Goal: Task Accomplishment & Management: Use online tool/utility

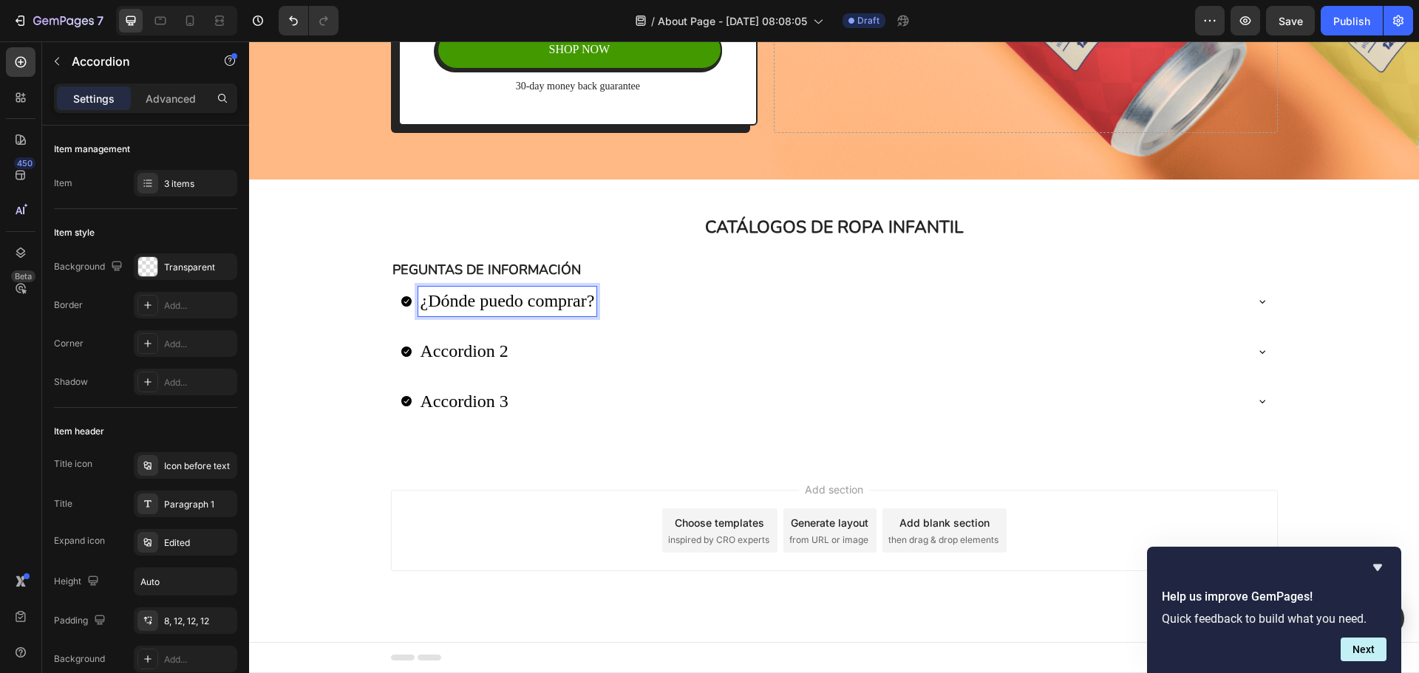
click at [1259, 302] on icon at bounding box center [1262, 302] width 6 height 3
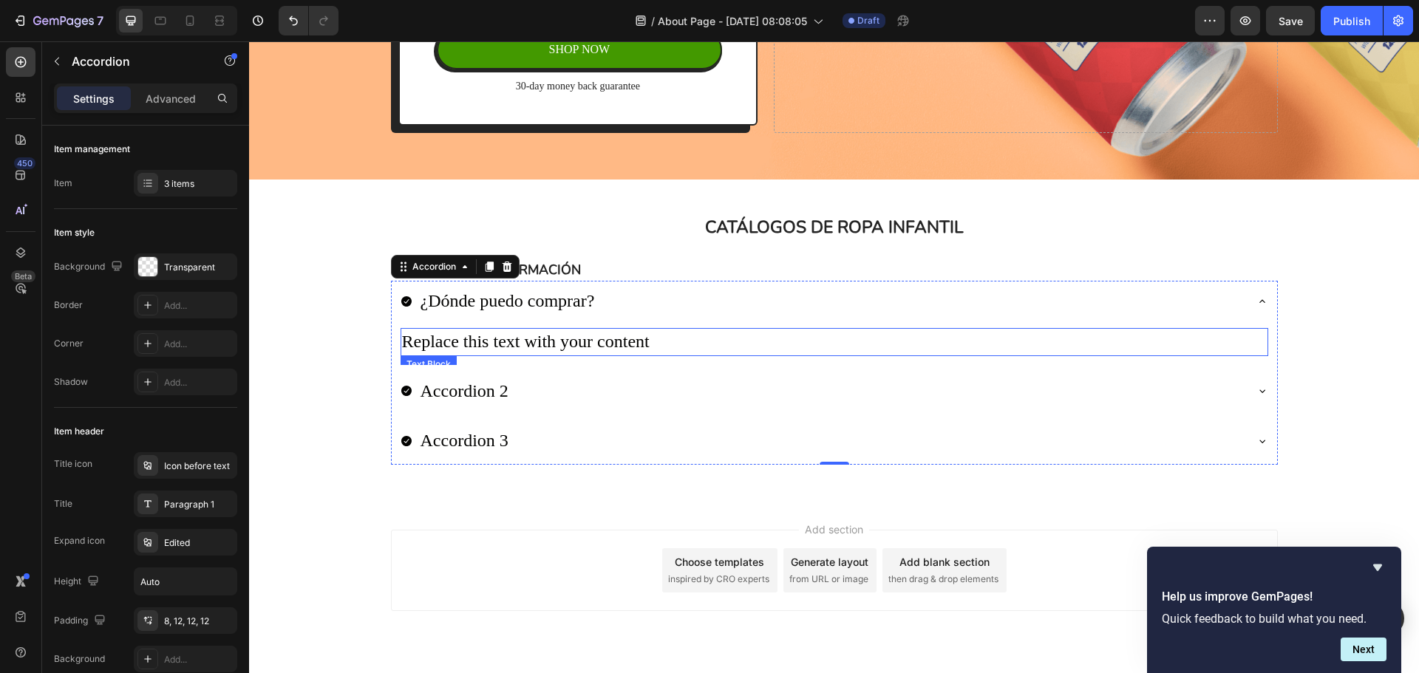
click at [488, 344] on div "Replace this text with your content" at bounding box center [835, 342] width 868 height 28
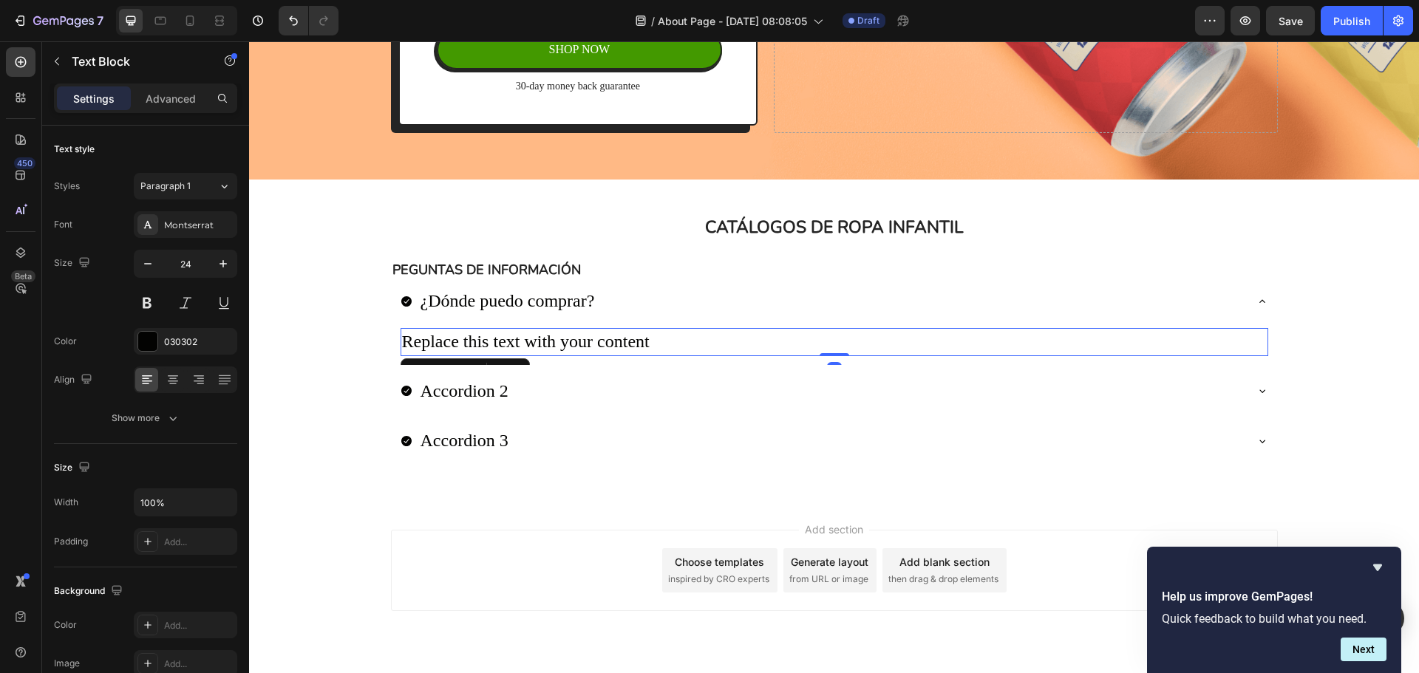
click at [488, 344] on p "Replace this text with your content" at bounding box center [834, 342] width 865 height 25
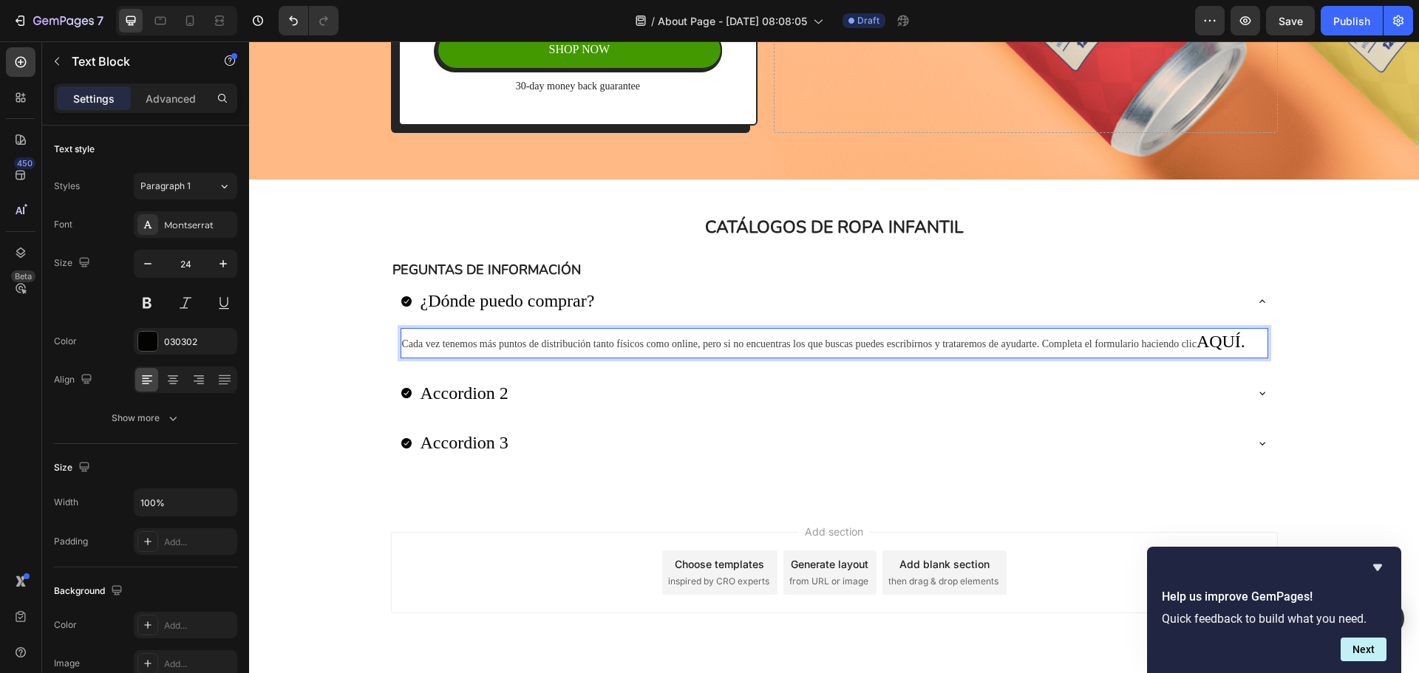
click at [488, 344] on span "Cada vez tenemos más puntos de distribución tanto físicos como online, pero si …" at bounding box center [799, 344] width 795 height 11
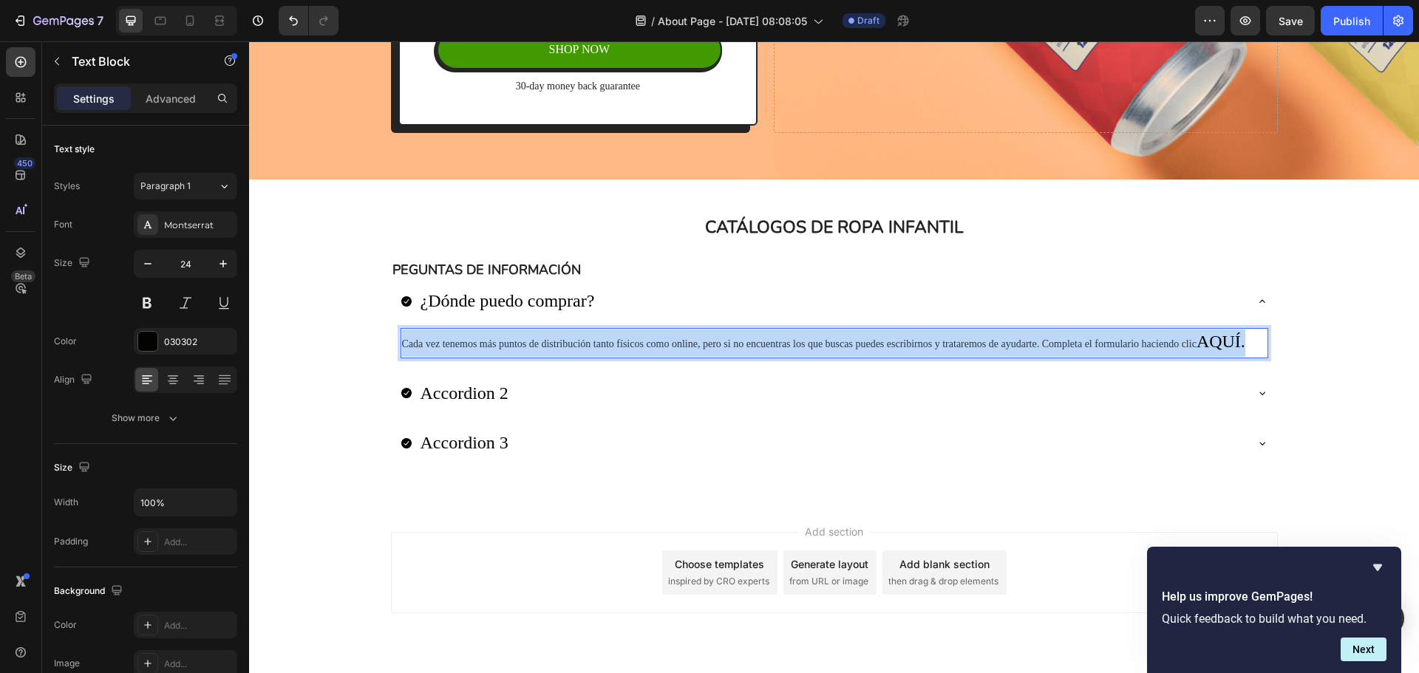
click at [488, 344] on span "Cada vez tenemos más puntos de distribución tanto físicos como online, pero si …" at bounding box center [799, 344] width 795 height 11
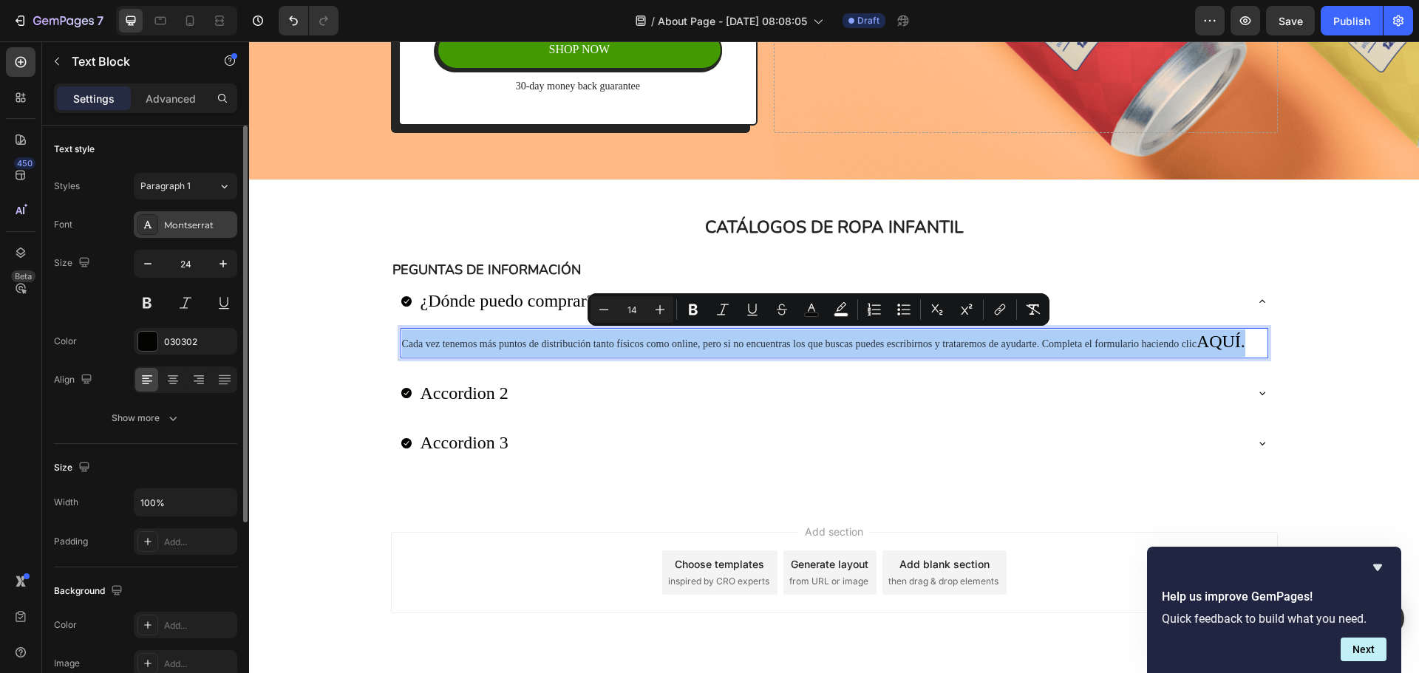
click at [166, 225] on div "Montserrat" at bounding box center [198, 225] width 69 height 13
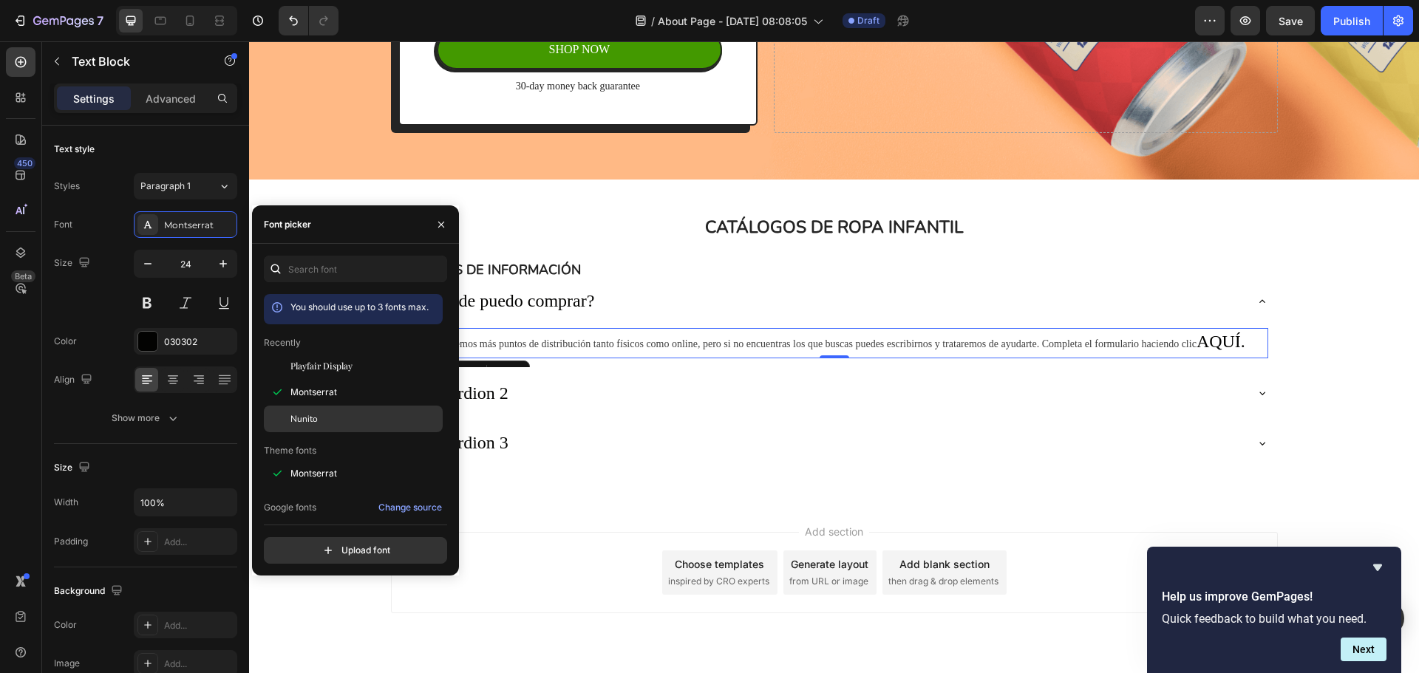
click at [346, 411] on div "Nunito" at bounding box center [353, 419] width 179 height 27
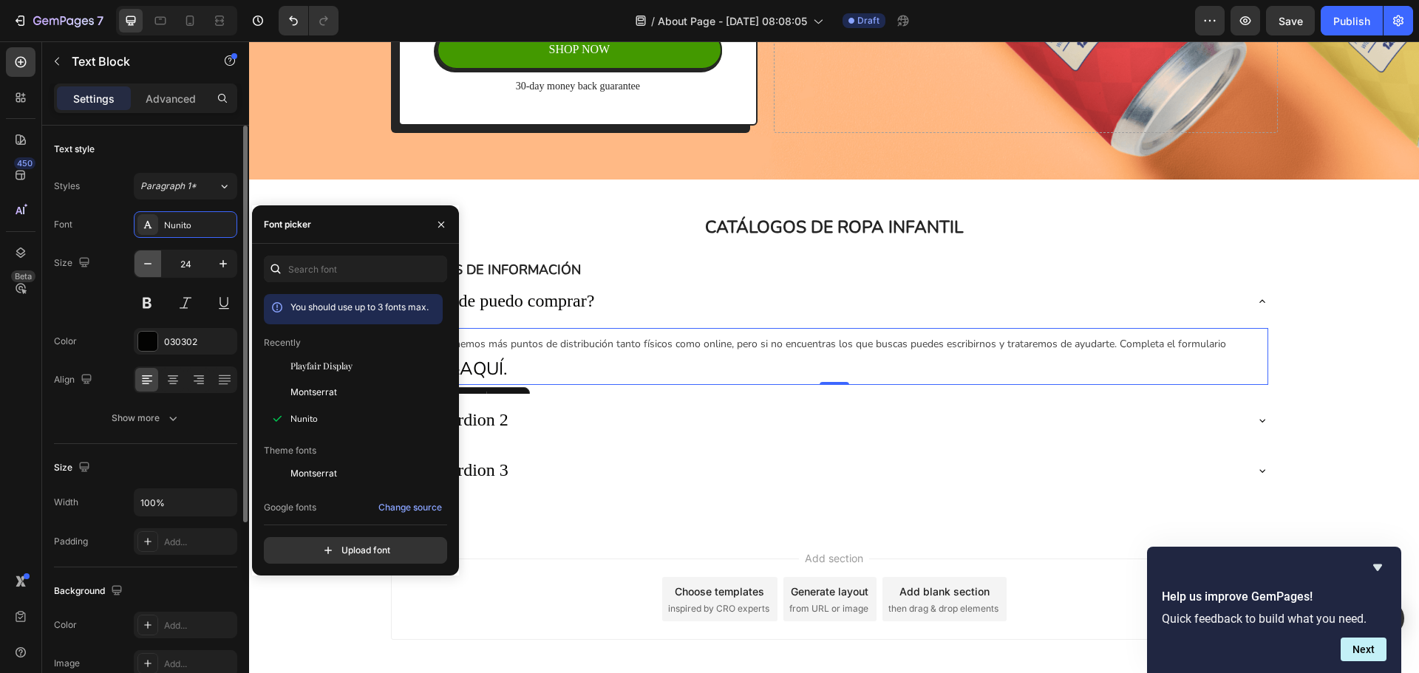
click at [153, 263] on icon "button" at bounding box center [147, 263] width 15 height 15
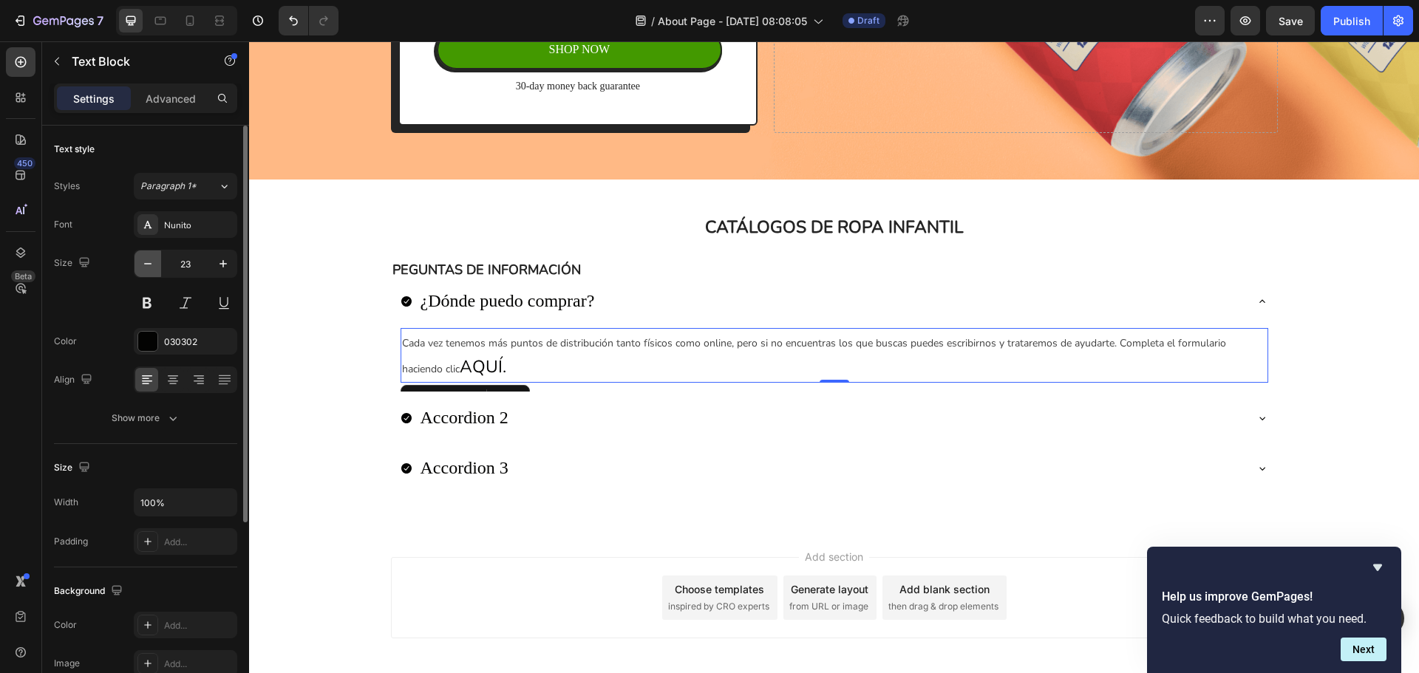
click at [153, 263] on icon "button" at bounding box center [147, 263] width 15 height 15
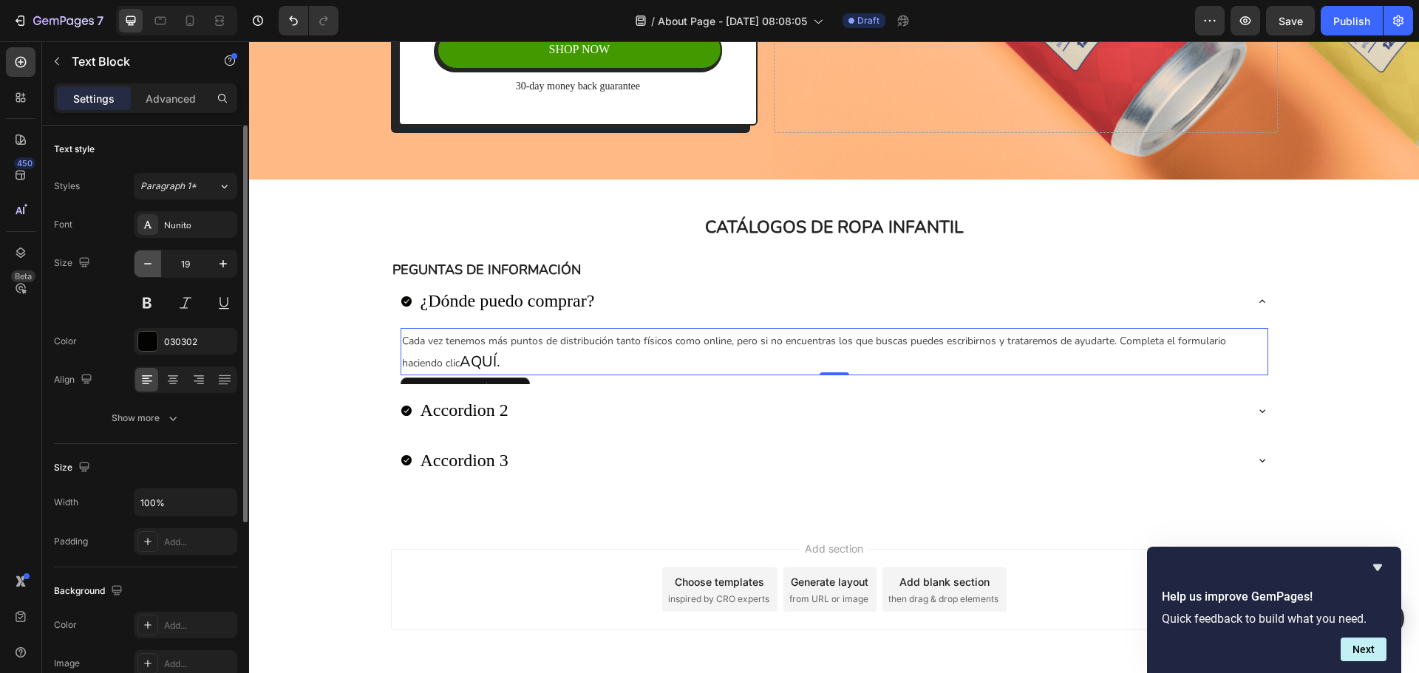
click at [153, 263] on icon "button" at bounding box center [147, 263] width 15 height 15
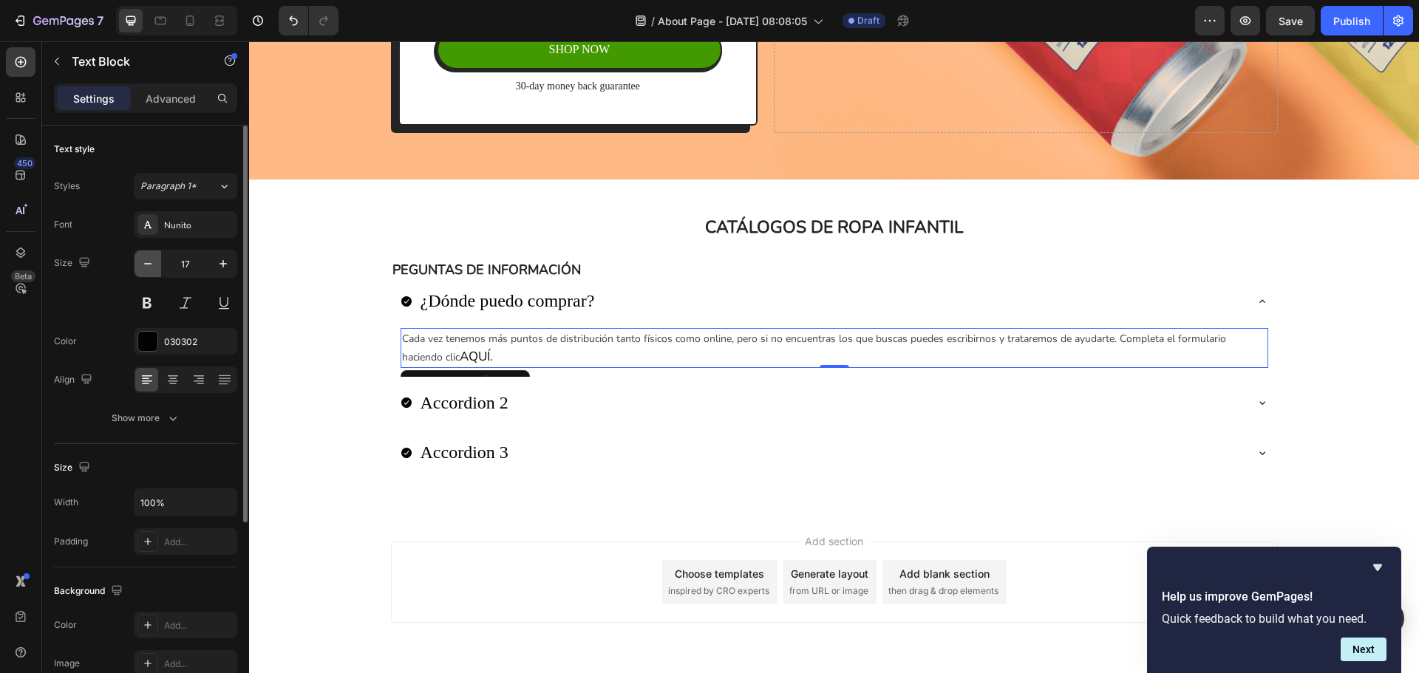
click at [153, 263] on icon "button" at bounding box center [147, 263] width 15 height 15
type input "16"
click at [472, 336] on span "Cada vez tenemos más puntos de distribución tanto físicos como online, pero si …" at bounding box center [814, 346] width 824 height 31
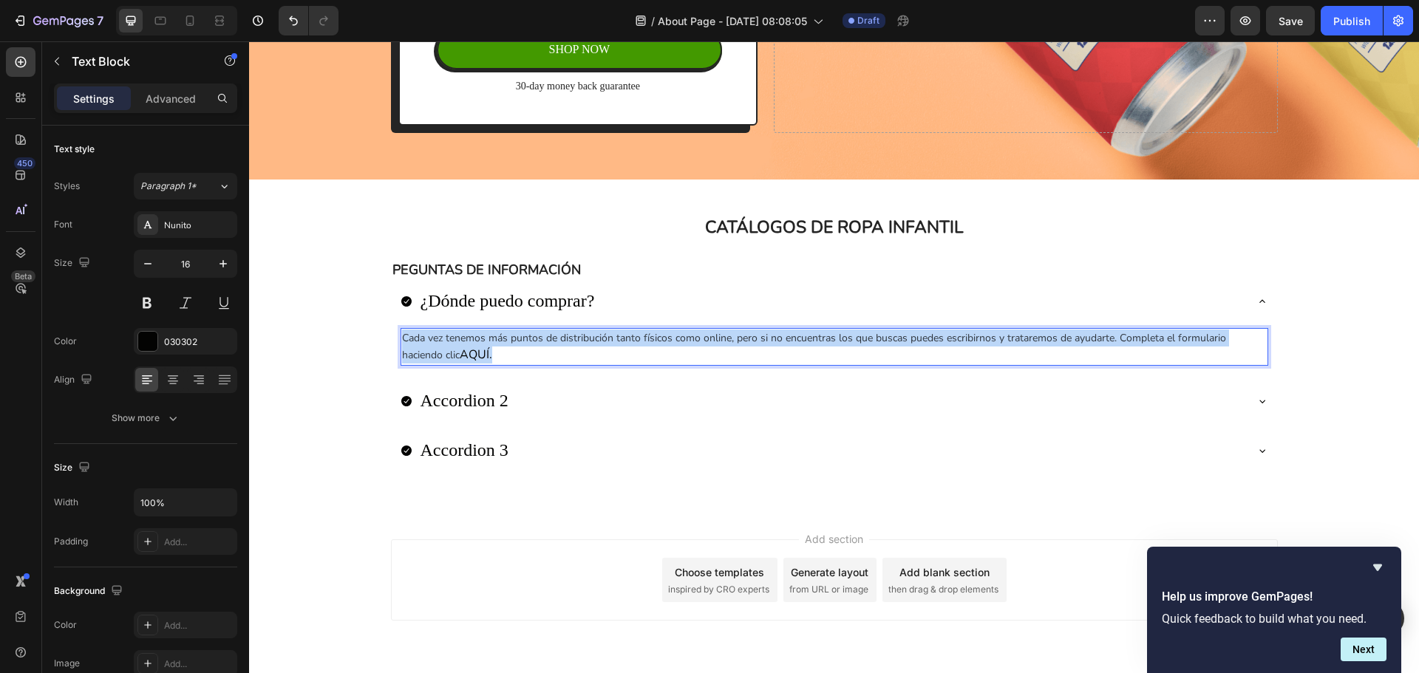
click at [472, 336] on span "Cada vez tenemos más puntos de distribución tanto físicos como online, pero si …" at bounding box center [814, 346] width 824 height 31
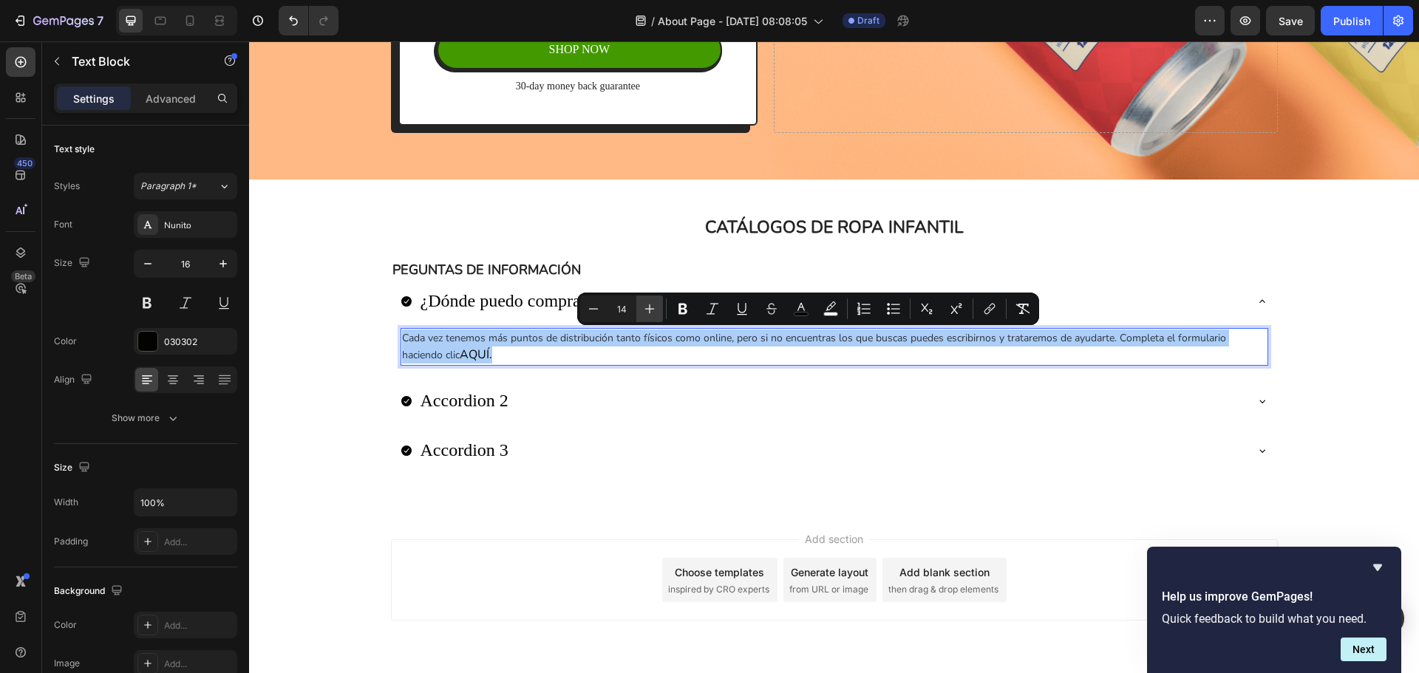
click at [647, 302] on icon "Editor contextual toolbar" at bounding box center [649, 309] width 15 height 15
type input "16"
click at [807, 313] on rect "Editor contextual toolbar" at bounding box center [802, 315] width 14 height 4
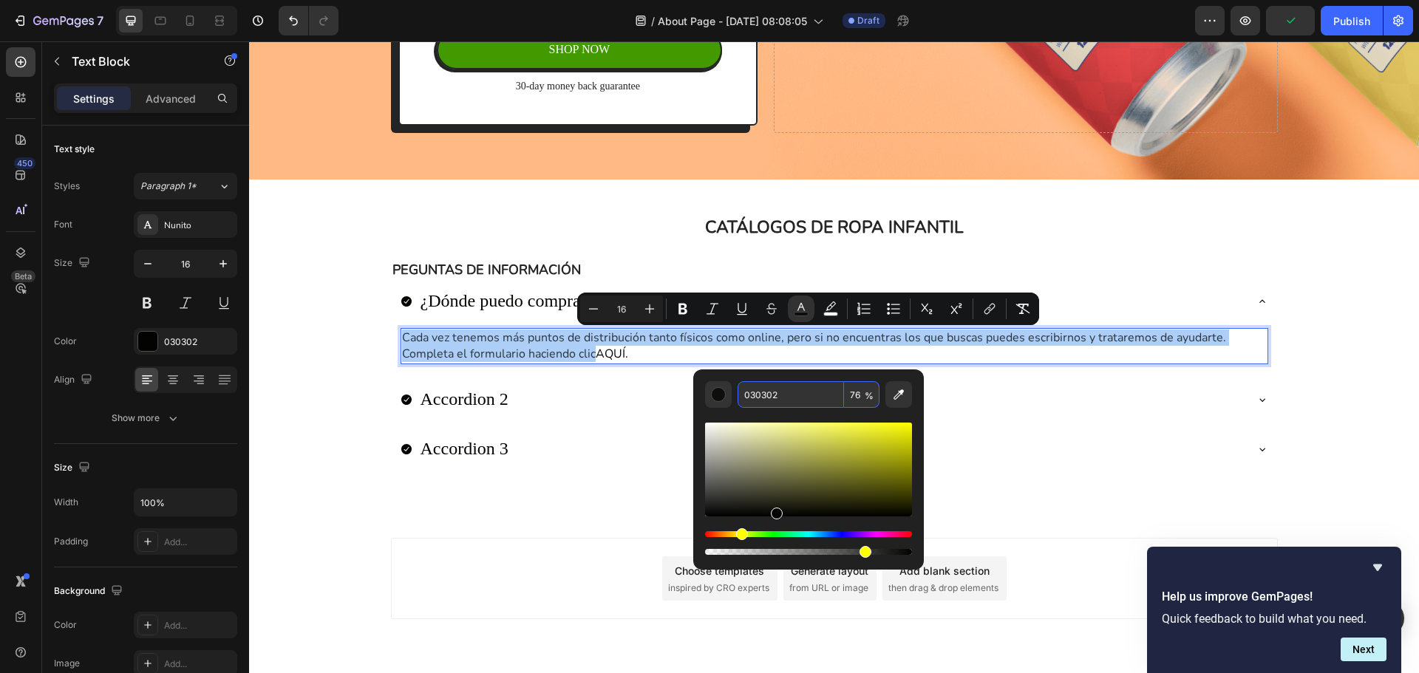
click at [798, 395] on input "030302" at bounding box center [791, 394] width 106 height 27
type input "242424"
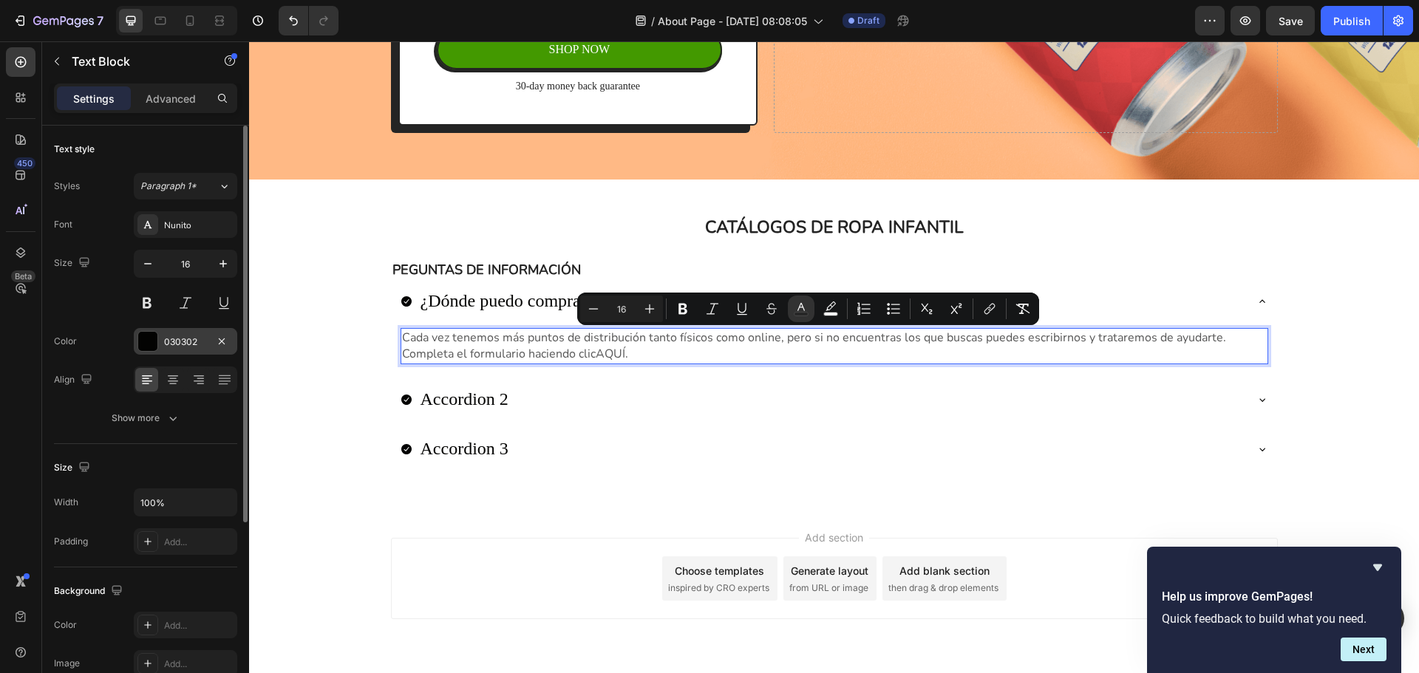
click at [205, 333] on div "030302" at bounding box center [185, 341] width 103 height 27
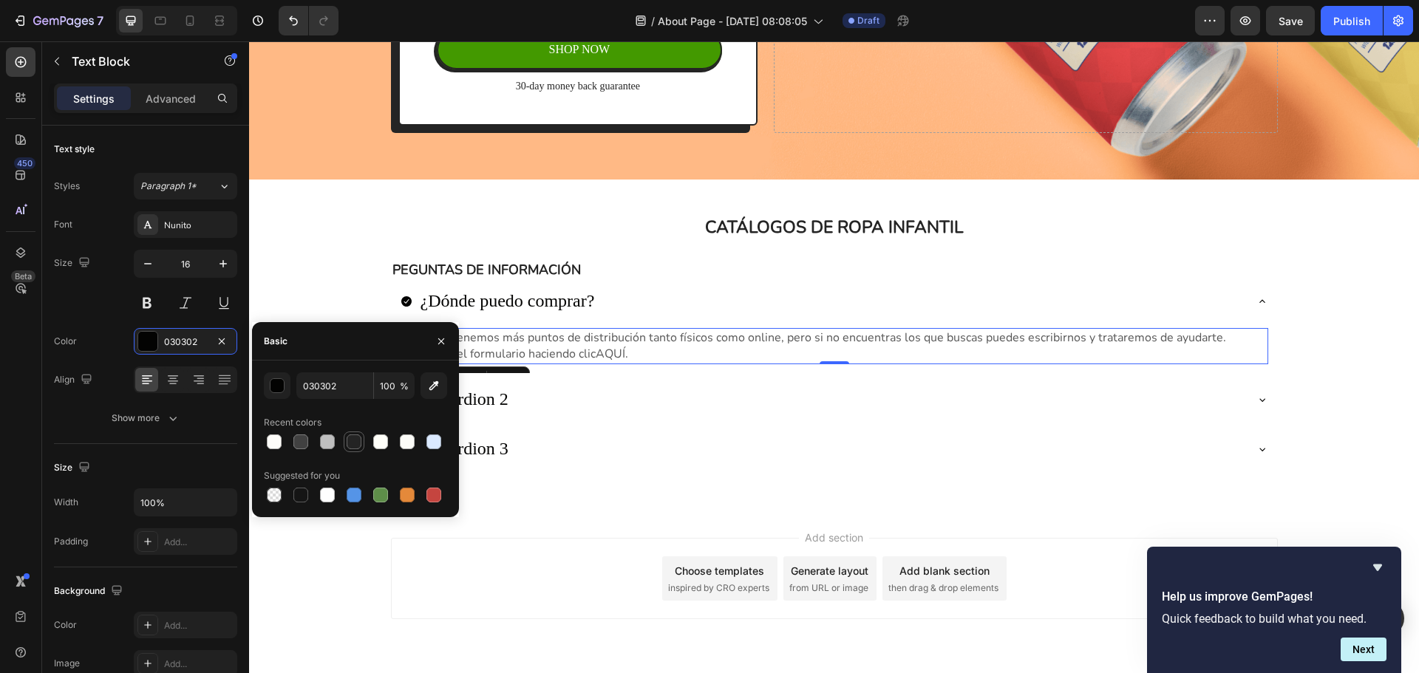
click at [353, 441] on div at bounding box center [354, 442] width 15 height 15
type input "242424"
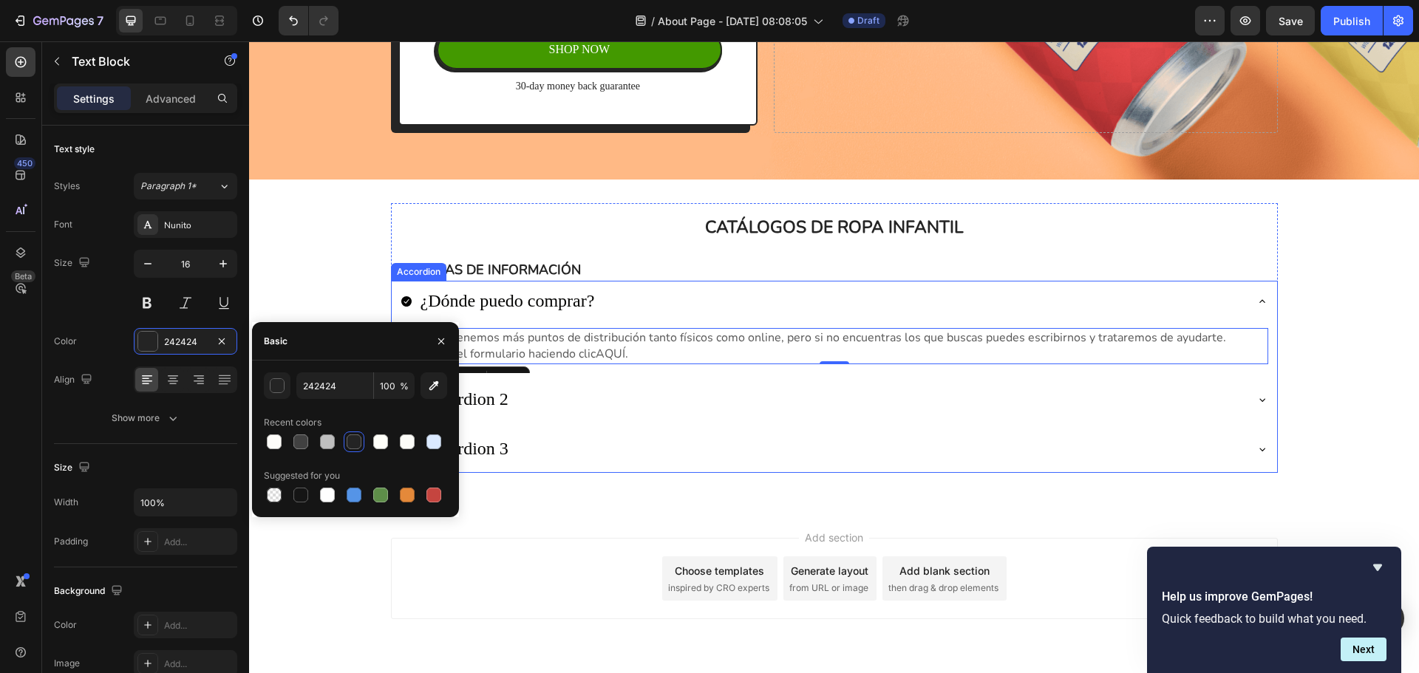
click at [556, 306] on p "¿Dónde puedo comprar?" at bounding box center [508, 301] width 174 height 25
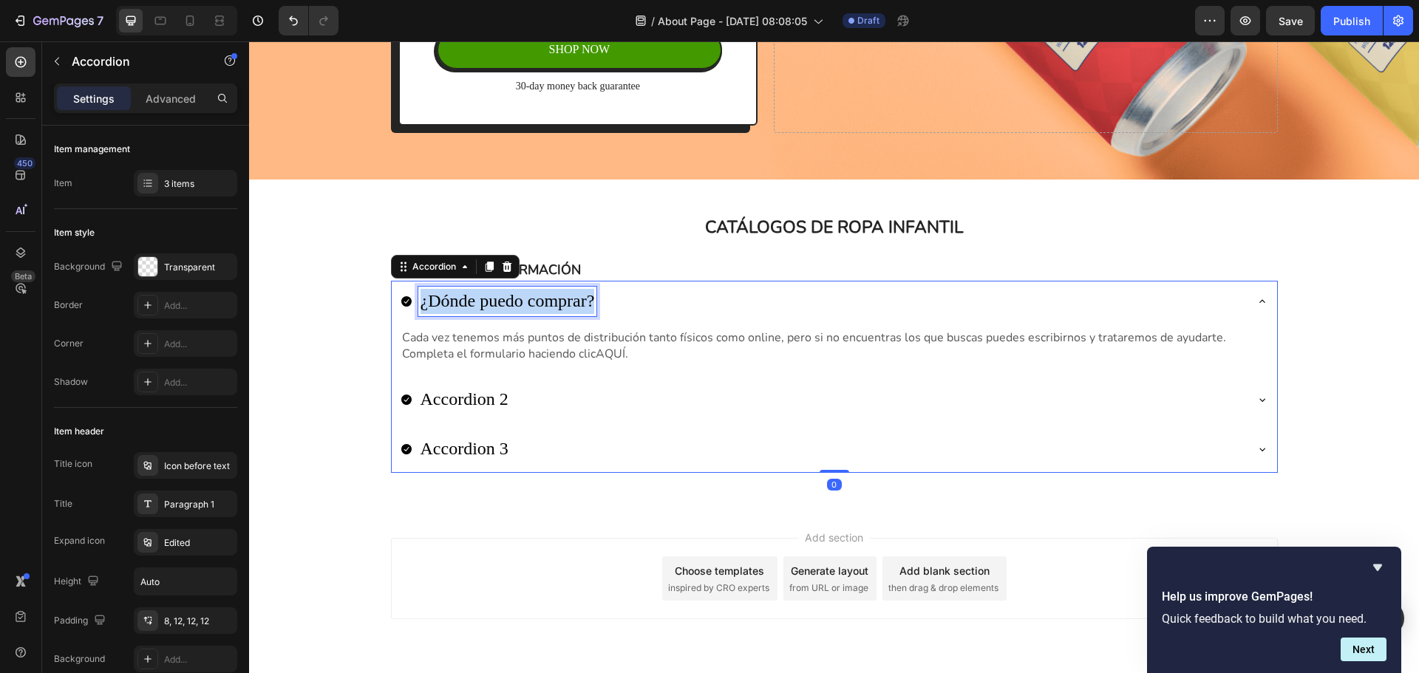
click at [556, 306] on p "¿Dónde puedo comprar?" at bounding box center [508, 301] width 174 height 25
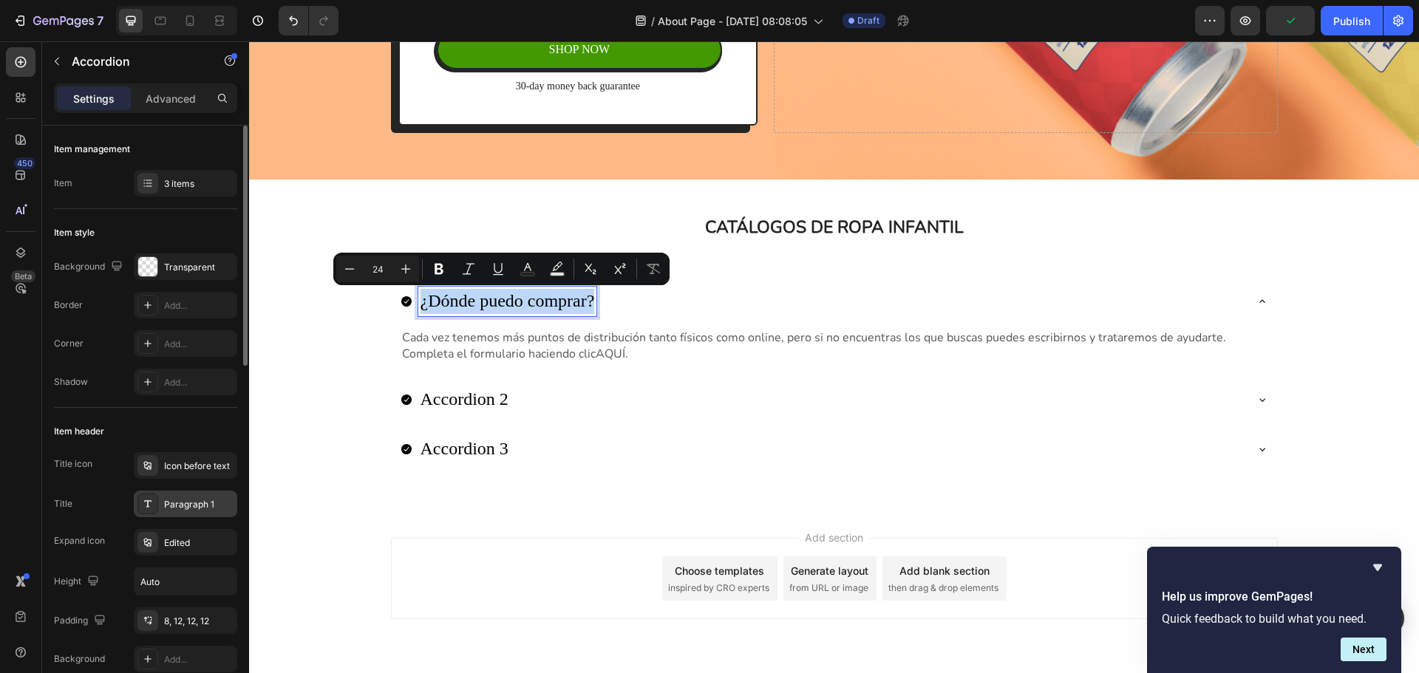
scroll to position [74, 0]
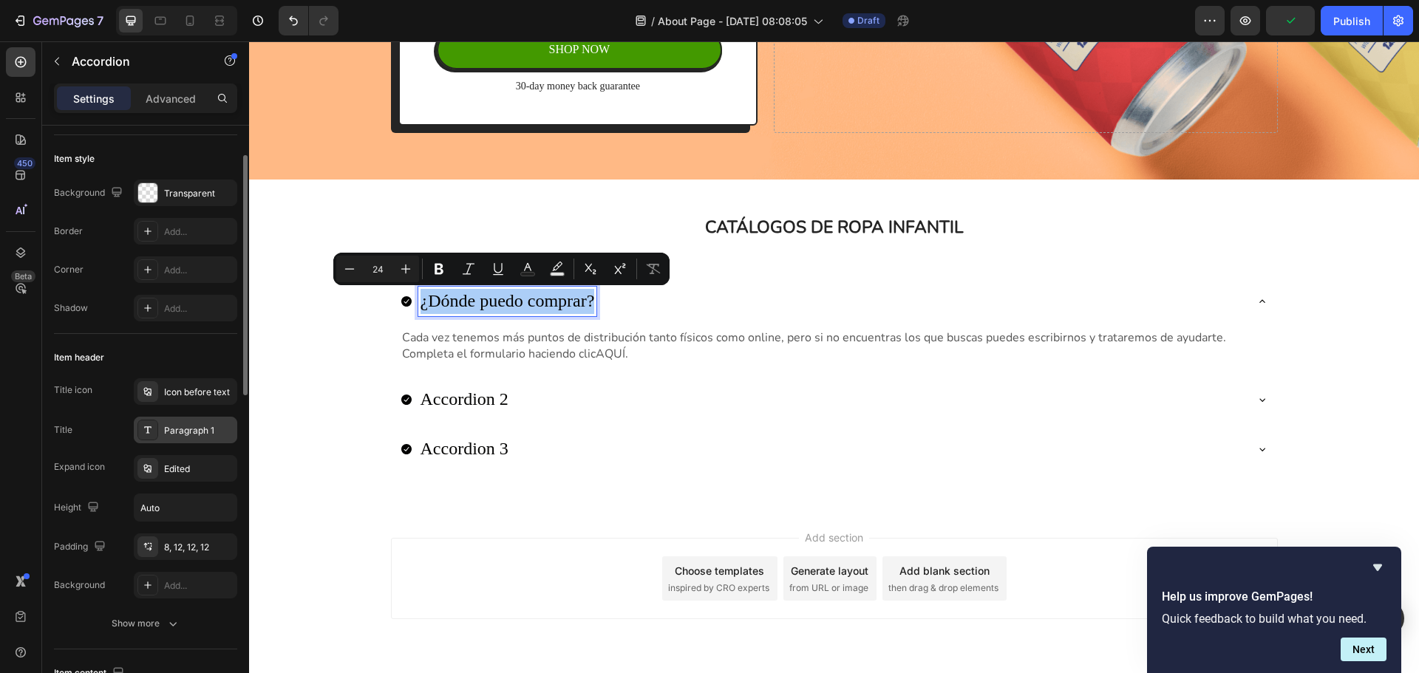
click at [179, 434] on div "Paragraph 1" at bounding box center [198, 430] width 69 height 13
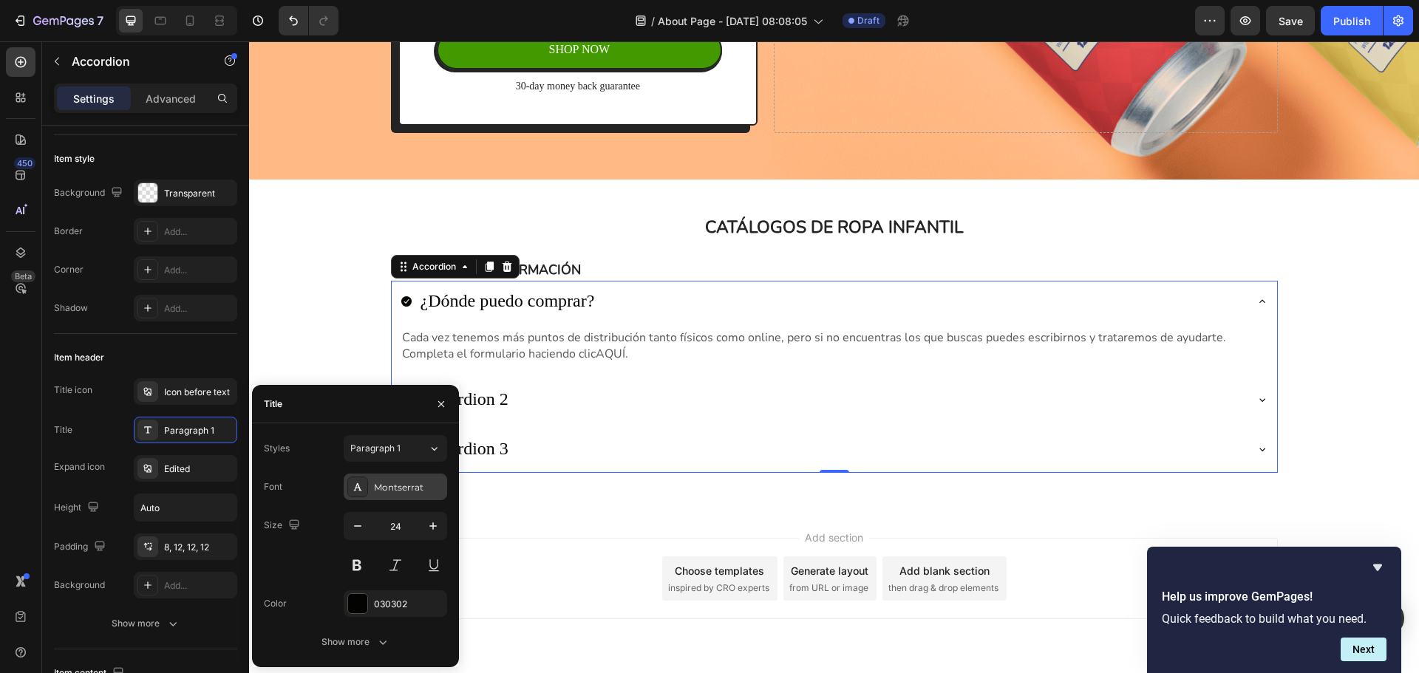
click at [367, 482] on div at bounding box center [357, 487] width 21 height 21
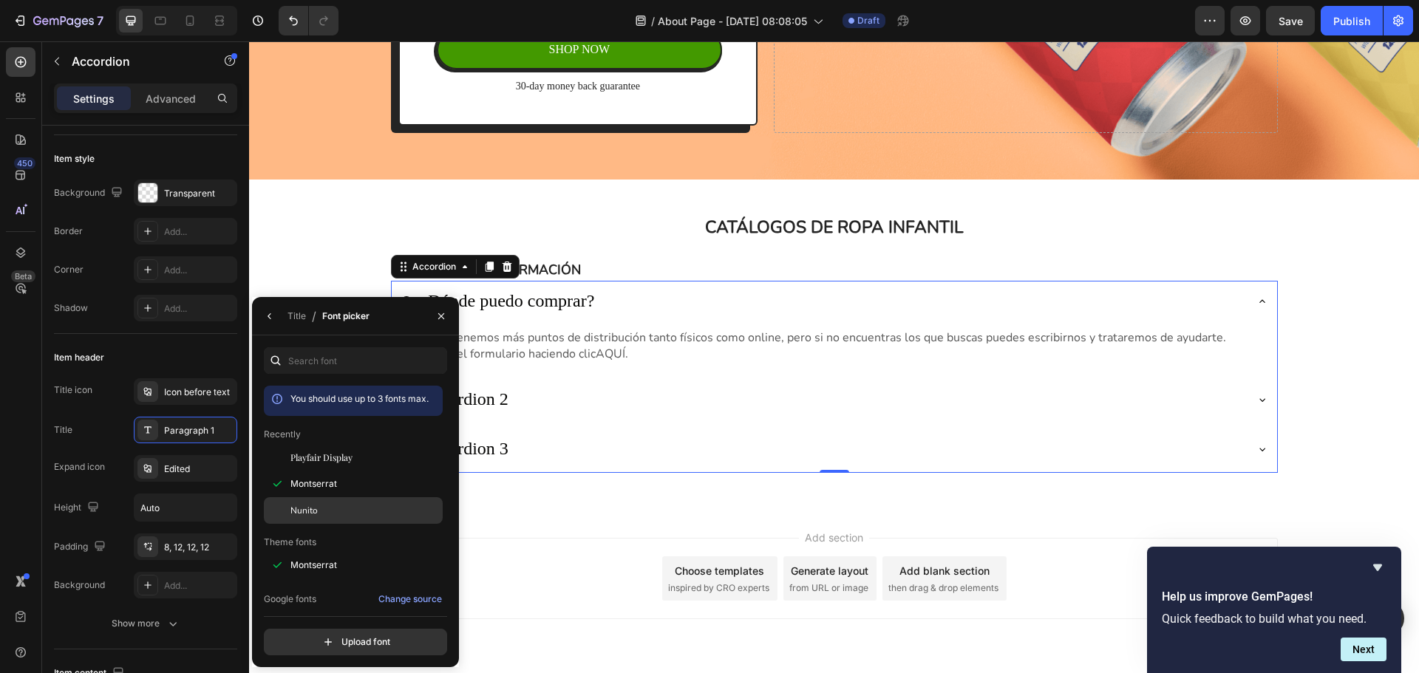
click at [343, 511] on div "Nunito" at bounding box center [364, 510] width 149 height 13
click at [270, 319] on icon "button" at bounding box center [270, 316] width 12 height 12
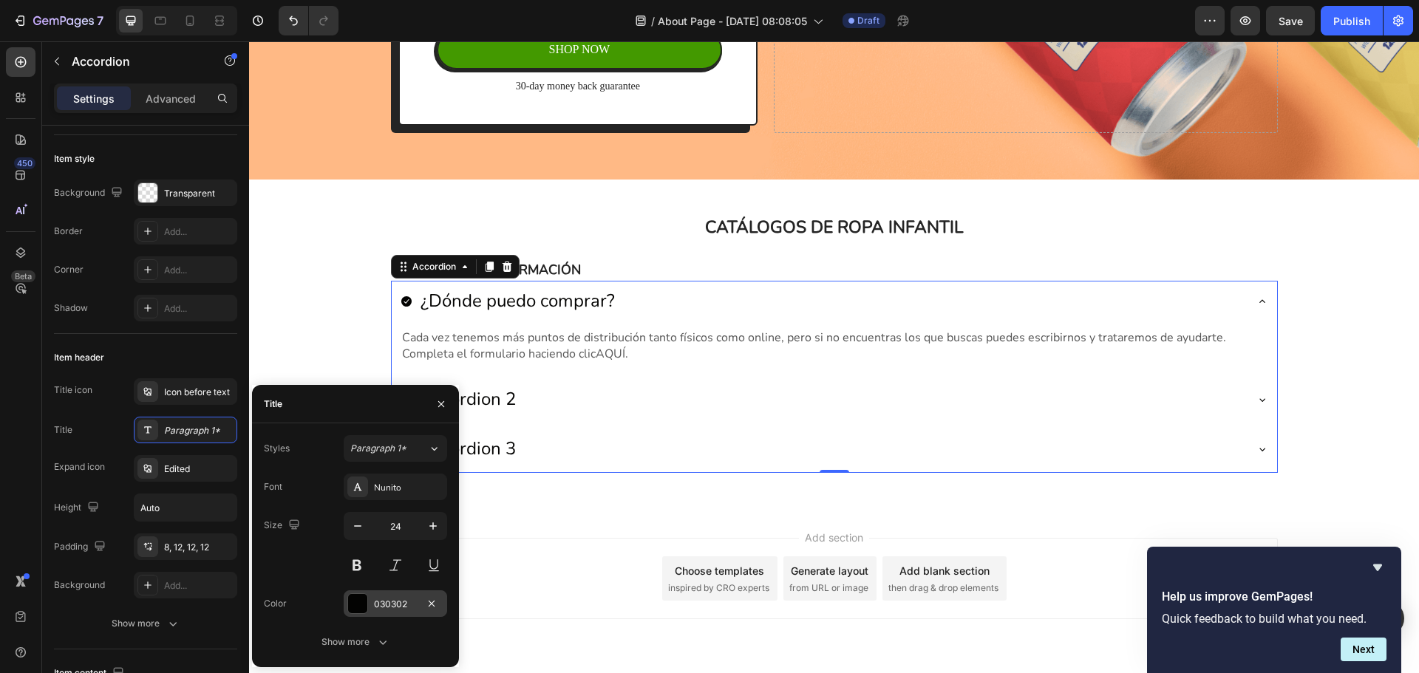
click at [407, 591] on div "030302" at bounding box center [395, 604] width 103 height 27
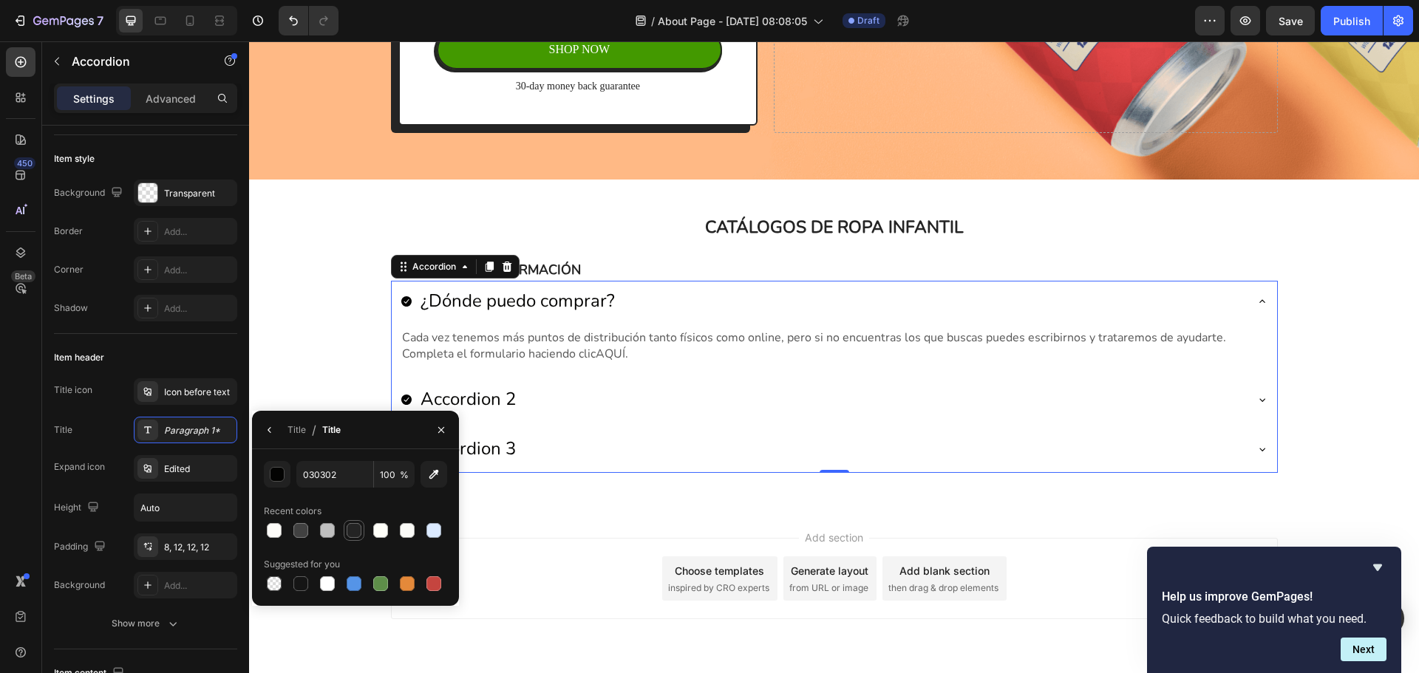
click at [353, 531] on div at bounding box center [354, 530] width 15 height 15
type input "242424"
click at [268, 433] on icon "button" at bounding box center [270, 430] width 12 height 12
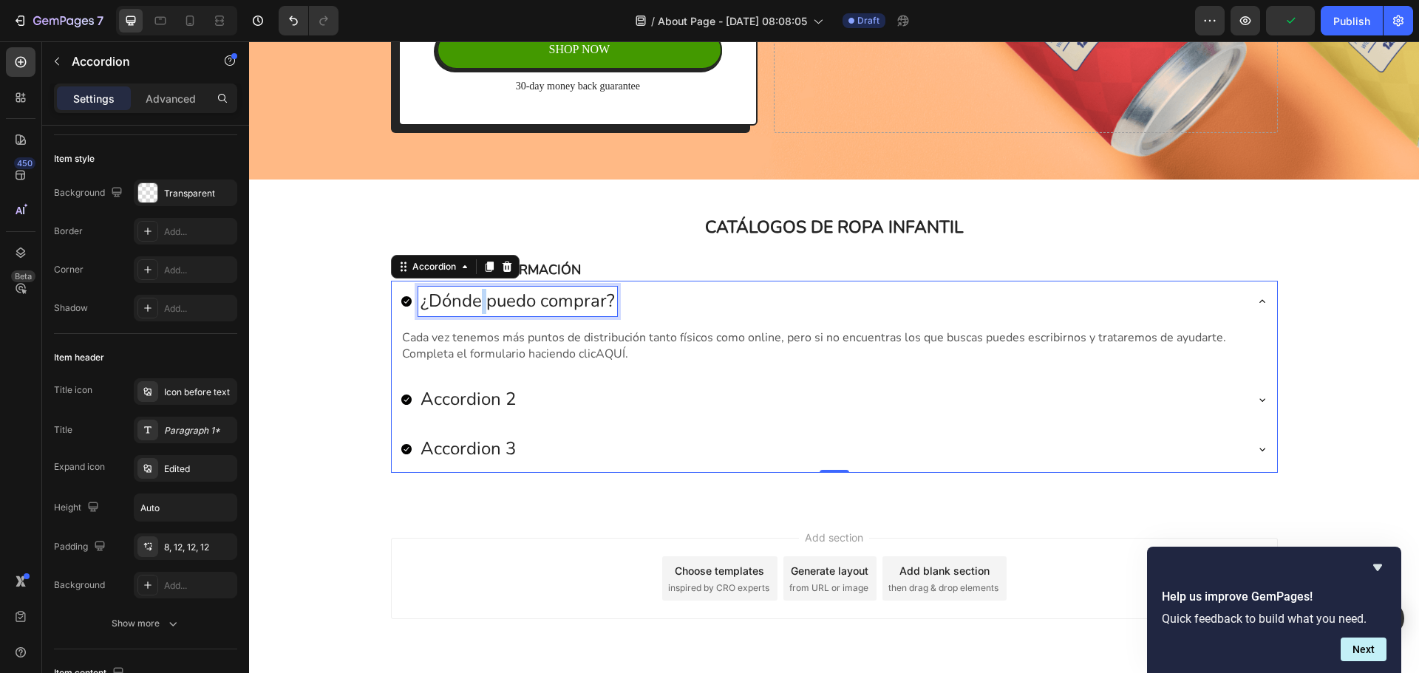
click at [474, 307] on p "¿Dónde puedo comprar?" at bounding box center [518, 301] width 194 height 25
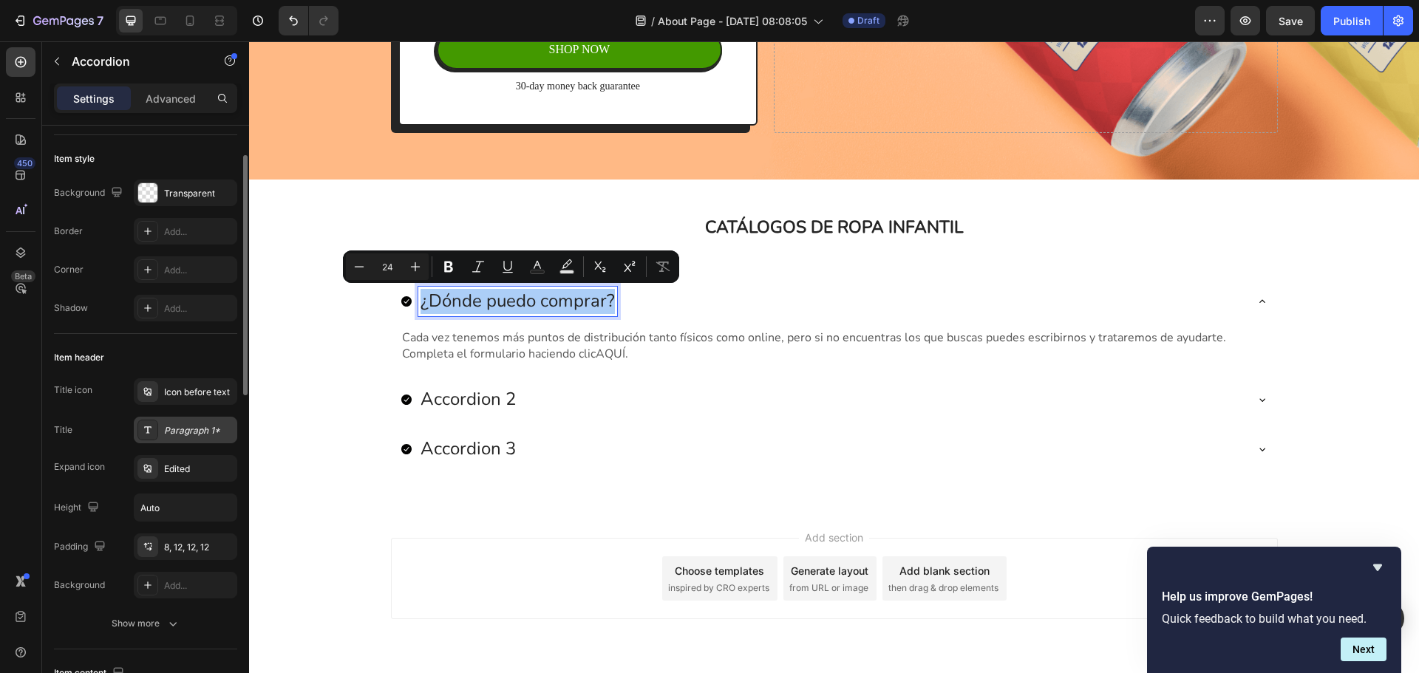
click at [204, 432] on div "Paragraph 1*" at bounding box center [198, 430] width 69 height 13
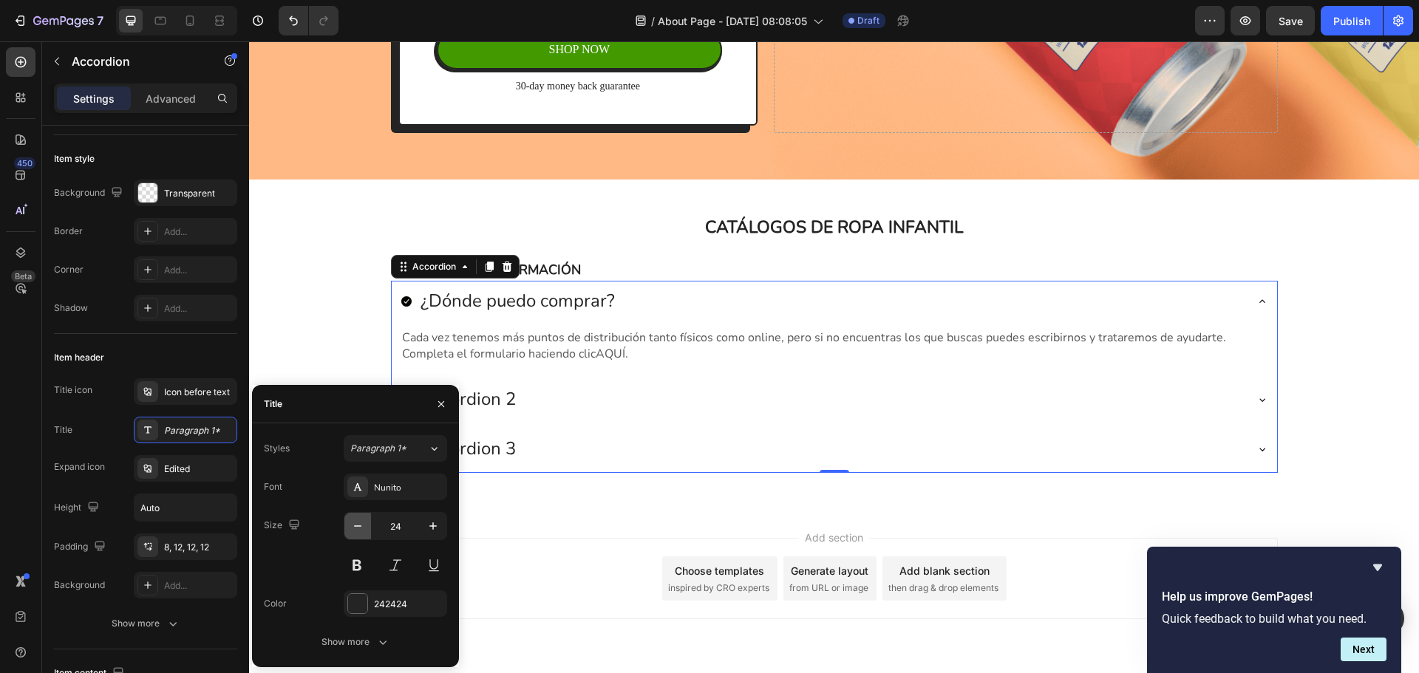
click at [356, 530] on icon "button" at bounding box center [357, 526] width 15 height 15
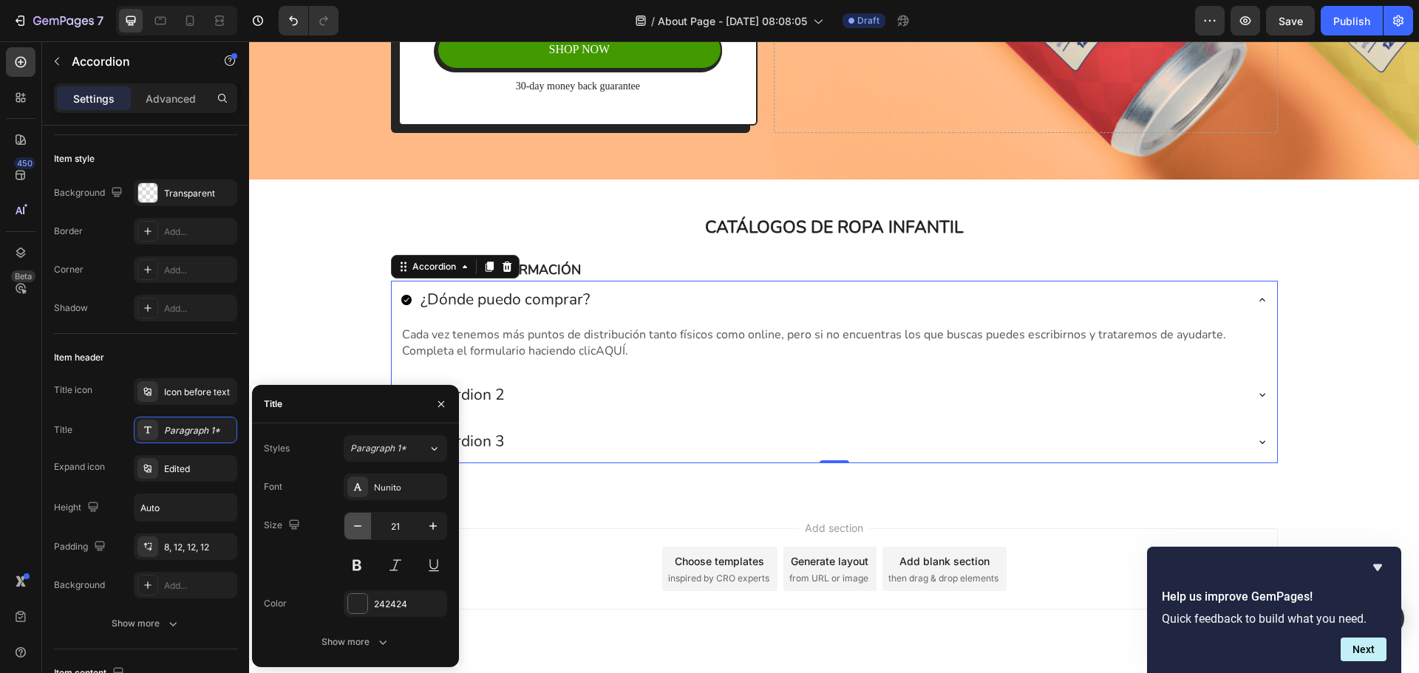
click at [356, 530] on icon "button" at bounding box center [357, 526] width 15 height 15
click at [427, 528] on icon "button" at bounding box center [433, 526] width 15 height 15
click at [356, 565] on button at bounding box center [357, 565] width 27 height 27
click at [361, 536] on button "button" at bounding box center [357, 526] width 27 height 27
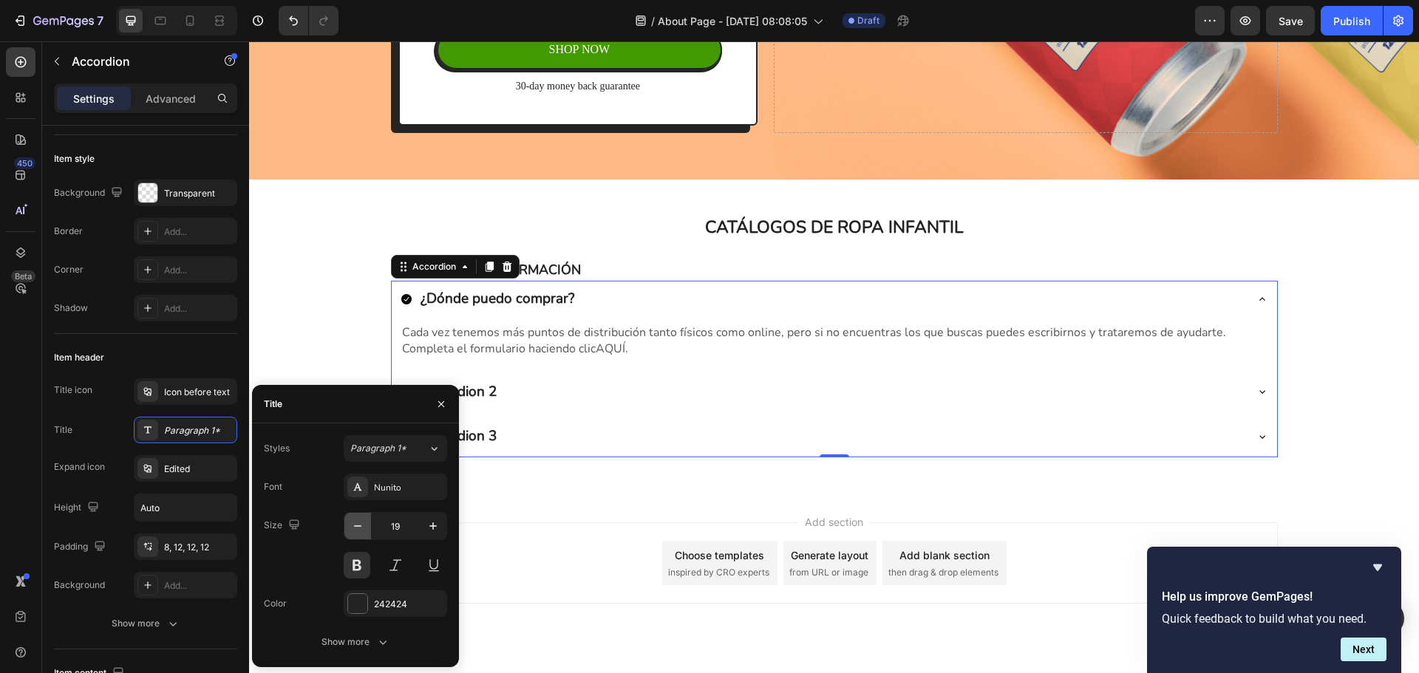
click at [361, 536] on button "button" at bounding box center [357, 526] width 27 height 27
type input "16"
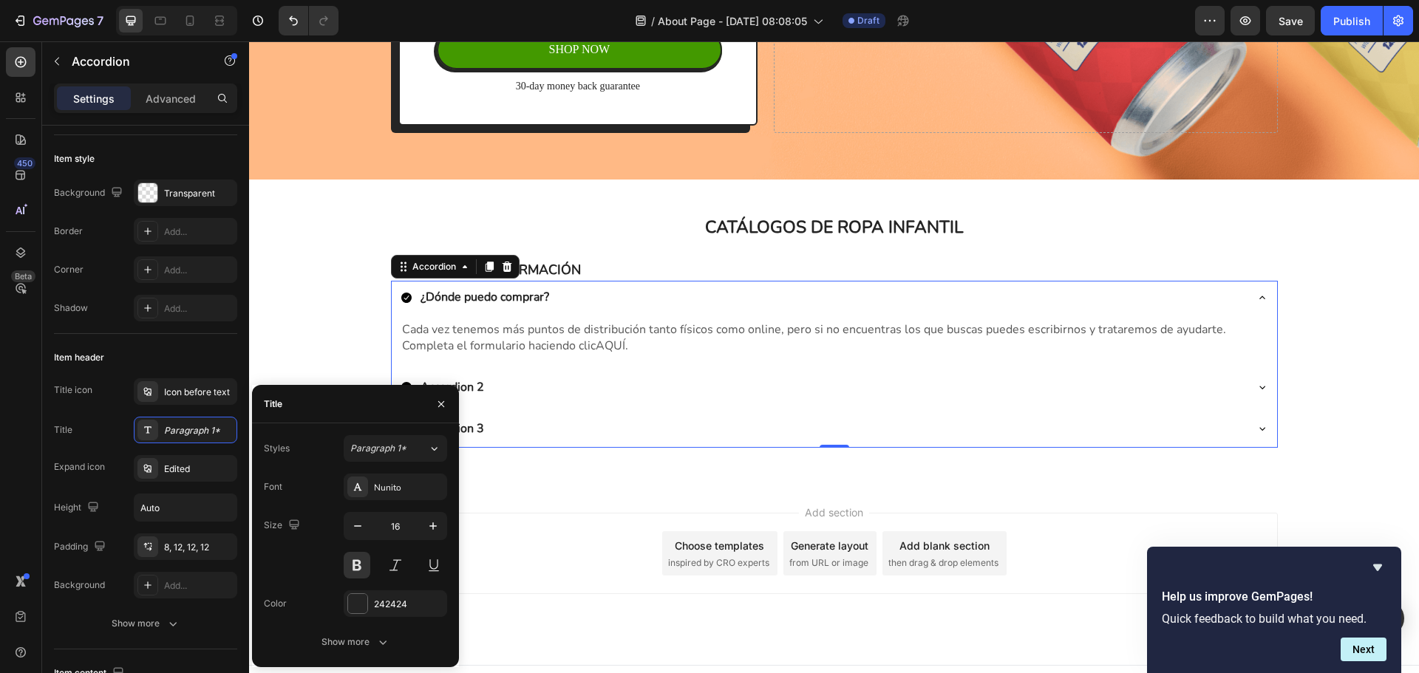
click at [684, 404] on div "Accordion 2" at bounding box center [834, 388] width 885 height 35
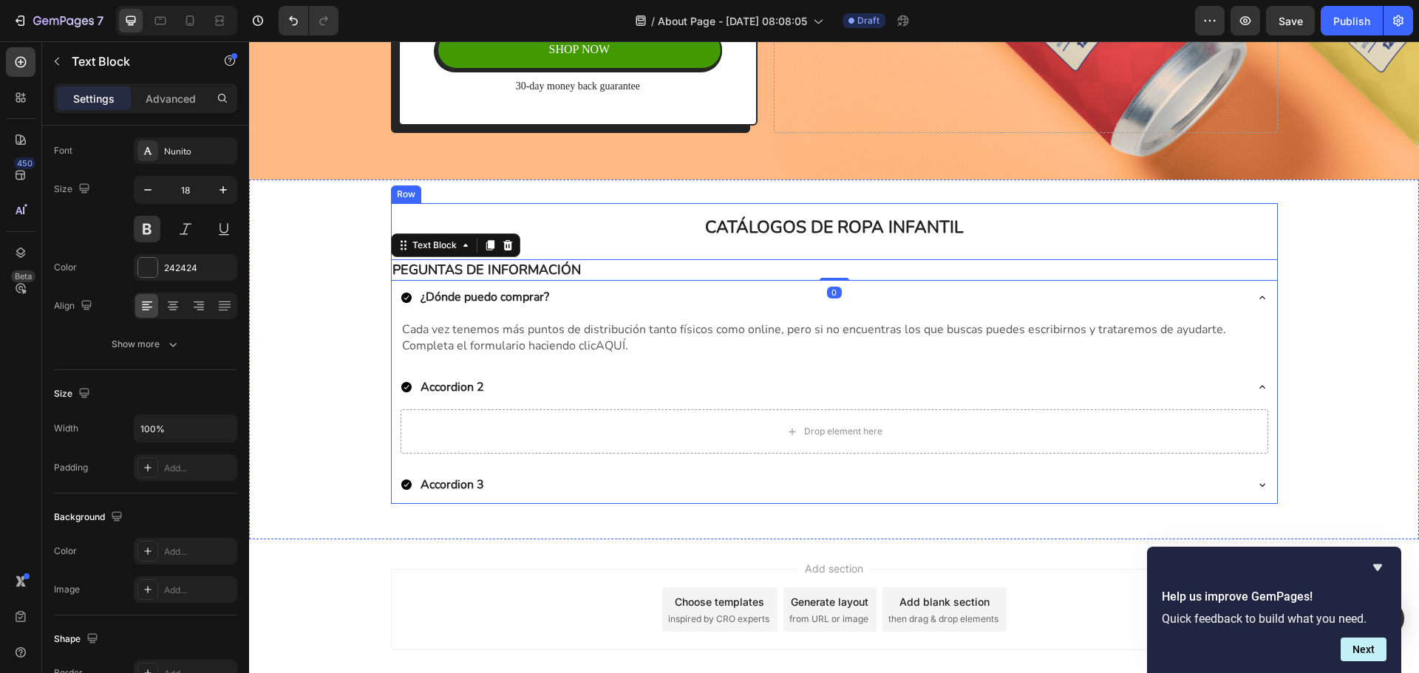
click at [648, 259] on div "CATÁLOGOS DE ROPA INFANTIL Heading Row PEGUNTAS DE INFORMACIÓN Text Block 0 ¿Dó…" at bounding box center [834, 353] width 887 height 301
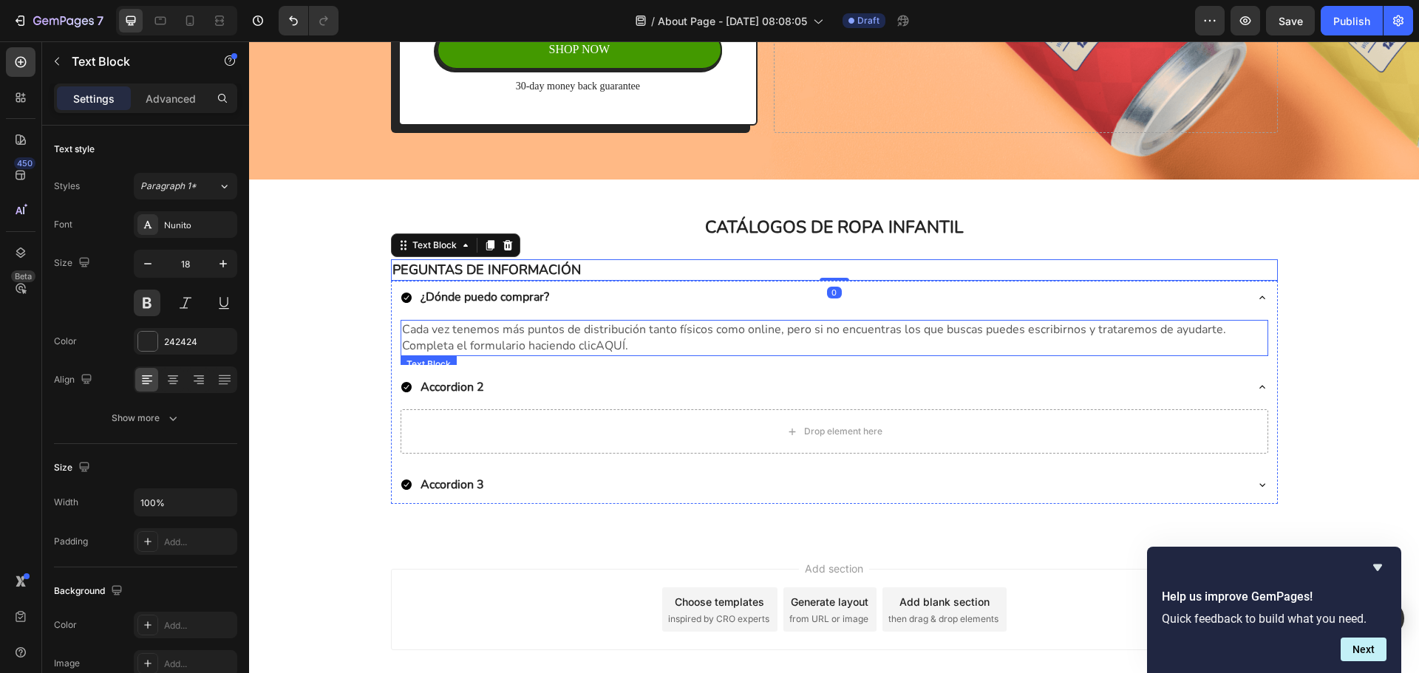
click at [1016, 356] on div "Cada vez tenemos más puntos de distribución tanto físicos como online, pero si …" at bounding box center [835, 338] width 868 height 36
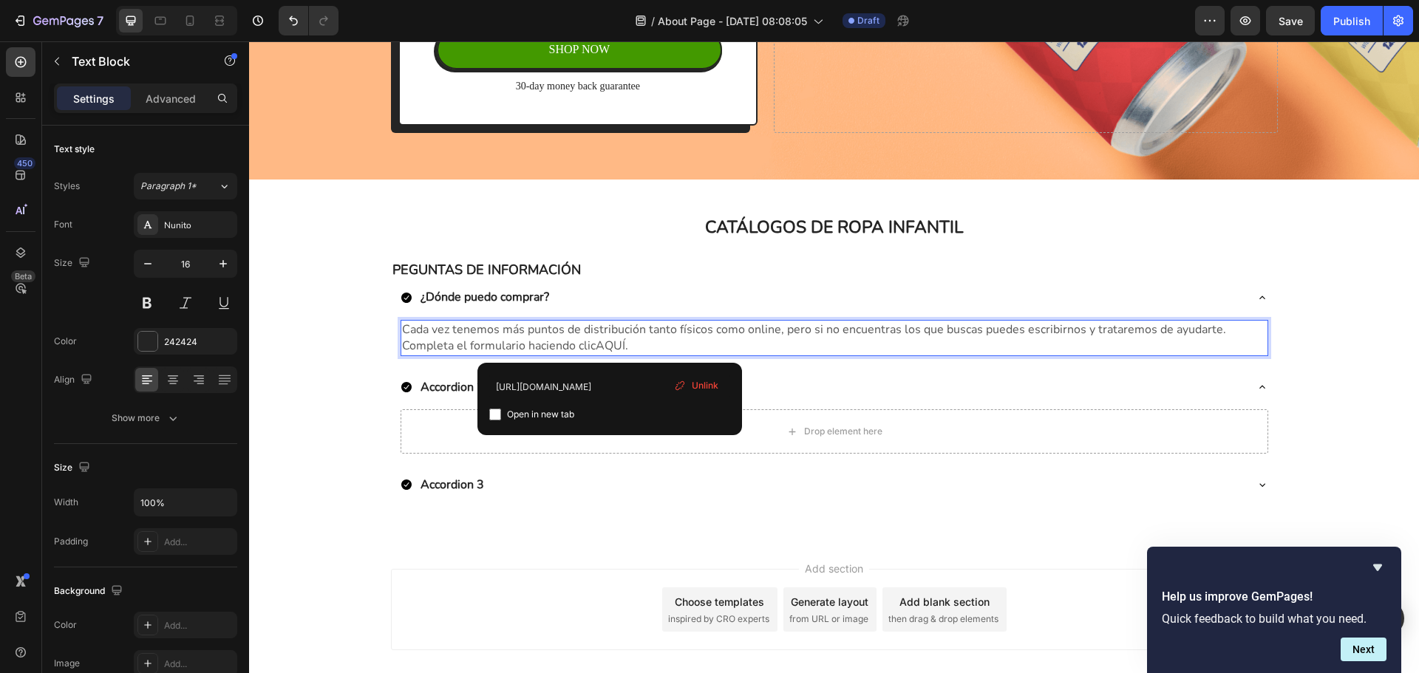
click at [612, 346] on span "AQUÍ." at bounding box center [612, 346] width 33 height 16
click at [842, 372] on div "Accordion 2" at bounding box center [834, 388] width 885 height 35
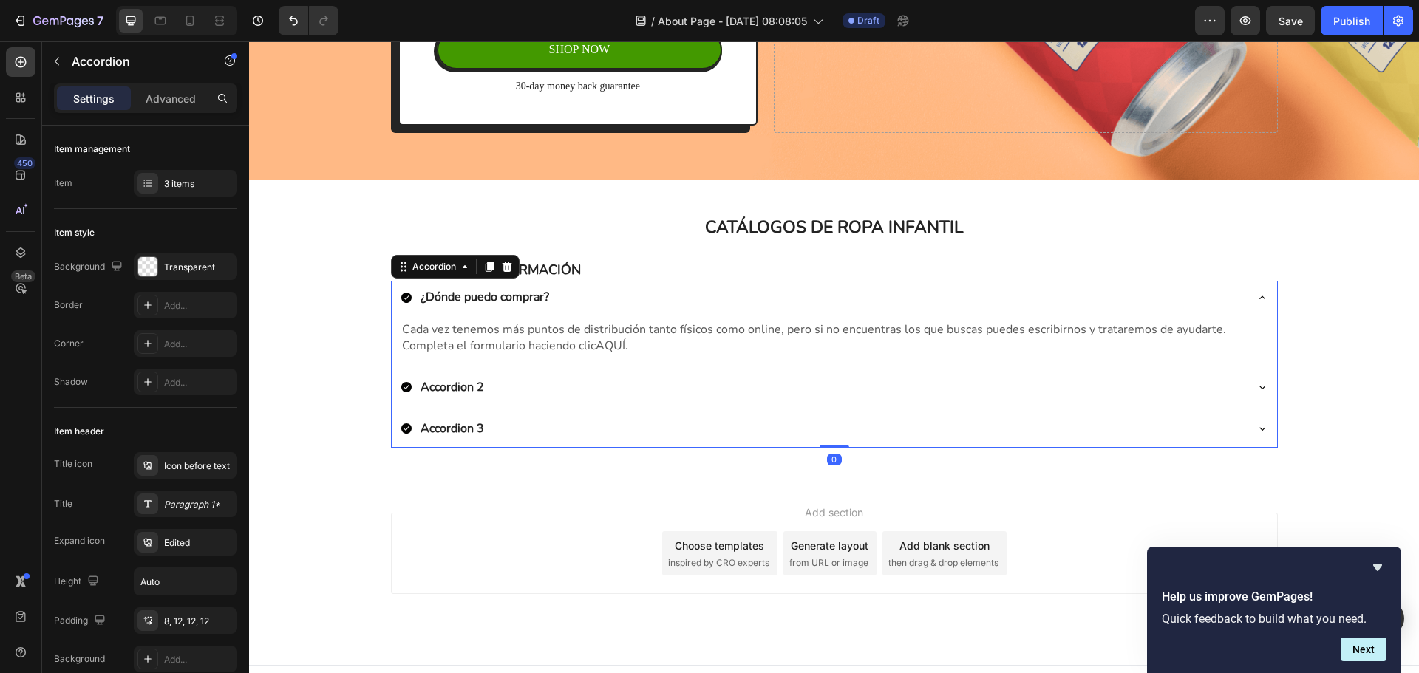
click at [578, 389] on div "Accordion 2" at bounding box center [823, 387] width 844 height 21
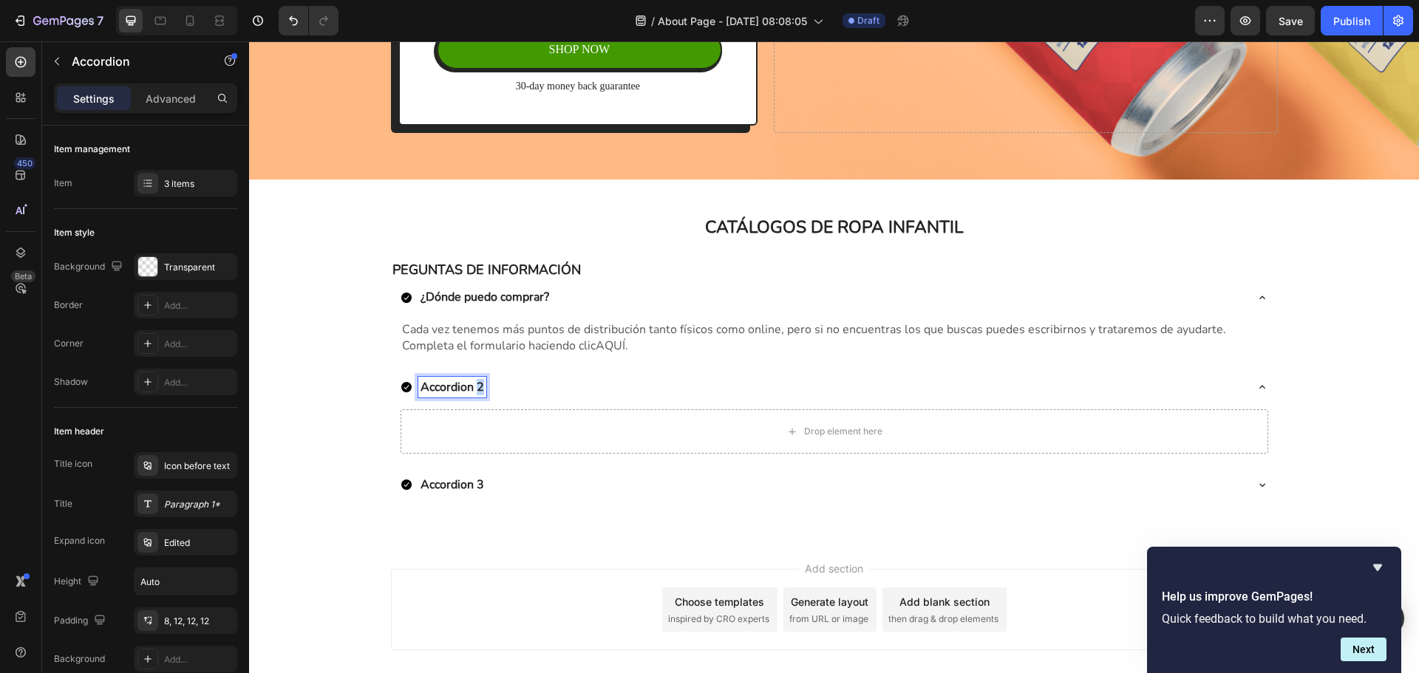
click at [470, 391] on p "Accordion 2" at bounding box center [453, 387] width 64 height 16
click at [466, 432] on div "Drop element here" at bounding box center [835, 431] width 868 height 44
click at [457, 486] on p "Accordion 3" at bounding box center [453, 485] width 64 height 16
click at [581, 493] on div "Accordion 3" at bounding box center [823, 484] width 844 height 21
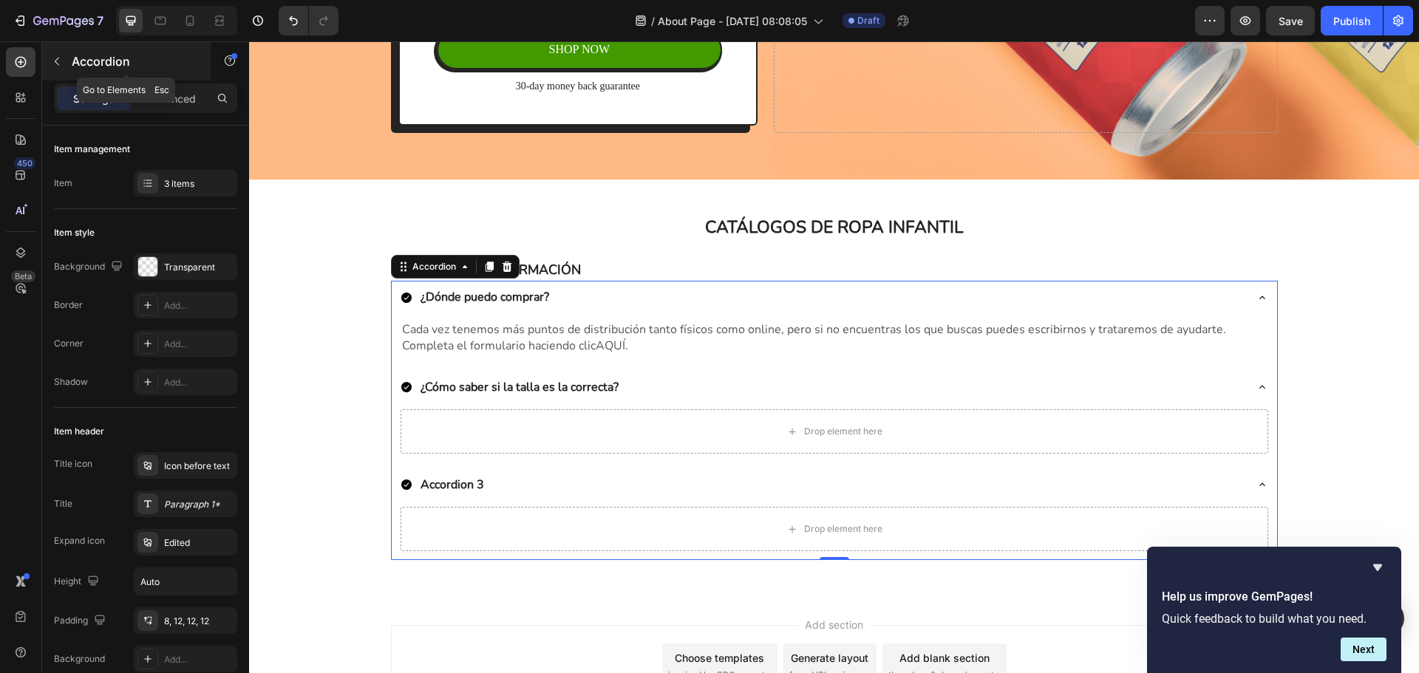
click at [50, 68] on button "button" at bounding box center [57, 62] width 24 height 24
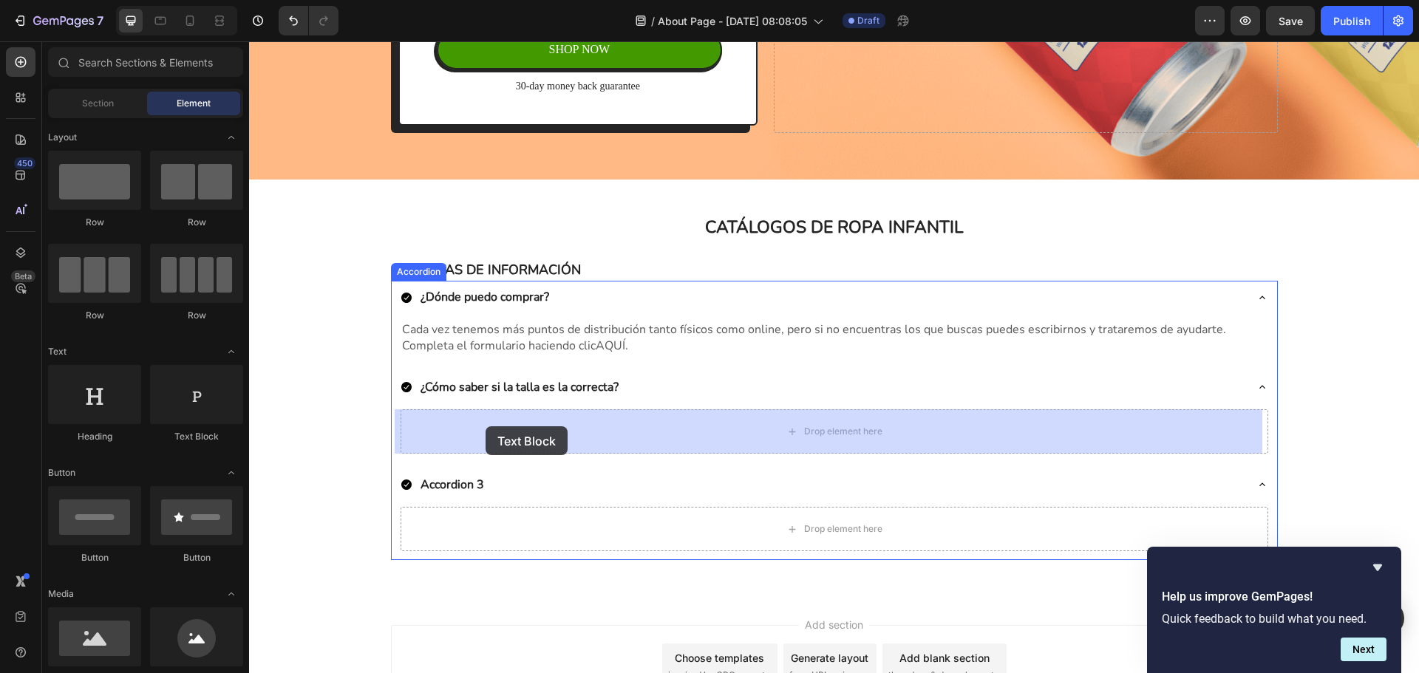
drag, startPoint x: 457, startPoint y: 439, endPoint x: 486, endPoint y: 426, distance: 31.4
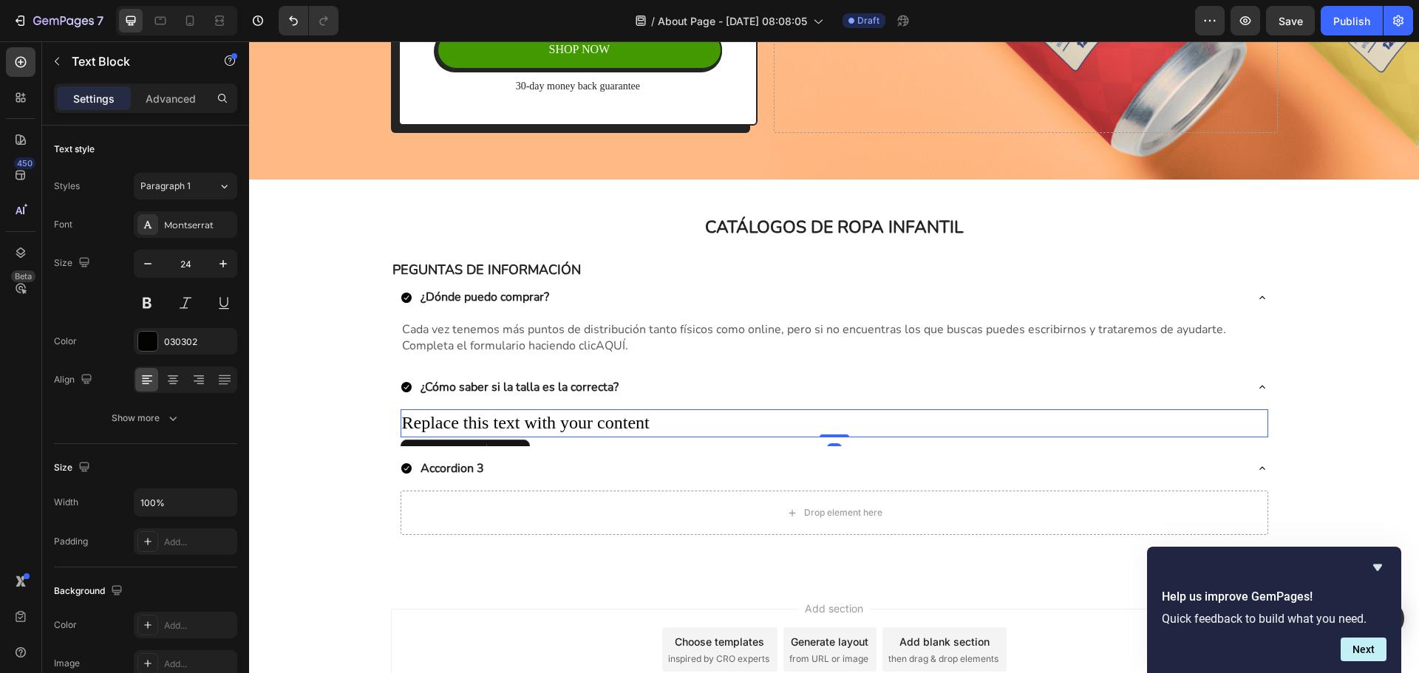
click at [486, 424] on div "Replace this text with your content" at bounding box center [835, 423] width 868 height 28
click at [486, 424] on p "Replace this text with your content" at bounding box center [834, 423] width 865 height 25
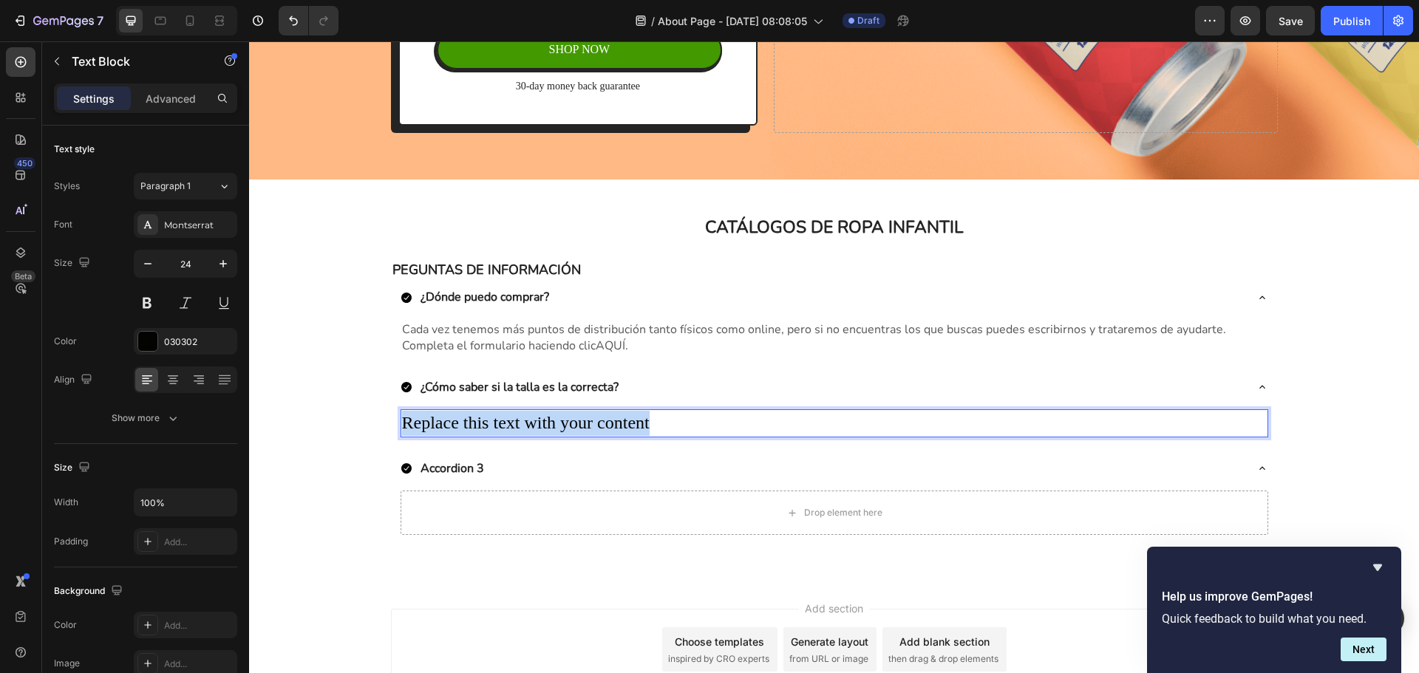
click at [486, 424] on p "Replace this text with your content" at bounding box center [834, 423] width 865 height 25
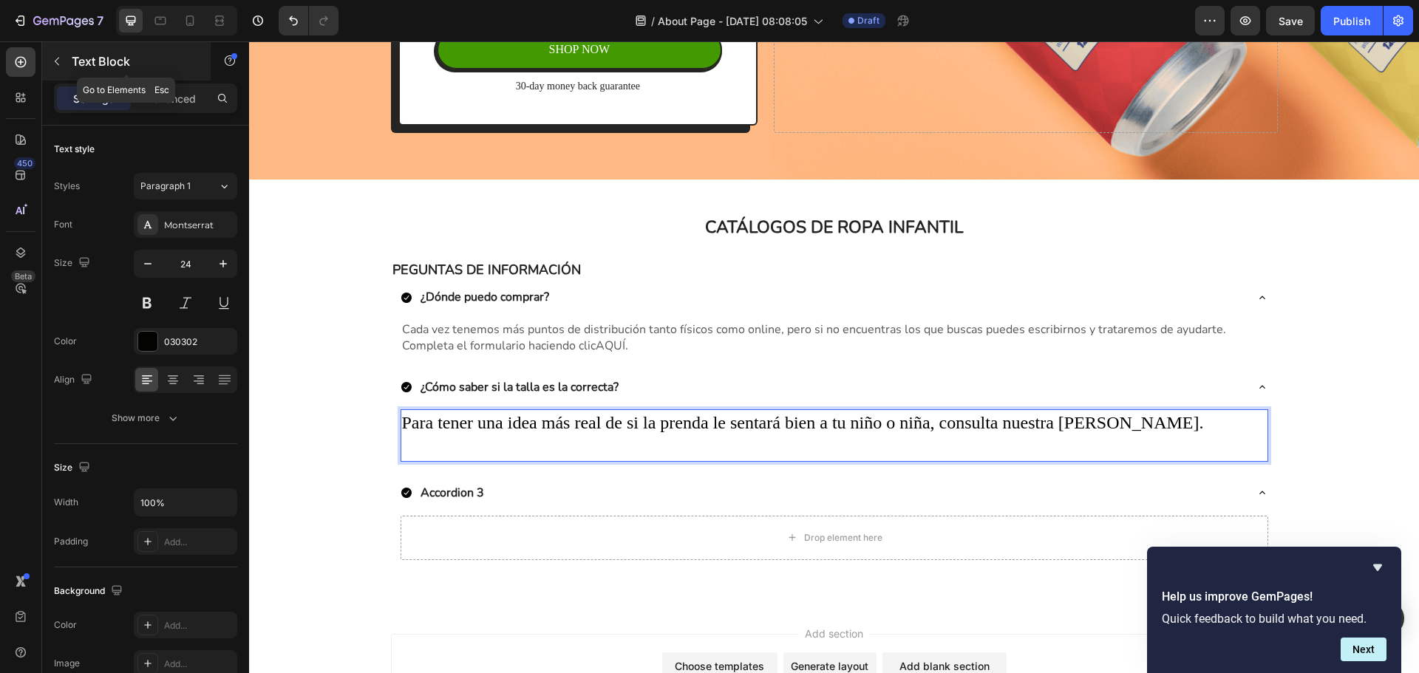
click at [55, 60] on icon "button" at bounding box center [57, 61] width 12 height 12
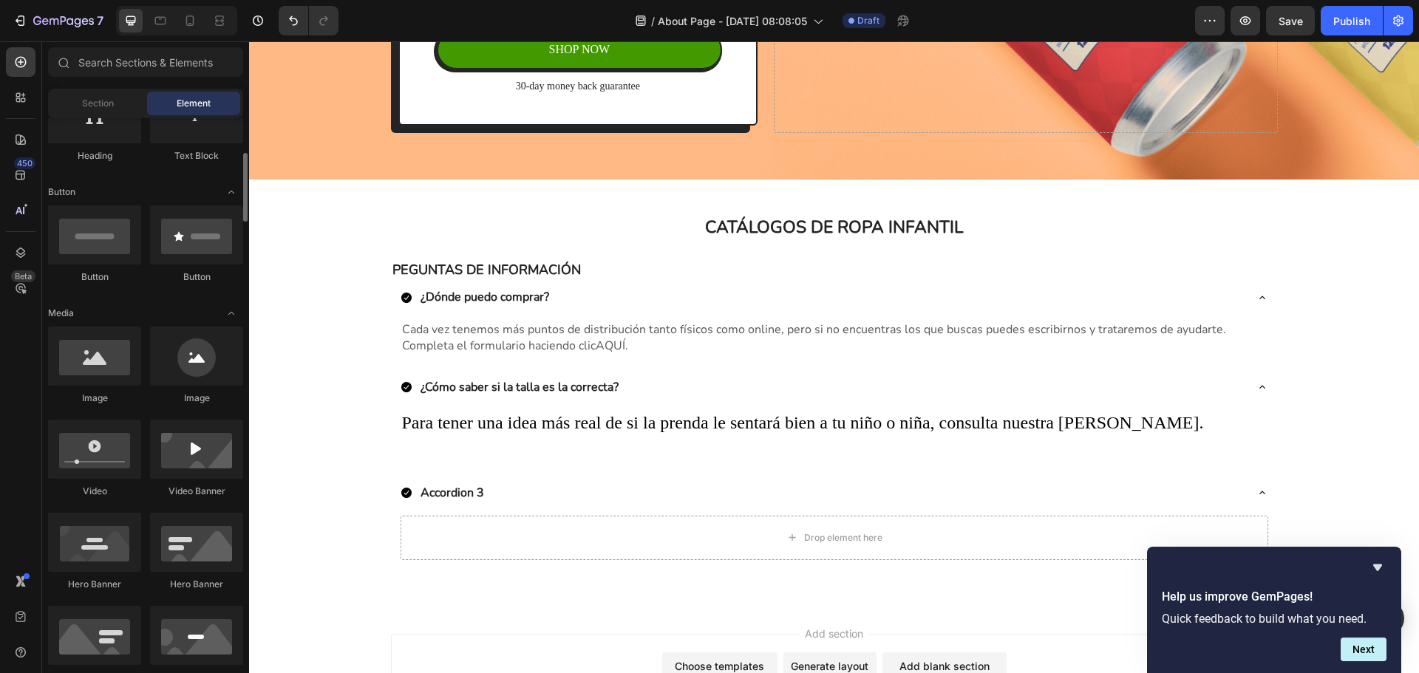
scroll to position [207, 0]
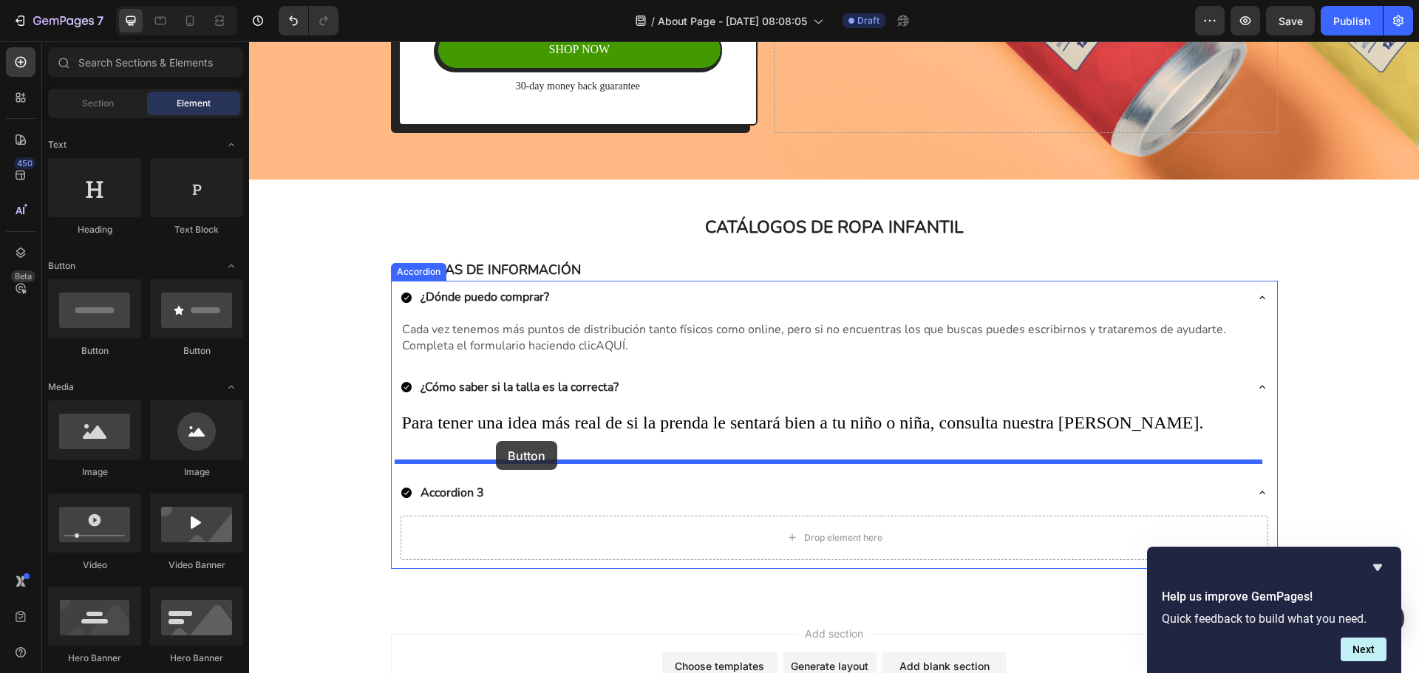
drag, startPoint x: 360, startPoint y: 370, endPoint x: 497, endPoint y: 441, distance: 154.0
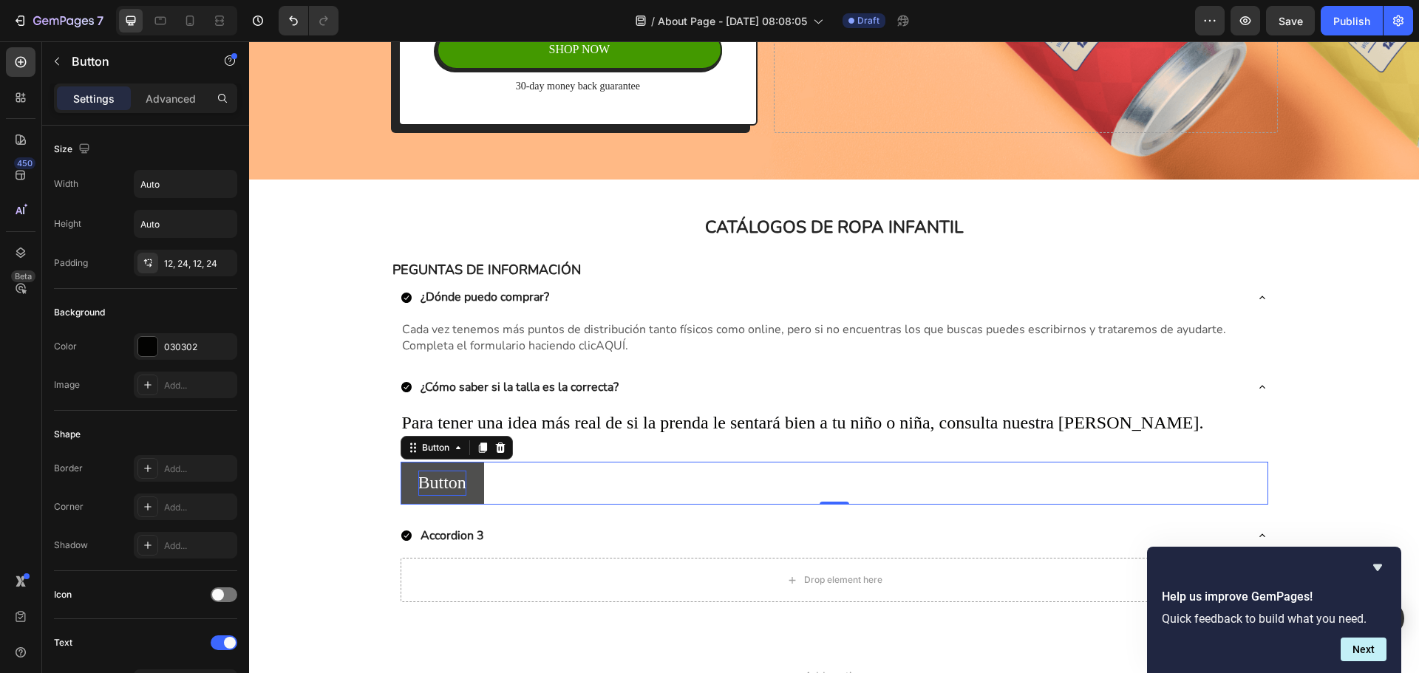
click at [443, 484] on p "Button" at bounding box center [442, 483] width 48 height 25
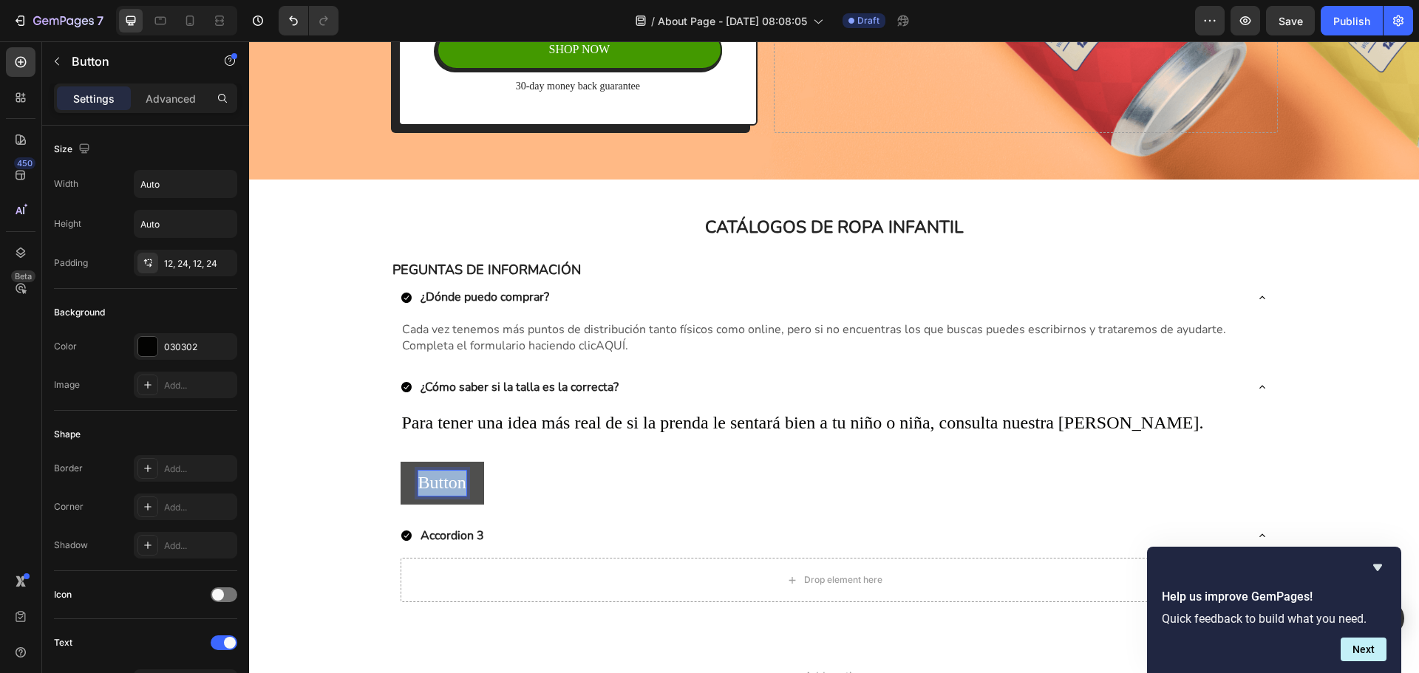
click at [443, 484] on p "Button" at bounding box center [442, 483] width 48 height 25
click at [401, 462] on button "Guía" at bounding box center [436, 483] width 70 height 43
click at [401, 462] on button "Guía de" at bounding box center [446, 483] width 91 height 43
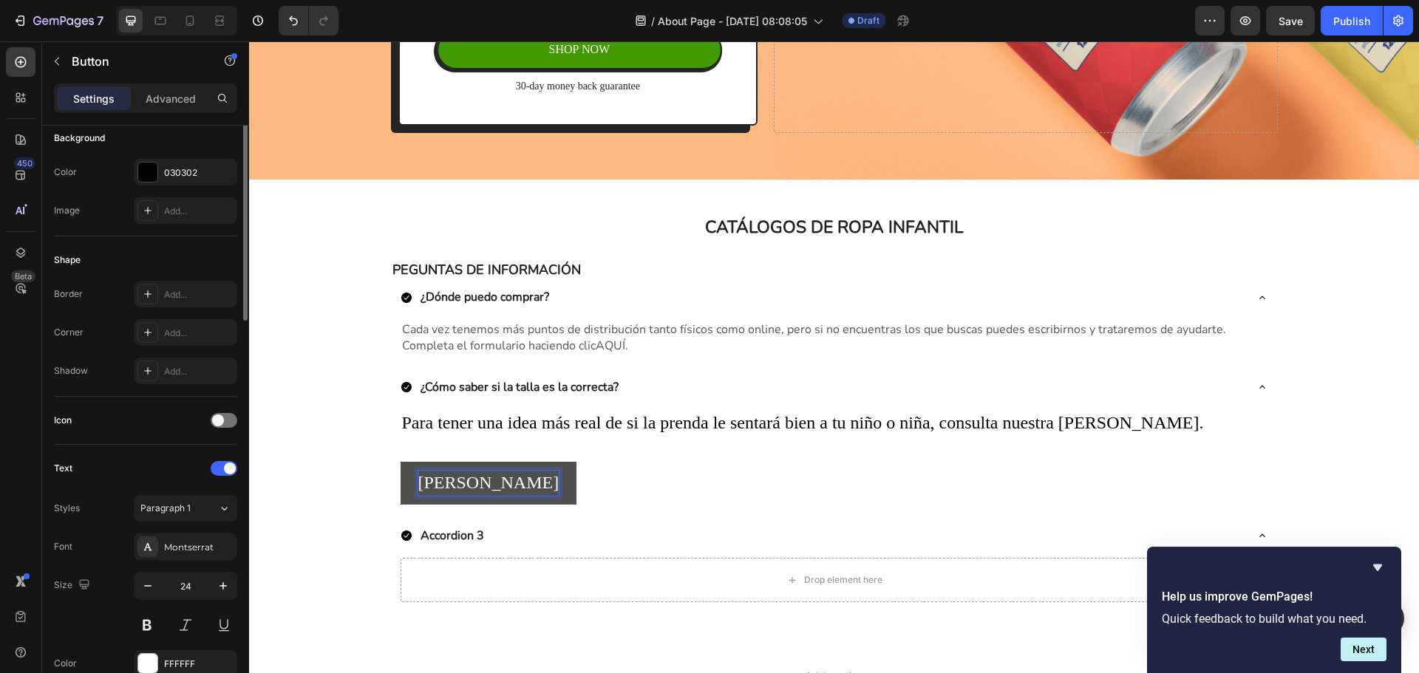
scroll to position [27, 0]
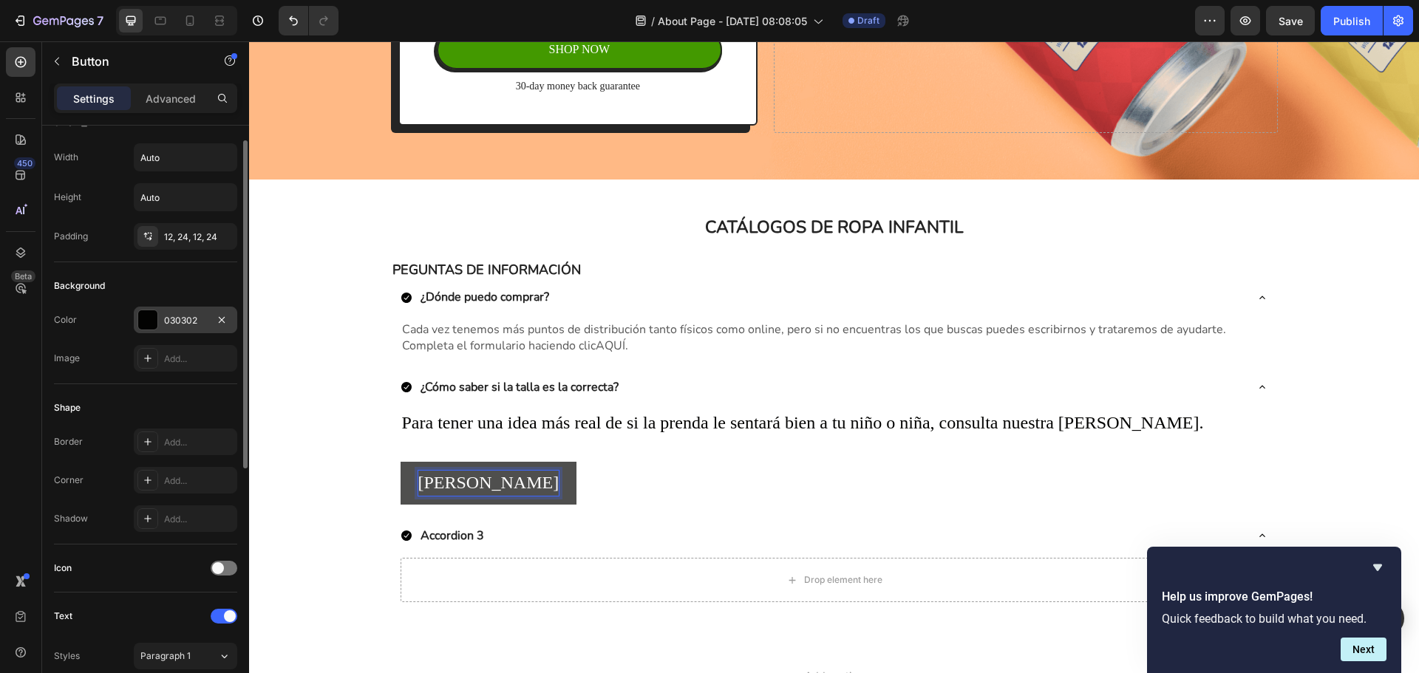
click at [192, 327] on div "030302" at bounding box center [185, 320] width 103 height 27
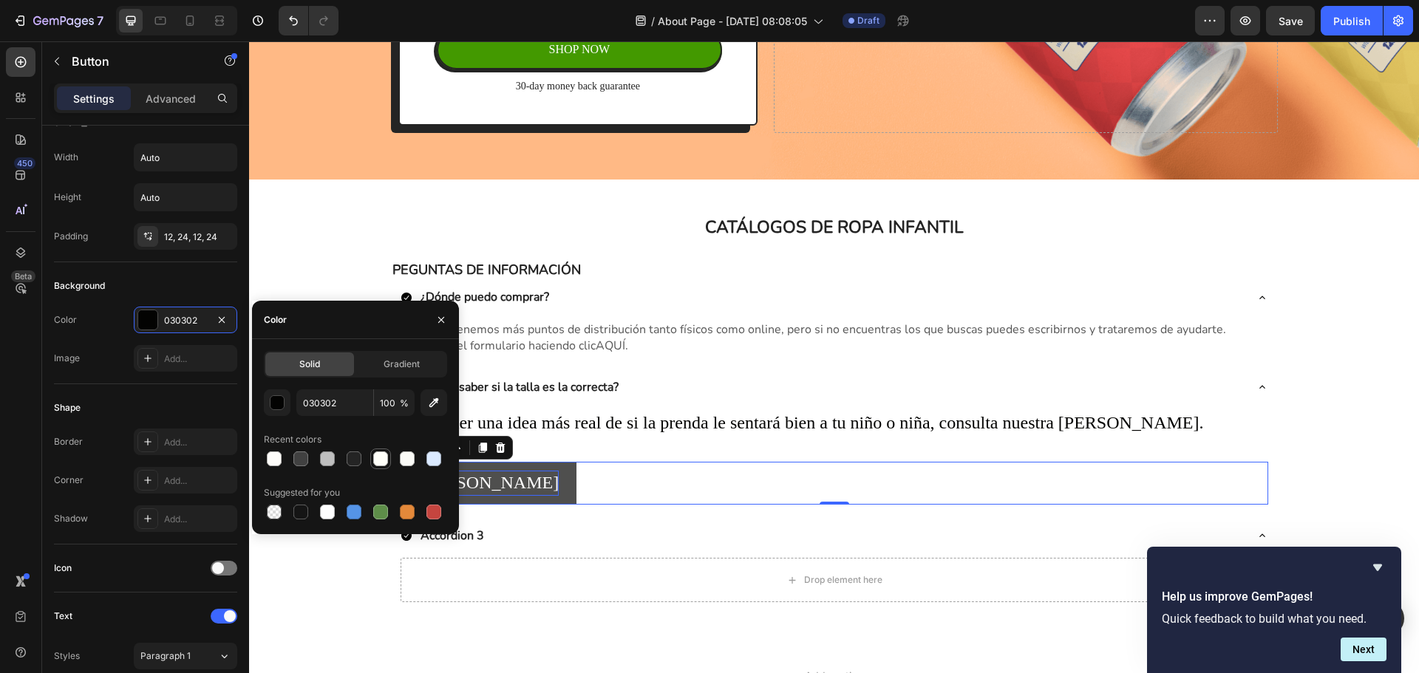
click at [377, 457] on div at bounding box center [380, 459] width 15 height 15
click at [271, 457] on div at bounding box center [274, 459] width 15 height 15
type input "FDFCF9"
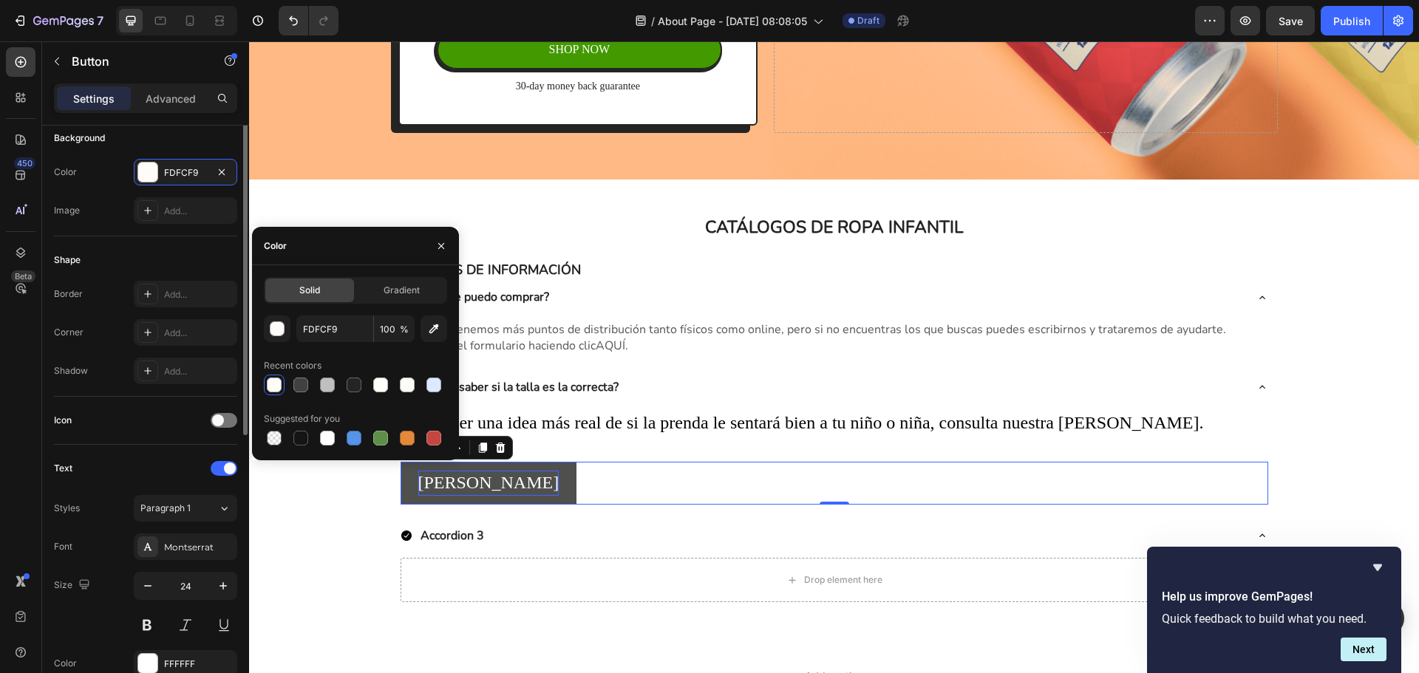
scroll to position [248, 0]
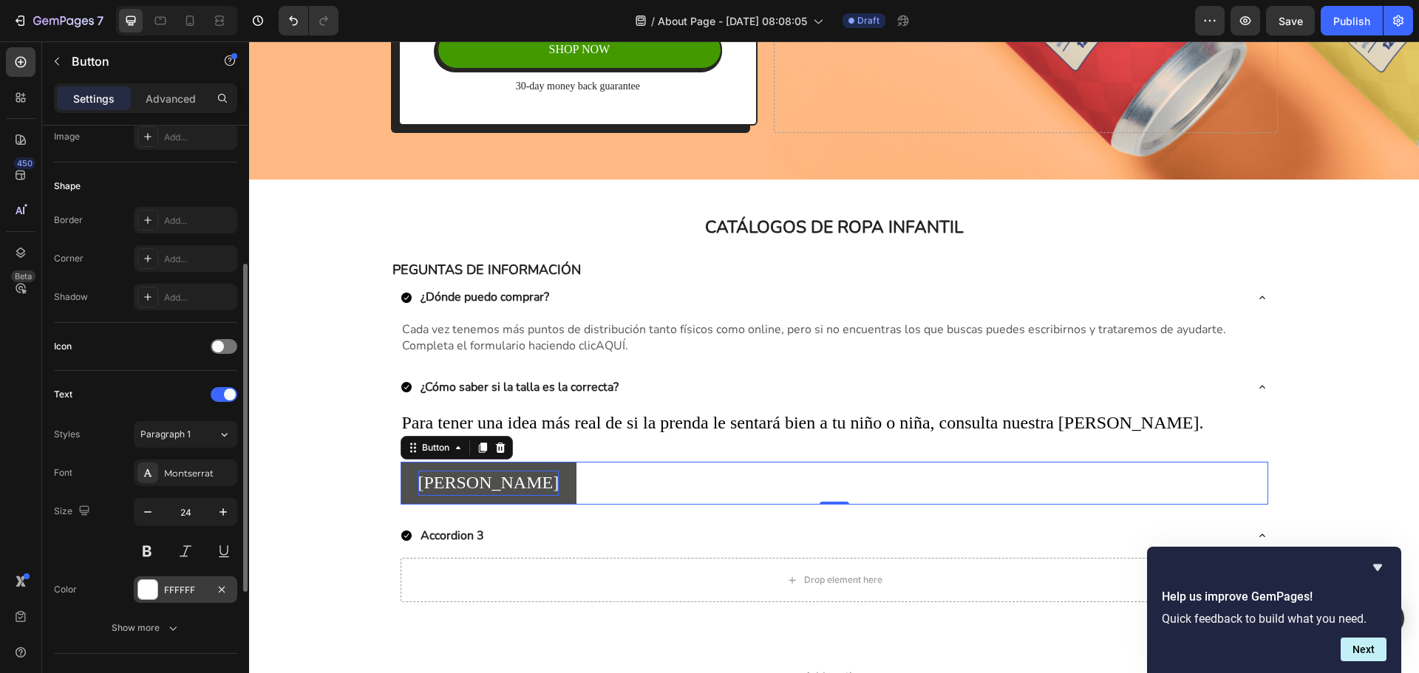
click at [195, 577] on div "FFFFFF" at bounding box center [185, 589] width 103 height 27
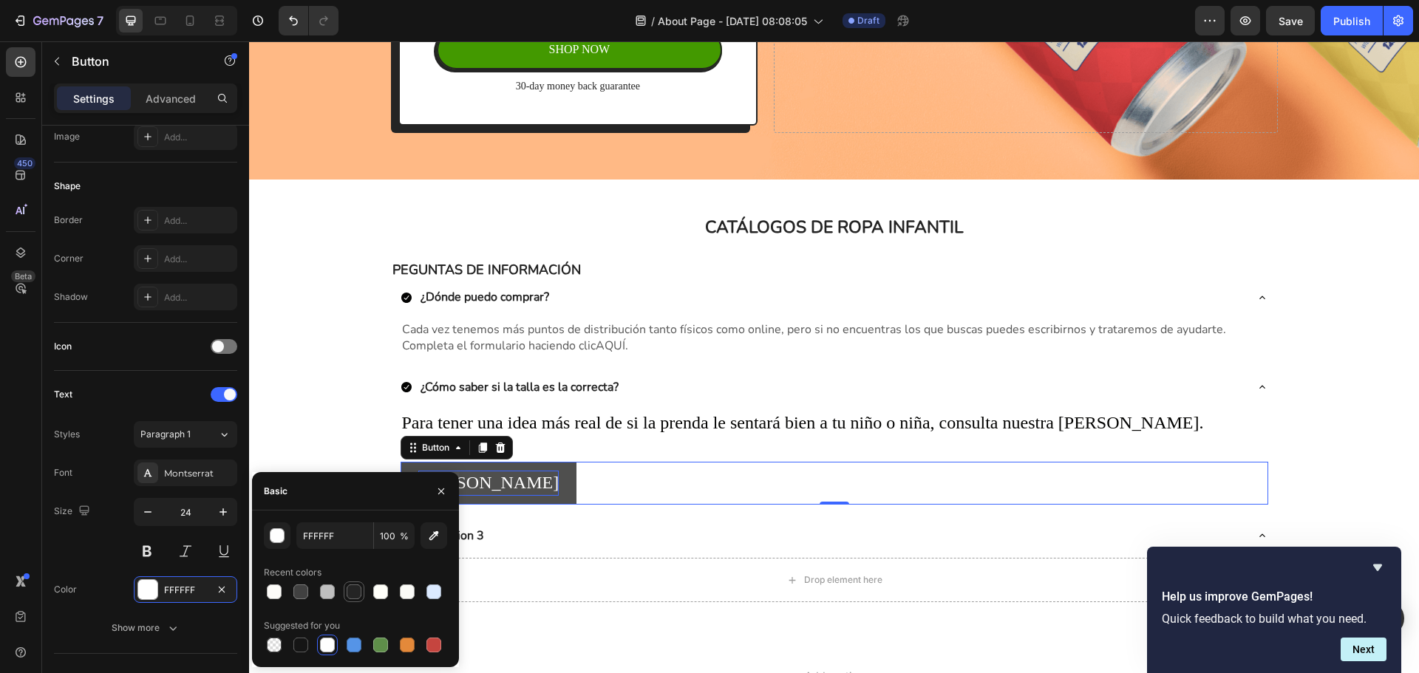
click at [348, 591] on div at bounding box center [354, 592] width 15 height 15
type input "242424"
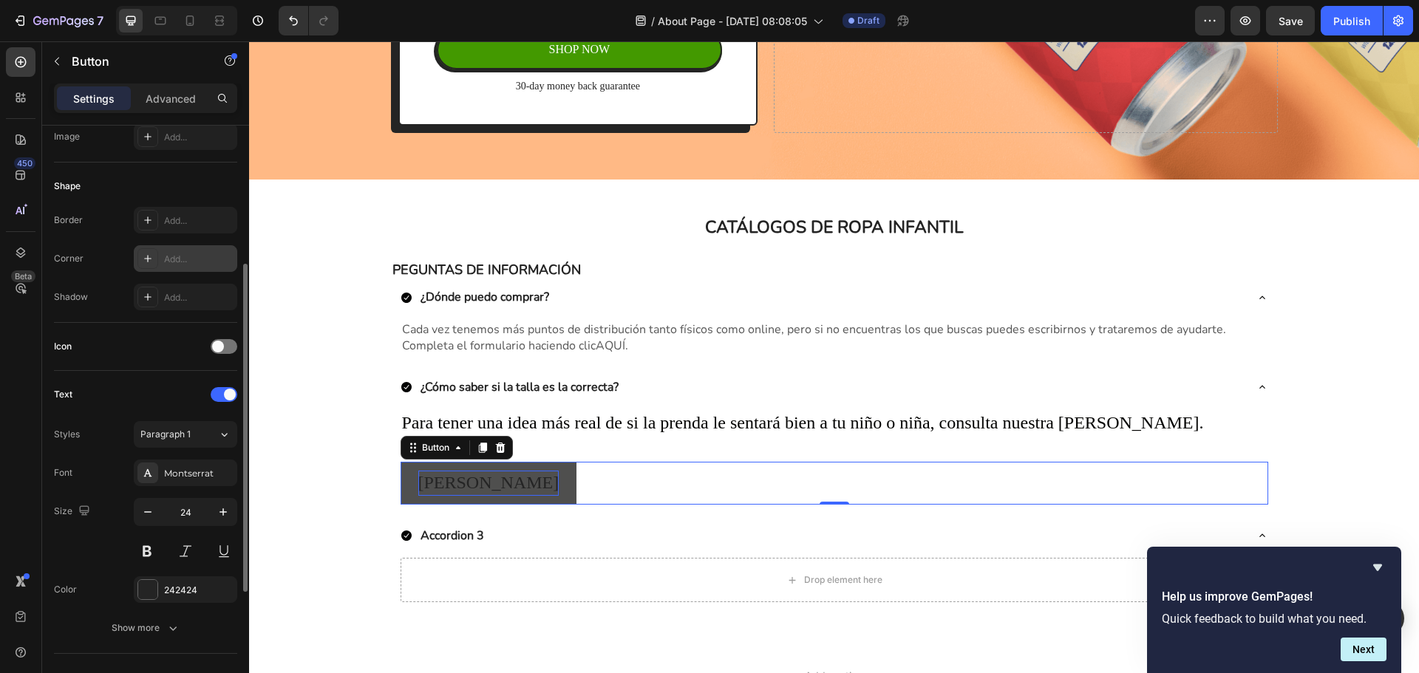
click at [147, 252] on div at bounding box center [147, 258] width 21 height 21
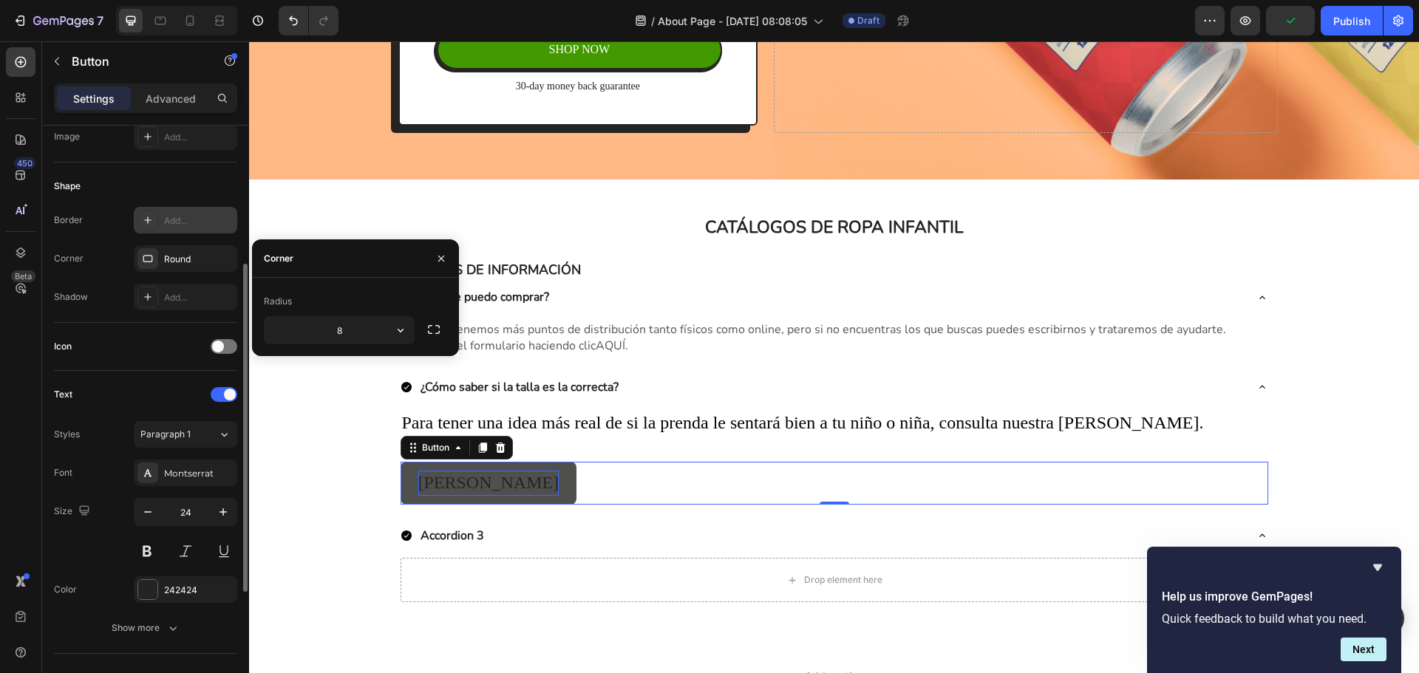
click at [149, 222] on icon at bounding box center [148, 220] width 12 height 12
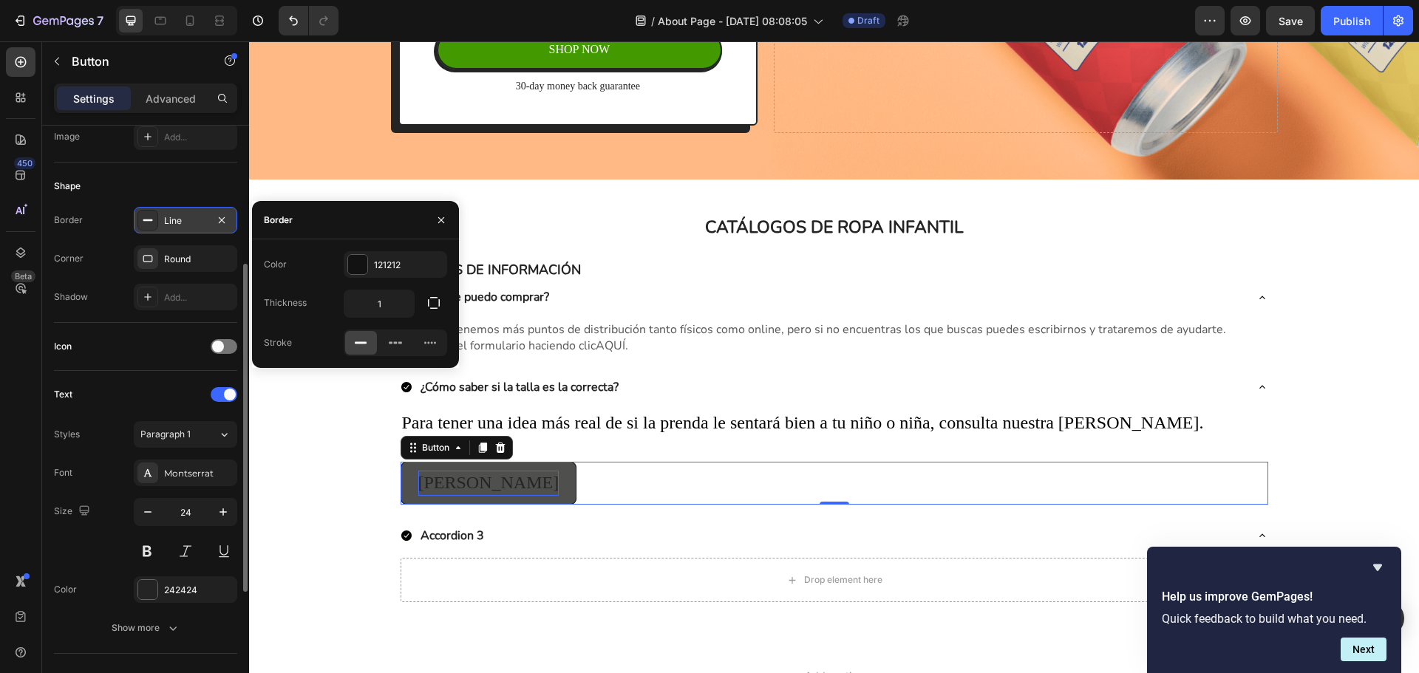
scroll to position [27, 0]
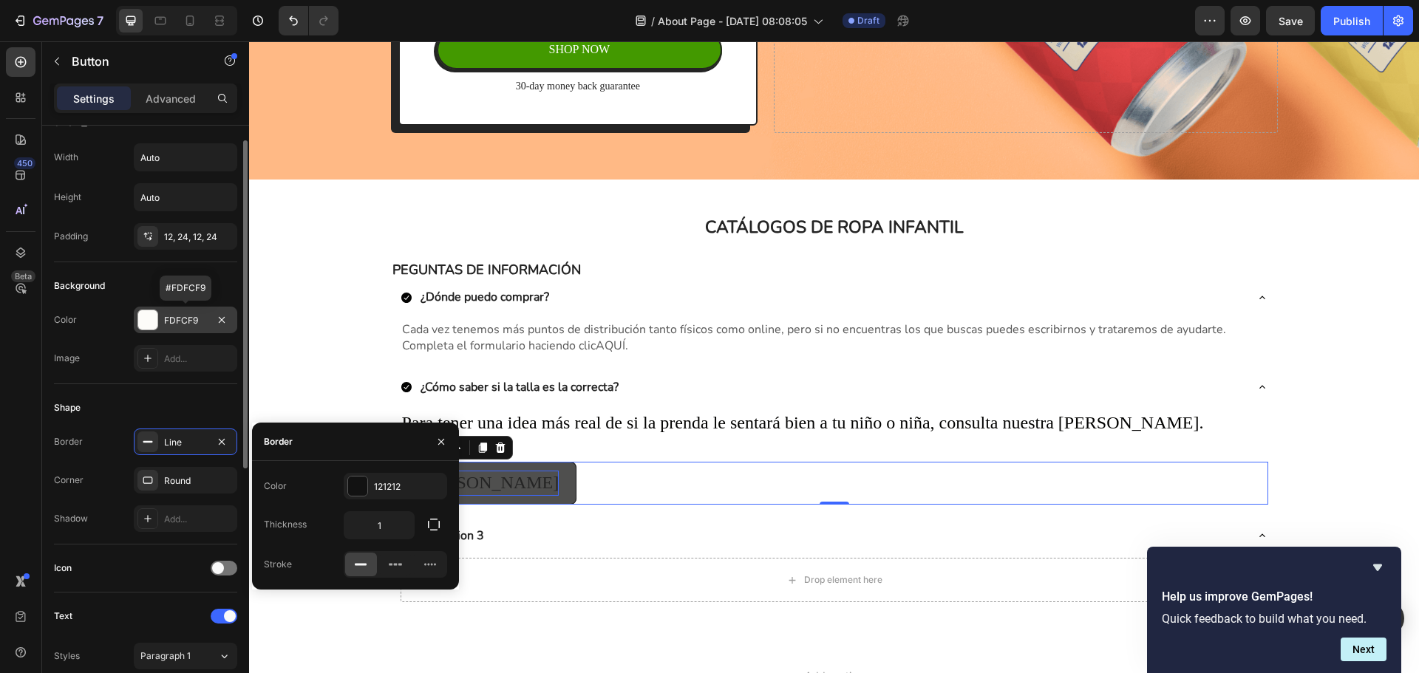
click at [184, 310] on div "FDFCF9" at bounding box center [185, 320] width 103 height 27
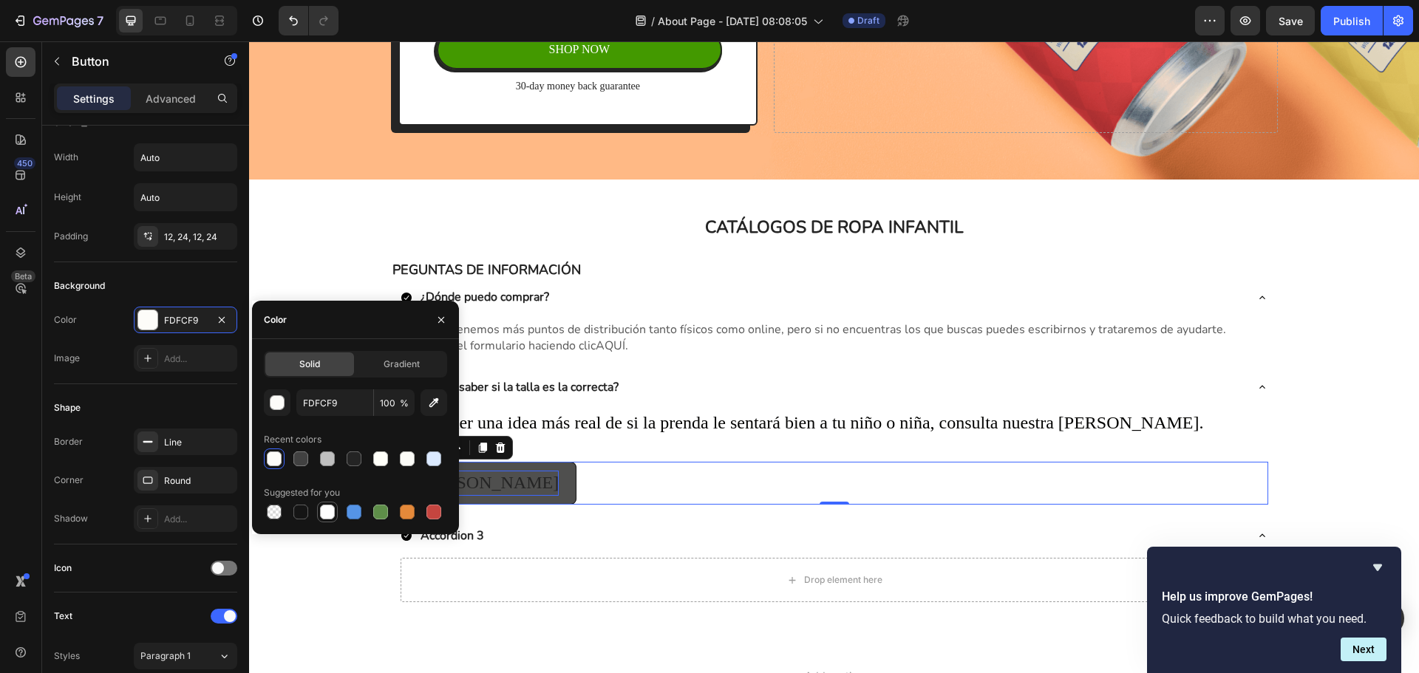
click at [325, 509] on div at bounding box center [327, 512] width 15 height 15
type input "FFFFFF"
click at [588, 480] on div "Guía de tallas Button 0" at bounding box center [835, 483] width 868 height 43
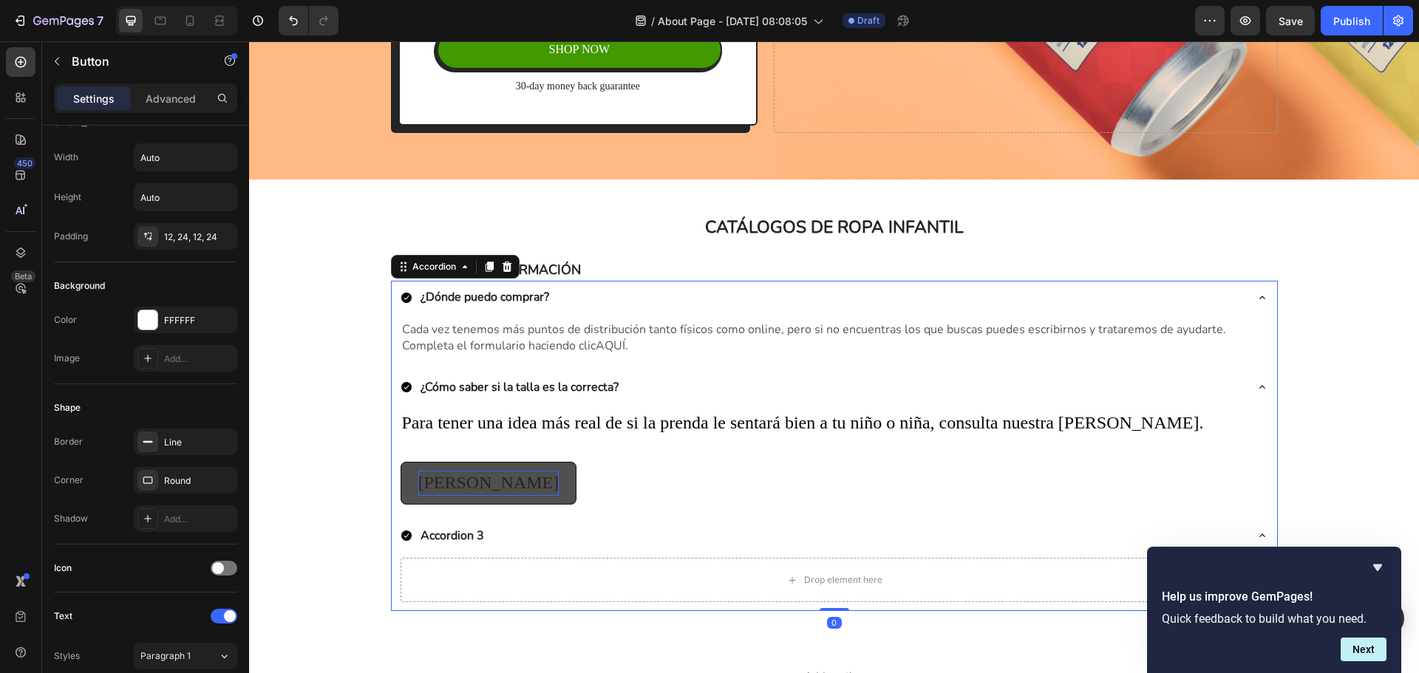
click at [597, 525] on div "Accordion 3" at bounding box center [823, 535] width 844 height 21
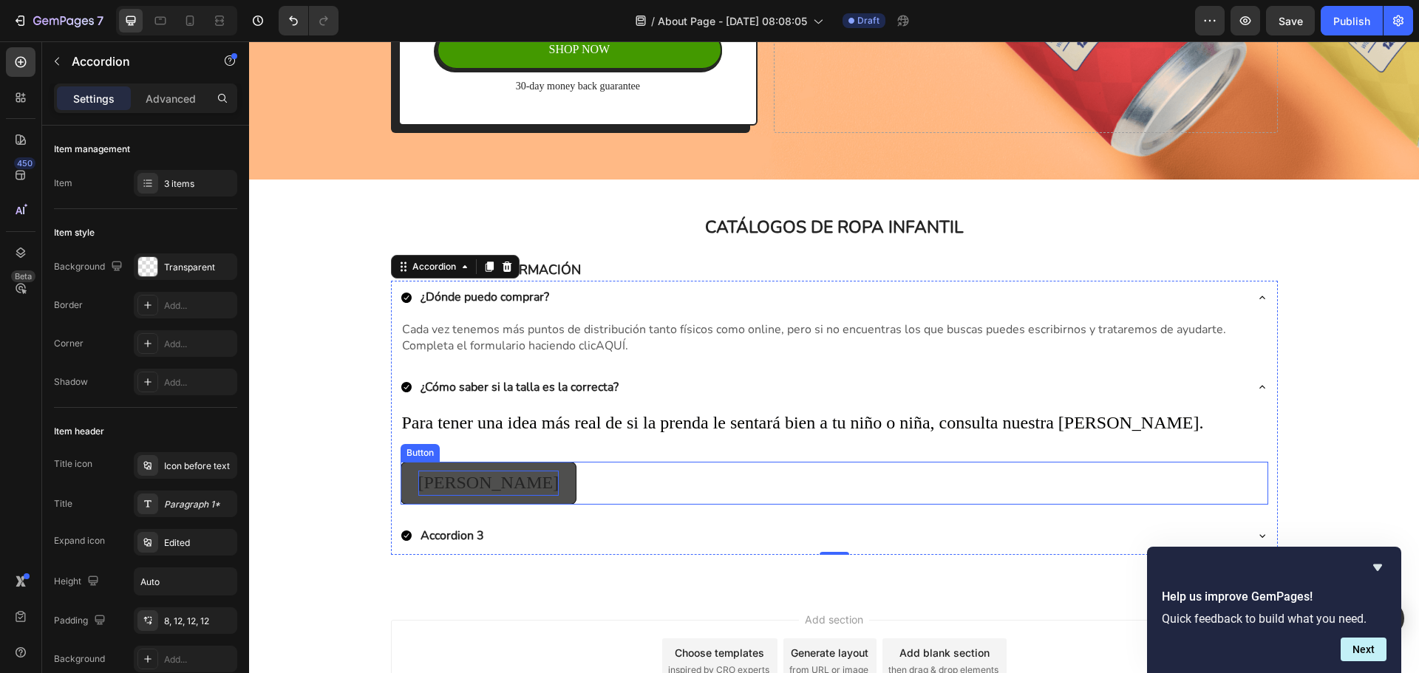
click at [512, 490] on button "[PERSON_NAME]" at bounding box center [489, 483] width 177 height 43
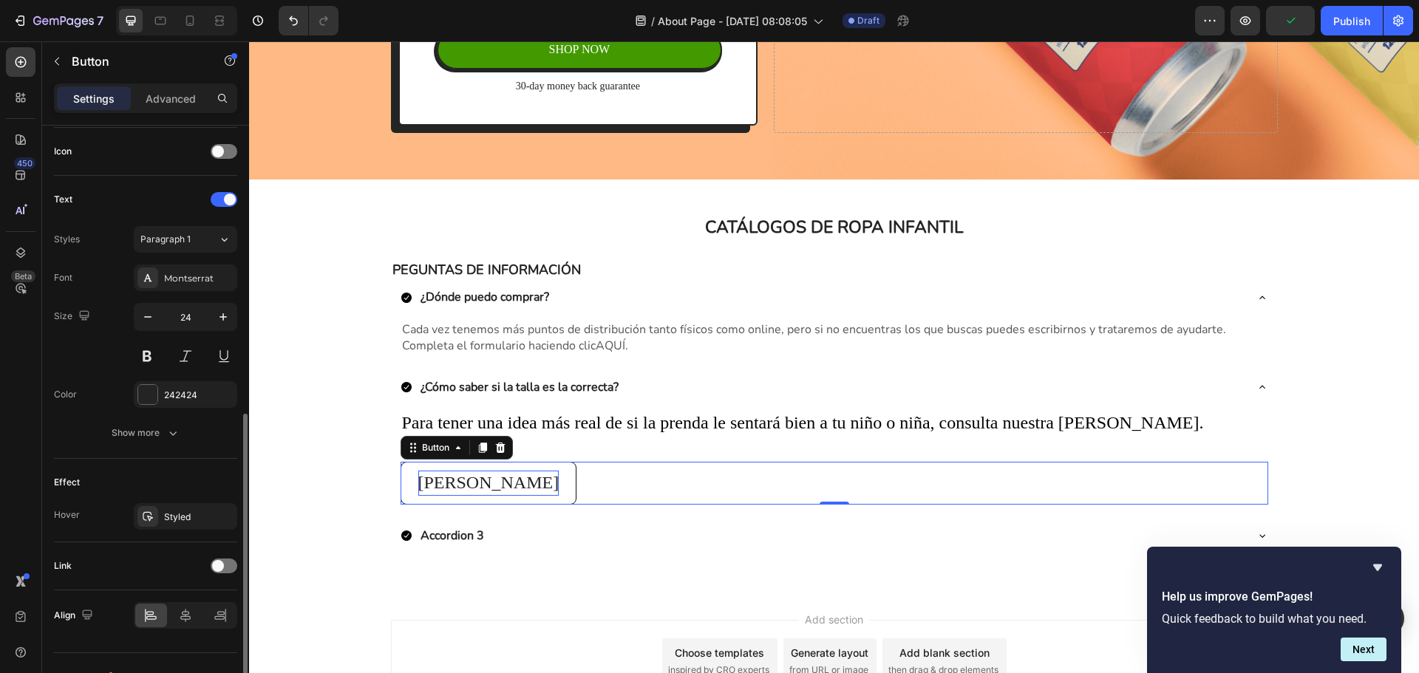
scroll to position [470, 0]
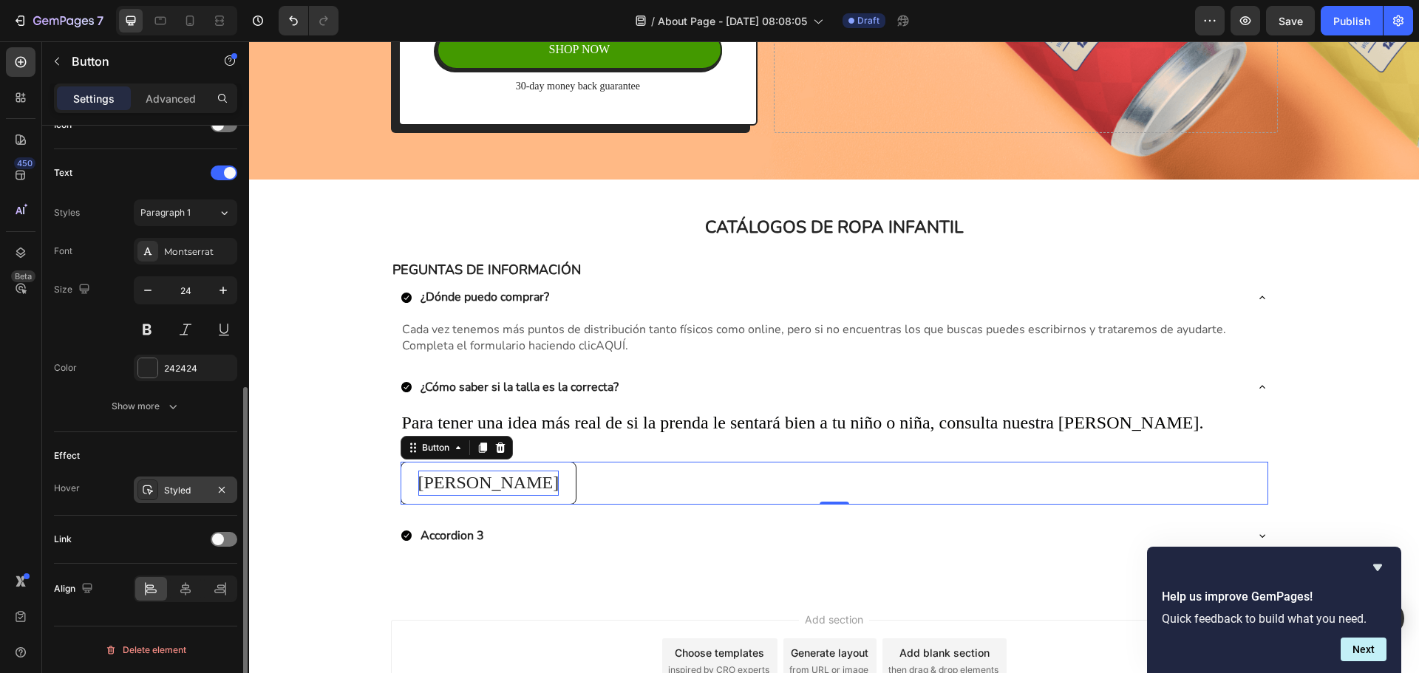
click at [193, 494] on div "Styled" at bounding box center [185, 490] width 43 height 13
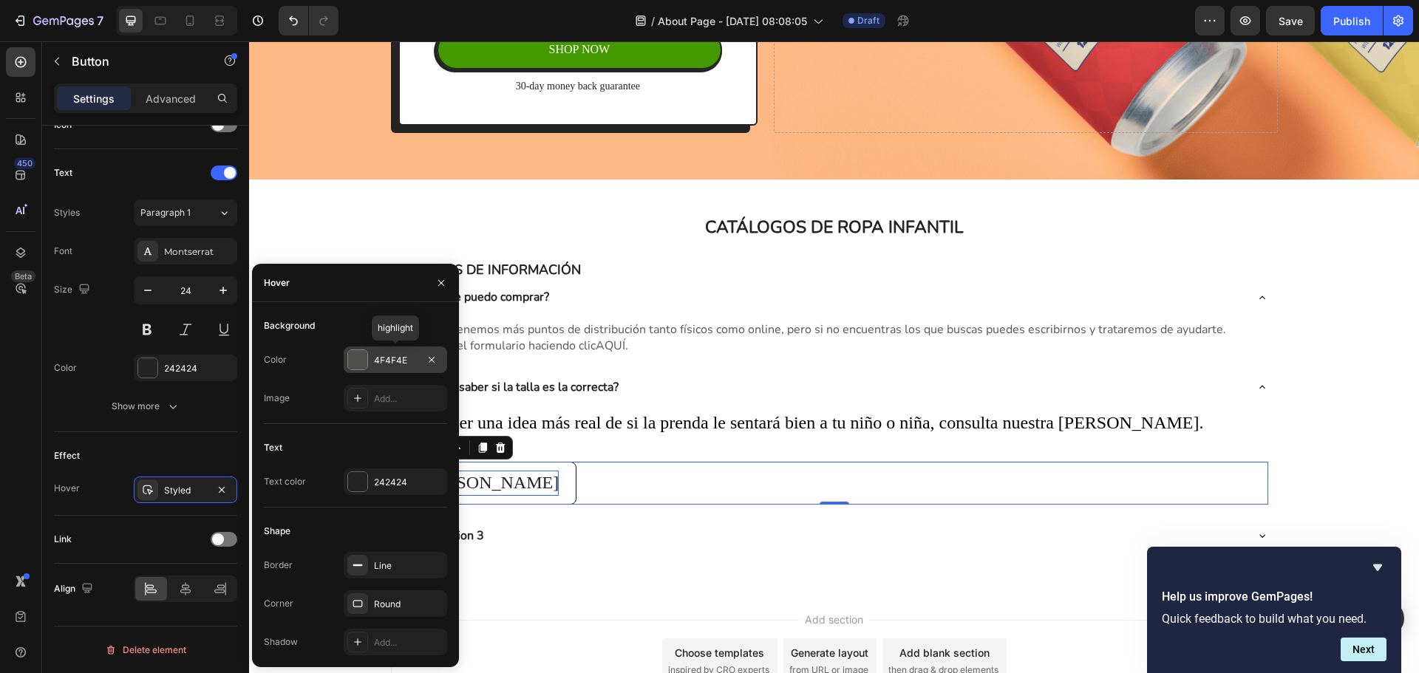
click at [398, 359] on div "4F4F4E" at bounding box center [395, 360] width 43 height 13
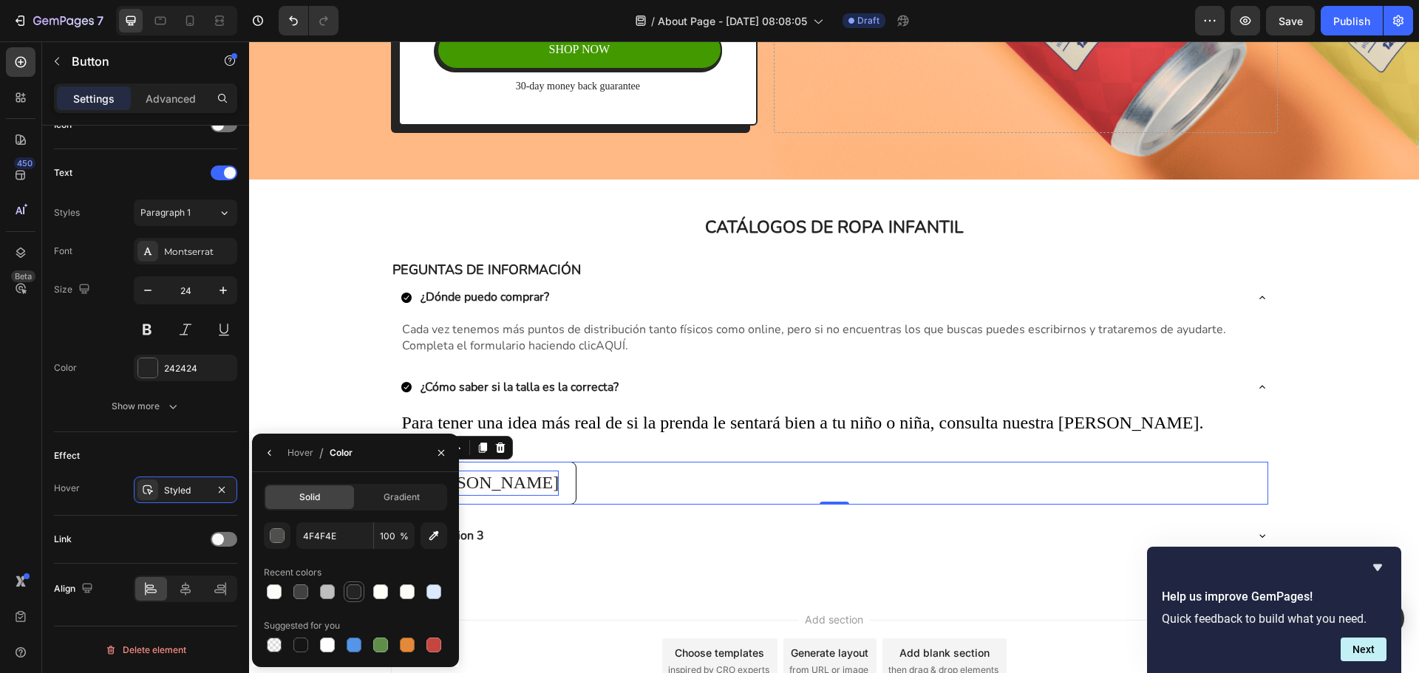
click at [357, 592] on div at bounding box center [354, 592] width 15 height 15
type input "242424"
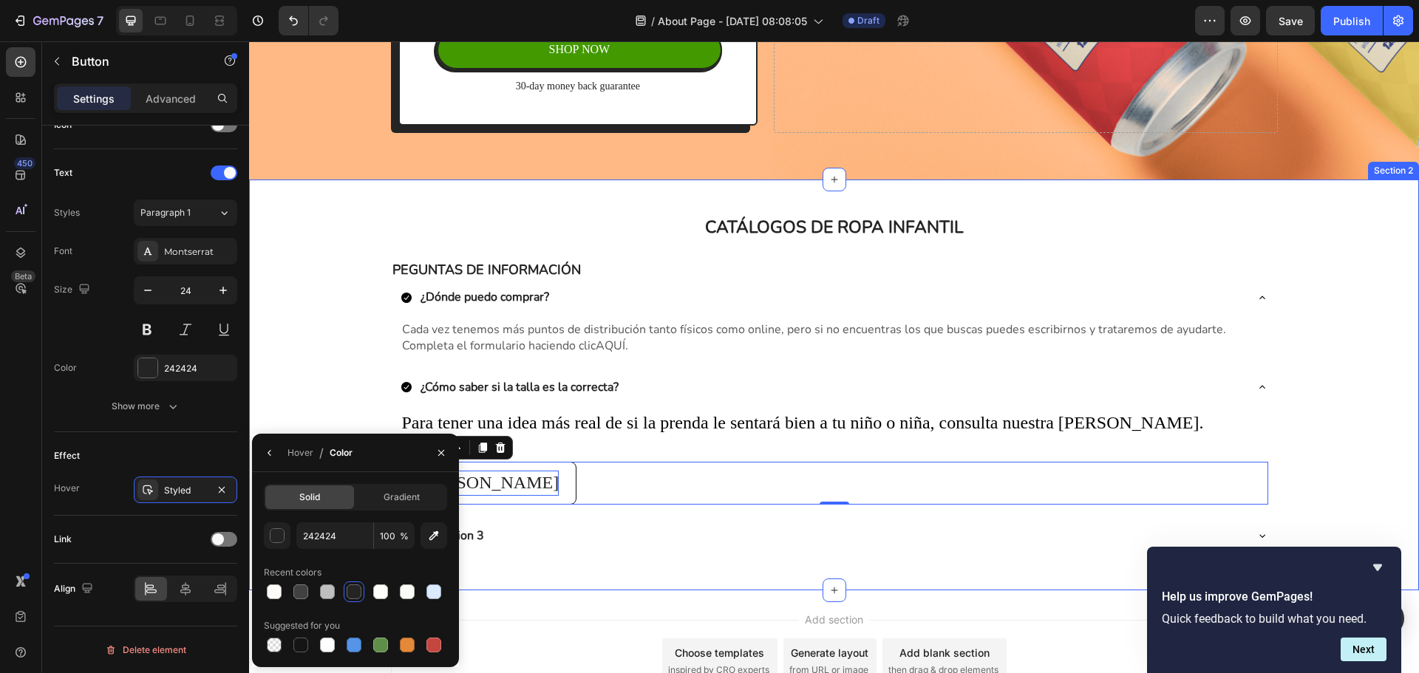
click at [523, 568] on div "CATÁLOGOS DE ROPA INFANTIL Heading Row PEGUNTAS DE INFORMACIÓN Text Block ¿Dónd…" at bounding box center [834, 385] width 1170 height 411
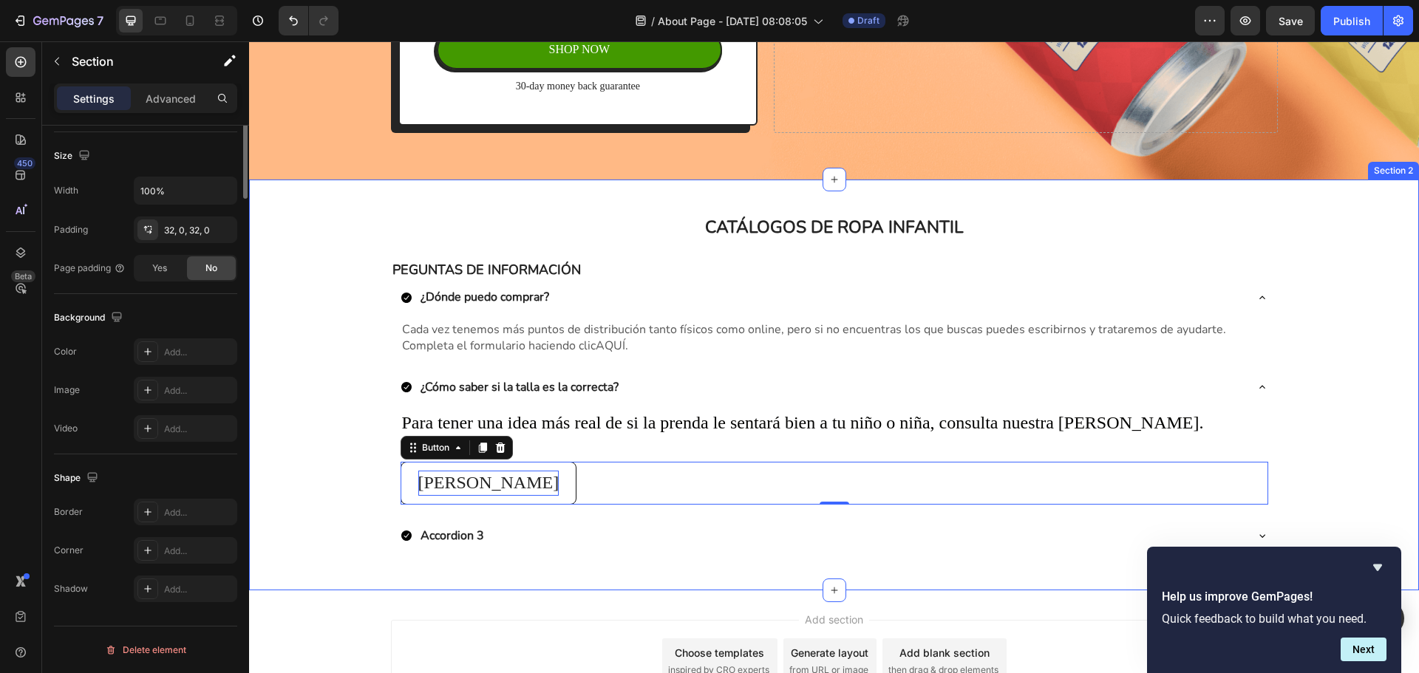
scroll to position [0, 0]
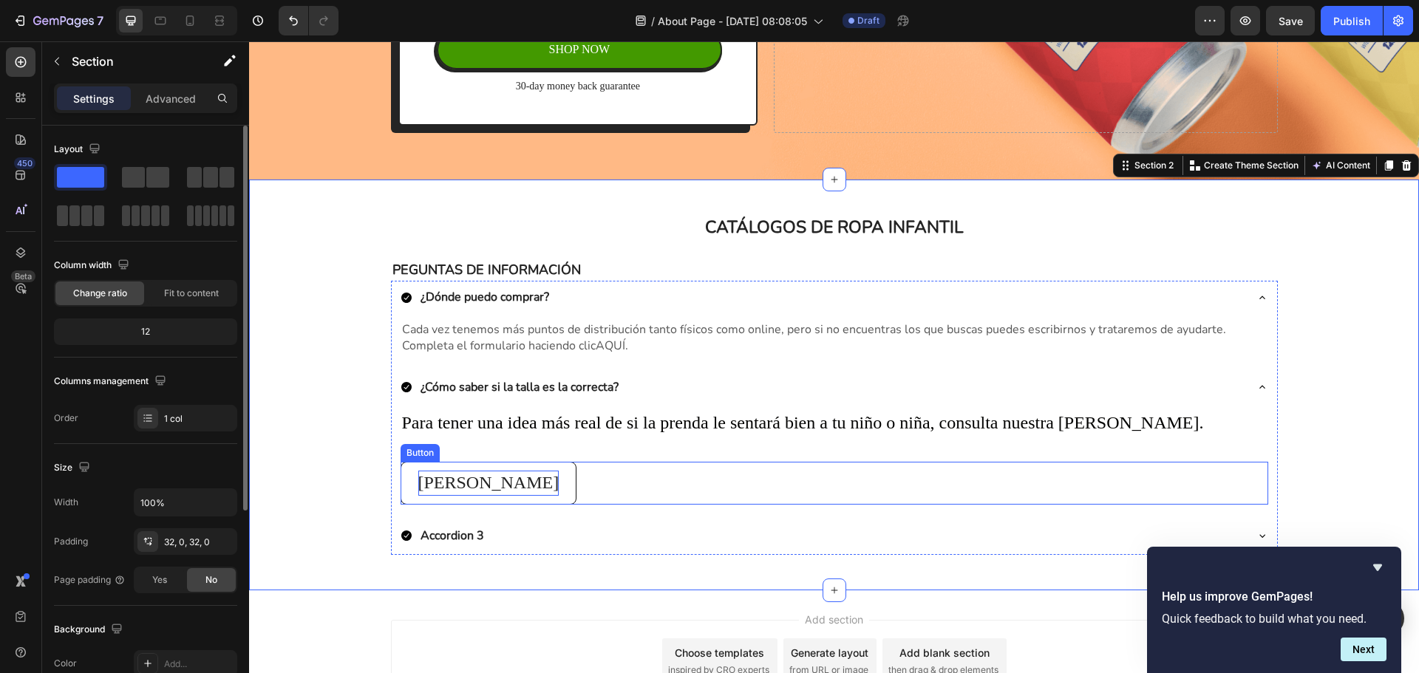
click at [508, 491] on p "[PERSON_NAME]" at bounding box center [488, 483] width 141 height 25
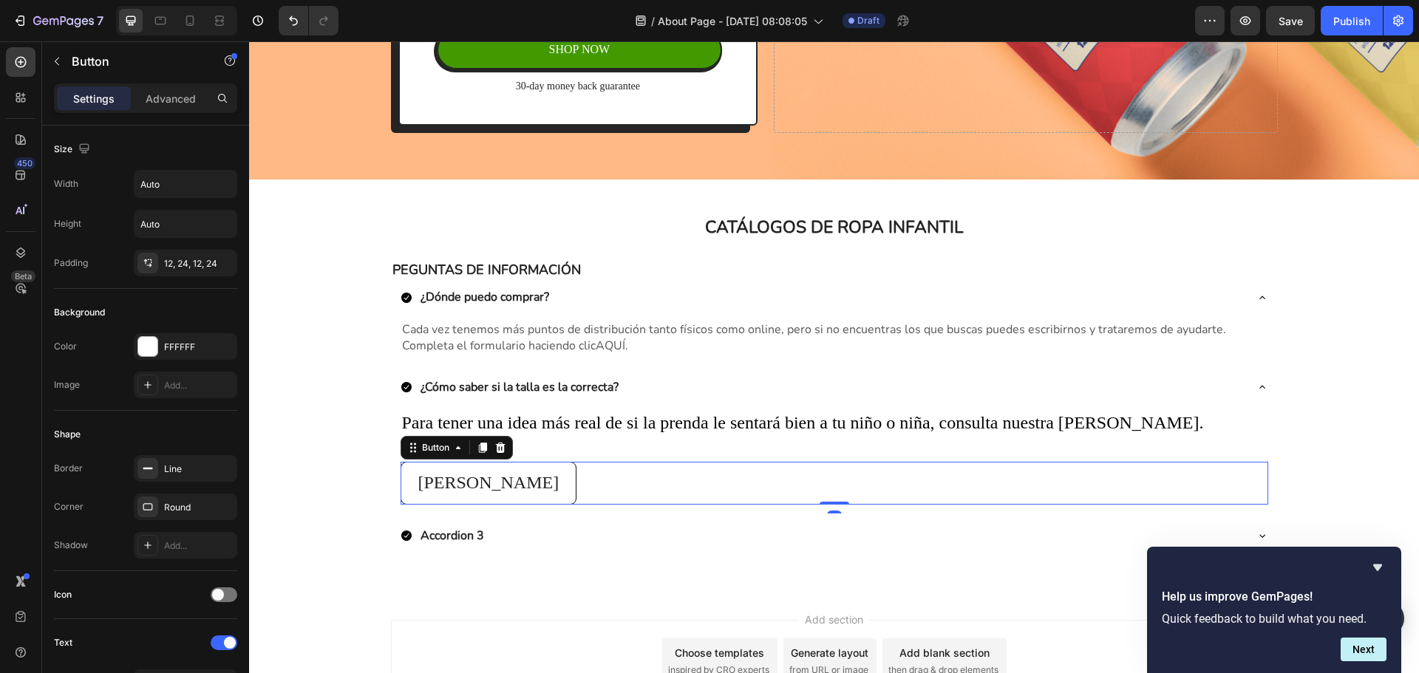
click at [690, 493] on div "Guía de tallas Button 0" at bounding box center [835, 483] width 868 height 43
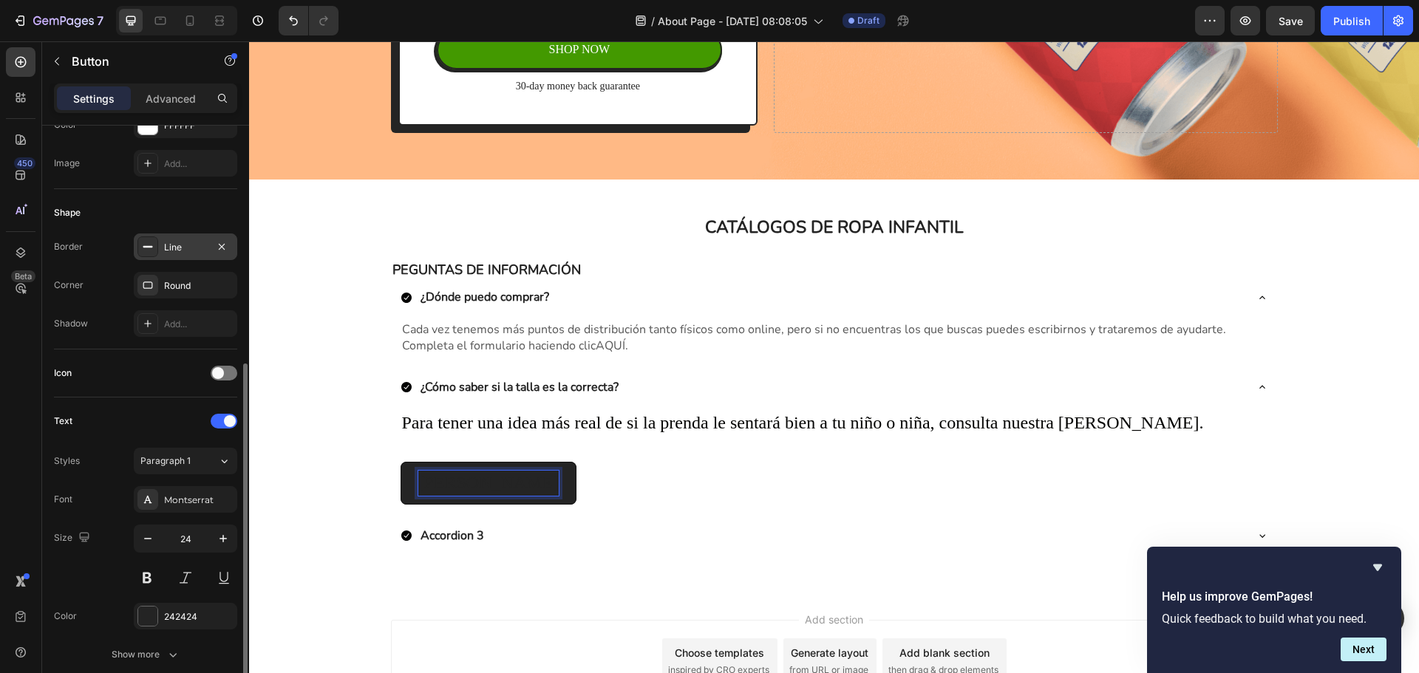
scroll to position [370, 0]
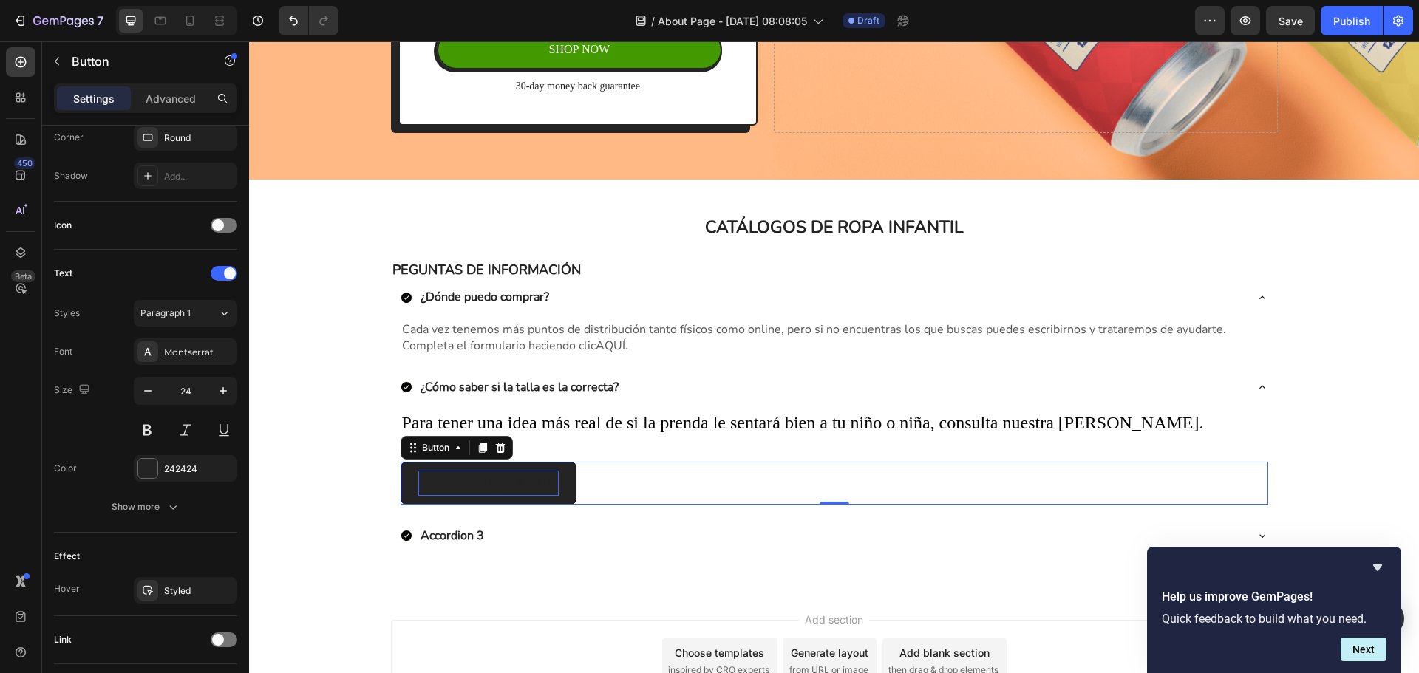
click at [520, 490] on button "[PERSON_NAME]" at bounding box center [489, 483] width 177 height 43
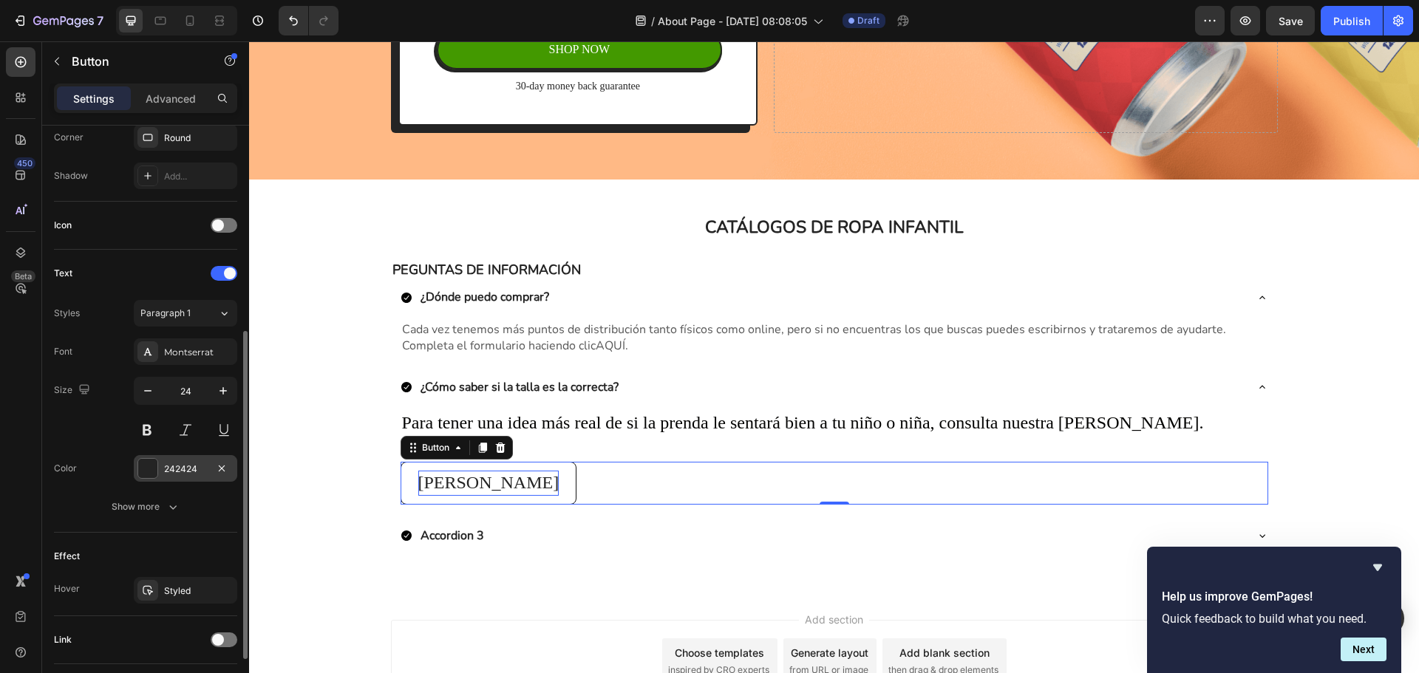
click at [198, 471] on div "242424" at bounding box center [185, 469] width 43 height 13
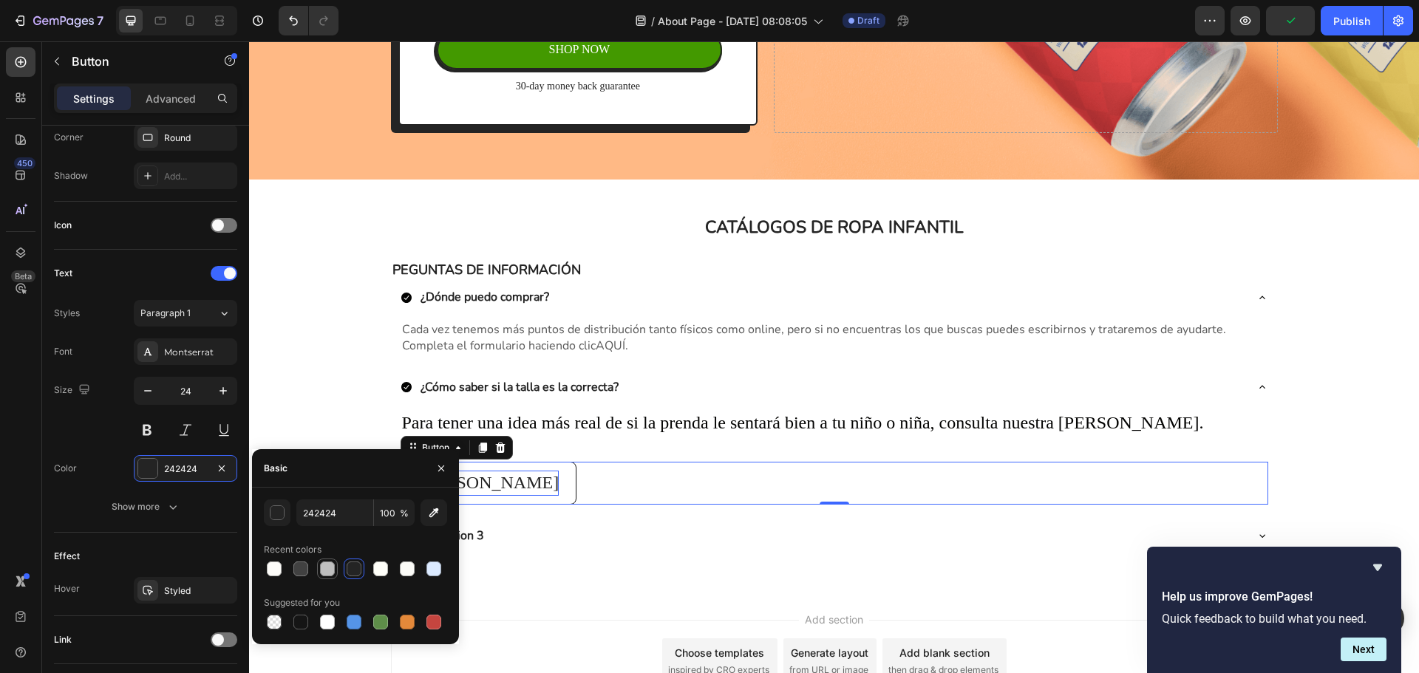
click at [325, 572] on div at bounding box center [327, 569] width 15 height 15
type input "242424"
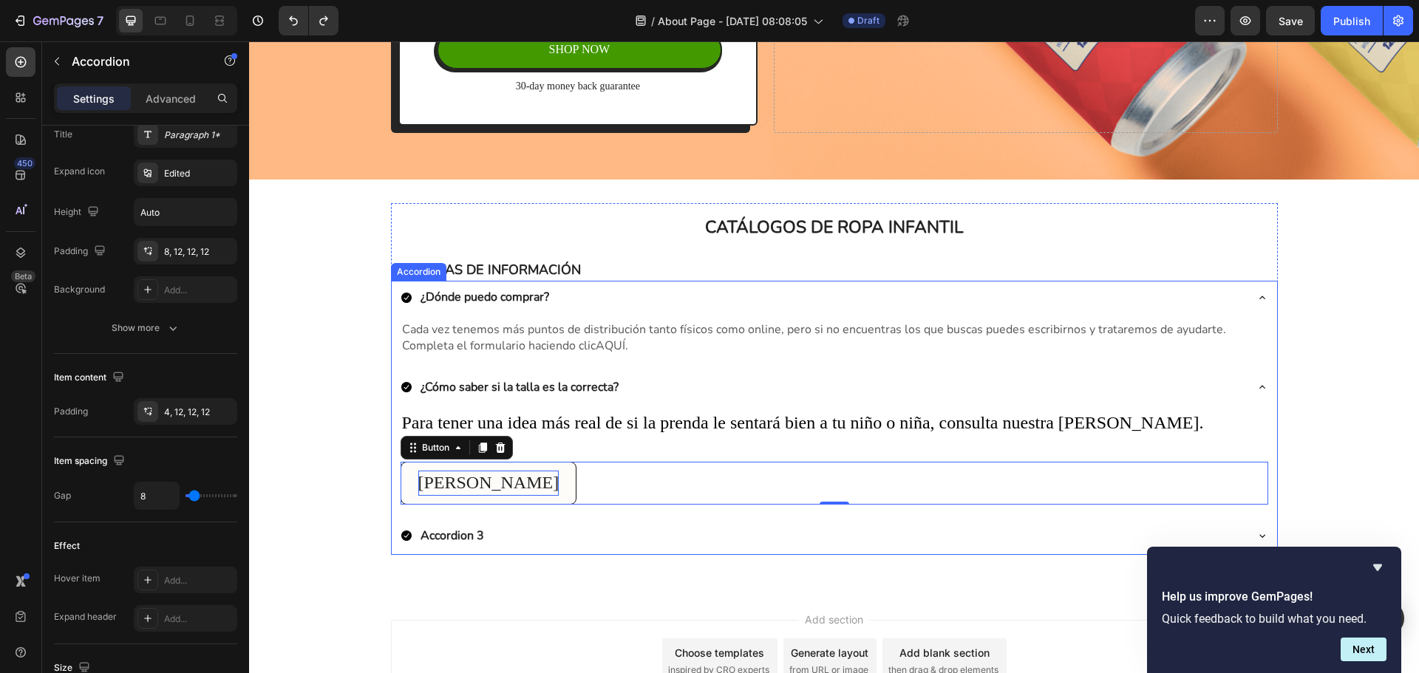
click at [551, 525] on div "Accordion 3" at bounding box center [823, 535] width 844 height 21
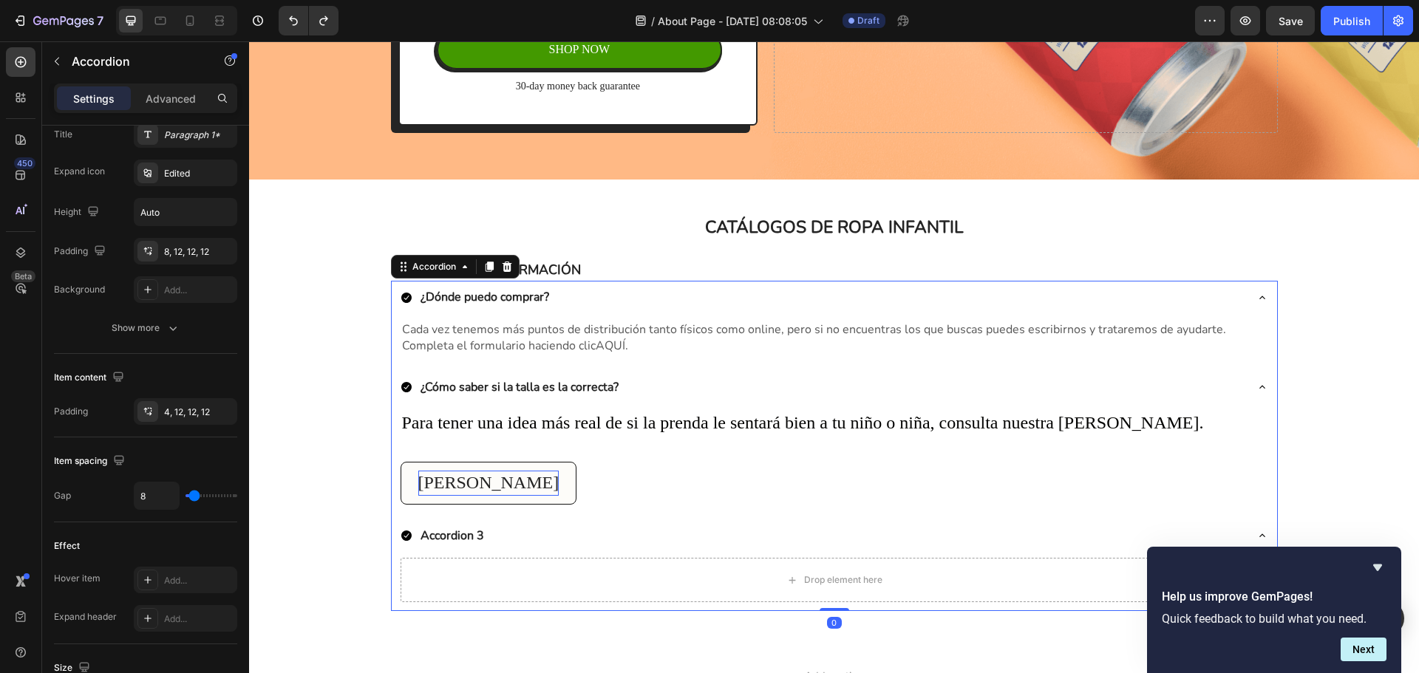
scroll to position [0, 0]
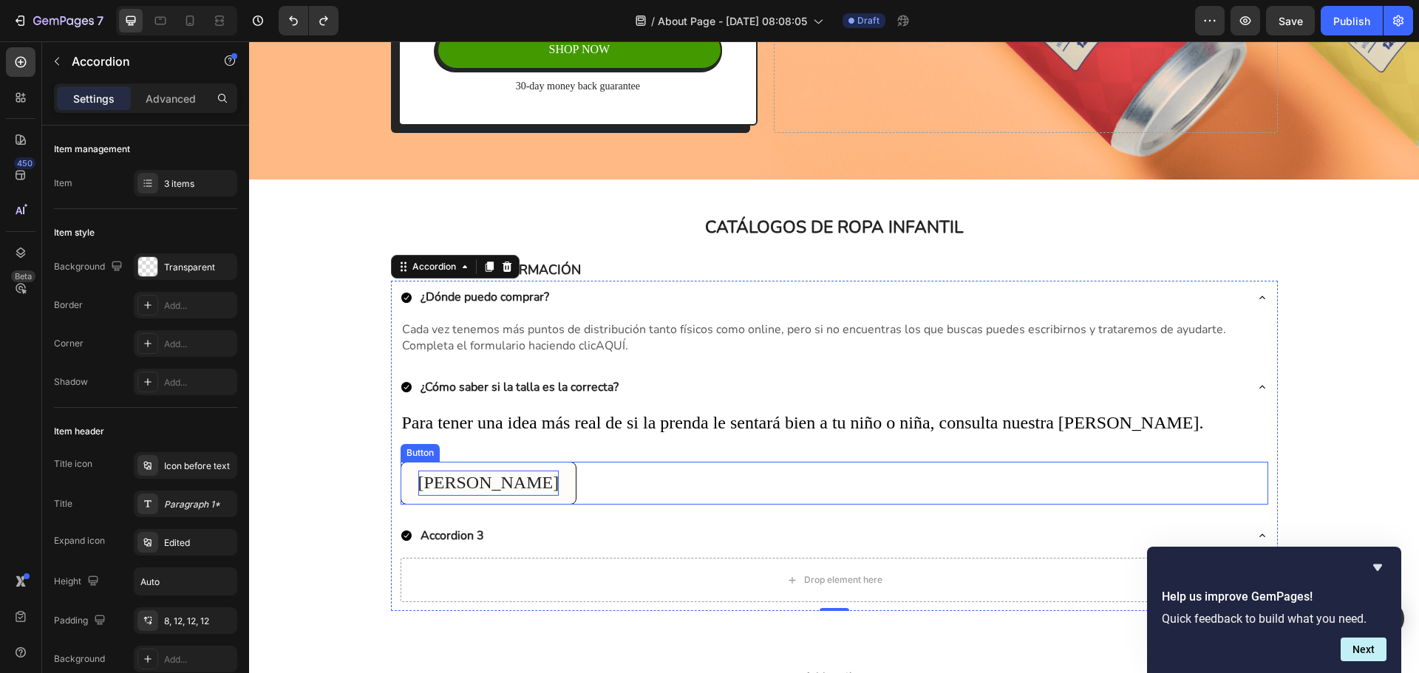
click at [508, 474] on p "[PERSON_NAME]" at bounding box center [488, 483] width 141 height 25
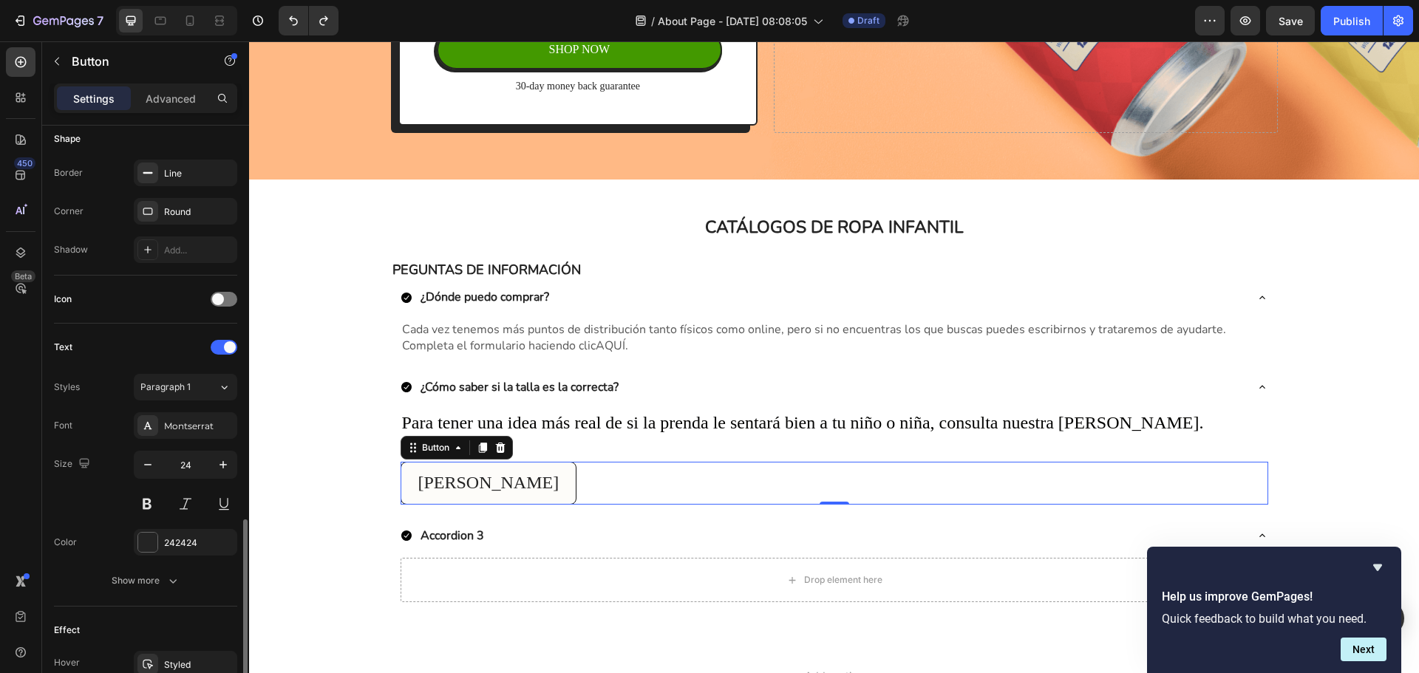
scroll to position [470, 0]
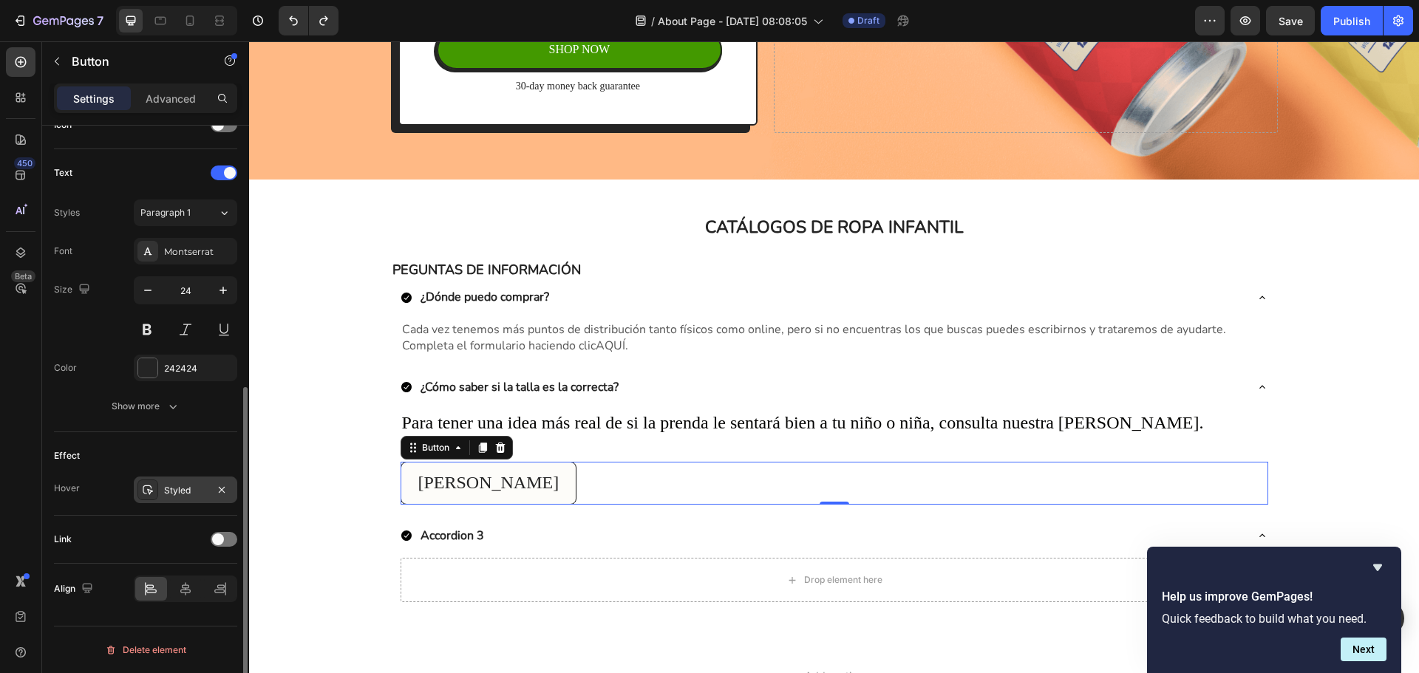
click at [194, 494] on div "Styled" at bounding box center [185, 490] width 43 height 13
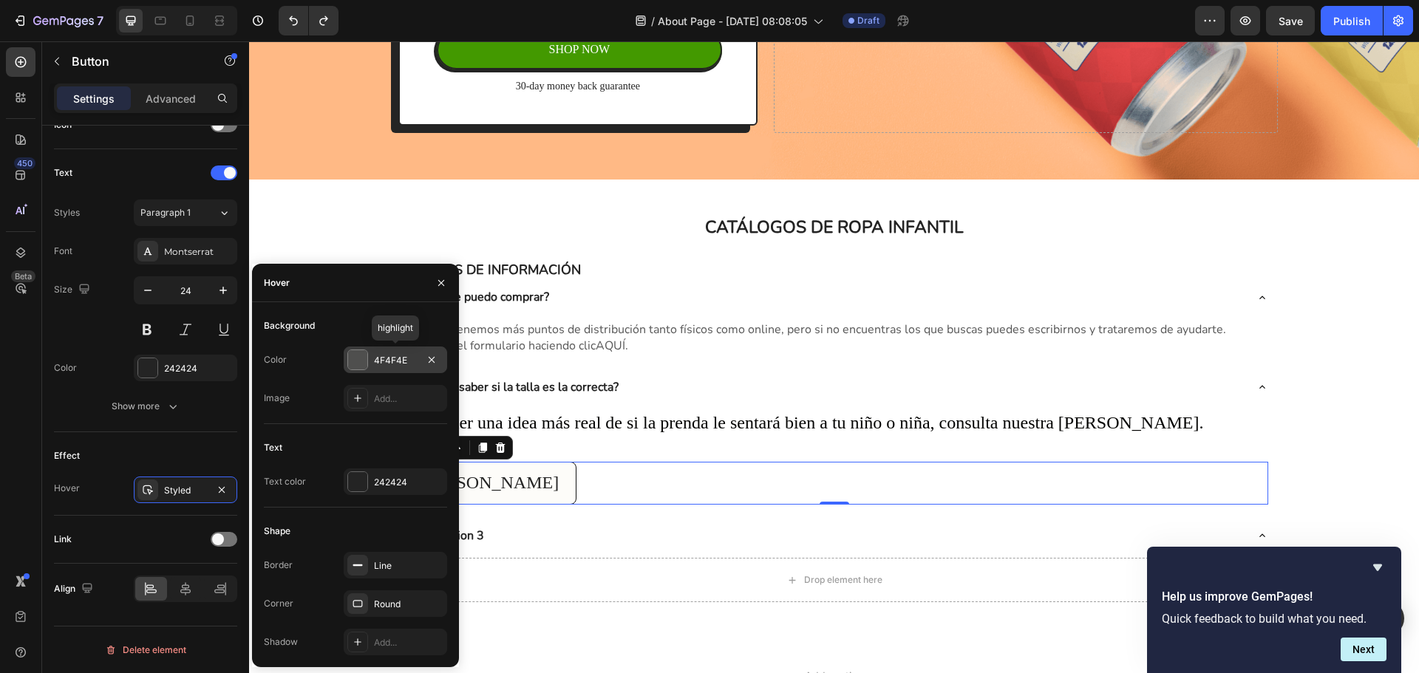
click at [390, 361] on div "4F4F4E" at bounding box center [395, 360] width 43 height 13
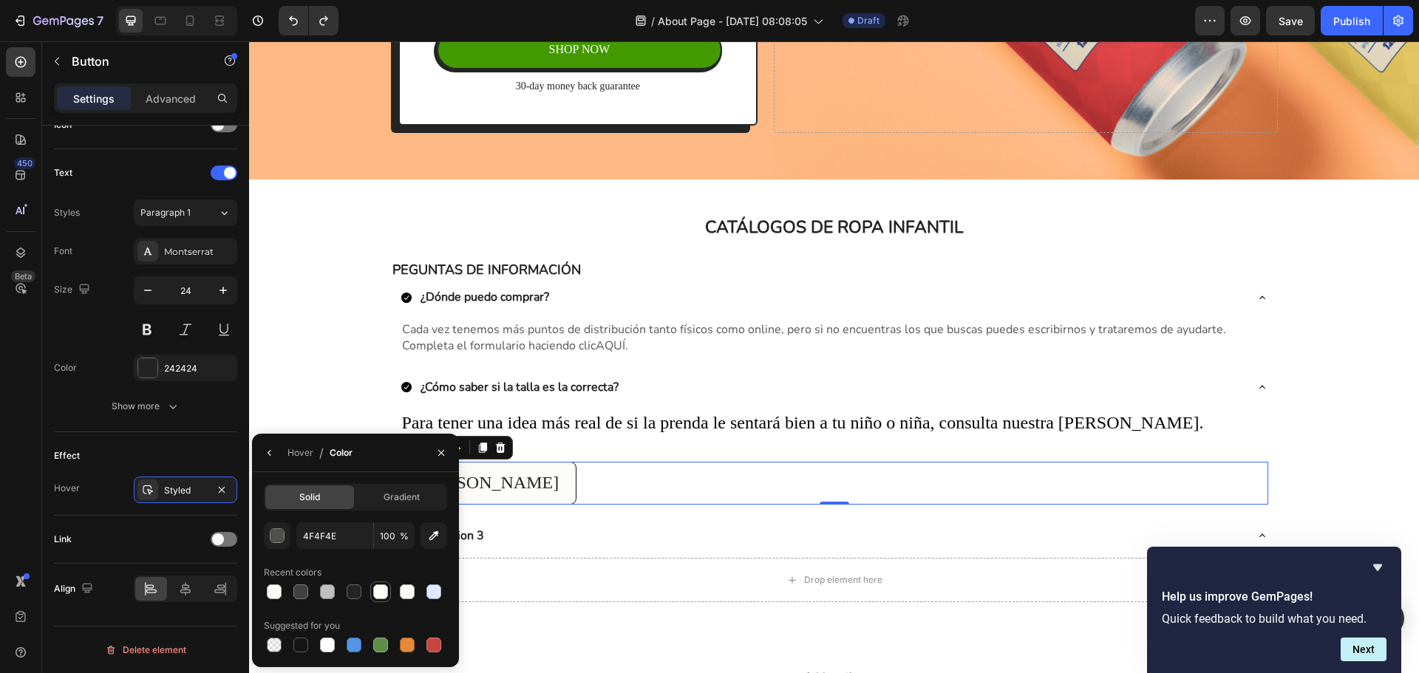
click at [387, 593] on div at bounding box center [380, 592] width 15 height 15
type input "FFFFF9"
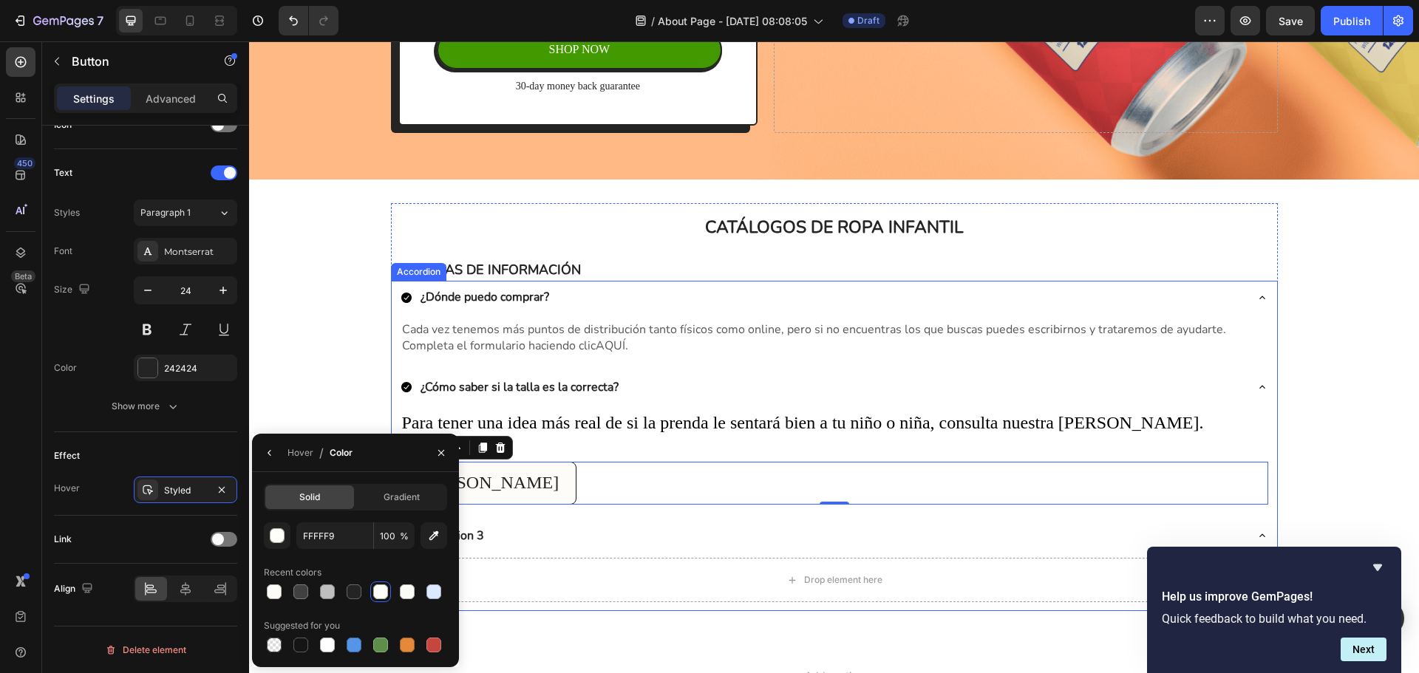
click at [536, 539] on div "Accordion 3" at bounding box center [823, 535] width 844 height 21
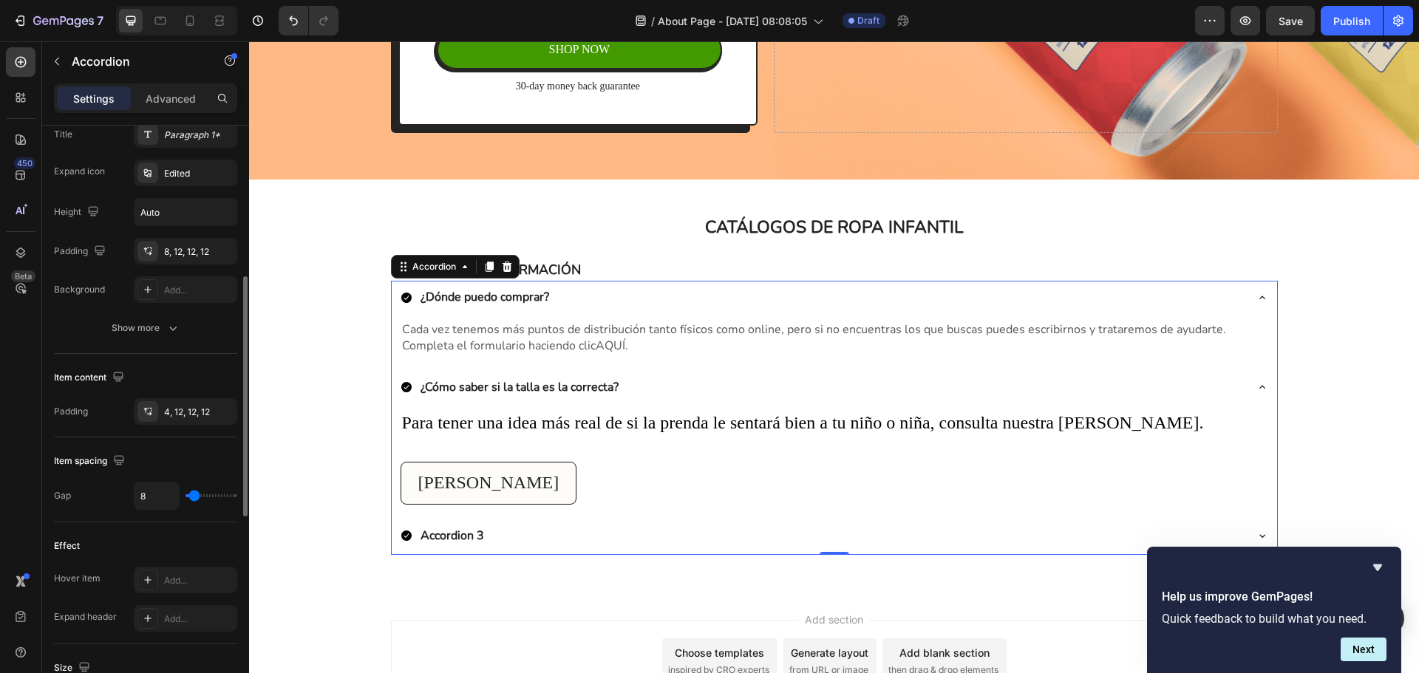
scroll to position [591, 0]
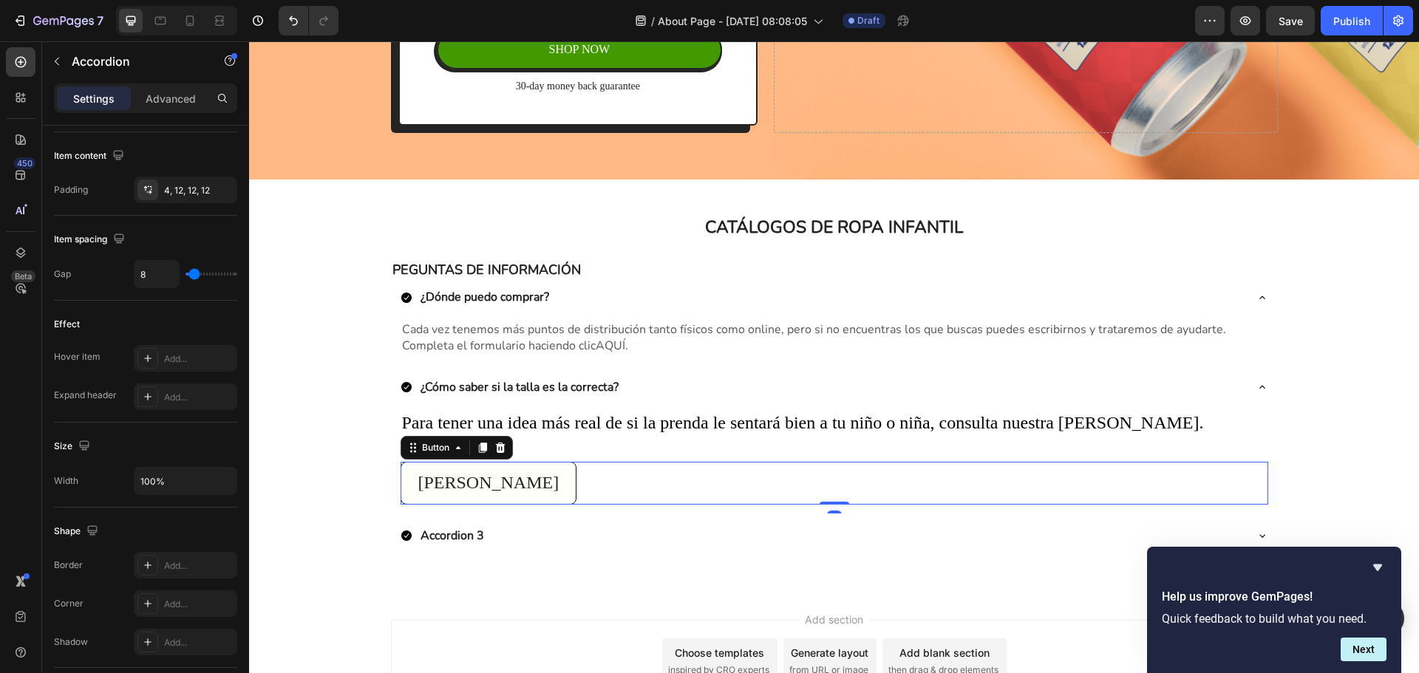
click at [409, 497] on button "[PERSON_NAME]" at bounding box center [489, 483] width 177 height 43
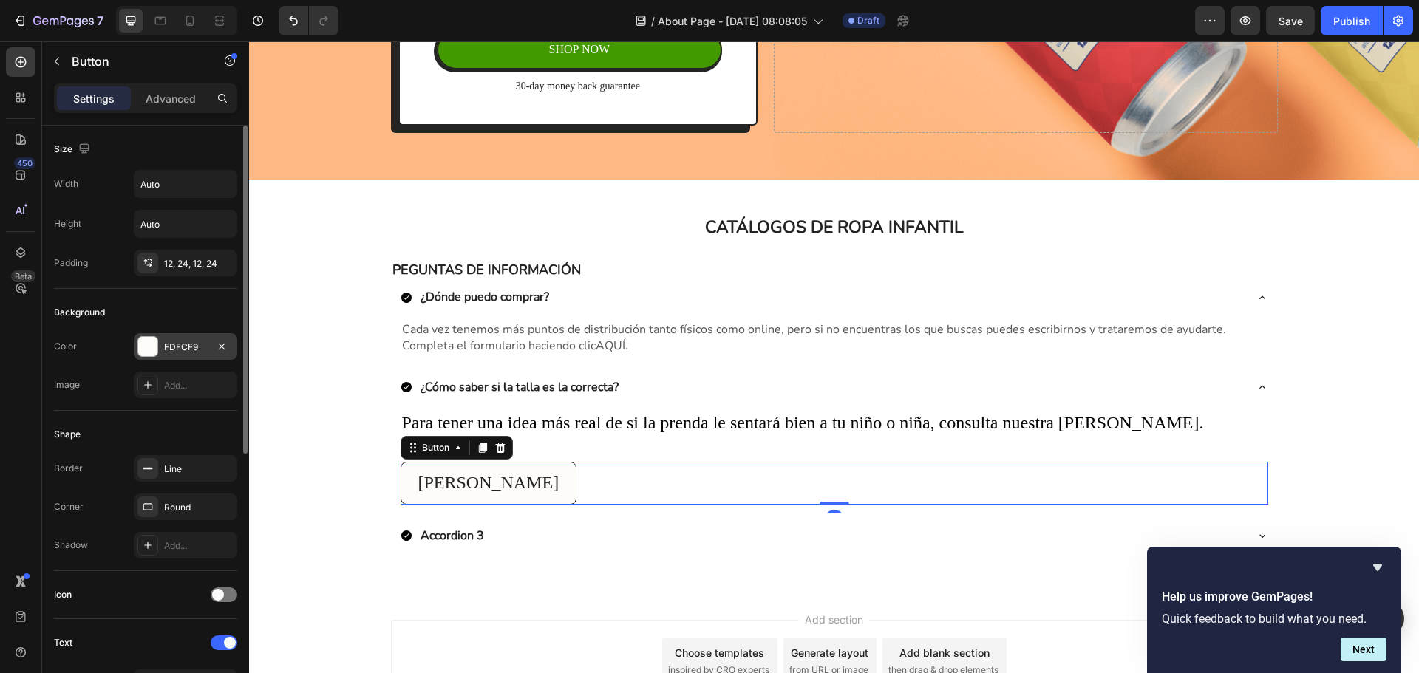
click at [204, 353] on div "FDFCF9" at bounding box center [185, 347] width 43 height 13
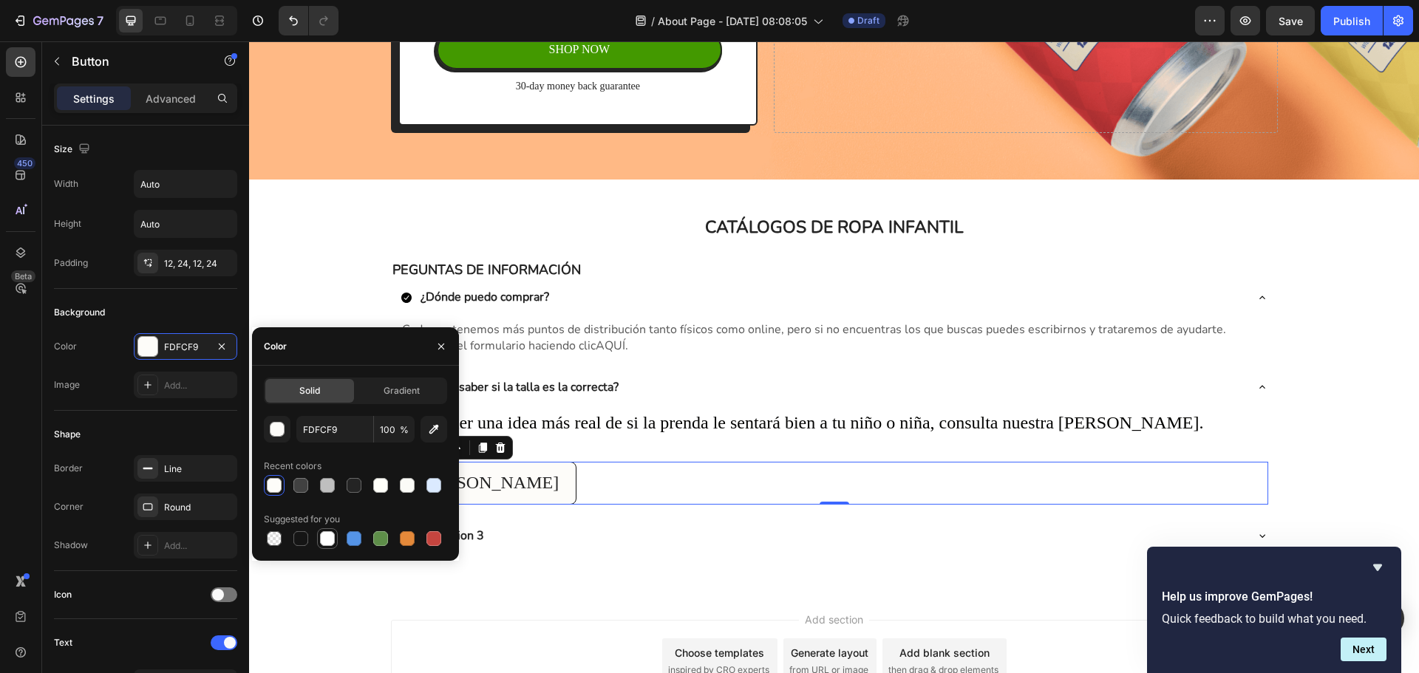
click at [327, 540] on div at bounding box center [327, 538] width 15 height 15
type input "FFFFFF"
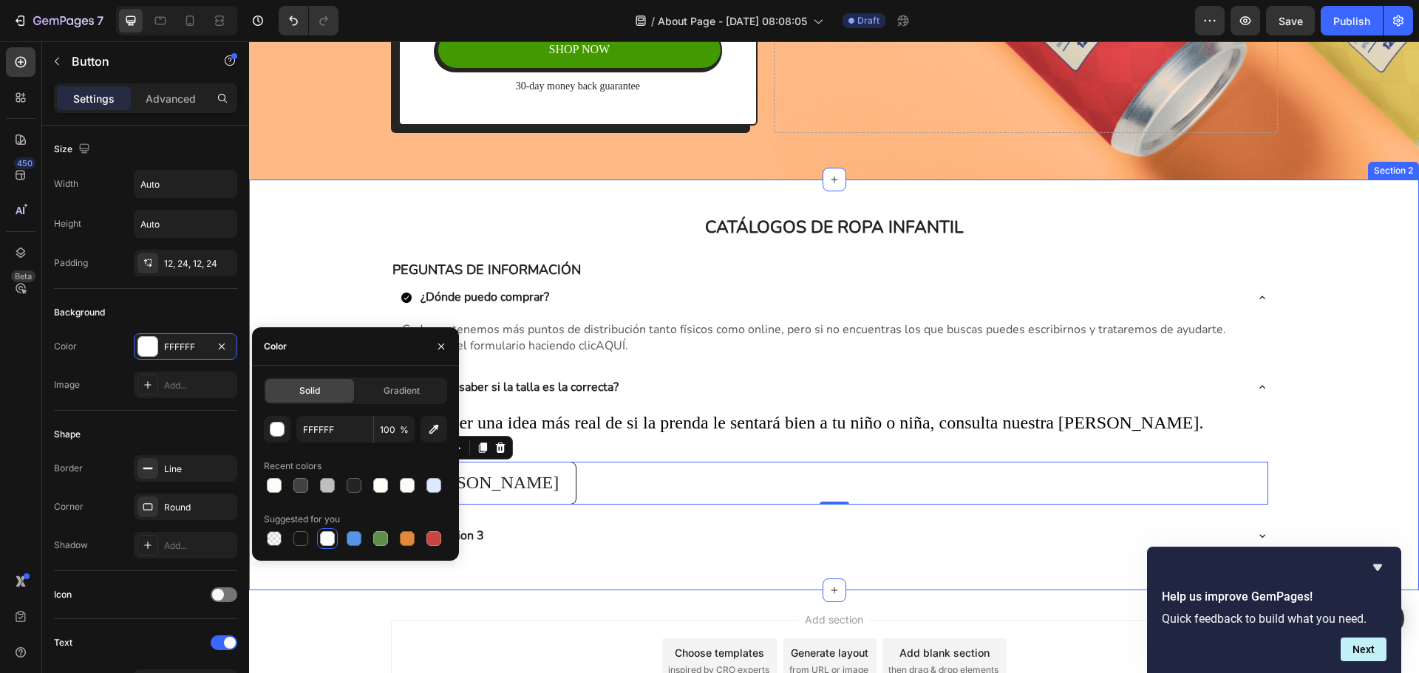
click at [437, 583] on div "CATÁLOGOS DE ROPA INFANTIL Heading Row PEGUNTAS DE INFORMACIÓN Text Block ¿Dónd…" at bounding box center [834, 385] width 1170 height 411
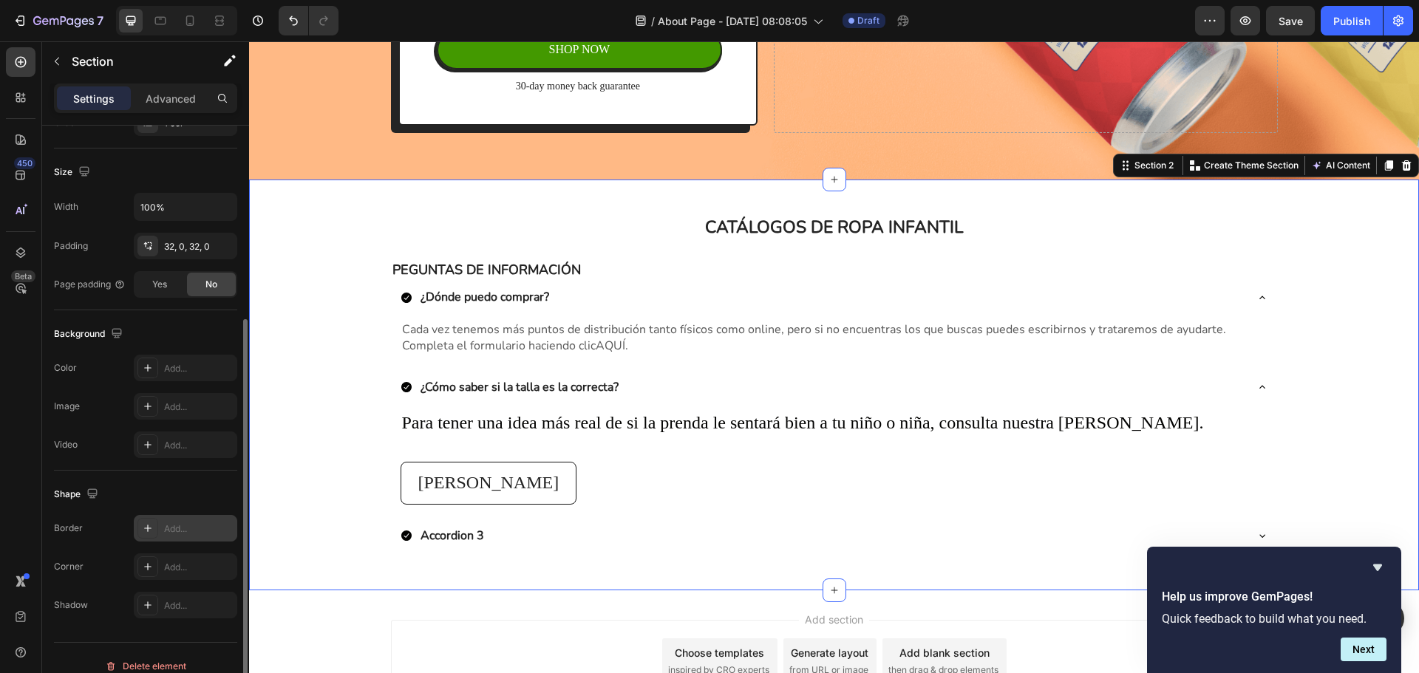
scroll to position [312, 0]
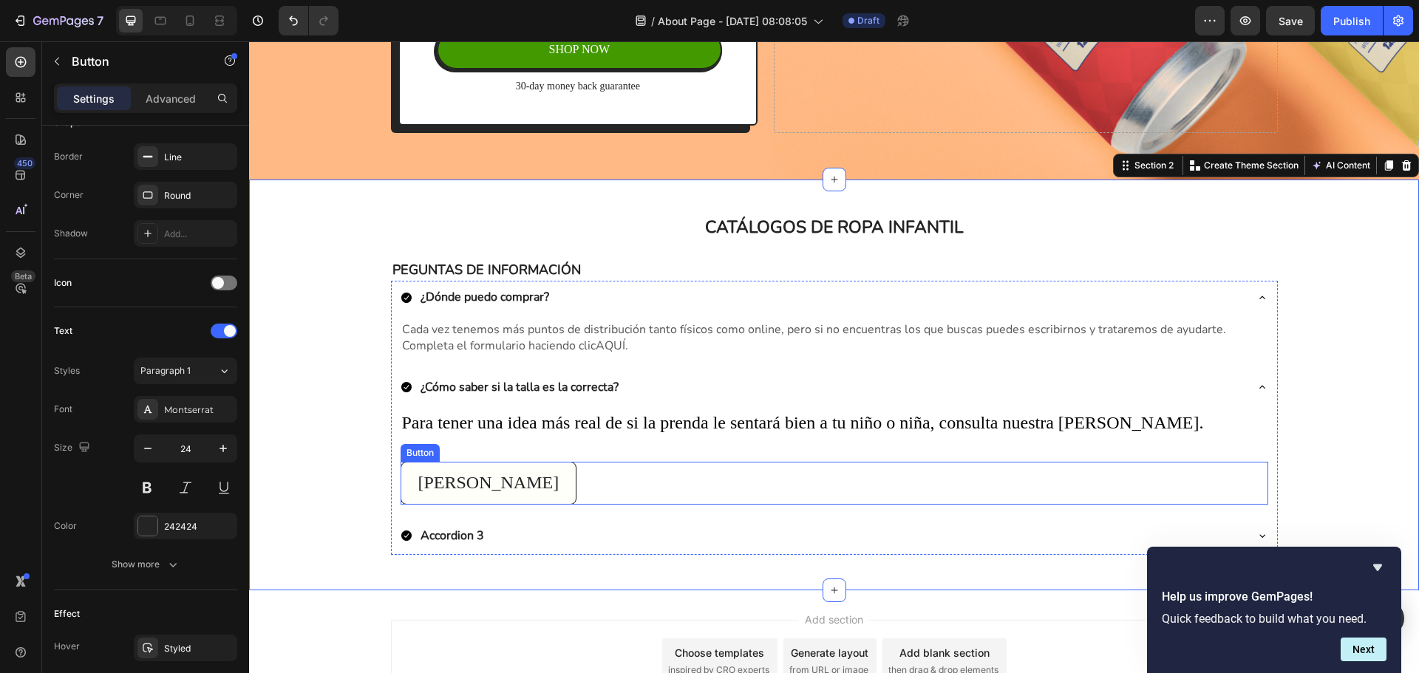
click at [518, 472] on button "[PERSON_NAME]" at bounding box center [489, 483] width 177 height 43
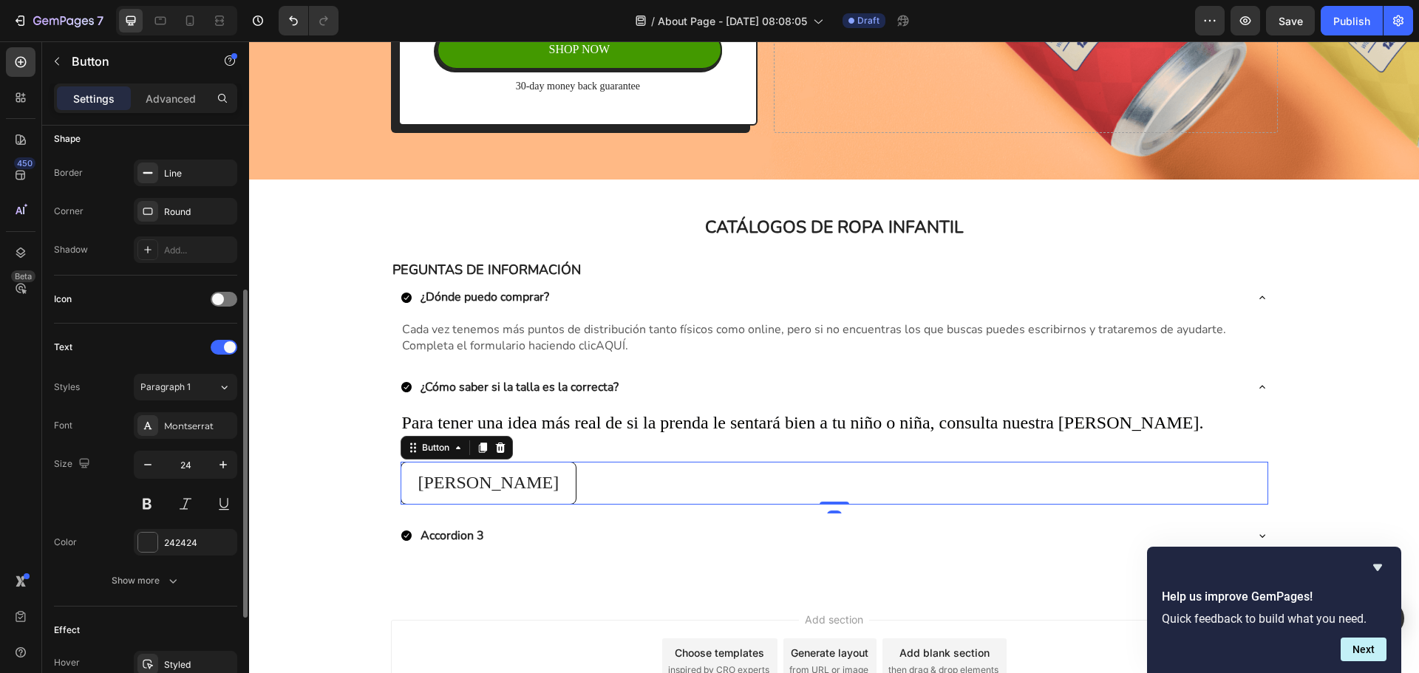
scroll to position [470, 0]
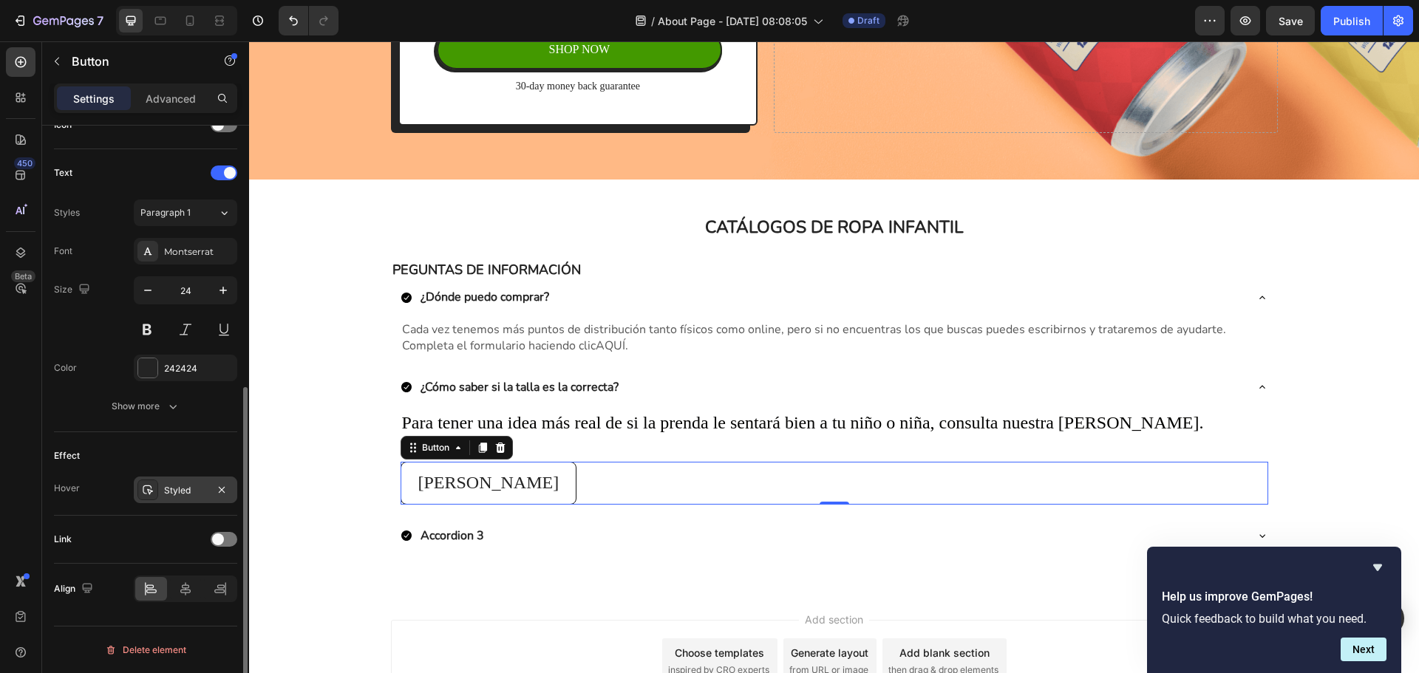
click at [202, 499] on div "Styled" at bounding box center [185, 490] width 103 height 27
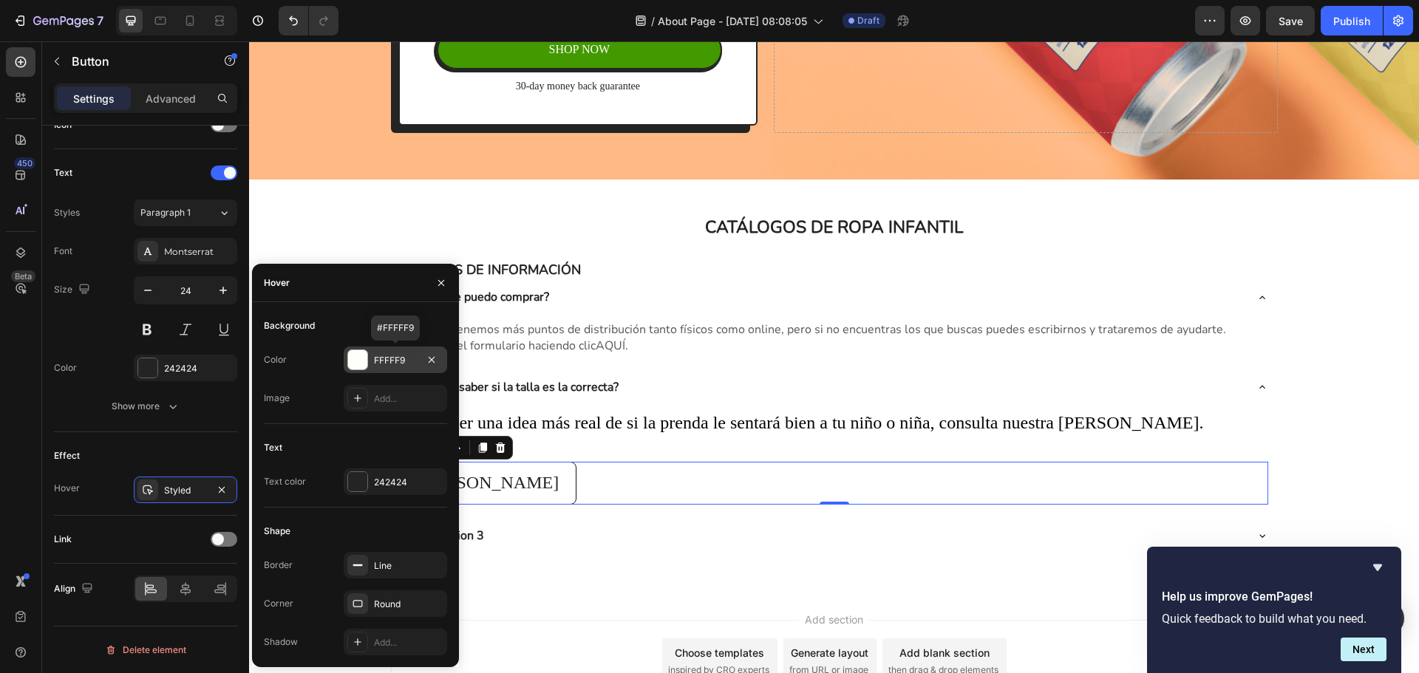
click at [398, 351] on div "FFFFF9" at bounding box center [395, 360] width 103 height 27
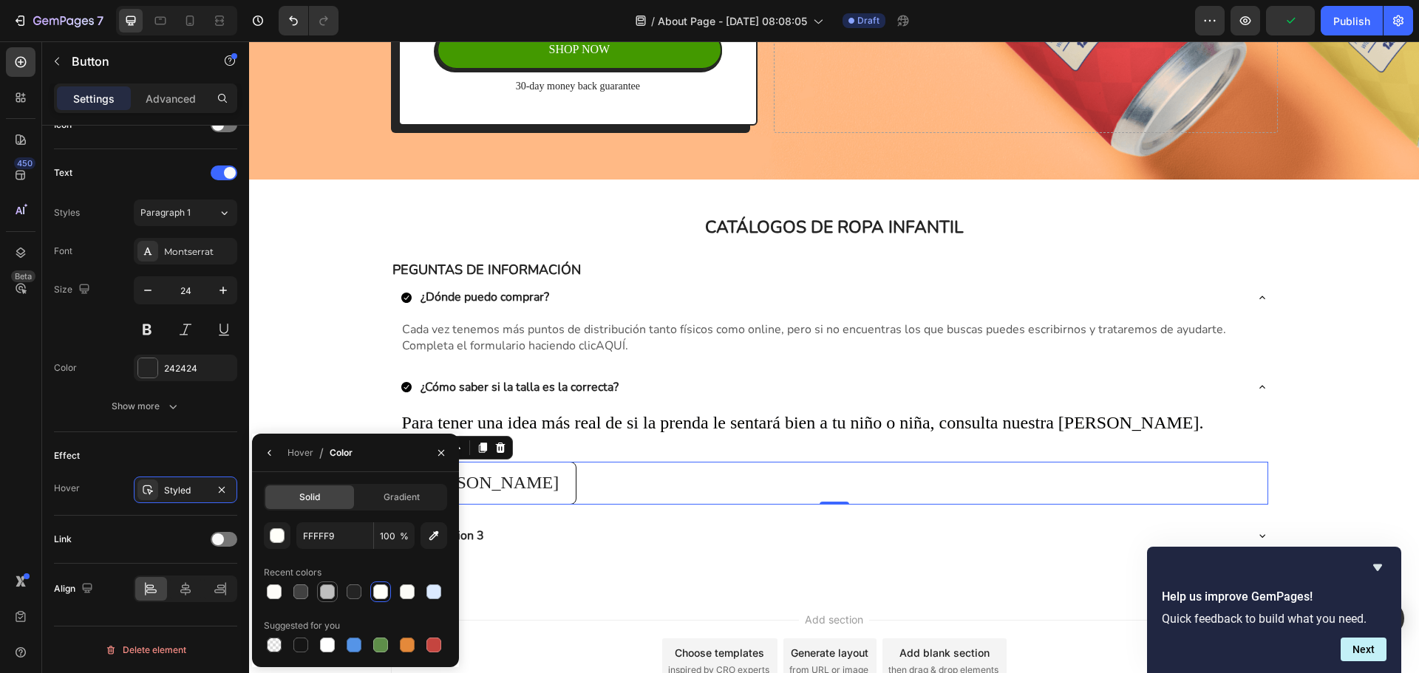
click at [328, 591] on div at bounding box center [327, 592] width 15 height 15
type input "BFBFBF"
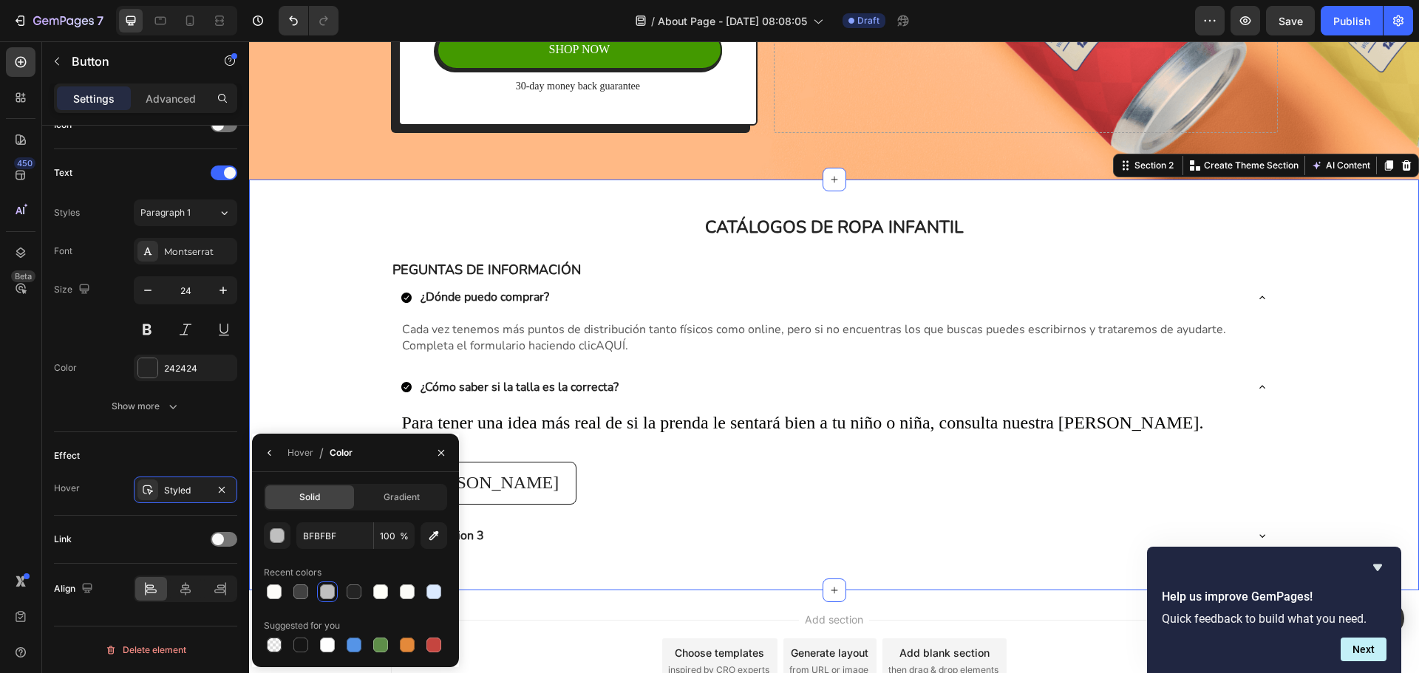
click at [526, 589] on div "CATÁLOGOS DE ROPA INFANTIL Heading Row PEGUNTAS DE INFORMACIÓN Text Block ¿Dónd…" at bounding box center [834, 385] width 1170 height 411
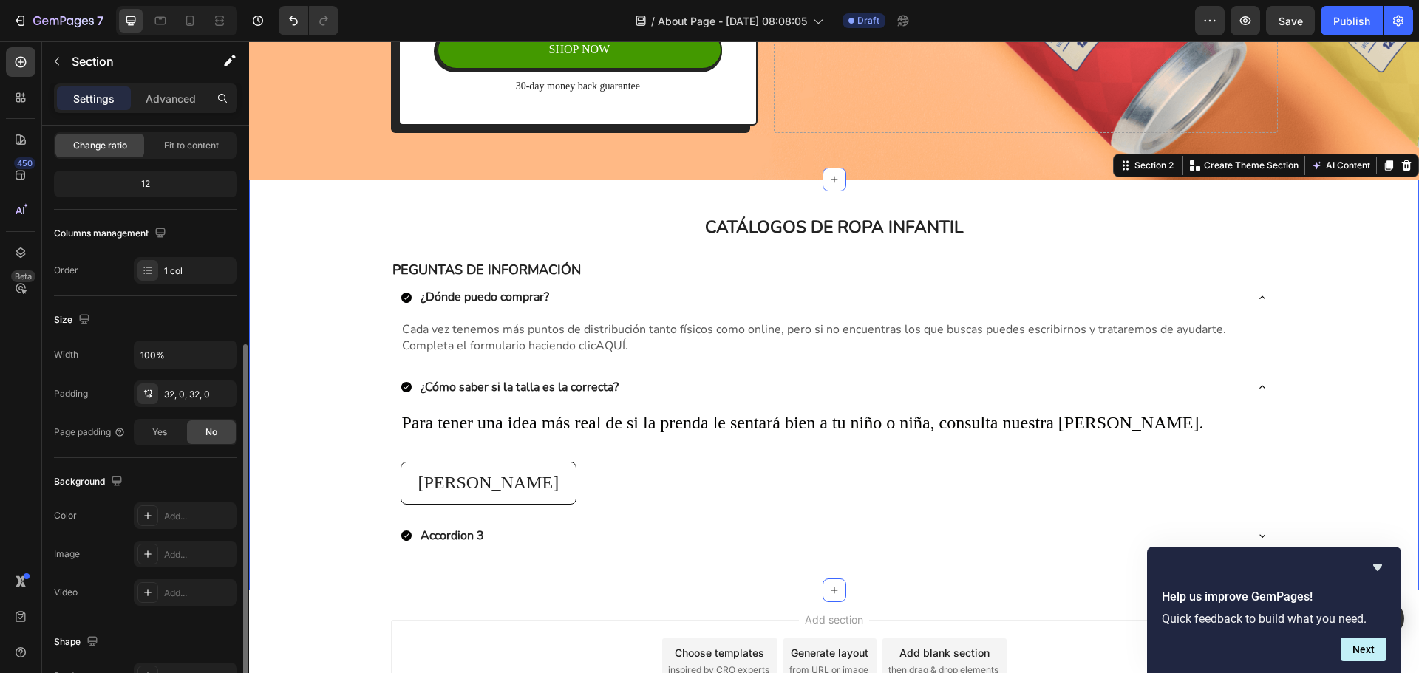
scroll to position [312, 0]
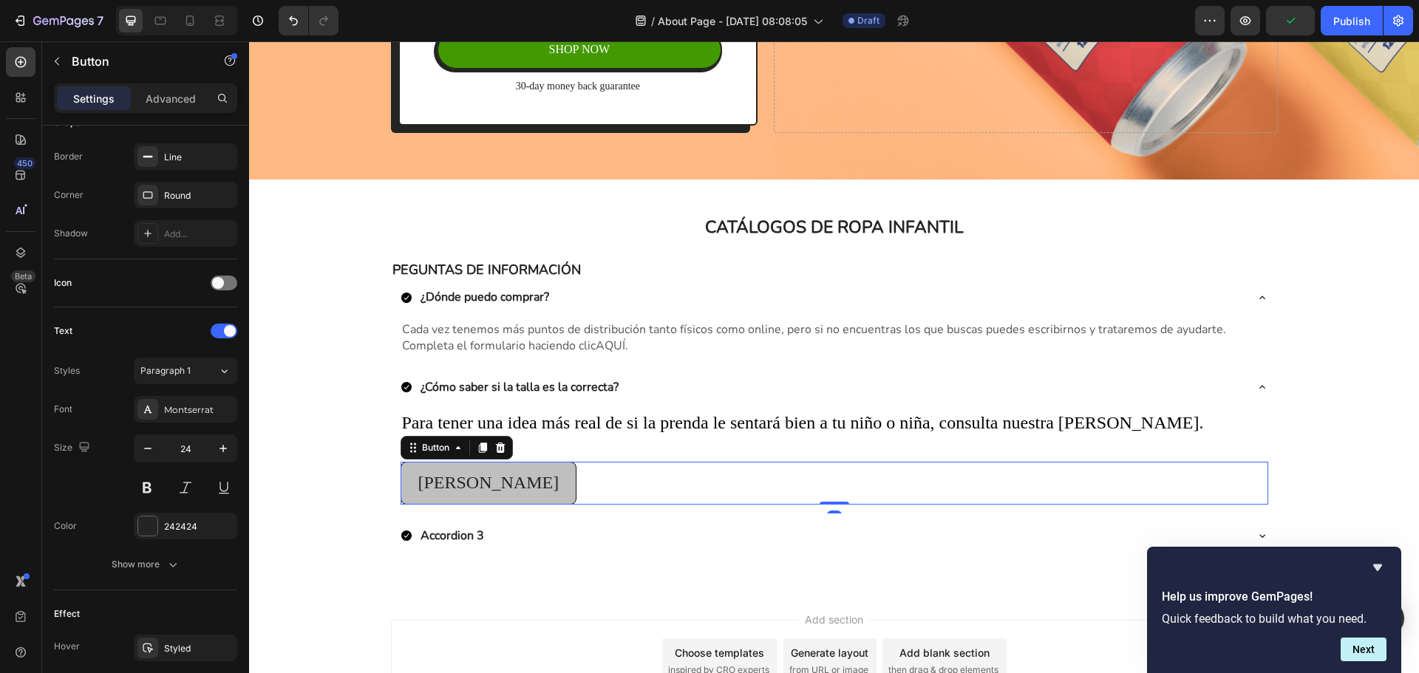
click at [523, 471] on button "[PERSON_NAME]" at bounding box center [489, 483] width 177 height 43
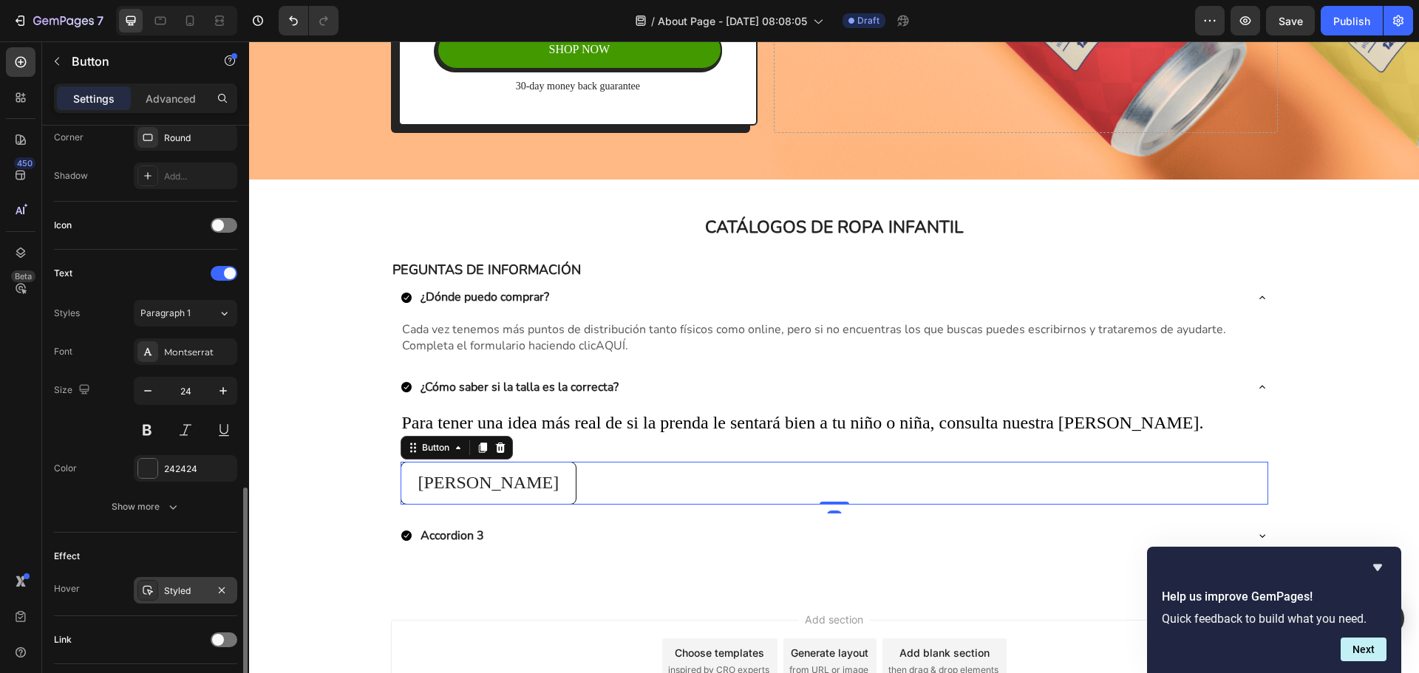
scroll to position [470, 0]
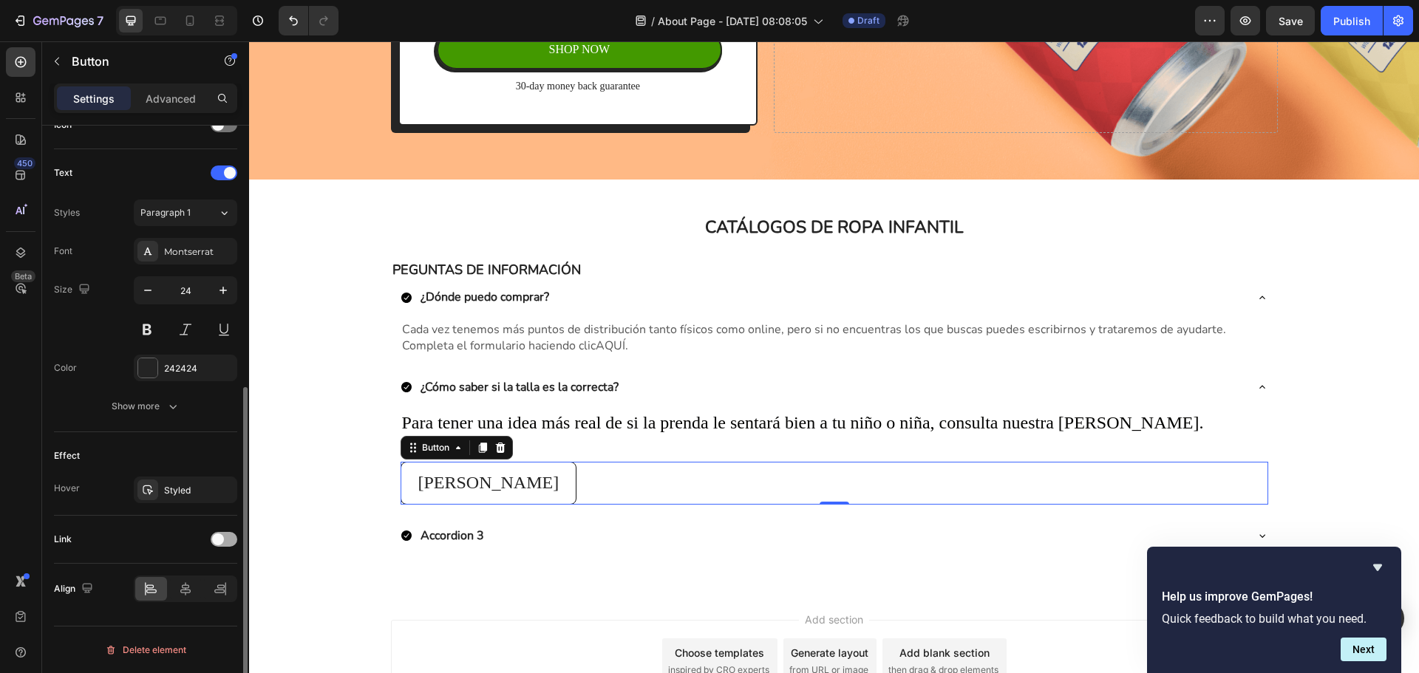
click at [227, 540] on div at bounding box center [224, 539] width 27 height 15
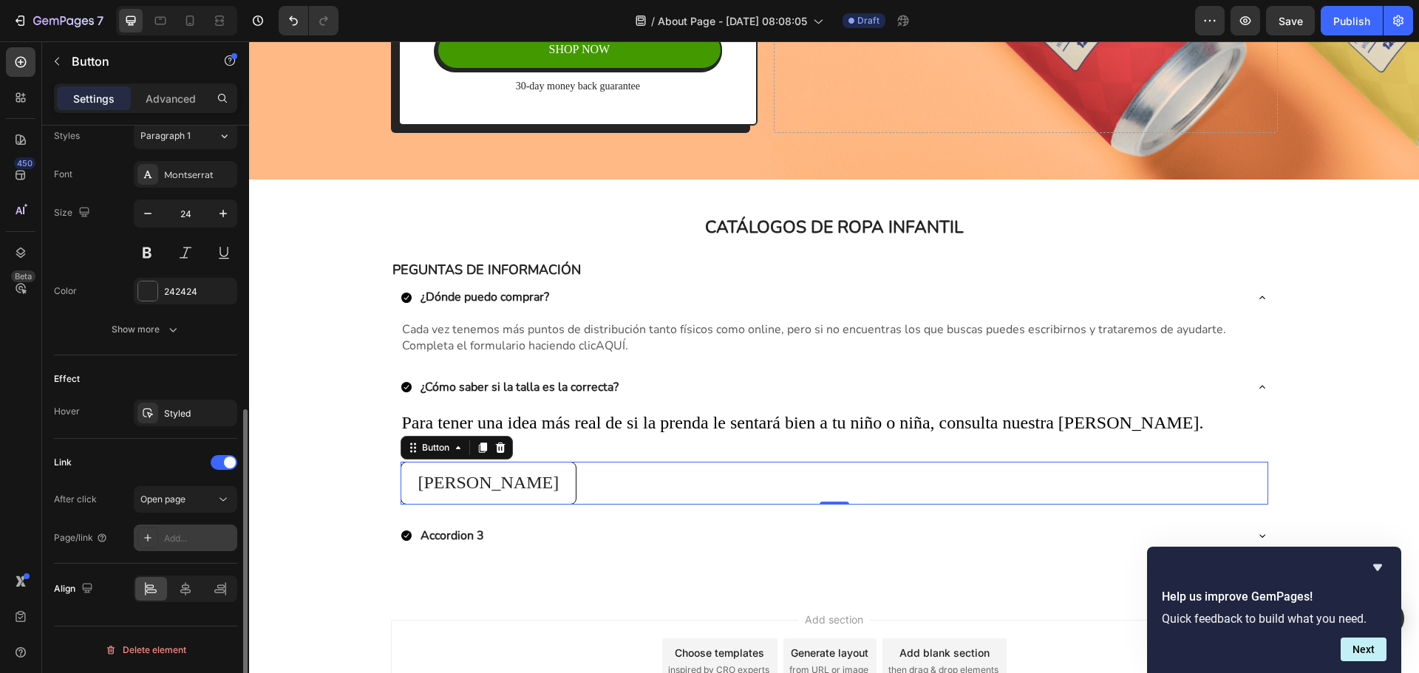
click at [202, 543] on div "Add..." at bounding box center [198, 538] width 69 height 13
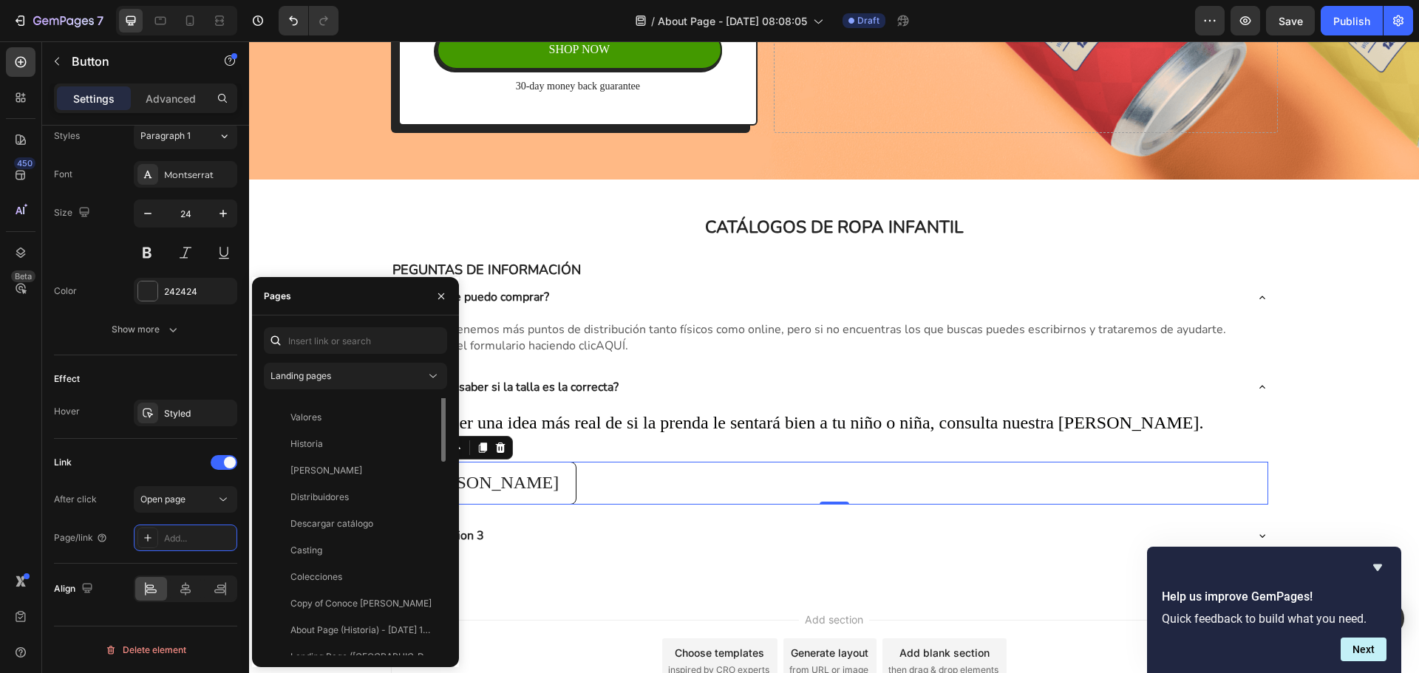
scroll to position [0, 0]
click at [344, 460] on div "[PERSON_NAME]" at bounding box center [326, 464] width 72 height 13
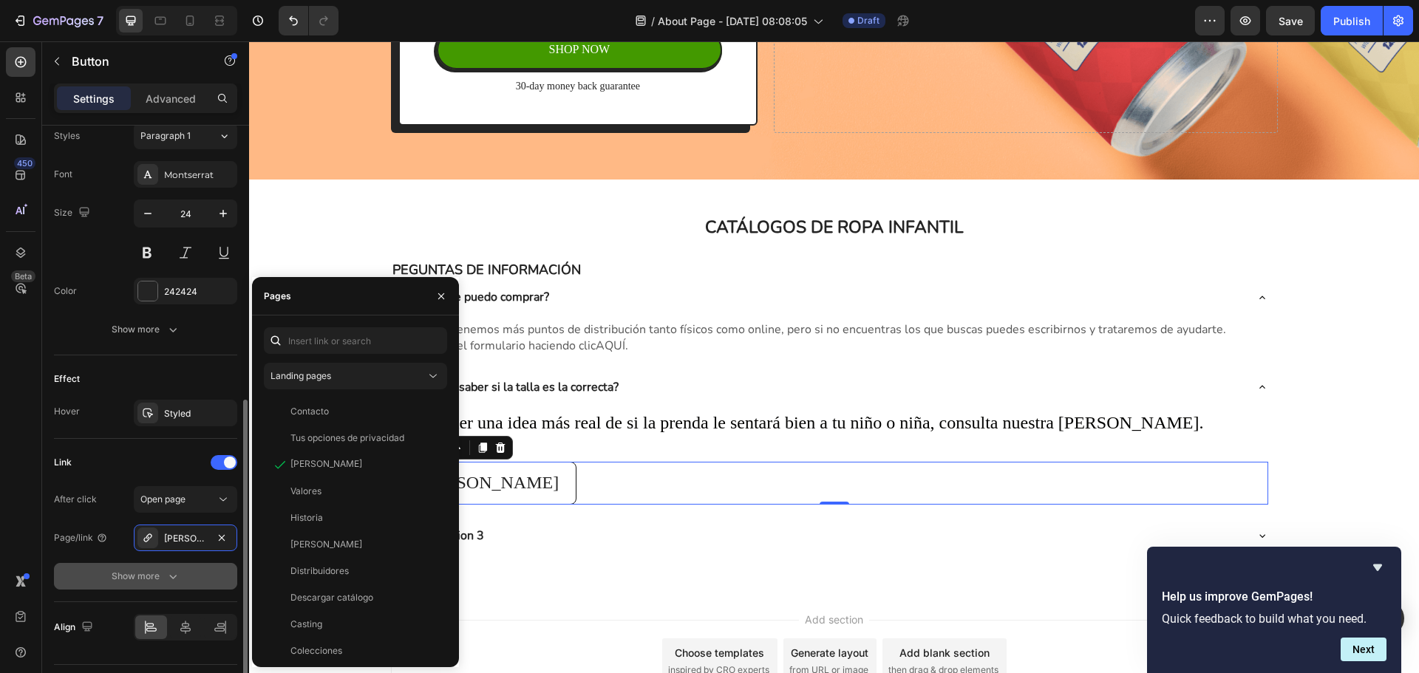
click at [197, 579] on button "Show more" at bounding box center [145, 576] width 183 height 27
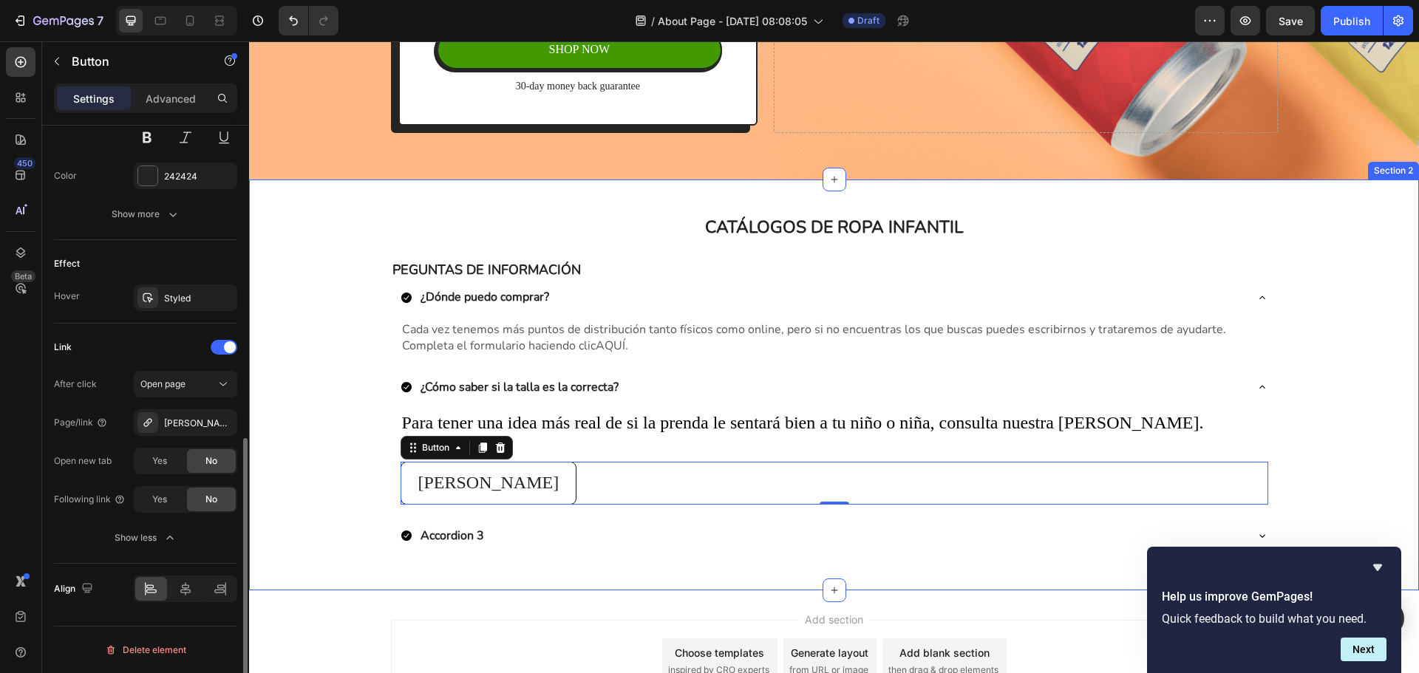
click at [526, 582] on div "CATÁLOGOS DE ROPA INFANTIL Heading Row PEGUNTAS DE INFORMACIÓN Text Block ¿Dónd…" at bounding box center [834, 385] width 1170 height 411
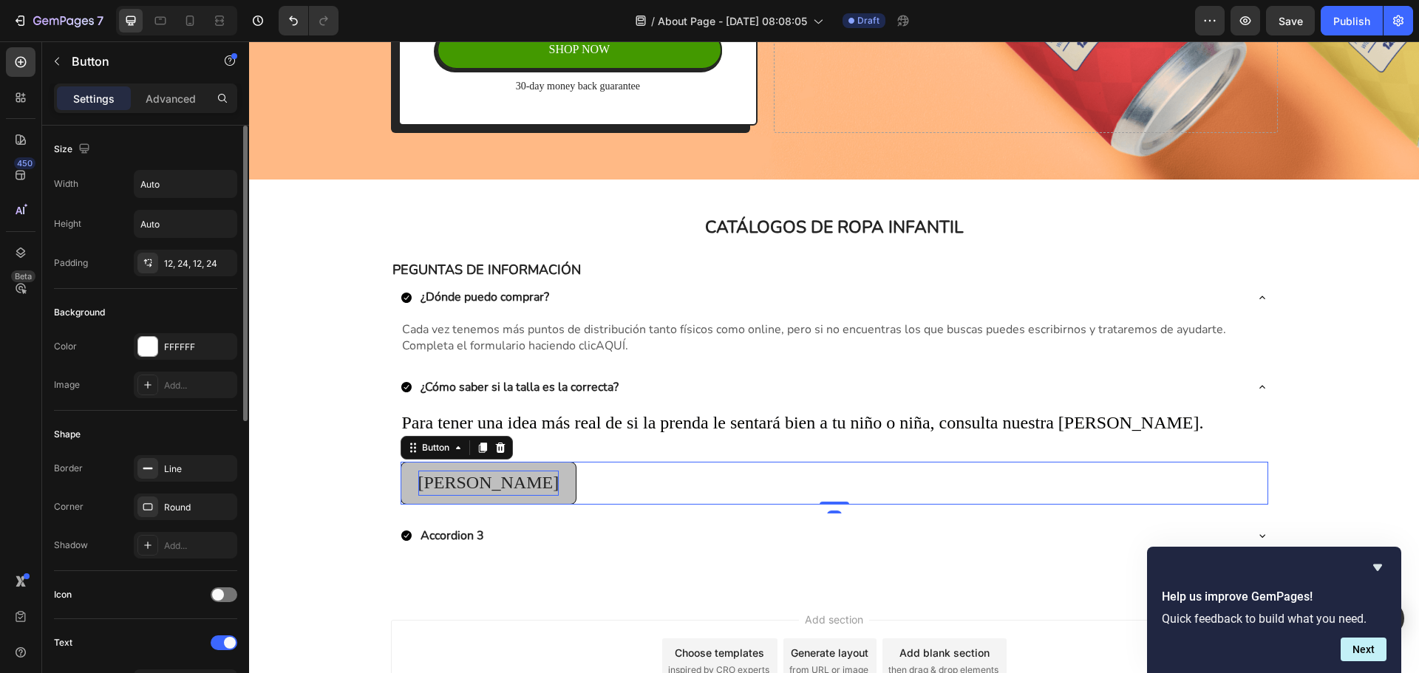
click at [503, 476] on p "[PERSON_NAME]" at bounding box center [488, 483] width 141 height 25
click at [514, 498] on link "[PERSON_NAME]" at bounding box center [489, 483] width 177 height 43
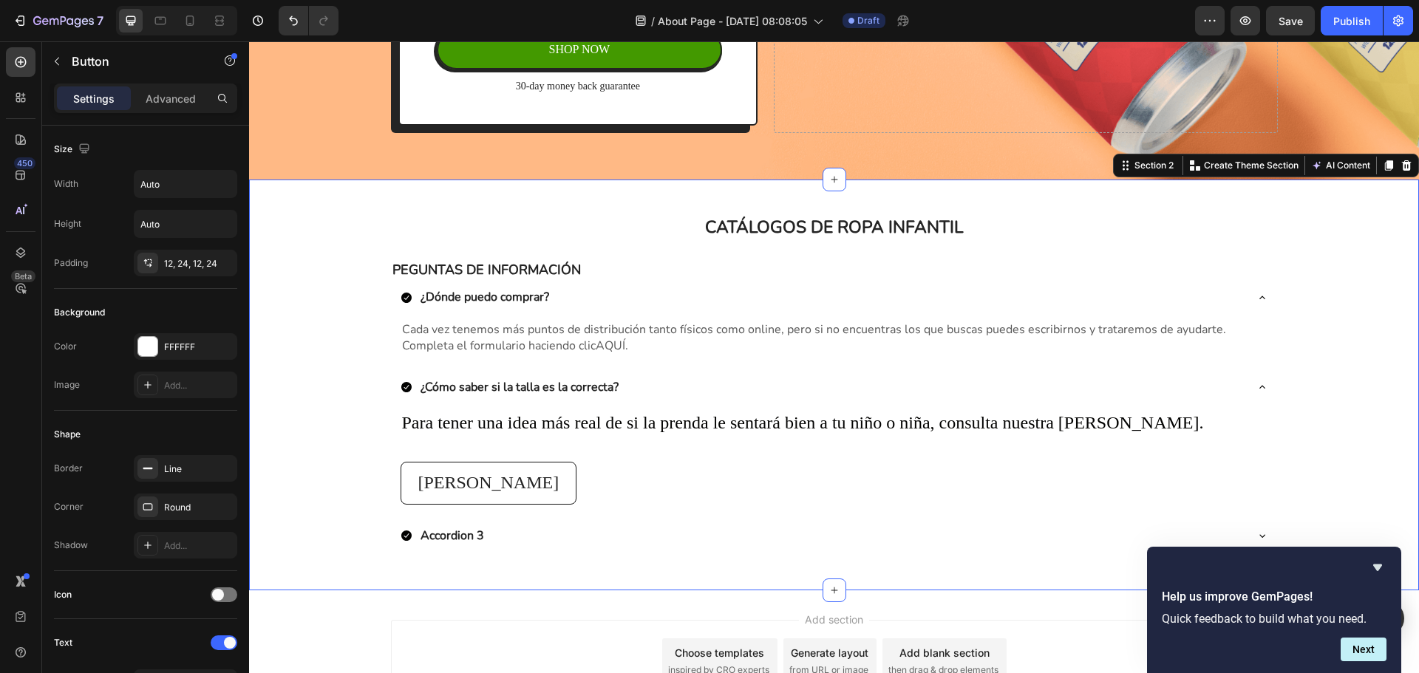
click at [1298, 430] on div "CATÁLOGOS DE ROPA INFANTIL Heading Row PEGUNTAS DE INFORMACIÓN Text Block ¿Dónd…" at bounding box center [834, 385] width 1170 height 364
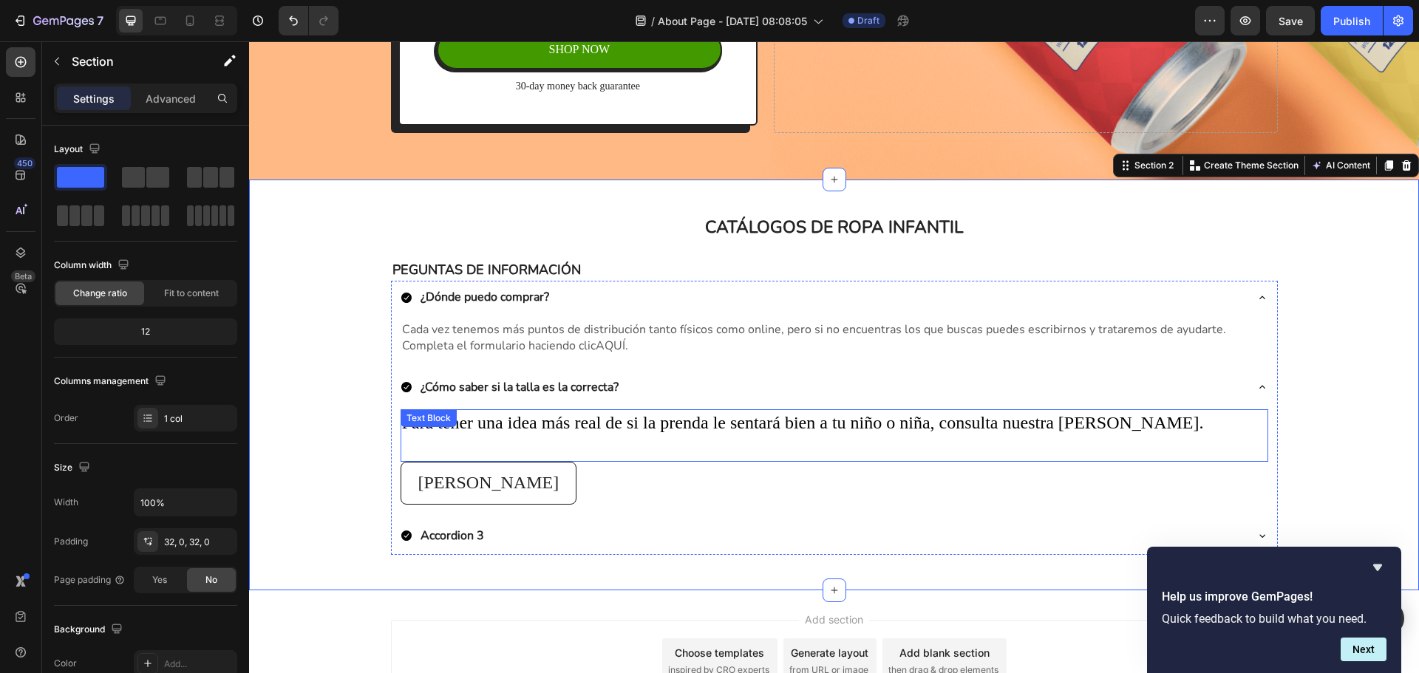
click at [565, 443] on p "Rich Text Editor. Editing area: main" at bounding box center [834, 448] width 865 height 25
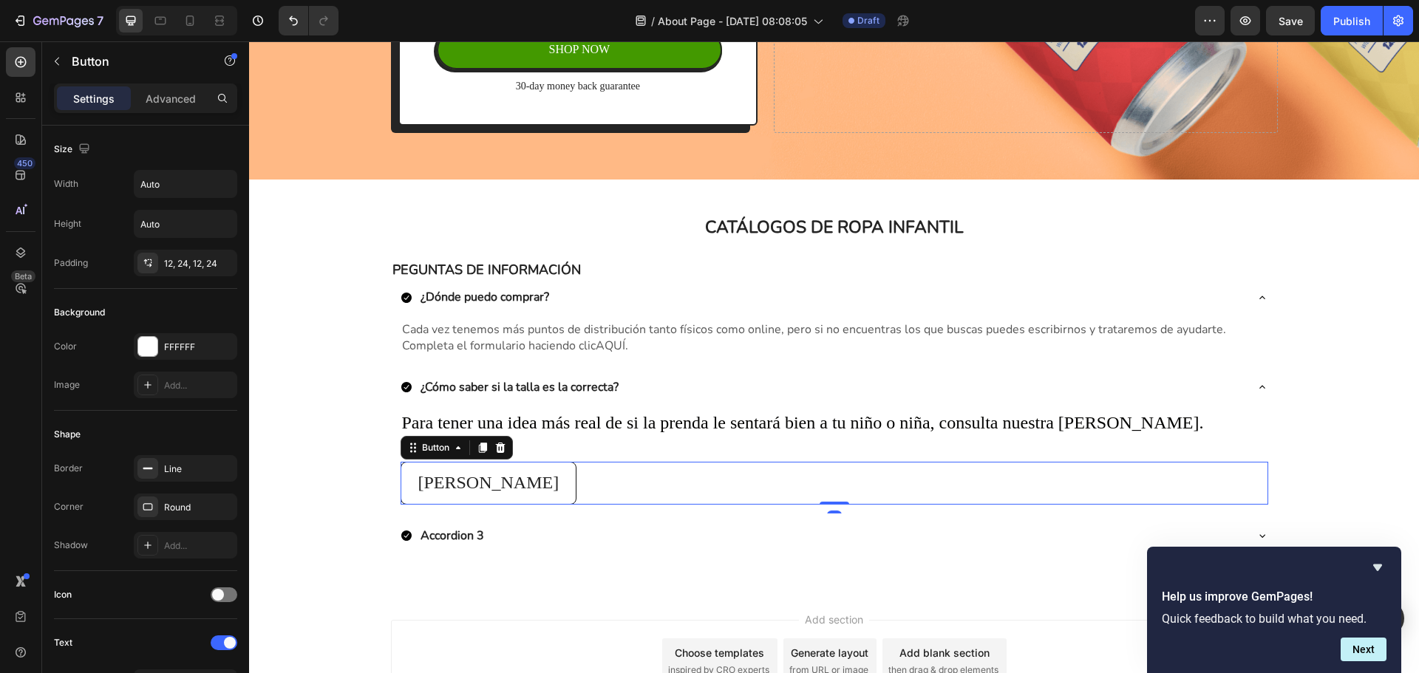
click at [700, 472] on div "Guía de tallas Button 0" at bounding box center [835, 483] width 868 height 43
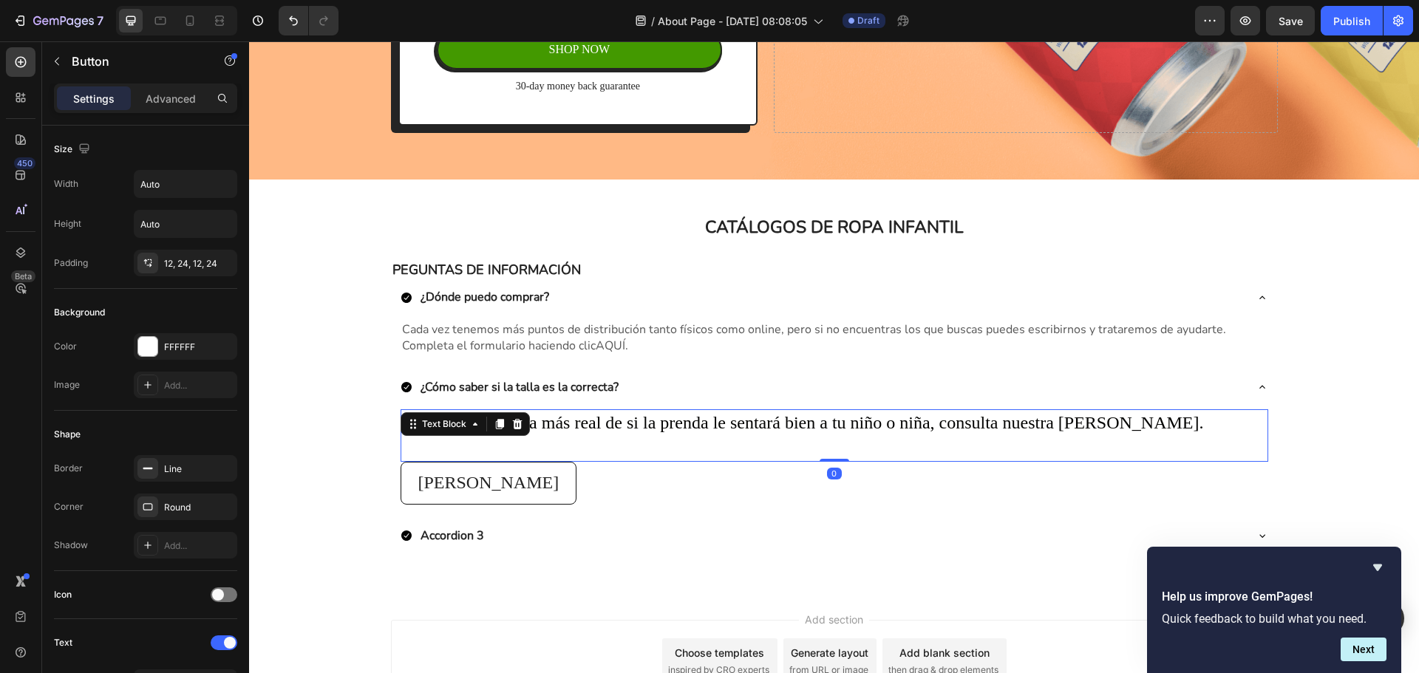
click at [810, 445] on p "Rich Text Editor. Editing area: main" at bounding box center [834, 448] width 865 height 25
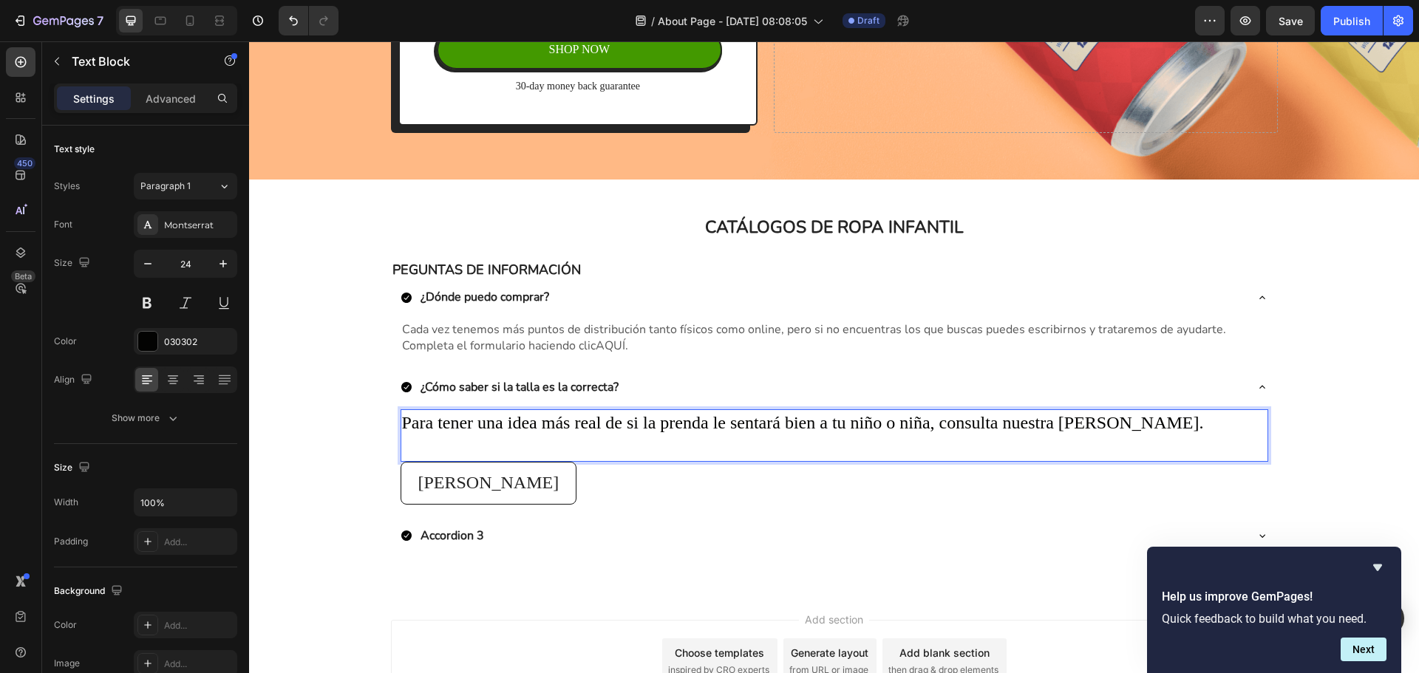
click at [1051, 446] on p "Rich Text Editor. Editing area: main" at bounding box center [834, 448] width 865 height 25
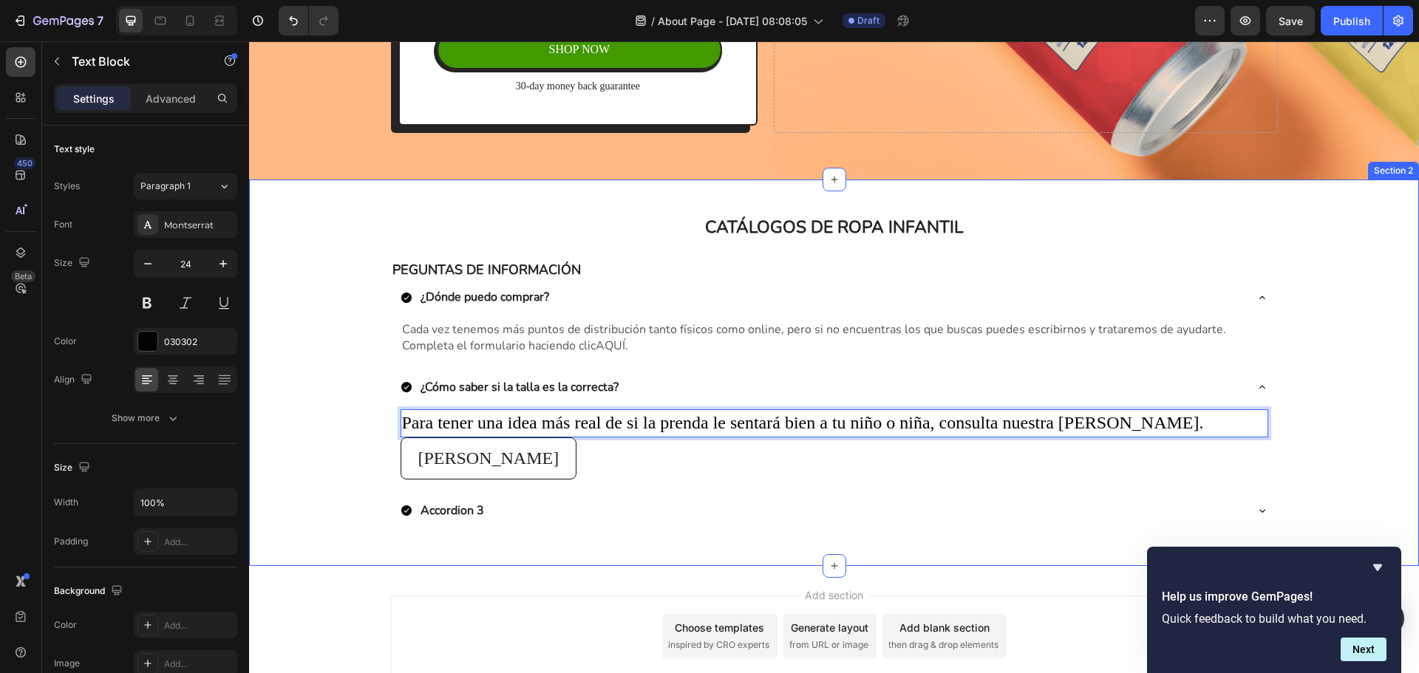
click at [1303, 431] on div "CATÁLOGOS DE ROPA INFANTIL Heading Row PEGUNTAS DE INFORMACIÓN Text Block ¿Dónd…" at bounding box center [834, 372] width 1170 height 339
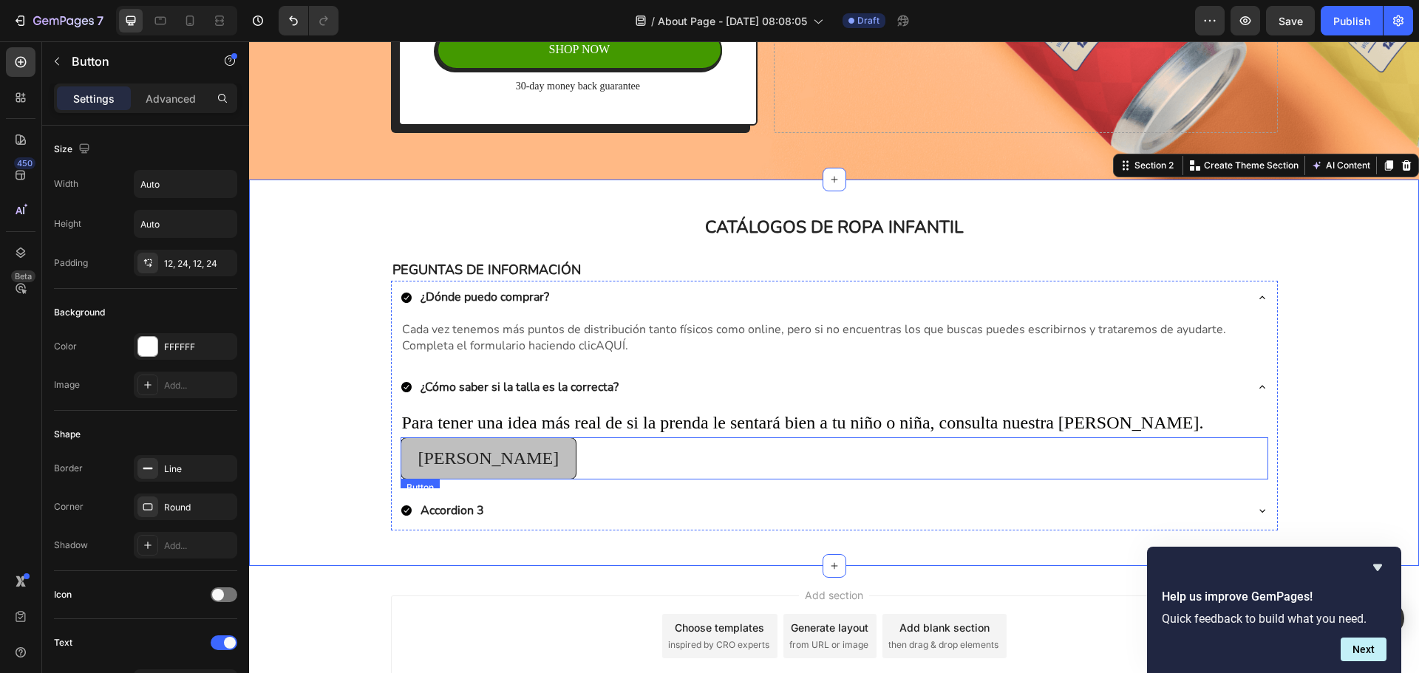
click at [513, 461] on link "[PERSON_NAME]" at bounding box center [489, 459] width 177 height 43
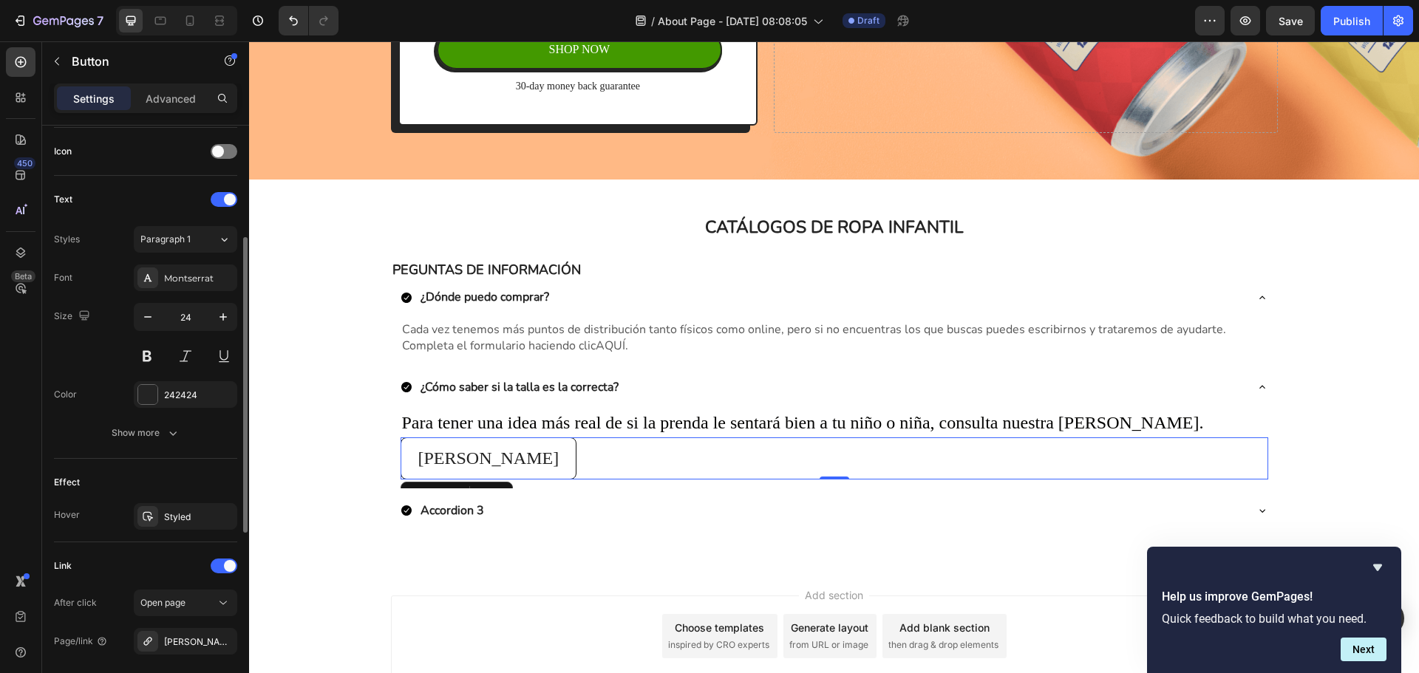
scroll to position [585, 0]
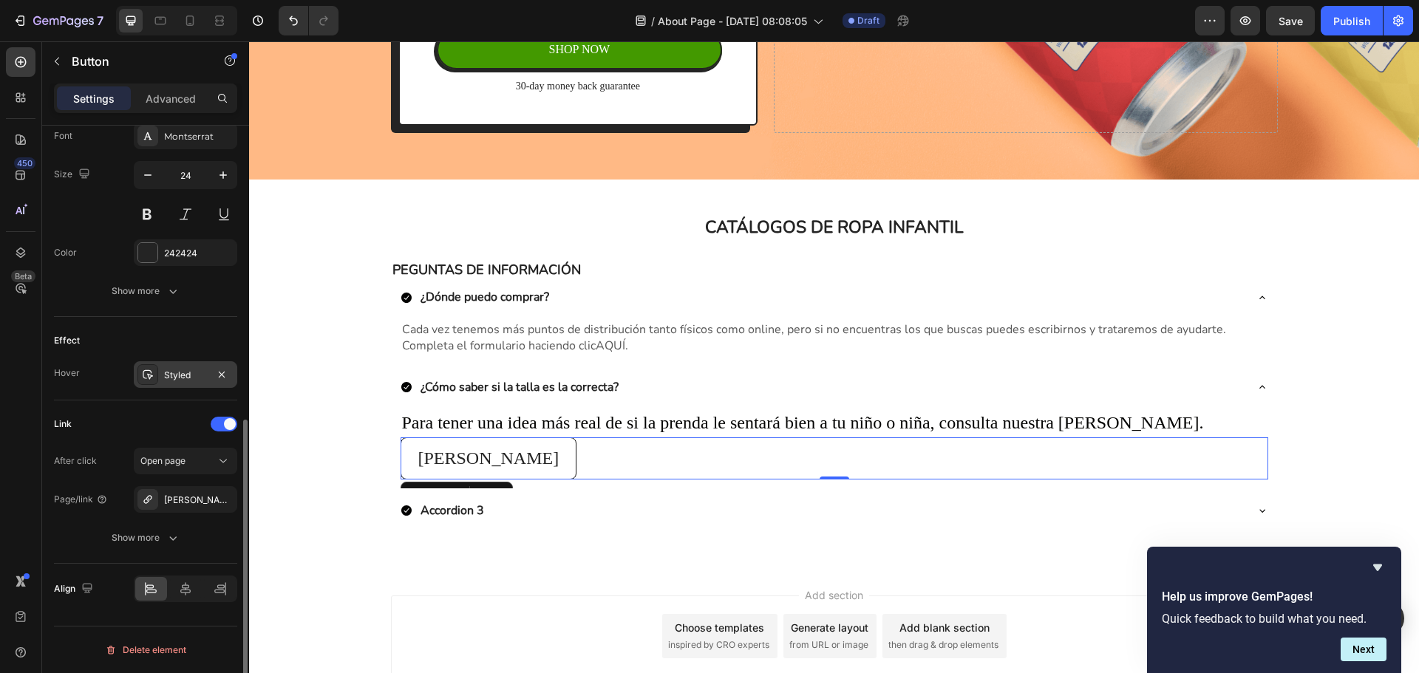
click at [171, 374] on div "Styled" at bounding box center [185, 375] width 43 height 13
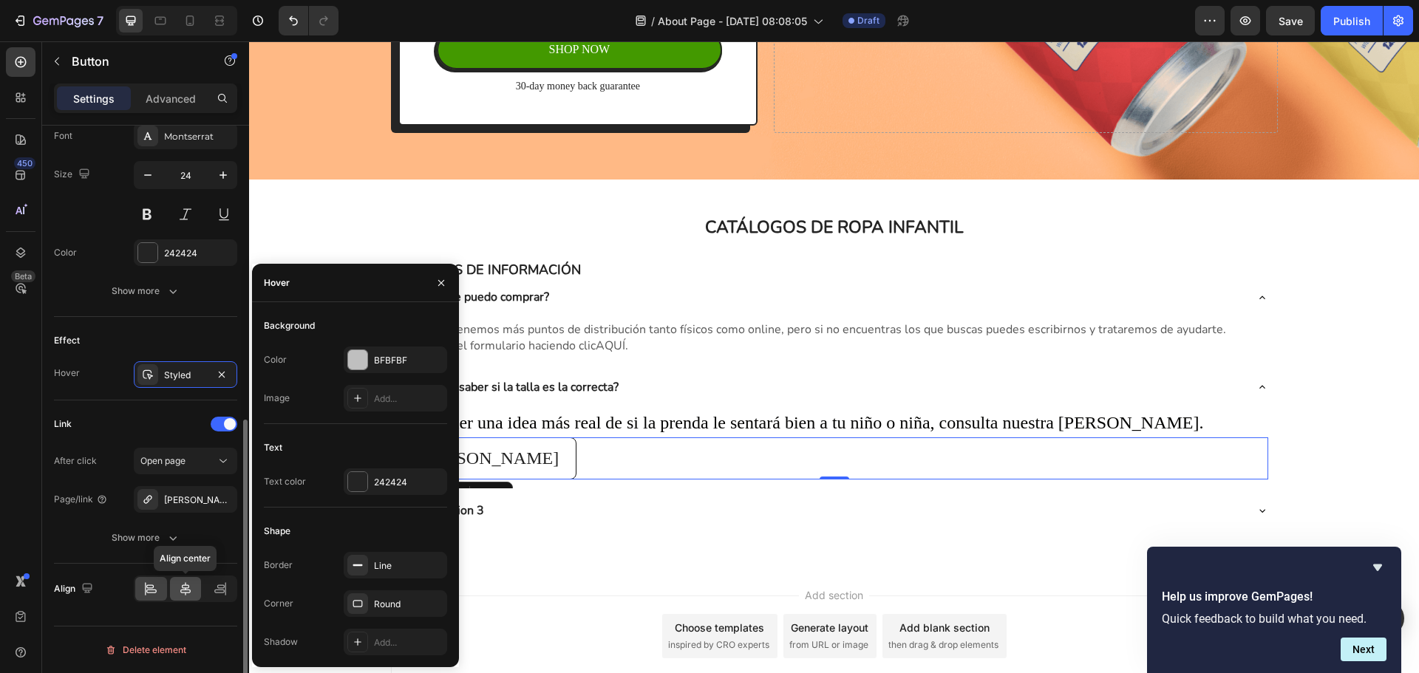
click at [177, 585] on div at bounding box center [186, 589] width 32 height 24
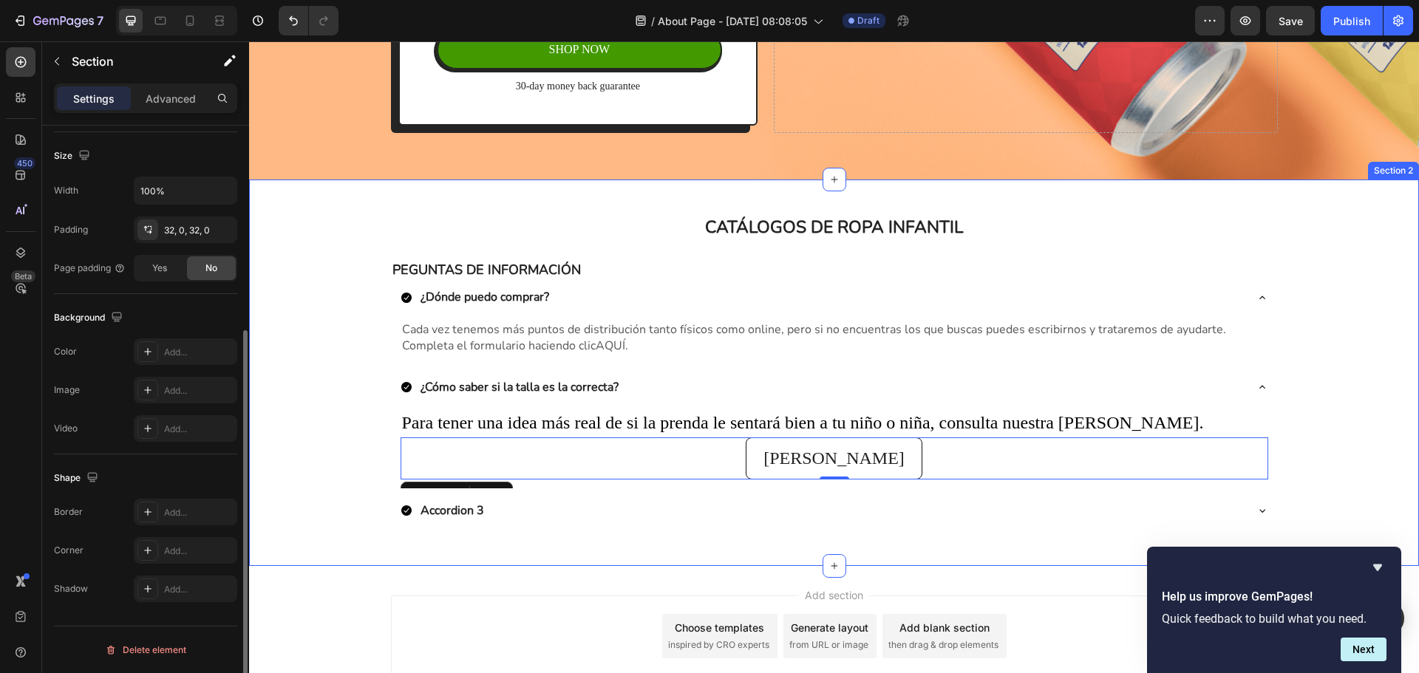
click at [1304, 404] on div "CATÁLOGOS DE ROPA INFANTIL Heading Row PEGUNTAS DE INFORMACIÓN Text Block ¿Dónd…" at bounding box center [834, 372] width 1170 height 339
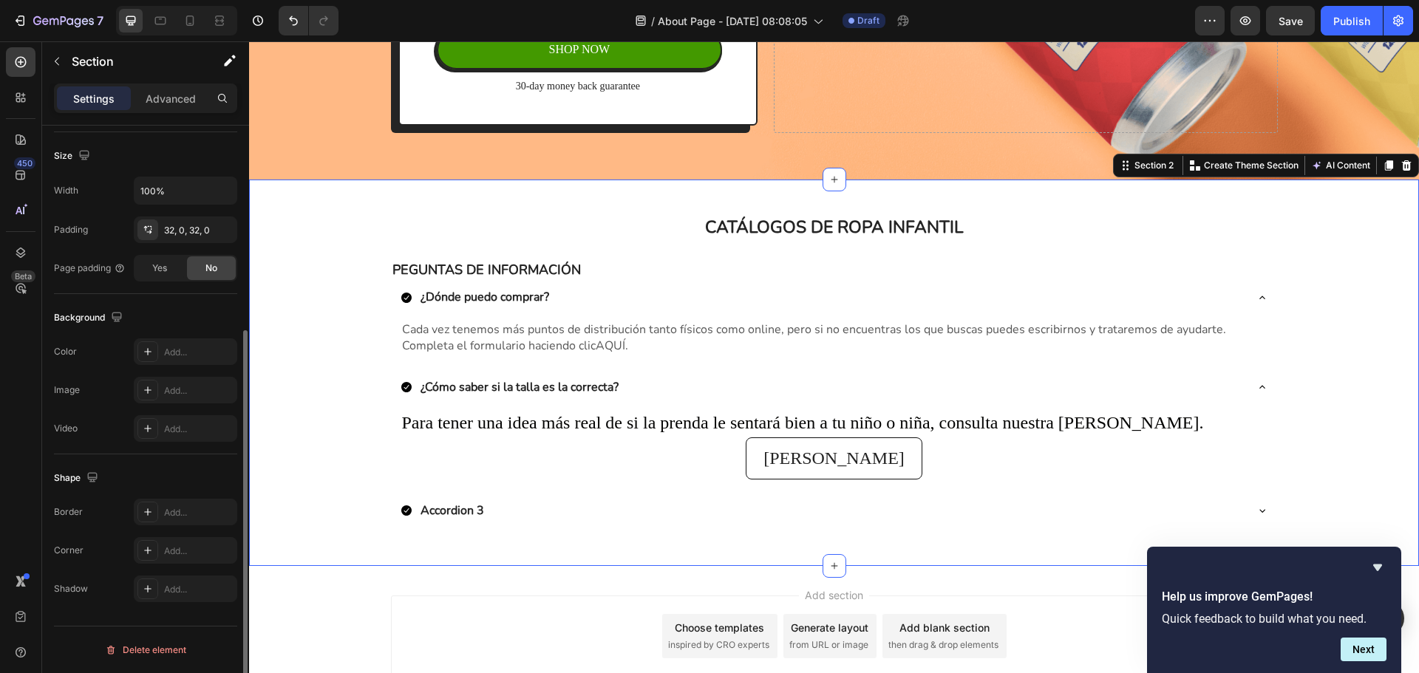
scroll to position [0, 0]
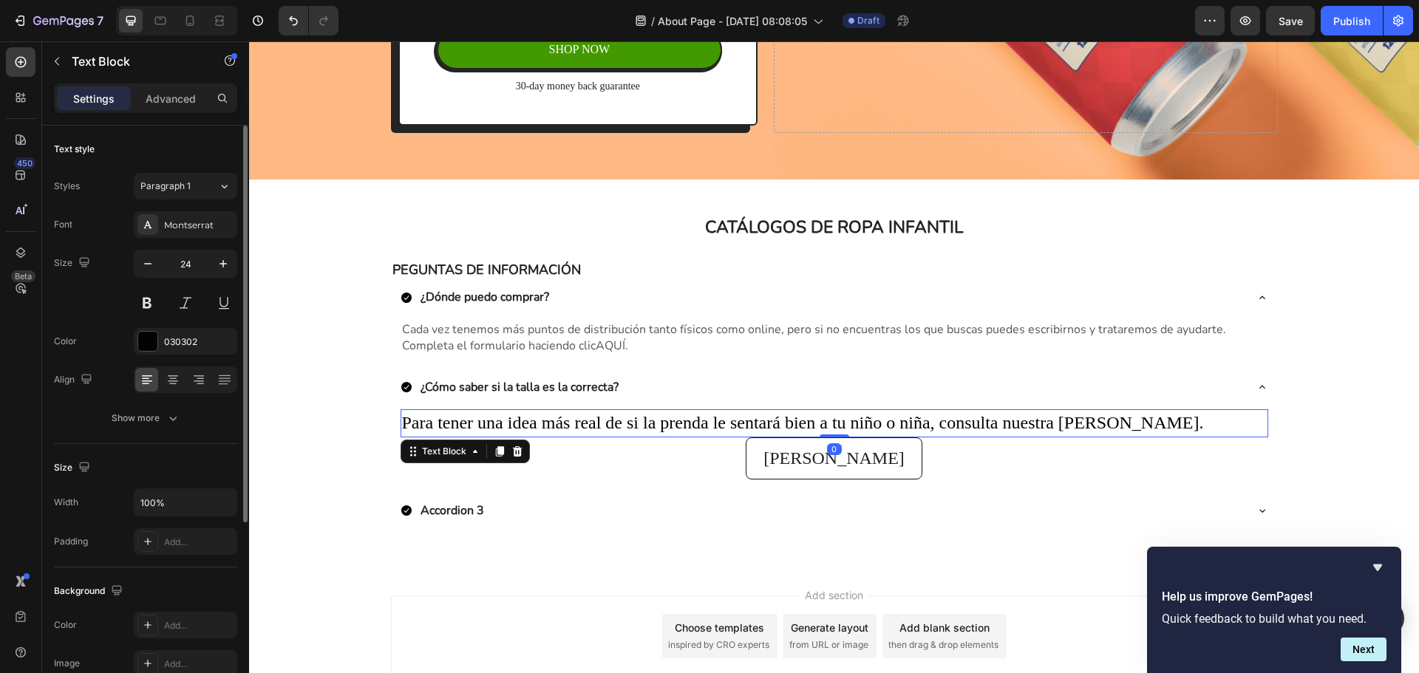
click at [645, 415] on p "Para tener una idea más real de si la prenda le sentará bien a tu niño o niña, …" at bounding box center [834, 423] width 865 height 25
click at [186, 236] on div "Montserrat" at bounding box center [185, 224] width 103 height 27
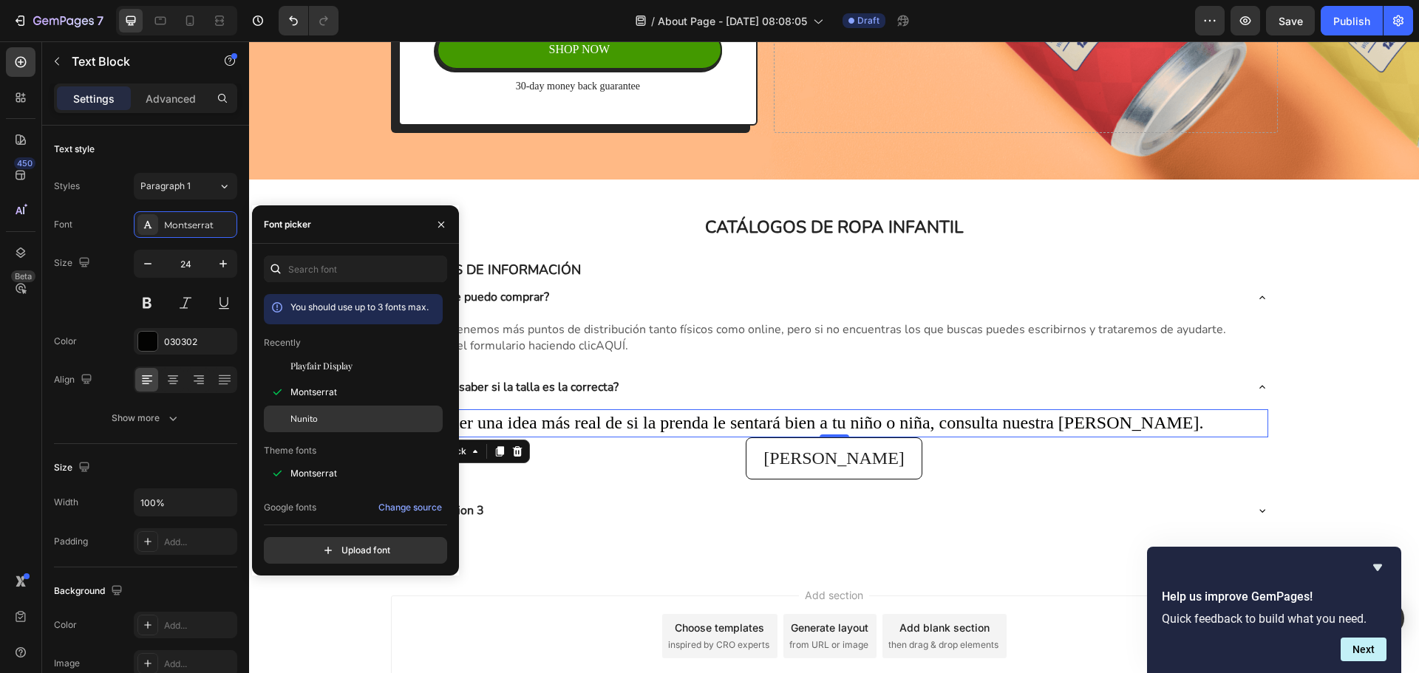
click at [306, 415] on span "Nunito" at bounding box center [303, 418] width 27 height 13
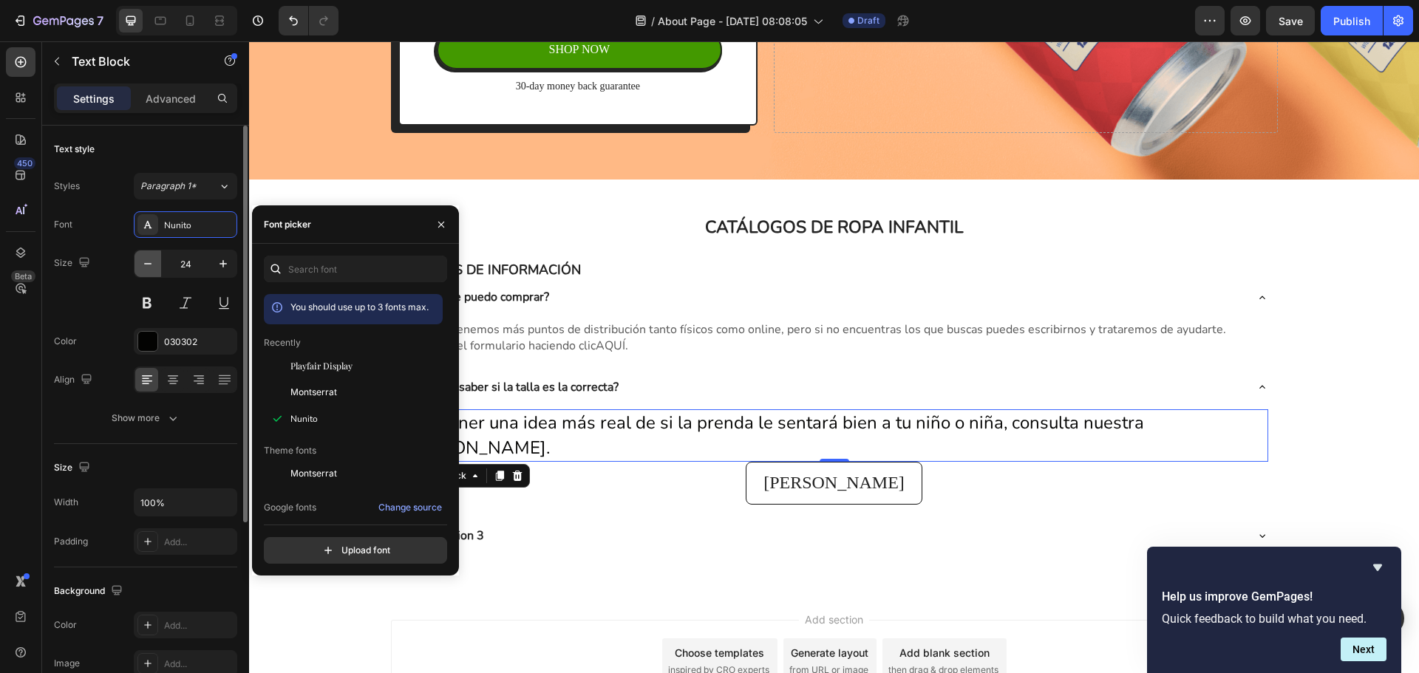
click at [142, 265] on icon "button" at bounding box center [147, 263] width 15 height 15
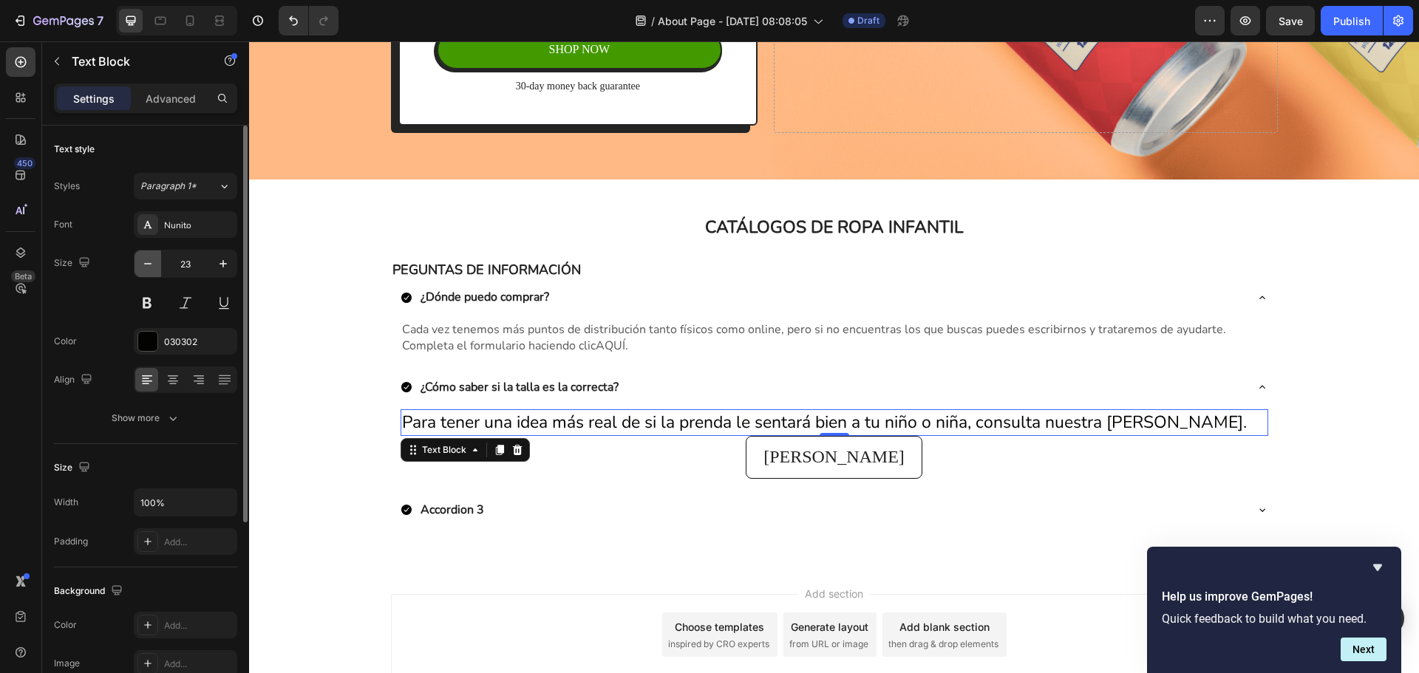
click at [142, 265] on icon "button" at bounding box center [147, 263] width 15 height 15
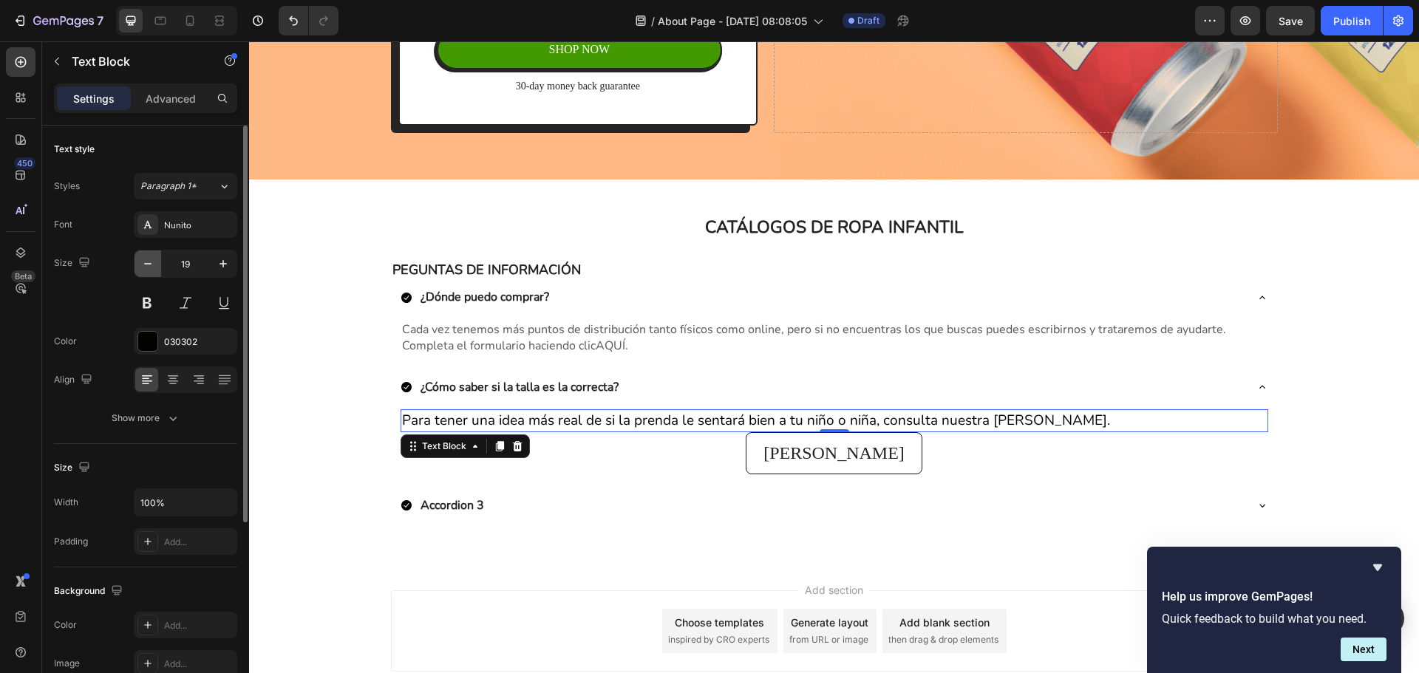
click at [142, 265] on icon "button" at bounding box center [147, 263] width 15 height 15
click at [140, 262] on icon "button" at bounding box center [147, 263] width 15 height 15
type input "16"
click at [180, 338] on div "030302" at bounding box center [185, 342] width 43 height 13
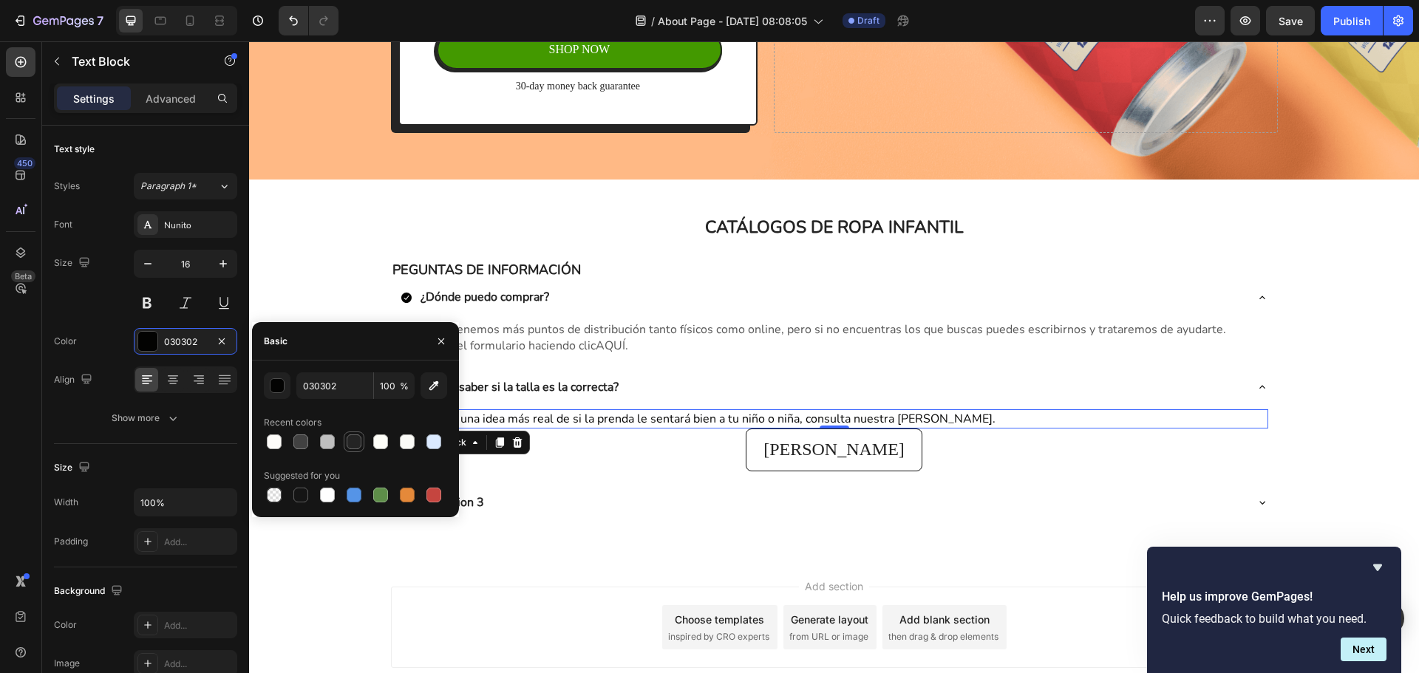
click at [360, 444] on div at bounding box center [354, 442] width 15 height 15
type input "242424"
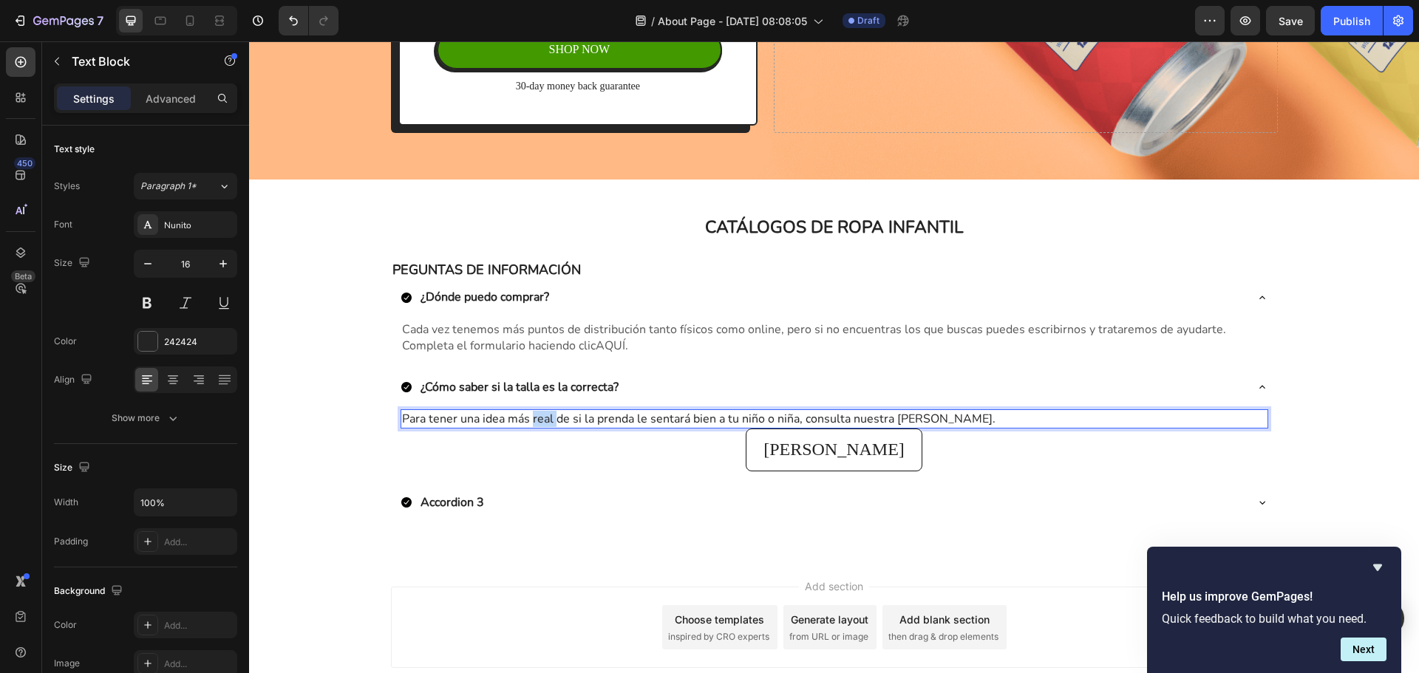
click at [535, 418] on p "Para tener una idea más real de si la prenda le sentará bien a tu niño o niña, …" at bounding box center [834, 419] width 865 height 16
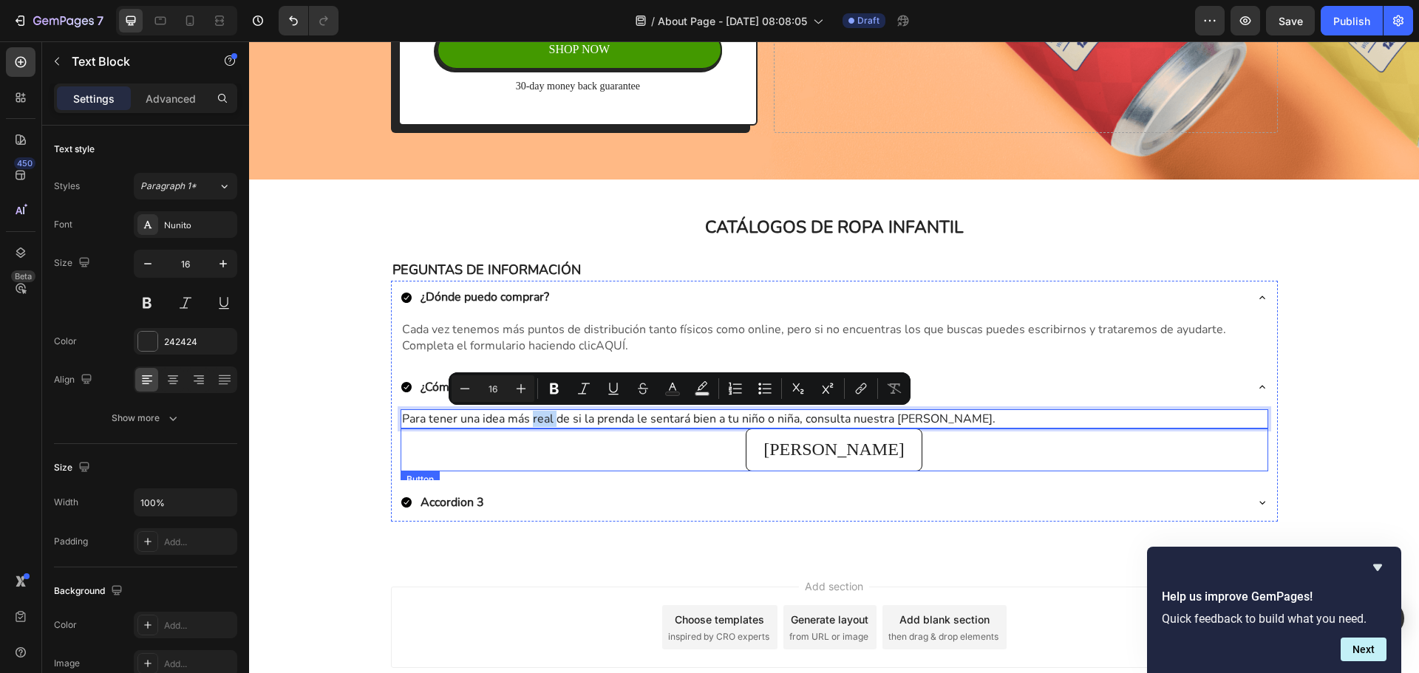
click at [577, 452] on div "Guía de tallas Button" at bounding box center [835, 450] width 868 height 43
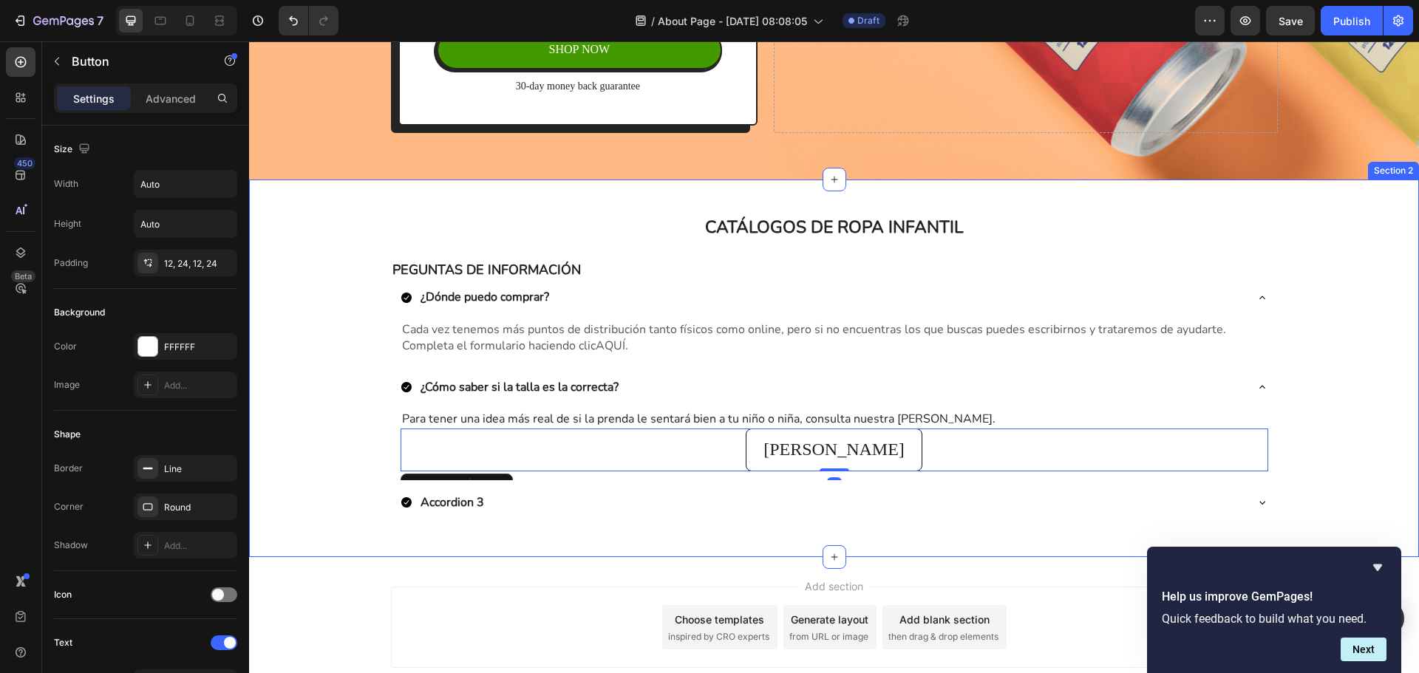
click at [1330, 348] on div "CATÁLOGOS DE ROPA INFANTIL Heading Row PEGUNTAS DE INFORMACIÓN Text Block ¿Dónd…" at bounding box center [834, 368] width 1170 height 330
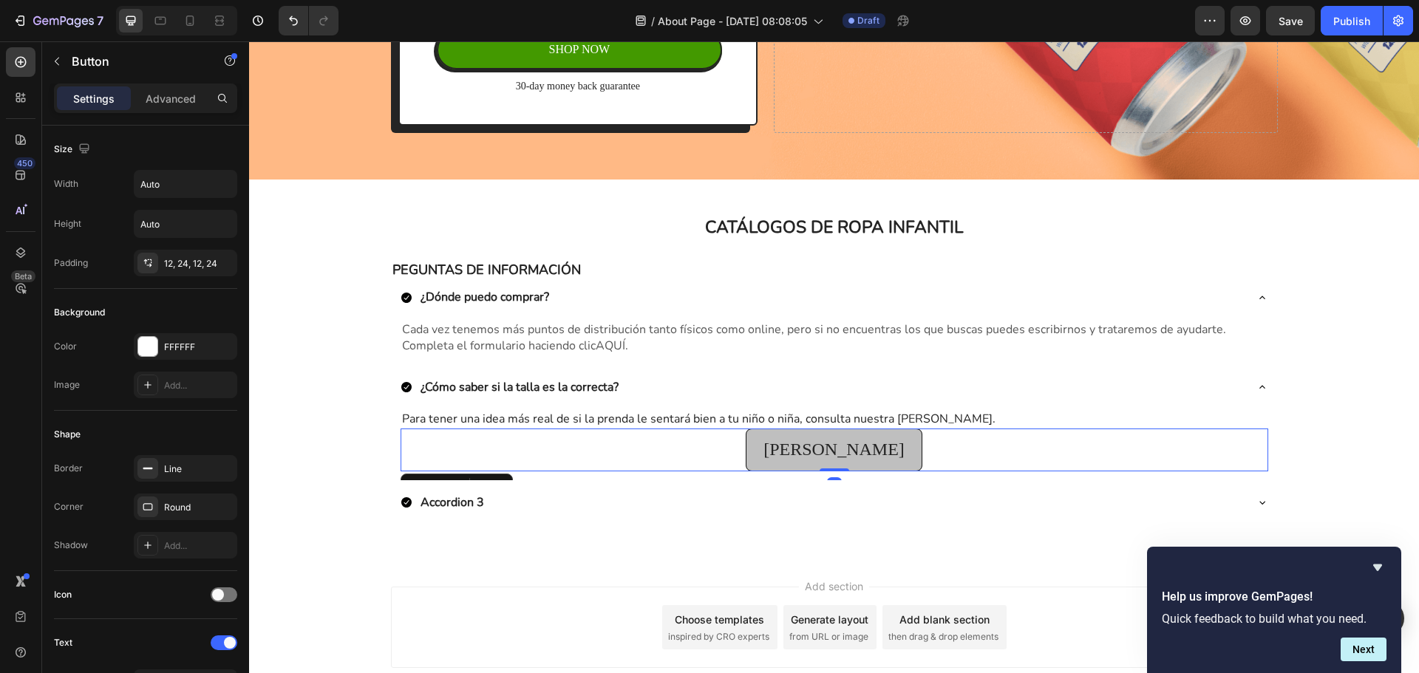
click at [891, 436] on link "[PERSON_NAME]" at bounding box center [834, 450] width 177 height 43
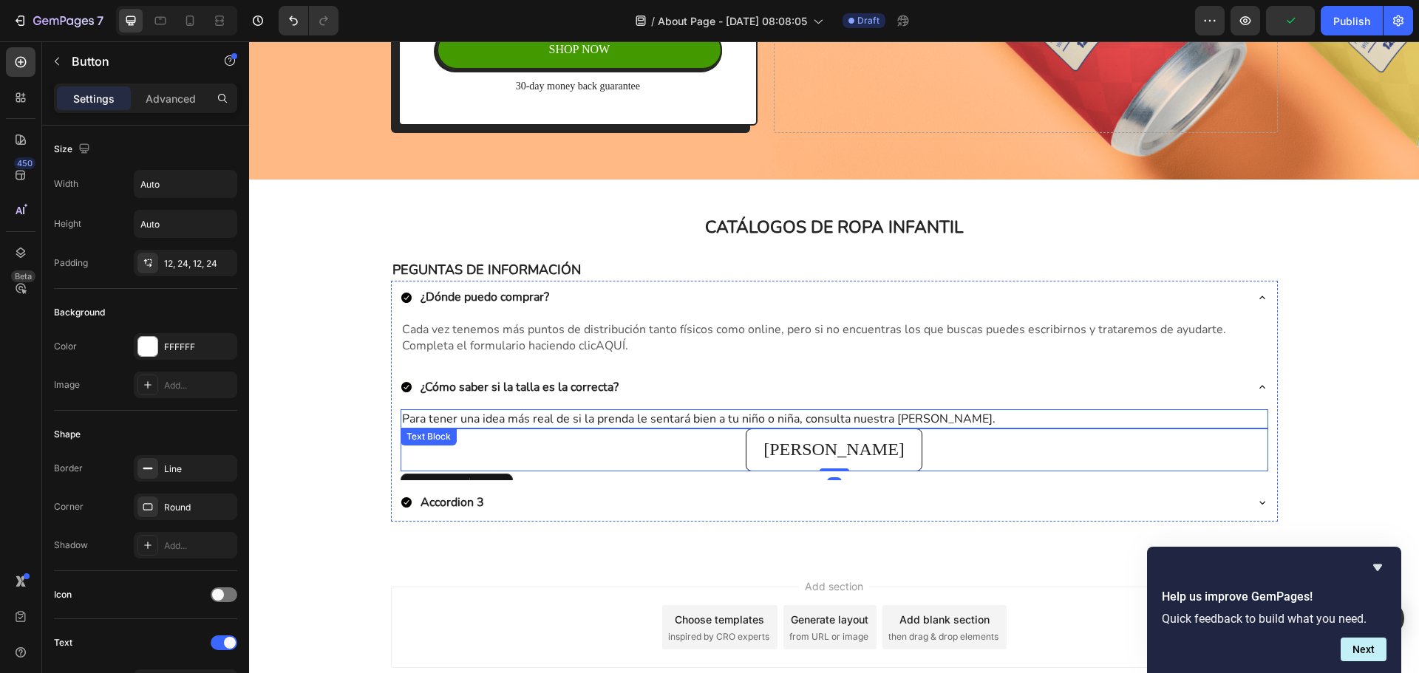
click at [976, 417] on p "Para tener una idea más real de si la prenda le sentará bien a tu niño o niña, …" at bounding box center [834, 419] width 865 height 16
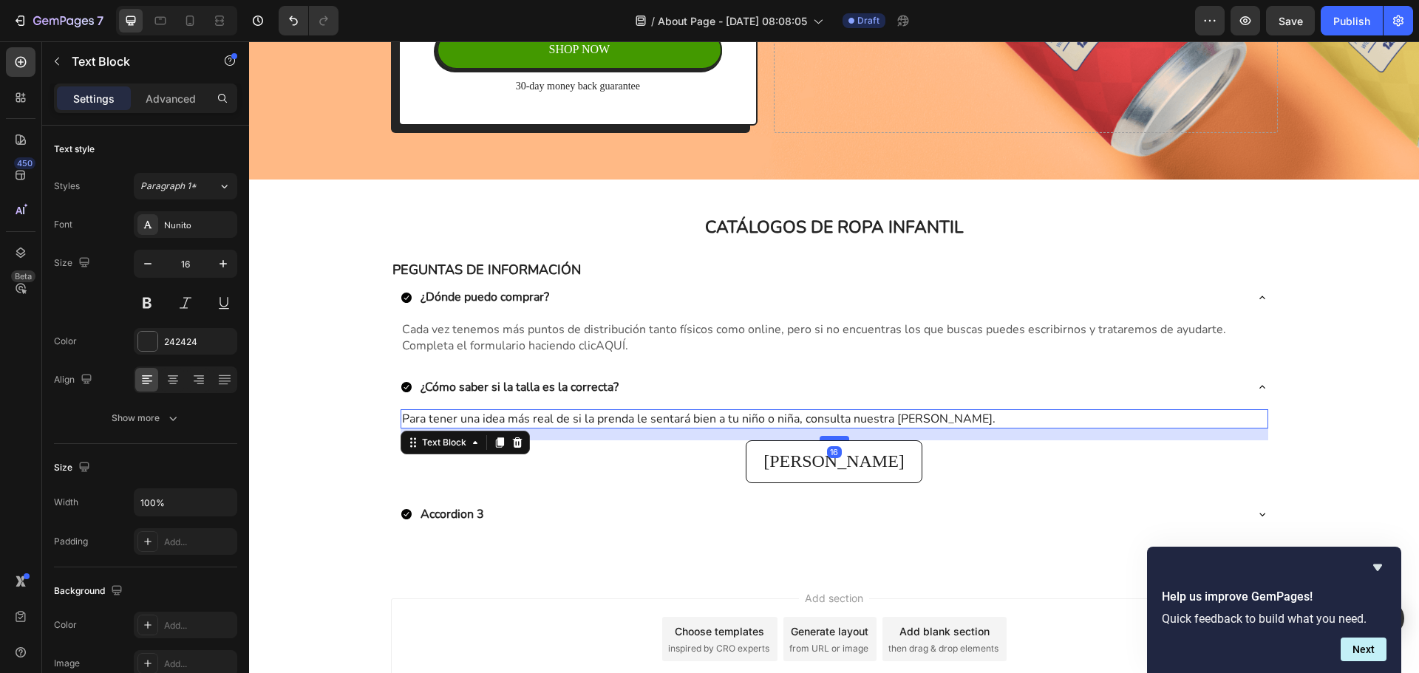
drag, startPoint x: 832, startPoint y: 426, endPoint x: 834, endPoint y: 438, distance: 12.0
click at [834, 438] on div at bounding box center [835, 438] width 30 height 4
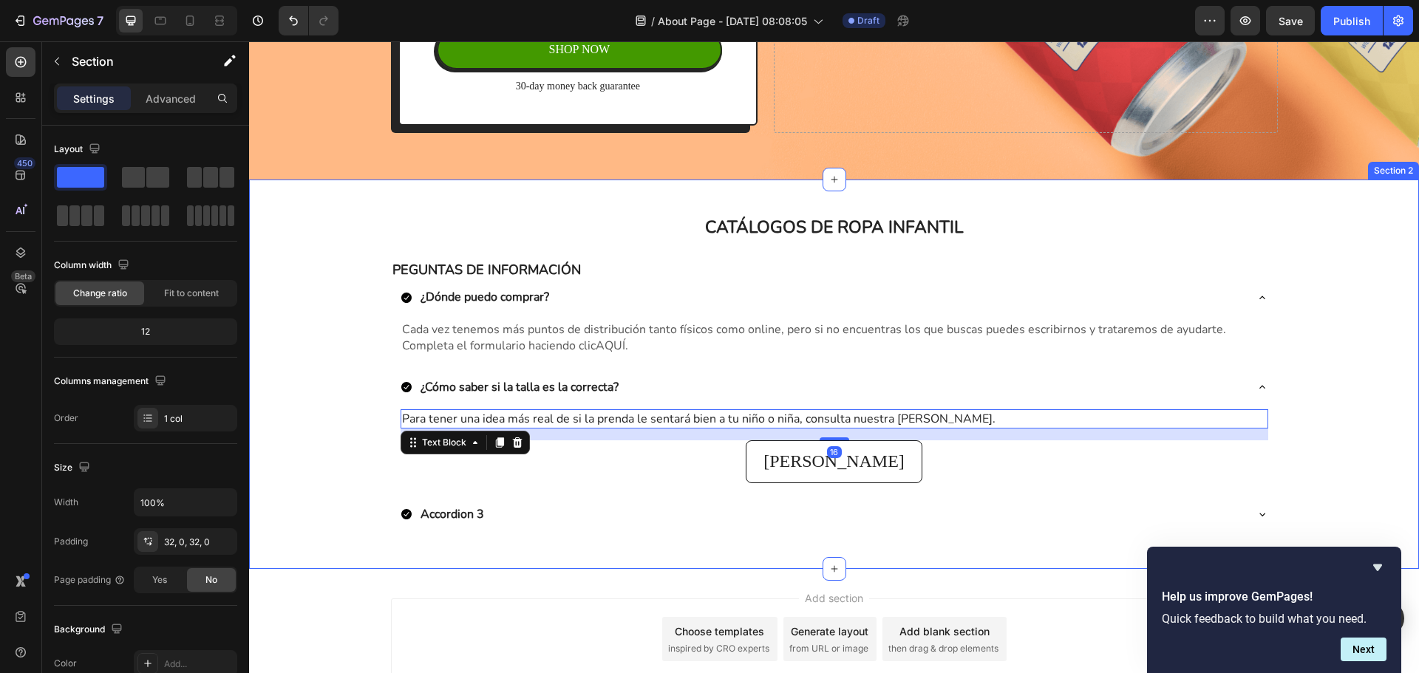
click at [1327, 393] on div "CATÁLOGOS DE ROPA INFANTIL Heading Row PEGUNTAS DE INFORMACIÓN Text Block ¿Dónd…" at bounding box center [834, 374] width 1170 height 342
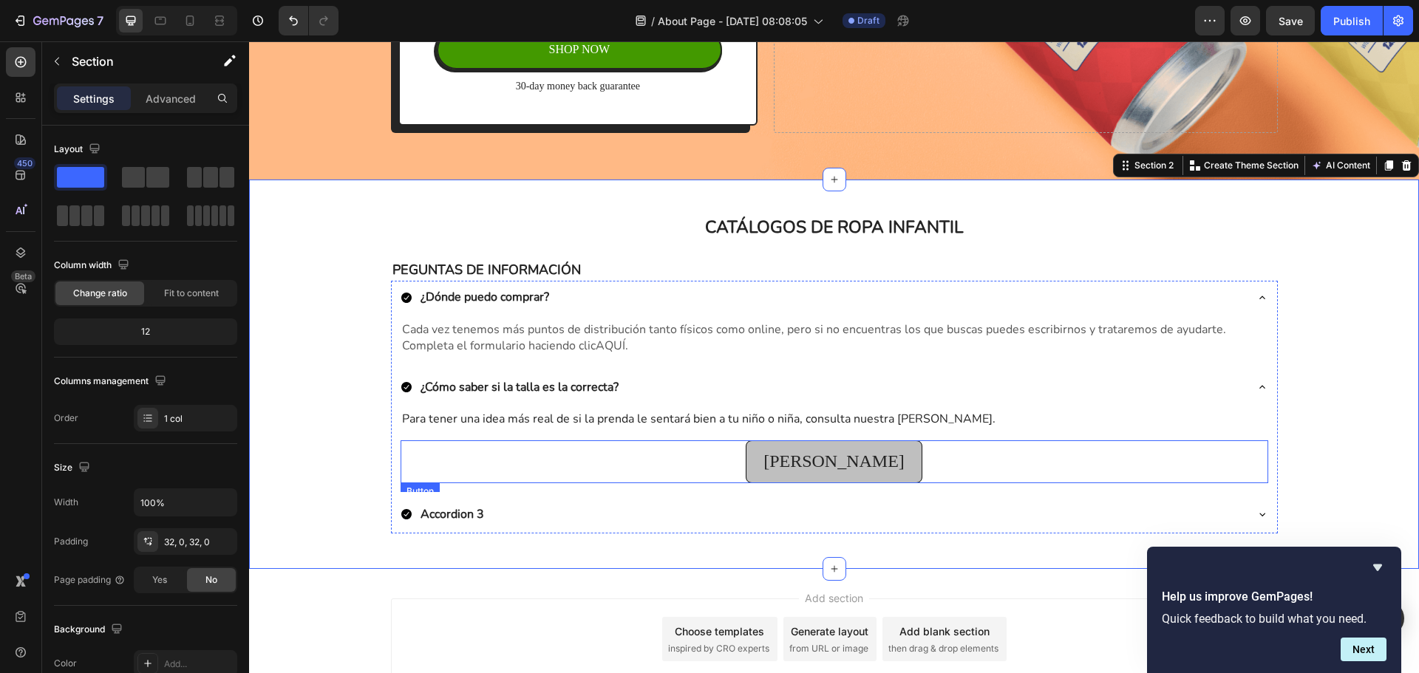
click at [882, 467] on link "[PERSON_NAME]" at bounding box center [834, 461] width 177 height 43
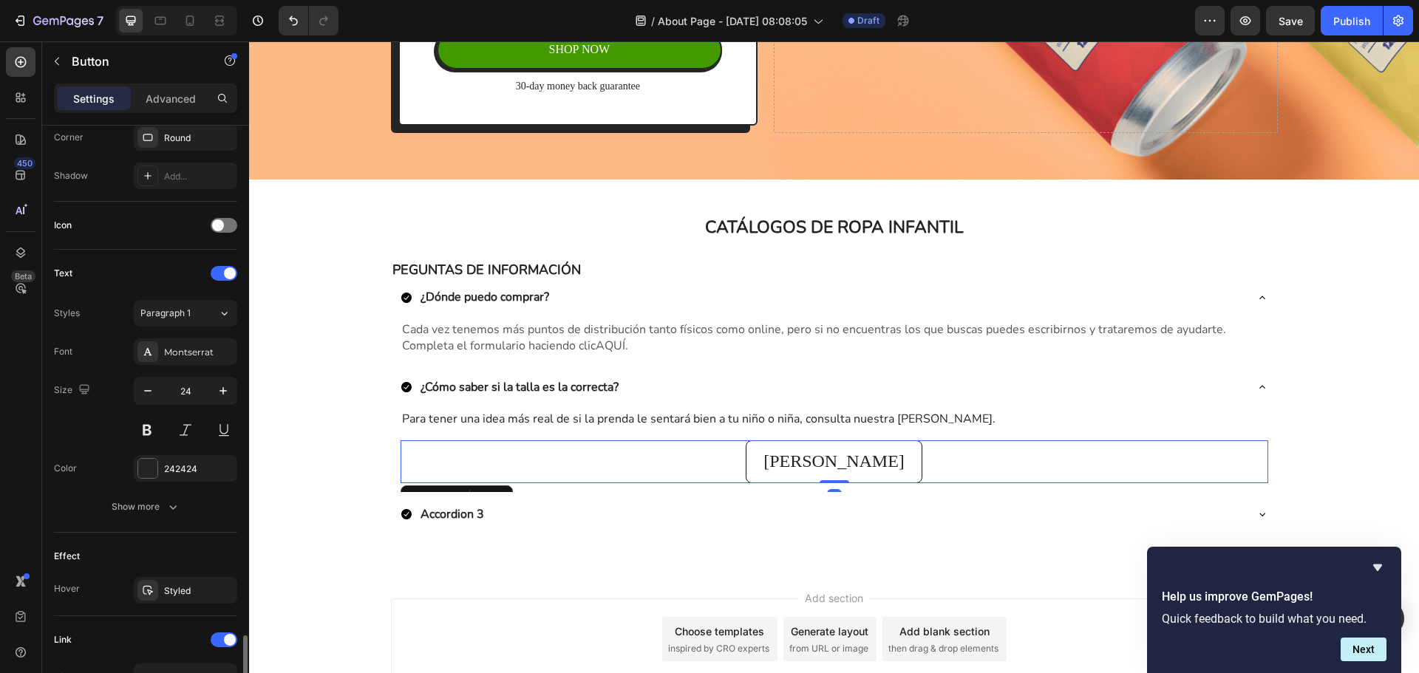
scroll to position [585, 0]
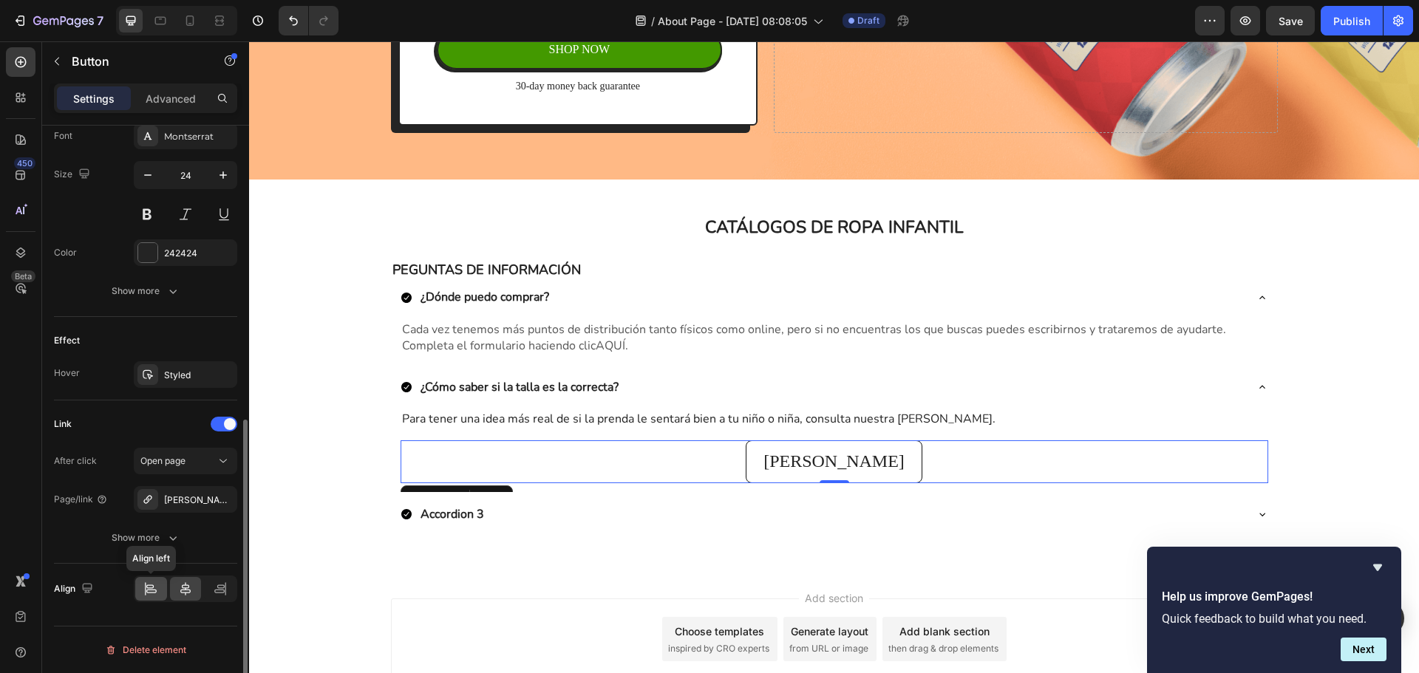
click at [152, 586] on icon at bounding box center [150, 589] width 15 height 15
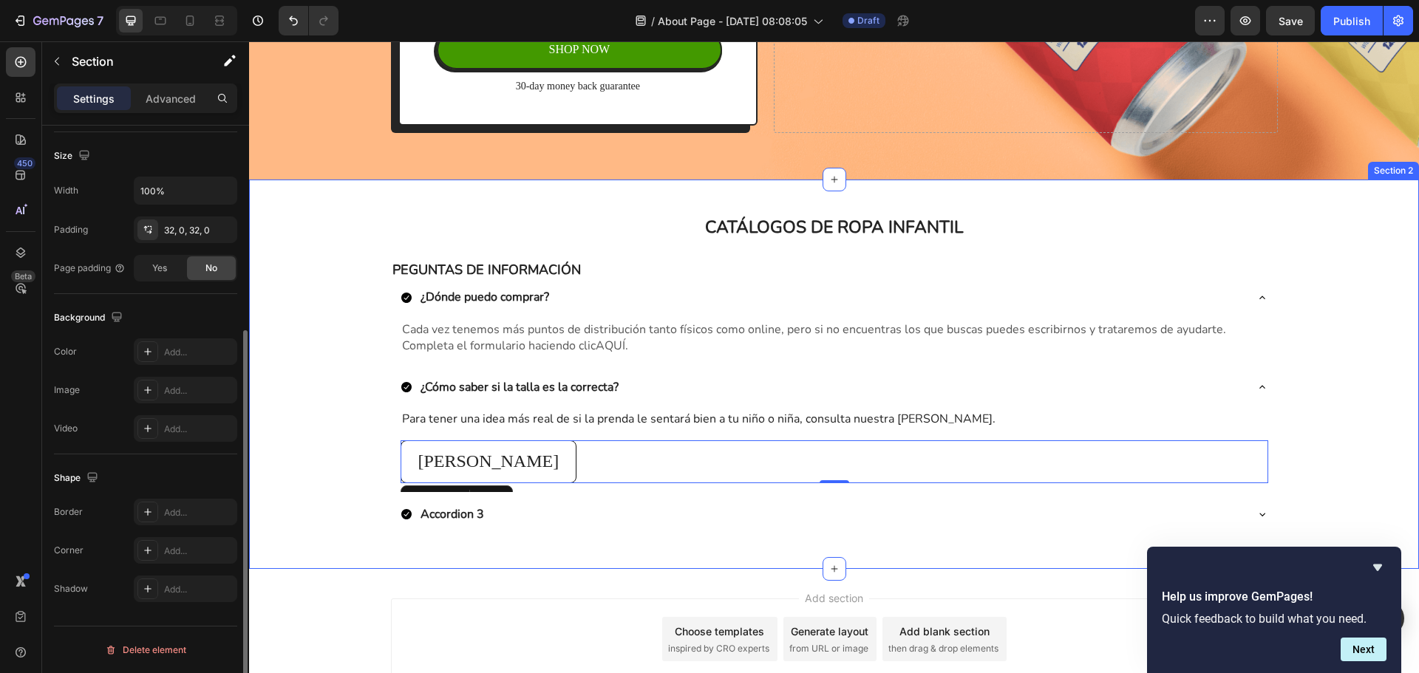
click at [1314, 384] on div "CATÁLOGOS DE ROPA INFANTIL Heading Row PEGUNTAS DE INFORMACIÓN Text Block ¿Dónd…" at bounding box center [834, 374] width 1170 height 342
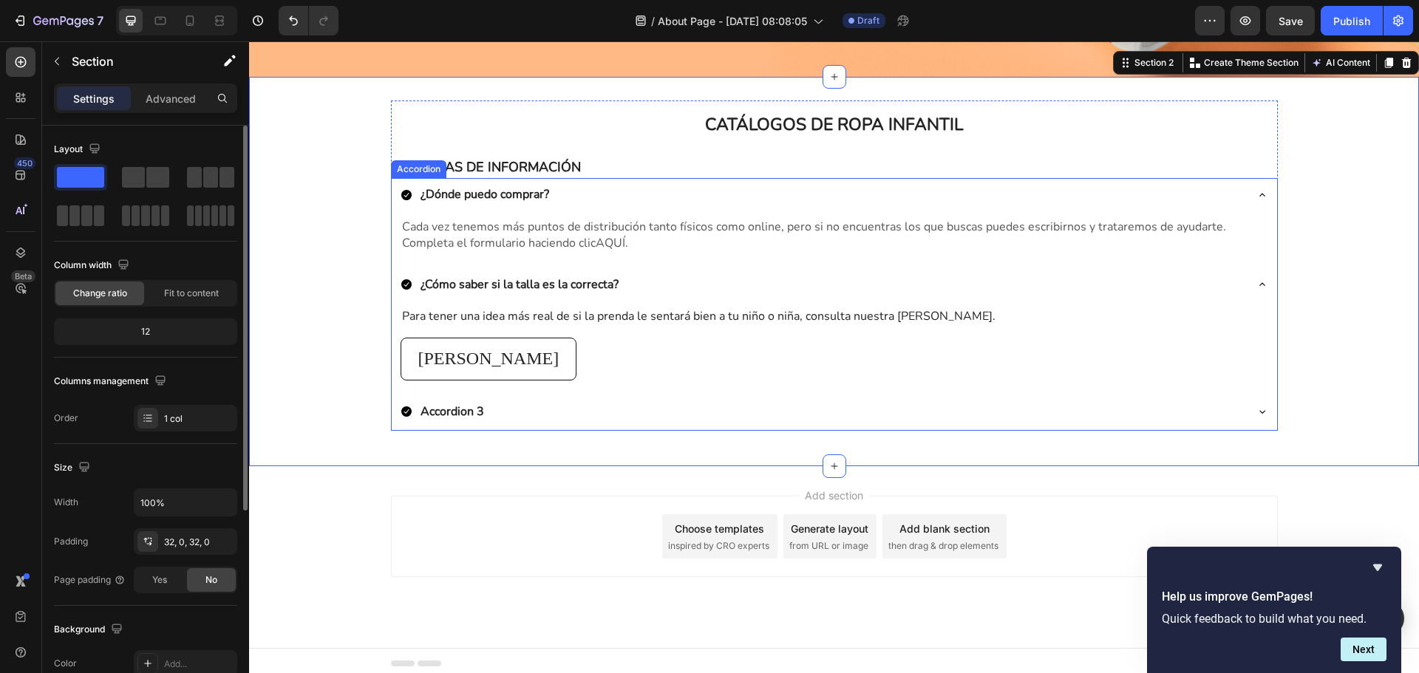
scroll to position [480, 0]
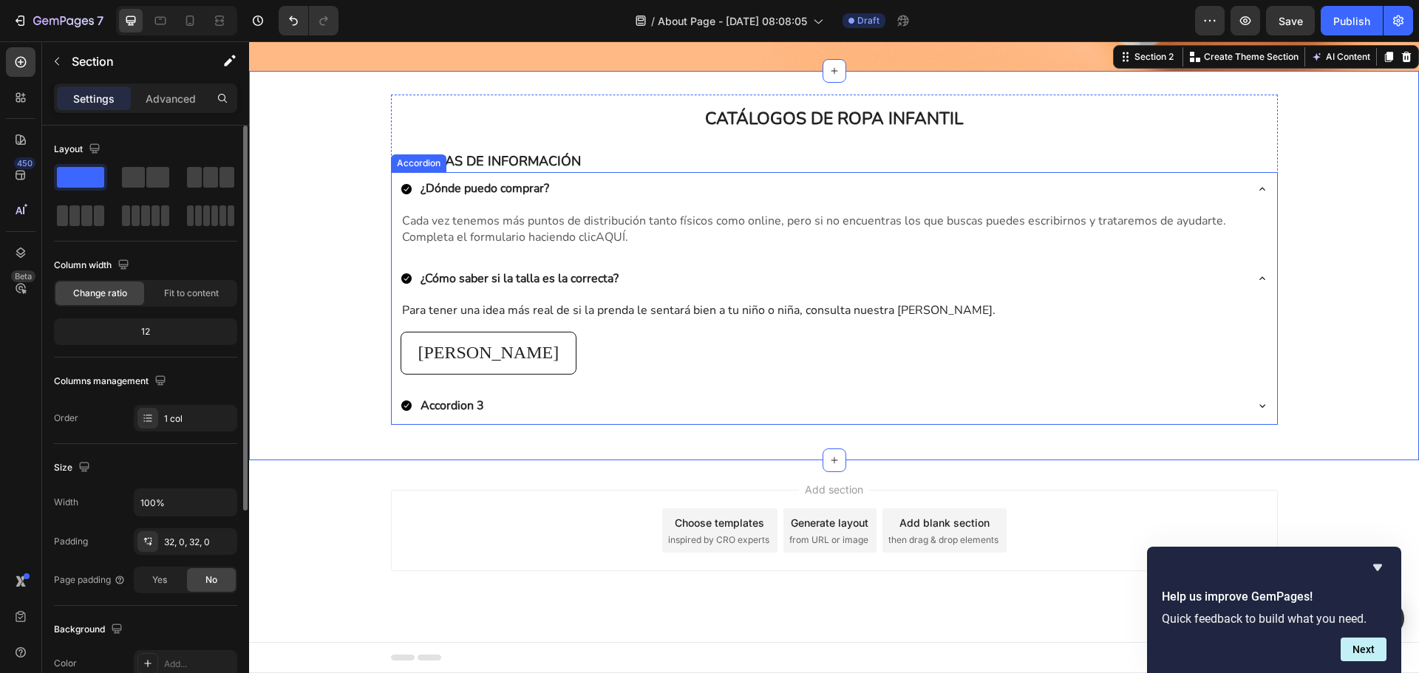
click at [505, 403] on div "Accordion 3" at bounding box center [823, 405] width 844 height 21
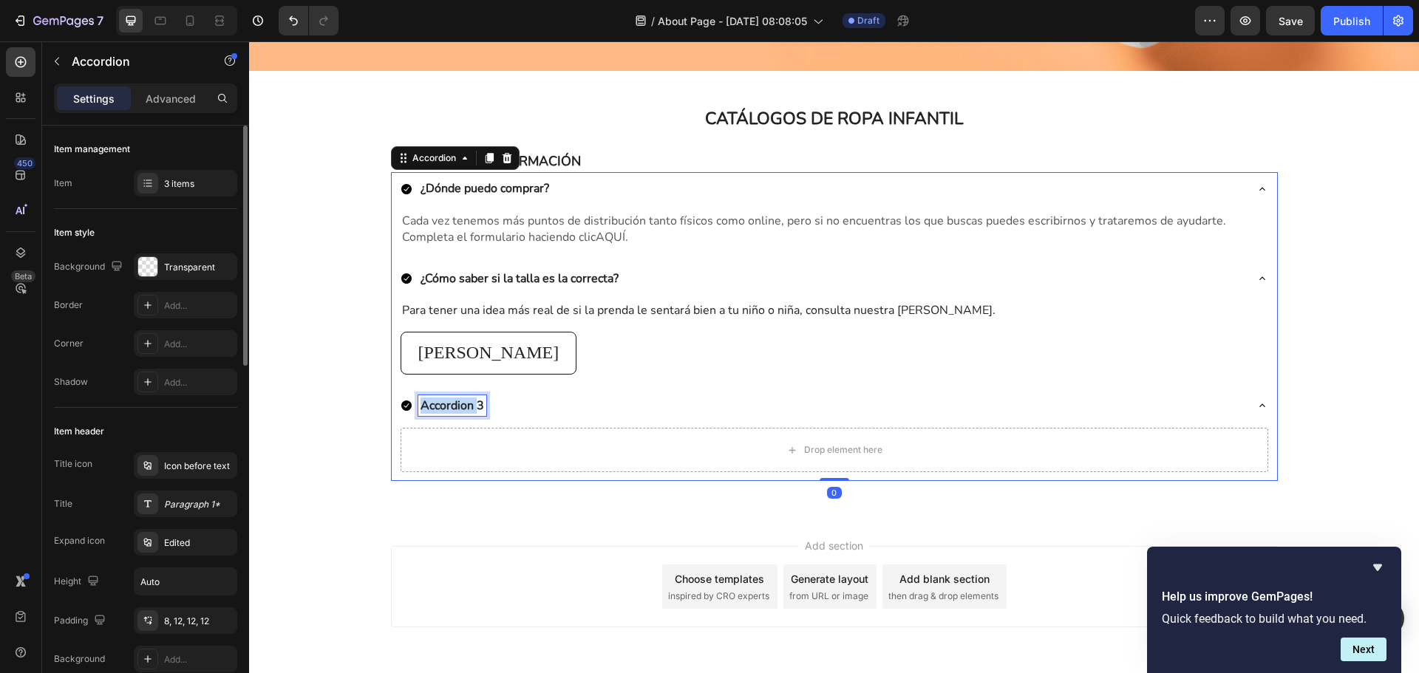
click at [455, 407] on p "Accordion 3" at bounding box center [453, 406] width 64 height 16
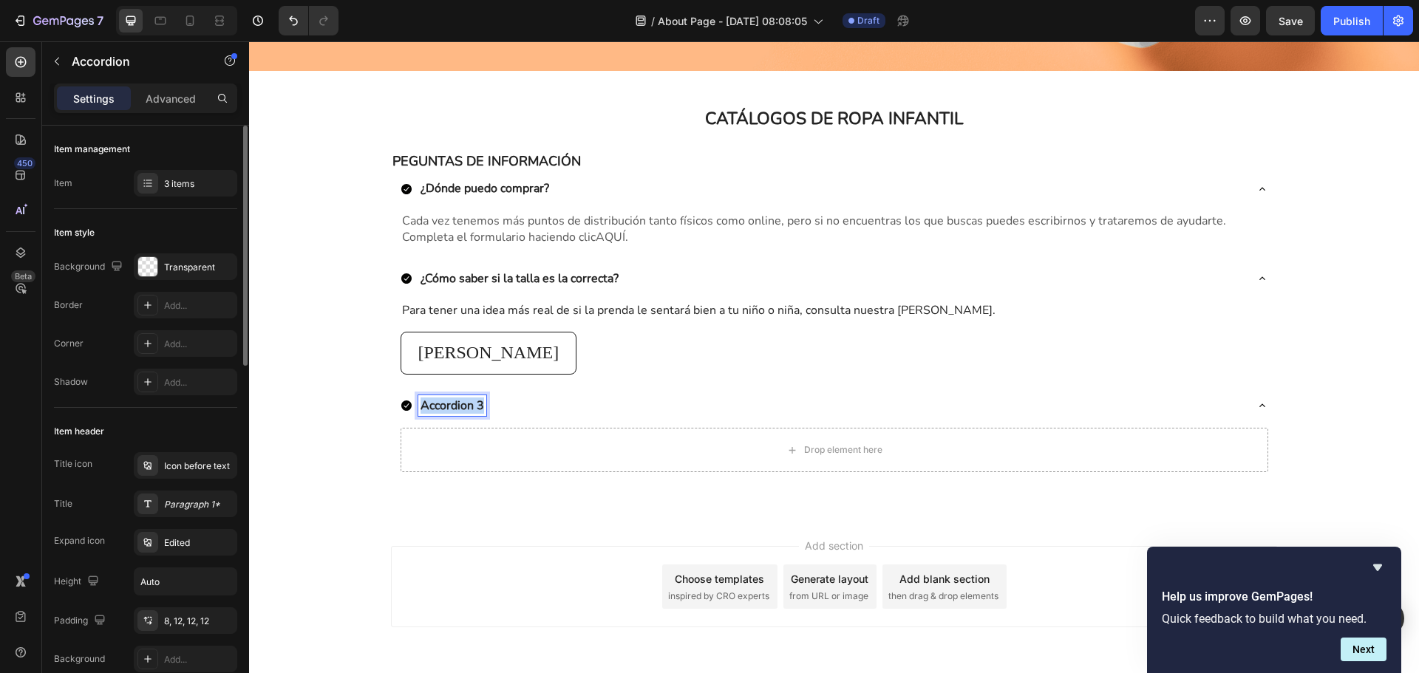
click at [455, 407] on p "Accordion 3" at bounding box center [453, 406] width 64 height 16
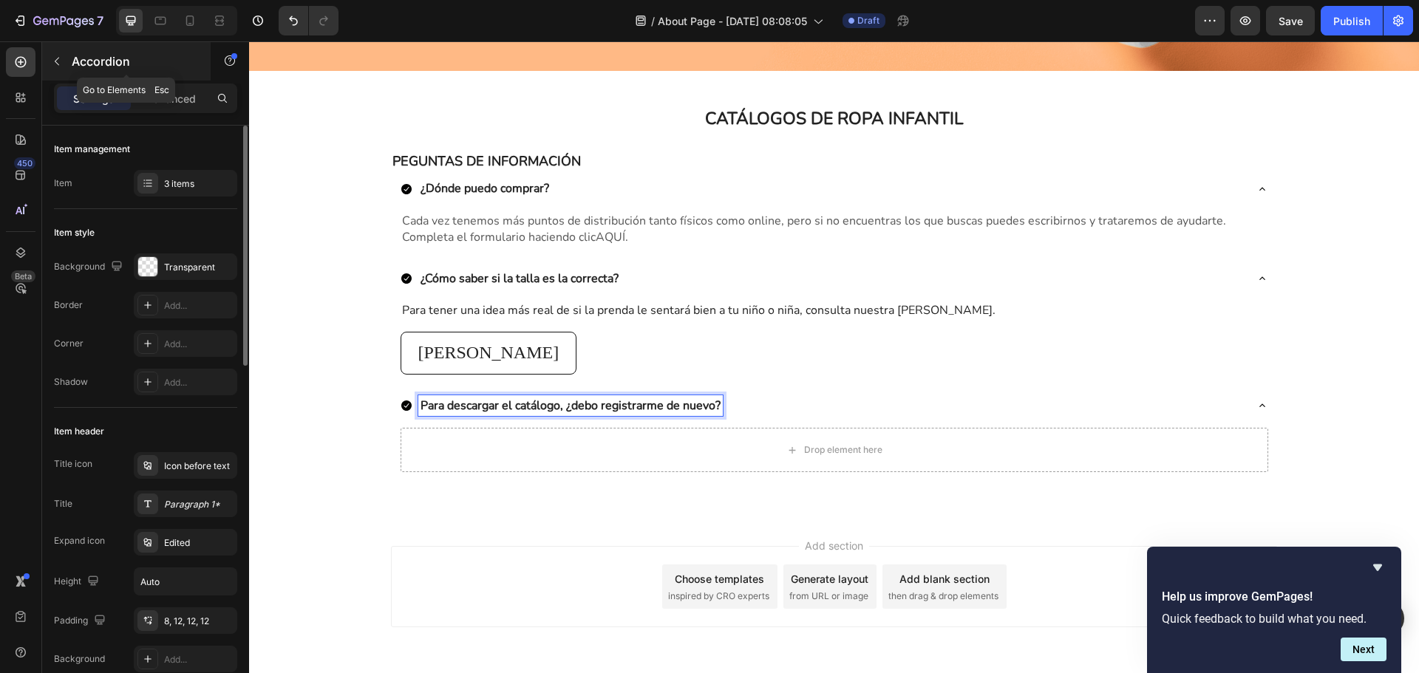
click at [69, 55] on div "Accordion" at bounding box center [126, 61] width 169 height 38
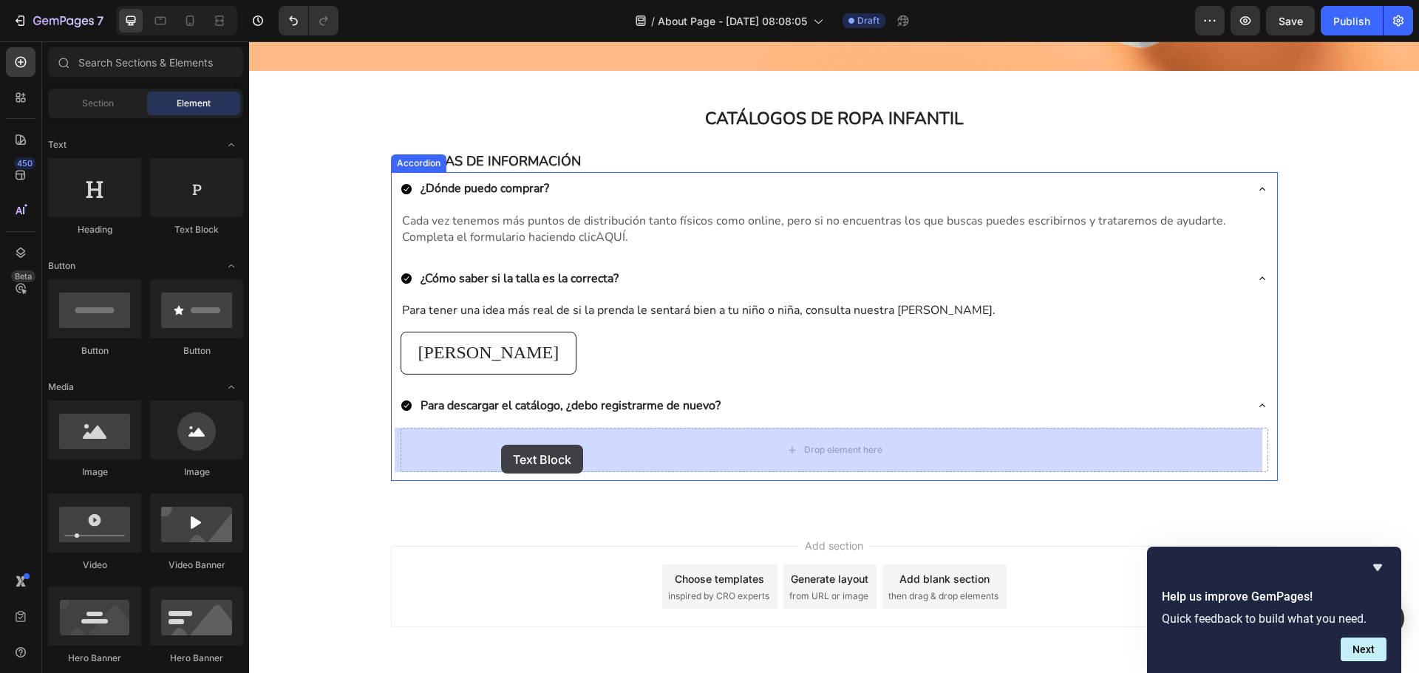
drag, startPoint x: 419, startPoint y: 236, endPoint x: 501, endPoint y: 445, distance: 224.7
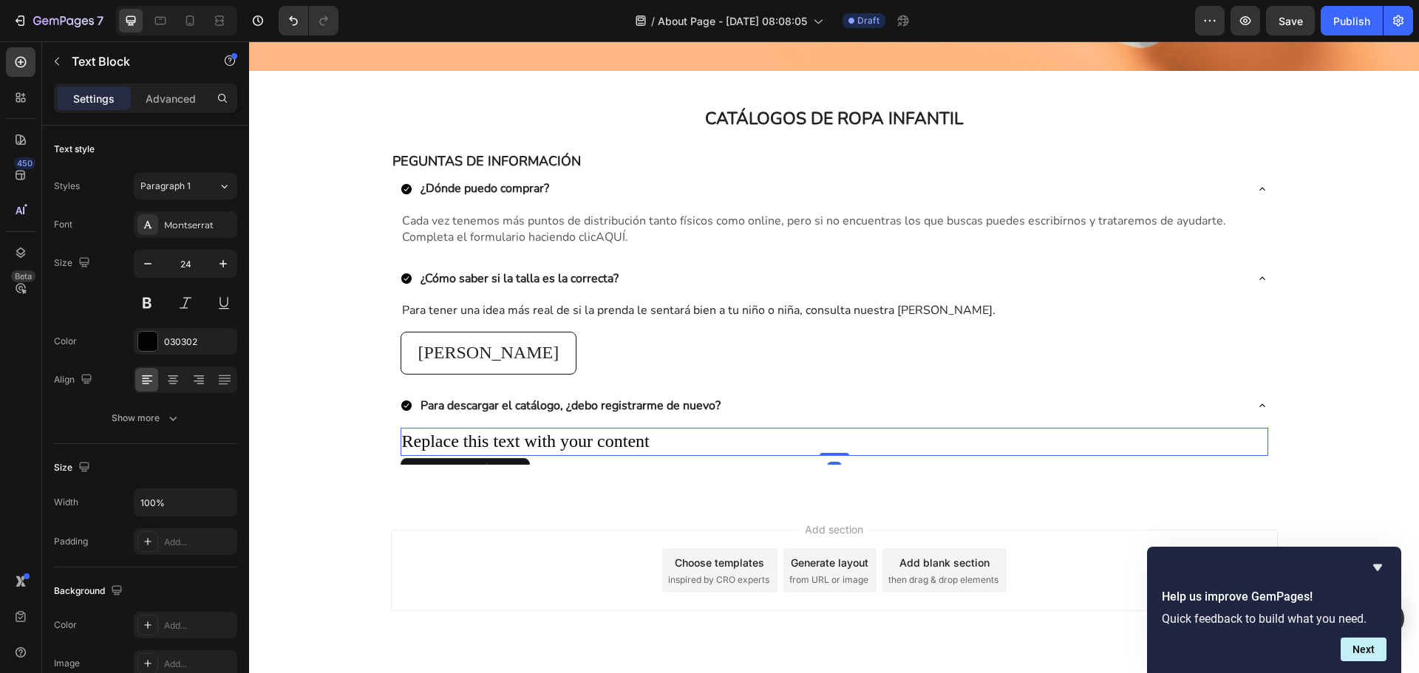
click at [505, 440] on div "Replace this text with your content" at bounding box center [835, 442] width 868 height 28
click at [505, 440] on p "Replace this text with your content" at bounding box center [834, 441] width 865 height 25
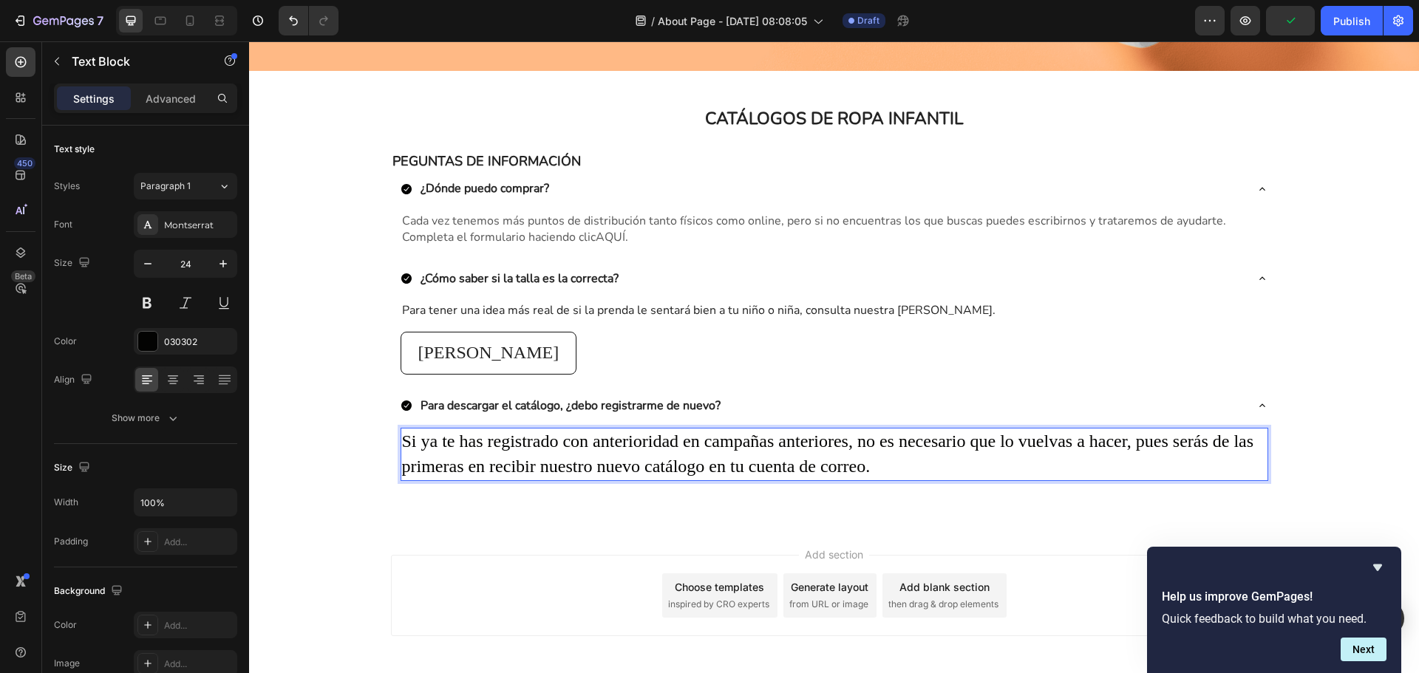
click at [815, 440] on p "Si ya te has registrado con anterioridad en campañas anteriores, no es necesari…" at bounding box center [834, 454] width 865 height 50
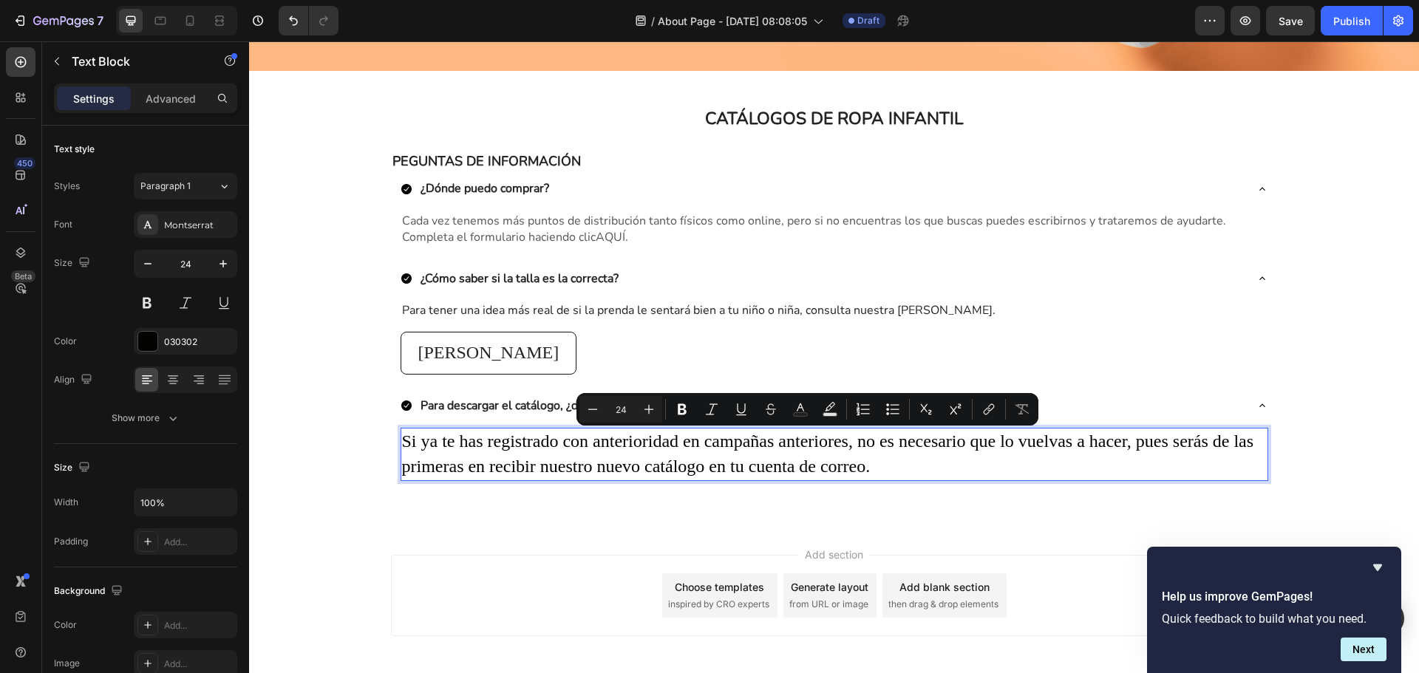
click at [629, 442] on p "Si ya te has registrado con anterioridad en campañas anteriores, no es necesari…" at bounding box center [834, 454] width 865 height 50
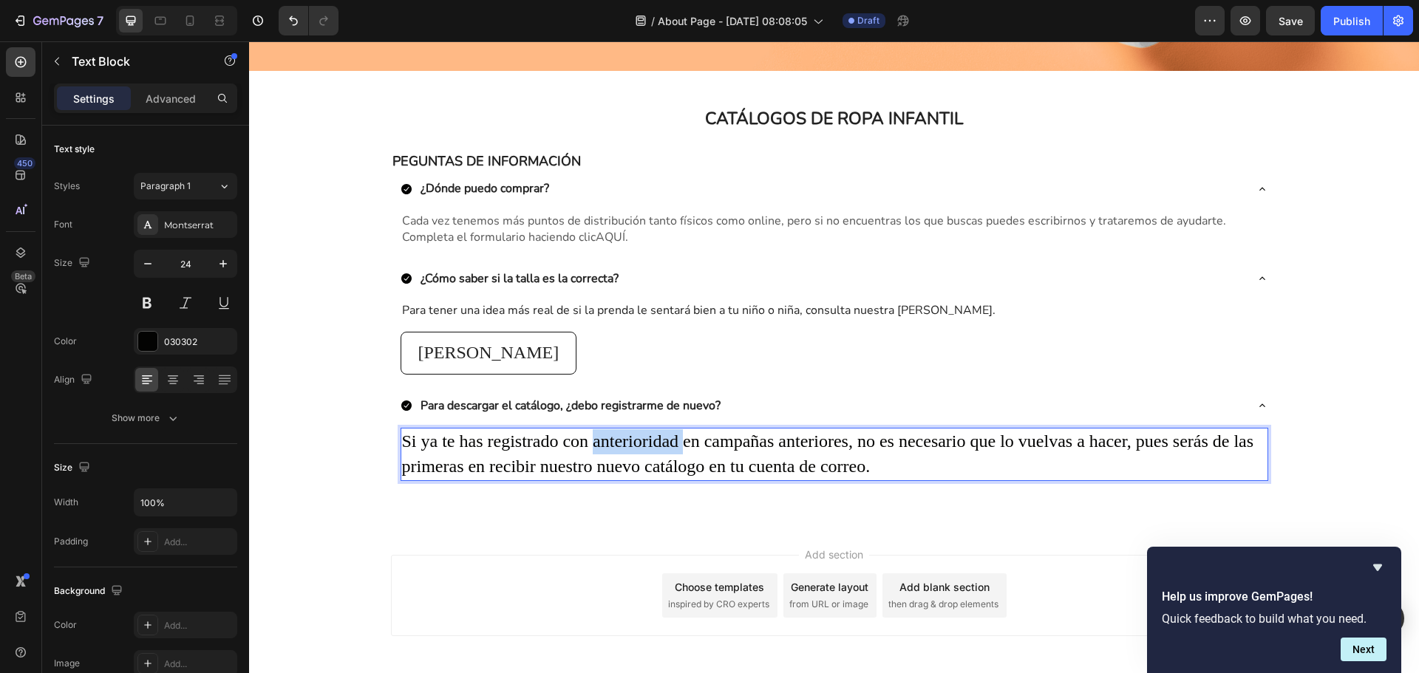
click at [629, 442] on p "Si ya te has registrado con anterioridad en campañas anteriores, no es necesari…" at bounding box center [834, 454] width 865 height 50
click at [799, 463] on p "Si ya te has registrado en campañas anteriores, no es necesario que lo vuelvas …" at bounding box center [834, 454] width 865 height 50
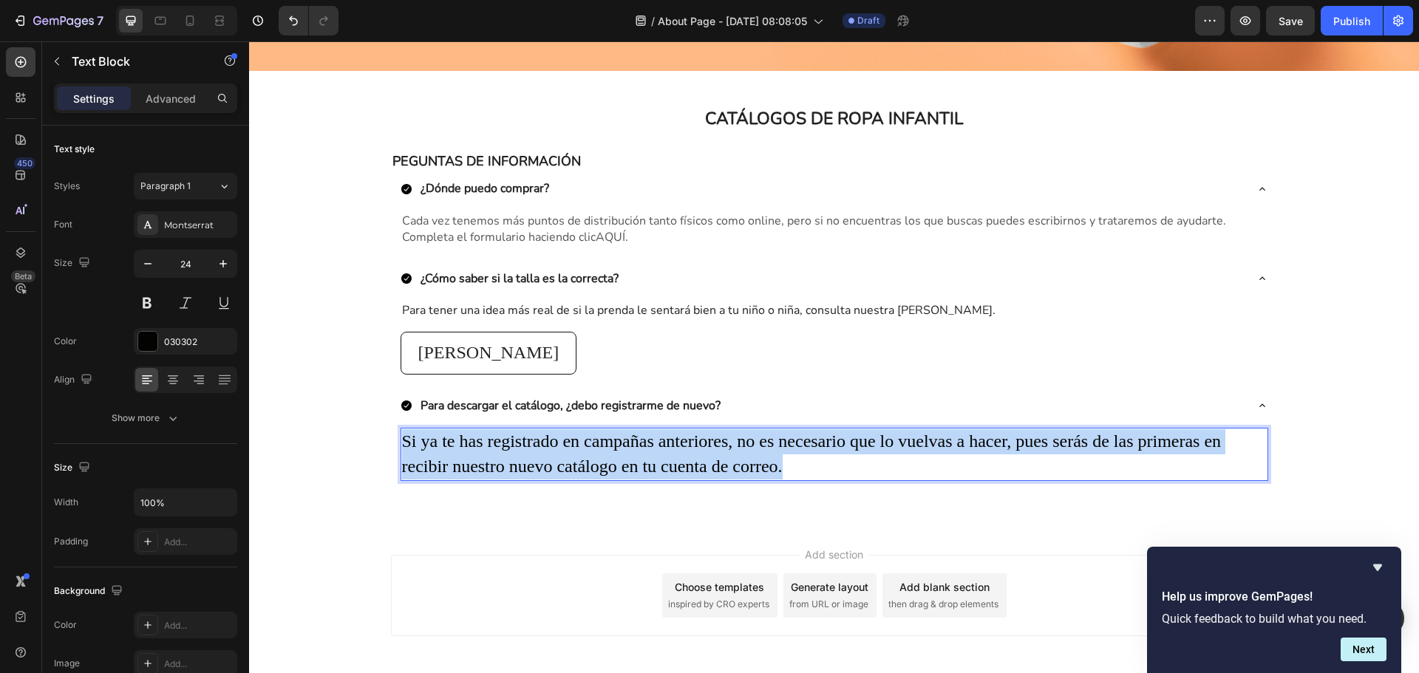
click at [799, 463] on p "Si ya te has registrado en campañas anteriores, no es necesario que lo vuelvas …" at bounding box center [834, 454] width 865 height 50
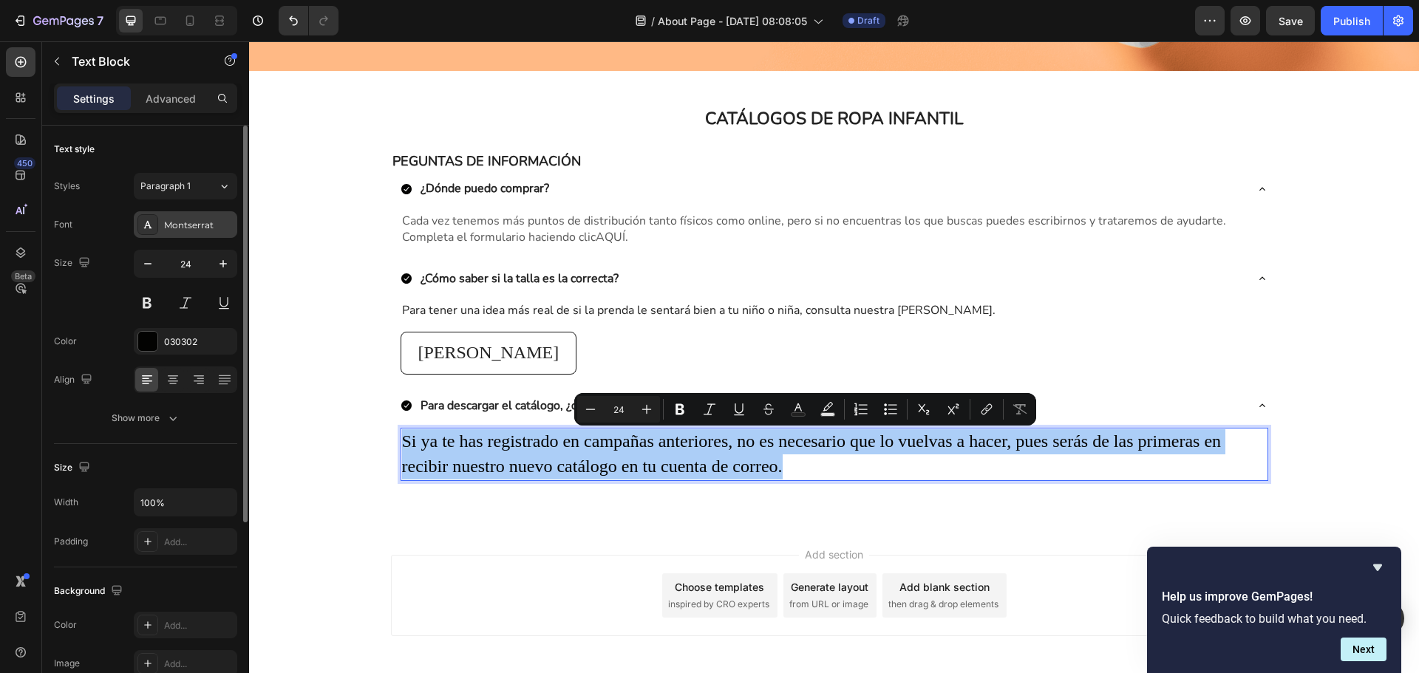
click at [190, 233] on div "Montserrat" at bounding box center [185, 224] width 103 height 27
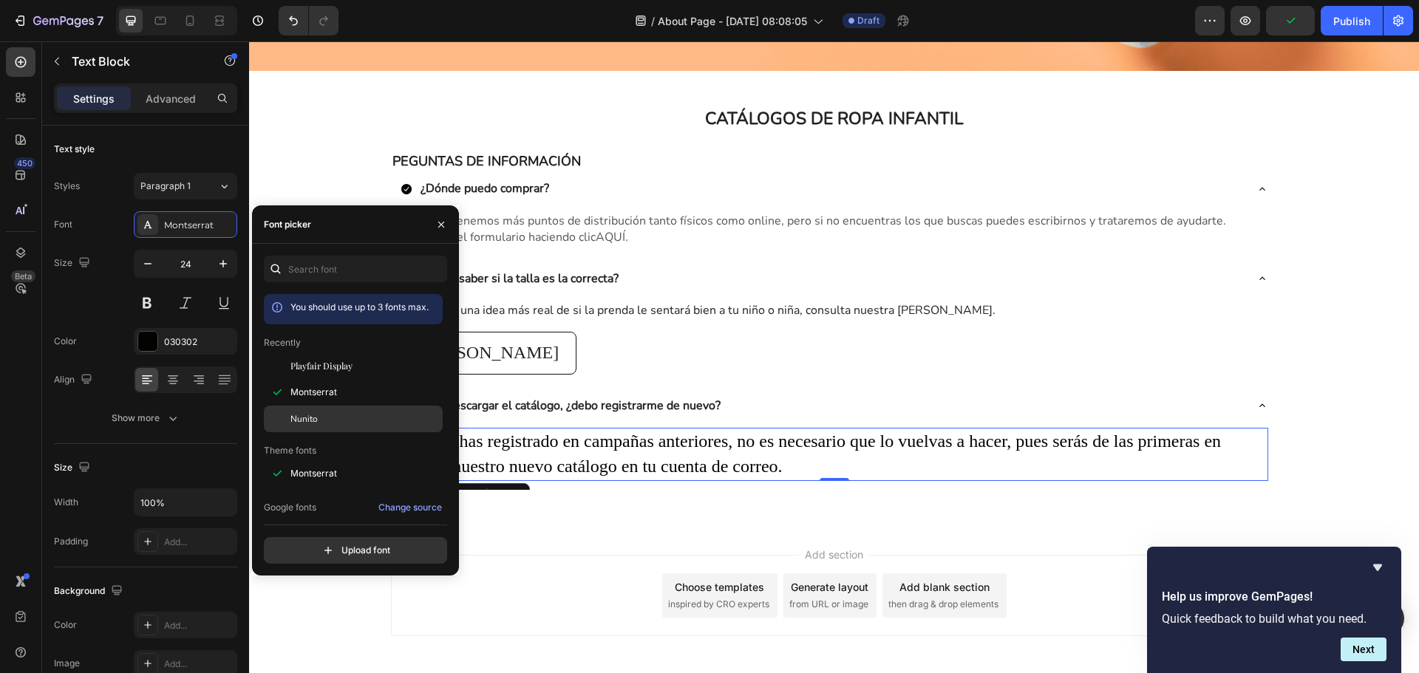
click at [340, 418] on div "Nunito" at bounding box center [364, 418] width 149 height 13
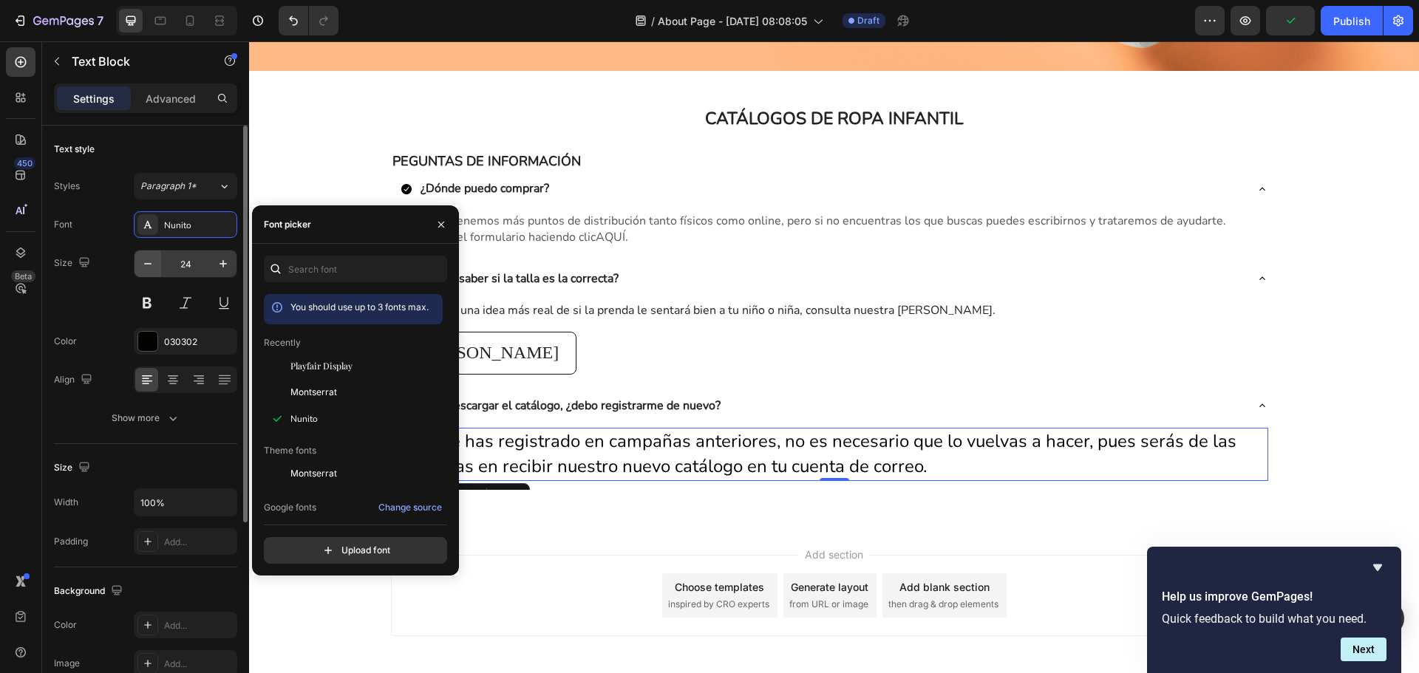
click at [157, 265] on button "button" at bounding box center [148, 264] width 27 height 27
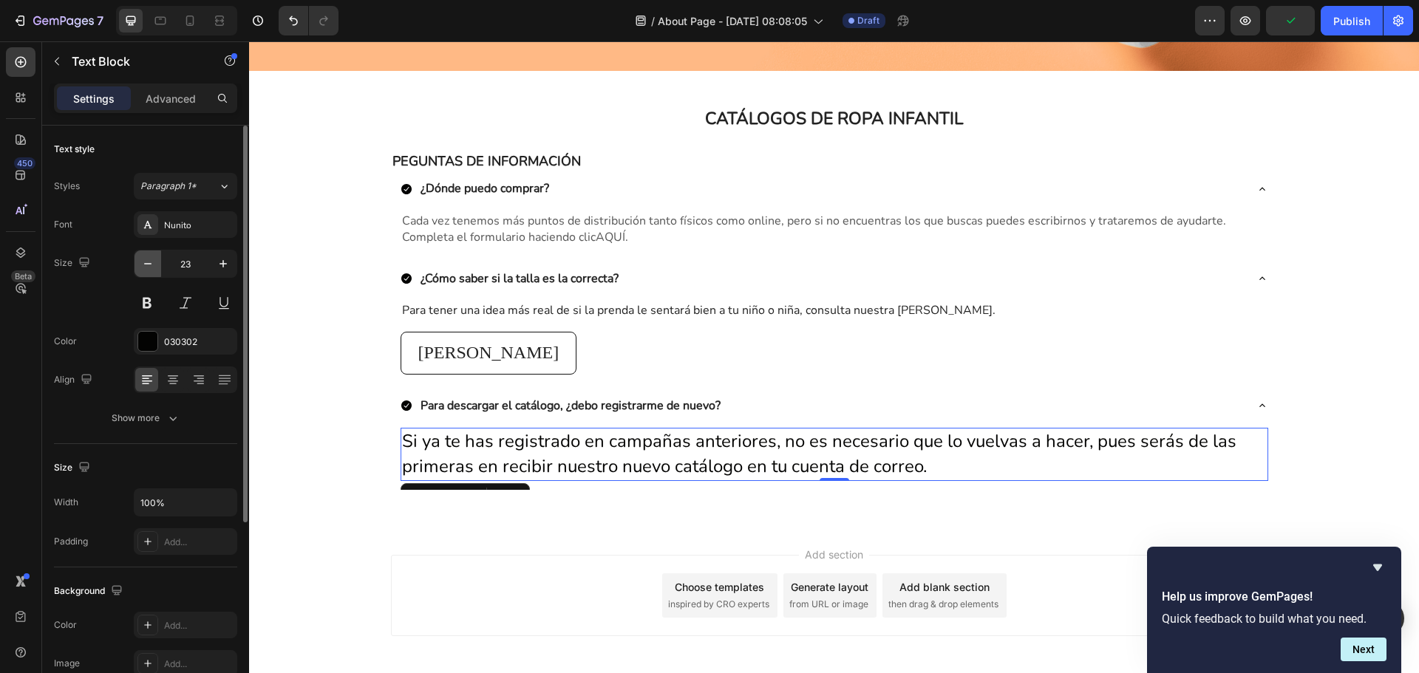
click at [157, 265] on button "button" at bounding box center [148, 264] width 27 height 27
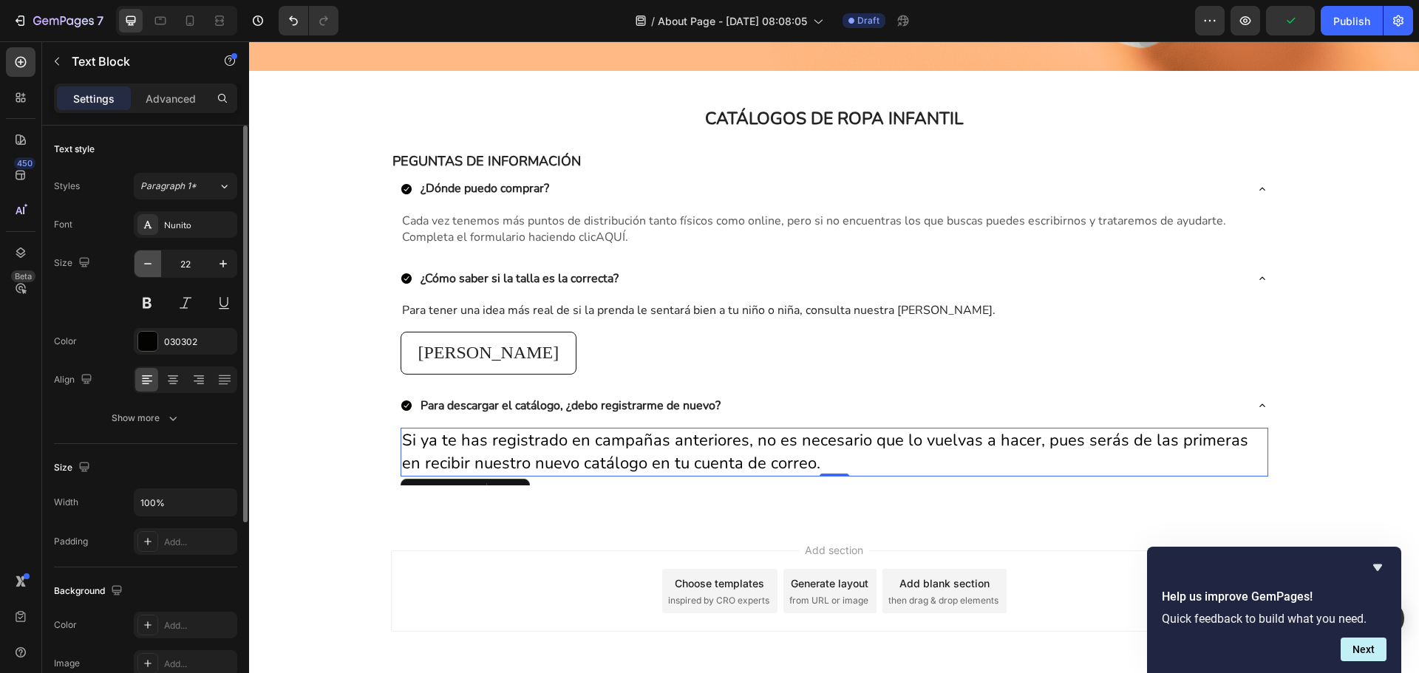
click at [157, 265] on button "button" at bounding box center [148, 264] width 27 height 27
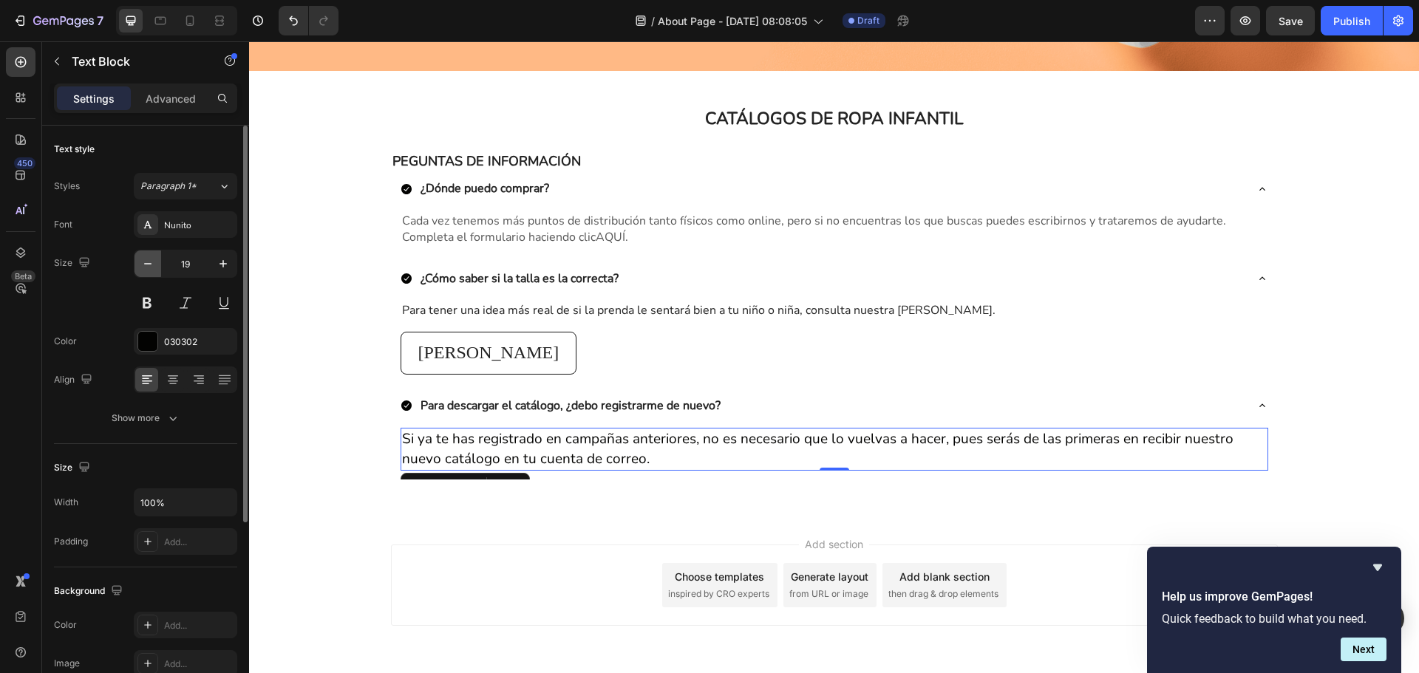
click at [157, 265] on button "button" at bounding box center [148, 264] width 27 height 27
type input "16"
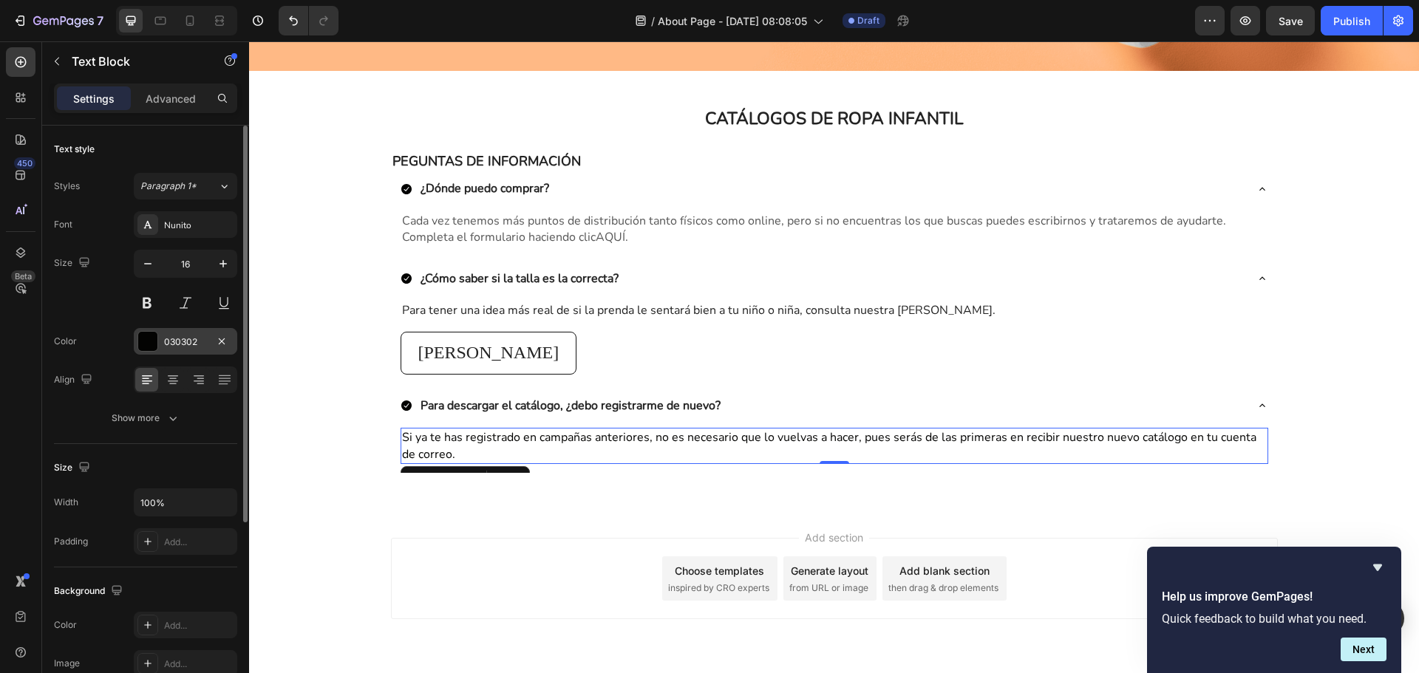
click at [176, 349] on div "030302" at bounding box center [185, 341] width 103 height 27
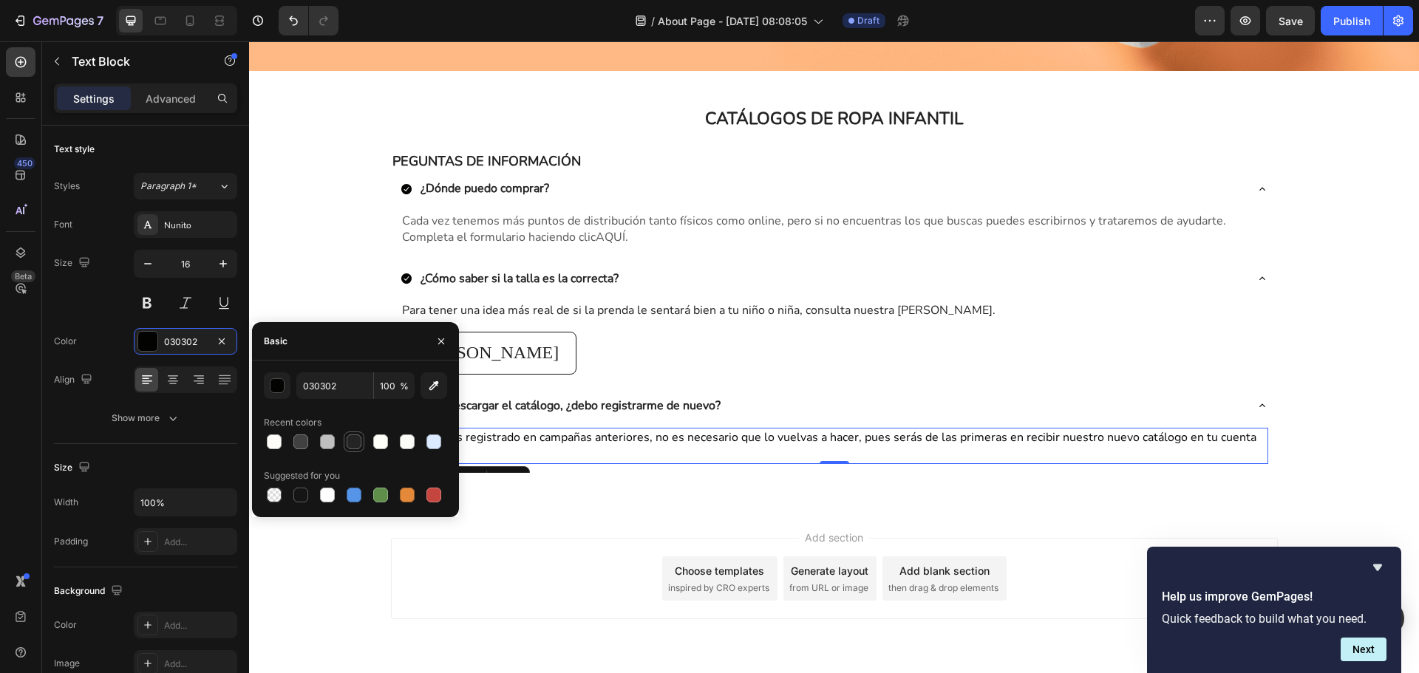
click at [358, 437] on div at bounding box center [354, 442] width 15 height 15
type input "242424"
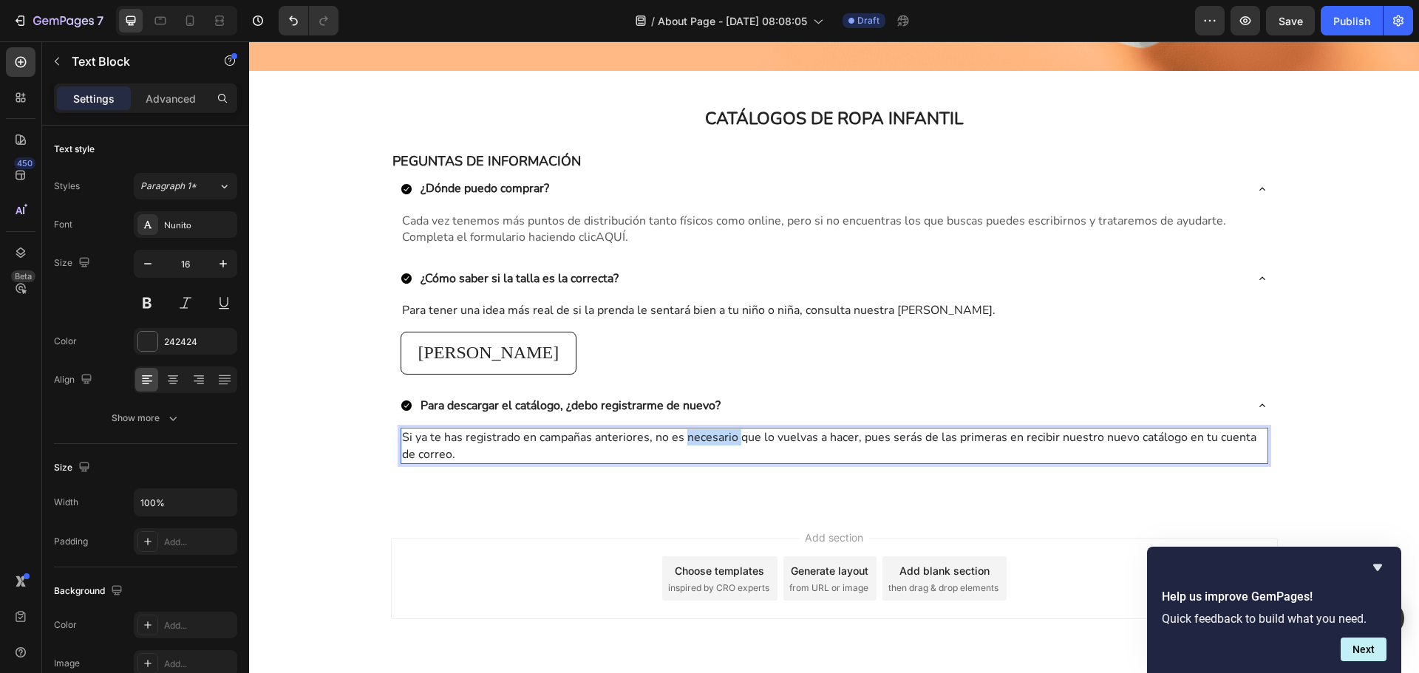
click at [705, 445] on p "Si ya te has registrado en campañas anteriores, no es necesario que lo vuelvas …" at bounding box center [834, 445] width 865 height 33
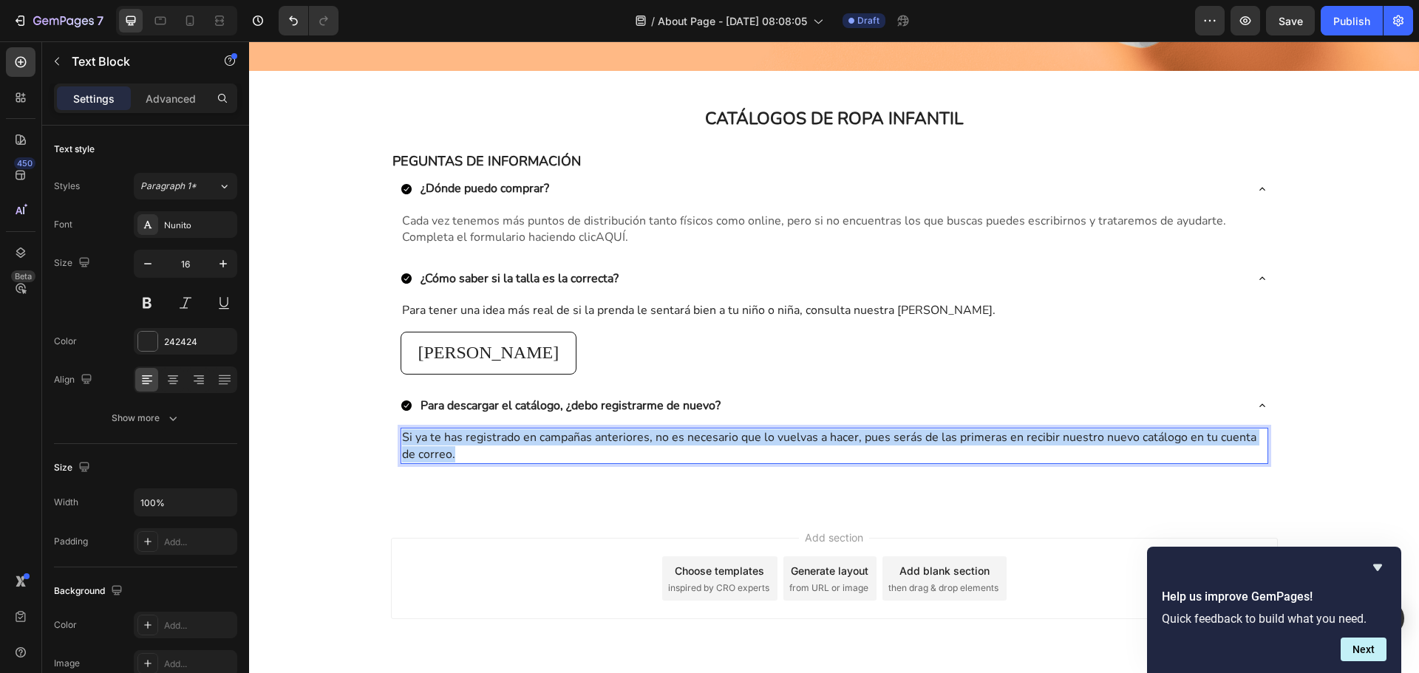
click at [704, 445] on p "Si ya te has registrado en campañas anteriores, no es necesario que lo vuelvas …" at bounding box center [834, 445] width 865 height 33
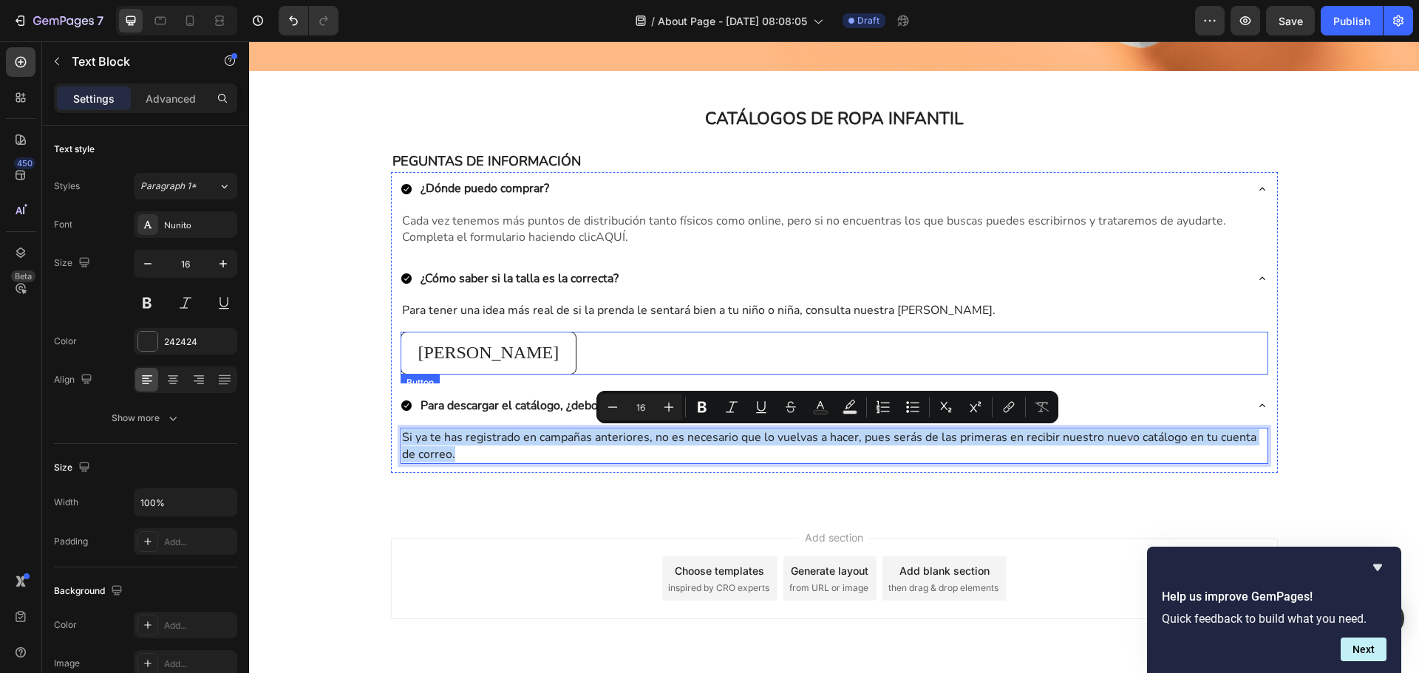
click at [608, 358] on div "Guía de tallas Button" at bounding box center [835, 353] width 868 height 43
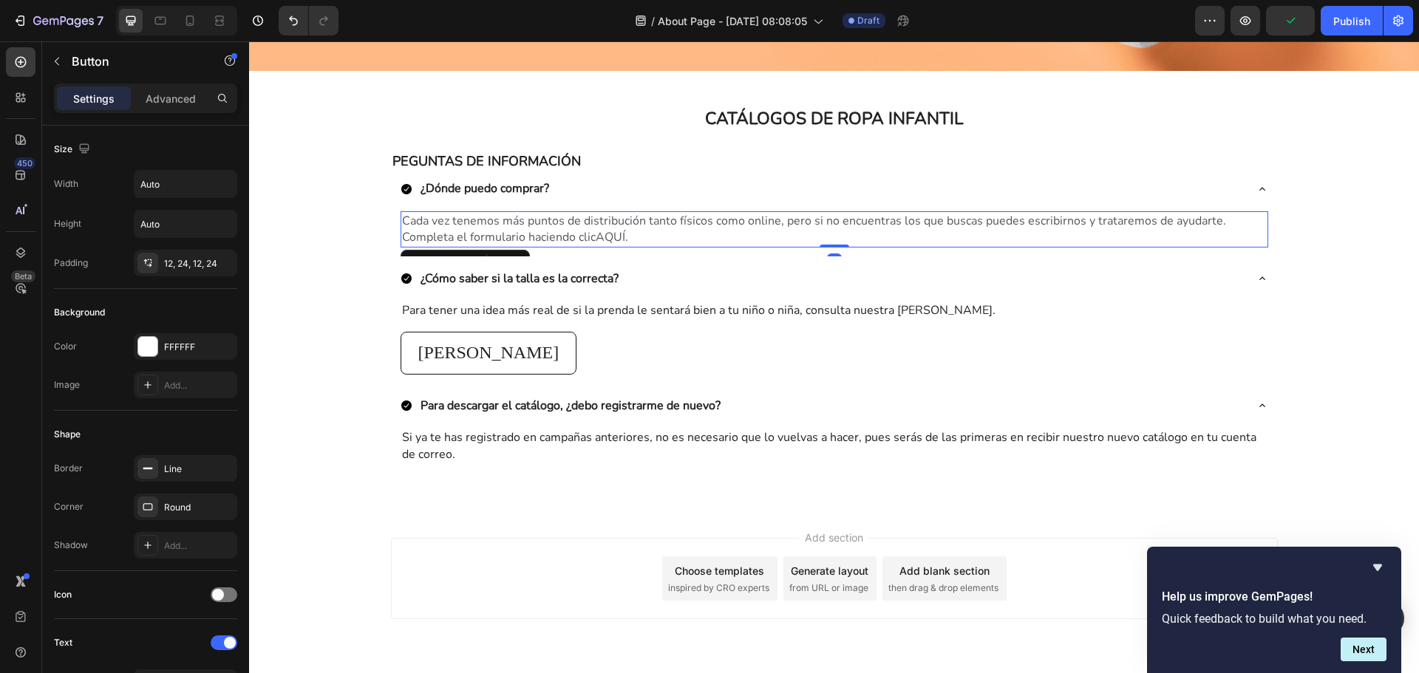
click at [459, 230] on span "Cada vez tenemos más puntos de distribución tanto físicos como online, pero si …" at bounding box center [814, 229] width 824 height 33
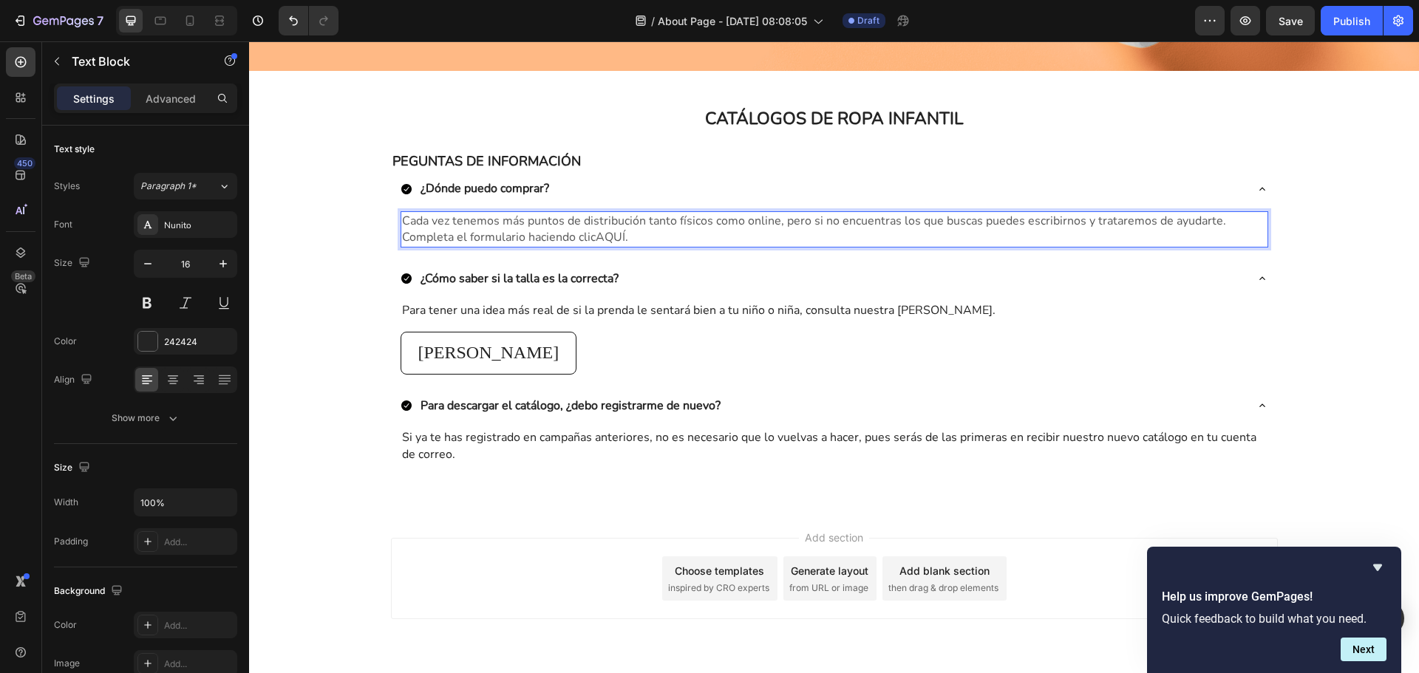
click at [459, 230] on span "Cada vez tenemos más puntos de distribución tanto físicos como online, pero si …" at bounding box center [814, 229] width 824 height 33
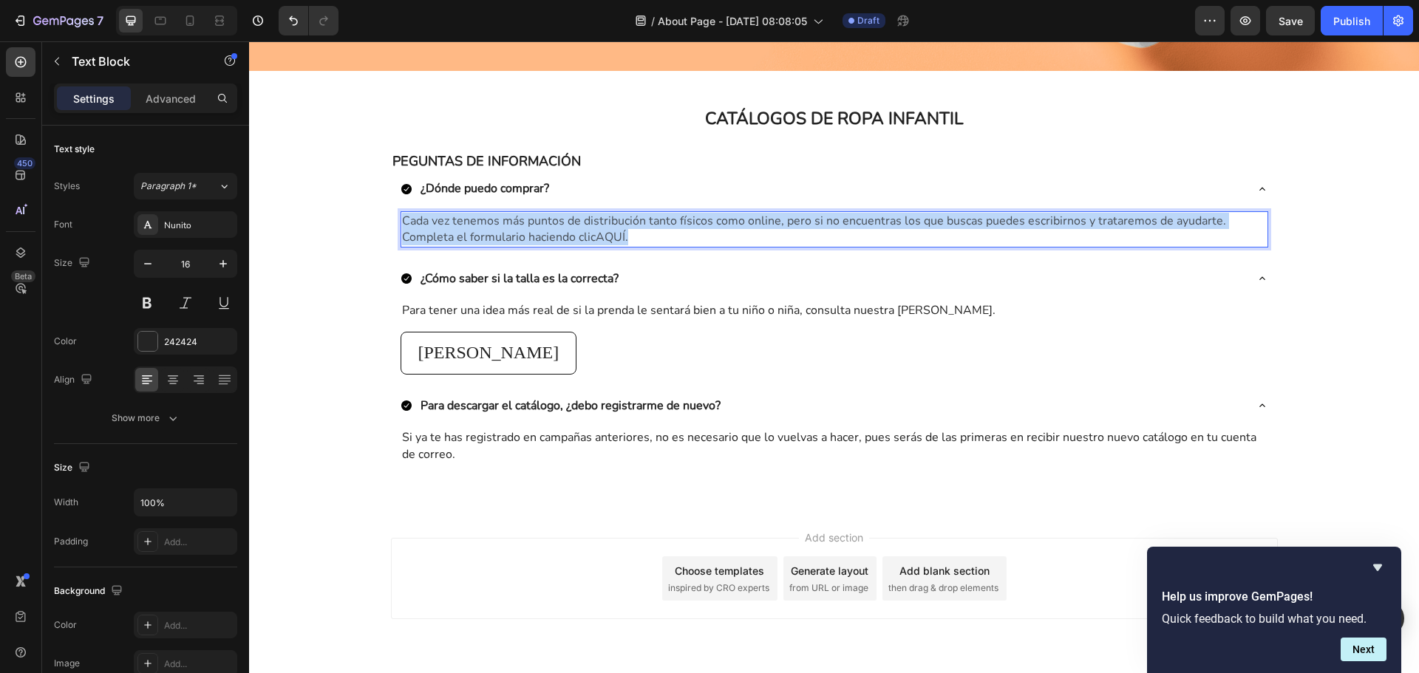
click at [459, 230] on span "Cada vez tenemos más puntos de distribución tanto físicos como online, pero si …" at bounding box center [814, 229] width 824 height 33
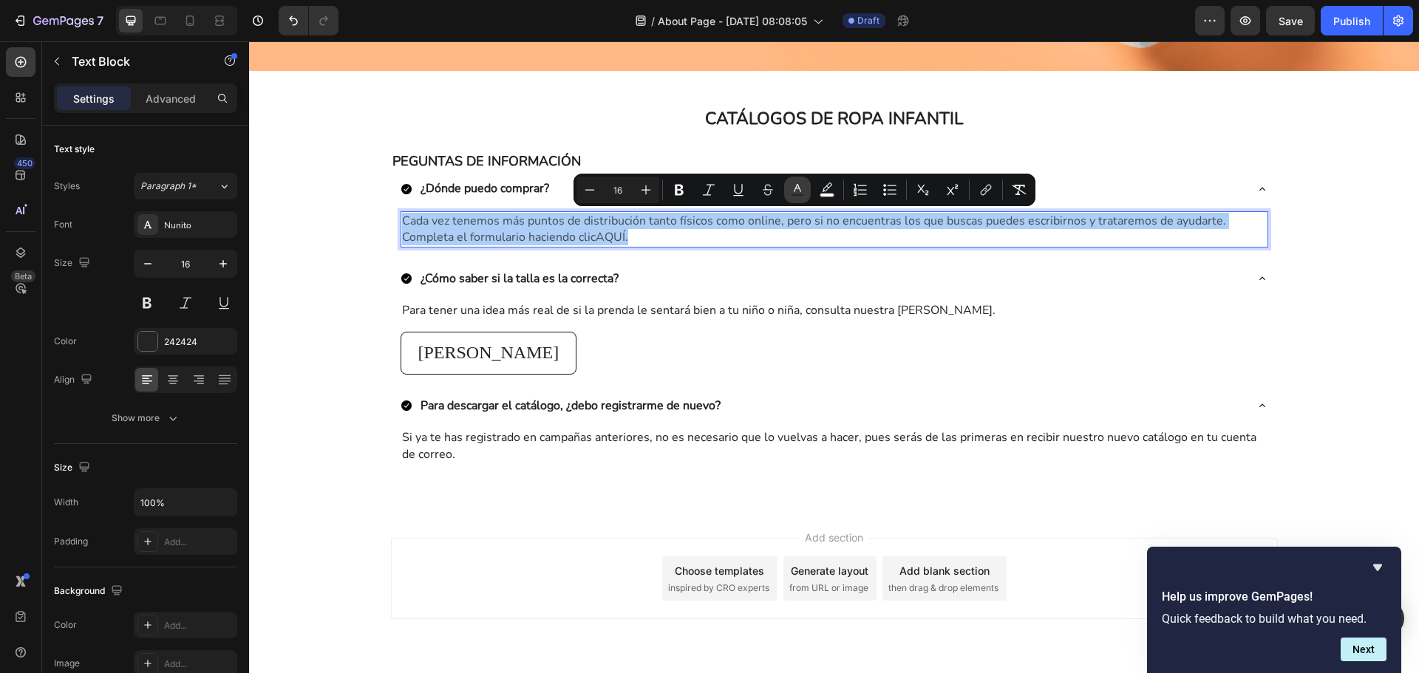
click at [800, 191] on icon "Editor contextual toolbar" at bounding box center [797, 188] width 7 height 8
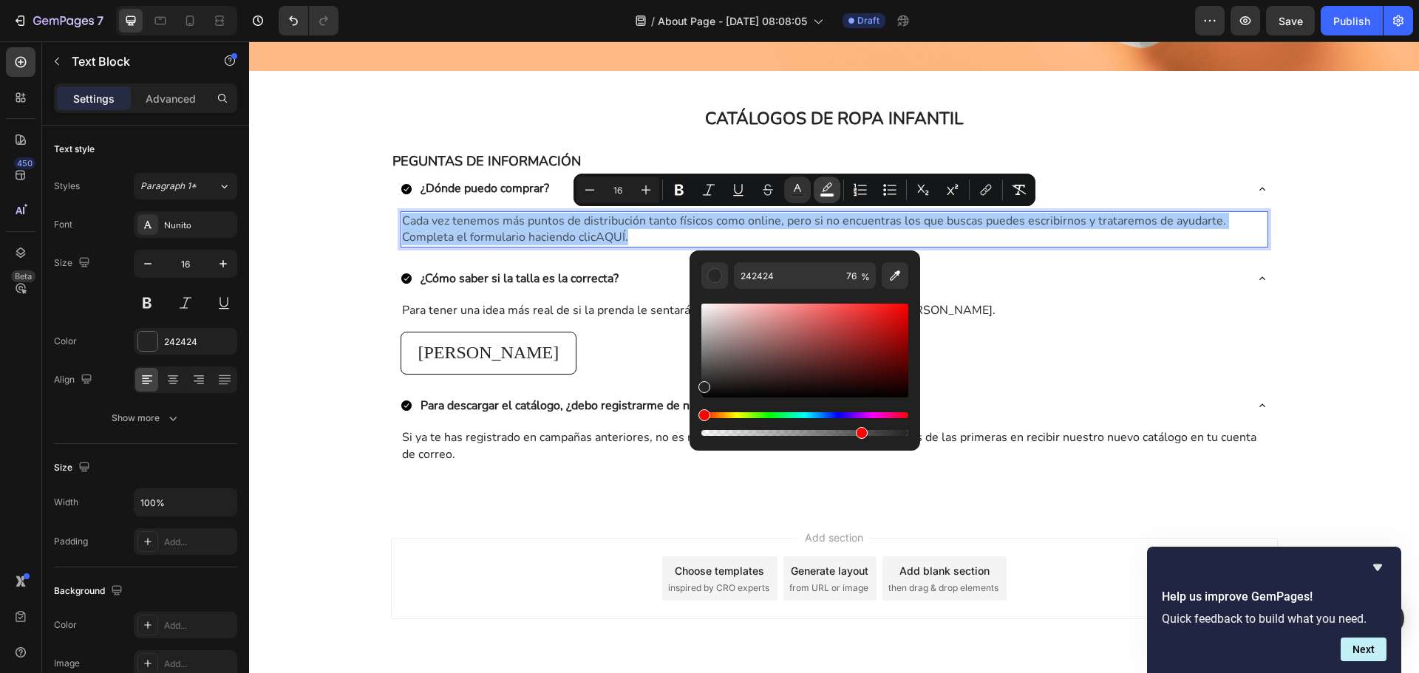
click at [831, 192] on icon "Editor contextual toolbar" at bounding box center [827, 190] width 15 height 15
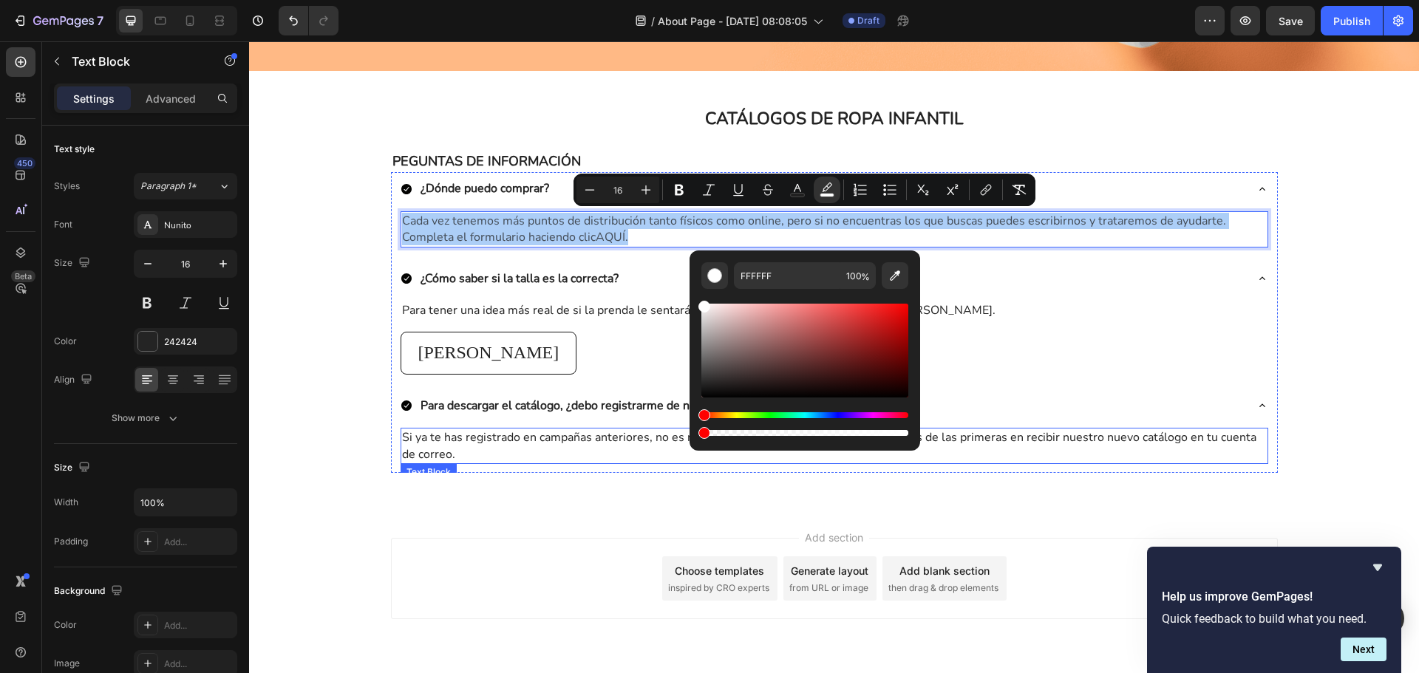
drag, startPoint x: 1152, startPoint y: 469, endPoint x: 681, endPoint y: 432, distance: 471.6
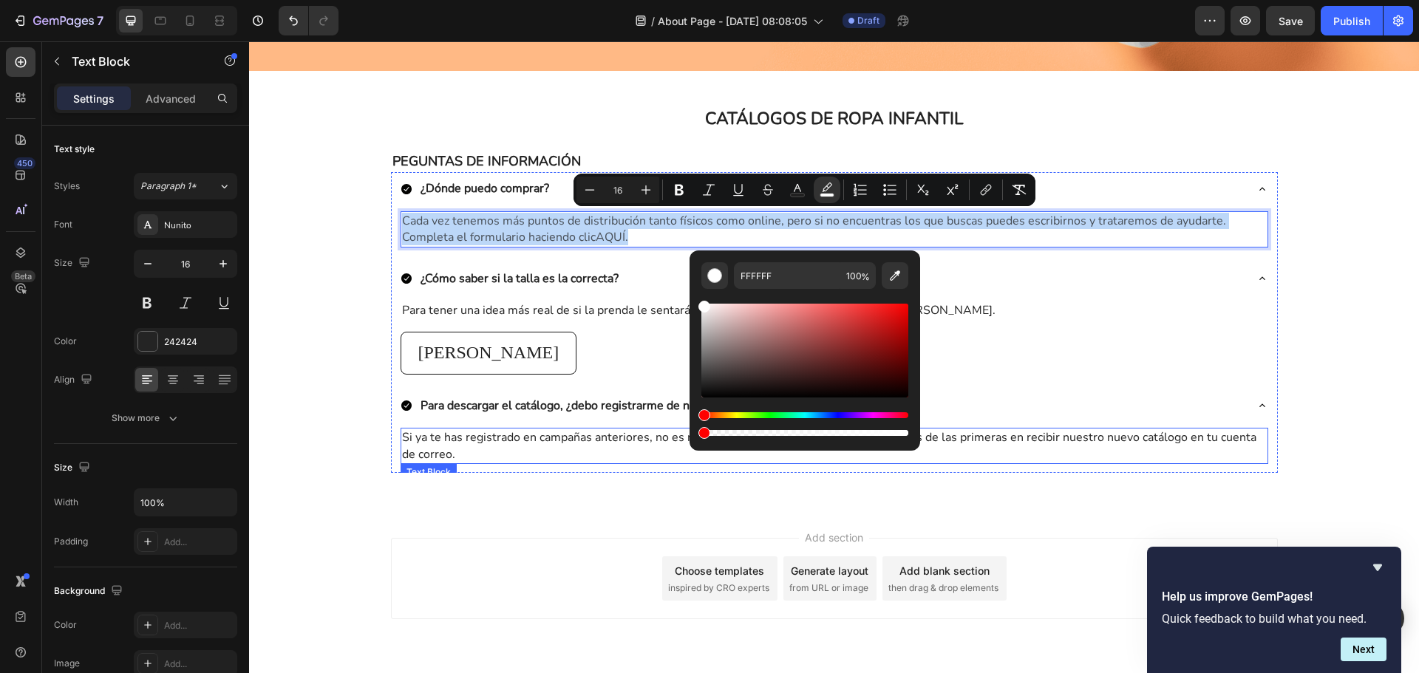
type input "0"
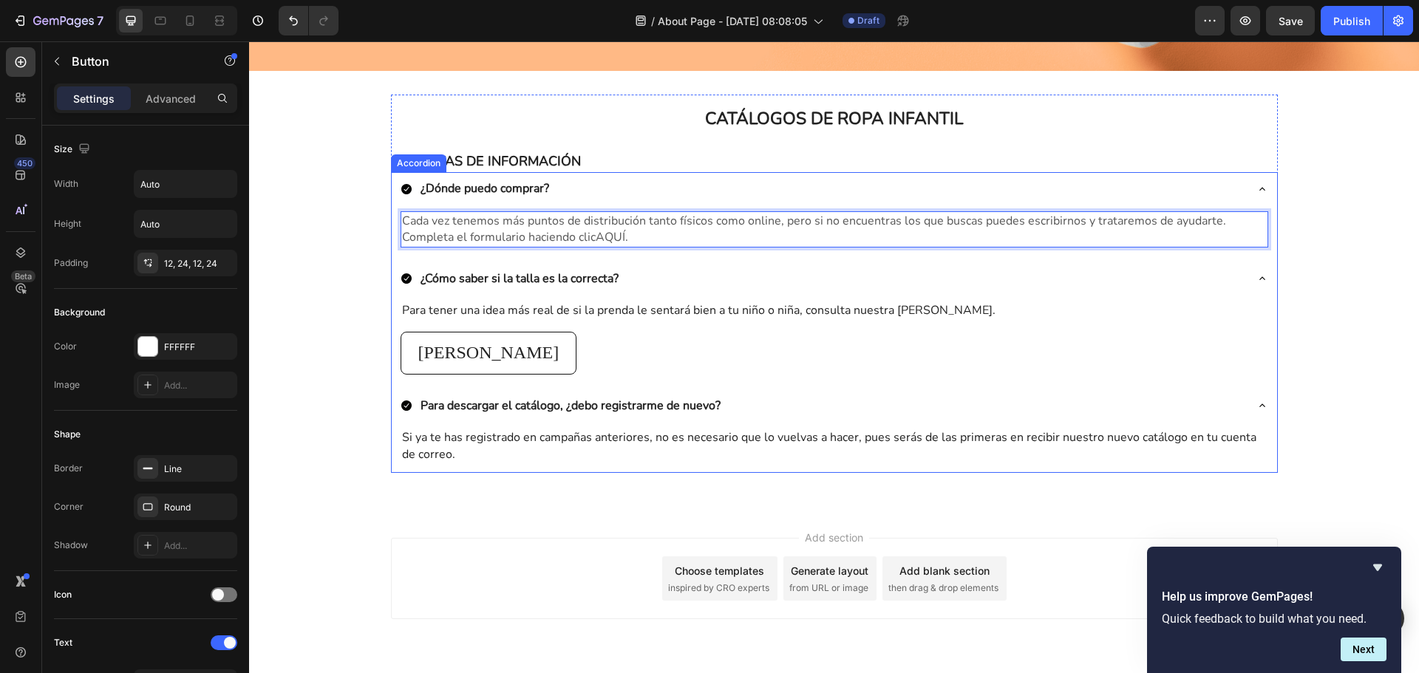
click at [1211, 332] on div "Guía de tallas Button" at bounding box center [835, 353] width 868 height 43
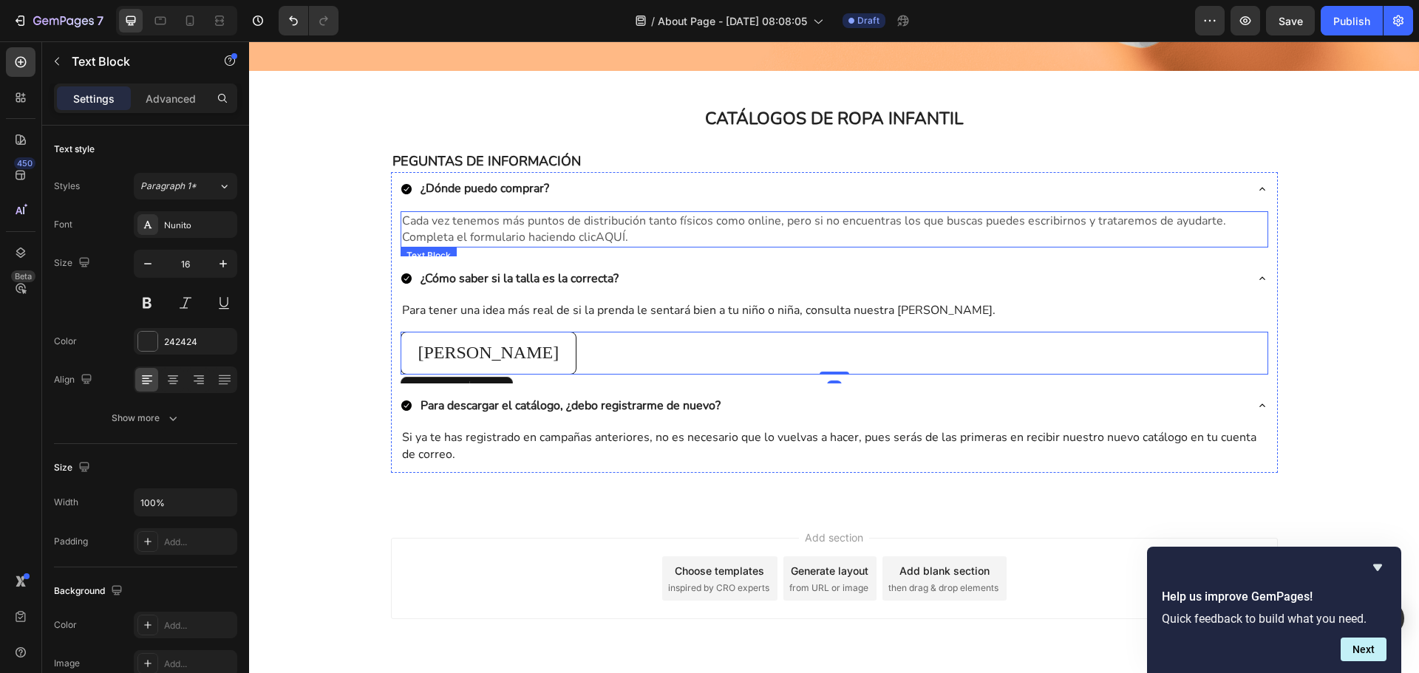
click at [598, 228] on span "Cada vez tenemos más puntos de distribución tanto físicos como online, pero si …" at bounding box center [814, 229] width 824 height 33
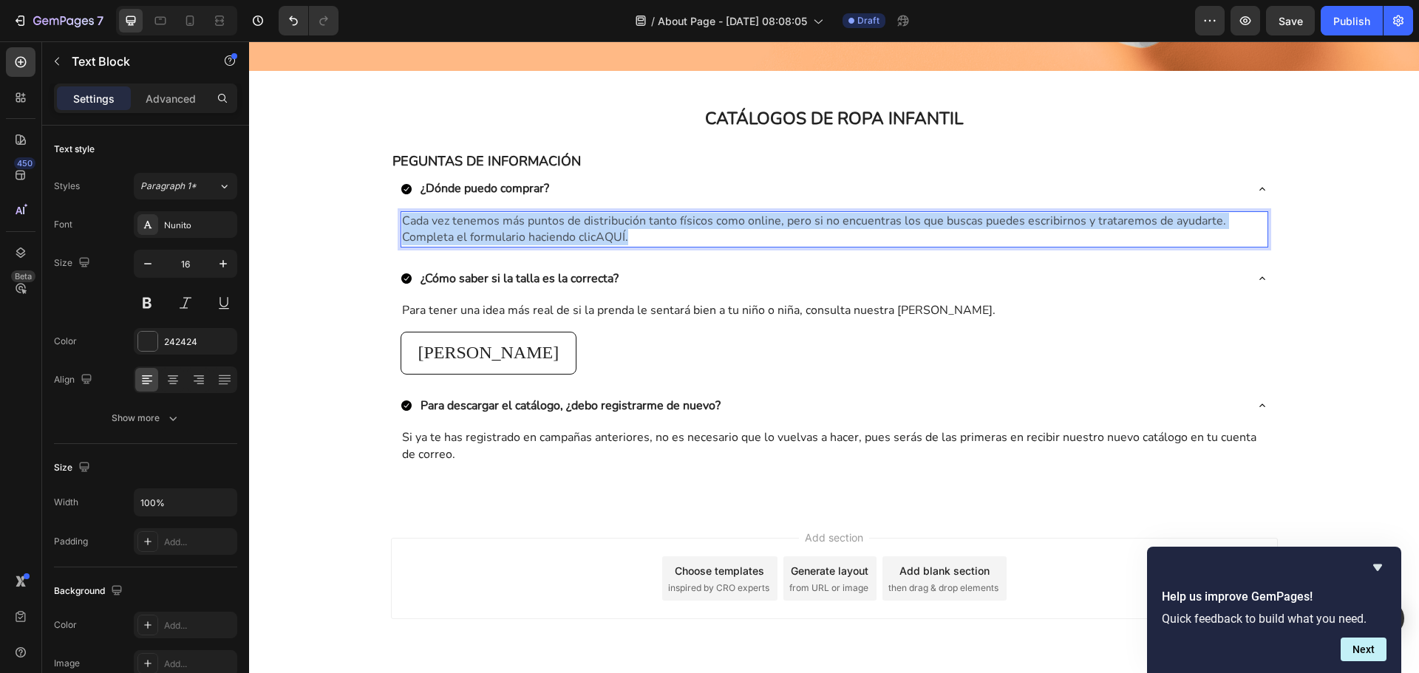
click at [598, 228] on span "Cada vez tenemos más puntos de distribución tanto físicos como online, pero si …" at bounding box center [814, 229] width 824 height 33
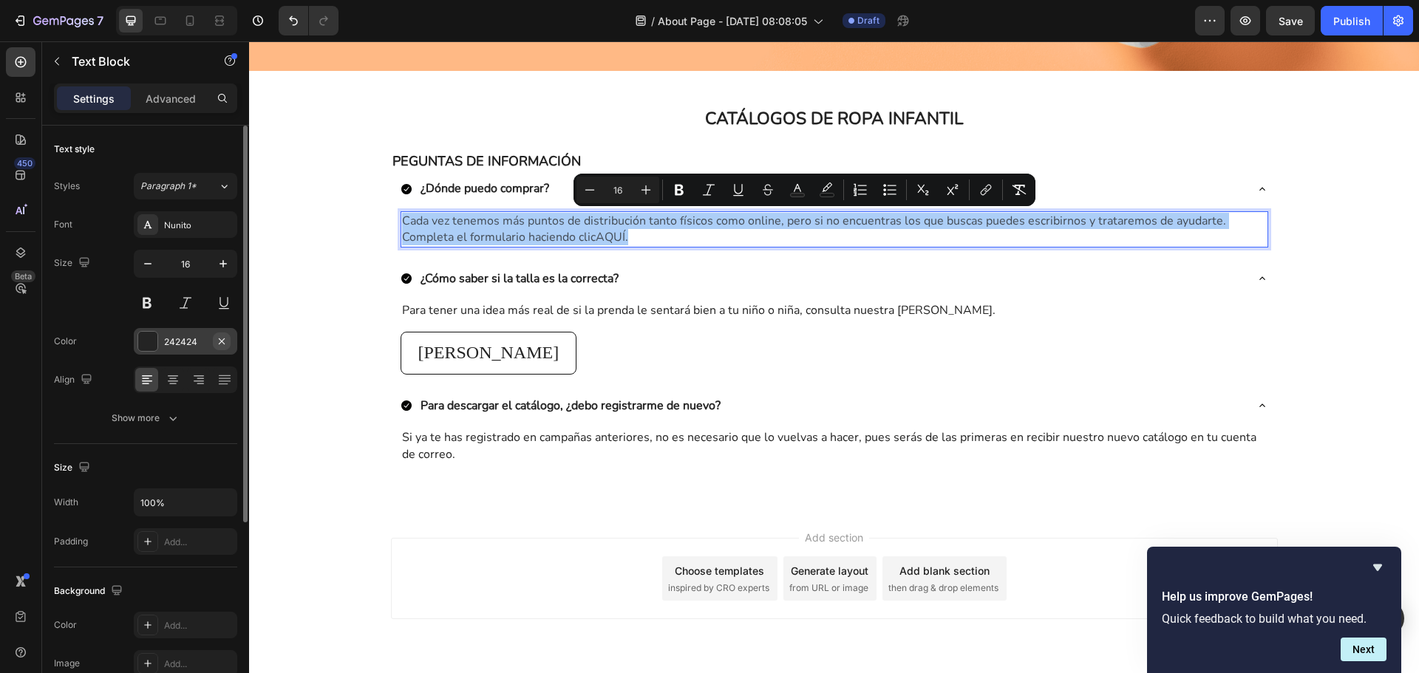
click at [220, 342] on icon "button" at bounding box center [222, 342] width 12 height 12
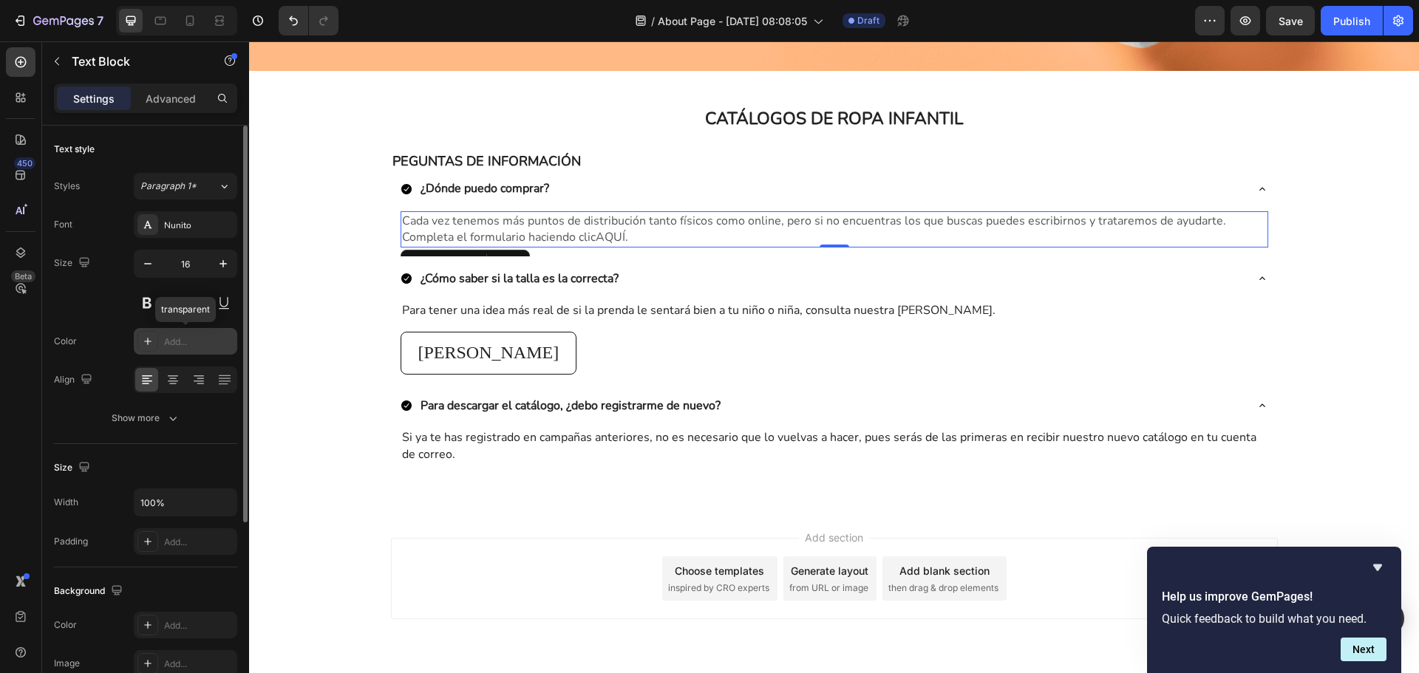
click at [185, 339] on div "Add..." at bounding box center [198, 342] width 69 height 13
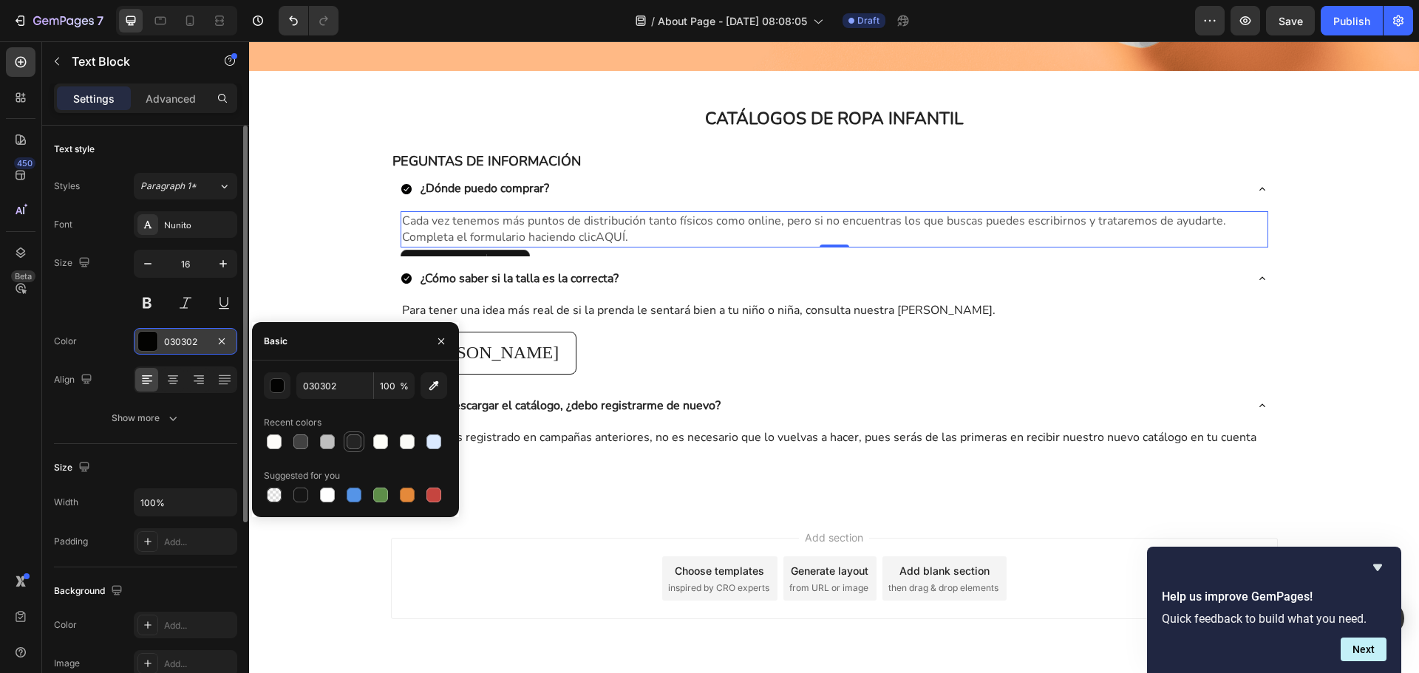
click at [356, 448] on div at bounding box center [354, 442] width 15 height 15
type input "242424"
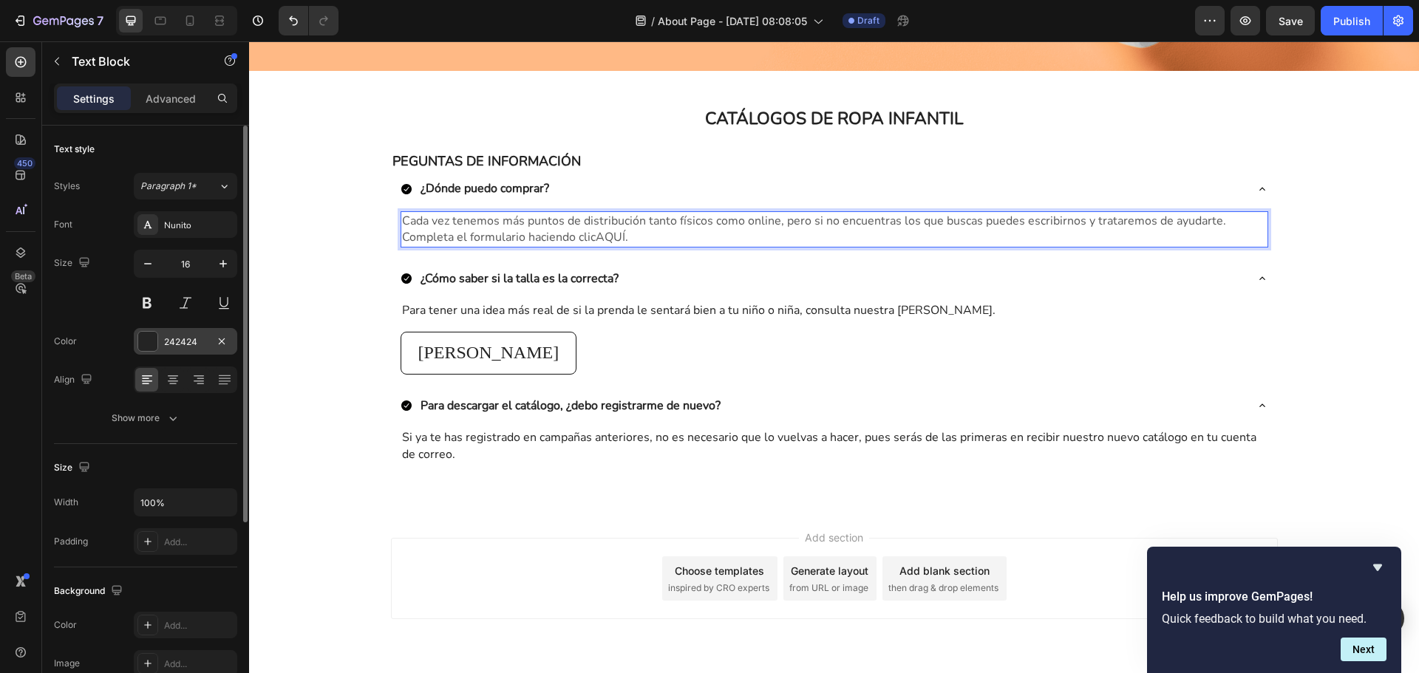
click at [482, 228] on span "Cada vez tenemos más puntos de distribución tanto físicos como online, pero si …" at bounding box center [814, 229] width 824 height 33
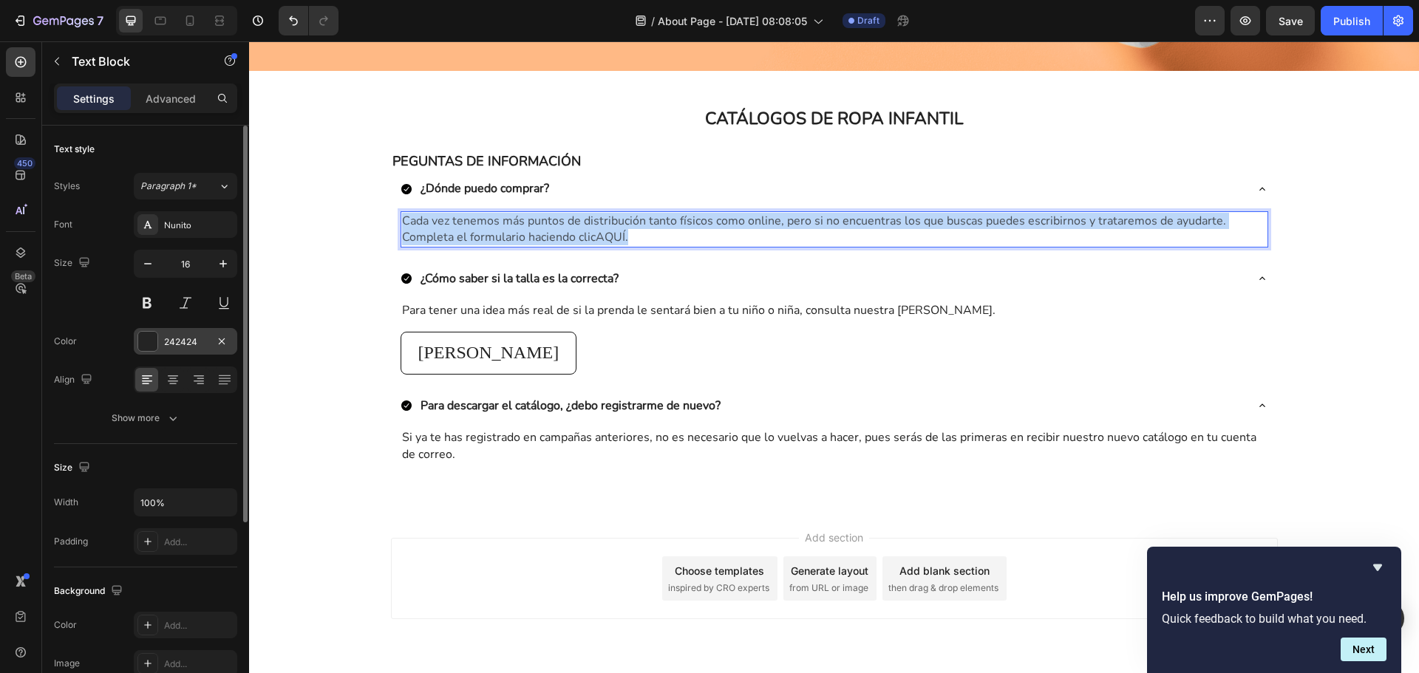
click at [482, 228] on span "Cada vez tenemos más puntos de distribución tanto físicos como online, pero si …" at bounding box center [814, 229] width 824 height 33
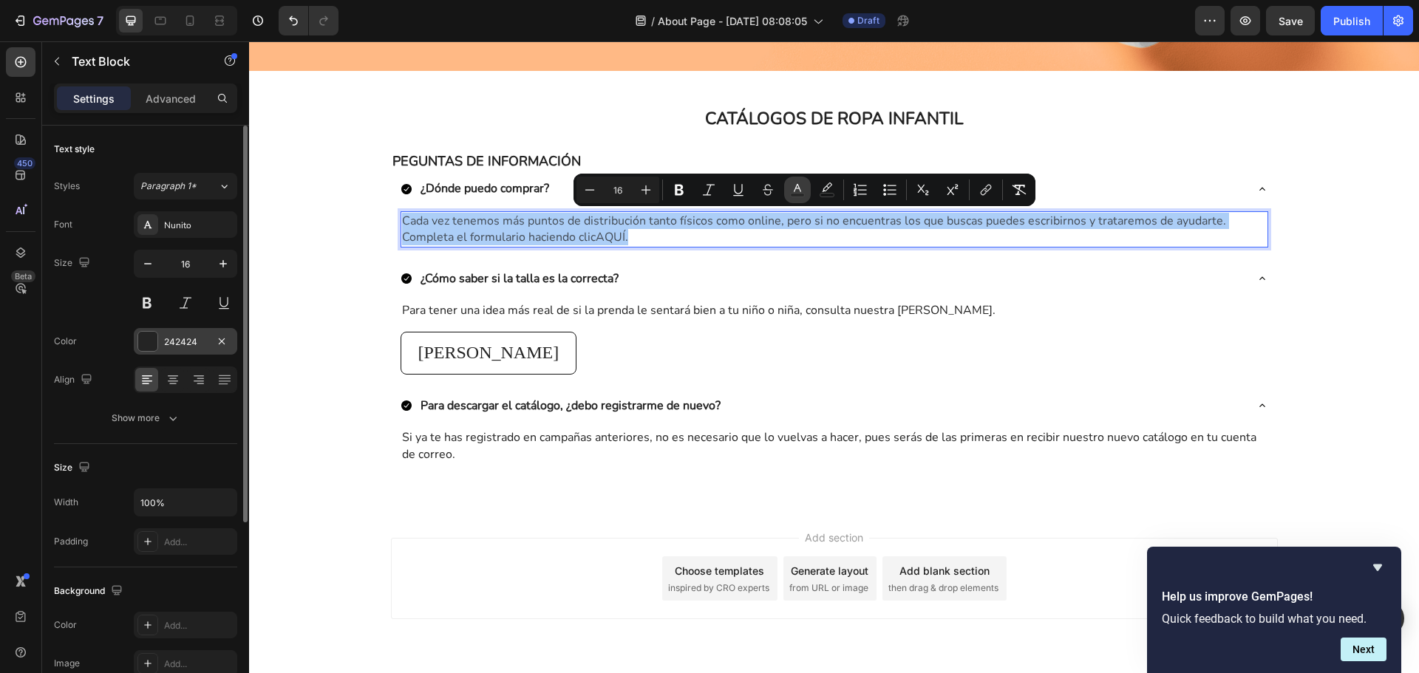
click at [806, 187] on button "color" at bounding box center [797, 190] width 27 height 27
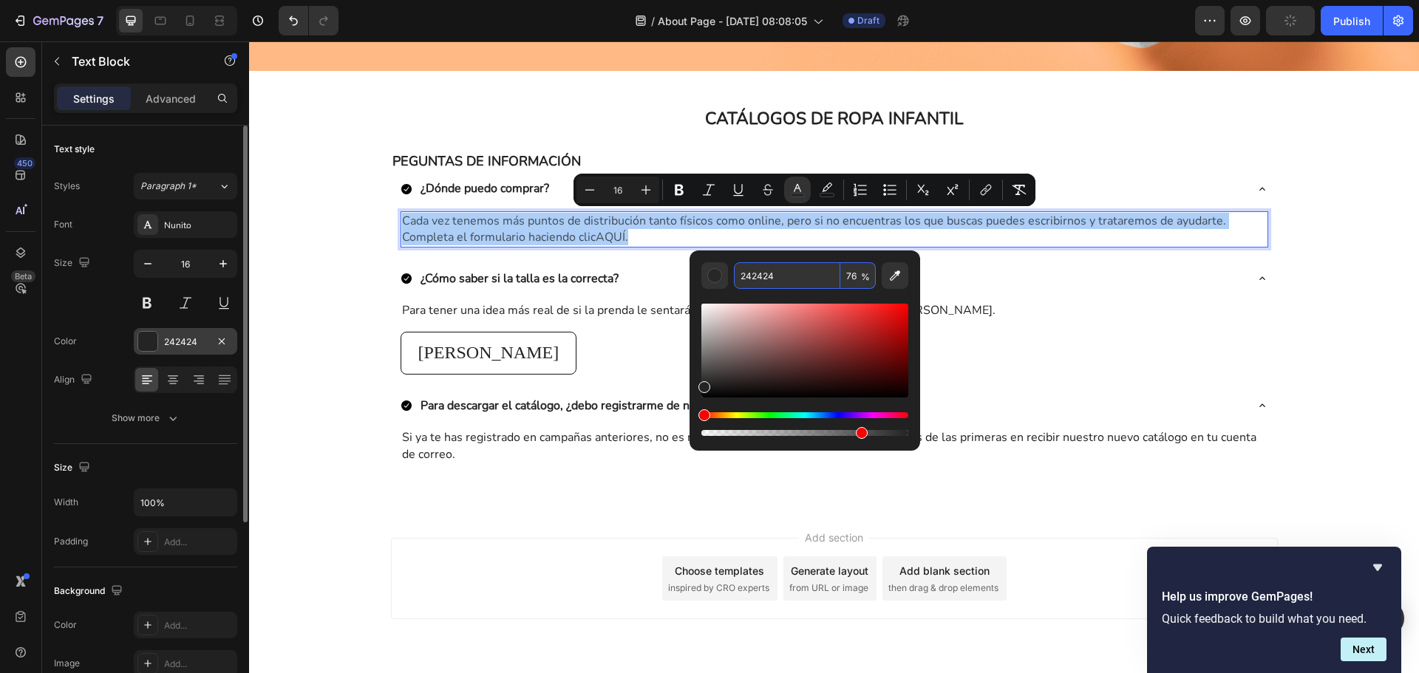
click at [775, 284] on input "242424" at bounding box center [787, 275] width 106 height 27
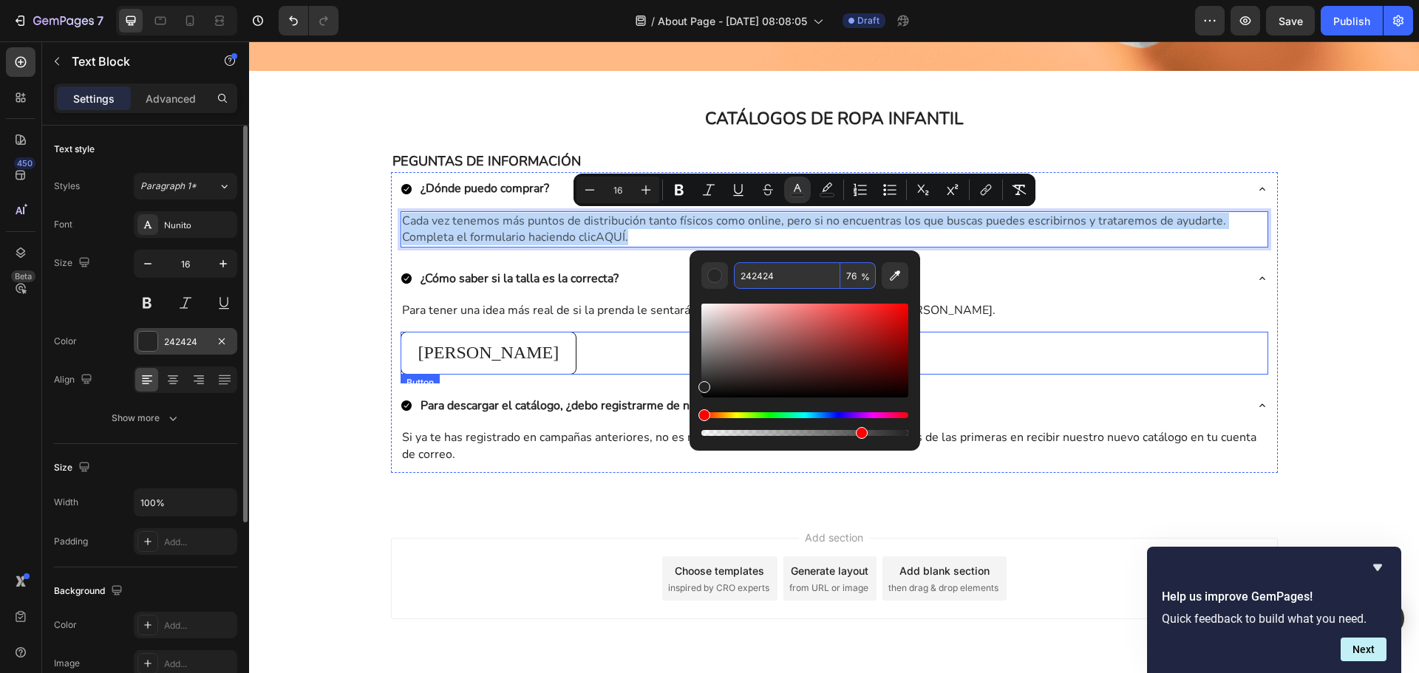
click at [656, 341] on div "Guía de tallas Button" at bounding box center [835, 353] width 868 height 43
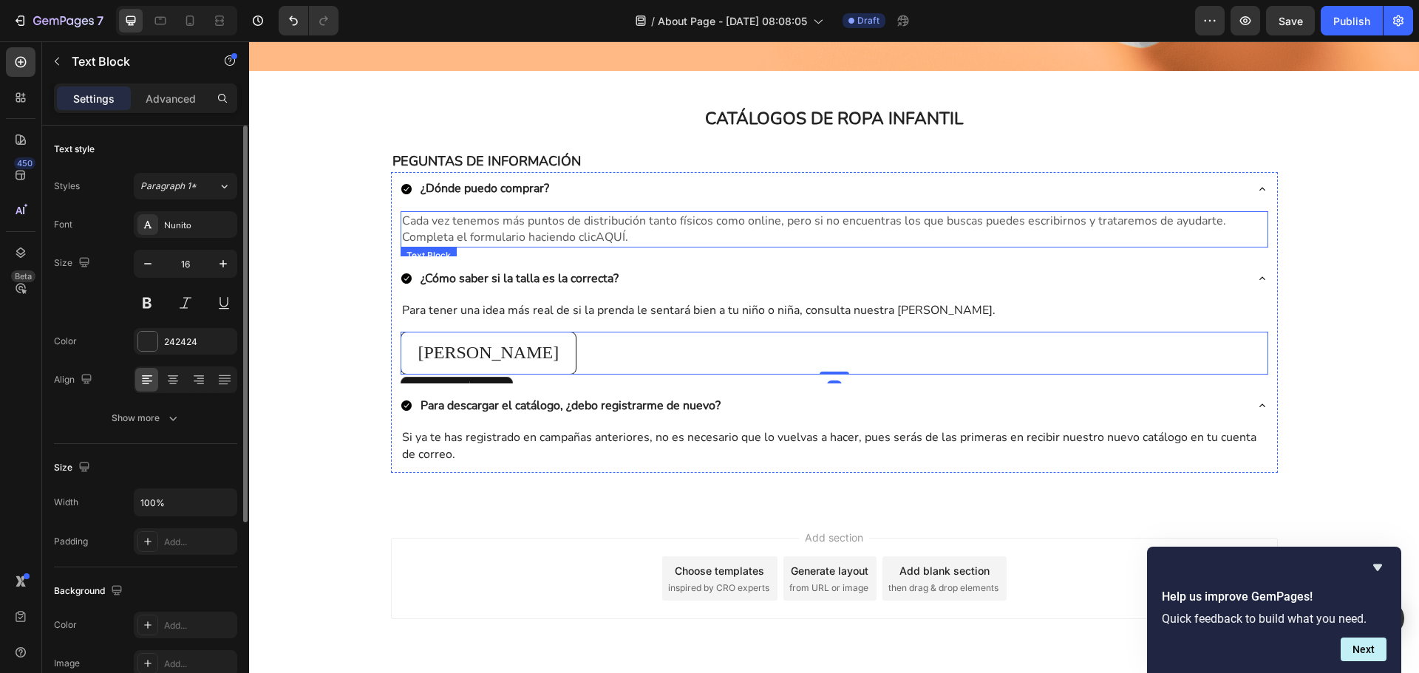
click at [574, 242] on span "Cada vez tenemos más puntos de distribución tanto físicos como online, pero si …" at bounding box center [814, 229] width 824 height 33
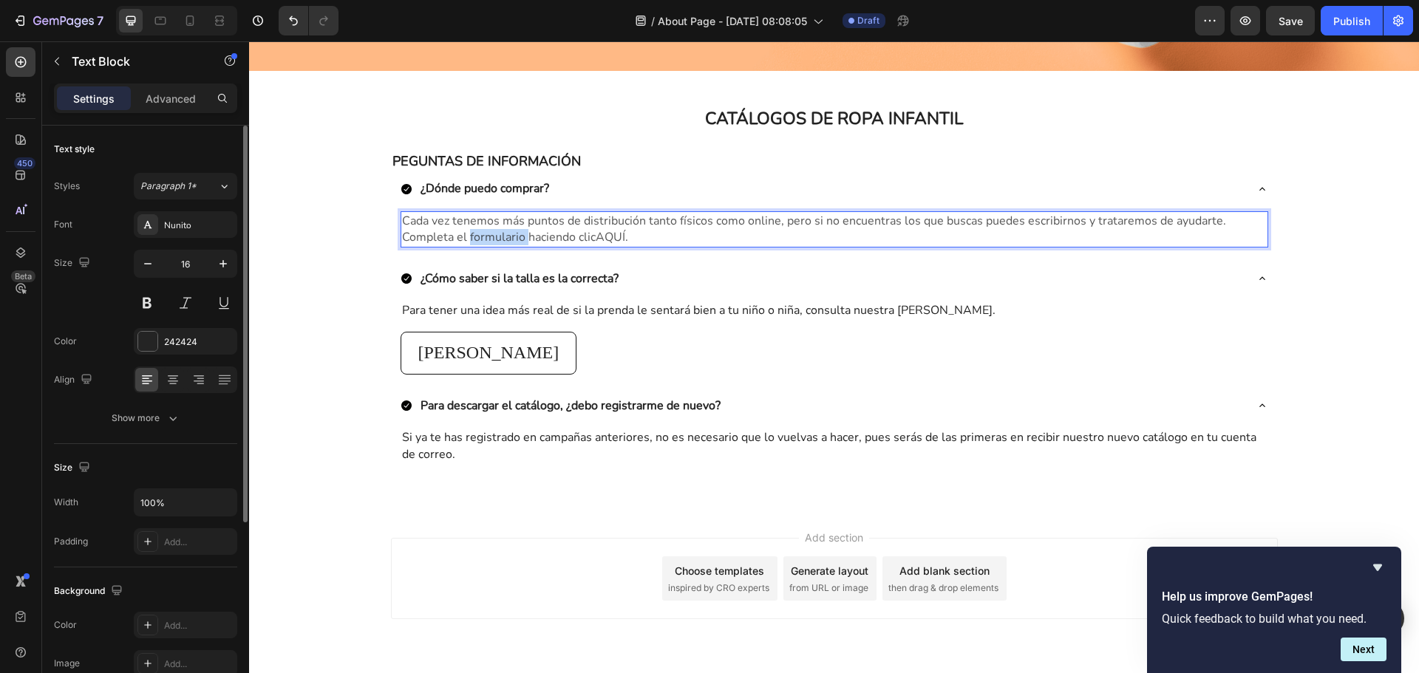
click at [507, 234] on span "Cada vez tenemos más puntos de distribución tanto físicos como online, pero si …" at bounding box center [814, 229] width 824 height 33
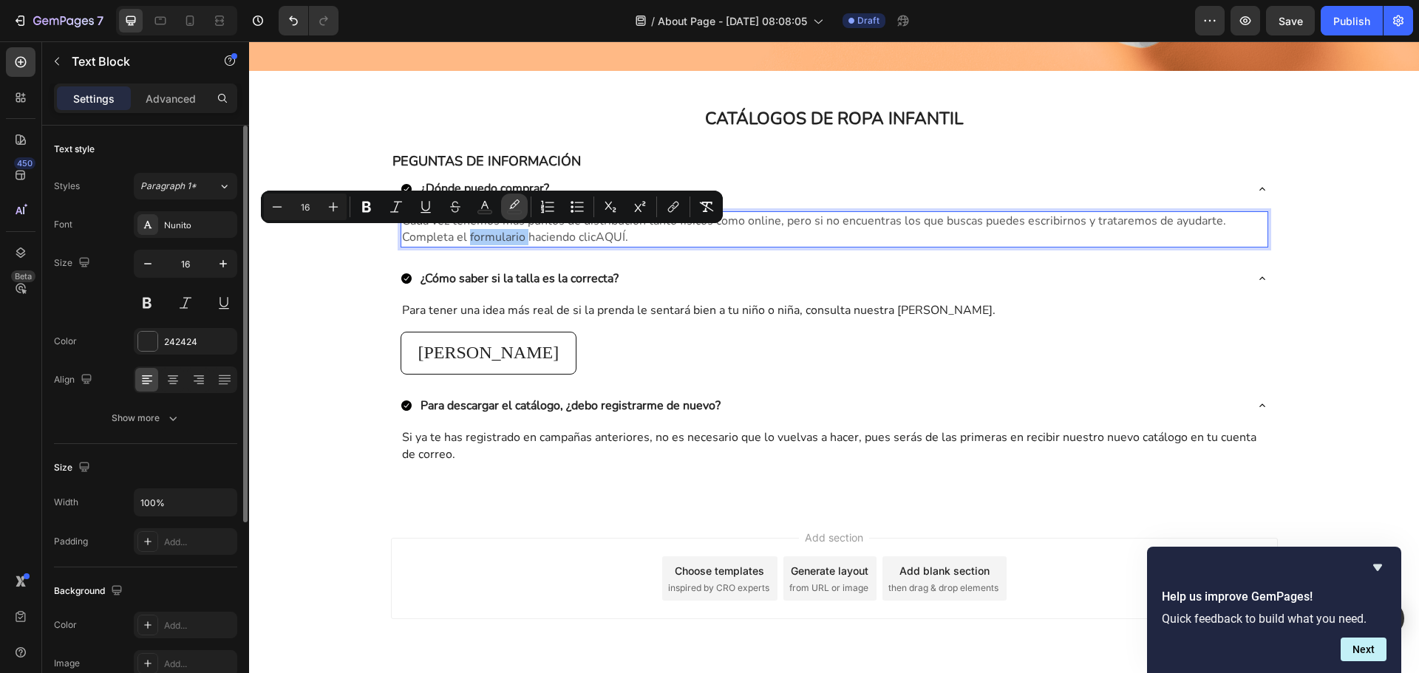
click at [516, 212] on rect "Editor contextual toolbar" at bounding box center [515, 213] width 14 height 4
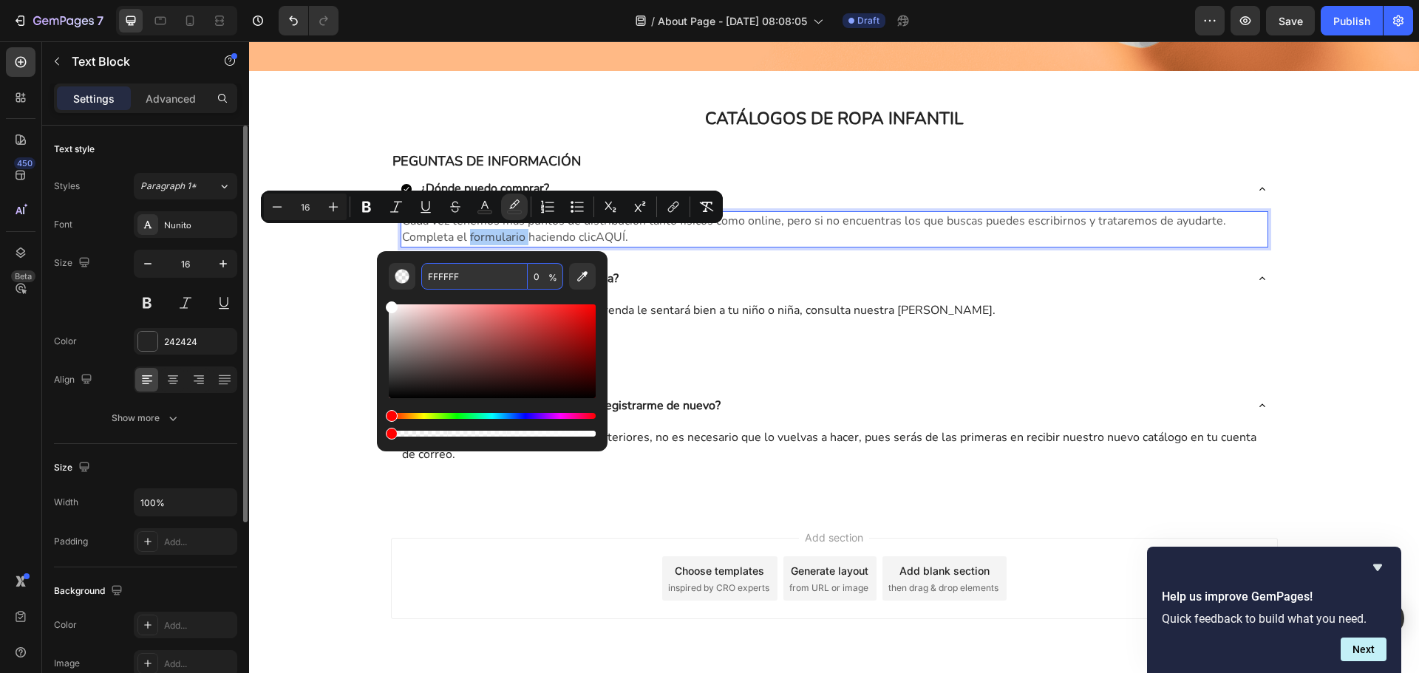
click at [483, 271] on input "FFFFFF" at bounding box center [474, 276] width 106 height 27
type input "242424"
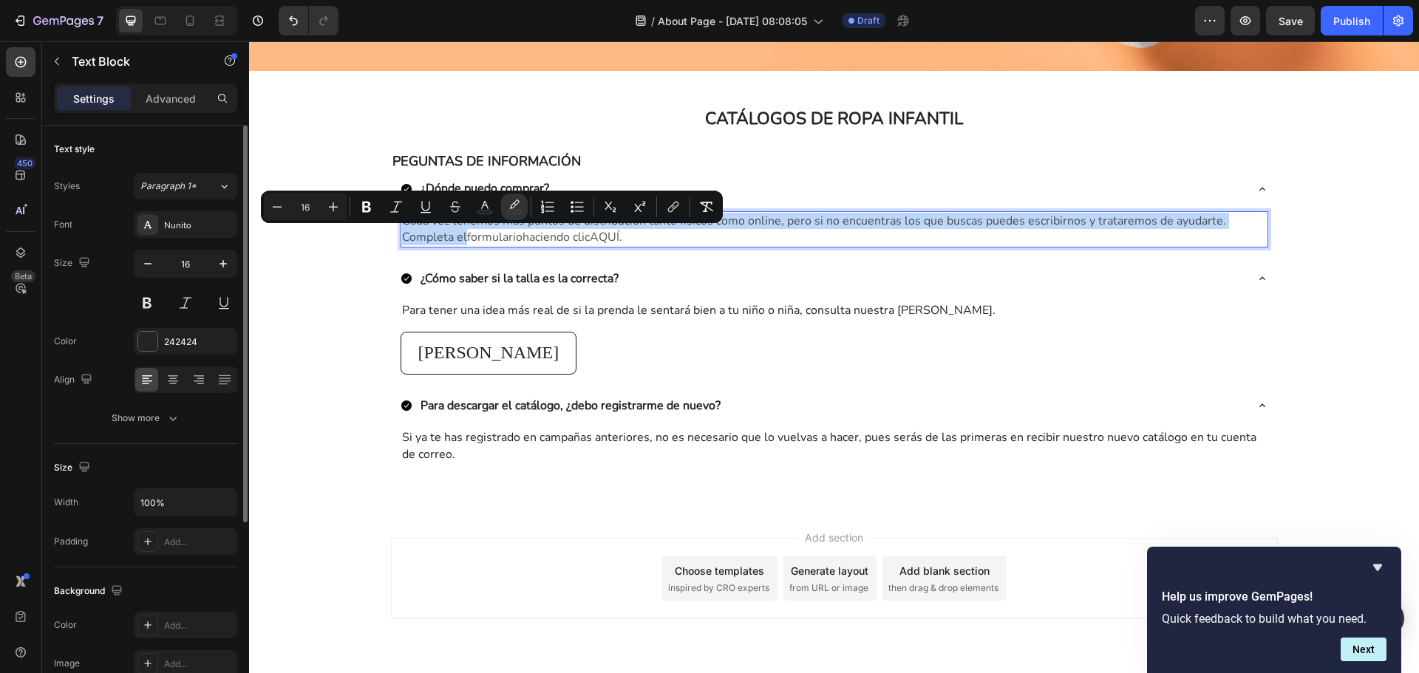
click at [485, 239] on span "formulario" at bounding box center [494, 237] width 55 height 16
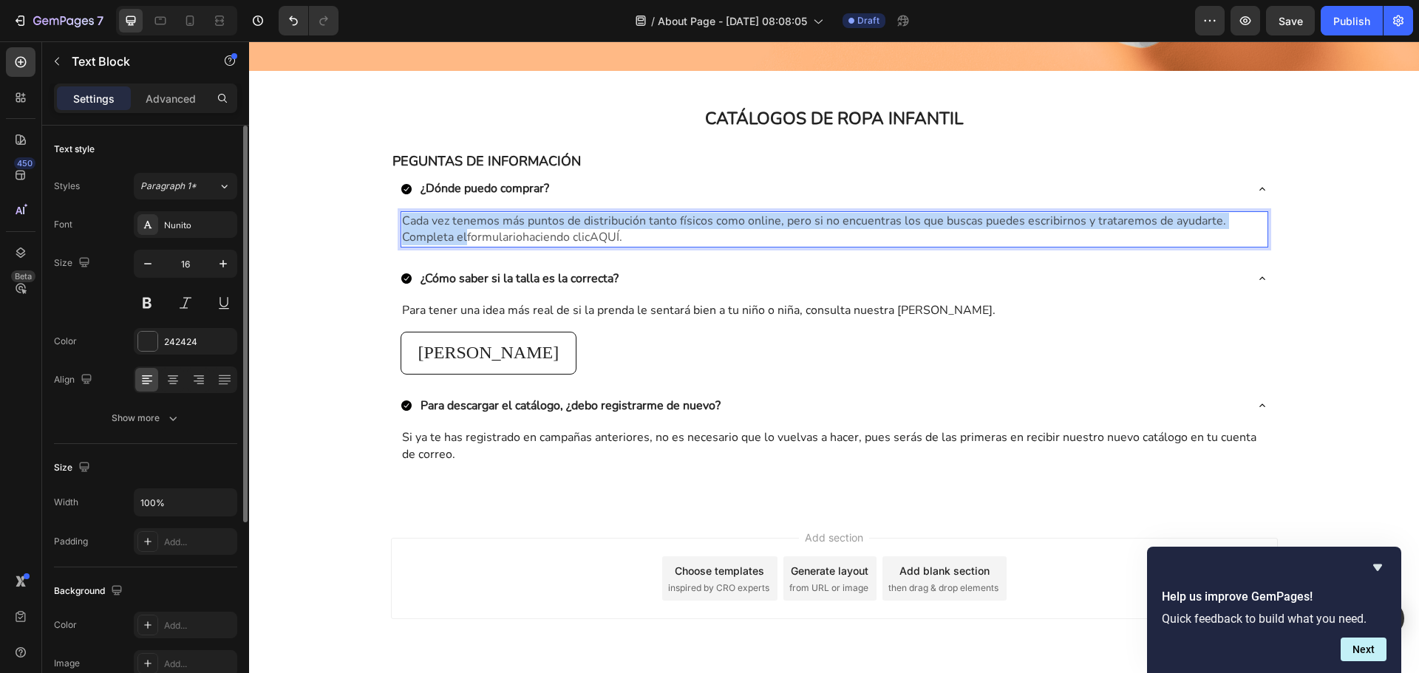
click at [485, 239] on span "formulario" at bounding box center [494, 237] width 55 height 16
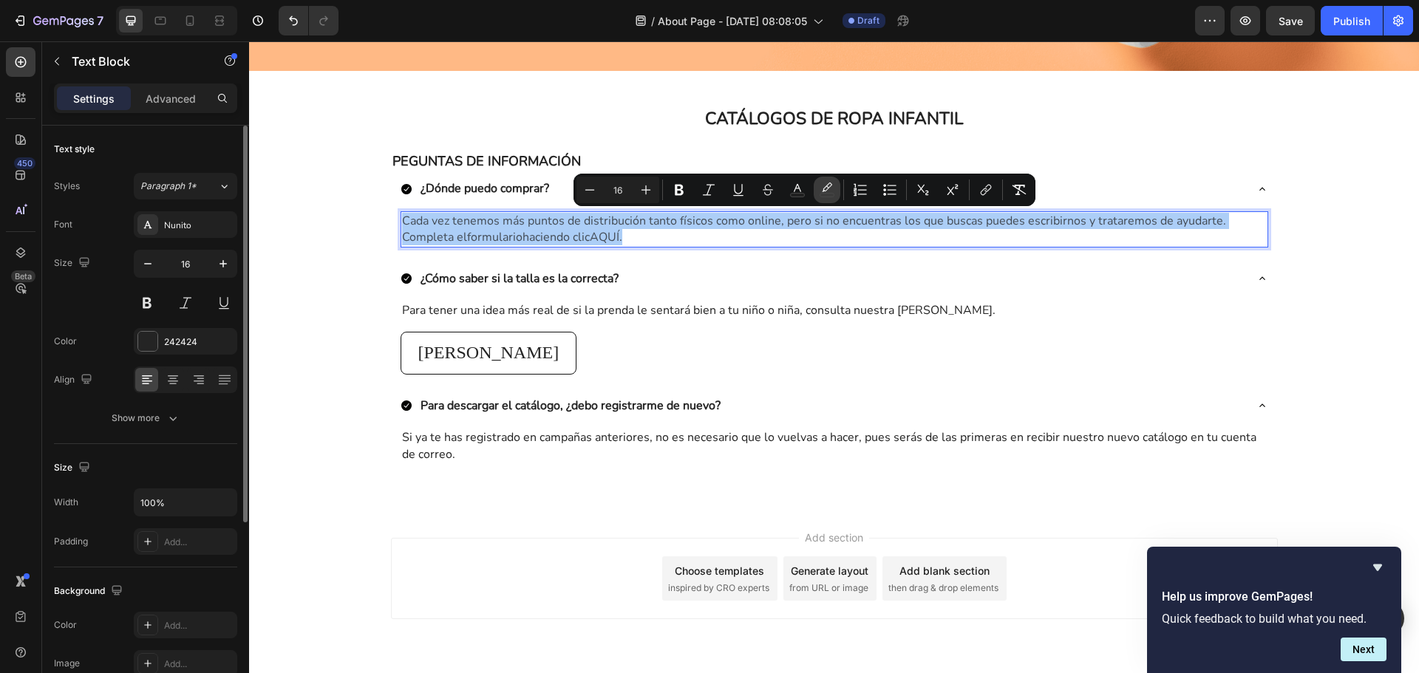
click at [836, 193] on button "color" at bounding box center [827, 190] width 27 height 27
type input "FFFFFF"
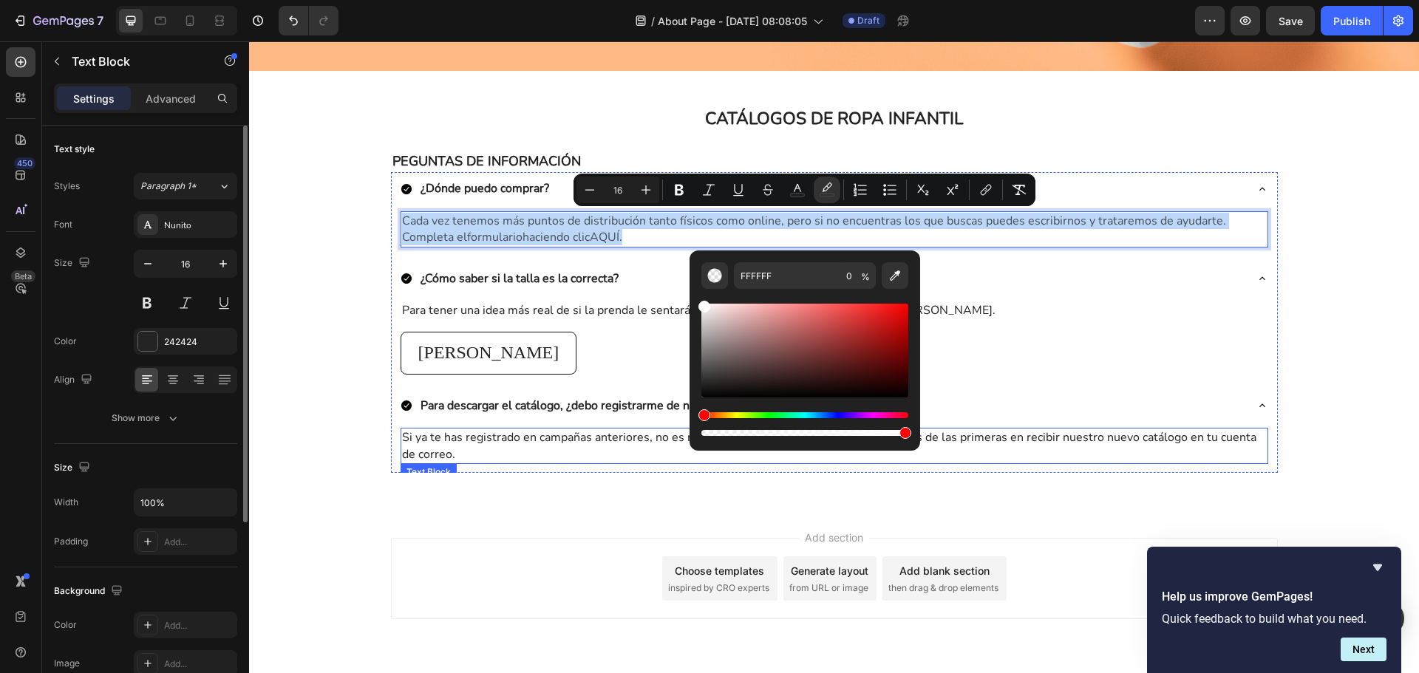
type input "100"
drag, startPoint x: 955, startPoint y: 474, endPoint x: 949, endPoint y: 432, distance: 43.3
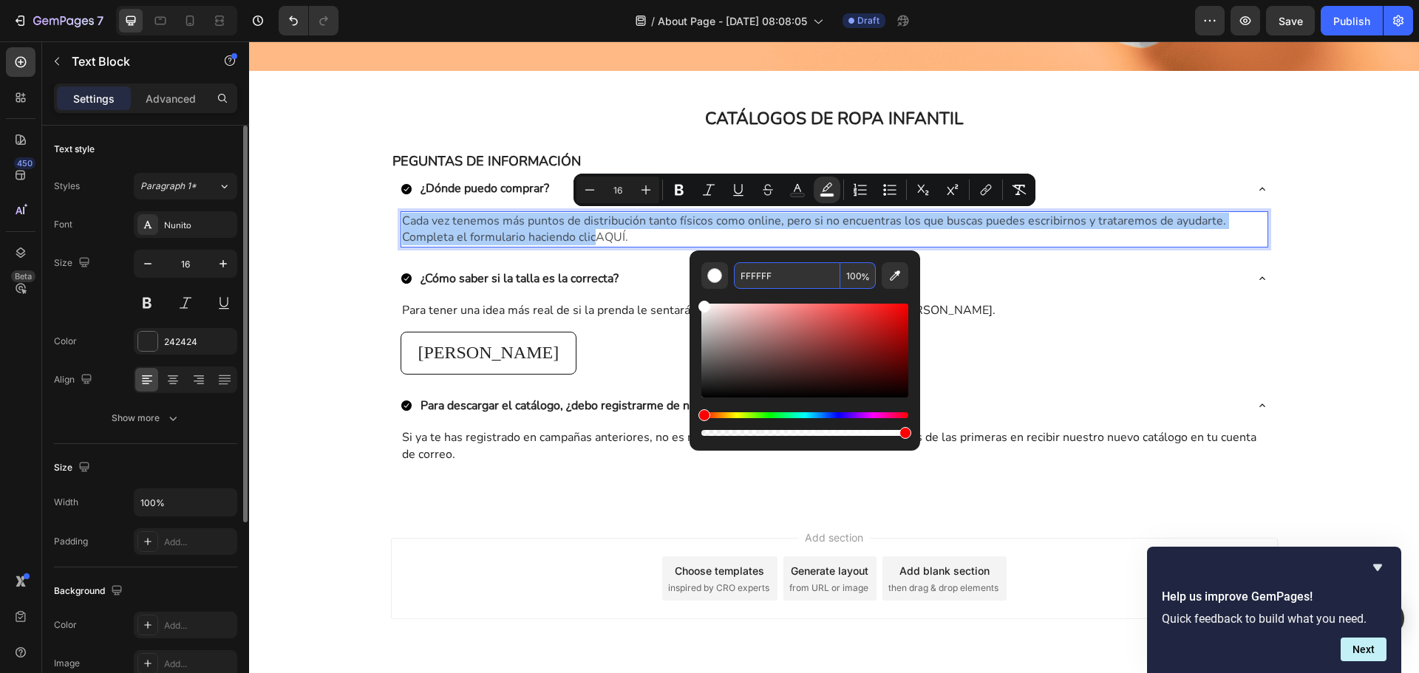
click at [786, 280] on input "FFFFFF" at bounding box center [787, 275] width 106 height 27
type input "242424"
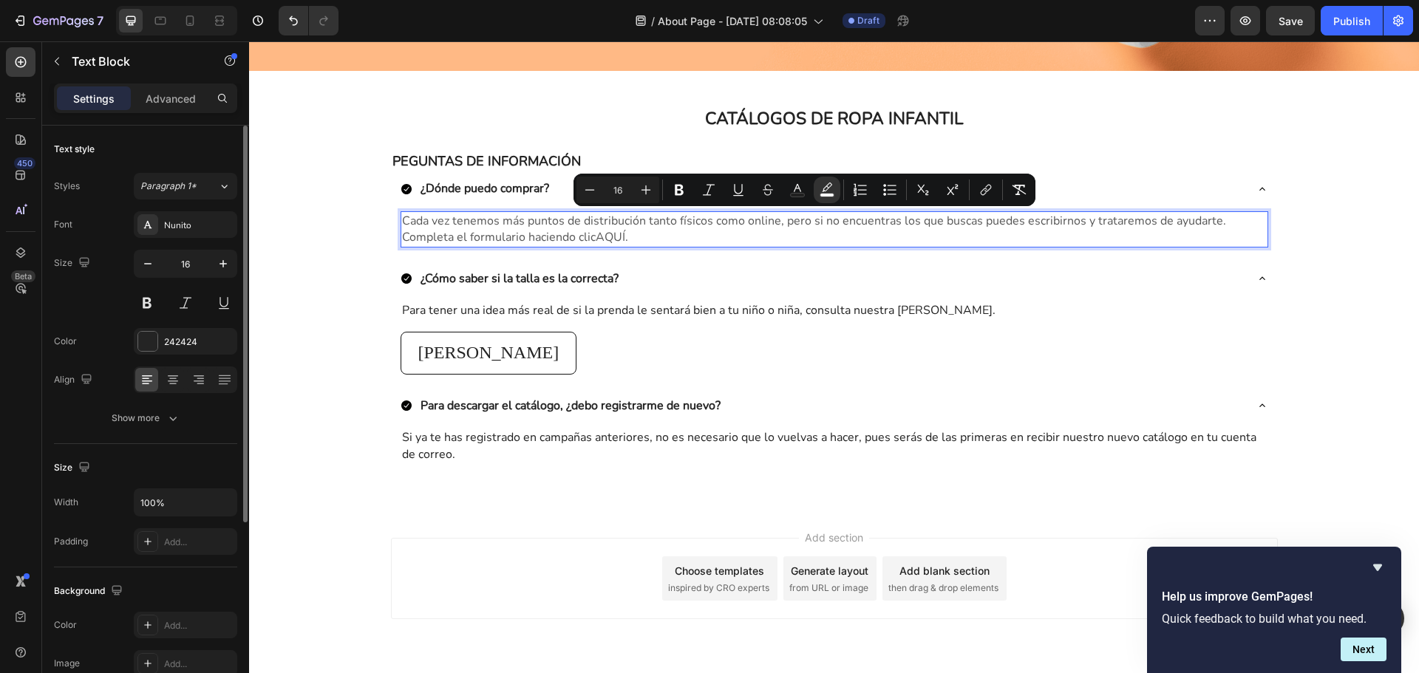
click at [740, 235] on p "Cada vez tenemos más puntos de distribución tanto físicos como online, pero si …" at bounding box center [834, 229] width 865 height 33
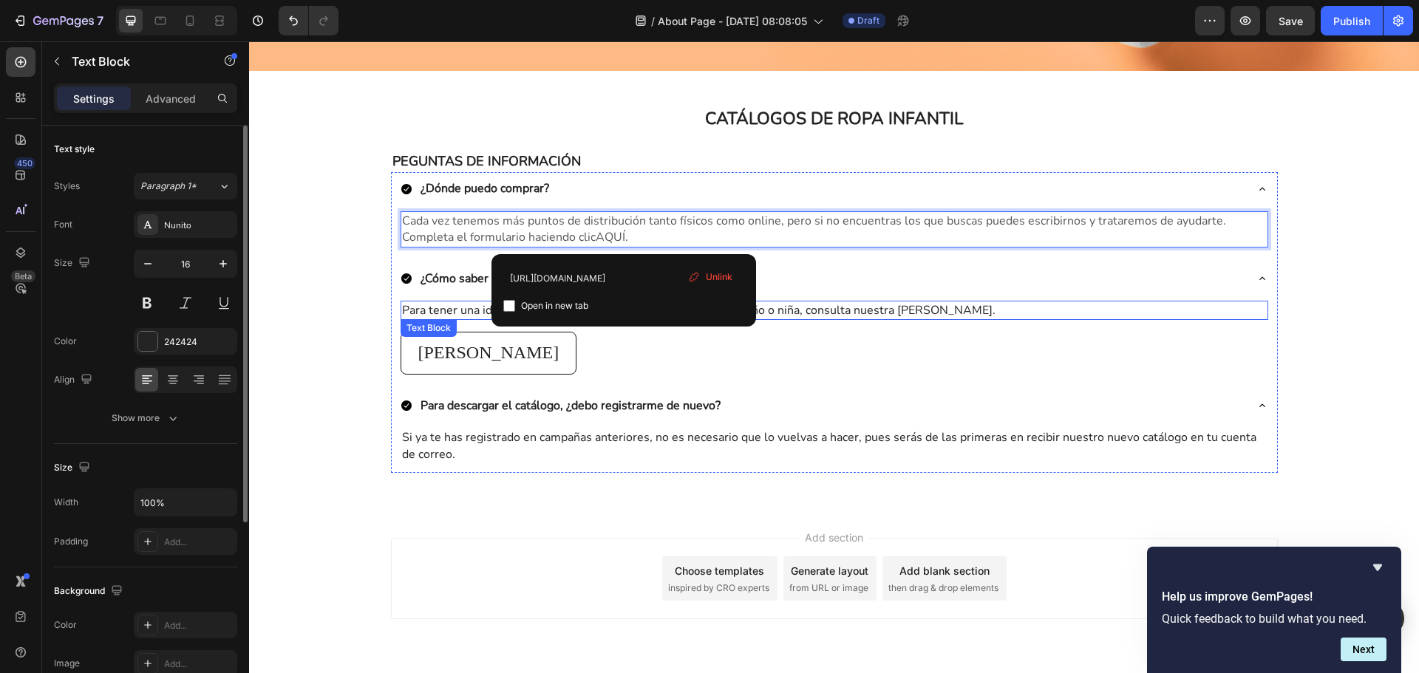
click at [874, 305] on p "Para tener una idea más real de si la prenda le sentará bien a tu niño o niña, …" at bounding box center [834, 310] width 865 height 16
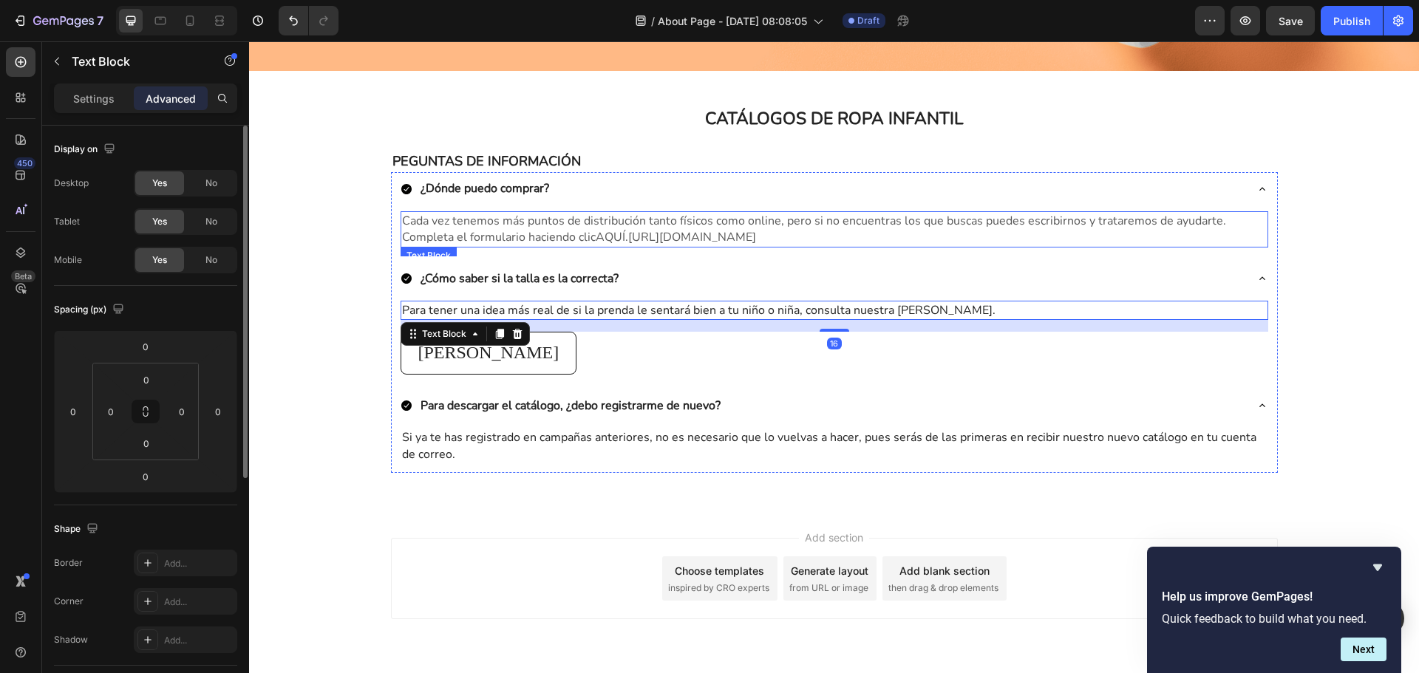
click at [673, 234] on span "AQUÍ.https://vistiendobebes.com/tiendas/" at bounding box center [676, 237] width 160 height 16
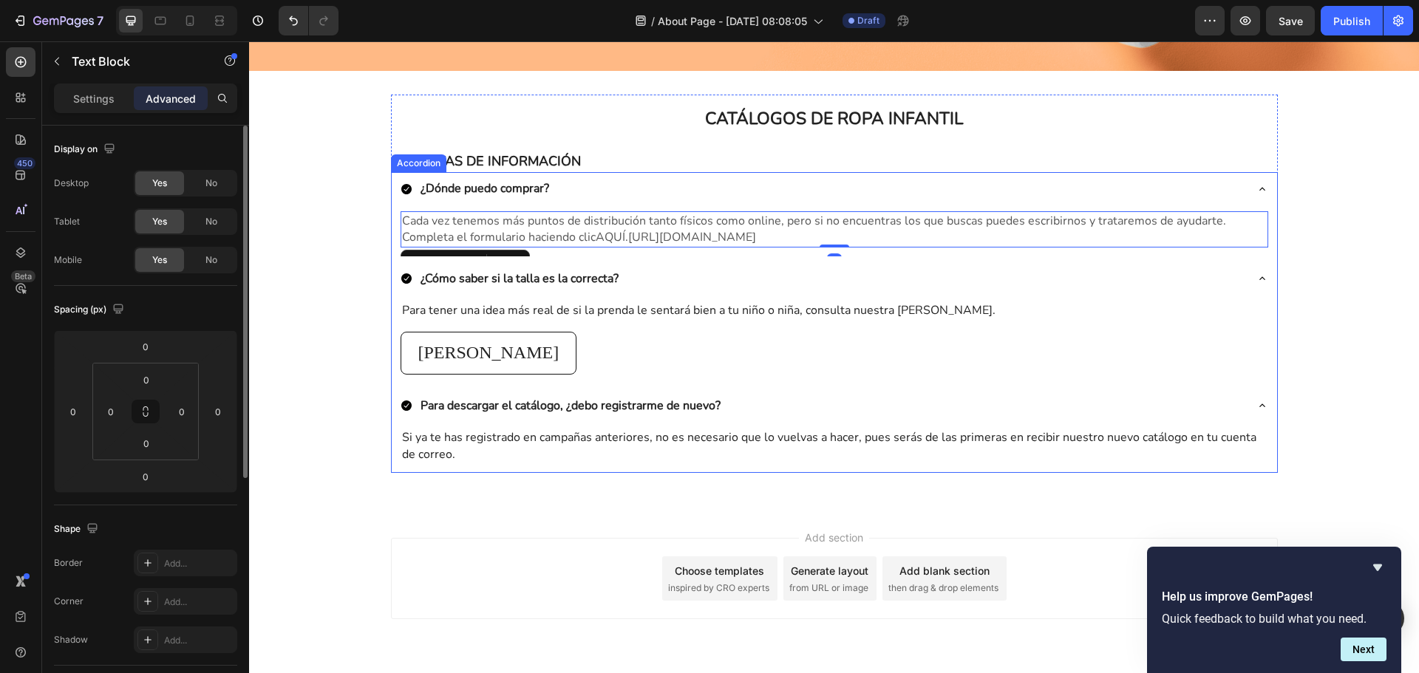
click at [773, 289] on div "¿Cómo saber si la talla es la correcta?" at bounding box center [823, 278] width 844 height 21
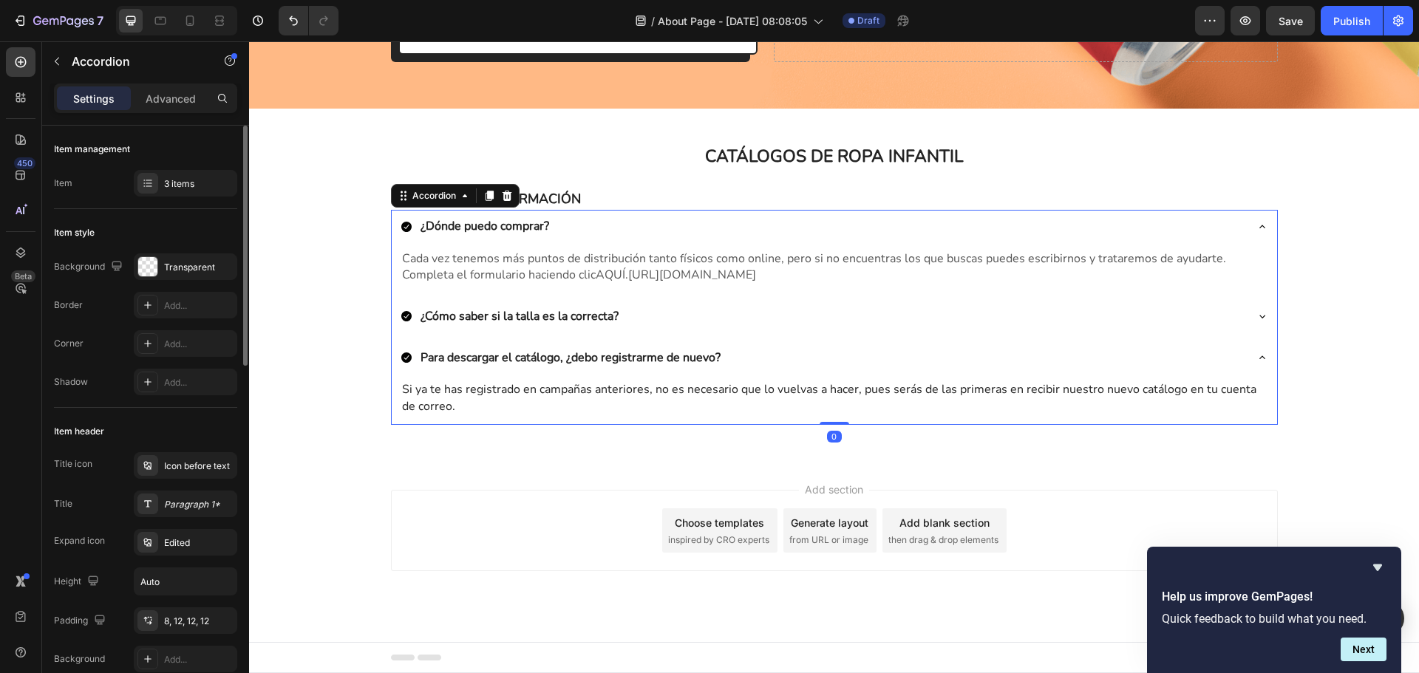
scroll to position [442, 0]
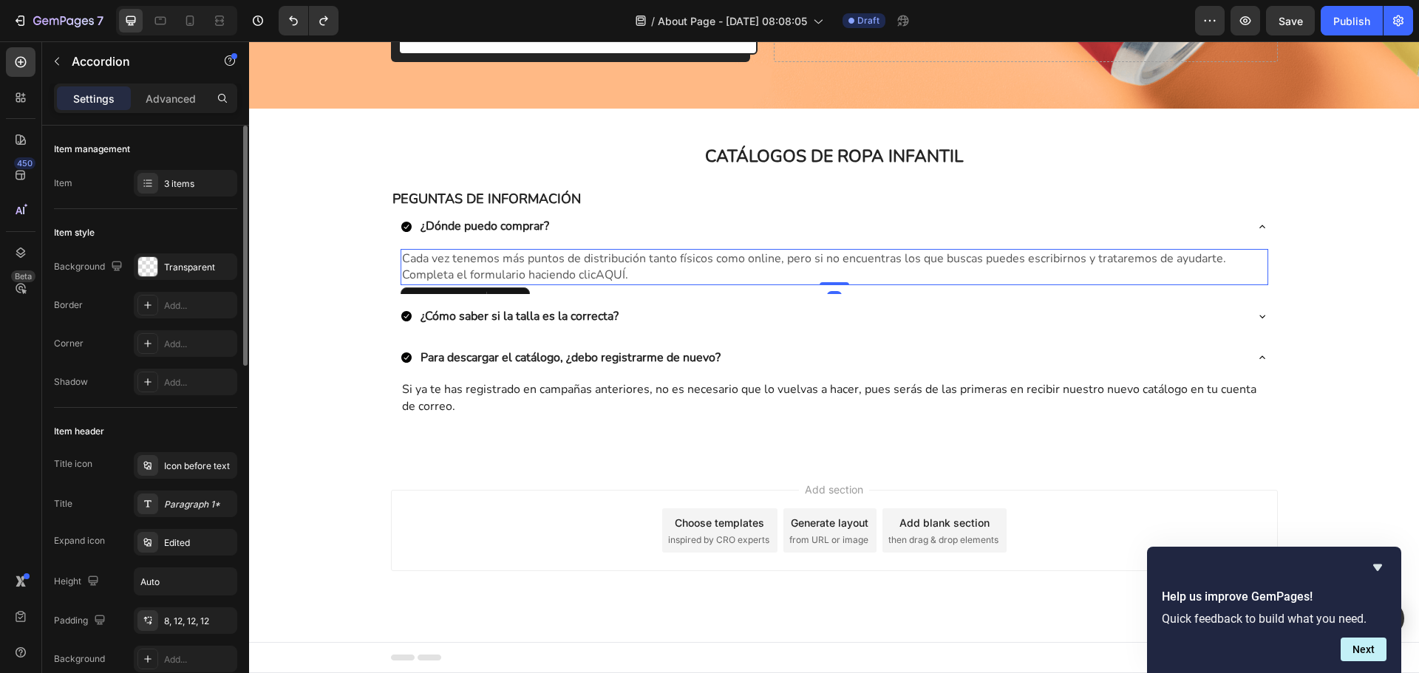
click at [683, 268] on p "Cada vez tenemos más puntos de distribución tanto físicos como online, pero si …" at bounding box center [834, 267] width 865 height 33
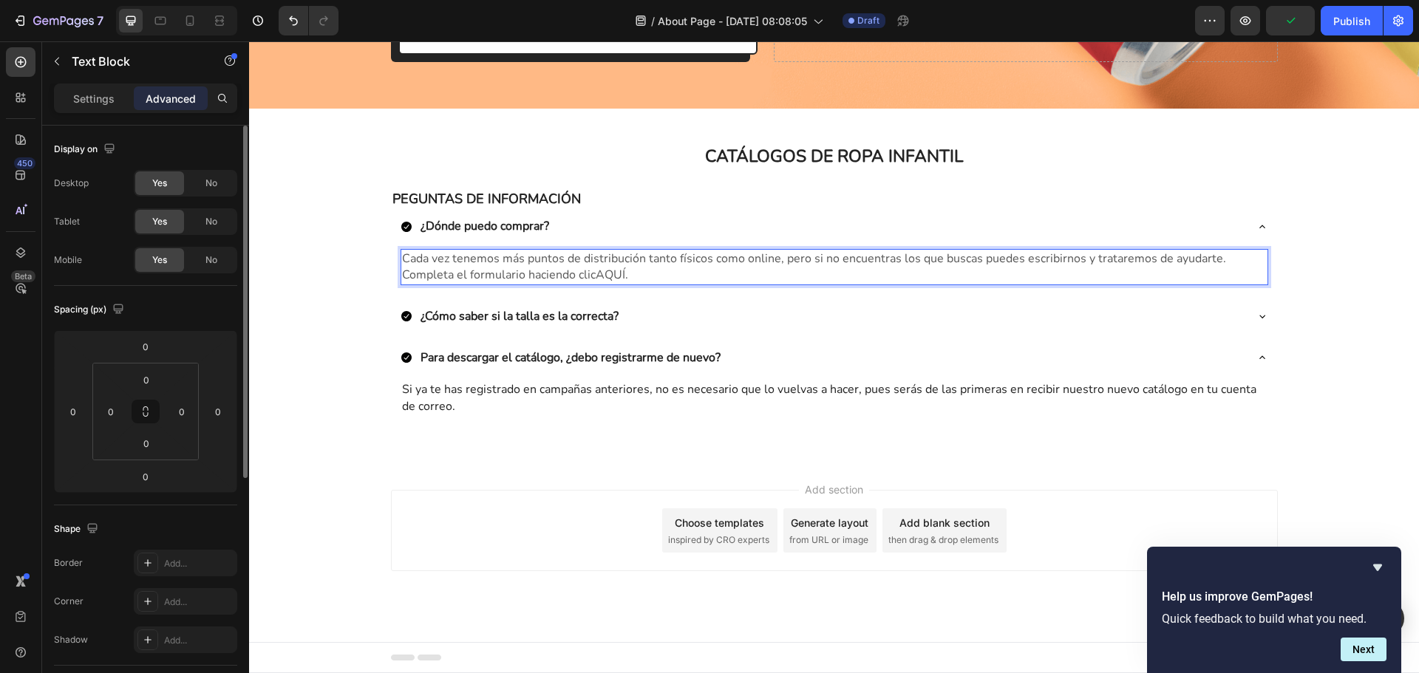
click at [688, 271] on p "Cada vez tenemos más puntos de distribución tanto físicos como online, pero si …" at bounding box center [834, 267] width 865 height 33
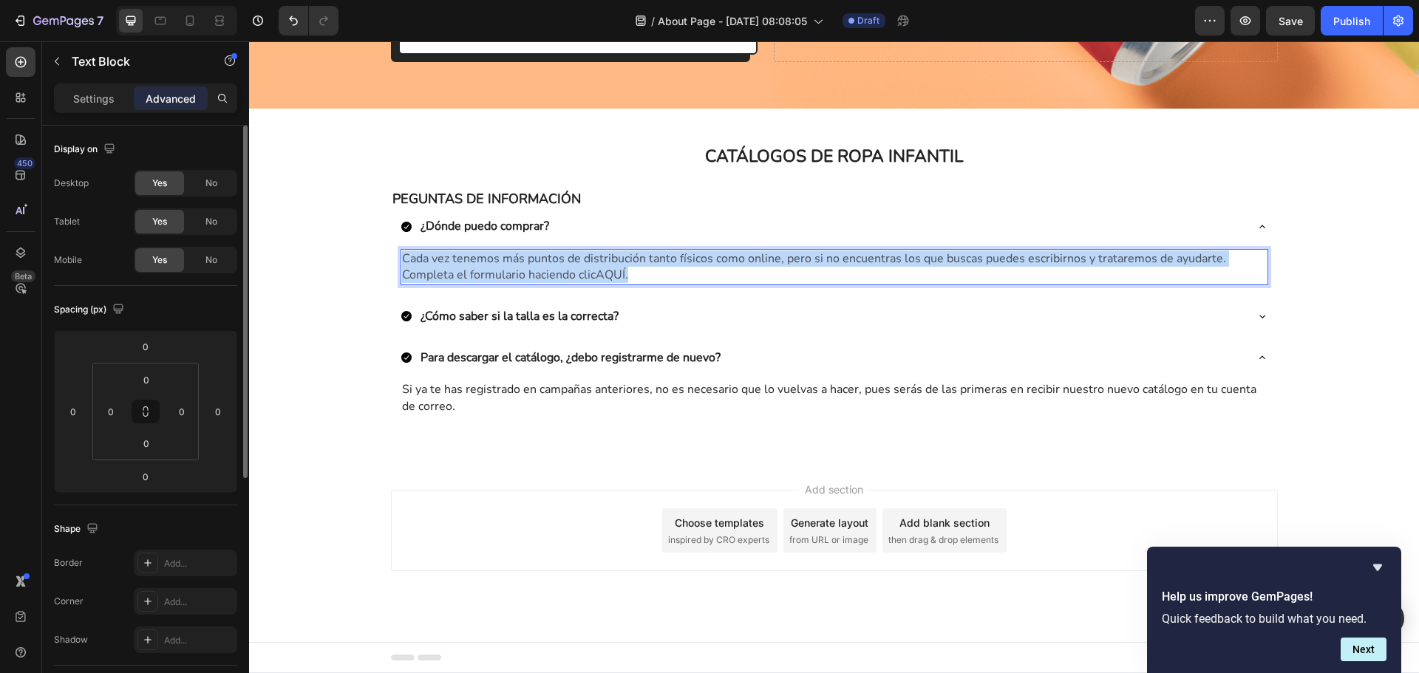
click at [688, 271] on p "Cada vez tenemos más puntos de distribución tanto físicos como online, pero si …" at bounding box center [834, 267] width 865 height 33
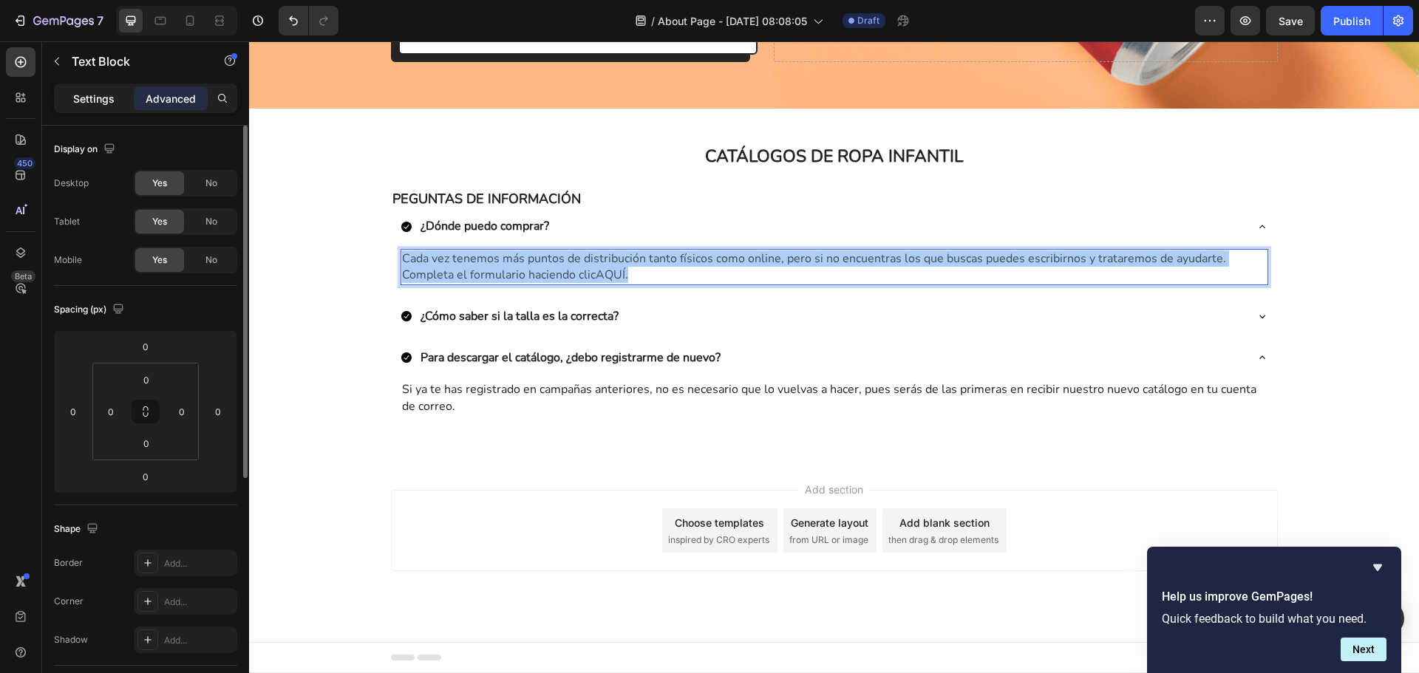
click at [95, 87] on div "Settings" at bounding box center [94, 98] width 74 height 24
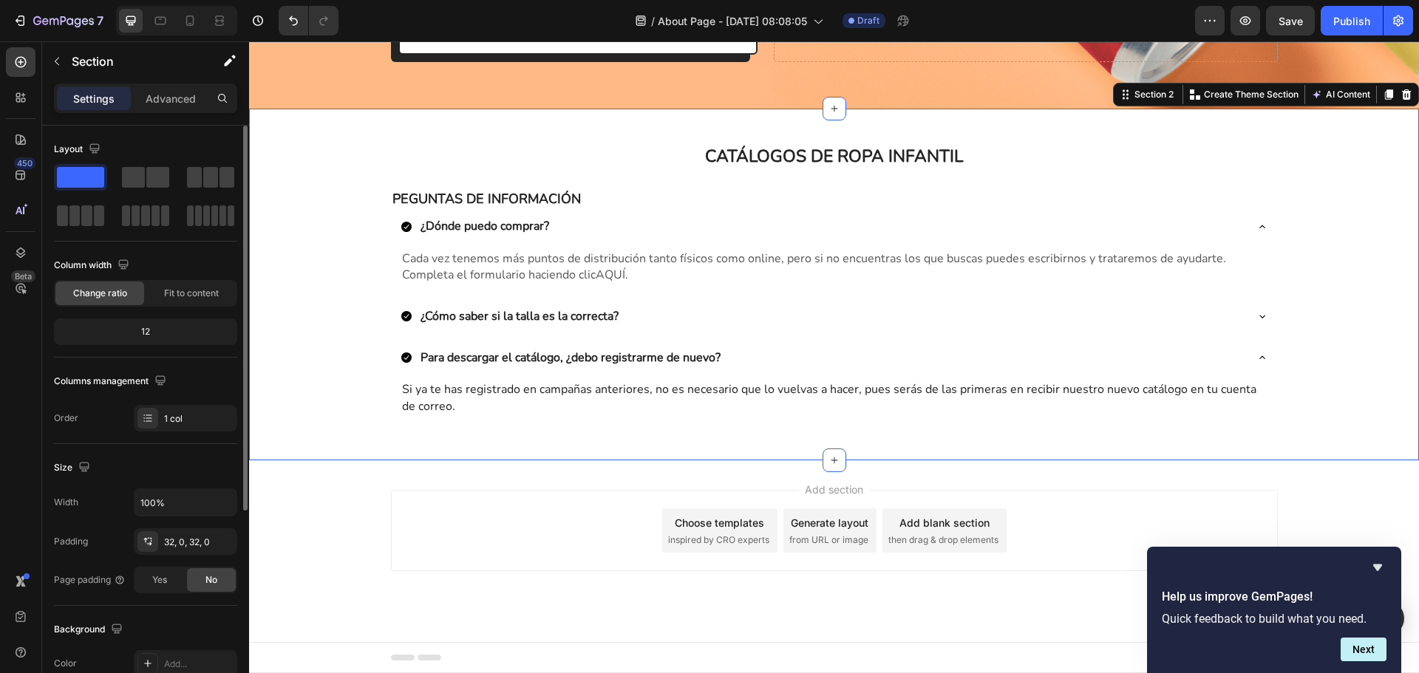
click at [977, 427] on div "CATÁLOGOS DE ROPA INFANTIL Heading Row PEGUNTAS DE INFORMACIÓN Text Block ¿Dónd…" at bounding box center [834, 284] width 1170 height 305
click at [580, 274] on span "Cada vez tenemos más puntos de distribución tanto físicos como online, pero si …" at bounding box center [814, 267] width 824 height 33
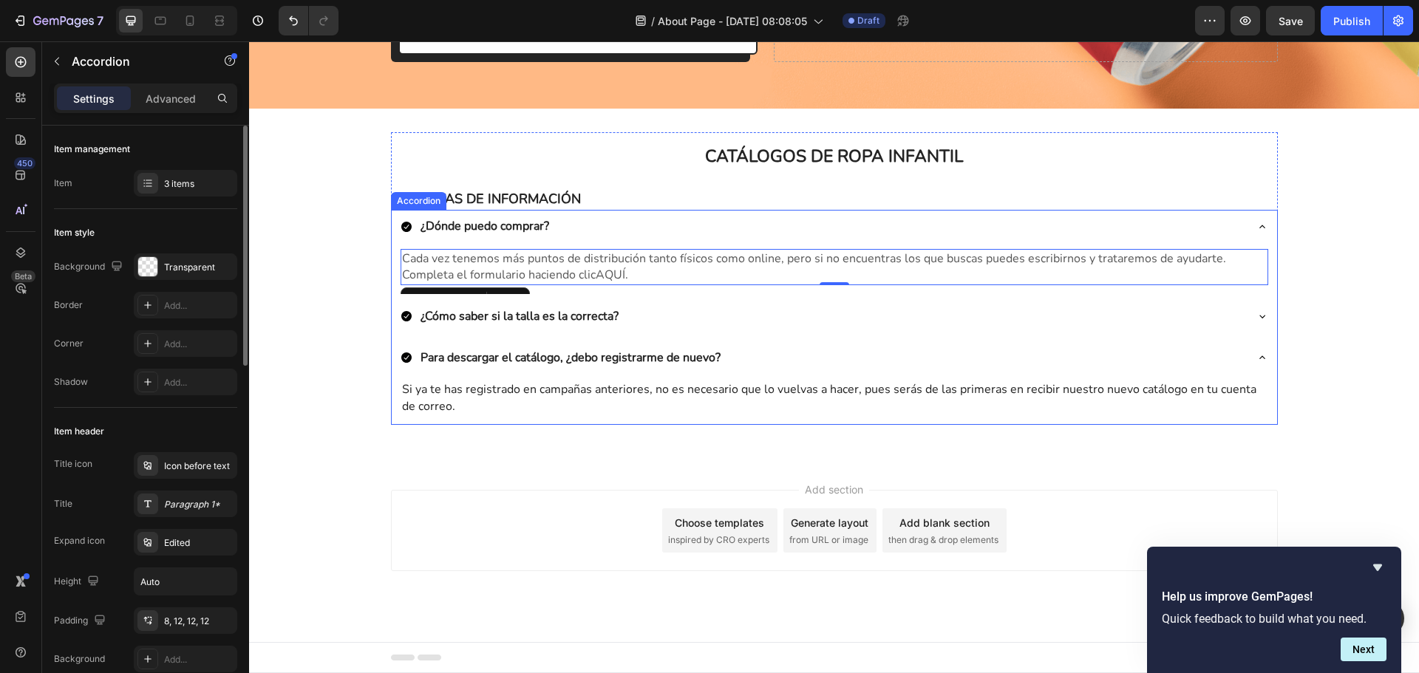
click at [647, 322] on div "¿Cómo saber si la talla es la correcta?" at bounding box center [823, 316] width 844 height 21
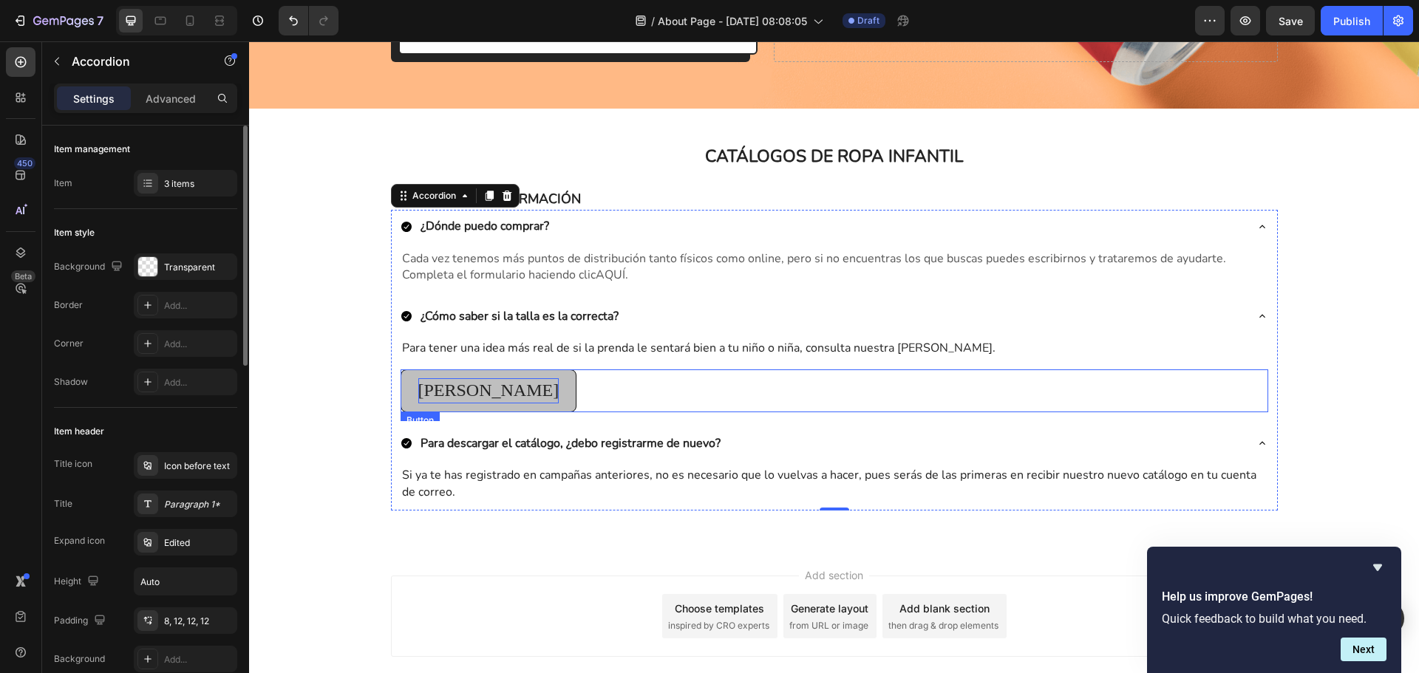
click at [487, 384] on p "[PERSON_NAME]" at bounding box center [488, 390] width 141 height 25
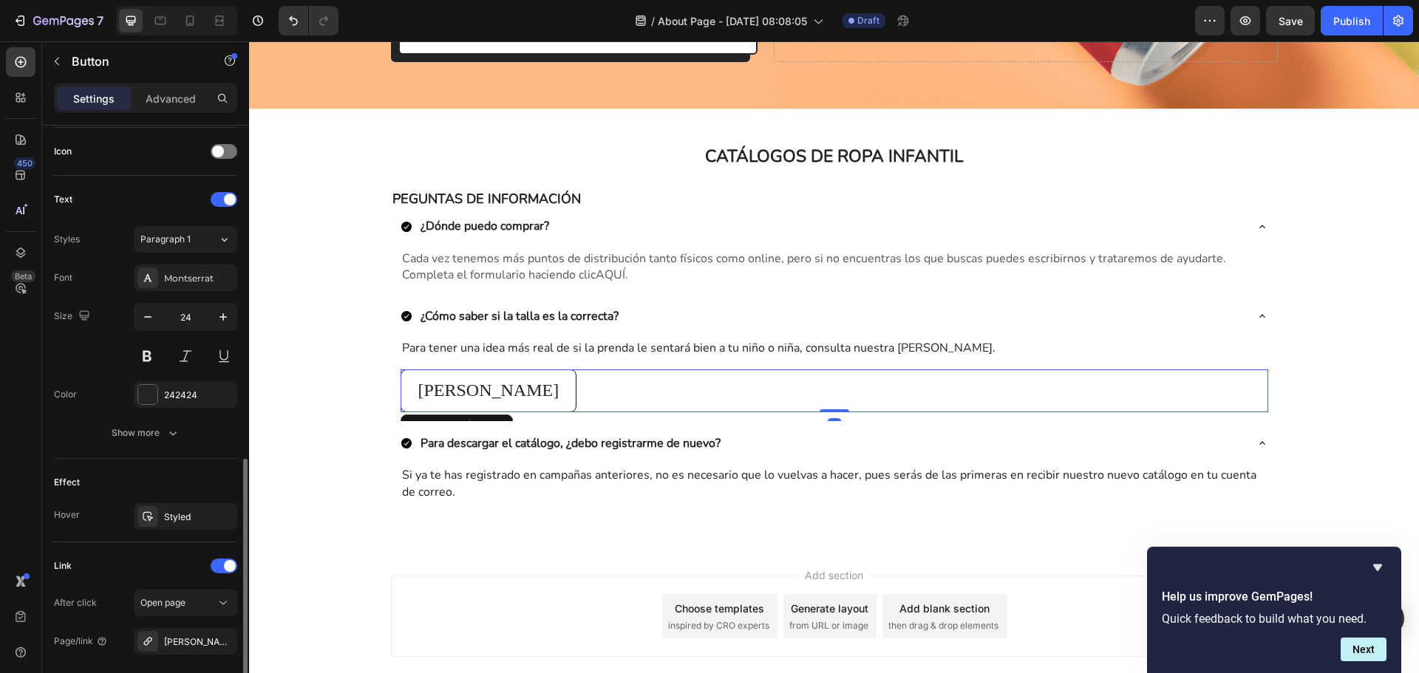
scroll to position [517, 0]
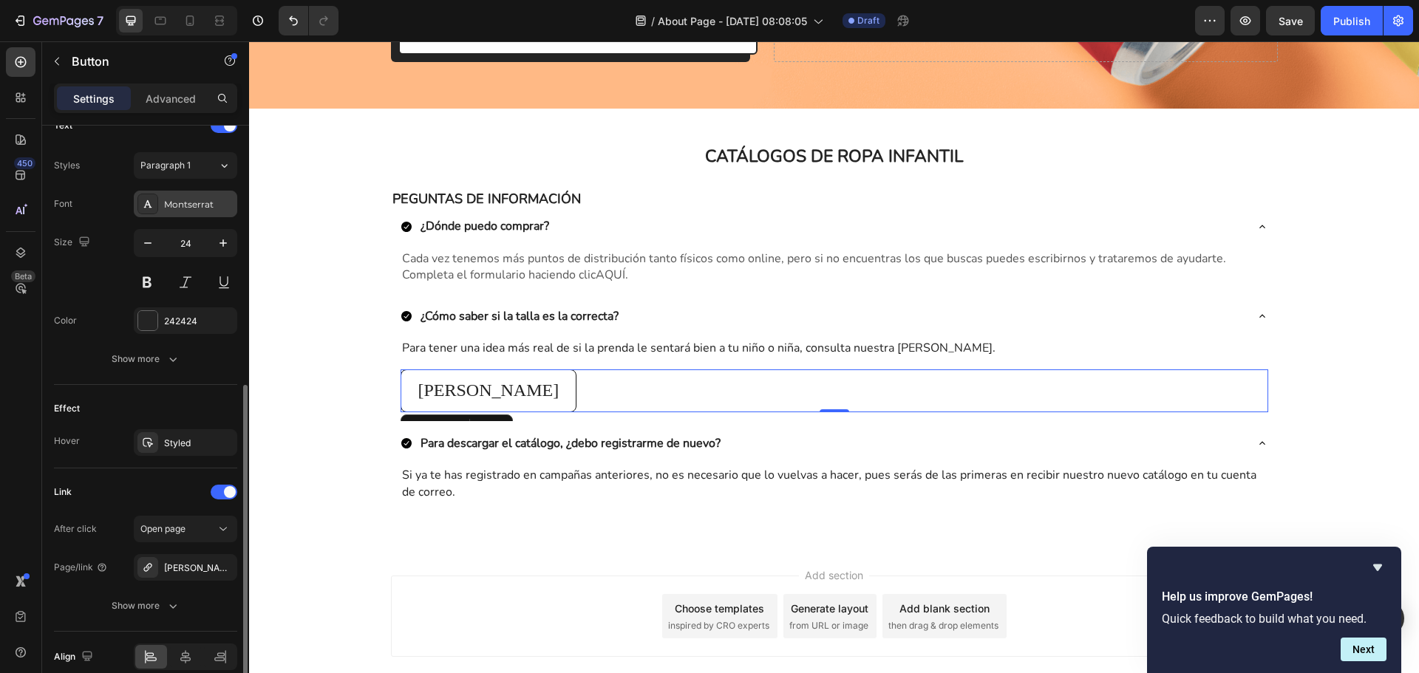
click at [177, 208] on div "Montserrat" at bounding box center [198, 204] width 69 height 13
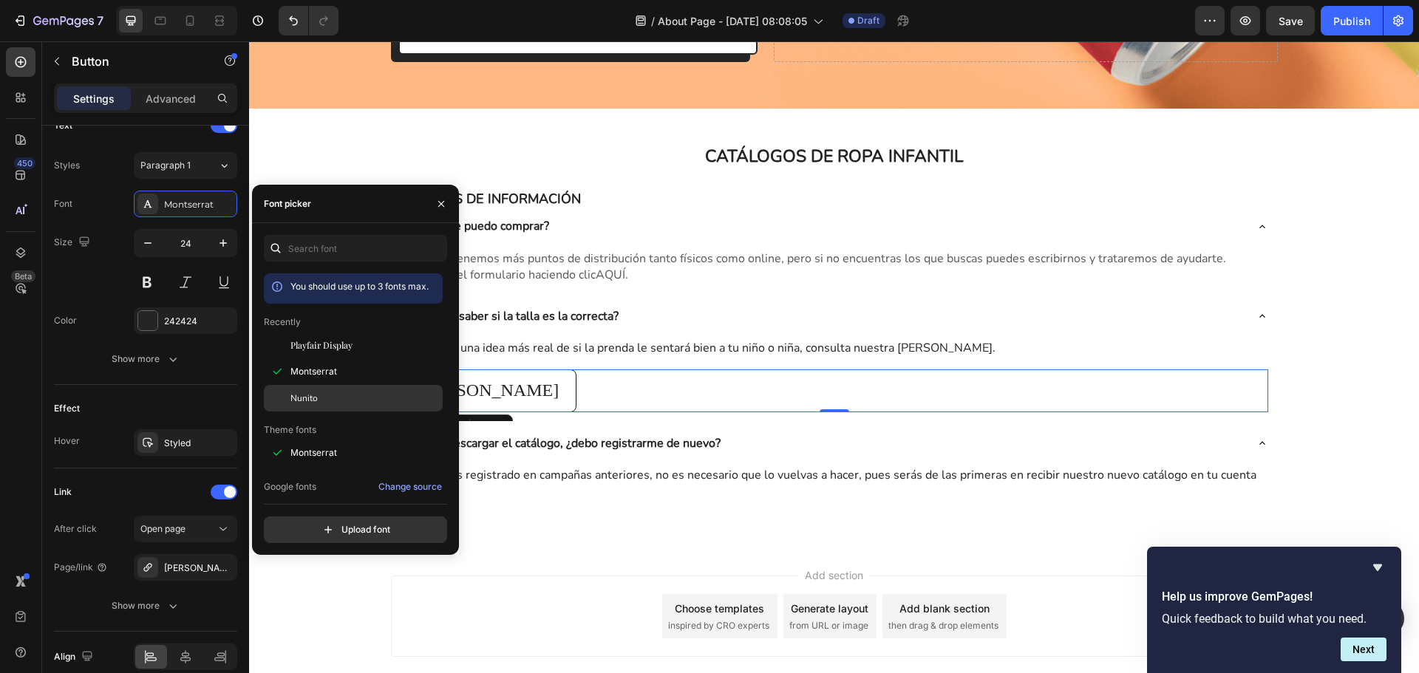
click at [338, 398] on div "Nunito" at bounding box center [364, 398] width 149 height 13
click at [157, 245] on button "button" at bounding box center [148, 243] width 27 height 27
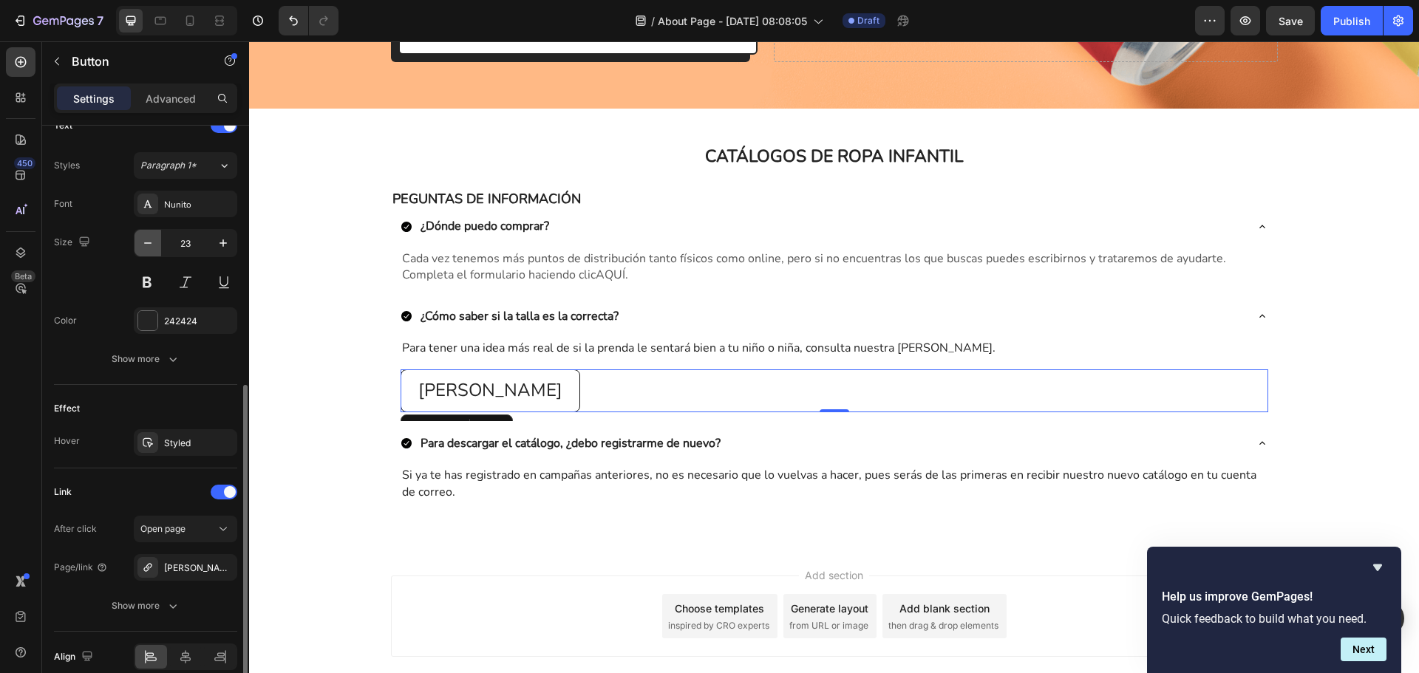
click at [157, 245] on button "button" at bounding box center [148, 243] width 27 height 27
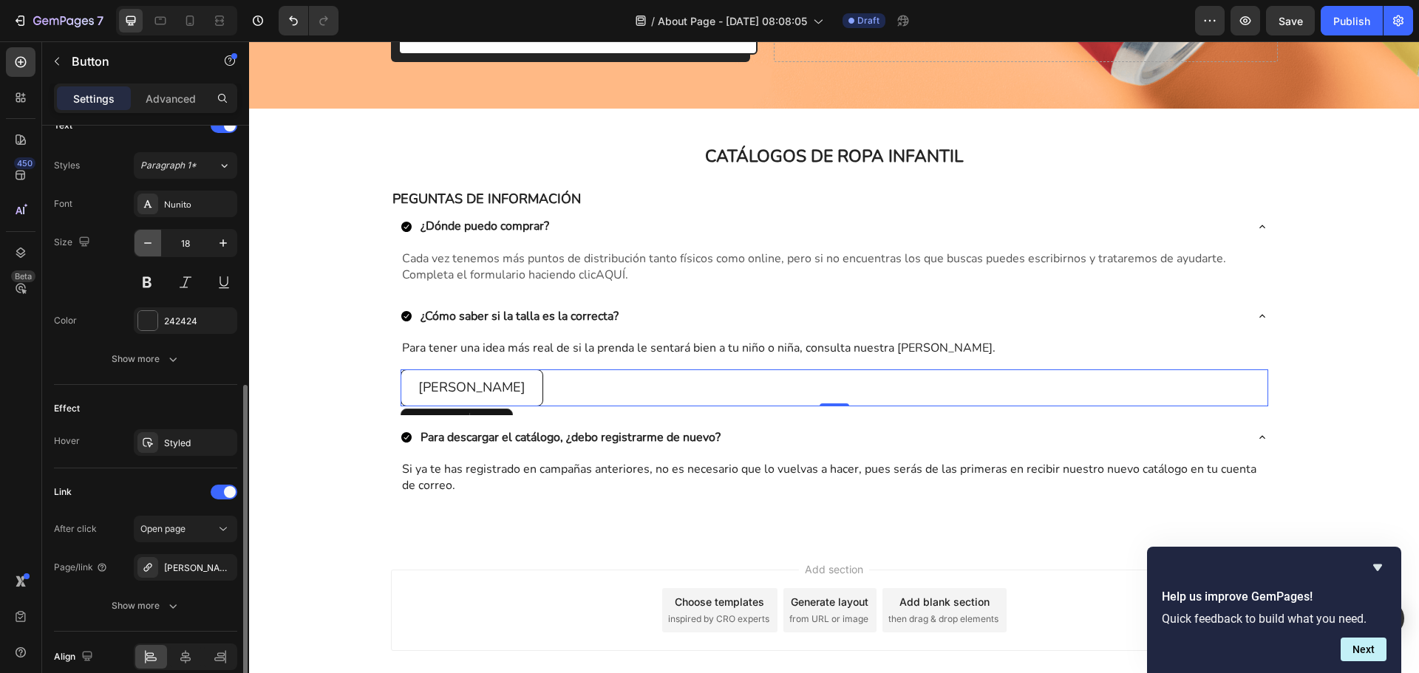
click at [157, 245] on button "button" at bounding box center [148, 243] width 27 height 27
type input "16"
click at [183, 323] on div "242424" at bounding box center [185, 321] width 43 height 13
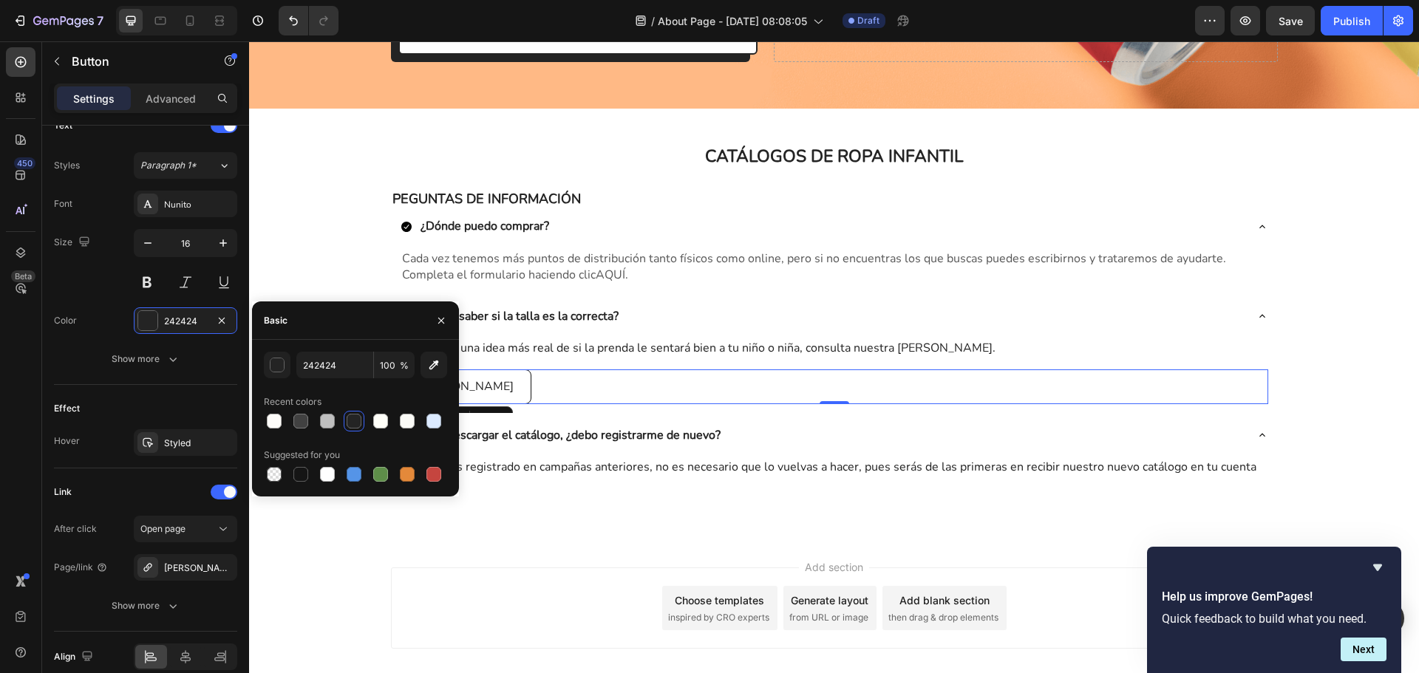
click at [356, 421] on div at bounding box center [354, 421] width 15 height 15
click at [660, 355] on p "Para tener una idea más real de si la prenda le sentará bien a tu niño o niña, …" at bounding box center [834, 348] width 865 height 16
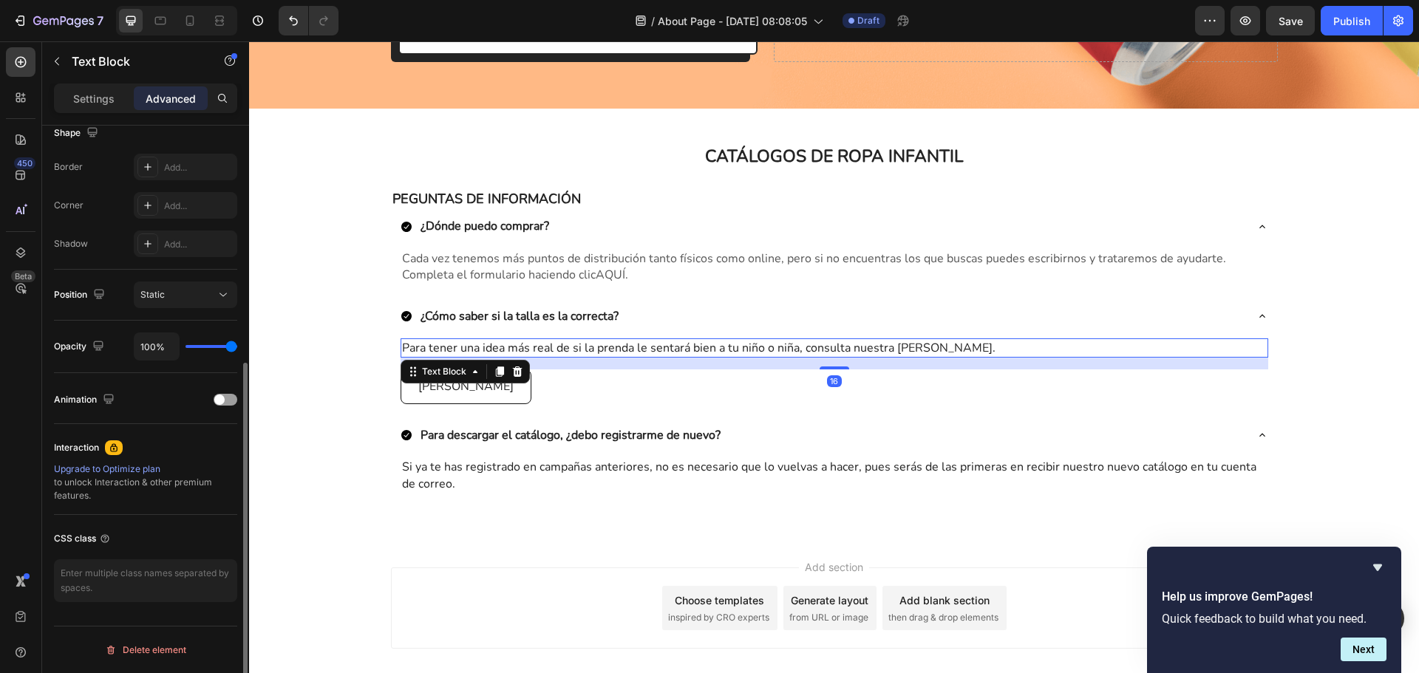
scroll to position [0, 0]
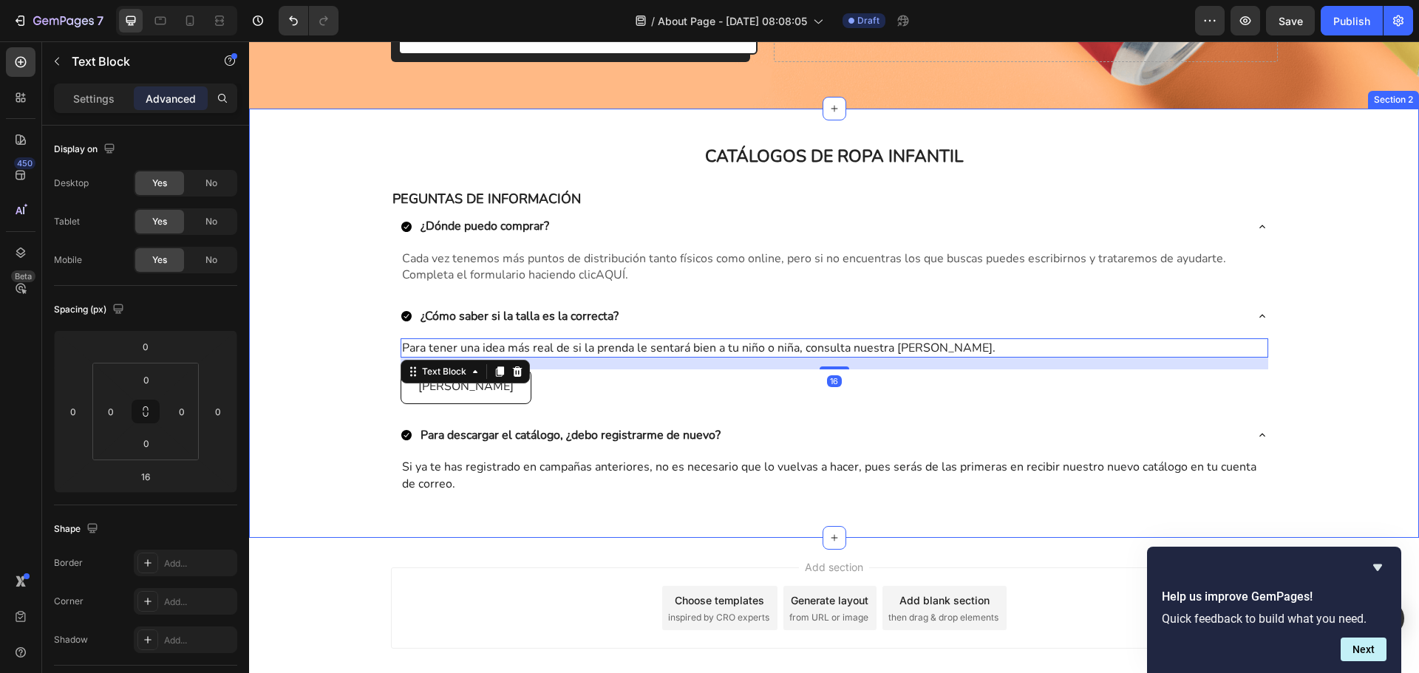
click at [1327, 295] on div "CATÁLOGOS DE ROPA INFANTIL Heading Row PEGUNTAS DE INFORMACIÓN Text Block ¿Dónd…" at bounding box center [834, 323] width 1170 height 382
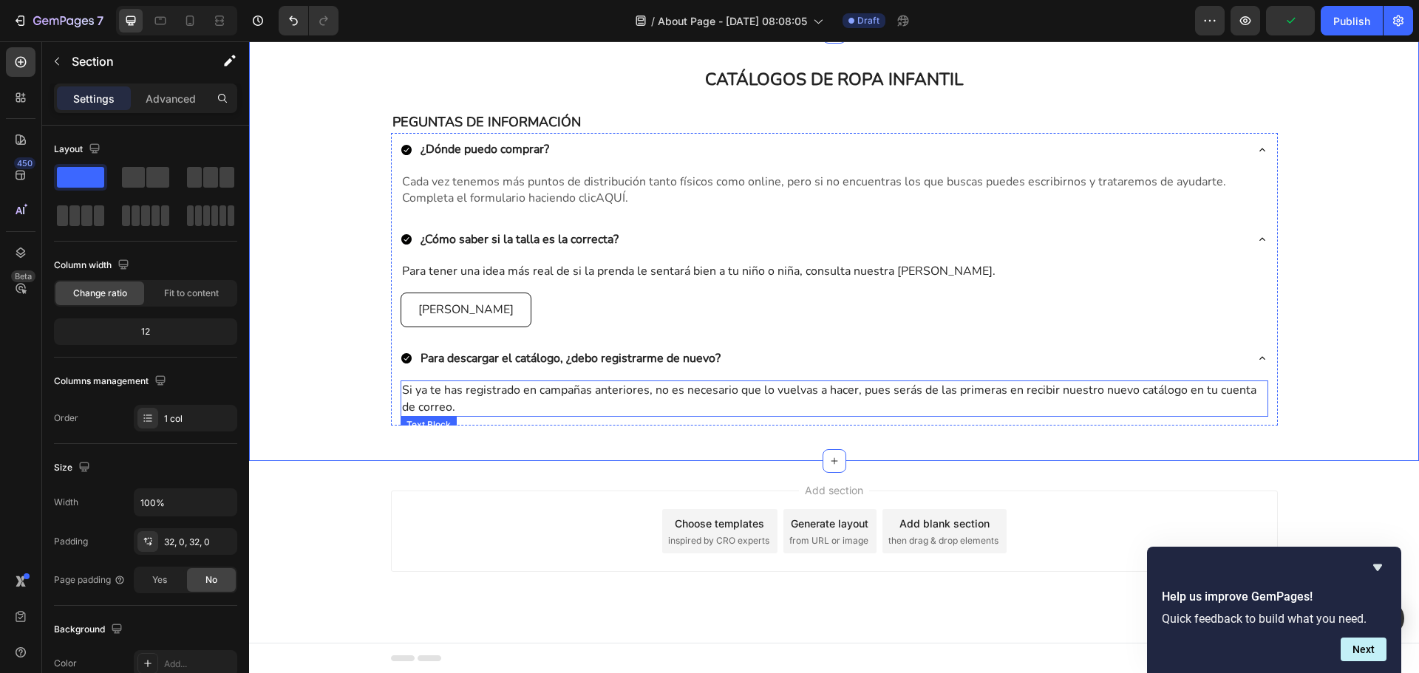
scroll to position [520, 0]
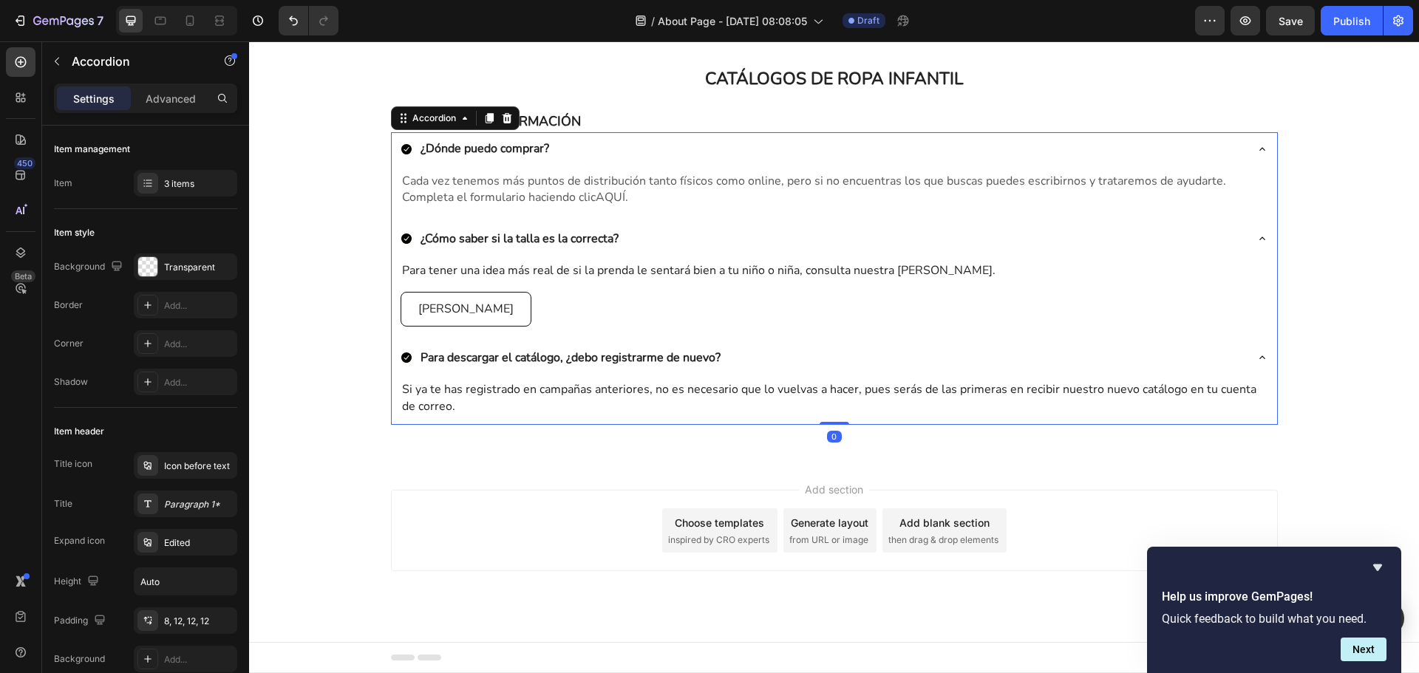
click at [565, 341] on div "Para descargar el catálogo, ¿debo registrarme de nuevo?" at bounding box center [834, 358] width 885 height 35
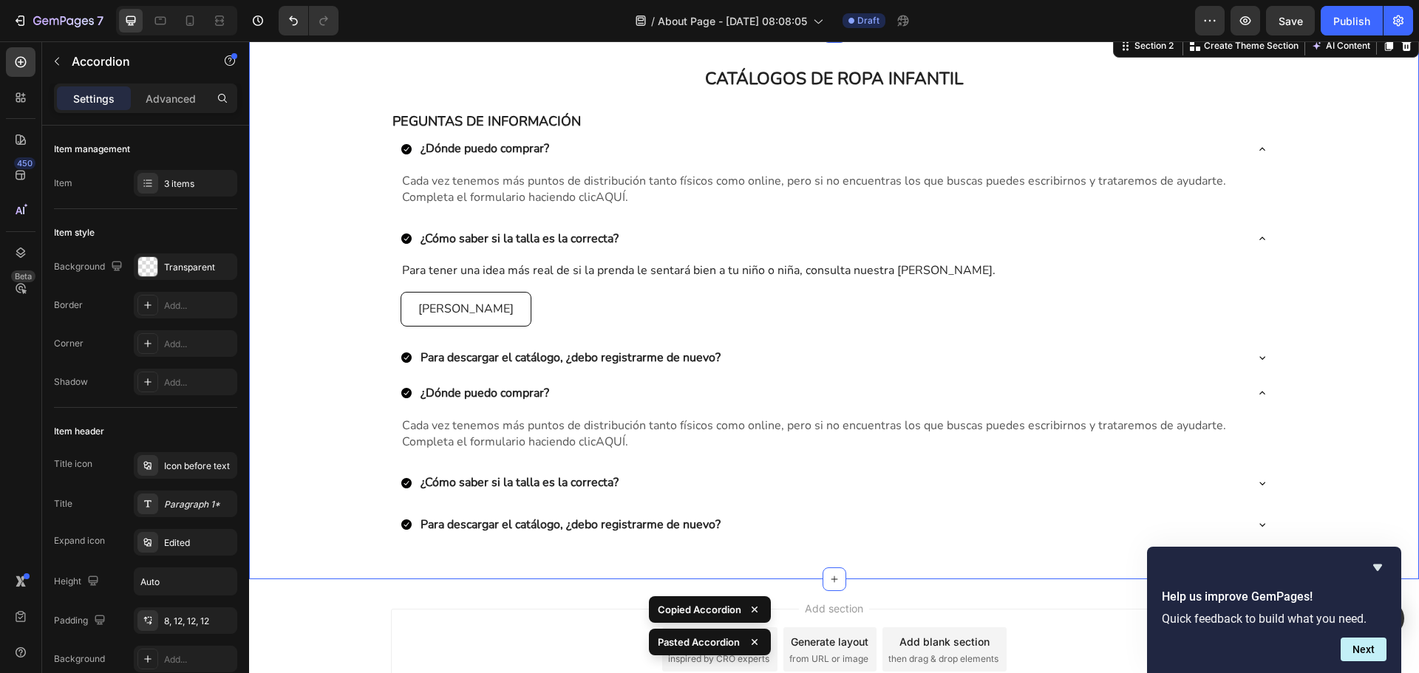
click at [1353, 305] on div "CATÁLOGOS DE ROPA INFANTIL Heading Row PEGUNTAS DE INFORMACIÓN Text Block ¿Dónd…" at bounding box center [834, 305] width 1170 height 501
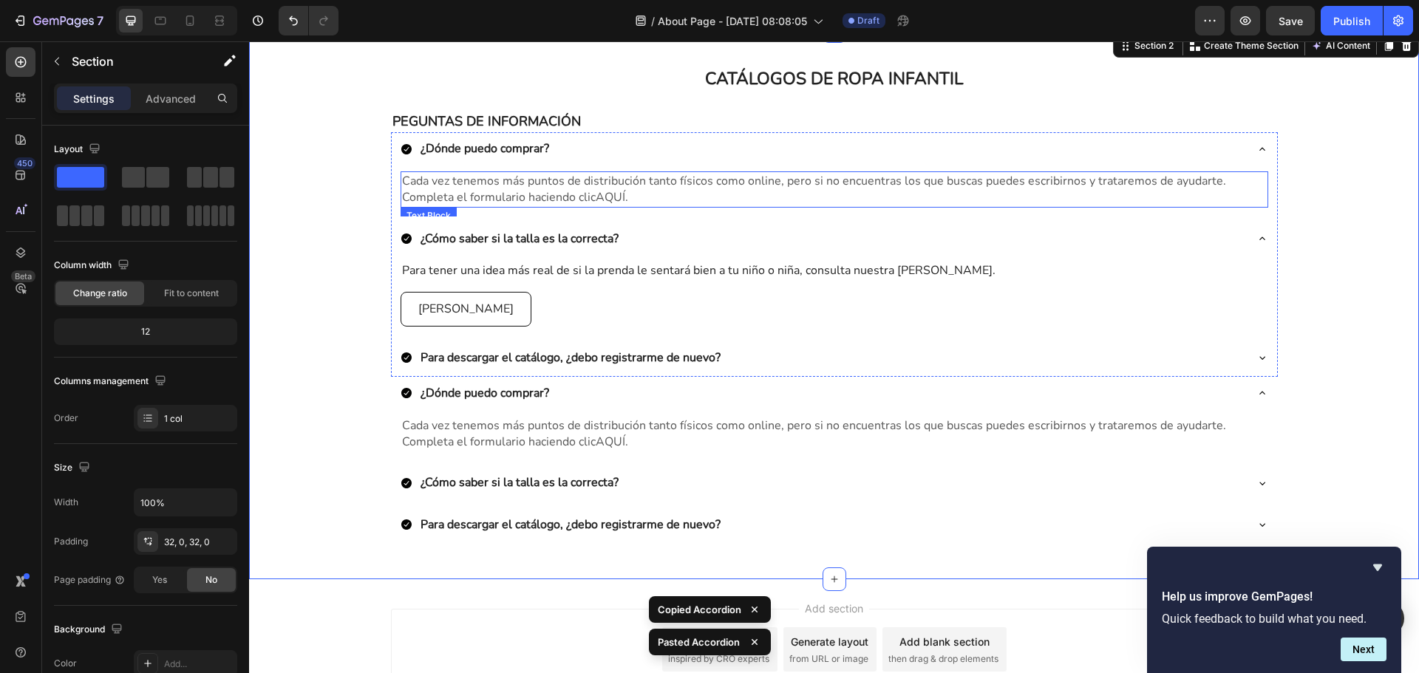
click at [634, 205] on p "Cada vez tenemos más puntos de distribución tanto físicos como online, pero si …" at bounding box center [834, 189] width 865 height 33
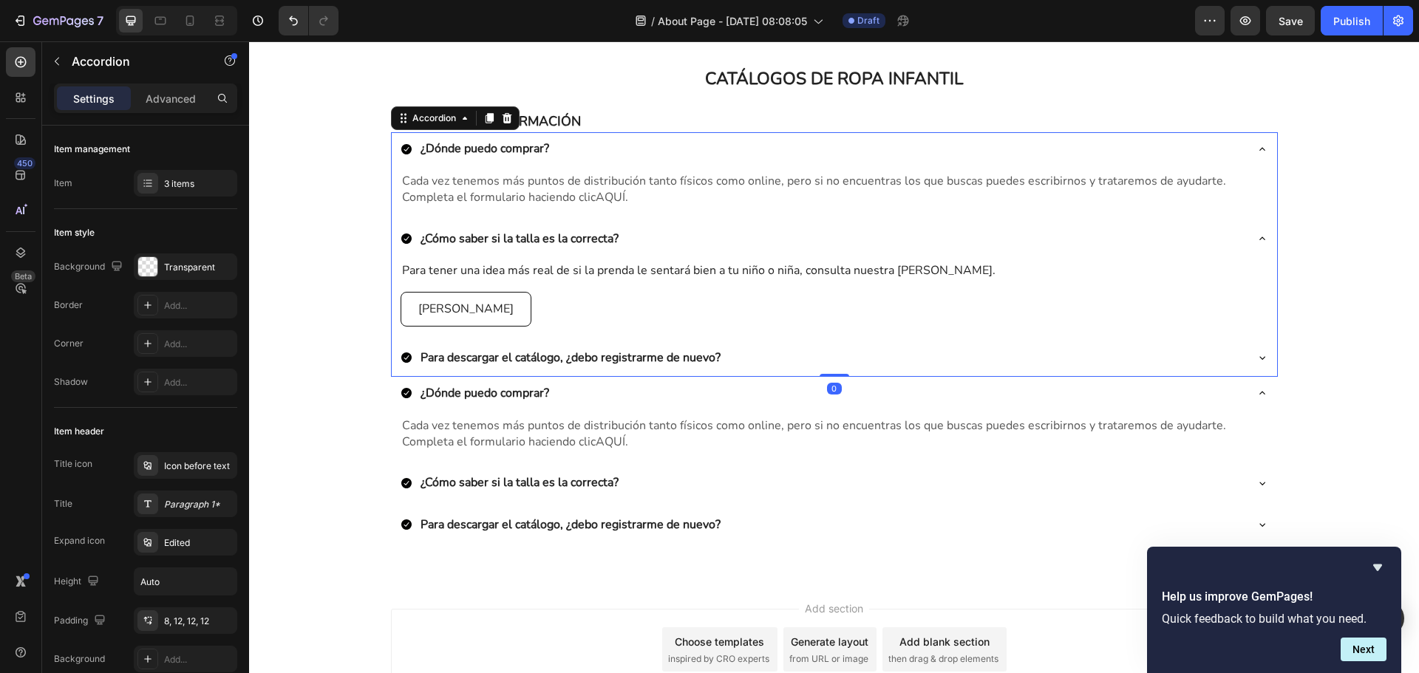
click at [763, 236] on div "¿Cómo saber si la talla es la correcta?" at bounding box center [823, 238] width 844 height 21
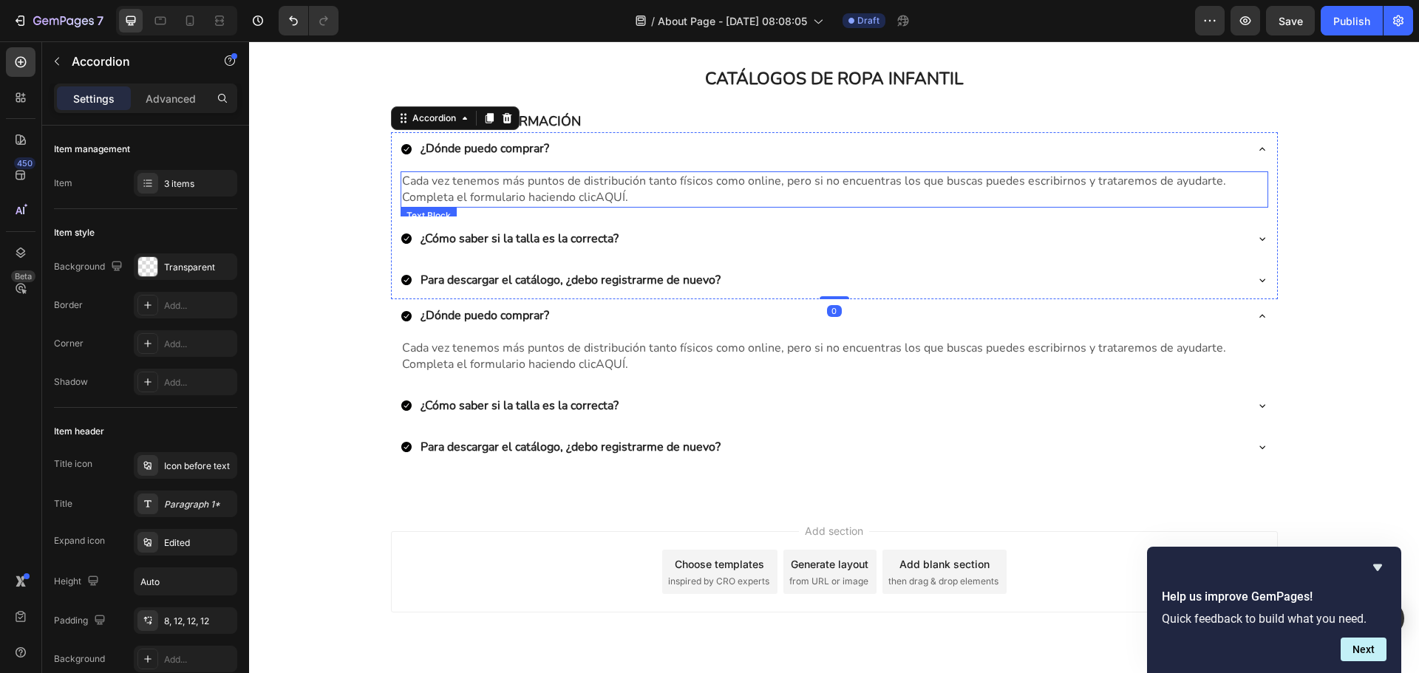
click at [804, 205] on p "Cada vez tenemos más puntos de distribución tanto físicos como online, pero si …" at bounding box center [834, 189] width 865 height 33
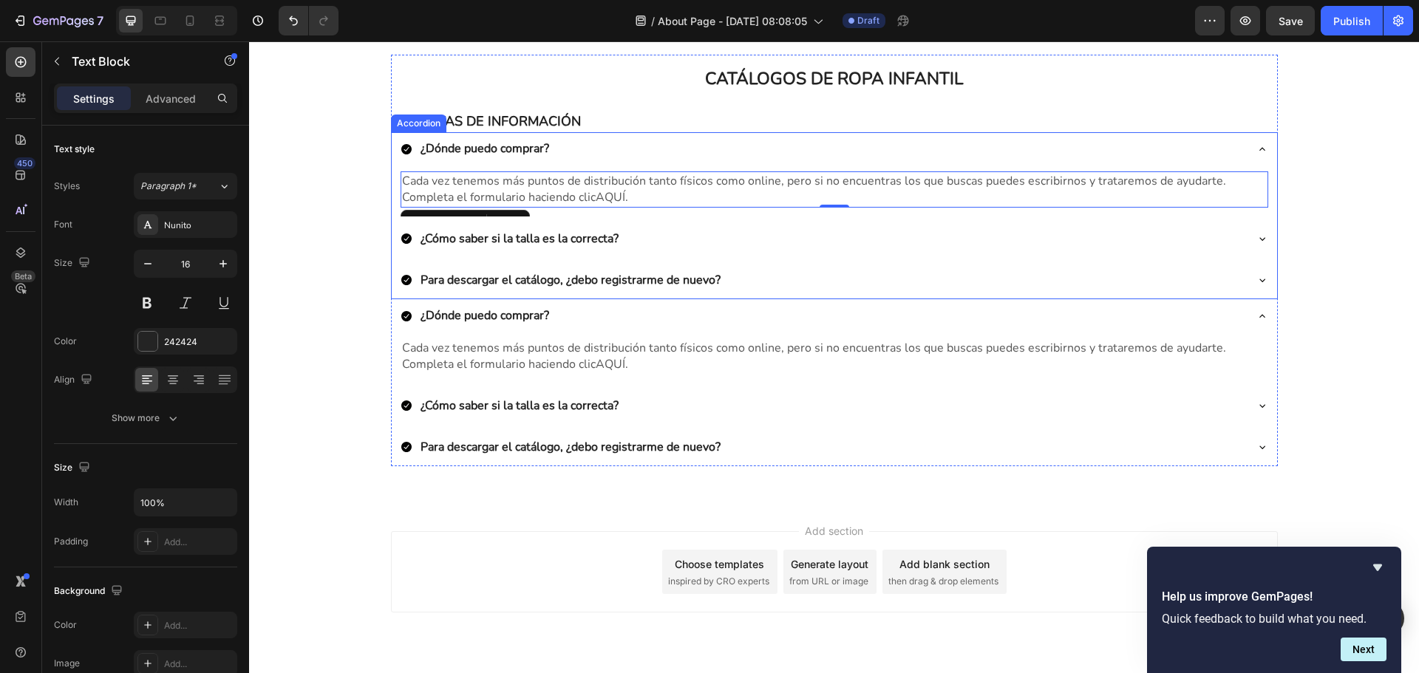
click at [809, 220] on div "¿Dónde puedo comprar? Cada vez tenemos más puntos de distribución tanto físicos…" at bounding box center [834, 215] width 887 height 167
click at [1102, 192] on p "Cada vez tenemos más puntos de distribución tanto físicos como online, pero si …" at bounding box center [834, 189] width 865 height 33
click at [492, 213] on div at bounding box center [500, 222] width 18 height 18
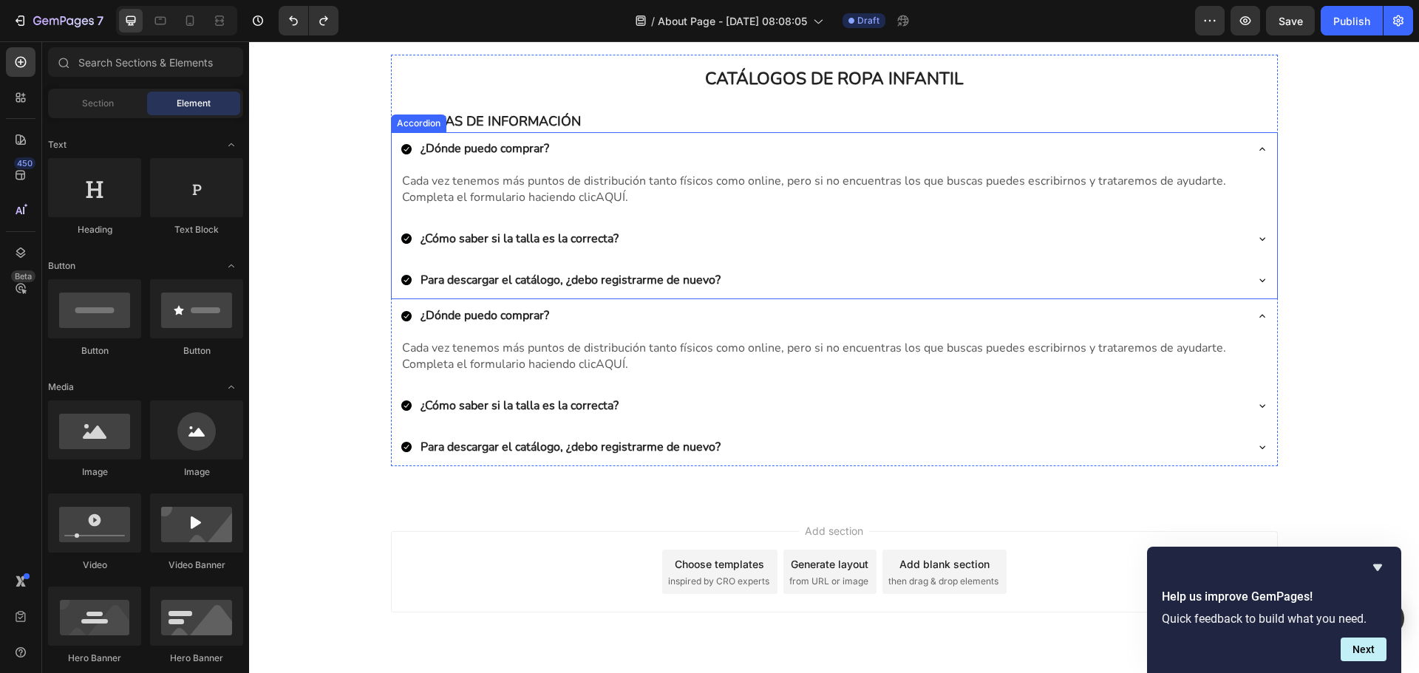
click at [1256, 150] on icon at bounding box center [1262, 149] width 12 height 12
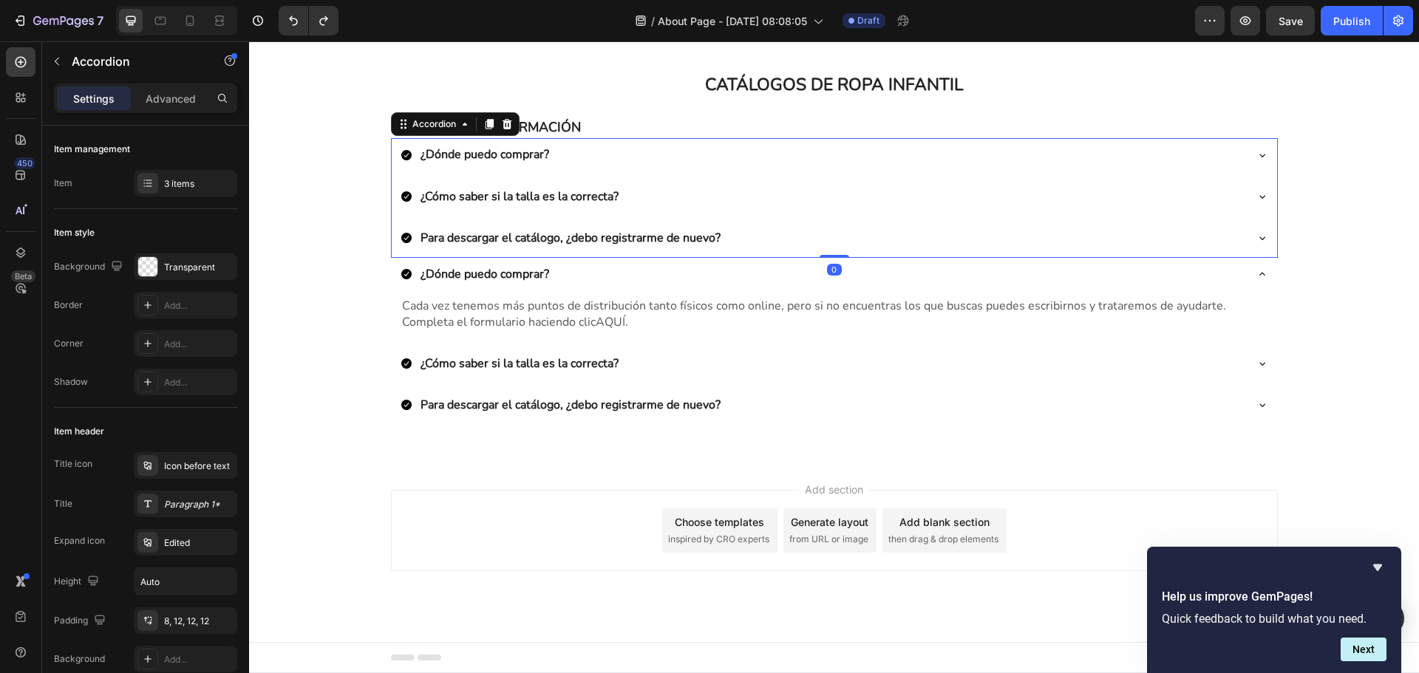
scroll to position [514, 0]
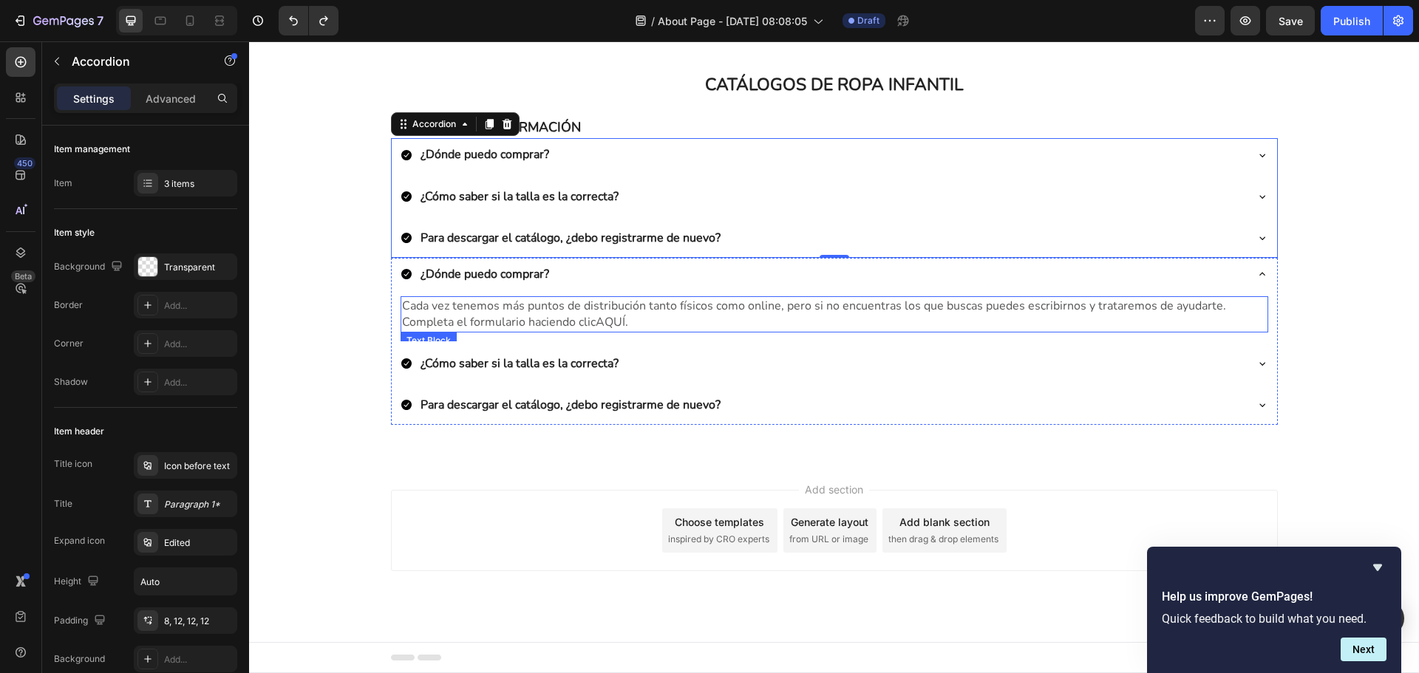
click at [606, 319] on span "AQUÍ." at bounding box center [612, 322] width 33 height 16
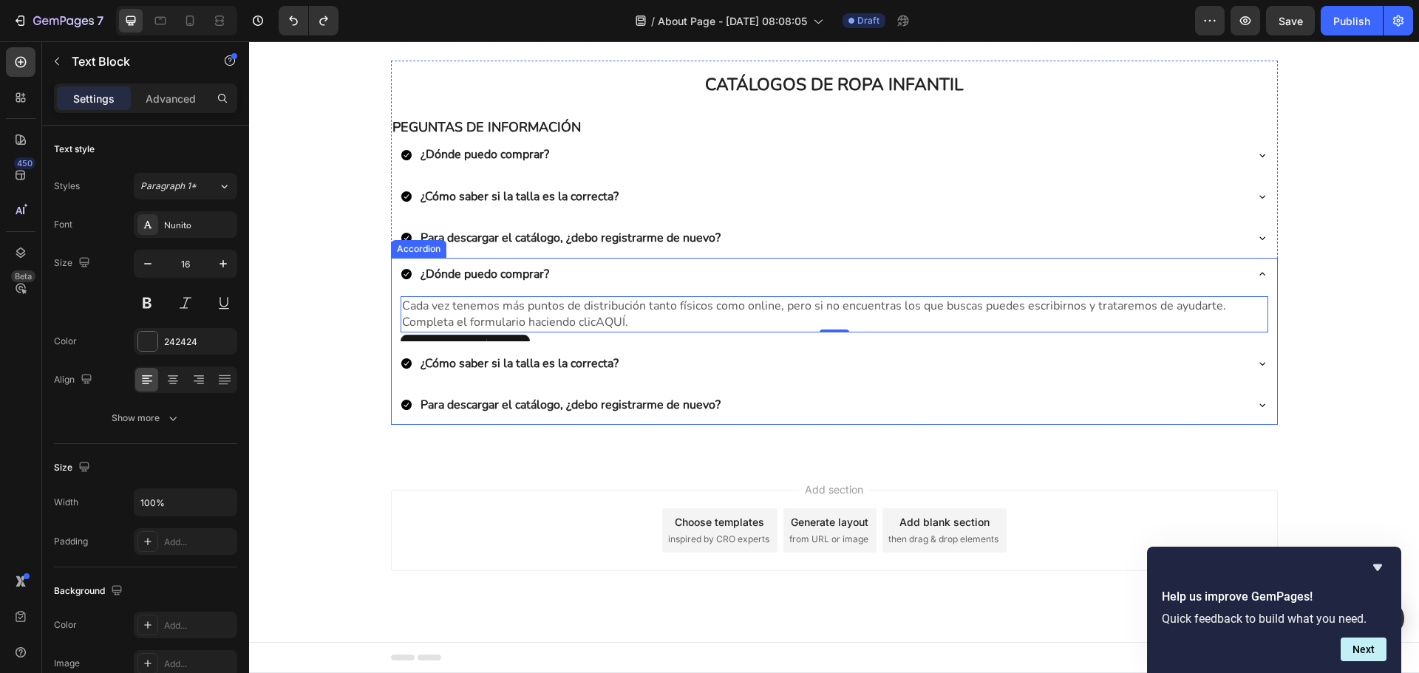
click at [494, 275] on p "¿Dónde puedo comprar?" at bounding box center [485, 274] width 129 height 16
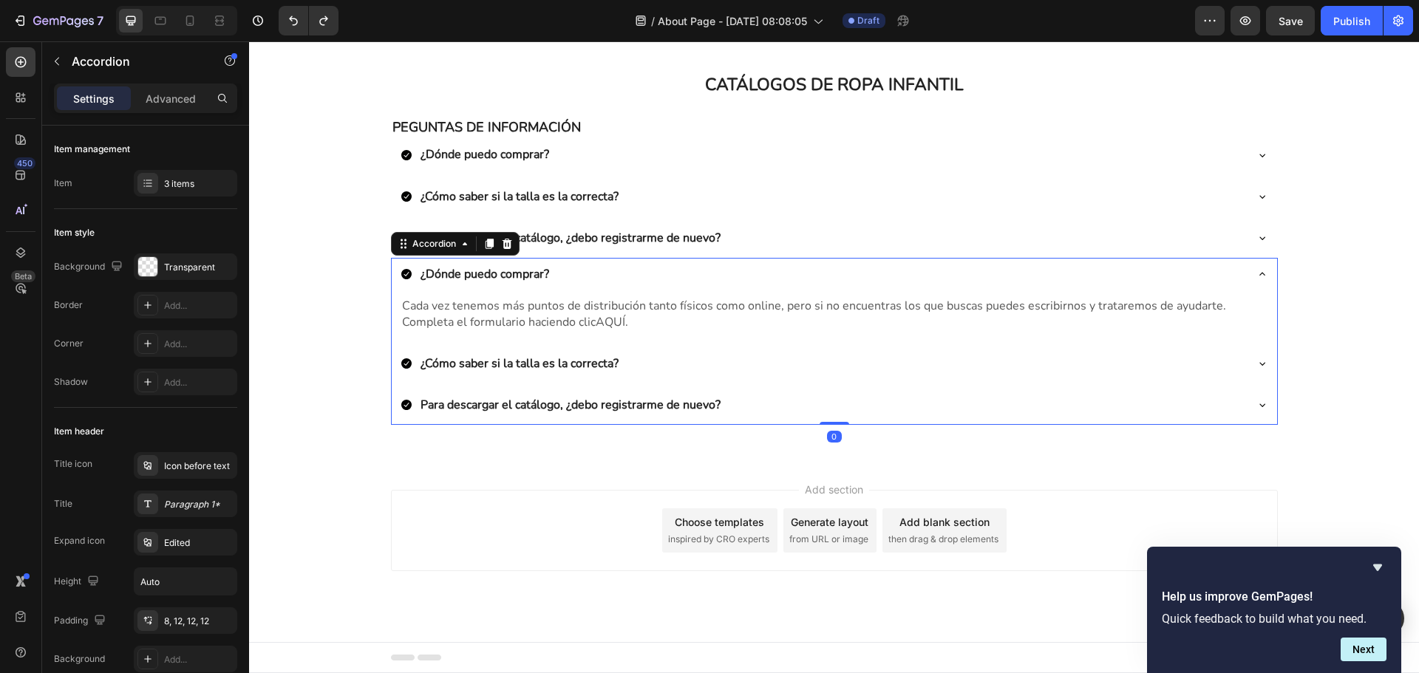
click at [494, 275] on p "¿Dónde puedo comprar?" at bounding box center [485, 274] width 129 height 16
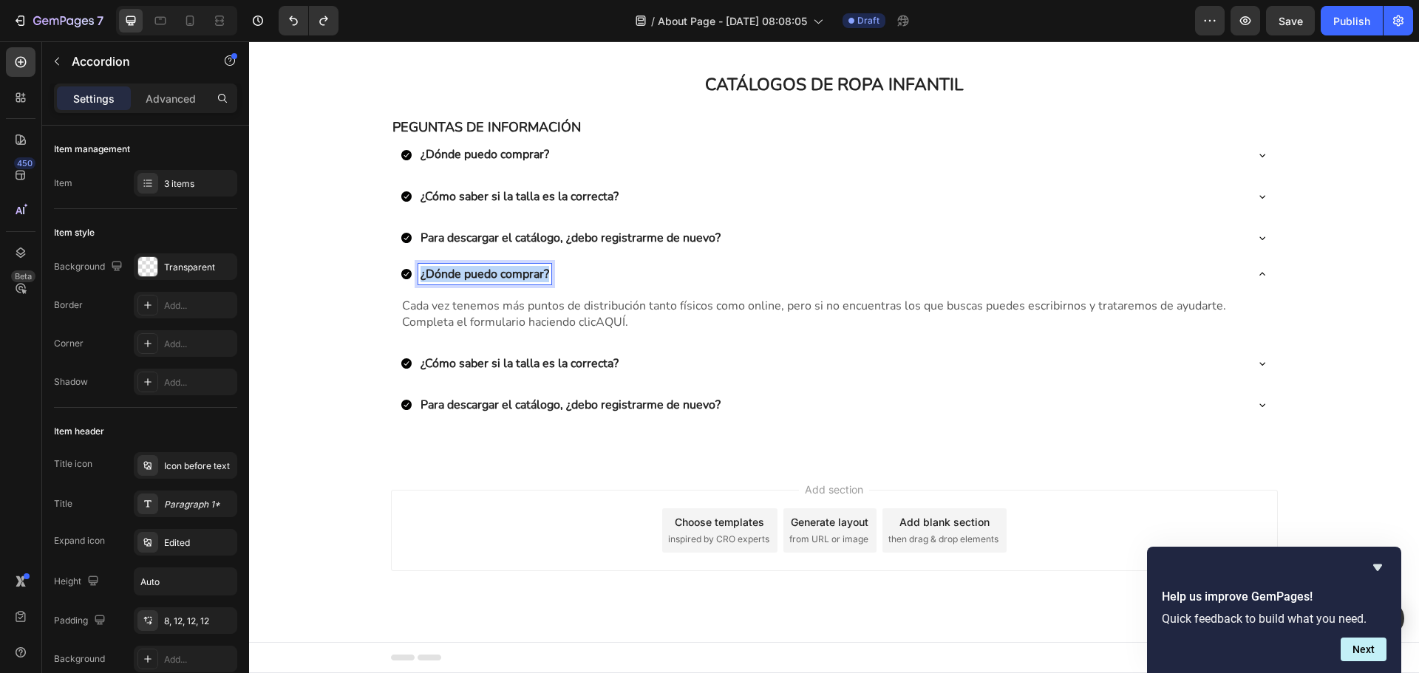
click at [494, 275] on p "¿Dónde puedo comprar?" at bounding box center [485, 274] width 129 height 16
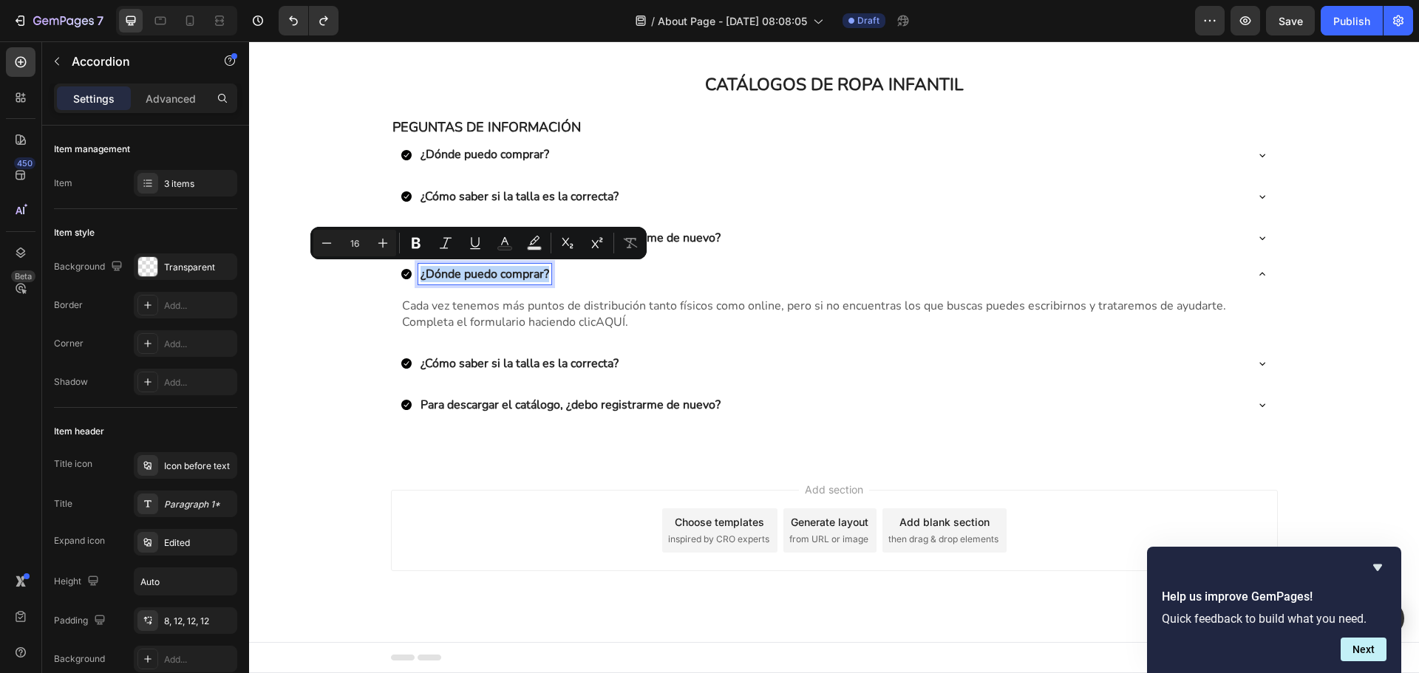
click at [503, 279] on p "¿Dónde puedo comprar?" at bounding box center [485, 274] width 129 height 16
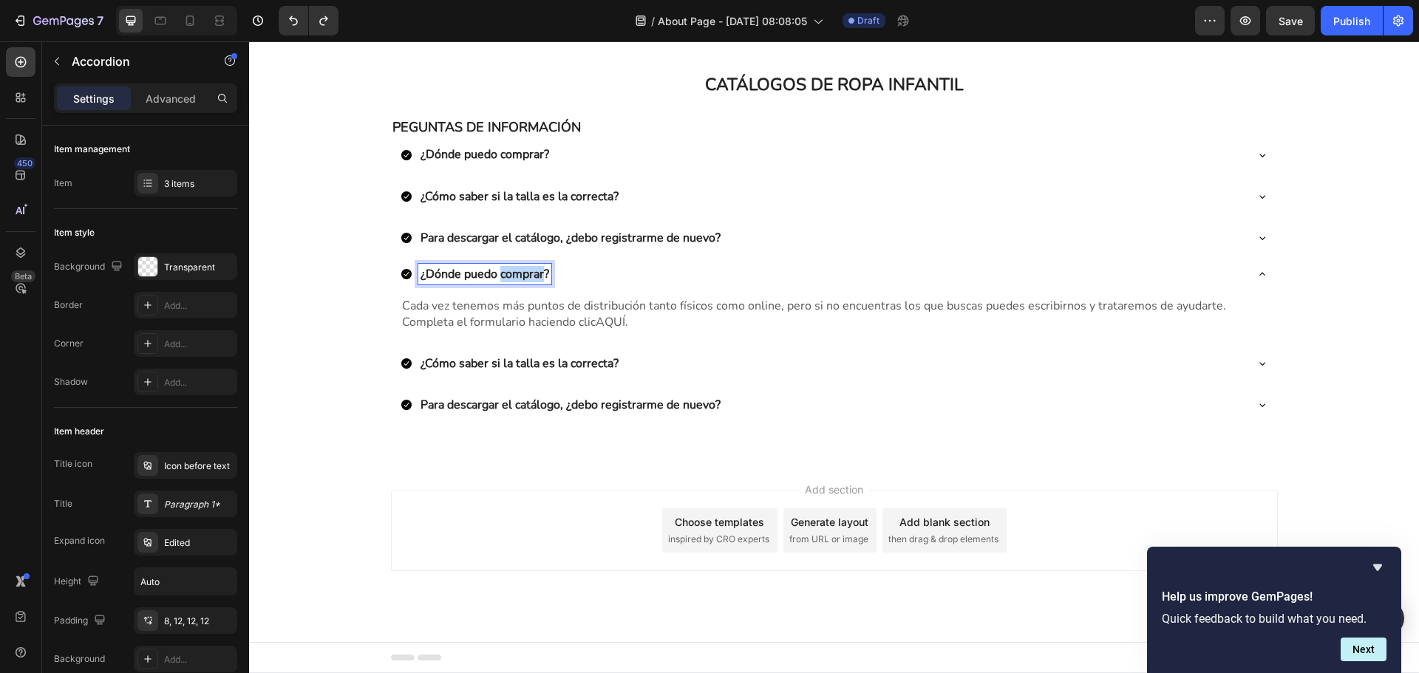
click at [503, 279] on p "¿Dónde puedo comprar?" at bounding box center [485, 274] width 129 height 16
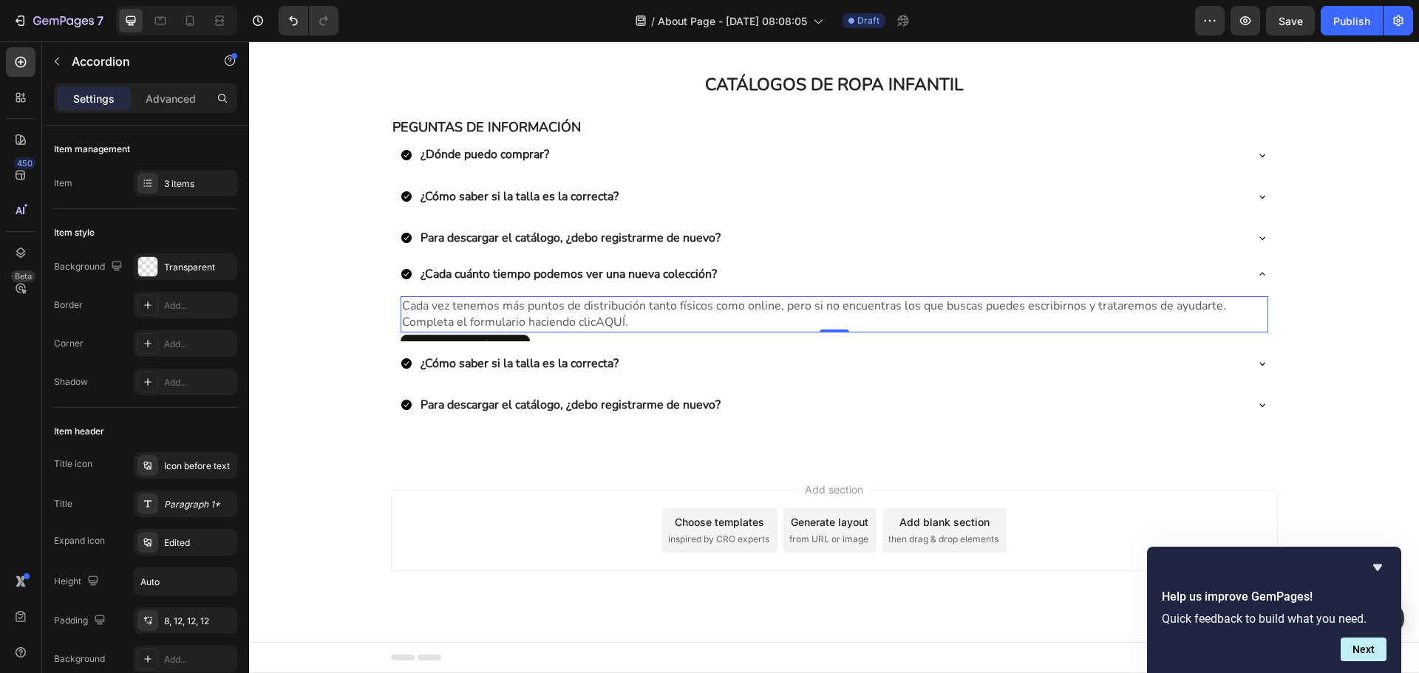
click at [496, 307] on span "Cada vez tenemos más puntos de distribución tanto físicos como online, pero si …" at bounding box center [814, 314] width 824 height 33
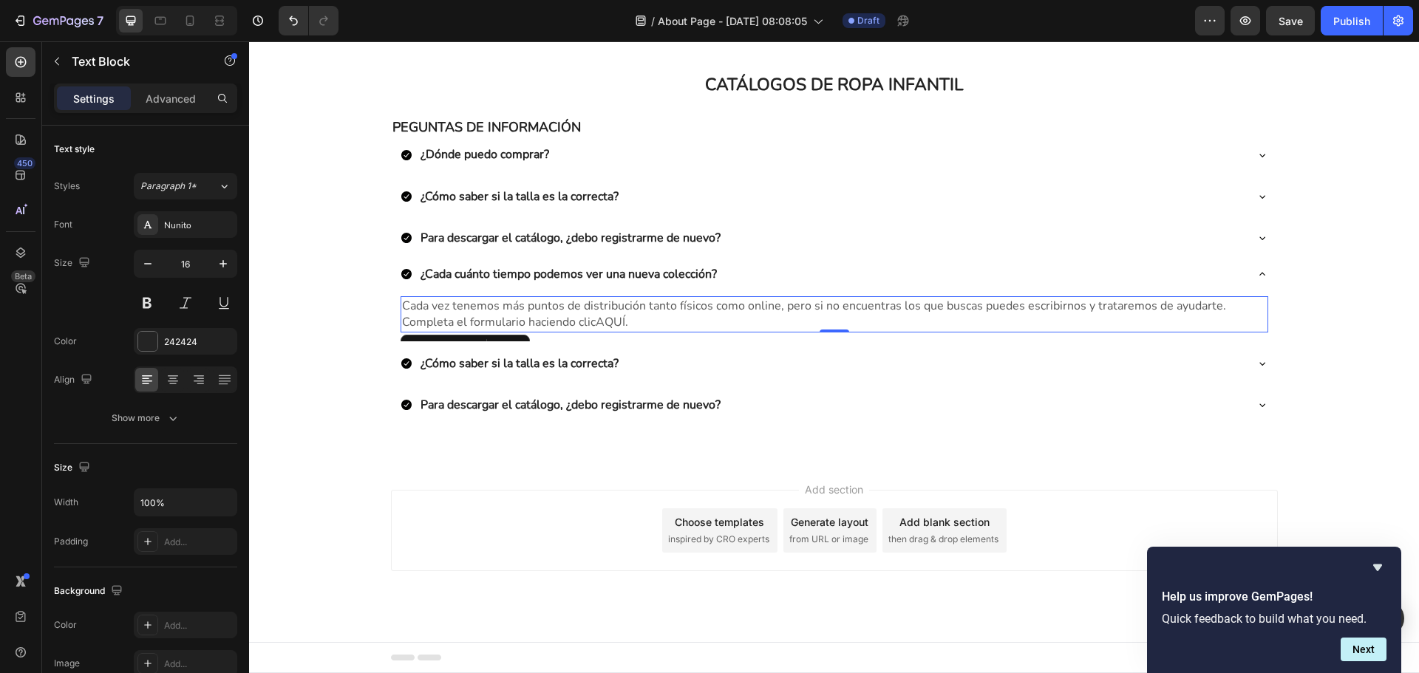
click at [496, 307] on span "Cada vez tenemos más puntos de distribución tanto físicos como online, pero si …" at bounding box center [814, 314] width 824 height 33
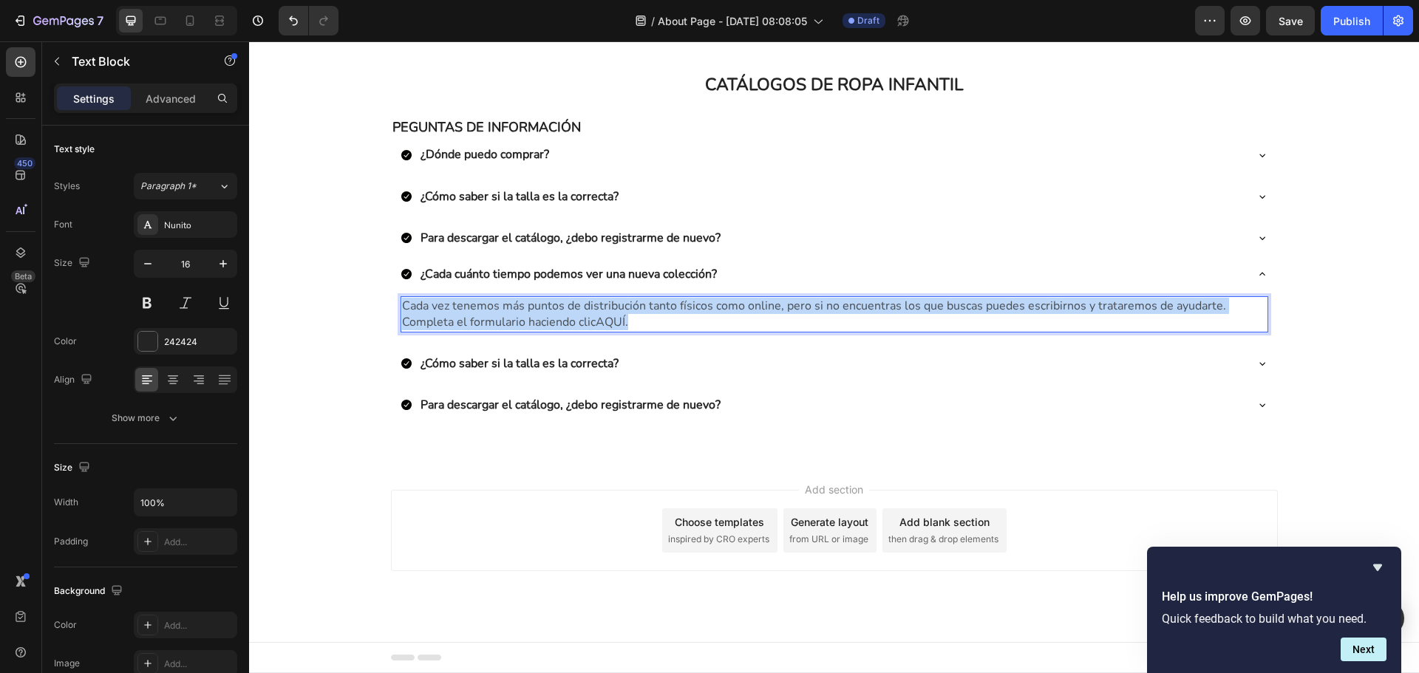
click at [496, 307] on span "Cada vez tenemos más puntos de distribución tanto físicos como online, pero si …" at bounding box center [814, 314] width 824 height 33
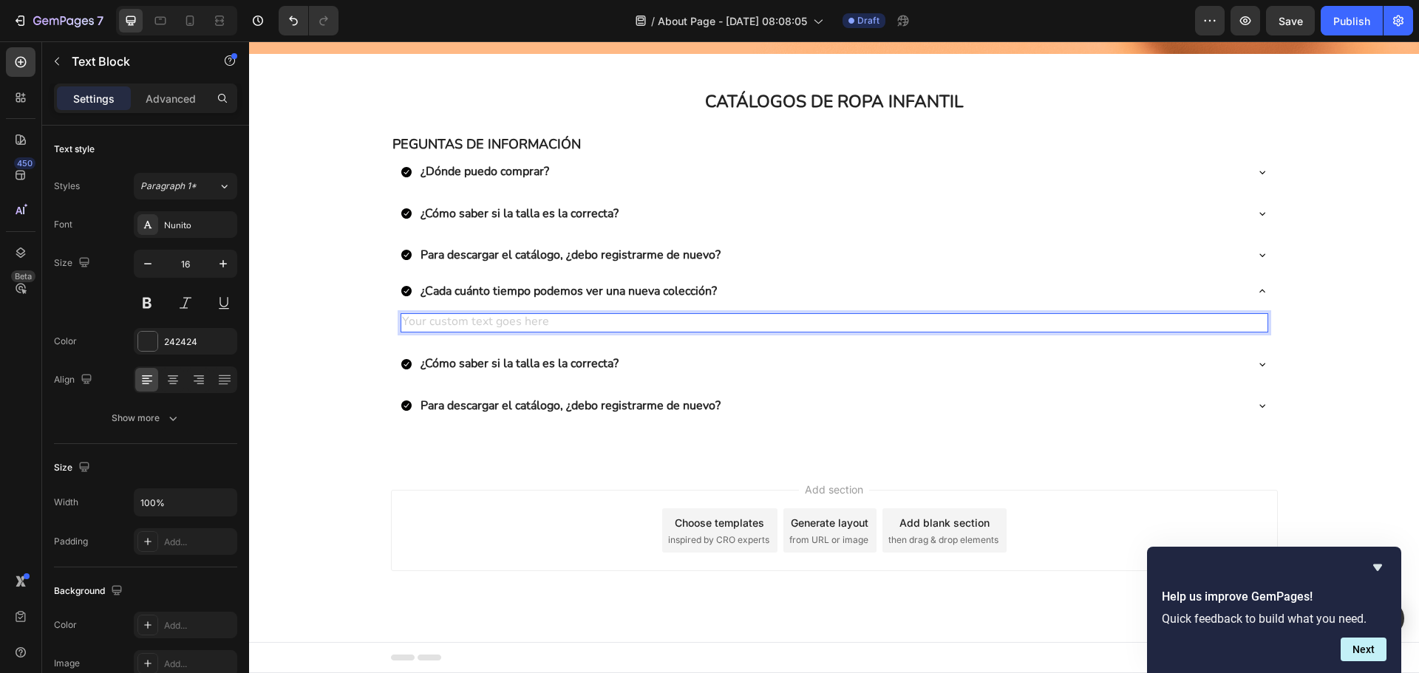
scroll to position [497, 0]
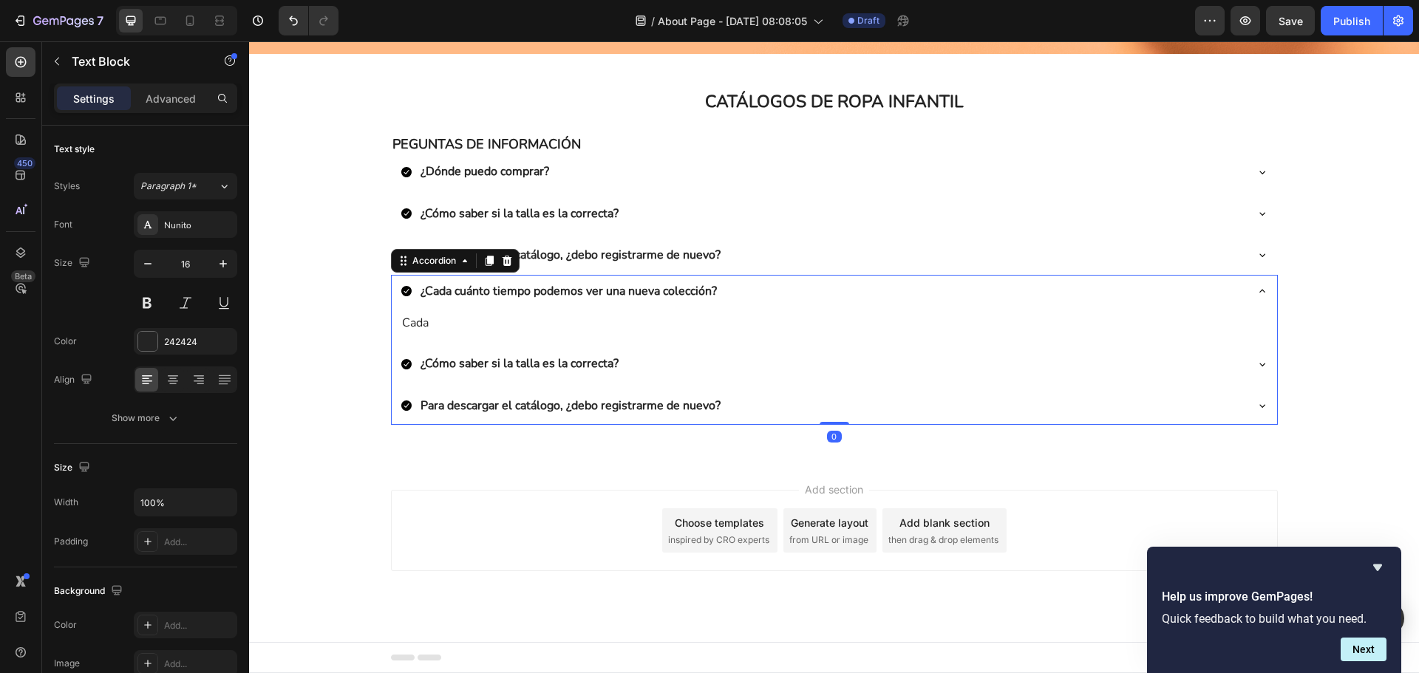
click at [506, 292] on p "¿Cada cuánto tiempo podemos ver una nueva colección?" at bounding box center [569, 291] width 296 height 16
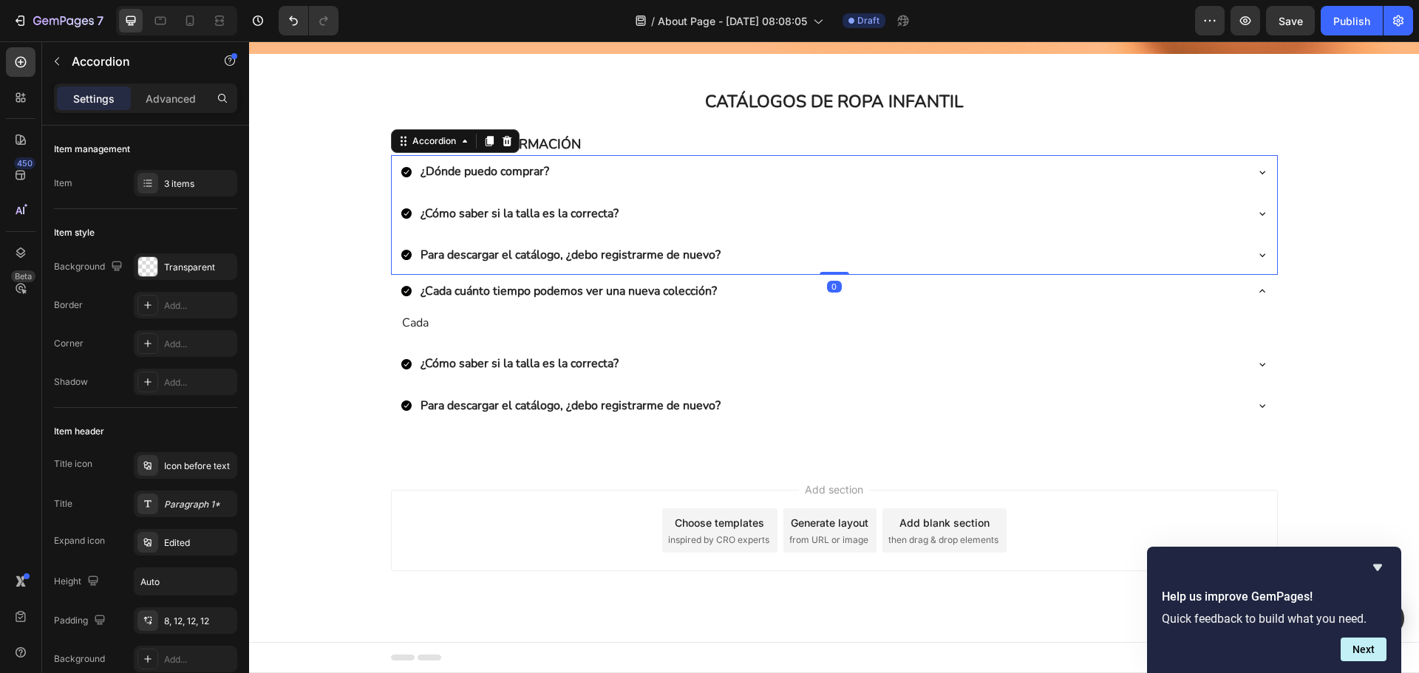
click at [754, 264] on div "Para descargar el catálogo, ¿debo registrarme de nuevo?" at bounding box center [823, 255] width 844 height 21
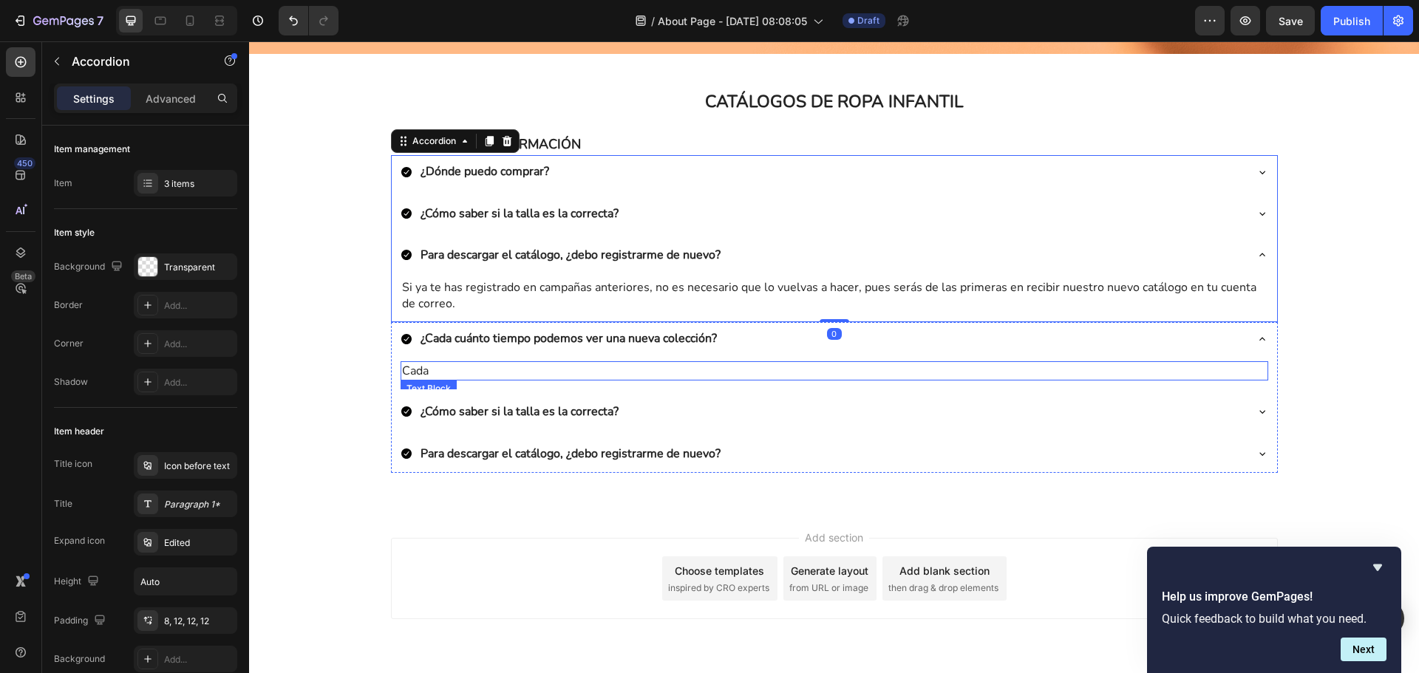
click at [591, 372] on p "Cada" at bounding box center [834, 371] width 865 height 16
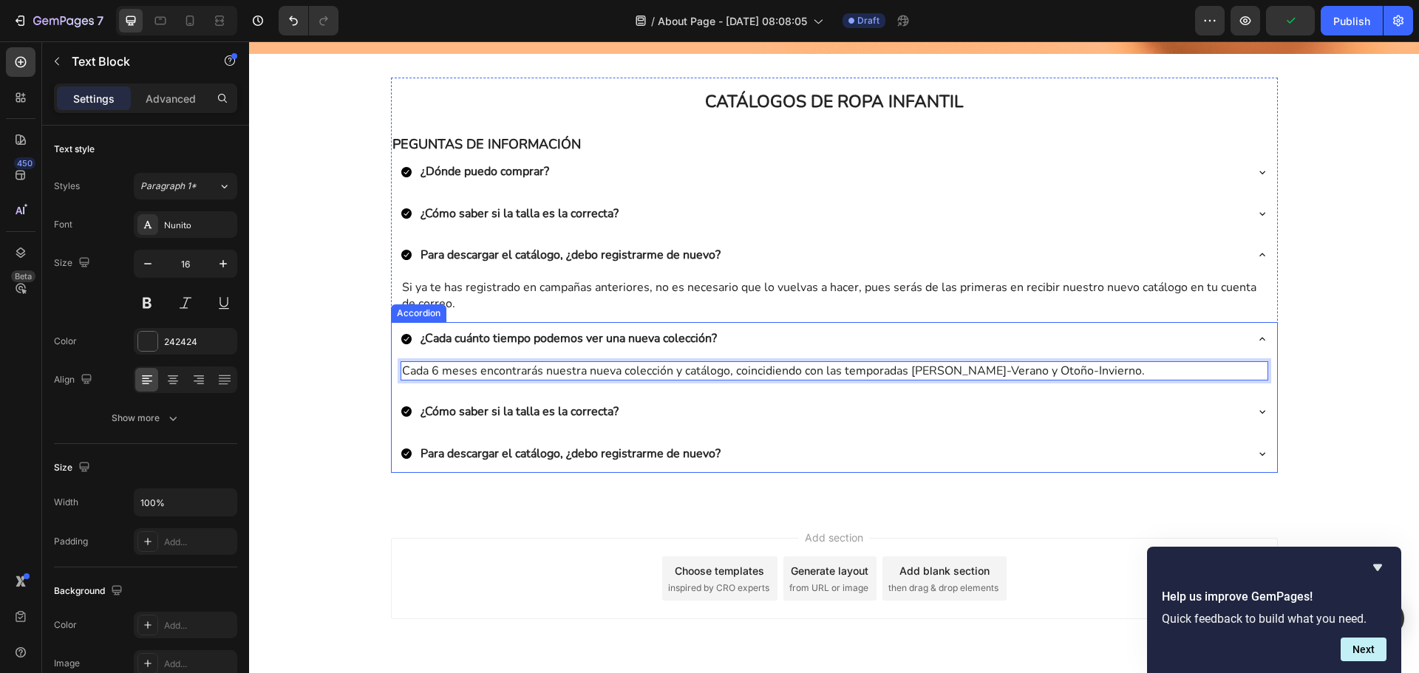
click at [530, 415] on p "¿Cómo saber si la talla es la correcta?" at bounding box center [520, 412] width 198 height 16
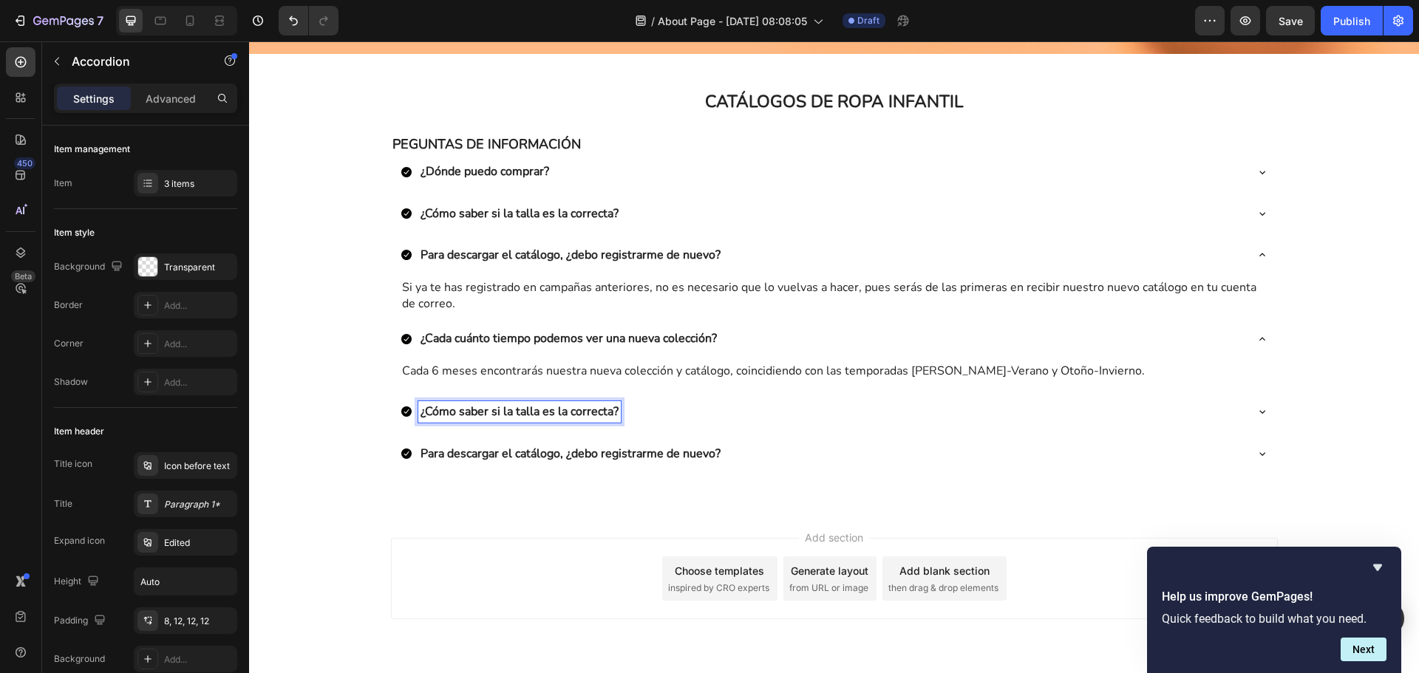
click at [530, 415] on p "¿Cómo saber si la talla es la correcta?" at bounding box center [520, 412] width 198 height 16
click at [769, 424] on div "Si tengo una tienda, ¿puedo distribuir vuestra marca?" at bounding box center [834, 412] width 885 height 35
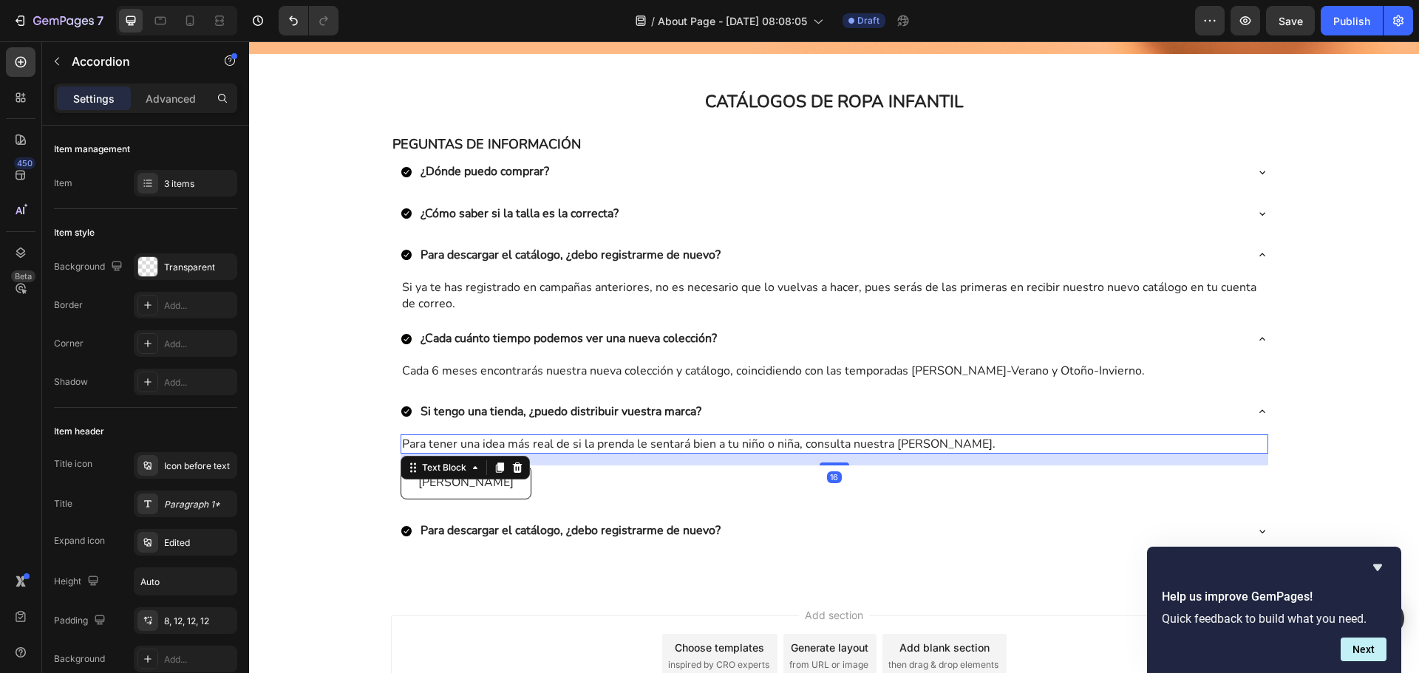
click at [709, 441] on p "Para tener una idea más real de si la prenda le sentará bien a tu niño o niña, …" at bounding box center [834, 444] width 865 height 16
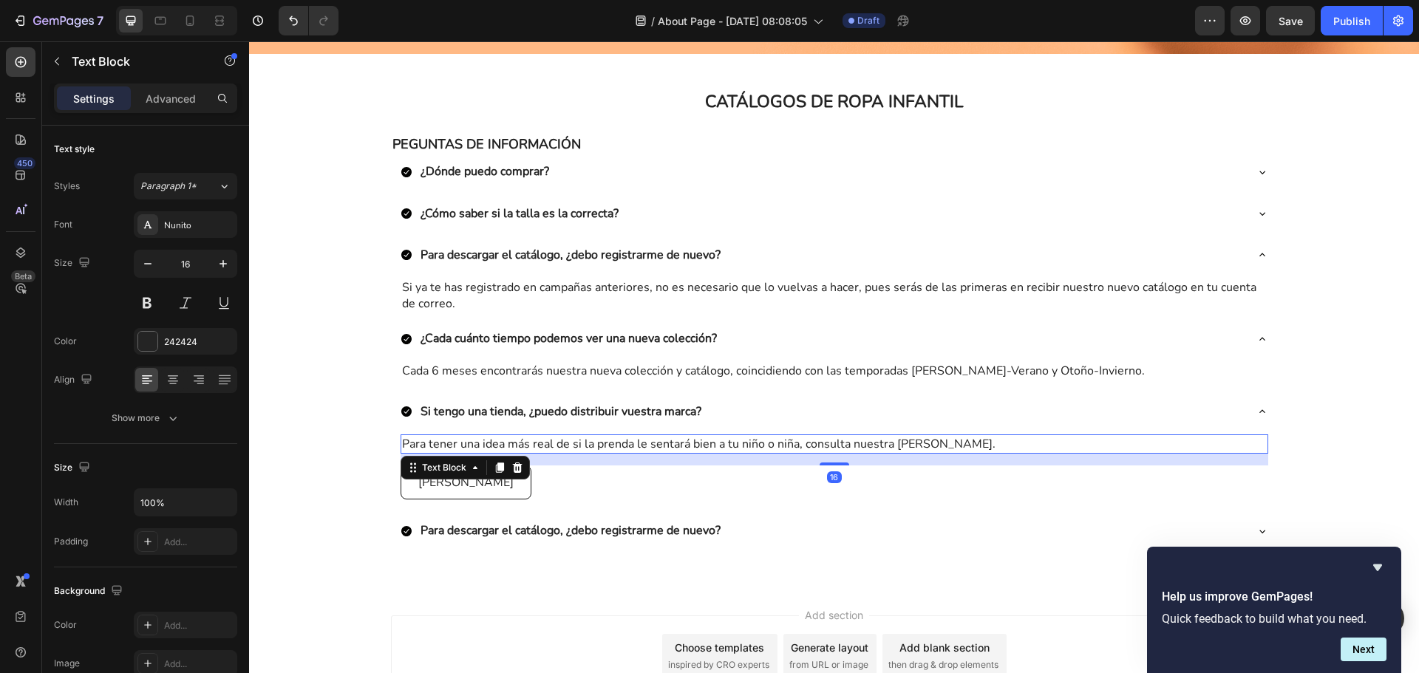
click at [709, 441] on p "Para tener una idea más real de si la prenda le sentará bien a tu niño o niña, …" at bounding box center [834, 444] width 865 height 16
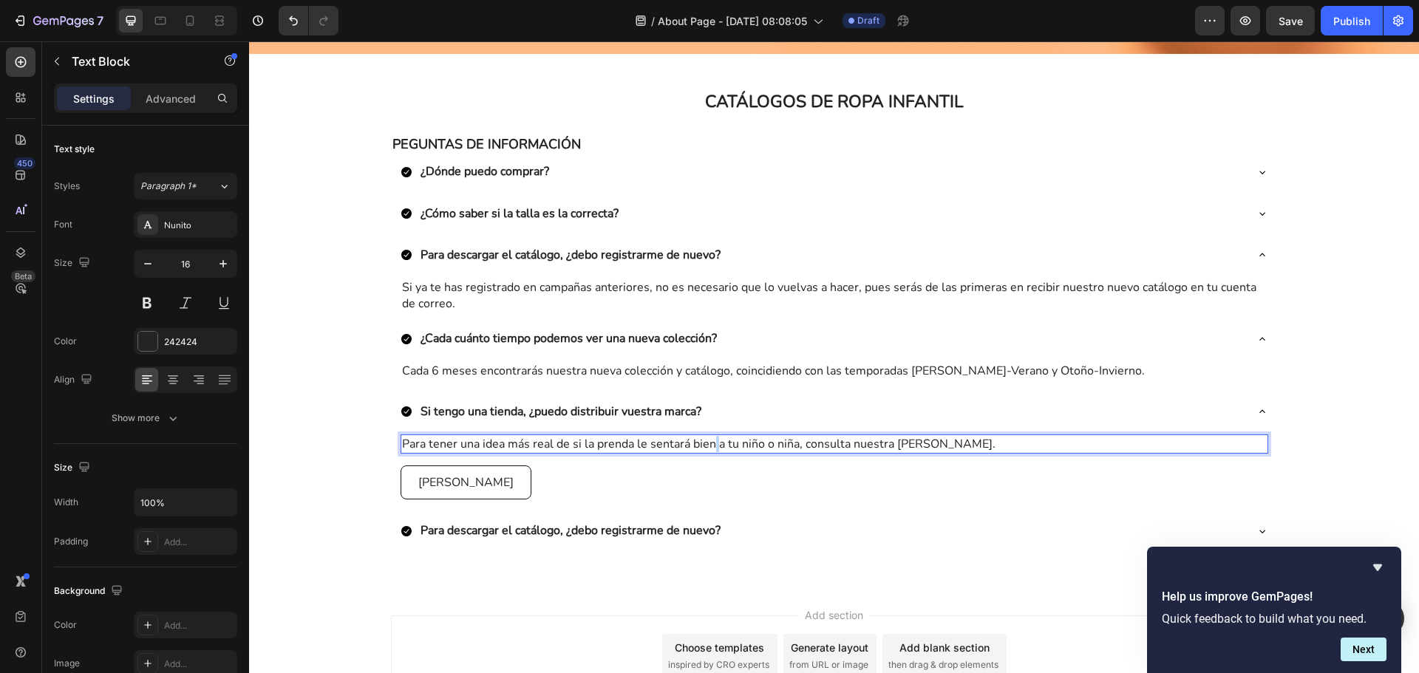
click at [709, 441] on p "Para tener una idea más real de si la prenda le sentará bien a tu niño o niña, …" at bounding box center [834, 444] width 865 height 16
click at [470, 444] on p "En principio sí. Deberías contactar con nosotros telefónicamente y solicitar la…" at bounding box center [834, 444] width 865 height 16
click at [560, 443] on p "En principio sí. Deberías contactar con nosotros telefónicamente y solicitar la…" at bounding box center [834, 444] width 865 height 16
click at [678, 443] on p "En principio sí. Deberías contactar con nosotros telefónicamente y solicitar la…" at bounding box center [834, 444] width 865 height 16
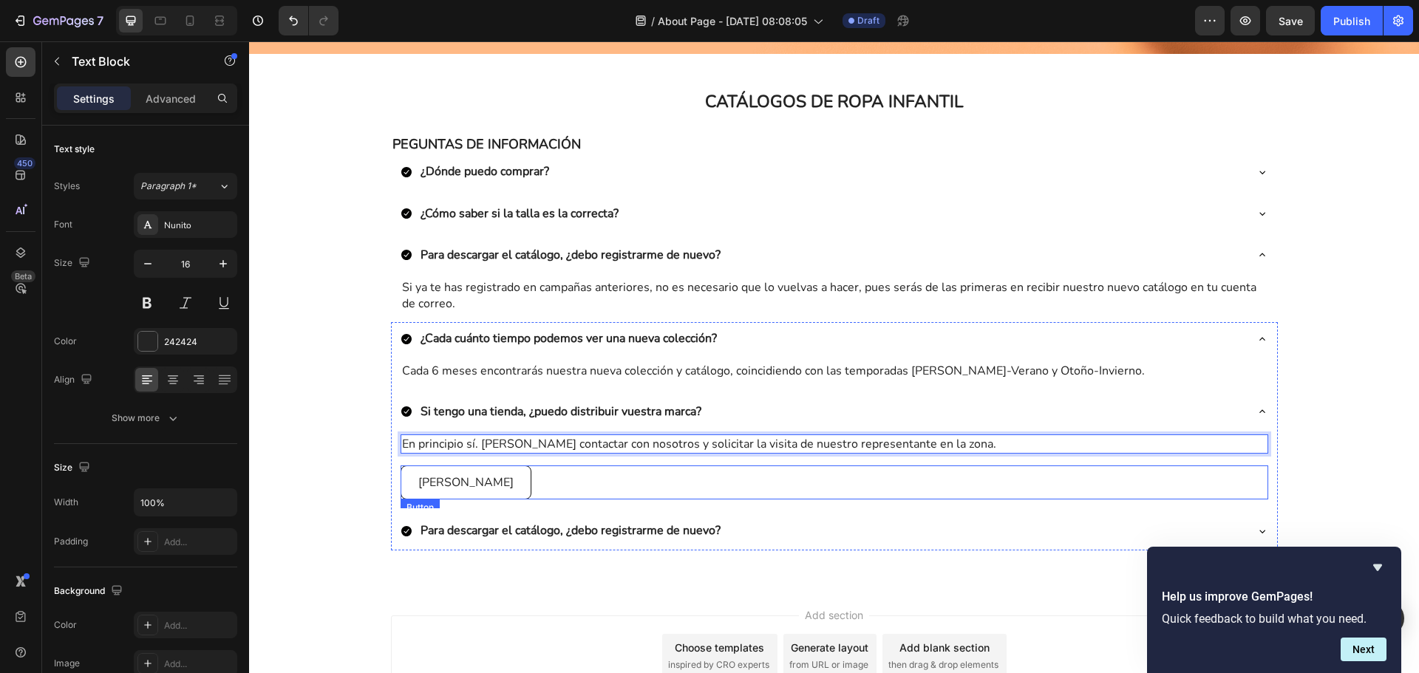
click at [540, 476] on div "Guía de tallas Button" at bounding box center [835, 483] width 868 height 34
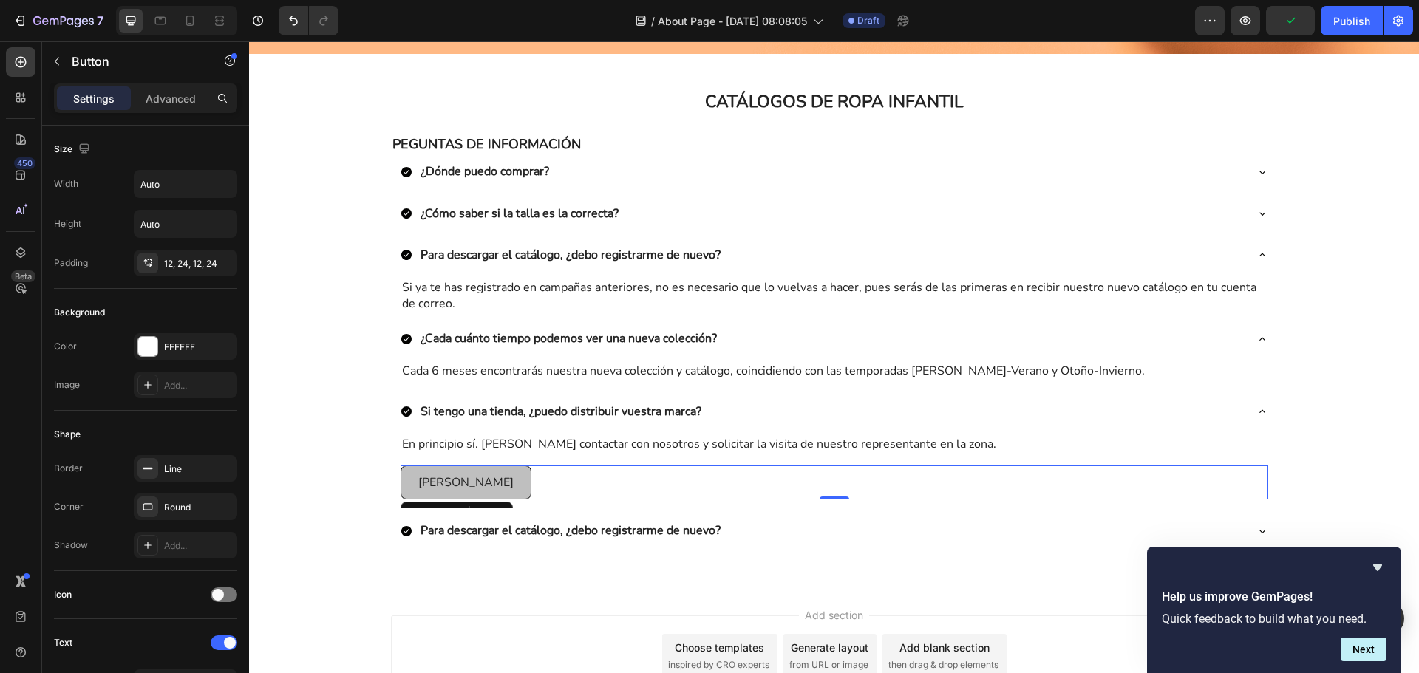
click at [493, 485] on link "[PERSON_NAME]" at bounding box center [466, 483] width 131 height 34
click at [538, 483] on div "Guía de tallas Button 0" at bounding box center [835, 483] width 868 height 34
click at [864, 466] on div "Guía de tallas Button 0" at bounding box center [835, 483] width 868 height 34
click at [1095, 452] on p "En principio sí. Deberías contactar con nosotros y solicitar la visita de nuest…" at bounding box center [834, 444] width 865 height 16
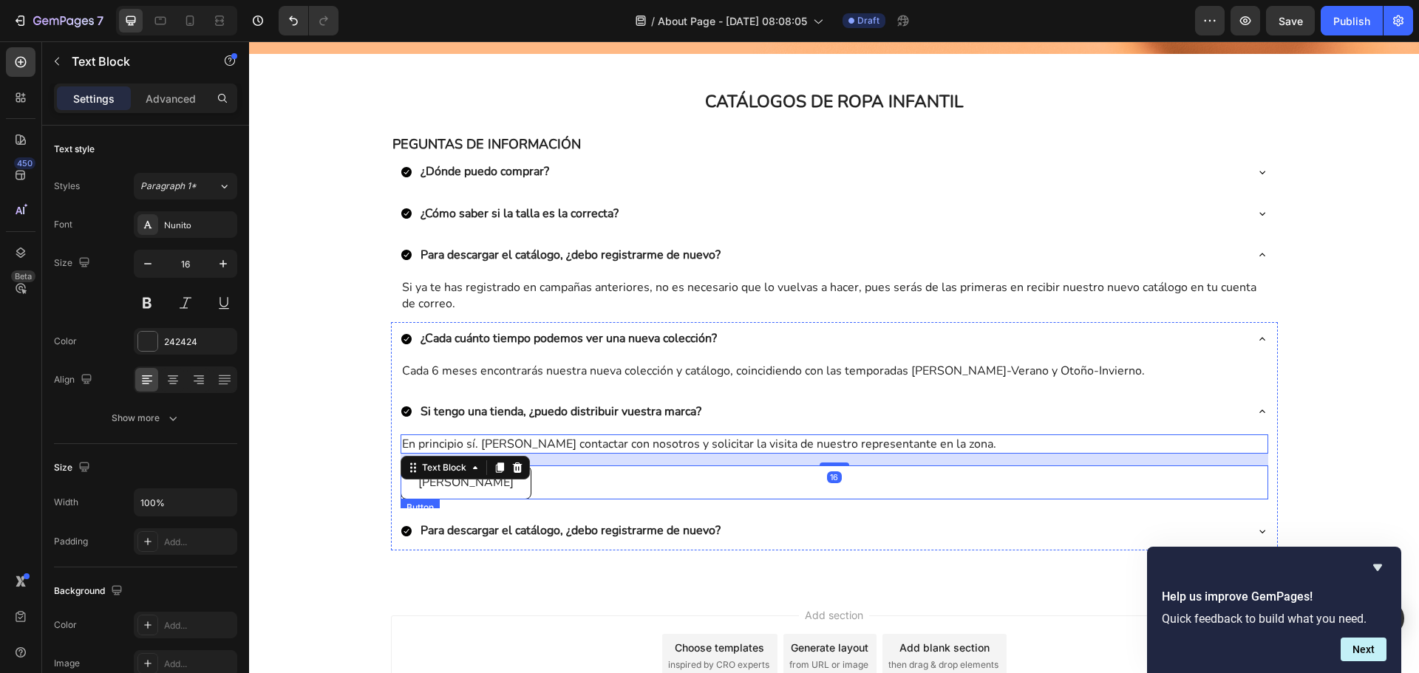
click at [593, 480] on div "Guía de tallas Button" at bounding box center [835, 483] width 868 height 34
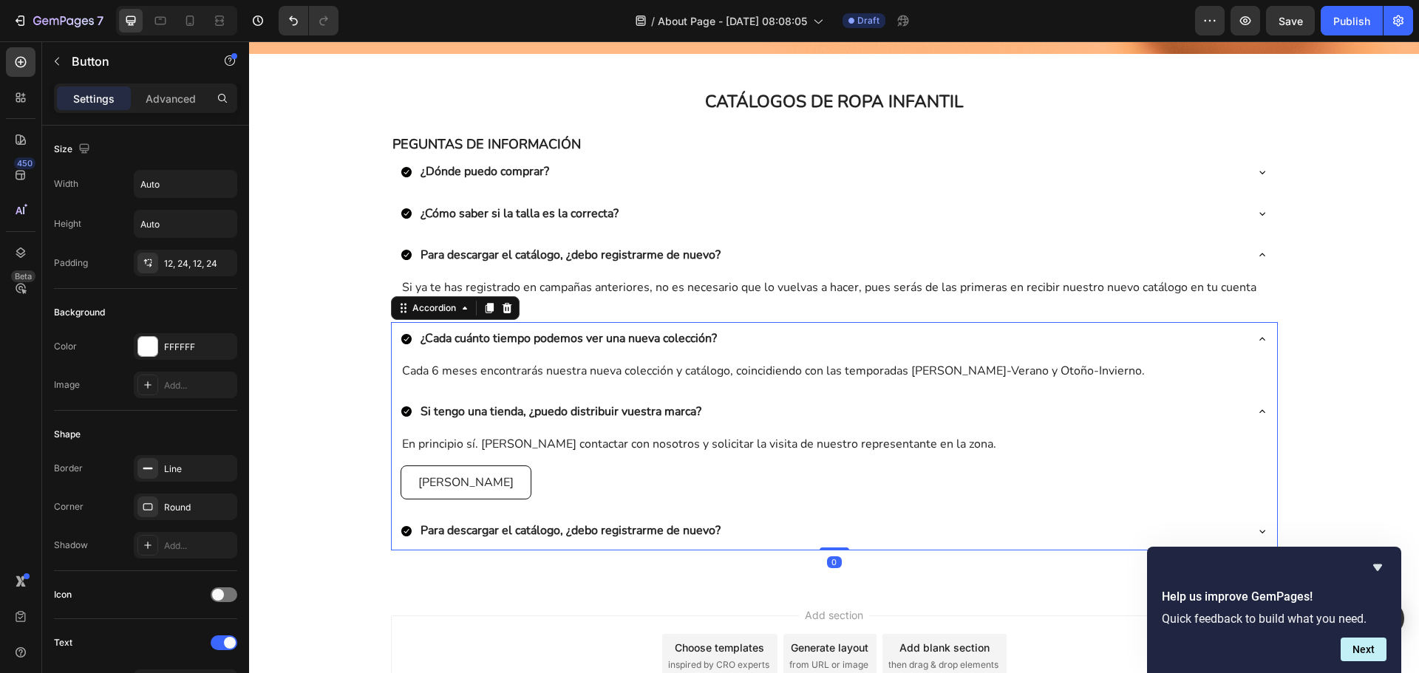
click at [523, 455] on div "En principio sí. Deberías contactar con nosotros y solicitar la visita de nuest…" at bounding box center [835, 468] width 868 height 66
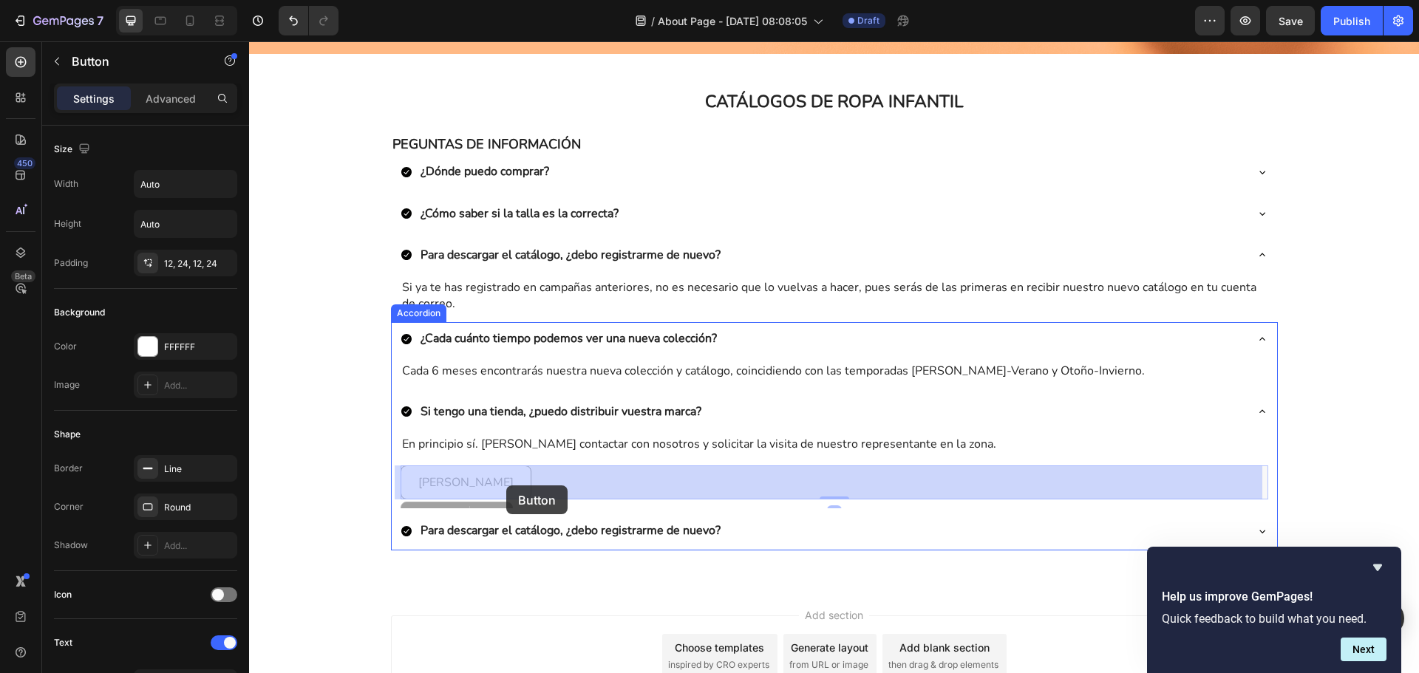
drag, startPoint x: 523, startPoint y: 480, endPoint x: 506, endPoint y: 486, distance: 17.3
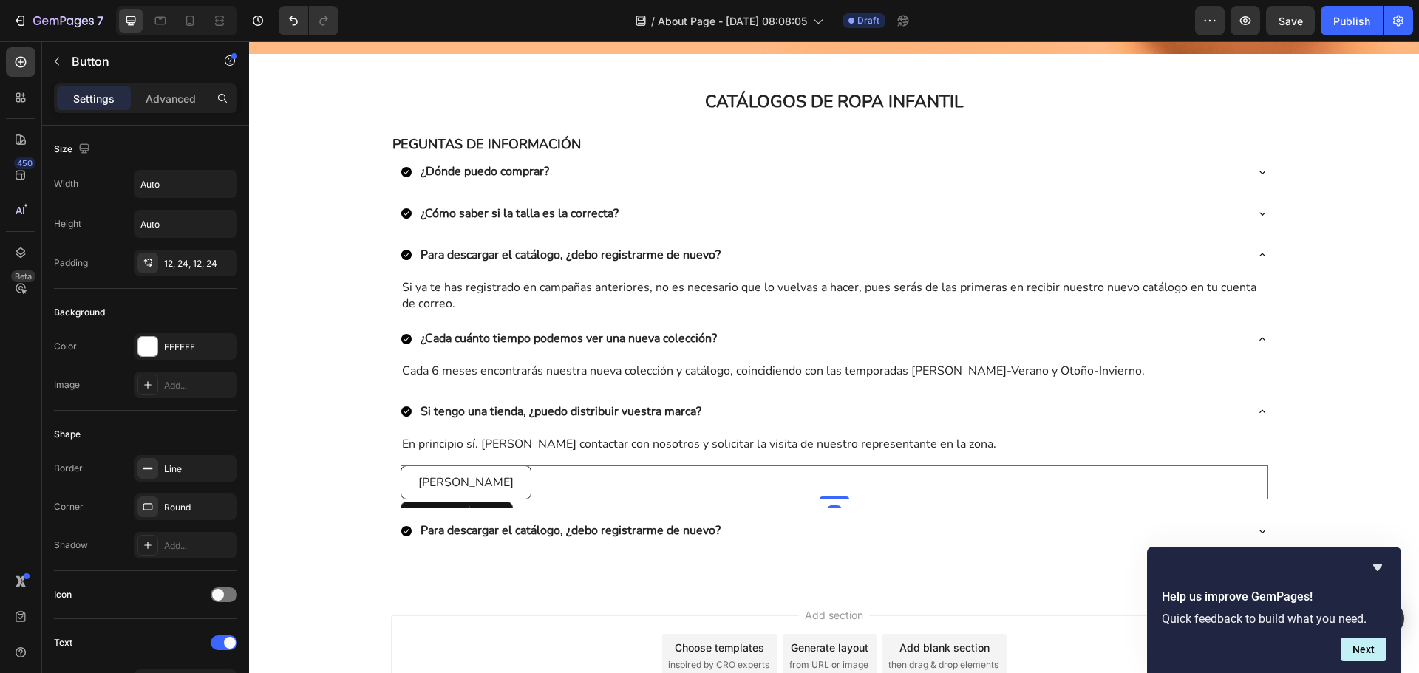
click at [505, 489] on div "Guía de tallas Button 0" at bounding box center [835, 483] width 868 height 34
click at [489, 489] on link "[PERSON_NAME]" at bounding box center [466, 483] width 131 height 34
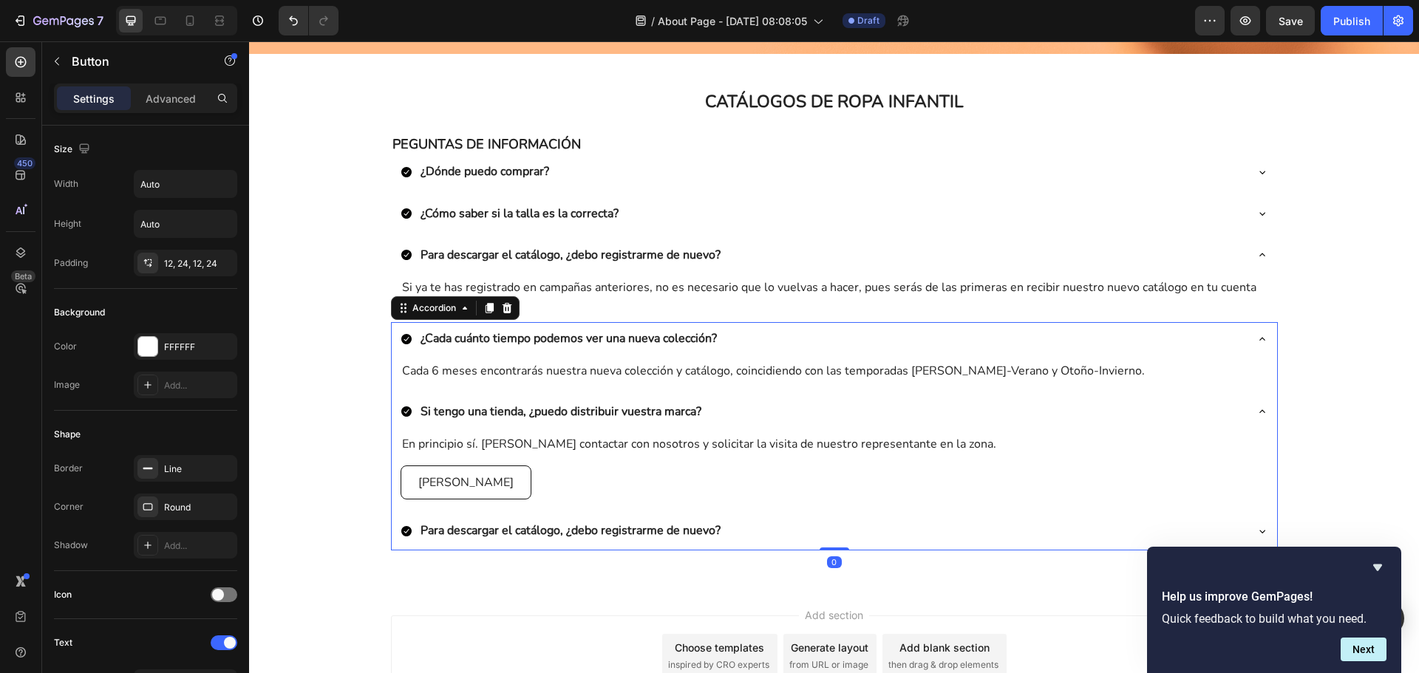
click at [961, 413] on div "Si tengo una tienda, ¿puedo distribuir vuestra marca?" at bounding box center [823, 411] width 844 height 21
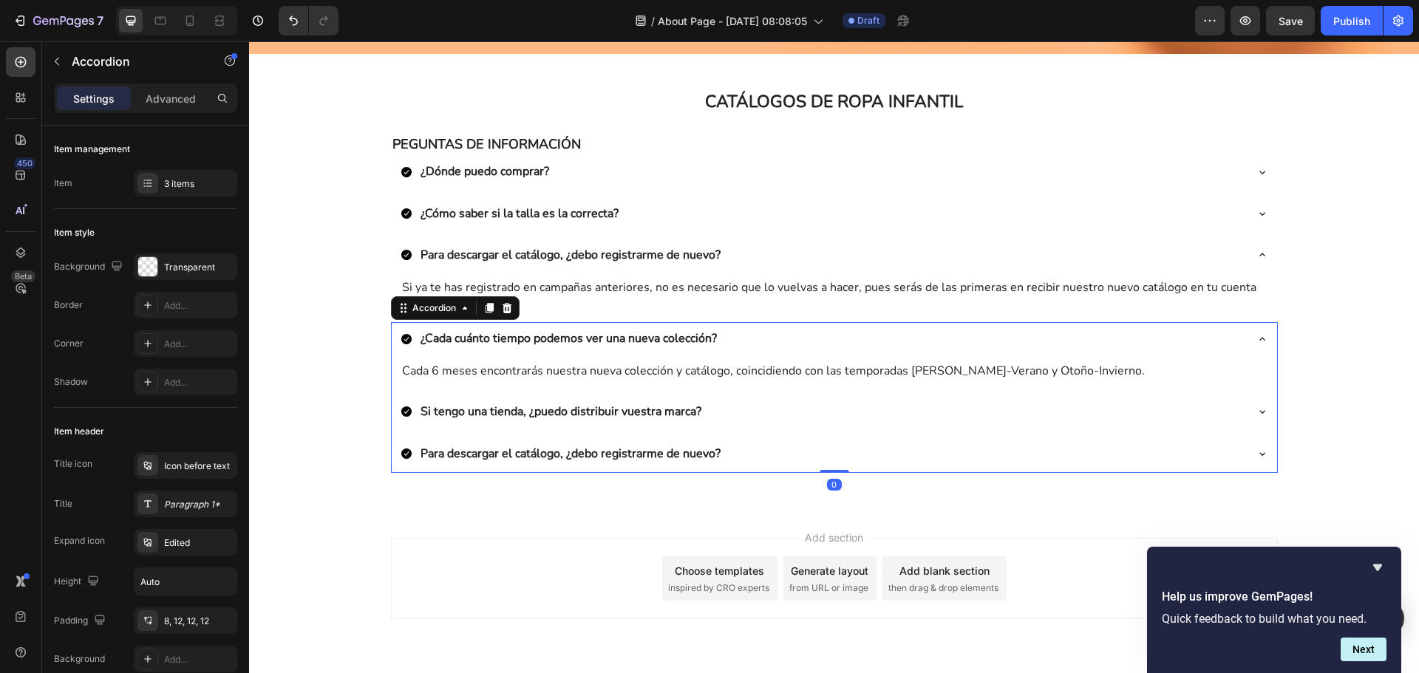
click at [866, 421] on div "Si tengo una tienda, ¿puedo distribuir vuestra marca?" at bounding box center [823, 411] width 844 height 21
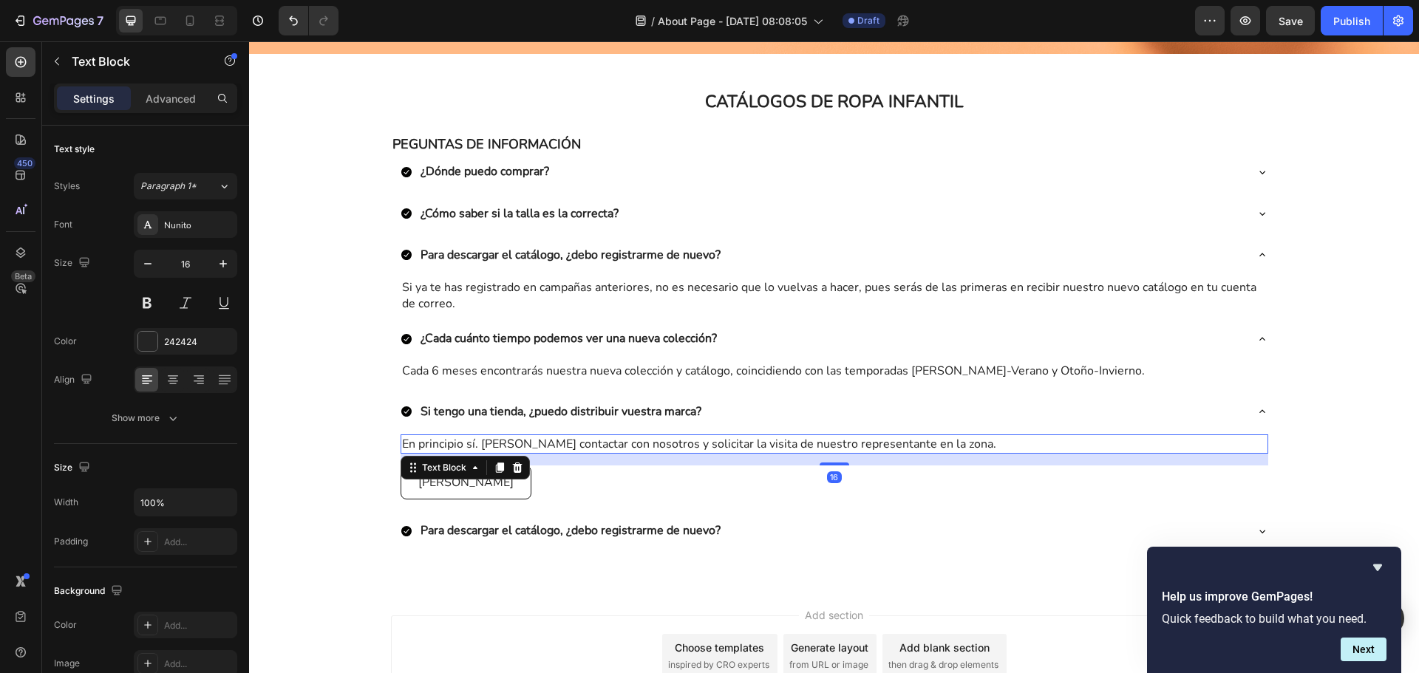
click at [609, 438] on p "En principio sí. Deberías contactar con nosotros y solicitar la visita de nuest…" at bounding box center [834, 444] width 865 height 16
click at [512, 470] on icon at bounding box center [517, 468] width 10 height 10
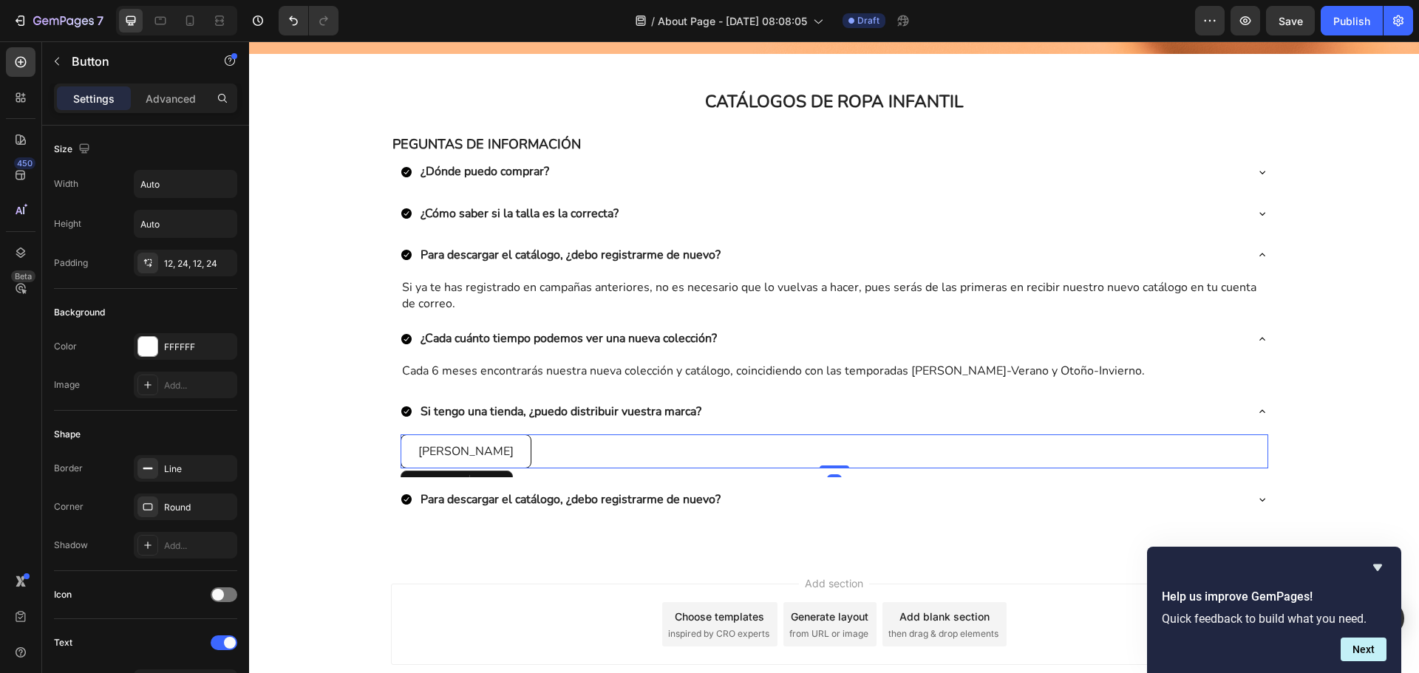
click at [508, 448] on div "Guía de tallas Button 0" at bounding box center [835, 452] width 868 height 34
click at [813, 401] on div "Si tengo una tienda, ¿puedo distribuir vuestra marca?" at bounding box center [823, 411] width 844 height 21
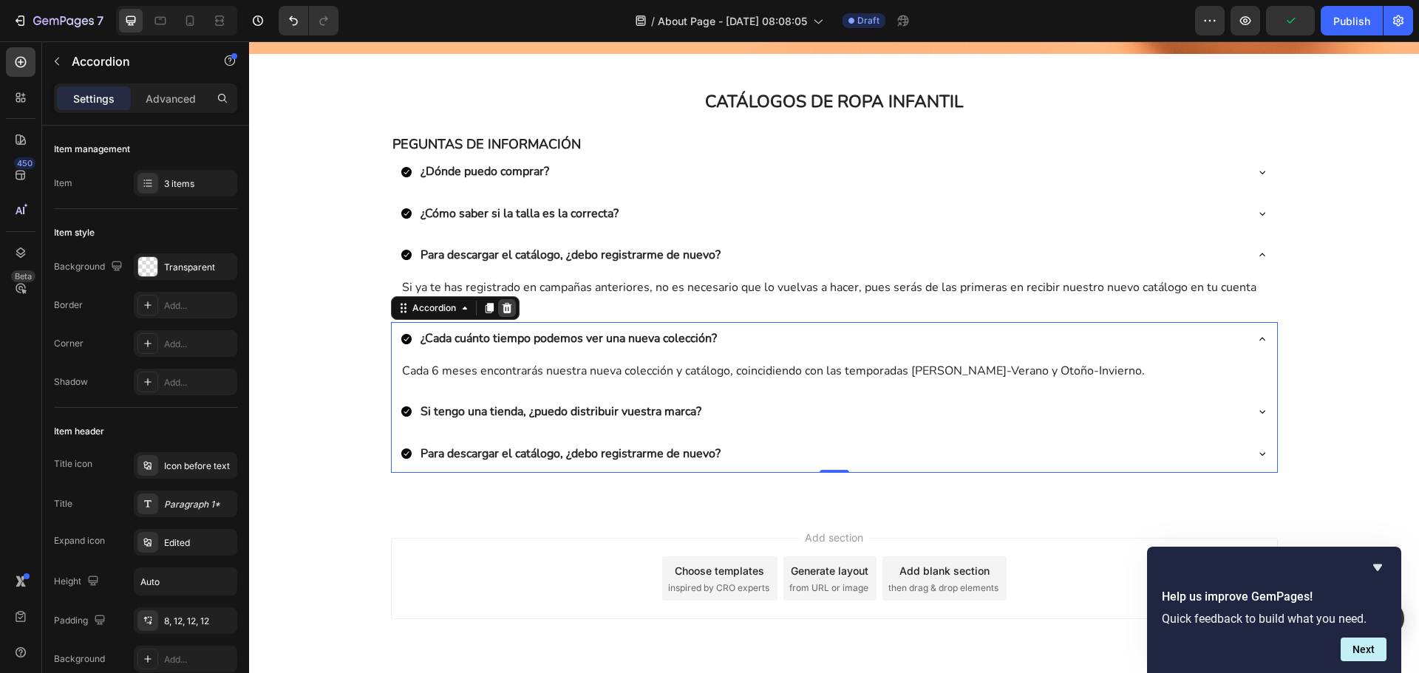
click at [502, 307] on icon at bounding box center [507, 308] width 12 height 12
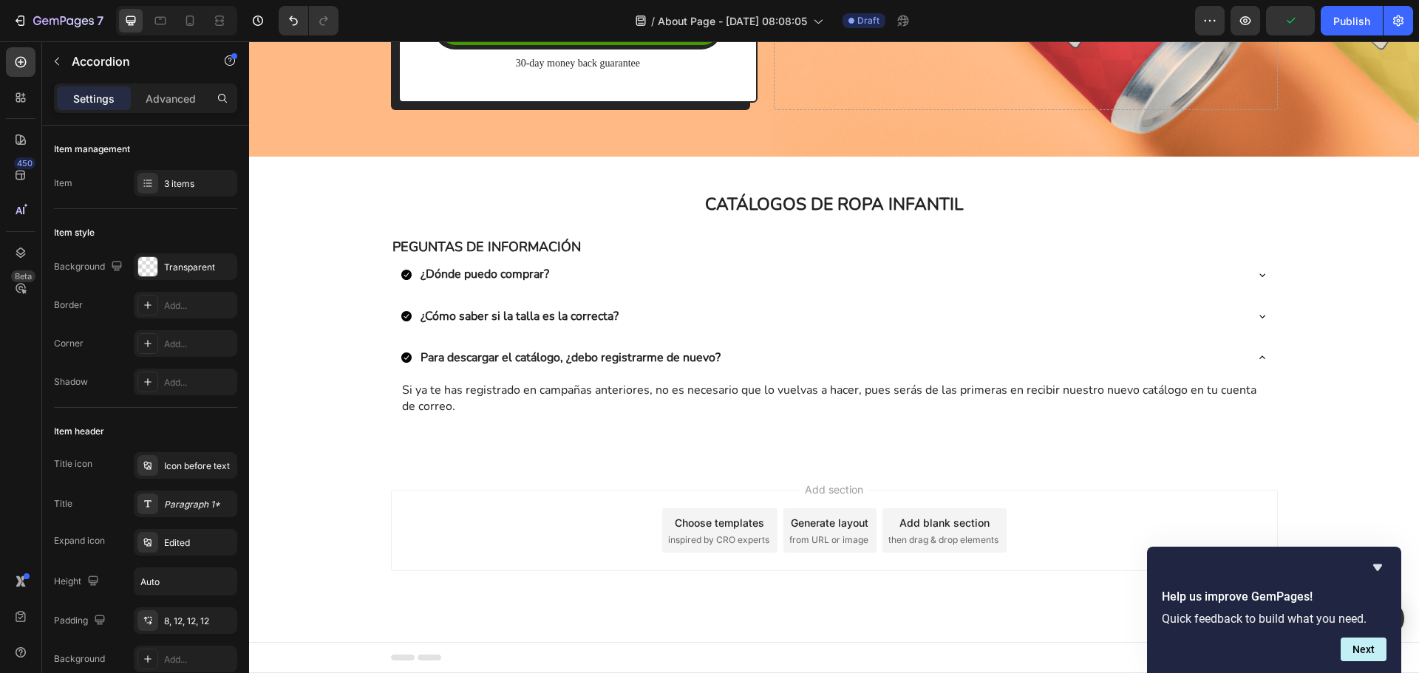
scroll to position [394, 0]
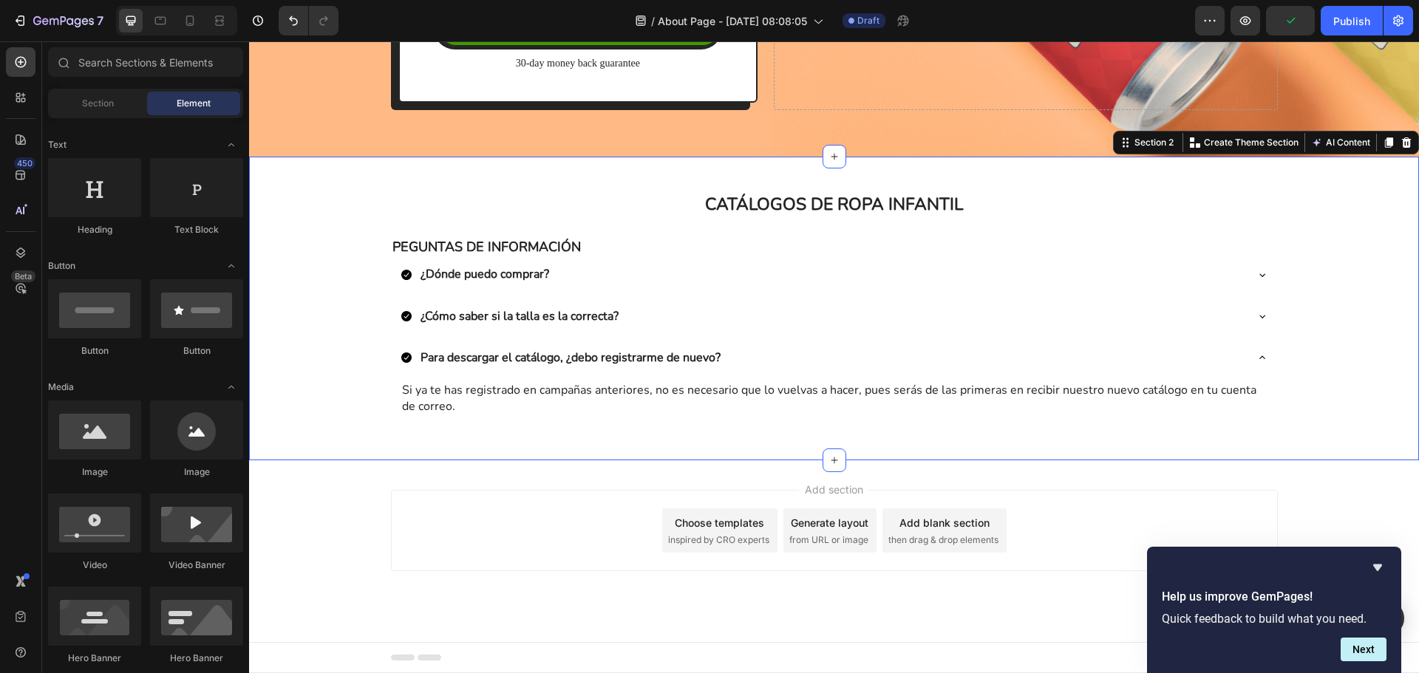
click at [620, 436] on div "CATÁLOGOS DE ROPA INFANTIL Heading Row PEGUNTAS DE INFORMACIÓN Text Block ¿Dónd…" at bounding box center [834, 308] width 1170 height 256
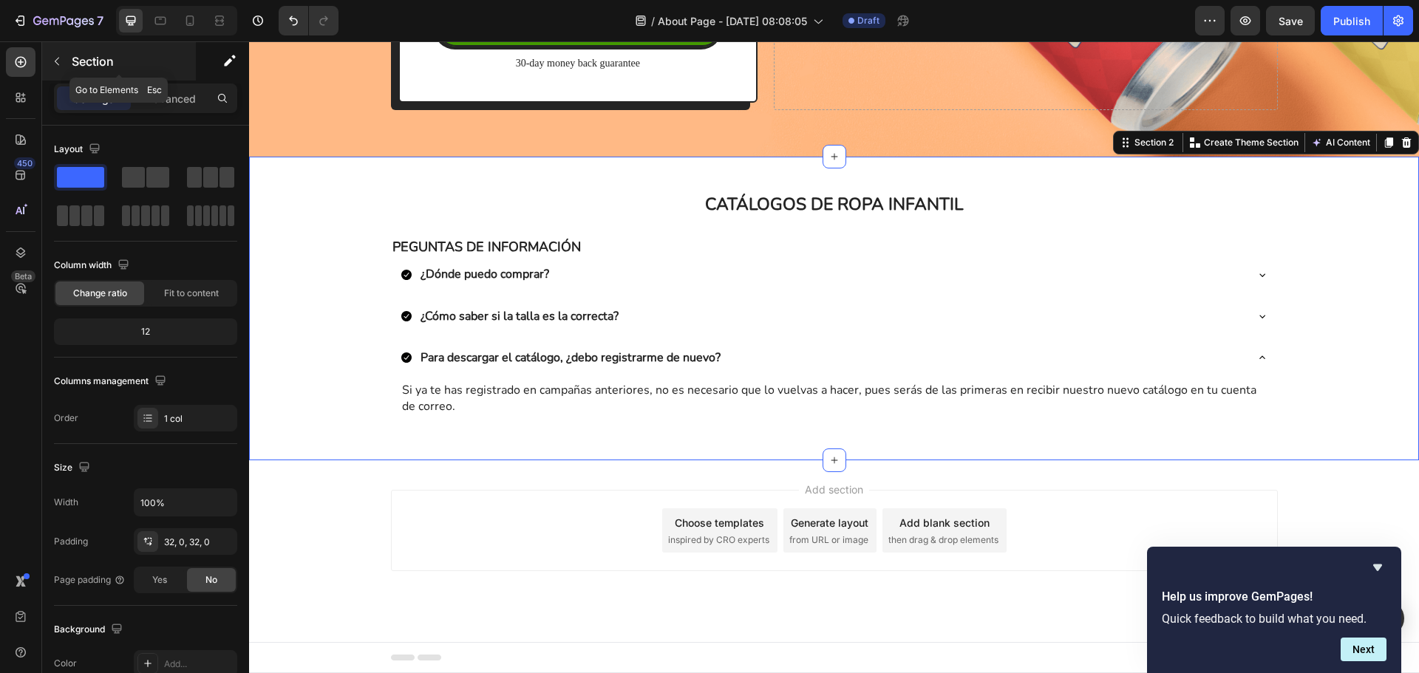
click at [81, 69] on p "Section" at bounding box center [132, 61] width 121 height 18
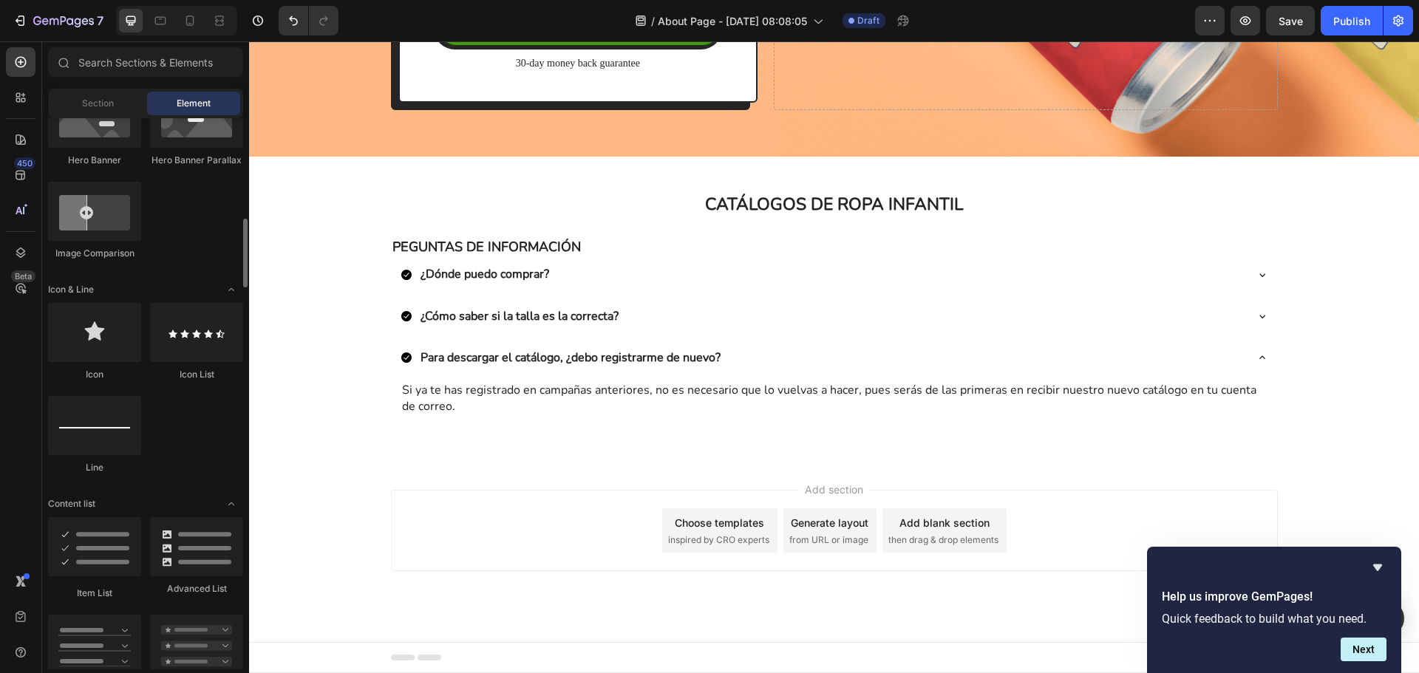
scroll to position [1020, 0]
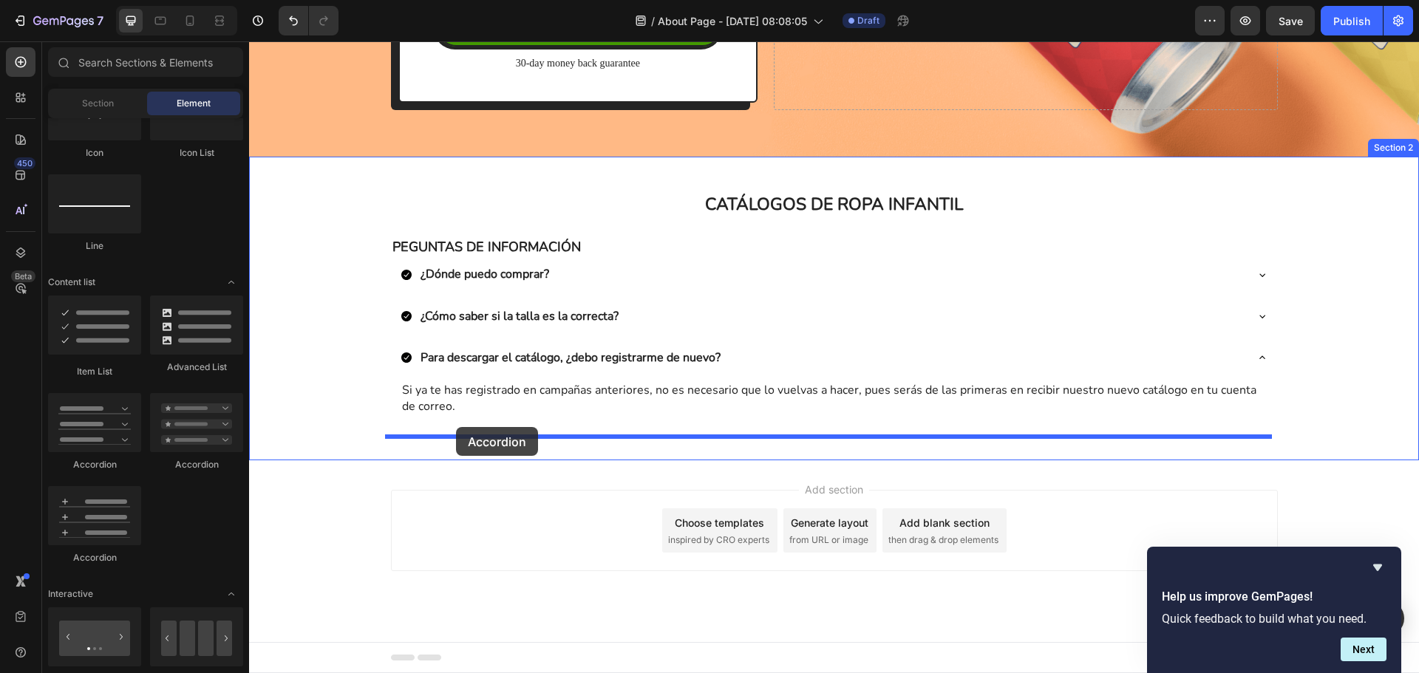
drag, startPoint x: 438, startPoint y: 489, endPoint x: 456, endPoint y: 427, distance: 64.6
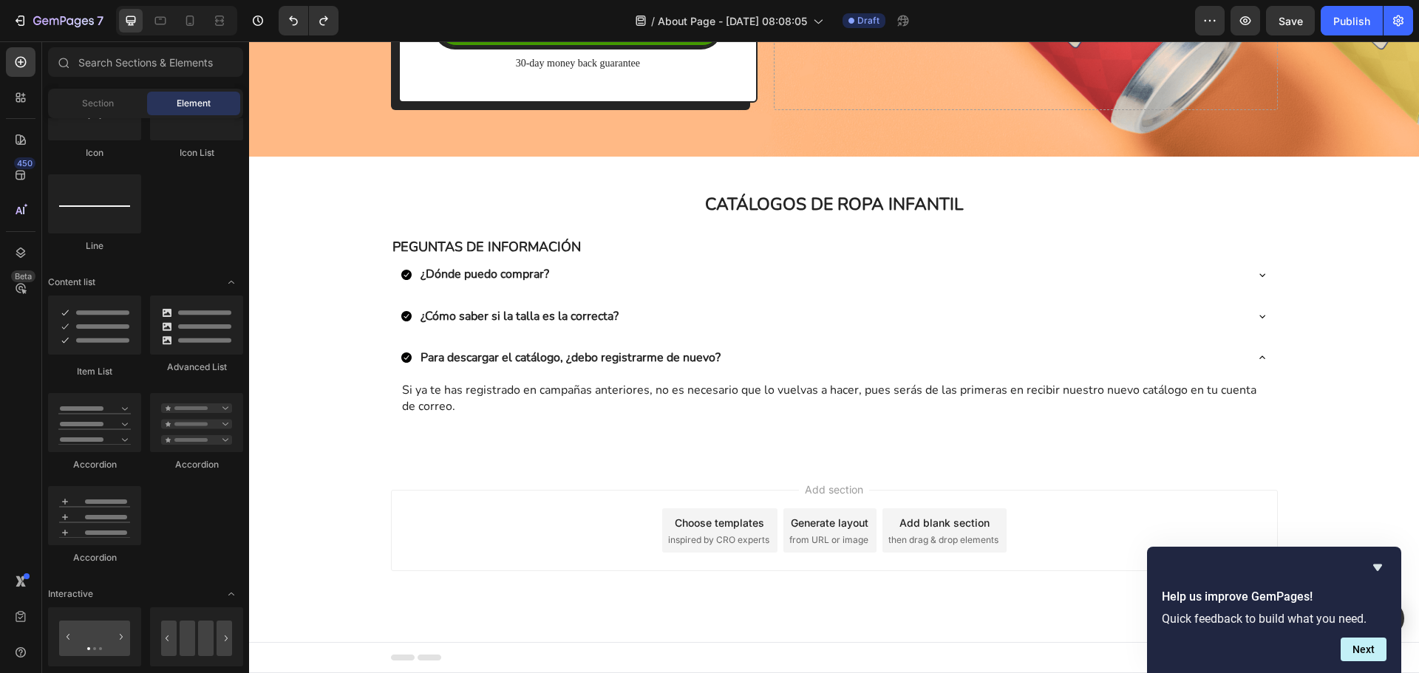
scroll to position [394, 0]
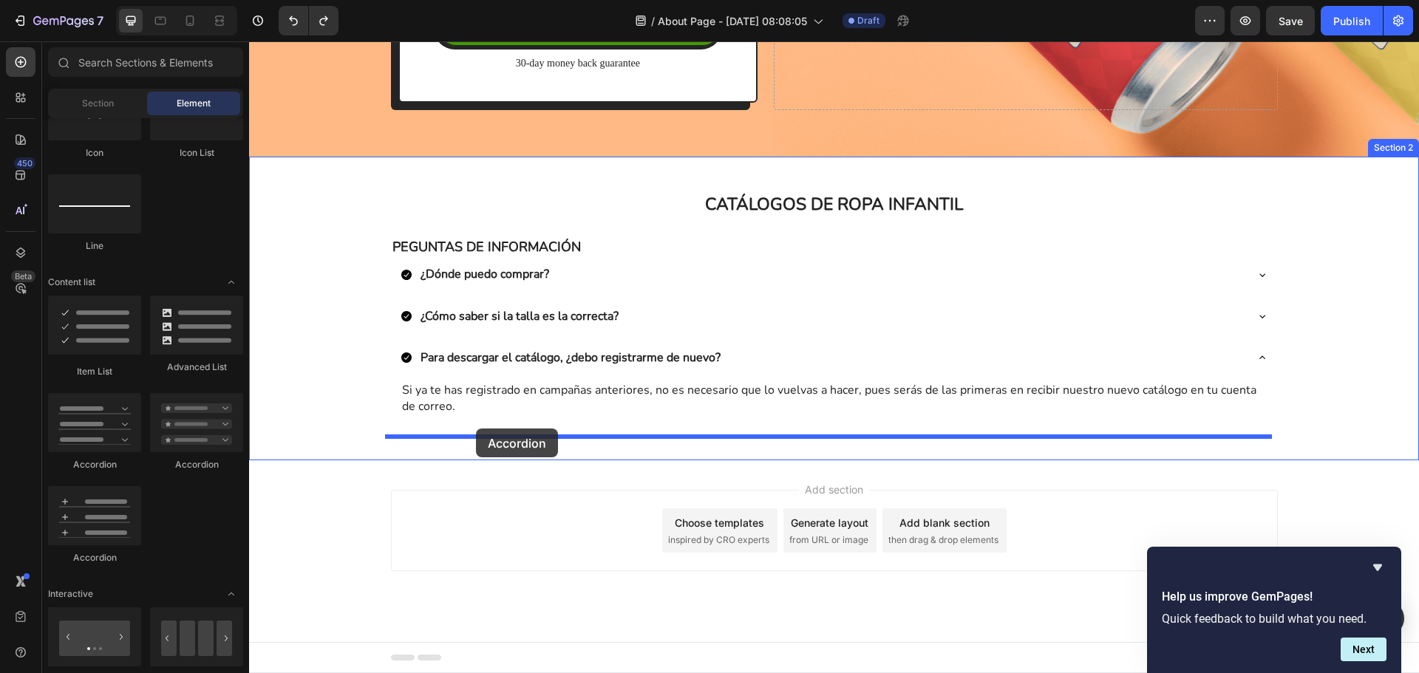
drag, startPoint x: 467, startPoint y: 469, endPoint x: 476, endPoint y: 429, distance: 40.9
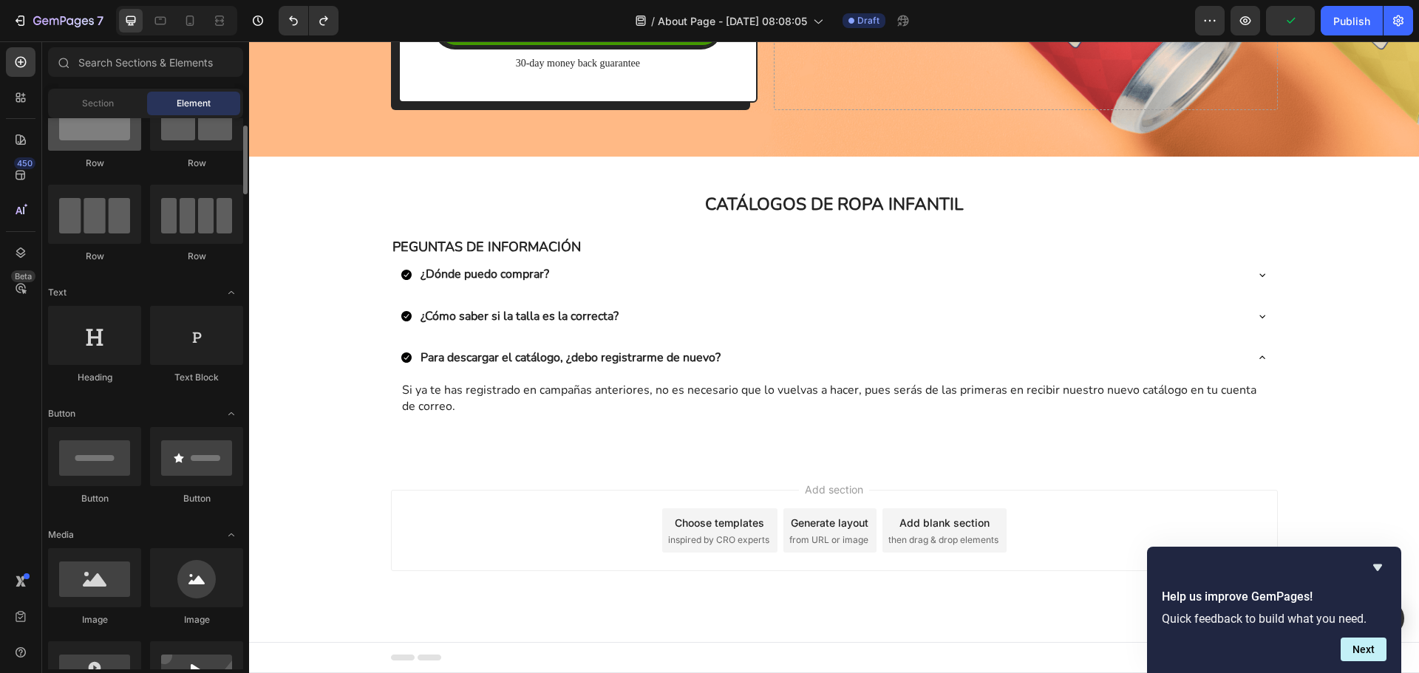
scroll to position [0, 0]
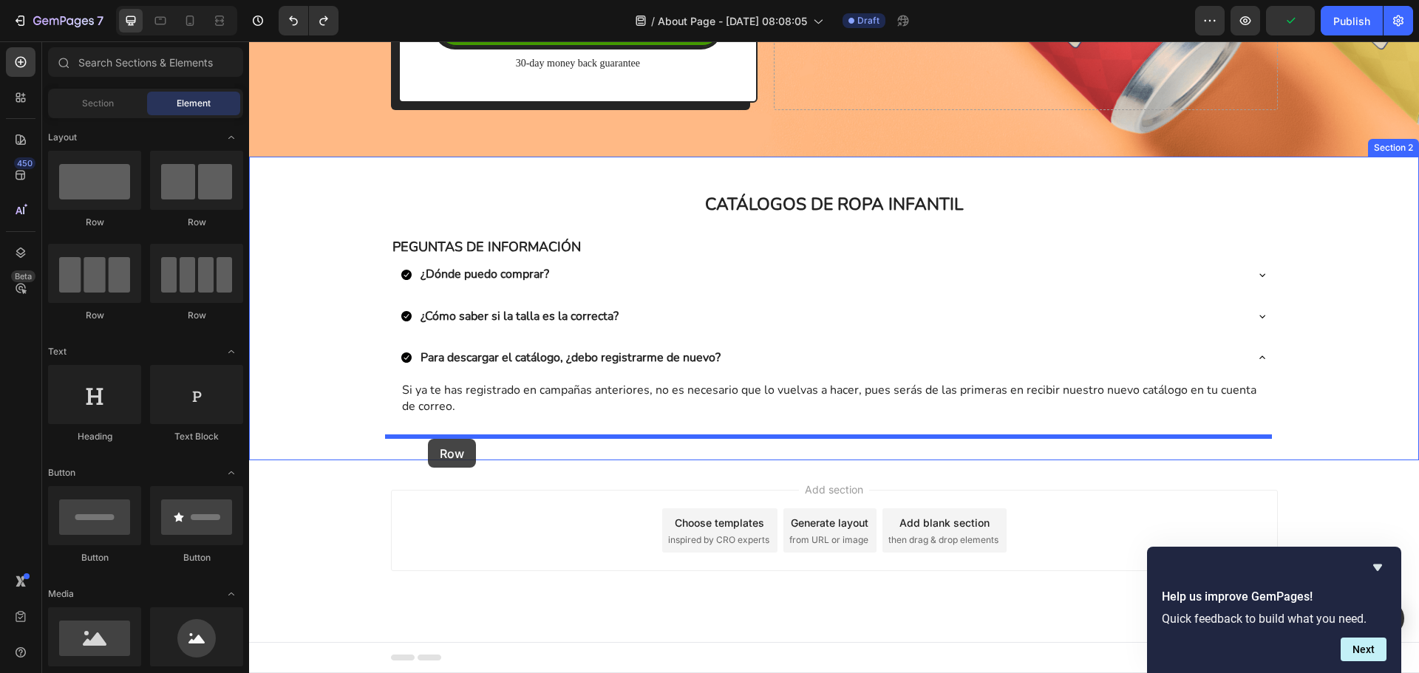
drag, startPoint x: 362, startPoint y: 230, endPoint x: 428, endPoint y: 439, distance: 219.3
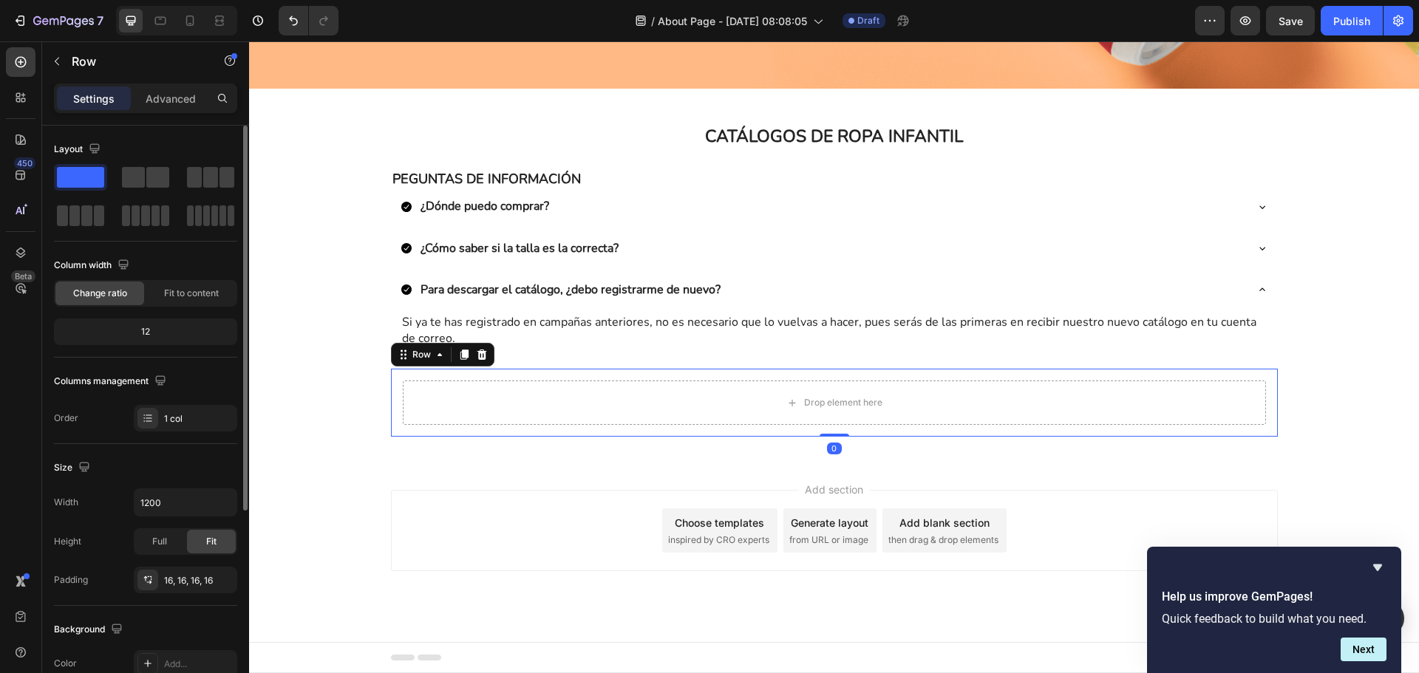
scroll to position [296, 0]
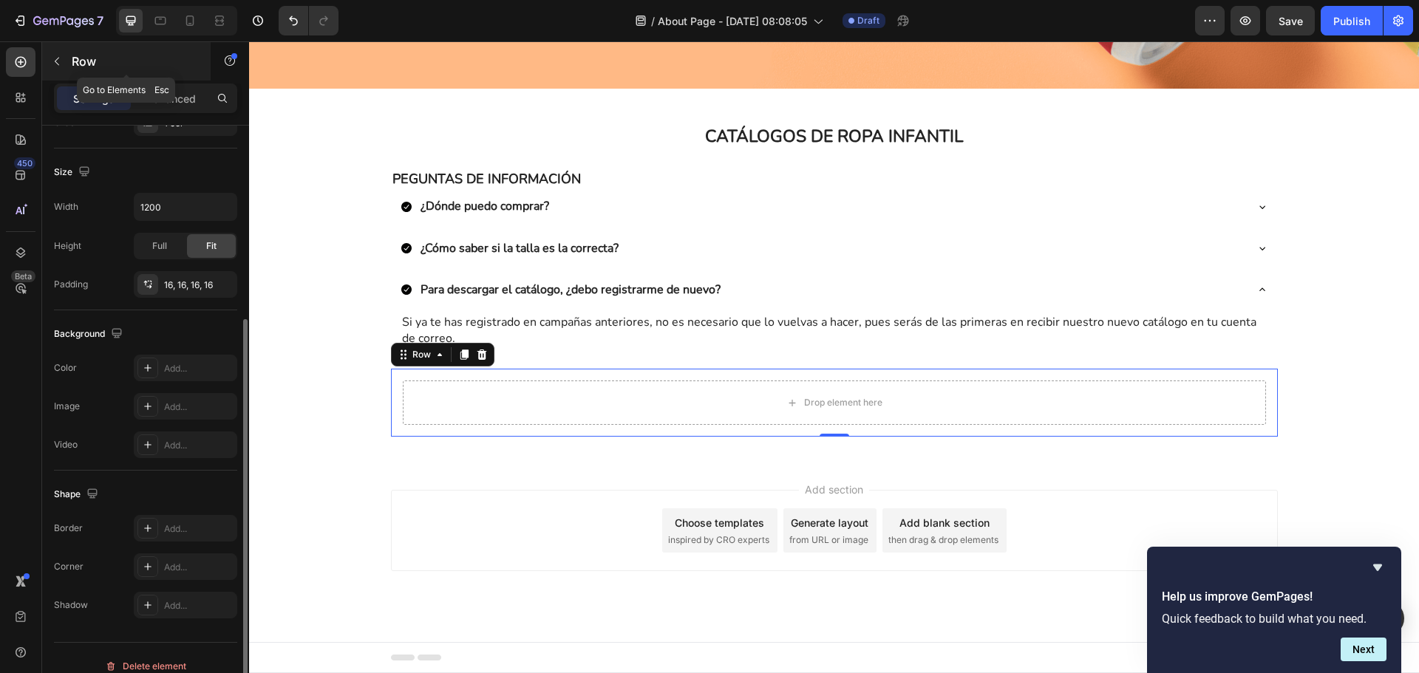
click at [94, 72] on div "Row" at bounding box center [126, 61] width 169 height 38
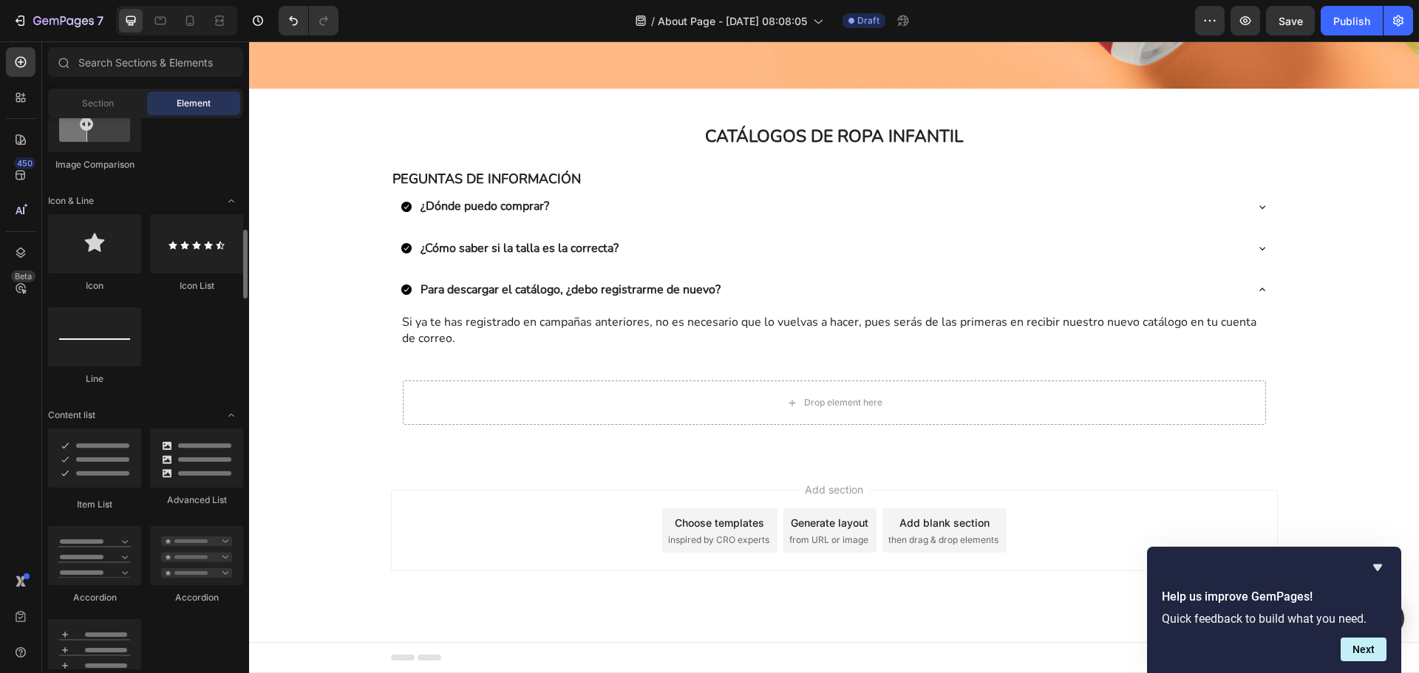
scroll to position [1035, 0]
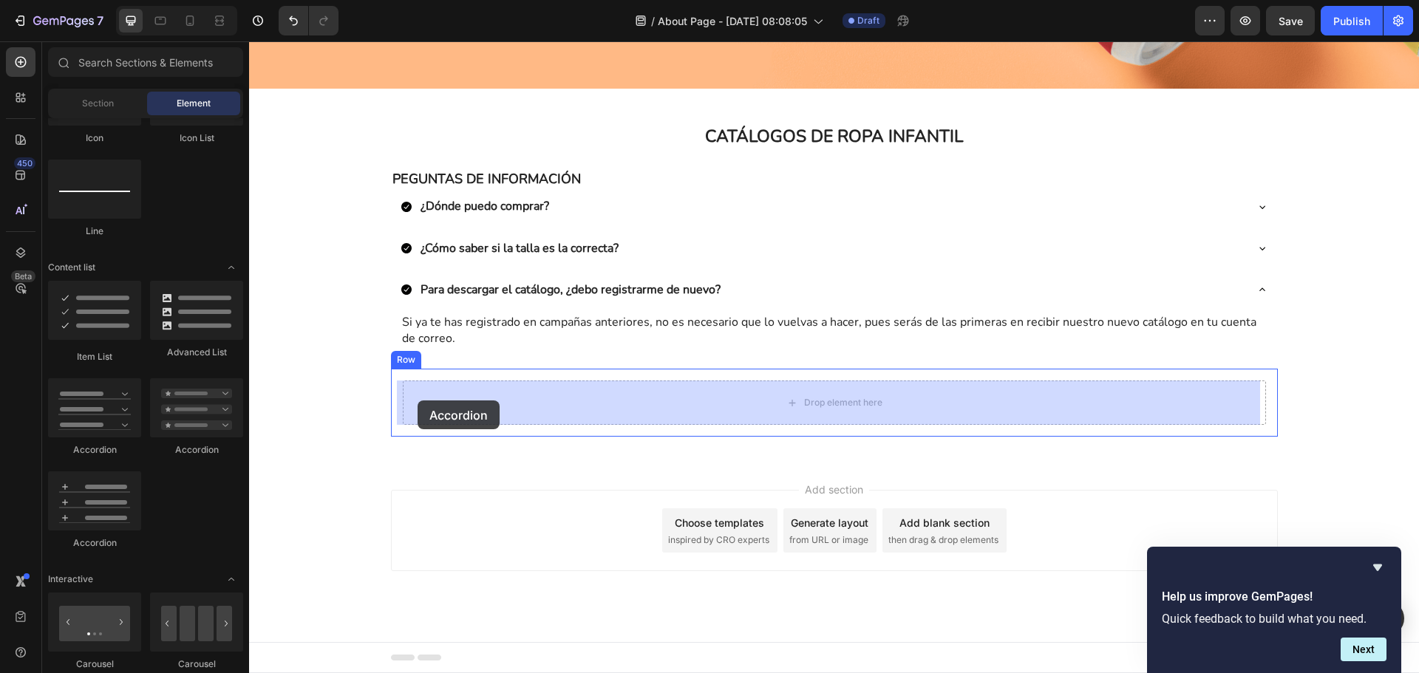
drag, startPoint x: 427, startPoint y: 460, endPoint x: 418, endPoint y: 401, distance: 60.6
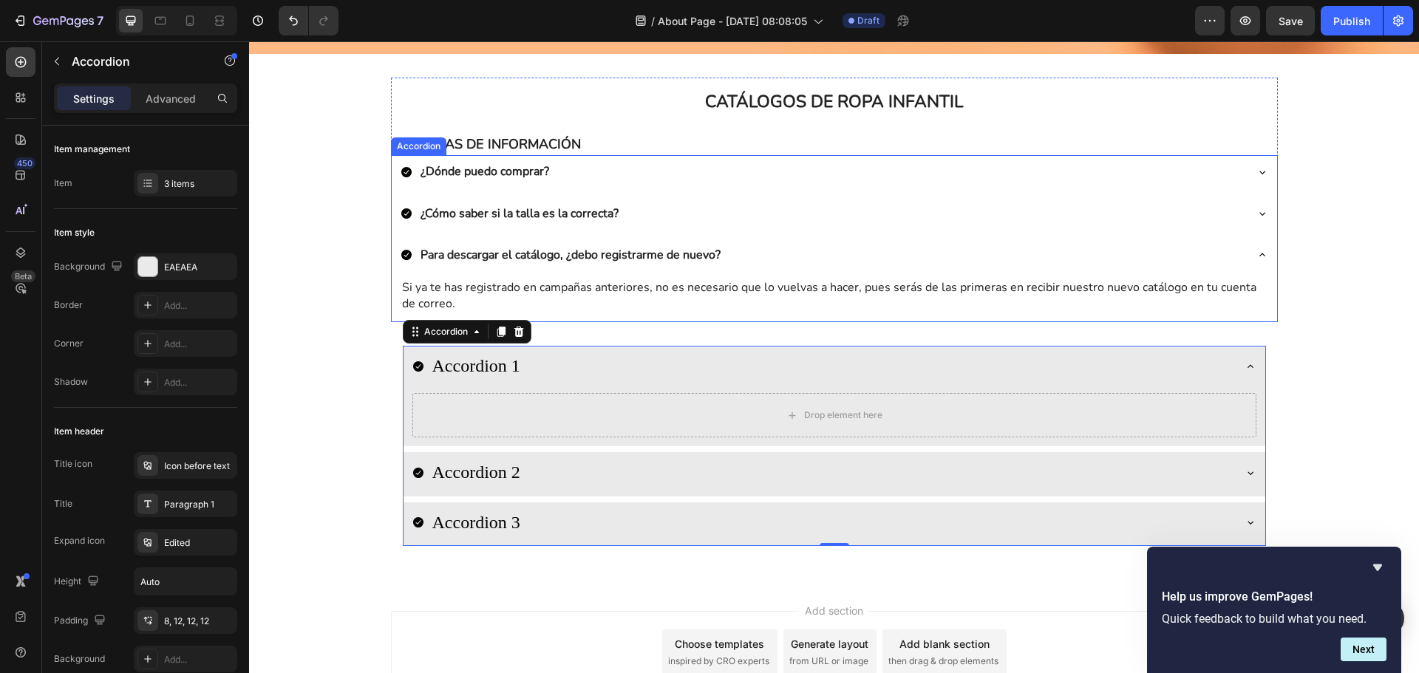
scroll to position [296, 0]
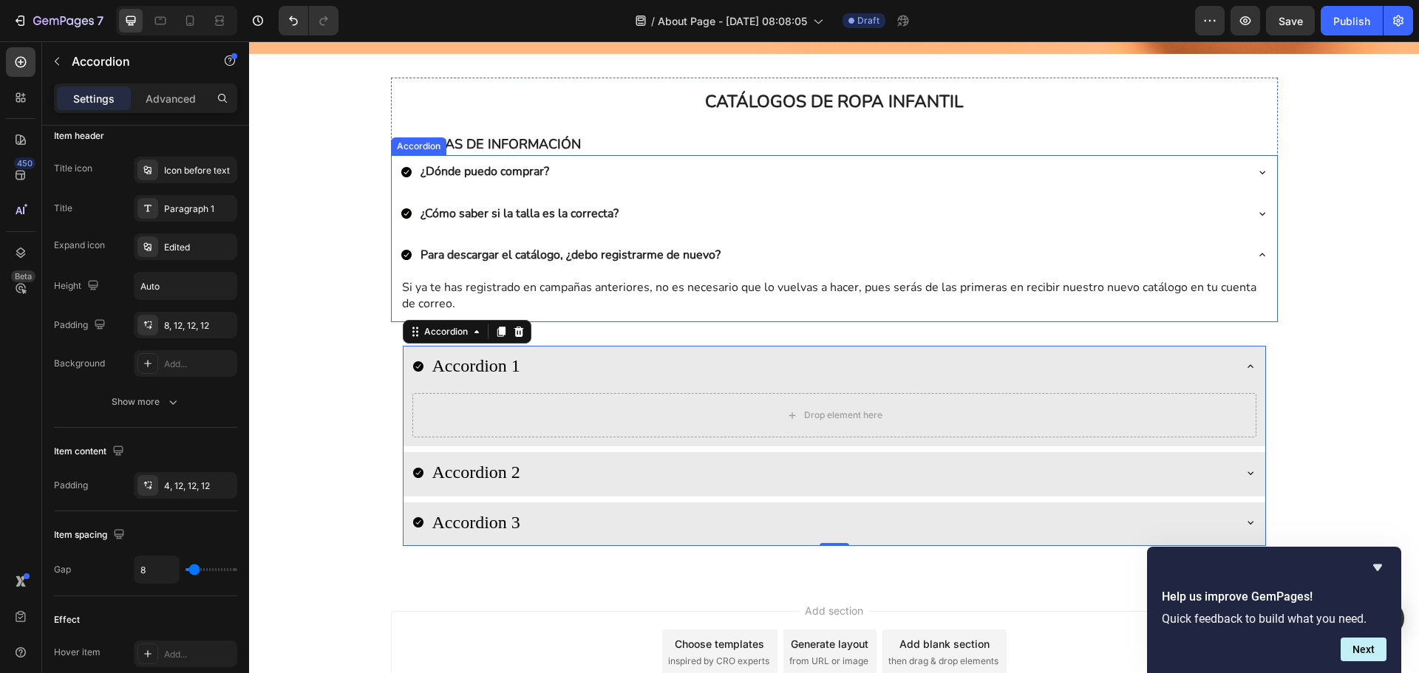
click at [391, 195] on div "¿Dónde puedo comprar? ¿Cómo saber si la talla es la correcta? Para descargar el…" at bounding box center [834, 238] width 887 height 167
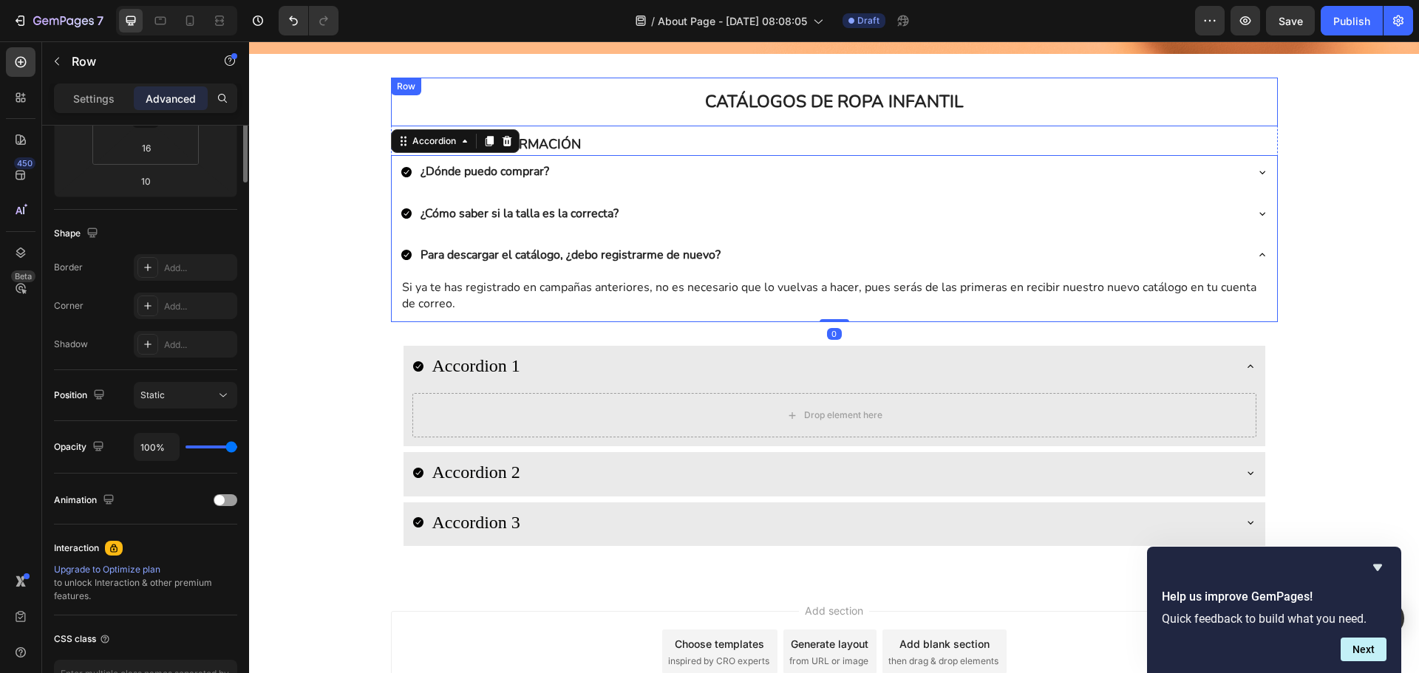
click at [394, 104] on div "CATÁLOGOS DE ROPA INFANTIL Heading Row" at bounding box center [834, 102] width 887 height 49
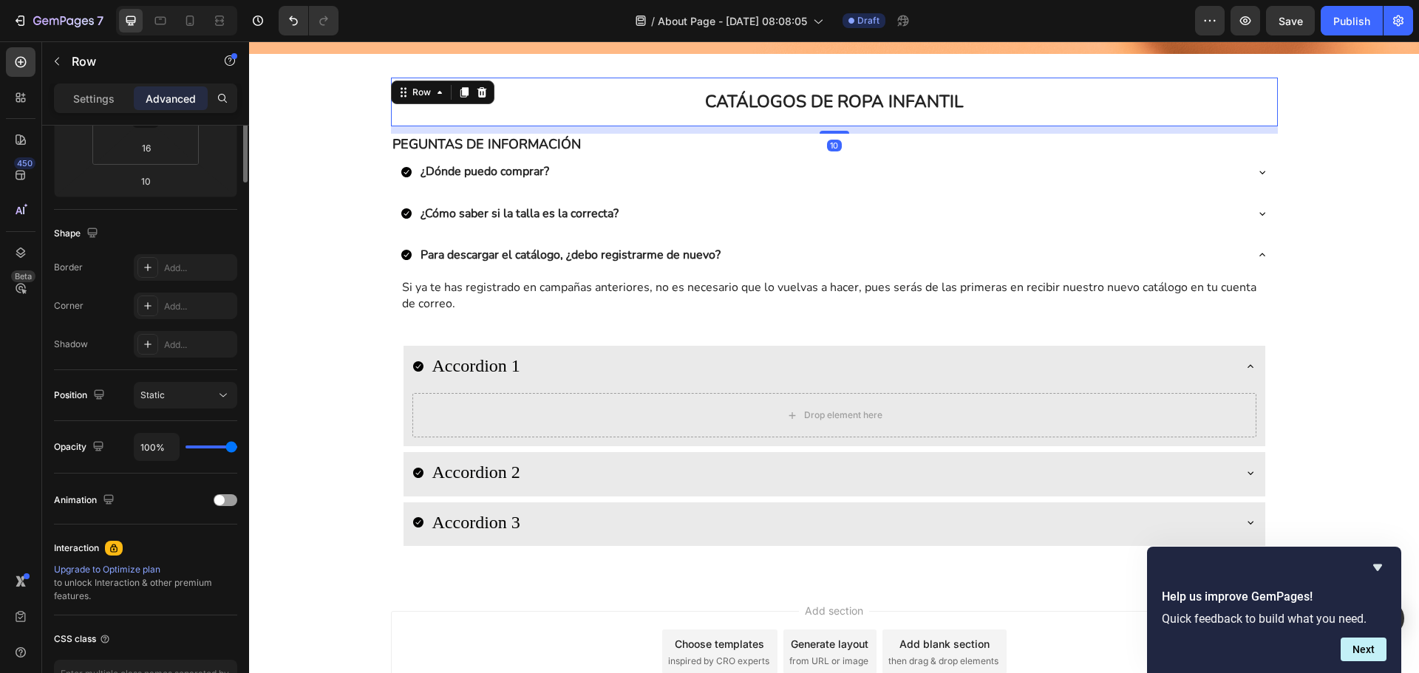
scroll to position [0, 0]
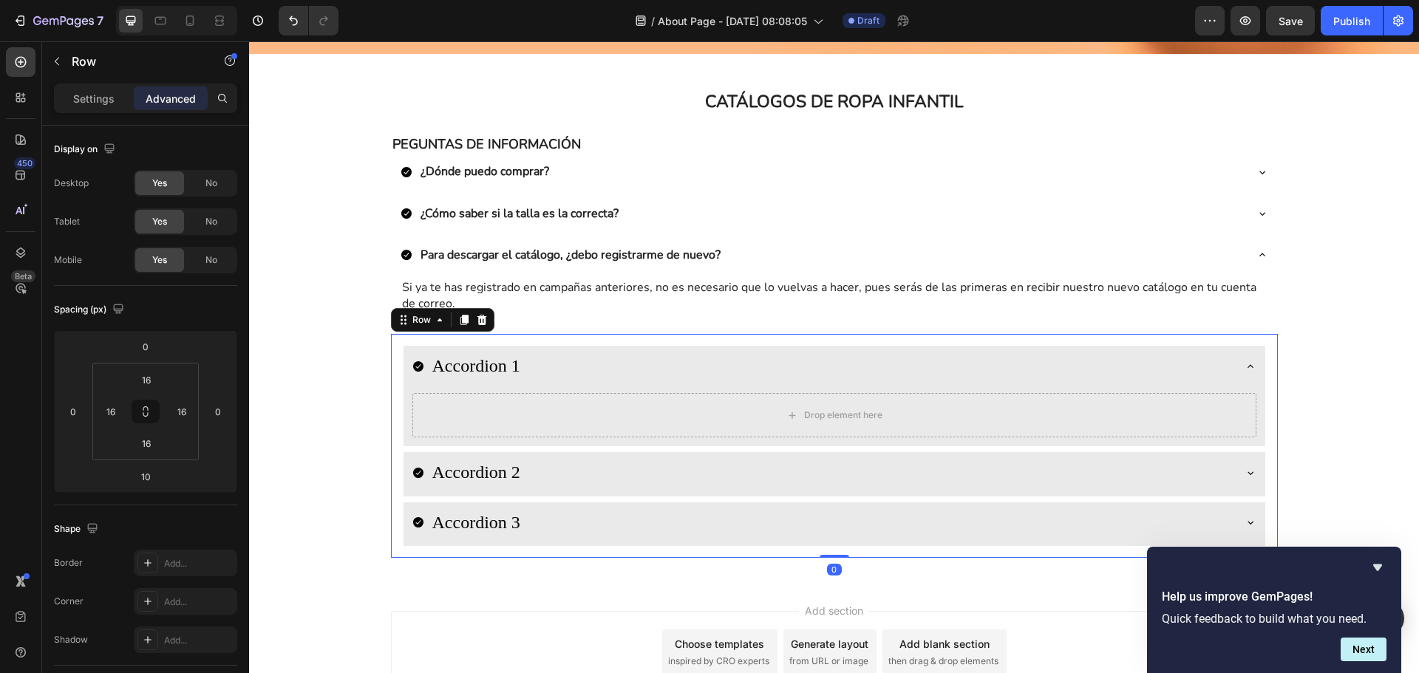
click at [391, 341] on div "Accordion 1 Drop element here Accordion 2 Accordion 3 Accordion Row 0" at bounding box center [834, 446] width 887 height 224
click at [480, 324] on icon at bounding box center [482, 320] width 12 height 12
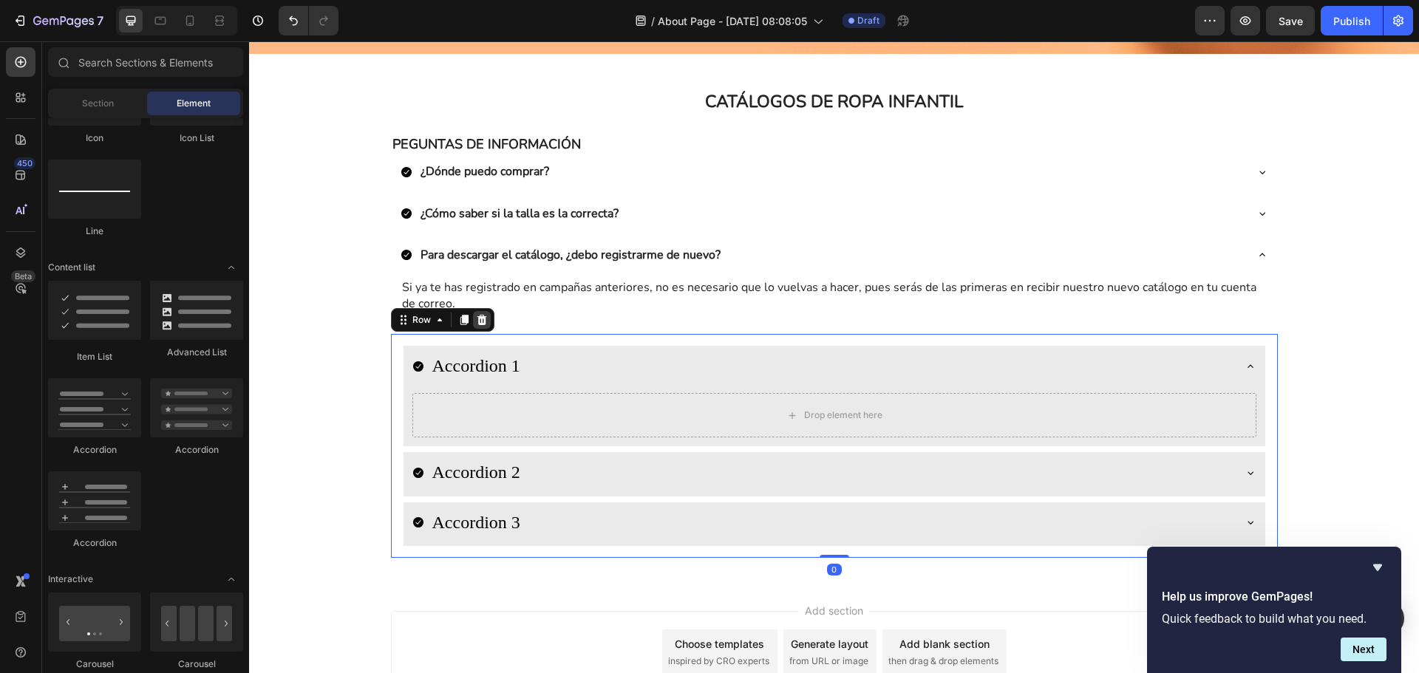
scroll to position [382, 0]
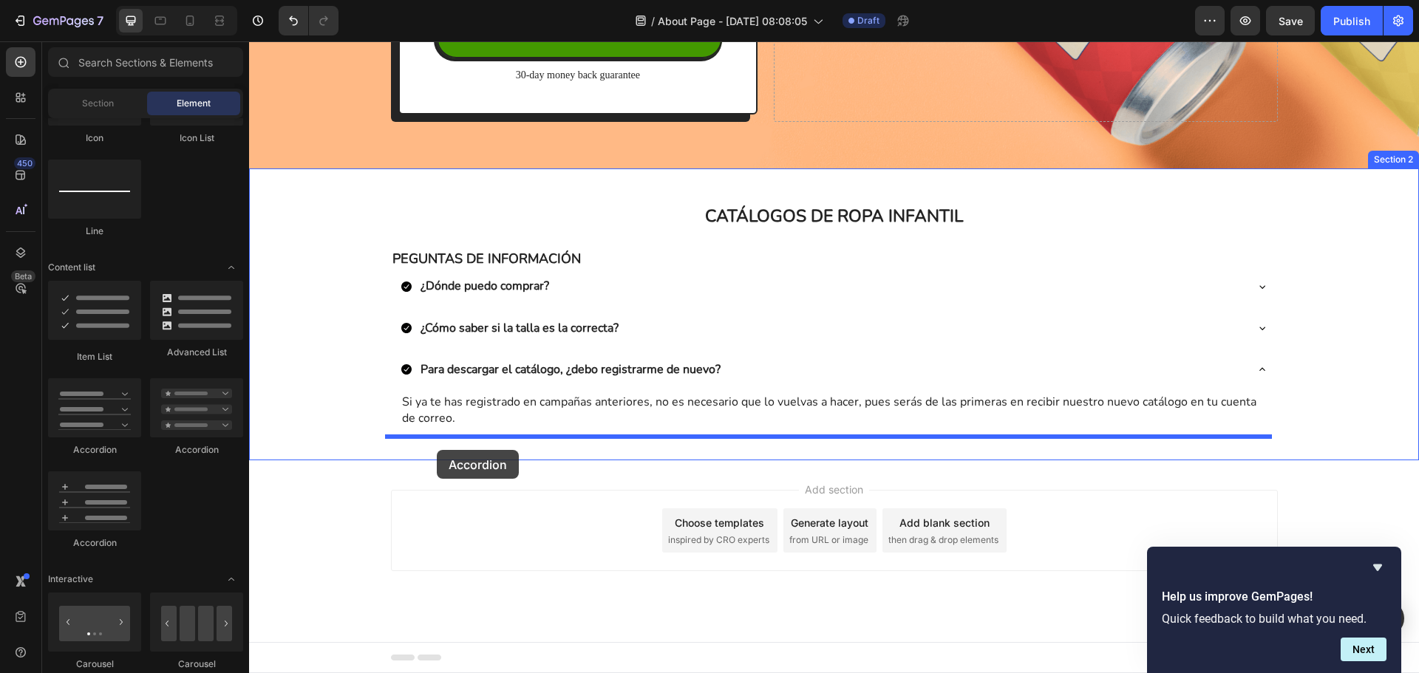
drag, startPoint x: 442, startPoint y: 459, endPoint x: 437, endPoint y: 450, distance: 10.3
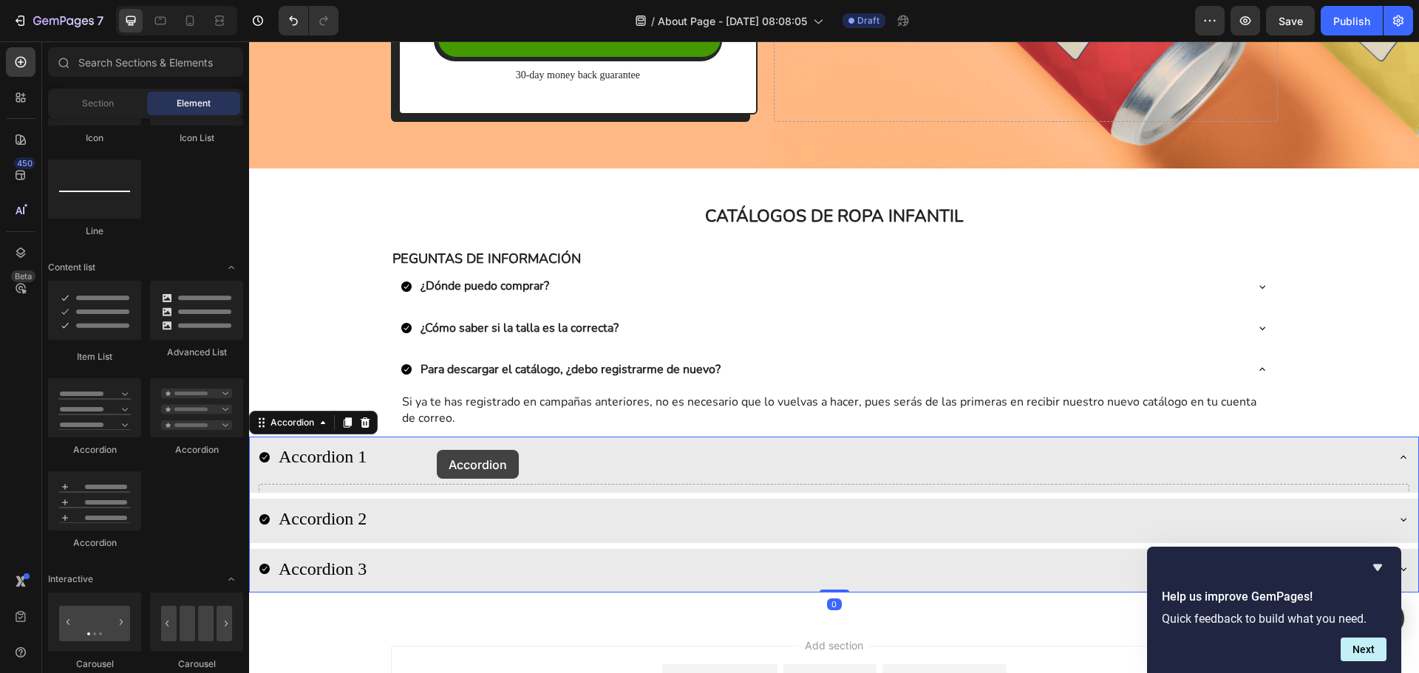
scroll to position [497, 0]
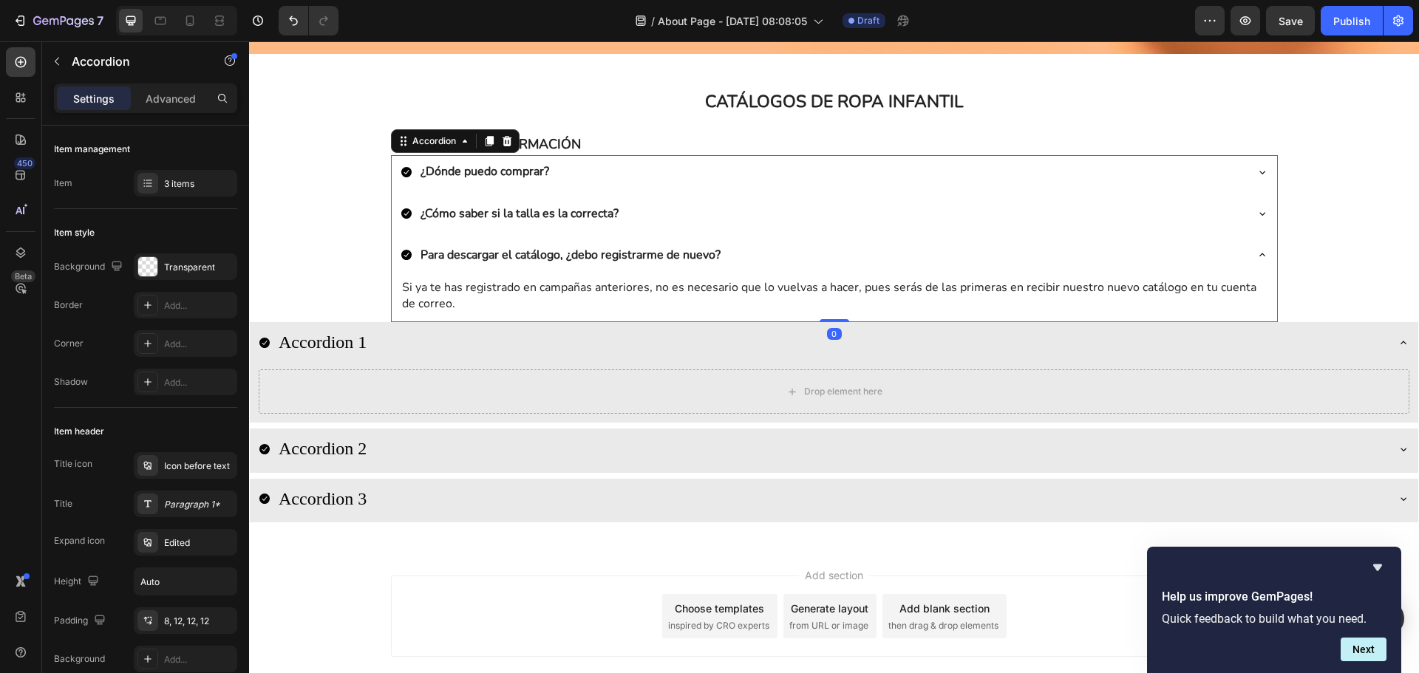
click at [401, 209] on icon at bounding box center [406, 213] width 10 height 10
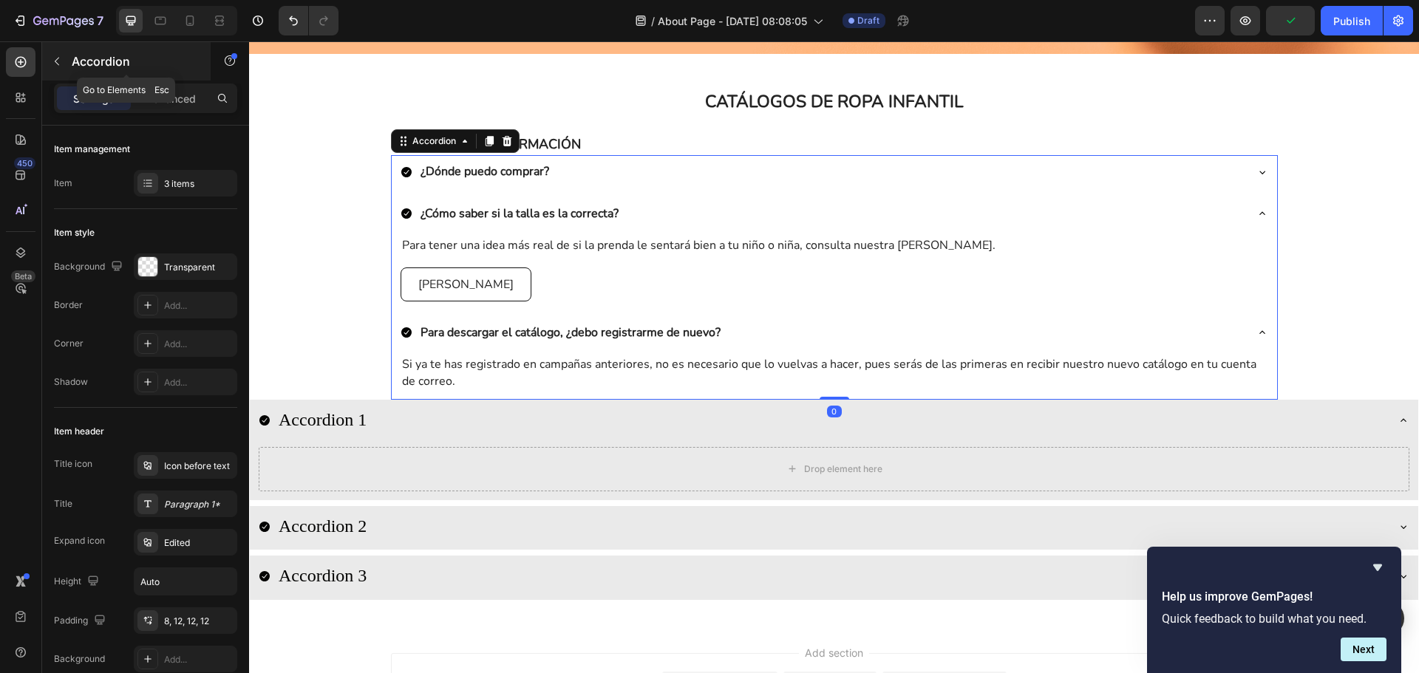
click at [46, 64] on button "button" at bounding box center [57, 62] width 24 height 24
click at [577, 164] on div "¿Dónde puedo comprar?" at bounding box center [823, 171] width 844 height 21
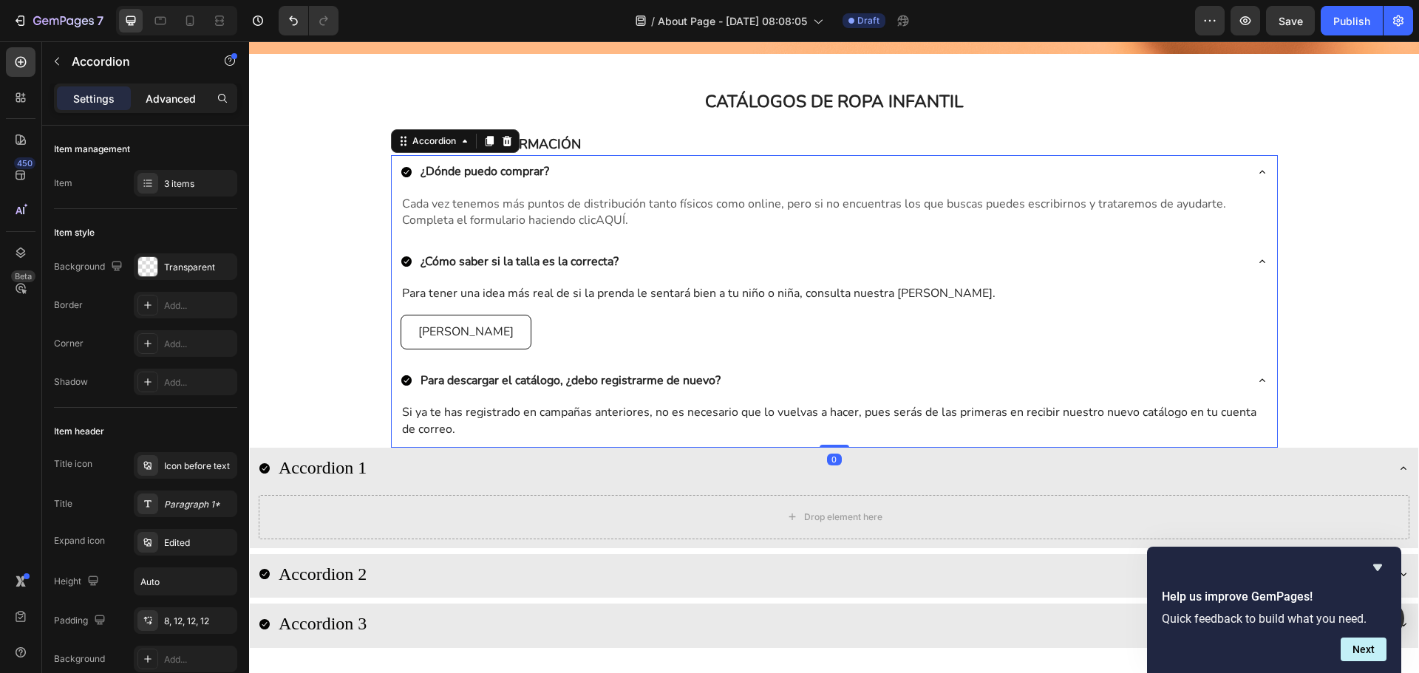
click at [183, 103] on p "Advanced" at bounding box center [171, 99] width 50 height 16
type input "100%"
type input "100"
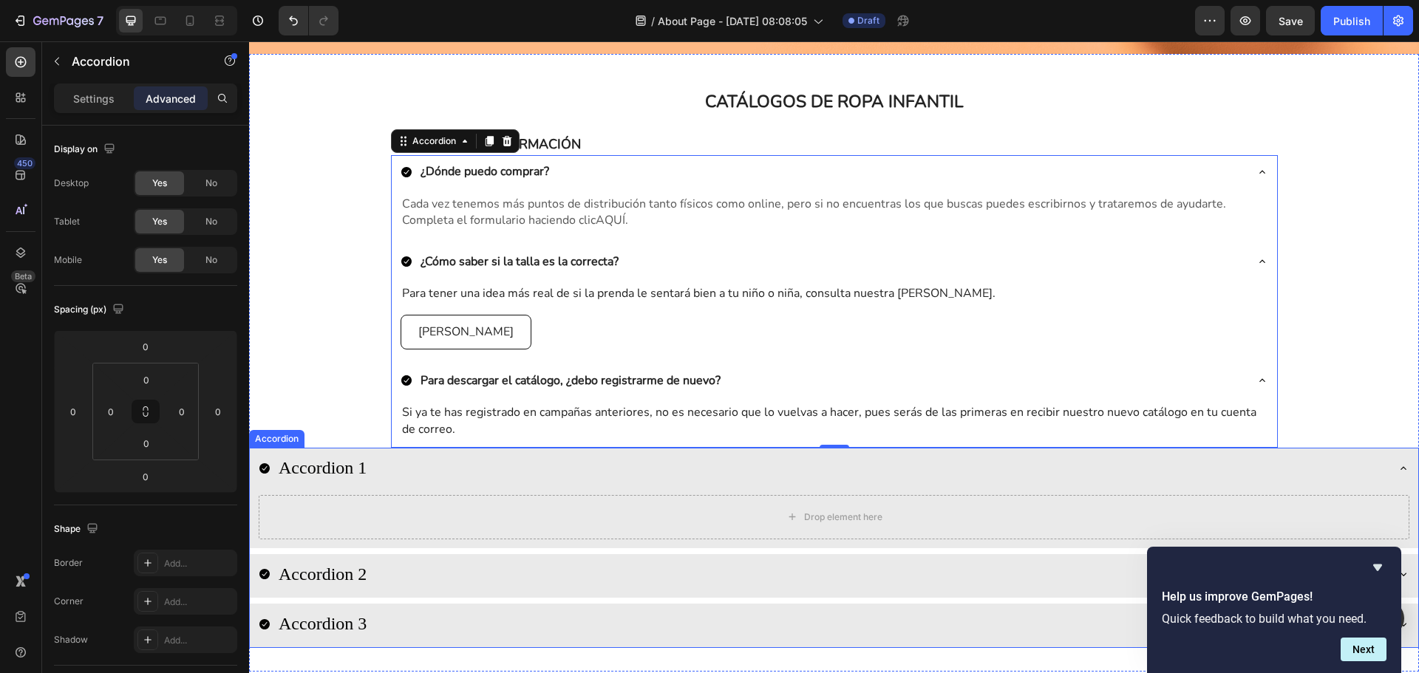
click at [405, 463] on div "Accordion 1" at bounding box center [822, 469] width 1127 height 30
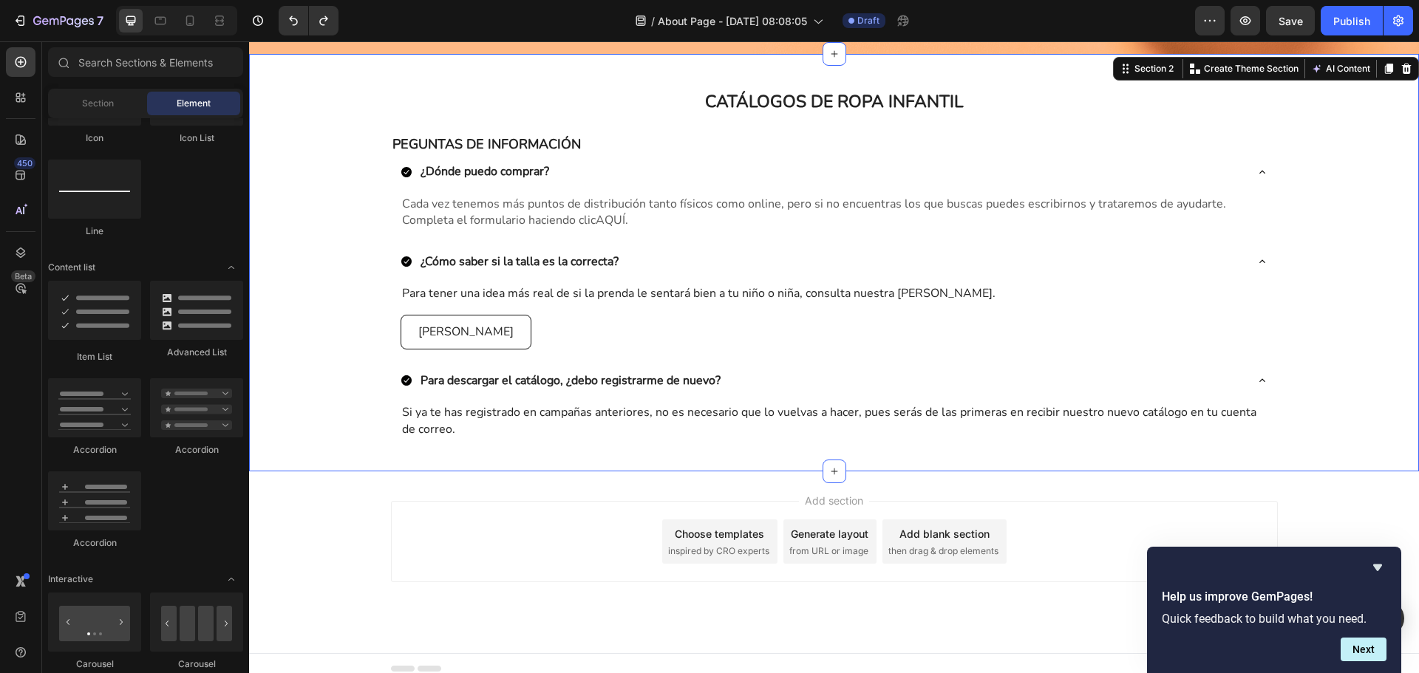
click at [621, 460] on div "CATÁLOGOS DE ROPA INFANTIL Heading Row PEGUNTAS DE INFORMACIÓN Text Block ¿Dónd…" at bounding box center [834, 263] width 1170 height 418
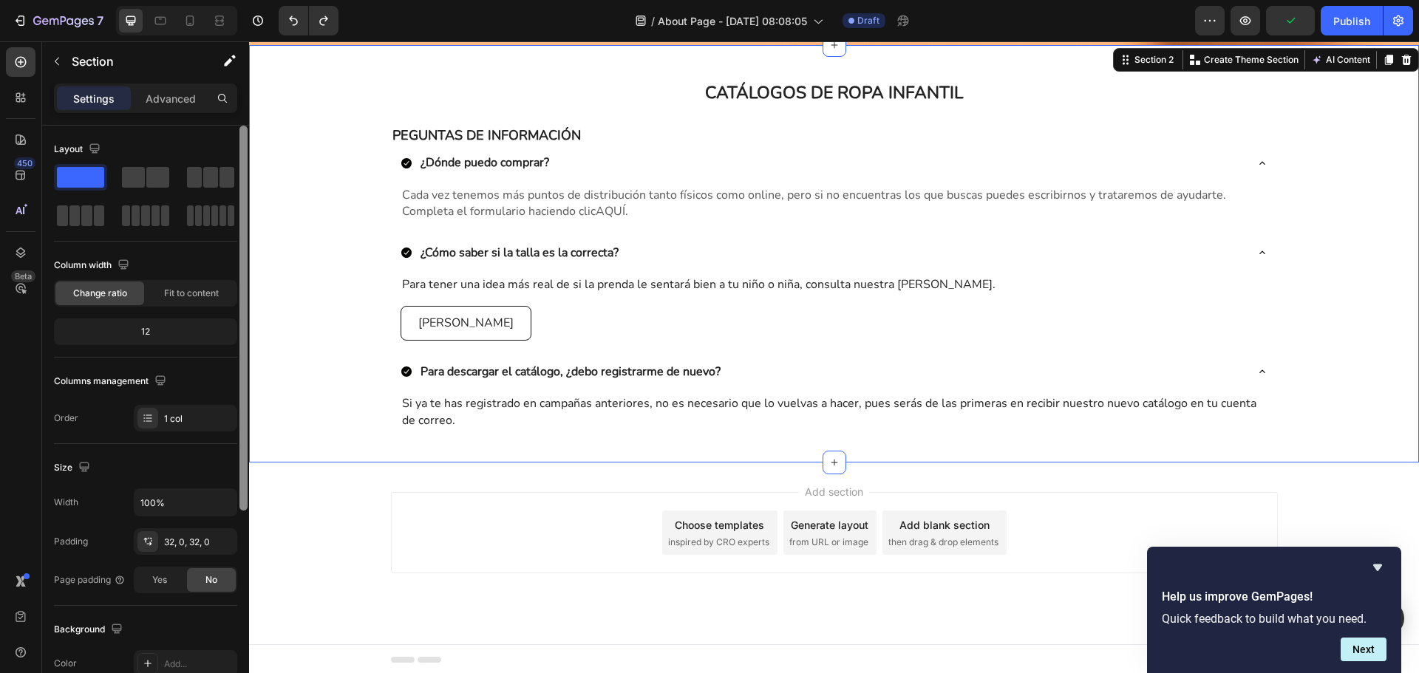
scroll to position [508, 0]
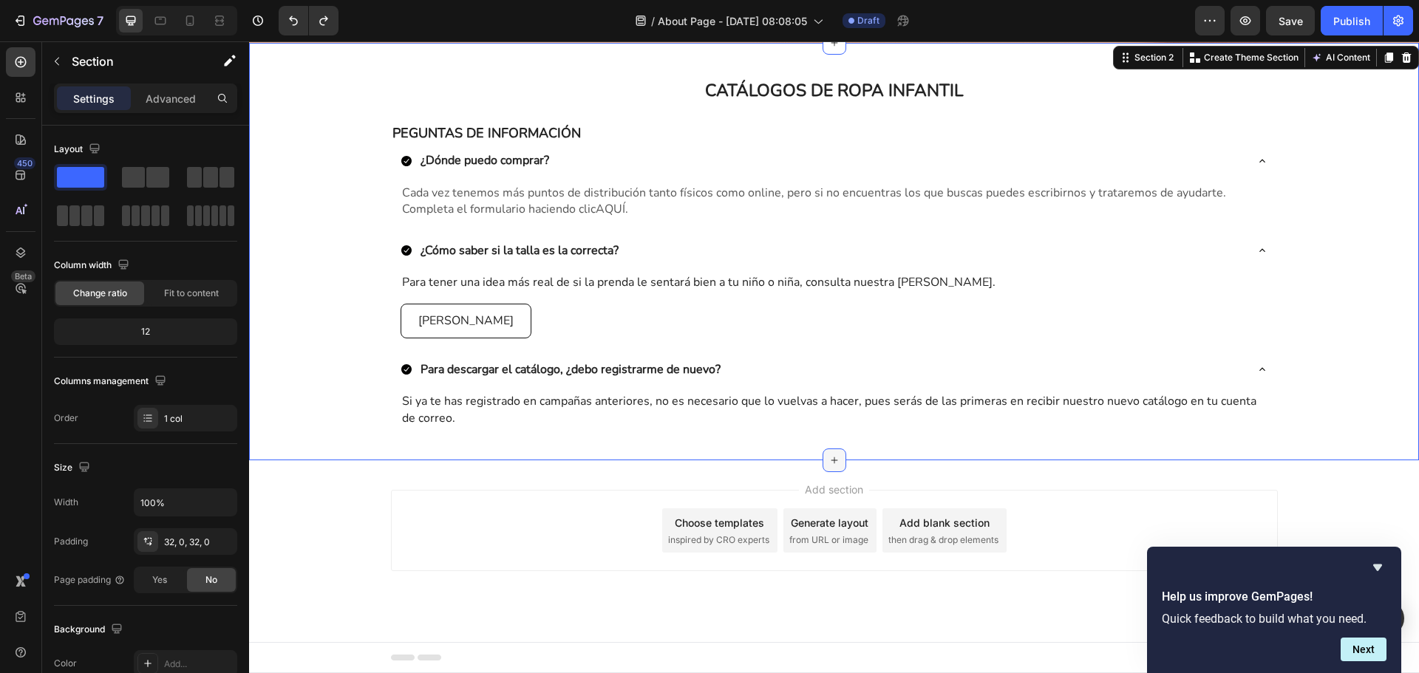
click at [826, 466] on div at bounding box center [835, 461] width 24 height 24
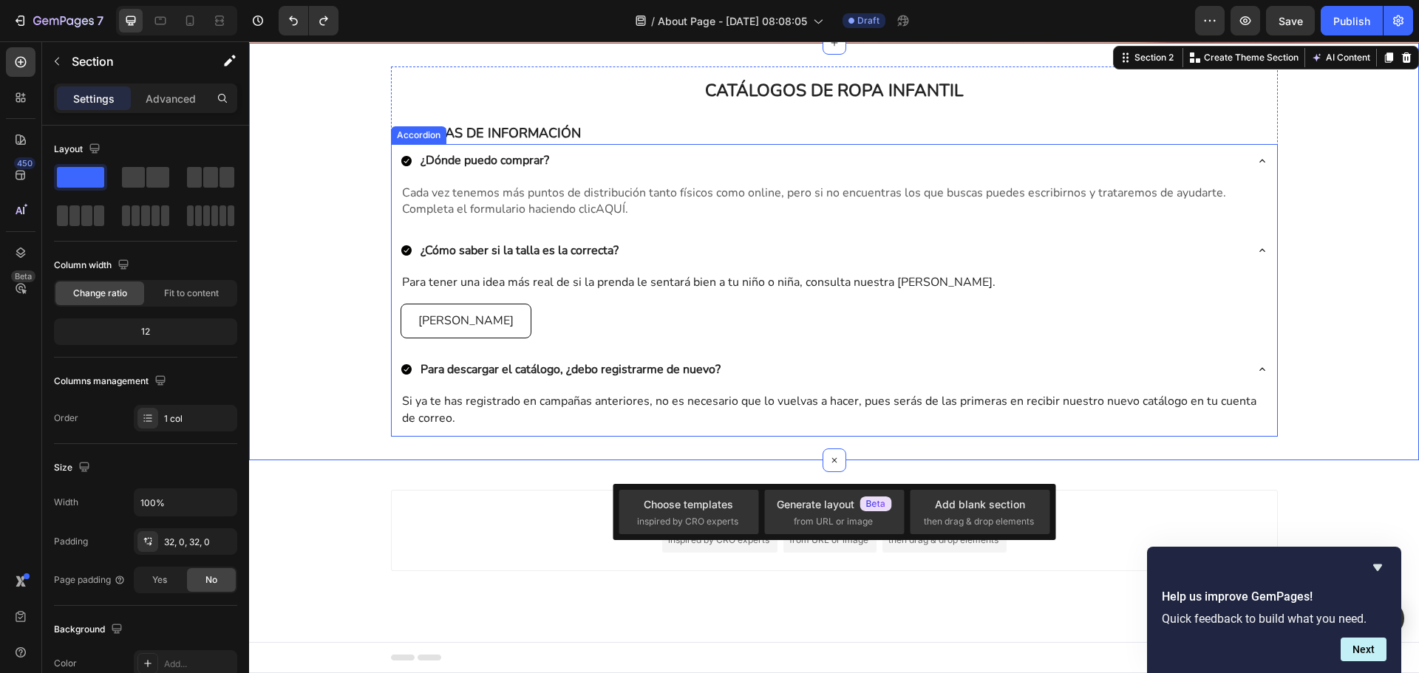
click at [401, 351] on div "¿Dónde puedo comprar? Cada vez tenemos más puntos de distribución tanto físicos…" at bounding box center [834, 290] width 887 height 293
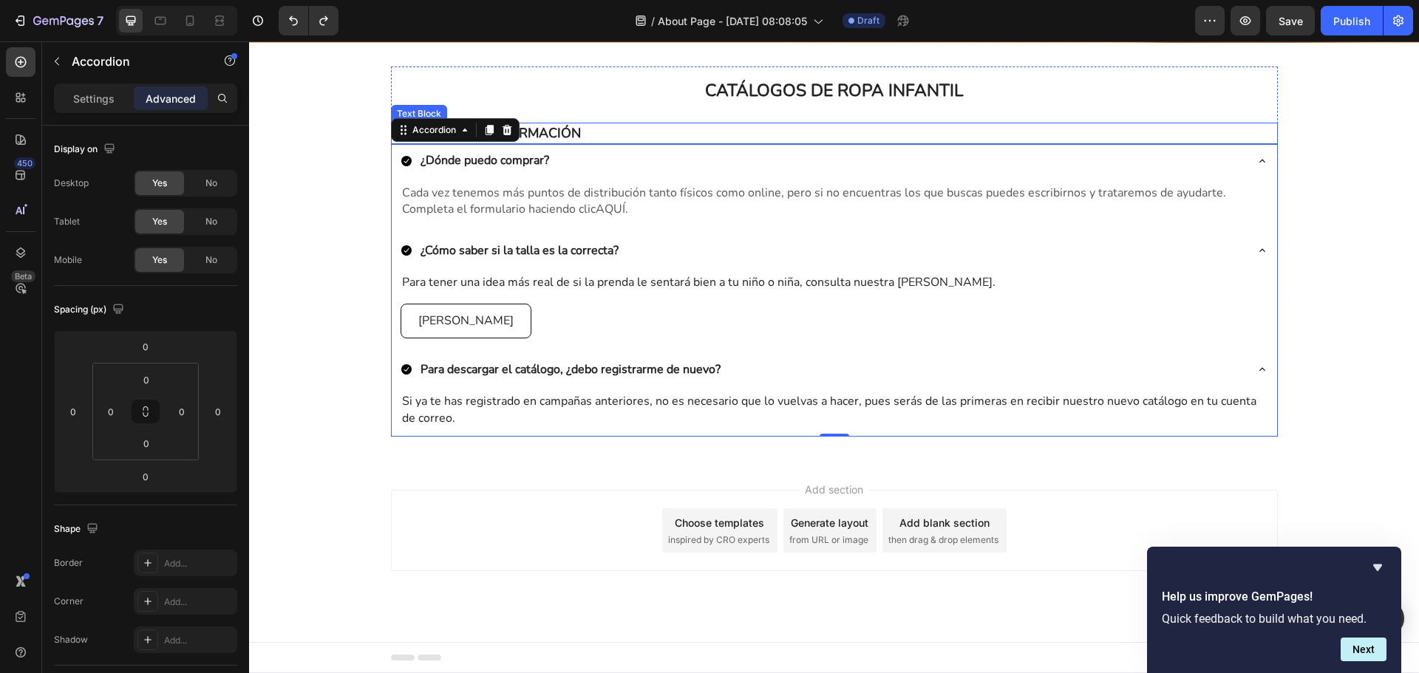
click at [589, 132] on p "PEGUNTAS DE INFORMACIÓN" at bounding box center [834, 133] width 884 height 18
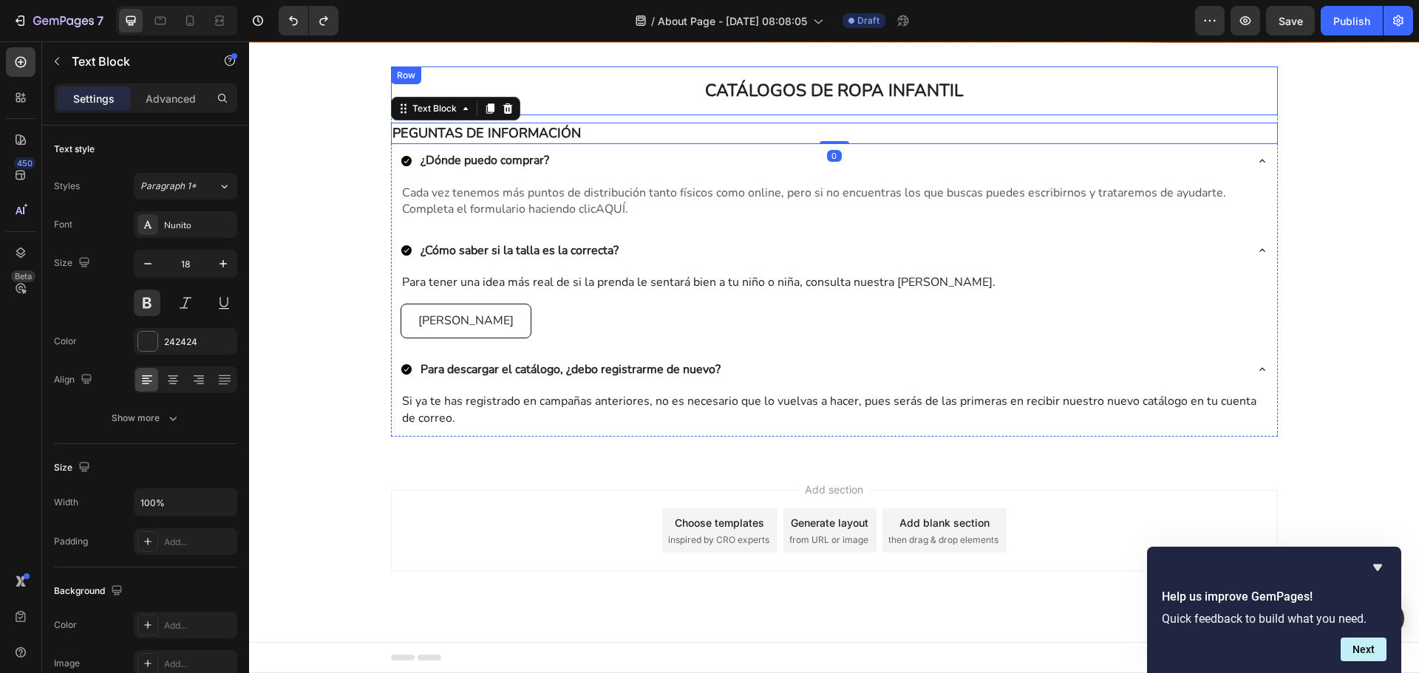
click at [593, 109] on div "CATÁLOGOS DE ROPA INFANTIL Heading Row" at bounding box center [834, 91] width 887 height 49
click at [596, 135] on p "PEGUNTAS DE INFORMACIÓN" at bounding box center [834, 133] width 884 height 18
click at [52, 58] on icon "button" at bounding box center [57, 61] width 12 height 12
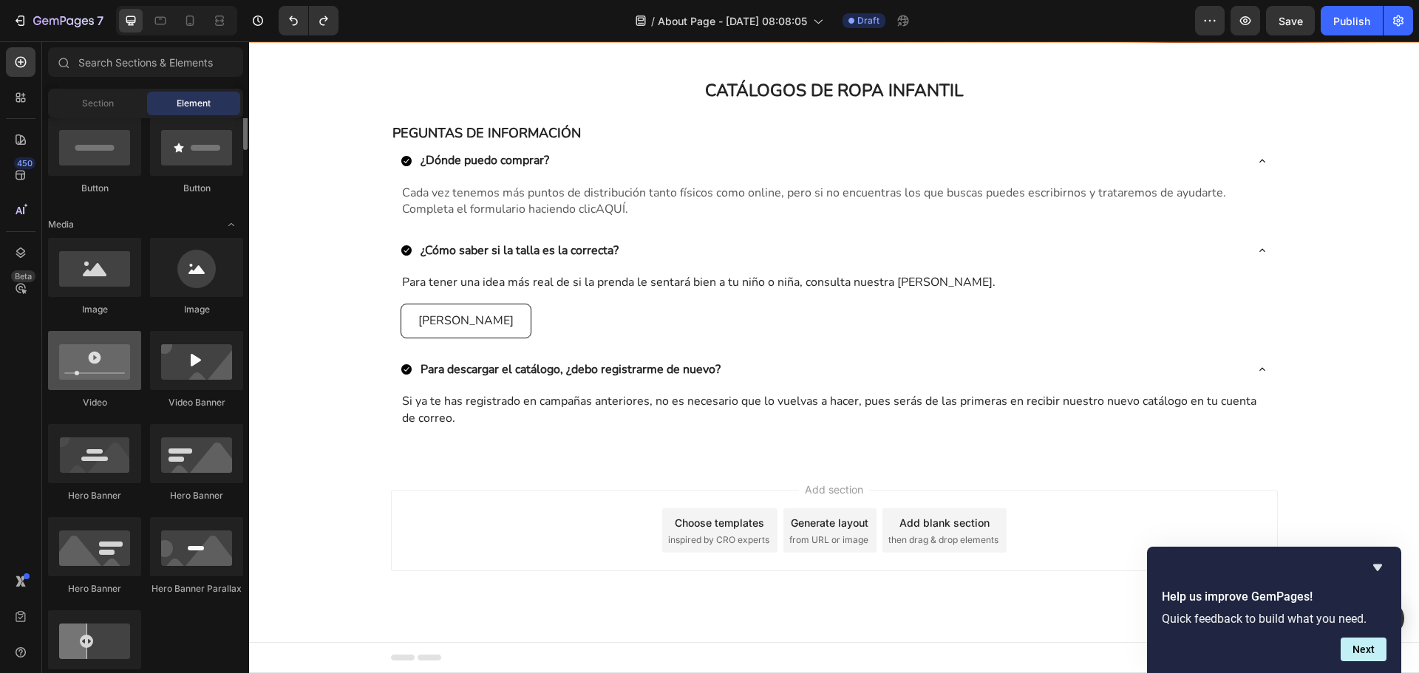
scroll to position [0, 0]
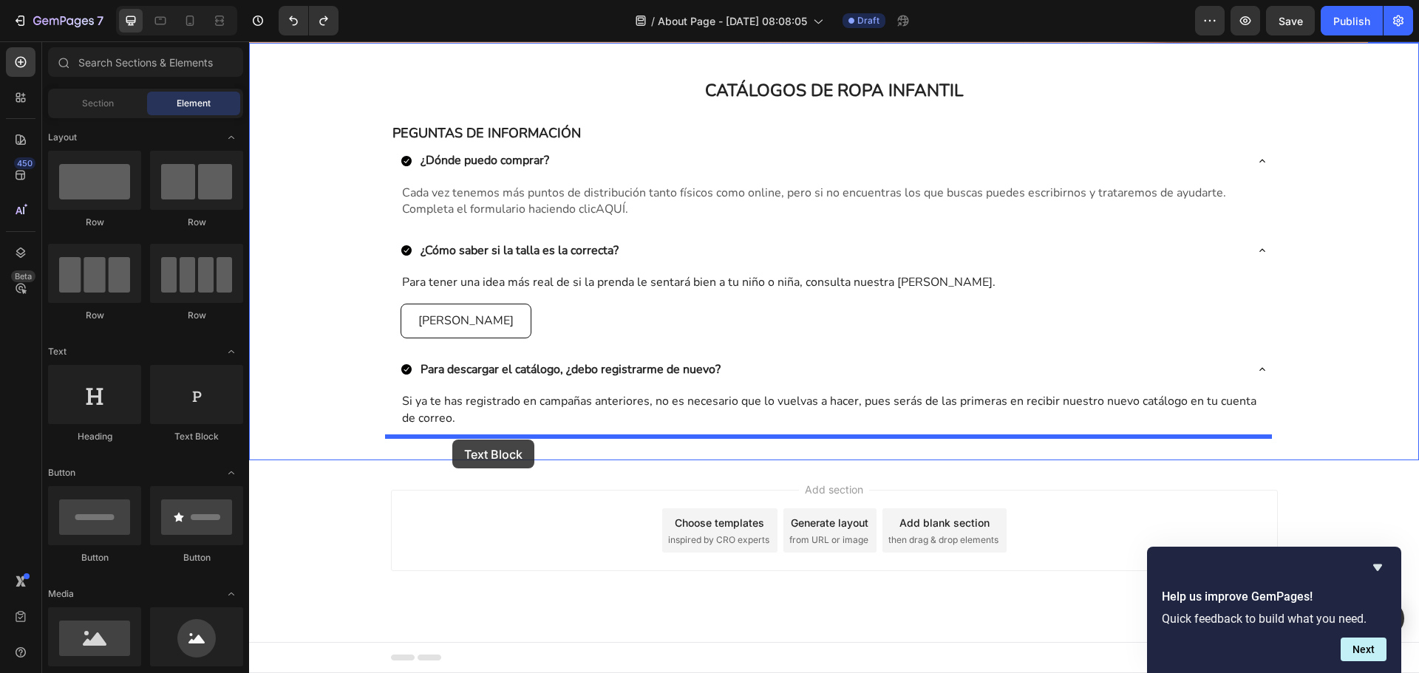
drag, startPoint x: 434, startPoint y: 430, endPoint x: 452, endPoint y: 440, distance: 20.8
drag, startPoint x: 353, startPoint y: 237, endPoint x: 424, endPoint y: 443, distance: 218.8
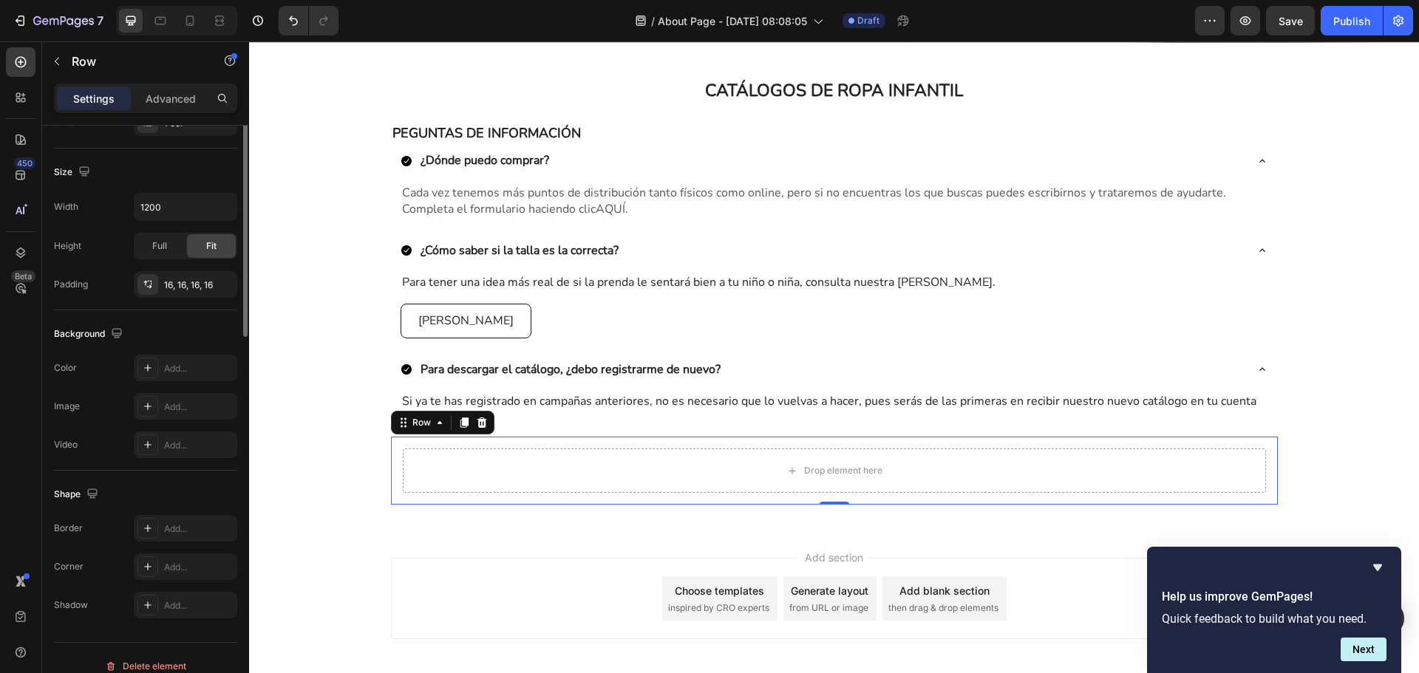
scroll to position [312, 0]
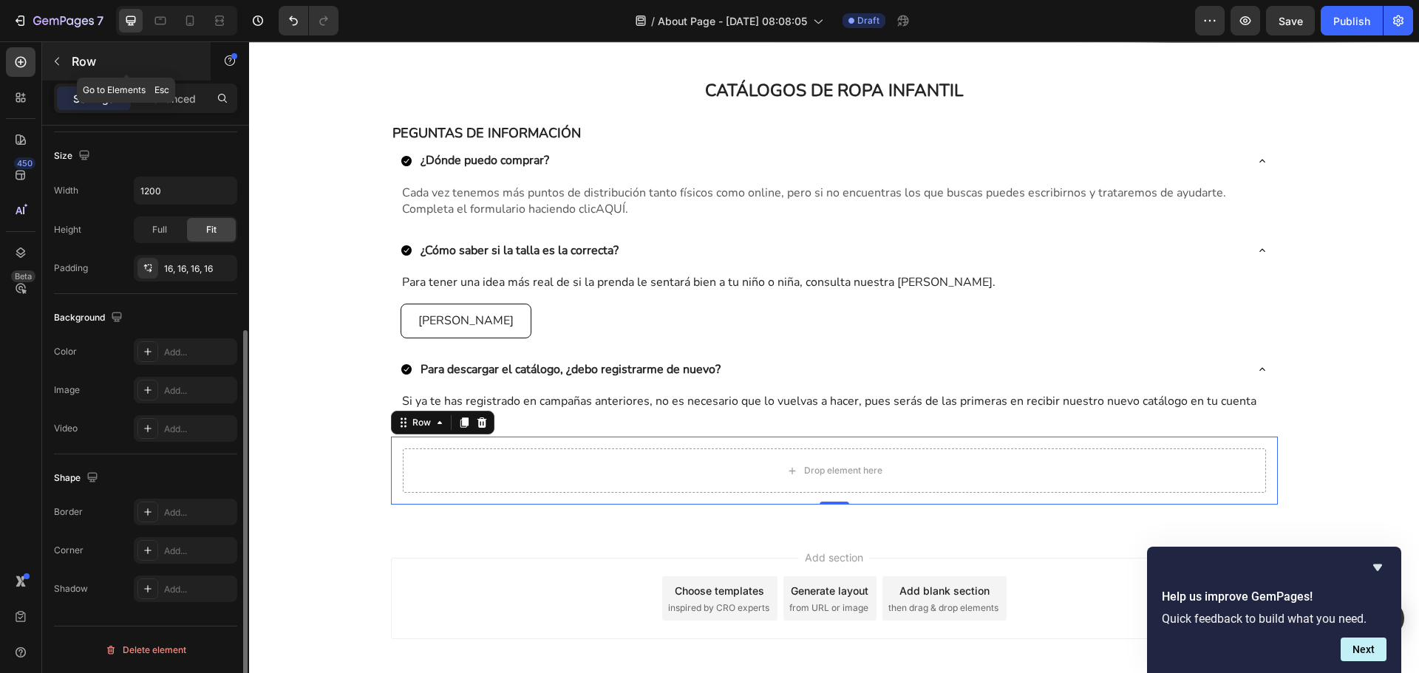
click at [65, 66] on button "button" at bounding box center [57, 62] width 24 height 24
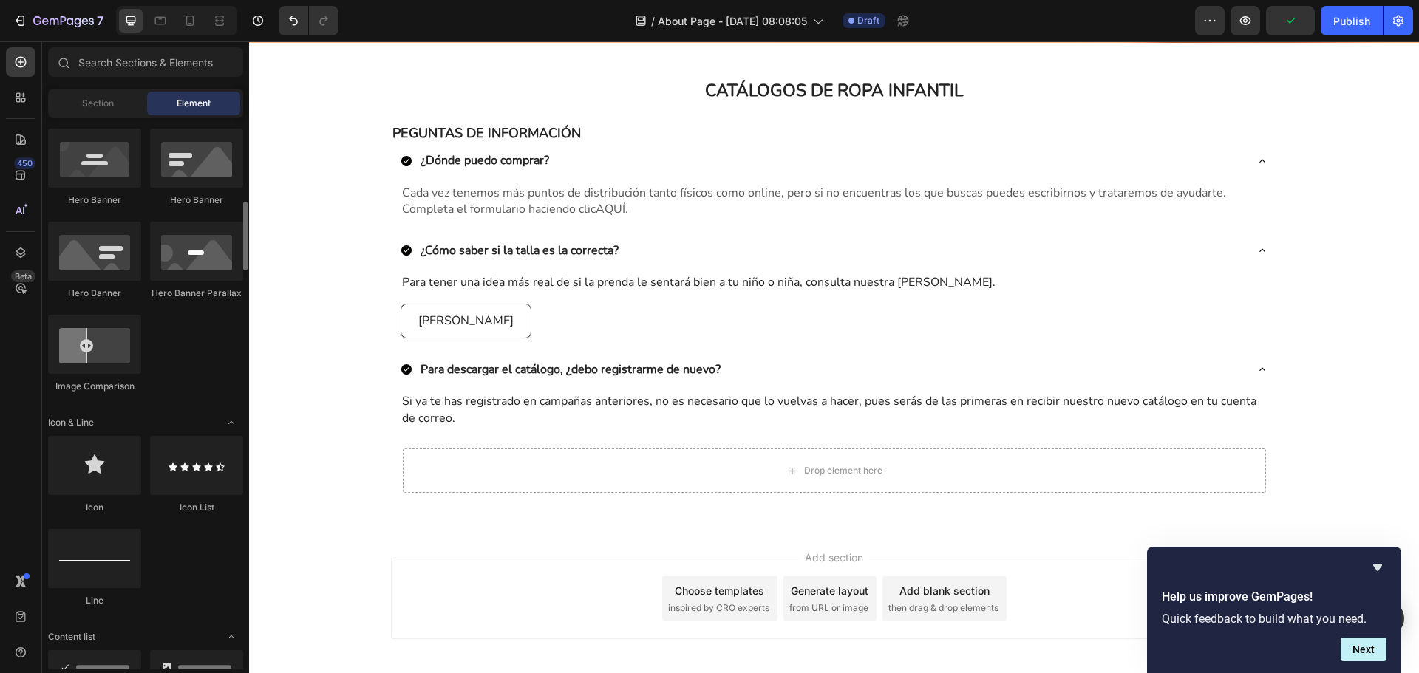
scroll to position [961, 0]
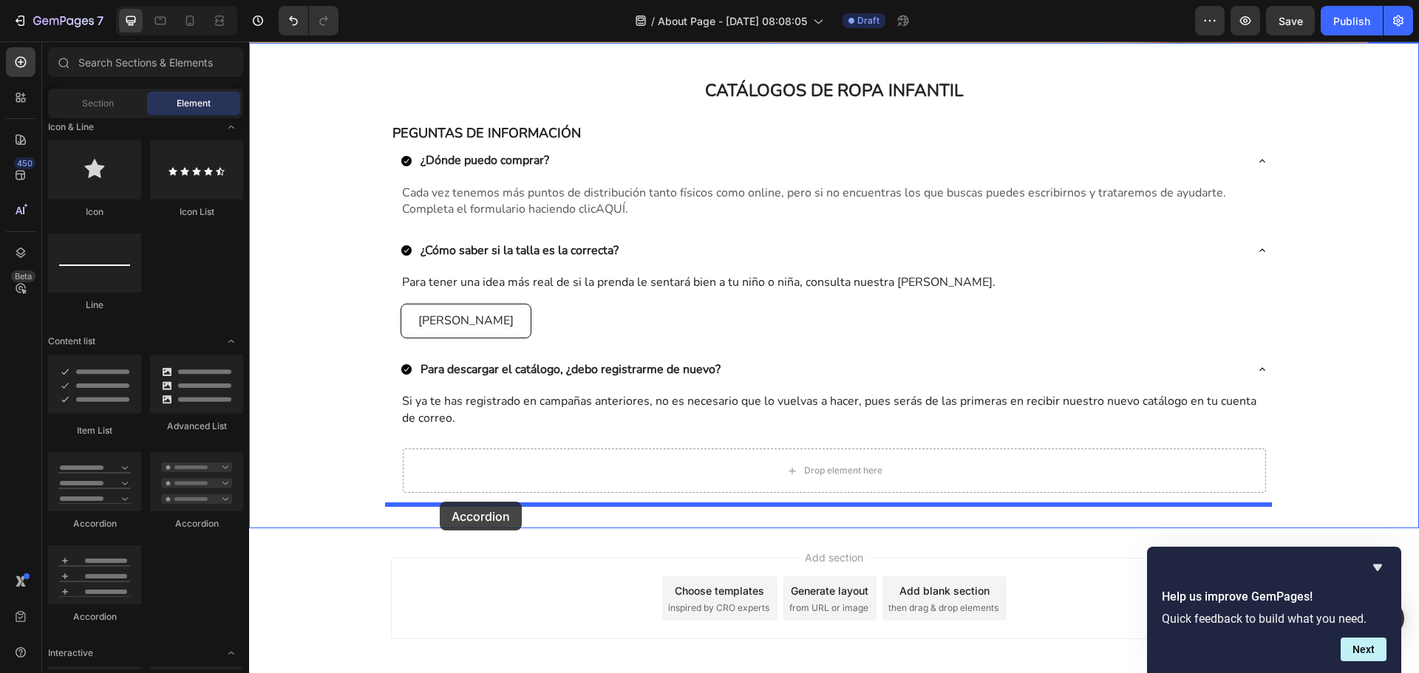
drag, startPoint x: 443, startPoint y: 535, endPoint x: 440, endPoint y: 502, distance: 33.5
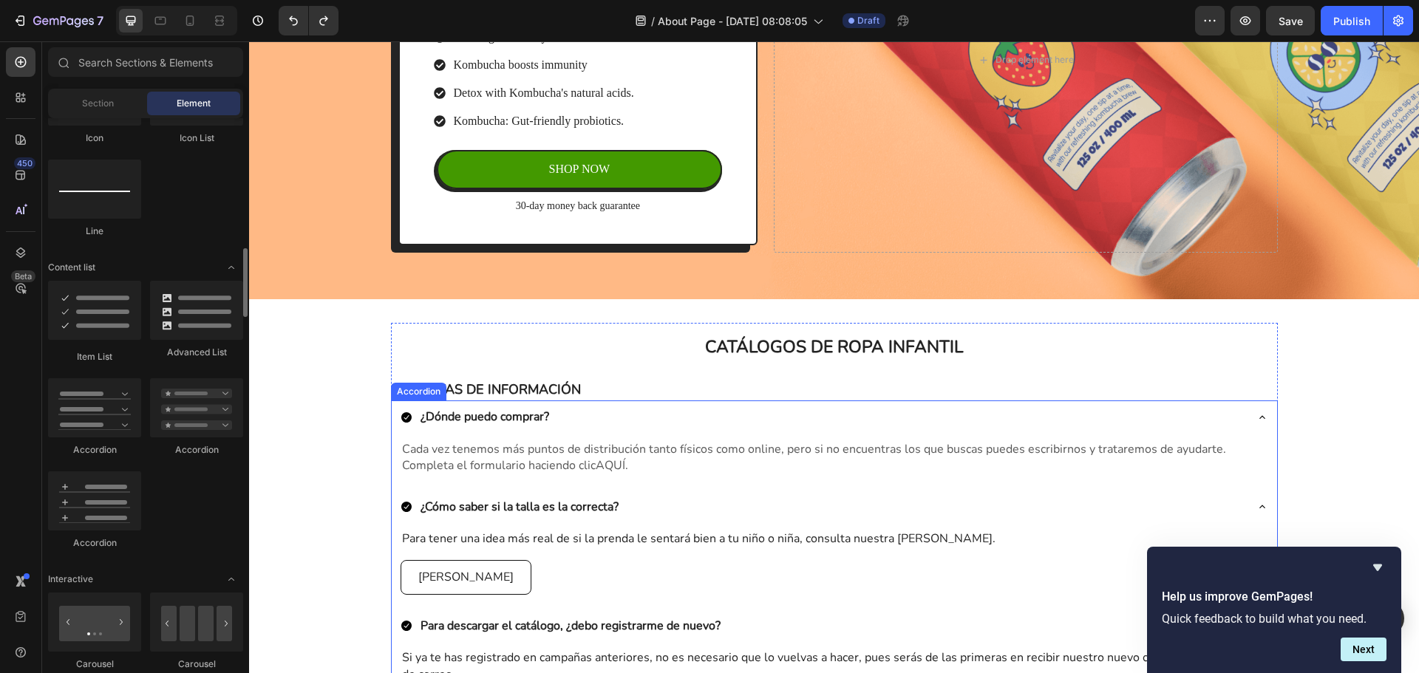
scroll to position [508, 0]
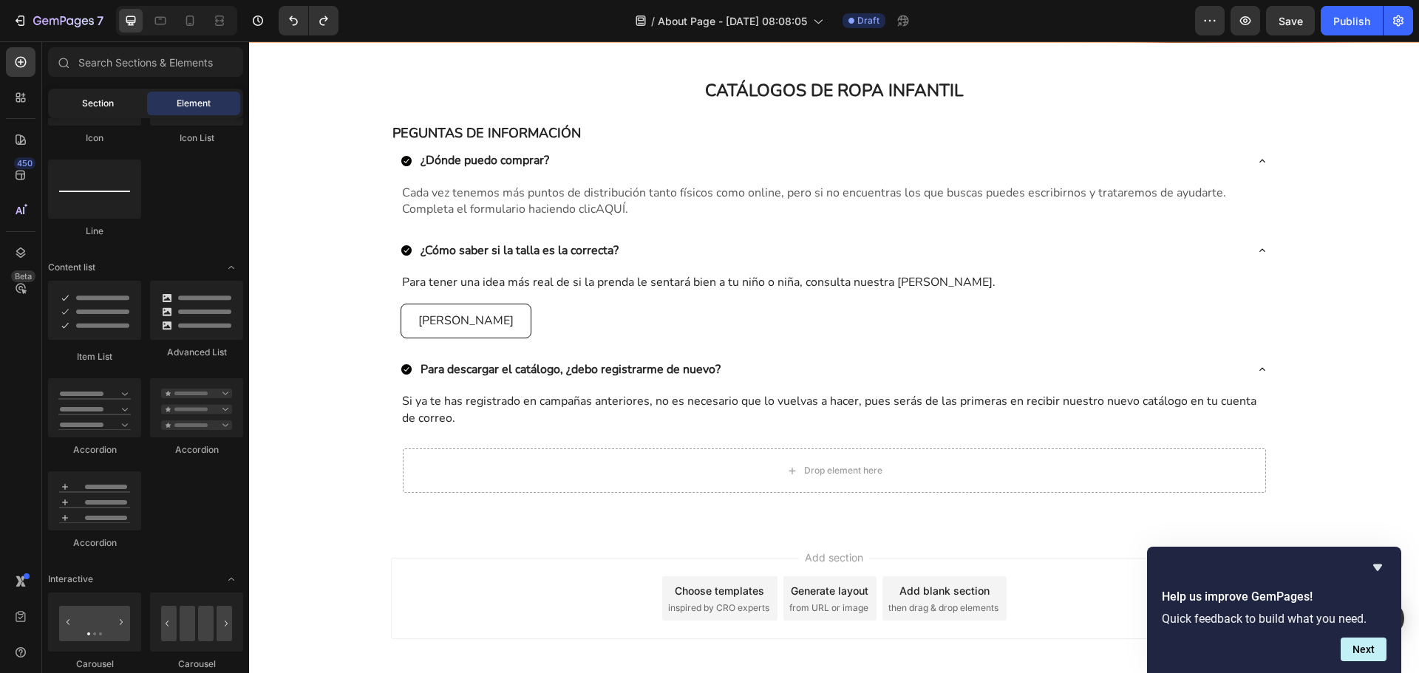
click at [106, 108] on span "Section" at bounding box center [98, 103] width 32 height 13
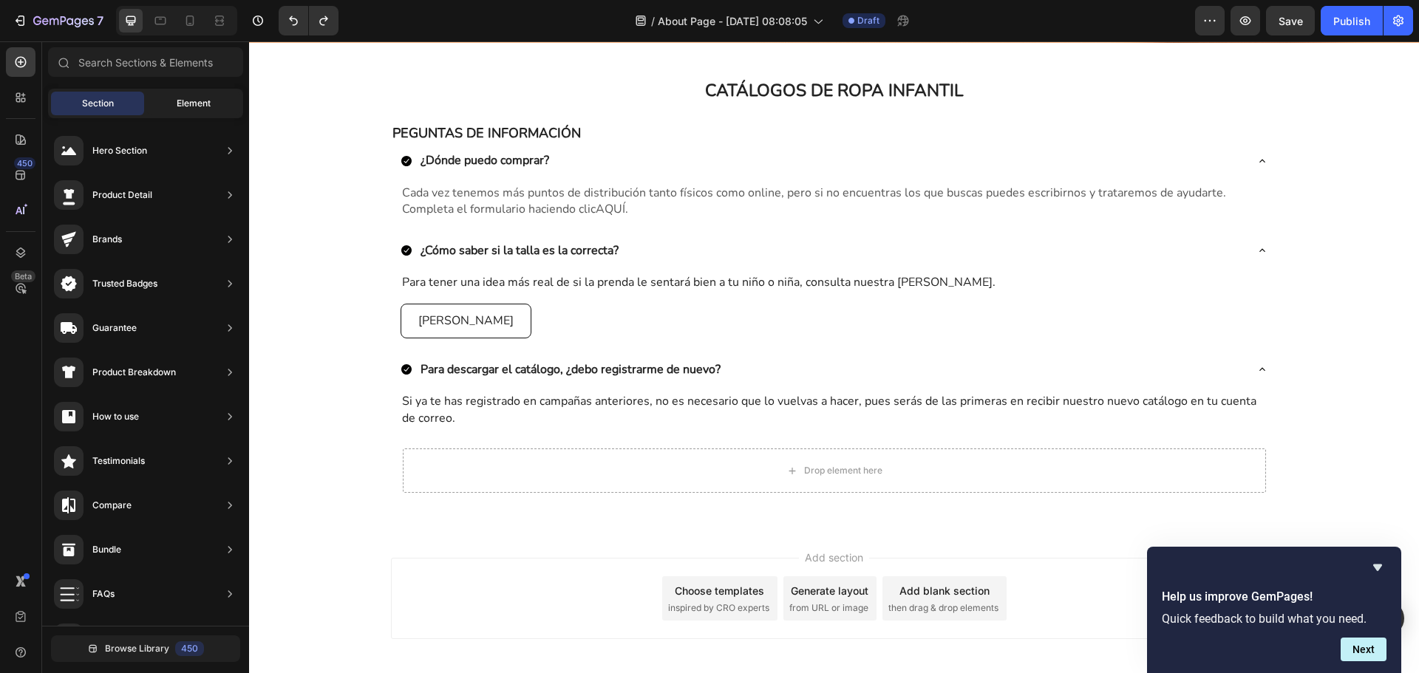
click at [163, 103] on div "Element" at bounding box center [193, 104] width 93 height 24
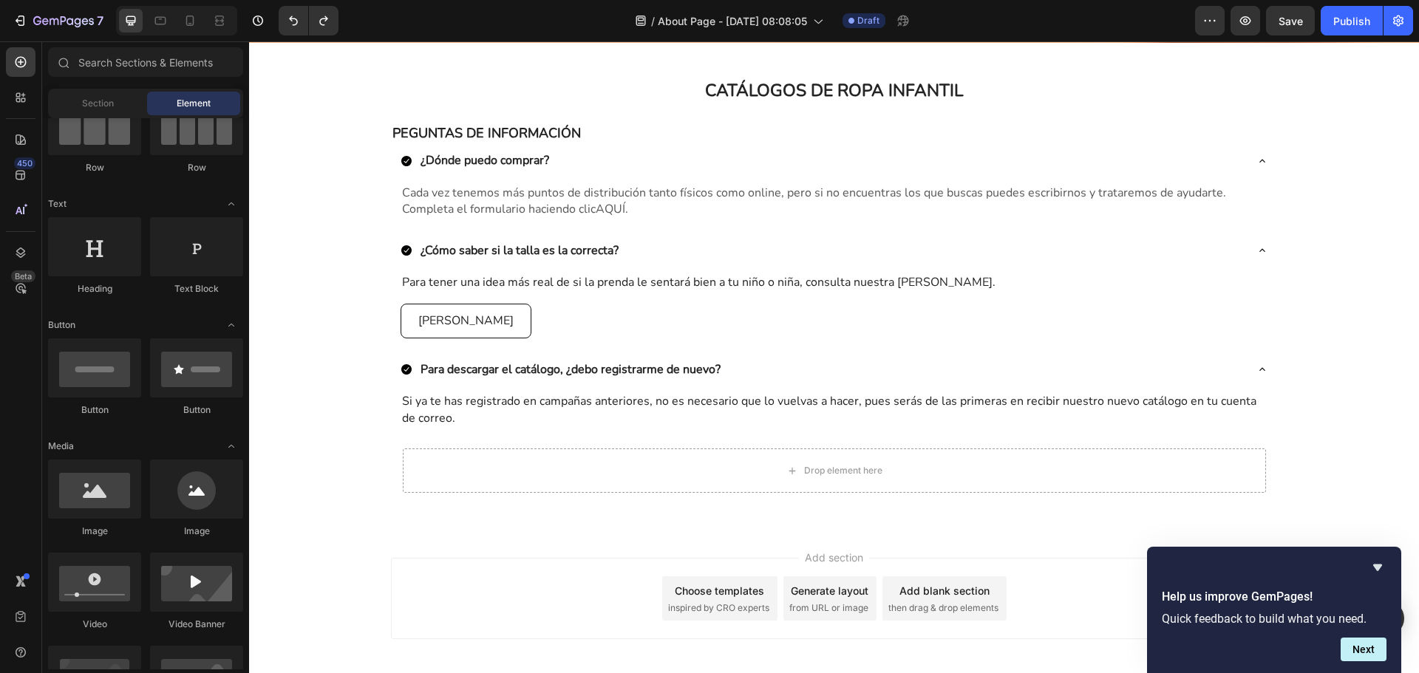
scroll to position [0, 0]
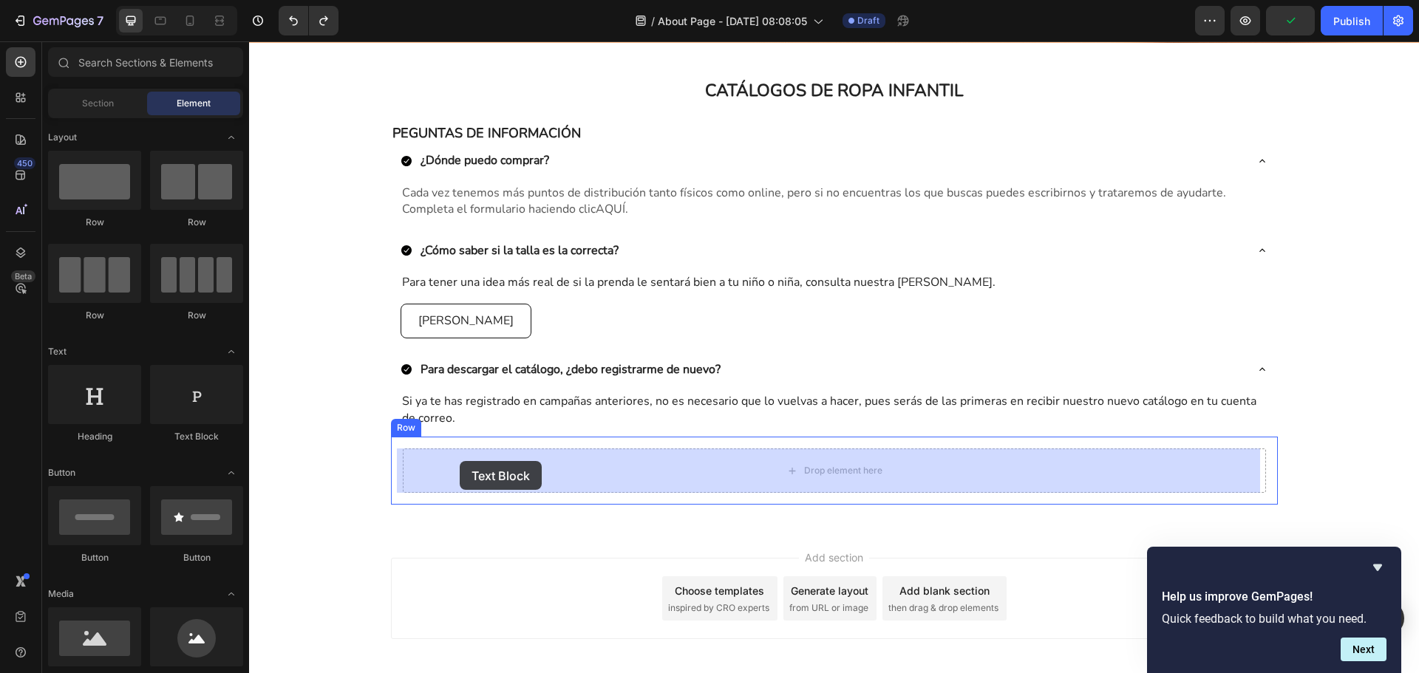
drag, startPoint x: 457, startPoint y: 432, endPoint x: 460, endPoint y: 461, distance: 29.6
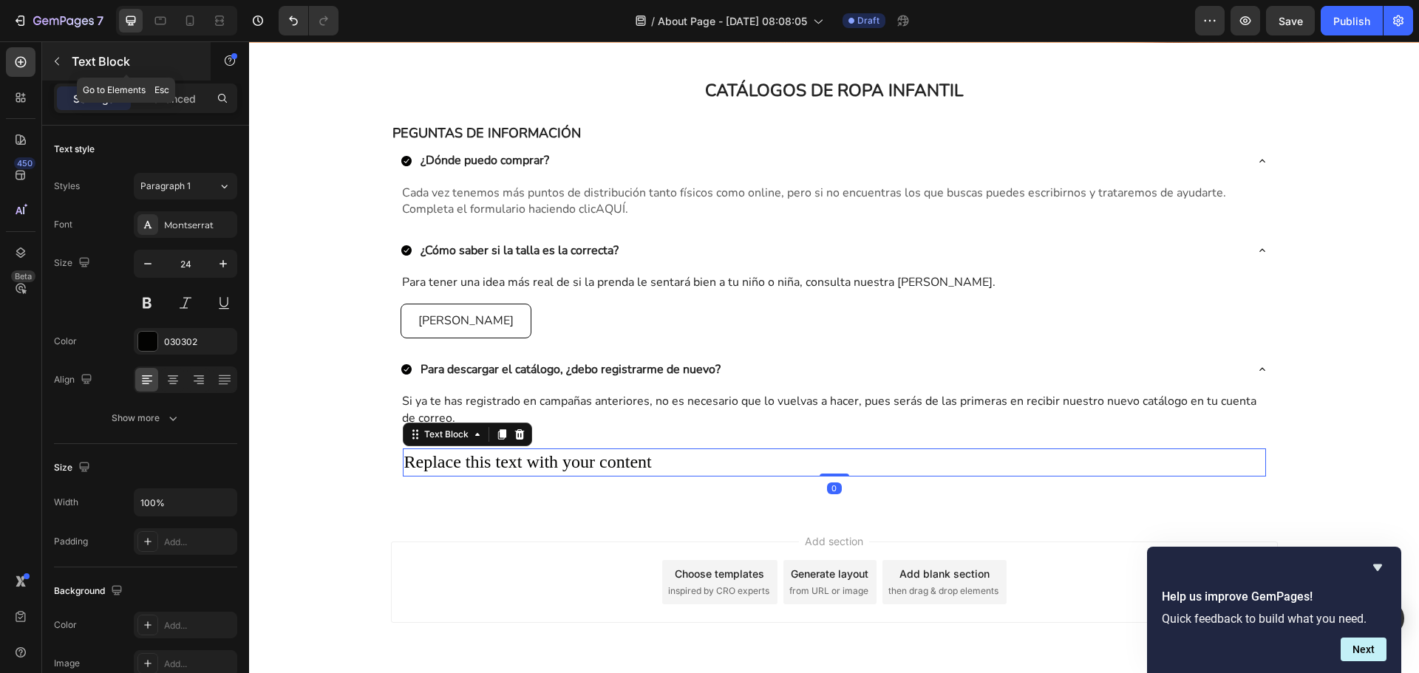
click at [52, 65] on icon "button" at bounding box center [57, 61] width 12 height 12
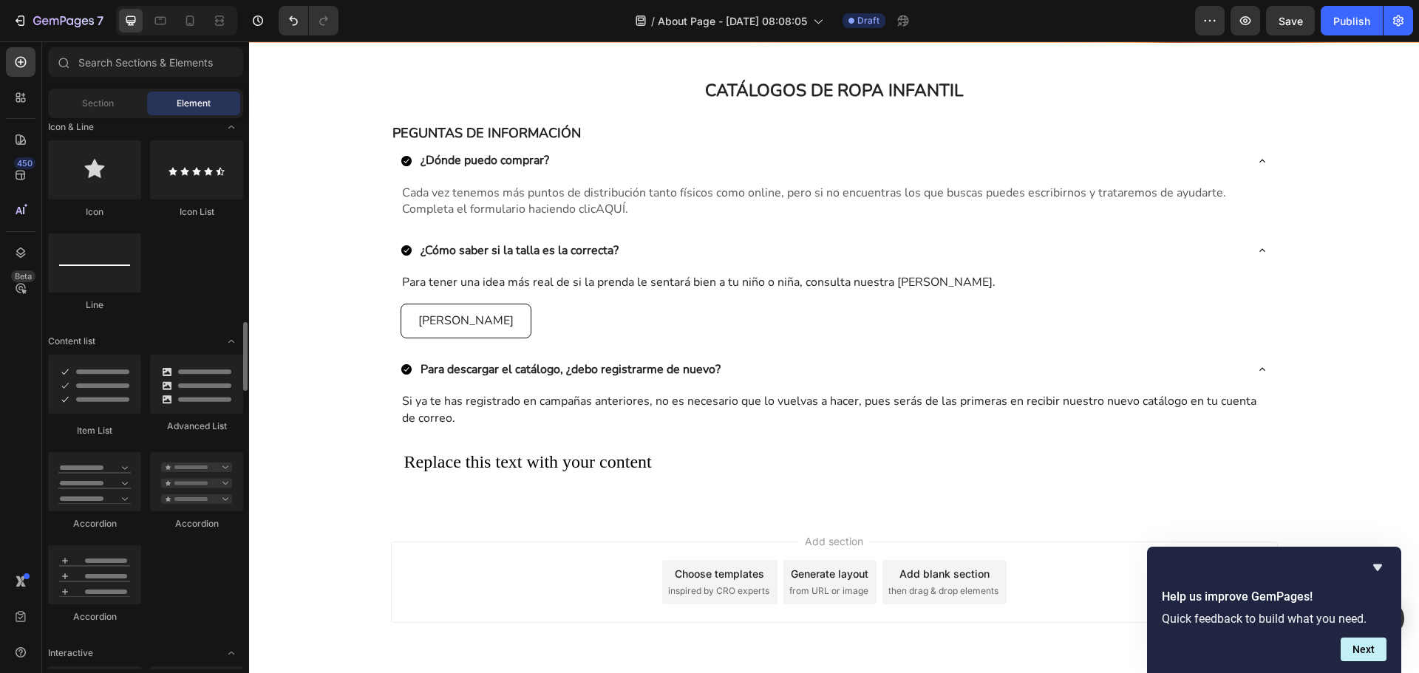
scroll to position [1035, 0]
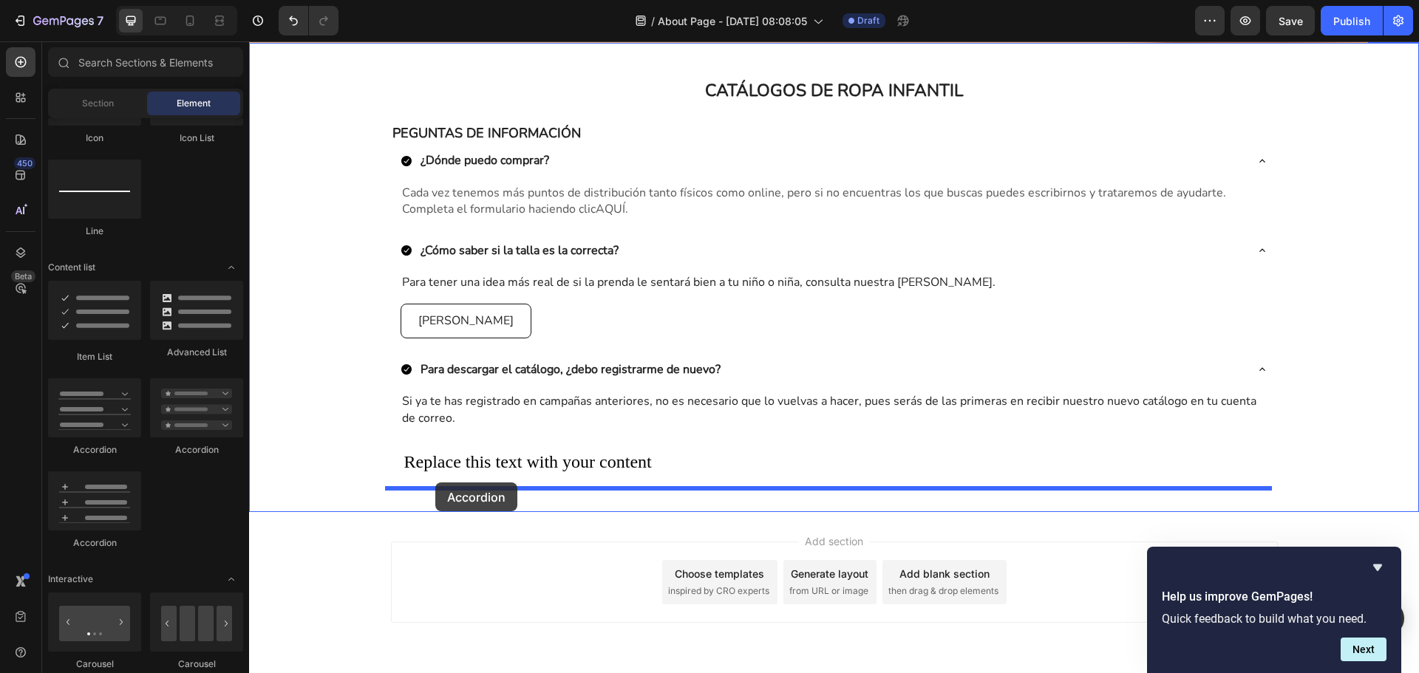
drag, startPoint x: 461, startPoint y: 460, endPoint x: 435, endPoint y: 483, distance: 34.6
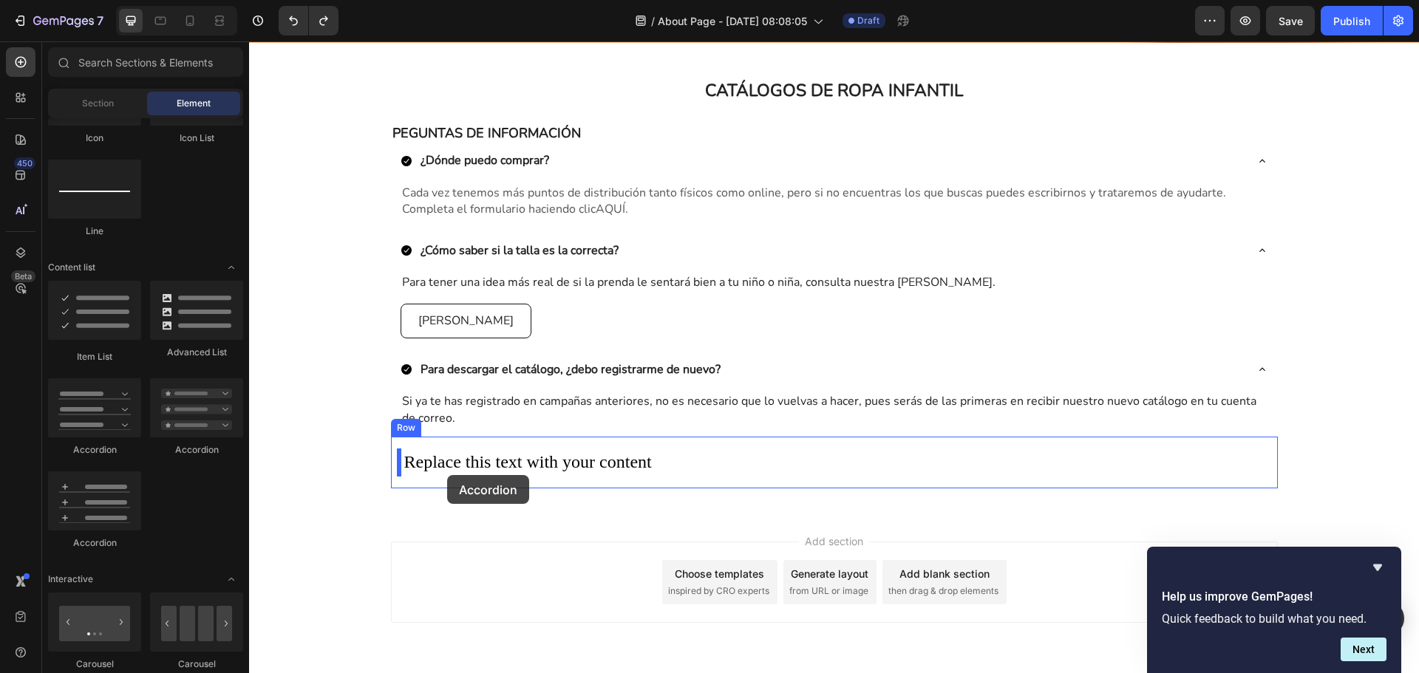
drag, startPoint x: 452, startPoint y: 453, endPoint x: 447, endPoint y: 475, distance: 22.6
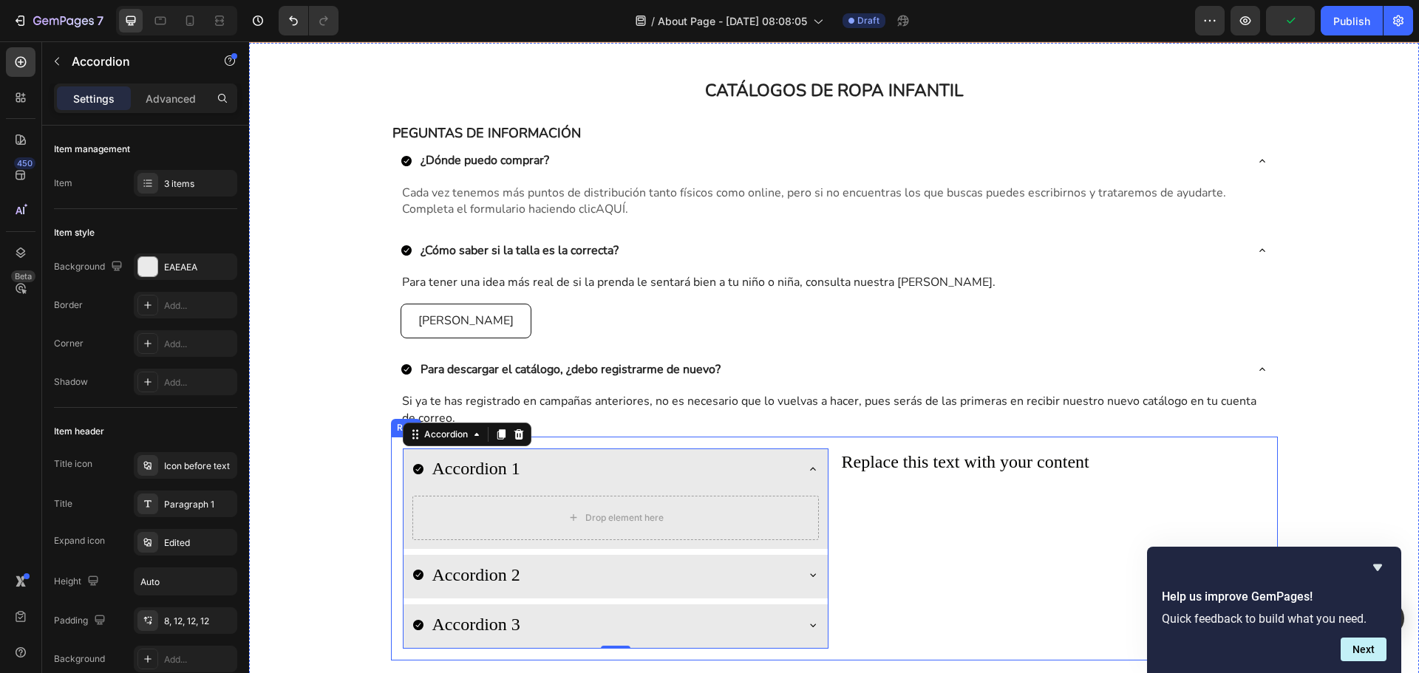
click at [826, 445] on div "Accordion 1 Drop element here Accordion 2 Accordion 3 Accordion 0 Replace this …" at bounding box center [834, 549] width 887 height 224
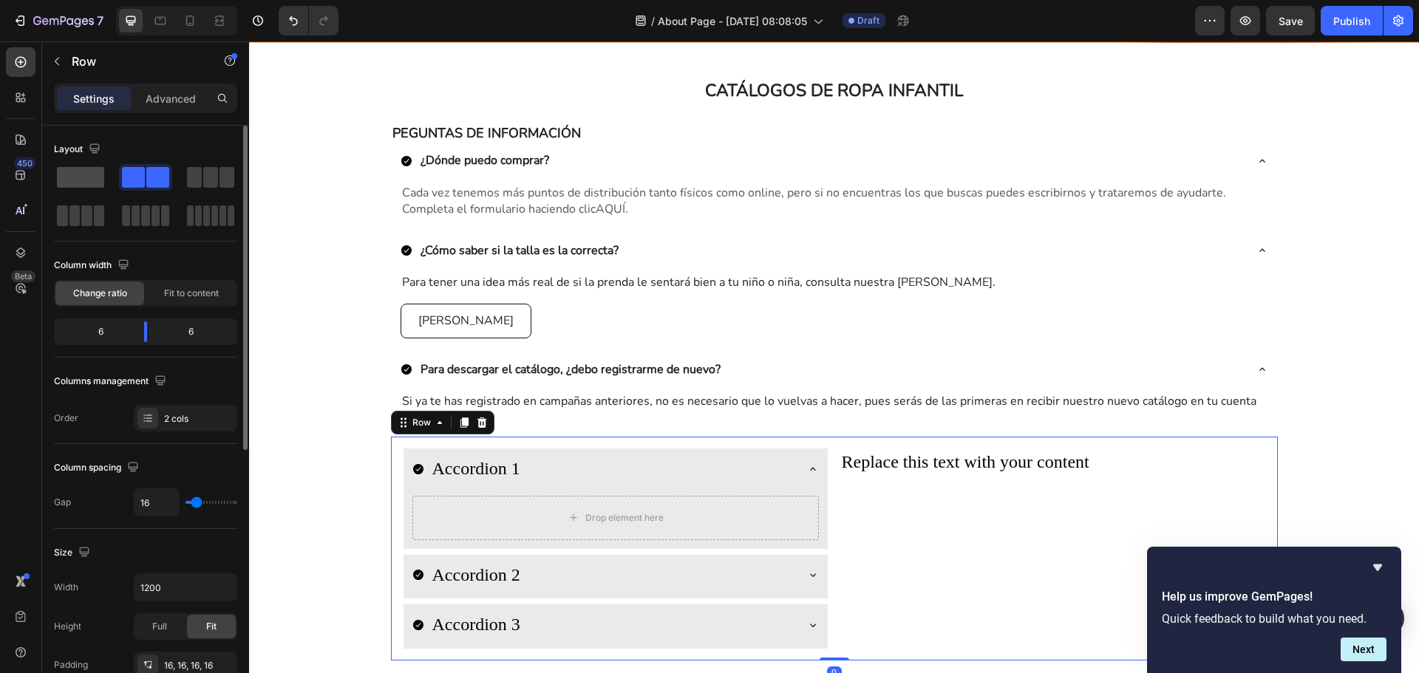
click at [67, 174] on span at bounding box center [80, 177] width 47 height 21
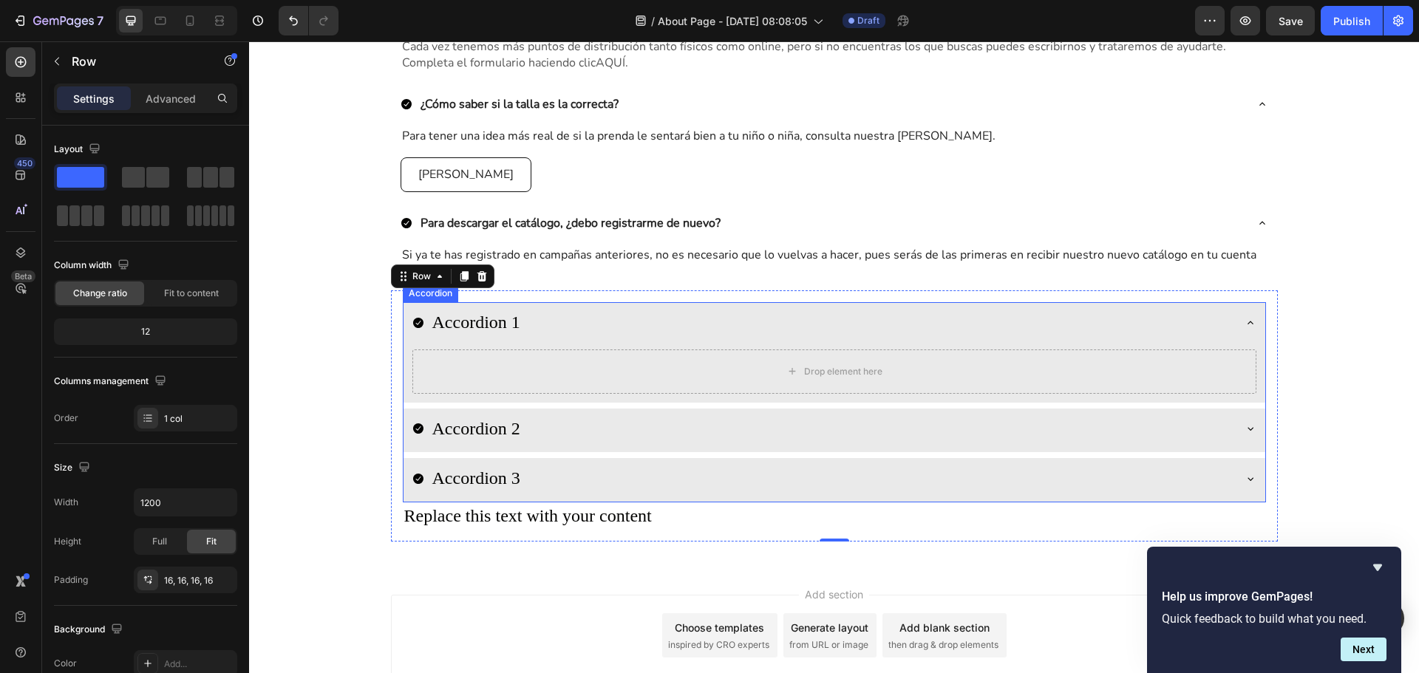
scroll to position [656, 0]
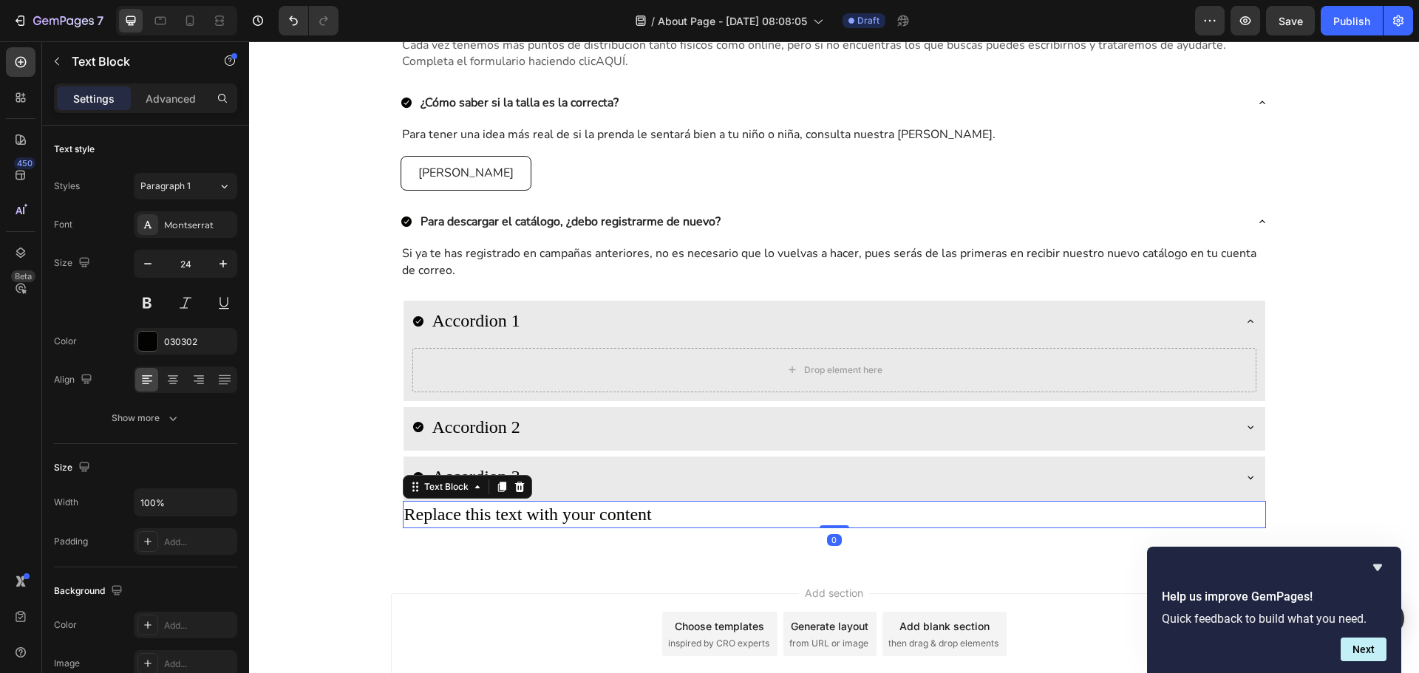
click at [561, 513] on div "Replace this text with your content" at bounding box center [834, 515] width 863 height 28
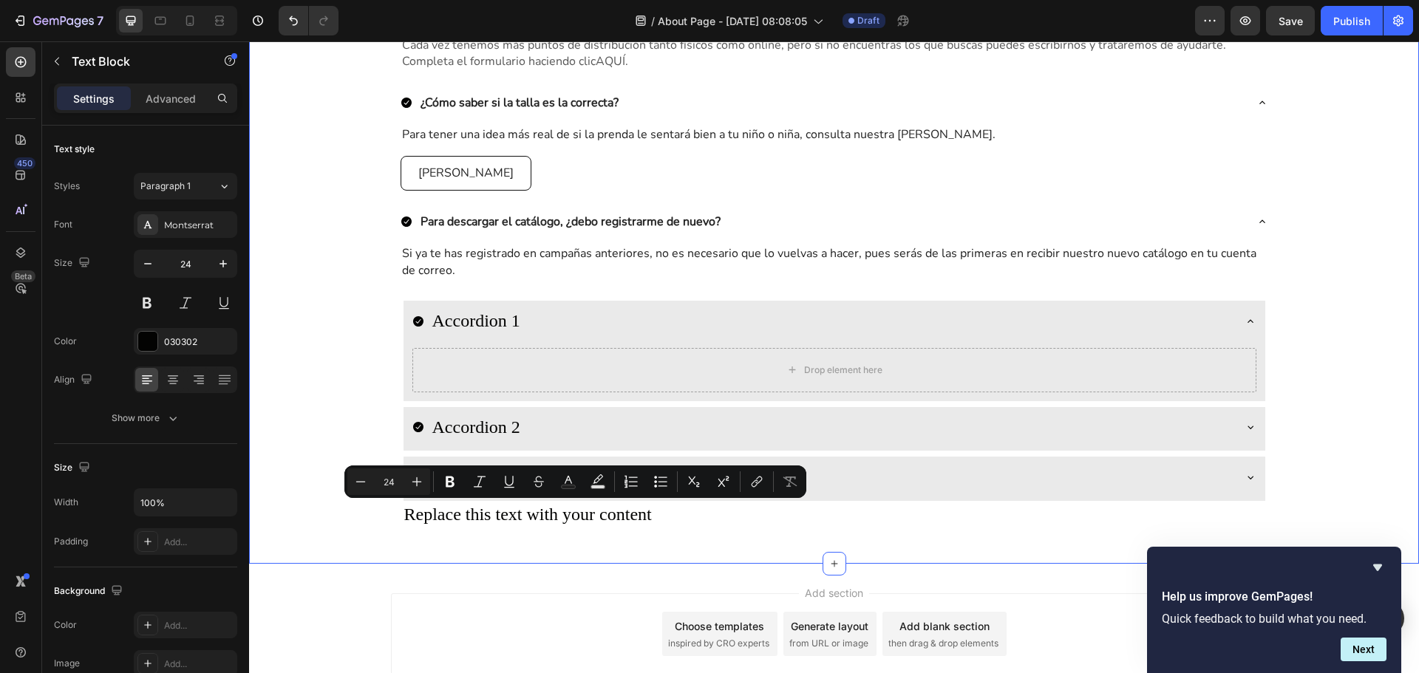
click at [608, 558] on div "CATÁLOGOS DE ROPA INFANTIL Heading Row PEGUNTAS DE INFORMACIÓN Text Block ¿Dónd…" at bounding box center [834, 229] width 1170 height 669
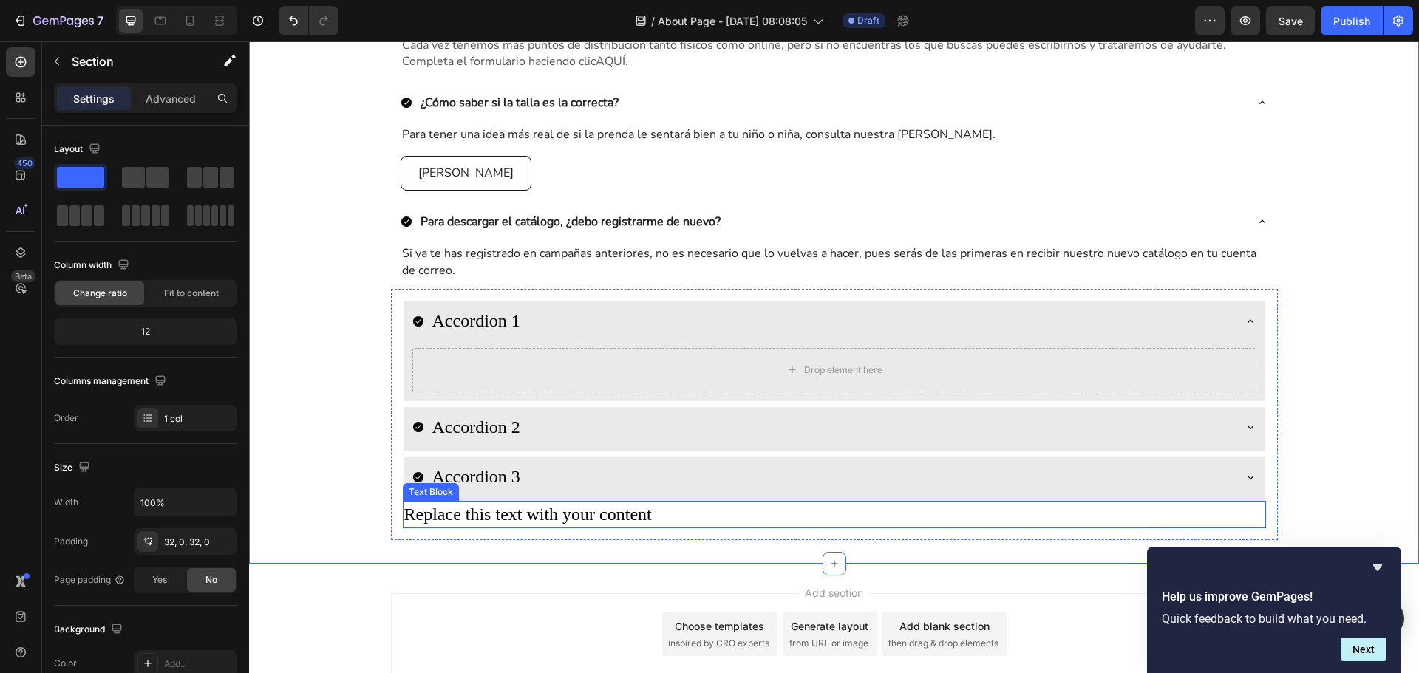
click at [596, 515] on p "Replace this text with your content" at bounding box center [834, 515] width 860 height 25
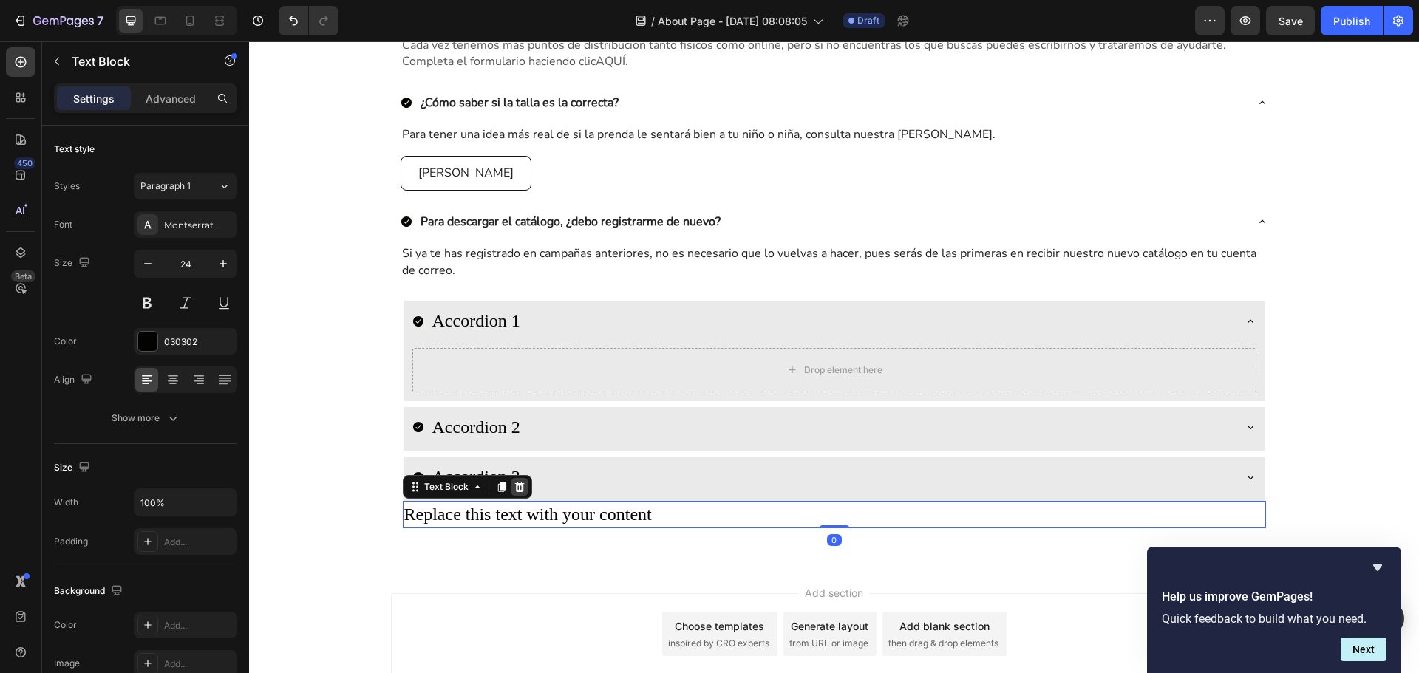
click at [522, 492] on div at bounding box center [520, 487] width 18 height 18
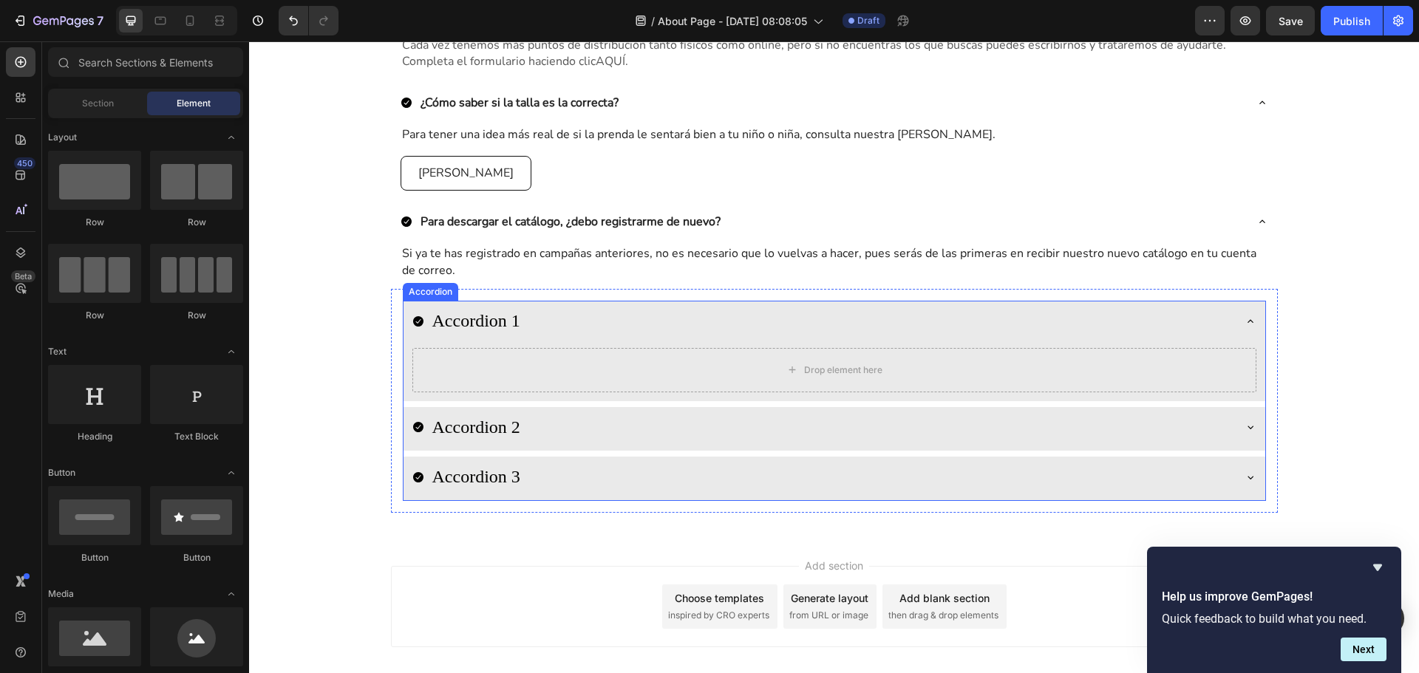
scroll to position [1035, 0]
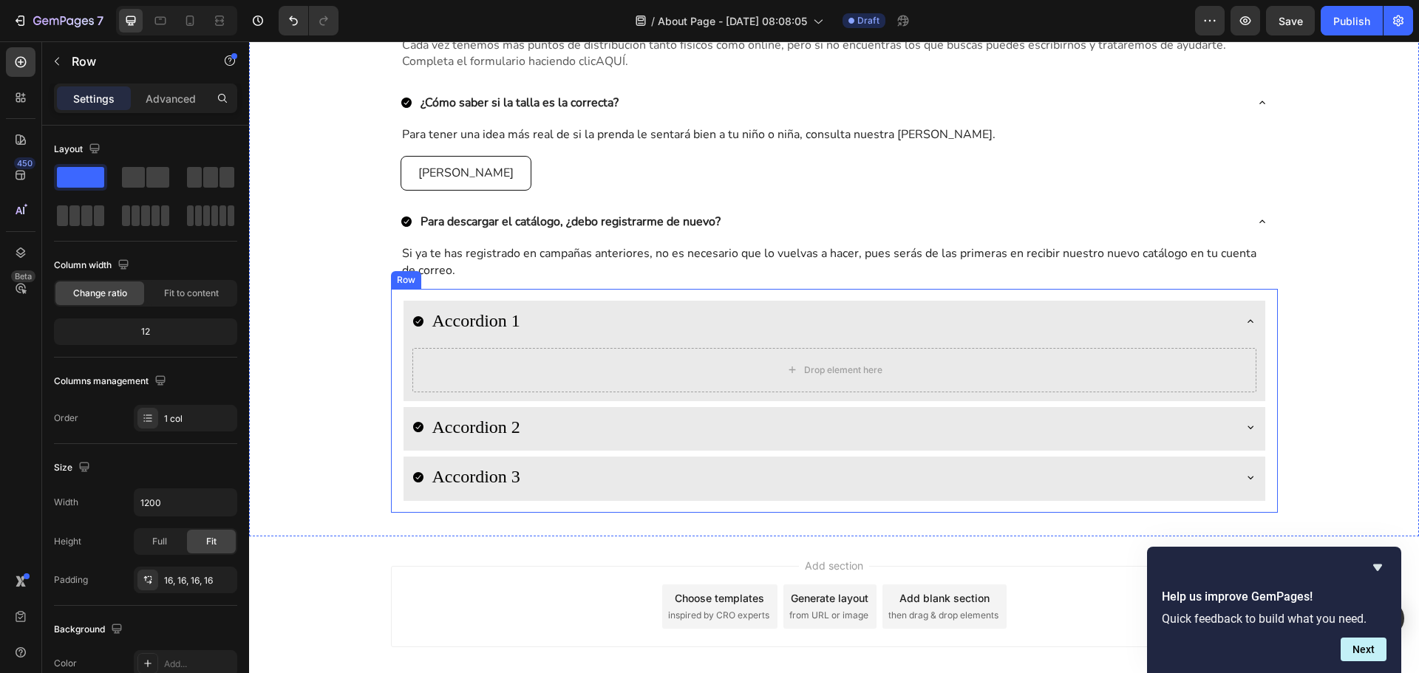
click at [393, 307] on div "Accordion 1 Drop element here Accordion 2 Accordion 3 Accordion Row" at bounding box center [834, 401] width 887 height 224
click at [477, 278] on icon at bounding box center [482, 275] width 10 height 10
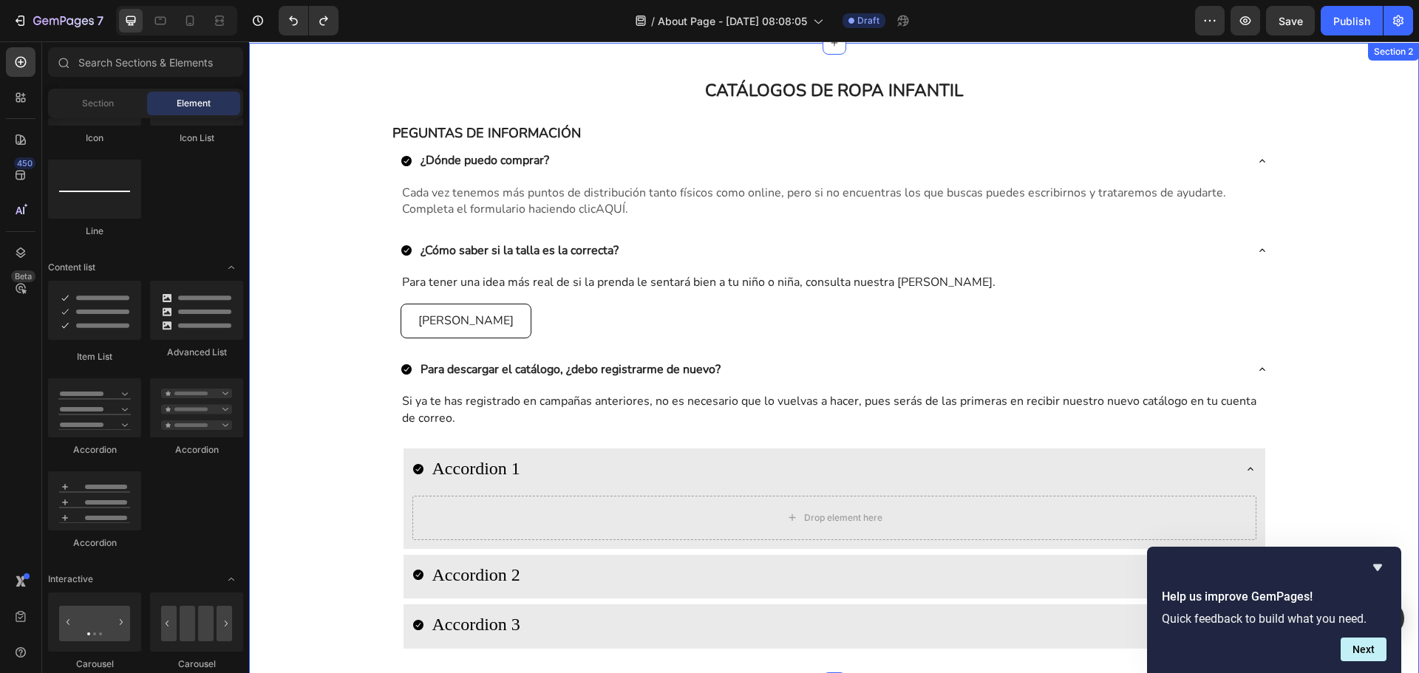
scroll to position [656, 0]
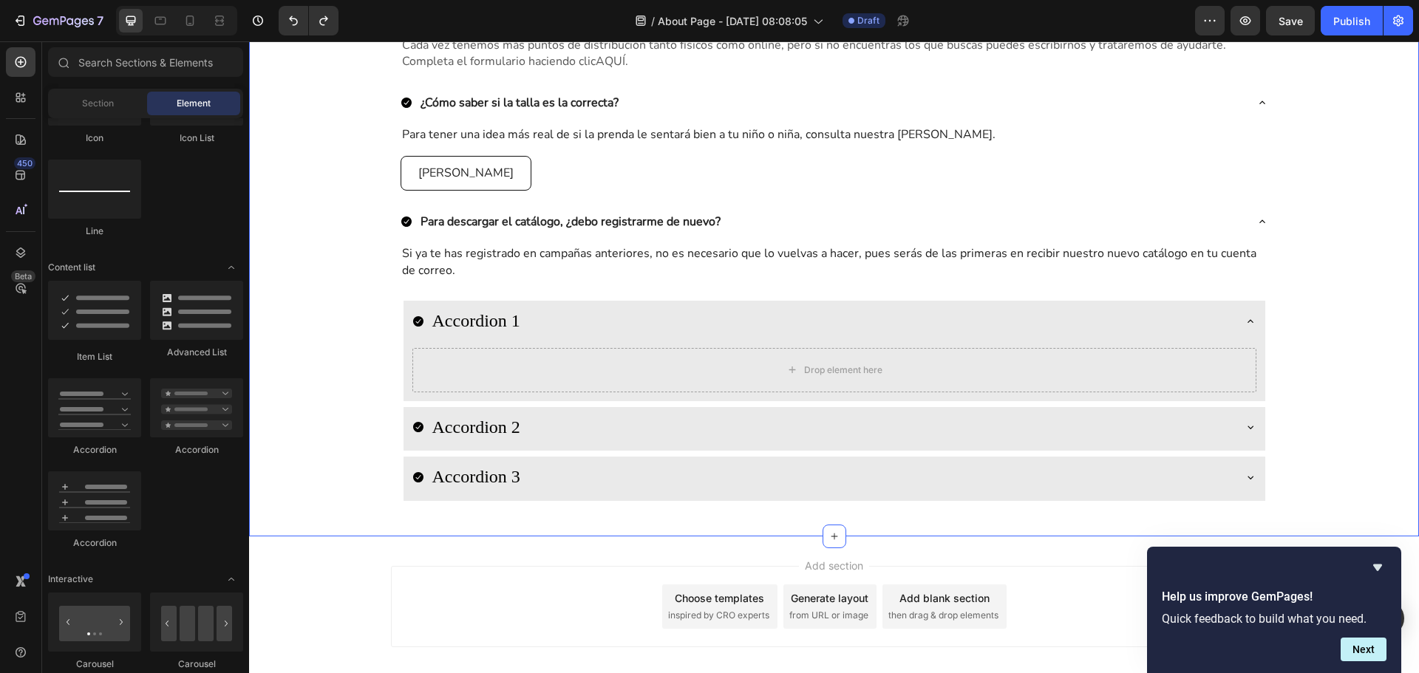
click at [1322, 248] on div "CATÁLOGOS DE ROPA INFANTIL Heading Row PEGUNTAS DE INFORMACIÓN Text Block ¿Dónd…" at bounding box center [834, 216] width 1170 height 594
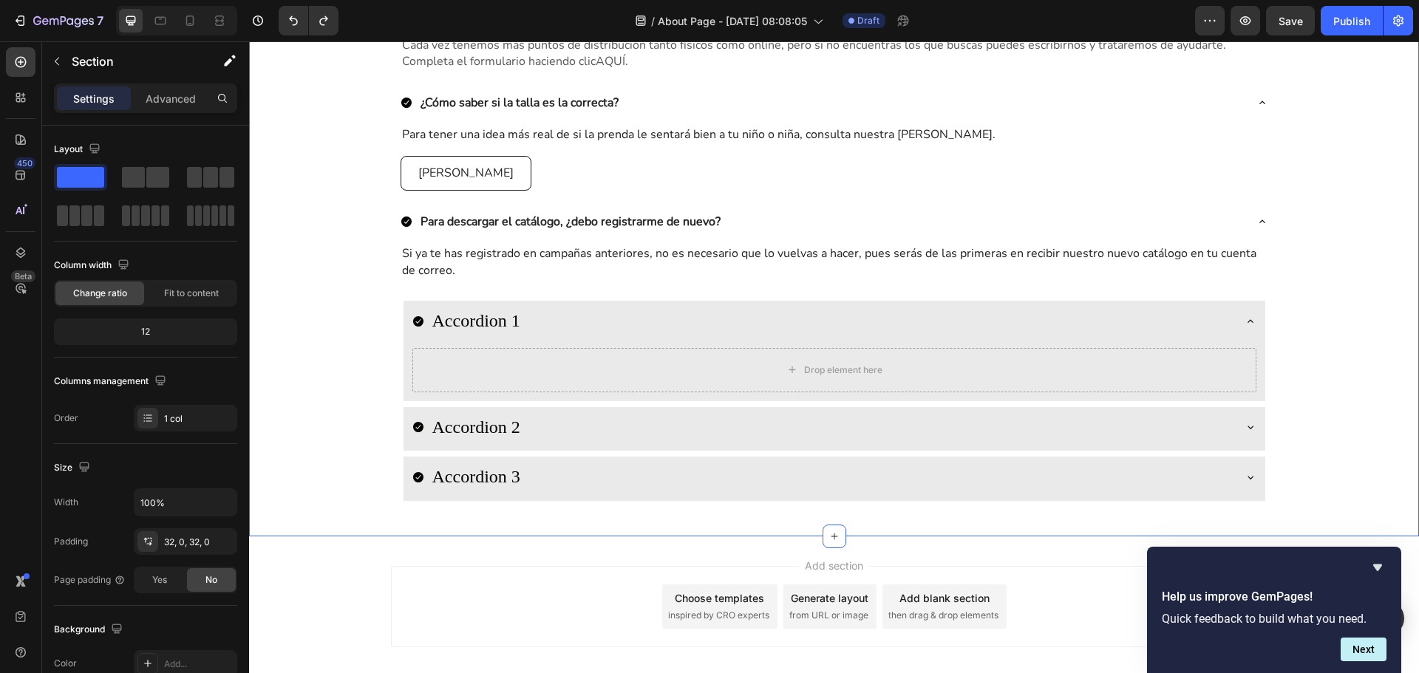
scroll to position [508, 0]
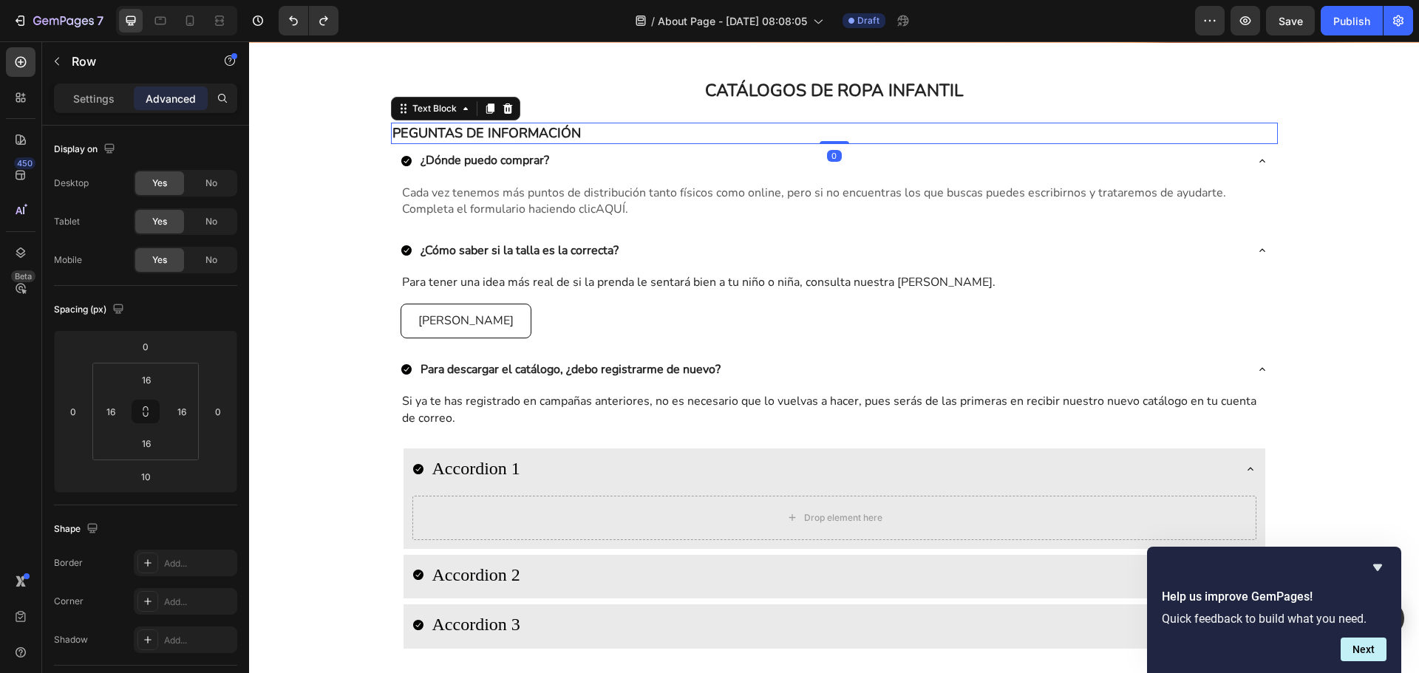
click at [459, 138] on p "PEGUNTAS DE INFORMACIÓN" at bounding box center [834, 133] width 884 height 18
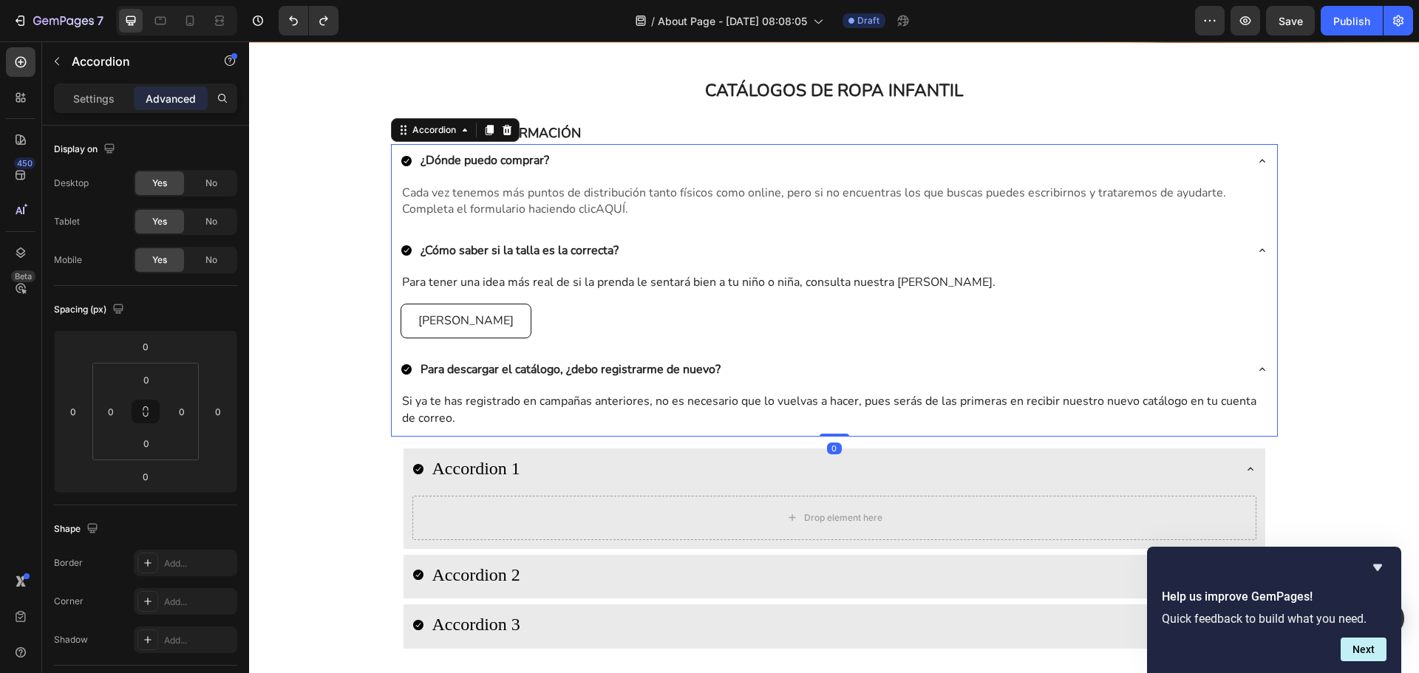
click at [412, 155] on div "¿Dónde puedo comprar?" at bounding box center [823, 160] width 844 height 21
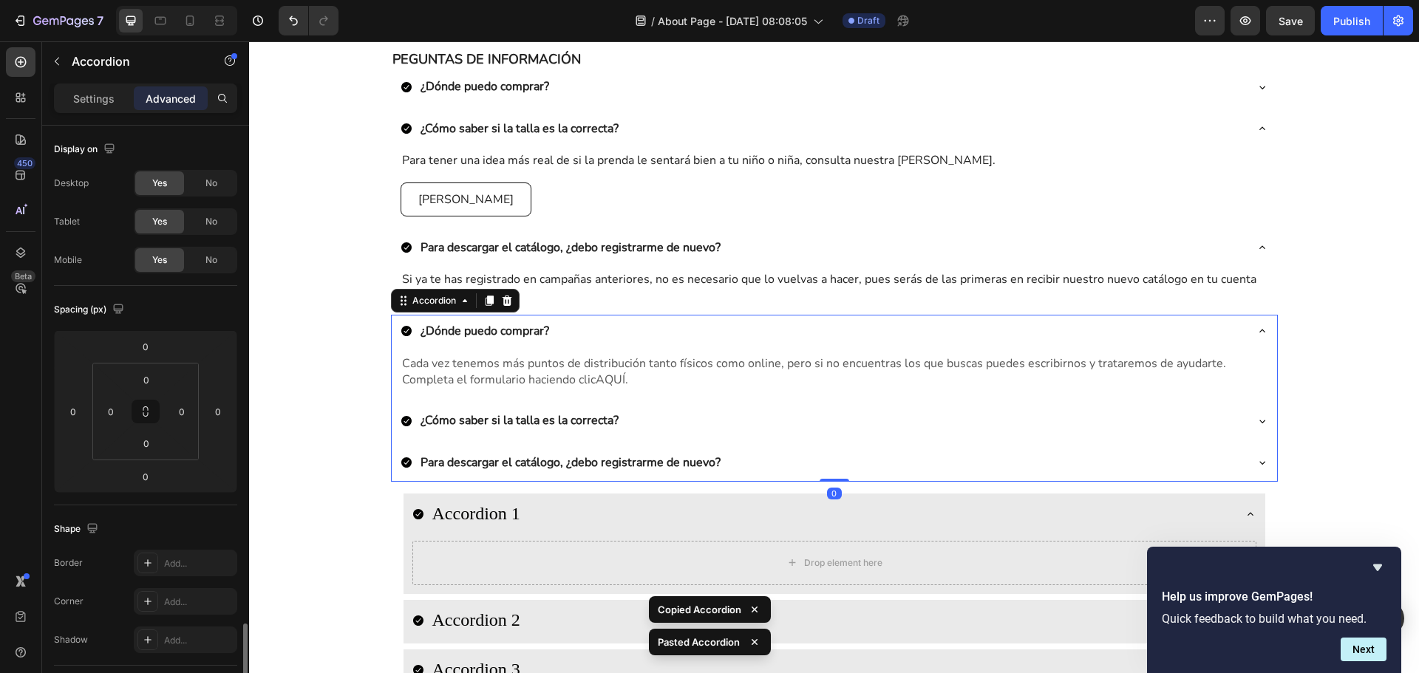
scroll to position [312, 0]
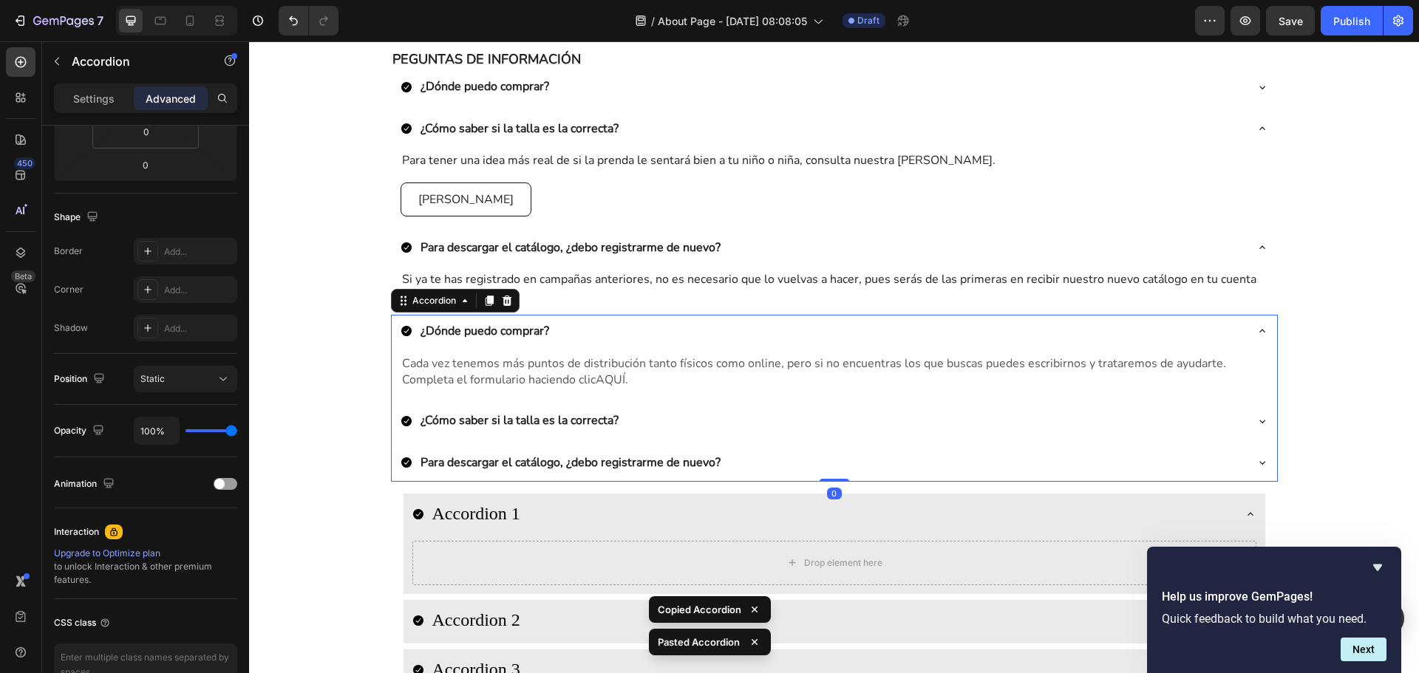
click at [523, 418] on p "¿Cómo saber si la talla es la correcta?" at bounding box center [520, 420] width 198 height 16
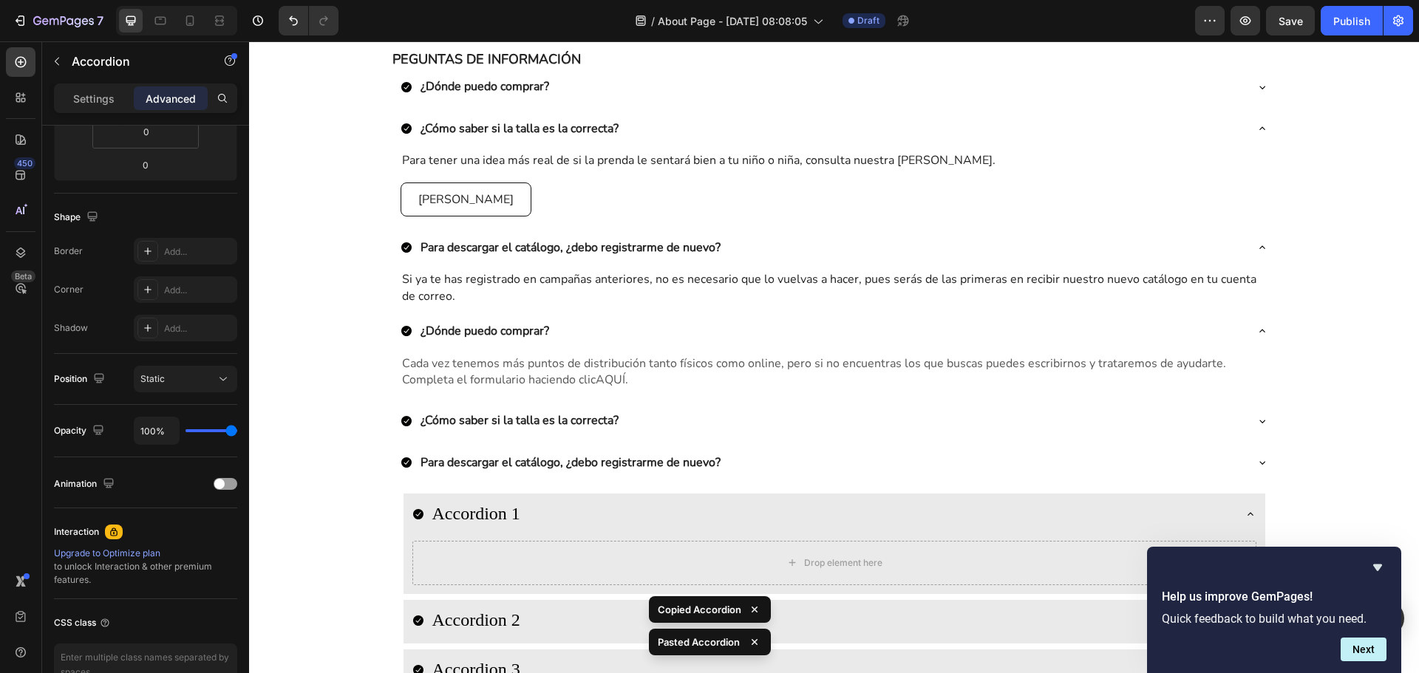
click at [766, 411] on div "¿Cómo saber si la talla es la correcta?" at bounding box center [823, 420] width 844 height 21
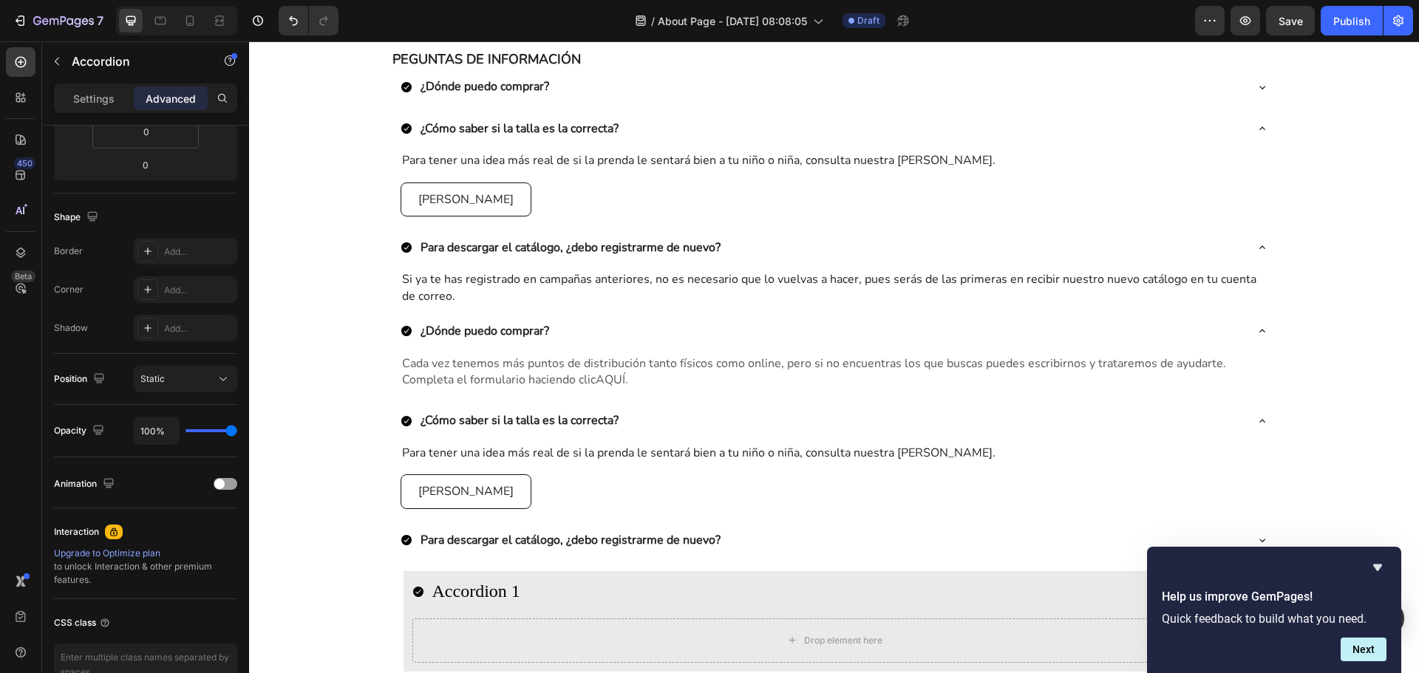
click at [581, 322] on div "¿Dónde puedo comprar?" at bounding box center [823, 331] width 844 height 21
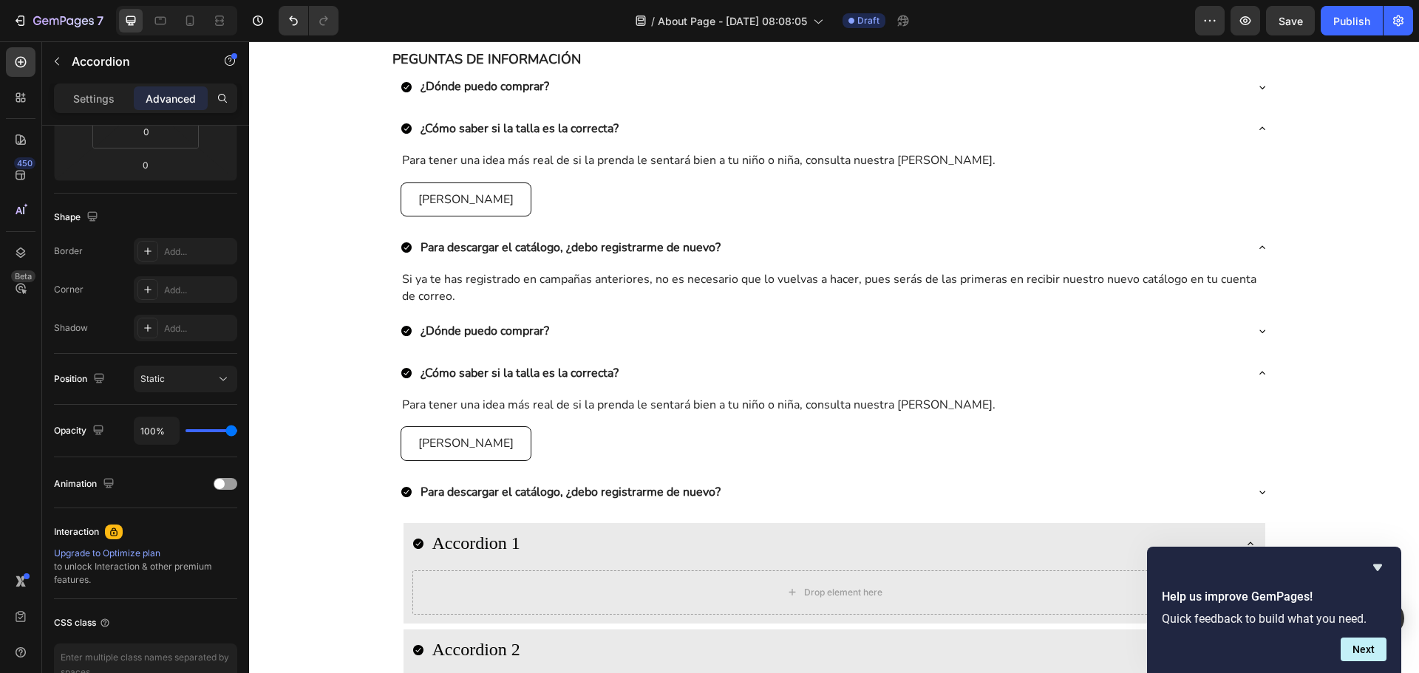
click at [392, 394] on div "Para tener una idea más real de si la prenda le sentará bien a tu niño o niña, …" at bounding box center [834, 431] width 885 height 78
click at [576, 506] on div "Para descargar el catálogo, ¿debo registrarme de nuevo?" at bounding box center [834, 493] width 885 height 35
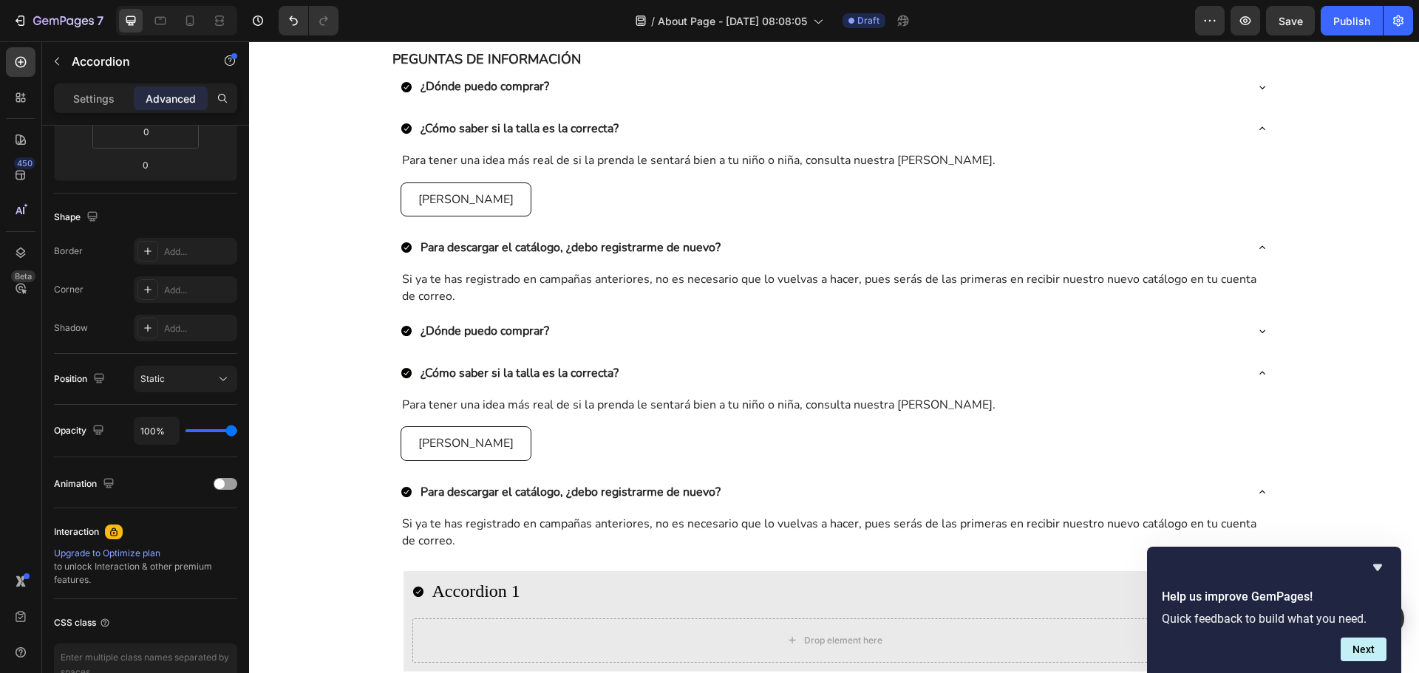
click at [583, 315] on div "¿Dónde puedo comprar?" at bounding box center [834, 332] width 885 height 35
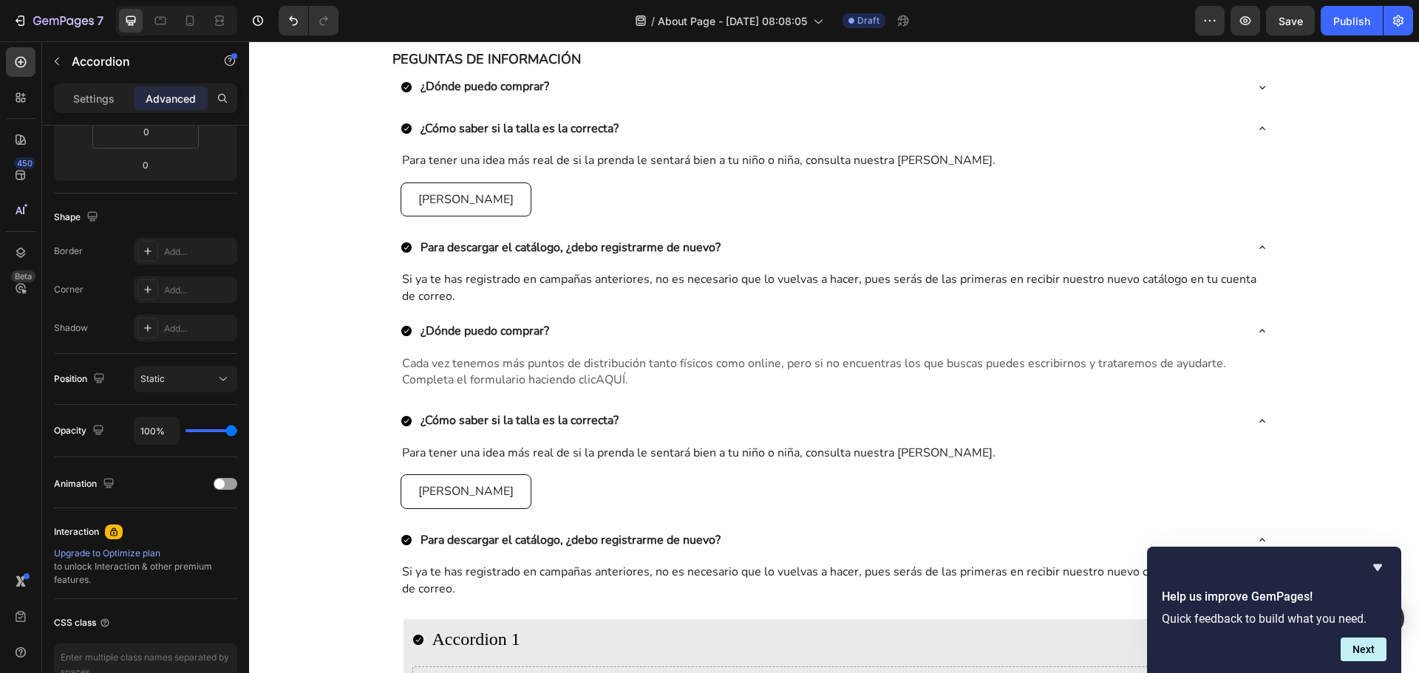
click at [583, 440] on div "¿Cómo saber si la talla es la correcta? Para tener una idea más real de si la p…" at bounding box center [834, 460] width 885 height 113
click at [70, 92] on div "Settings" at bounding box center [94, 98] width 74 height 24
type input "8"
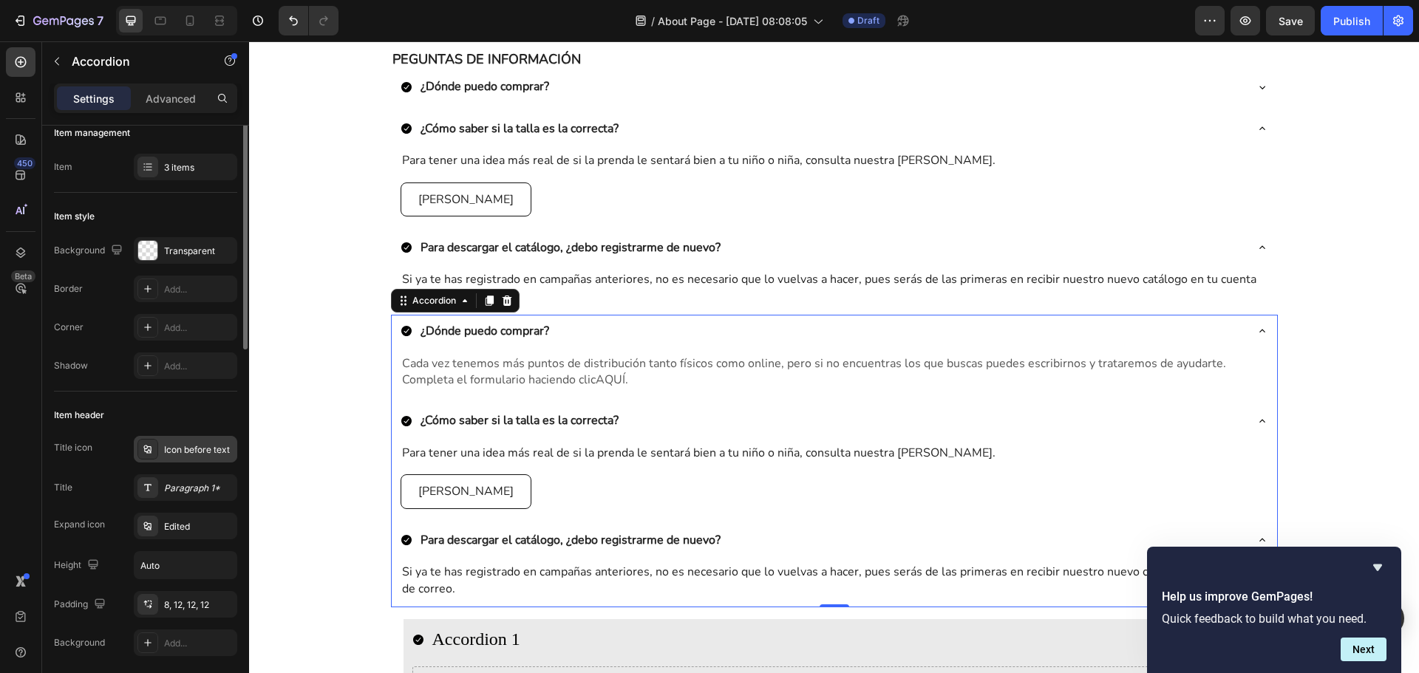
scroll to position [0, 0]
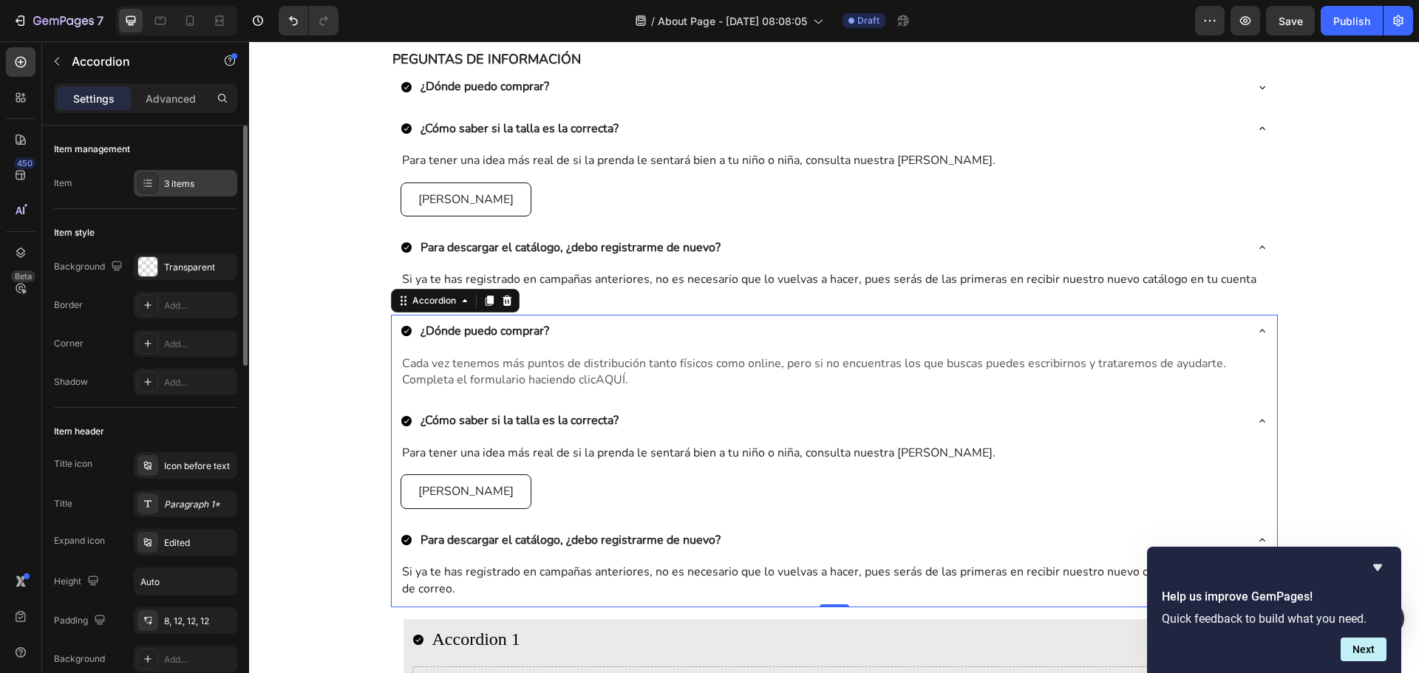
click at [212, 191] on div "3 items" at bounding box center [185, 183] width 103 height 27
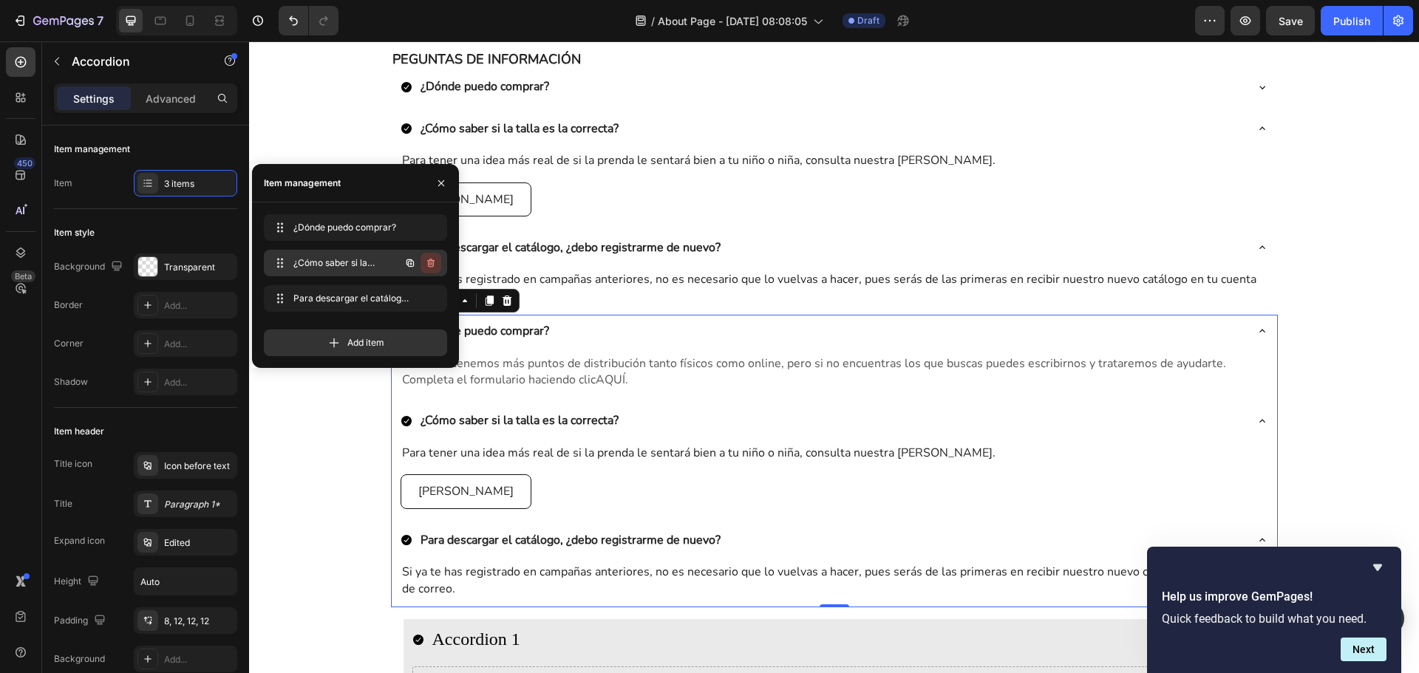
click at [423, 259] on button "button" at bounding box center [431, 263] width 21 height 21
click at [426, 266] on div "Delete" at bounding box center [420, 262] width 27 height 13
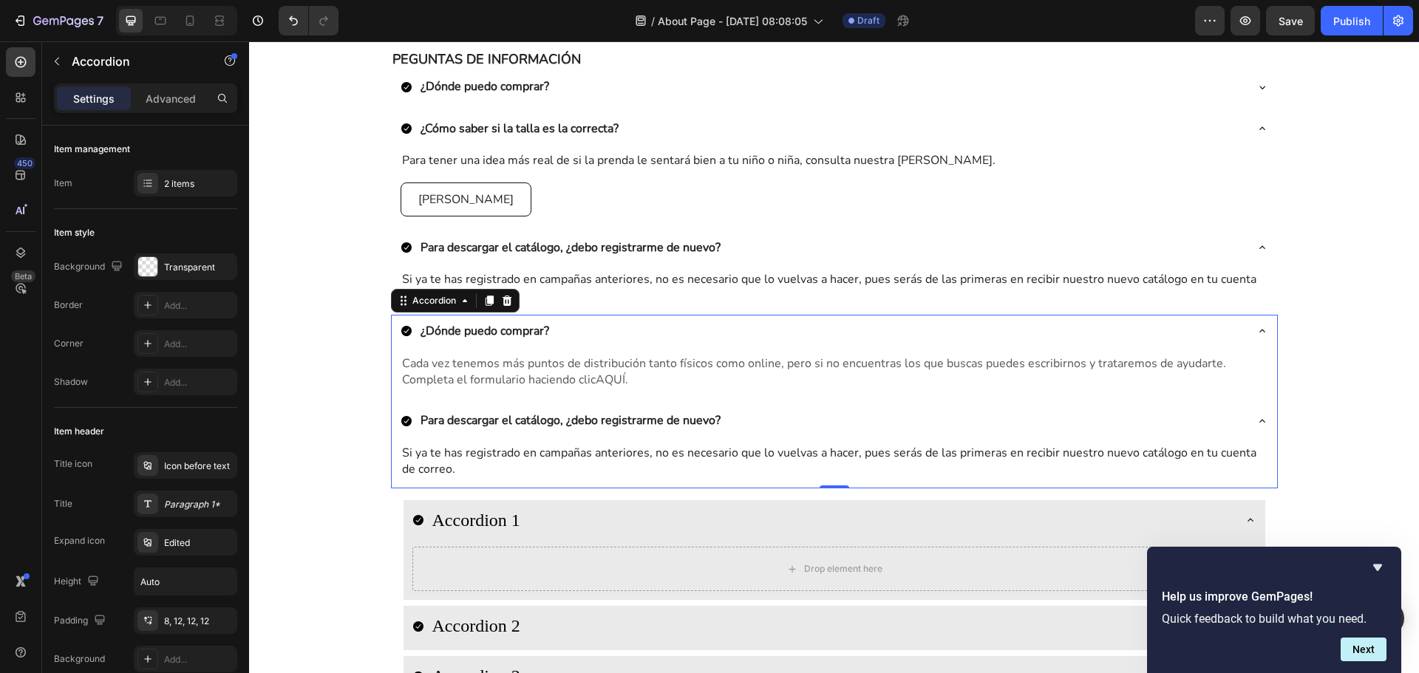
click at [608, 339] on div "¿Dónde puedo comprar?" at bounding box center [823, 331] width 844 height 21
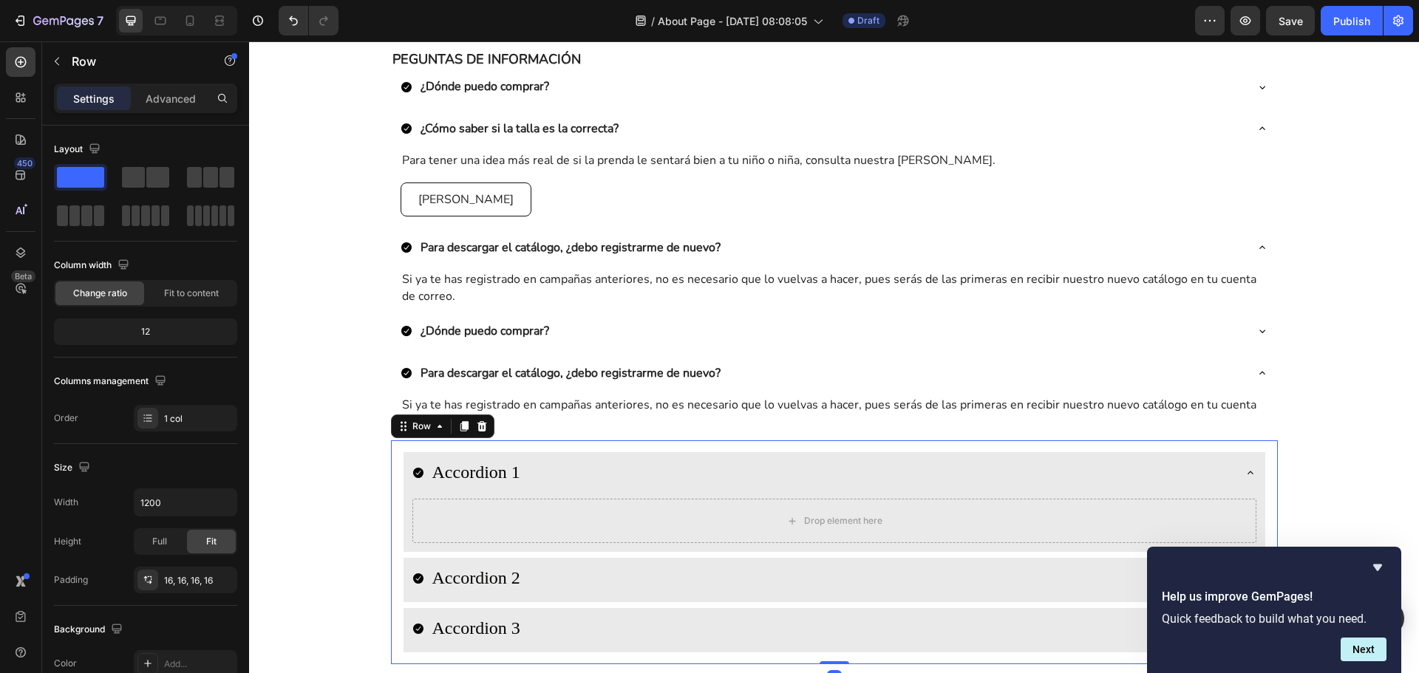
click at [478, 446] on div "Accordion 1 Drop element here Accordion 2 Accordion 3 Accordion Row 0" at bounding box center [834, 552] width 887 height 224
click at [477, 432] on icon at bounding box center [482, 426] width 10 height 10
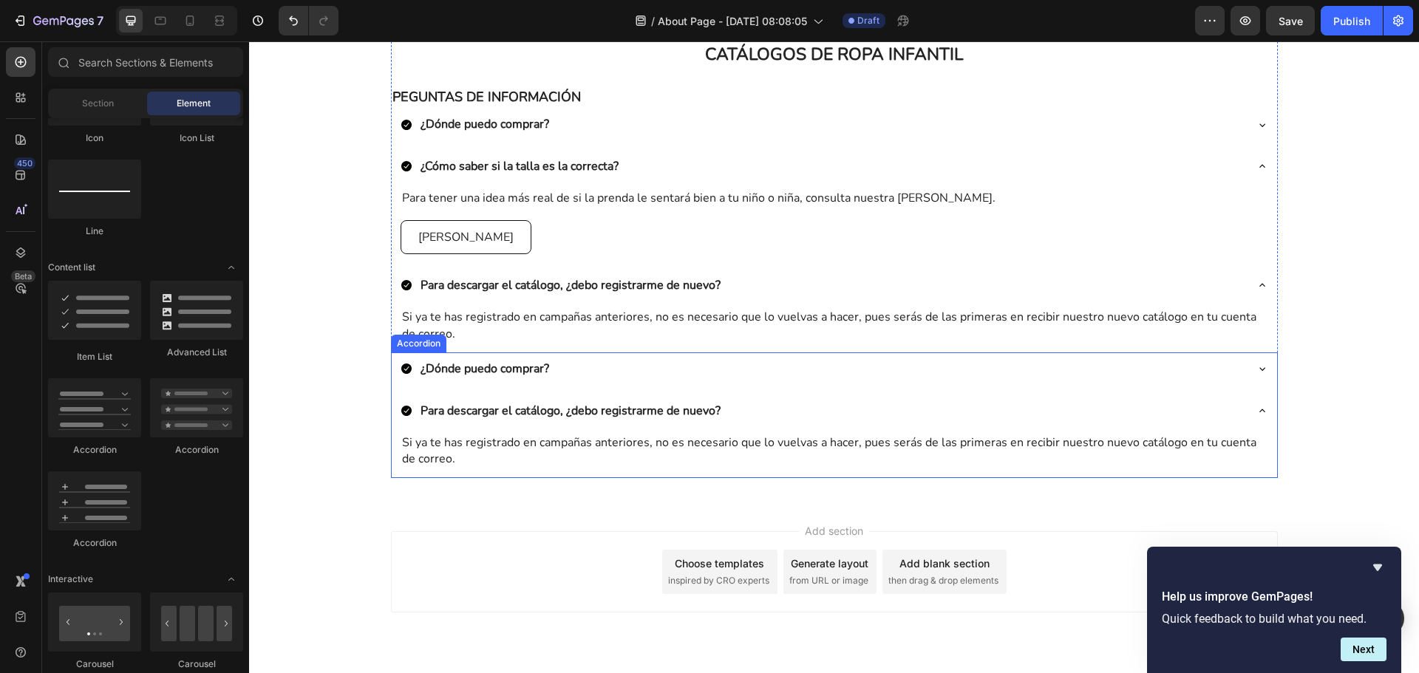
scroll to position [508, 0]
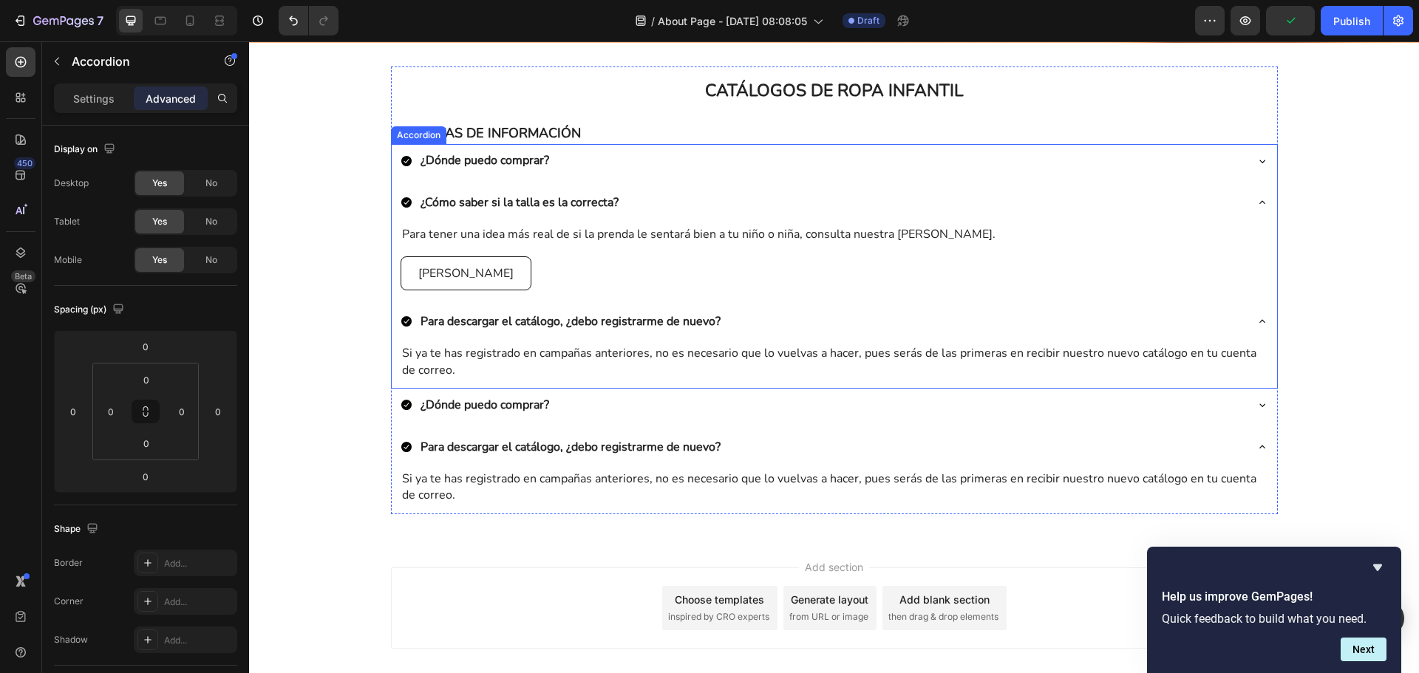
click at [1256, 323] on icon at bounding box center [1262, 322] width 12 height 12
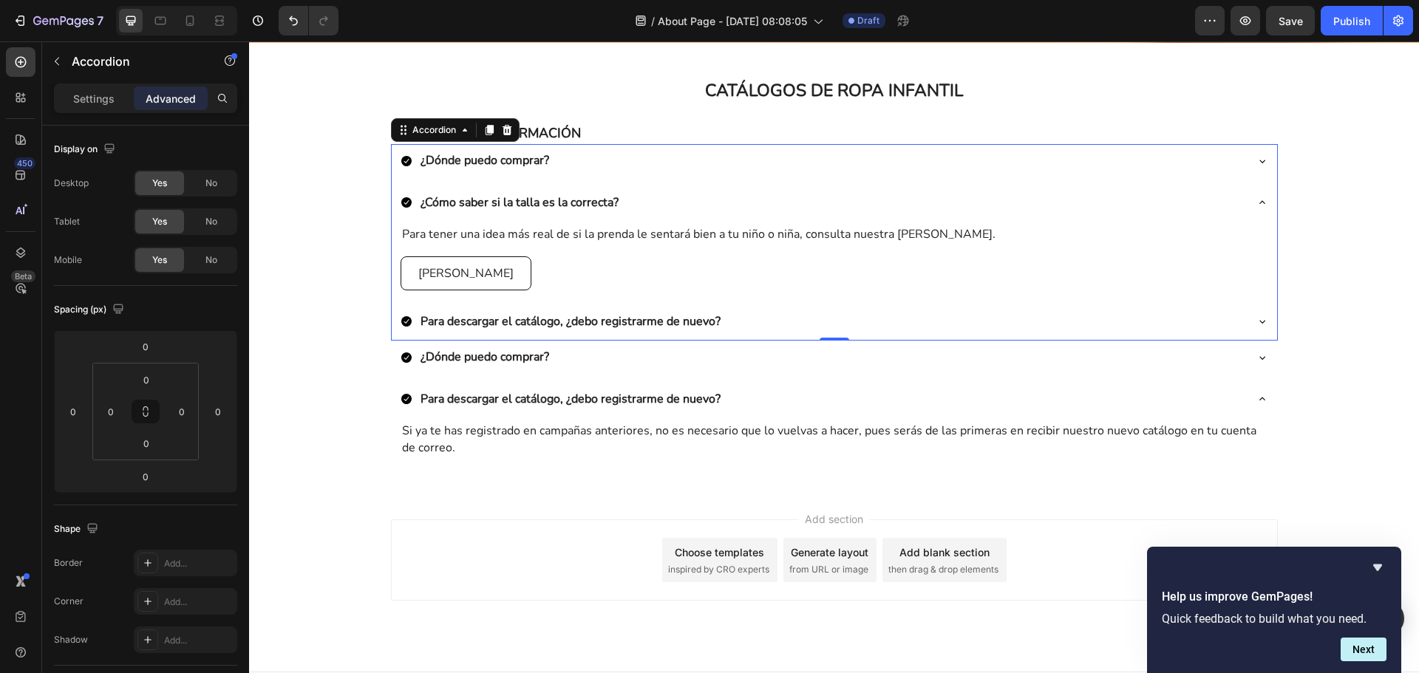
click at [1256, 205] on icon at bounding box center [1262, 203] width 12 height 12
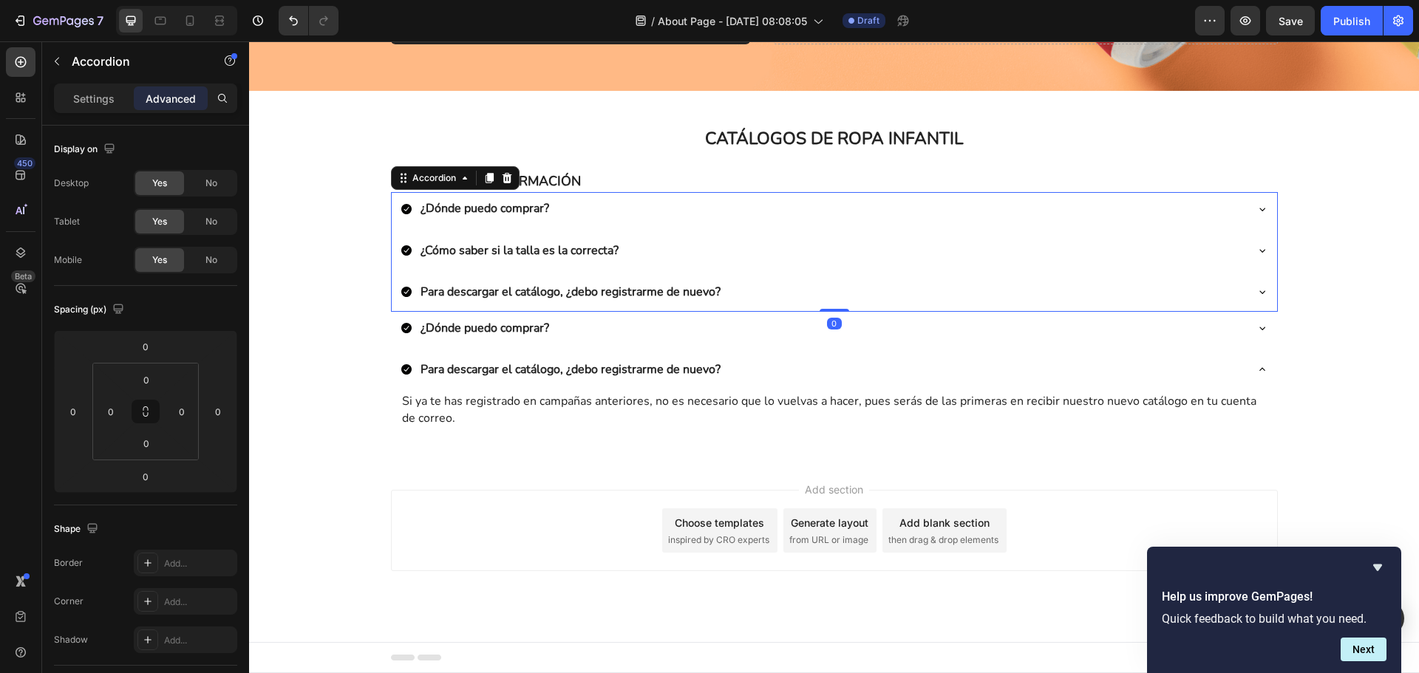
scroll to position [460, 0]
click at [528, 328] on p "¿Dónde puedo comprar?" at bounding box center [485, 328] width 129 height 16
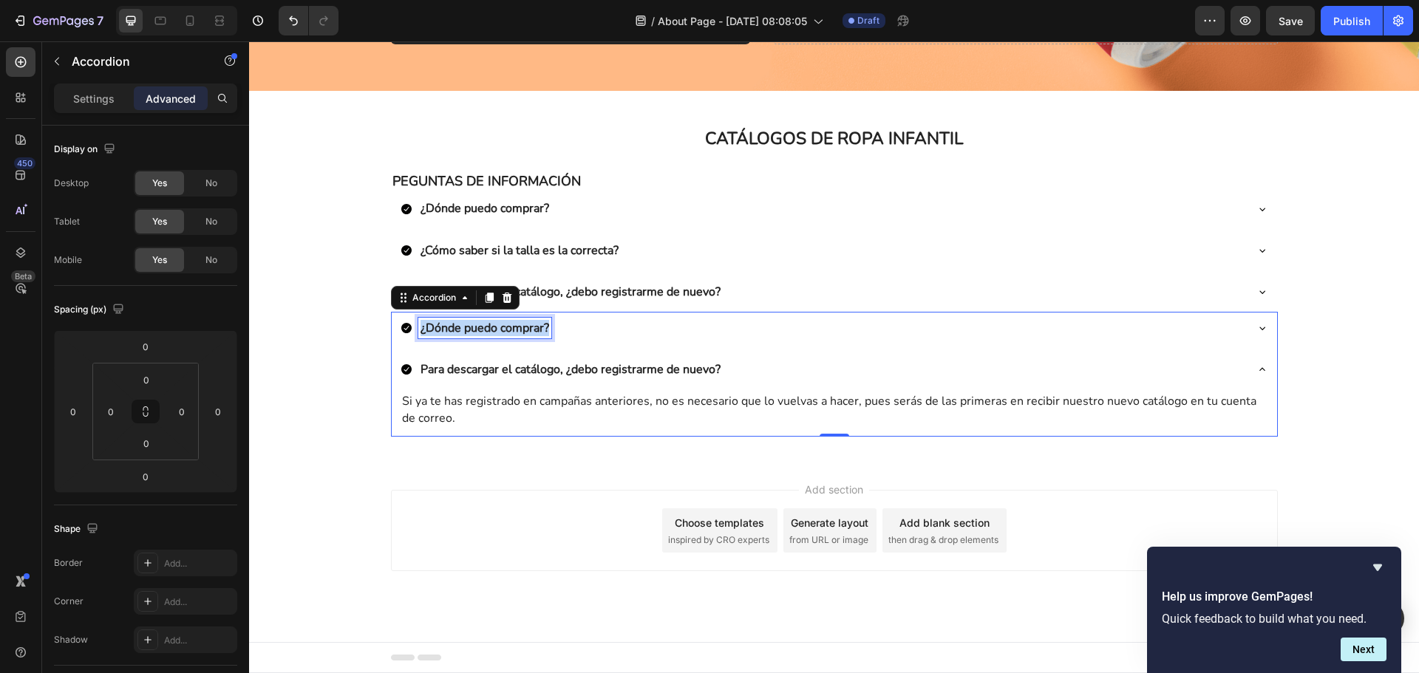
click at [528, 328] on p "¿Dónde puedo comprar?" at bounding box center [485, 328] width 129 height 16
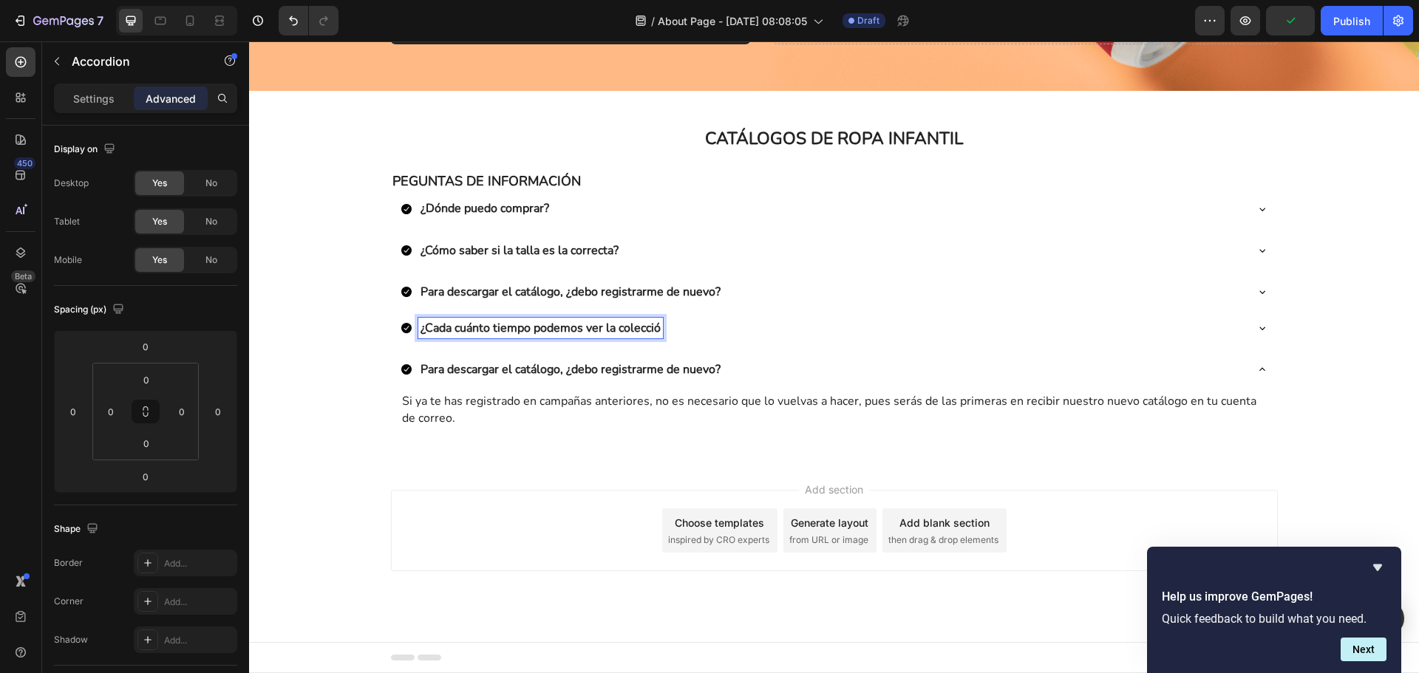
click at [629, 322] on p "¿Cada cuánto tiempo podemos ver la colecció" at bounding box center [541, 328] width 240 height 16
click at [839, 318] on div "¿Cada cuánto tiempo podemos ver una nueva colección?" at bounding box center [823, 328] width 844 height 21
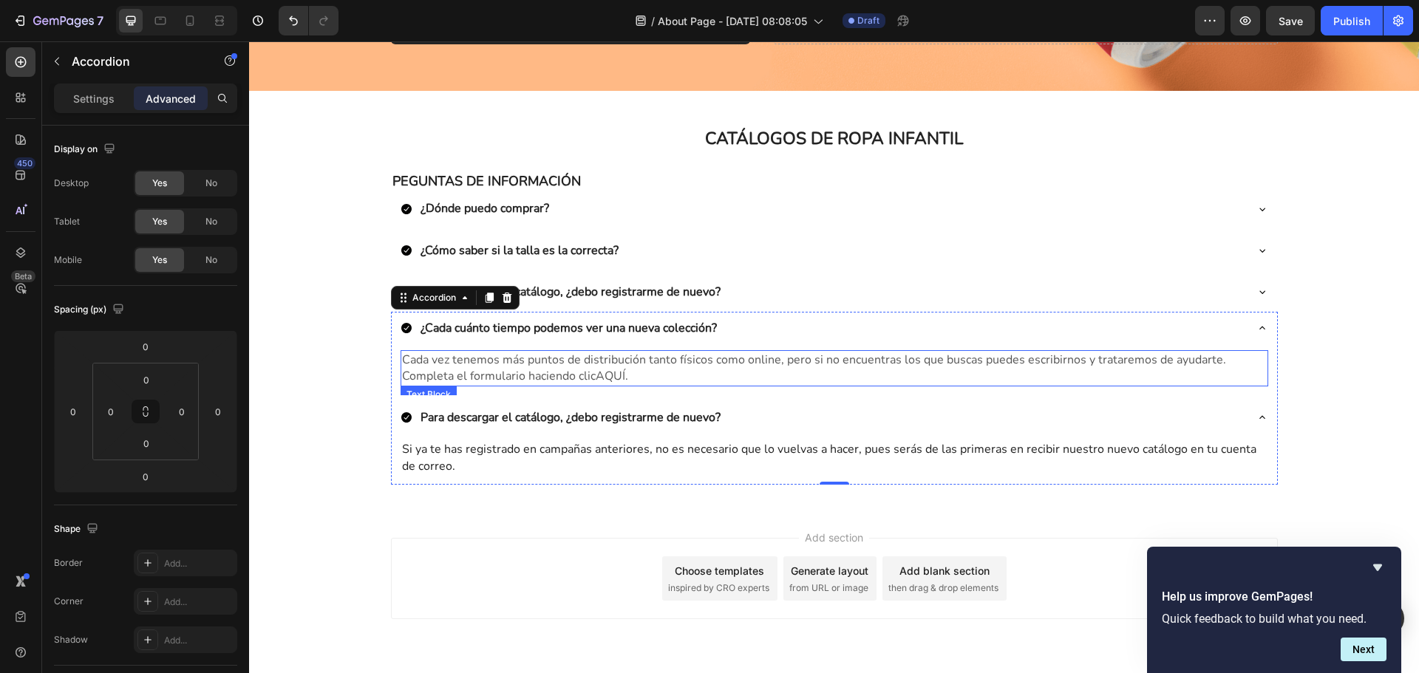
click at [609, 366] on span "Cada vez tenemos más puntos de distribución tanto físicos como online, pero si …" at bounding box center [814, 368] width 824 height 33
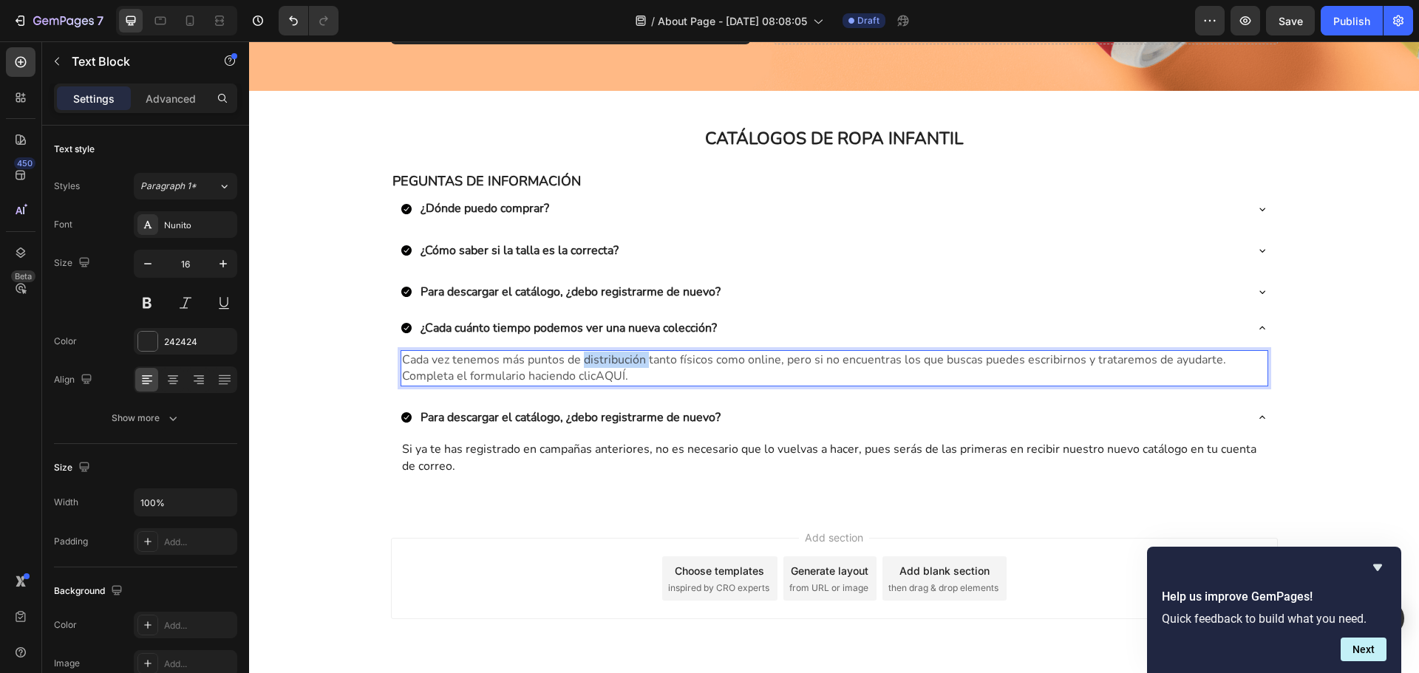
click at [609, 366] on span "Cada vez tenemos más puntos de distribución tanto físicos como online, pero si …" at bounding box center [814, 368] width 824 height 33
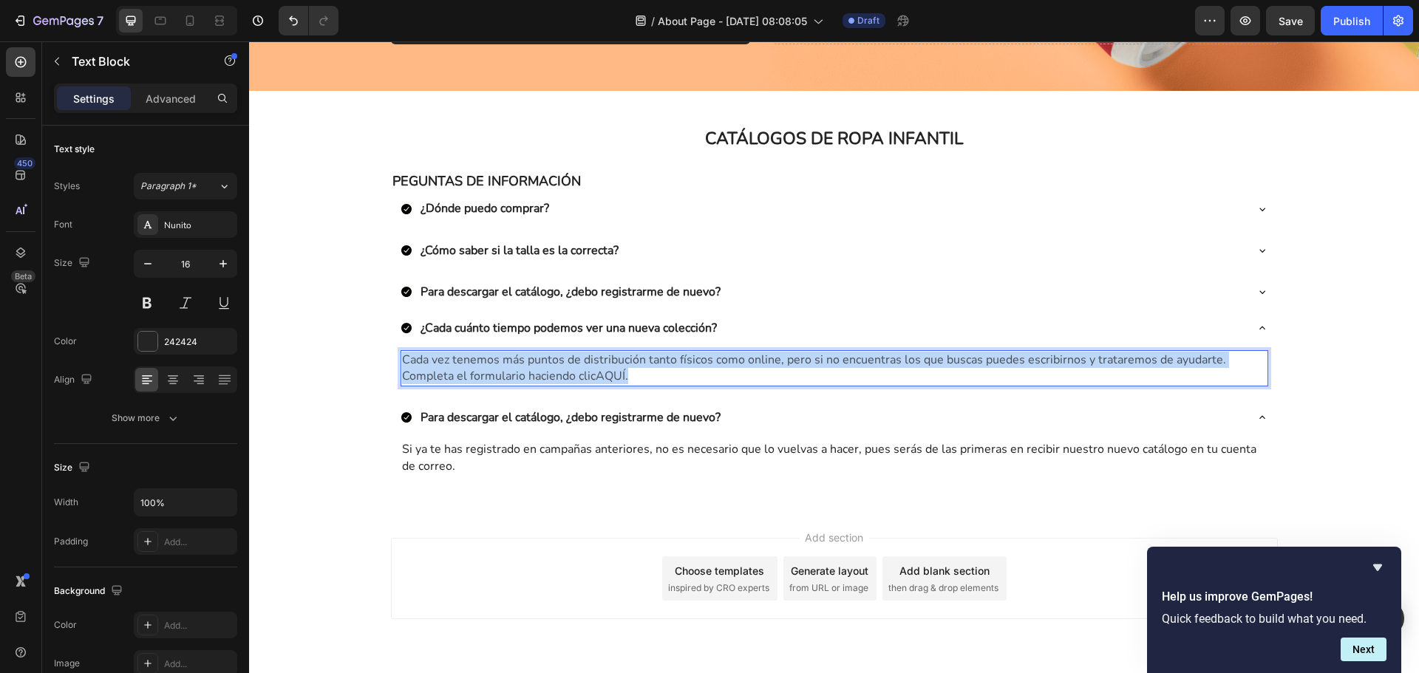
click at [609, 366] on span "Cada vez tenemos más puntos de distribución tanto físicos como online, pero si …" at bounding box center [814, 368] width 824 height 33
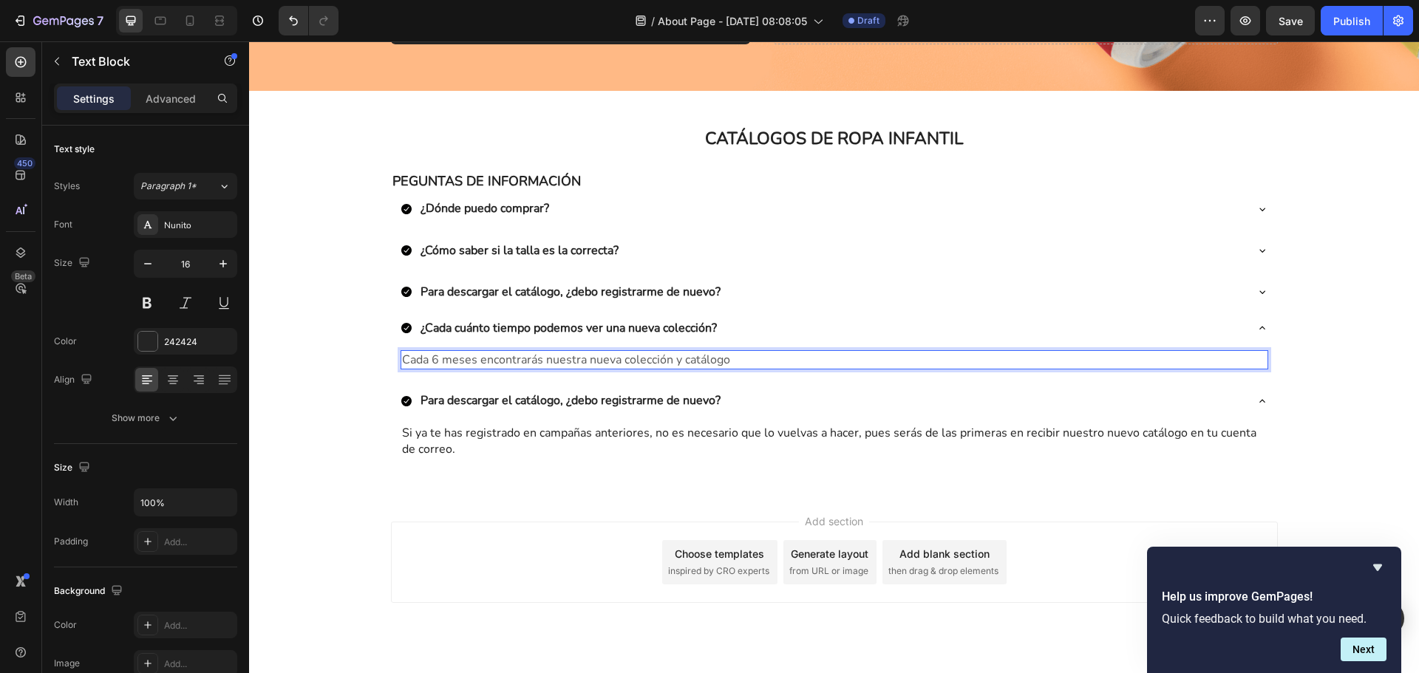
click at [517, 352] on span "Cada 6 meses encontrarás nuestra nueva colección y catálogo" at bounding box center [566, 360] width 328 height 16
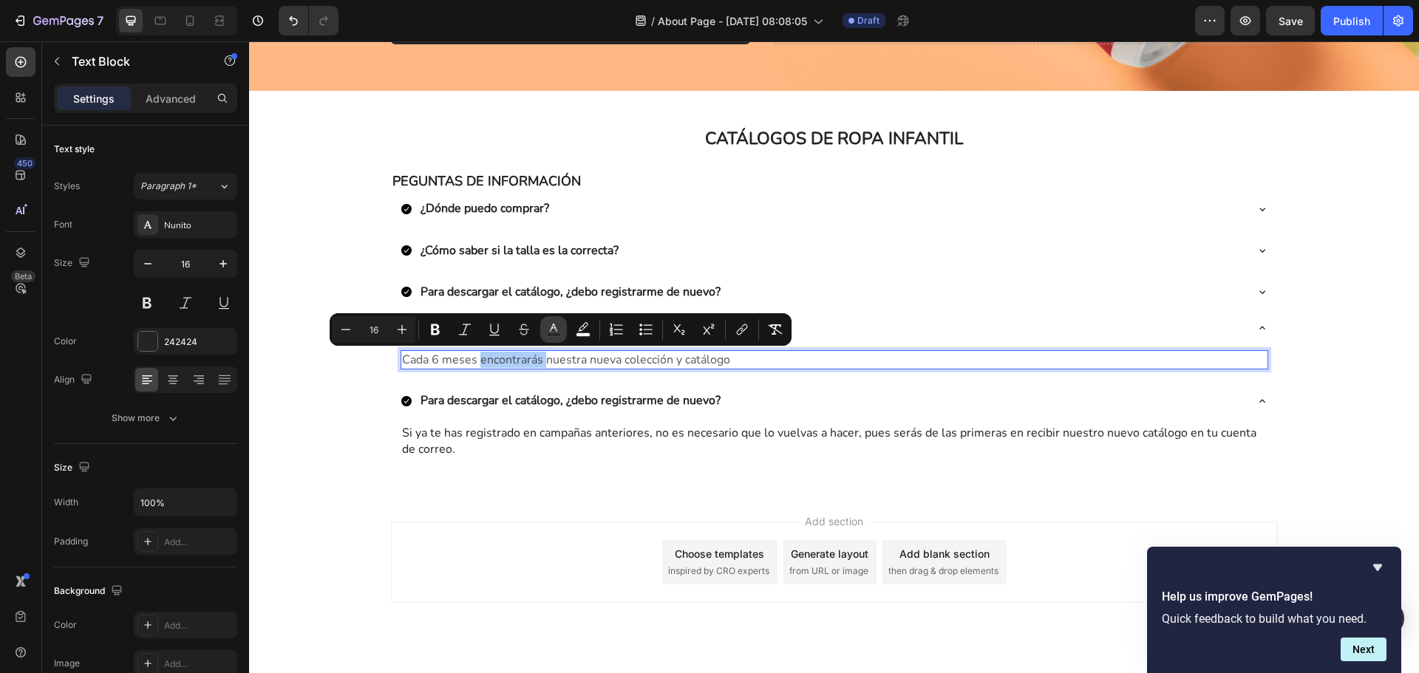
click at [548, 327] on icon "Editor contextual toolbar" at bounding box center [553, 329] width 15 height 15
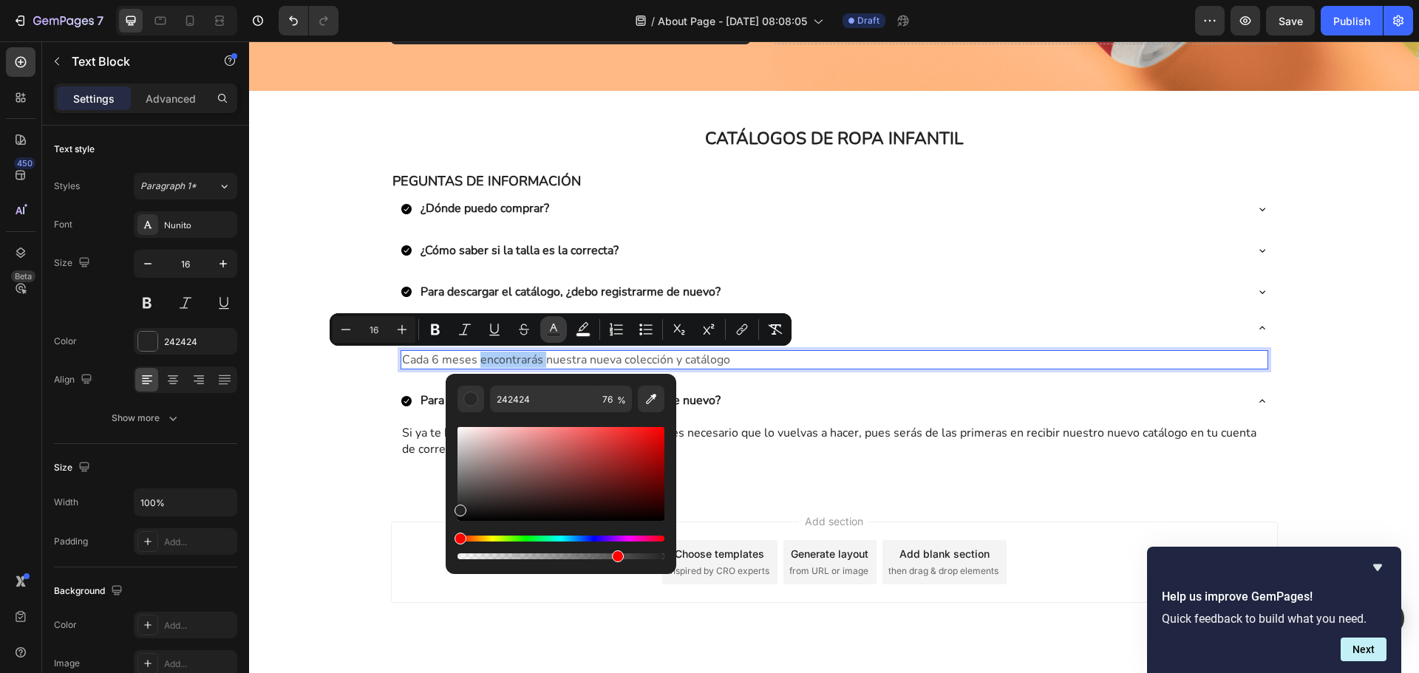
click at [548, 327] on icon "Editor contextual toolbar" at bounding box center [553, 329] width 15 height 15
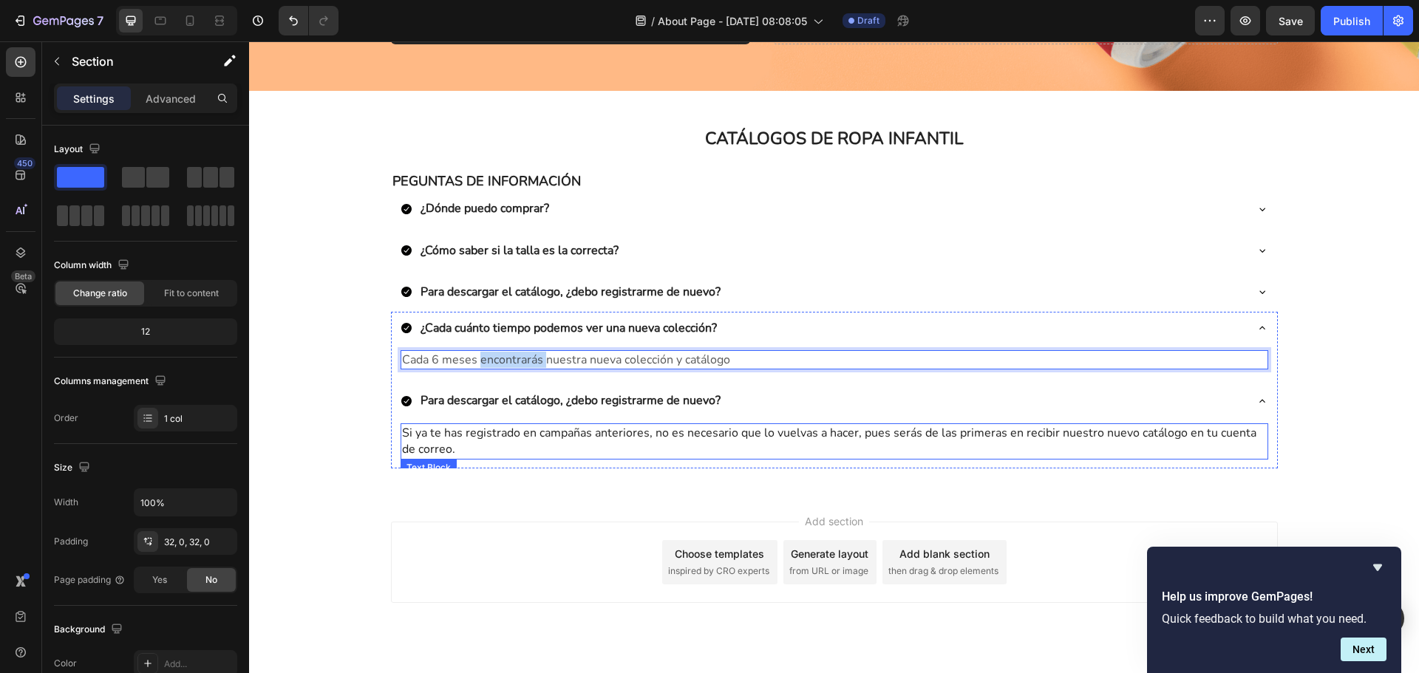
click at [481, 481] on div "CATÁLOGOS DE ROPA INFANTIL Heading Row PEGUNTAS DE INFORMACIÓN Text Block ¿Dónd…" at bounding box center [834, 291] width 1170 height 401
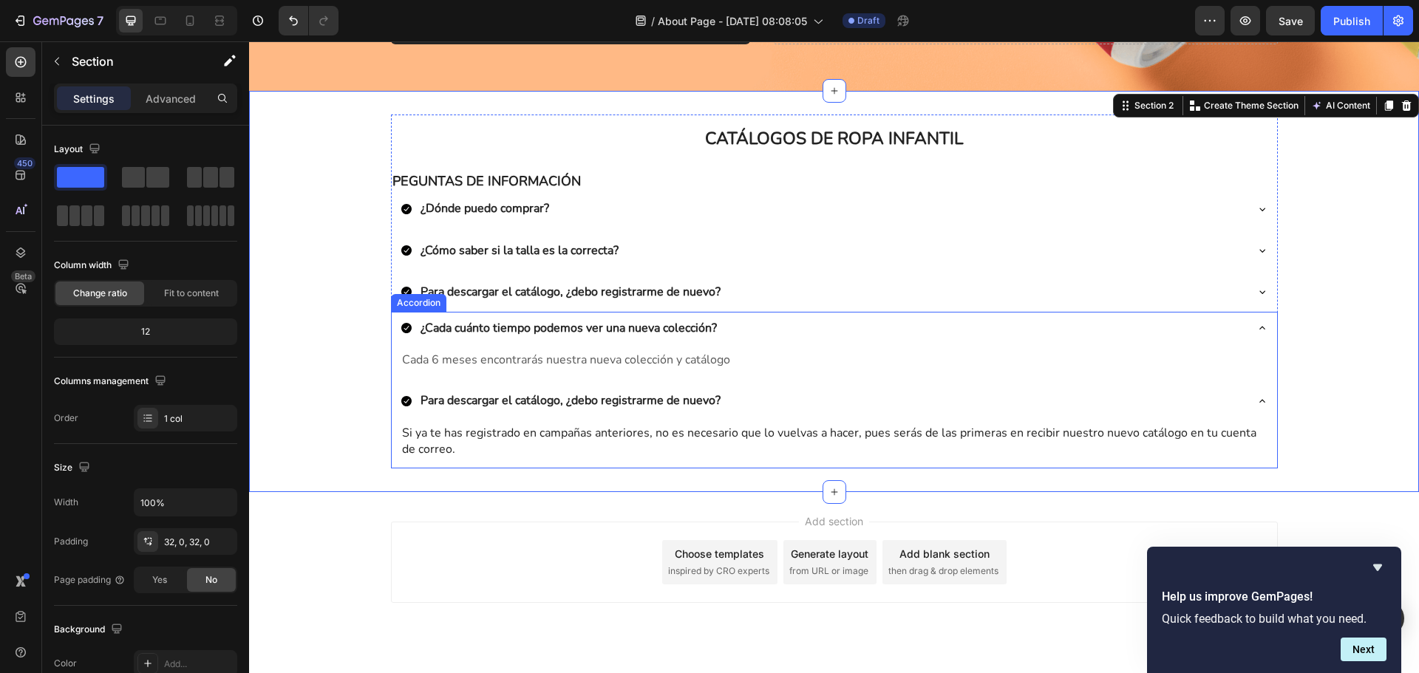
click at [491, 333] on p "¿Cada cuánto tiempo podemos ver una nueva colección?" at bounding box center [569, 328] width 296 height 16
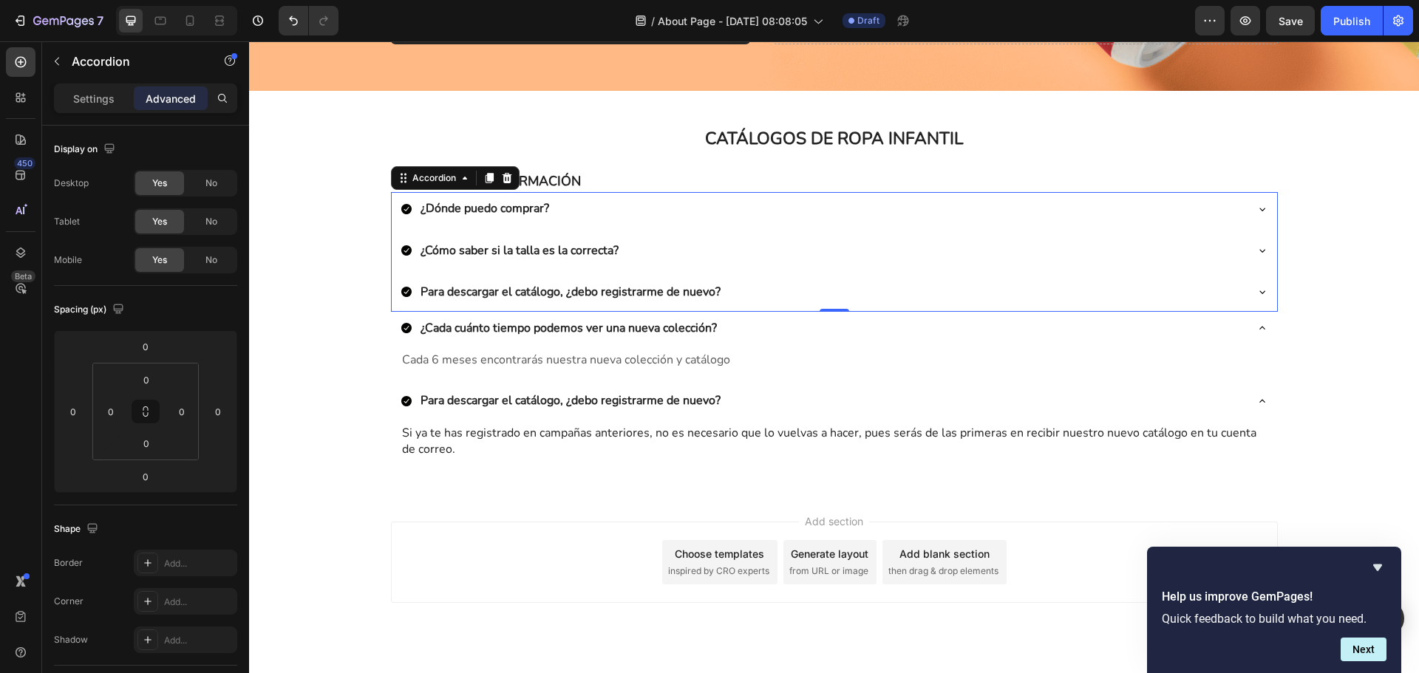
click at [754, 291] on div "Para descargar el catálogo, ¿debo registrarme de nuevo?" at bounding box center [823, 292] width 844 height 21
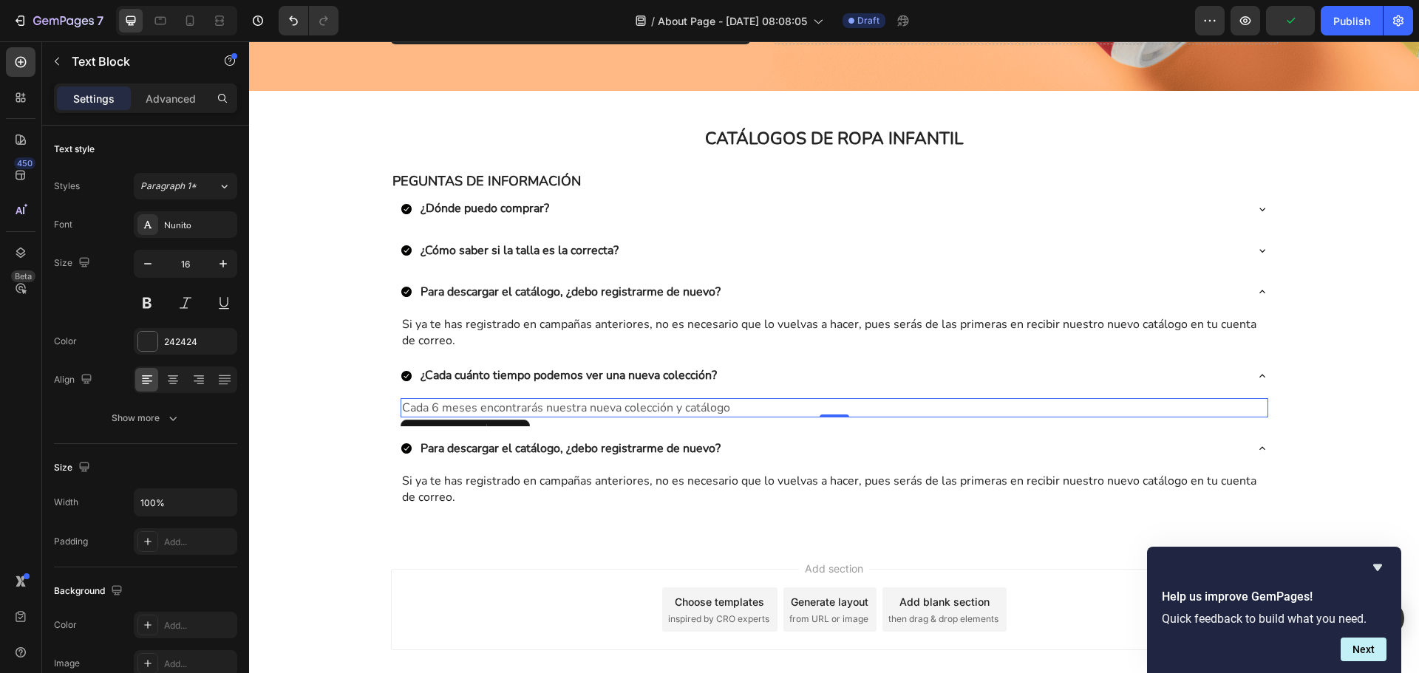
click at [652, 408] on span "Cada 6 meses encontrarás nuestra nueva colección y catálogo" at bounding box center [566, 408] width 328 height 16
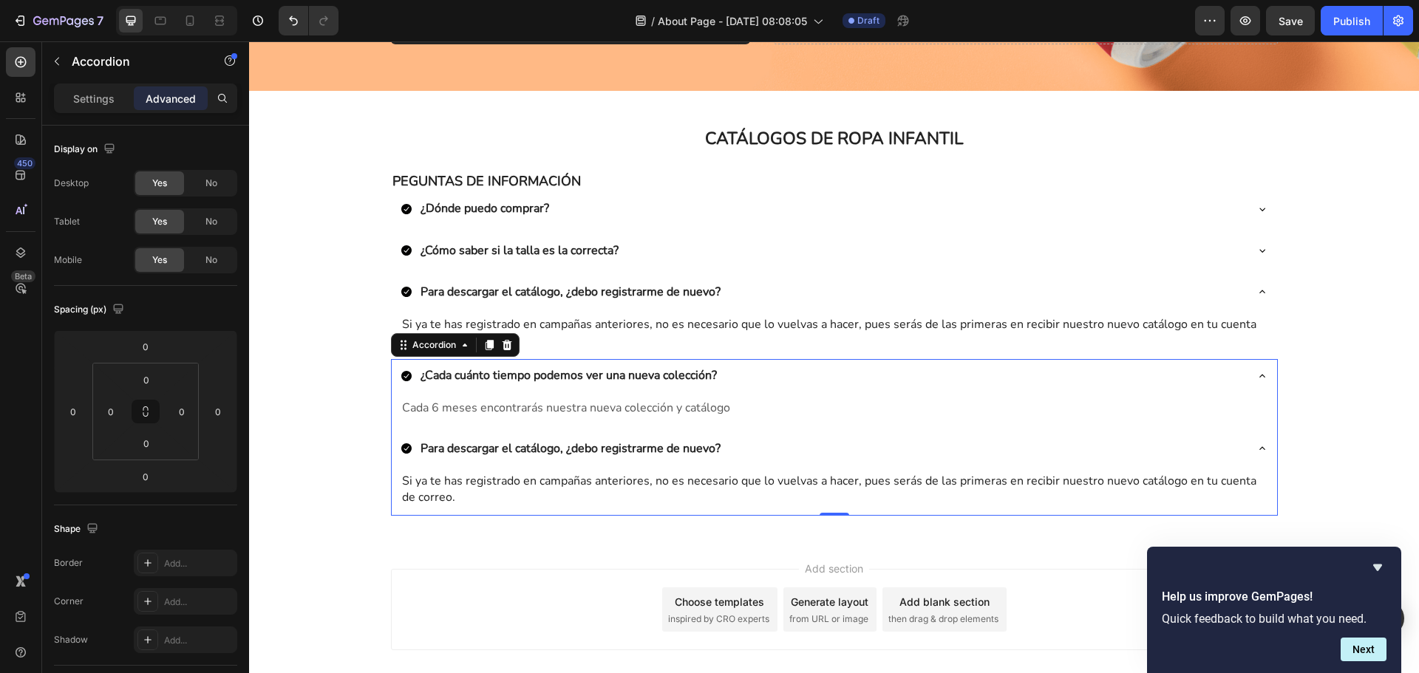
click at [432, 361] on div "¿Cada cuánto tiempo podemos ver una nueva colección?" at bounding box center [834, 376] width 885 height 35
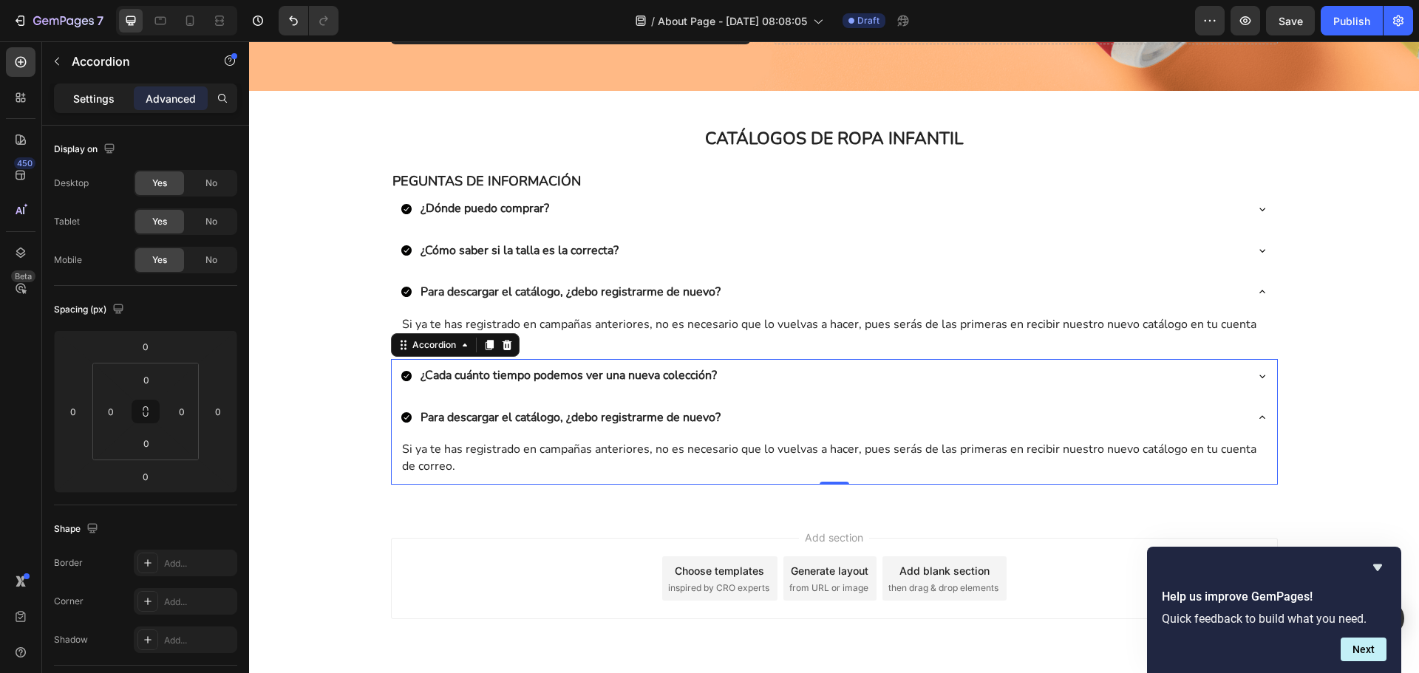
click at [95, 99] on p "Settings" at bounding box center [93, 99] width 41 height 16
type input "8"
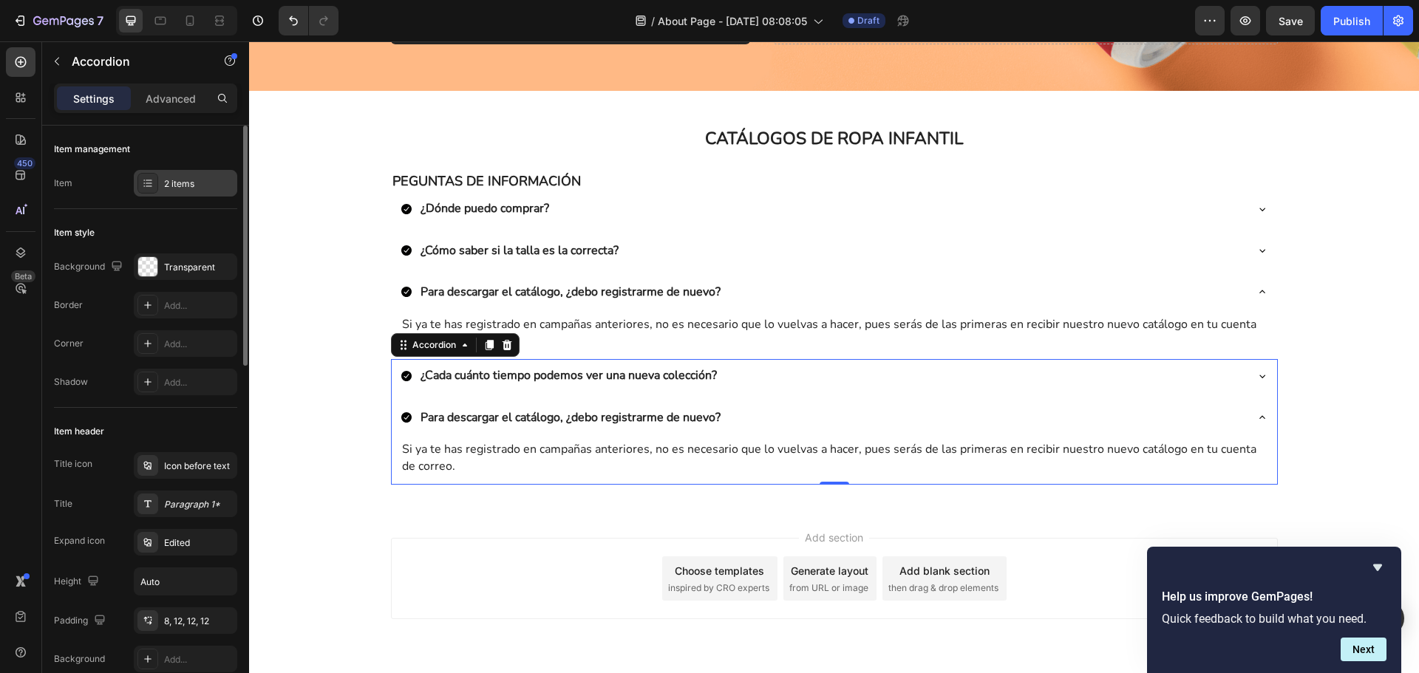
click at [178, 189] on div "2 items" at bounding box center [198, 183] width 69 height 13
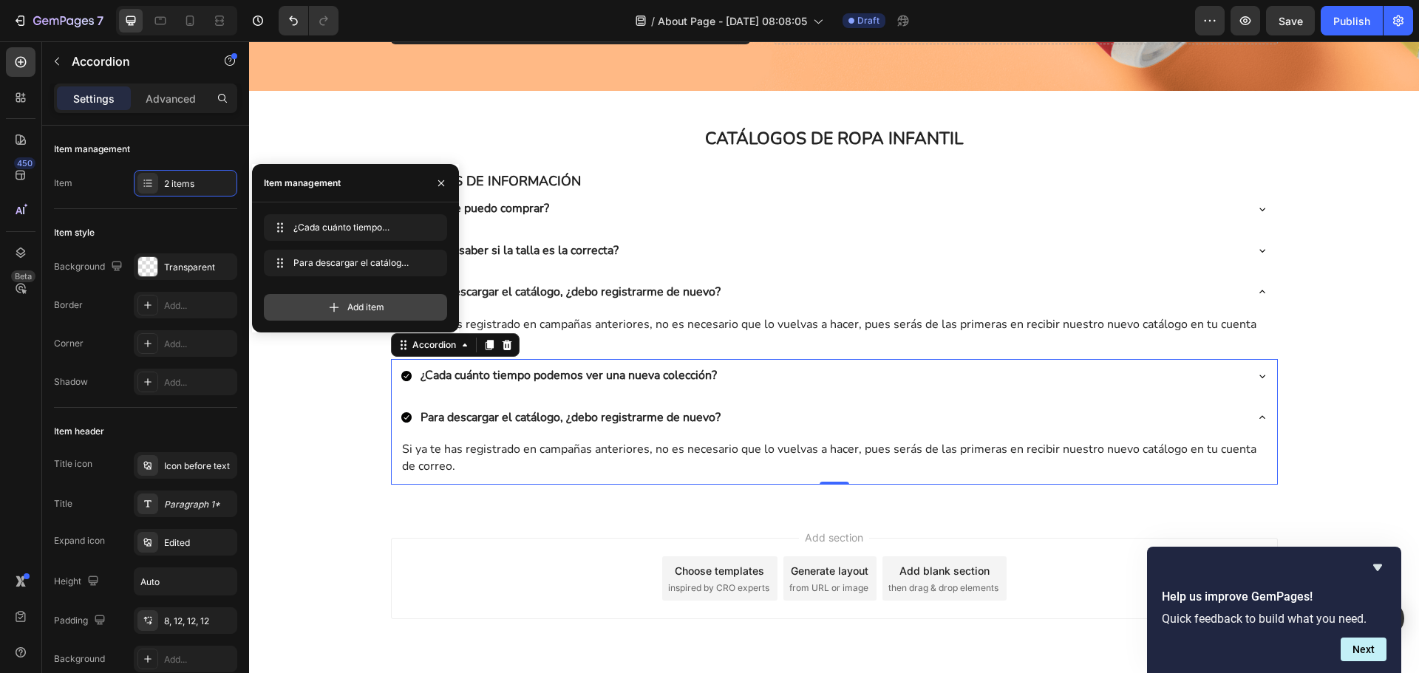
click at [419, 305] on div "Add item" at bounding box center [355, 307] width 183 height 27
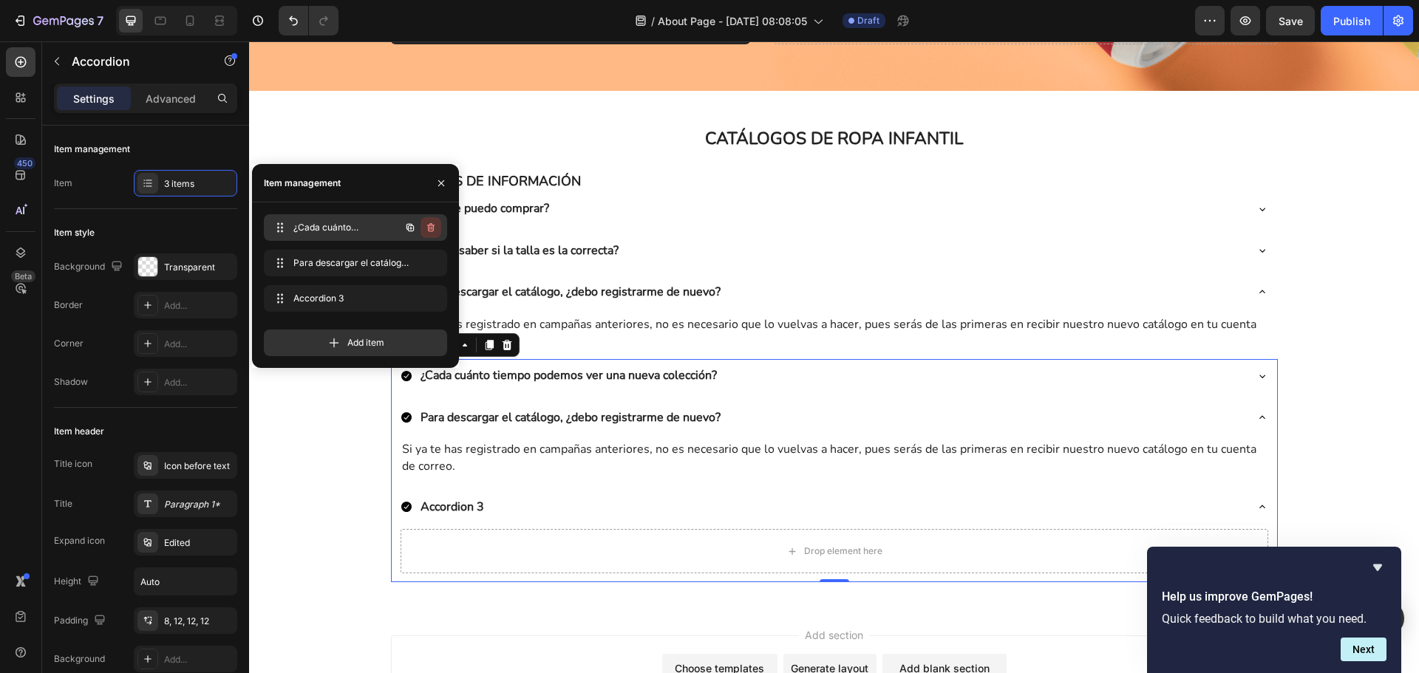
click at [435, 231] on icon "button" at bounding box center [431, 228] width 12 height 12
click at [421, 229] on div "Delete" at bounding box center [420, 227] width 27 height 13
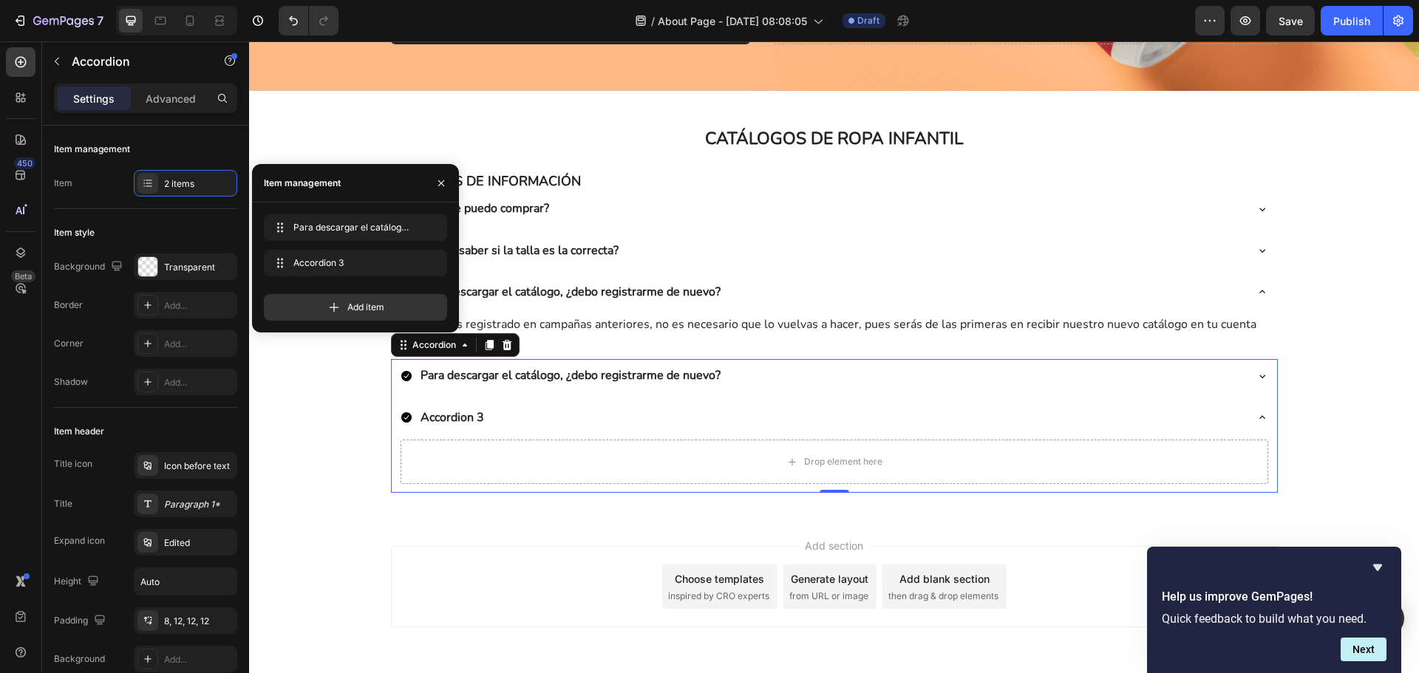
click at [806, 372] on div "Para descargar el catálogo, ¿debo registrarme de nuevo?" at bounding box center [823, 375] width 844 height 21
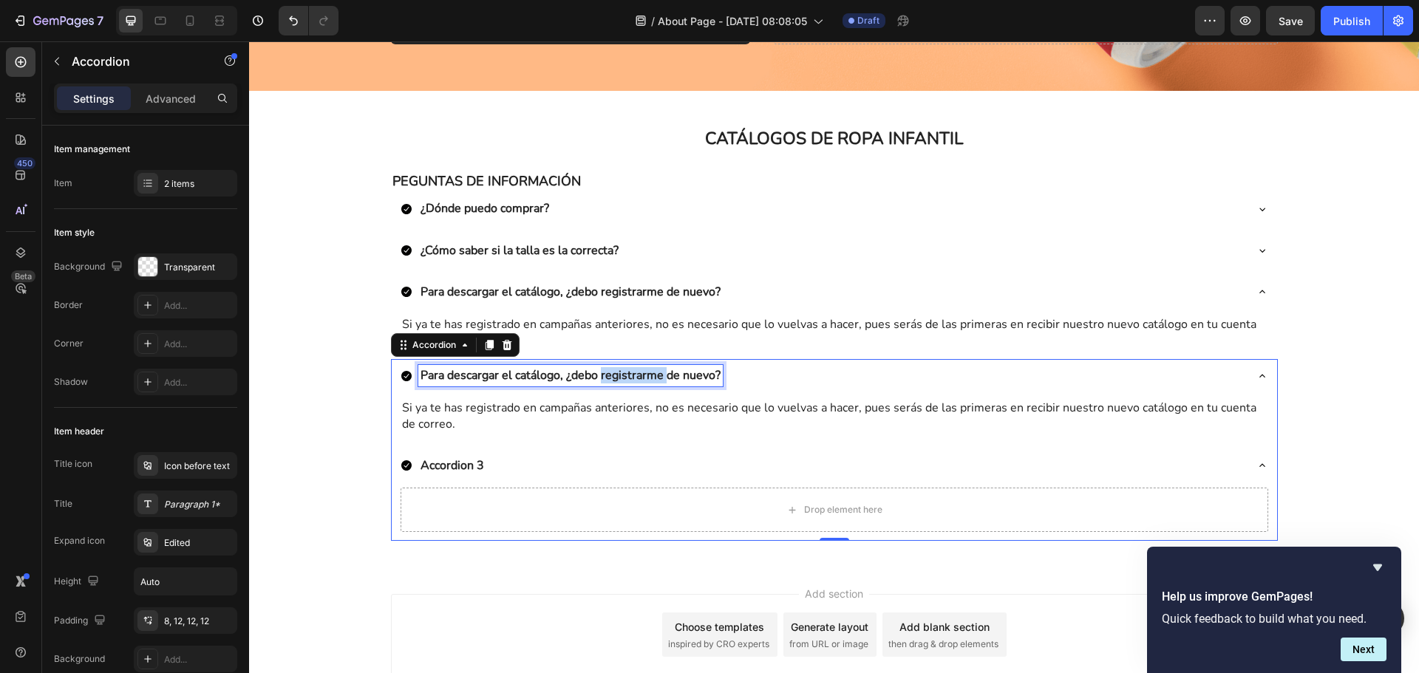
click at [614, 375] on p "Para descargar el catálogo, ¿debo registrarme de nuevo?" at bounding box center [571, 375] width 300 height 16
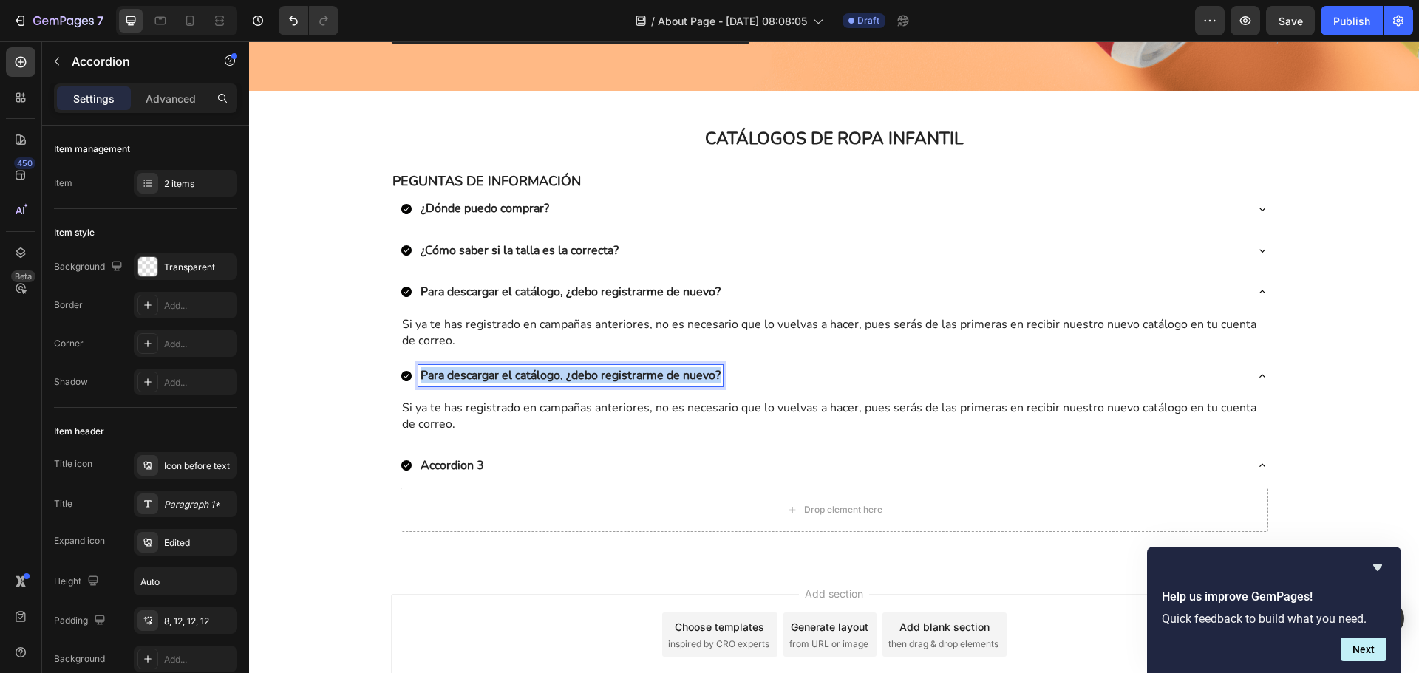
click at [614, 375] on p "Para descargar el catálogo, ¿debo registrarme de nuevo?" at bounding box center [571, 375] width 300 height 16
click at [444, 420] on p "Si ya te has registrado en campañas anteriores, no es necesario que lo vuelvas …" at bounding box center [834, 416] width 865 height 33
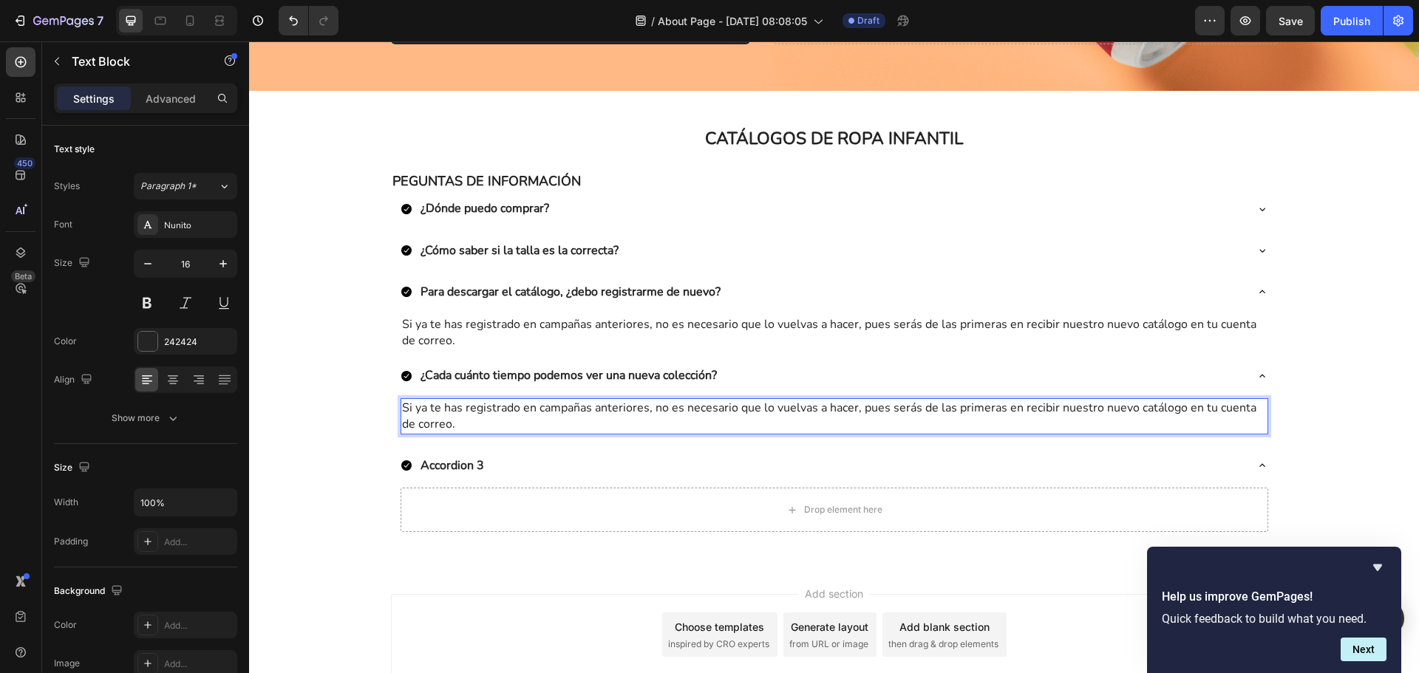
click at [444, 420] on p "Si ya te has registrado en campañas anteriores, no es necesario que lo vuelvas …" at bounding box center [834, 416] width 865 height 33
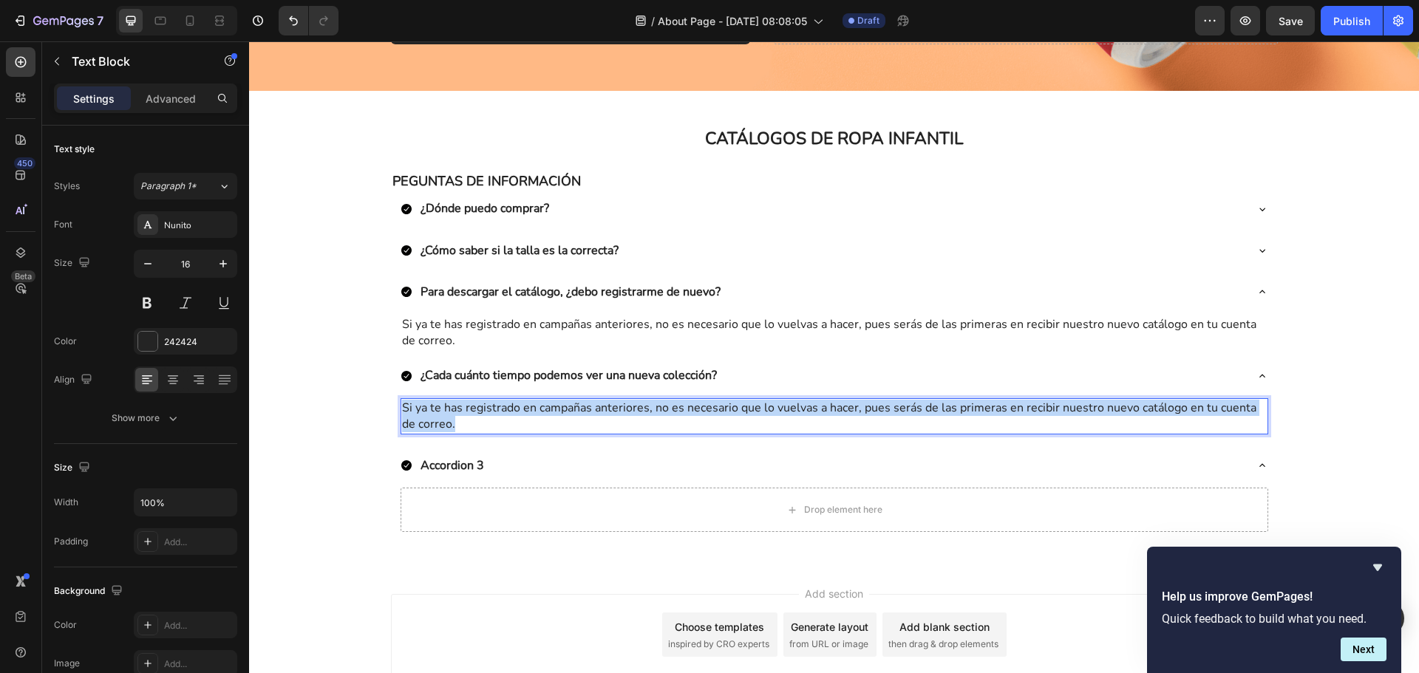
click at [444, 420] on p "Si ya te has registrado en campañas anteriores, no es necesario que lo vuelvas …" at bounding box center [834, 416] width 865 height 33
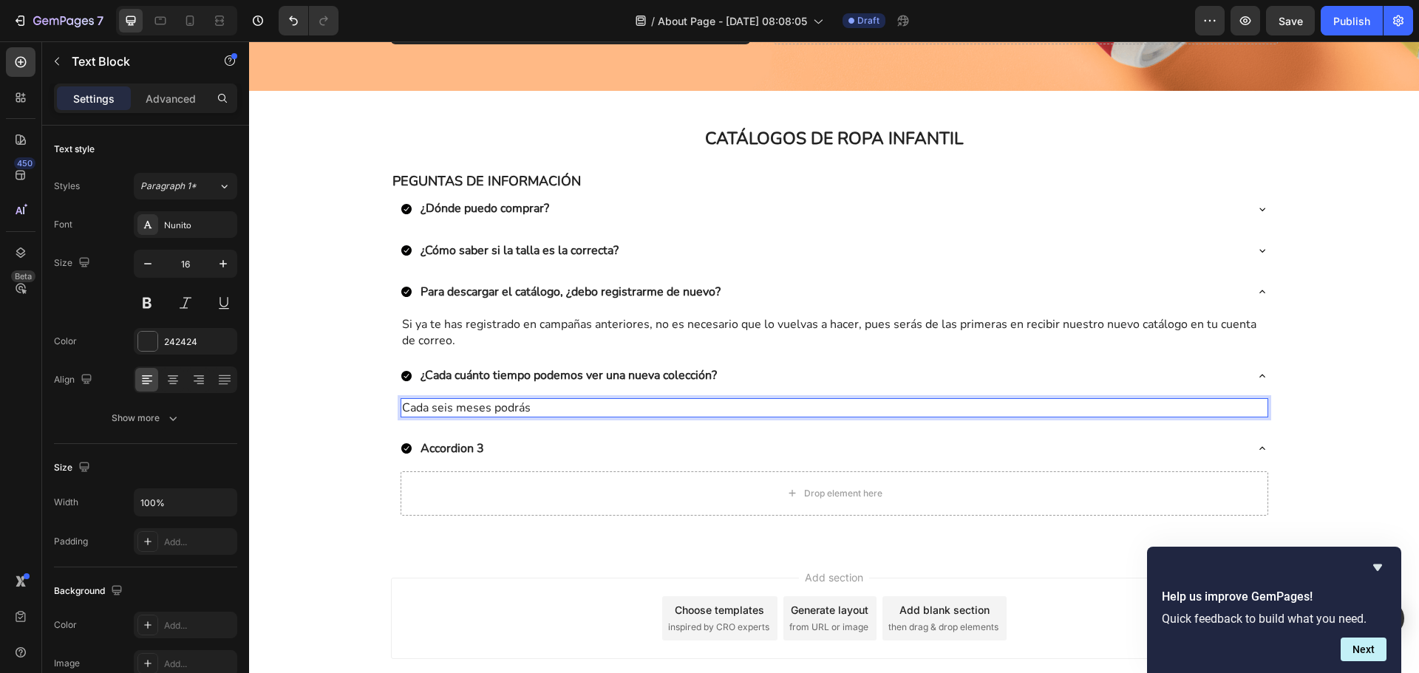
click at [507, 408] on p "Cada seis meses podrás" at bounding box center [834, 408] width 865 height 16
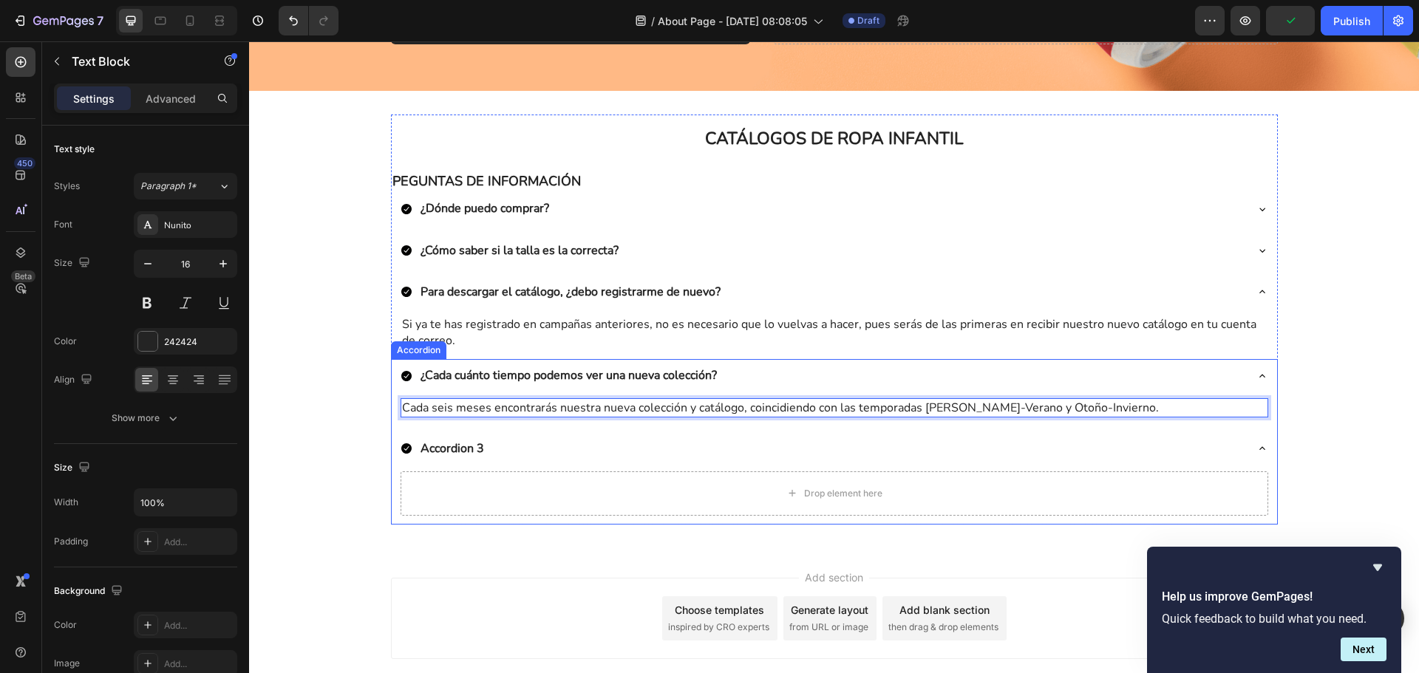
click at [456, 447] on p "Accordion 3" at bounding box center [453, 448] width 64 height 16
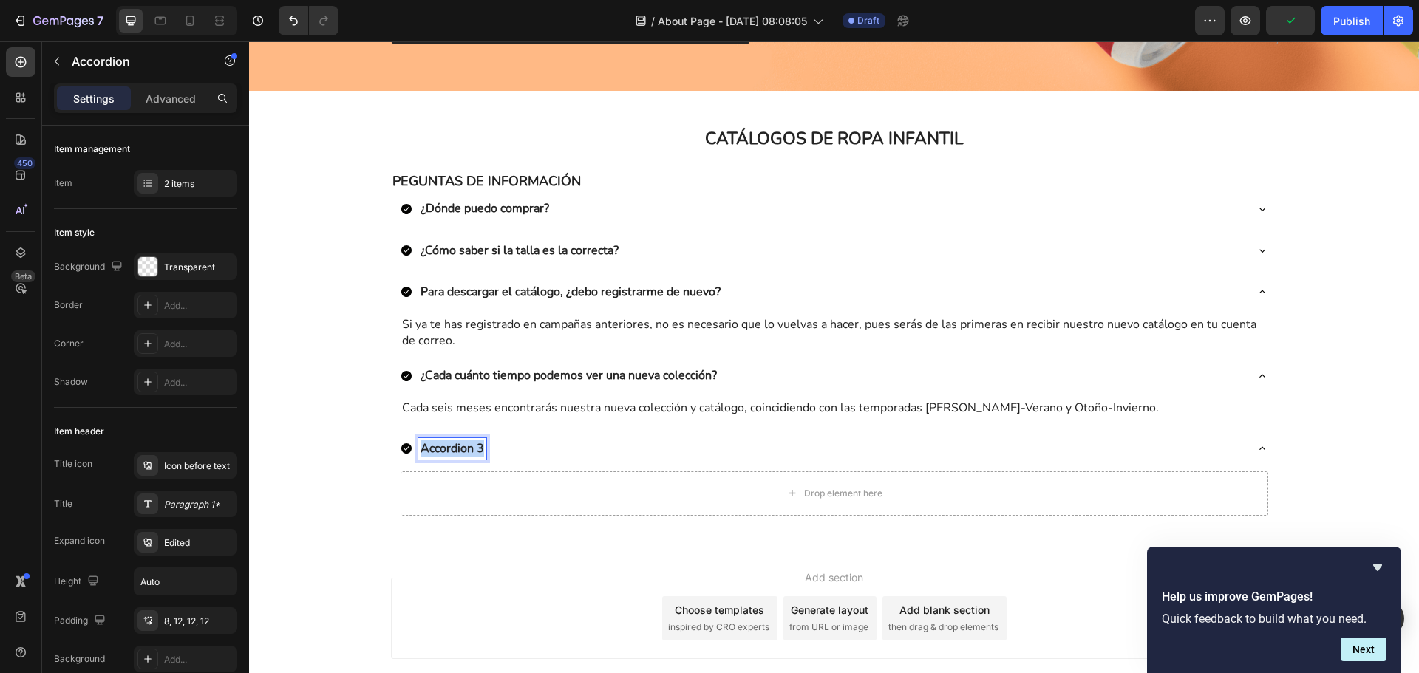
click at [456, 447] on p "Accordion 3" at bounding box center [453, 448] width 64 height 16
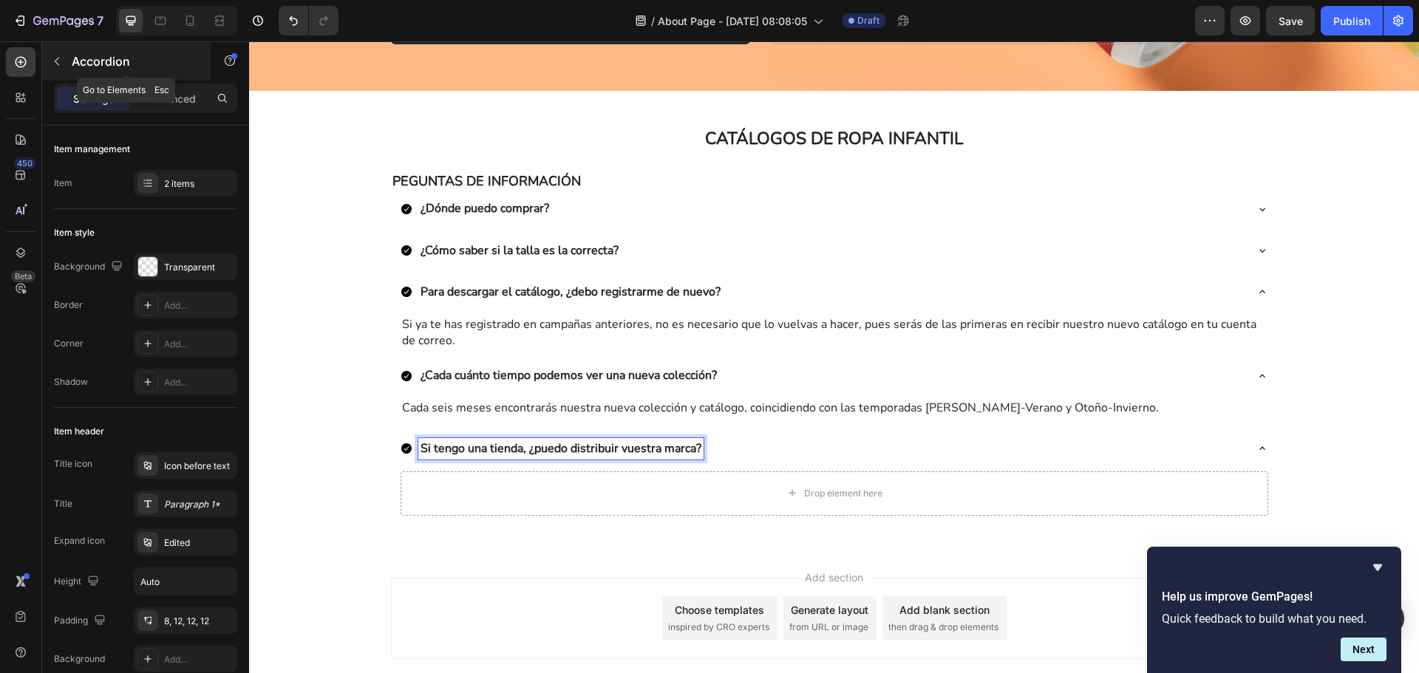
click at [55, 68] on button "button" at bounding box center [57, 62] width 24 height 24
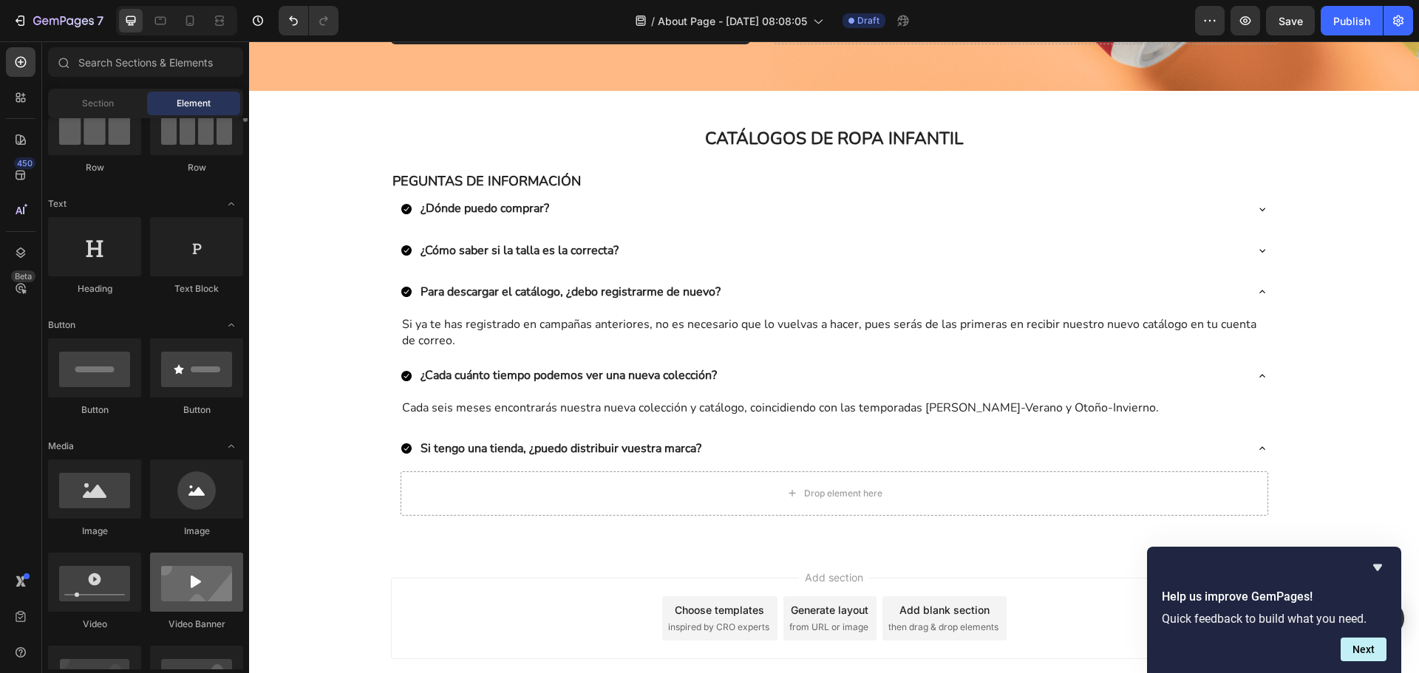
scroll to position [74, 0]
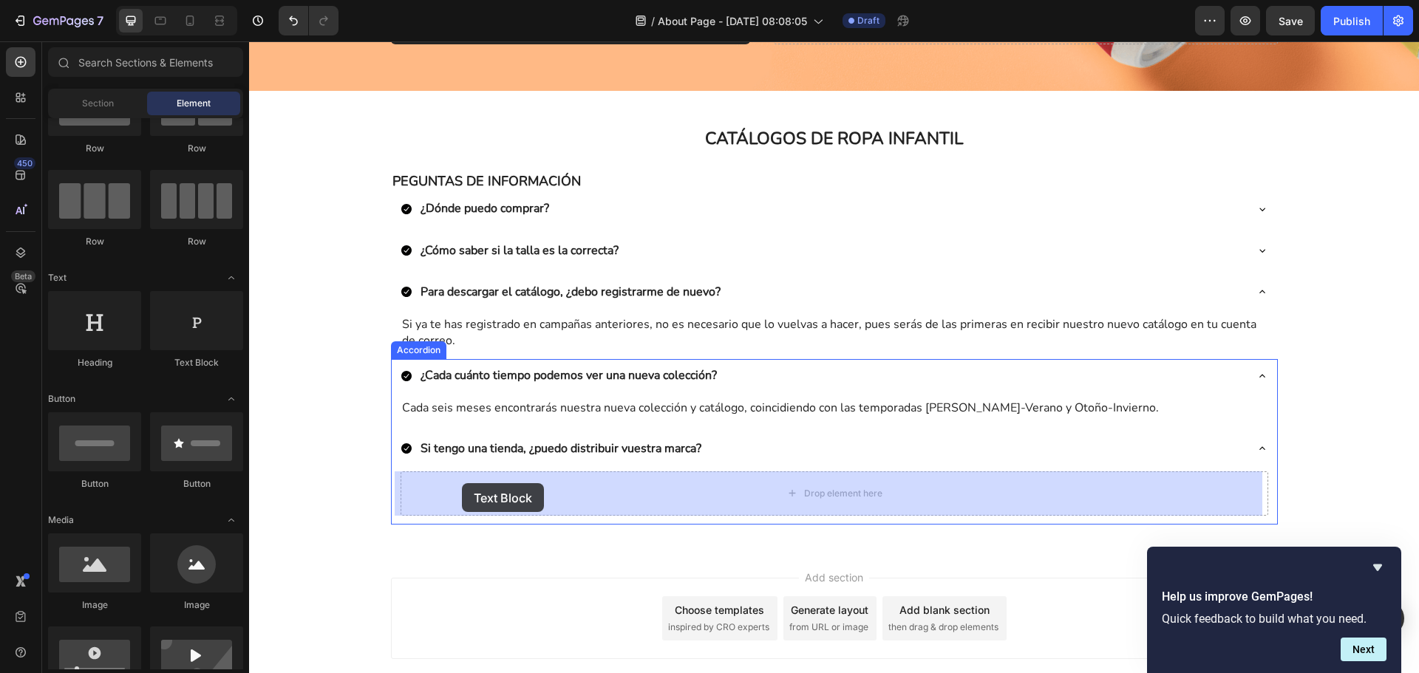
drag, startPoint x: 441, startPoint y: 377, endPoint x: 462, endPoint y: 483, distance: 108.4
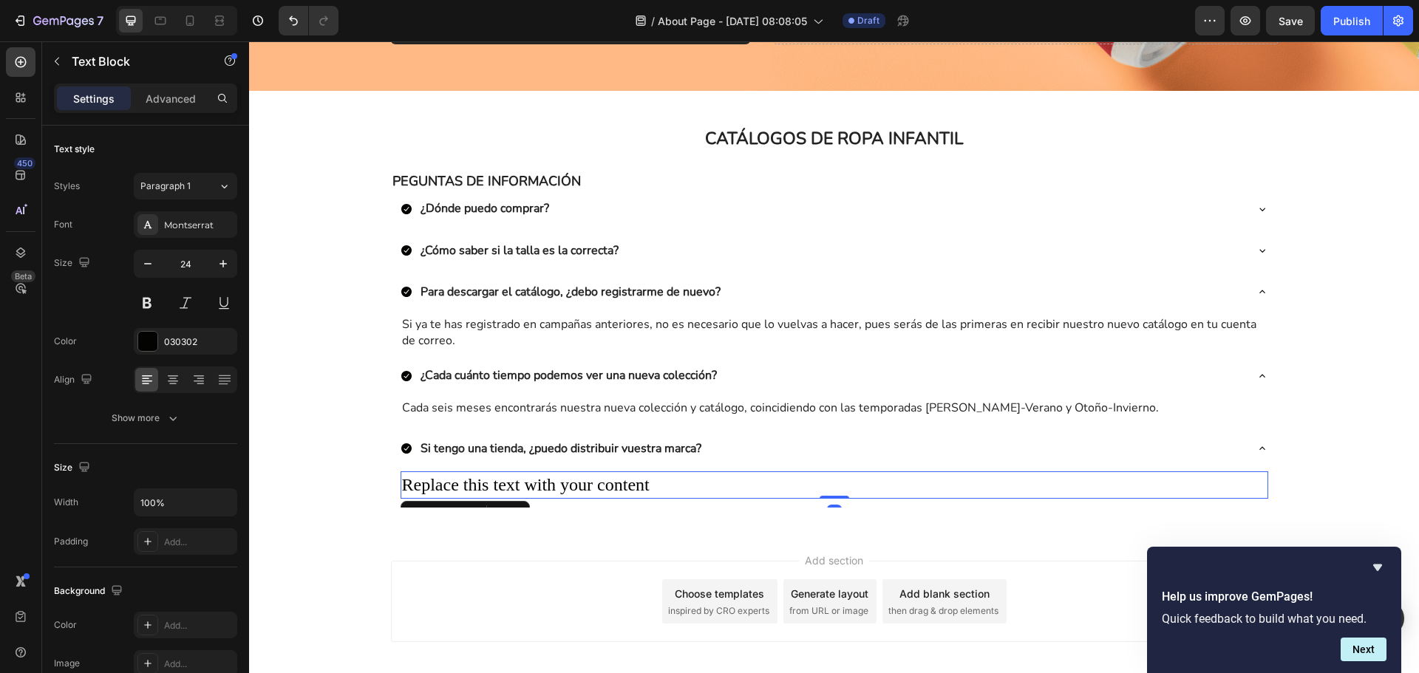
click at [469, 487] on div "Replace this text with your content" at bounding box center [835, 486] width 868 height 28
click at [469, 487] on p "Replace this text with your content" at bounding box center [834, 485] width 865 height 25
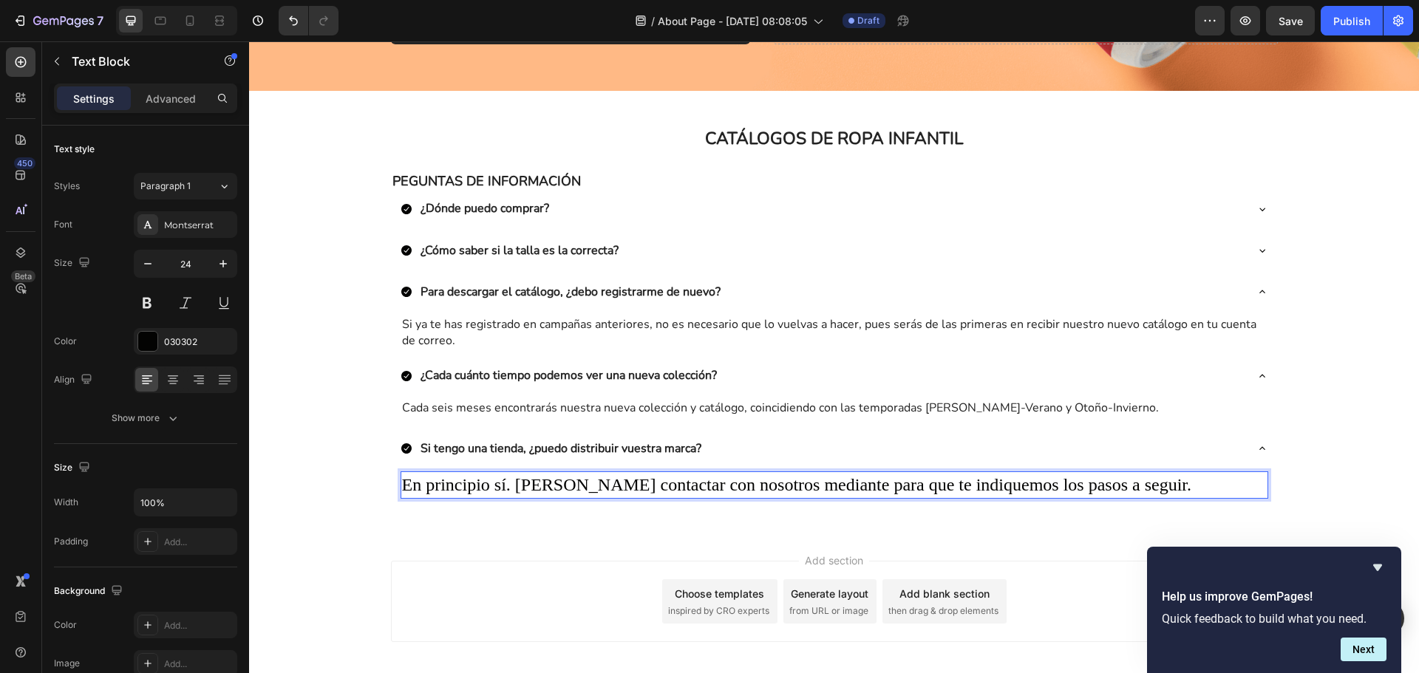
click at [583, 477] on p "En principio sí. [PERSON_NAME] contactar con nosotros mediante para que te indi…" at bounding box center [834, 485] width 865 height 25
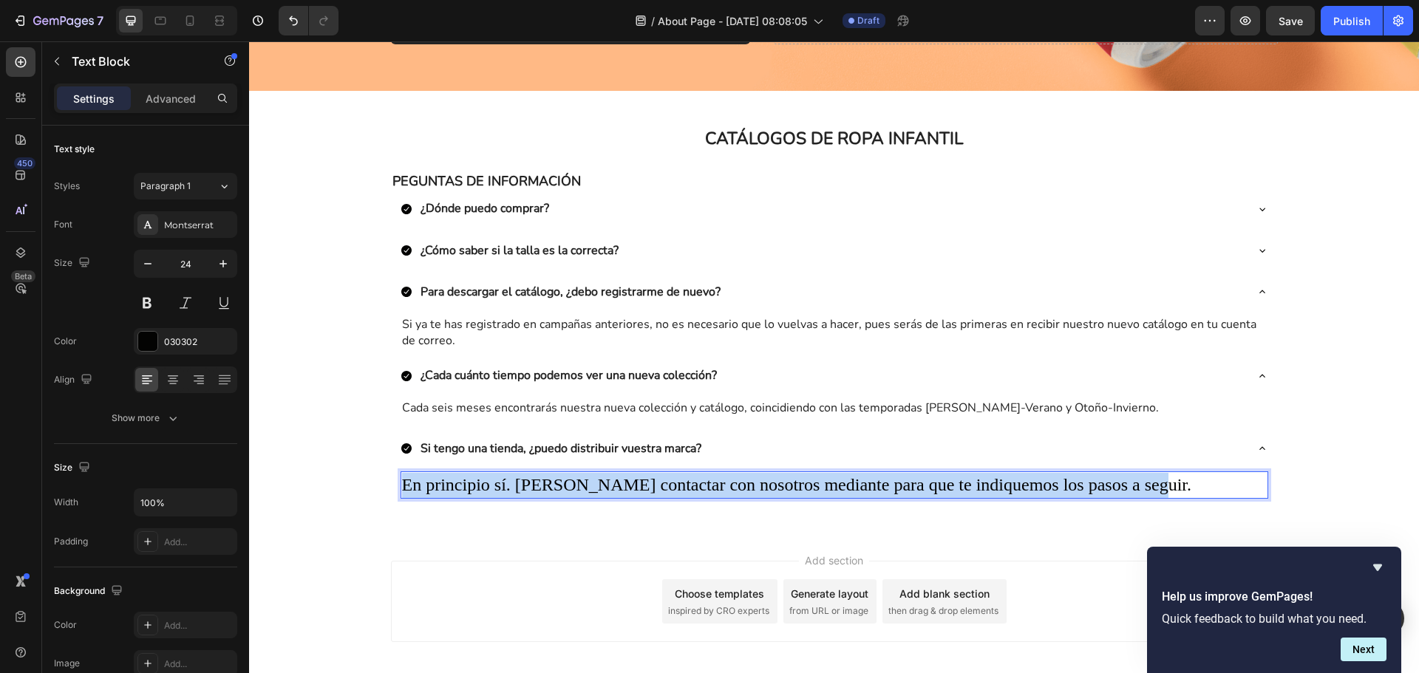
click at [583, 477] on p "En principio sí. [PERSON_NAME] contactar con nosotros mediante para que te indi…" at bounding box center [834, 485] width 865 height 25
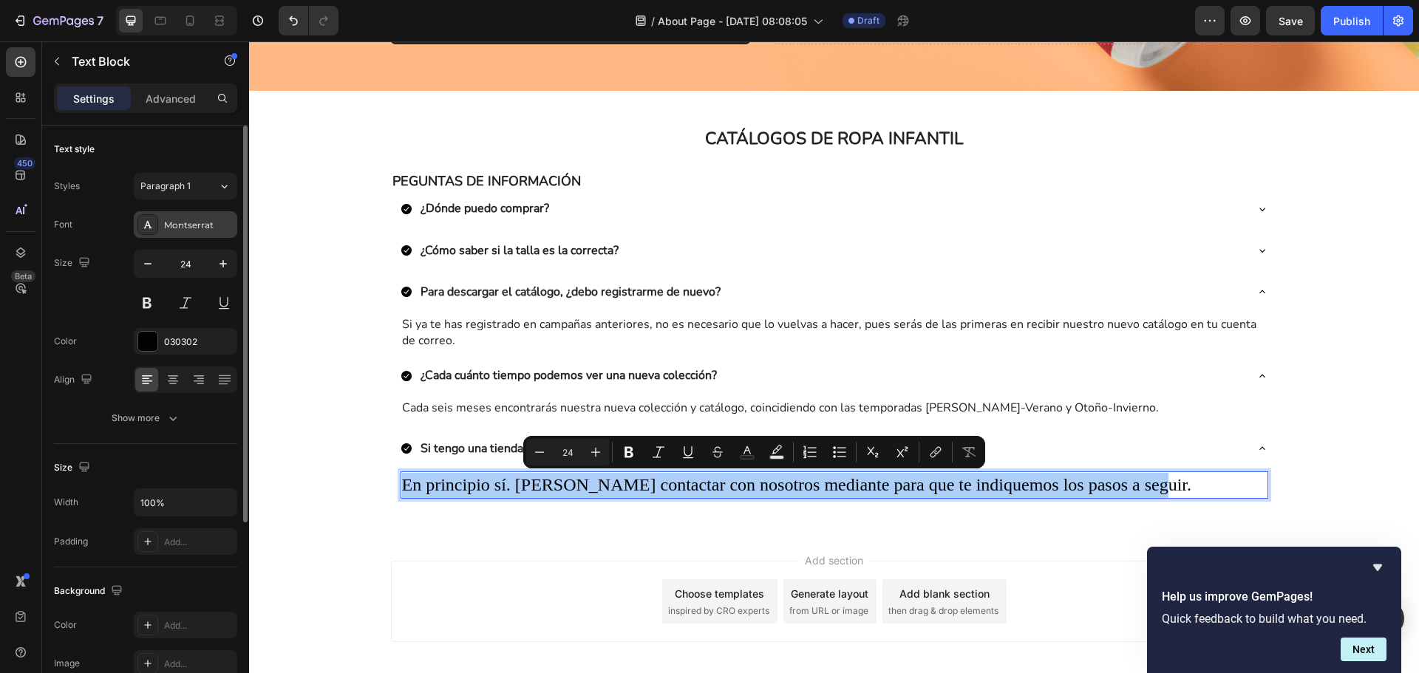
click at [198, 228] on div "Montserrat" at bounding box center [198, 225] width 69 height 13
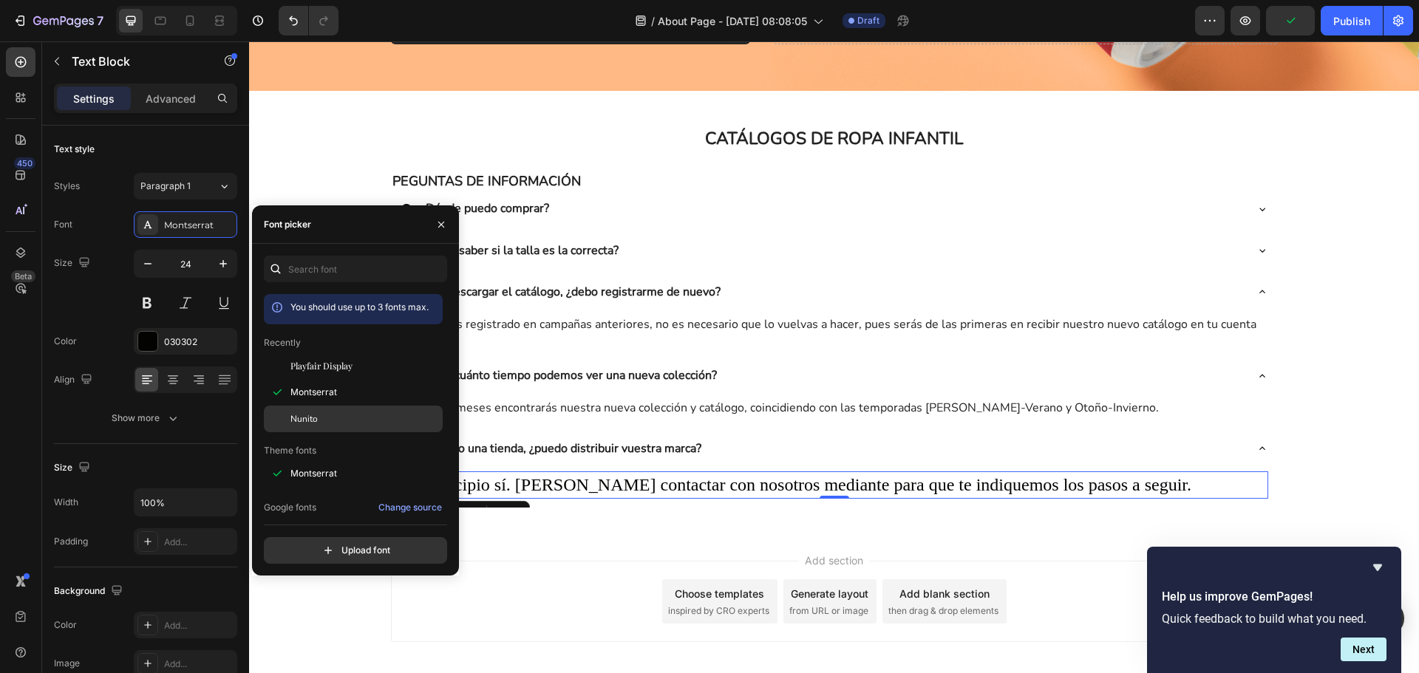
click at [327, 418] on div "Nunito" at bounding box center [364, 418] width 149 height 13
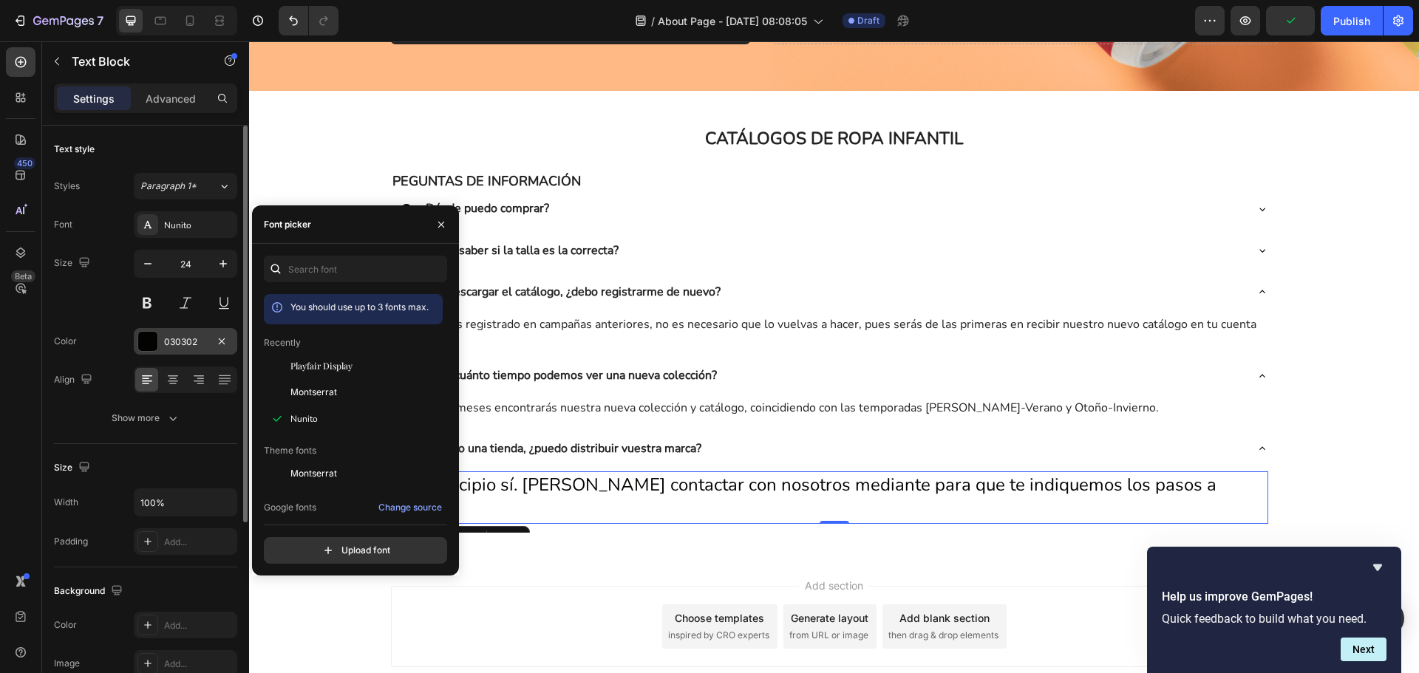
click at [194, 347] on div "030302" at bounding box center [185, 342] width 43 height 13
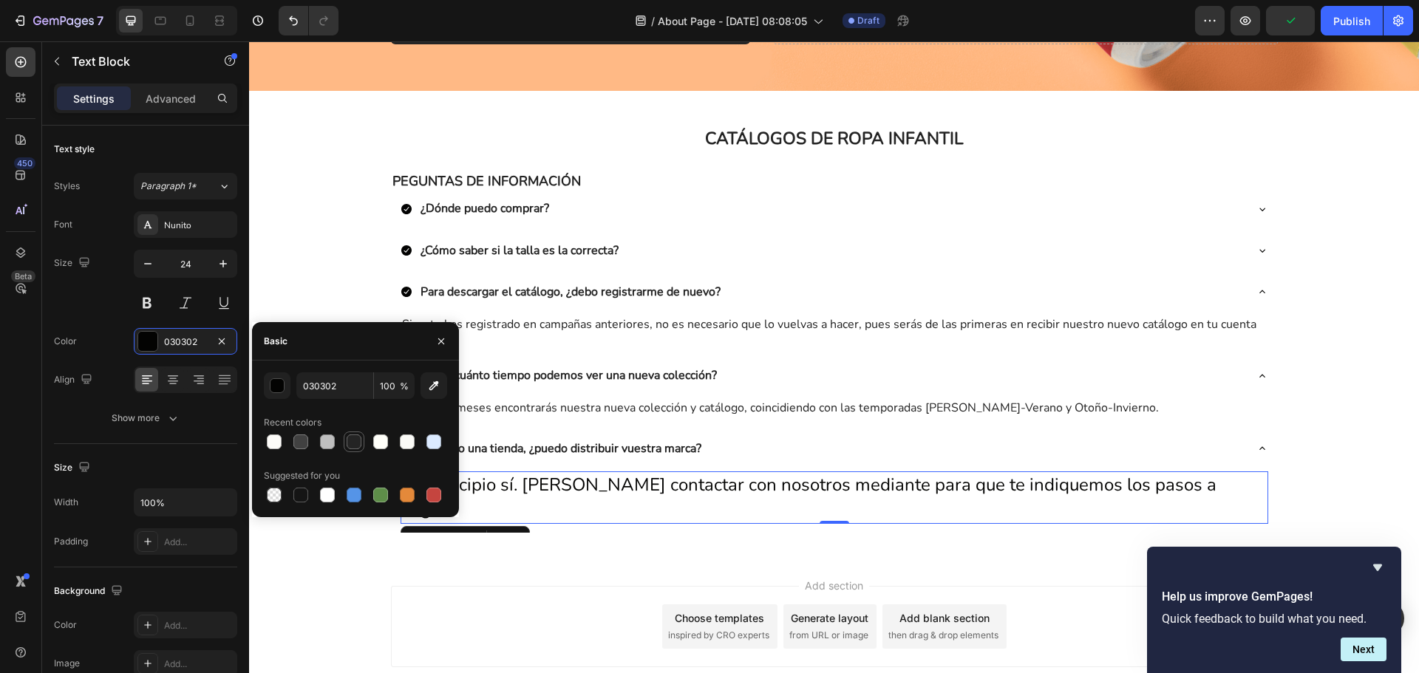
click at [352, 446] on div at bounding box center [354, 442] width 15 height 15
type input "242424"
click at [161, 256] on input "24" at bounding box center [185, 264] width 49 height 27
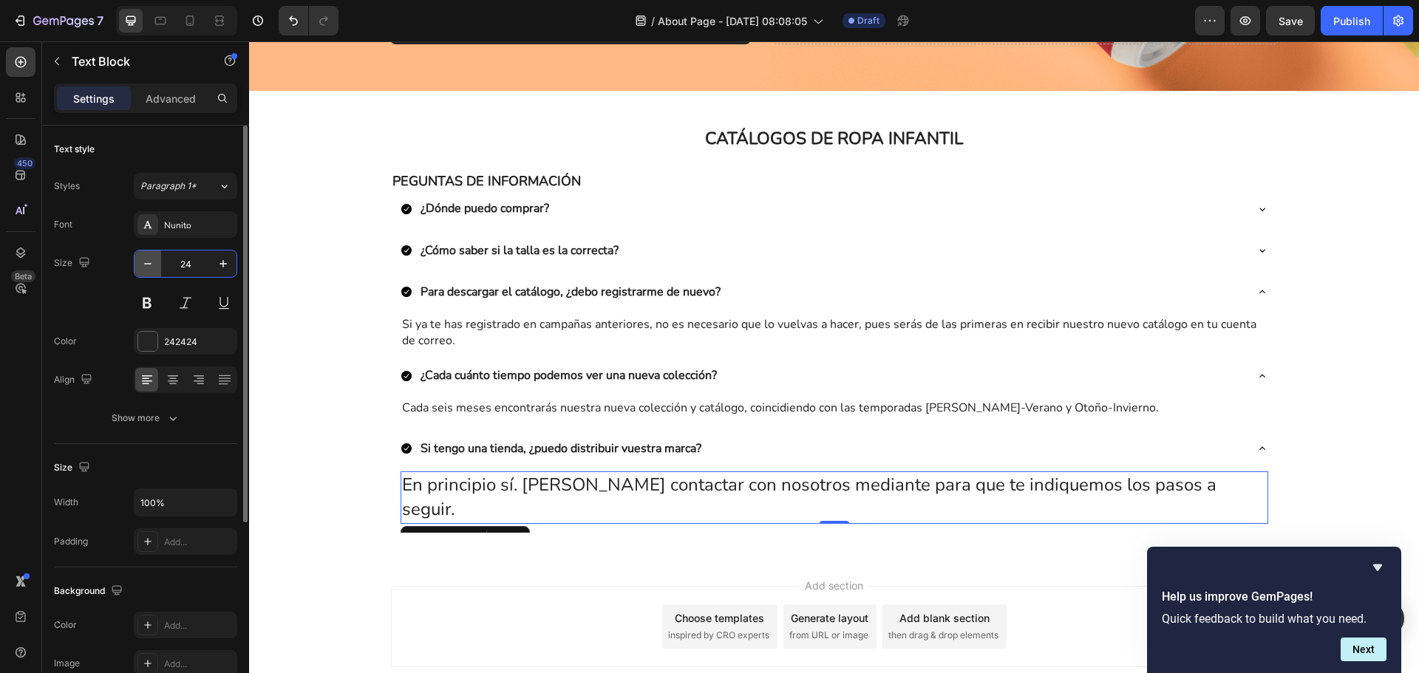
click at [155, 263] on button "button" at bounding box center [148, 264] width 27 height 27
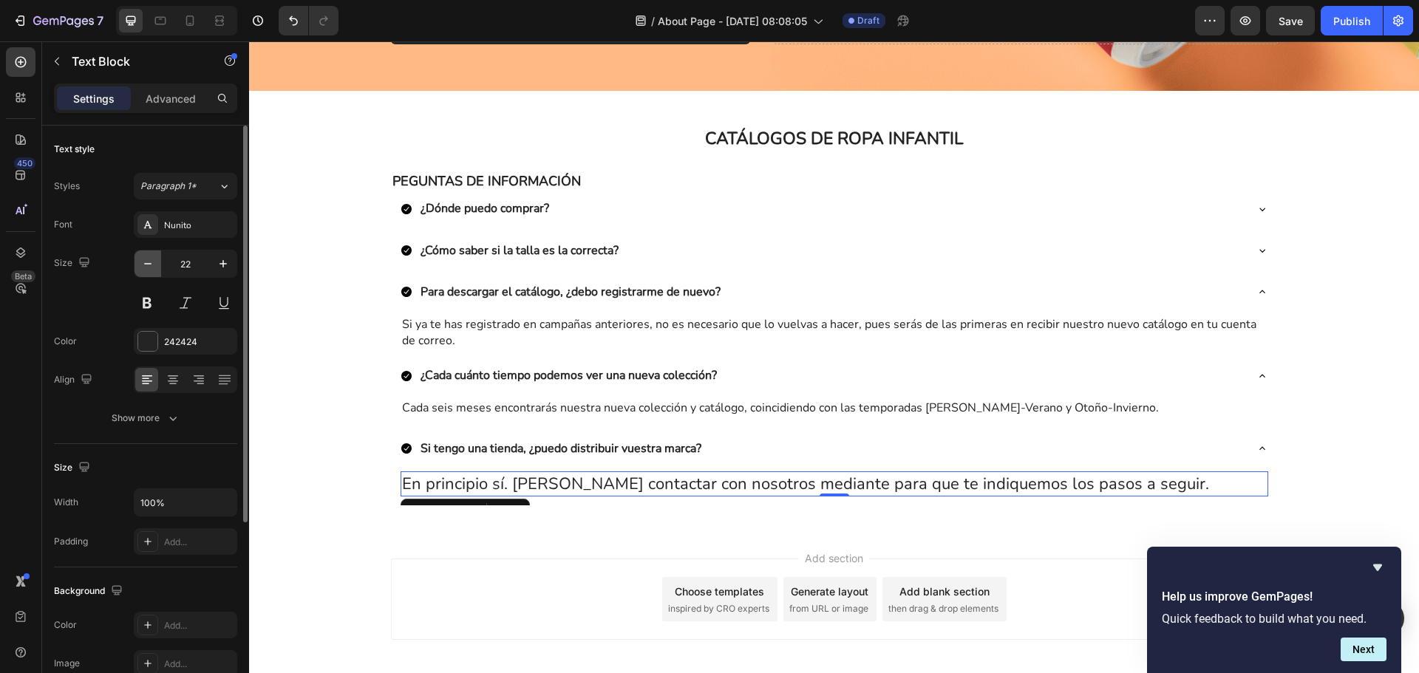
click at [155, 263] on button "button" at bounding box center [148, 264] width 27 height 27
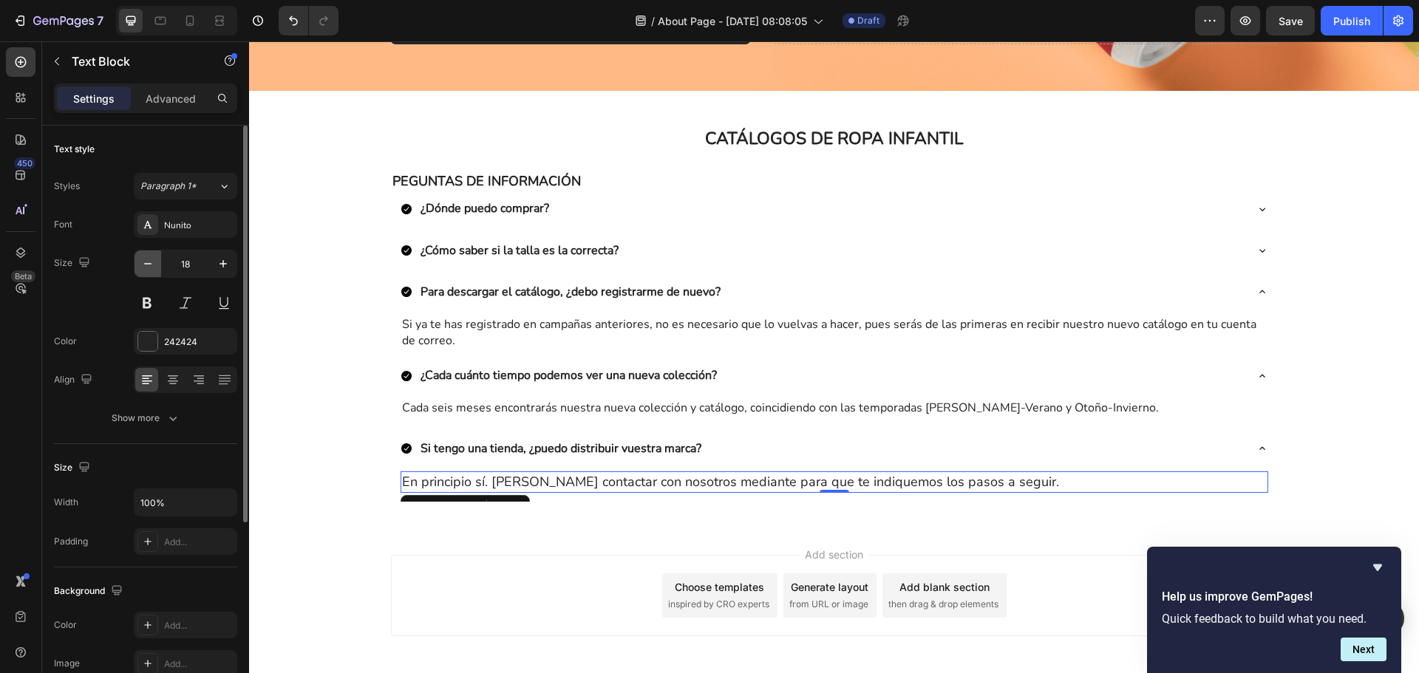
click at [155, 263] on button "button" at bounding box center [148, 264] width 27 height 27
type input "16"
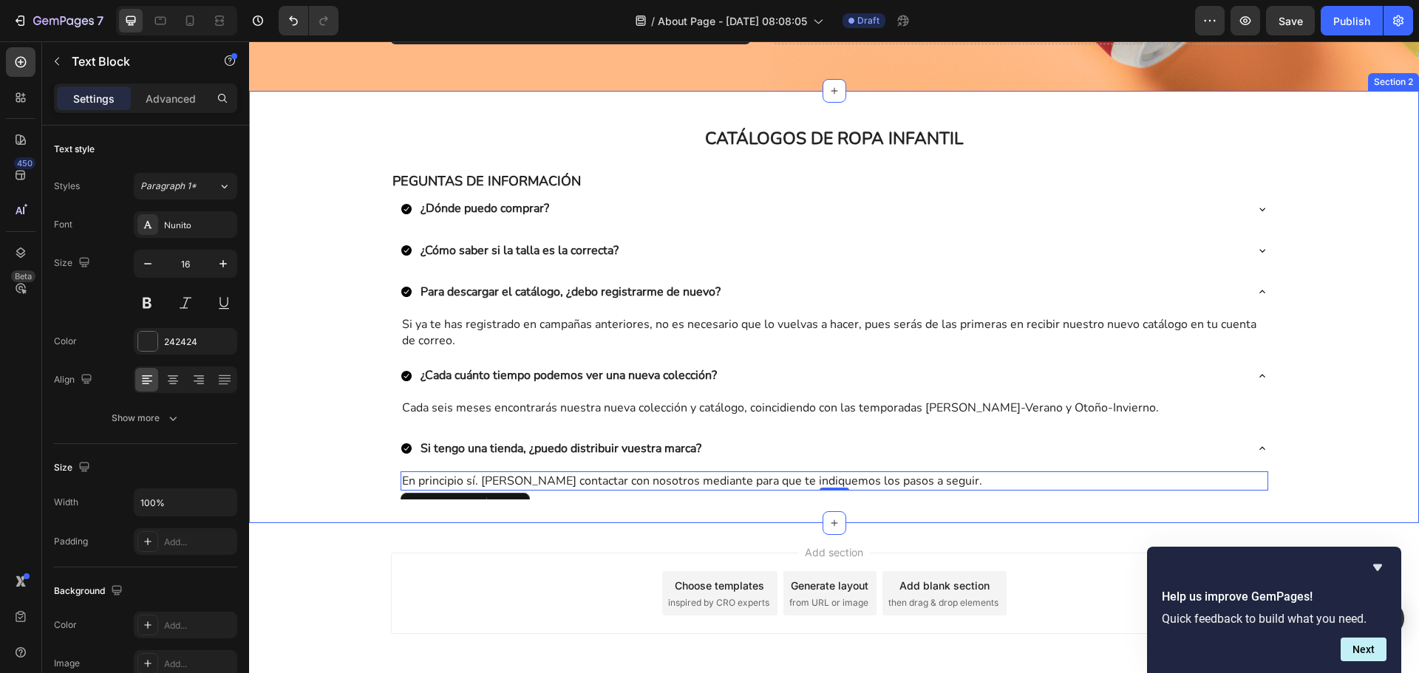
click at [344, 476] on div "CATÁLOGOS DE ROPA INFANTIL Heading Row PEGUNTAS DE INFORMACIÓN Text Block ¿Dónd…" at bounding box center [834, 307] width 1170 height 385
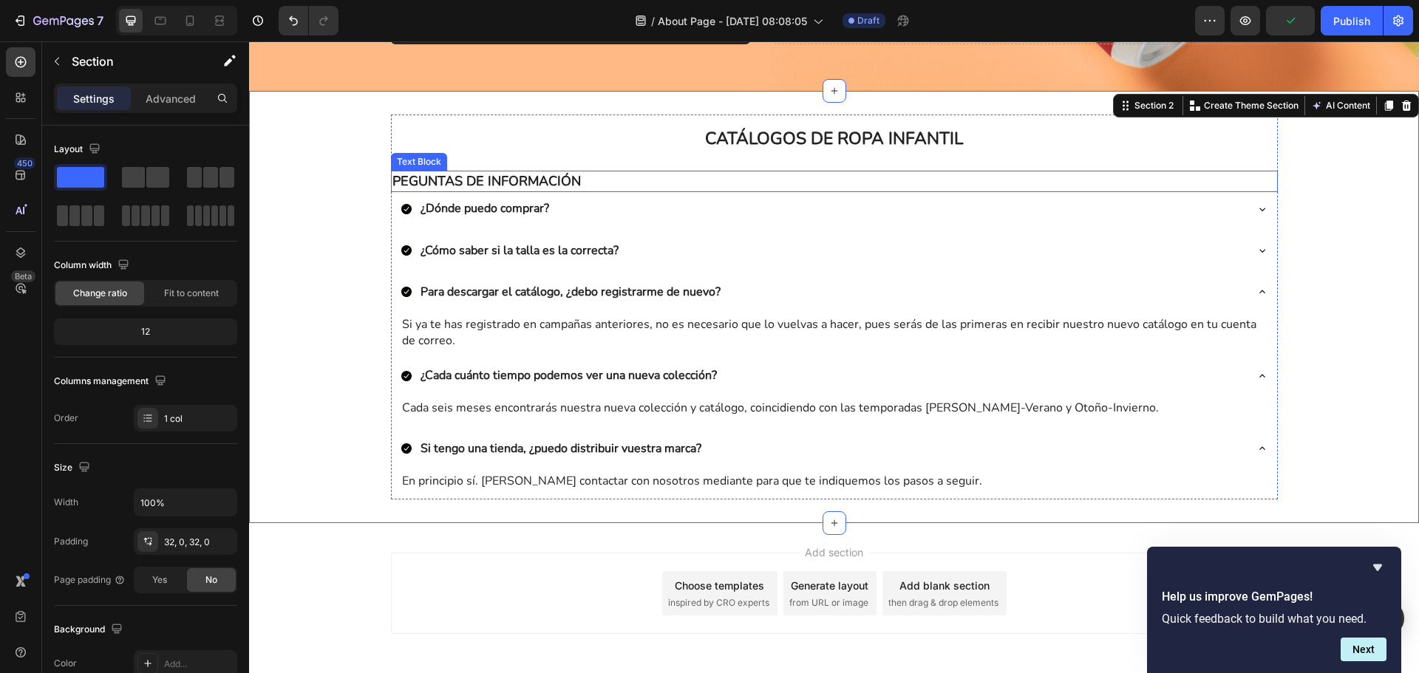
click at [604, 181] on p "PEGUNTAS DE INFORMACIÓN" at bounding box center [834, 181] width 884 height 18
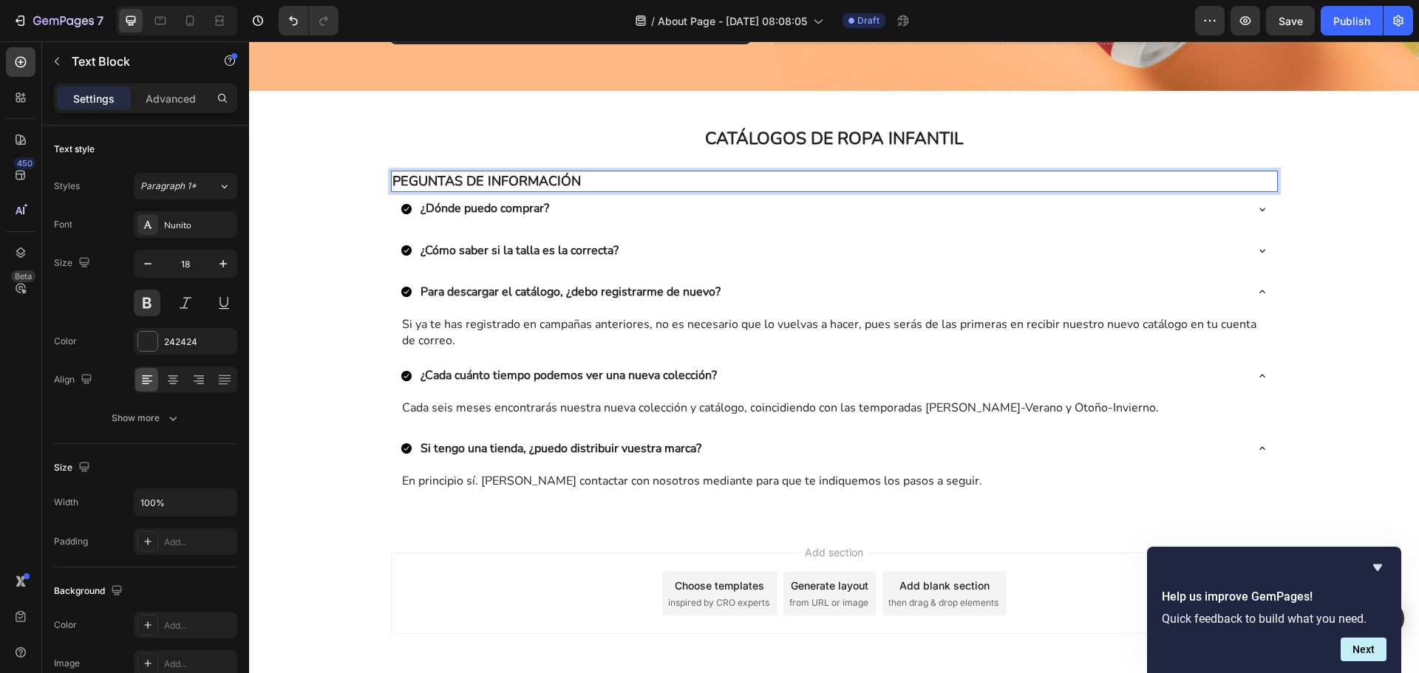
click at [831, 179] on p "PEGUNTAS DE INFORMACIÓN" at bounding box center [834, 181] width 884 height 18
click at [834, 215] on div "¿Dónde puedo comprar?" at bounding box center [823, 208] width 844 height 21
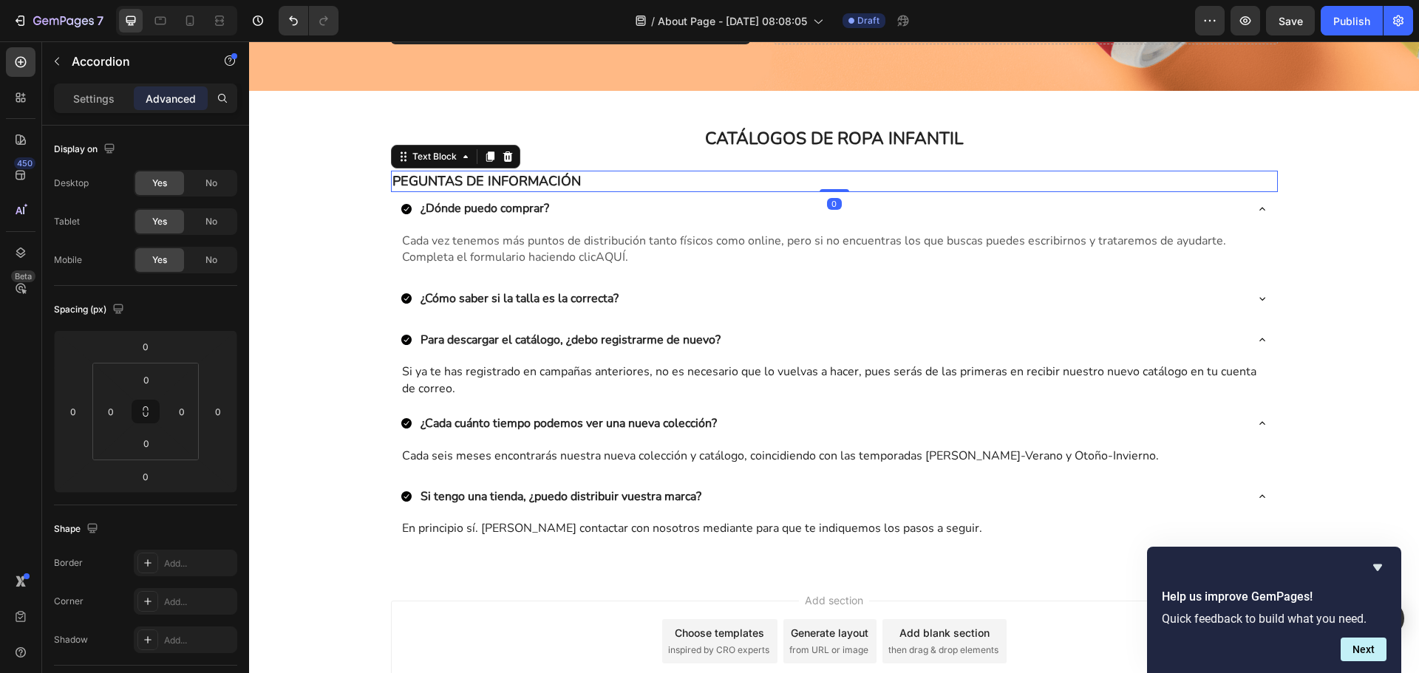
click at [832, 174] on p "PEGUNTAS DE INFORMACIÓN" at bounding box center [834, 181] width 884 height 18
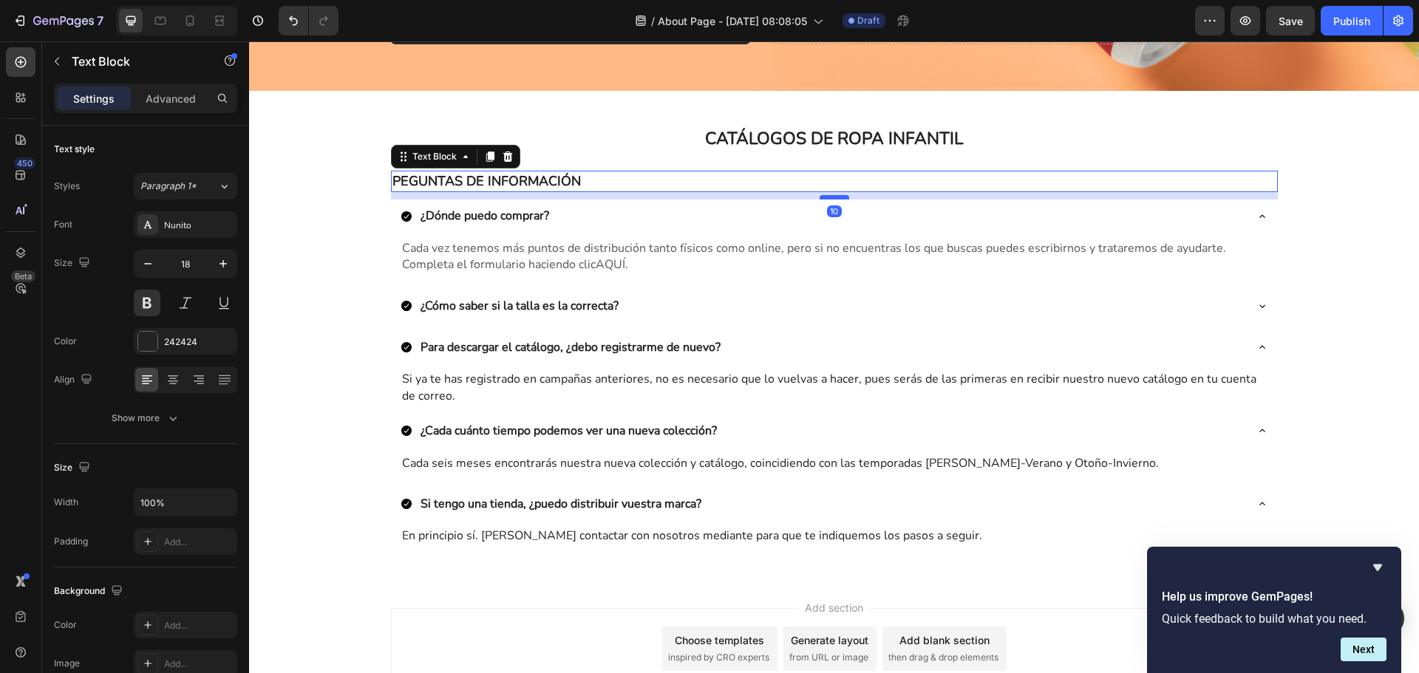
click at [838, 199] on div at bounding box center [835, 197] width 30 height 4
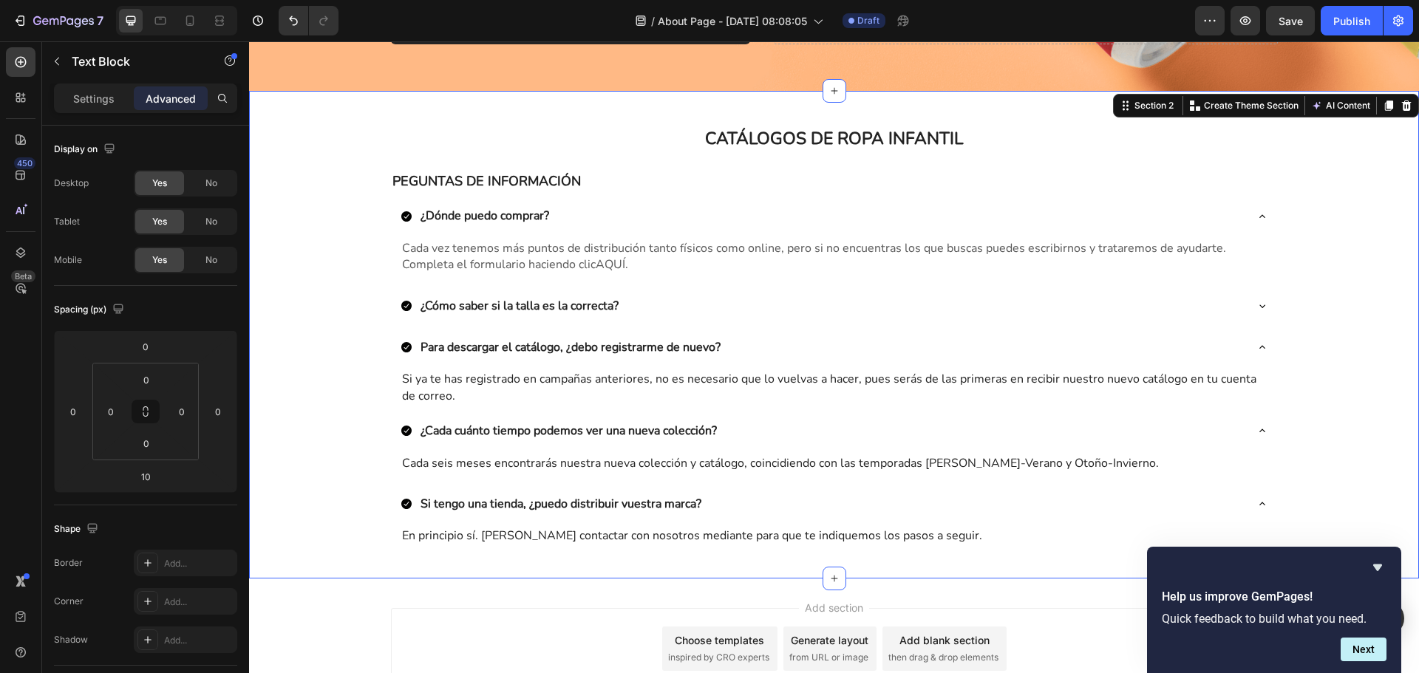
click at [1358, 242] on div "CATÁLOGOS DE ROPA INFANTIL Heading Row PEGUNTAS DE INFORMACIÓN Text Block ¿Dónd…" at bounding box center [834, 335] width 1170 height 440
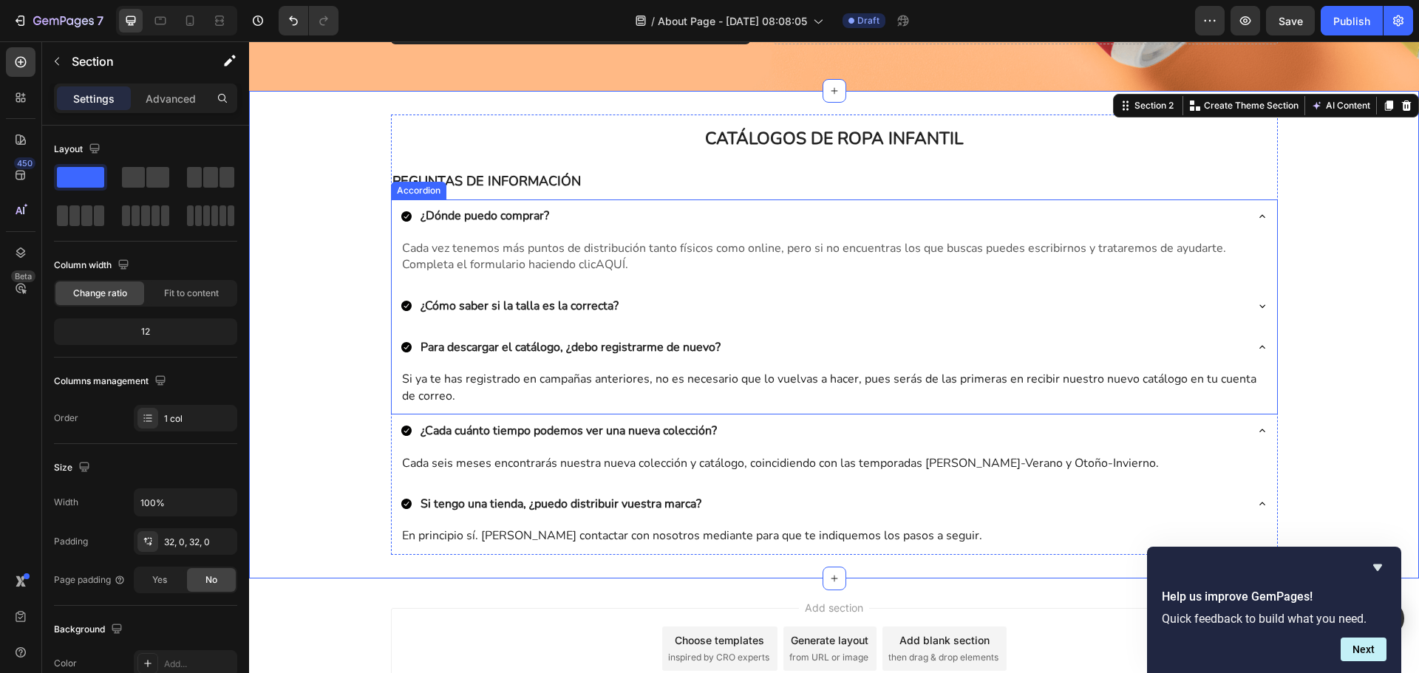
click at [721, 309] on div "¿Cómo saber si la talla es la correcta?" at bounding box center [823, 306] width 844 height 21
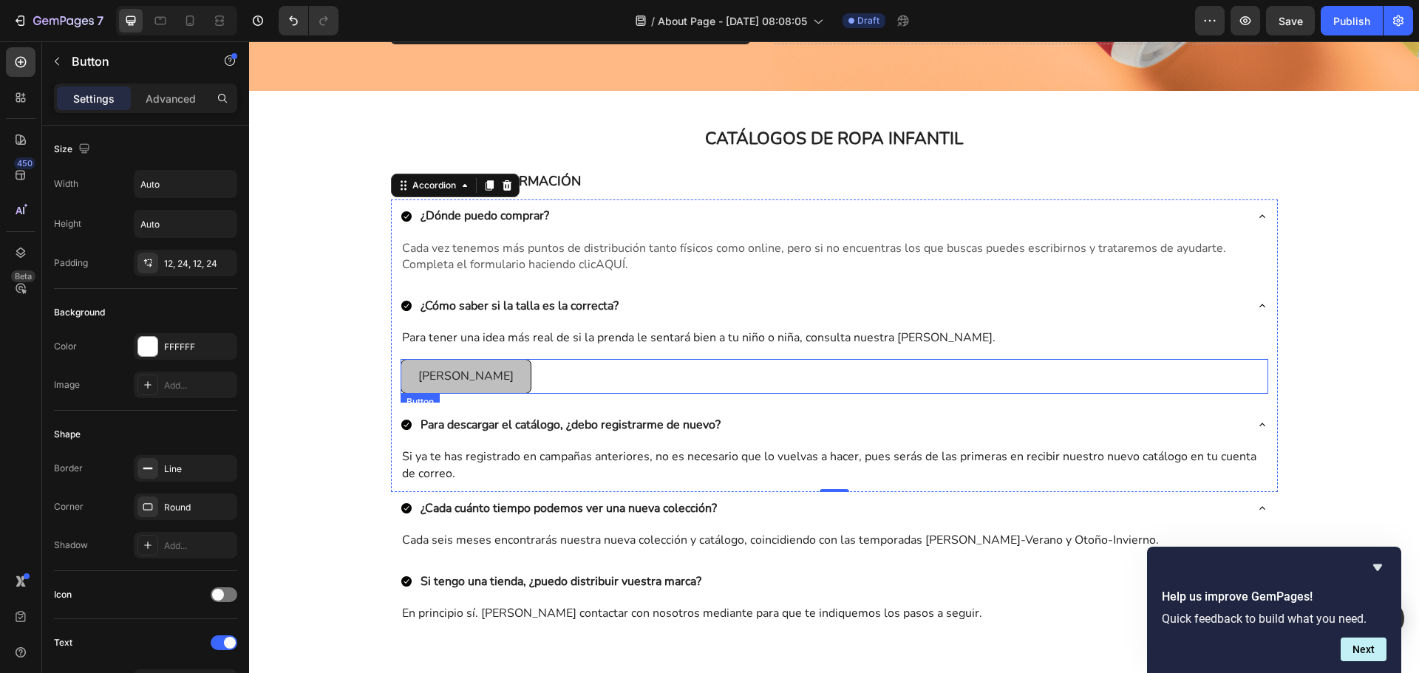
click at [499, 378] on link "[PERSON_NAME]" at bounding box center [466, 376] width 131 height 34
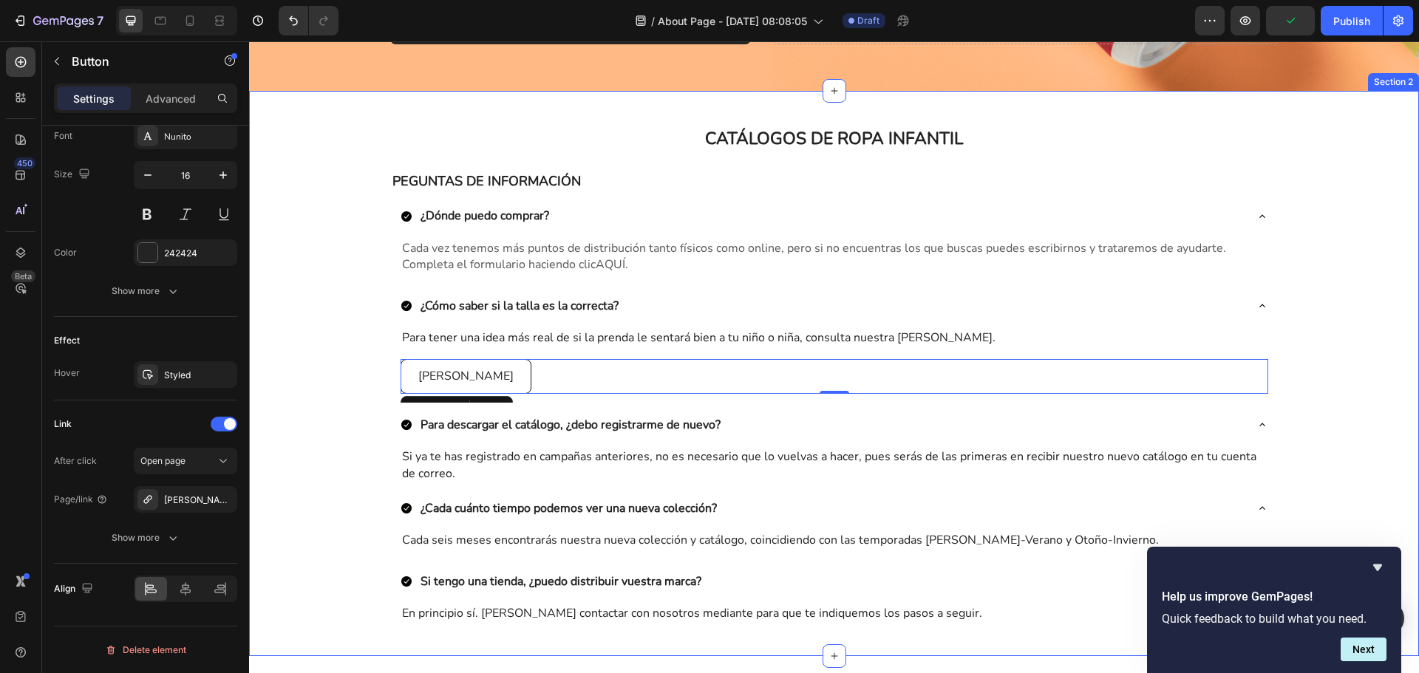
scroll to position [312, 0]
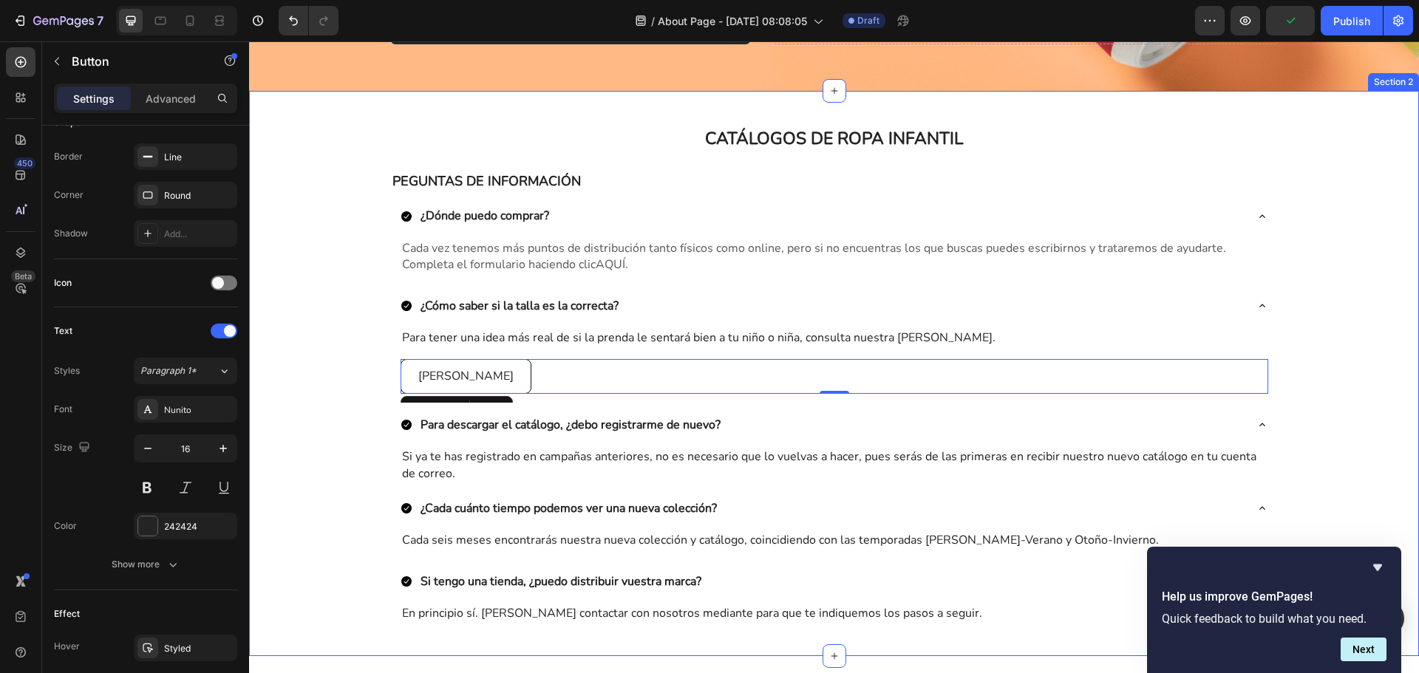
click at [1329, 185] on div "CATÁLOGOS DE ROPA INFANTIL Heading Row PEGUNTAS DE INFORMACIÓN Text Block ¿Dónd…" at bounding box center [834, 373] width 1170 height 517
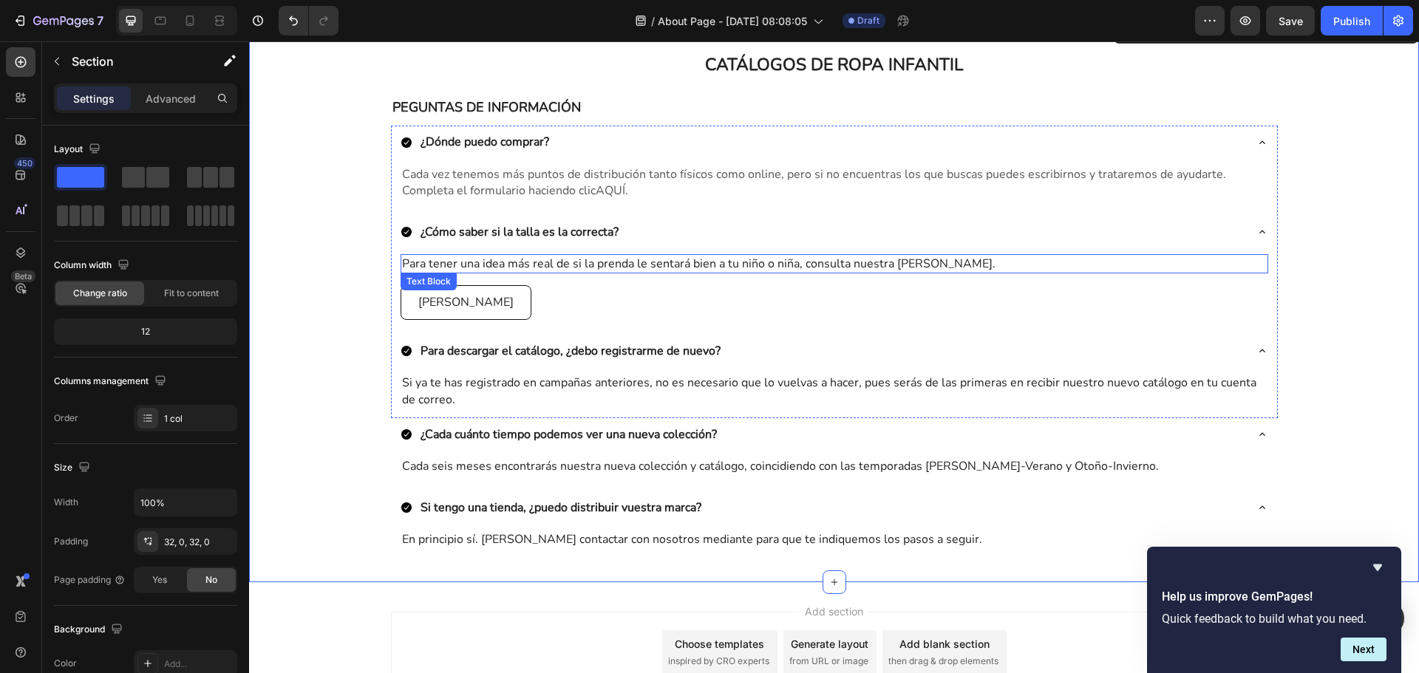
scroll to position [656, 0]
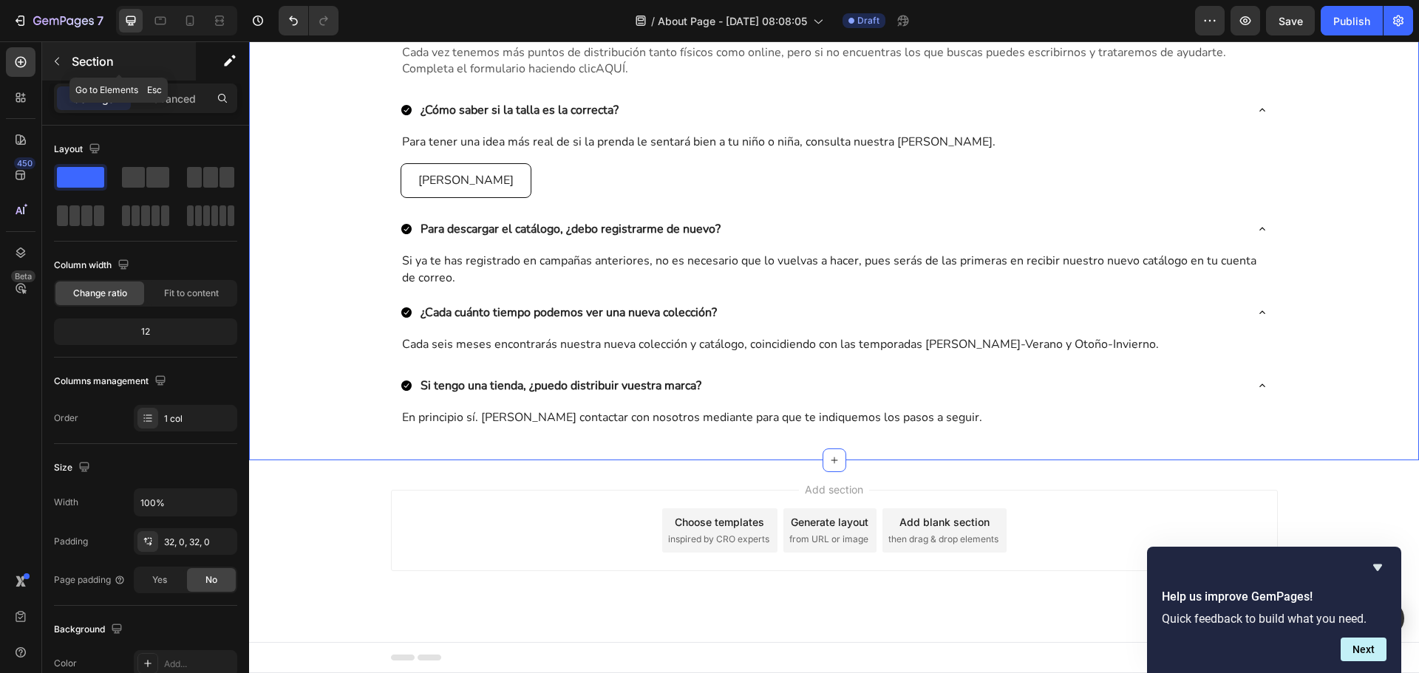
click at [62, 68] on button "button" at bounding box center [57, 62] width 24 height 24
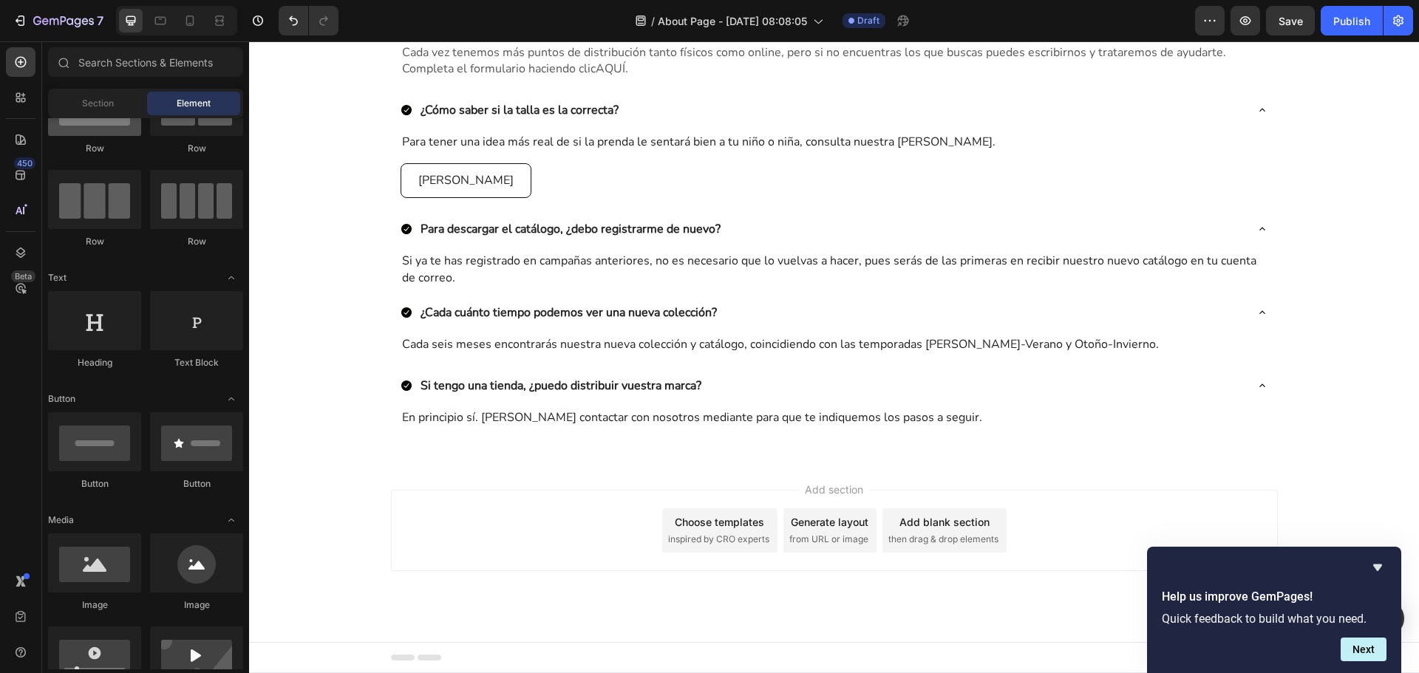
scroll to position [0, 0]
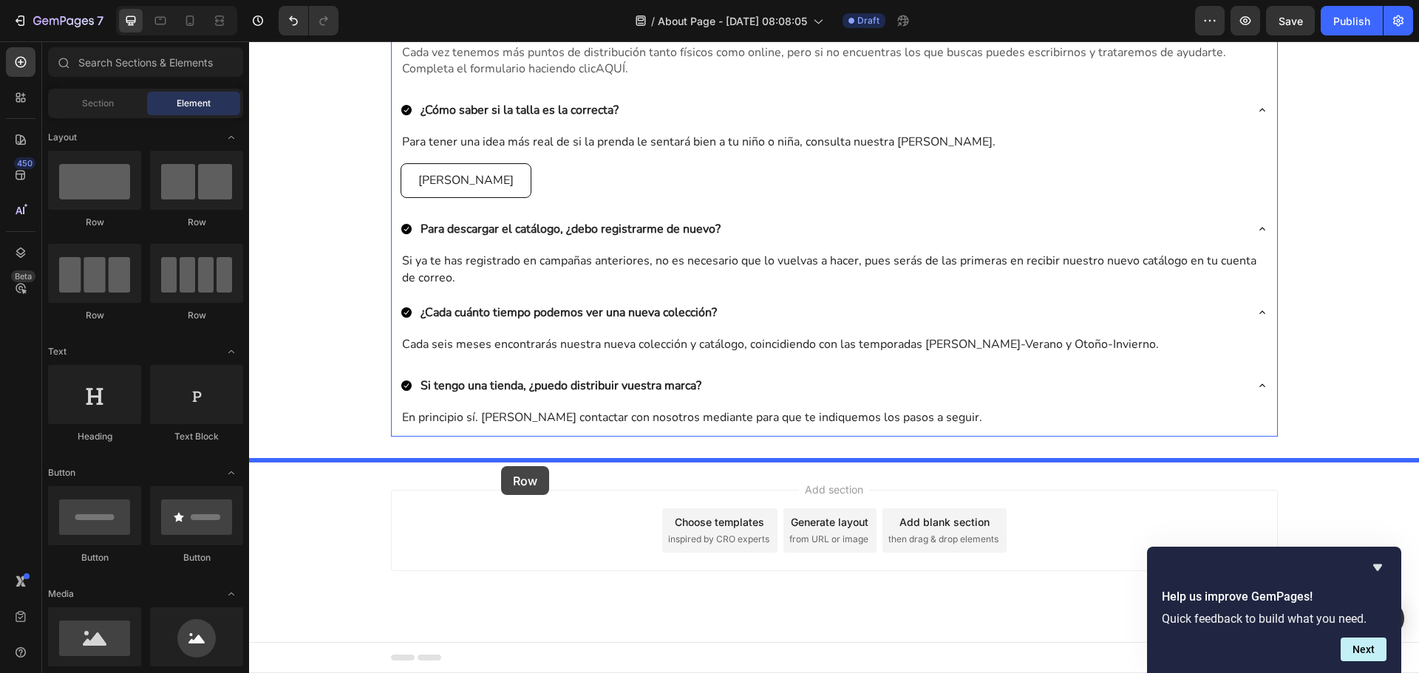
drag, startPoint x: 350, startPoint y: 223, endPoint x: 501, endPoint y: 466, distance: 286.5
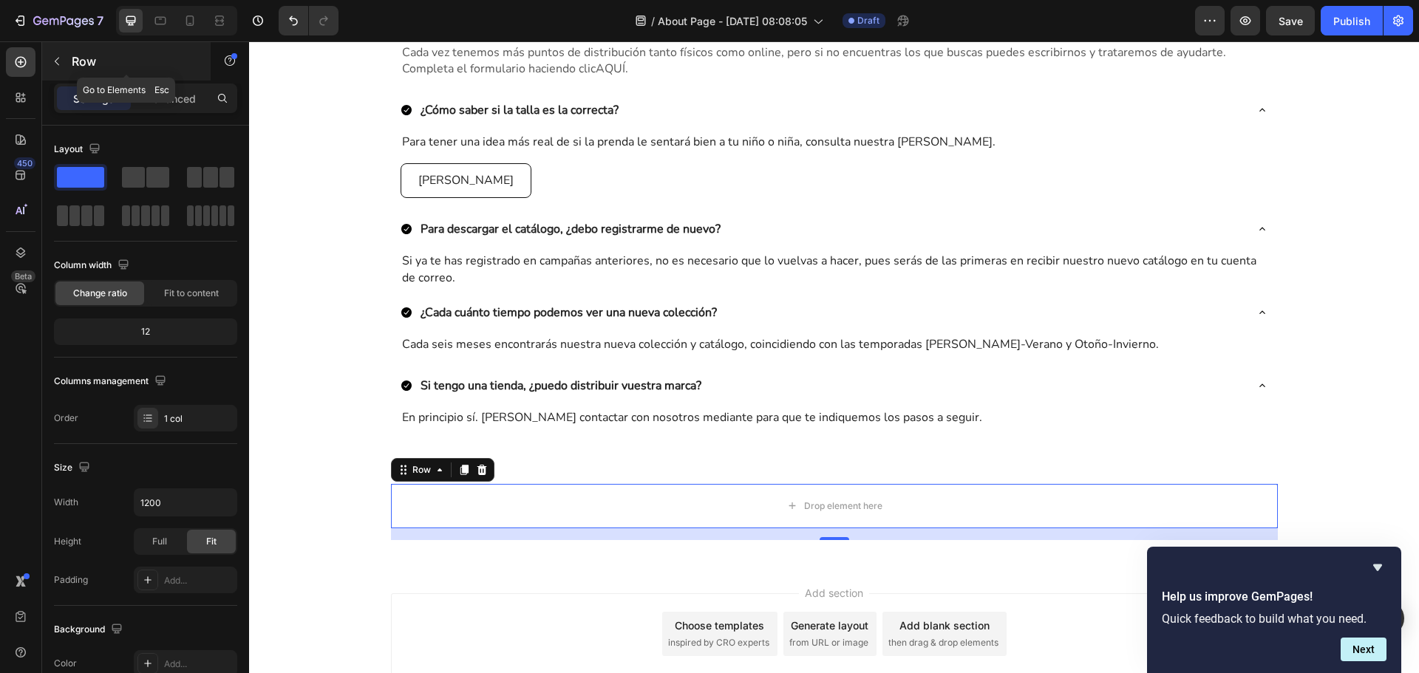
click at [64, 58] on button "button" at bounding box center [57, 62] width 24 height 24
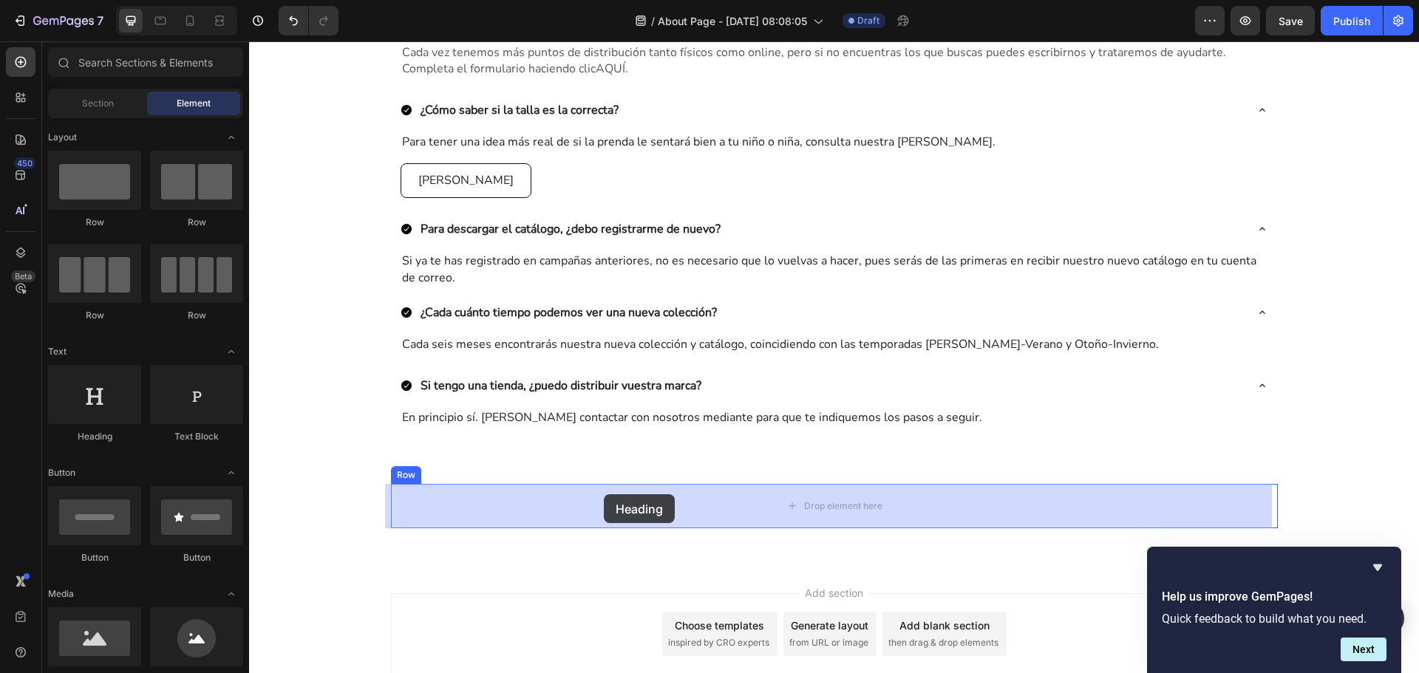
drag, startPoint x: 371, startPoint y: 447, endPoint x: 605, endPoint y: 494, distance: 238.3
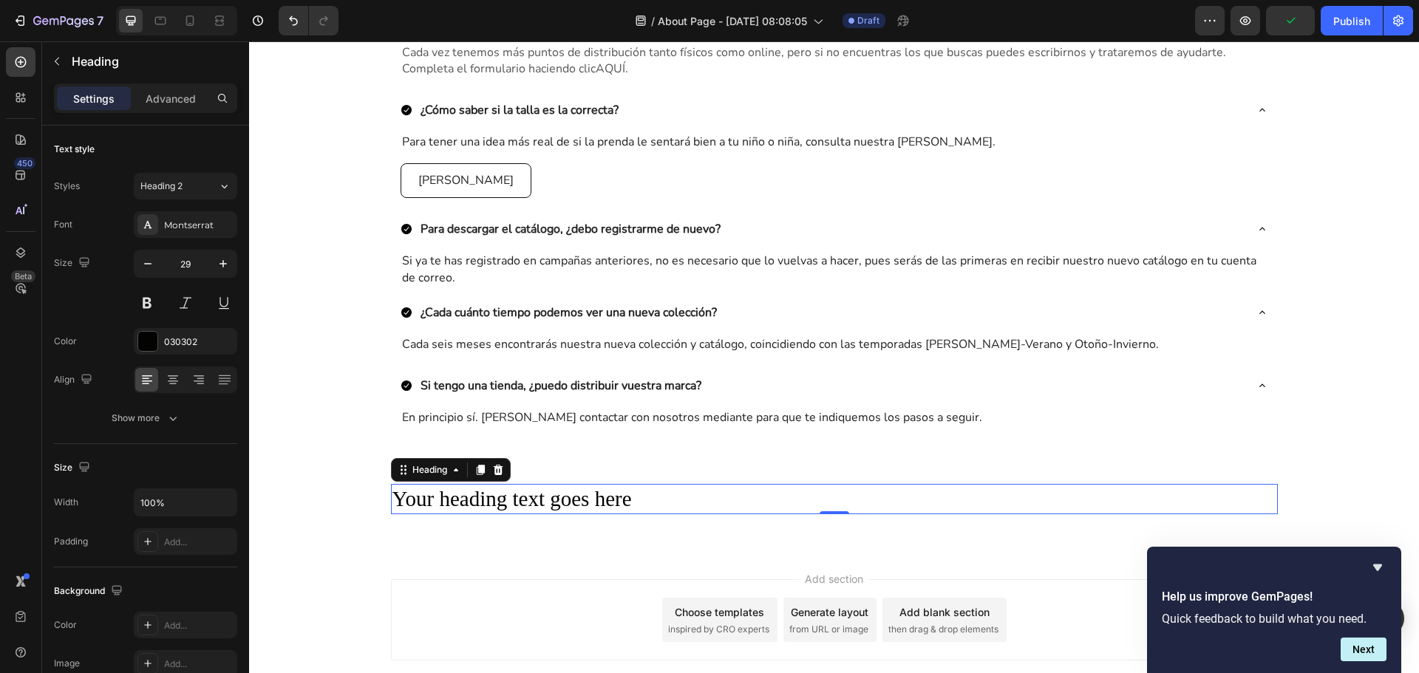
click at [526, 501] on h2 "Your heading text goes here" at bounding box center [834, 499] width 887 height 31
click at [526, 501] on p "Your heading text goes here" at bounding box center [834, 500] width 884 height 28
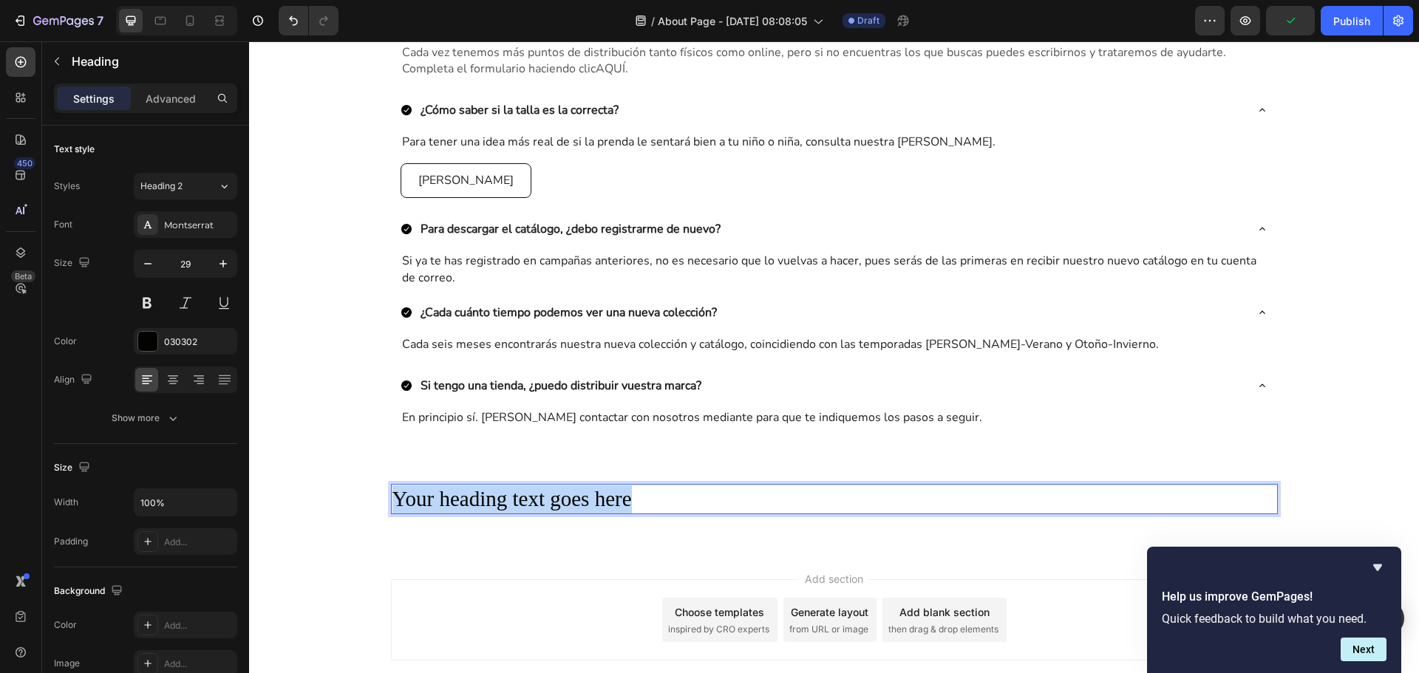
click at [526, 501] on p "Your heading text goes here" at bounding box center [834, 500] width 884 height 28
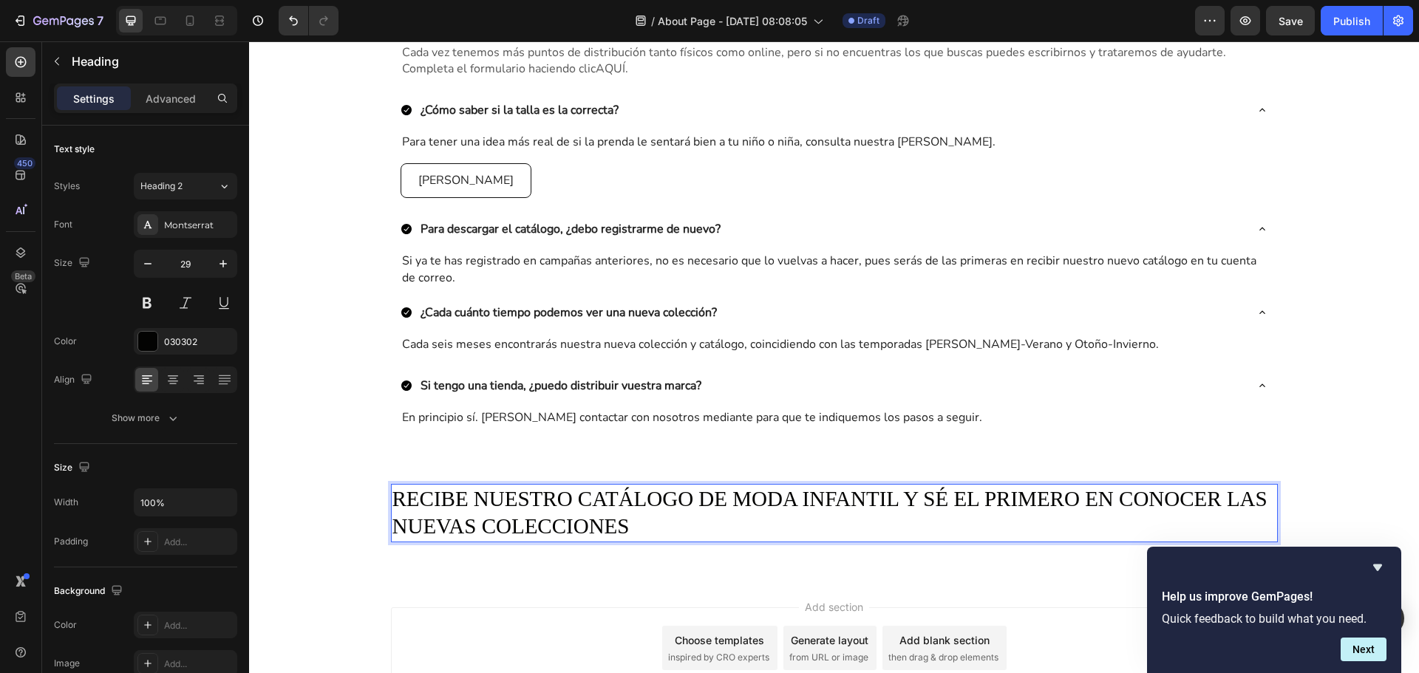
click at [555, 528] on p "RECIBE NUESTRO CATÁLOGO DE MODA INFANTIL Y SÉ EL PRIMERO EN CONOCER LAS NUEVAS …" at bounding box center [834, 513] width 884 height 55
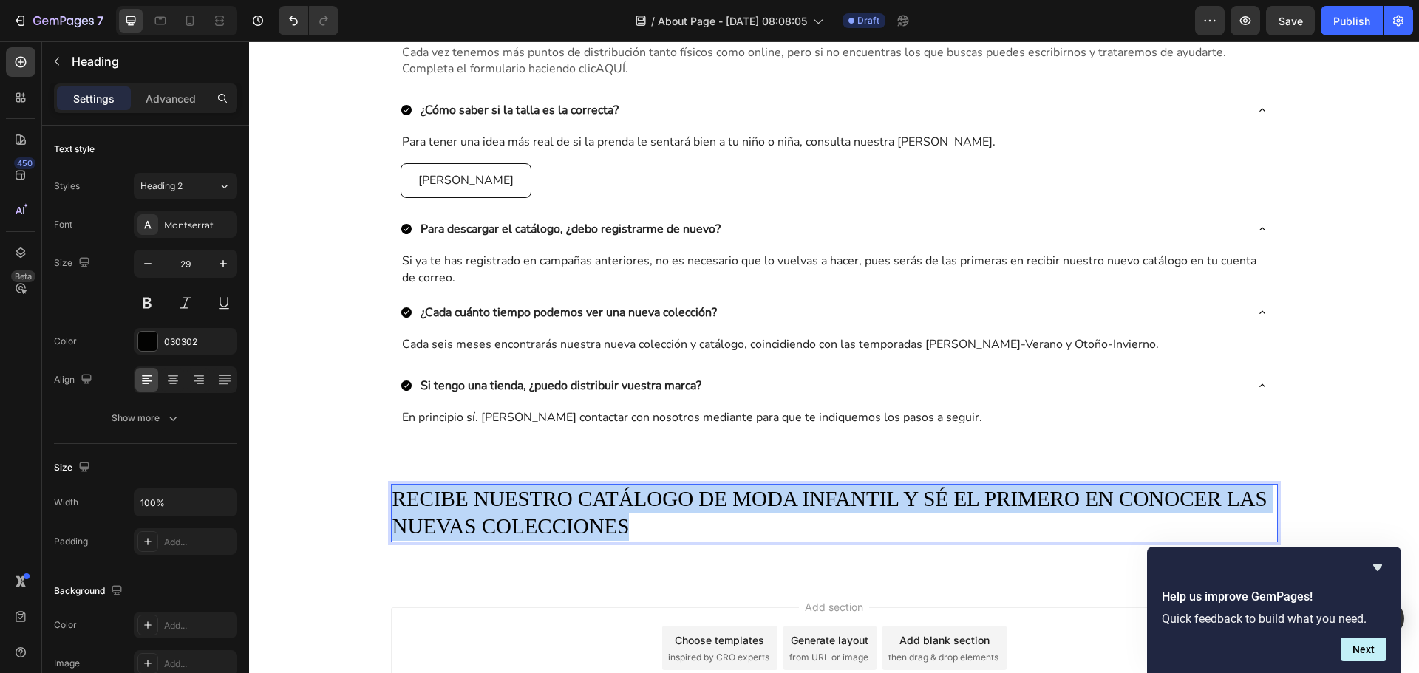
click at [555, 528] on p "RECIBE NUESTRO CATÁLOGO DE MODA INFANTIL Y SÉ EL PRIMERO EN CONOCER LAS NUEVAS …" at bounding box center [834, 513] width 884 height 55
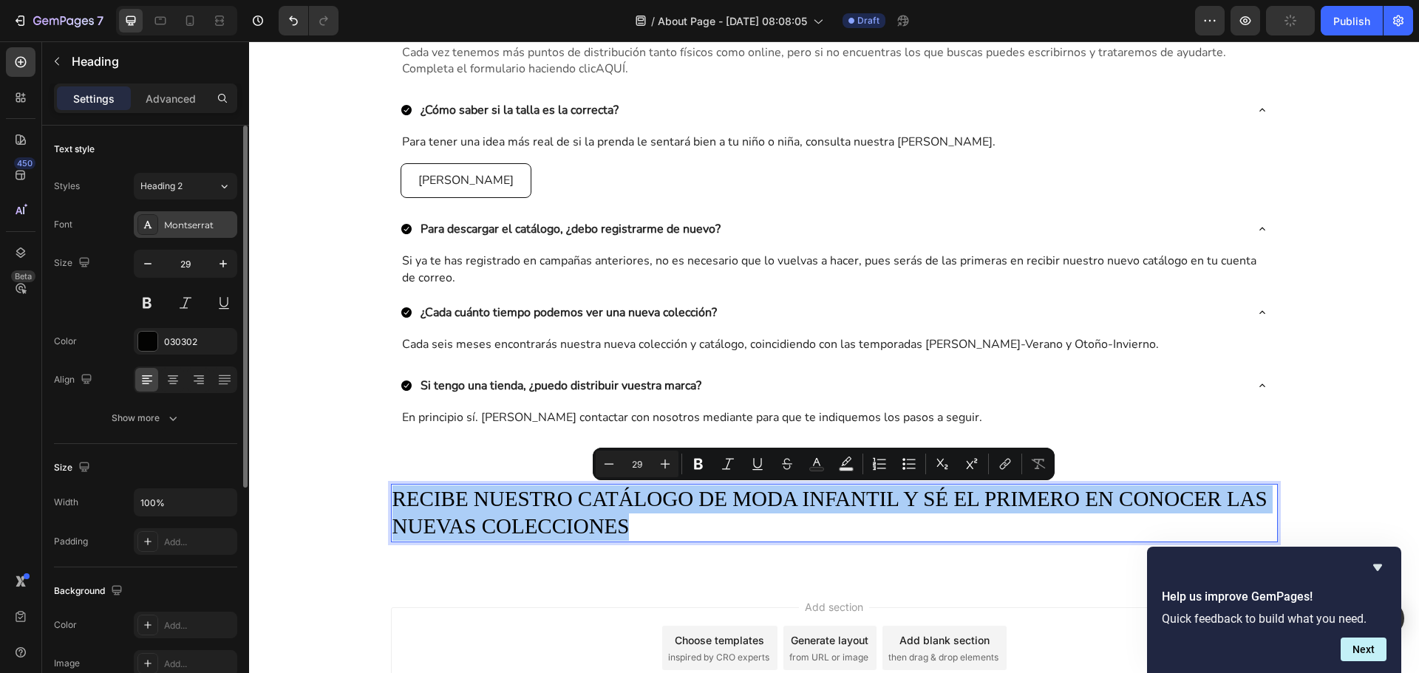
click at [186, 234] on div "Montserrat" at bounding box center [185, 224] width 103 height 27
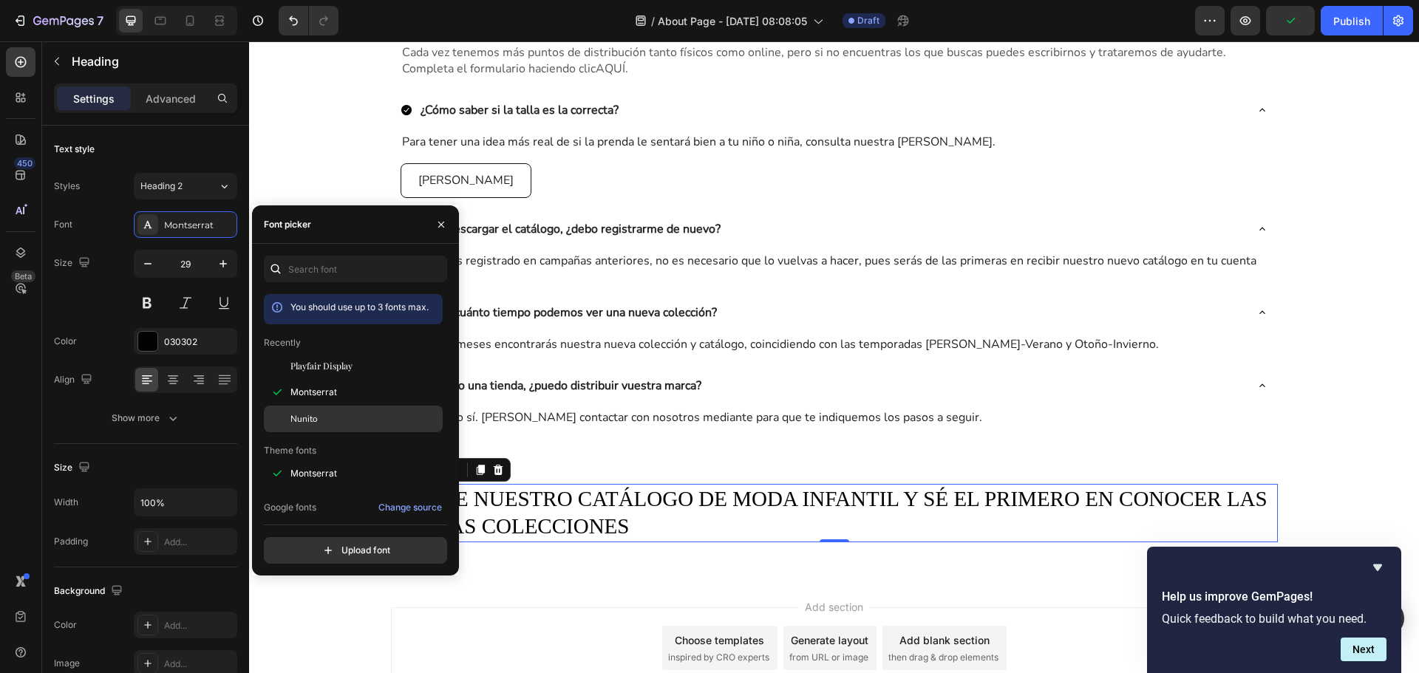
click at [313, 416] on span "Nunito" at bounding box center [303, 418] width 27 height 13
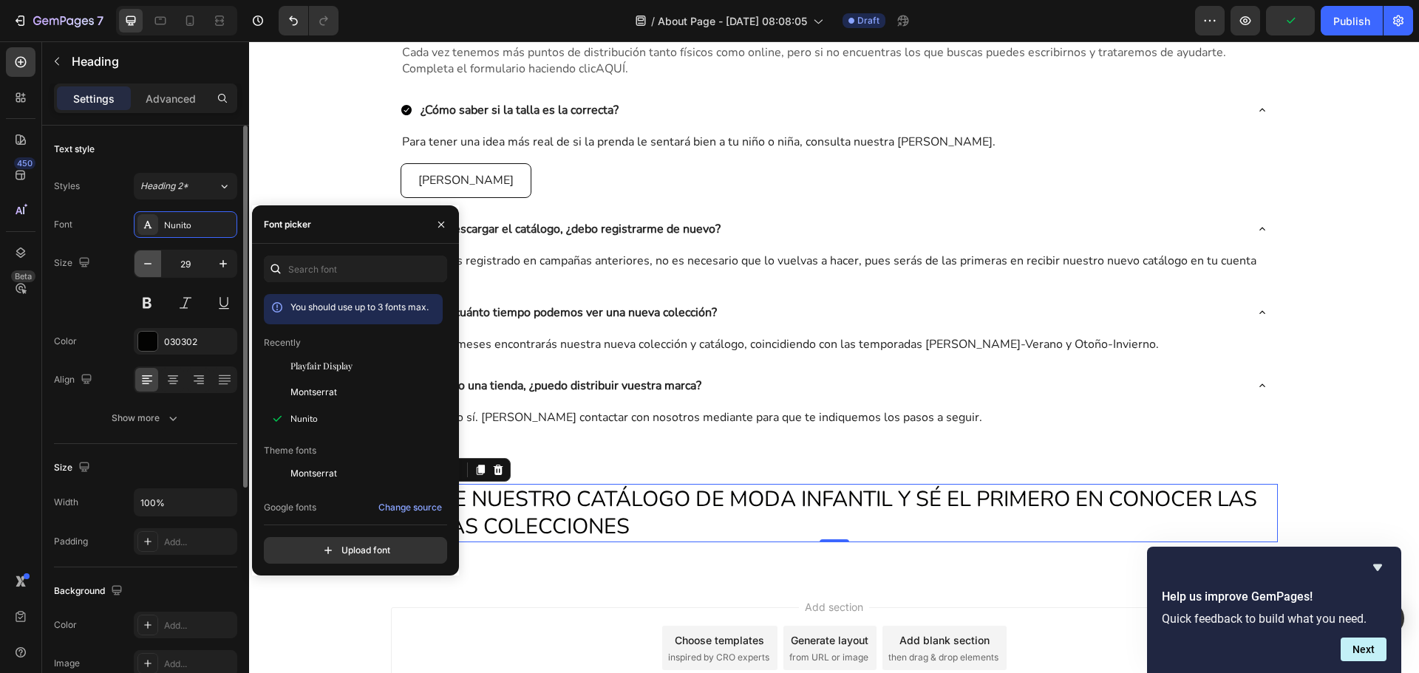
click at [160, 267] on button "button" at bounding box center [148, 264] width 27 height 27
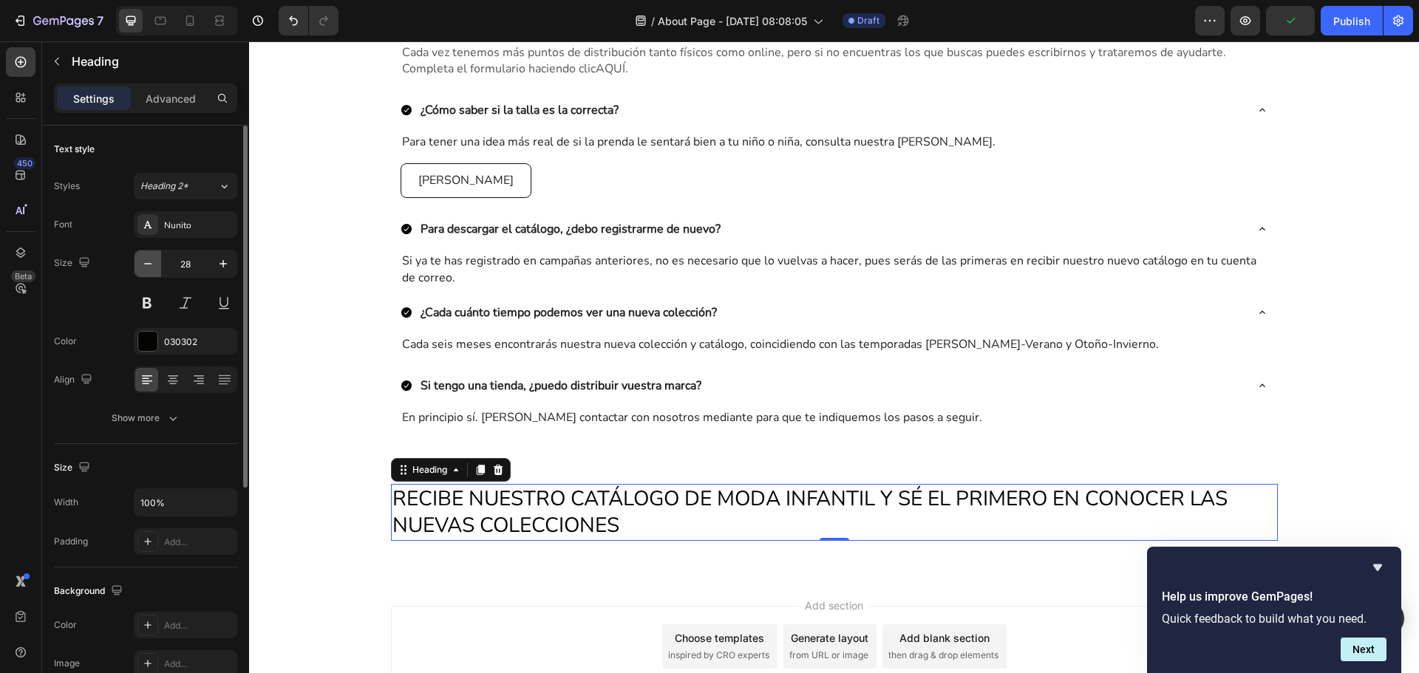
click at [160, 267] on button "button" at bounding box center [148, 264] width 27 height 27
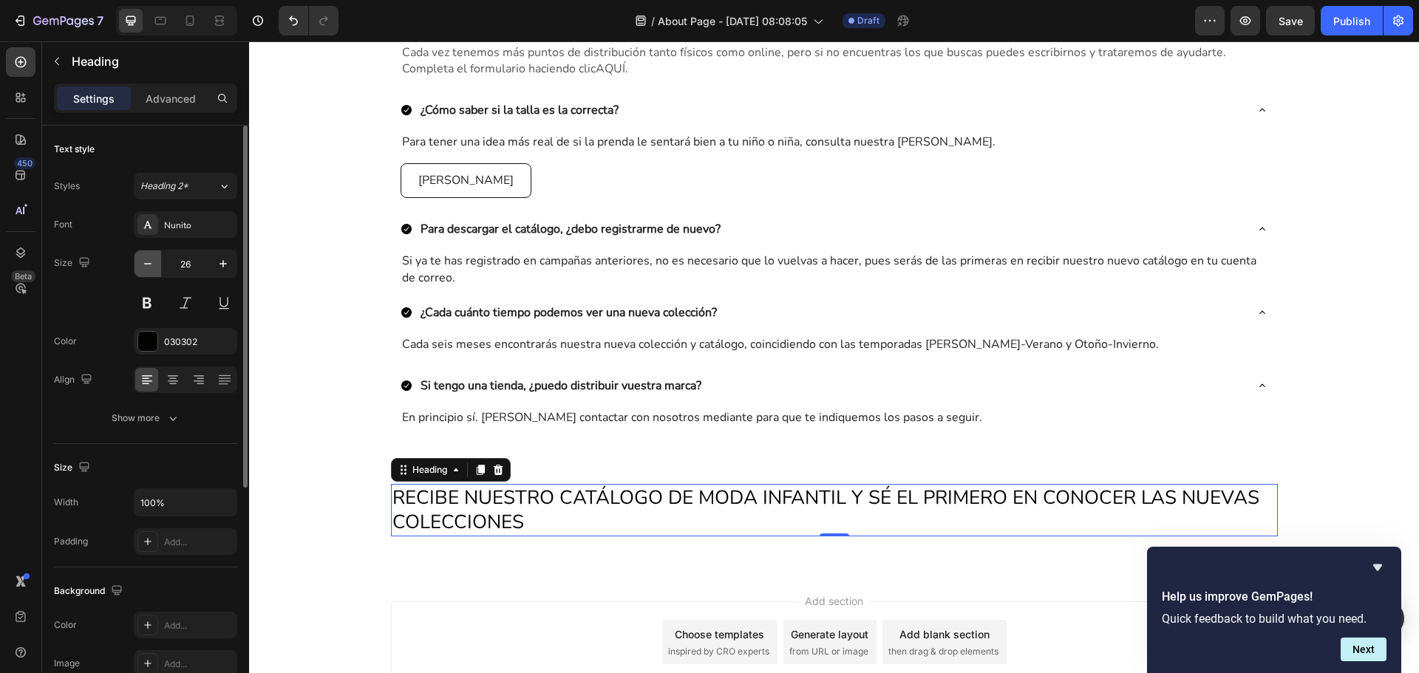
click at [160, 267] on button "button" at bounding box center [148, 264] width 27 height 27
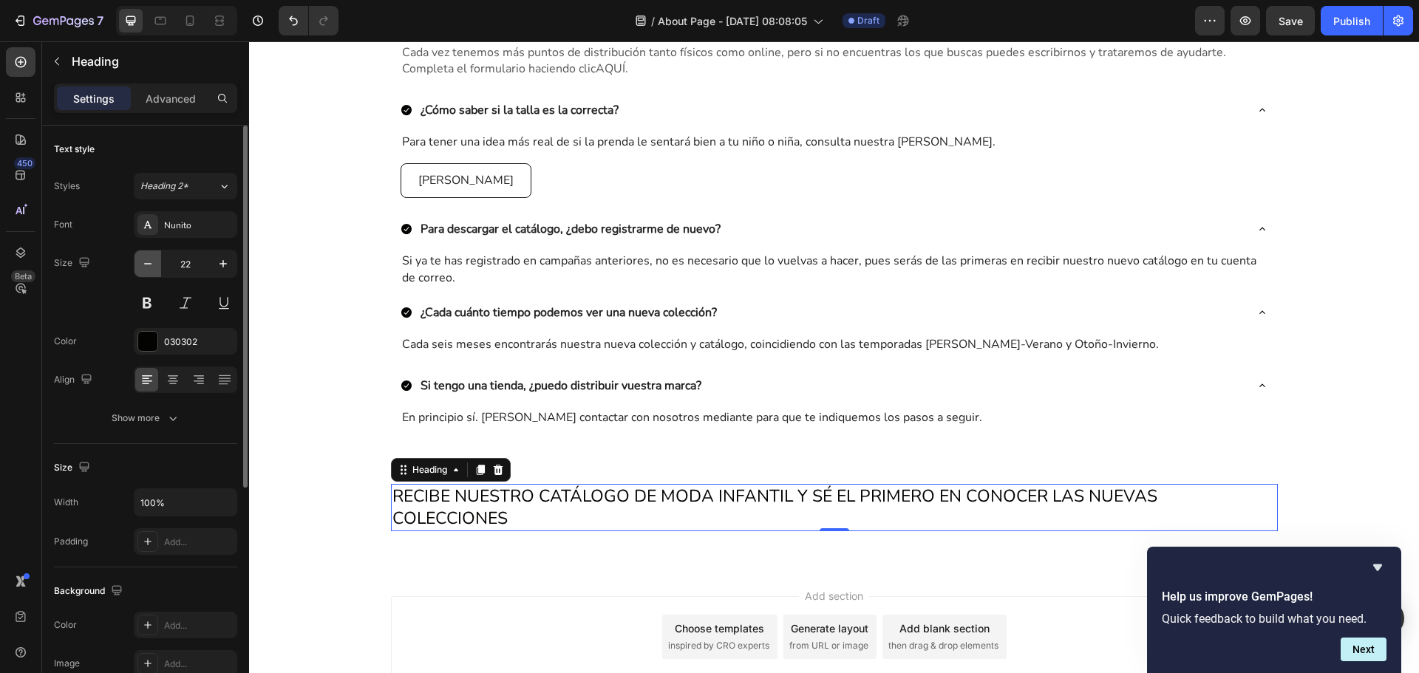
click at [160, 267] on button "button" at bounding box center [148, 264] width 27 height 27
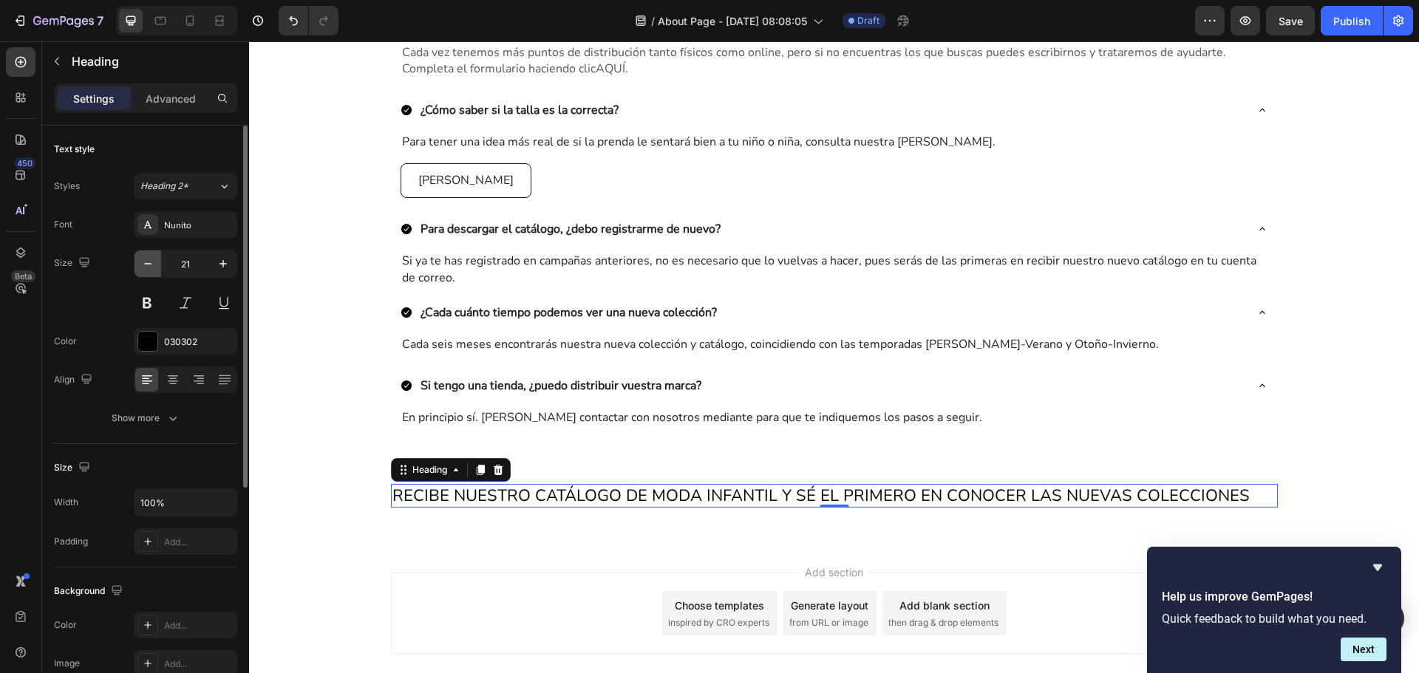
click at [160, 267] on button "button" at bounding box center [148, 264] width 27 height 27
type input "20"
click at [183, 347] on div "030302" at bounding box center [185, 342] width 43 height 13
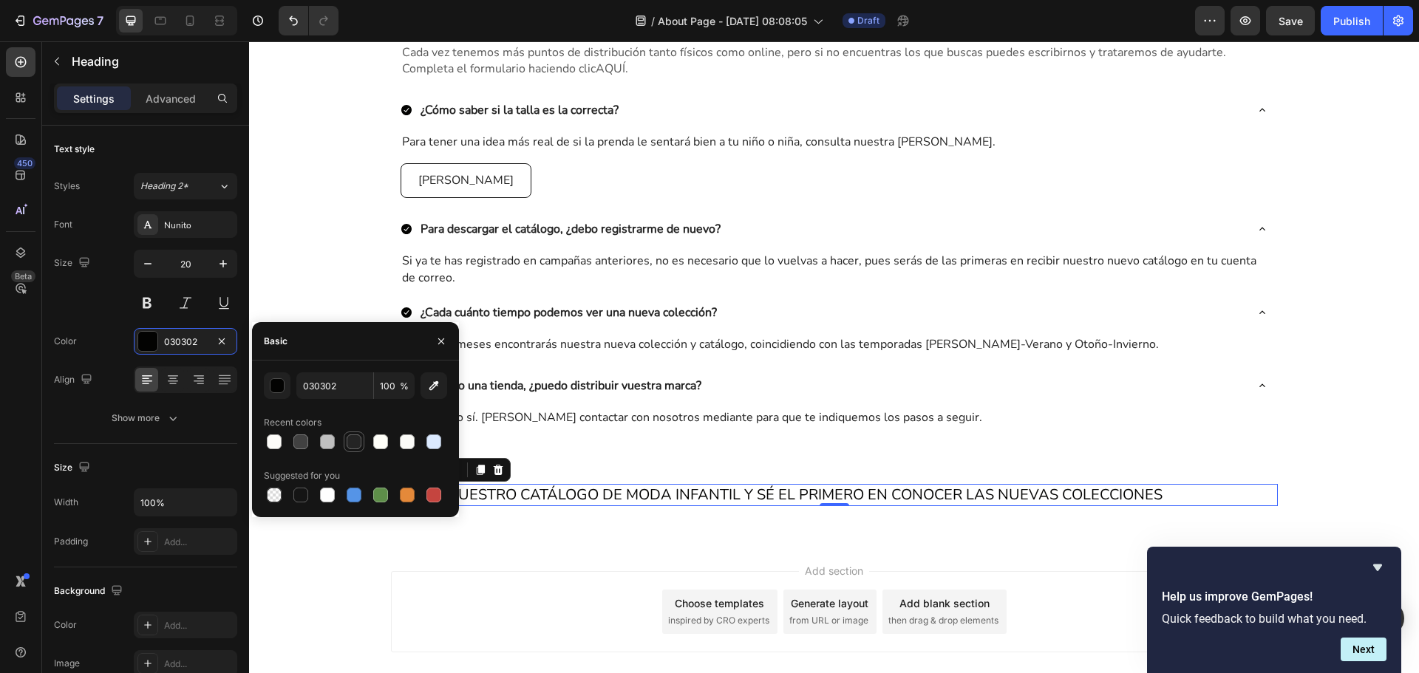
click at [358, 440] on div at bounding box center [354, 442] width 15 height 15
type input "242424"
click at [174, 384] on icon at bounding box center [172, 384] width 7 height 1
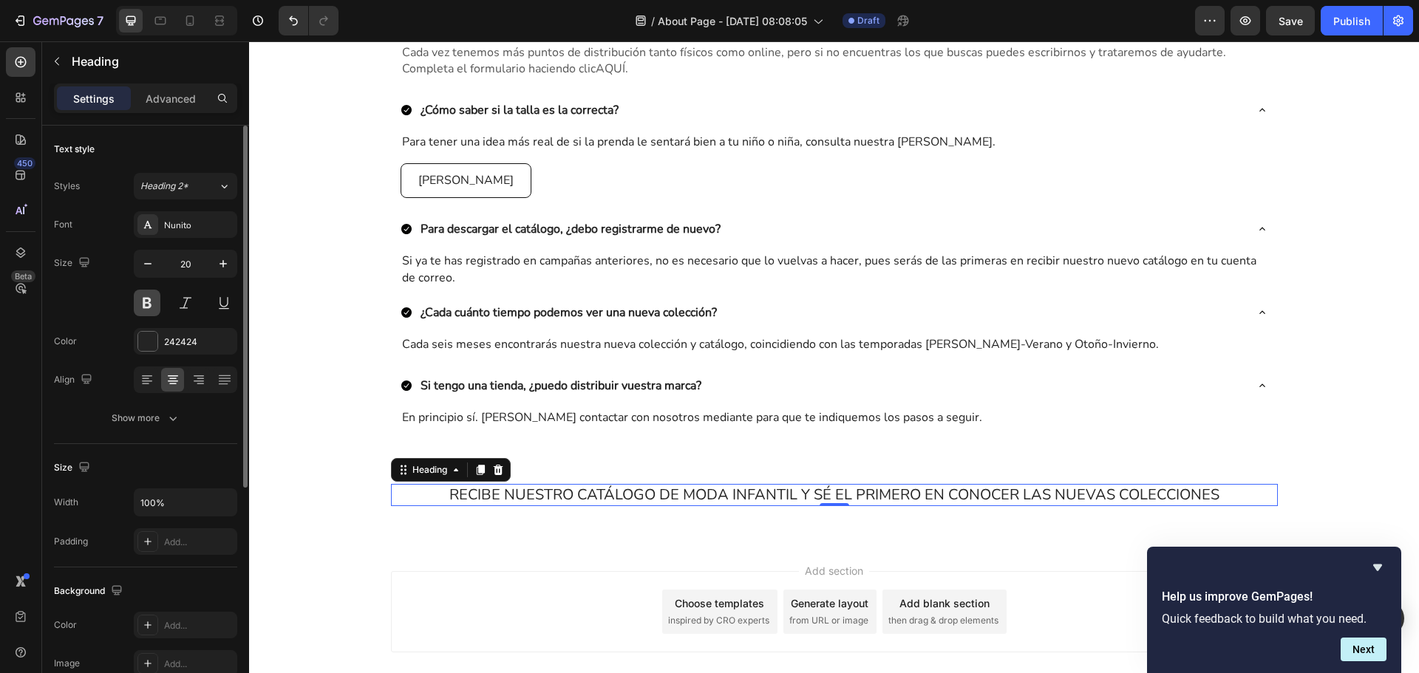
click at [142, 302] on button at bounding box center [147, 303] width 27 height 27
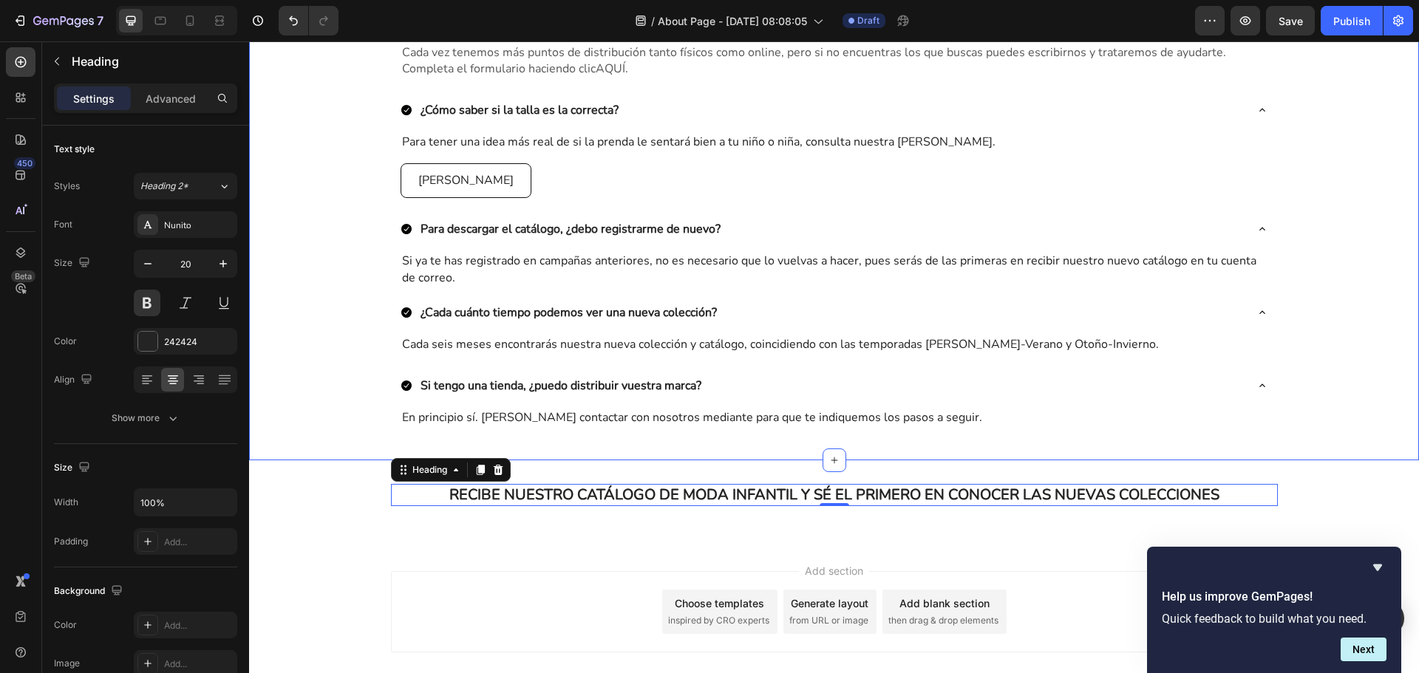
click at [1353, 382] on div "CATÁLOGOS DE ROPA INFANTIL Heading Row PEGUNTAS DE INFORMACIÓN Text Block ¿Dónd…" at bounding box center [834, 177] width 1170 height 517
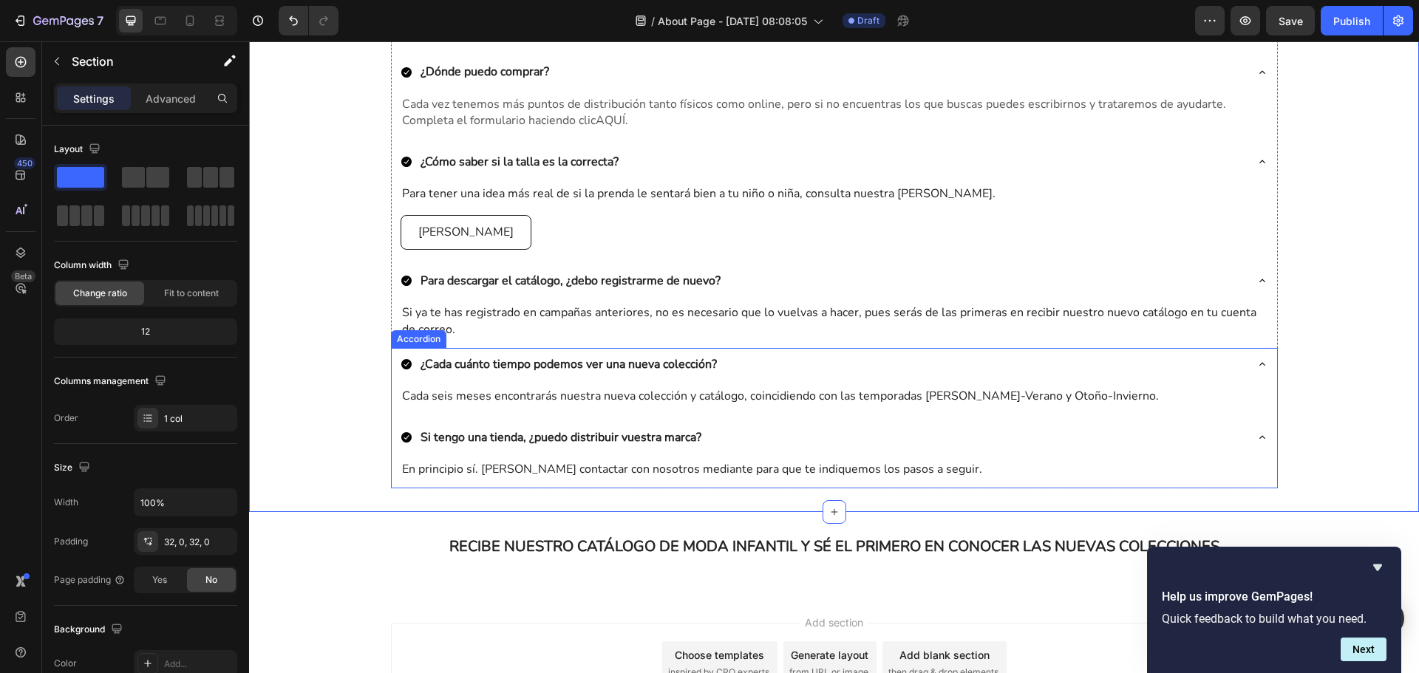
scroll to position [360, 0]
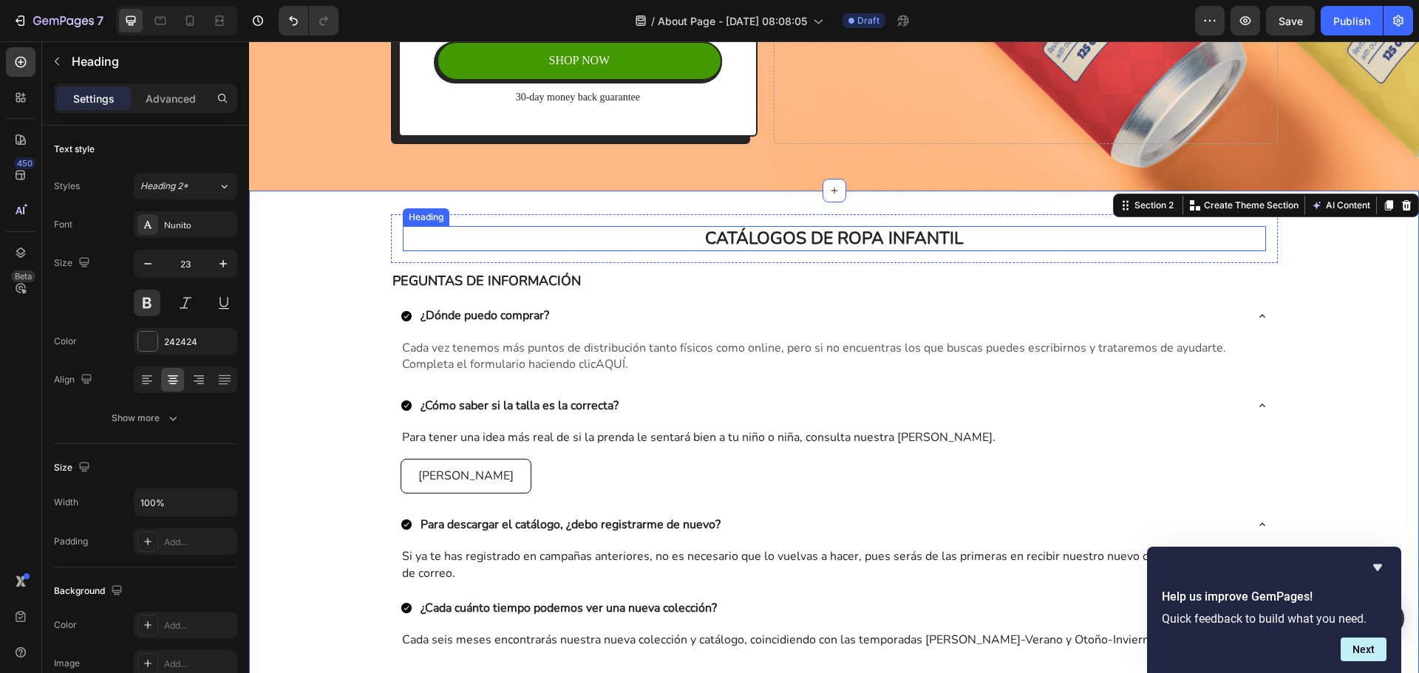
click at [924, 238] on p "CATÁLOGOS DE ROPA INFANTIL" at bounding box center [834, 239] width 860 height 22
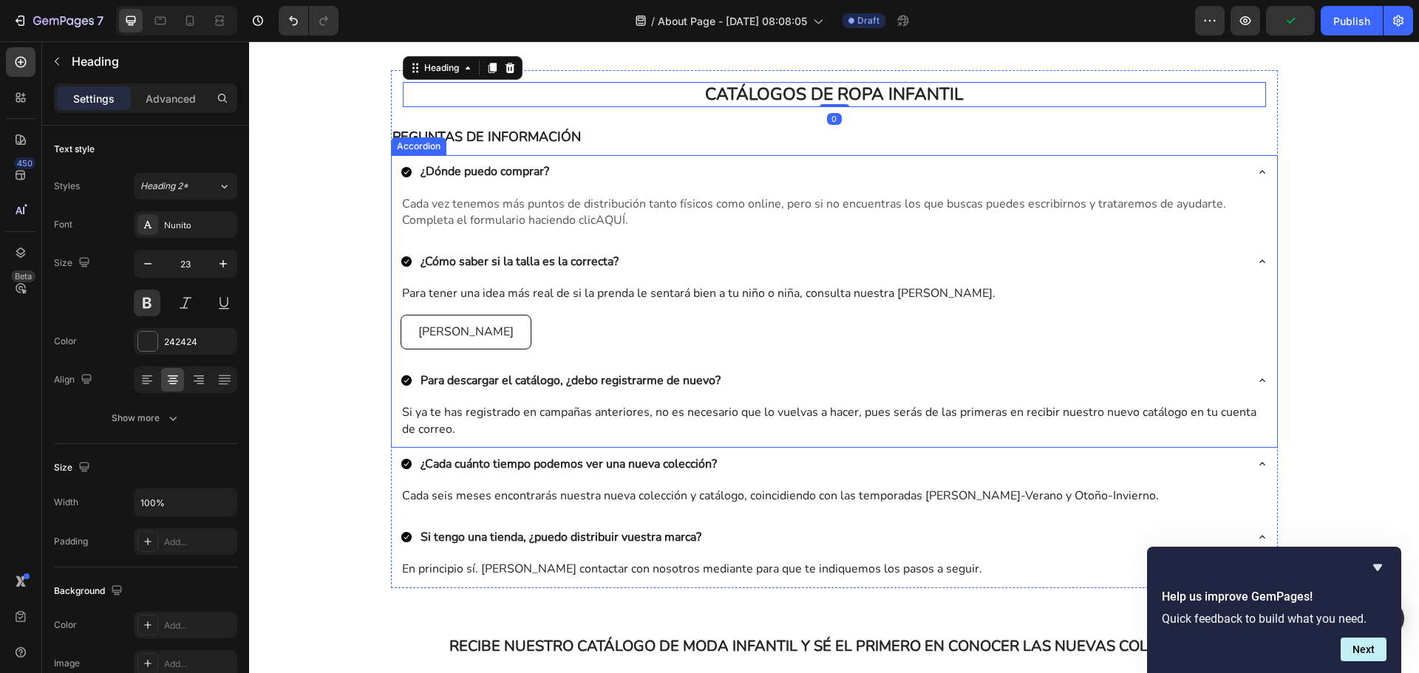
scroll to position [729, 0]
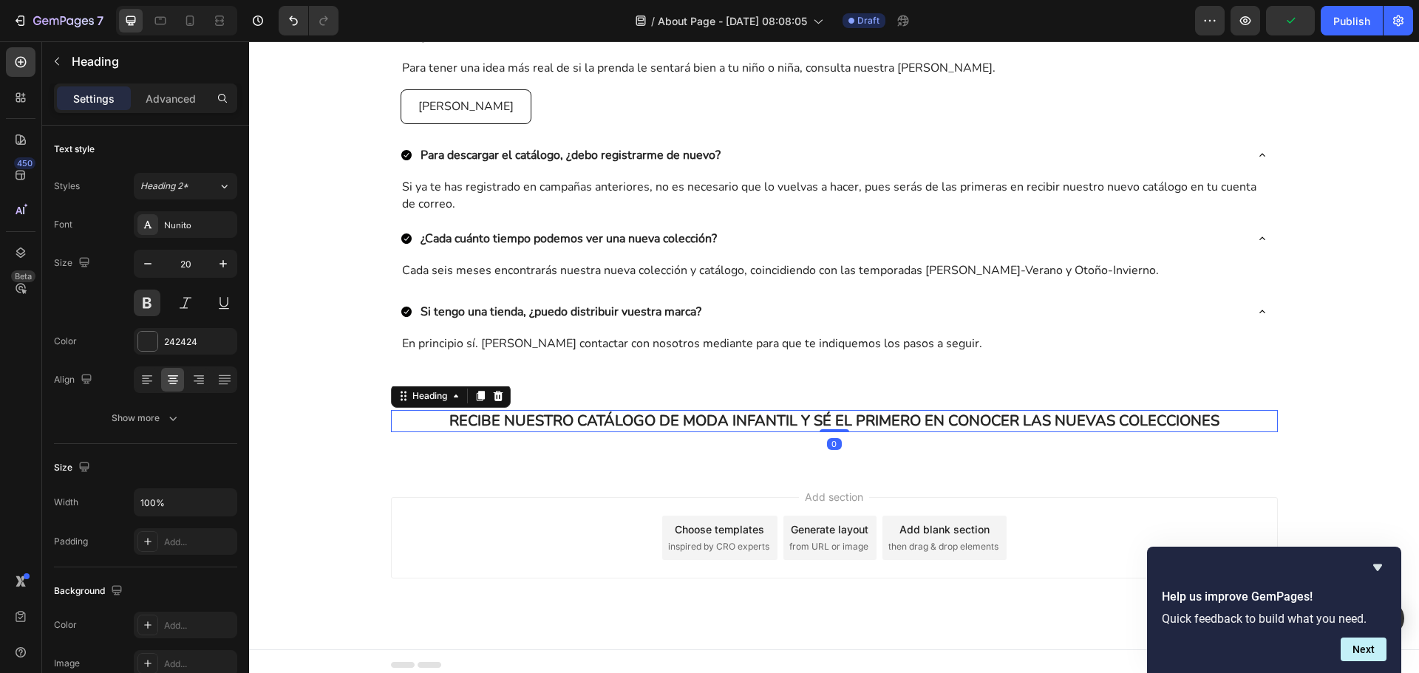
click at [888, 426] on h2 "RECIBE NUESTRO CATÁLOGO DE MODA INFANTIL Y SÉ EL PRIMERO EN CONOCER LAS NUEVAS …" at bounding box center [834, 421] width 887 height 22
click at [215, 259] on button "button" at bounding box center [223, 264] width 27 height 27
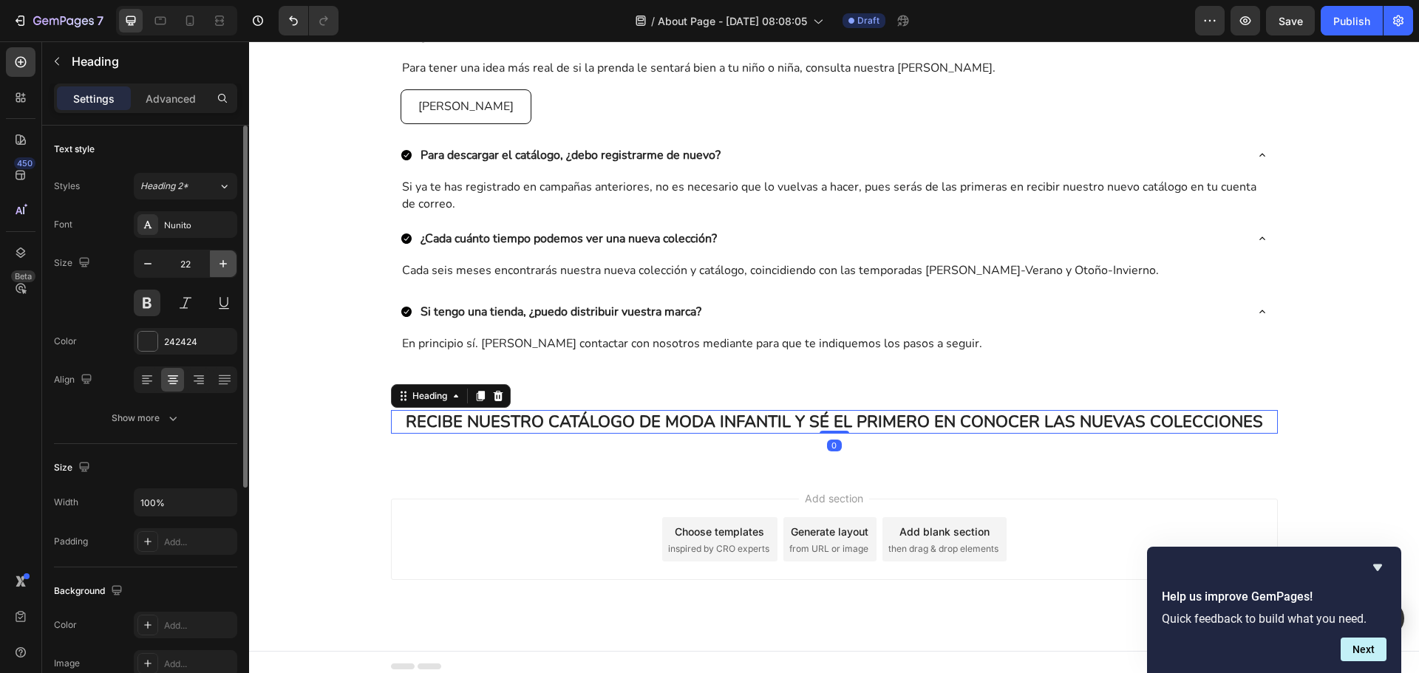
click at [215, 259] on button "button" at bounding box center [223, 264] width 27 height 27
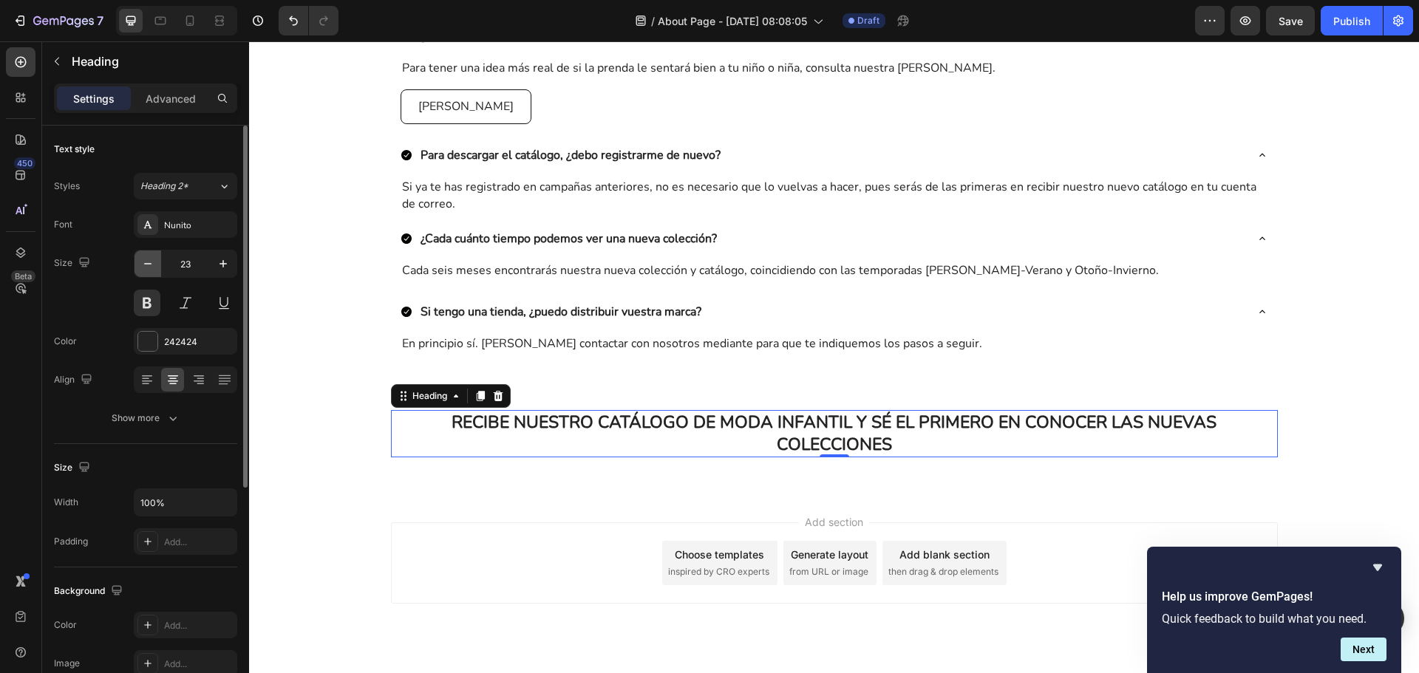
click at [156, 261] on button "button" at bounding box center [148, 264] width 27 height 27
click at [155, 261] on button "button" at bounding box center [148, 264] width 27 height 27
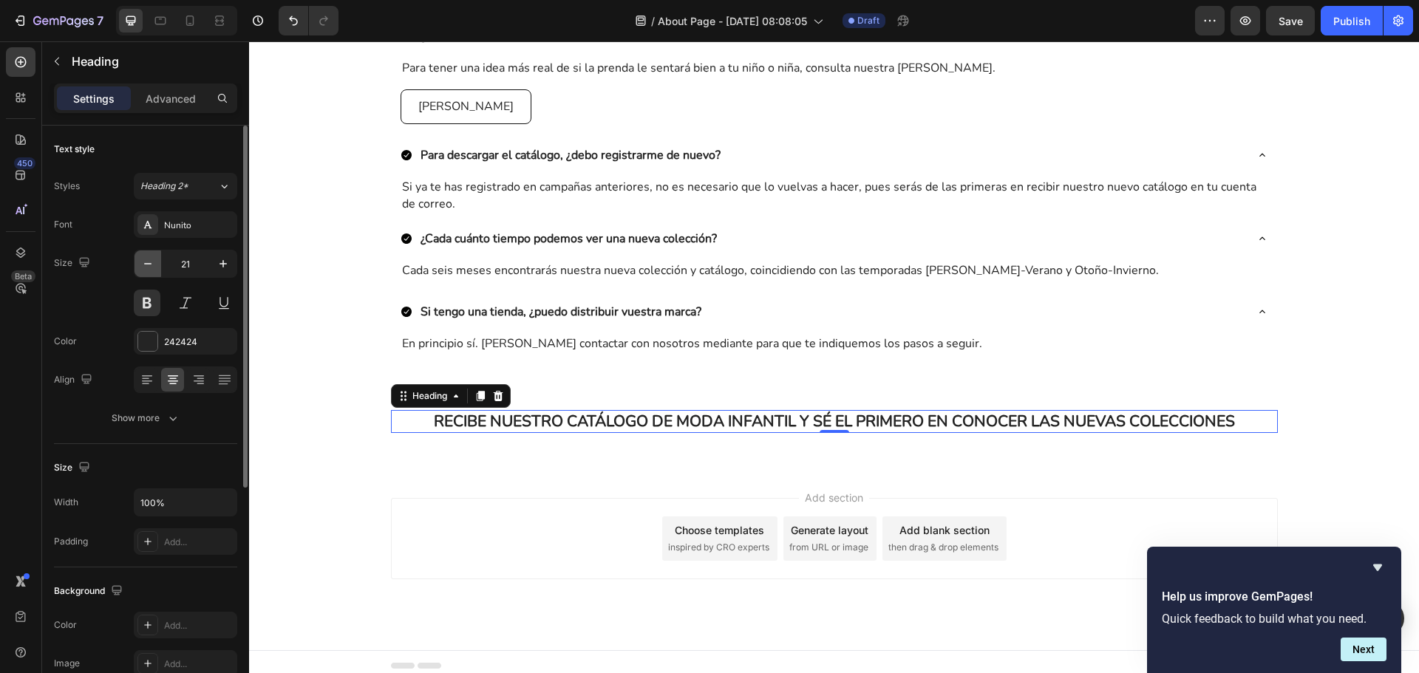
click at [148, 261] on icon "button" at bounding box center [147, 263] width 15 height 15
type input "20"
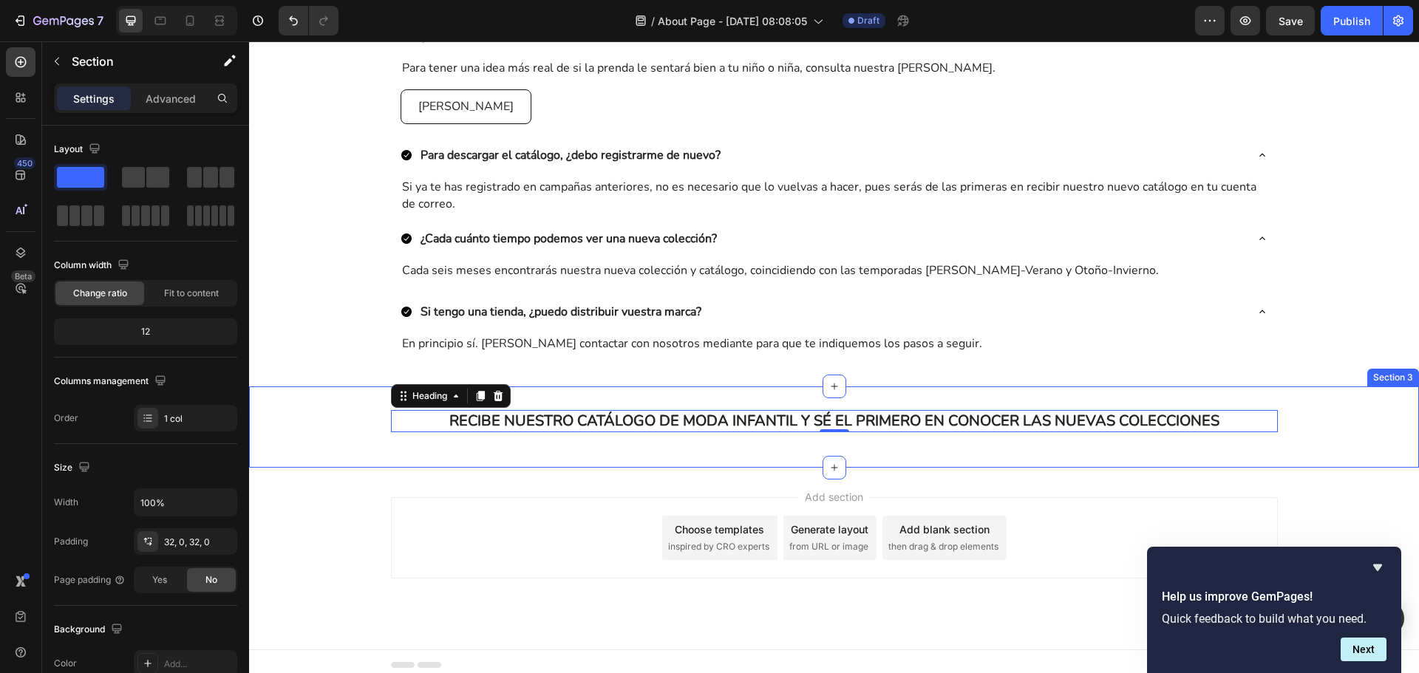
click at [1333, 404] on div "RECIBE NUESTRO CATÁLOGO DE MODA INFANTIL Y SÉ EL PRIMERO EN CONOCER LAS NUEVAS …" at bounding box center [834, 427] width 1170 height 81
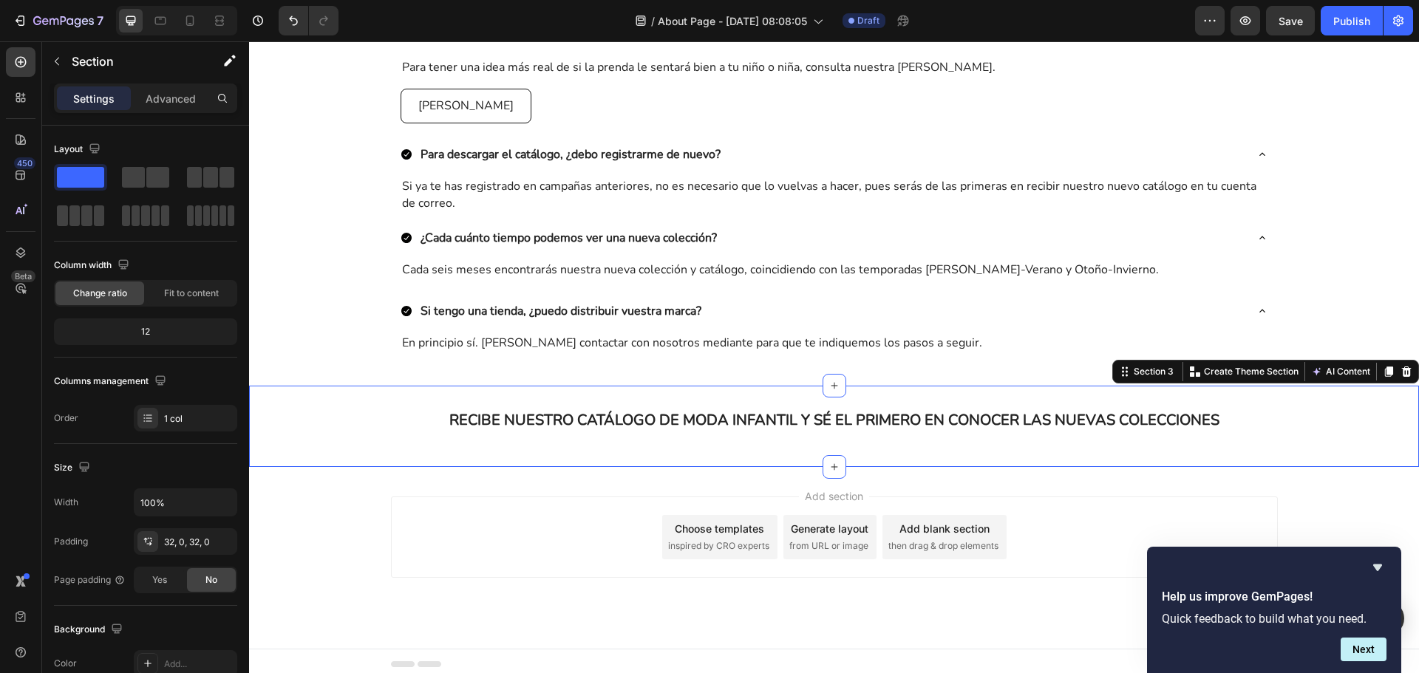
scroll to position [737, 0]
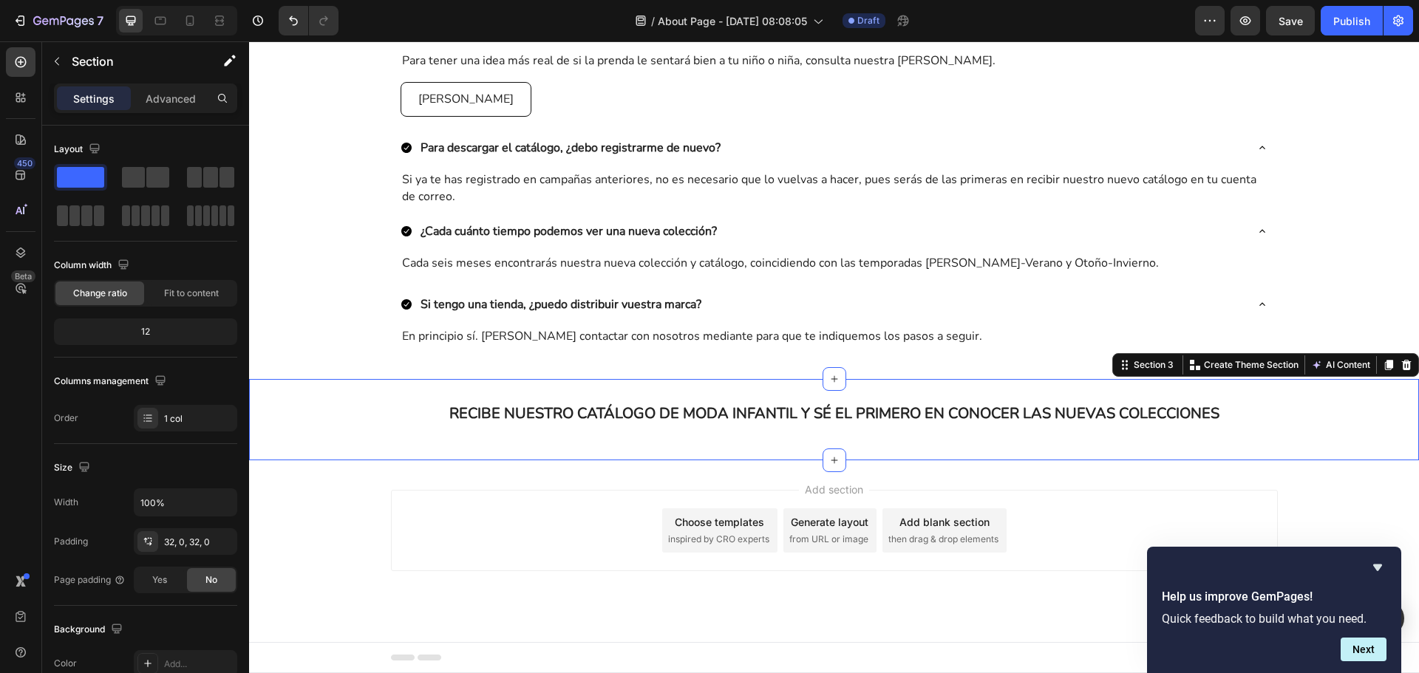
click at [647, 429] on div "RECIBE NUESTRO CATÁLOGO DE MODA INFANTIL Y SÉ EL PRIMERO EN CONOCER LAS NUEVAS …" at bounding box center [834, 420] width 1170 height 34
click at [644, 418] on h2 "RECIBE NUESTRO CATÁLOGO DE MODA INFANTIL Y SÉ EL PRIMERO EN CONOCER LAS NUEVAS …" at bounding box center [834, 414] width 887 height 22
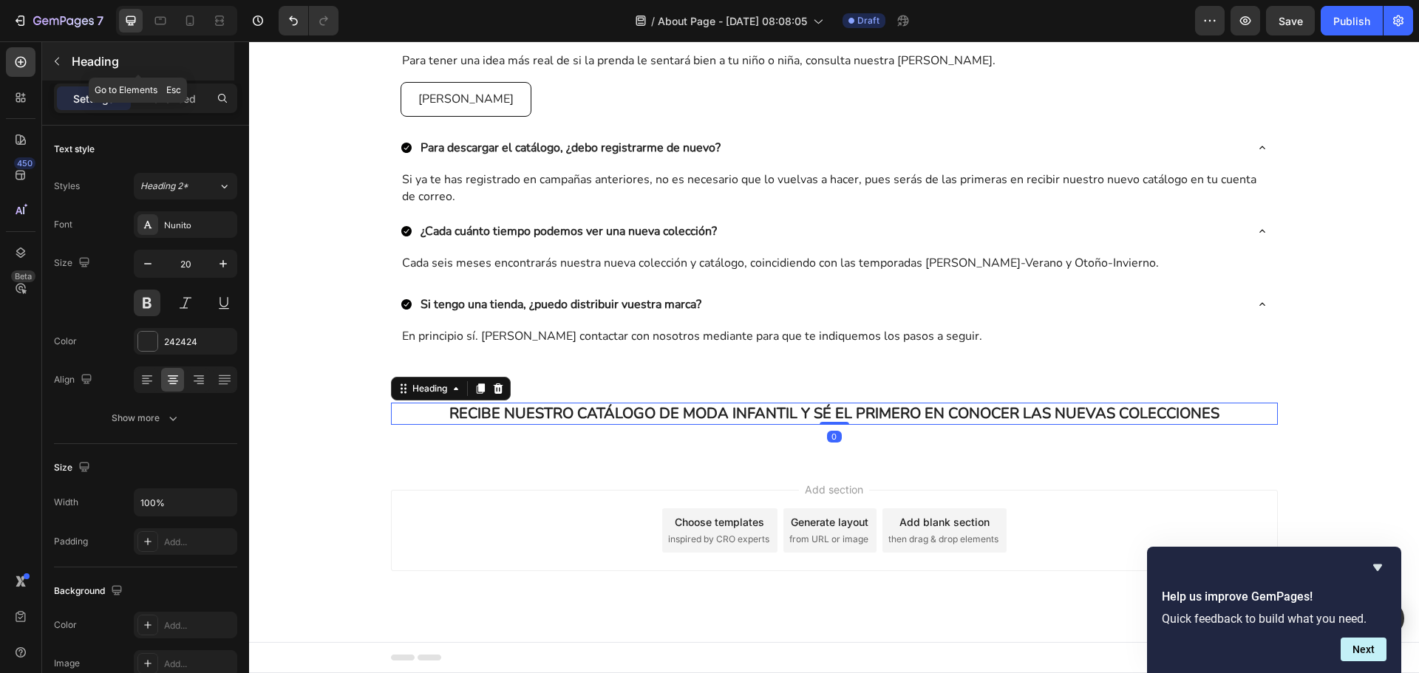
click at [57, 69] on button "button" at bounding box center [57, 62] width 24 height 24
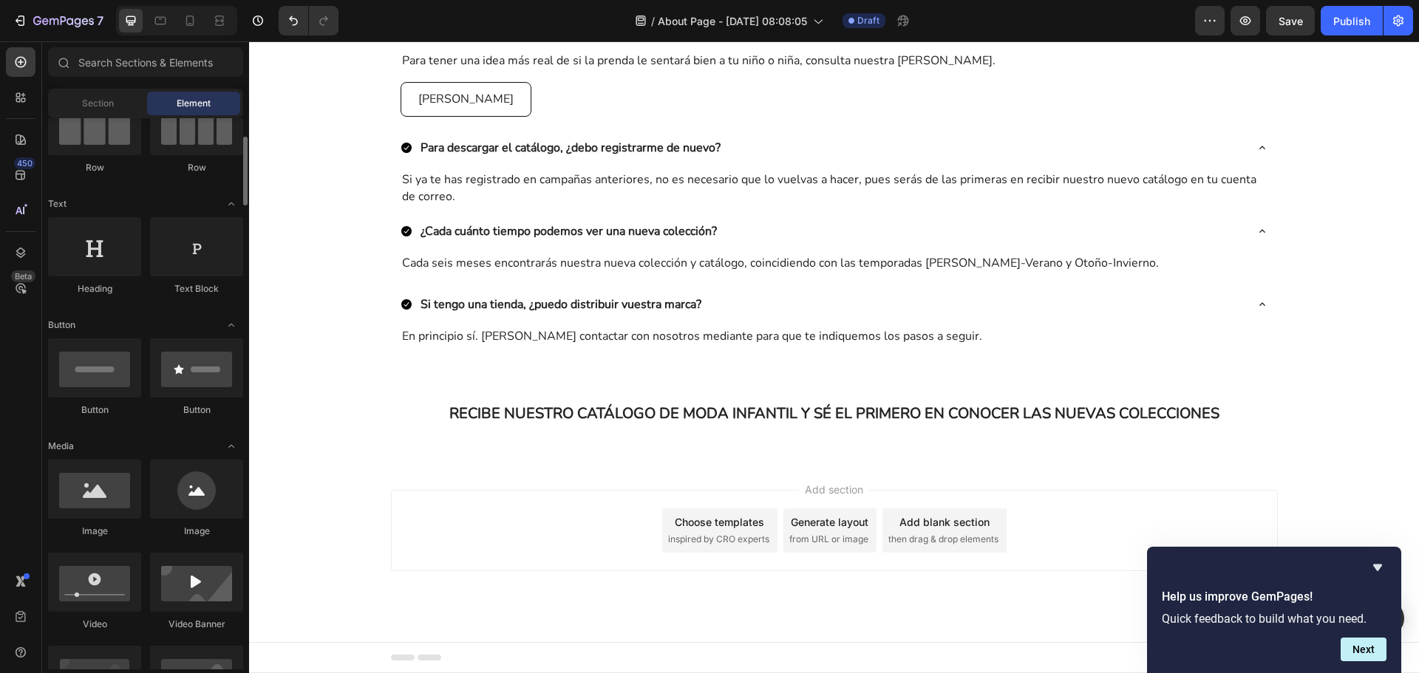
scroll to position [296, 0]
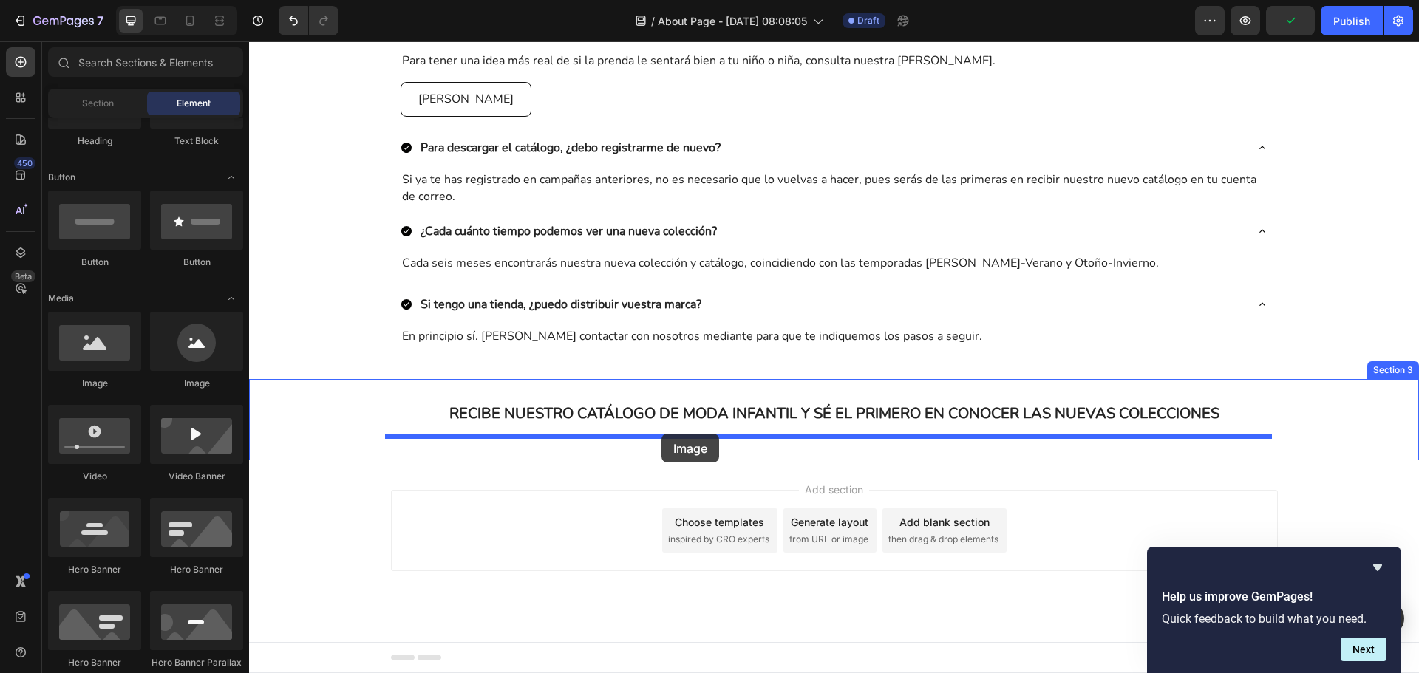
drag, startPoint x: 438, startPoint y: 409, endPoint x: 661, endPoint y: 434, distance: 224.6
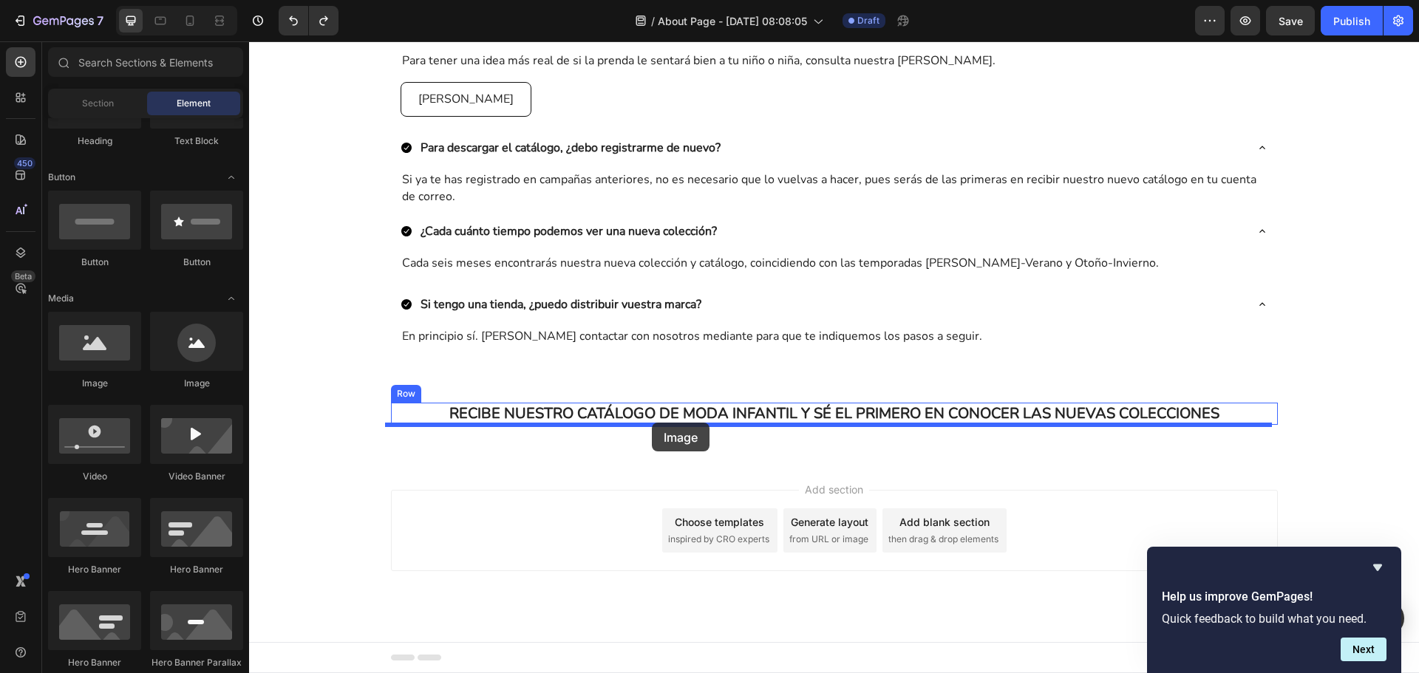
drag, startPoint x: 456, startPoint y: 393, endPoint x: 652, endPoint y: 423, distance: 198.1
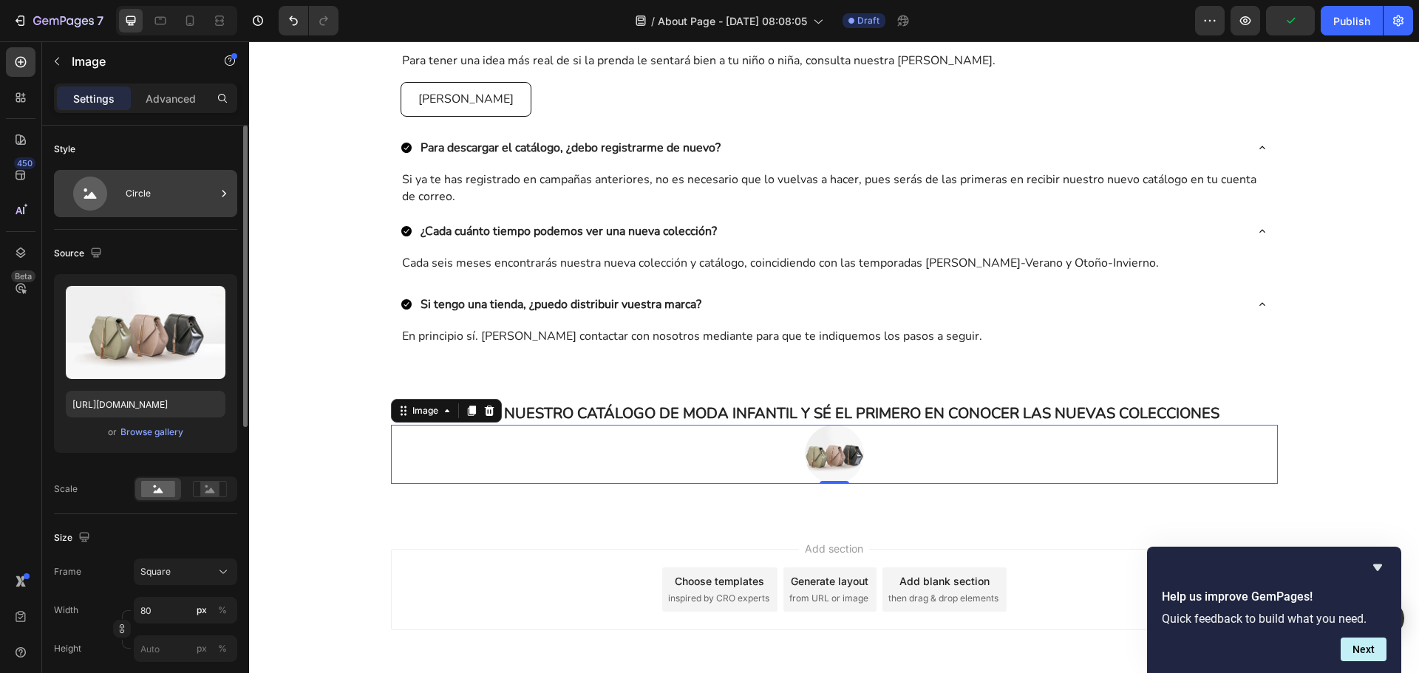
click at [181, 207] on div "Circle" at bounding box center [171, 194] width 90 height 34
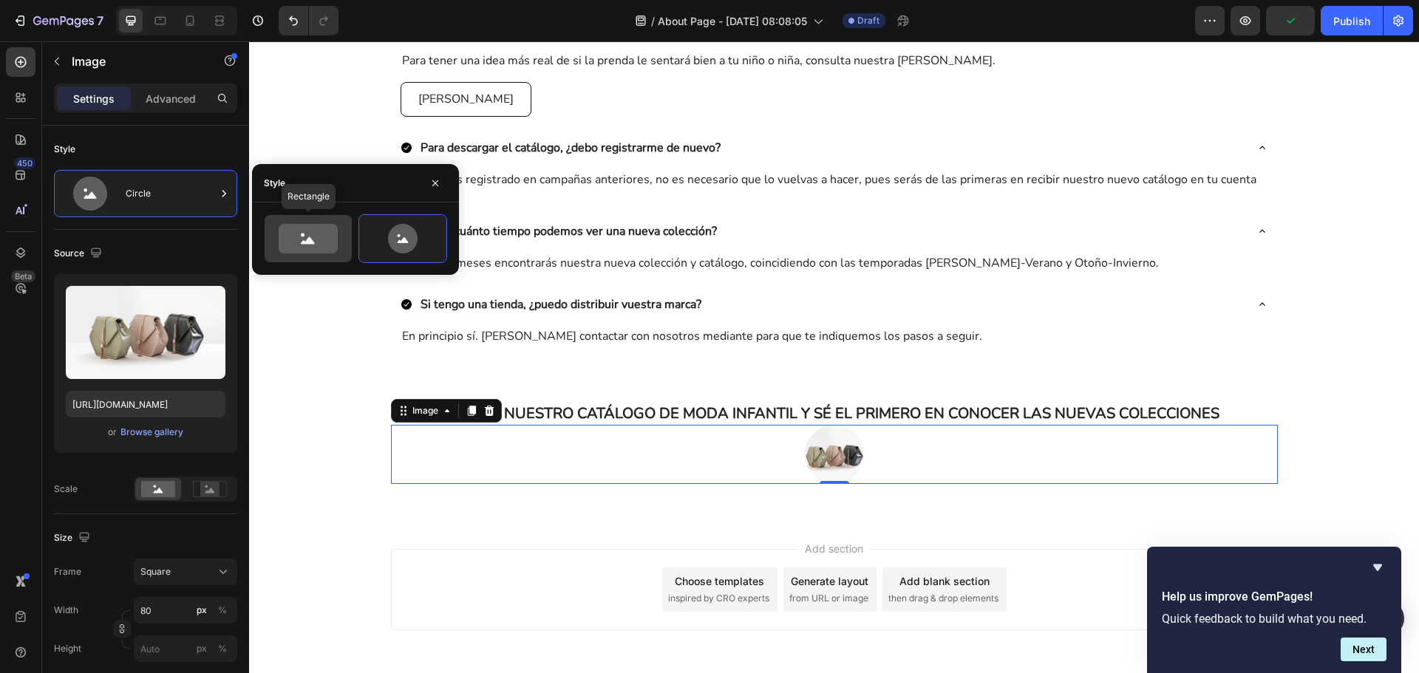
click at [308, 244] on icon at bounding box center [308, 240] width 14 height 7
type input "100"
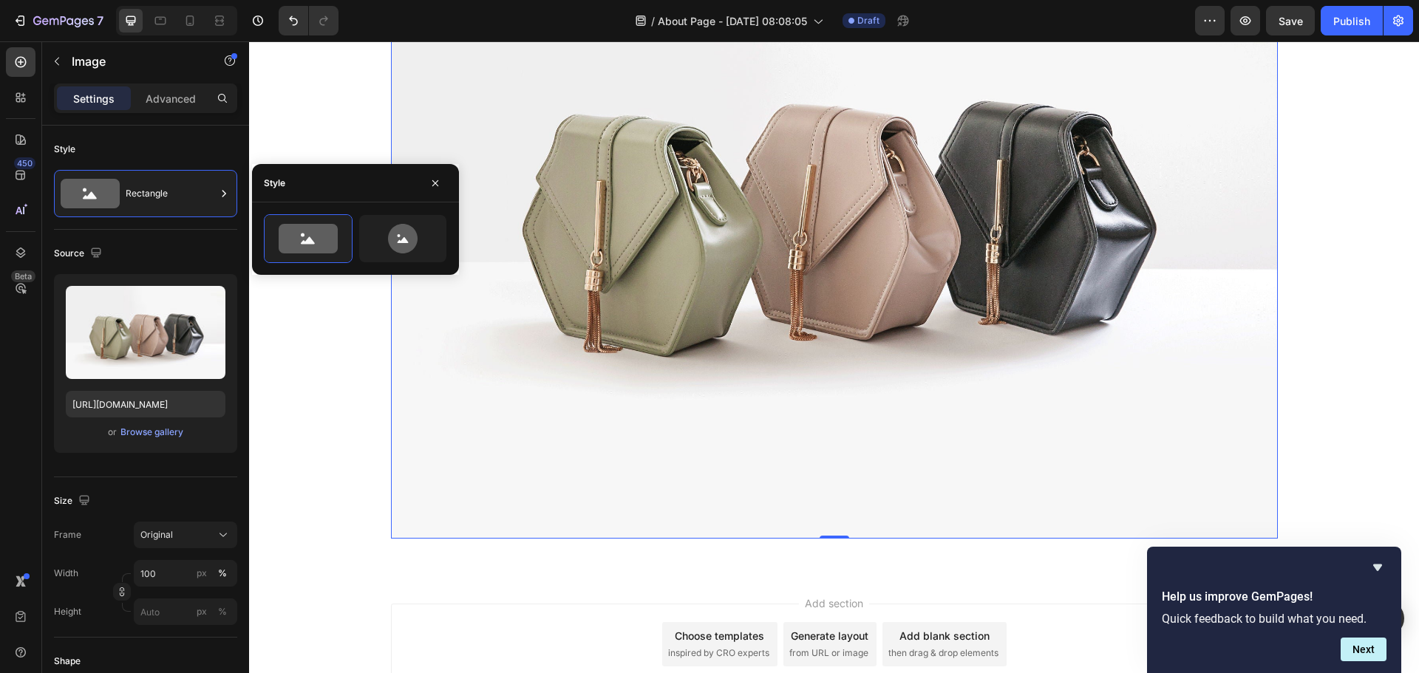
scroll to position [1328, 0]
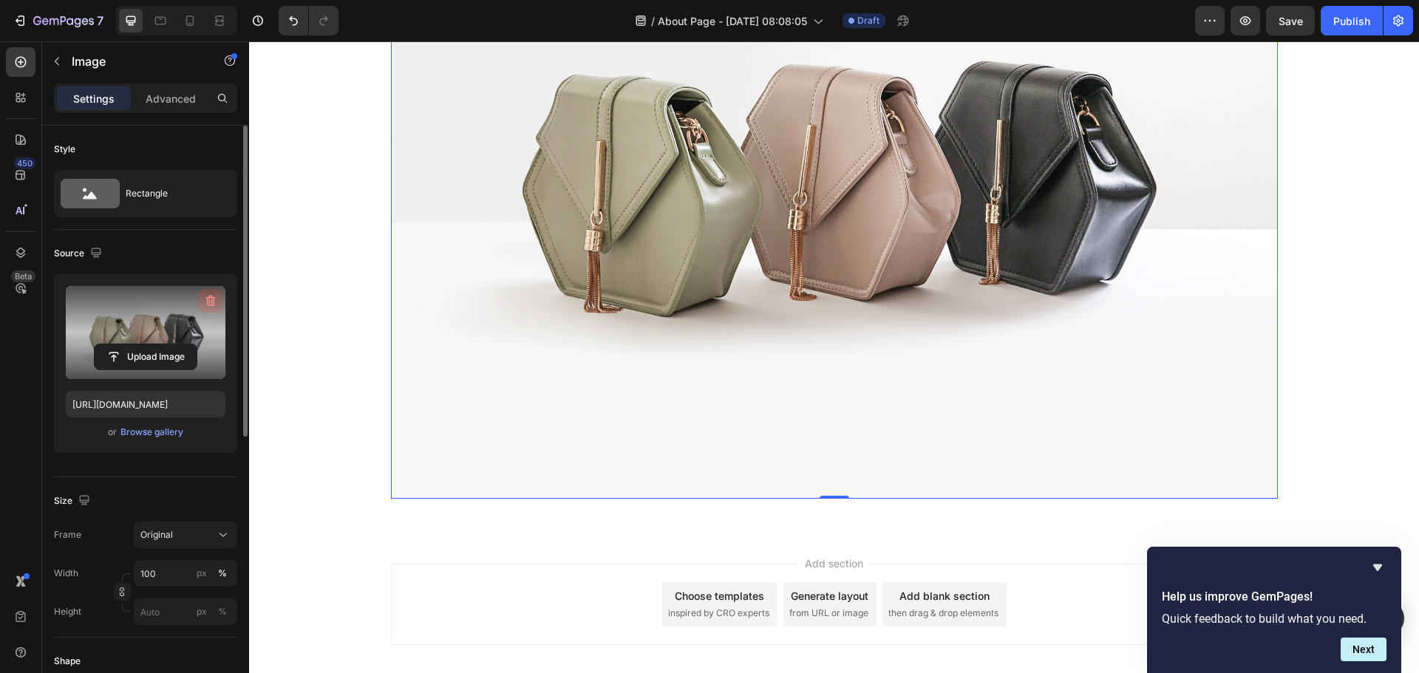
click at [216, 301] on icon "button" at bounding box center [210, 300] width 15 height 15
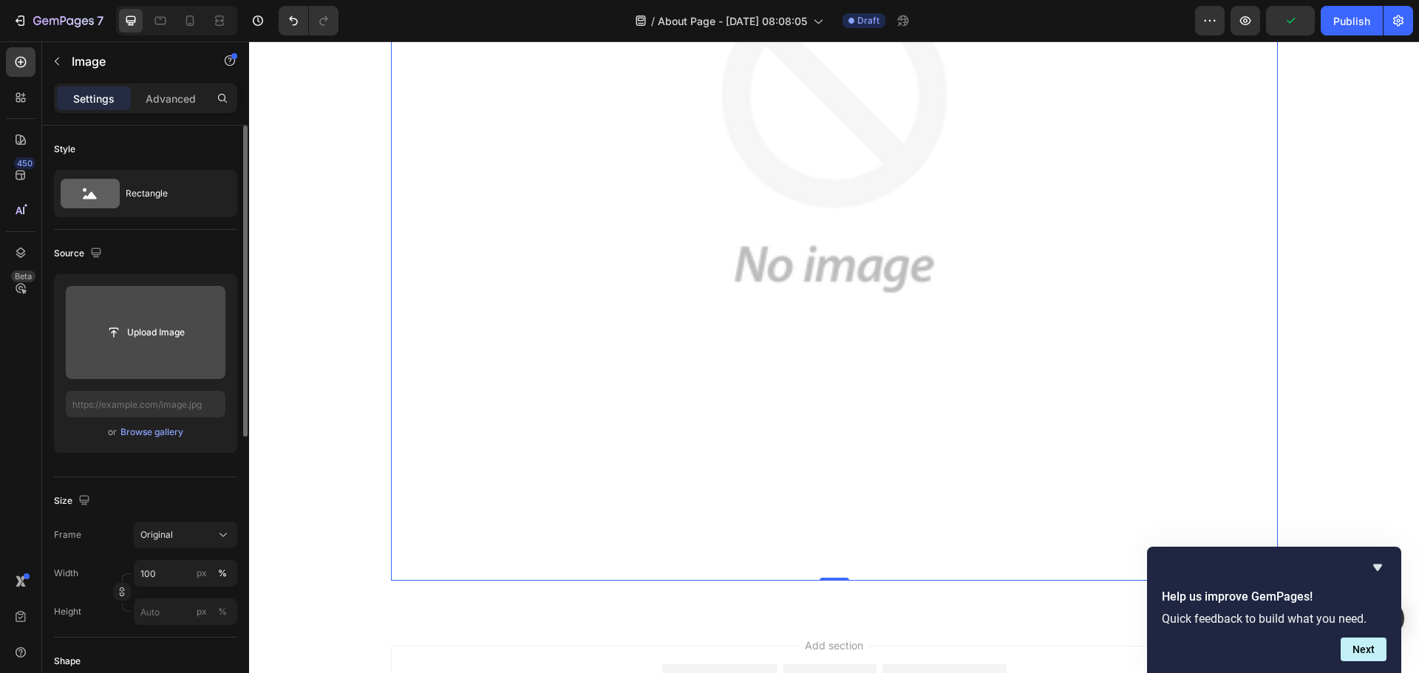
scroll to position [1467, 0]
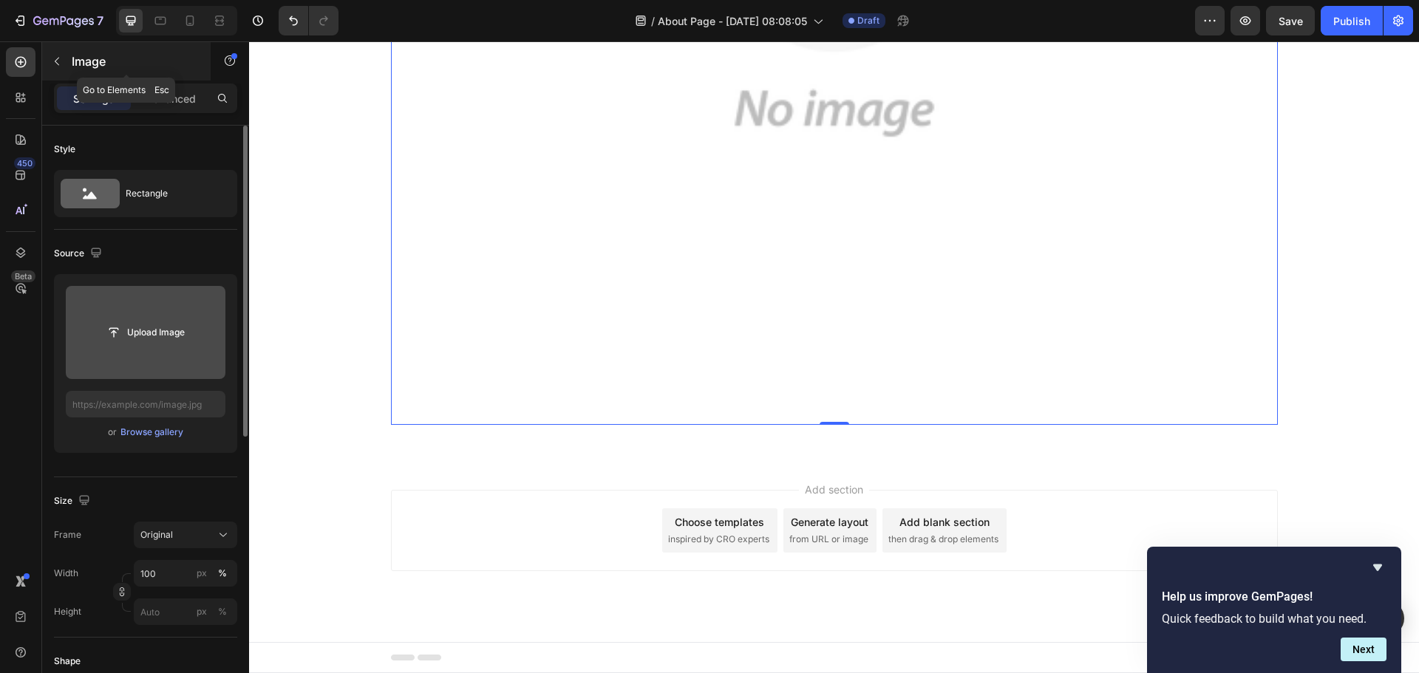
click at [58, 58] on icon "button" at bounding box center [57, 62] width 4 height 8
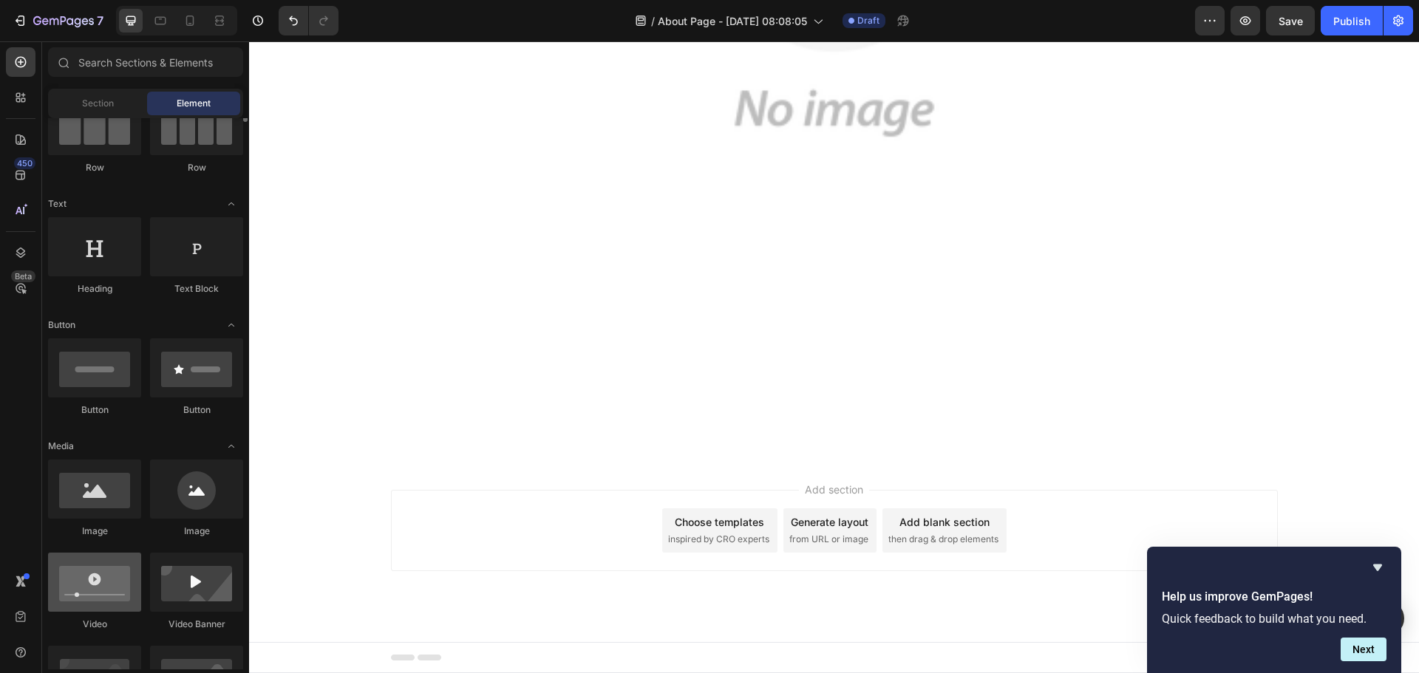
scroll to position [74, 0]
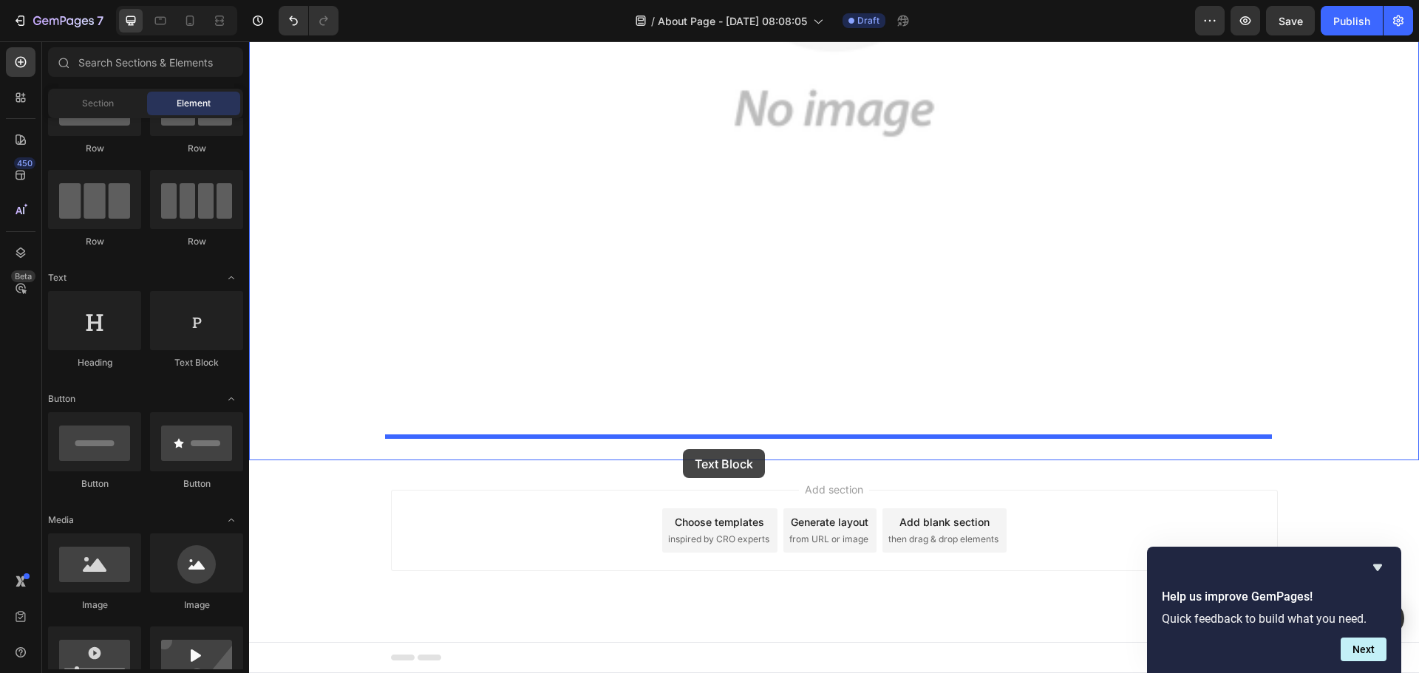
drag, startPoint x: 449, startPoint y: 379, endPoint x: 683, endPoint y: 449, distance: 244.6
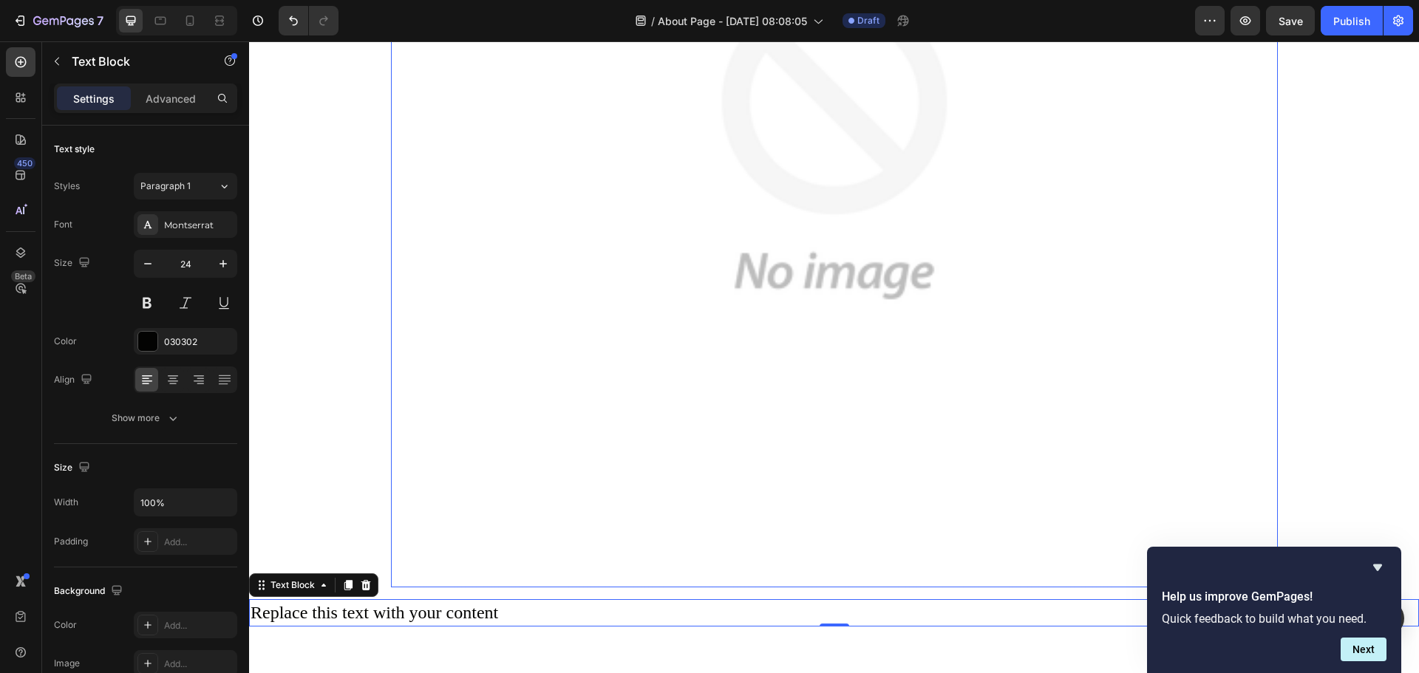
scroll to position [1467, 0]
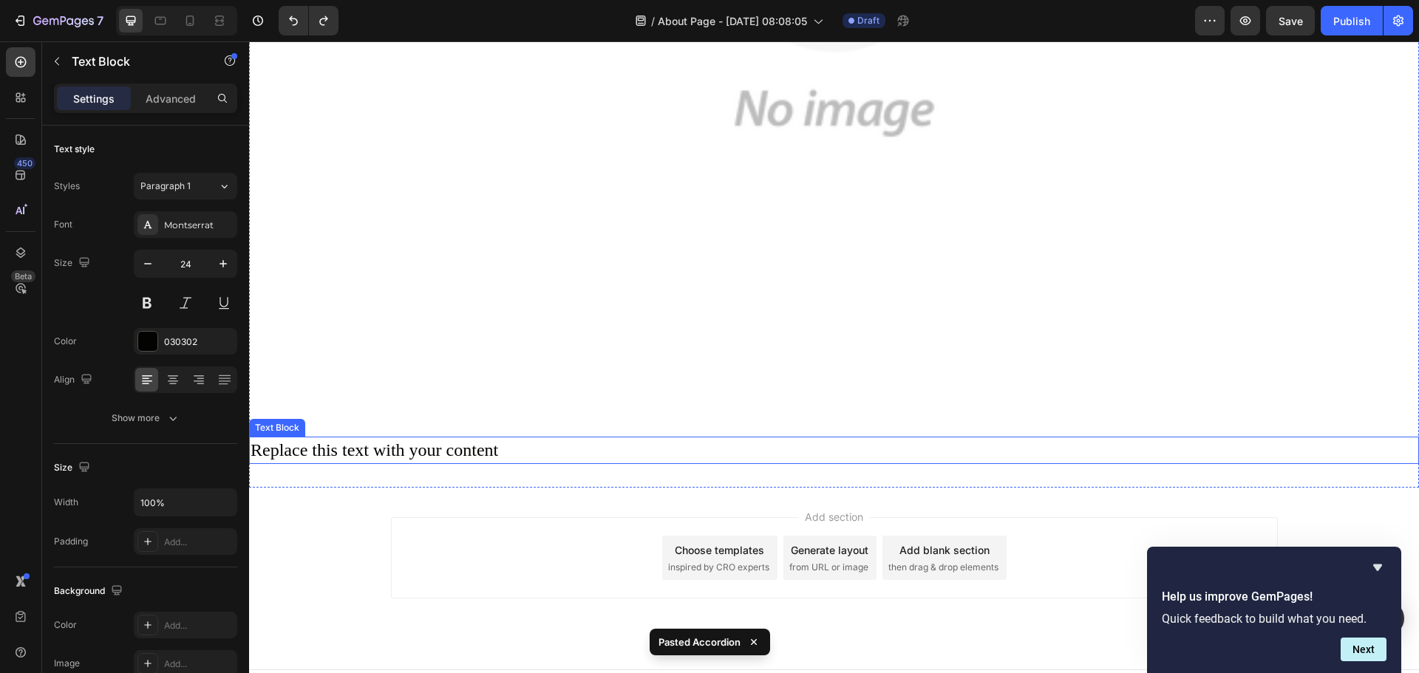
click at [485, 449] on div "Replace this text with your content" at bounding box center [834, 451] width 1170 height 28
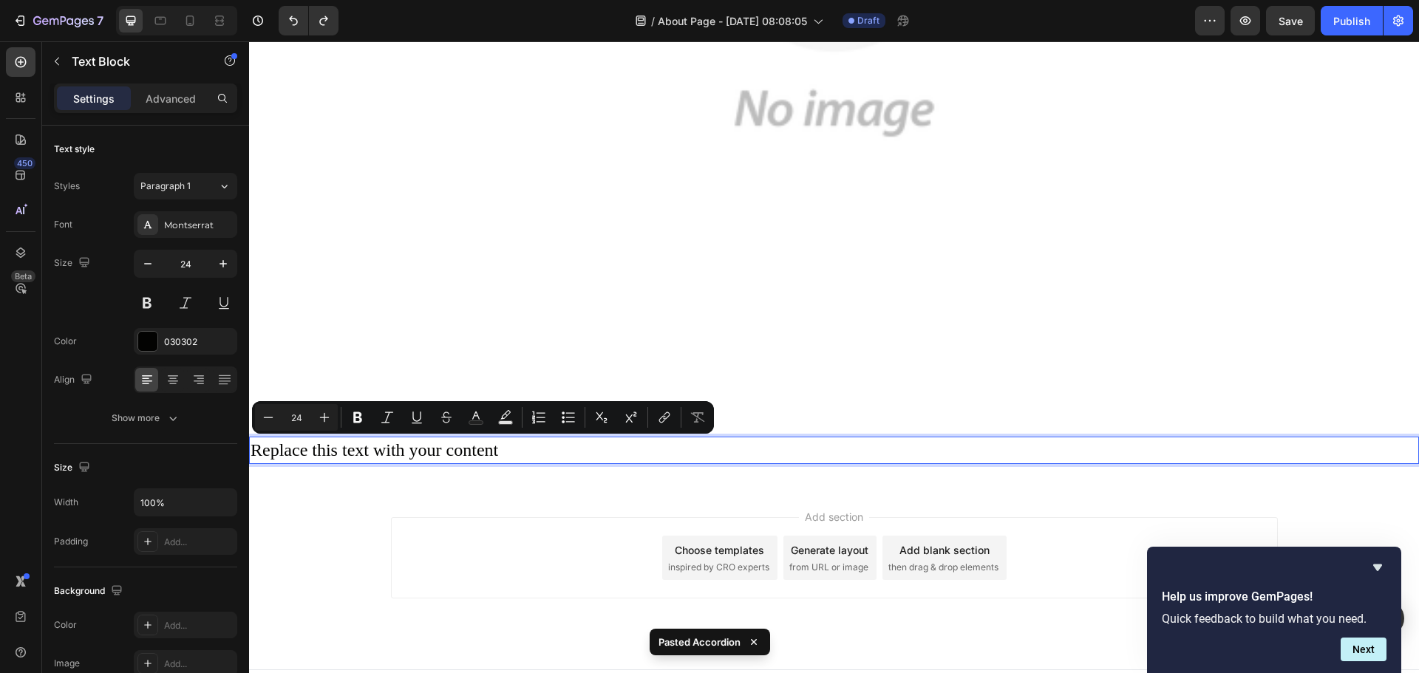
click at [577, 455] on p "Replace this text with your content" at bounding box center [834, 450] width 1167 height 25
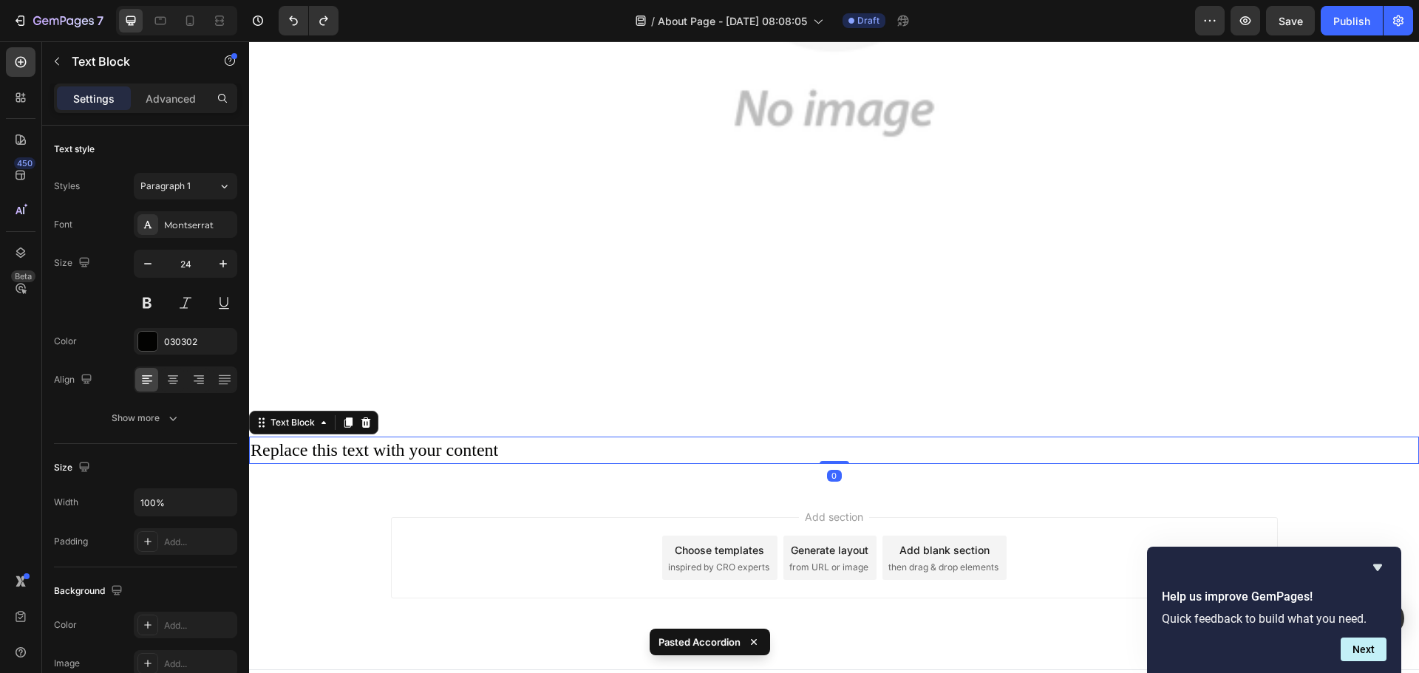
drag, startPoint x: 565, startPoint y: 446, endPoint x: 474, endPoint y: 446, distance: 90.9
click at [565, 445] on p "Replace this text with your content" at bounding box center [834, 450] width 1167 height 25
click at [367, 423] on icon at bounding box center [366, 423] width 12 height 12
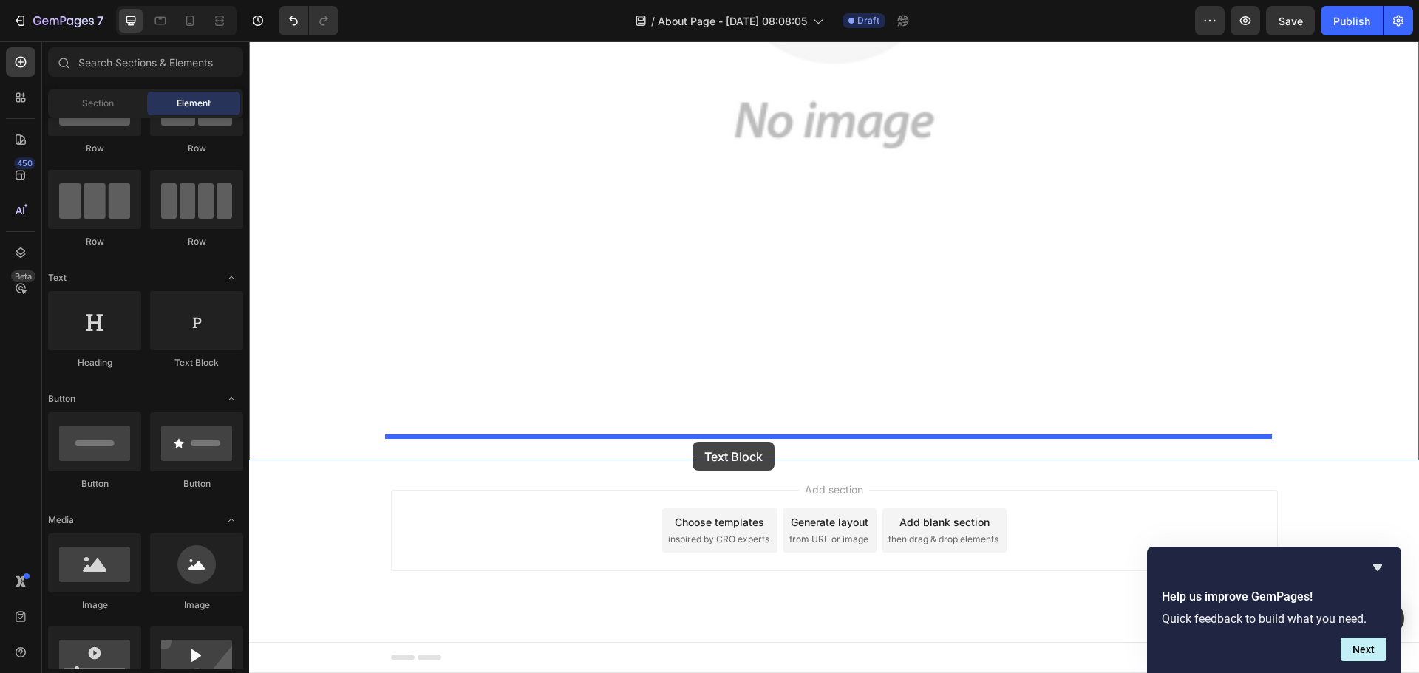
drag, startPoint x: 445, startPoint y: 387, endPoint x: 693, endPoint y: 442, distance: 254.4
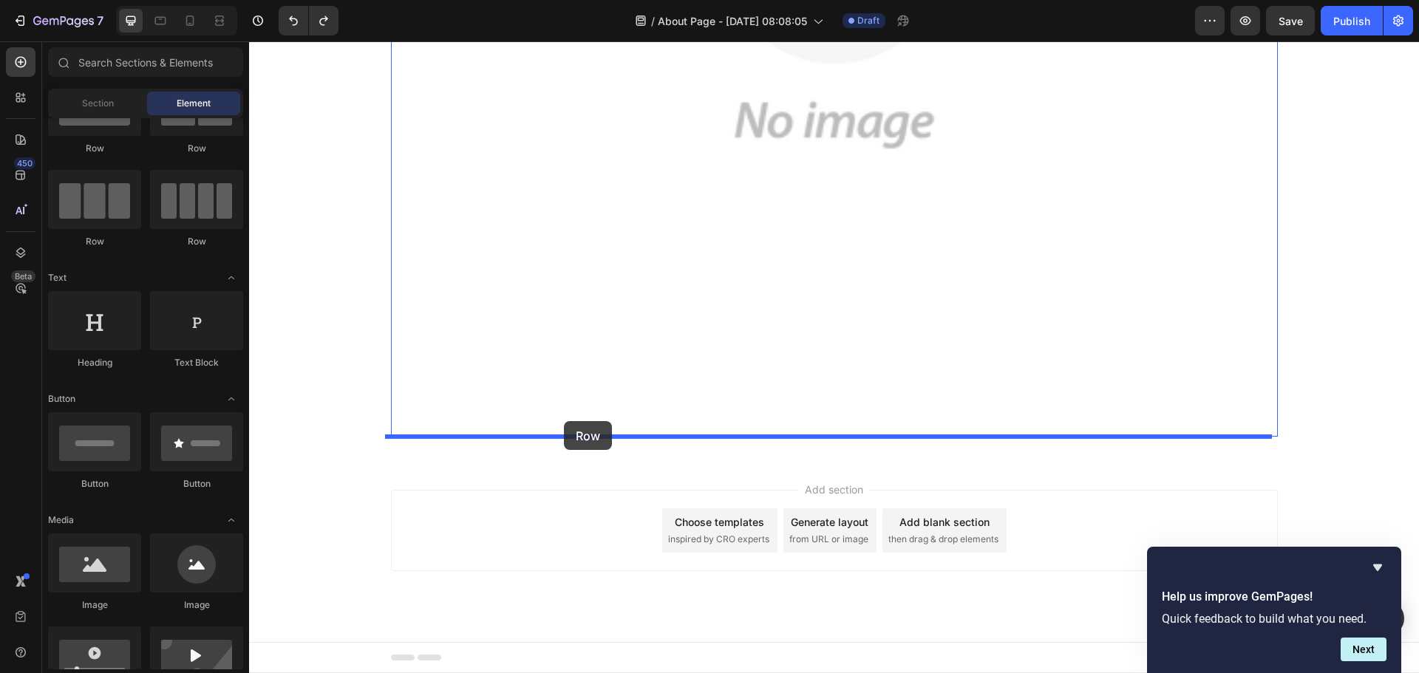
drag, startPoint x: 368, startPoint y: 171, endPoint x: 564, endPoint y: 421, distance: 317.4
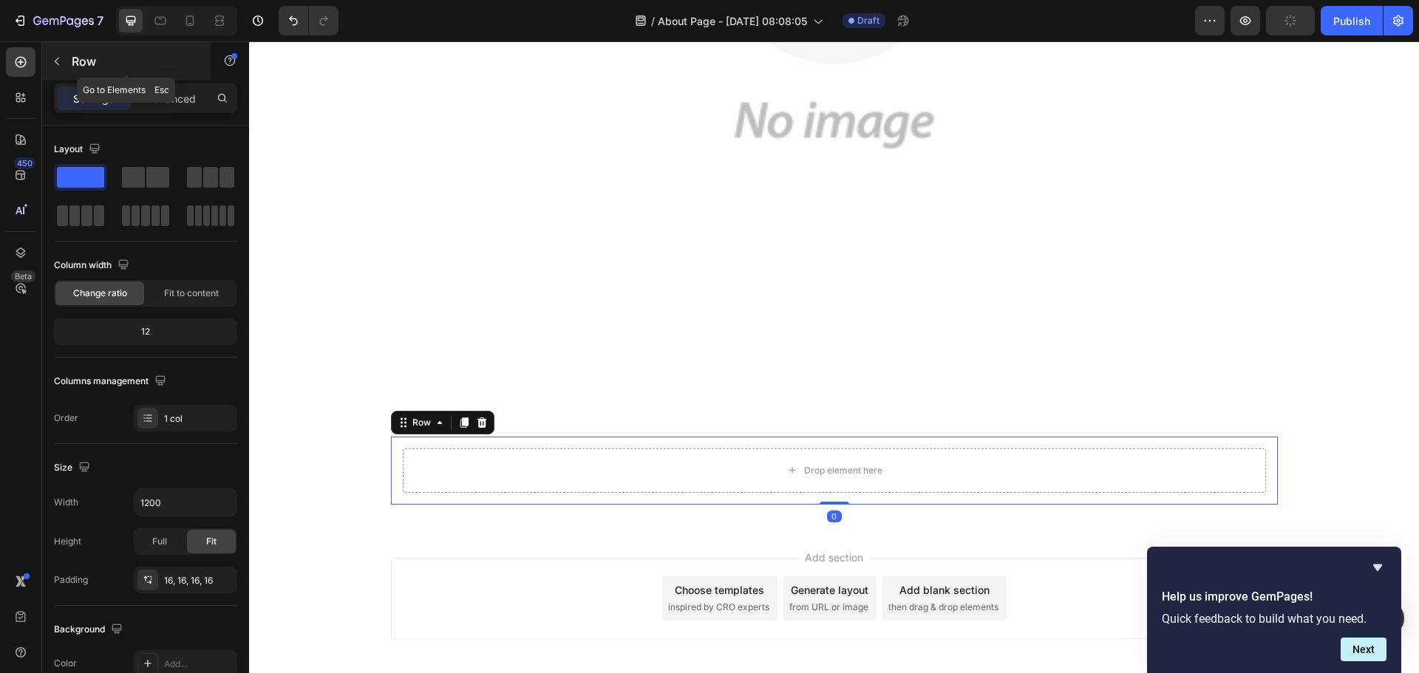
click at [61, 69] on button "button" at bounding box center [57, 62] width 24 height 24
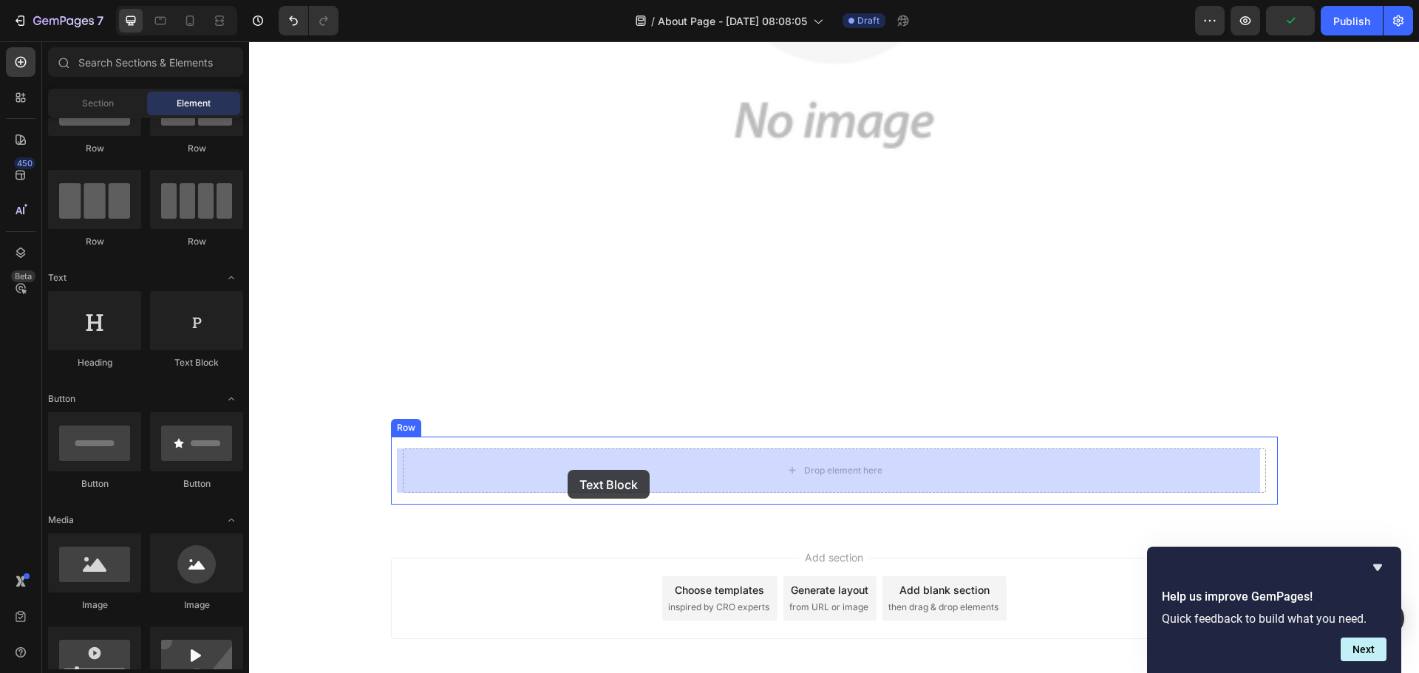
drag, startPoint x: 450, startPoint y: 378, endPoint x: 568, endPoint y: 470, distance: 149.5
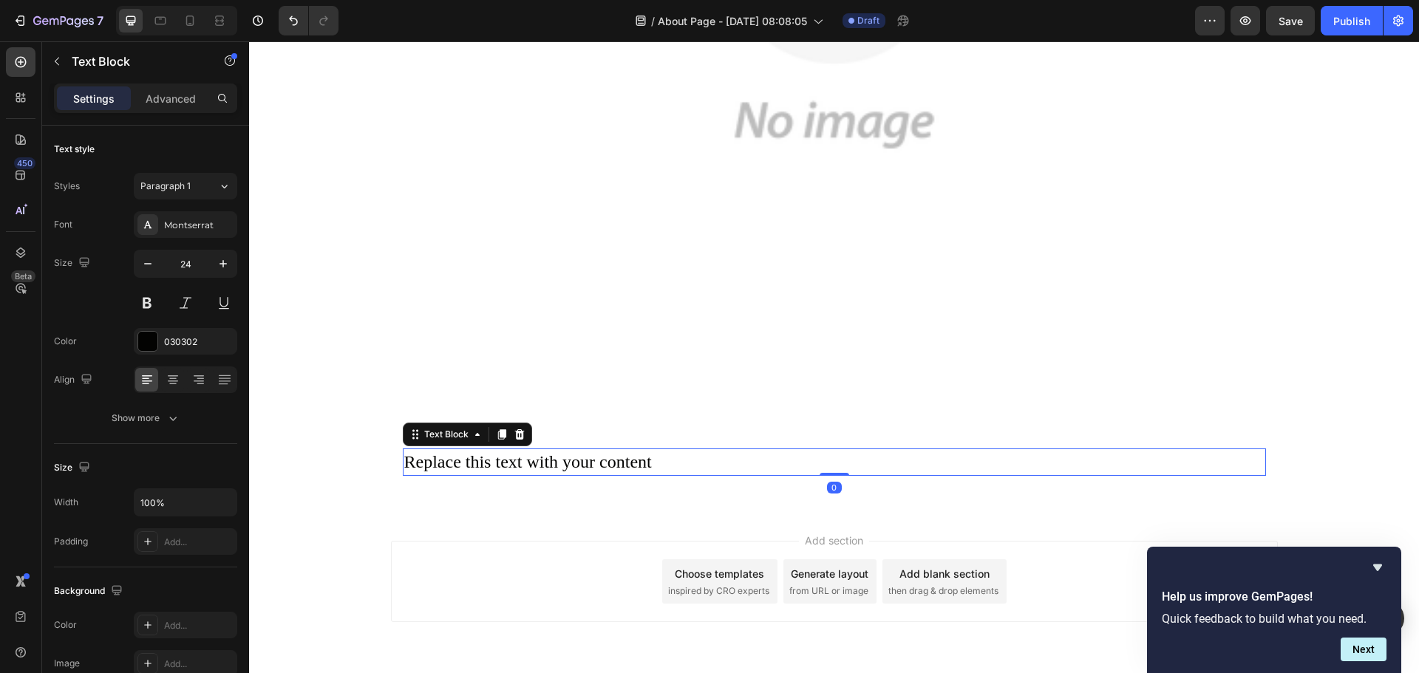
click at [523, 466] on div "Replace this text with your content" at bounding box center [834, 463] width 863 height 28
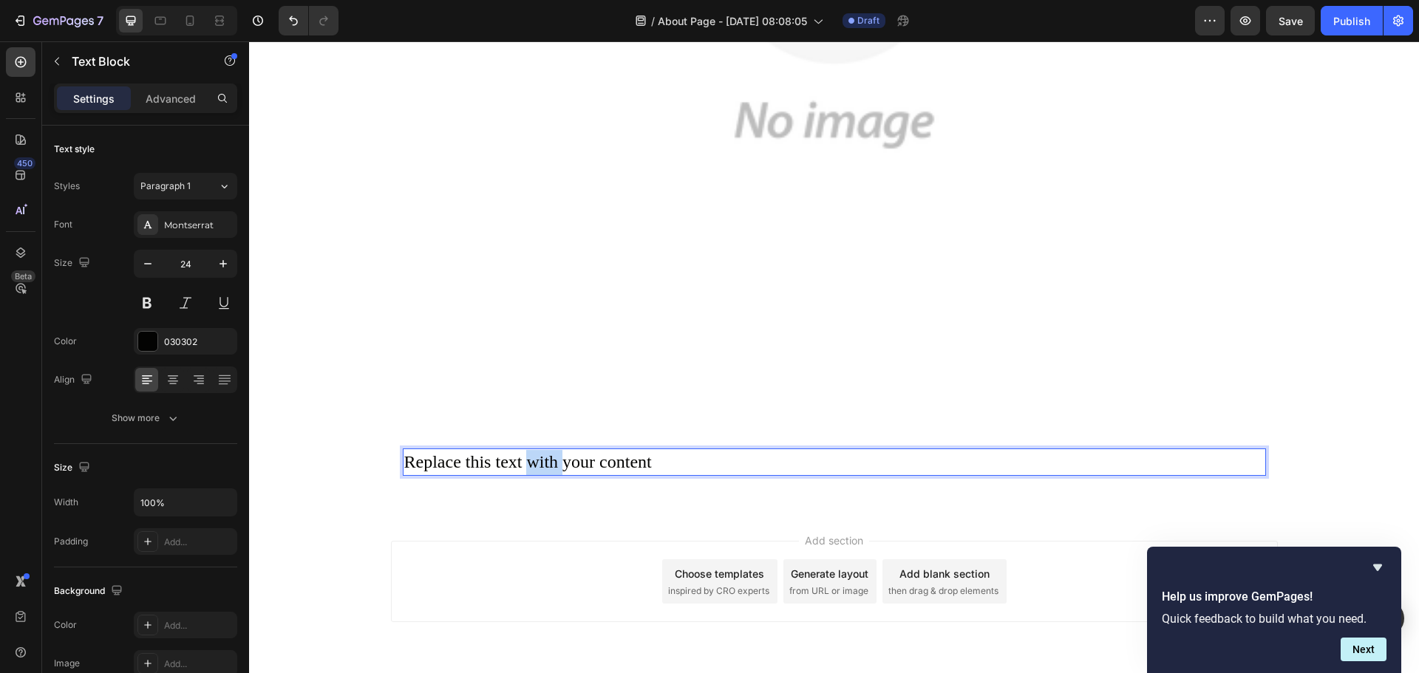
click at [523, 466] on p "Replace this text with your content" at bounding box center [834, 462] width 860 height 25
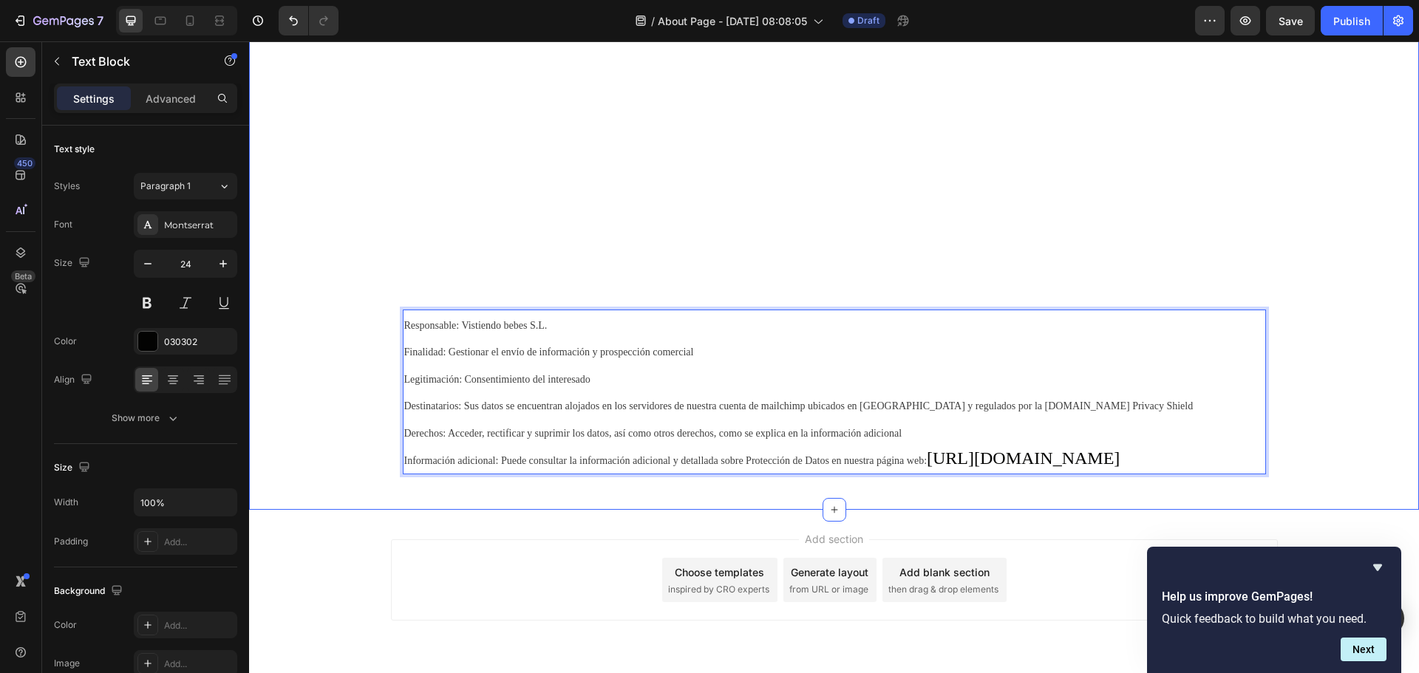
scroll to position [1603, 0]
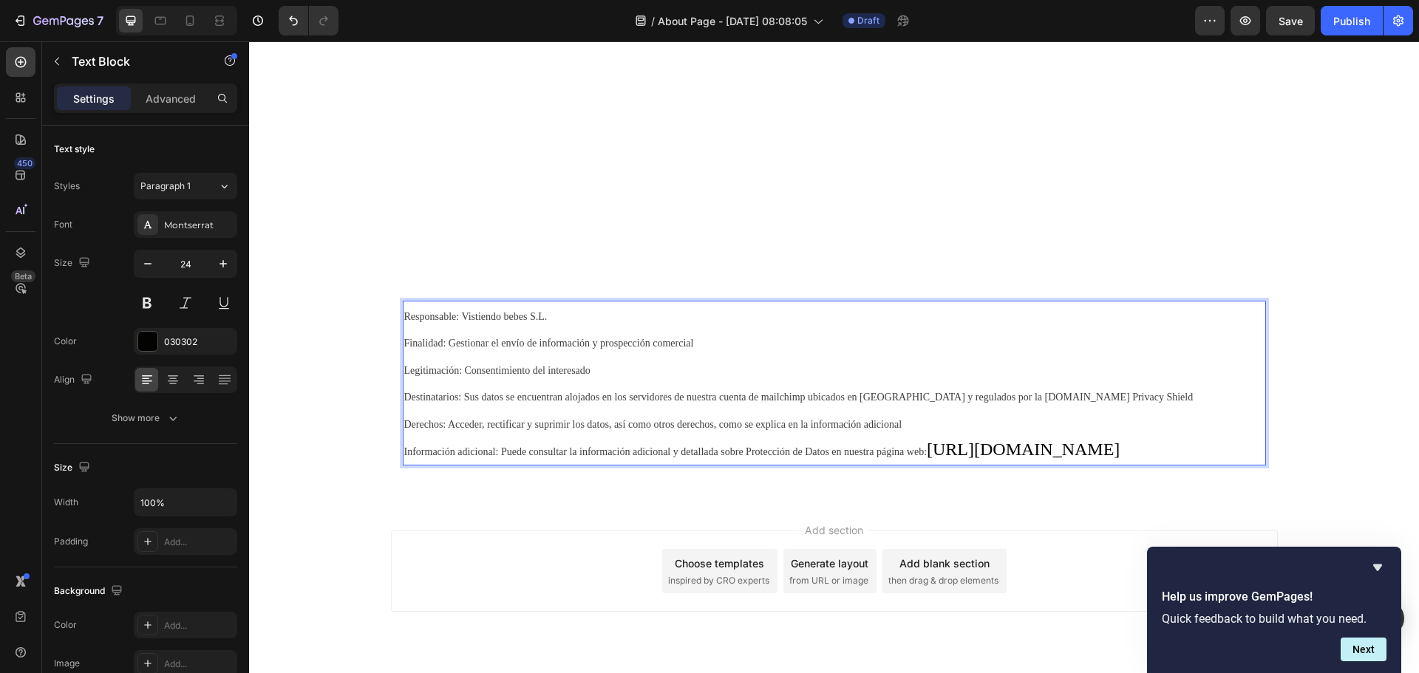
click at [500, 465] on p "Responsable: Vistiendo bebes S.L. Finalidad: Gestionar el envío de información …" at bounding box center [834, 383] width 860 height 163
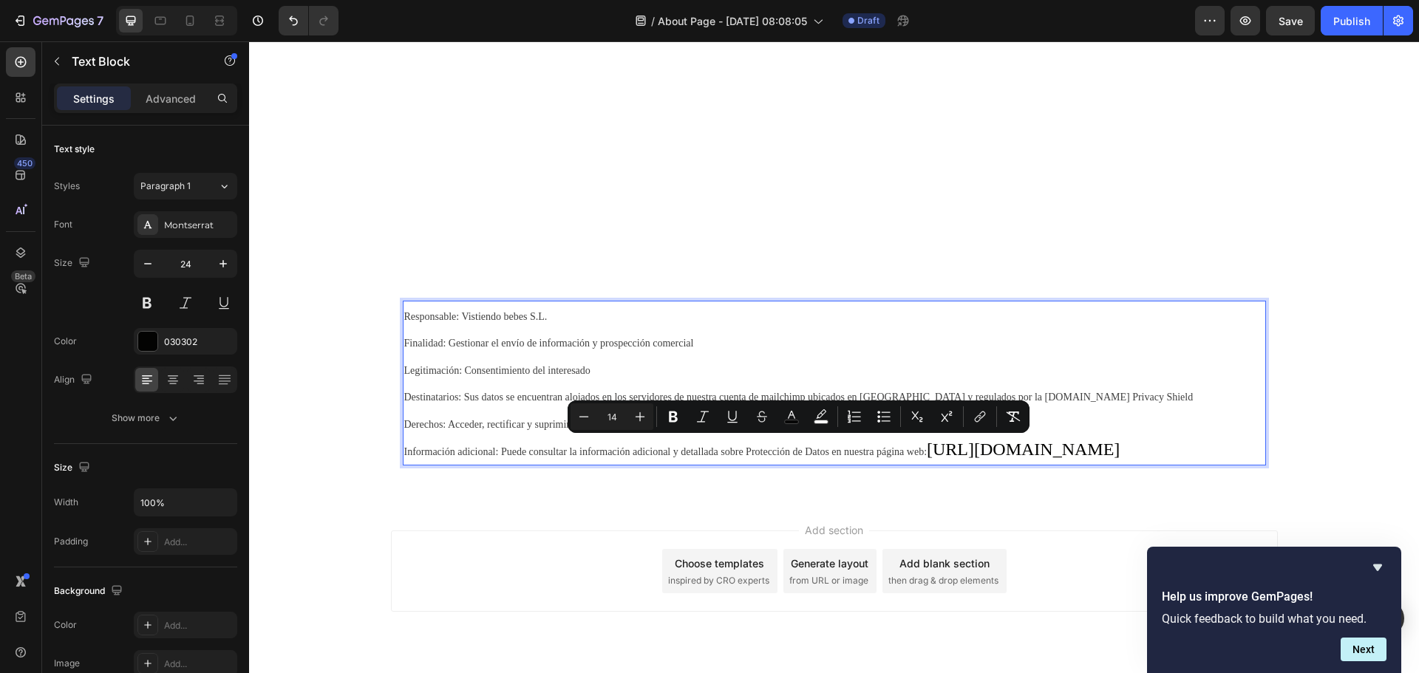
click at [505, 465] on p "Responsable: Vistiendo bebes S.L. Finalidad: Gestionar el envío de información …" at bounding box center [834, 383] width 860 height 163
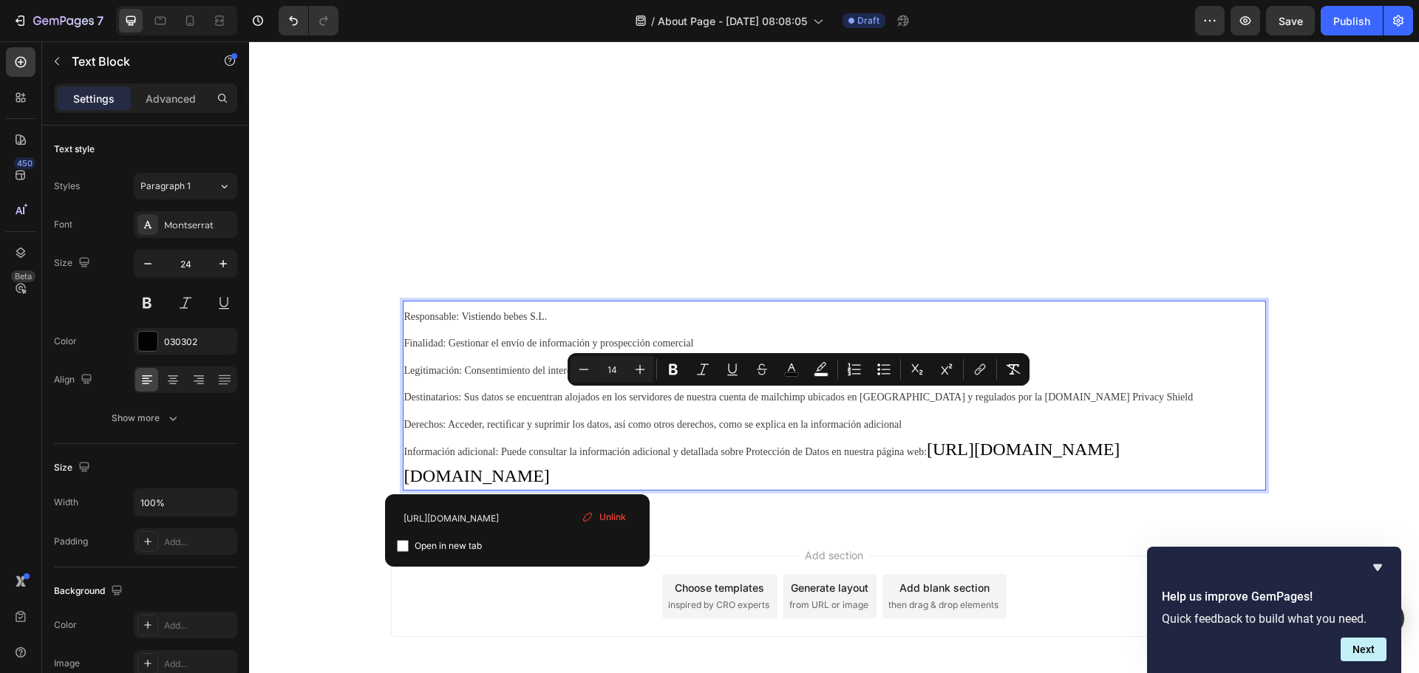
drag, startPoint x: 515, startPoint y: 480, endPoint x: 455, endPoint y: 405, distance: 95.7
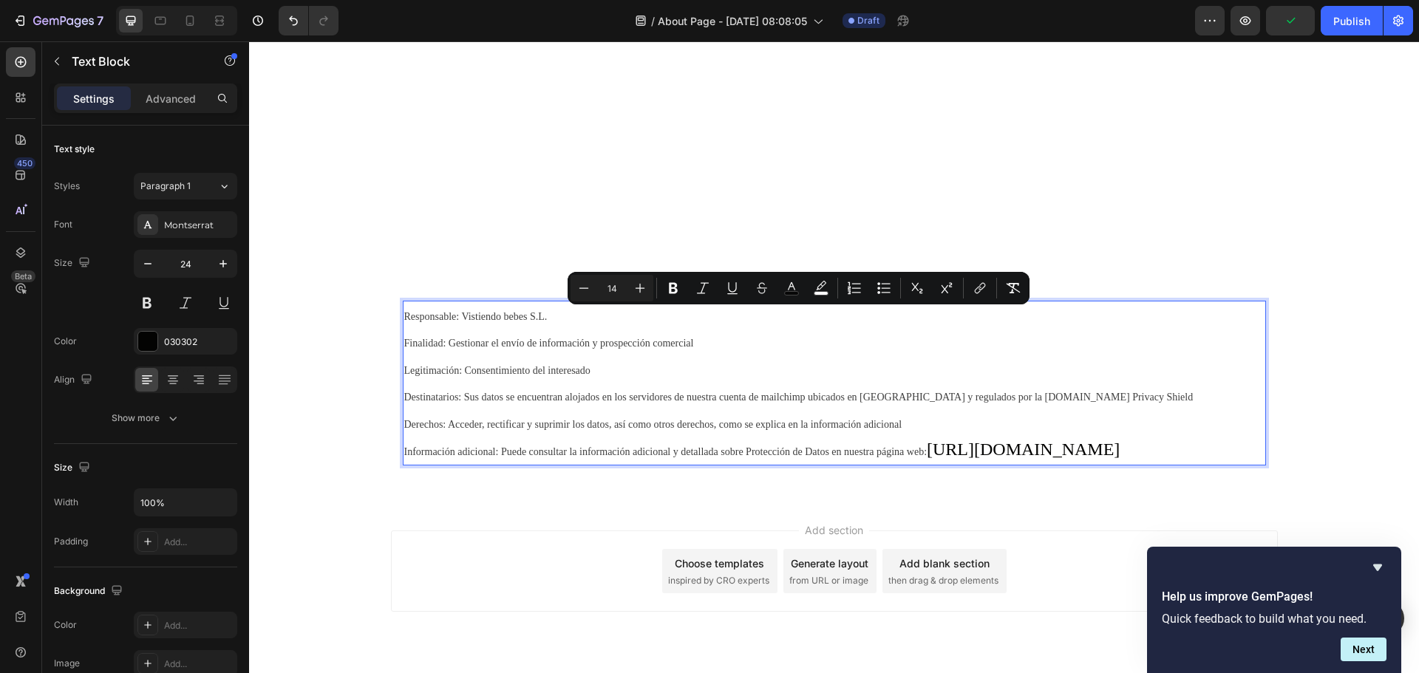
drag, startPoint x: 531, startPoint y: 471, endPoint x: 398, endPoint y: 319, distance: 201.7
click at [404, 319] on p "Responsable: Vistiendo bebes S.L. Finalidad: Gestionar el envío de información …" at bounding box center [834, 383] width 860 height 163
click at [188, 217] on div "Montserrat" at bounding box center [185, 224] width 103 height 27
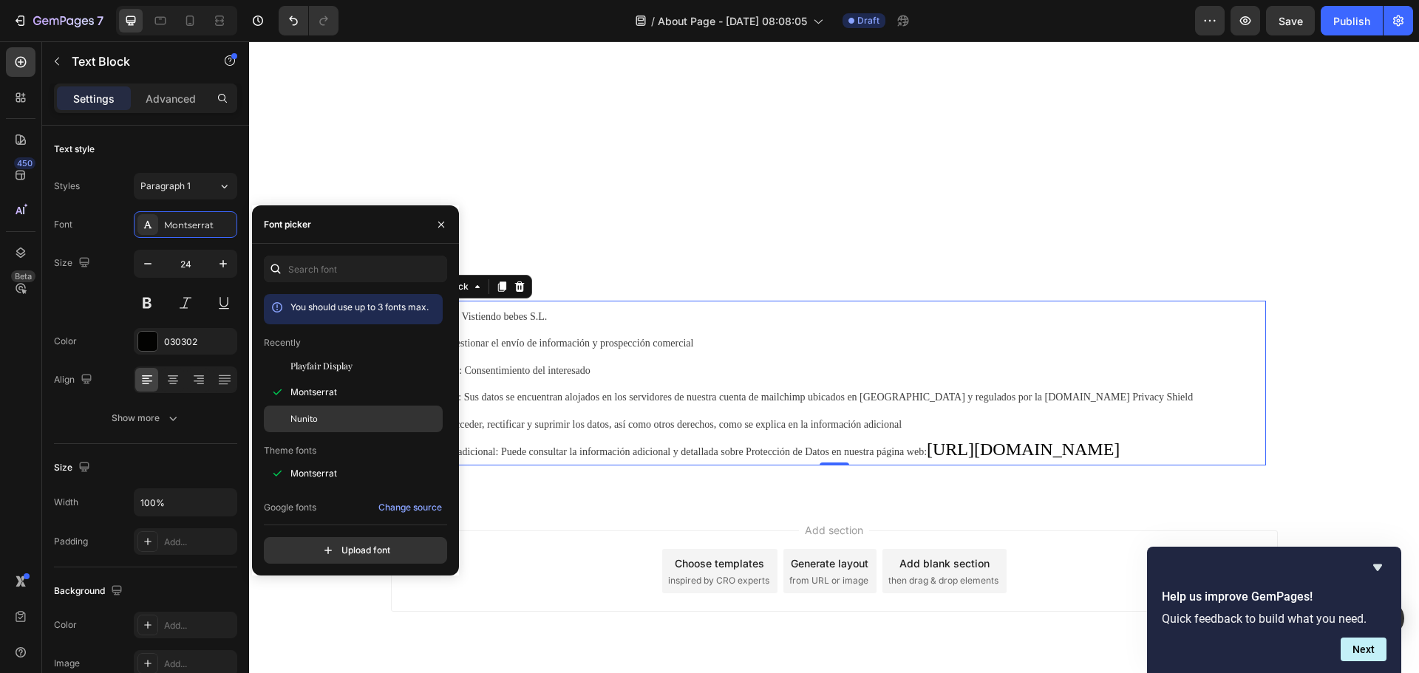
click at [333, 417] on div "Nunito" at bounding box center [364, 418] width 149 height 13
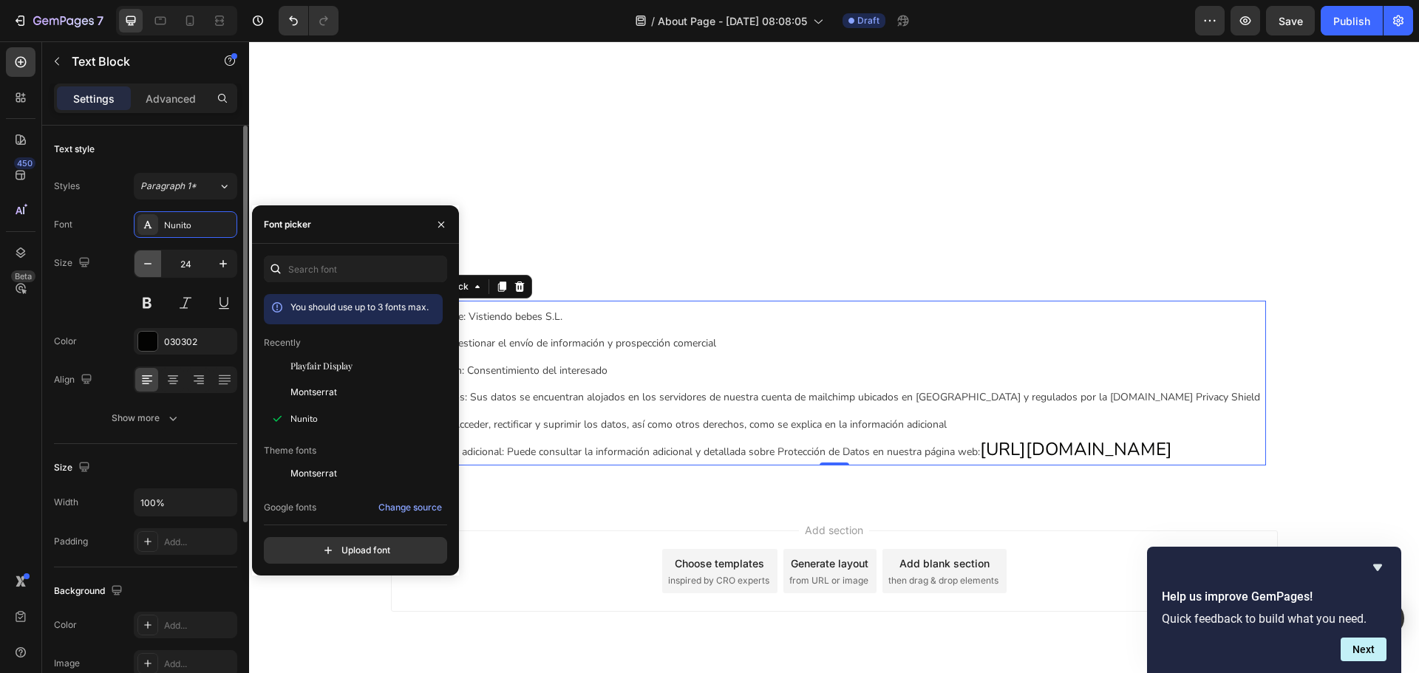
click at [154, 265] on icon "button" at bounding box center [147, 263] width 15 height 15
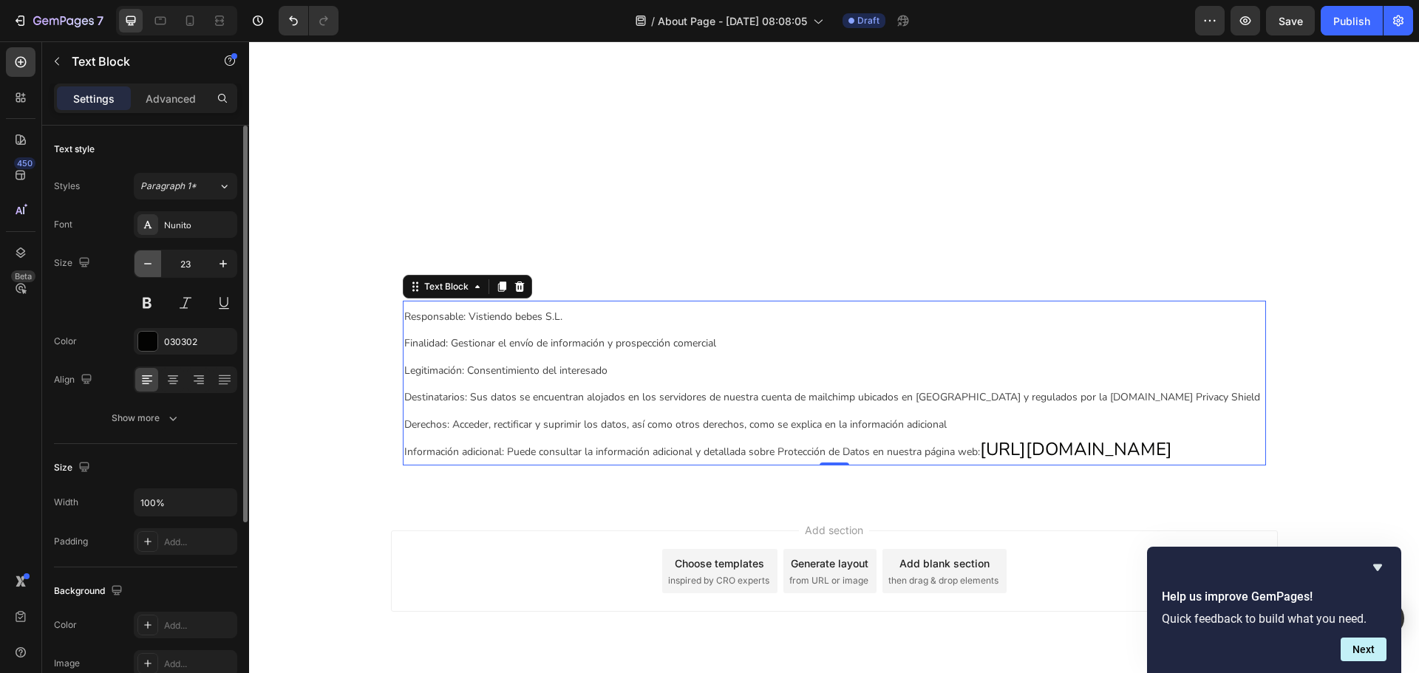
click at [154, 265] on icon "button" at bounding box center [147, 263] width 15 height 15
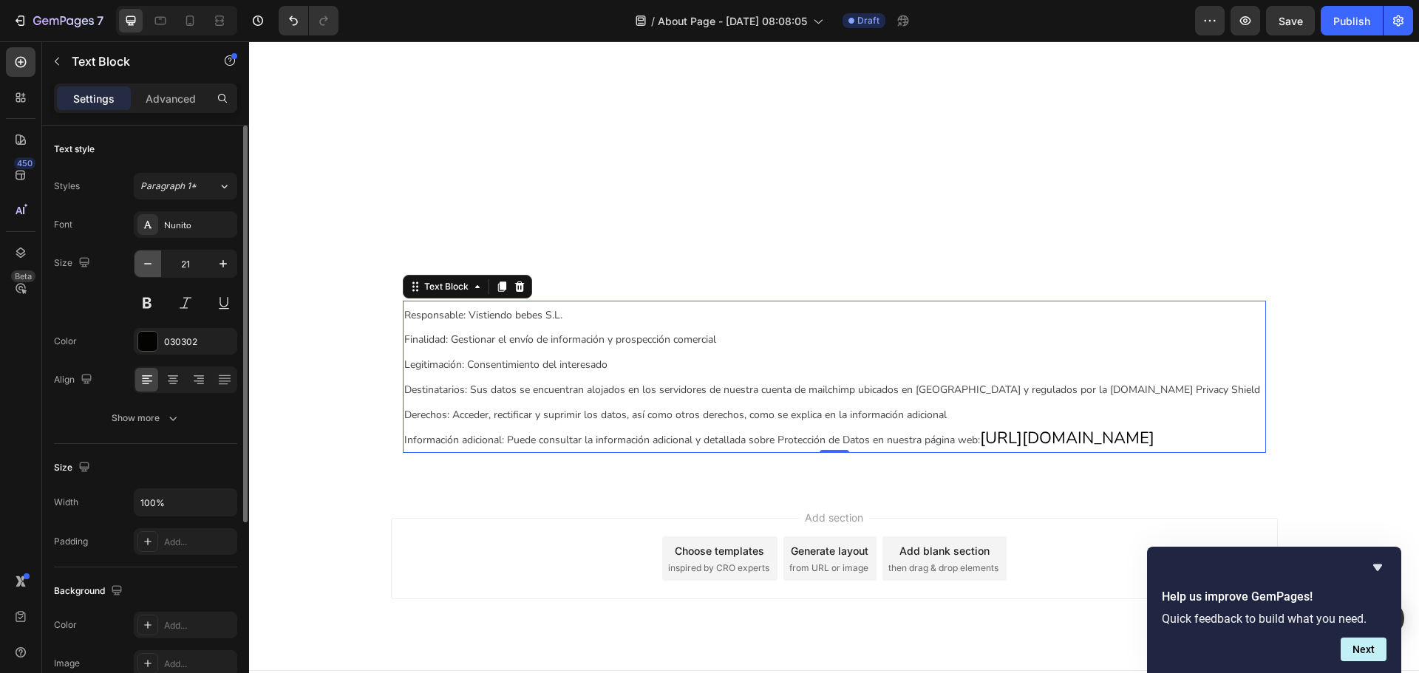
click at [154, 265] on icon "button" at bounding box center [147, 263] width 15 height 15
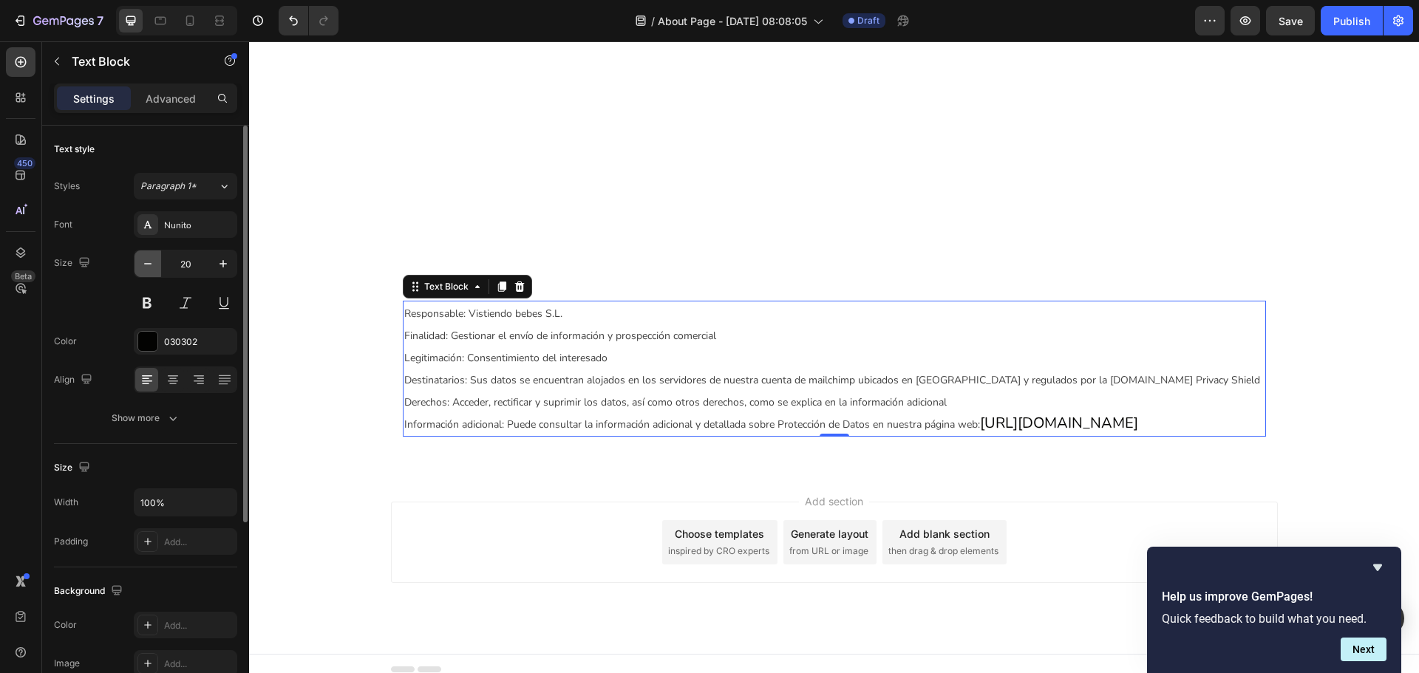
click at [154, 265] on icon "button" at bounding box center [147, 263] width 15 height 15
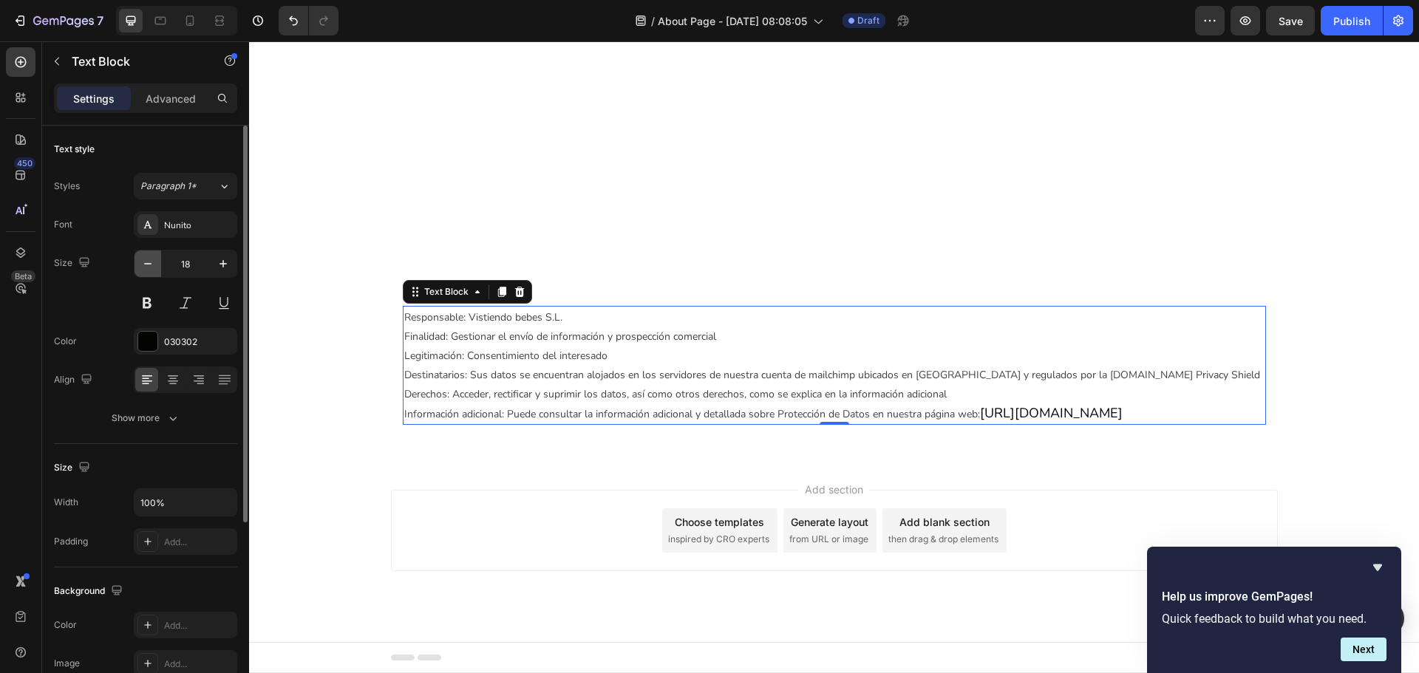
click at [153, 265] on icon "button" at bounding box center [147, 263] width 15 height 15
type input "16"
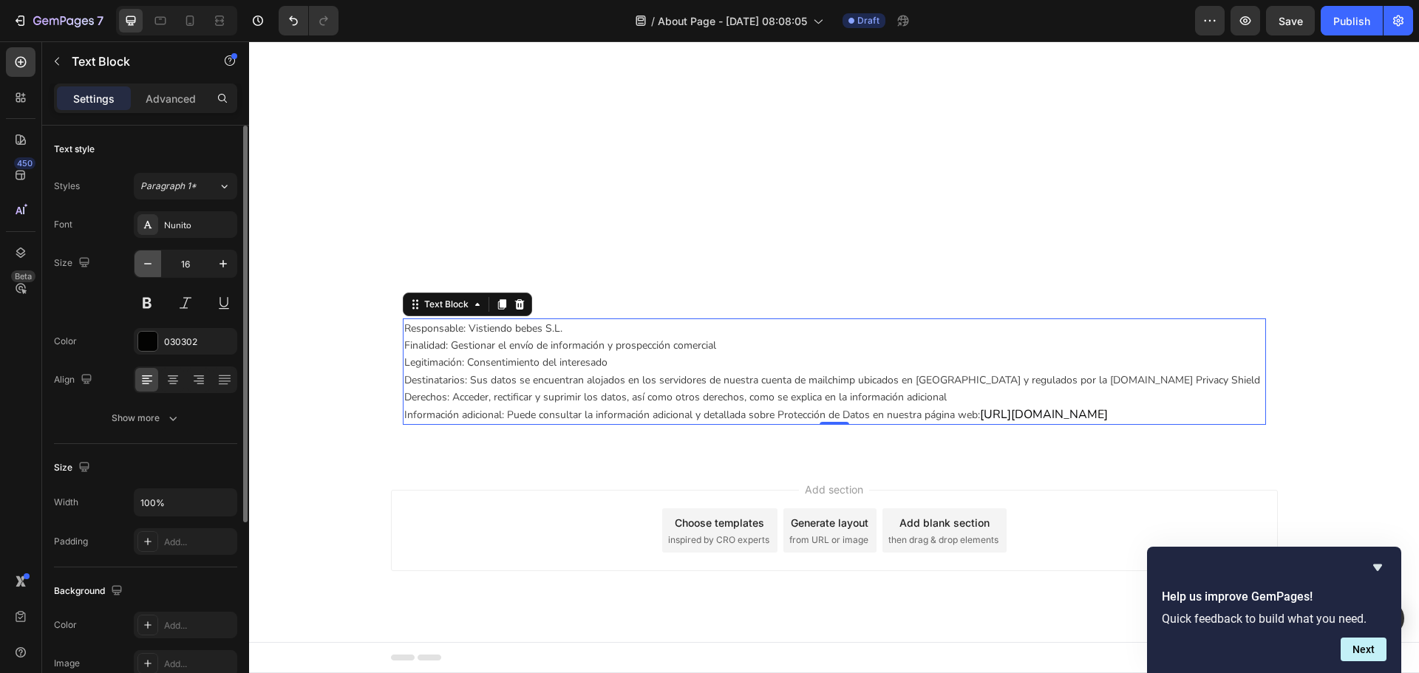
scroll to position [1585, 0]
click at [184, 345] on div "030302" at bounding box center [185, 342] width 43 height 13
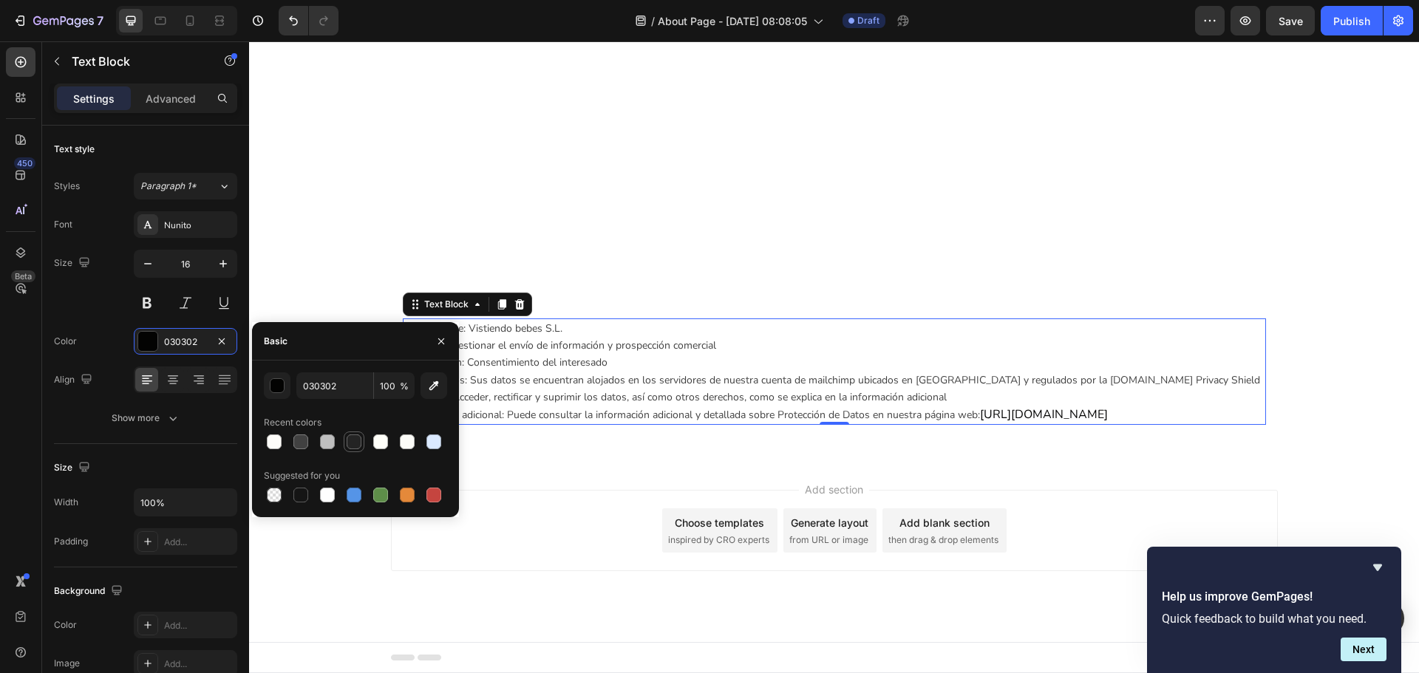
click at [361, 443] on div at bounding box center [354, 442] width 18 height 18
type input "242424"
click at [574, 477] on div "Add section Choose templates inspired by CRO experts Generate layout from URL o…" at bounding box center [834, 551] width 1170 height 182
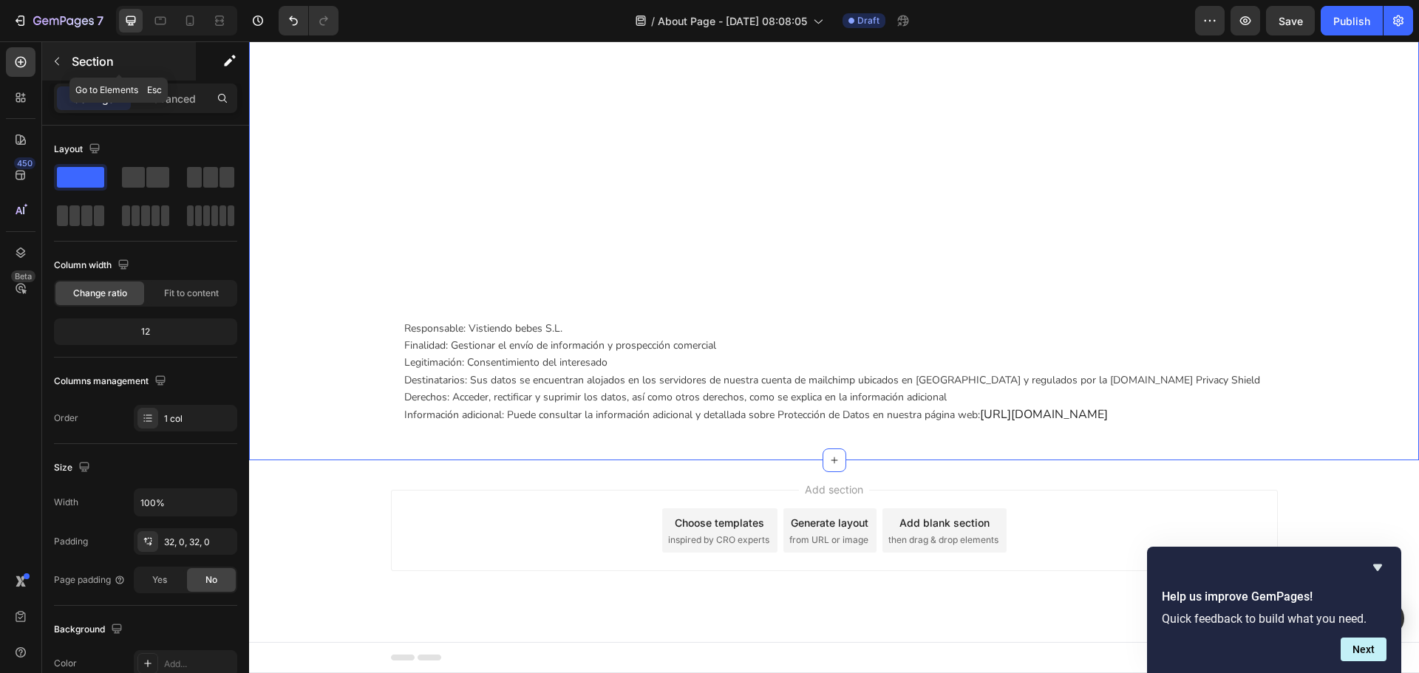
click at [54, 60] on icon "button" at bounding box center [57, 61] width 12 height 12
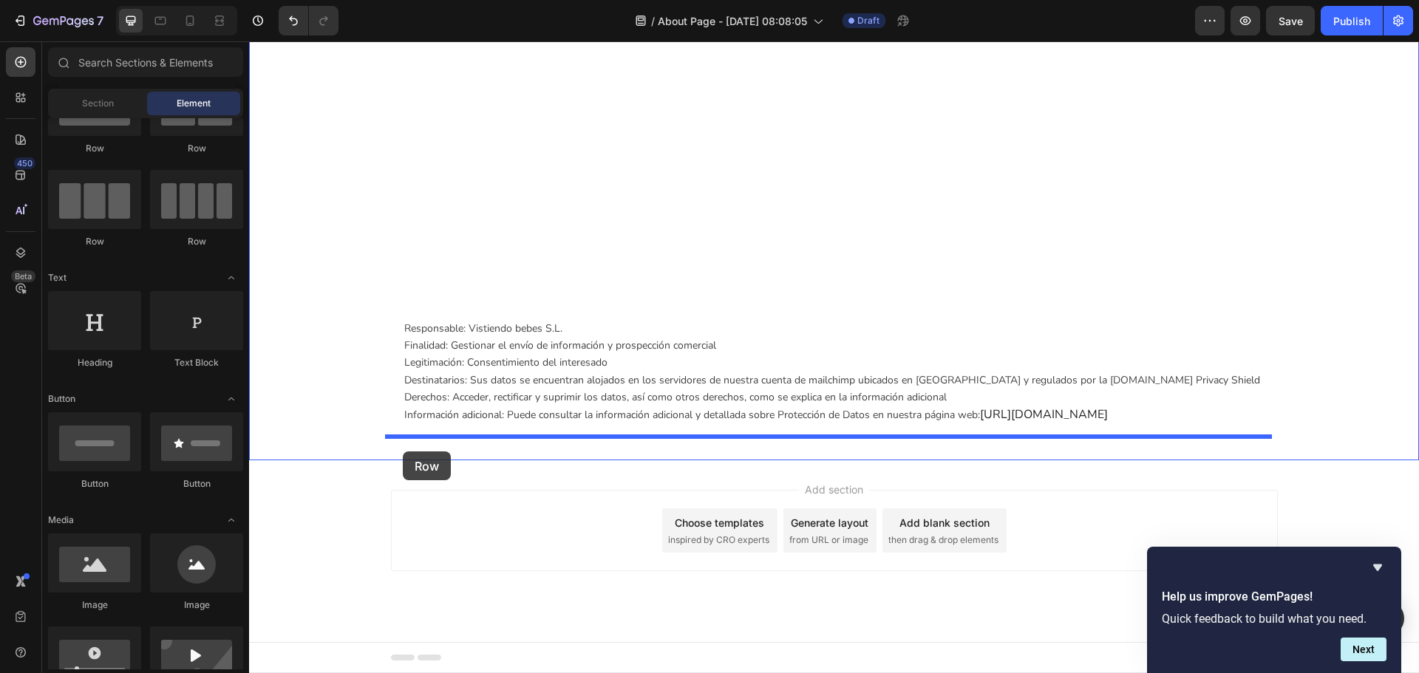
drag, startPoint x: 343, startPoint y: 178, endPoint x: 403, endPoint y: 452, distance: 279.9
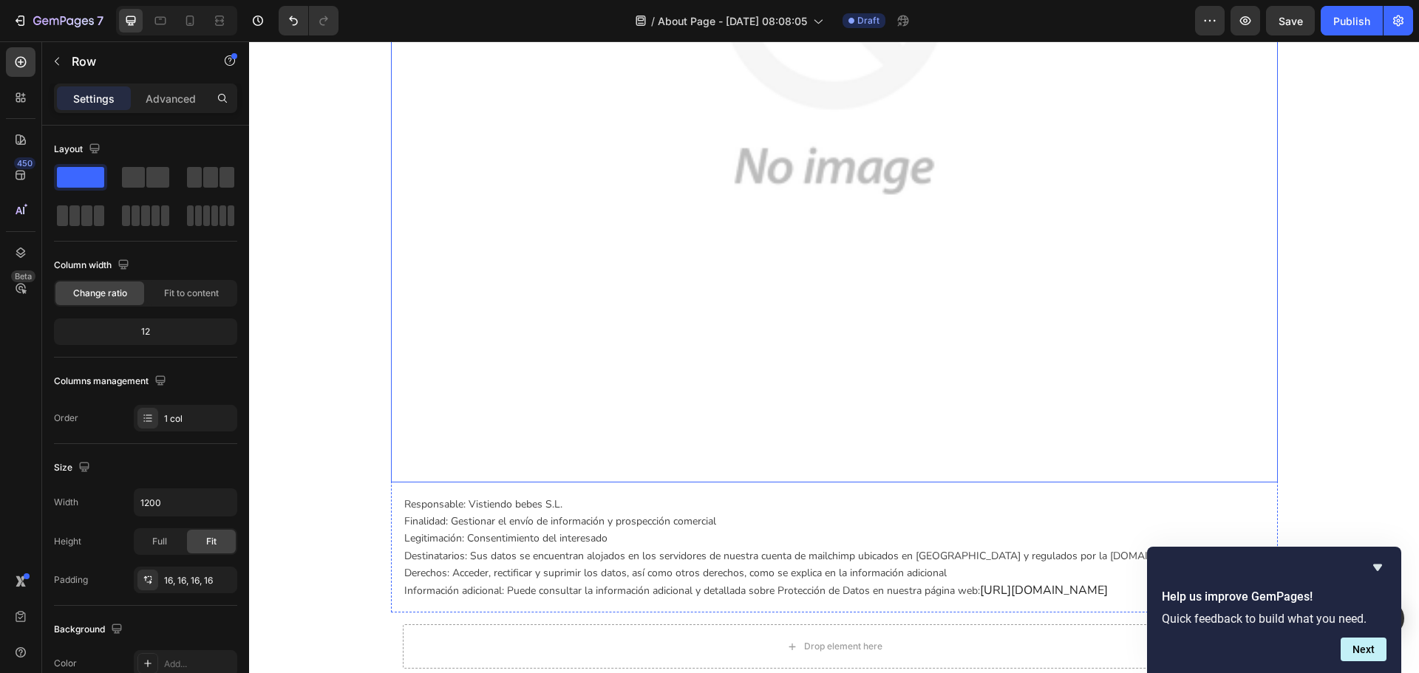
scroll to position [1653, 0]
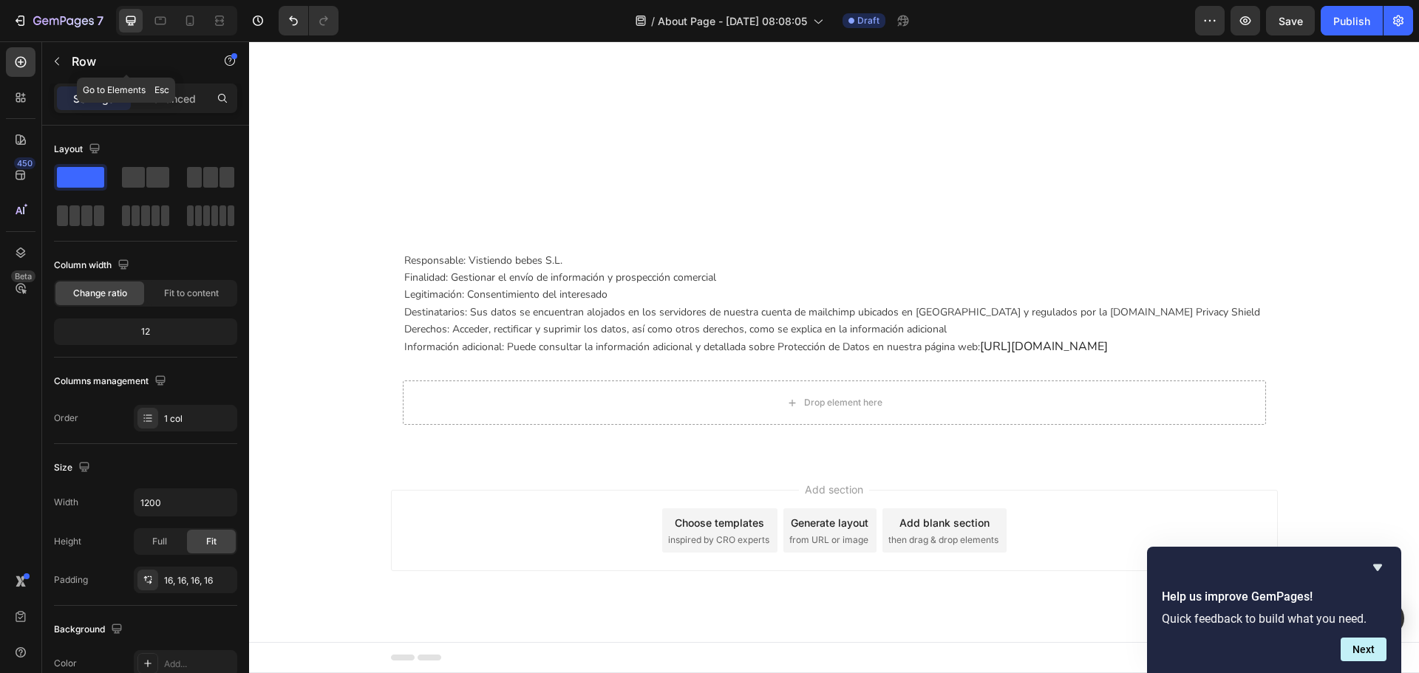
drag, startPoint x: 66, startPoint y: 53, endPoint x: 80, endPoint y: 65, distance: 18.4
click at [66, 54] on button "button" at bounding box center [57, 62] width 24 height 24
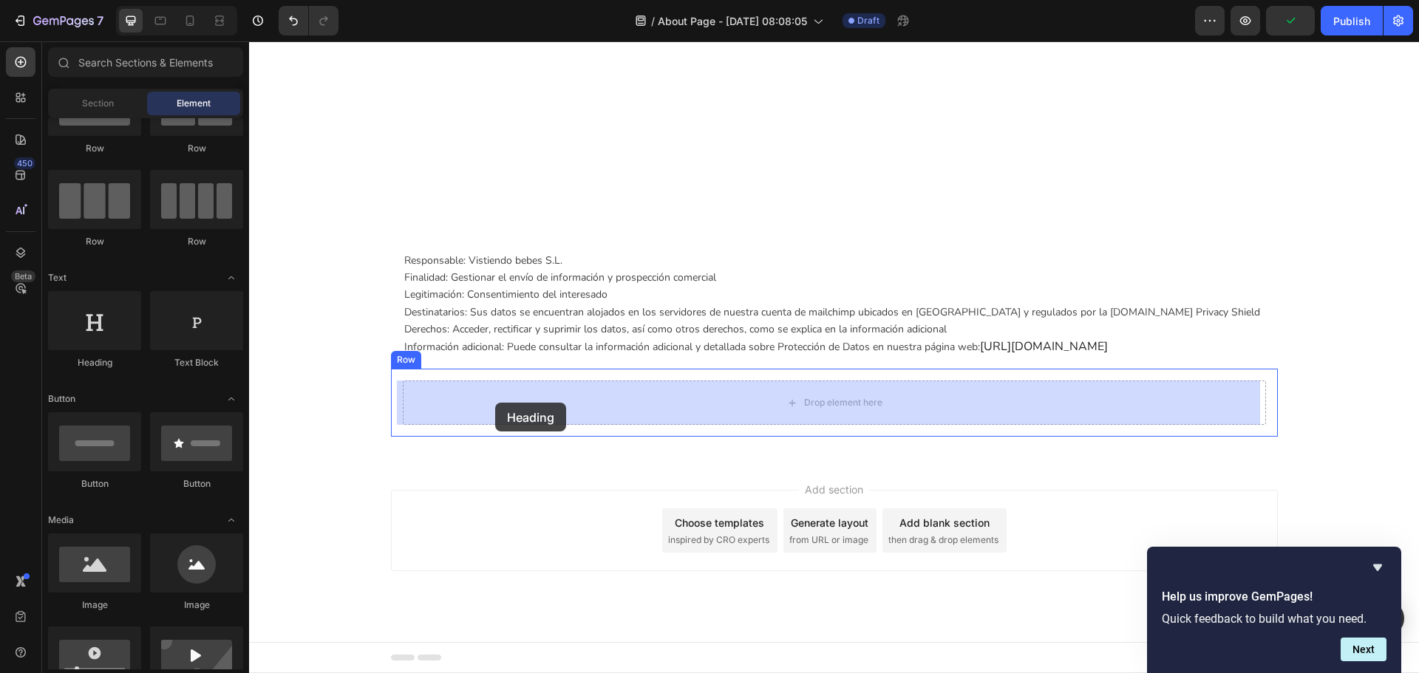
drag, startPoint x: 361, startPoint y: 376, endPoint x: 495, endPoint y: 403, distance: 136.4
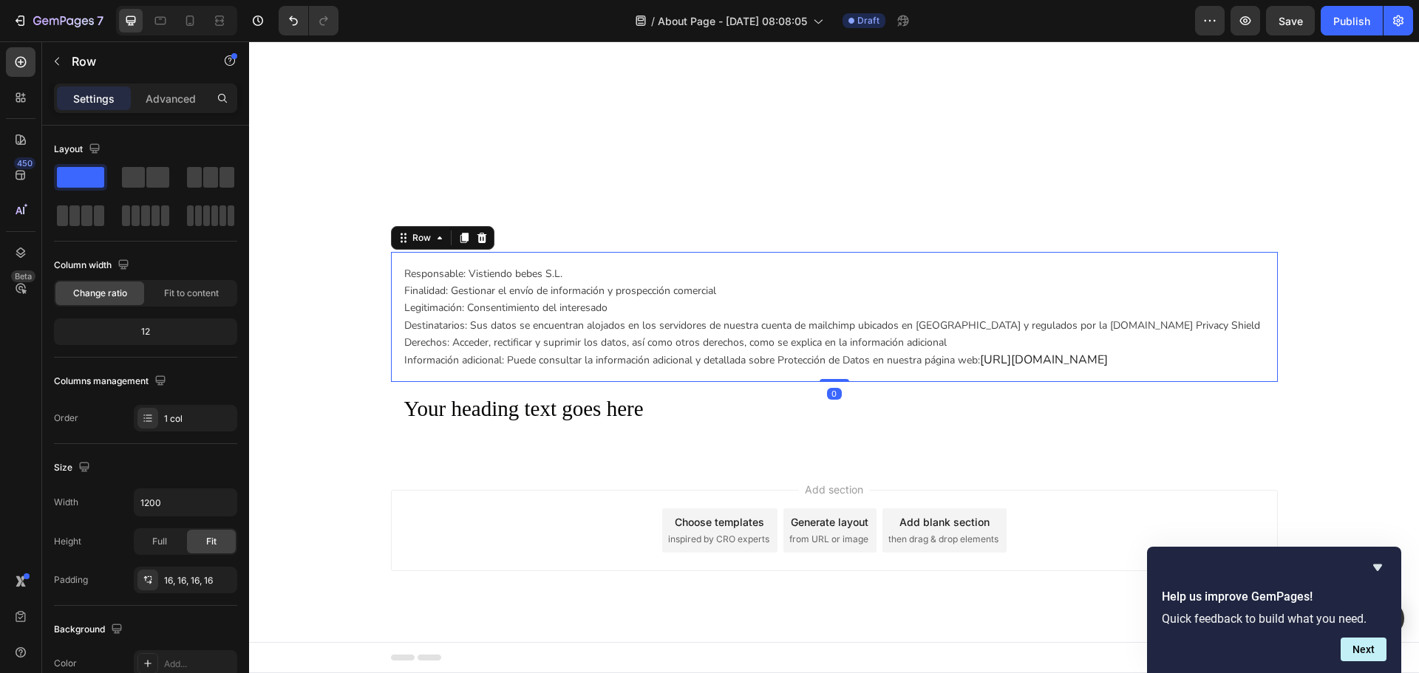
click at [778, 381] on div "Responsable: Vistiendo bebes S.L. Finalidad: Gestionar el envío de información …" at bounding box center [834, 317] width 887 height 130
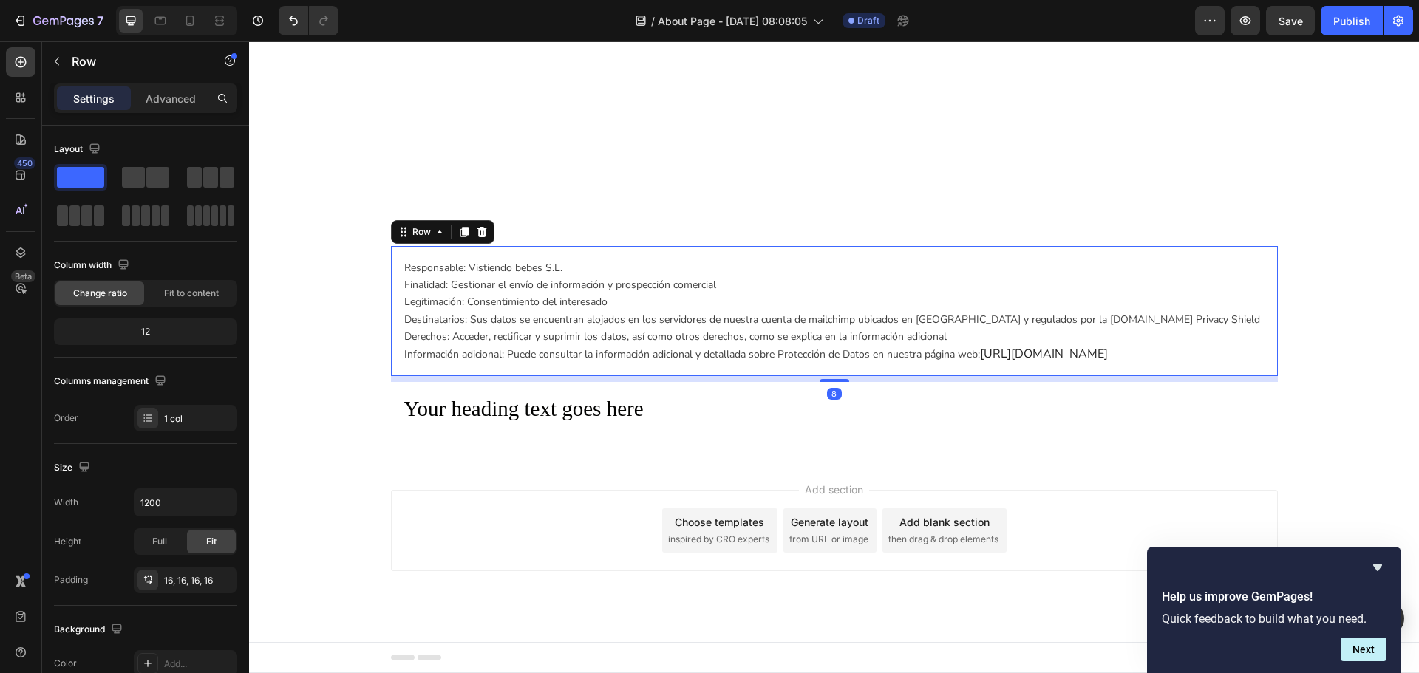
scroll to position [1653, 0]
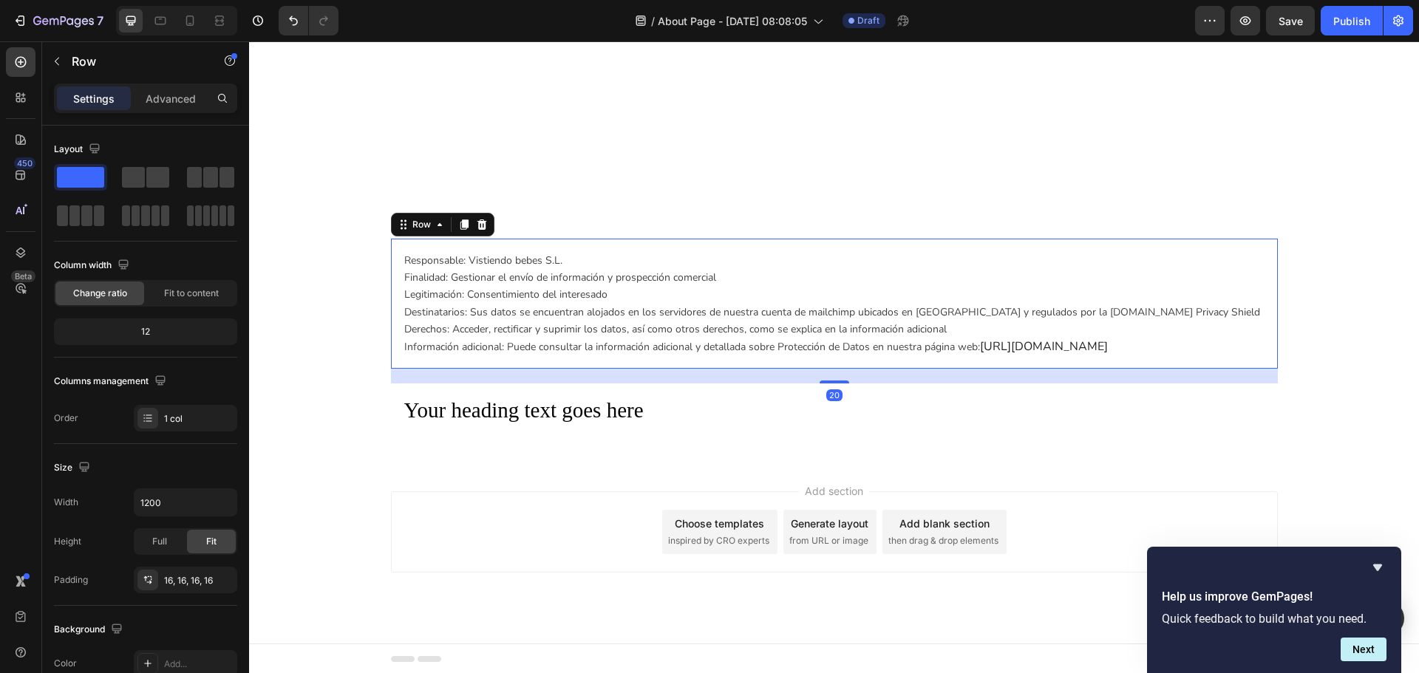
drag, startPoint x: 827, startPoint y: 382, endPoint x: 832, endPoint y: 397, distance: 15.7
click at [832, 369] on div "20" at bounding box center [834, 369] width 887 height 0
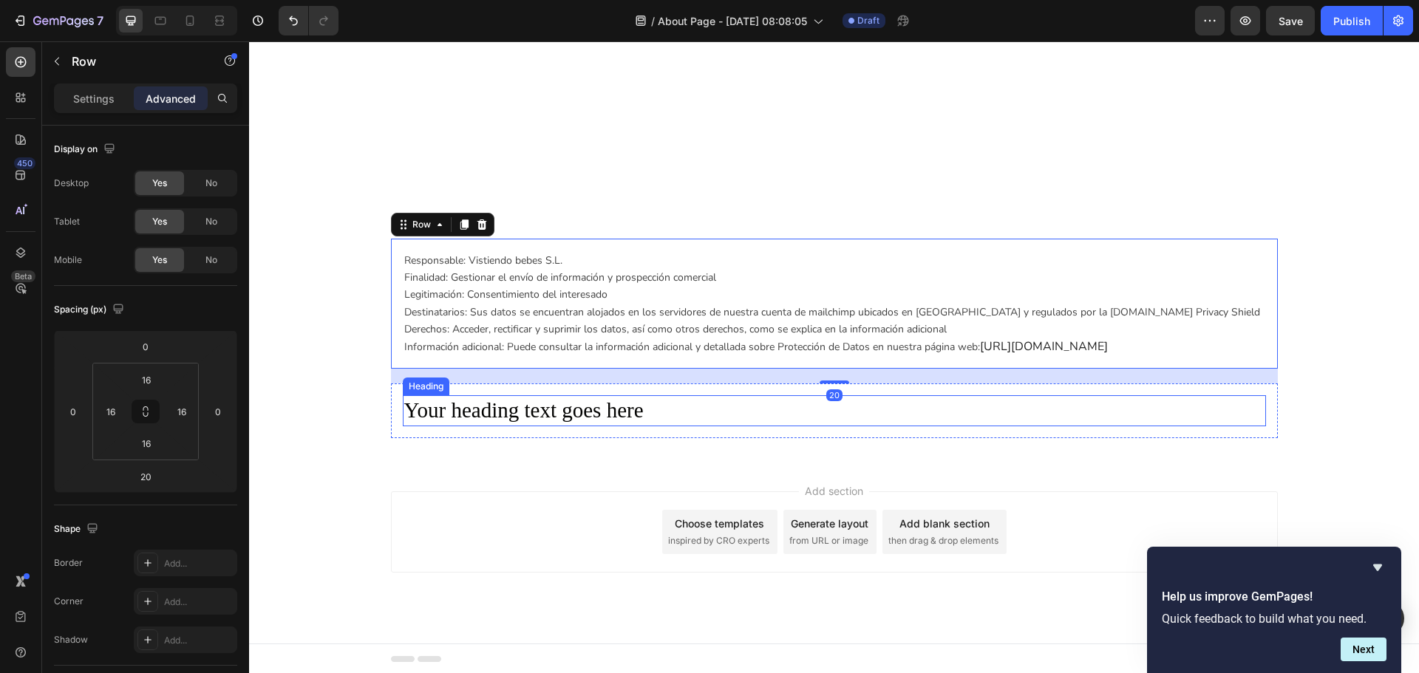
click at [762, 405] on h2 "Your heading text goes here" at bounding box center [834, 410] width 863 height 31
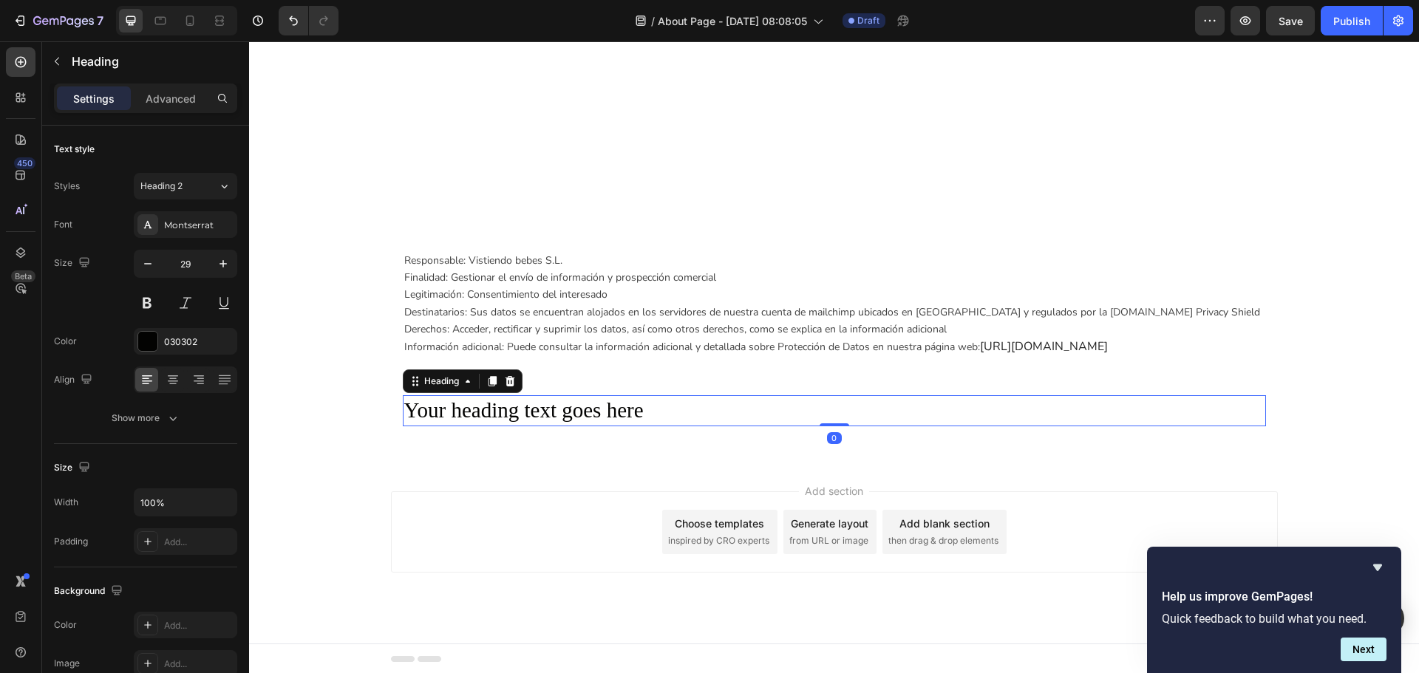
click at [520, 403] on h2 "Your heading text goes here" at bounding box center [834, 410] width 863 height 31
click at [520, 403] on p "Your heading text goes here" at bounding box center [834, 411] width 860 height 28
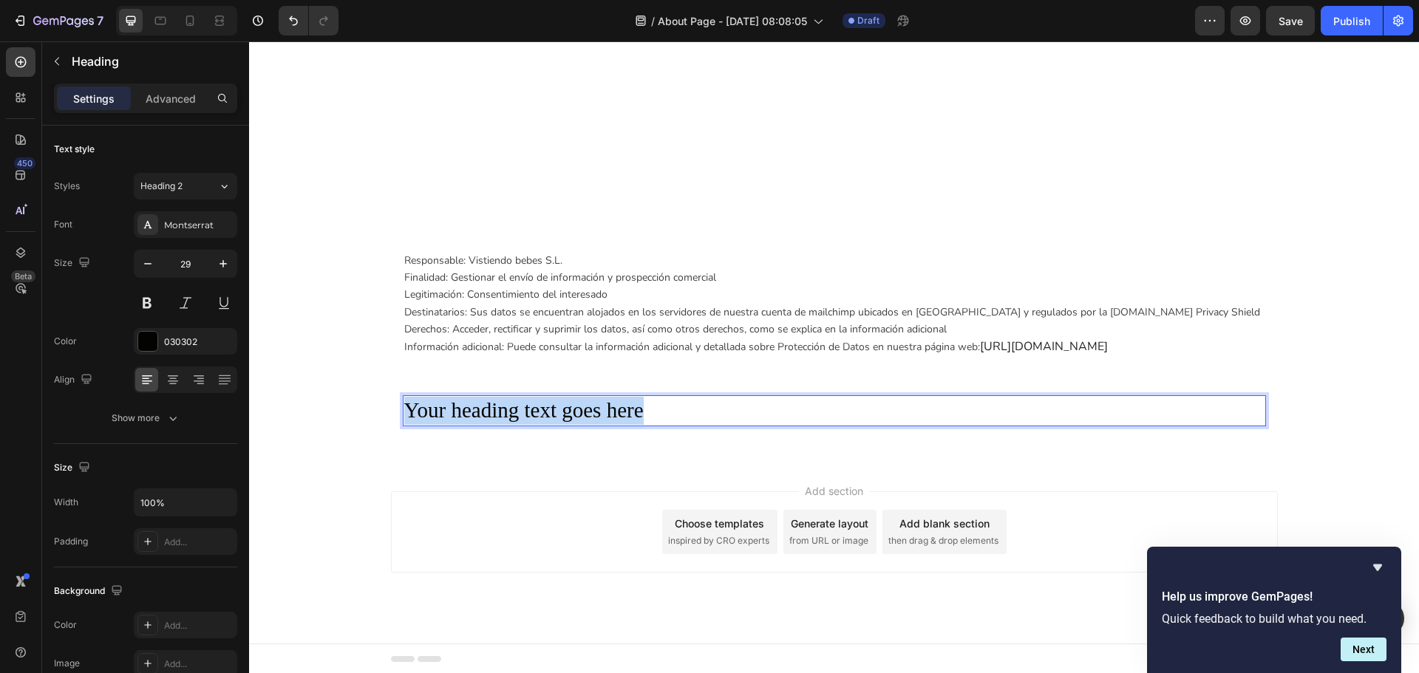
click at [520, 403] on p "Your heading text goes here" at bounding box center [834, 411] width 860 height 28
click at [520, 402] on p "CATÁLOGO DE MODA INFANTIL" at bounding box center [834, 411] width 860 height 28
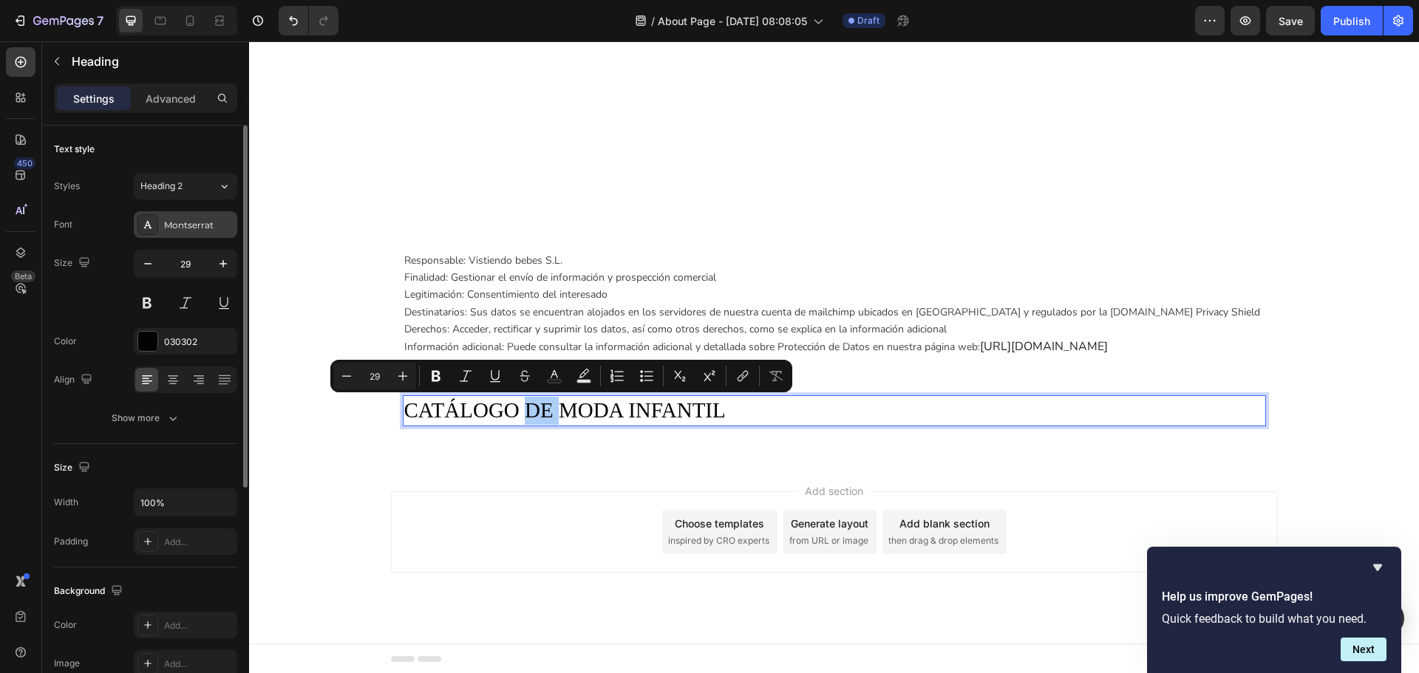
click at [195, 224] on div "Montserrat" at bounding box center [198, 225] width 69 height 13
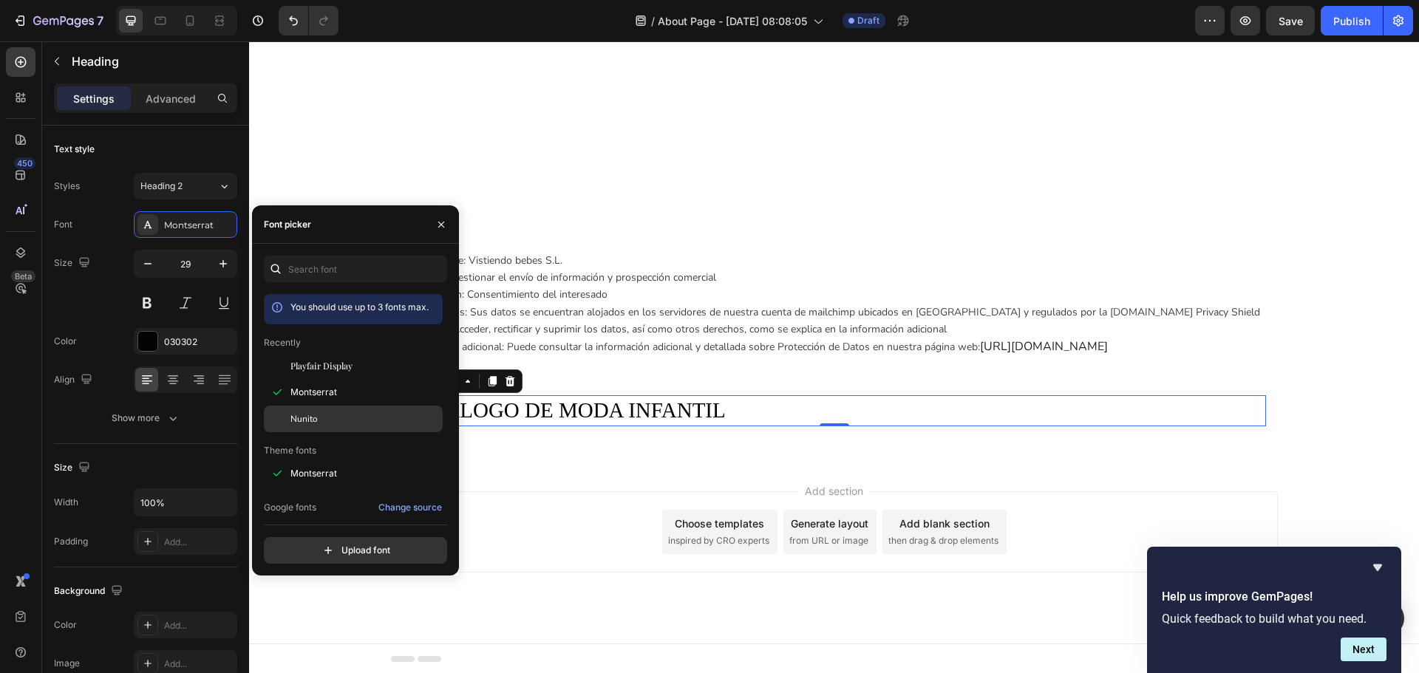
click at [327, 413] on div "Nunito" at bounding box center [364, 418] width 149 height 13
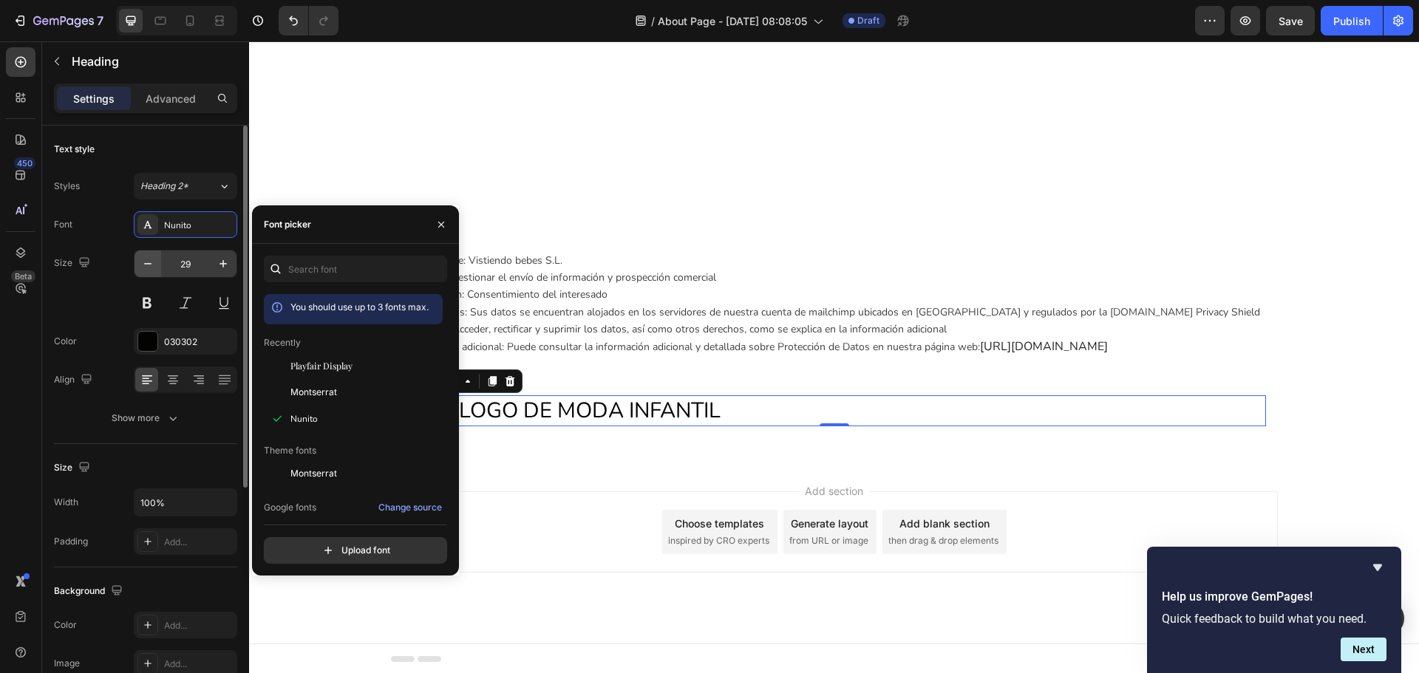
click at [159, 262] on button "button" at bounding box center [148, 264] width 27 height 27
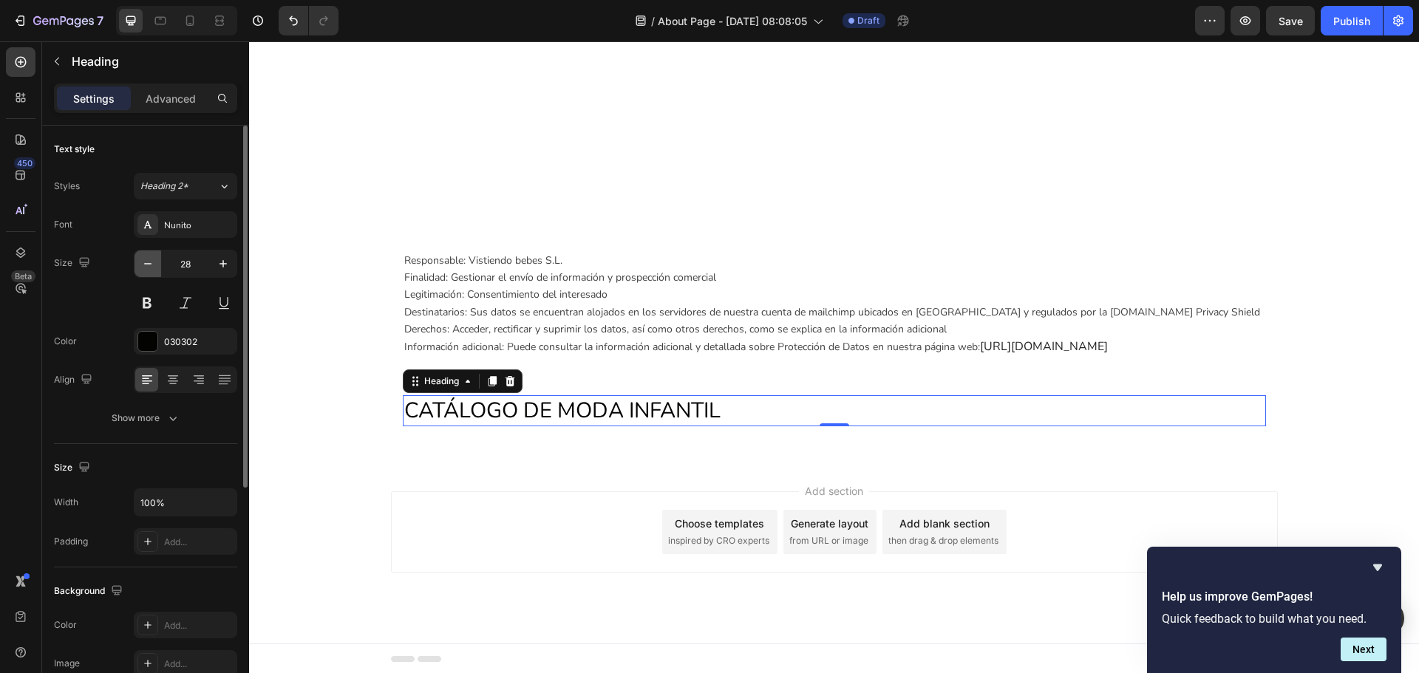
click at [159, 262] on button "button" at bounding box center [148, 264] width 27 height 27
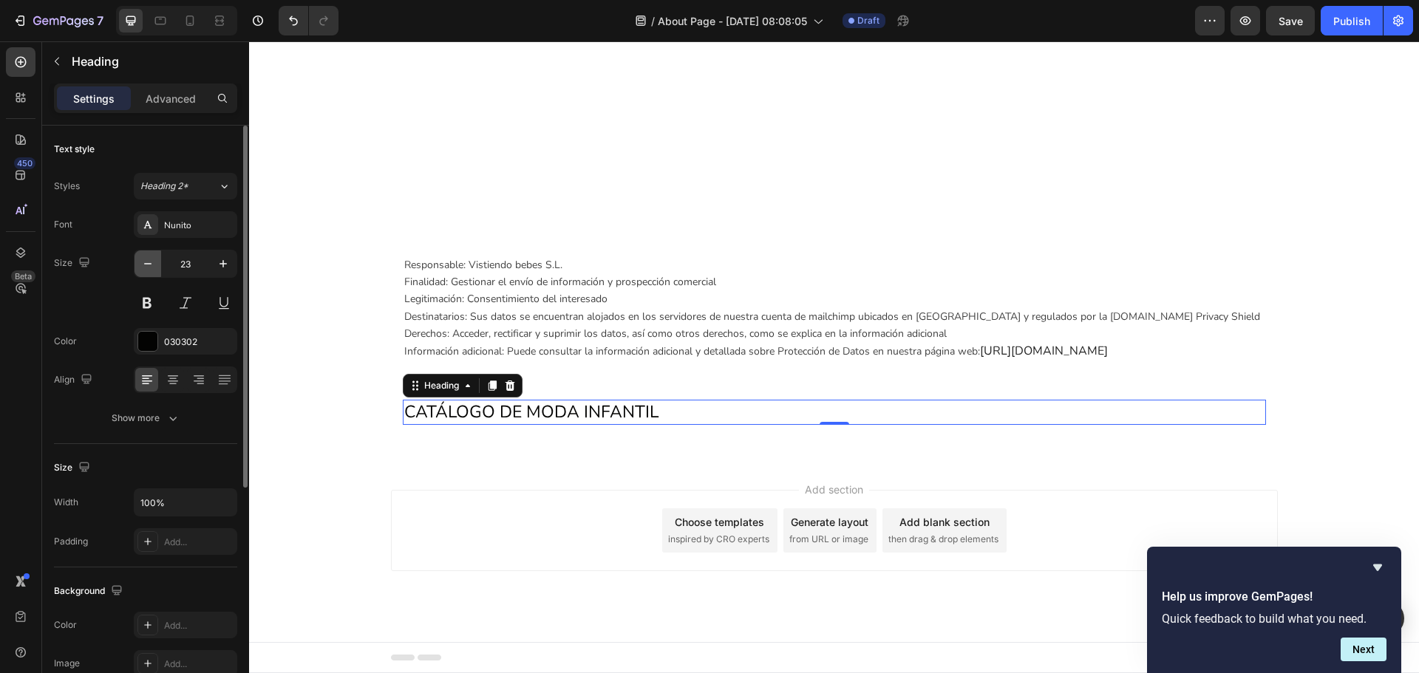
click at [159, 262] on button "button" at bounding box center [148, 264] width 27 height 27
type input "20"
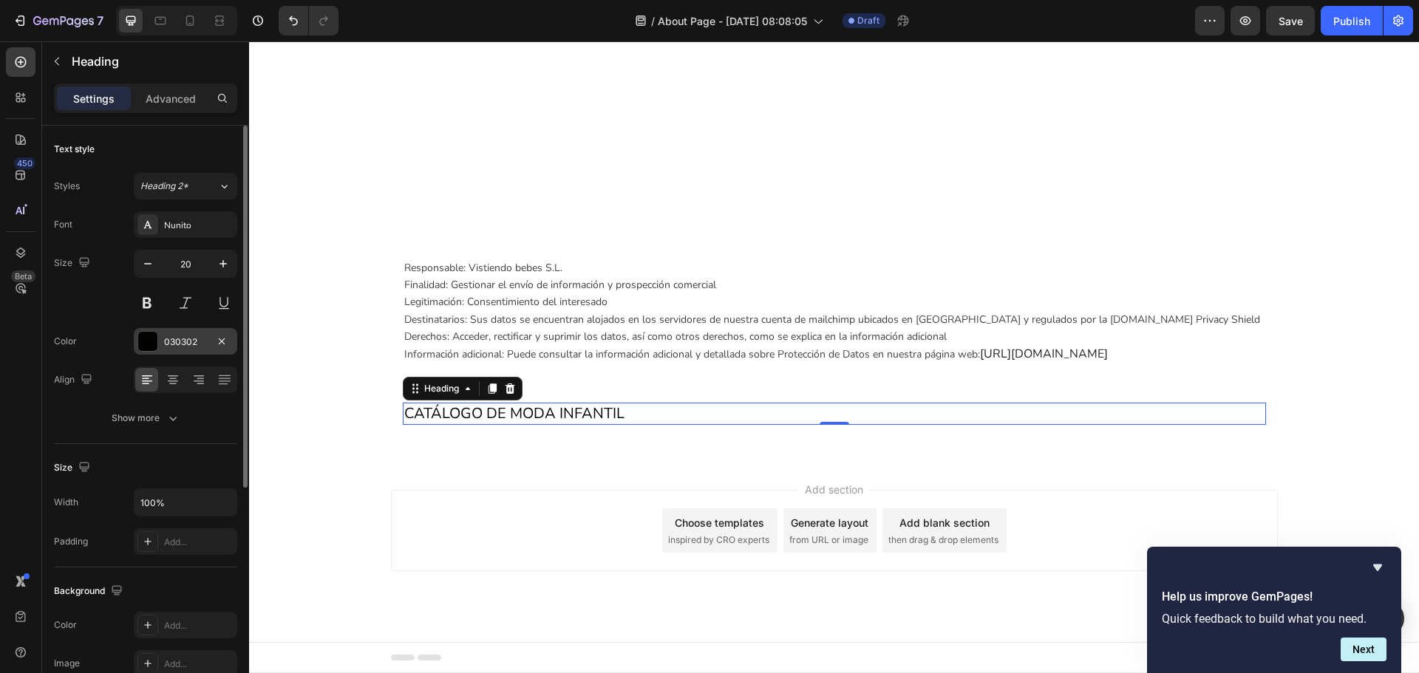
drag, startPoint x: 152, startPoint y: 297, endPoint x: 180, endPoint y: 336, distance: 47.8
click at [152, 298] on button at bounding box center [147, 303] width 27 height 27
click at [186, 343] on div "030302" at bounding box center [185, 342] width 43 height 13
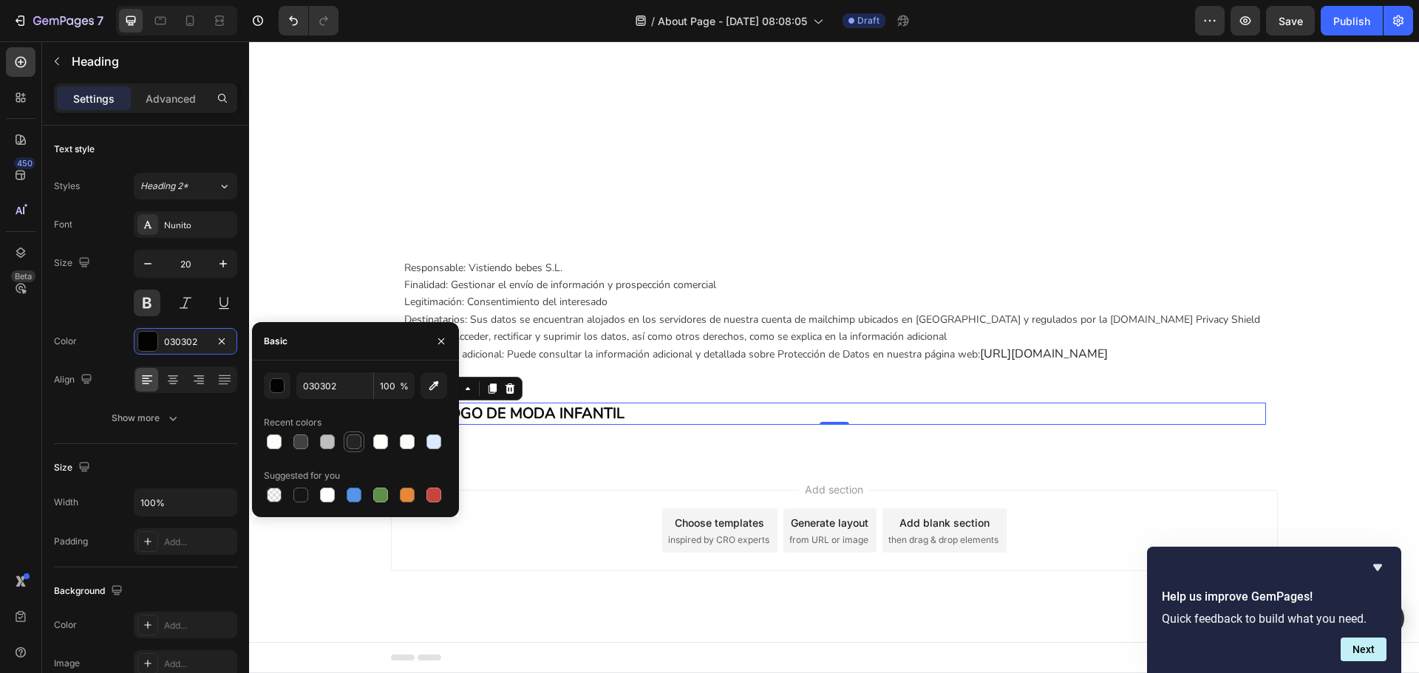
click at [354, 446] on div at bounding box center [354, 442] width 15 height 15
type input "242424"
click at [178, 378] on icon at bounding box center [173, 380] width 15 height 15
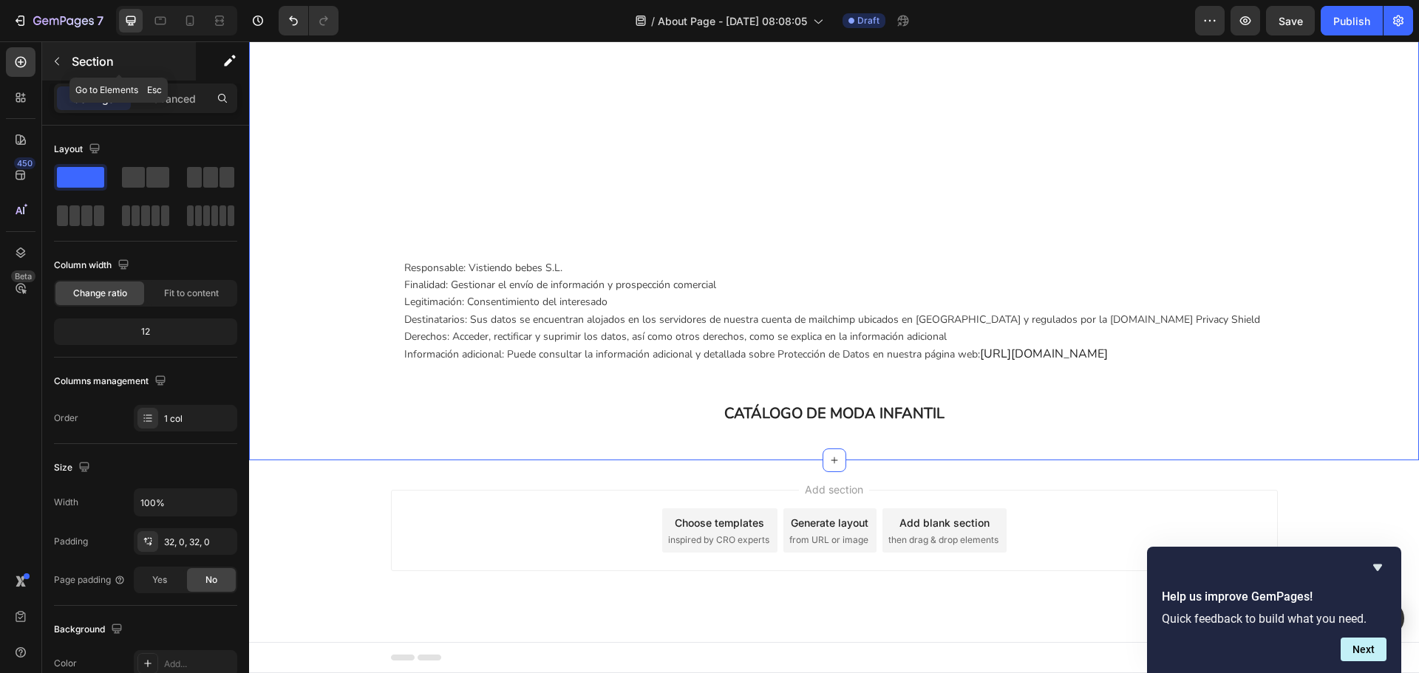
click at [62, 68] on button "button" at bounding box center [57, 62] width 24 height 24
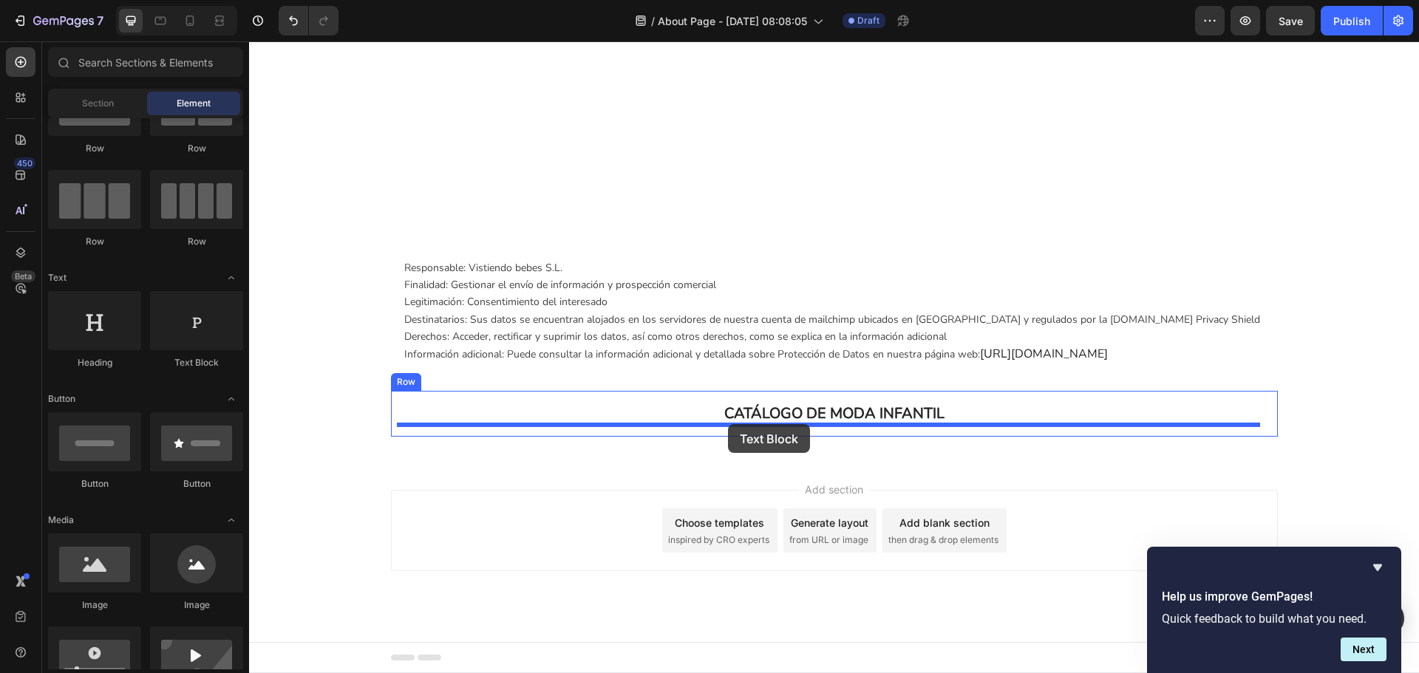
drag, startPoint x: 413, startPoint y: 359, endPoint x: 728, endPoint y: 424, distance: 321.5
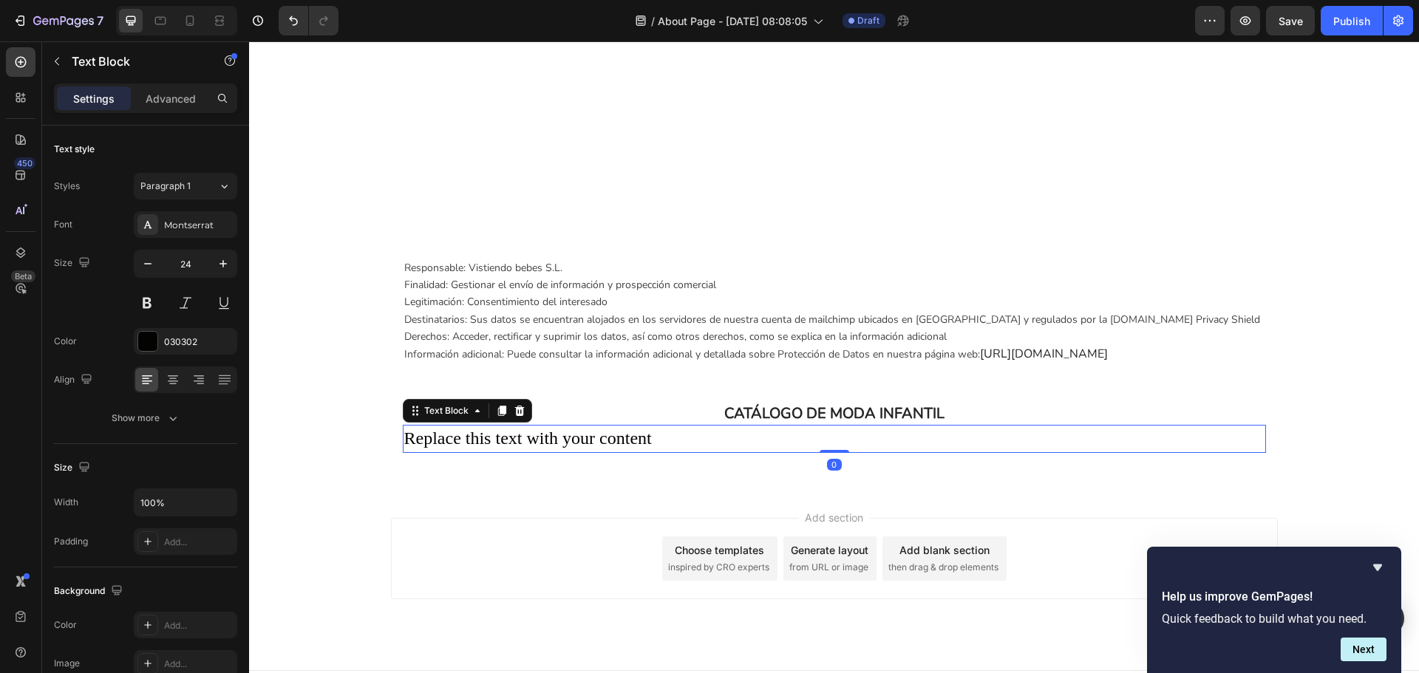
scroll to position [1653, 0]
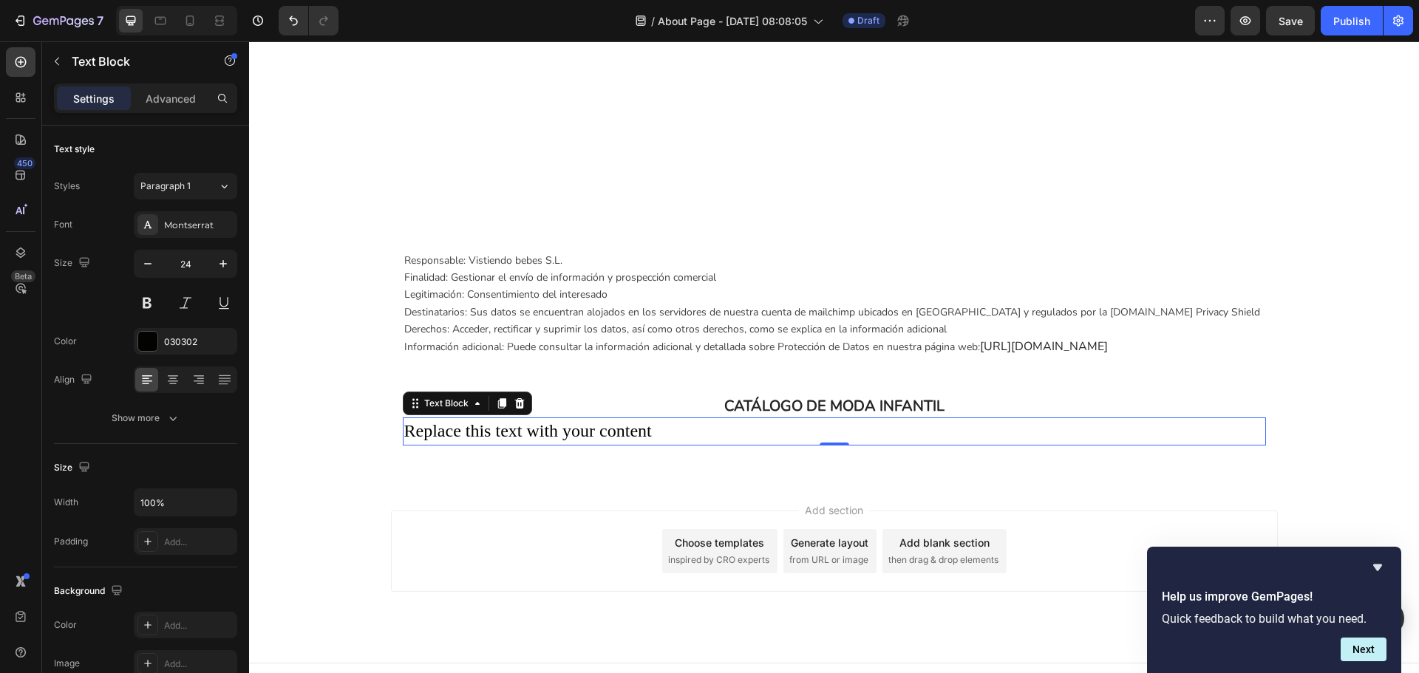
click at [604, 429] on div "Replace this text with your content" at bounding box center [834, 432] width 863 height 28
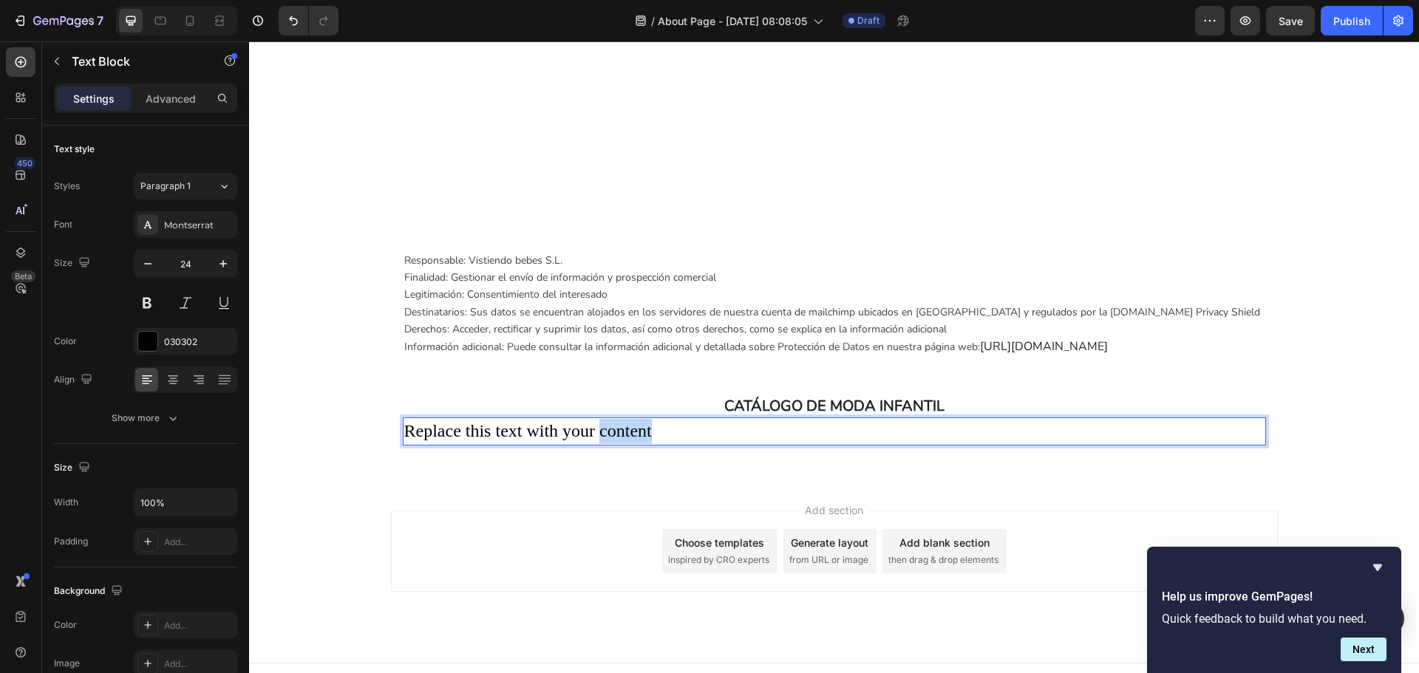
click at [604, 429] on p "Replace this text with your content" at bounding box center [834, 431] width 860 height 25
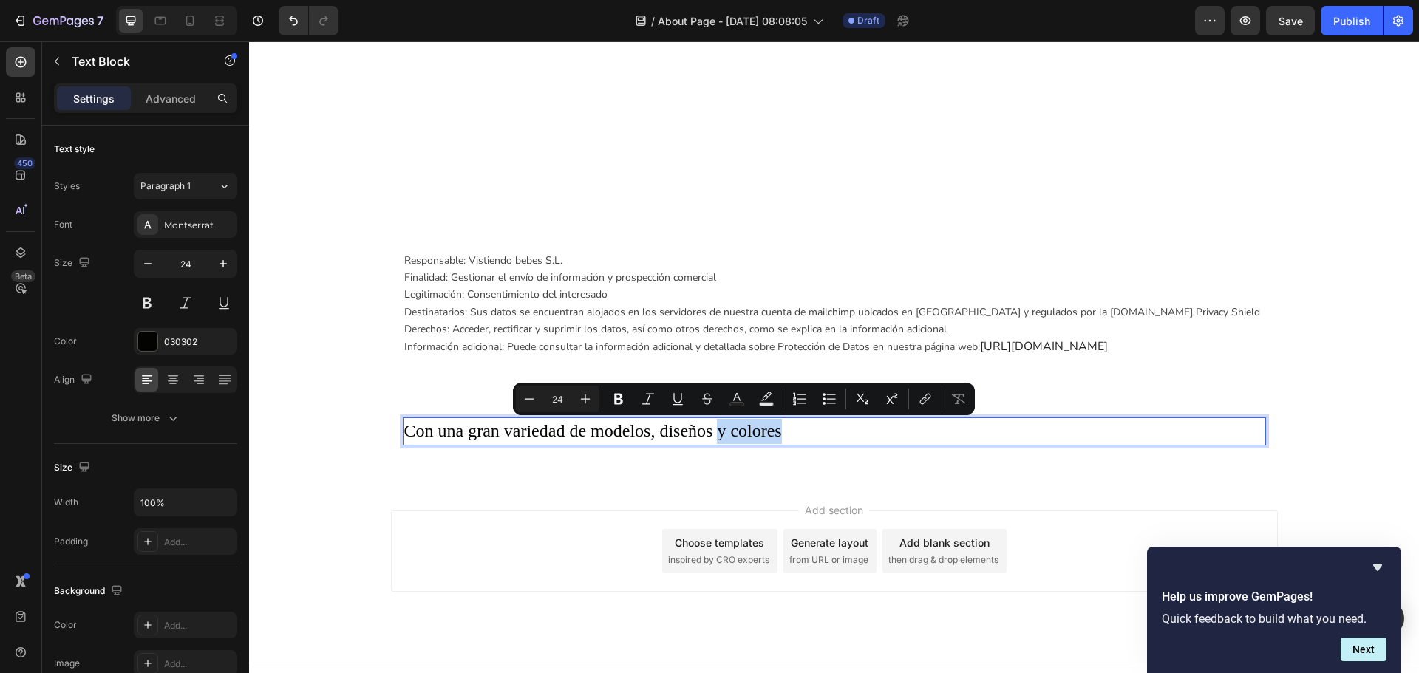
drag, startPoint x: 785, startPoint y: 435, endPoint x: 710, endPoint y: 439, distance: 75.5
click at [710, 439] on p "Con una gran variedad de modelos, diseños y colores" at bounding box center [834, 431] width 860 height 25
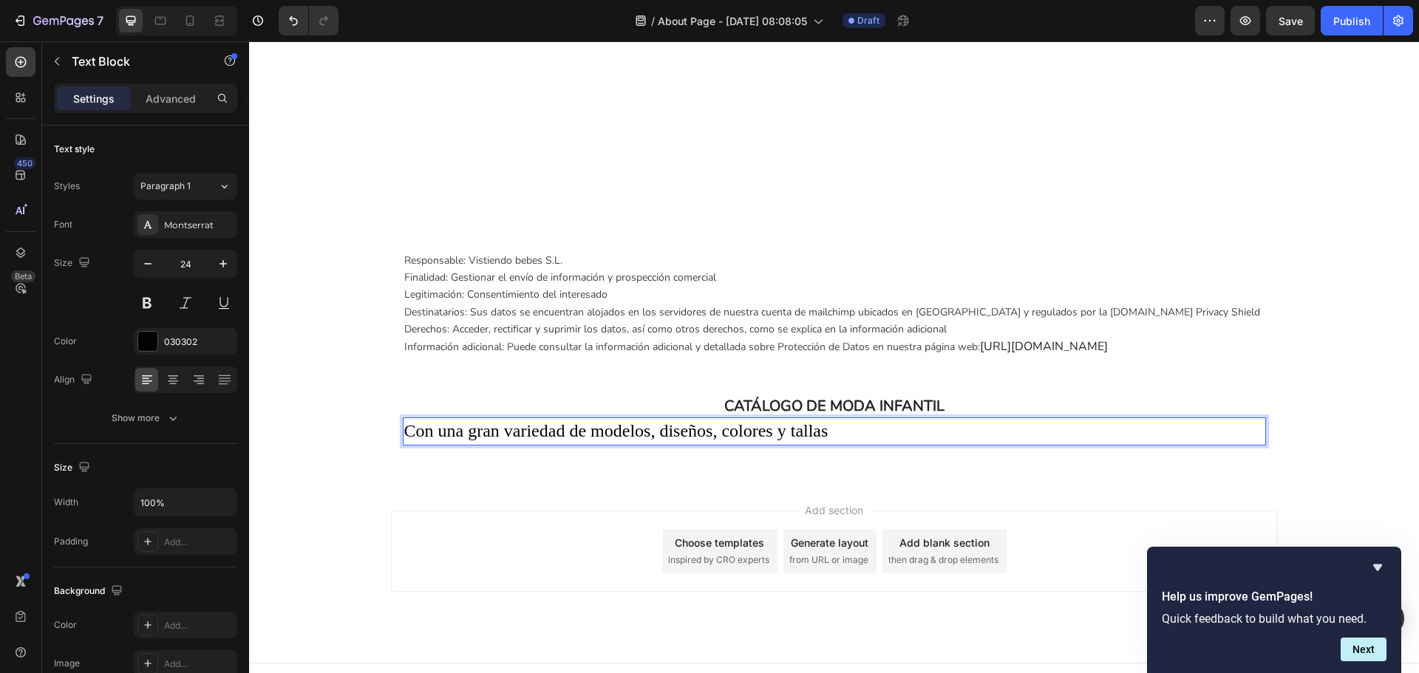
click at [1371, 568] on icon "Hide survey" at bounding box center [1378, 568] width 18 height 18
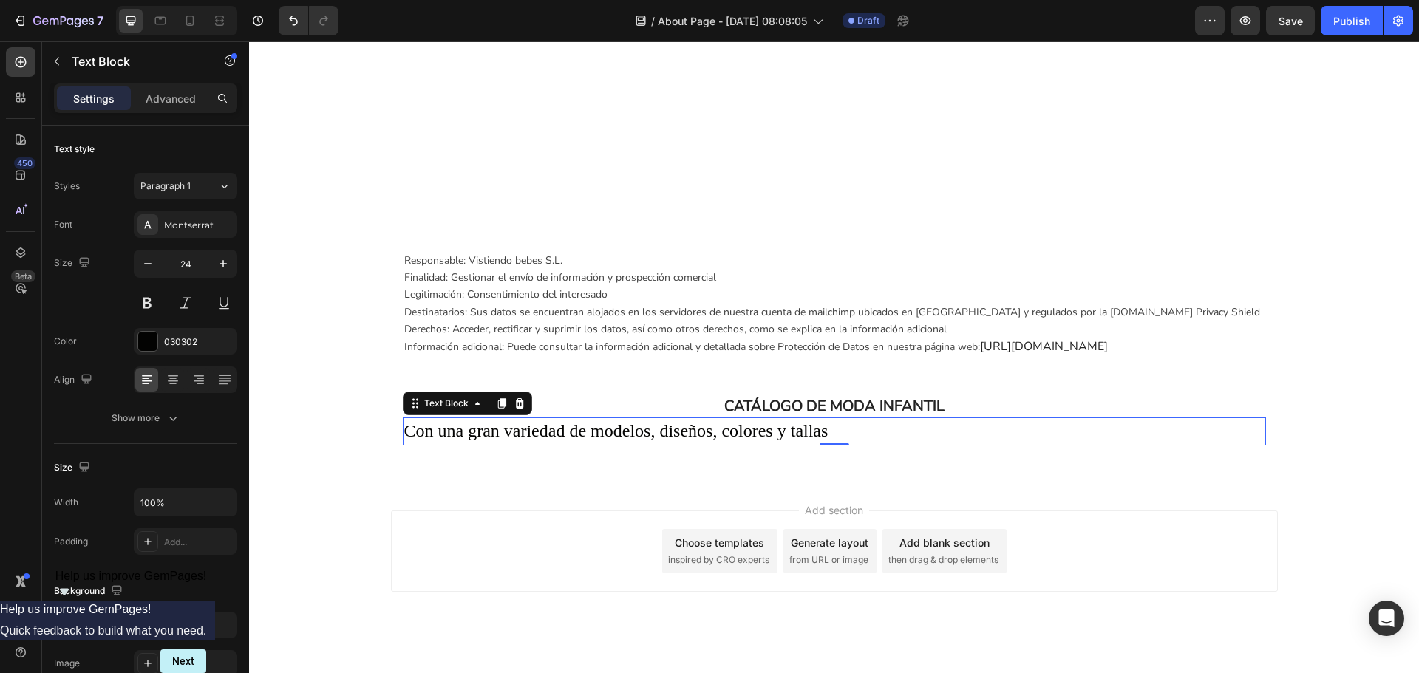
click at [860, 426] on p "Con una gran variedad de modelos, diseños, colores y tallas" at bounding box center [834, 431] width 860 height 25
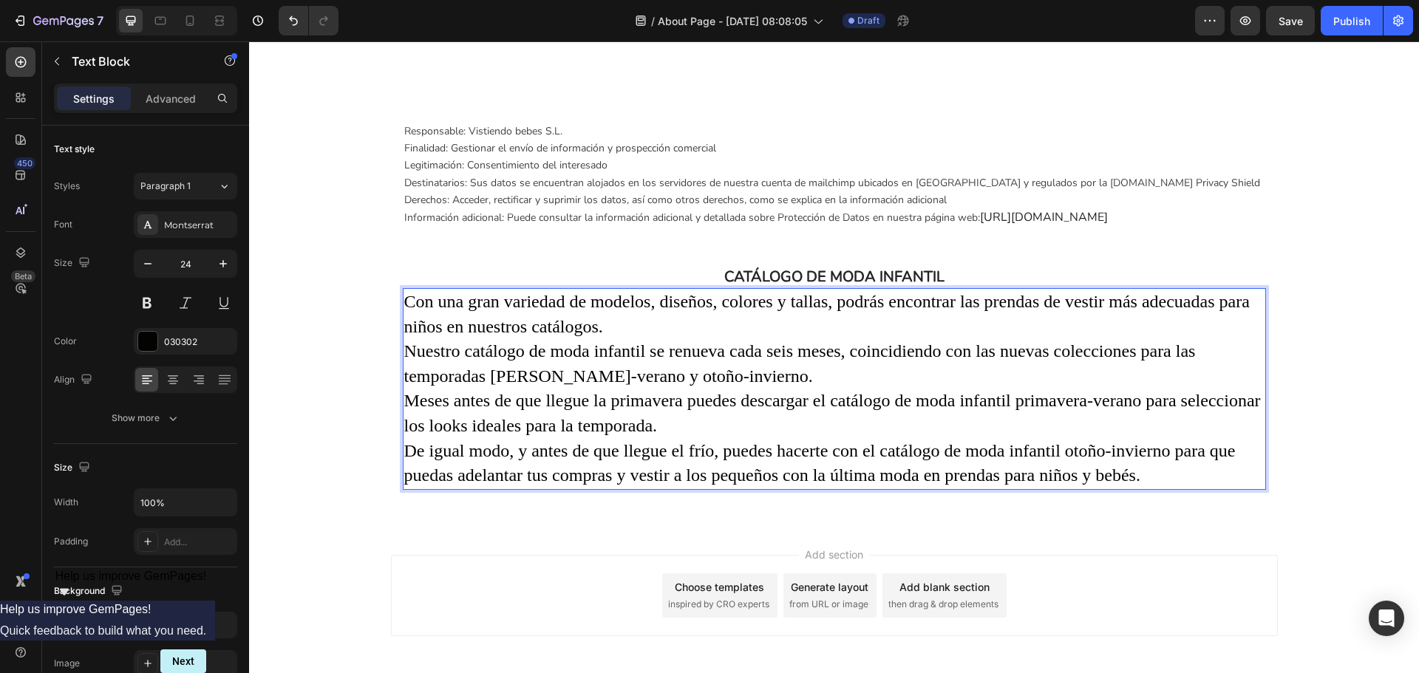
scroll to position [1801, 0]
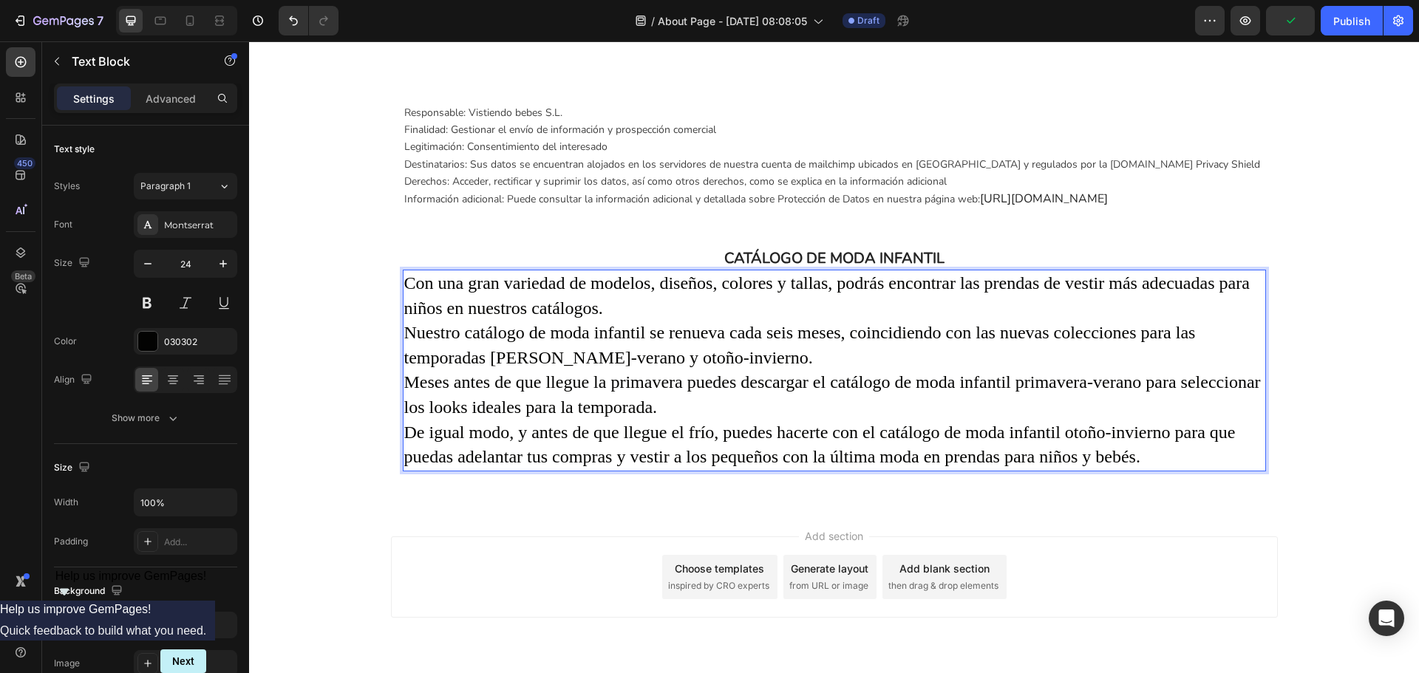
click at [635, 313] on p "Con una gran variedad de modelos, diseños, colores y tallas, podrás encontrar l…" at bounding box center [834, 296] width 860 height 50
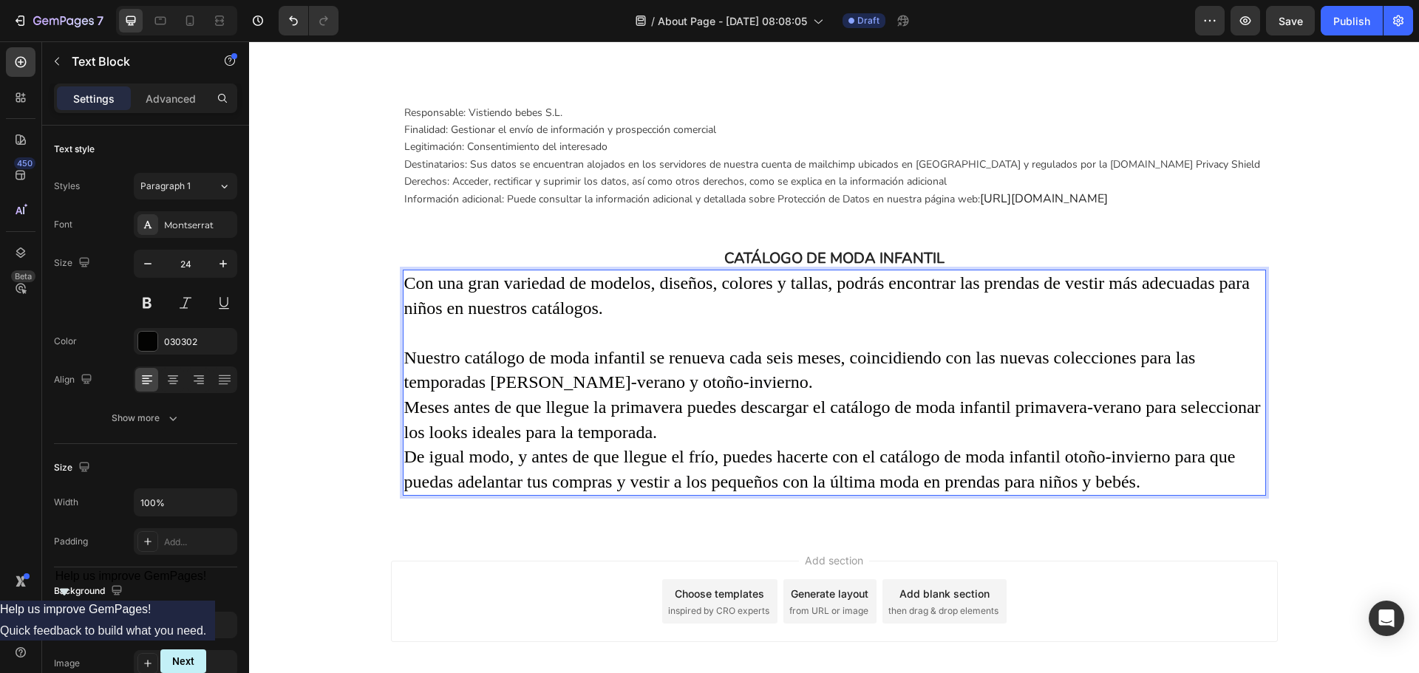
click at [786, 381] on p "Nuestro catálogo de moda infantil se renueva cada seis meses, coincidiendo con …" at bounding box center [834, 371] width 860 height 50
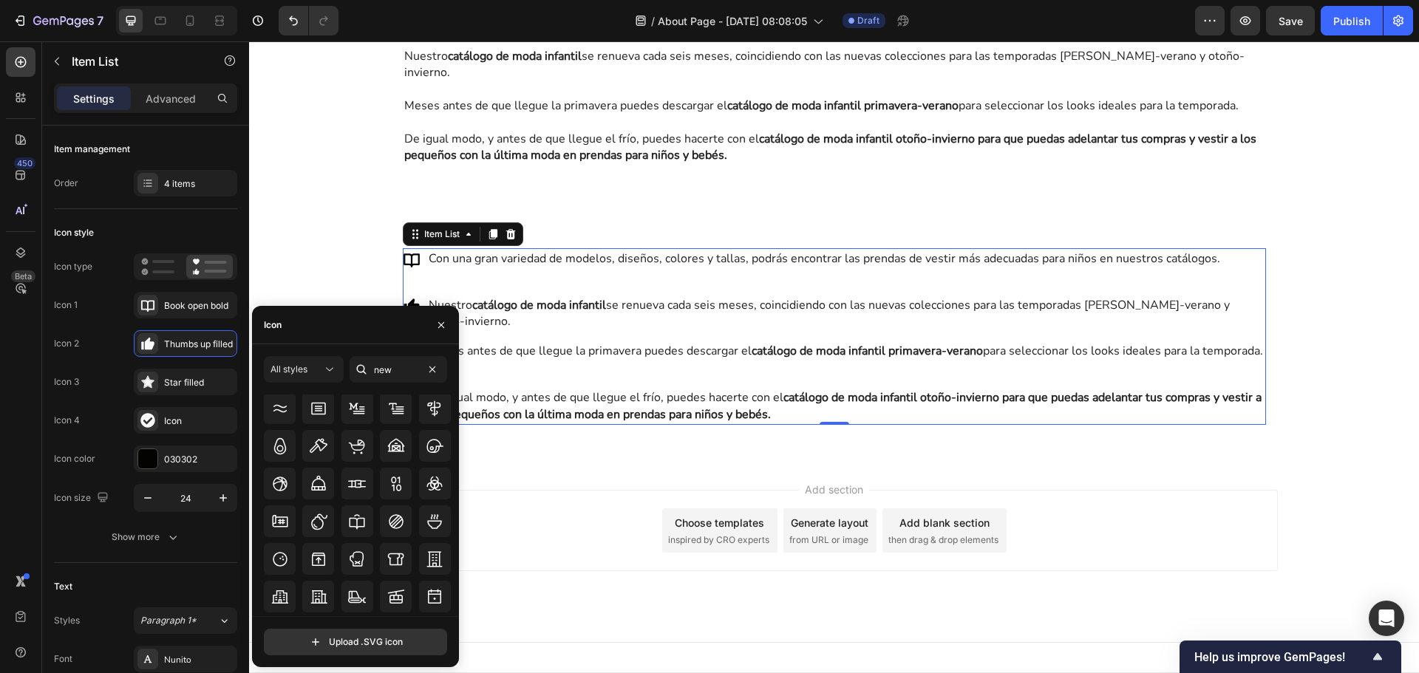
scroll to position [3636, 0]
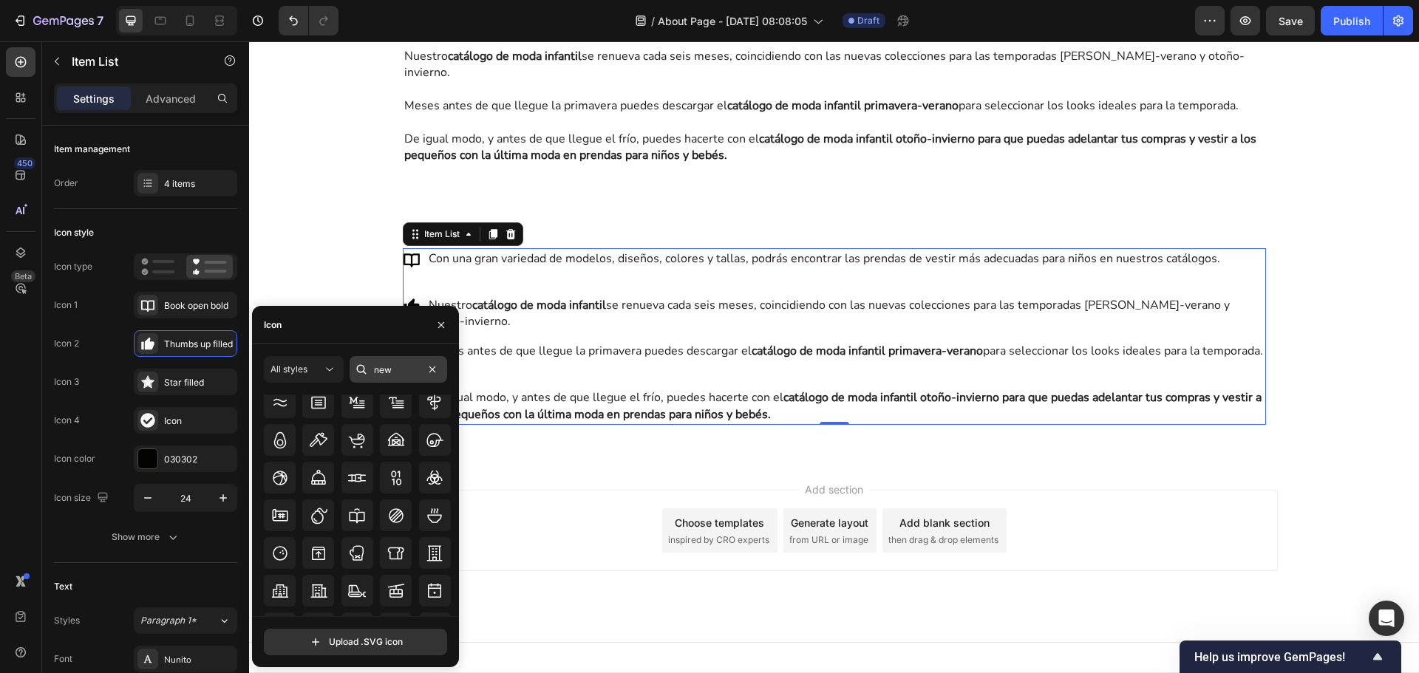
click at [404, 373] on input "new" at bounding box center [399, 369] width 98 height 27
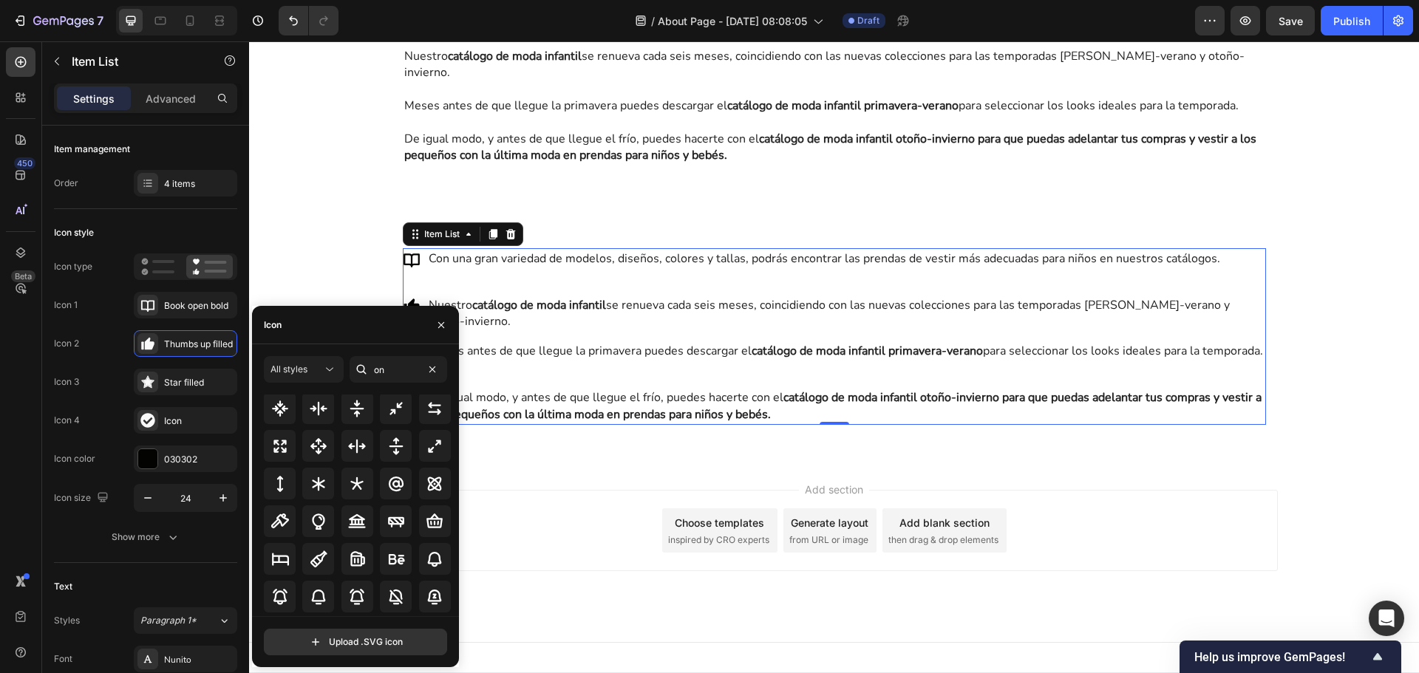
scroll to position [854, 0]
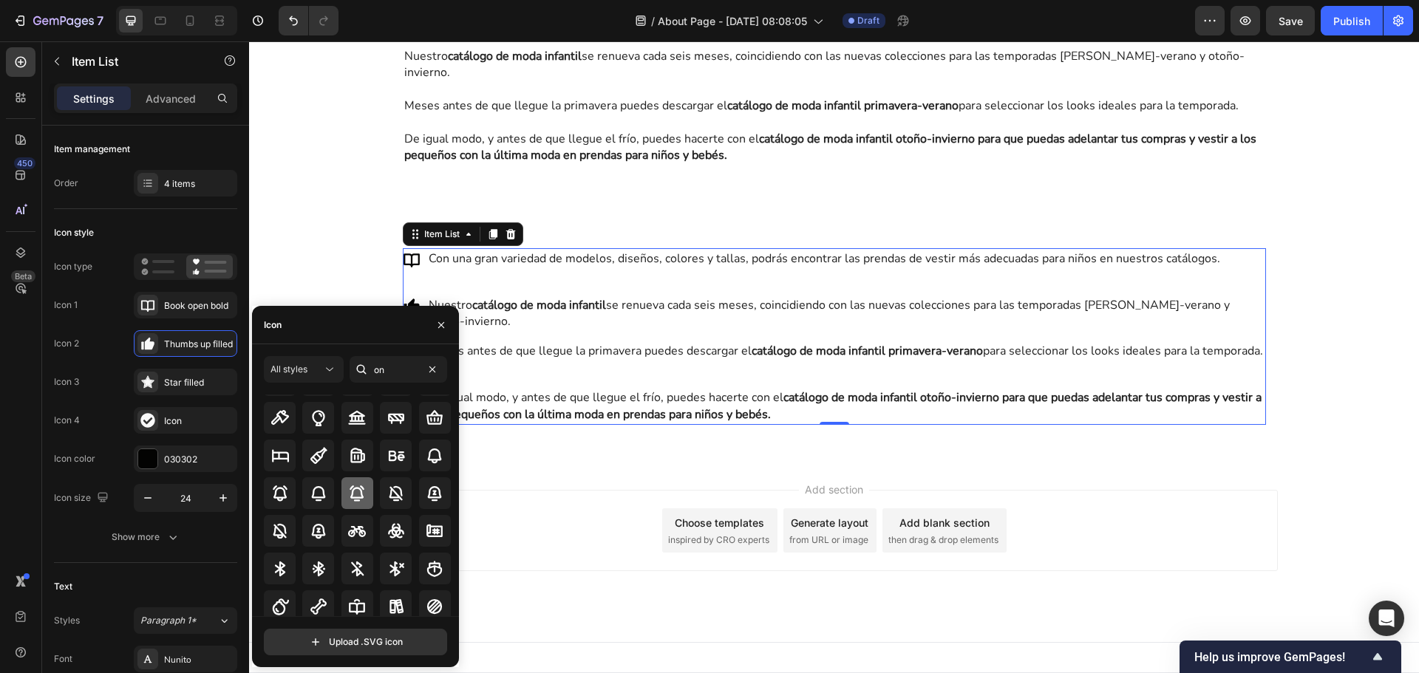
type input "on"
click at [366, 496] on div at bounding box center [357, 493] width 32 height 32
click at [180, 390] on div "Star filled" at bounding box center [185, 382] width 103 height 27
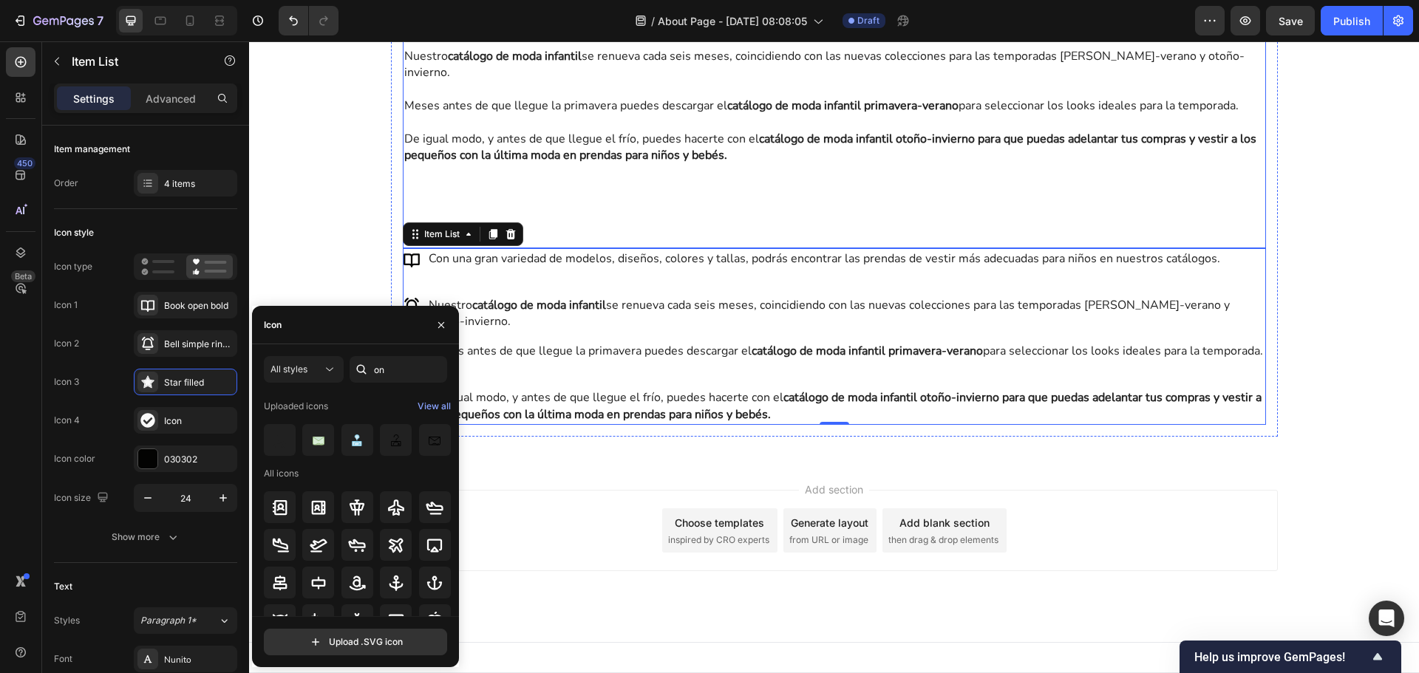
click at [540, 247] on p "Rich Text Editor. Editing area: main" at bounding box center [834, 205] width 860 height 83
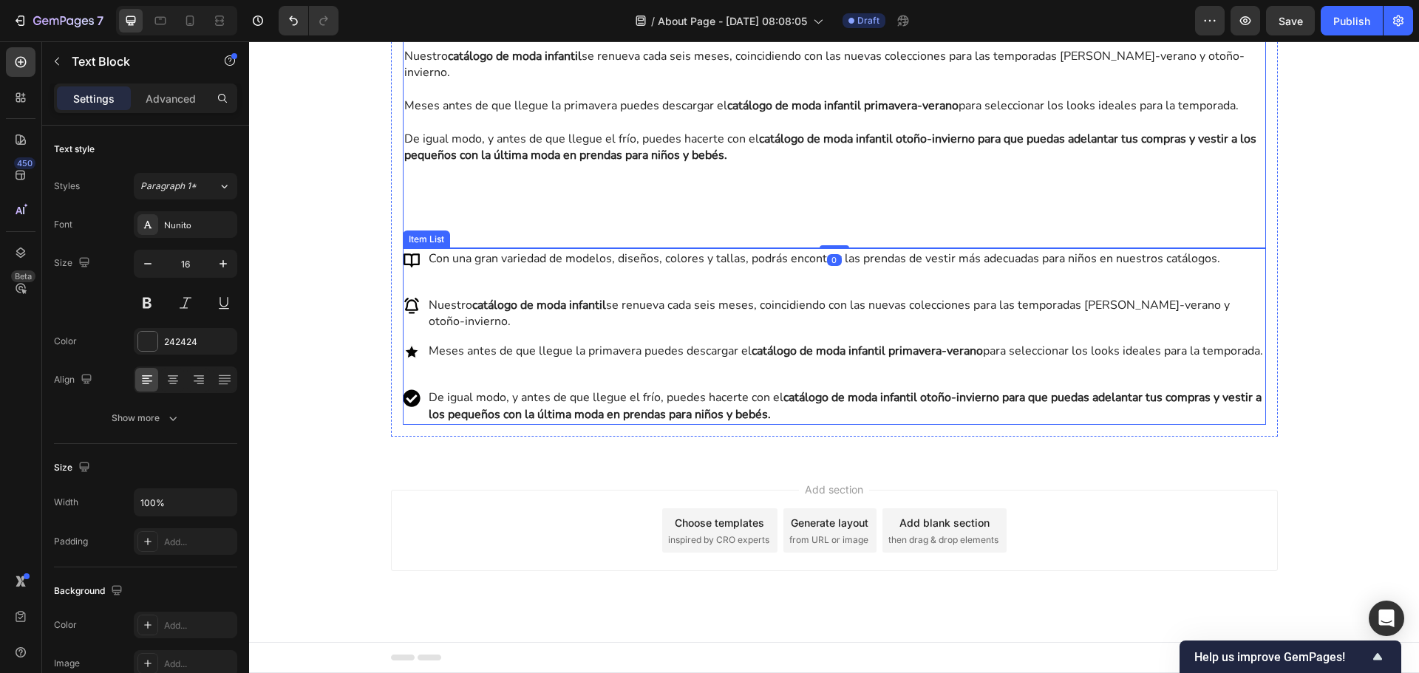
click at [404, 359] on icon at bounding box center [412, 351] width 16 height 15
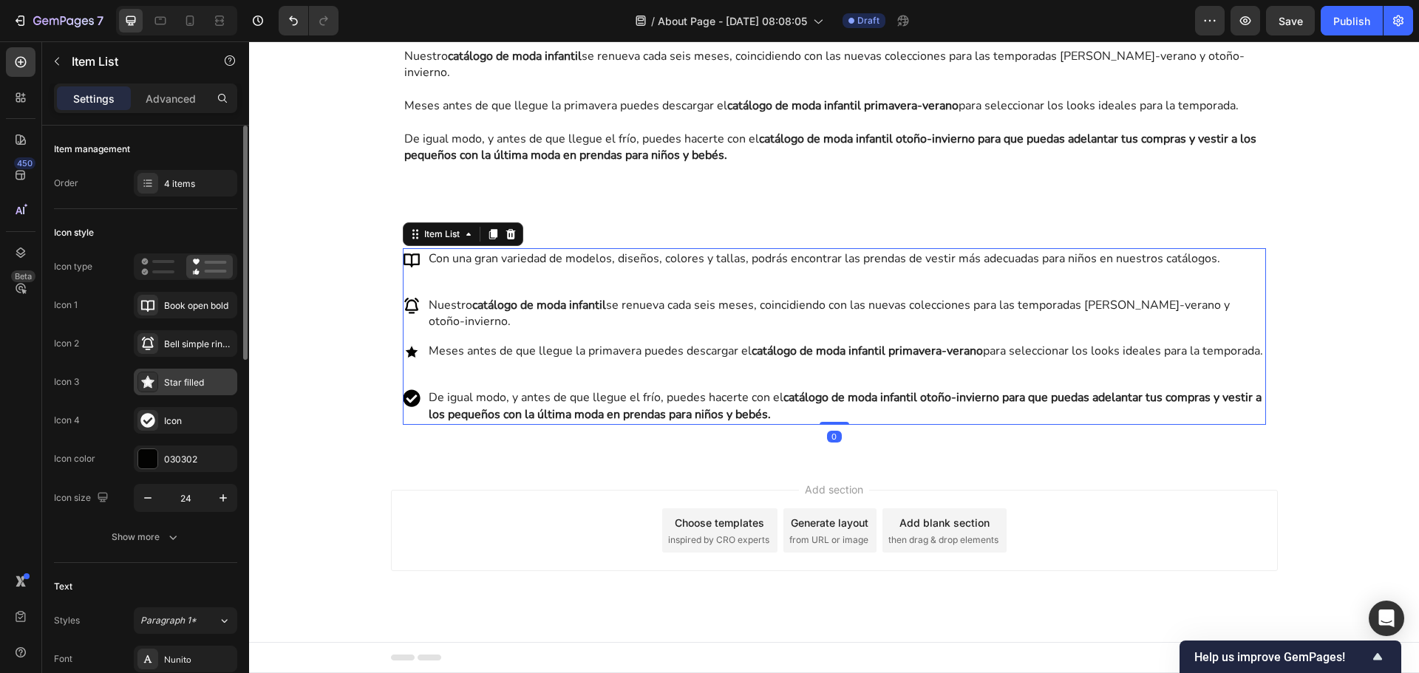
click at [177, 390] on div "Star filled" at bounding box center [185, 382] width 103 height 27
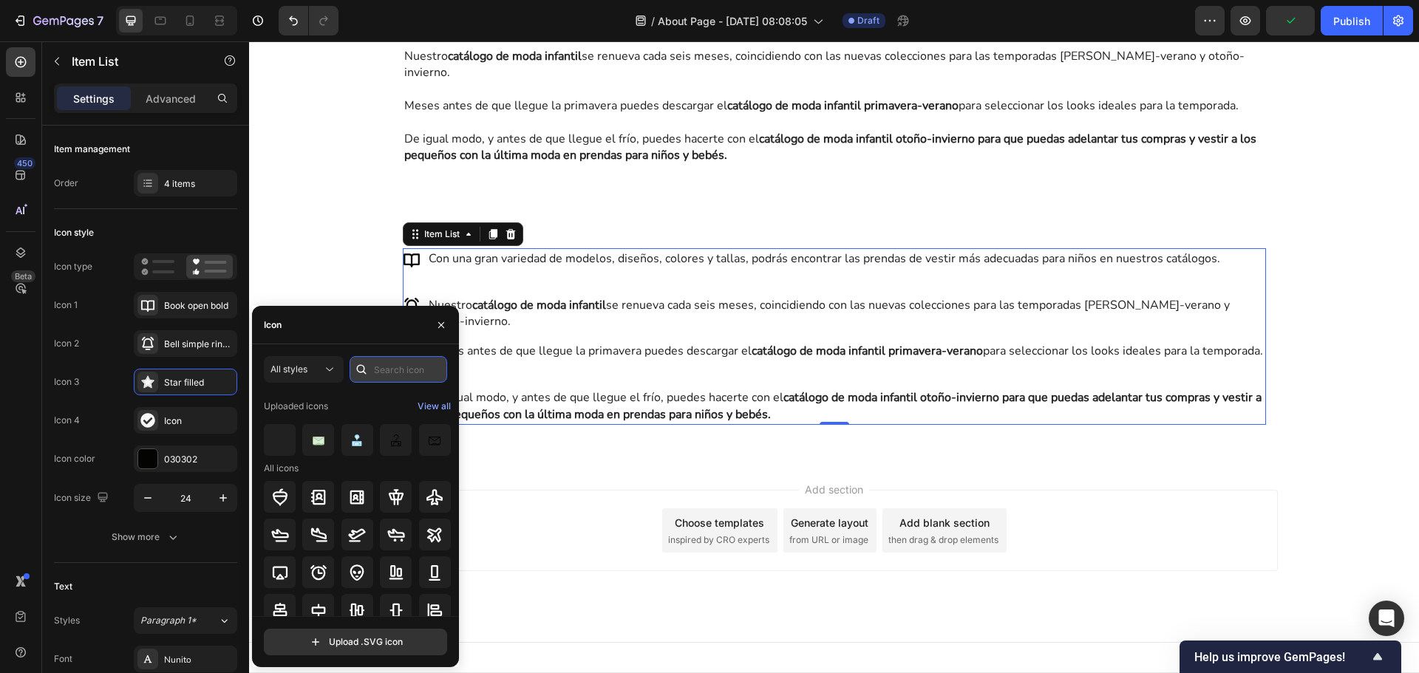
click at [389, 377] on input "text" at bounding box center [399, 369] width 98 height 27
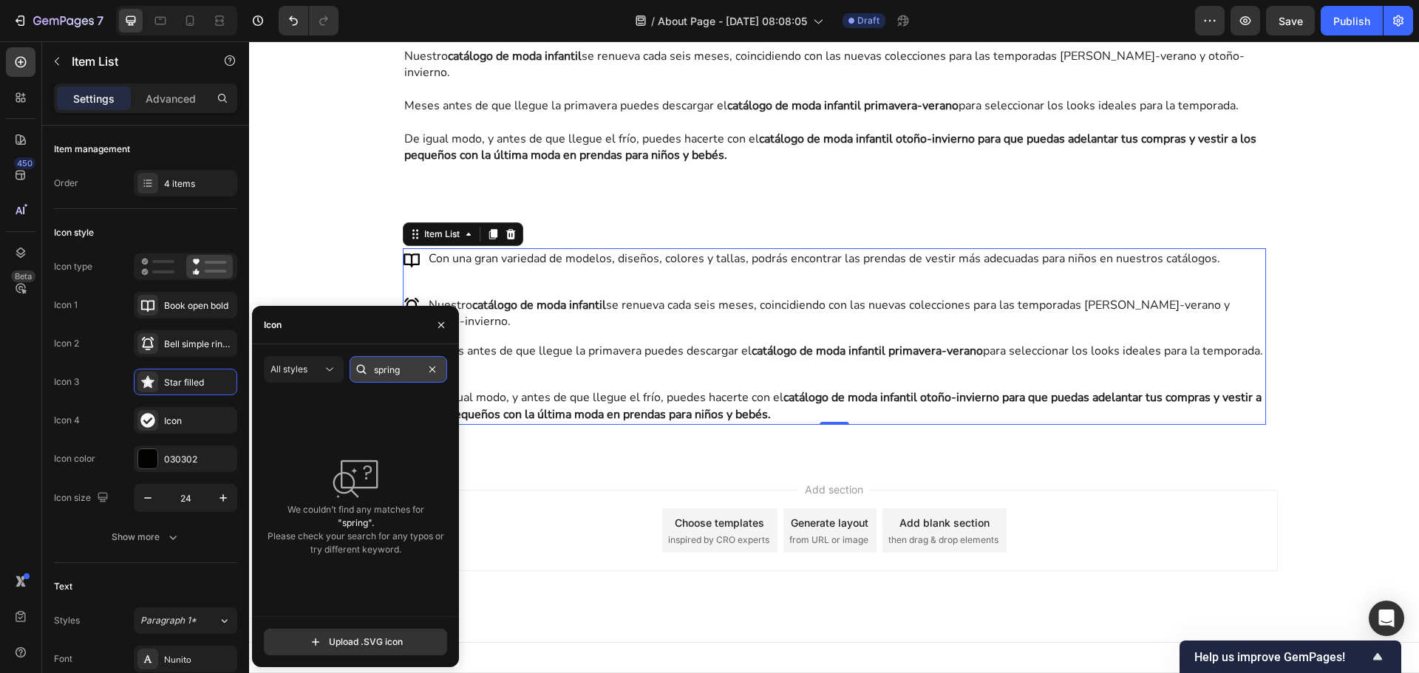
click at [389, 377] on input "spring" at bounding box center [399, 369] width 98 height 27
type input "s"
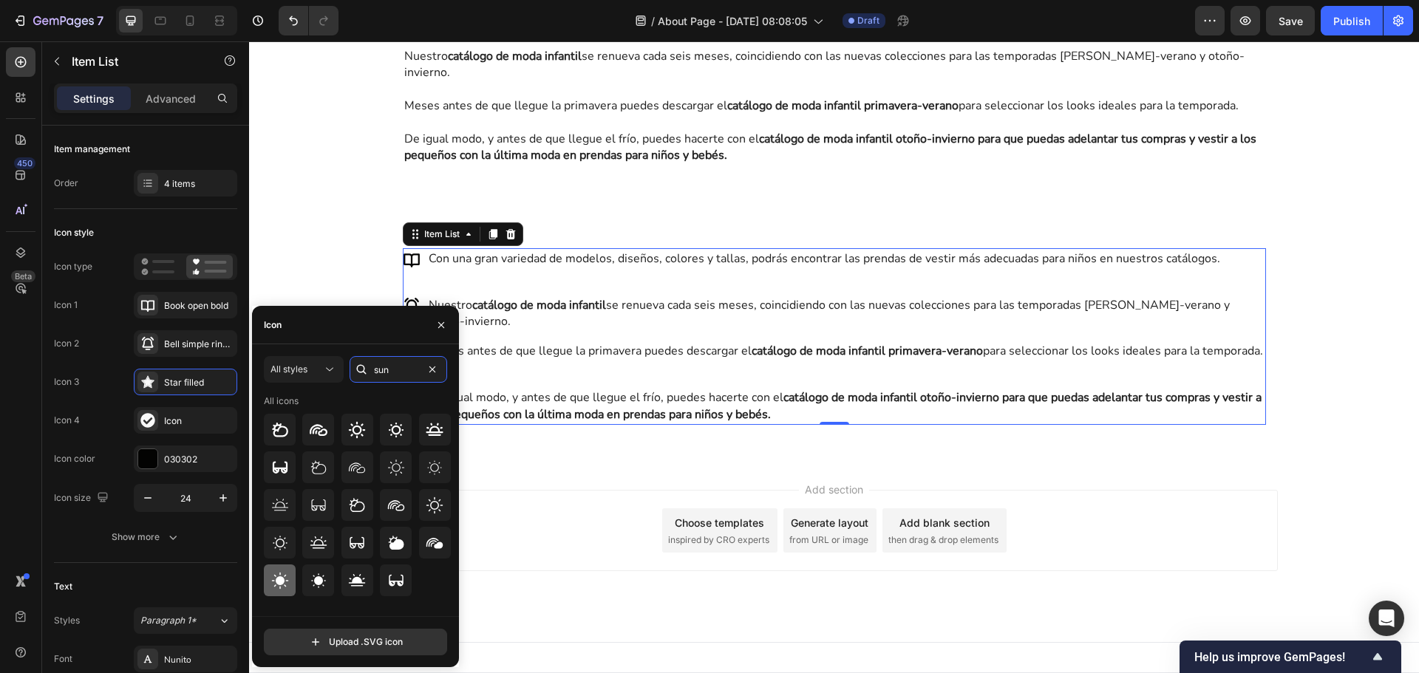
type input "sun"
click at [288, 584] on icon at bounding box center [280, 581] width 18 height 18
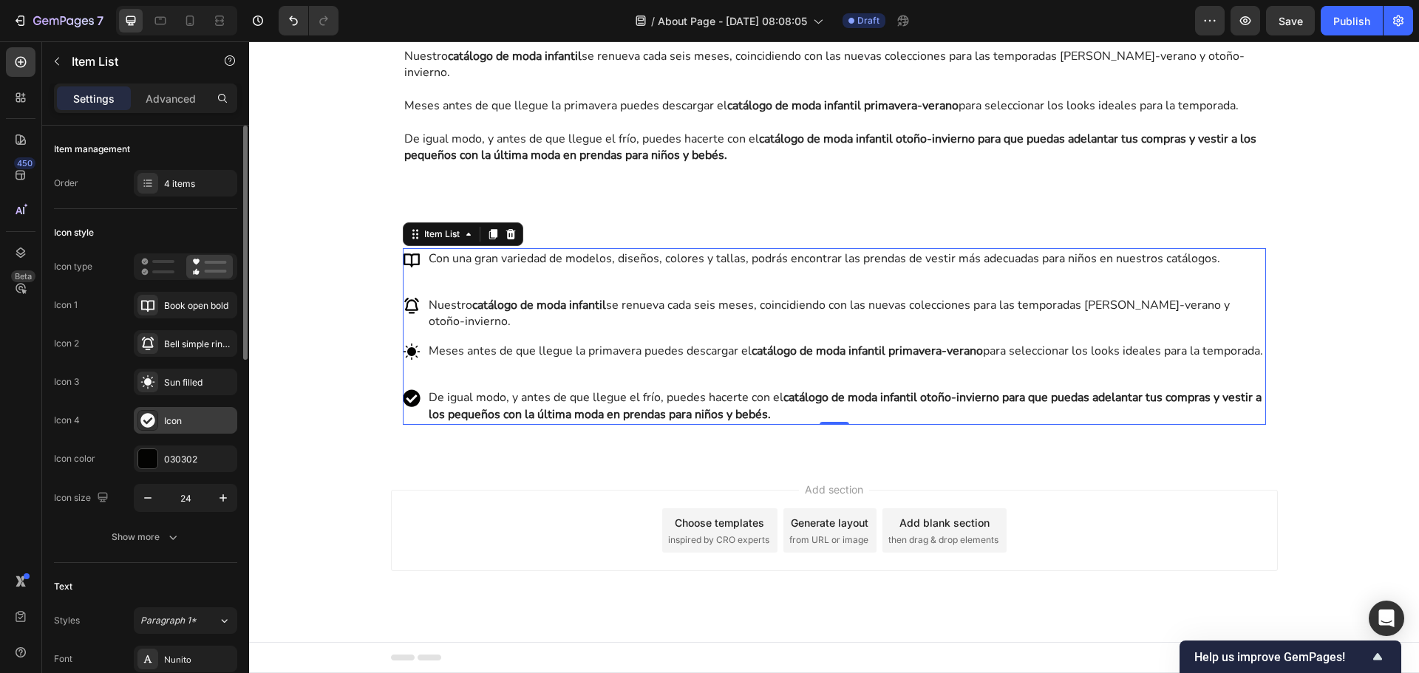
click at [148, 422] on icon at bounding box center [147, 420] width 15 height 15
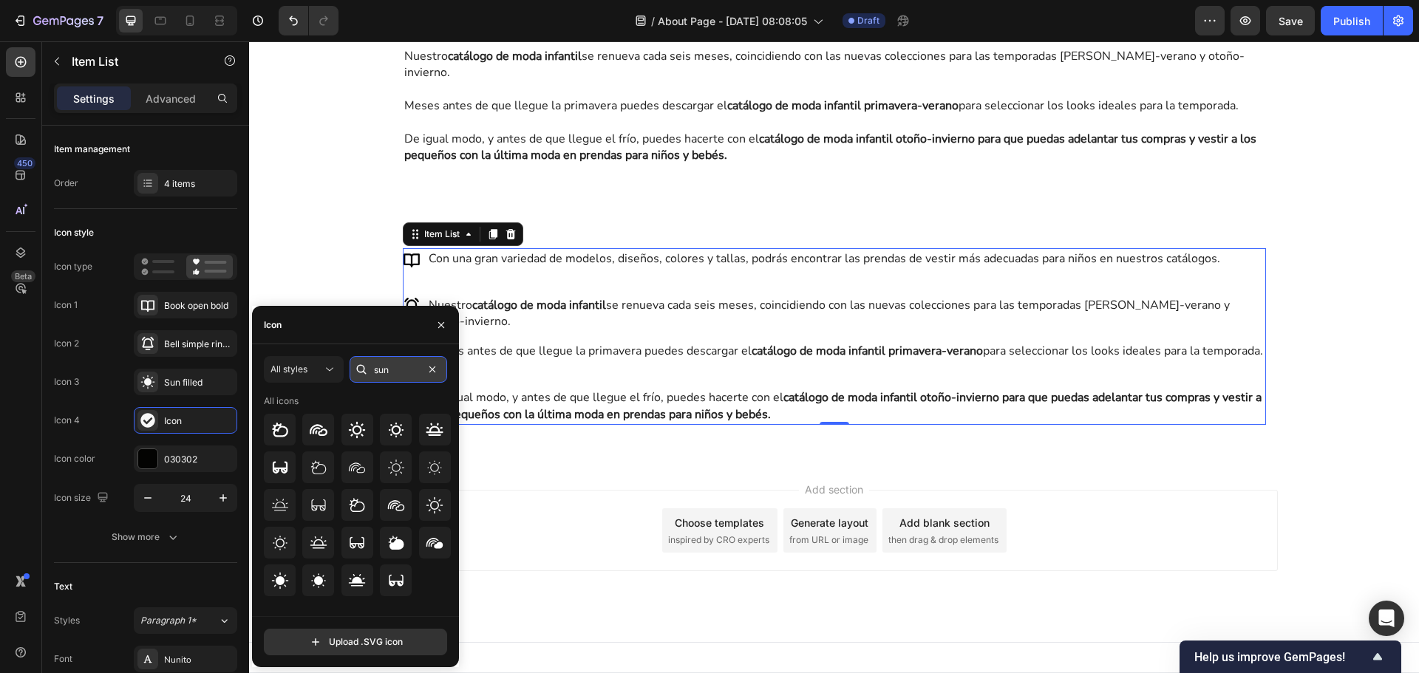
click at [390, 373] on input "sun" at bounding box center [399, 369] width 98 height 27
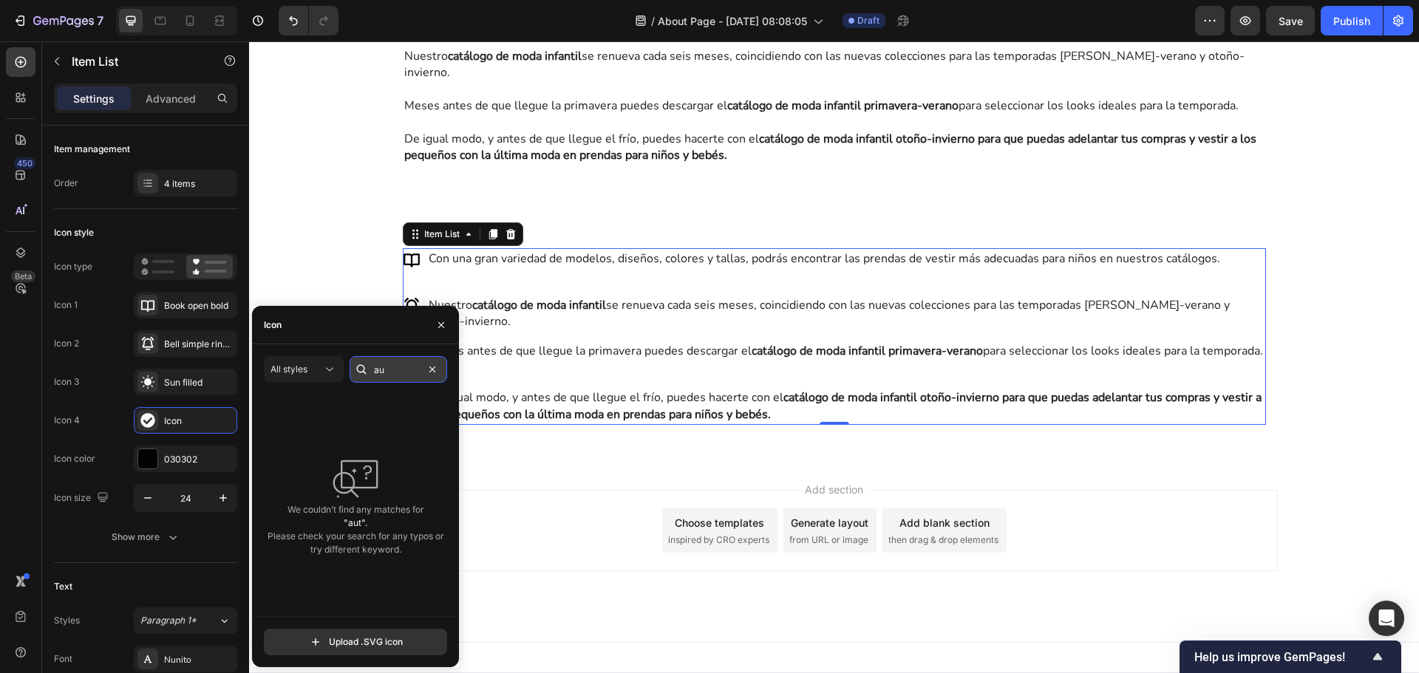
type input "a"
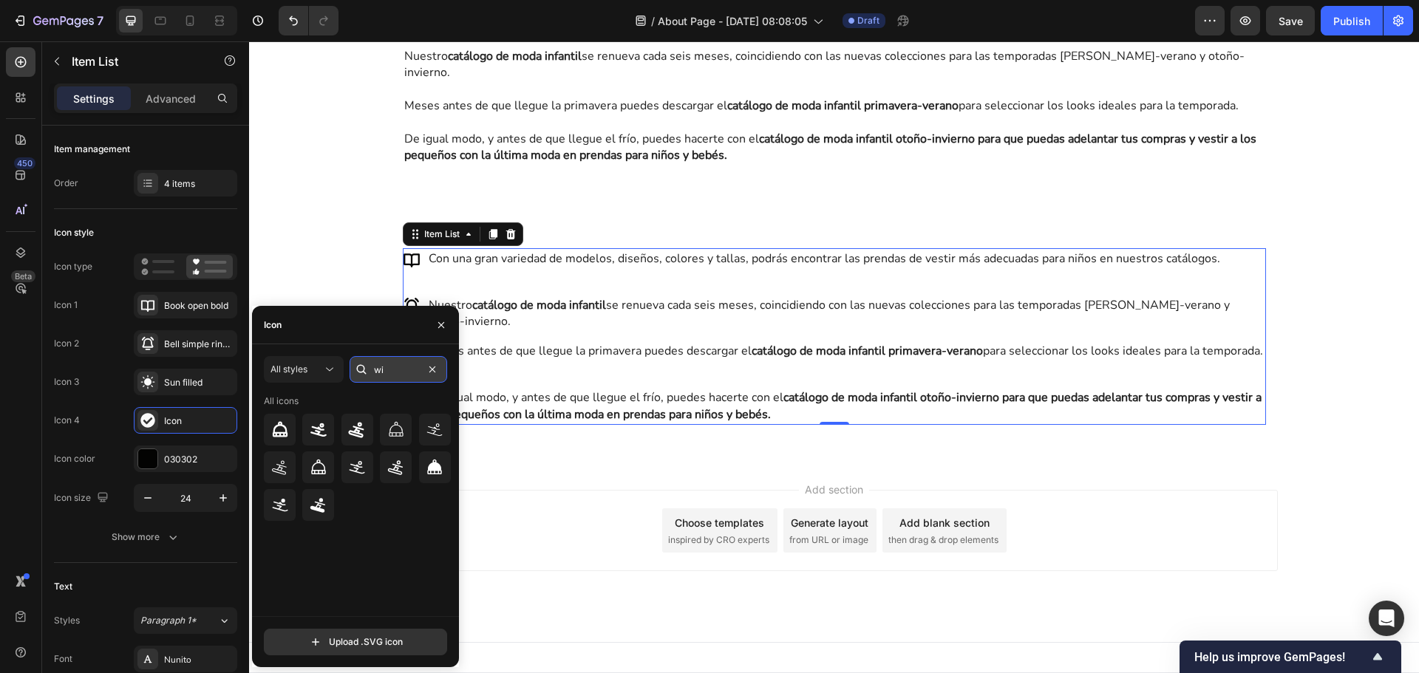
type input "w"
click at [410, 370] on input "cold" at bounding box center [399, 369] width 98 height 27
type input "w"
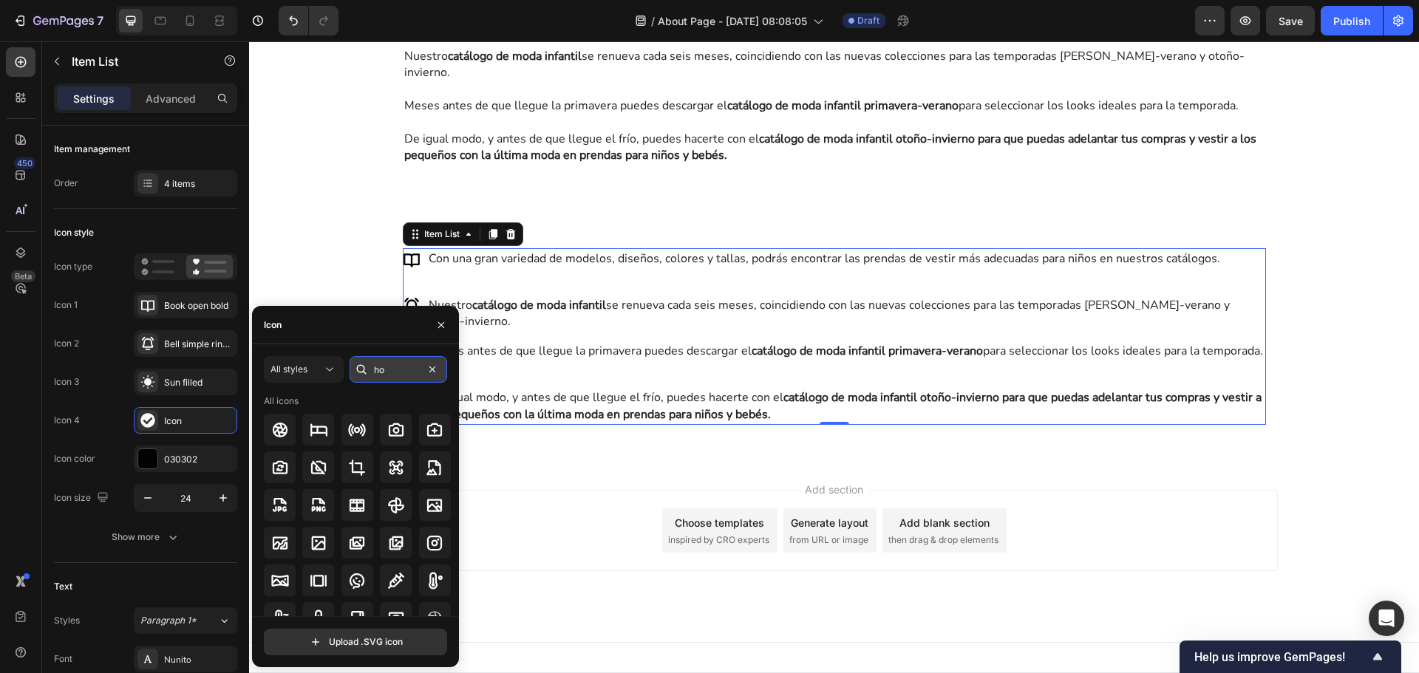
type input "h"
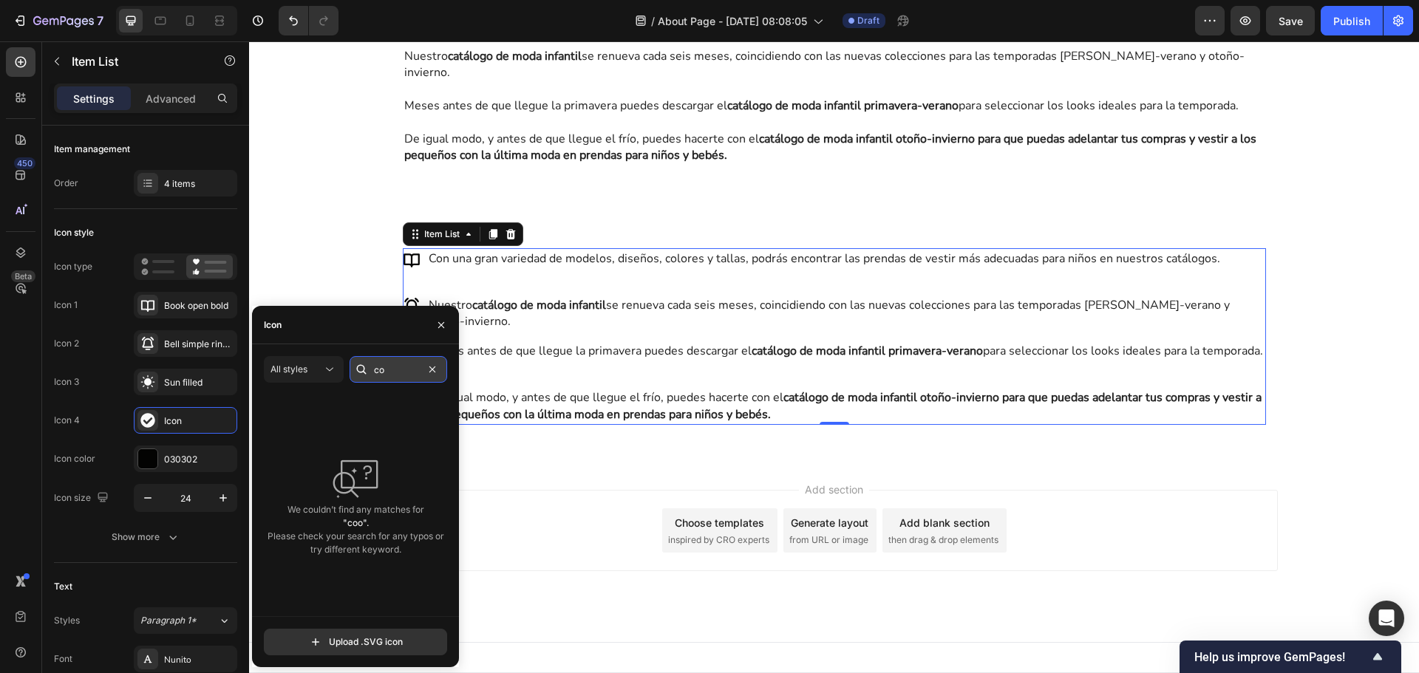
type input "c"
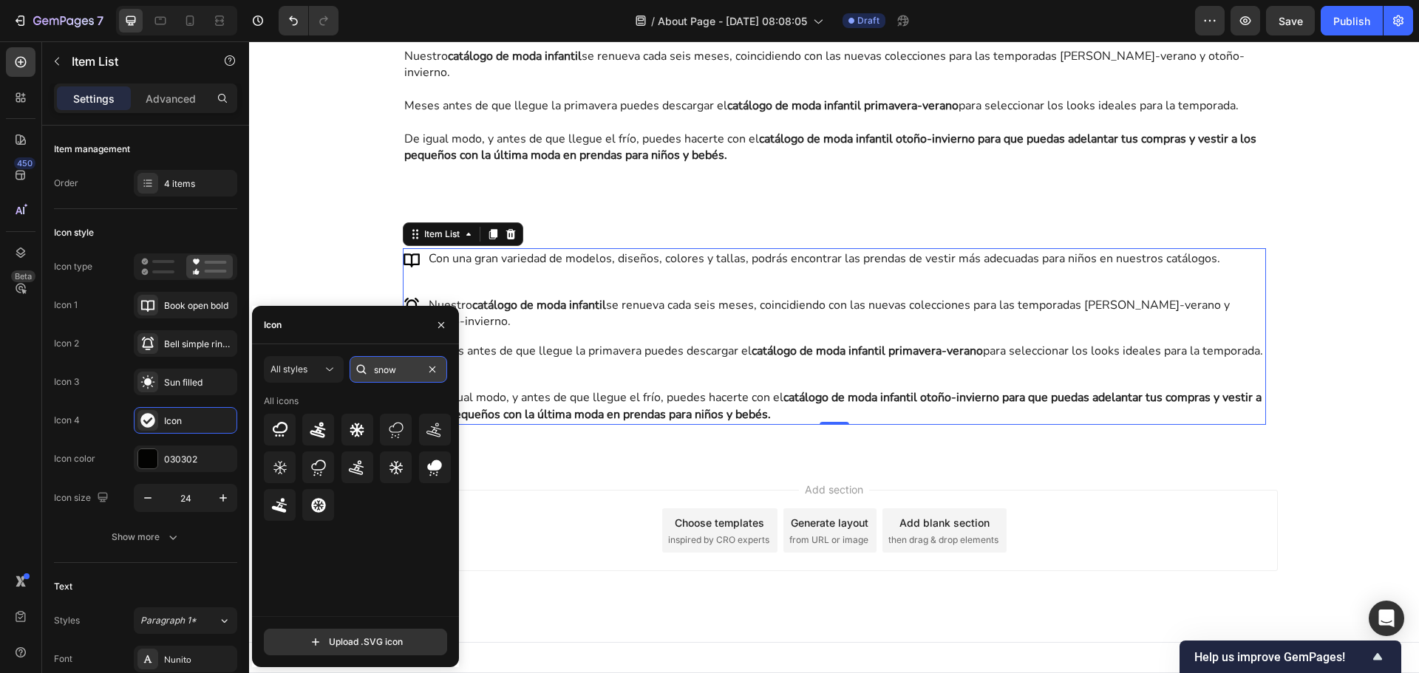
click at [400, 374] on input "snow" at bounding box center [399, 369] width 98 height 27
type input "leave"
click at [284, 442] on div at bounding box center [280, 430] width 32 height 32
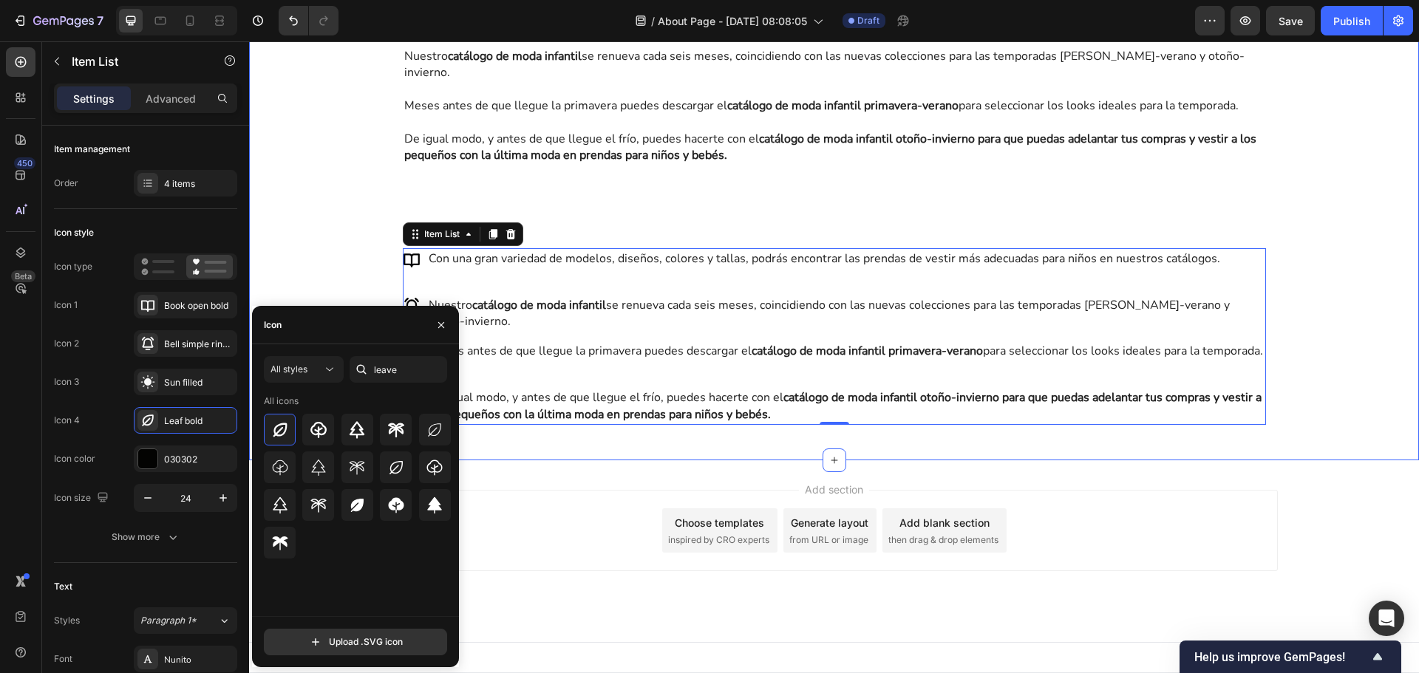
click at [1312, 419] on div "RECIBE NUESTRO CATÁLOGO DE MODA INFANTIL Y SÉ EL PRIMERO EN CONOCER LAS NUEVAS …" at bounding box center [834, 118] width 1170 height 636
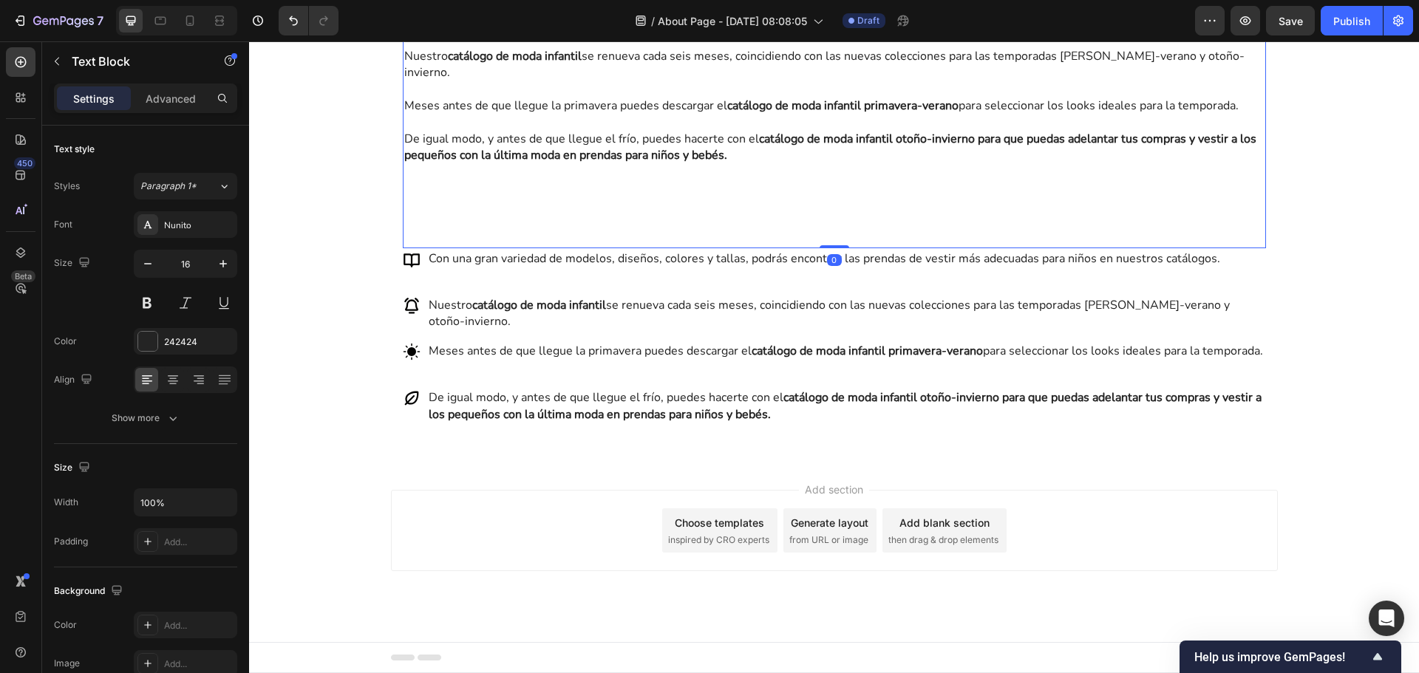
click at [622, 163] on strong "catálogo de moda infantil otoño-invierno para que puedas adelantar tus compras …" at bounding box center [830, 147] width 852 height 33
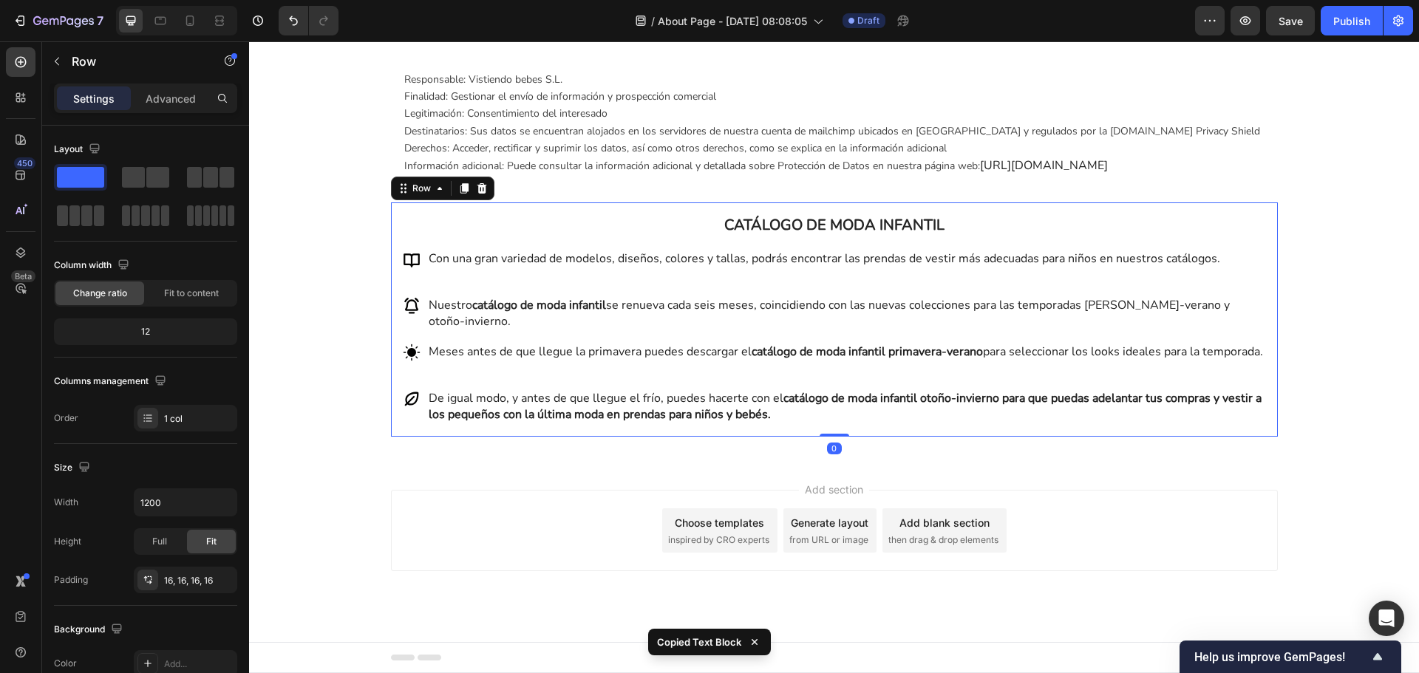
click at [1253, 222] on div "CATÁLOGO DE MODA INFANTIL Heading Con una gran variedad de modelos, diseños, co…" at bounding box center [834, 319] width 863 height 211
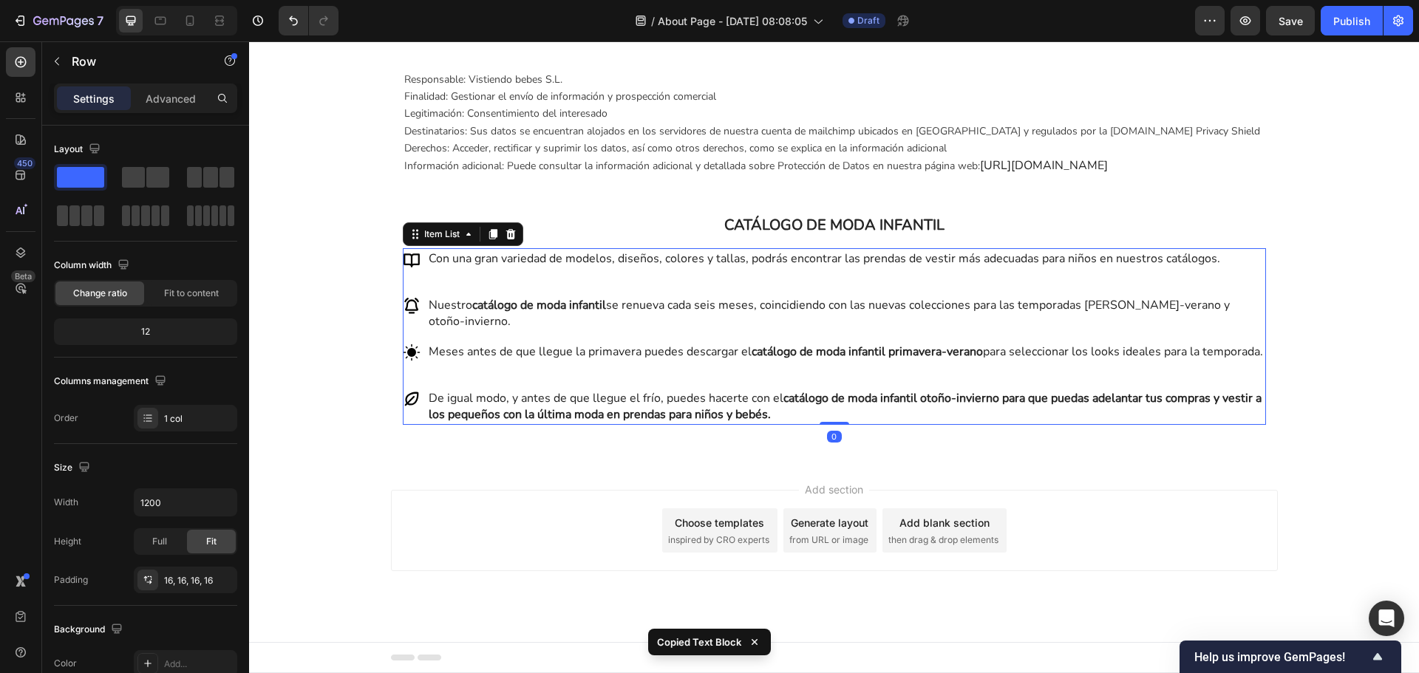
click at [1239, 251] on p "Con una gran variedad de modelos, diseños, colores y tallas, podrás encontrar l…" at bounding box center [846, 259] width 835 height 16
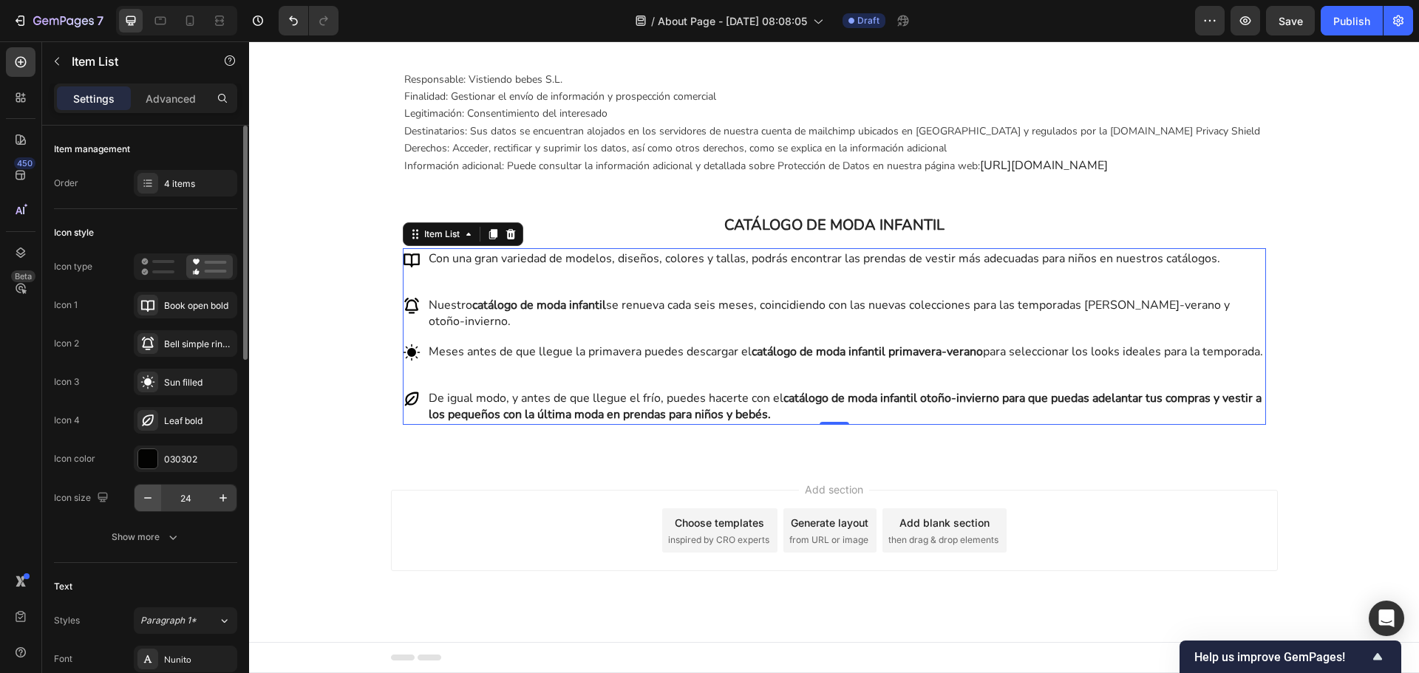
scroll to position [370, 0]
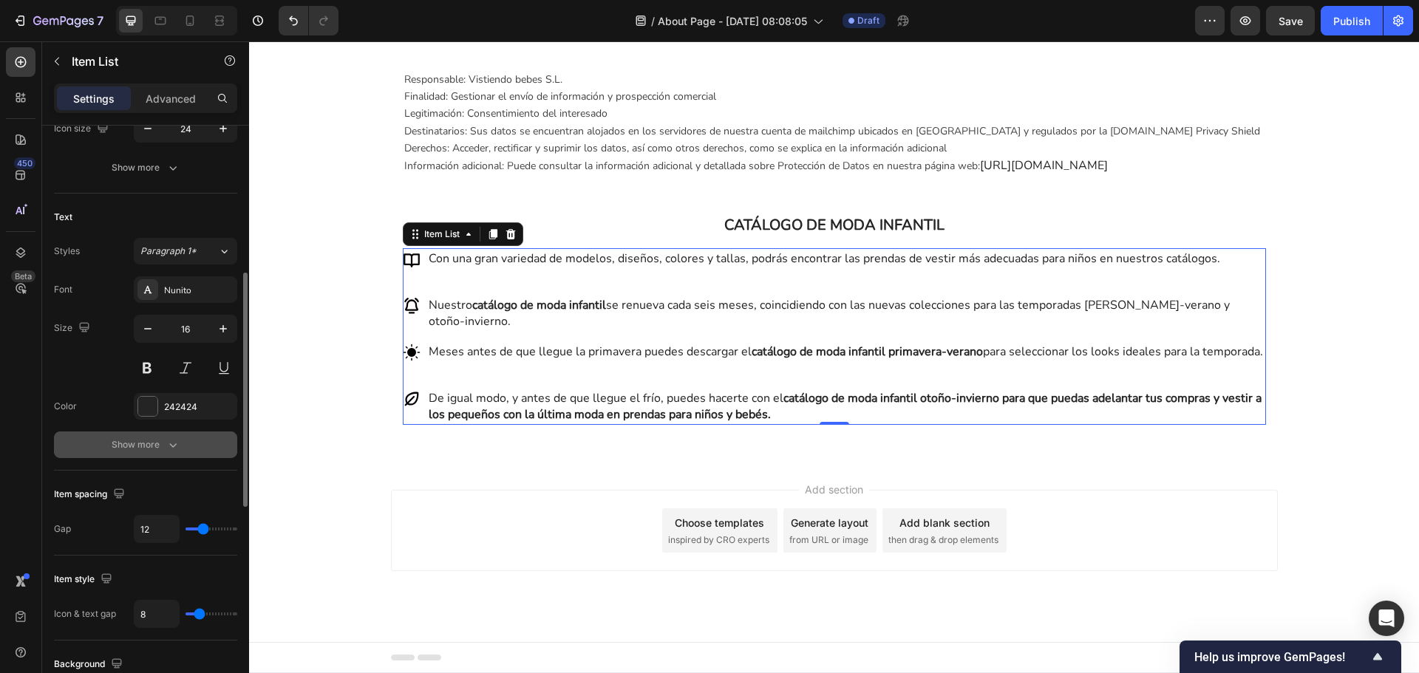
click at [175, 447] on icon "button" at bounding box center [173, 445] width 15 height 15
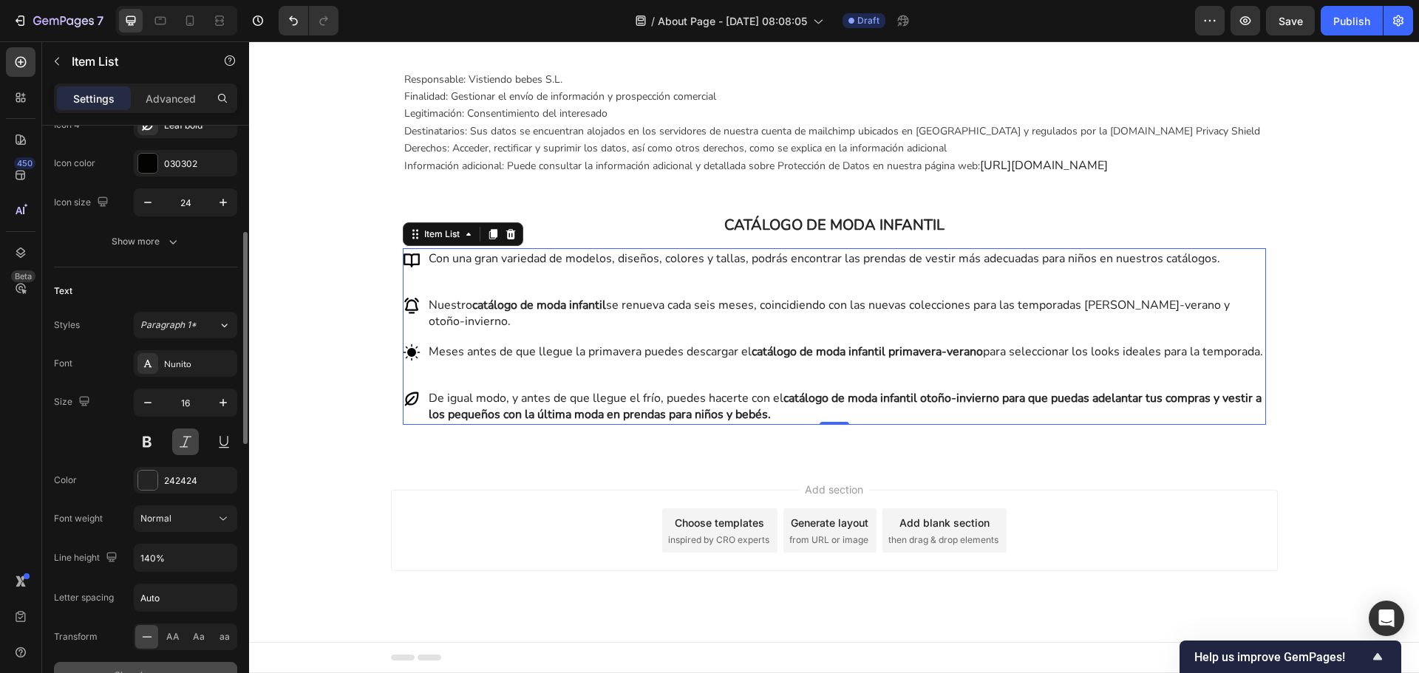
scroll to position [0, 0]
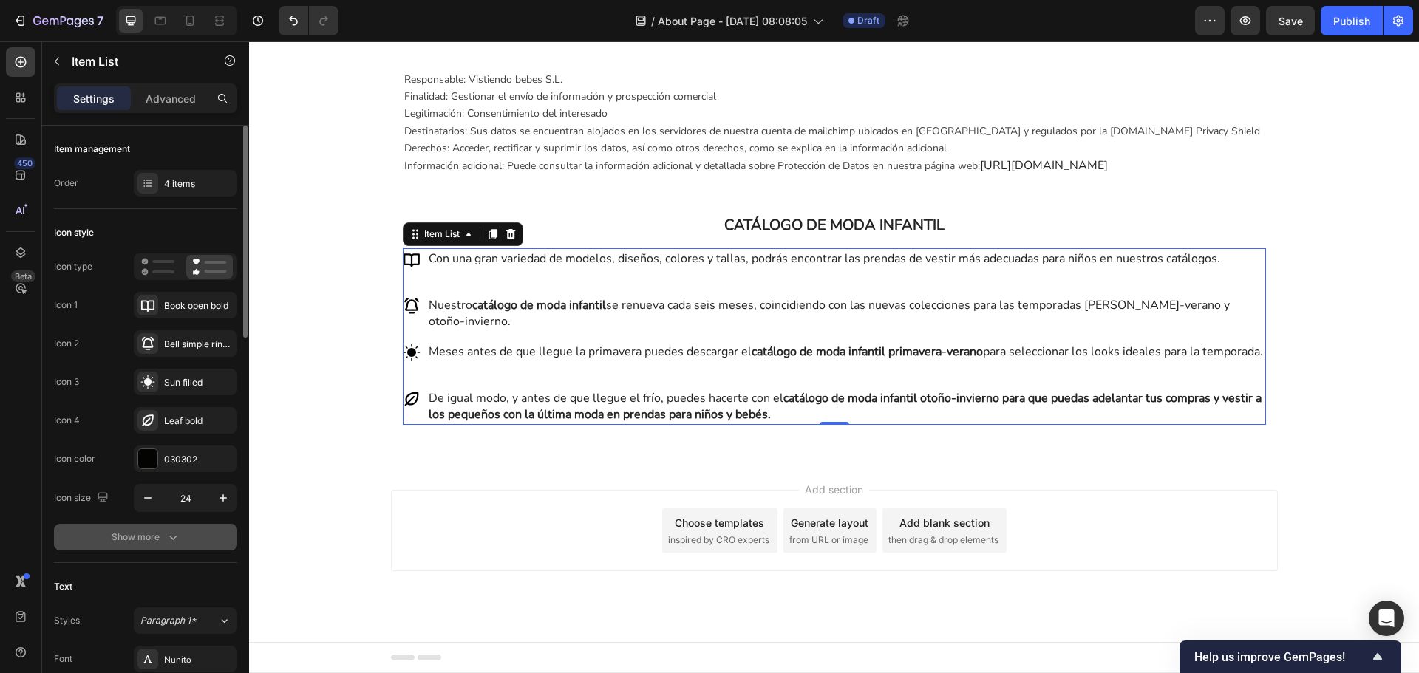
click at [157, 540] on div "Show more" at bounding box center [146, 537] width 69 height 15
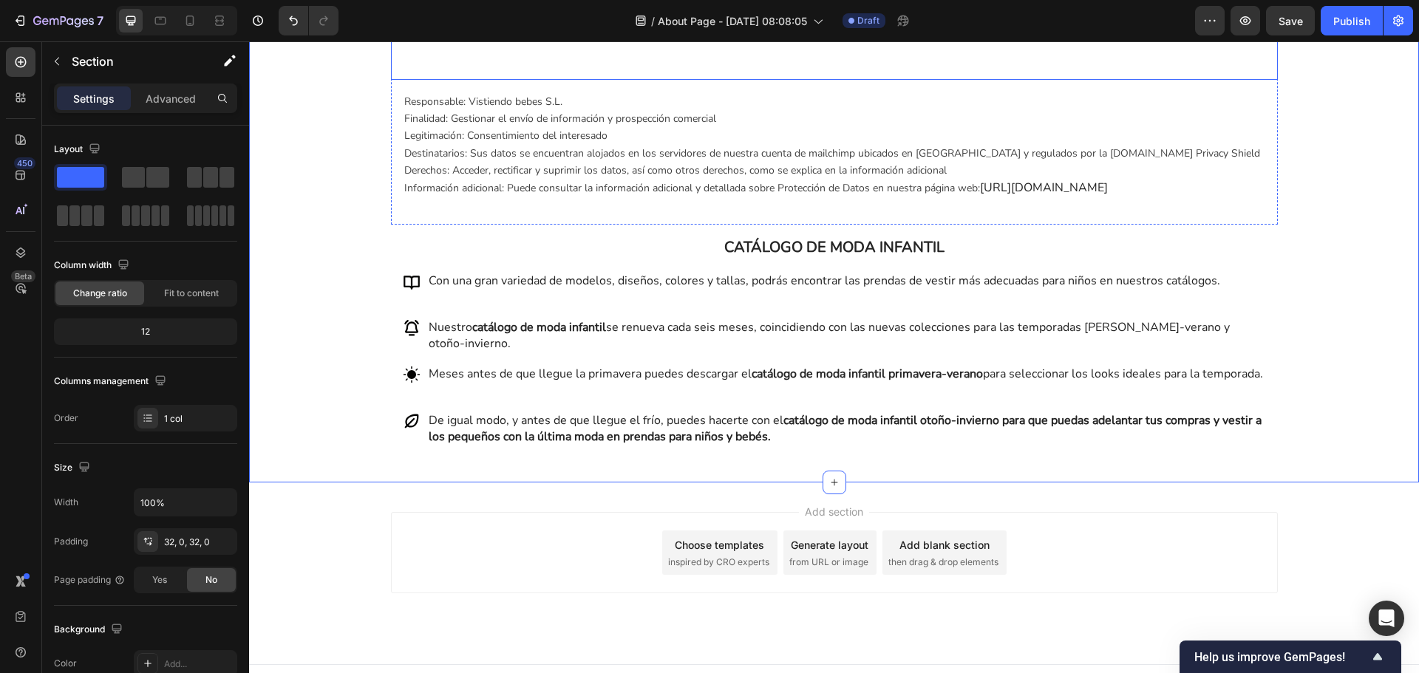
scroll to position [1851, 0]
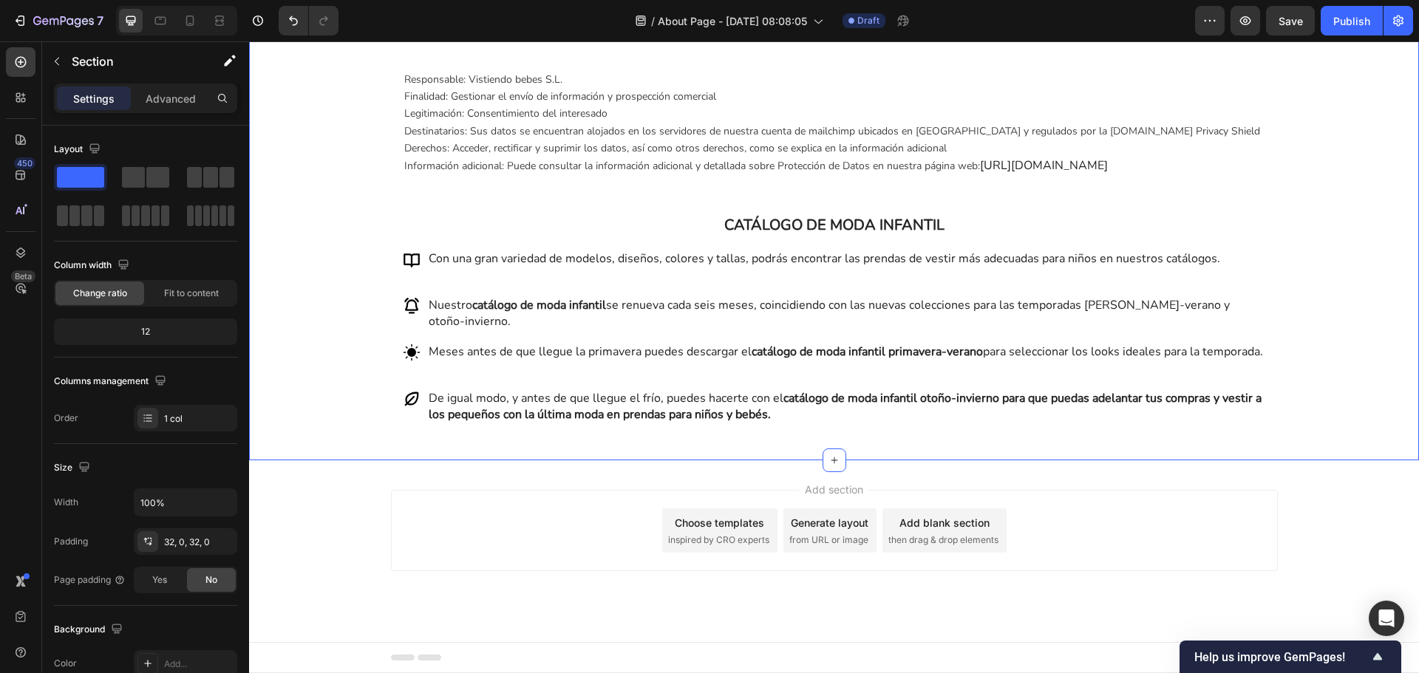
click at [384, 476] on div "Add section Choose templates inspired by CRO experts Generate layout from URL o…" at bounding box center [834, 551] width 1170 height 182
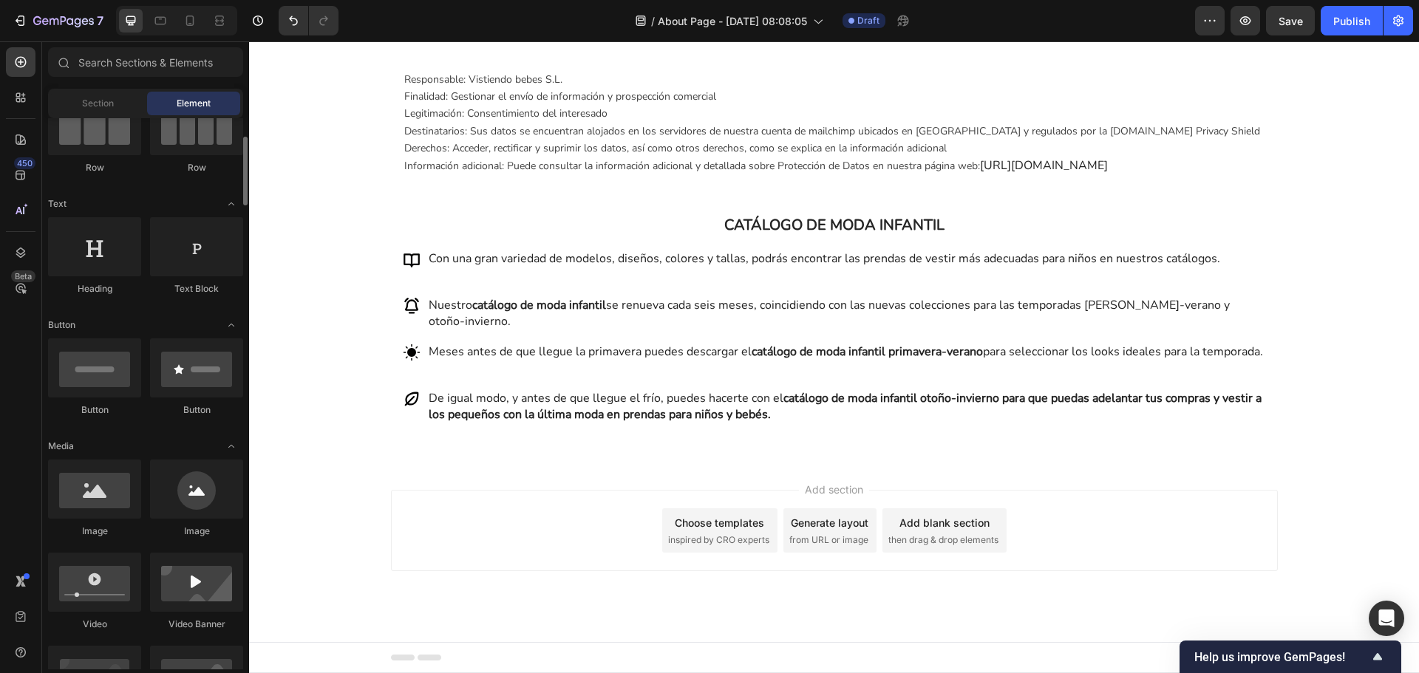
scroll to position [0, 0]
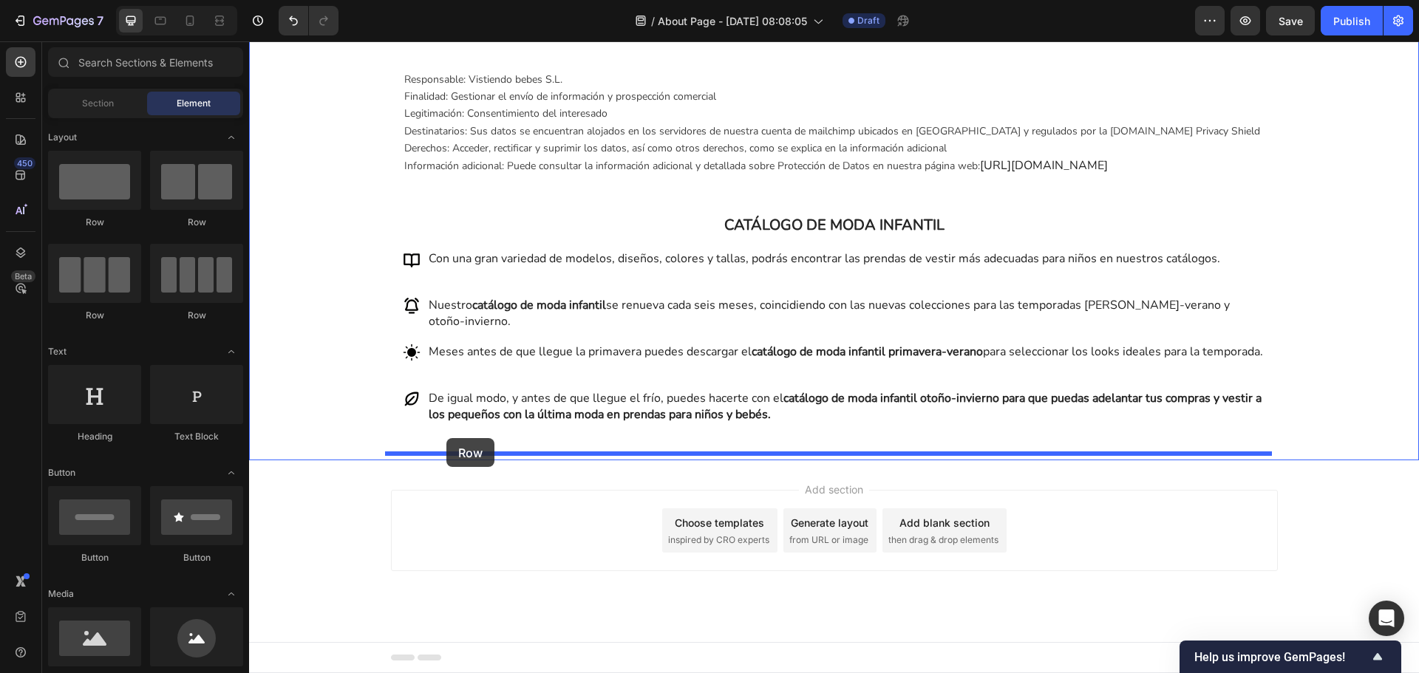
drag, startPoint x: 353, startPoint y: 237, endPoint x: 446, endPoint y: 438, distance: 221.9
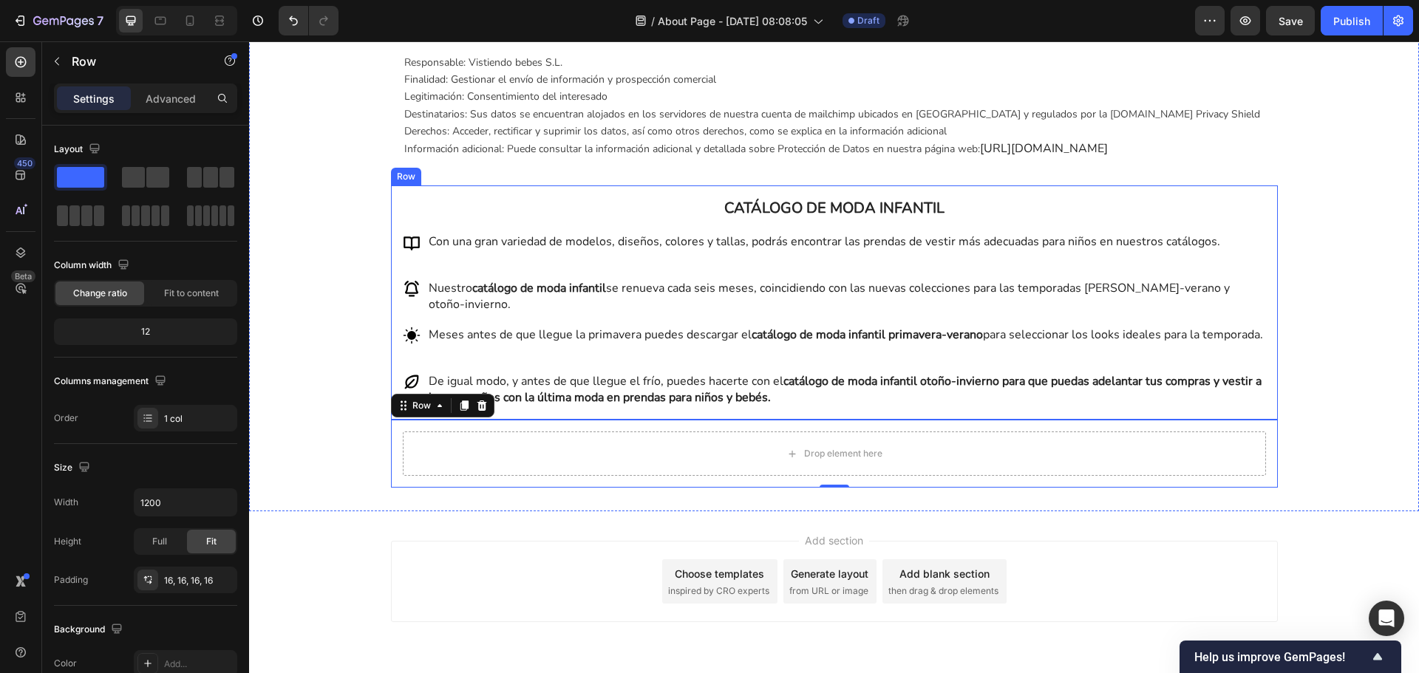
click at [815, 420] on div "CATÁLOGO DE MODA INFANTIL Heading Con una gran variedad de modelos, diseños, co…" at bounding box center [834, 303] width 887 height 234
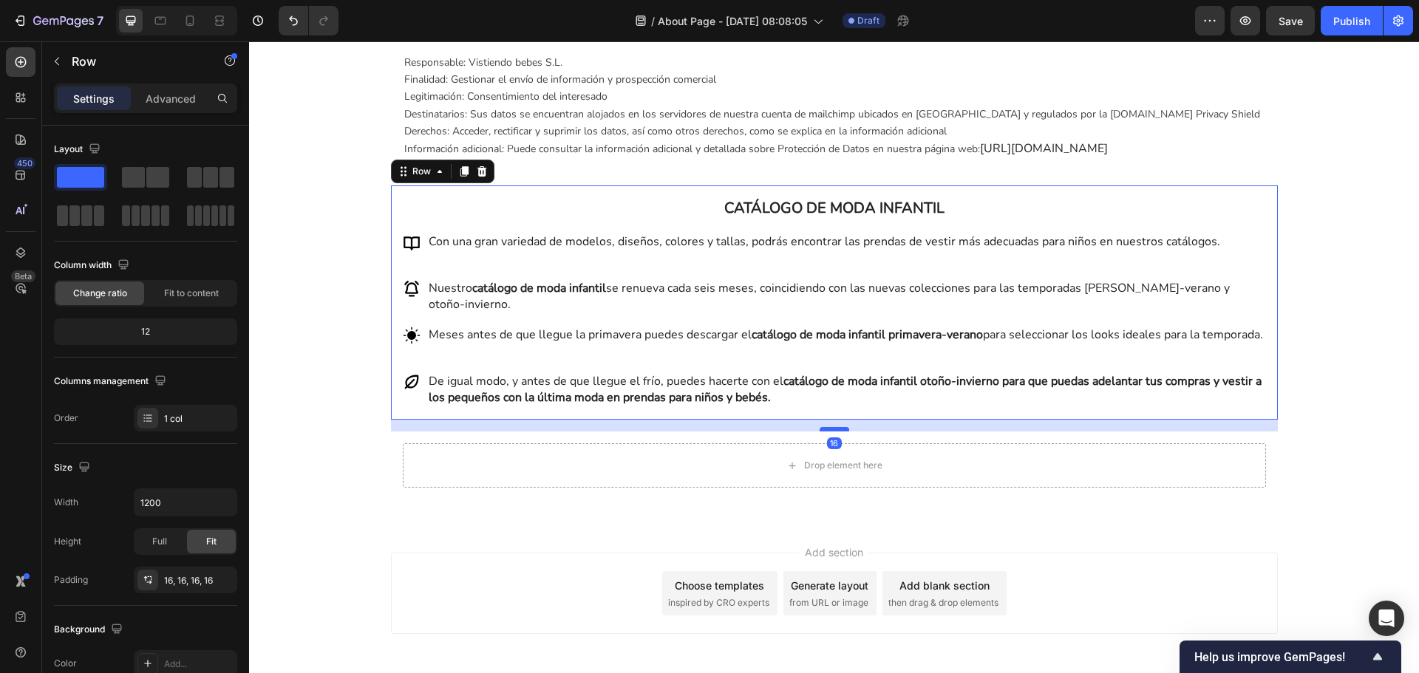
drag, startPoint x: 826, startPoint y: 436, endPoint x: 826, endPoint y: 448, distance: 11.8
click at [826, 432] on div at bounding box center [835, 429] width 30 height 4
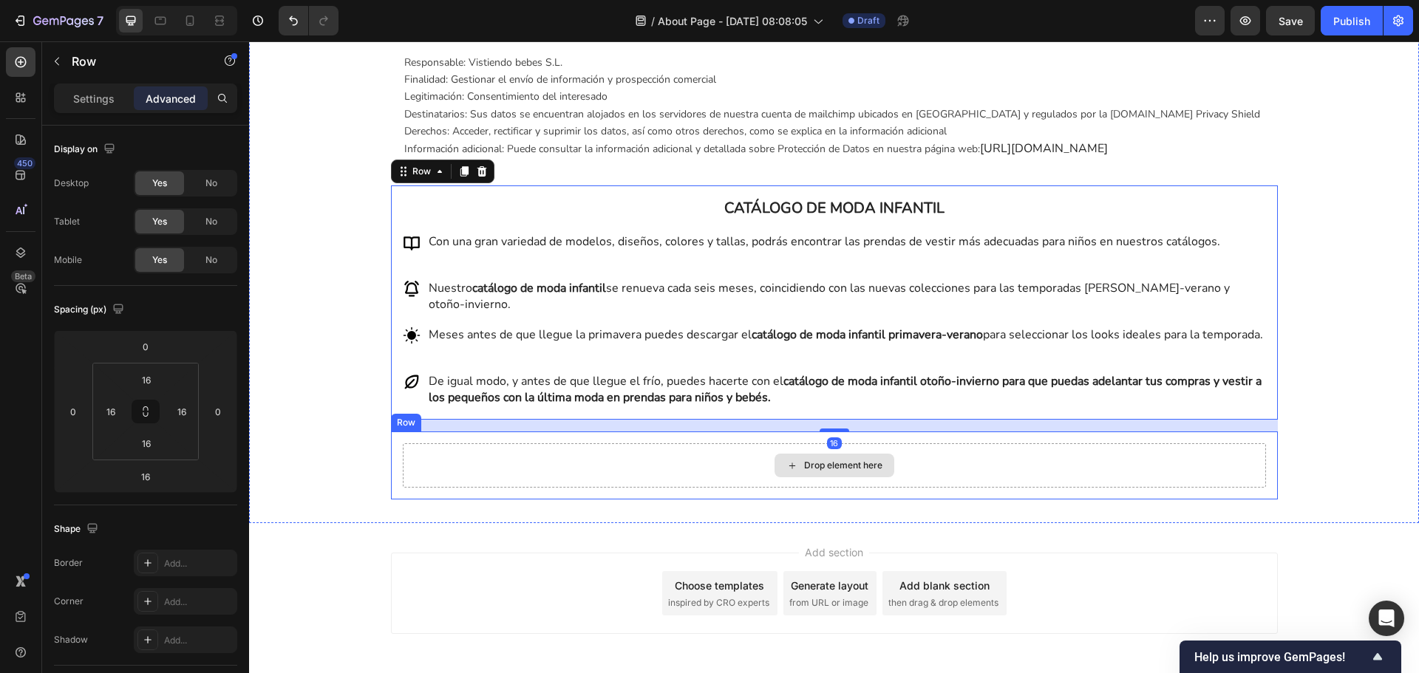
click at [638, 488] on div "Drop element here" at bounding box center [834, 465] width 863 height 44
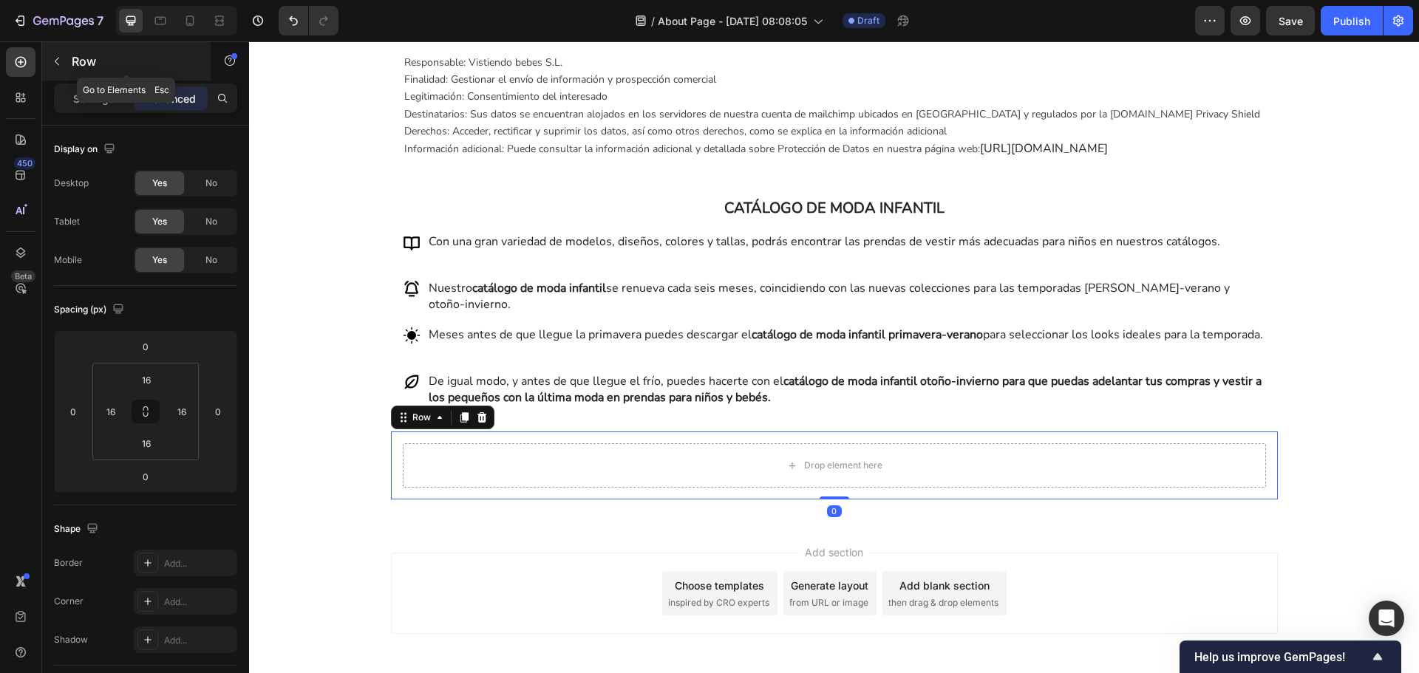
click at [58, 64] on icon "button" at bounding box center [57, 62] width 4 height 8
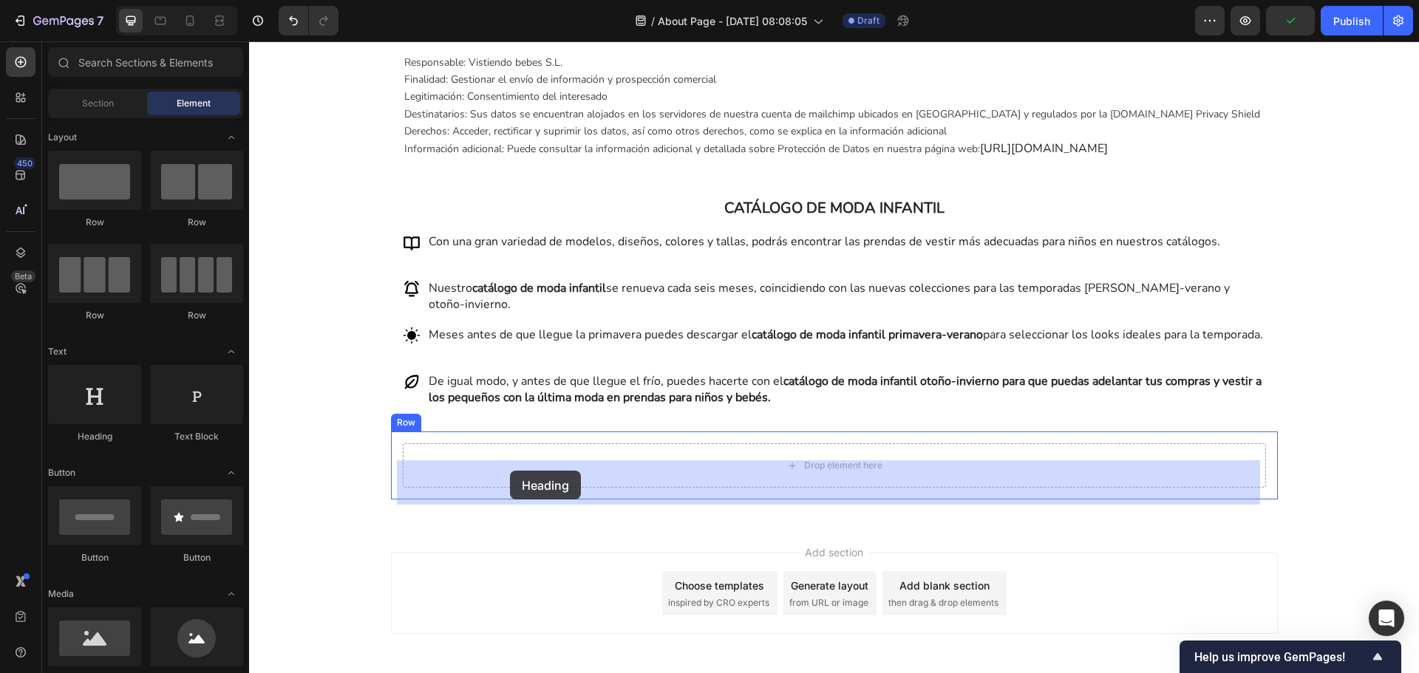
drag, startPoint x: 378, startPoint y: 434, endPoint x: 510, endPoint y: 471, distance: 137.4
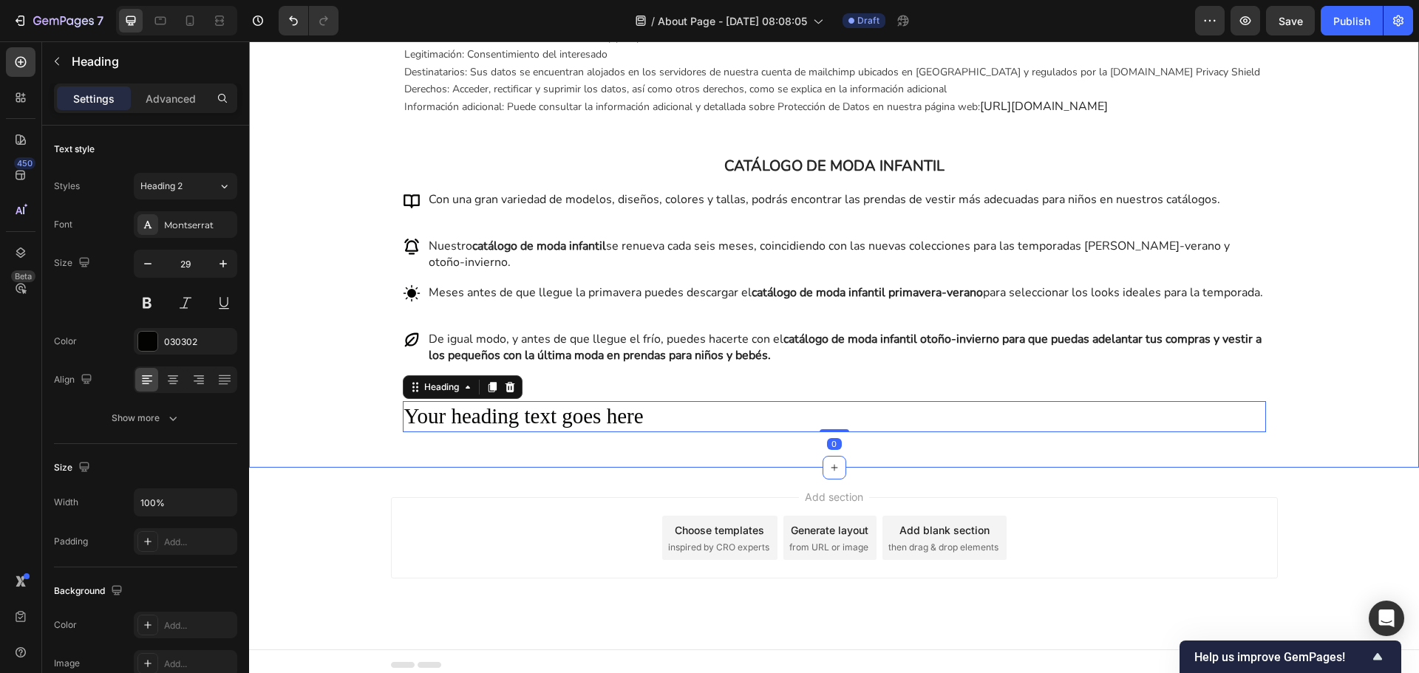
scroll to position [1917, 0]
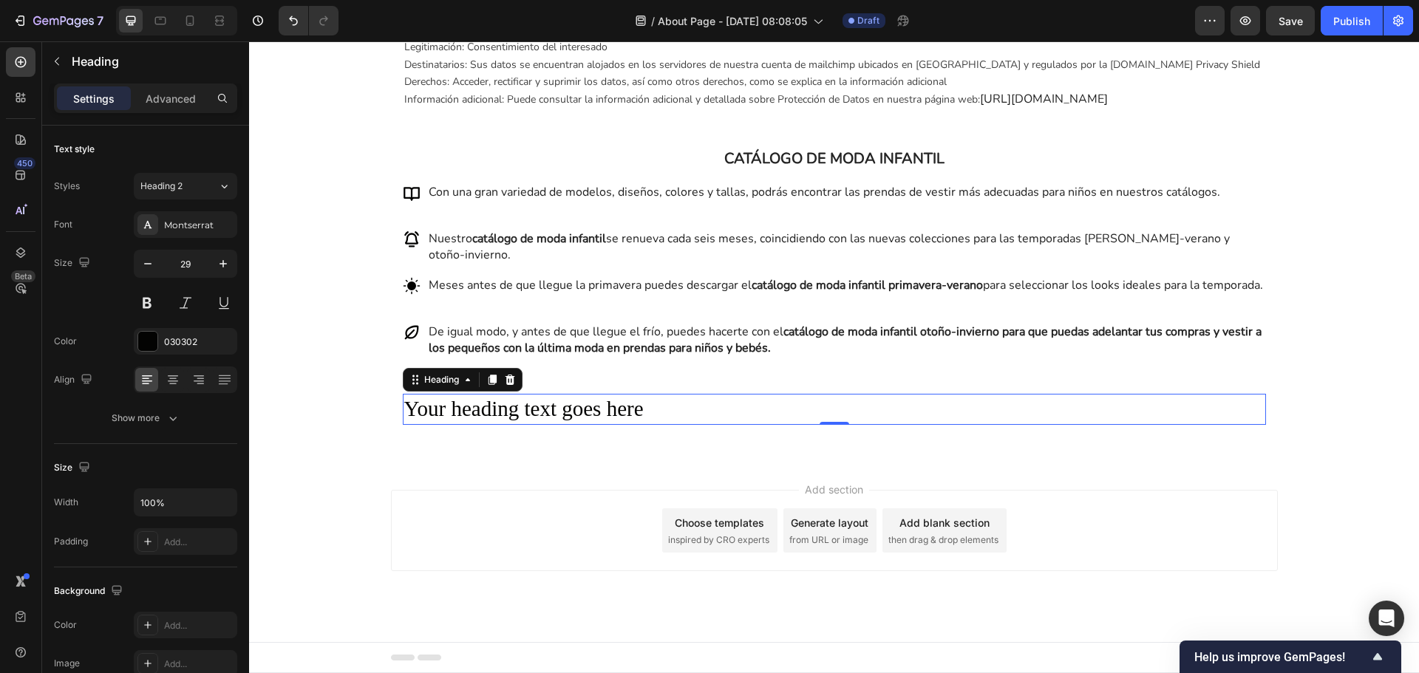
click at [558, 416] on h2 "Your heading text goes here" at bounding box center [834, 409] width 863 height 31
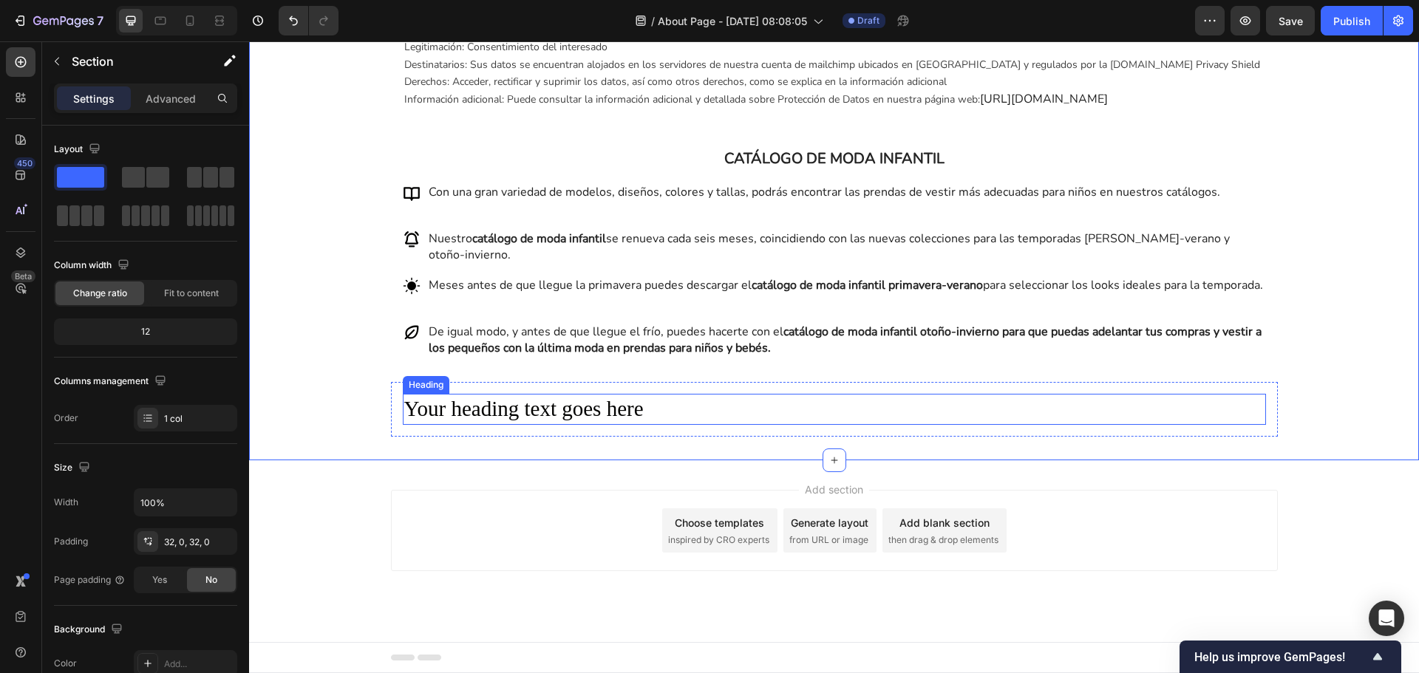
click at [693, 410] on p "Your heading text goes here" at bounding box center [834, 409] width 860 height 28
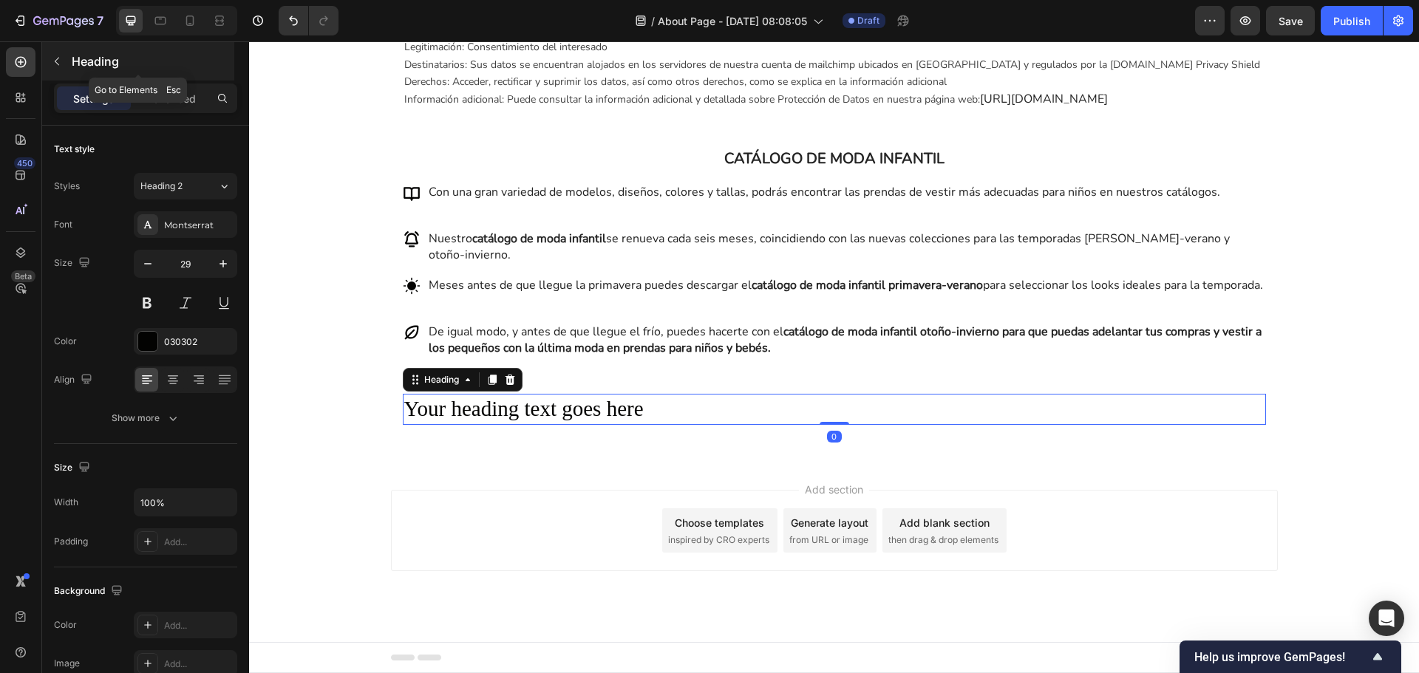
click at [62, 69] on button "button" at bounding box center [57, 62] width 24 height 24
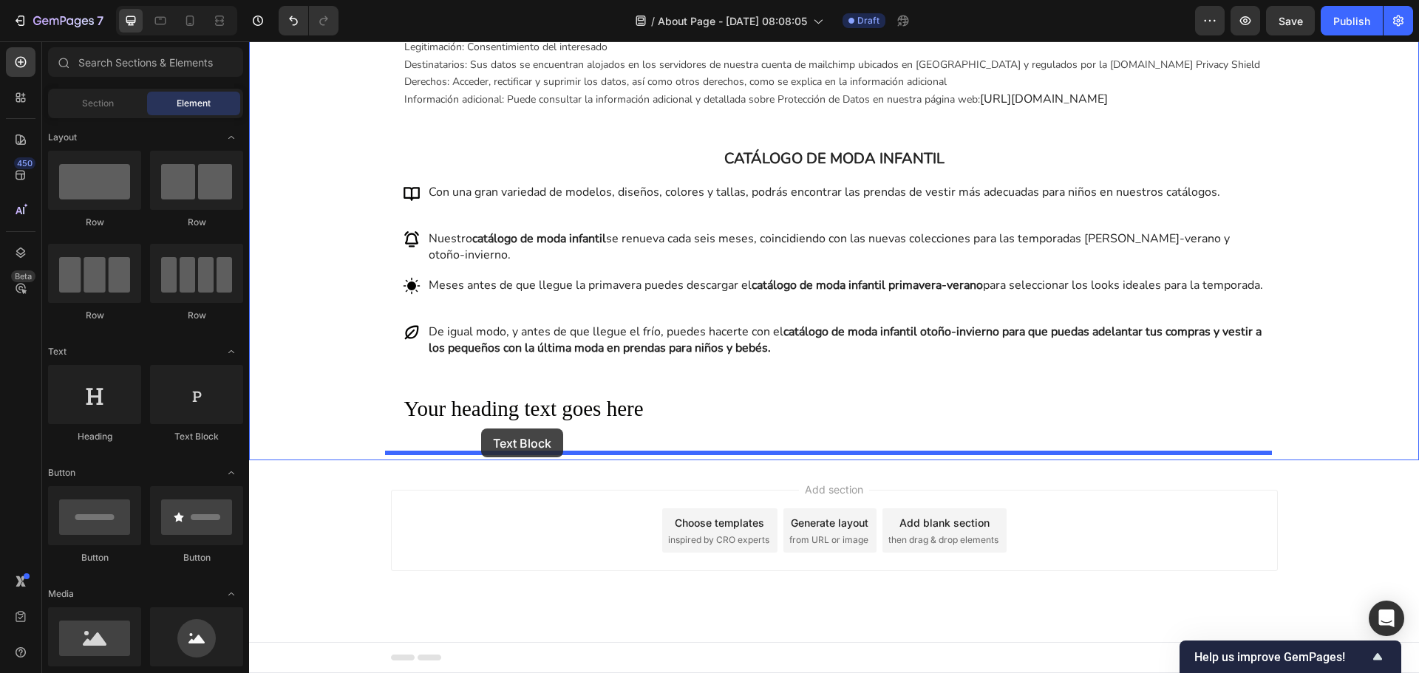
drag, startPoint x: 446, startPoint y: 436, endPoint x: 481, endPoint y: 429, distance: 35.5
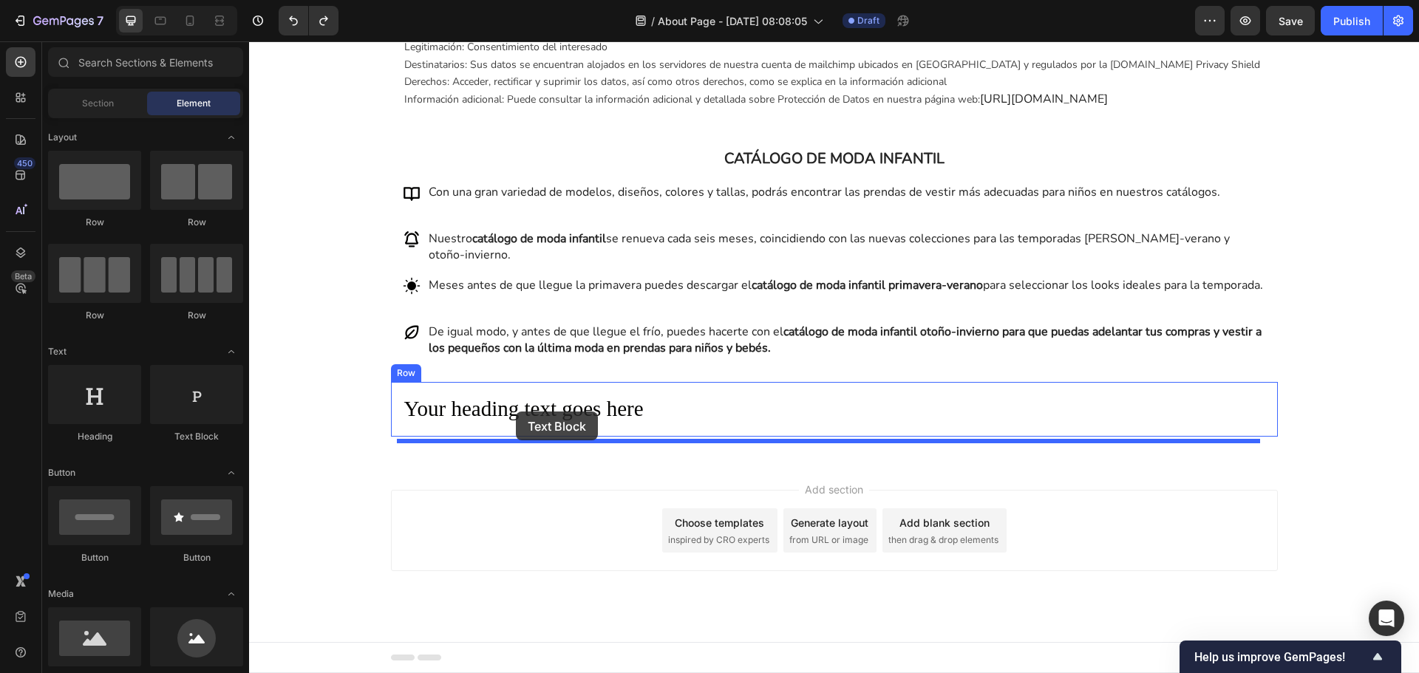
drag, startPoint x: 452, startPoint y: 429, endPoint x: 516, endPoint y: 412, distance: 66.7
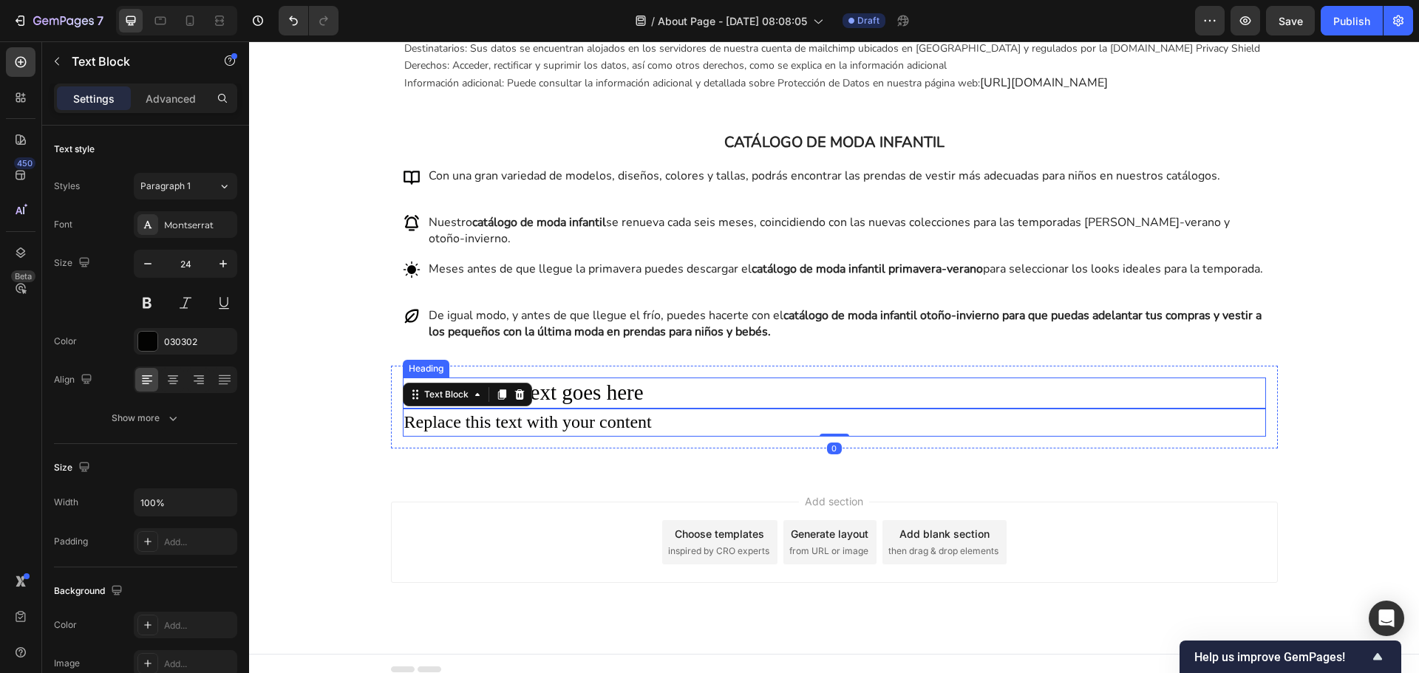
click at [596, 407] on p "Your heading text goes here" at bounding box center [834, 393] width 860 height 28
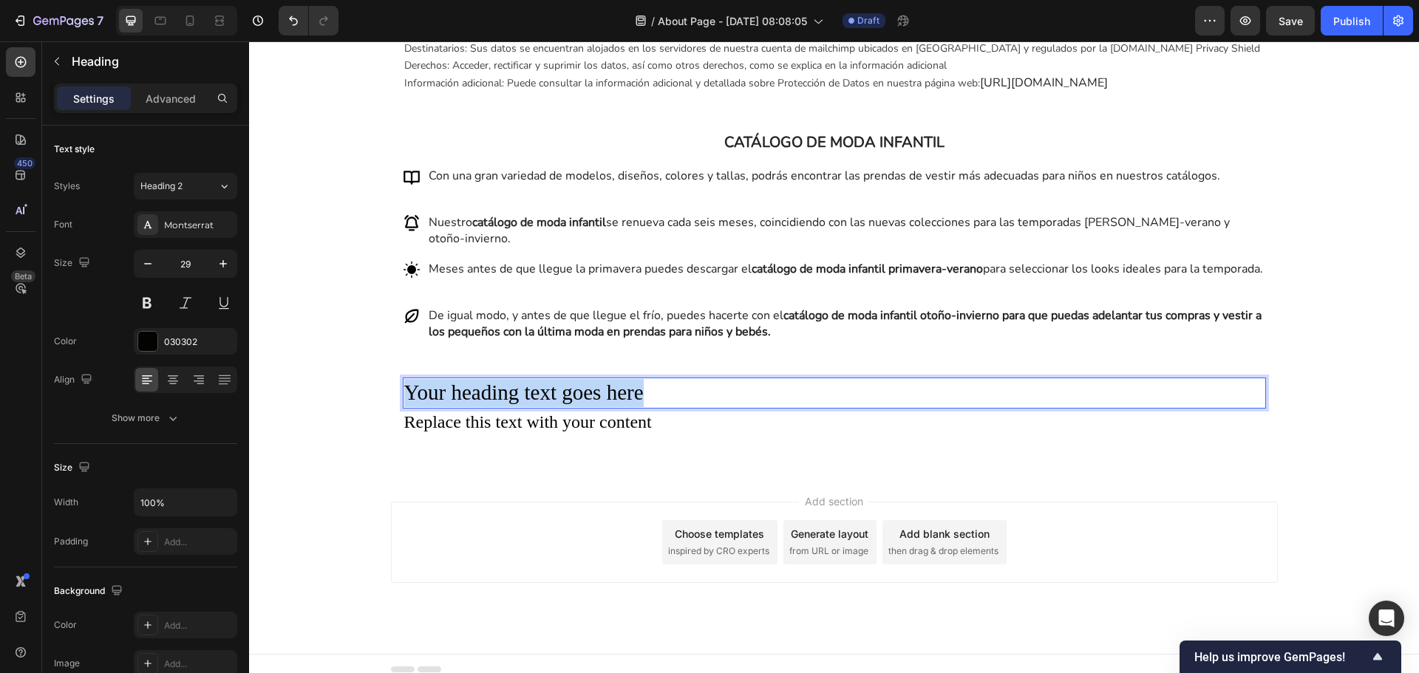
click at [596, 407] on p "Your heading text goes here" at bounding box center [834, 393] width 860 height 28
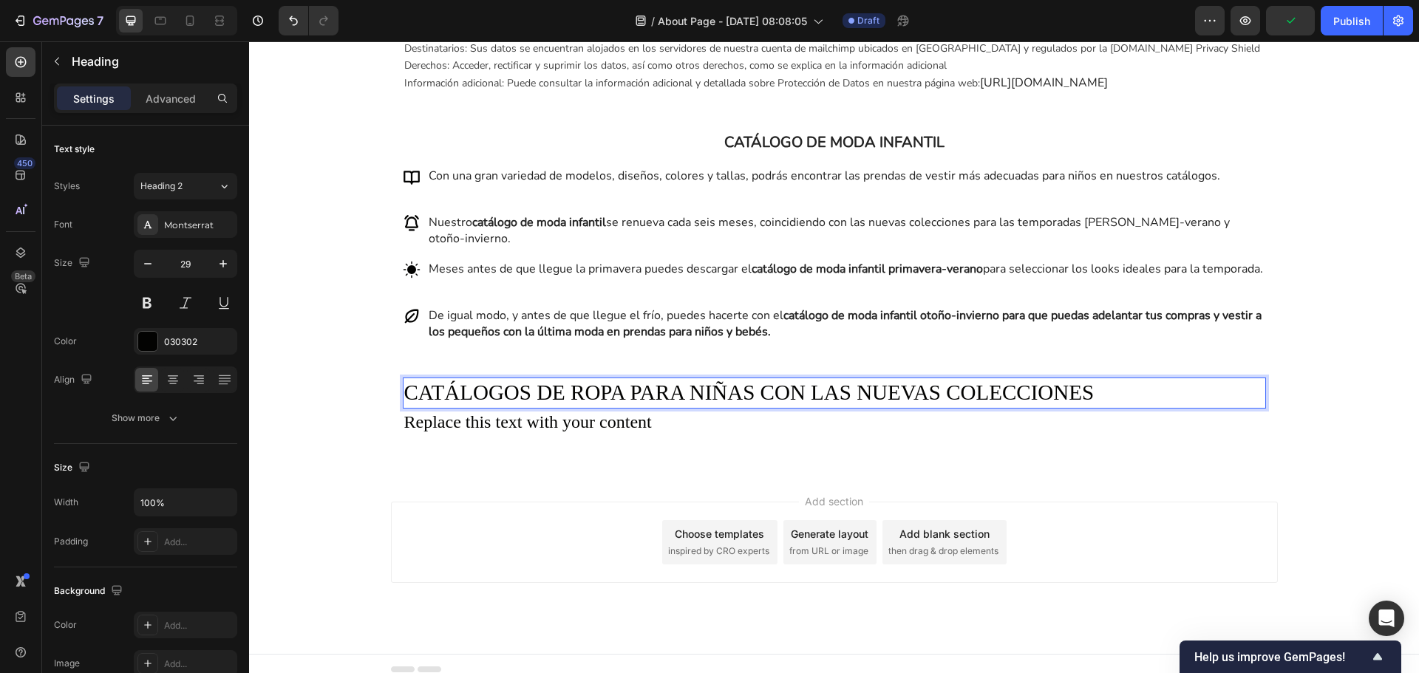
click at [521, 407] on p "CATÁLOGOS DE ROPA PARA NIÑAS CON LAS NUEVAS COLECCIONES" at bounding box center [834, 393] width 860 height 28
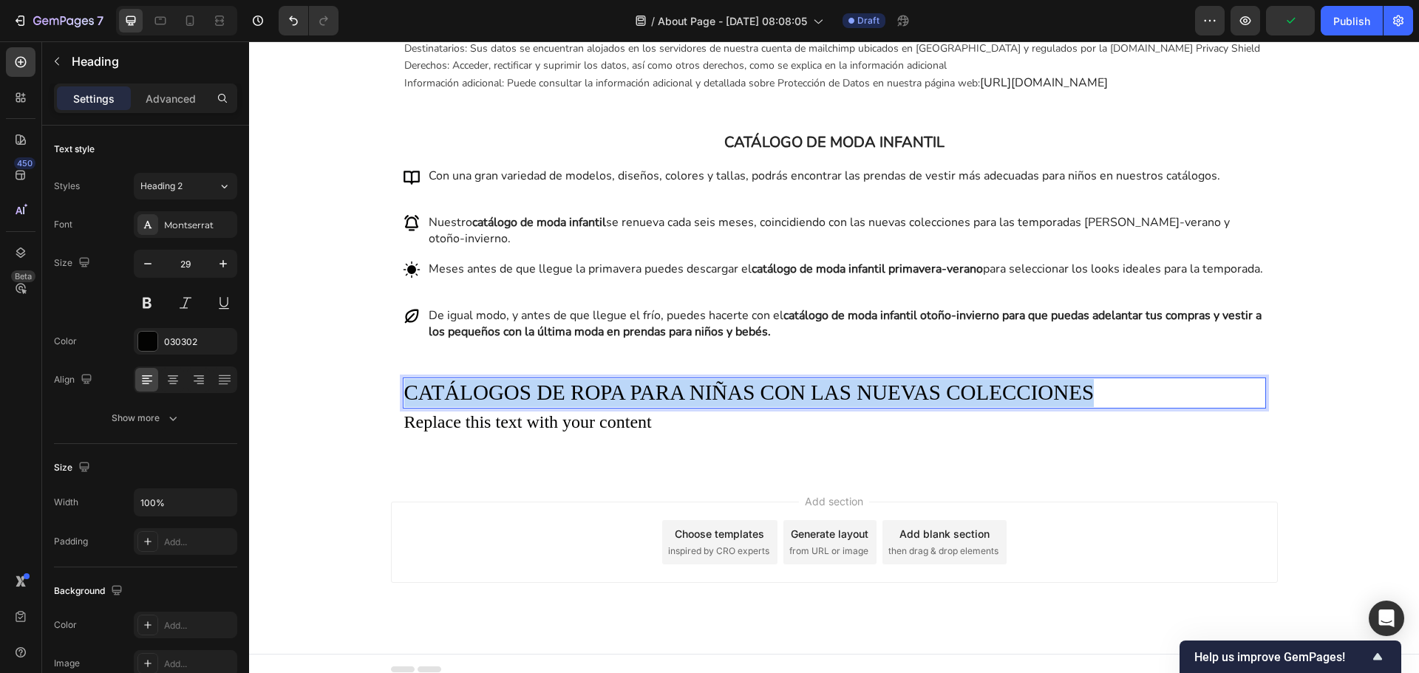
click at [521, 407] on p "CATÁLOGOS DE ROPA PARA NIÑAS CON LAS NUEVAS COLECCIONES" at bounding box center [834, 393] width 860 height 28
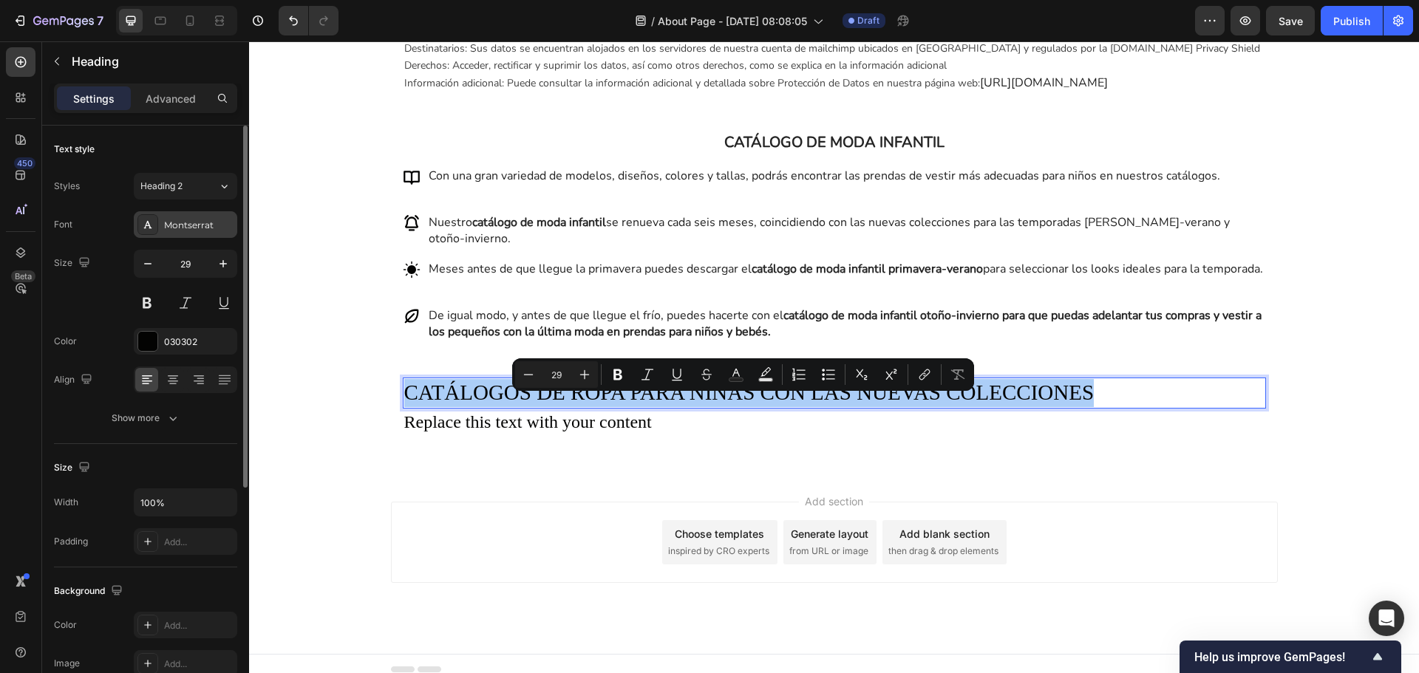
click at [183, 231] on div "Montserrat" at bounding box center [198, 225] width 69 height 13
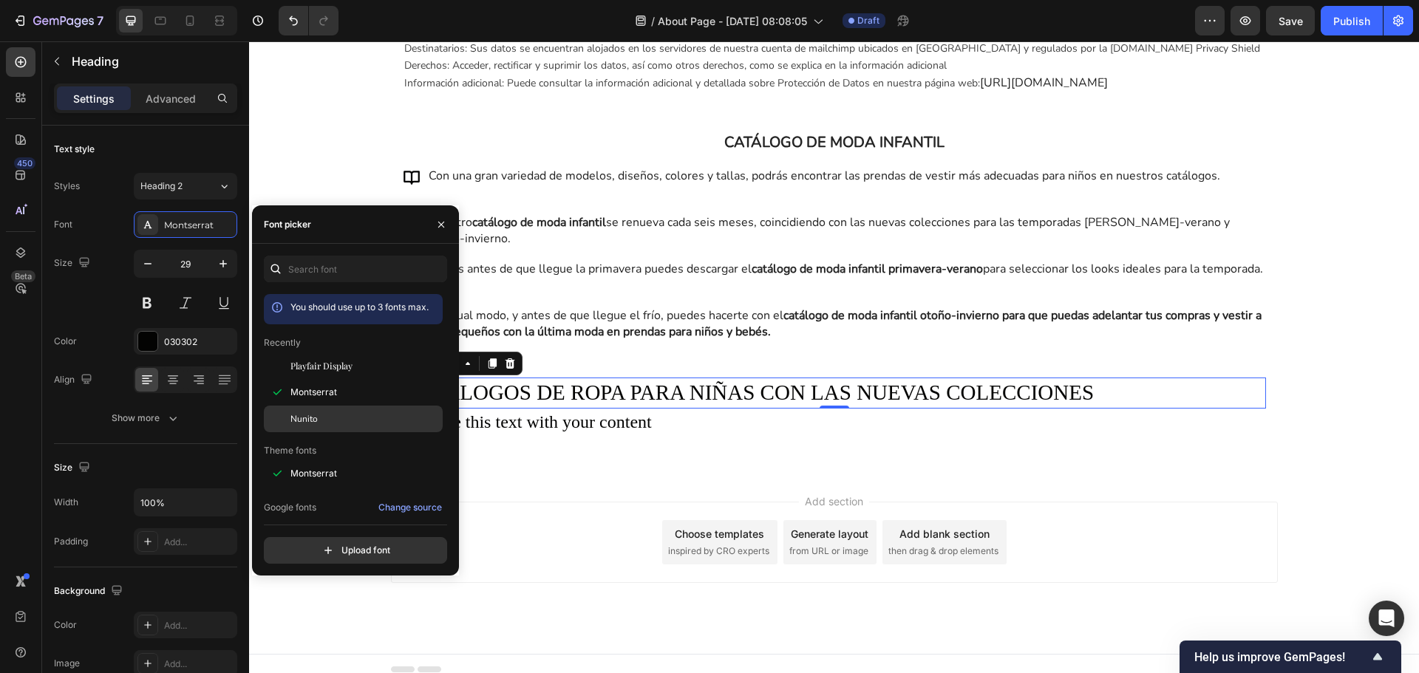
click at [313, 415] on span "Nunito" at bounding box center [303, 418] width 27 height 13
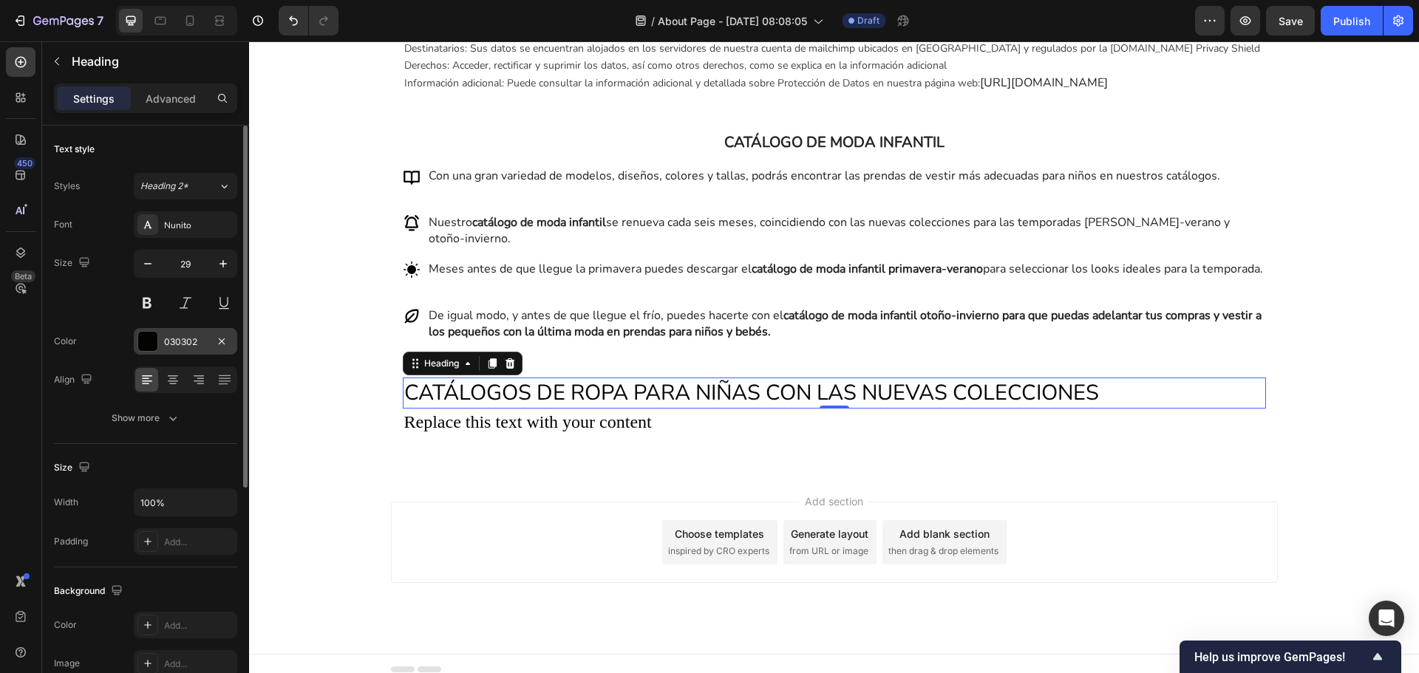
click at [171, 342] on div "030302" at bounding box center [185, 342] width 43 height 13
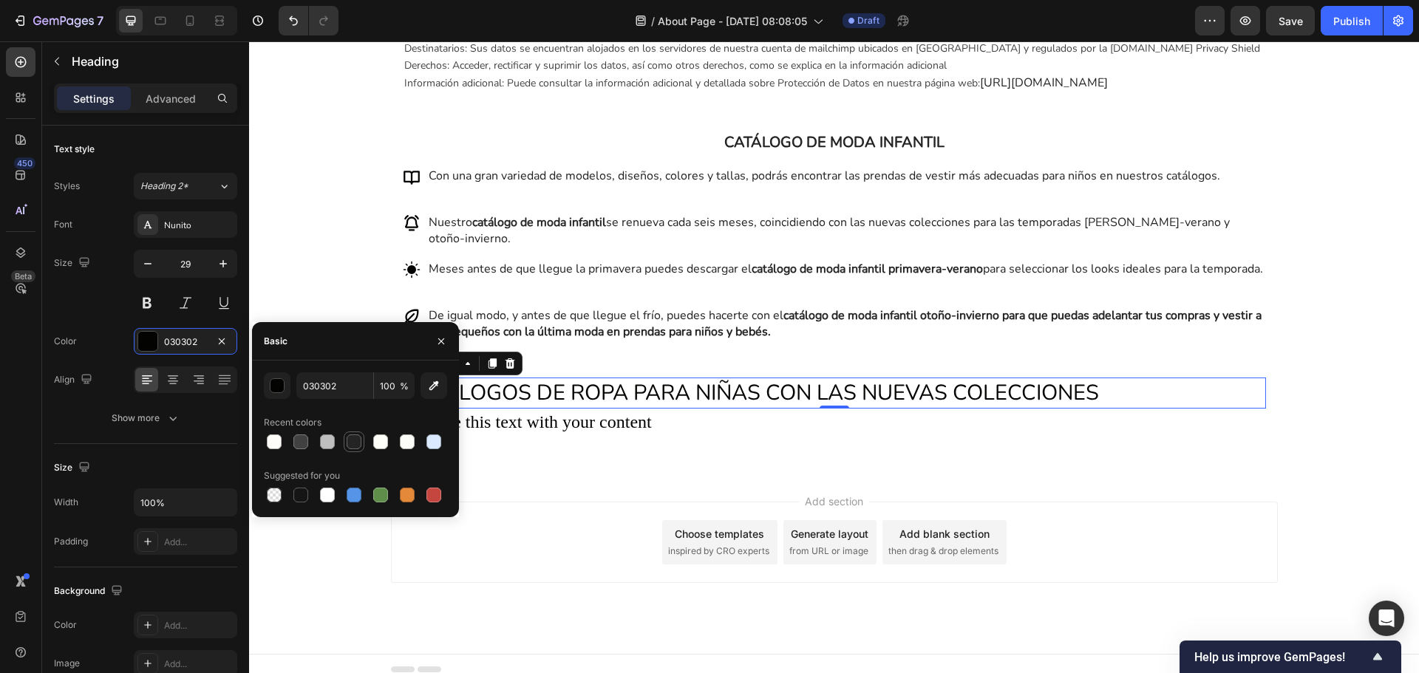
click at [359, 444] on div at bounding box center [354, 442] width 15 height 15
type input "242424"
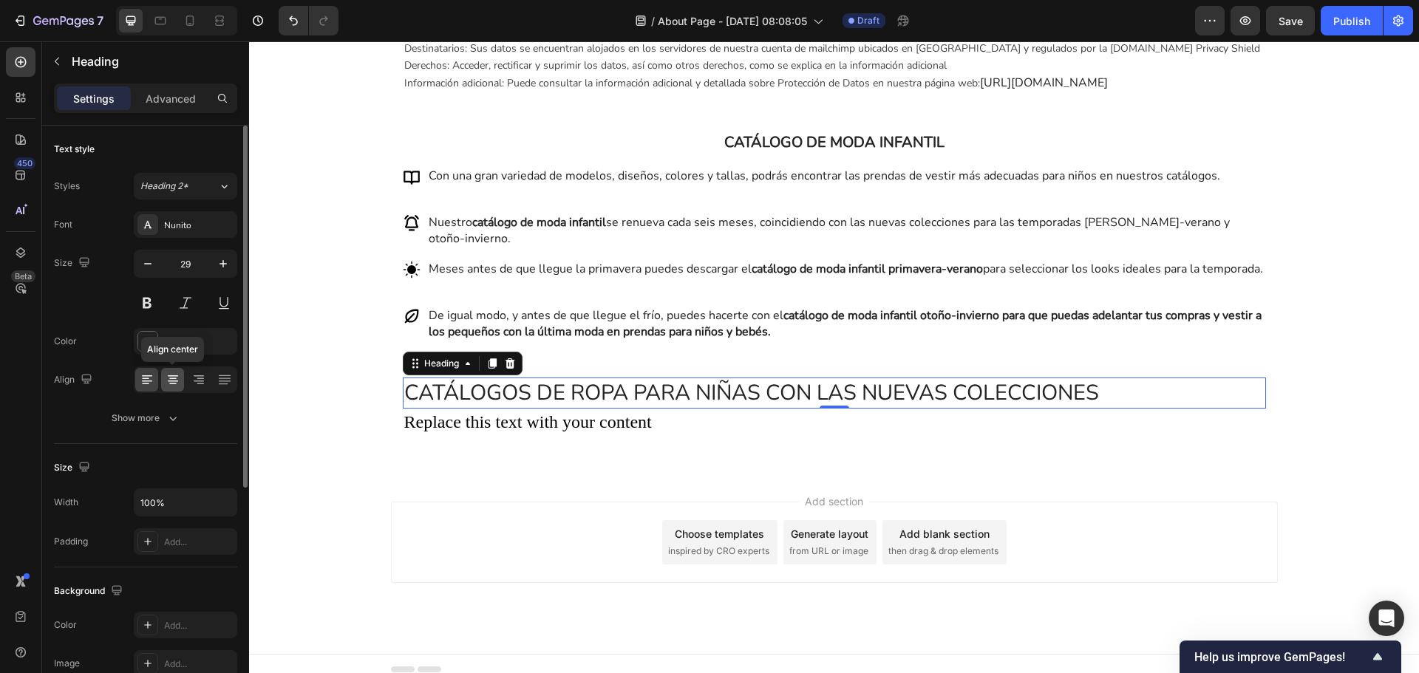
click at [169, 378] on icon at bounding box center [173, 380] width 15 height 15
click at [155, 261] on button "button" at bounding box center [148, 264] width 27 height 27
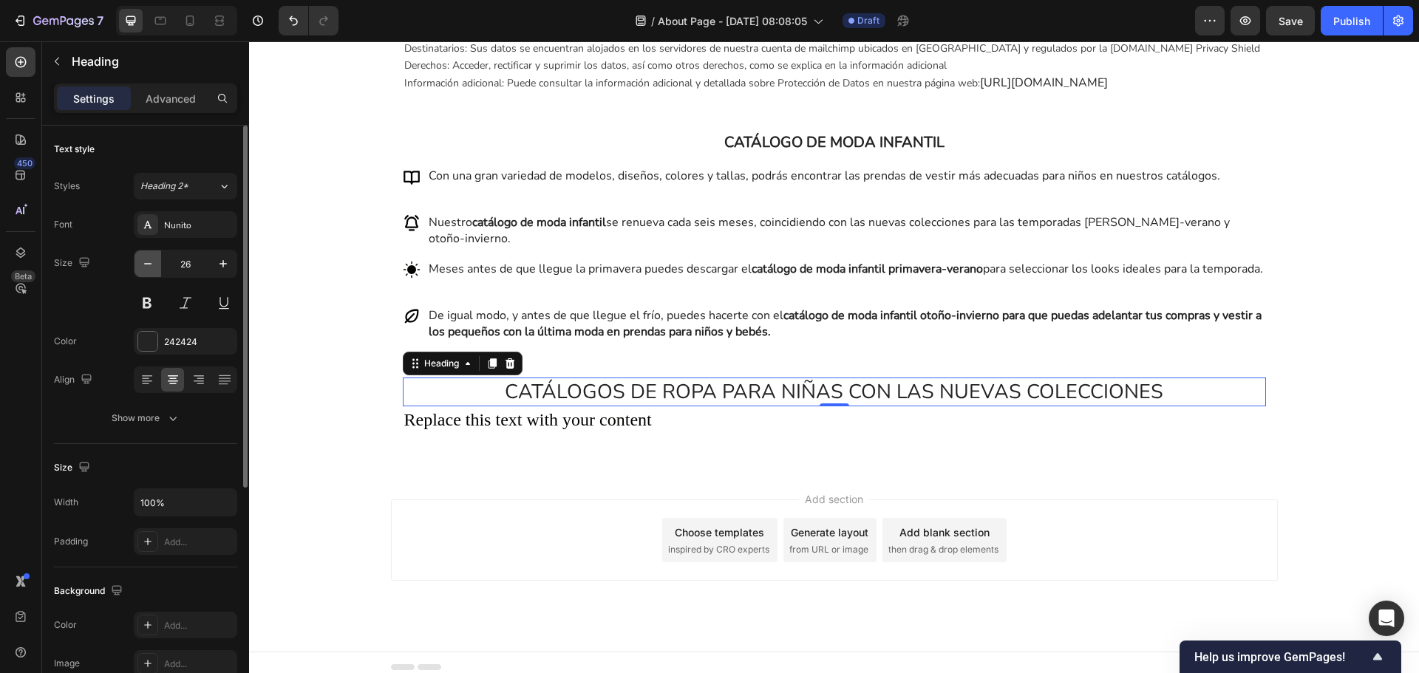
click at [155, 261] on button "button" at bounding box center [148, 264] width 27 height 27
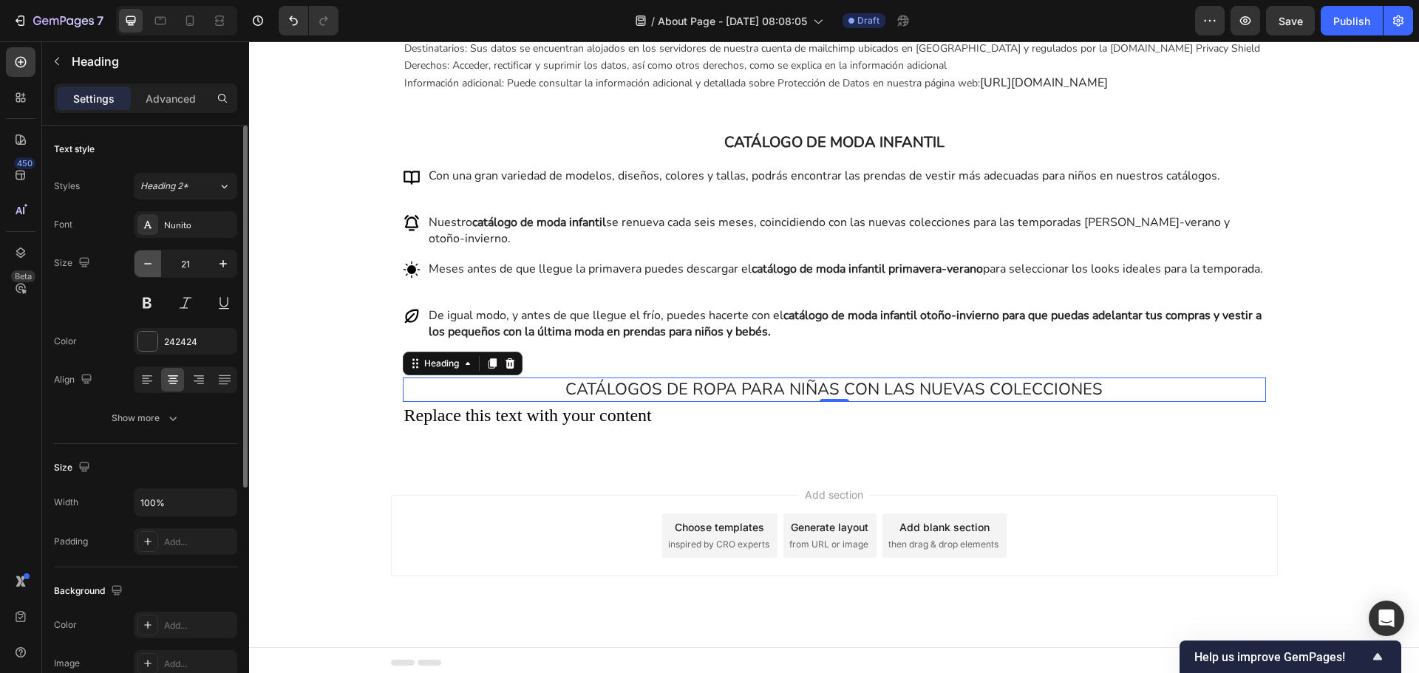
click at [155, 261] on button "button" at bounding box center [148, 264] width 27 height 27
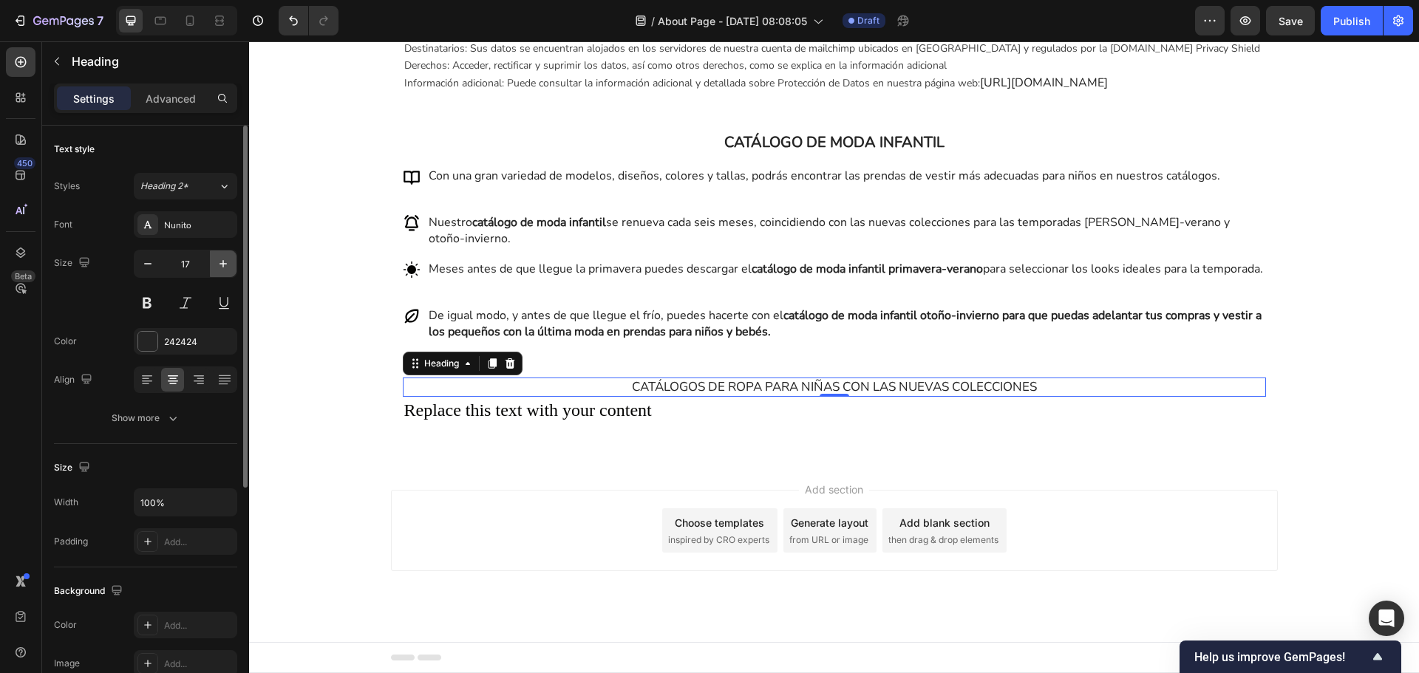
click at [217, 264] on icon "button" at bounding box center [223, 263] width 15 height 15
click at [216, 265] on icon "button" at bounding box center [223, 263] width 15 height 15
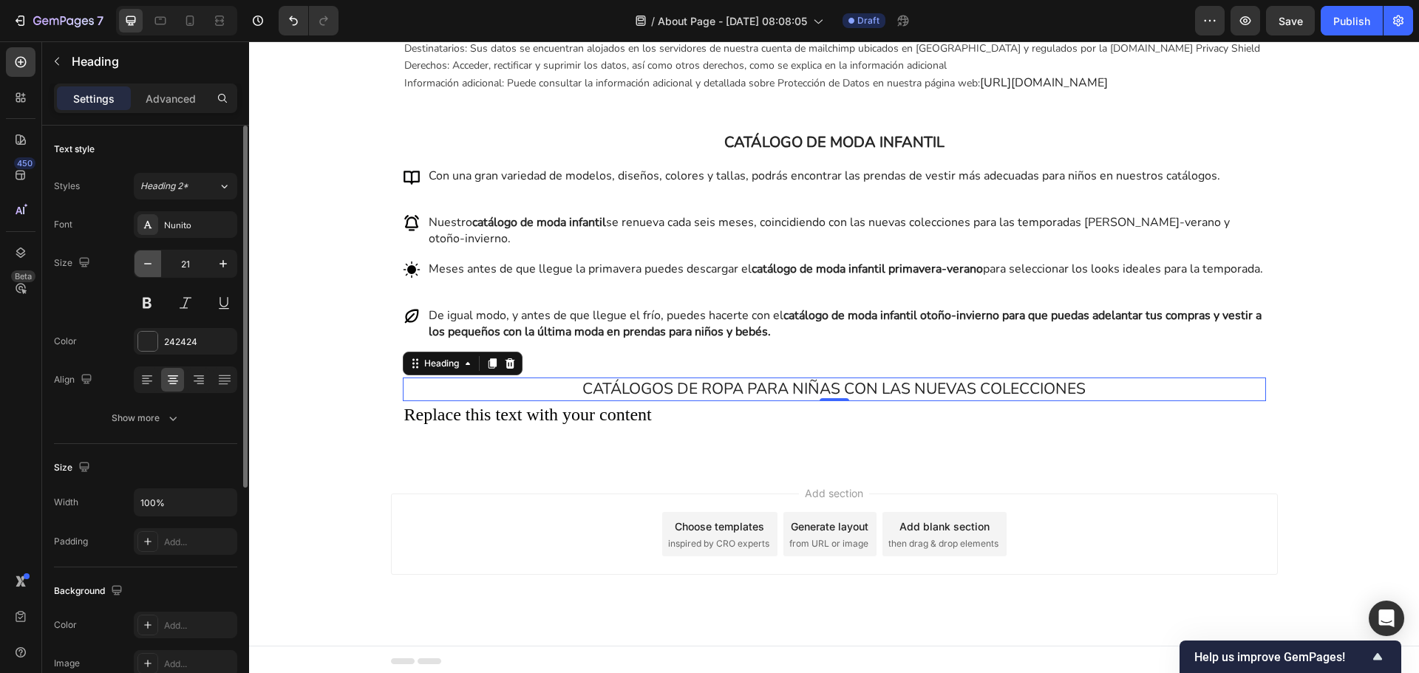
click at [154, 264] on icon "button" at bounding box center [147, 263] width 15 height 15
type input "20"
click at [149, 299] on button at bounding box center [147, 303] width 27 height 27
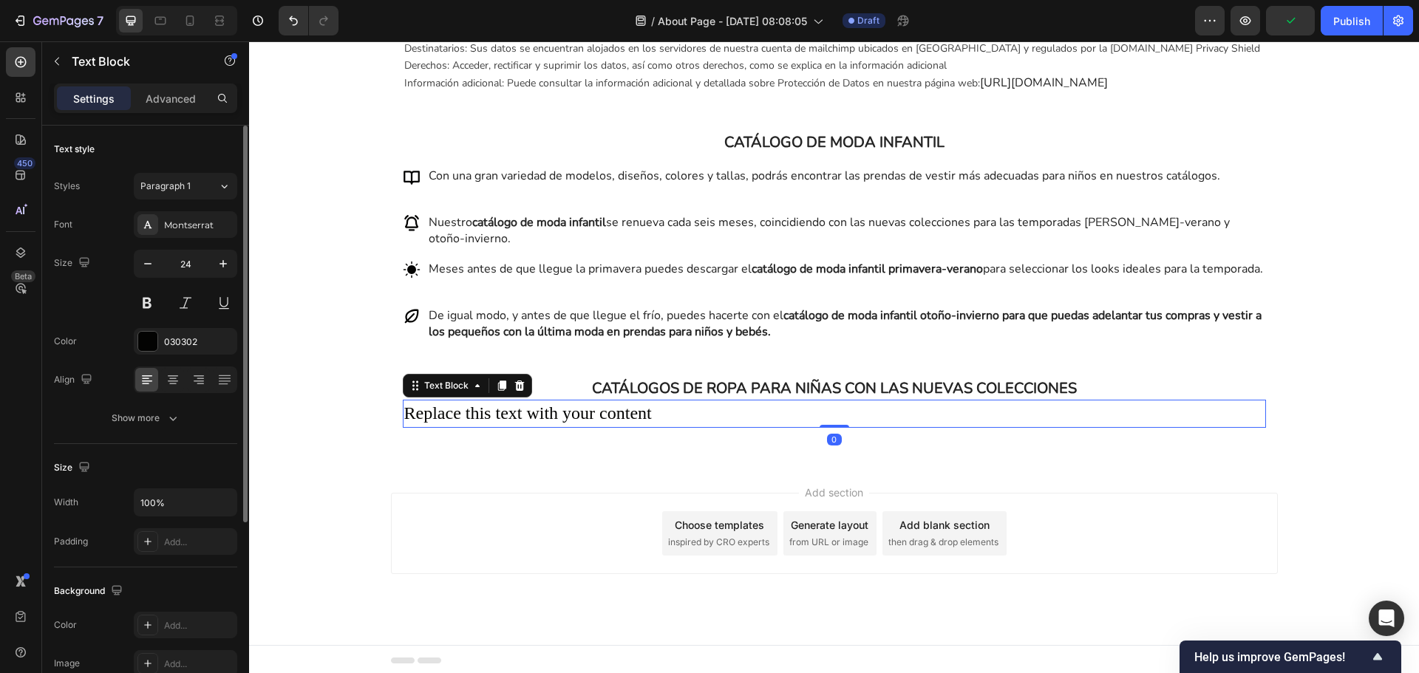
click at [769, 428] on div "Replace this text with your content" at bounding box center [834, 414] width 863 height 28
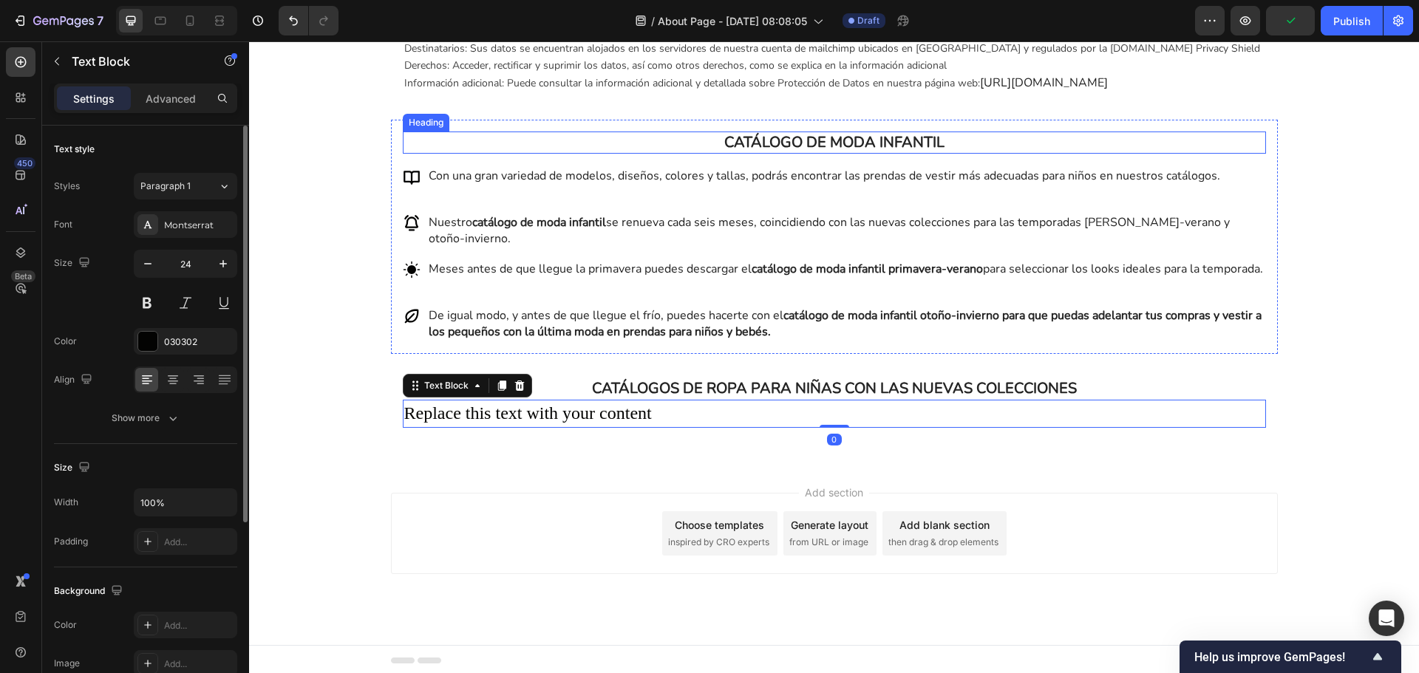
click at [759, 150] on p "CATÁLOGO DE MODA INFANTIL" at bounding box center [834, 142] width 860 height 19
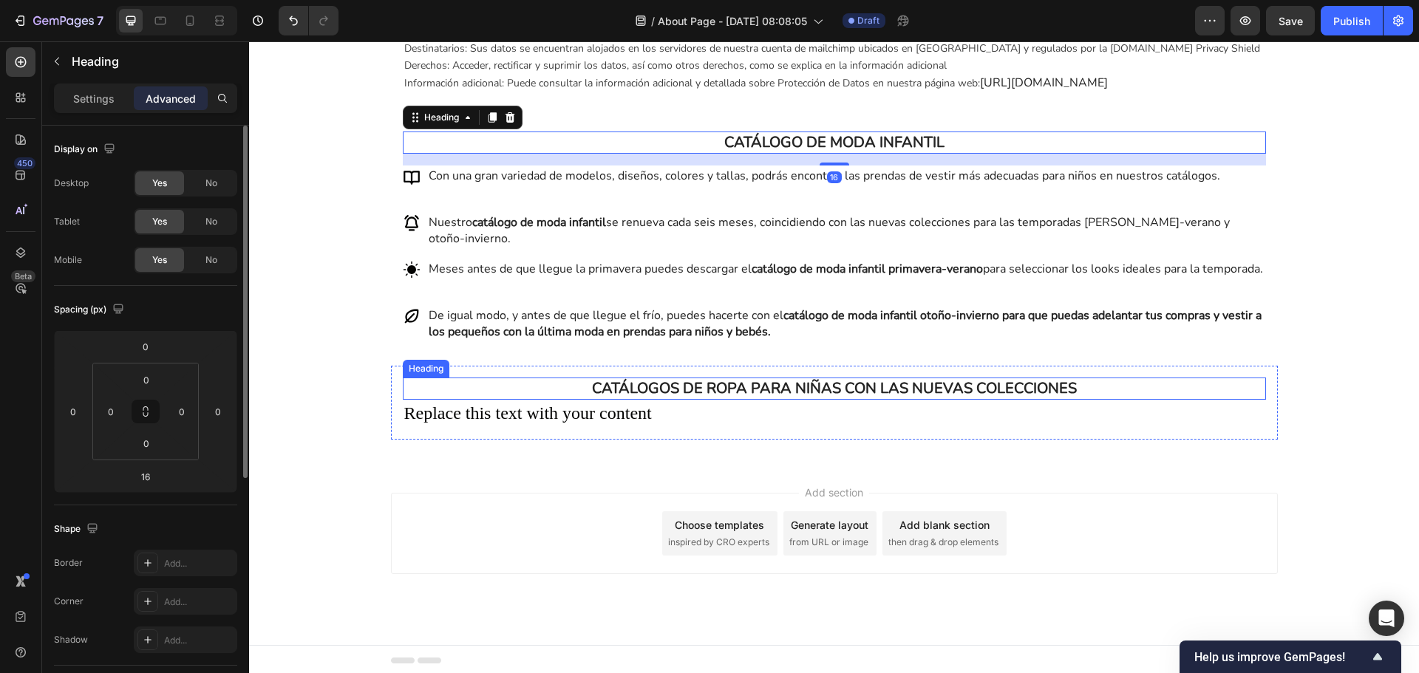
click at [748, 398] on p "CATÁLOGOS DE ROPA PARA NIÑAS CON LAS NUEVAS COLECCIONES" at bounding box center [834, 388] width 860 height 19
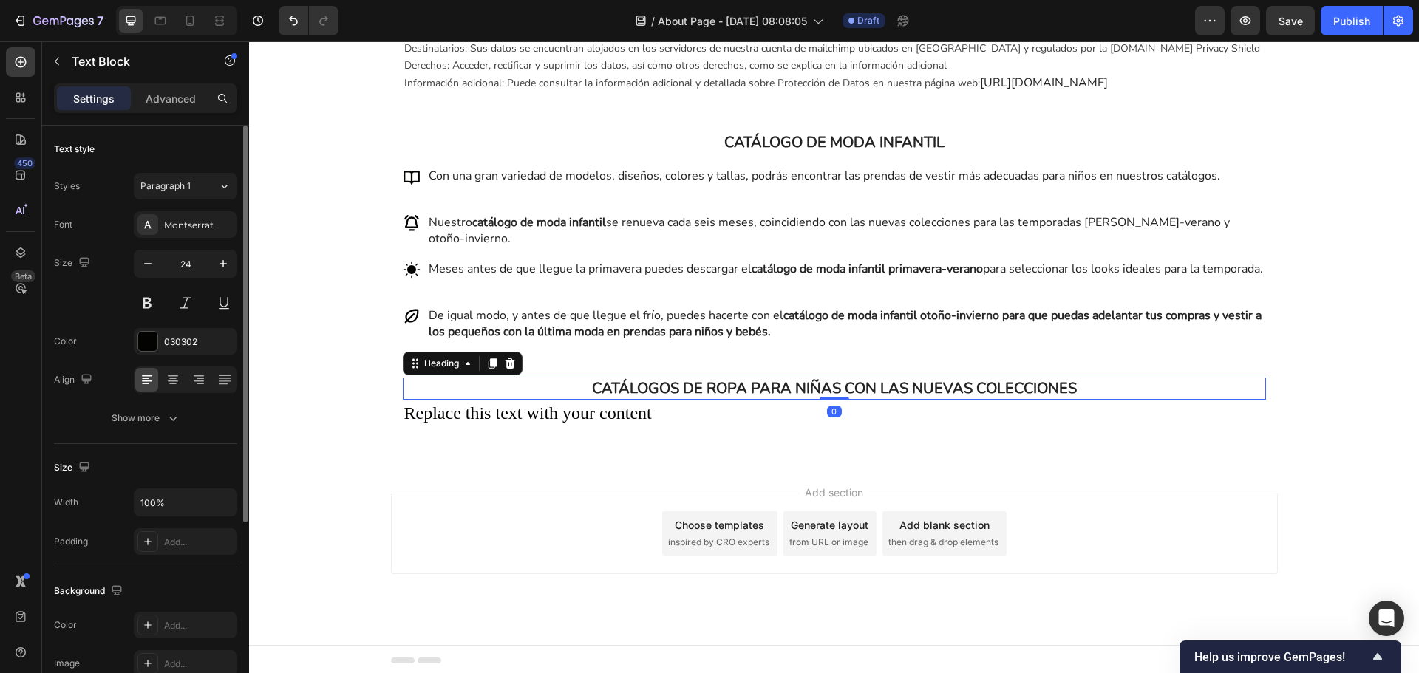
click at [832, 398] on p "CATÁLOGOS DE ROPA PARA NIÑAS CON LAS NUEVAS COLECCIONES" at bounding box center [834, 388] width 860 height 19
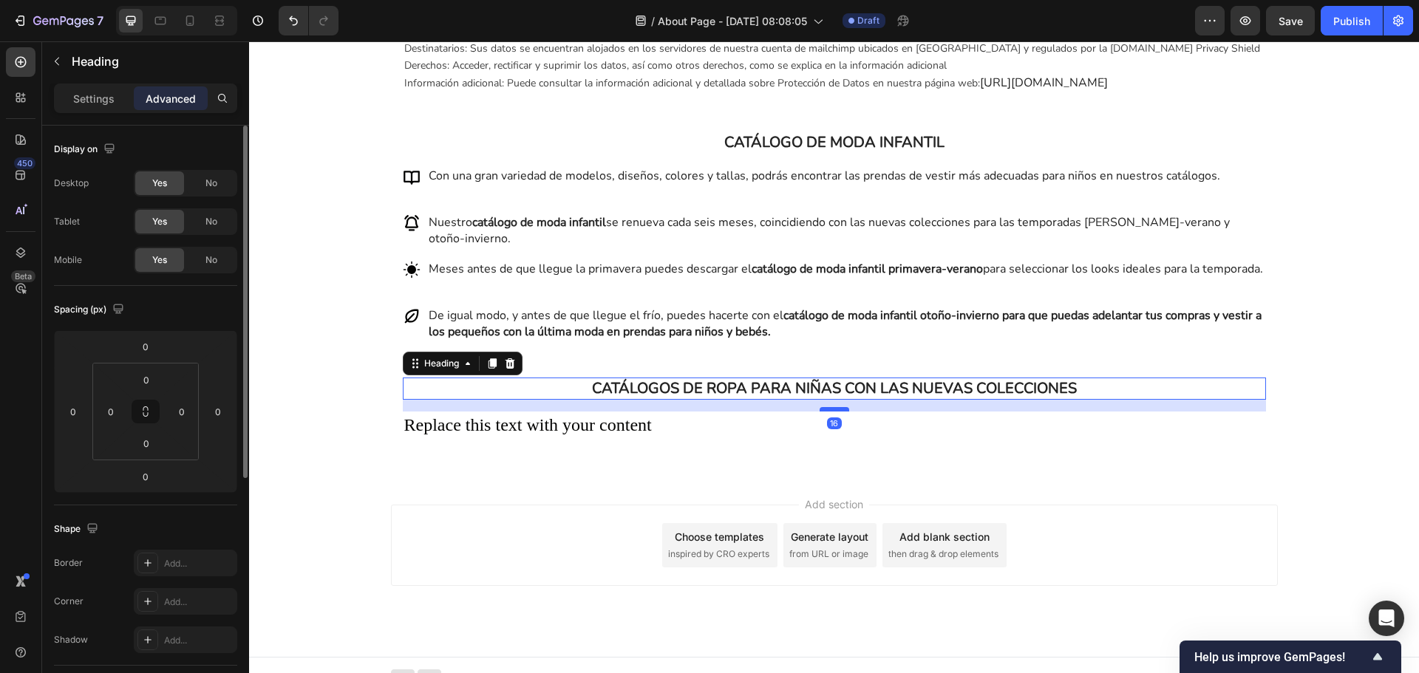
drag, startPoint x: 831, startPoint y: 415, endPoint x: 831, endPoint y: 426, distance: 11.8
click at [831, 412] on div at bounding box center [835, 409] width 30 height 4
type input "16"
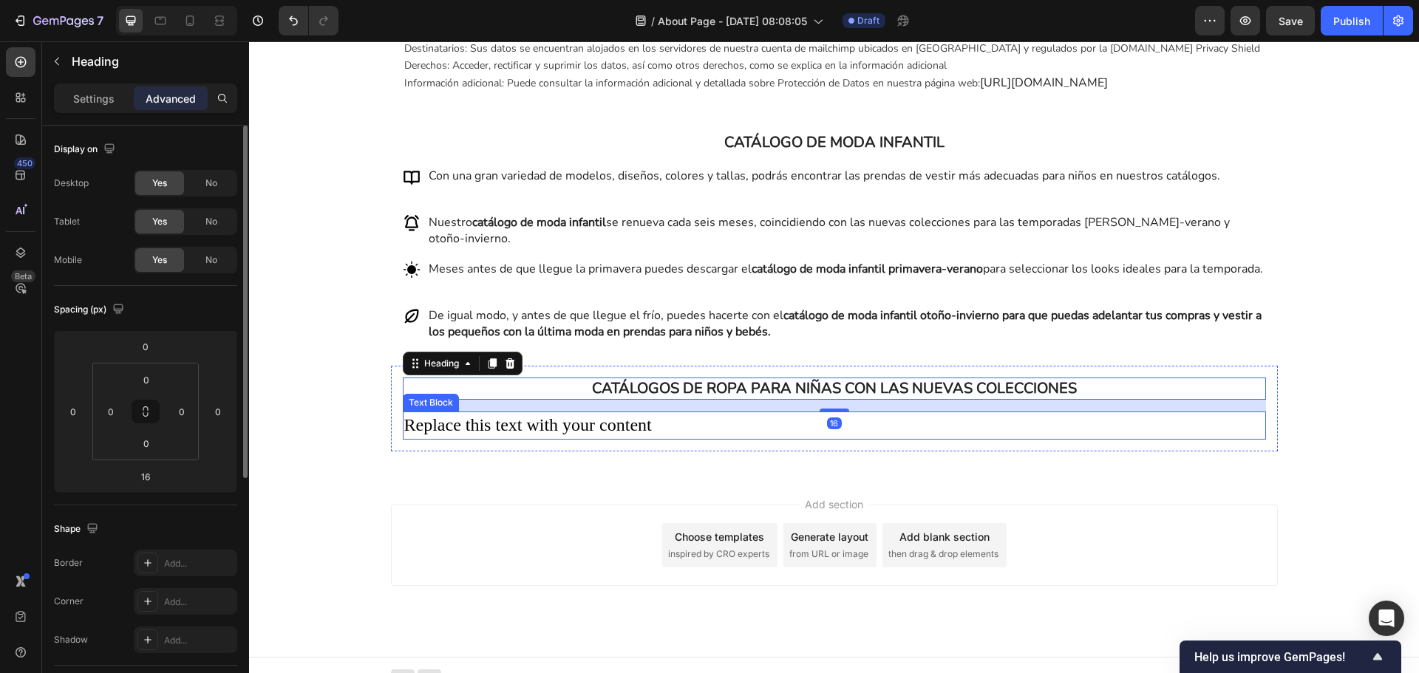
click at [713, 440] on div "Replace this text with your content" at bounding box center [834, 426] width 863 height 28
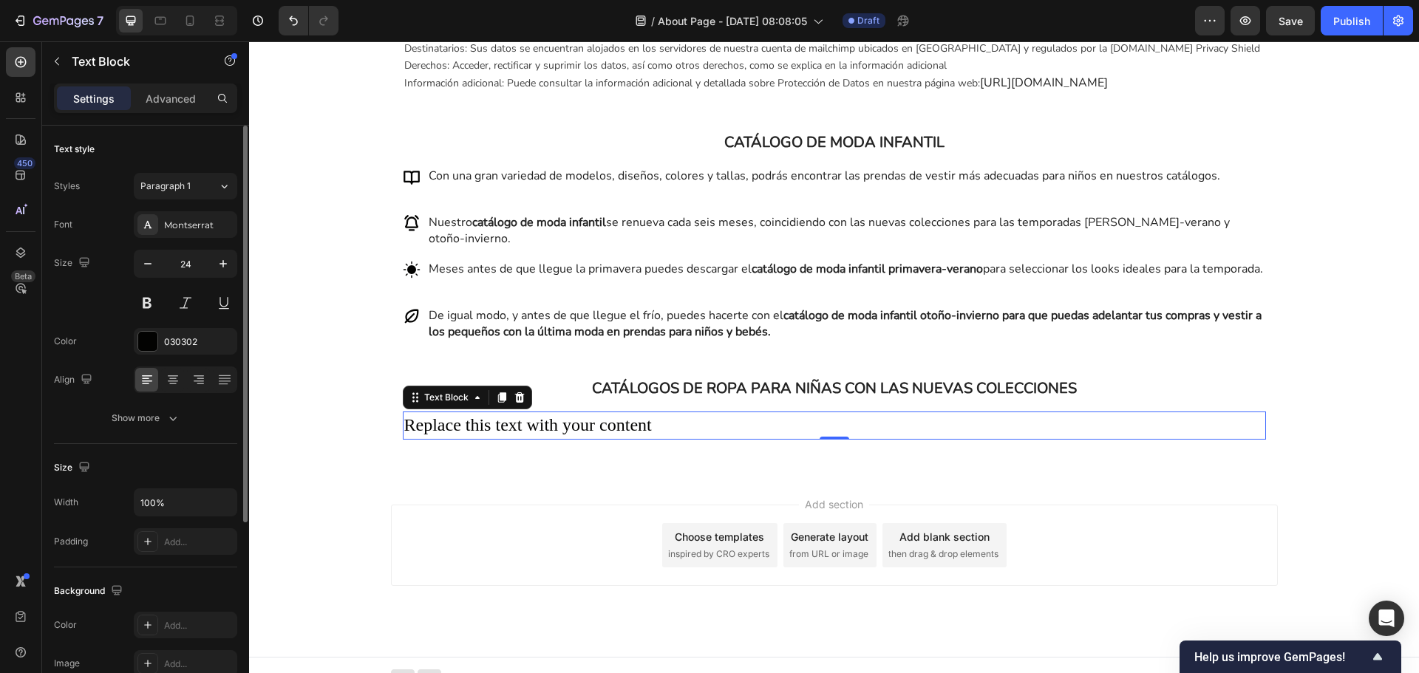
click at [713, 440] on div "Replace this text with your content" at bounding box center [834, 426] width 863 height 28
click at [713, 438] on p "Replace this text with your content" at bounding box center [834, 425] width 860 height 25
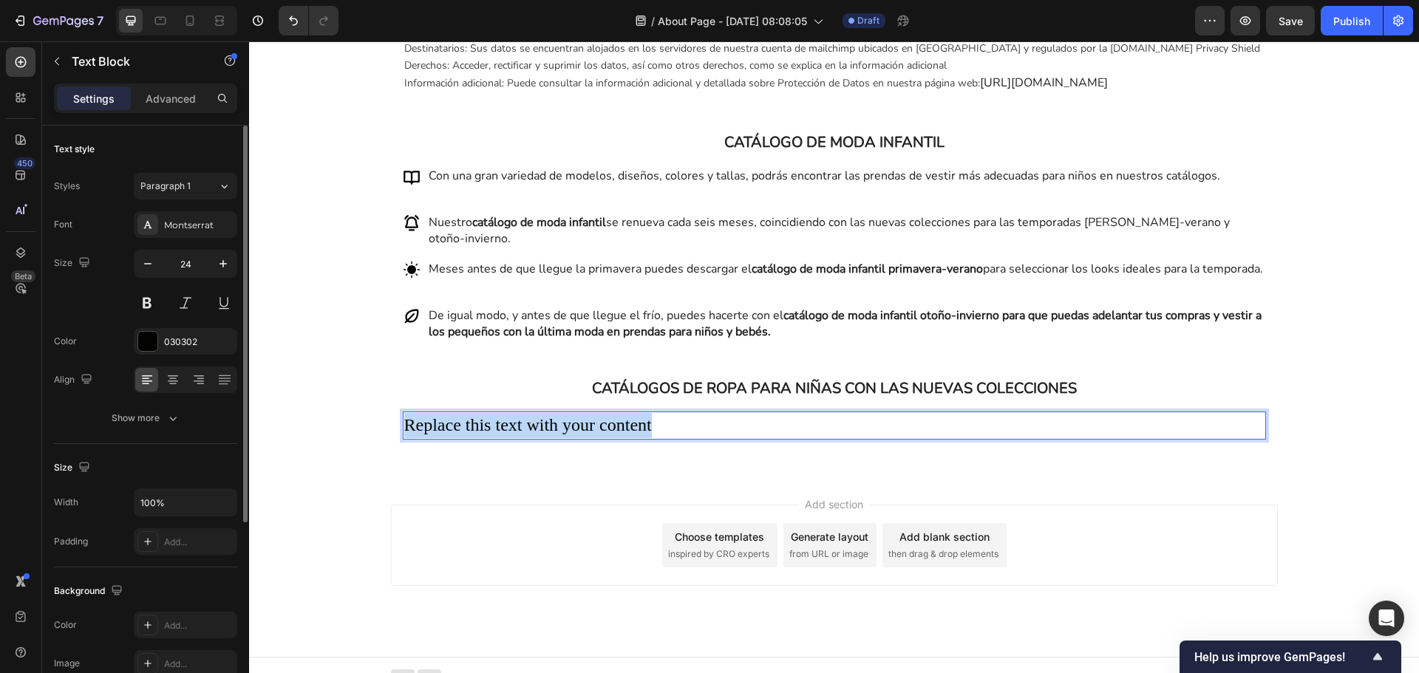
click at [713, 438] on p "Replace this text with your content" at bounding box center [834, 425] width 860 height 25
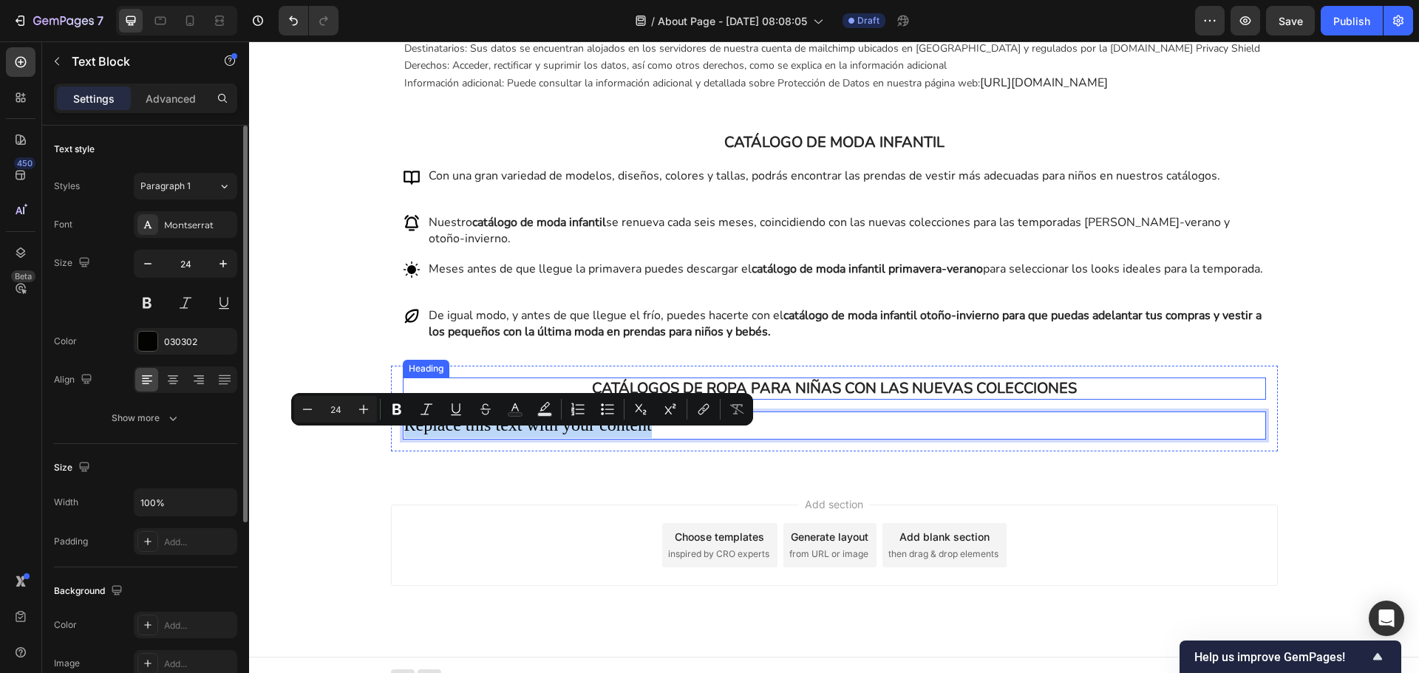
click at [861, 398] on p "CATÁLOGOS DE ROPA PARA NIÑAS CON LAS NUEVAS COLECCIONES" at bounding box center [834, 388] width 860 height 19
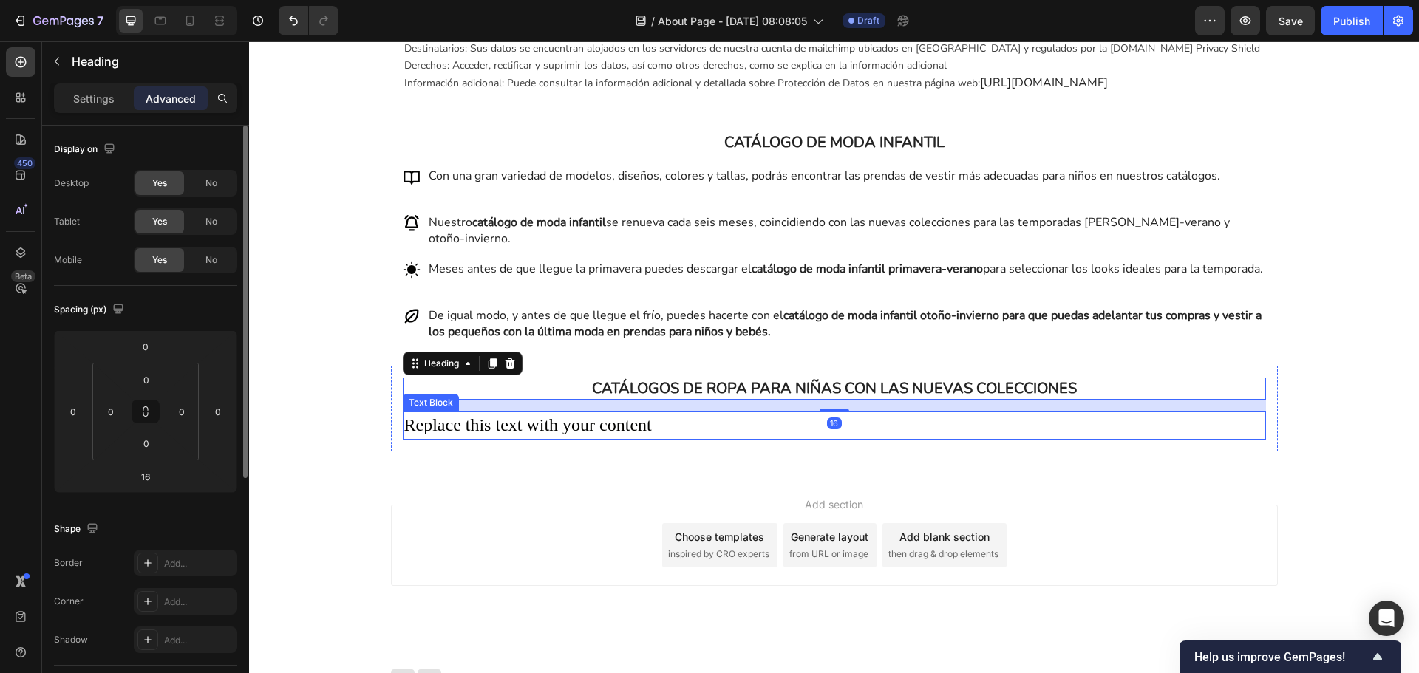
click at [752, 438] on p "Replace this text with your content" at bounding box center [834, 425] width 860 height 25
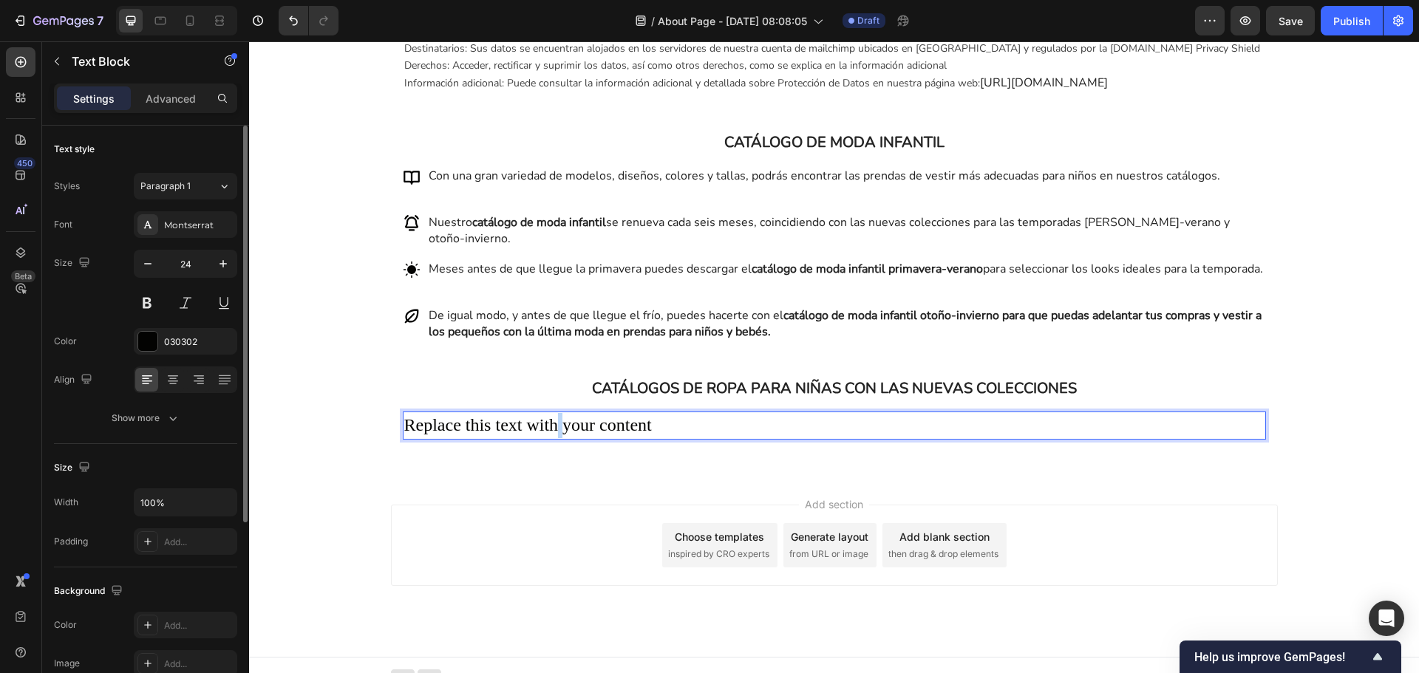
click at [550, 438] on p "Replace this text with your content" at bounding box center [834, 425] width 860 height 25
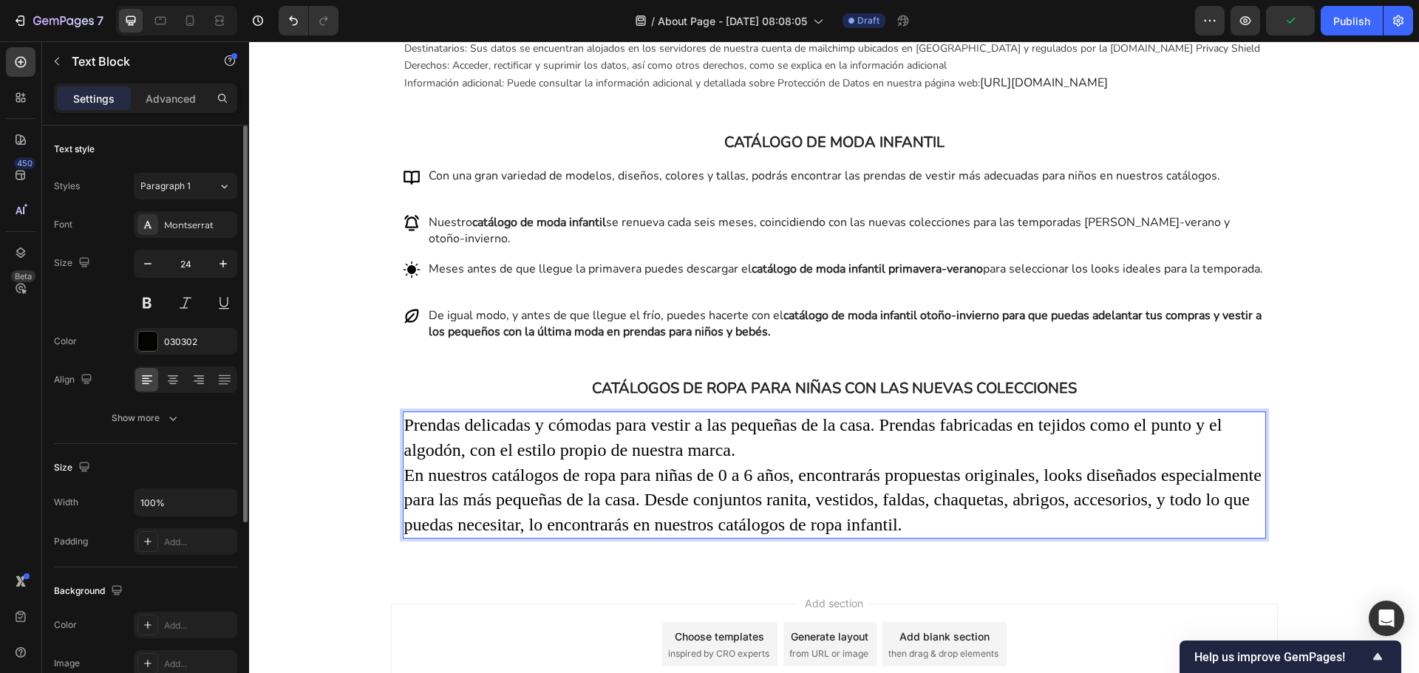
click at [762, 515] on p "En nuestros catálogos de ropa para niñas de 0 a 6 años, encontrarás propuestas …" at bounding box center [834, 500] width 860 height 75
click at [953, 538] on p "En nuestros catálogos de ropa para niñas de 0 a 6 años, encontrarás propuestas …" at bounding box center [834, 500] width 860 height 75
click at [770, 514] on p "En nuestros catálogos de ropa para niñas de 0 a 6 años, encontrarás propuestas …" at bounding box center [834, 500] width 860 height 75
click at [984, 538] on p "En nuestros catálogos de ropa para niñas de 0 a 6 años, encontrarás propuestas …" at bounding box center [834, 500] width 860 height 75
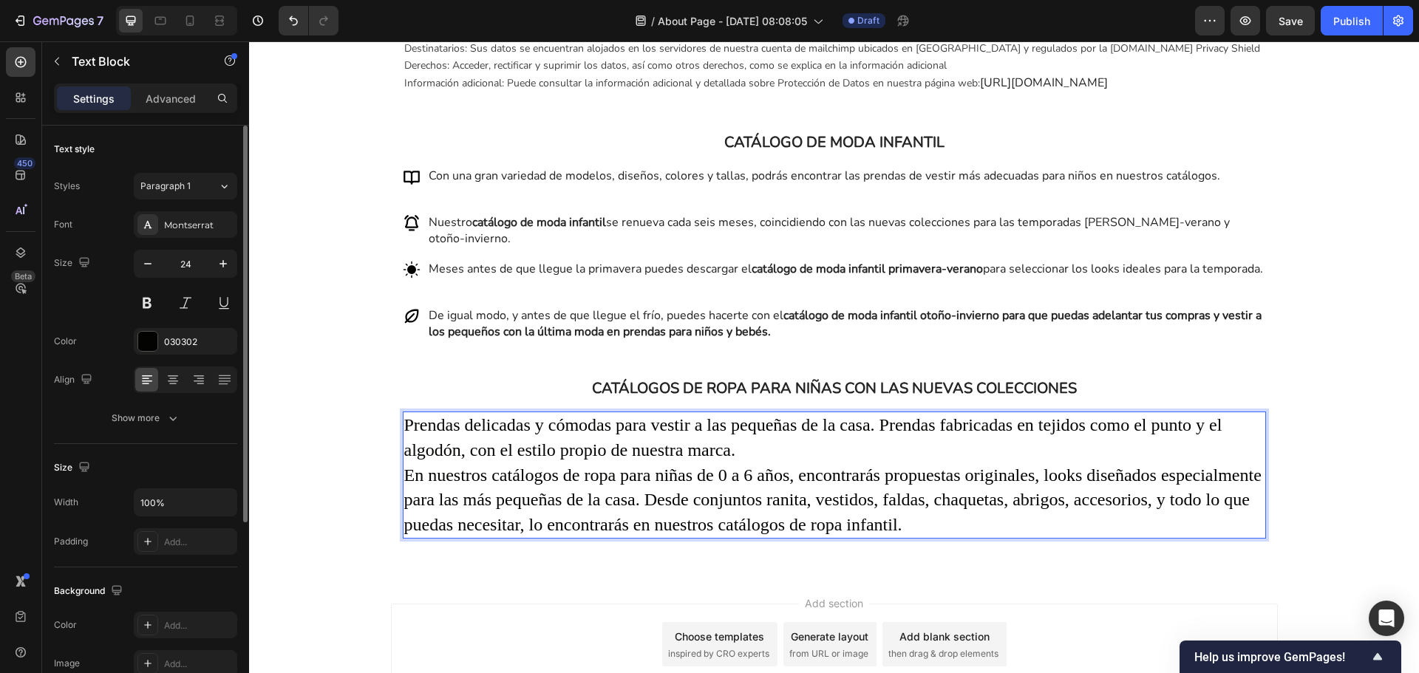
drag, startPoint x: 914, startPoint y: 540, endPoint x: 853, endPoint y: 536, distance: 61.5
click at [853, 536] on p "En nuestros catálogos de ropa para niñas de 0 a 6 años, encontrarás propuestas …" at bounding box center [834, 500] width 860 height 75
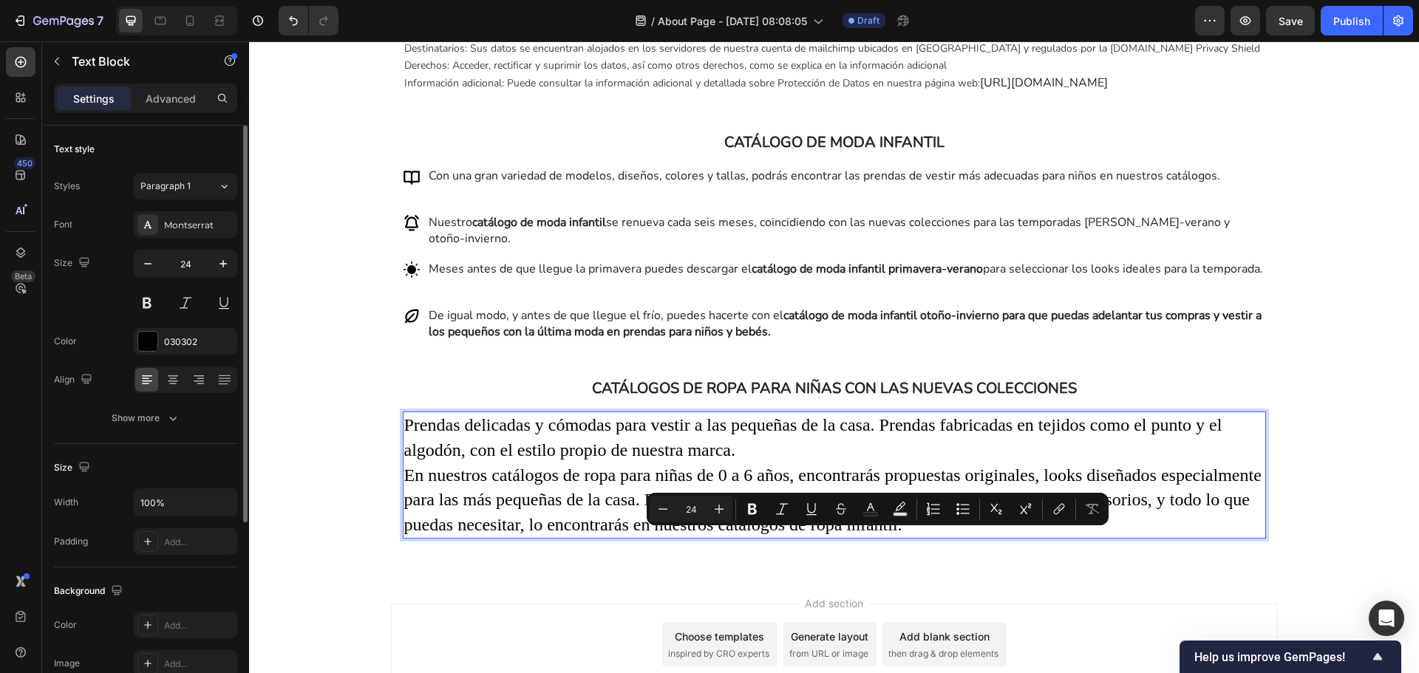
click at [988, 533] on p "En nuestros catálogos de ropa para niñas de 0 a 6 años, encontrarás propuestas …" at bounding box center [834, 500] width 860 height 75
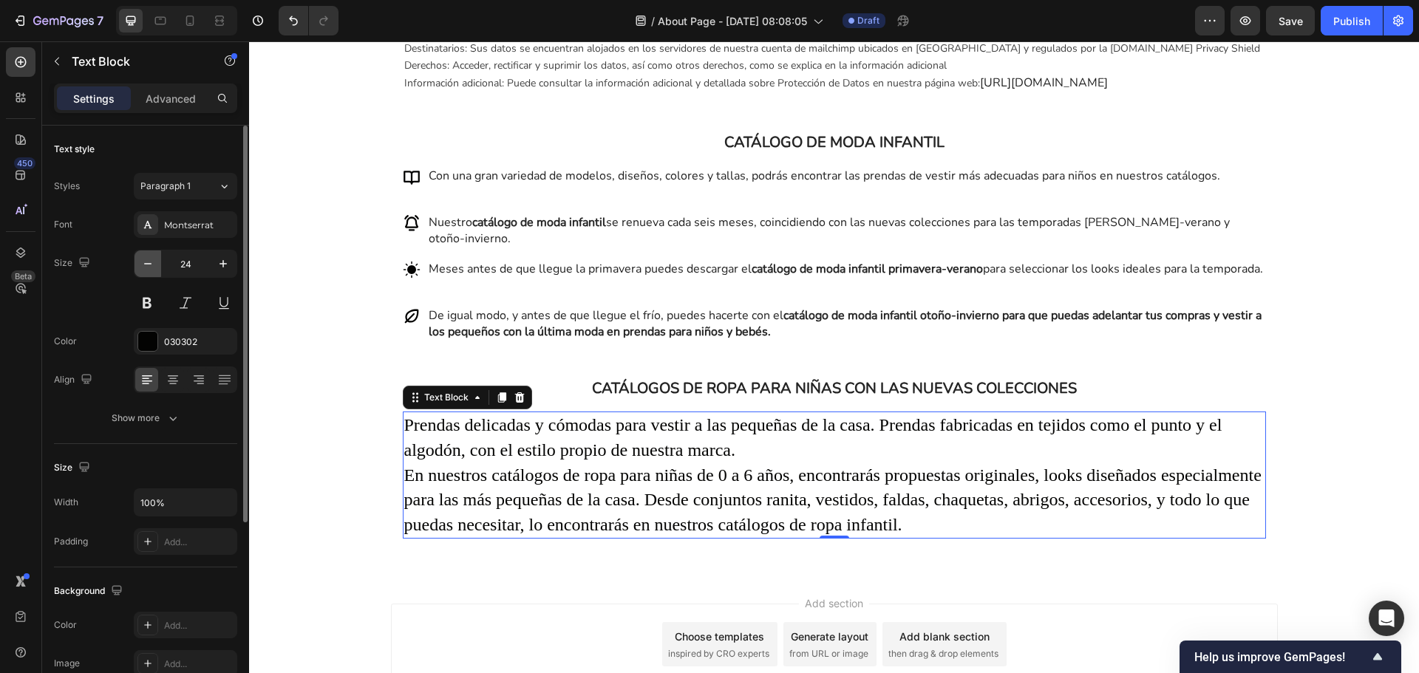
click at [154, 256] on icon "button" at bounding box center [147, 263] width 15 height 15
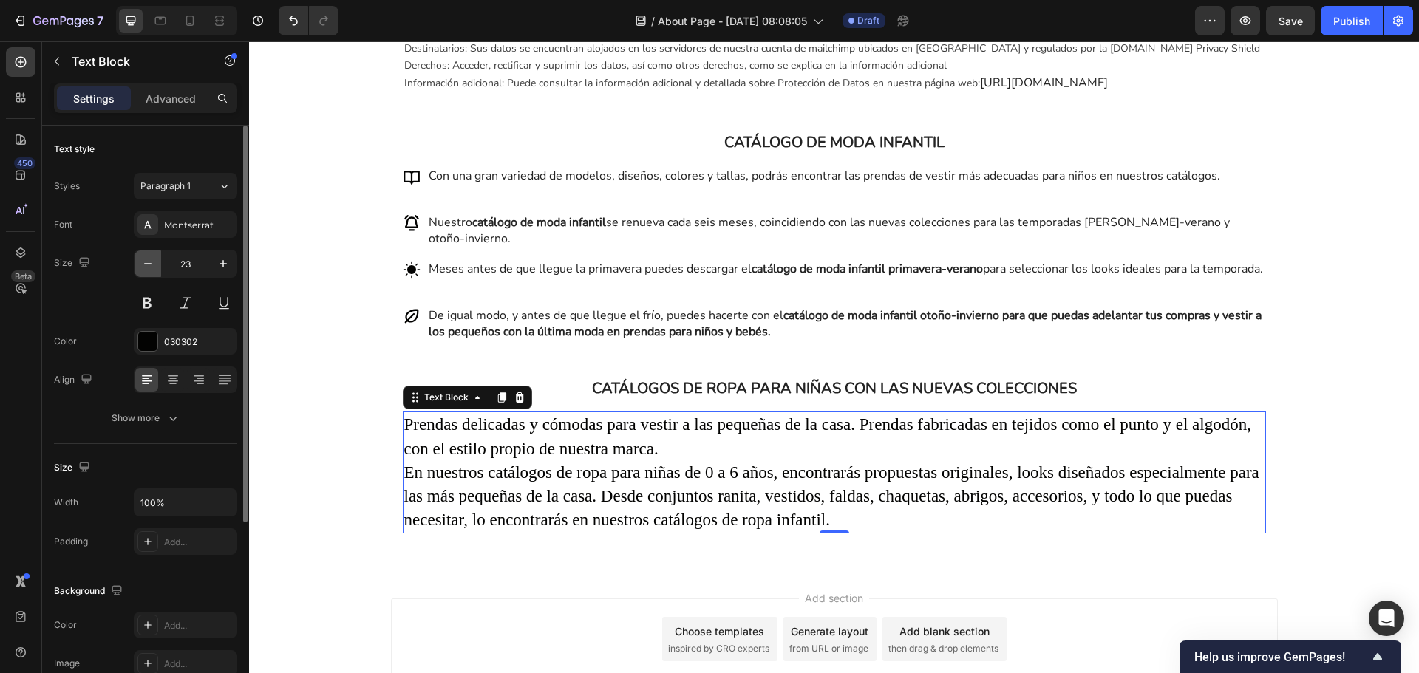
click at [154, 256] on icon "button" at bounding box center [147, 263] width 15 height 15
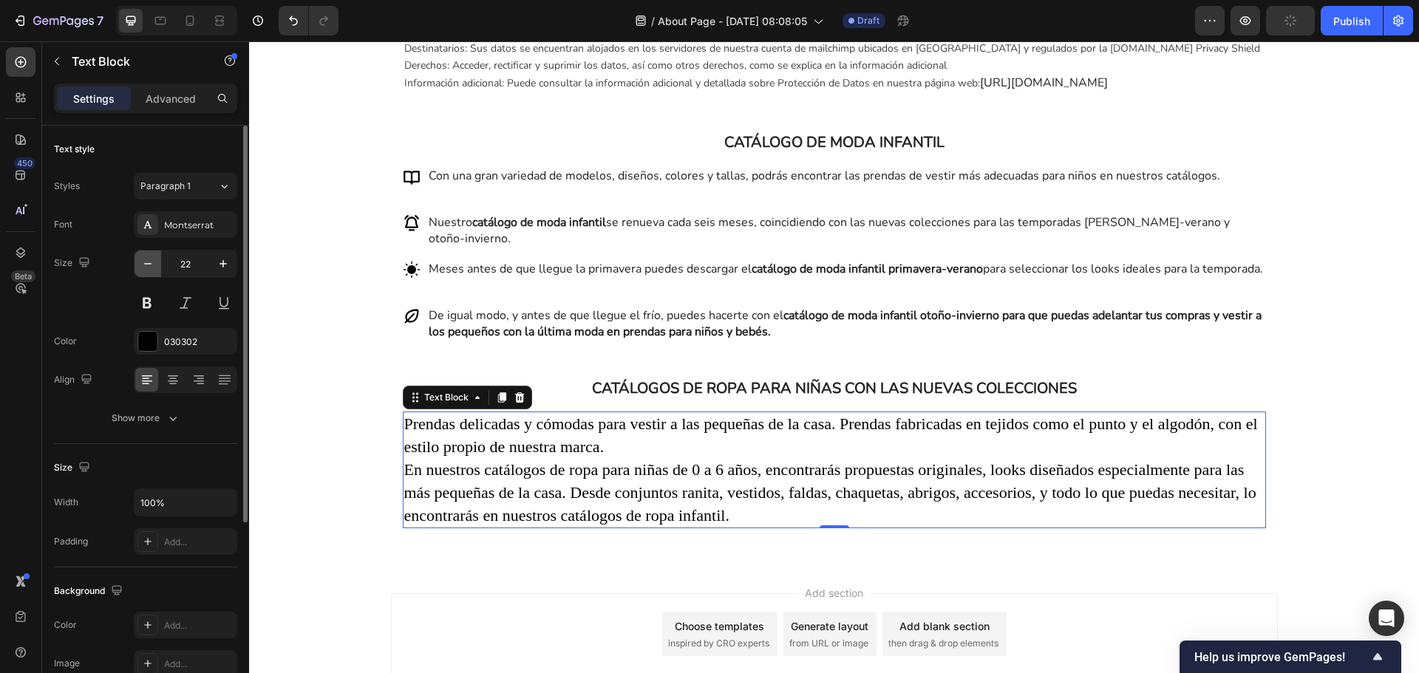
click at [154, 256] on icon "button" at bounding box center [147, 263] width 15 height 15
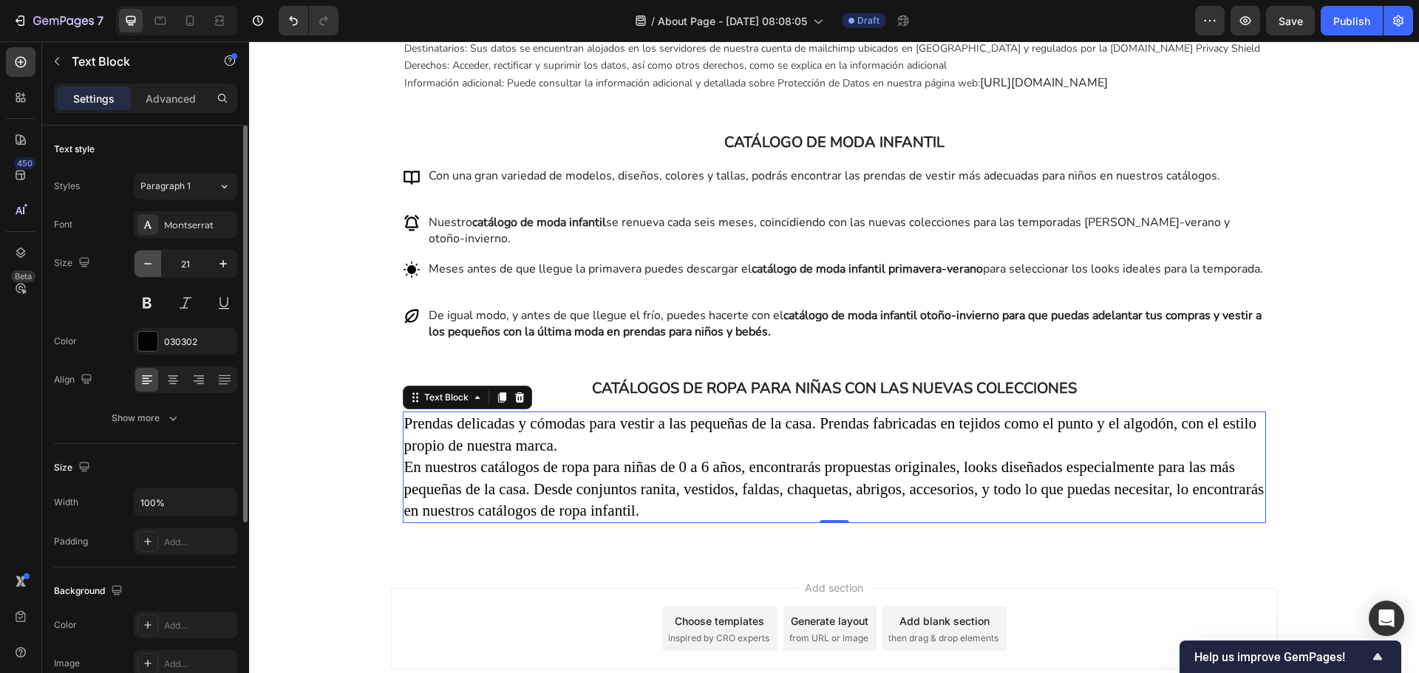
click at [154, 256] on icon "button" at bounding box center [147, 263] width 15 height 15
click at [152, 256] on icon "button" at bounding box center [147, 263] width 15 height 15
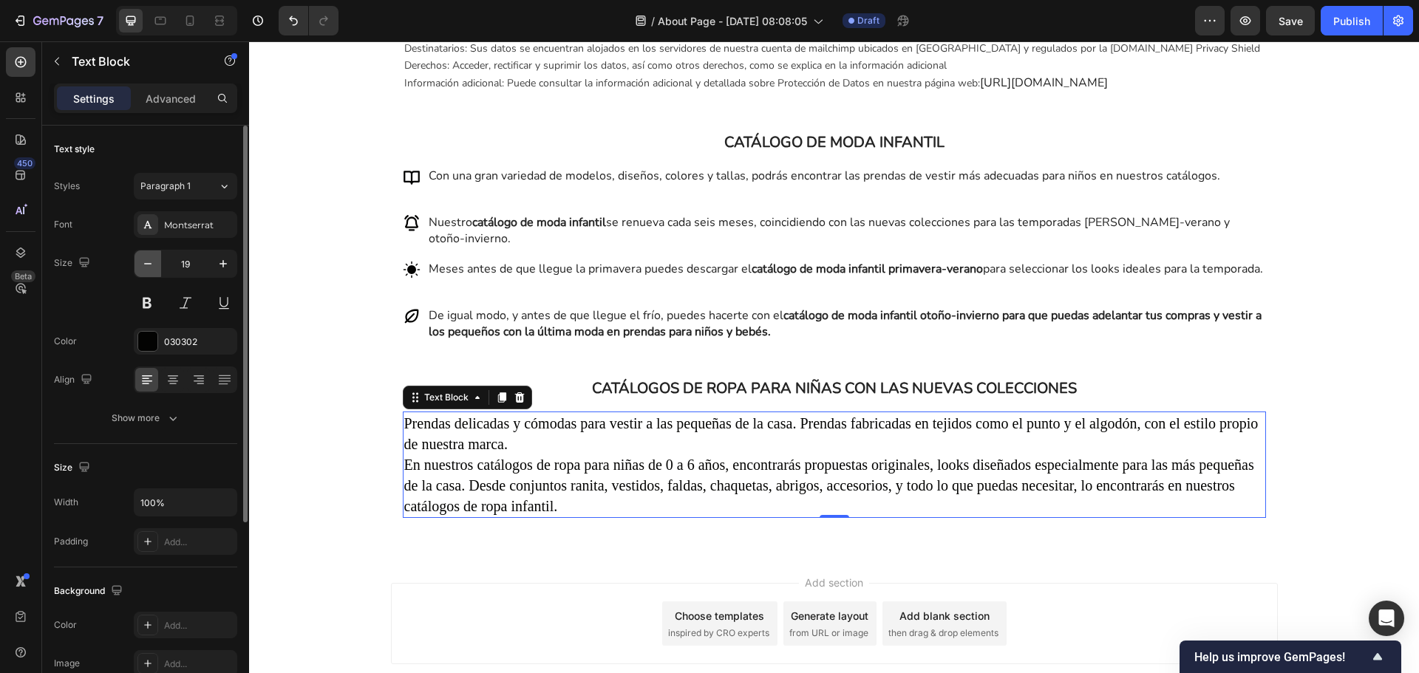
click at [145, 258] on icon "button" at bounding box center [147, 263] width 15 height 15
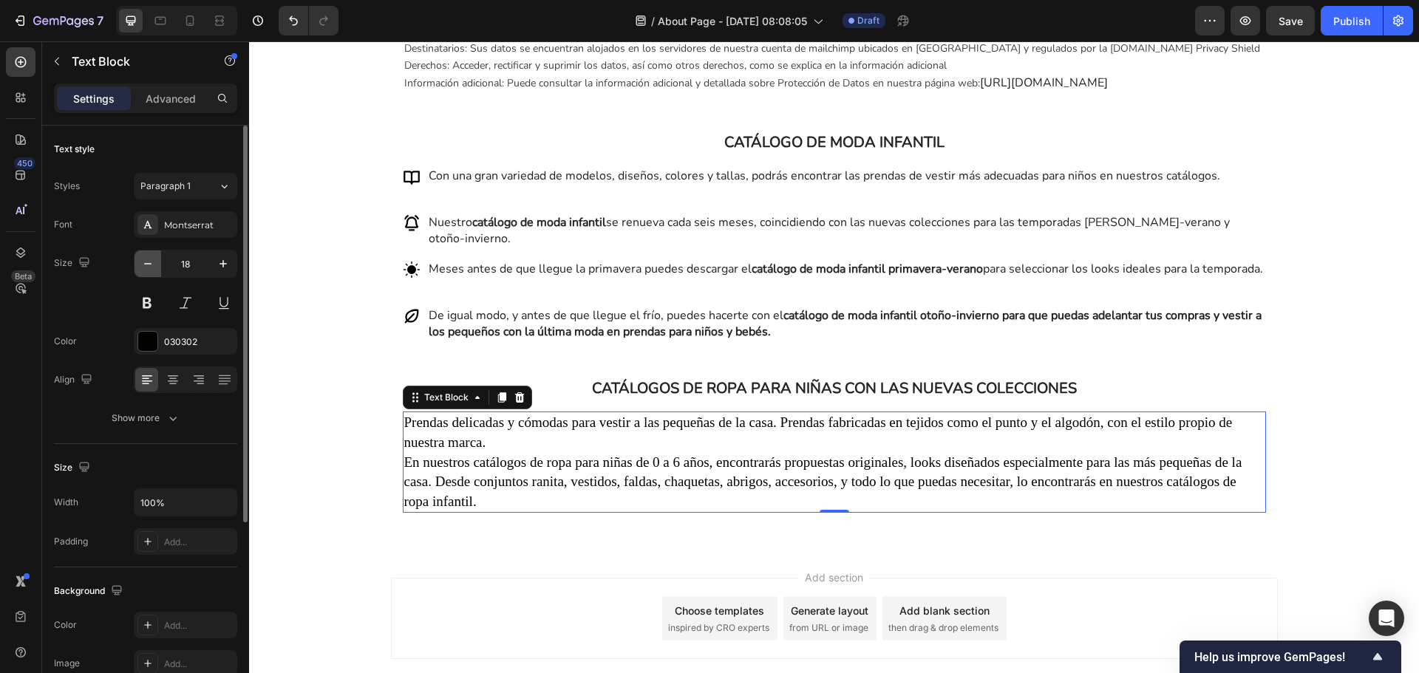
click at [145, 258] on icon "button" at bounding box center [147, 263] width 15 height 15
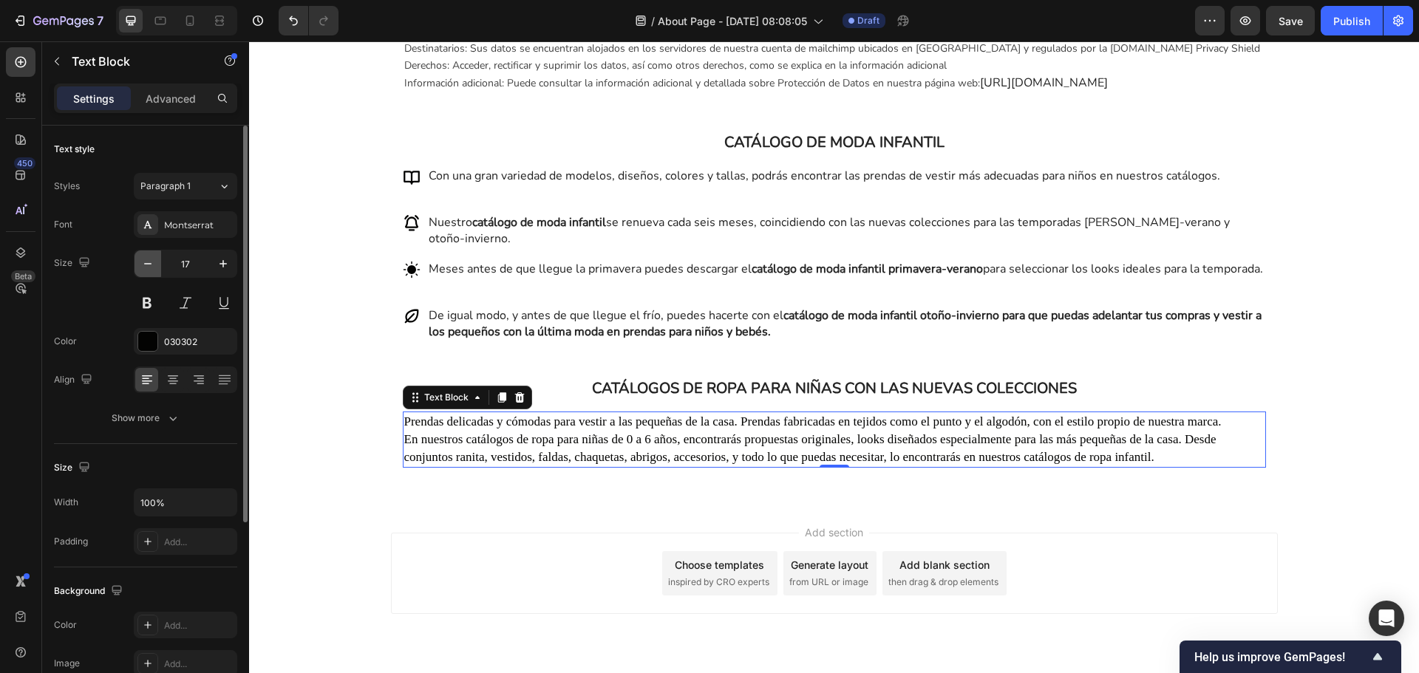
click at [145, 258] on icon "button" at bounding box center [147, 263] width 15 height 15
type input "16"
click at [190, 223] on div "Montserrat" at bounding box center [198, 225] width 69 height 13
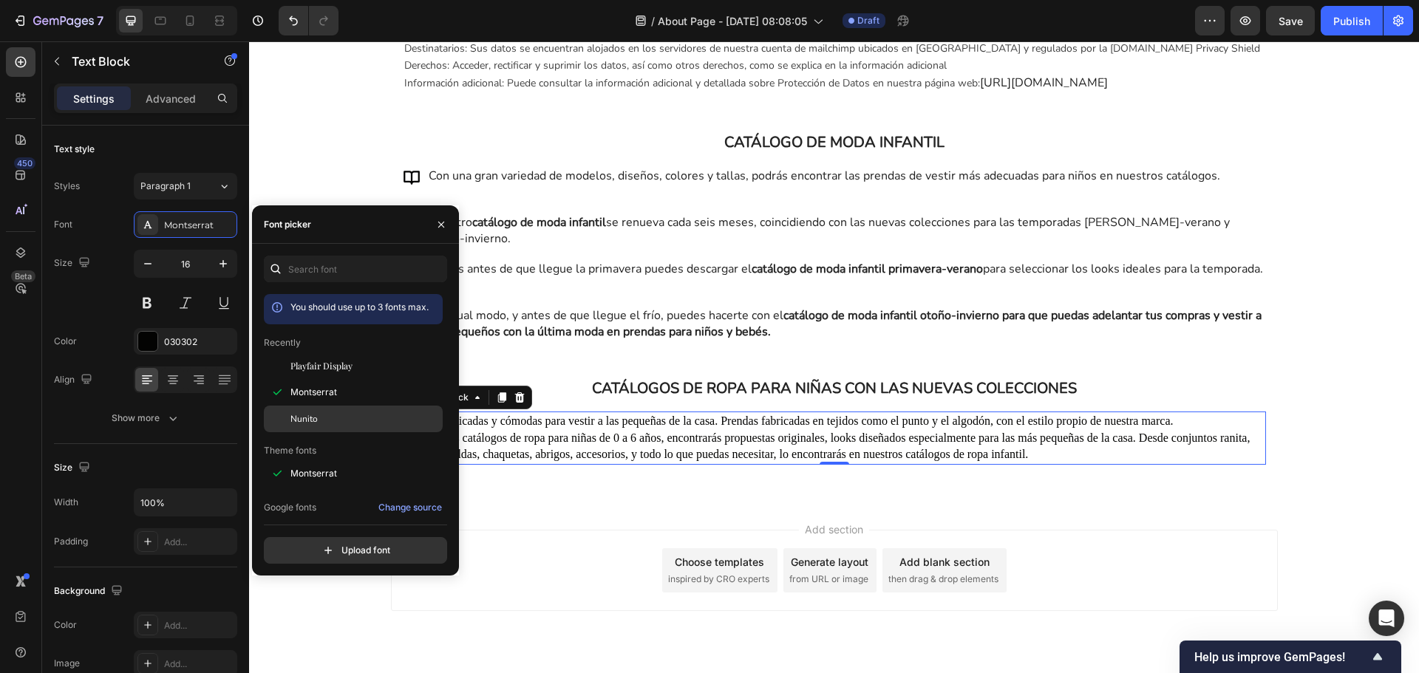
click at [327, 418] on div "Nunito" at bounding box center [364, 418] width 149 height 13
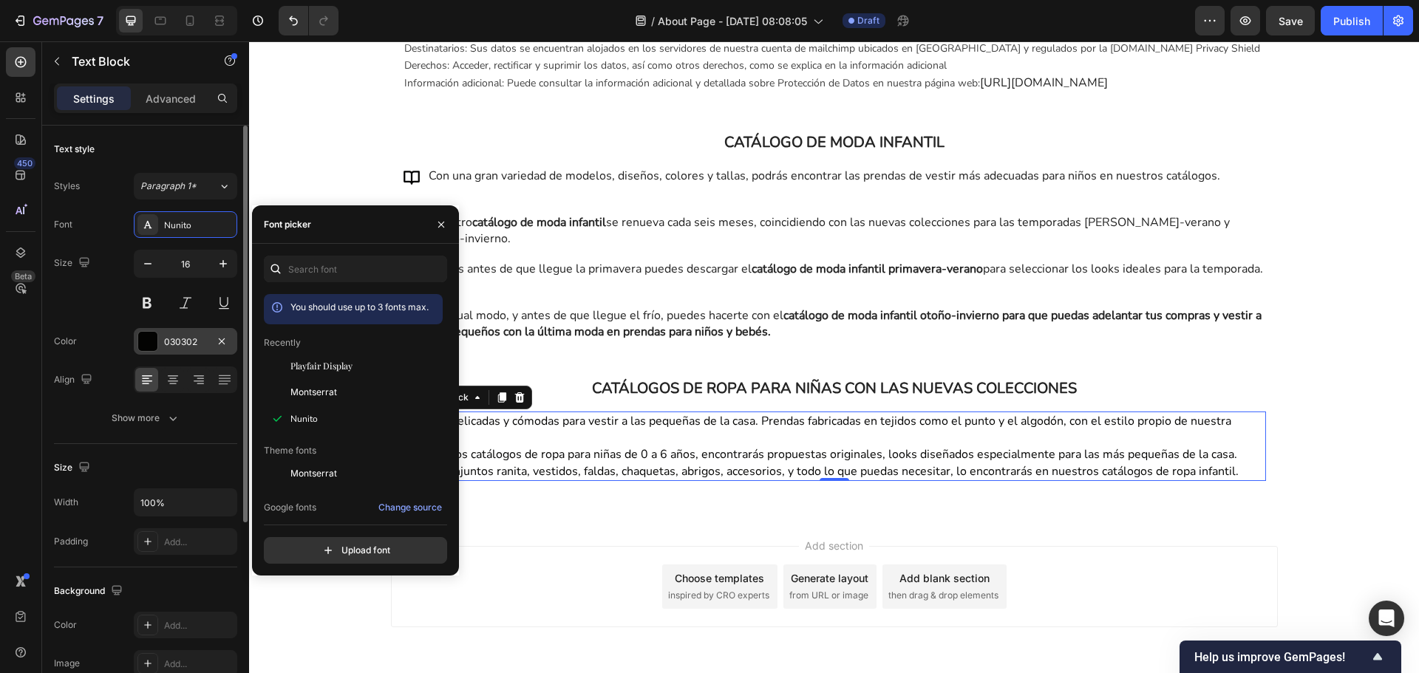
click at [183, 341] on div "030302" at bounding box center [185, 342] width 43 height 13
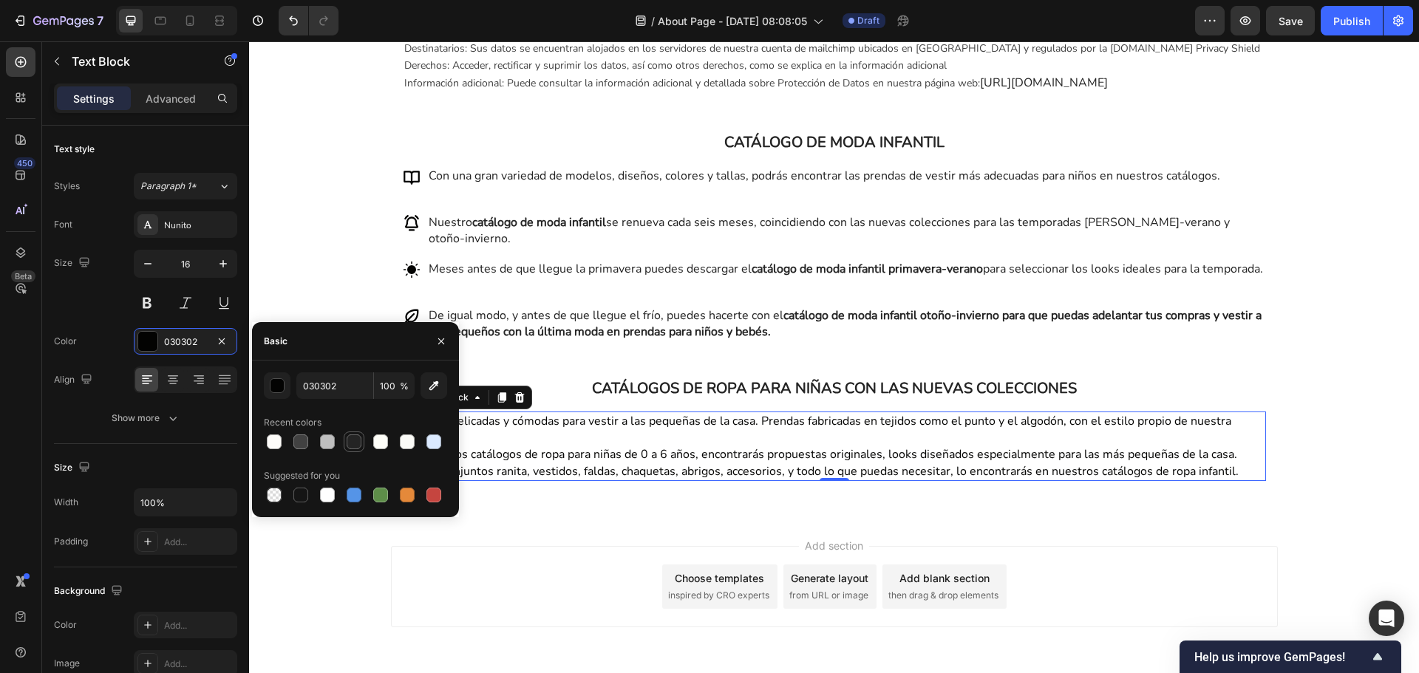
click at [351, 442] on div at bounding box center [354, 442] width 15 height 15
type input "242424"
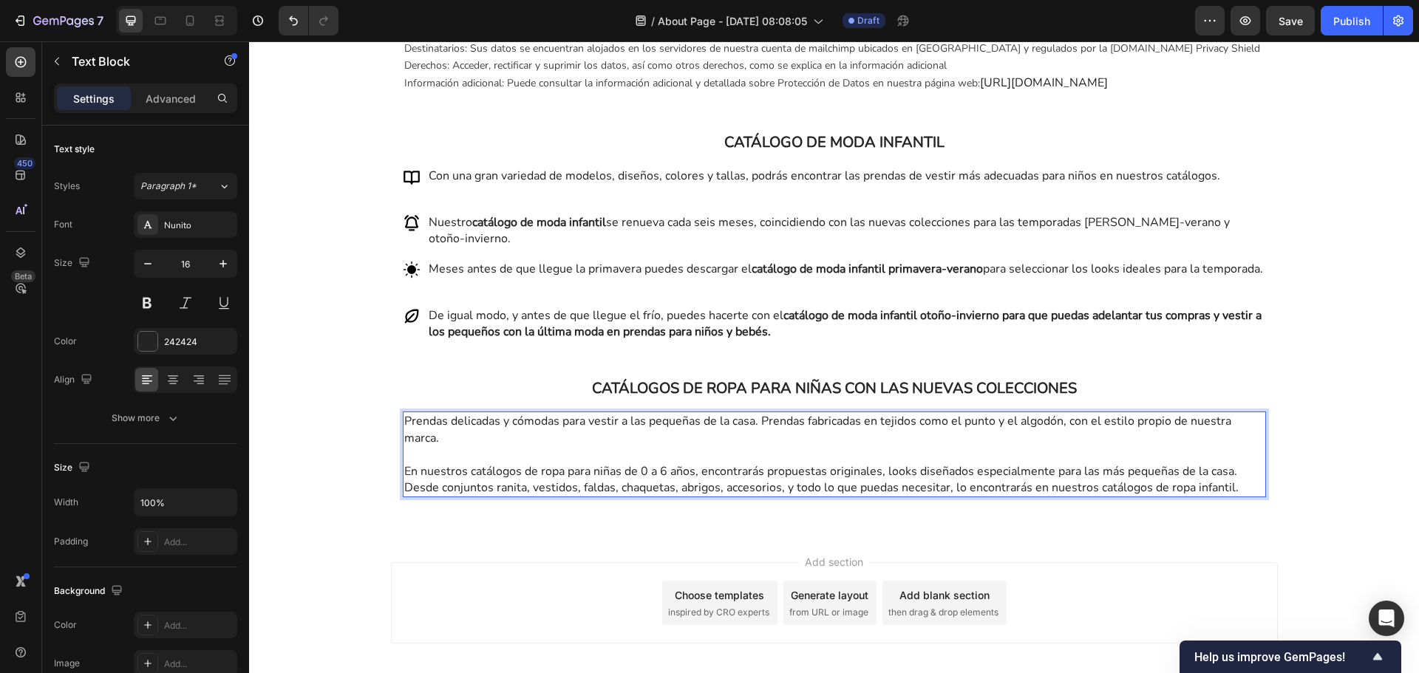
click at [1244, 489] on p "En nuestros catálogos de ropa para niñas de 0 a 6 años, encontrarás propuestas …" at bounding box center [834, 479] width 860 height 33
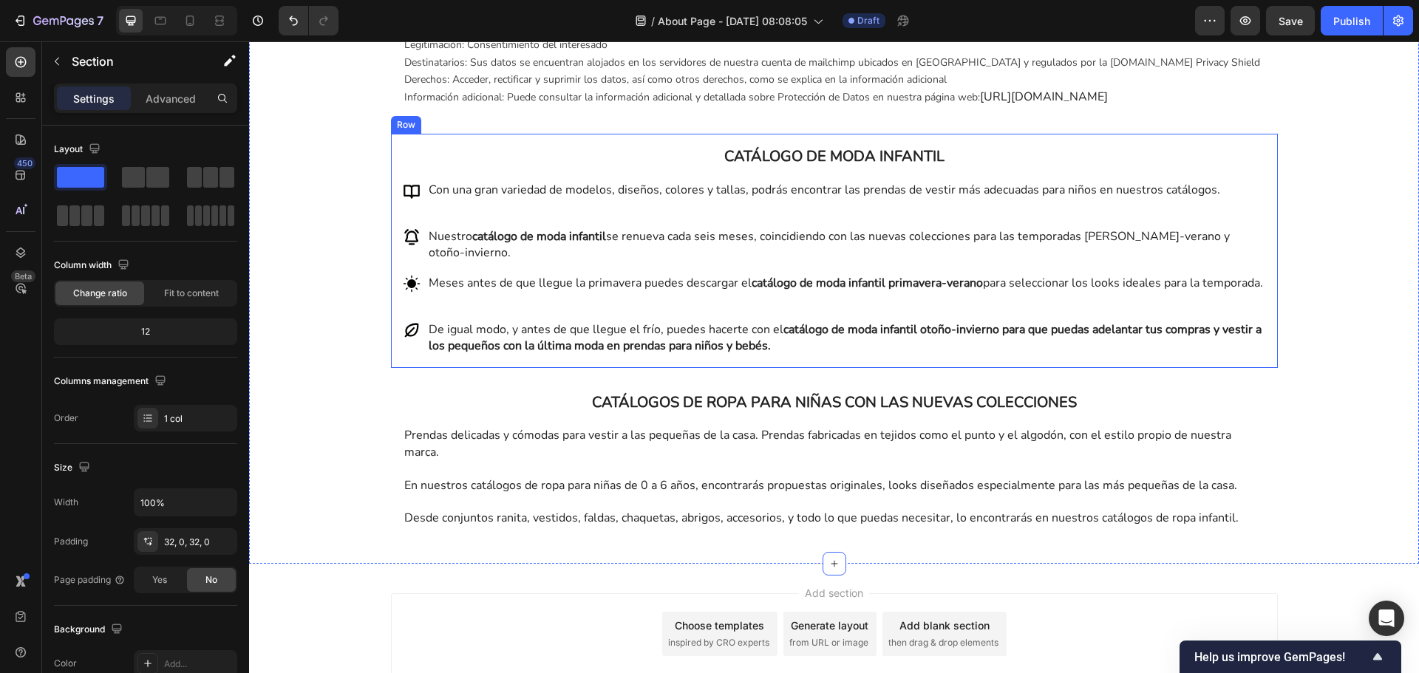
scroll to position [1949, 0]
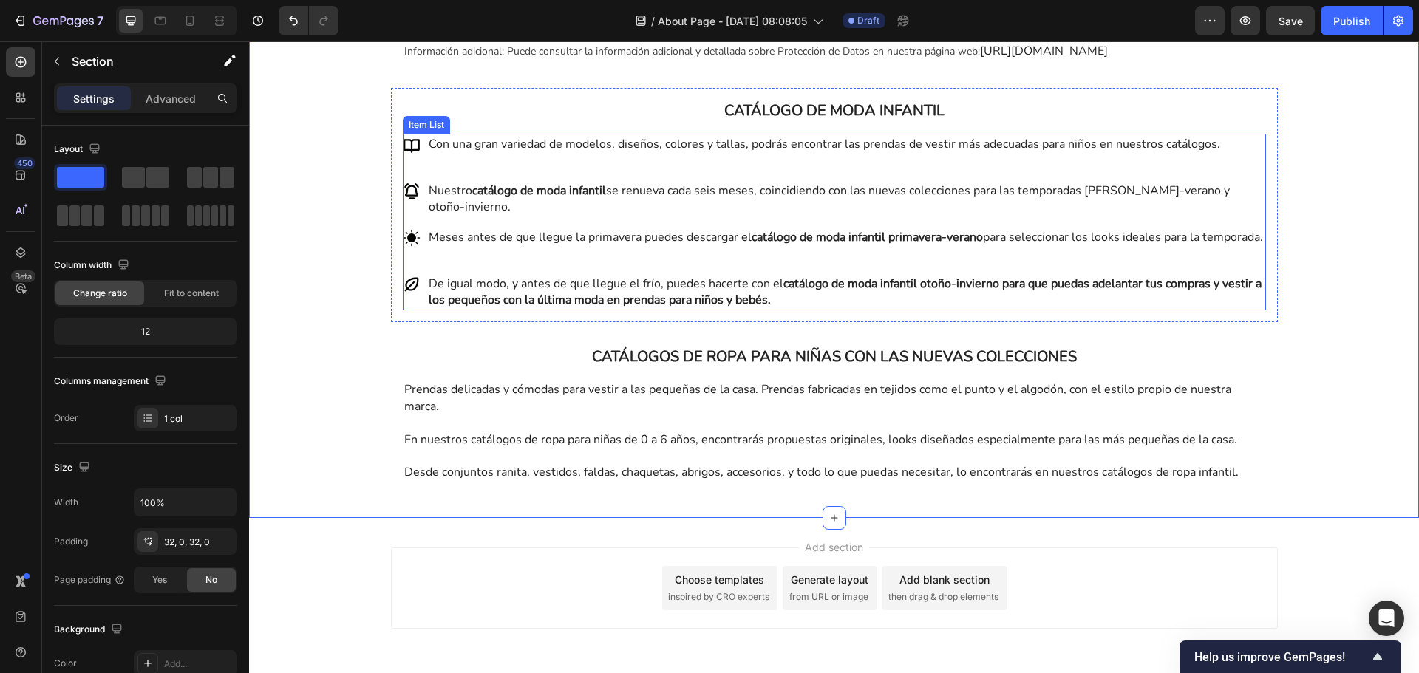
click at [932, 309] on p "De igual modo, y antes de que llegue el frío, puedes hacerte con el catálogo de…" at bounding box center [846, 292] width 835 height 33
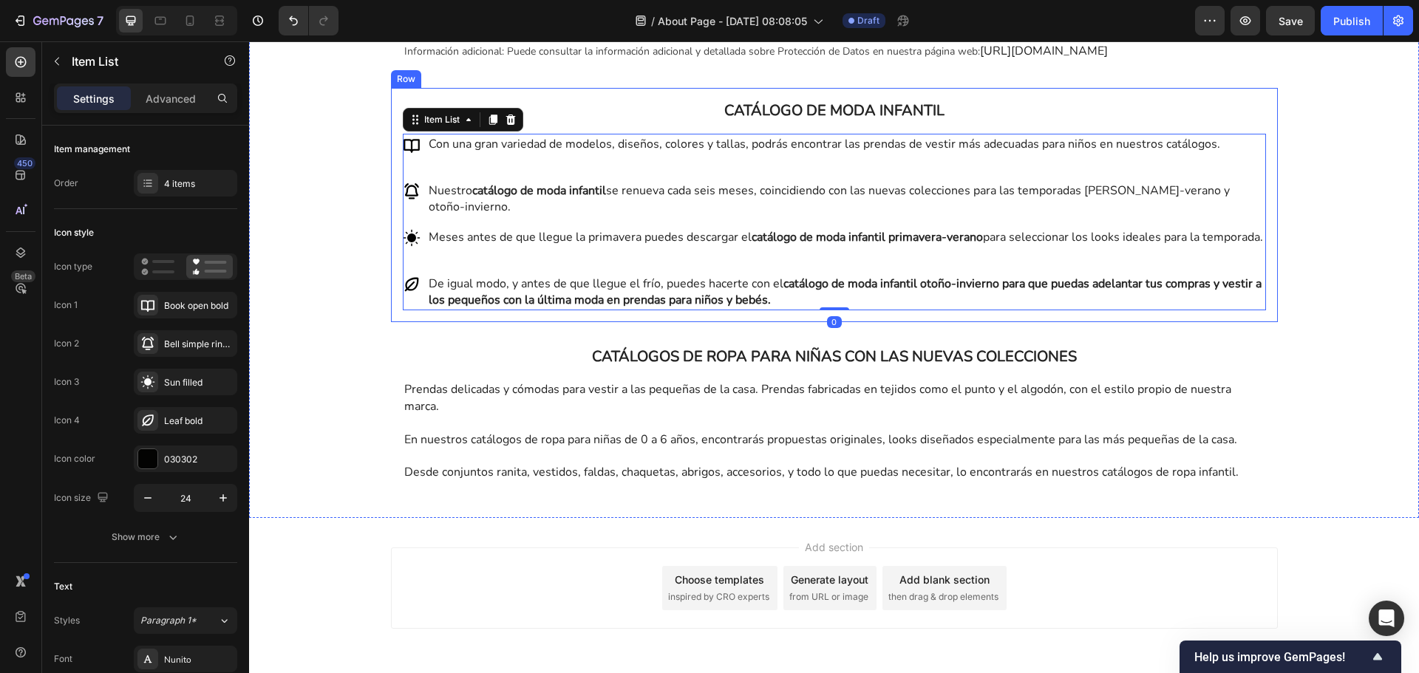
click at [913, 322] on div "CATÁLOGO DE MODA INFANTIL Heading Con una gran variedad de modelos, diseños, co…" at bounding box center [834, 205] width 887 height 234
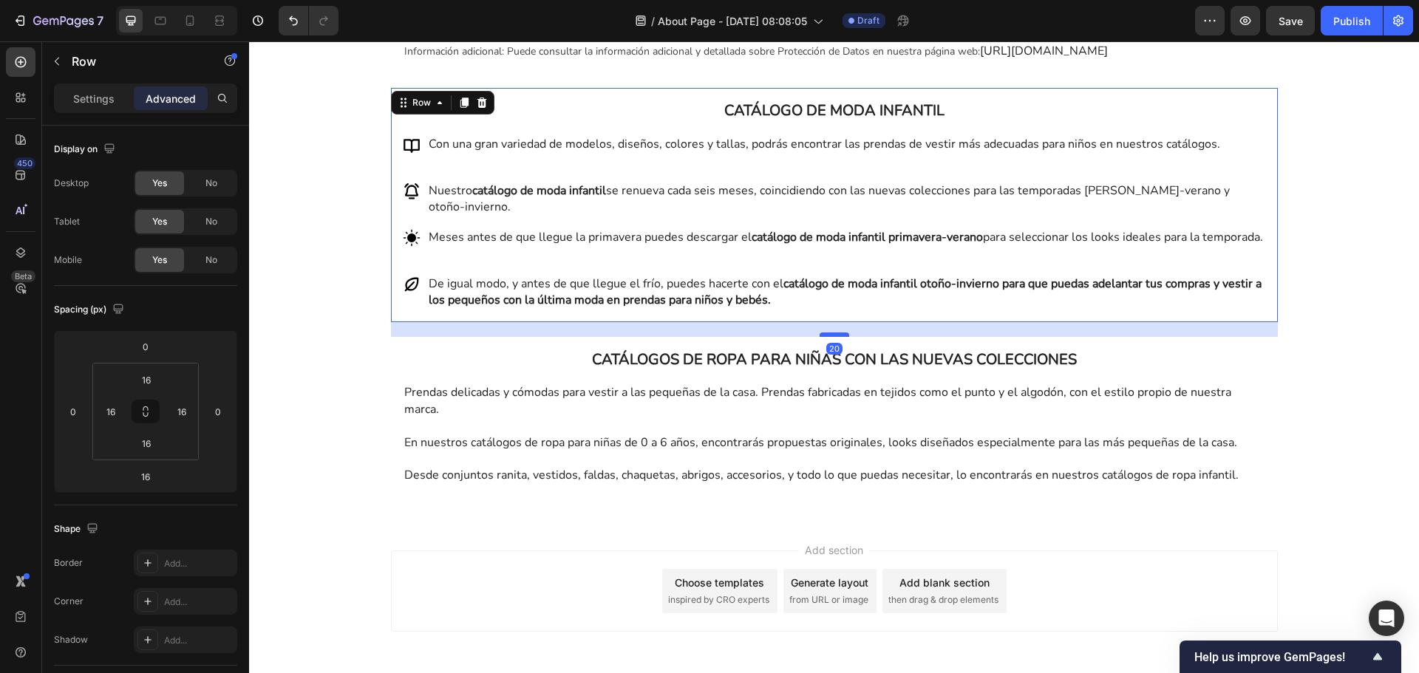
click at [838, 337] on div at bounding box center [835, 335] width 30 height 4
type input "20"
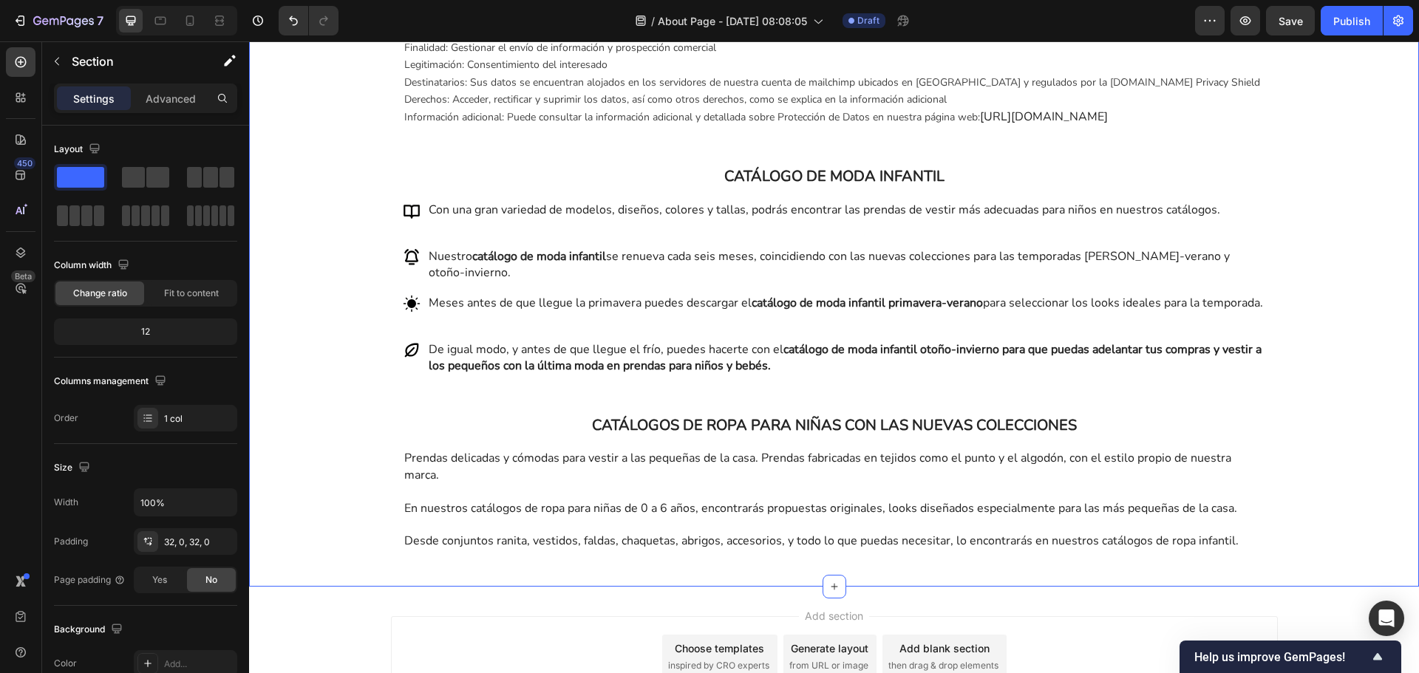
scroll to position [1875, 0]
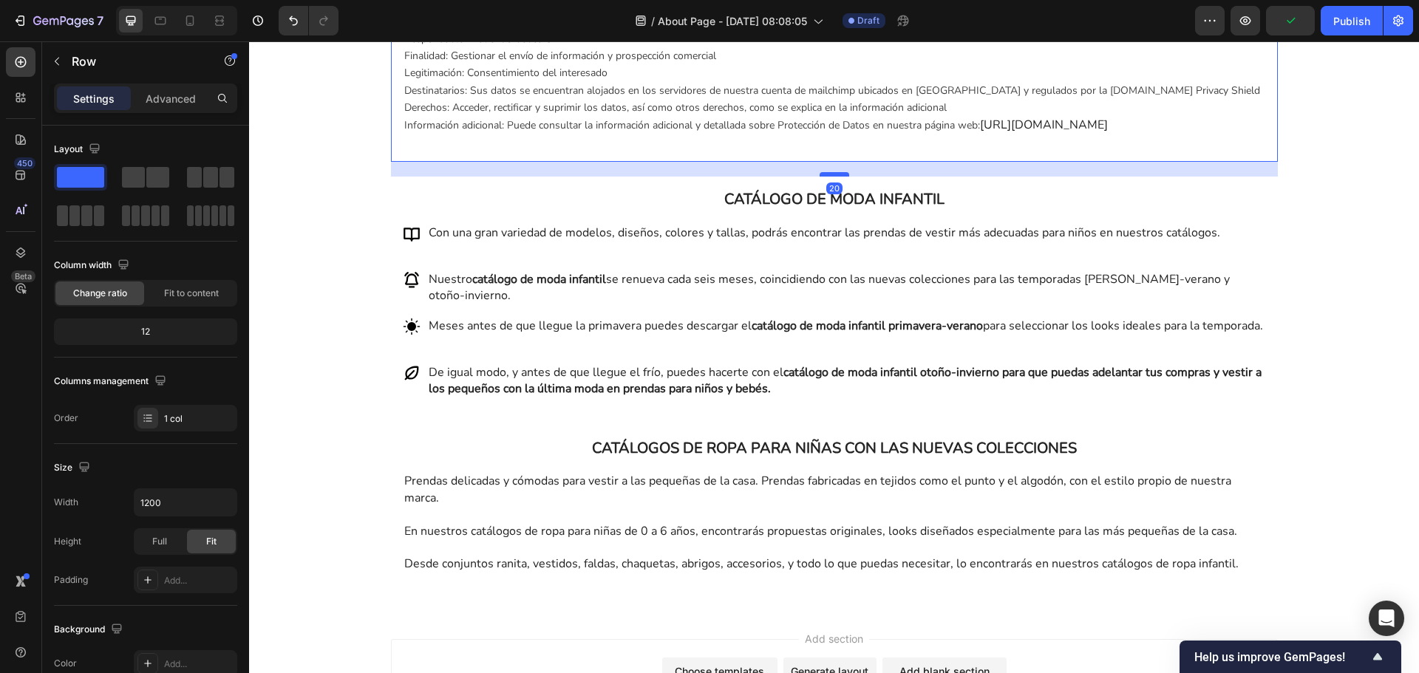
drag, startPoint x: 833, startPoint y: 160, endPoint x: 834, endPoint y: 174, distance: 14.8
click at [834, 174] on div at bounding box center [835, 174] width 30 height 4
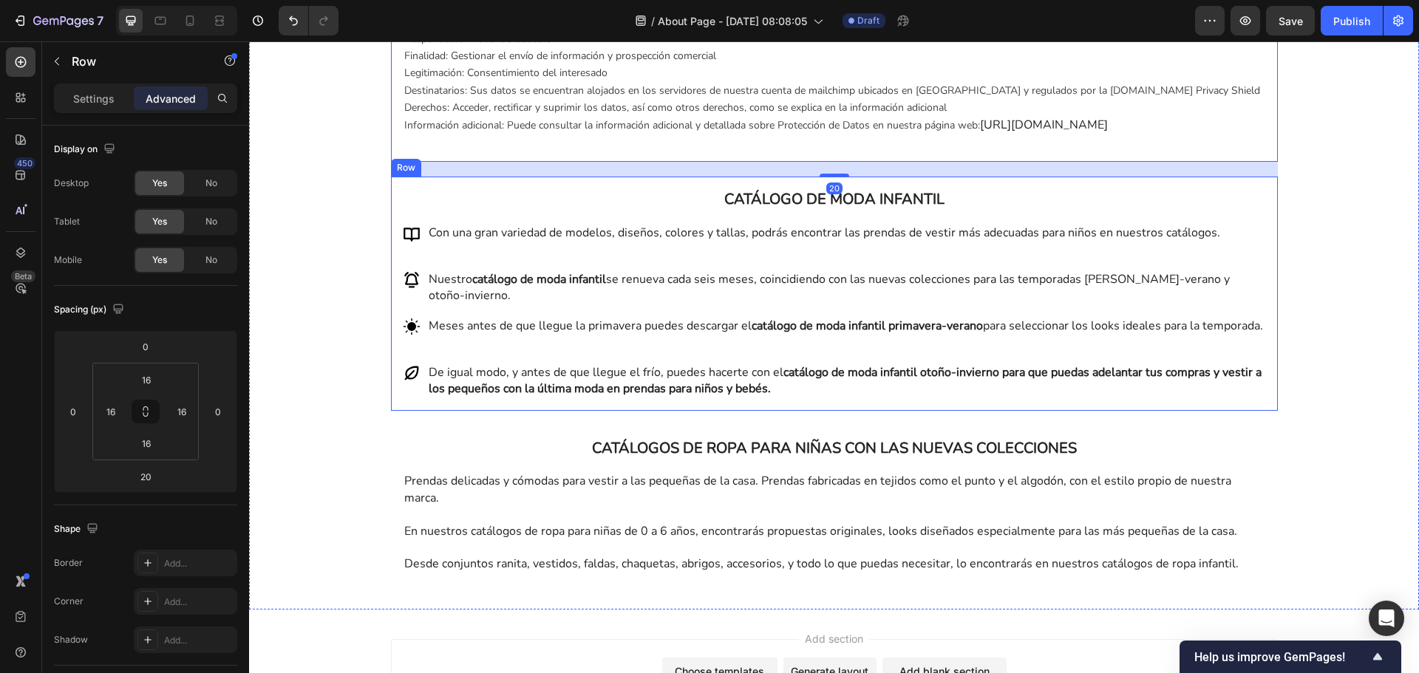
click at [808, 411] on div "CATÁLOGO DE MODA INFANTIL Heading Con una gran variedad de modelos, diseños, co…" at bounding box center [834, 294] width 887 height 234
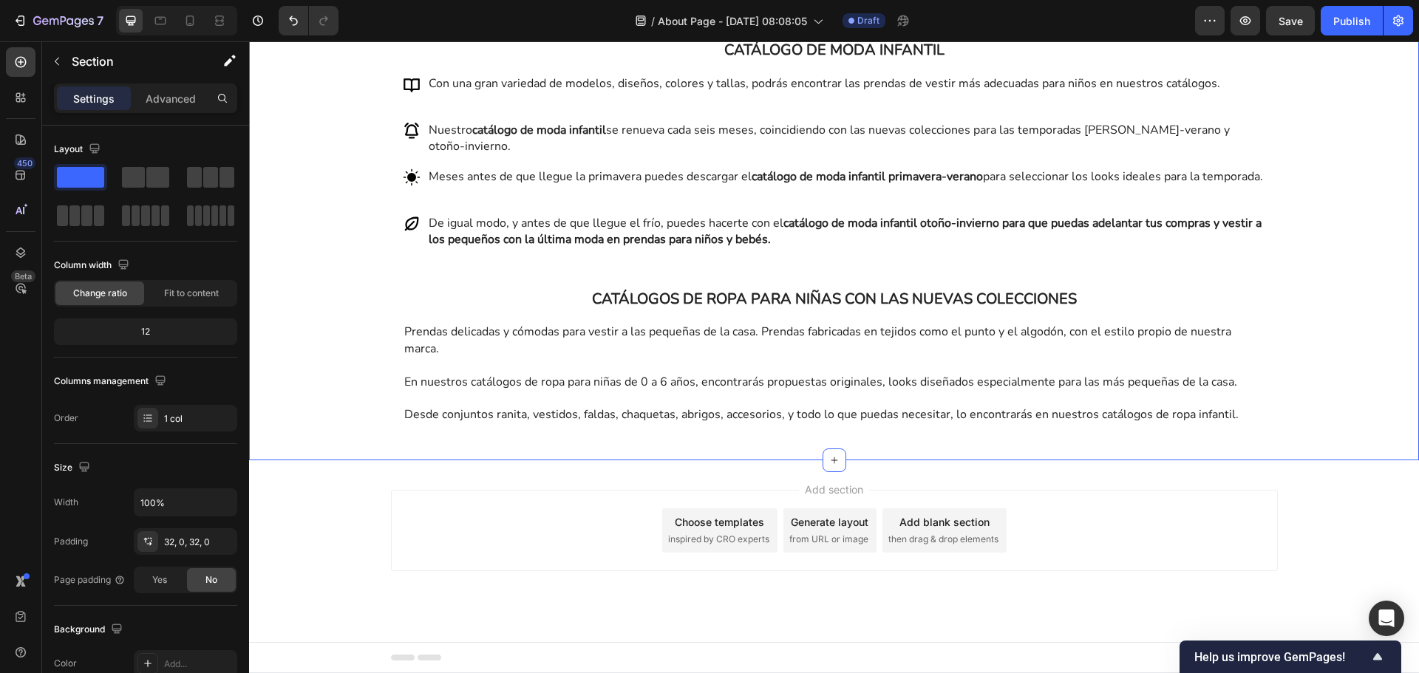
scroll to position [2041, 0]
click at [90, 192] on div at bounding box center [145, 196] width 183 height 65
click at [56, 69] on button "button" at bounding box center [57, 62] width 24 height 24
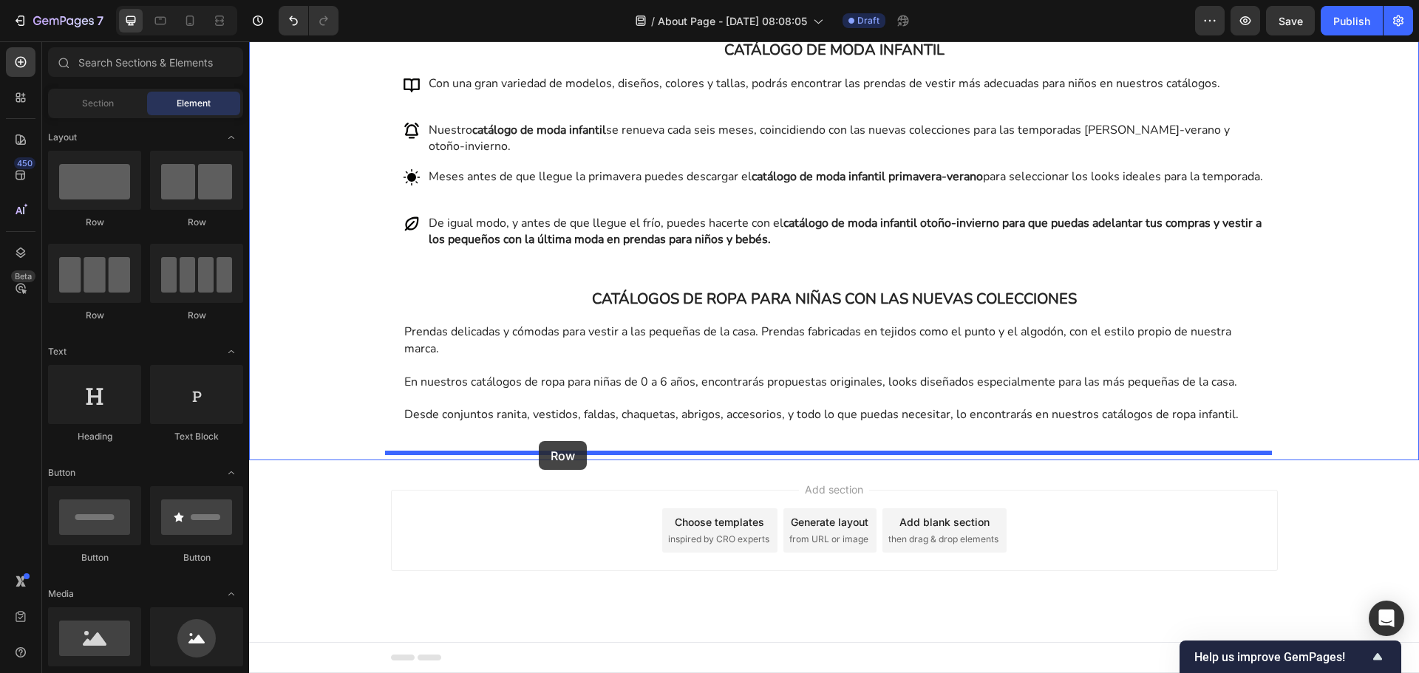
drag, startPoint x: 336, startPoint y: 232, endPoint x: 539, endPoint y: 441, distance: 291.7
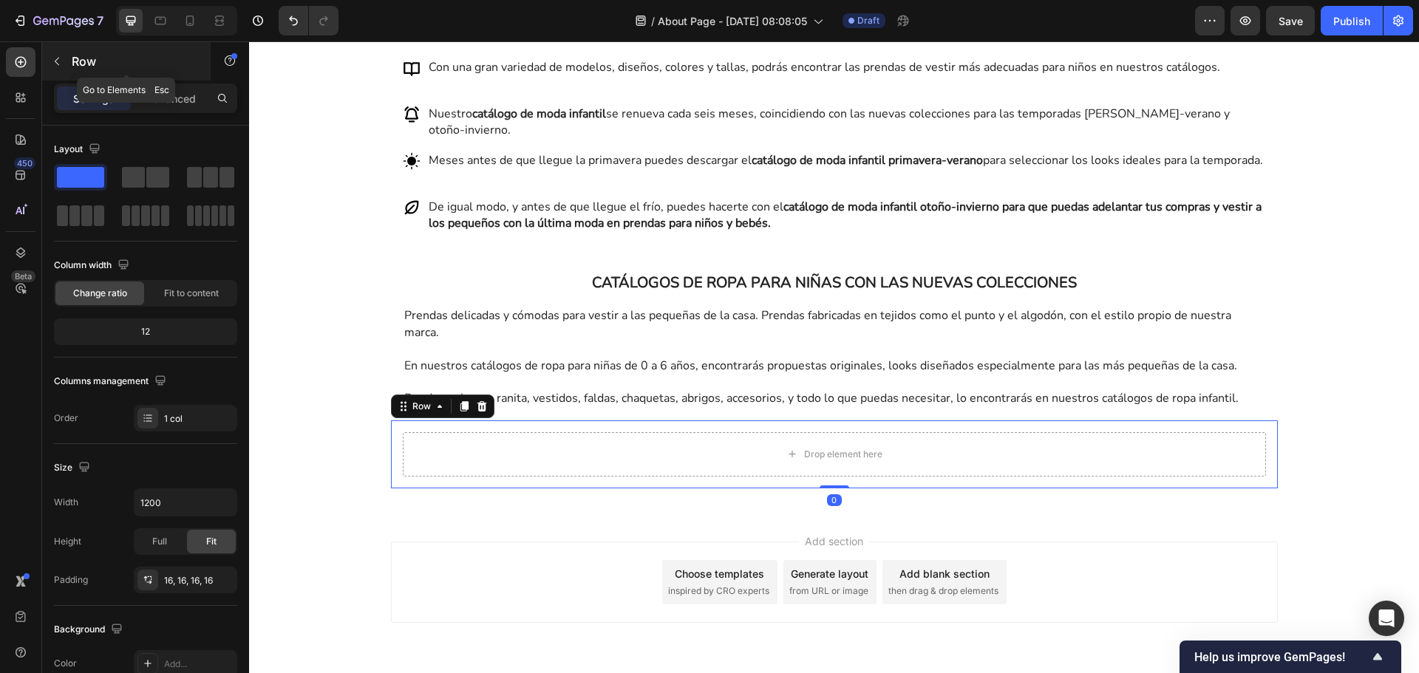
click at [67, 66] on button "button" at bounding box center [57, 62] width 24 height 24
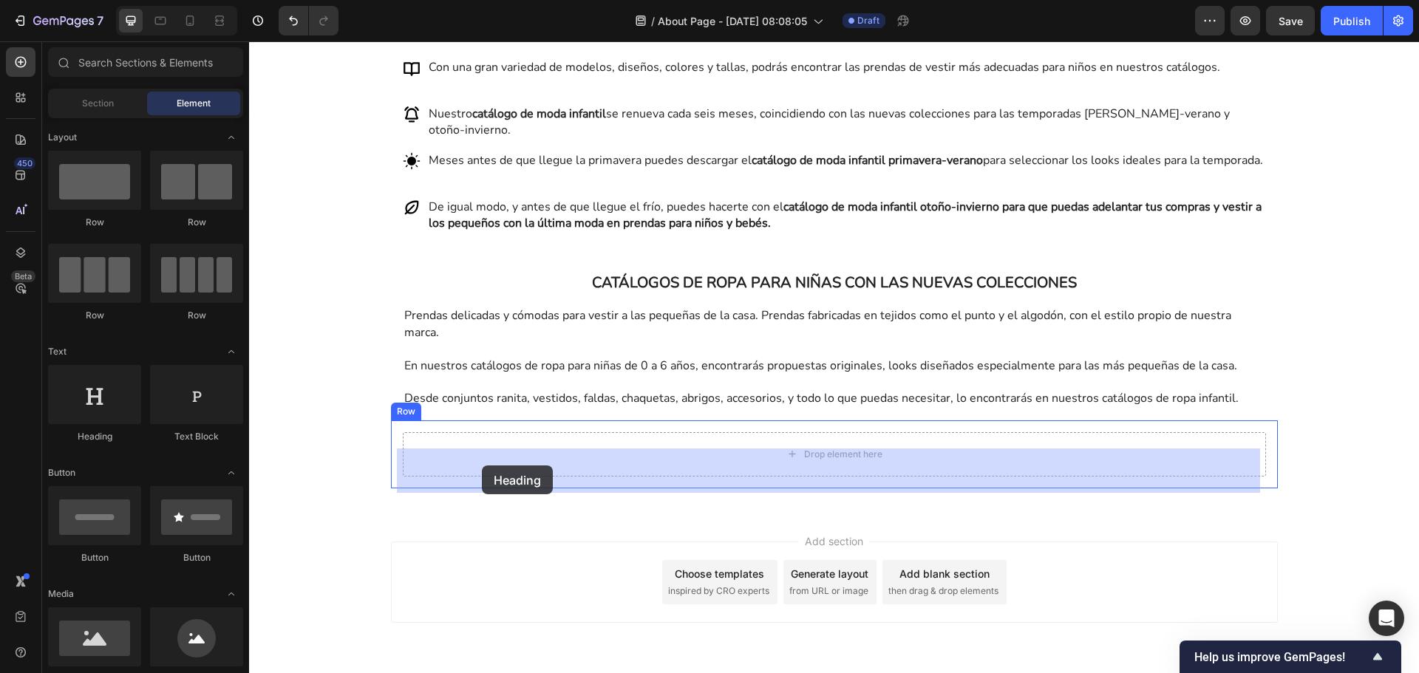
drag, startPoint x: 362, startPoint y: 443, endPoint x: 482, endPoint y: 466, distance: 121.8
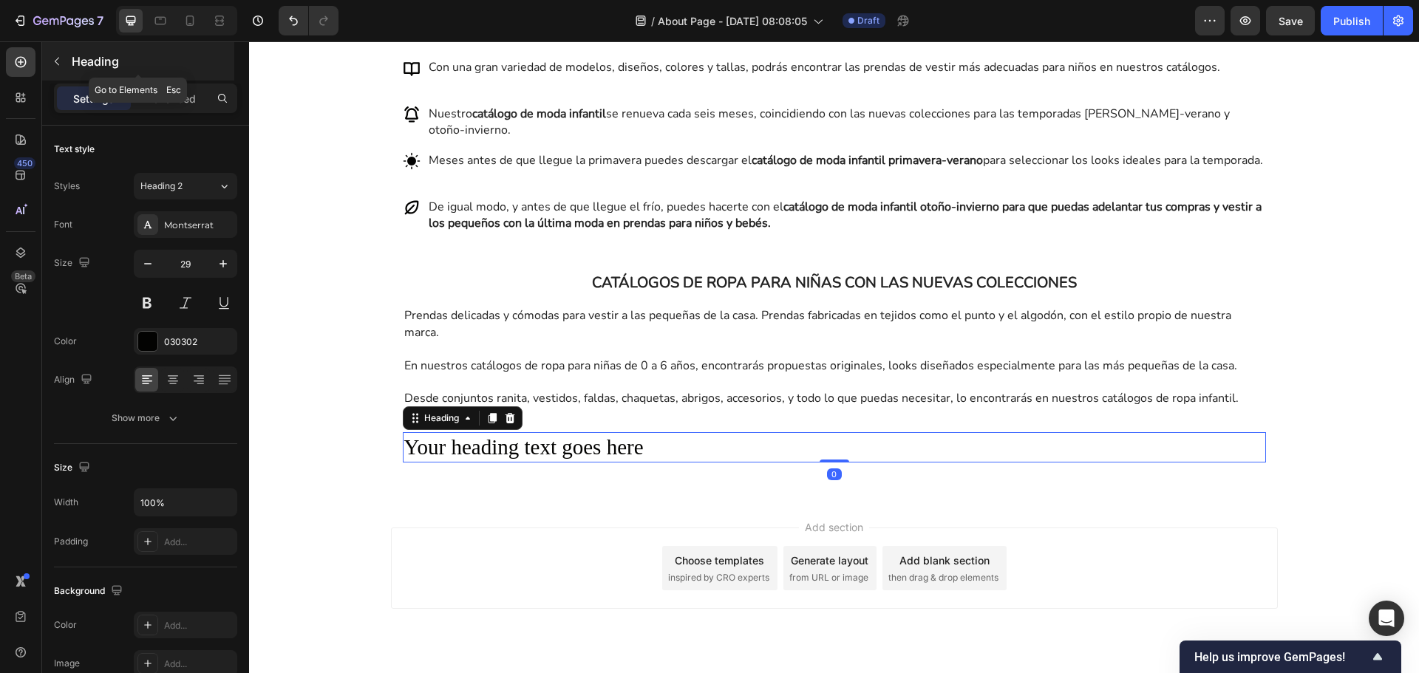
click at [66, 53] on button "button" at bounding box center [57, 62] width 24 height 24
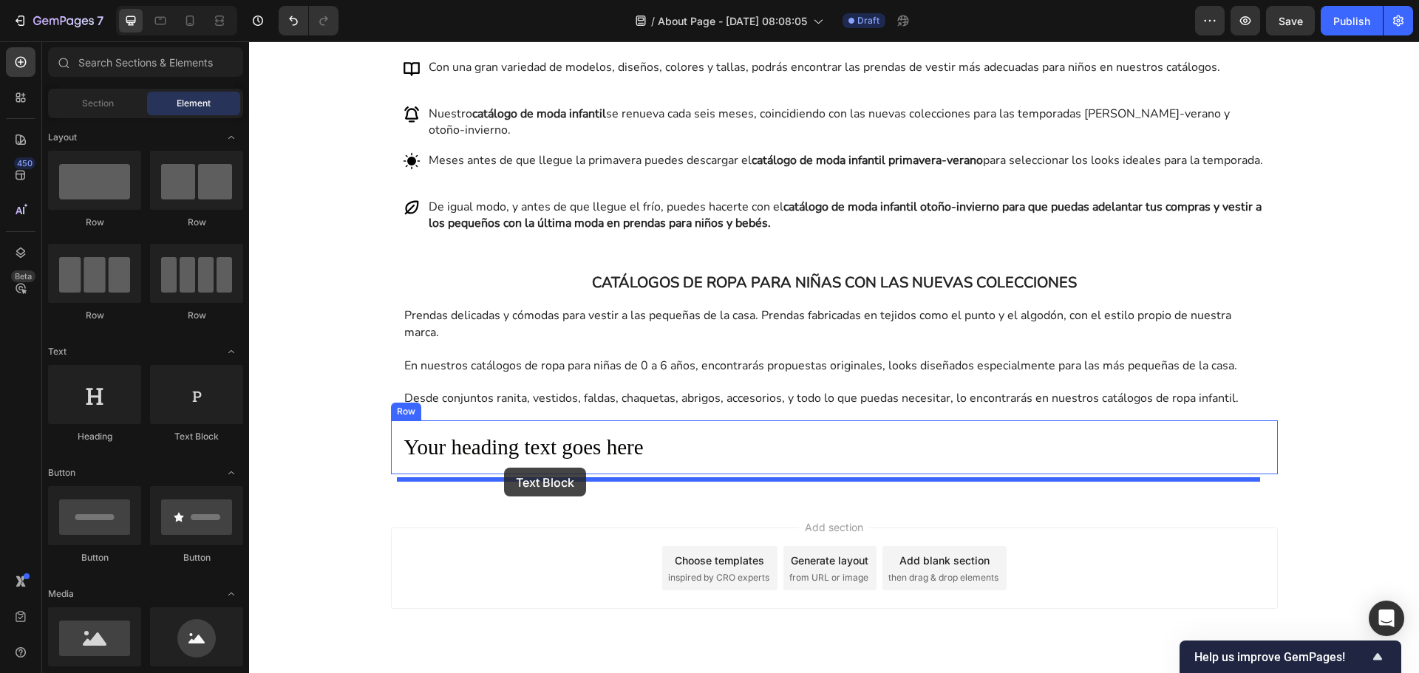
drag, startPoint x: 447, startPoint y: 447, endPoint x: 504, endPoint y: 468, distance: 60.6
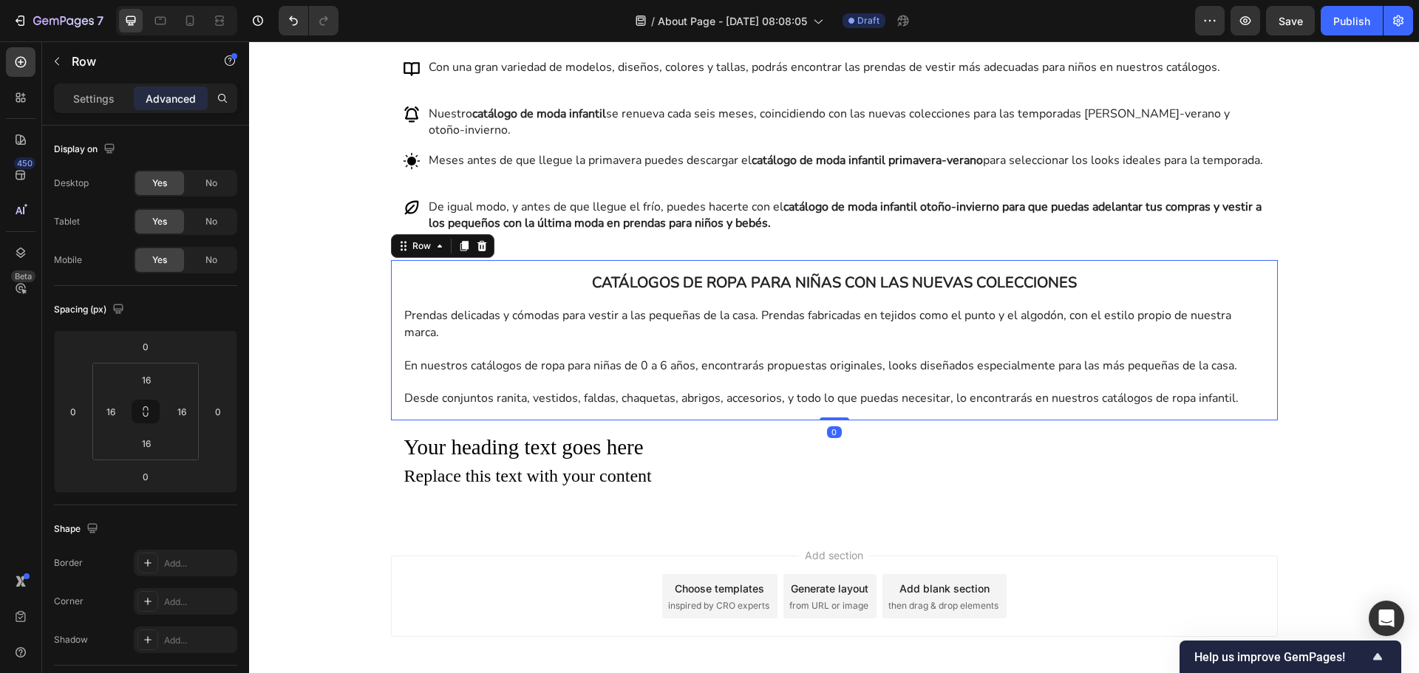
click at [744, 420] on div "CATÁLOGOS DE ROPA PARA NIÑAS CON LAS NUEVAS COLECCIONES Heading Prendas delicad…" at bounding box center [834, 340] width 887 height 160
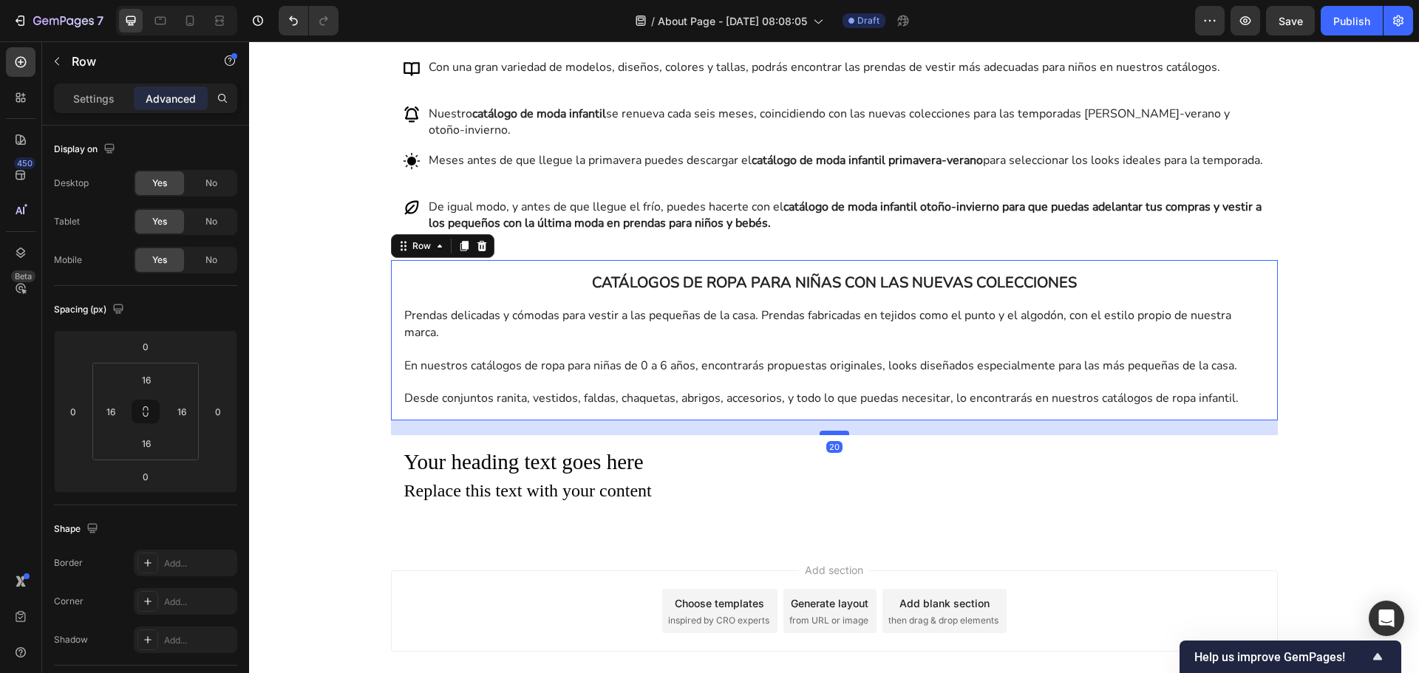
drag, startPoint x: 820, startPoint y: 435, endPoint x: 820, endPoint y: 450, distance: 14.8
click at [820, 435] on div at bounding box center [835, 433] width 30 height 4
type input "20"
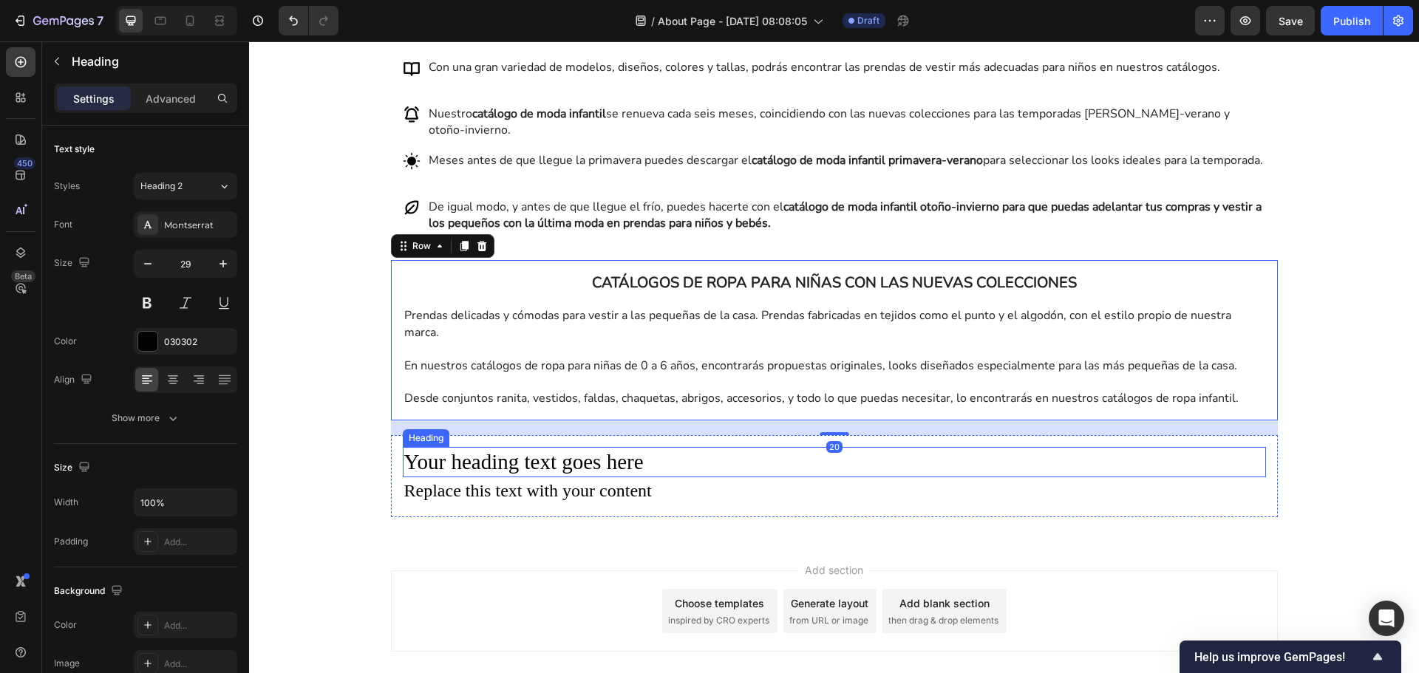
click at [706, 477] on h2 "Your heading text goes here" at bounding box center [834, 462] width 863 height 31
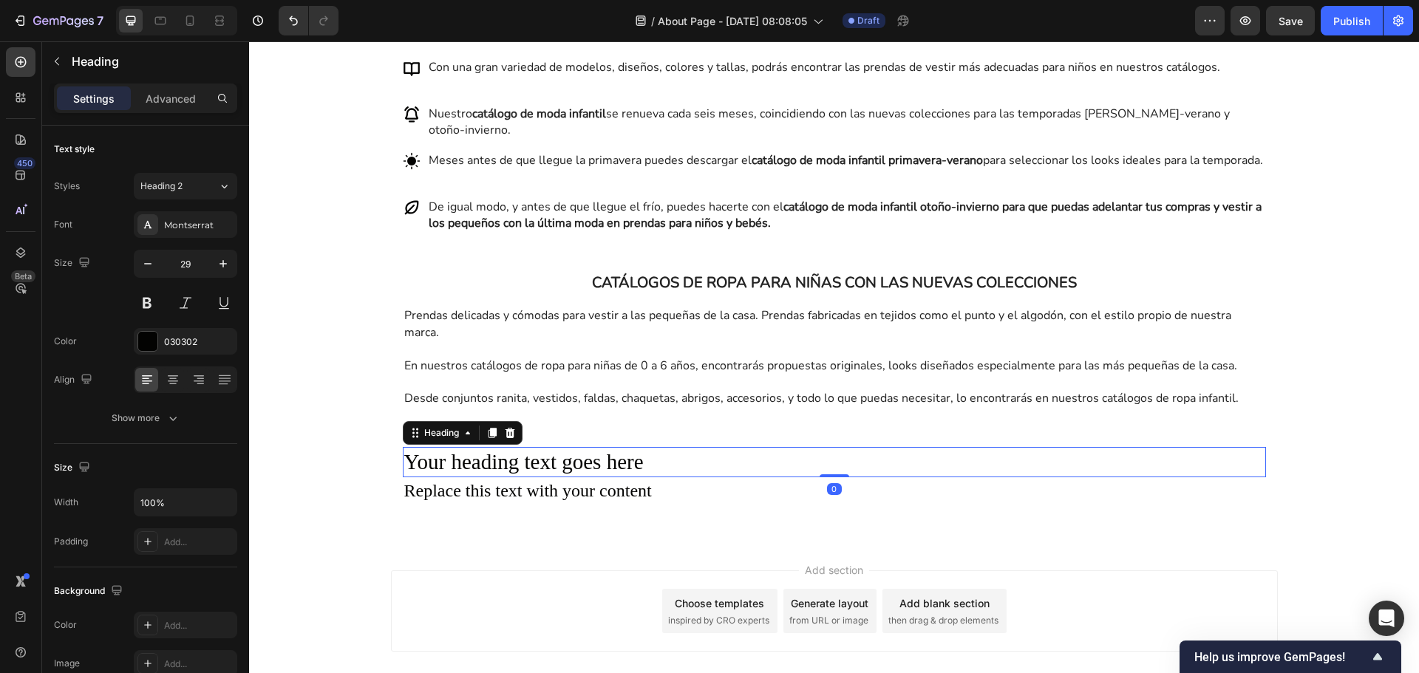
click at [706, 478] on h2 "Your heading text goes here" at bounding box center [834, 462] width 863 height 31
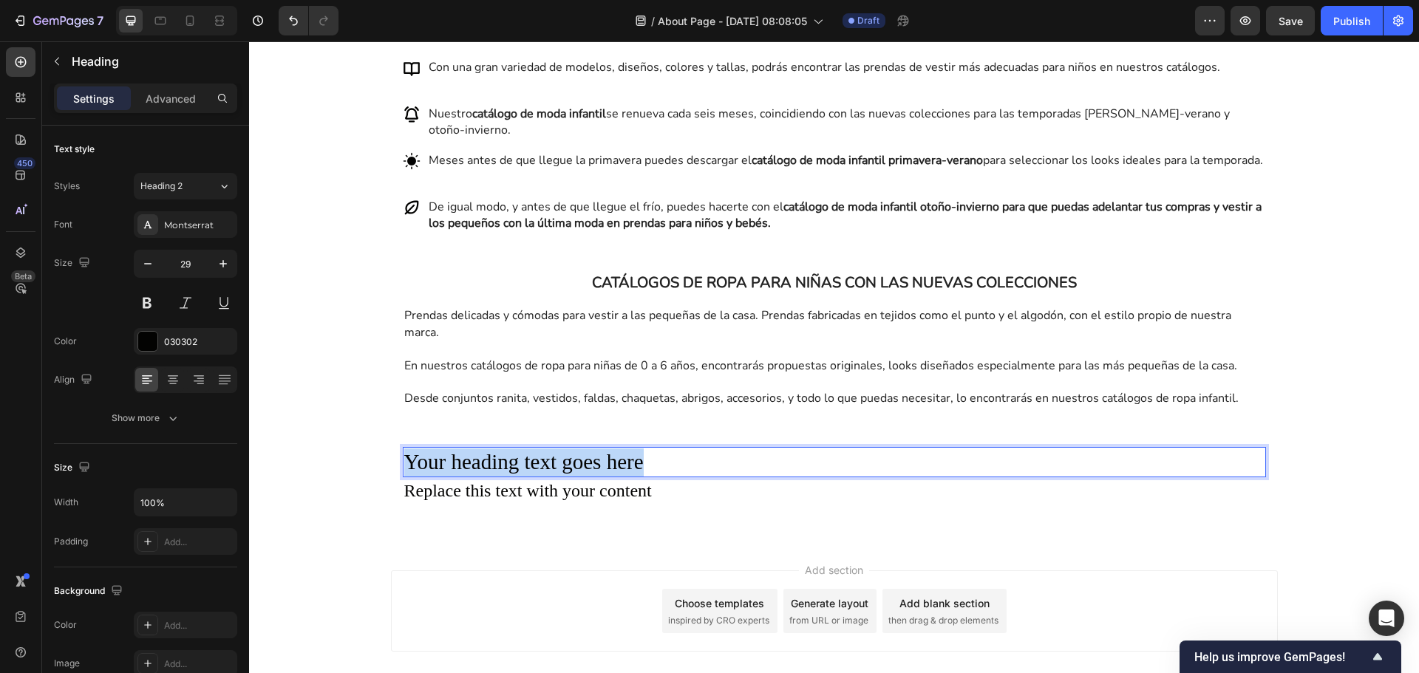
click at [706, 477] on p "Your heading text goes here" at bounding box center [834, 463] width 860 height 28
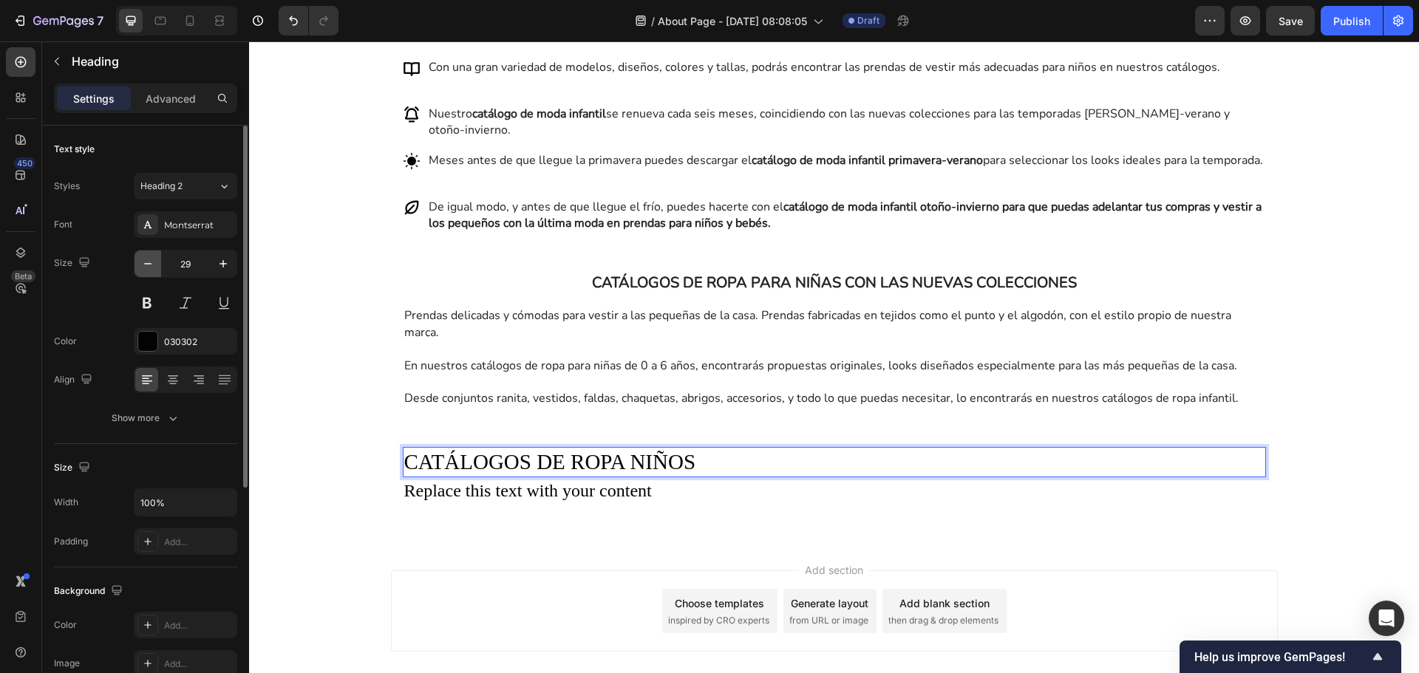
click at [156, 267] on button "button" at bounding box center [148, 264] width 27 height 27
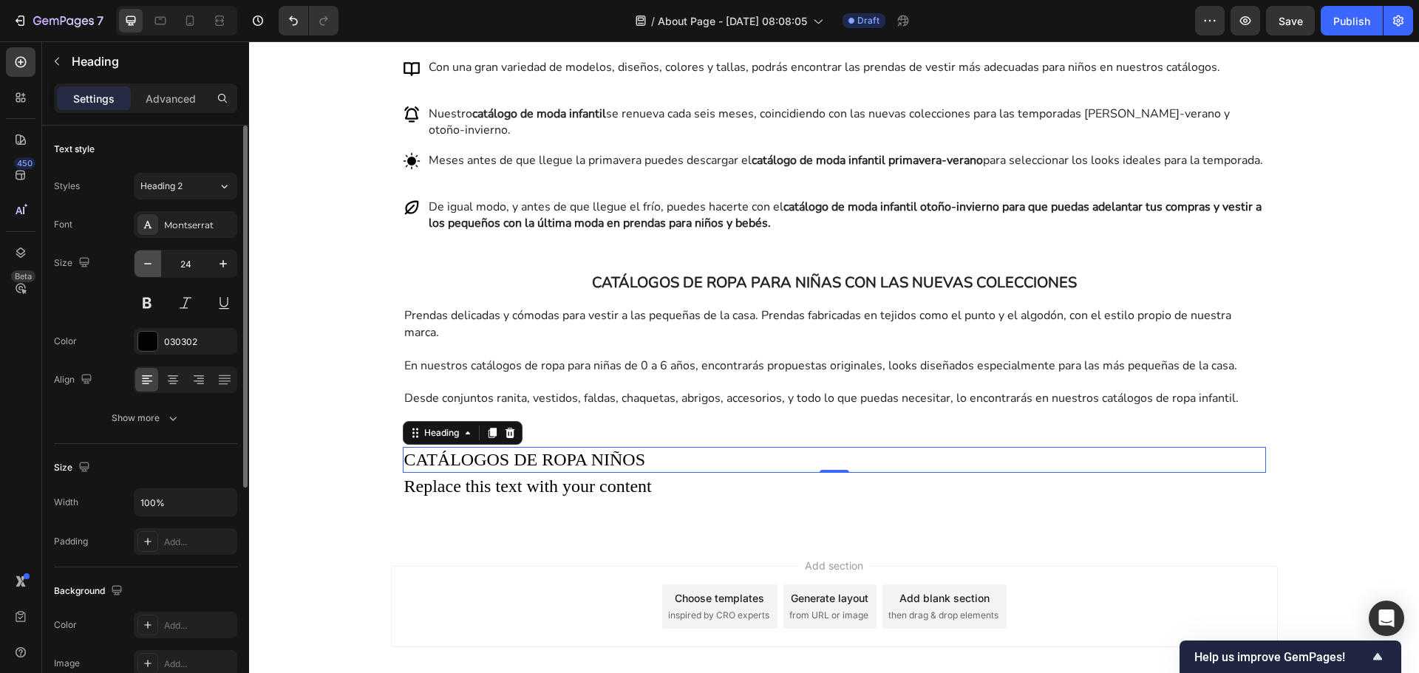
click at [156, 267] on button "button" at bounding box center [148, 264] width 27 height 27
type input "20"
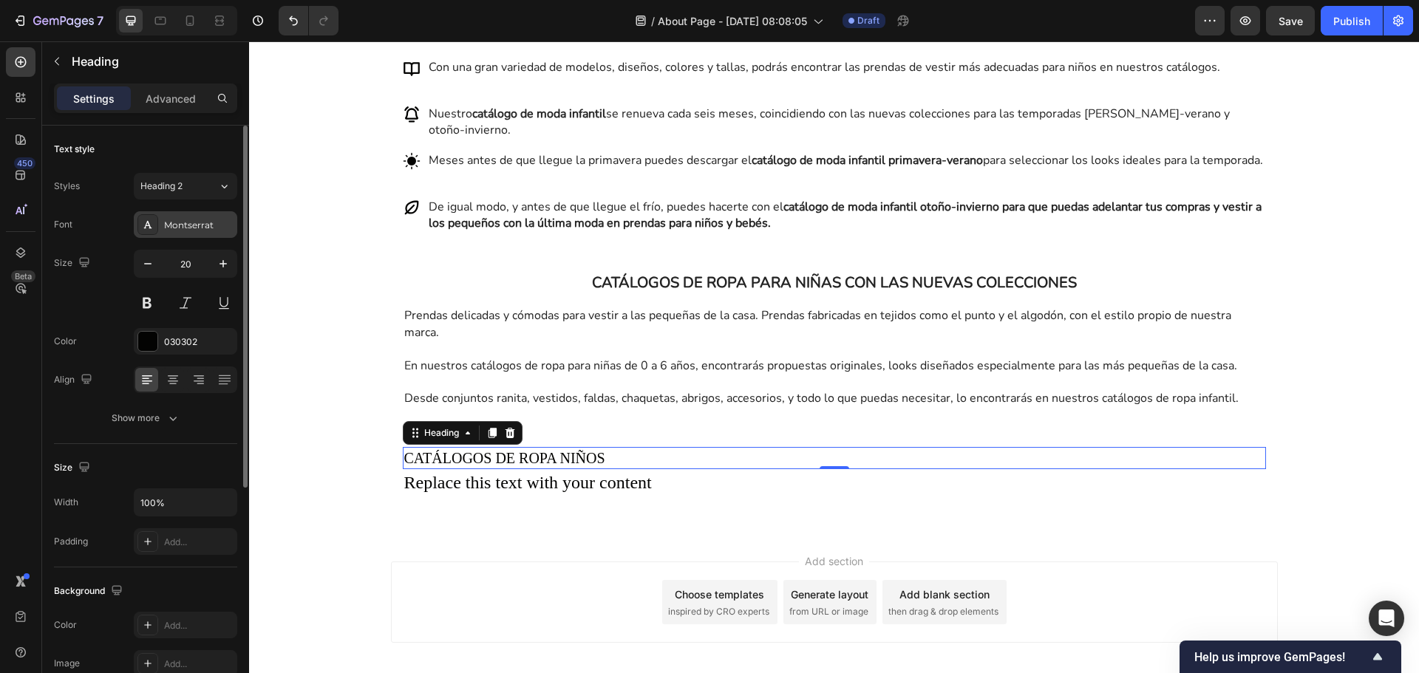
click at [163, 228] on div "Montserrat" at bounding box center [185, 224] width 103 height 27
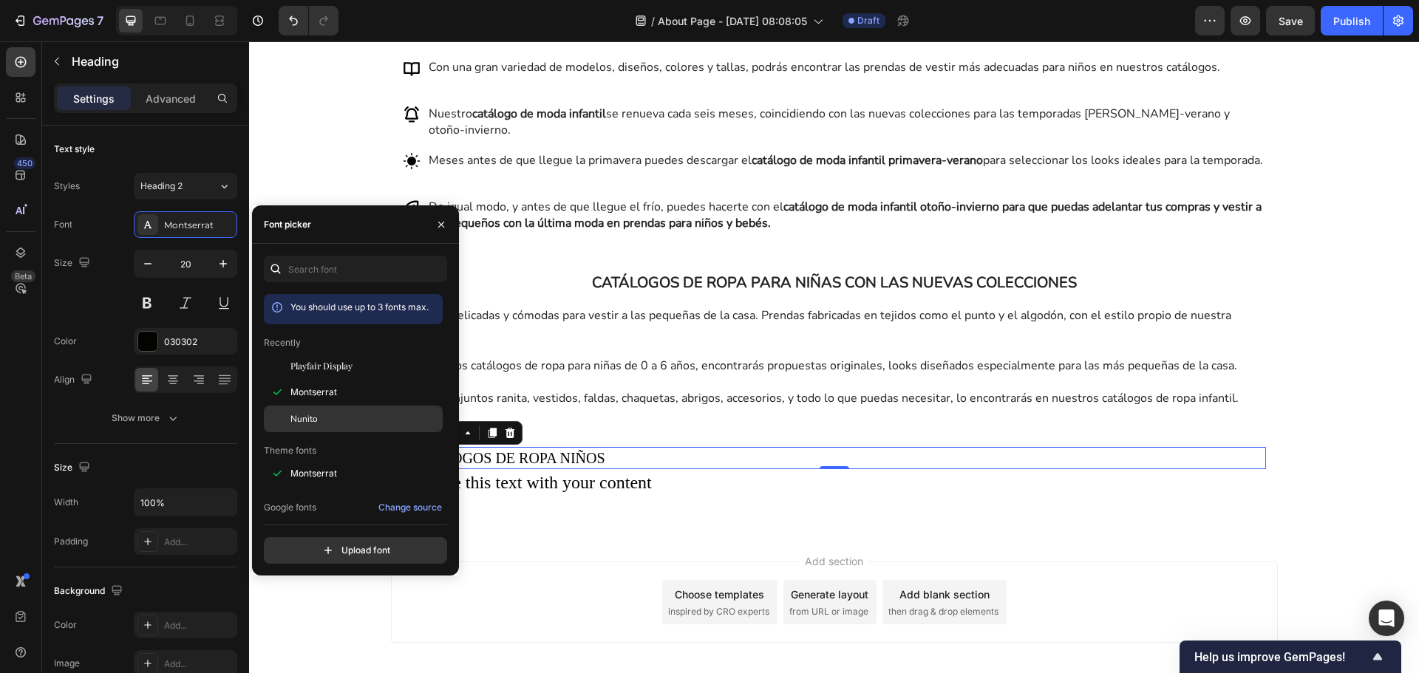
click at [327, 414] on div "Nunito" at bounding box center [364, 418] width 149 height 13
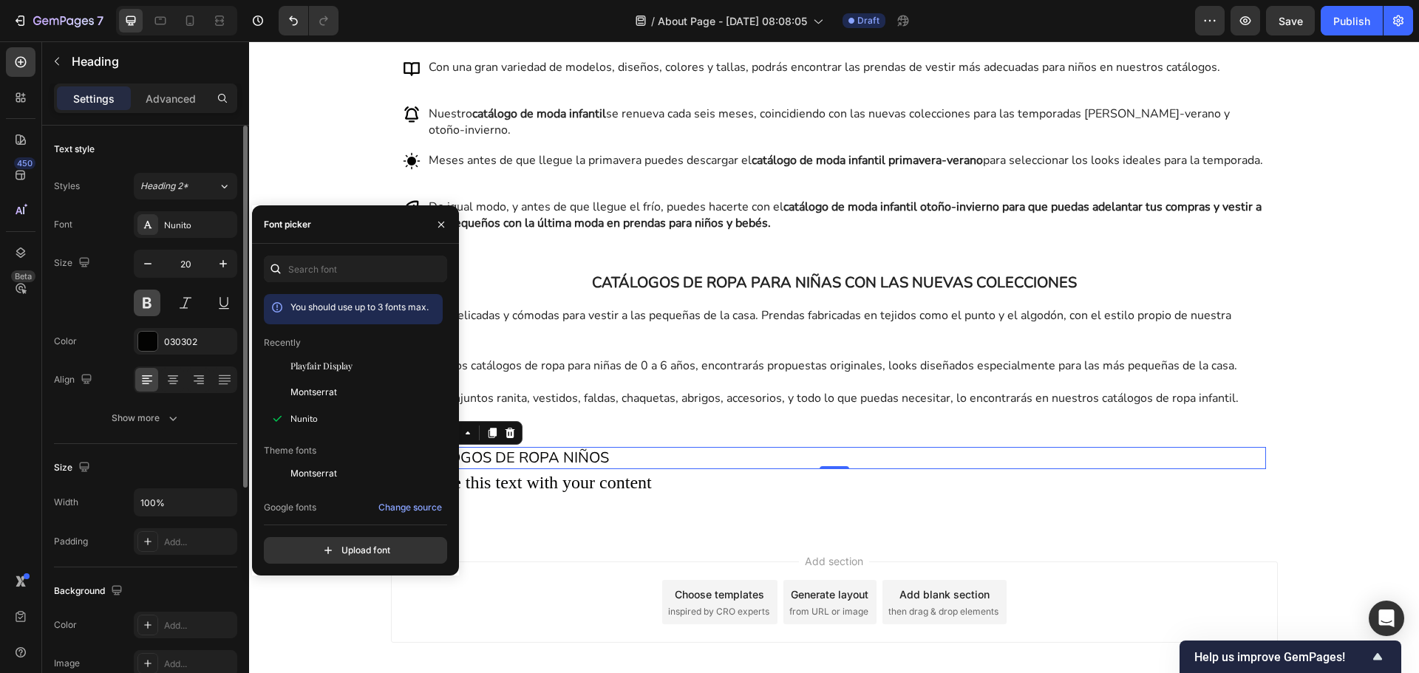
click at [154, 297] on button at bounding box center [147, 303] width 27 height 27
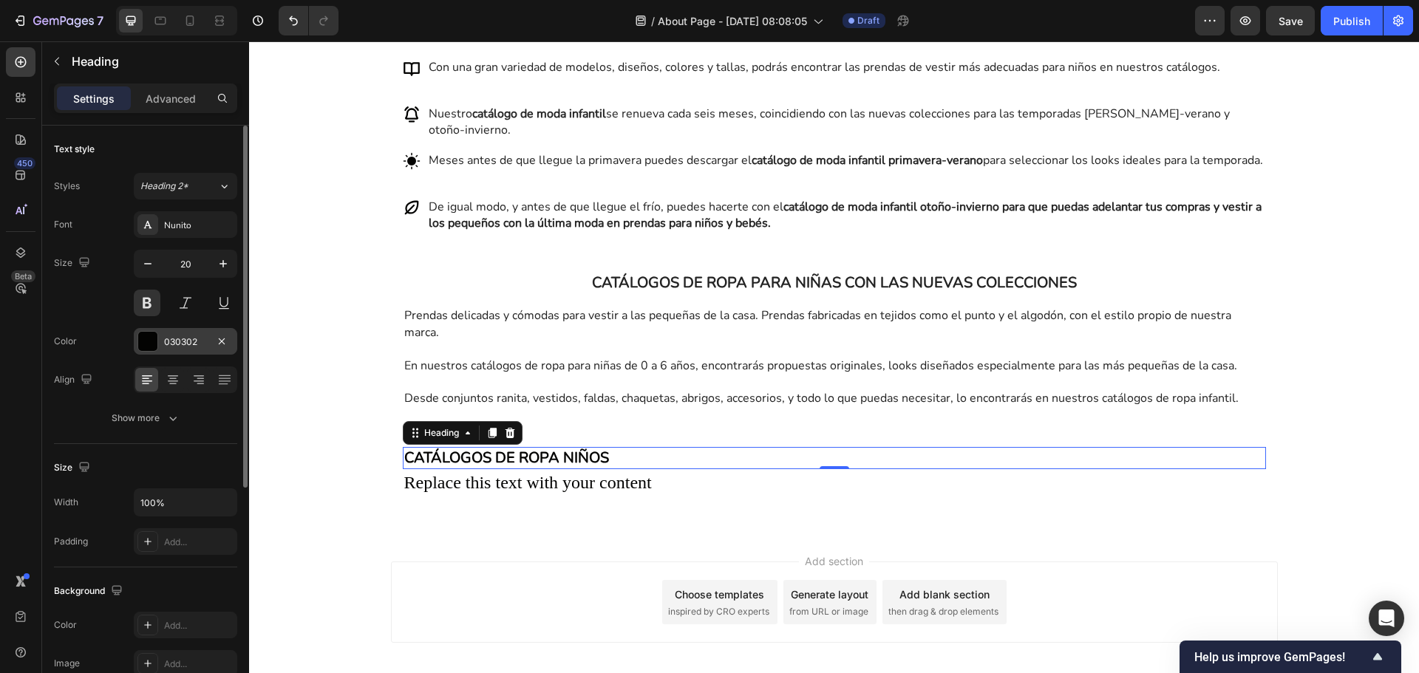
click at [179, 331] on div "030302" at bounding box center [185, 341] width 103 height 27
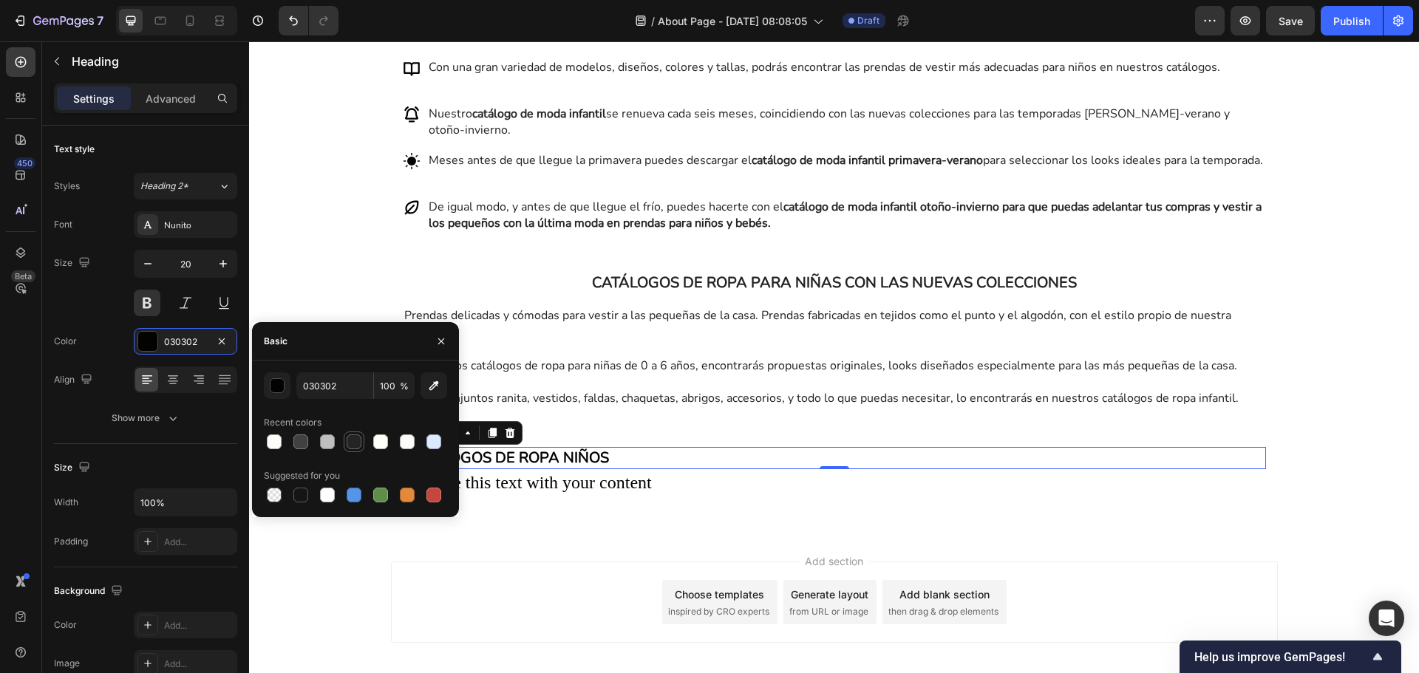
click at [357, 437] on div at bounding box center [354, 442] width 15 height 15
type input "242424"
click at [170, 383] on icon at bounding box center [173, 380] width 15 height 15
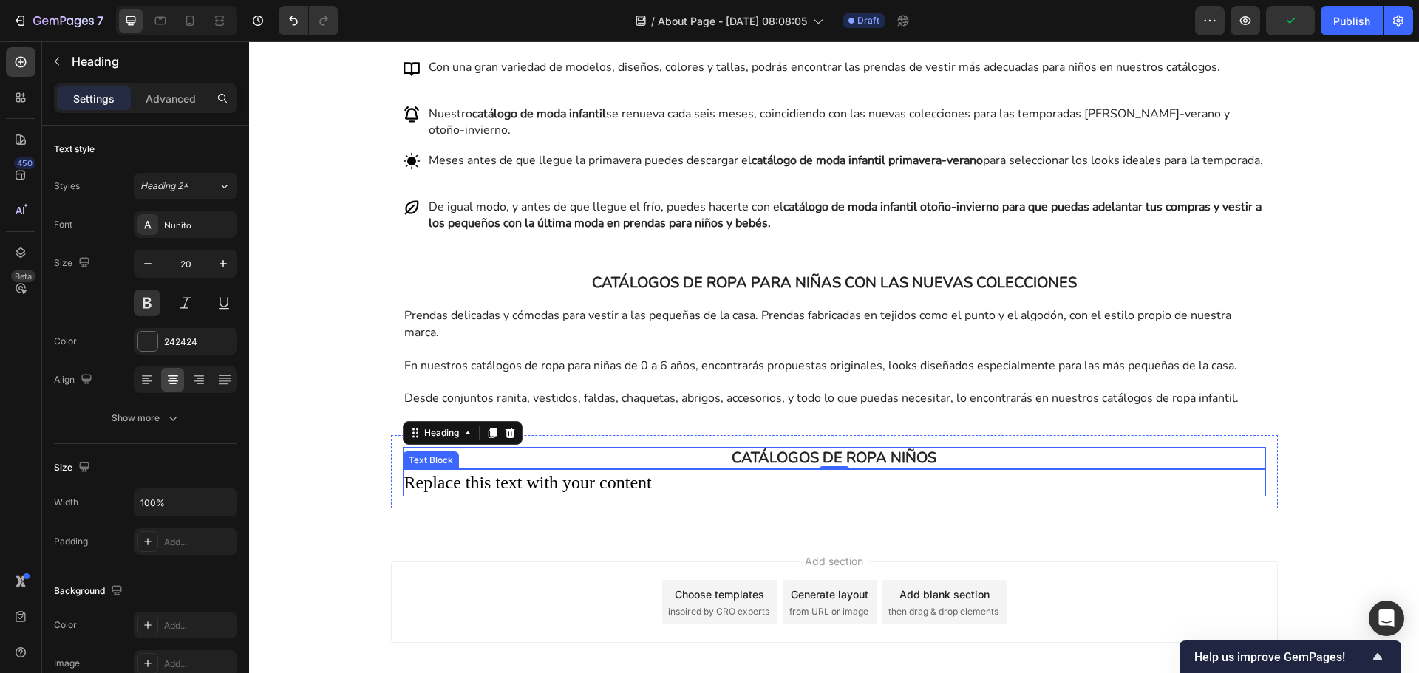
click at [826, 497] on div "Replace this text with your content" at bounding box center [834, 483] width 863 height 28
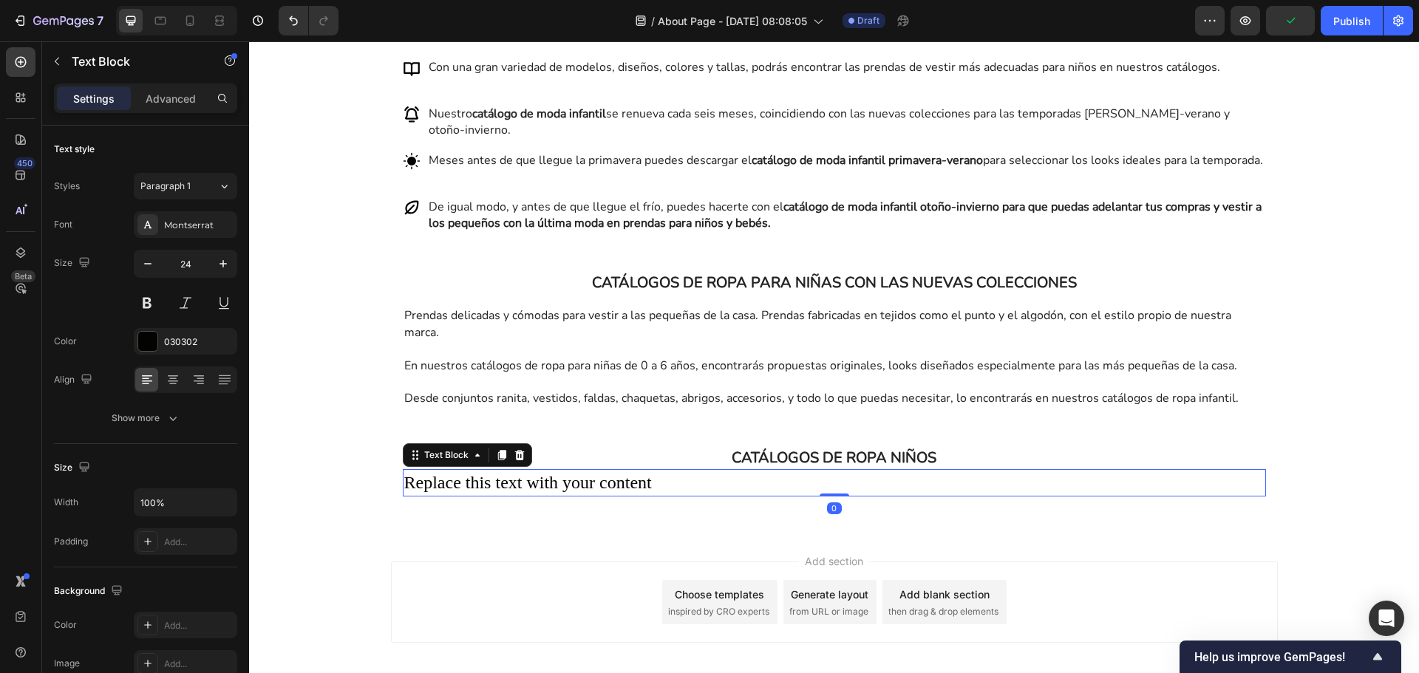
click at [701, 496] on div "Replace this text with your content" at bounding box center [834, 483] width 863 height 28
click at [701, 496] on p "Replace this text with your content" at bounding box center [834, 483] width 860 height 25
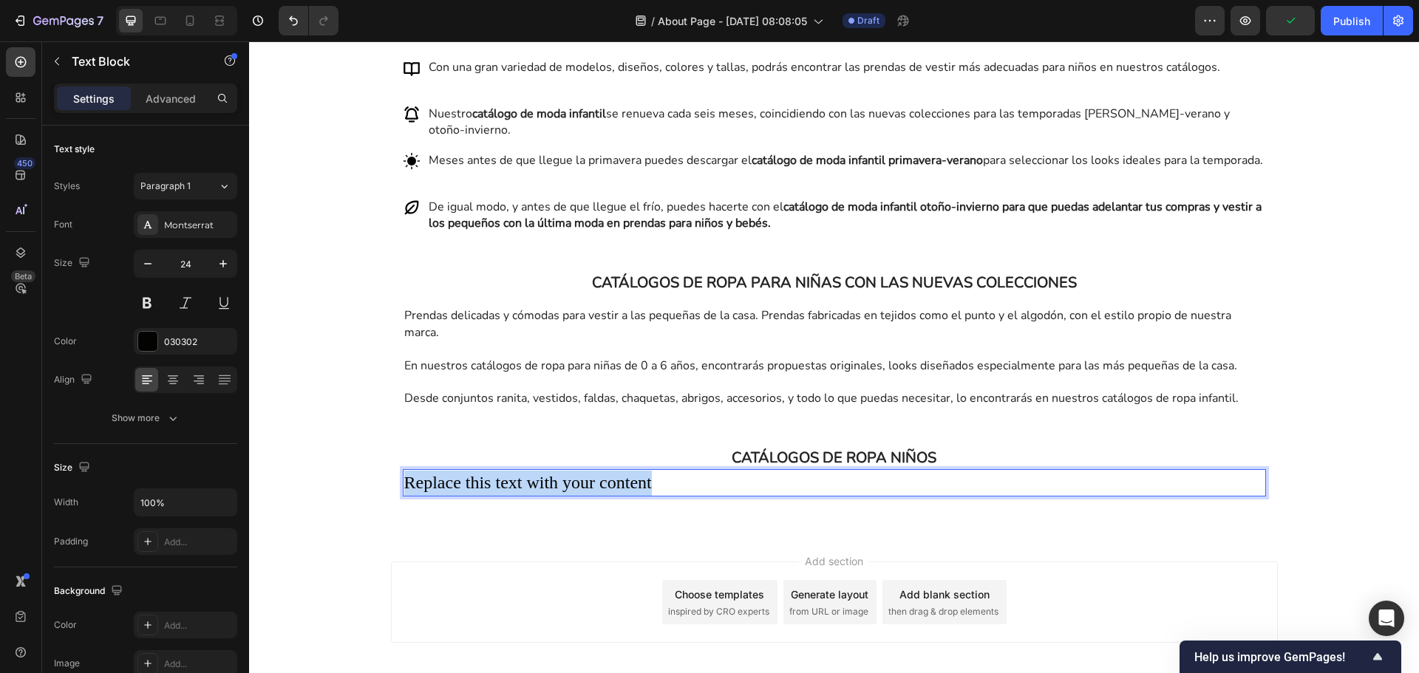
click at [701, 496] on p "Replace this text with your content" at bounding box center [834, 483] width 860 height 25
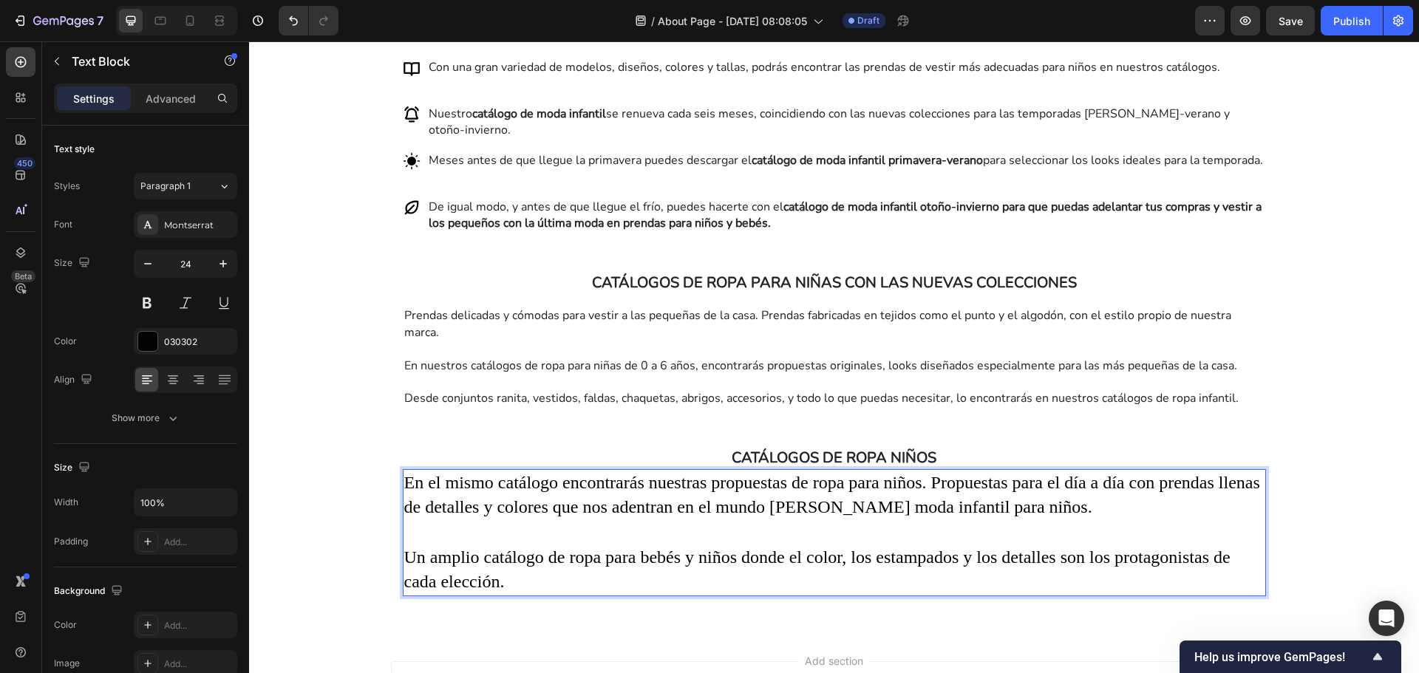
click at [466, 595] on p "Un amplio catálogo de ropa para bebés y niños donde el color, los estampados y …" at bounding box center [834, 570] width 860 height 50
click at [550, 586] on p "Un amplio catálogo de ropa para bebés y niños donde el color, los estampados y …" at bounding box center [834, 570] width 860 height 50
click at [547, 595] on p "Un amplio catálogo de ropa para bebés y niños donde el color, los estampados y …" at bounding box center [834, 570] width 860 height 50
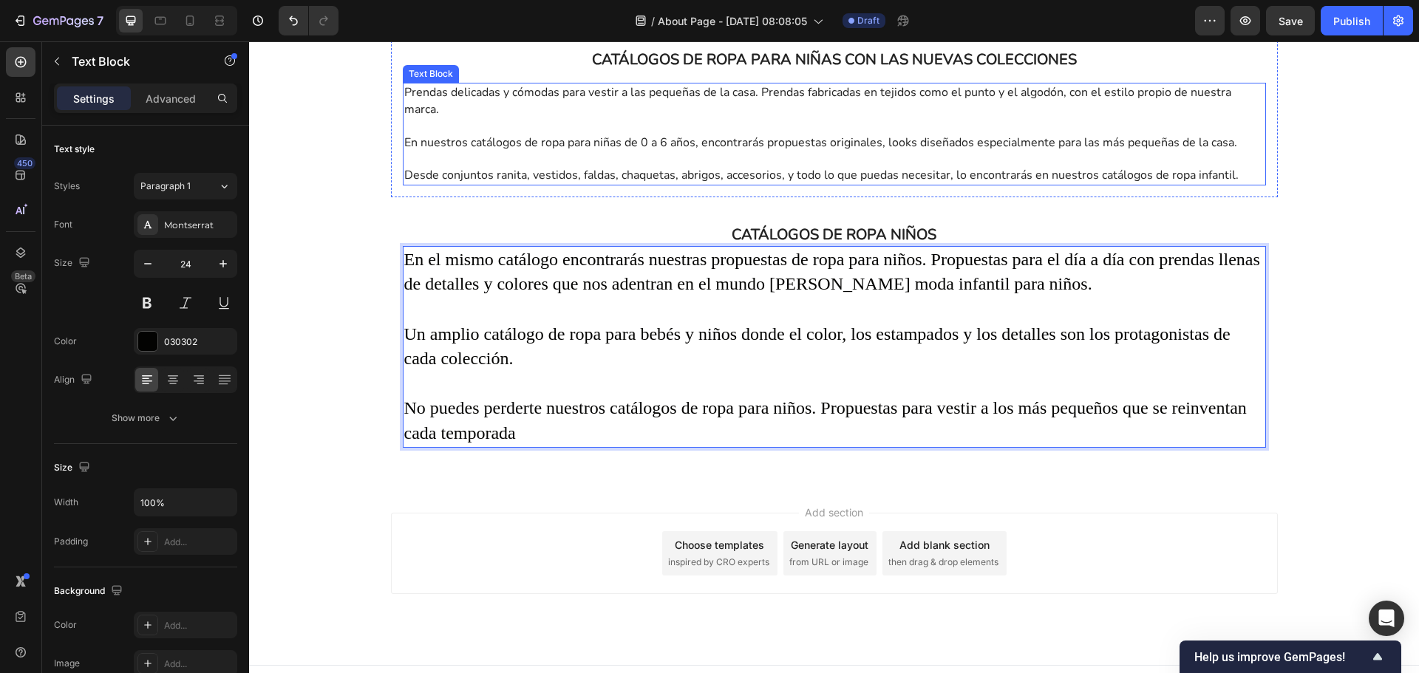
scroll to position [2265, 0]
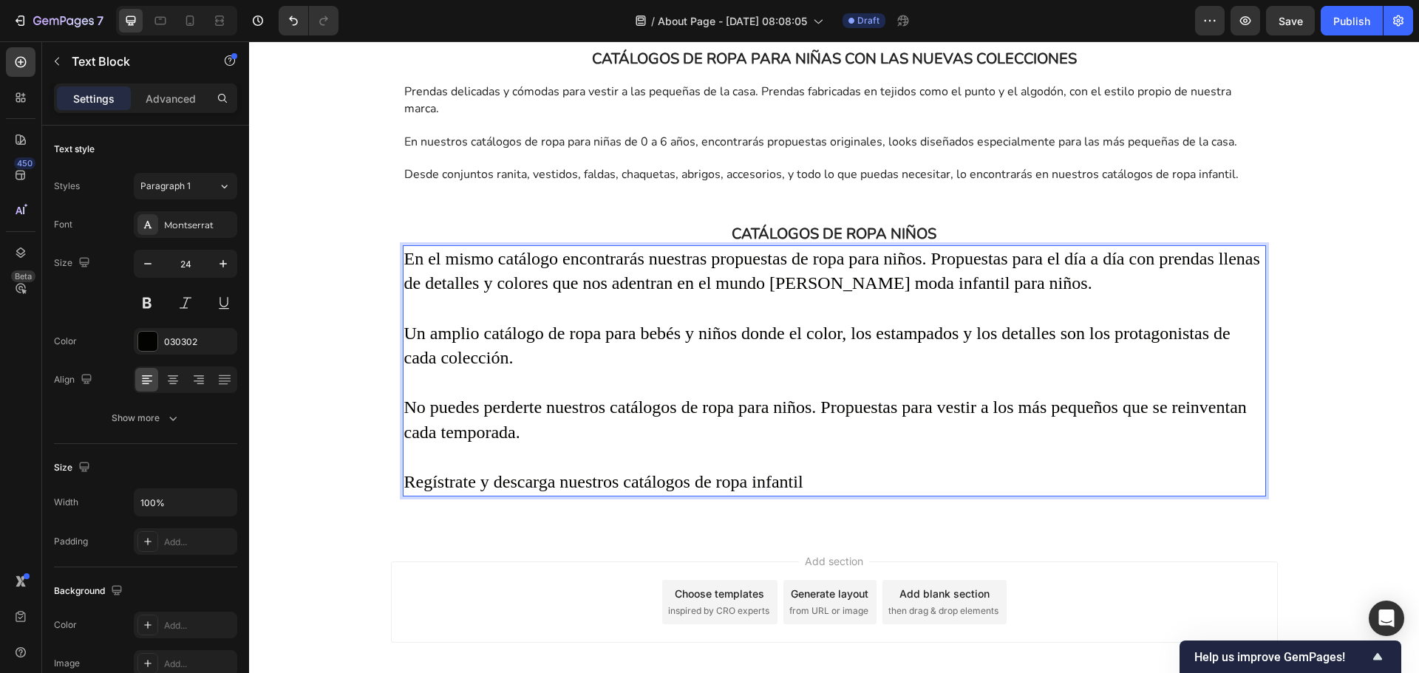
click at [715, 495] on p "Regístrate y descarga nuestros catálogos de ropa infantil" at bounding box center [834, 482] width 860 height 25
click at [864, 493] on p "Regístrate y descarga nuestros catálogos de moda infantil" at bounding box center [834, 482] width 860 height 25
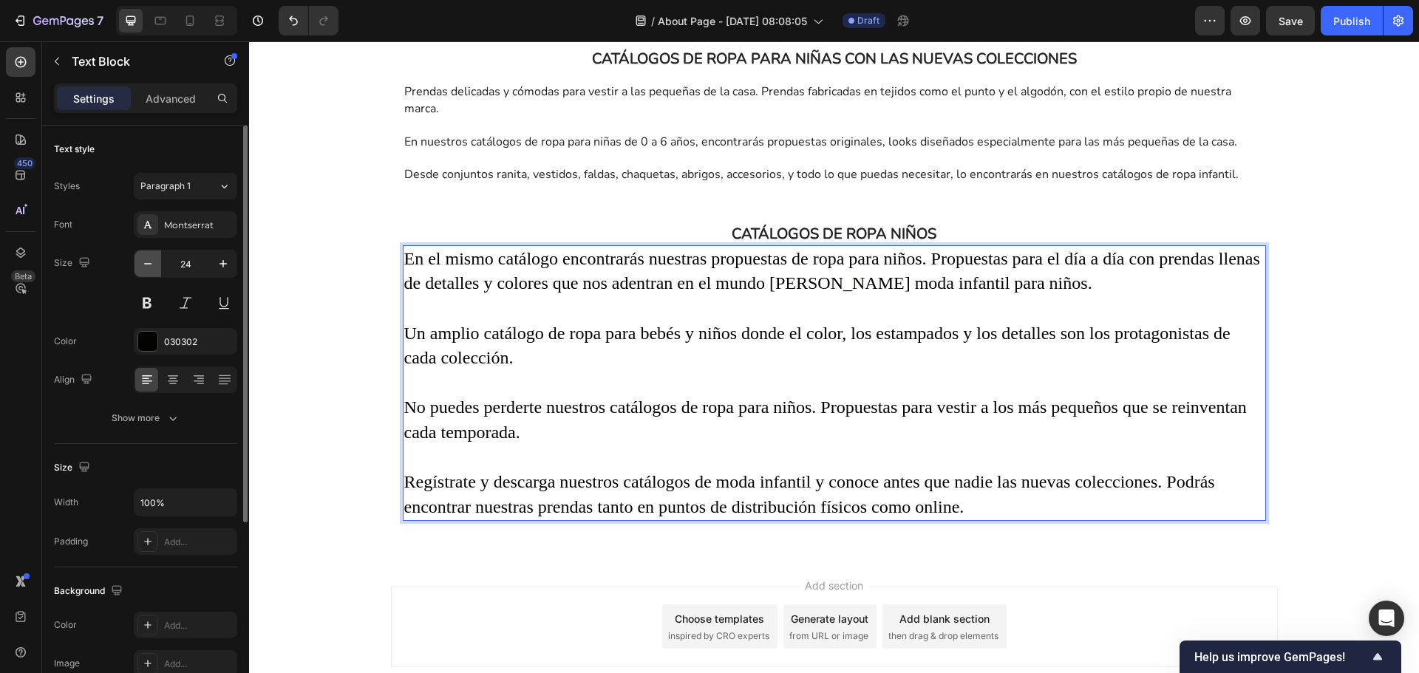
click at [152, 265] on icon "button" at bounding box center [147, 263] width 15 height 15
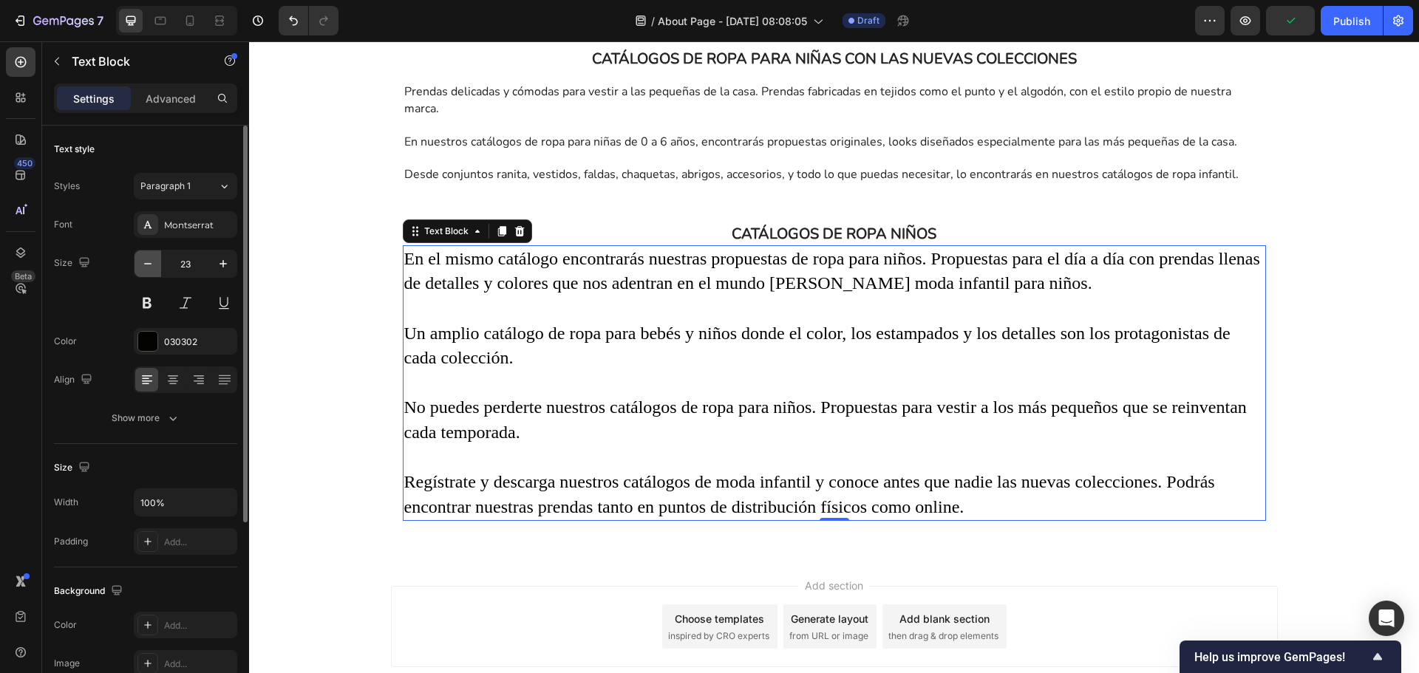
click at [152, 265] on icon "button" at bounding box center [147, 263] width 15 height 15
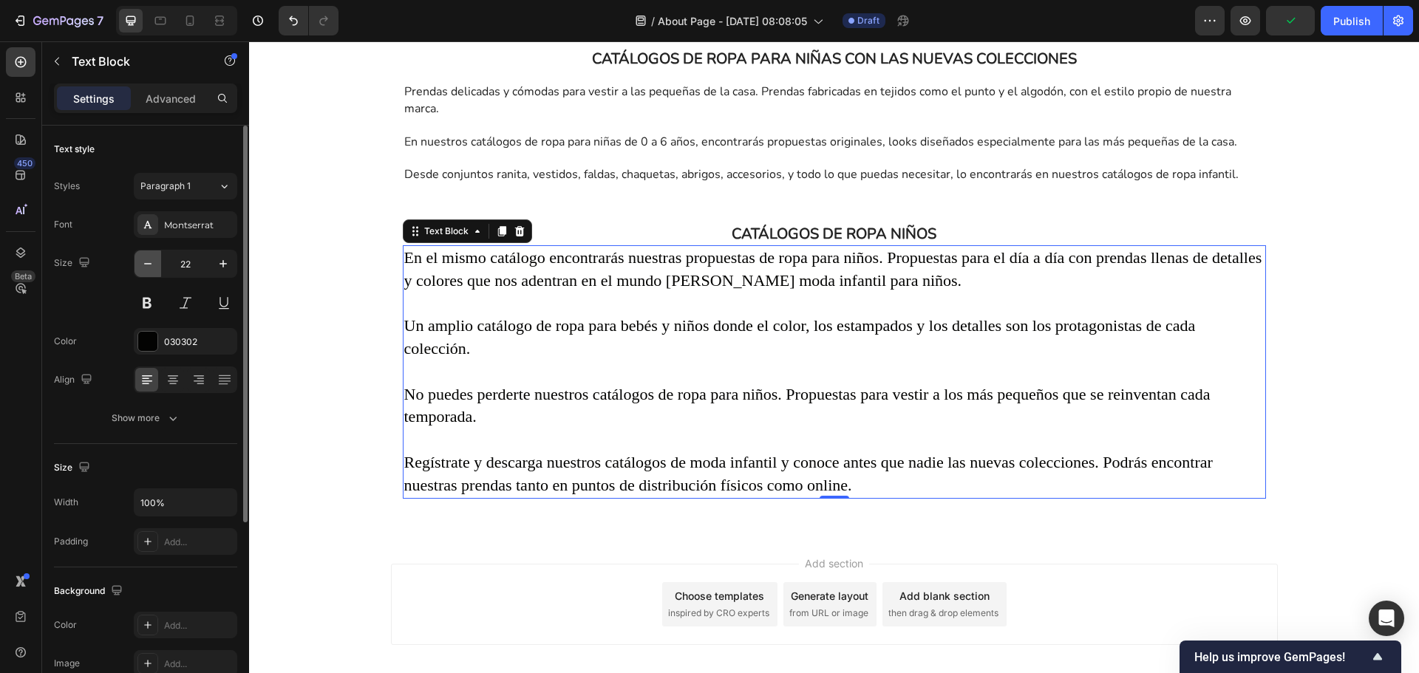
click at [152, 265] on icon "button" at bounding box center [147, 263] width 15 height 15
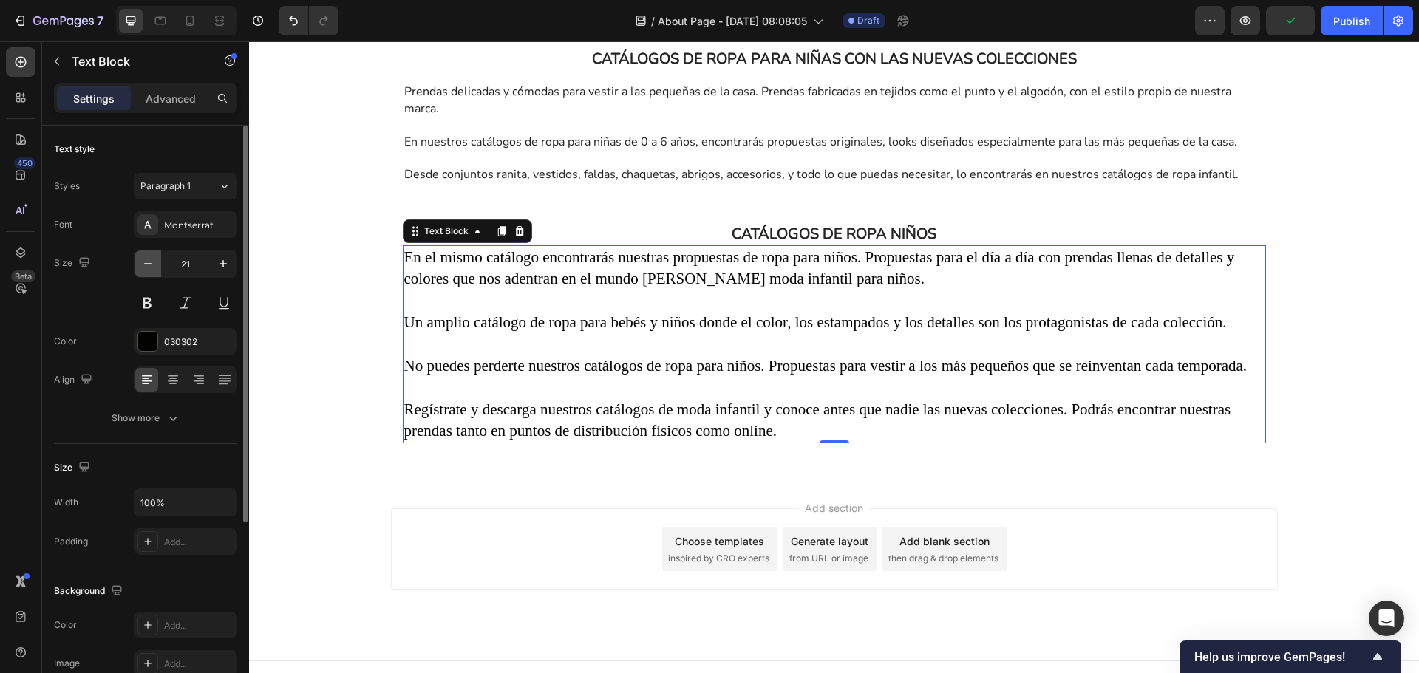
click at [152, 265] on icon "button" at bounding box center [147, 263] width 15 height 15
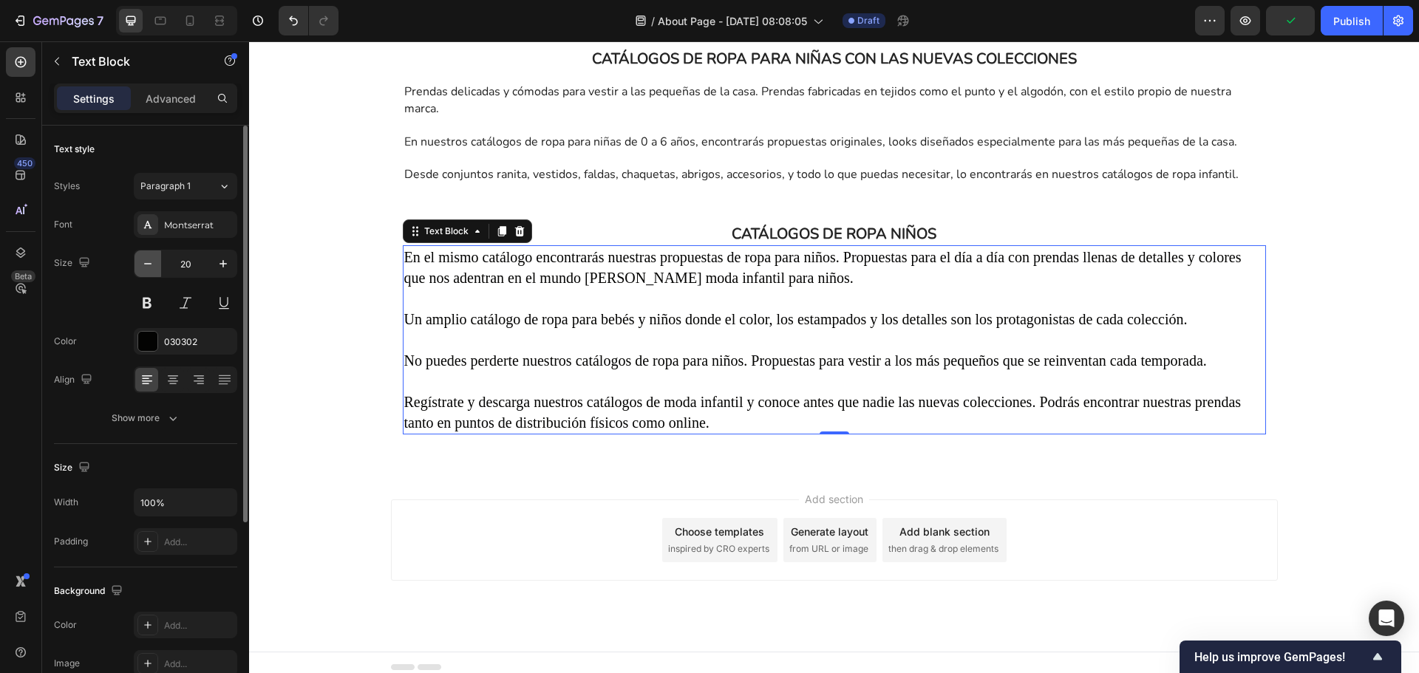
click at [152, 265] on icon "button" at bounding box center [147, 263] width 15 height 15
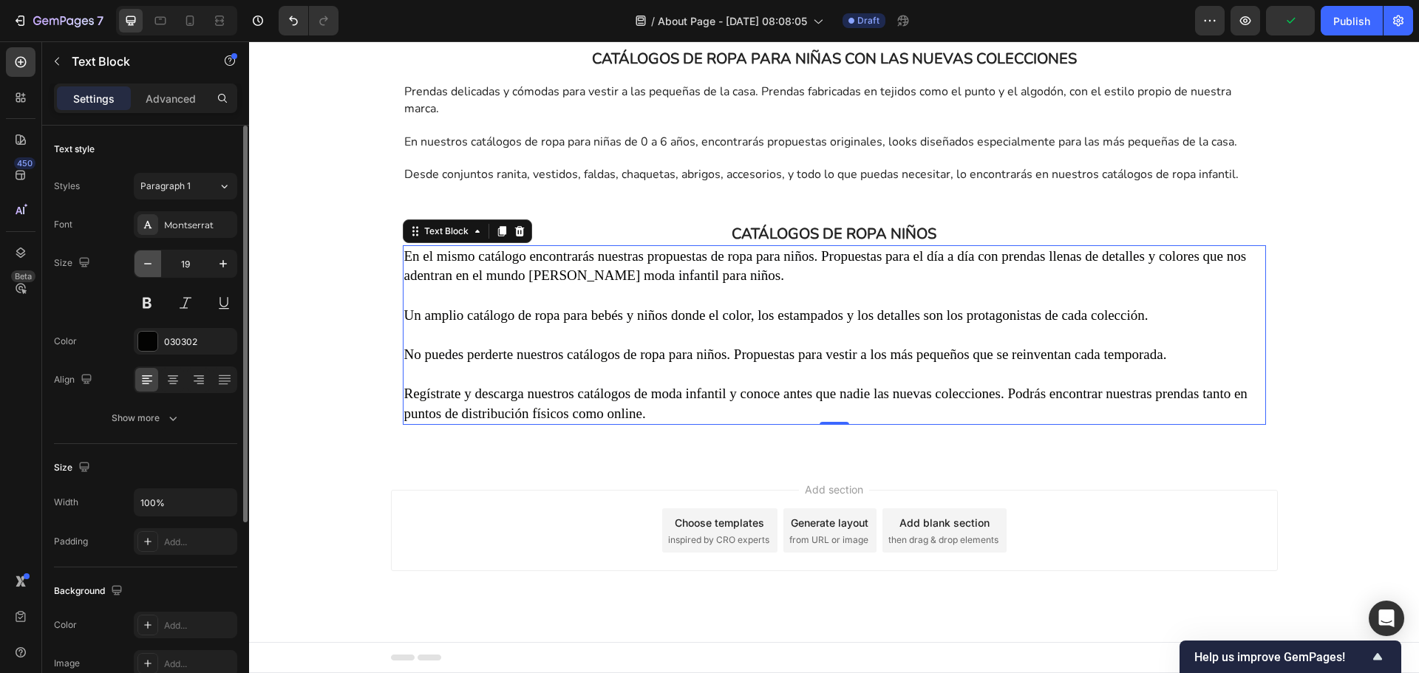
click at [152, 265] on icon "button" at bounding box center [147, 263] width 15 height 15
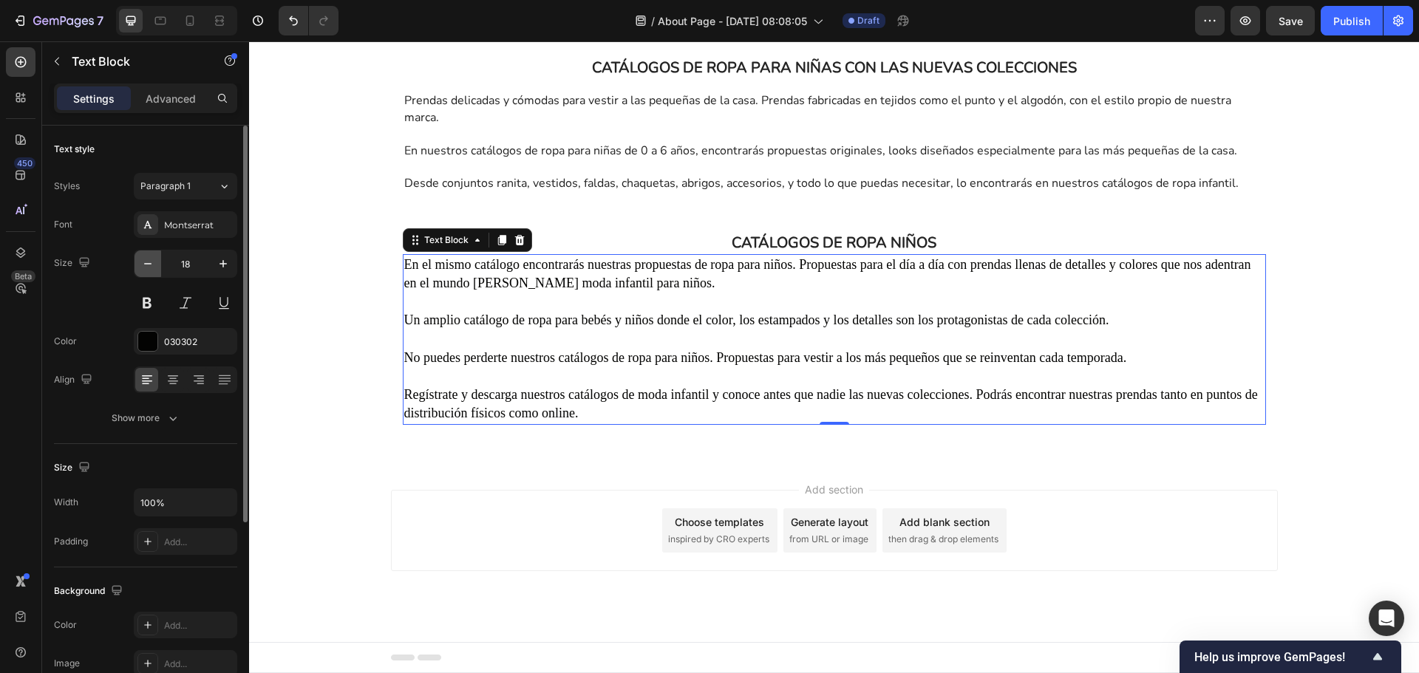
click at [152, 265] on icon "button" at bounding box center [147, 263] width 15 height 15
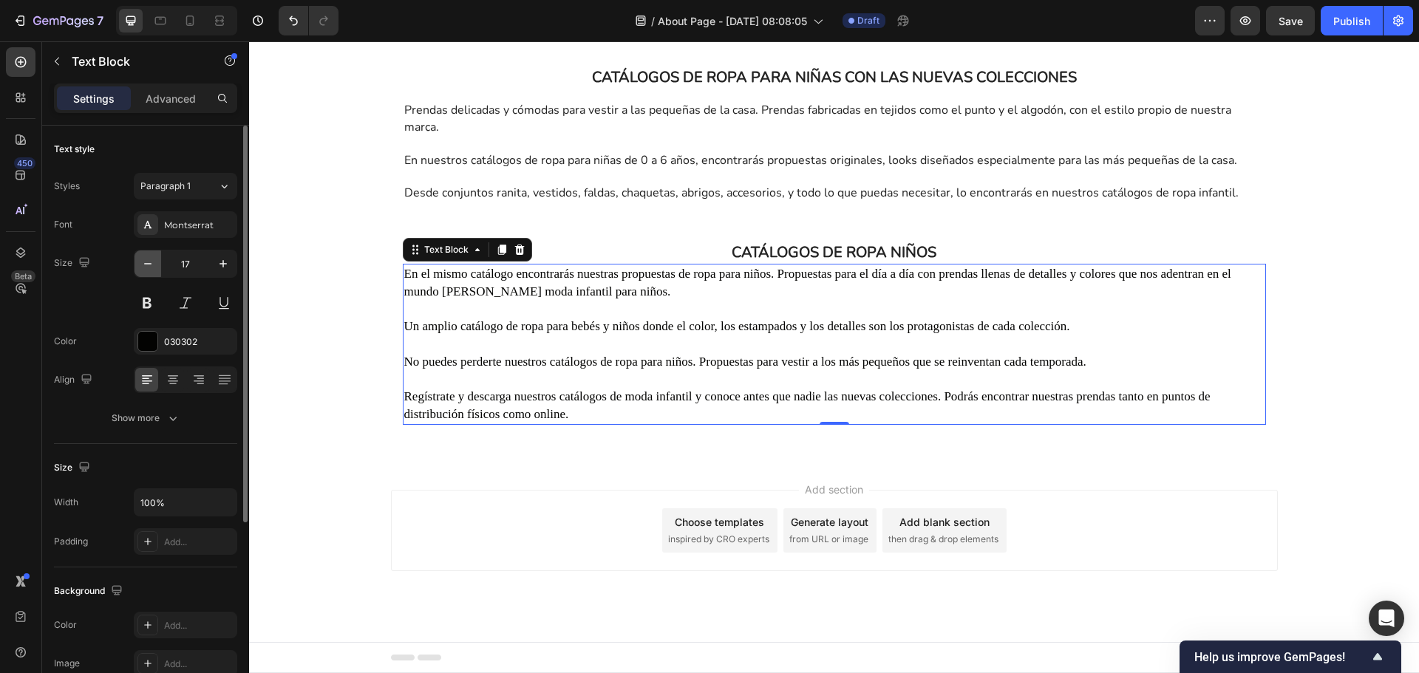
click at [152, 265] on icon "button" at bounding box center [147, 263] width 15 height 15
type input "16"
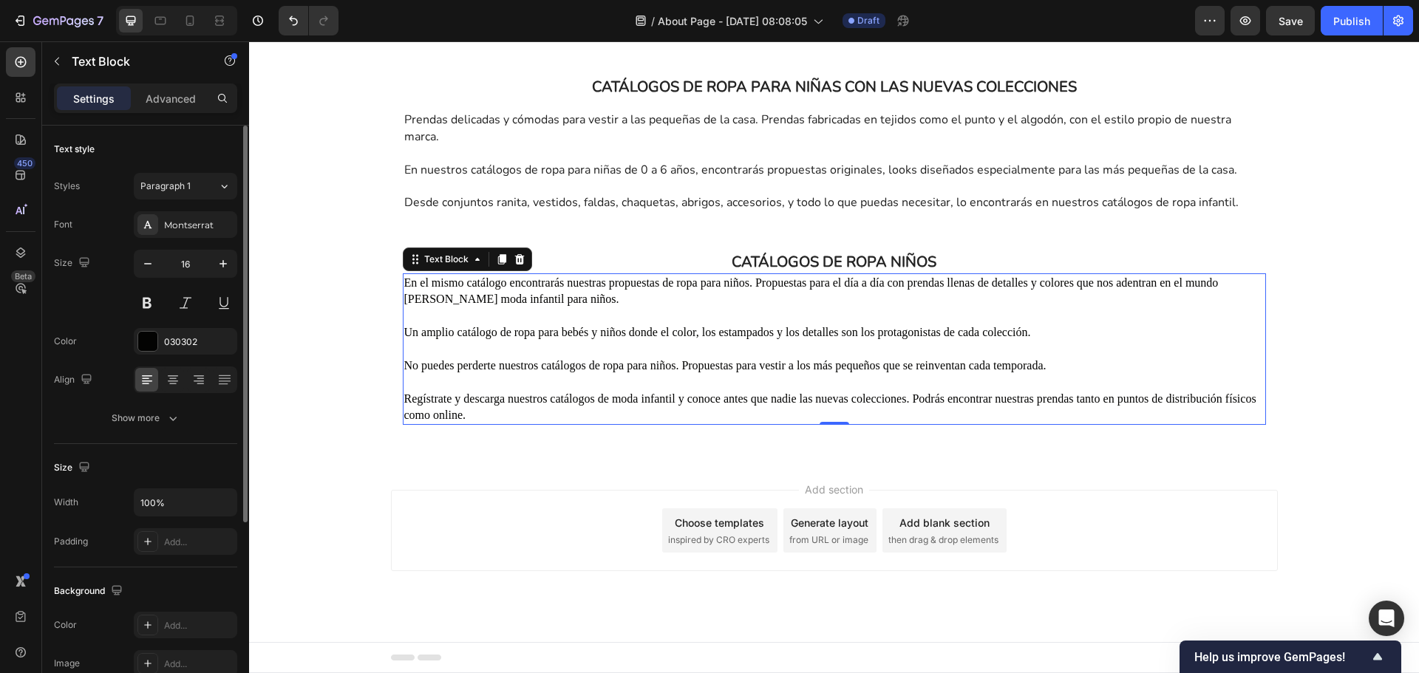
scroll to position [2253, 0]
click at [186, 341] on div "030302" at bounding box center [185, 342] width 43 height 13
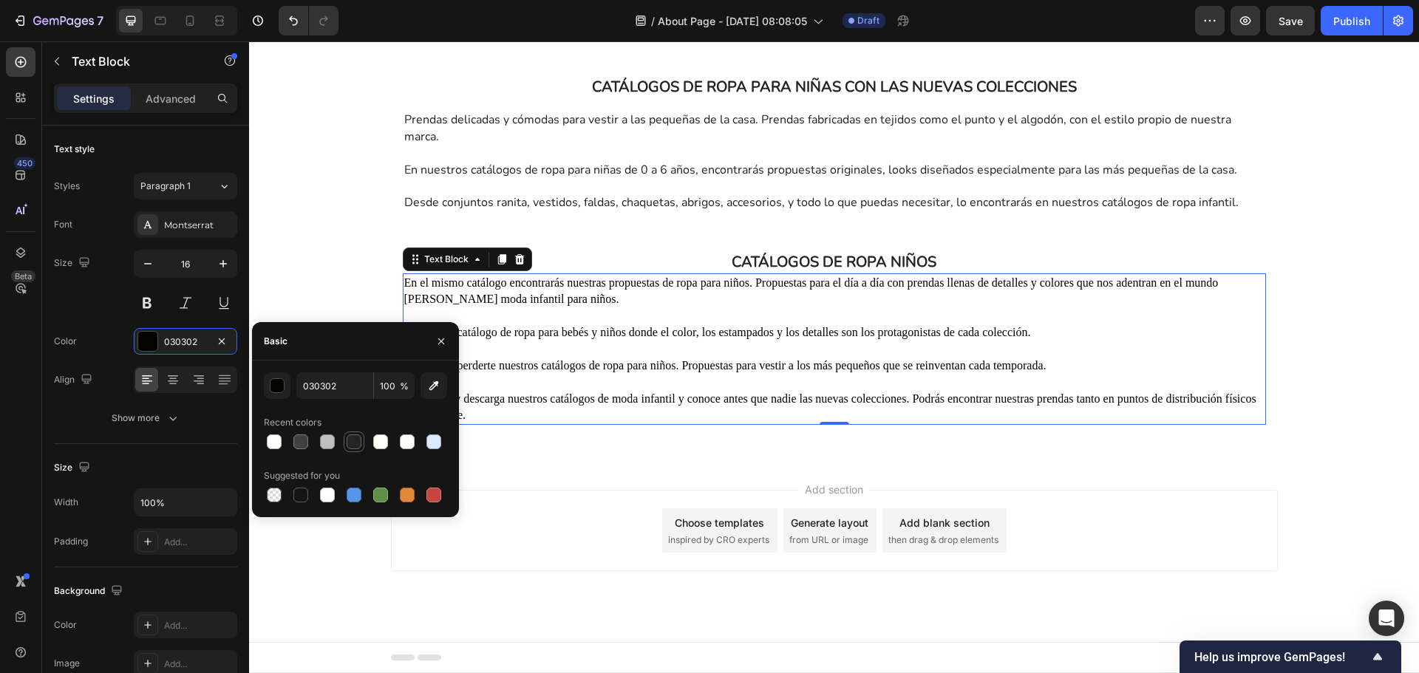
click at [348, 447] on div at bounding box center [354, 442] width 15 height 15
type input "242424"
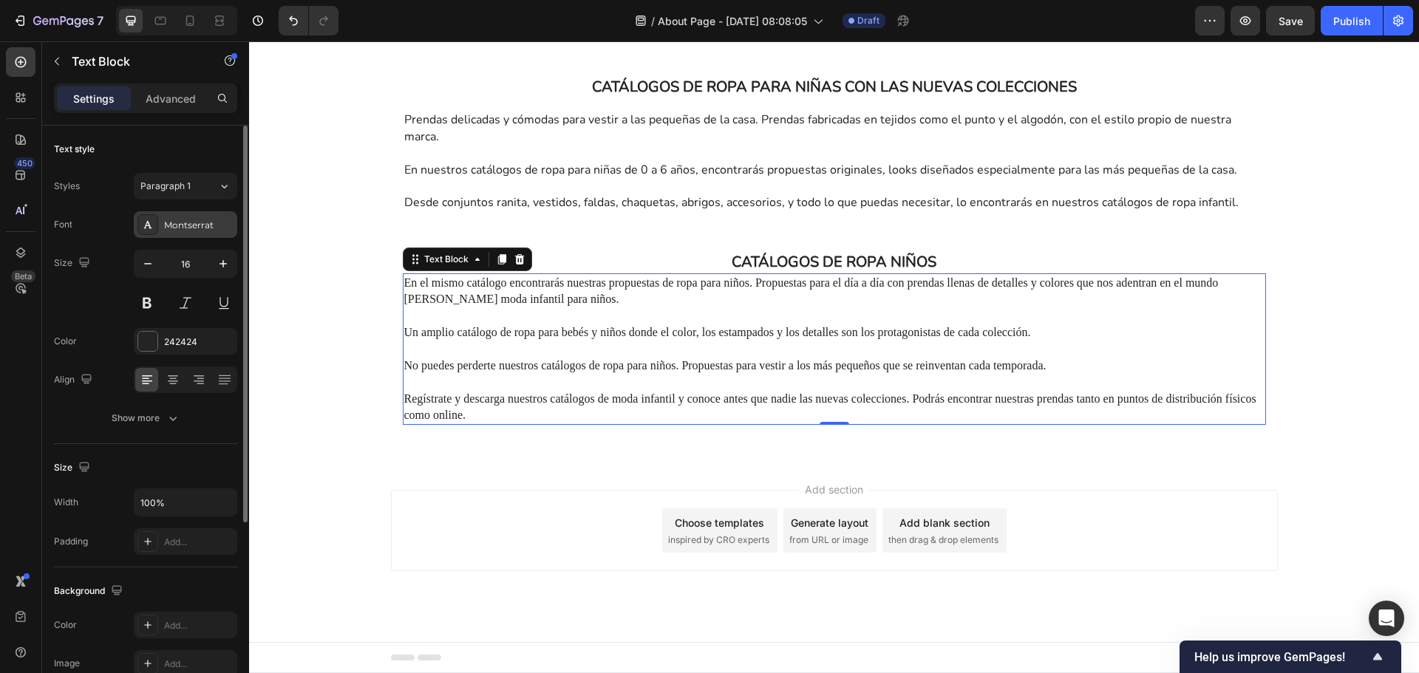
click at [197, 225] on div "Montserrat" at bounding box center [198, 225] width 69 height 13
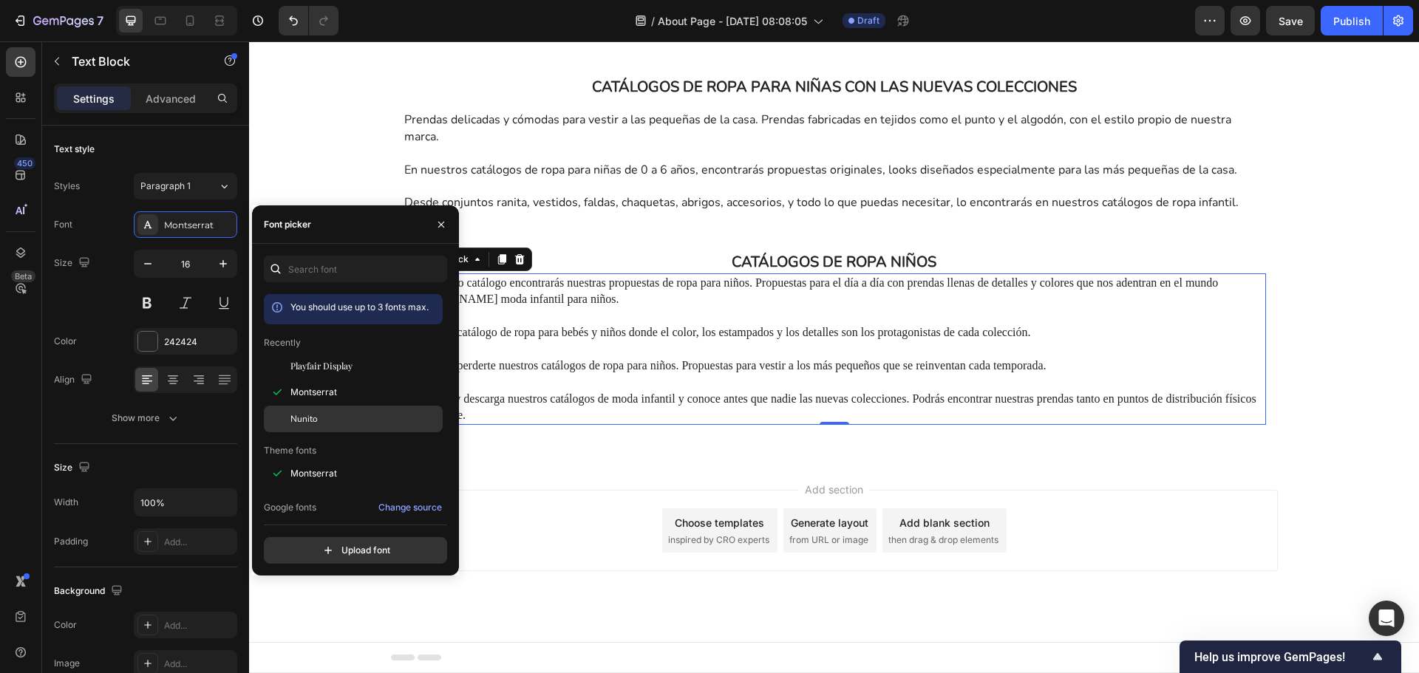
click at [330, 415] on div "Nunito" at bounding box center [364, 418] width 149 height 13
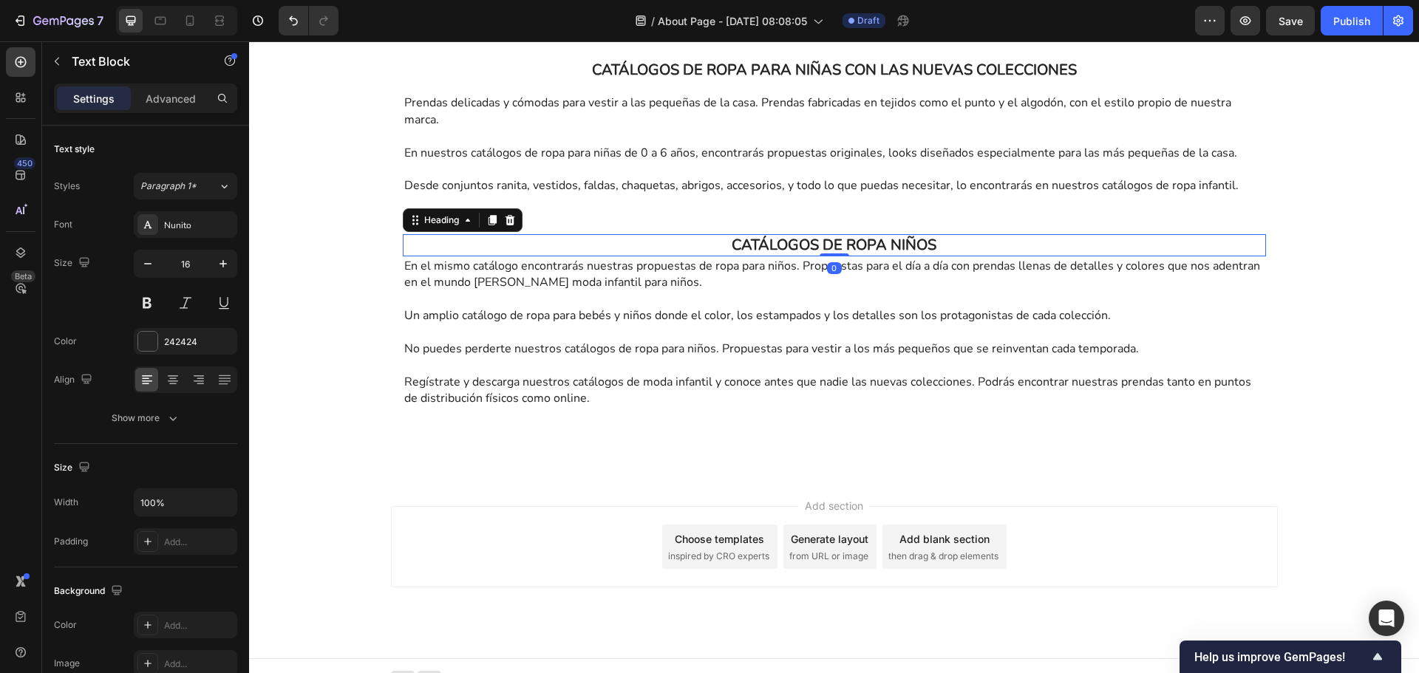
click at [901, 255] on p "CATÁLOGOS DE ROPA NIÑOS" at bounding box center [834, 245] width 860 height 19
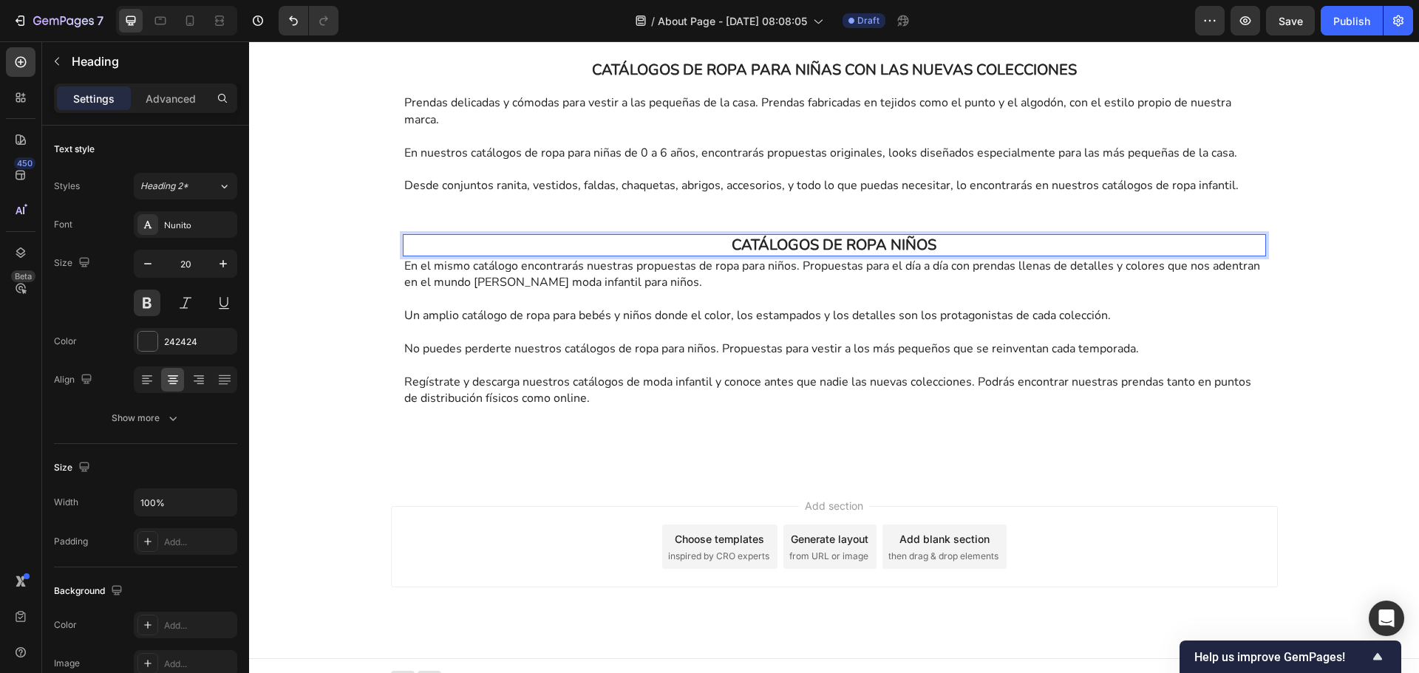
click at [945, 255] on p "CATÁLOGOS DE ROPA NIÑOS" at bounding box center [834, 245] width 860 height 19
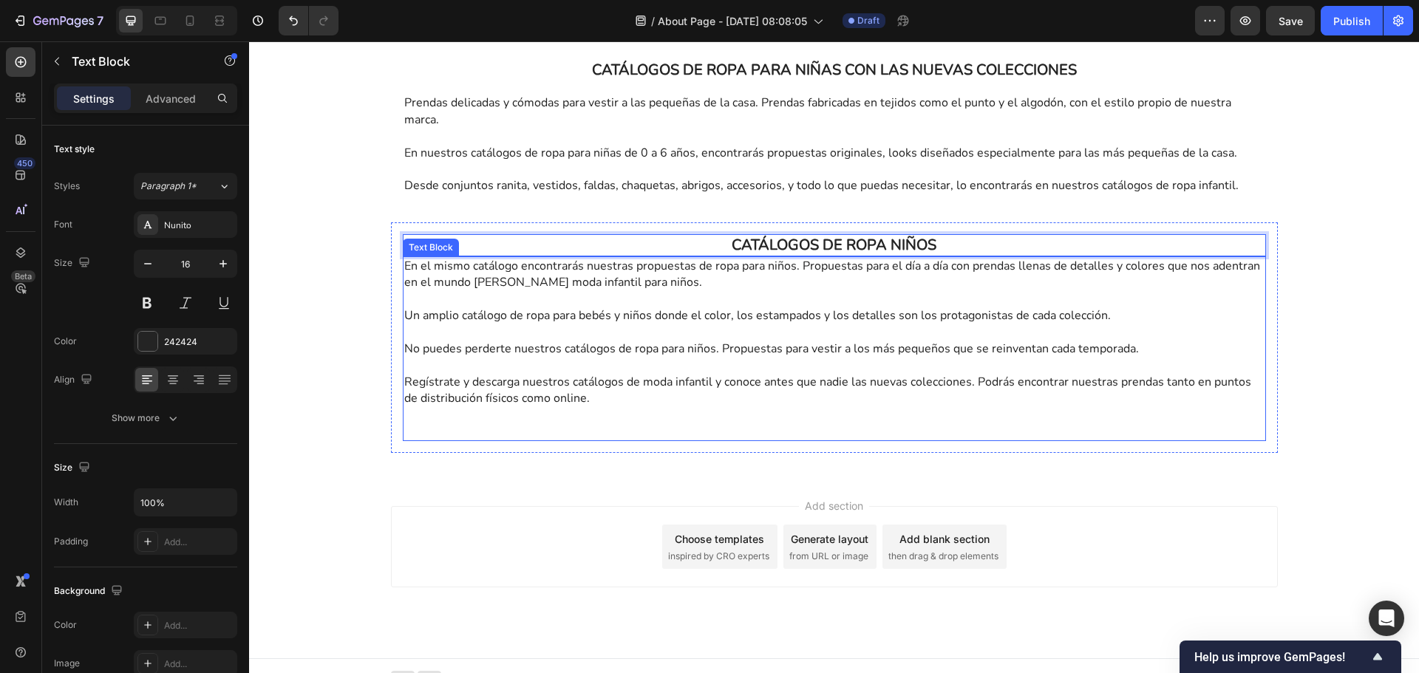
click at [835, 307] on p "Rich Text Editor. Editing area: main" at bounding box center [834, 299] width 860 height 16
click at [848, 255] on p "CATÁLOGOS DE ROPA NIÑOS" at bounding box center [834, 245] width 860 height 19
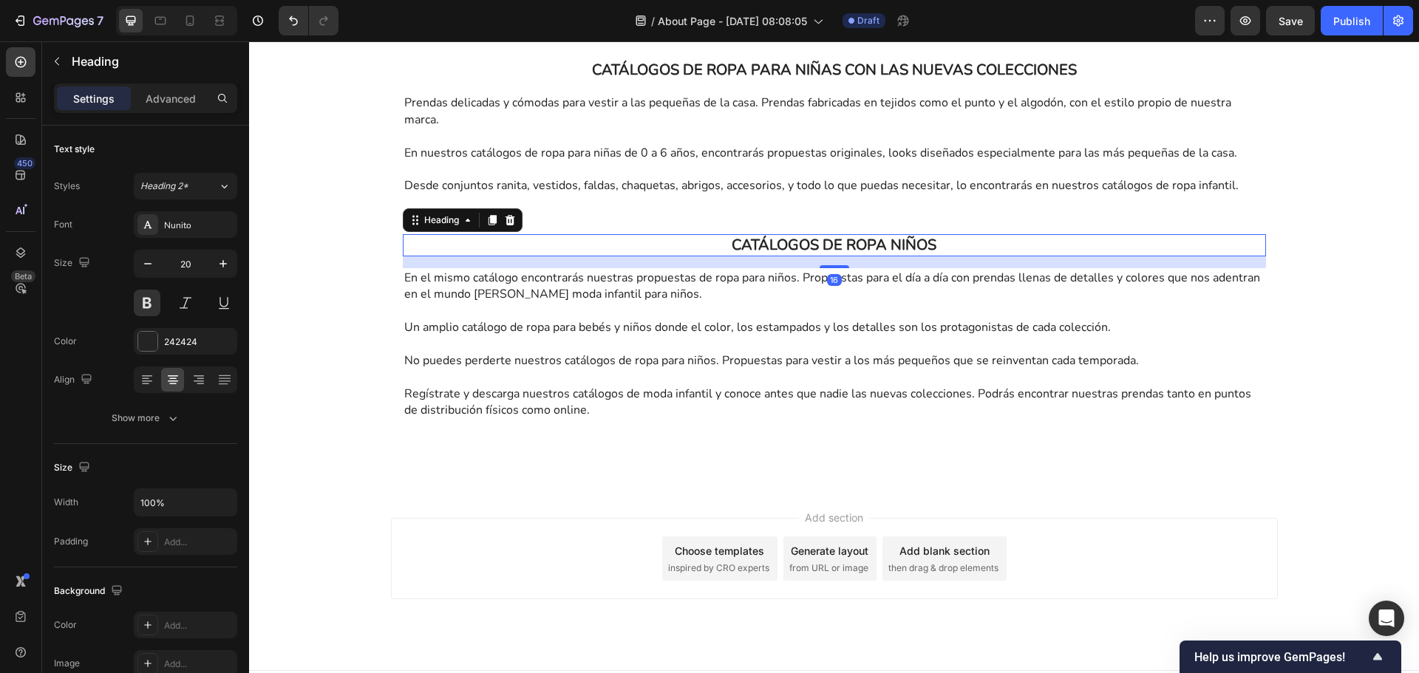
drag, startPoint x: 838, startPoint y: 273, endPoint x: 837, endPoint y: 285, distance: 11.8
click at [837, 268] on div at bounding box center [835, 266] width 30 height 3
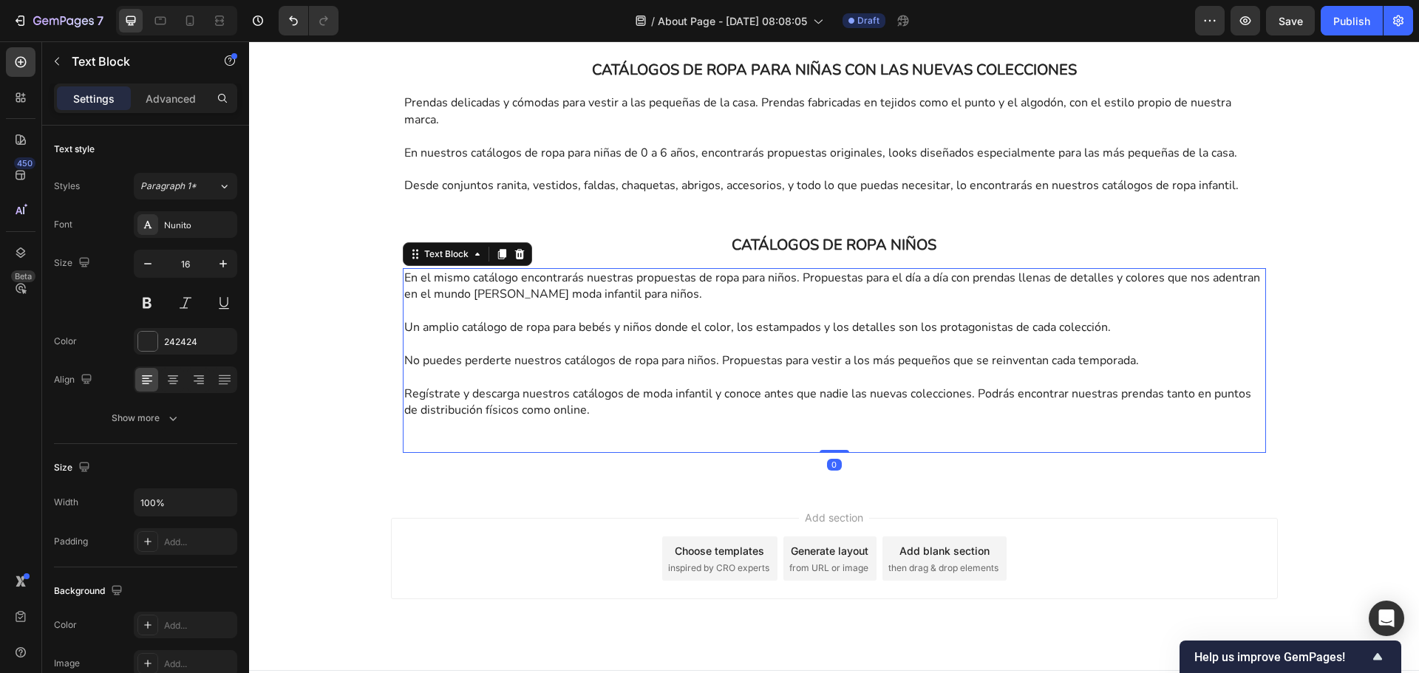
click at [693, 419] on p "Regístrate y descarga nuestros catálogos de moda infantil y conoce antes que na…" at bounding box center [834, 402] width 860 height 33
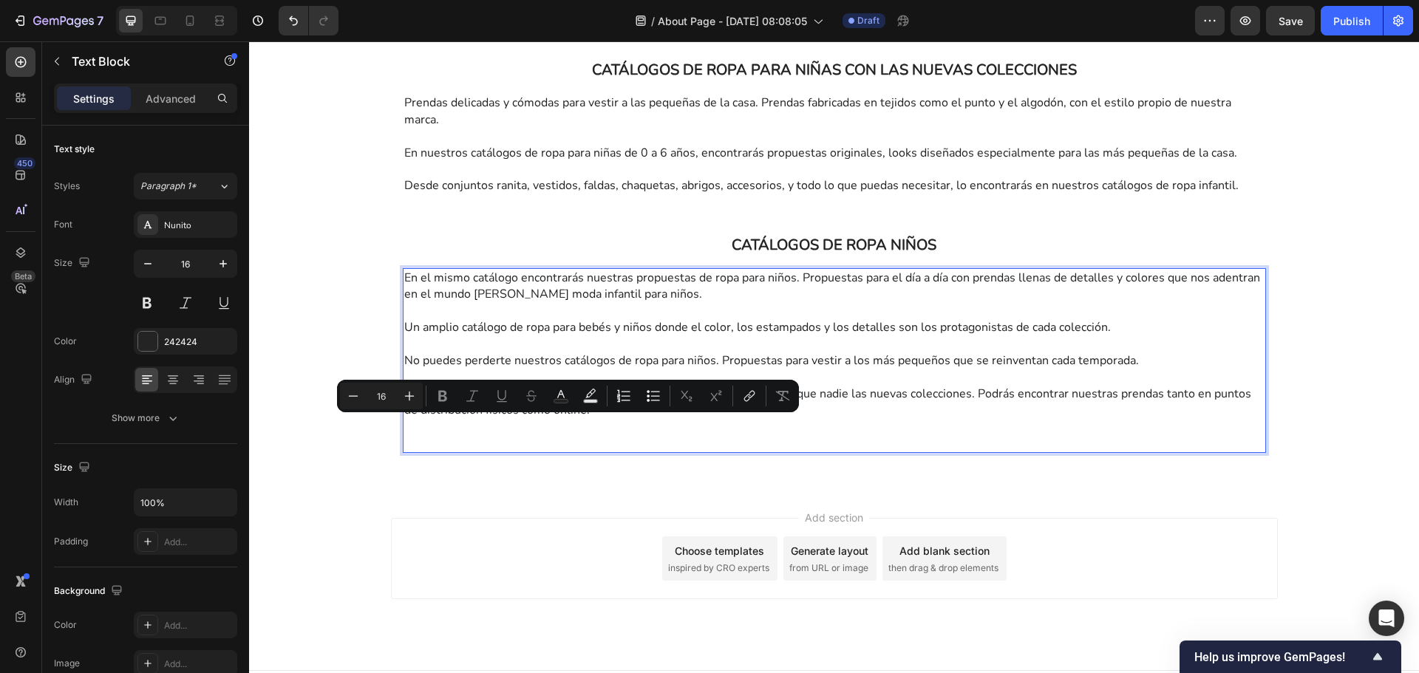
click at [692, 435] on p "Rich Text Editor. Editing area: main" at bounding box center [834, 426] width 860 height 16
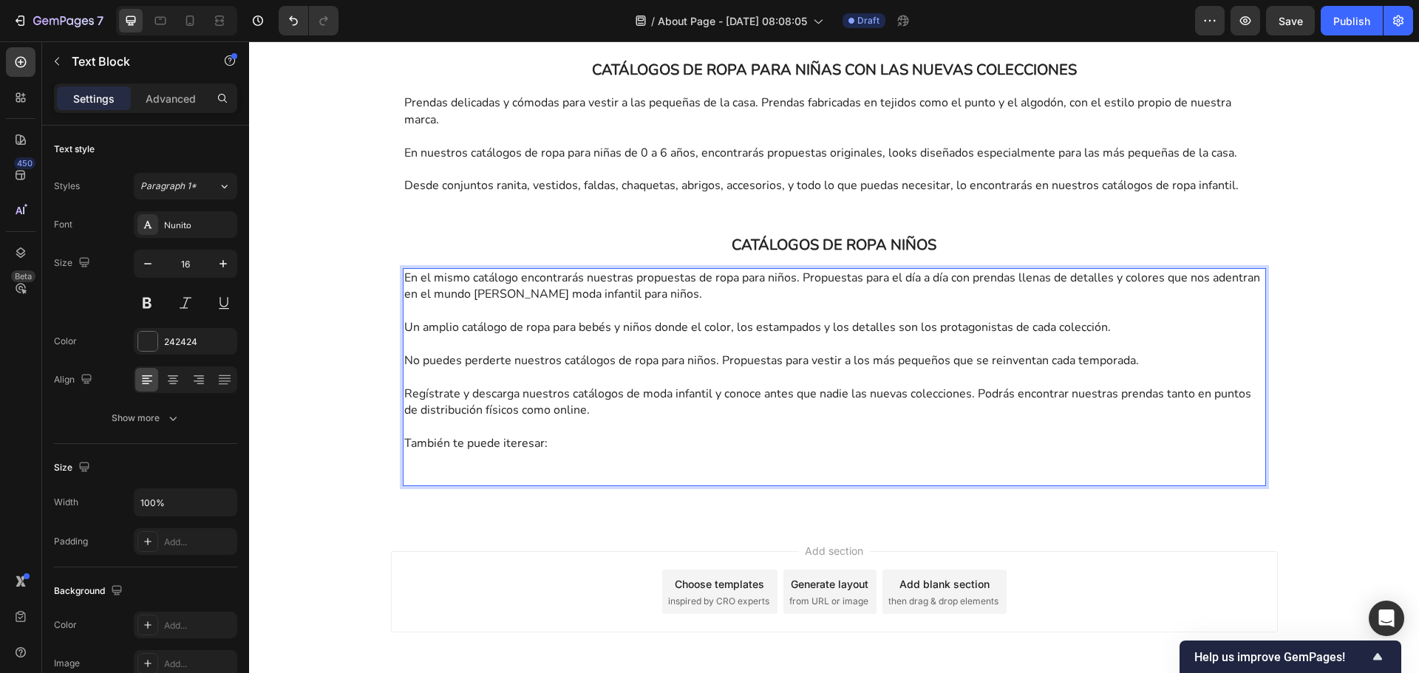
drag, startPoint x: 556, startPoint y: 458, endPoint x: 506, endPoint y: 459, distance: 50.3
click at [506, 452] on p "También te puede iteresar:" at bounding box center [834, 443] width 860 height 16
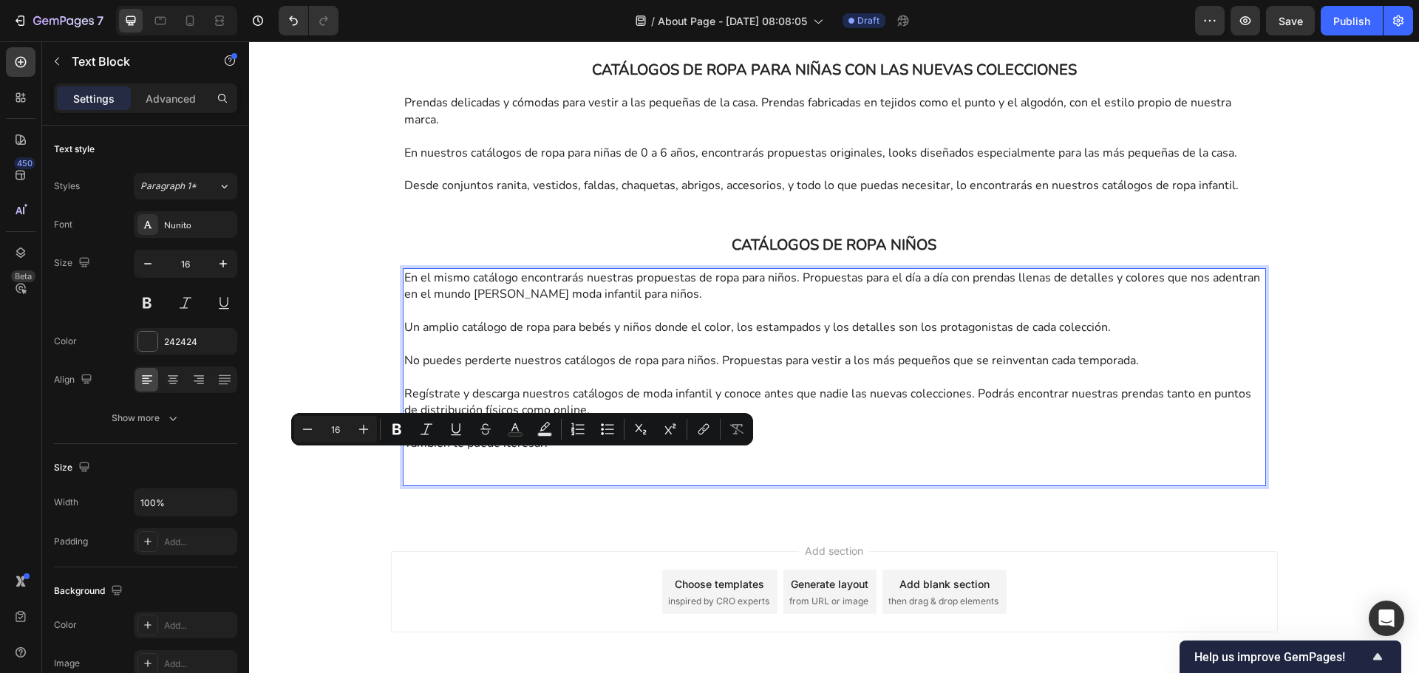
click at [526, 452] on p "También te puede iteresar:" at bounding box center [834, 443] width 860 height 16
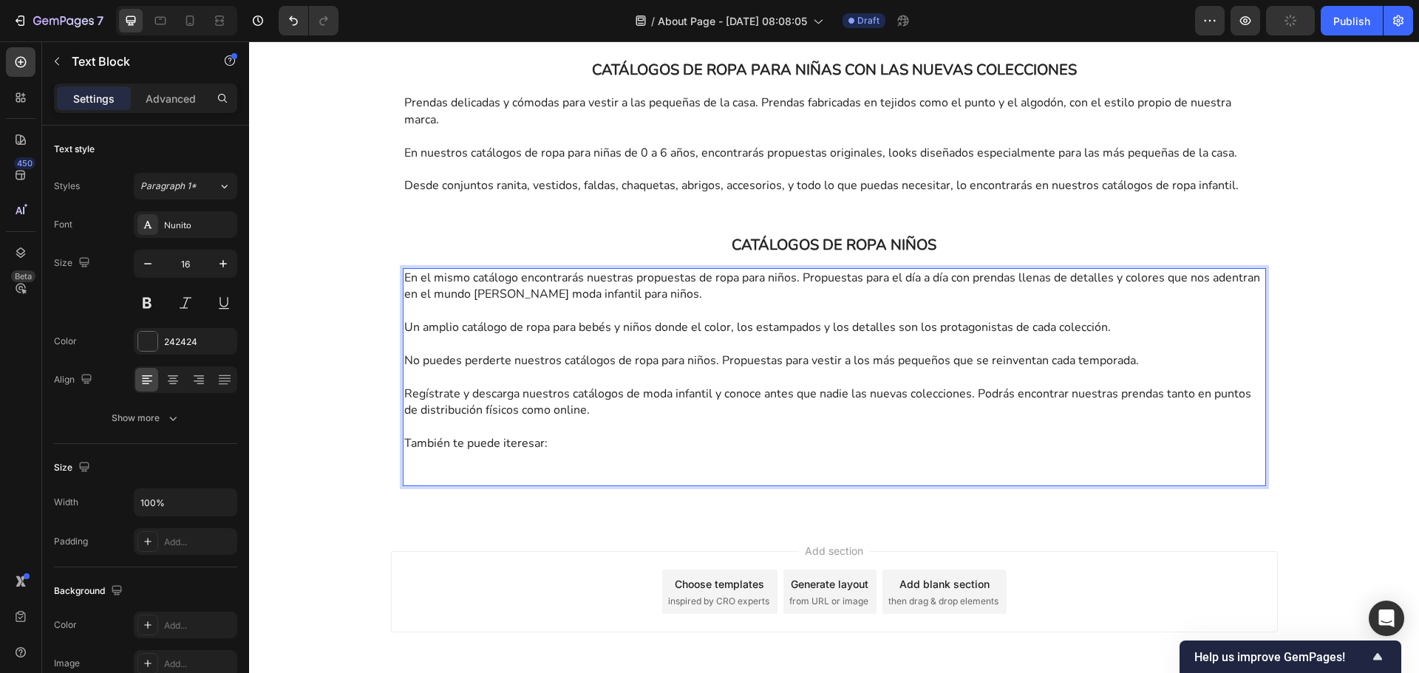
click at [499, 452] on p "También te puede iteresar:" at bounding box center [834, 443] width 860 height 16
drag, startPoint x: 582, startPoint y: 461, endPoint x: 400, endPoint y: 456, distance: 182.6
click at [404, 452] on p "También te puede interesar:" at bounding box center [834, 443] width 860 height 16
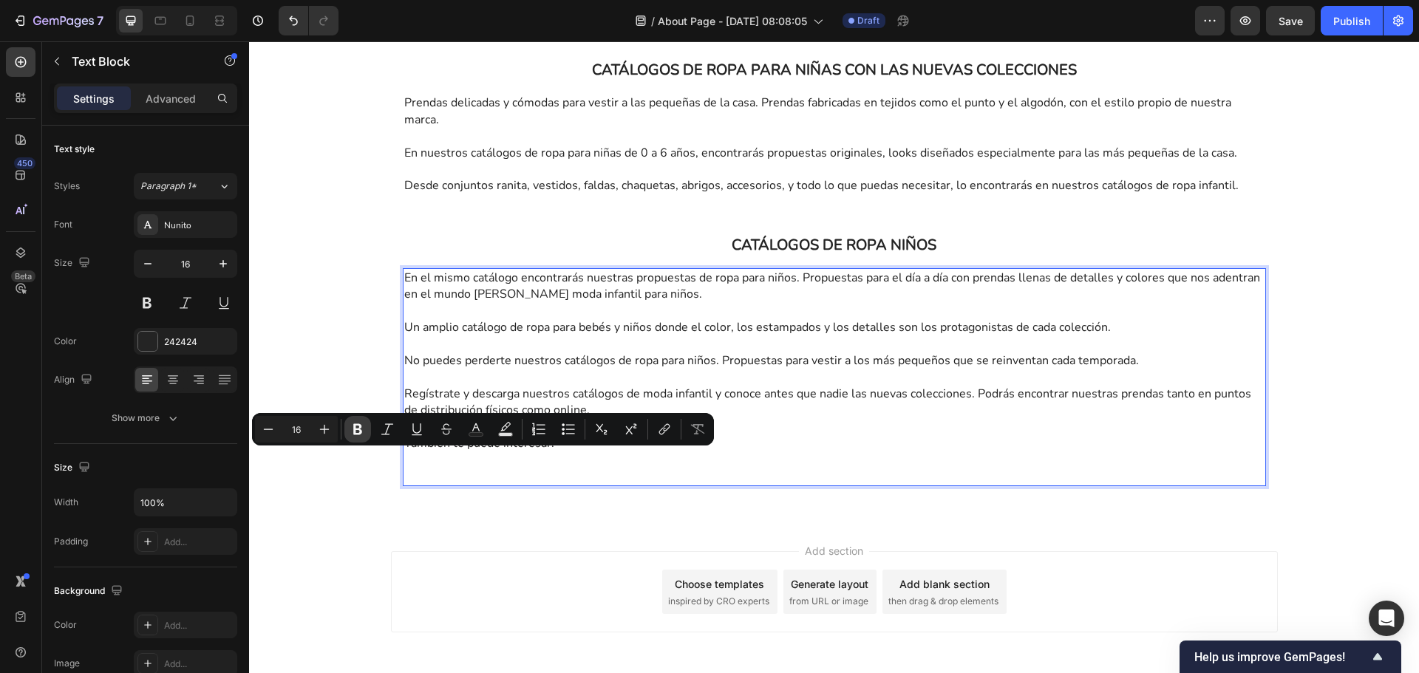
click at [359, 429] on icon "Editor contextual toolbar" at bounding box center [357, 429] width 9 height 11
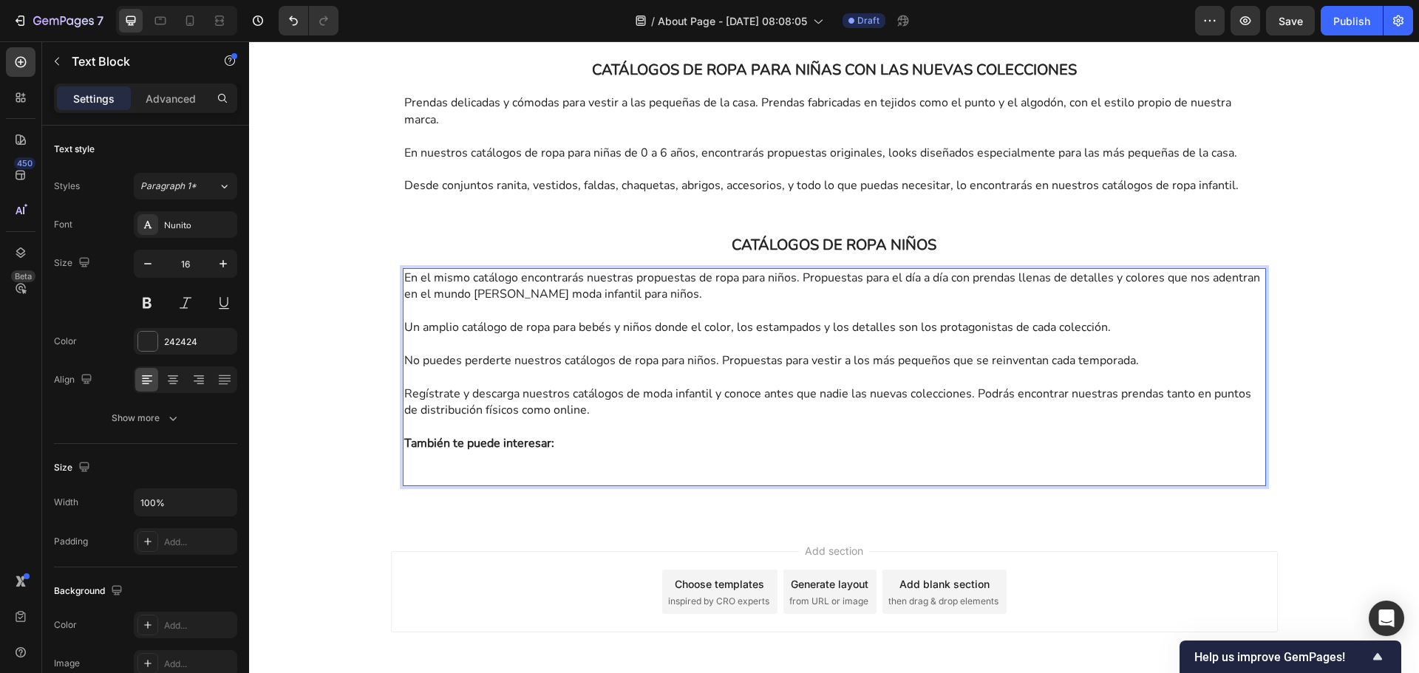
click at [576, 468] on p "Rich Text Editor. Editing area: main" at bounding box center [834, 460] width 860 height 16
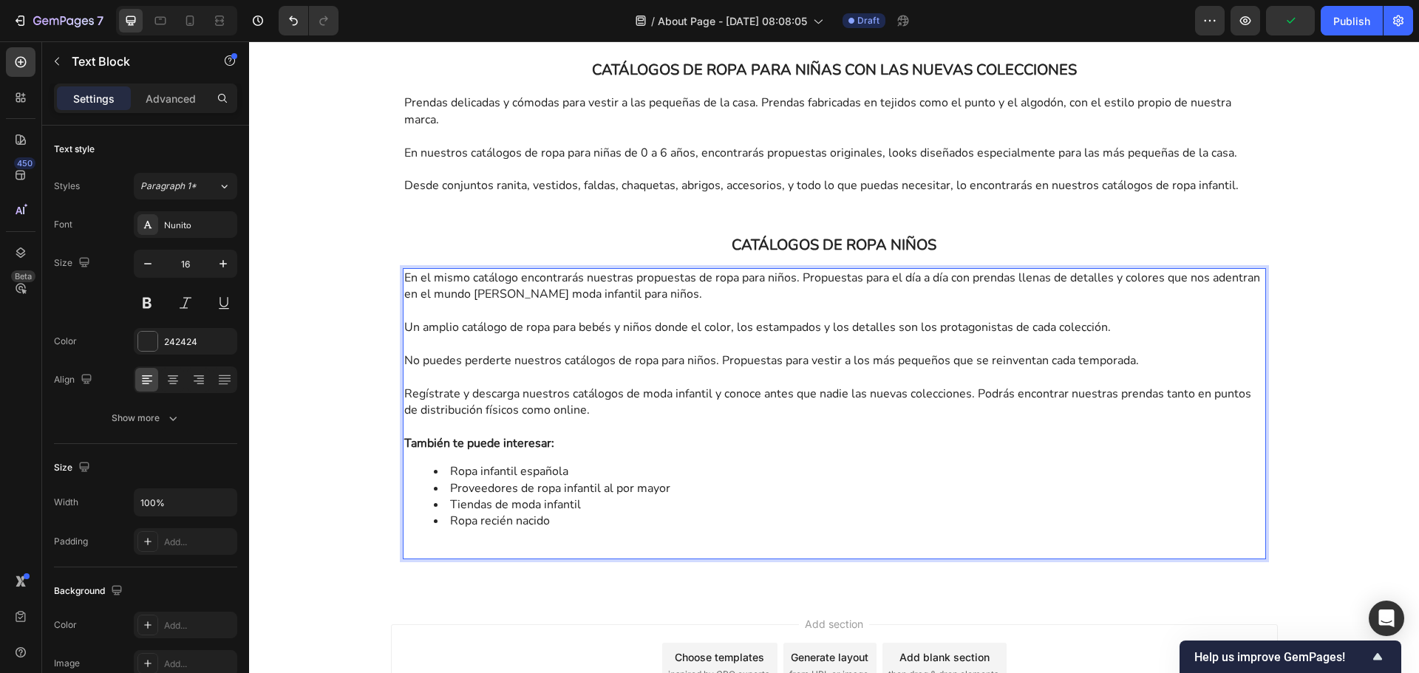
click at [820, 419] on p "Regístrate y descarga nuestros catálogos de moda infantil y conoce antes que na…" at bounding box center [834, 402] width 860 height 33
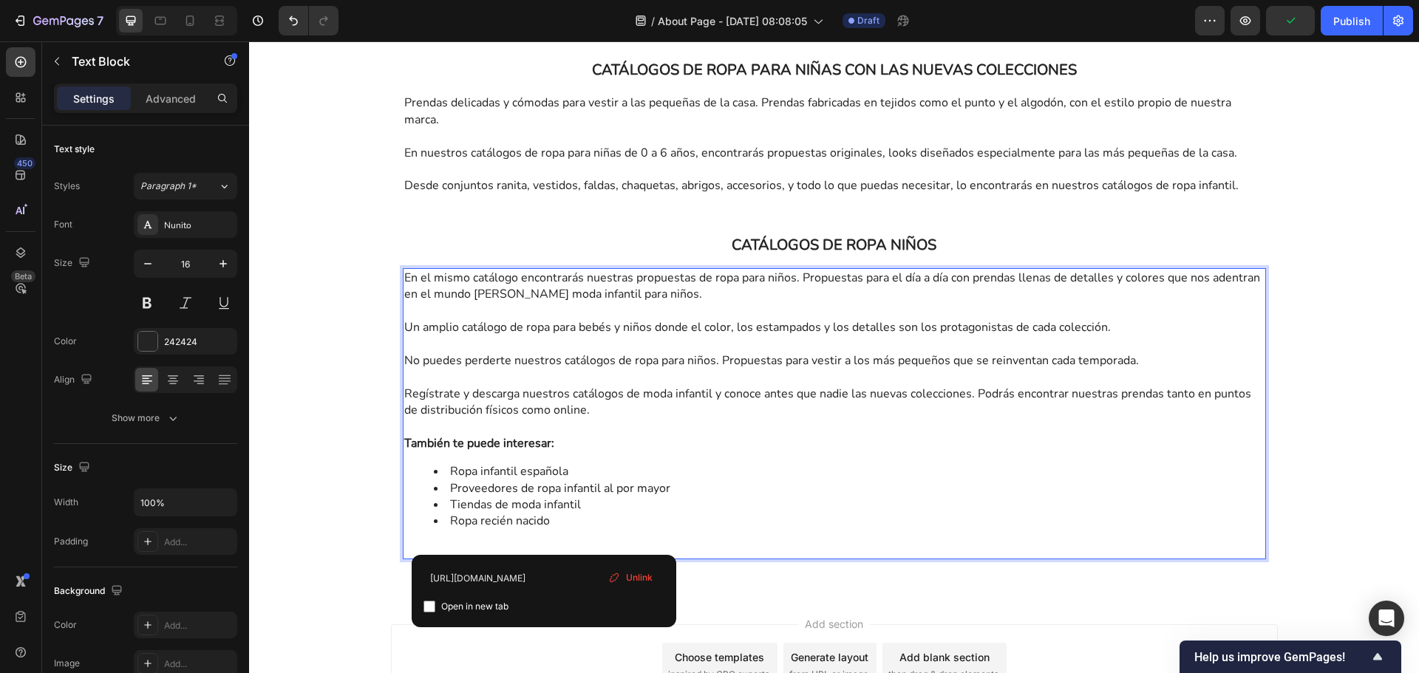
click at [574, 529] on li "Ropa recién nacido" at bounding box center [849, 521] width 831 height 16
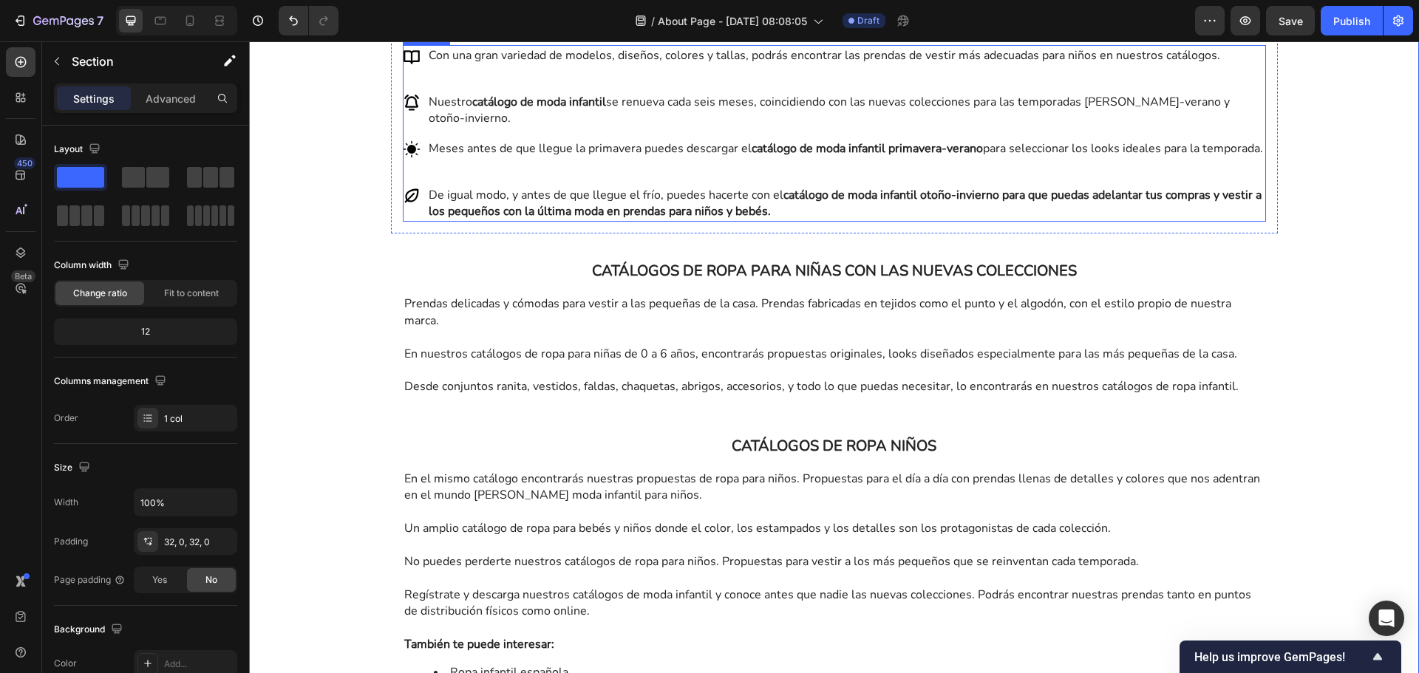
scroll to position [2106, 0]
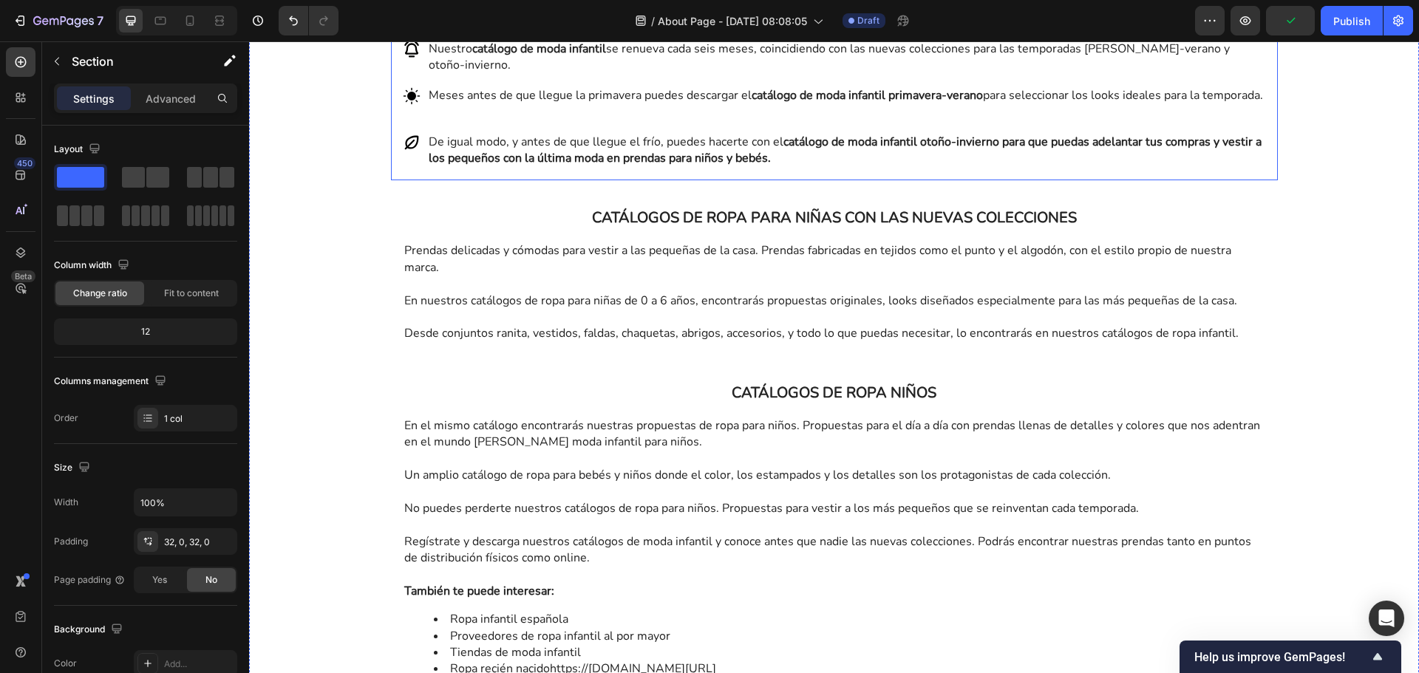
click at [920, 180] on div "CATÁLOGO DE MODA INFANTIL Heading Con una gran variedad de modelos, diseños, co…" at bounding box center [834, 63] width 887 height 234
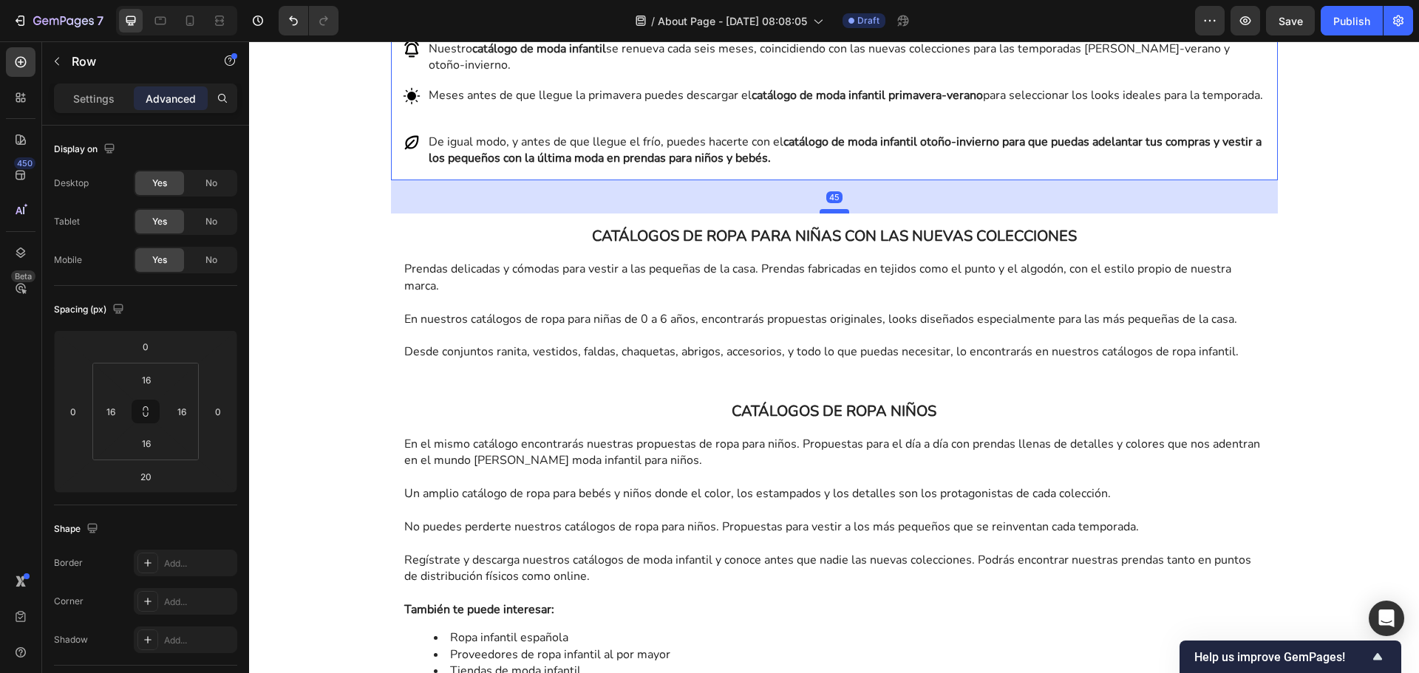
drag, startPoint x: 826, startPoint y: 209, endPoint x: 829, endPoint y: 228, distance: 18.7
click at [829, 214] on div at bounding box center [835, 211] width 30 height 4
type input "45"
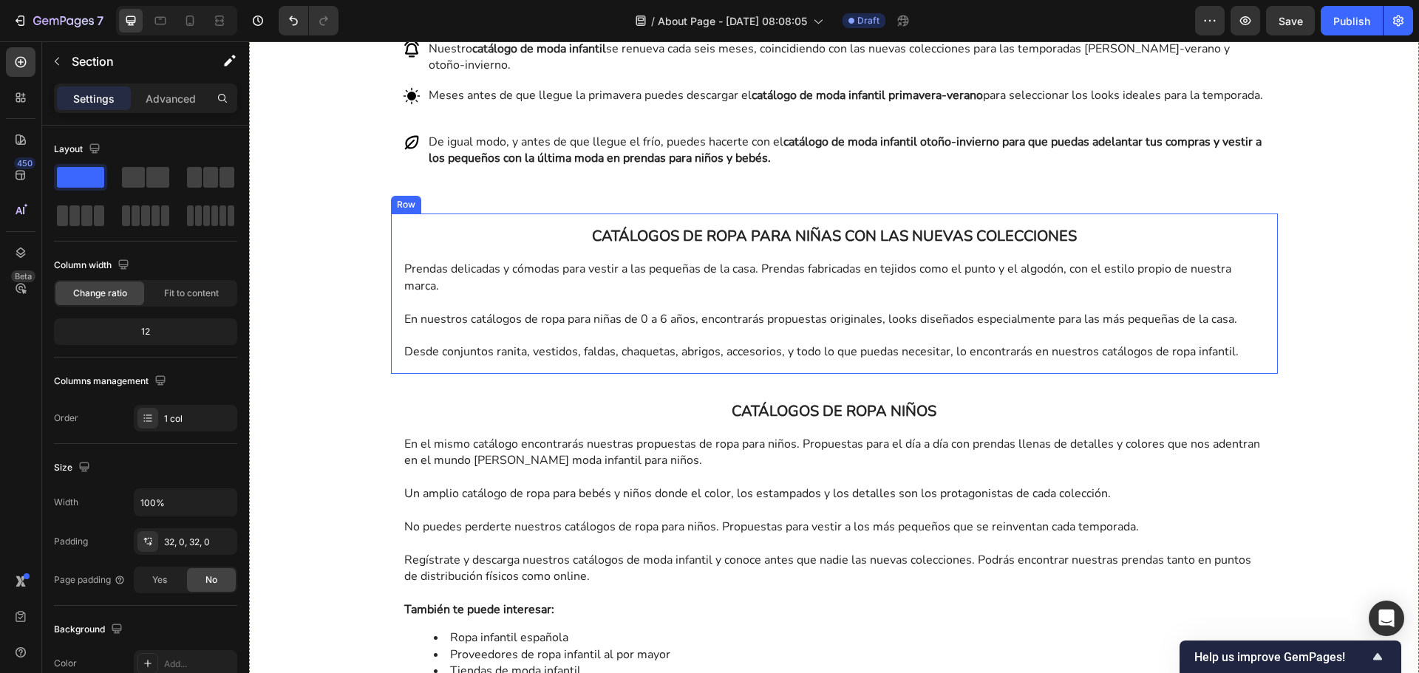
click at [846, 373] on div "CATÁLOGOS DE ROPA PARA NIÑAS CON LAS NUEVAS COLECCIONES Heading Prendas delicad…" at bounding box center [834, 294] width 887 height 160
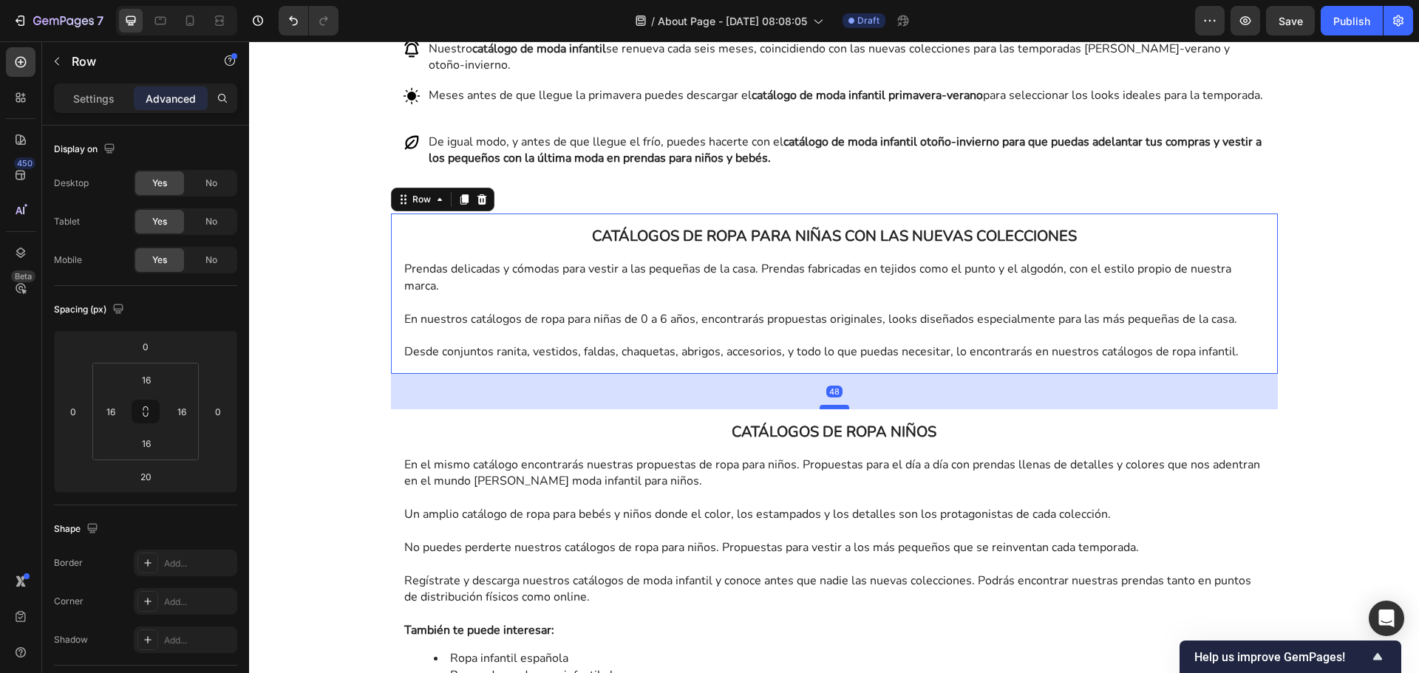
drag, startPoint x: 829, startPoint y: 404, endPoint x: 831, endPoint y: 425, distance: 20.9
click at [831, 409] on div at bounding box center [835, 407] width 30 height 4
type input "48"
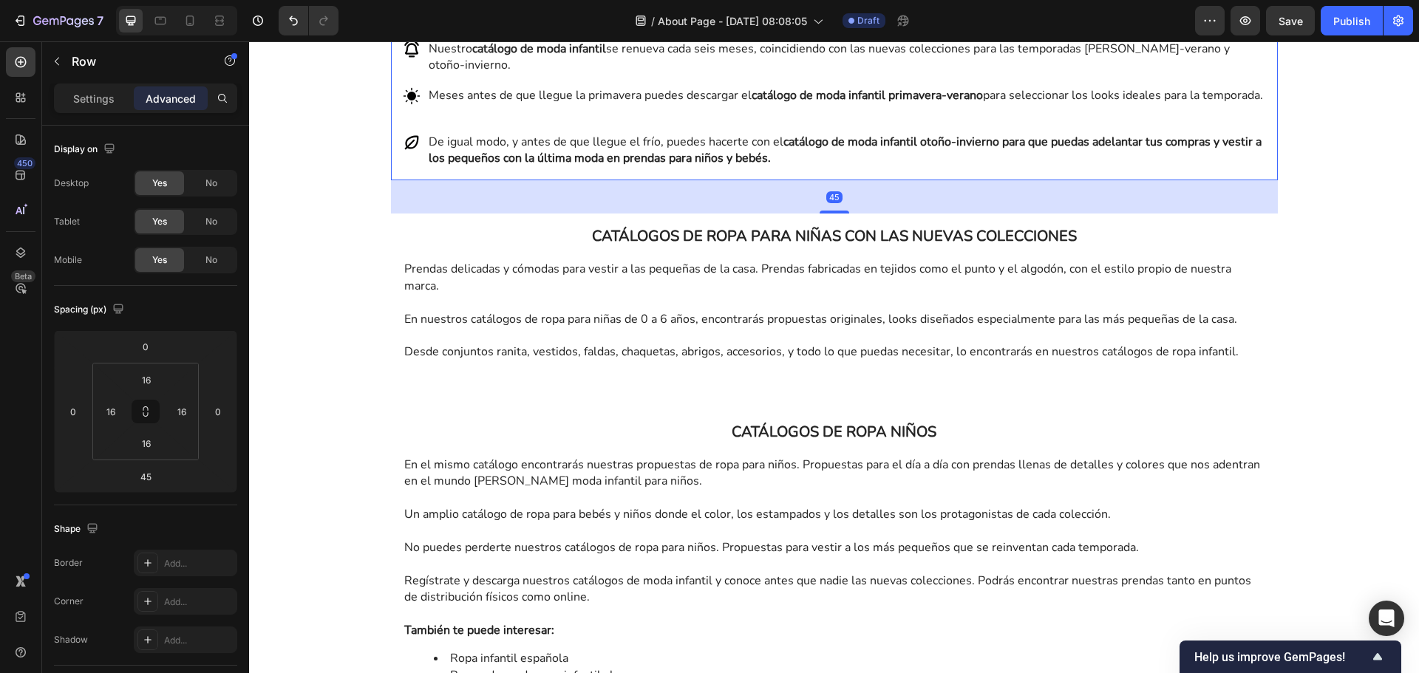
click at [862, 180] on div "CATÁLOGO DE MODA INFANTIL Heading Con una gran variedad de modelos, diseños, co…" at bounding box center [834, 63] width 887 height 234
click at [159, 479] on input "45" at bounding box center [146, 477] width 30 height 22
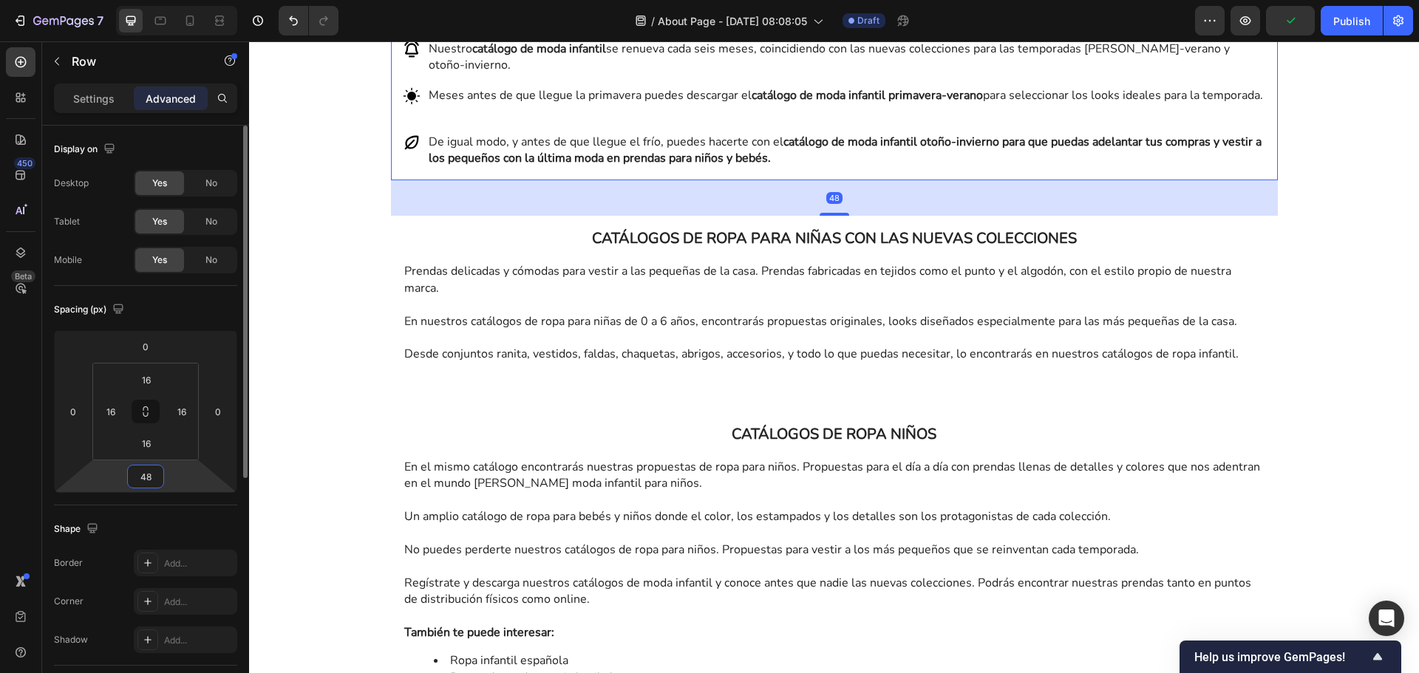
type input "48"
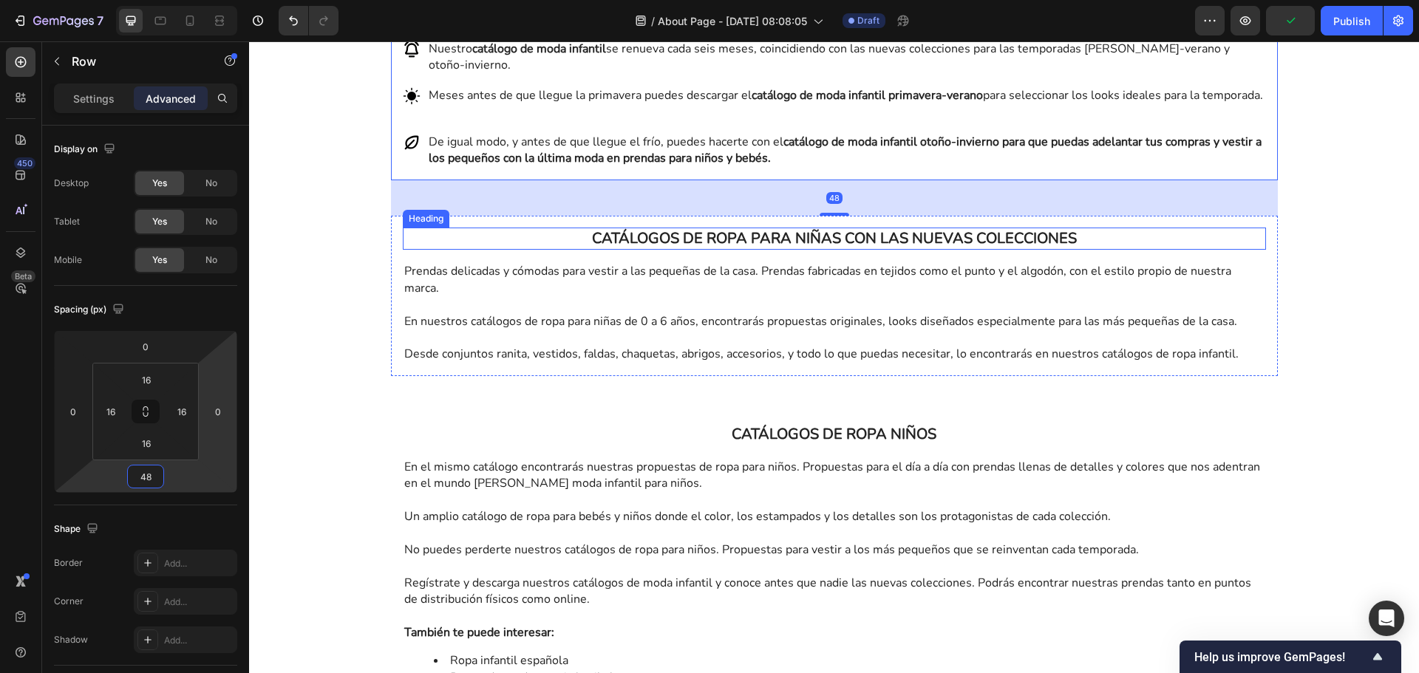
click at [843, 248] on p "CATÁLOGOS DE ROPA PARA NIÑAS CON LAS NUEVAS COLECCIONES" at bounding box center [834, 238] width 860 height 19
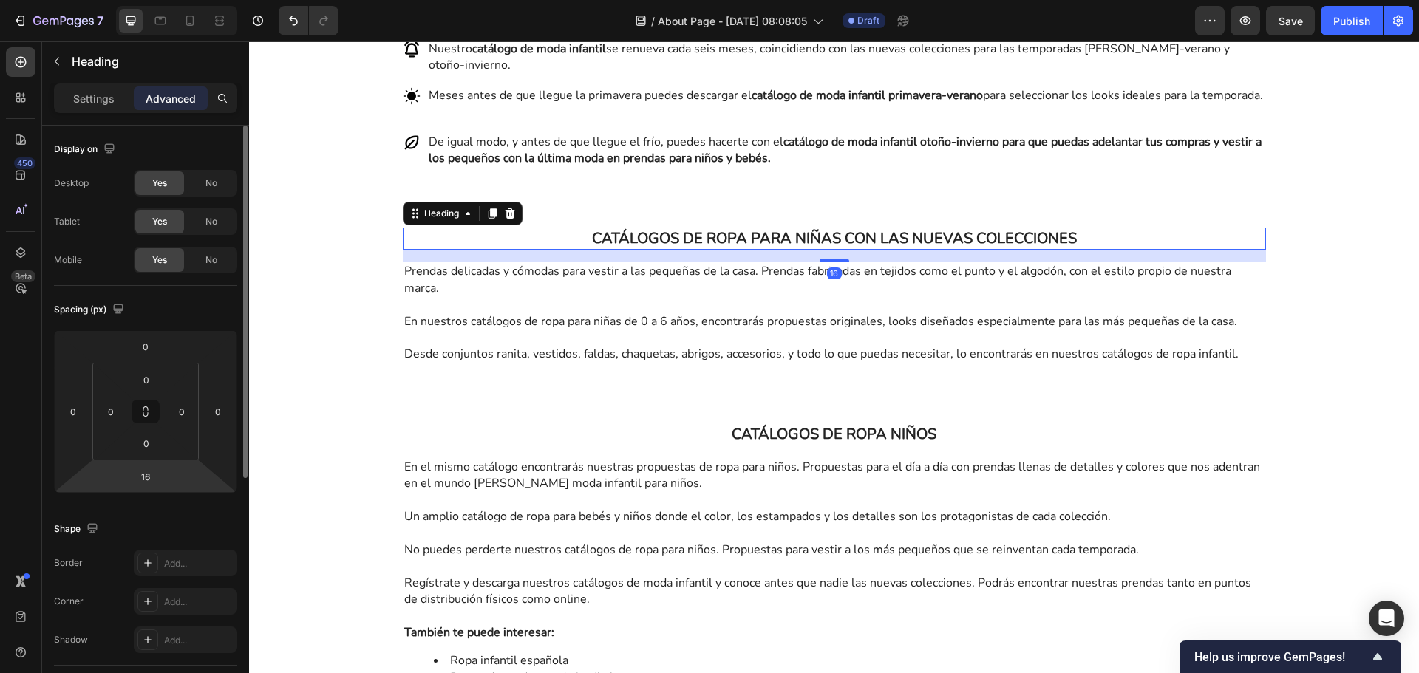
click at [145, 0] on html "7 Version history / About Page - Sep 29, 08:08:05 Draft Preview Save Publish 45…" at bounding box center [709, 0] width 1419 height 0
click at [146, 480] on input "16" at bounding box center [146, 477] width 30 height 22
type input "1"
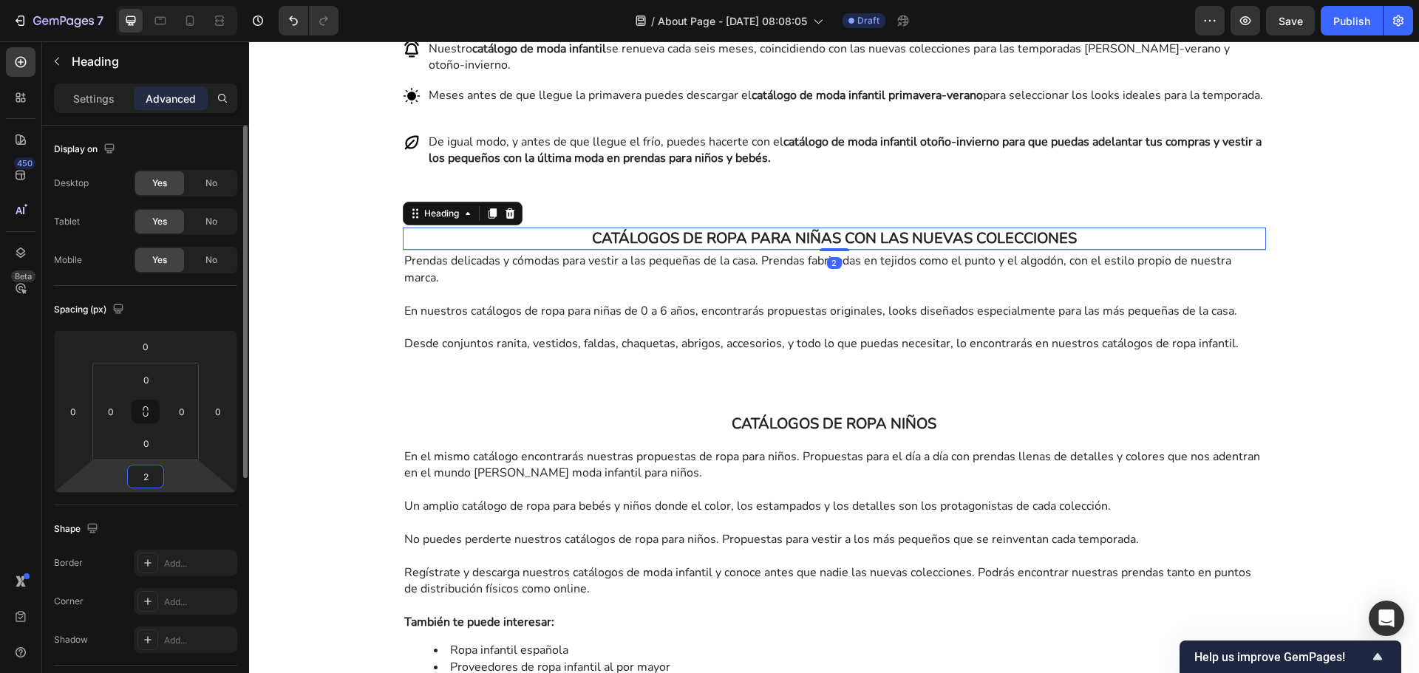
type input "20"
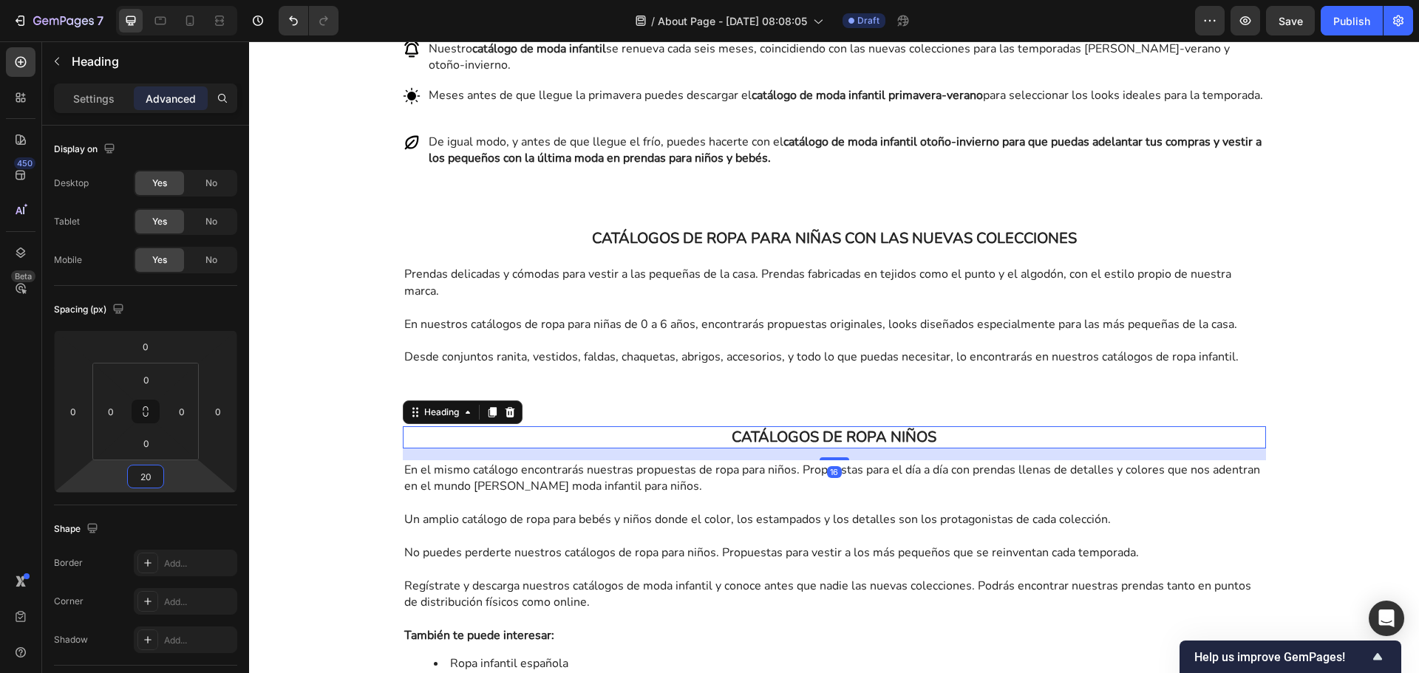
click at [827, 447] on p "CATÁLOGOS DE ROPA NIÑOS" at bounding box center [834, 437] width 860 height 19
click at [154, 477] on input "16" at bounding box center [146, 477] width 30 height 22
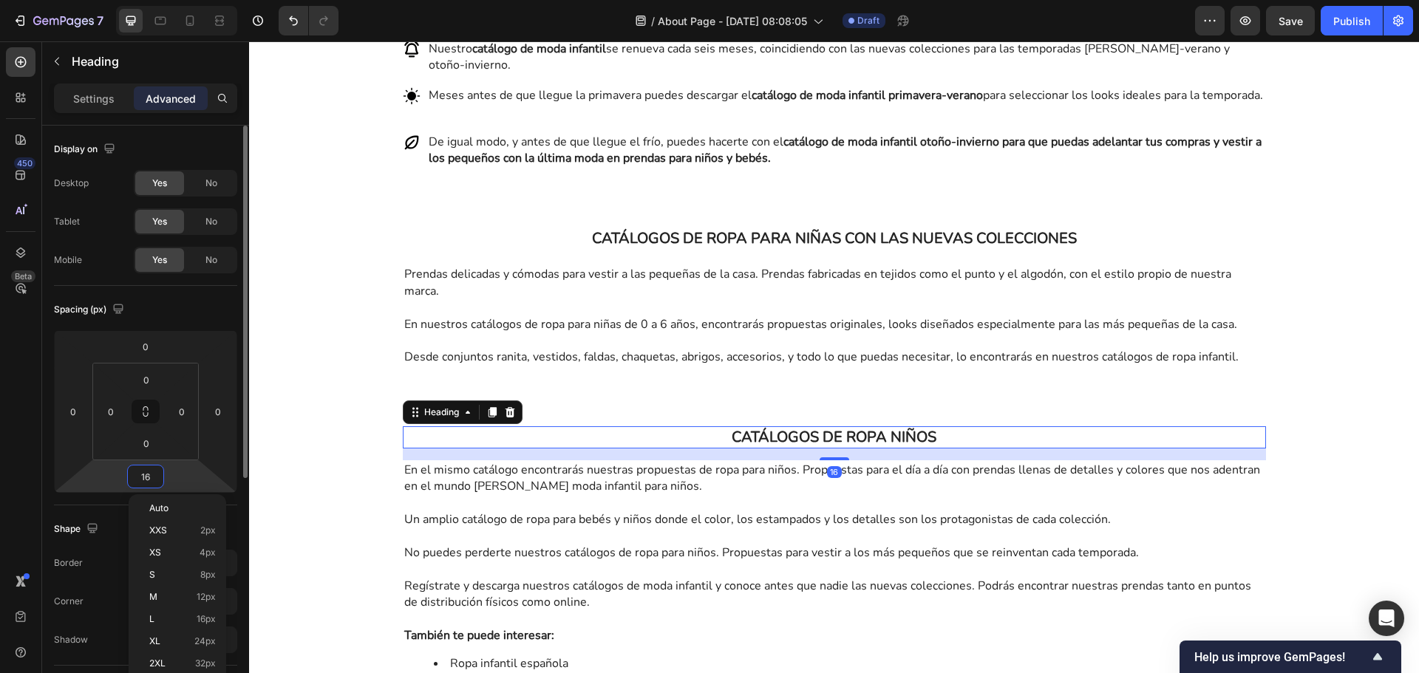
click at [154, 477] on input "16" at bounding box center [146, 477] width 30 height 22
type input "0"
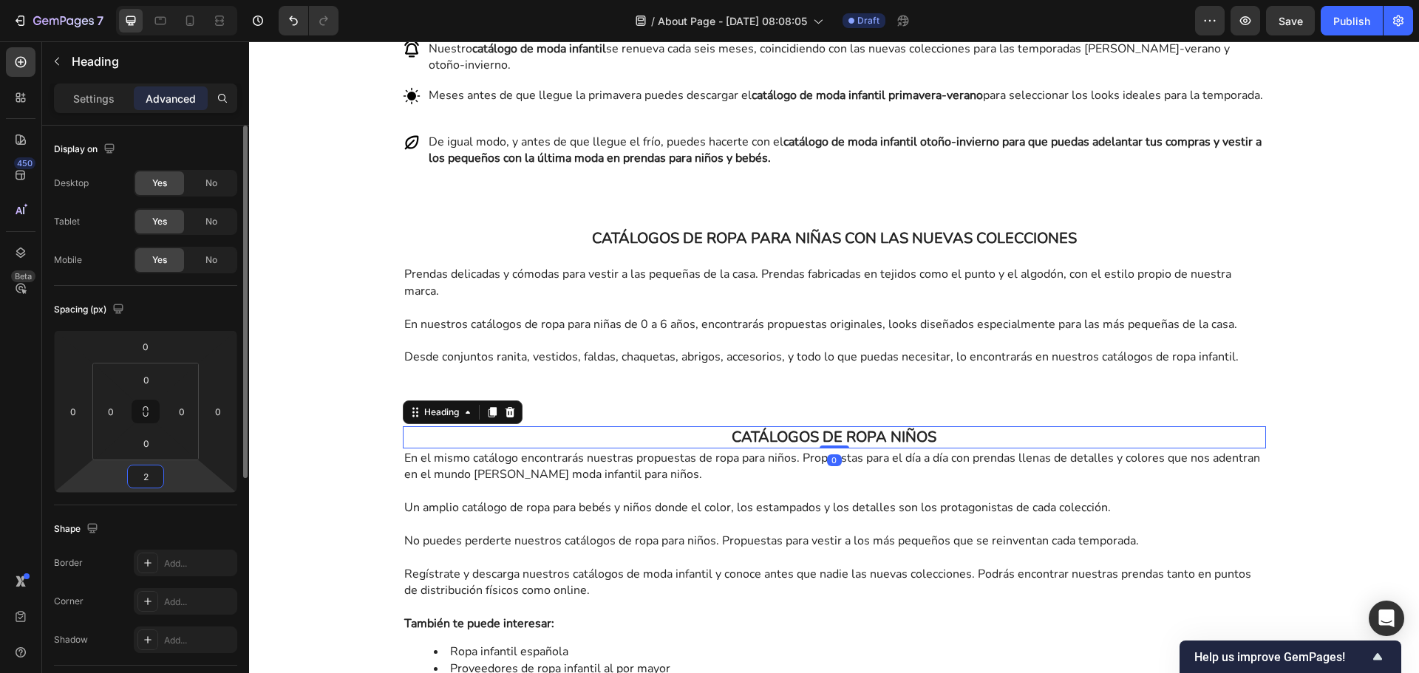
type input "20"
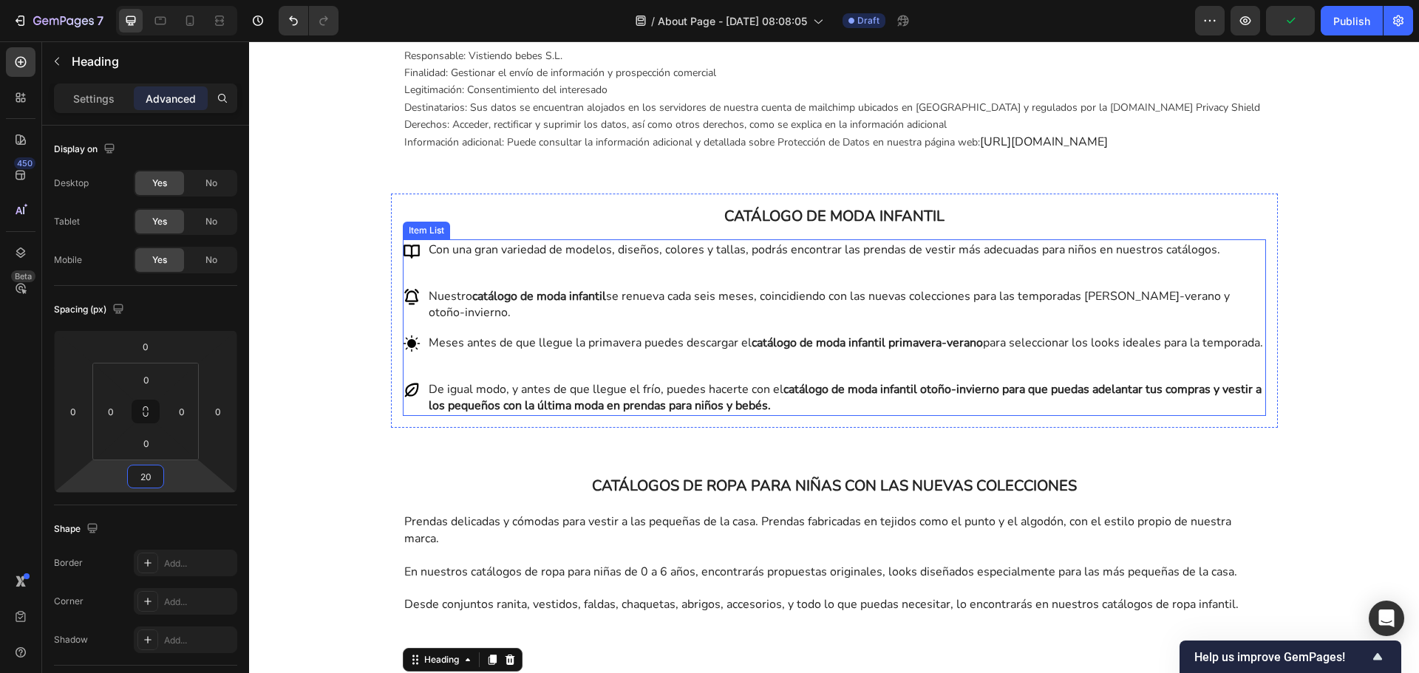
scroll to position [1810, 0]
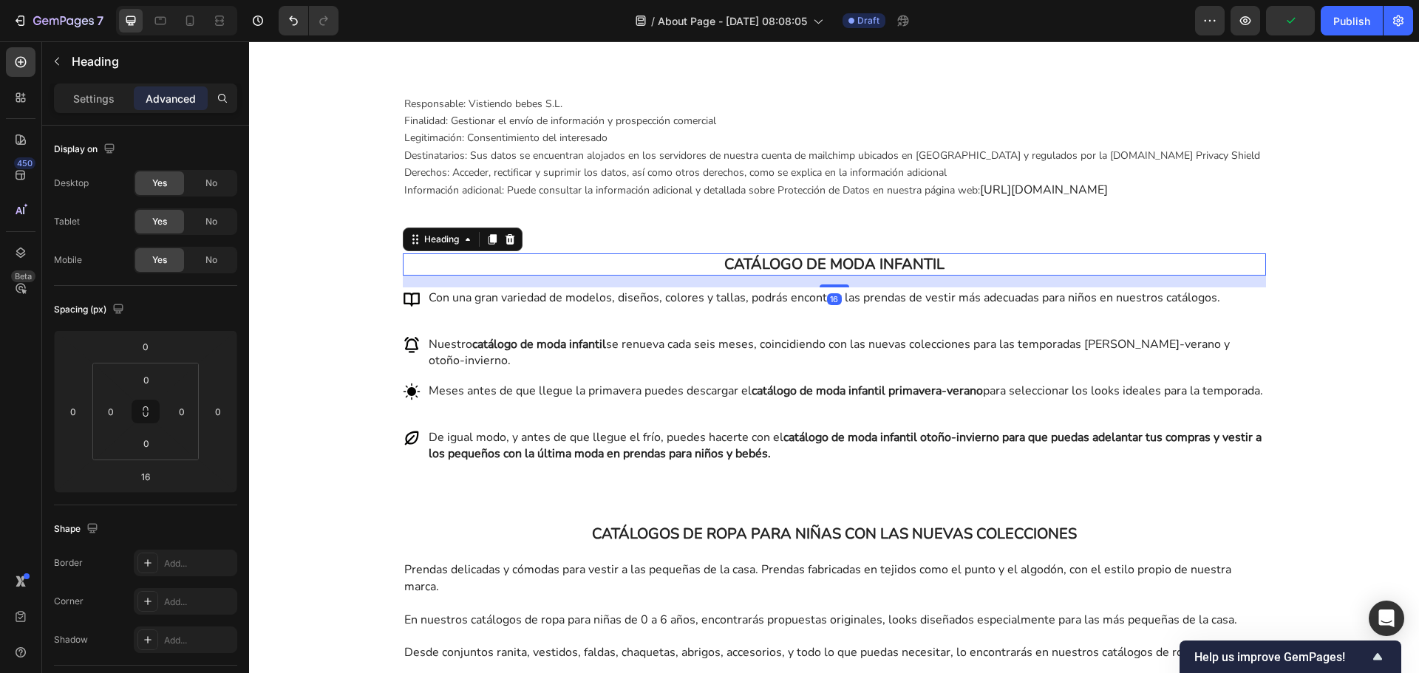
click at [762, 271] on p "CATÁLOGO DE MODA INFANTIL" at bounding box center [834, 264] width 860 height 19
click at [152, 480] on input "16" at bounding box center [146, 477] width 30 height 22
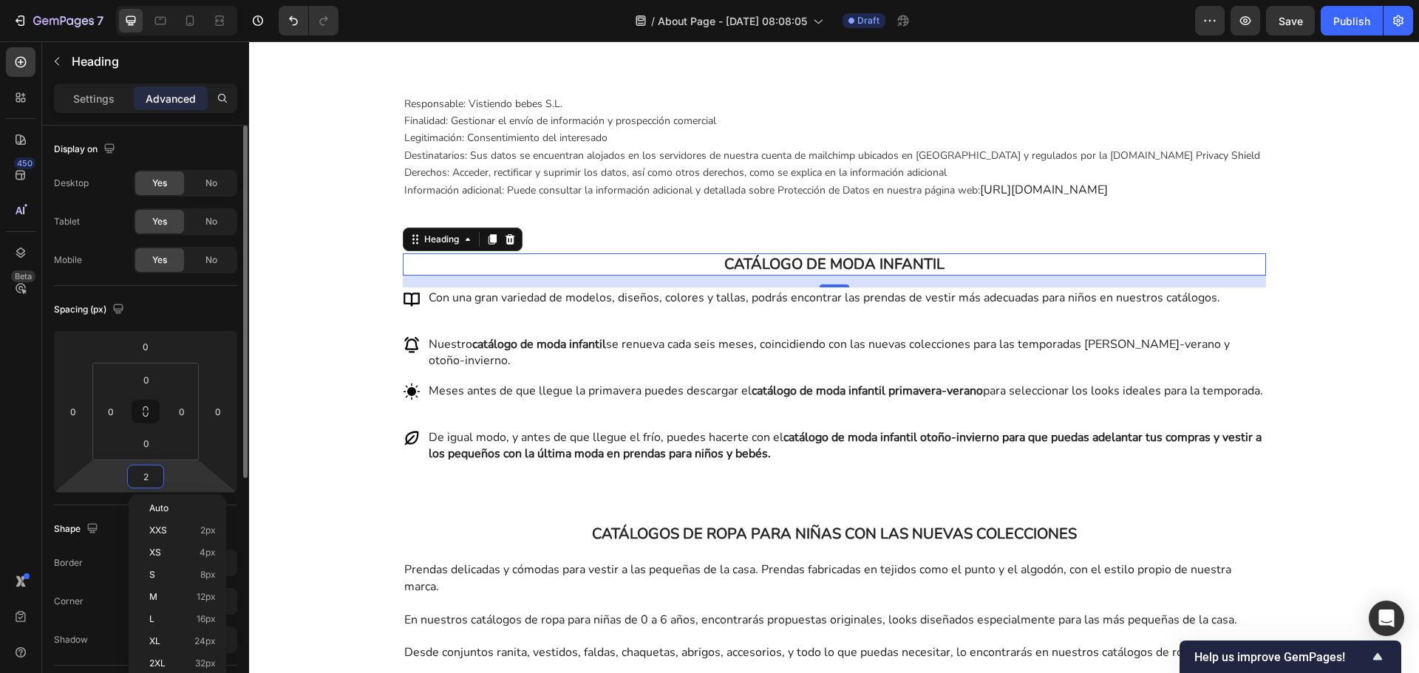
type input "20"
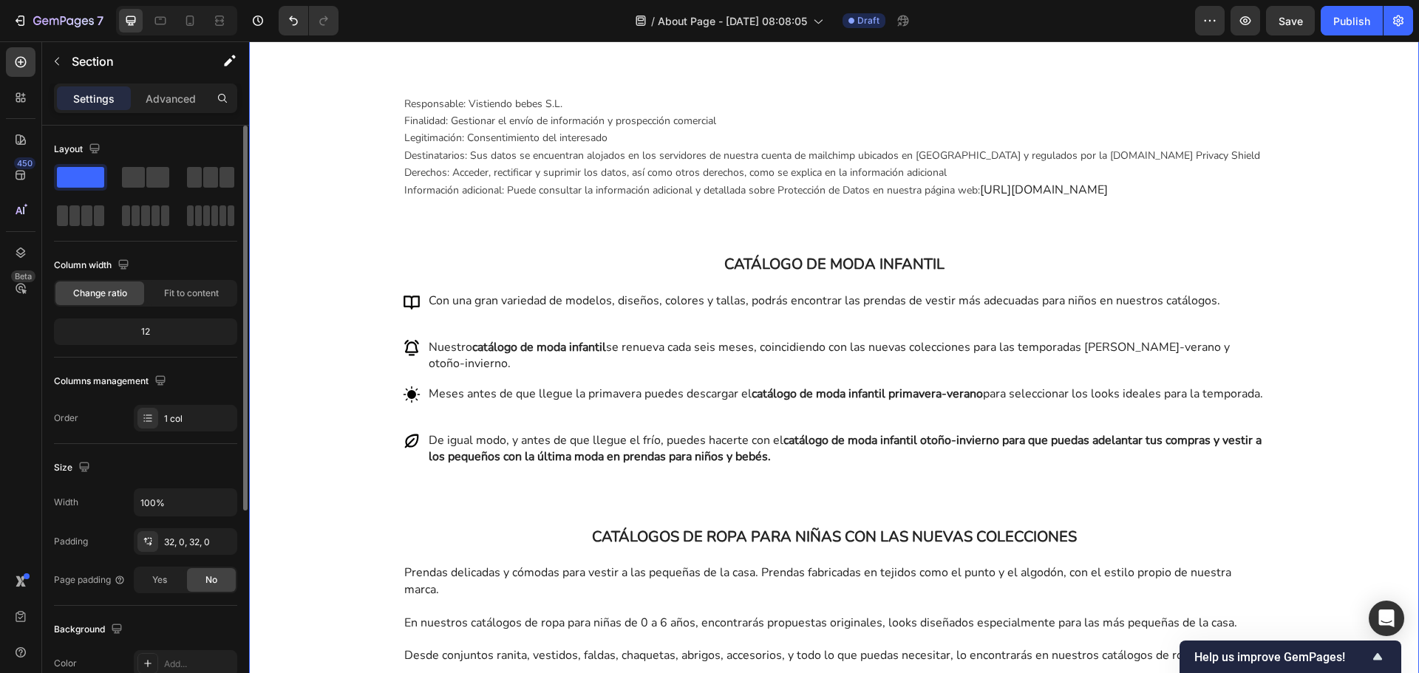
click at [1320, 224] on div "RECIBE NUESTRO CATÁLOGO DE MODA INFANTIL Y SÉ EL PRIMERO EN CONOCER LAS NUEVAS …" at bounding box center [834, 119] width 1170 height 1893
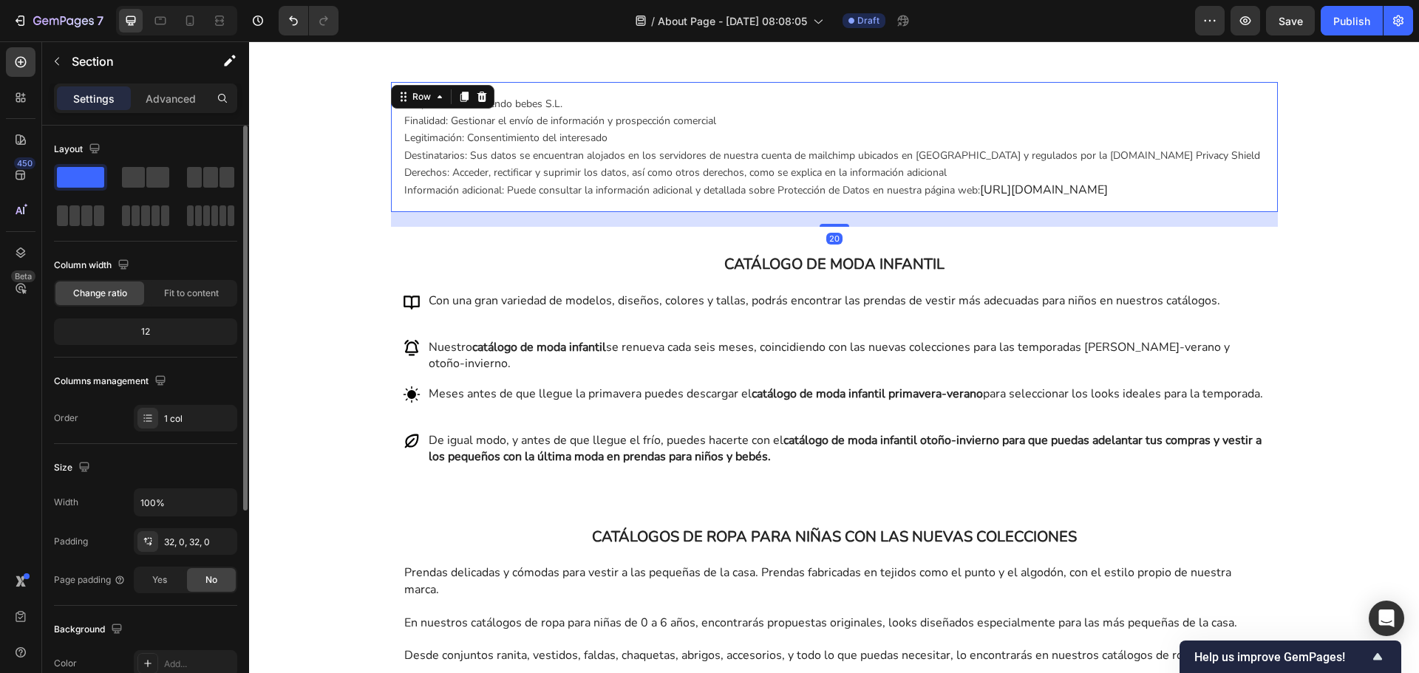
click at [870, 208] on div "Responsable: Vistiendo bebes S.L. Finalidad: Gestionar el envío de información …" at bounding box center [834, 147] width 887 height 130
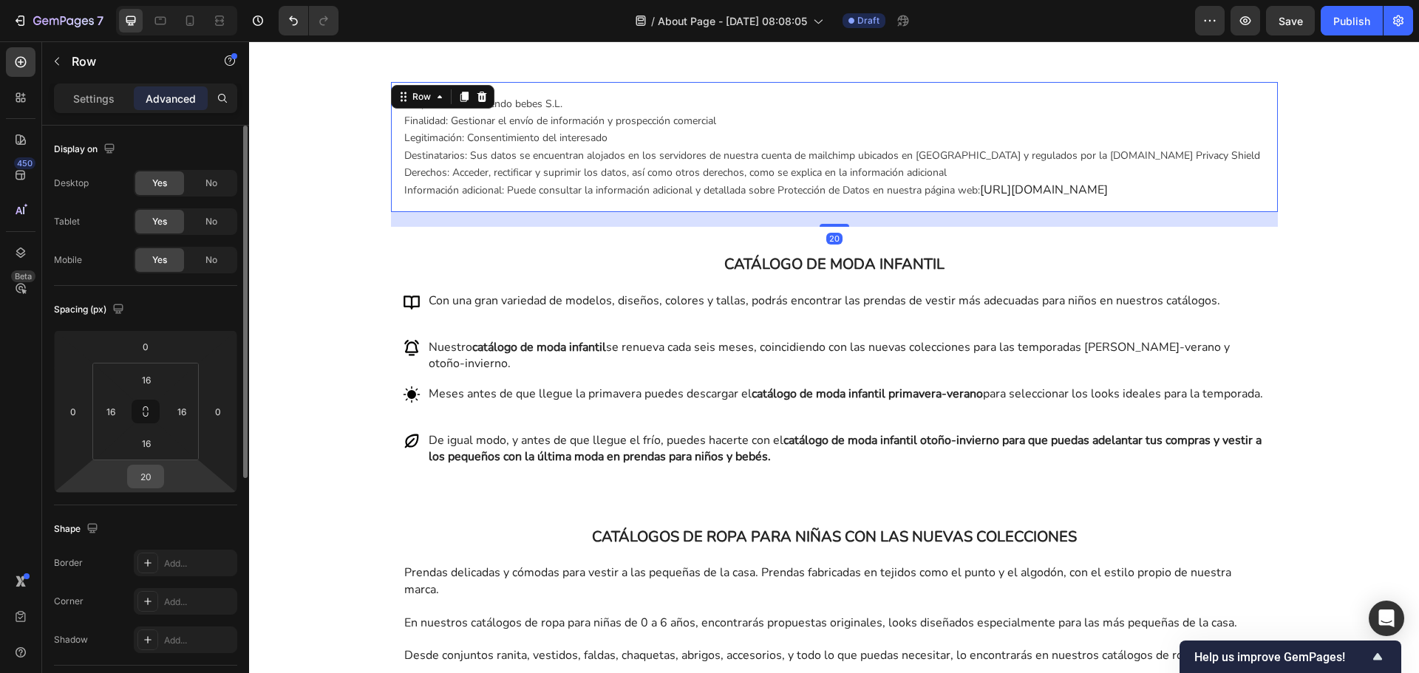
click at [156, 476] on input "20" at bounding box center [146, 477] width 30 height 22
type input "48"
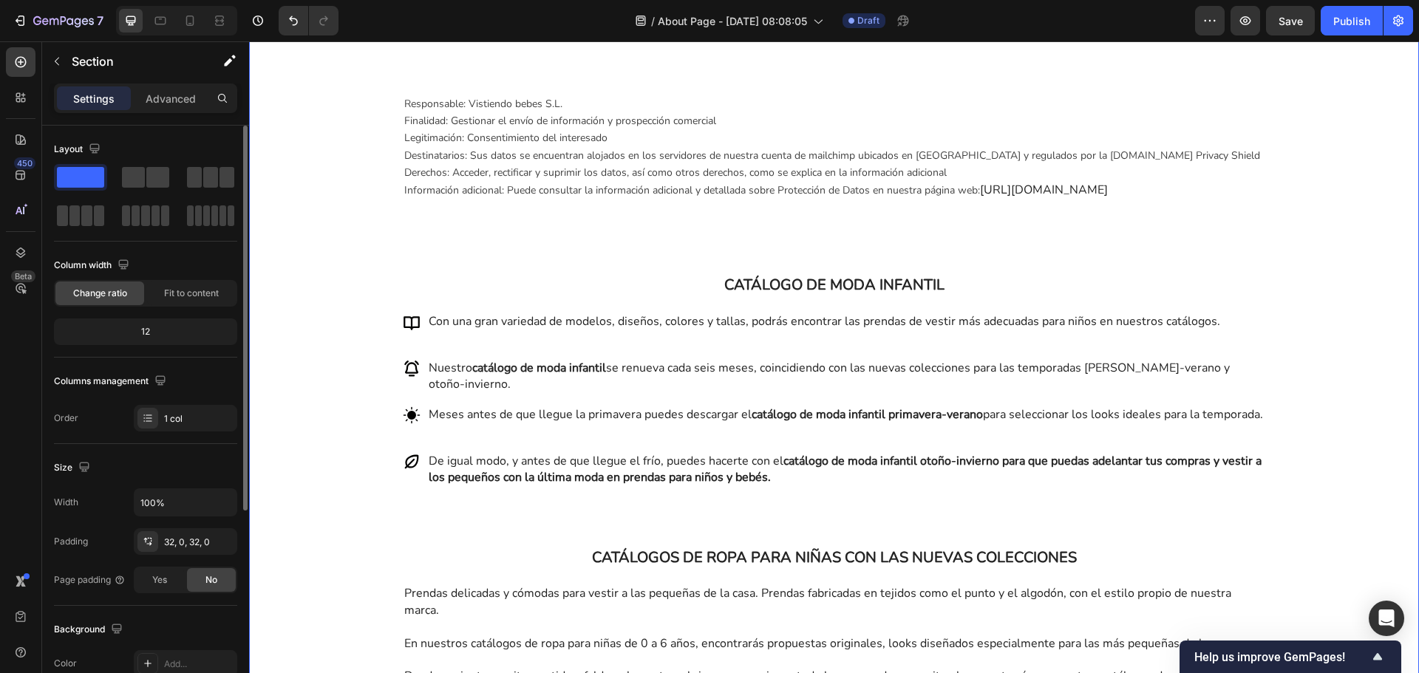
click at [1285, 378] on div "RECIBE NUESTRO CATÁLOGO DE MODA INFANTIL Y SÉ EL PRIMERO EN CONOCER LAS NUEVAS …" at bounding box center [834, 130] width 1170 height 1914
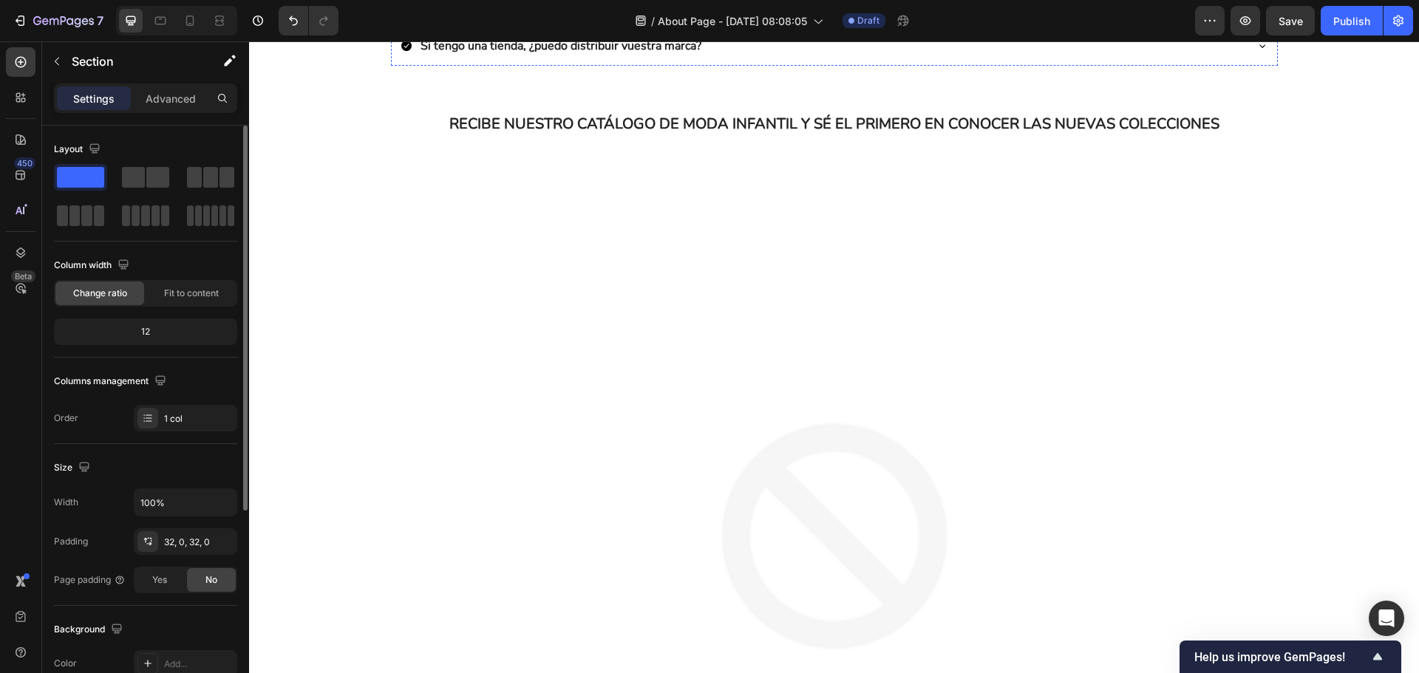
scroll to position [1035, 0]
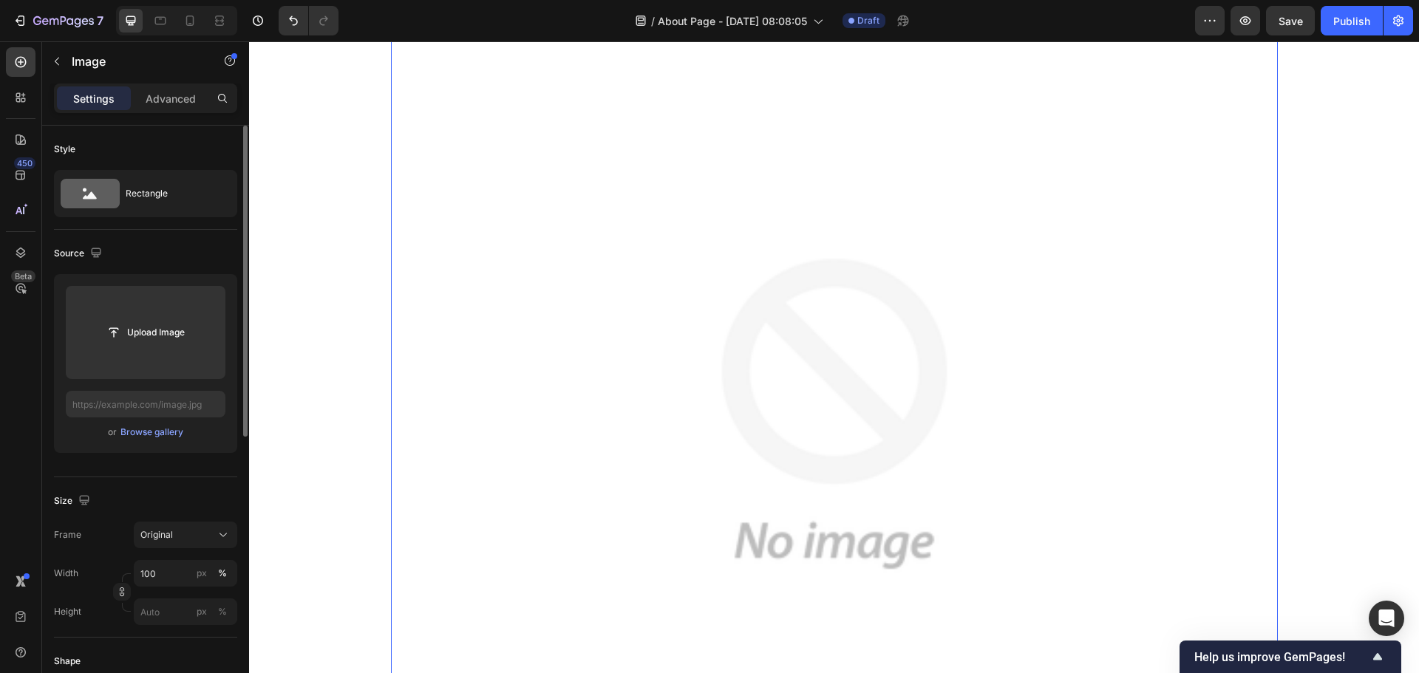
click at [701, 363] on img at bounding box center [834, 413] width 887 height 887
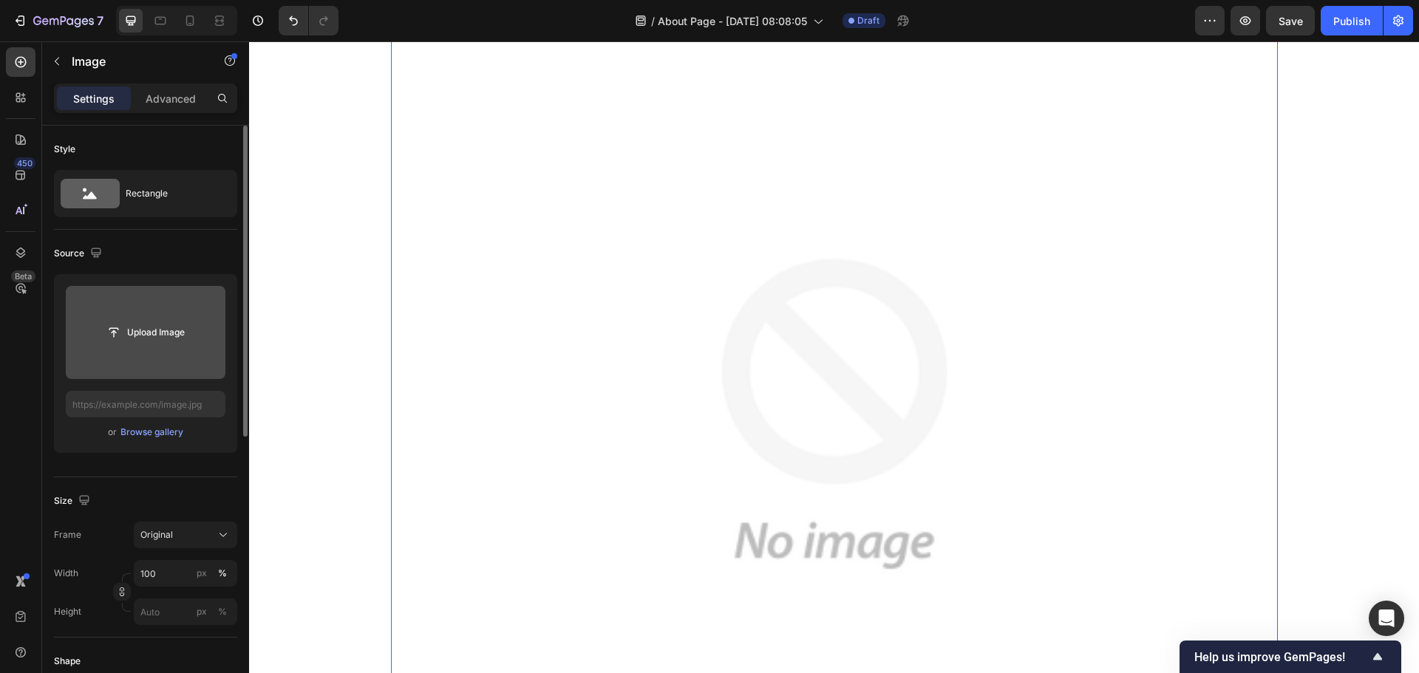
click at [187, 337] on input "file" at bounding box center [146, 332] width 102 height 25
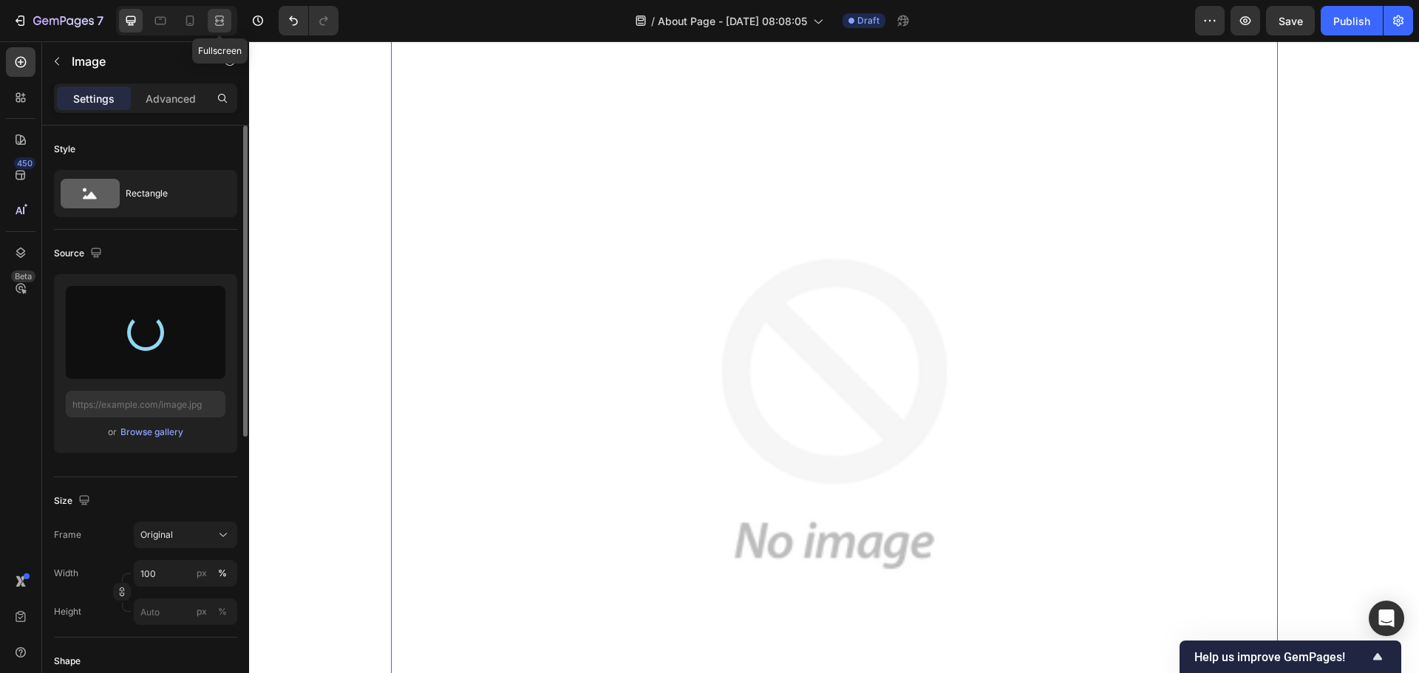
type input "https://cdn.shopify.com/s/files/1/0967/7697/8771/files/gempages_578566936367989…"
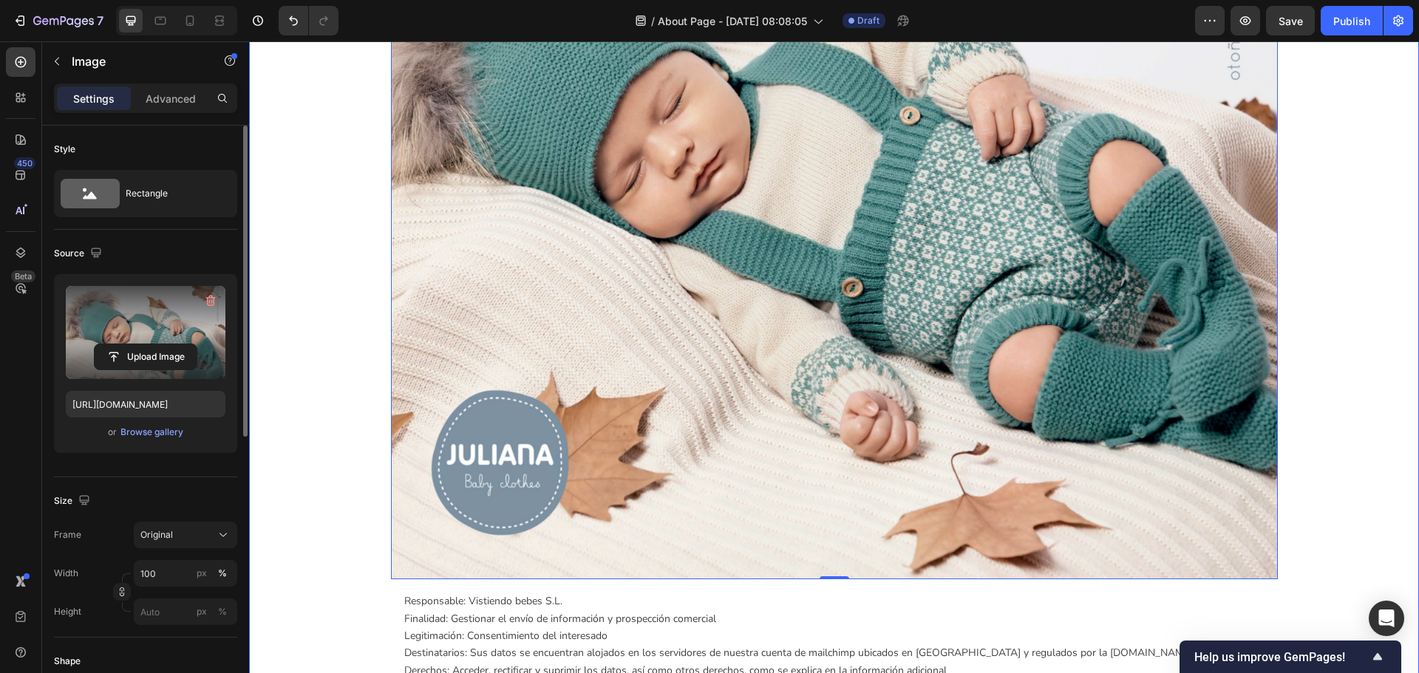
scroll to position [1478, 0]
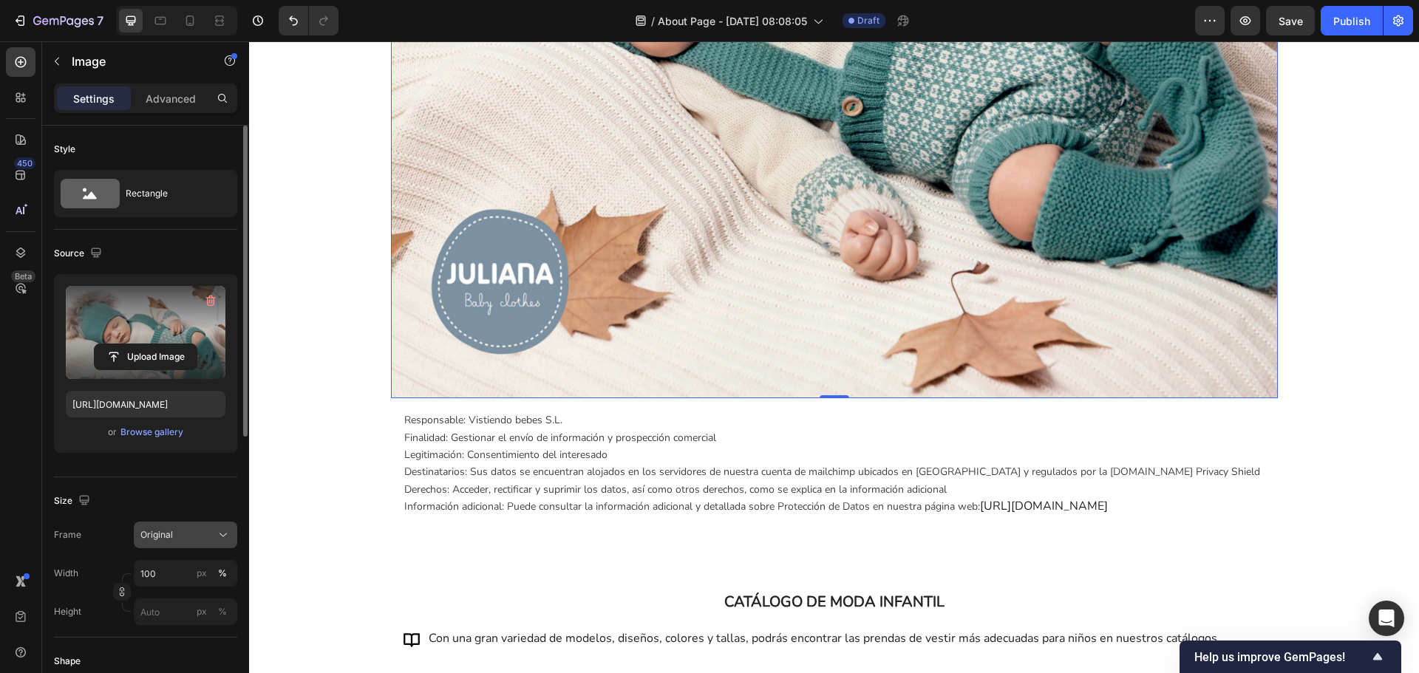
click at [208, 530] on div "Original" at bounding box center [176, 534] width 72 height 13
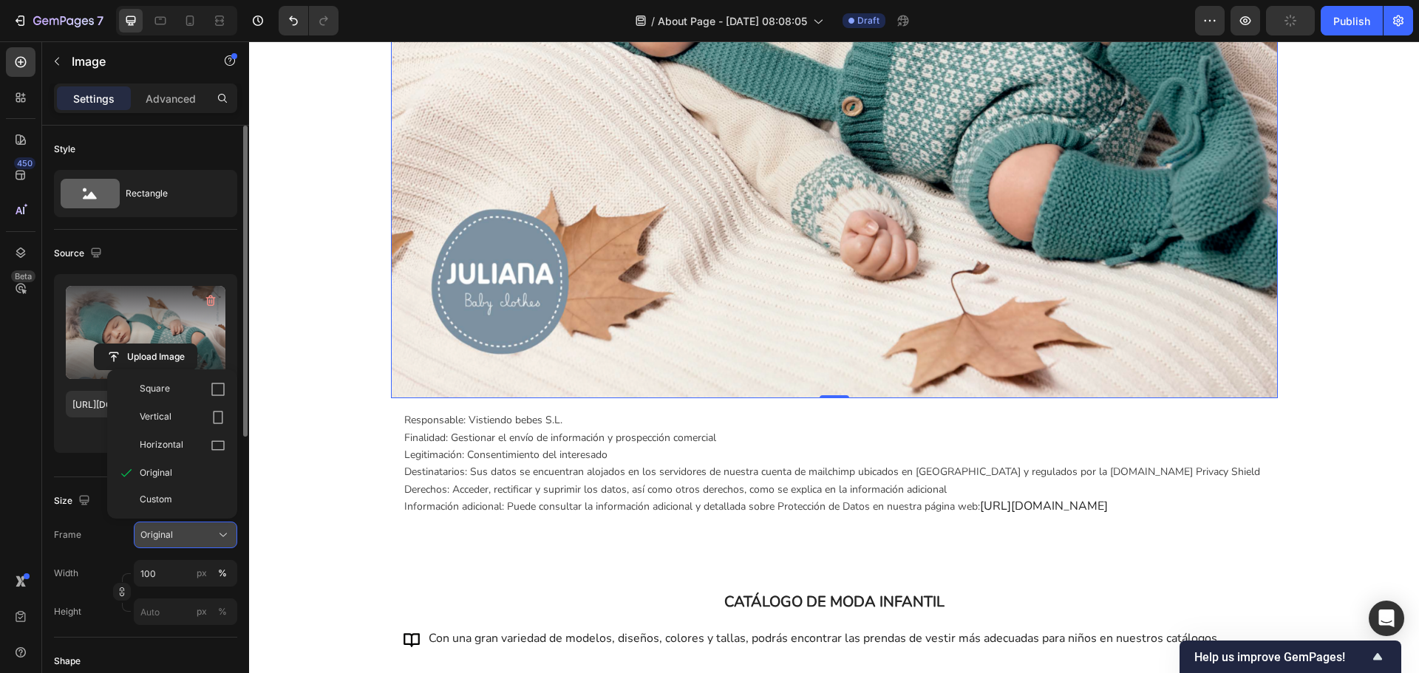
click at [200, 529] on div "Original" at bounding box center [176, 534] width 72 height 13
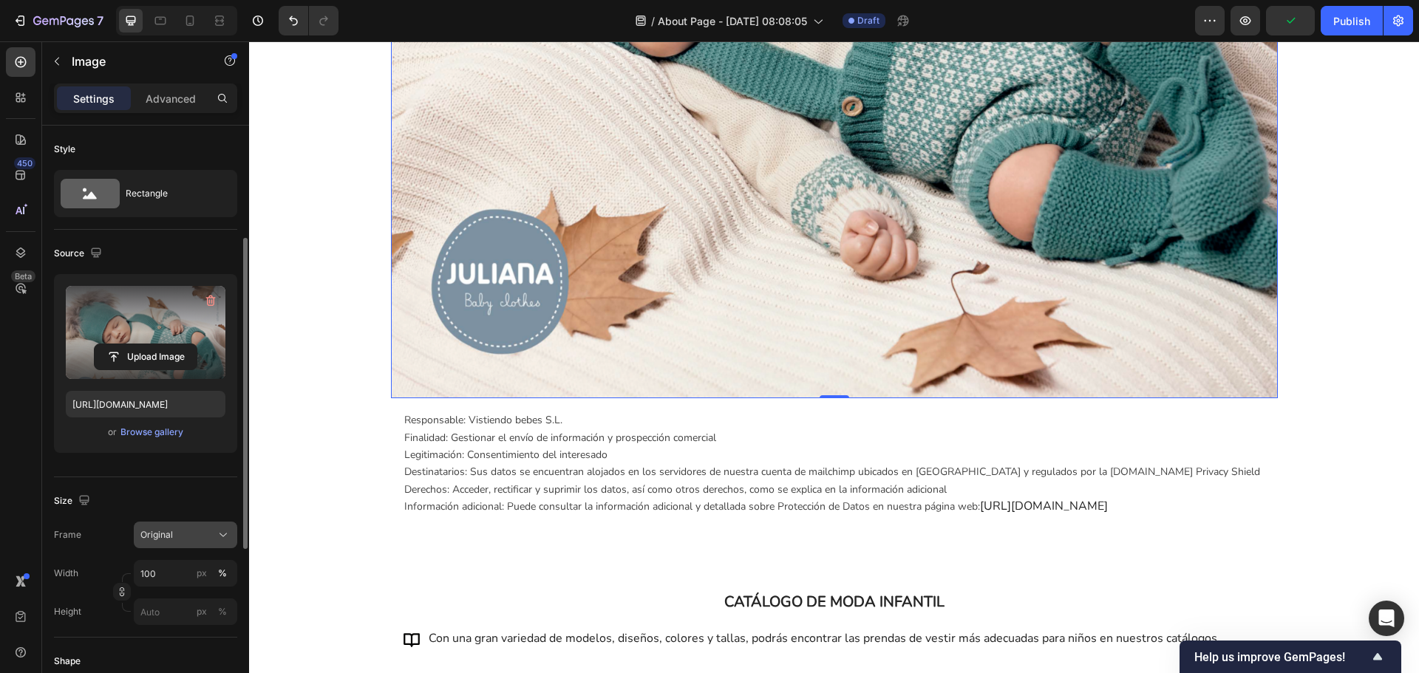
scroll to position [222, 0]
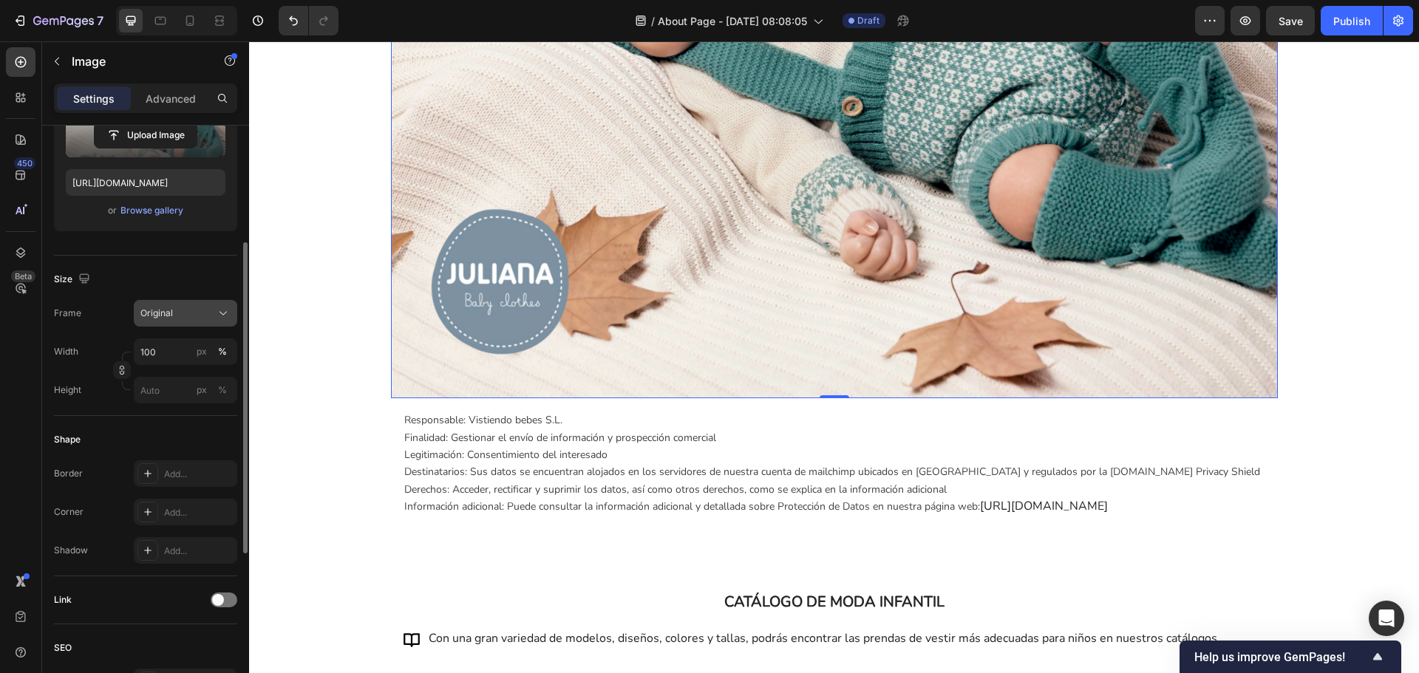
click at [194, 319] on div "Original" at bounding box center [176, 313] width 72 height 13
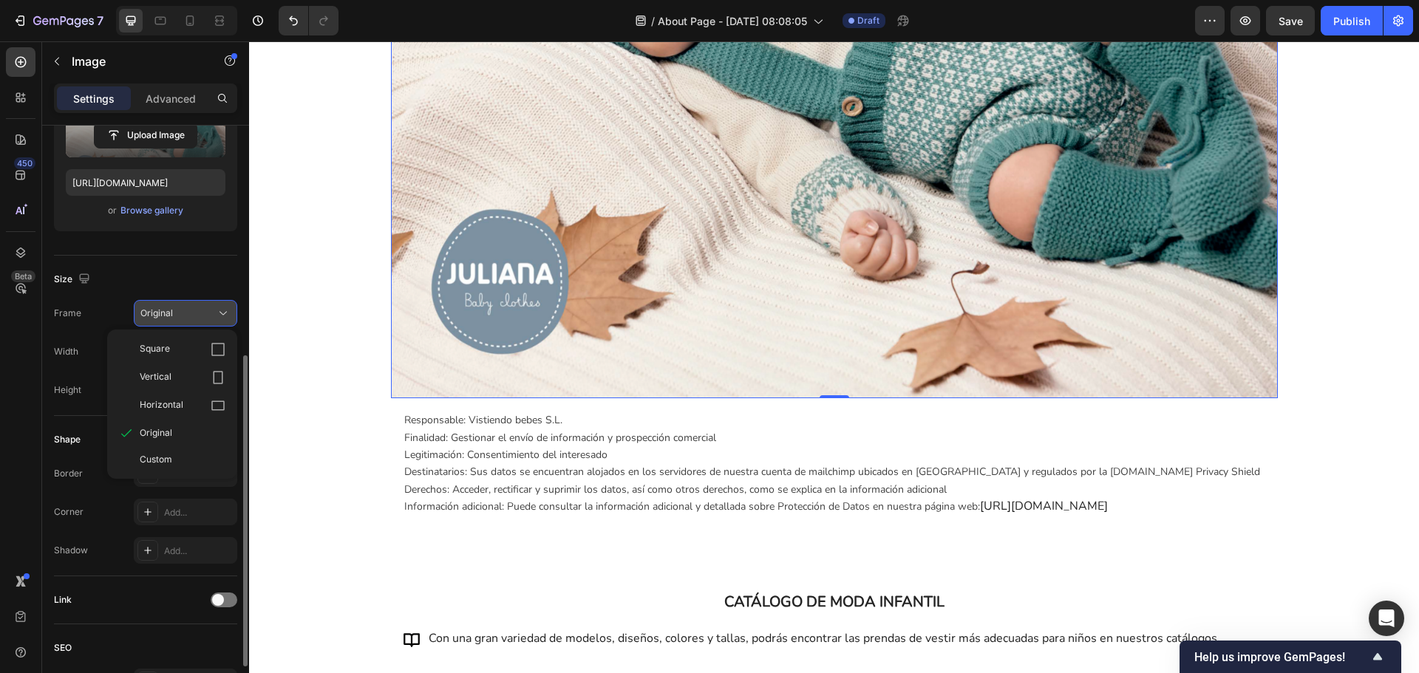
scroll to position [296, 0]
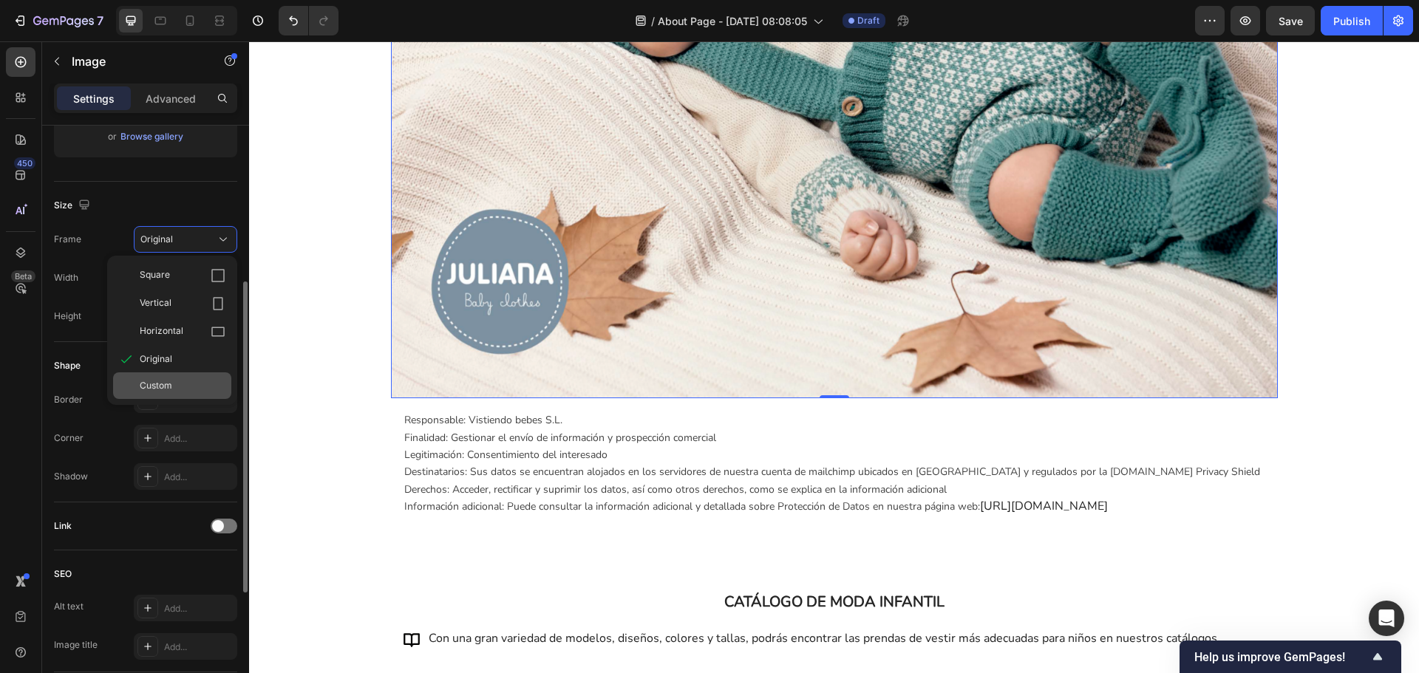
click at [191, 390] on div "Custom" at bounding box center [183, 385] width 86 height 13
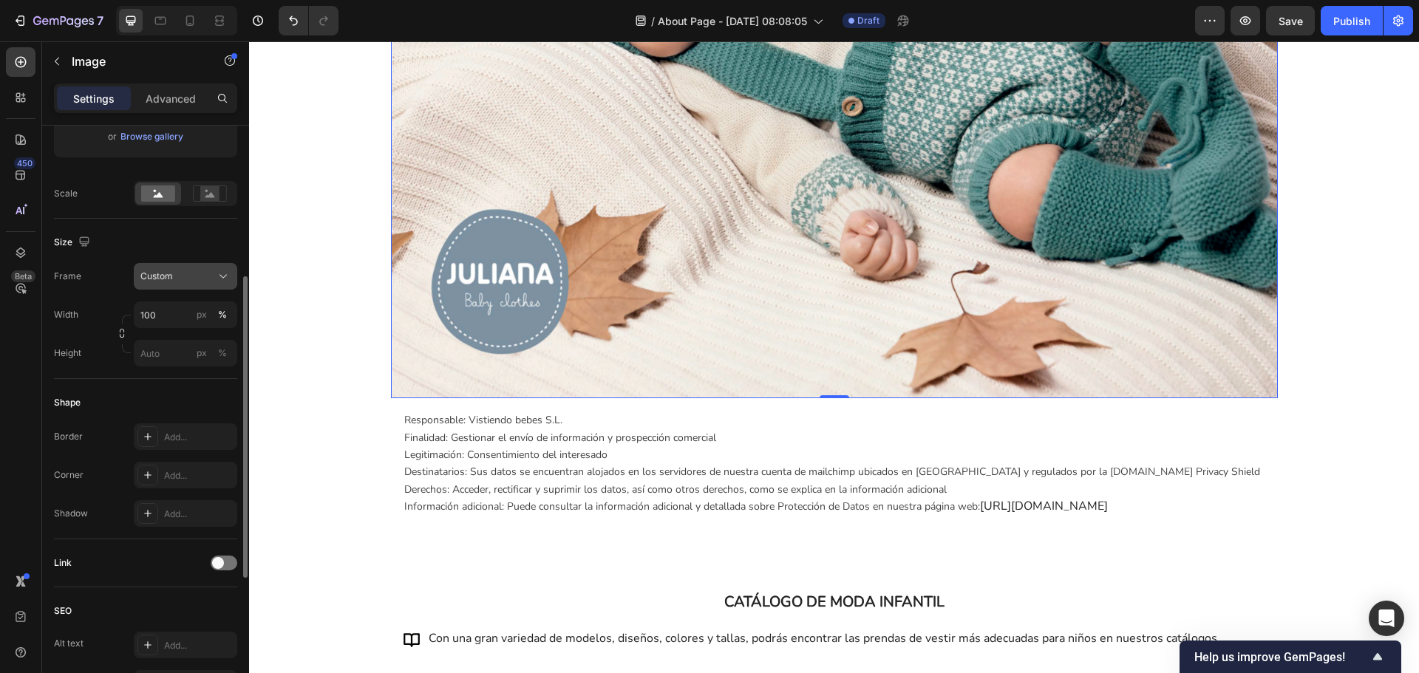
click at [205, 276] on div "Custom" at bounding box center [176, 276] width 72 height 13
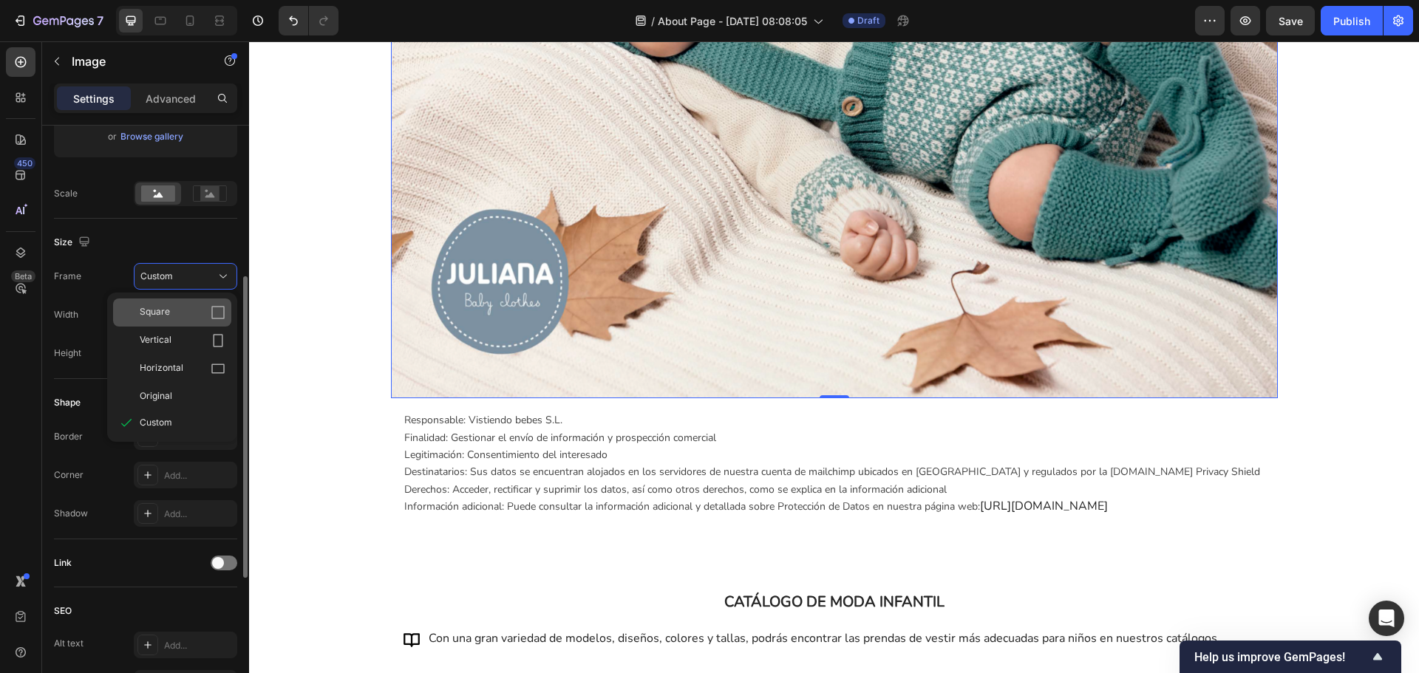
click at [202, 305] on div "Square" at bounding box center [183, 312] width 86 height 15
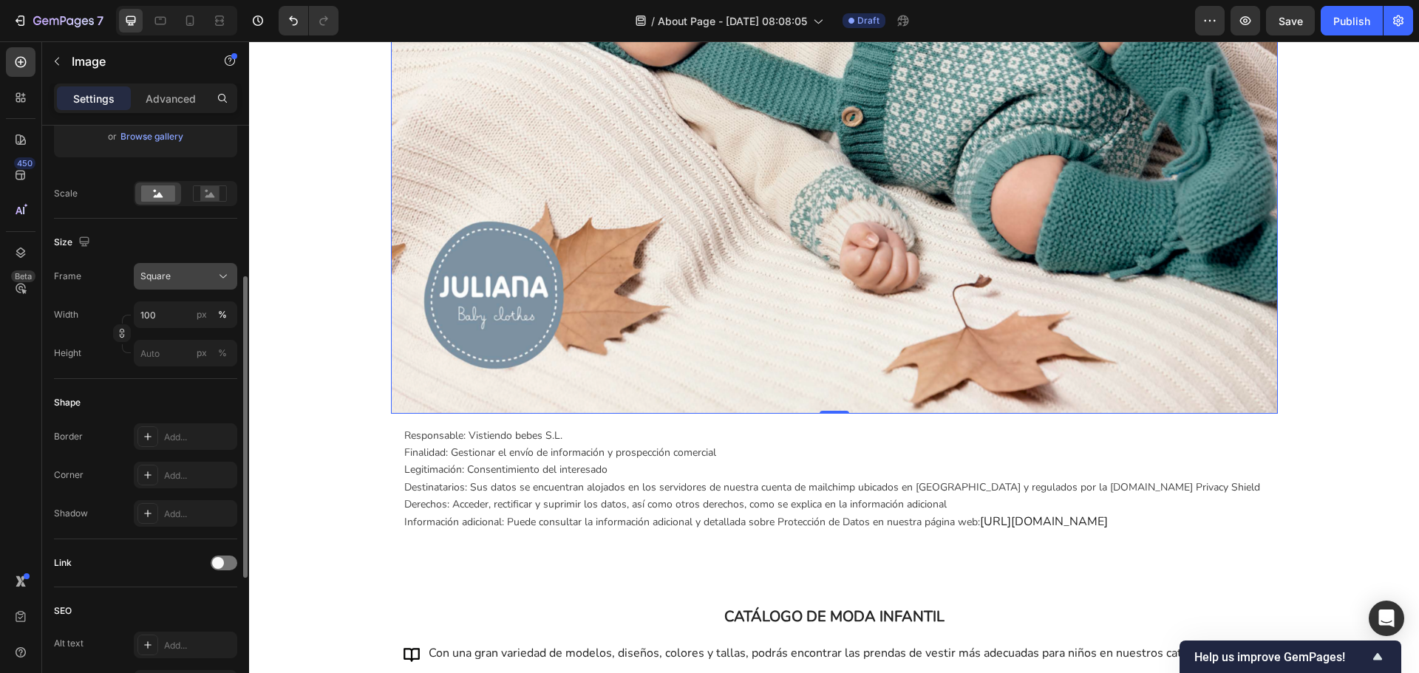
click at [210, 282] on div "Square" at bounding box center [176, 276] width 72 height 13
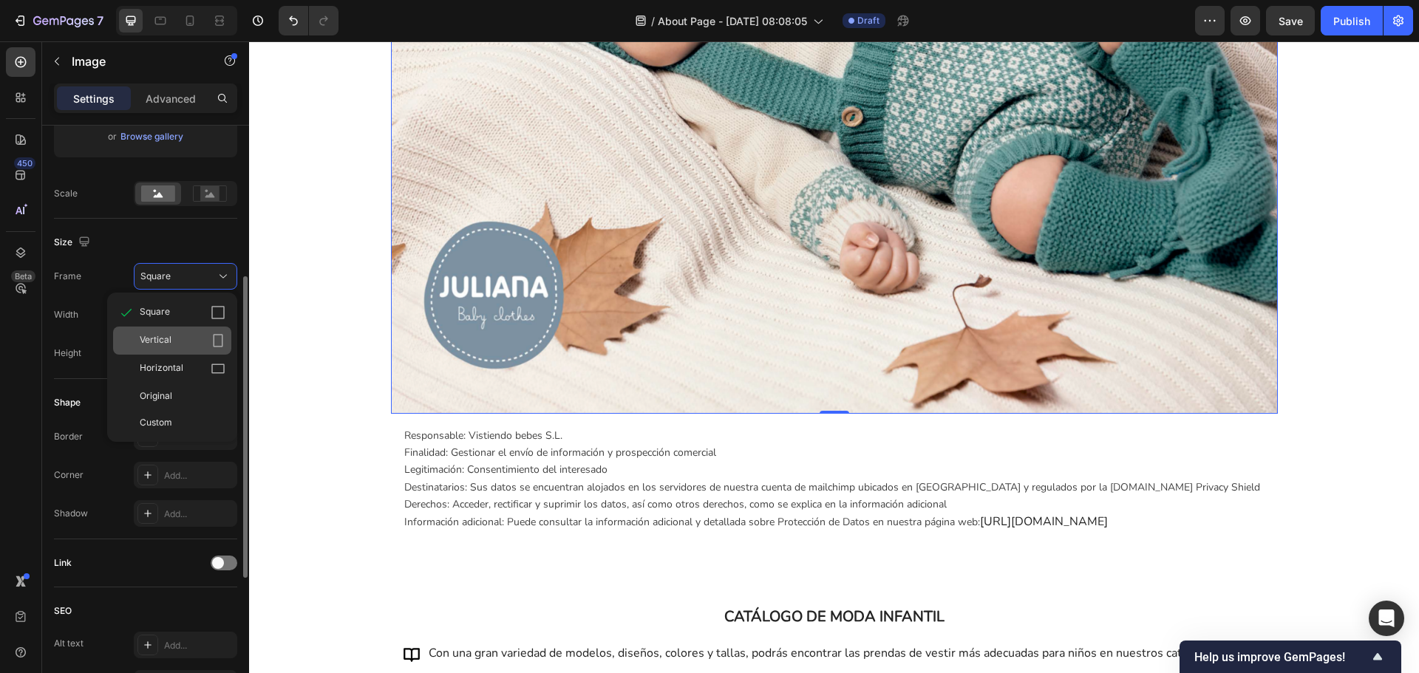
click at [207, 335] on div "Vertical" at bounding box center [183, 340] width 86 height 15
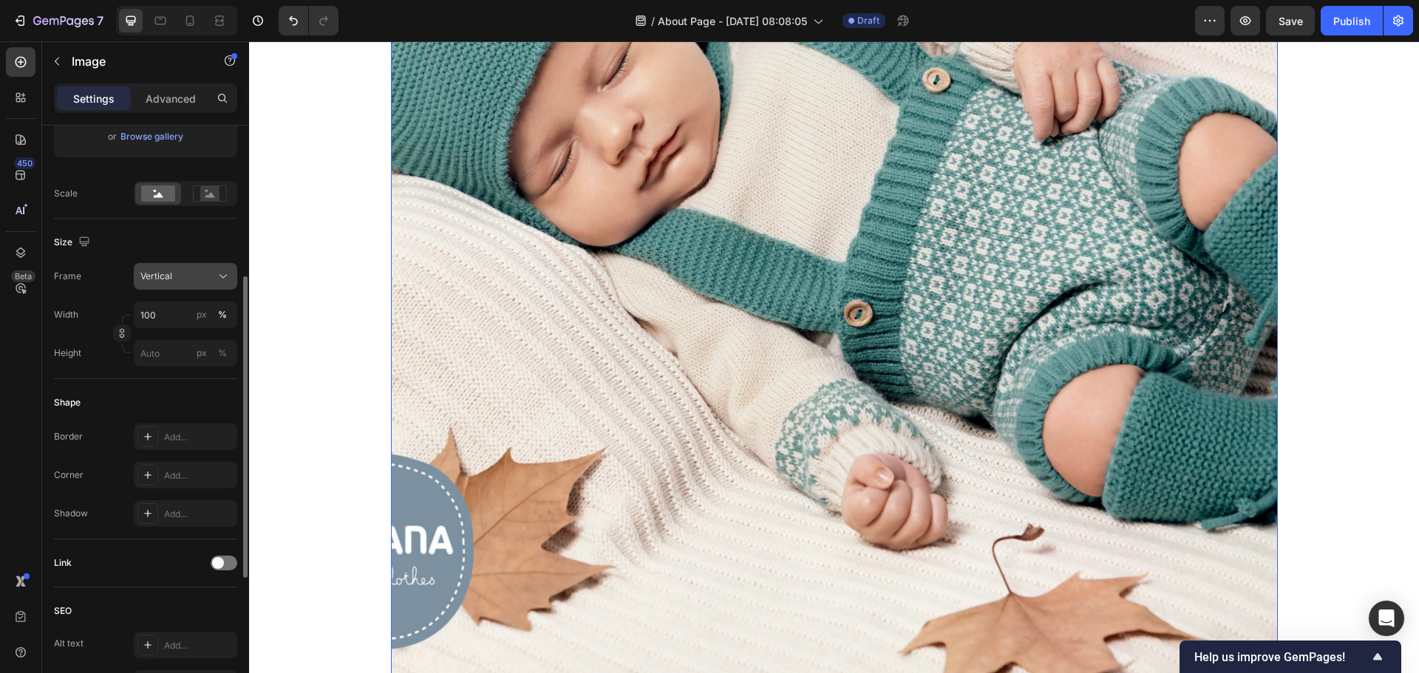
click at [207, 279] on div "Vertical" at bounding box center [176, 276] width 72 height 13
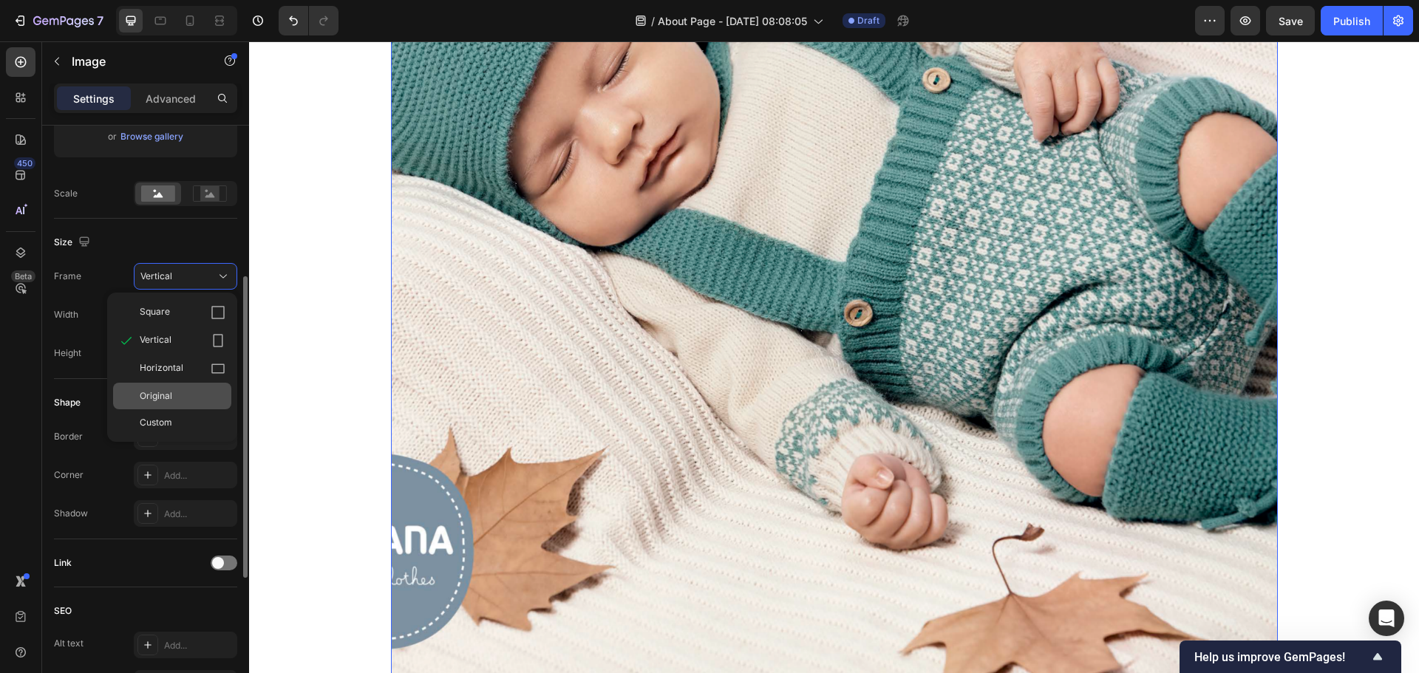
click at [188, 391] on div "Original" at bounding box center [183, 396] width 86 height 13
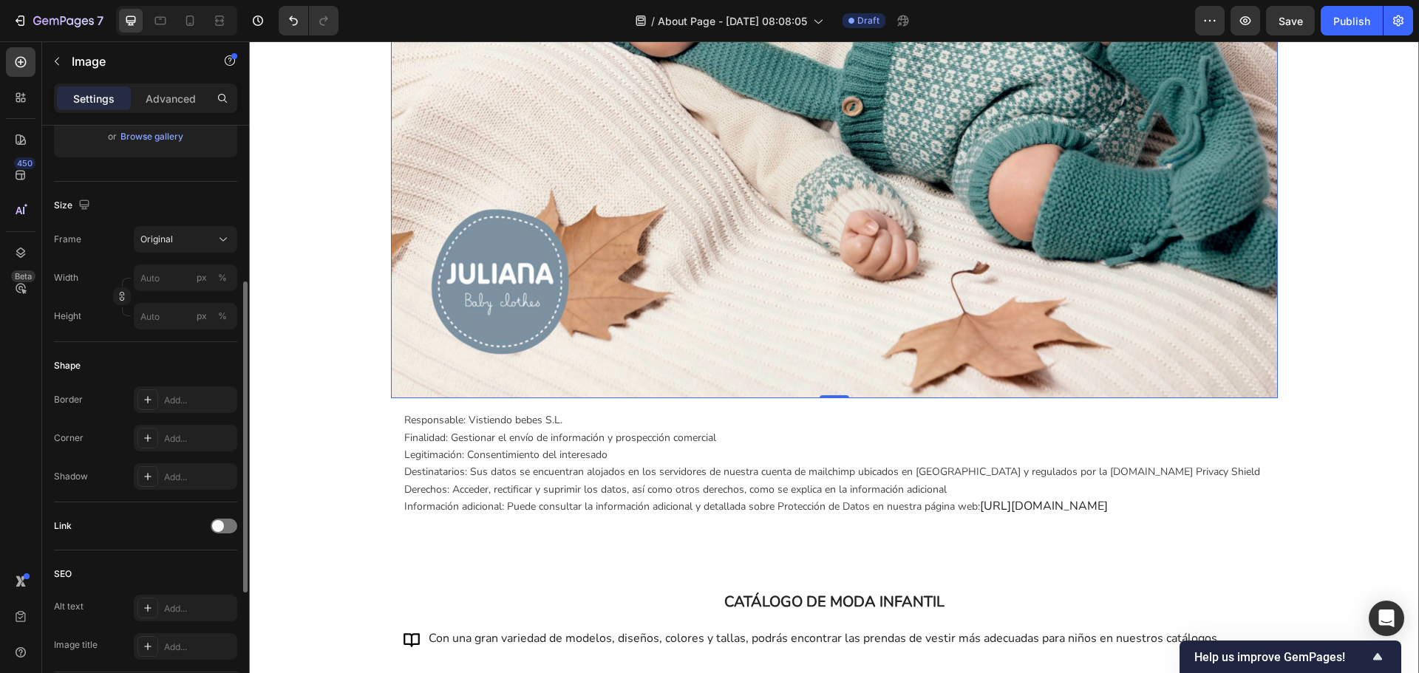
click at [313, 589] on div "RECIBE NUESTRO CATÁLOGO DE MODA INFANTIL Y SÉ EL PRIMERO EN CONOCER LAS NUEVAS …" at bounding box center [834, 454] width 1170 height 1898
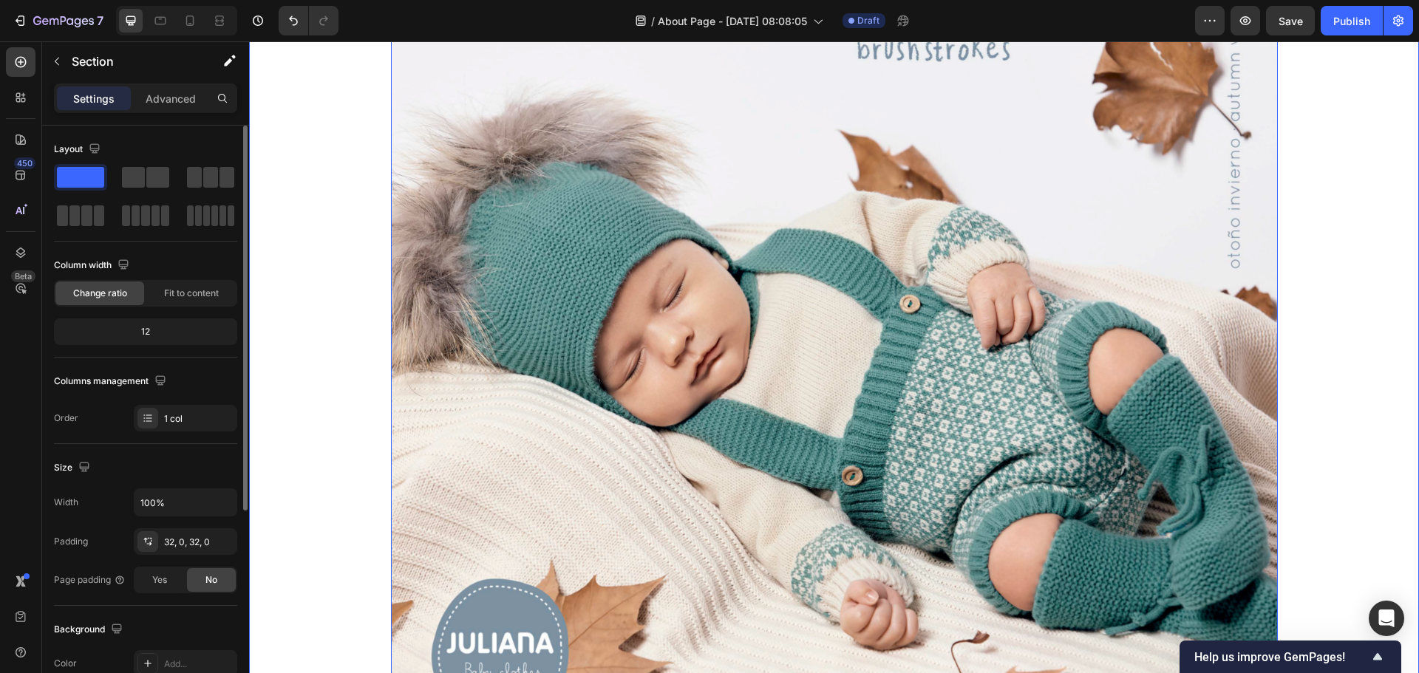
scroll to position [1404, 0]
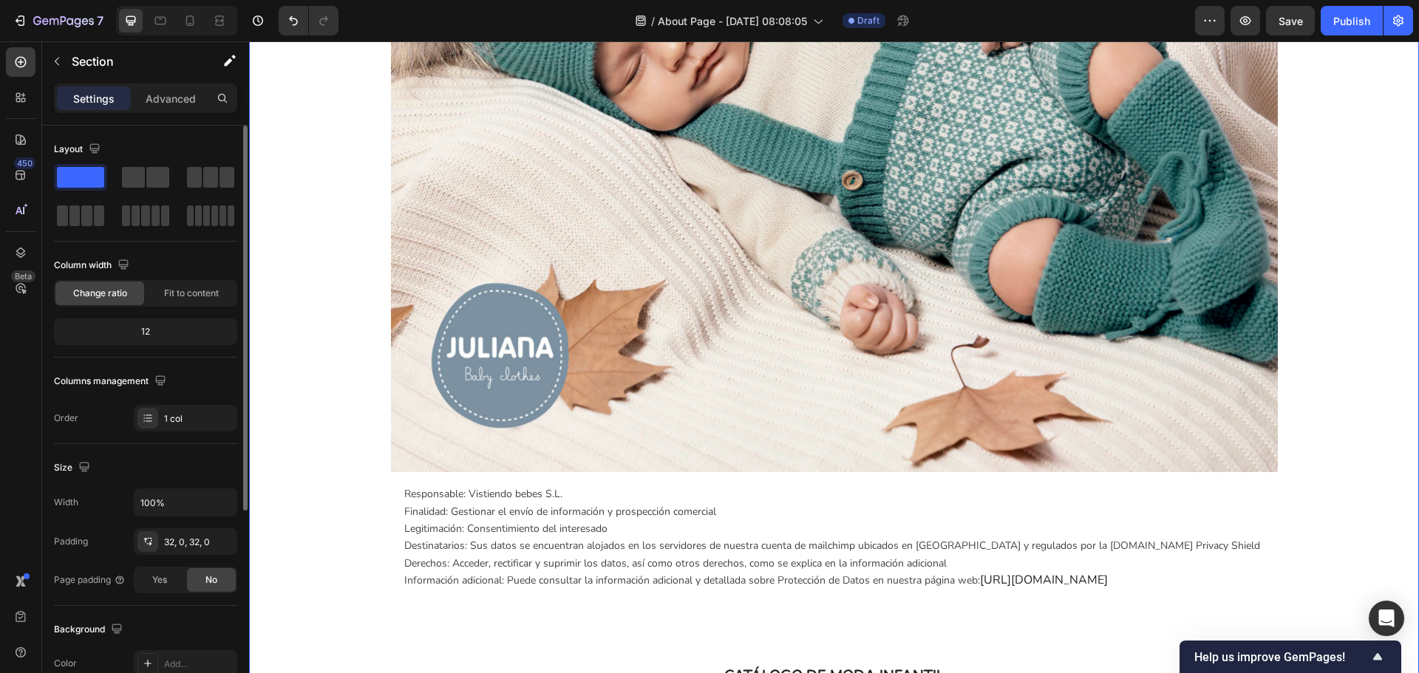
click at [1302, 290] on div "RECIBE NUESTRO CATÁLOGO DE MODA INFANTIL Y SÉ EL PRIMERO EN CONOCER LAS NUEVAS …" at bounding box center [834, 528] width 1170 height 1898
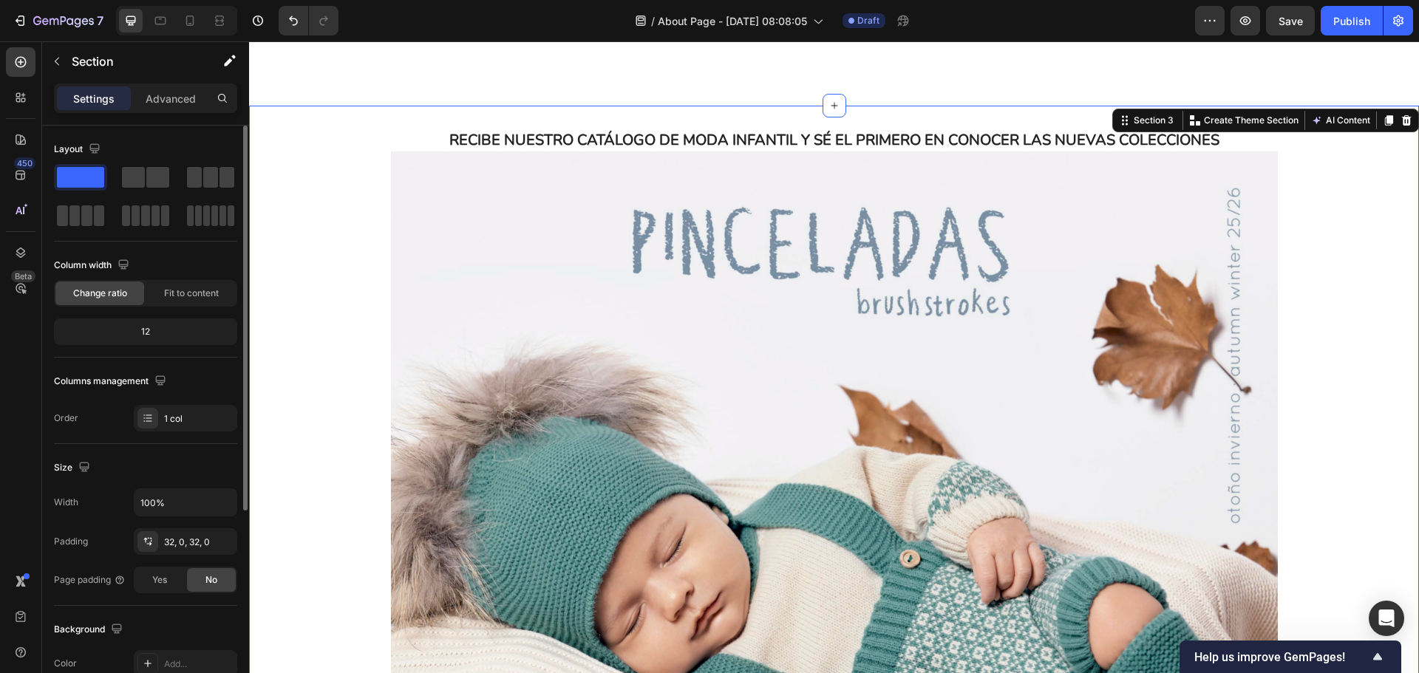
scroll to position [813, 0]
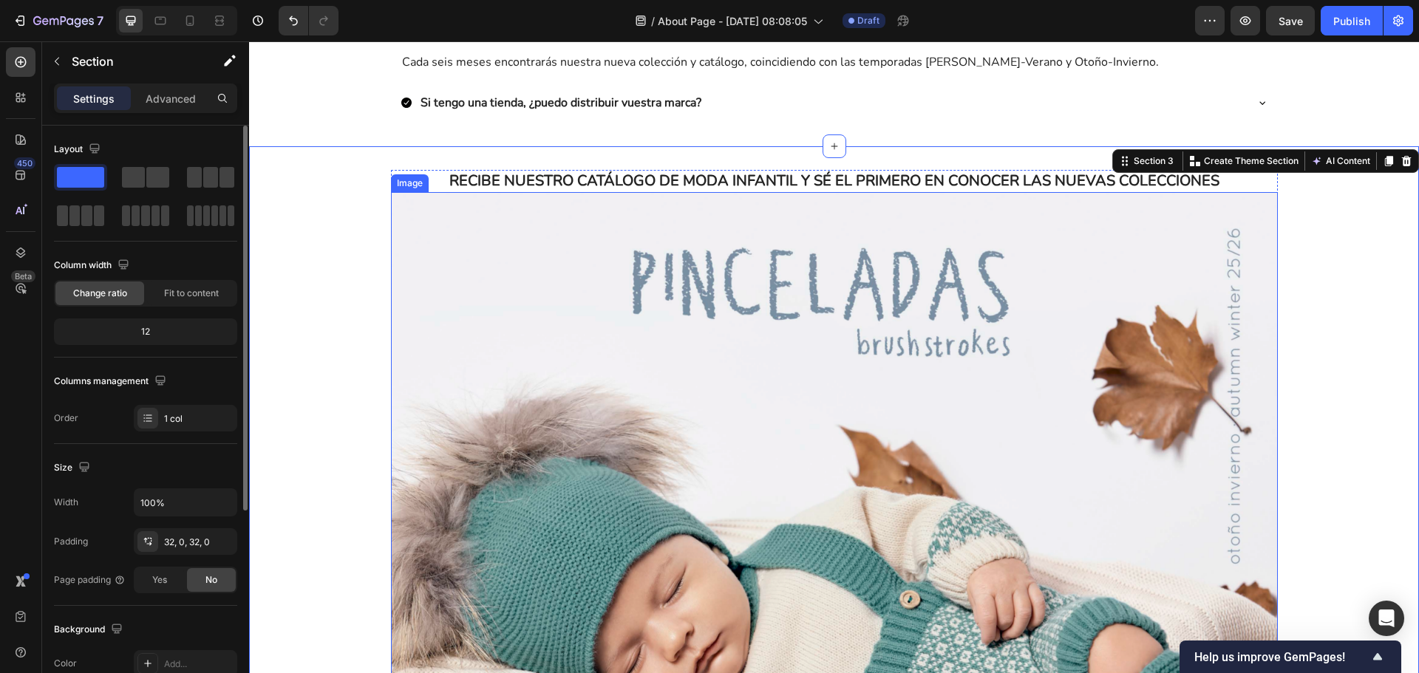
click at [1150, 319] on img at bounding box center [834, 627] width 887 height 871
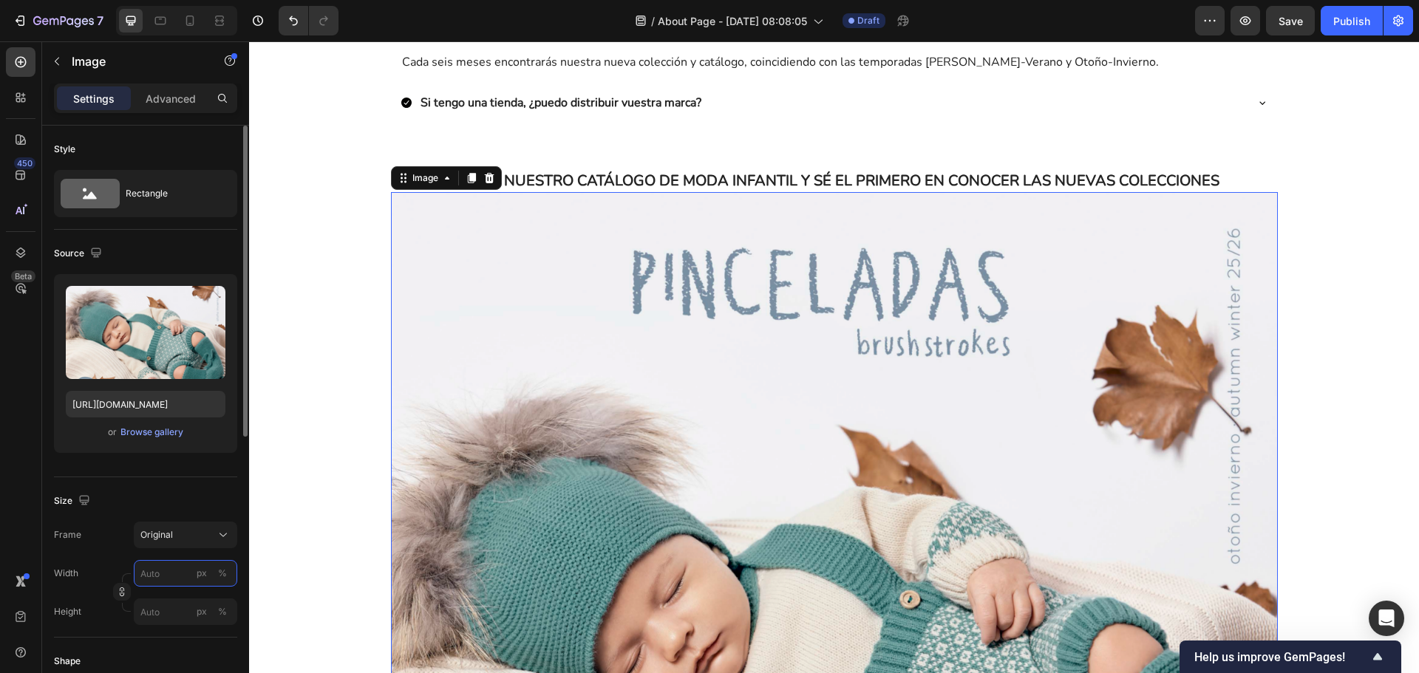
click at [191, 568] on input "px %" at bounding box center [185, 573] width 103 height 27
click at [196, 542] on button "Original" at bounding box center [185, 535] width 103 height 27
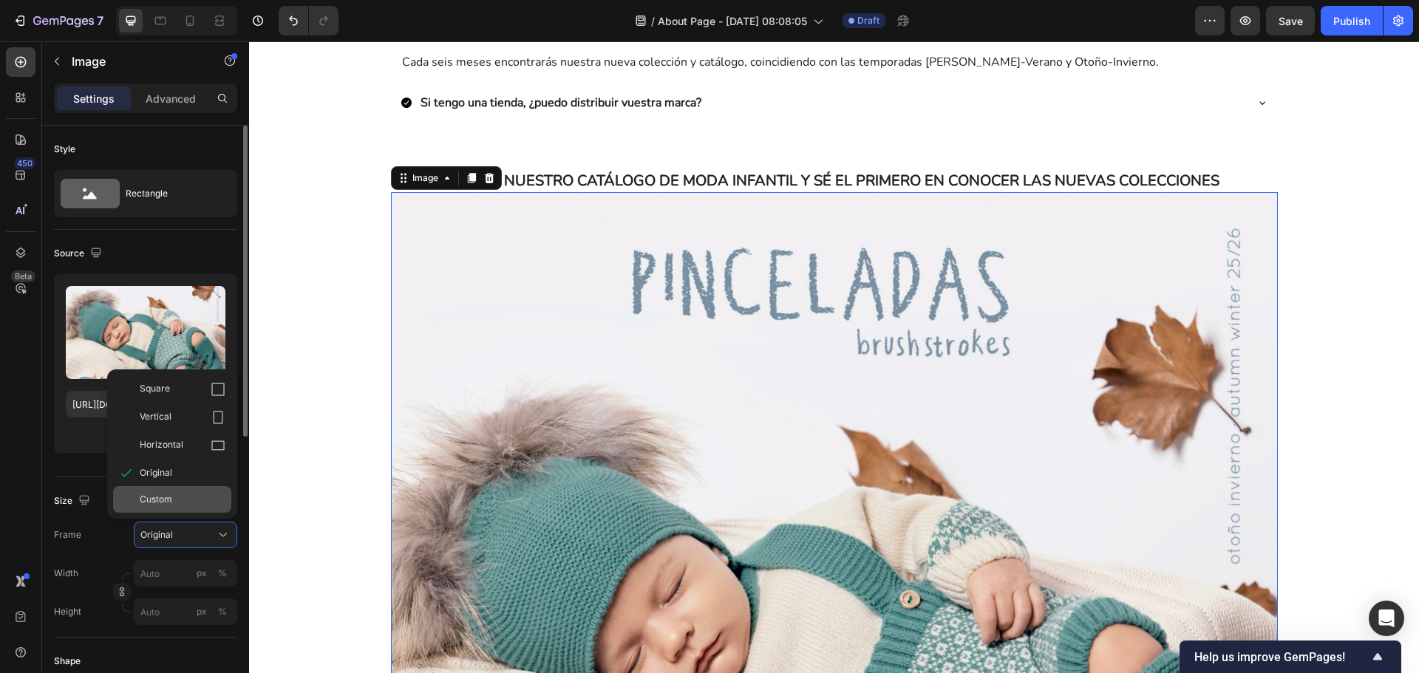
click at [190, 500] on div "Custom" at bounding box center [183, 499] width 86 height 13
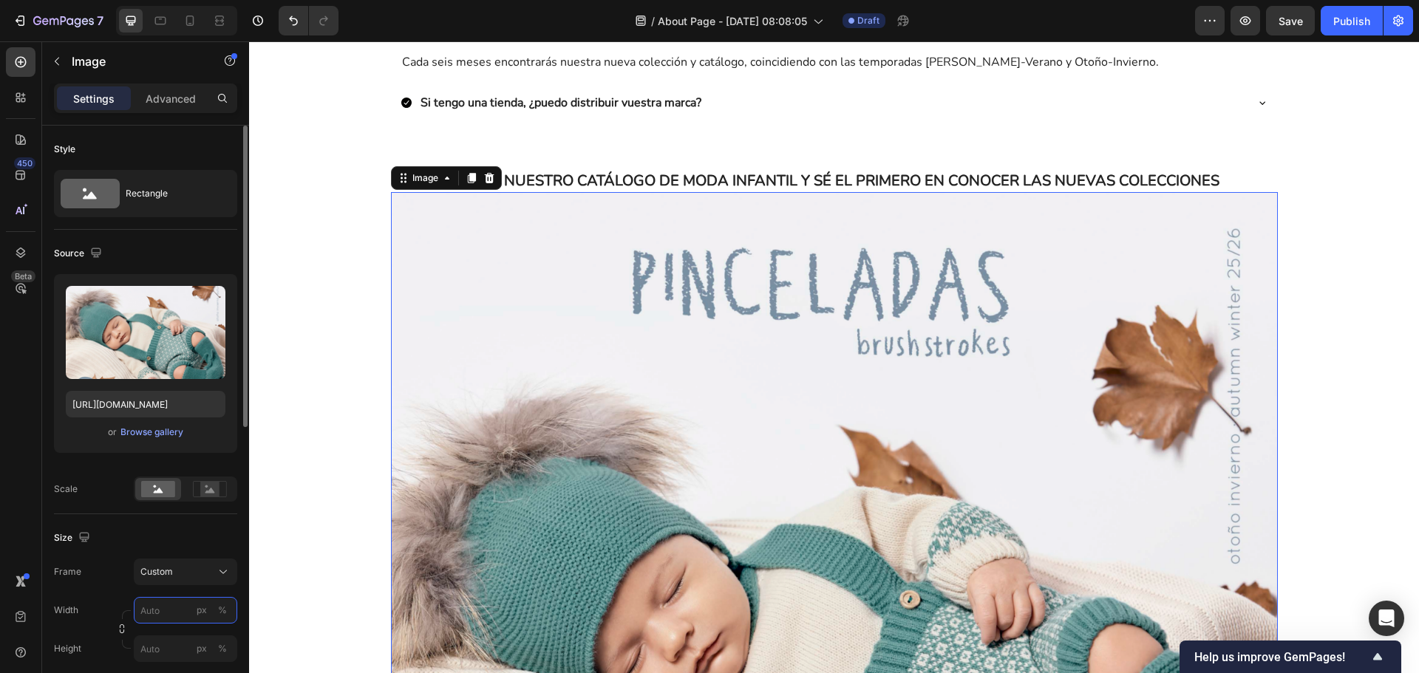
scroll to position [148, 0]
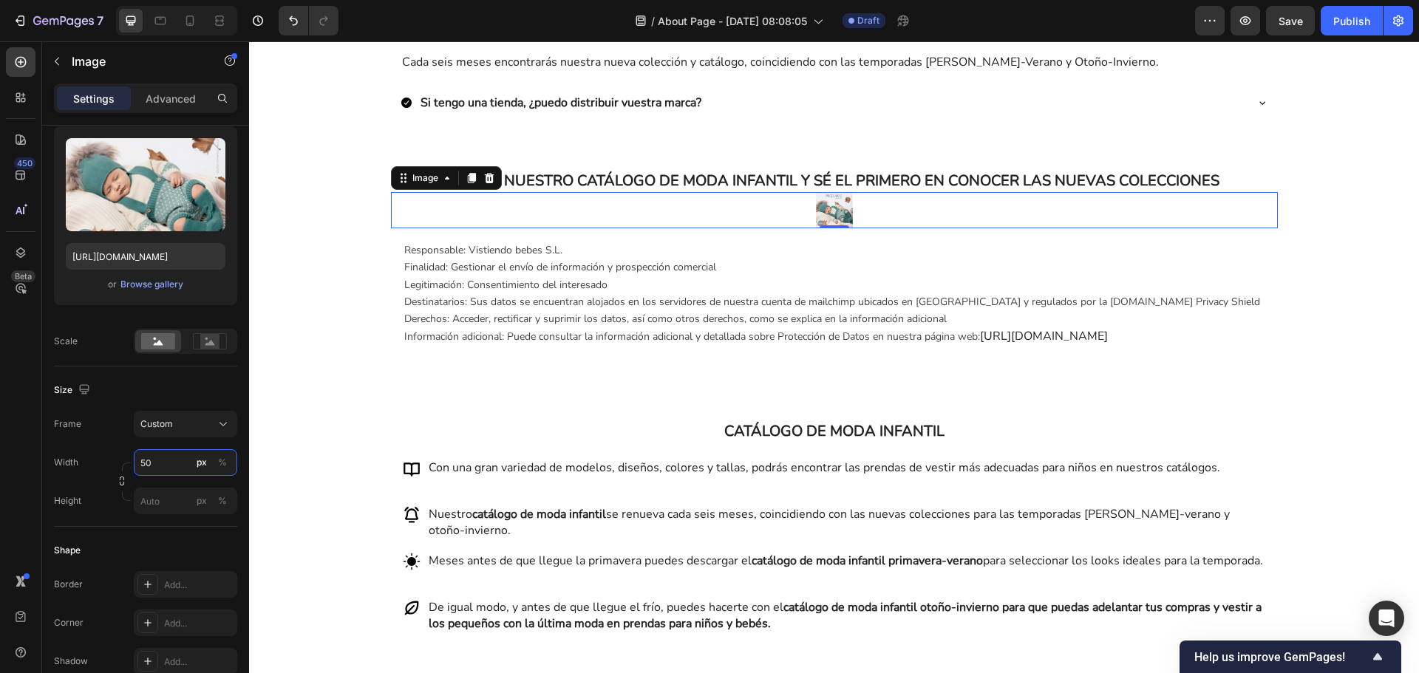
type input "5"
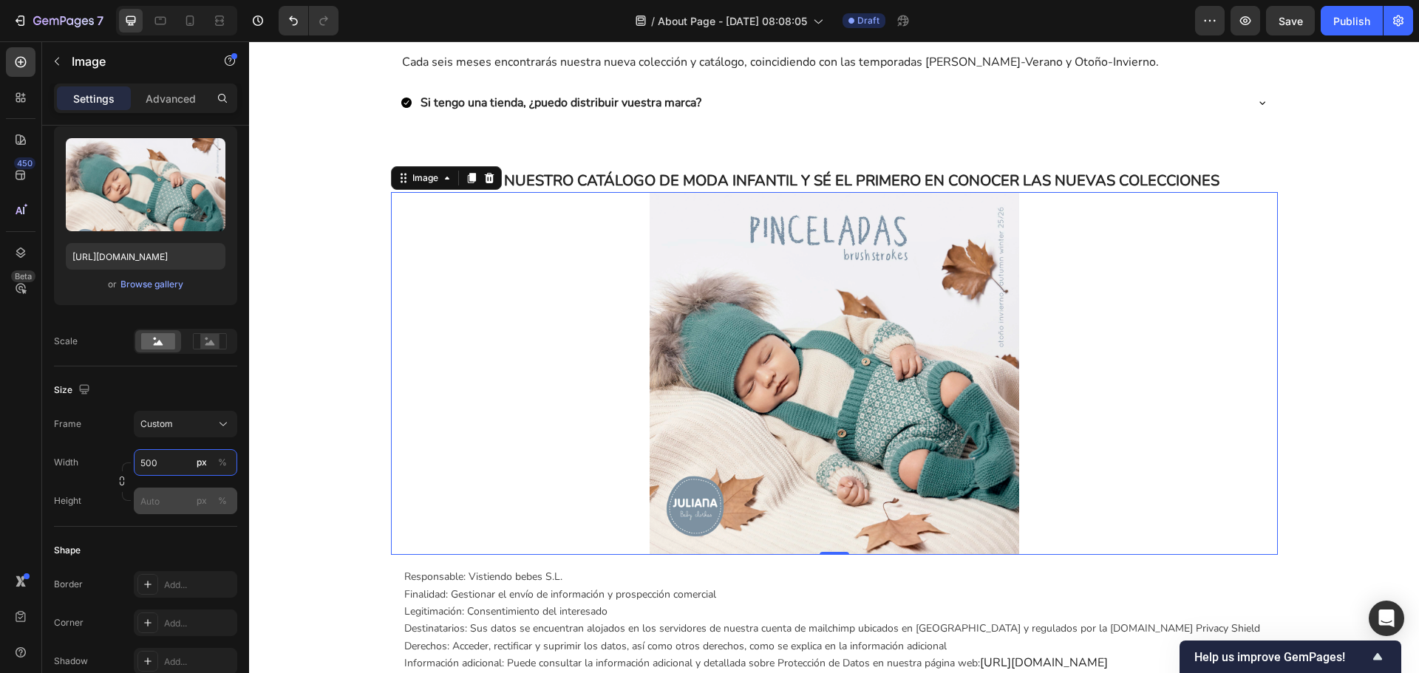
type input "500"
click at [143, 501] on input "px %" at bounding box center [185, 501] width 103 height 27
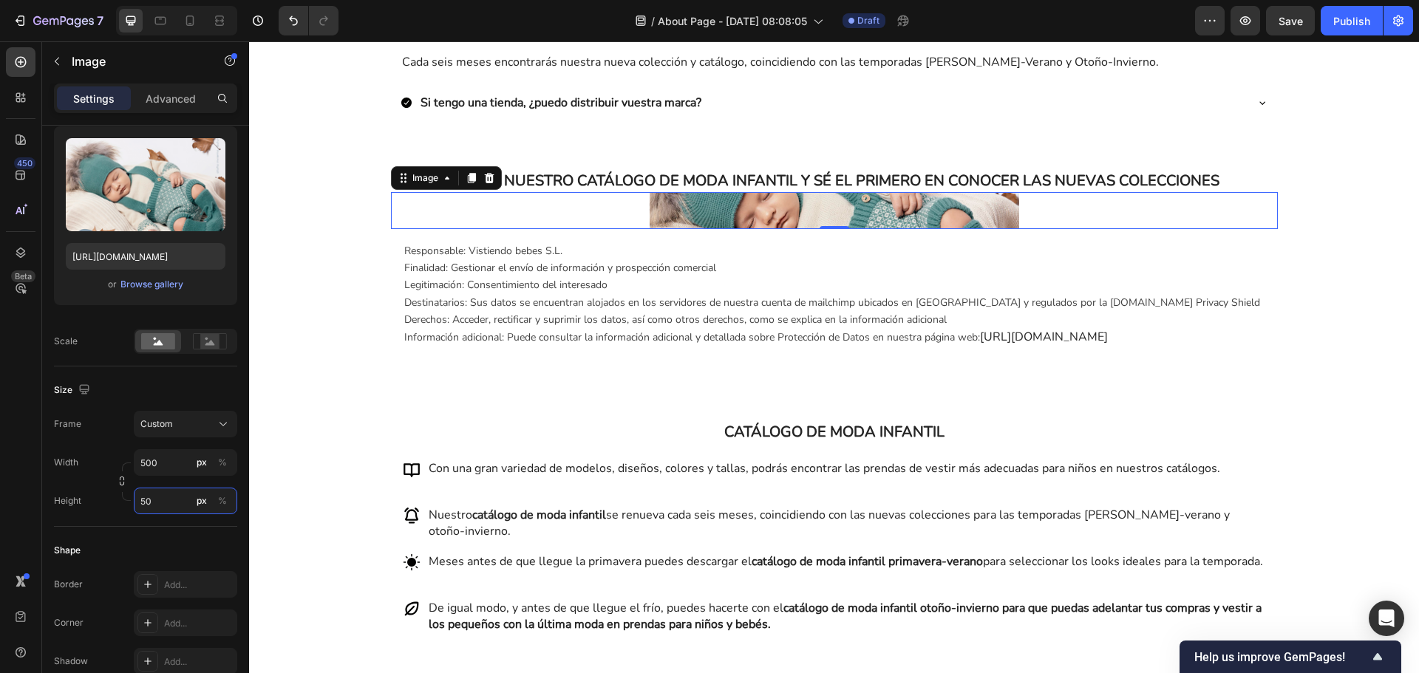
type input "500"
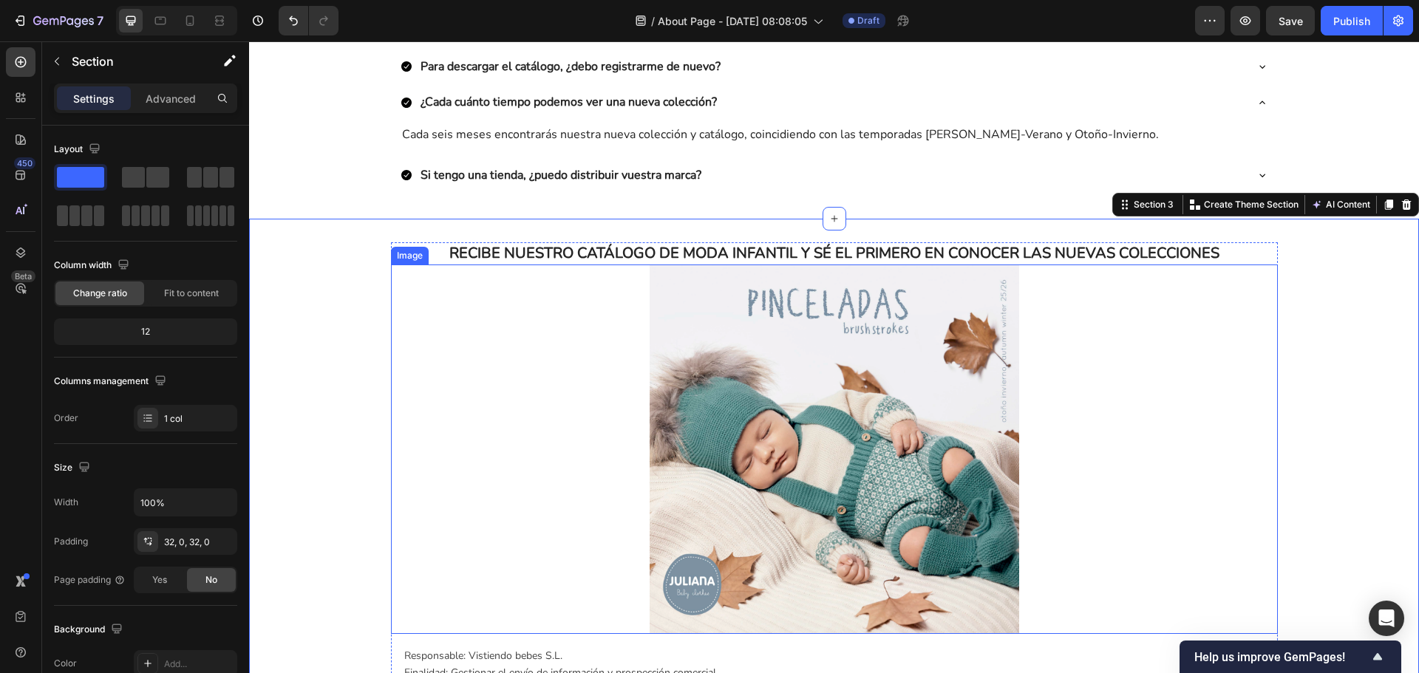
scroll to position [813, 0]
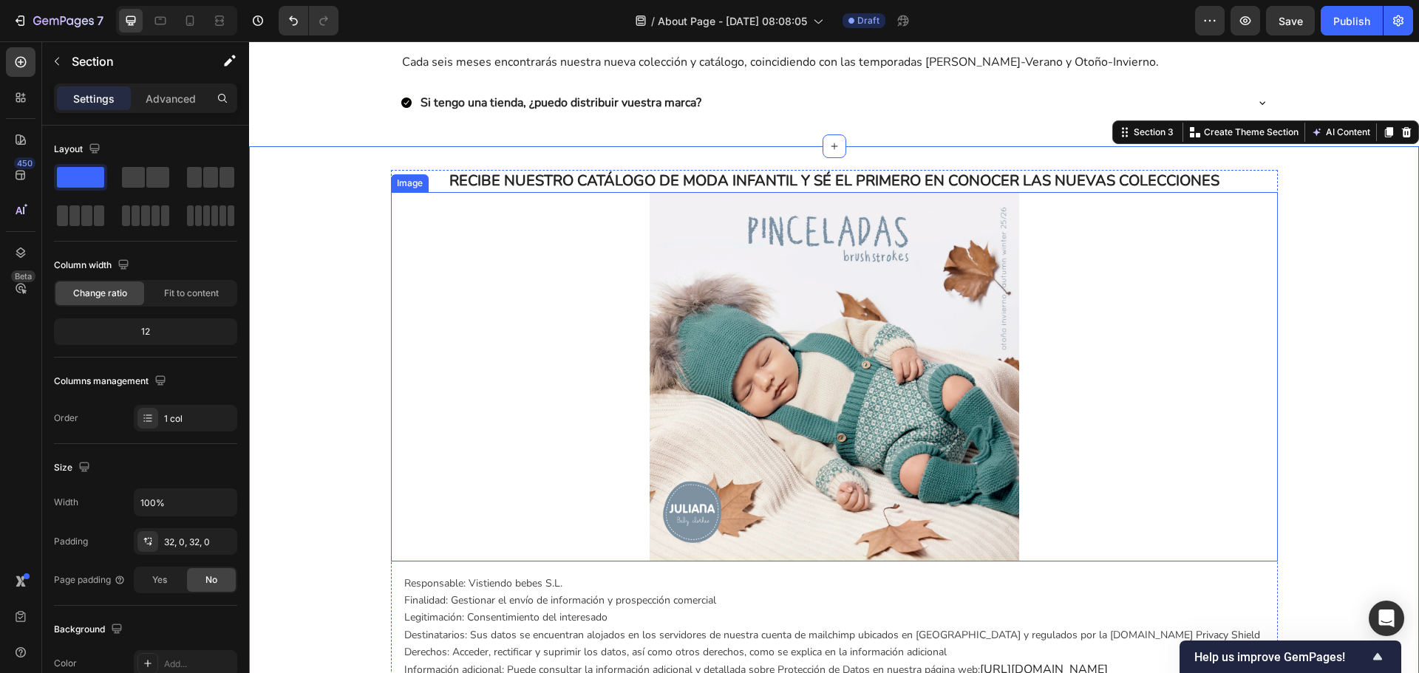
click at [682, 370] on img at bounding box center [835, 377] width 370 height 370
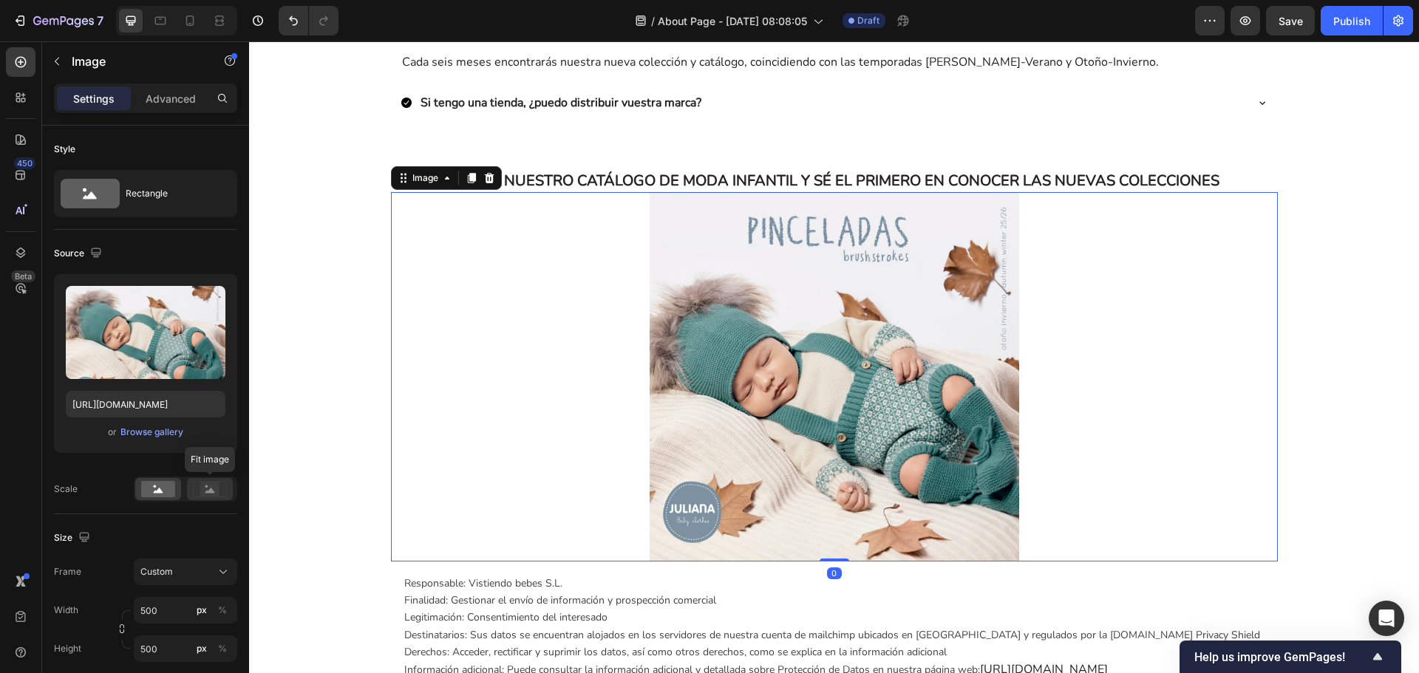
click at [220, 494] on icon at bounding box center [210, 489] width 34 height 16
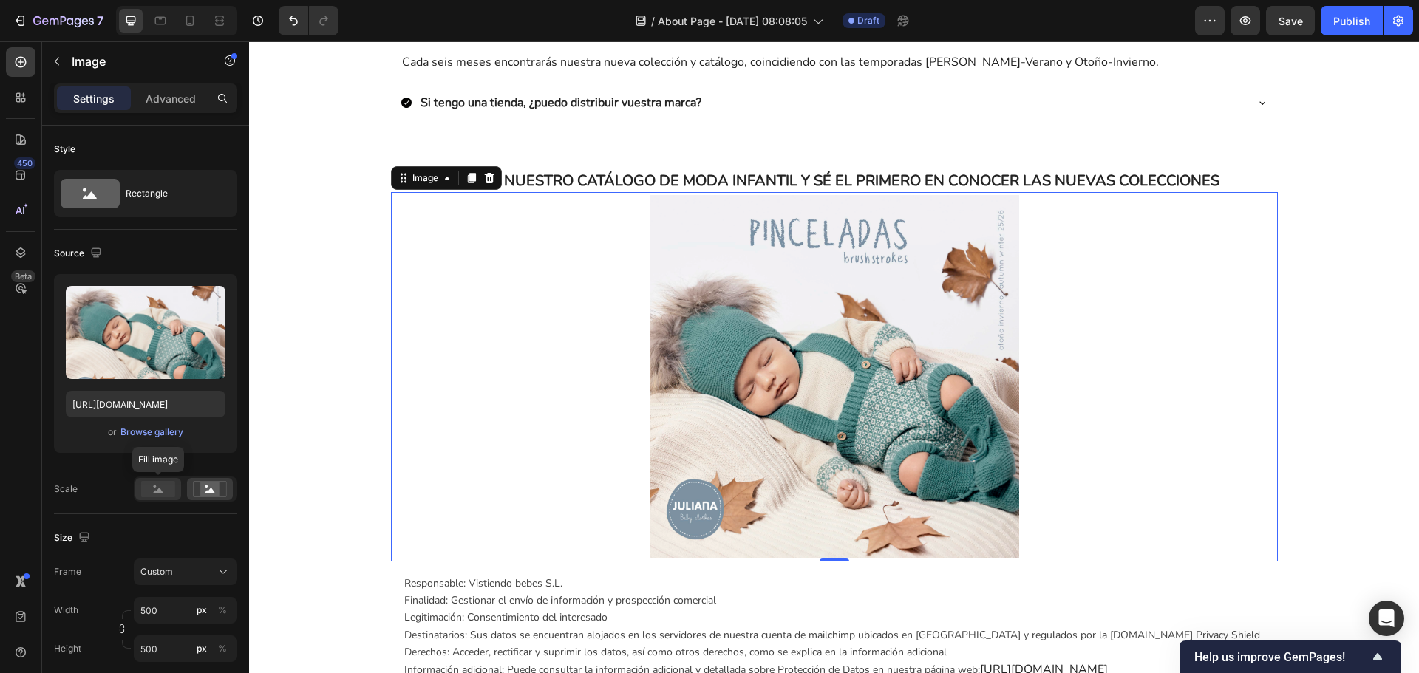
click at [175, 492] on div at bounding box center [158, 489] width 46 height 22
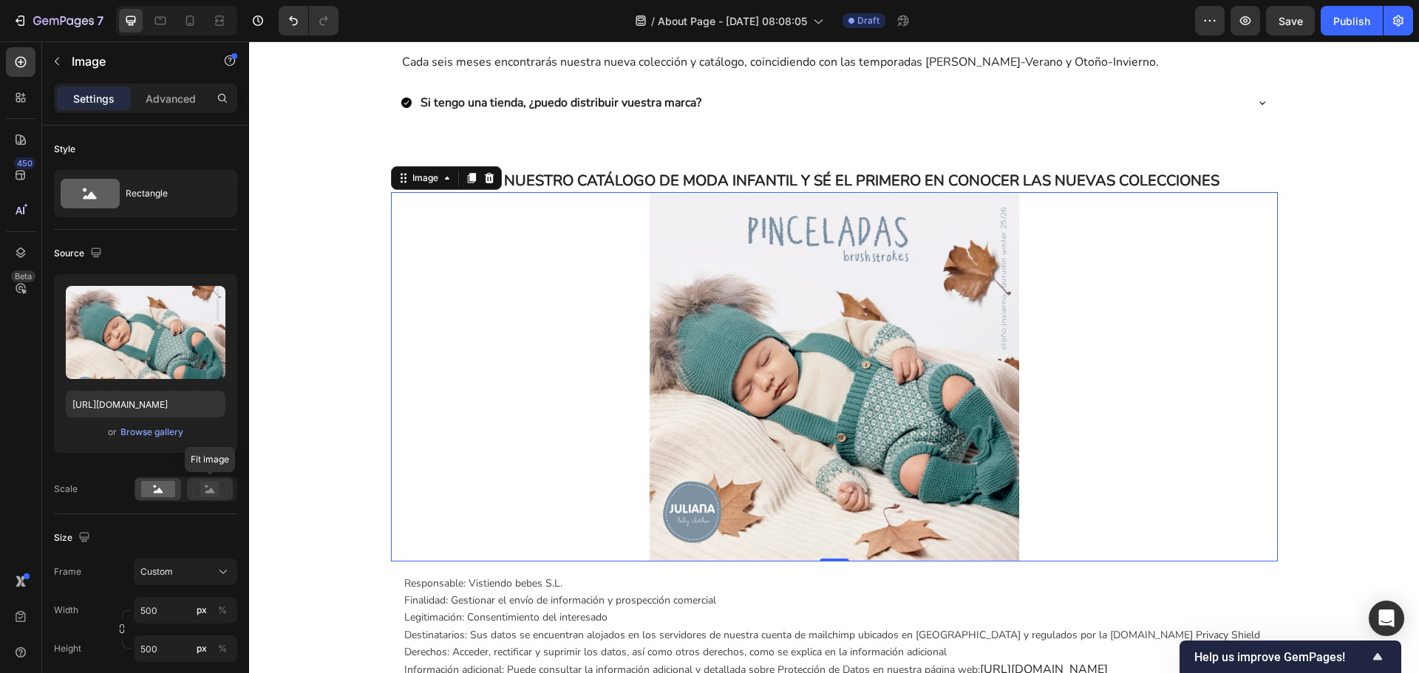
click at [203, 494] on rect at bounding box center [209, 489] width 19 height 15
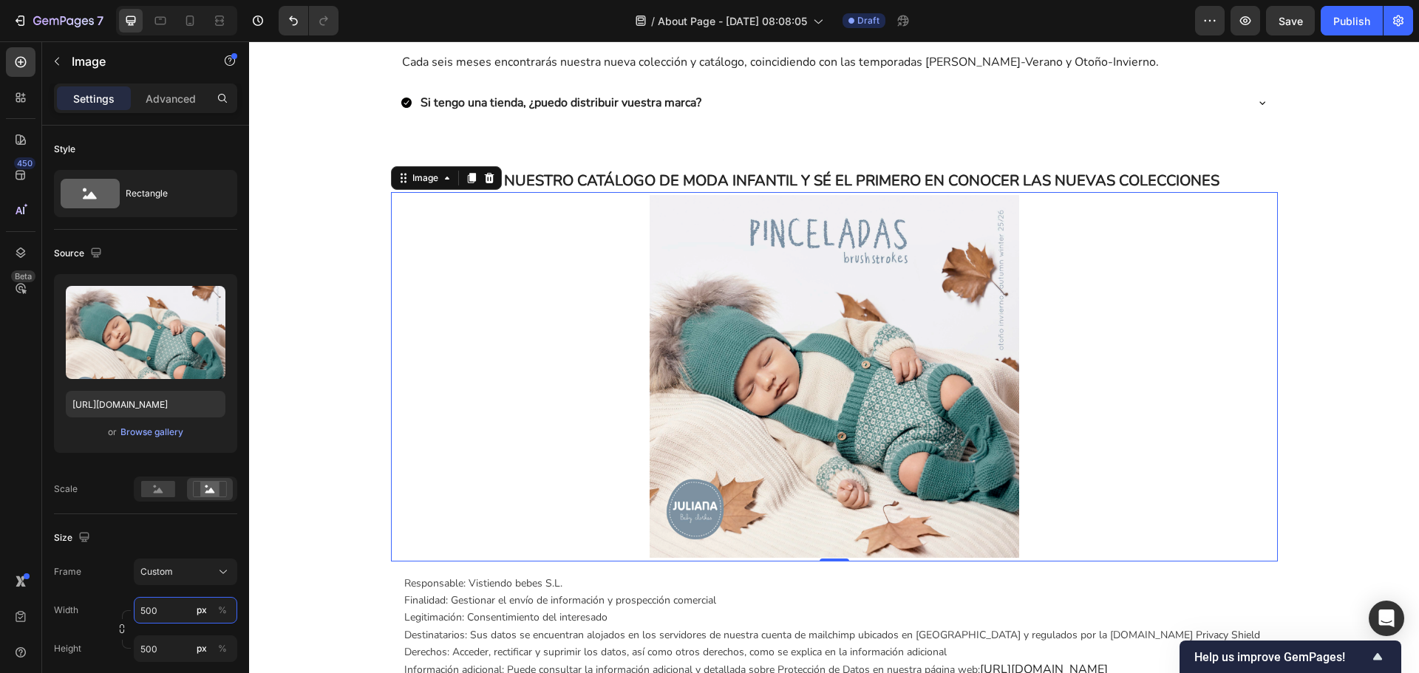
click at [177, 607] on input "500" at bounding box center [185, 610] width 103 height 27
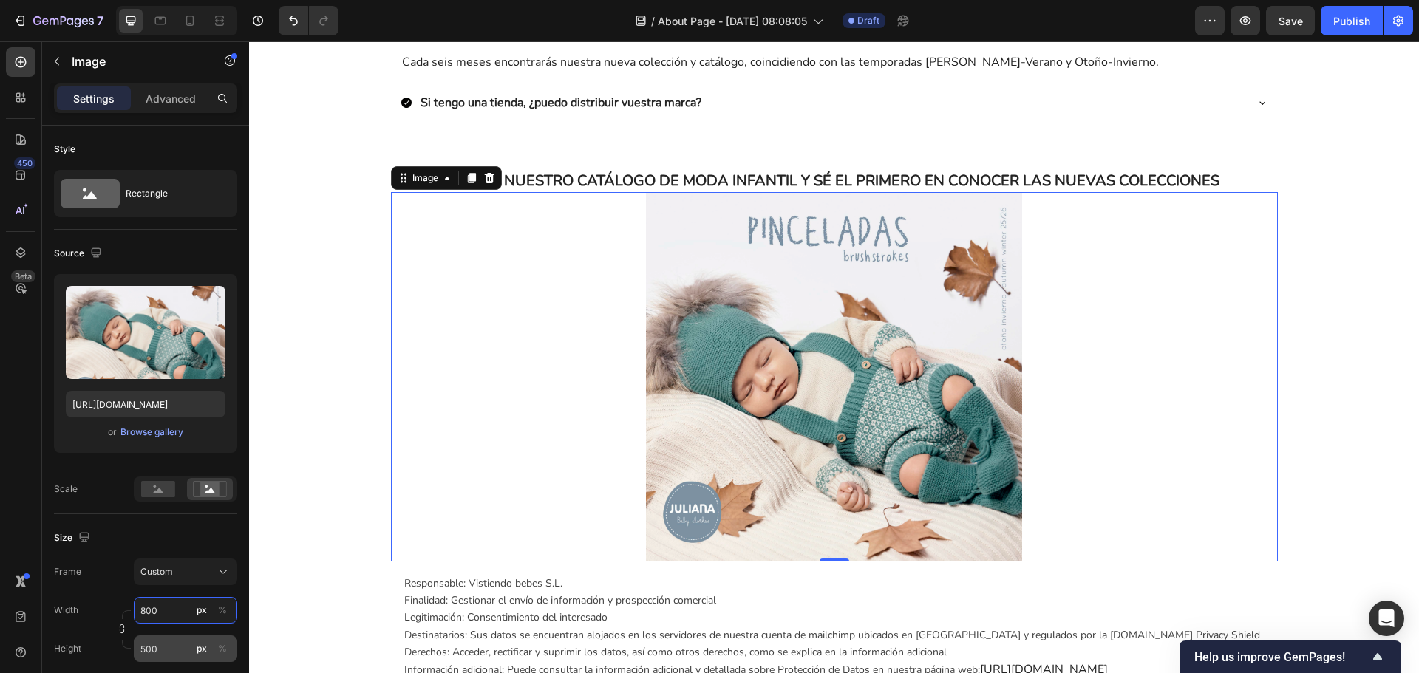
type input "800"
click at [171, 647] on input "500" at bounding box center [185, 649] width 103 height 27
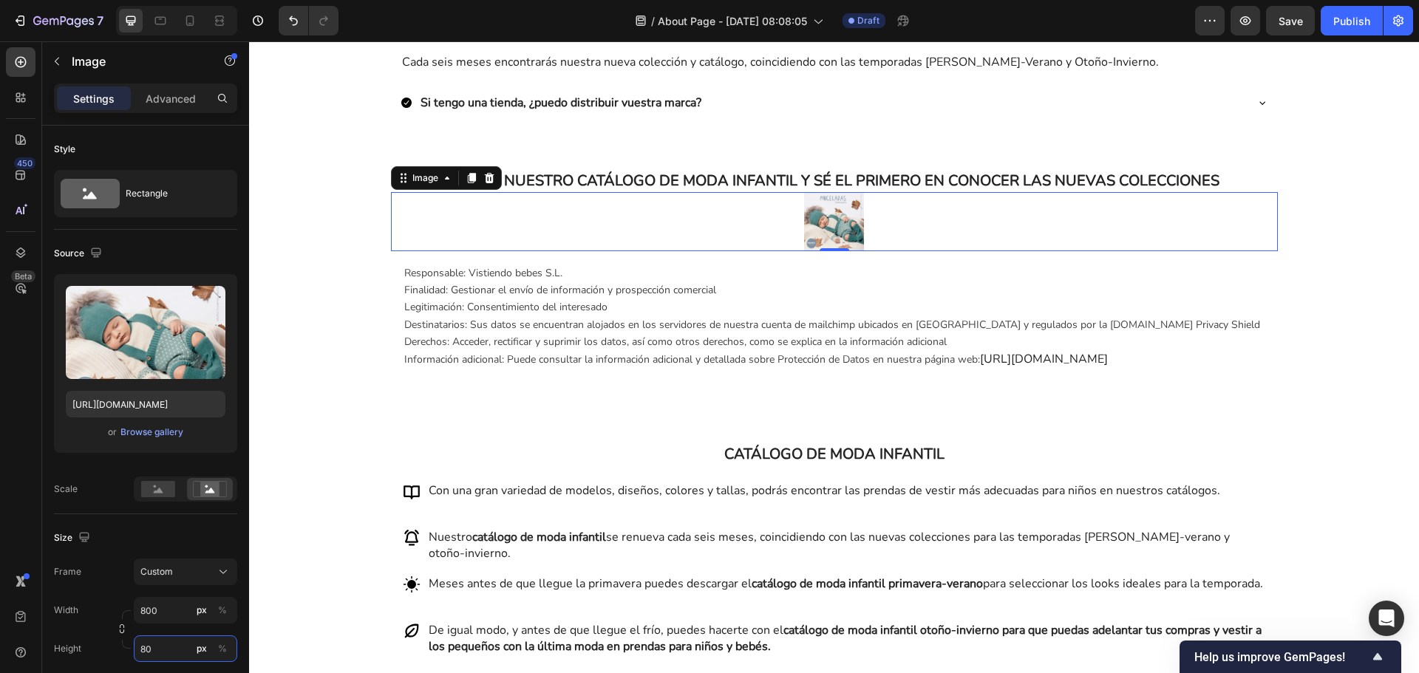
type input "800"
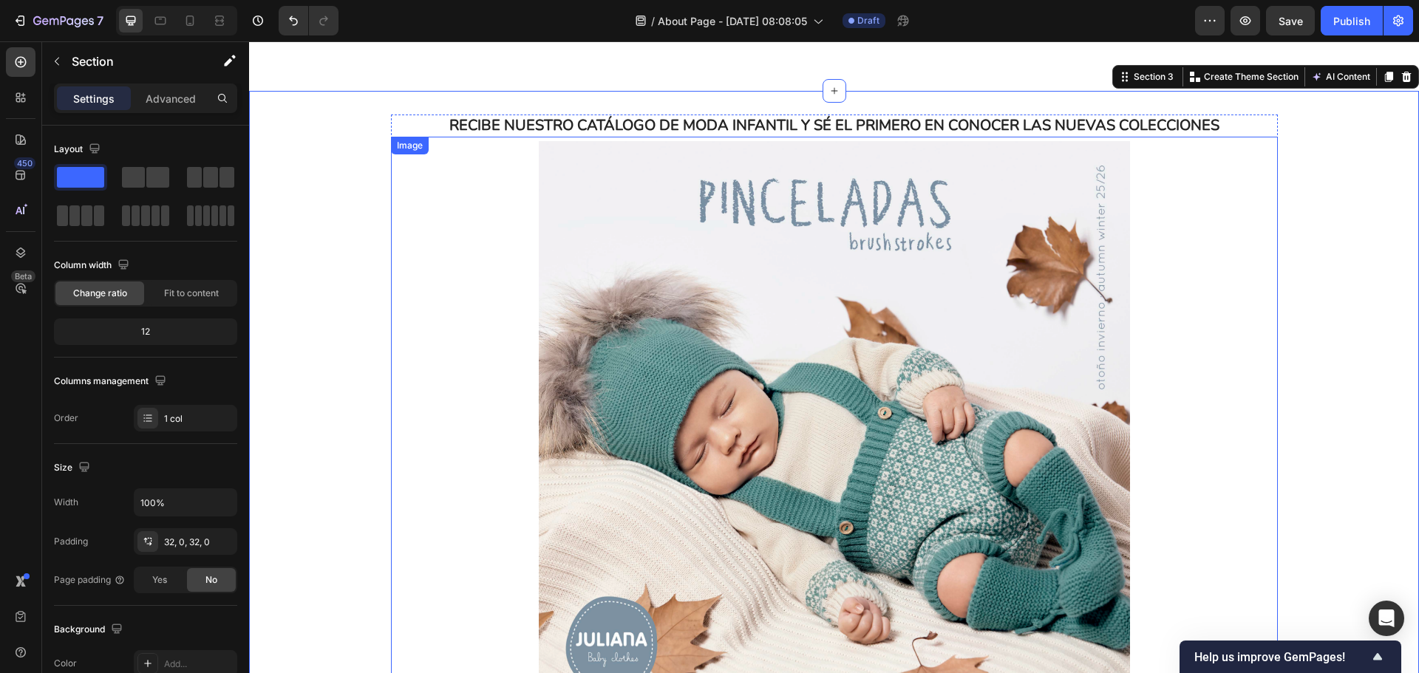
scroll to position [739, 0]
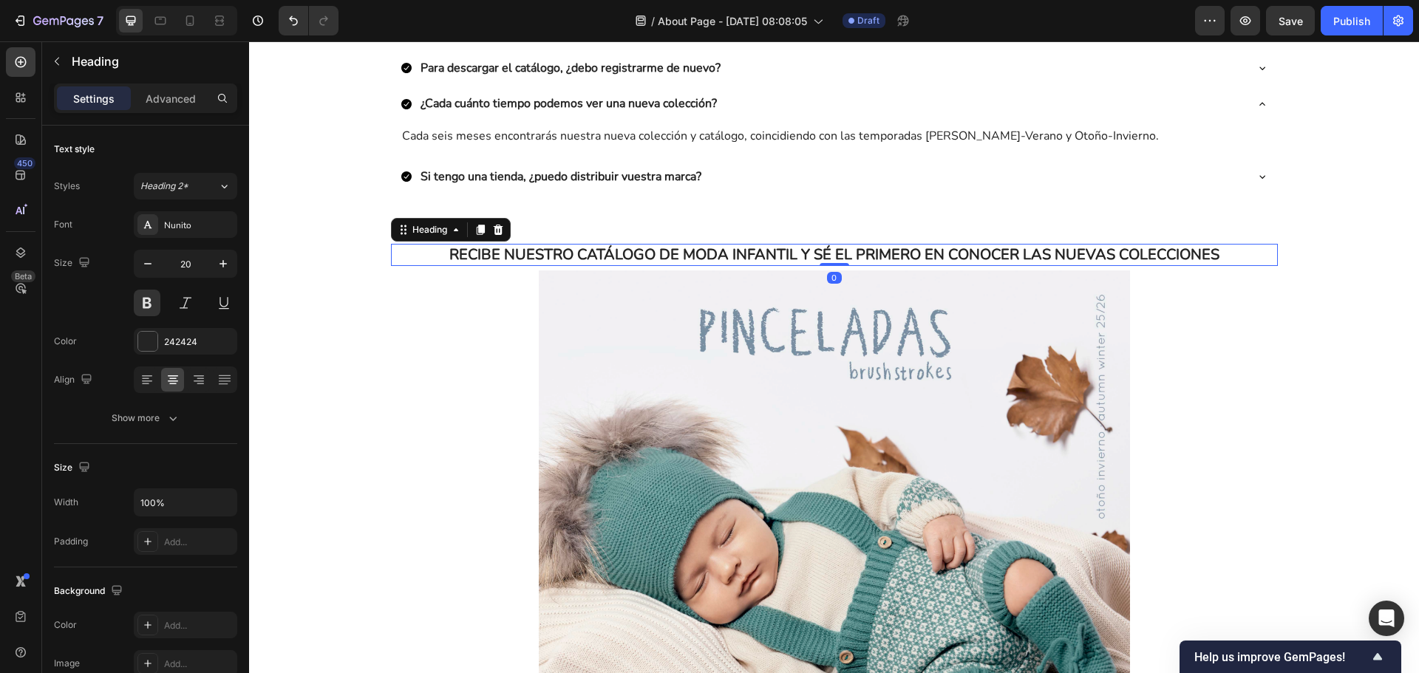
click at [817, 251] on h2 "RECIBE NUESTRO CATÁLOGO DE MODA INFANTIL Y SÉ EL PRIMERO EN CONOCER LAS NUEVAS …" at bounding box center [834, 255] width 887 height 22
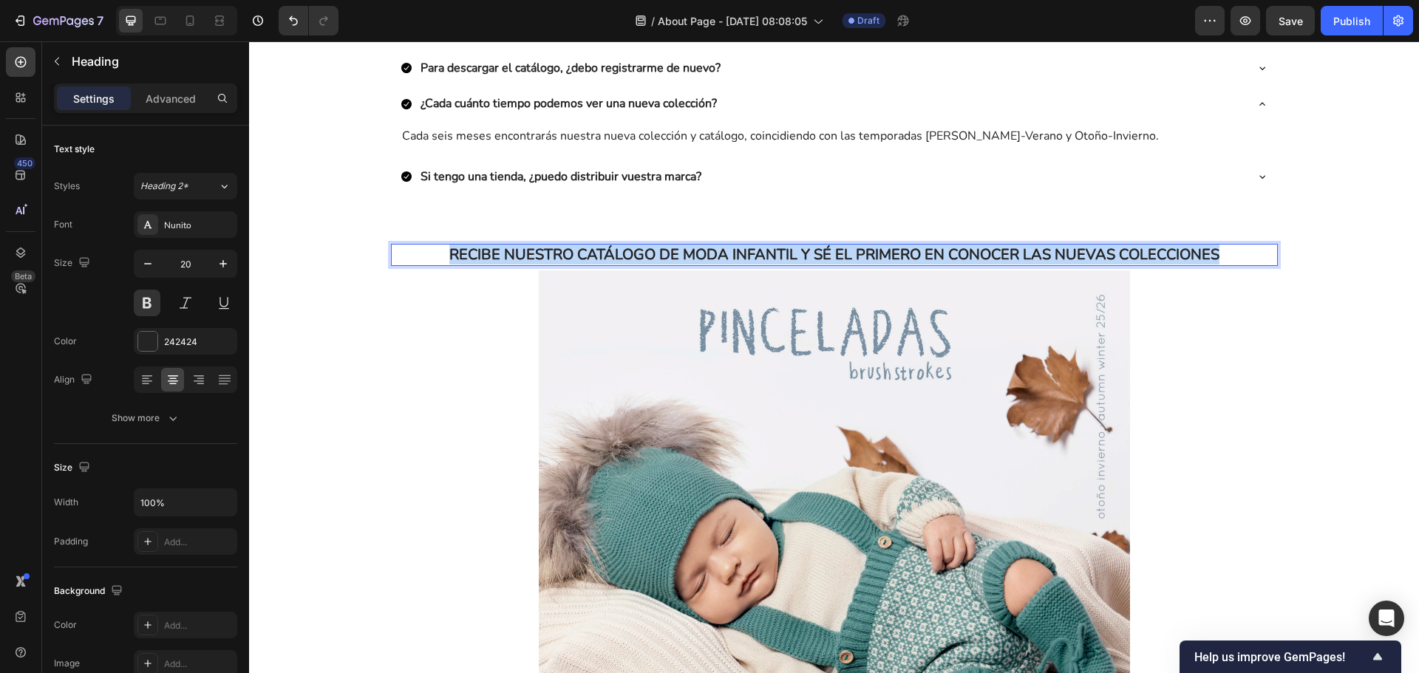
click at [817, 251] on p "RECIBE NUESTRO CATÁLOGO DE MODA INFANTIL Y SÉ EL PRIMERO EN CONOCER LAS NUEVAS …" at bounding box center [834, 254] width 884 height 19
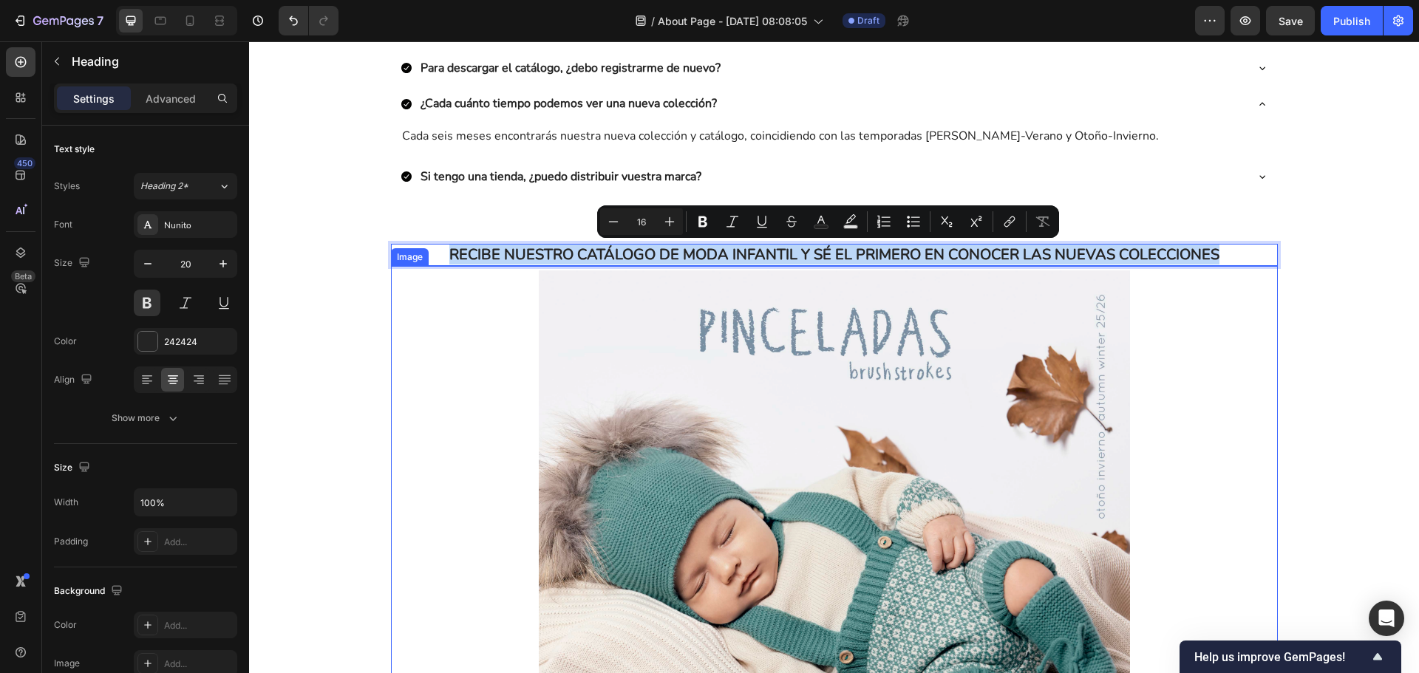
click at [1154, 343] on div at bounding box center [834, 561] width 887 height 591
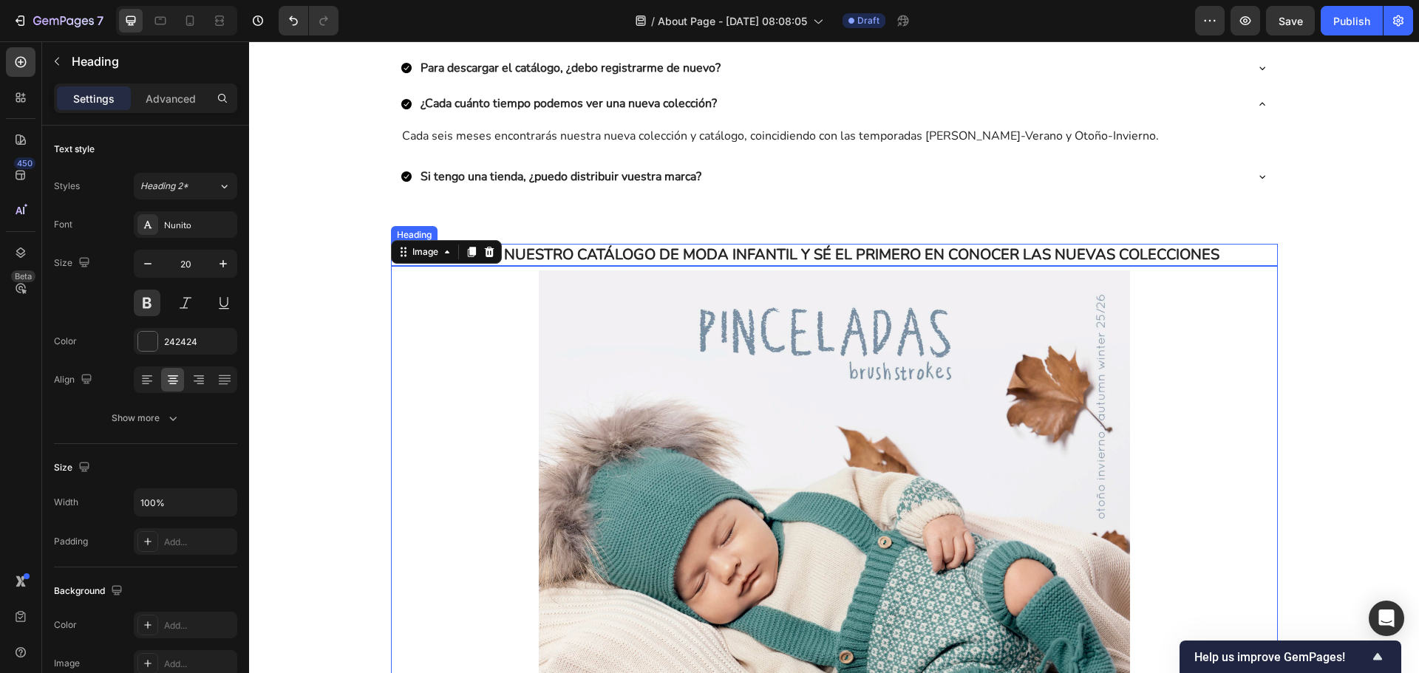
click at [1044, 251] on p "RECIBE NUESTRO CATÁLOGO DE MODA INFANTIL Y SÉ EL PRIMERO EN CONOCER LAS NUEVAS …" at bounding box center [834, 254] width 884 height 19
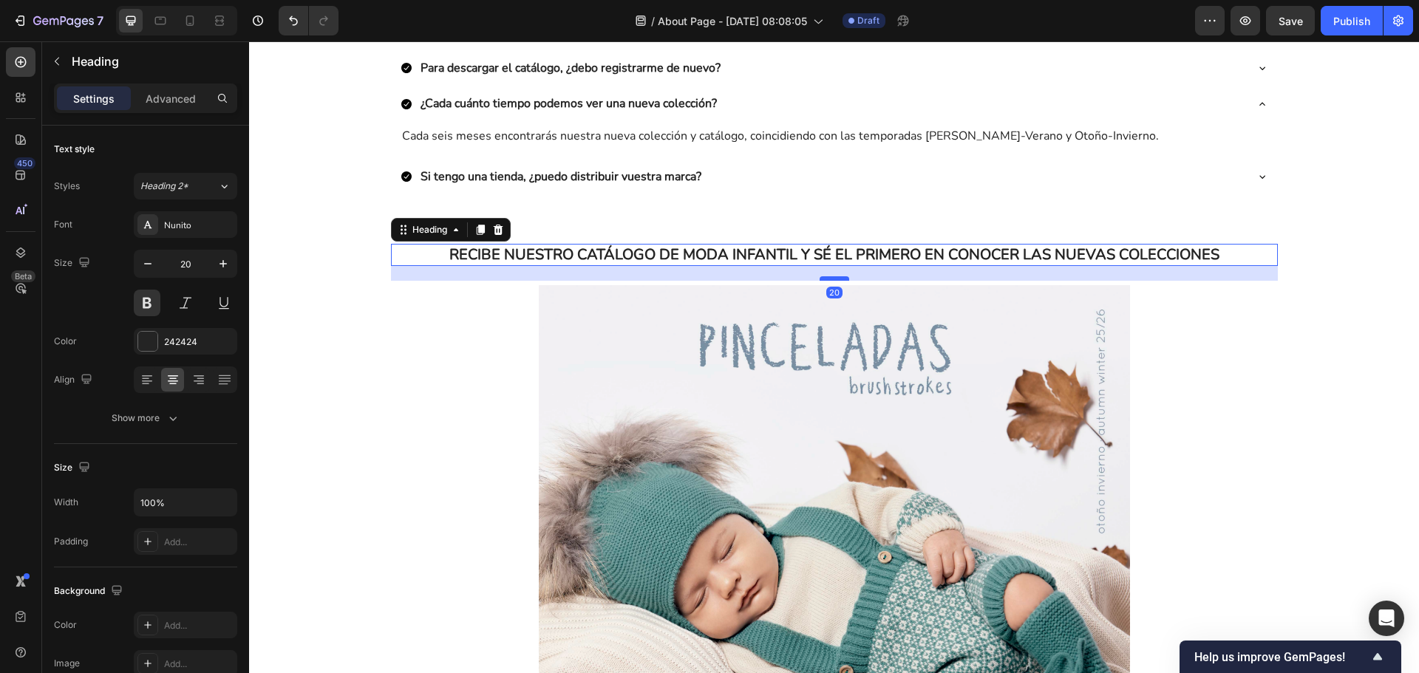
drag, startPoint x: 837, startPoint y: 262, endPoint x: 836, endPoint y: 277, distance: 14.9
click at [836, 277] on div at bounding box center [835, 278] width 30 height 4
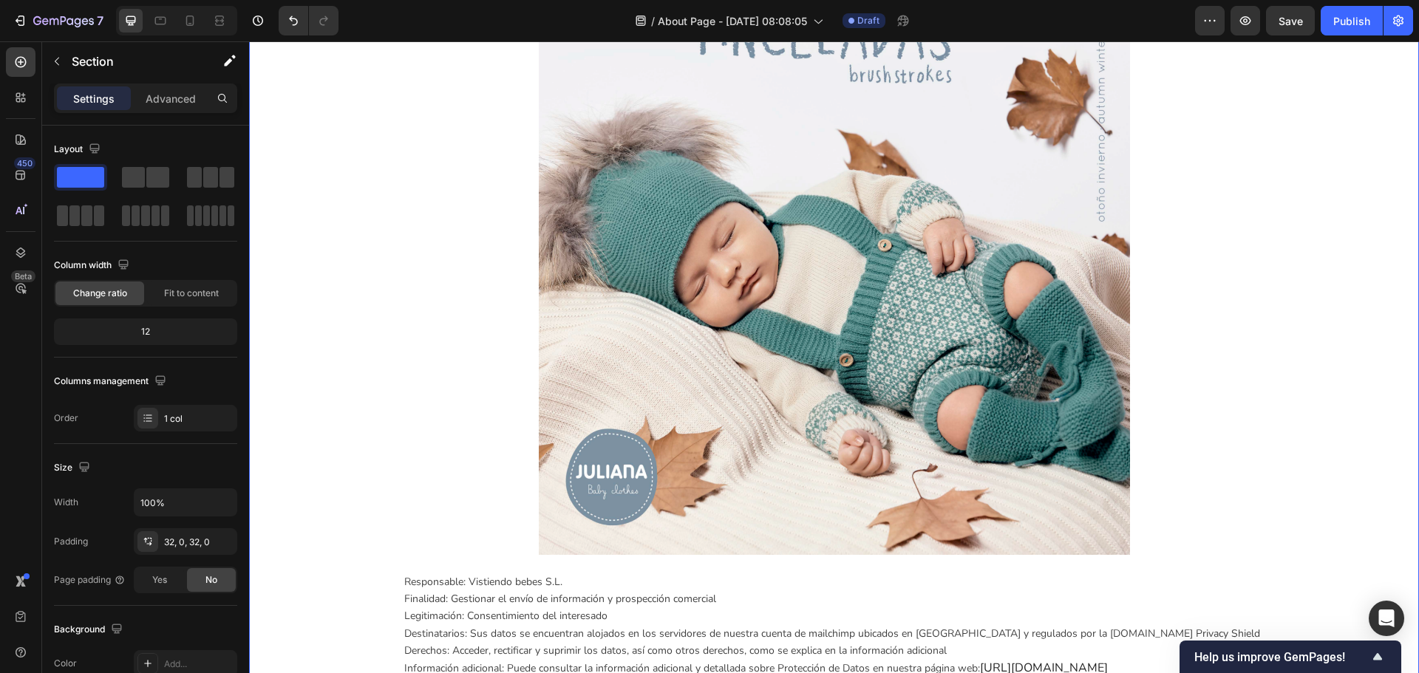
scroll to position [961, 0]
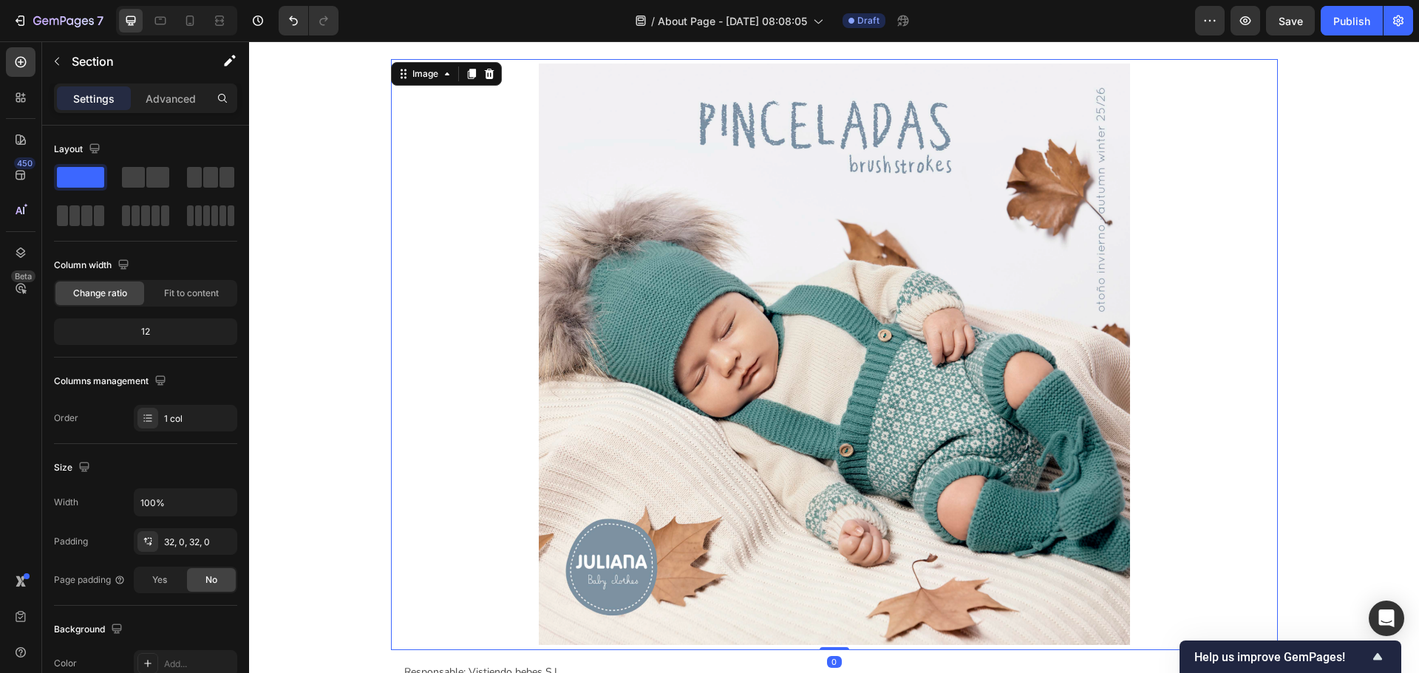
click at [854, 342] on img at bounding box center [834, 354] width 591 height 591
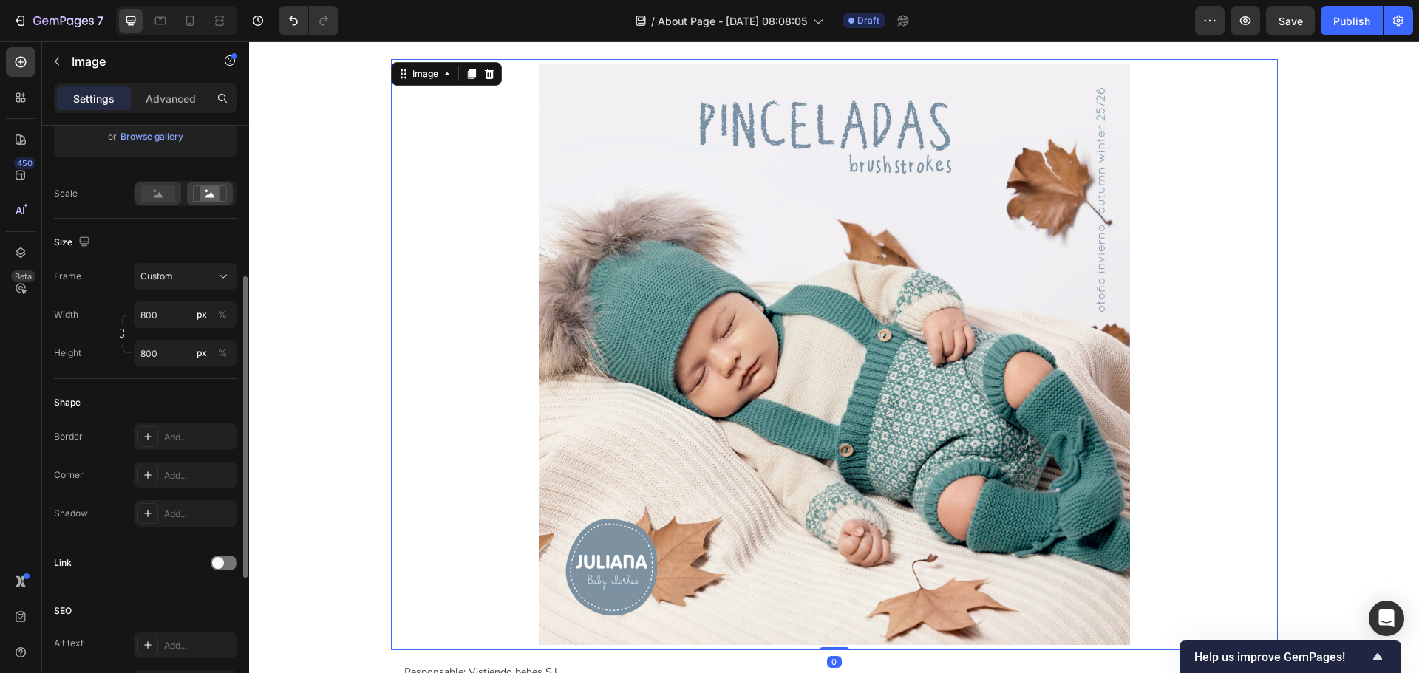
scroll to position [563, 0]
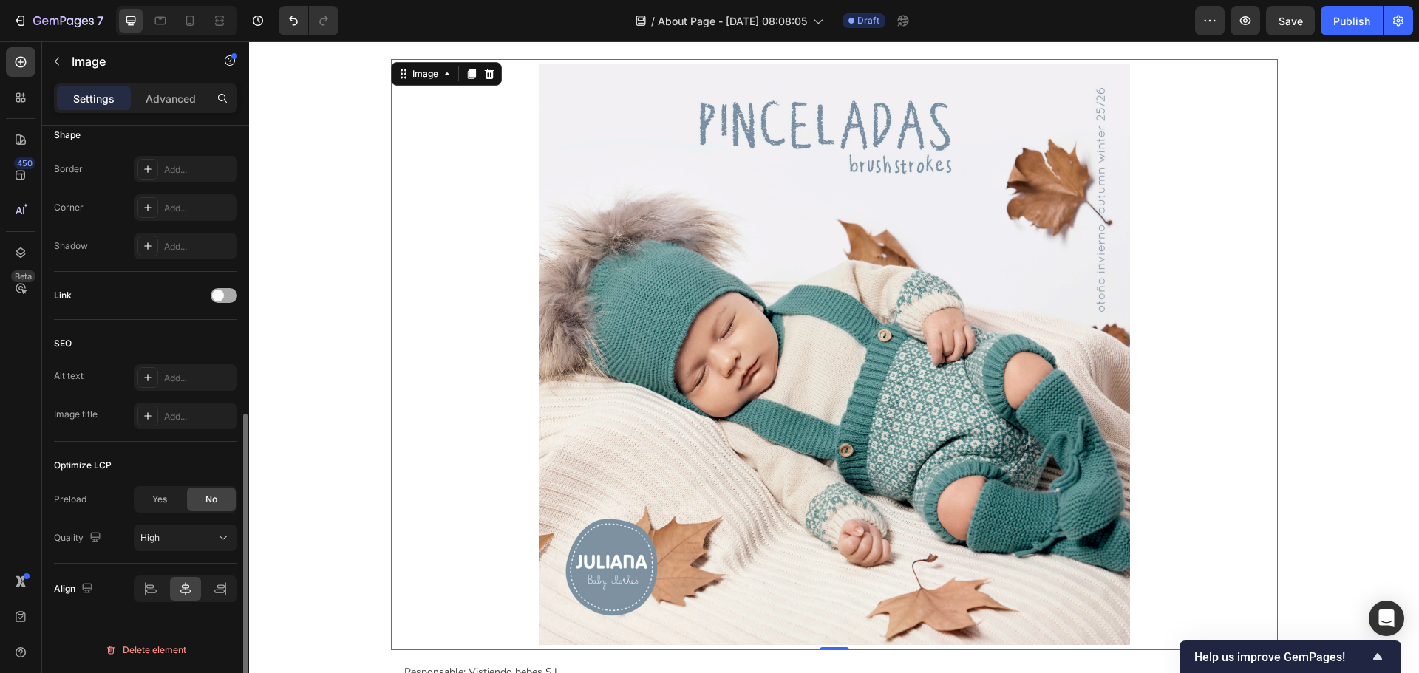
click at [227, 298] on div at bounding box center [224, 295] width 27 height 15
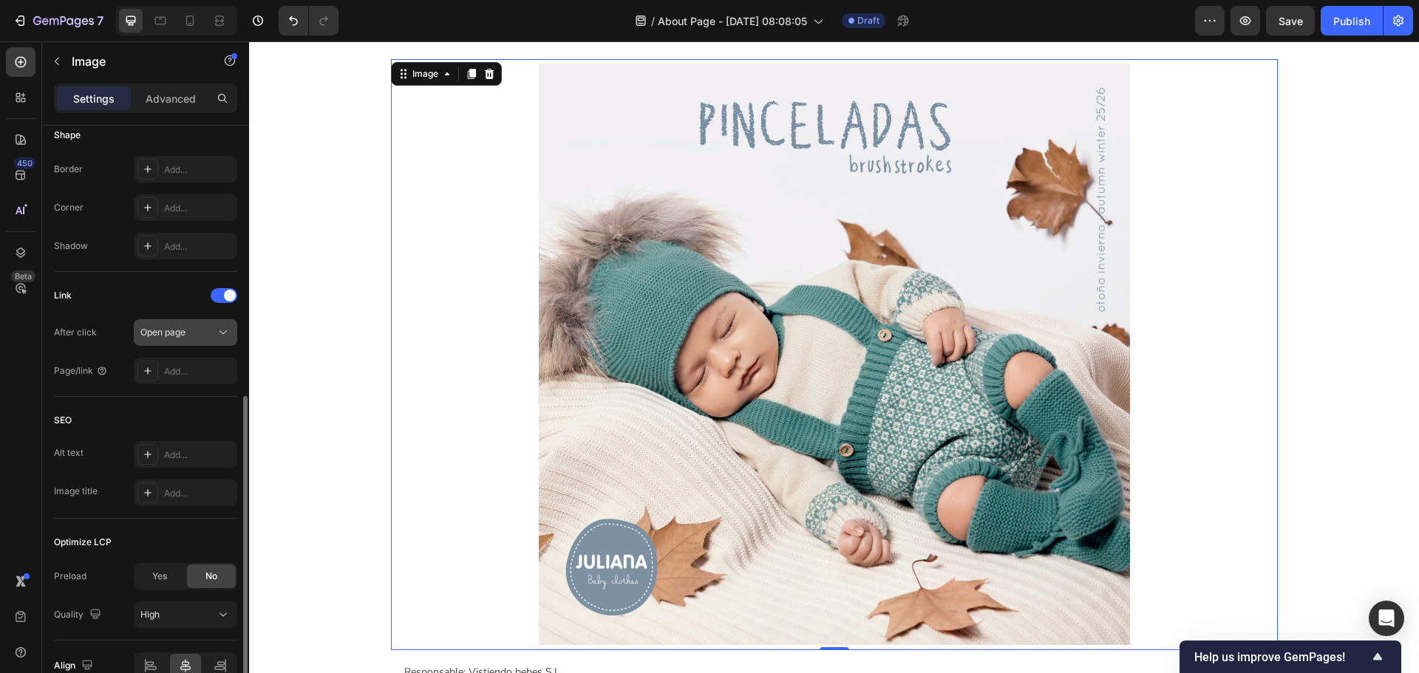
click at [208, 338] on div "Open page" at bounding box center [177, 332] width 75 height 13
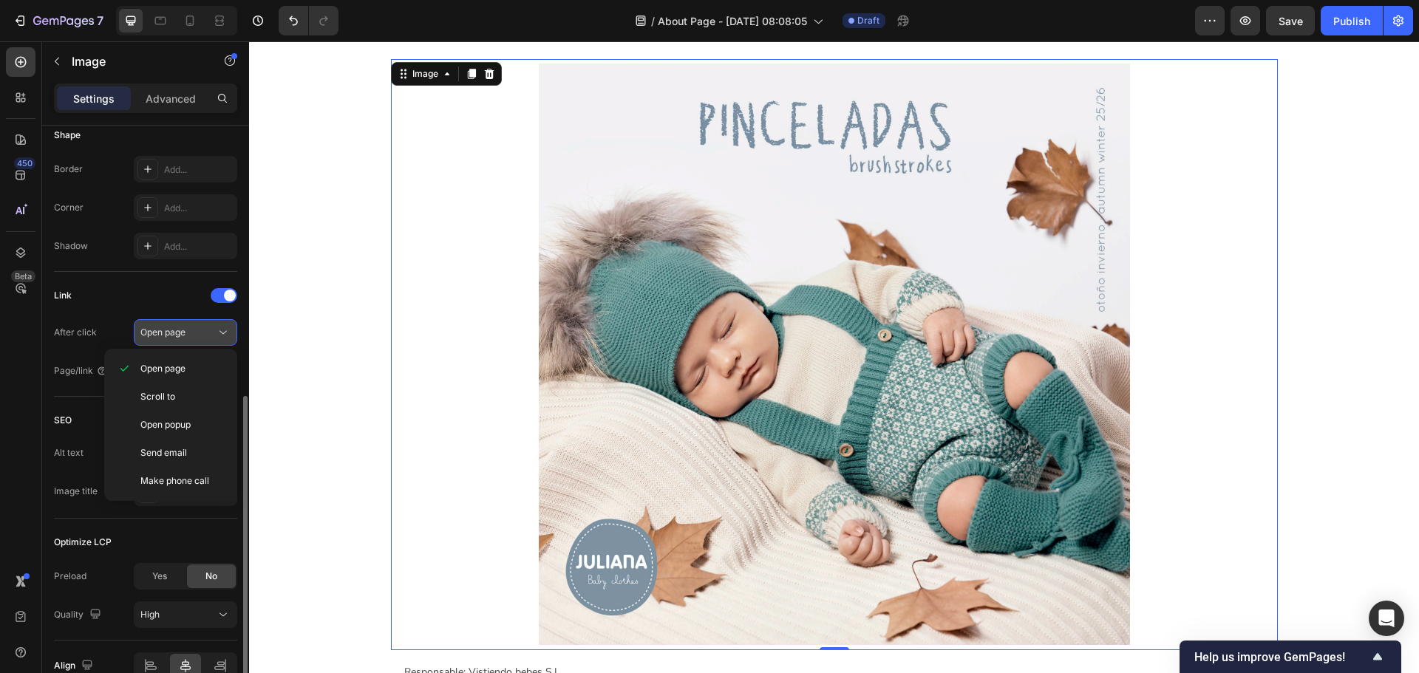
click at [208, 338] on div "Open page" at bounding box center [177, 332] width 75 height 13
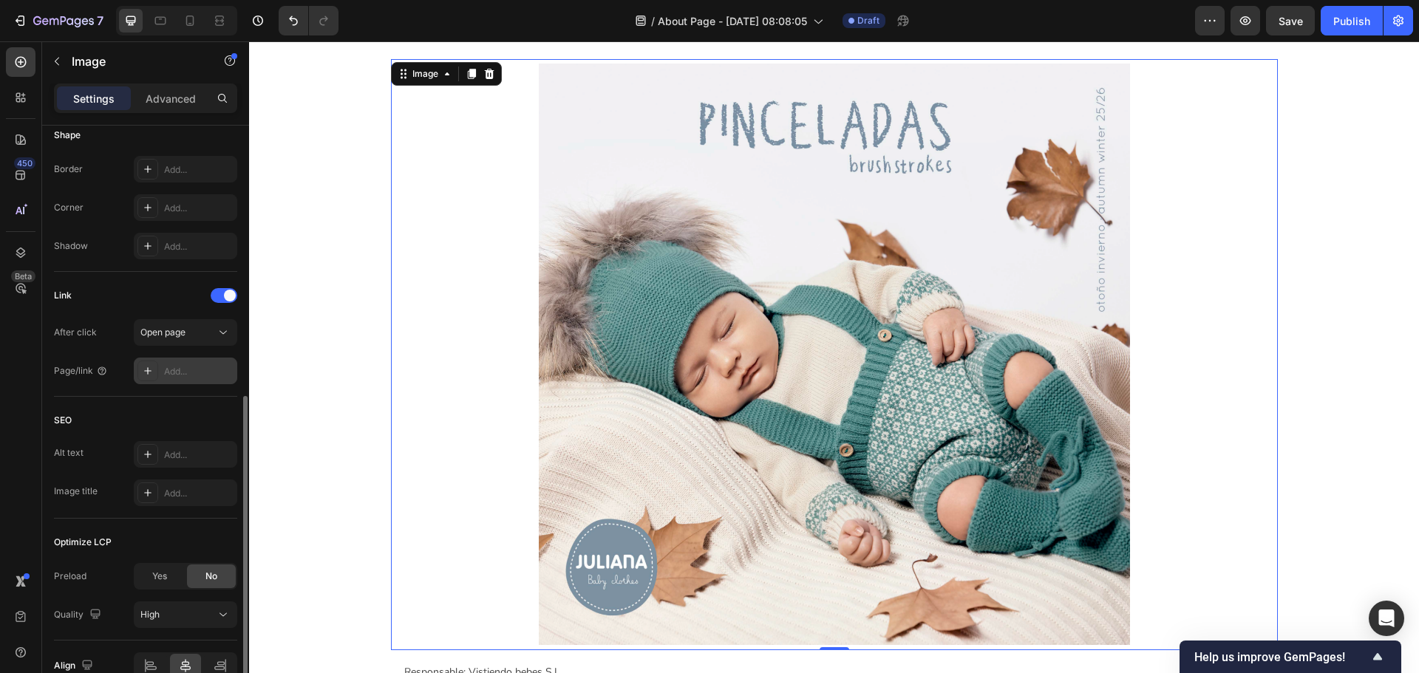
click at [204, 365] on div "Add..." at bounding box center [198, 371] width 69 height 13
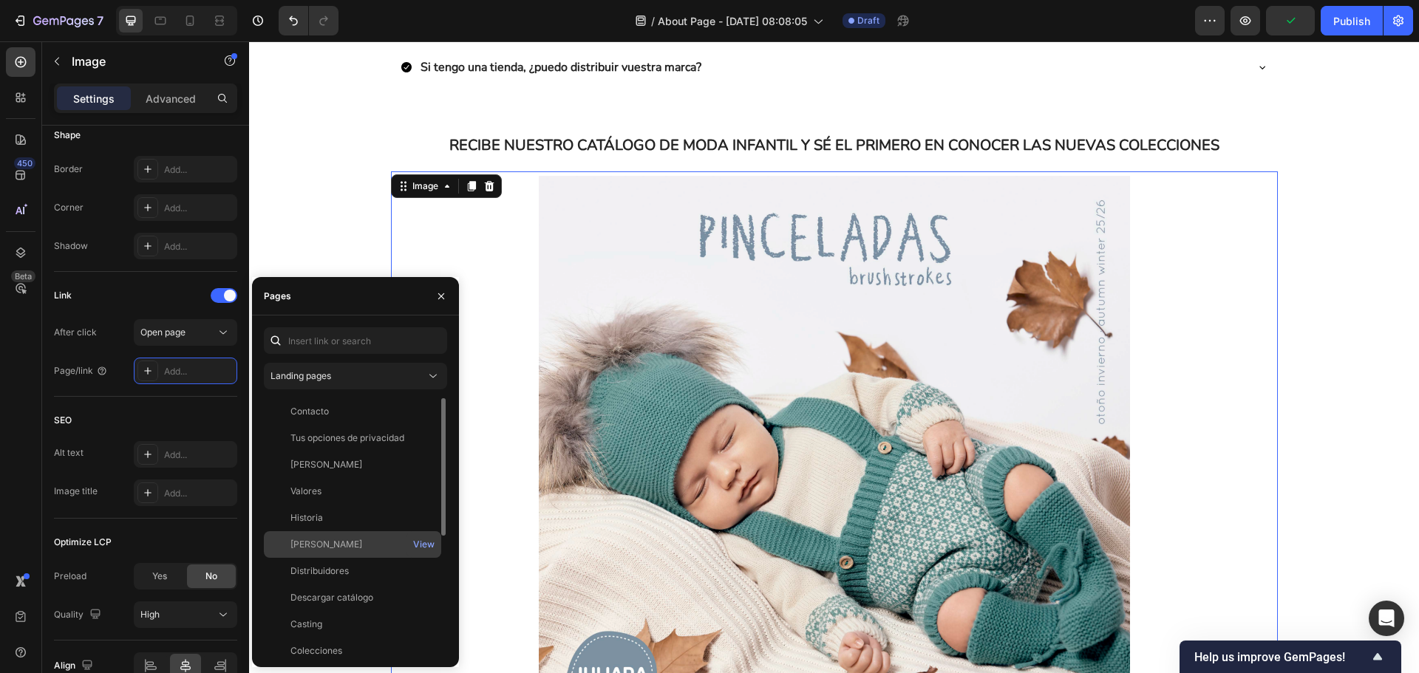
scroll to position [813, 0]
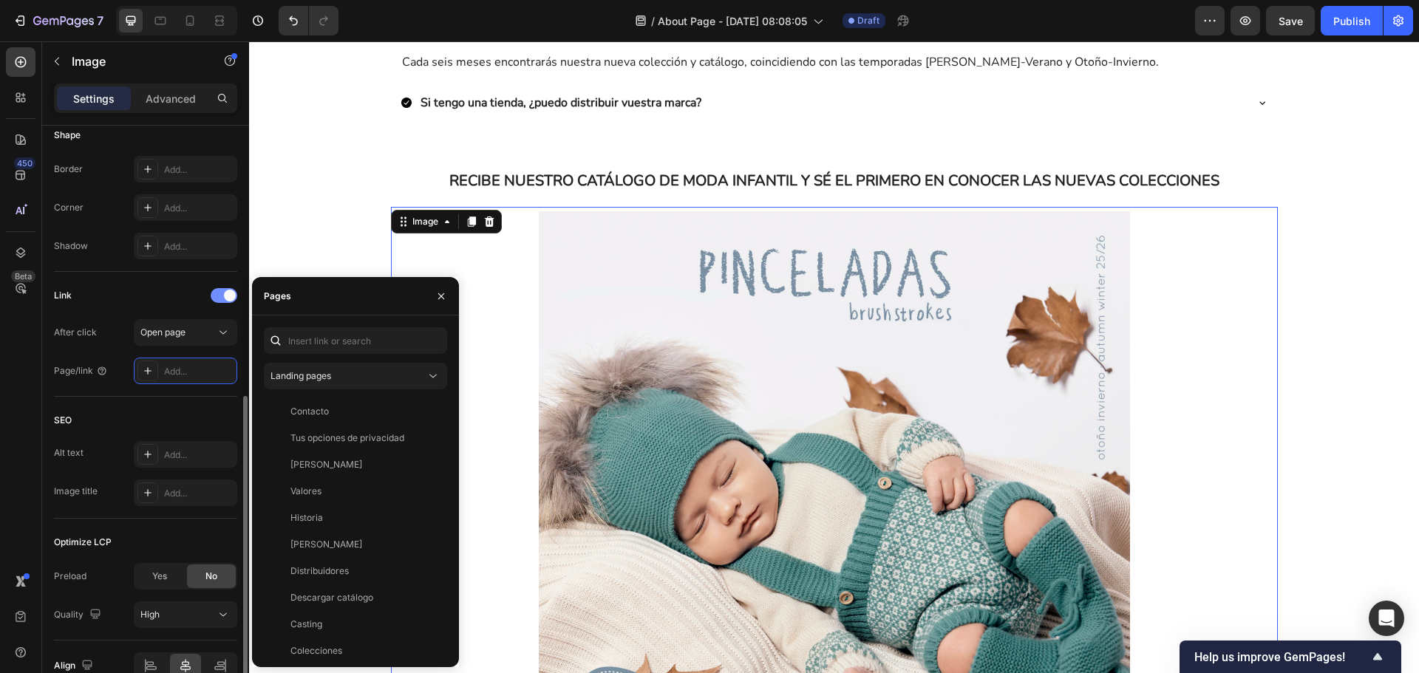
click at [227, 294] on span at bounding box center [230, 296] width 12 height 12
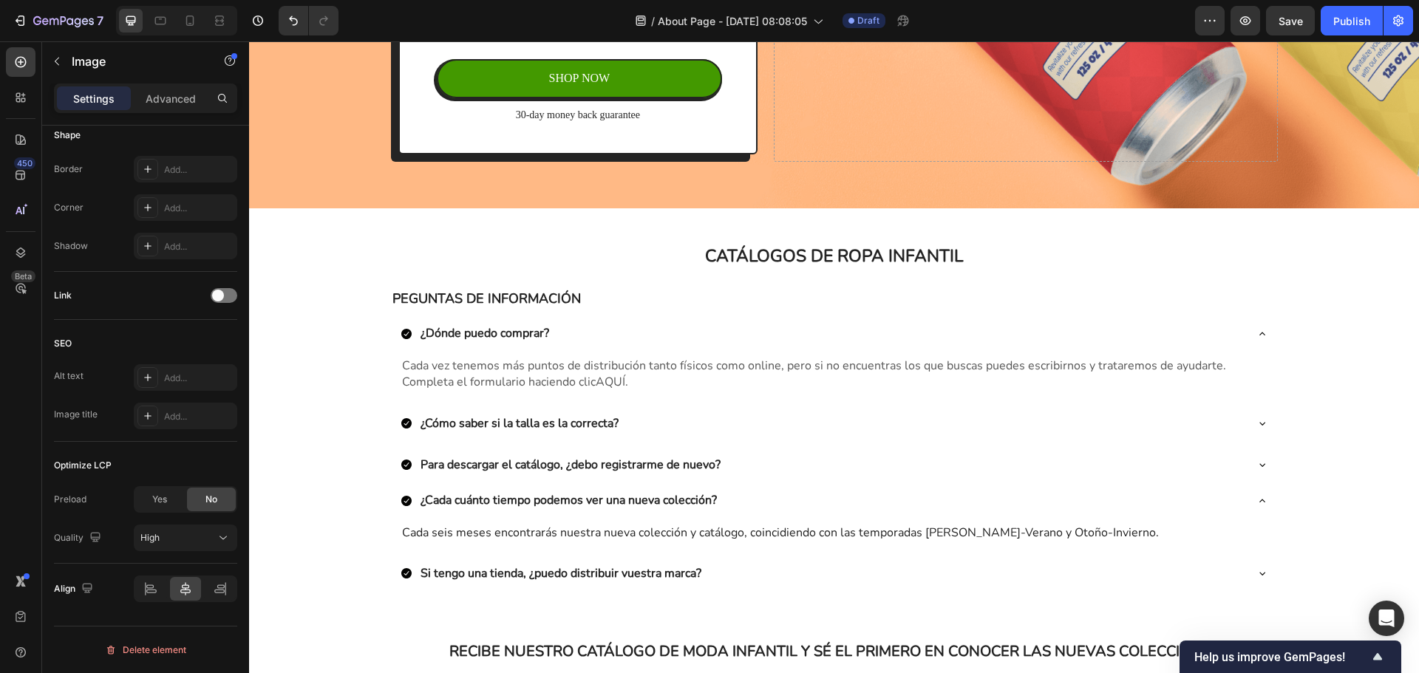
scroll to position [296, 0]
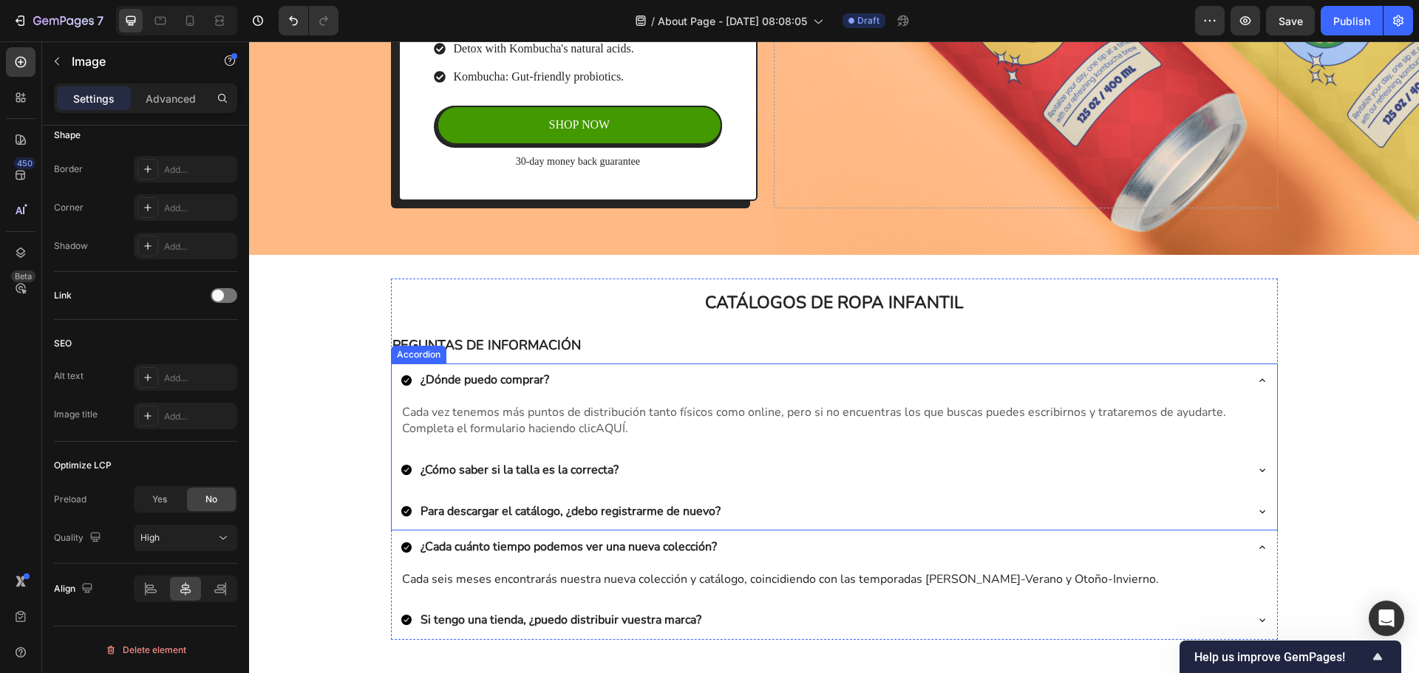
click at [732, 398] on div "¿Dónde puedo comprar?" at bounding box center [834, 381] width 885 height 35
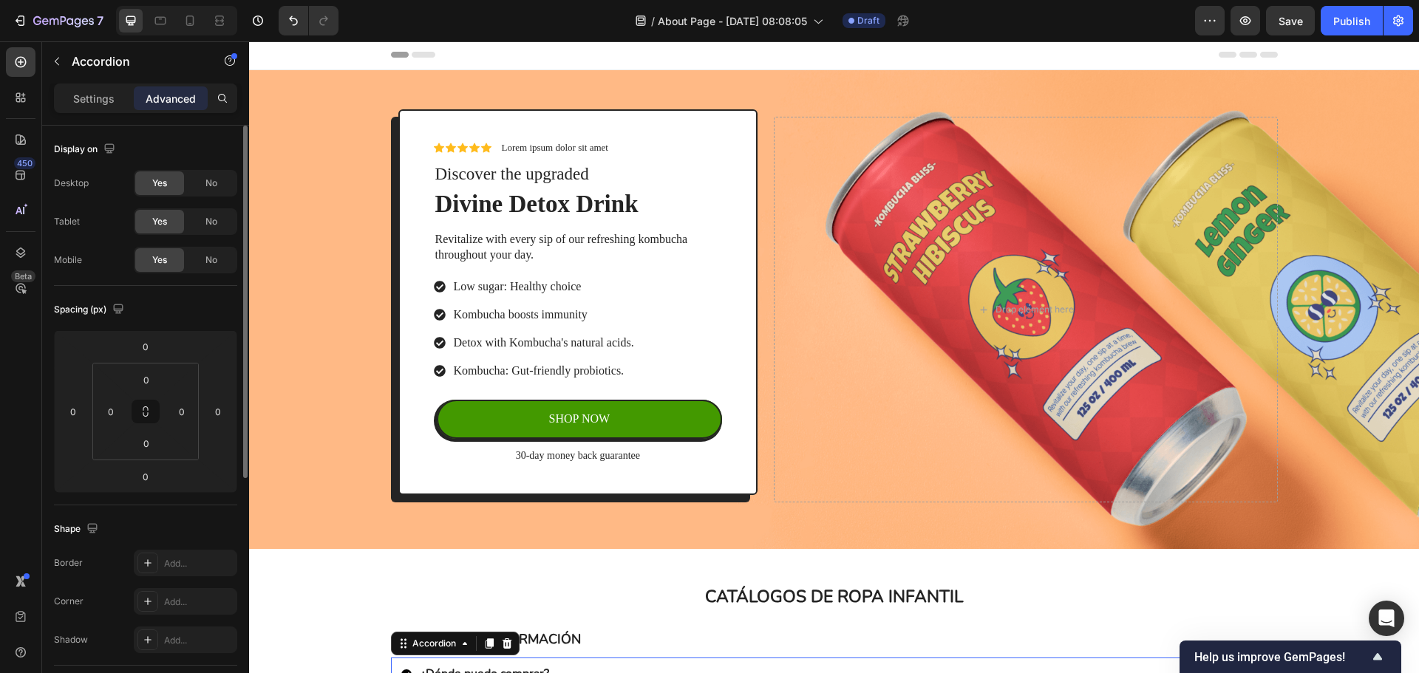
scroll to position [0, 0]
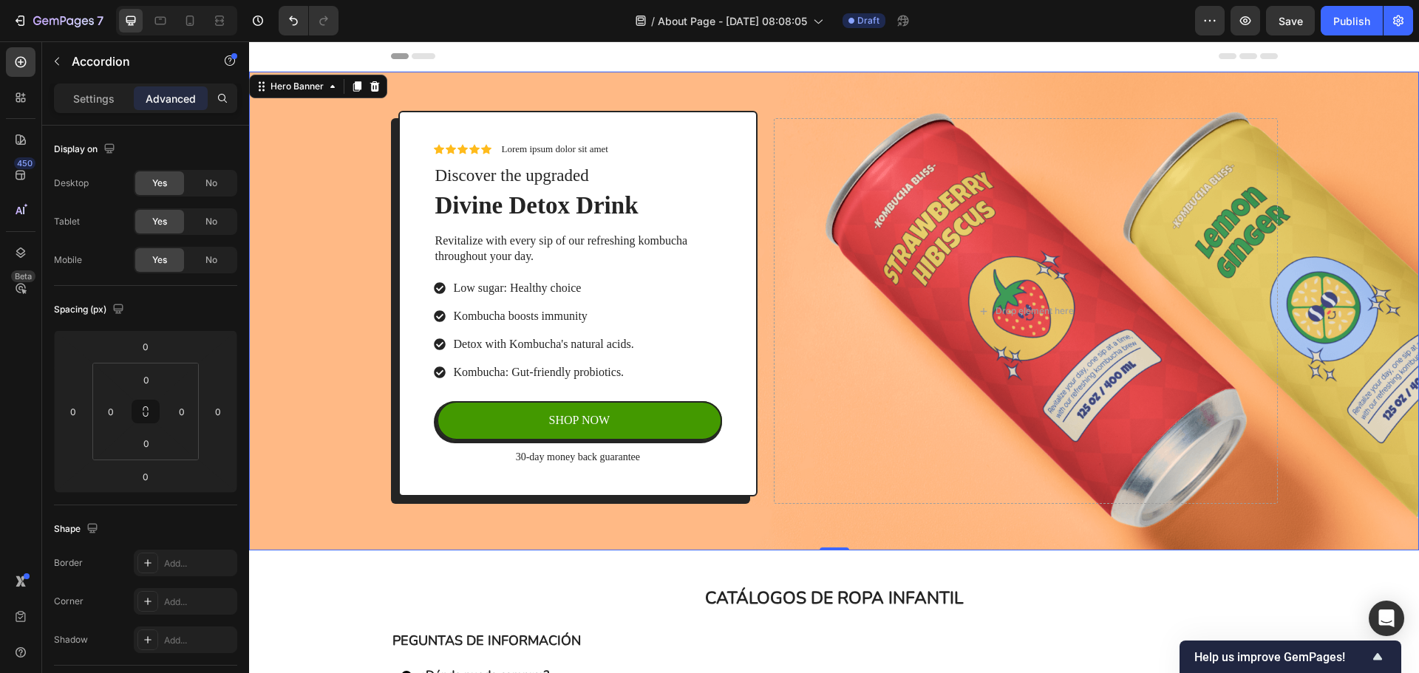
click at [335, 251] on div "Background Image" at bounding box center [834, 311] width 1170 height 479
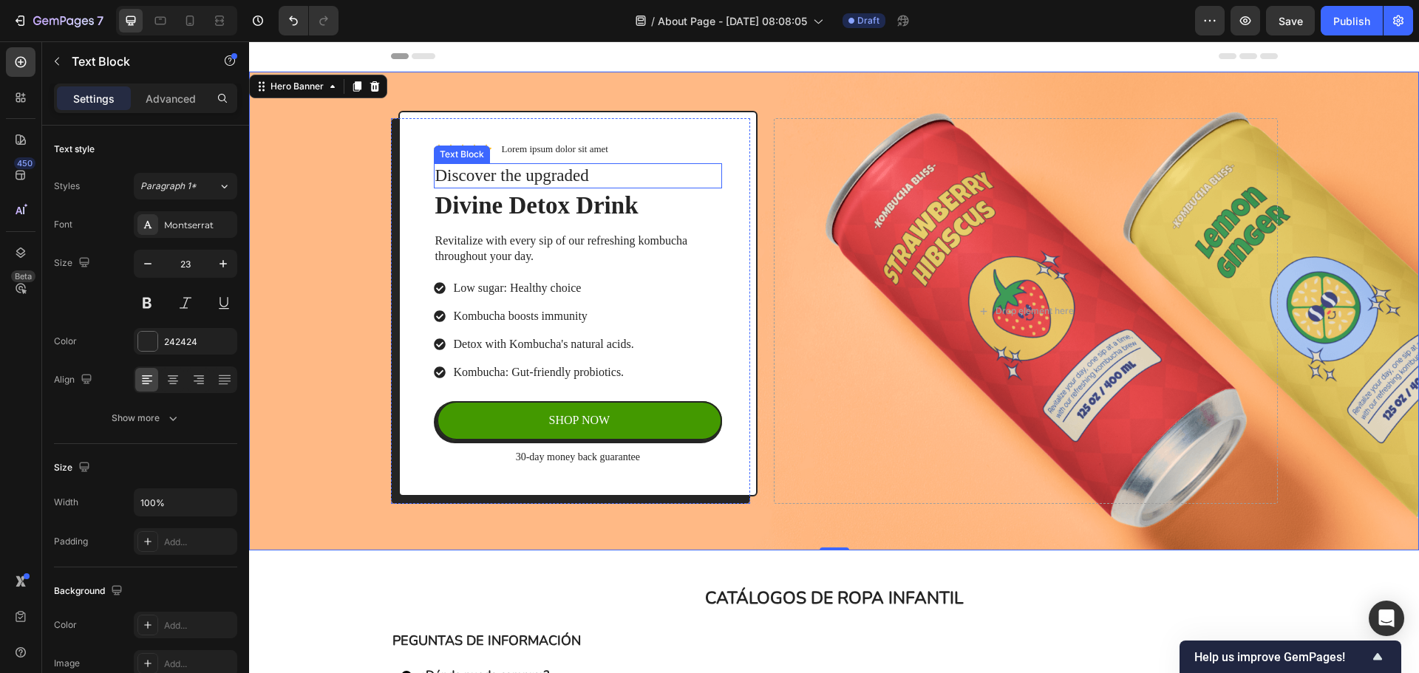
click at [712, 168] on p "Discover the upgraded" at bounding box center [578, 176] width 286 height 22
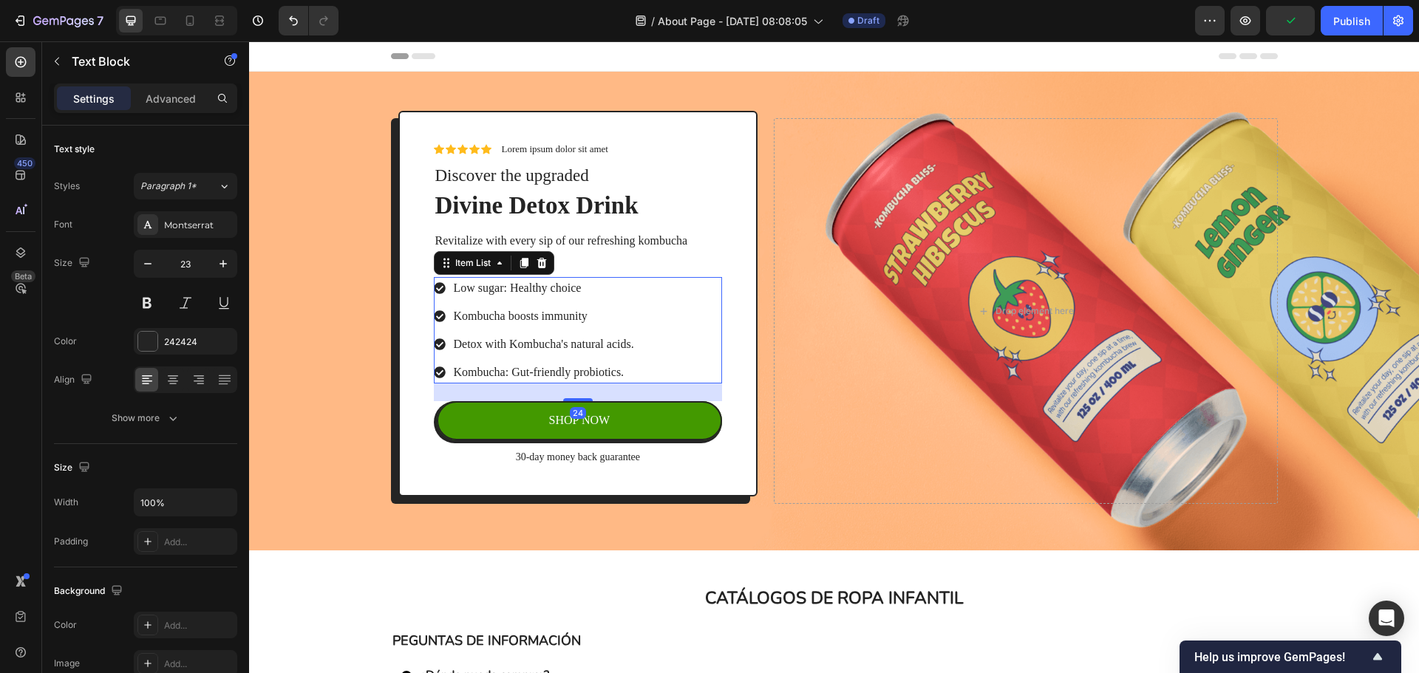
click at [652, 322] on div "Low sugar: Healthy choice Kombucha boosts immunity Detox with Kombucha's natura…" at bounding box center [578, 330] width 289 height 106
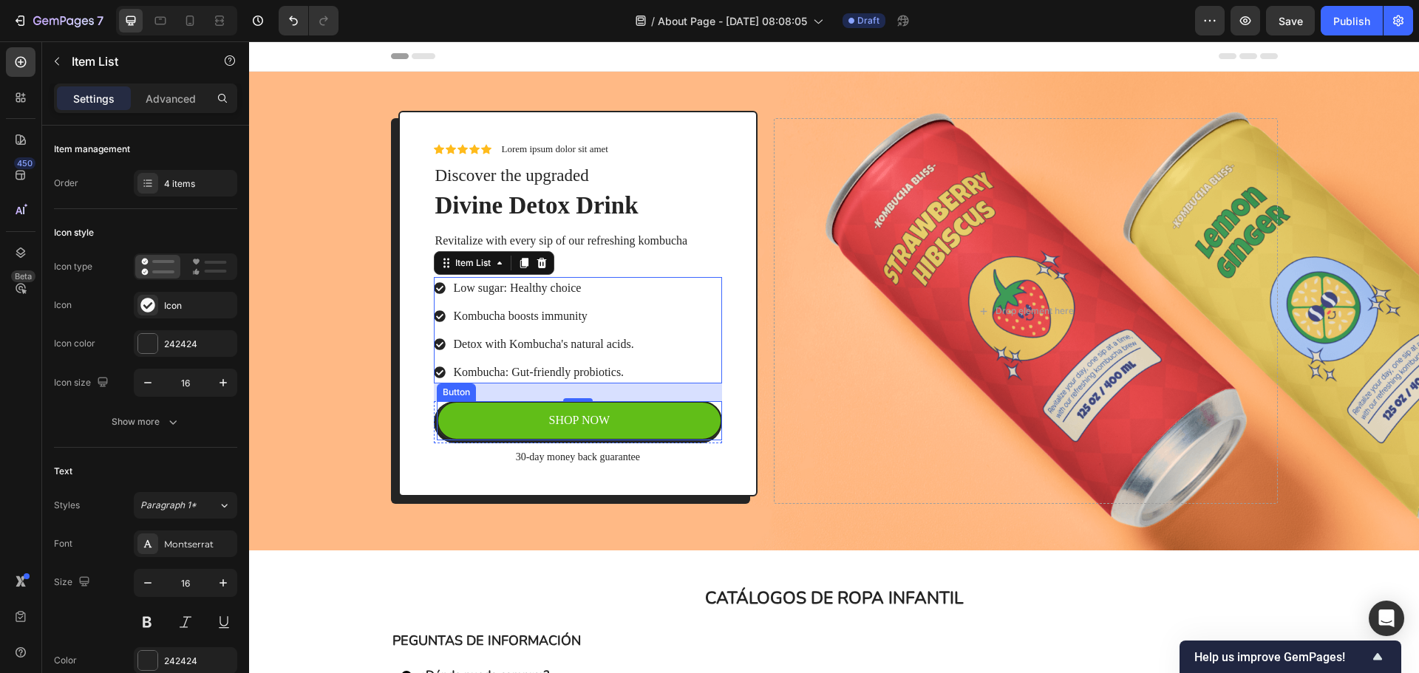
click at [633, 430] on button "SHOP NOW" at bounding box center [580, 420] width 286 height 39
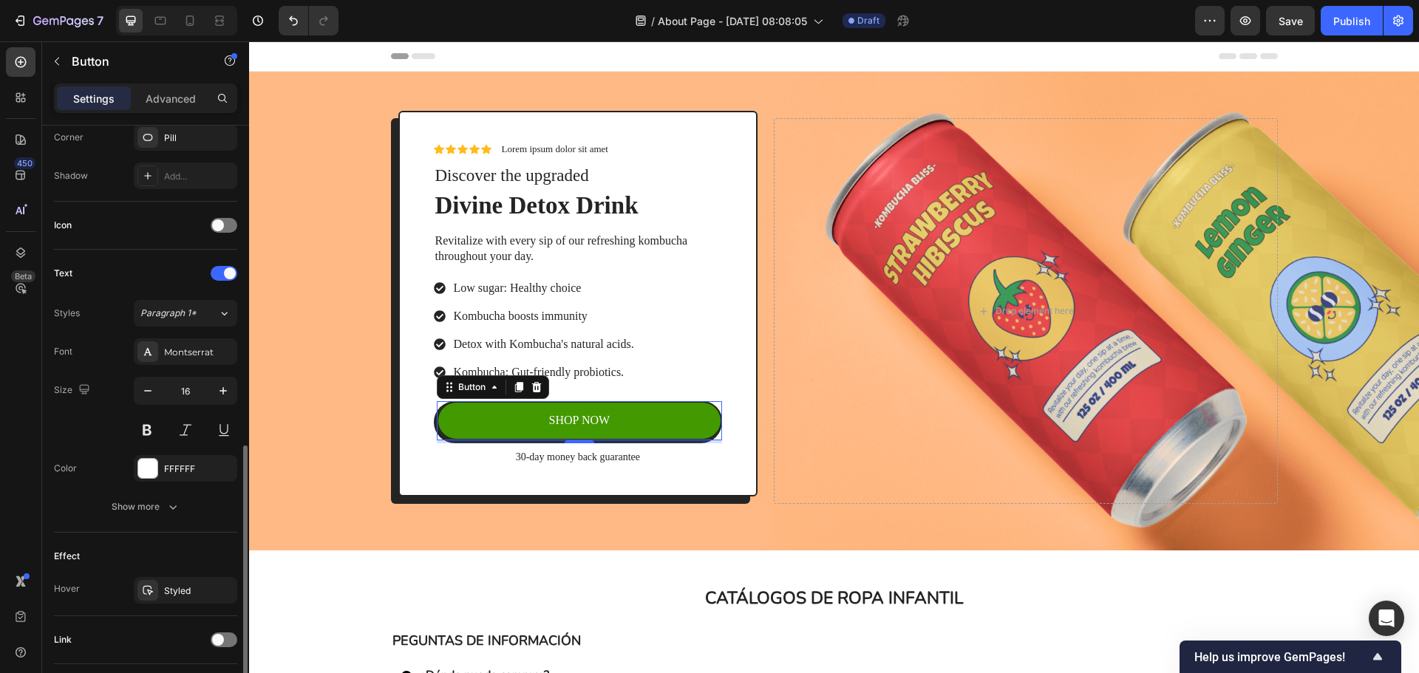
scroll to position [470, 0]
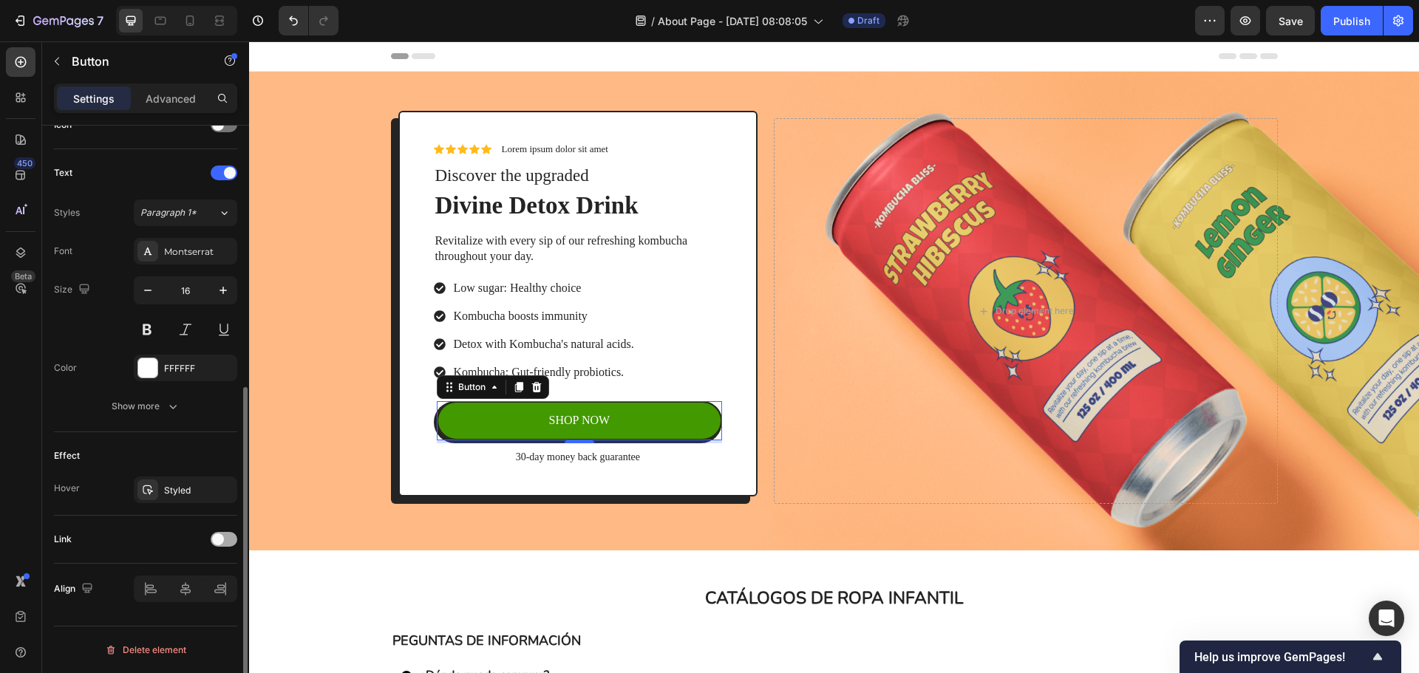
click at [215, 540] on span at bounding box center [218, 540] width 12 height 12
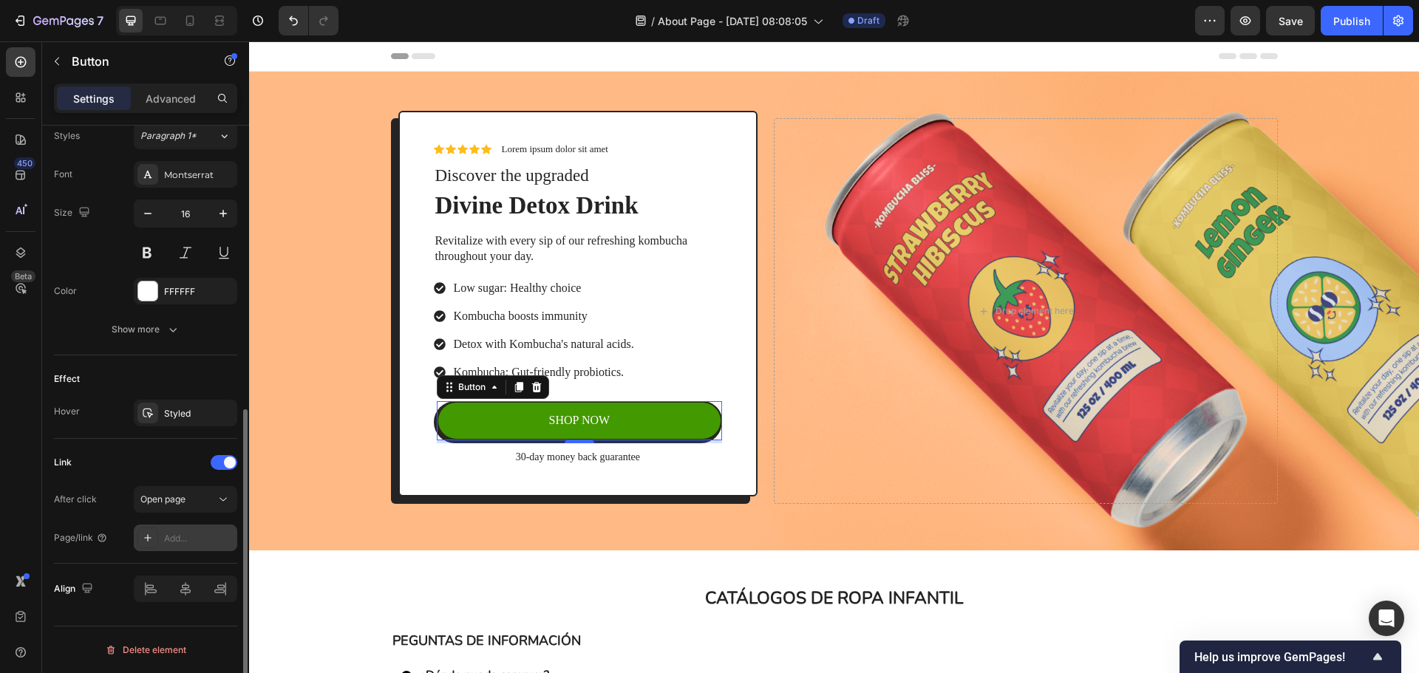
click at [203, 536] on div "Add..." at bounding box center [198, 538] width 69 height 13
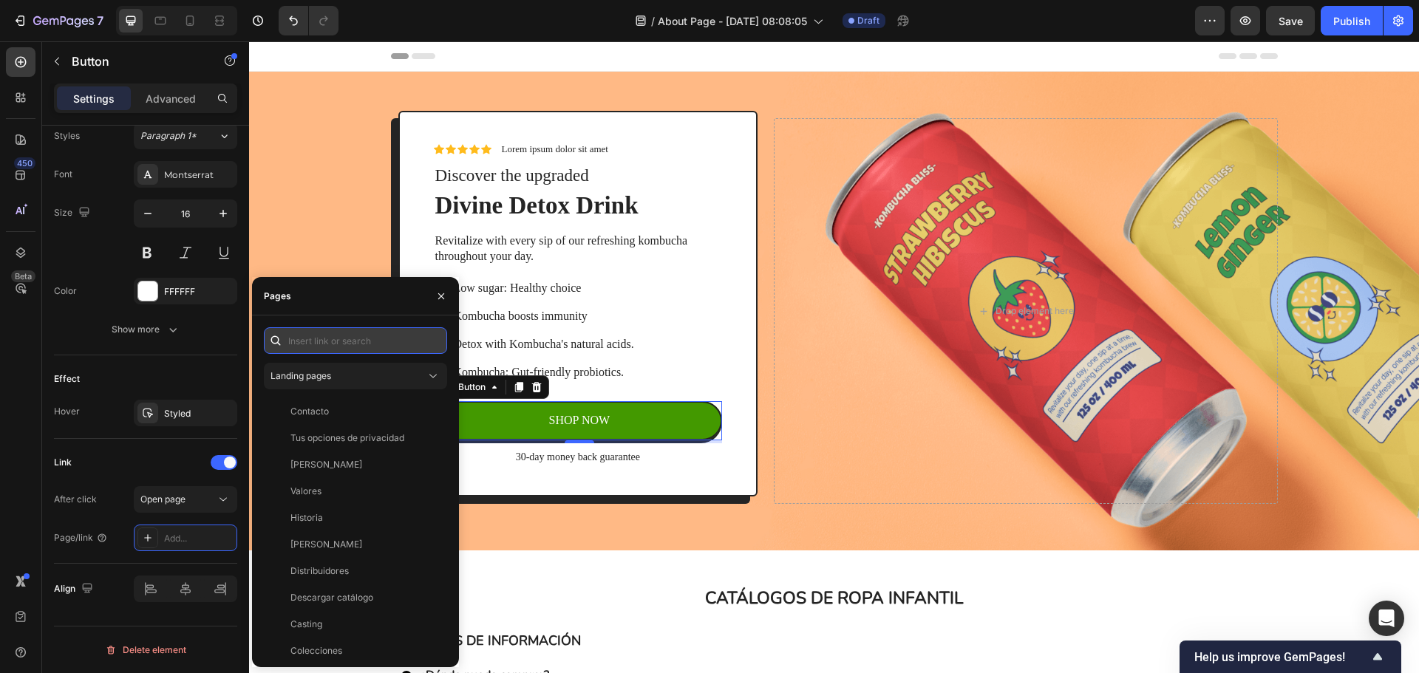
click at [347, 336] on input "text" at bounding box center [355, 340] width 183 height 27
paste input "https://vistiendobebes.com/descarga-catalogo/#1626420716240-7ecf2f00-2501"
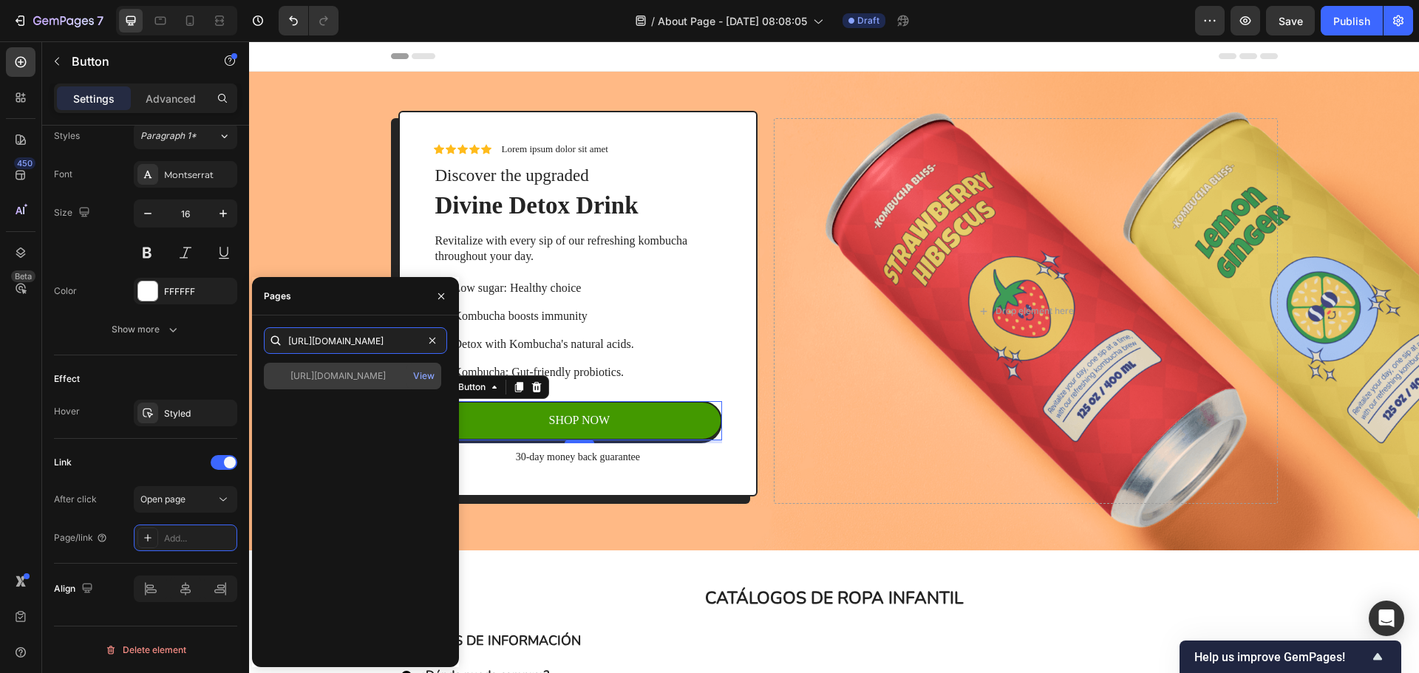
type input "https://vistiendobebes.com/descarga-catalogo/#1626420716240-7ecf2f00-2501"
click at [361, 378] on div "https://vistiendobebes.com/descarga-catalogo/#1626420716240-7ecf2f00-2501" at bounding box center [337, 376] width 95 height 13
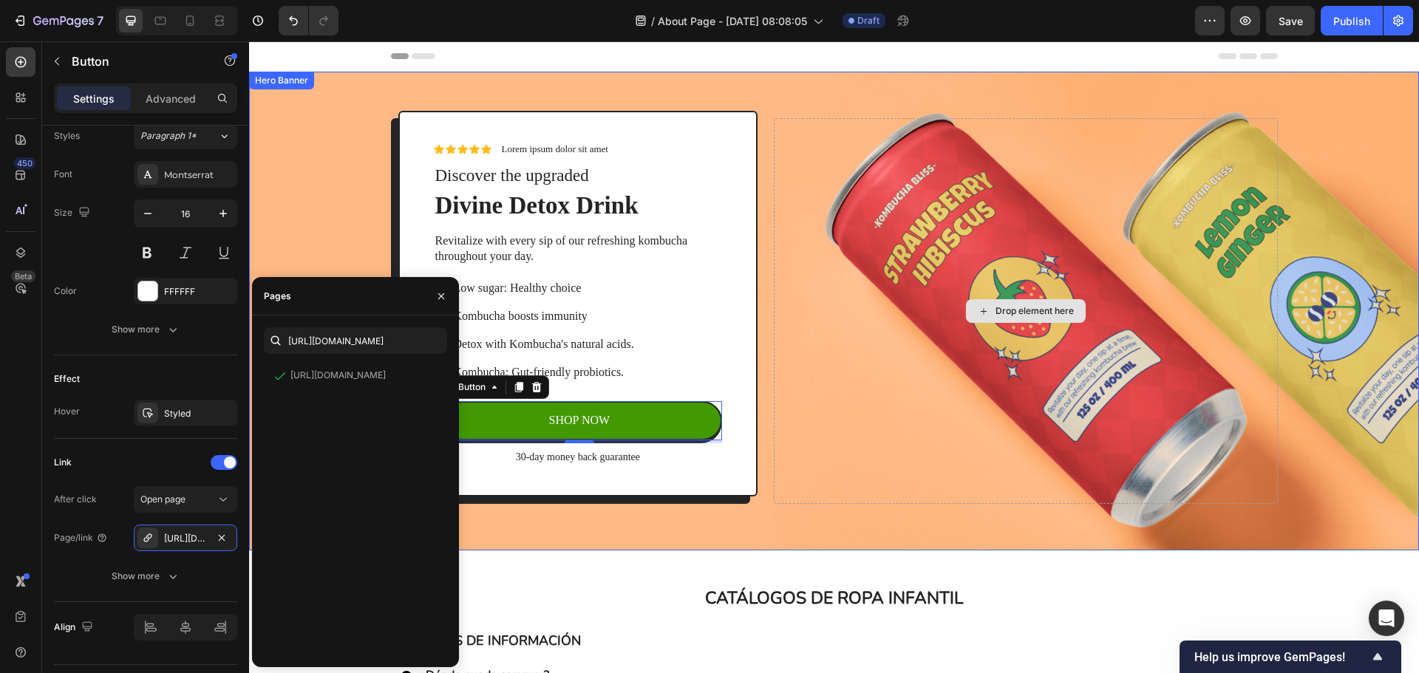
click at [851, 403] on div "Drop element here" at bounding box center [1025, 311] width 503 height 386
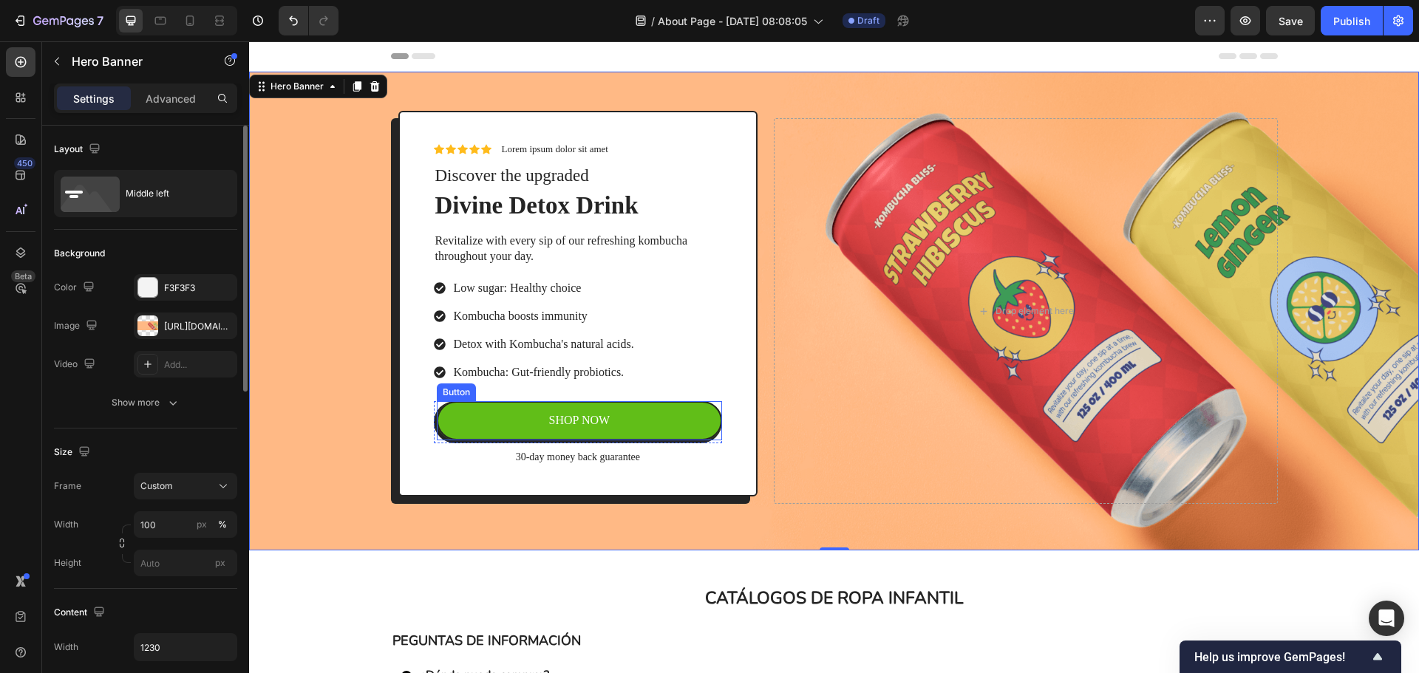
click at [634, 414] on link "SHOP NOW" at bounding box center [580, 420] width 286 height 39
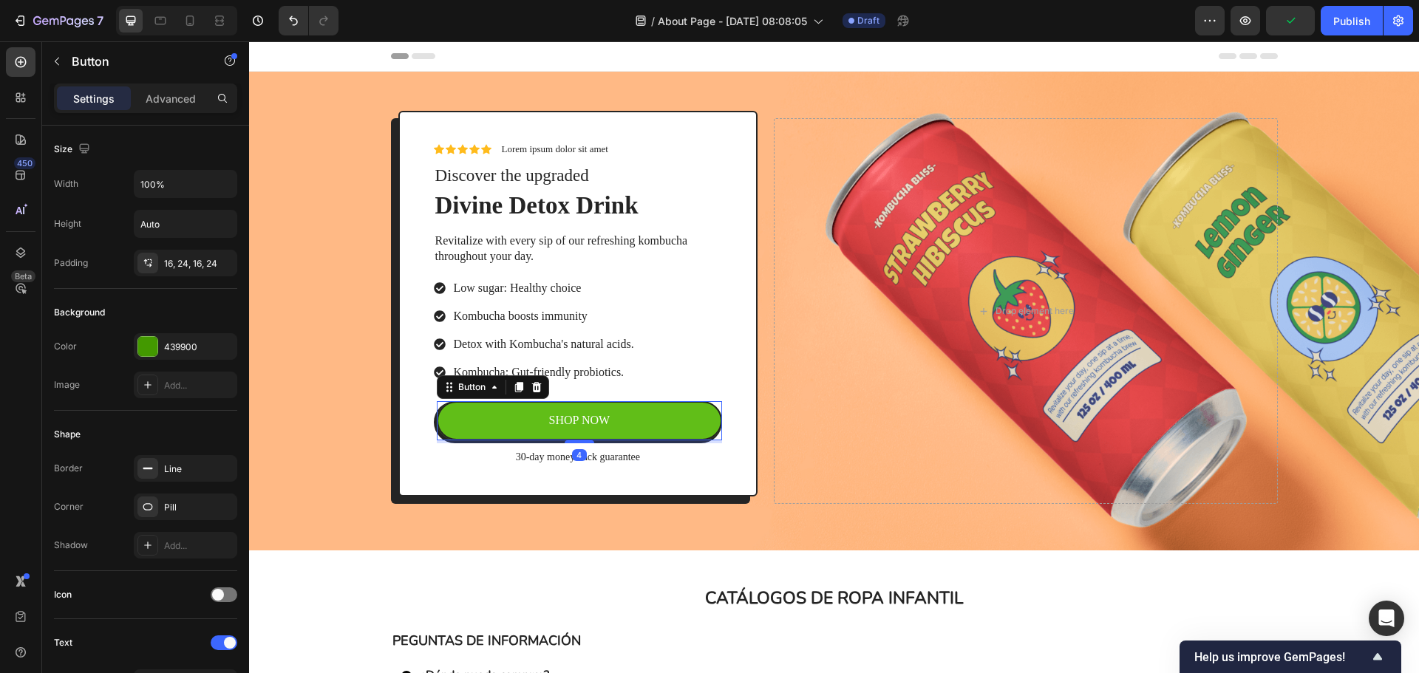
click at [627, 415] on link "SHOP NOW" at bounding box center [580, 420] width 286 height 39
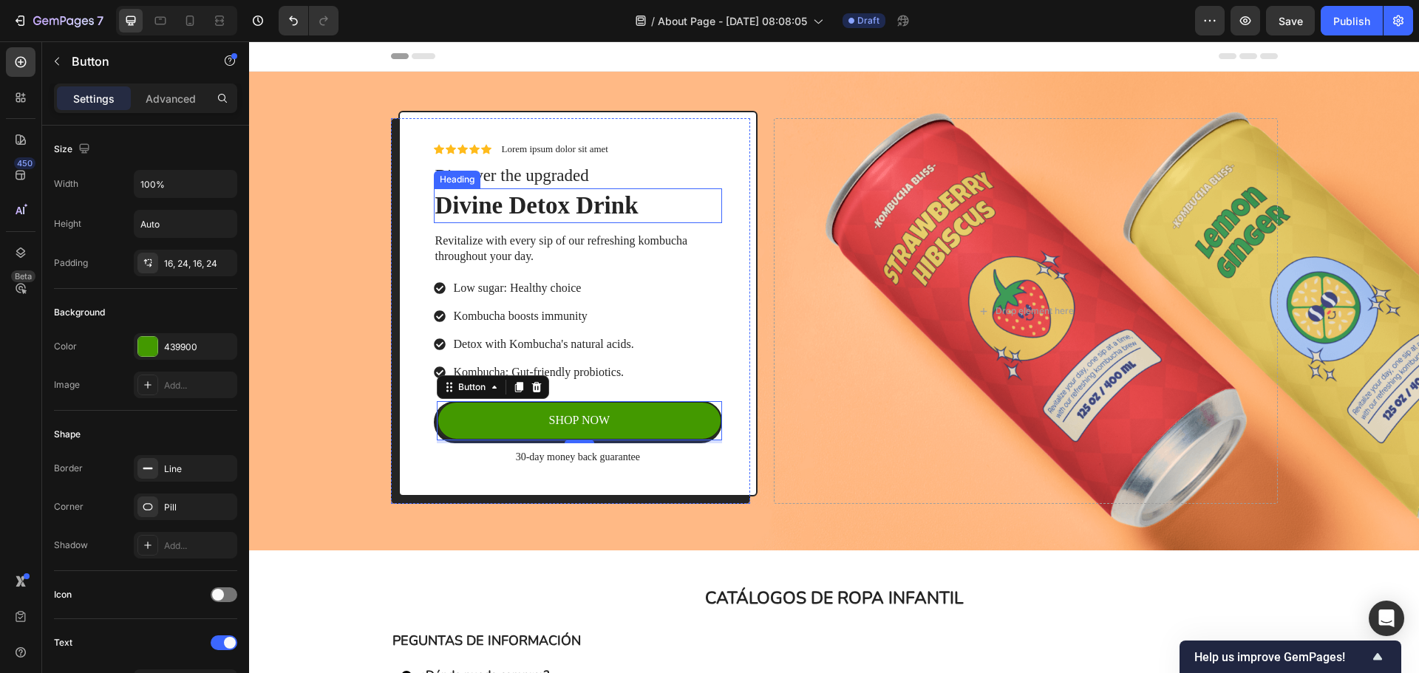
click at [639, 213] on h2 "Divine Detox Drink" at bounding box center [578, 205] width 289 height 35
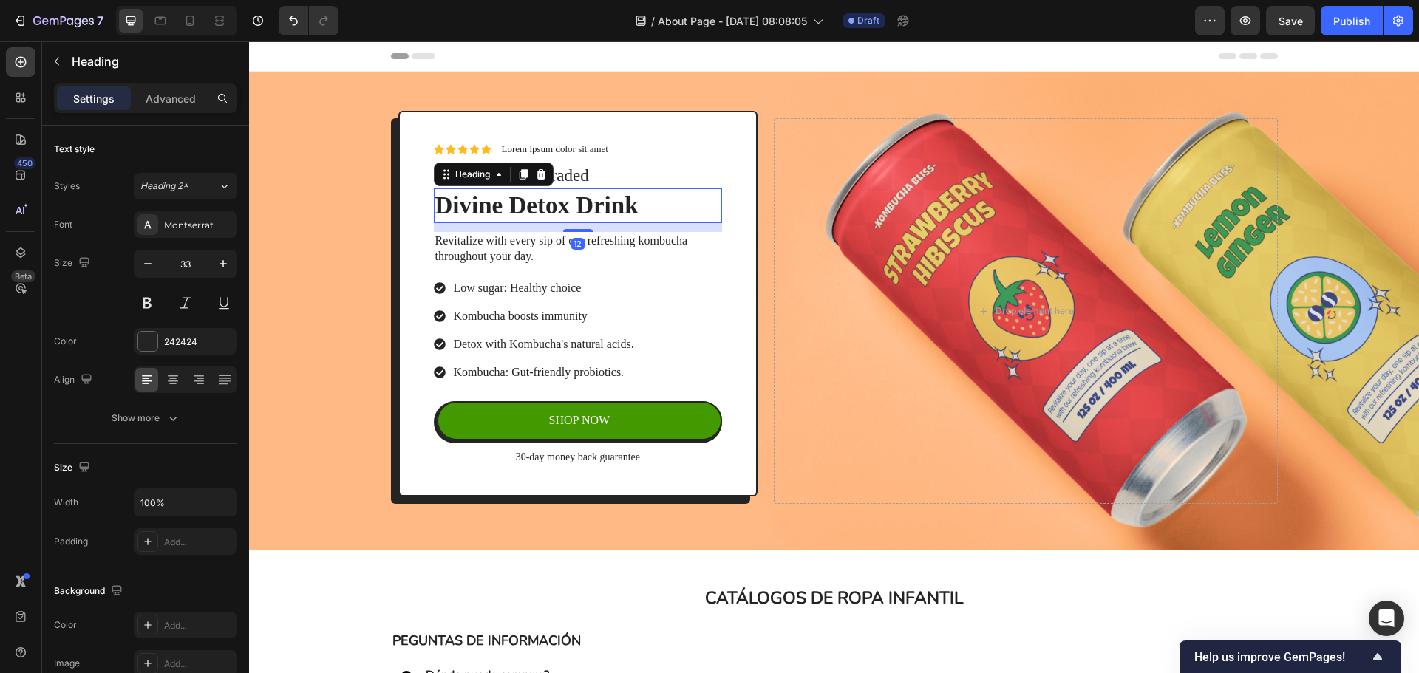
click at [639, 213] on h2 "Divine Detox Drink" at bounding box center [578, 205] width 289 height 35
click at [639, 213] on p "Divine Detox Drink" at bounding box center [578, 206] width 286 height 32
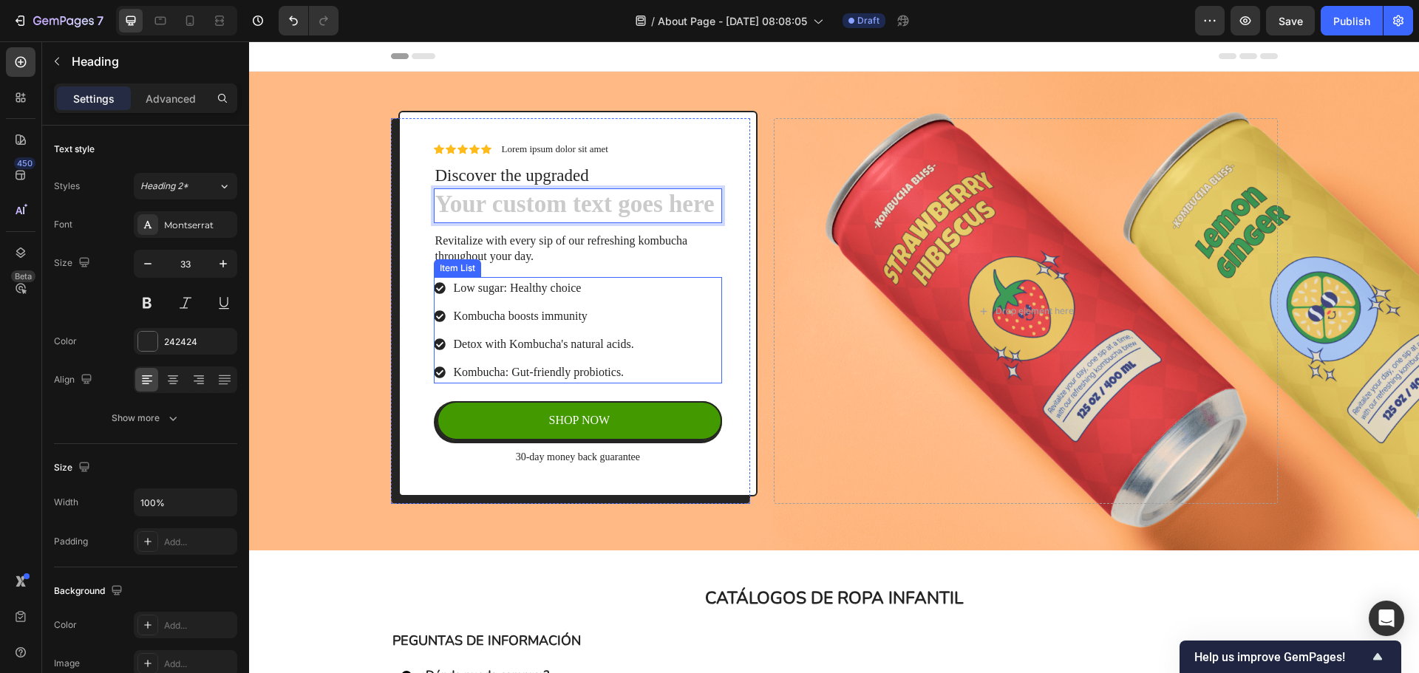
click at [667, 329] on div "Low sugar: Healthy choice Kombucha boosts immunity Detox with Kombucha's natura…" at bounding box center [578, 330] width 289 height 106
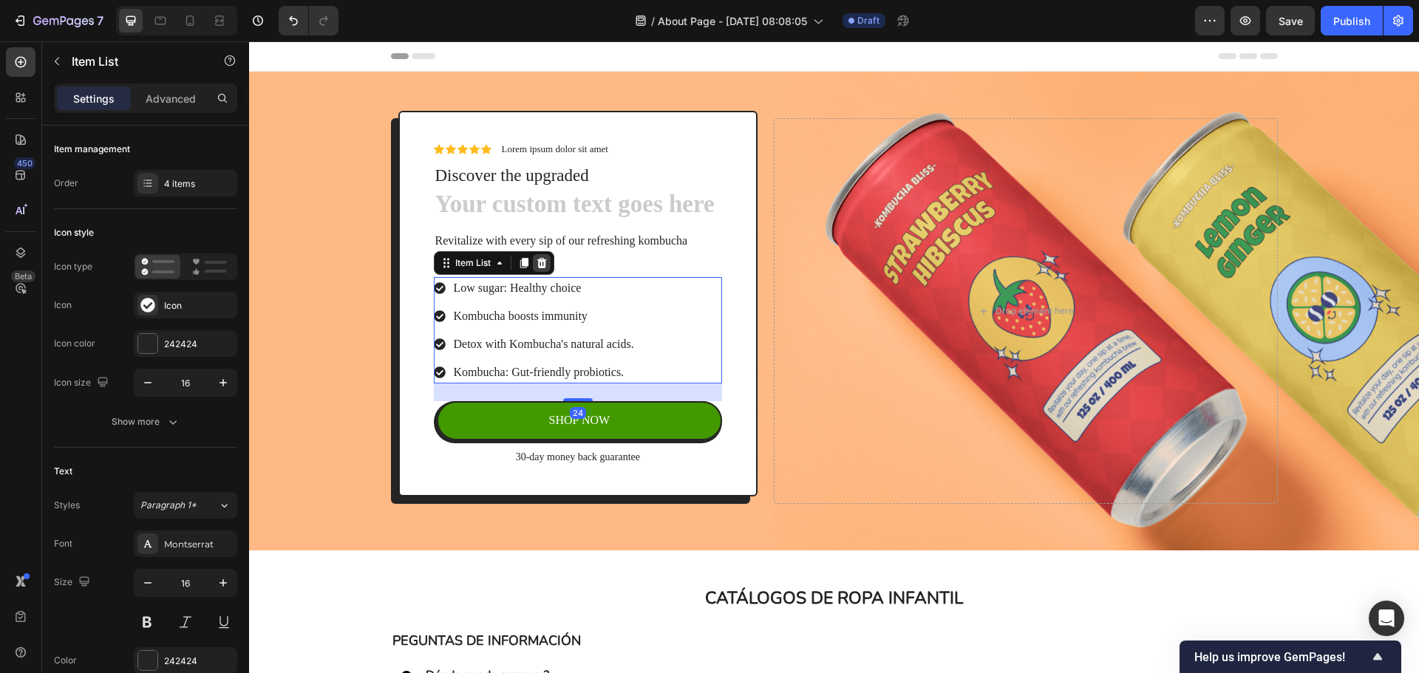
click at [539, 270] on div at bounding box center [542, 263] width 18 height 18
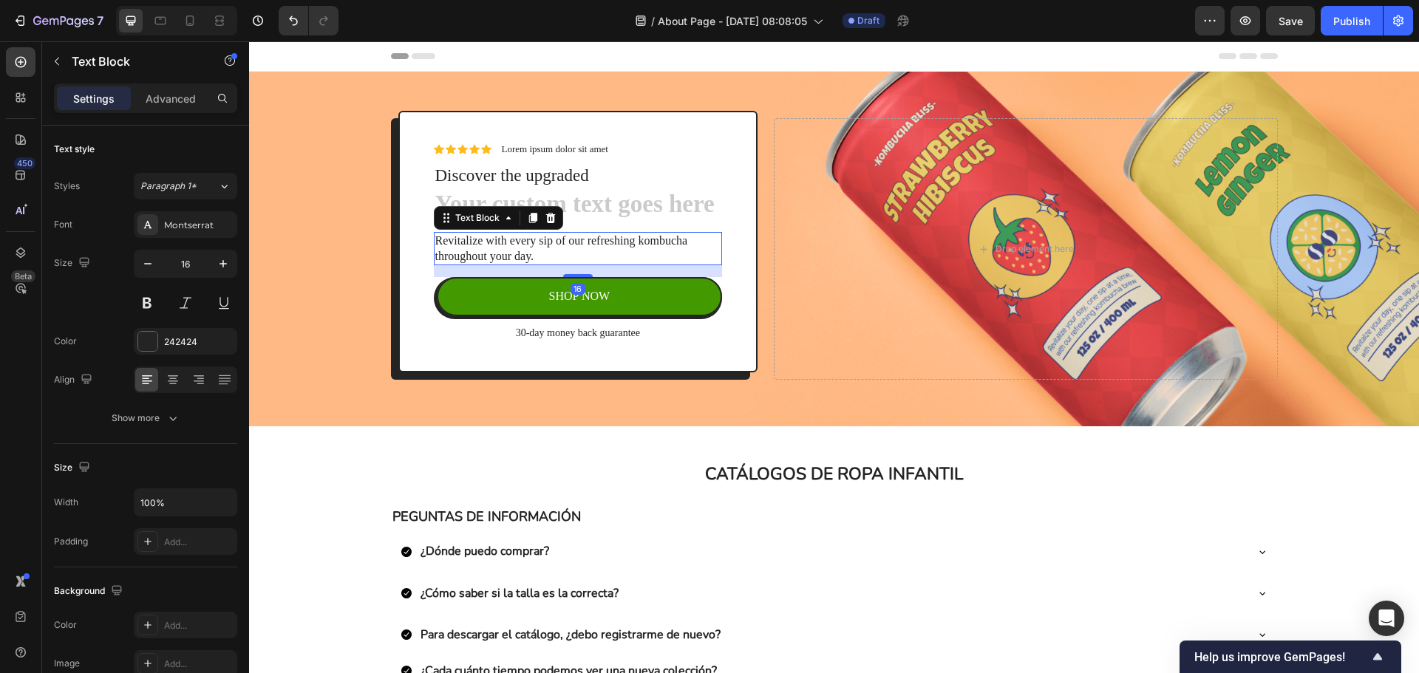
click at [537, 246] on p "Revitalize with every sip of our refreshing kombucha throughout your day." at bounding box center [578, 249] width 286 height 31
click at [545, 217] on icon at bounding box center [551, 218] width 12 height 12
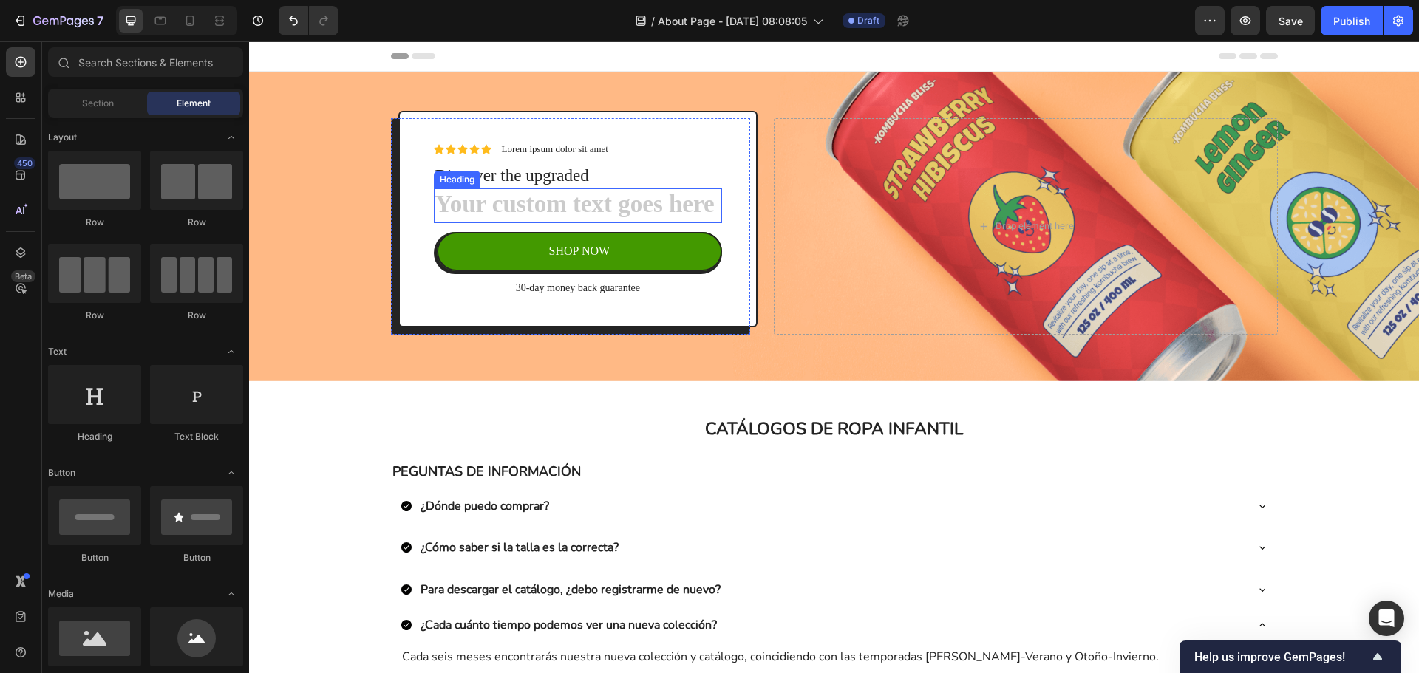
click at [539, 211] on h2 "Rich Text Editor. Editing area: main" at bounding box center [578, 205] width 289 height 35
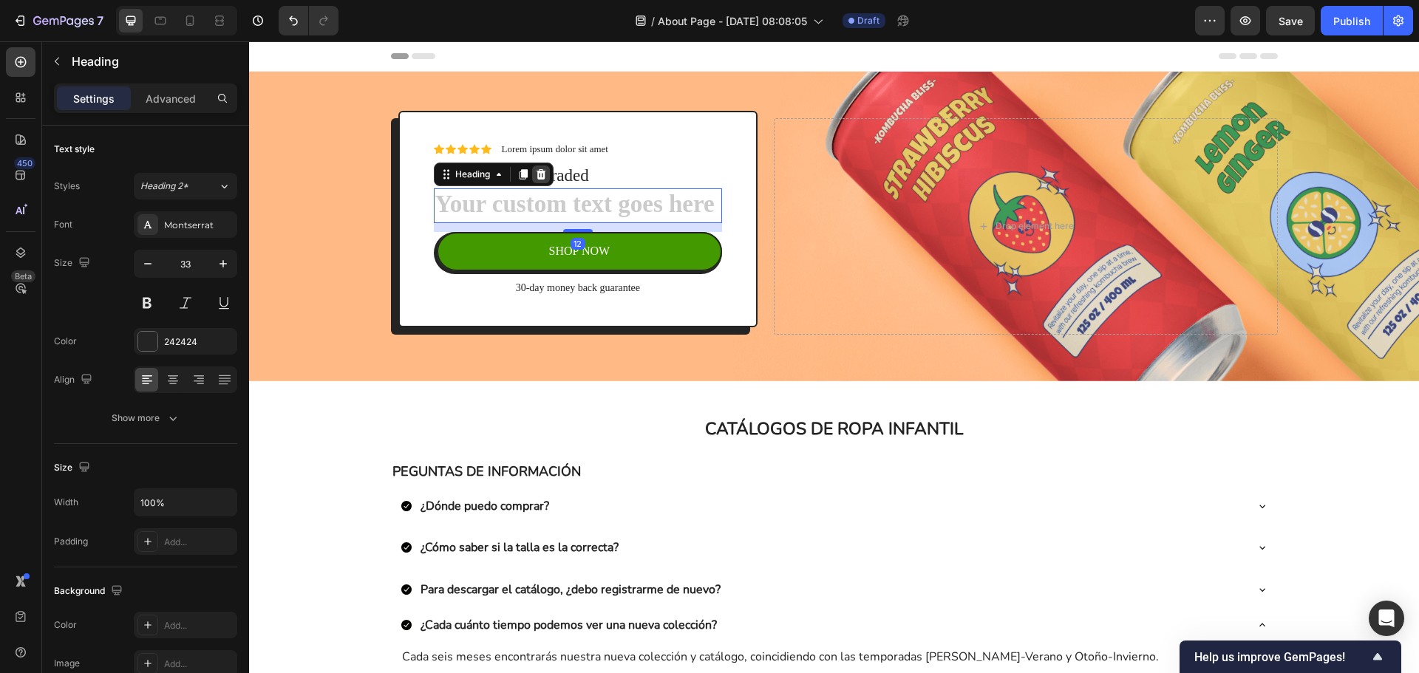
click at [537, 176] on icon at bounding box center [541, 175] width 12 height 12
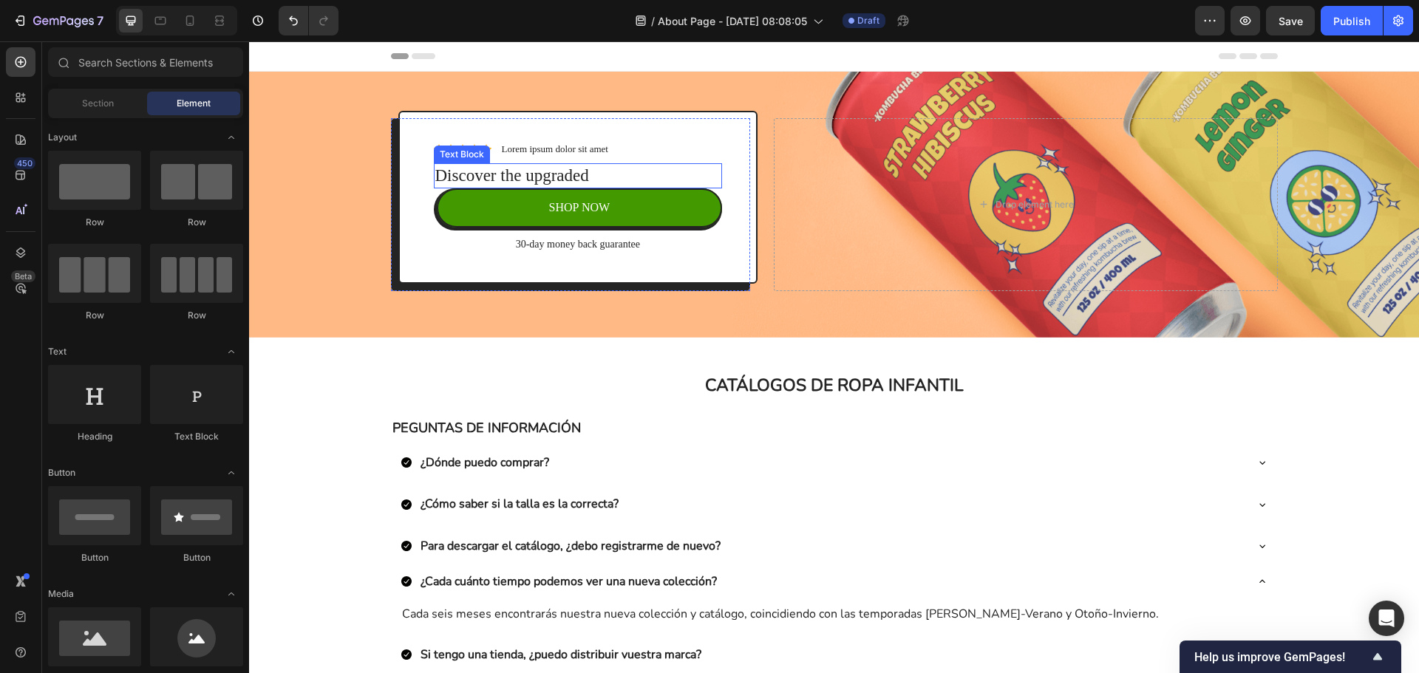
click at [537, 176] on p "Discover the upgraded" at bounding box center [578, 176] width 286 height 22
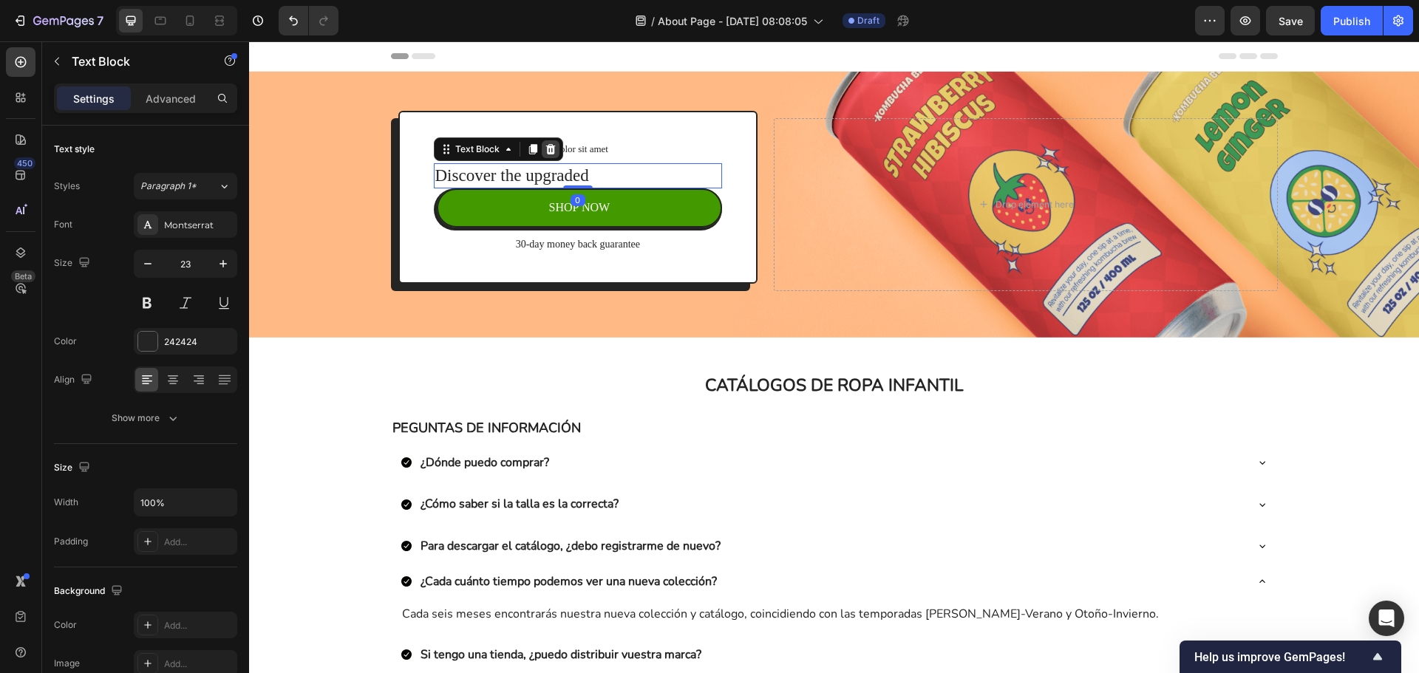
click at [548, 149] on icon at bounding box center [550, 149] width 10 height 10
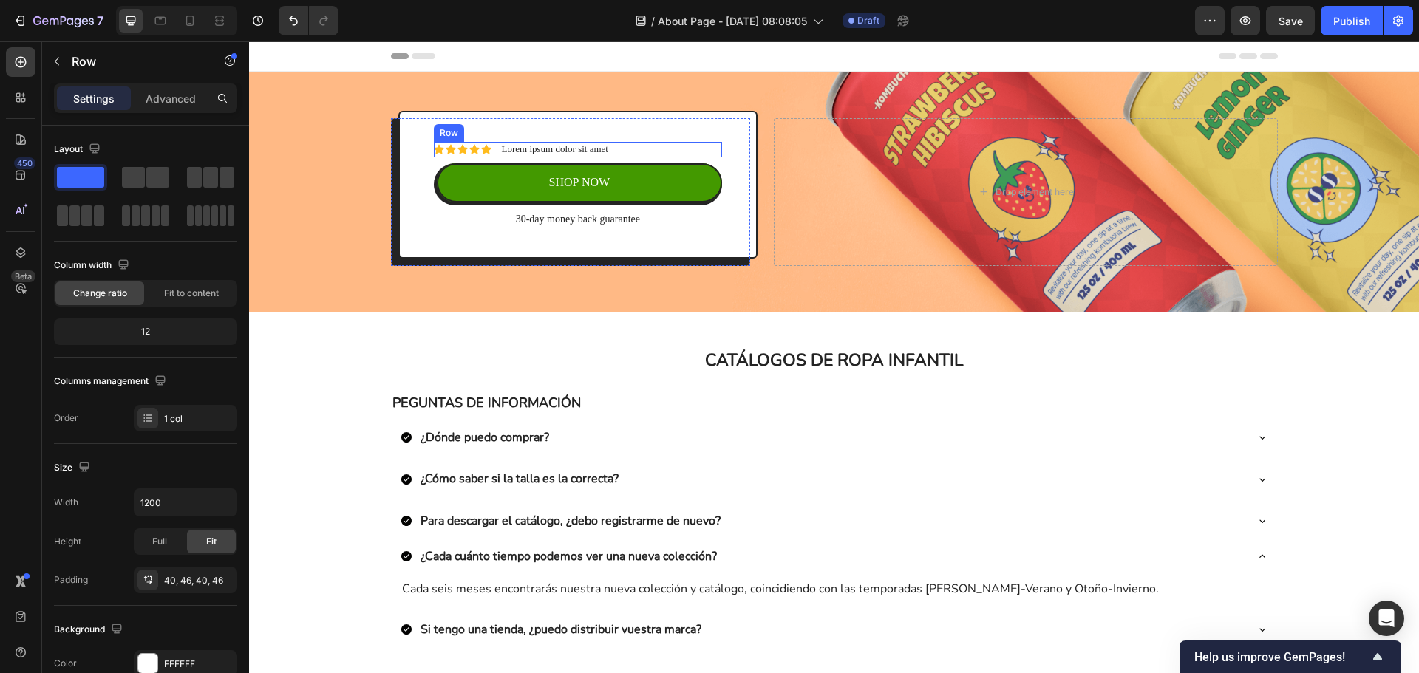
click at [678, 141] on div "Icon Icon Icon Icon Icon Icon List Lorem ipsum dolor sit amet Text Block Row SH…" at bounding box center [578, 185] width 360 height 148
click at [613, 148] on div "Icon Icon Icon Icon Icon Icon List Lorem ipsum dolor sit amet Text Block Row" at bounding box center [578, 150] width 289 height 16
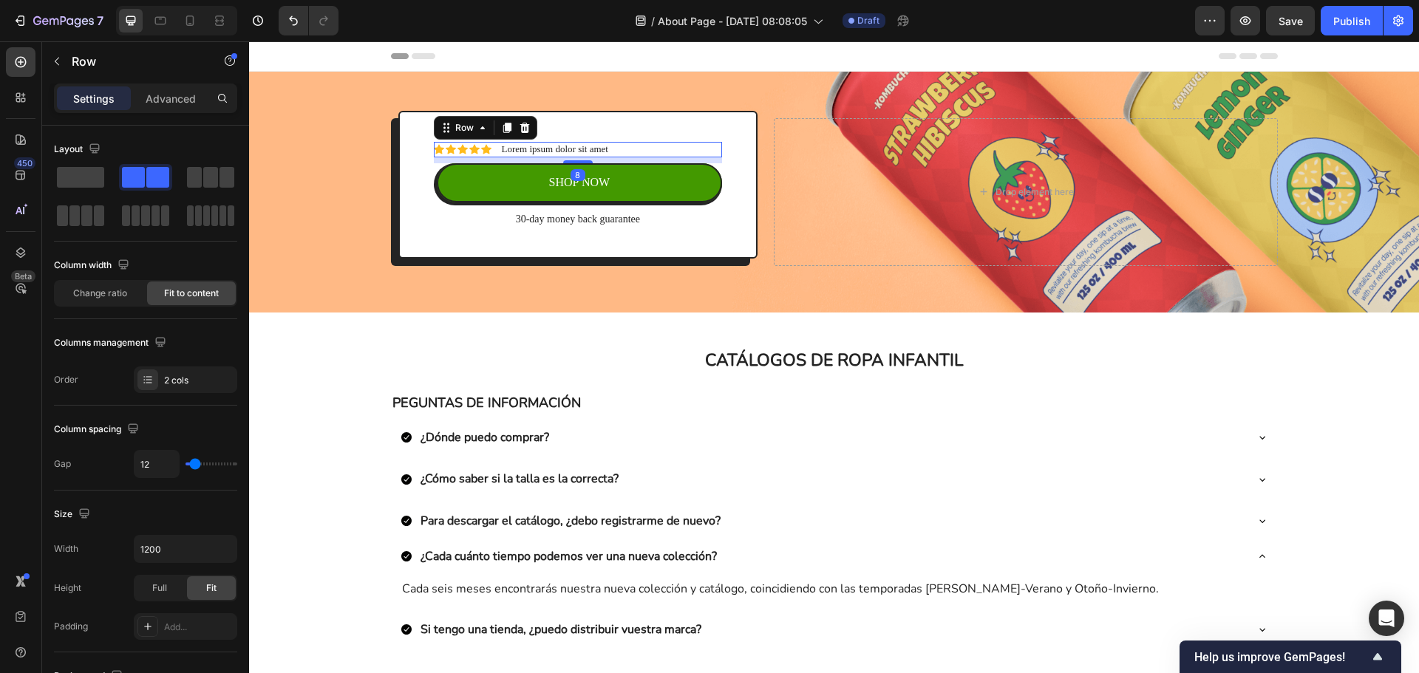
drag, startPoint x: 523, startPoint y: 124, endPoint x: 534, endPoint y: 137, distance: 16.8
click at [523, 125] on icon at bounding box center [525, 128] width 12 height 12
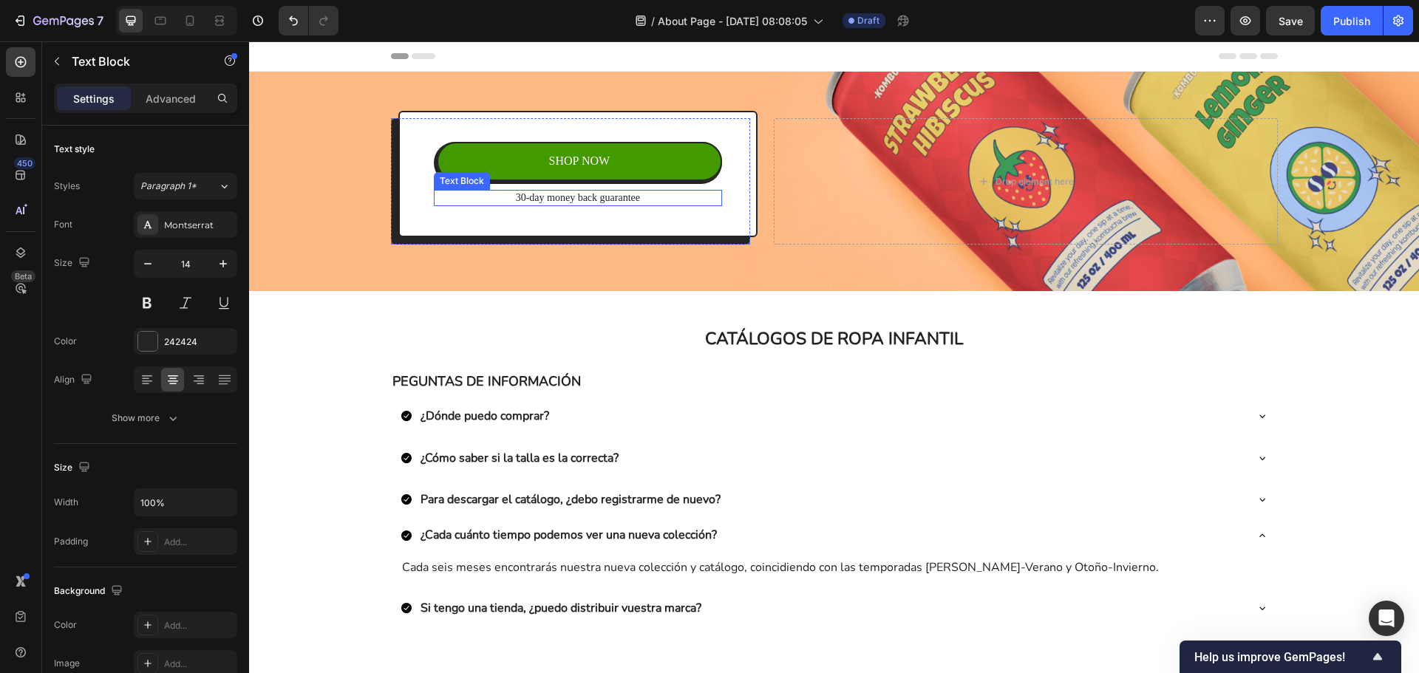
click at [591, 197] on p "30-day money back guarantee" at bounding box center [578, 197] width 286 height 13
click at [545, 178] on icon at bounding box center [550, 176] width 10 height 10
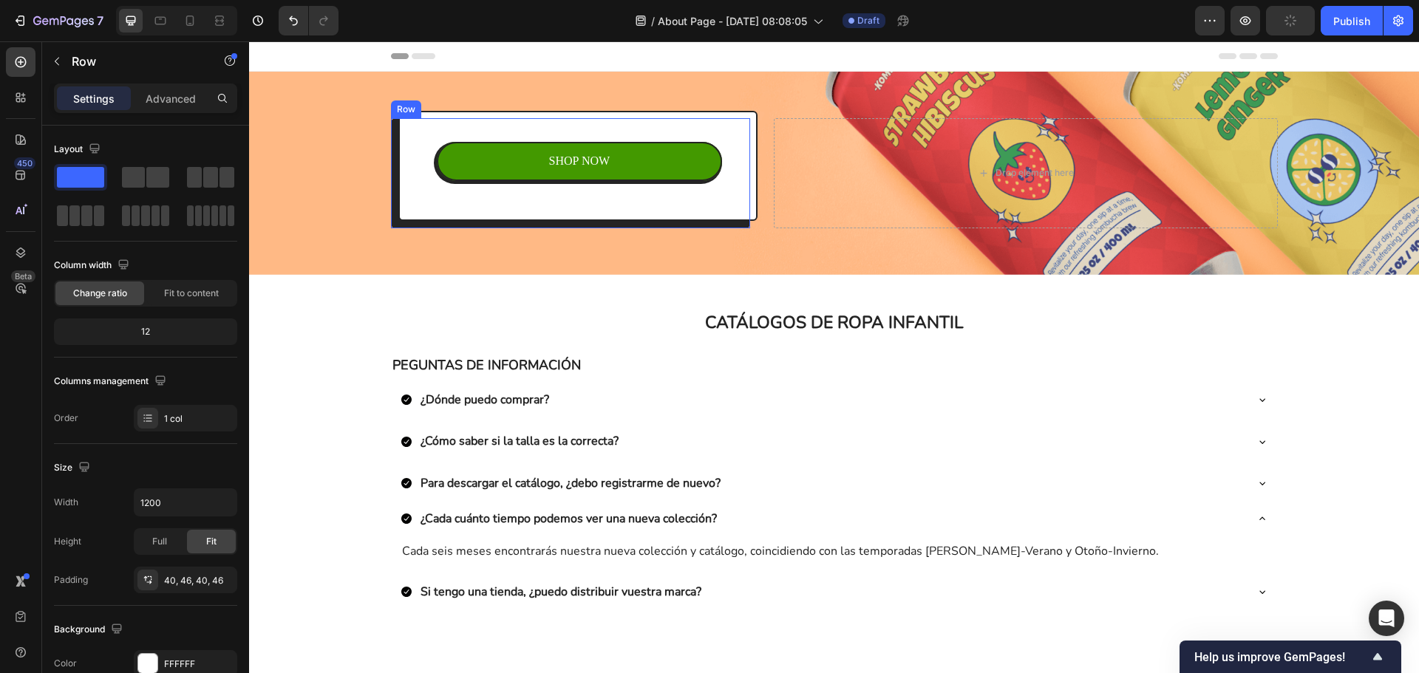
click at [401, 142] on div "SHOP NOW Button Row Row" at bounding box center [578, 166] width 360 height 110
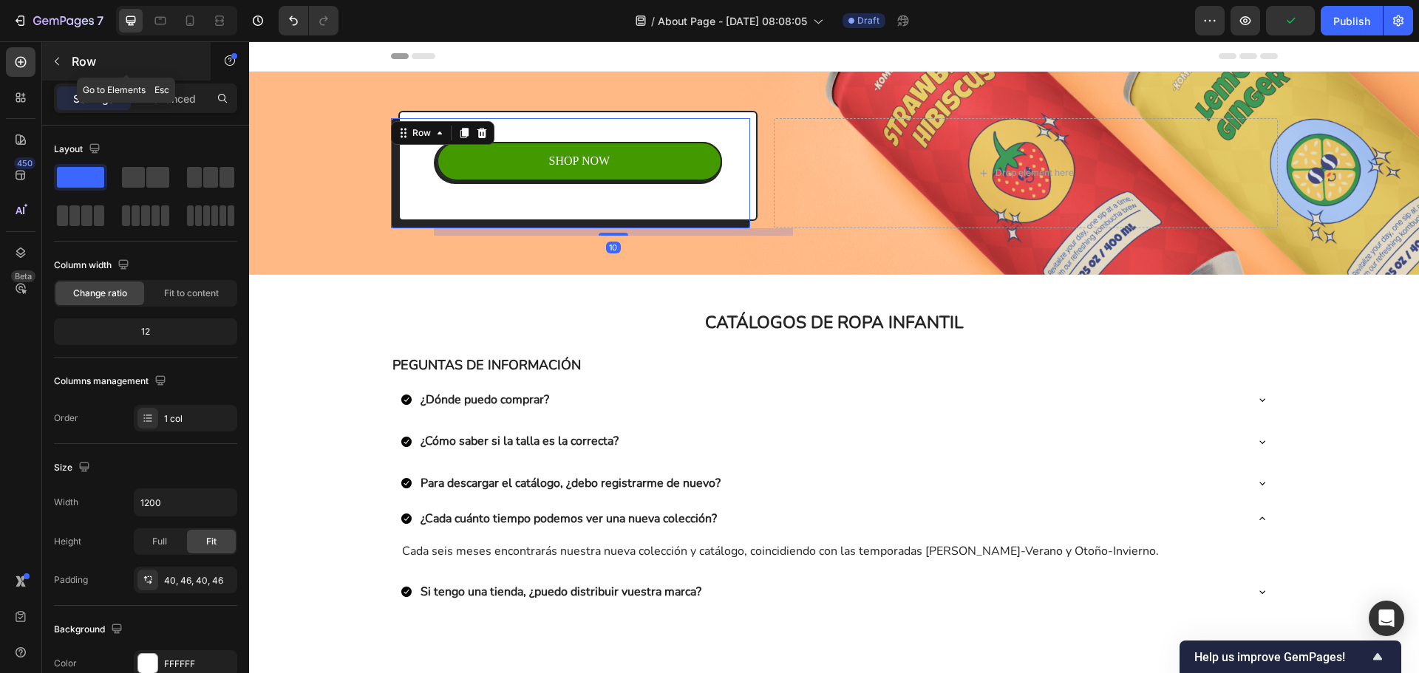
click at [53, 64] on icon "button" at bounding box center [57, 61] width 12 height 12
click at [418, 203] on div "SHOP NOW Button Row Row 10" at bounding box center [578, 166] width 360 height 110
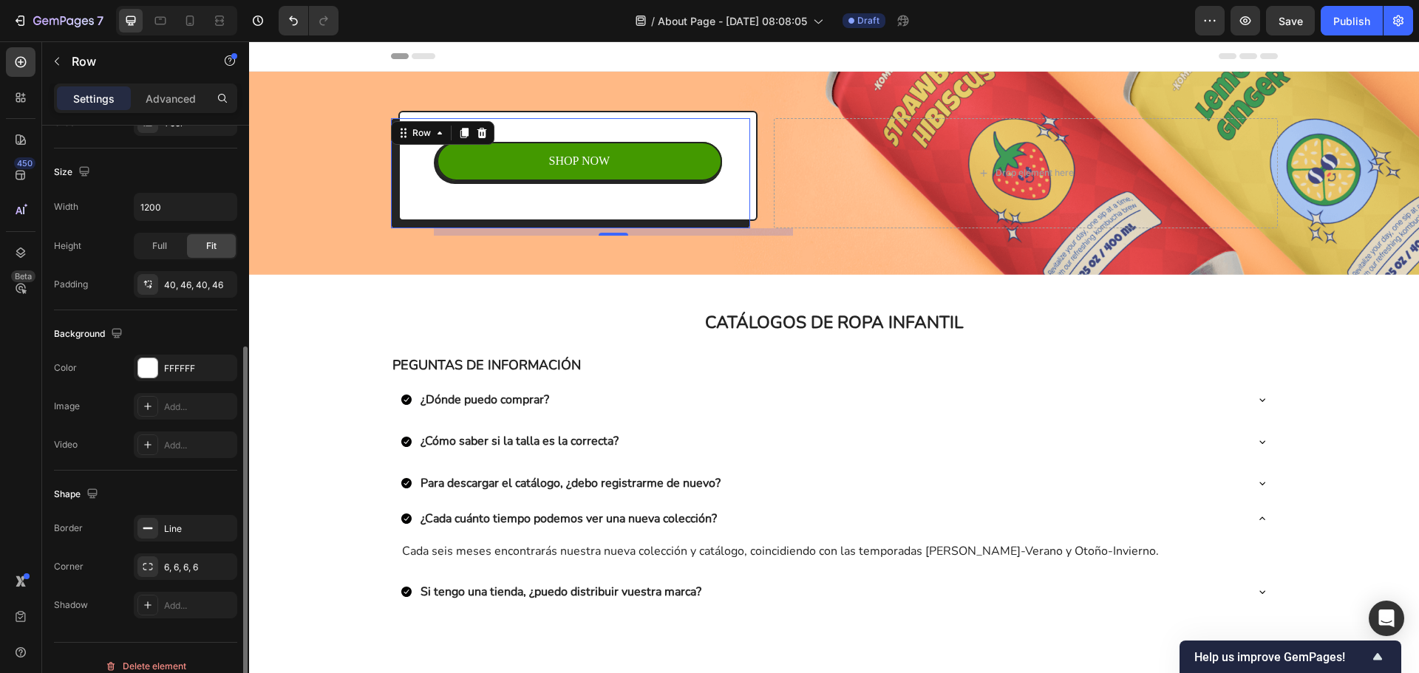
scroll to position [312, 0]
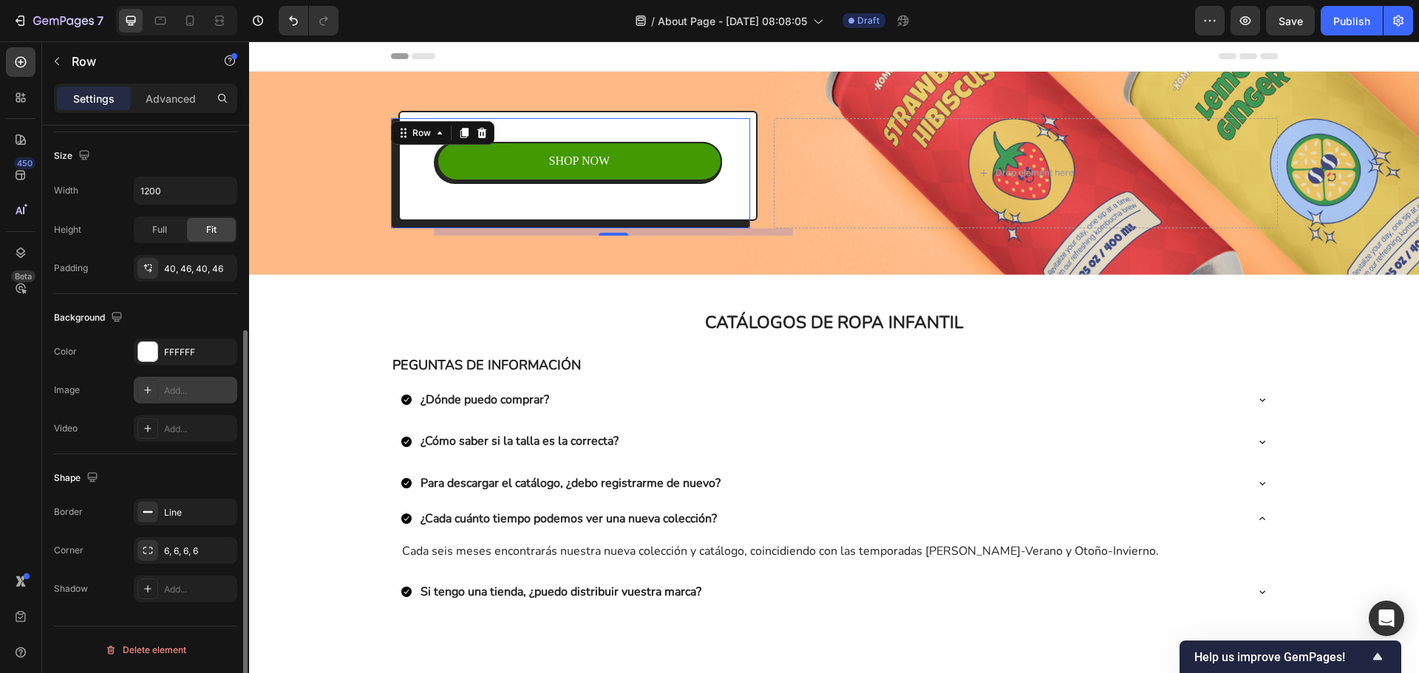
click at [170, 392] on div "Add..." at bounding box center [198, 390] width 69 height 13
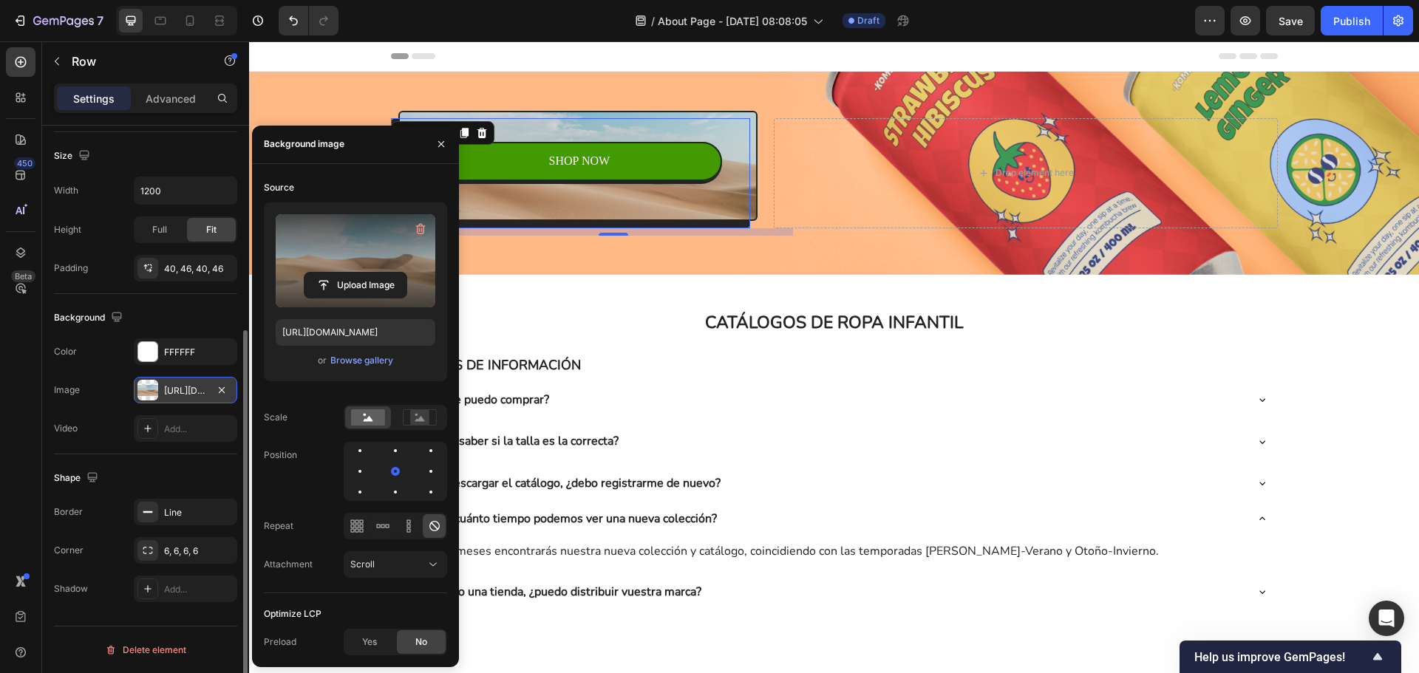
click at [330, 259] on label at bounding box center [356, 260] width 160 height 93
click at [330, 273] on input "file" at bounding box center [356, 285] width 102 height 25
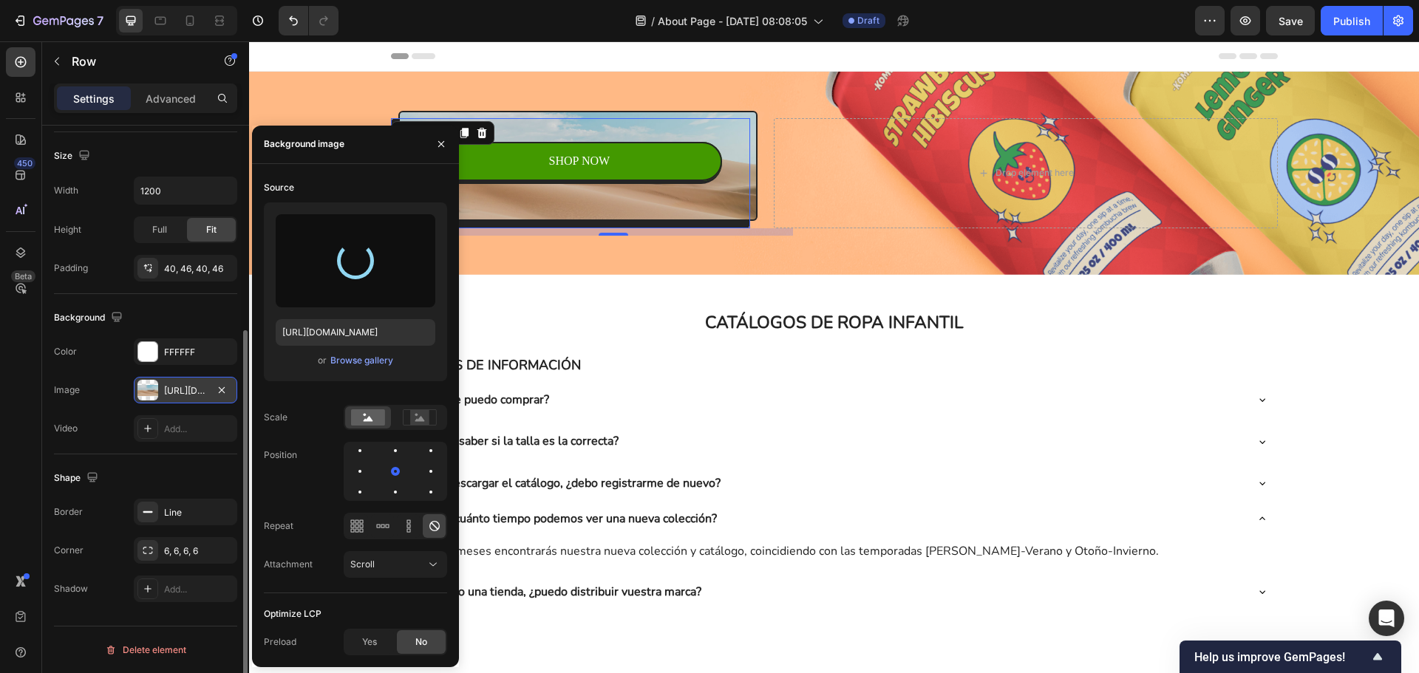
type input "https://cdn.shopify.com/s/files/1/0967/7697/8771/files/gempages_578566936367989…"
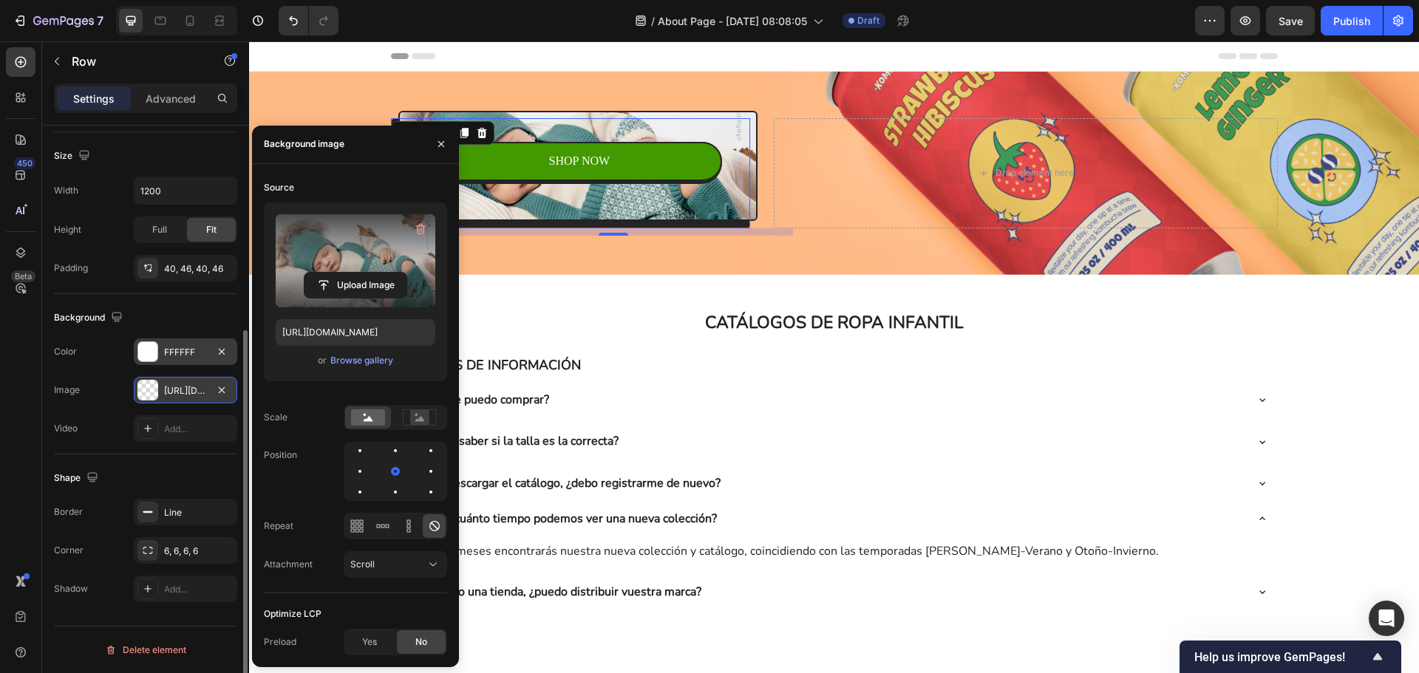
scroll to position [238, 0]
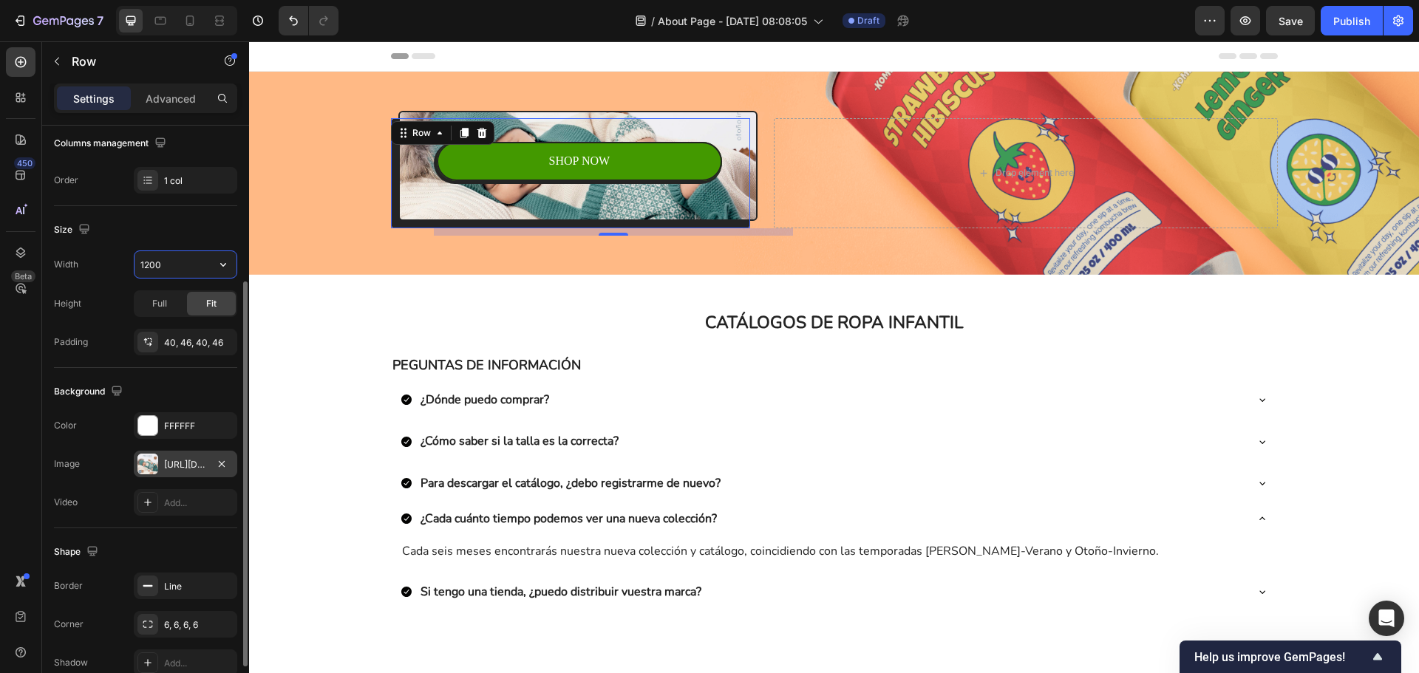
click at [180, 268] on input "1200" at bounding box center [186, 264] width 102 height 27
click at [221, 270] on icon "button" at bounding box center [223, 264] width 15 height 15
click at [178, 324] on p "Full 100%" at bounding box center [182, 330] width 84 height 13
click at [195, 262] on input "100%" at bounding box center [186, 264] width 102 height 27
type input "1200"
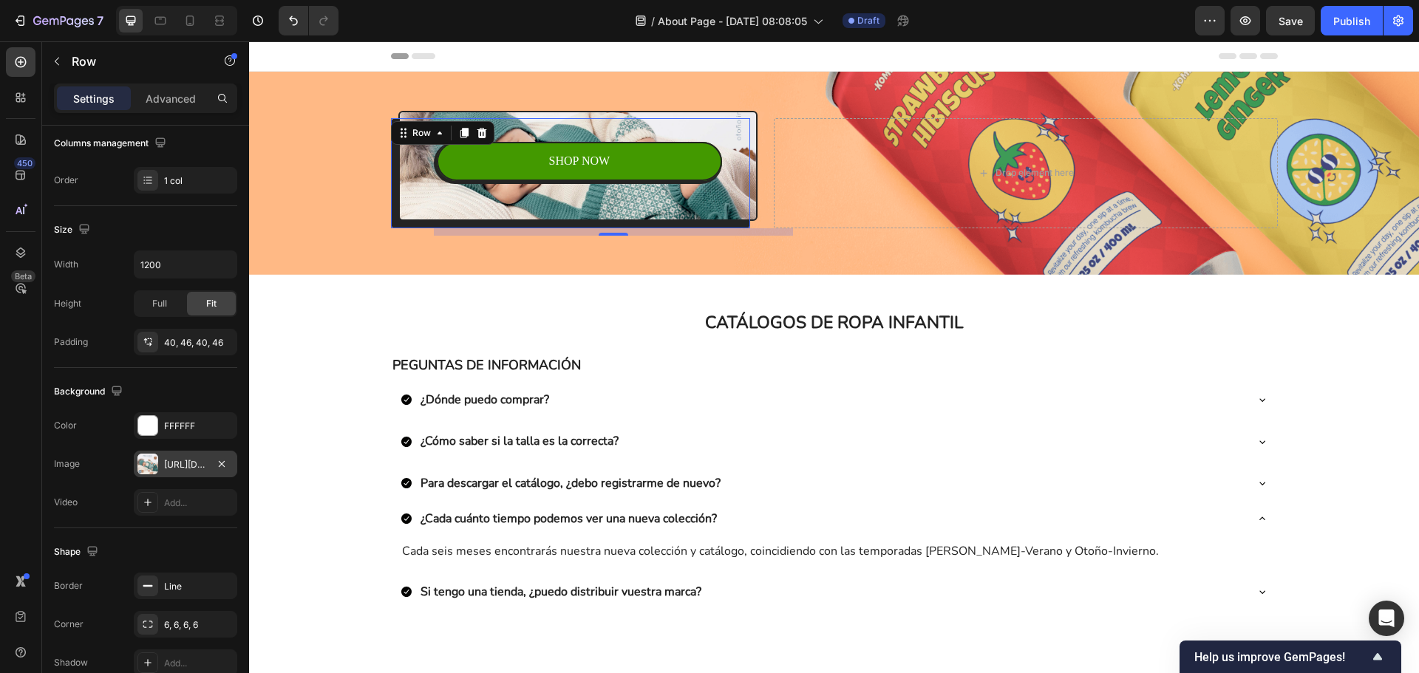
click at [710, 192] on div "SHOP NOW Button Row Row 10" at bounding box center [578, 166] width 360 height 110
click at [695, 133] on div "SHOP NOW Button Row Row 10" at bounding box center [578, 166] width 360 height 110
click at [682, 130] on div "SHOP NOW Button Row Row 10" at bounding box center [578, 166] width 360 height 110
click at [60, 65] on icon "button" at bounding box center [57, 61] width 12 height 12
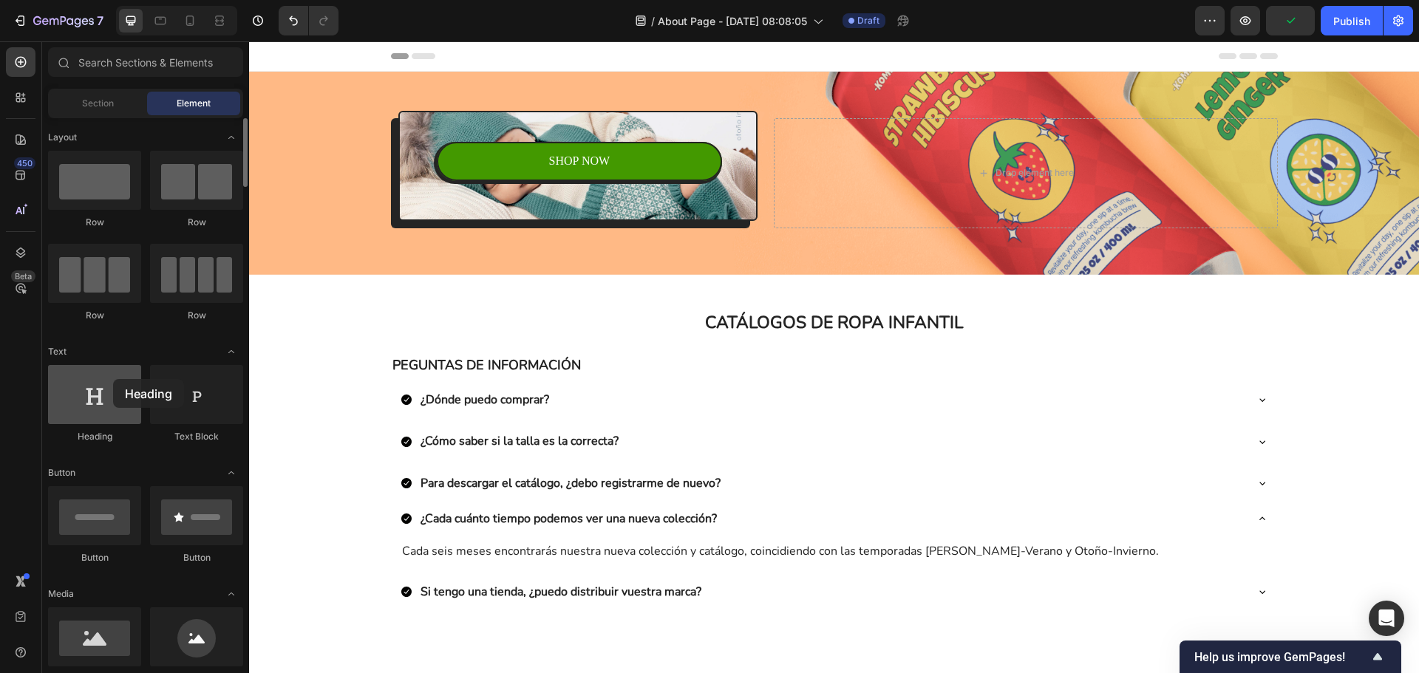
drag, startPoint x: 113, startPoint y: 392, endPoint x: 107, endPoint y: 383, distance: 10.7
click at [107, 383] on div at bounding box center [94, 394] width 93 height 59
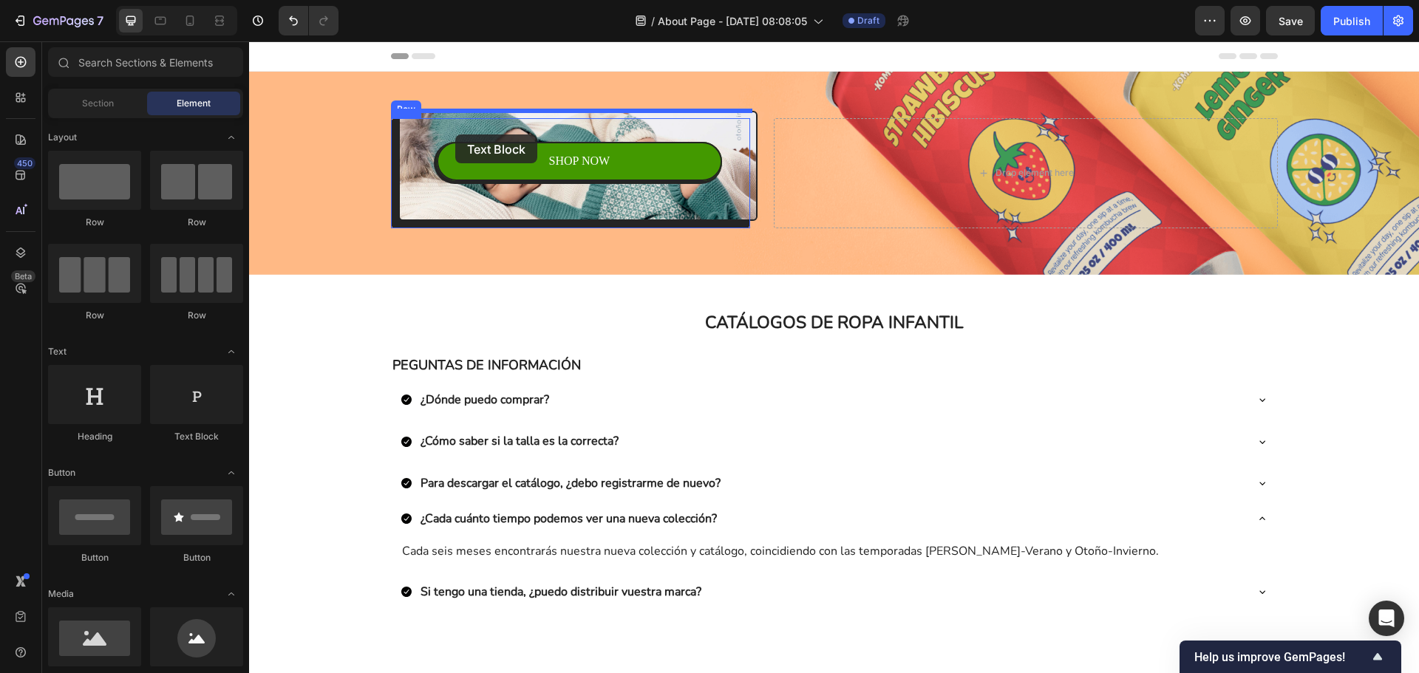
drag, startPoint x: 440, startPoint y: 414, endPoint x: 455, endPoint y: 135, distance: 279.8
click at [496, 204] on div "SHOP NOW Button Row Row" at bounding box center [578, 166] width 360 height 110
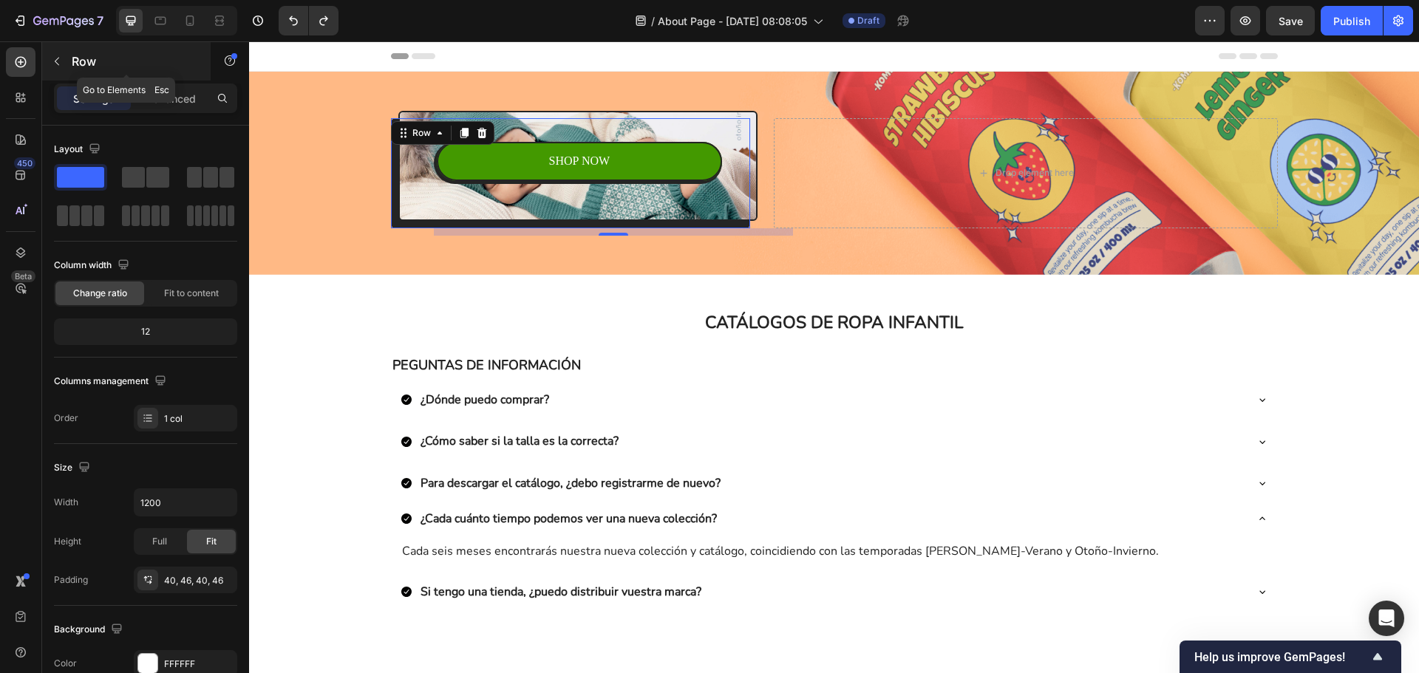
click at [67, 58] on button "button" at bounding box center [57, 62] width 24 height 24
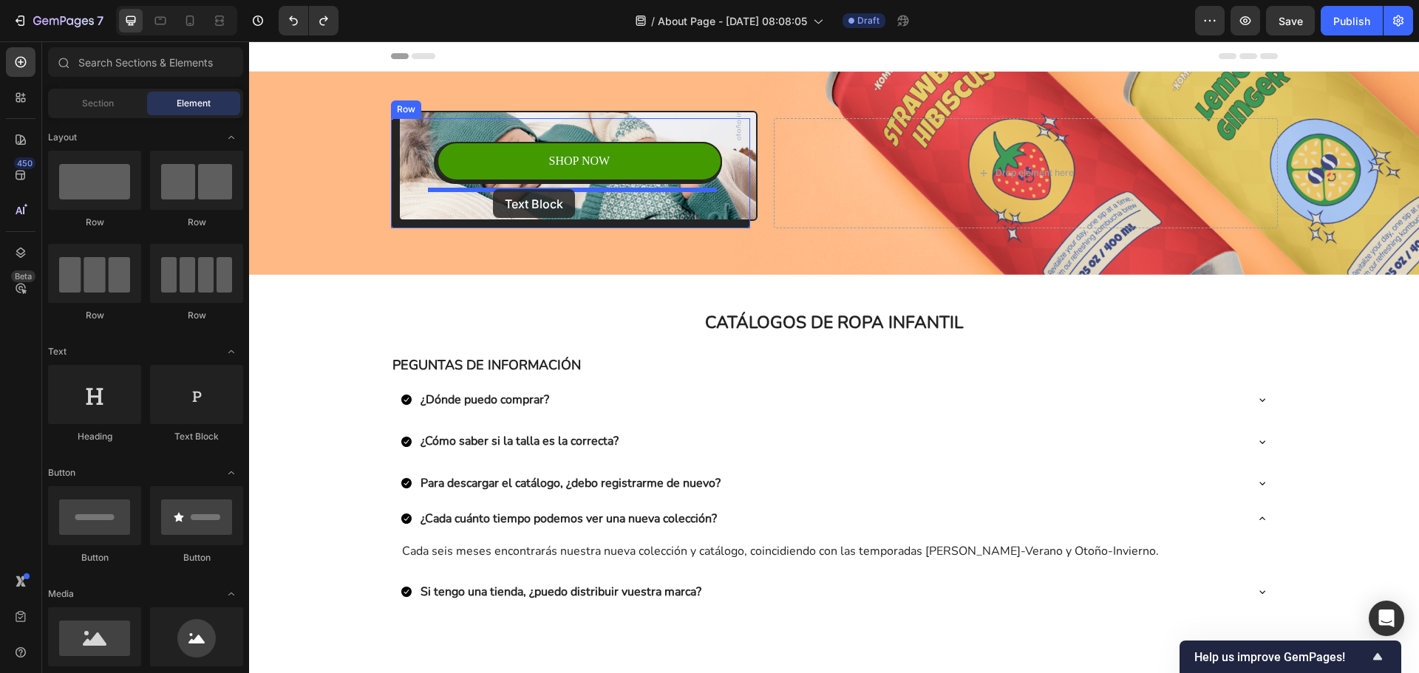
drag, startPoint x: 422, startPoint y: 431, endPoint x: 493, endPoint y: 189, distance: 251.9
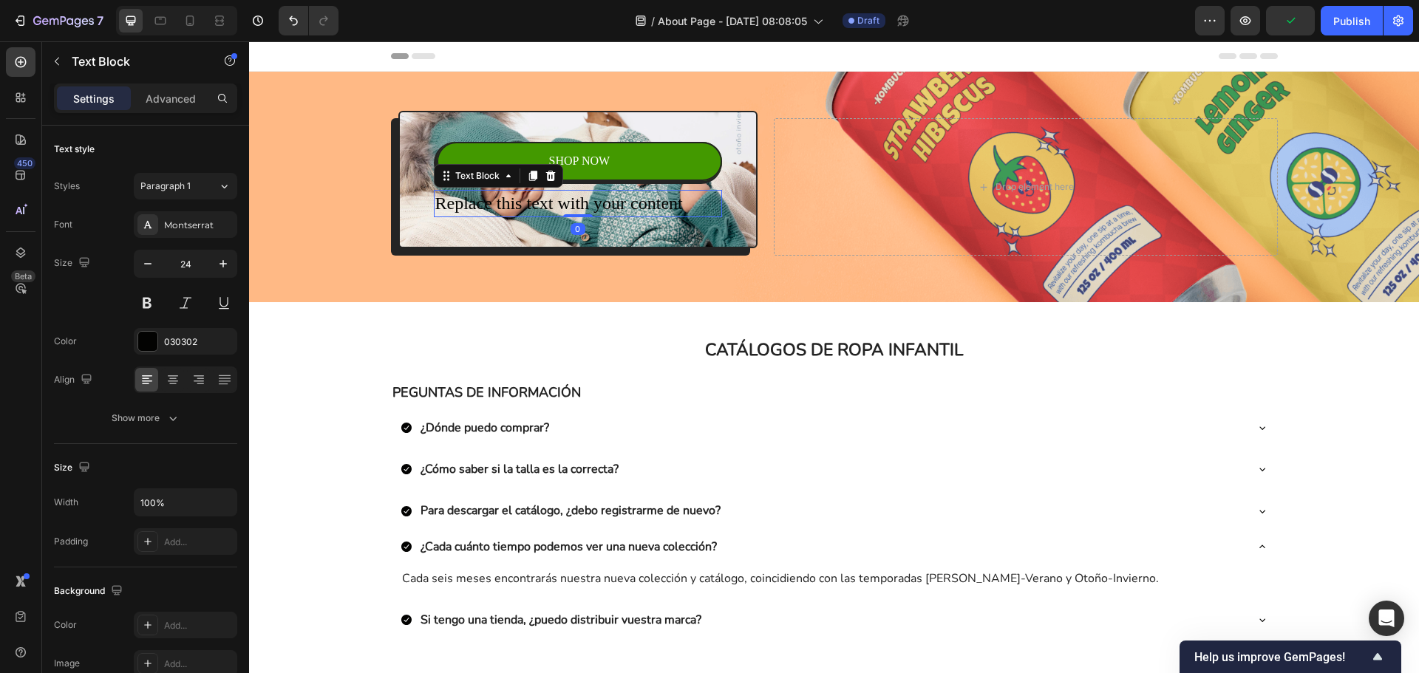
click at [698, 211] on div "Replace this text with your content" at bounding box center [578, 204] width 289 height 28
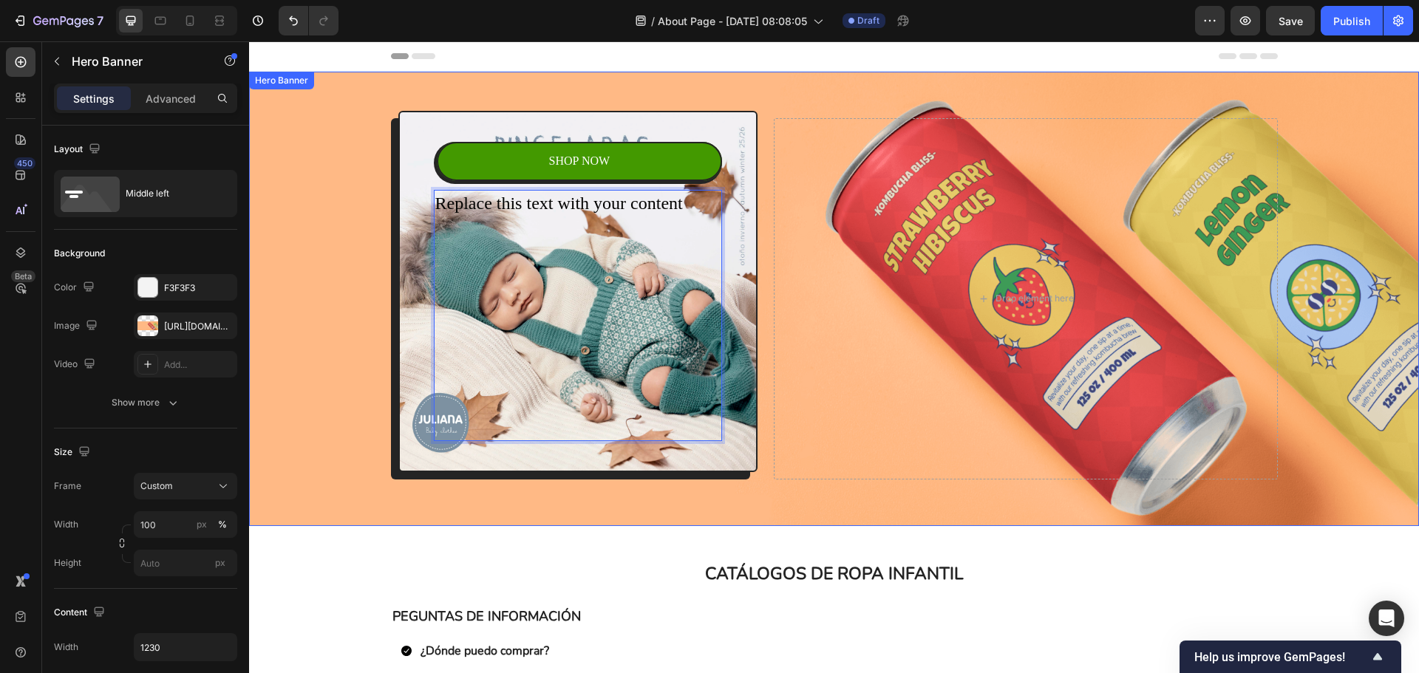
click at [307, 287] on div "Background Image" at bounding box center [834, 299] width 1170 height 455
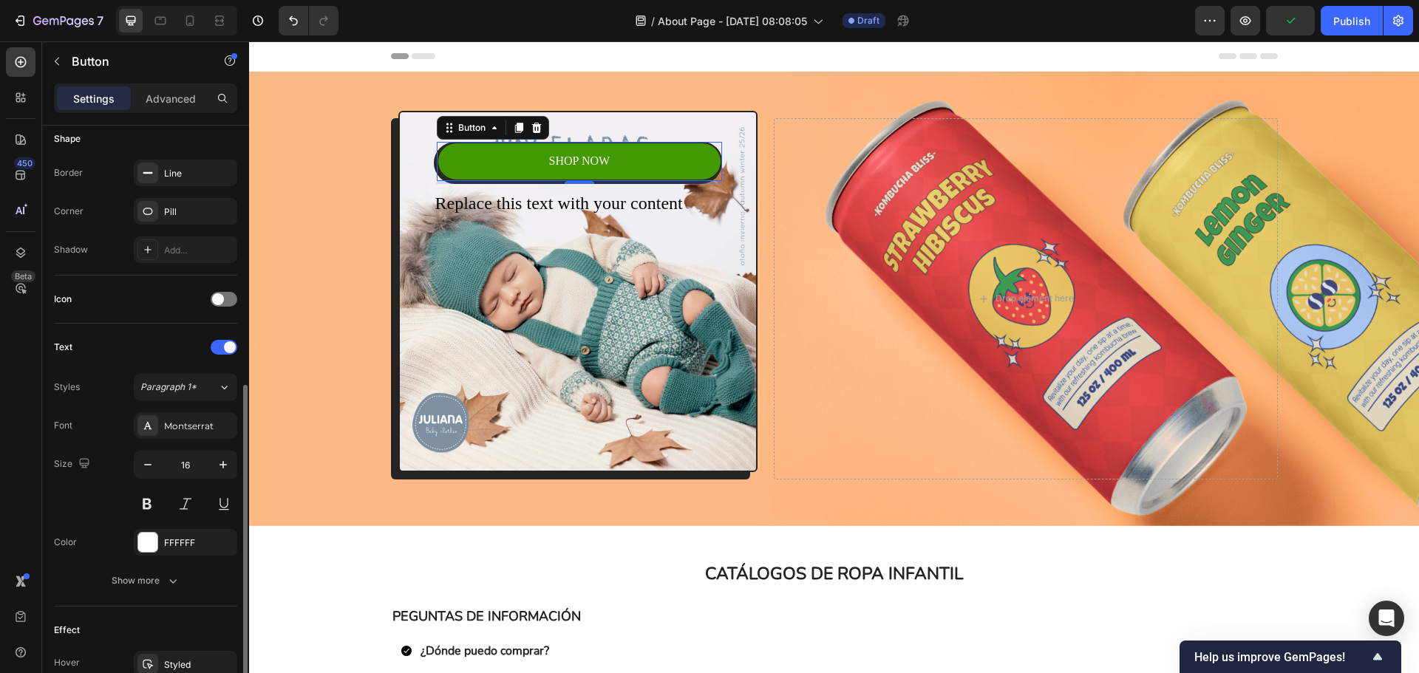
scroll to position [585, 0]
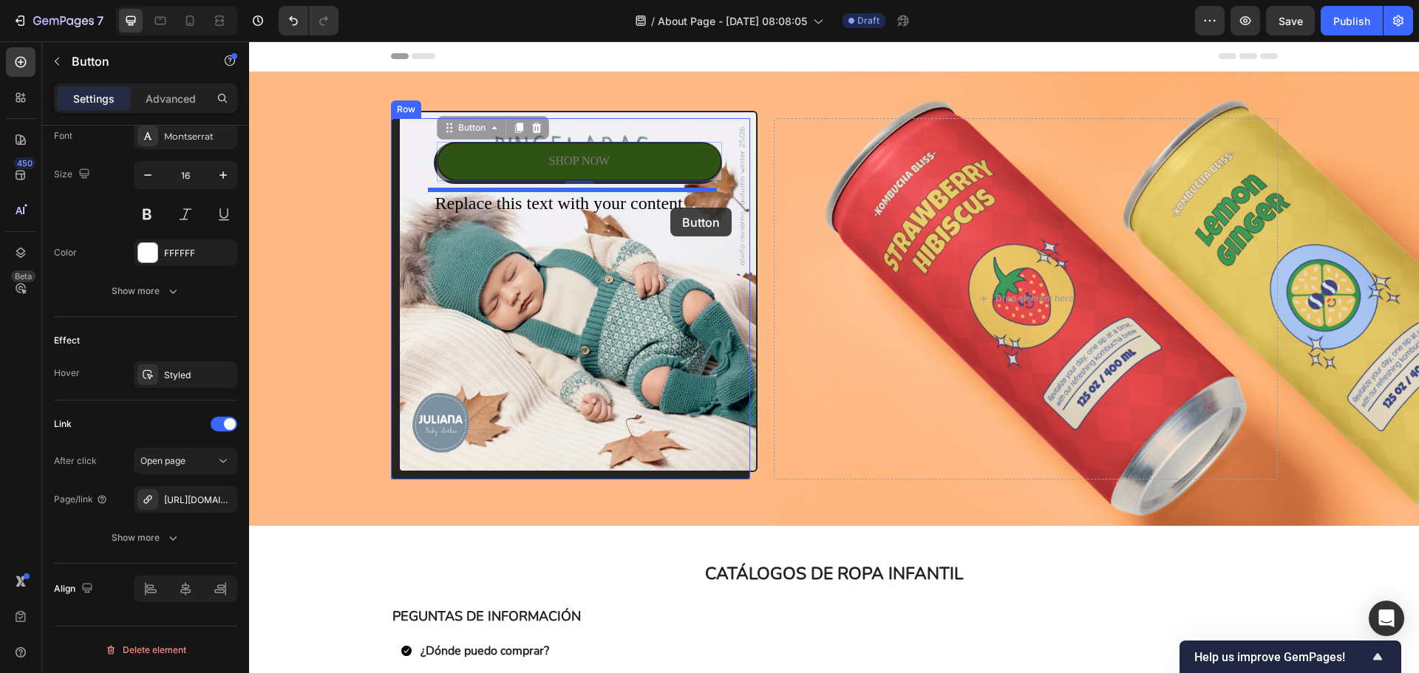
drag, startPoint x: 675, startPoint y: 163, endPoint x: 670, endPoint y: 208, distance: 46.0
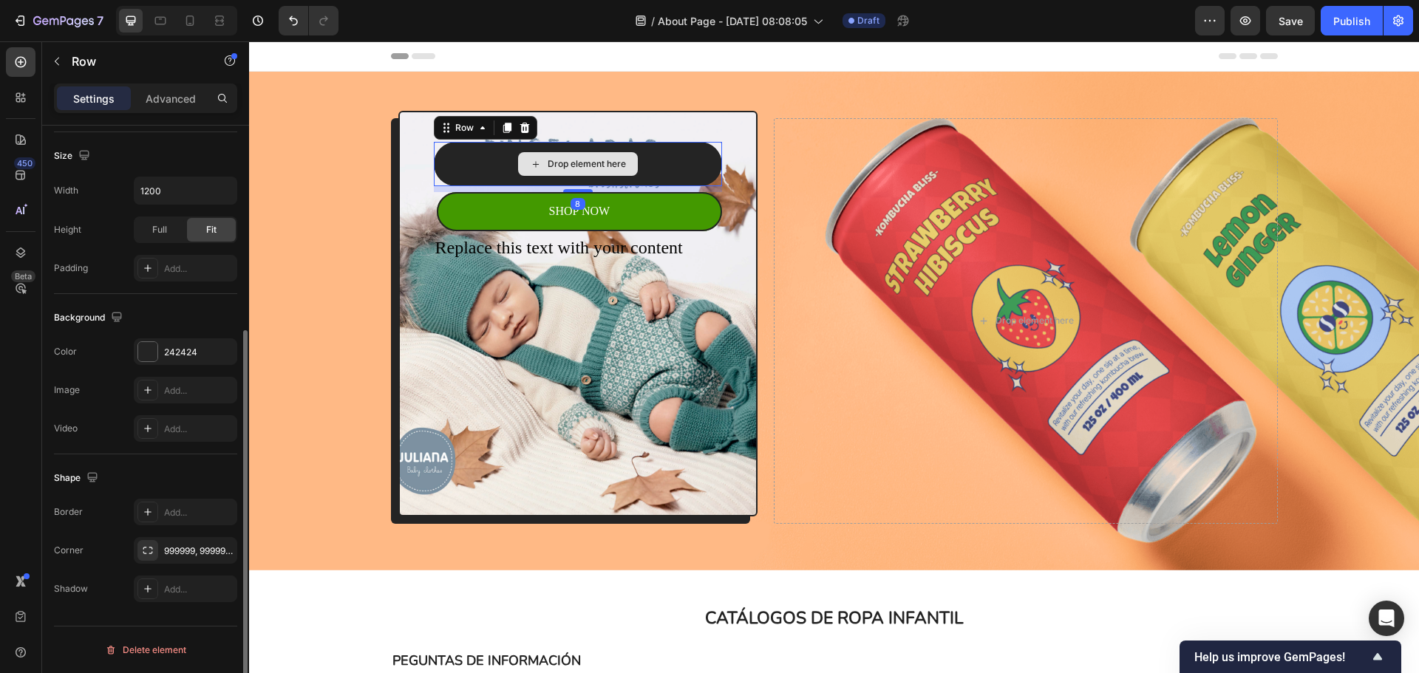
click at [683, 164] on div "Drop element here" at bounding box center [578, 164] width 289 height 44
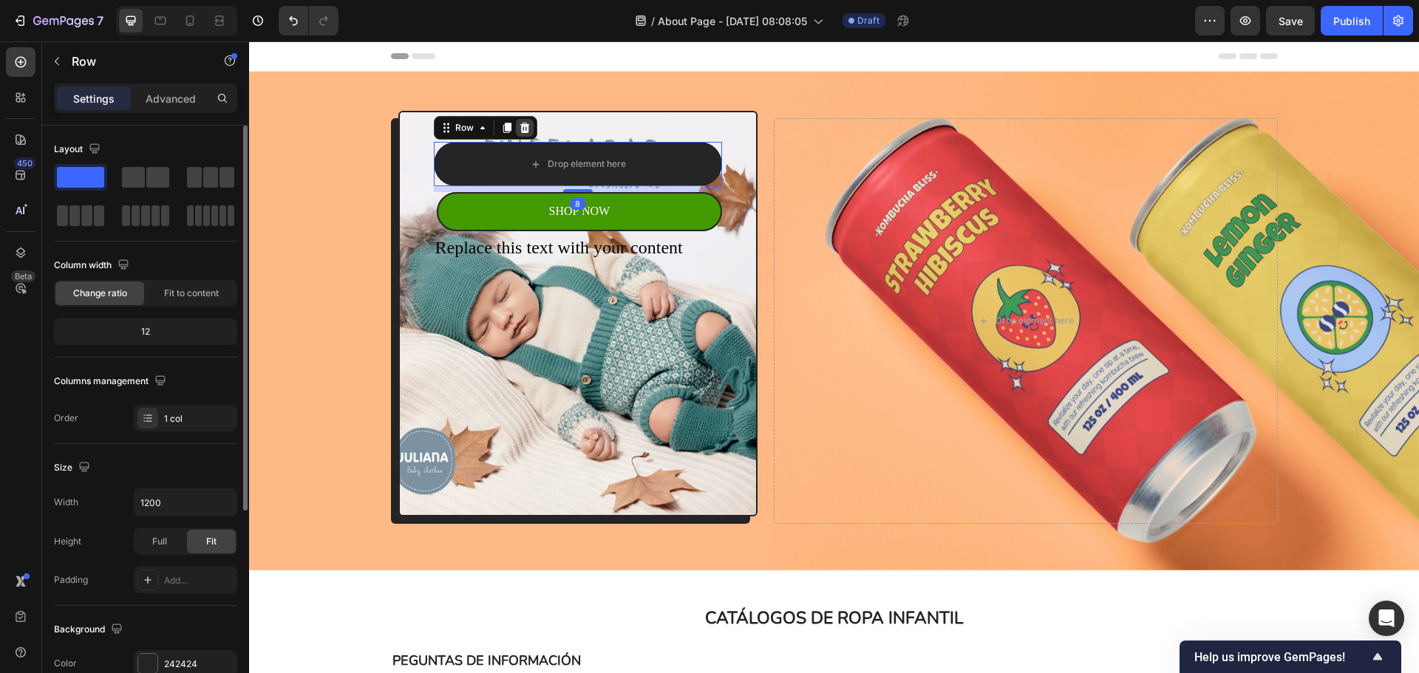
click at [520, 126] on icon at bounding box center [525, 128] width 10 height 10
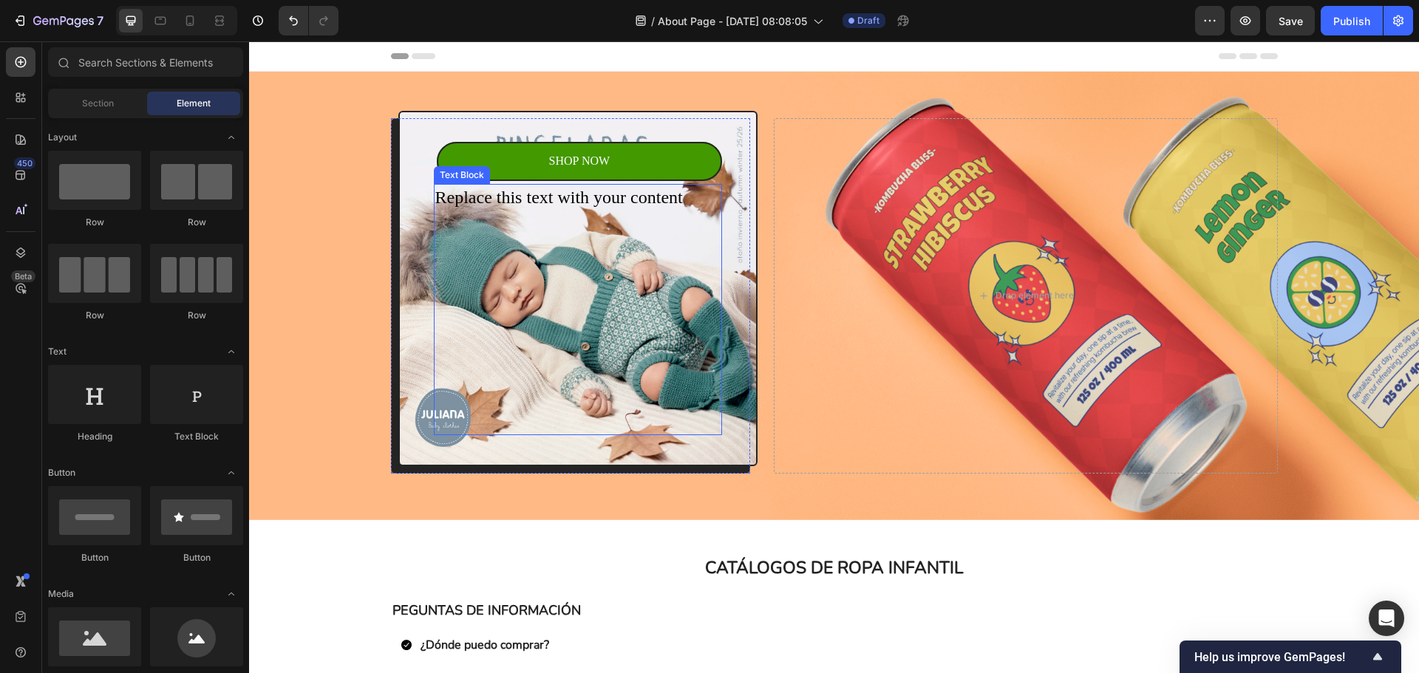
click at [647, 198] on p "Replace this text with your content" at bounding box center [578, 198] width 286 height 25
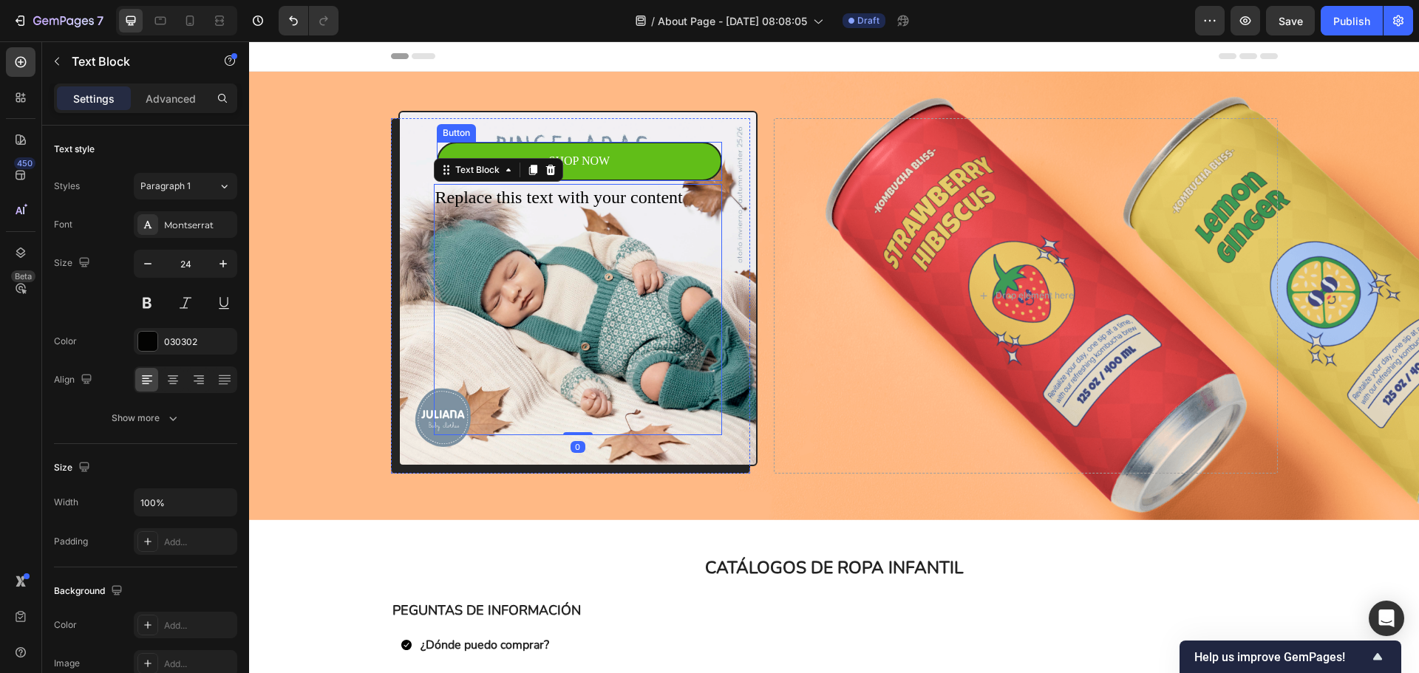
click at [680, 152] on link "SHOP NOW" at bounding box center [580, 161] width 286 height 39
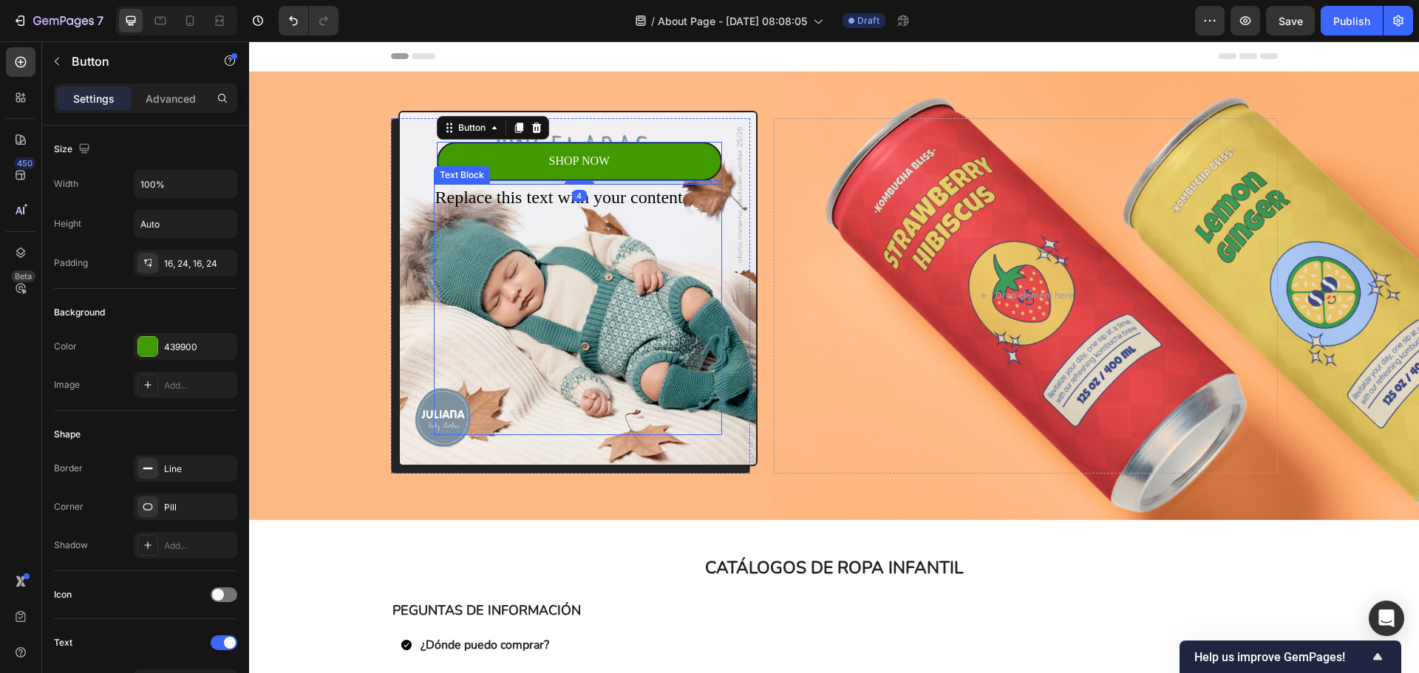
click at [568, 353] on p "Rich Text Editor. Editing area: main" at bounding box center [578, 346] width 286 height 25
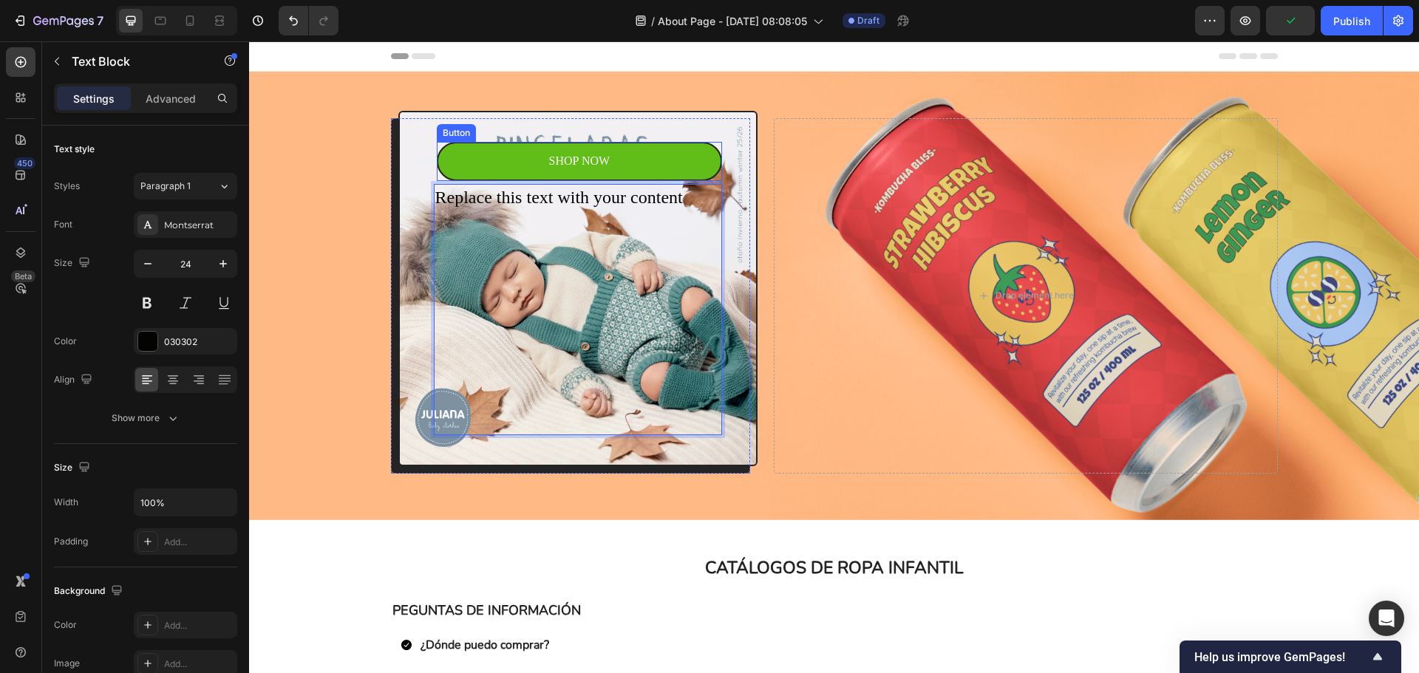
click at [686, 160] on link "SHOP NOW" at bounding box center [580, 161] width 286 height 39
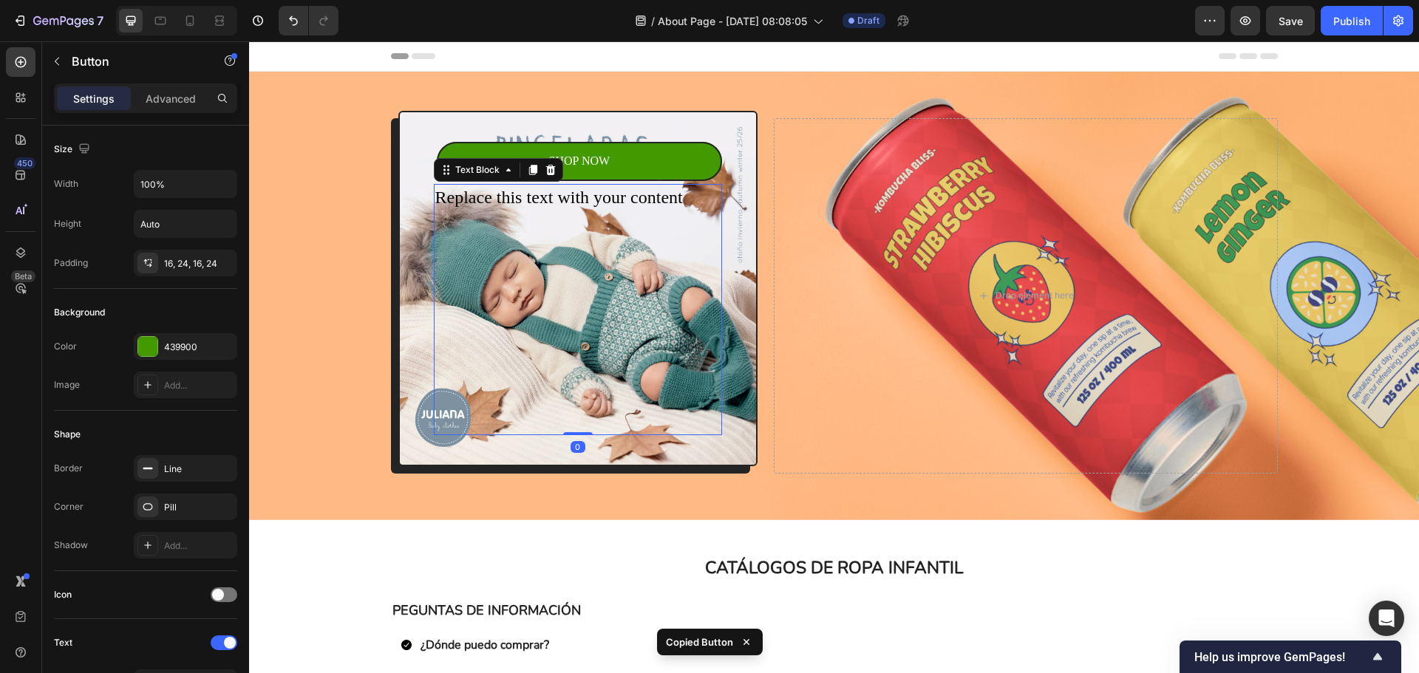
click at [624, 430] on p "Rich Text Editor. Editing area: main" at bounding box center [578, 421] width 286 height 25
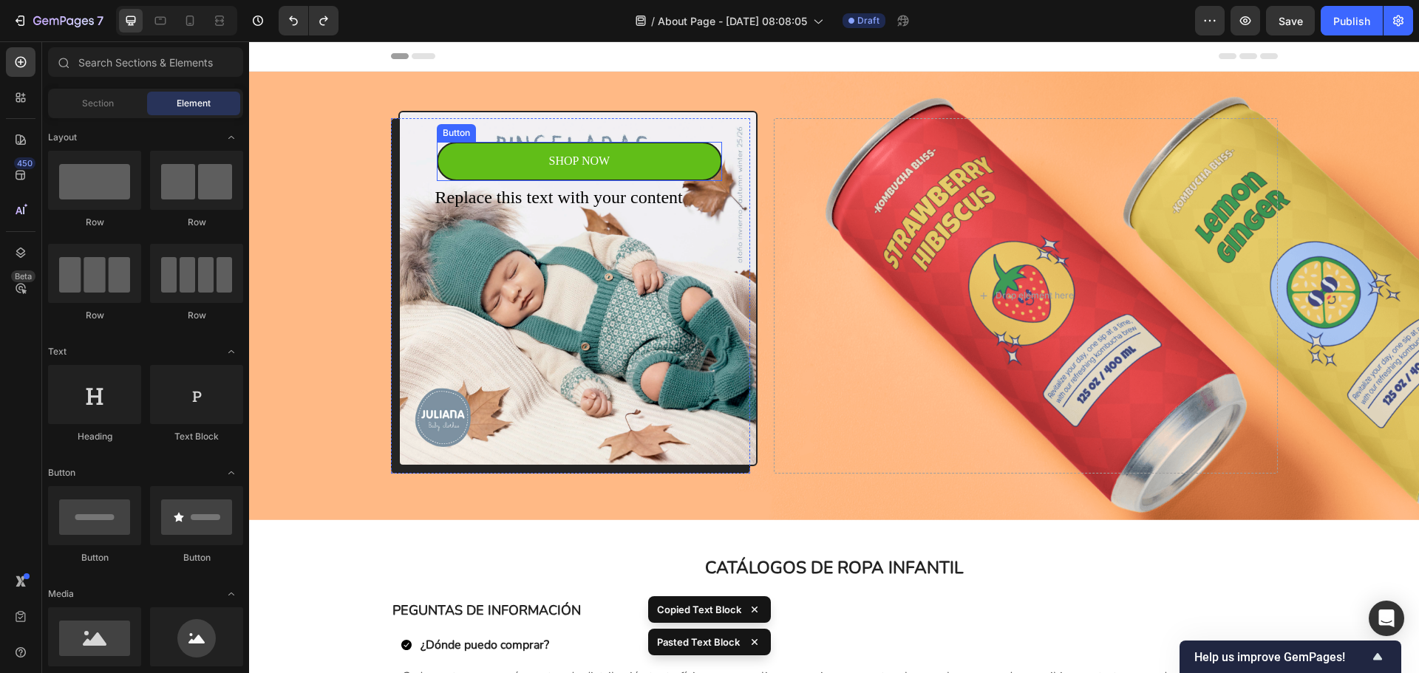
click at [668, 146] on link "SHOP NOW" at bounding box center [580, 161] width 286 height 39
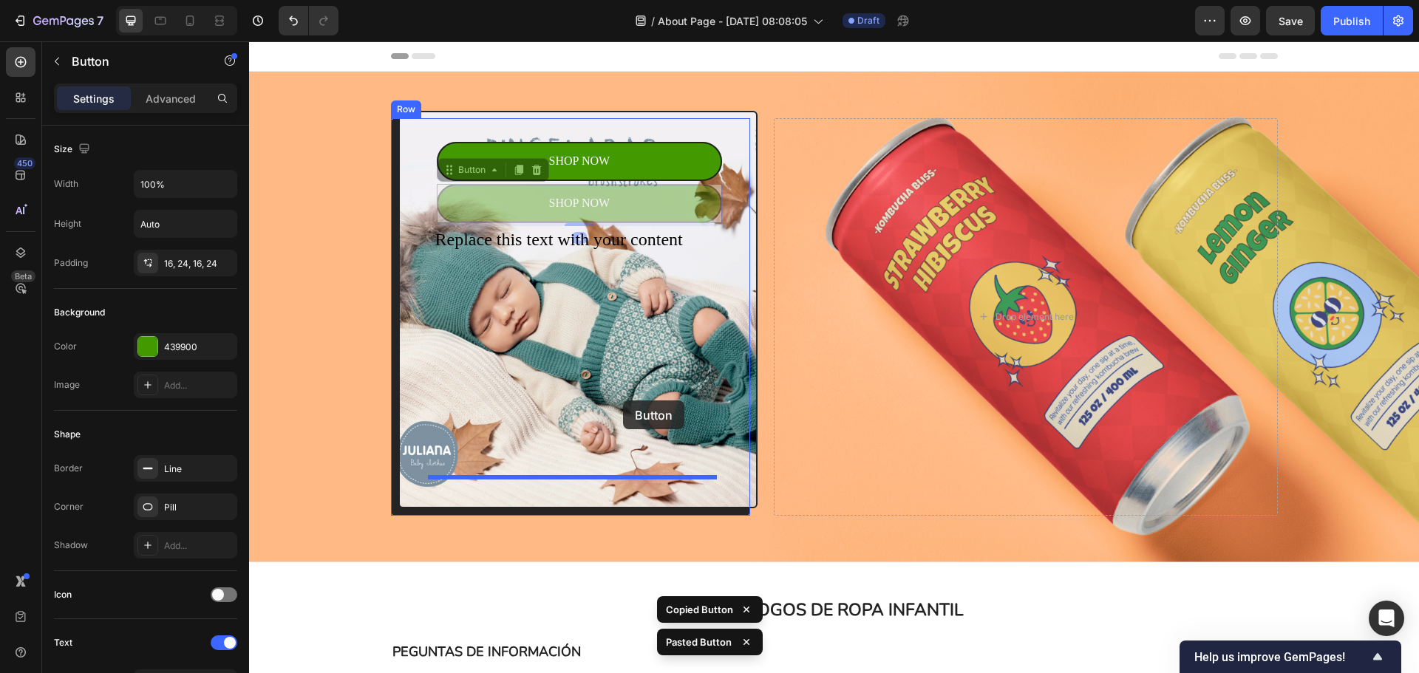
drag, startPoint x: 655, startPoint y: 201, endPoint x: 623, endPoint y: 401, distance: 202.1
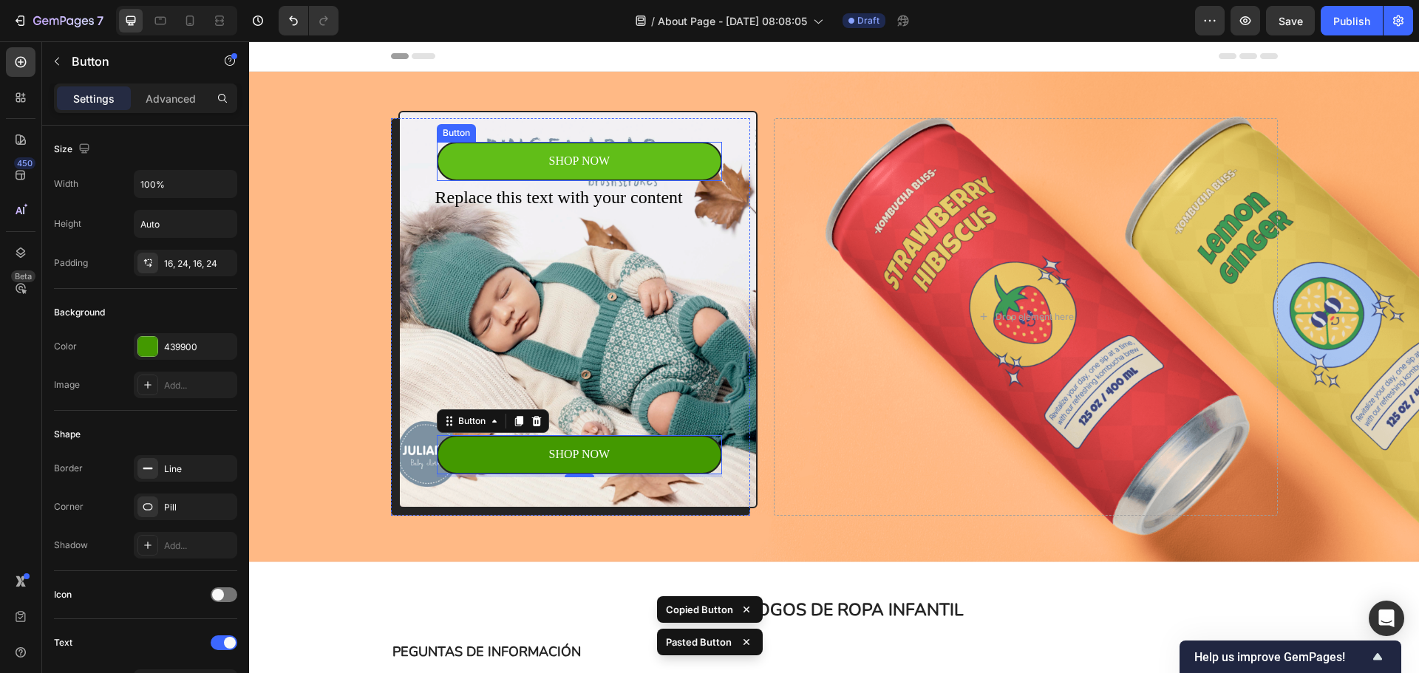
click at [656, 163] on link "SHOP NOW" at bounding box center [580, 161] width 286 height 39
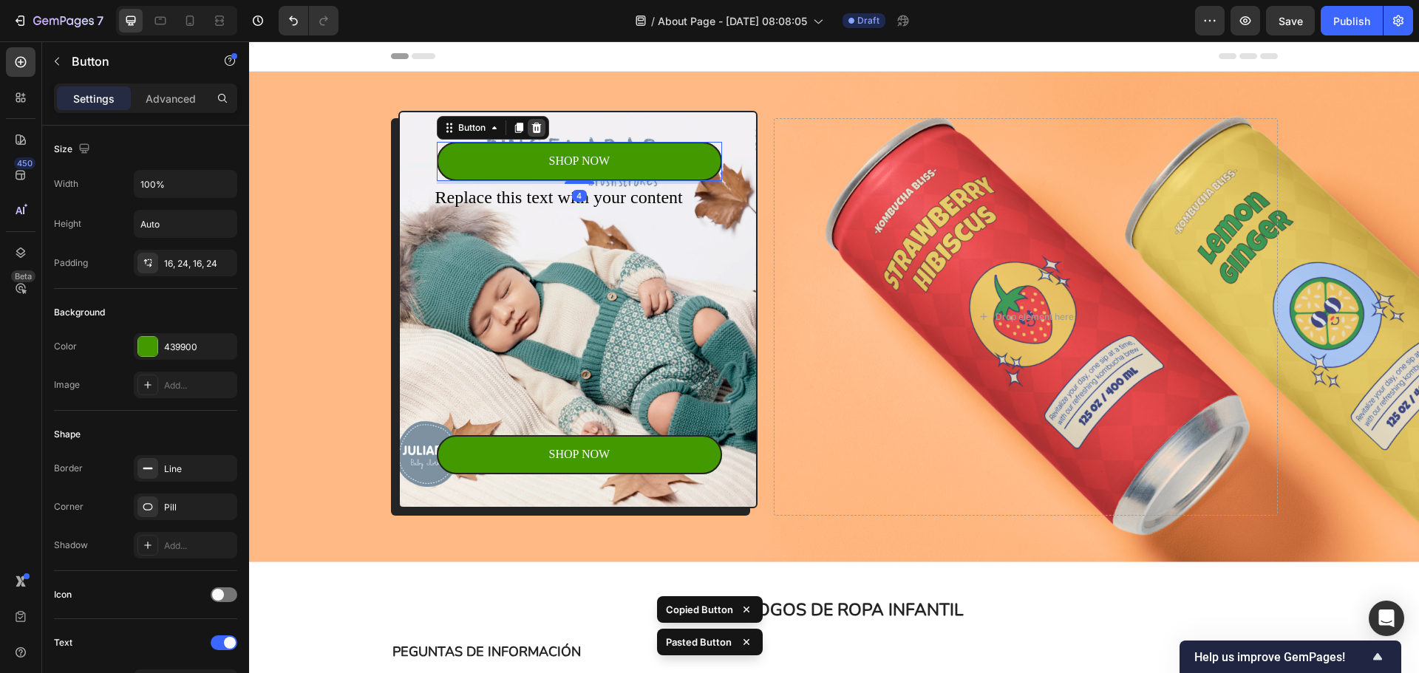
click at [534, 127] on icon at bounding box center [536, 128] width 10 height 10
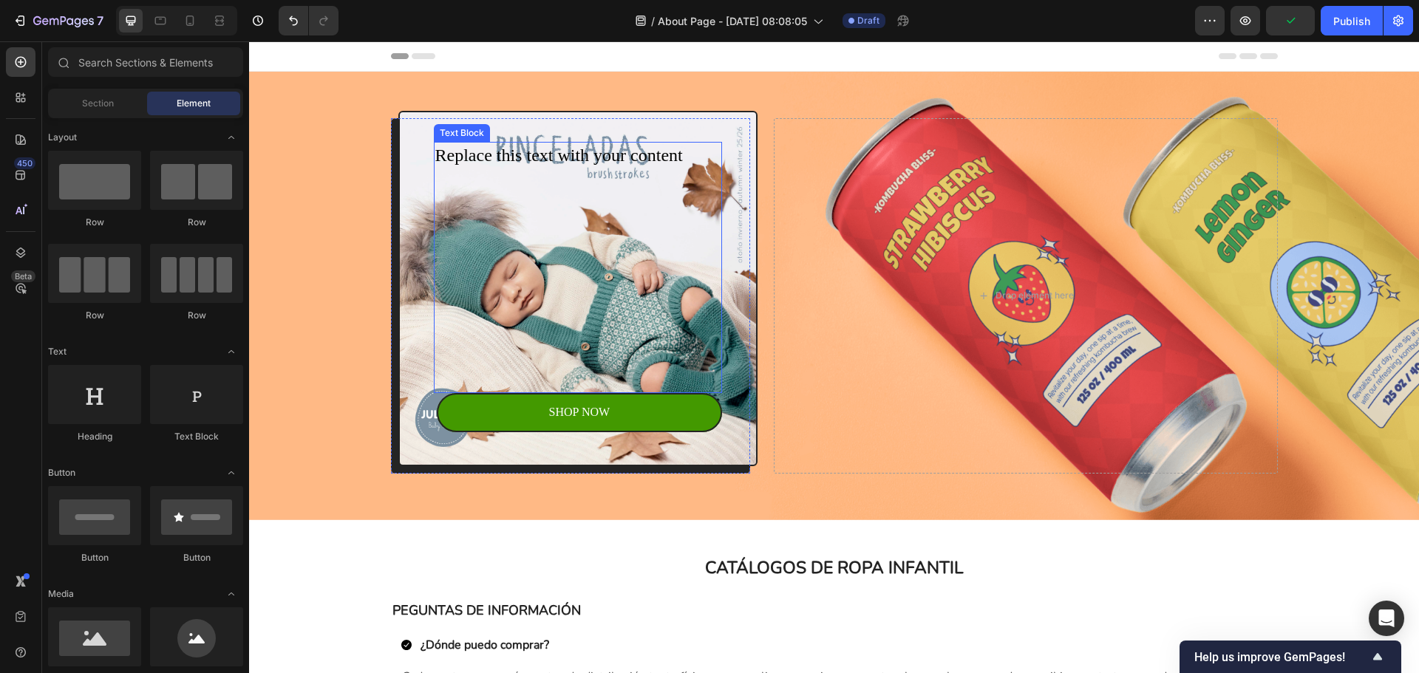
click at [648, 157] on p "Replace this text with your content" at bounding box center [578, 155] width 286 height 25
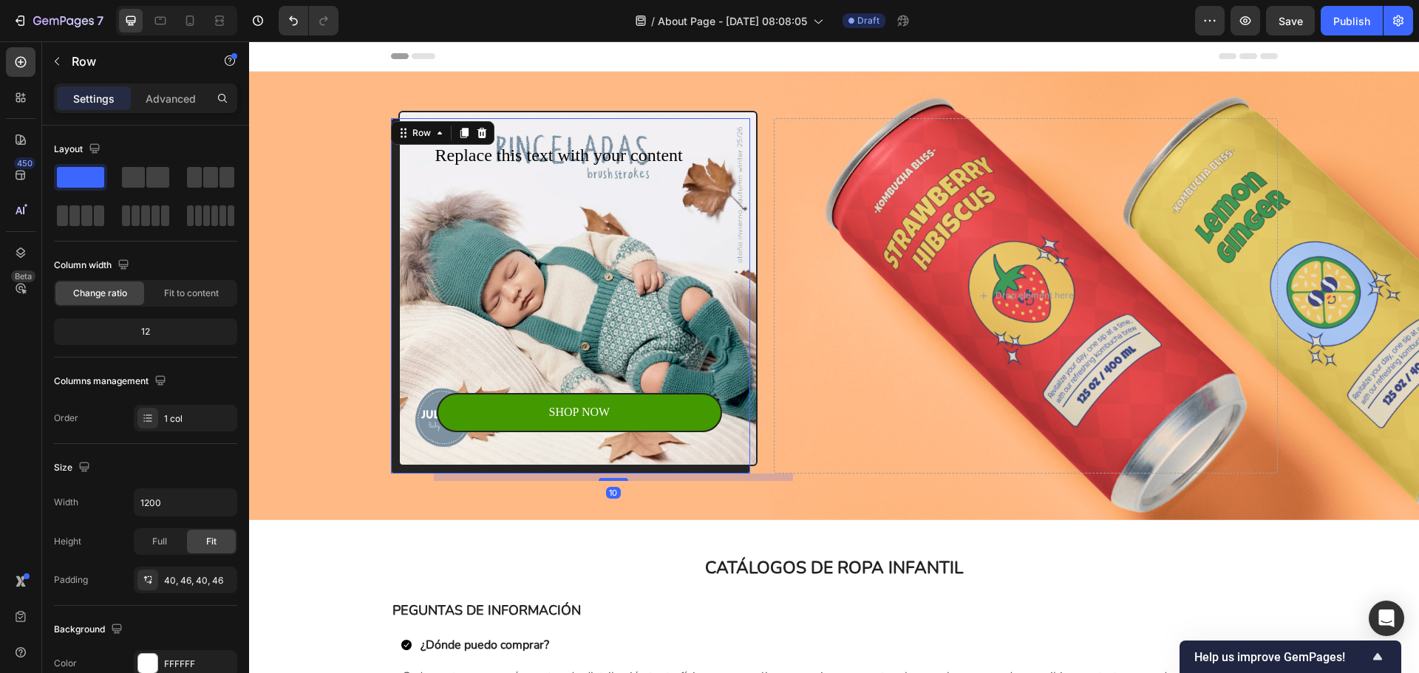
click at [732, 225] on div "Replace this text with your content Text Block SHOP NOW Button Row 10" at bounding box center [578, 289] width 360 height 356
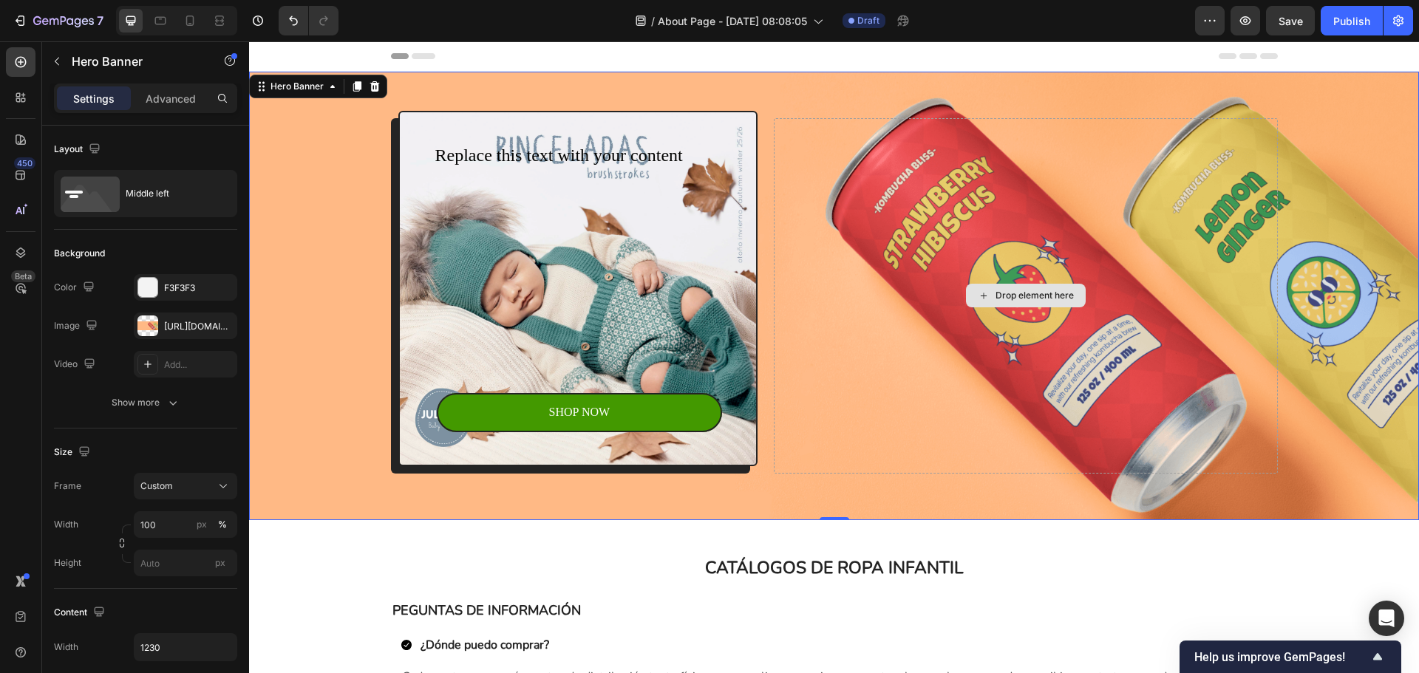
click at [878, 295] on div "Drop element here" at bounding box center [1025, 296] width 503 height 356
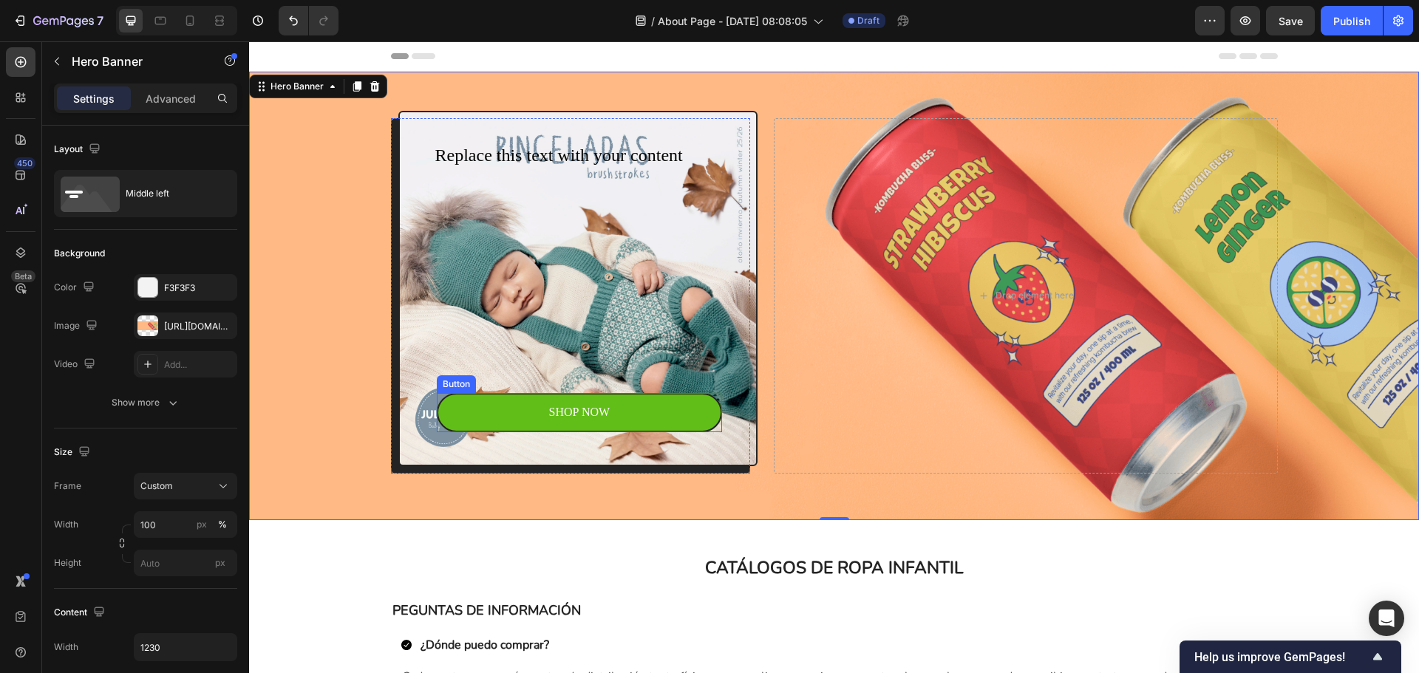
click at [654, 424] on link "SHOP NOW" at bounding box center [580, 412] width 286 height 39
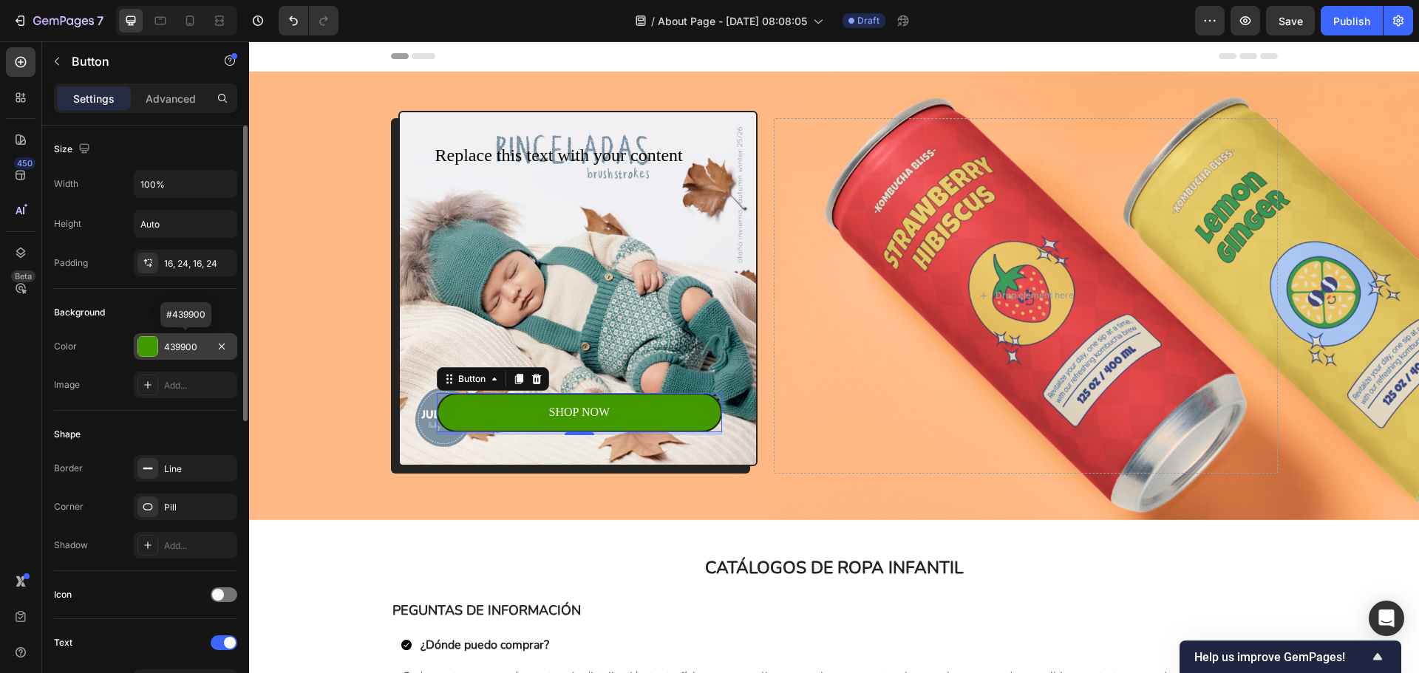
click at [202, 338] on div "439900" at bounding box center [185, 346] width 103 height 27
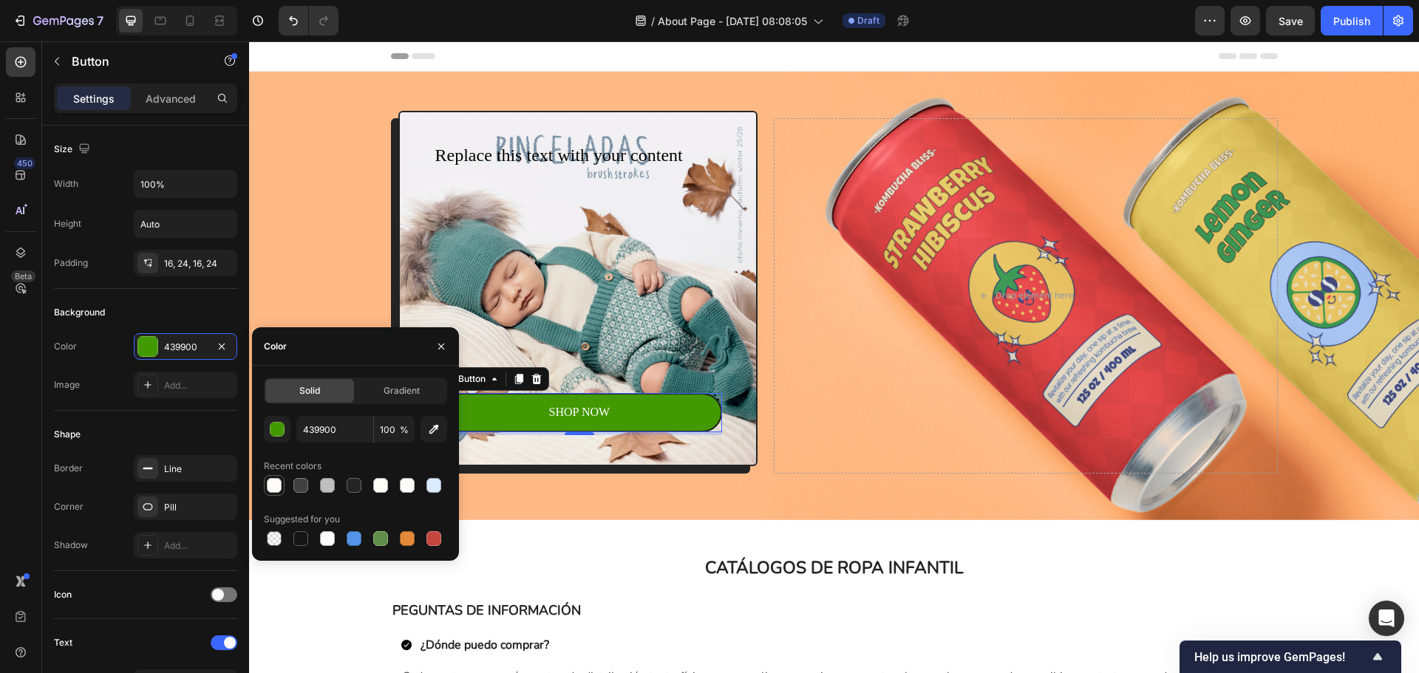
click at [277, 483] on div at bounding box center [274, 485] width 15 height 15
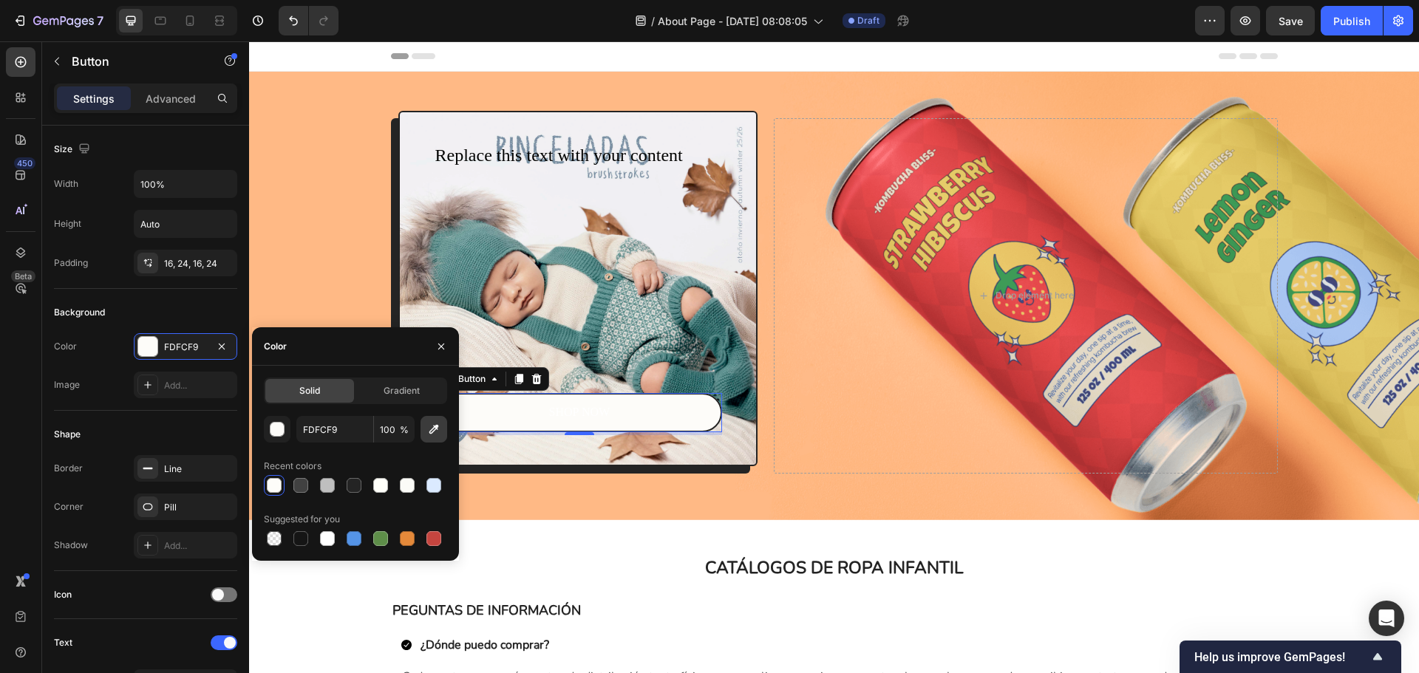
click at [429, 431] on icon "button" at bounding box center [433, 429] width 15 height 15
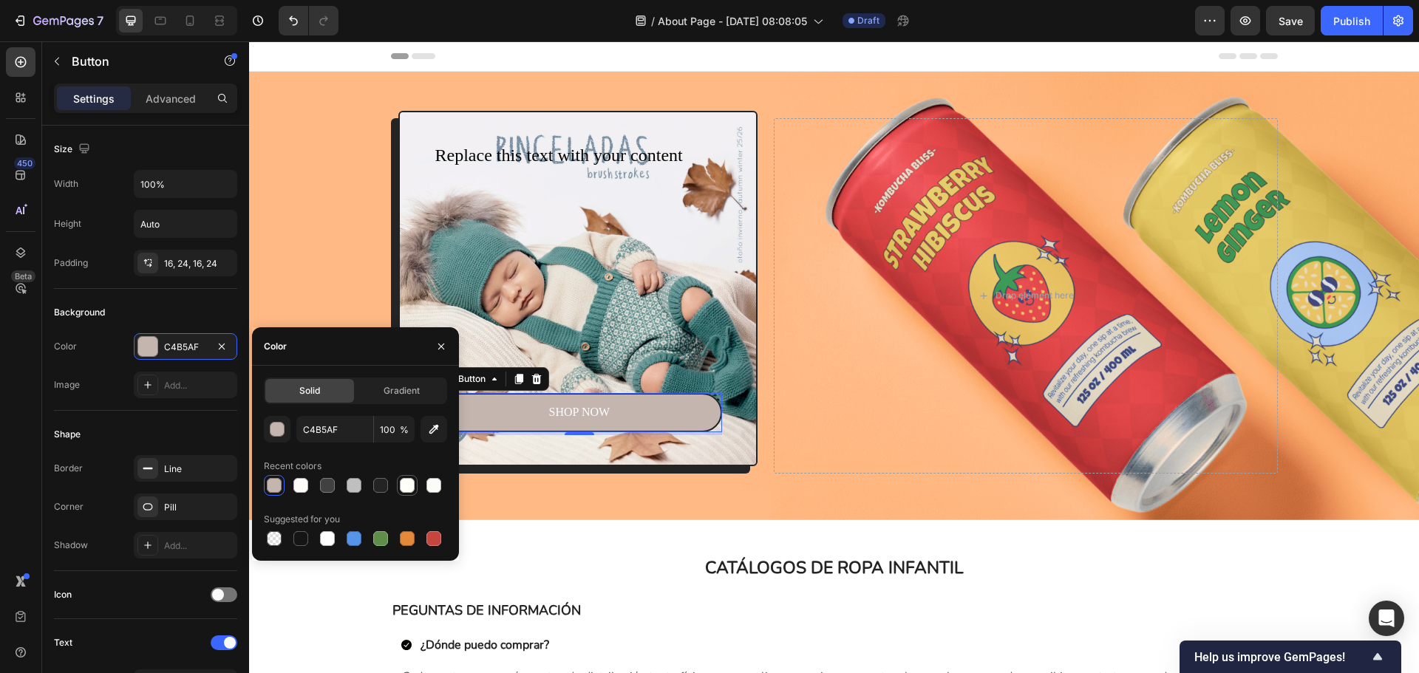
click at [406, 483] on div at bounding box center [407, 485] width 15 height 15
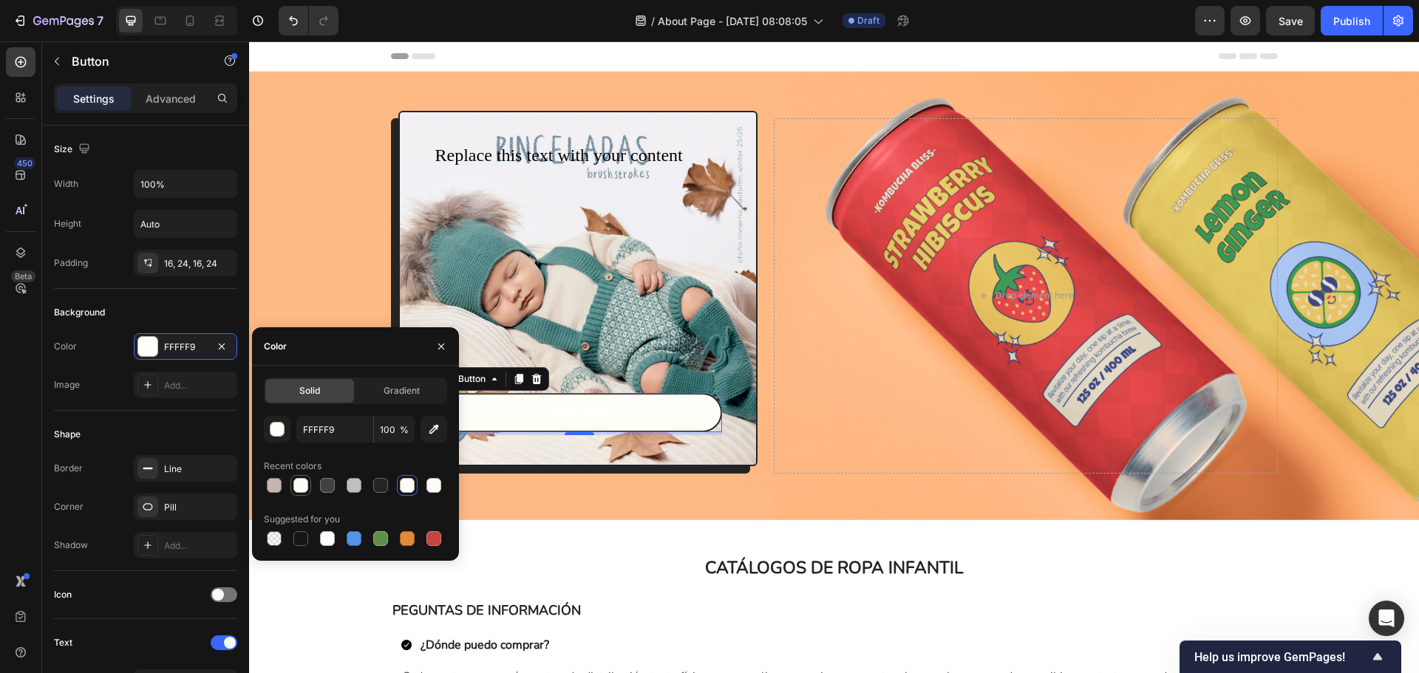
click at [305, 483] on div at bounding box center [300, 485] width 15 height 15
click at [279, 435] on div "button" at bounding box center [278, 430] width 15 height 15
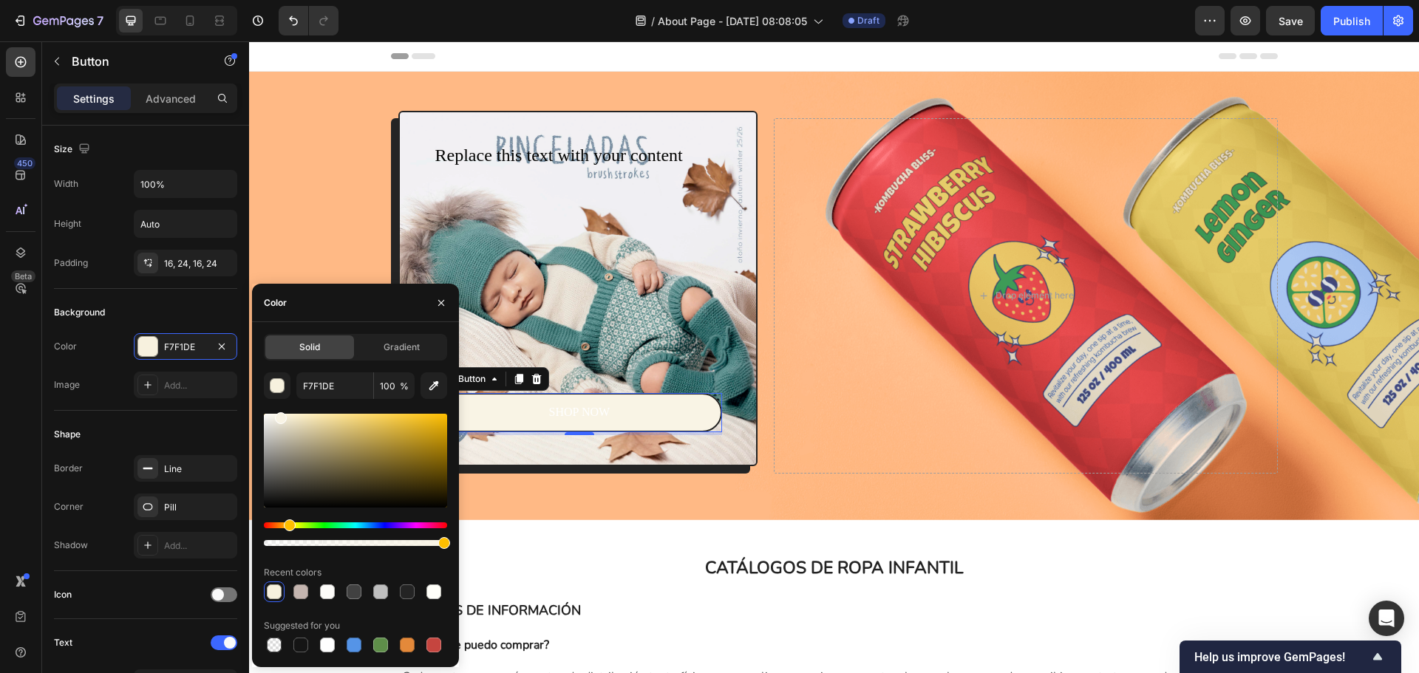
type input "F9F4E5"
drag, startPoint x: 271, startPoint y: 416, endPoint x: 279, endPoint y: 415, distance: 8.2
click at [279, 415] on div at bounding box center [281, 418] width 12 height 12
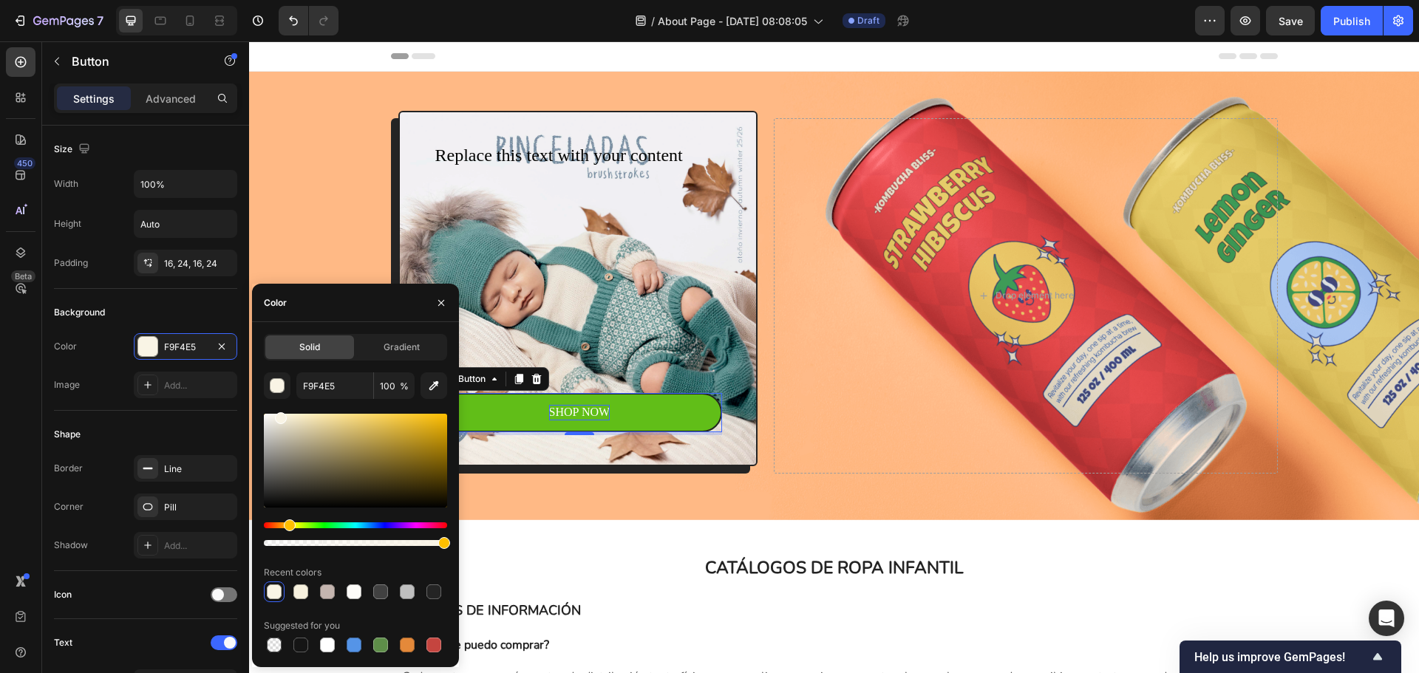
click at [588, 405] on div "SHOP NOW" at bounding box center [579, 413] width 61 height 16
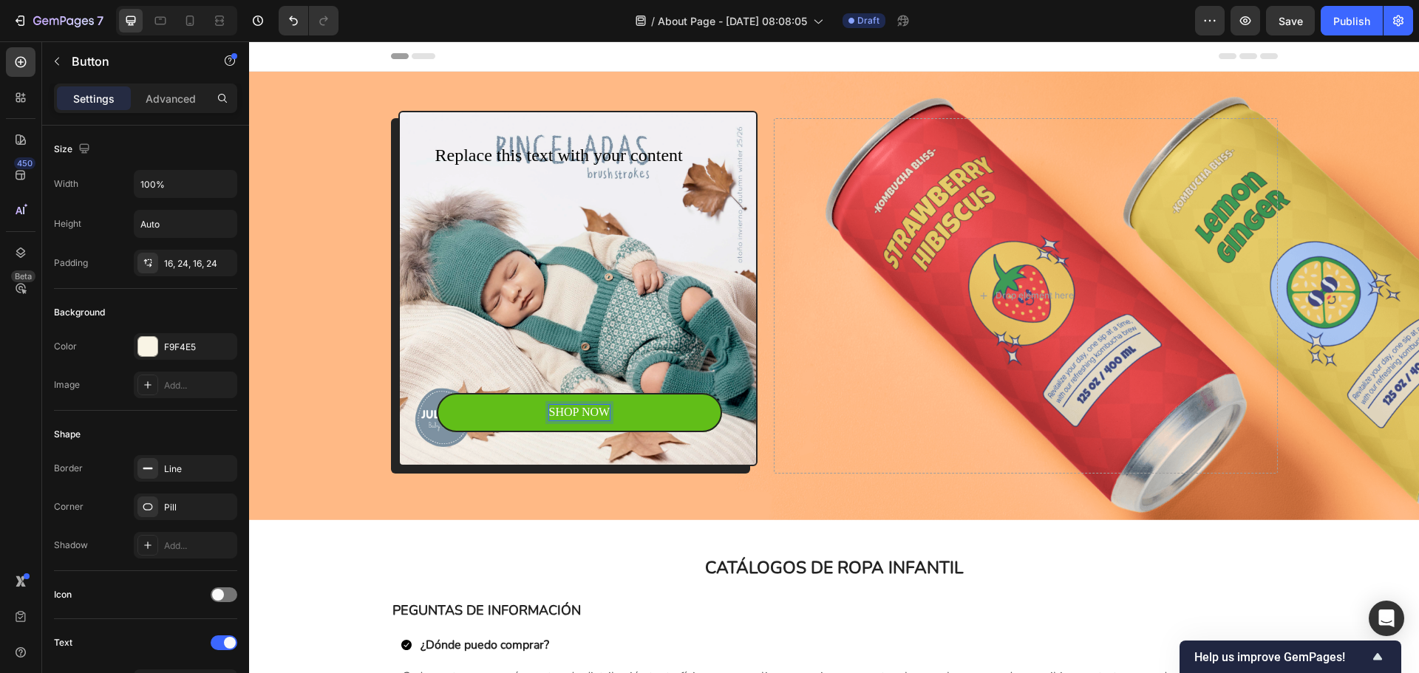
click at [588, 405] on p "SHOP NOW" at bounding box center [579, 413] width 61 height 16
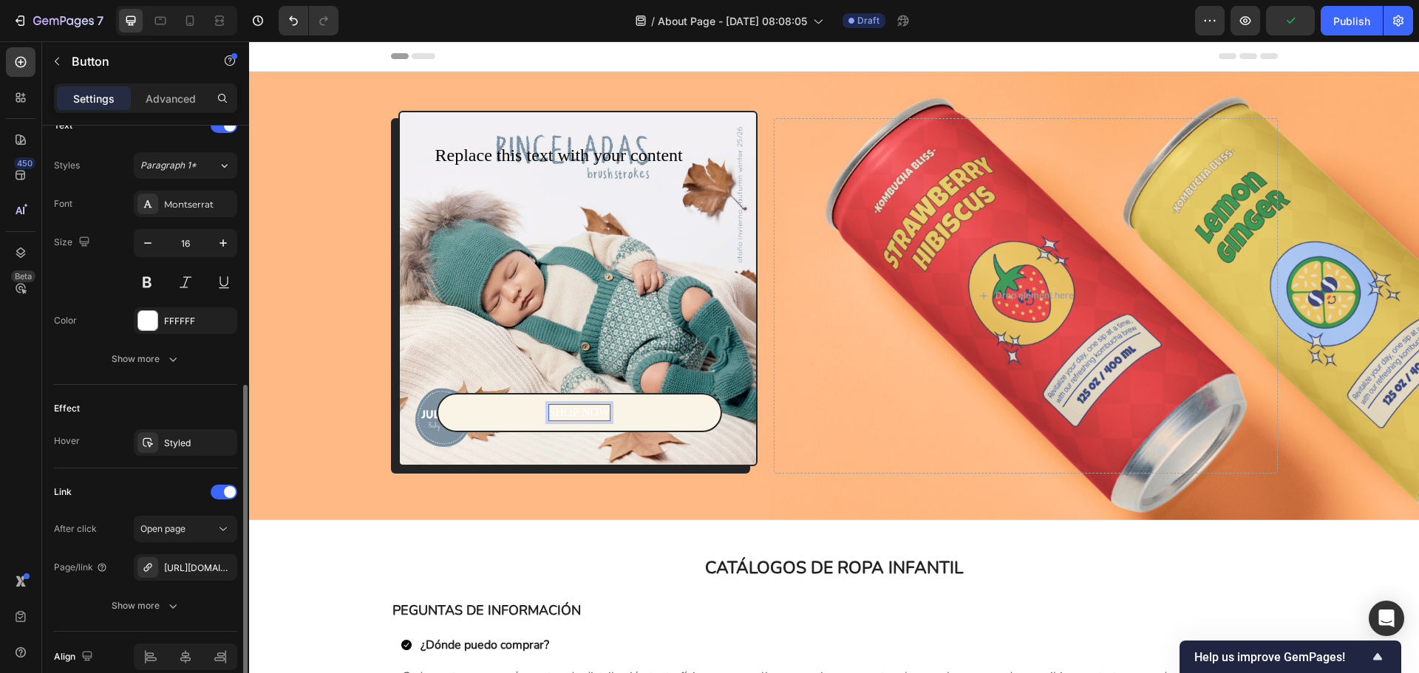
scroll to position [585, 0]
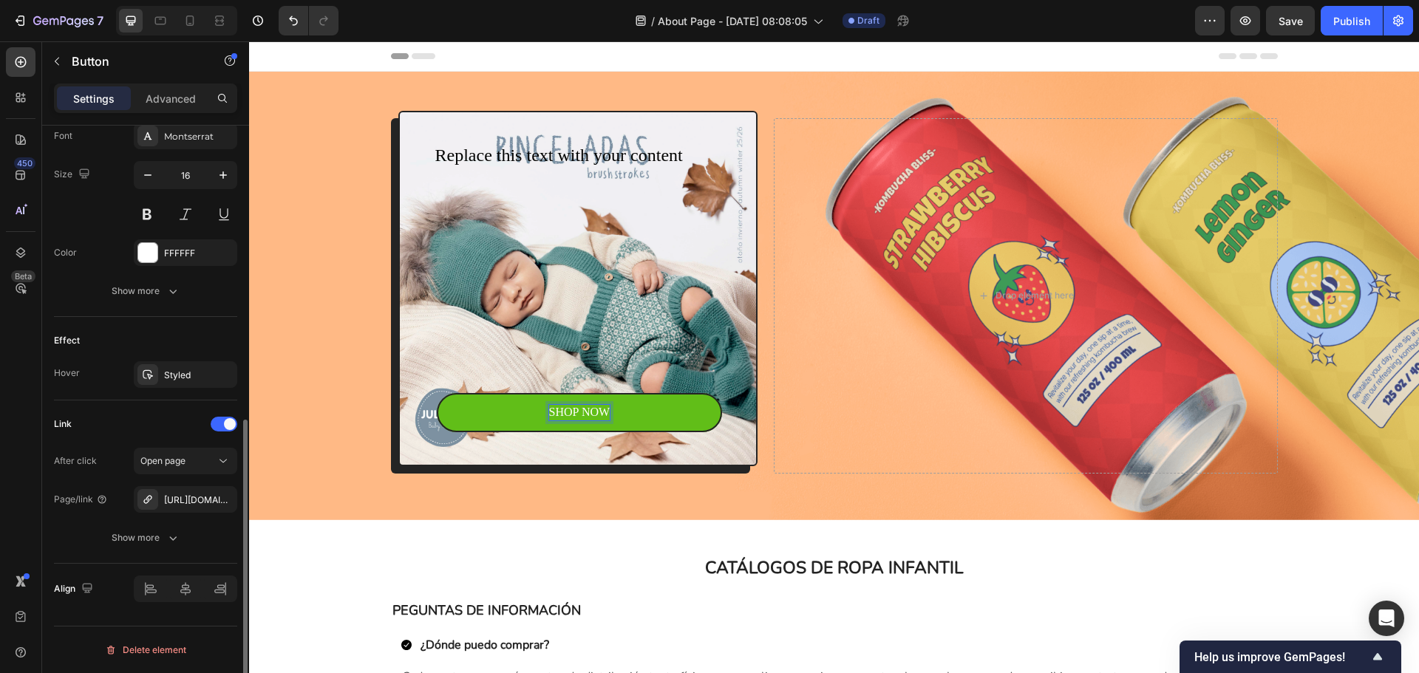
click at [472, 405] on link "SHOP NOW" at bounding box center [580, 412] width 286 height 39
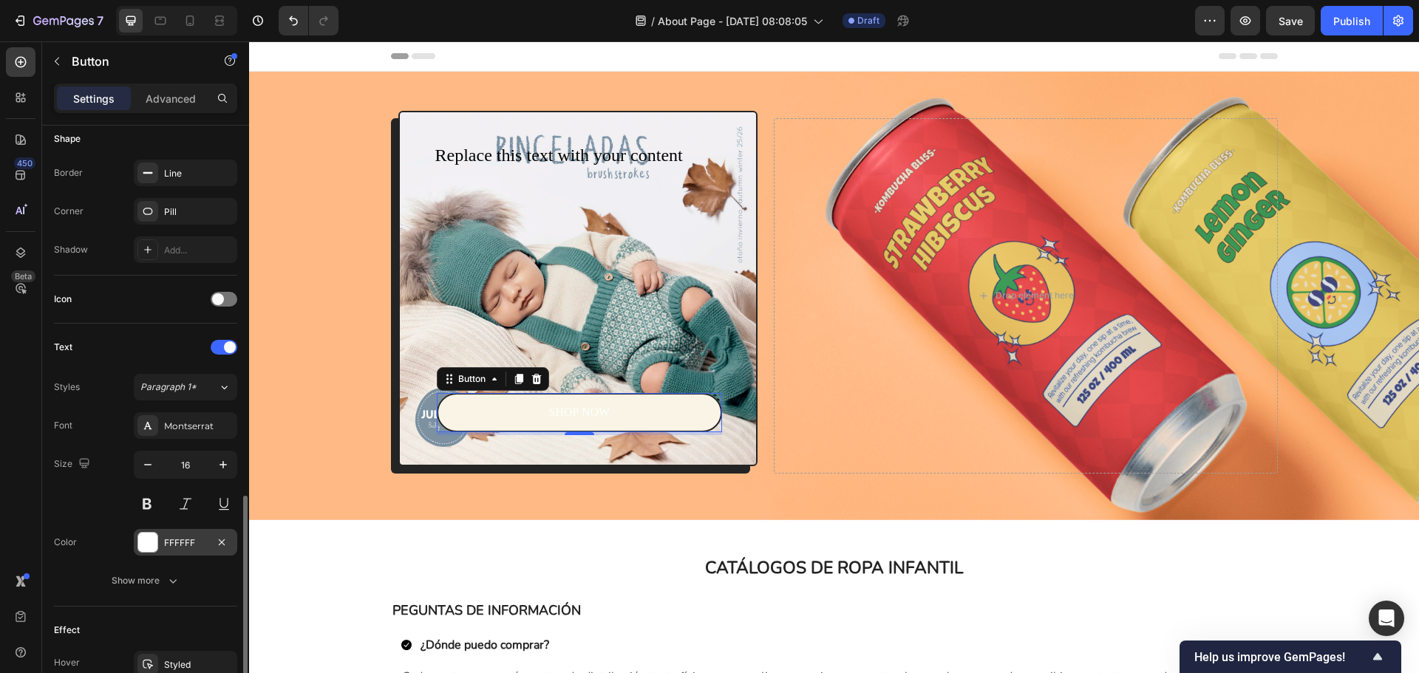
scroll to position [517, 0]
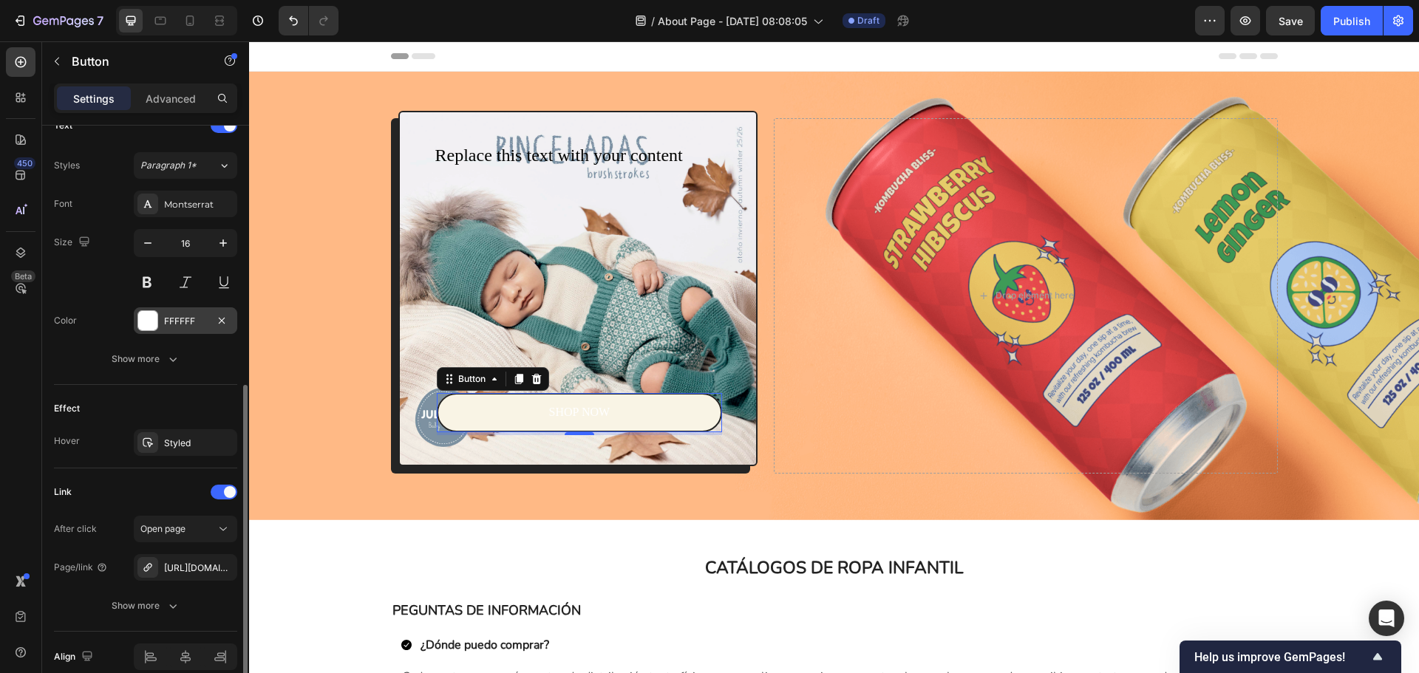
click at [201, 327] on div "FFFFFF" at bounding box center [185, 321] width 43 height 13
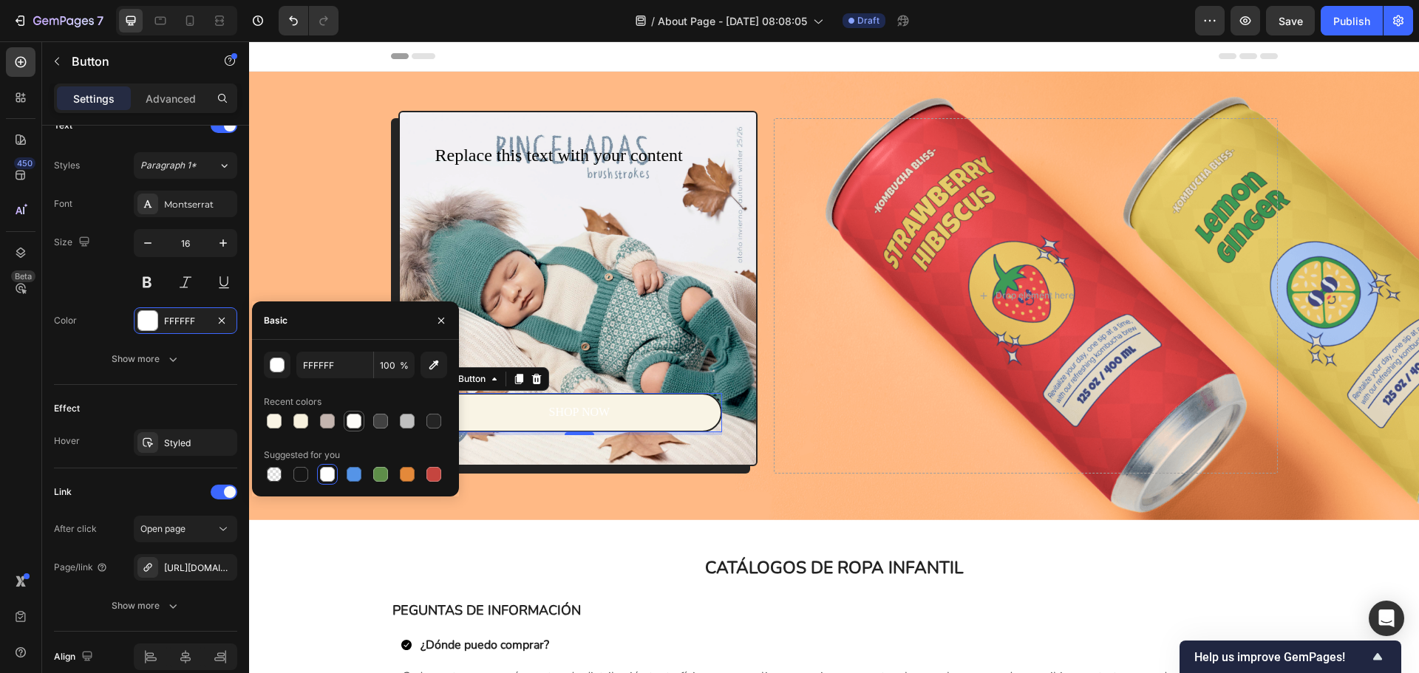
click at [359, 424] on div at bounding box center [354, 421] width 15 height 15
type input "FDFCF9"
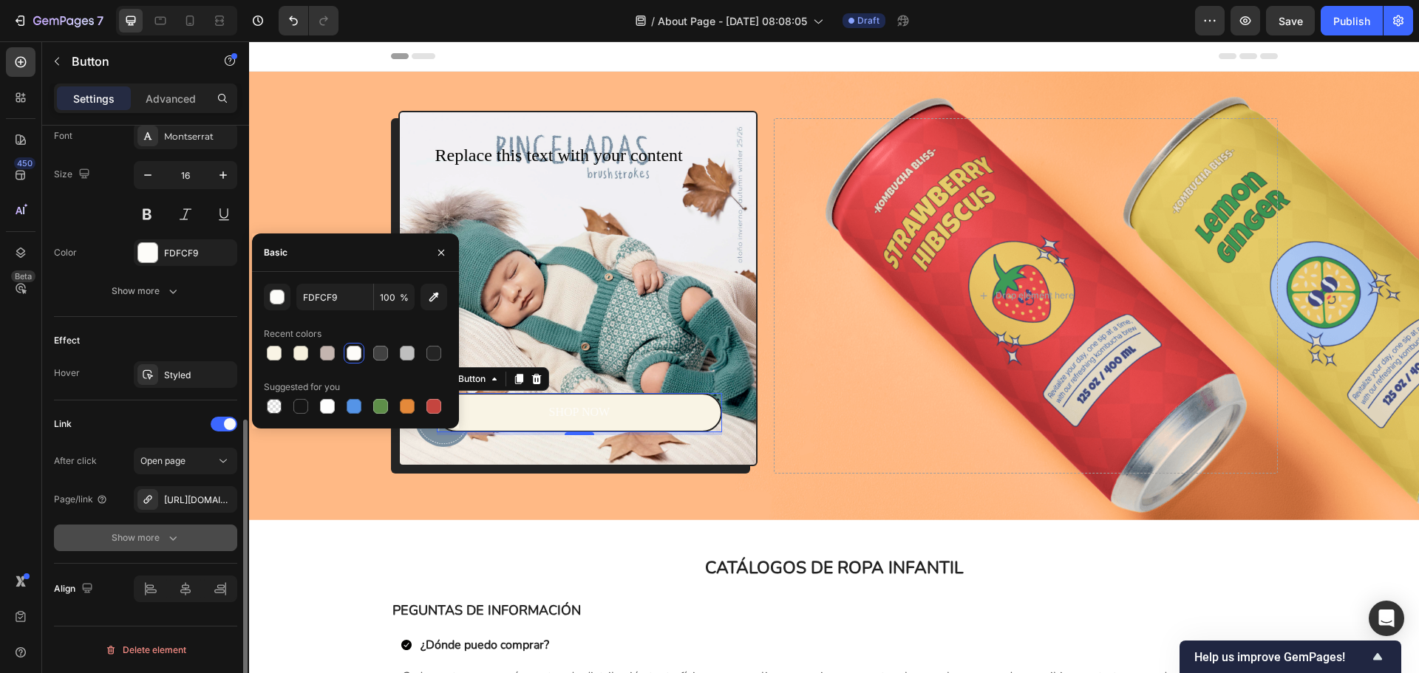
click at [177, 536] on icon "button" at bounding box center [173, 538] width 15 height 15
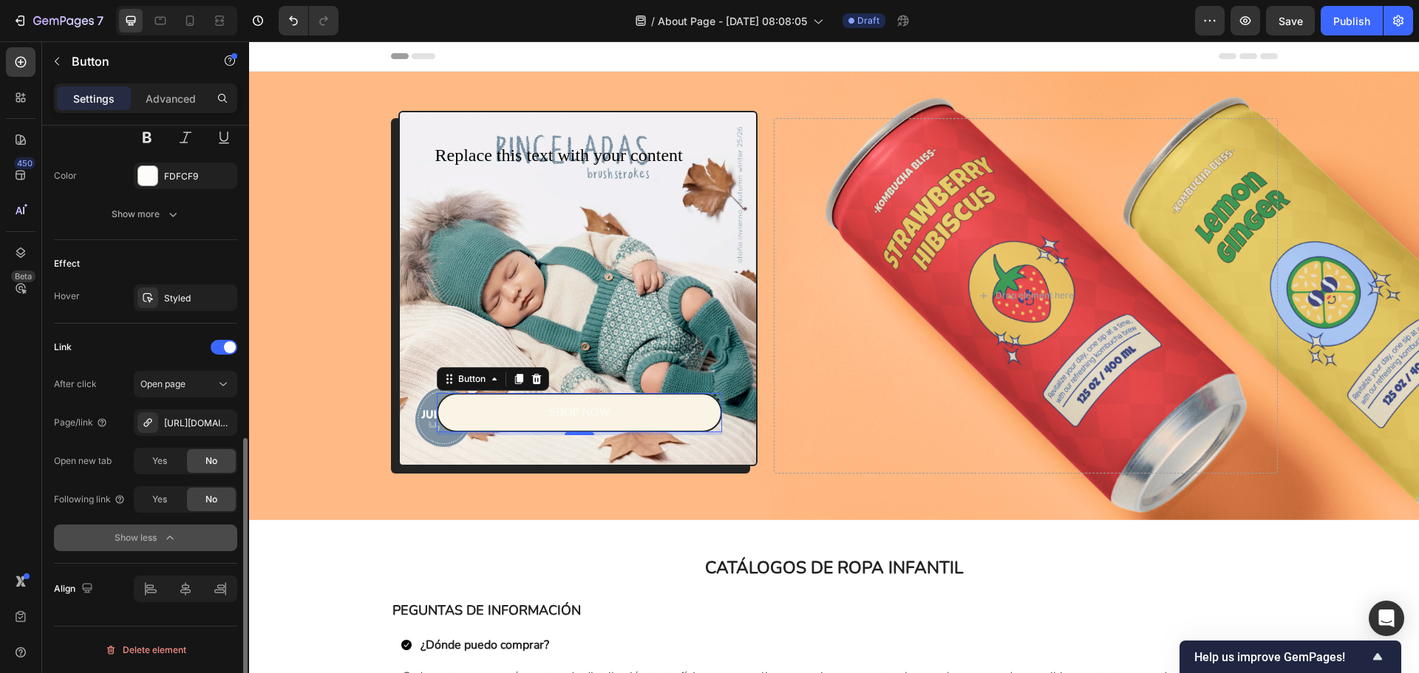
scroll to position [588, 0]
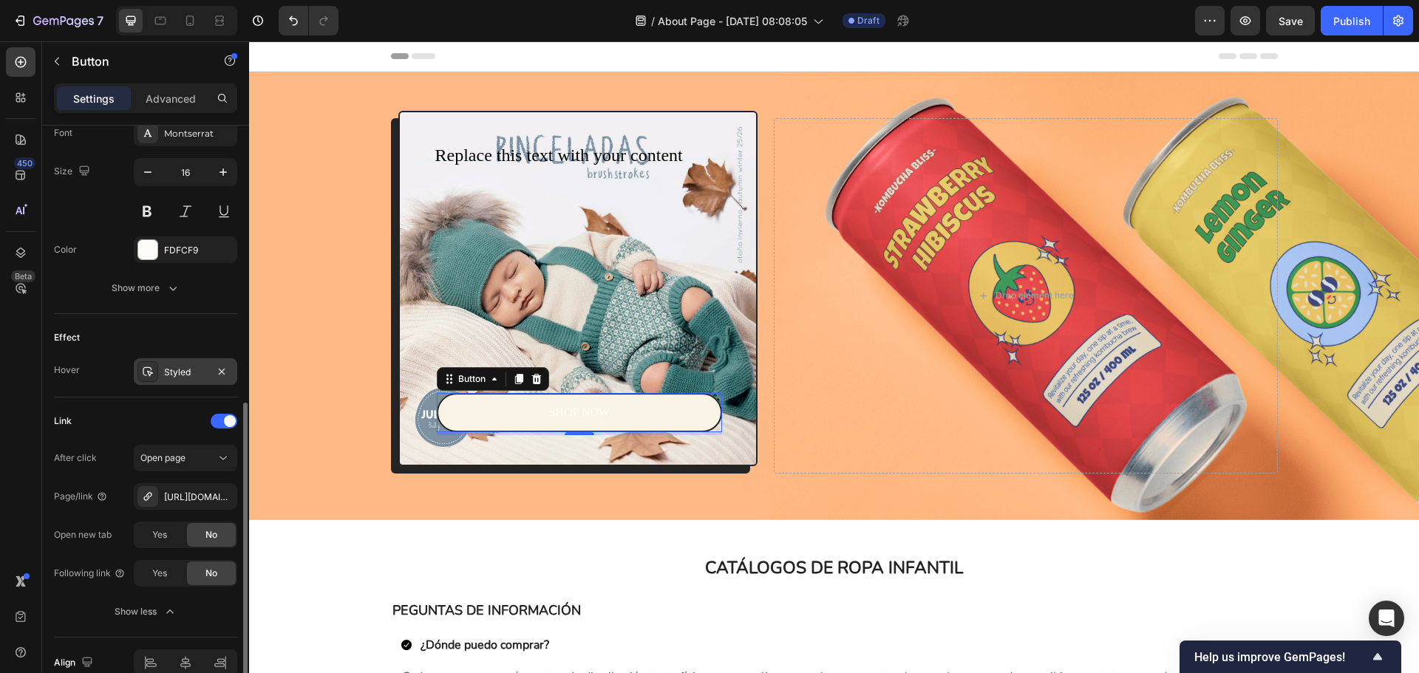
click at [205, 370] on div "Styled" at bounding box center [185, 372] width 43 height 13
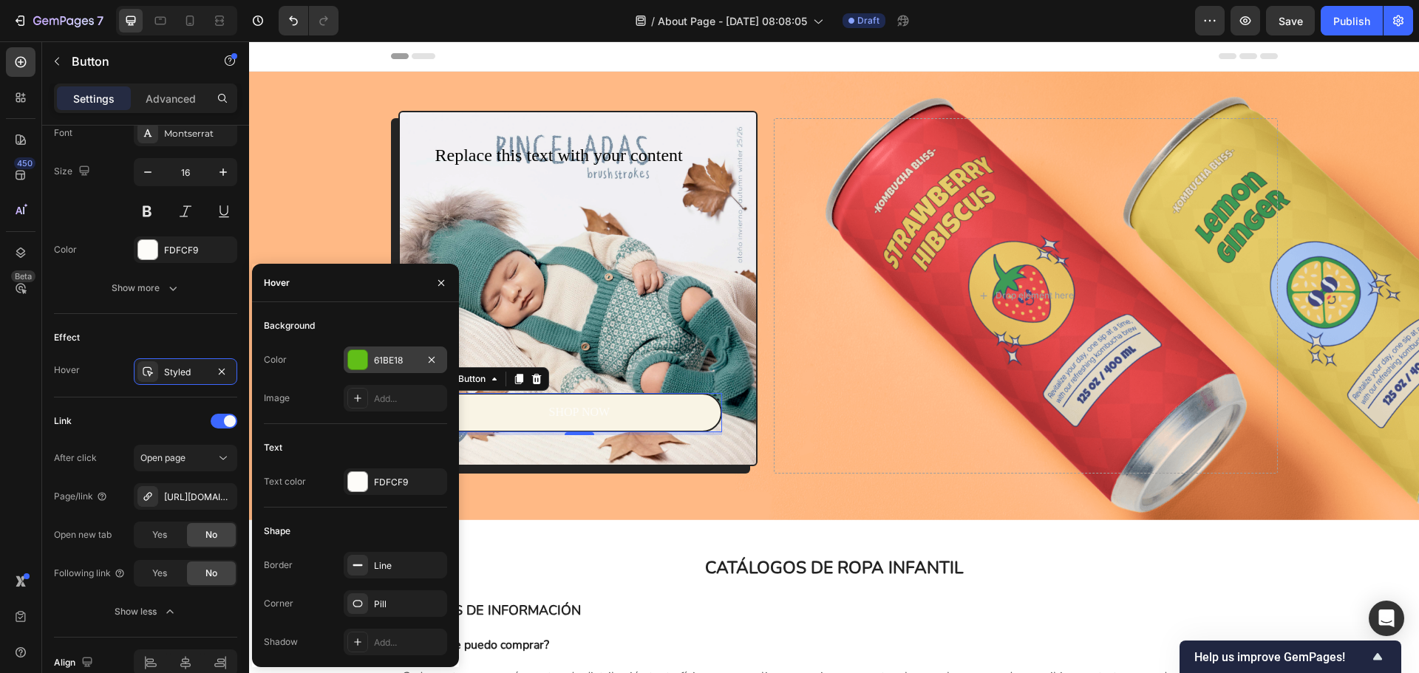
click at [398, 357] on div "61BE18" at bounding box center [395, 360] width 43 height 13
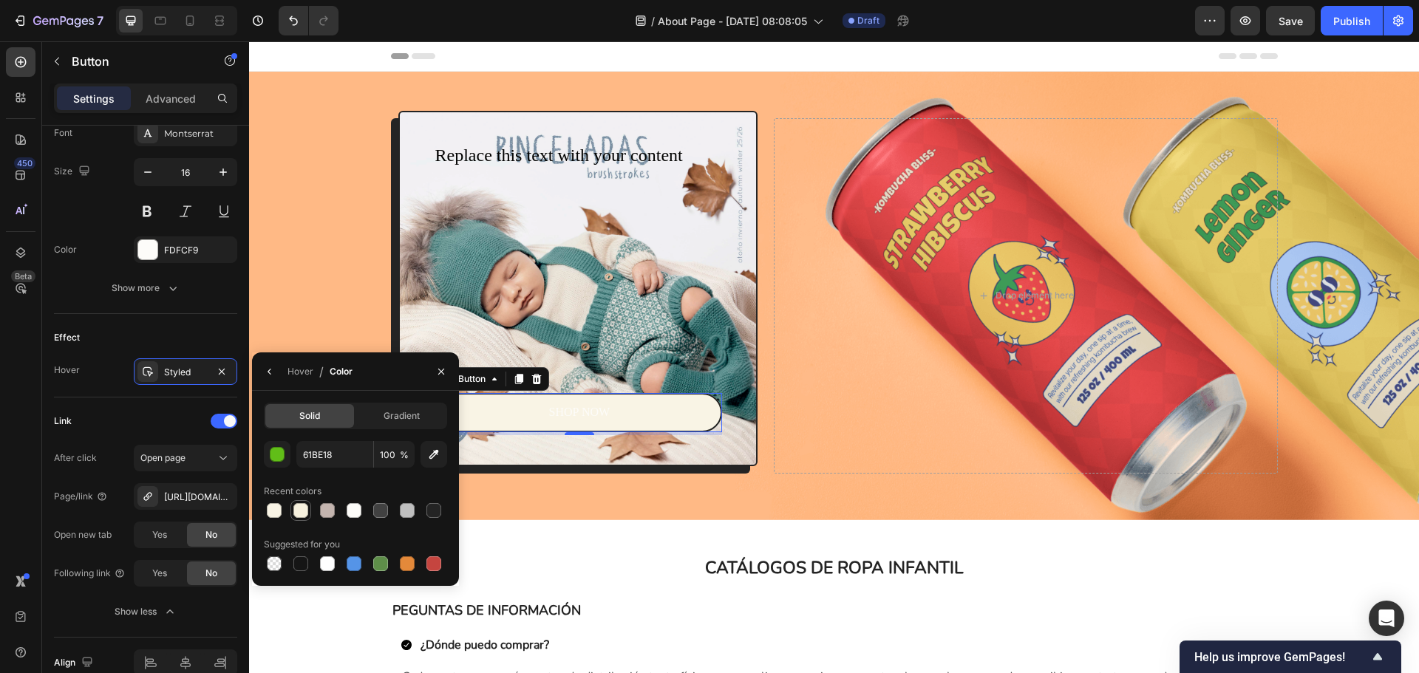
click at [307, 513] on div at bounding box center [300, 510] width 15 height 15
click at [277, 510] on div at bounding box center [274, 510] width 15 height 15
type input "F9F4E5"
click at [176, 254] on div "FDFCF9" at bounding box center [185, 250] width 43 height 13
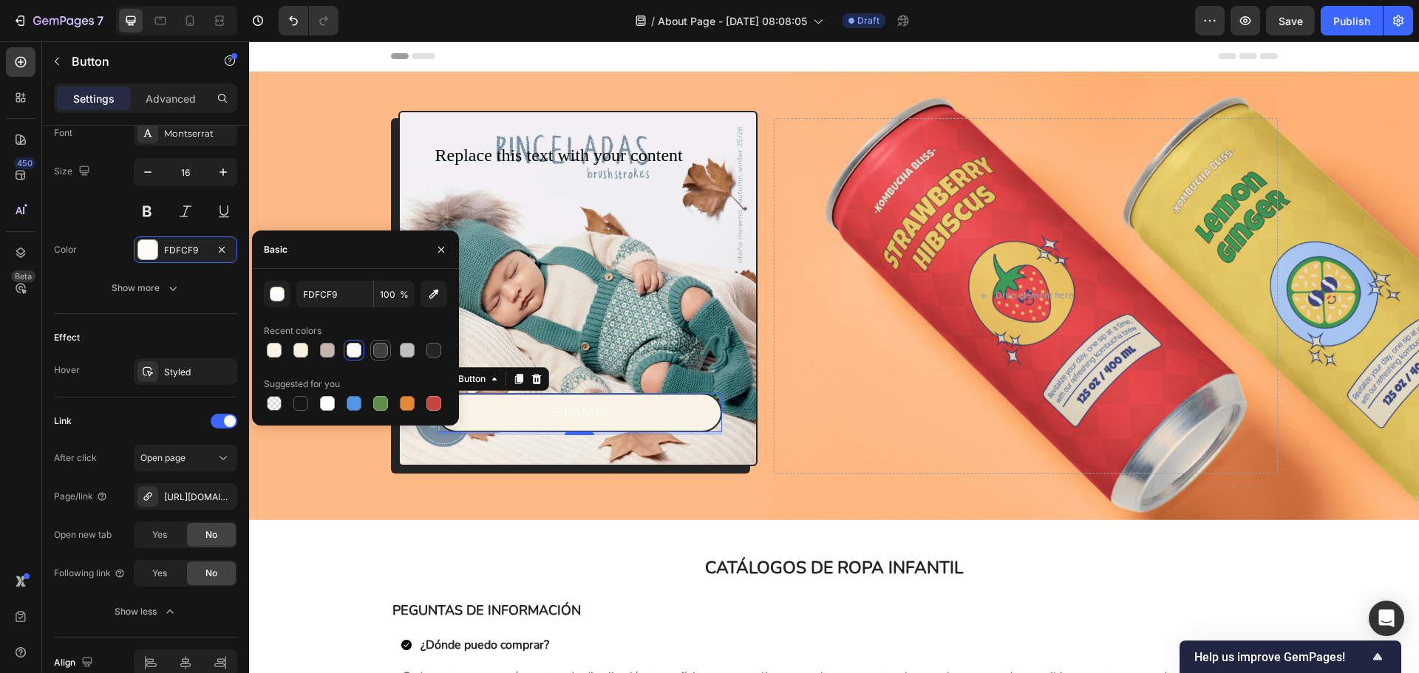
click at [378, 347] on div at bounding box center [380, 350] width 15 height 15
type input "414141"
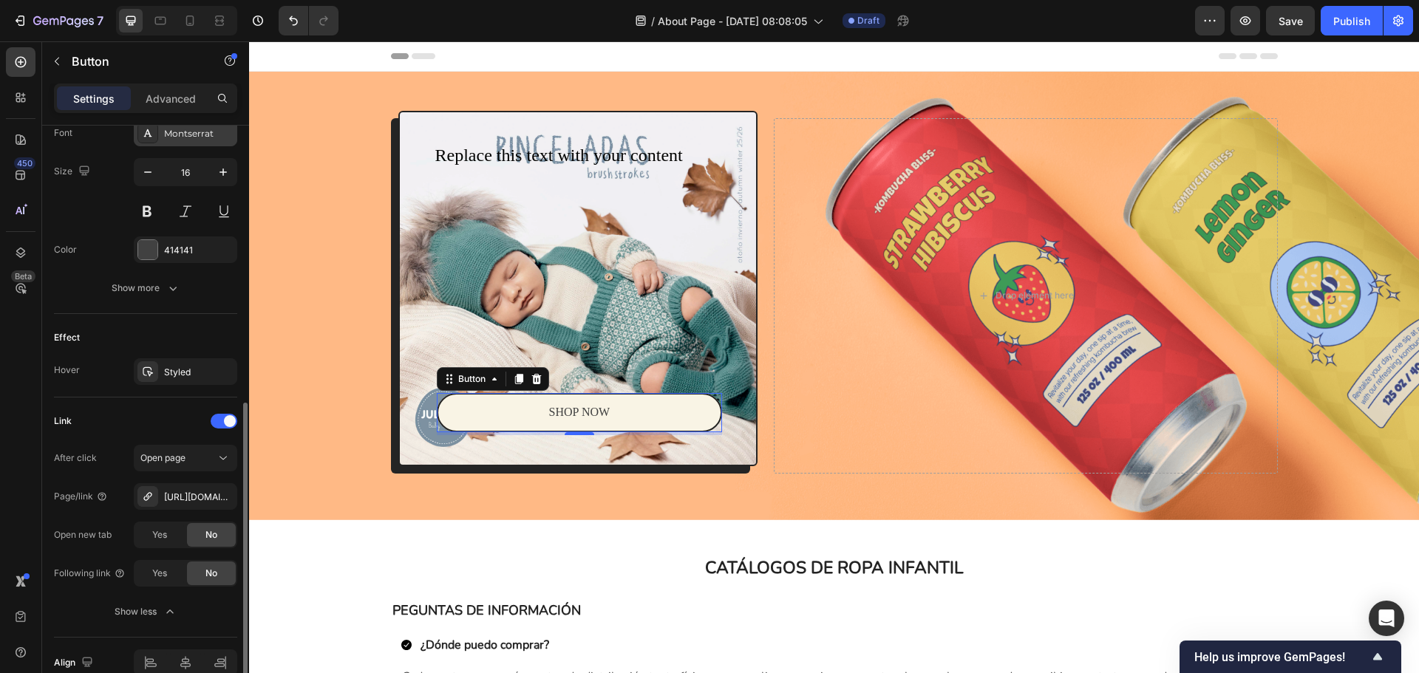
click at [205, 137] on div "Montserrat" at bounding box center [198, 133] width 69 height 13
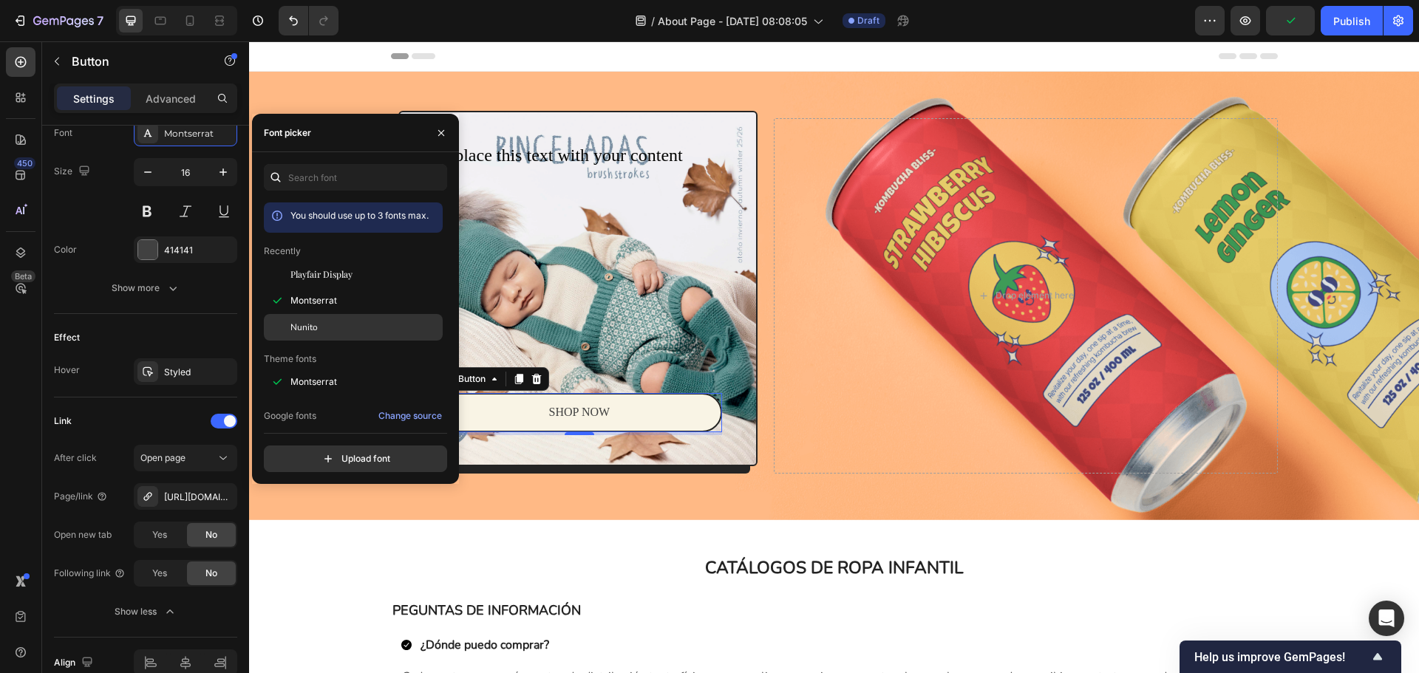
click at [313, 328] on span "Nunito" at bounding box center [303, 327] width 27 height 13
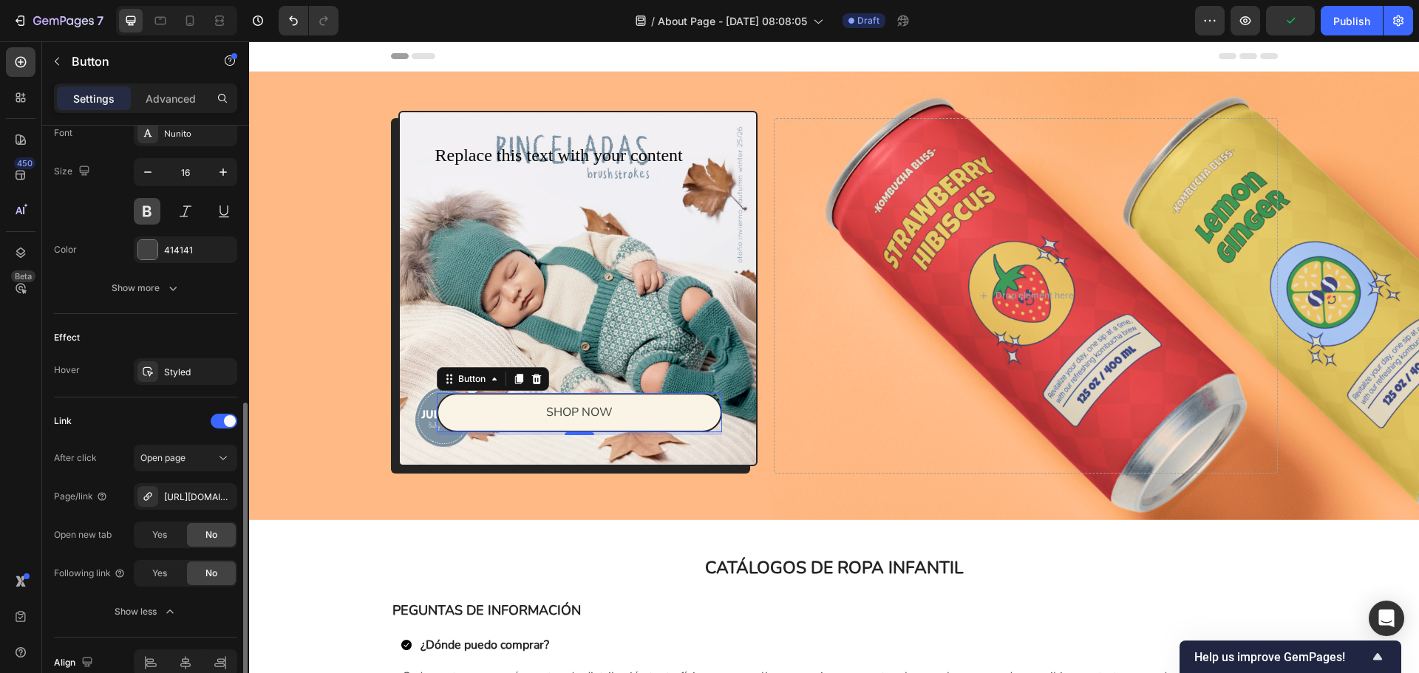
click at [151, 214] on button at bounding box center [147, 211] width 27 height 27
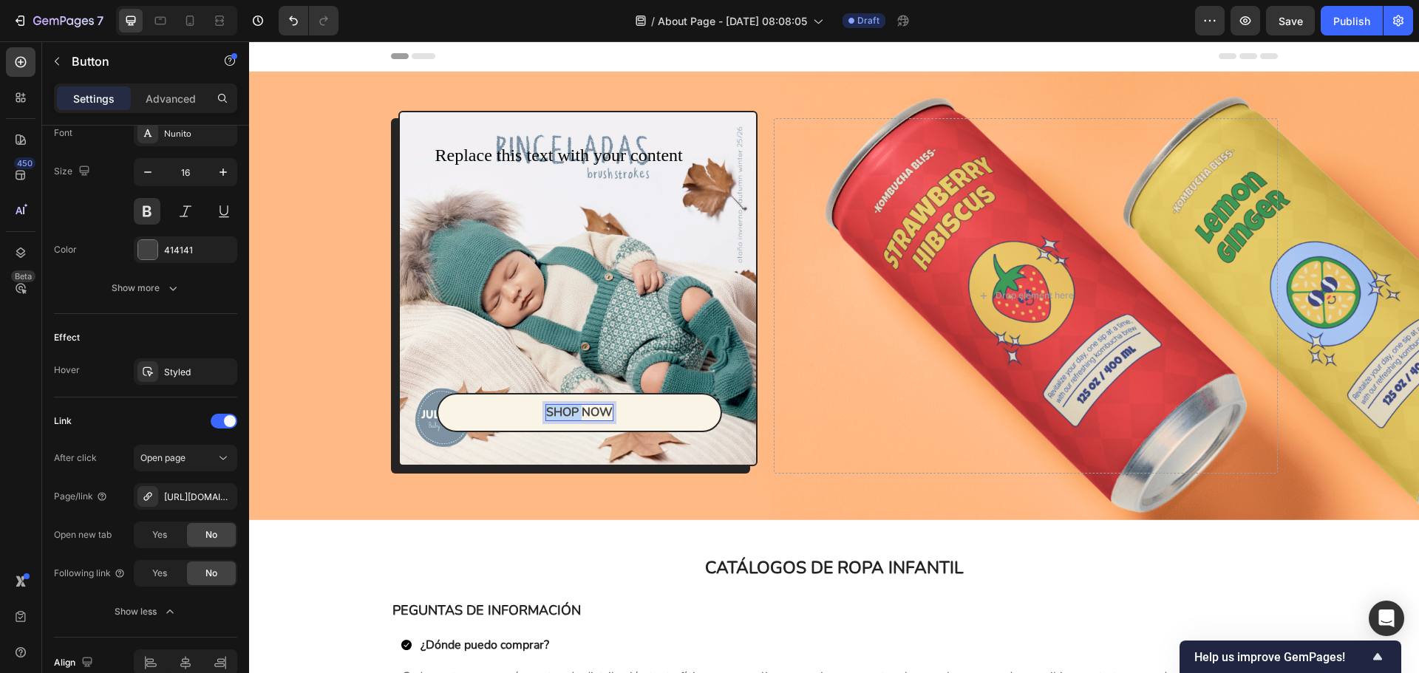
click at [568, 412] on p "SHOP NOW" at bounding box center [579, 413] width 67 height 16
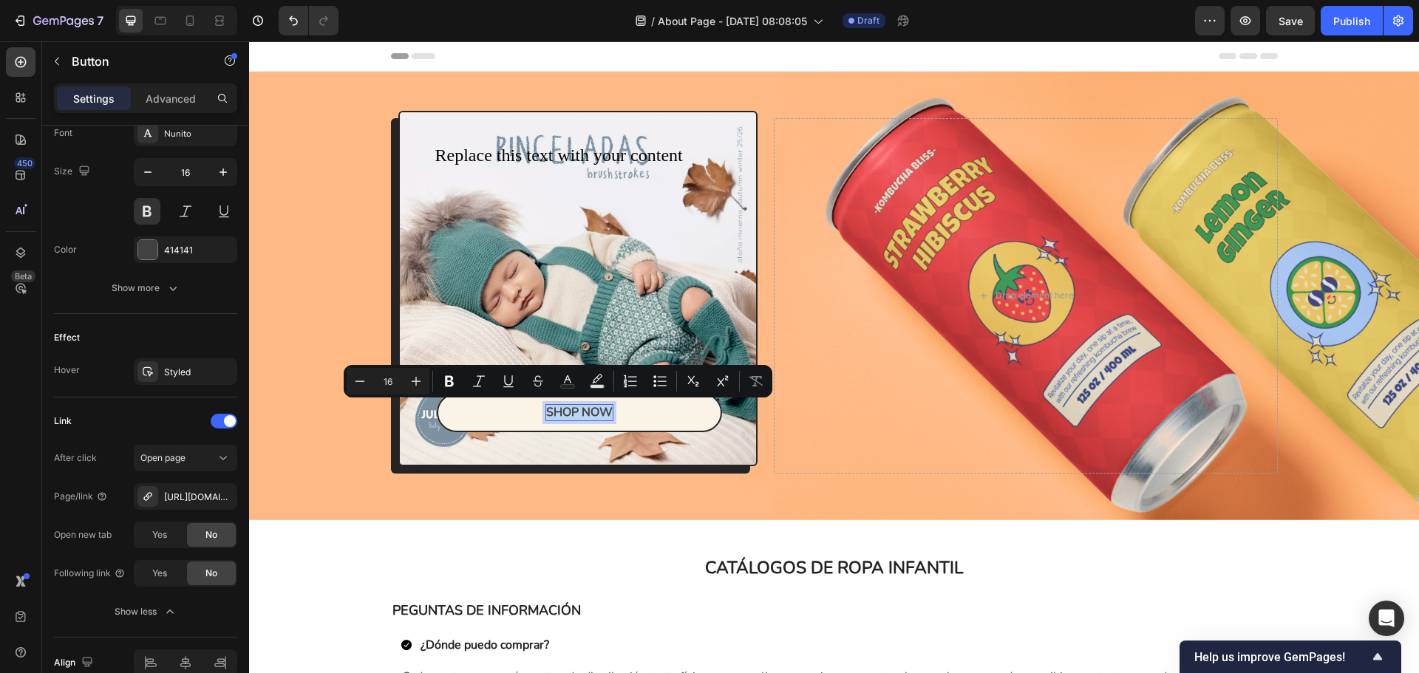
click at [568, 412] on p "SHOP NOW" at bounding box center [579, 413] width 67 height 16
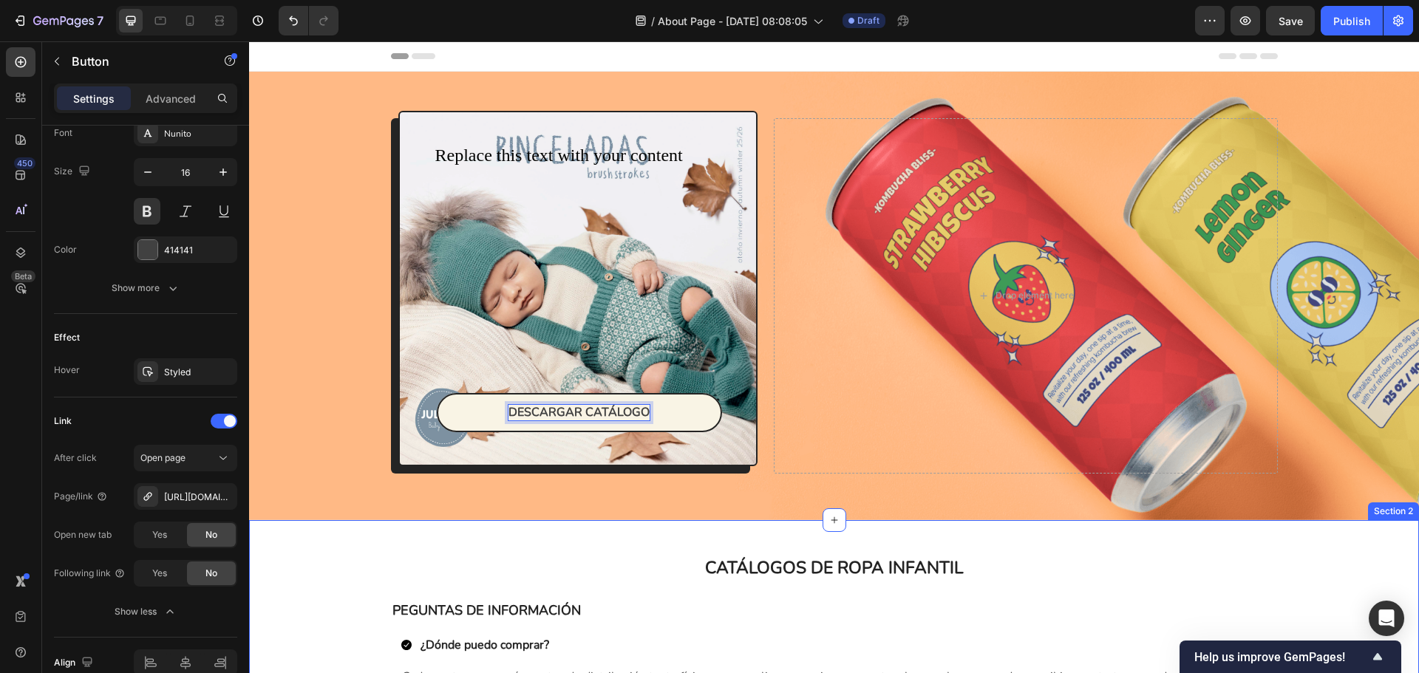
click at [633, 568] on h2 "CATÁLOGOS DE ROPA INFANTIL" at bounding box center [834, 568] width 863 height 25
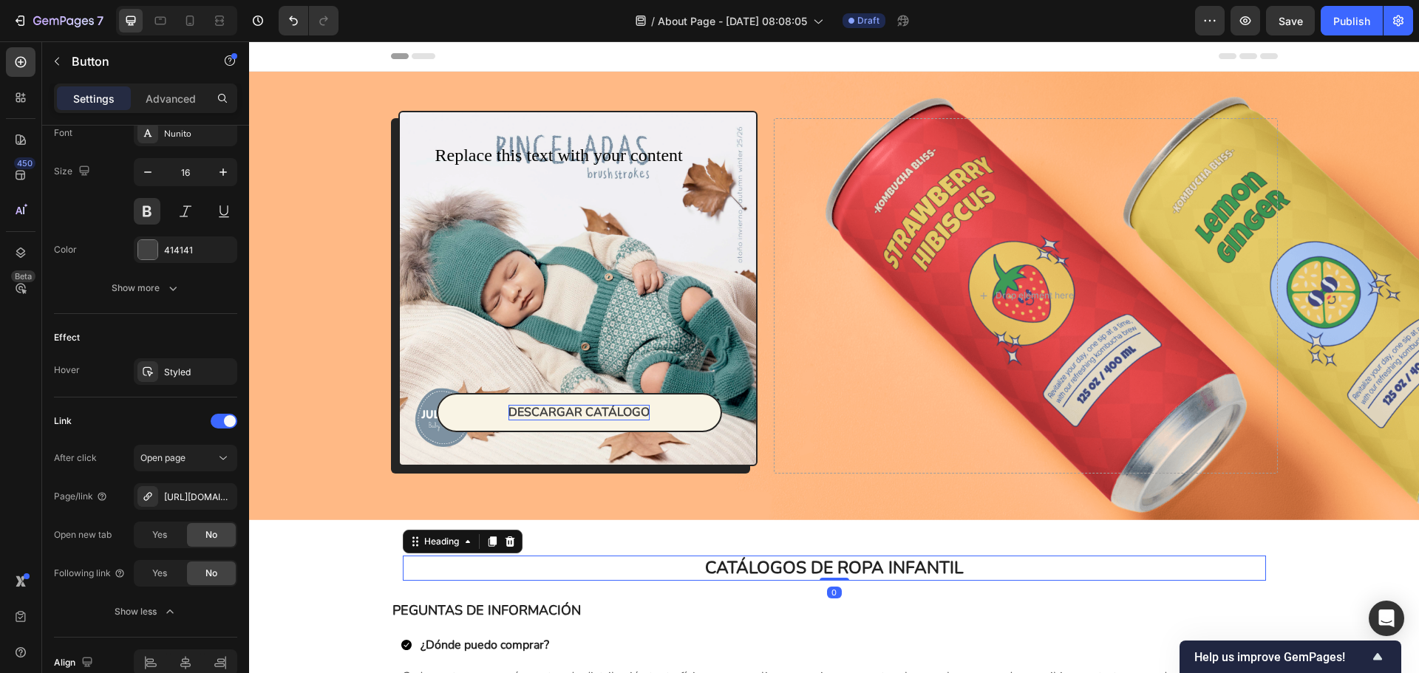
scroll to position [0, 0]
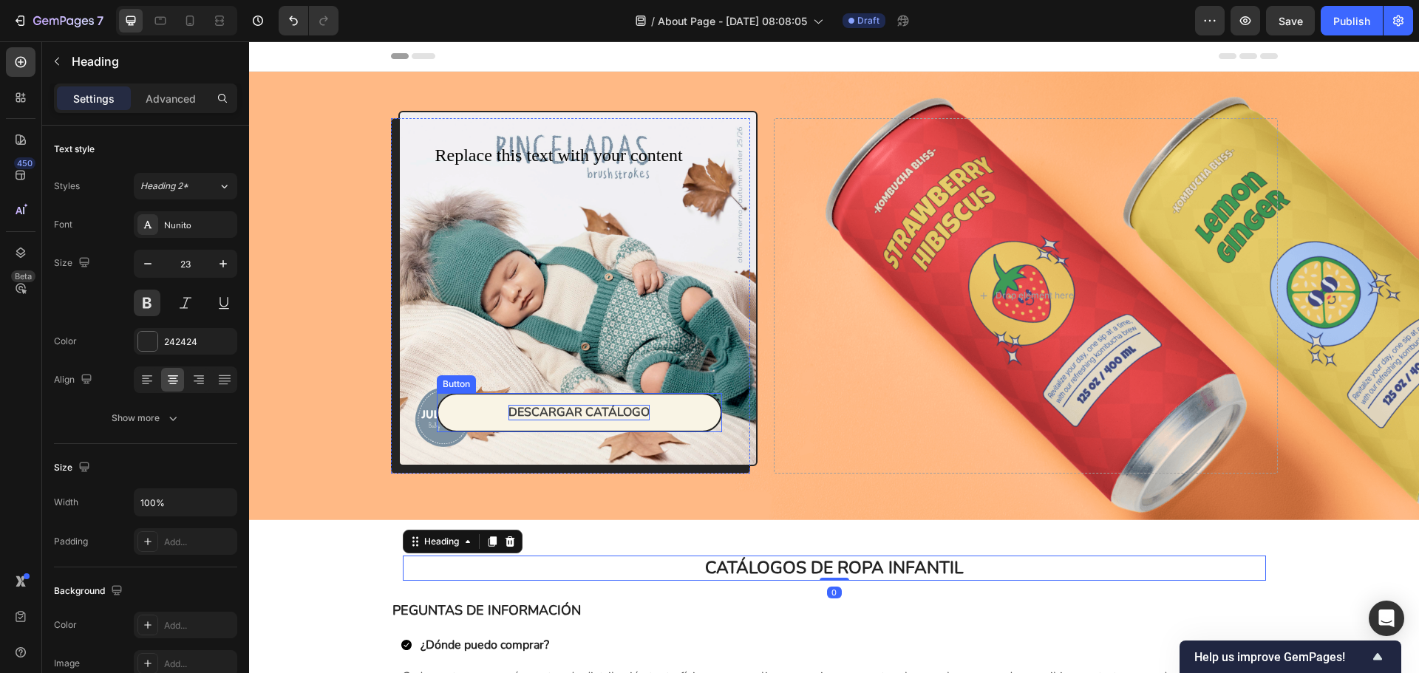
click at [693, 417] on link "DESCARGAR CATÁLOGO" at bounding box center [580, 412] width 286 height 39
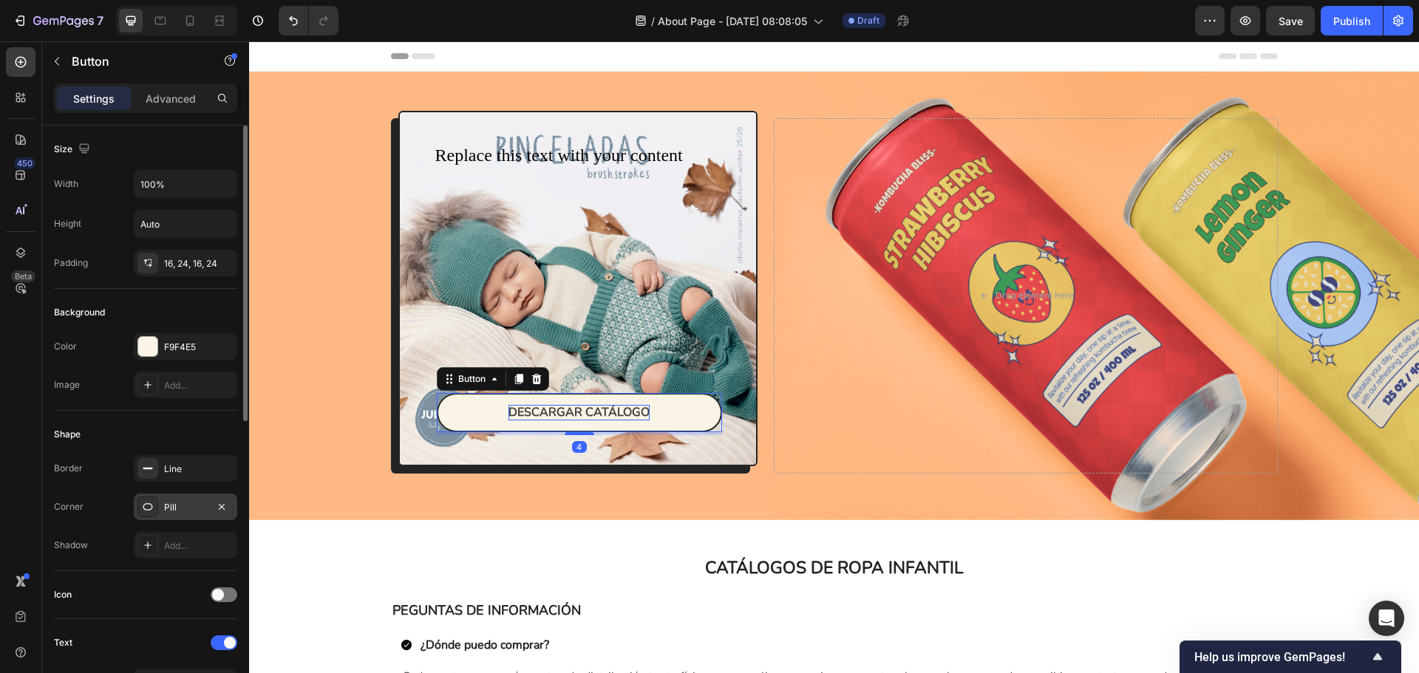
scroll to position [74, 0]
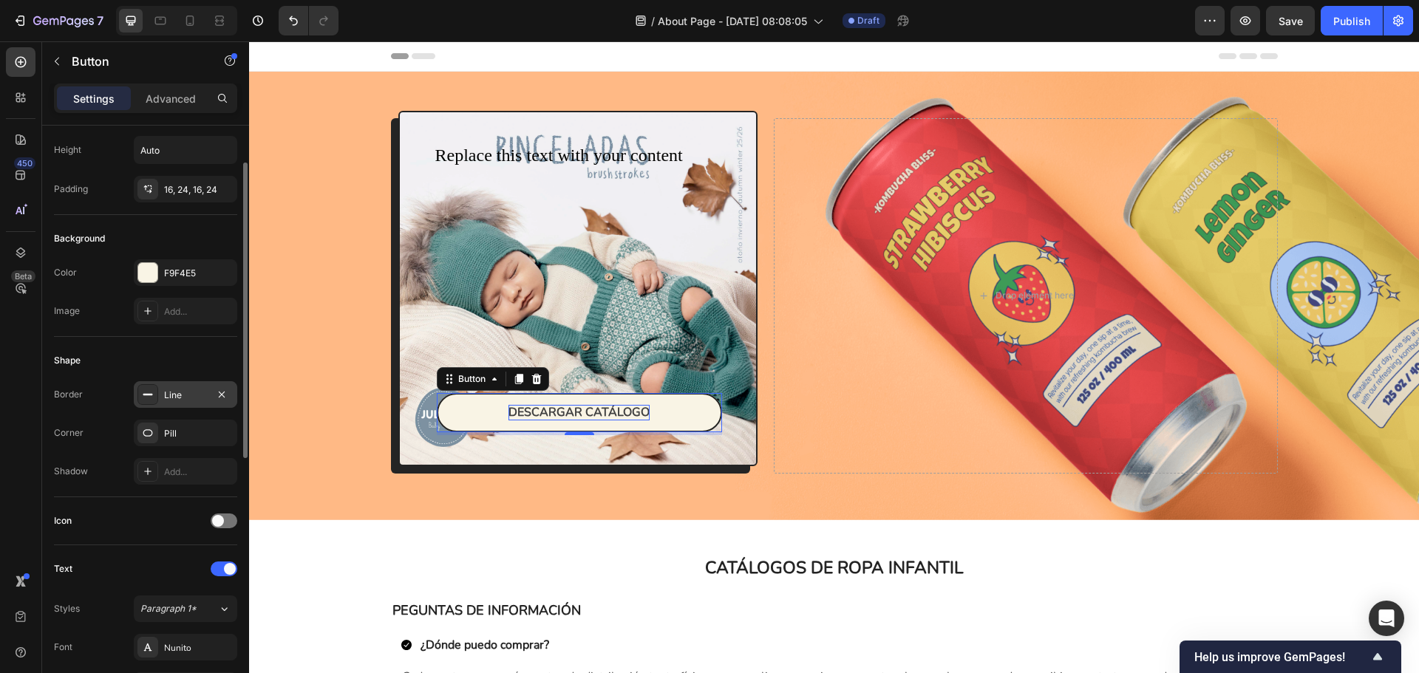
click at [182, 404] on div "Line" at bounding box center [185, 394] width 103 height 27
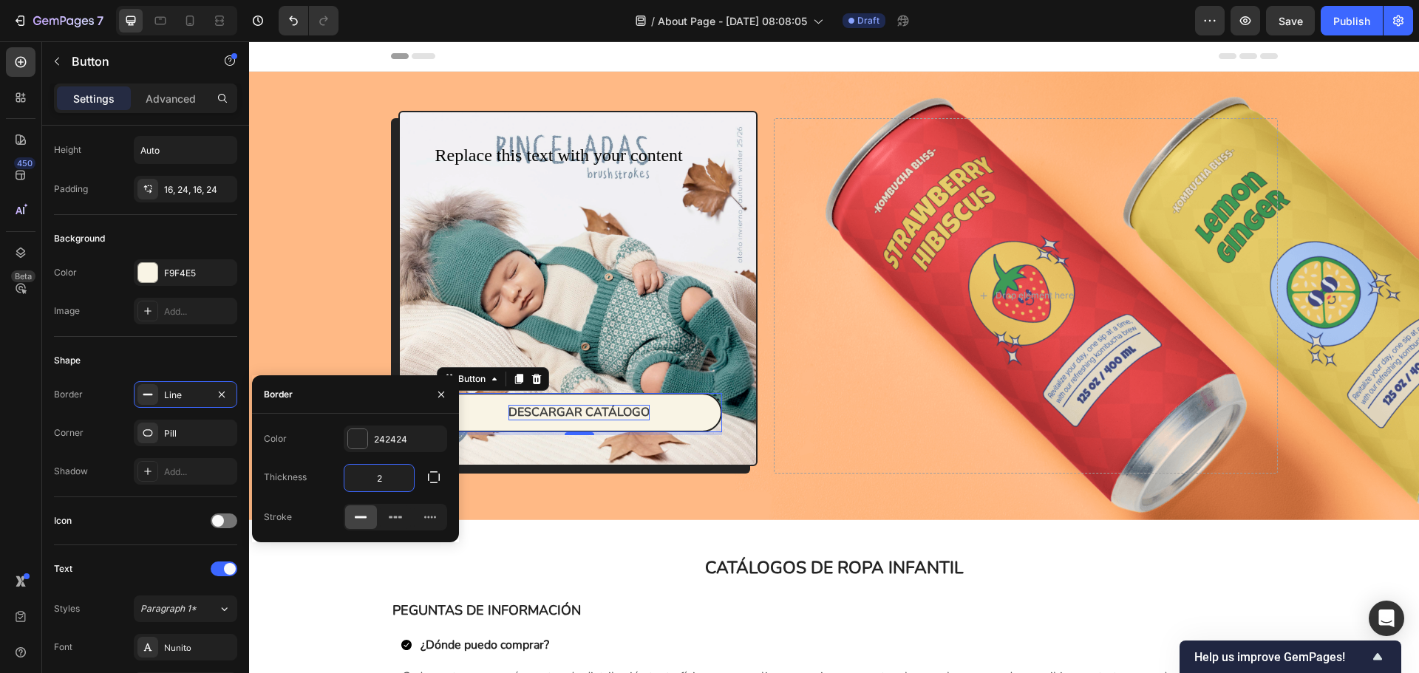
click at [401, 484] on input "2" at bounding box center [378, 478] width 69 height 27
type input "1"
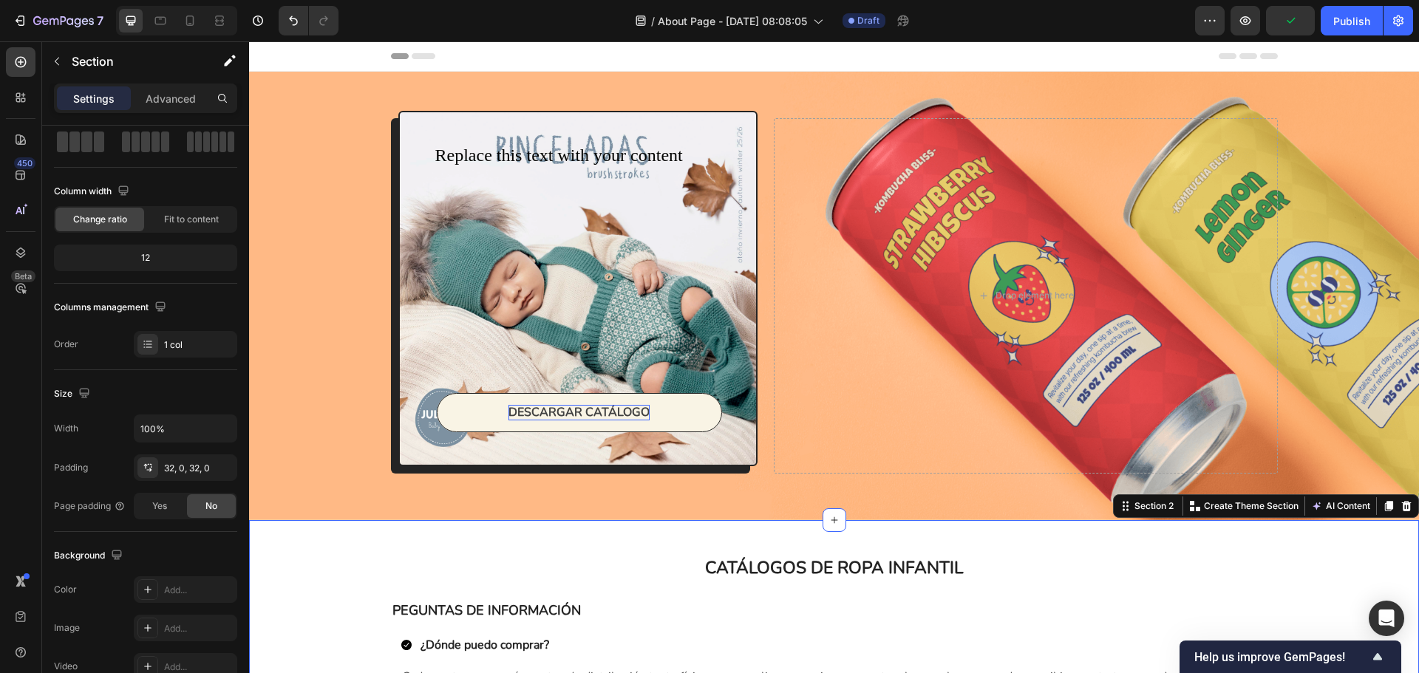
scroll to position [0, 0]
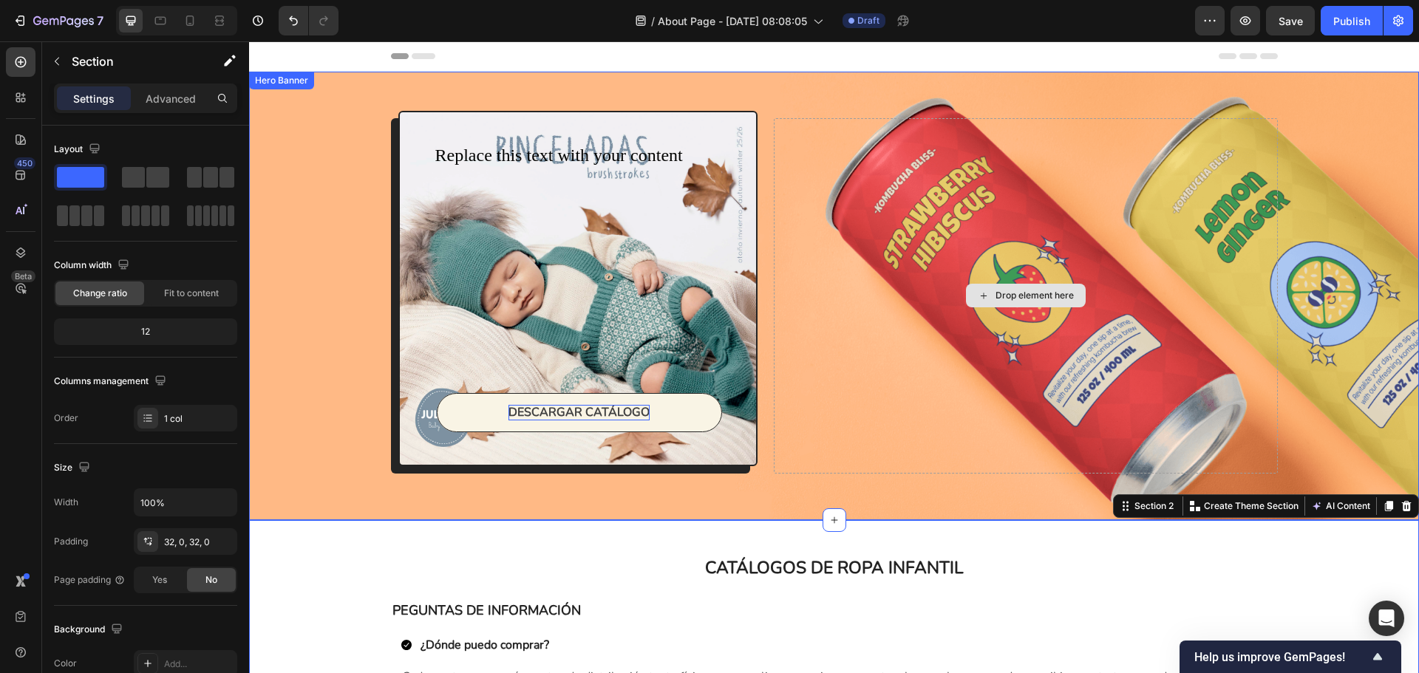
click at [837, 308] on div "Drop element here" at bounding box center [1025, 296] width 503 height 356
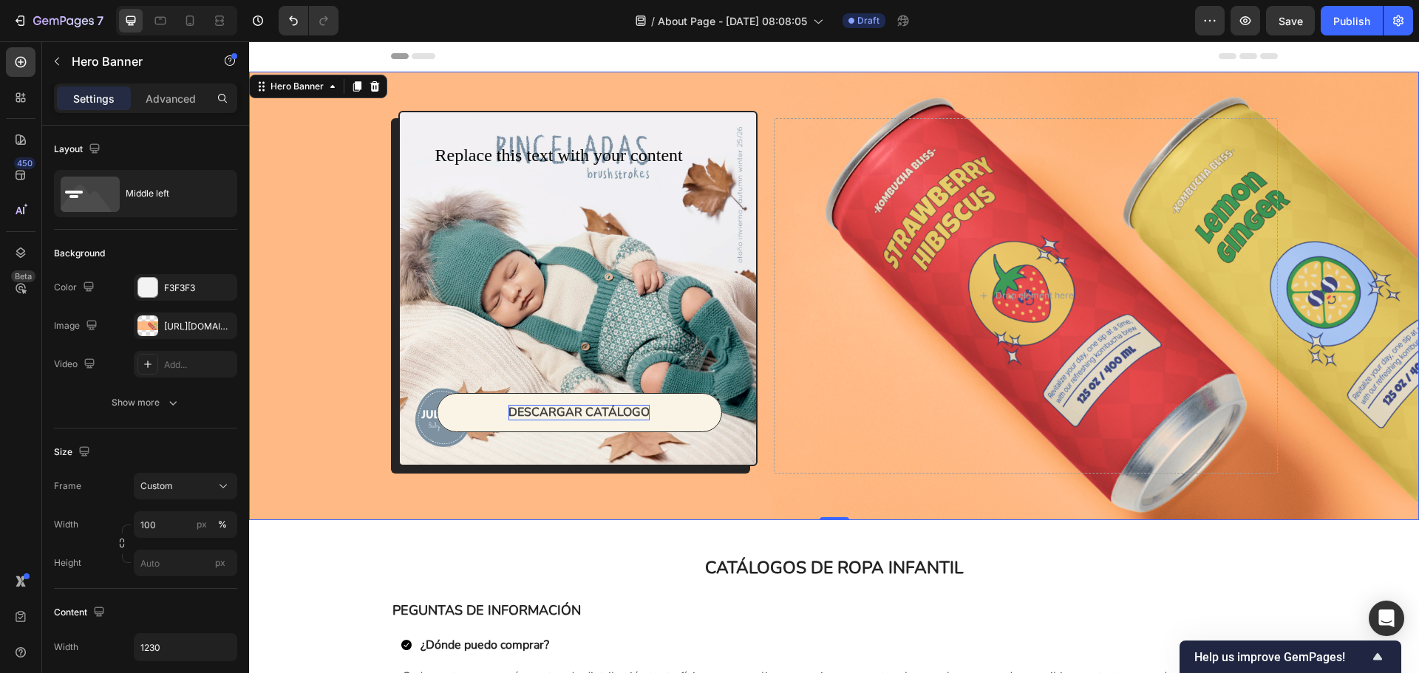
click at [1118, 90] on div "Replace this text with your content Text Block DESCARGAR CATÁLOGO Button Row Ro…" at bounding box center [834, 296] width 909 height 449
click at [319, 166] on div "Background Image" at bounding box center [834, 296] width 1170 height 449
click at [190, 330] on div "https://cdn.shopify.com/s/files/1/0967/7697/8771/files/gempages_578566936367989…" at bounding box center [185, 326] width 43 height 13
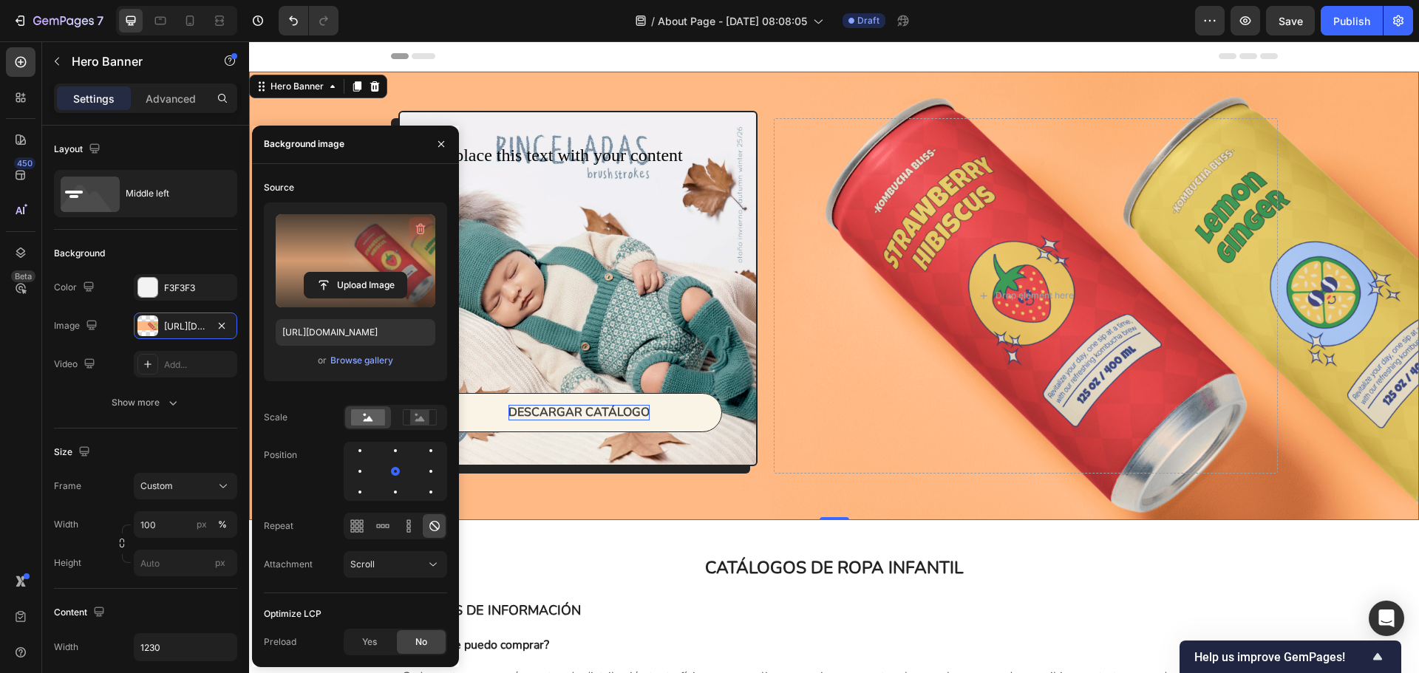
click at [424, 225] on icon "button" at bounding box center [420, 229] width 15 height 15
type input "Auto"
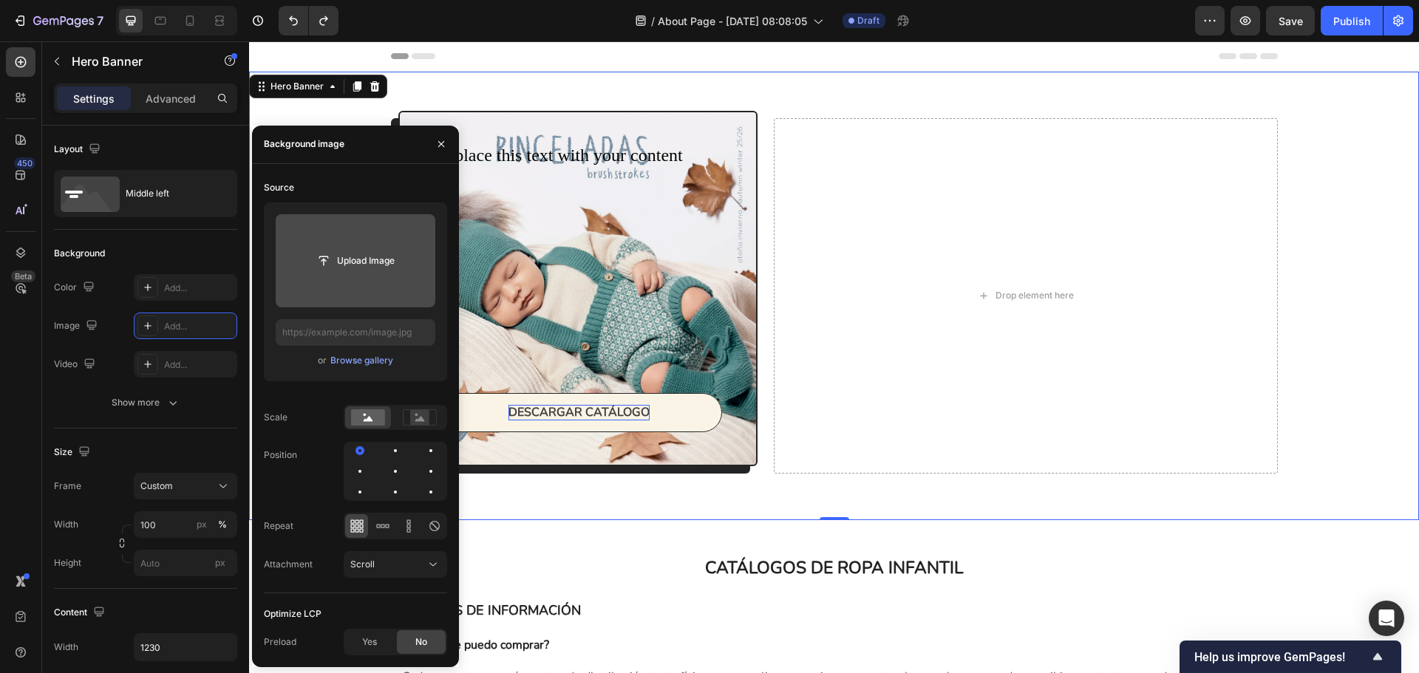
type input "https://cdn.shopify.com/s/files/1/0967/7697/8771/files/gempages_578566936367989…"
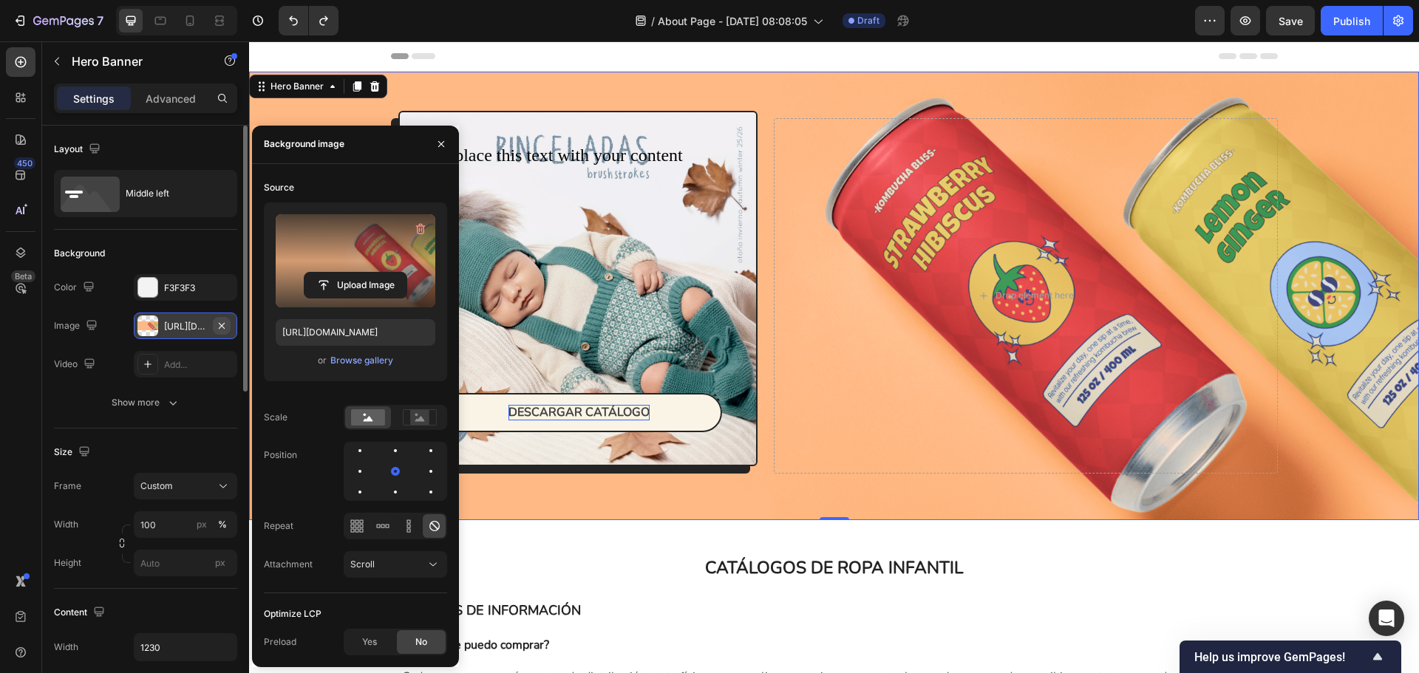
click at [219, 327] on icon "button" at bounding box center [222, 326] width 12 height 12
type input "Auto"
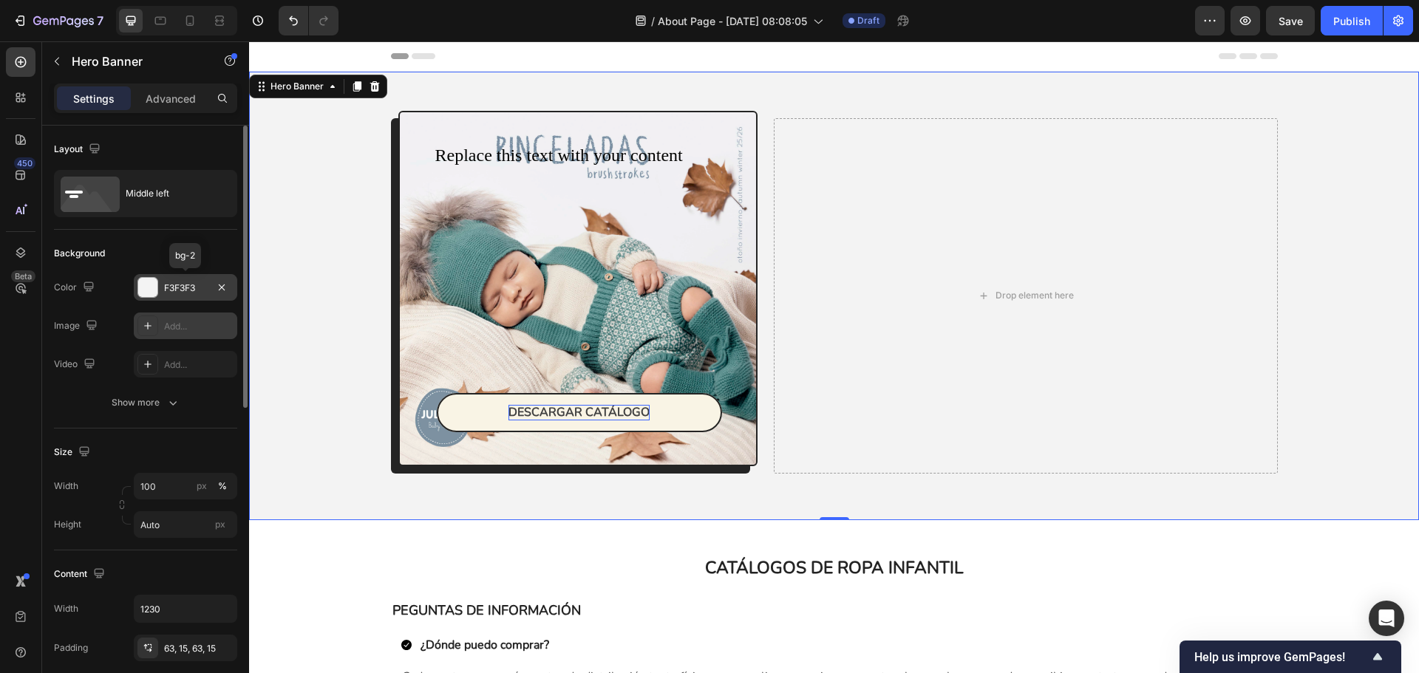
click at [195, 297] on div "F3F3F3" at bounding box center [185, 287] width 103 height 27
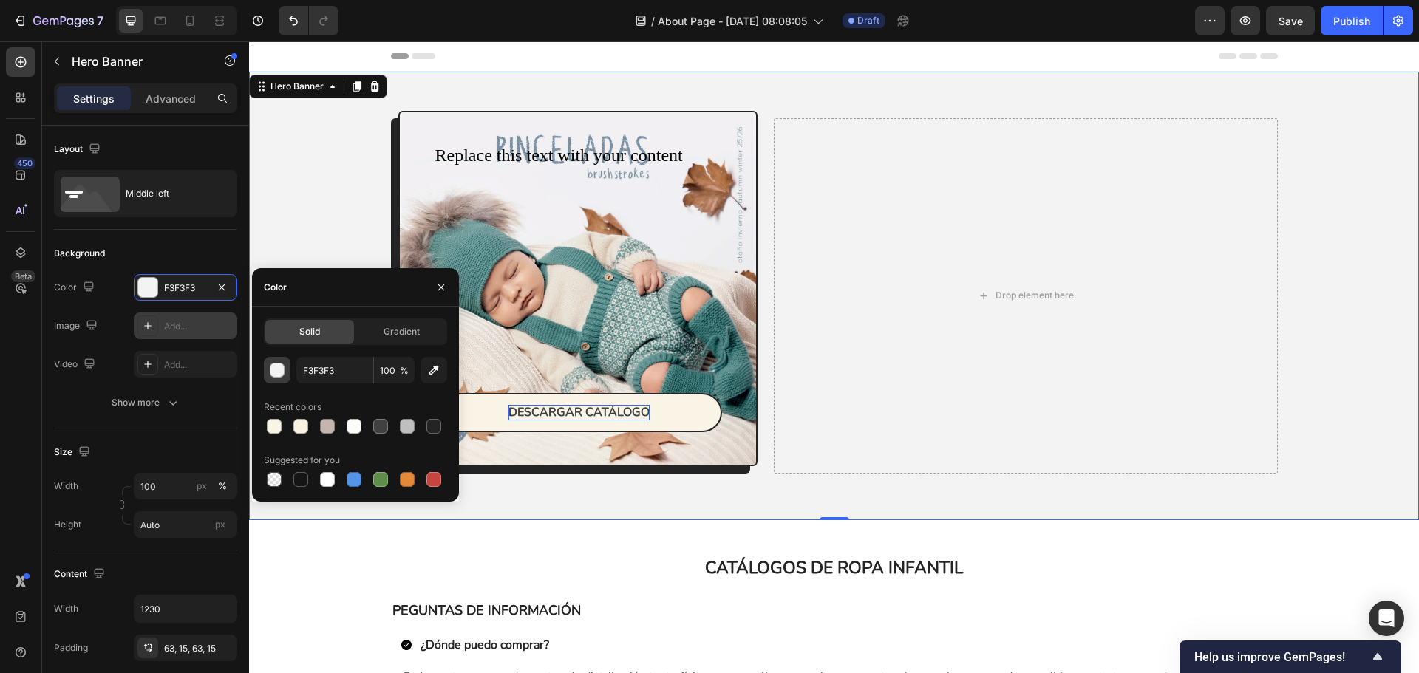
click at [276, 373] on div "button" at bounding box center [278, 371] width 15 height 15
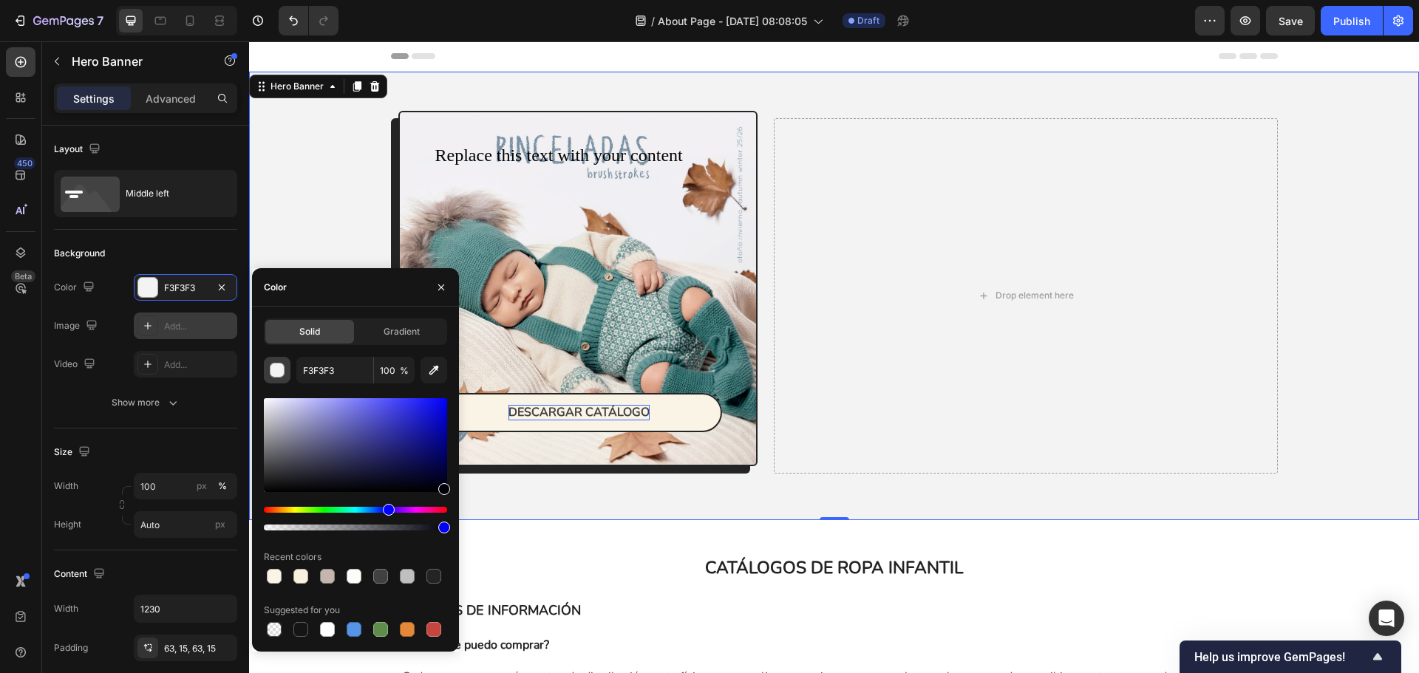
click at [280, 375] on div "button" at bounding box center [278, 371] width 15 height 15
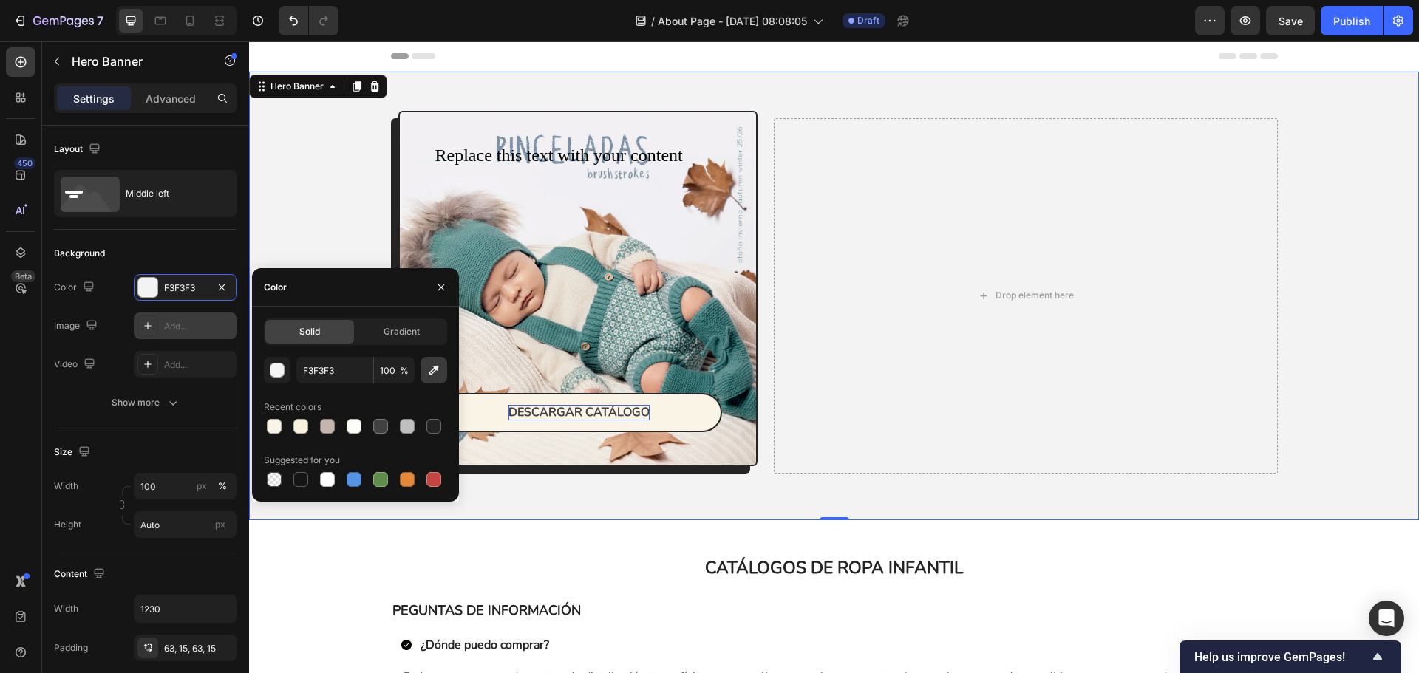
click at [438, 376] on icon "button" at bounding box center [433, 370] width 15 height 15
type input "6EA09F"
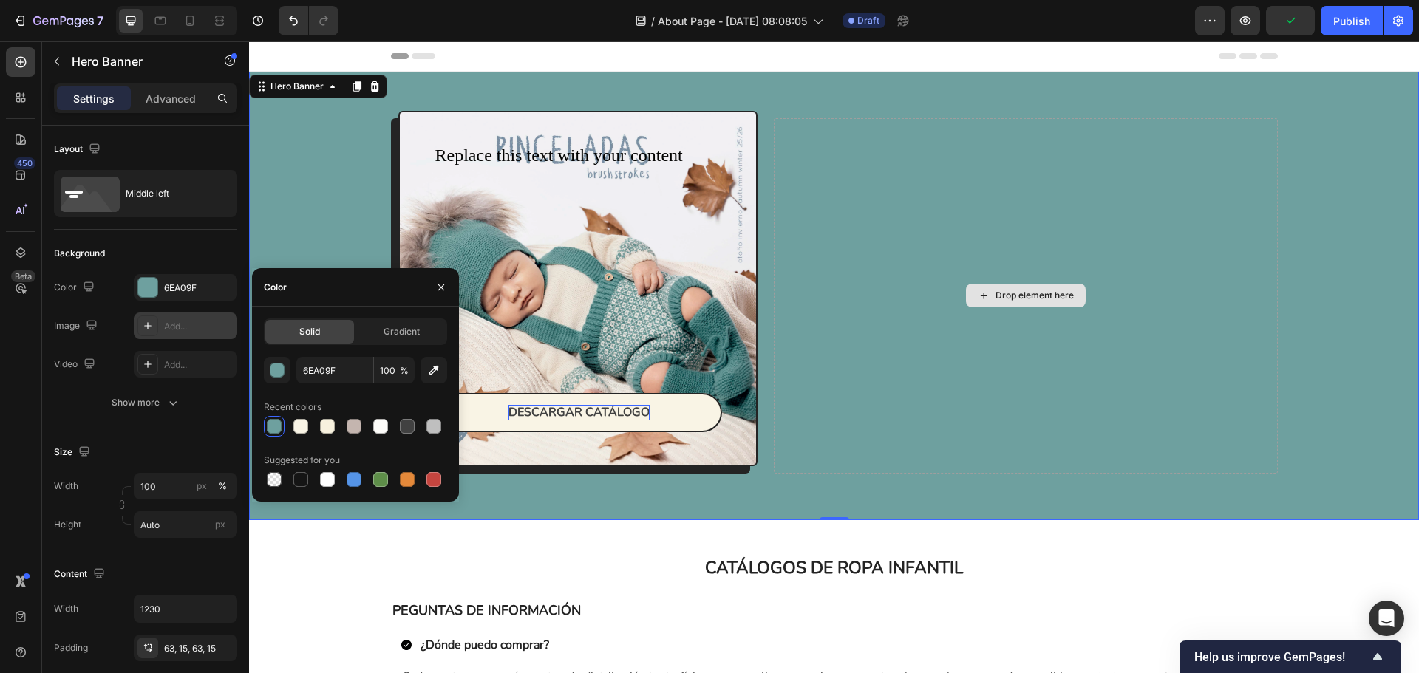
click at [904, 299] on div "Drop element here" at bounding box center [1025, 296] width 503 height 356
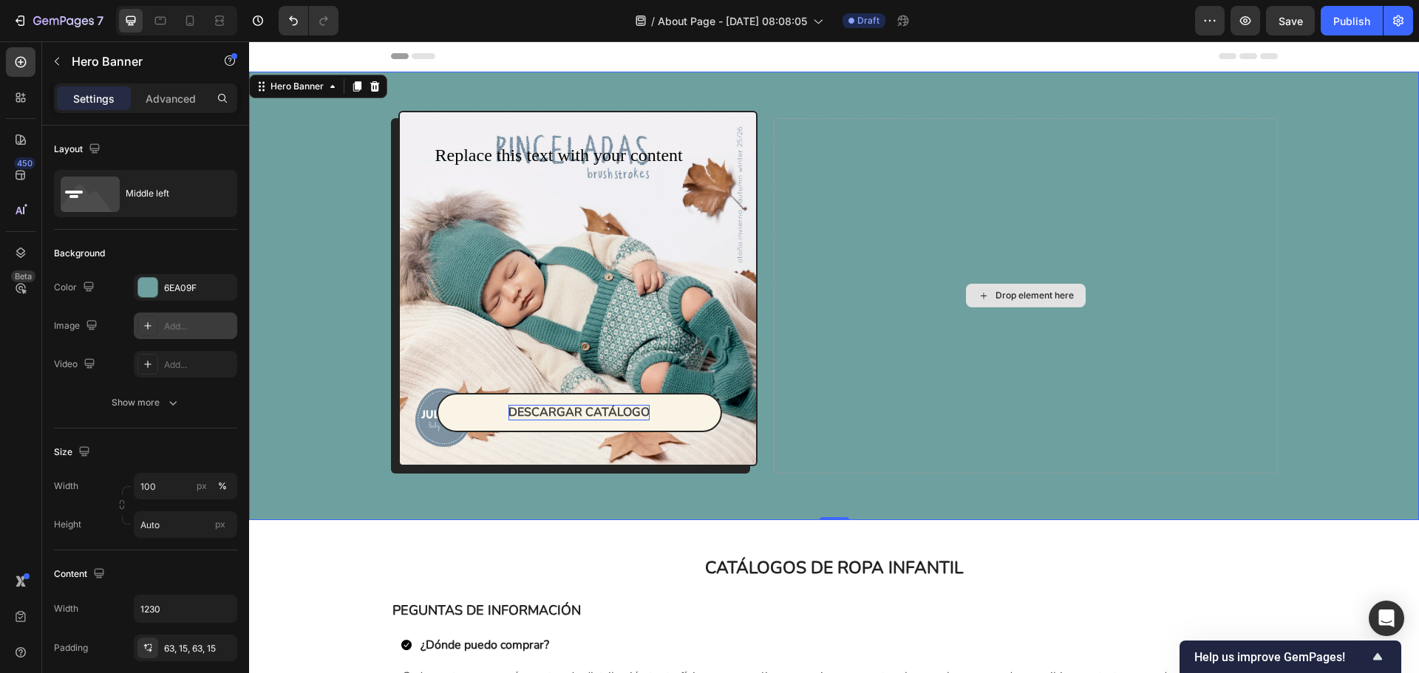
click at [948, 246] on div "Drop element here" at bounding box center [1025, 296] width 503 height 356
click at [1186, 218] on div "Drop element here" at bounding box center [1025, 296] width 503 height 356
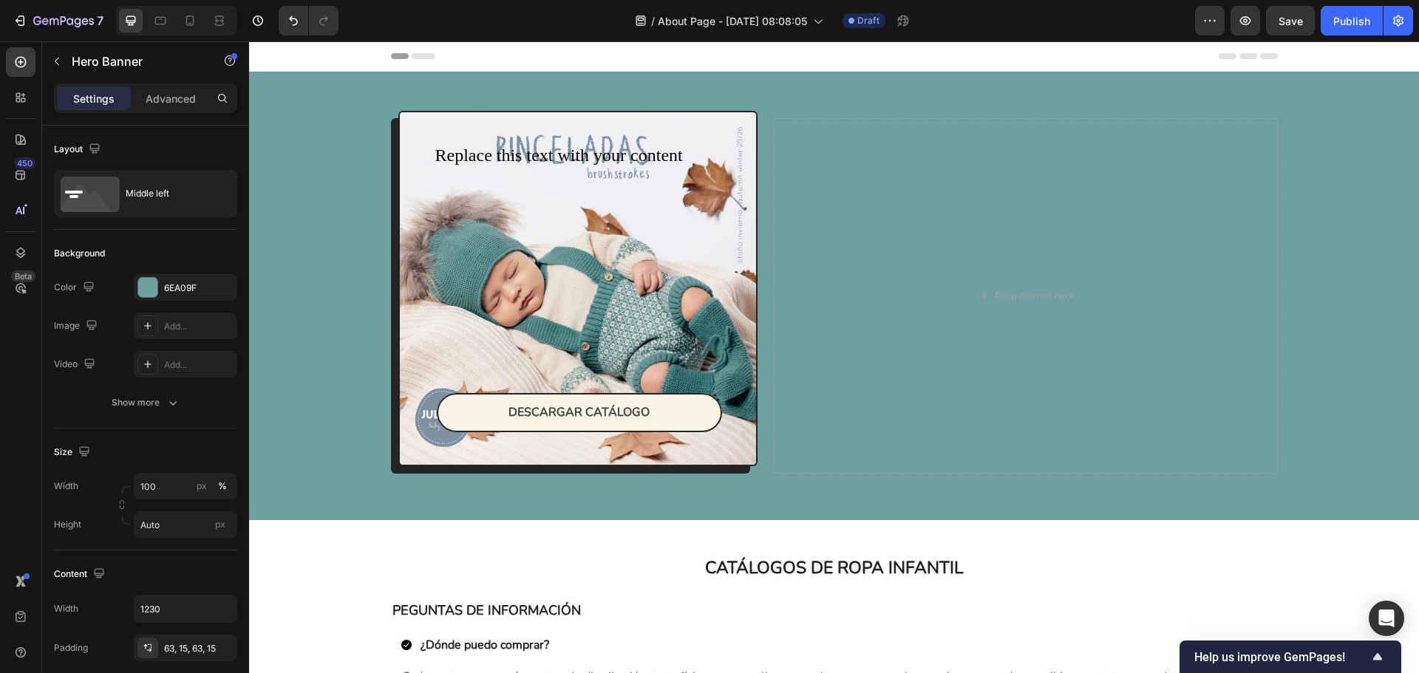
click at [309, 112] on div "Background Image" at bounding box center [834, 296] width 1170 height 449
click at [184, 322] on div "Add..." at bounding box center [198, 326] width 69 height 13
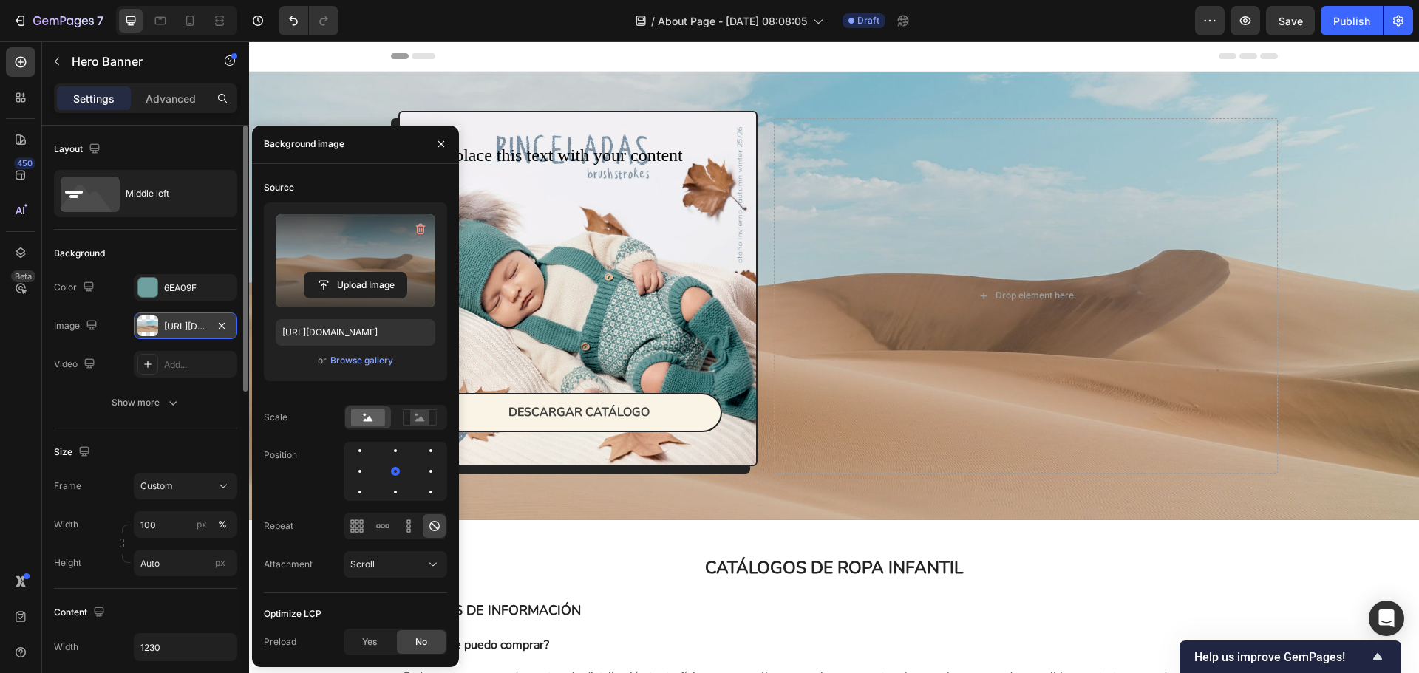
click at [353, 256] on label at bounding box center [356, 260] width 160 height 93
click at [353, 273] on input "file" at bounding box center [356, 285] width 102 height 25
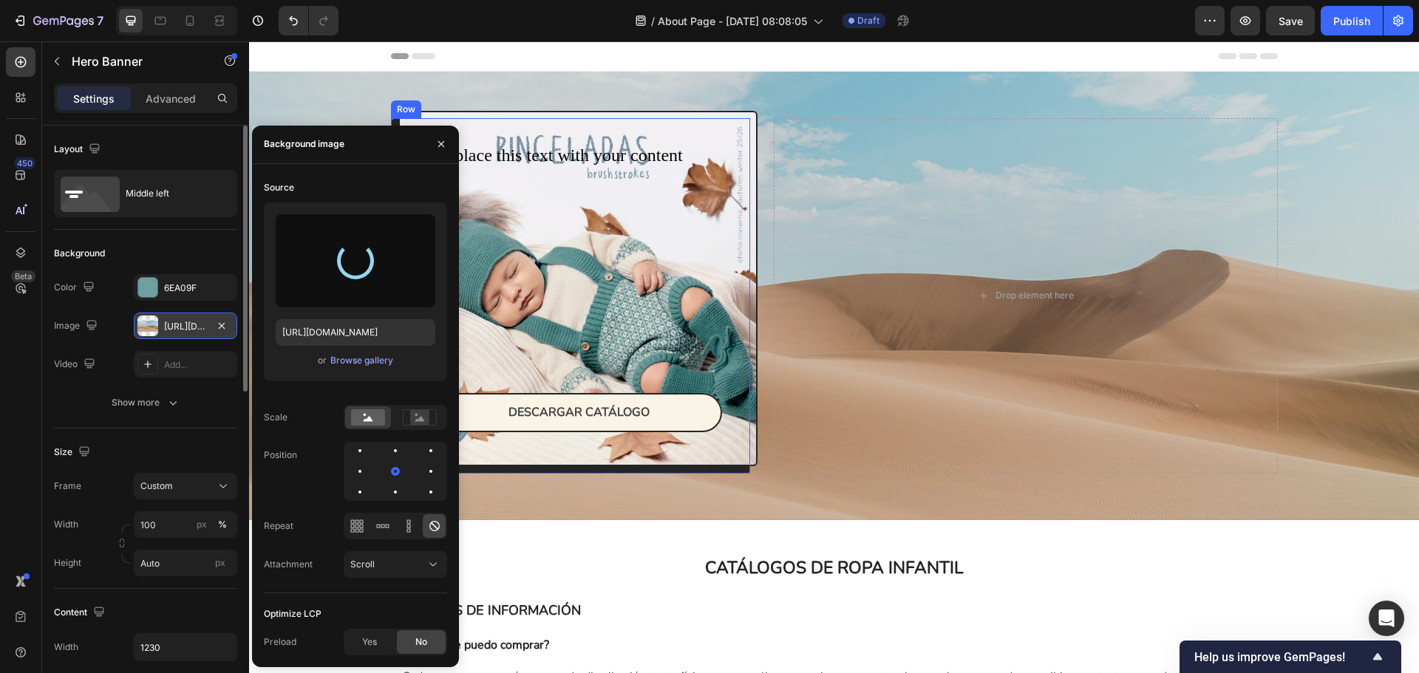
type input "https://cdn.shopify.com/s/files/1/0967/7697/8771/files/gempages_578566936367989…"
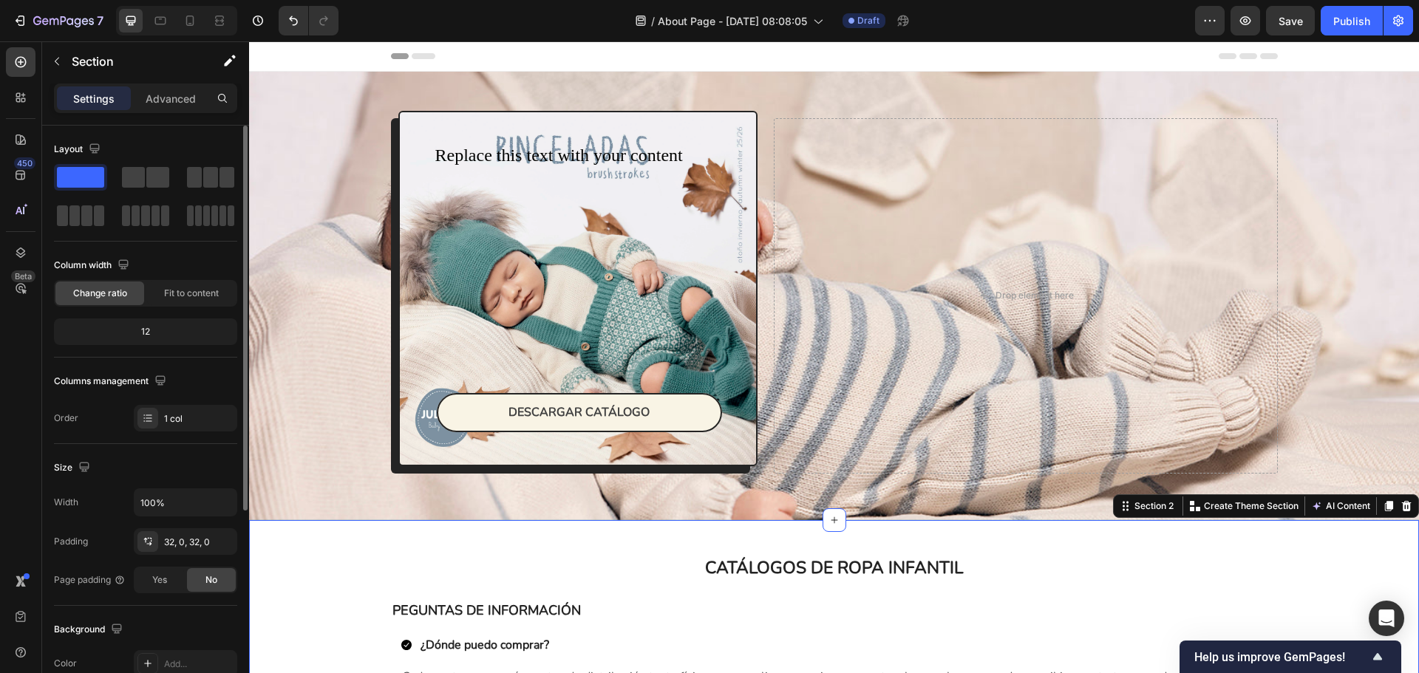
click at [408, 228] on div "Replace this text with your content Text Block DESCARGAR CATÁLOGO Button Row" at bounding box center [578, 289] width 360 height 356
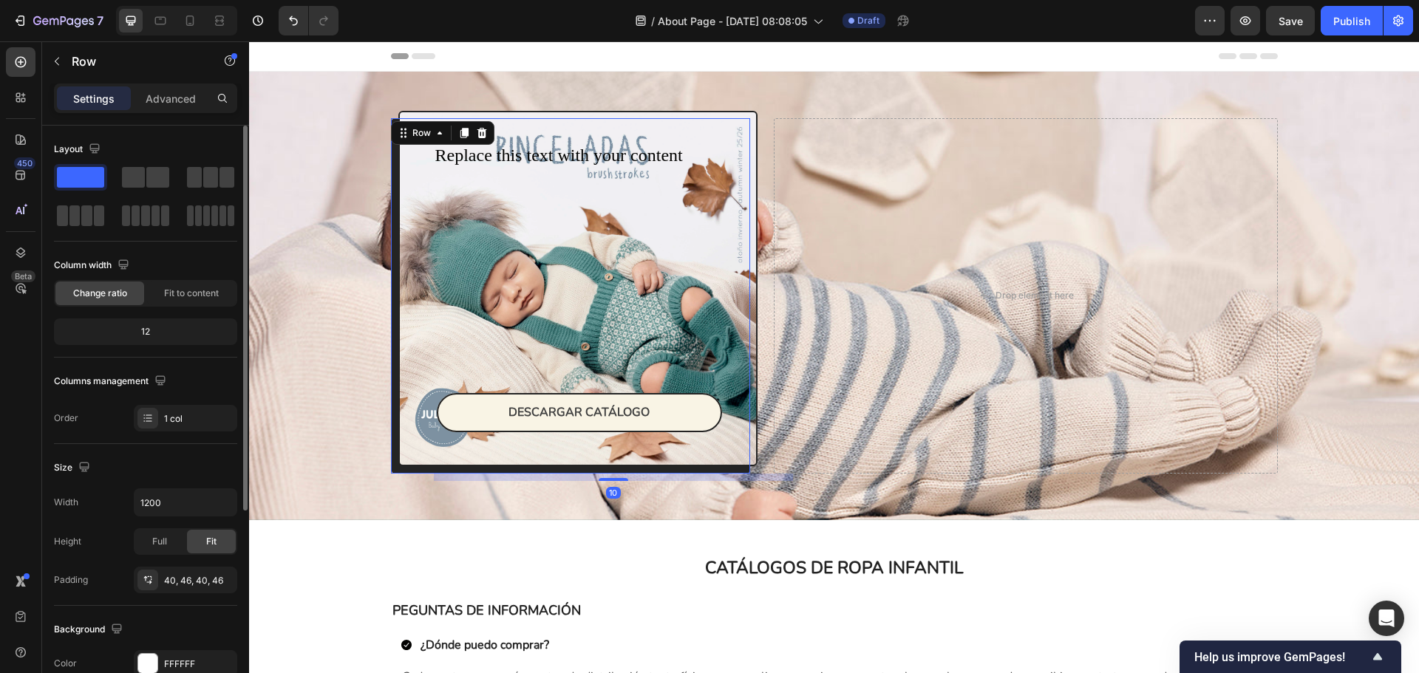
click at [160, 328] on div "12" at bounding box center [145, 332] width 177 height 21
click at [135, 329] on div "12" at bounding box center [145, 332] width 177 height 21
click at [188, 293] on span "Fit to content" at bounding box center [191, 293] width 55 height 13
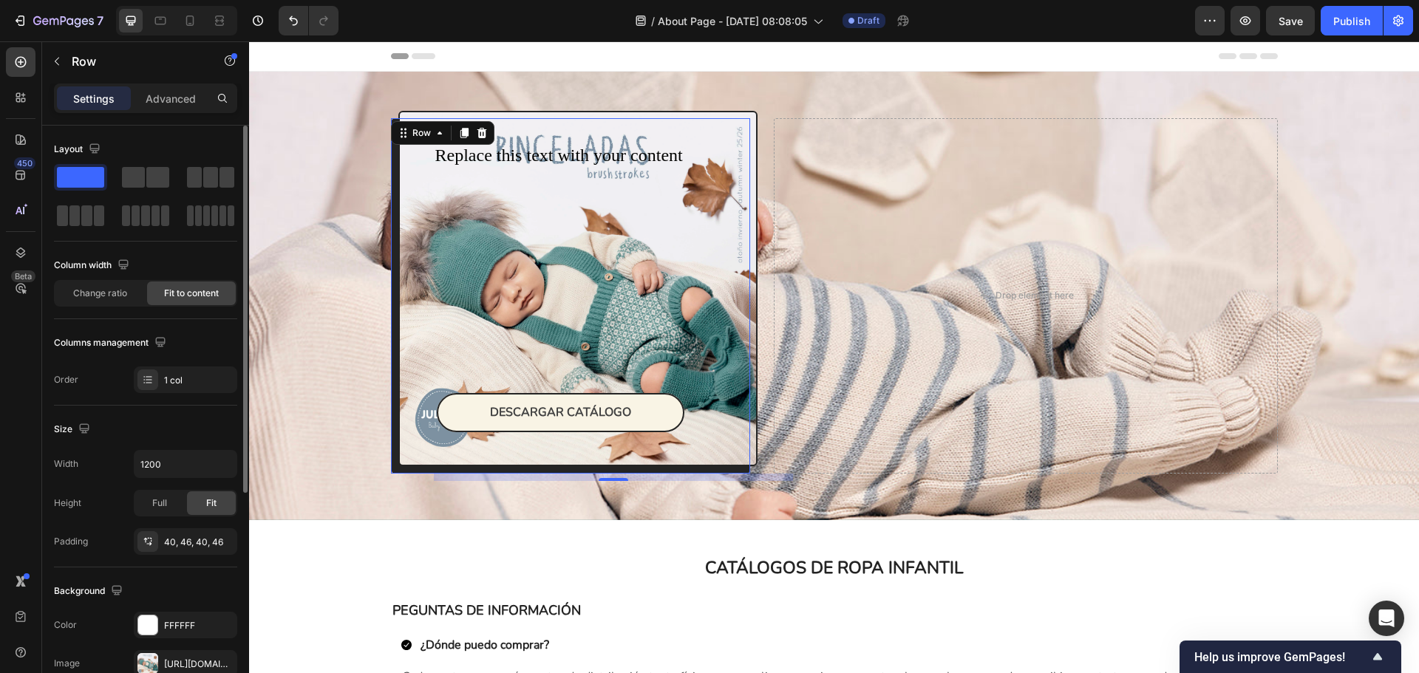
click at [120, 309] on div "Column width Change ratio Fit to content" at bounding box center [145, 287] width 183 height 66
click at [123, 290] on span "Change ratio" at bounding box center [100, 293] width 54 height 13
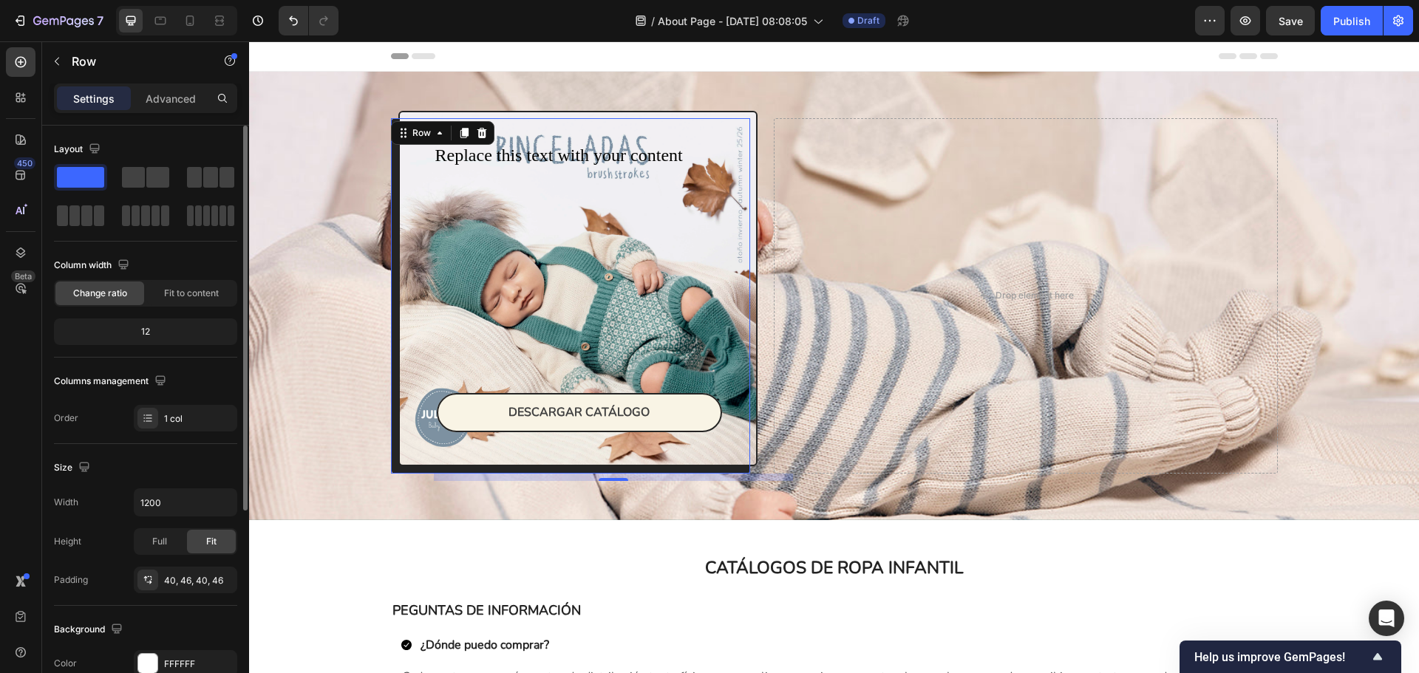
click at [144, 337] on div "12" at bounding box center [145, 332] width 177 height 21
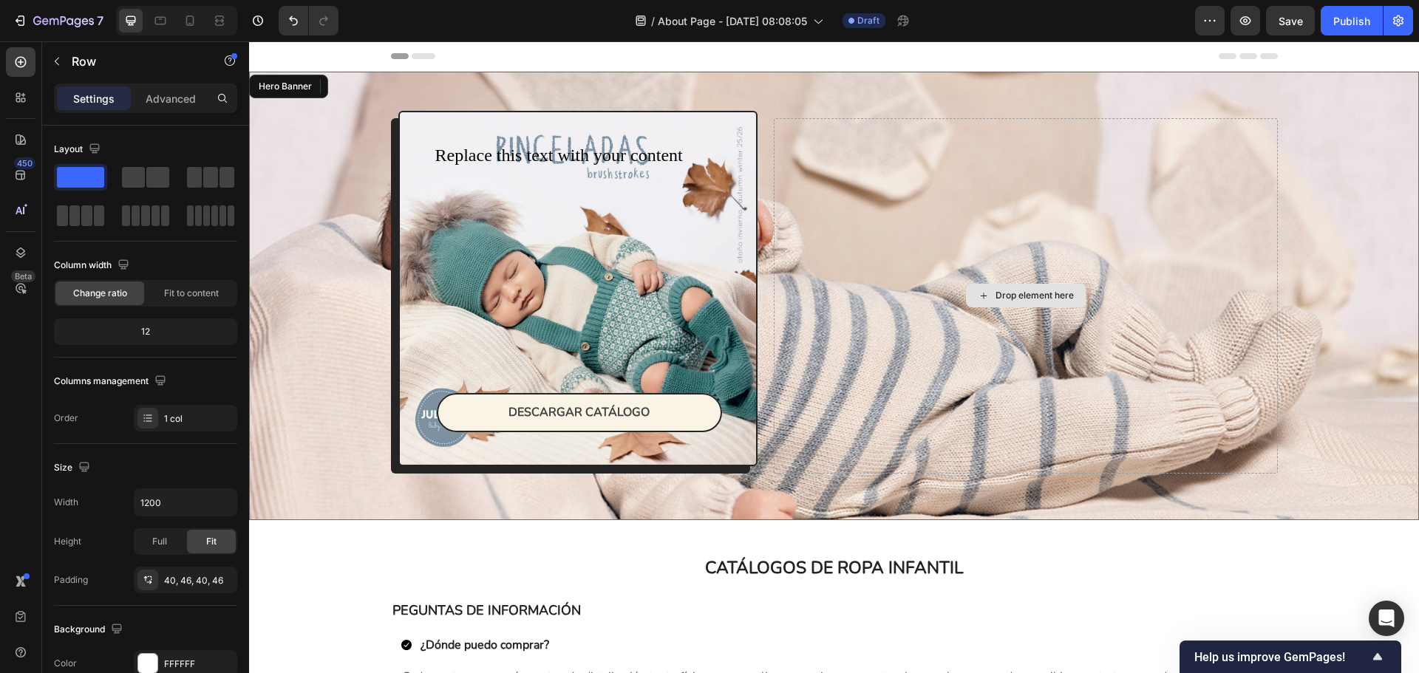
click at [1011, 254] on div "Drop element here" at bounding box center [1025, 296] width 503 height 356
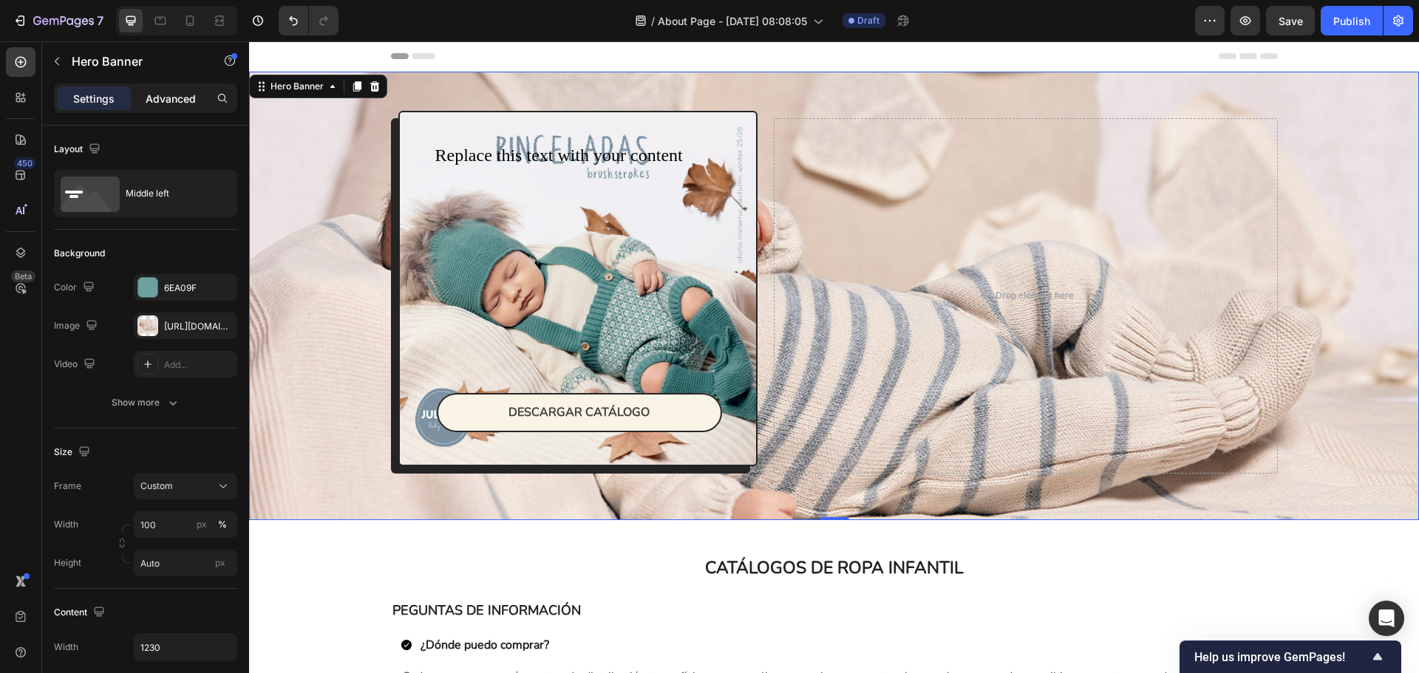
click at [174, 104] on p "Advanced" at bounding box center [171, 99] width 50 height 16
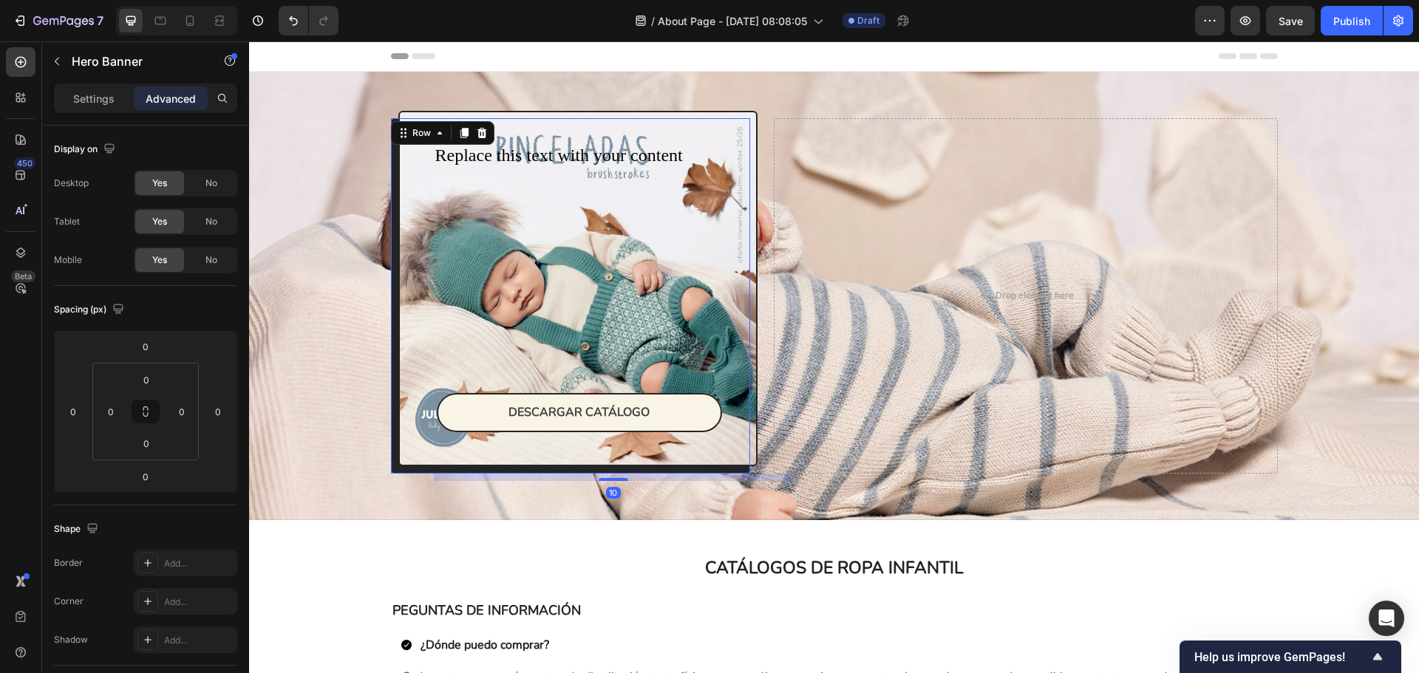
click at [424, 231] on div "Replace this text with your content Text Block DESCARGAR CATÁLOGO Button Row 10" at bounding box center [578, 289] width 360 height 356
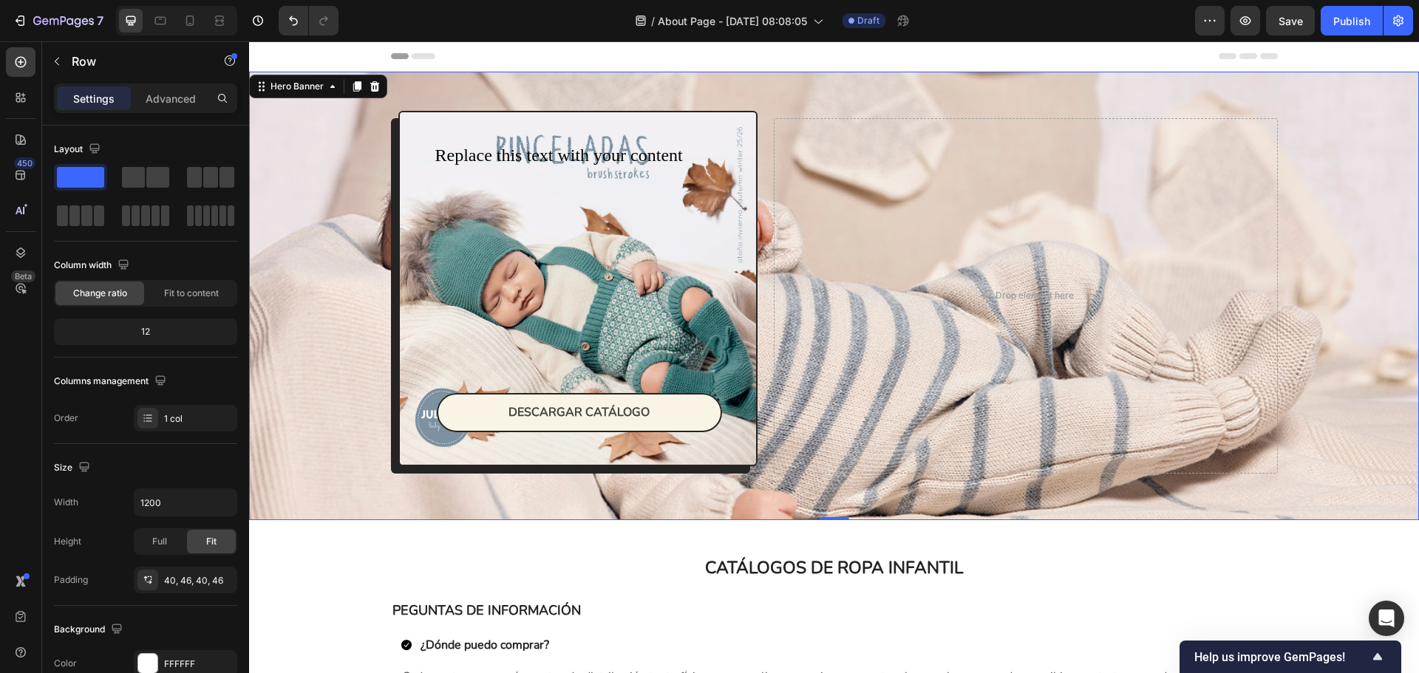
click at [749, 105] on div "Replace this text with your content Text Block DESCARGAR CATÁLOGO Button Row Ro…" at bounding box center [834, 296] width 909 height 449
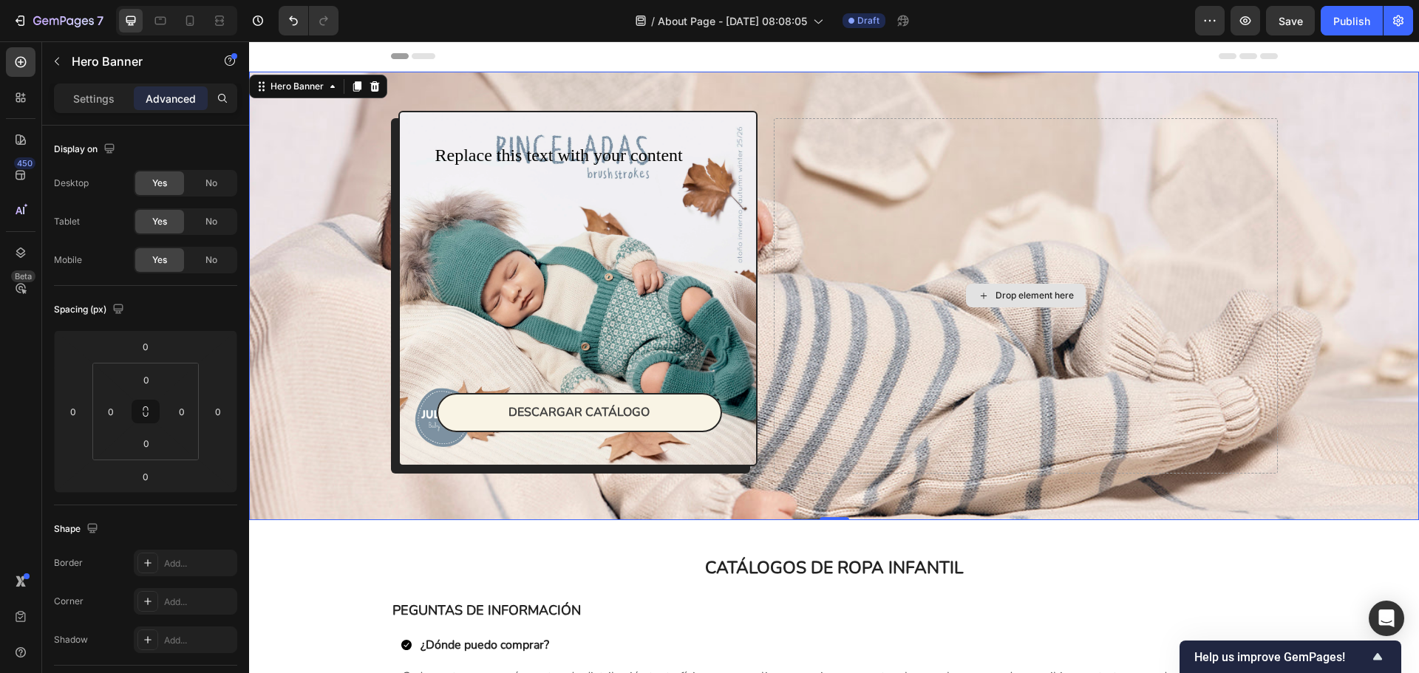
click at [774, 147] on div "Drop element here" at bounding box center [1025, 296] width 503 height 356
click at [756, 102] on div "Replace this text with your content Text Block DESCARGAR CATÁLOGO Button Row Ro…" at bounding box center [834, 296] width 909 height 449
click at [730, 92] on div "Replace this text with your content Text Block DESCARGAR CATÁLOGO Button Row Ro…" at bounding box center [834, 296] width 909 height 449
click at [803, 183] on div "Drop element here" at bounding box center [1025, 296] width 503 height 356
click at [98, 112] on div "Settings Advanced" at bounding box center [145, 99] width 183 height 30
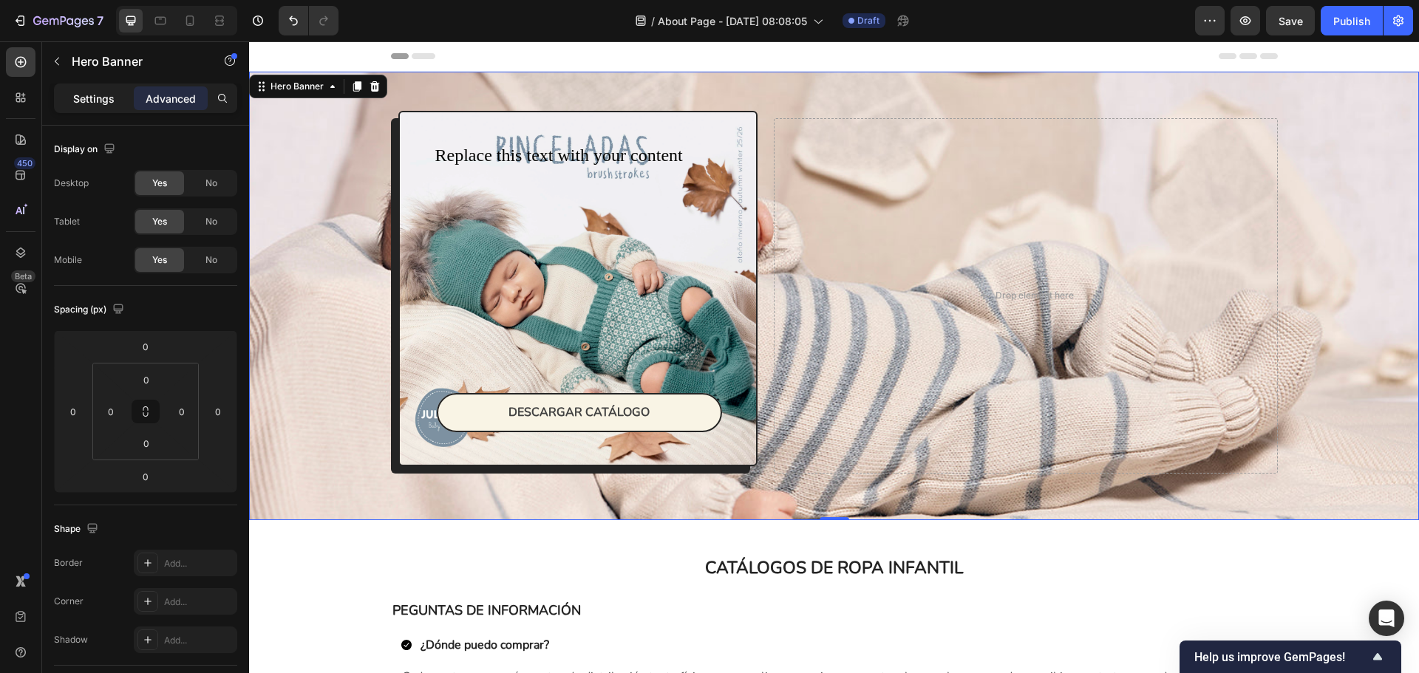
click at [101, 103] on p "Settings" at bounding box center [93, 99] width 41 height 16
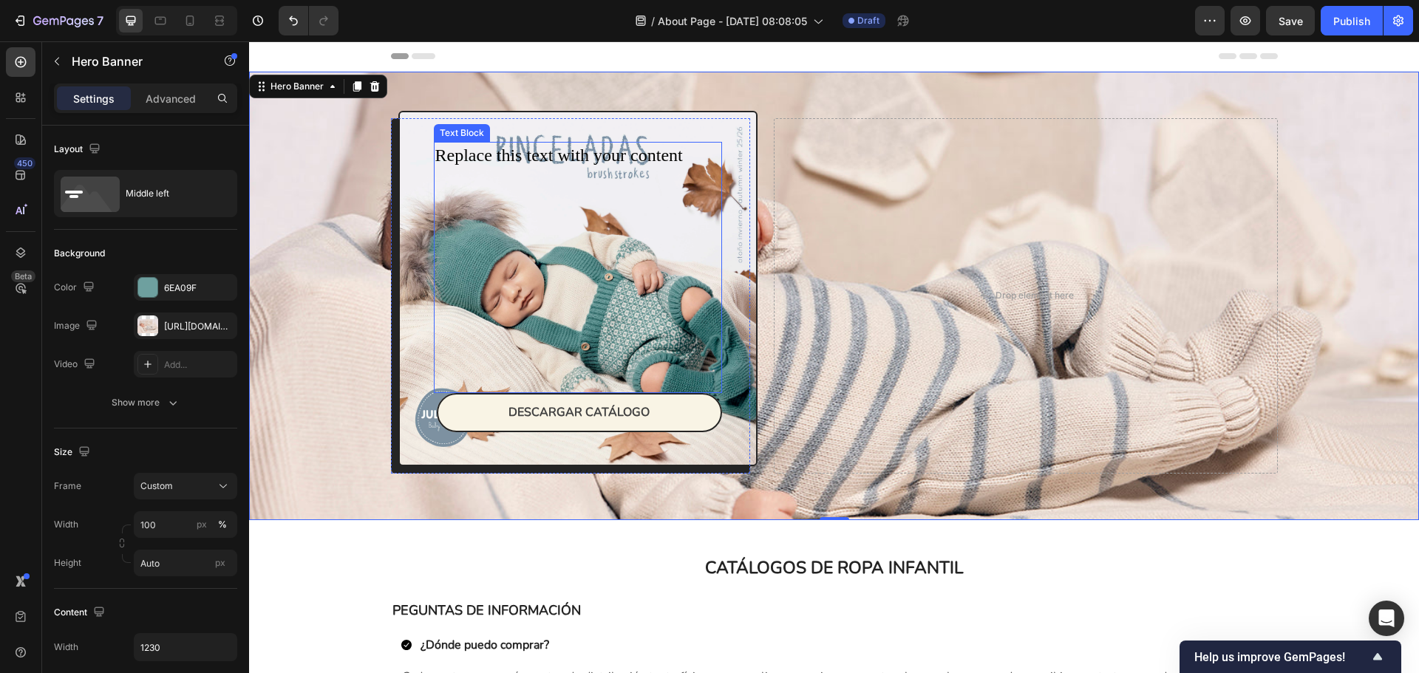
click at [462, 279] on p at bounding box center [578, 280] width 286 height 25
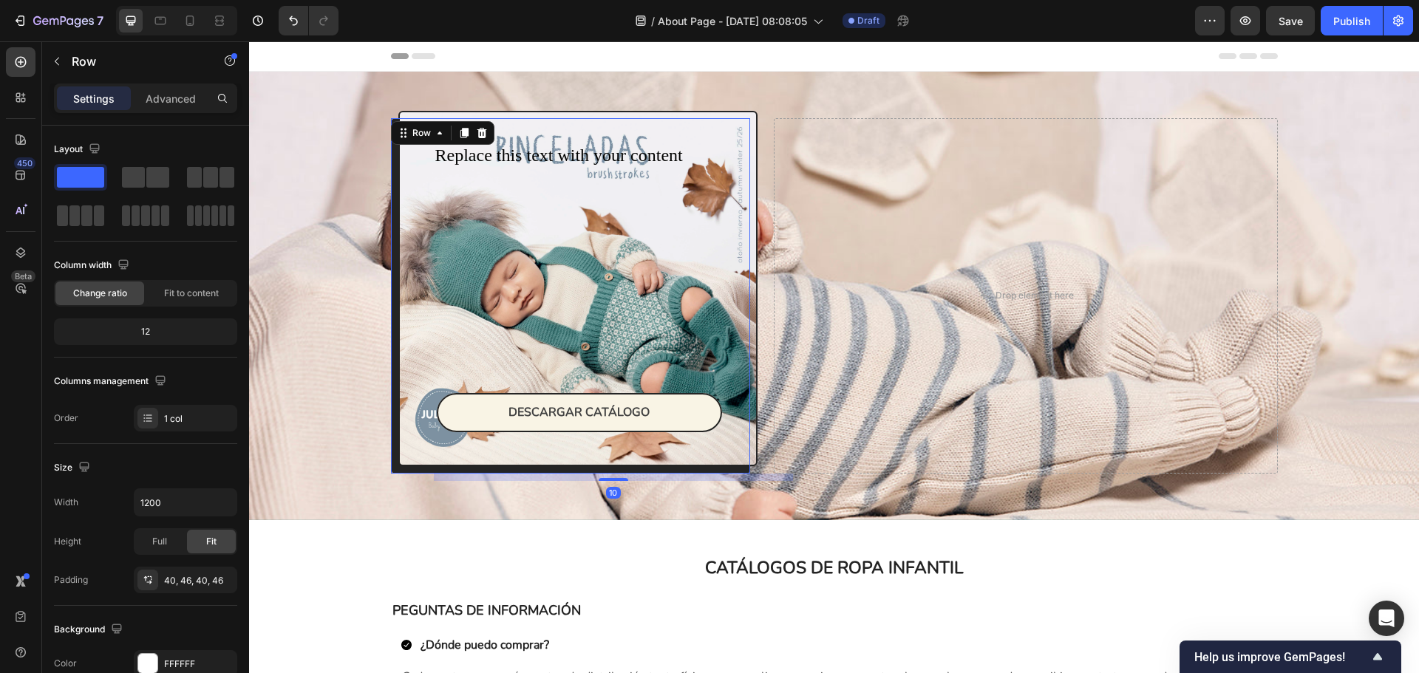
click at [398, 309] on div "Replace this text with your content Text Block DESCARGAR CATÁLOGO Button Row 10" at bounding box center [578, 289] width 360 height 356
click at [160, 189] on div at bounding box center [145, 177] width 53 height 27
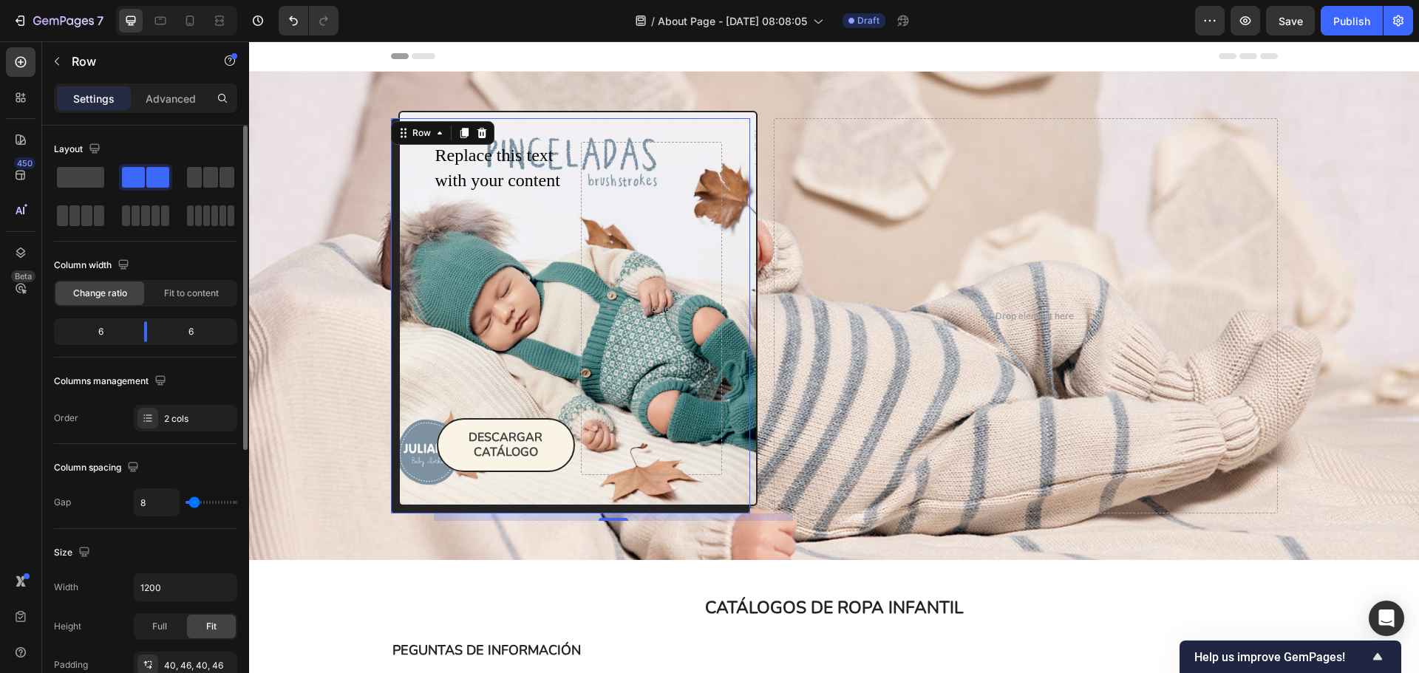
click at [194, 193] on div at bounding box center [145, 196] width 183 height 65
click at [200, 188] on div at bounding box center [210, 177] width 53 height 27
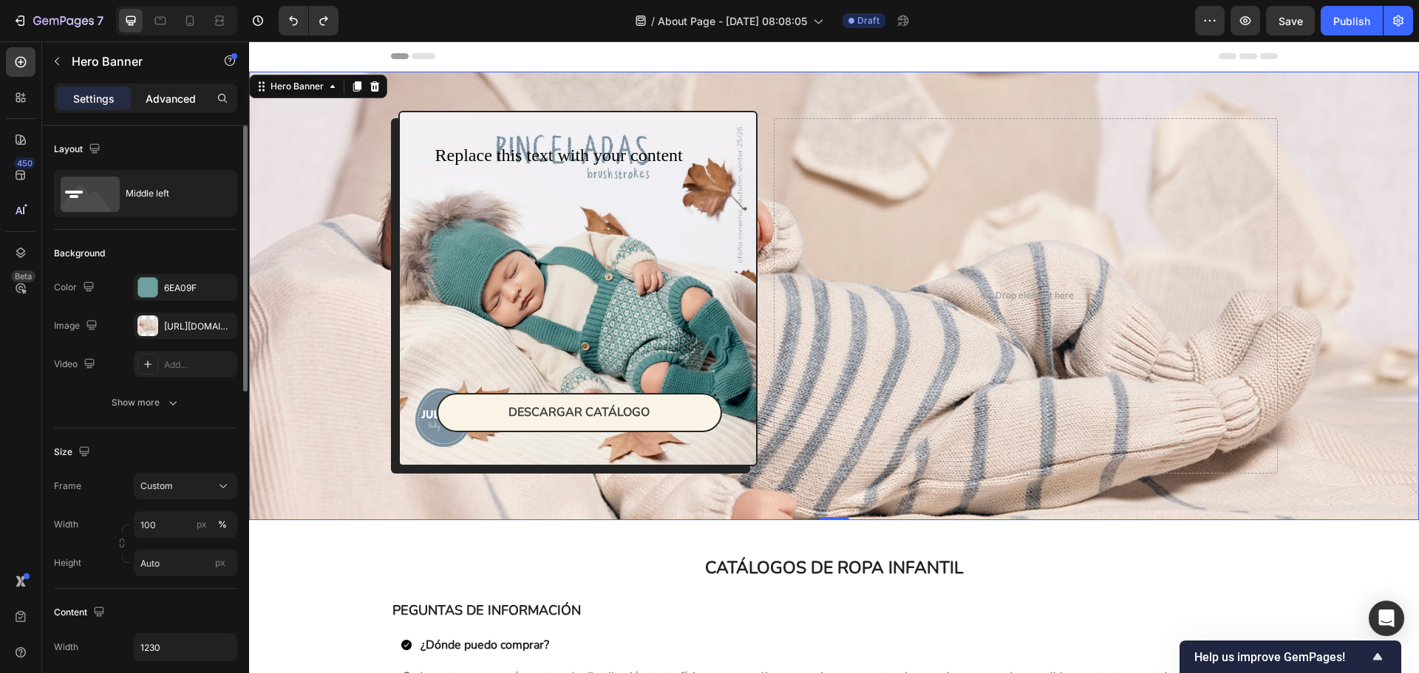
click at [139, 103] on div "Advanced" at bounding box center [171, 98] width 74 height 24
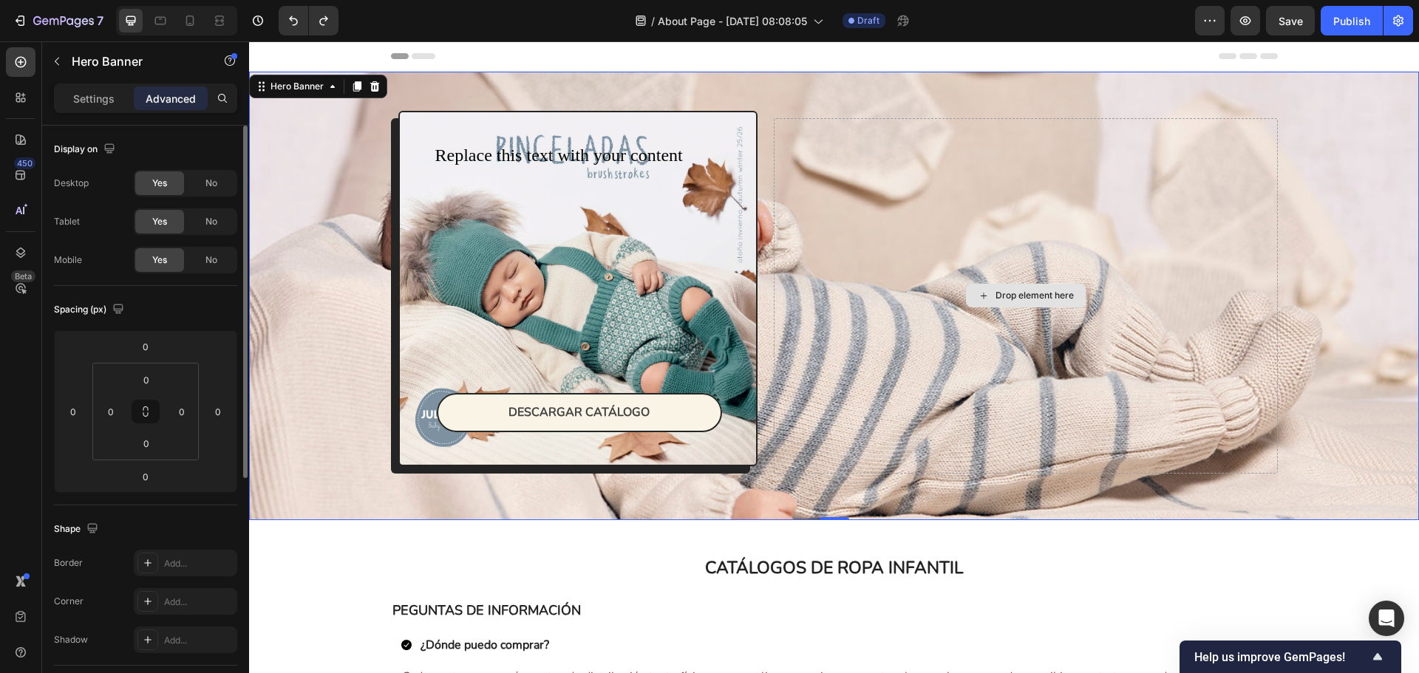
click at [1140, 281] on div "Drop element here" at bounding box center [1025, 296] width 503 height 356
click at [52, 55] on icon "button" at bounding box center [57, 61] width 12 height 12
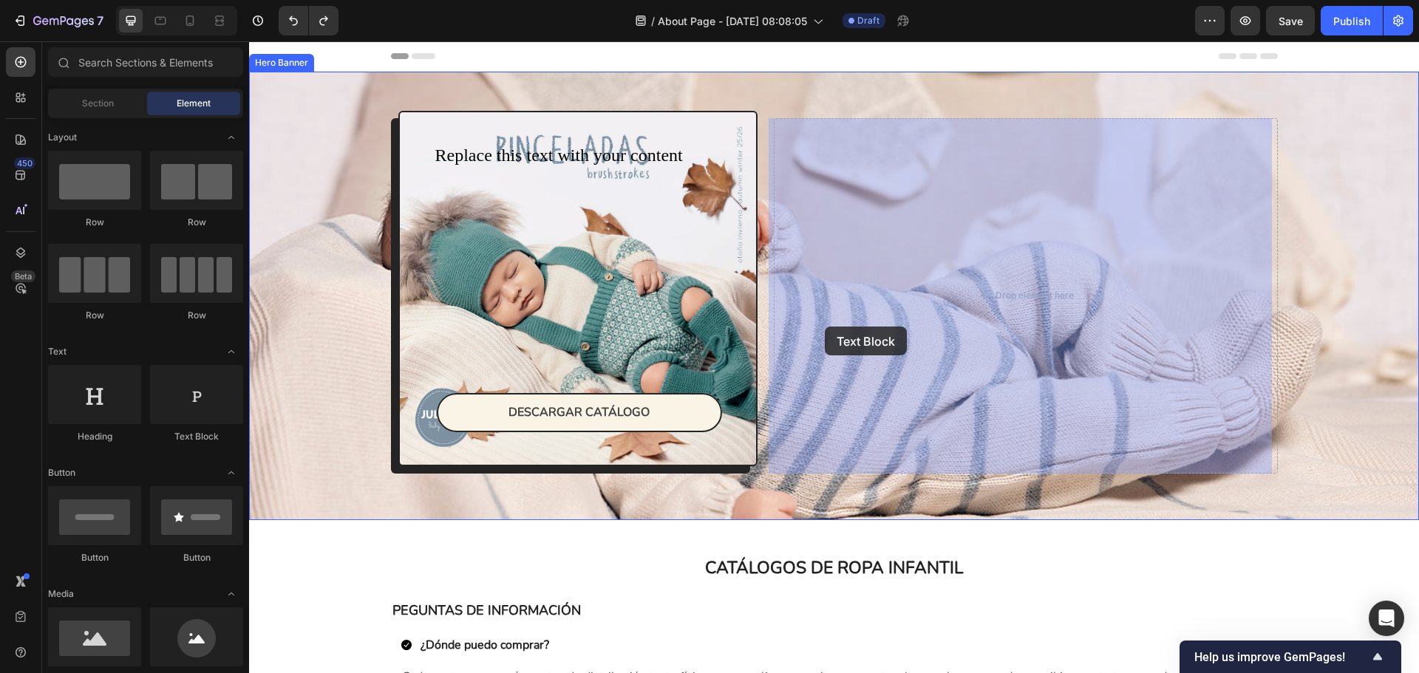
drag, startPoint x: 444, startPoint y: 439, endPoint x: 840, endPoint y: 321, distance: 413.4
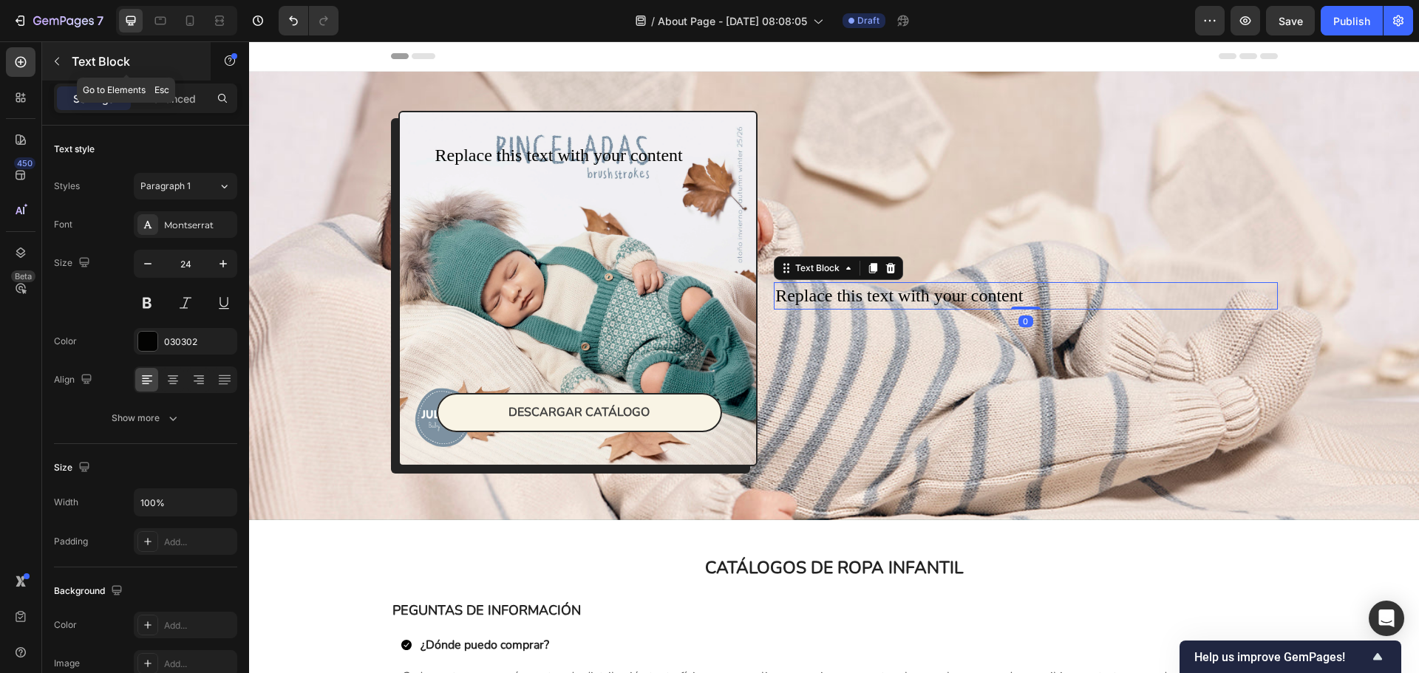
click at [58, 66] on icon "button" at bounding box center [57, 61] width 12 height 12
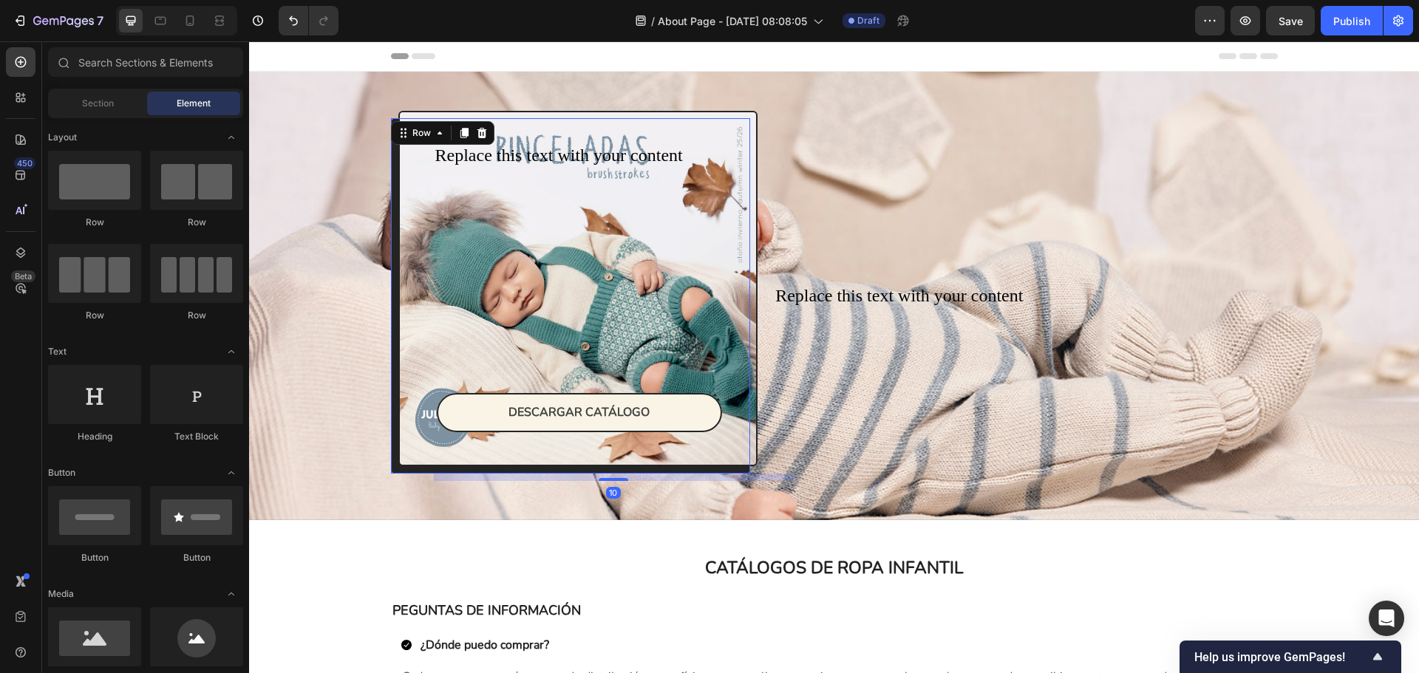
click at [412, 141] on div "Replace this text with your content Text Block DESCARGAR CATÁLOGO Button Row 10" at bounding box center [578, 289] width 360 height 356
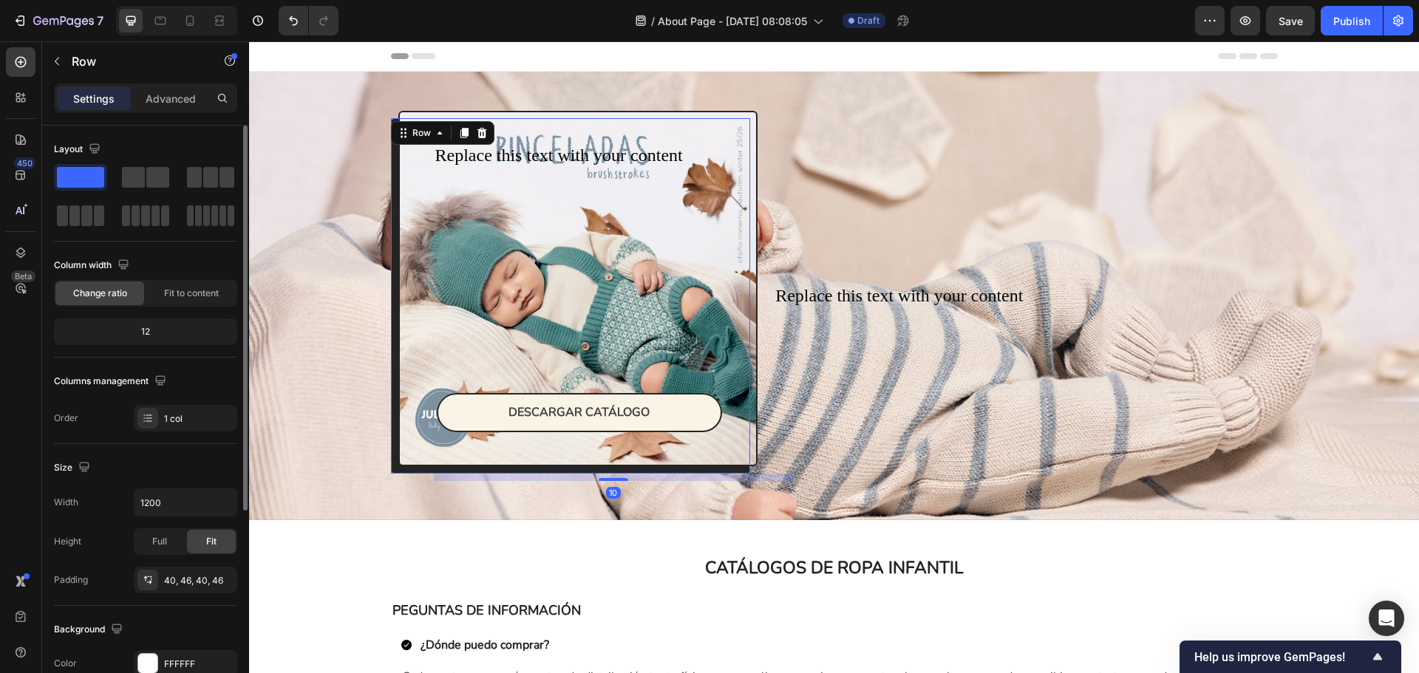
drag, startPoint x: 177, startPoint y: 325, endPoint x: 161, endPoint y: 330, distance: 16.9
click at [177, 326] on div "12" at bounding box center [145, 332] width 177 height 21
click at [146, 329] on div "12" at bounding box center [145, 332] width 177 height 21
click at [145, 327] on div "12" at bounding box center [145, 332] width 177 height 21
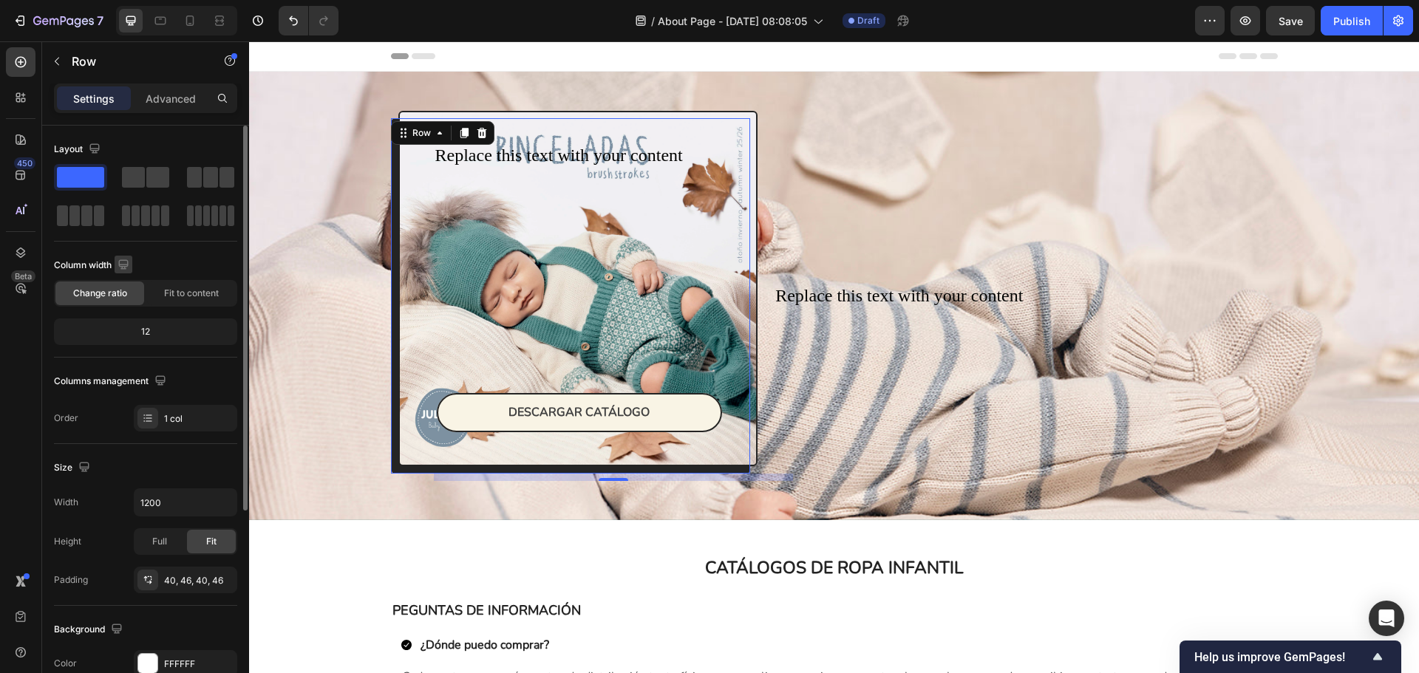
click at [121, 262] on icon "button" at bounding box center [123, 264] width 15 height 15
click at [134, 316] on icon "button" at bounding box center [126, 314] width 15 height 15
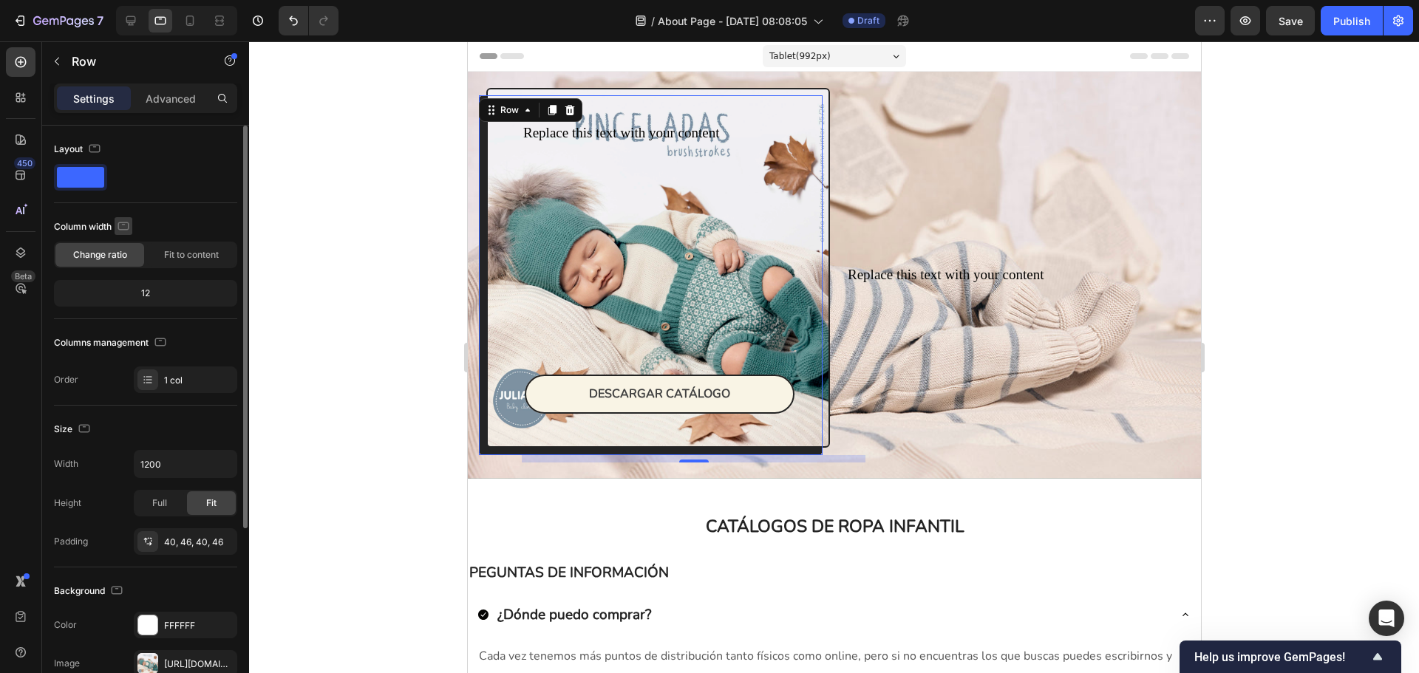
click at [124, 232] on icon "button" at bounding box center [123, 226] width 15 height 15
click at [130, 299] on icon "button" at bounding box center [127, 303] width 8 height 10
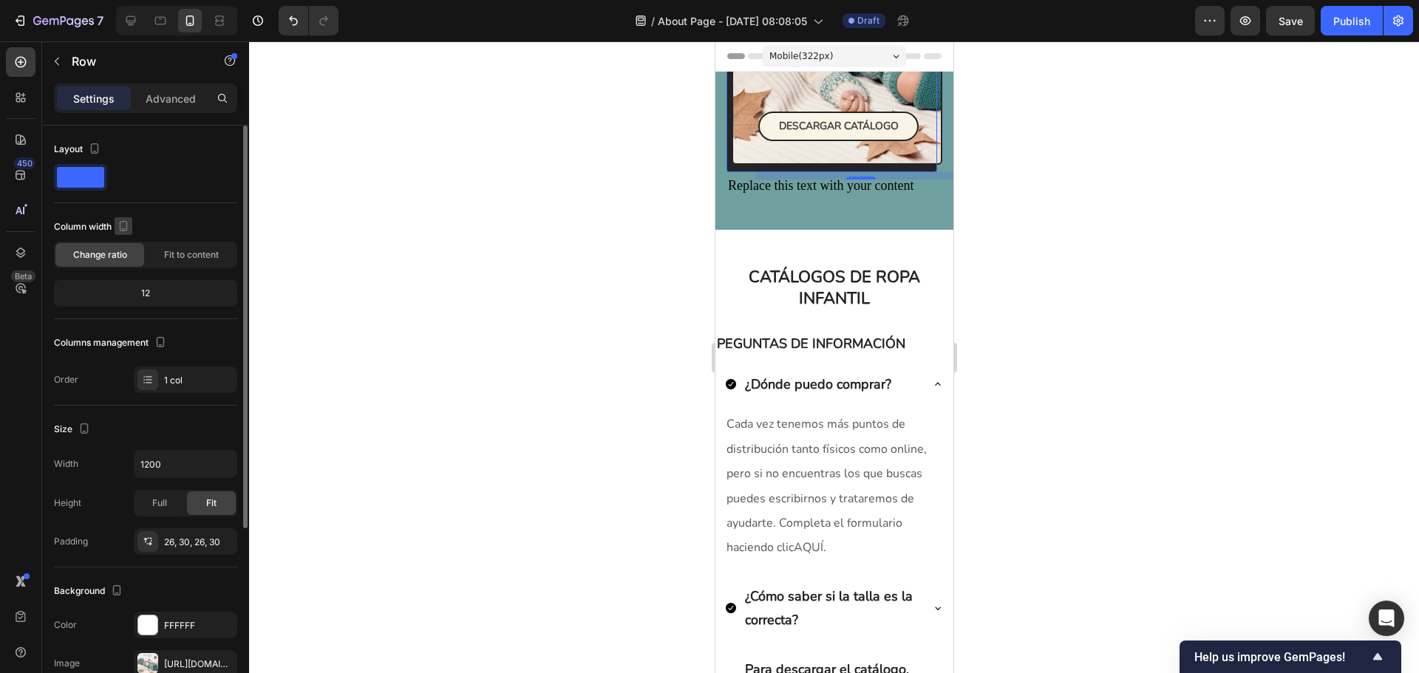
click at [124, 230] on icon "button" at bounding box center [124, 226] width 8 height 10
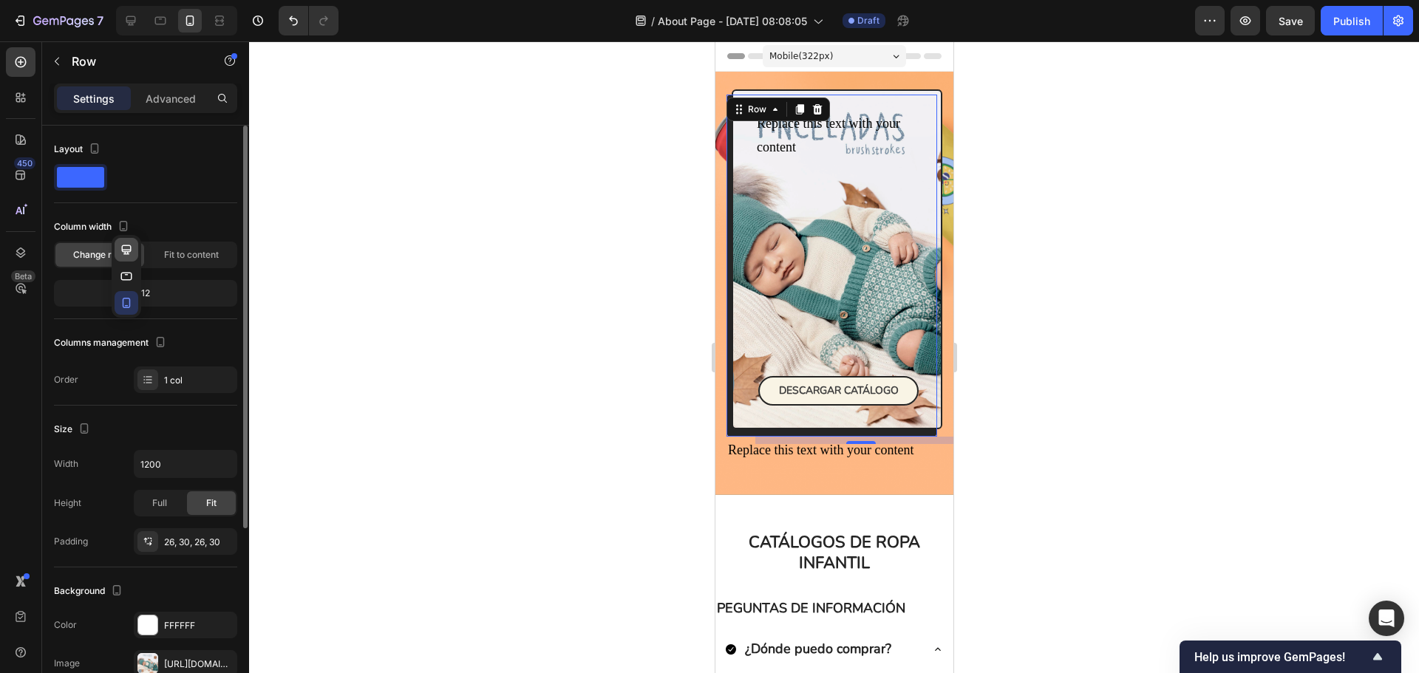
click at [130, 250] on icon "button" at bounding box center [127, 250] width 10 height 10
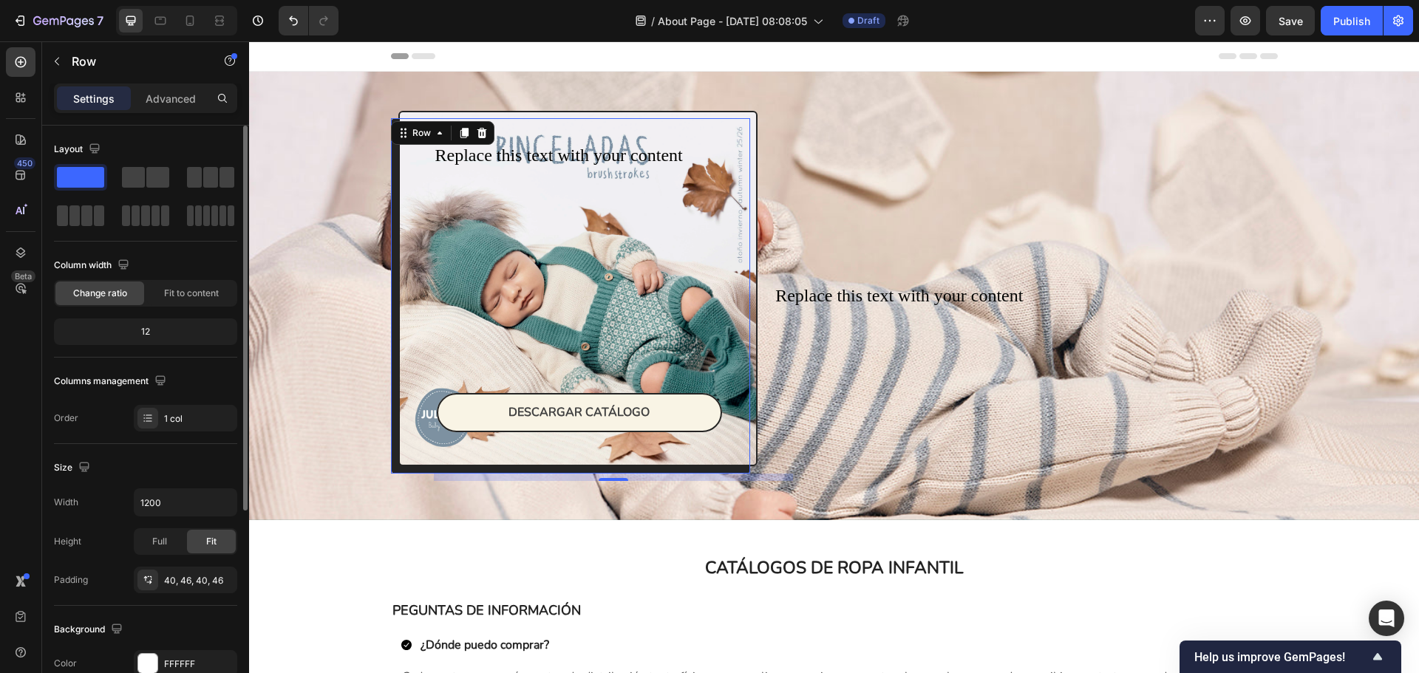
scroll to position [18, 0]
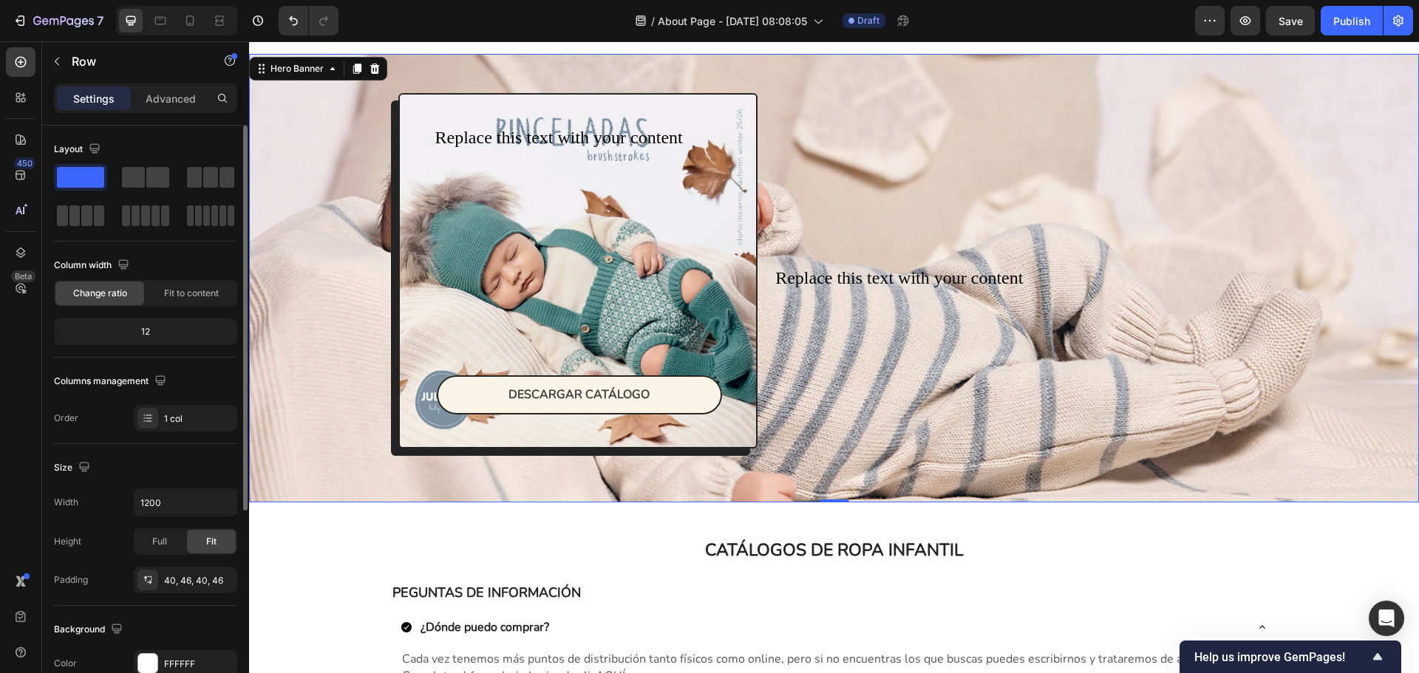
click at [940, 123] on div "Replace this text with your content Text Block" at bounding box center [1025, 279] width 503 height 356
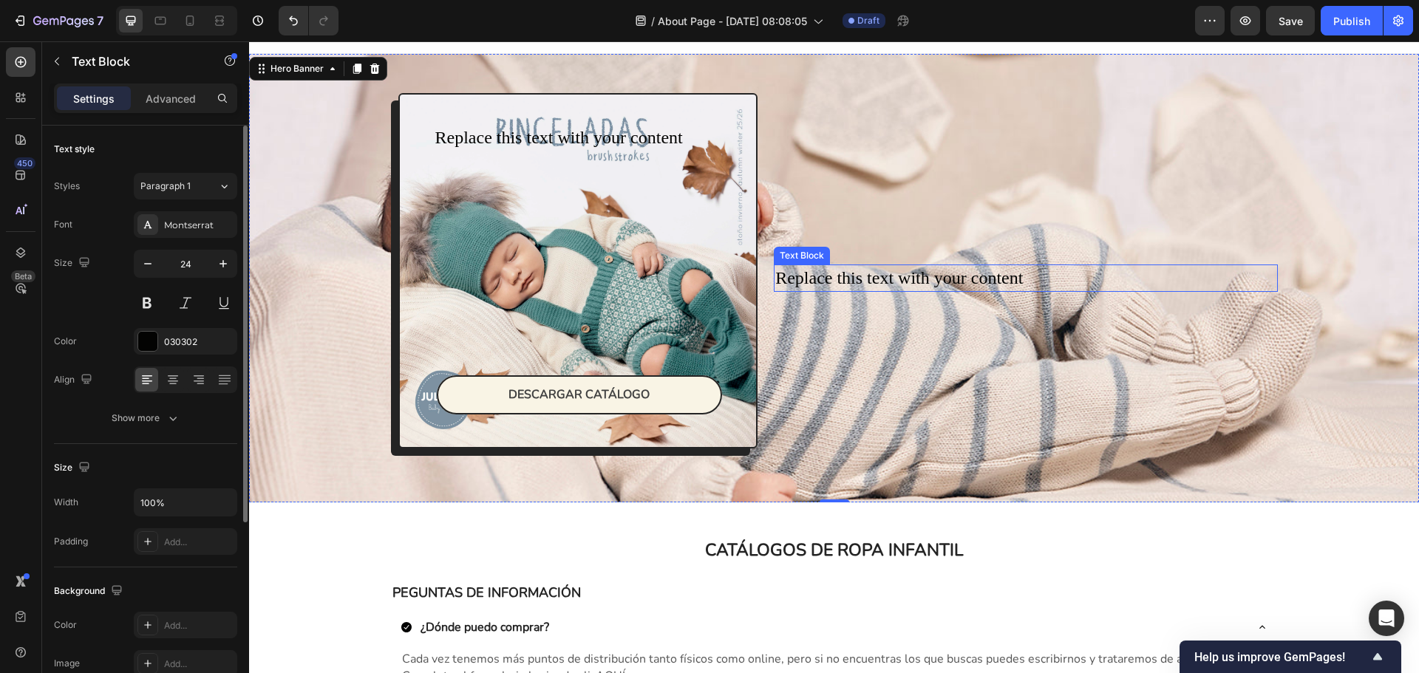
click at [950, 270] on div "Replace this text with your content" at bounding box center [1025, 279] width 503 height 28
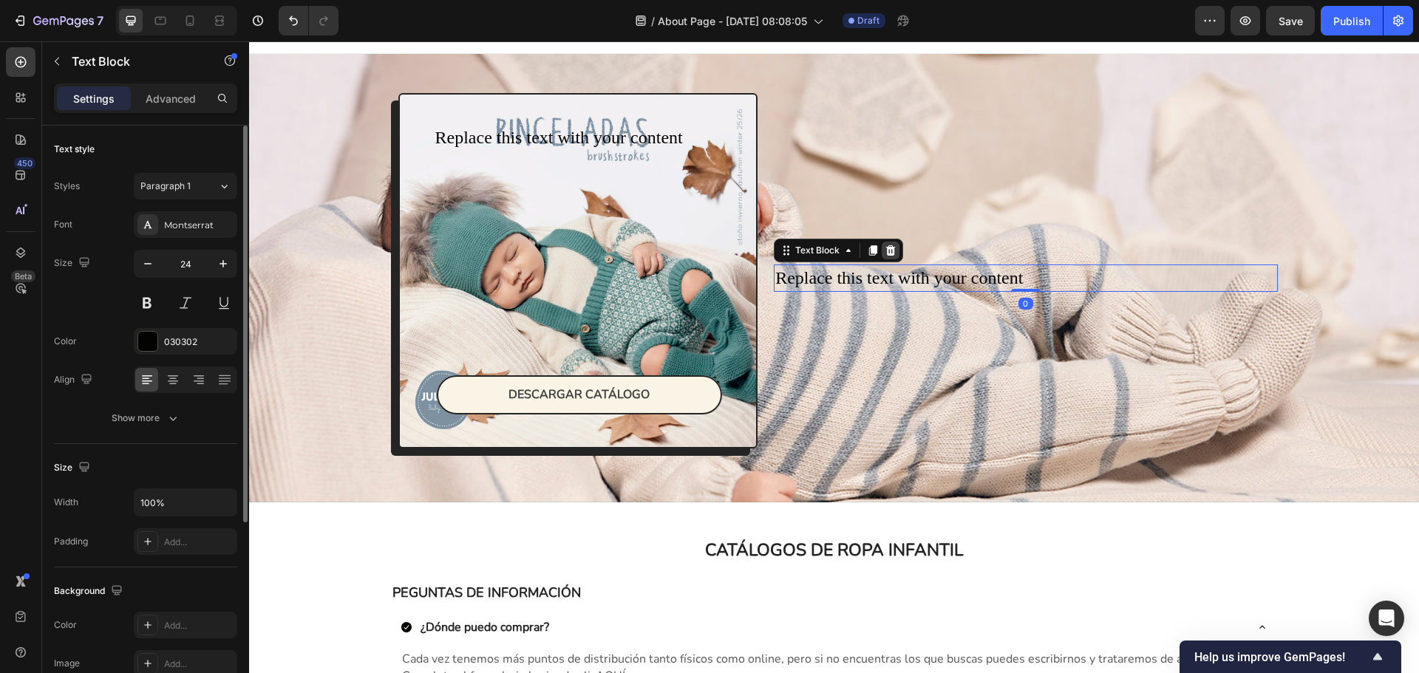
click at [887, 256] on div at bounding box center [891, 251] width 18 height 18
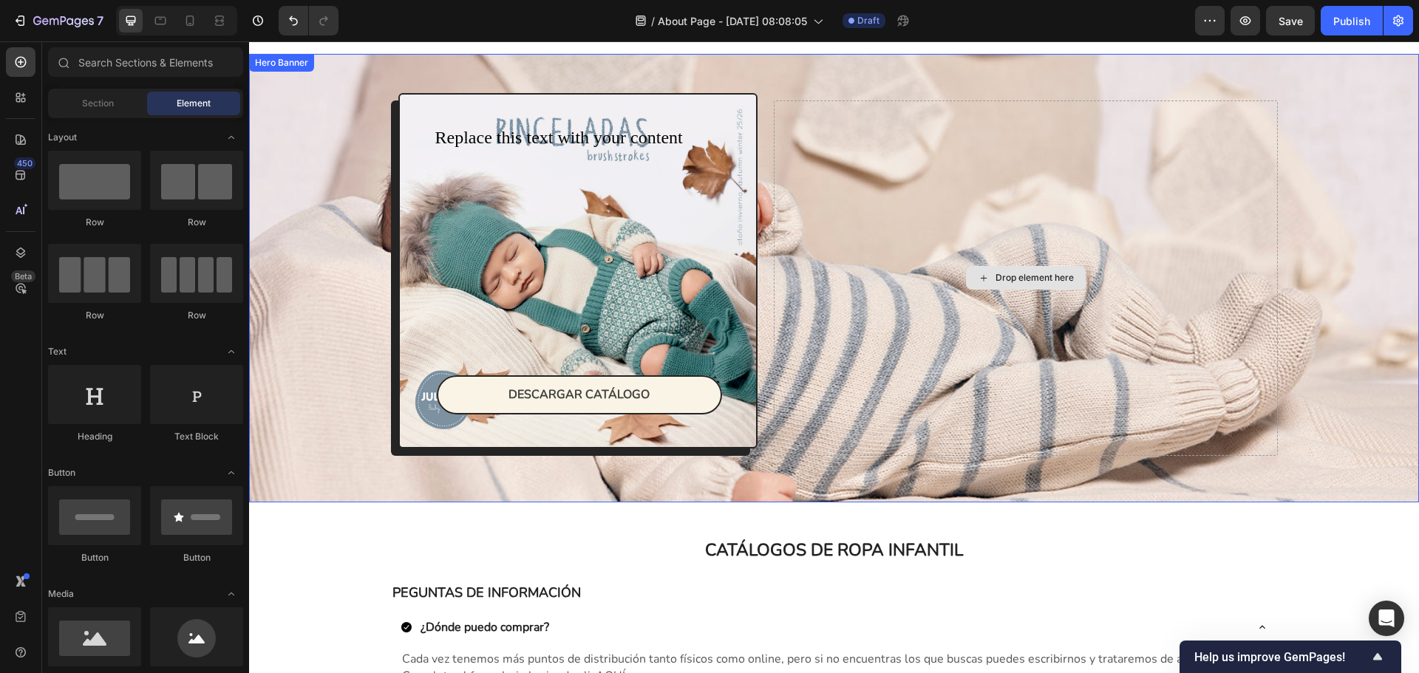
click at [906, 211] on div "Drop element here" at bounding box center [1025, 279] width 503 height 356
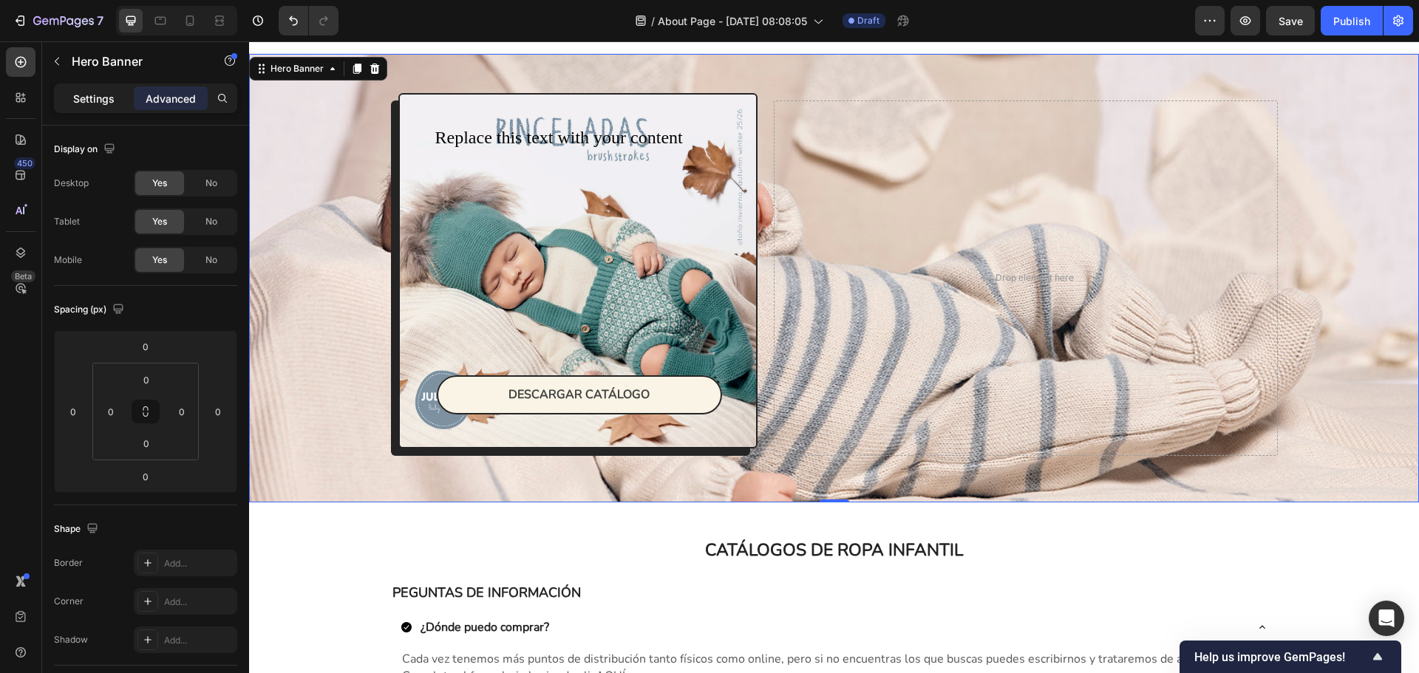
click at [80, 104] on p "Settings" at bounding box center [93, 99] width 41 height 16
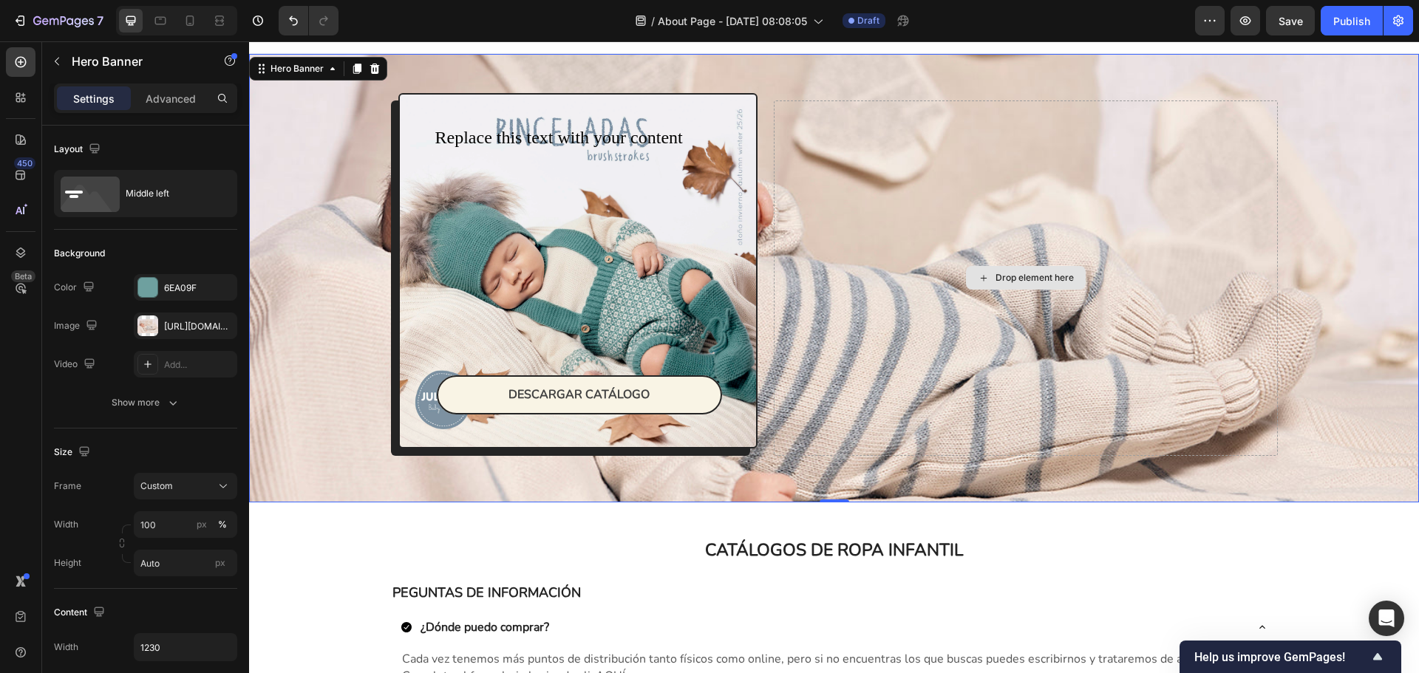
click at [884, 180] on div "Drop element here" at bounding box center [1025, 279] width 503 height 356
click at [160, 108] on div "Advanced" at bounding box center [171, 98] width 74 height 24
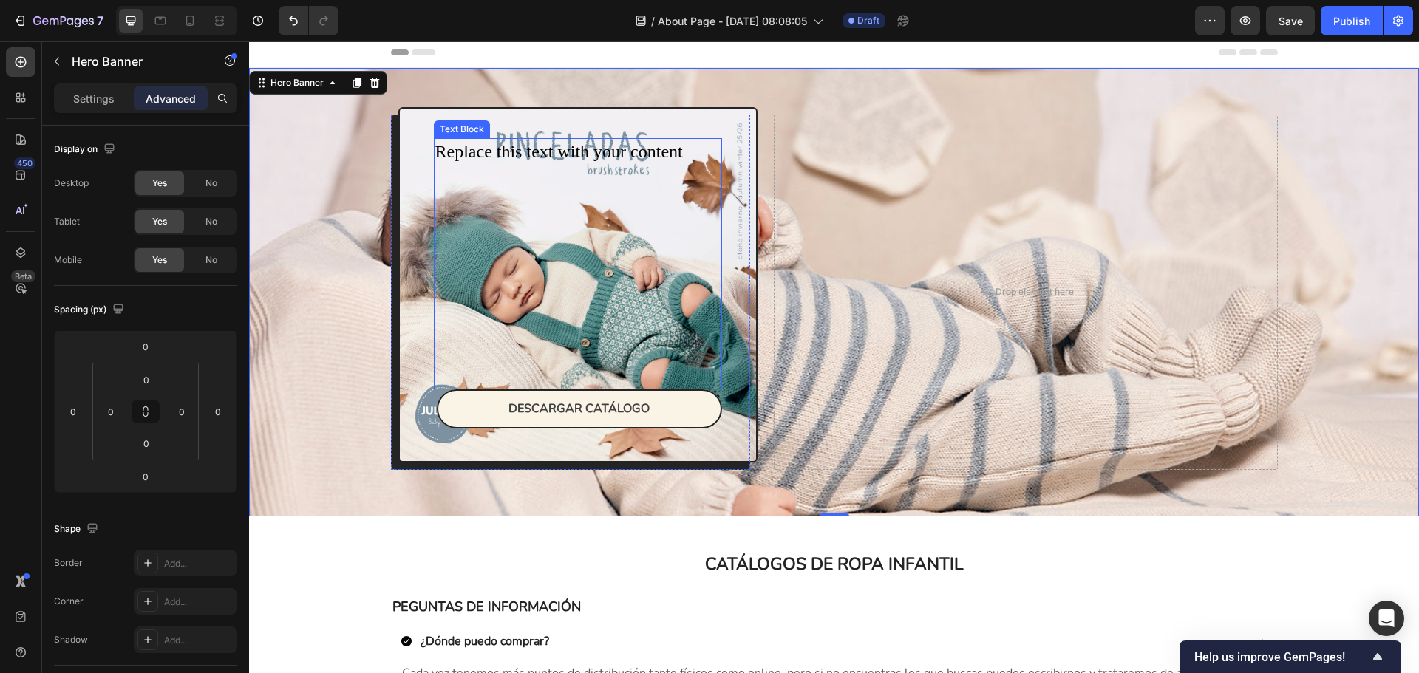
scroll to position [0, 0]
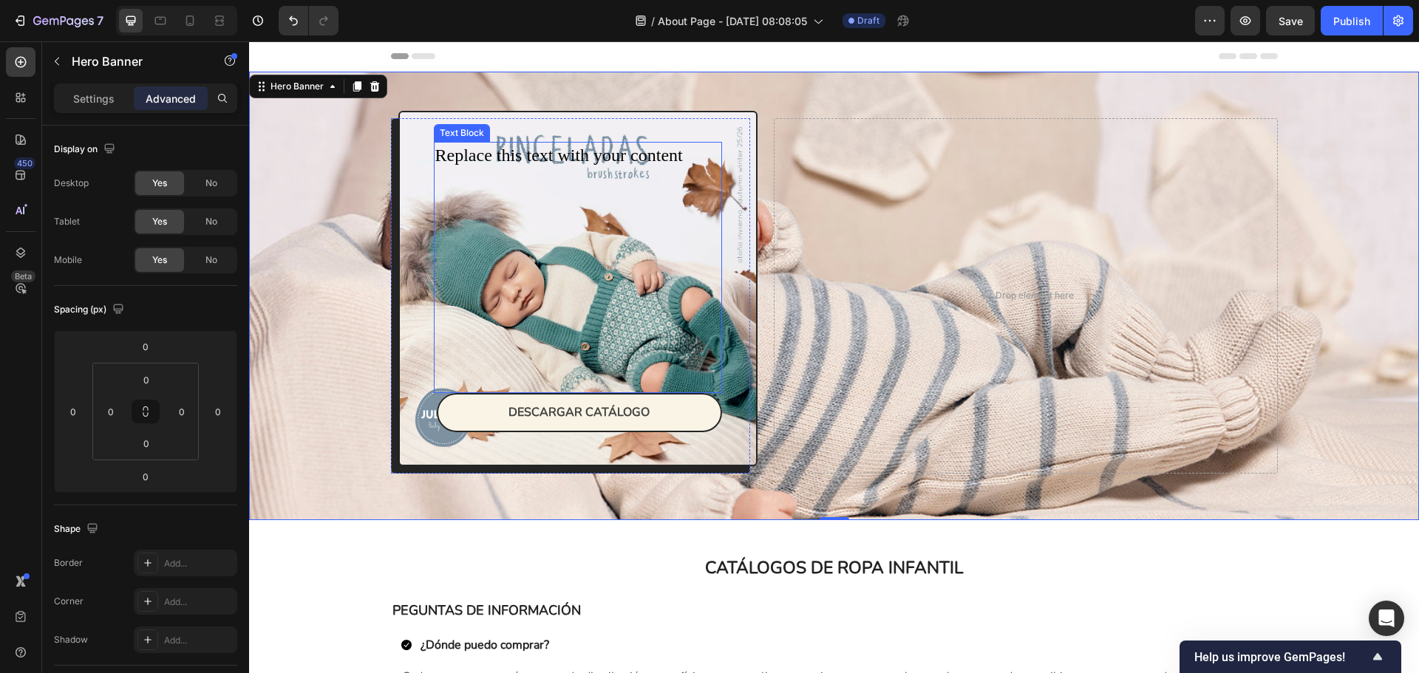
click at [466, 214] on p at bounding box center [578, 205] width 286 height 25
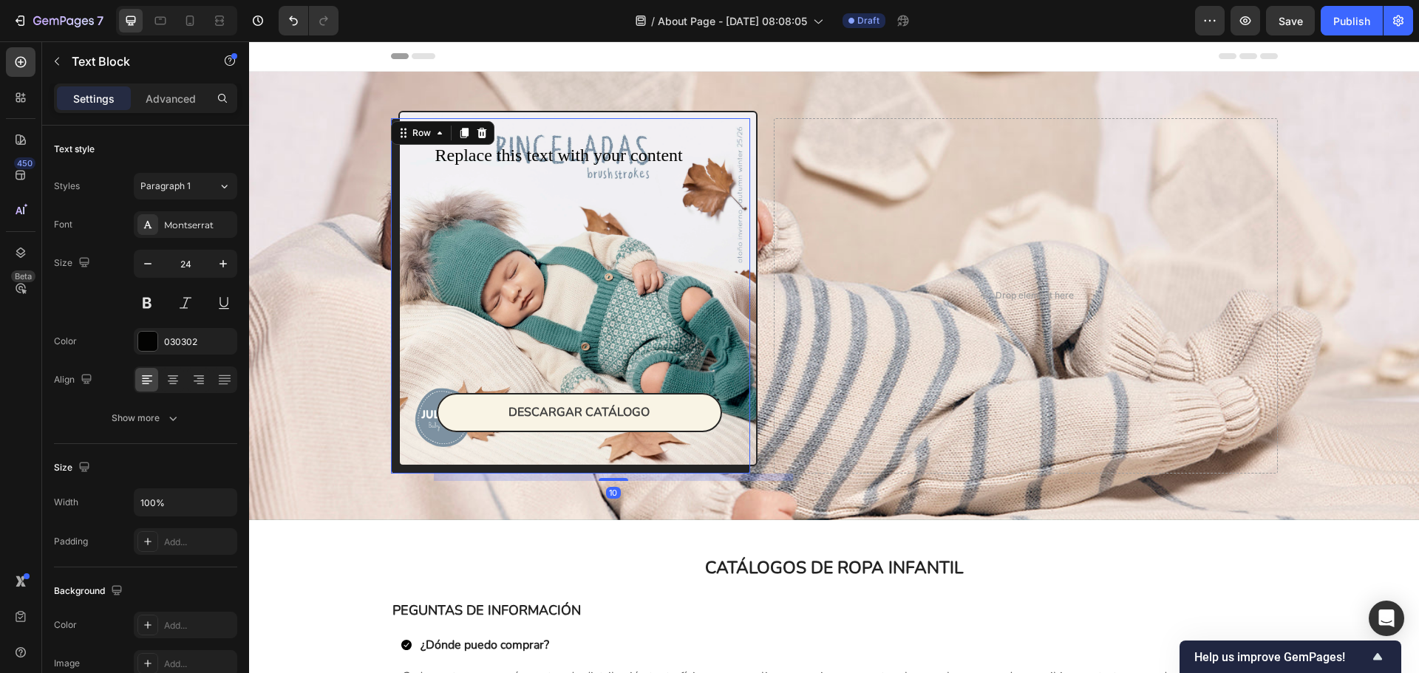
click at [407, 198] on div "Replace this text with your content Text Block DESCARGAR CATÁLOGO Button Row 10" at bounding box center [578, 289] width 360 height 356
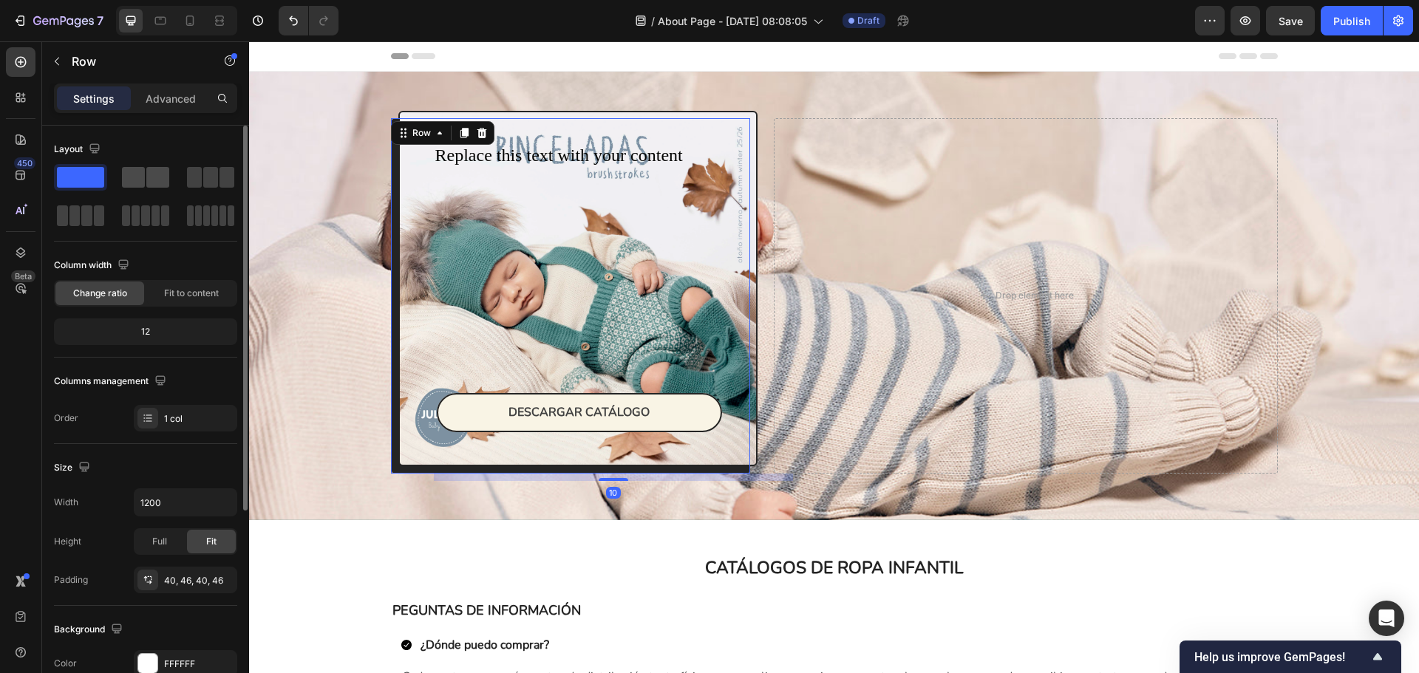
click at [145, 175] on div at bounding box center [145, 177] width 47 height 21
click at [837, 231] on div "Drop element here" at bounding box center [1025, 296] width 503 height 356
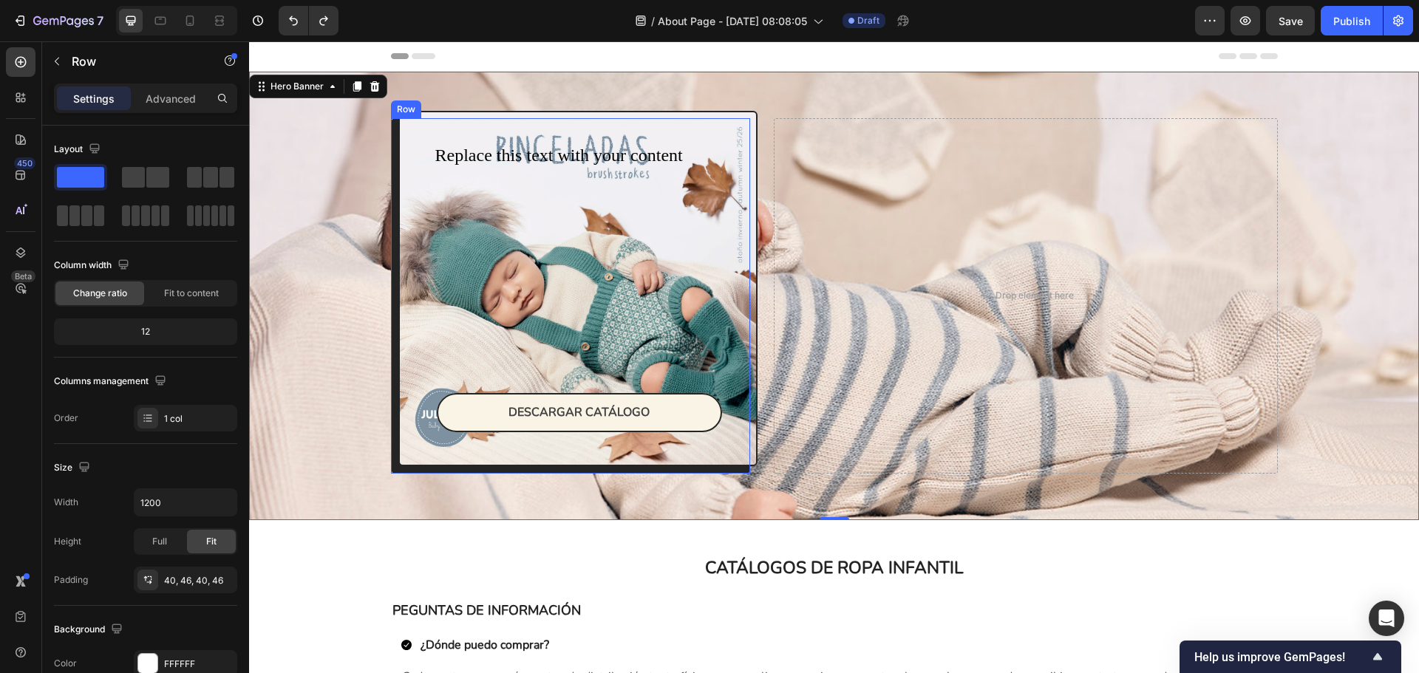
click at [737, 261] on div "Replace this text with your content Text Block DESCARGAR CATÁLOGO Button Row" at bounding box center [578, 289] width 360 height 356
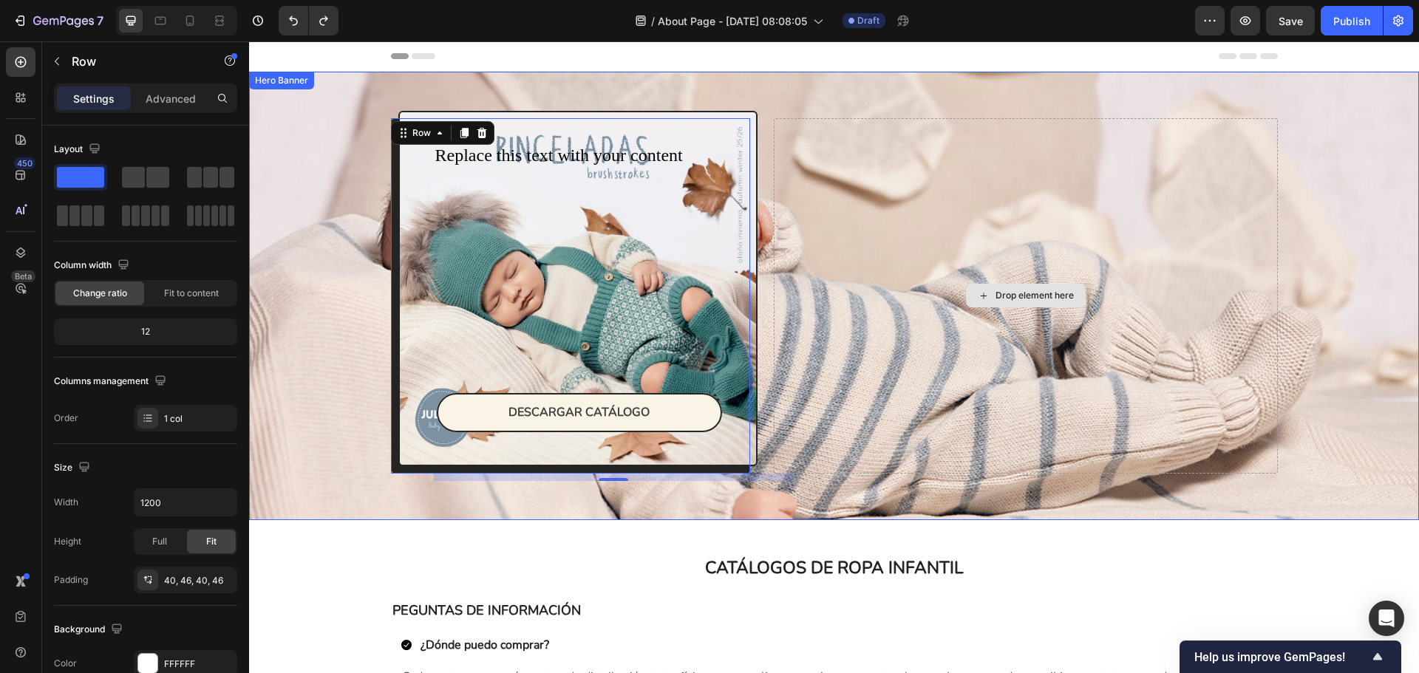
click at [877, 307] on div "Drop element here" at bounding box center [1025, 296] width 503 height 356
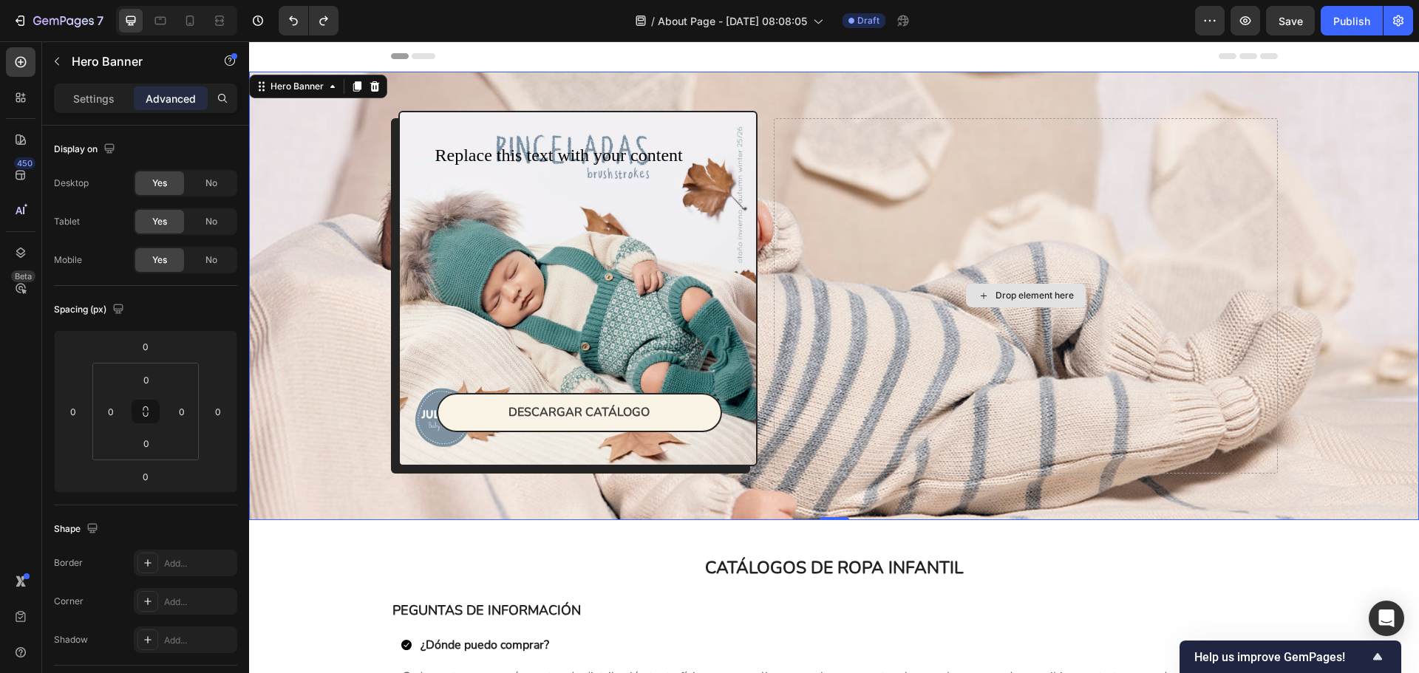
click at [861, 180] on div "Drop element here" at bounding box center [1025, 296] width 503 height 356
click at [831, 98] on div "Replace this text with your content Text Block DESCARGAR CATÁLOGO Button Row Ro…" at bounding box center [834, 296] width 909 height 449
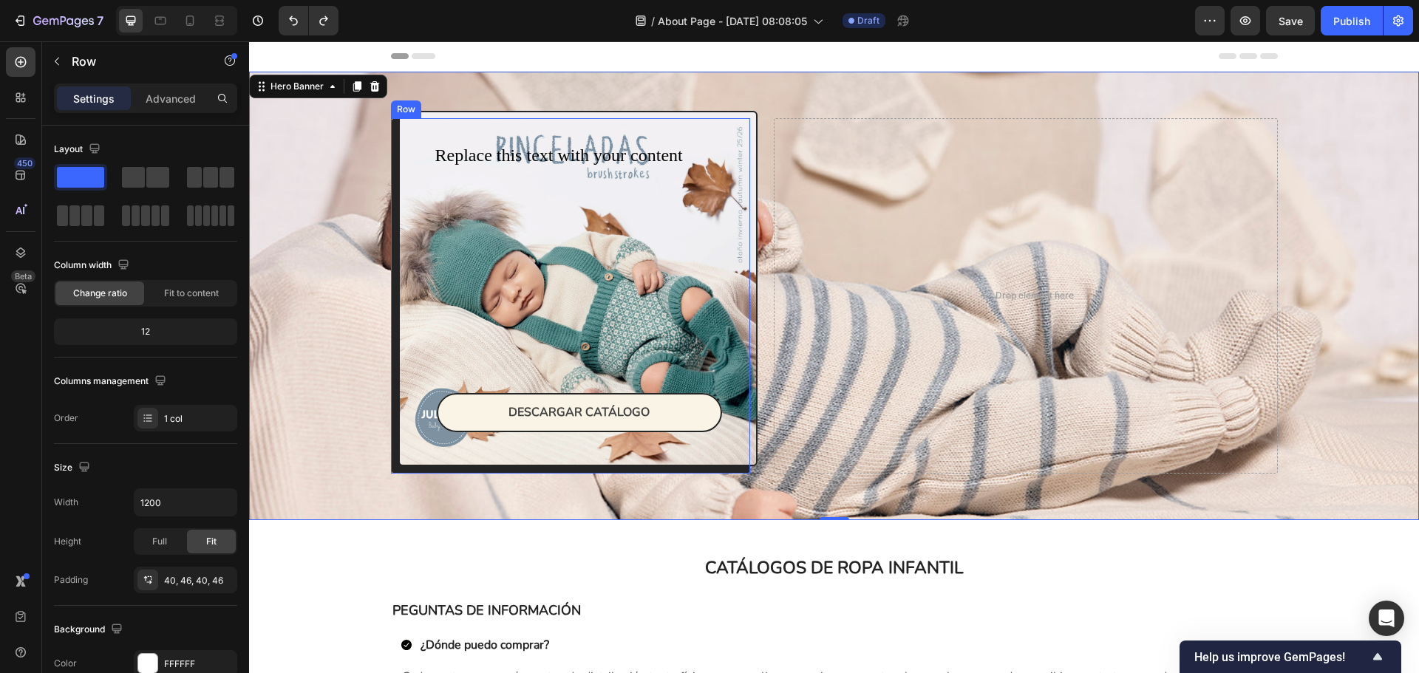
click at [700, 111] on div "Replace this text with your content Text Block DESCARGAR CATÁLOGO Button Row" at bounding box center [578, 289] width 360 height 356
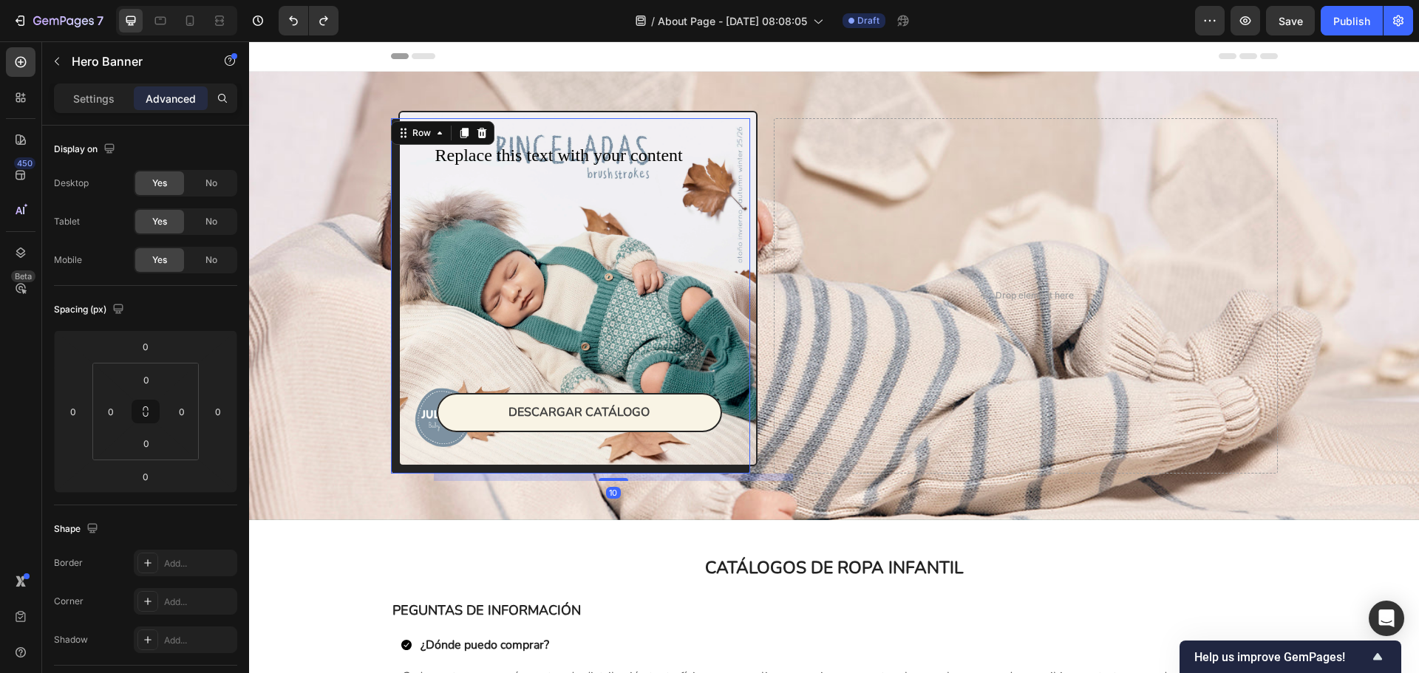
click at [745, 123] on div "Replace this text with your content Text Block DESCARGAR CATÁLOGO Button Row 10" at bounding box center [578, 289] width 360 height 356
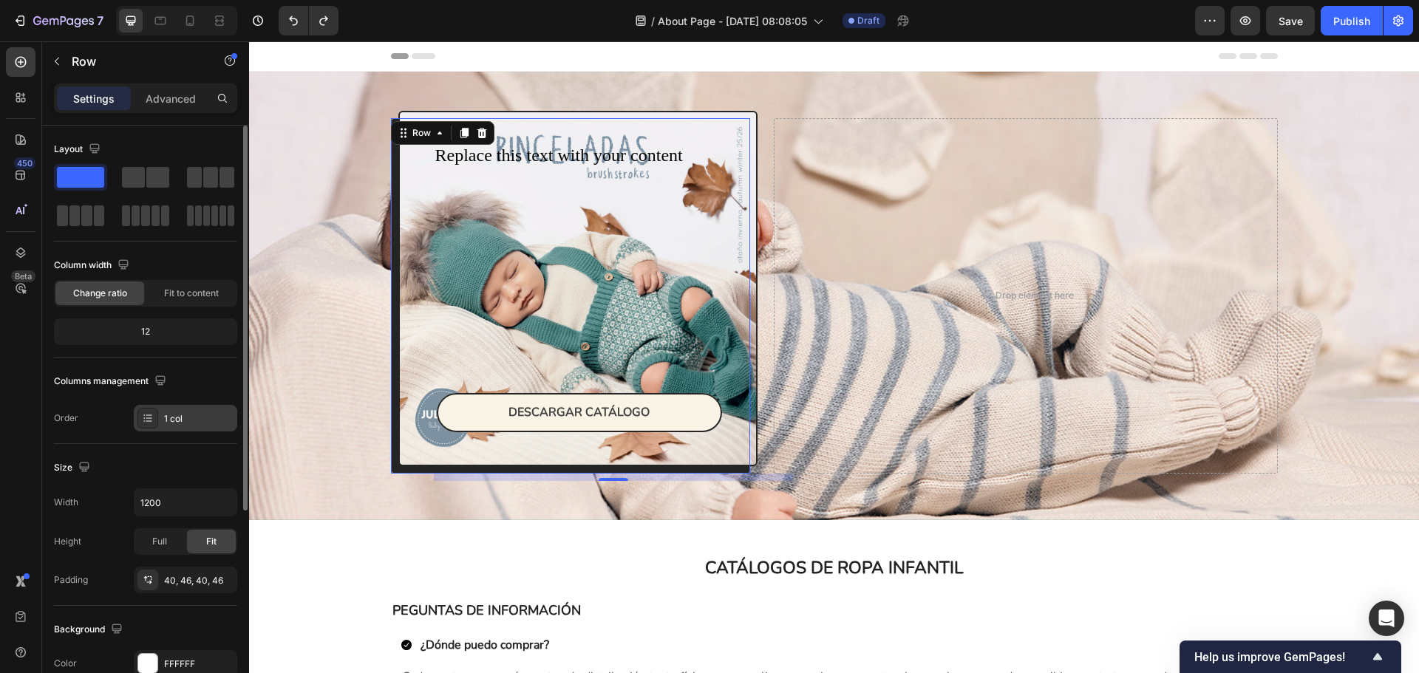
click at [168, 422] on div "1 col" at bounding box center [198, 418] width 69 height 13
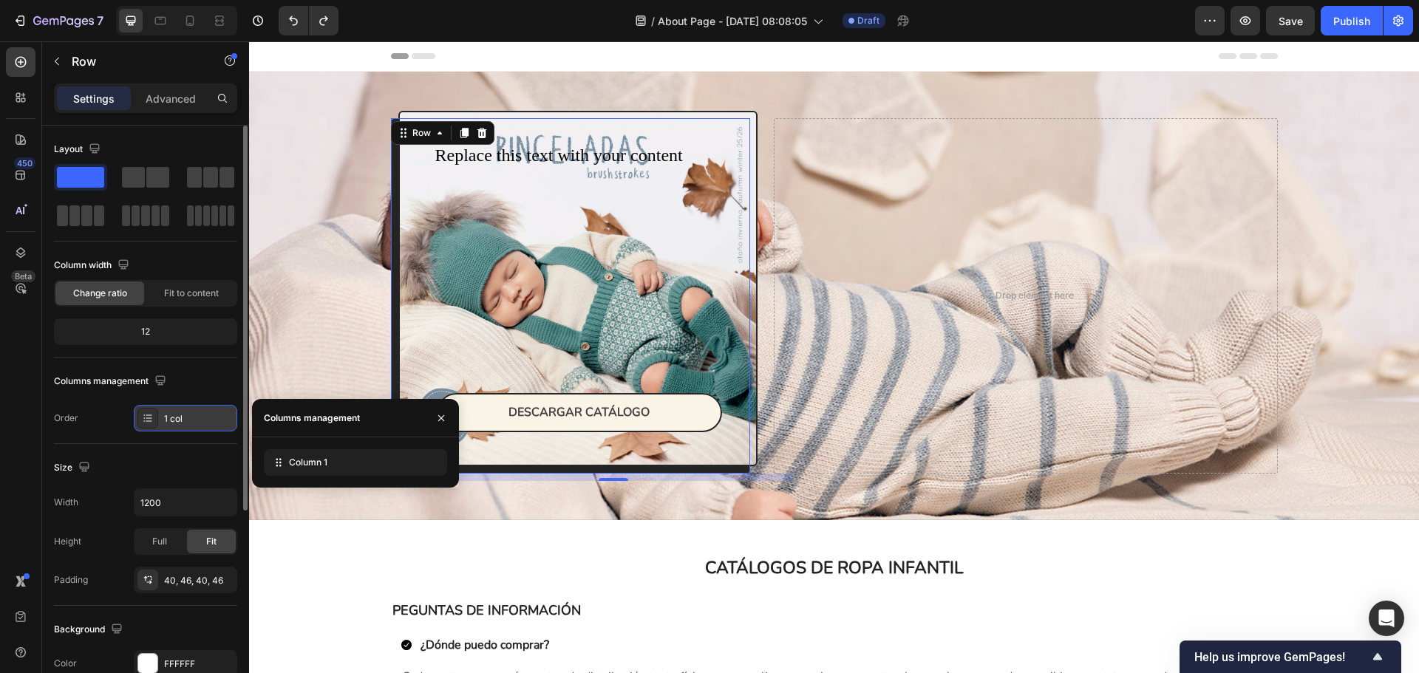
click at [168, 422] on div "1 col" at bounding box center [198, 418] width 69 height 13
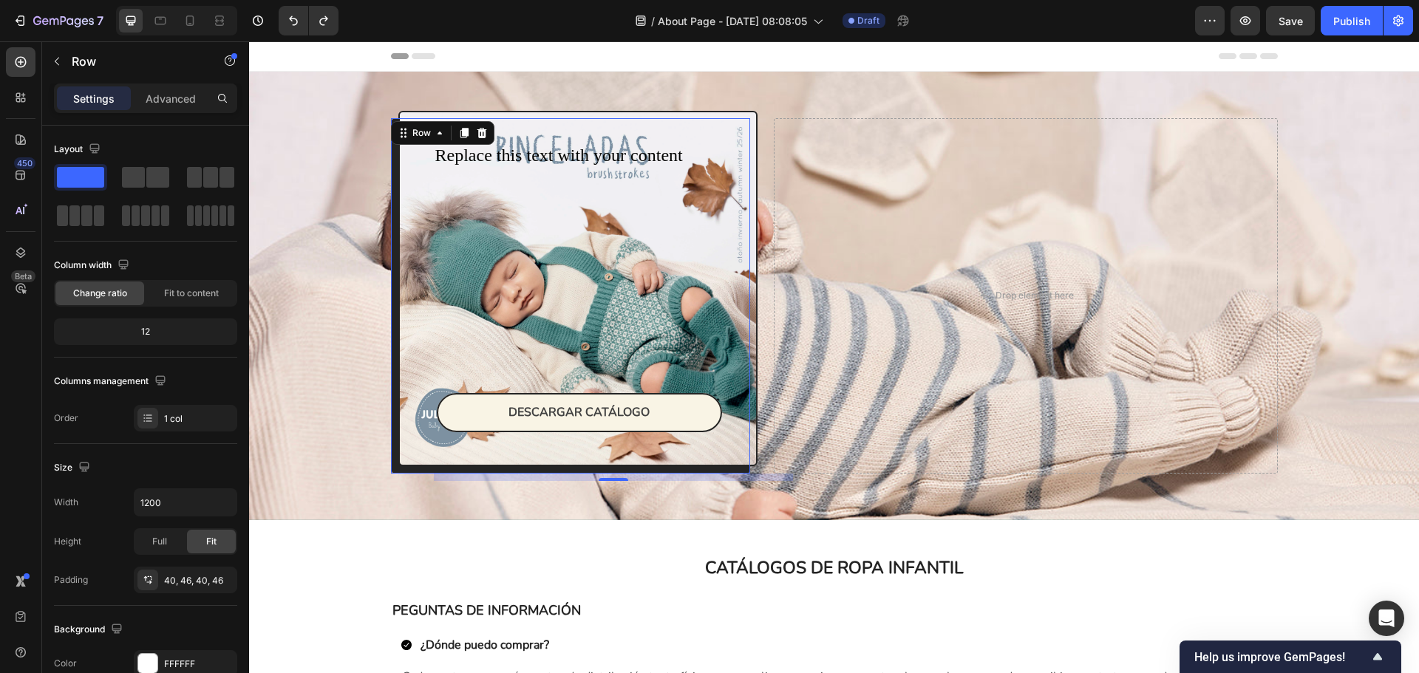
click at [743, 112] on div "Replace this text with your content Text Block DESCARGAR CATÁLOGO Button Row 10" at bounding box center [578, 289] width 360 height 356
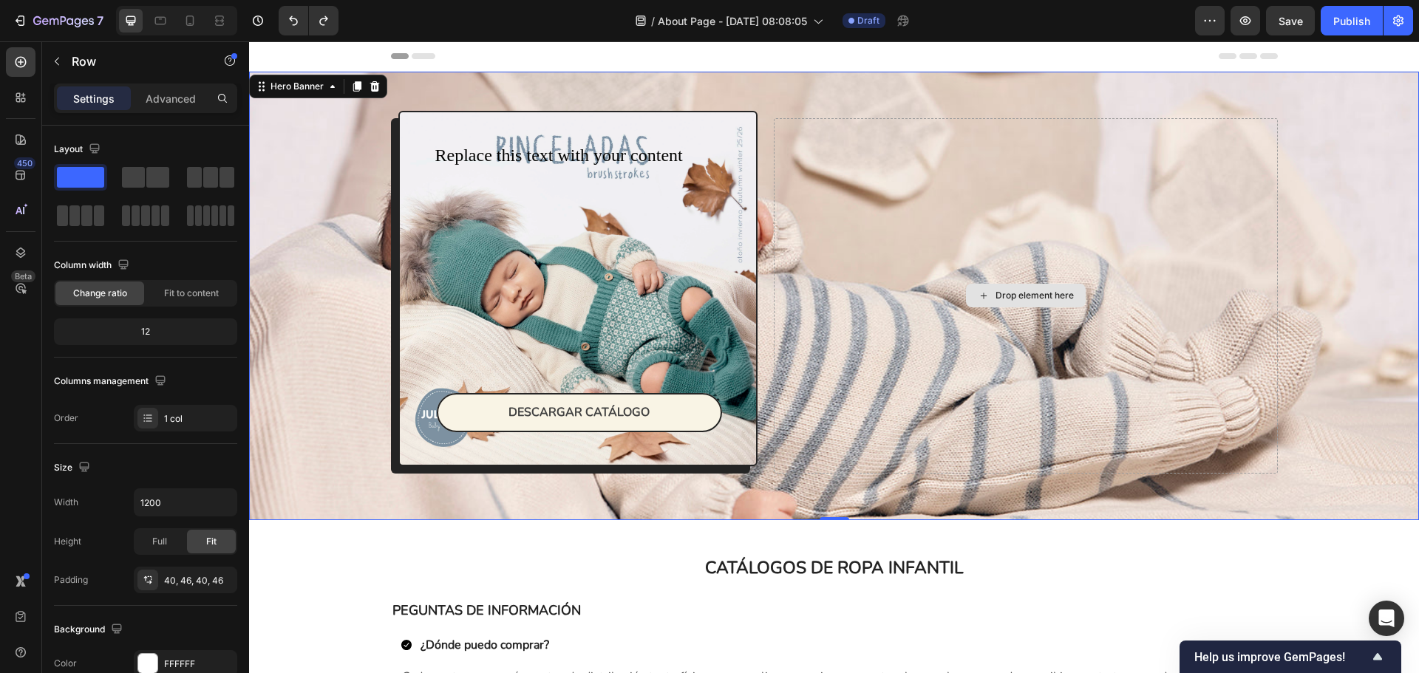
click at [845, 140] on div "Drop element here" at bounding box center [1025, 296] width 503 height 356
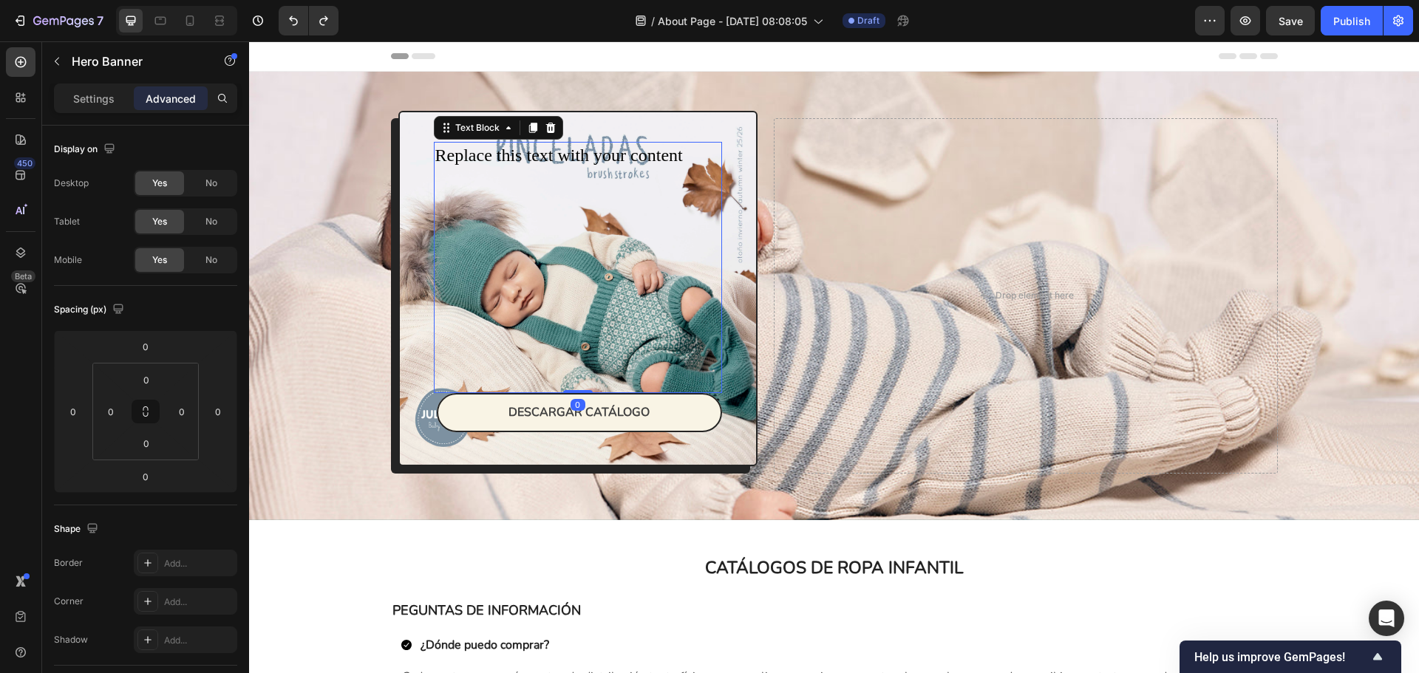
click at [695, 154] on p "Replace this text with your content" at bounding box center [578, 155] width 286 height 25
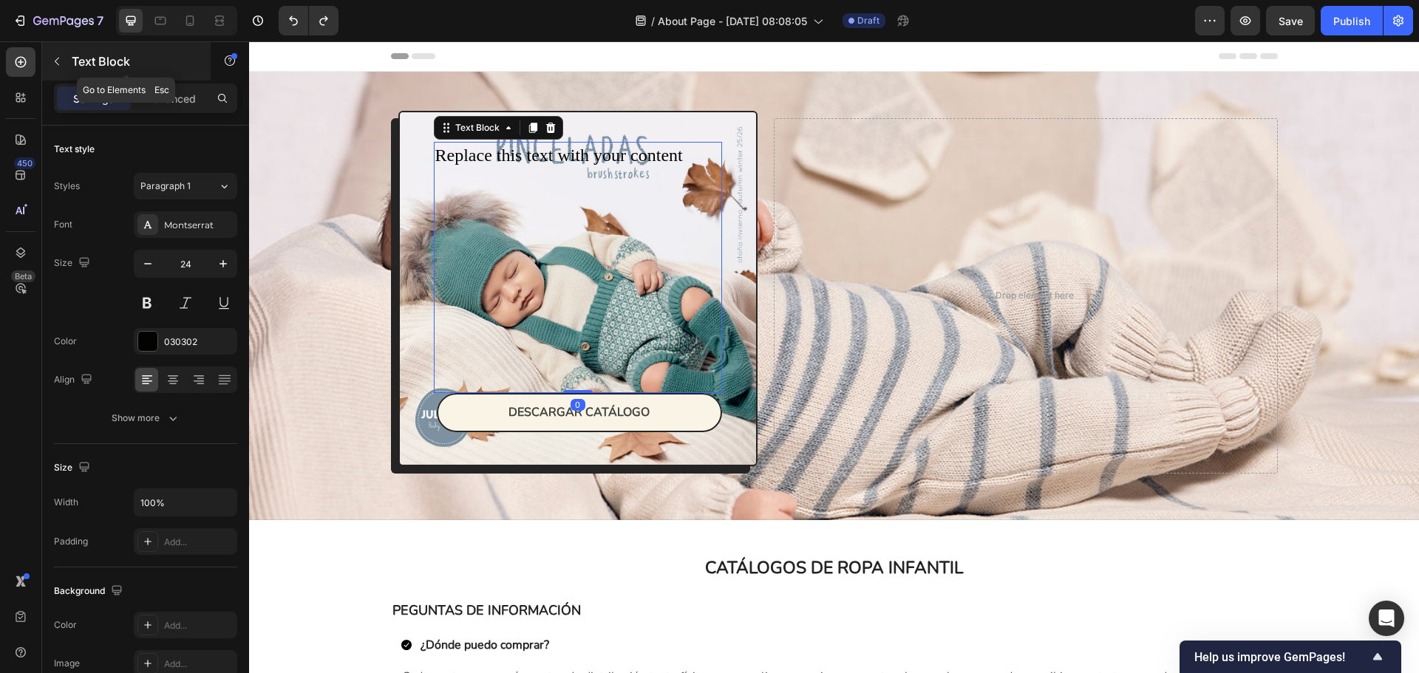
click at [74, 58] on p "Text Block" at bounding box center [135, 61] width 126 height 18
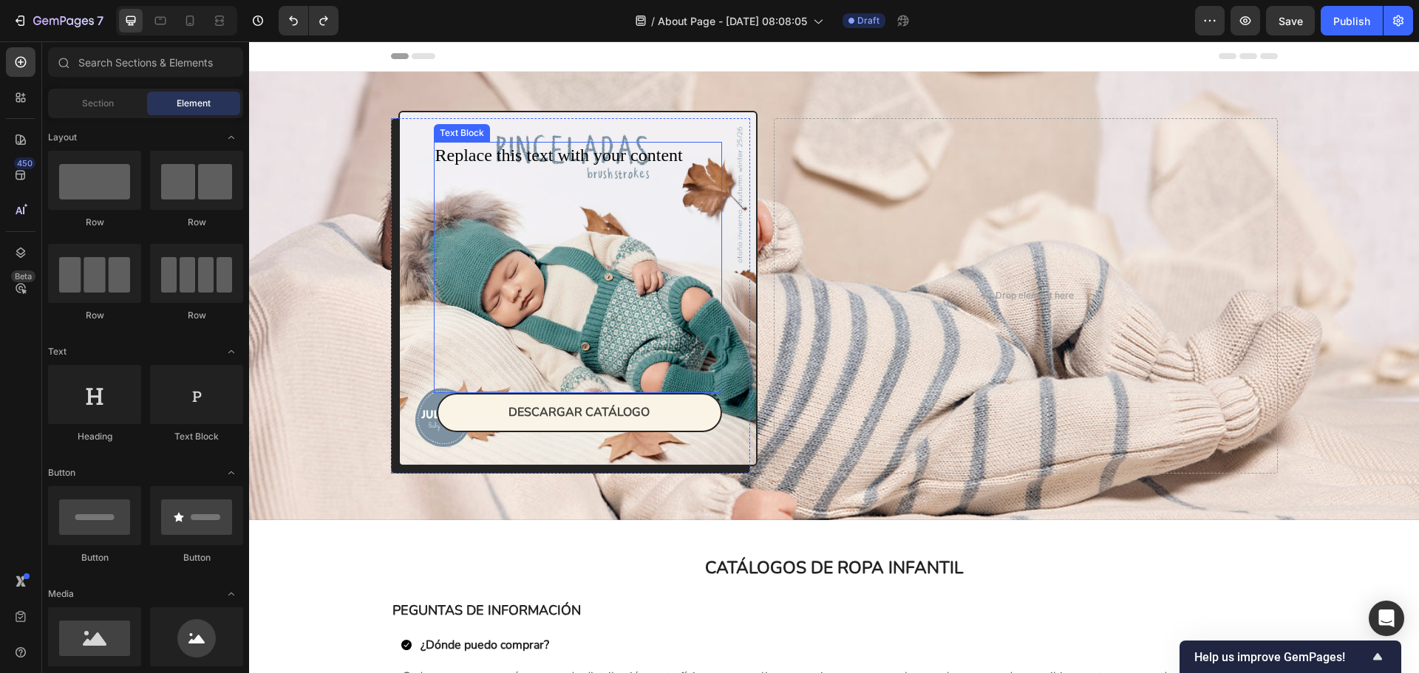
click at [557, 187] on p at bounding box center [578, 181] width 286 height 25
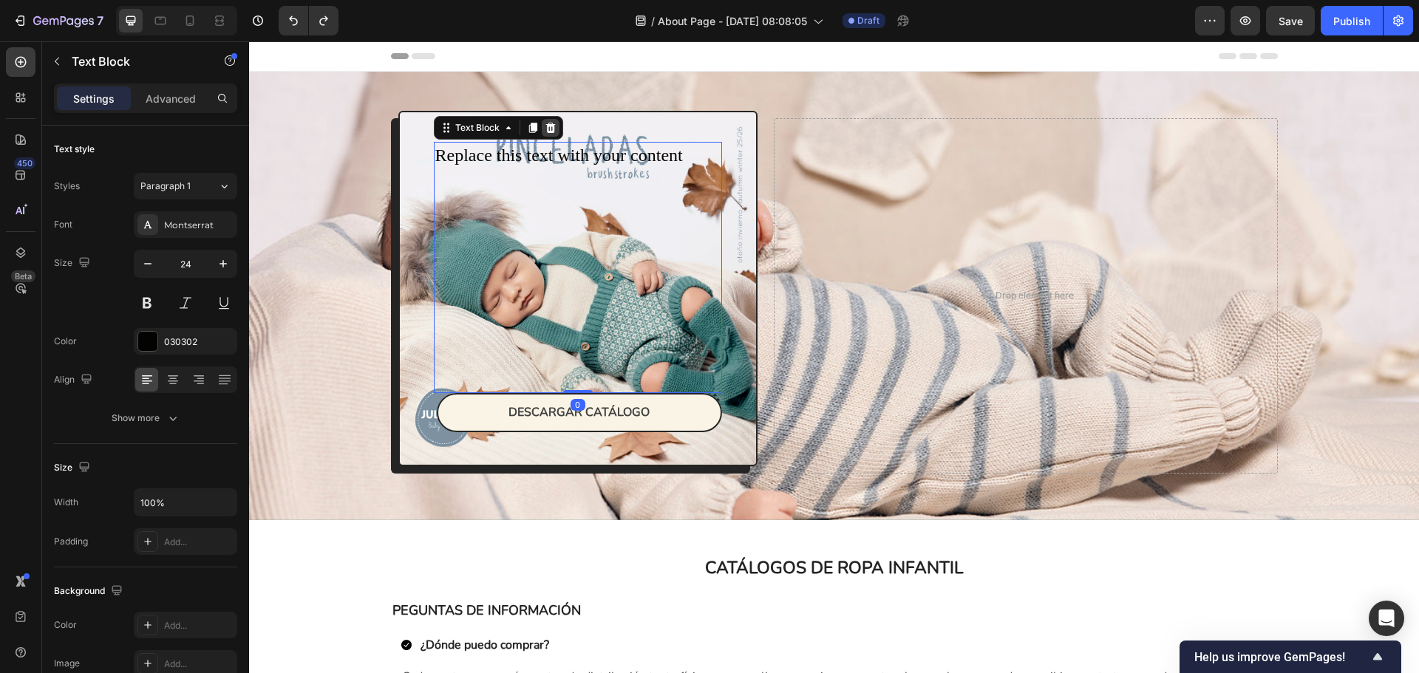
click at [545, 127] on icon at bounding box center [550, 128] width 10 height 10
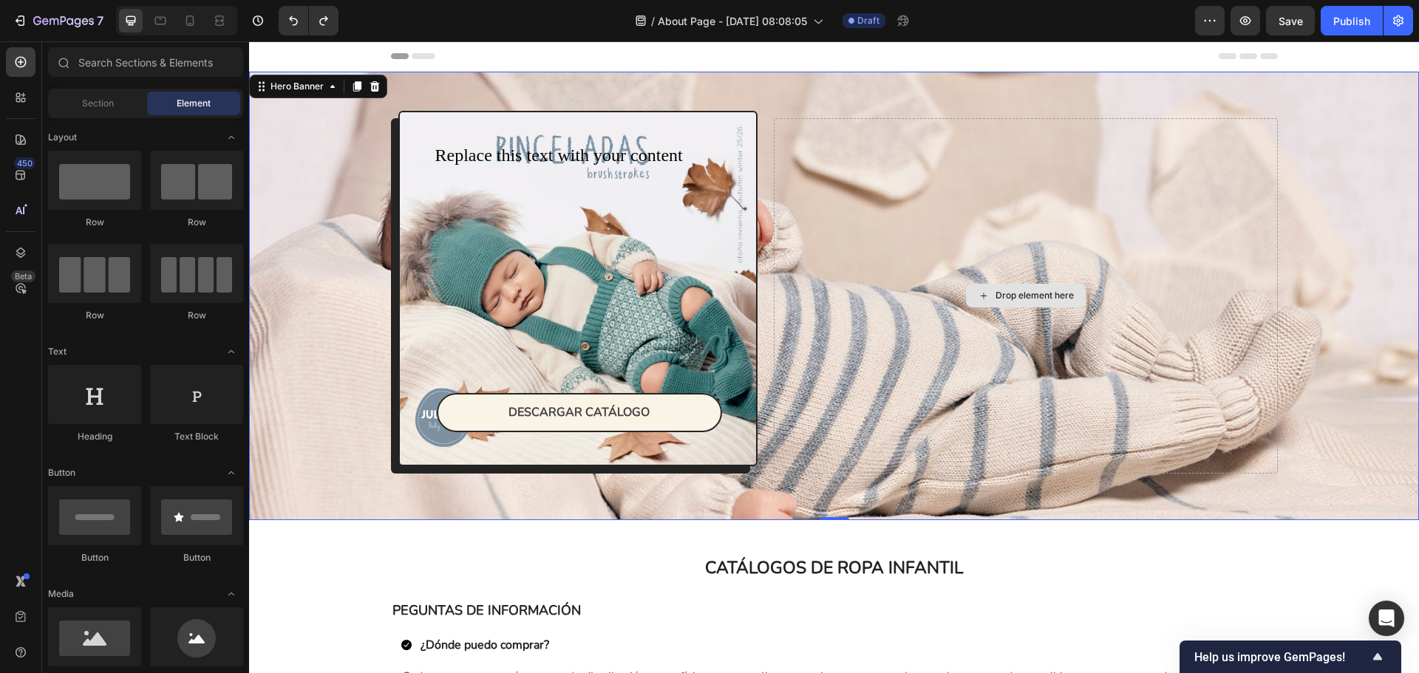
click at [936, 251] on div "Drop element here" at bounding box center [1025, 296] width 503 height 356
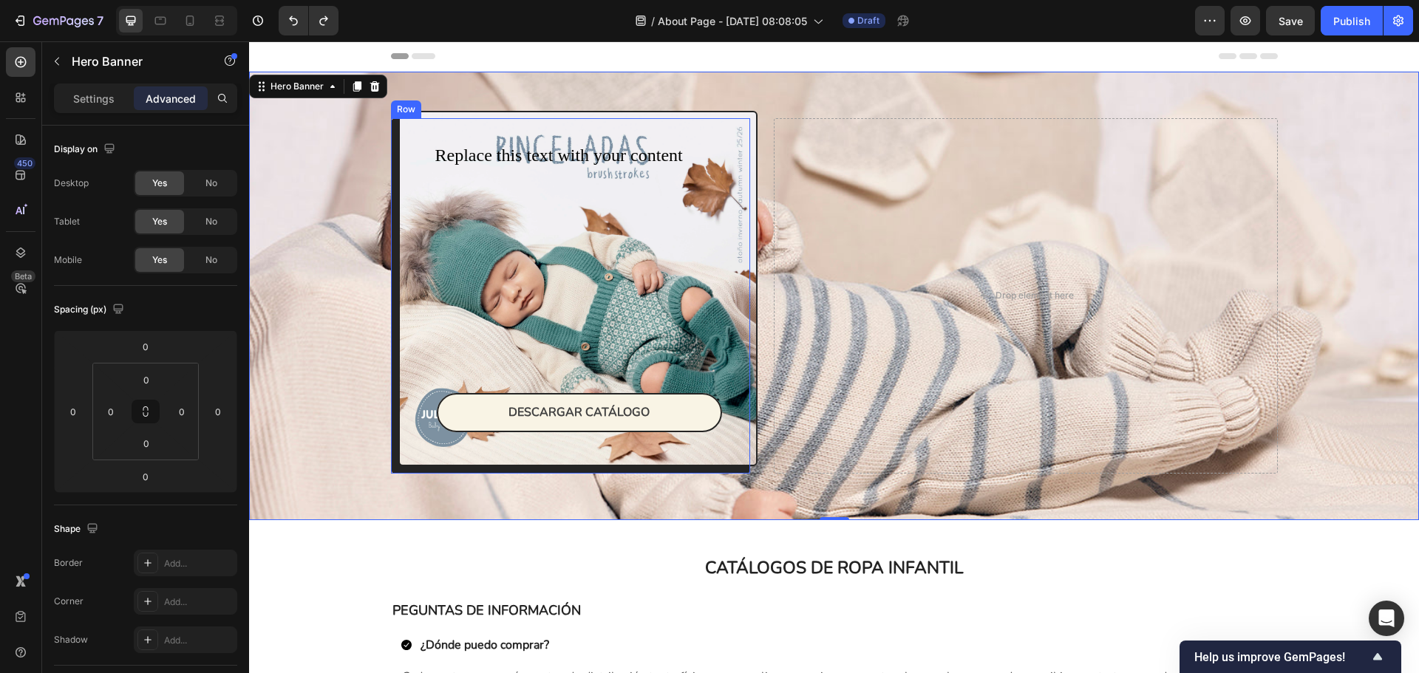
click at [749, 248] on div "Replace this text with your content Text Block DESCARGAR CATÁLOGO Button Row" at bounding box center [578, 289] width 360 height 356
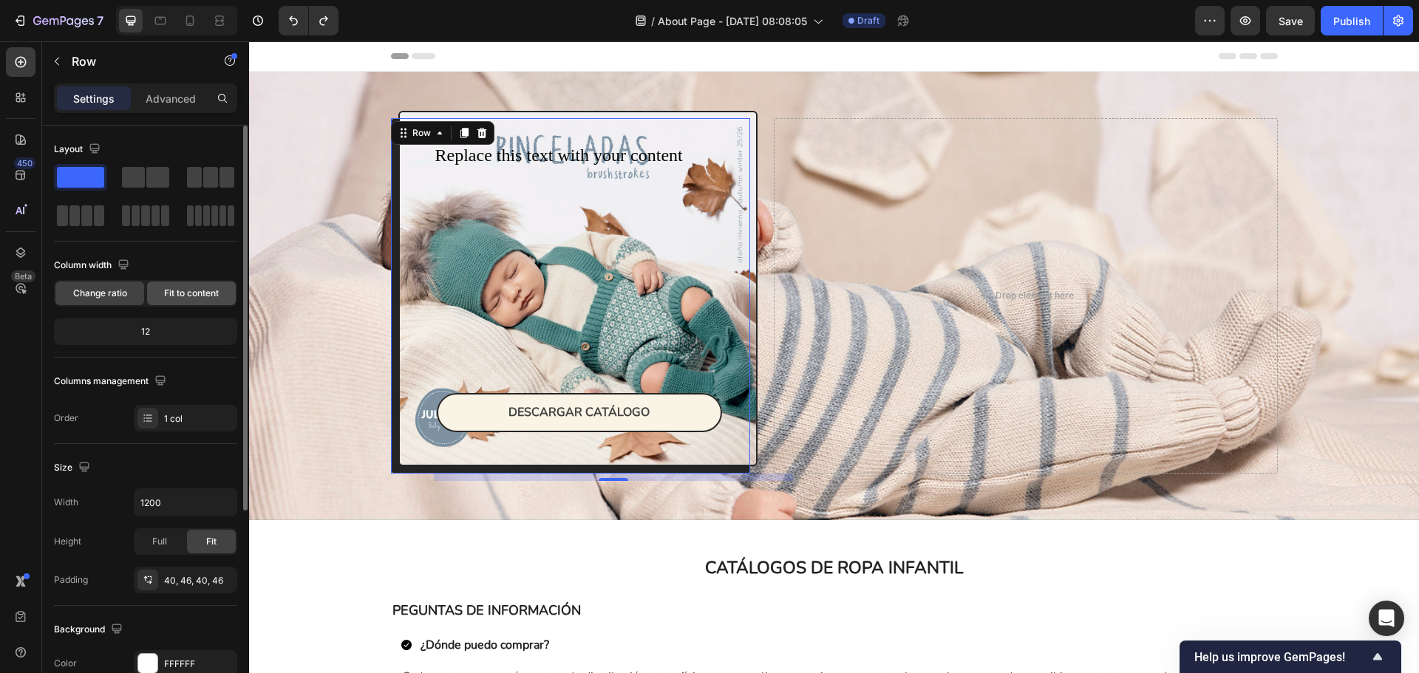
click at [191, 291] on span "Fit to content" at bounding box center [191, 293] width 55 height 13
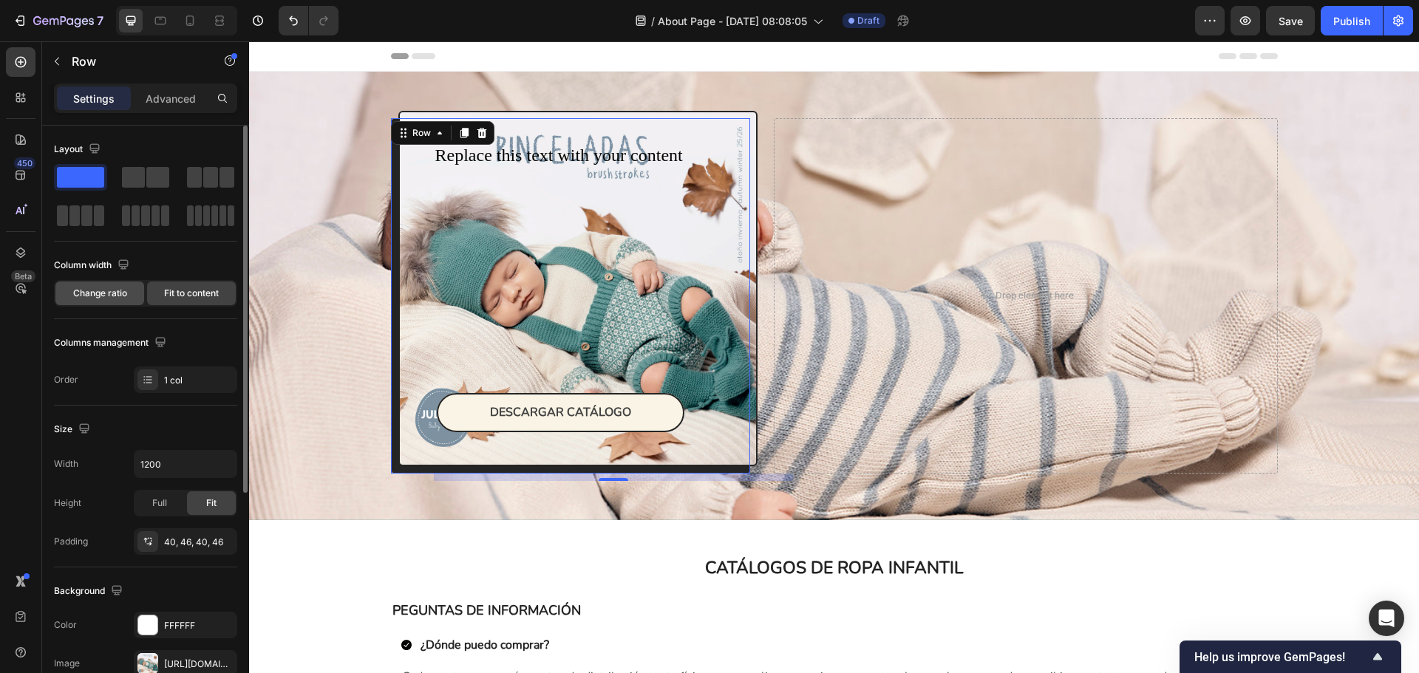
click at [115, 292] on span "Change ratio" at bounding box center [100, 293] width 54 height 13
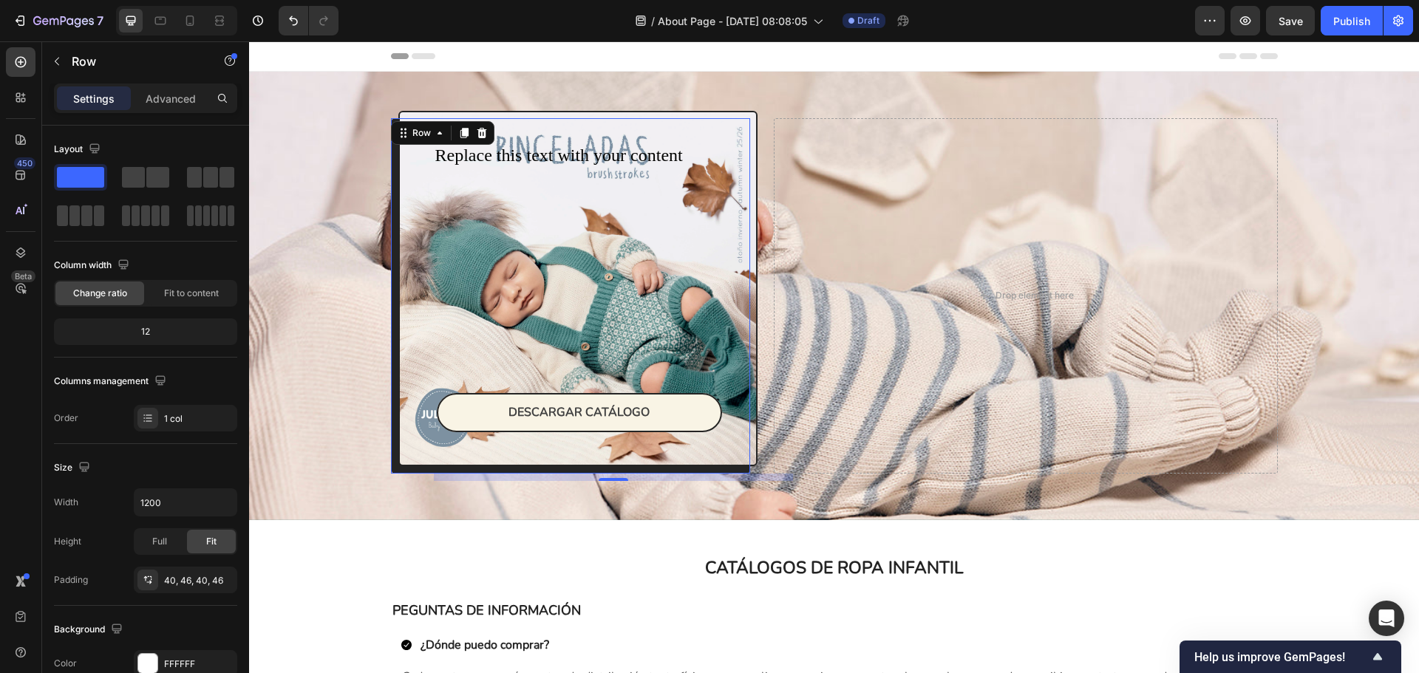
click at [454, 118] on div "Replace this text with your content Text Block DESCARGAR CATÁLOGO Button Row 10" at bounding box center [578, 289] width 360 height 356
click at [409, 290] on div "Replace this text with your content Text Block DESCARGAR CATÁLOGO Button Row 10" at bounding box center [578, 289] width 360 height 356
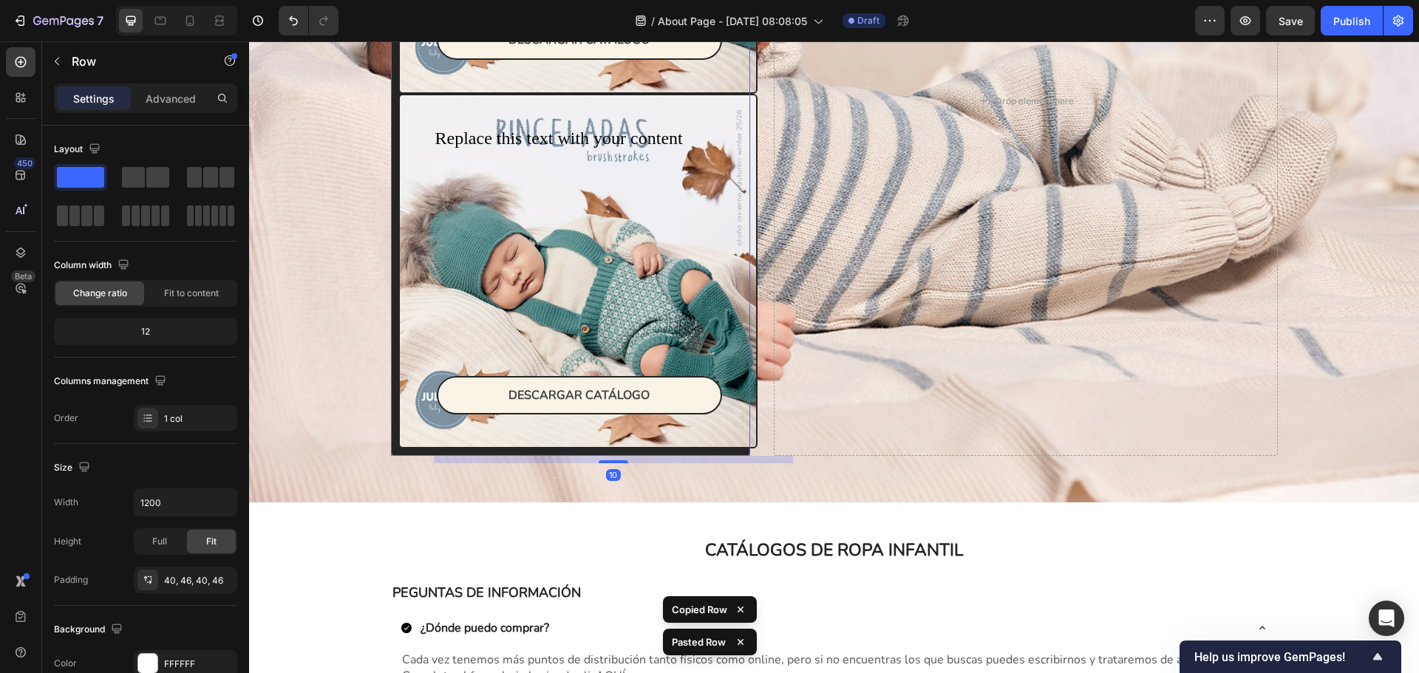
scroll to position [373, 0]
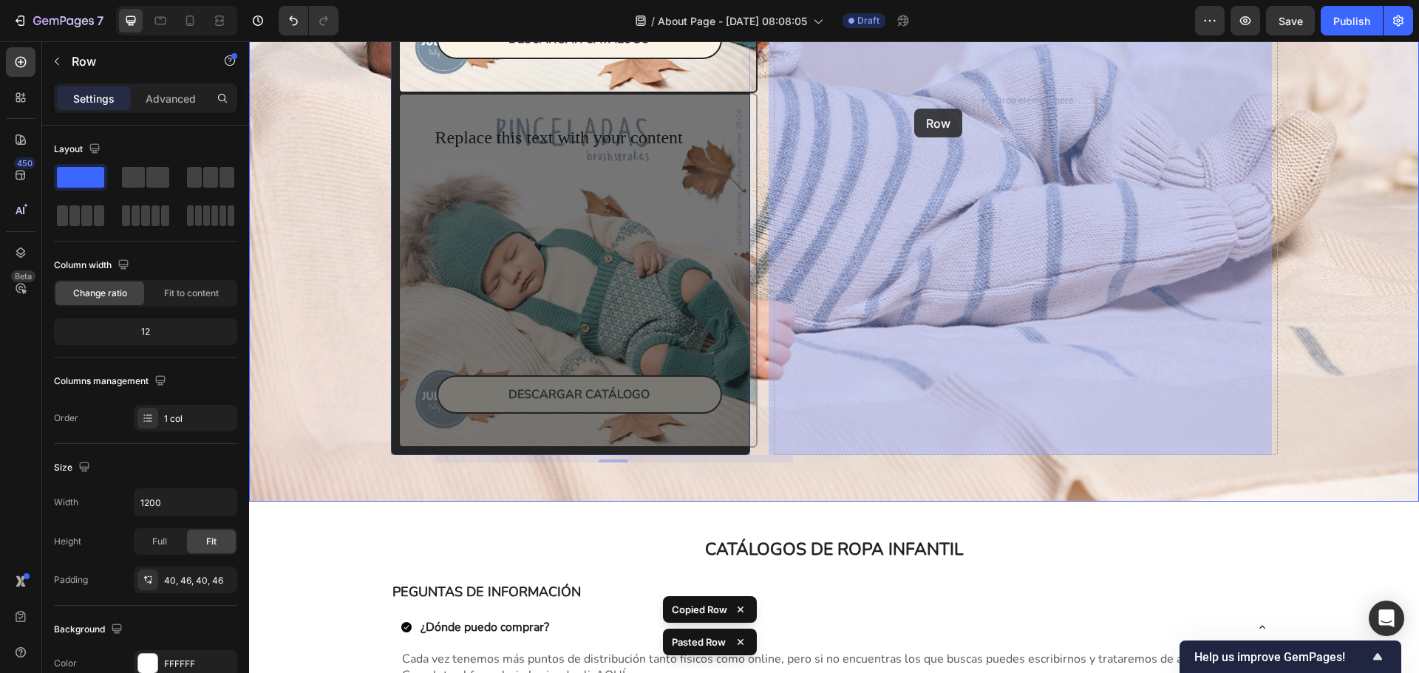
drag, startPoint x: 723, startPoint y: 110, endPoint x: 914, endPoint y: 109, distance: 191.4
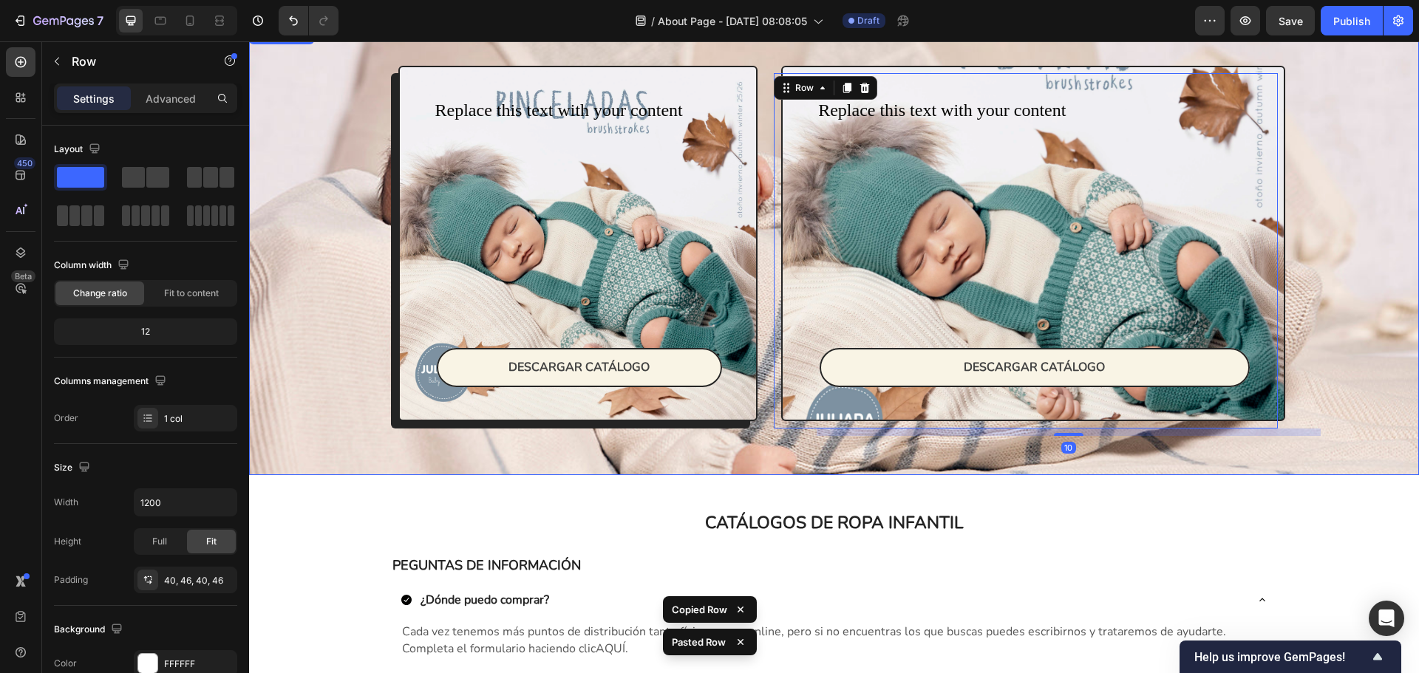
scroll to position [4, 0]
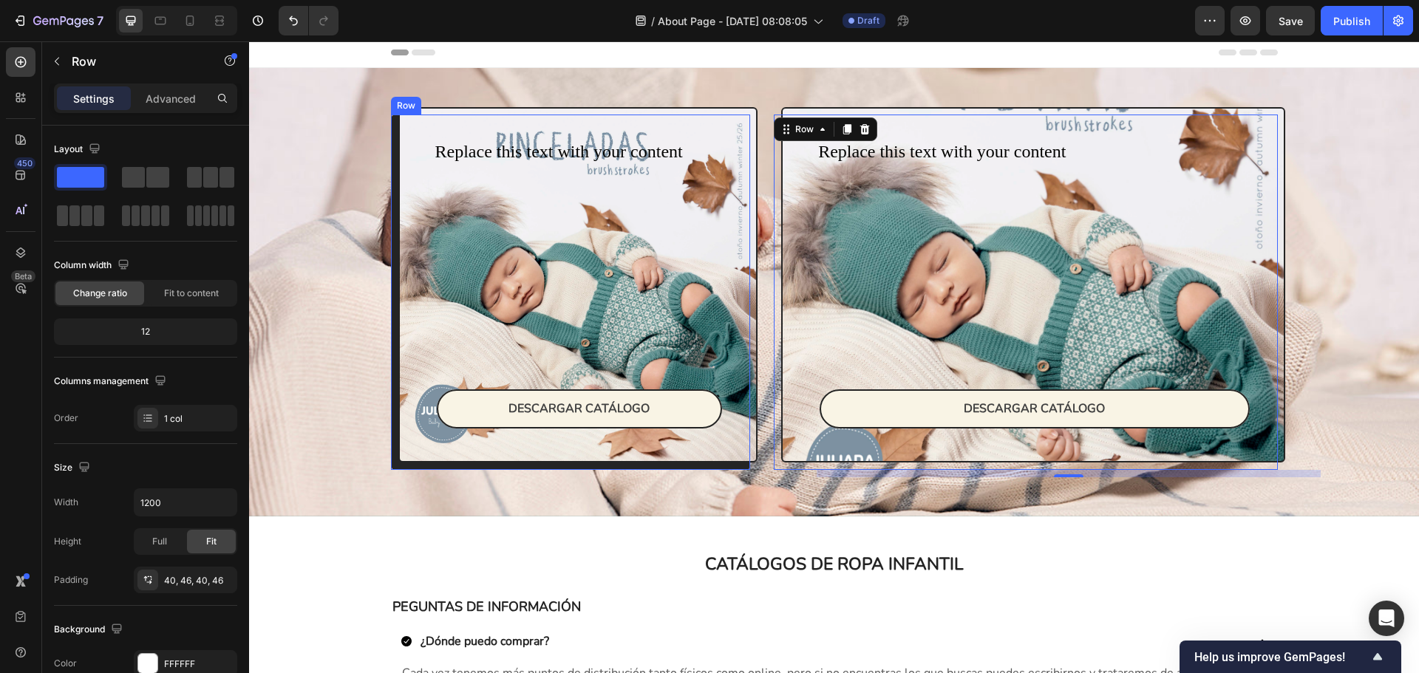
click at [749, 111] on div "Replace this text with your content Text Block DESCARGAR CATÁLOGO Button Row" at bounding box center [578, 285] width 360 height 356
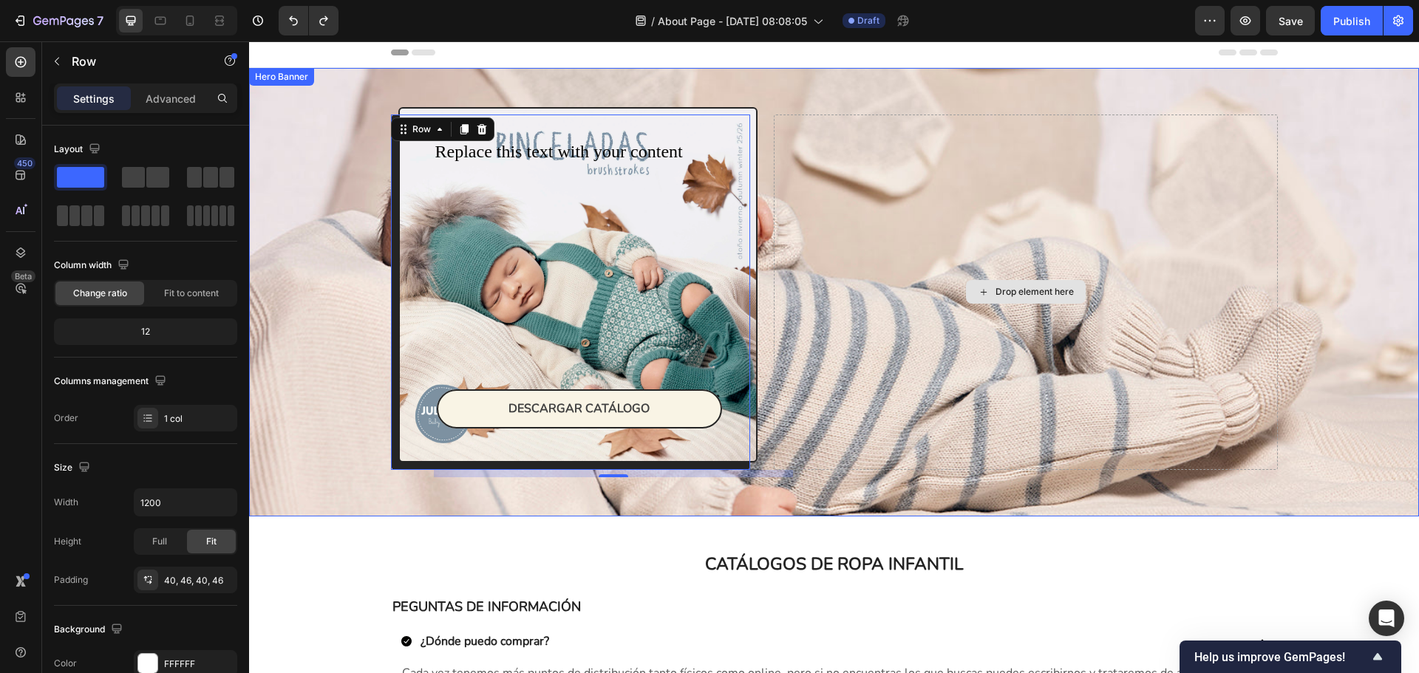
click at [900, 398] on div "Drop element here" at bounding box center [1025, 293] width 503 height 356
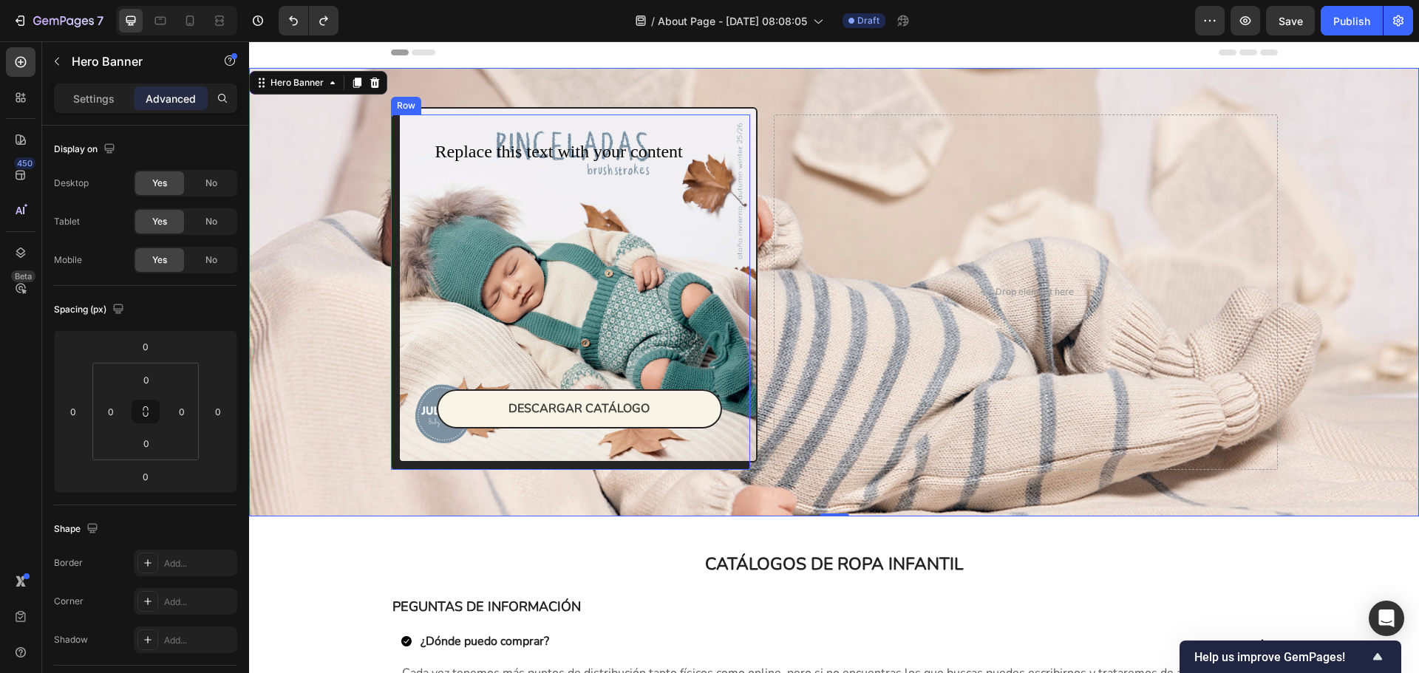
scroll to position [0, 0]
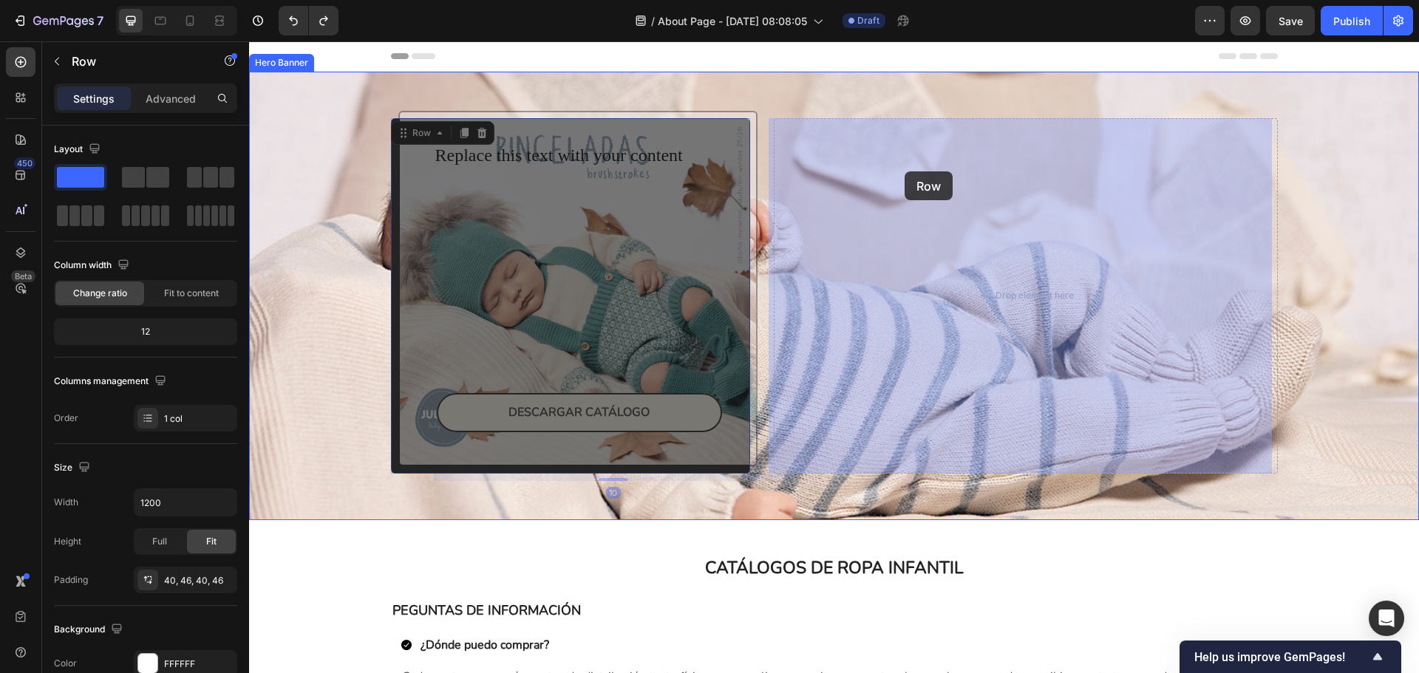
drag, startPoint x: 401, startPoint y: 154, endPoint x: 905, endPoint y: 171, distance: 503.6
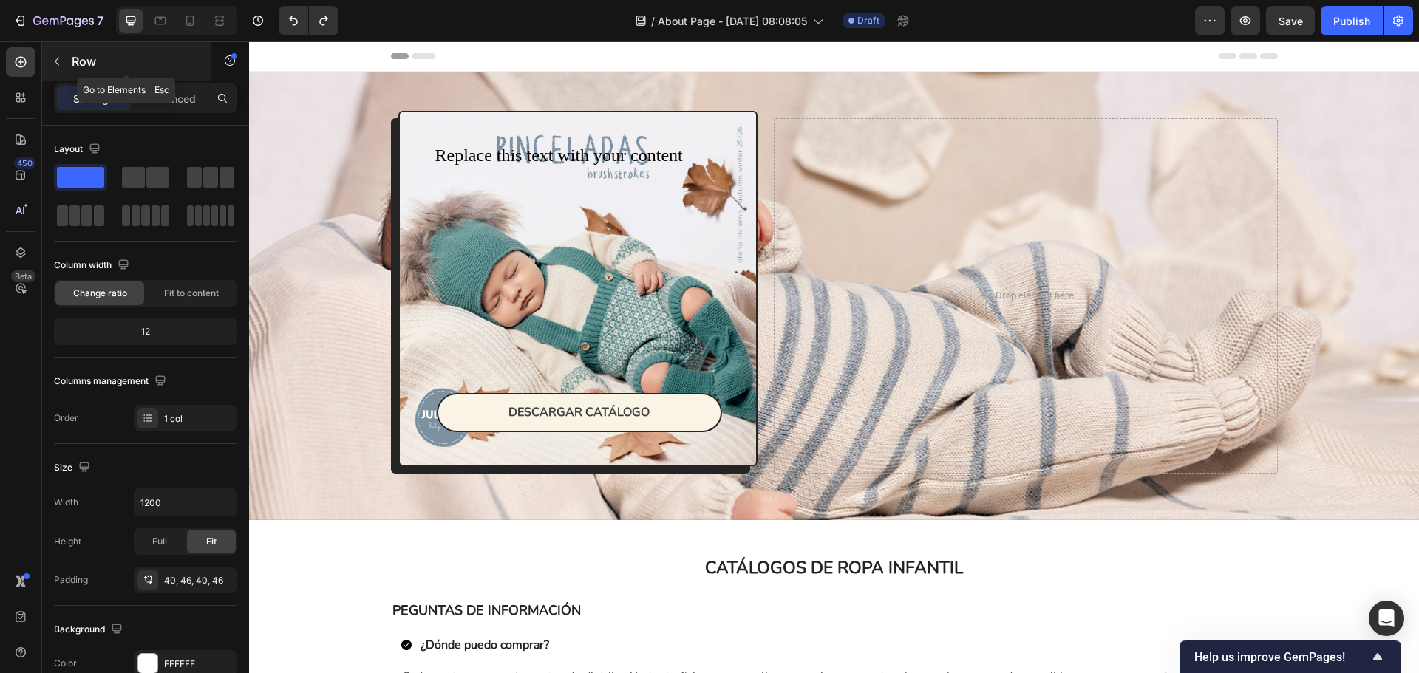
click at [66, 66] on button "button" at bounding box center [57, 62] width 24 height 24
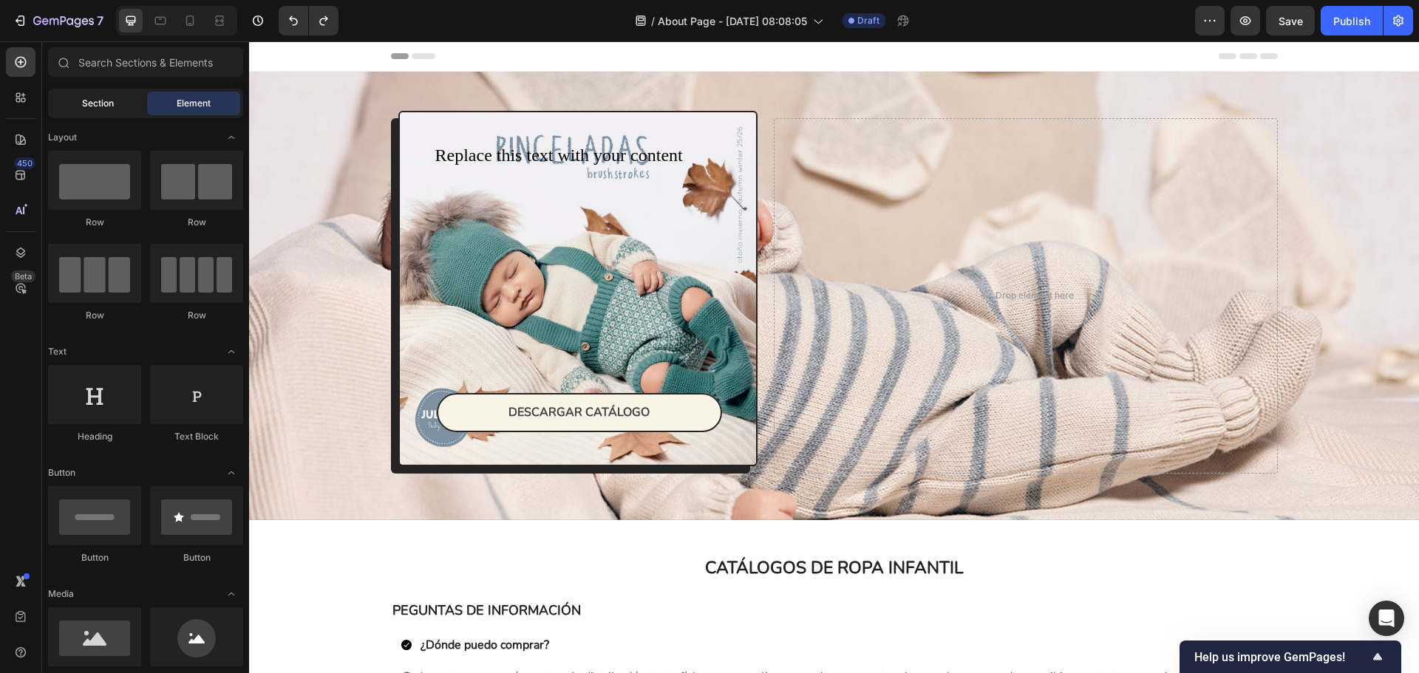
click at [89, 103] on span "Section" at bounding box center [98, 103] width 32 height 13
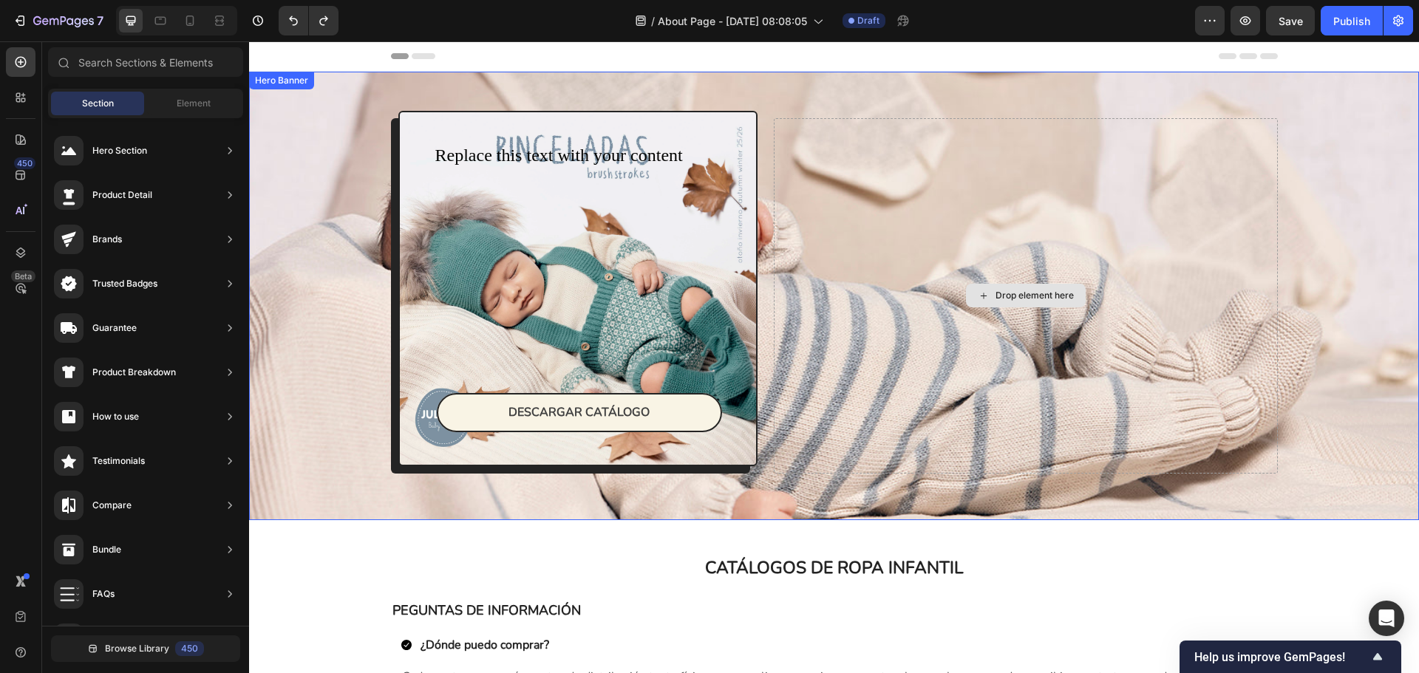
click at [874, 141] on div "Drop element here" at bounding box center [1025, 296] width 503 height 356
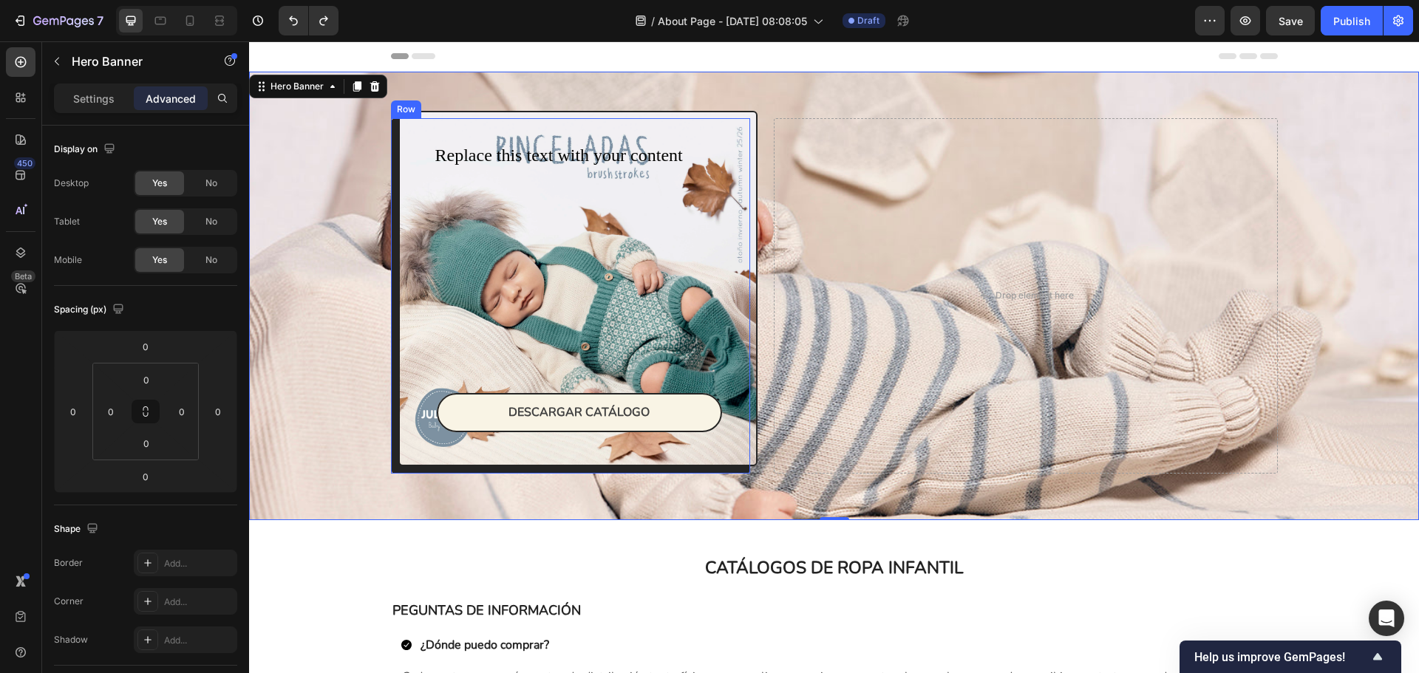
click at [737, 116] on div "Replace this text with your content Text Block DESCARGAR CATÁLOGO Button Row" at bounding box center [578, 289] width 360 height 356
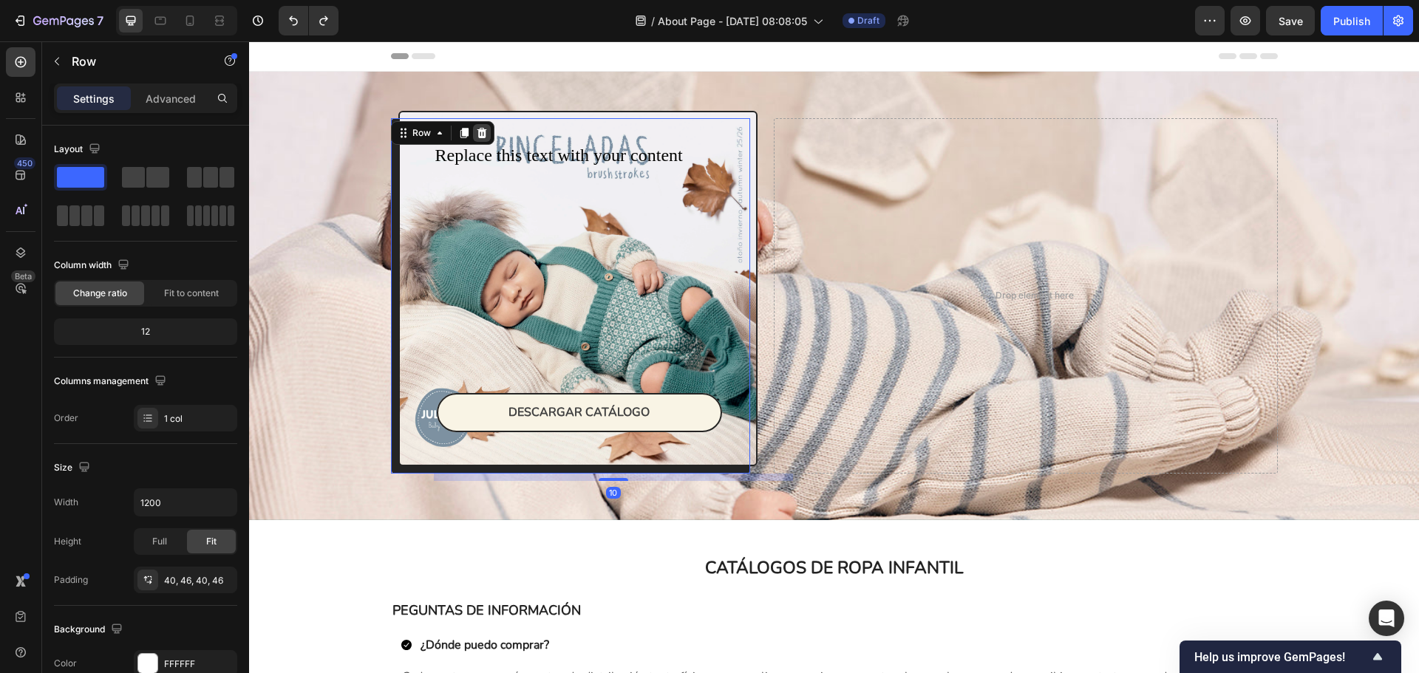
click at [483, 134] on div at bounding box center [482, 133] width 18 height 18
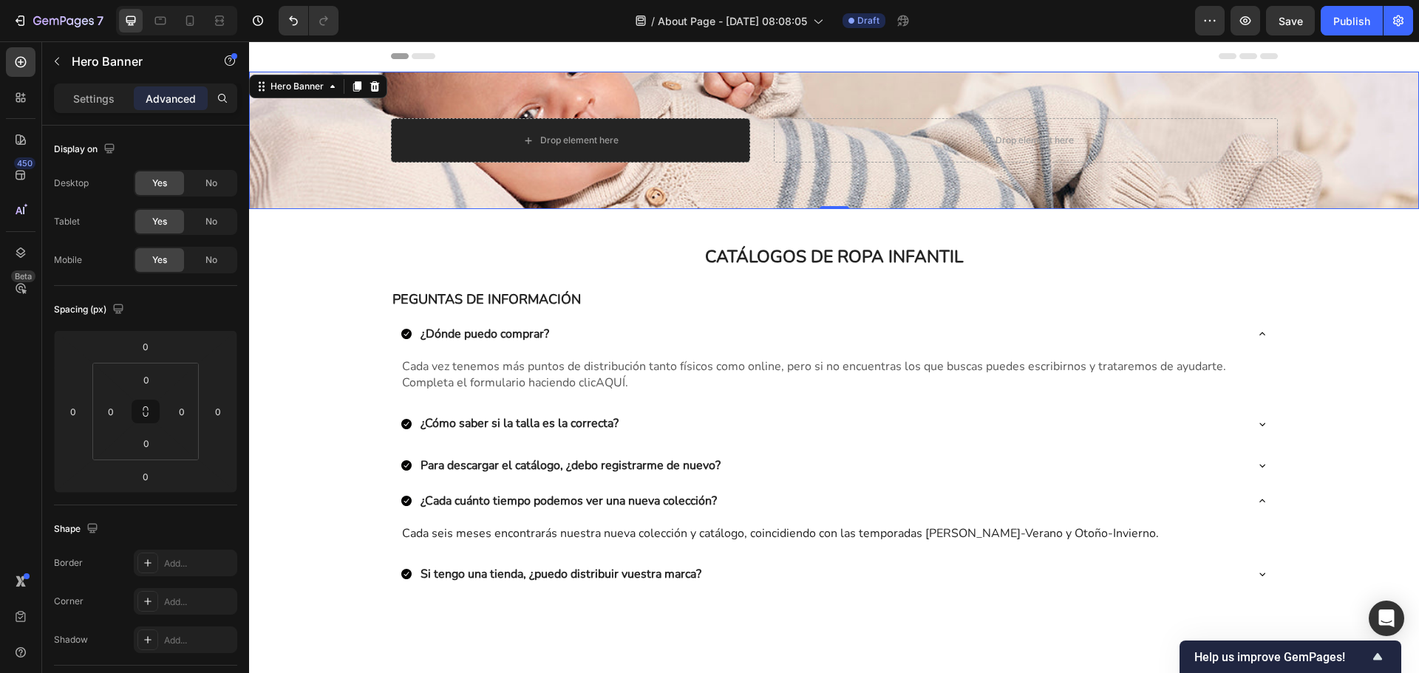
click at [342, 115] on div "Background Image" at bounding box center [834, 140] width 1170 height 137
click at [106, 95] on p "Settings" at bounding box center [93, 99] width 41 height 16
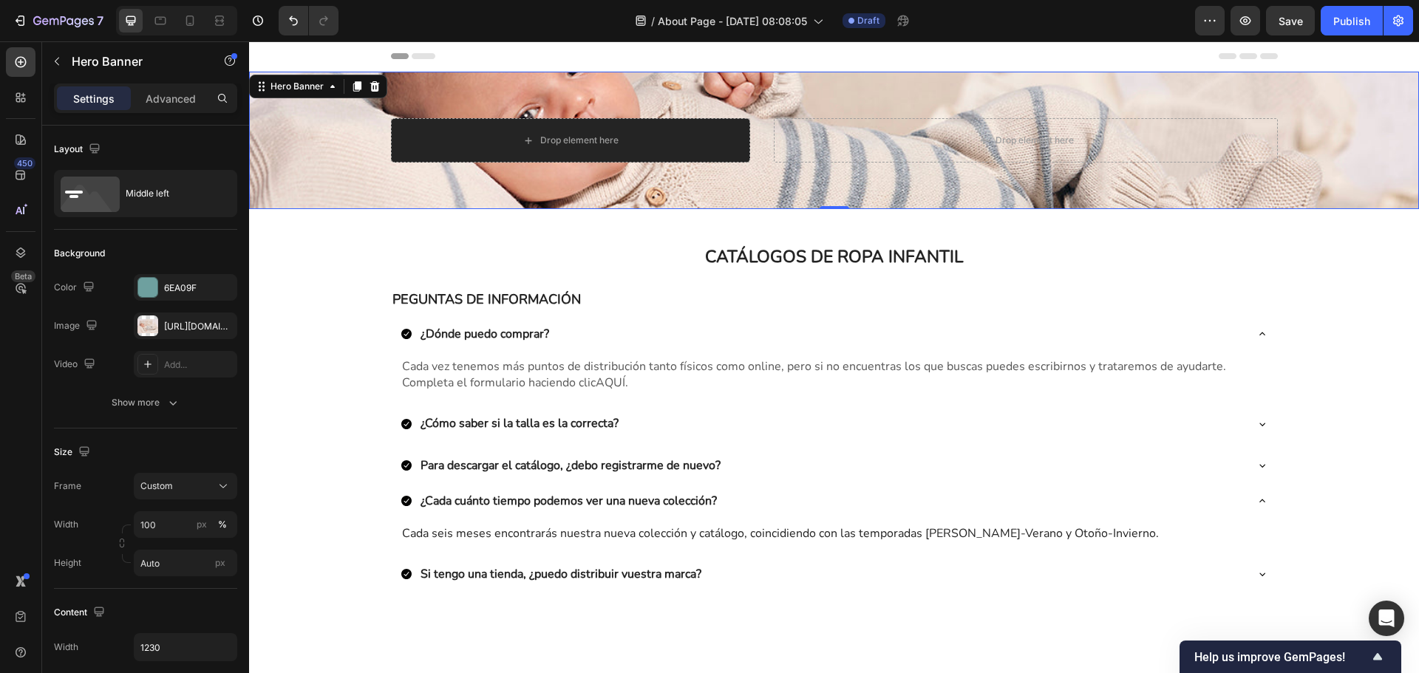
click at [358, 129] on div "Background Image" at bounding box center [834, 140] width 1170 height 137
drag, startPoint x: 172, startPoint y: 101, endPoint x: 160, endPoint y: 114, distance: 18.3
click at [171, 101] on p "Advanced" at bounding box center [171, 99] width 50 height 16
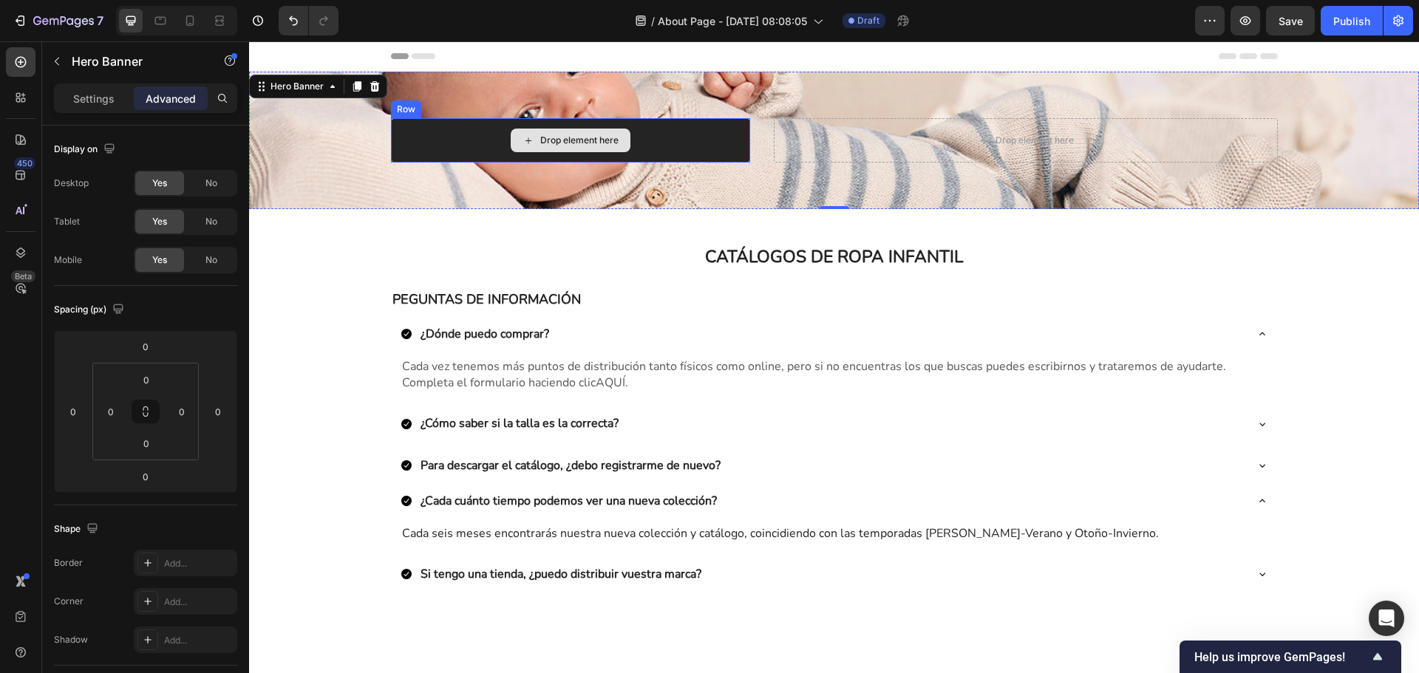
click at [459, 128] on div "Drop element here" at bounding box center [571, 140] width 360 height 44
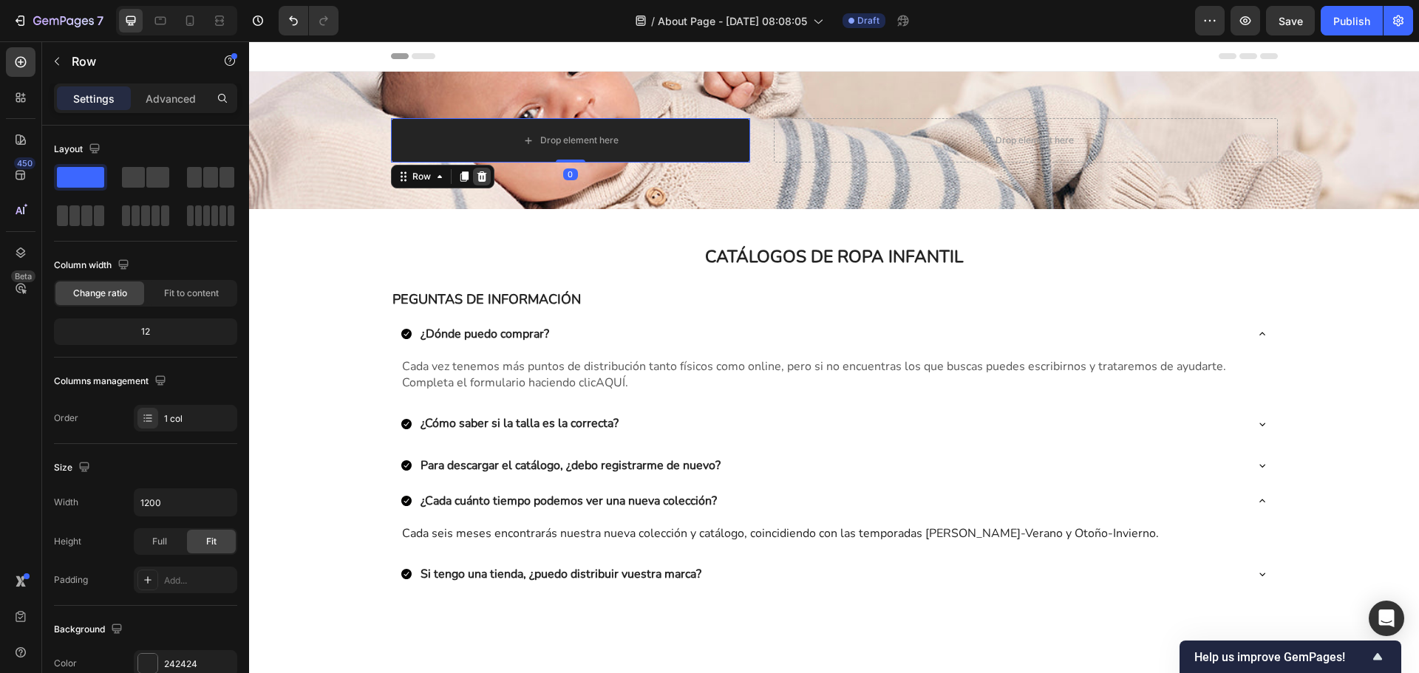
click at [477, 173] on icon at bounding box center [482, 176] width 10 height 10
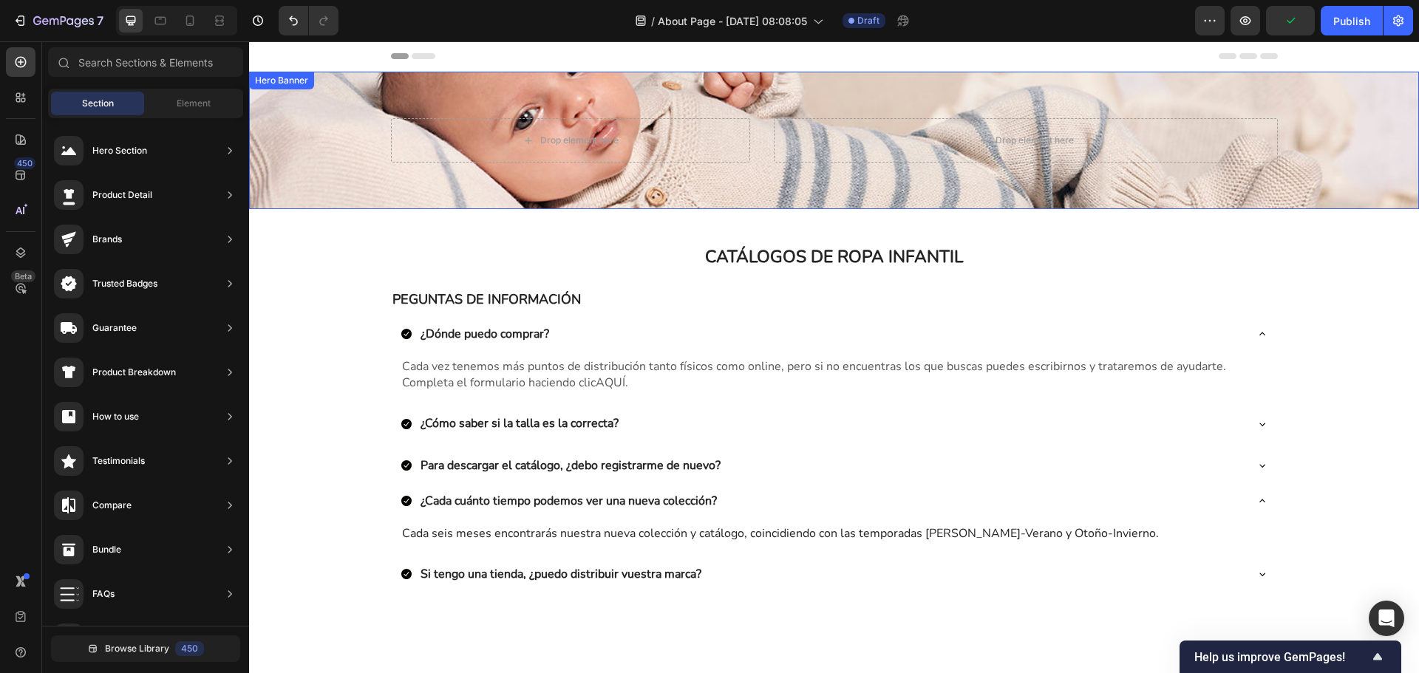
click at [772, 106] on div "Drop element here Drop element here" at bounding box center [834, 140] width 909 height 137
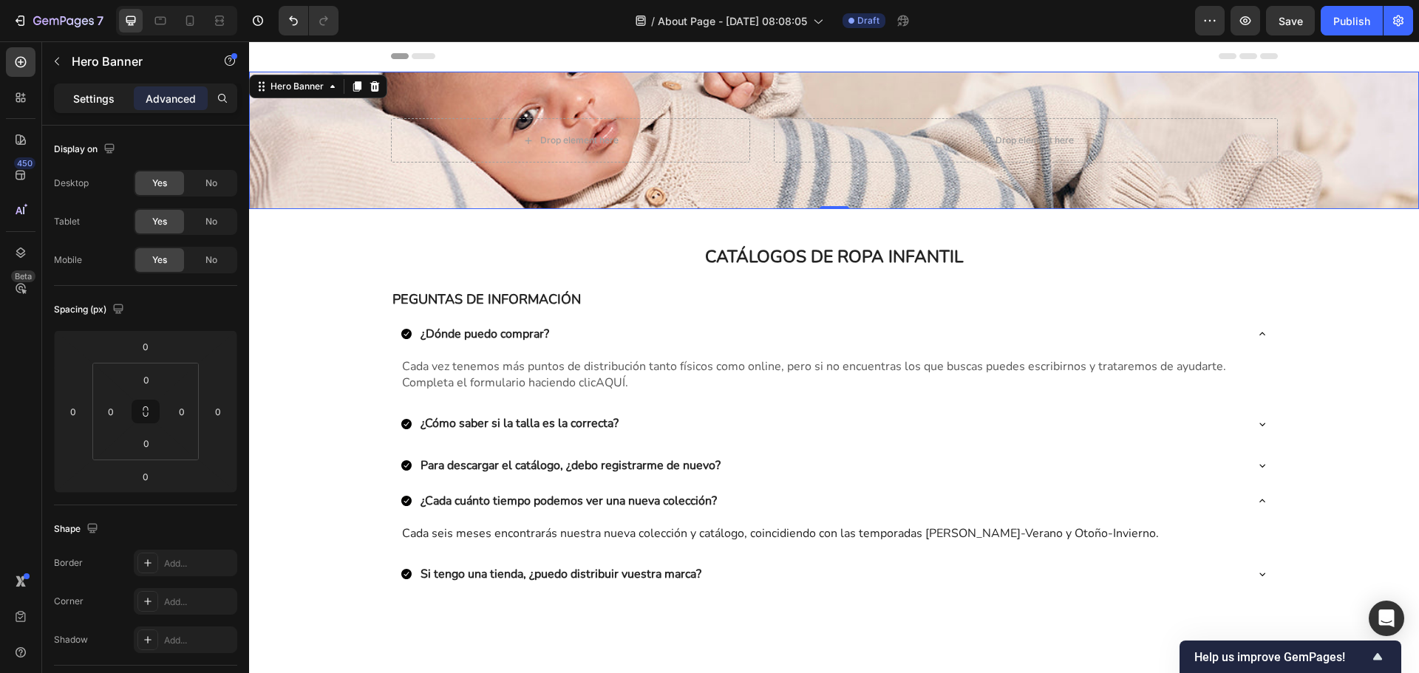
click at [89, 99] on p "Settings" at bounding box center [93, 99] width 41 height 16
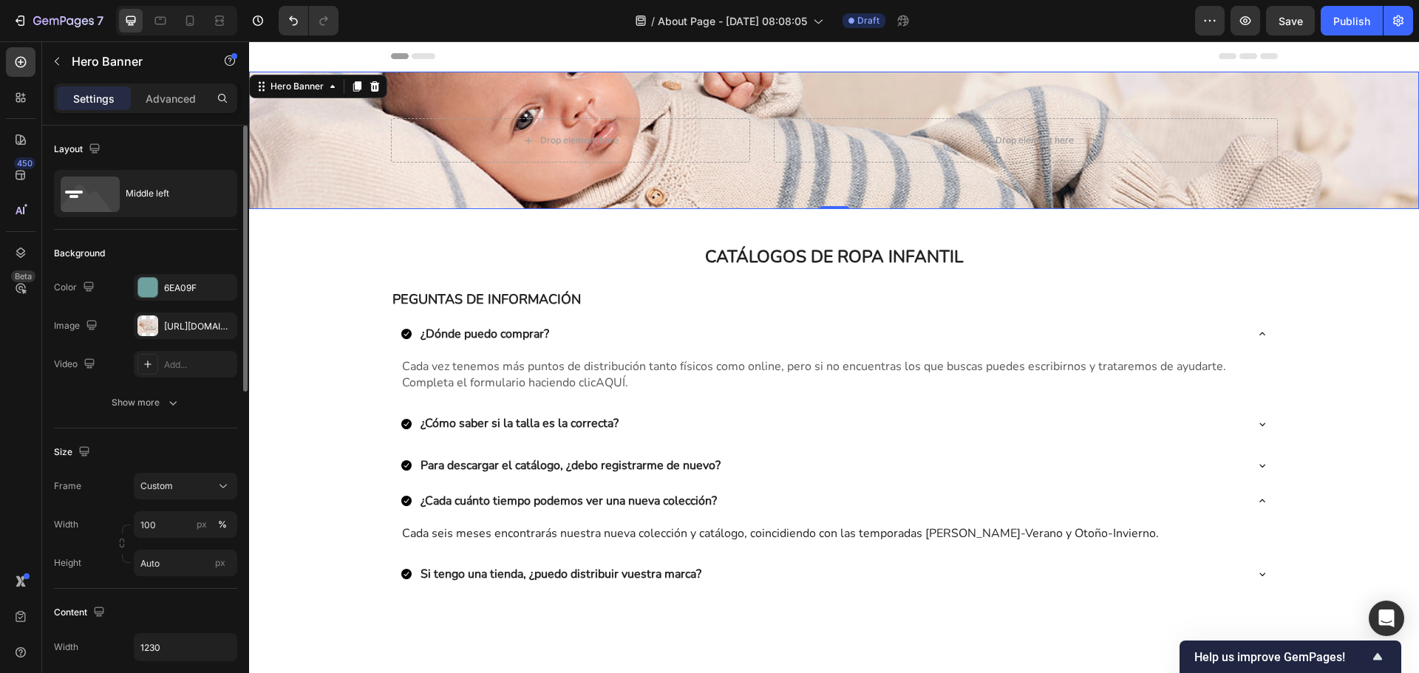
click at [158, 217] on div "Layout Middle left" at bounding box center [145, 178] width 183 height 104
click at [68, 64] on button "button" at bounding box center [57, 62] width 24 height 24
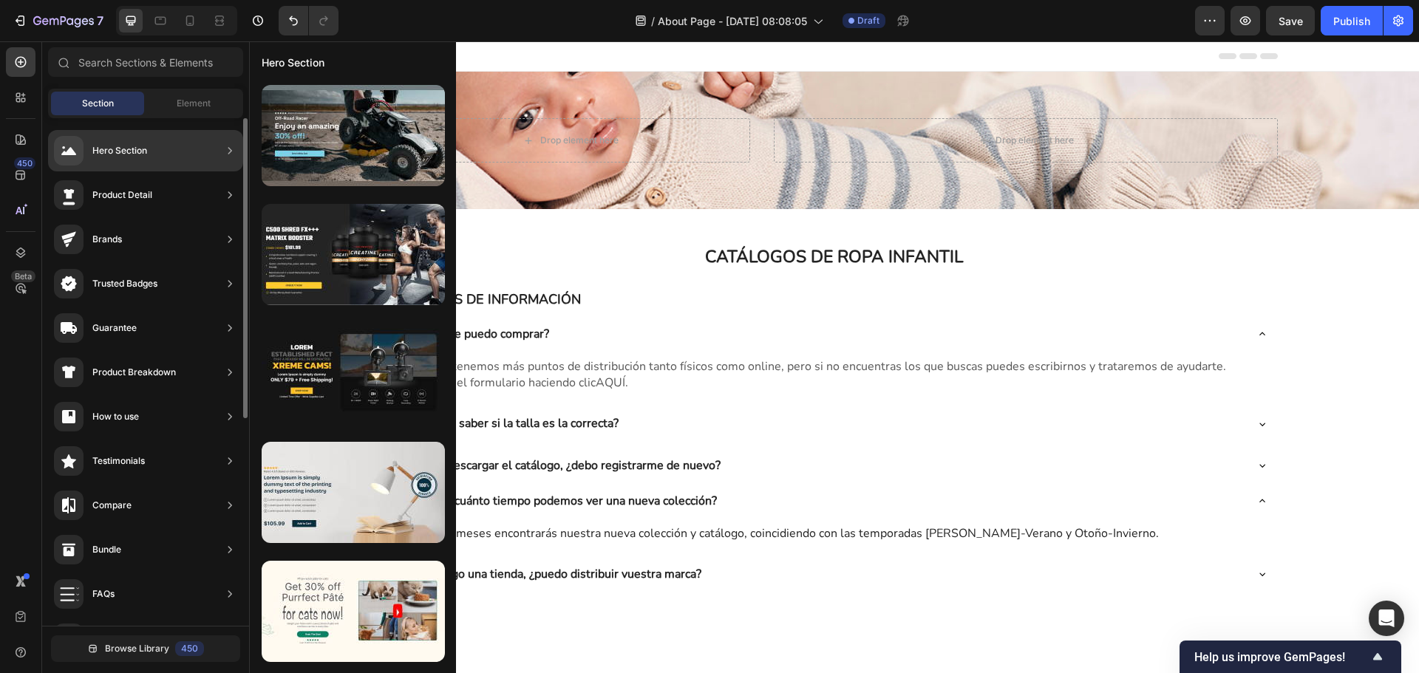
click at [142, 150] on div "Hero Section" at bounding box center [119, 150] width 55 height 15
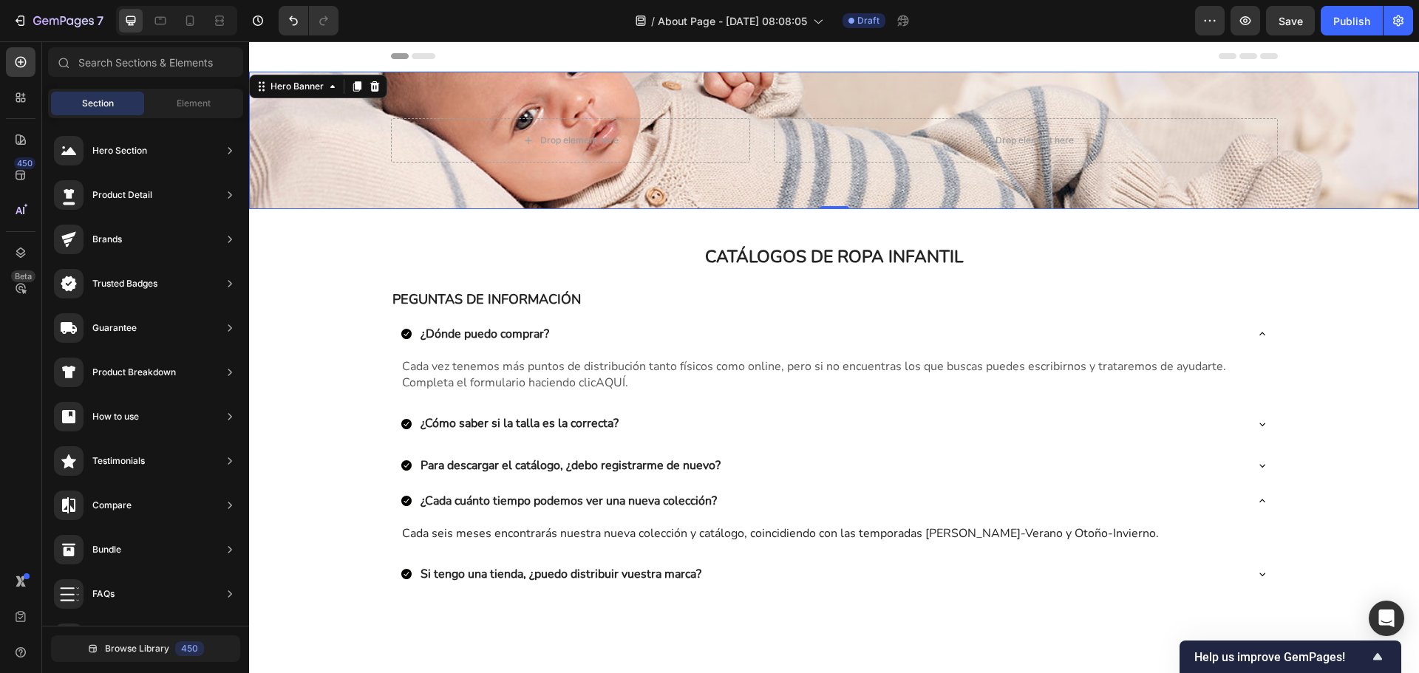
click at [996, 98] on div "Drop element here Drop element here" at bounding box center [834, 140] width 909 height 137
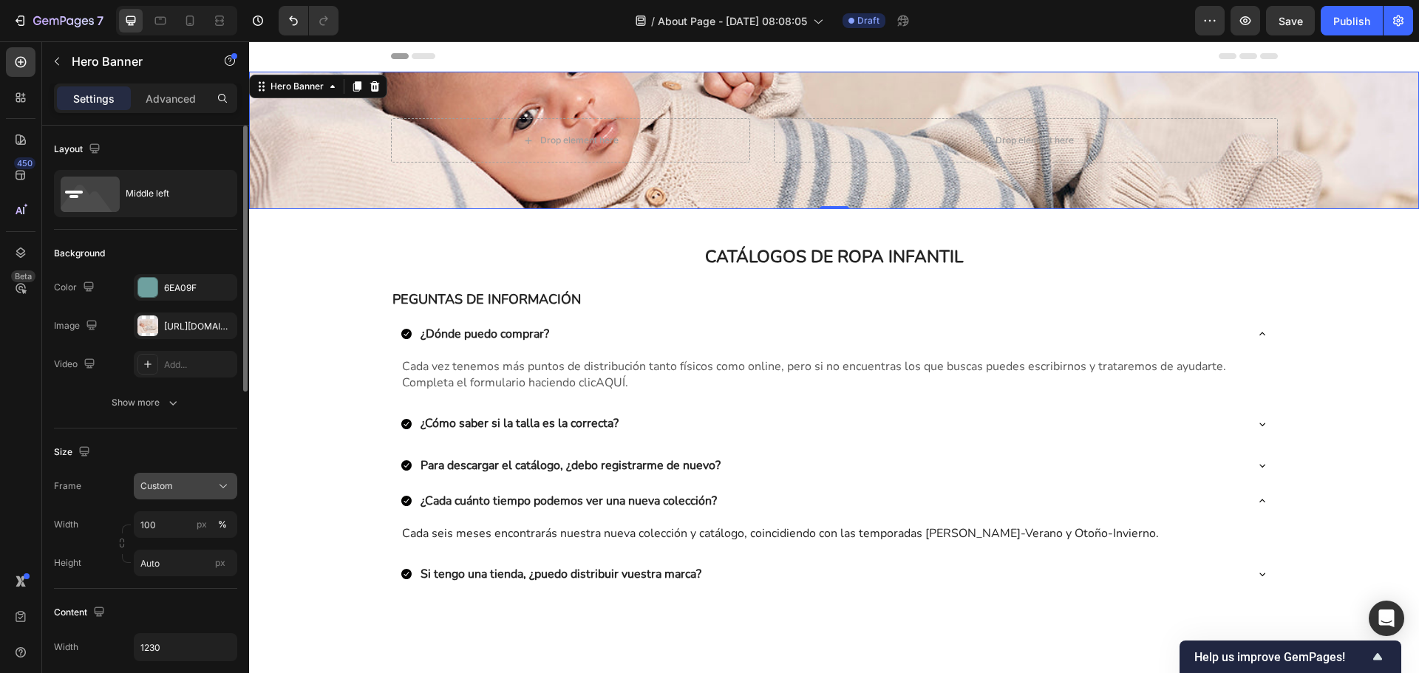
click at [200, 483] on div "Custom" at bounding box center [176, 486] width 72 height 13
click at [202, 517] on span "As banner source" at bounding box center [176, 521] width 73 height 13
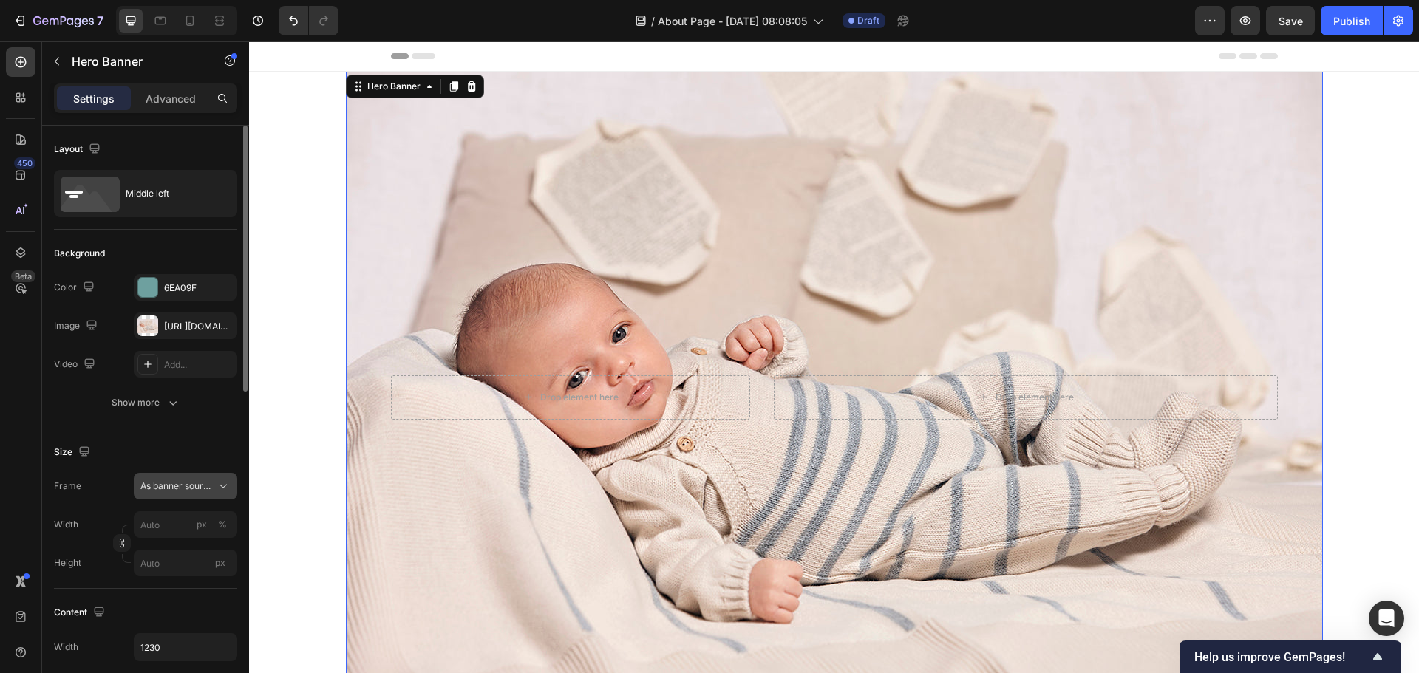
click at [203, 493] on div "As banner source" at bounding box center [185, 486] width 90 height 15
click at [191, 543] on div "Custom" at bounding box center [183, 548] width 86 height 13
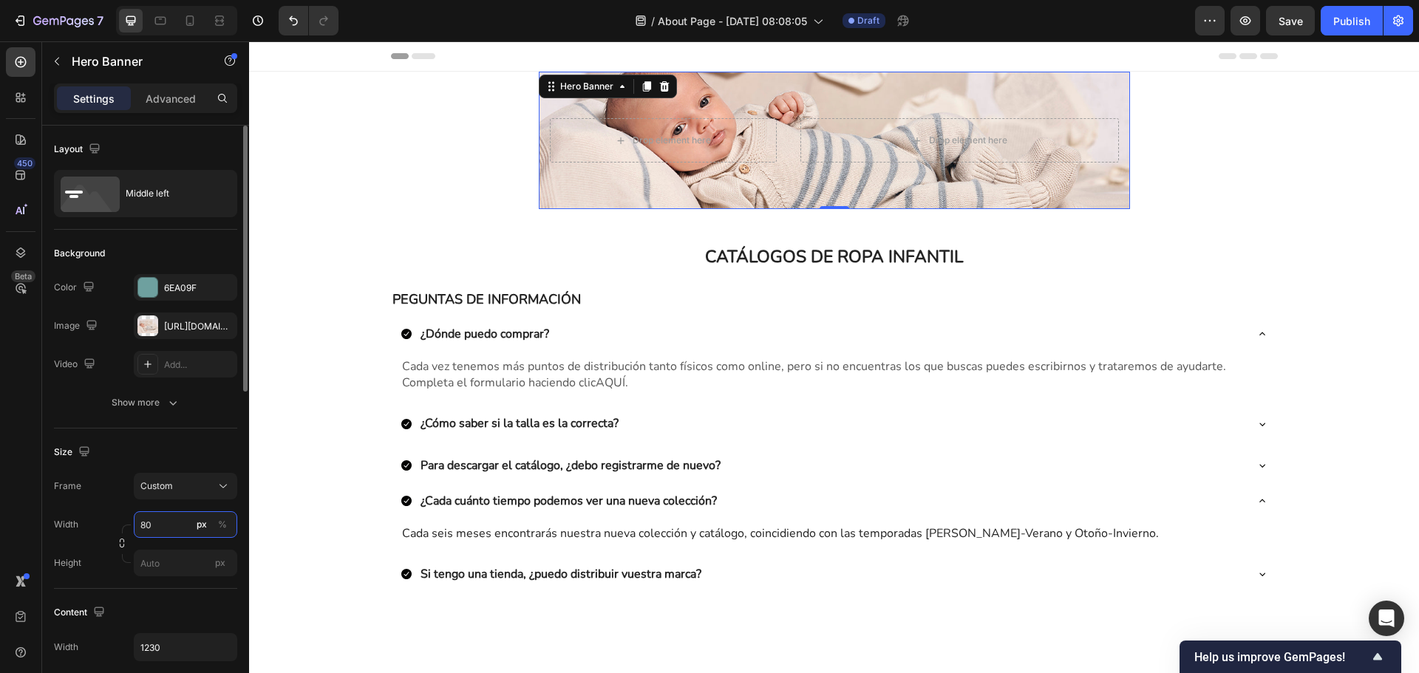
type input "8"
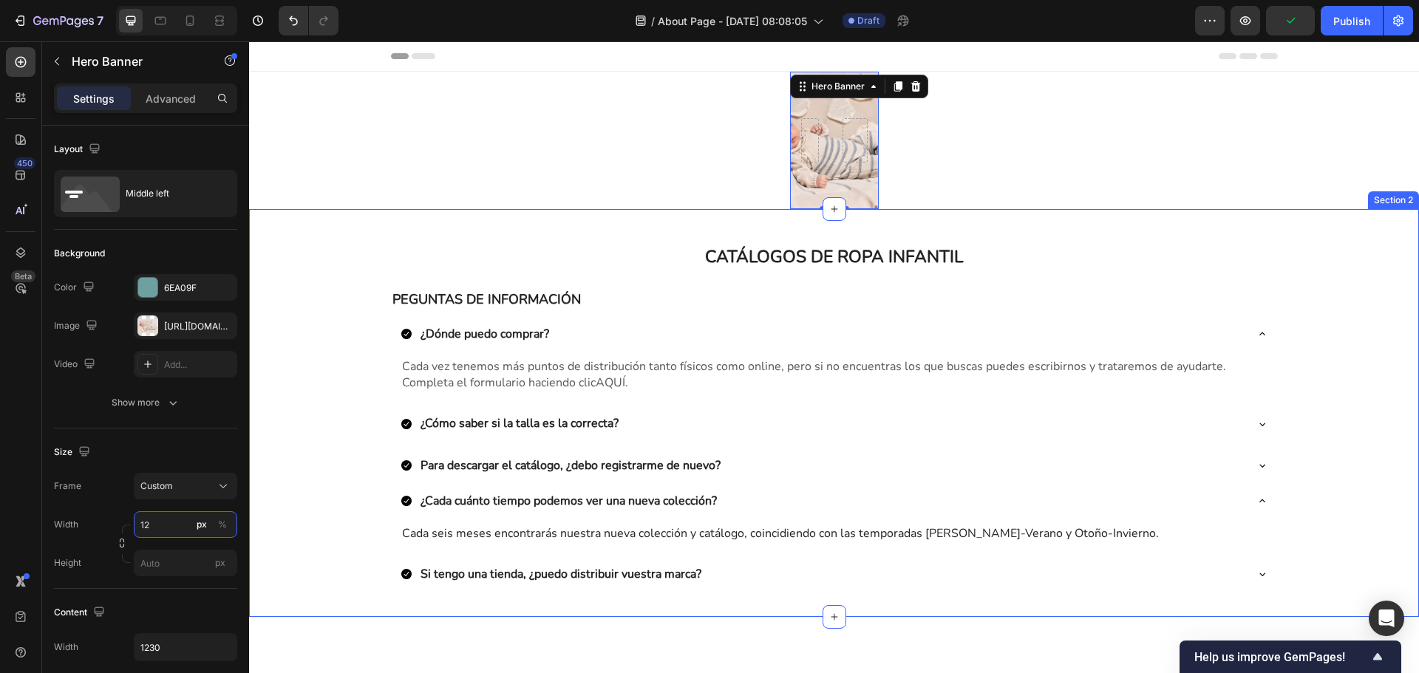
type input "1"
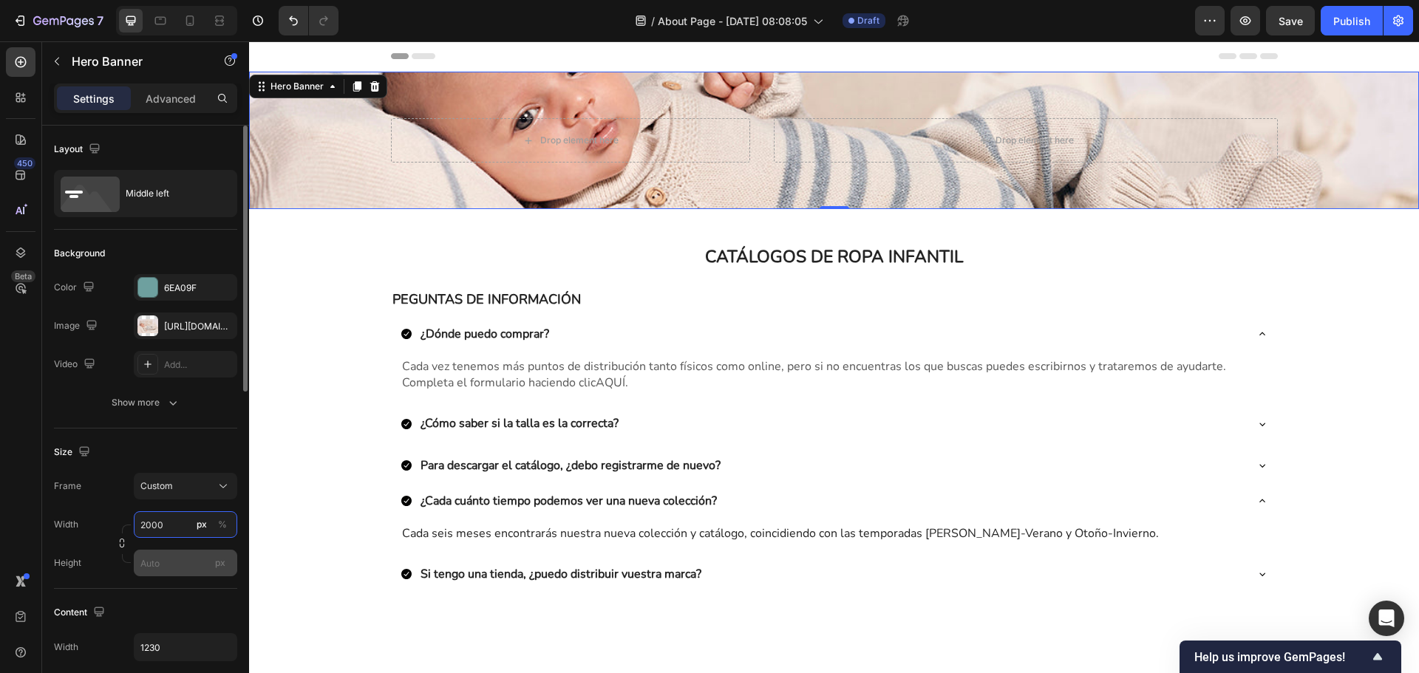
type input "2000"
click at [182, 562] on input "px" at bounding box center [185, 563] width 103 height 27
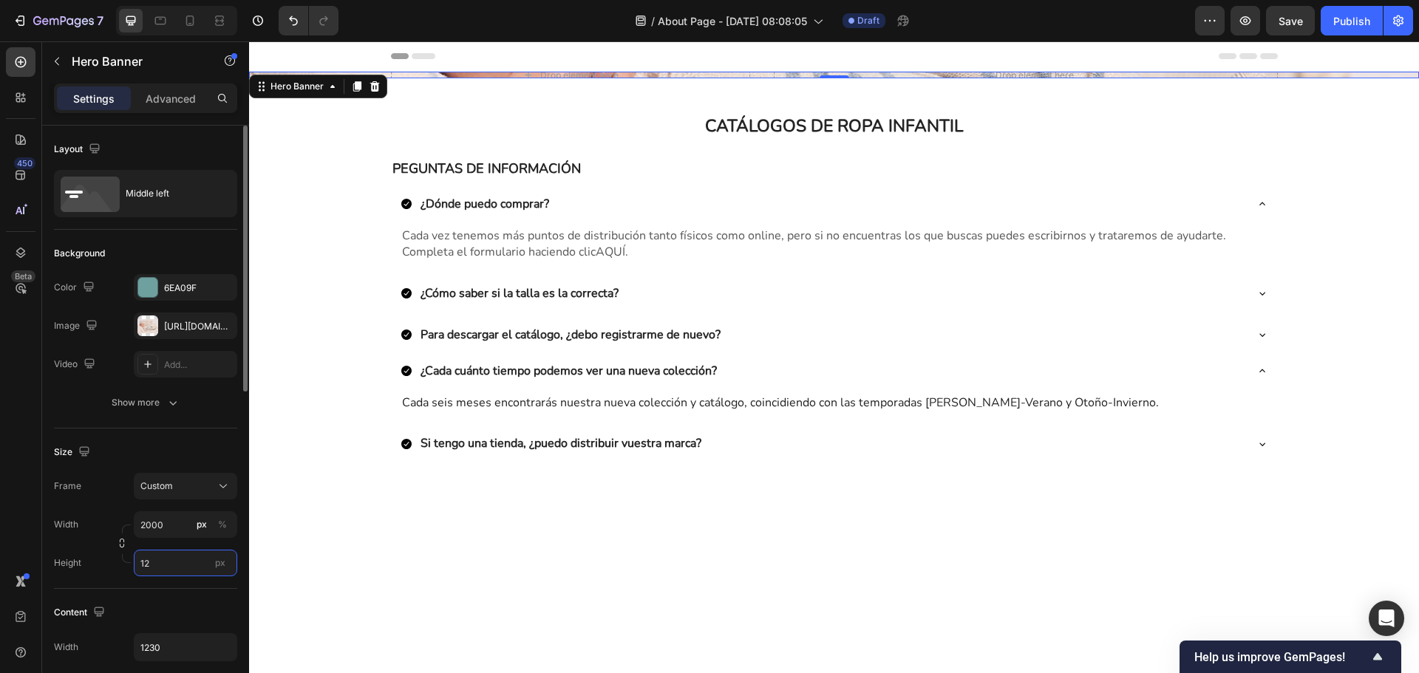
type input "1"
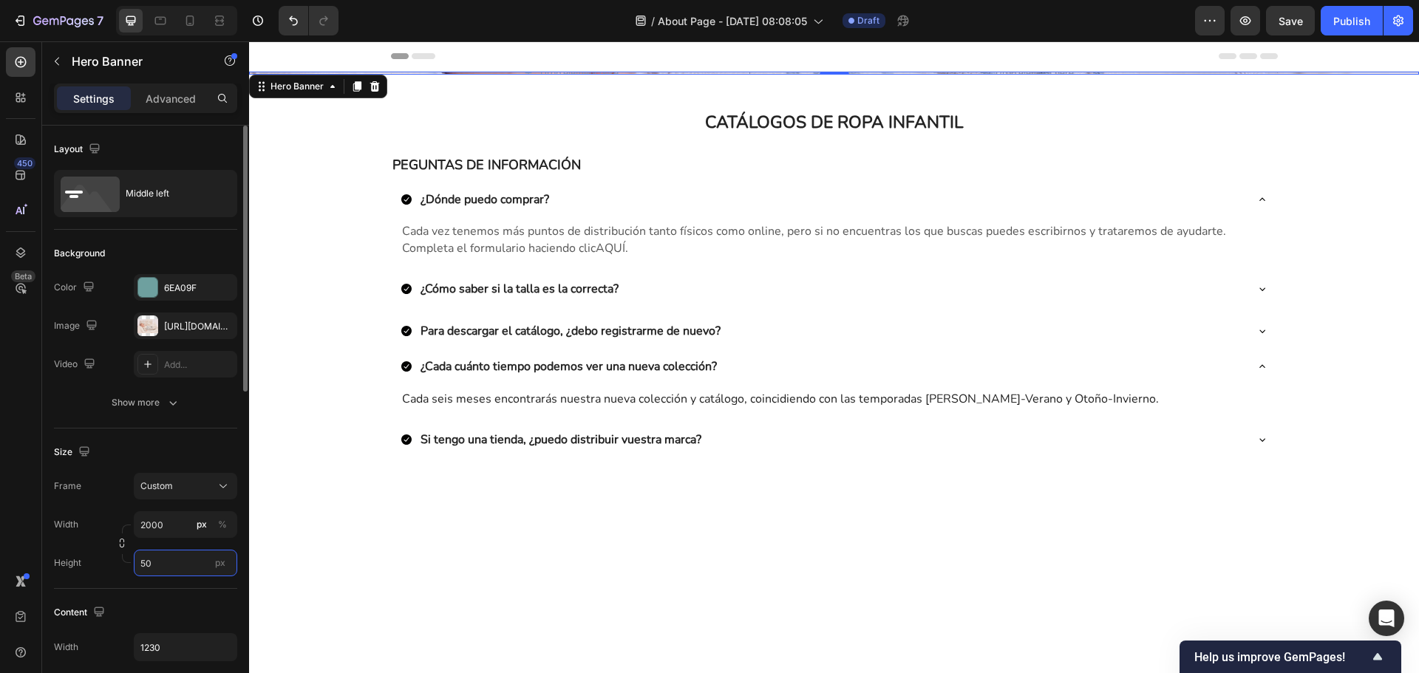
type input "500"
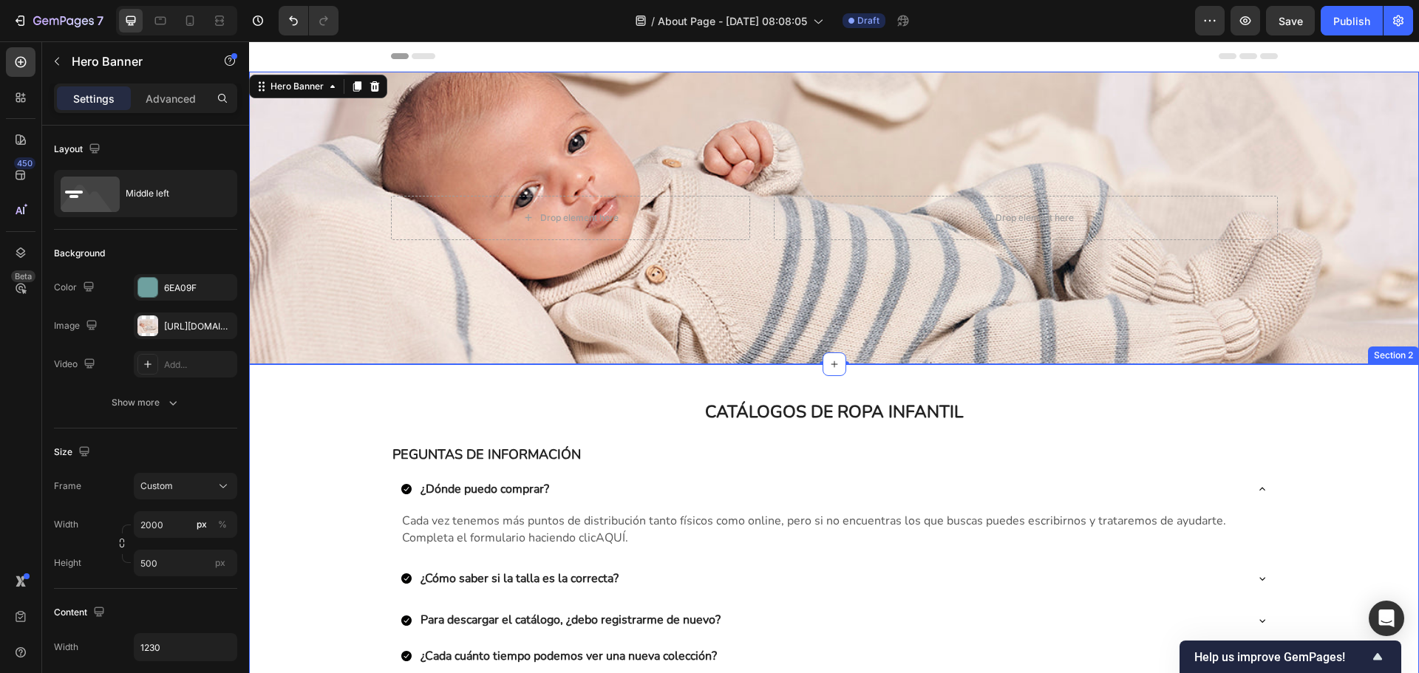
click at [1318, 445] on div "CATÁLOGOS DE ROPA INFANTIL Heading Row PEGUNTAS DE INFORMACIÓN Text Block ¿Dónd…" at bounding box center [834, 568] width 1170 height 361
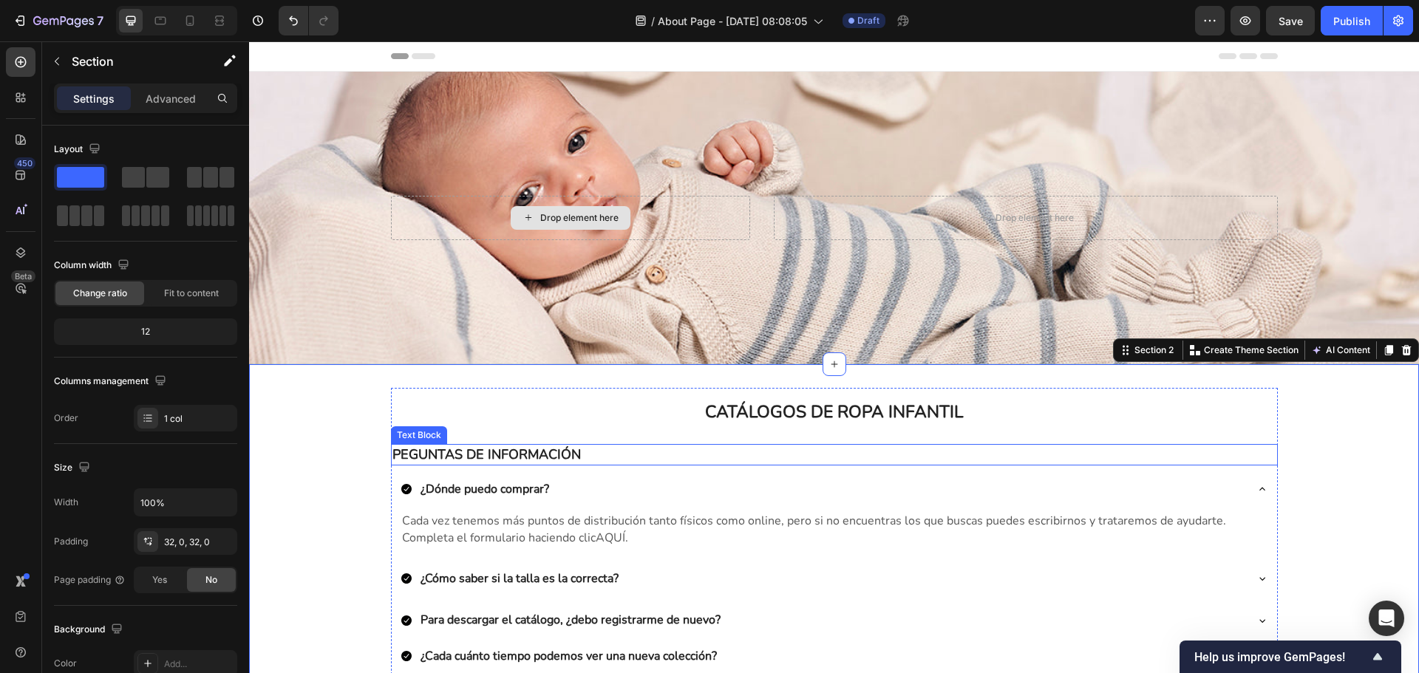
click at [1103, 457] on p "PEGUNTAS DE INFORMACIÓN" at bounding box center [834, 455] width 884 height 18
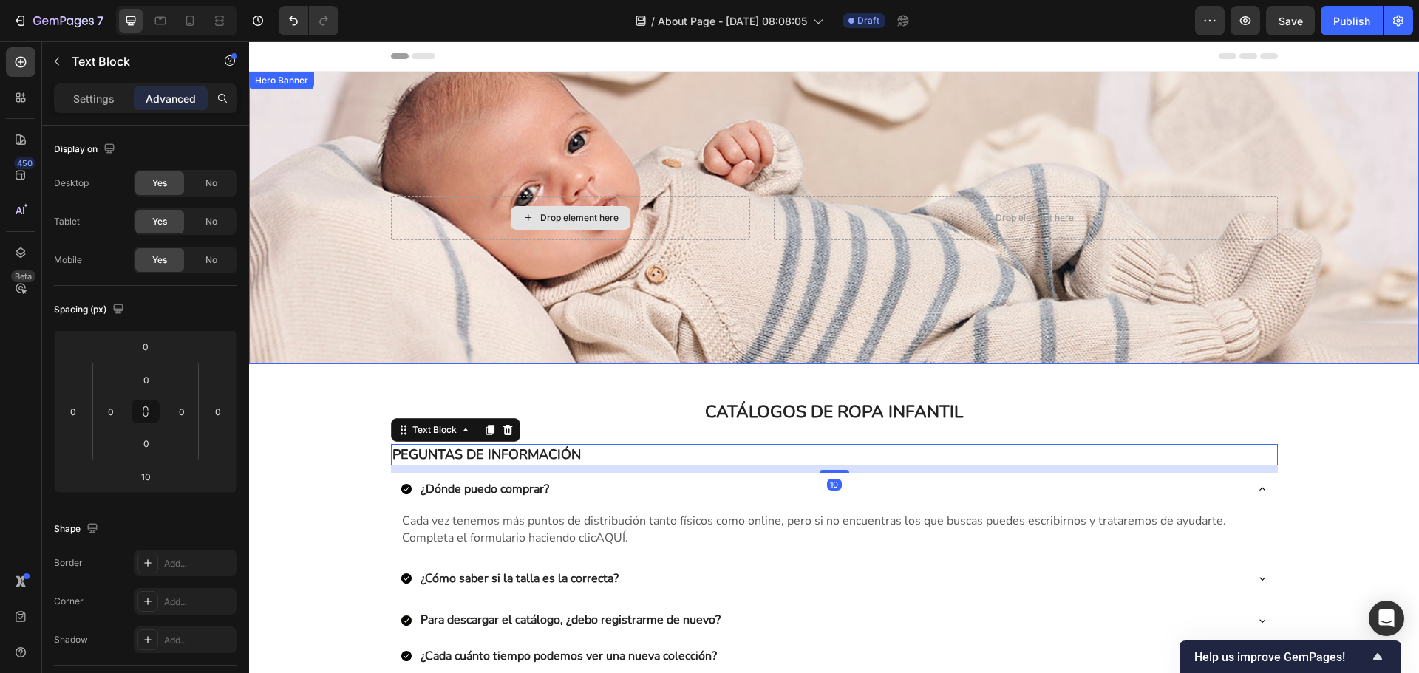
click at [687, 203] on div "Drop element here" at bounding box center [571, 218] width 360 height 44
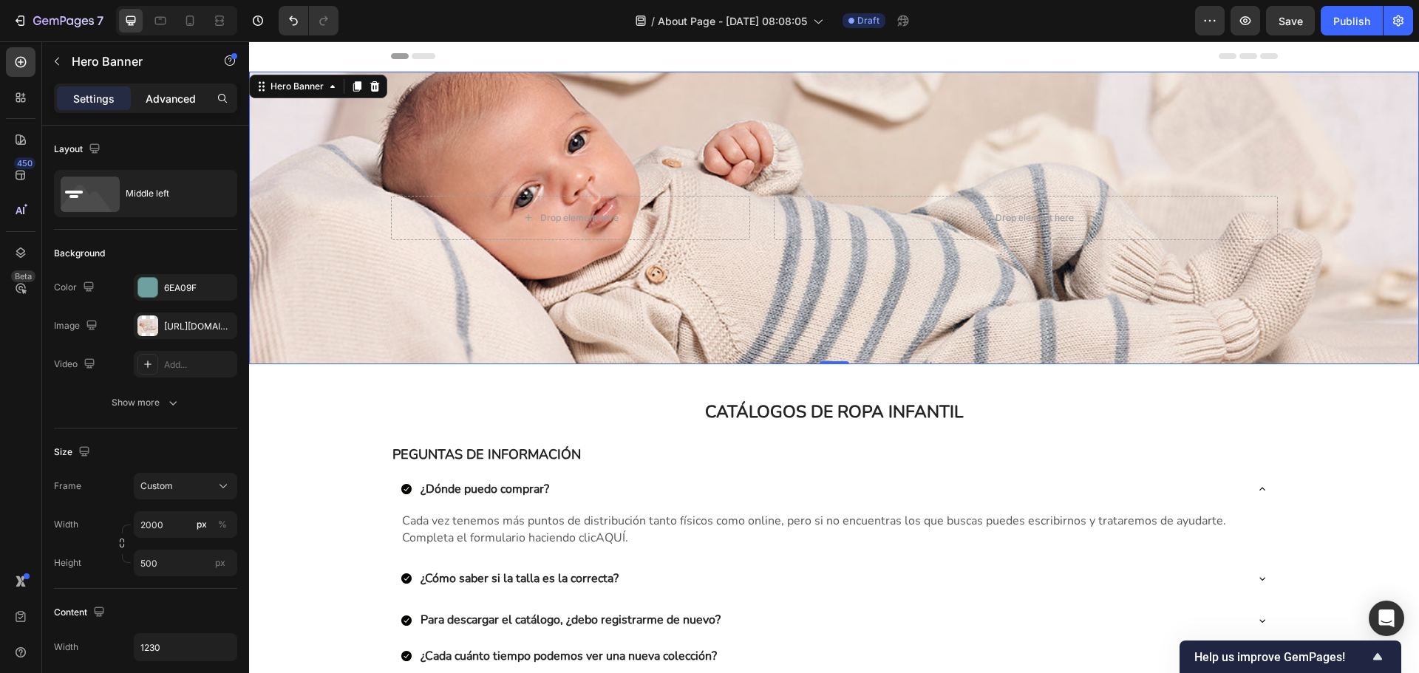
click at [188, 96] on p "Advanced" at bounding box center [171, 99] width 50 height 16
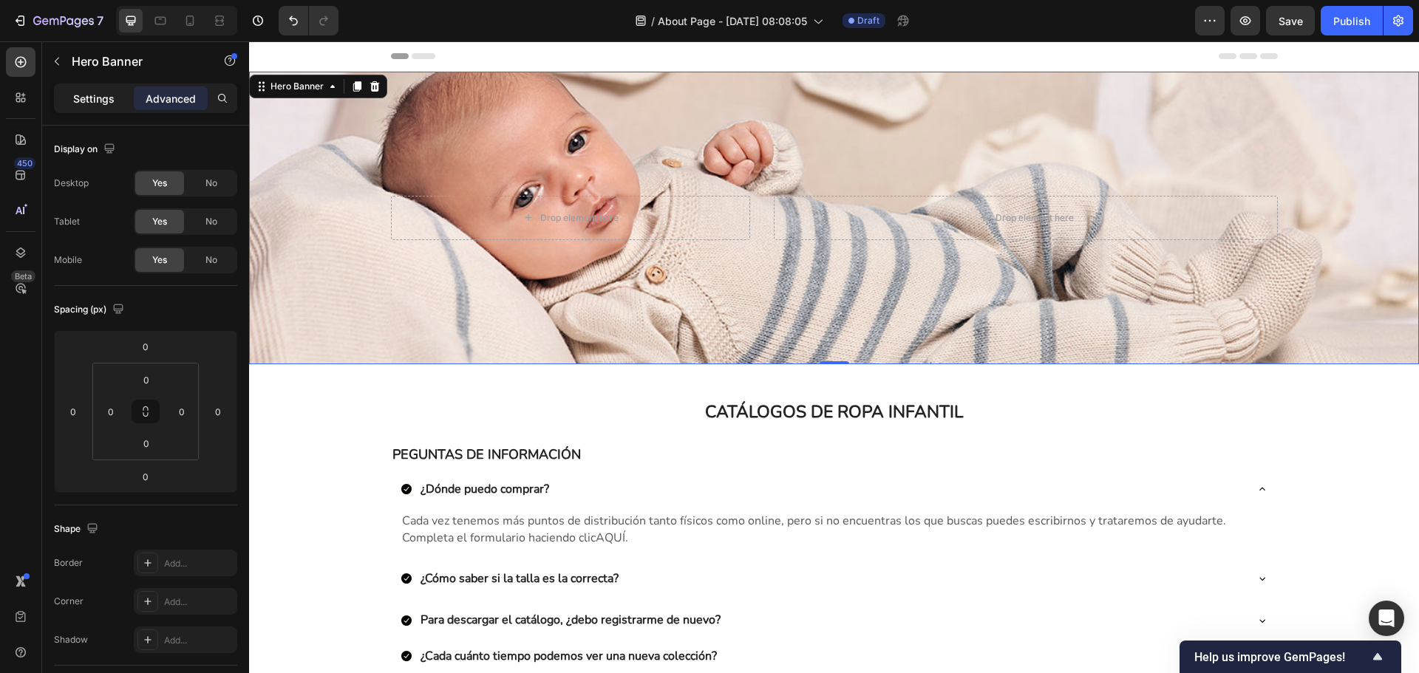
click at [91, 103] on p "Settings" at bounding box center [93, 99] width 41 height 16
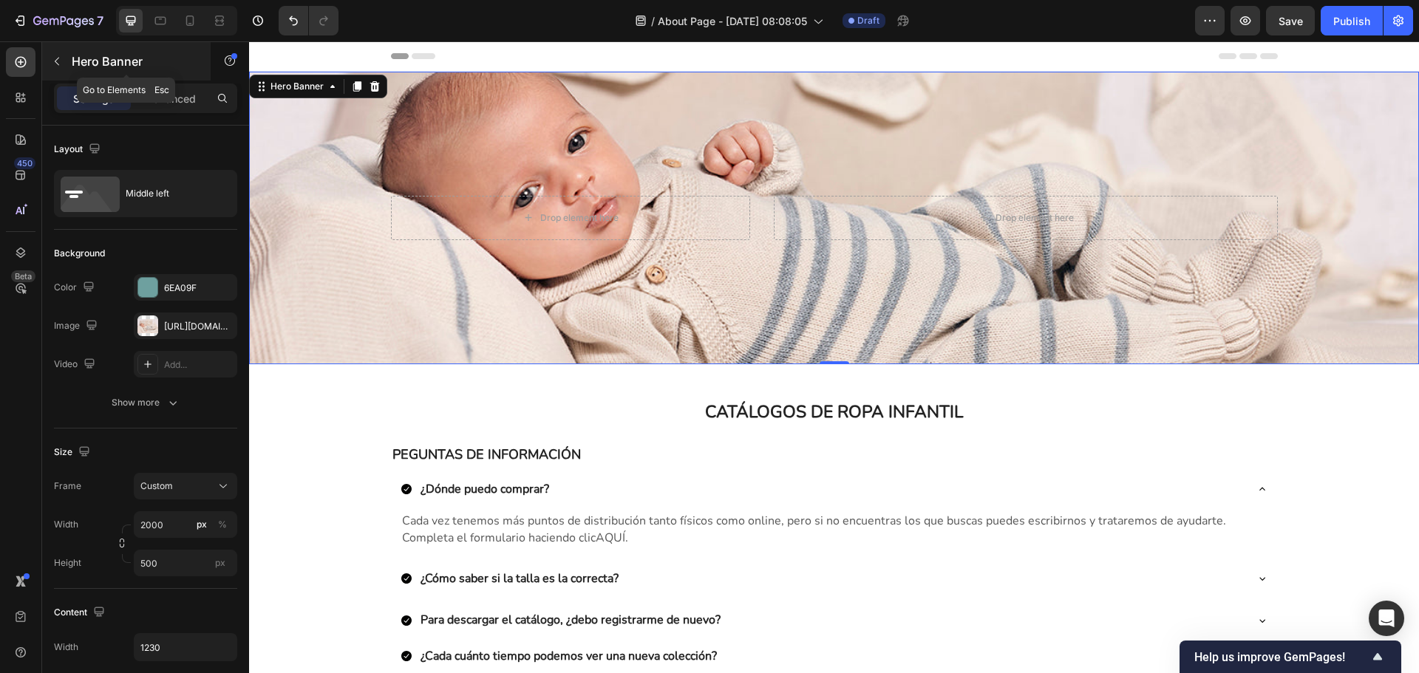
click at [53, 60] on icon "button" at bounding box center [57, 61] width 12 height 12
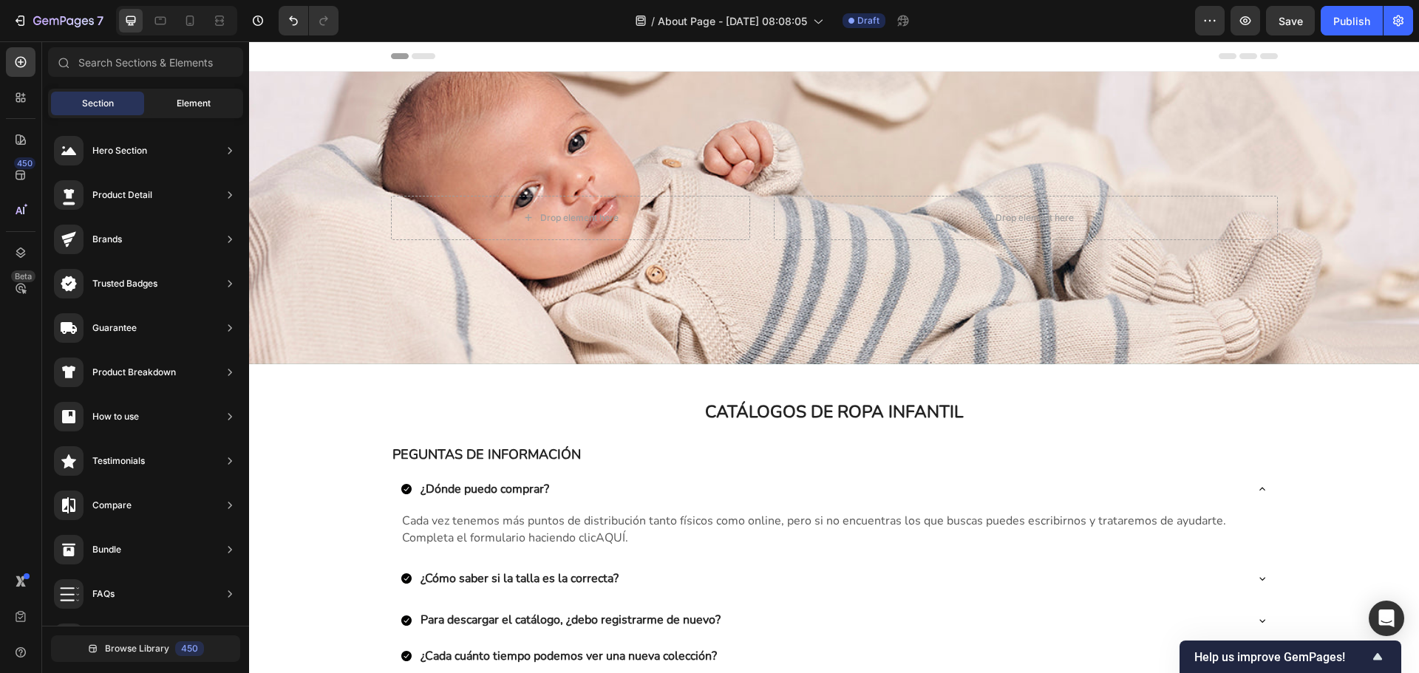
click at [185, 99] on span "Element" at bounding box center [194, 103] width 34 height 13
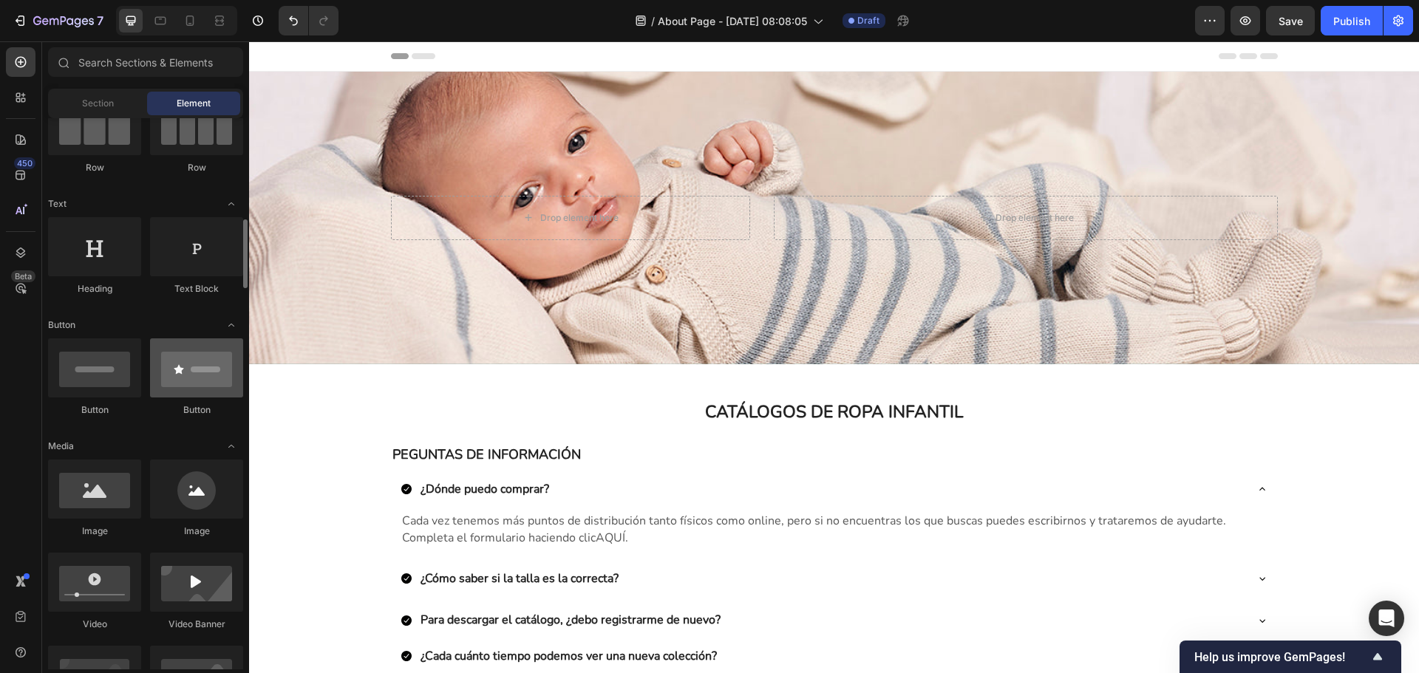
scroll to position [222, 0]
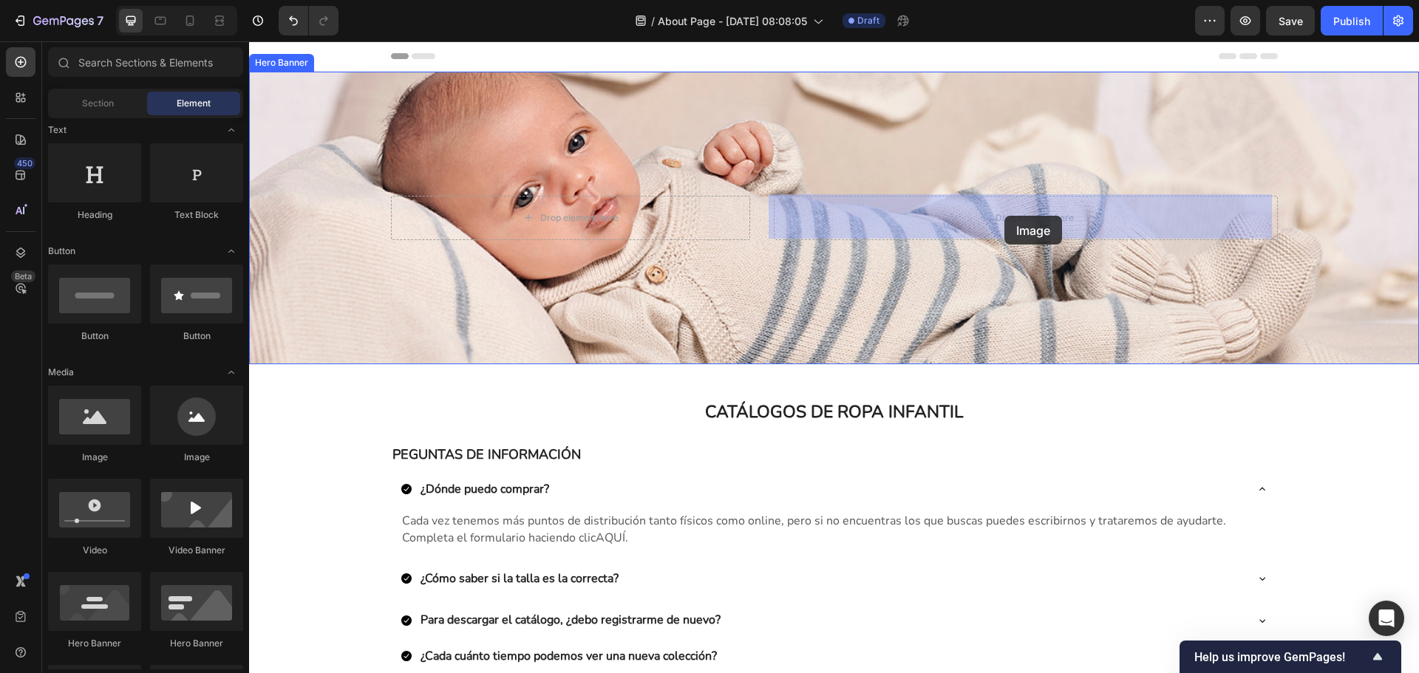
drag, startPoint x: 350, startPoint y: 469, endPoint x: 1004, endPoint y: 216, distance: 702.2
drag, startPoint x: 462, startPoint y: 218, endPoint x: 880, endPoint y: 213, distance: 418.4
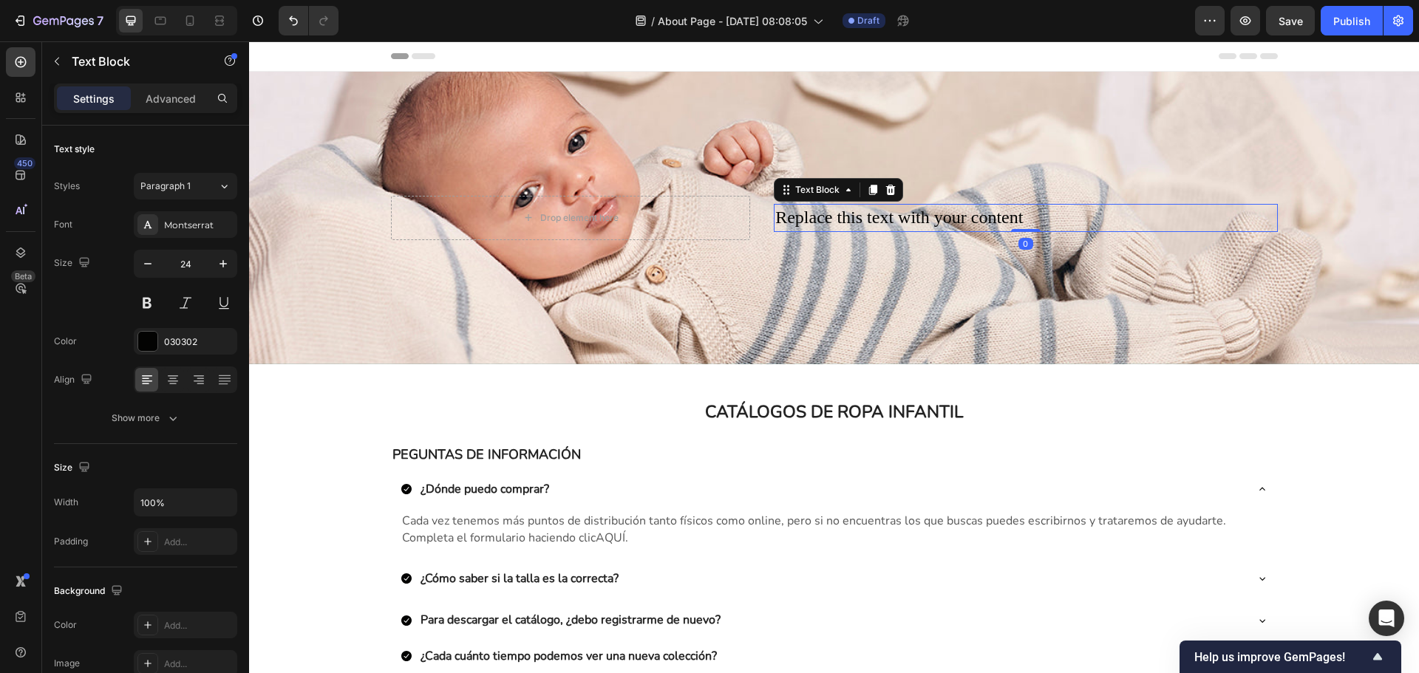
click at [831, 217] on div "Replace this text with your content" at bounding box center [1025, 218] width 503 height 28
click at [831, 217] on p "Replace this text with your content" at bounding box center [1025, 217] width 500 height 25
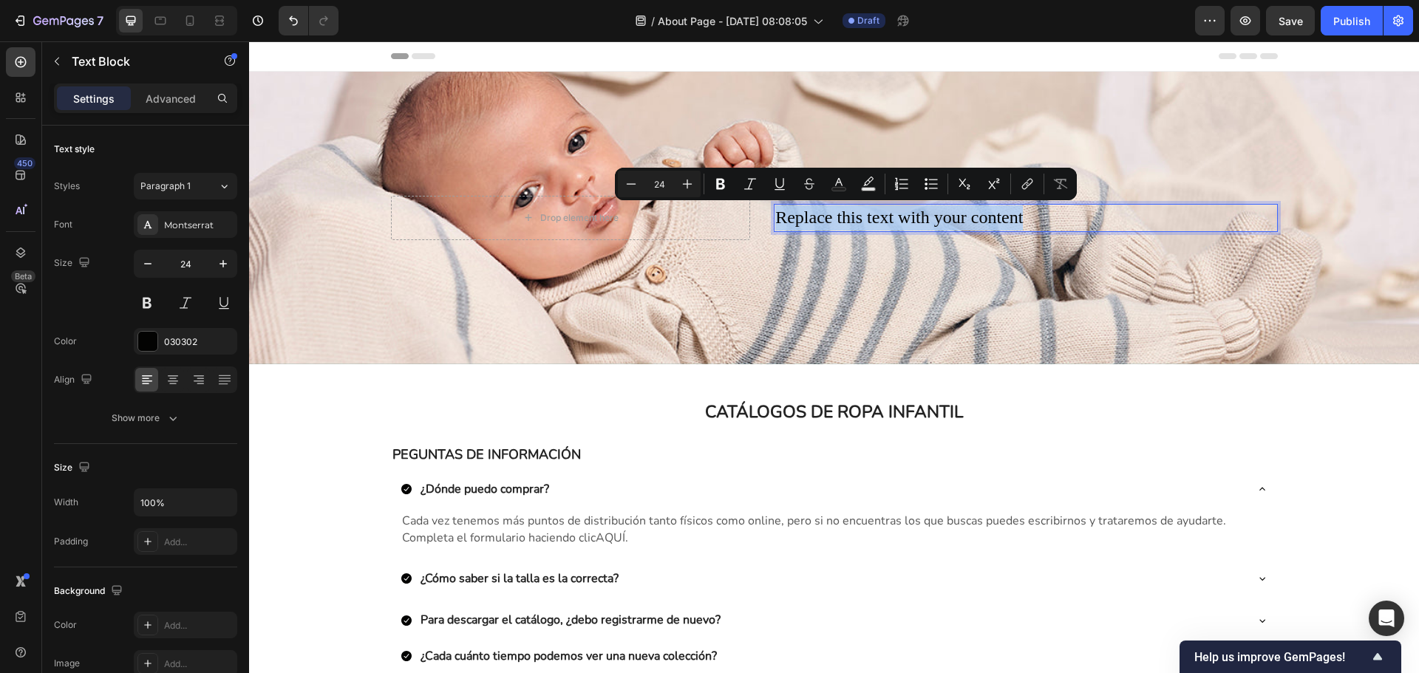
click at [831, 217] on p "Replace this text with your content" at bounding box center [1025, 217] width 500 height 25
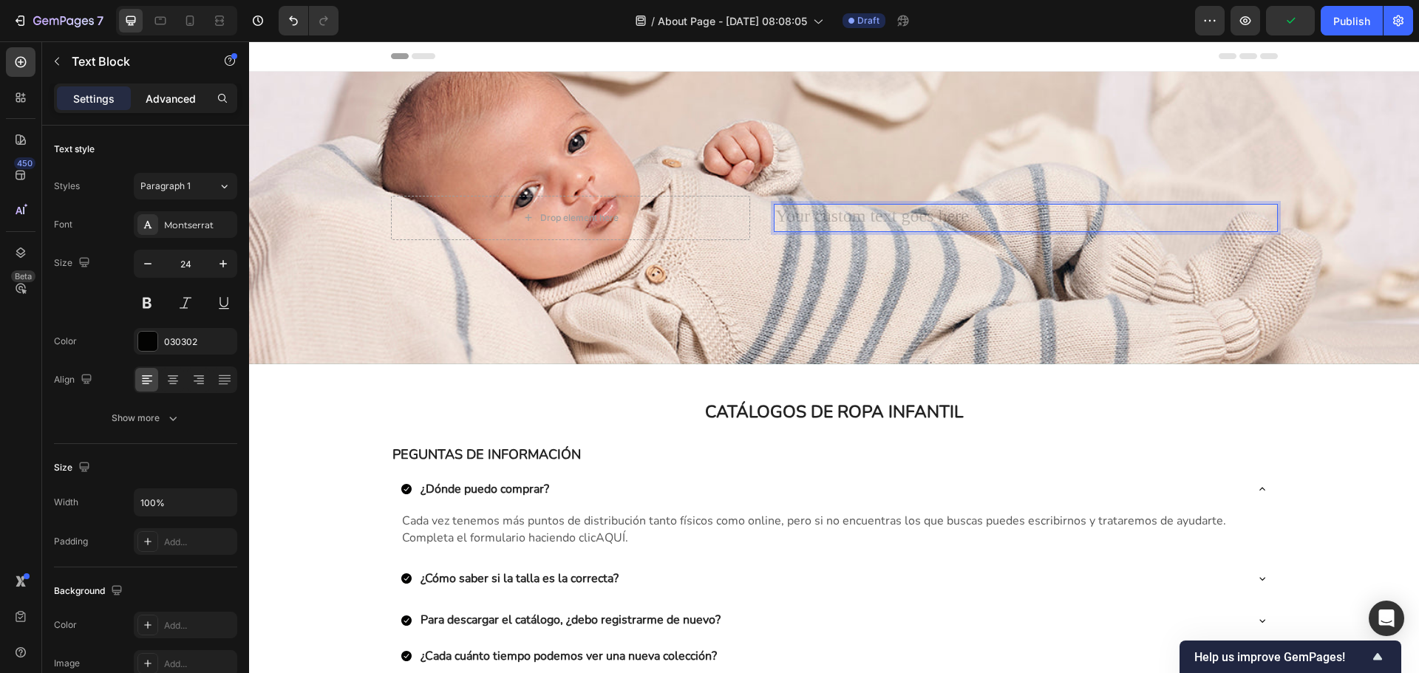
click at [171, 97] on p "Advanced" at bounding box center [171, 99] width 50 height 16
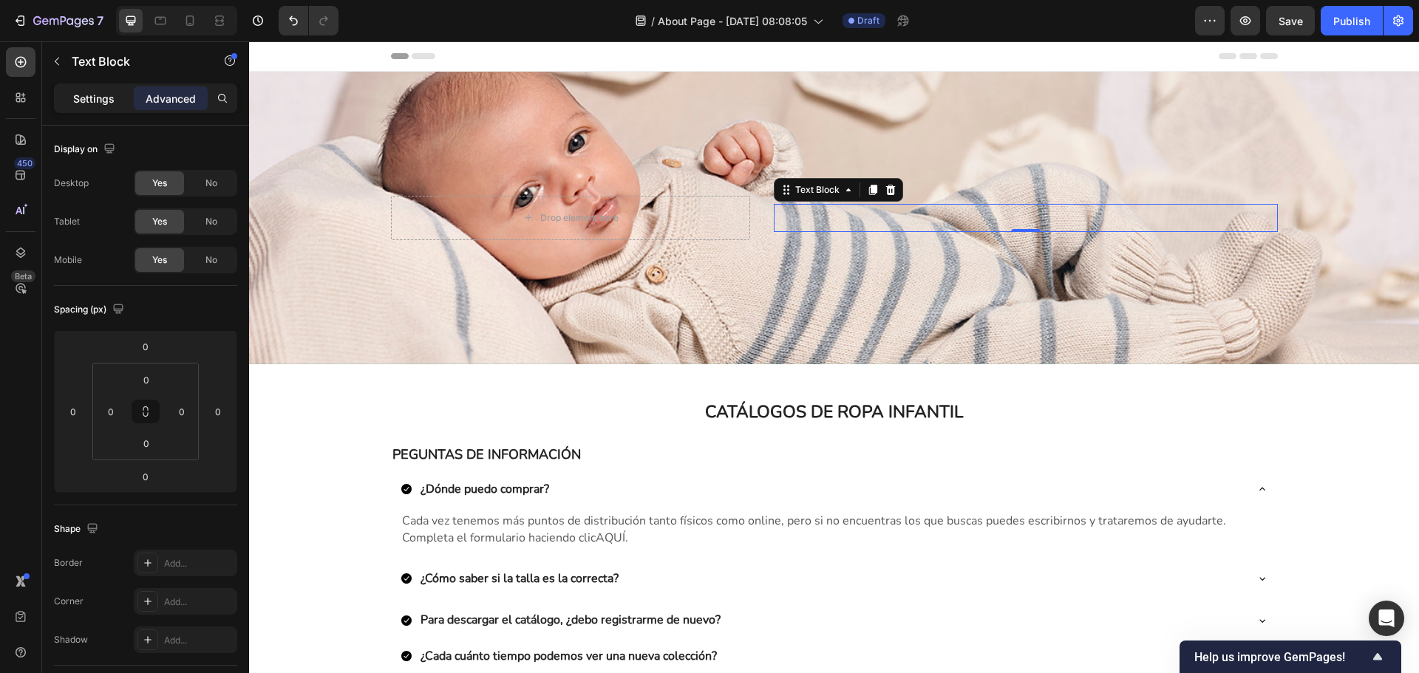
click at [92, 98] on p "Settings" at bounding box center [93, 99] width 41 height 16
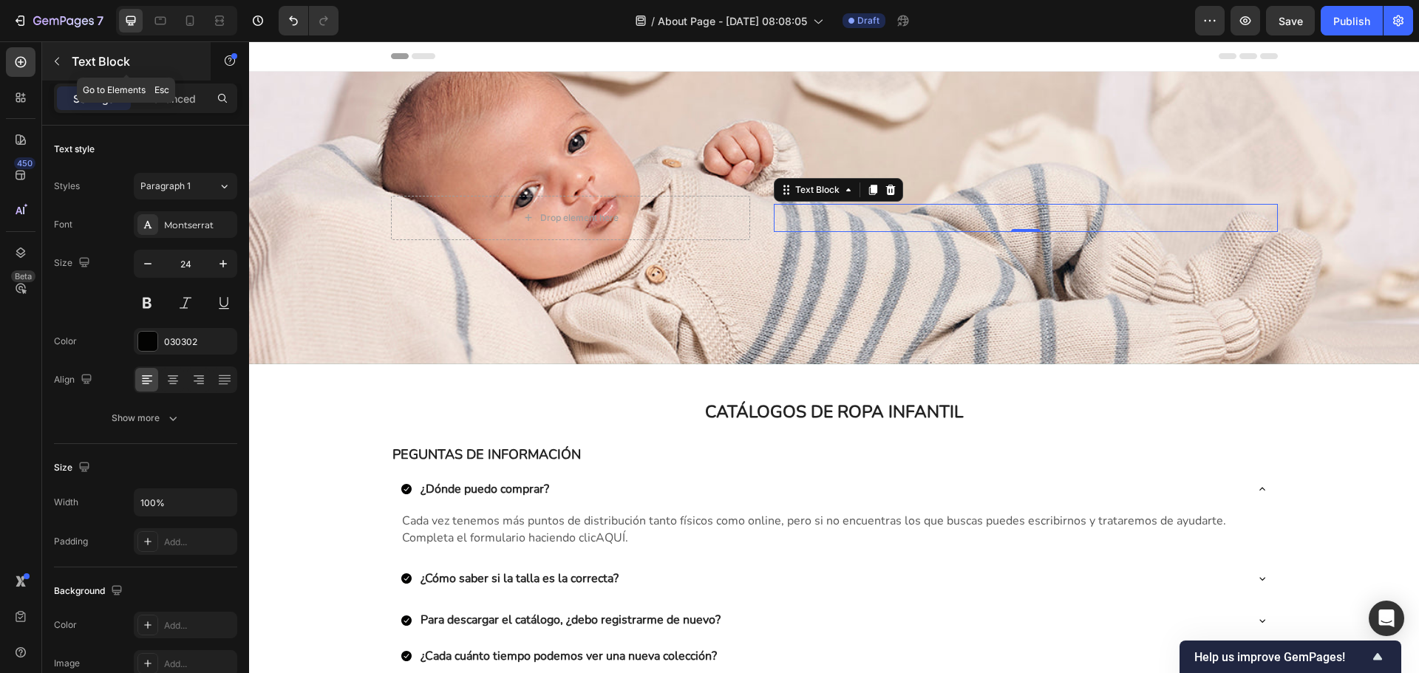
click at [52, 68] on button "button" at bounding box center [57, 62] width 24 height 24
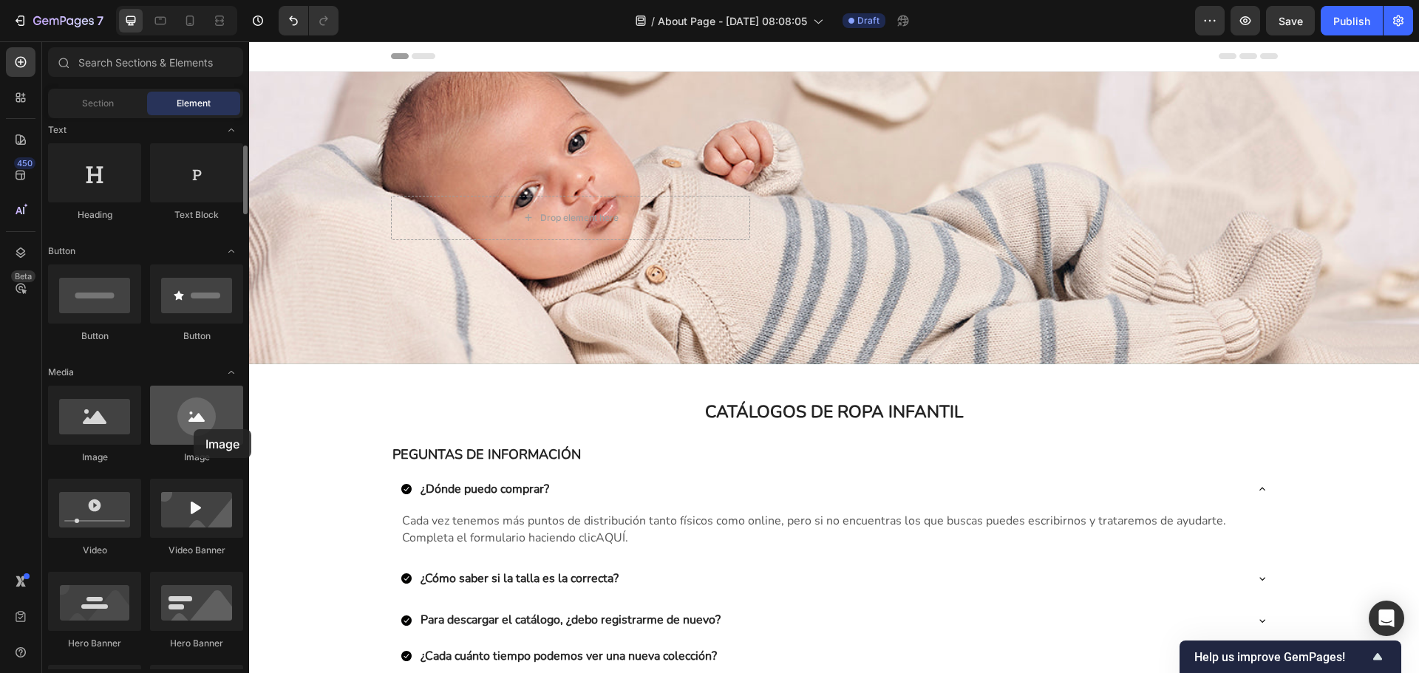
click at [193, 429] on div at bounding box center [196, 415] width 93 height 59
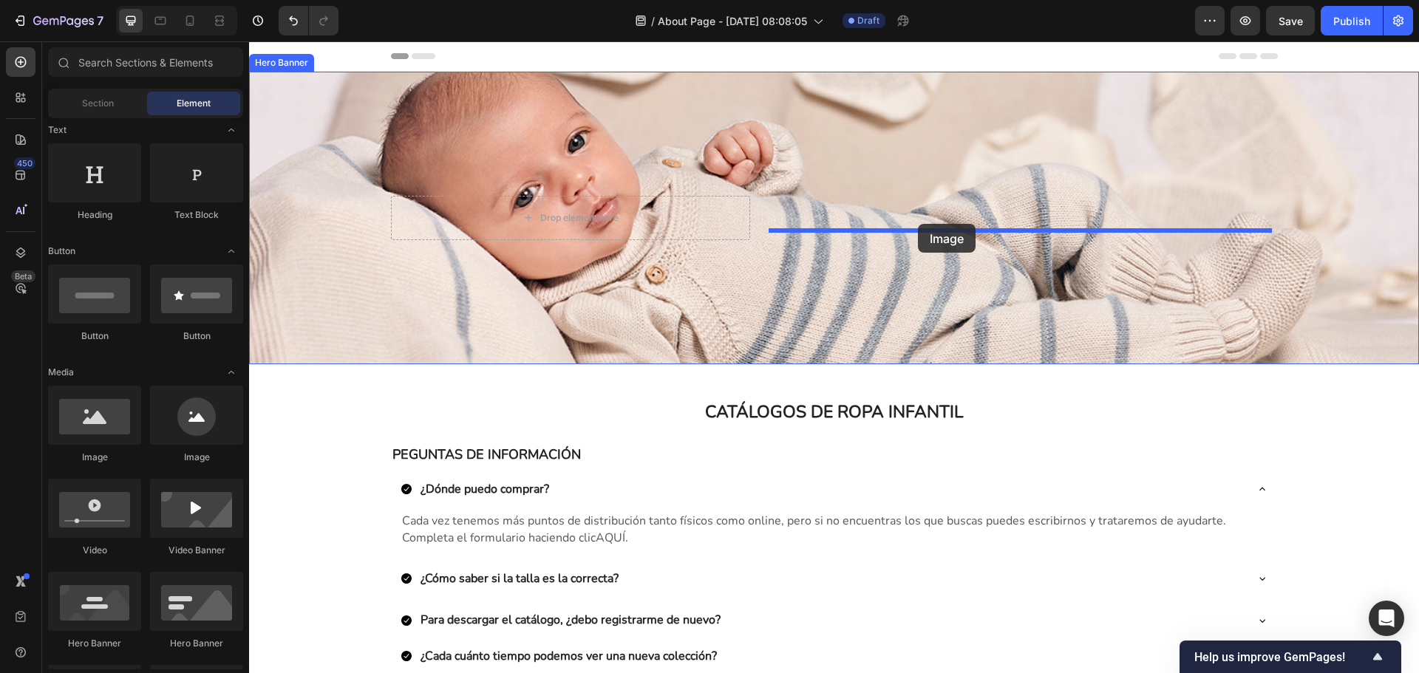
drag, startPoint x: 381, startPoint y: 469, endPoint x: 918, endPoint y: 224, distance: 590.4
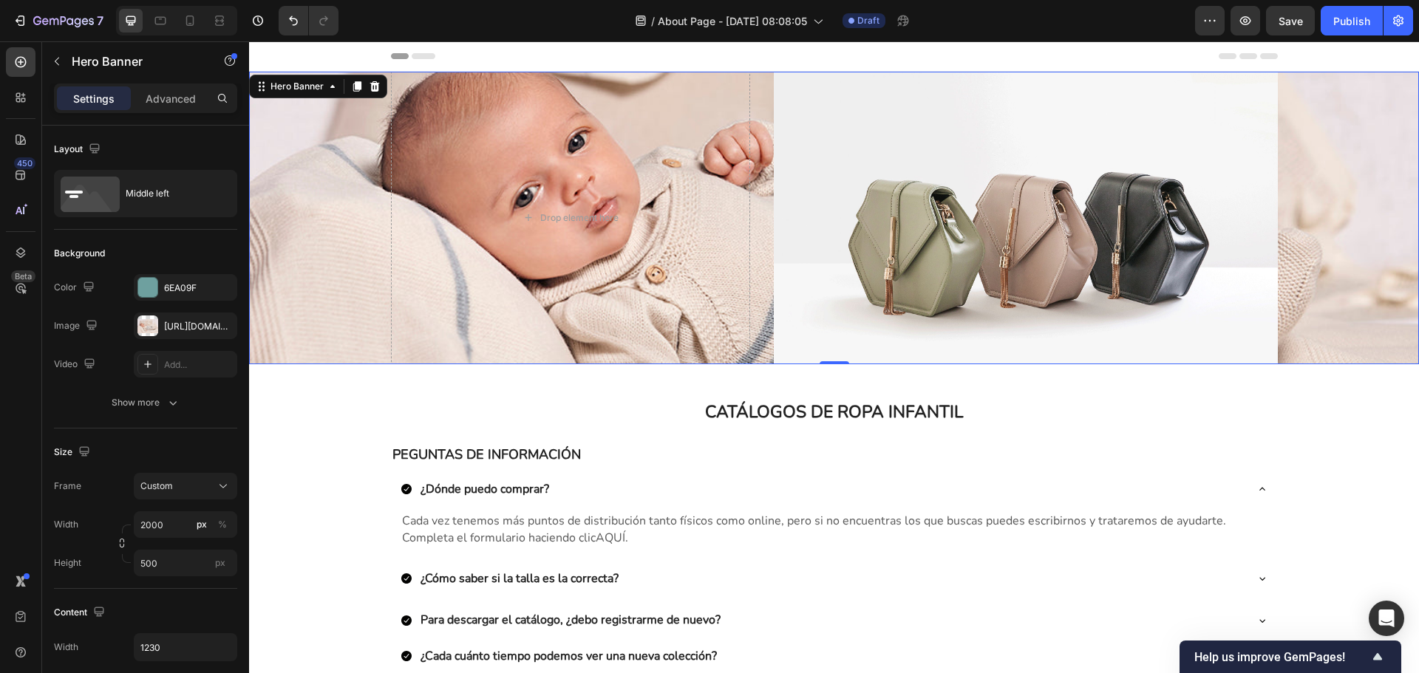
click at [1325, 261] on div "Background Image" at bounding box center [834, 218] width 1170 height 293
click at [1205, 241] on img at bounding box center [1025, 232] width 503 height 378
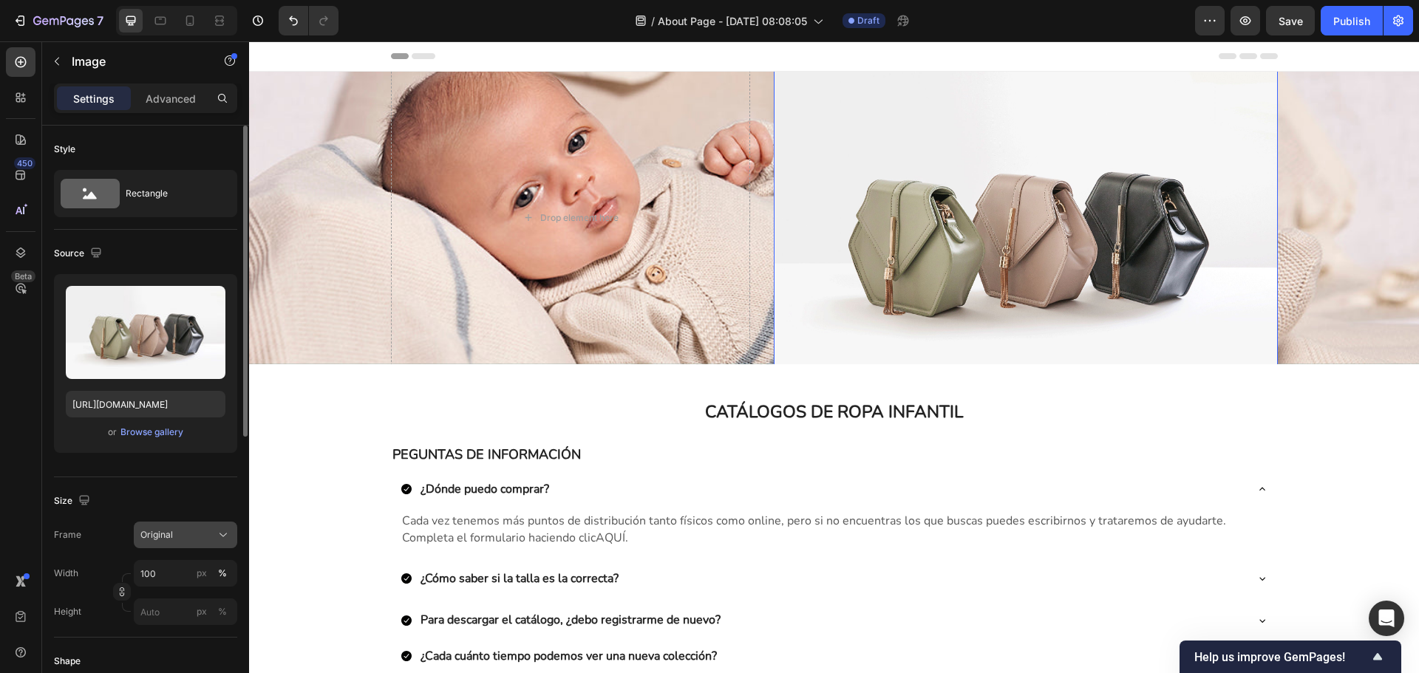
click at [169, 540] on span "Original" at bounding box center [156, 534] width 33 height 13
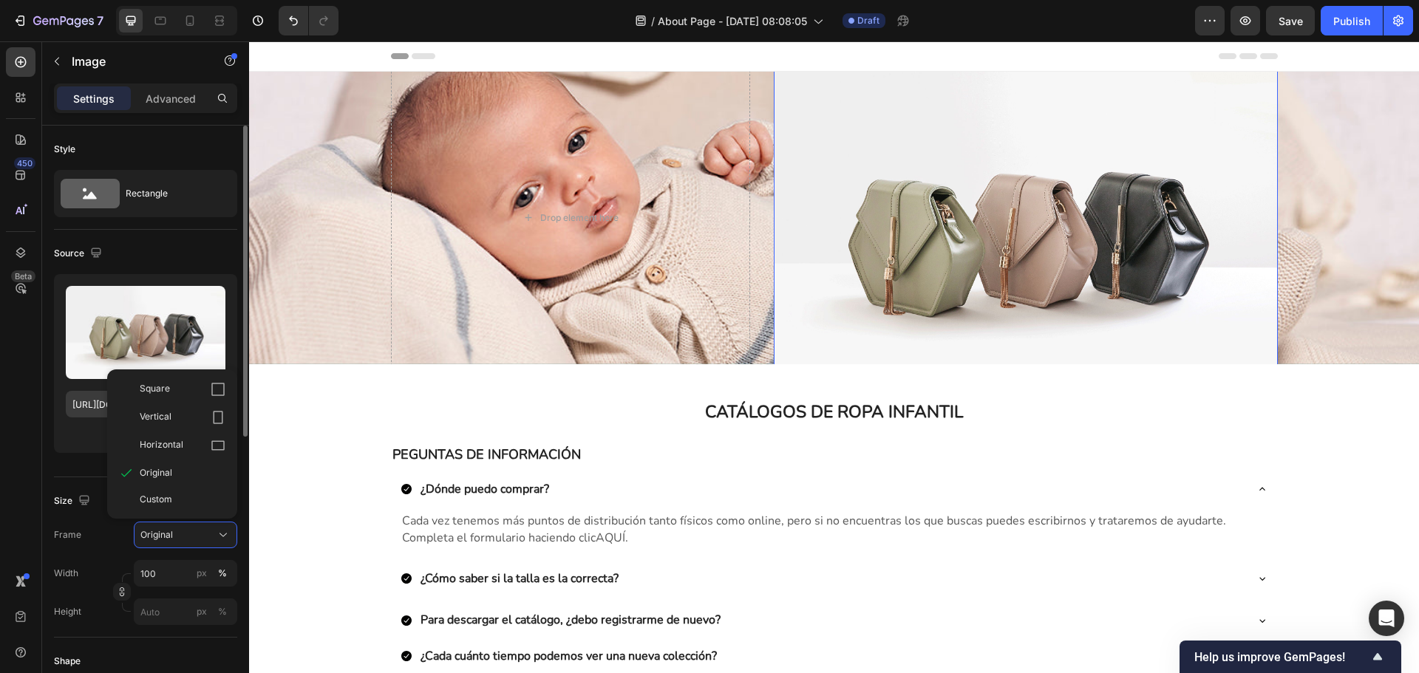
click at [195, 395] on div "Square" at bounding box center [183, 389] width 86 height 15
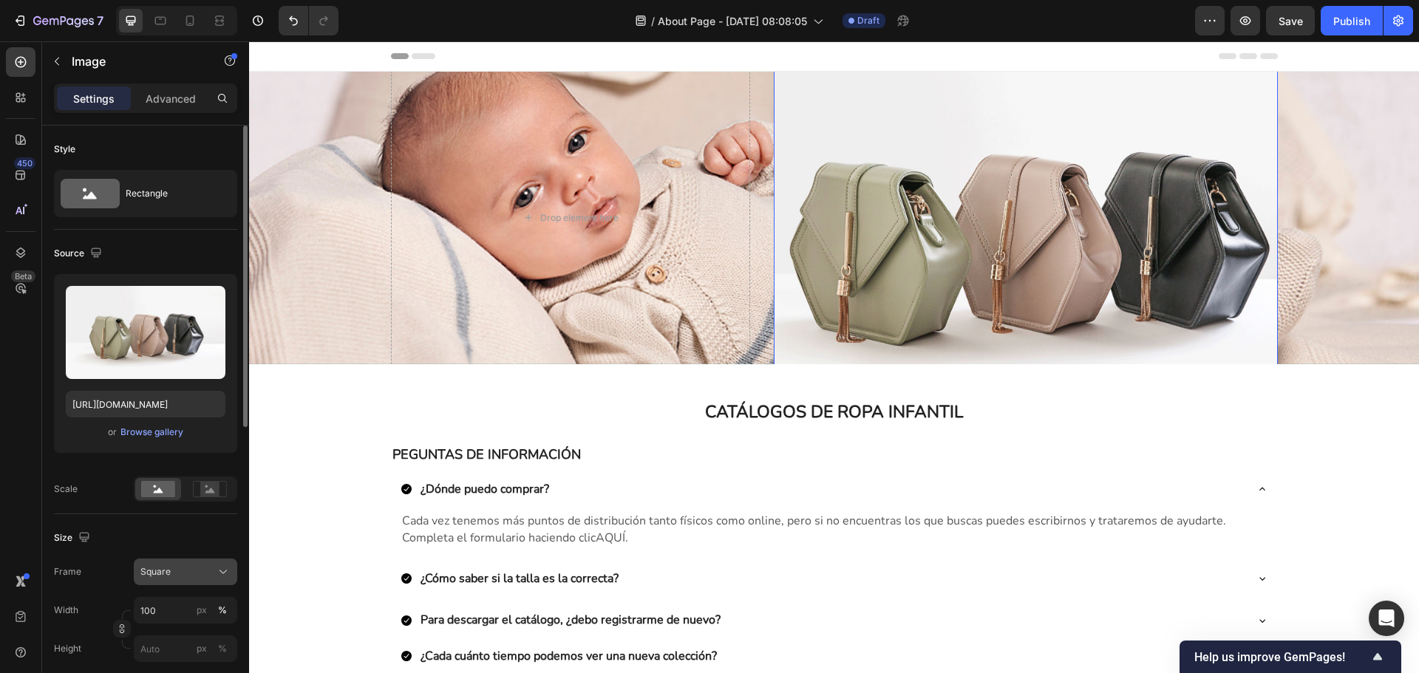
click at [193, 571] on div "Square" at bounding box center [176, 571] width 72 height 13
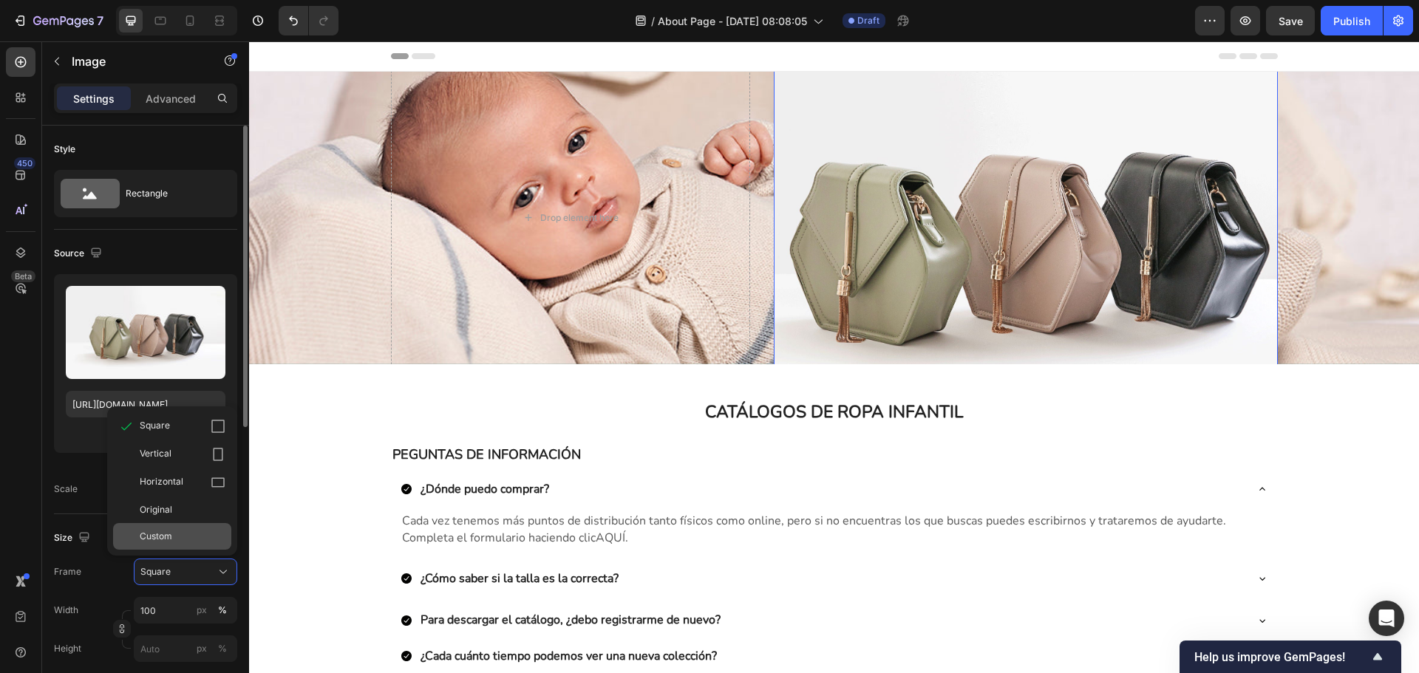
click at [188, 537] on div "Custom" at bounding box center [183, 536] width 86 height 13
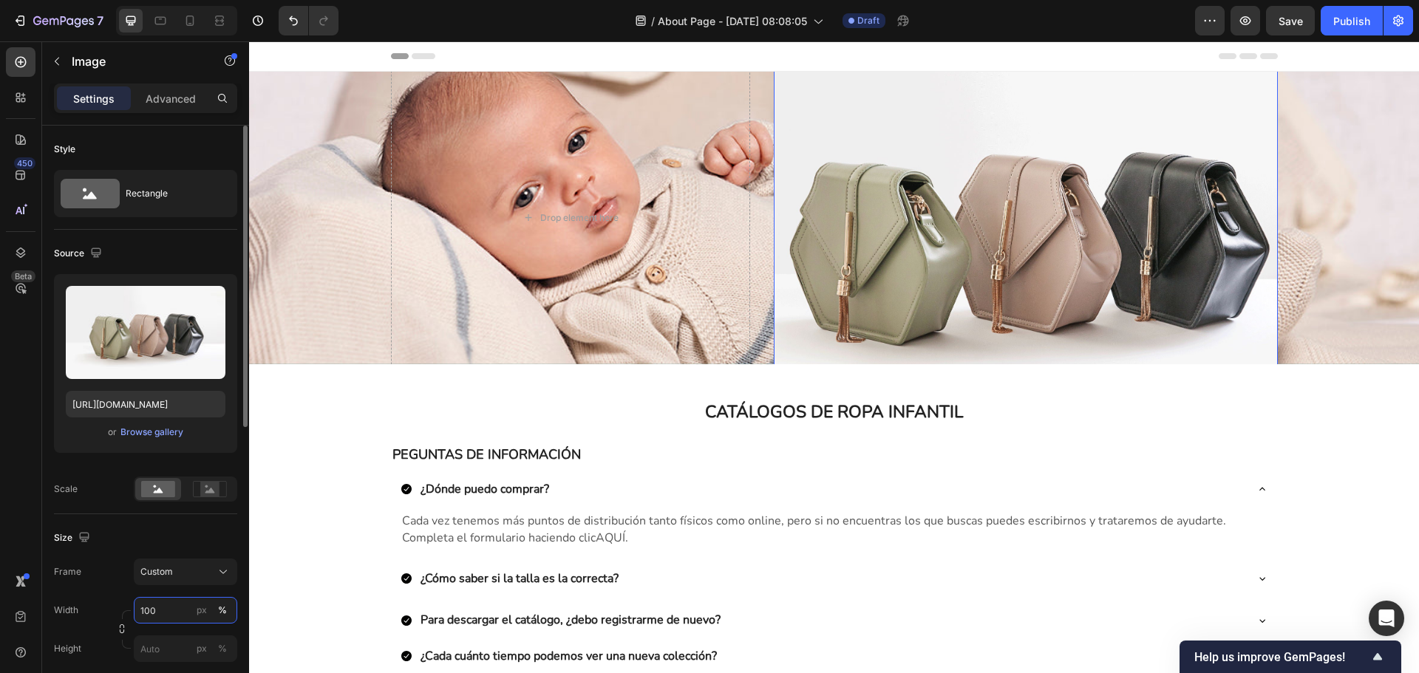
scroll to position [148, 0]
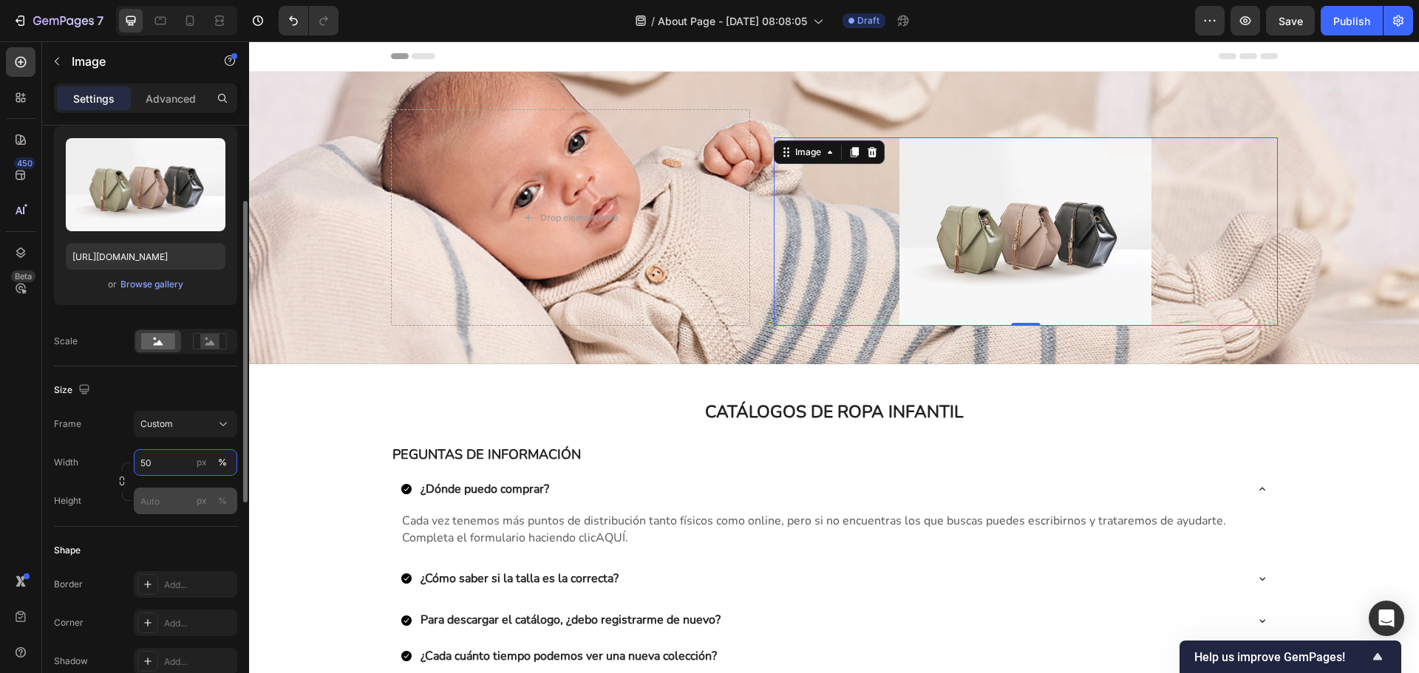
type input "50"
click at [163, 497] on input "px %" at bounding box center [185, 501] width 103 height 27
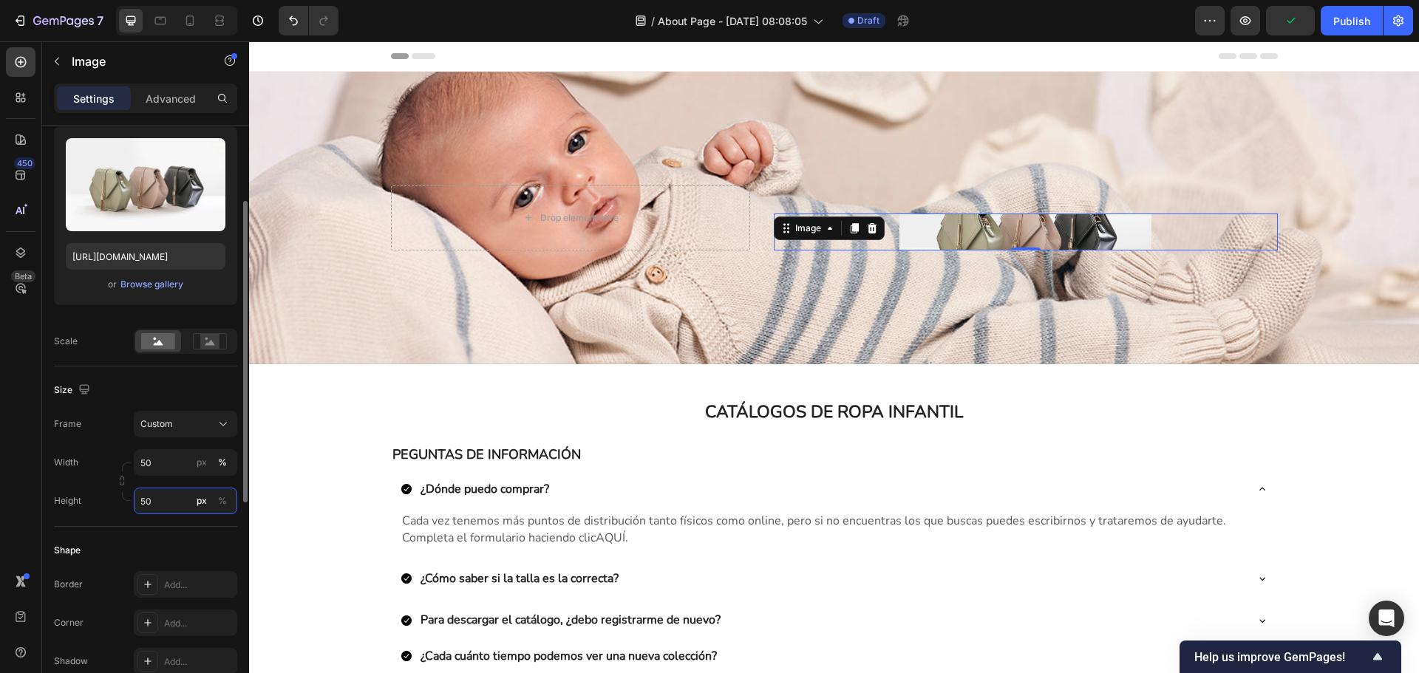
click at [169, 508] on input "50" at bounding box center [185, 501] width 103 height 27
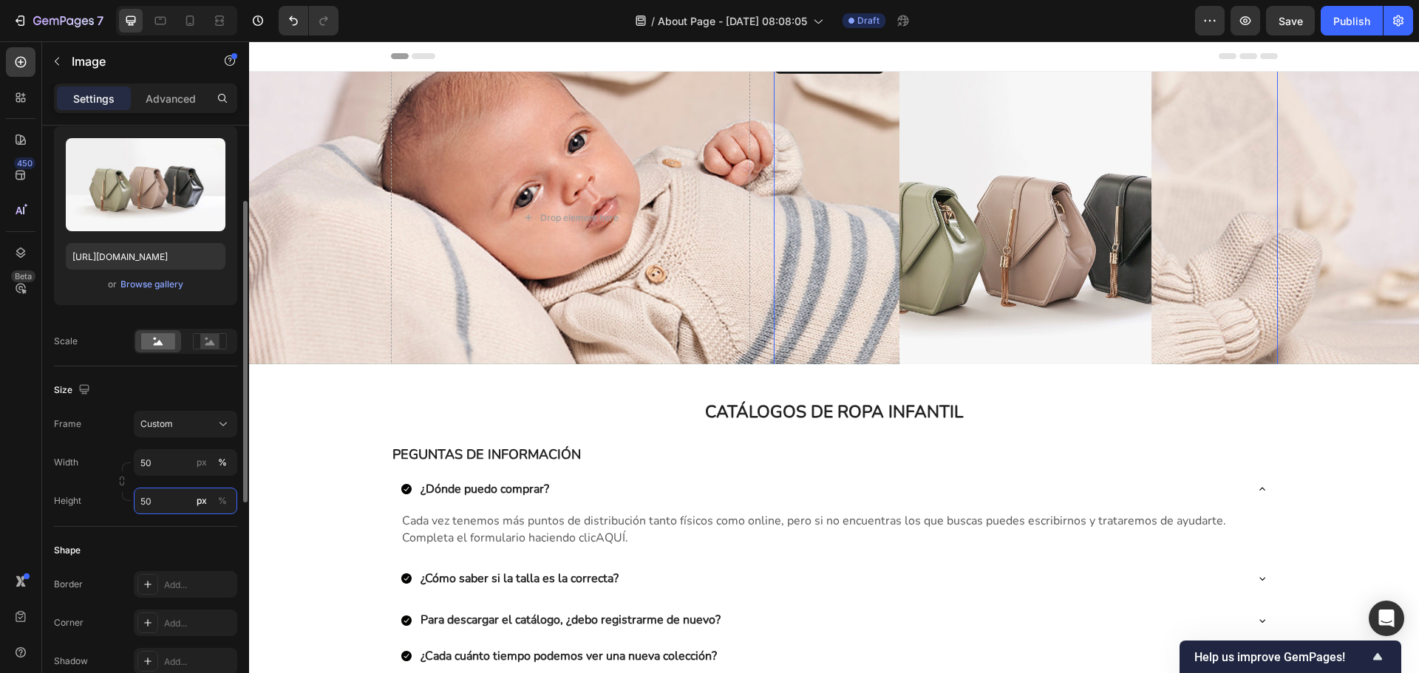
type input "5"
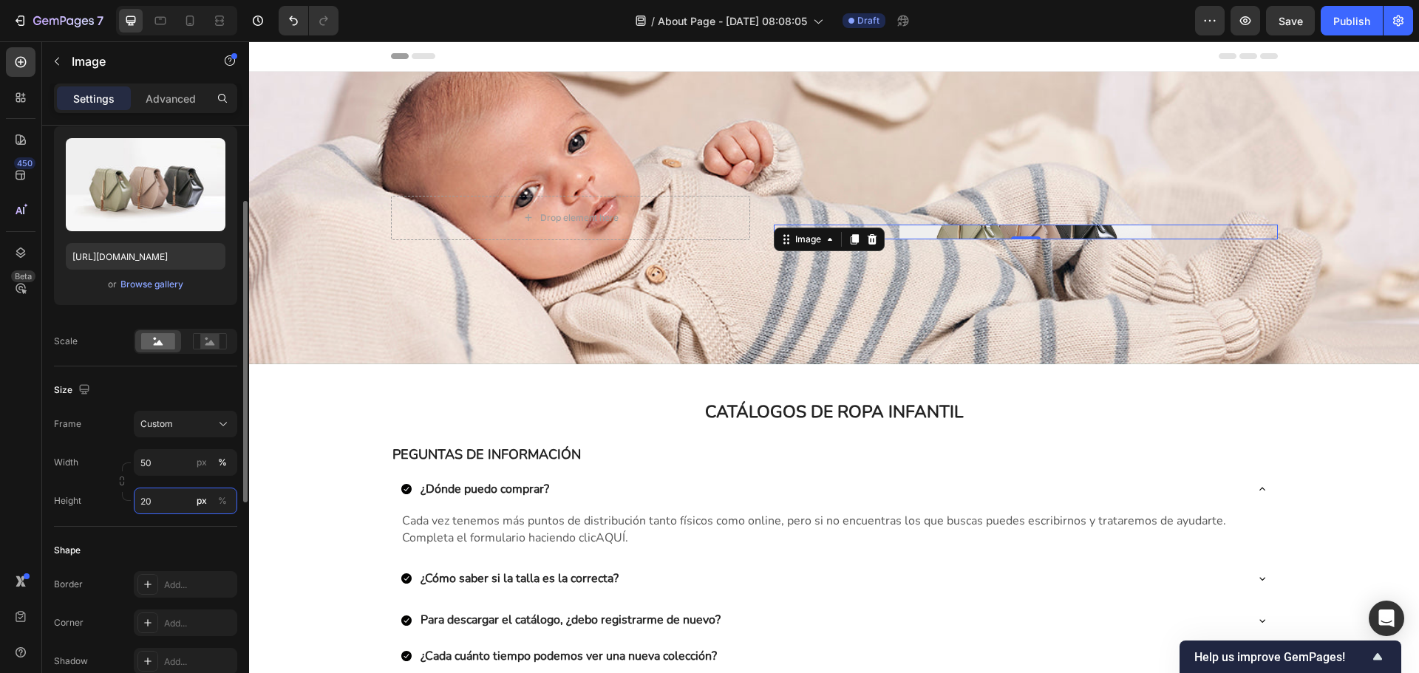
type input "2"
type input "300"
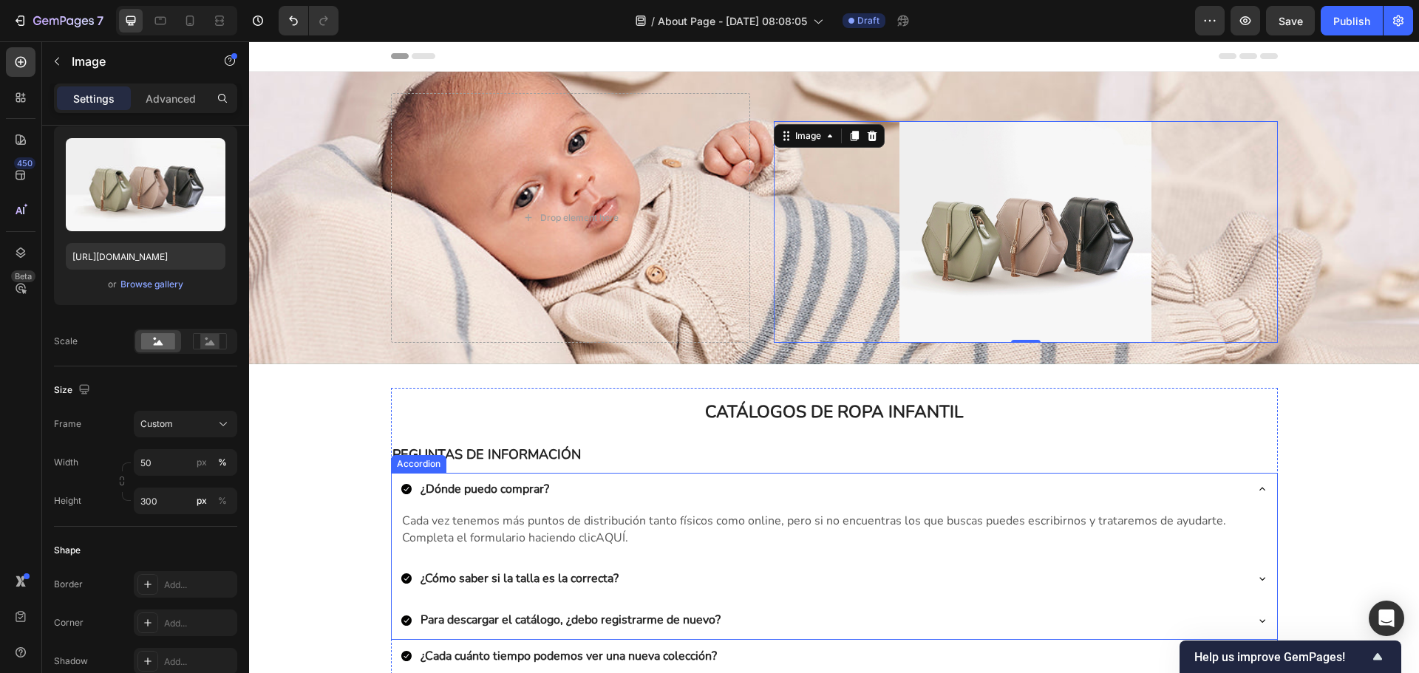
click at [1271, 483] on div "¿Dónde puedo comprar?" at bounding box center [834, 490] width 885 height 35
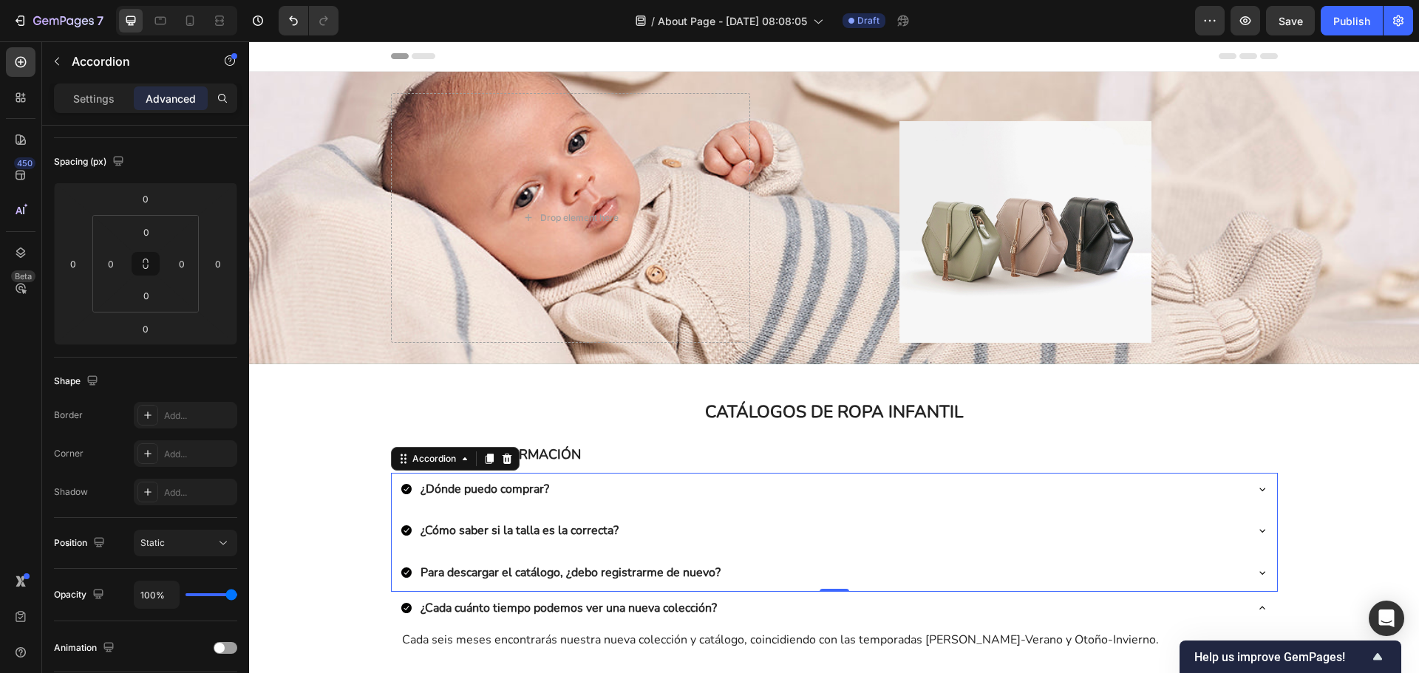
scroll to position [0, 0]
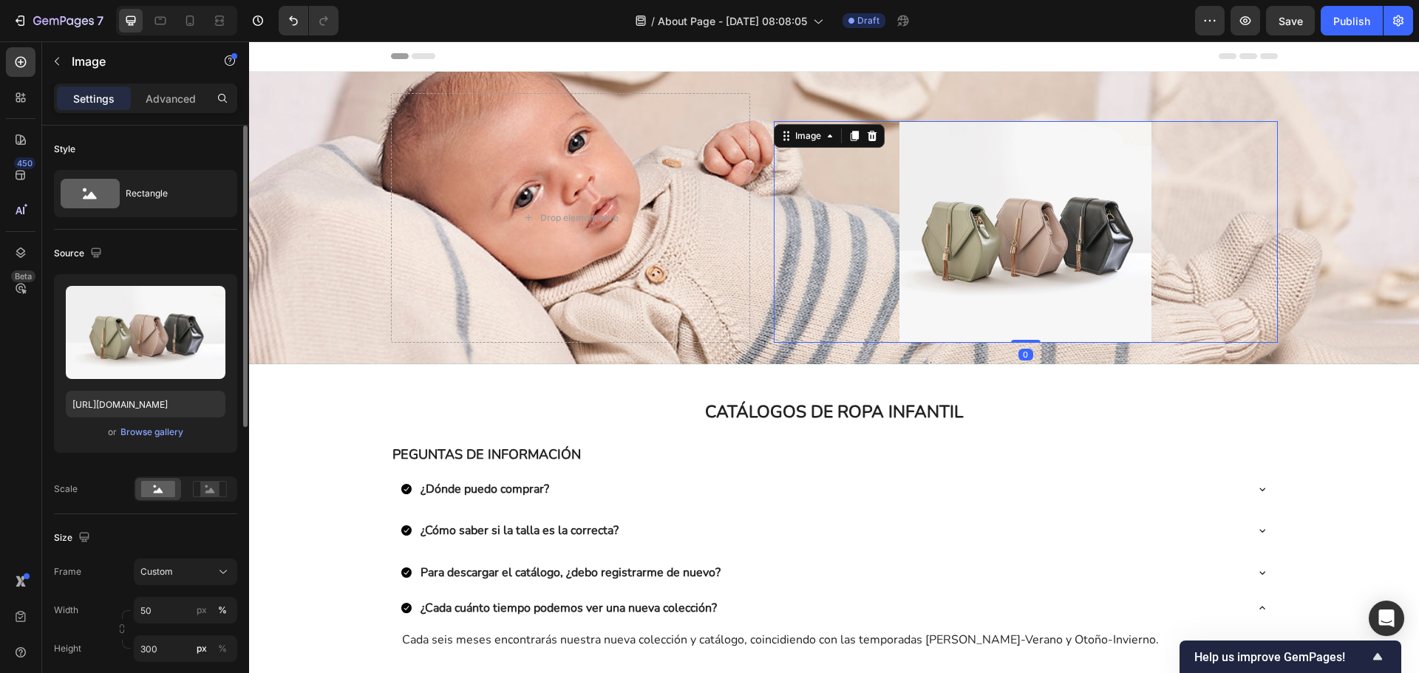
click at [1089, 254] on img at bounding box center [1025, 232] width 252 height 222
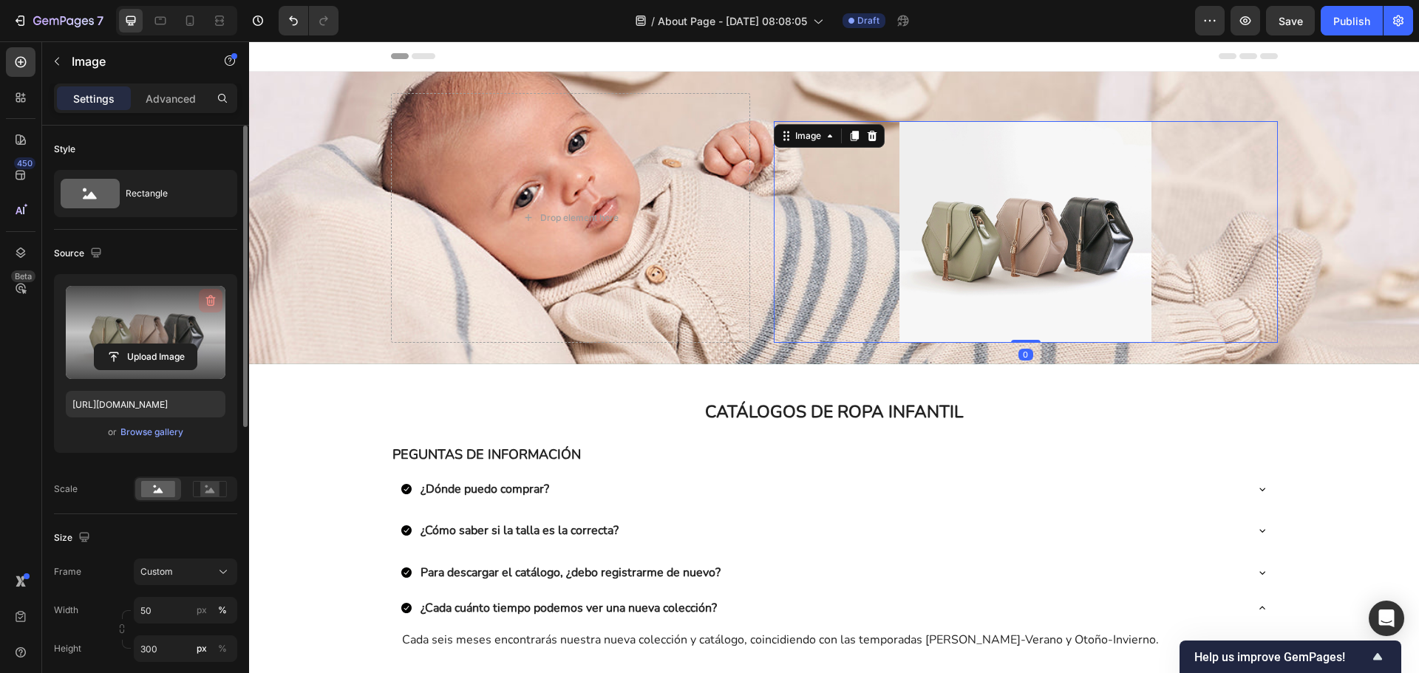
click at [212, 300] on icon "button" at bounding box center [211, 301] width 1 height 4
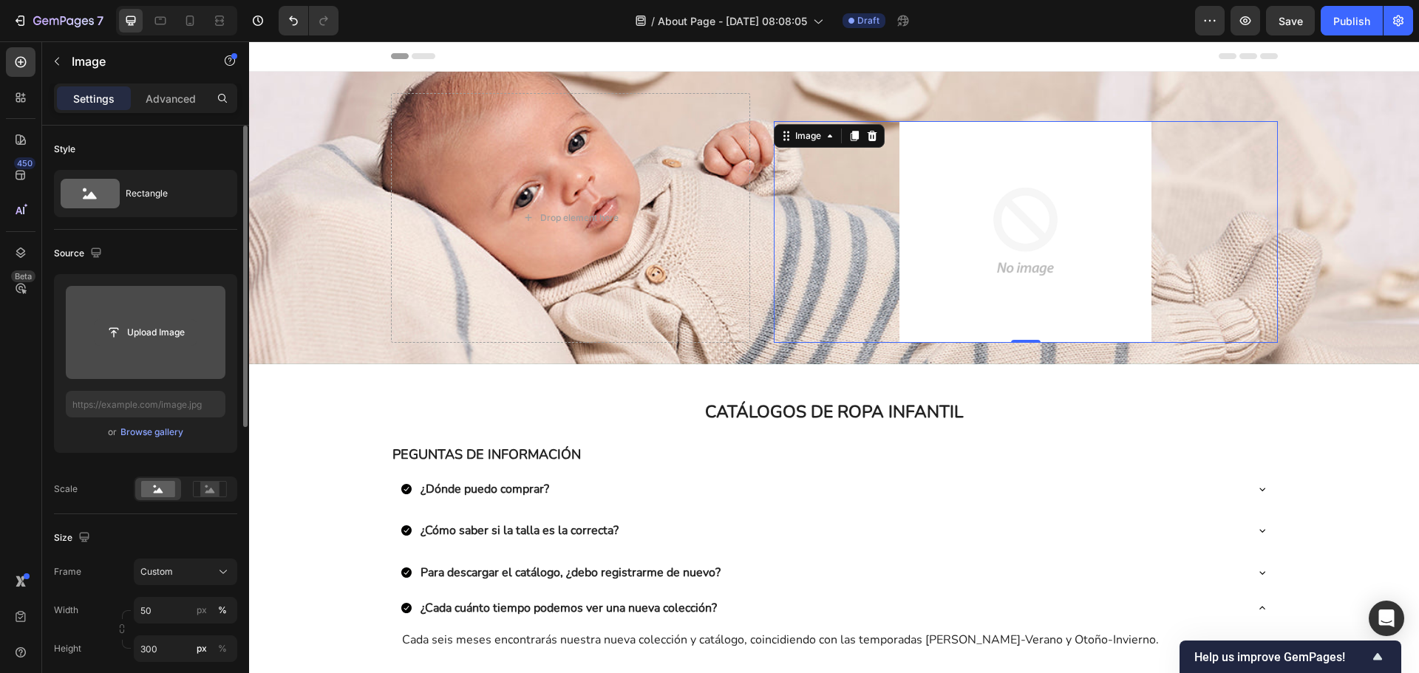
click at [183, 332] on input "file" at bounding box center [146, 332] width 102 height 25
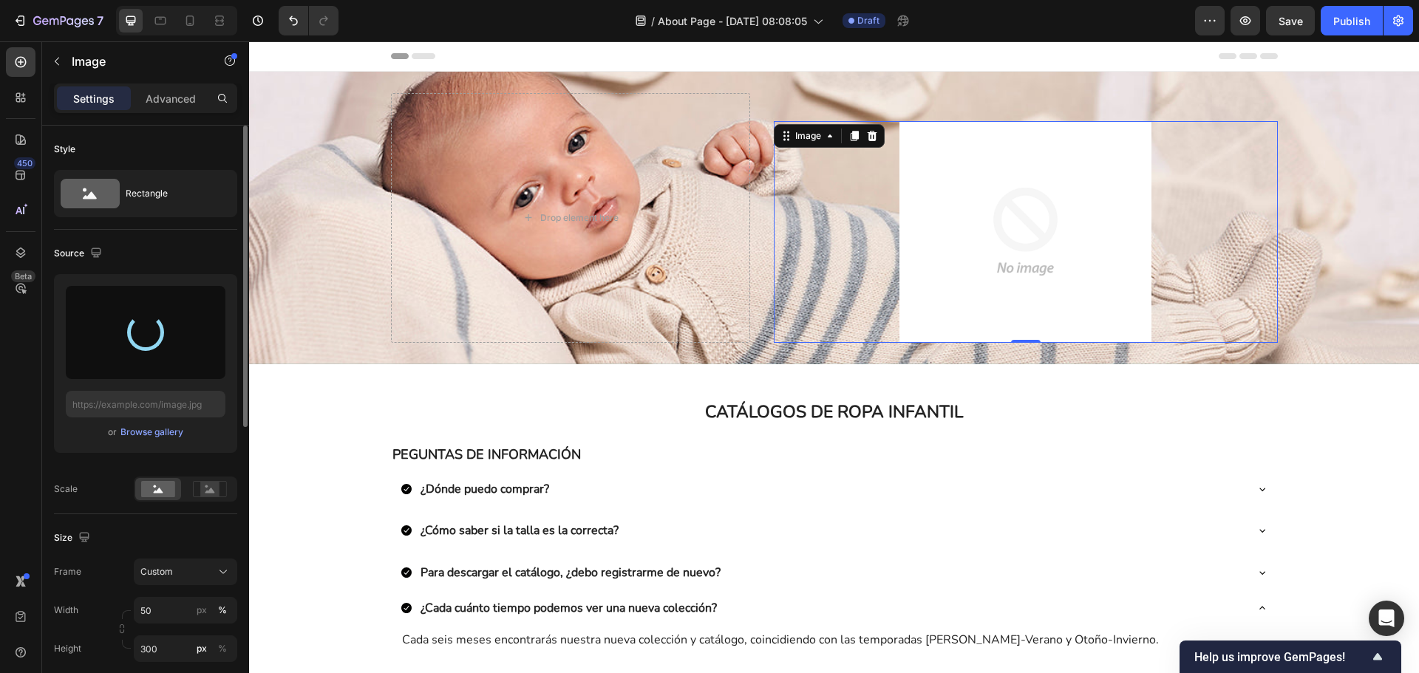
type input "https://cdn.shopify.com/s/files/1/0967/7697/8771/files/gempages_578566936367989…"
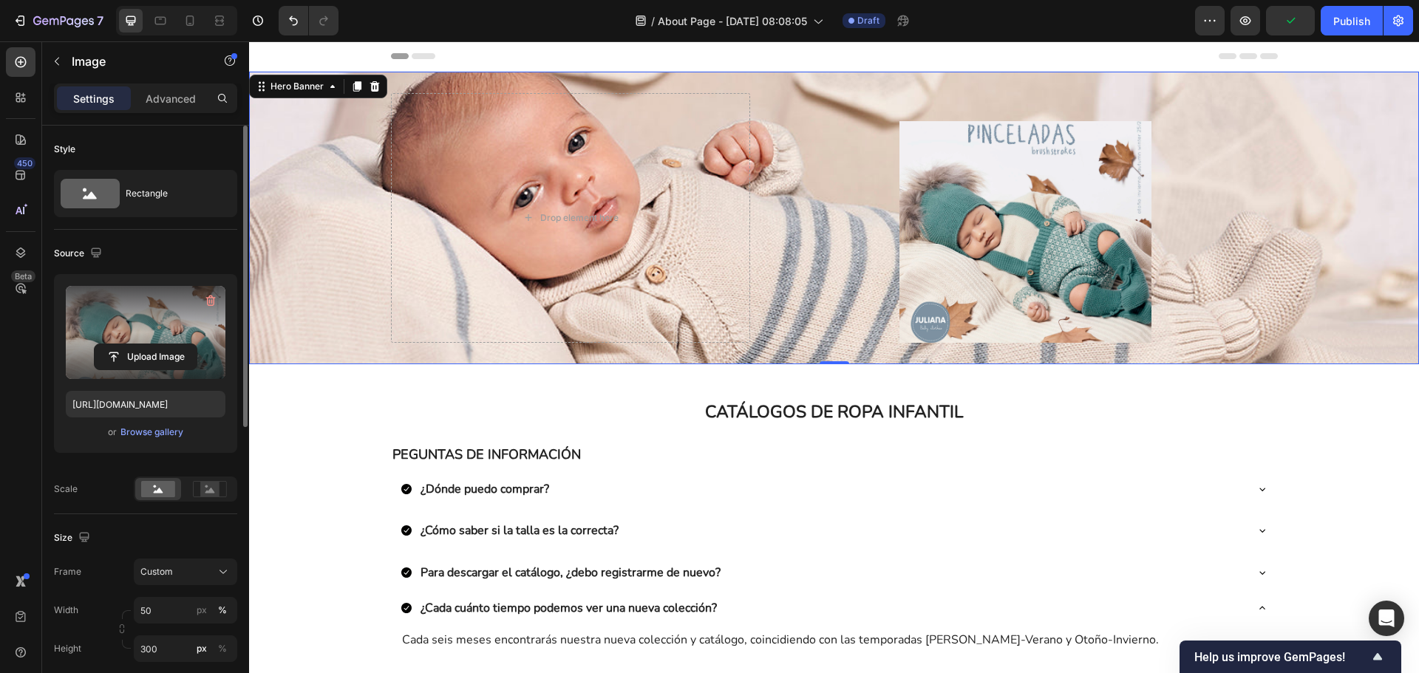
click at [1353, 243] on div "Background Image" at bounding box center [834, 218] width 1170 height 293
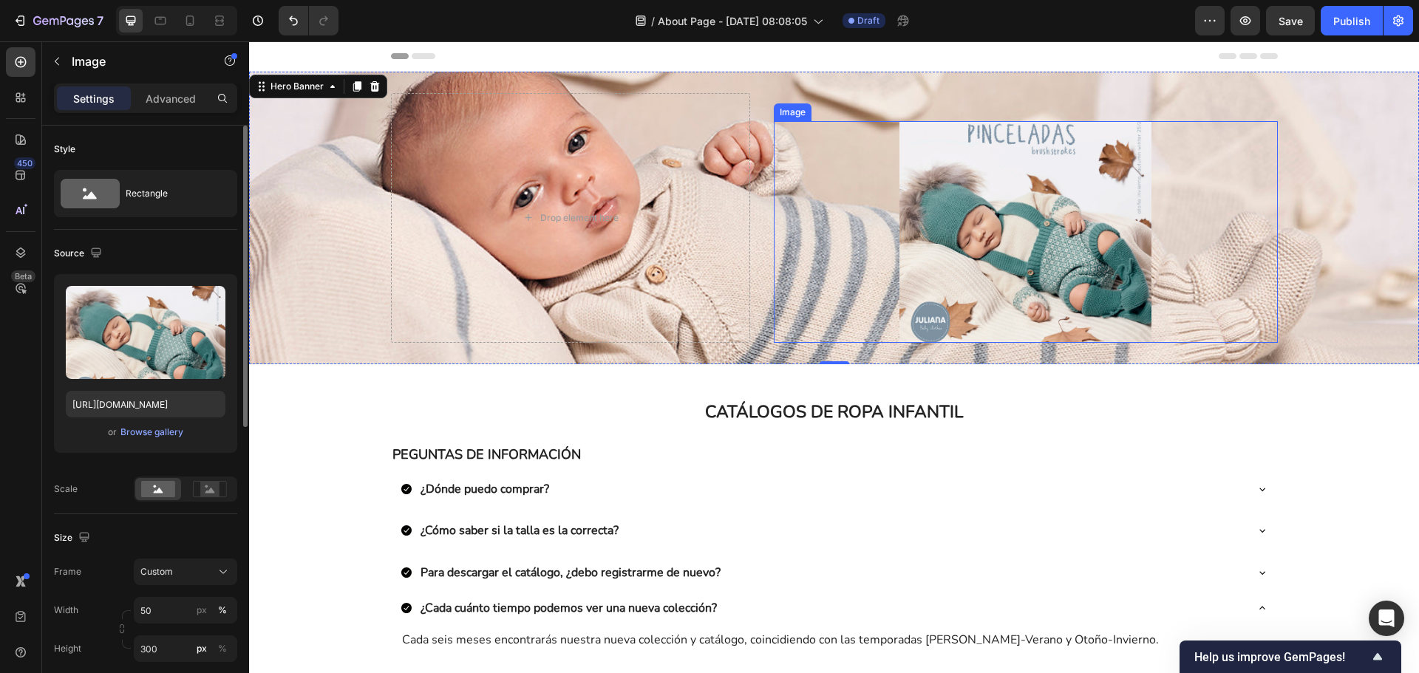
click at [1171, 248] on div at bounding box center [1025, 232] width 503 height 222
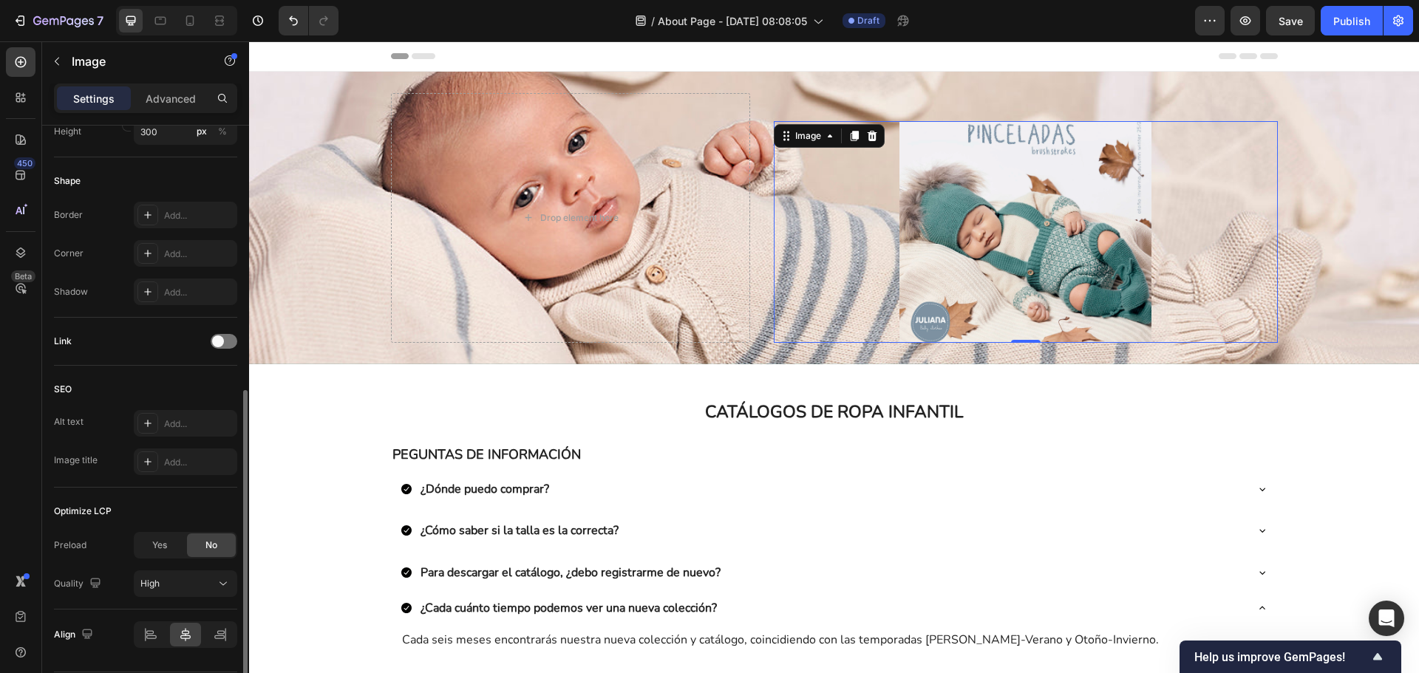
scroll to position [563, 0]
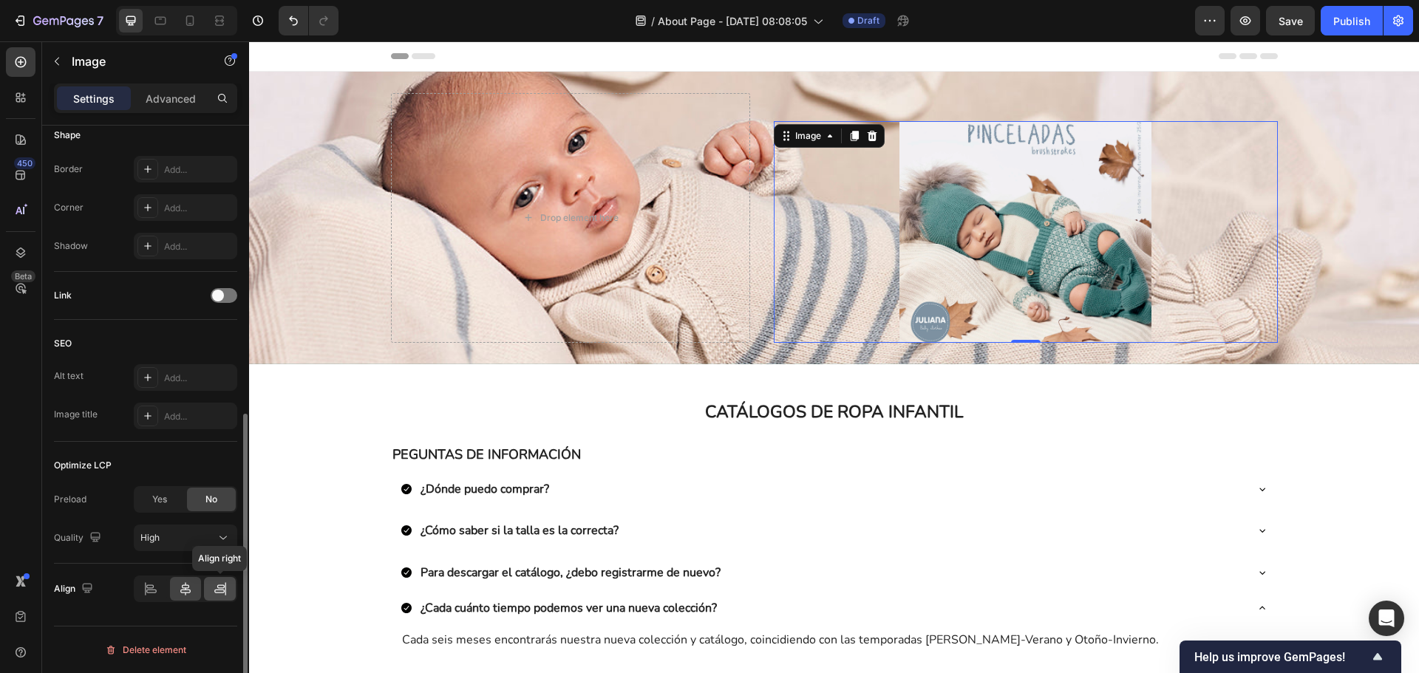
click at [218, 591] on icon at bounding box center [220, 589] width 15 height 15
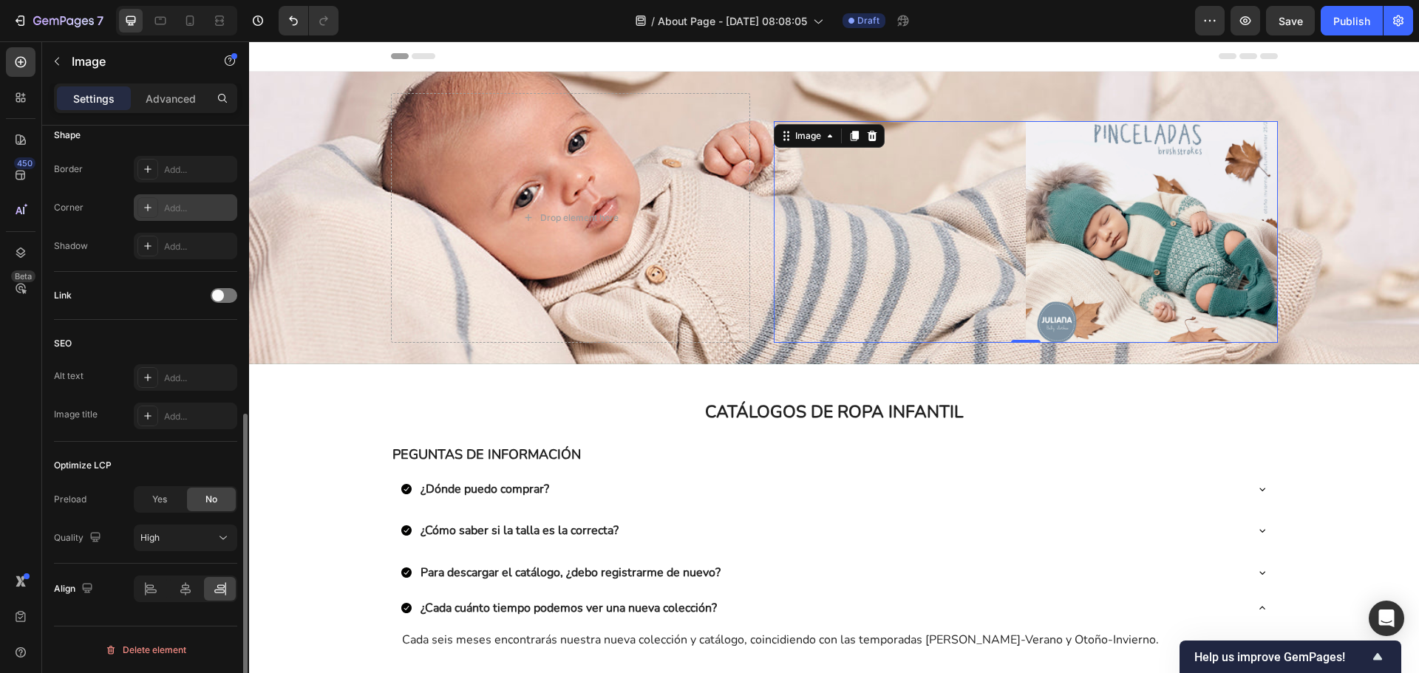
click at [169, 207] on div "Add..." at bounding box center [198, 208] width 69 height 13
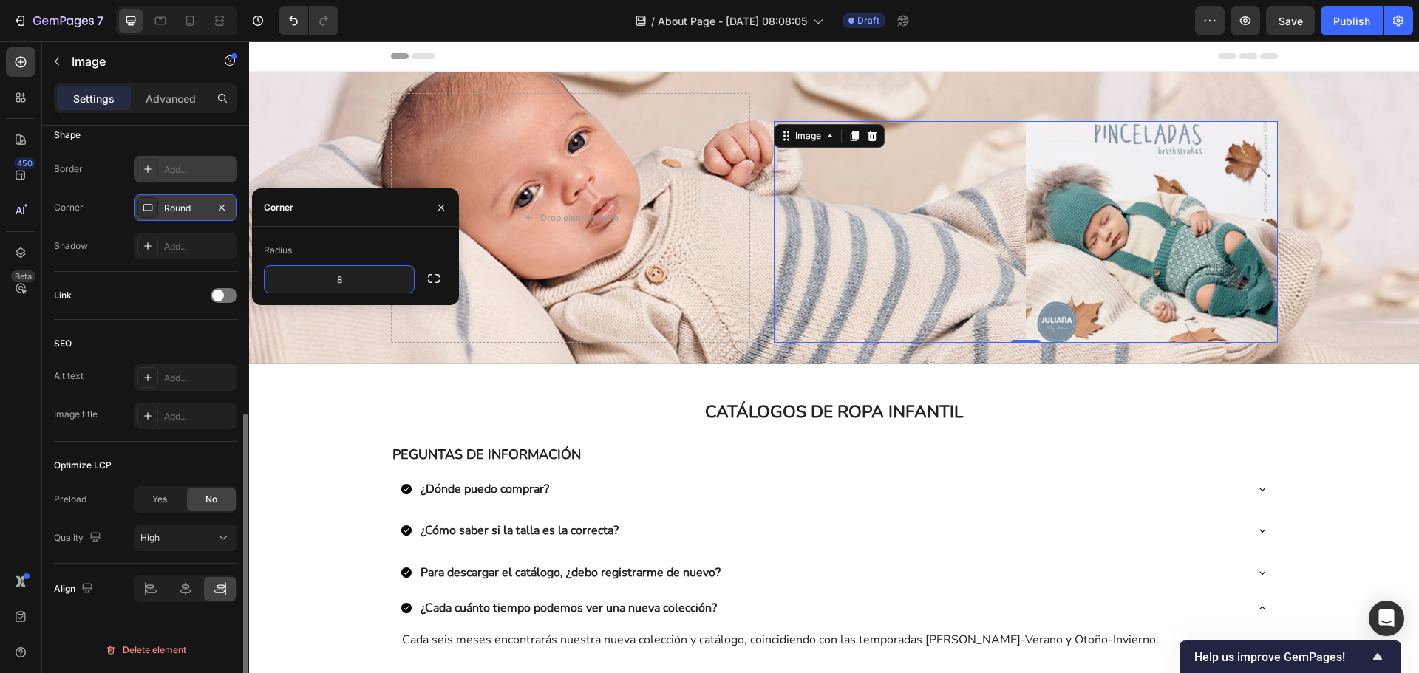
click at [194, 182] on div "Add..." at bounding box center [185, 169] width 103 height 27
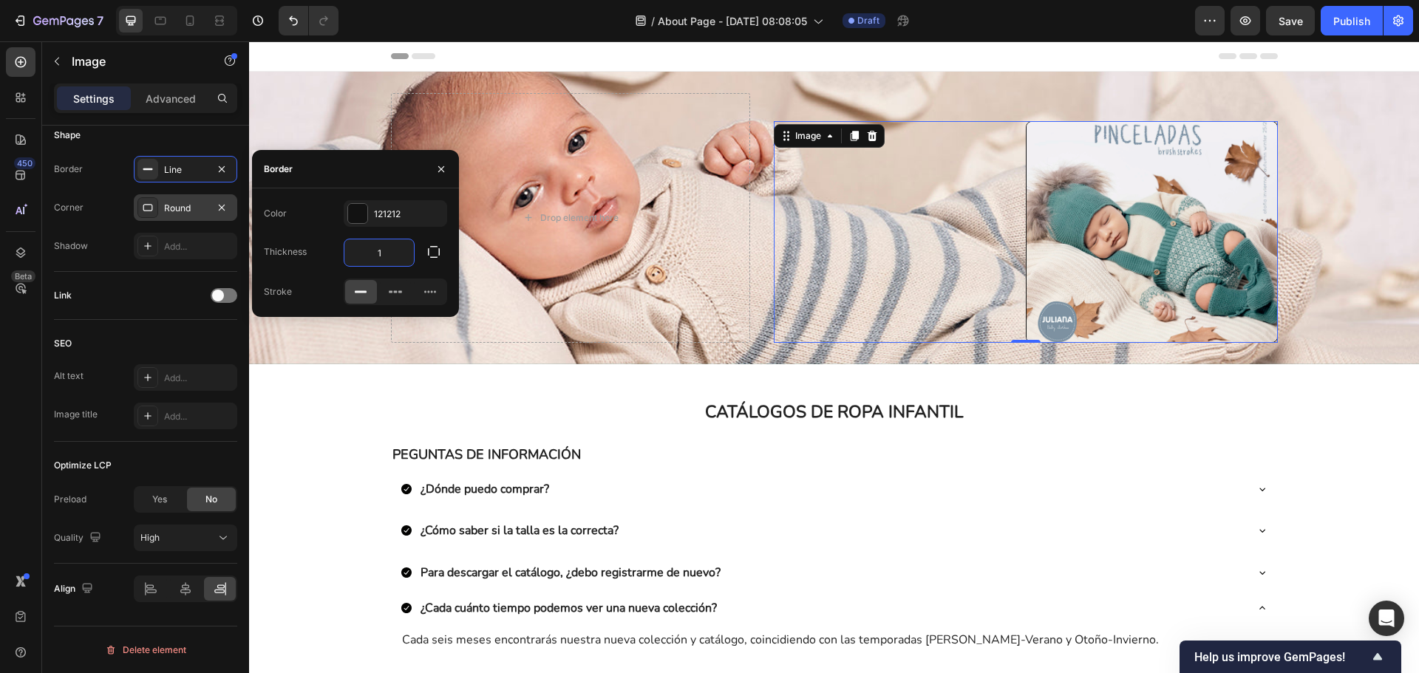
click at [390, 256] on input "1" at bounding box center [378, 252] width 69 height 27
click at [397, 218] on div "121212" at bounding box center [395, 214] width 43 height 13
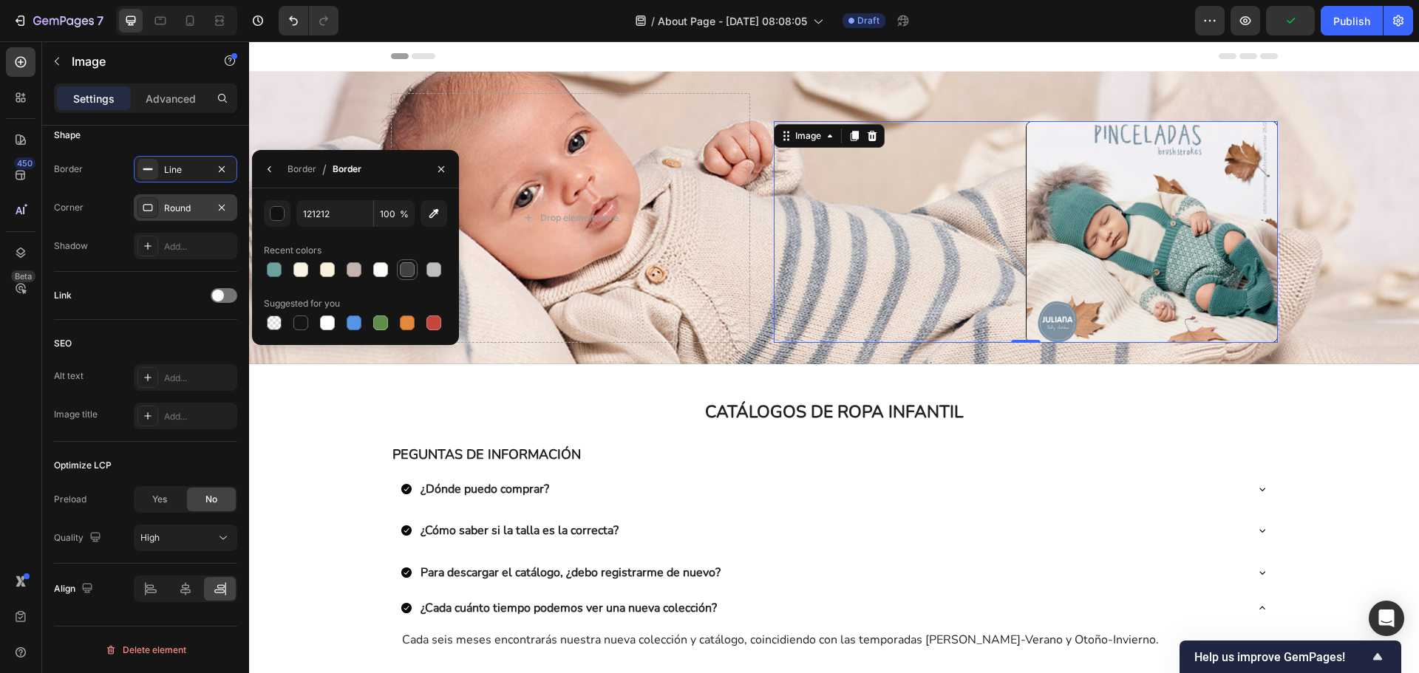
click at [400, 274] on div at bounding box center [407, 269] width 15 height 15
type input "414141"
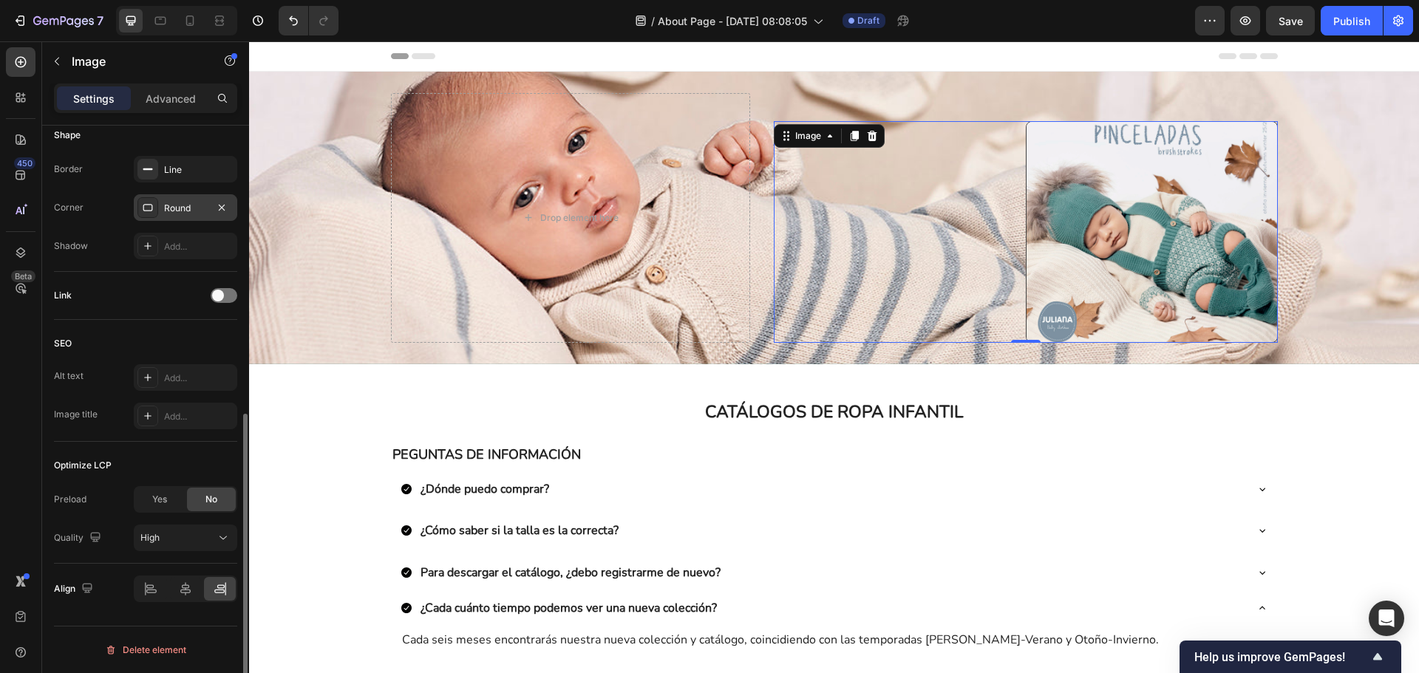
click at [233, 136] on div "Shape" at bounding box center [145, 135] width 183 height 24
click at [194, 163] on div "Line" at bounding box center [185, 169] width 43 height 13
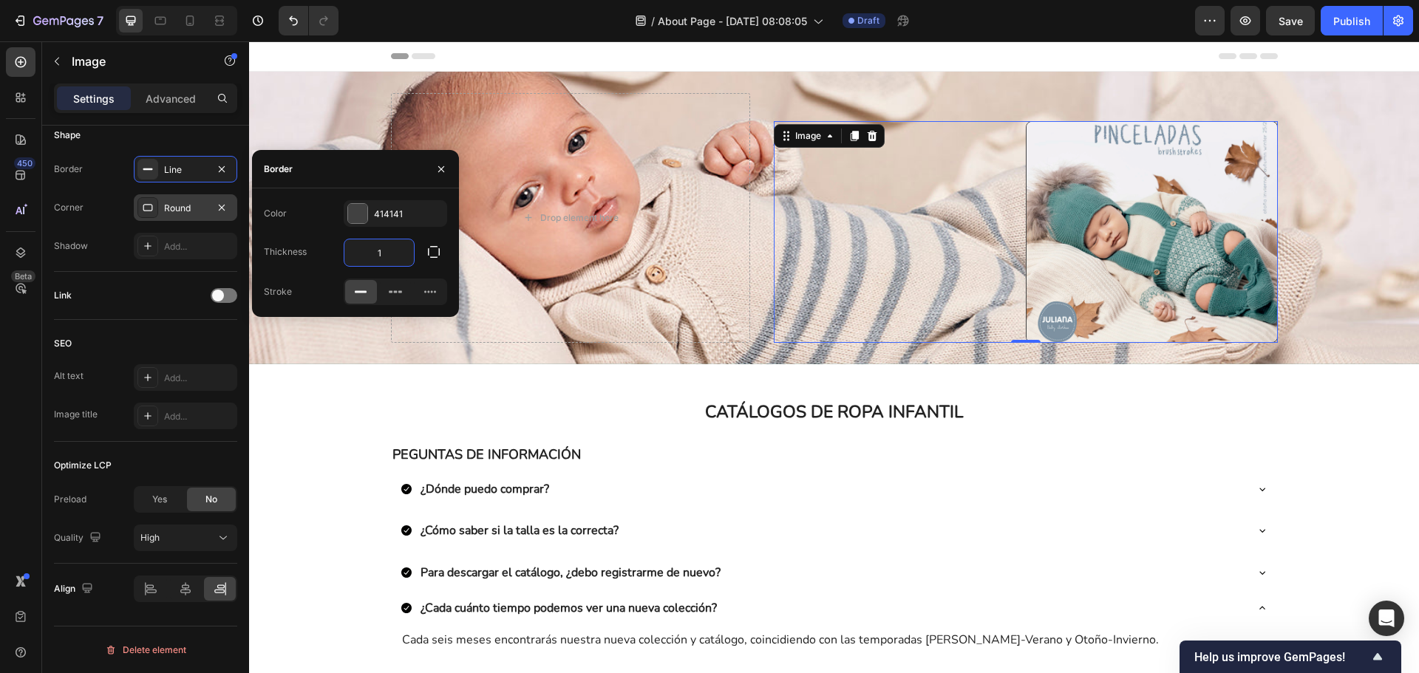
click at [390, 252] on input "1" at bounding box center [378, 252] width 69 height 27
type input "2"
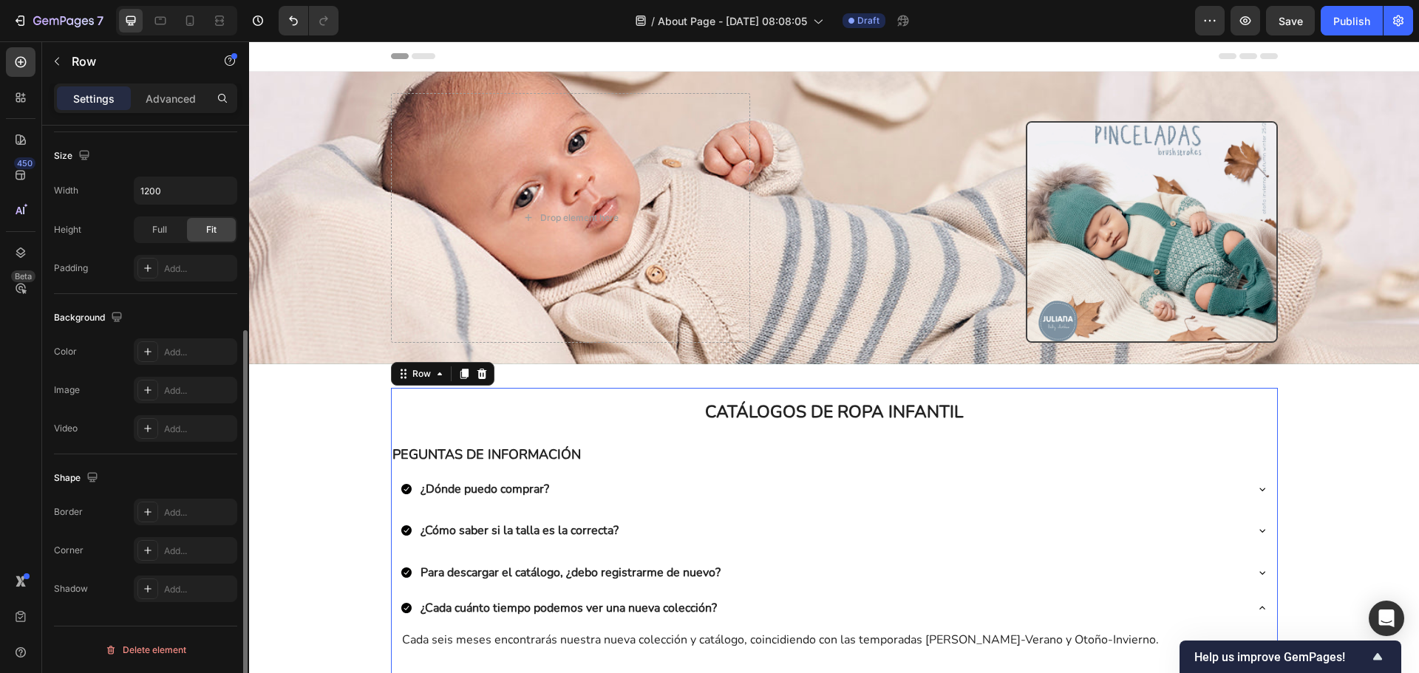
click at [1063, 468] on div "CATÁLOGOS DE ROPA INFANTIL Heading Row PEGUNTAS DE INFORMACIÓN Text Block ¿Dónd…" at bounding box center [834, 544] width 887 height 313
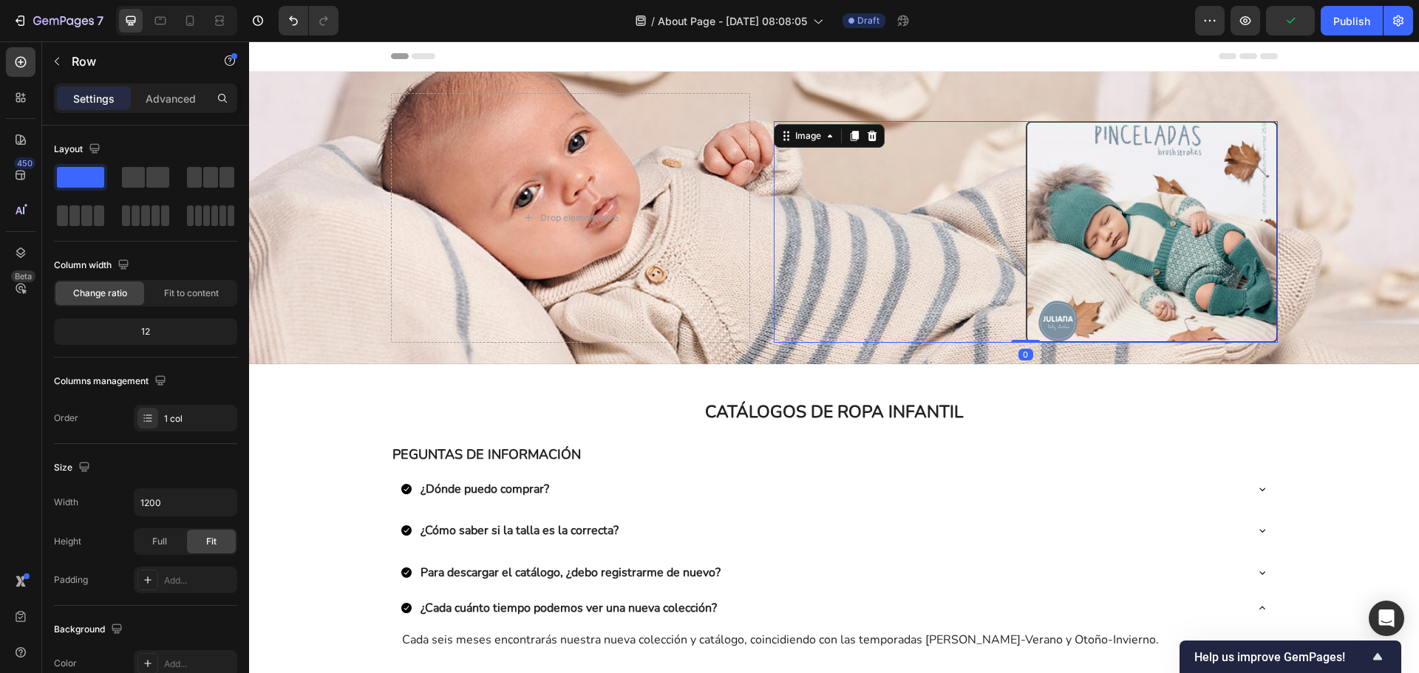
click at [1086, 319] on img at bounding box center [1152, 232] width 252 height 222
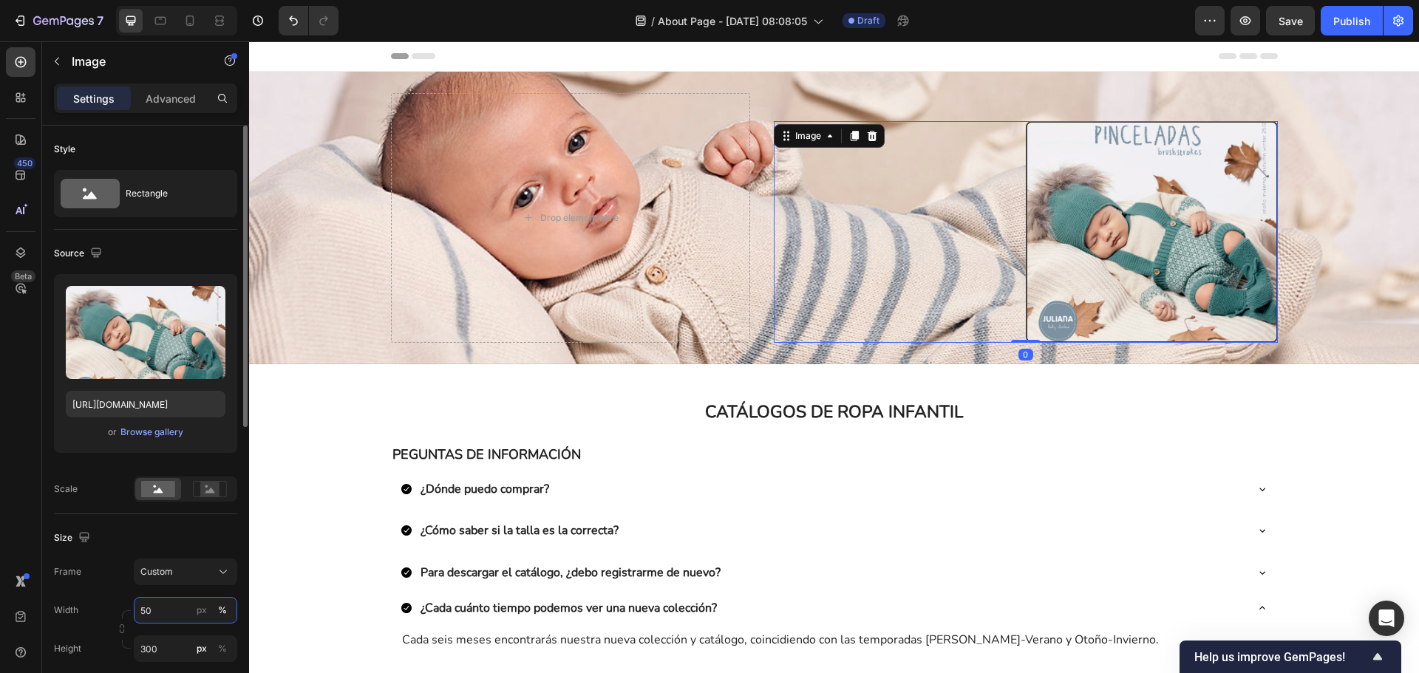
click at [179, 604] on input "50" at bounding box center [185, 610] width 103 height 27
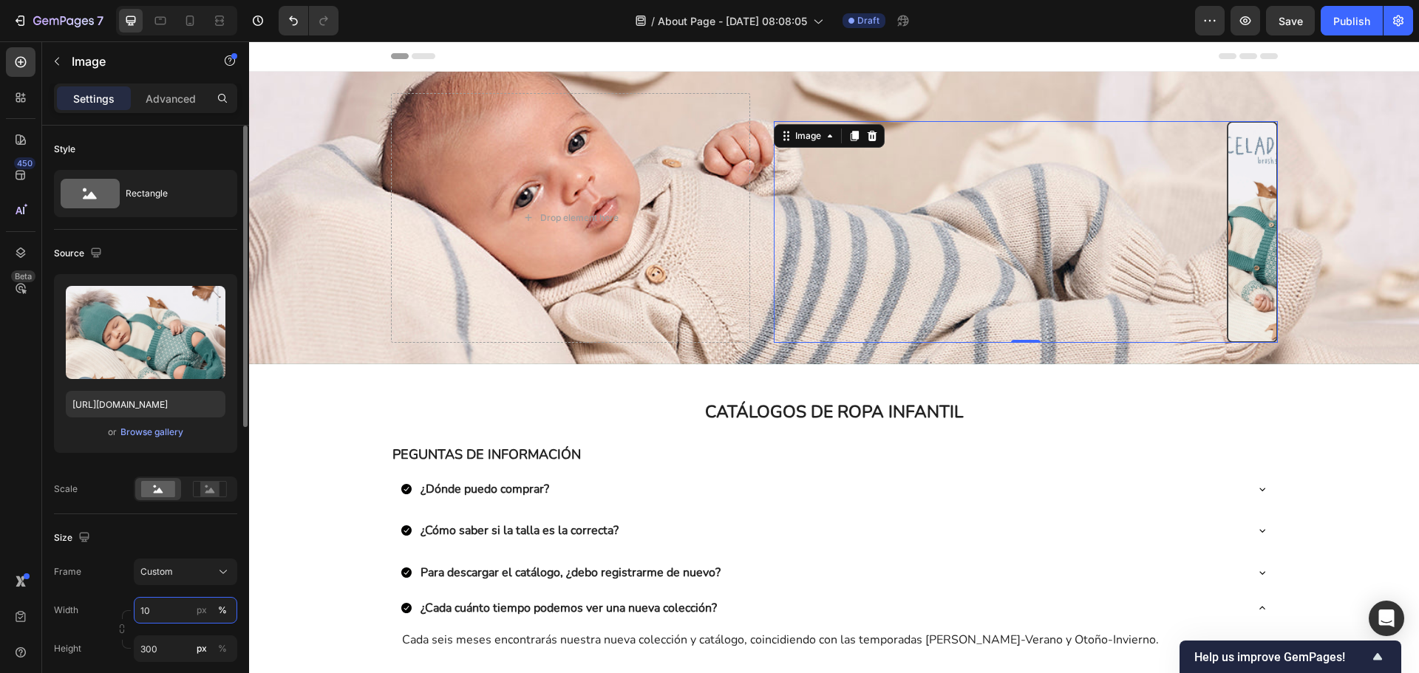
type input "1"
type input "8"
type input "5"
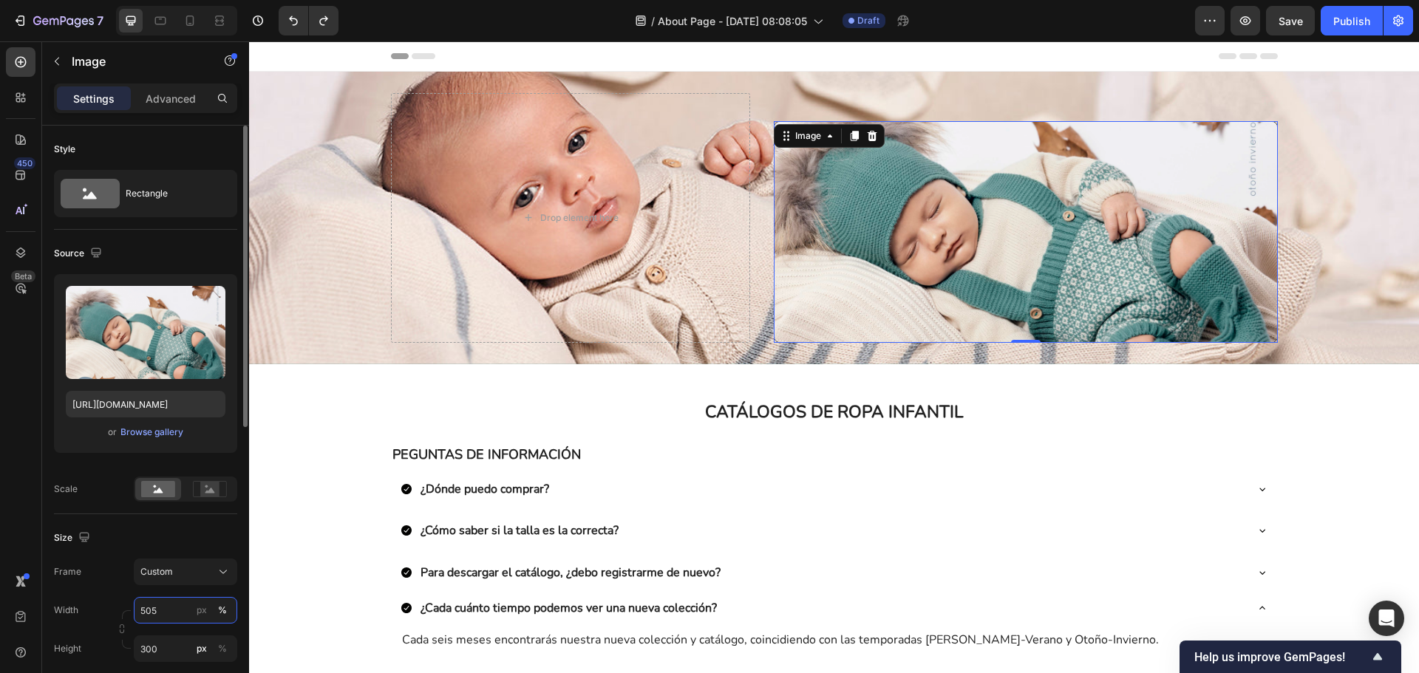
type input "50"
type input "505"
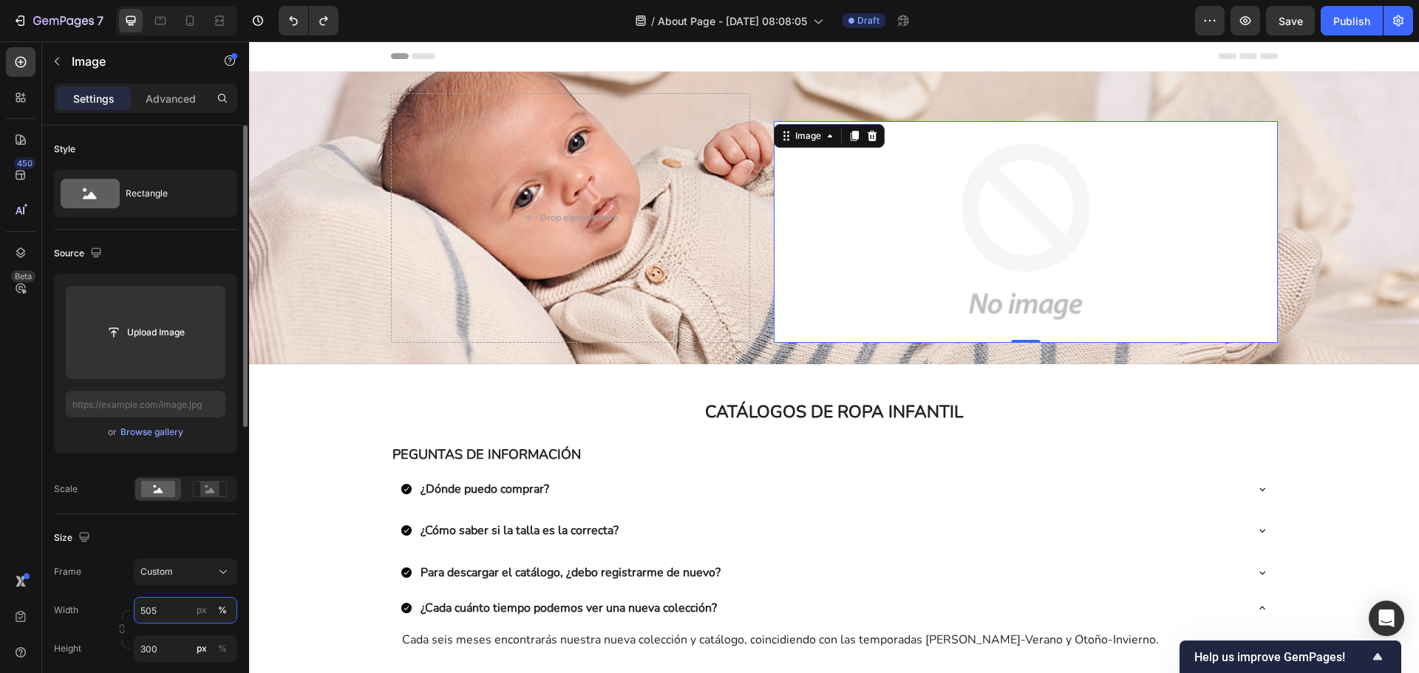
type input "[URL][DOMAIN_NAME]"
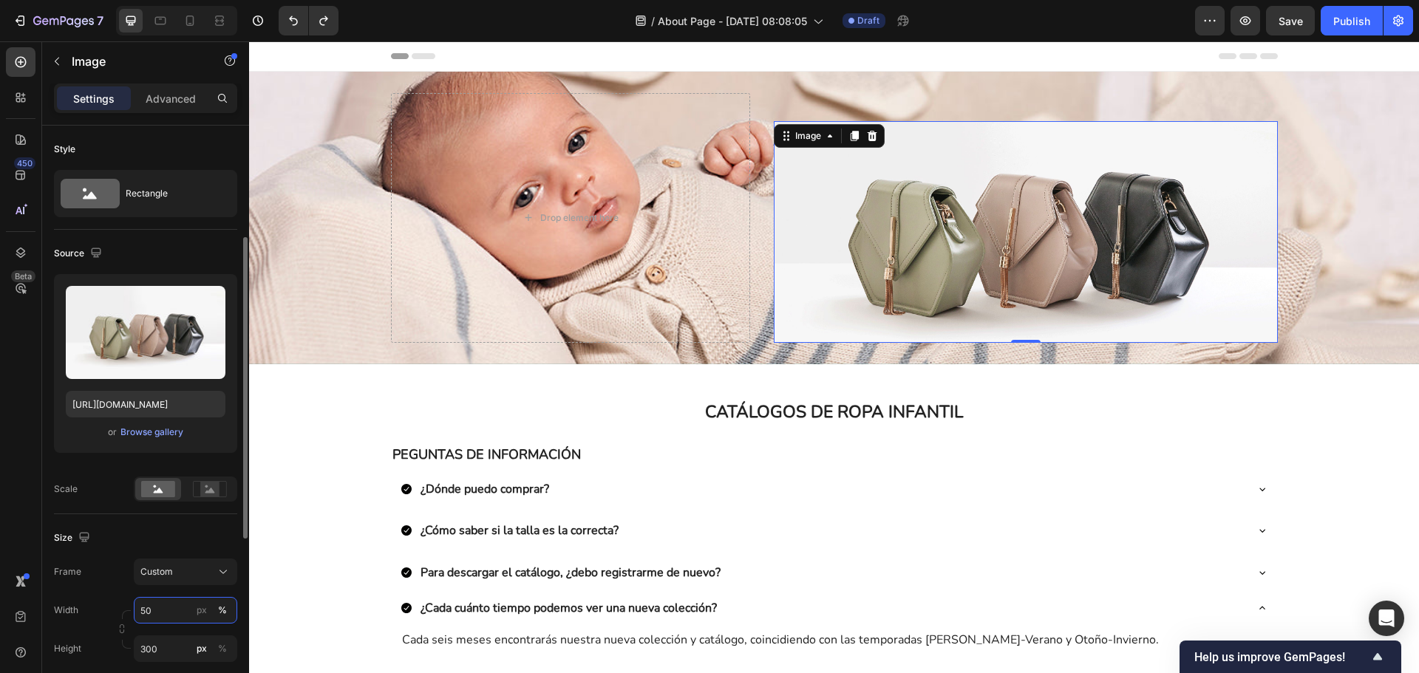
scroll to position [74, 0]
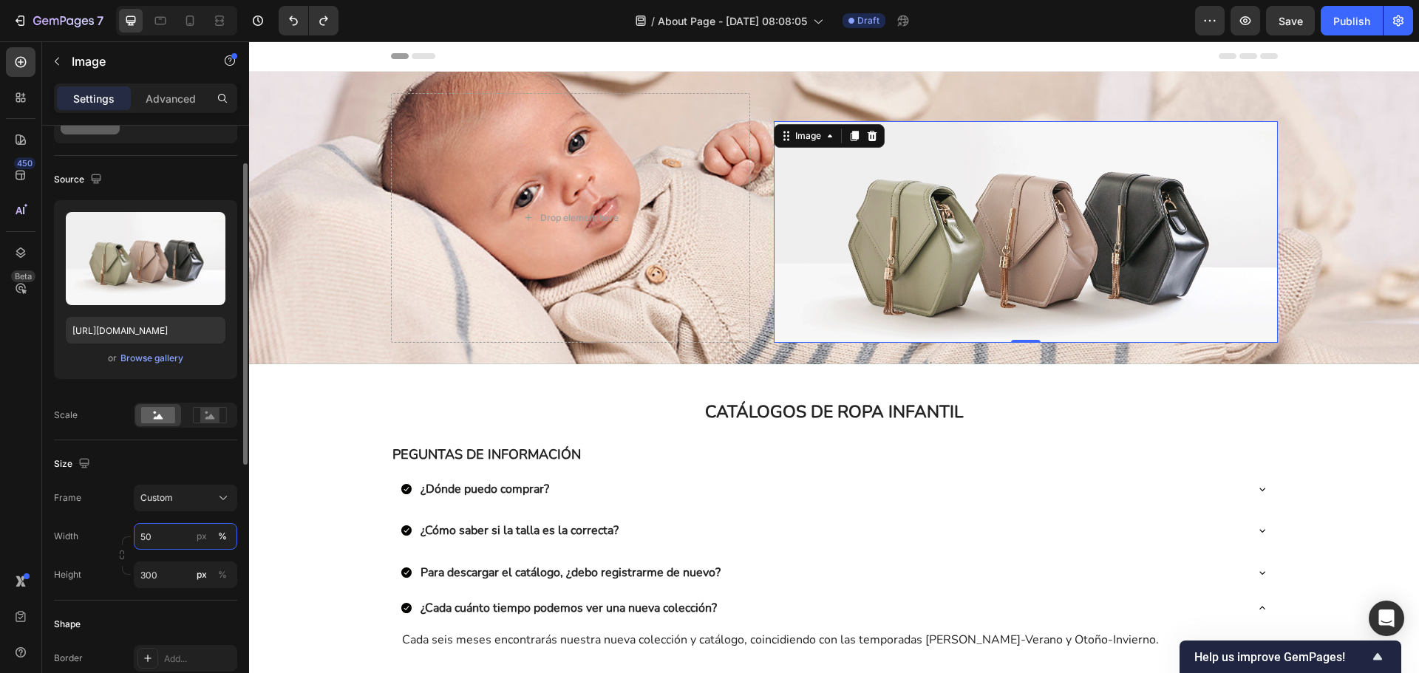
click at [166, 537] on input "50" at bounding box center [185, 536] width 103 height 27
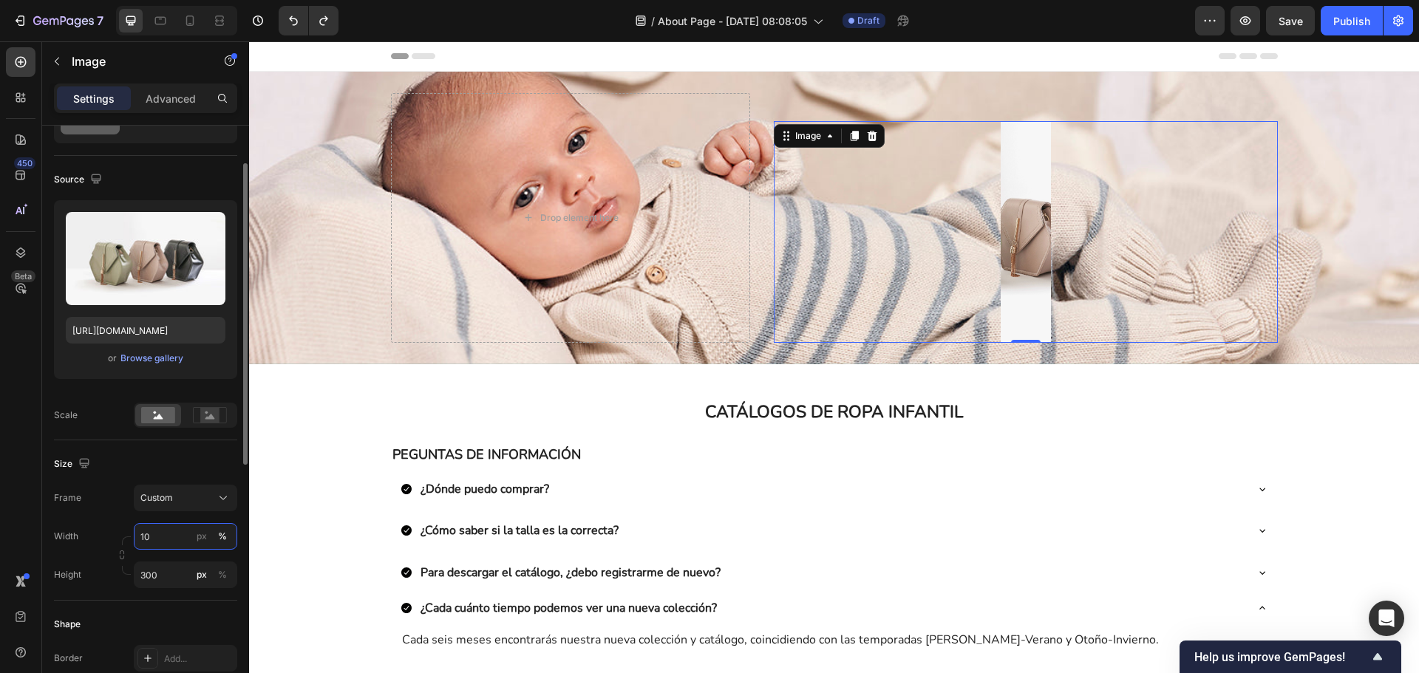
type input "1"
type input "8"
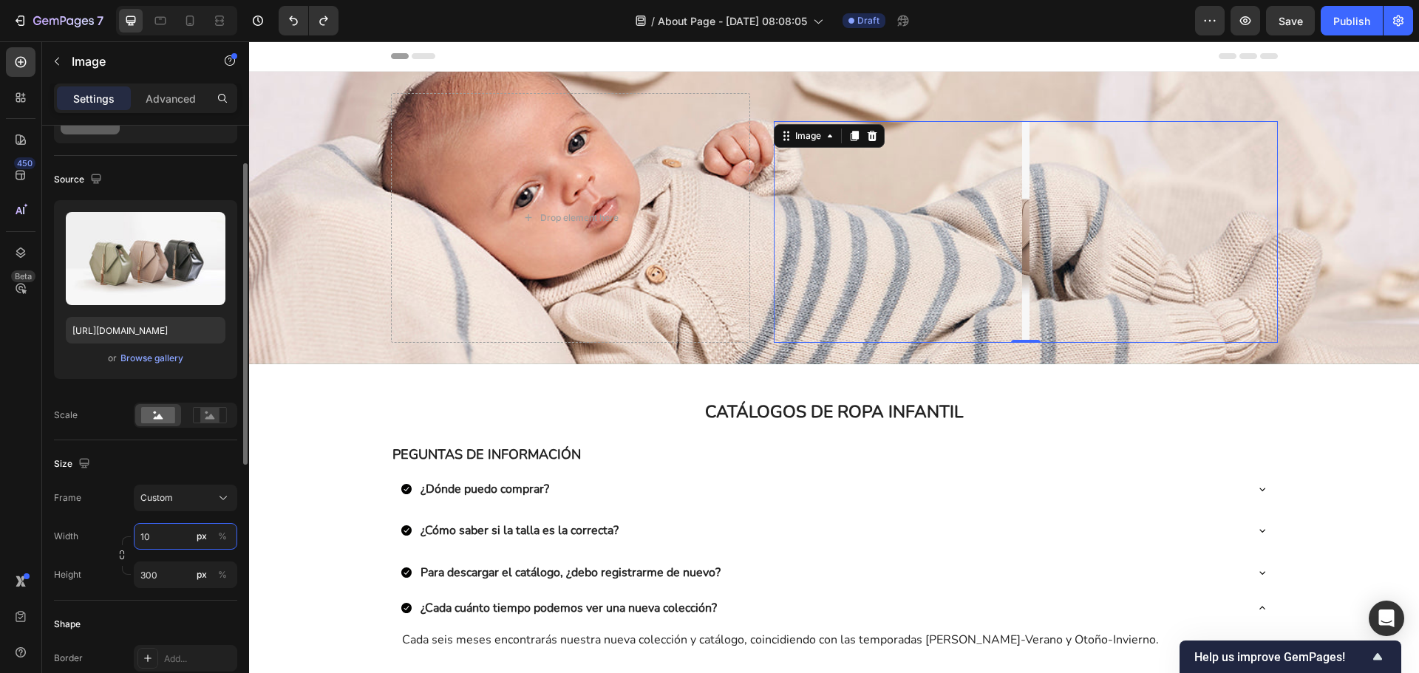
type input "1"
type input "3"
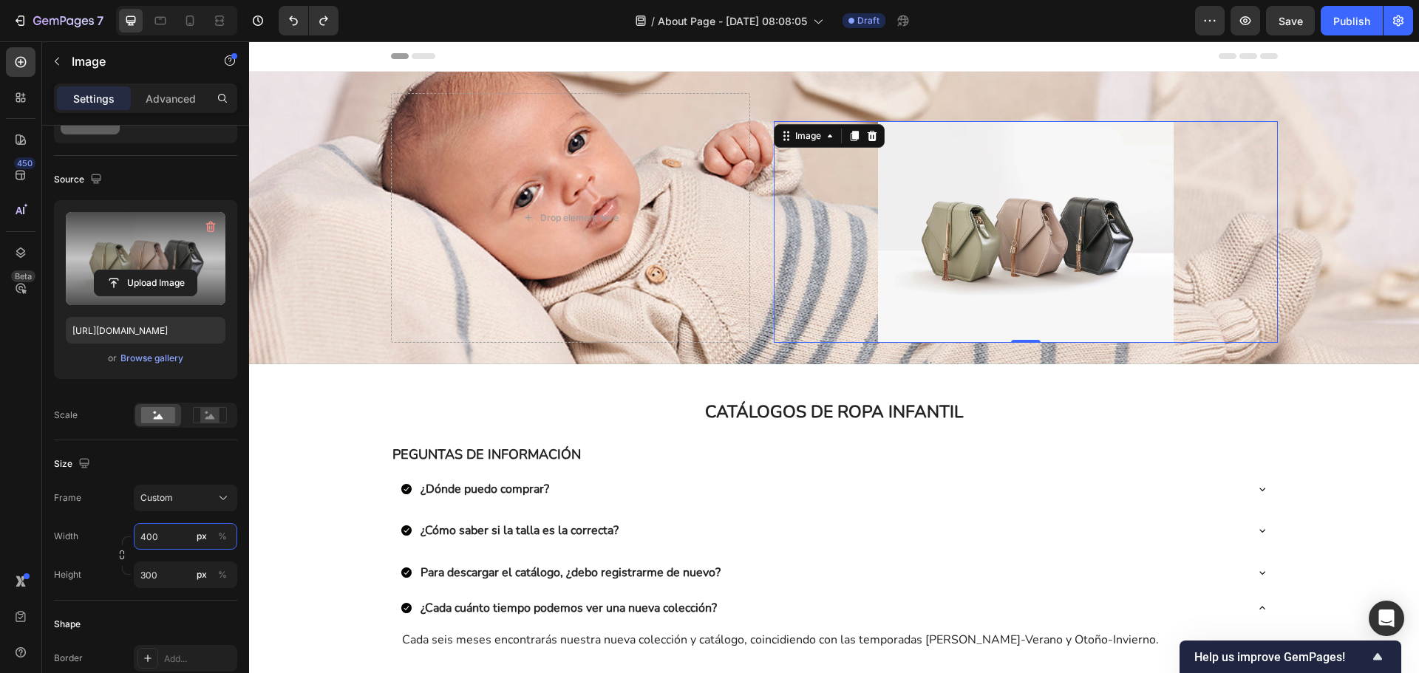
type input "400"
click at [177, 243] on label at bounding box center [146, 258] width 160 height 93
click at [177, 271] on input "file" at bounding box center [146, 283] width 102 height 25
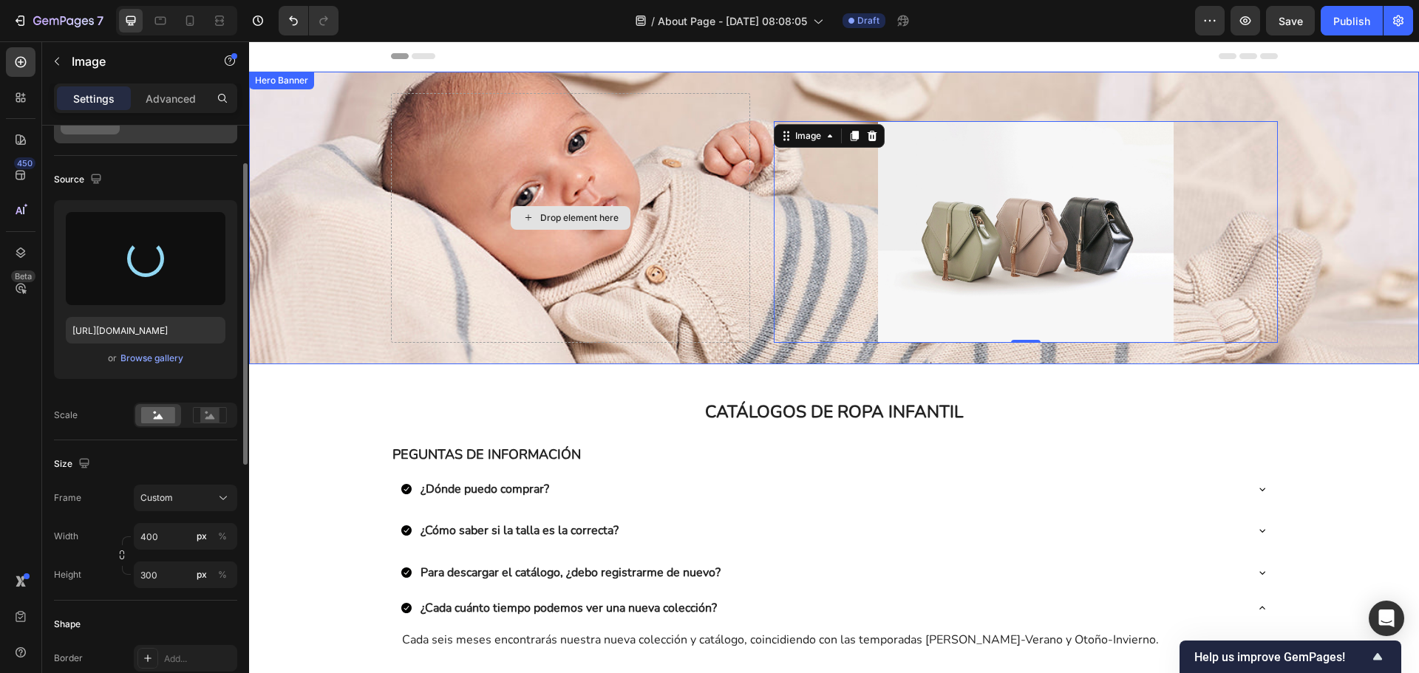
type input "https://cdn.shopify.com/s/files/1/0967/7697/8771/files/gempages_578566936367989…"
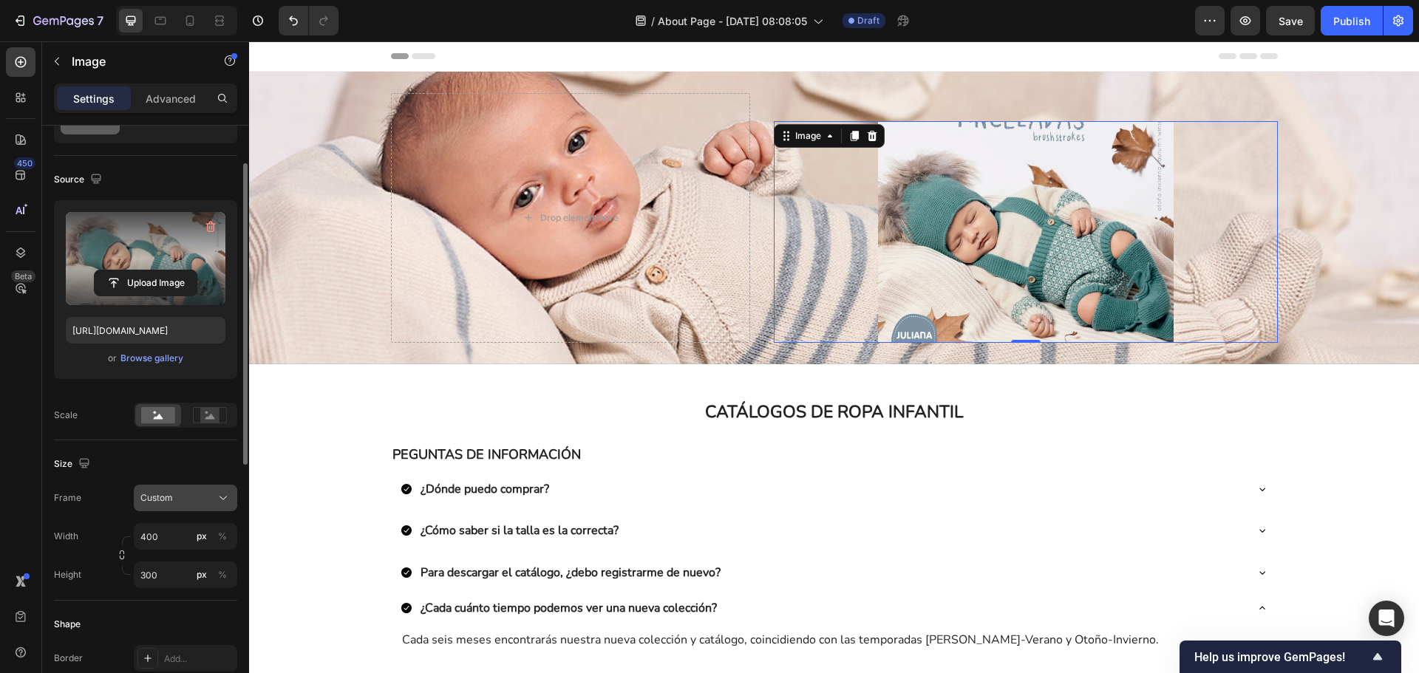
click at [192, 506] on button "Custom" at bounding box center [185, 498] width 103 height 27
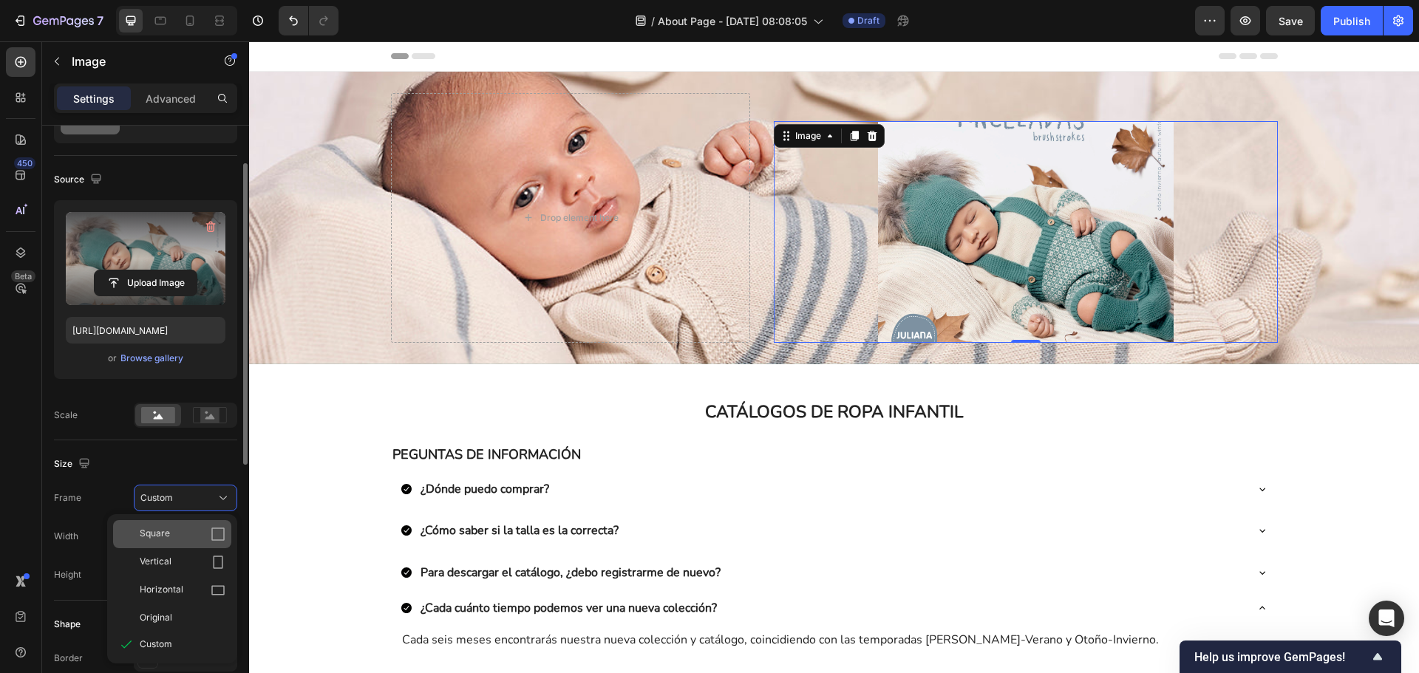
click at [194, 532] on div "Square" at bounding box center [183, 534] width 86 height 15
type input "400"
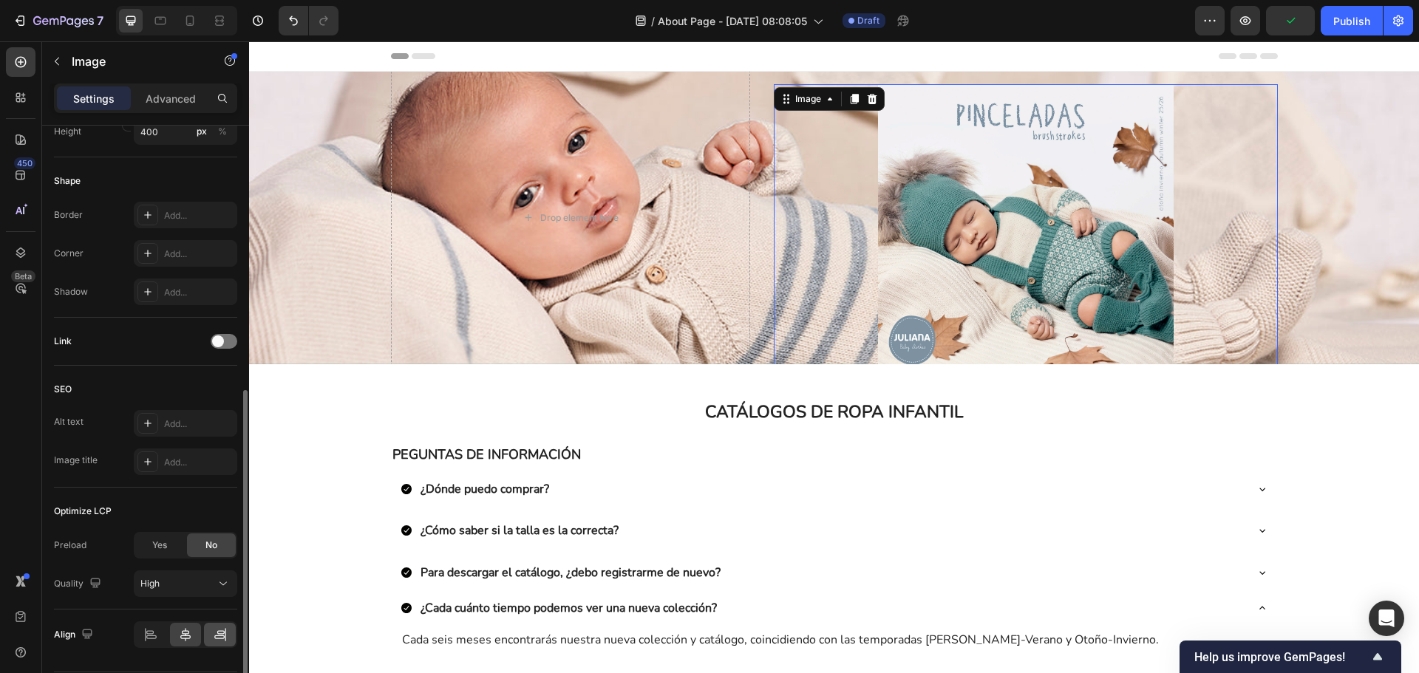
scroll to position [563, 0]
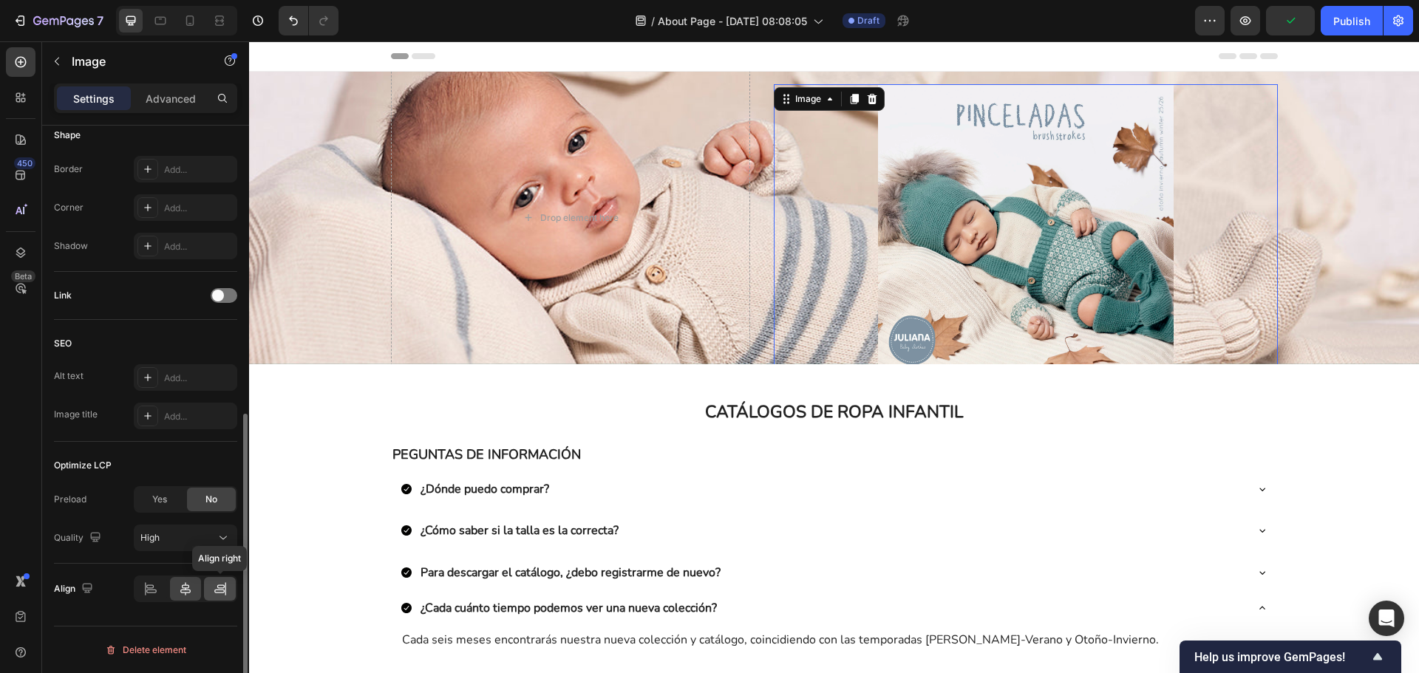
click at [226, 585] on icon at bounding box center [220, 589] width 15 height 15
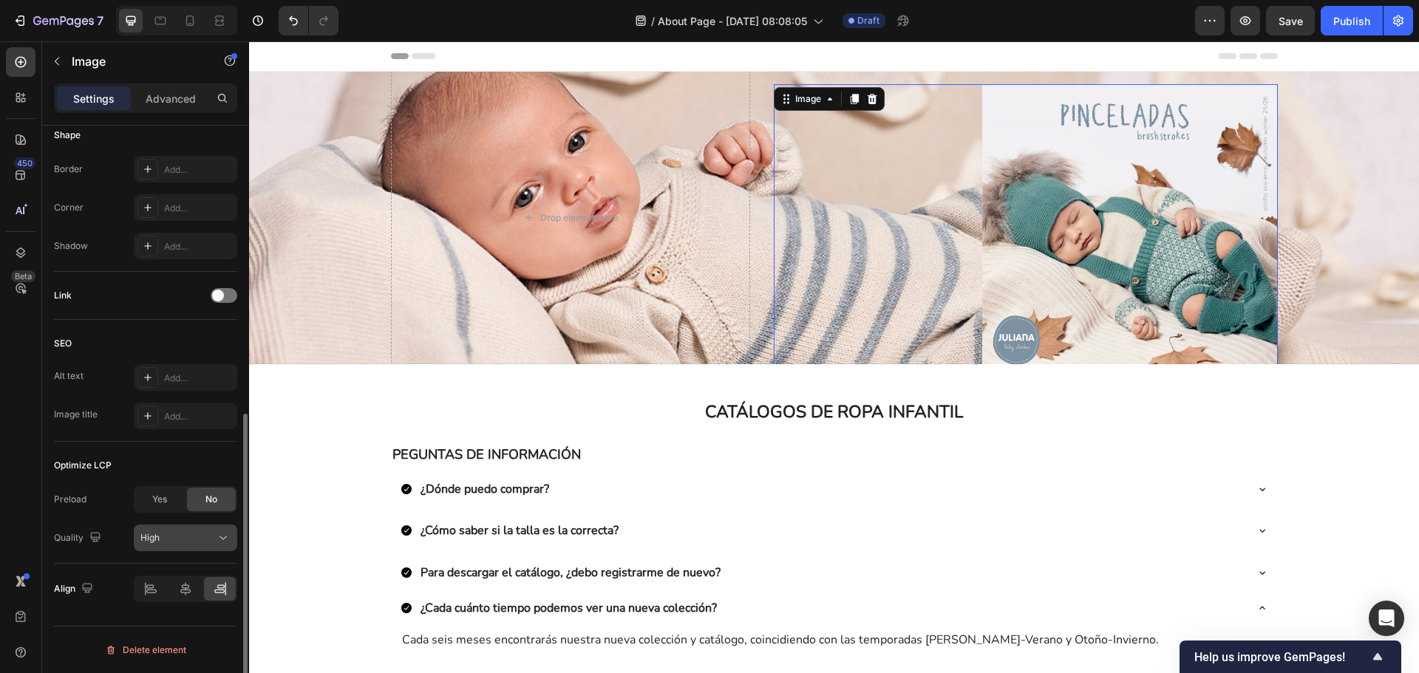
click at [208, 536] on div "High" at bounding box center [177, 537] width 75 height 13
click at [207, 537] on div "High" at bounding box center [177, 537] width 75 height 13
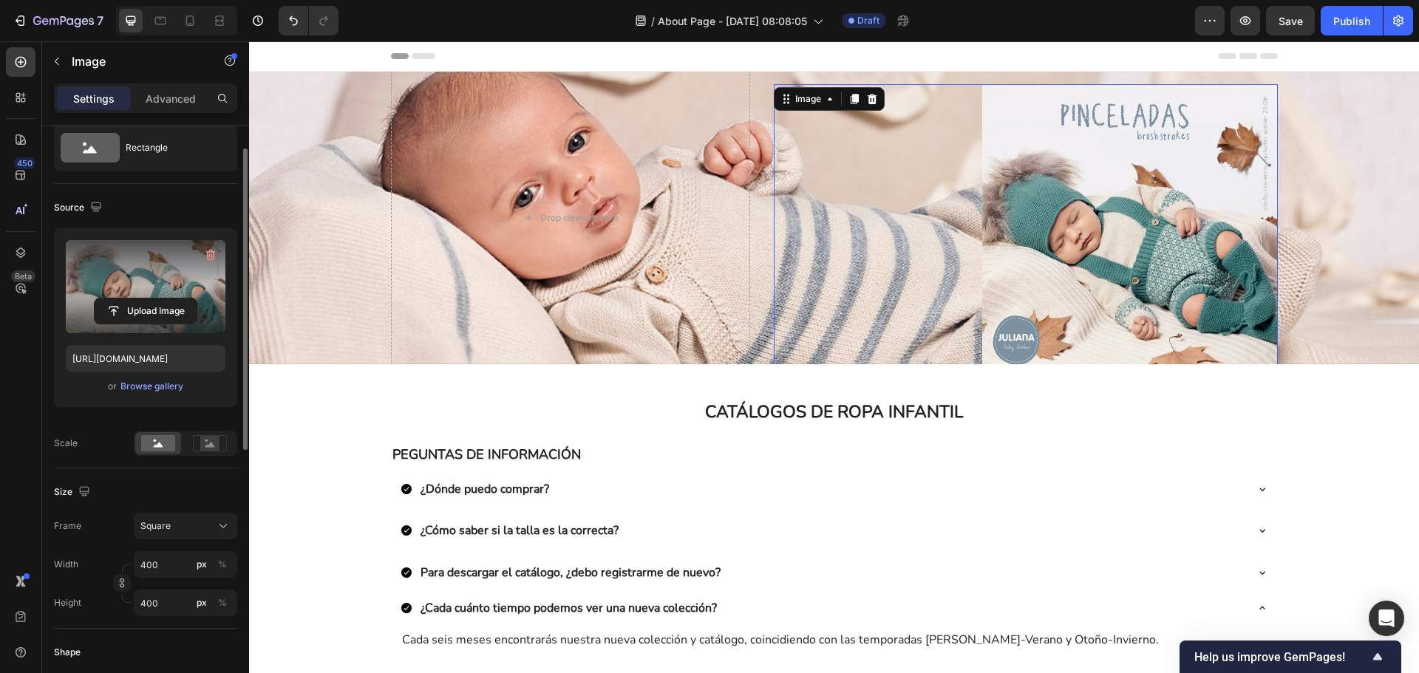
scroll to position [0, 0]
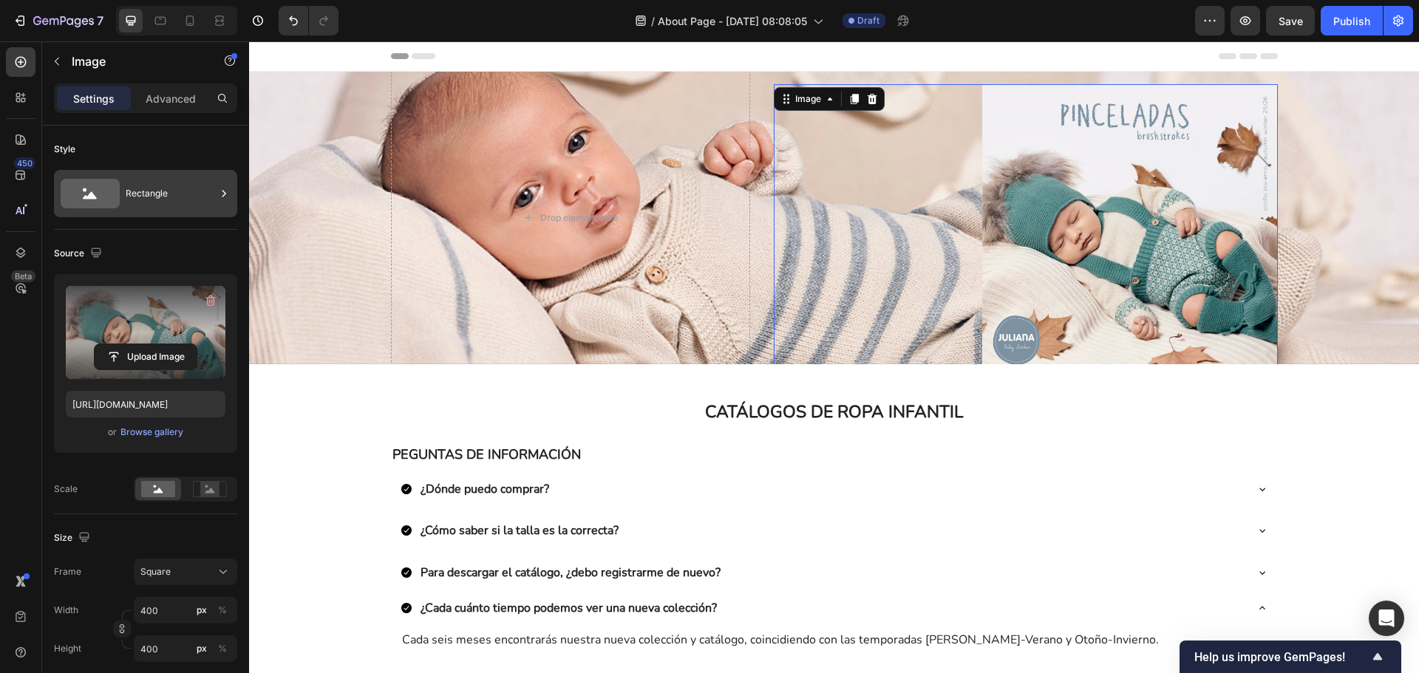
click at [146, 179] on div "Rectangle" at bounding box center [171, 194] width 90 height 34
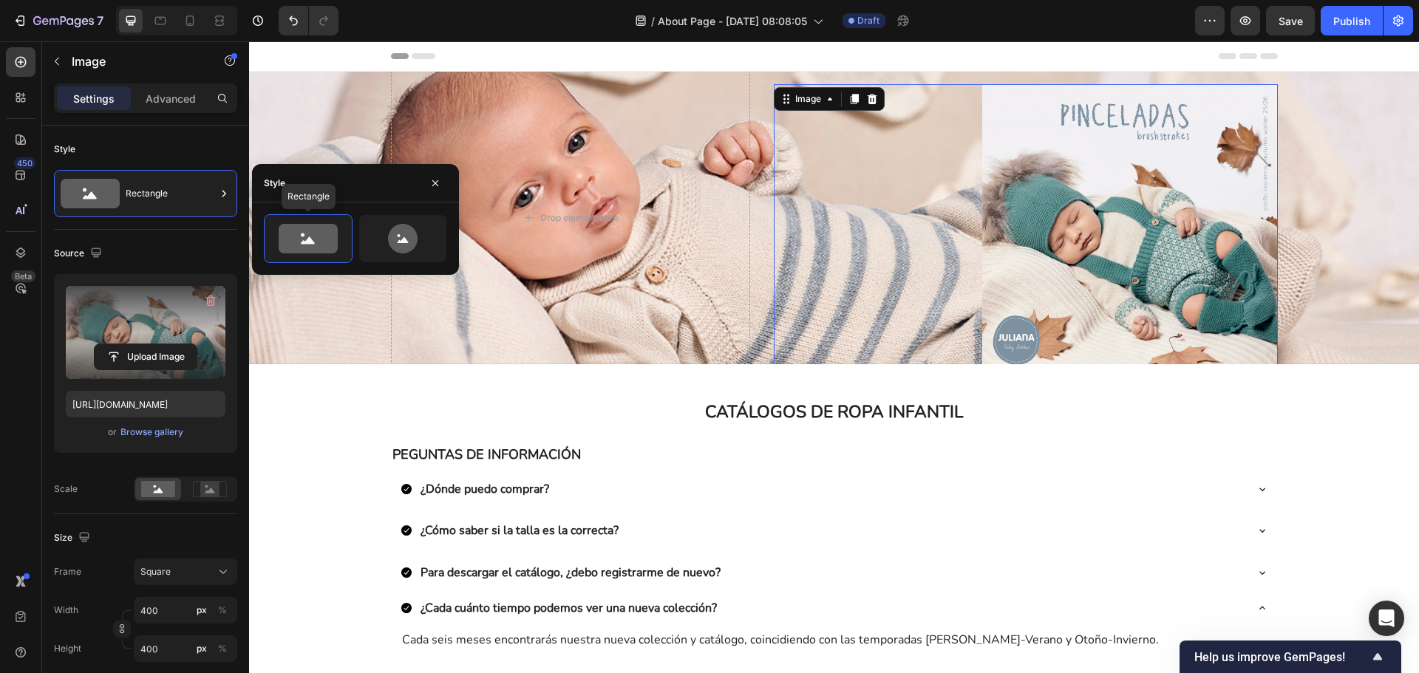
click at [356, 228] on div "Rectangle" at bounding box center [355, 238] width 183 height 49
click at [394, 239] on icon at bounding box center [403, 239] width 30 height 30
type input "80"
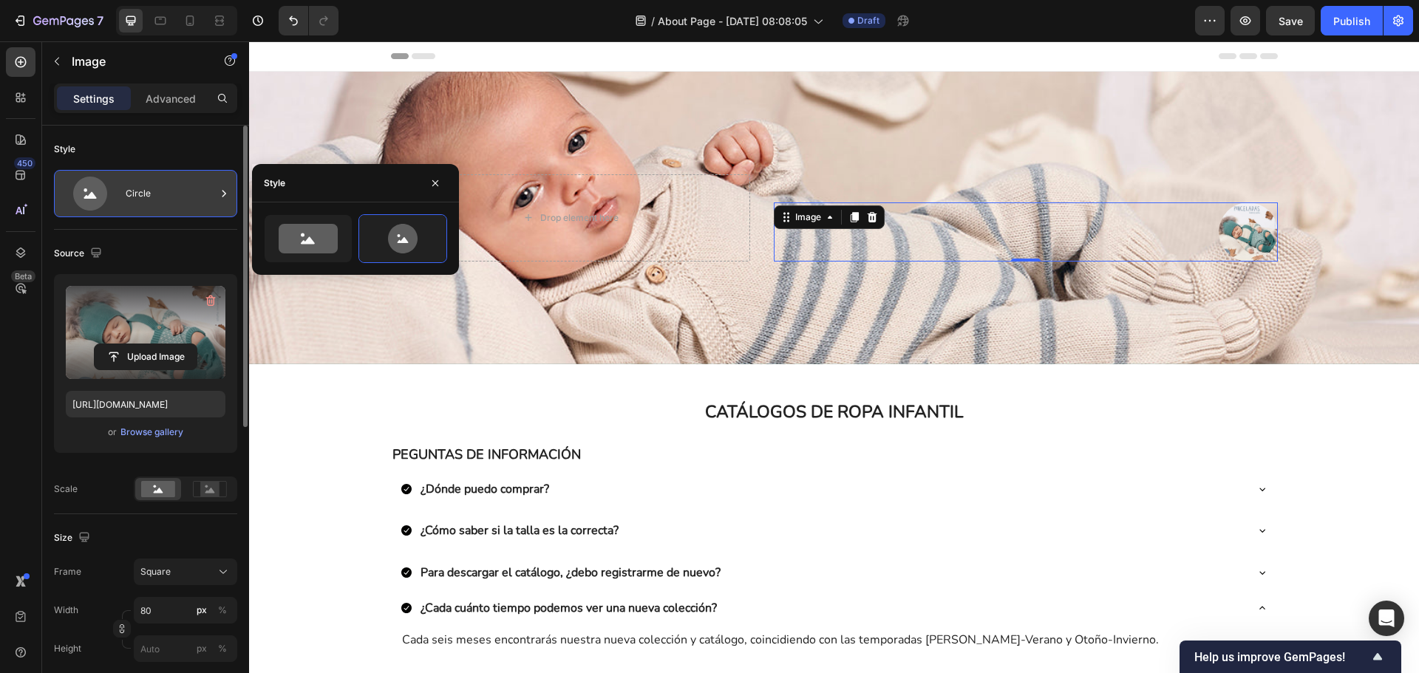
click at [205, 215] on div "Circle" at bounding box center [145, 193] width 183 height 47
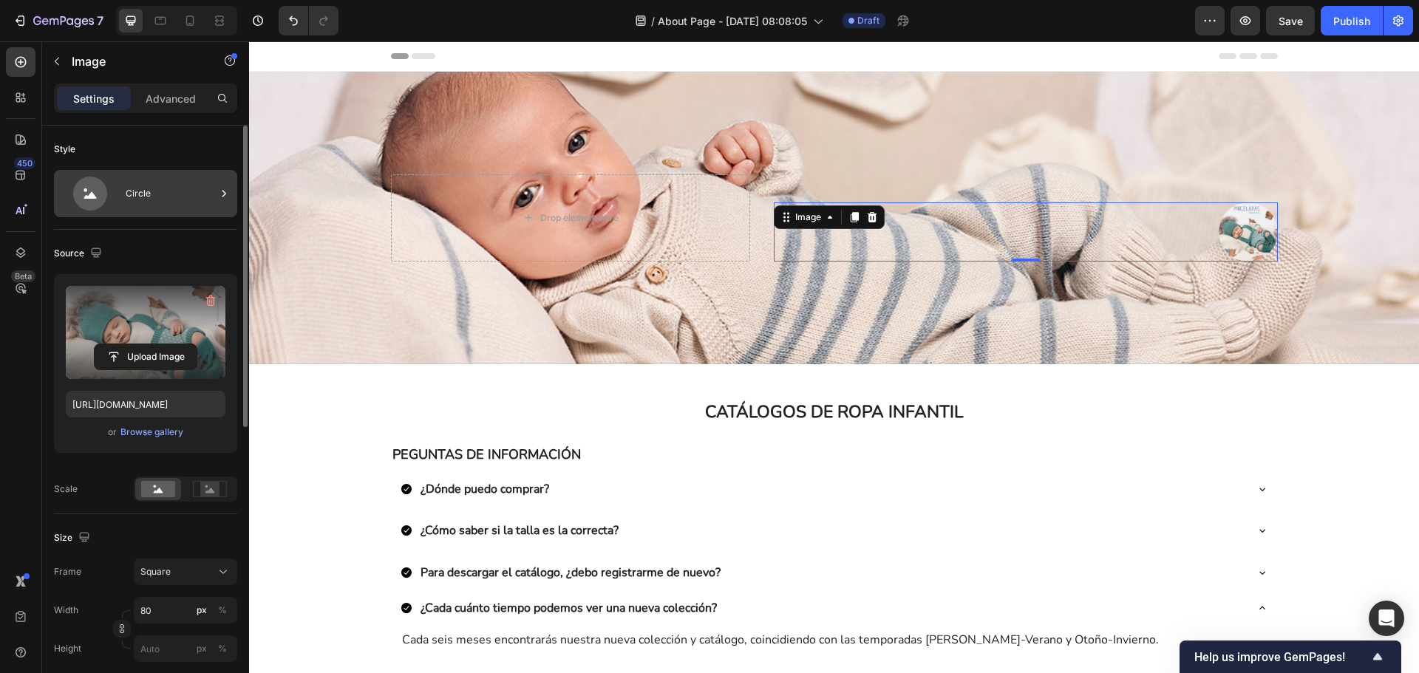
click at [181, 203] on div "Circle" at bounding box center [171, 194] width 90 height 34
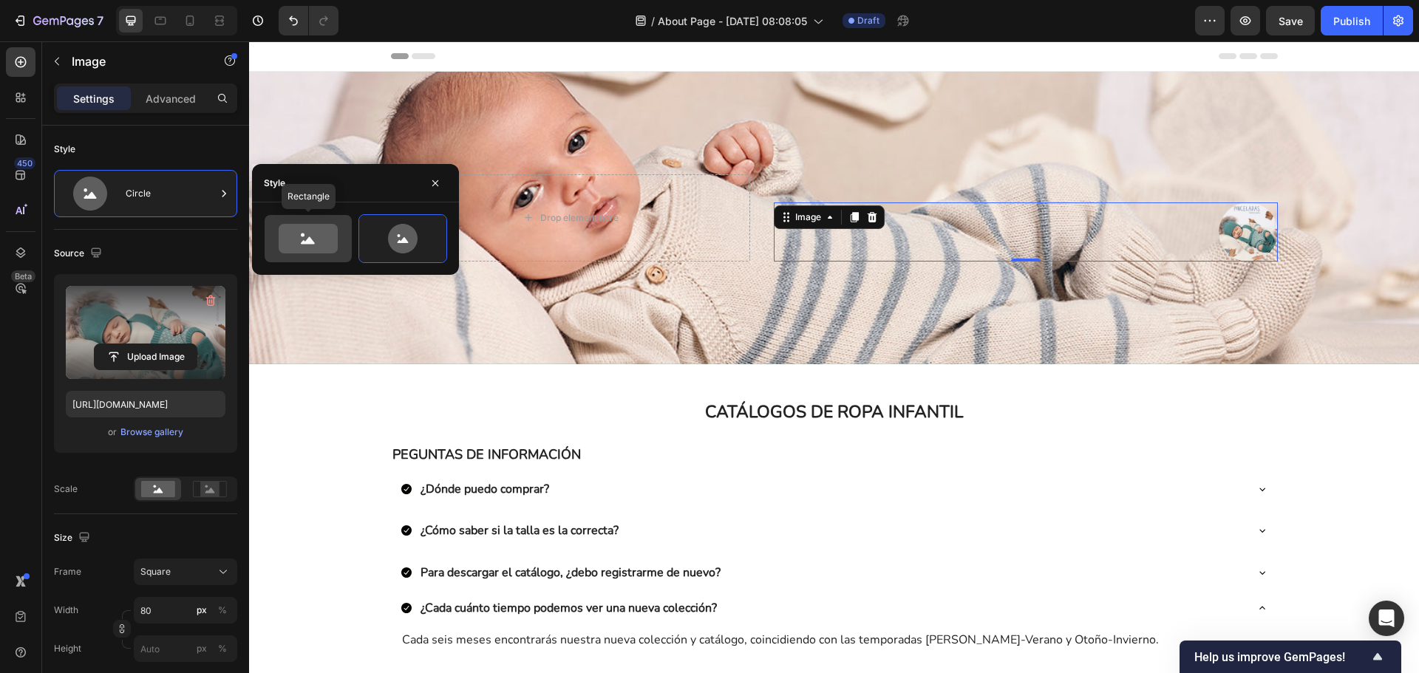
click at [305, 249] on icon at bounding box center [308, 239] width 59 height 30
type input "100"
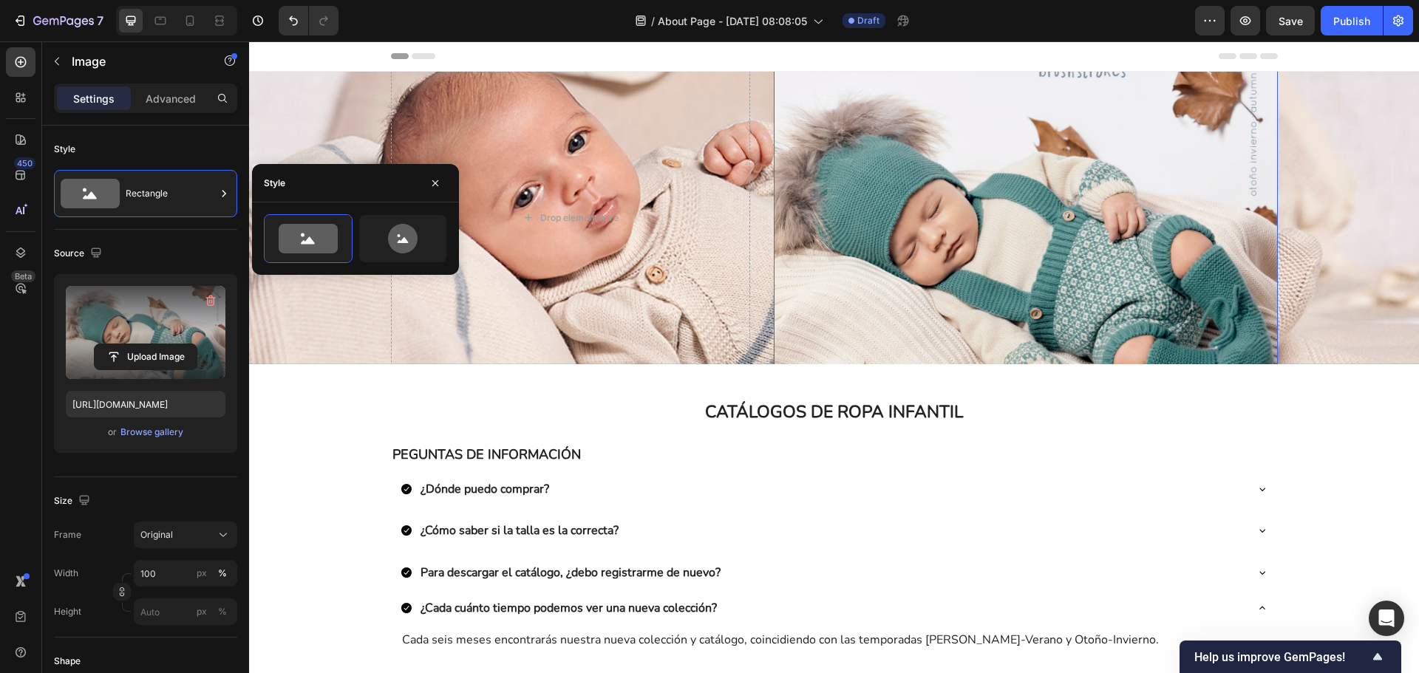
scroll to position [222, 0]
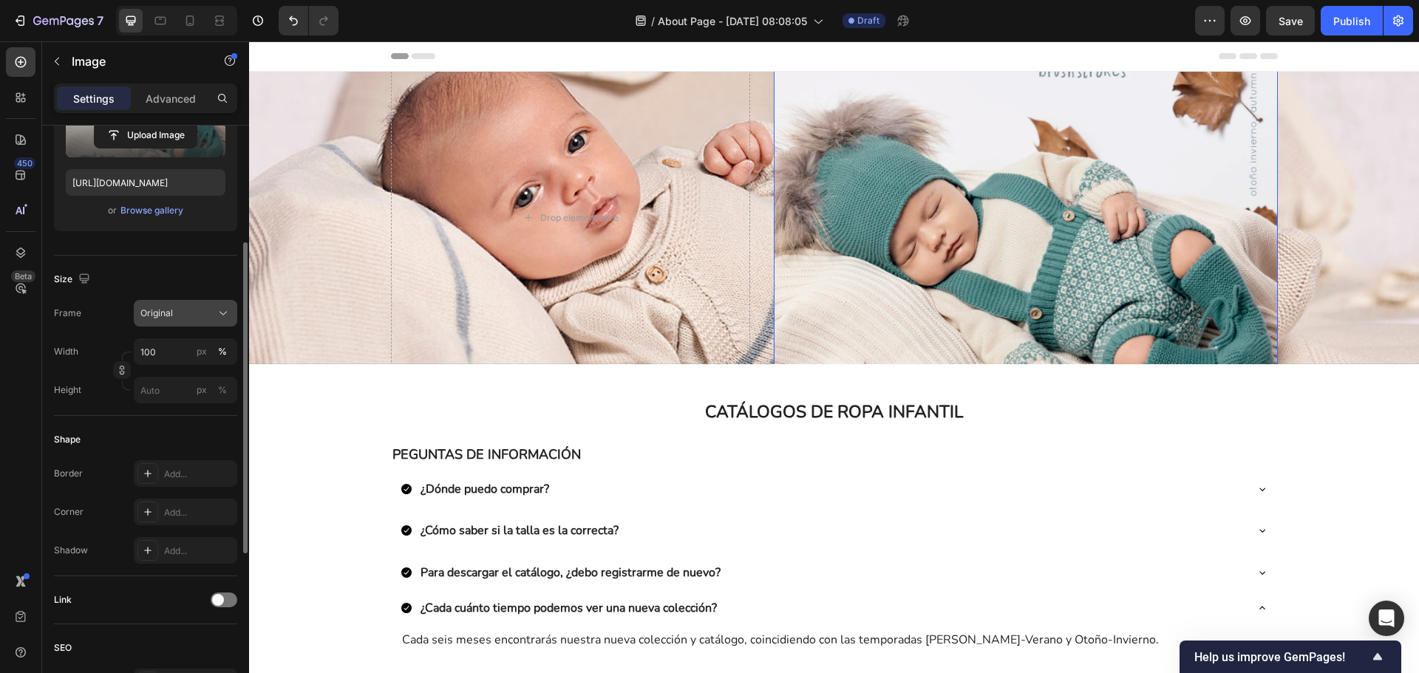
click at [191, 310] on div "Original" at bounding box center [176, 313] width 72 height 13
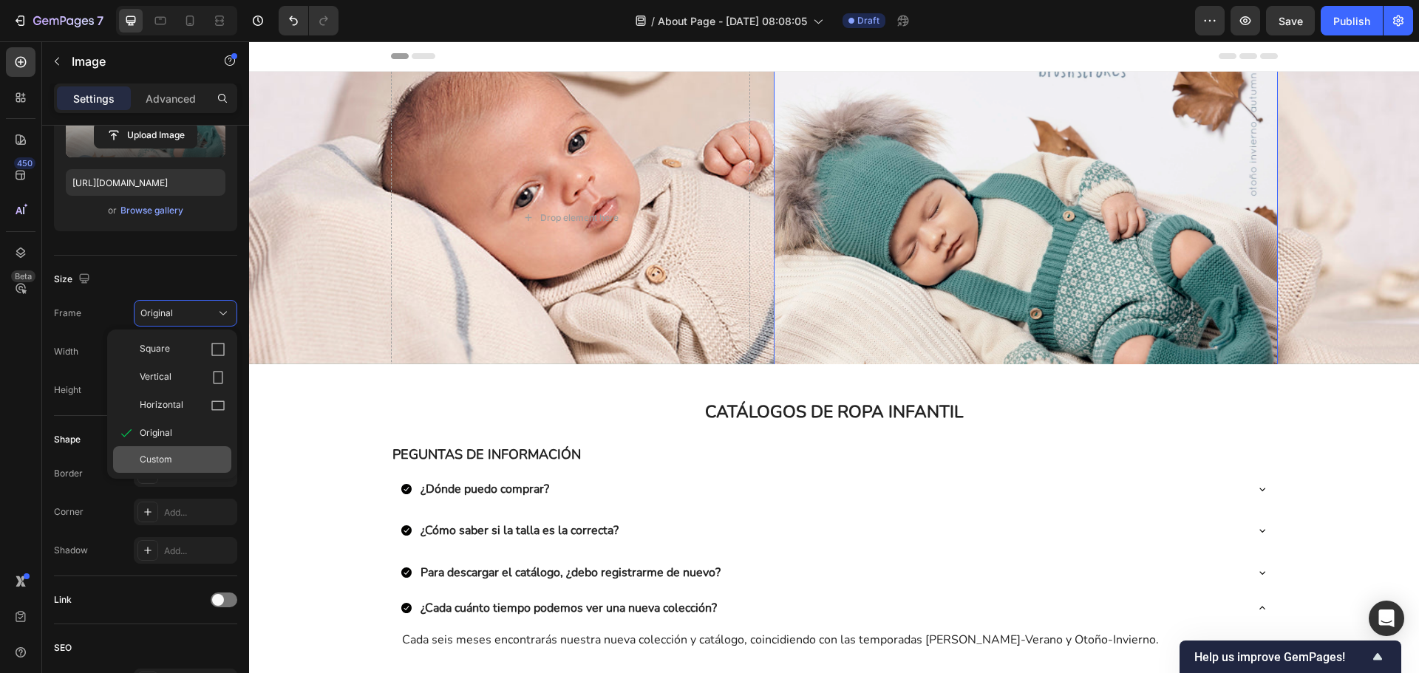
click at [173, 453] on div "Custom" at bounding box center [183, 459] width 86 height 13
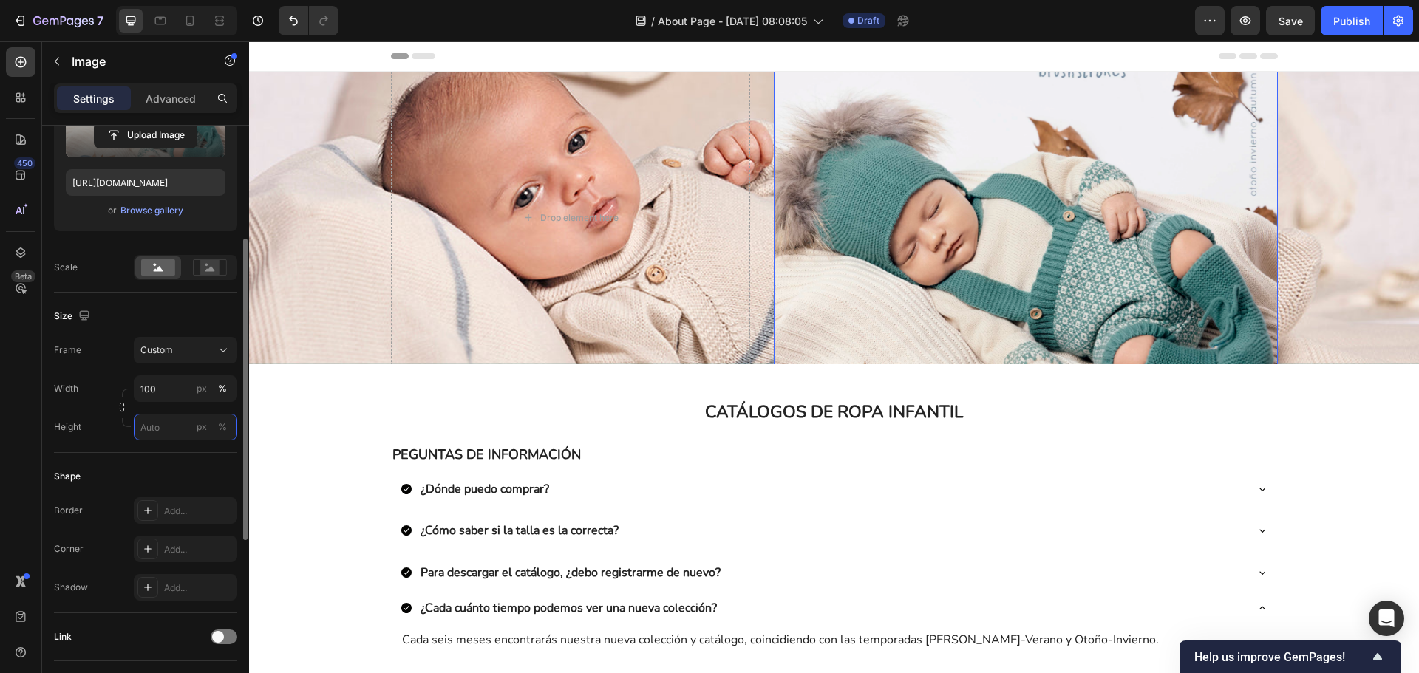
click at [178, 430] on input "px %" at bounding box center [185, 427] width 103 height 27
click at [194, 465] on p "Full 100%" at bounding box center [183, 462] width 86 height 13
type input "100"
click at [181, 391] on input "100" at bounding box center [185, 388] width 103 height 27
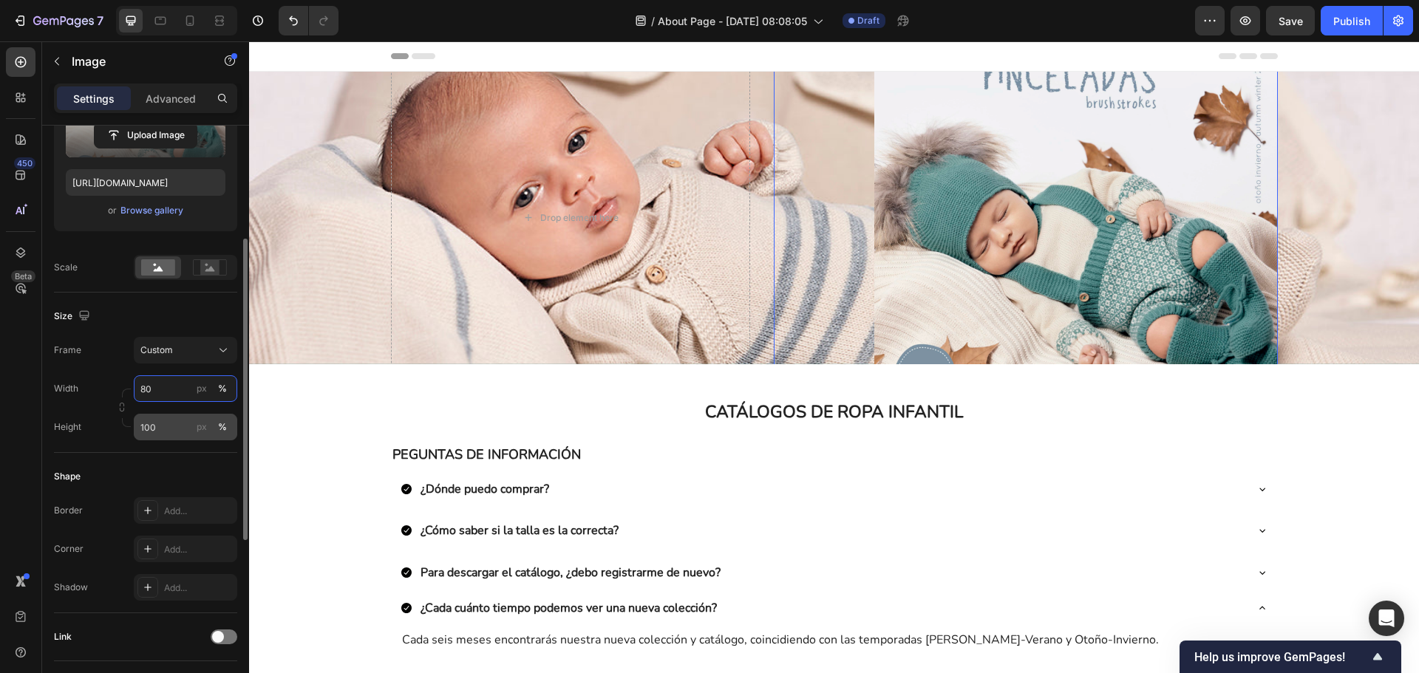
type input "80"
click at [176, 420] on input "100" at bounding box center [185, 427] width 103 height 27
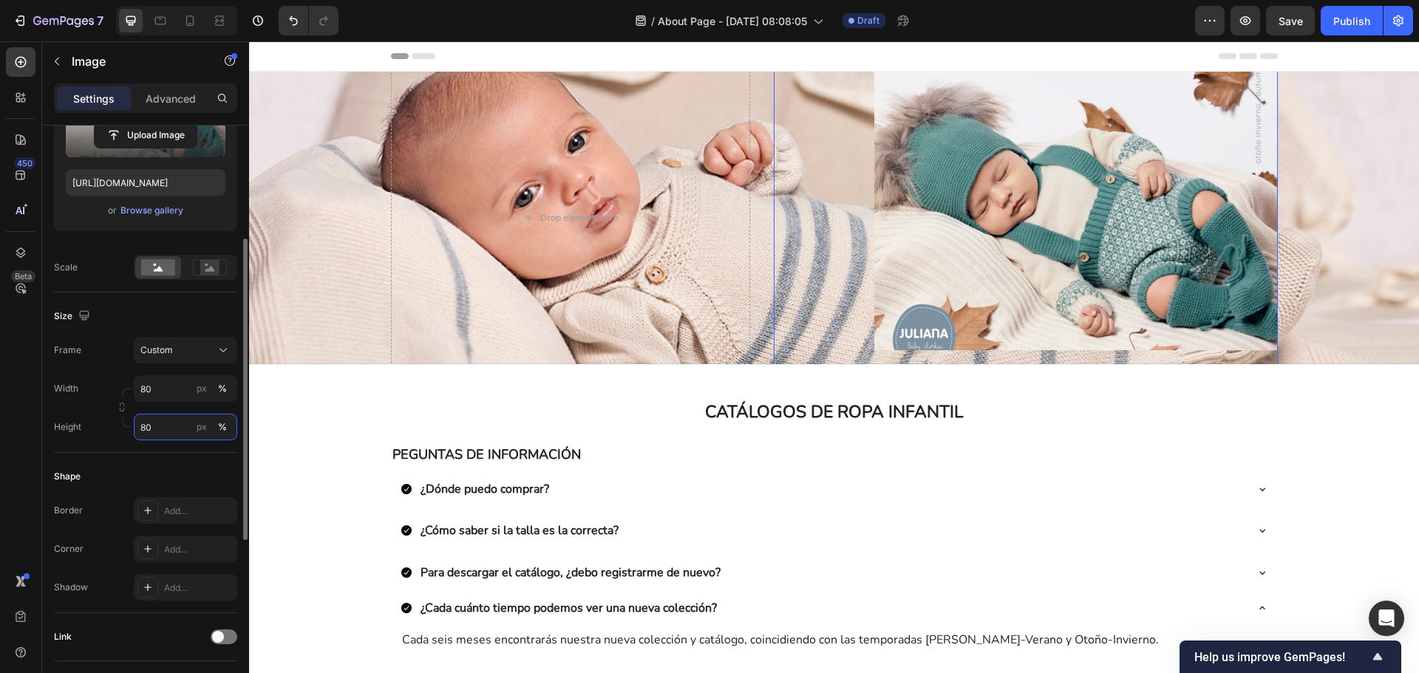
type input "80"
click at [172, 374] on div "Frame Custom Width 80 px % Height 80 px %" at bounding box center [145, 388] width 183 height 103
click at [177, 379] on input "80" at bounding box center [185, 388] width 103 height 27
click at [176, 383] on input "80" at bounding box center [185, 388] width 103 height 27
type input "8"
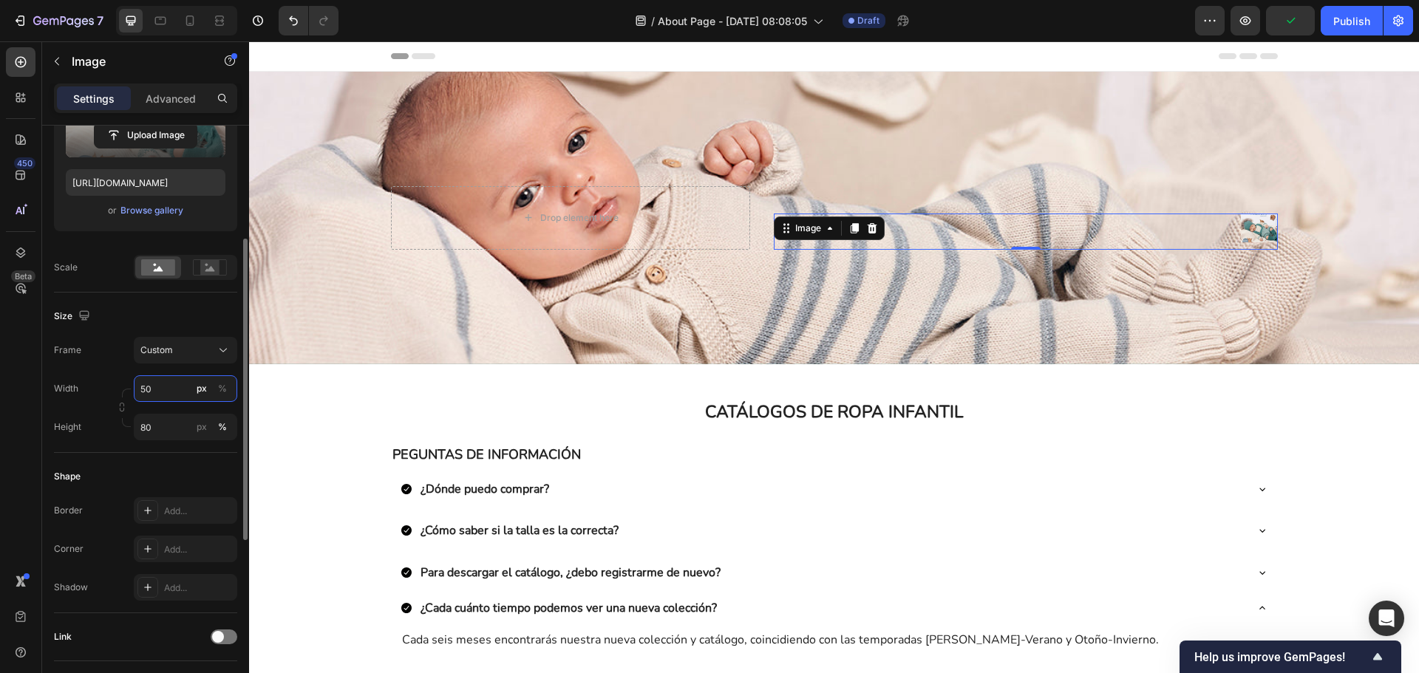
type input "5"
type input "1"
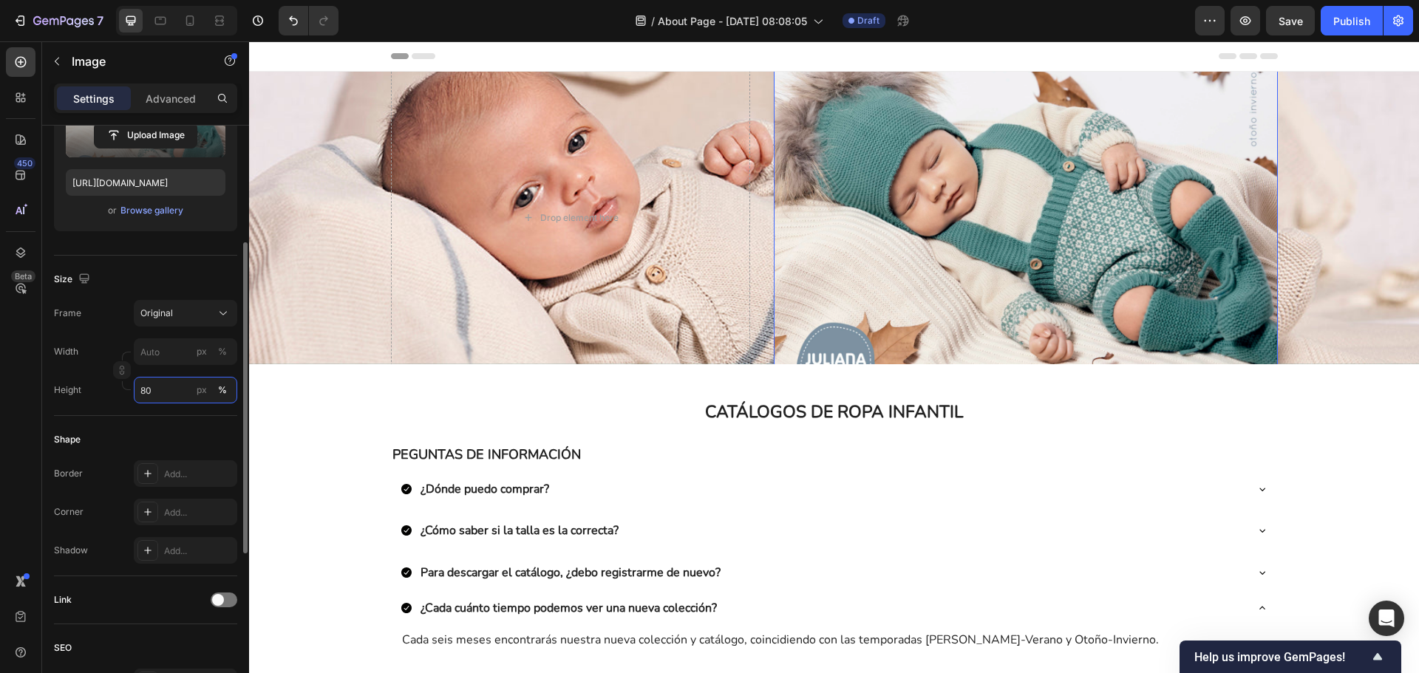
click at [171, 422] on div "Style Rectangle Source Upload Image https://cdn.shopify.com/s/files/1/0967/7697…" at bounding box center [145, 411] width 183 height 1015
click at [171, 422] on div "Shape Border Add... Corner Add... Shadow Add..." at bounding box center [145, 496] width 183 height 160
click at [157, 382] on input "80" at bounding box center [185, 390] width 103 height 27
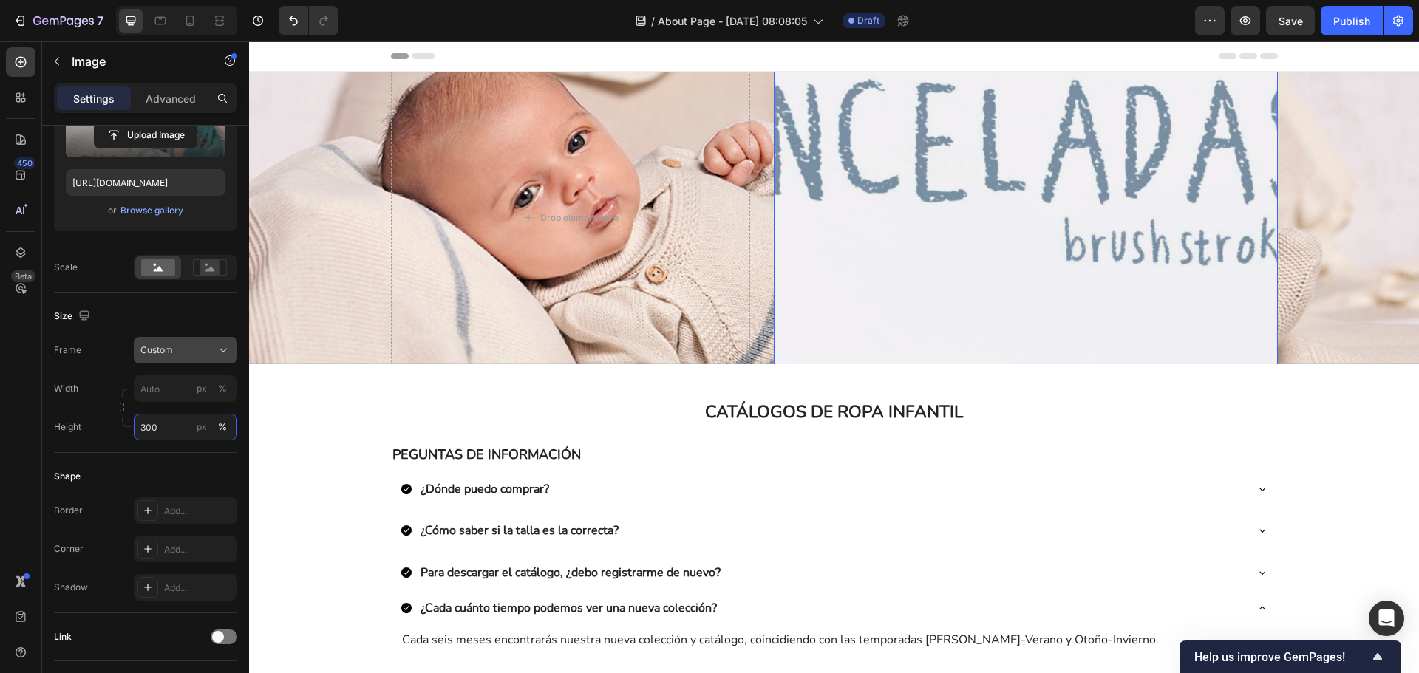
type input "300"
click at [157, 350] on span "Custom" at bounding box center [156, 350] width 33 height 13
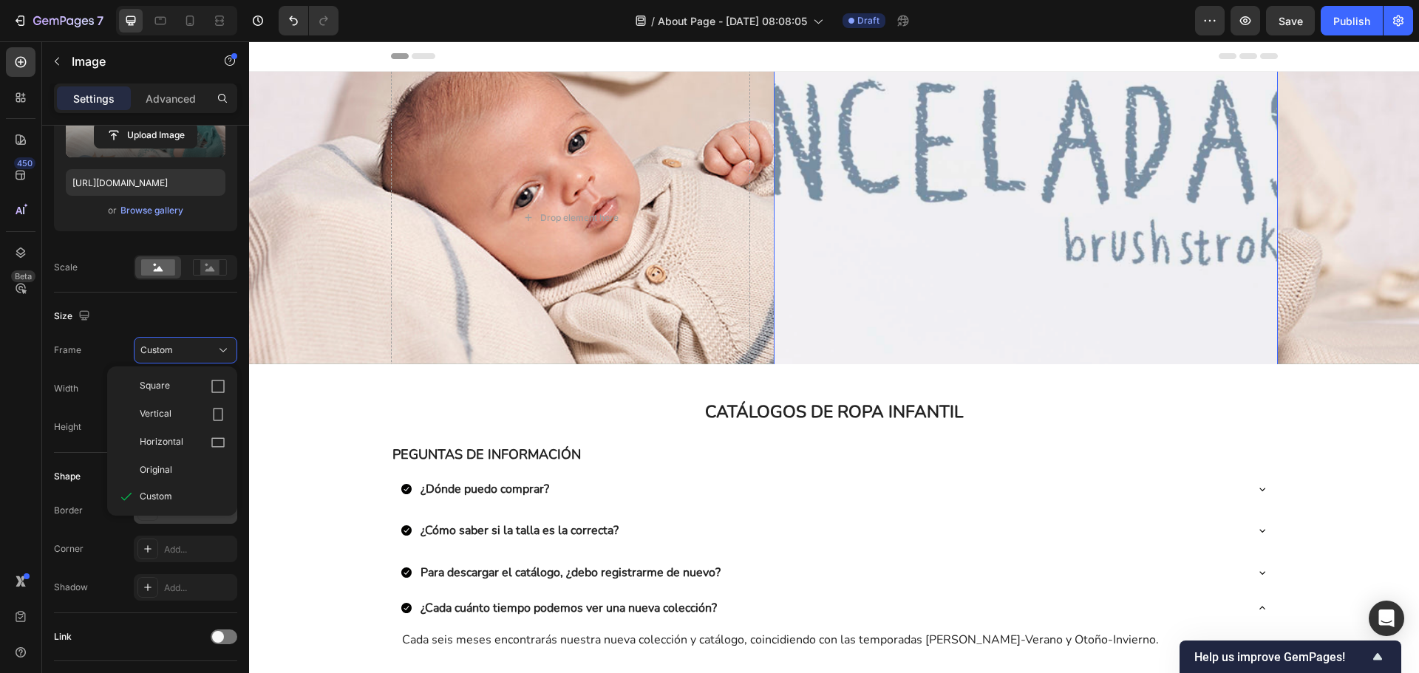
click at [179, 499] on div "Custom" at bounding box center [183, 496] width 86 height 13
click at [176, 382] on input "px %" at bounding box center [185, 388] width 103 height 27
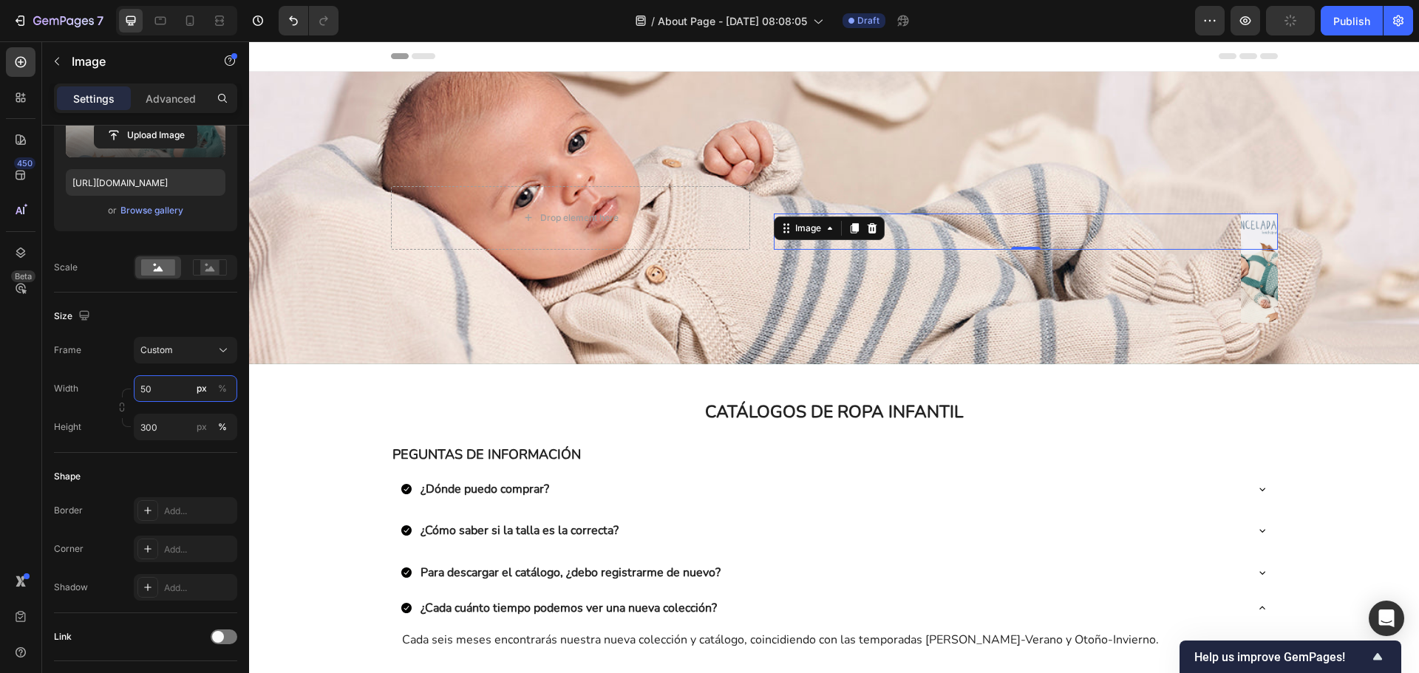
type input "5"
type input "1"
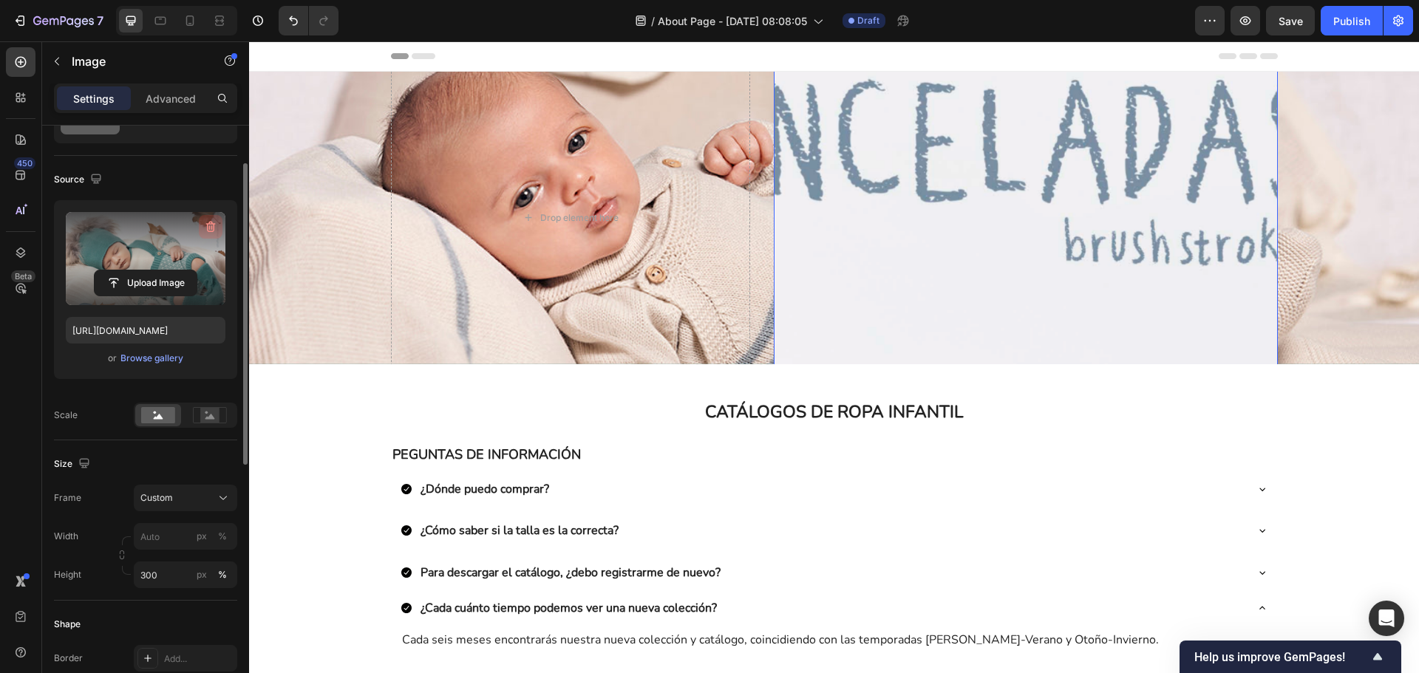
click at [211, 225] on icon "button" at bounding box center [210, 227] width 15 height 15
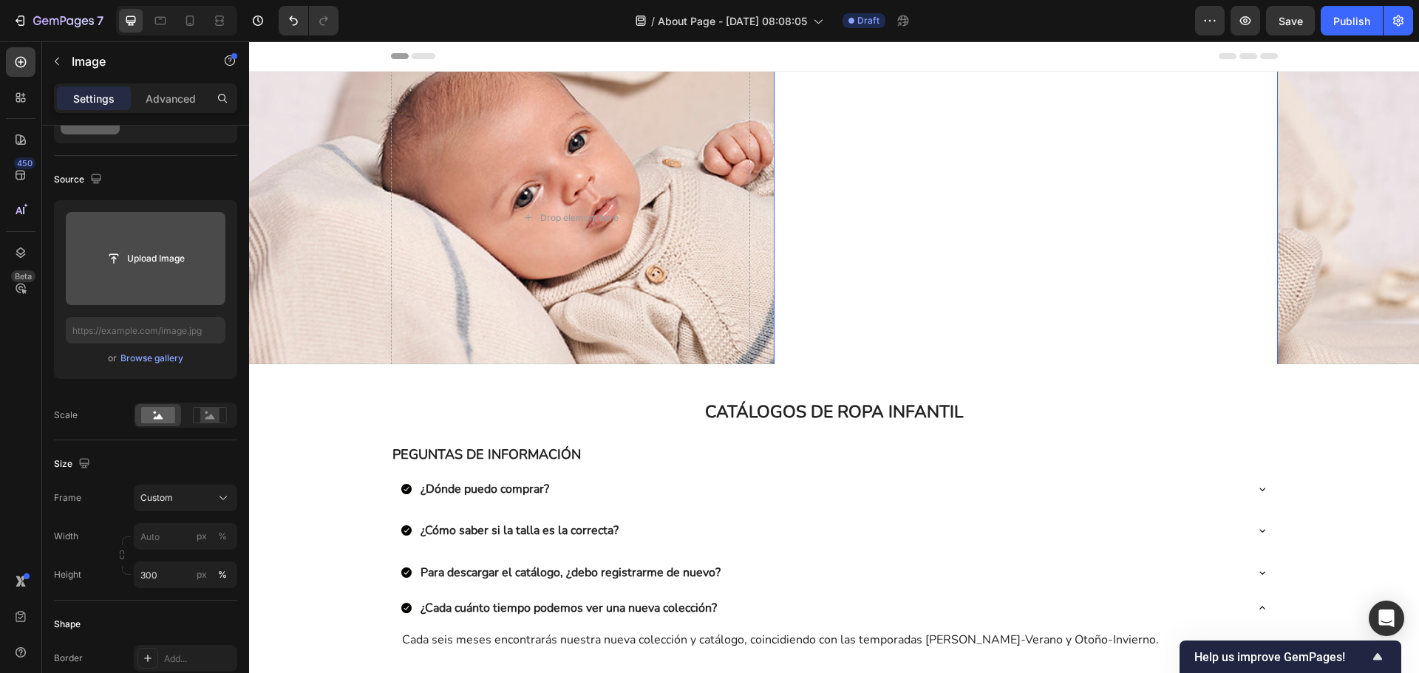
scroll to position [0, 0]
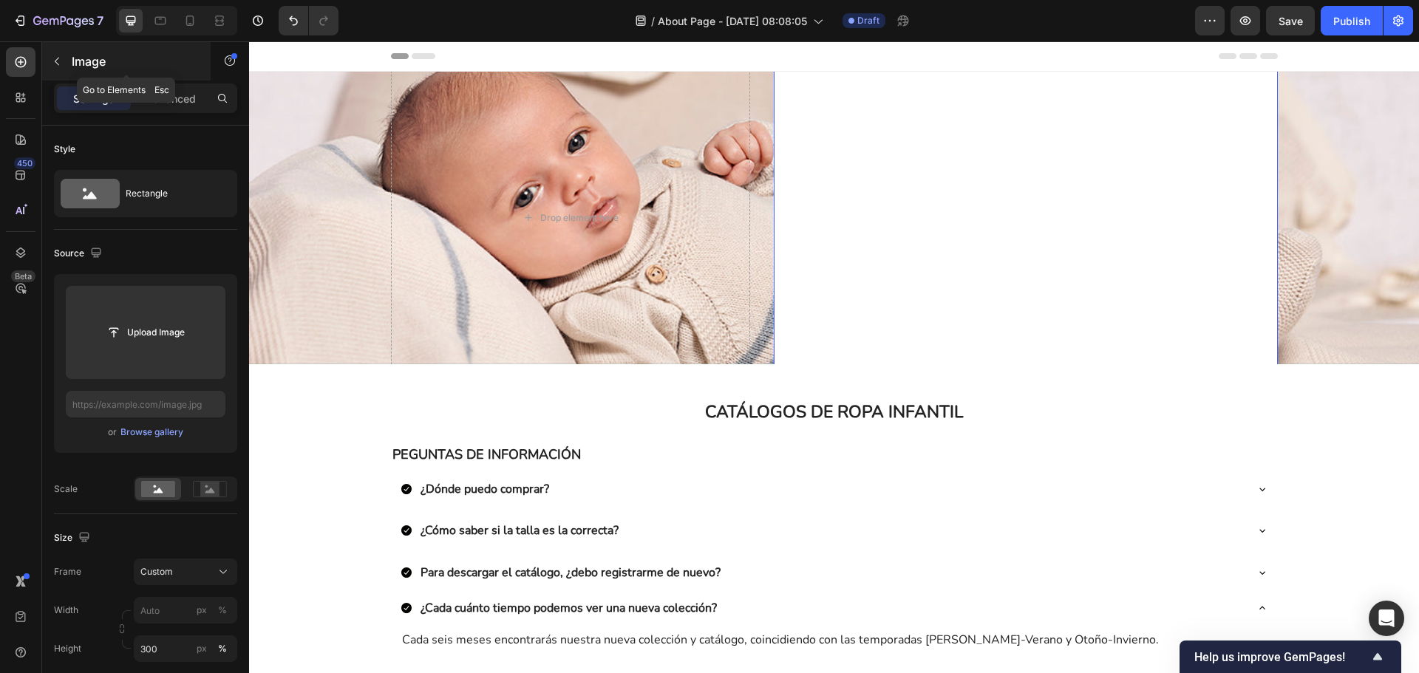
click at [55, 67] on icon "button" at bounding box center [57, 61] width 12 height 12
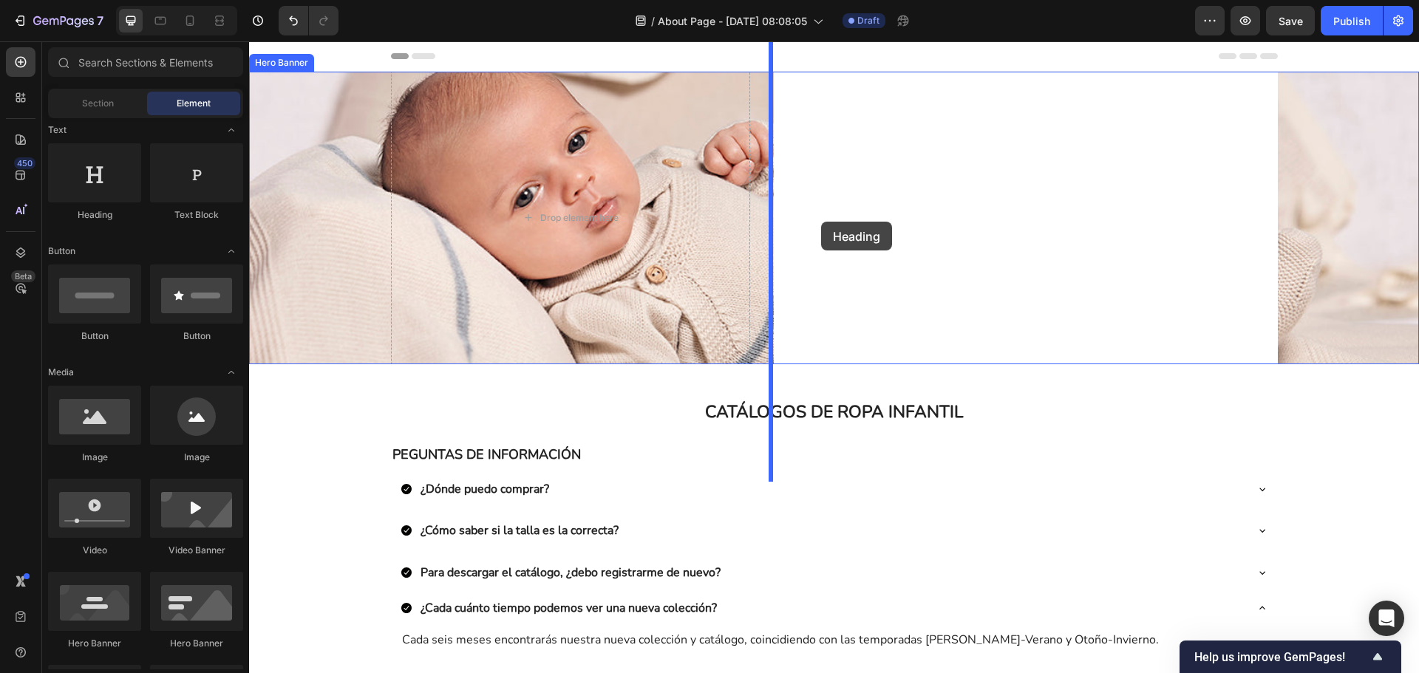
drag, startPoint x: 373, startPoint y: 245, endPoint x: 821, endPoint y: 222, distance: 448.5
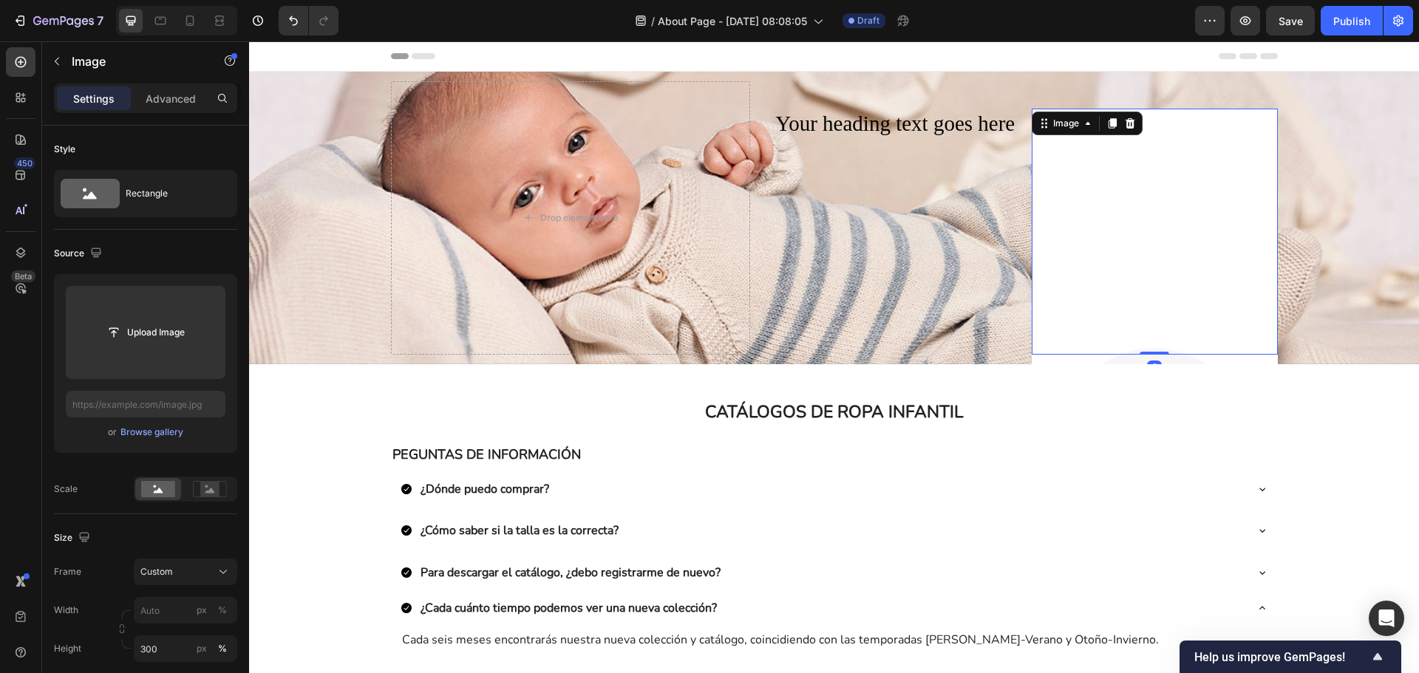
click at [1199, 183] on img at bounding box center [1155, 478] width 246 height 738
click at [1130, 129] on div at bounding box center [1130, 124] width 18 height 18
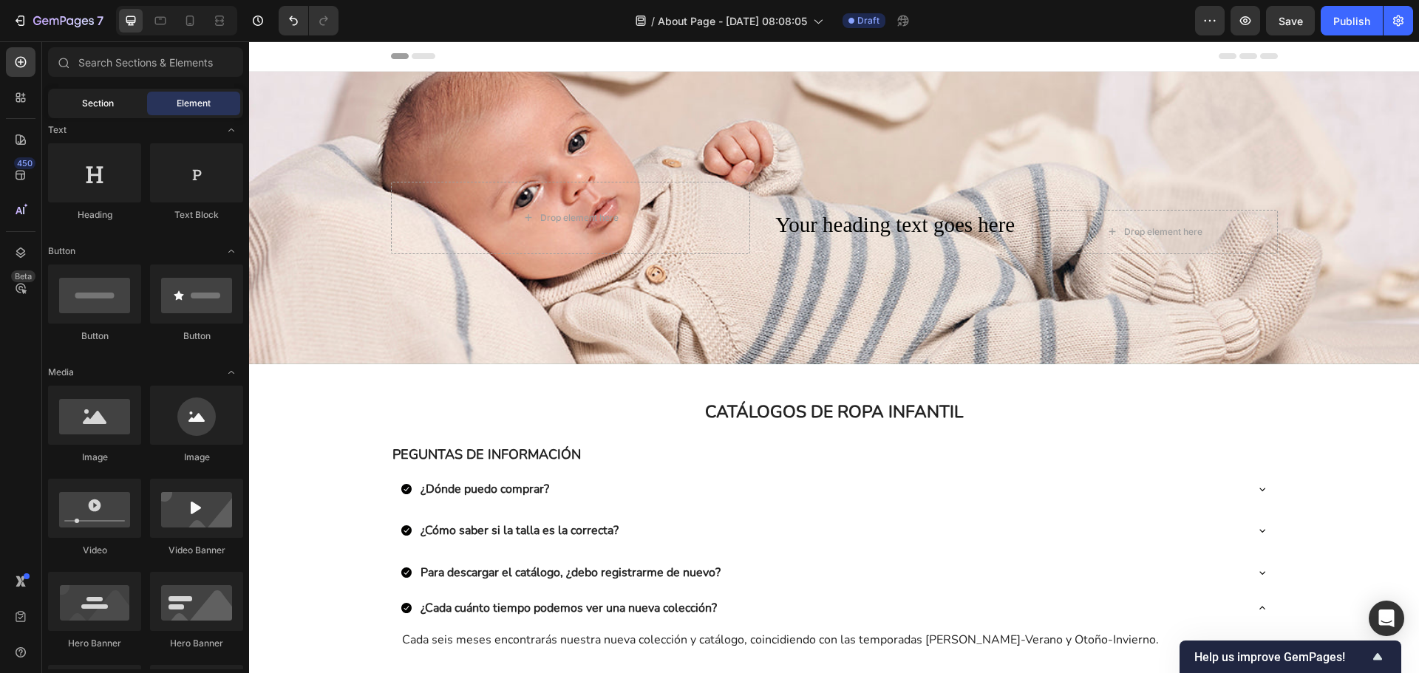
click at [121, 106] on div "Section" at bounding box center [97, 104] width 93 height 24
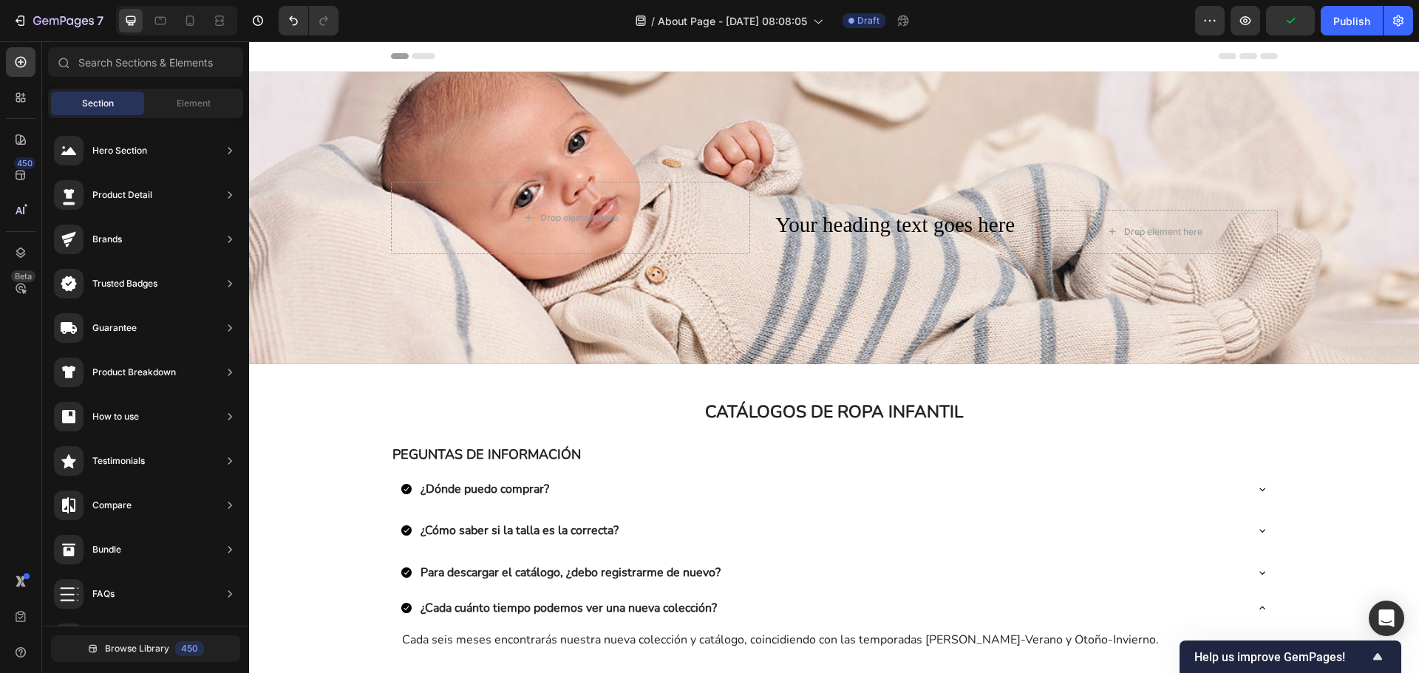
click at [169, 88] on div "Sections(18) Elements(83) Section Element Hero Section Product Detail Brands Tr…" at bounding box center [145, 359] width 207 height 624
click at [186, 103] on span "Element" at bounding box center [194, 103] width 34 height 13
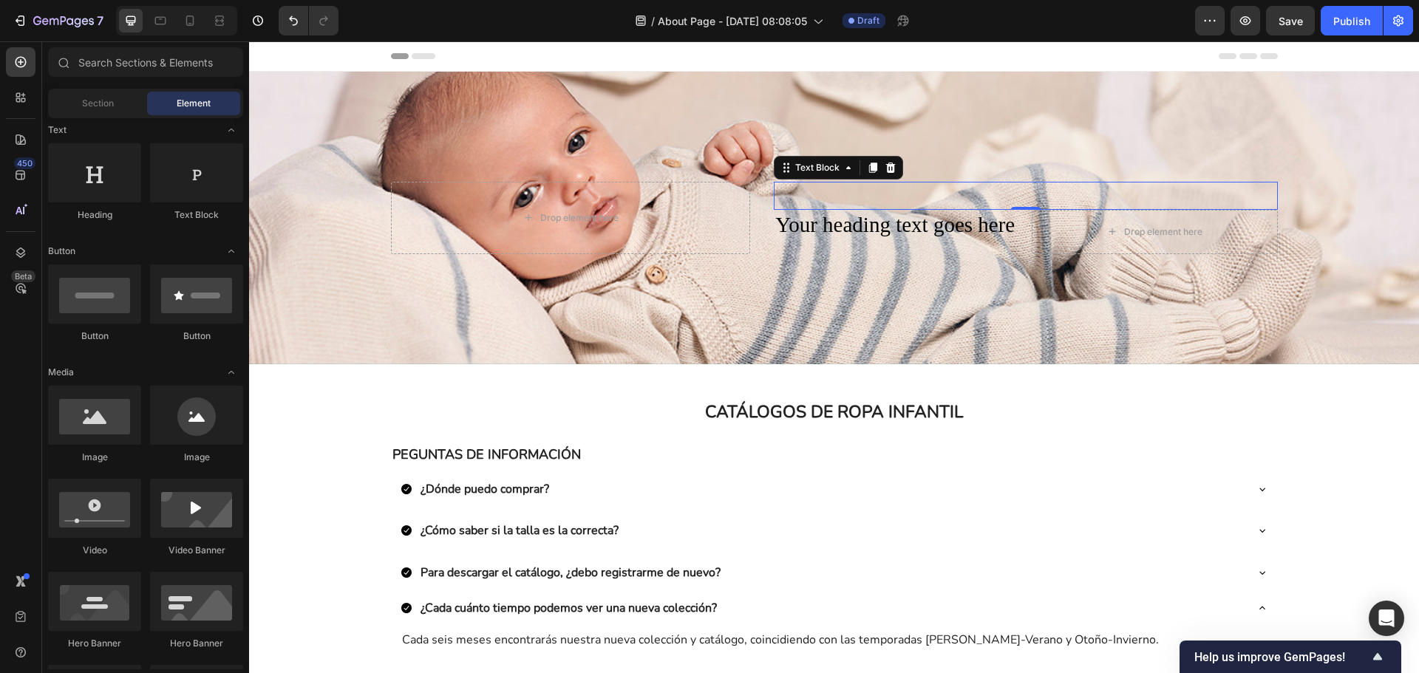
click at [841, 191] on p "Rich Text Editor. Editing area: main" at bounding box center [1025, 195] width 500 height 25
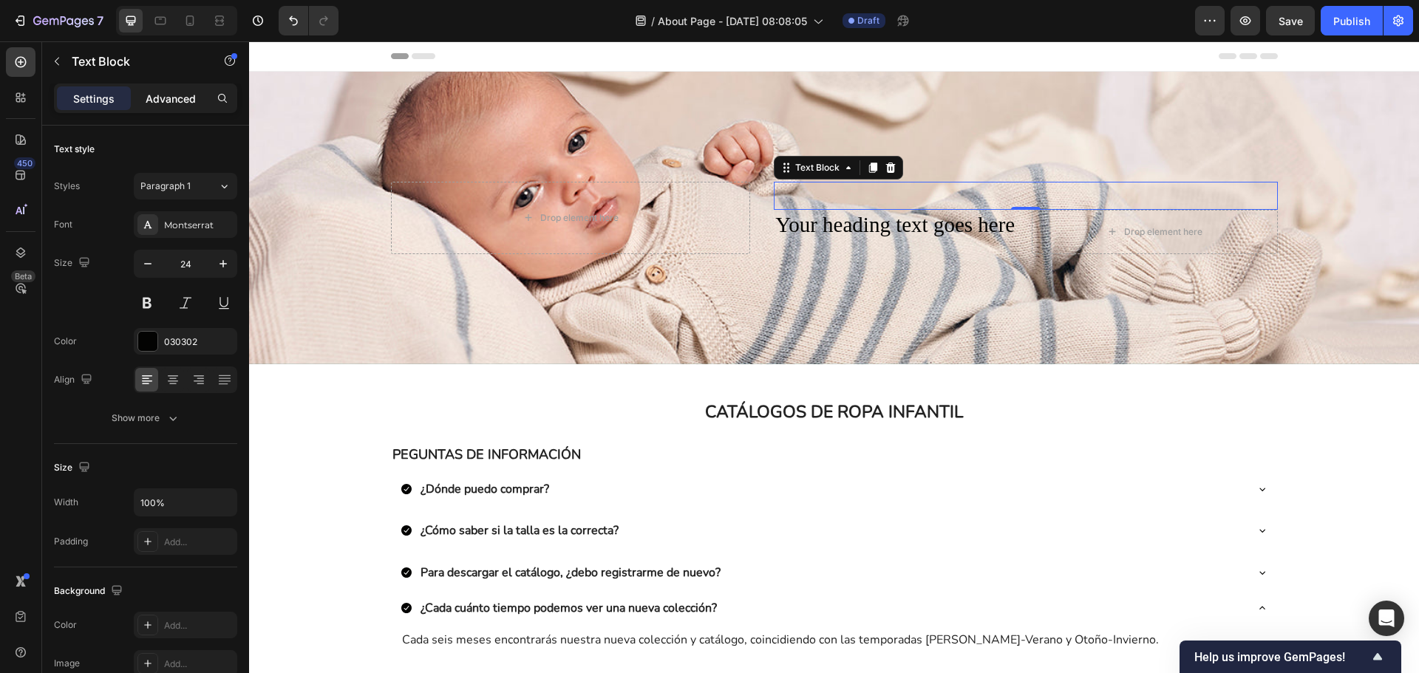
click at [158, 99] on p "Advanced" at bounding box center [171, 99] width 50 height 16
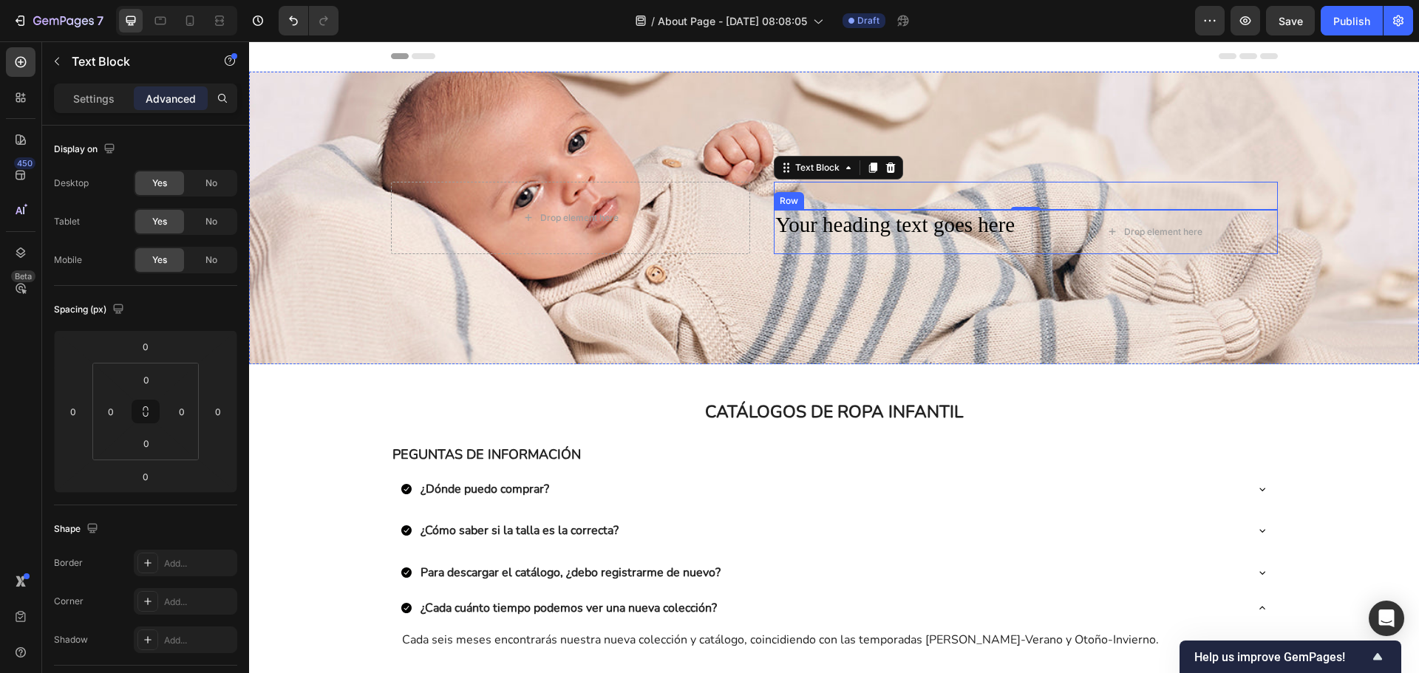
click at [824, 239] on div "Your heading text goes here Heading" at bounding box center [897, 232] width 246 height 44
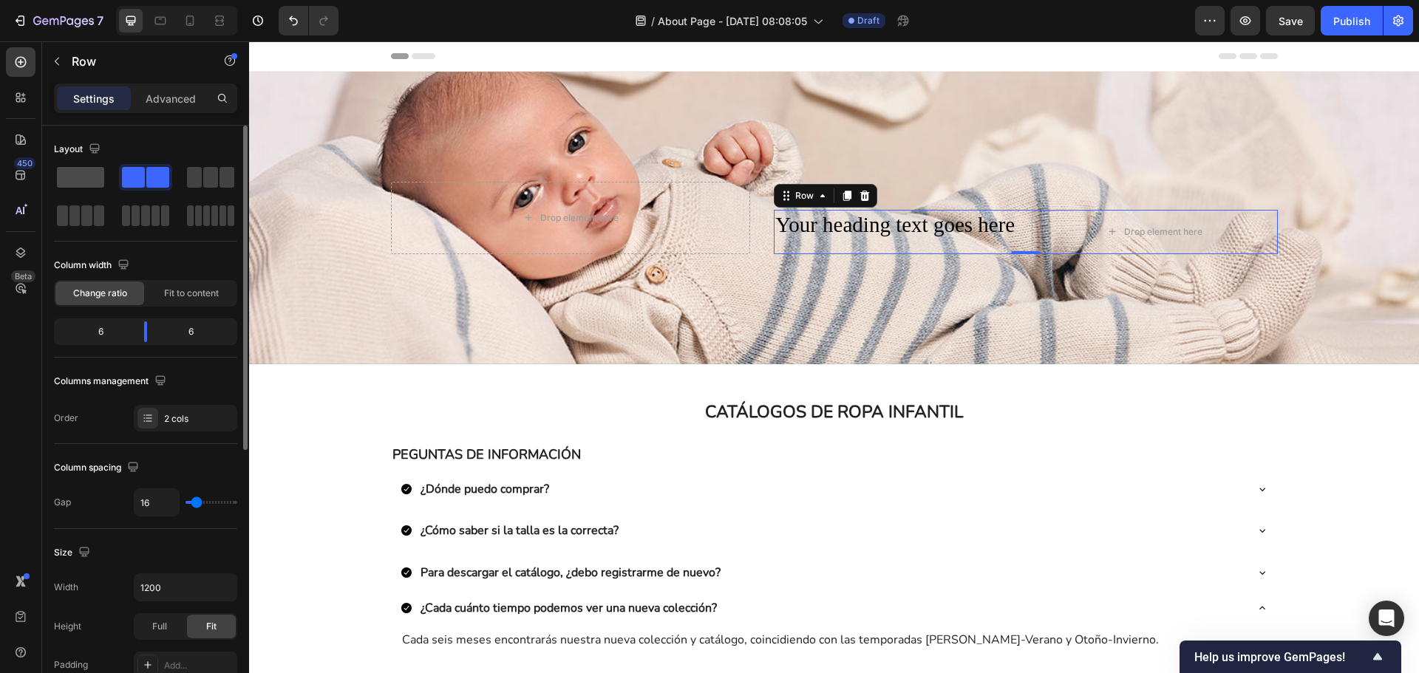
click at [99, 175] on span at bounding box center [80, 177] width 47 height 21
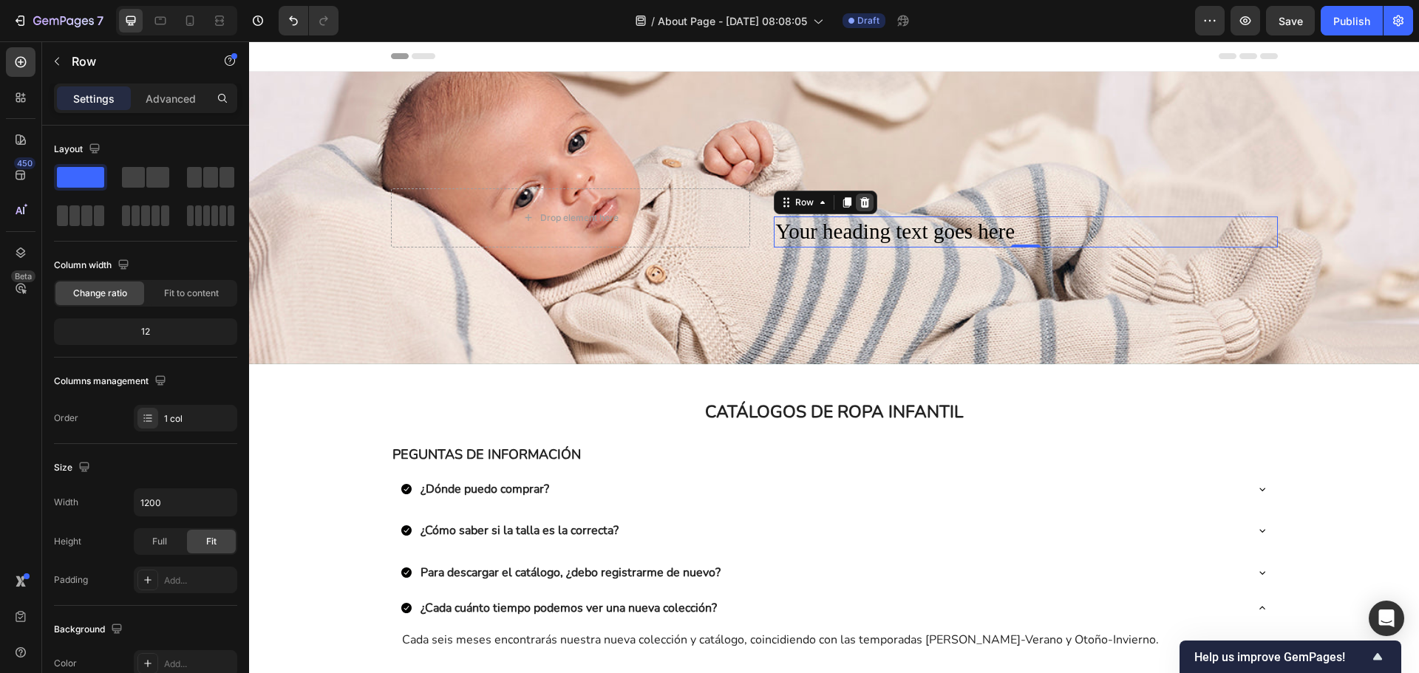
click at [865, 205] on icon at bounding box center [865, 203] width 12 height 12
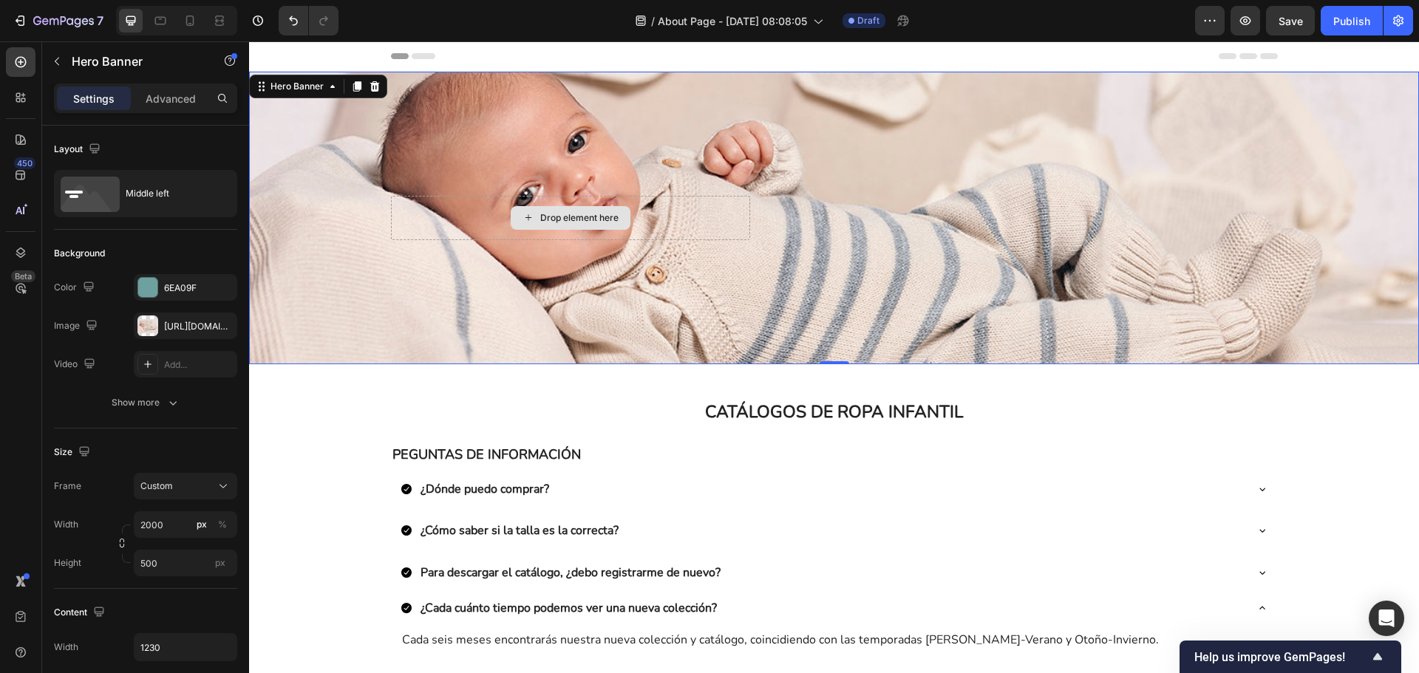
click at [710, 220] on div "Drop element here" at bounding box center [571, 218] width 360 height 44
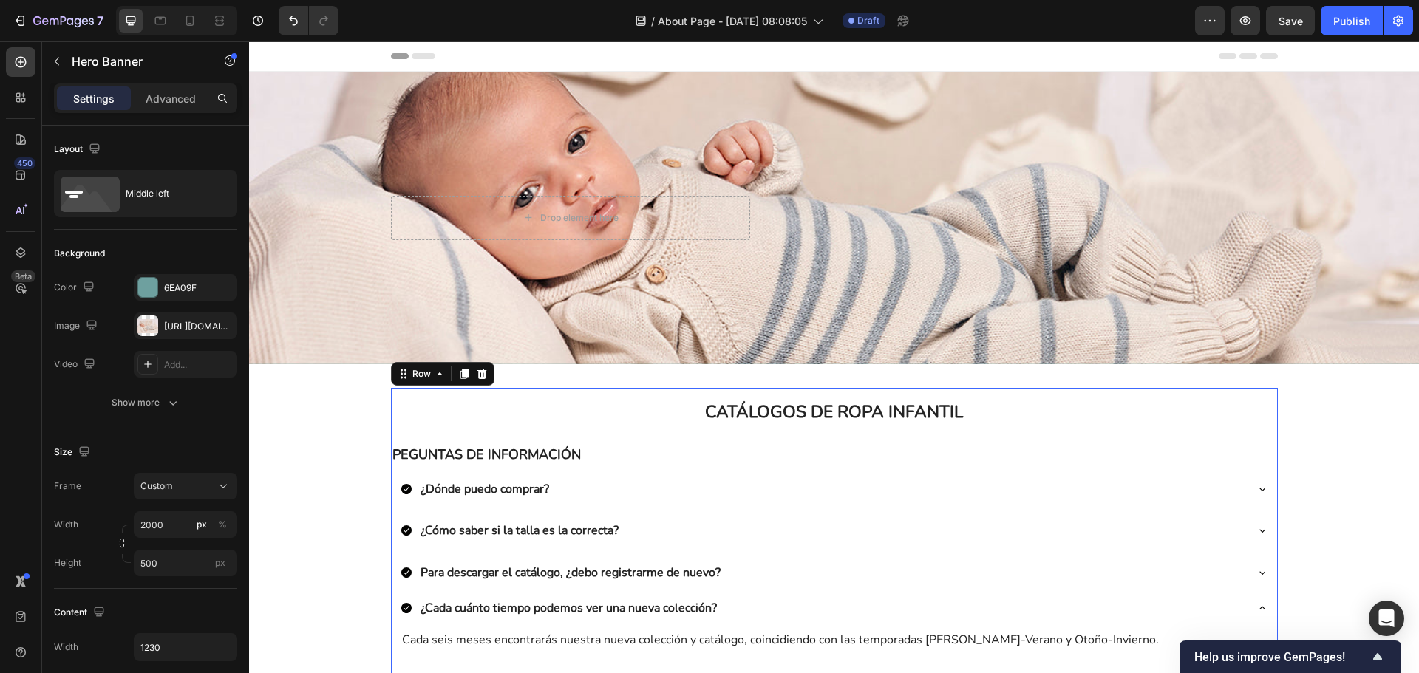
click at [1171, 438] on div "CATÁLOGOS DE ROPA INFANTIL Heading Row PEGUNTAS DE INFORMACIÓN Text Block ¿Dónd…" at bounding box center [834, 544] width 887 height 313
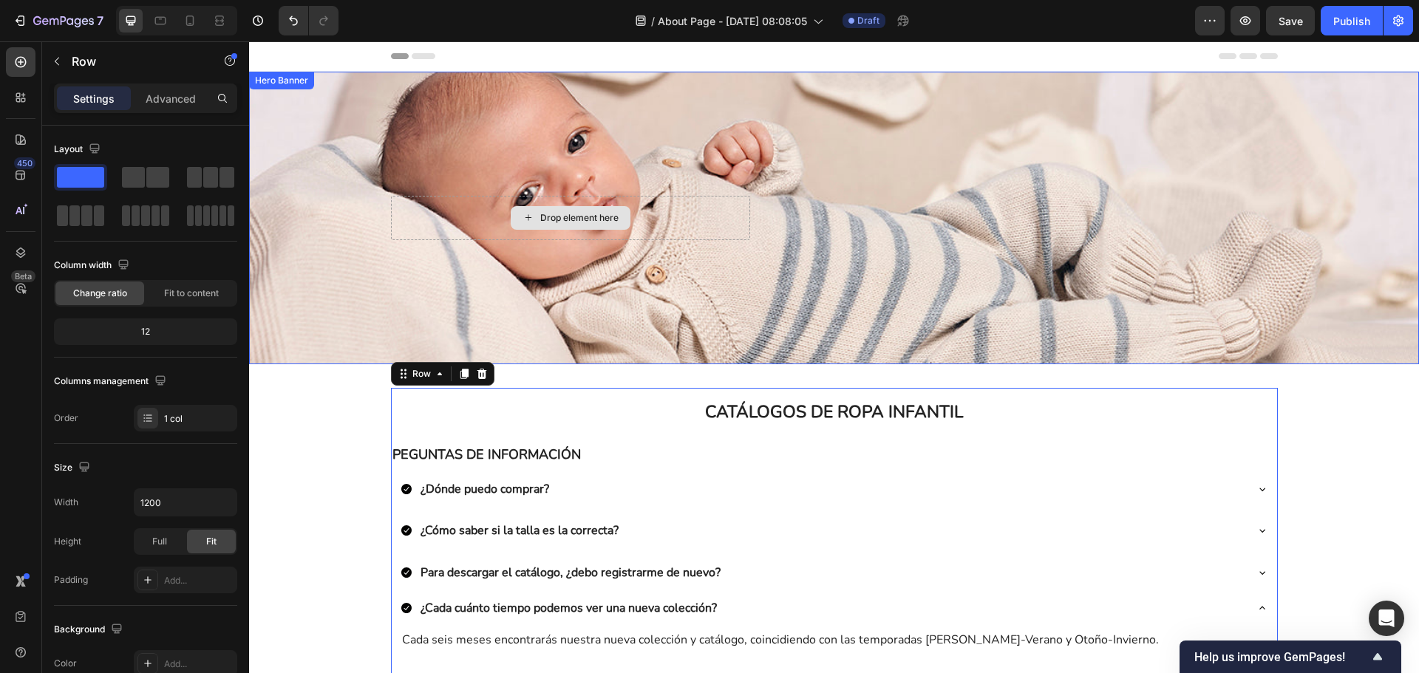
click at [650, 227] on div "Drop element here" at bounding box center [571, 218] width 360 height 44
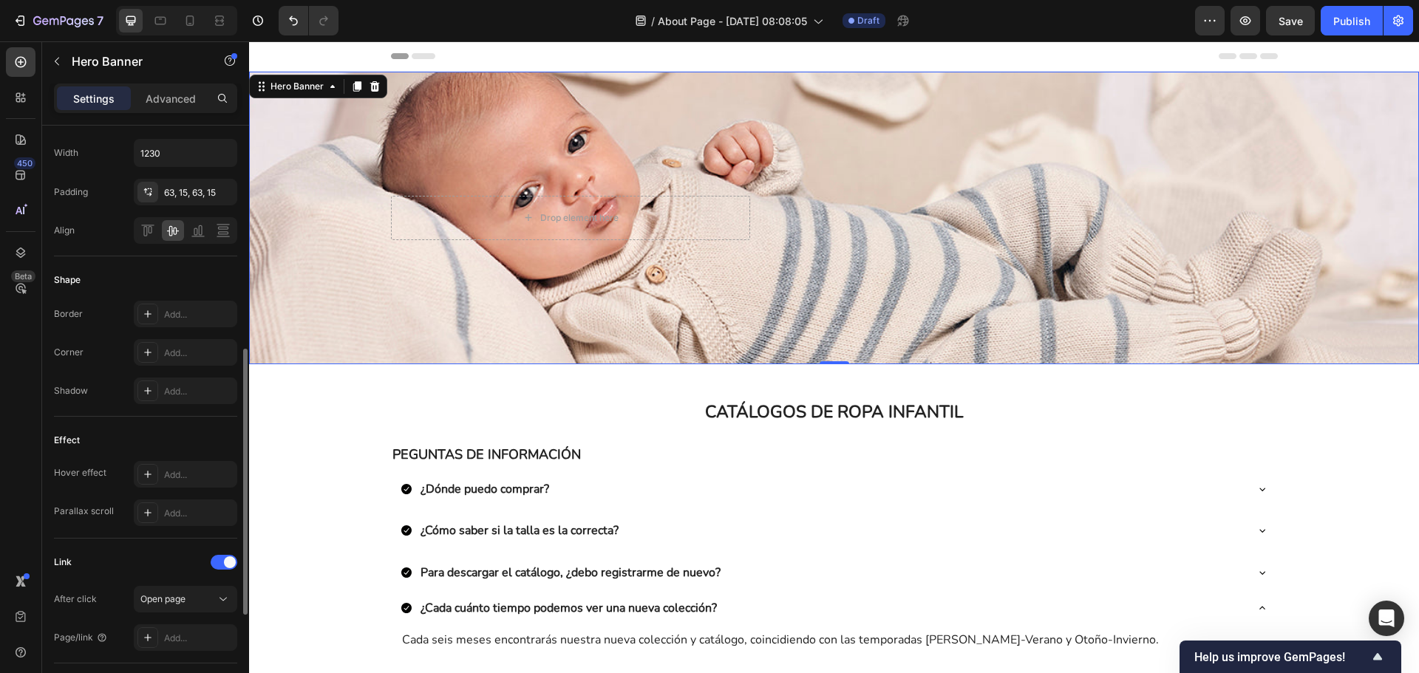
scroll to position [716, 0]
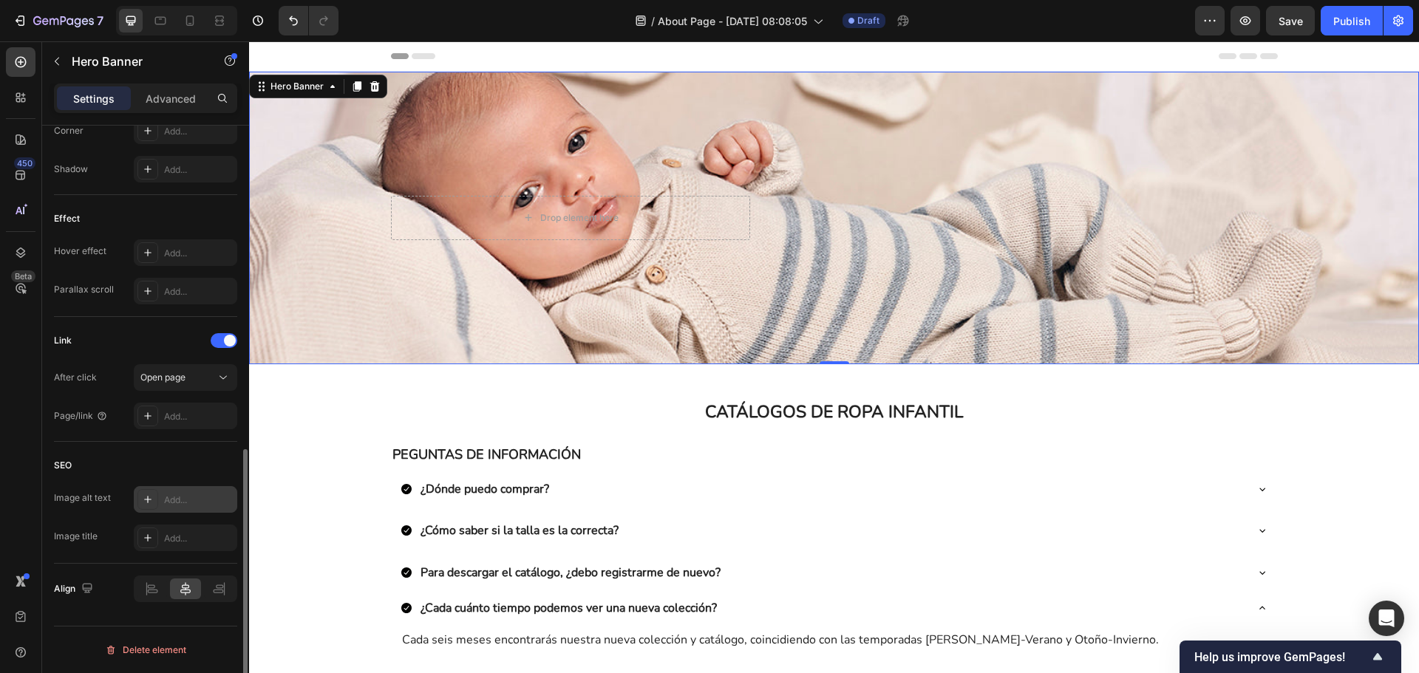
click at [140, 496] on div at bounding box center [147, 499] width 21 height 21
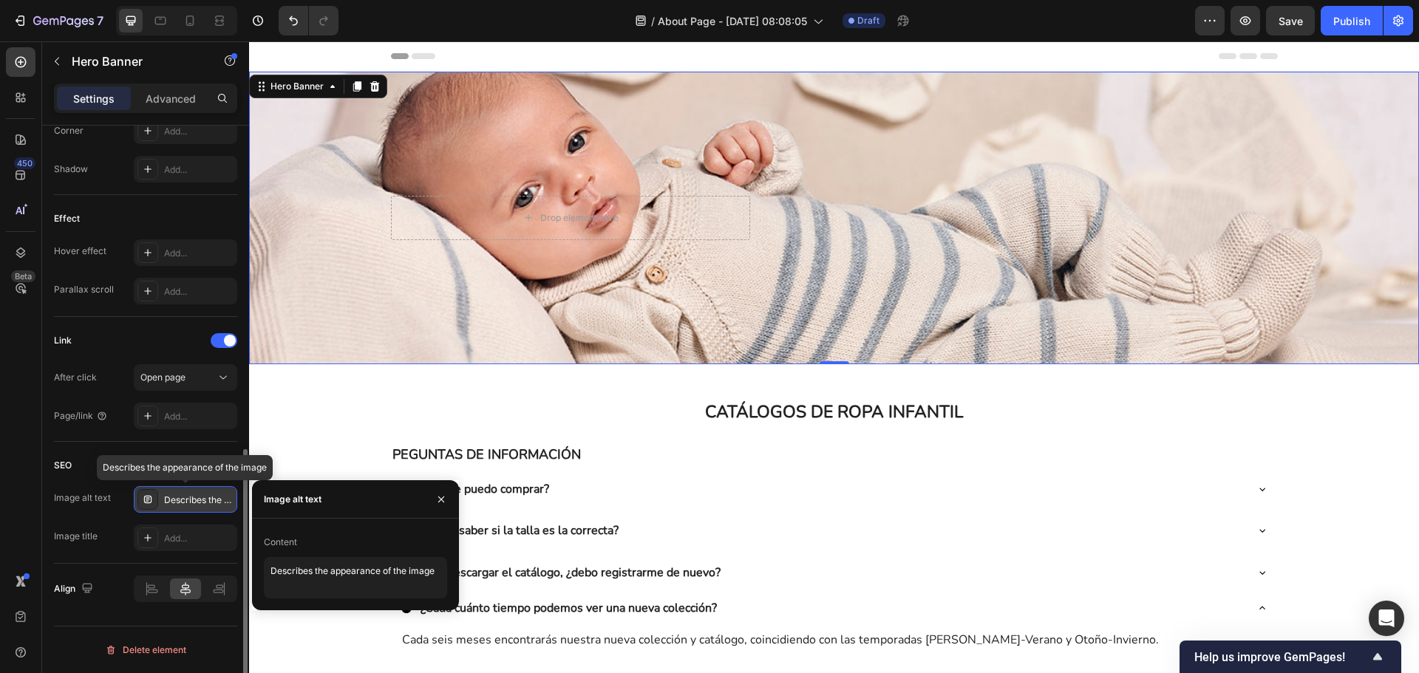
click at [140, 496] on div at bounding box center [147, 499] width 21 height 21
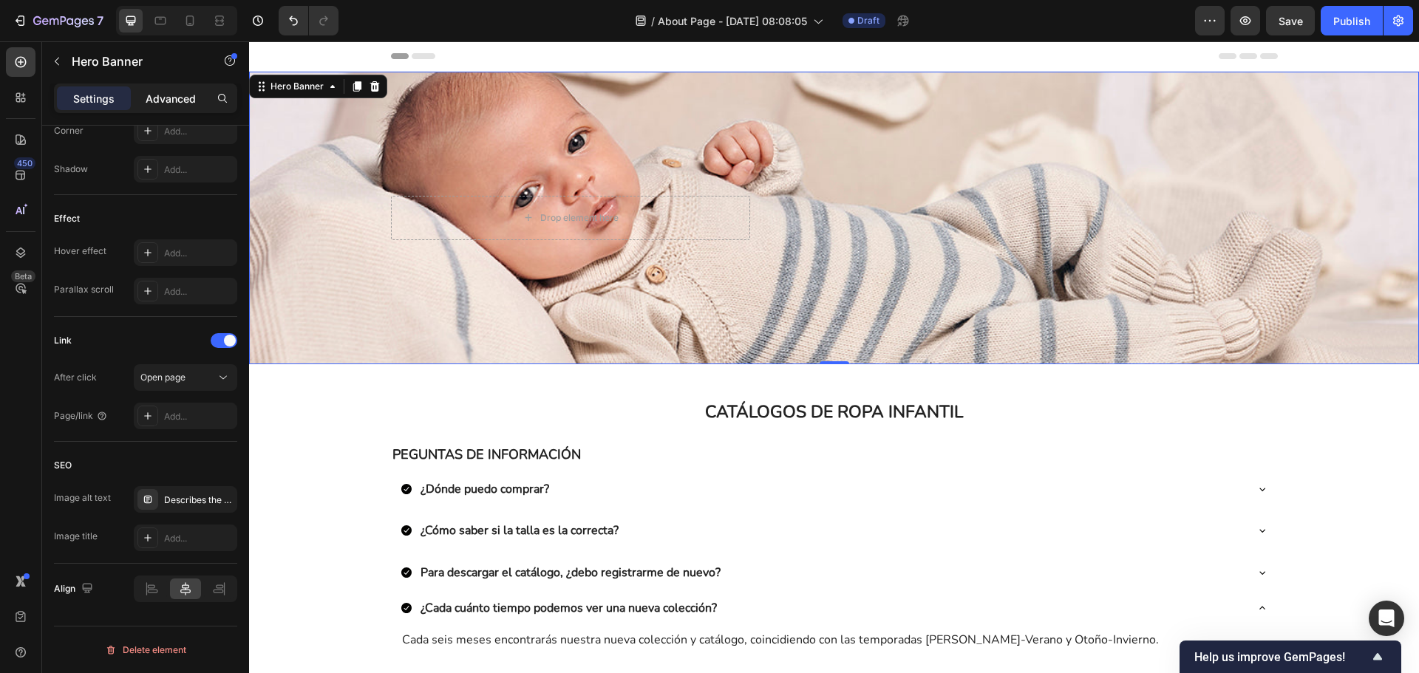
click at [168, 103] on p "Advanced" at bounding box center [171, 99] width 50 height 16
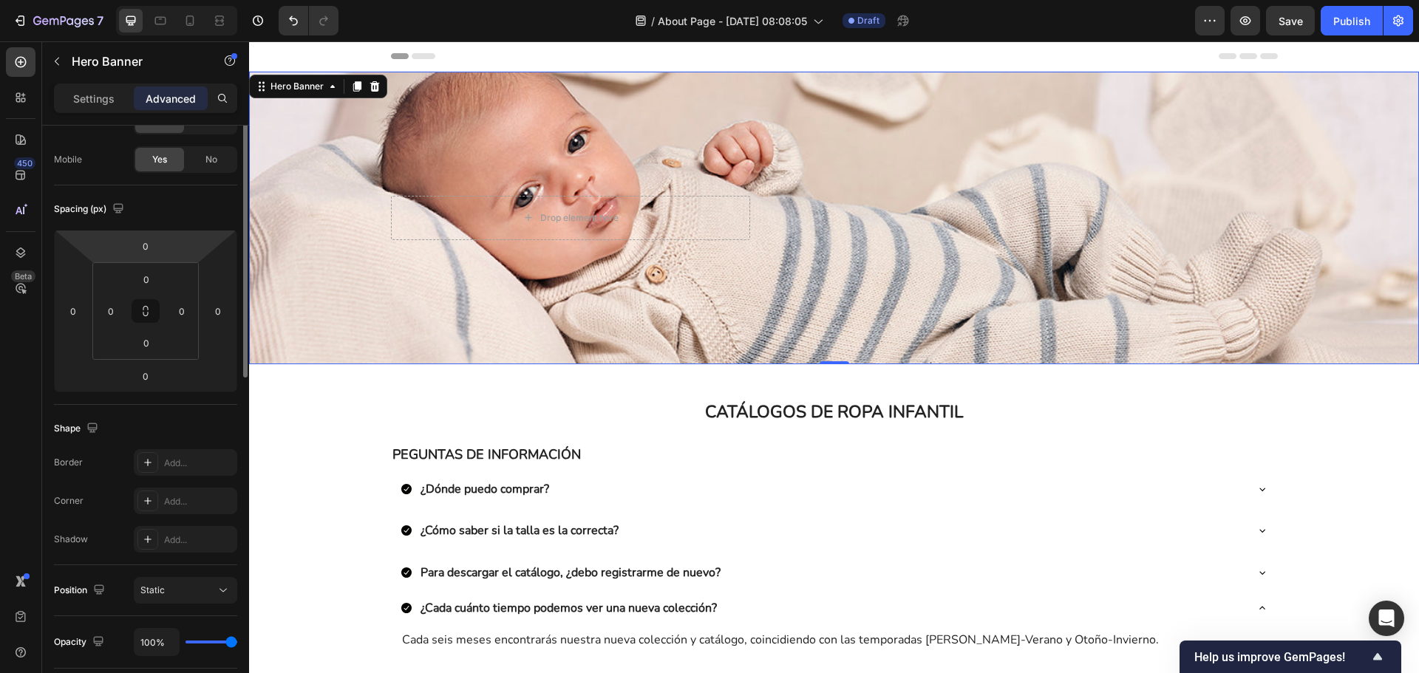
scroll to position [0, 0]
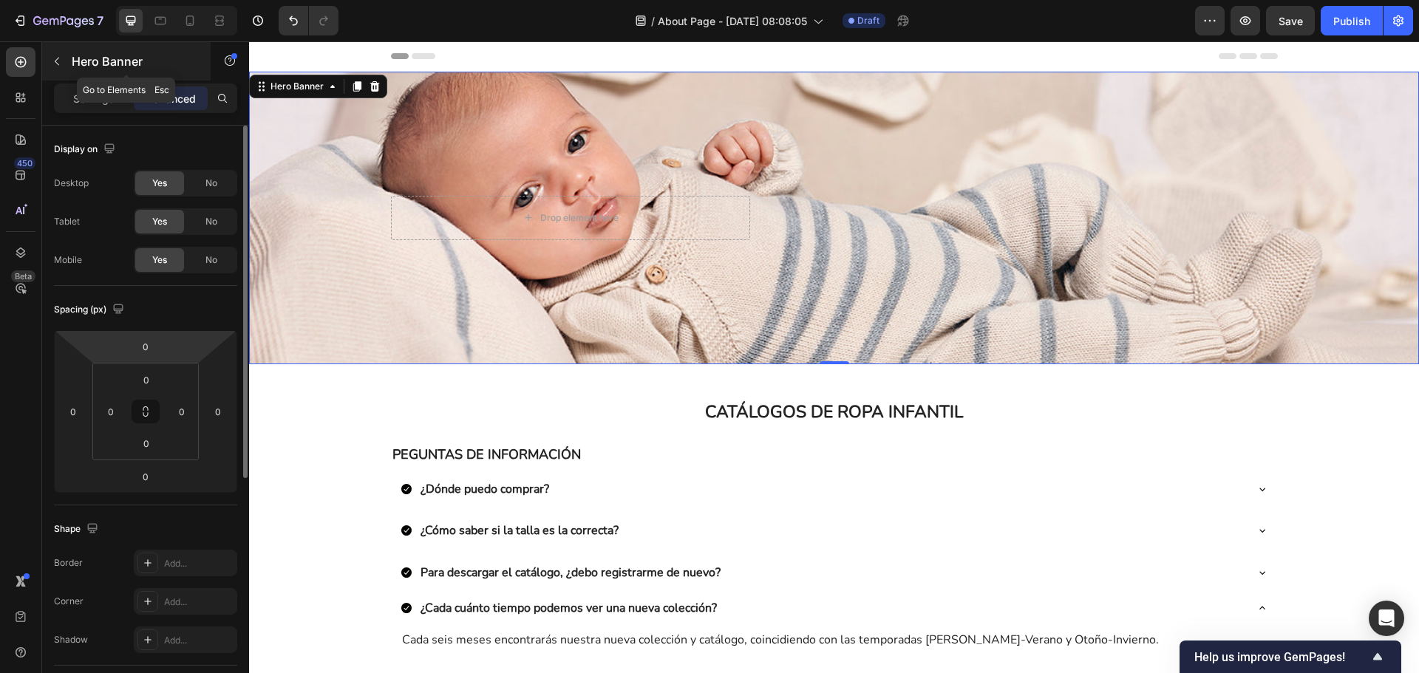
click at [70, 63] on div "Hero Banner" at bounding box center [126, 61] width 169 height 38
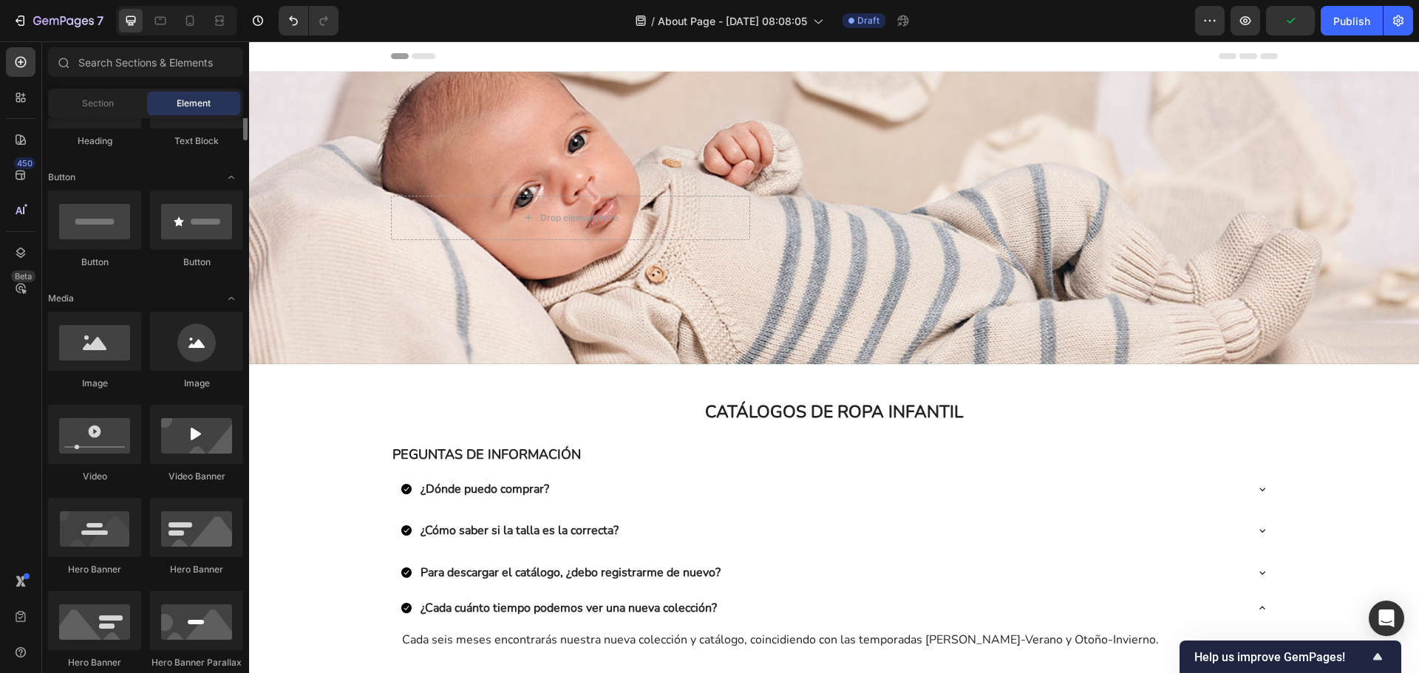
scroll to position [222, 0]
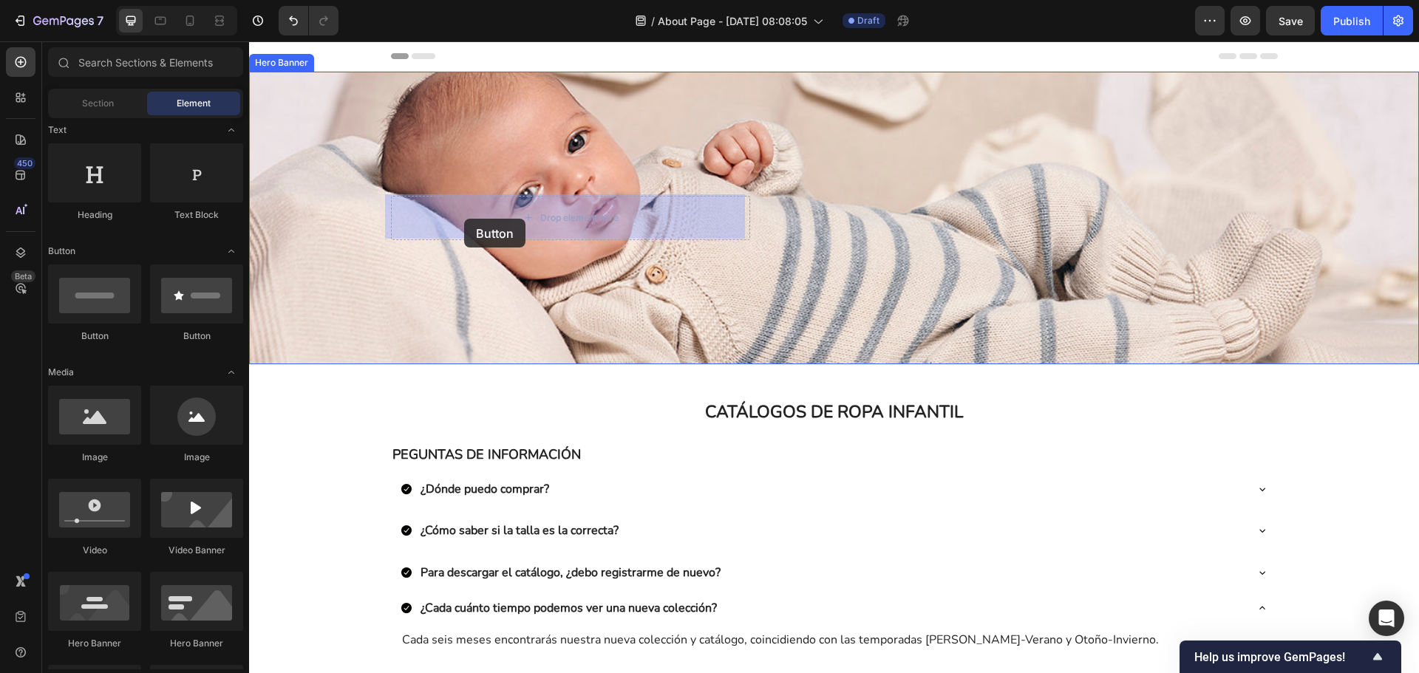
drag, startPoint x: 444, startPoint y: 350, endPoint x: 464, endPoint y: 219, distance: 133.1
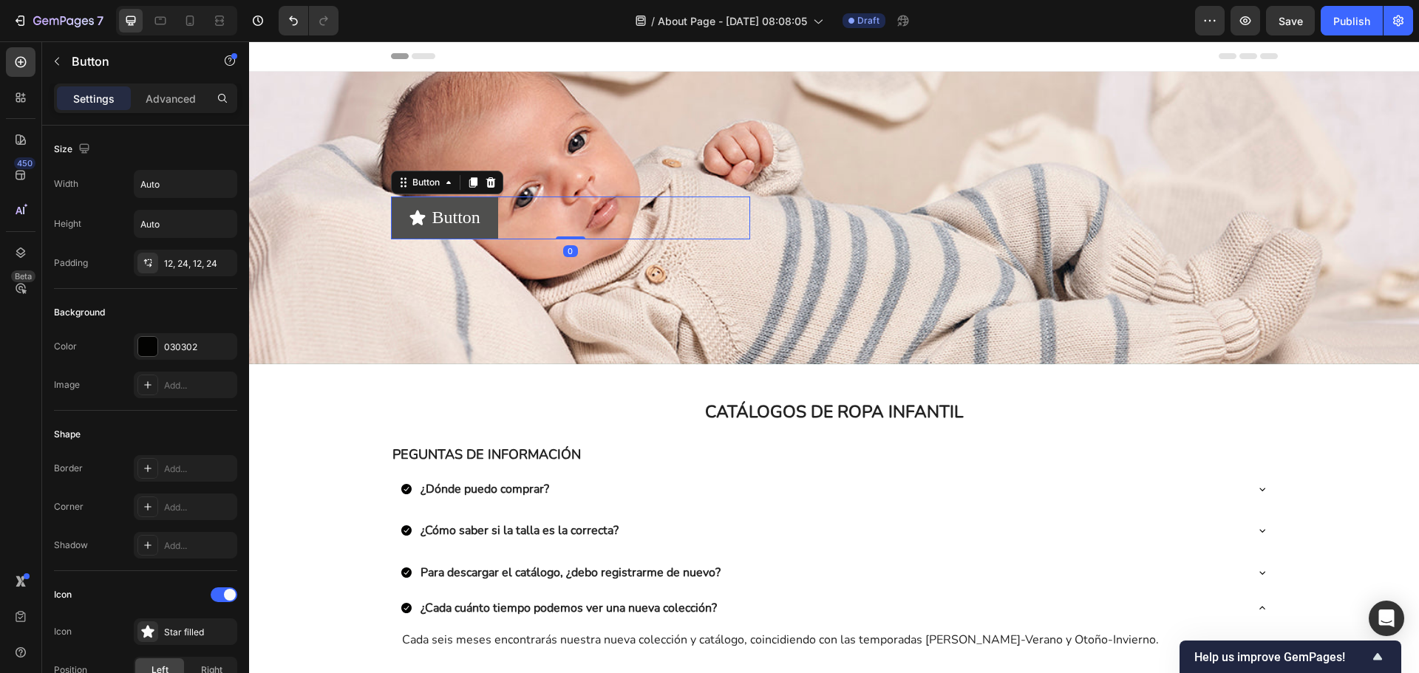
click at [412, 217] on icon "<p>Button</p>" at bounding box center [417, 217] width 16 height 15
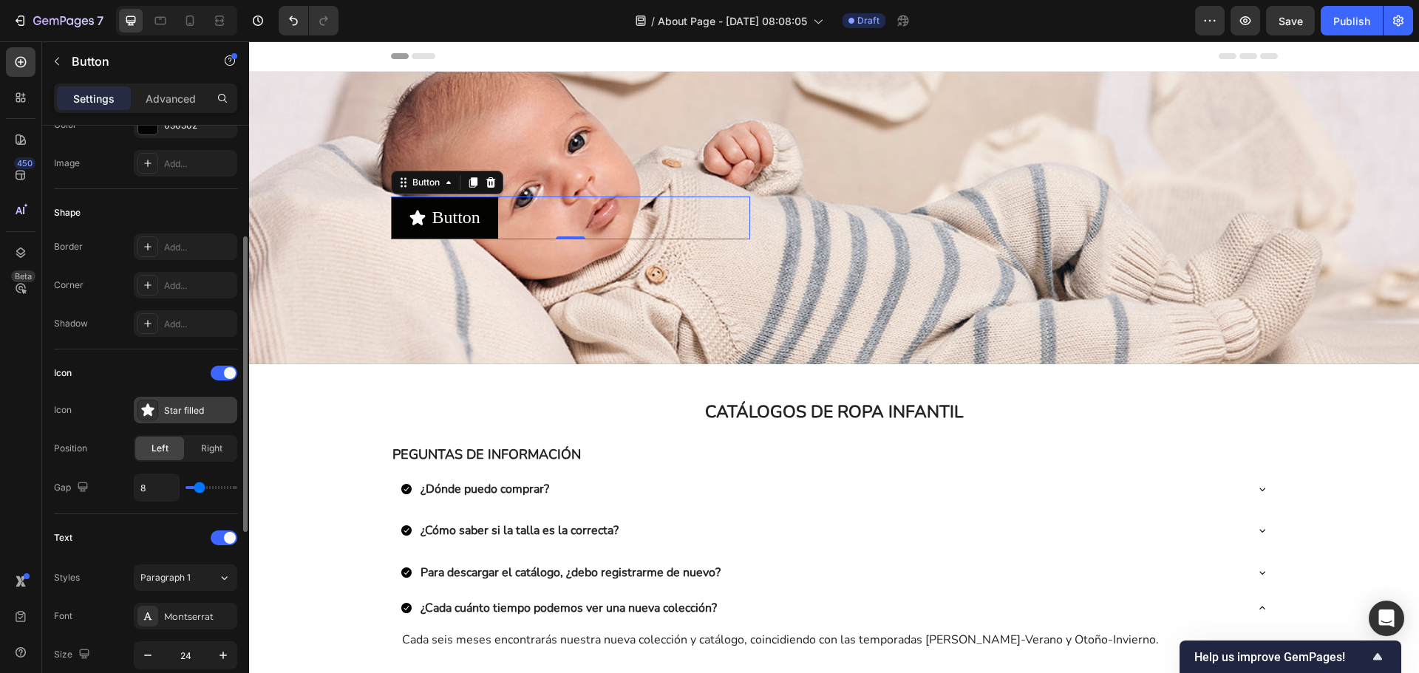
click at [148, 409] on icon at bounding box center [147, 410] width 13 height 13
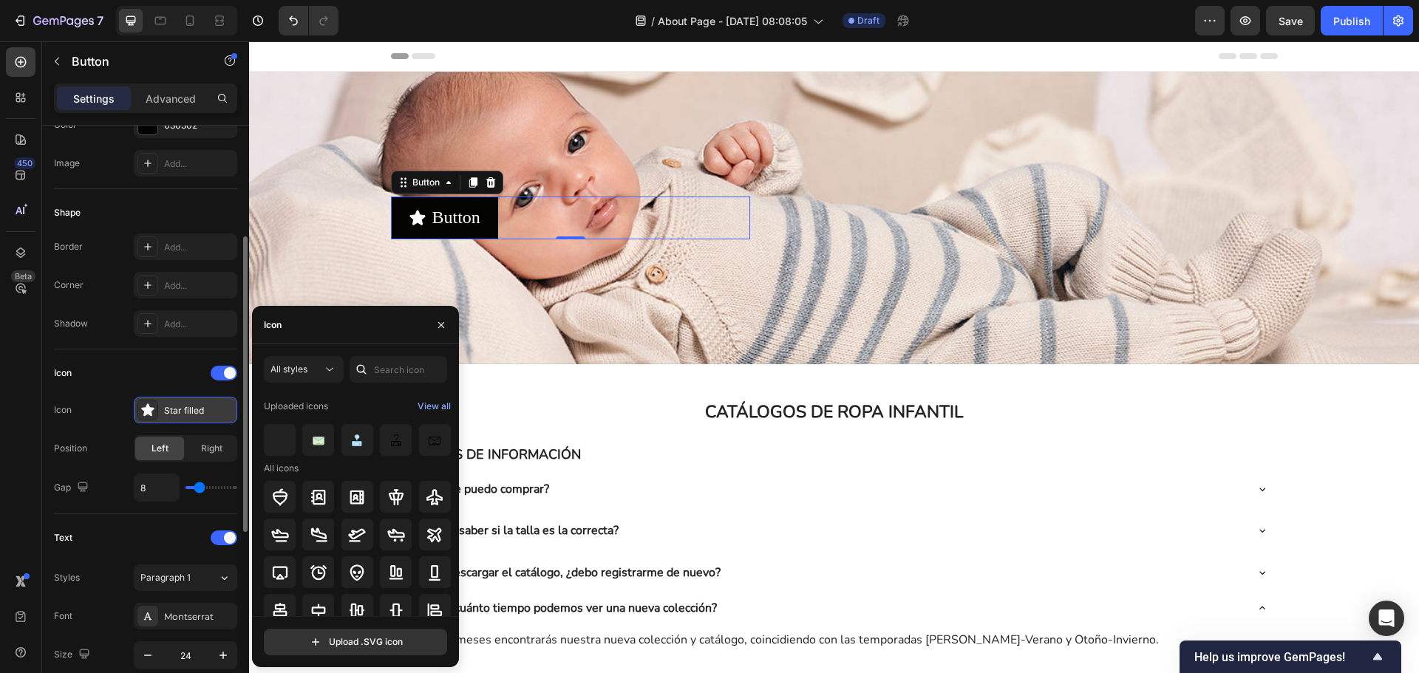
click at [191, 415] on div "Star filled" at bounding box center [198, 410] width 69 height 13
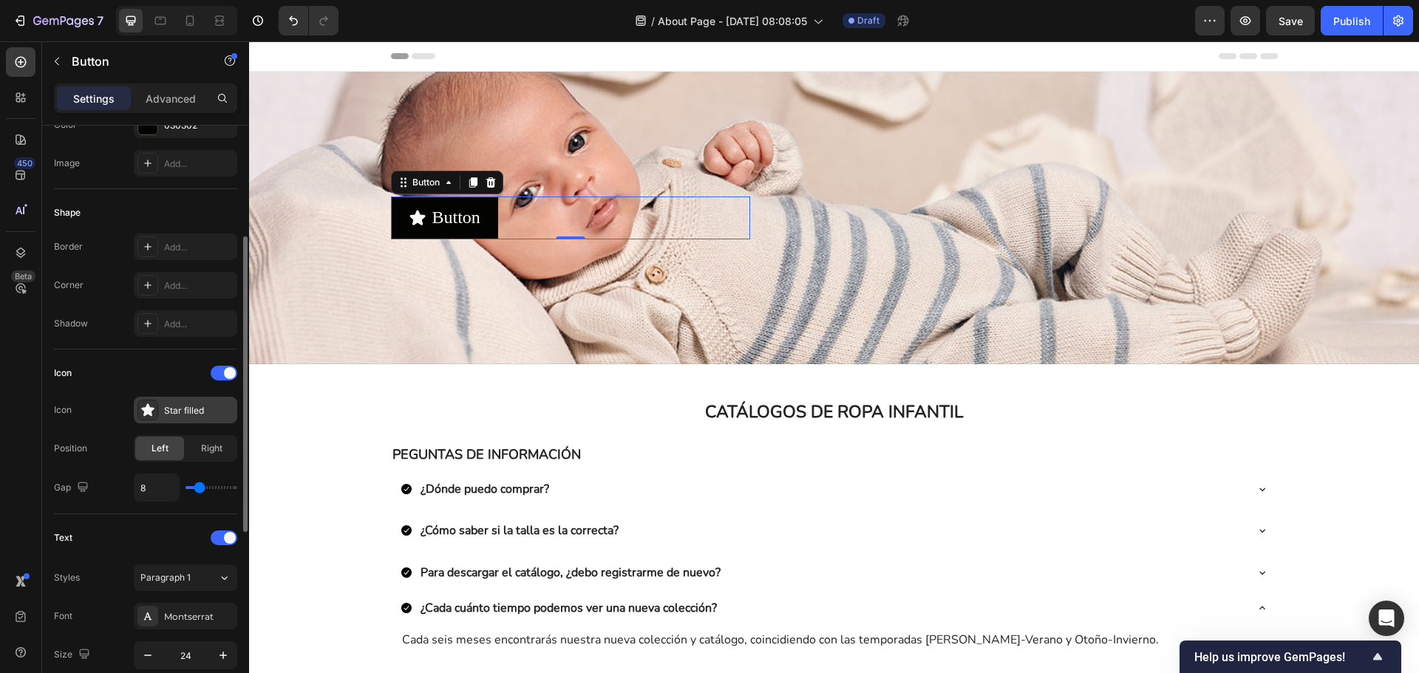
click at [191, 415] on div "Star filled" at bounding box center [198, 410] width 69 height 13
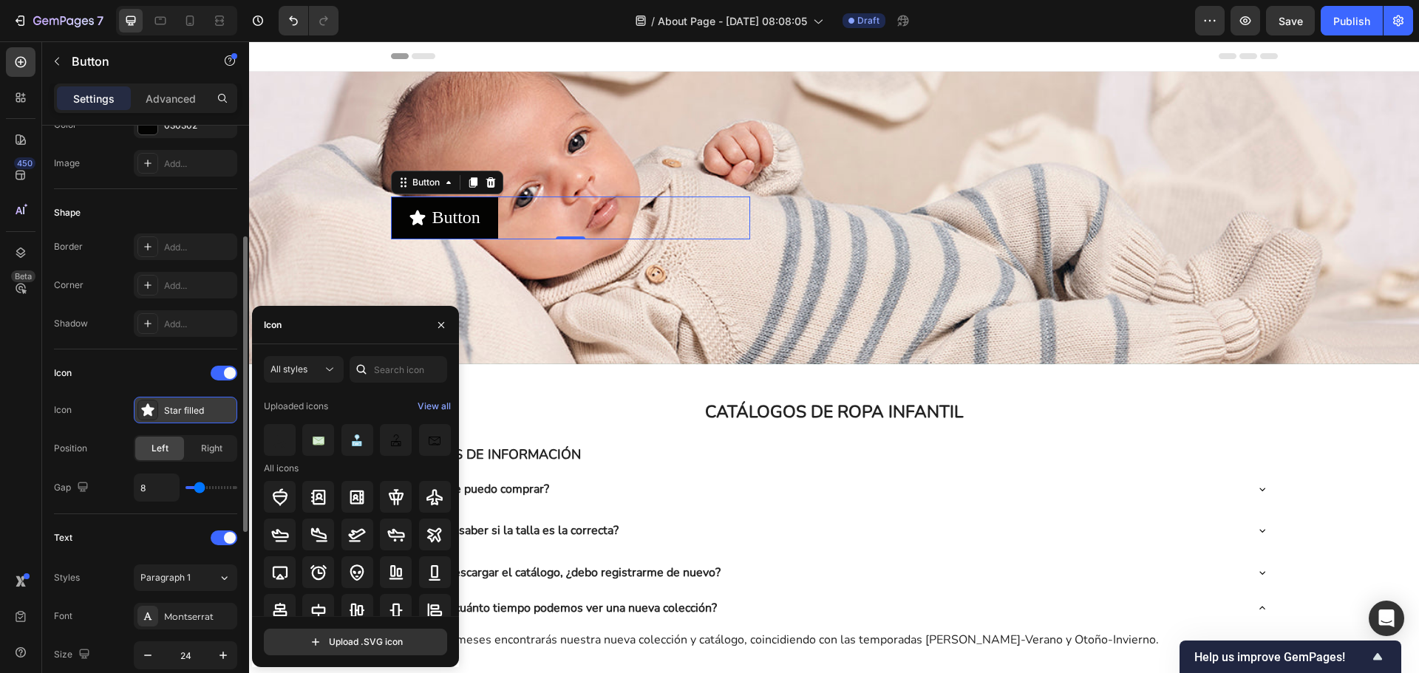
click at [191, 415] on div "Star filled" at bounding box center [198, 410] width 69 height 13
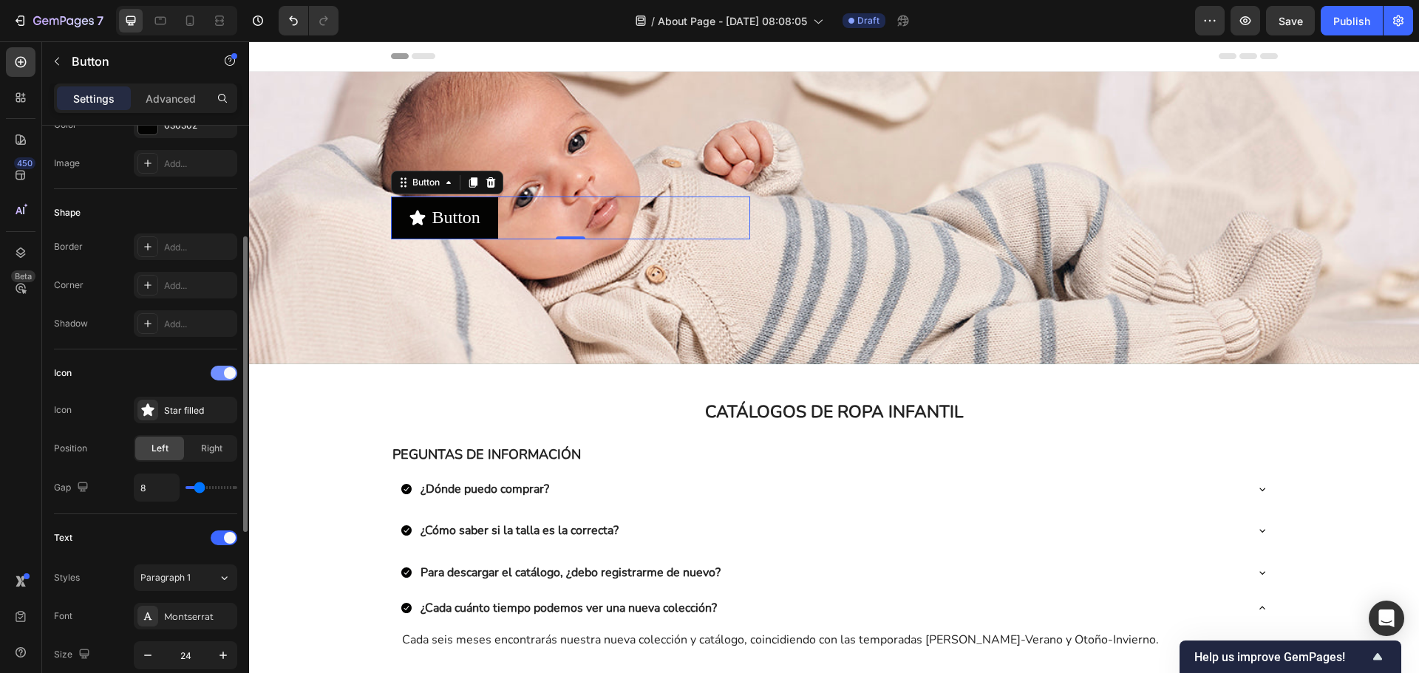
click at [227, 378] on span at bounding box center [230, 373] width 12 height 12
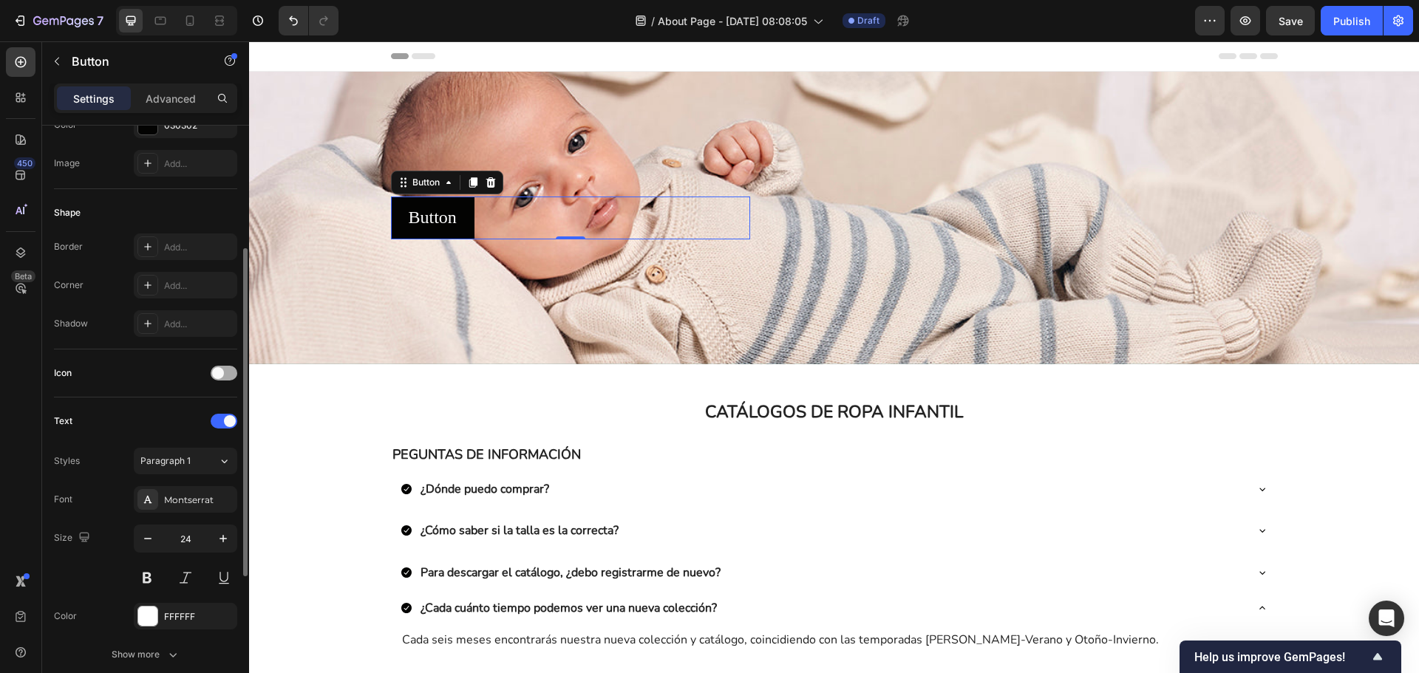
click at [221, 377] on span at bounding box center [218, 373] width 12 height 12
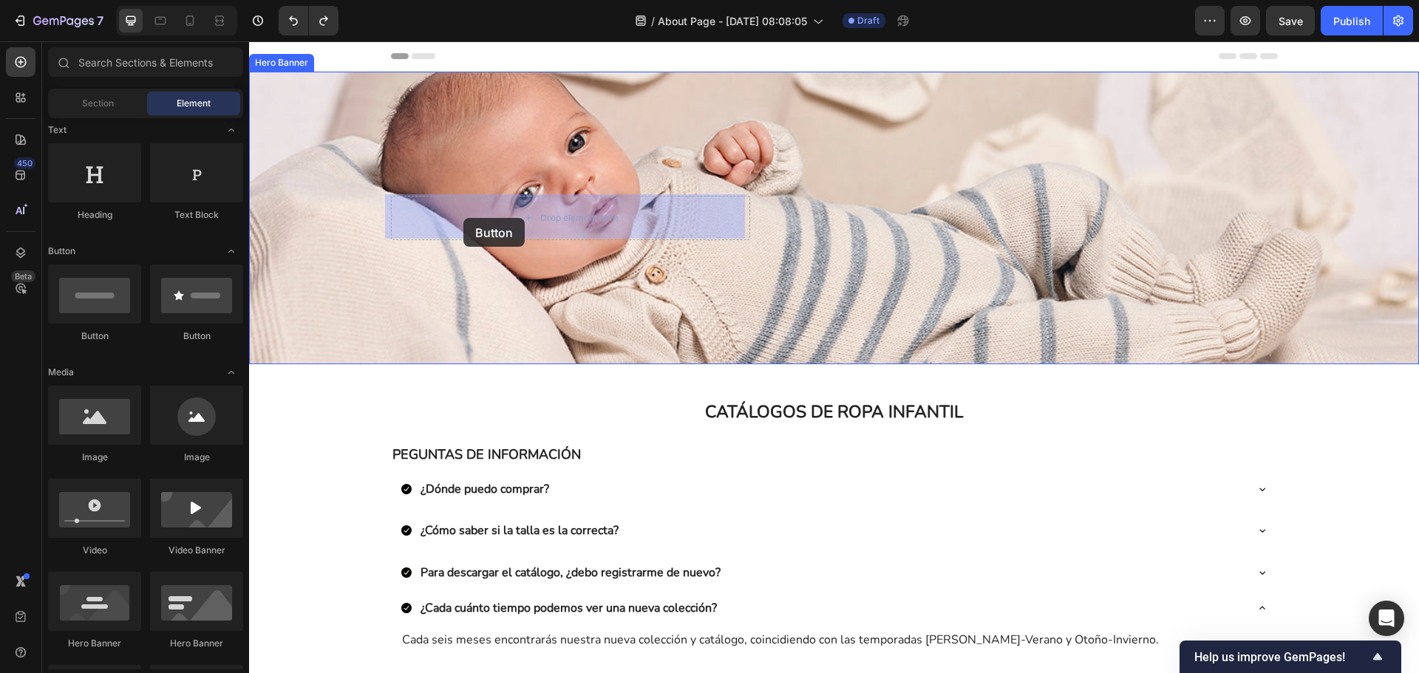
drag, startPoint x: 360, startPoint y: 351, endPoint x: 463, endPoint y: 218, distance: 168.5
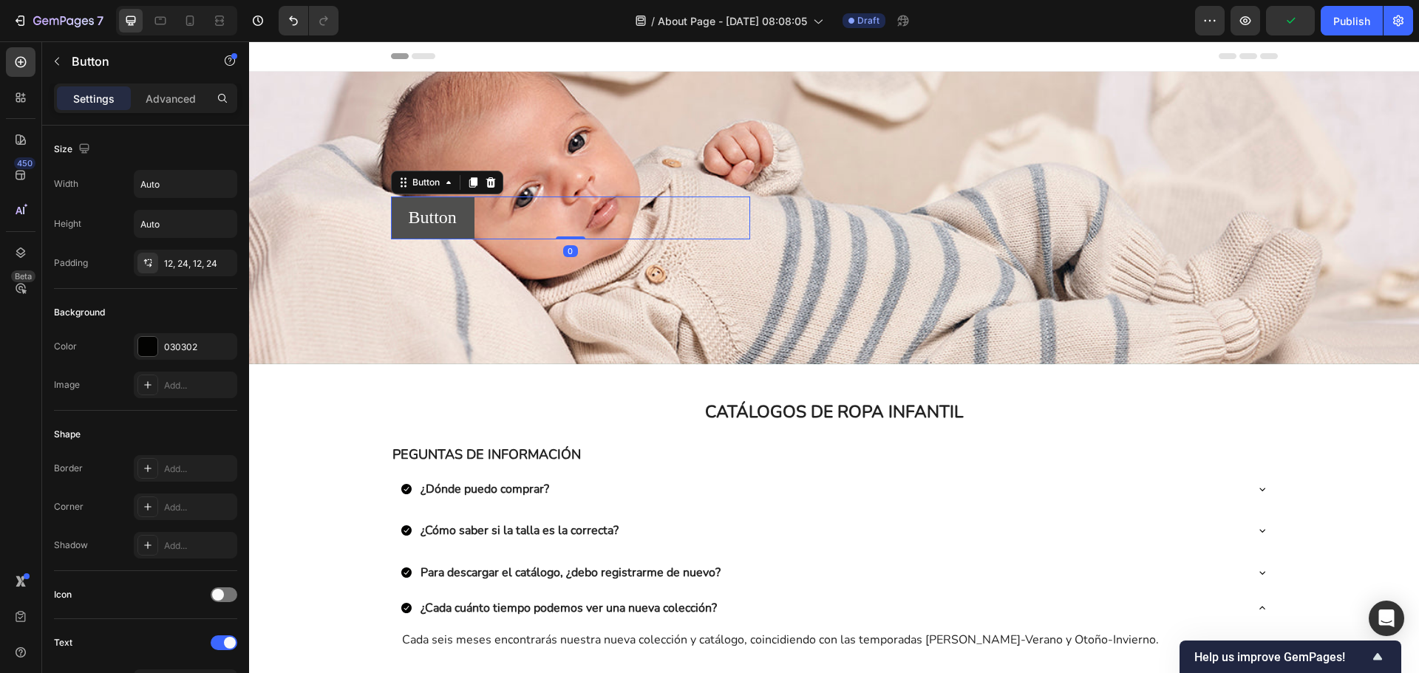
click at [463, 197] on button "Button" at bounding box center [433, 218] width 84 height 43
click at [188, 343] on div "030302" at bounding box center [185, 347] width 43 height 13
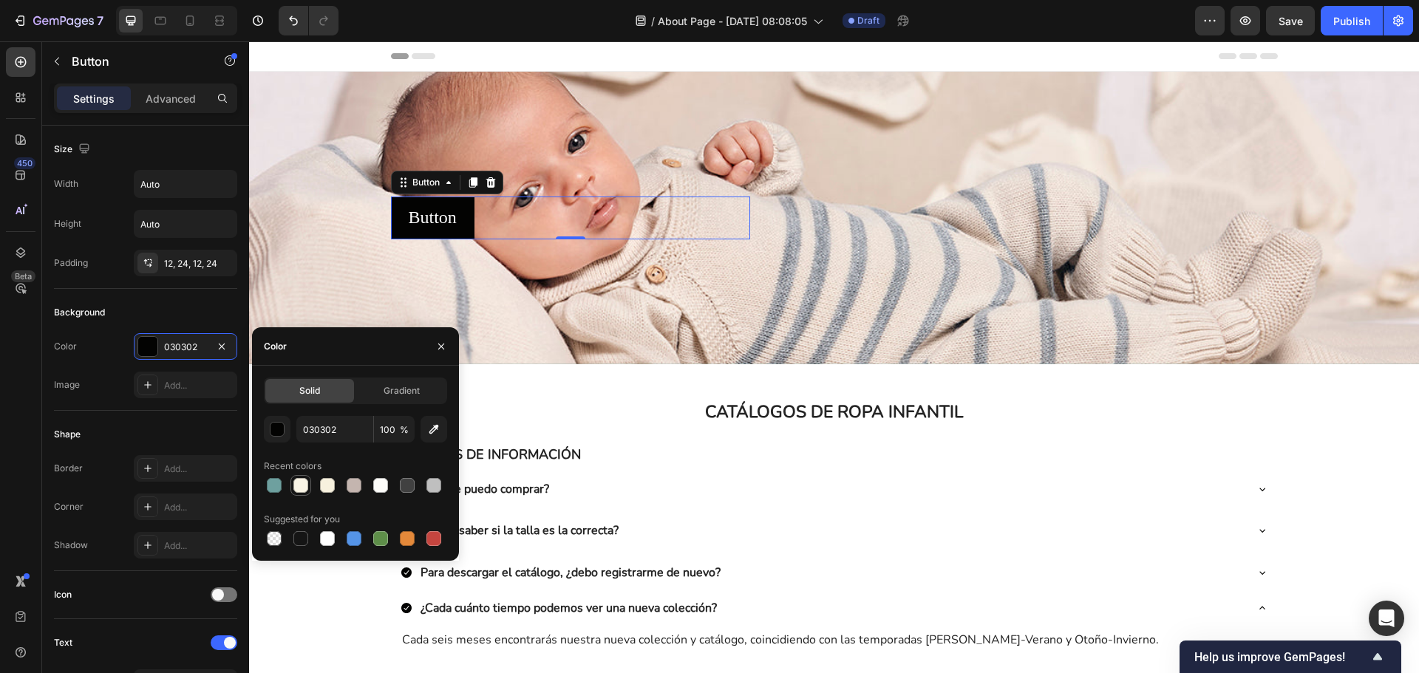
click at [299, 489] on div at bounding box center [300, 485] width 15 height 15
type input "F9F4E5"
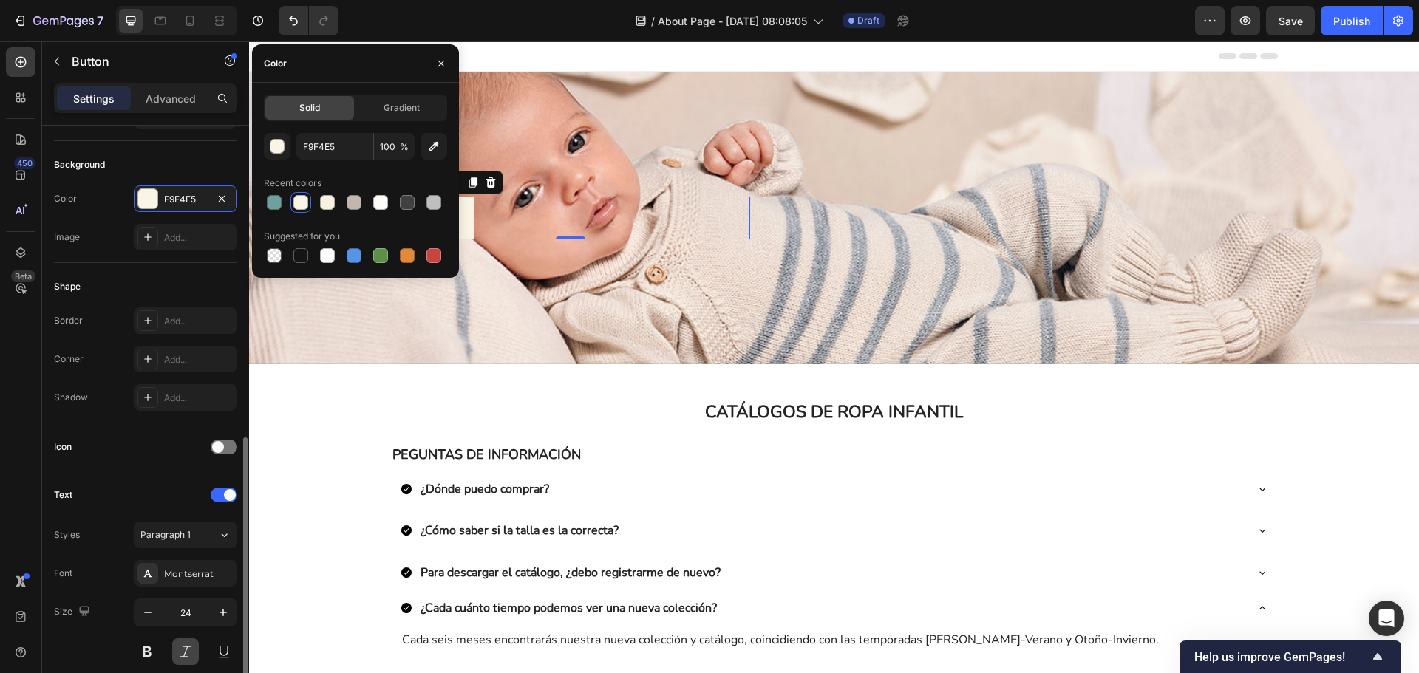
scroll to position [370, 0]
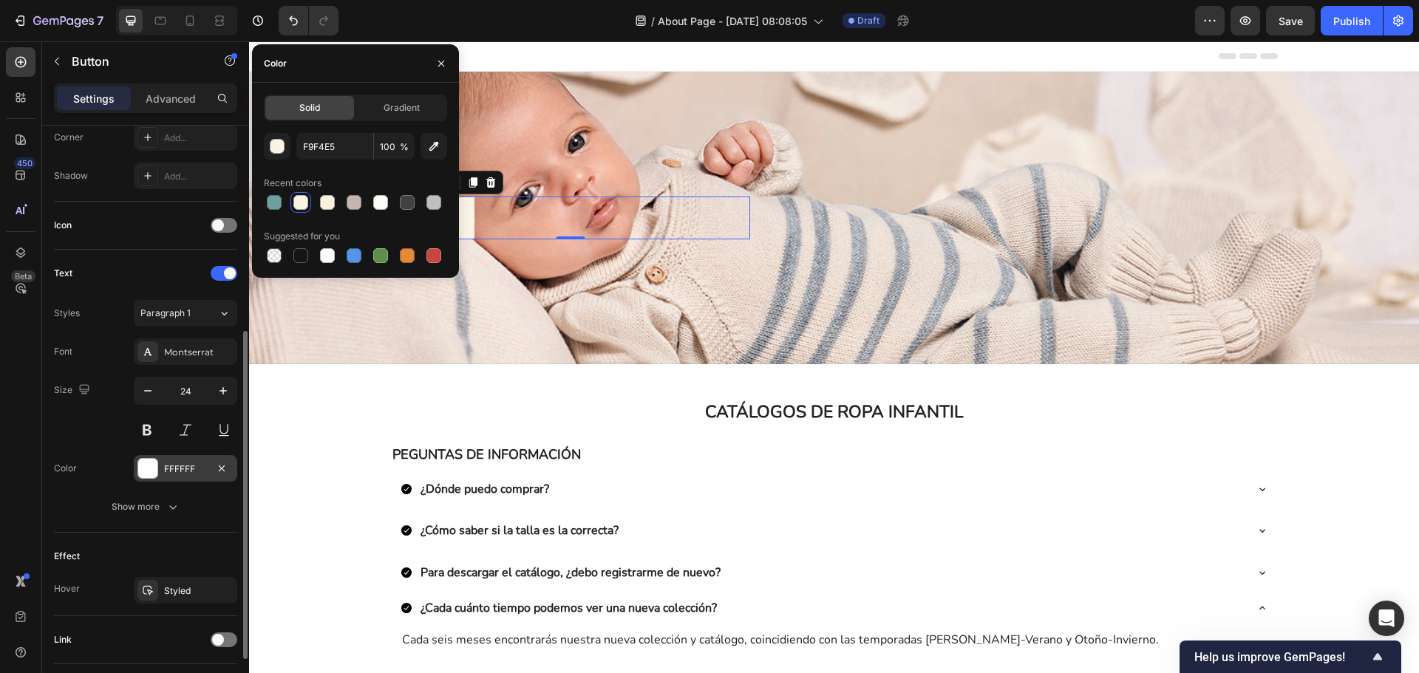
click at [194, 469] on div "FFFFFF" at bounding box center [185, 469] width 43 height 13
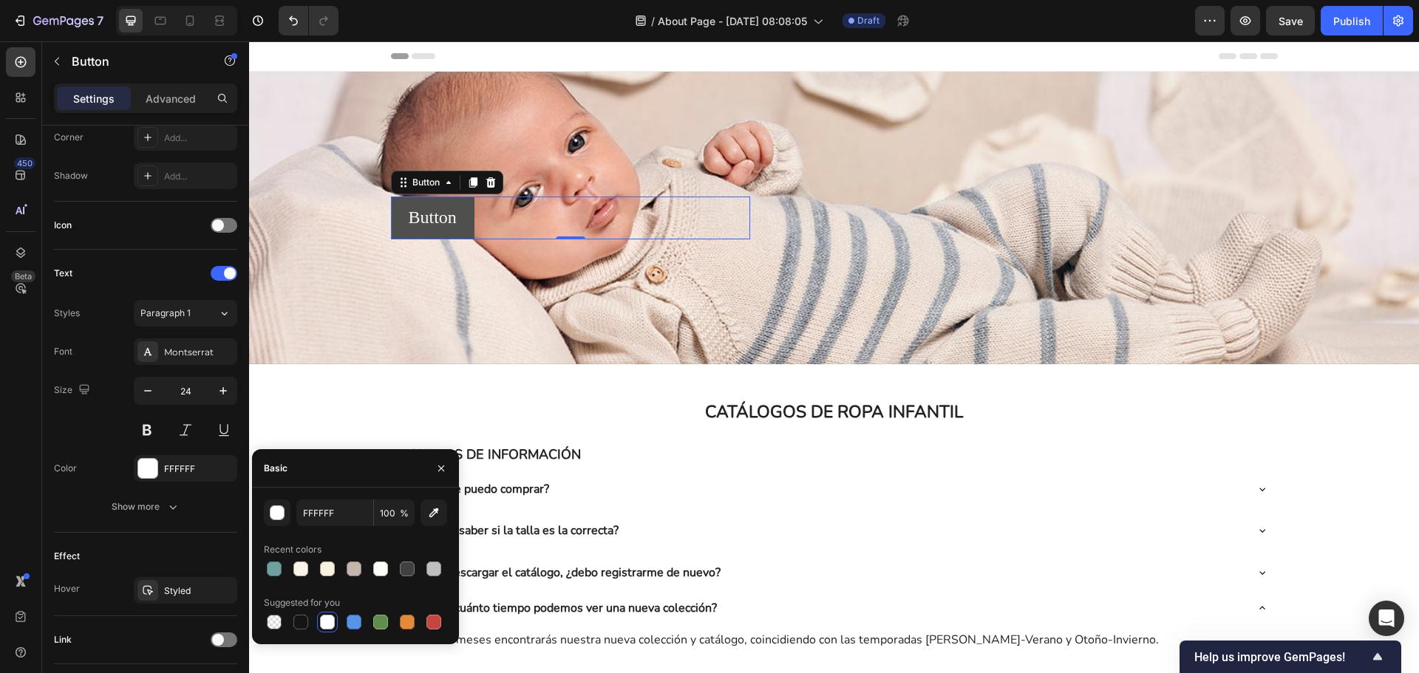
click at [455, 209] on button "Button" at bounding box center [433, 218] width 84 height 43
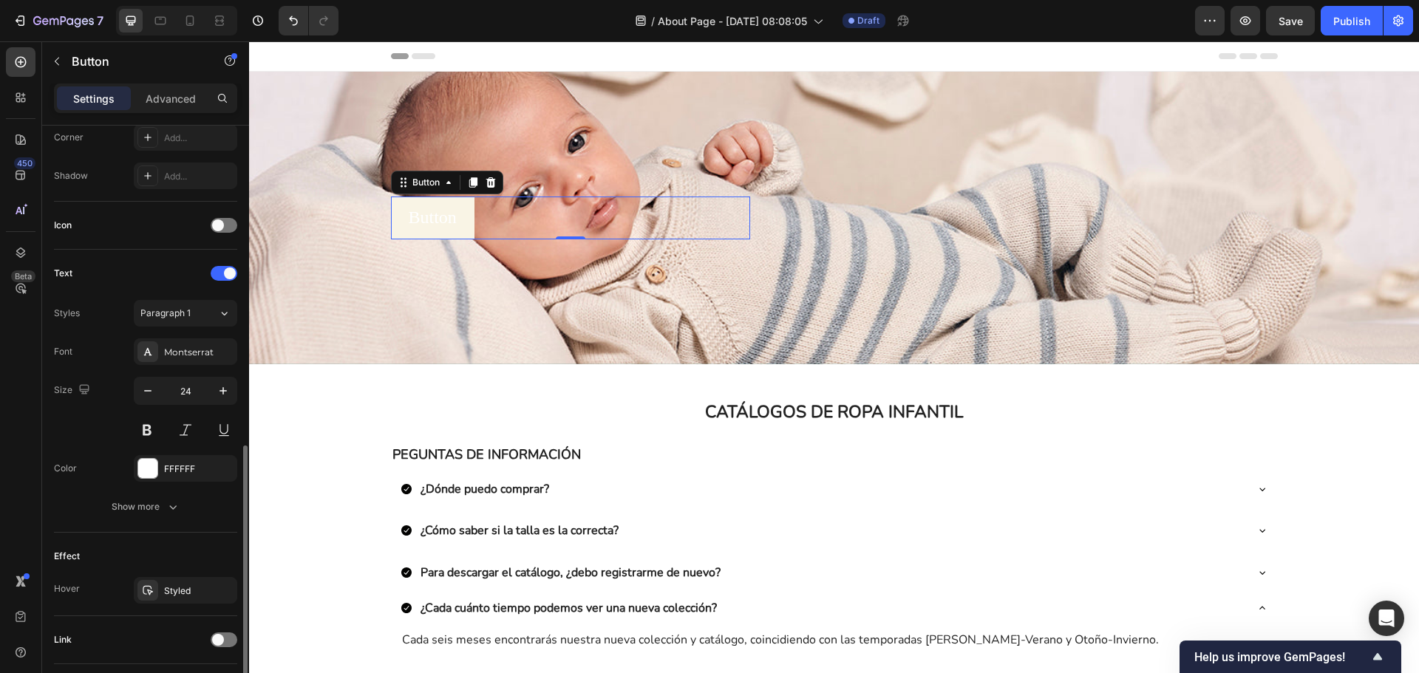
scroll to position [470, 0]
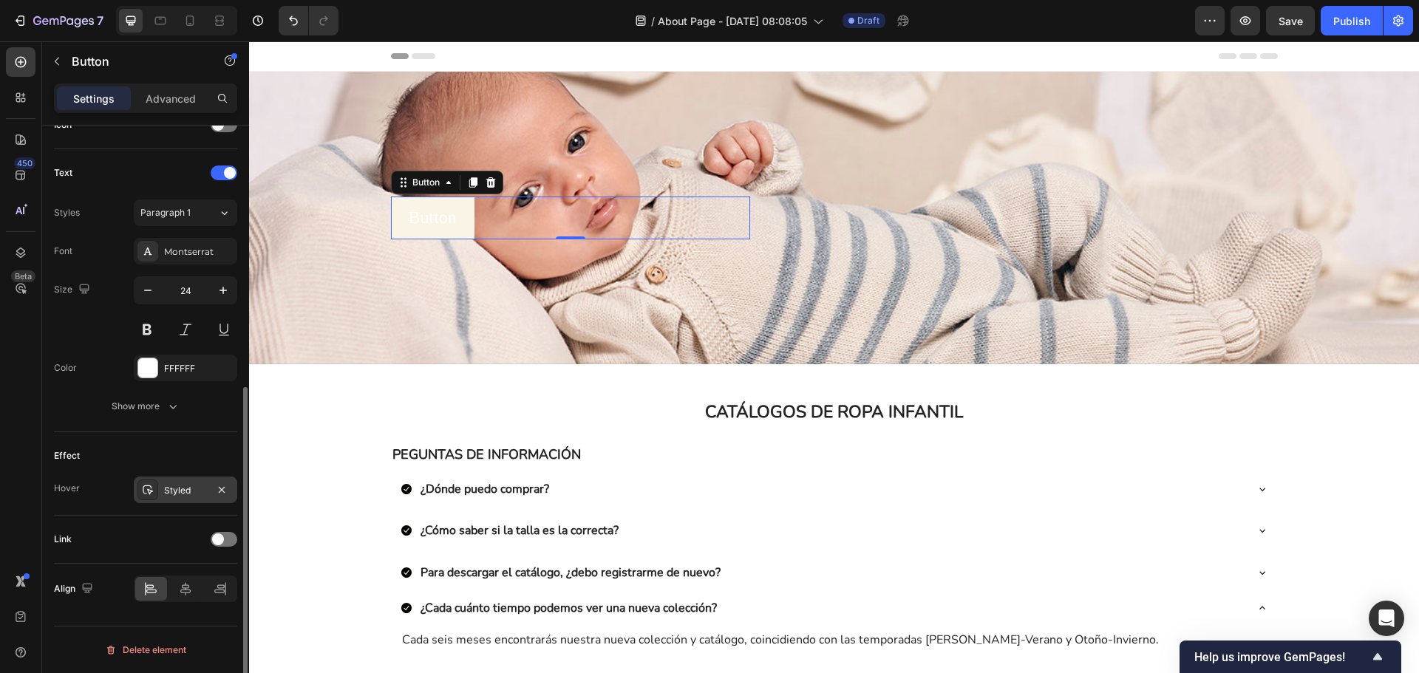
click at [213, 483] on div at bounding box center [222, 490] width 18 height 18
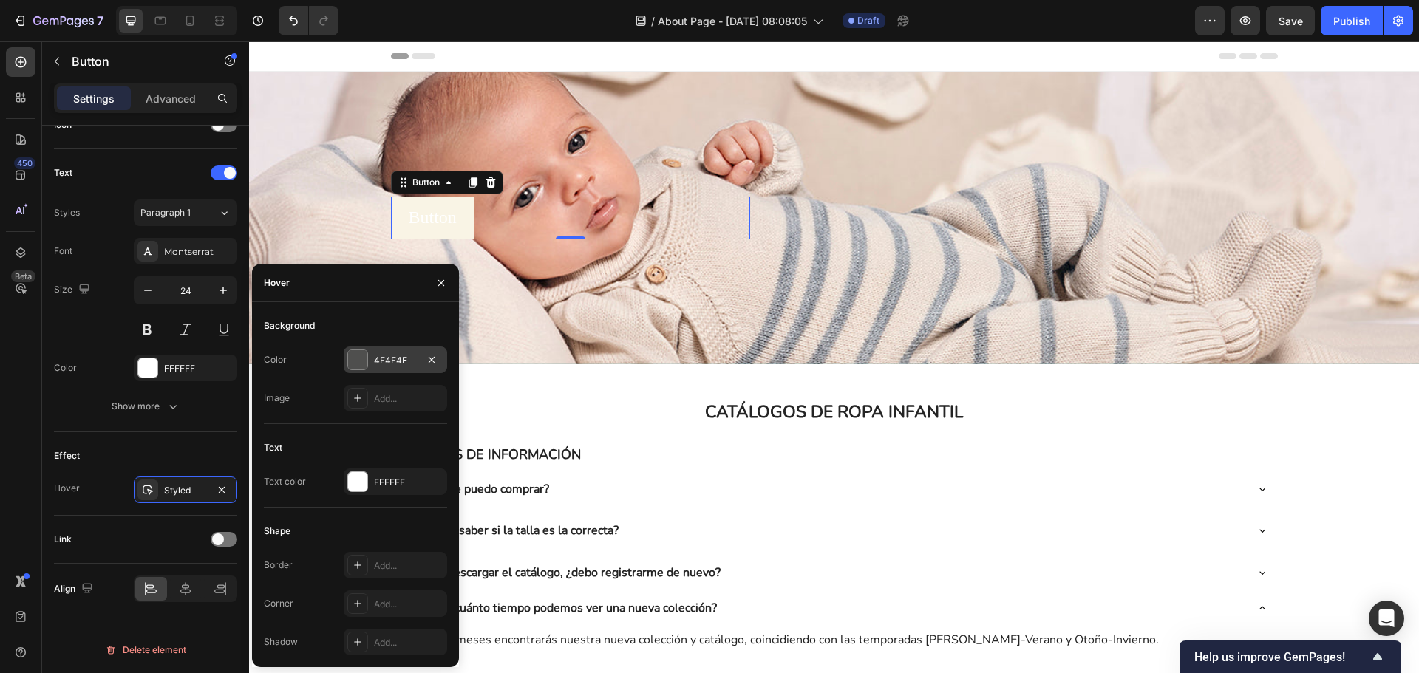
click at [384, 359] on div "4F4F4E" at bounding box center [395, 360] width 43 height 13
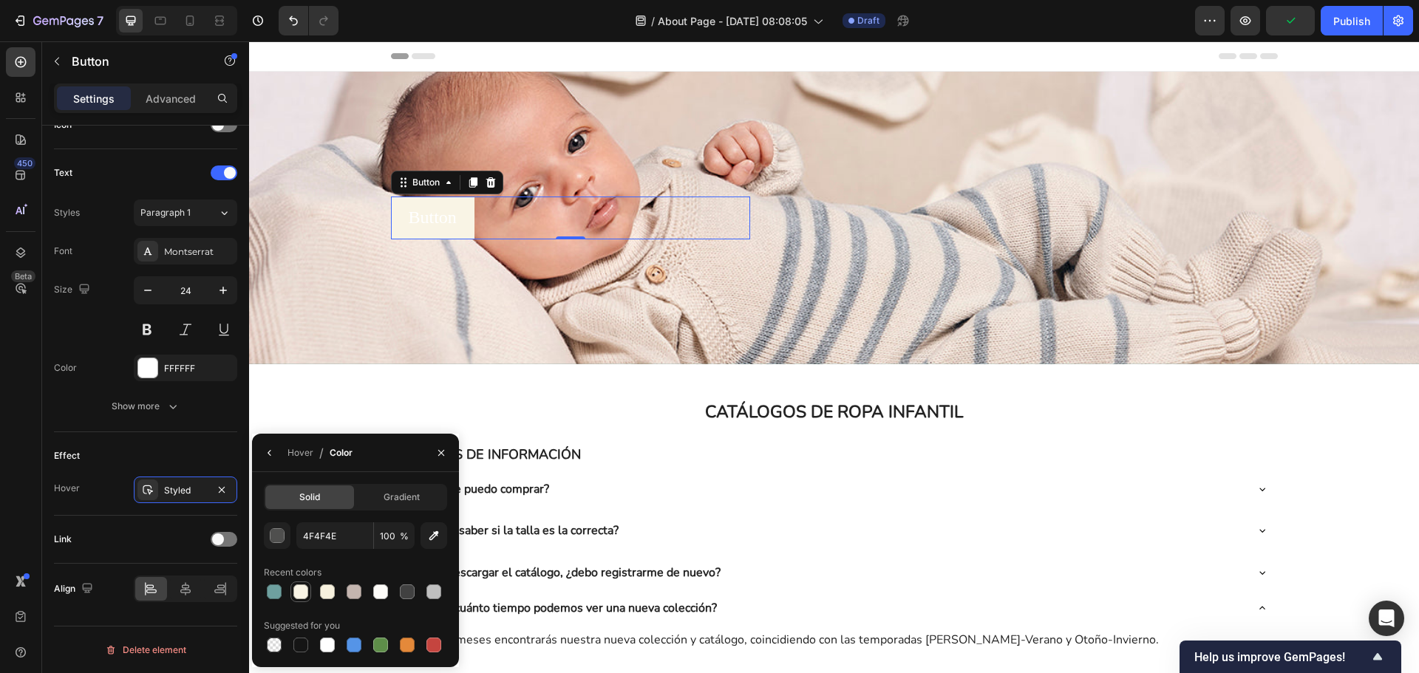
click at [305, 588] on div at bounding box center [300, 592] width 15 height 15
type input "F9F4E5"
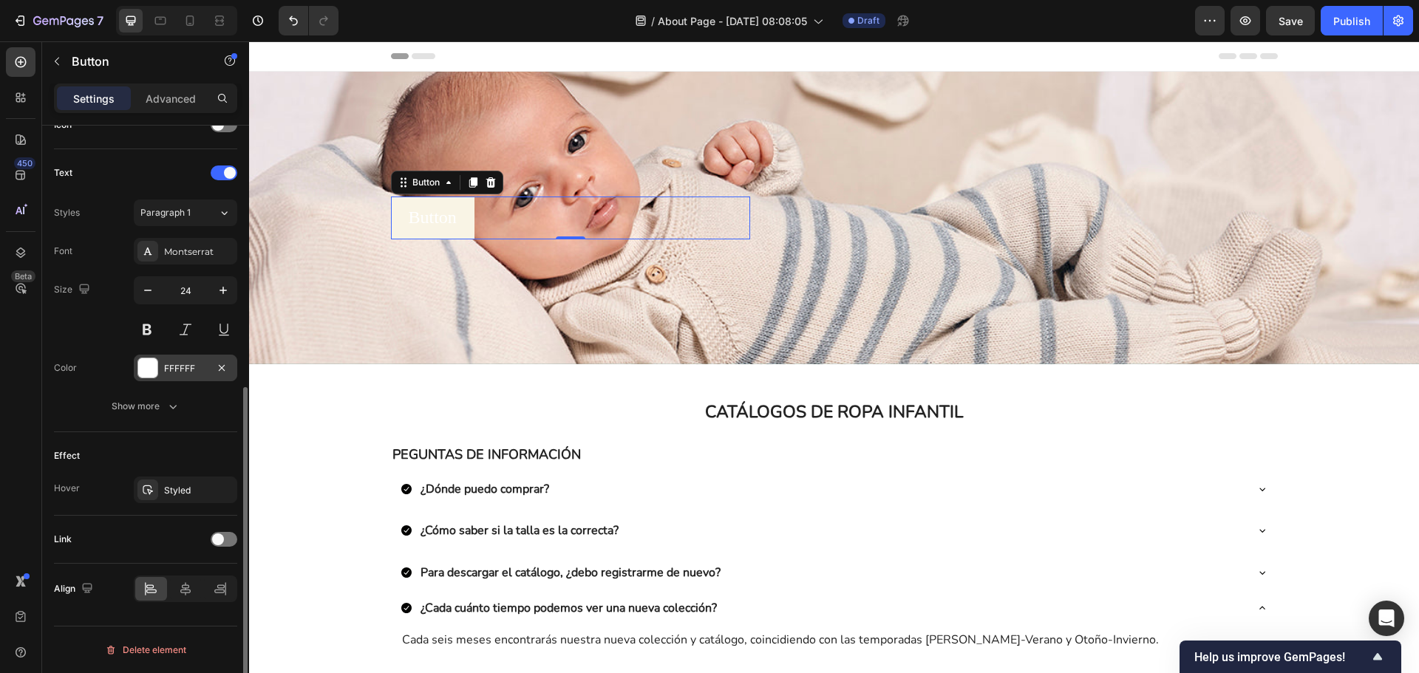
click at [194, 366] on div "FFFFFF" at bounding box center [185, 368] width 43 height 13
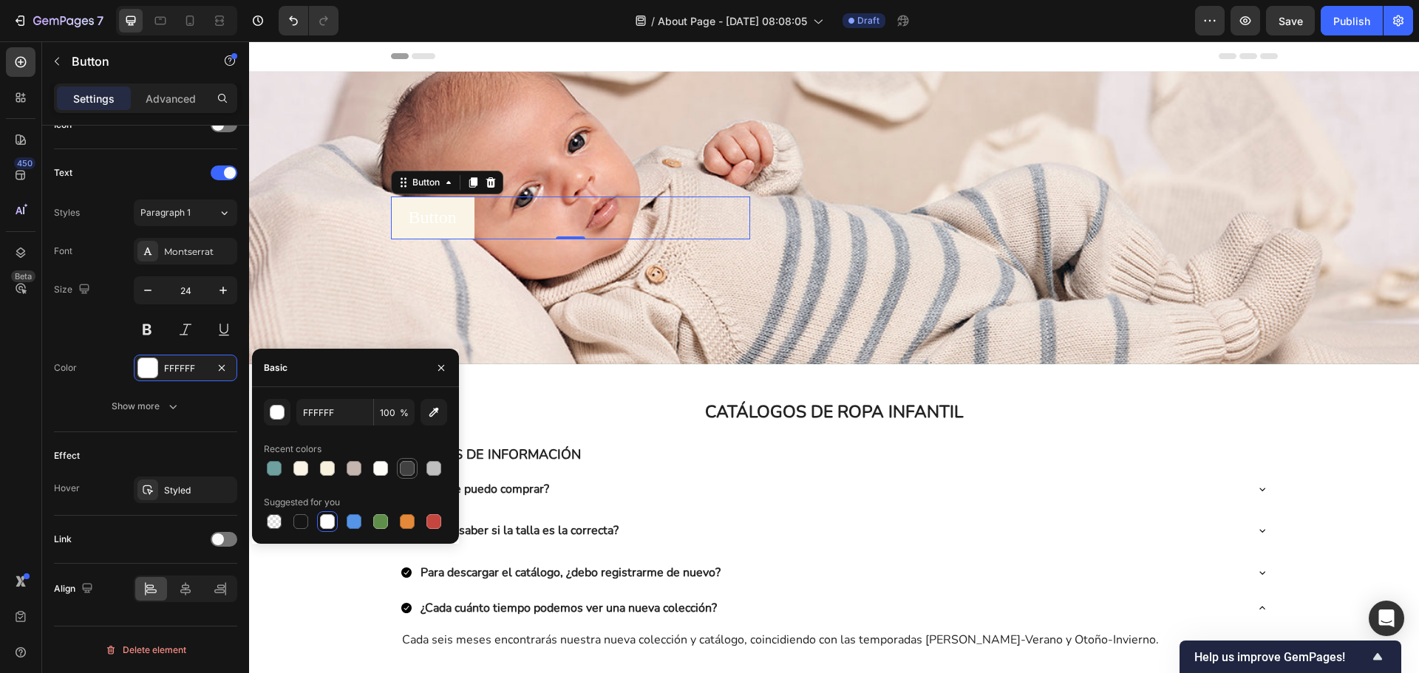
click at [406, 472] on div at bounding box center [407, 468] width 15 height 15
type input "414141"
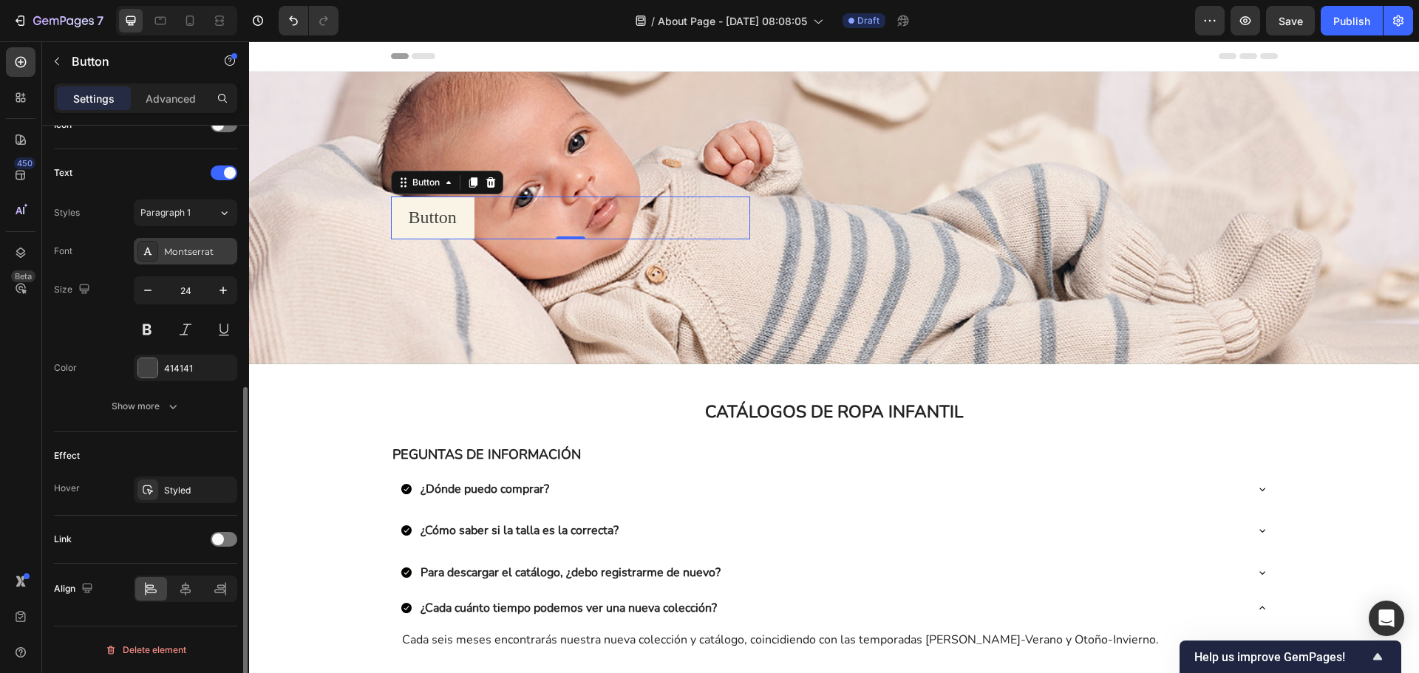
click at [208, 257] on div "Montserrat" at bounding box center [198, 251] width 69 height 13
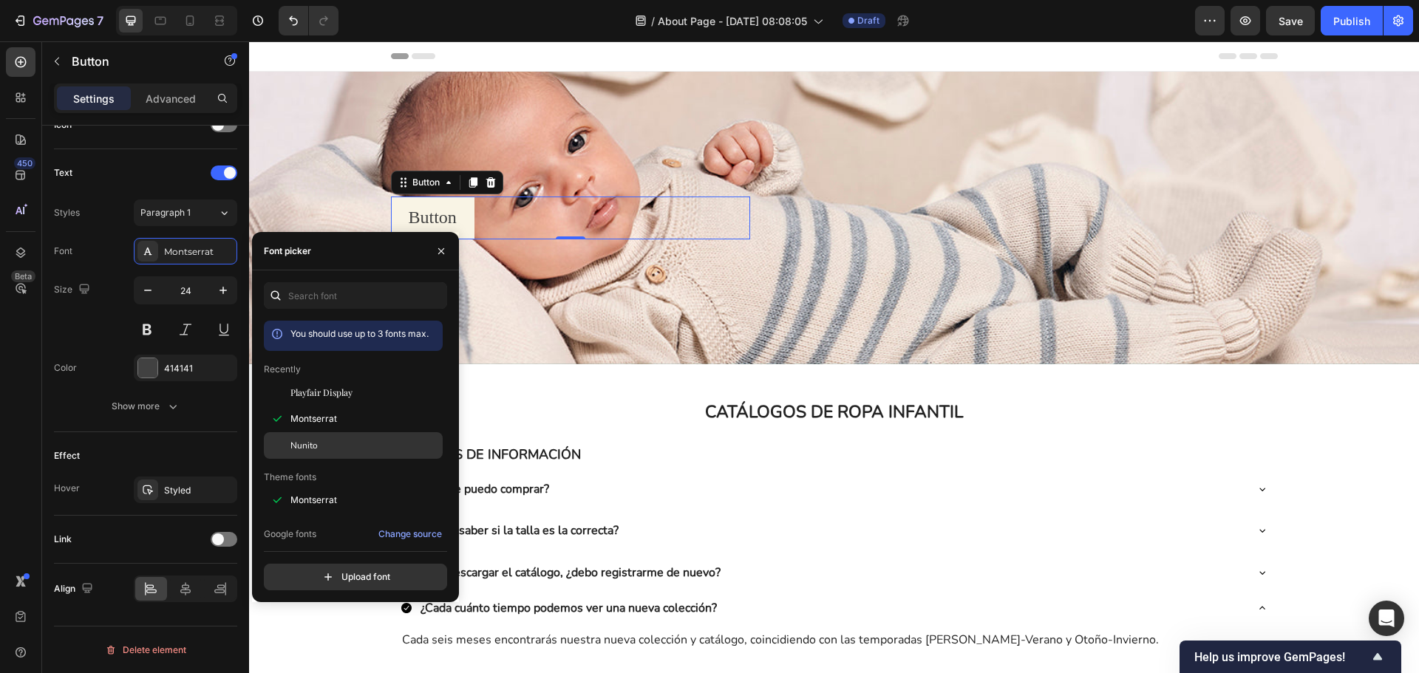
click at [334, 446] on div "Nunito" at bounding box center [364, 445] width 149 height 13
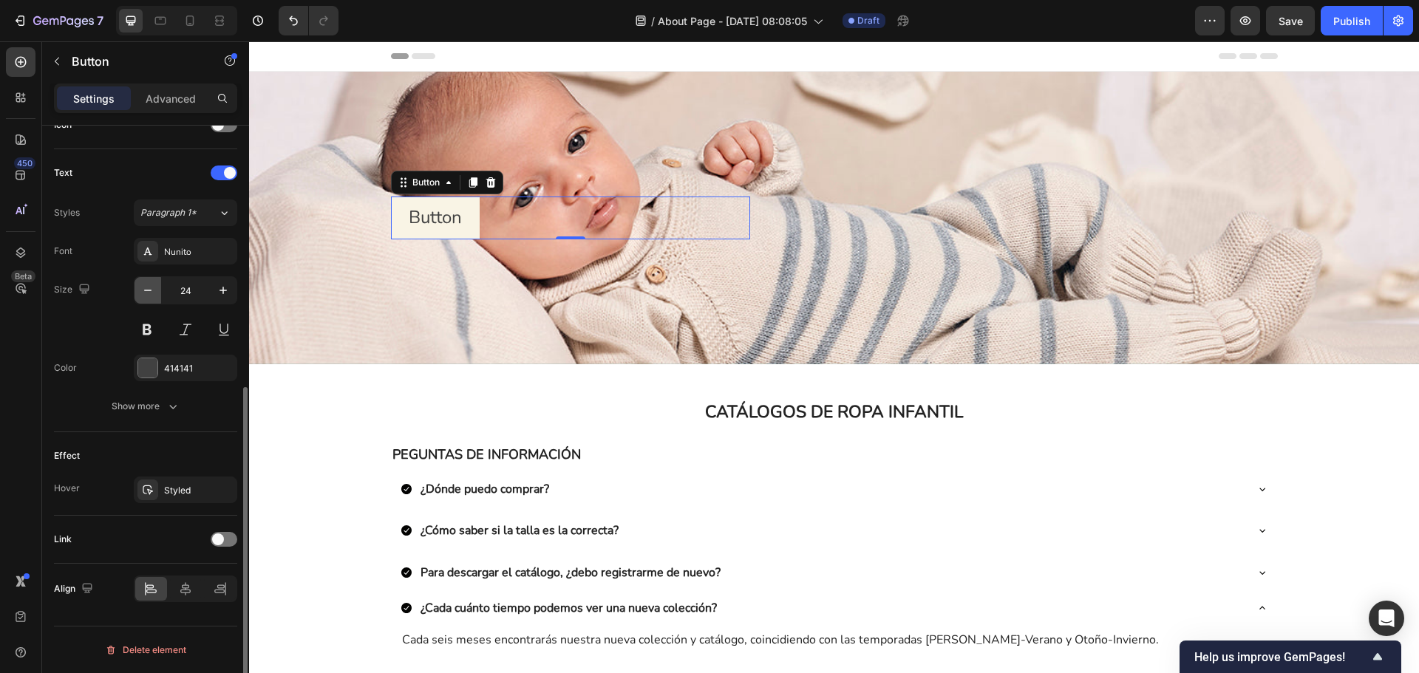
click at [147, 288] on icon "button" at bounding box center [147, 290] width 15 height 15
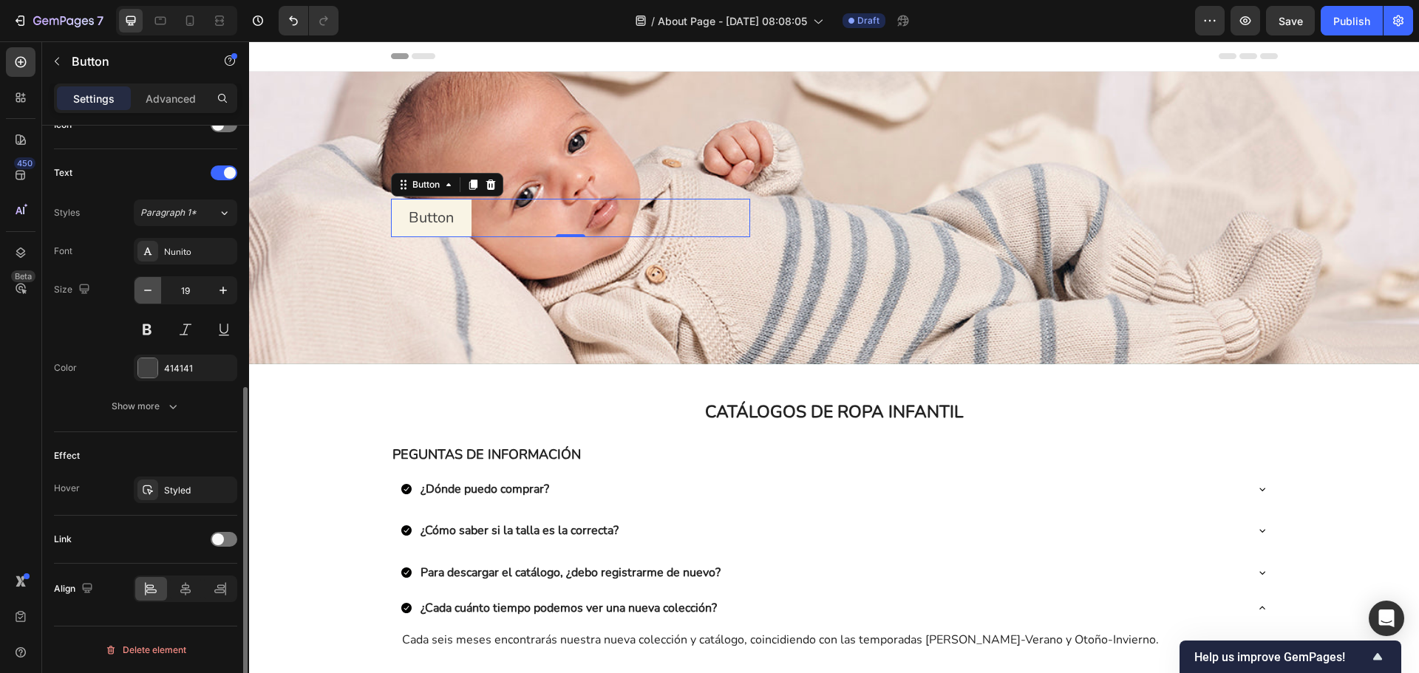
click at [147, 288] on icon "button" at bounding box center [147, 290] width 15 height 15
type input "16"
click at [157, 332] on button at bounding box center [147, 329] width 27 height 27
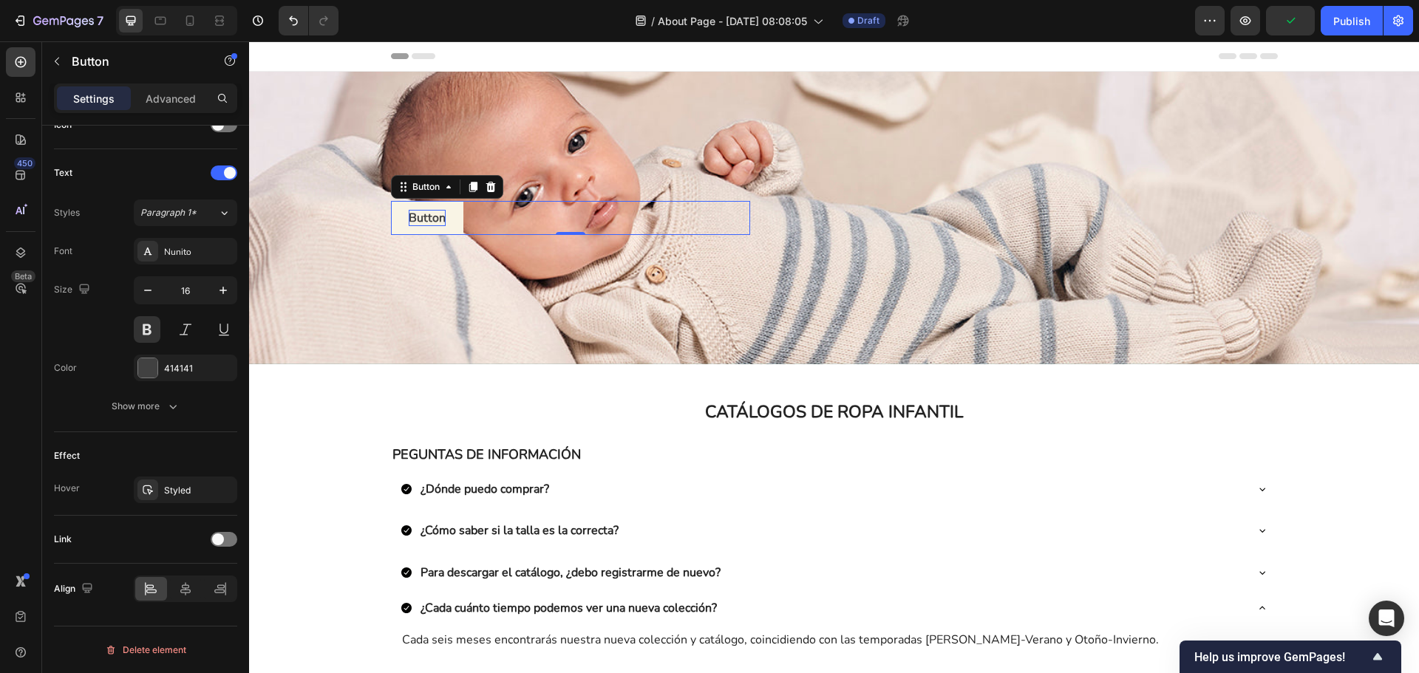
click at [428, 210] on p "Button" at bounding box center [427, 218] width 37 height 16
click at [391, 201] on button "DESCARGAR" at bounding box center [445, 218] width 109 height 34
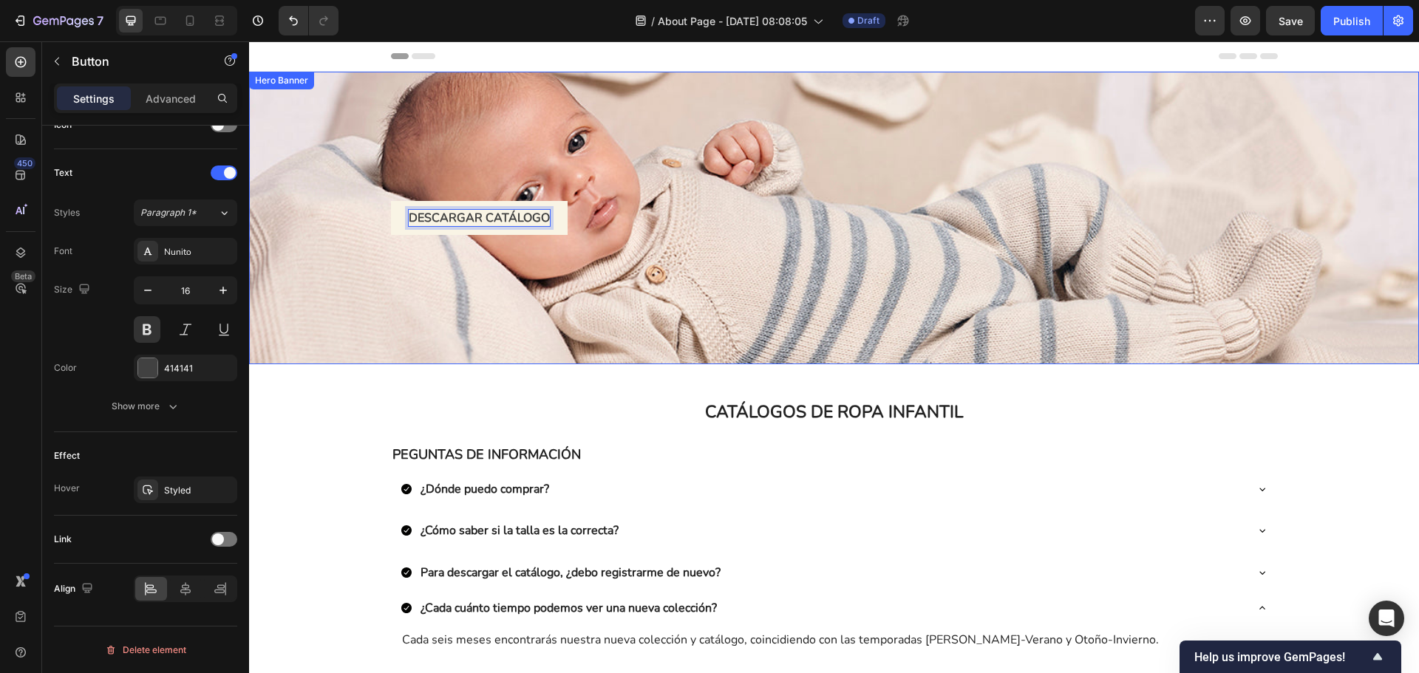
click at [477, 322] on div "Background Image" at bounding box center [834, 218] width 1170 height 293
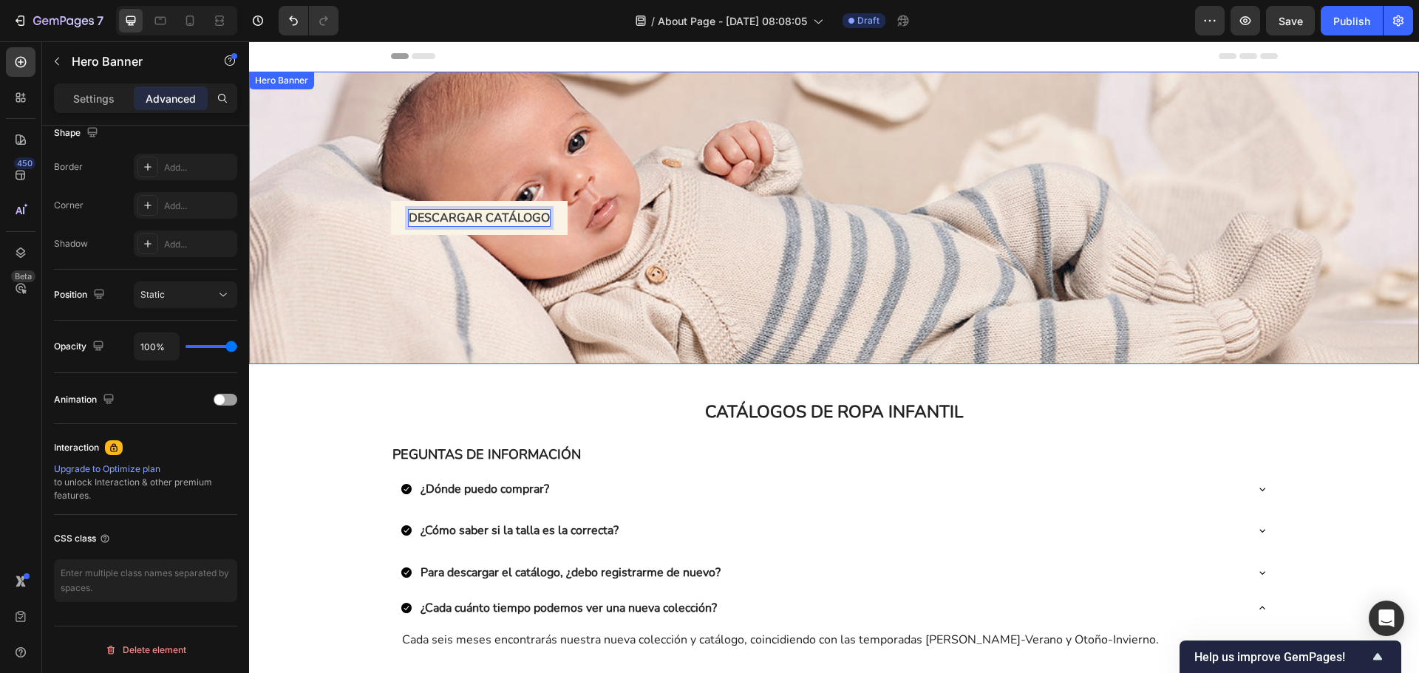
scroll to position [0, 0]
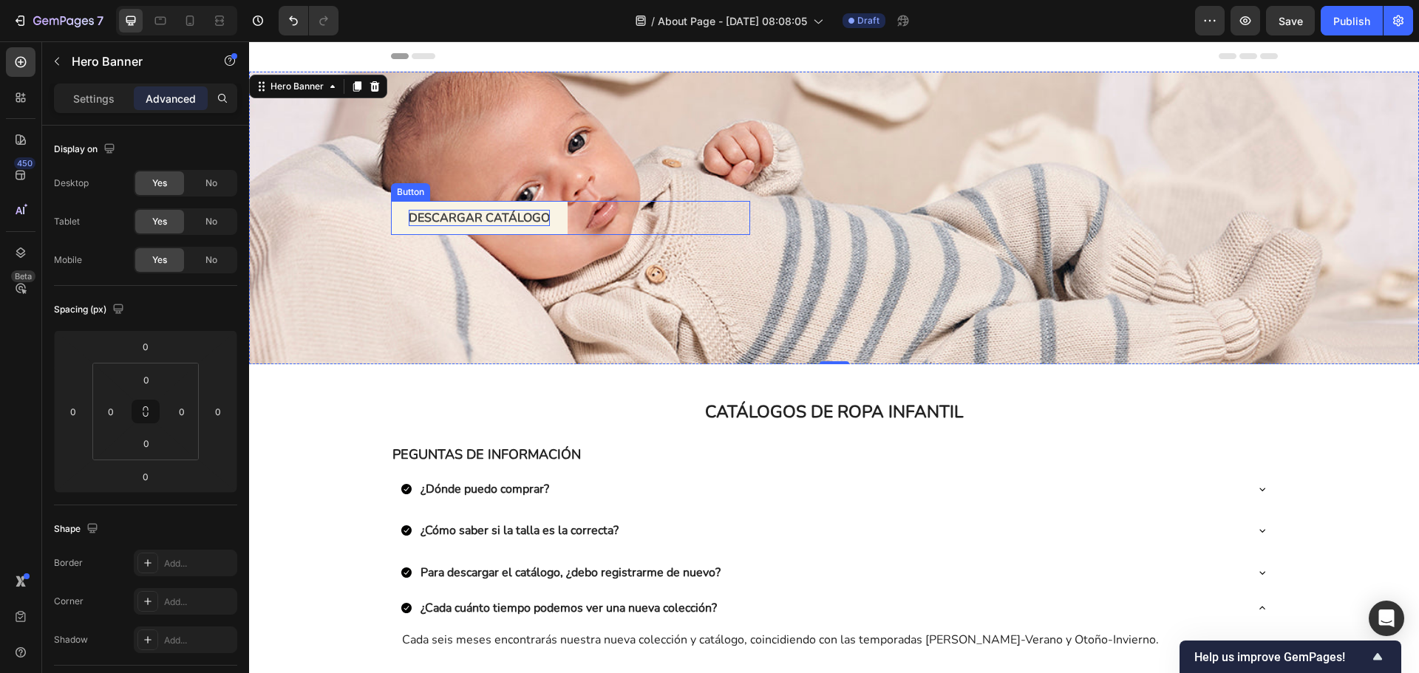
click at [548, 217] on button "DESCARGAR CATÁLOGO" at bounding box center [479, 218] width 177 height 34
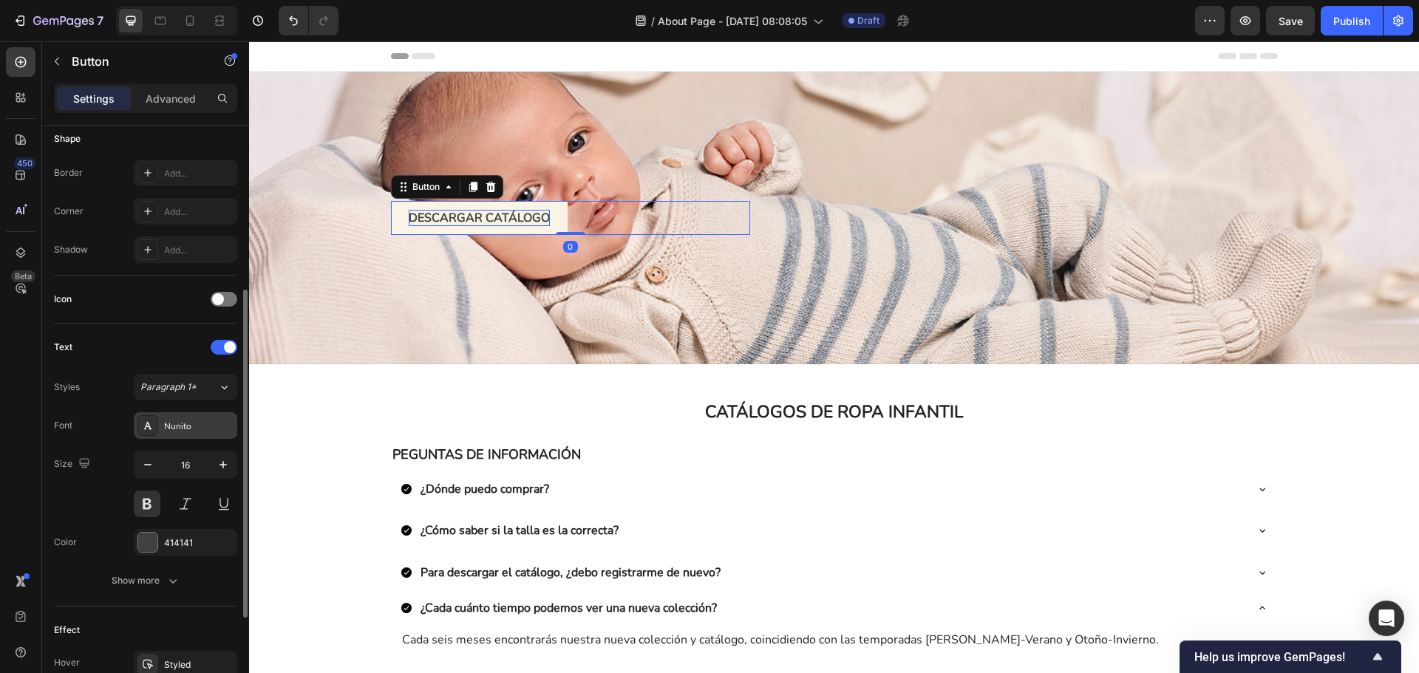
scroll to position [470, 0]
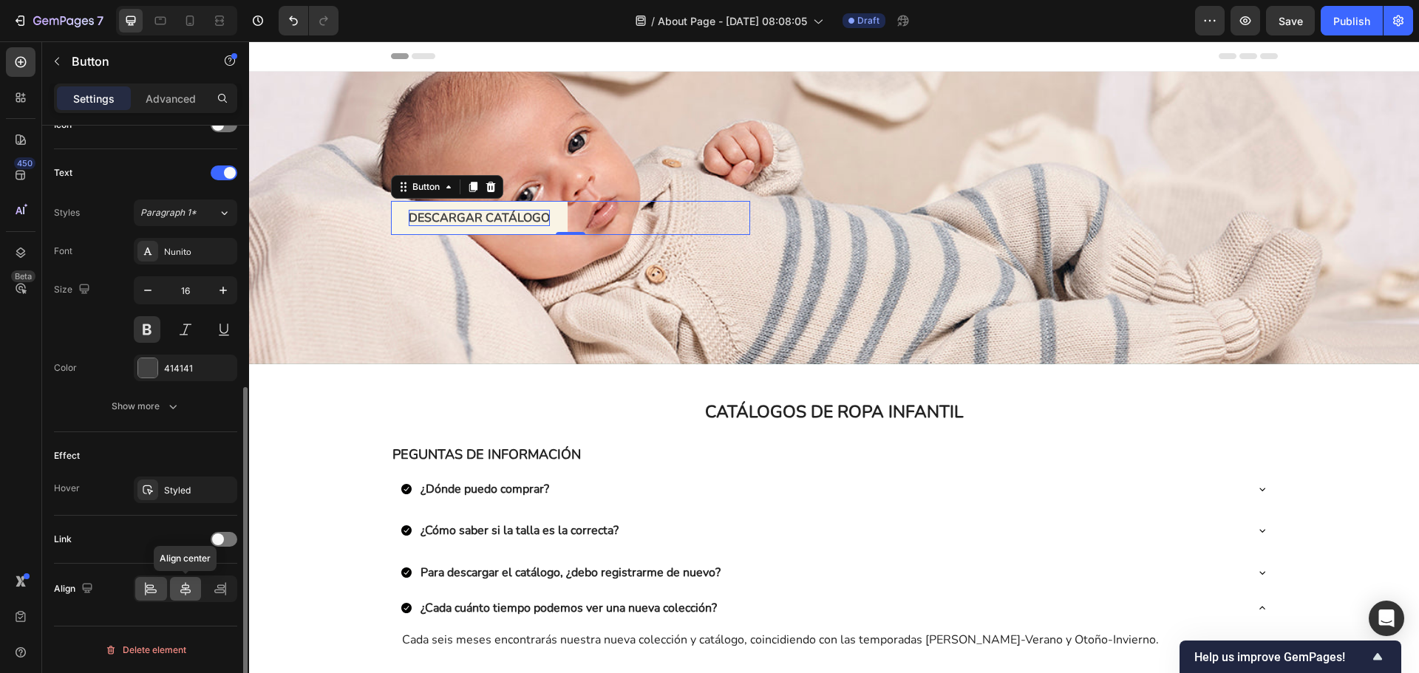
click at [177, 585] on div at bounding box center [186, 589] width 32 height 24
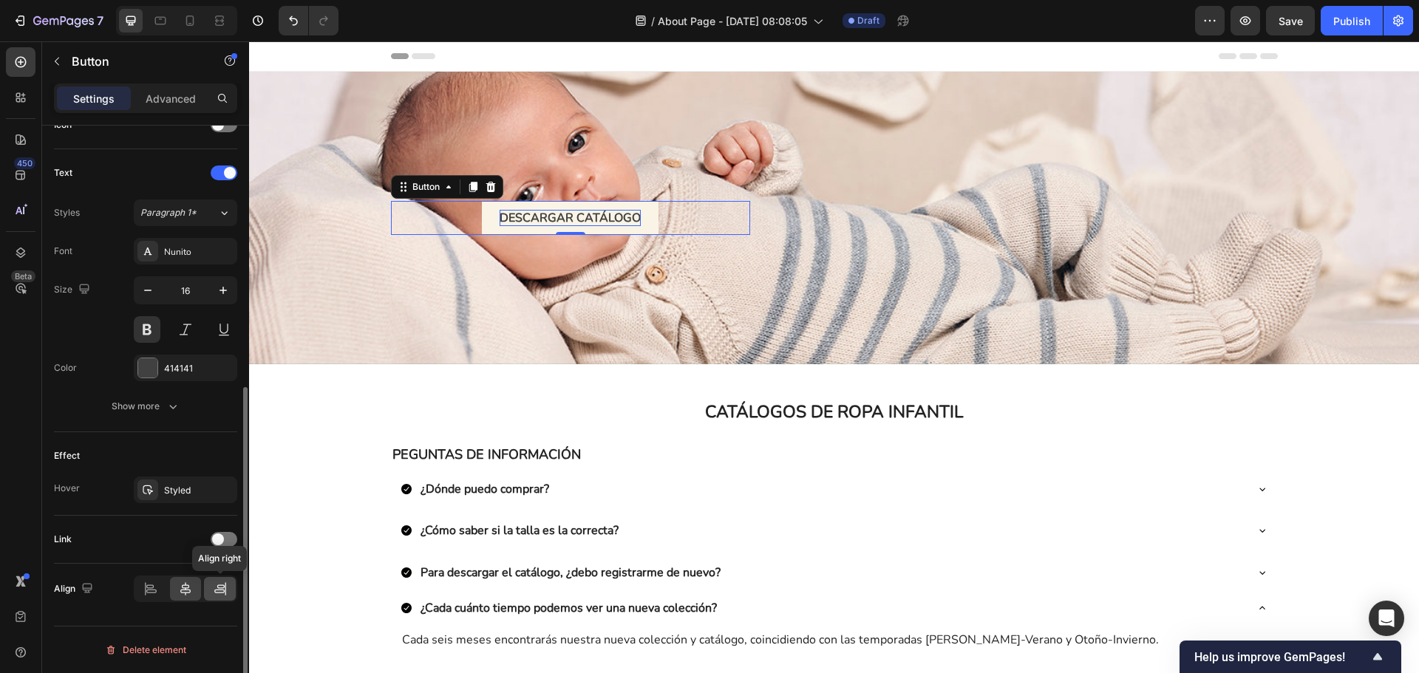
click at [211, 587] on div at bounding box center [220, 589] width 32 height 24
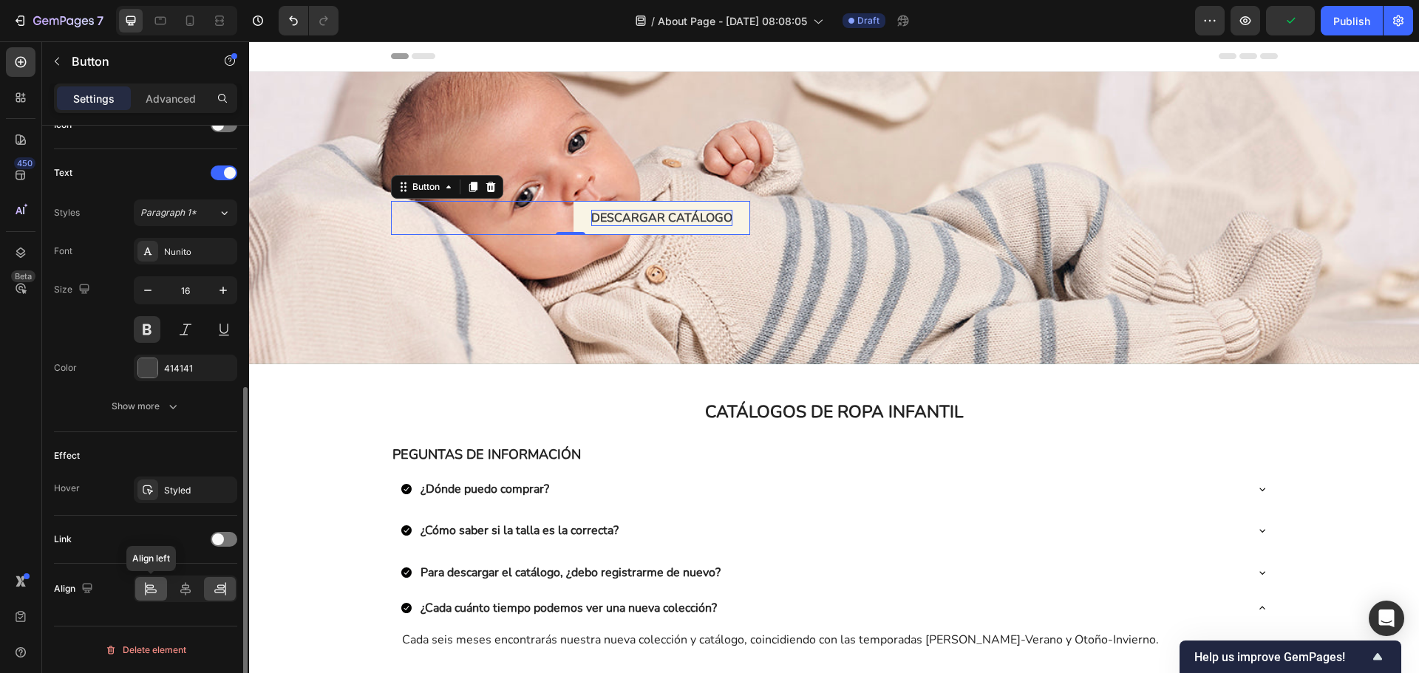
click at [152, 590] on icon at bounding box center [151, 592] width 10 height 4
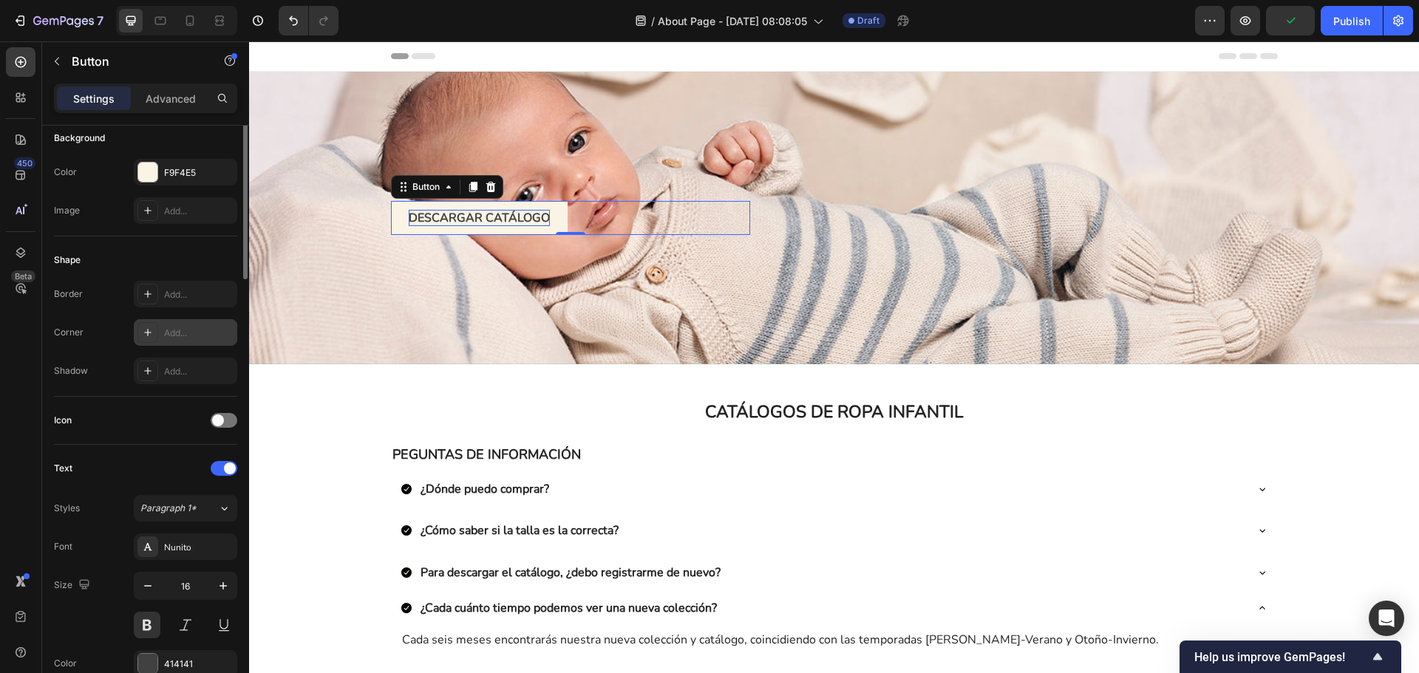
scroll to position [0, 0]
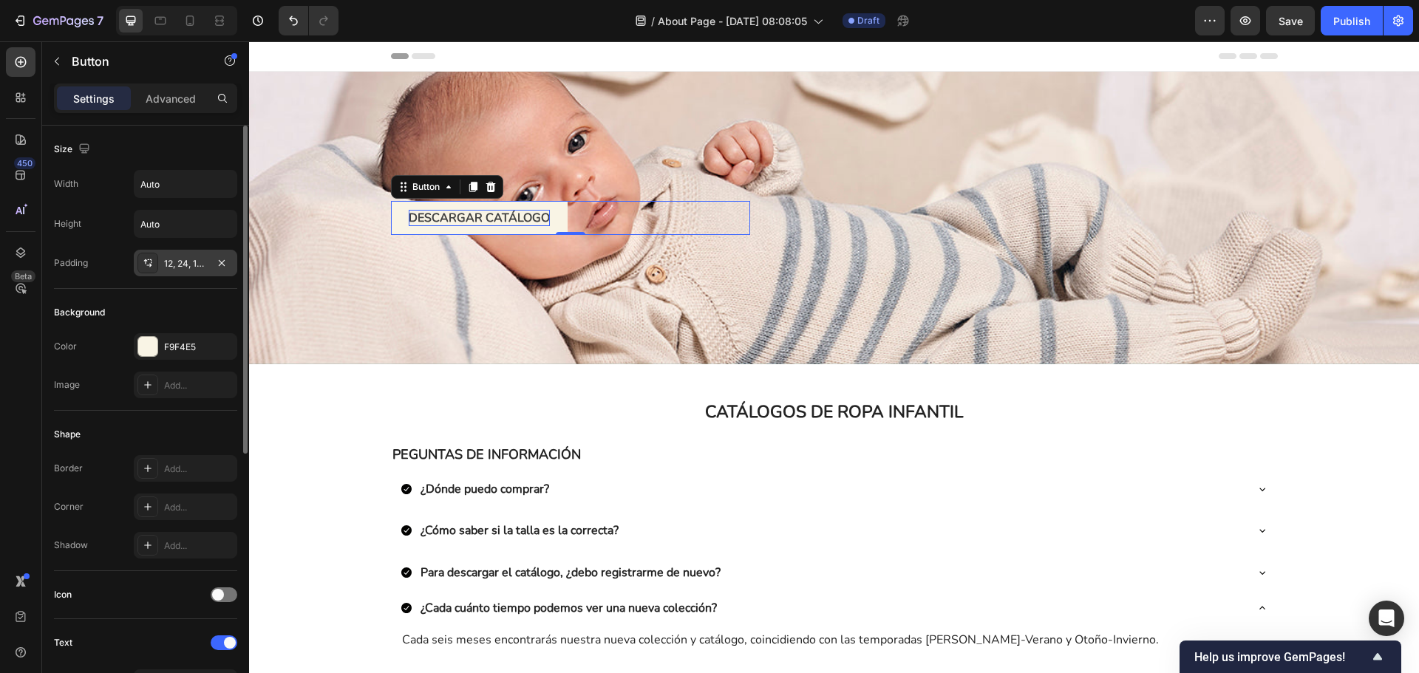
click at [202, 262] on div "12, 24, 12, 24" at bounding box center [185, 263] width 43 height 13
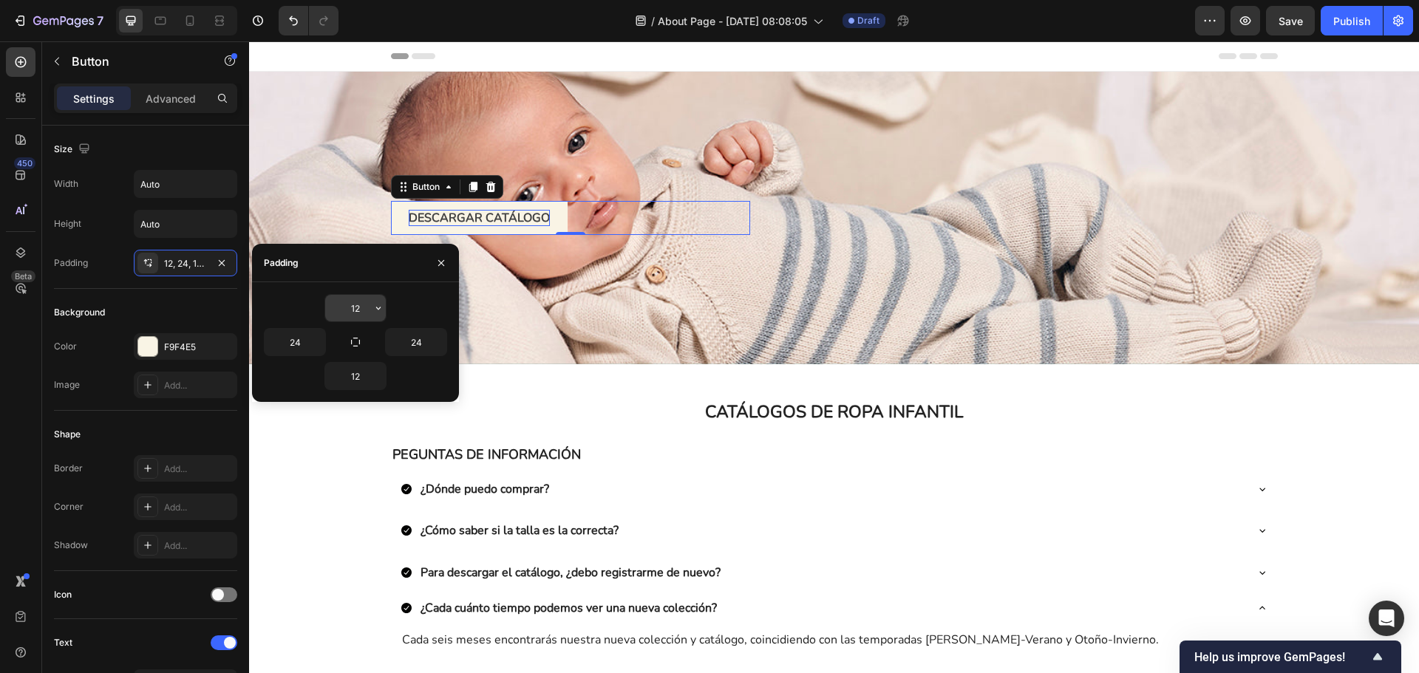
click at [336, 310] on input "12" at bounding box center [355, 308] width 61 height 27
click at [371, 308] on button "button" at bounding box center [378, 308] width 15 height 27
click at [360, 307] on input "12" at bounding box center [355, 308] width 61 height 27
type input "2"
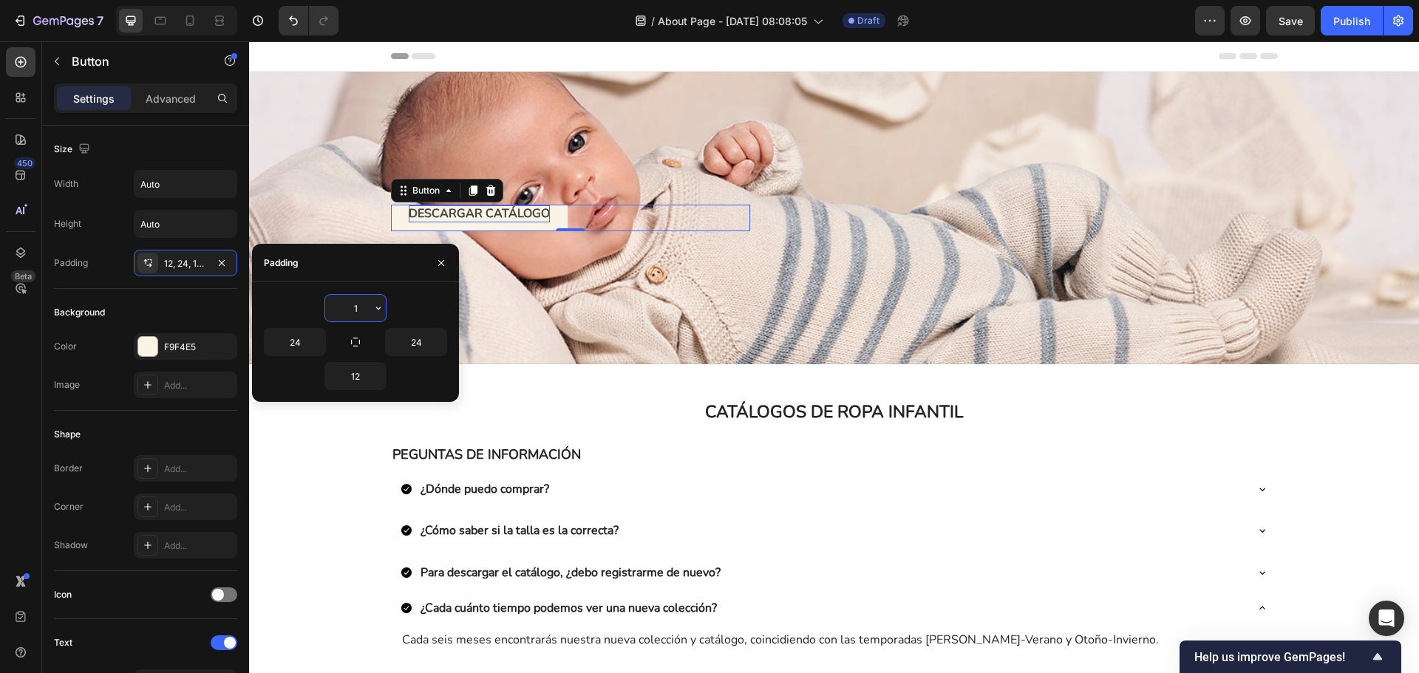
type input "12"
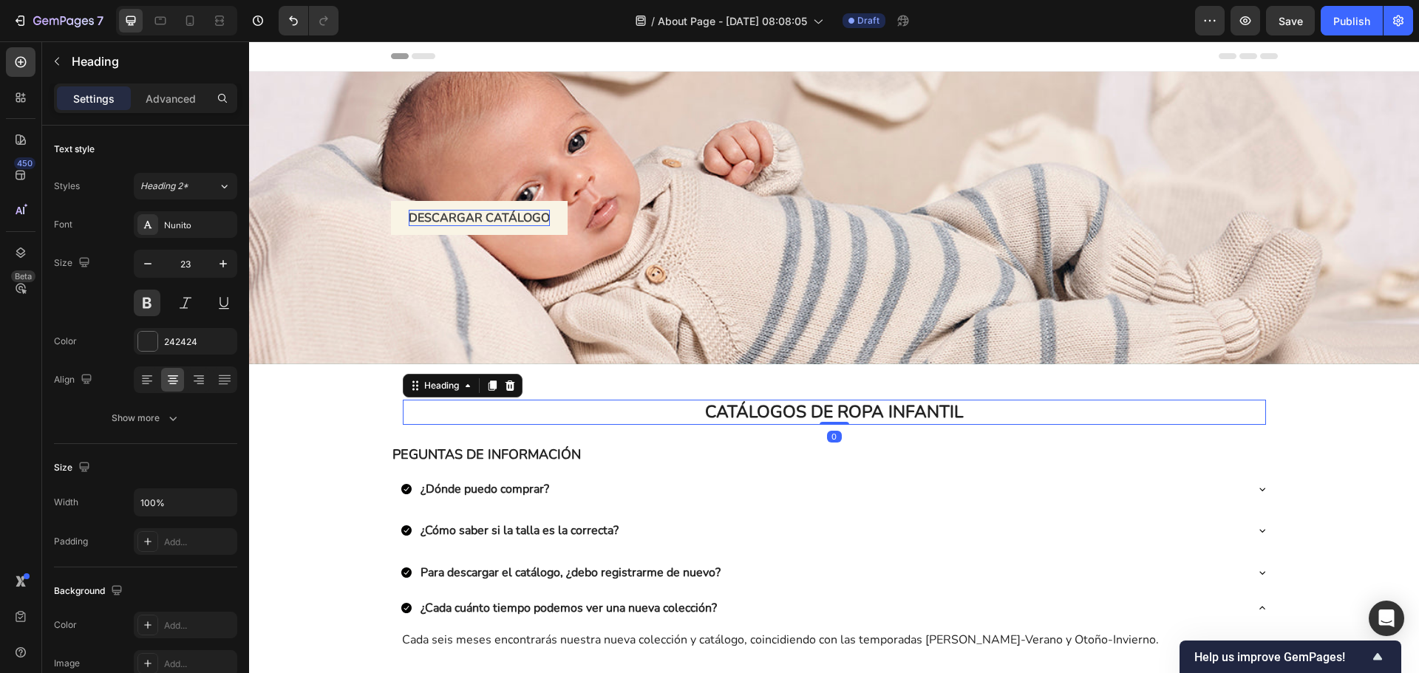
click at [531, 413] on h2 "CATÁLOGOS DE ROPA INFANTIL" at bounding box center [834, 412] width 863 height 25
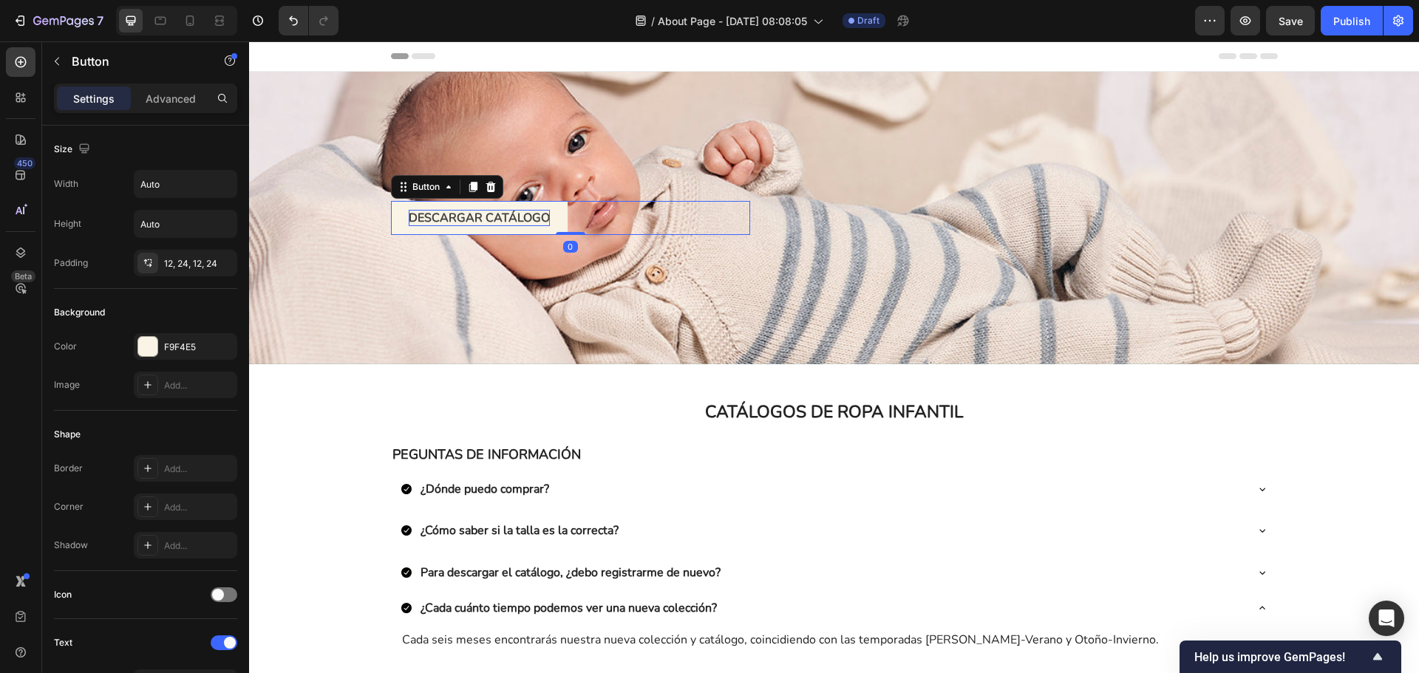
click at [557, 220] on button "DESCARGAR CATÁLOGO" at bounding box center [479, 218] width 177 height 34
click at [166, 468] on div "Add..." at bounding box center [198, 469] width 69 height 13
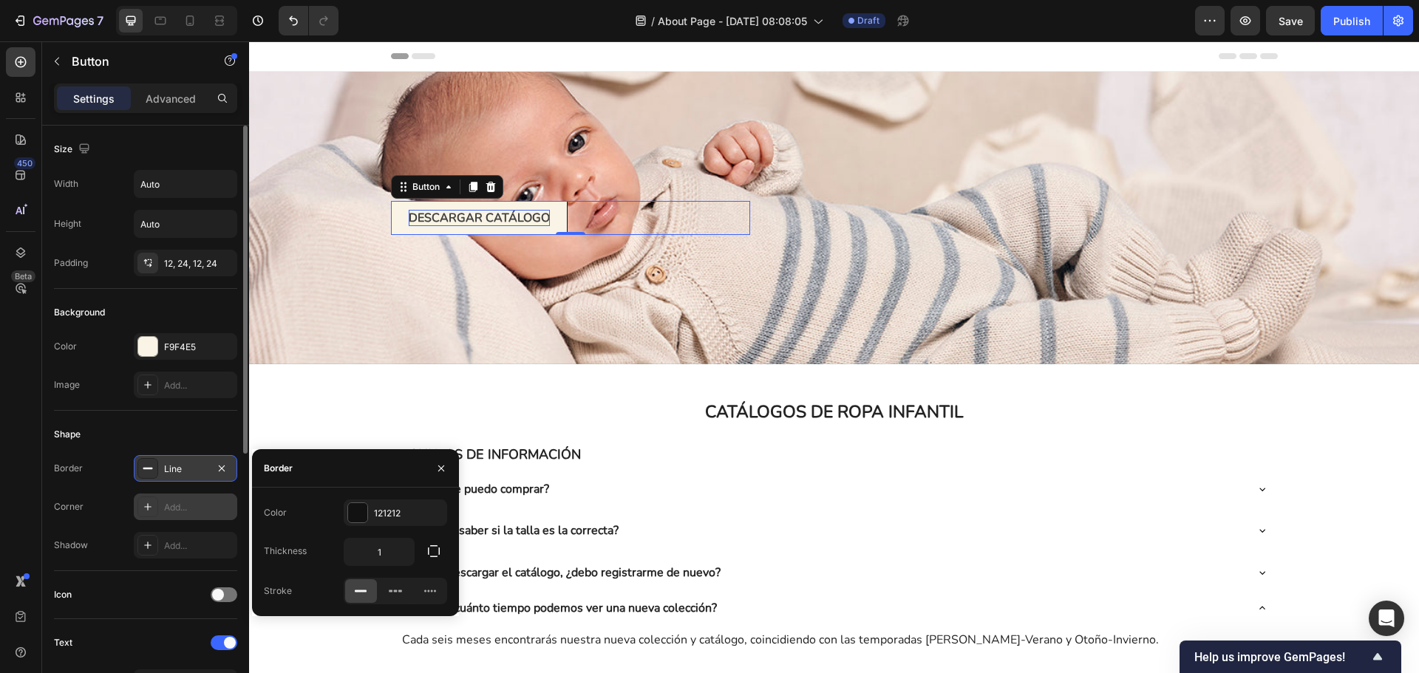
click at [173, 501] on div "Add..." at bounding box center [198, 507] width 69 height 13
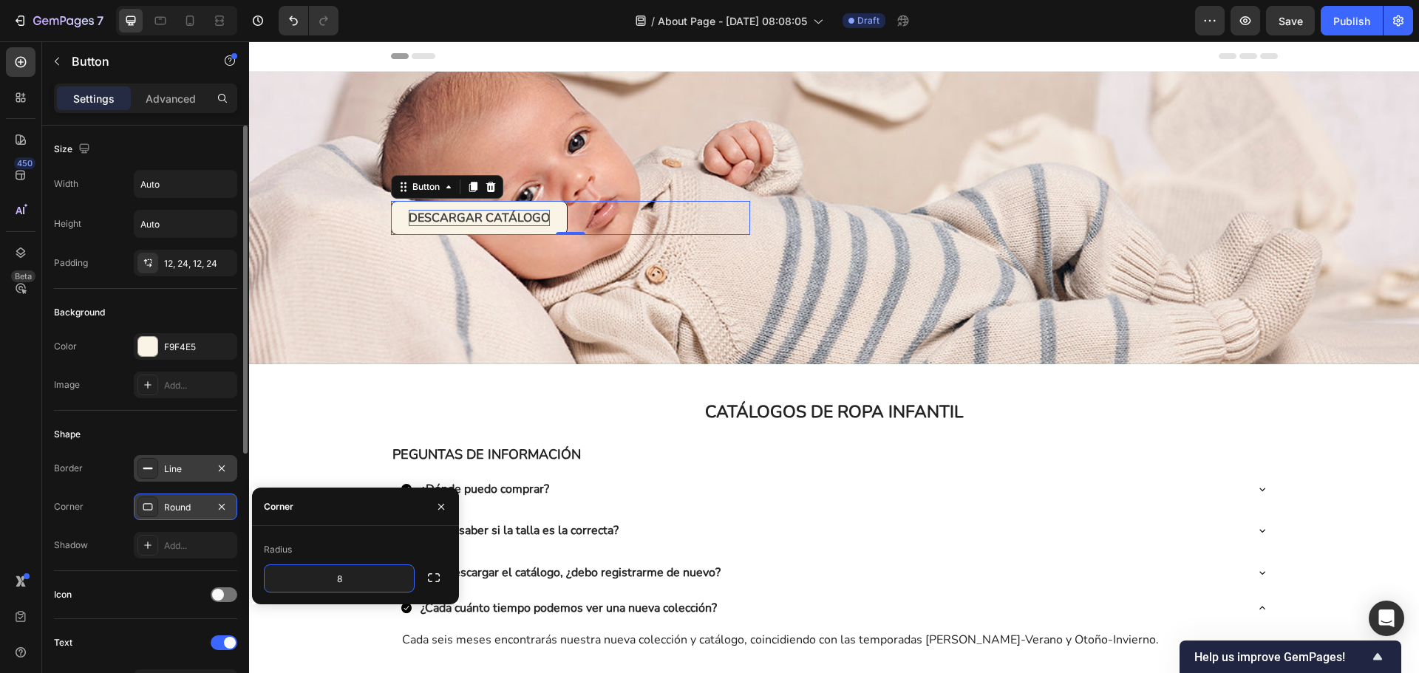
click at [190, 463] on div "Line" at bounding box center [185, 469] width 43 height 13
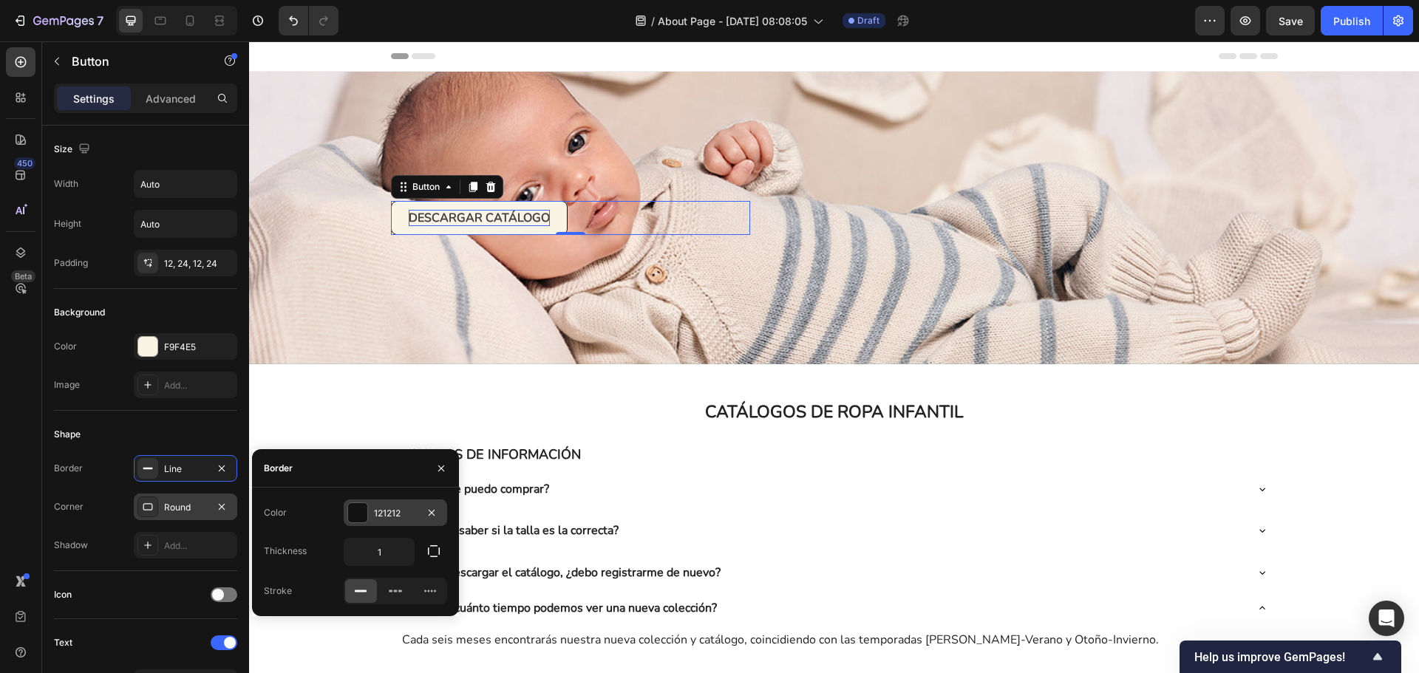
click at [418, 514] on div "121212" at bounding box center [395, 513] width 103 height 27
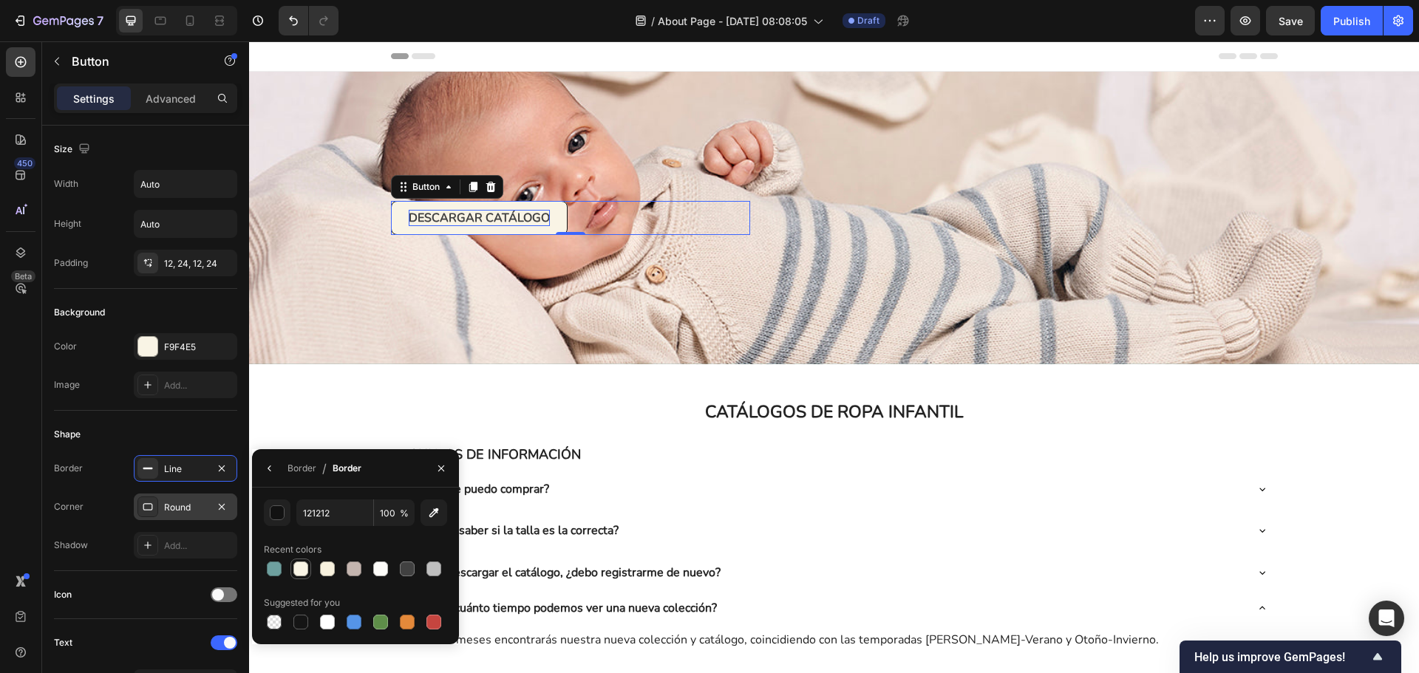
click at [307, 568] on div at bounding box center [300, 569] width 15 height 15
type input "F9F4E5"
click at [809, 548] on div "¿Dónde puedo comprar? ¿Cómo saber si la talla es la correcta? Para descargar el…" at bounding box center [834, 532] width 887 height 119
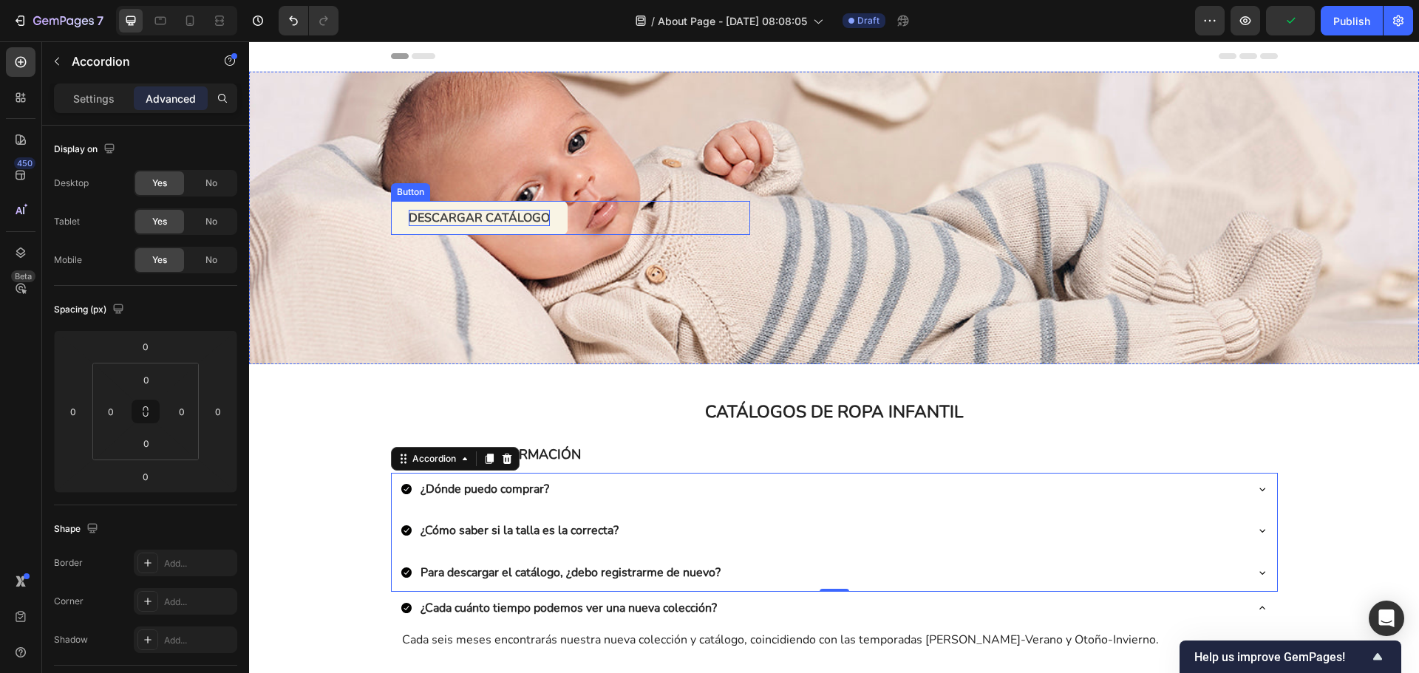
click at [555, 222] on button "DESCARGAR CATÁLOGO" at bounding box center [479, 218] width 177 height 34
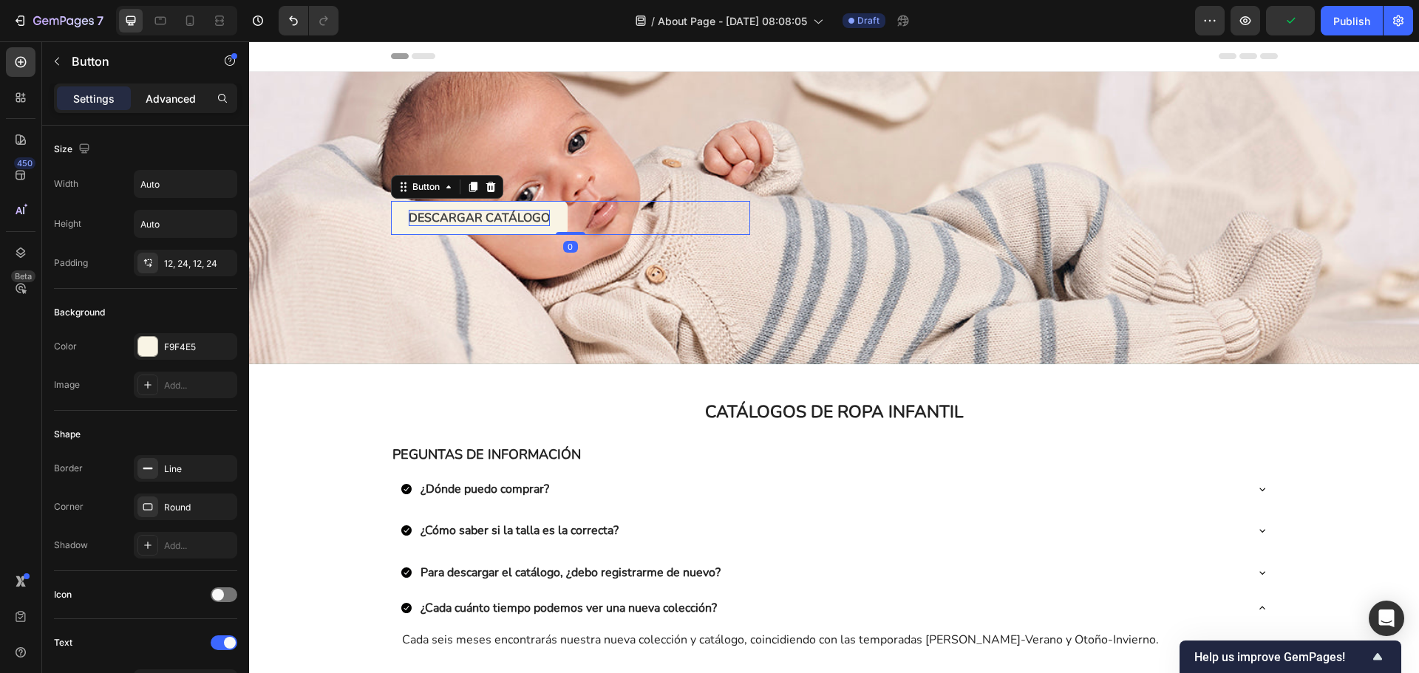
click at [170, 108] on div "Advanced" at bounding box center [171, 98] width 74 height 24
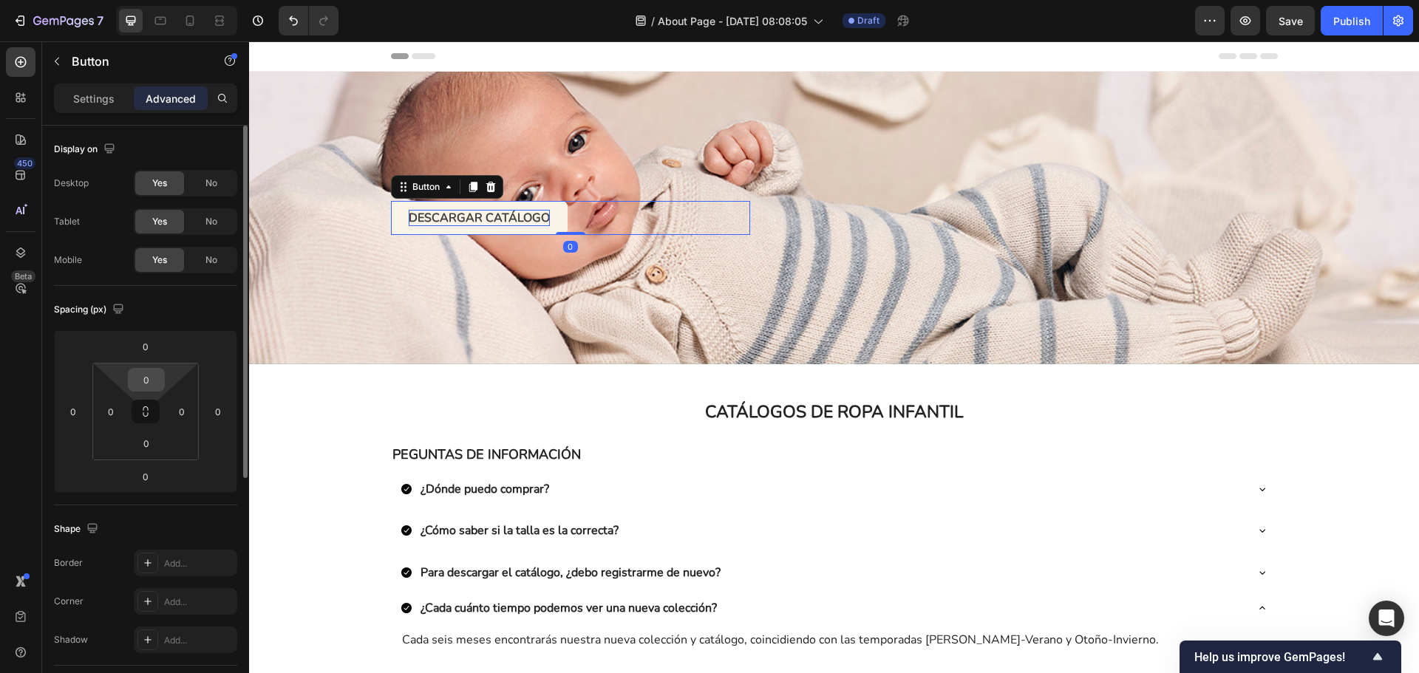
click at [143, 385] on input "0" at bounding box center [147, 380] width 30 height 22
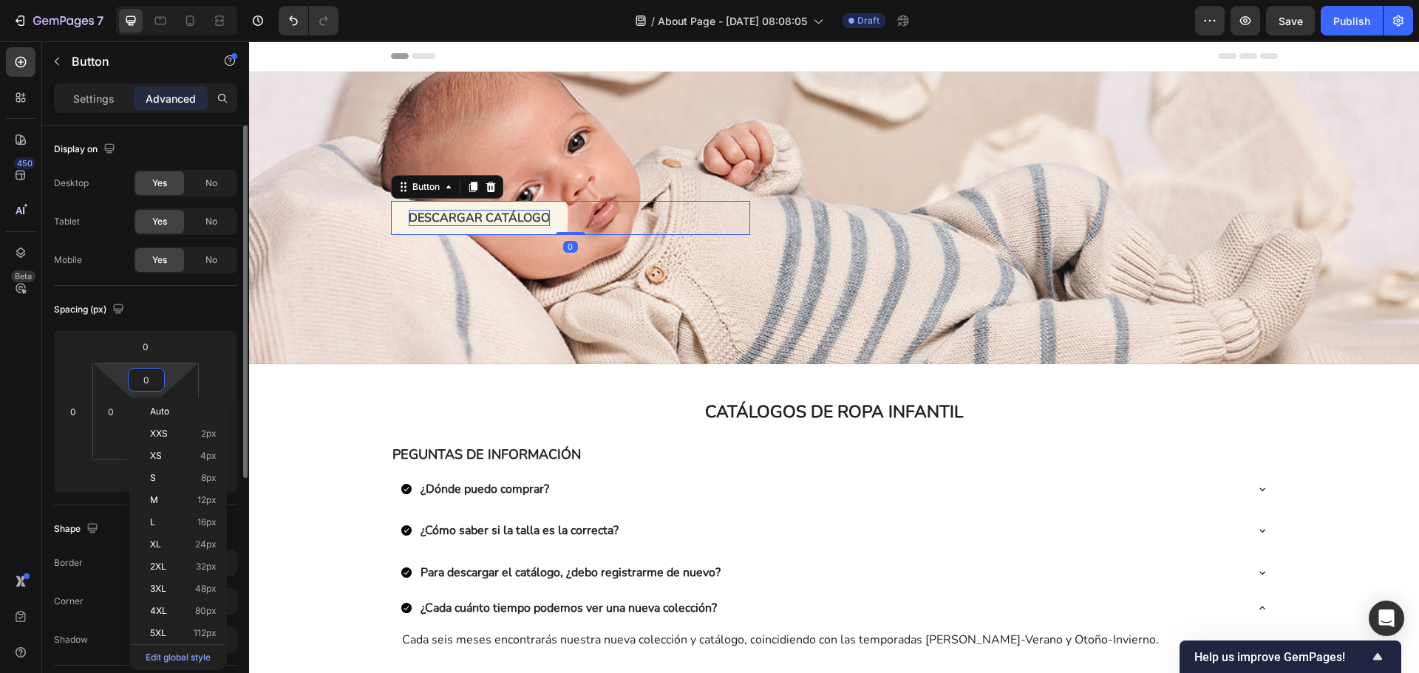
click at [143, 385] on input "0" at bounding box center [147, 380] width 30 height 22
click at [150, 353] on input "0" at bounding box center [146, 347] width 30 height 22
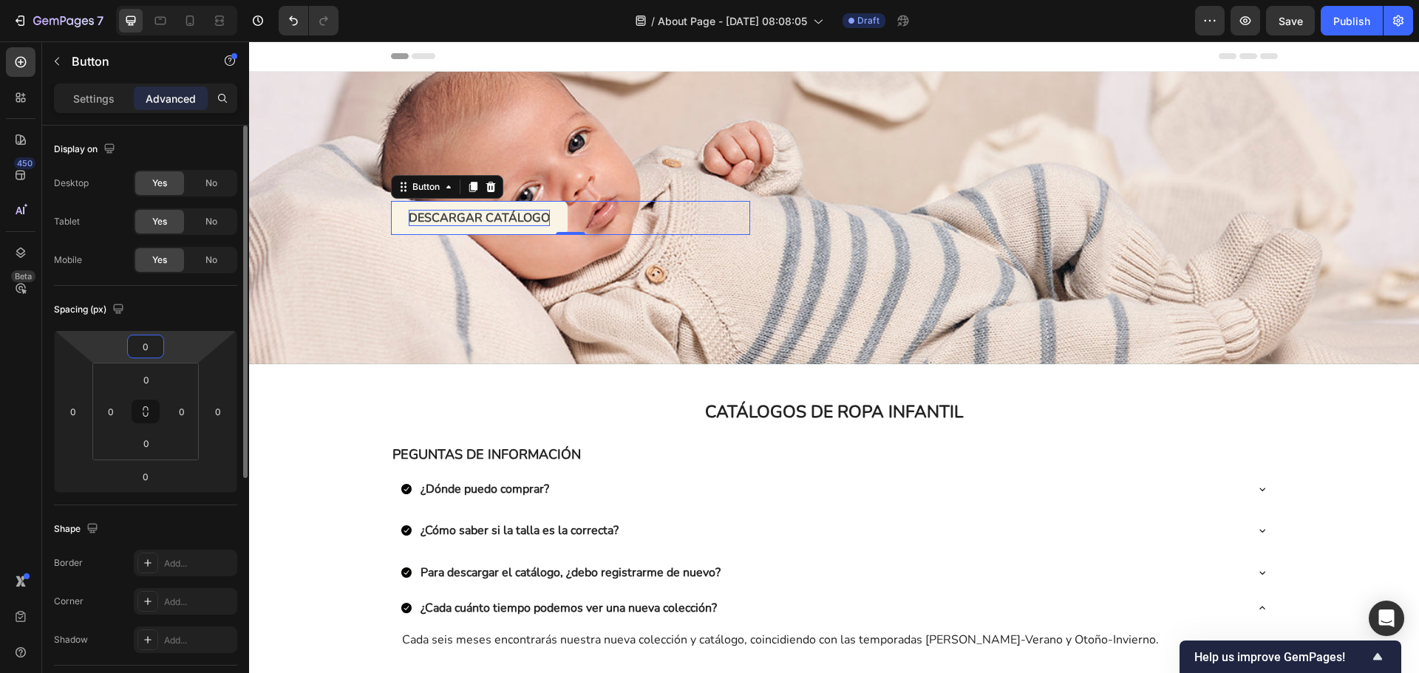
click at [150, 353] on input "0" at bounding box center [146, 347] width 30 height 22
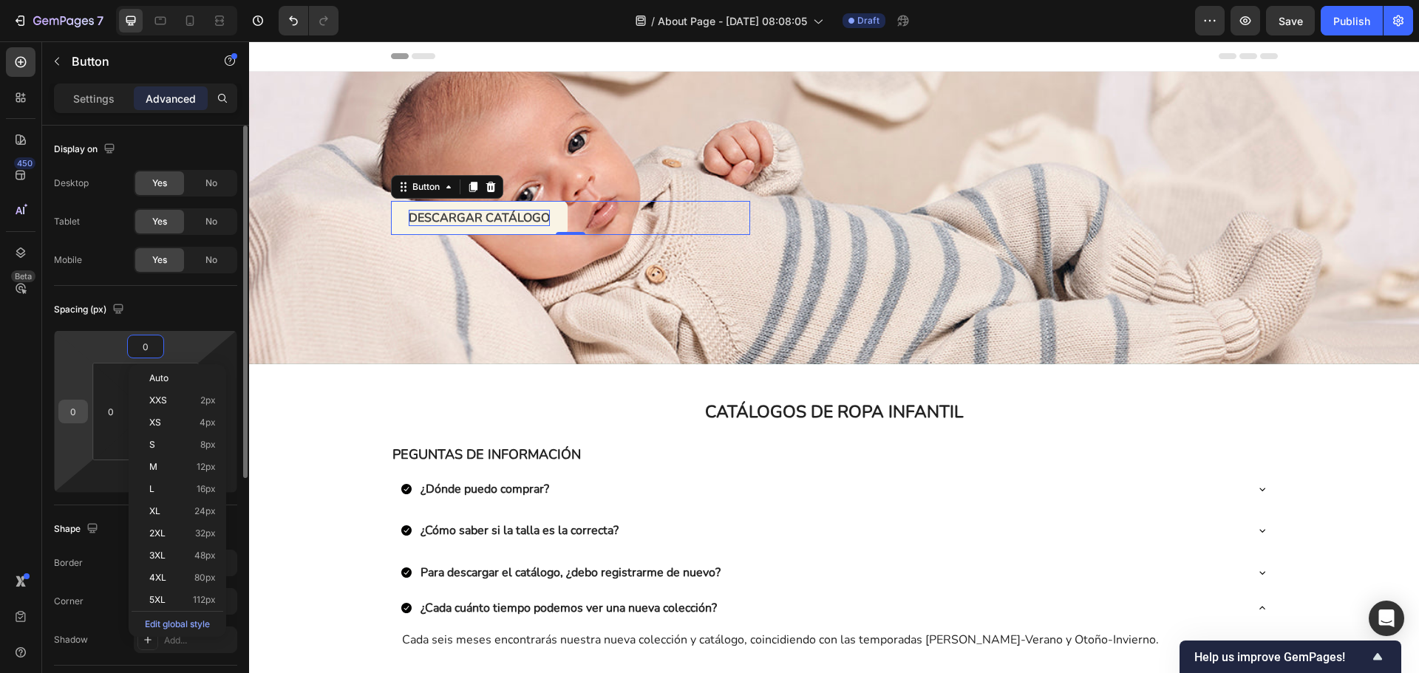
click at [84, 409] on input "0" at bounding box center [73, 412] width 22 height 22
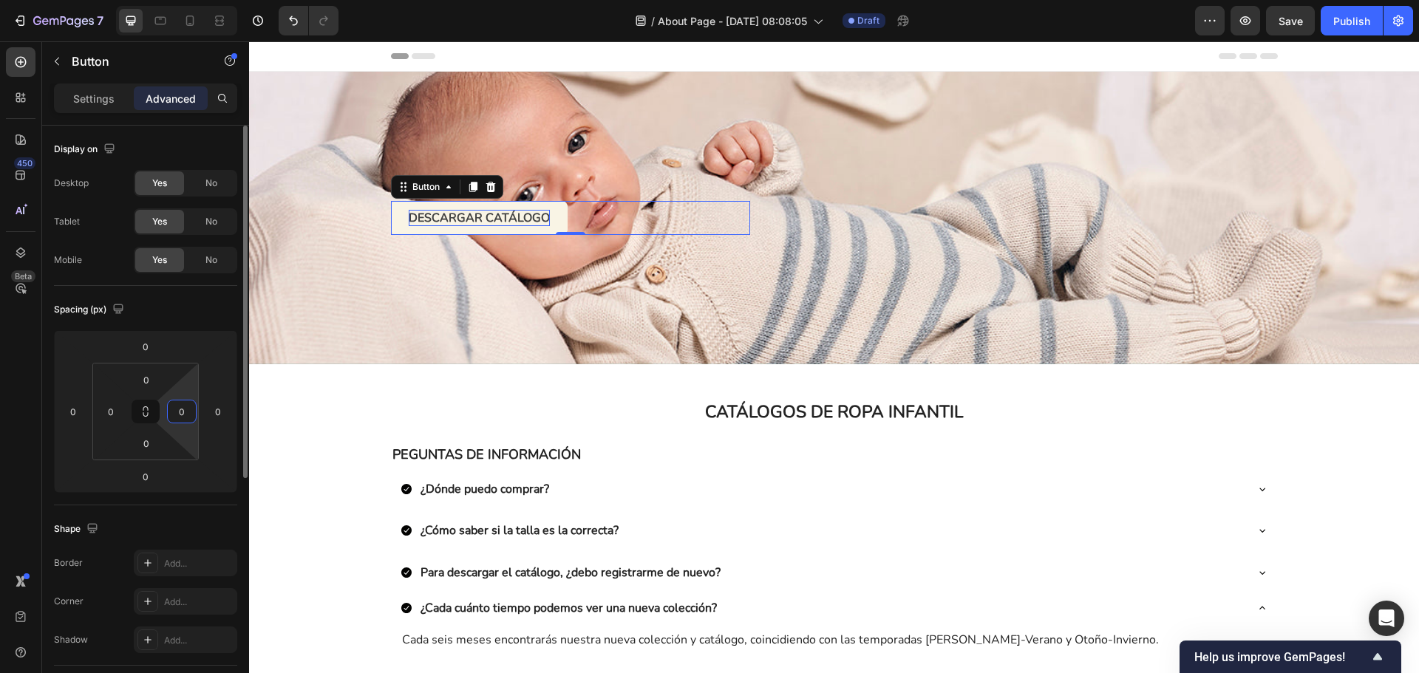
click at [183, 0] on html "7 Version history / About Page - Sep 29, 08:08:05 Draft Preview Save Publish 45…" at bounding box center [709, 0] width 1419 height 0
click at [137, 470] on input "0" at bounding box center [146, 477] width 30 height 22
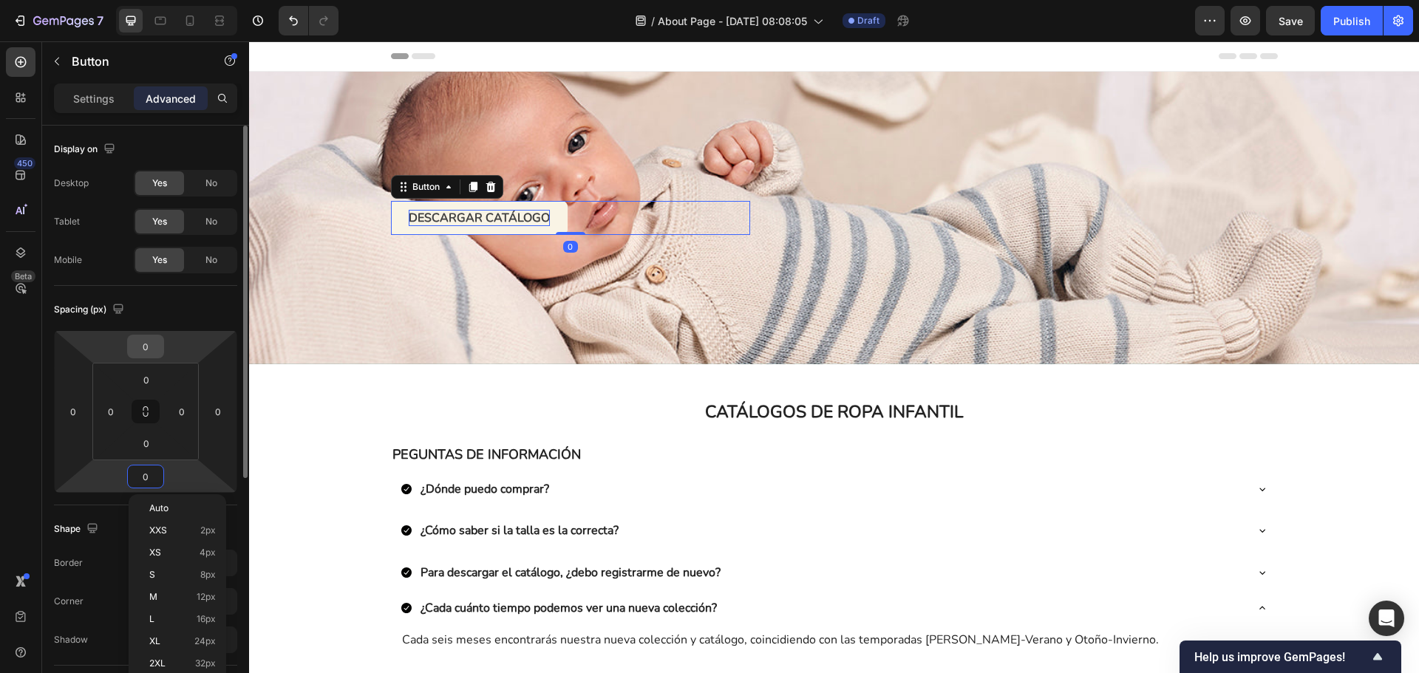
click at [148, 350] on input "0" at bounding box center [146, 347] width 30 height 22
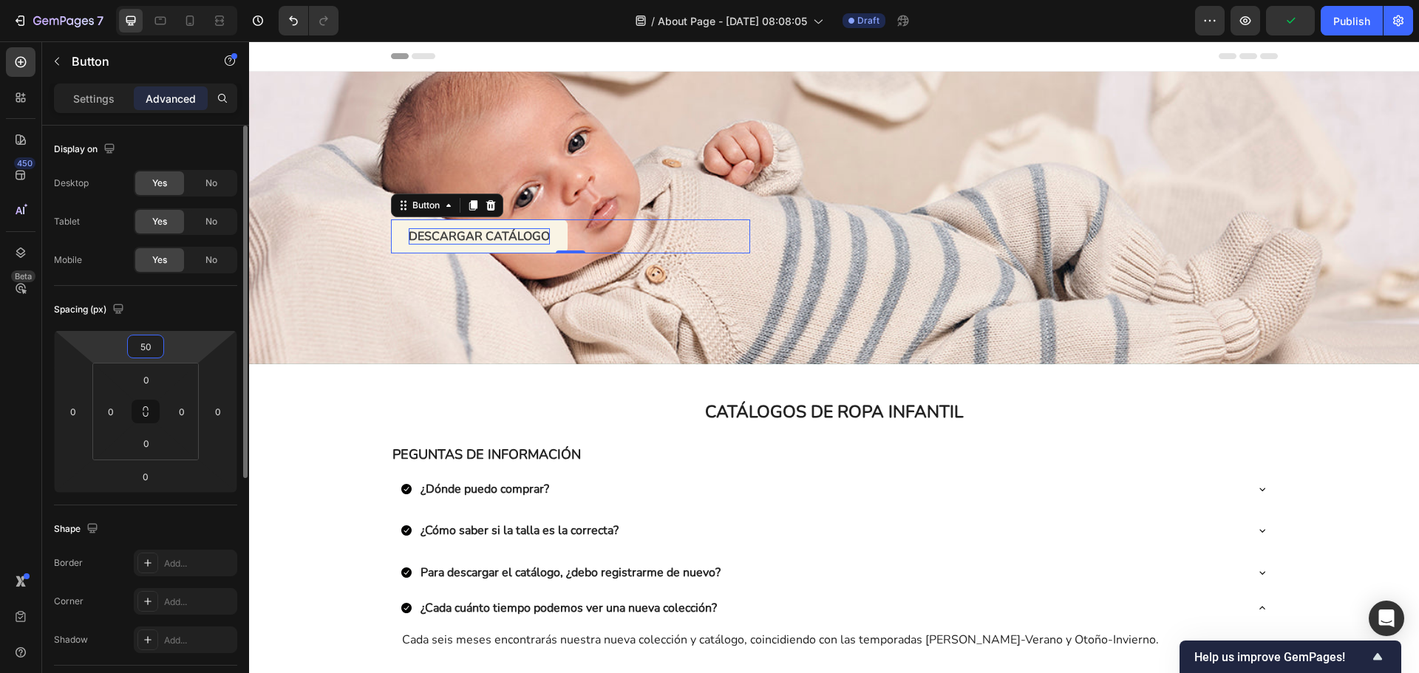
type input "5"
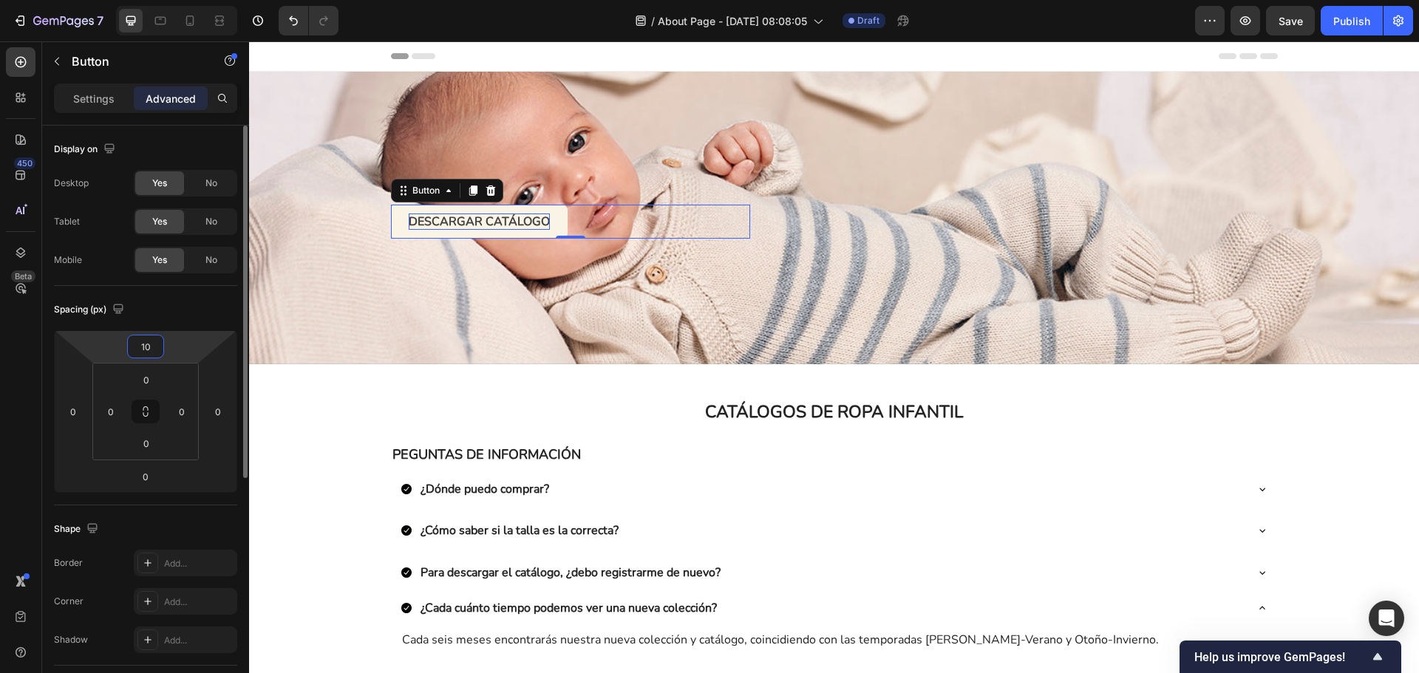
type input "1"
type input "2"
type input "300"
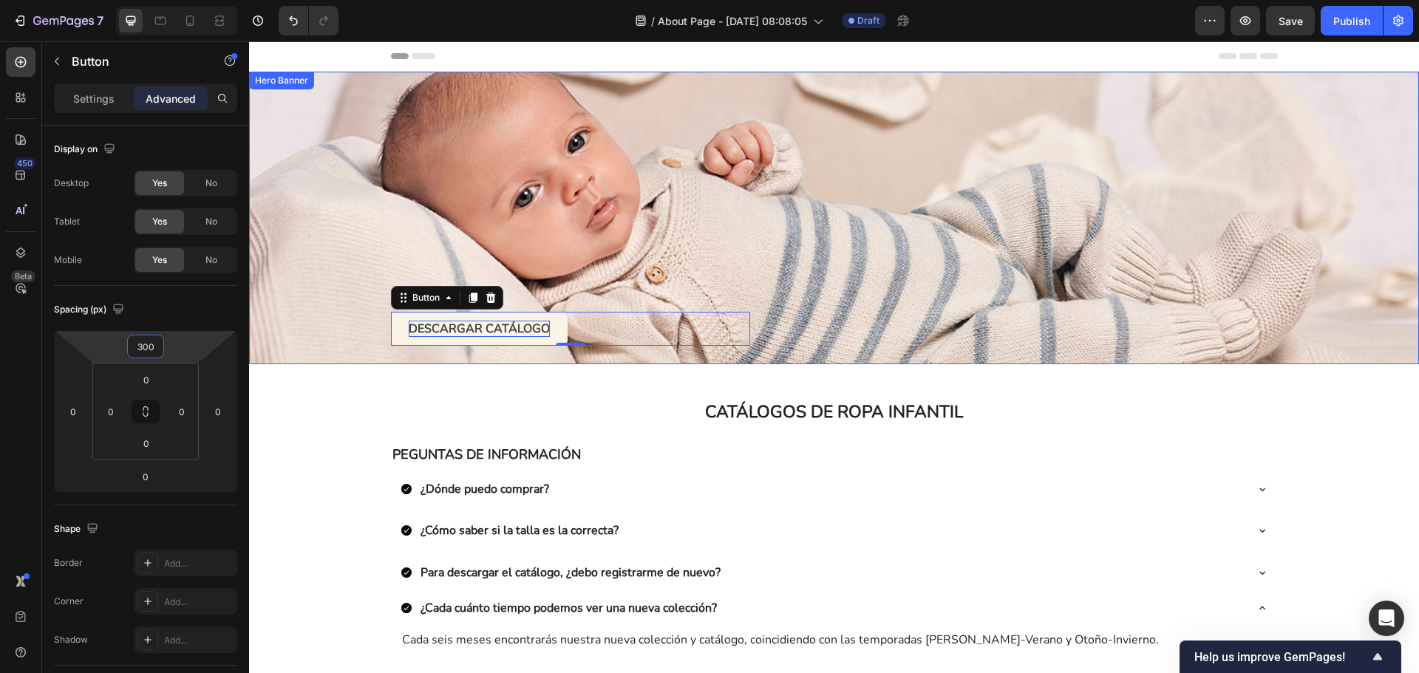
click at [941, 288] on div "Text Block" at bounding box center [1025, 218] width 503 height 256
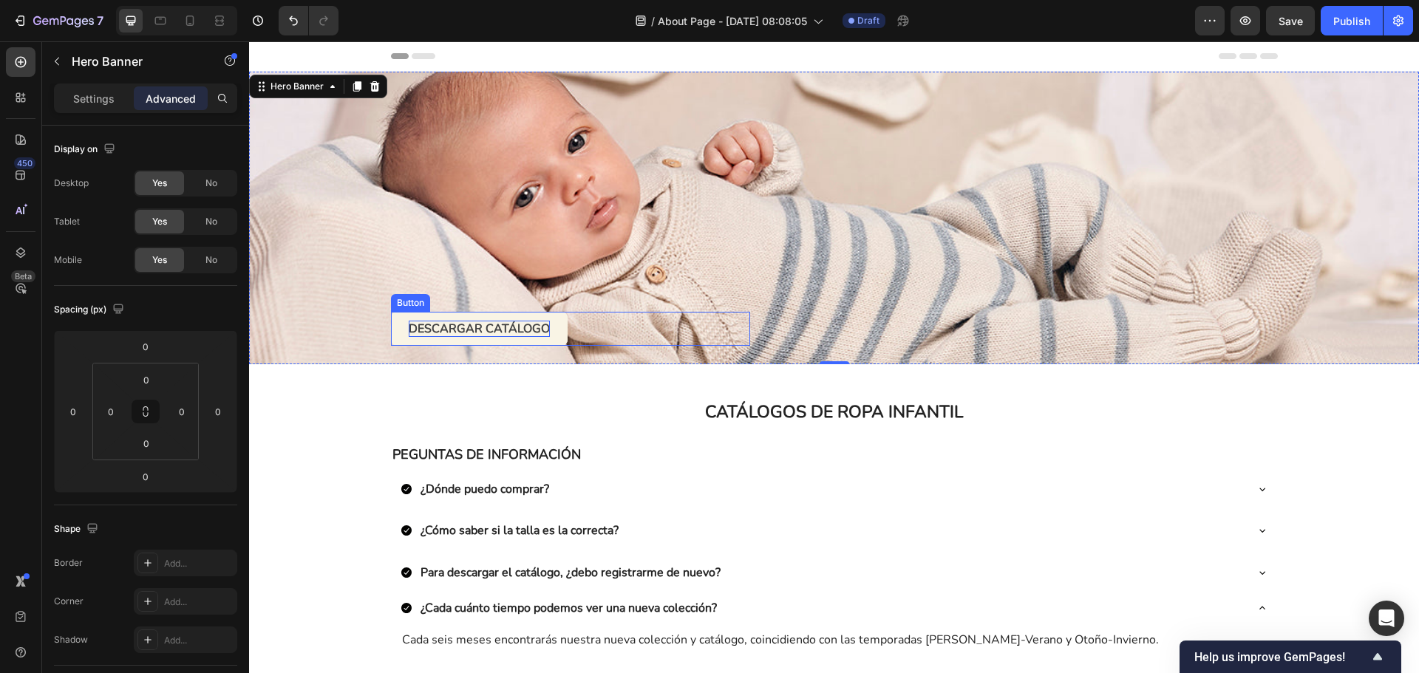
click at [542, 327] on button "DESCARGAR CATÁLOGO" at bounding box center [479, 329] width 177 height 34
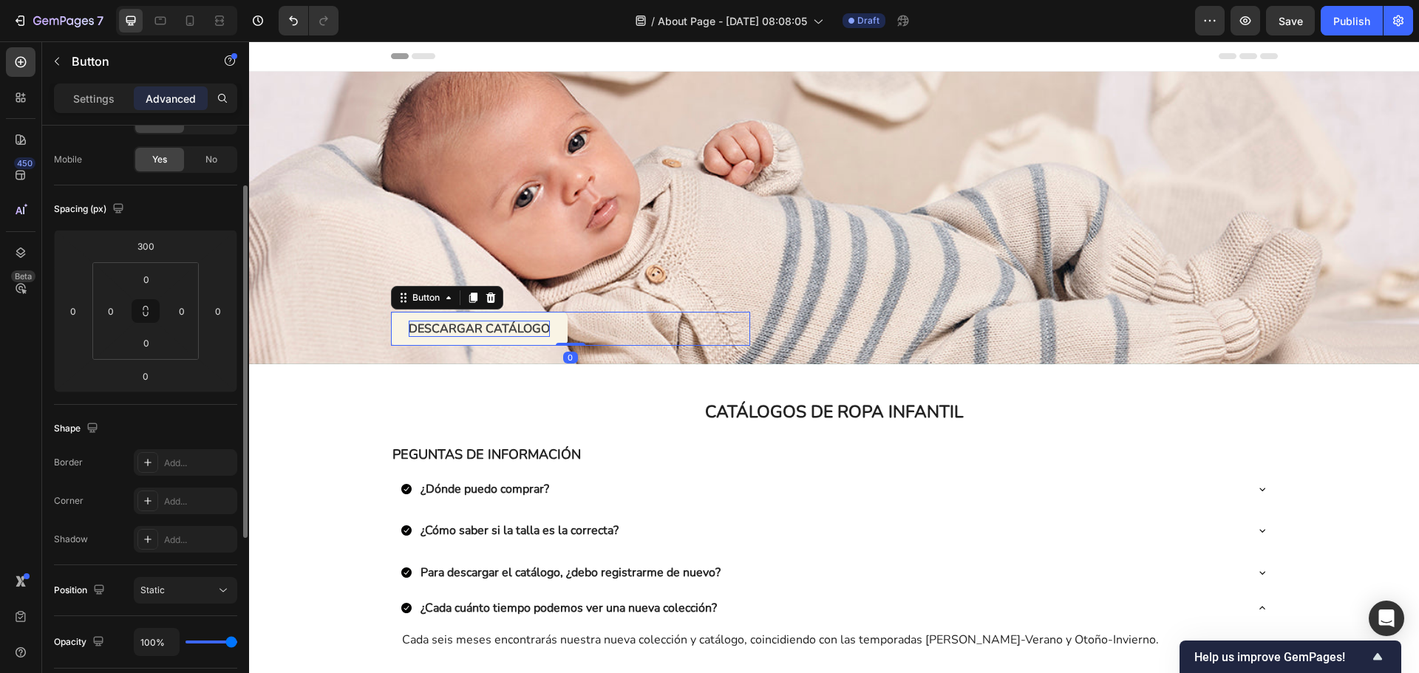
scroll to position [27, 0]
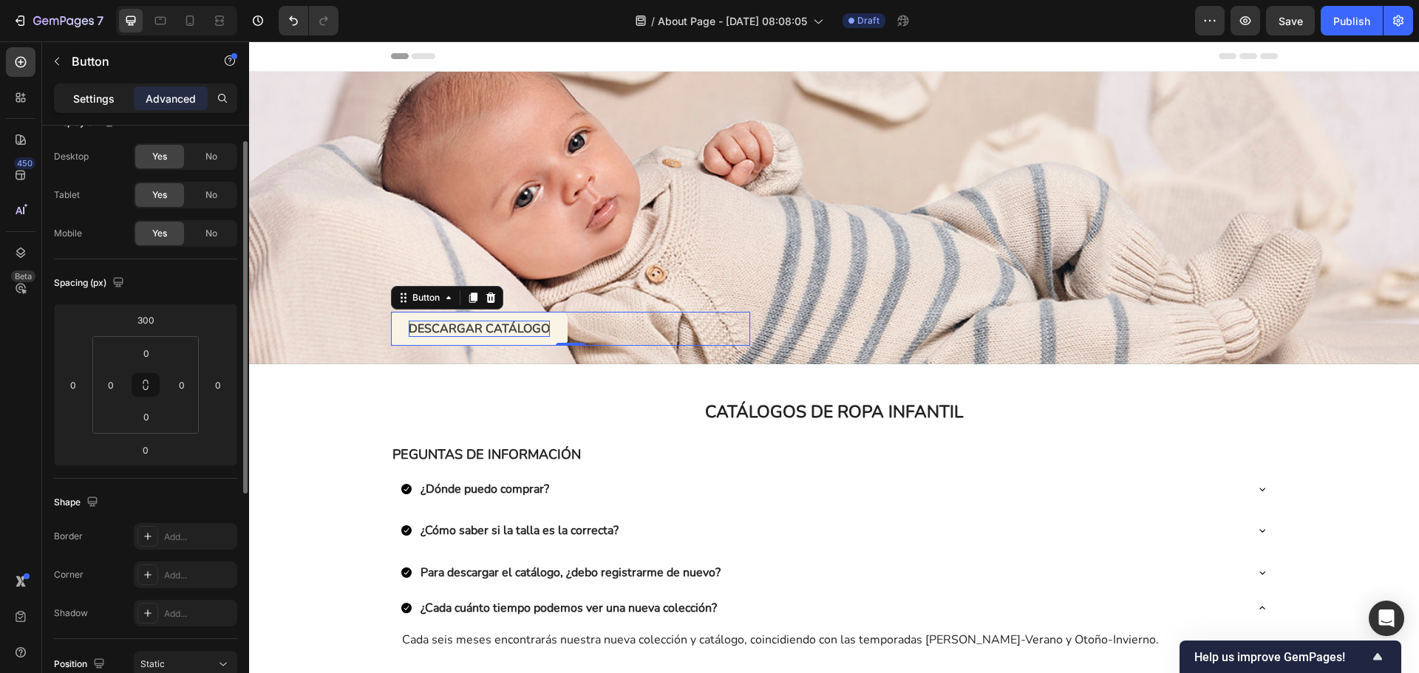
click at [103, 97] on p "Settings" at bounding box center [93, 99] width 41 height 16
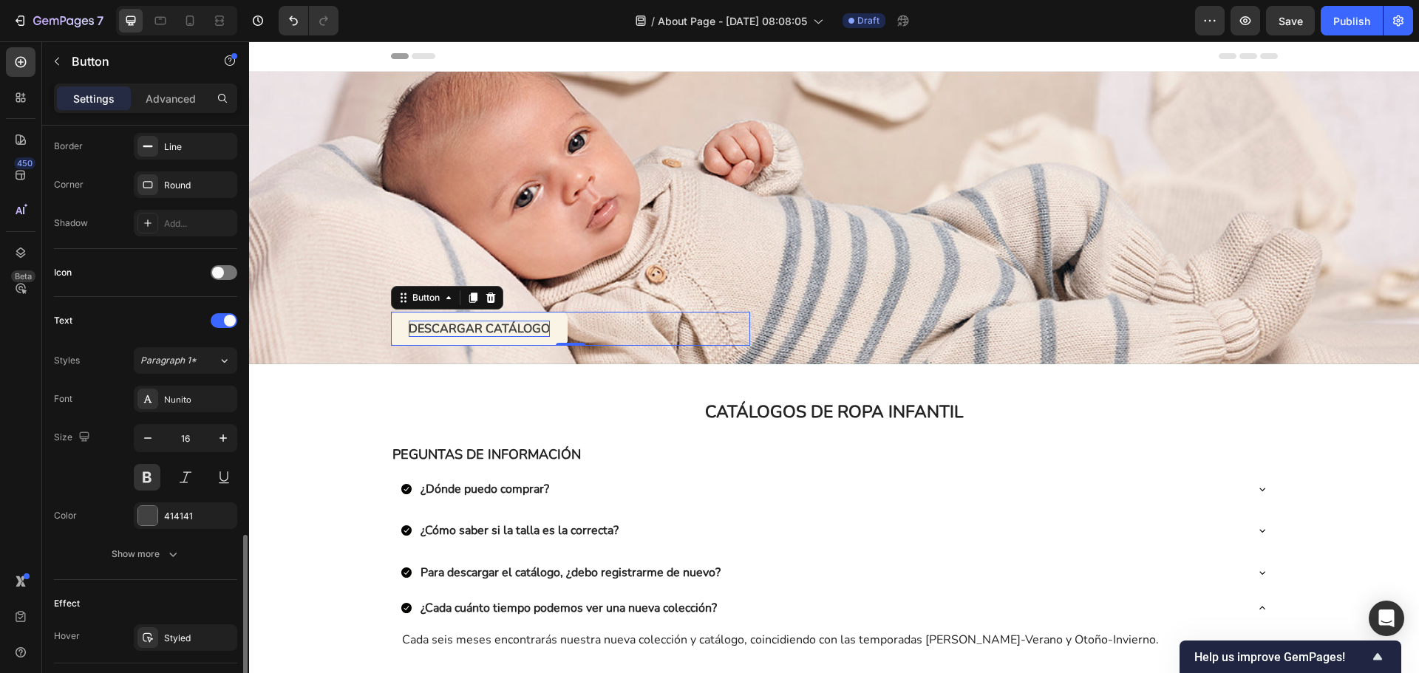
scroll to position [470, 0]
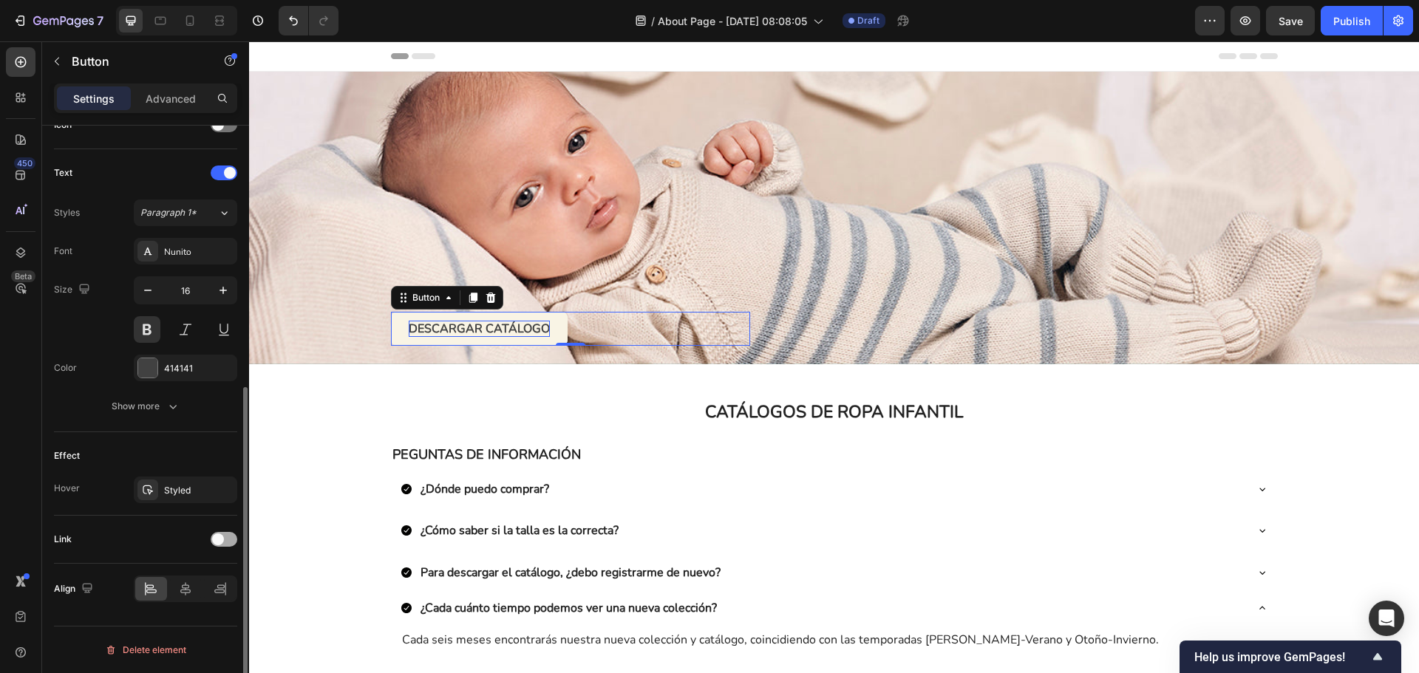
click at [228, 534] on div at bounding box center [224, 539] width 27 height 15
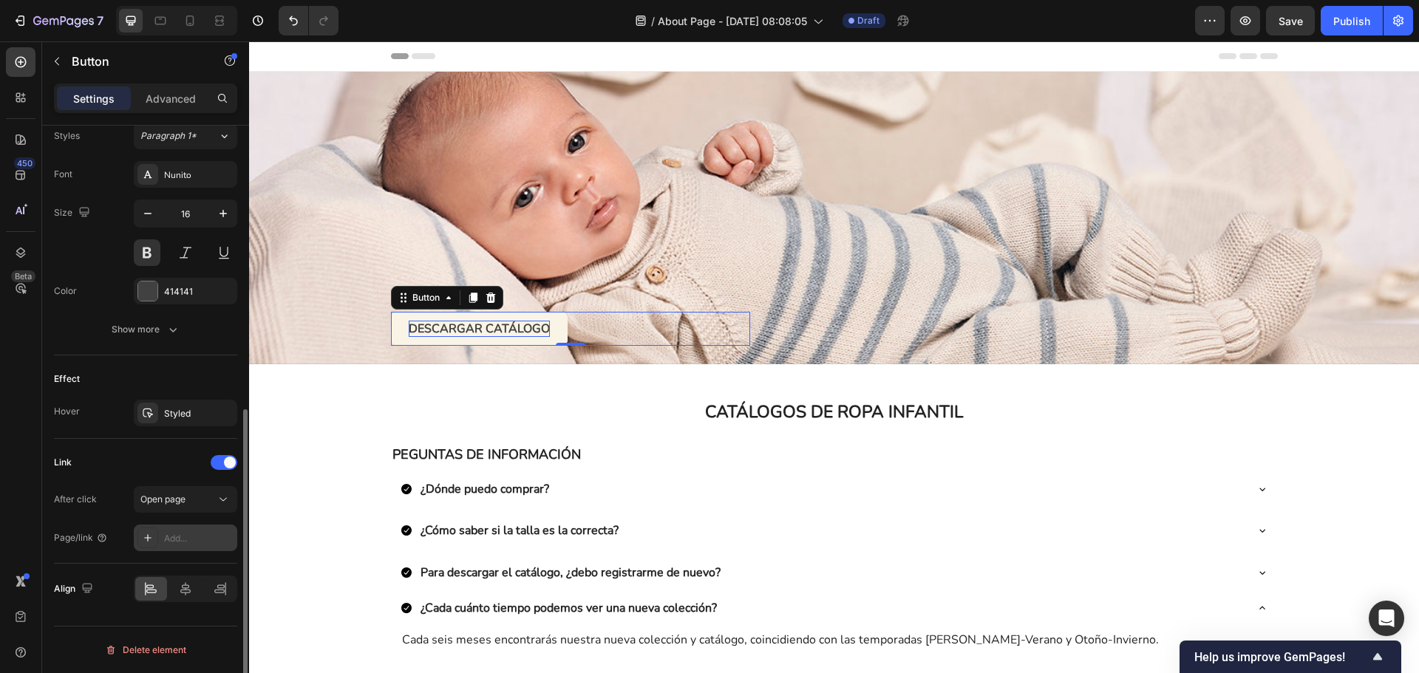
click at [198, 542] on div "Add..." at bounding box center [198, 538] width 69 height 13
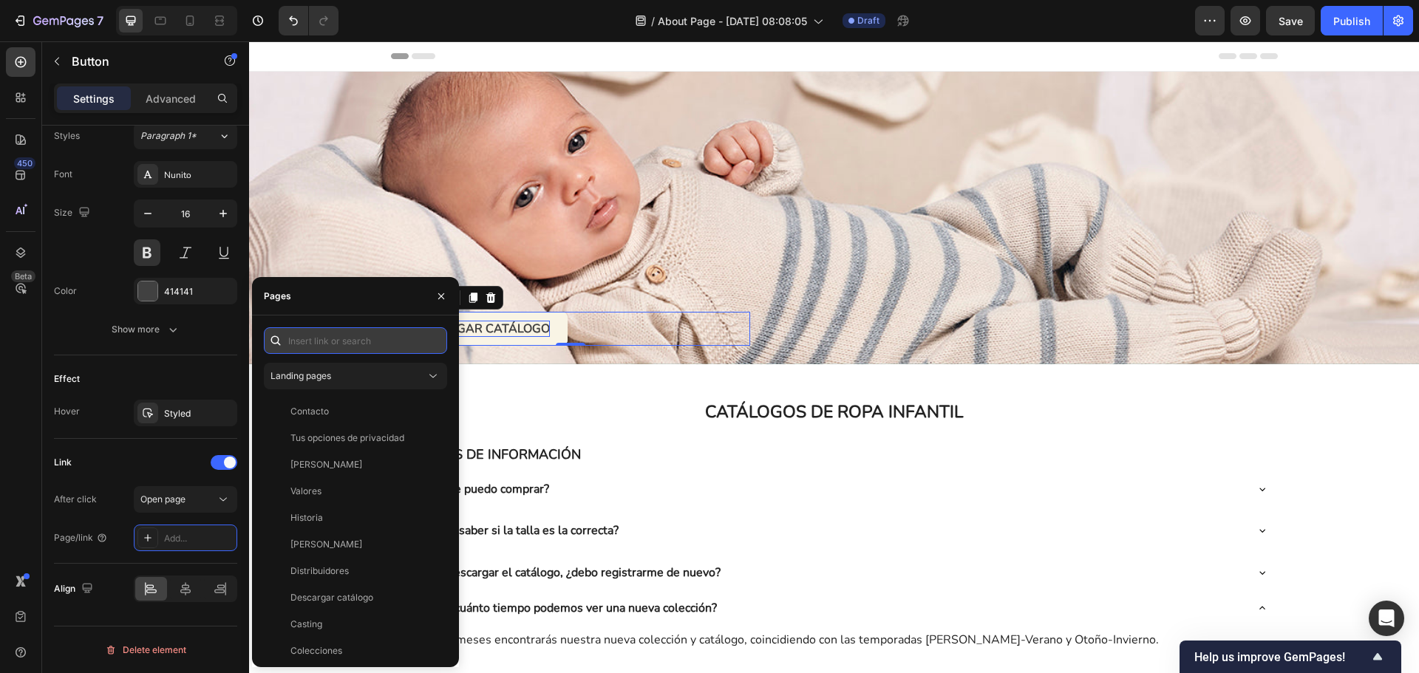
click at [370, 339] on input "text" at bounding box center [355, 340] width 183 height 27
paste input "Copy element from Gempages!"
type input "Copy element from Gempages!"
paste input "[URL][DOMAIN_NAME]"
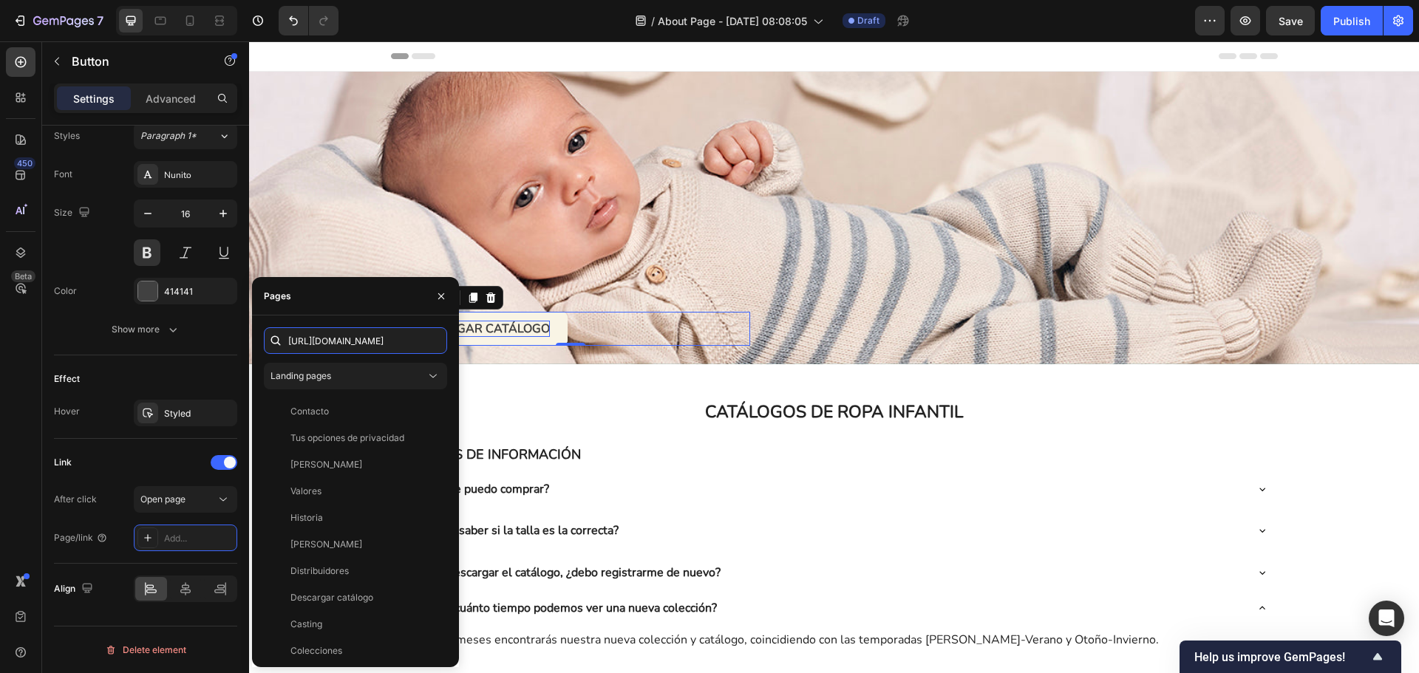
scroll to position [0, 215]
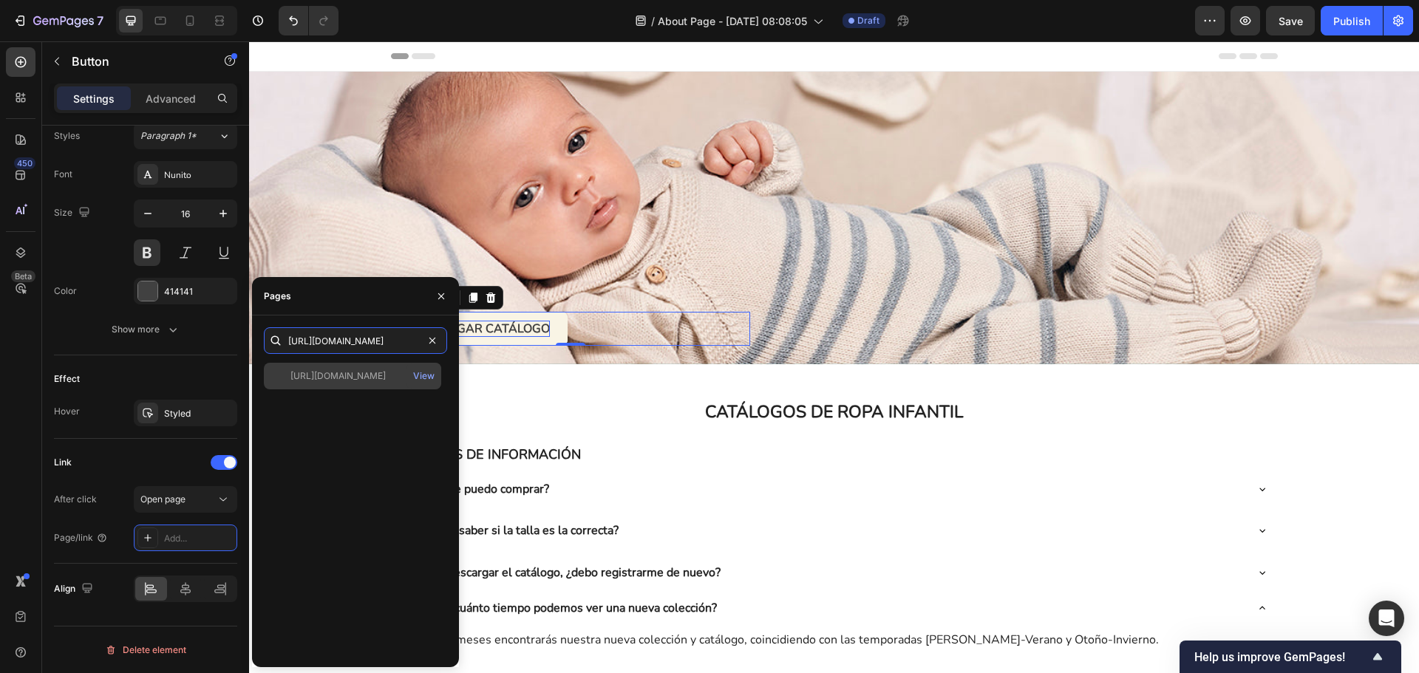
type input "[URL][DOMAIN_NAME]"
click at [378, 373] on div "[URL][DOMAIN_NAME]" at bounding box center [337, 376] width 95 height 13
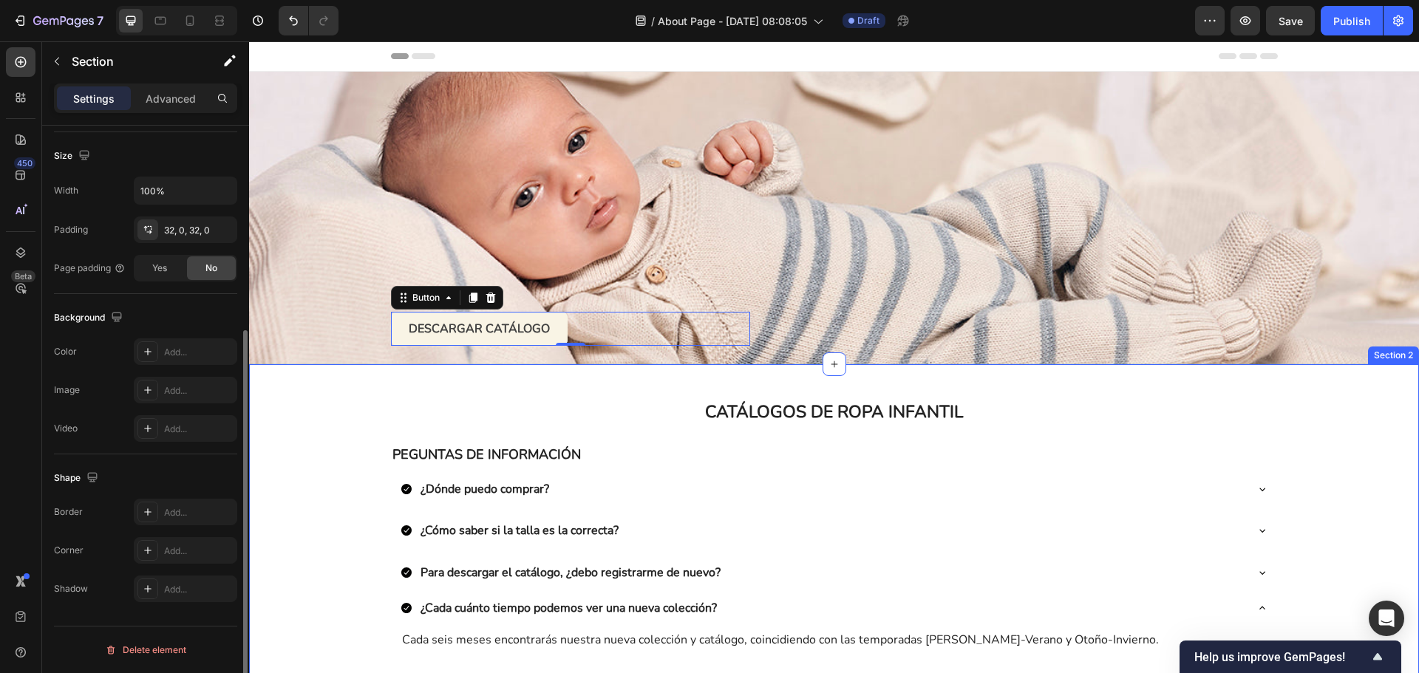
click at [1294, 424] on div "CATÁLOGOS DE ROPA INFANTIL Heading Row PEGUNTAS DE INFORMACIÓN Text Block ¿Dónd…" at bounding box center [834, 544] width 1170 height 313
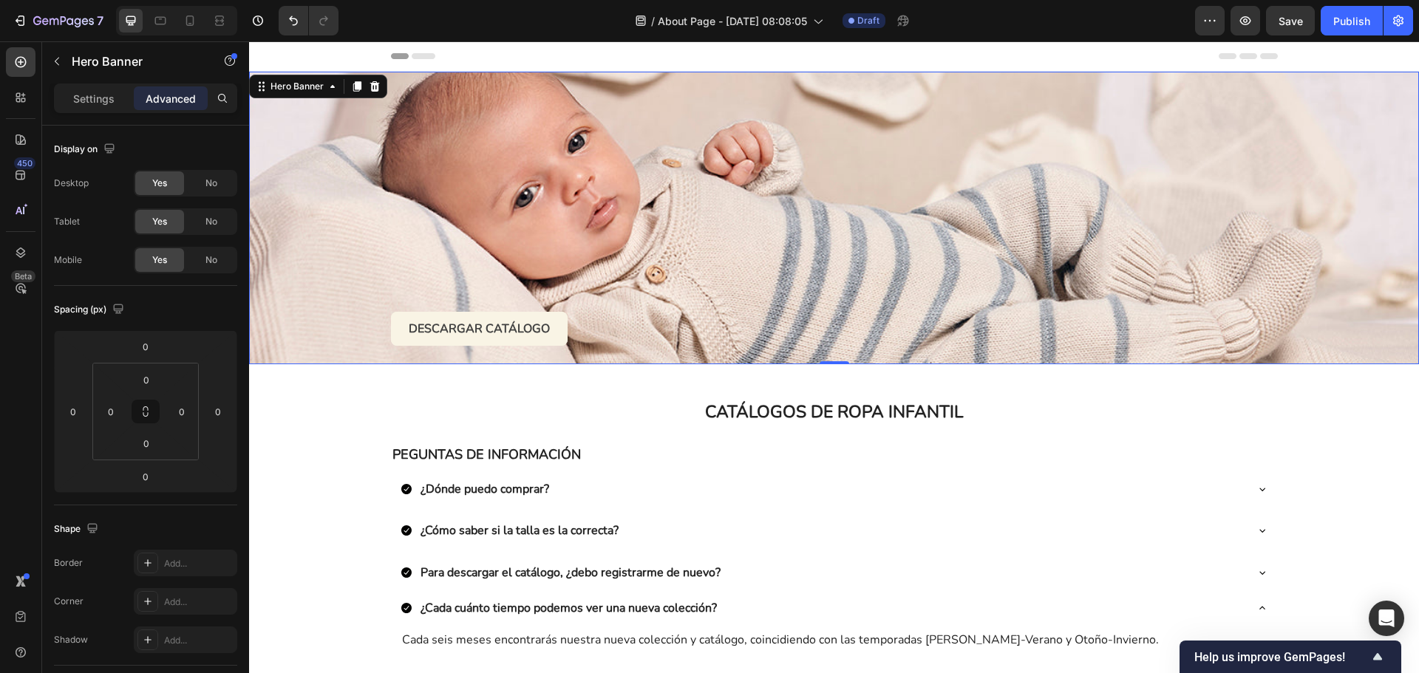
click at [752, 302] on div "DESCARGAR CATÁLOGO Button Text Block" at bounding box center [834, 218] width 909 height 349
click at [78, 98] on p "Settings" at bounding box center [93, 99] width 41 height 16
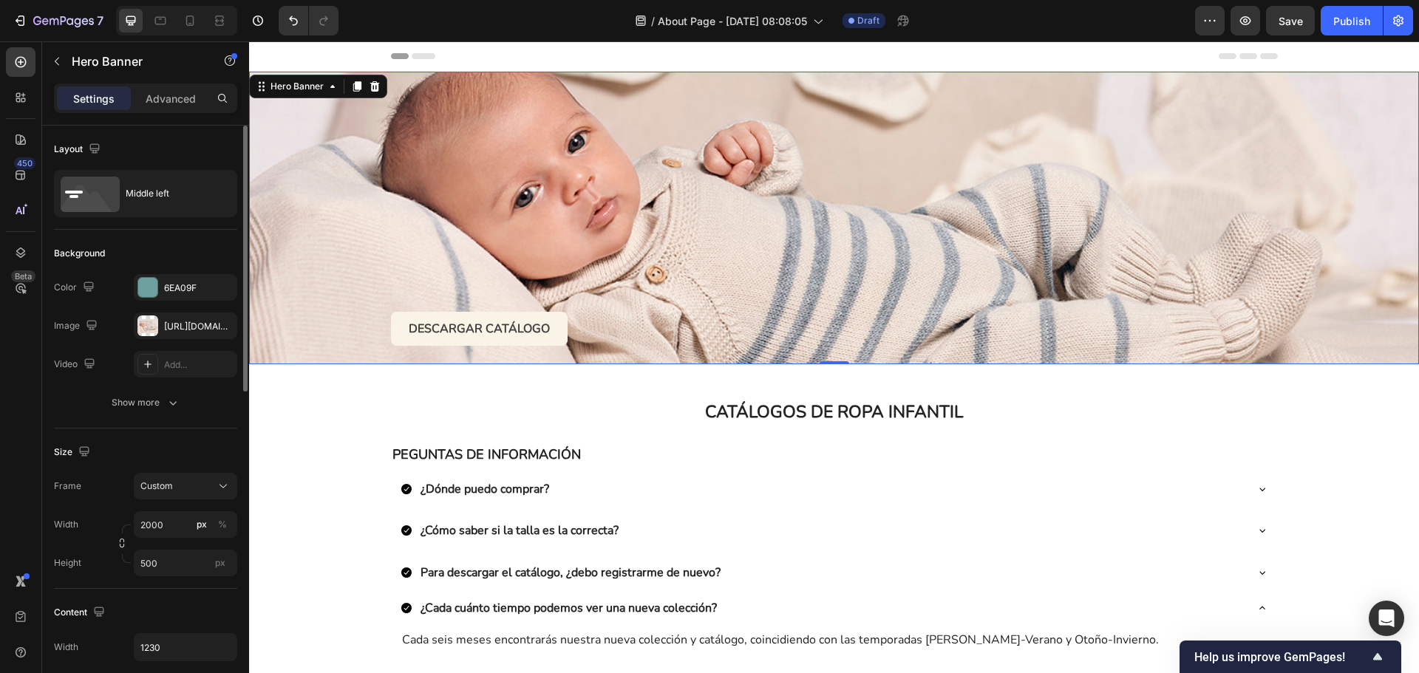
scroll to position [74, 0]
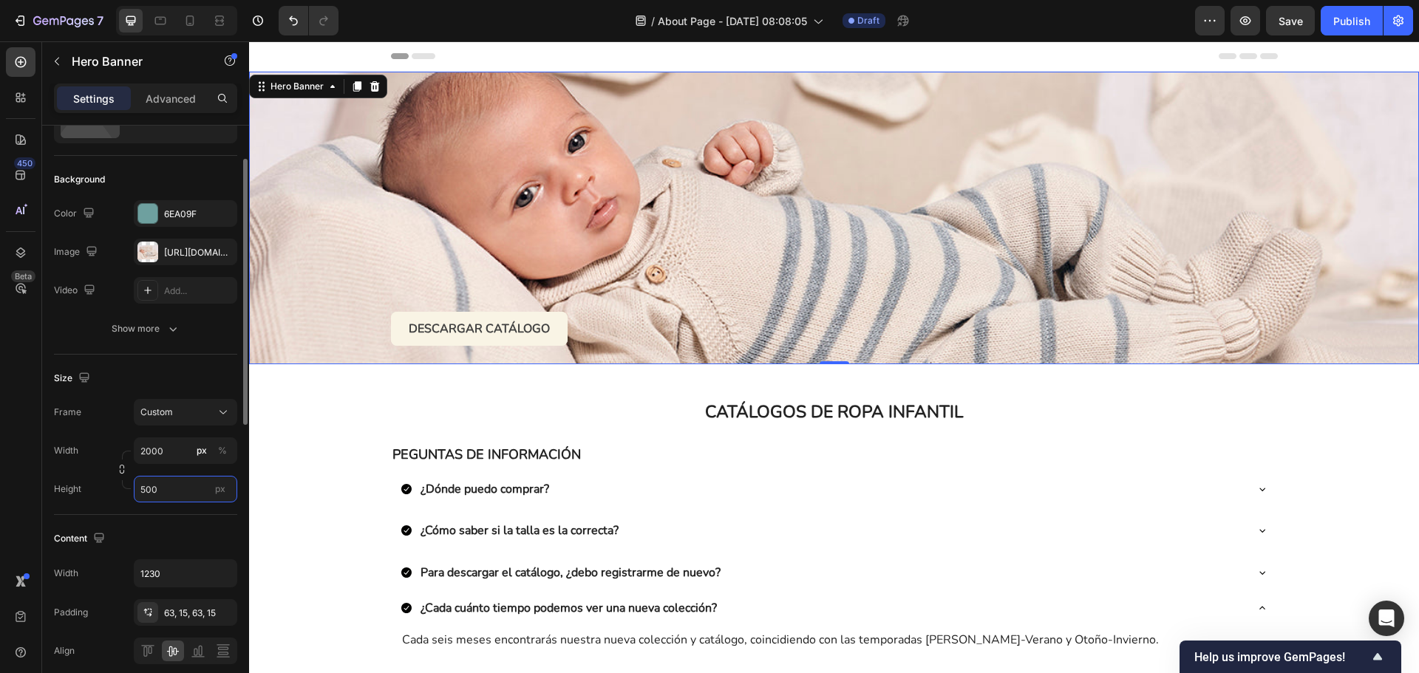
click at [183, 486] on input "500" at bounding box center [185, 489] width 103 height 27
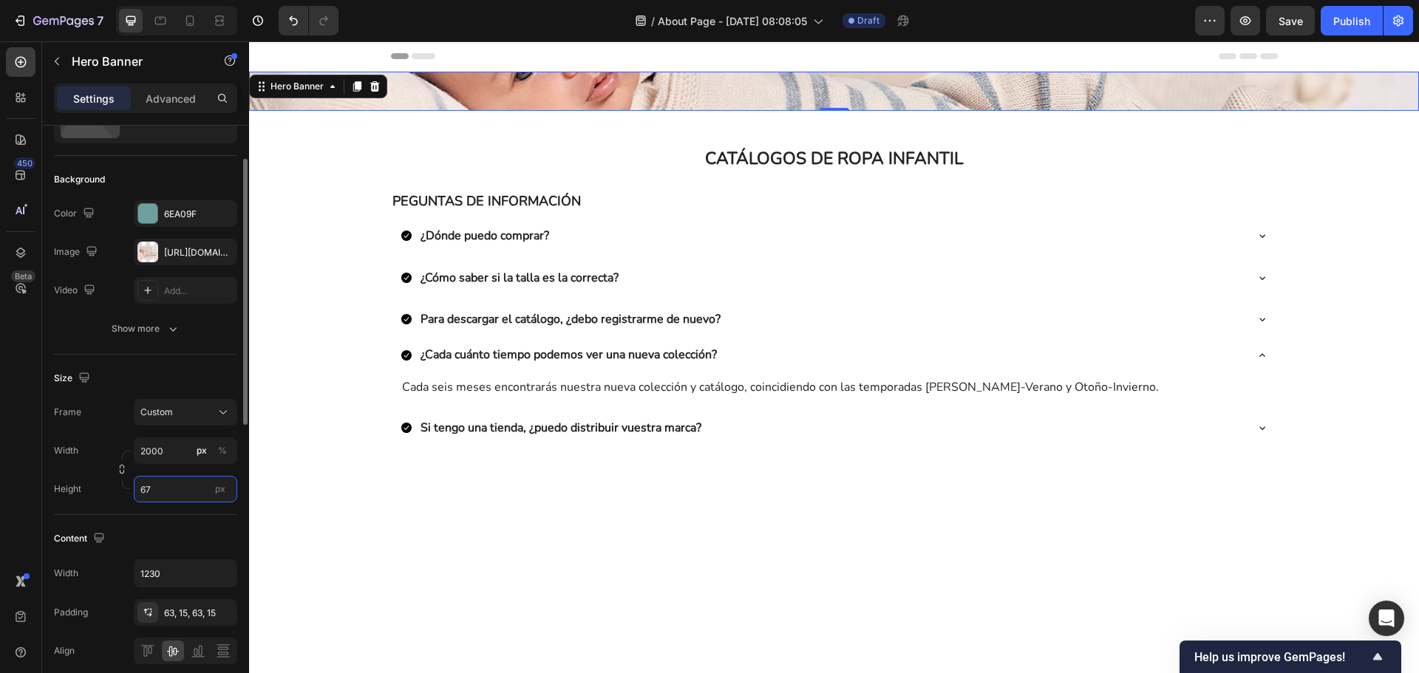
type input "6"
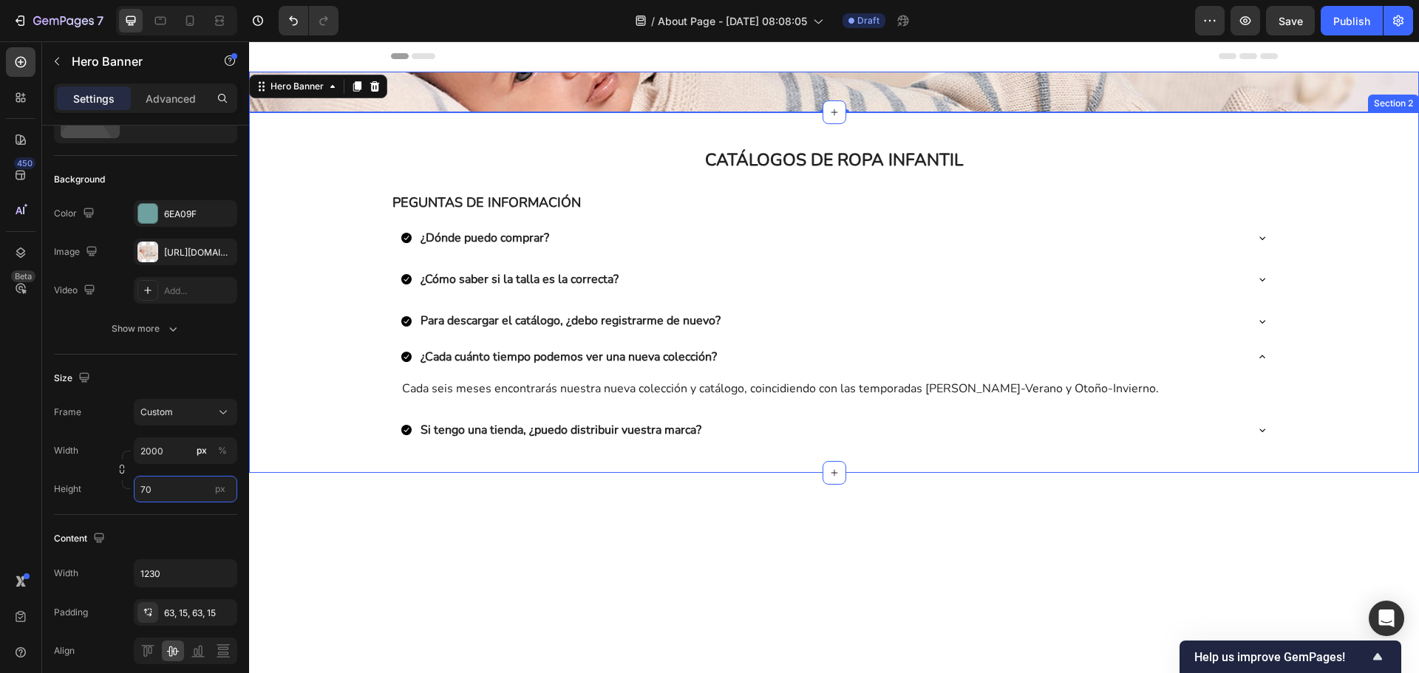
type input "7"
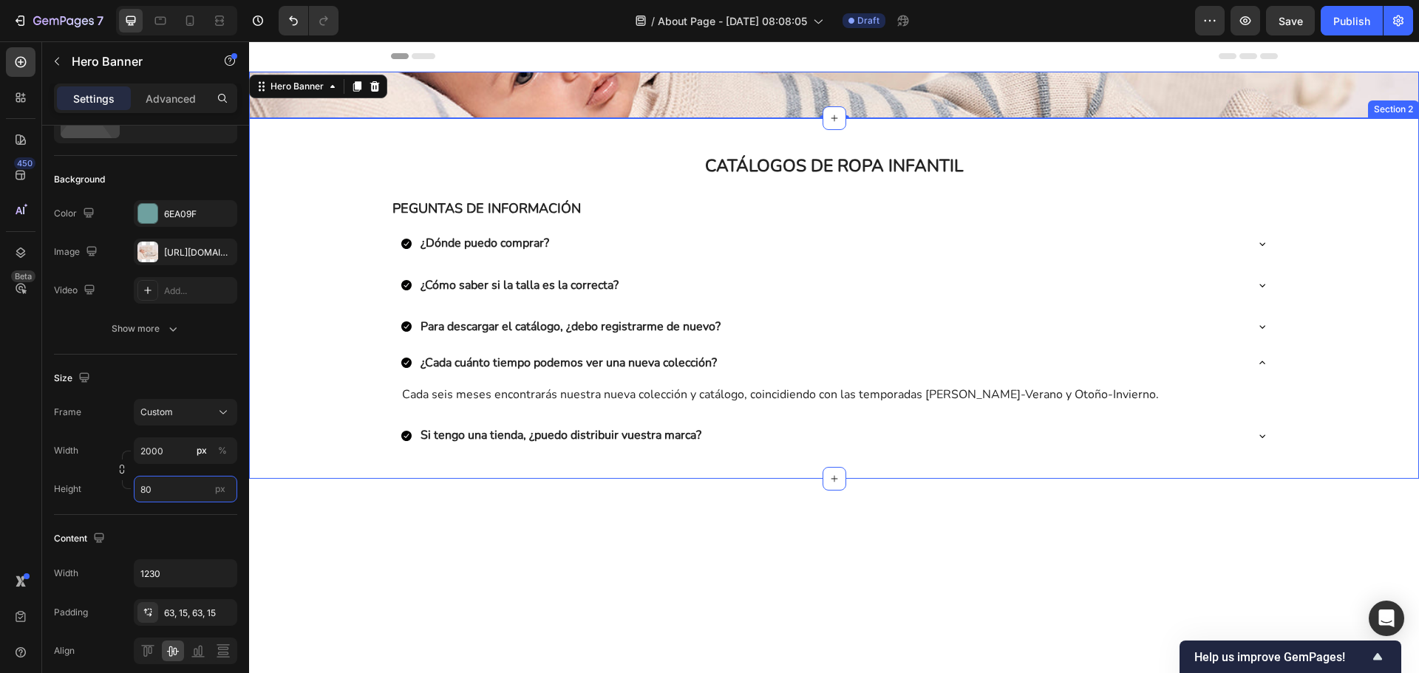
type input "8"
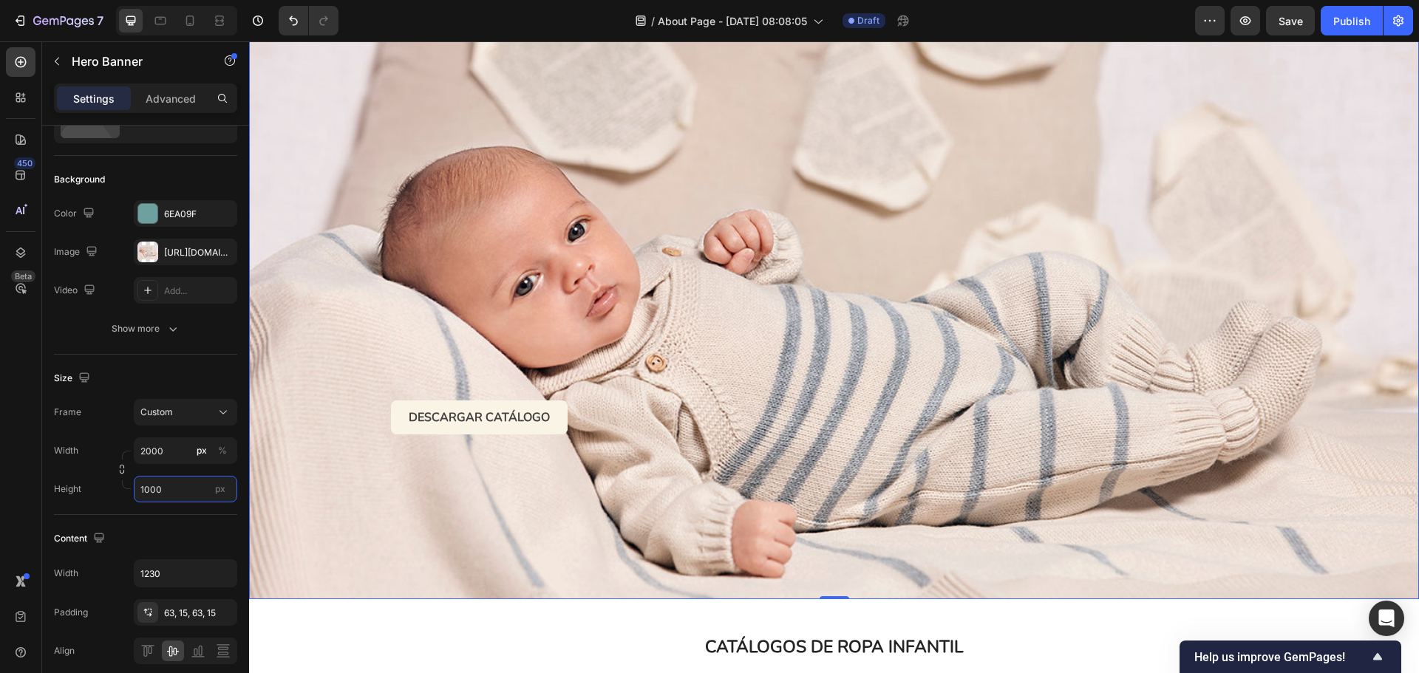
scroll to position [222, 0]
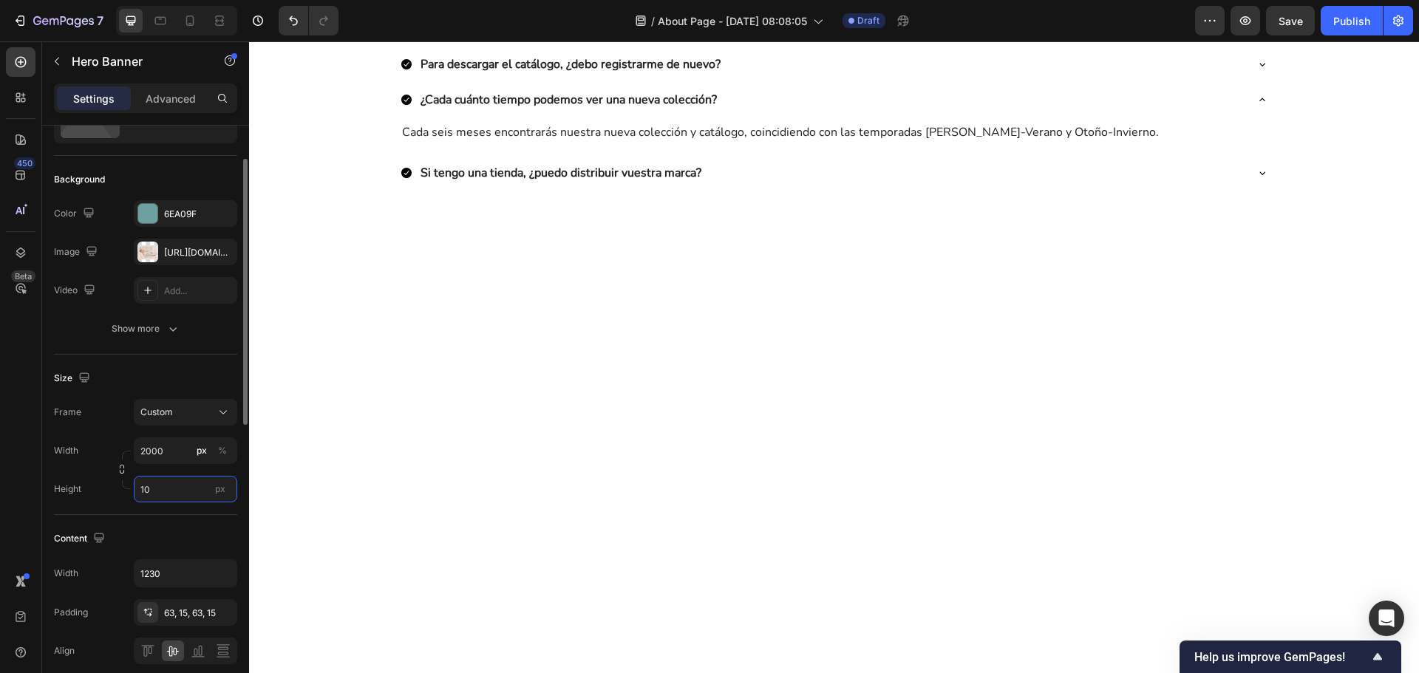
type input "1"
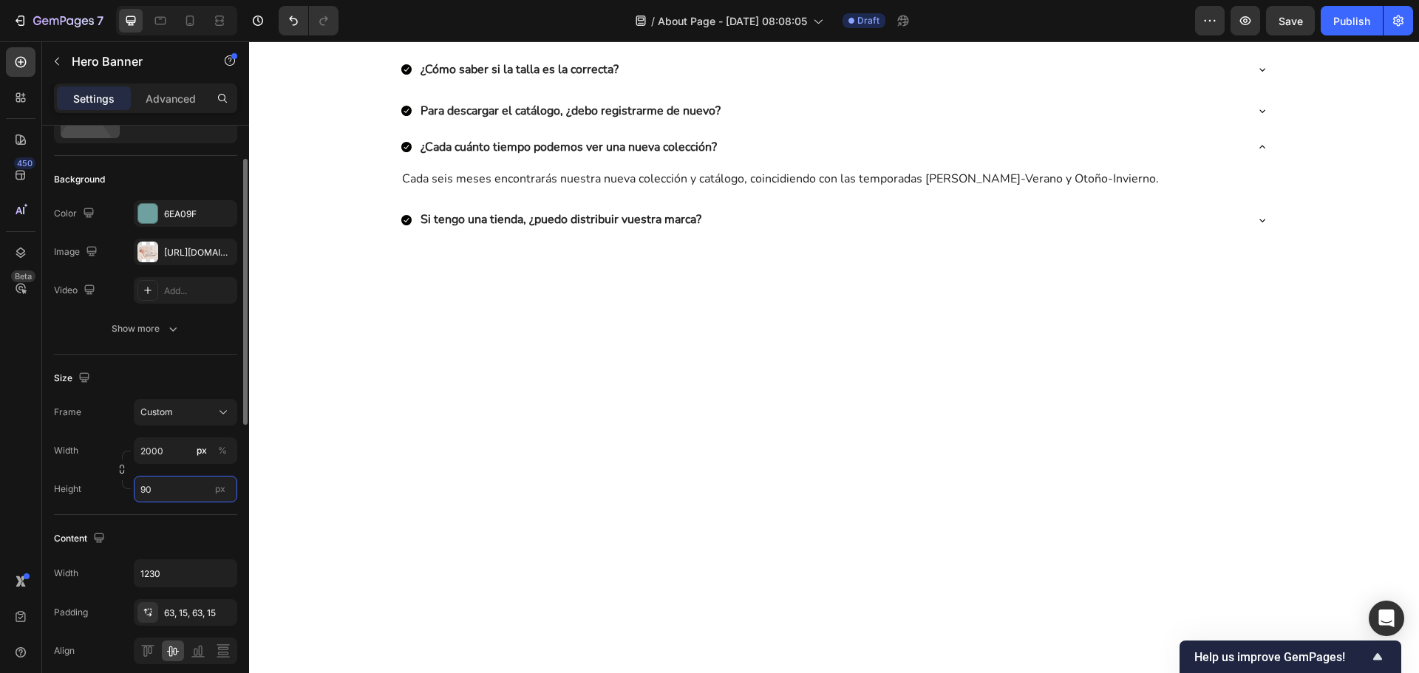
type input "900"
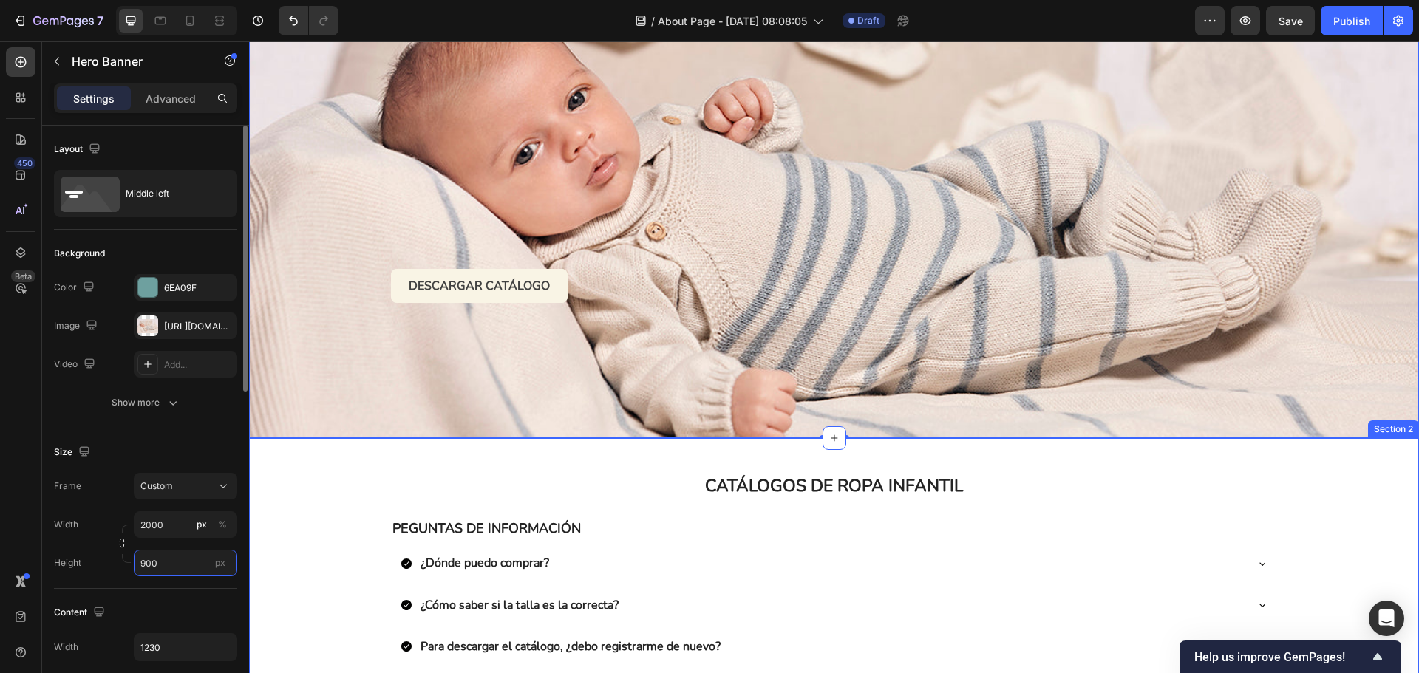
scroll to position [74, 0]
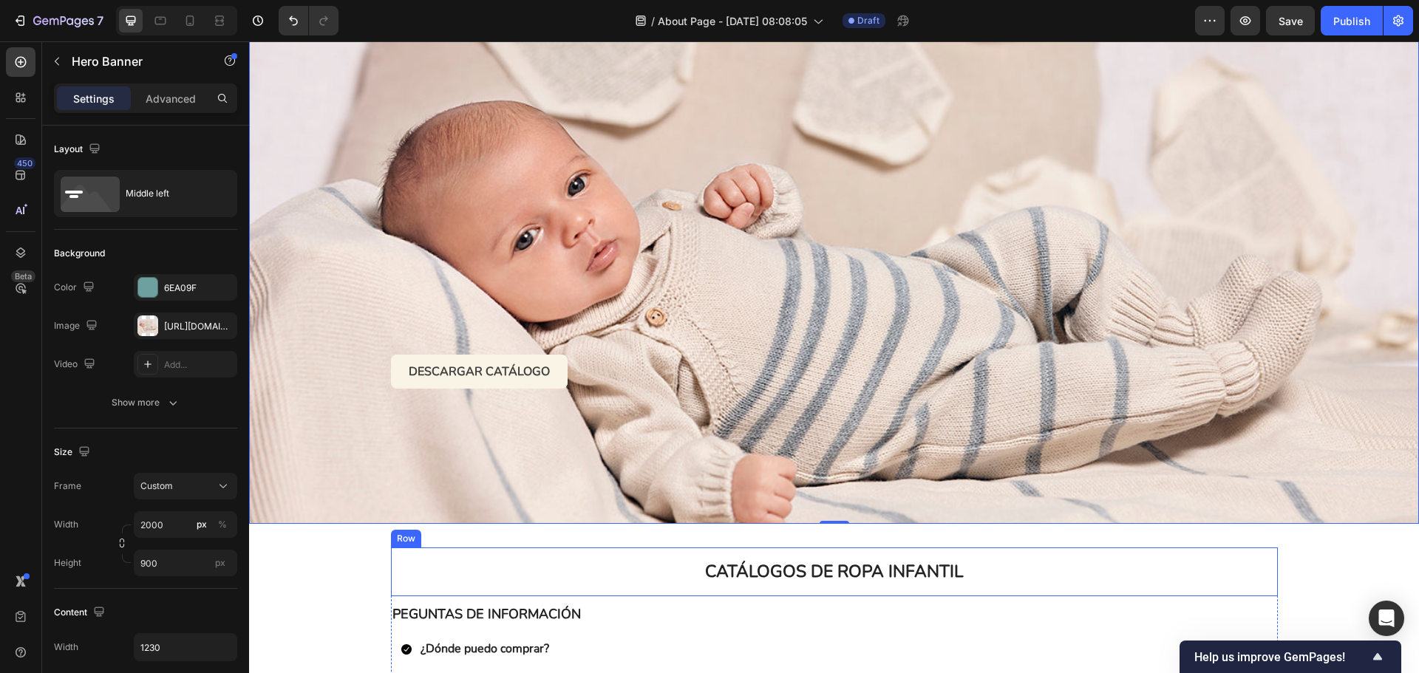
click at [395, 588] on div "CATÁLOGOS DE ROPA INFANTIL Heading Row" at bounding box center [834, 572] width 887 height 49
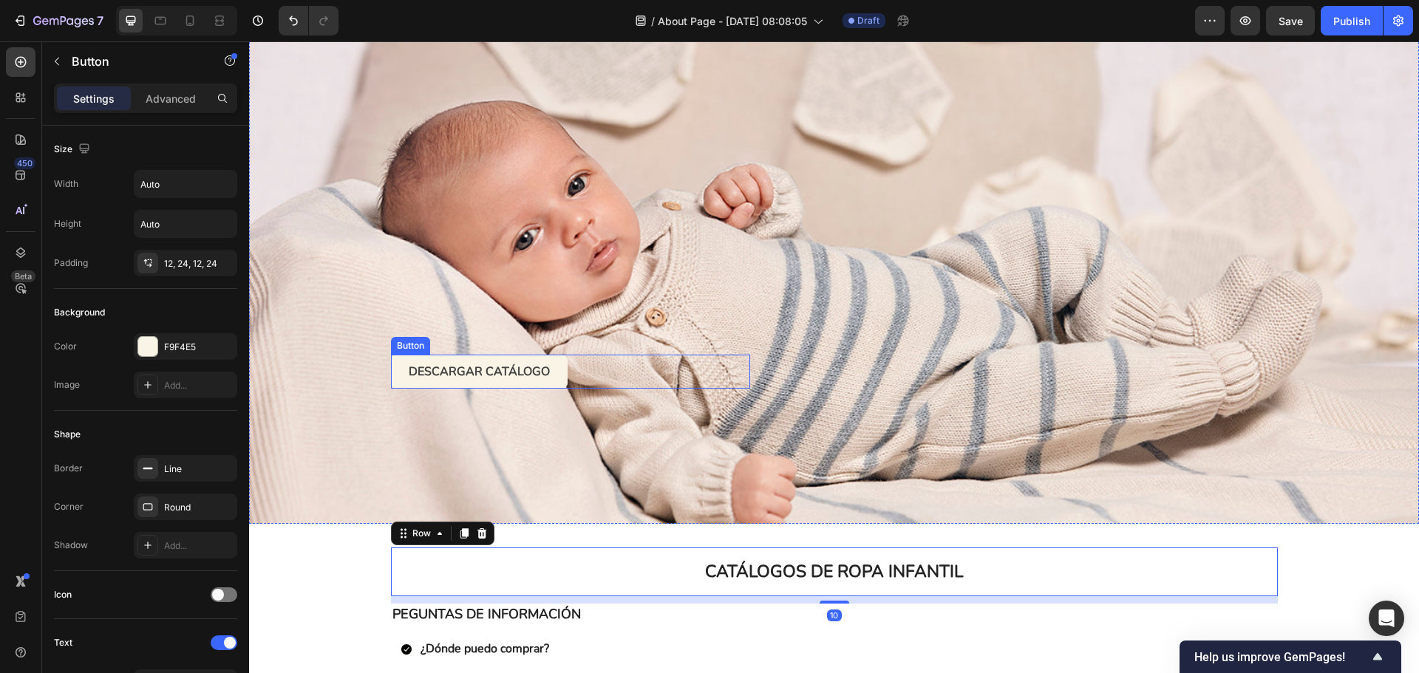
click at [434, 360] on link "DESCARGAR CATÁLOGO" at bounding box center [479, 372] width 177 height 34
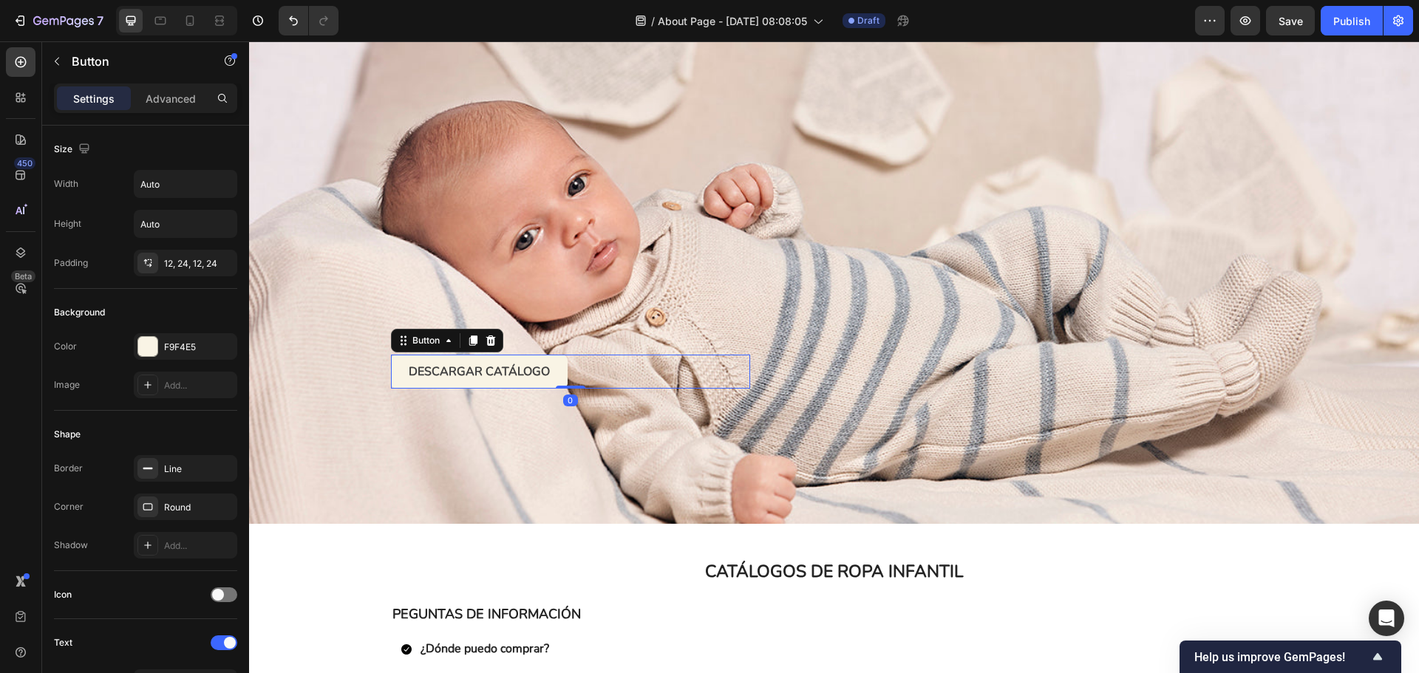
click at [554, 372] on link "DESCARGAR CATÁLOGO" at bounding box center [479, 372] width 177 height 34
click at [175, 100] on p "Advanced" at bounding box center [171, 99] width 50 height 16
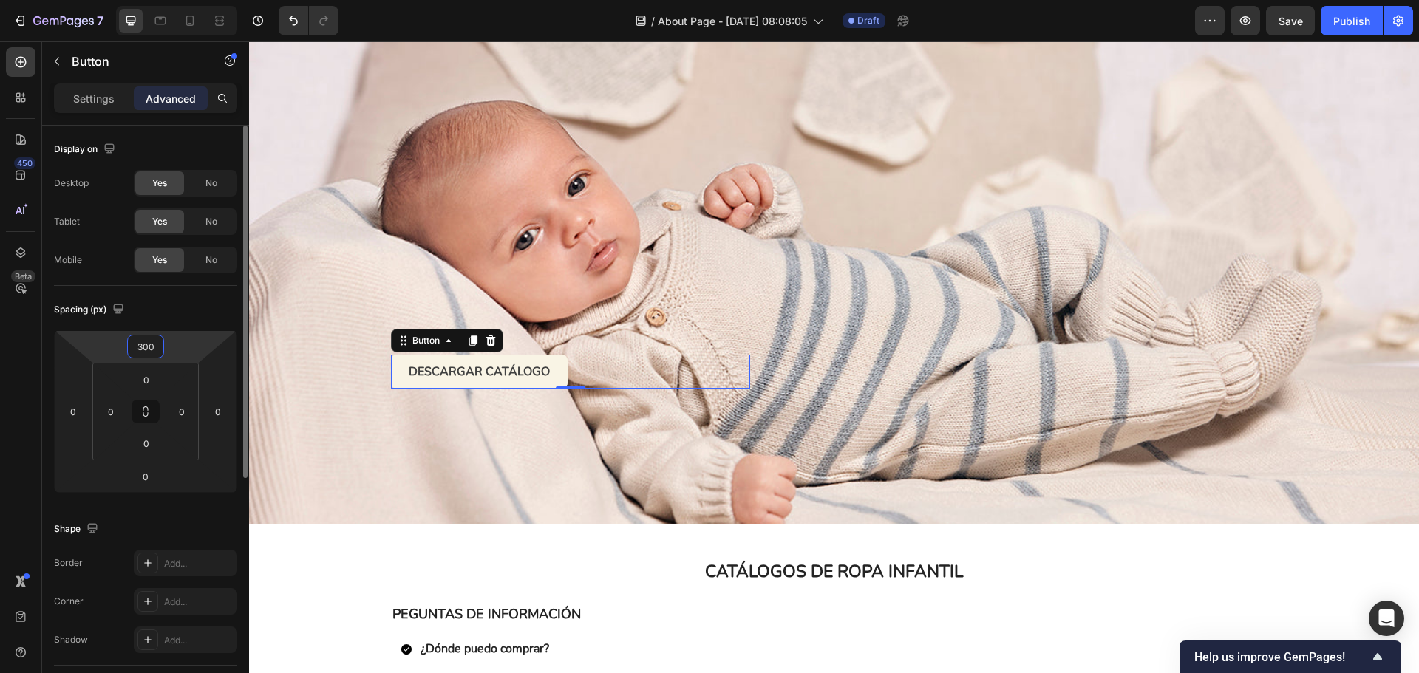
click at [156, 356] on input "300" at bounding box center [146, 347] width 30 height 22
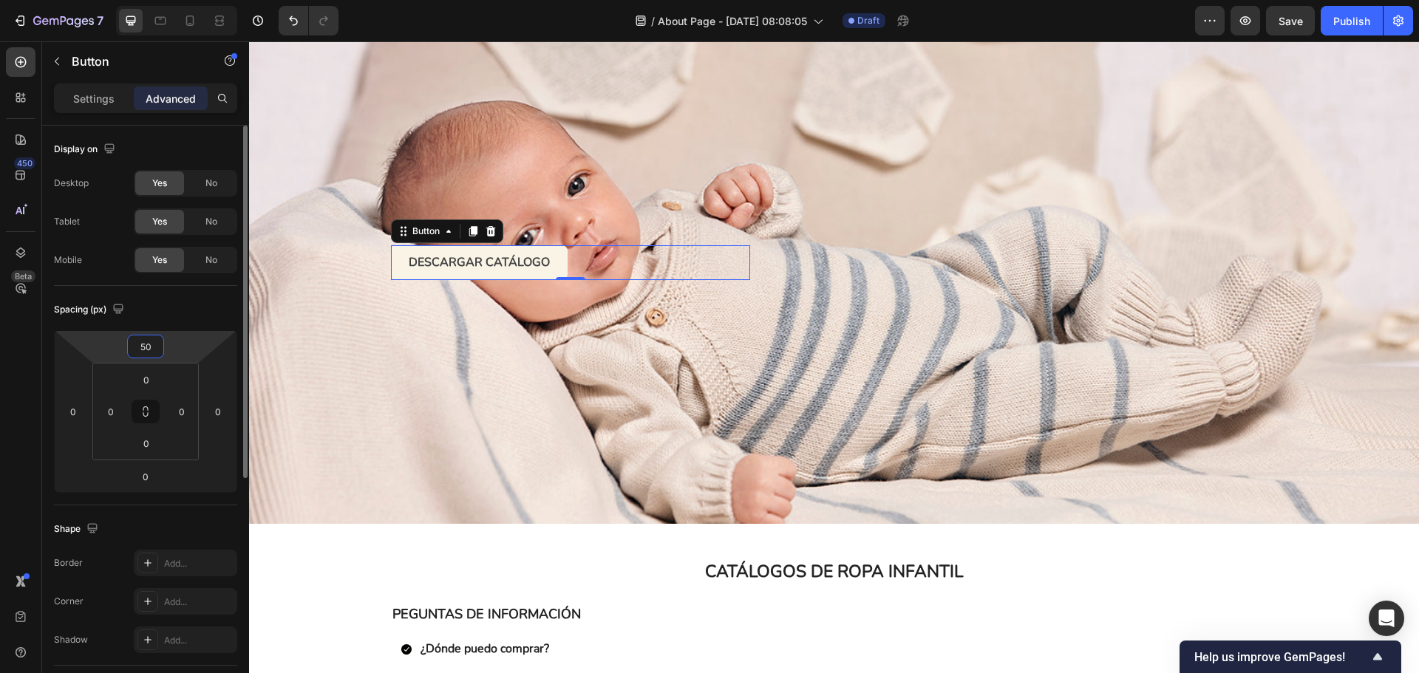
type input "500"
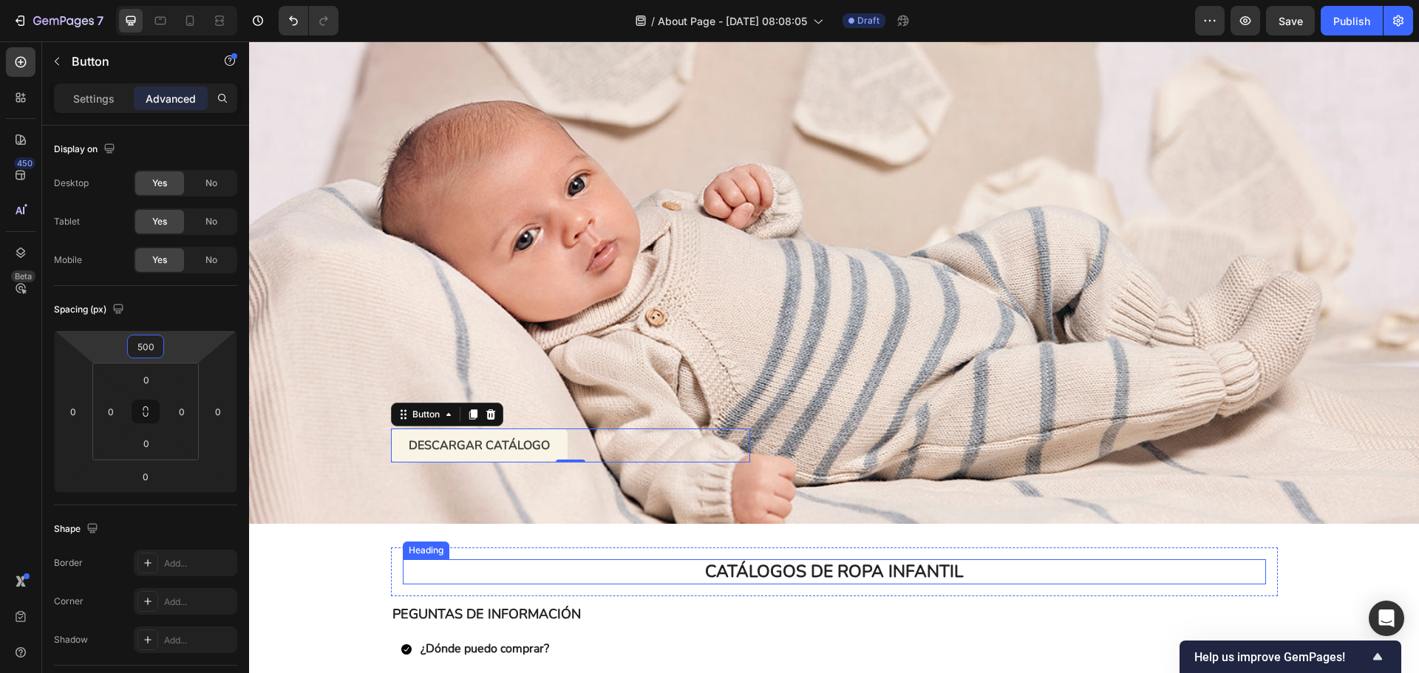
click at [1066, 568] on h2 "CATÁLOGOS DE ROPA INFANTIL" at bounding box center [834, 571] width 863 height 25
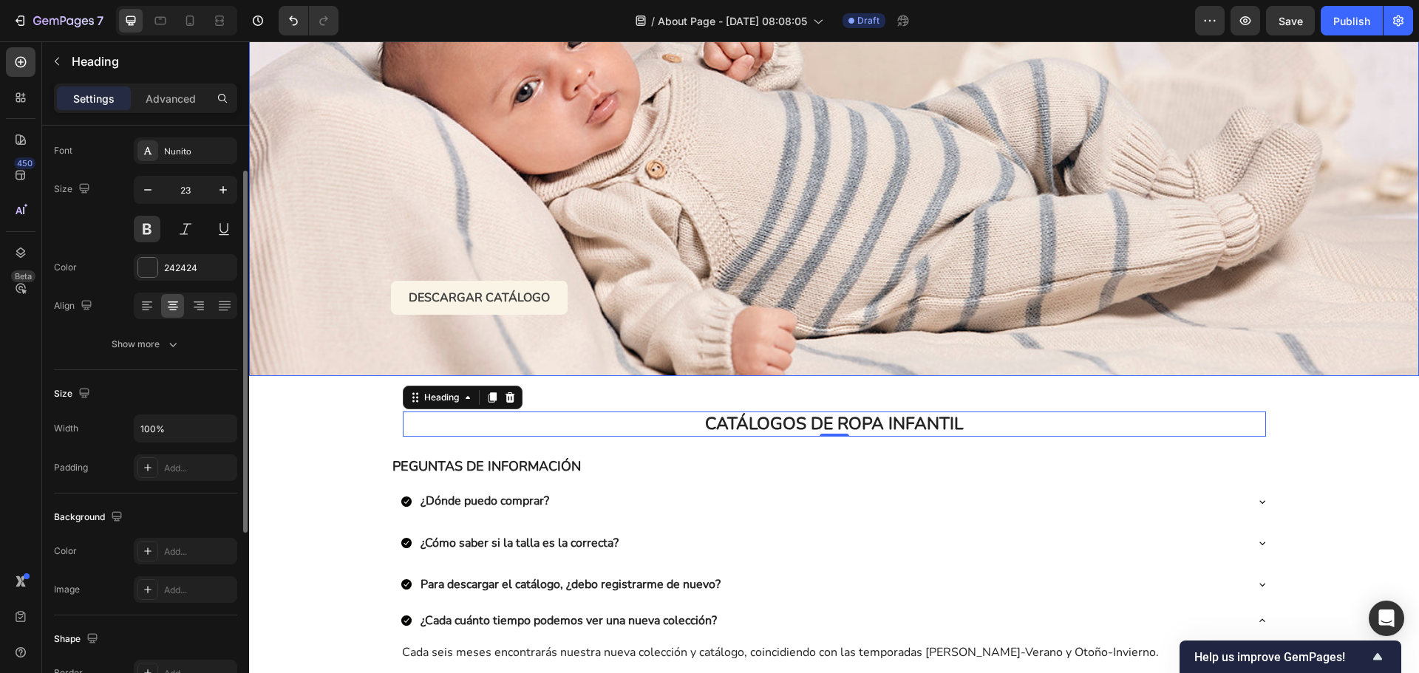
click at [316, 246] on div "Background Image" at bounding box center [834, 113] width 1170 height 526
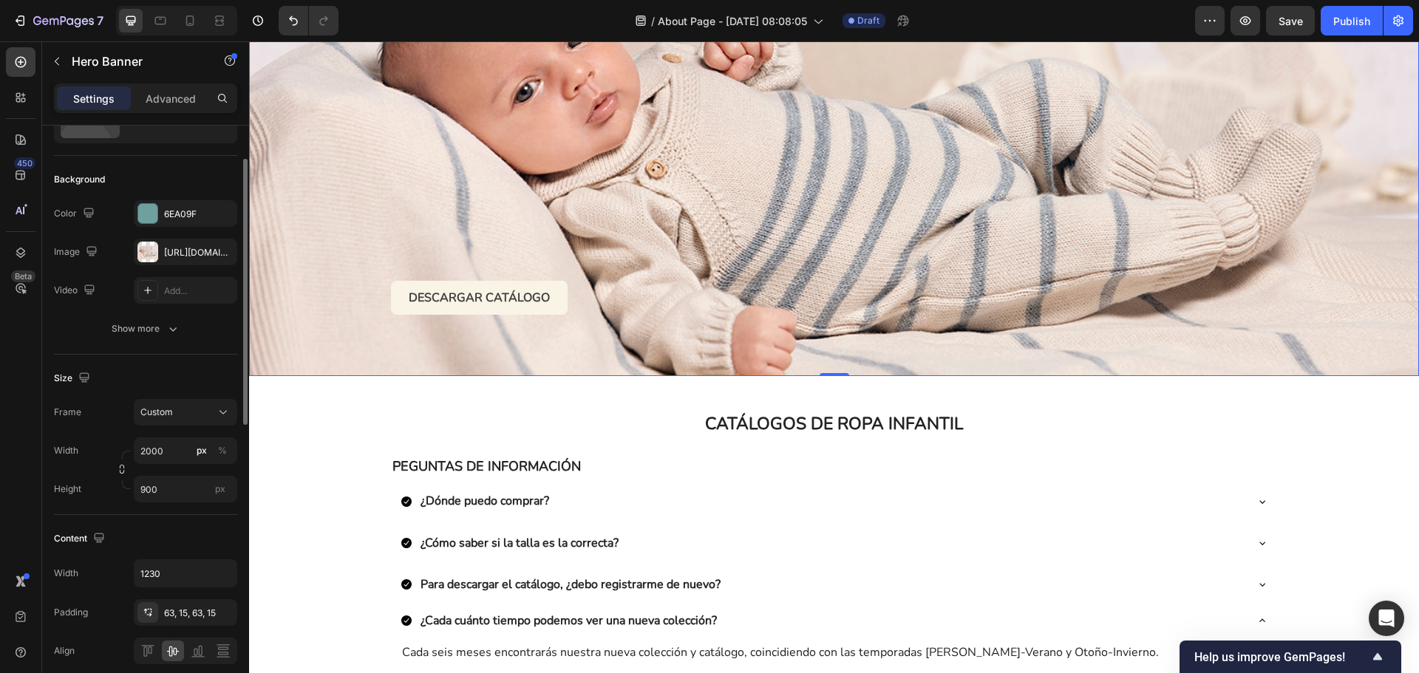
scroll to position [0, 0]
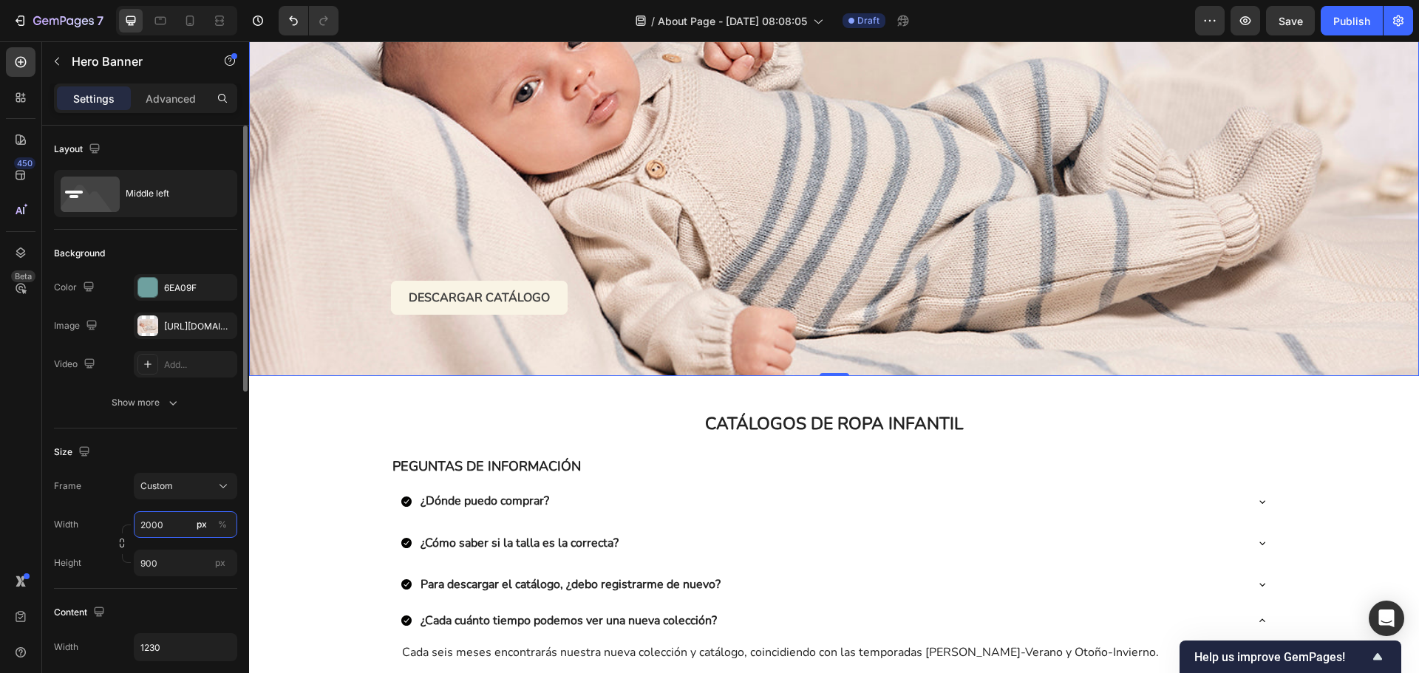
click at [180, 520] on input "2000" at bounding box center [185, 524] width 103 height 27
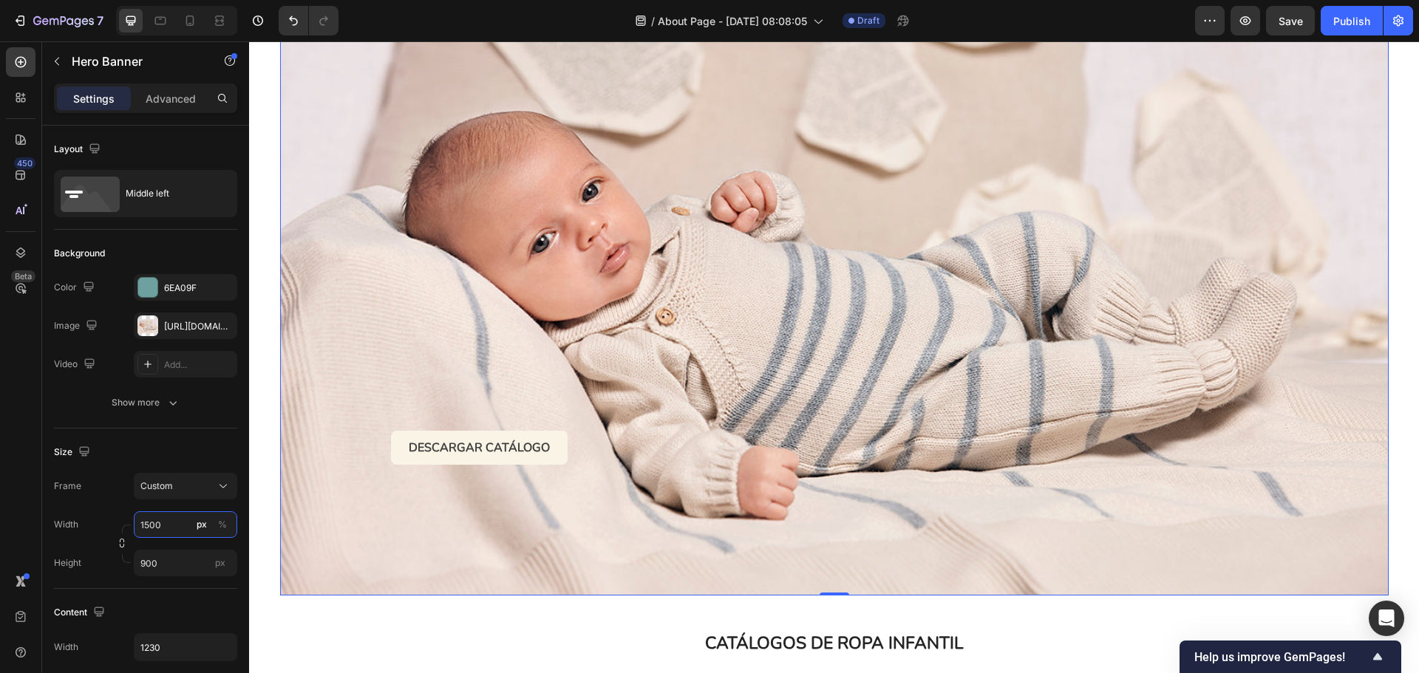
scroll to position [148, 0]
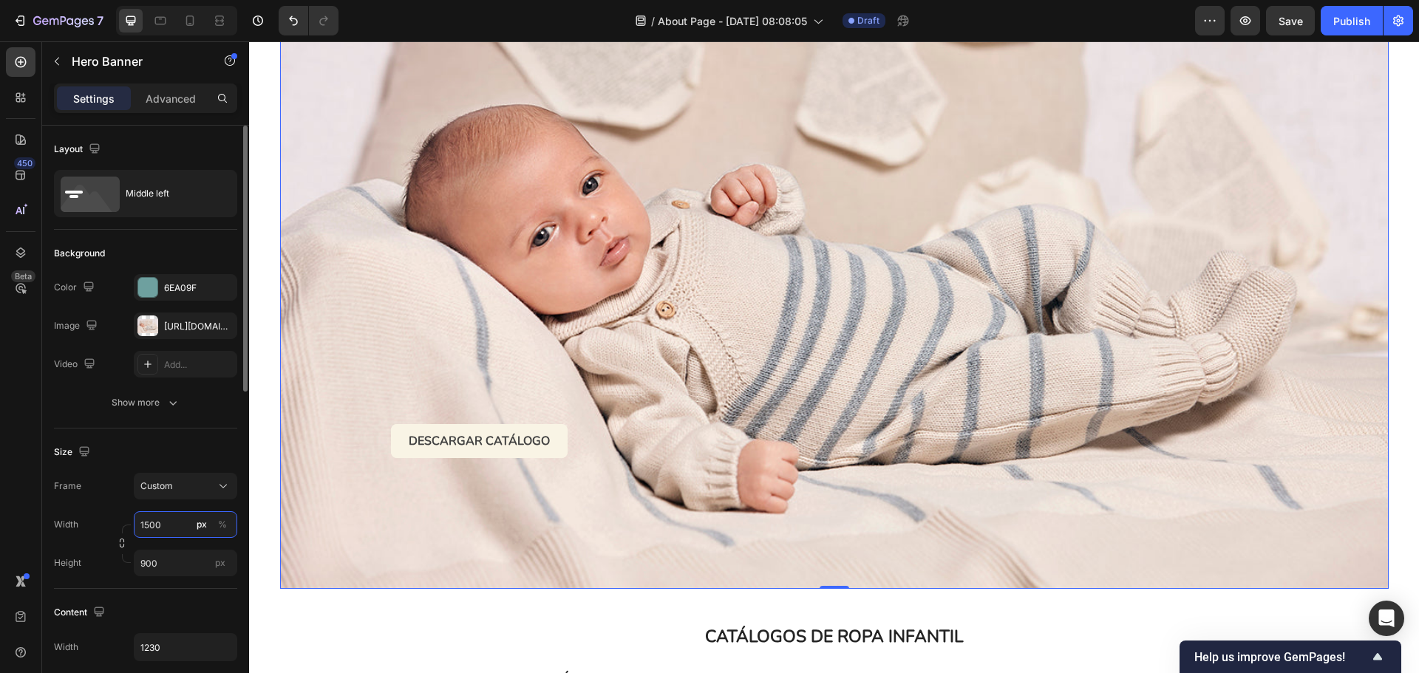
click at [171, 523] on input "1500" at bounding box center [185, 524] width 103 height 27
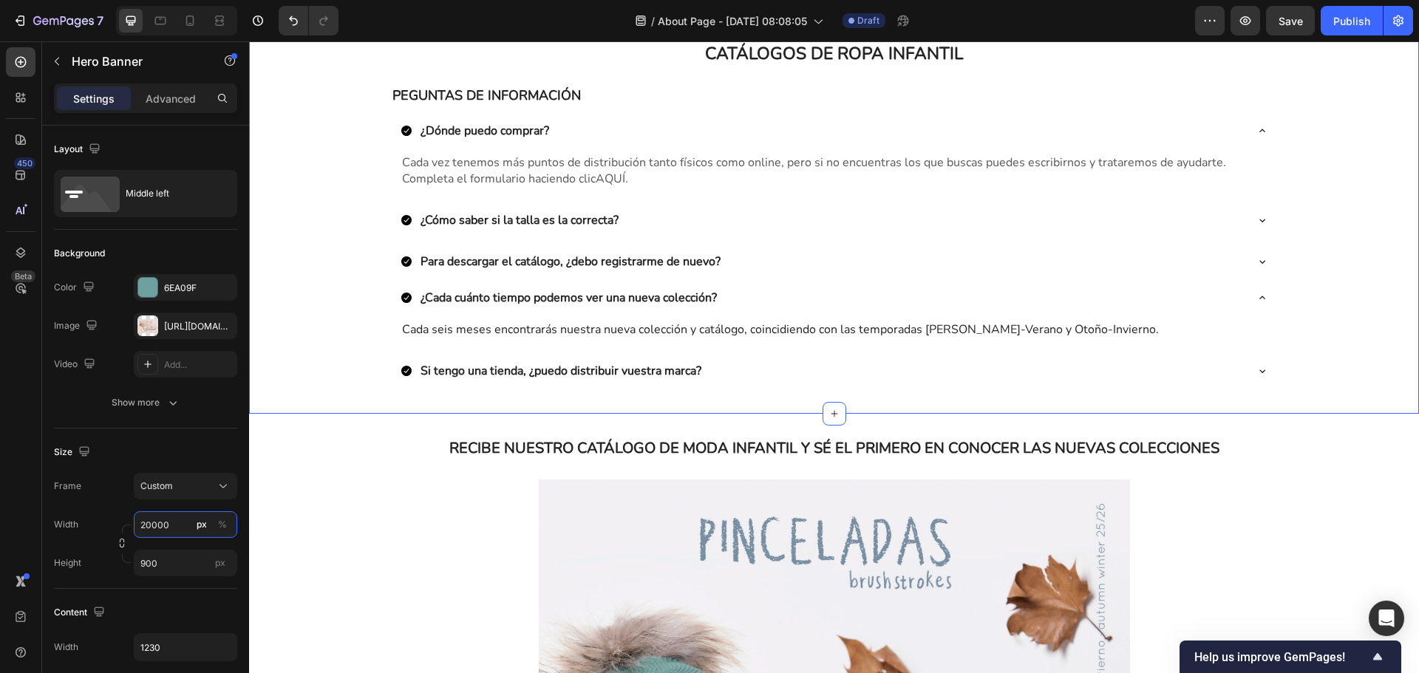
scroll to position [0, 0]
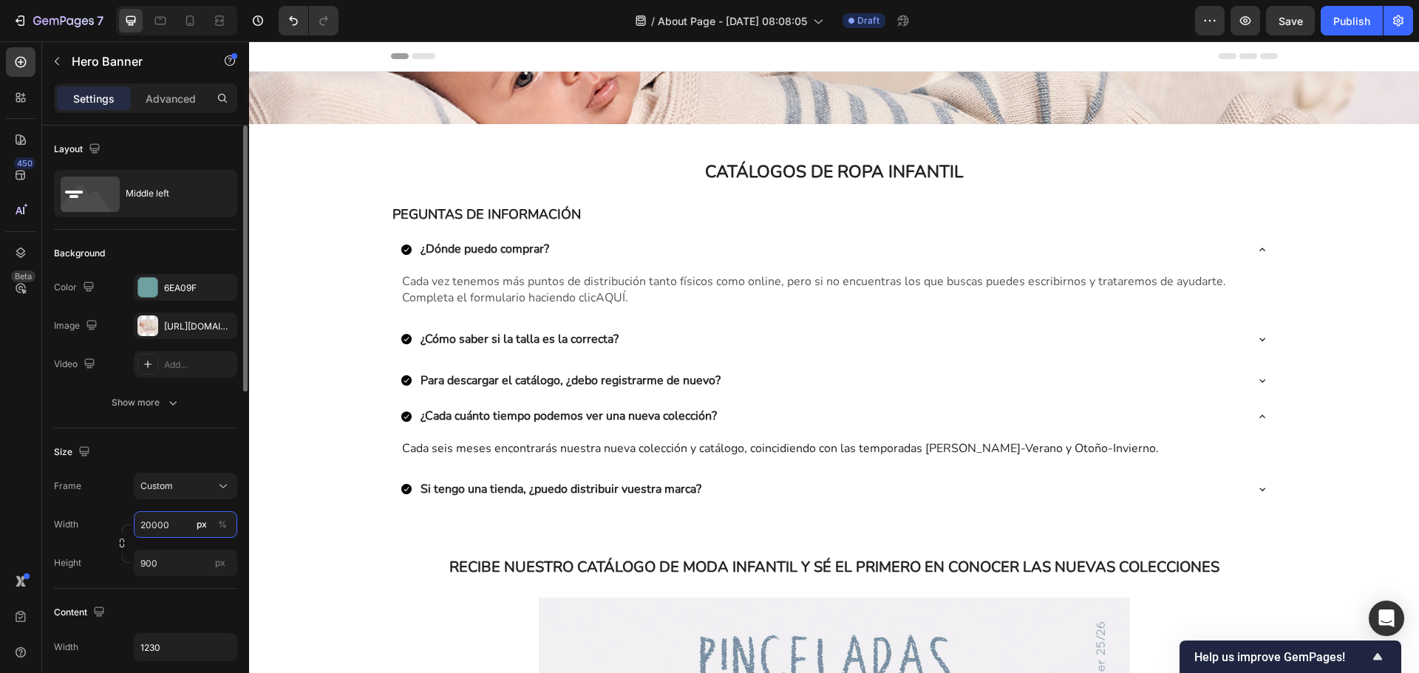
click at [172, 525] on input "20000" at bounding box center [185, 524] width 103 height 27
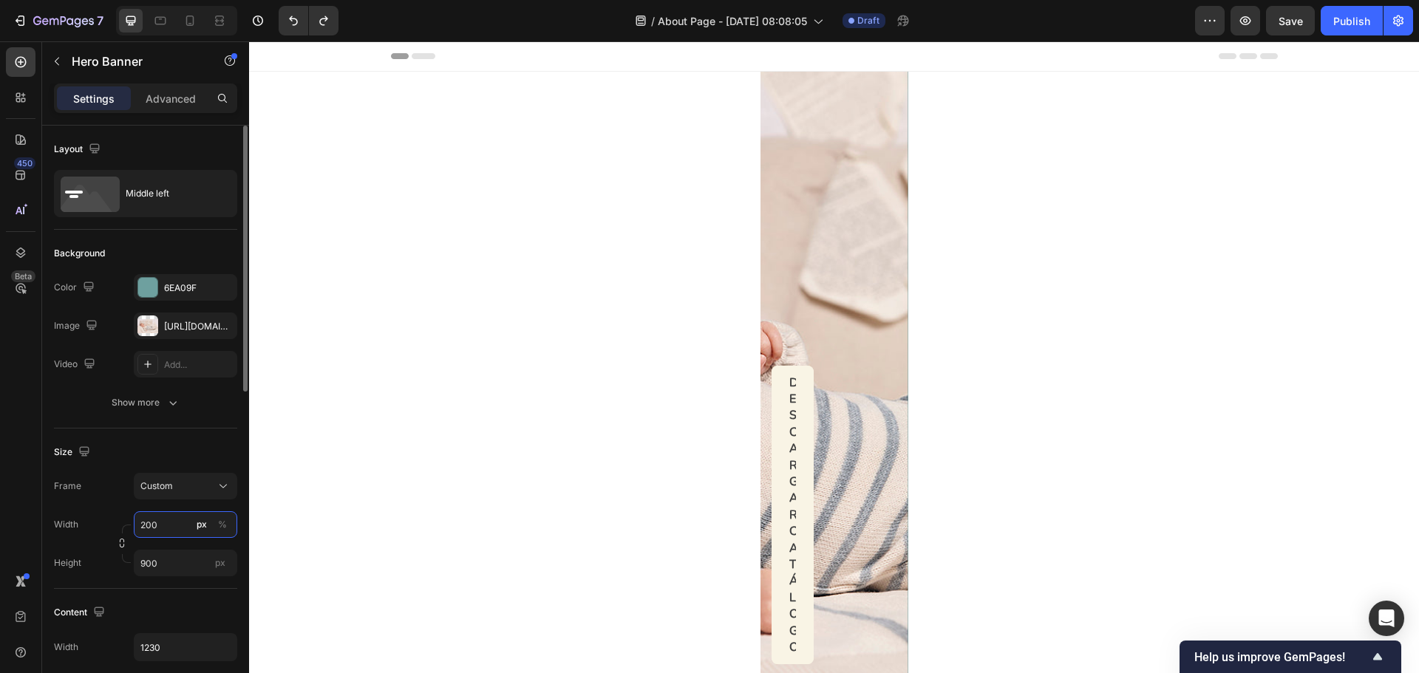
type input "2000"
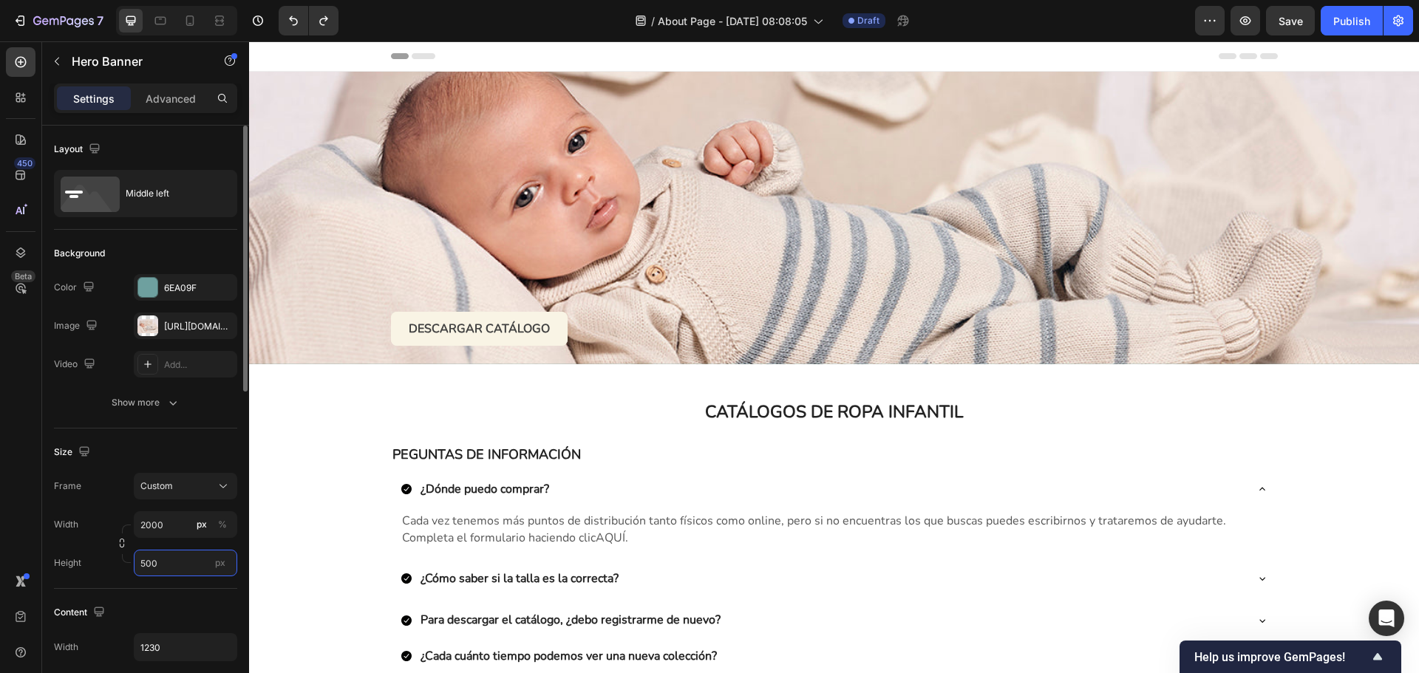
click at [167, 565] on input "500" at bounding box center [185, 563] width 103 height 27
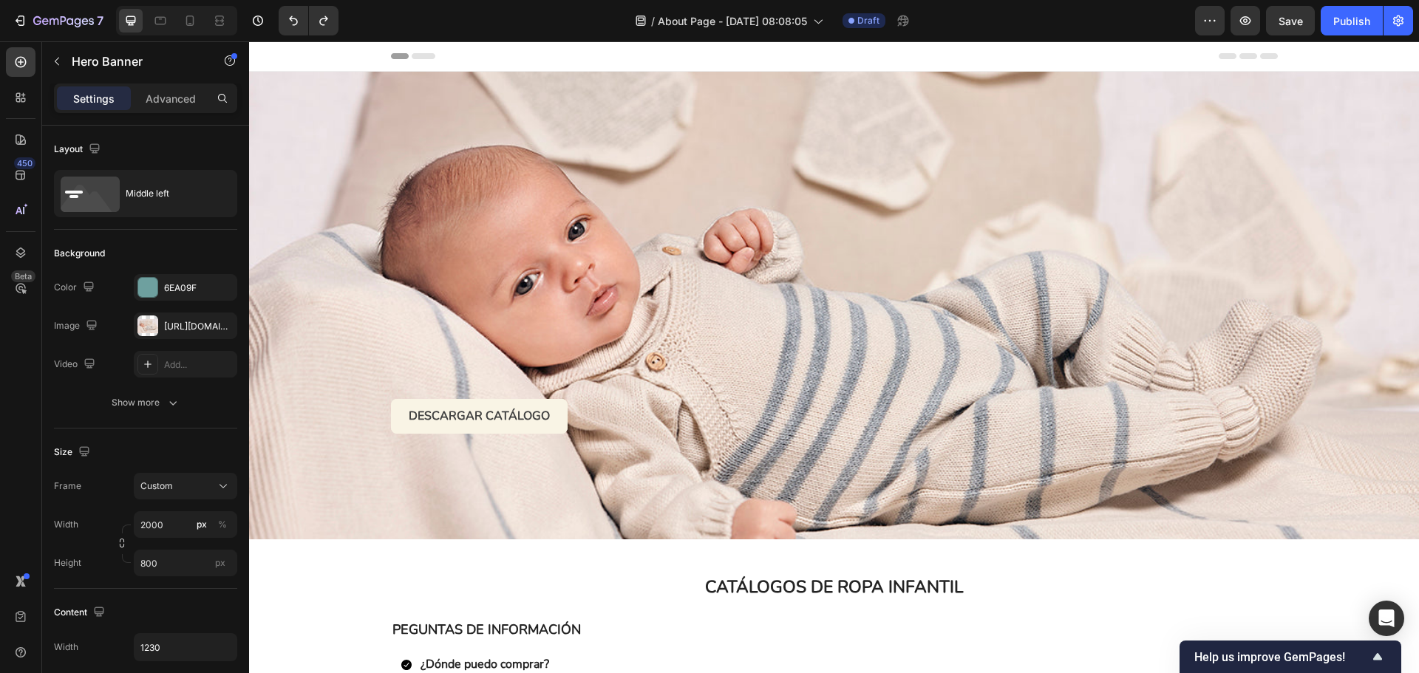
click at [1056, 414] on div "Text Block" at bounding box center [1025, 305] width 503 height 256
click at [155, 563] on input "800" at bounding box center [185, 563] width 103 height 27
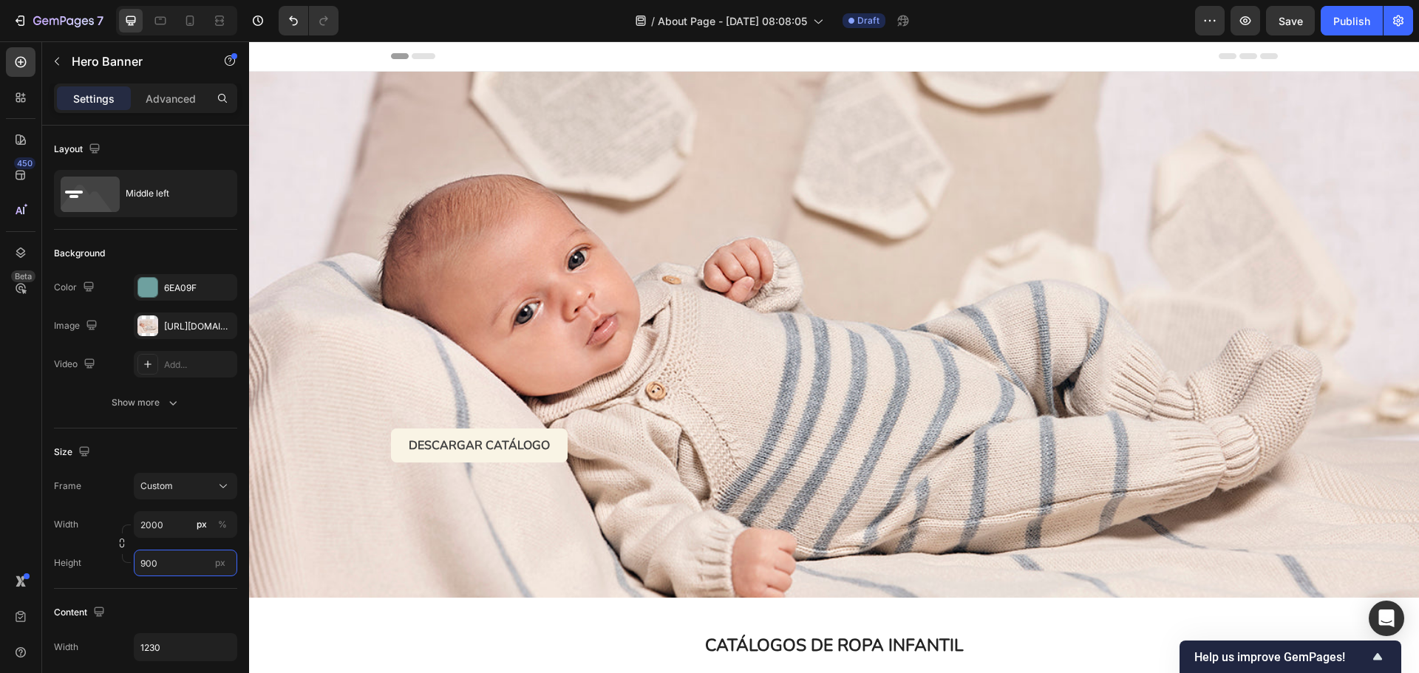
type input "900"
click at [621, 405] on div "DESCARGAR CATÁLOGO Button" at bounding box center [571, 335] width 360 height 256
click at [595, 447] on div "DESCARGAR CATÁLOGO Button" at bounding box center [571, 446] width 360 height 34
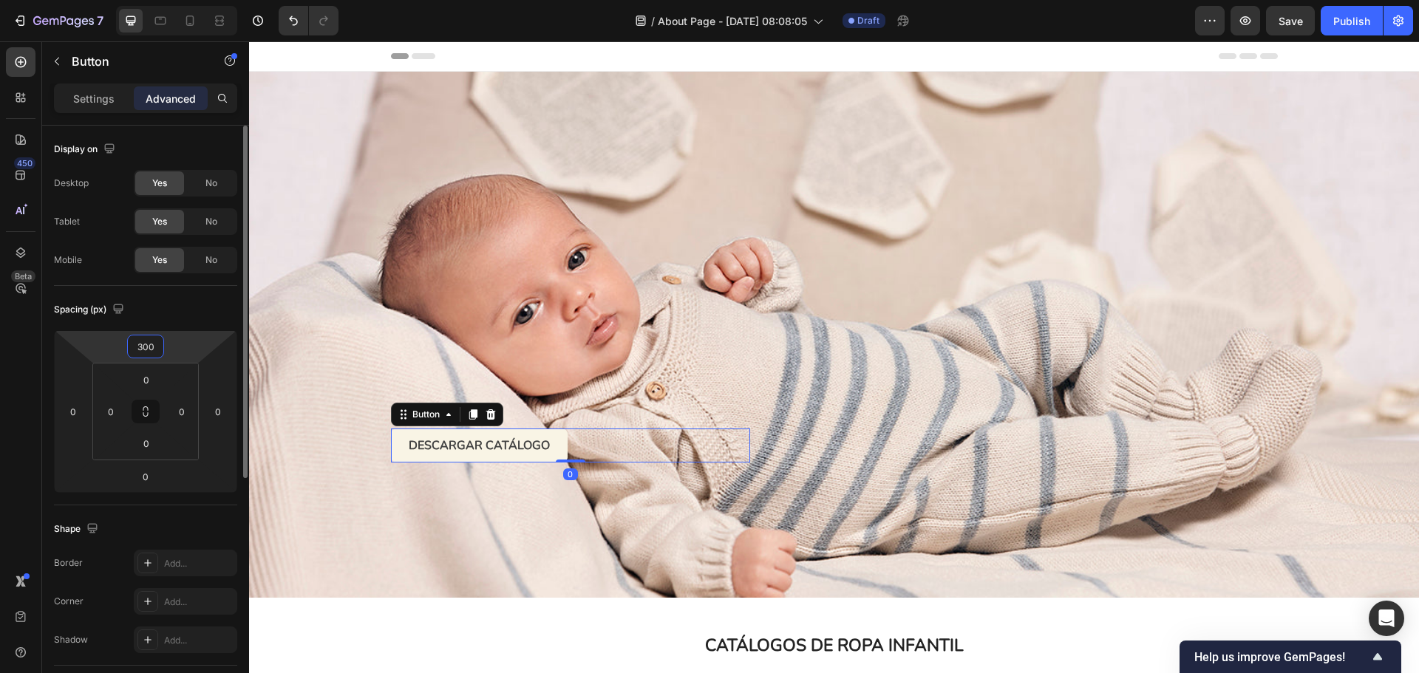
click at [160, 347] on input "300" at bounding box center [146, 347] width 30 height 22
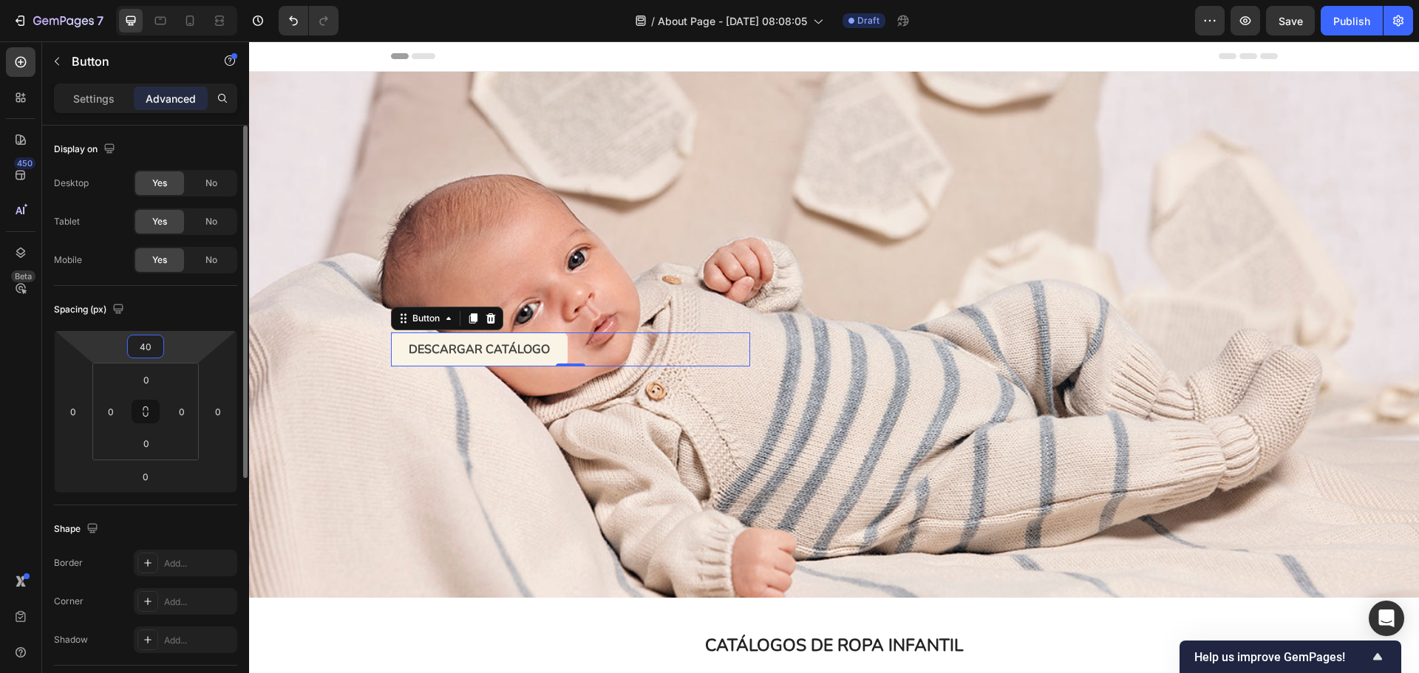
type input "4"
type input "500"
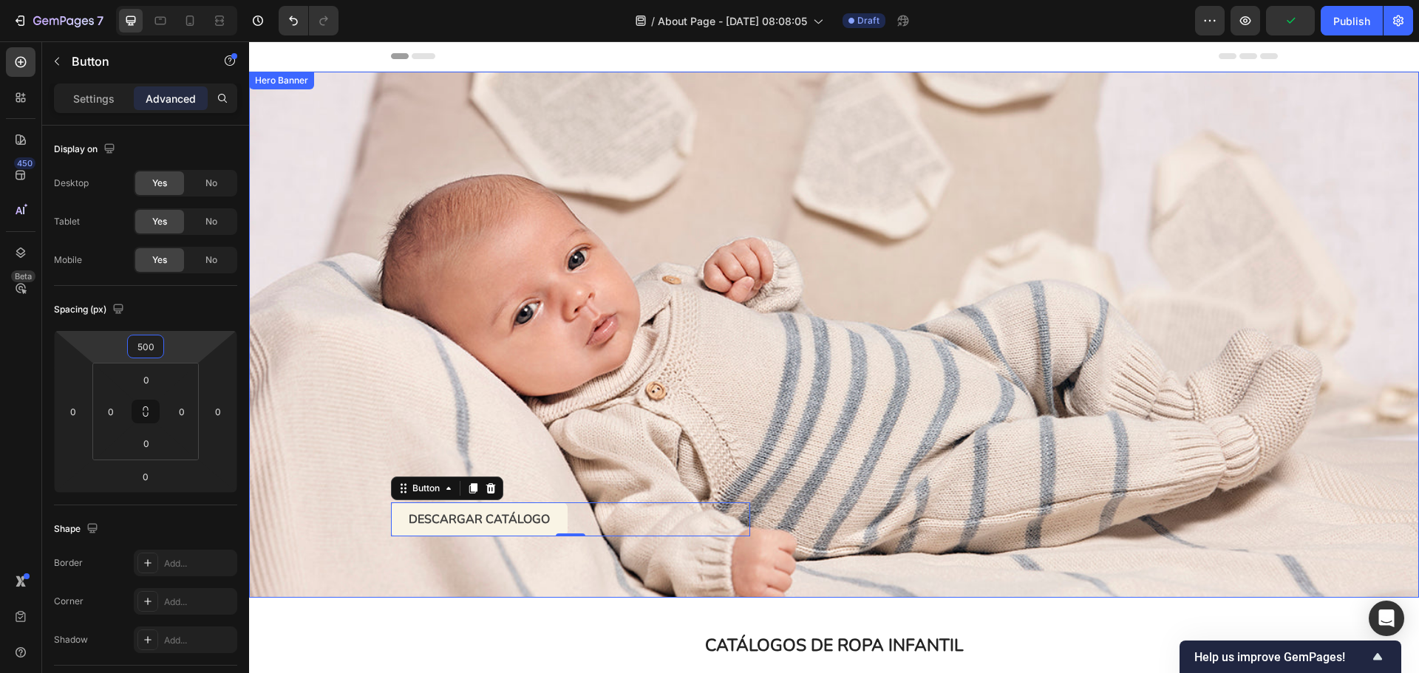
click at [890, 325] on div "Text Block" at bounding box center [1025, 335] width 503 height 404
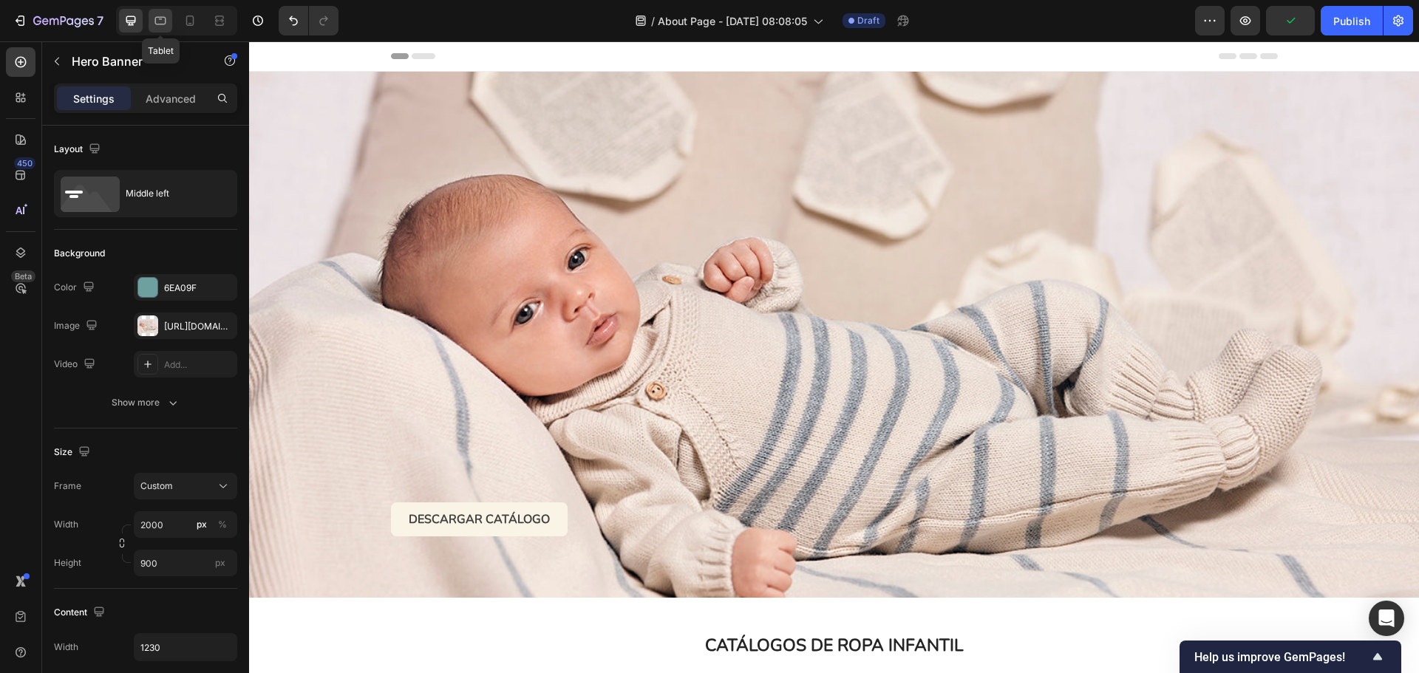
click at [155, 24] on icon at bounding box center [160, 20] width 15 height 15
type input "100"
type input "100%"
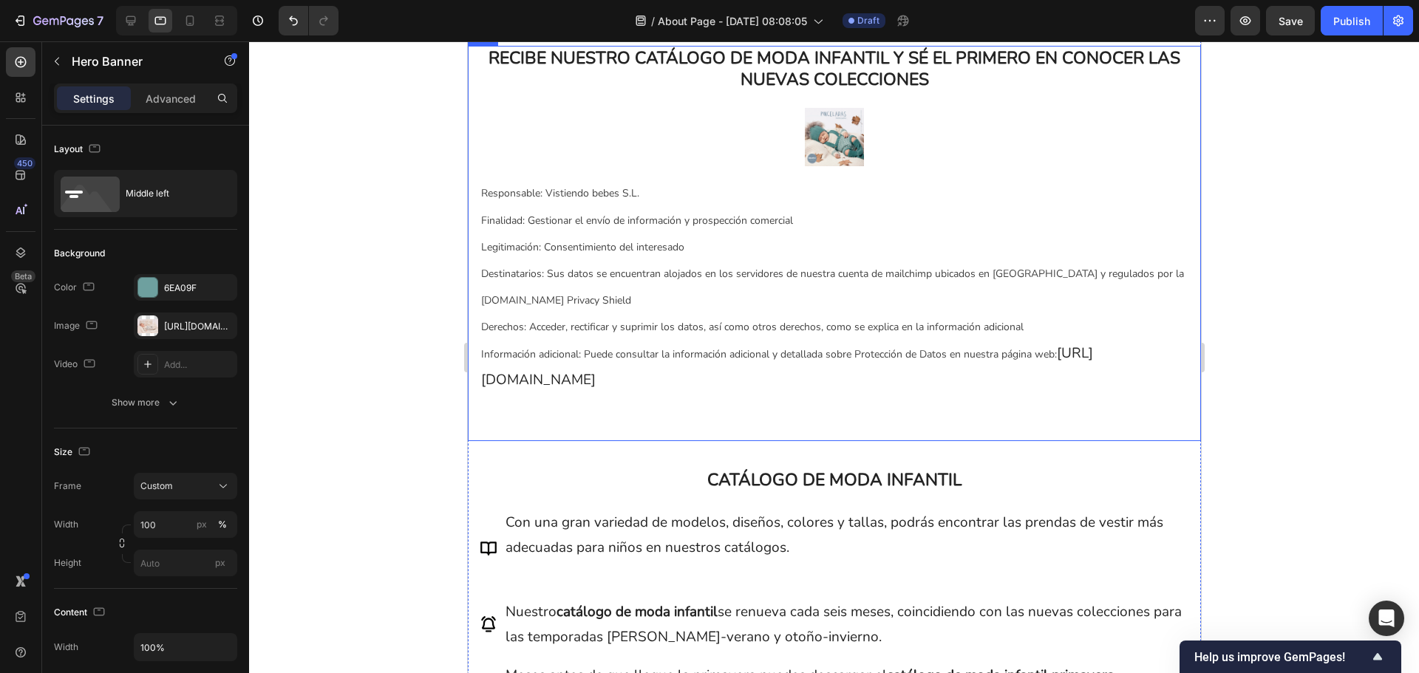
scroll to position [887, 0]
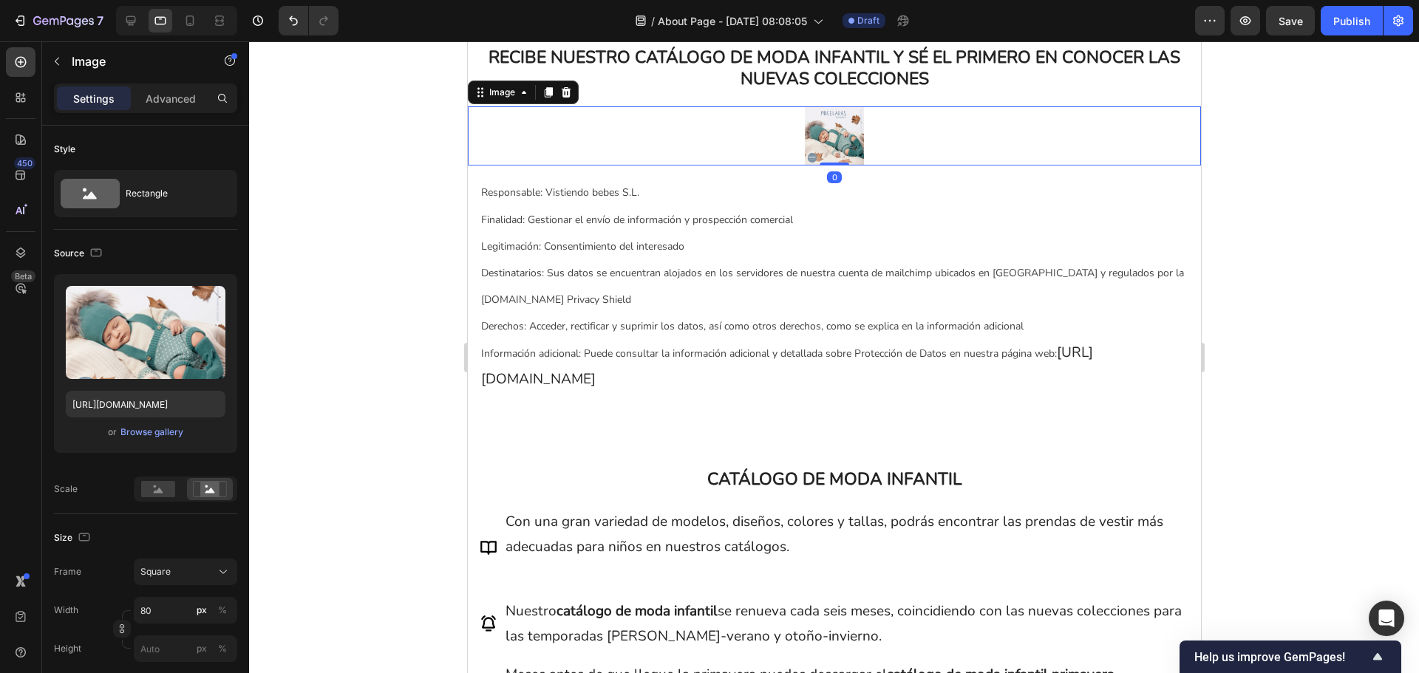
click at [831, 140] on img at bounding box center [833, 135] width 59 height 59
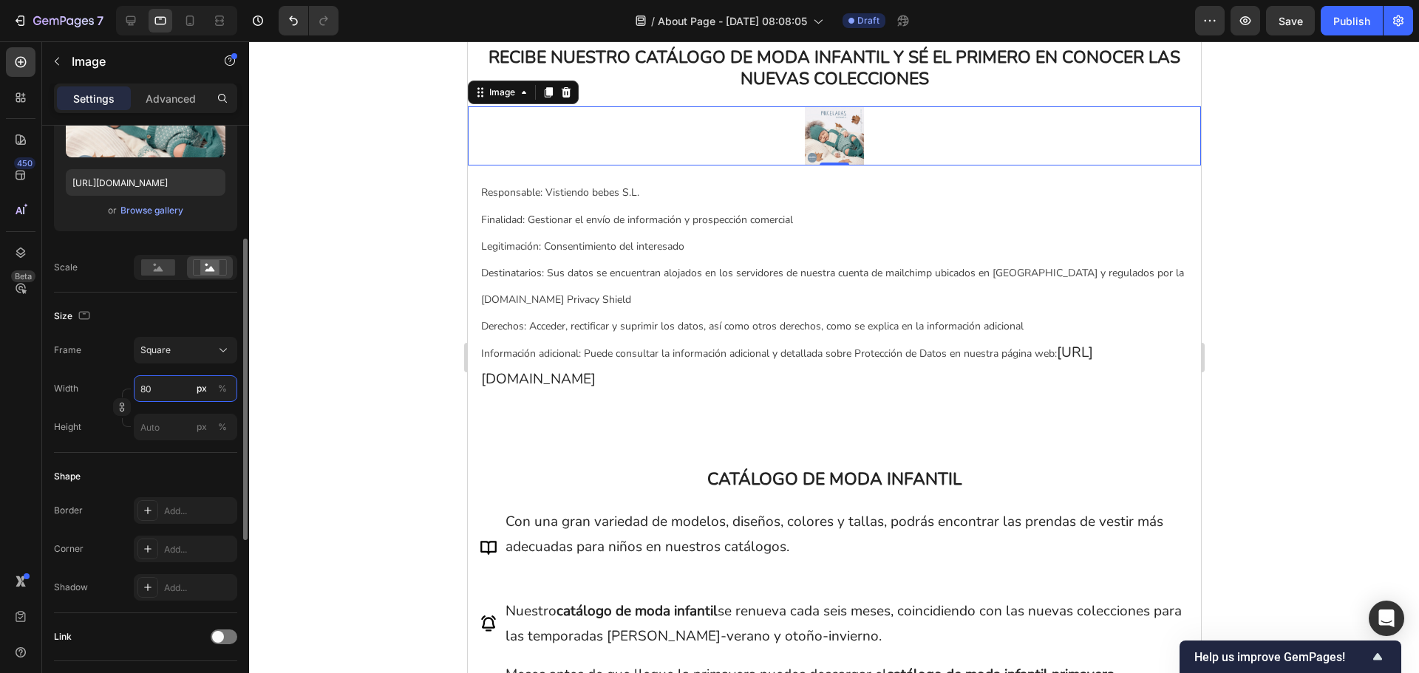
click at [169, 388] on input "80" at bounding box center [185, 388] width 103 height 27
type input "1"
type input "10"
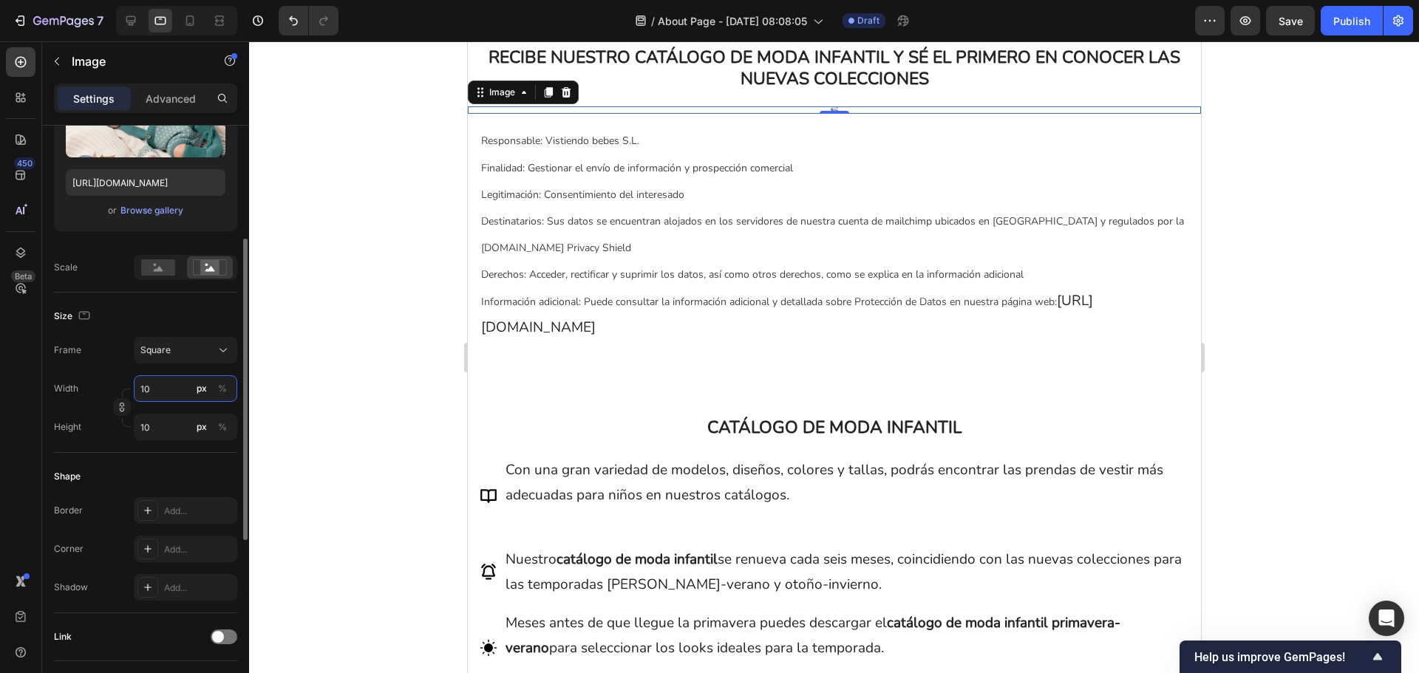
type input "100"
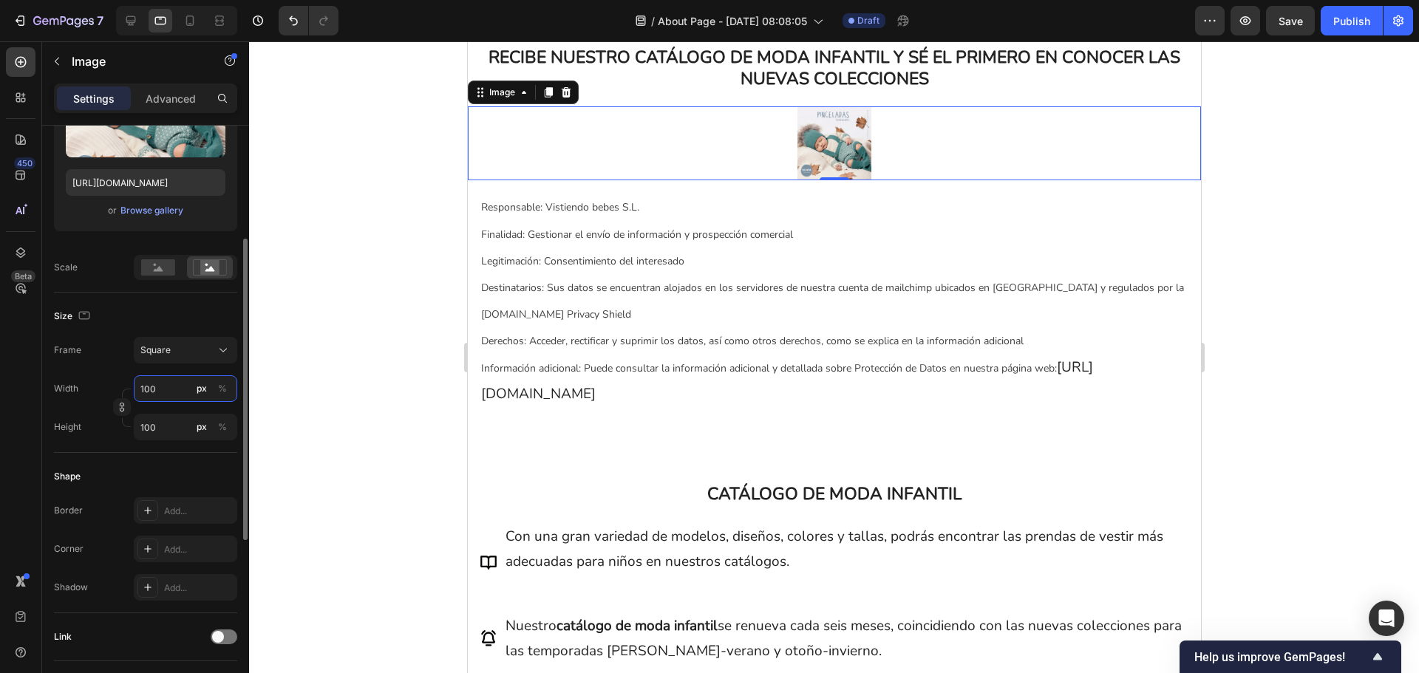
type input "10"
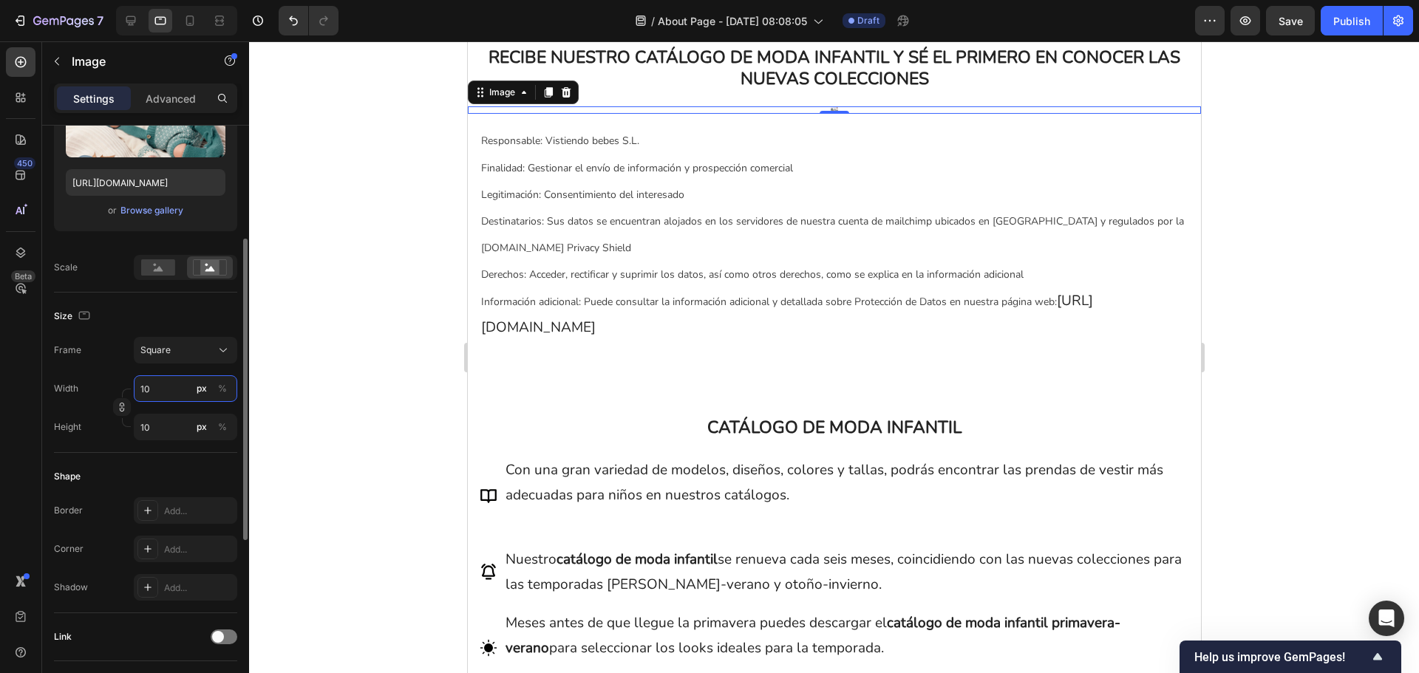
type input "1"
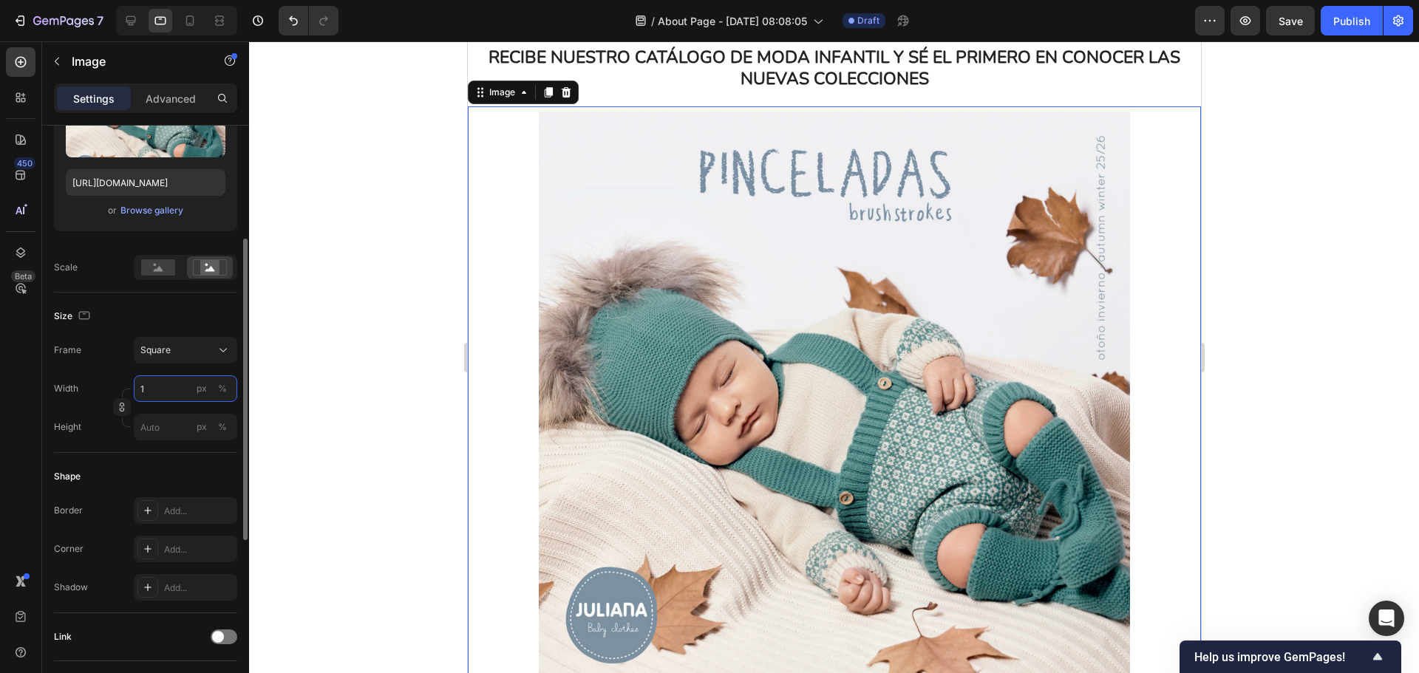
type input "11"
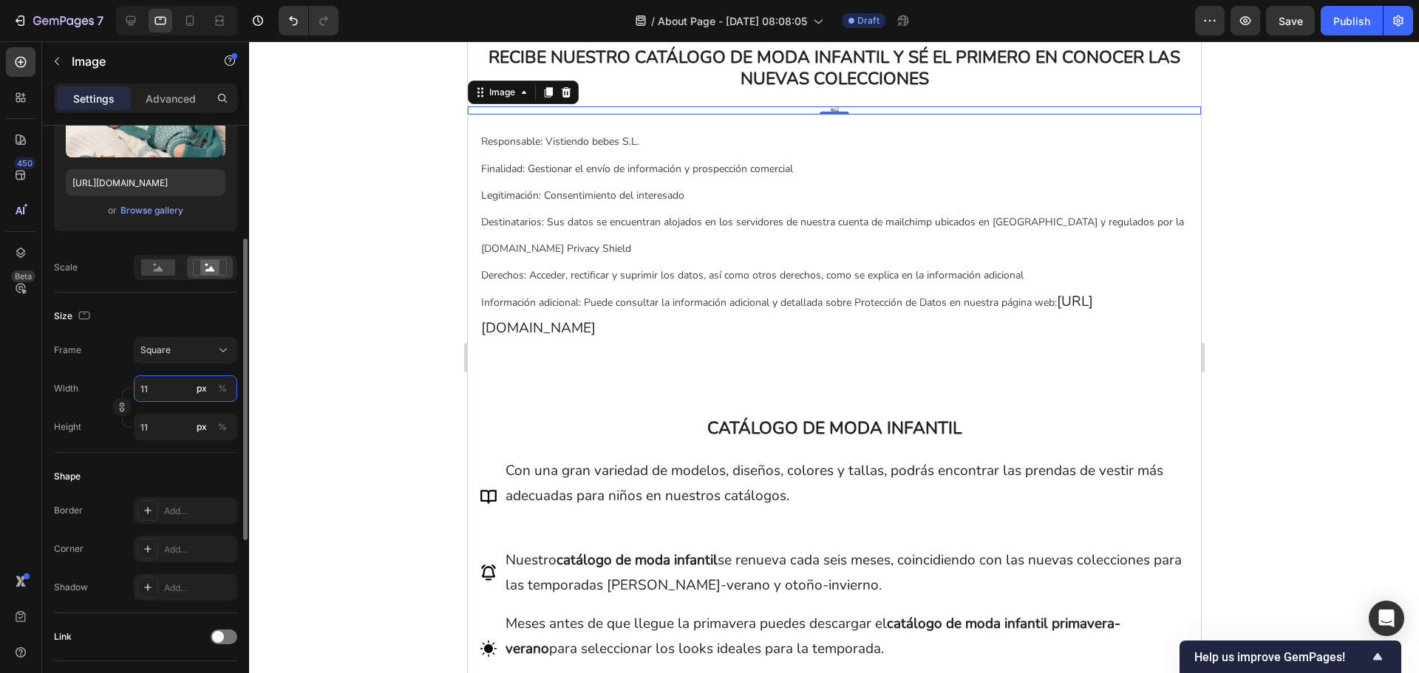
type input "112"
type input "1120"
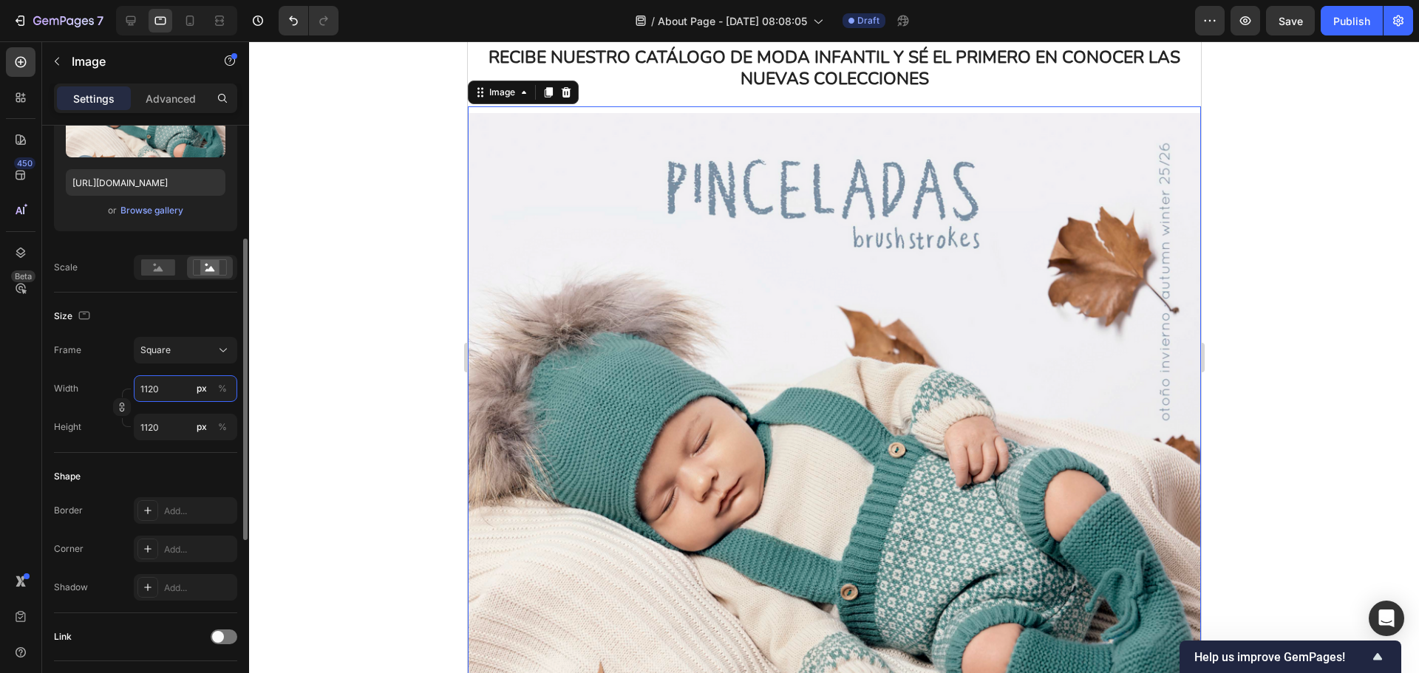
type input "11200"
type input "1120"
type input "112"
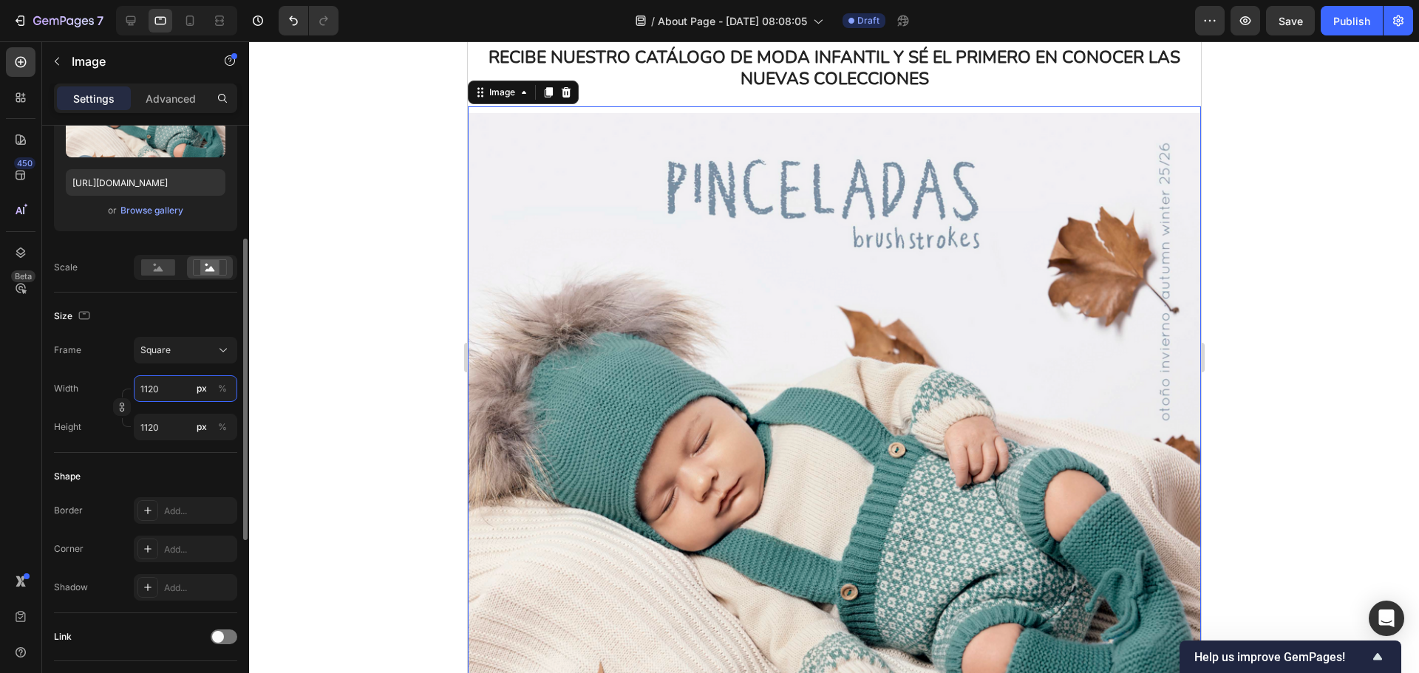
type input "112"
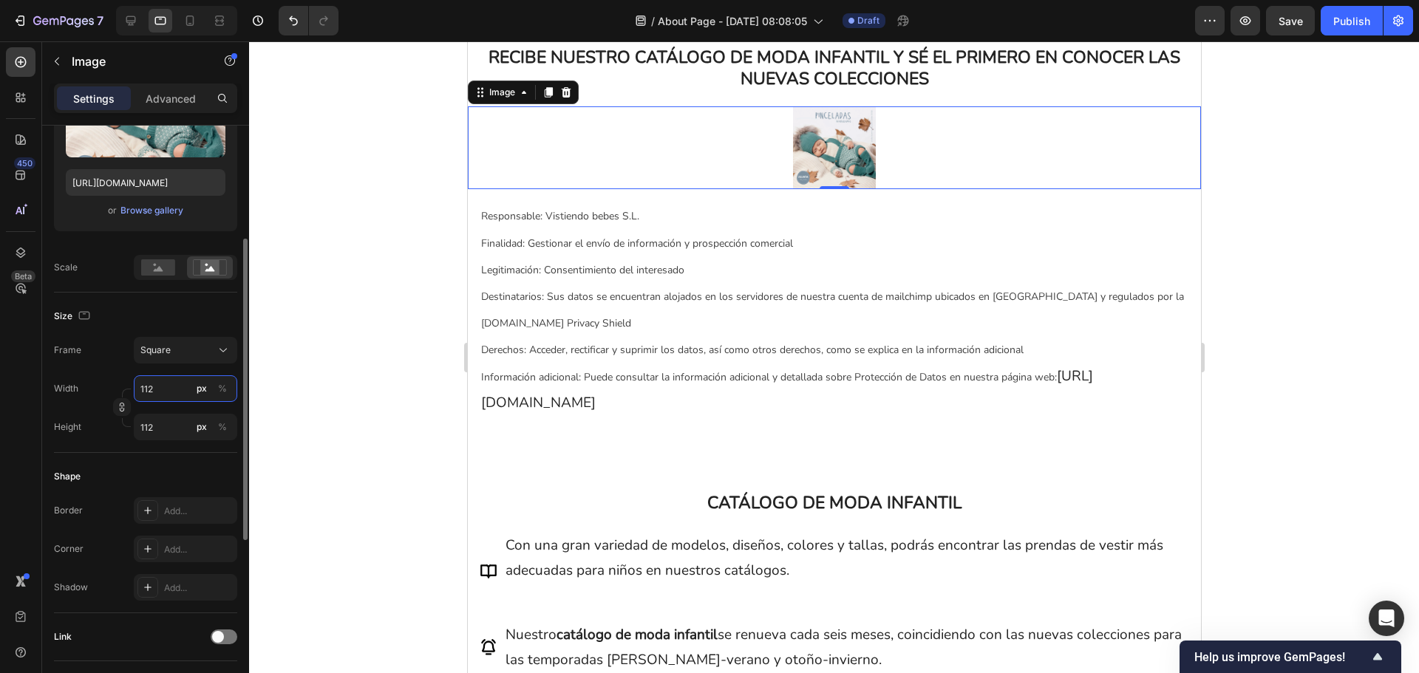
type input "11"
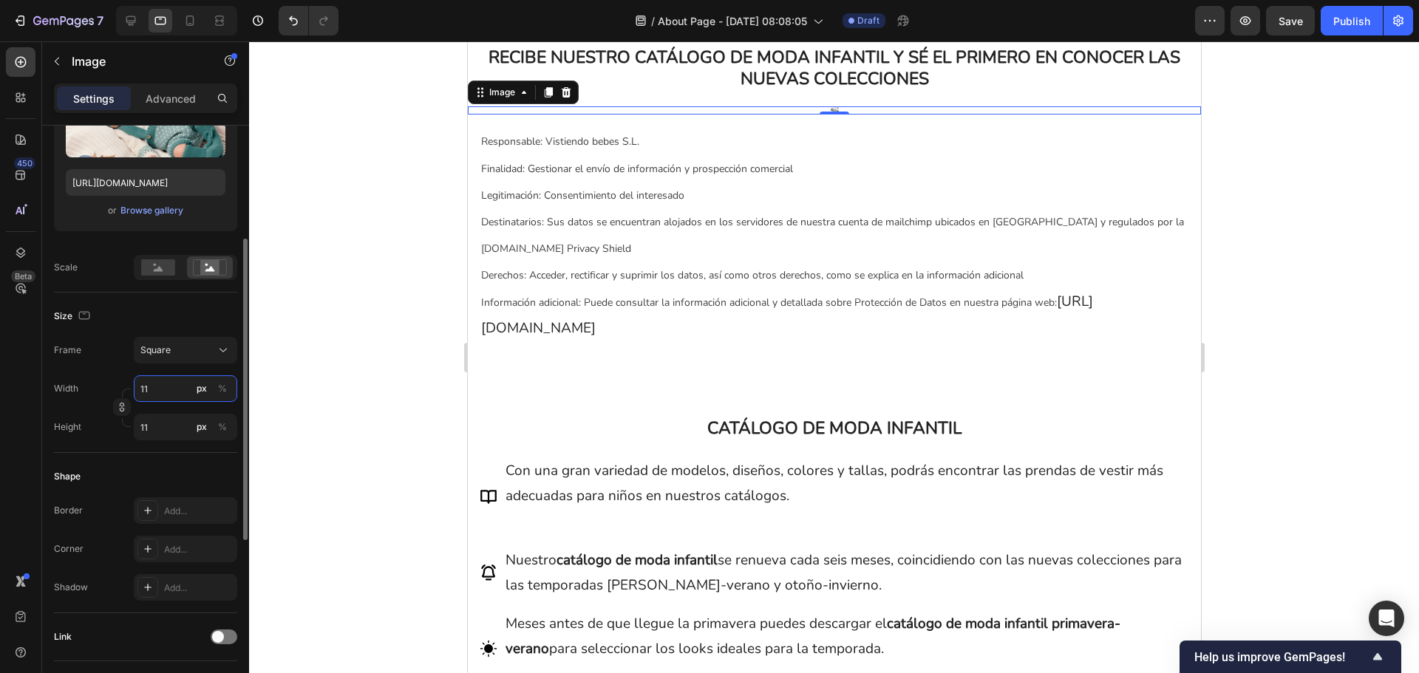
type input "1"
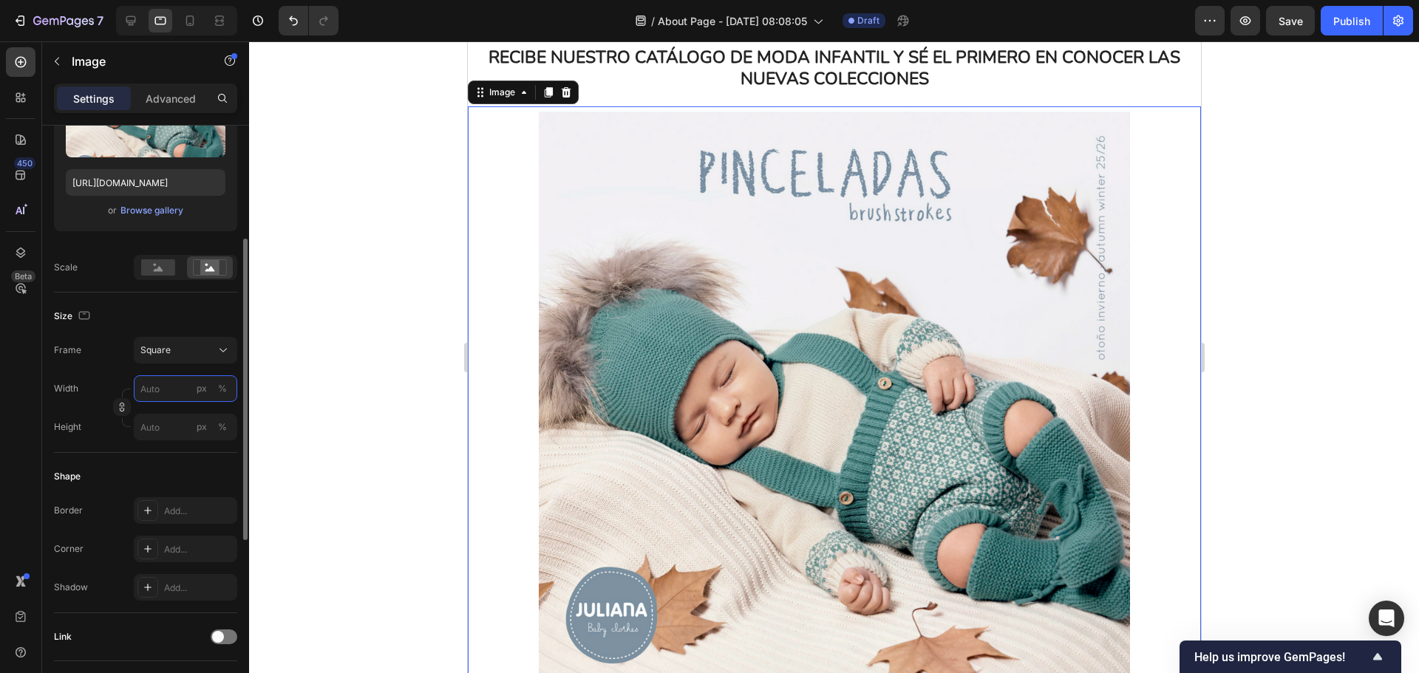
type input "8"
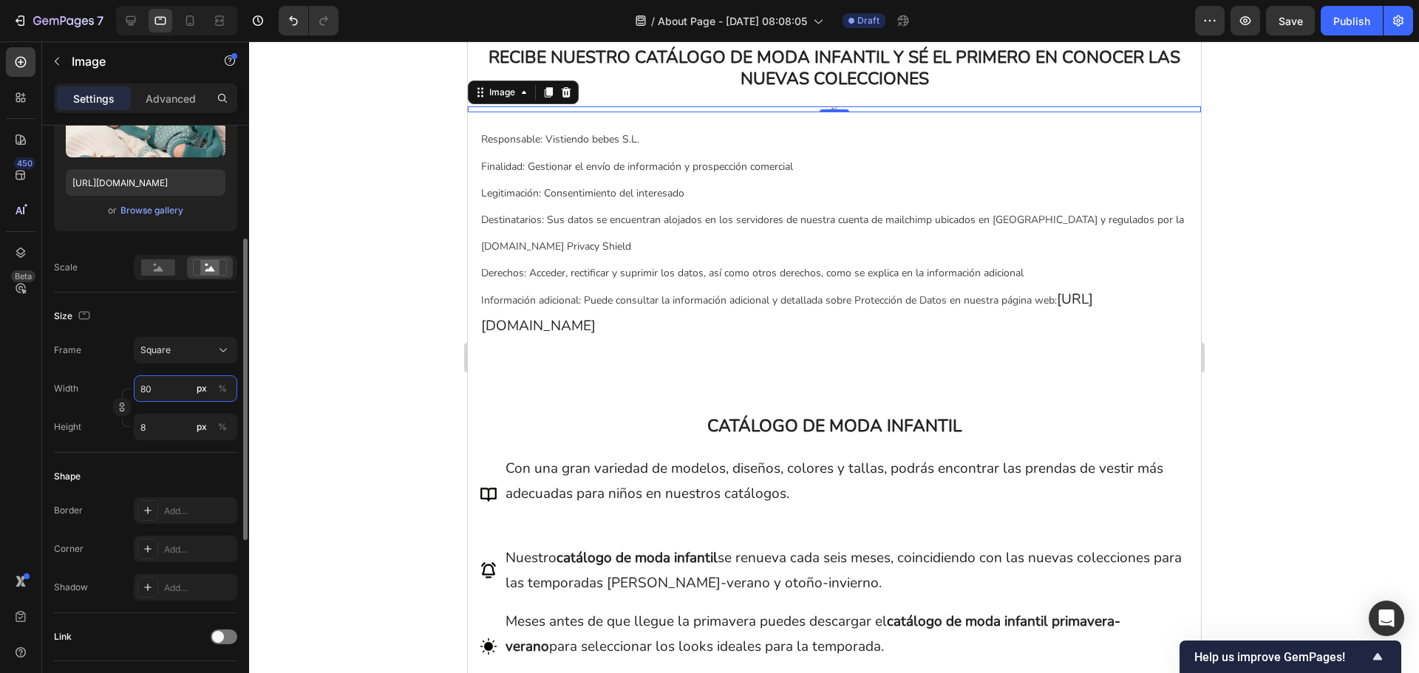
type input "800"
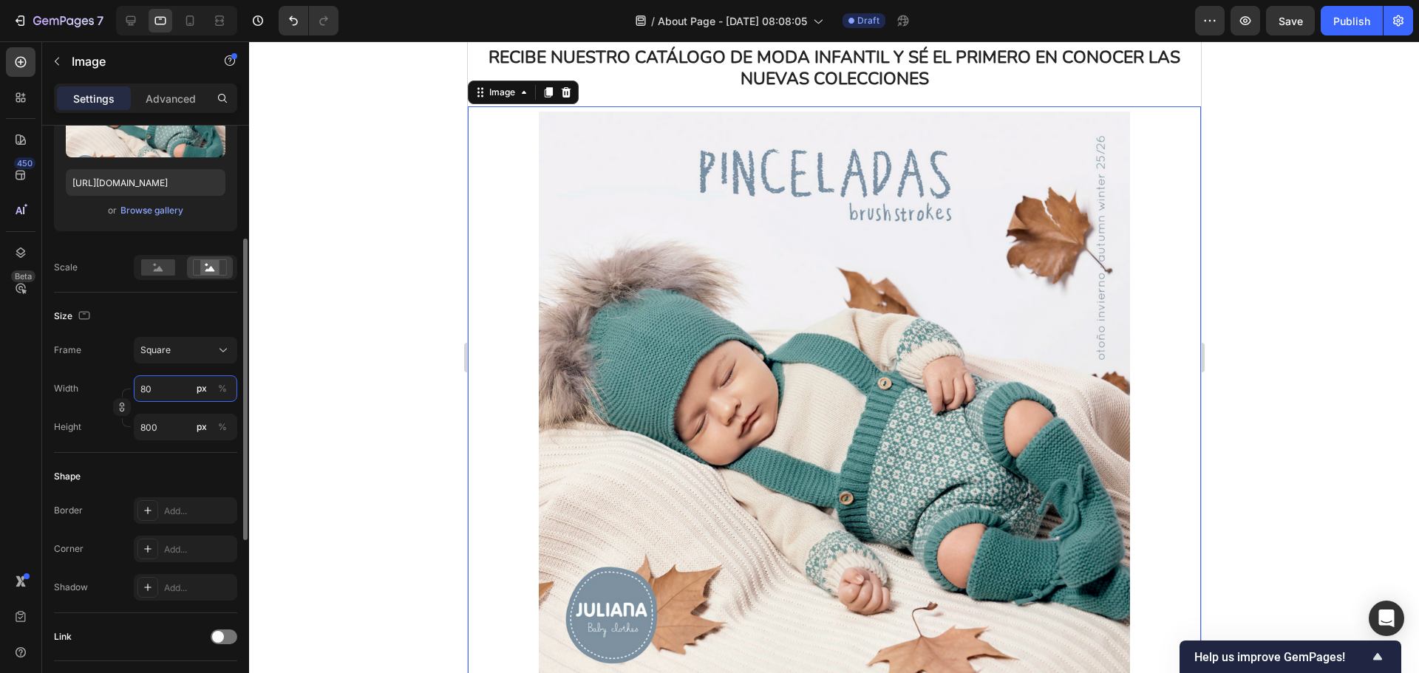
type input "8"
type input "5"
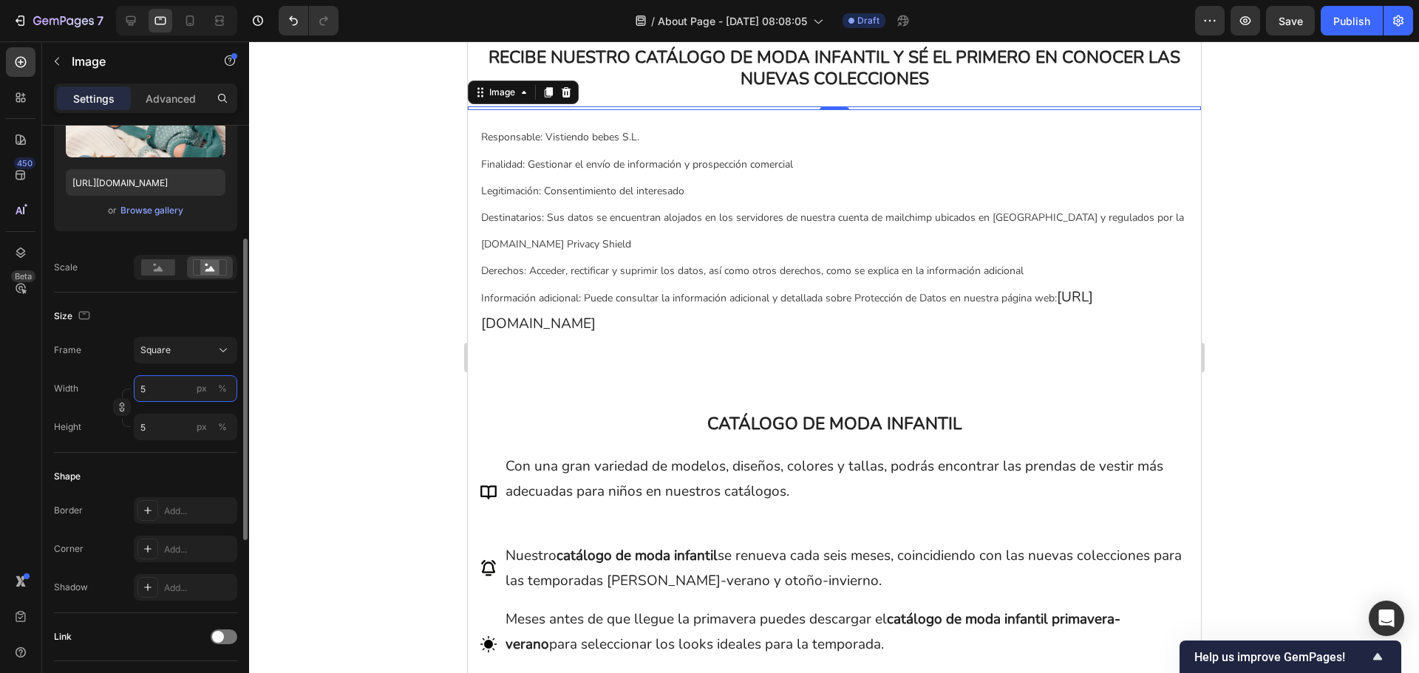
type input "50"
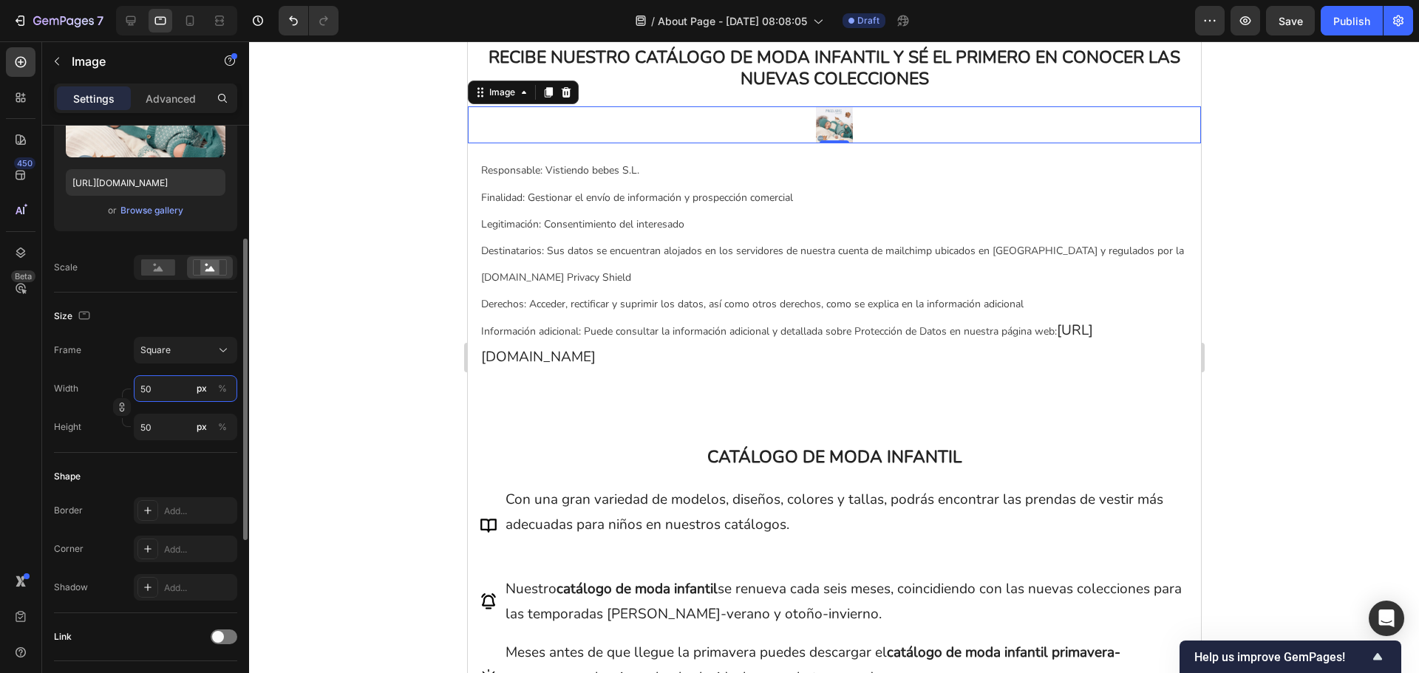
type input "500"
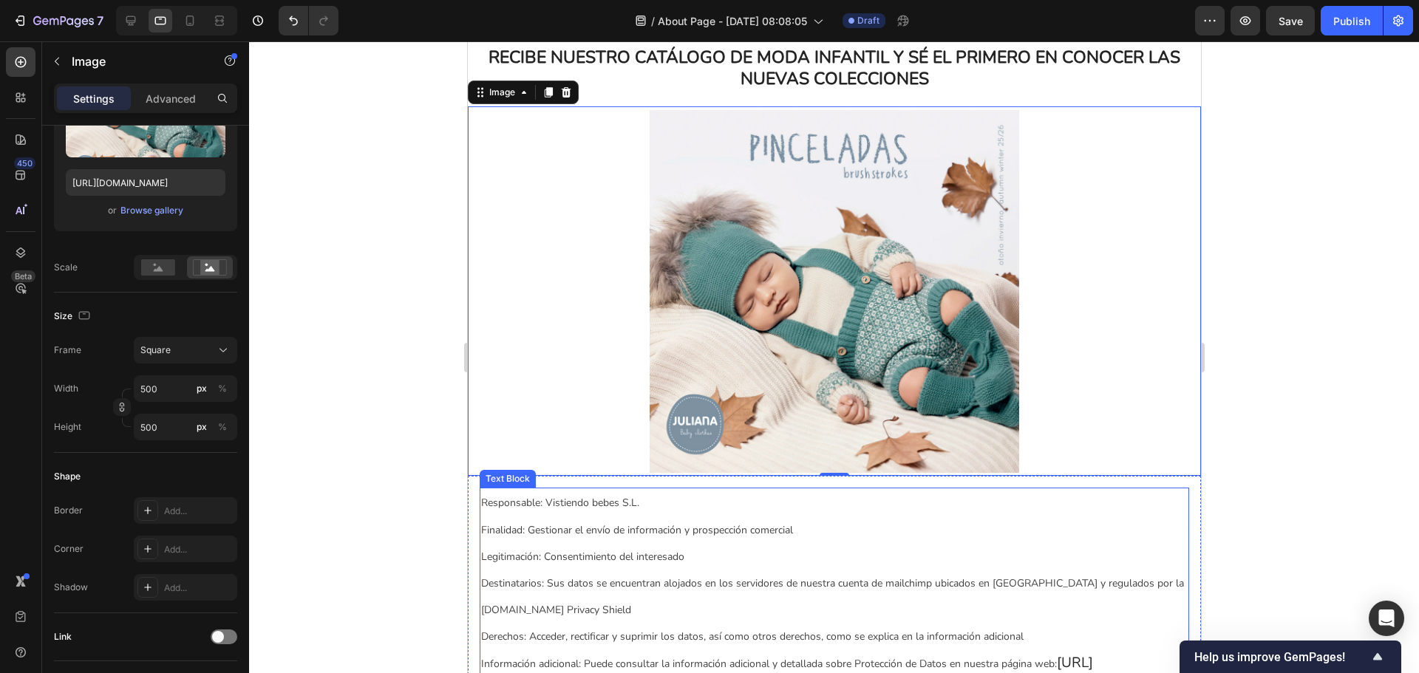
click at [977, 550] on p "Responsable: Vistiendo bebes S.L. Finalidad: Gestionar el envío de información …" at bounding box center [833, 595] width 707 height 213
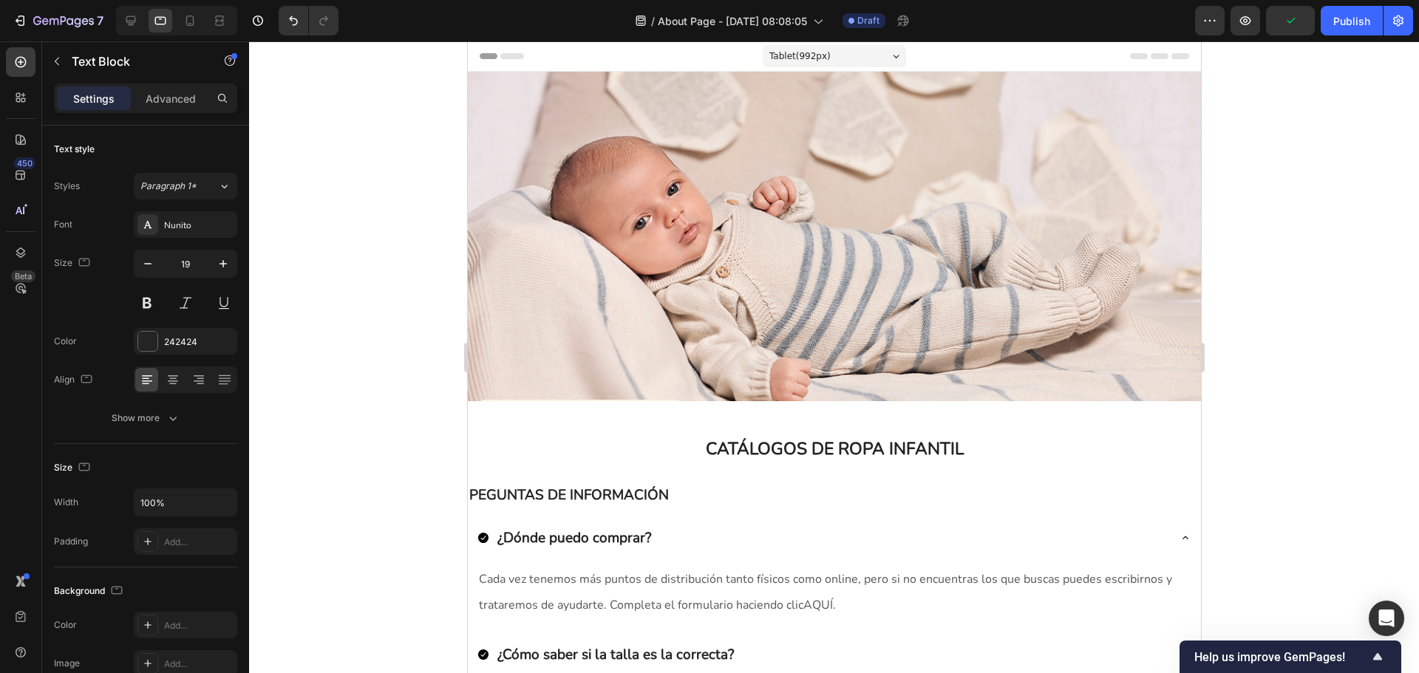
scroll to position [296, 0]
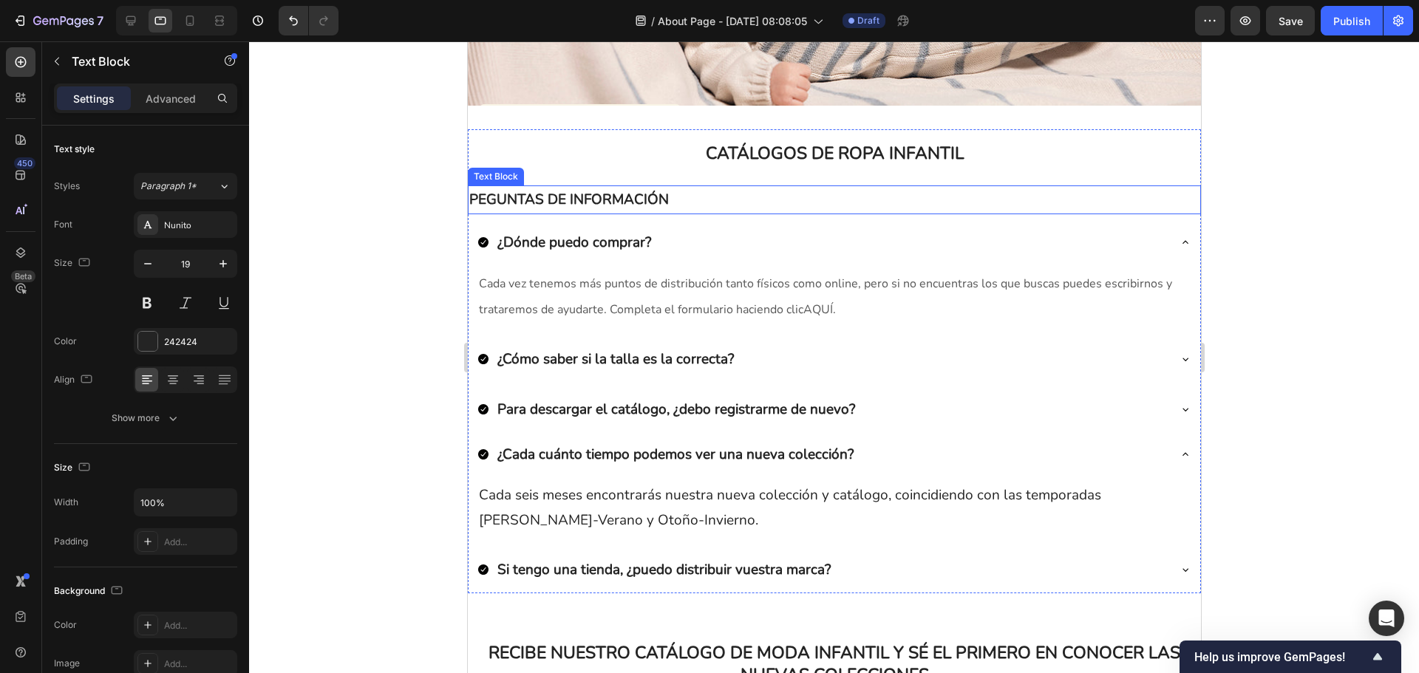
click at [602, 207] on p "PEGUNTAS DE INFORMACIÓN" at bounding box center [834, 199] width 730 height 25
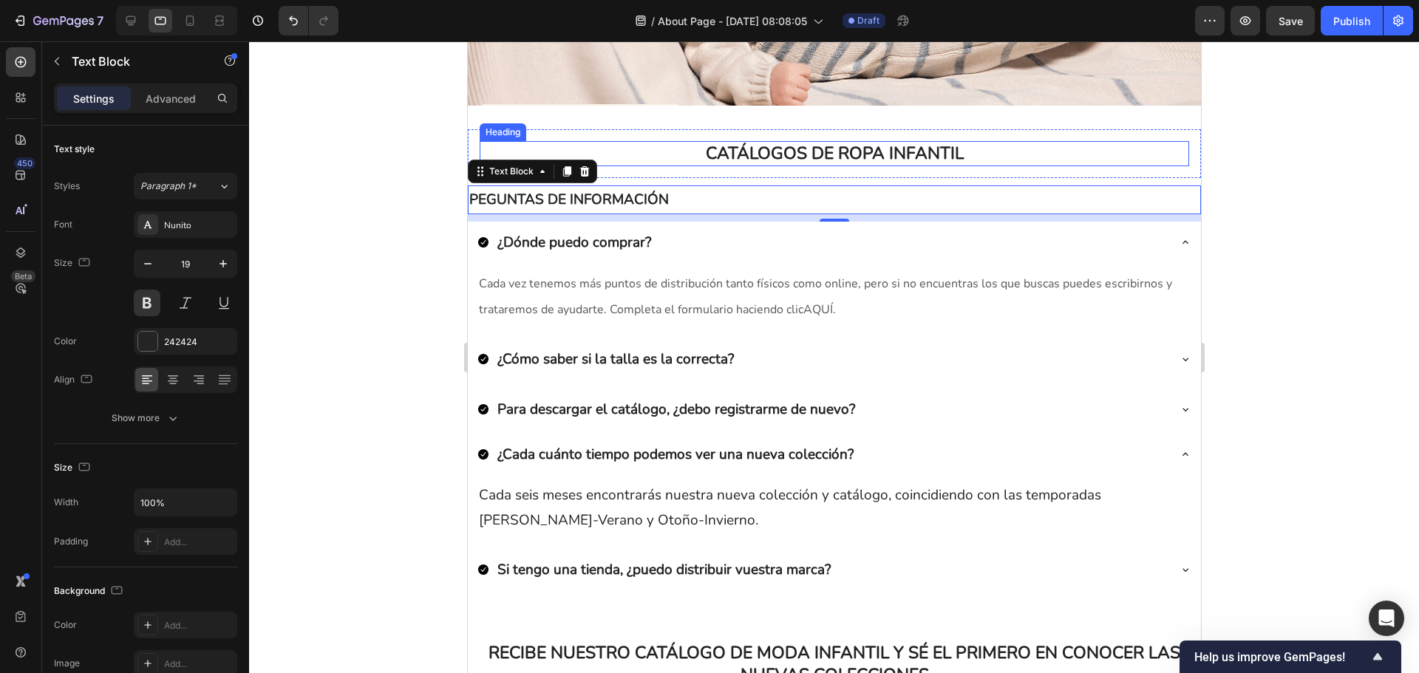
click at [809, 150] on h2 "CATÁLOGOS DE ROPA INFANTIL" at bounding box center [834, 153] width 710 height 25
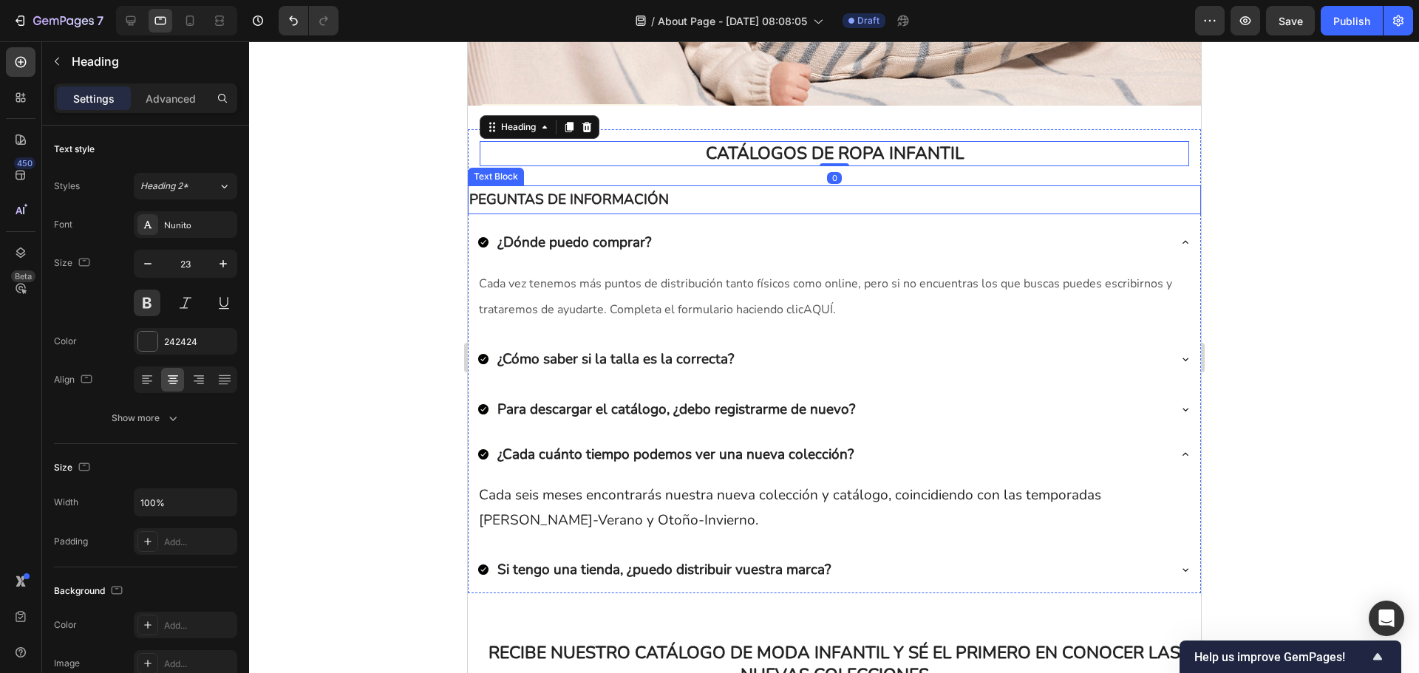
click at [639, 192] on p "PEGUNTAS DE INFORMACIÓN" at bounding box center [834, 199] width 730 height 25
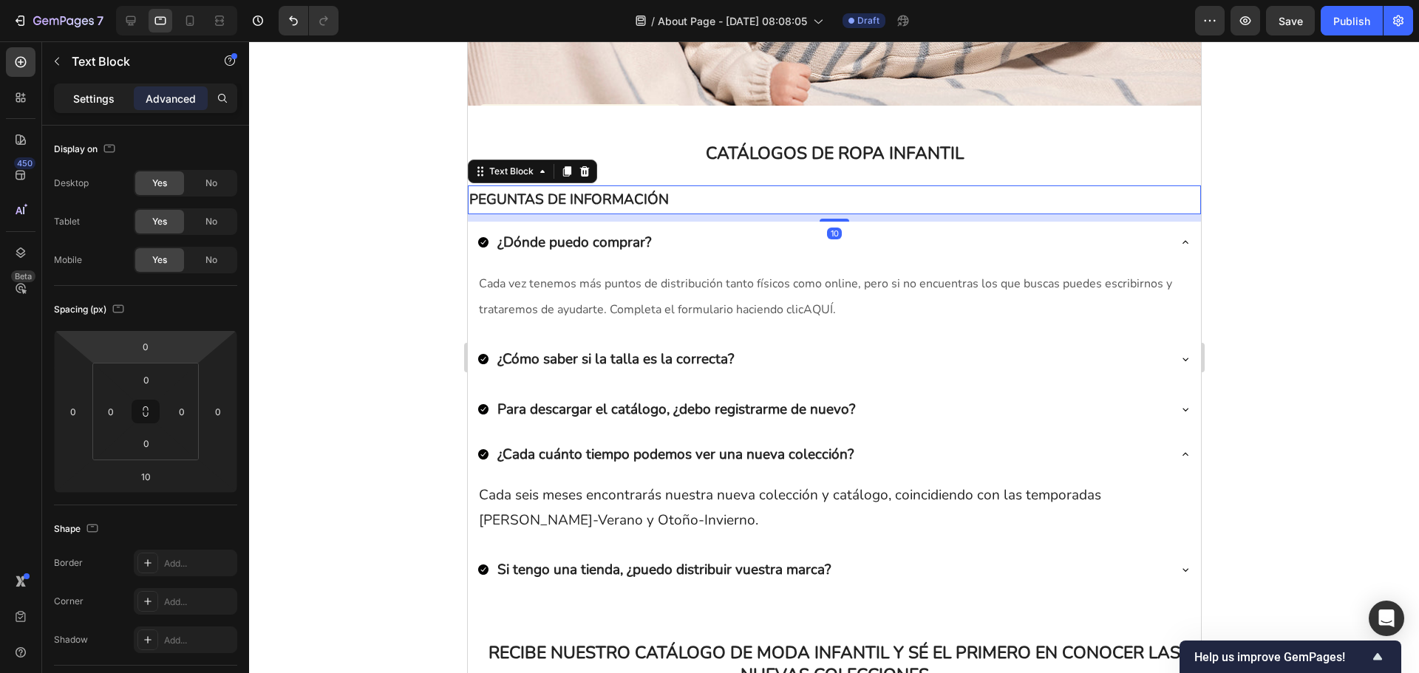
click at [95, 101] on p "Settings" at bounding box center [93, 99] width 41 height 16
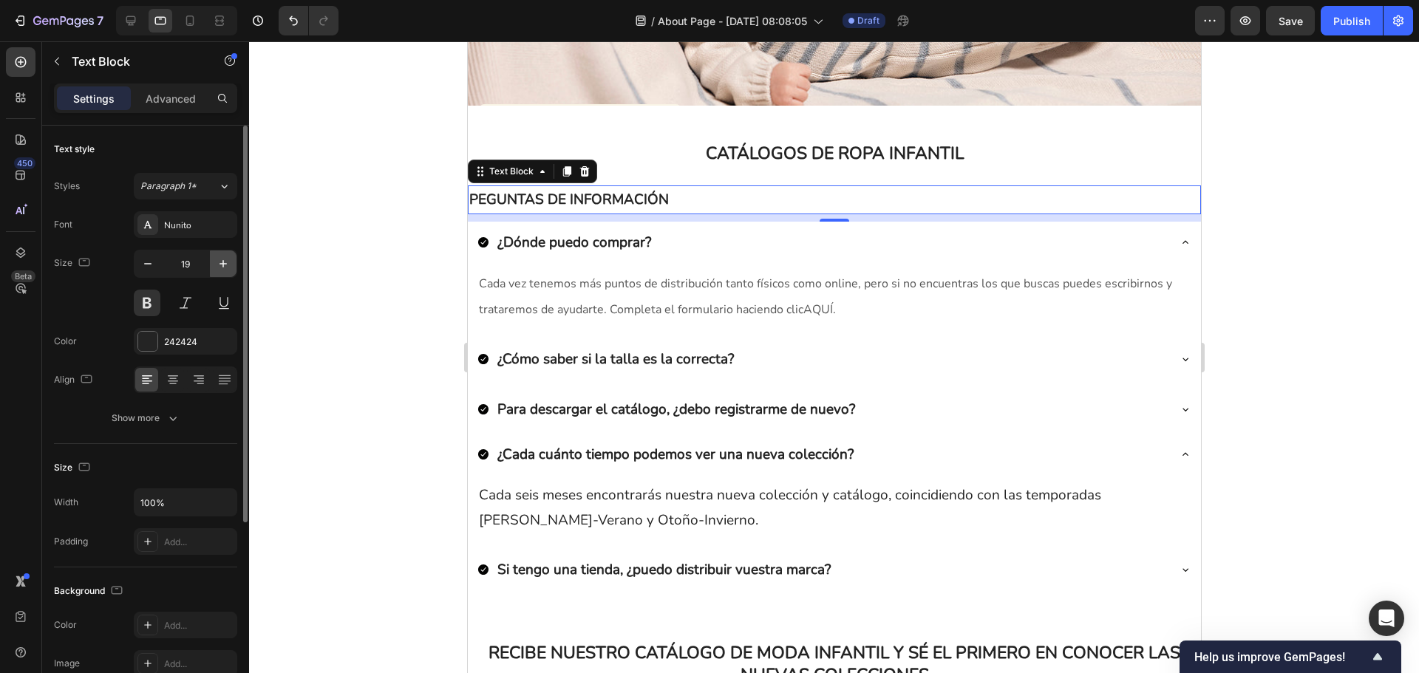
click at [225, 264] on icon "button" at bounding box center [223, 263] width 7 height 7
type input "20"
click at [528, 245] on p "¿Dónde puedo comprar?" at bounding box center [574, 243] width 154 height 25
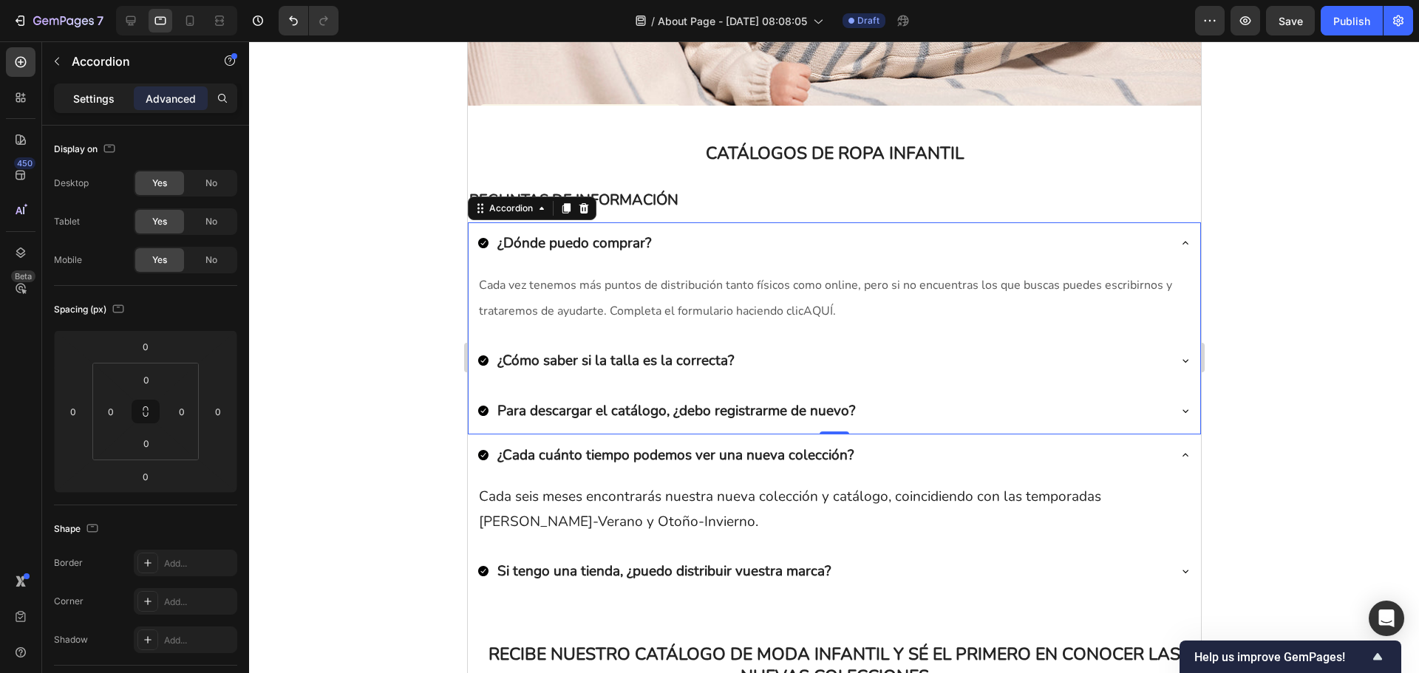
click at [89, 100] on p "Settings" at bounding box center [93, 99] width 41 height 16
type input "8"
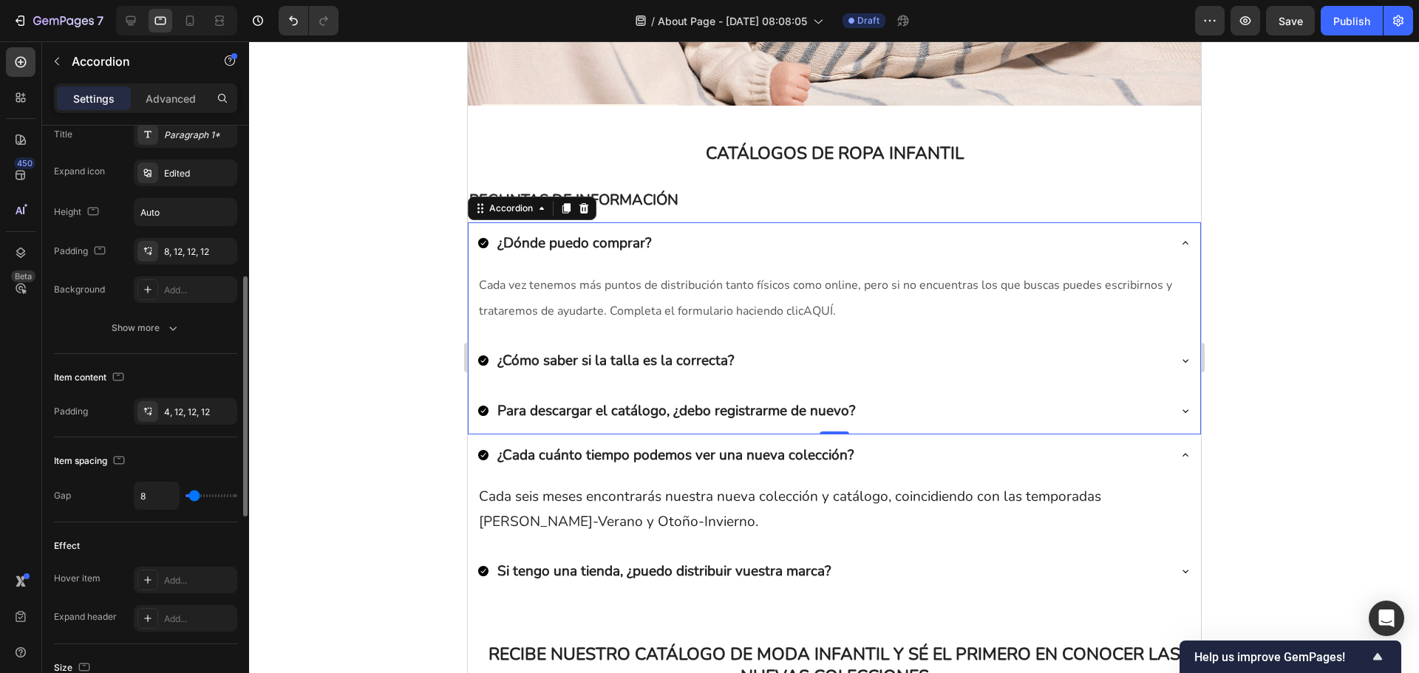
scroll to position [0, 0]
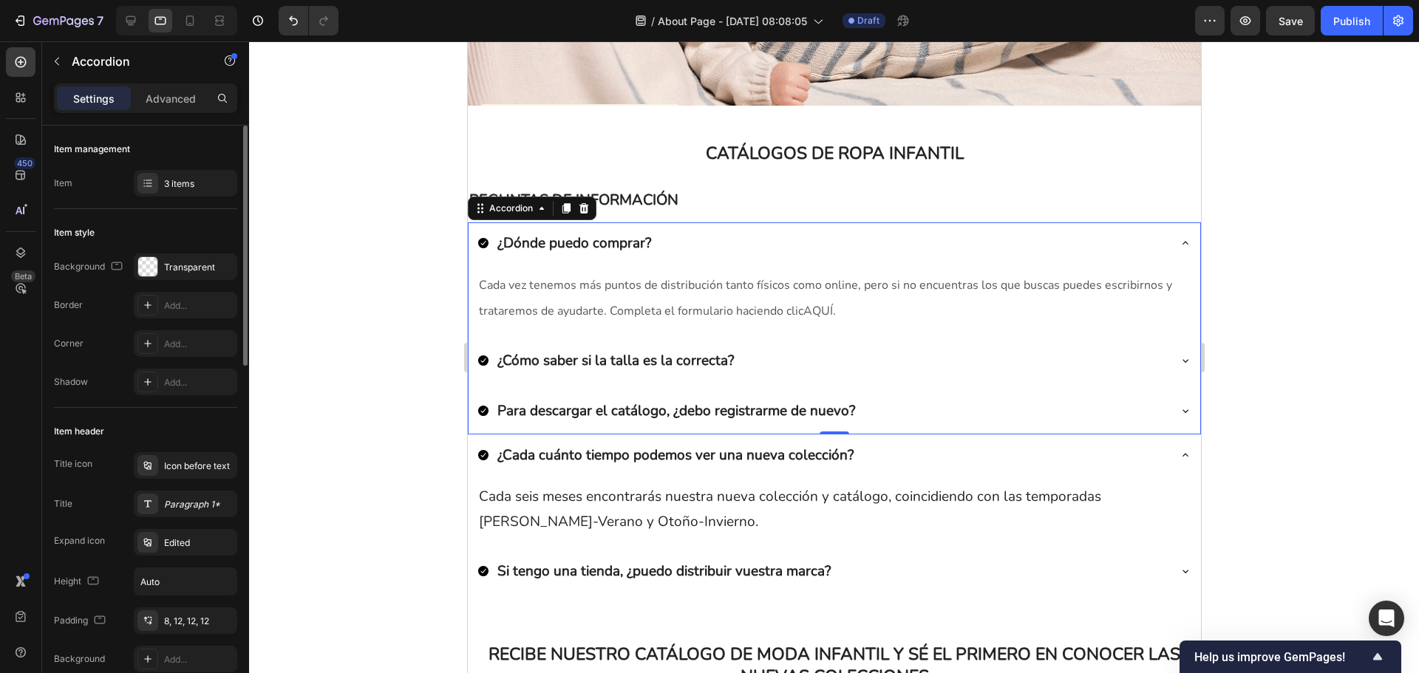
click at [544, 242] on p "¿Dónde puedo comprar?" at bounding box center [574, 243] width 154 height 25
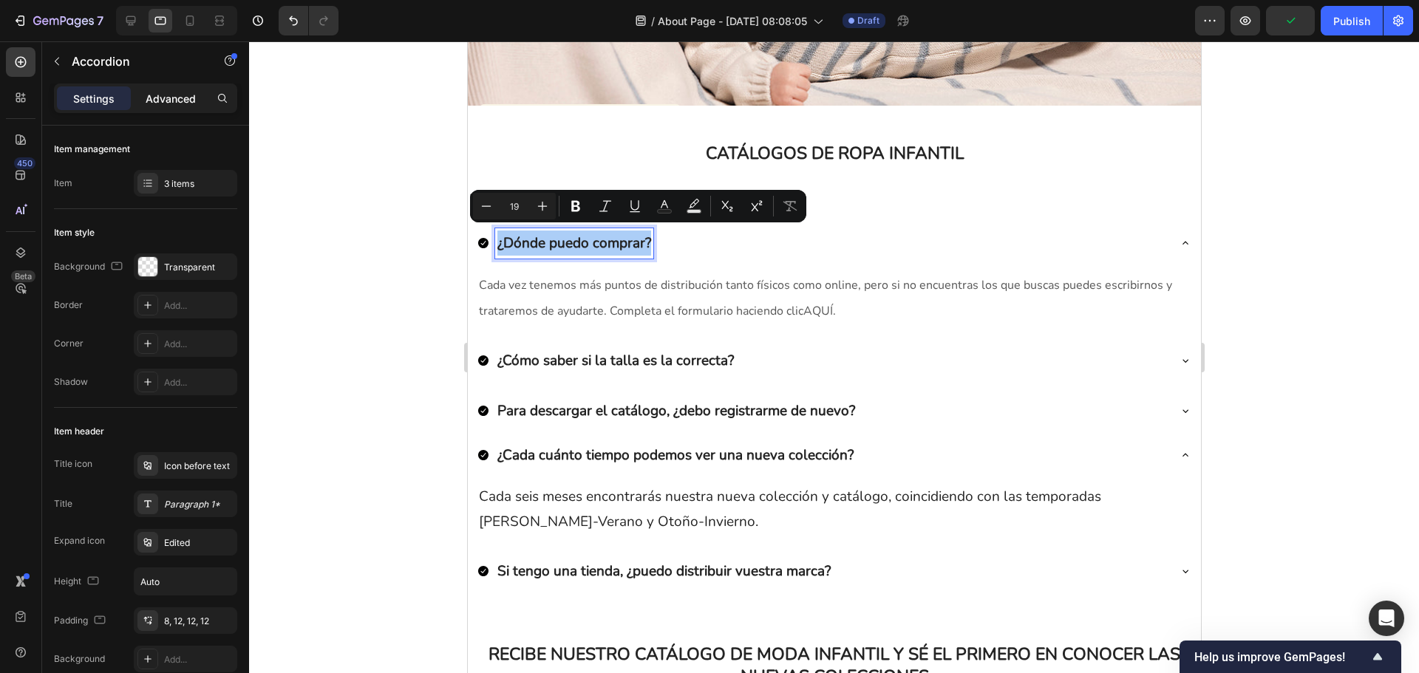
click at [169, 106] on div "Advanced" at bounding box center [171, 98] width 74 height 24
type input "100%"
type input "100"
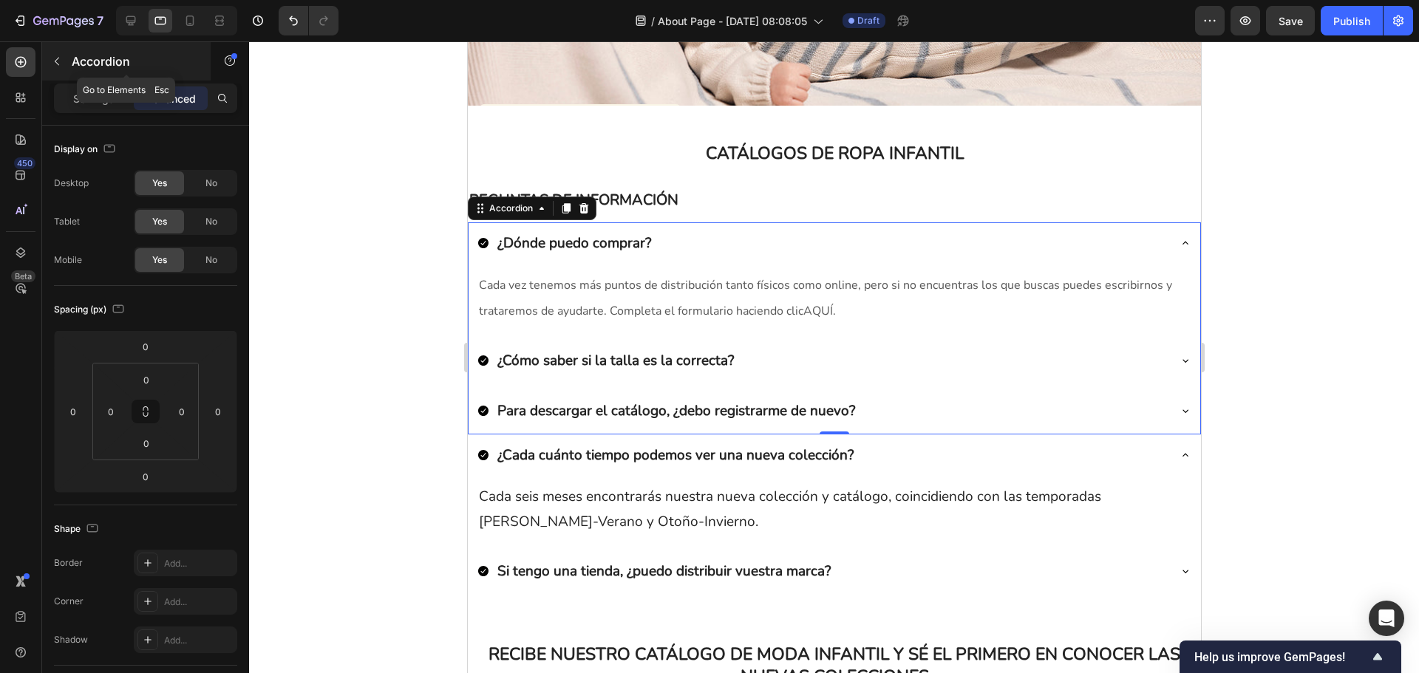
click at [55, 62] on icon "button" at bounding box center [57, 62] width 4 height 8
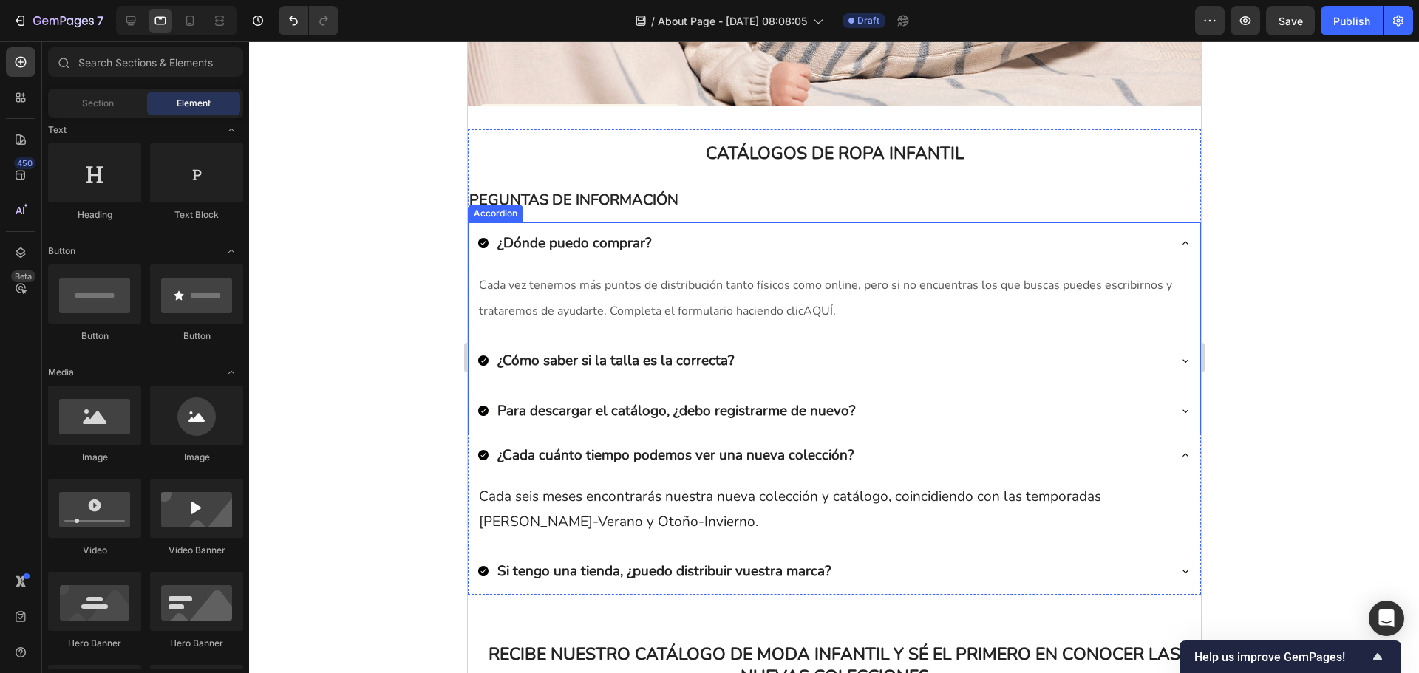
click at [552, 239] on p "¿Dónde puedo comprar?" at bounding box center [574, 243] width 154 height 25
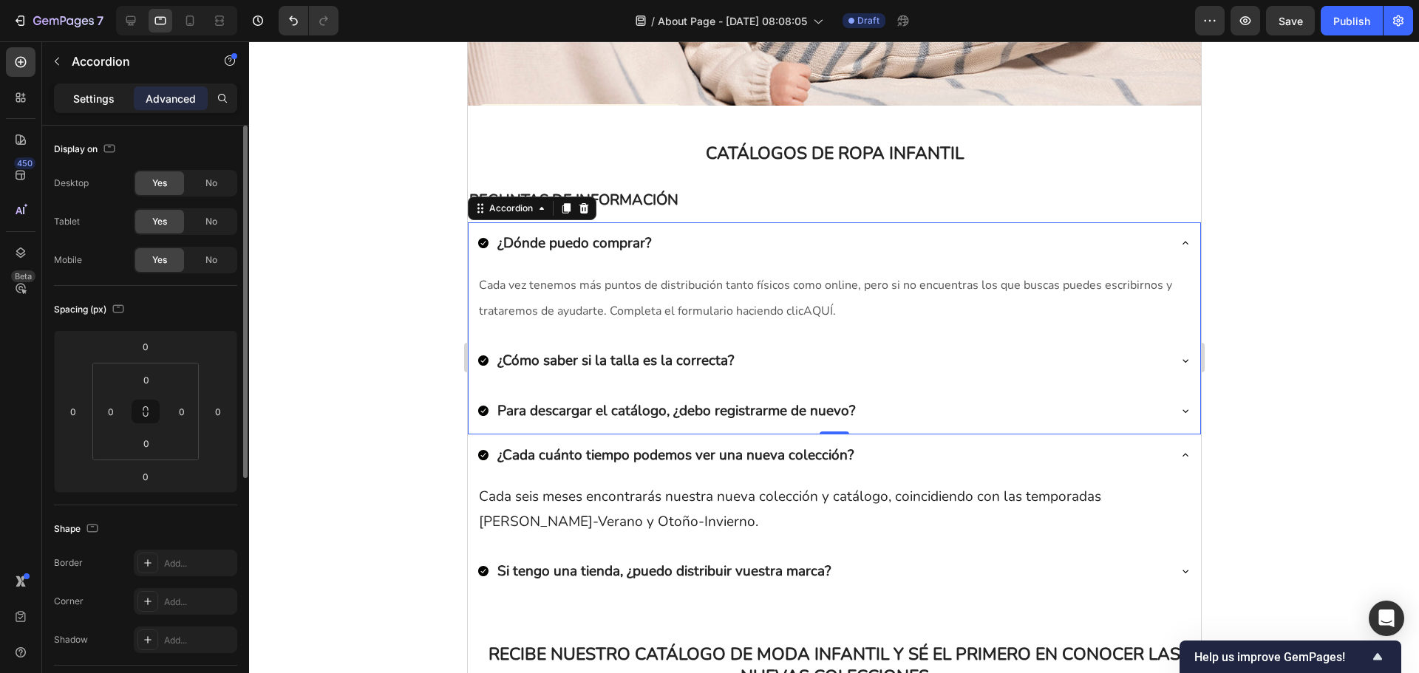
click at [104, 104] on p "Settings" at bounding box center [93, 99] width 41 height 16
type input "8"
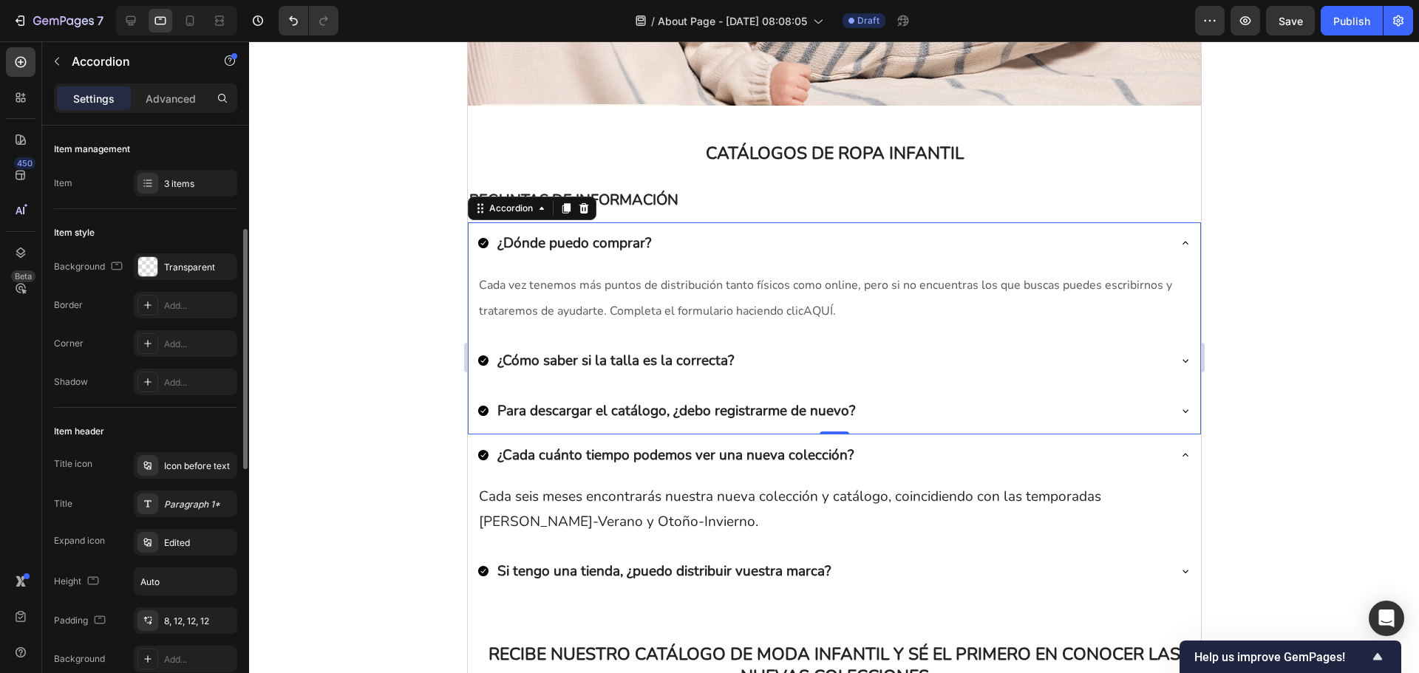
scroll to position [148, 0]
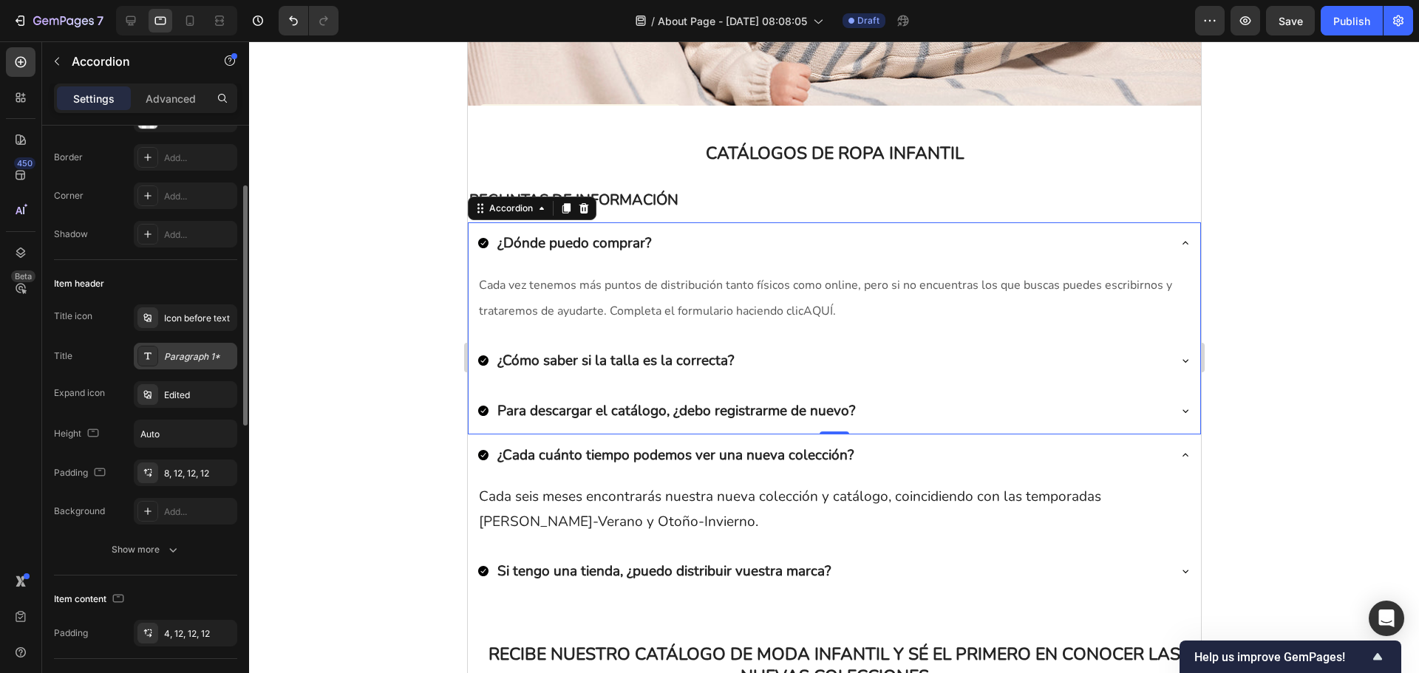
click at [196, 364] on div "Paragraph 1*" at bounding box center [185, 356] width 103 height 27
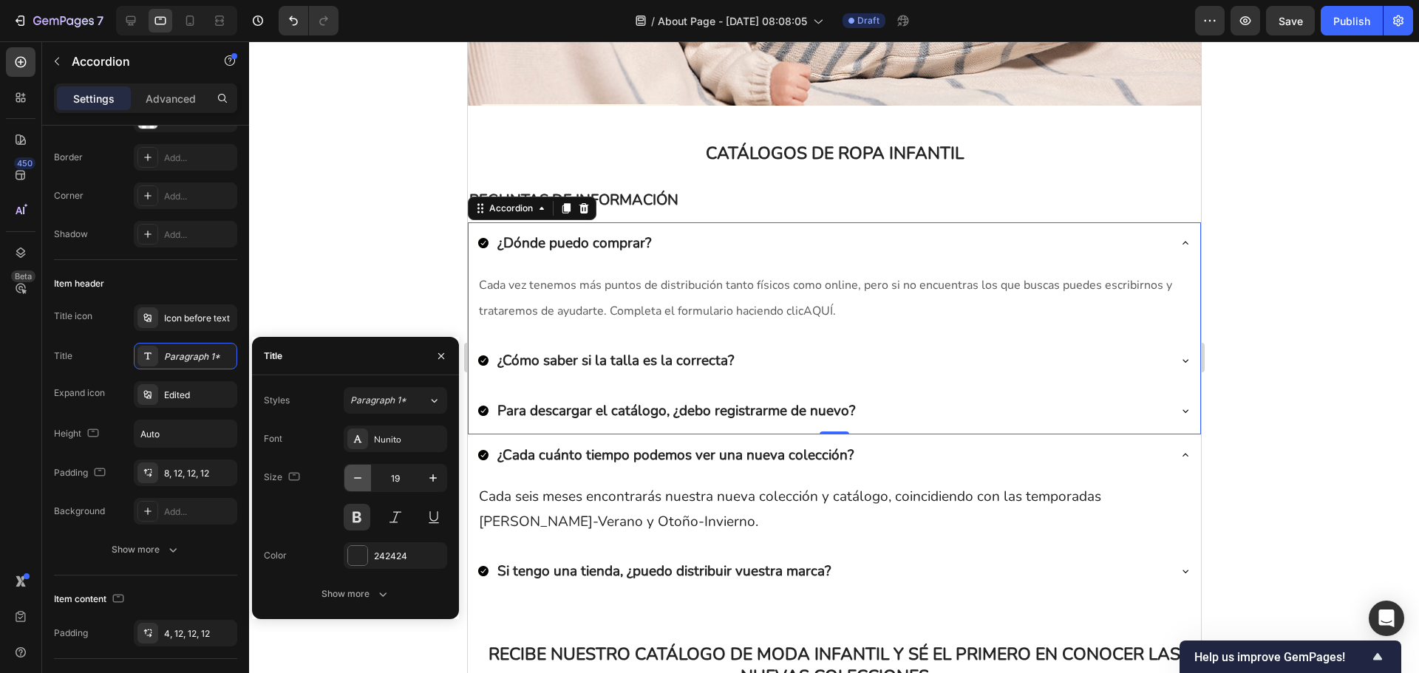
click at [367, 476] on button "button" at bounding box center [357, 478] width 27 height 27
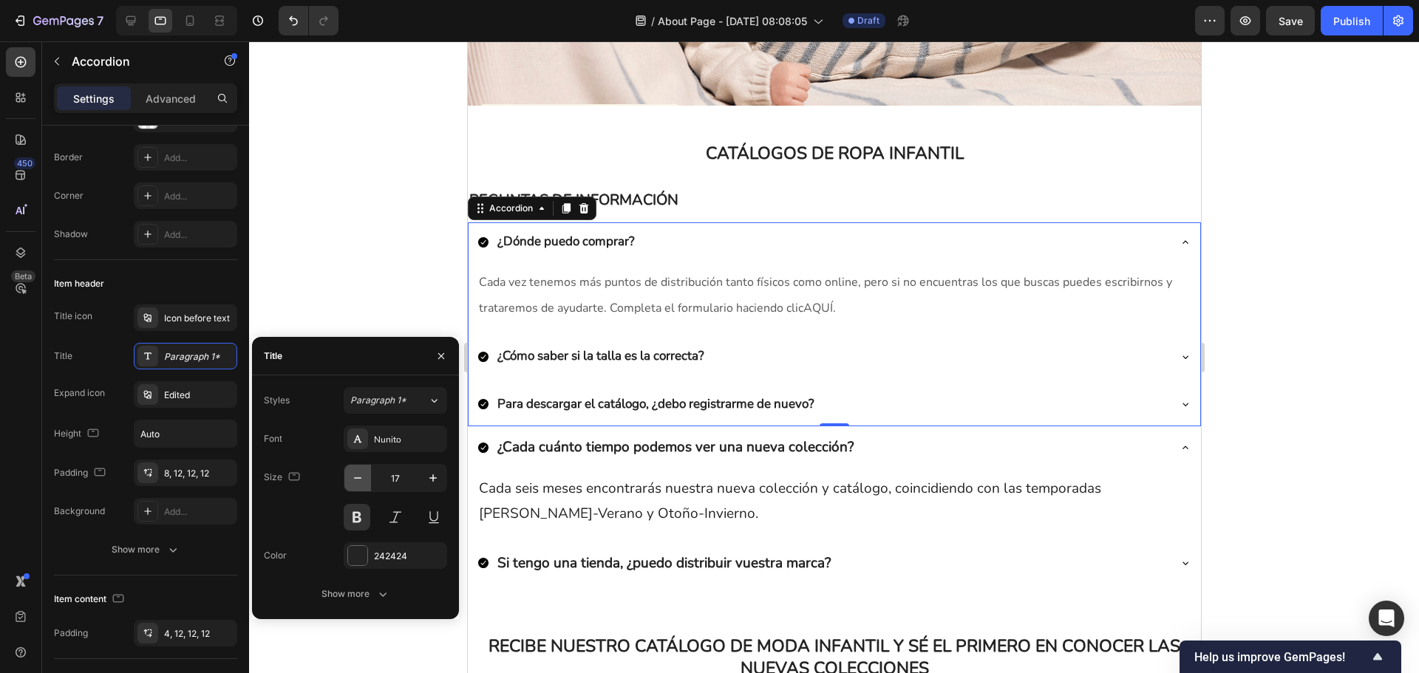
click at [367, 476] on button "button" at bounding box center [357, 478] width 27 height 27
type input "16"
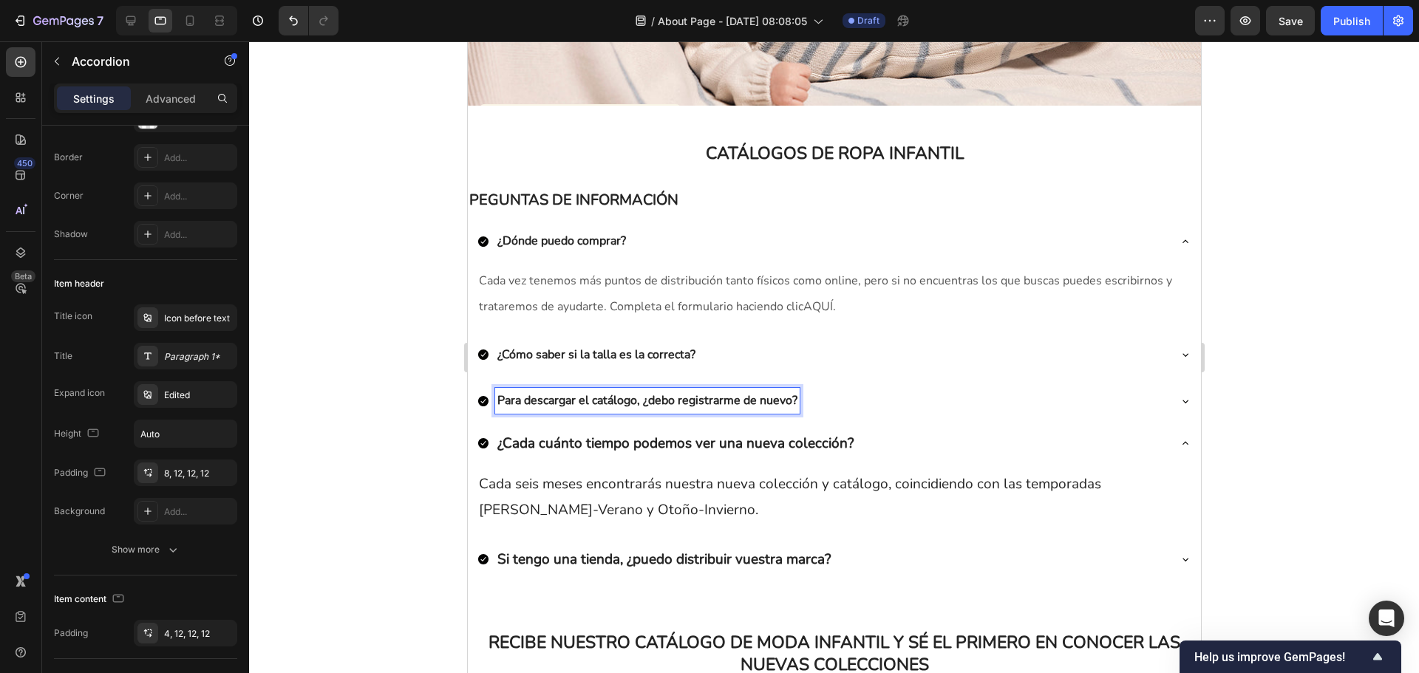
click at [738, 350] on div "¿Cómo saber si la talla es la correcta?" at bounding box center [822, 355] width 690 height 26
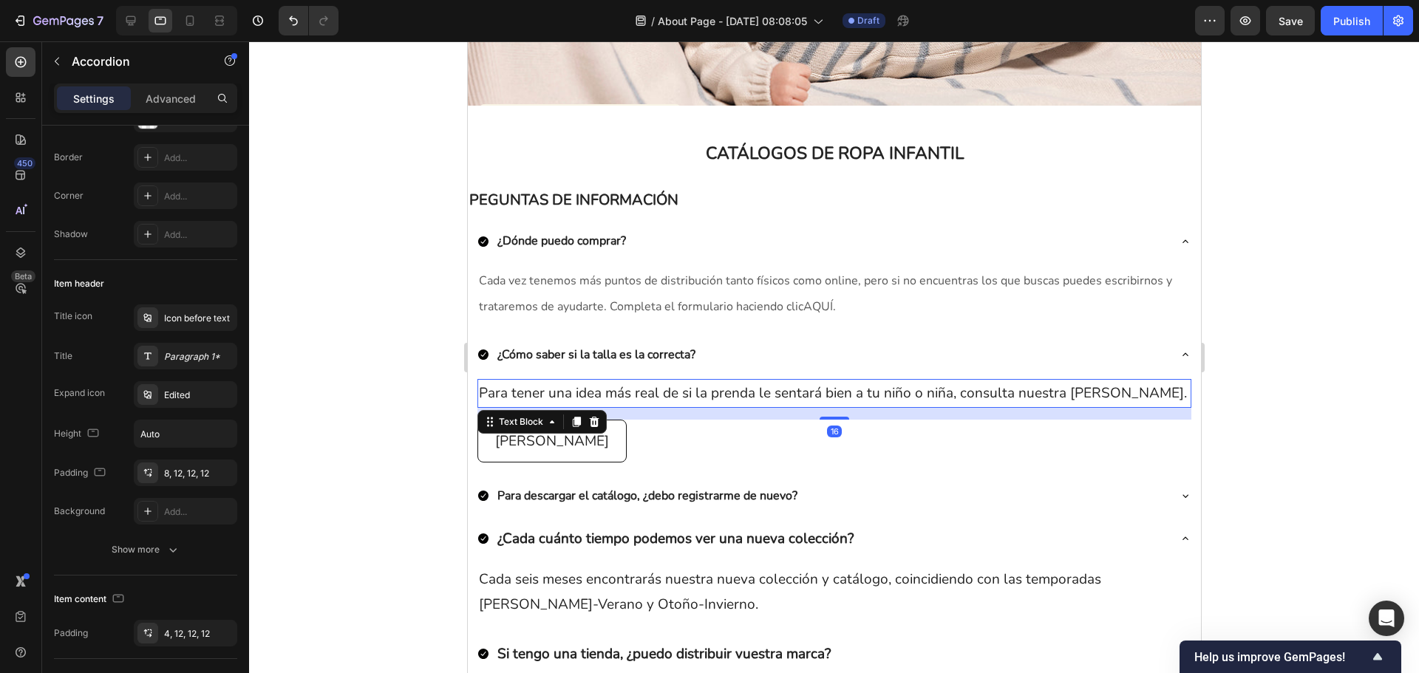
click at [714, 381] on p "Para tener una idea más real de si la prenda le sentará bien a tu niño o niña, …" at bounding box center [833, 393] width 711 height 25
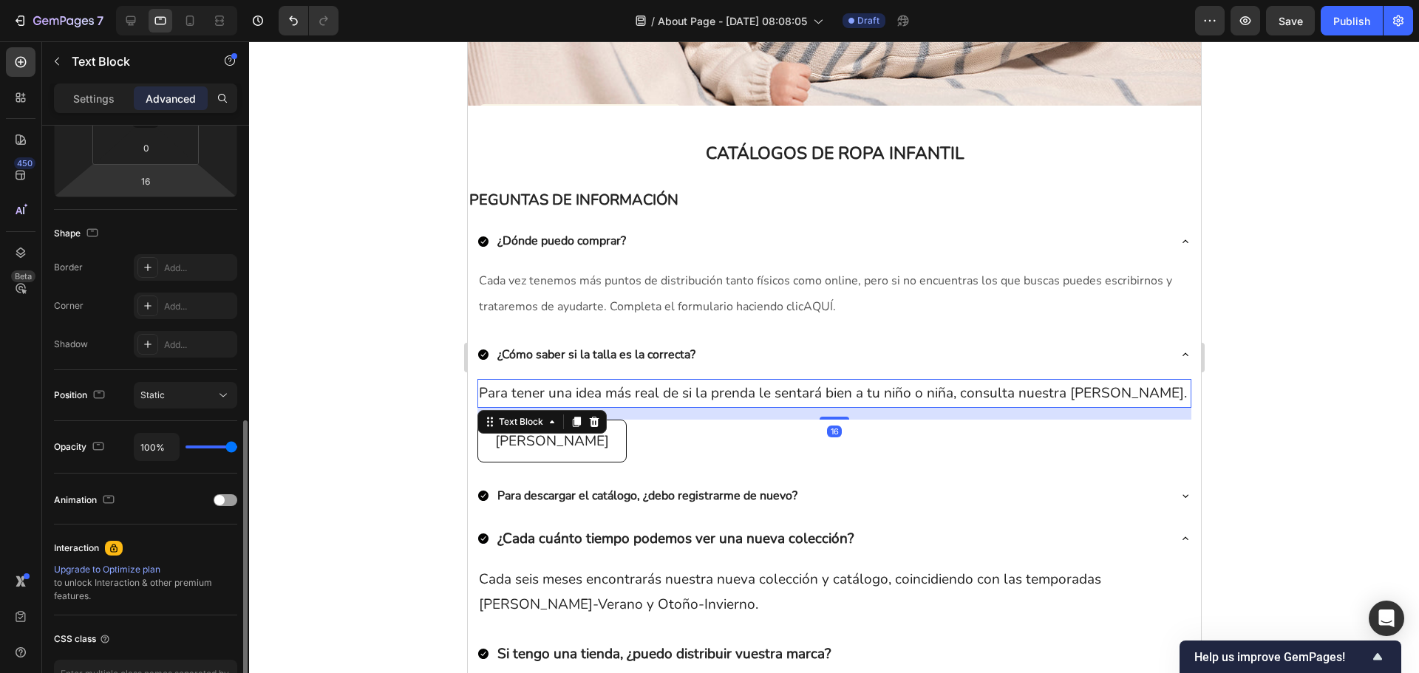
scroll to position [370, 0]
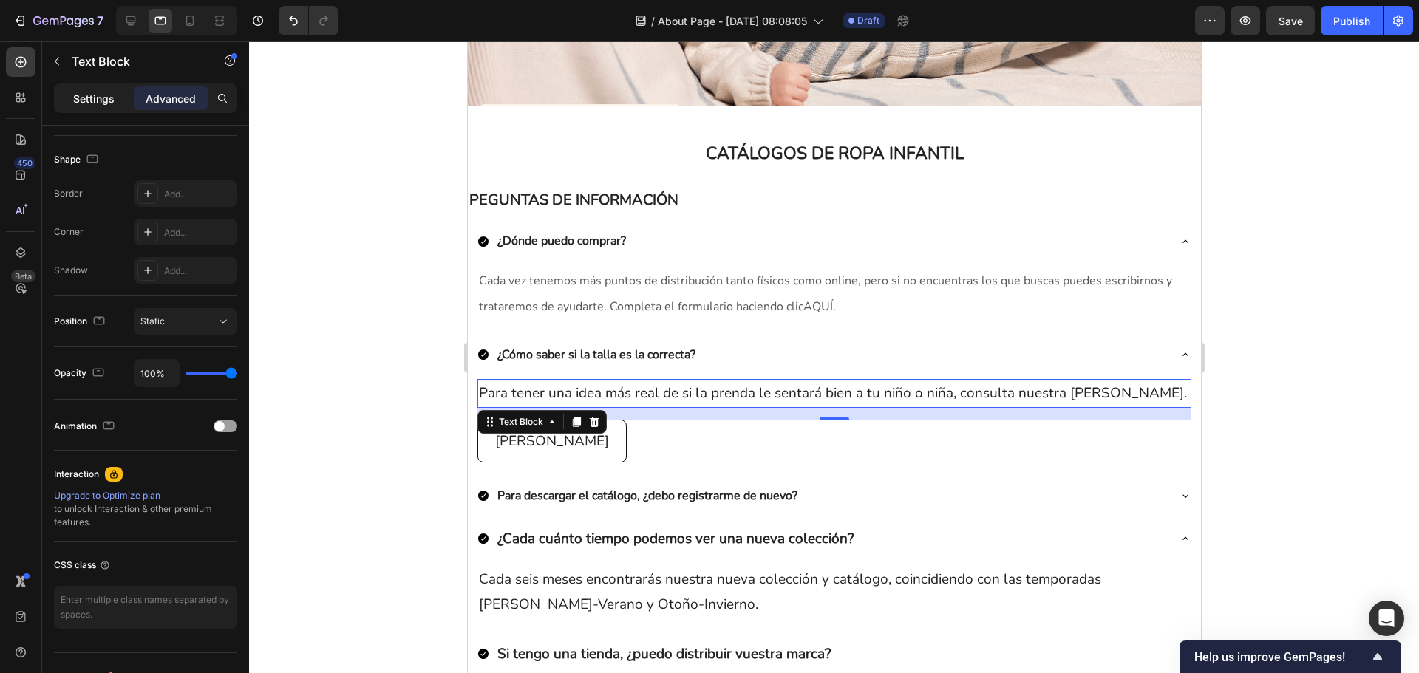
click at [96, 107] on div "Settings" at bounding box center [94, 98] width 74 height 24
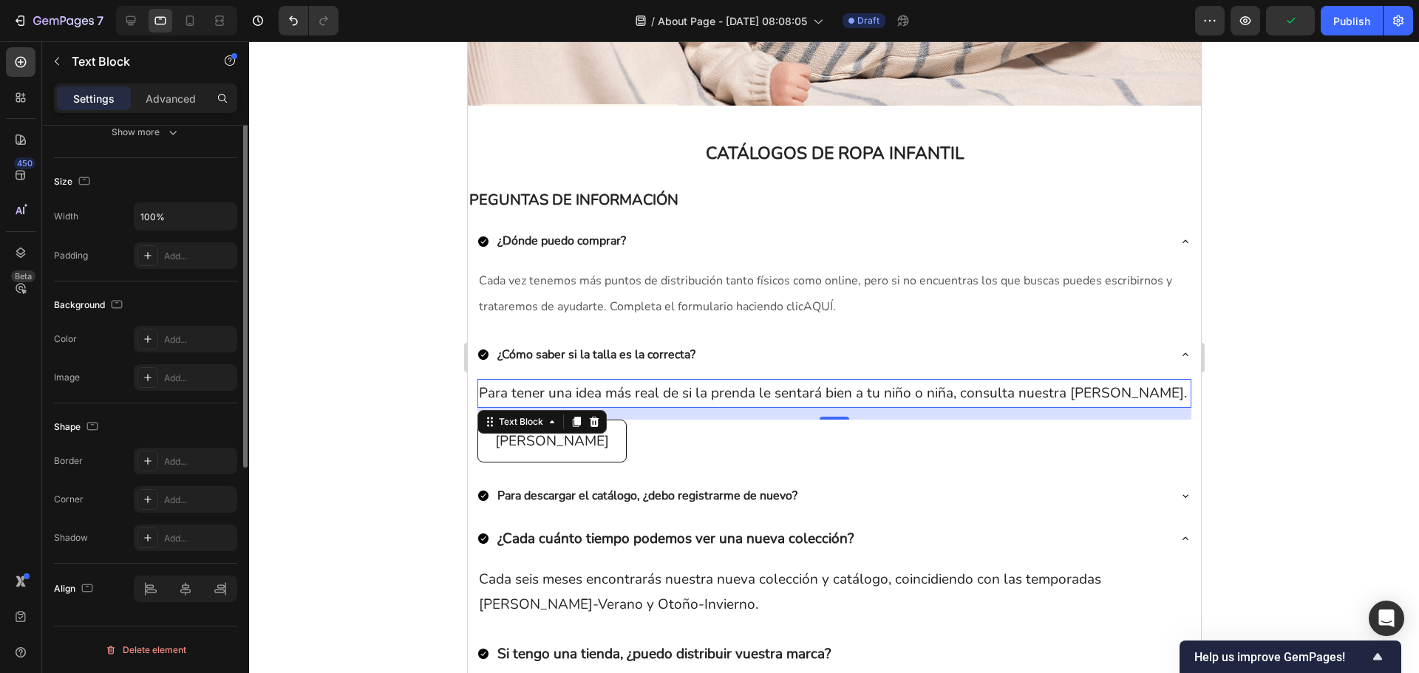
scroll to position [0, 0]
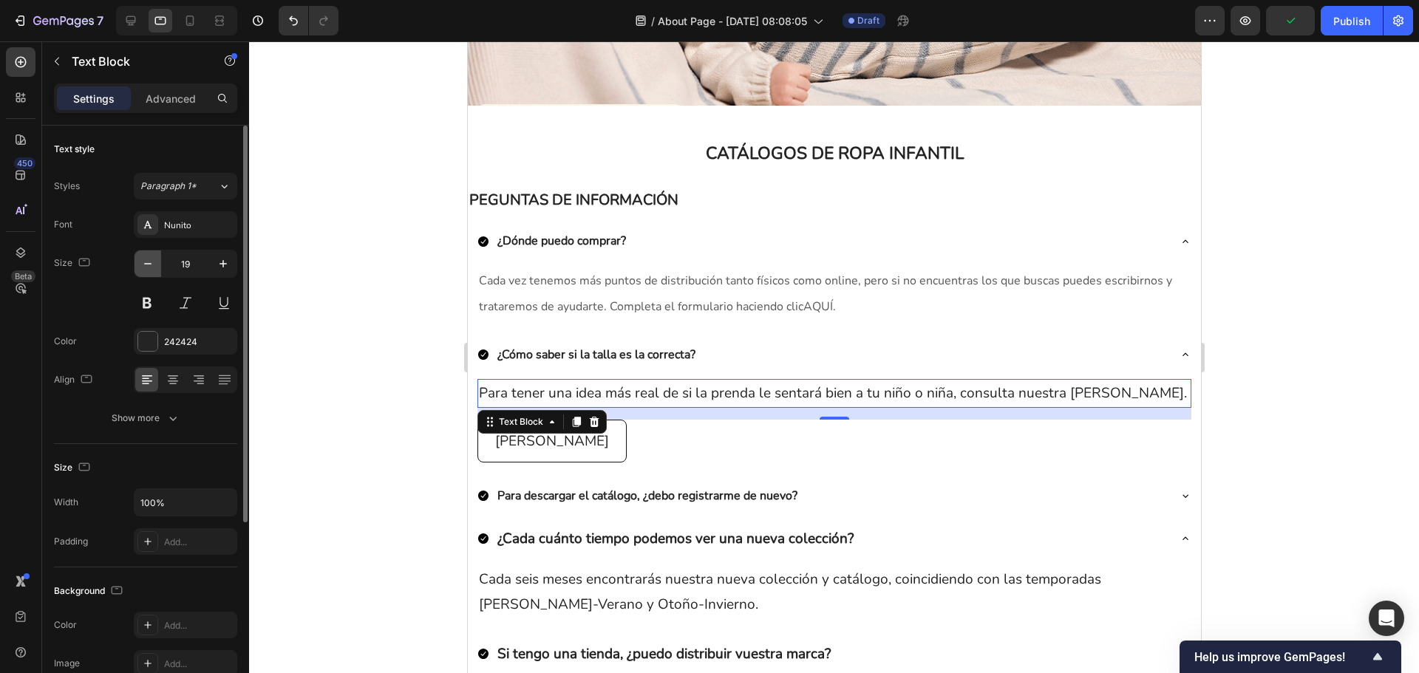
click at [152, 259] on icon "button" at bounding box center [147, 263] width 15 height 15
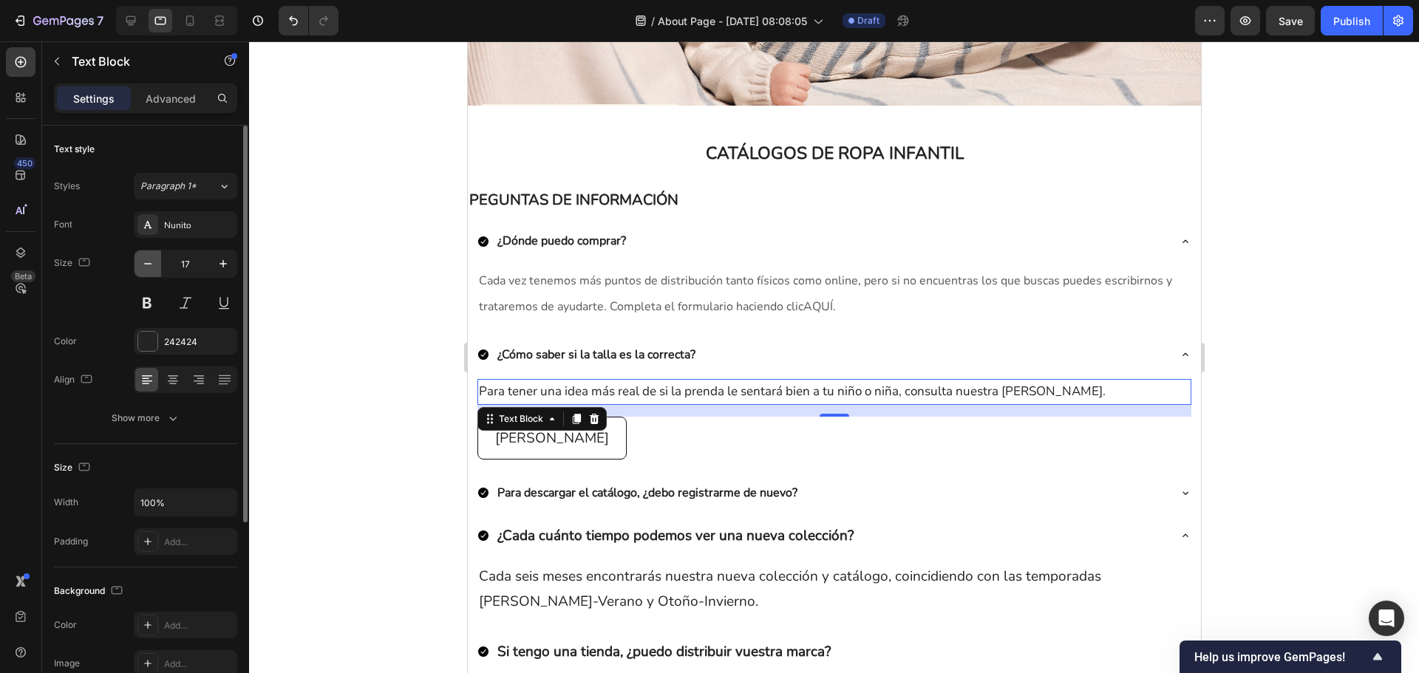
click at [152, 259] on icon "button" at bounding box center [147, 263] width 15 height 15
type input "16"
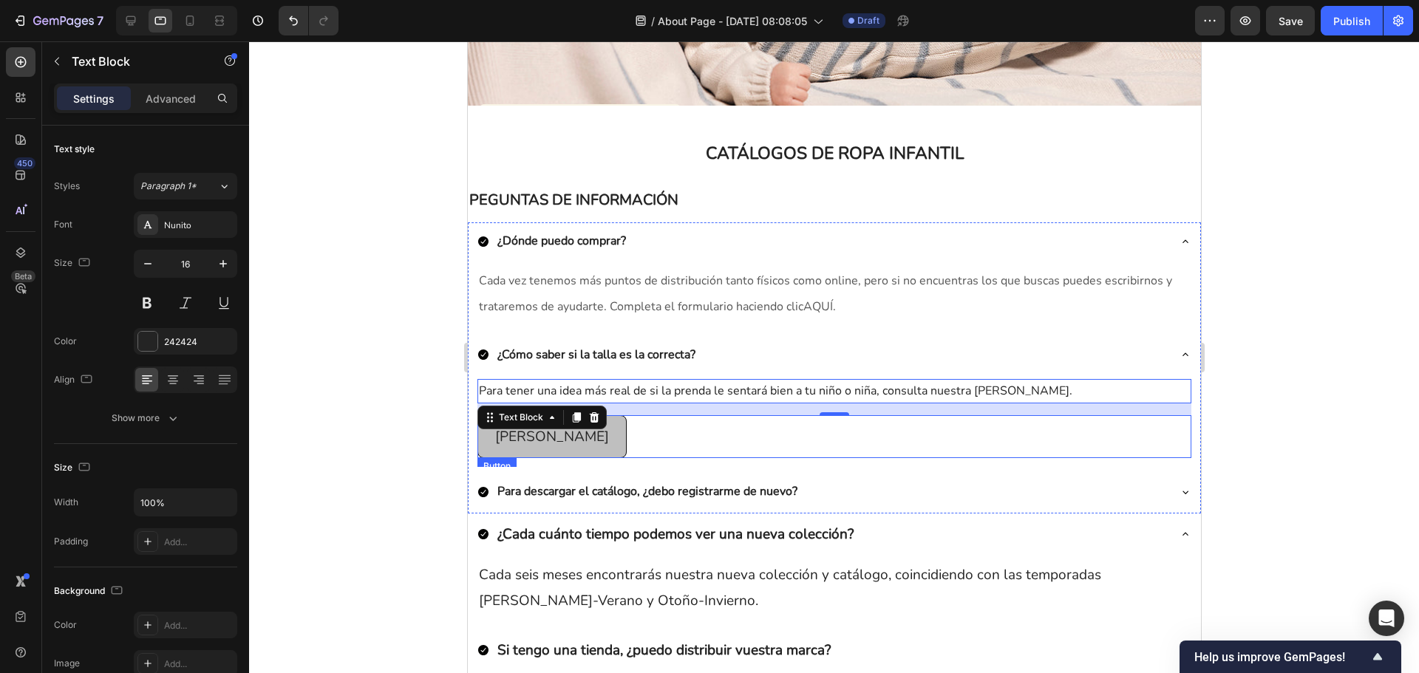
click at [545, 446] on link "[PERSON_NAME]" at bounding box center [551, 436] width 149 height 43
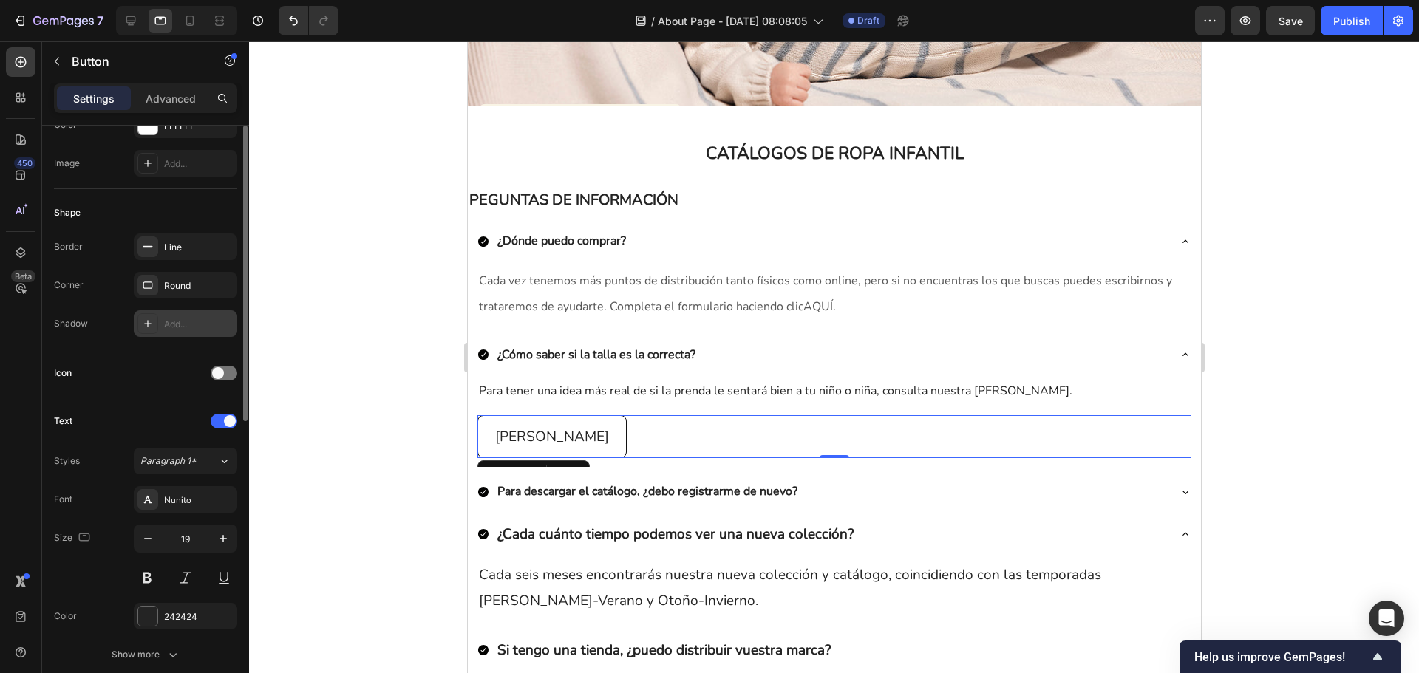
scroll to position [370, 0]
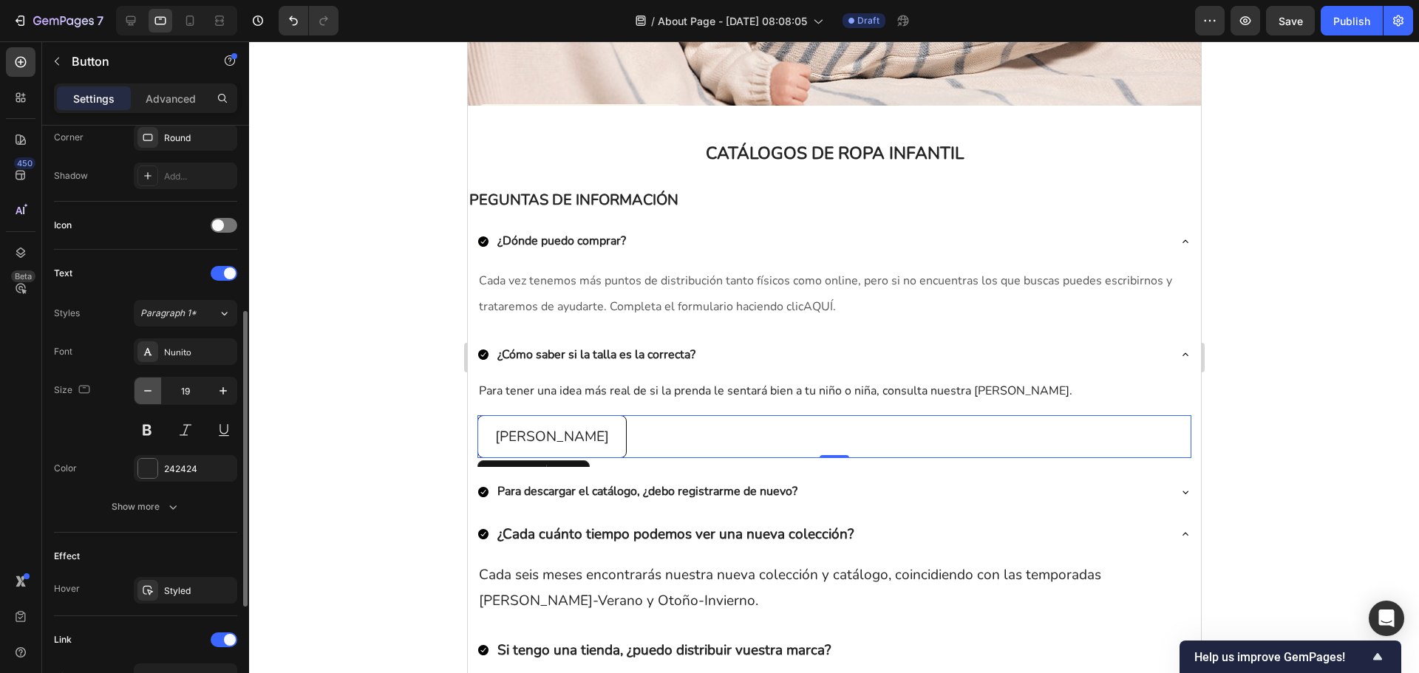
click at [149, 390] on icon "button" at bounding box center [147, 391] width 15 height 15
type input "16"
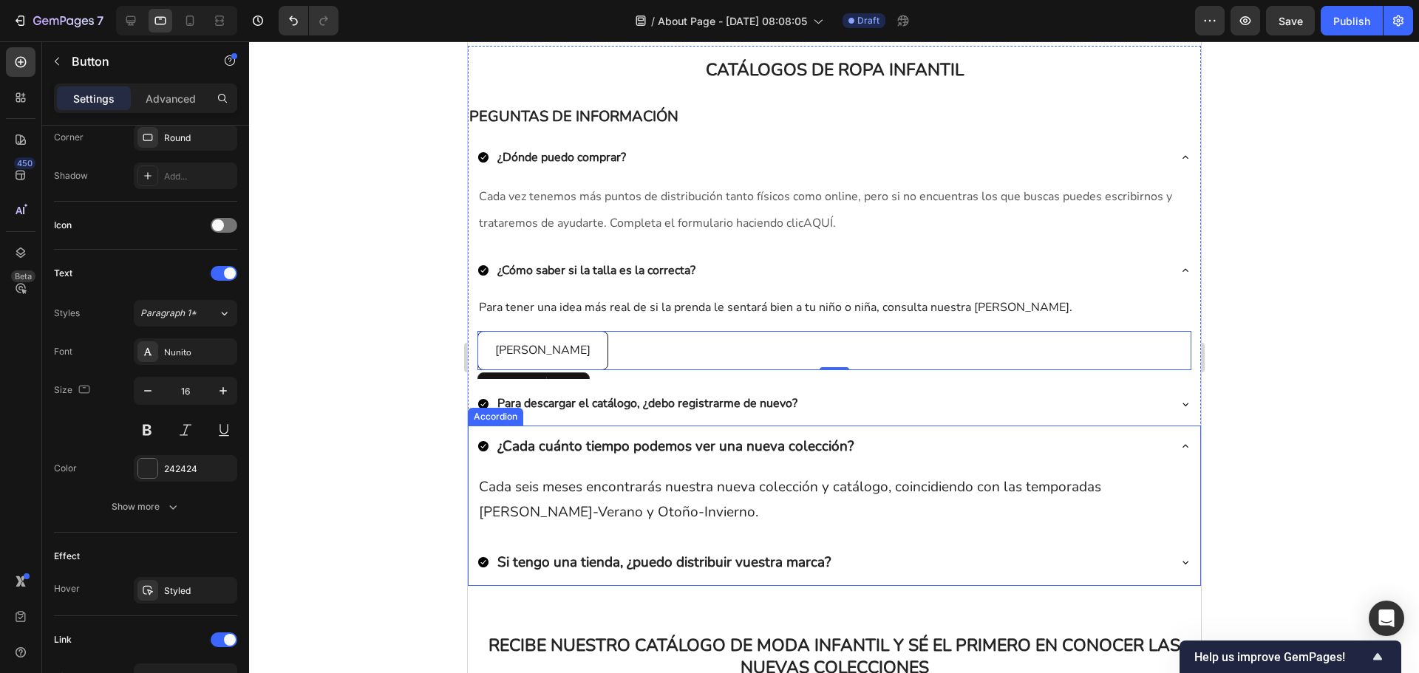
scroll to position [443, 0]
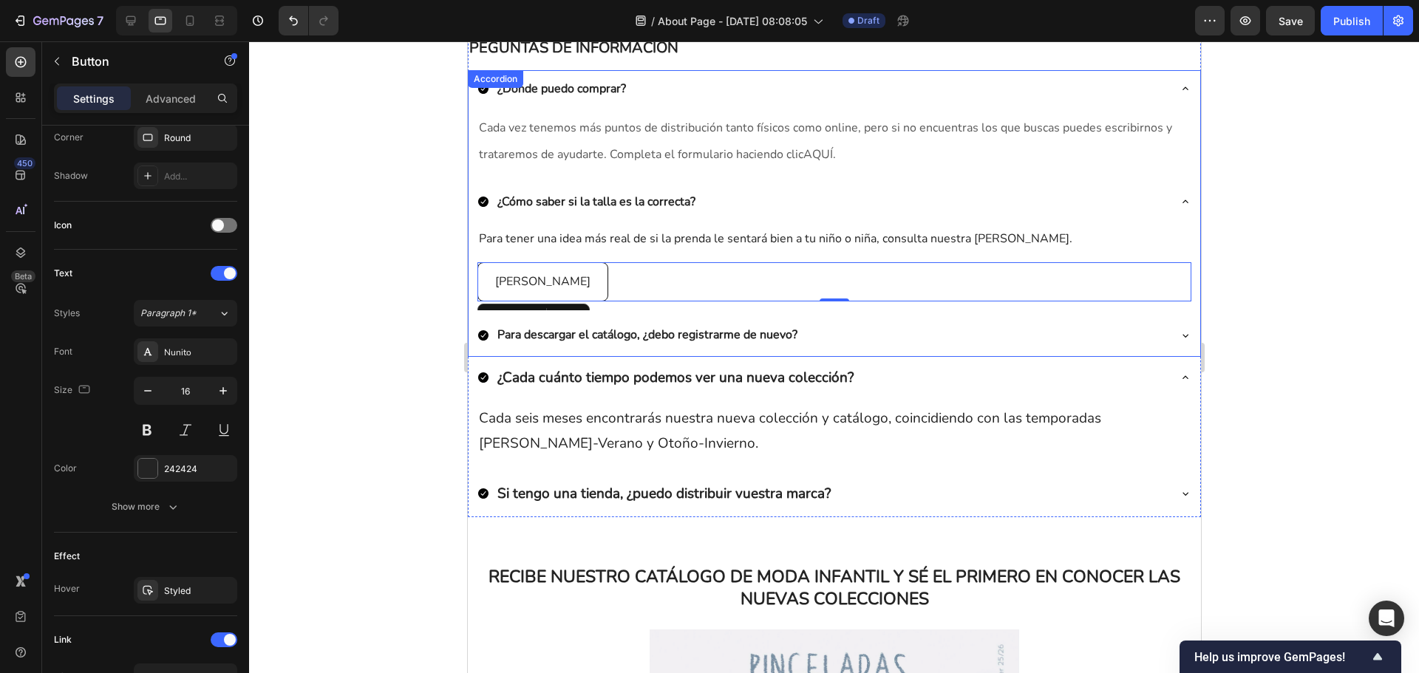
click at [826, 339] on div "Para descargar el catálogo, ¿debo registrarme de nuevo?" at bounding box center [822, 335] width 690 height 26
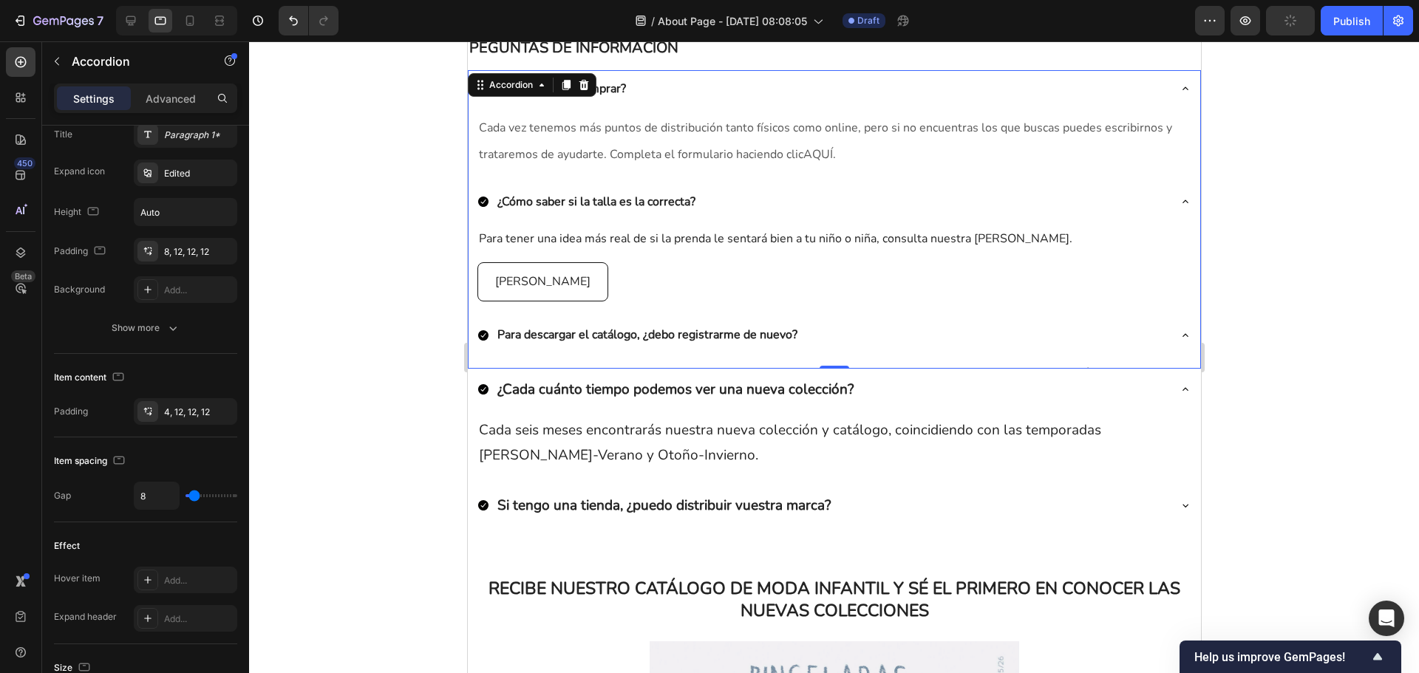
scroll to position [0, 0]
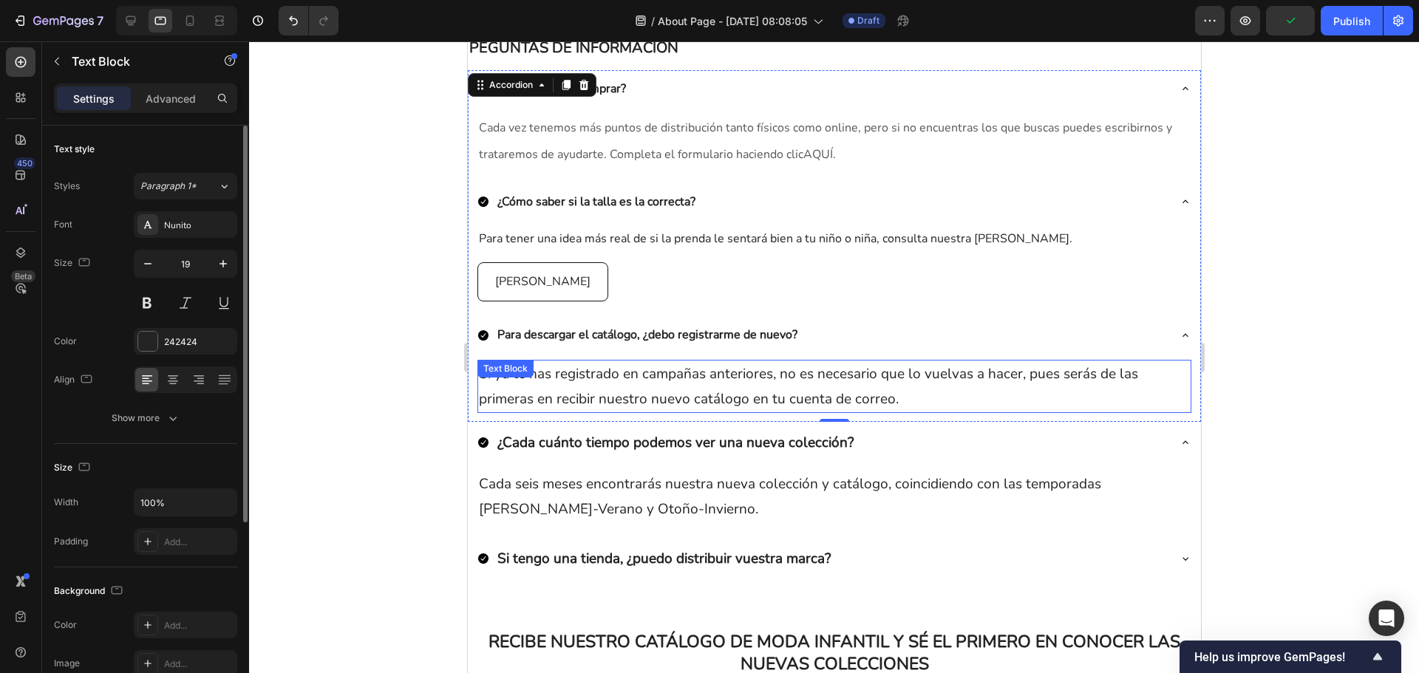
click at [742, 388] on p "Si ya te has registrado en campañas anteriores, no es necesario que lo vuelvas …" at bounding box center [833, 386] width 711 height 50
click at [154, 261] on icon "button" at bounding box center [147, 263] width 15 height 15
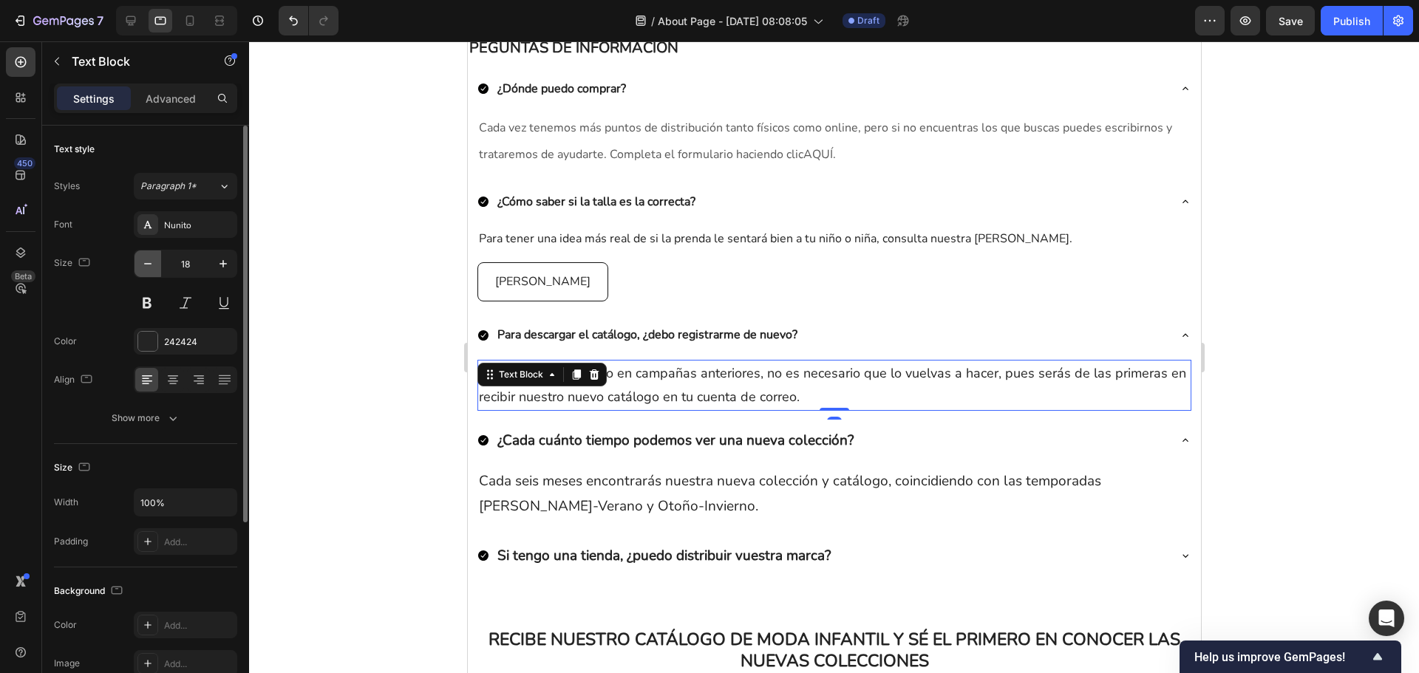
click at [154, 261] on icon "button" at bounding box center [147, 263] width 15 height 15
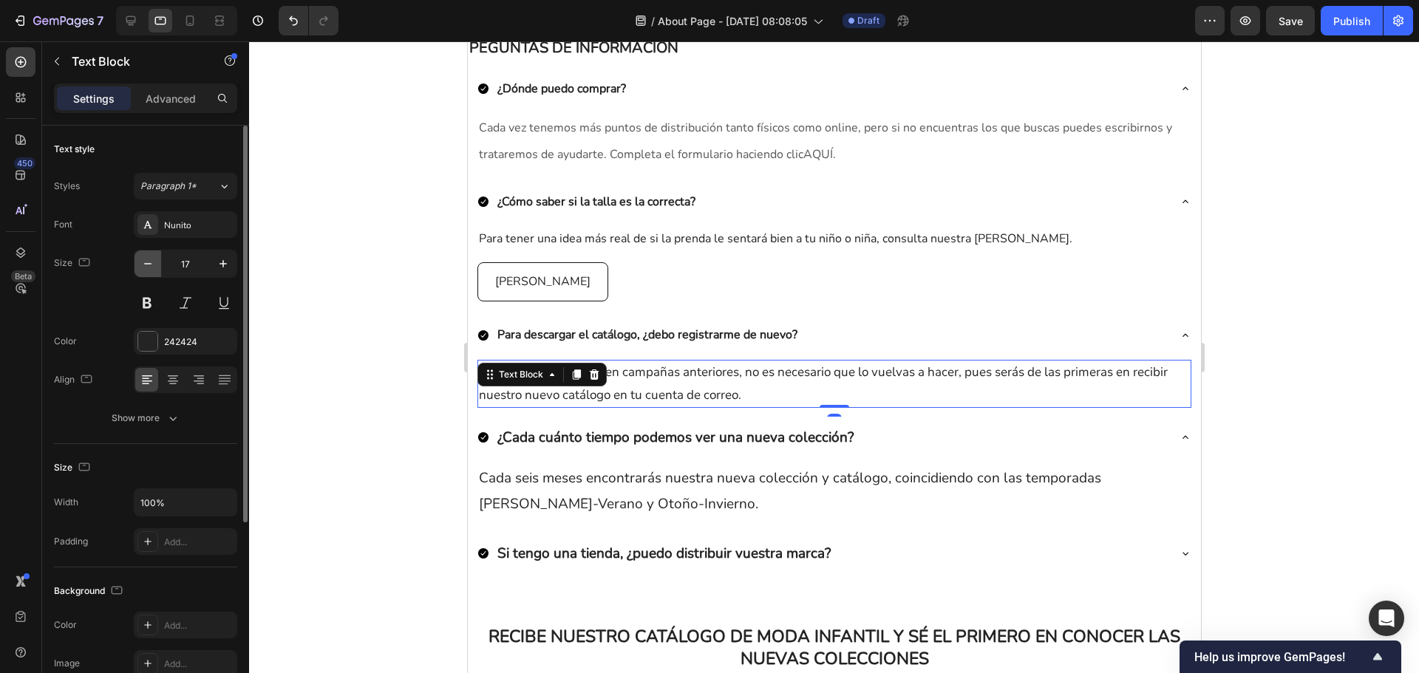
click at [154, 261] on icon "button" at bounding box center [147, 263] width 15 height 15
type input "16"
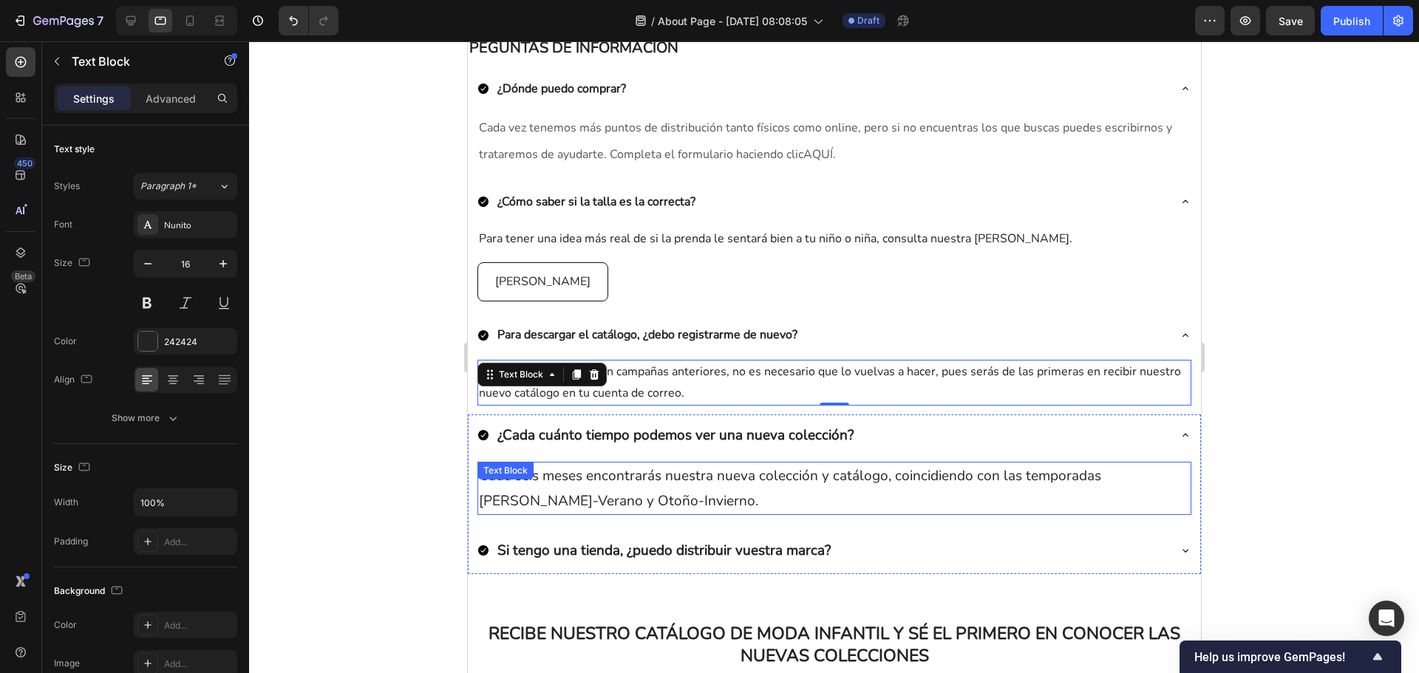
click at [629, 477] on p "Cada seis meses encontrarás nuestra nueva colección y catálogo, coincidiendo co…" at bounding box center [833, 488] width 711 height 50
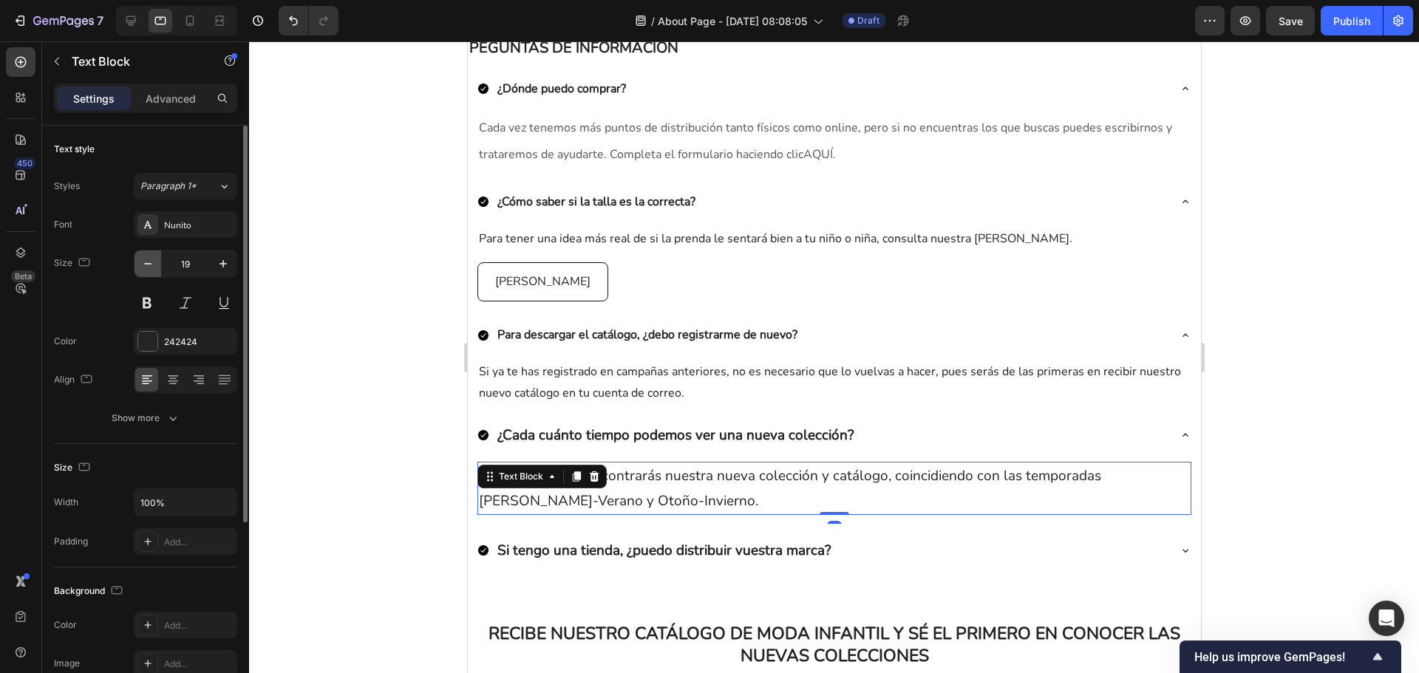
click at [152, 271] on button "button" at bounding box center [148, 264] width 27 height 27
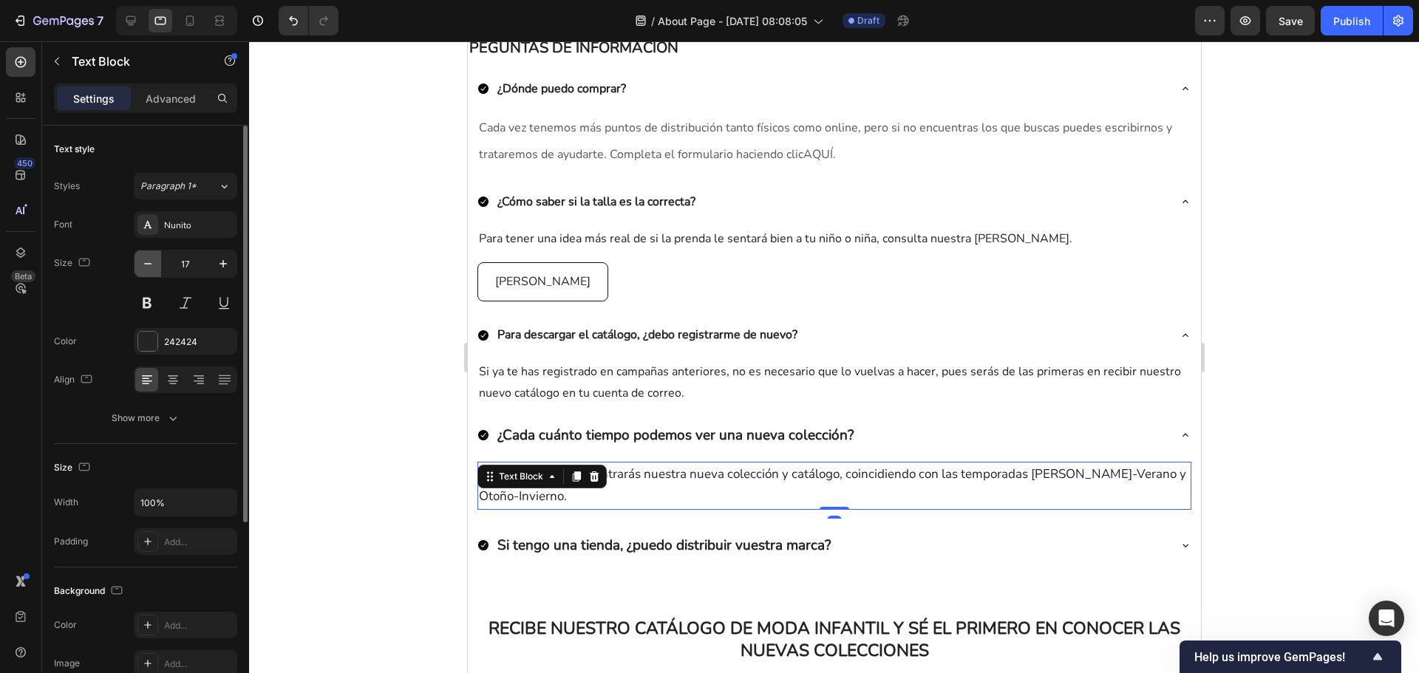
click at [152, 271] on button "button" at bounding box center [148, 264] width 27 height 27
type input "16"
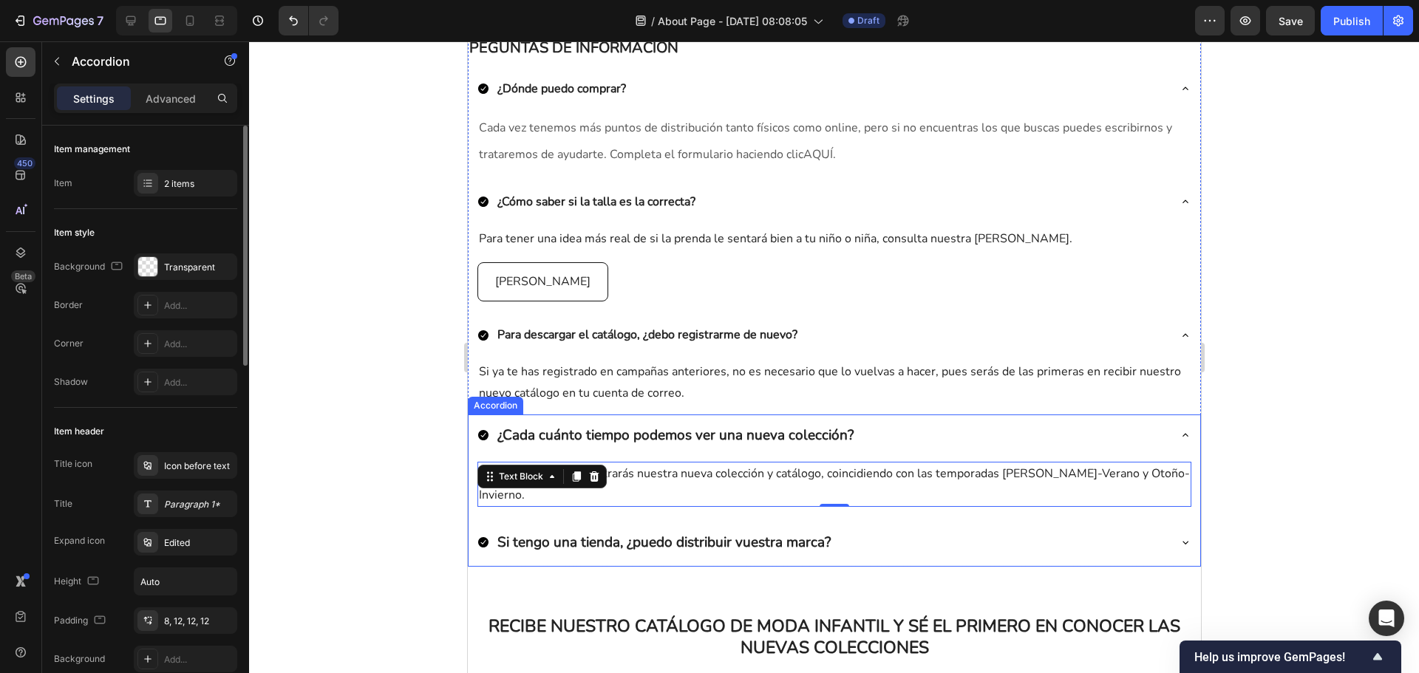
click at [568, 537] on p "Si tengo una tienda, ¿puedo distribuir vuestra marca?" at bounding box center [663, 542] width 333 height 25
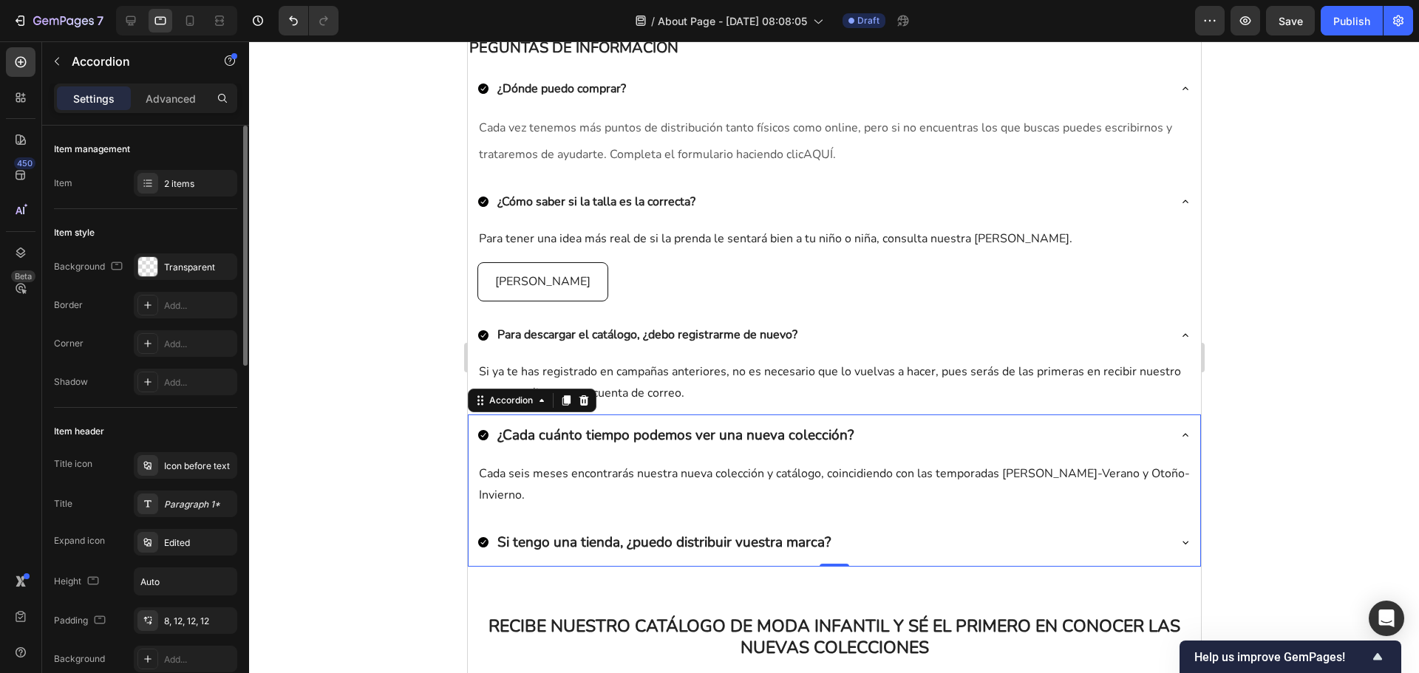
click at [859, 540] on div "Si tengo una tienda, ¿puedo distribuir vuestra marca?" at bounding box center [822, 543] width 690 height 30
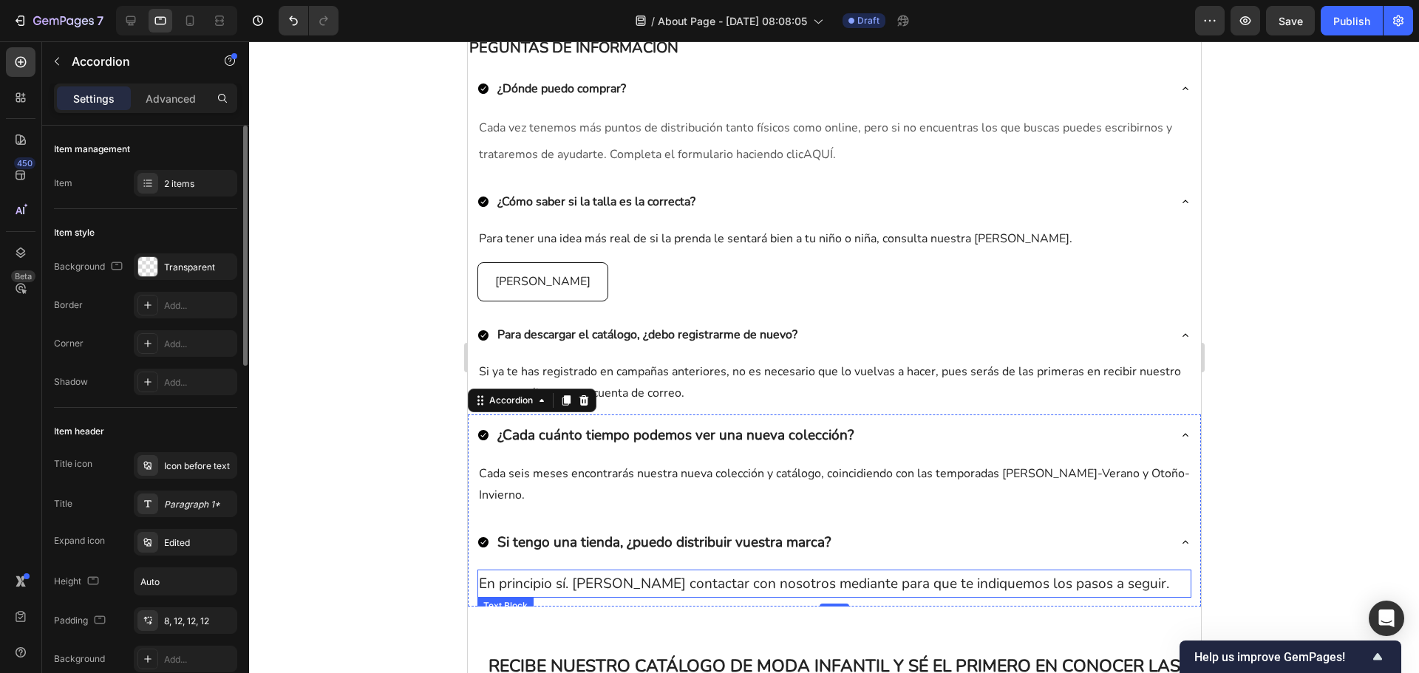
click at [669, 579] on p "En principio sí. [PERSON_NAME] contactar con nosotros mediante para que te indi…" at bounding box center [833, 583] width 711 height 25
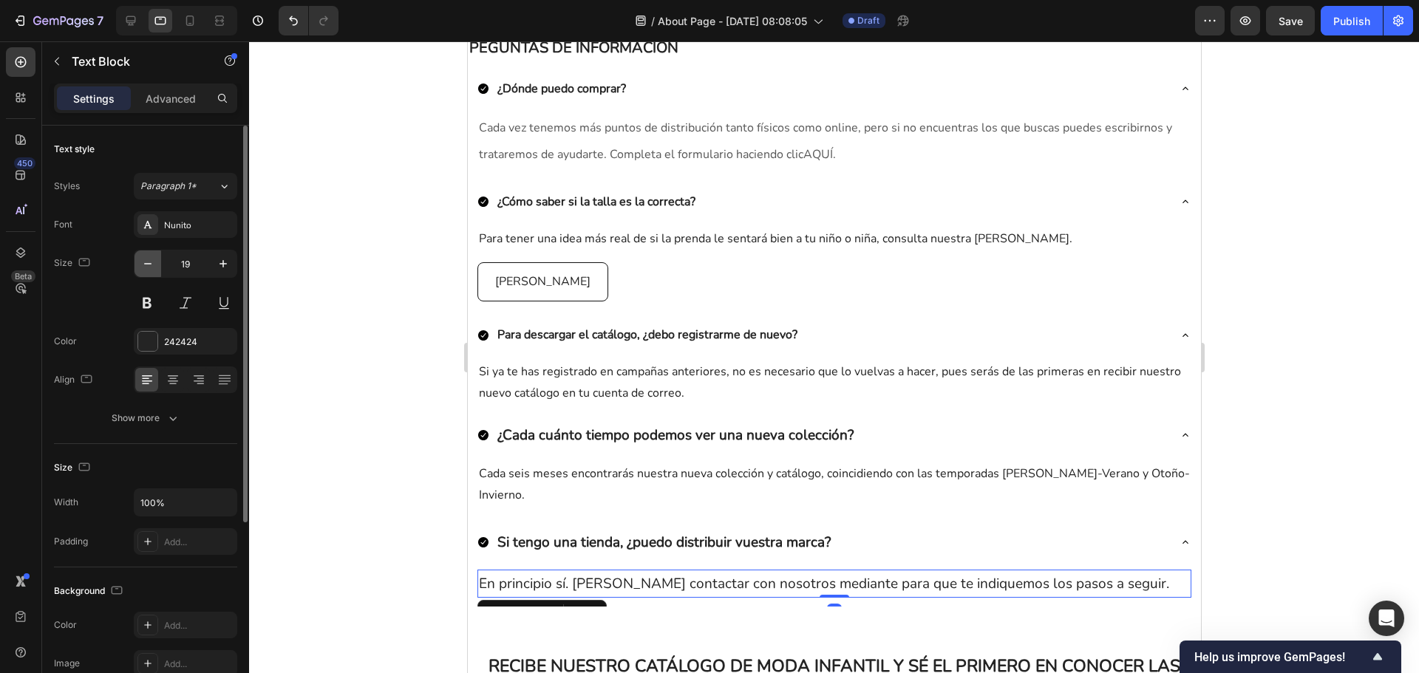
click at [154, 265] on icon "button" at bounding box center [147, 263] width 15 height 15
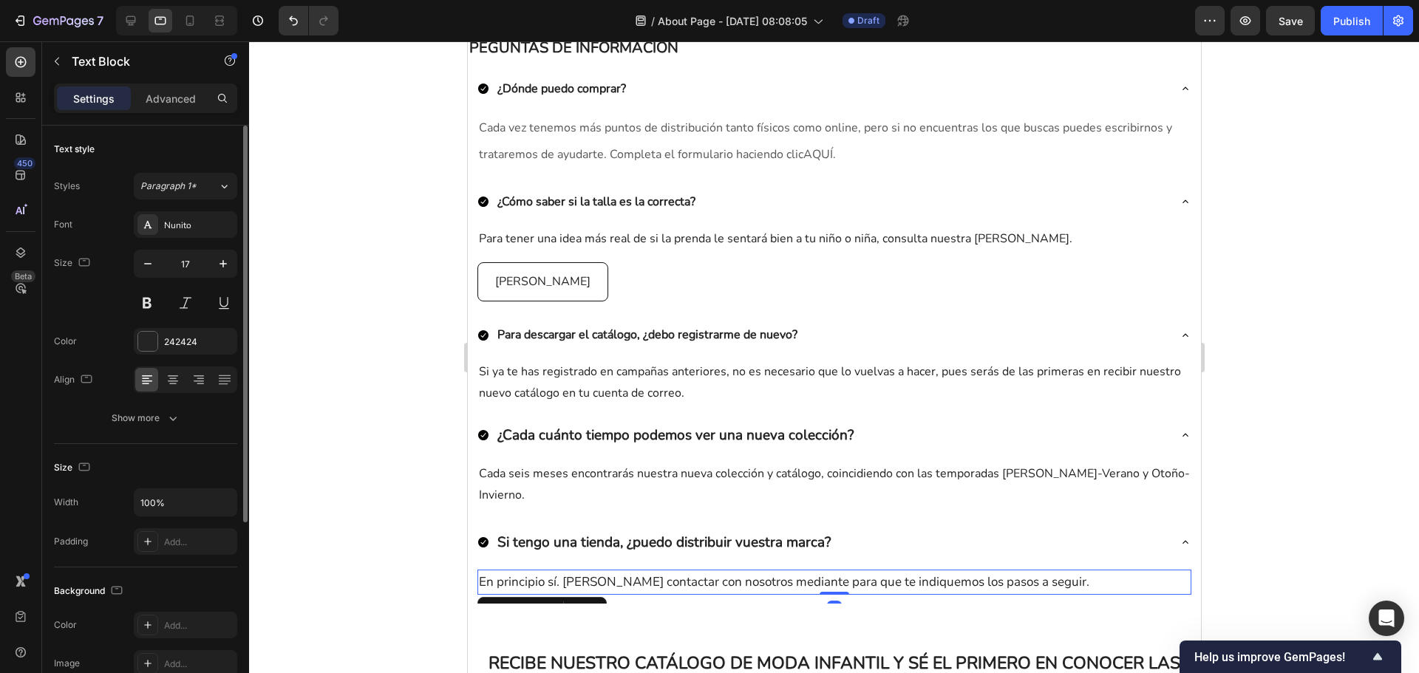
type input "16"
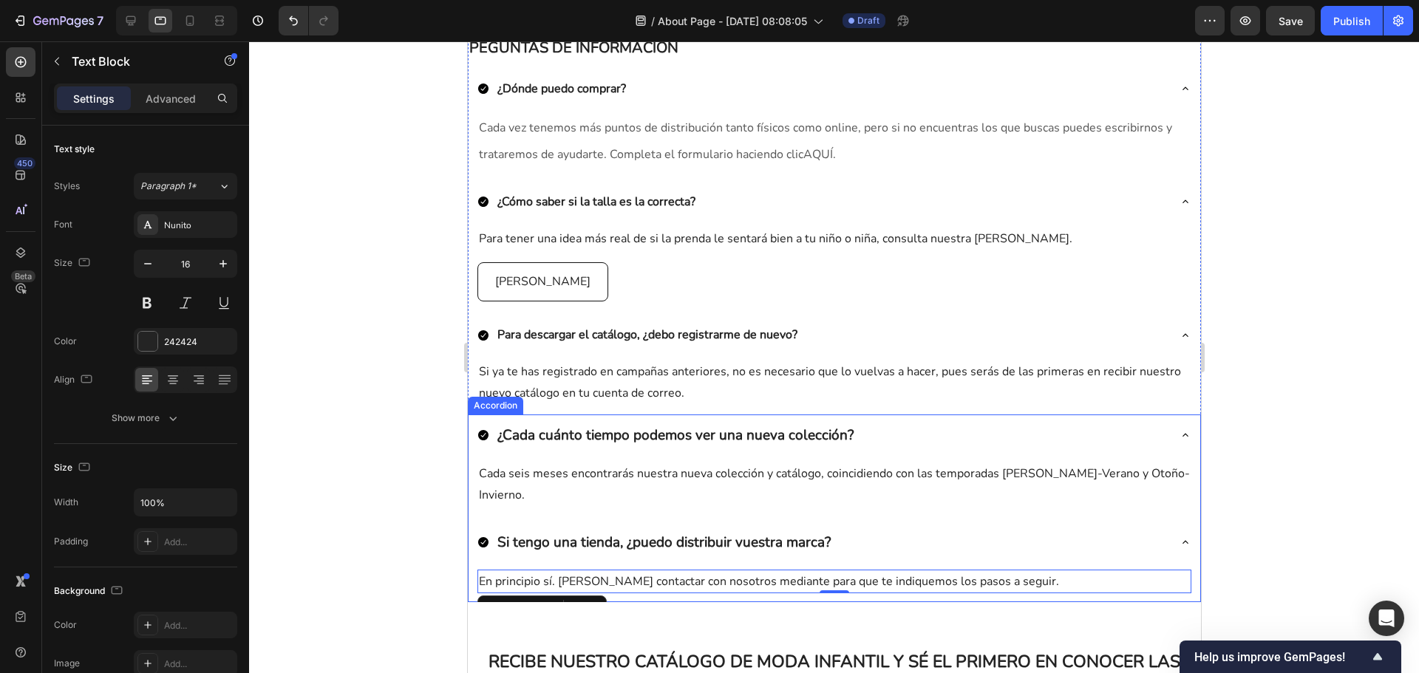
click at [601, 542] on p "Si tengo una tienda, ¿puedo distribuir vuestra marca?" at bounding box center [663, 542] width 333 height 25
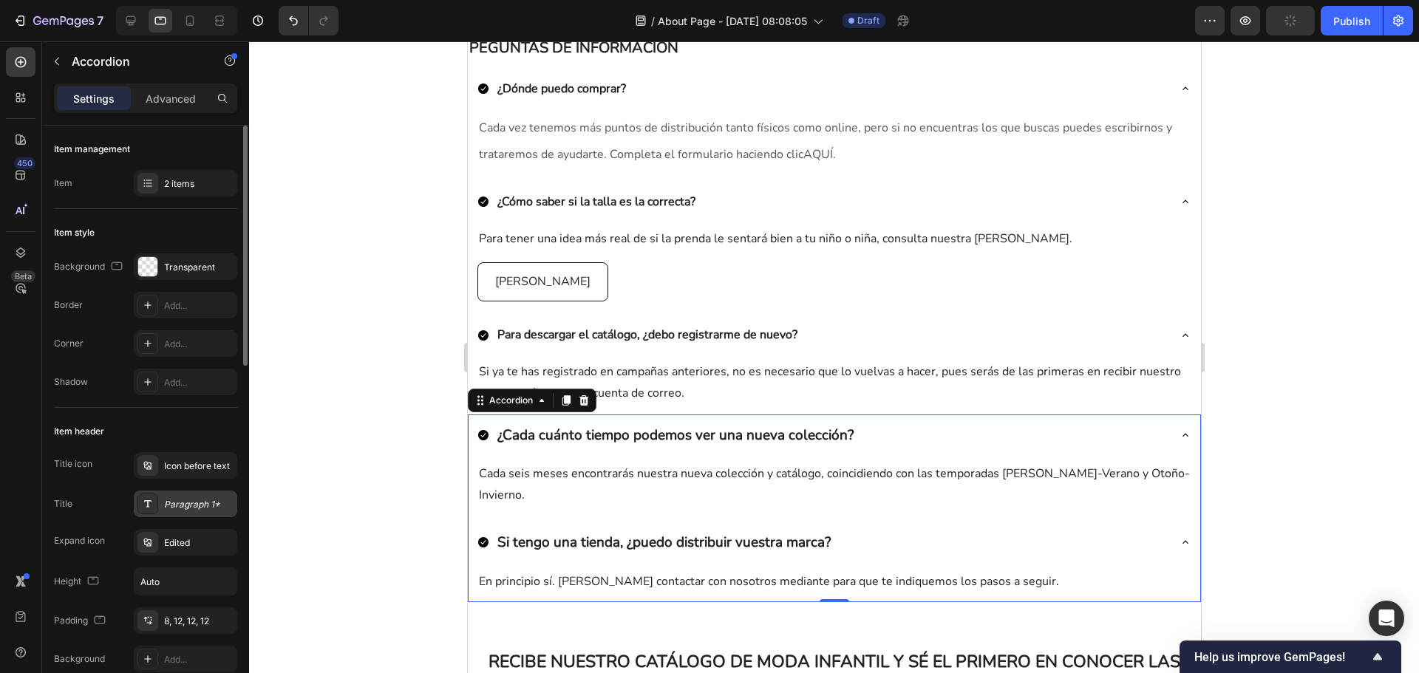
click at [221, 493] on div "Paragraph 1*" at bounding box center [185, 504] width 103 height 27
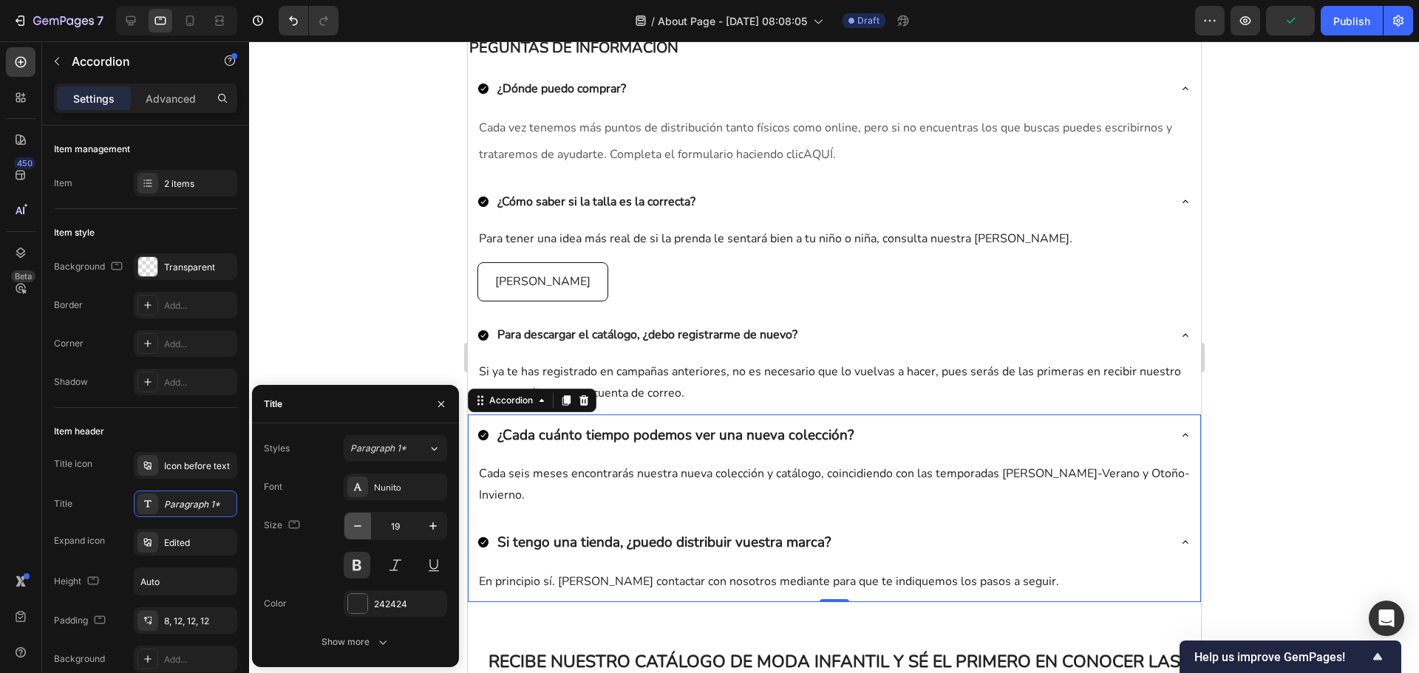
click at [361, 527] on icon "button" at bounding box center [357, 526] width 15 height 15
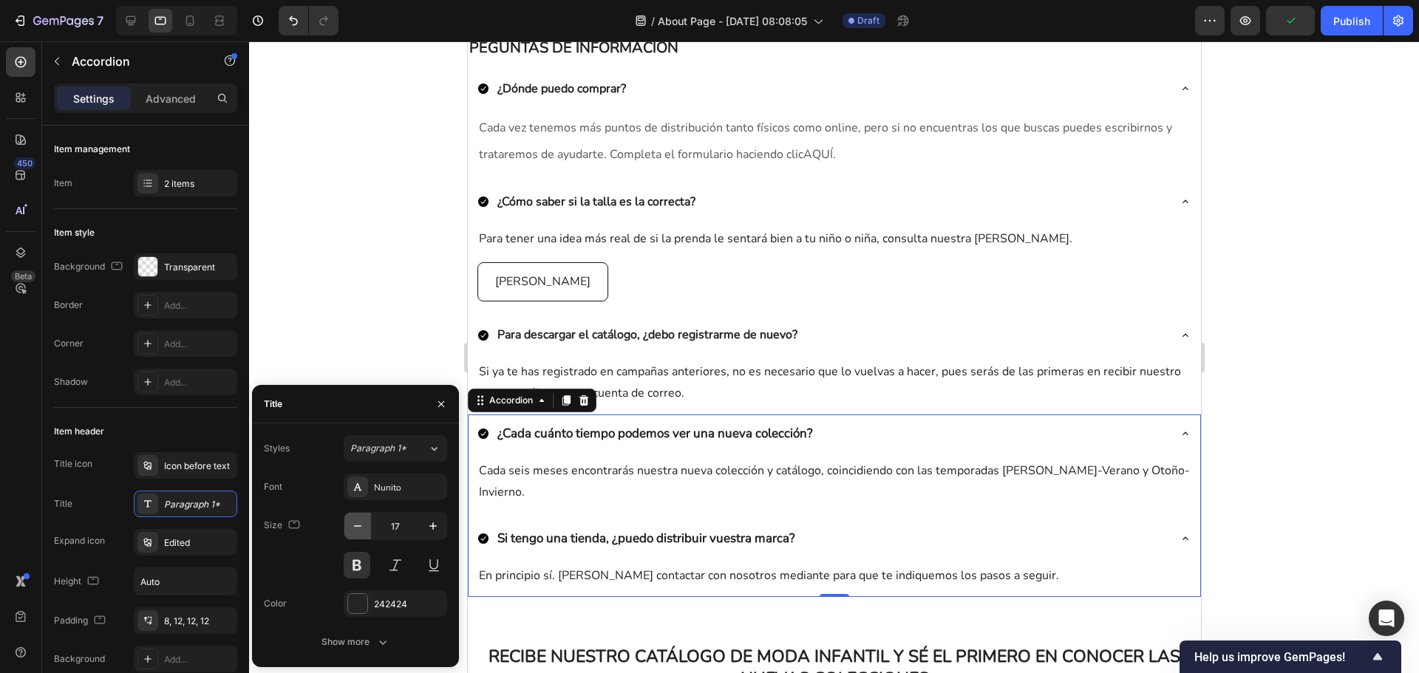
click at [361, 527] on icon "button" at bounding box center [357, 526] width 15 height 15
type input "16"
click at [1303, 358] on div at bounding box center [834, 357] width 1170 height 632
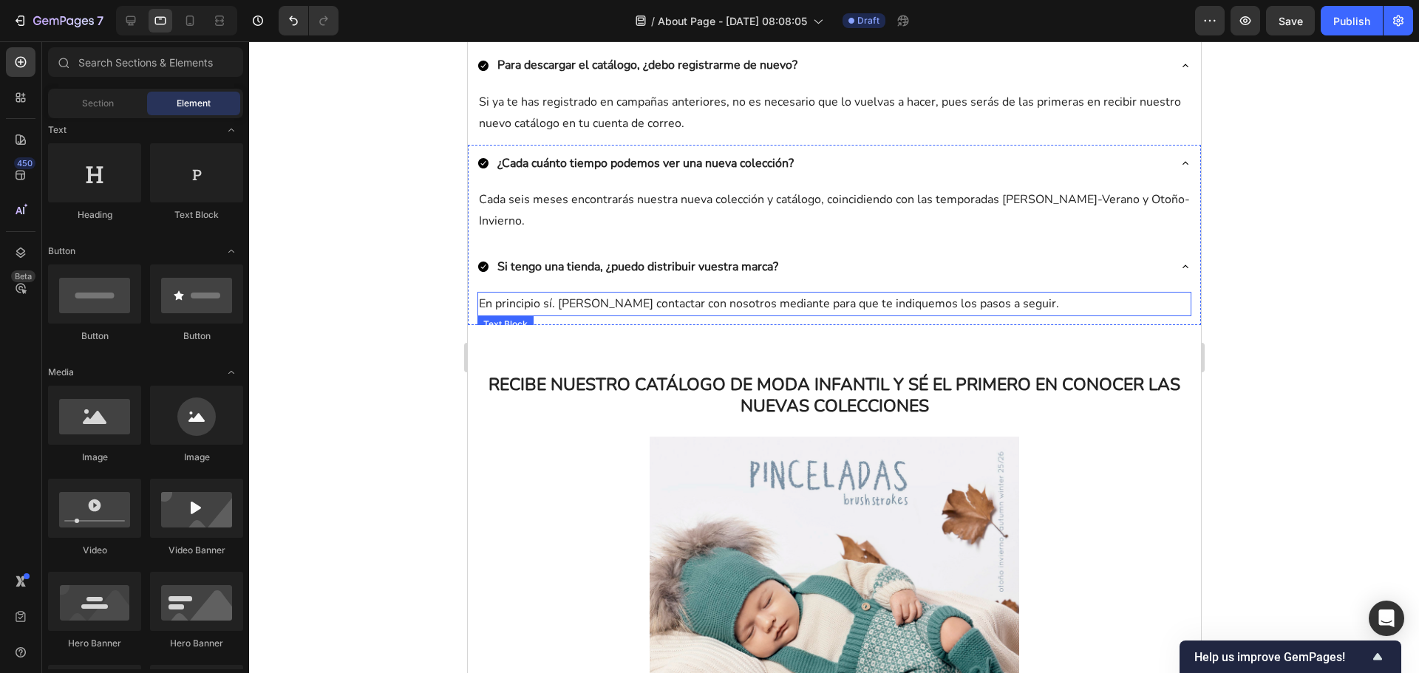
scroll to position [739, 0]
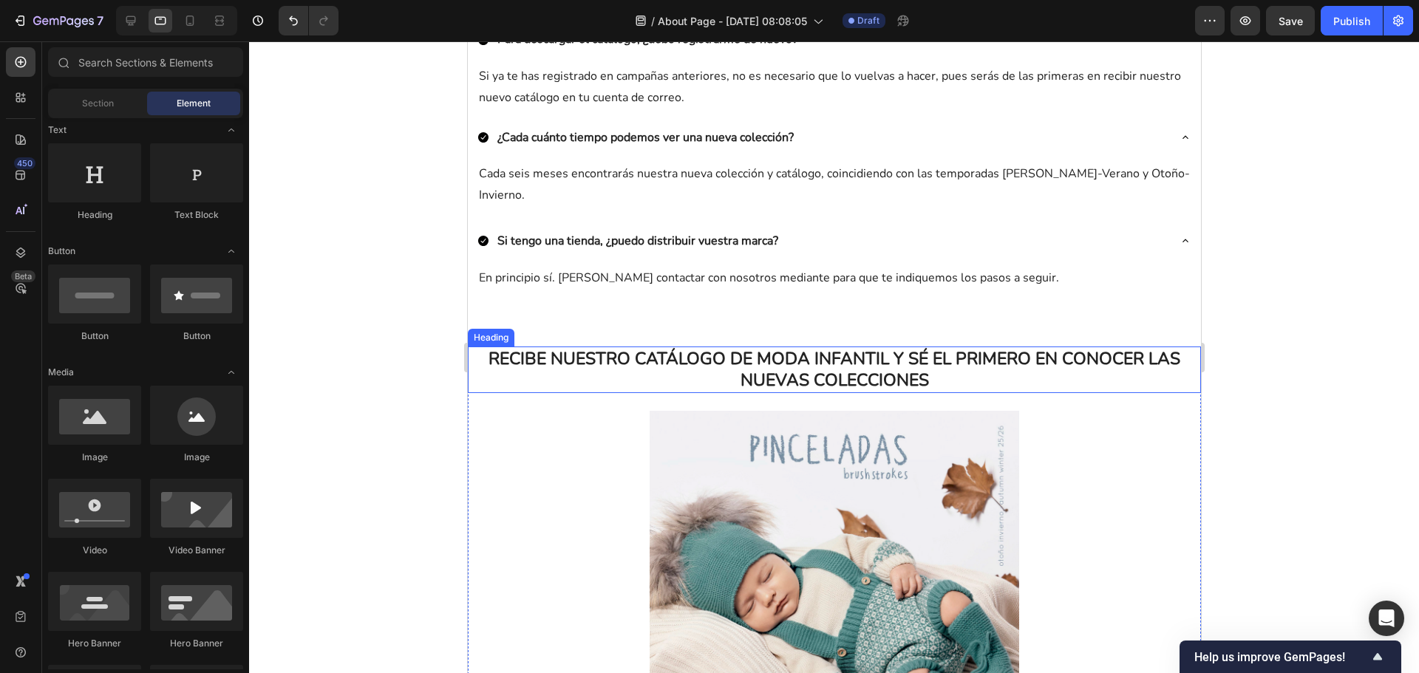
click at [853, 357] on h2 "RECIBE NUESTRO CATÁLOGO DE MODA INFANTIL Y SÉ EL PRIMERO EN CONOCER LAS NUEVAS …" at bounding box center [833, 370] width 733 height 47
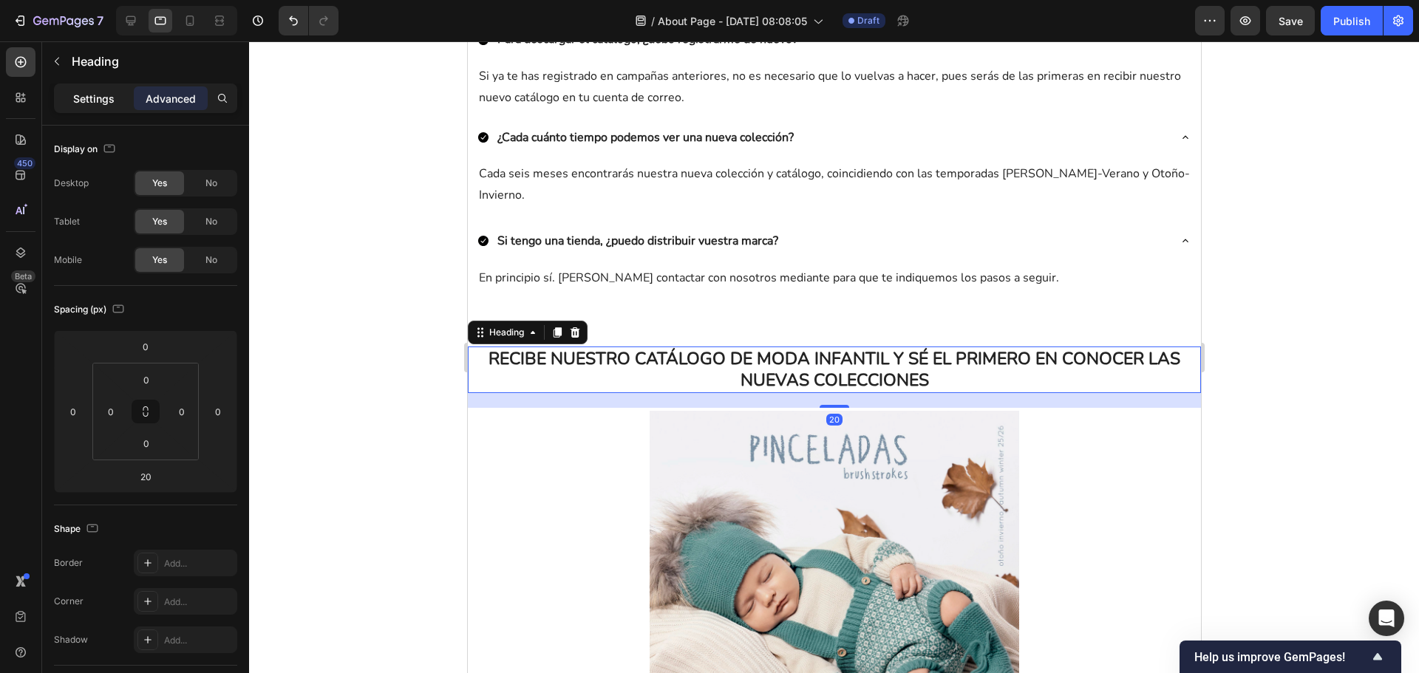
click at [78, 101] on p "Settings" at bounding box center [93, 99] width 41 height 16
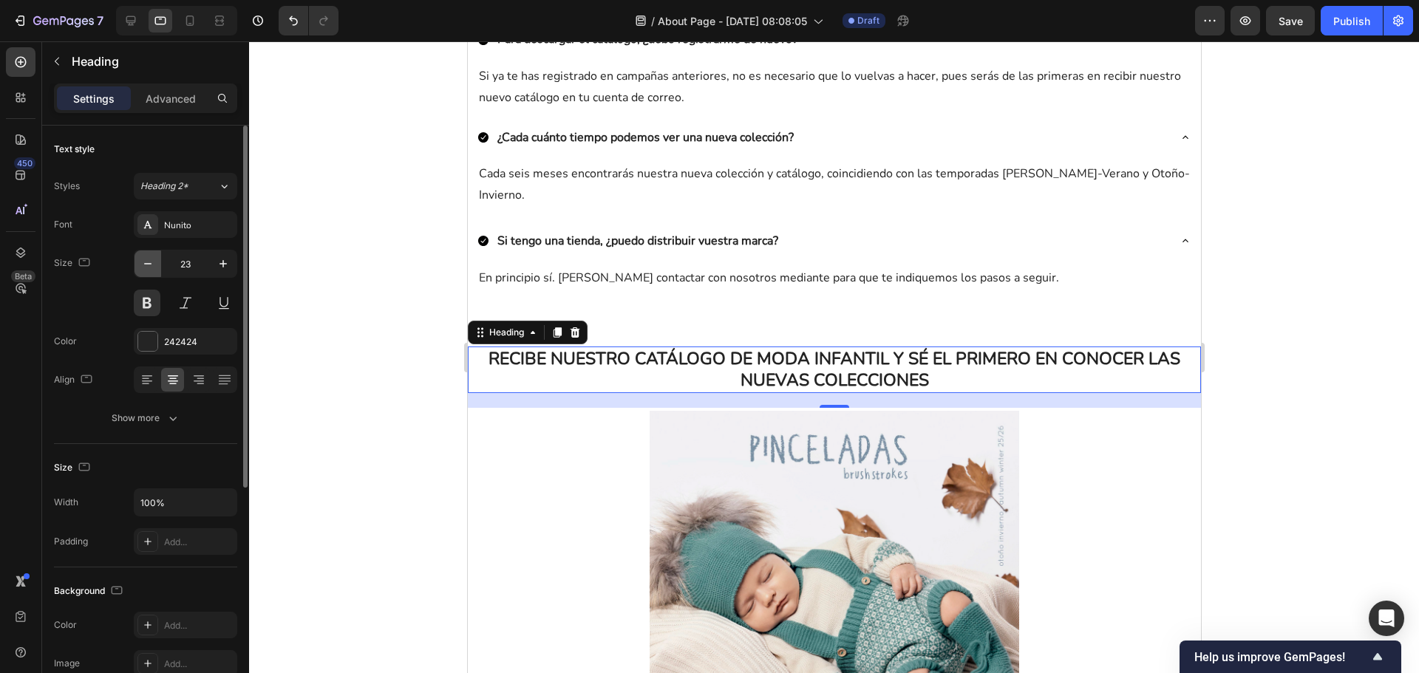
click at [146, 259] on icon "button" at bounding box center [147, 263] width 15 height 15
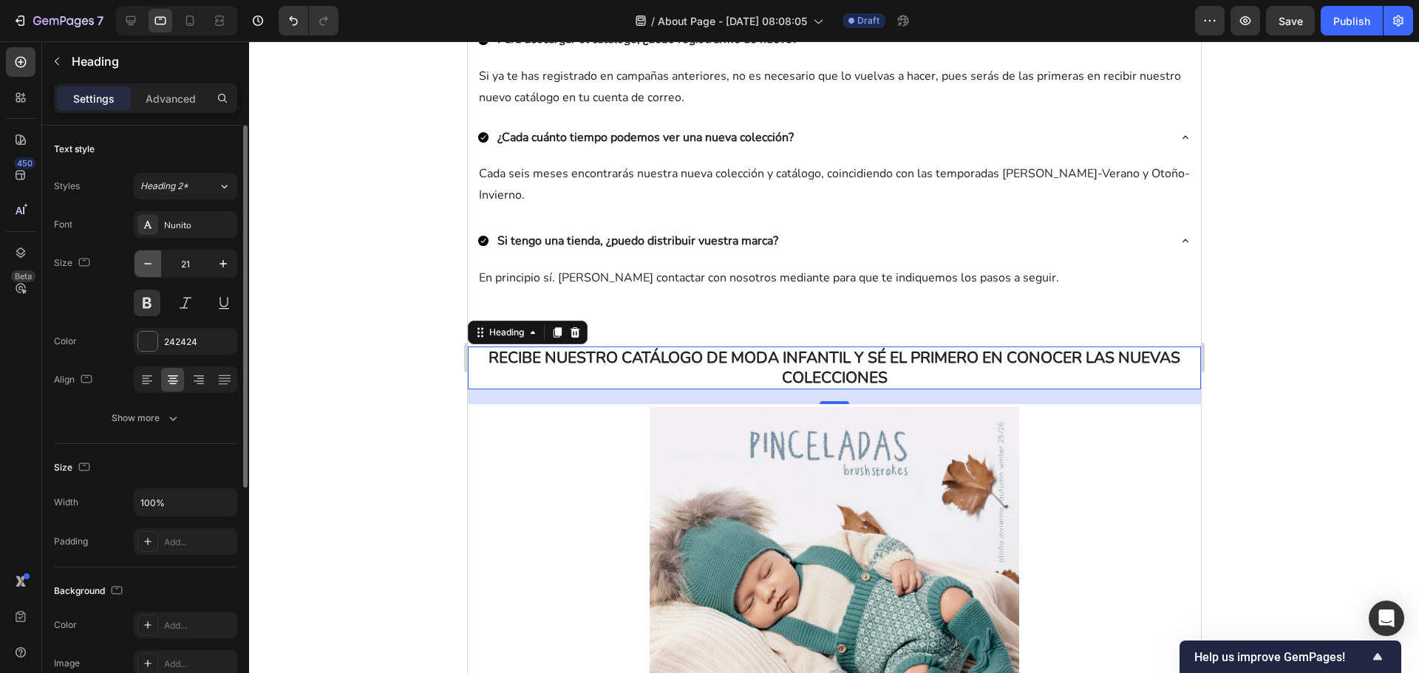
click at [146, 259] on icon "button" at bounding box center [147, 263] width 15 height 15
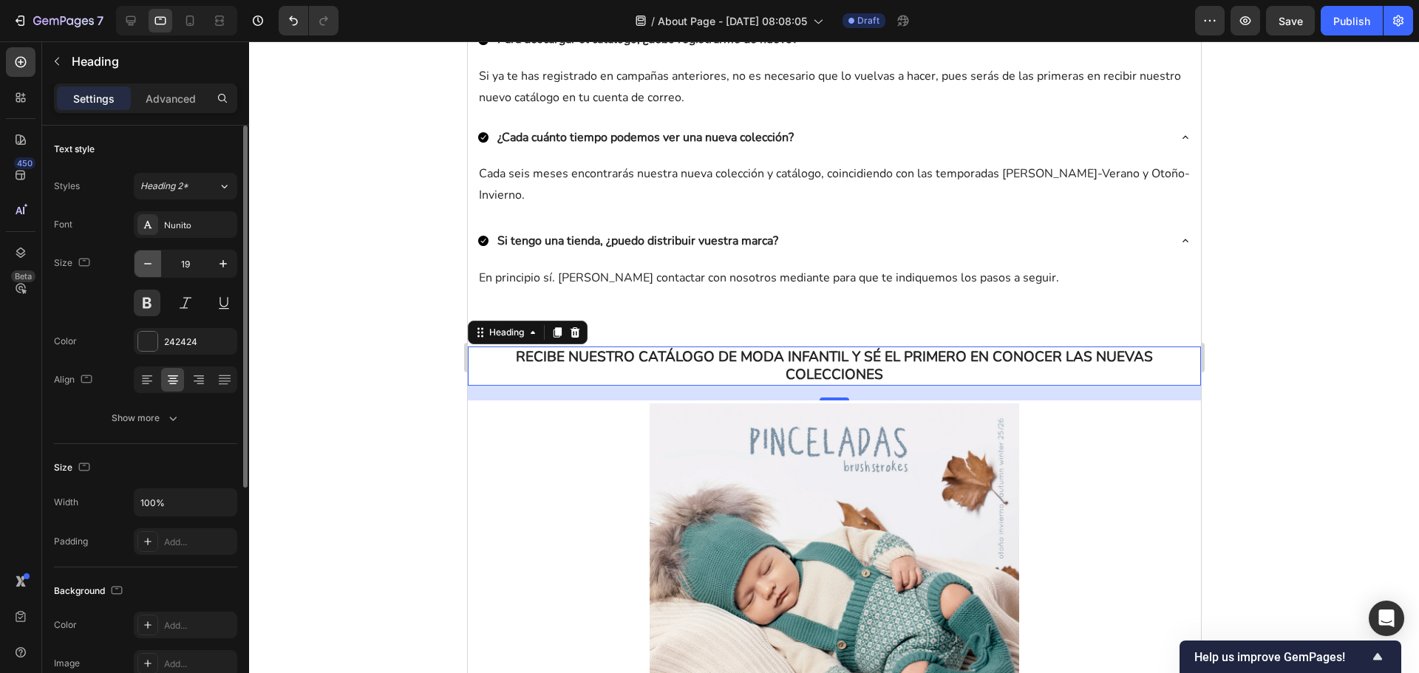
click at [146, 259] on icon "button" at bounding box center [147, 263] width 15 height 15
type input "18"
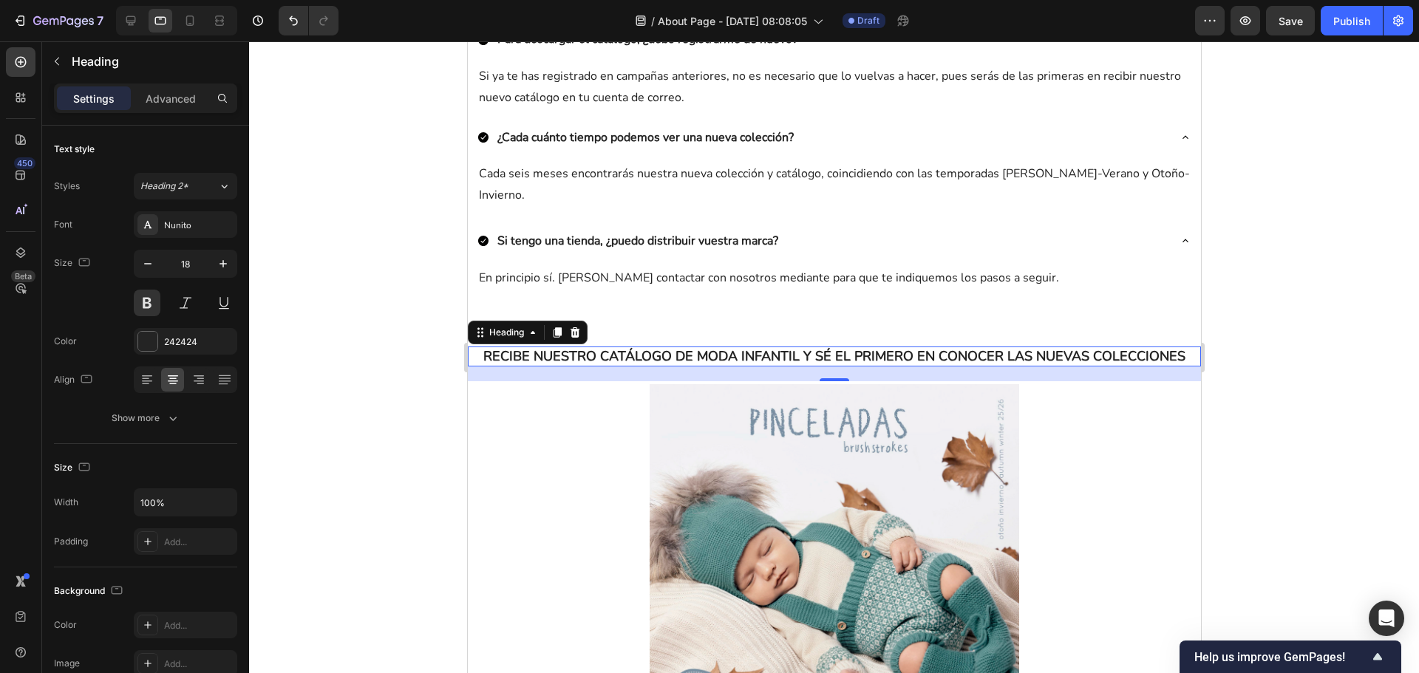
click at [324, 344] on div at bounding box center [834, 357] width 1170 height 632
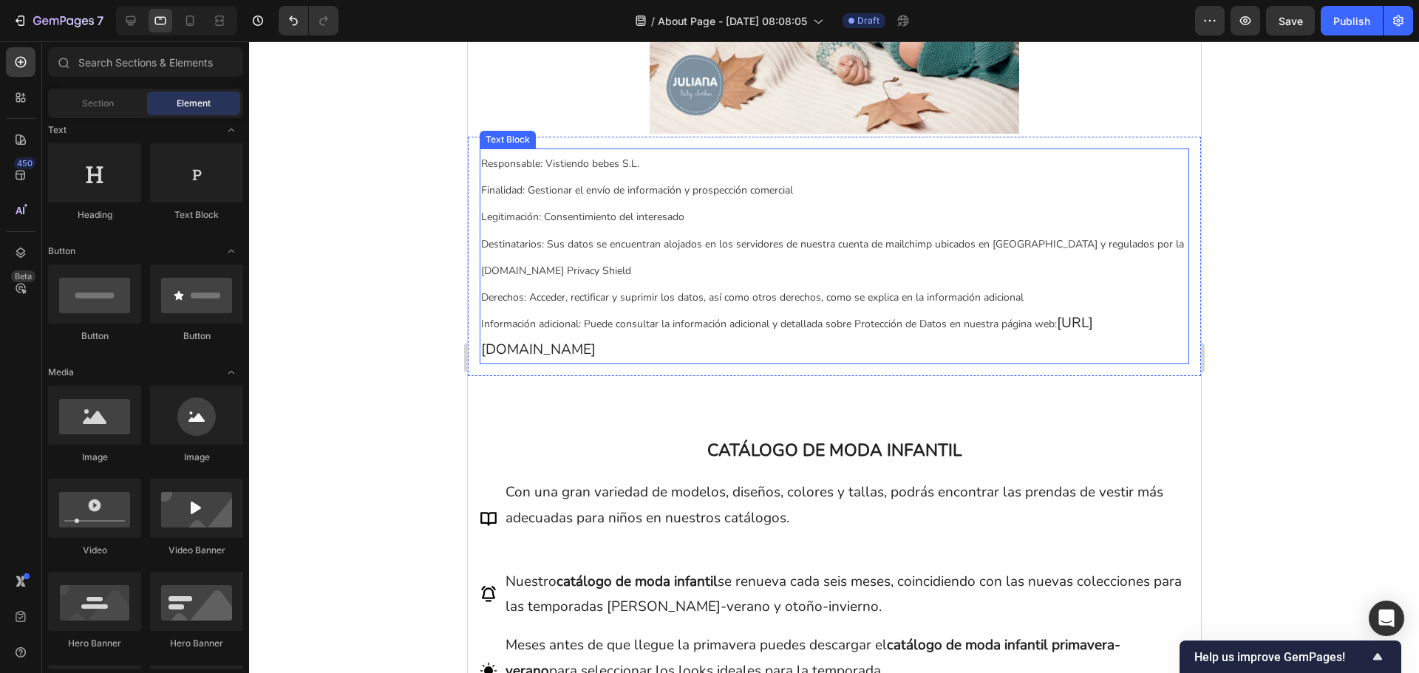
scroll to position [1404, 0]
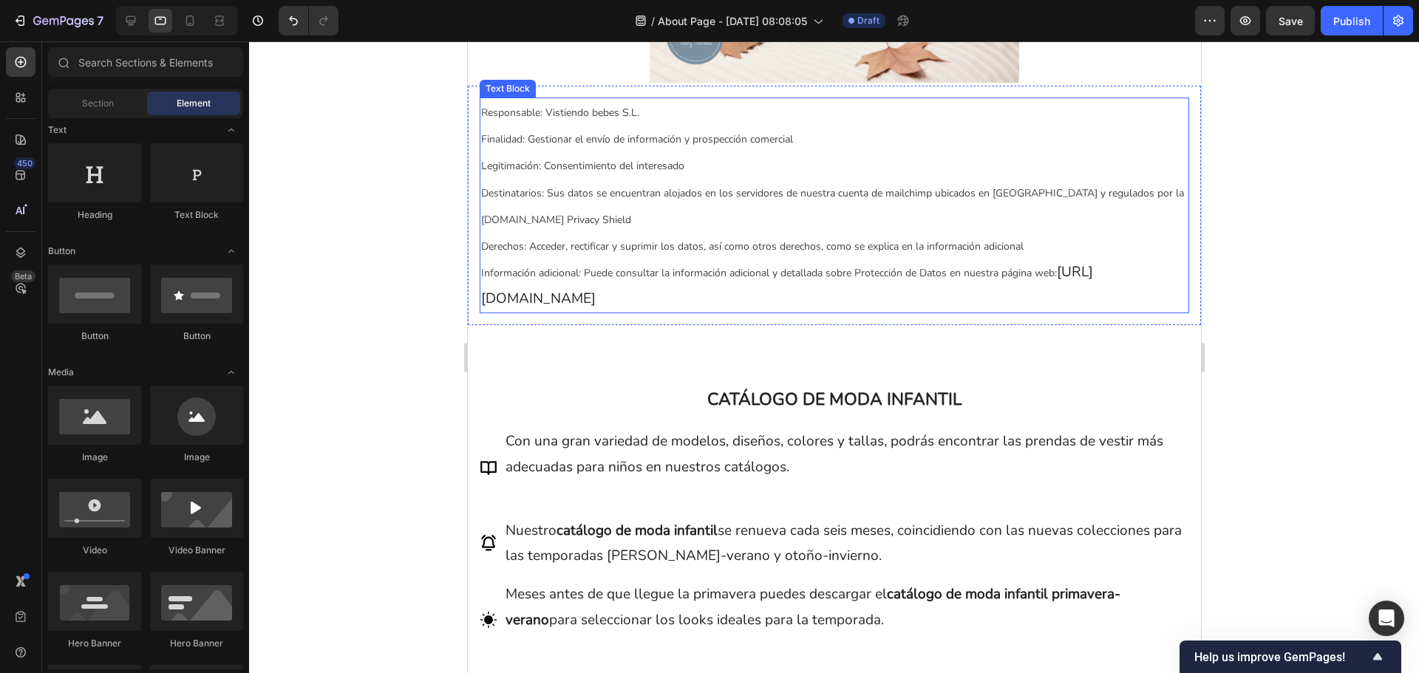
click at [650, 271] on span "Información adicional: Puede consultar la información adicional y detallada sob…" at bounding box center [768, 273] width 576 height 14
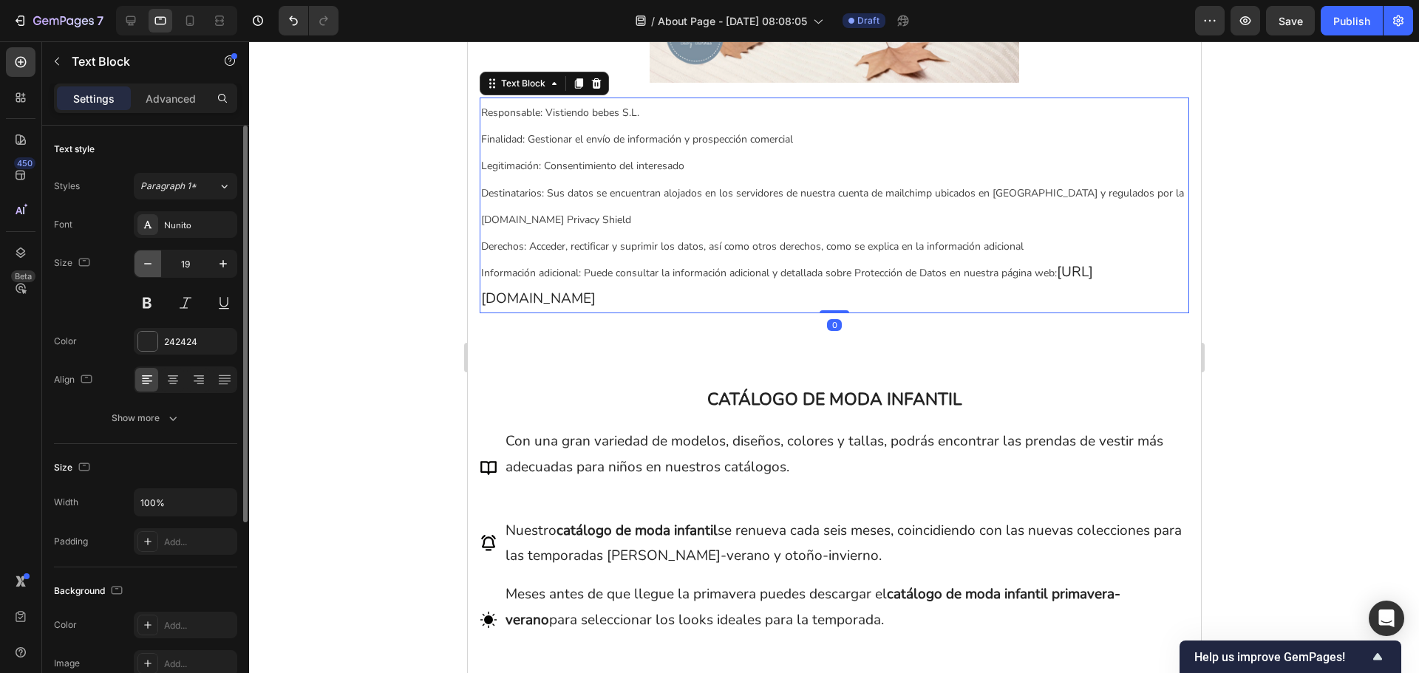
click at [155, 262] on button "button" at bounding box center [148, 264] width 27 height 27
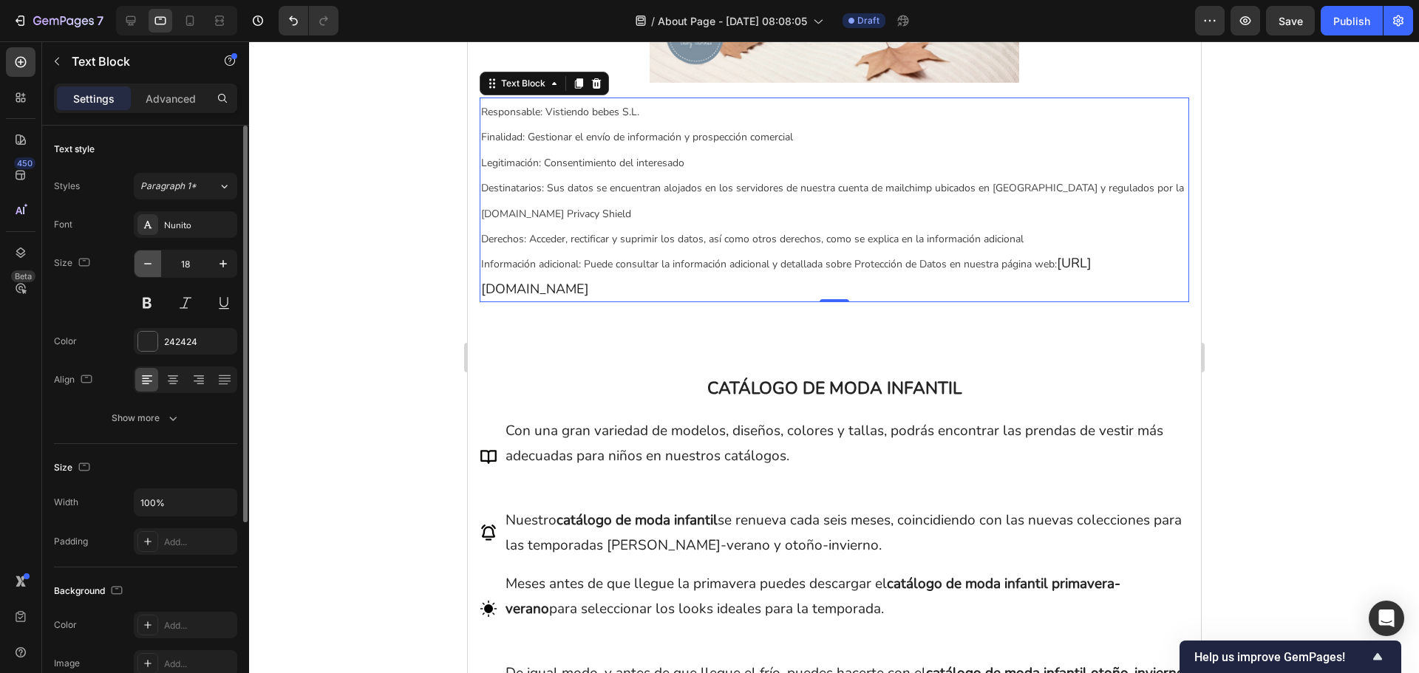
click at [155, 262] on button "button" at bounding box center [148, 264] width 27 height 27
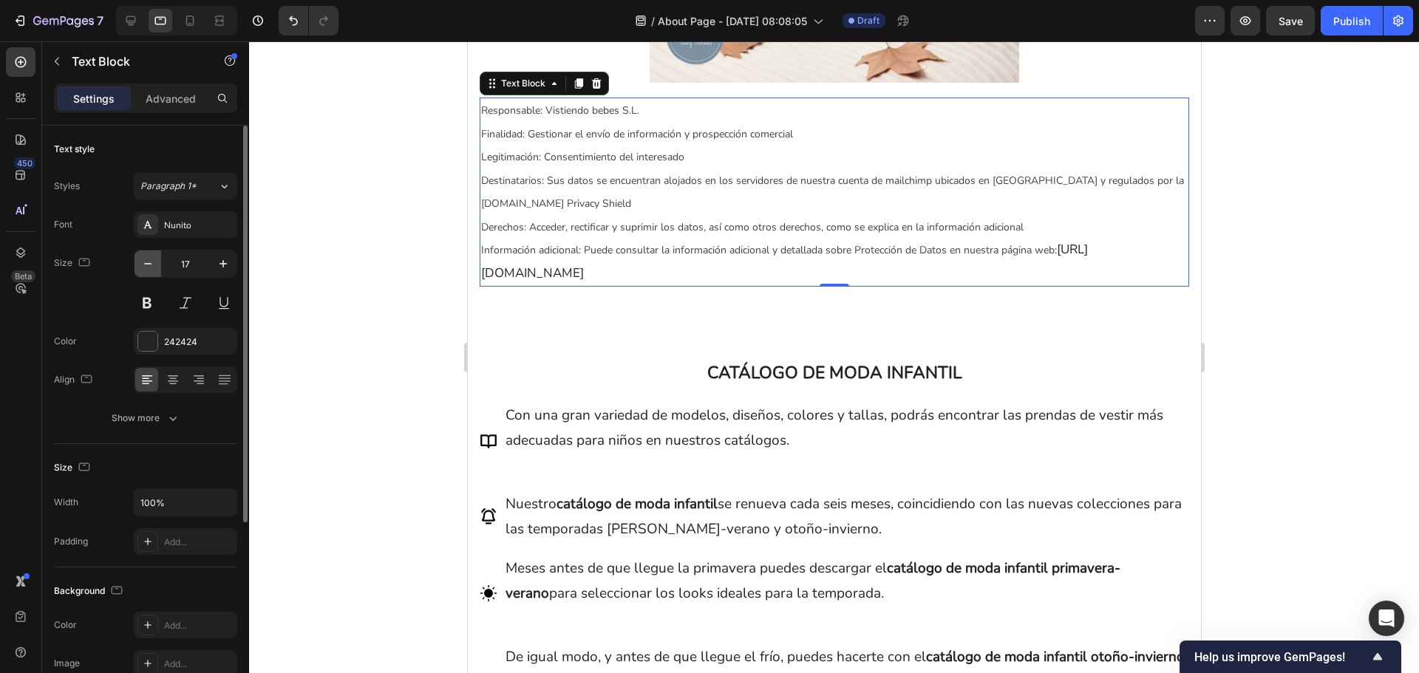
click at [155, 262] on button "button" at bounding box center [148, 264] width 27 height 27
type input "16"
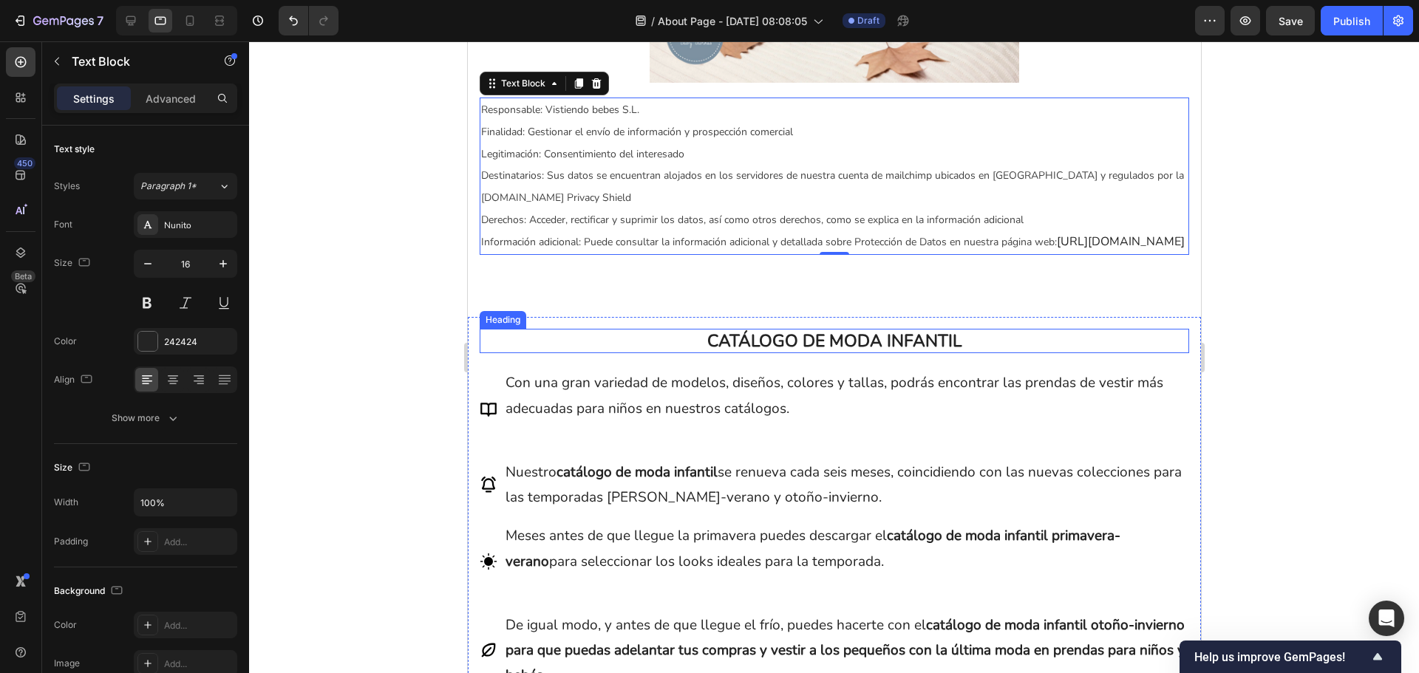
click at [747, 354] on h2 "CATÁLOGO DE MODA INFANTIL" at bounding box center [834, 341] width 710 height 25
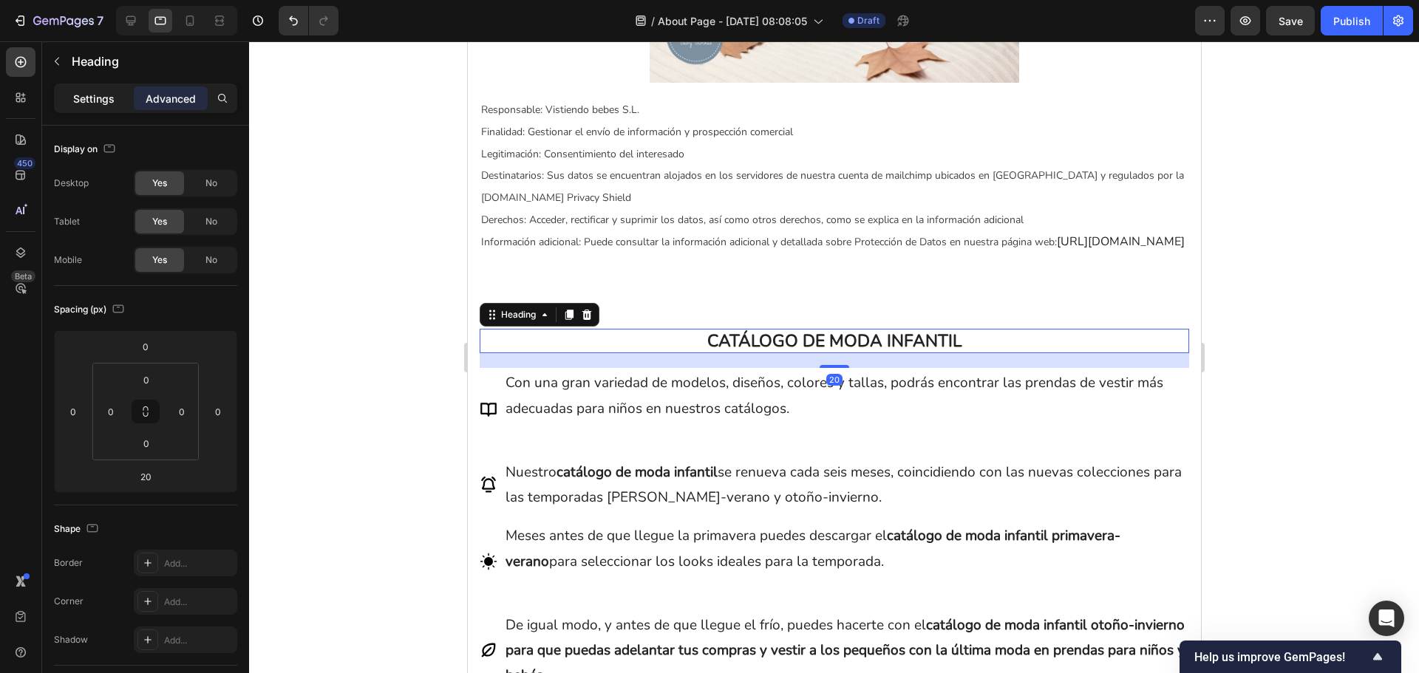
click at [98, 108] on div "Settings" at bounding box center [94, 98] width 74 height 24
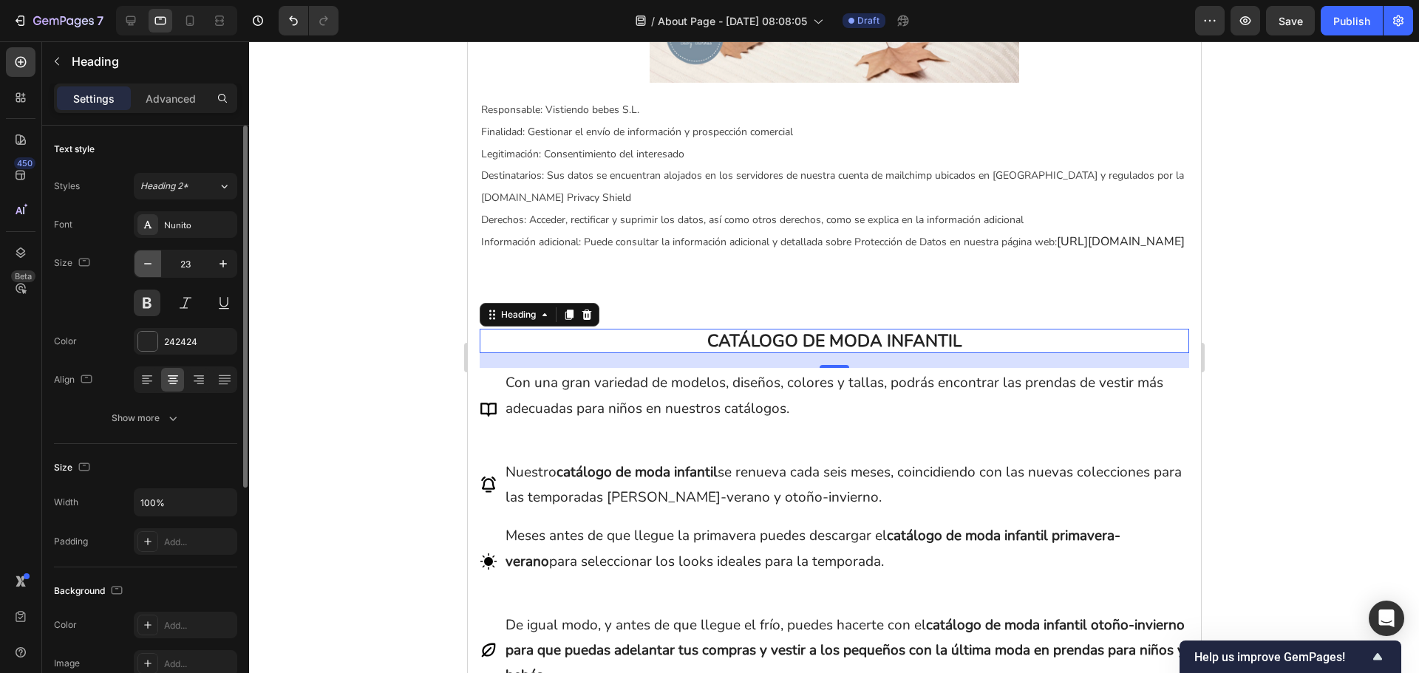
click at [149, 264] on icon "button" at bounding box center [147, 263] width 7 height 1
type input "20"
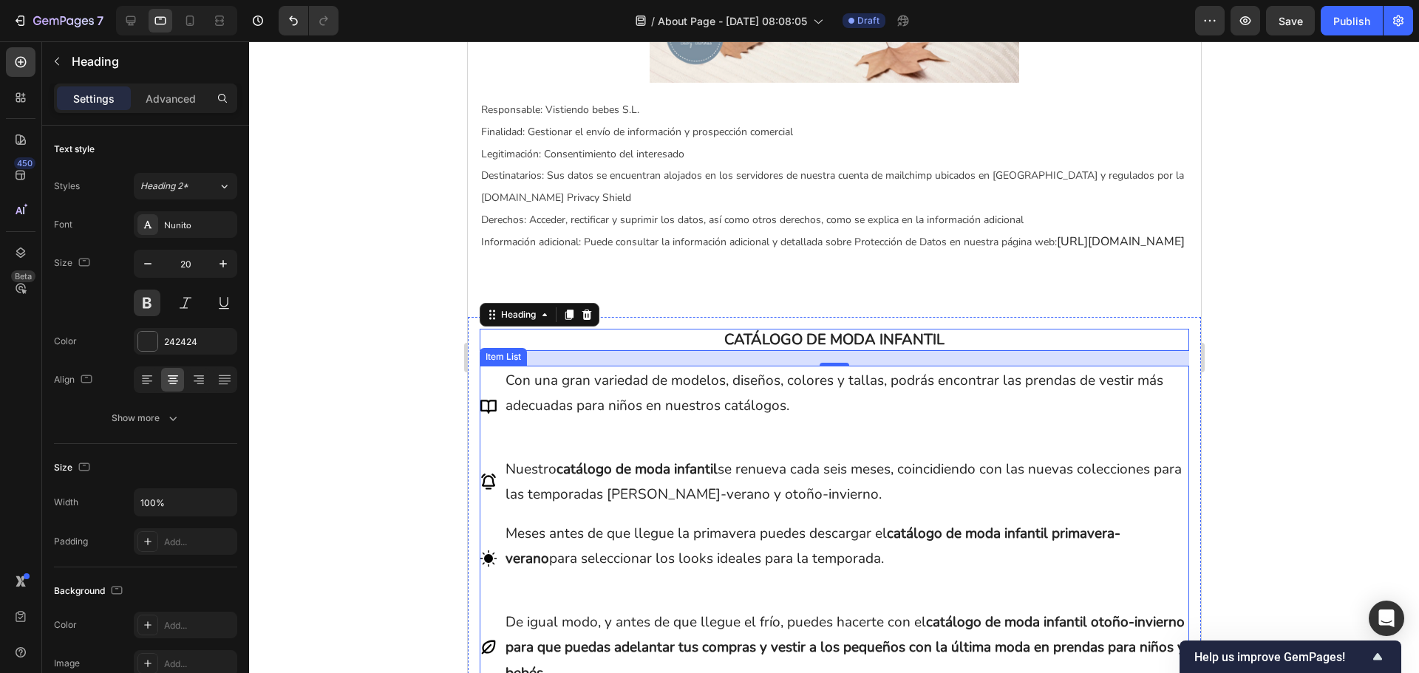
click at [630, 443] on p at bounding box center [845, 430] width 681 height 25
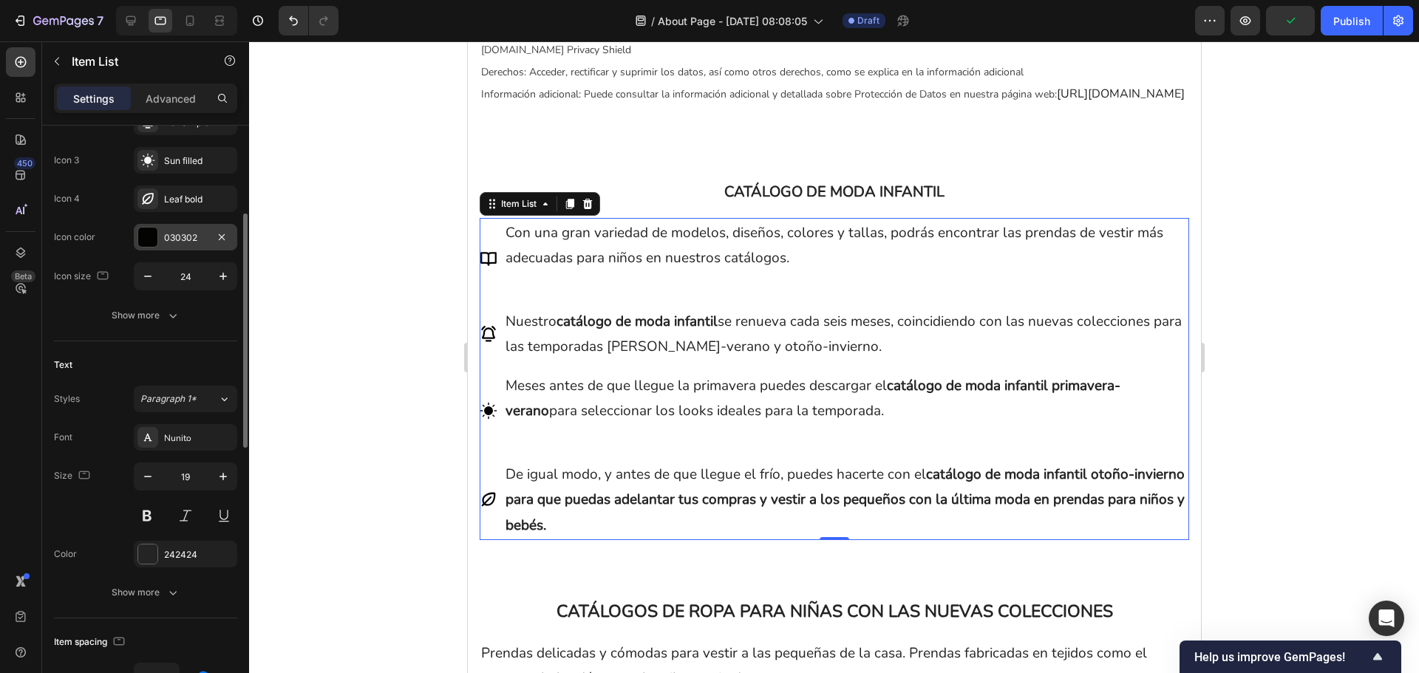
scroll to position [296, 0]
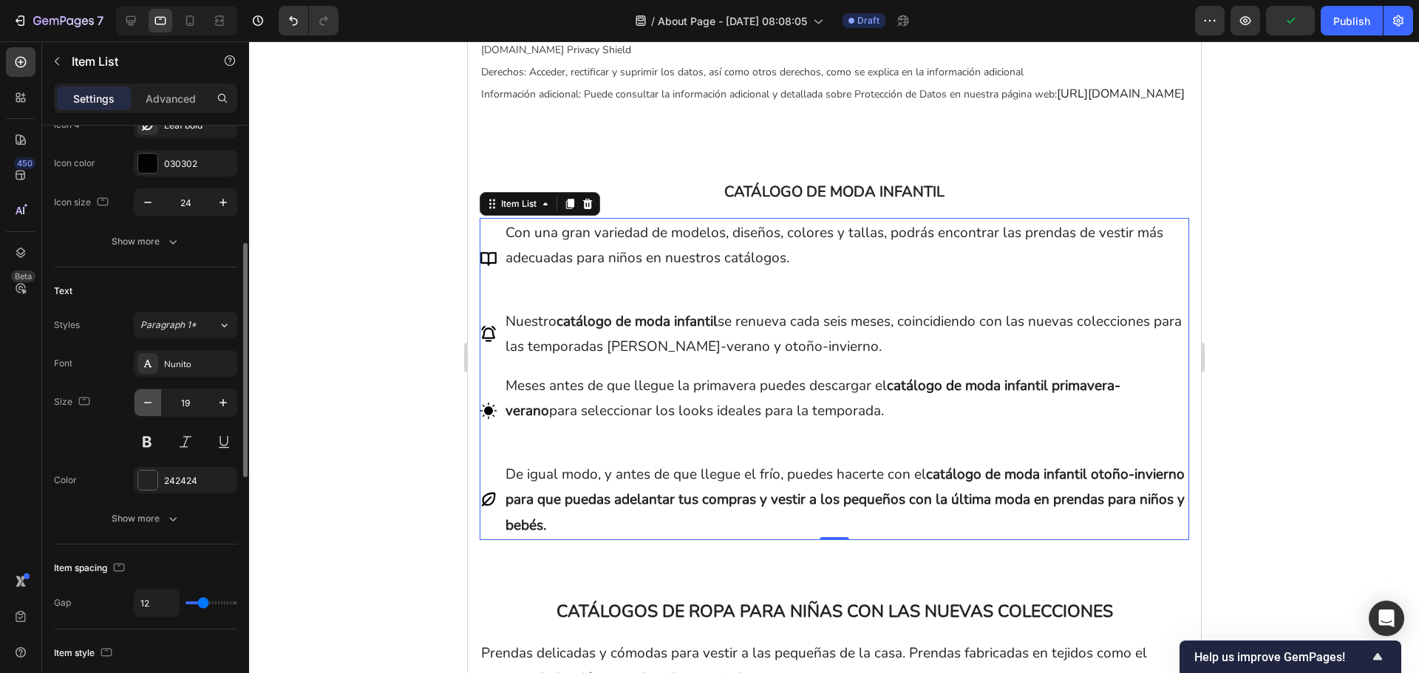
click at [152, 410] on button "button" at bounding box center [148, 403] width 27 height 27
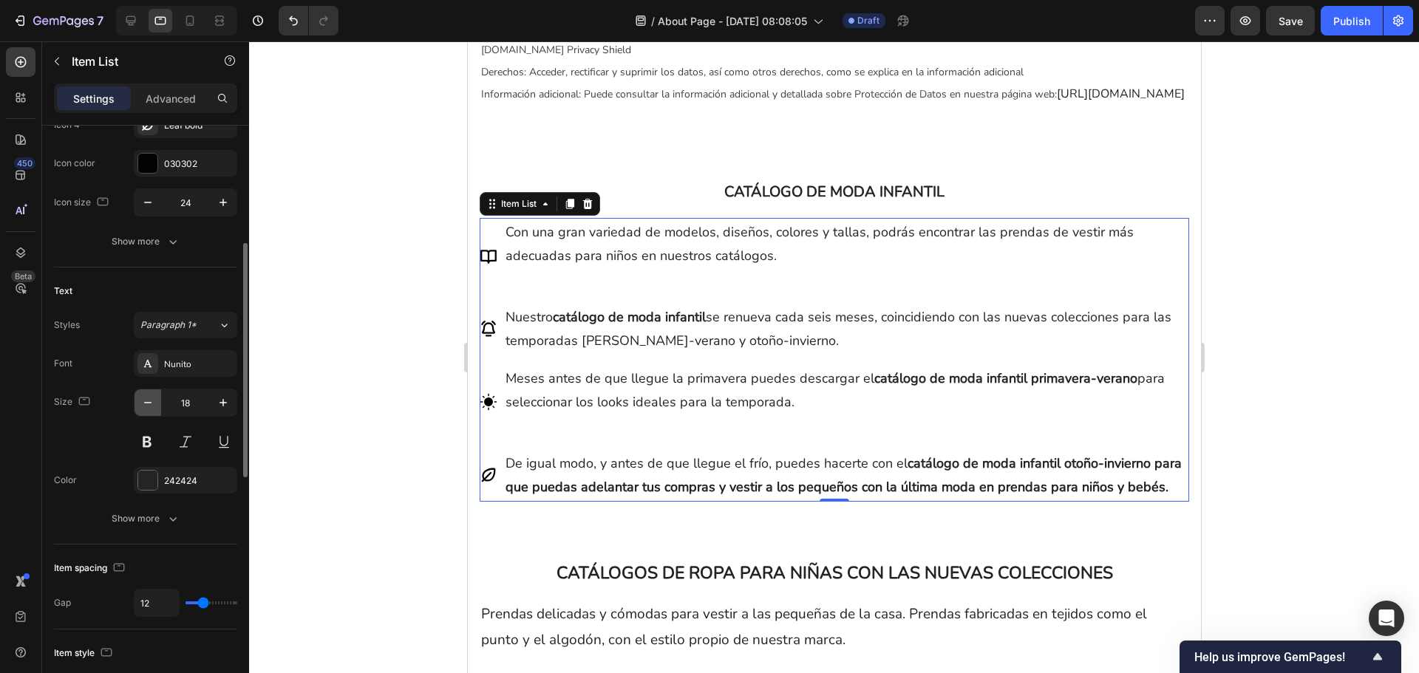
click at [152, 410] on button "button" at bounding box center [148, 403] width 27 height 27
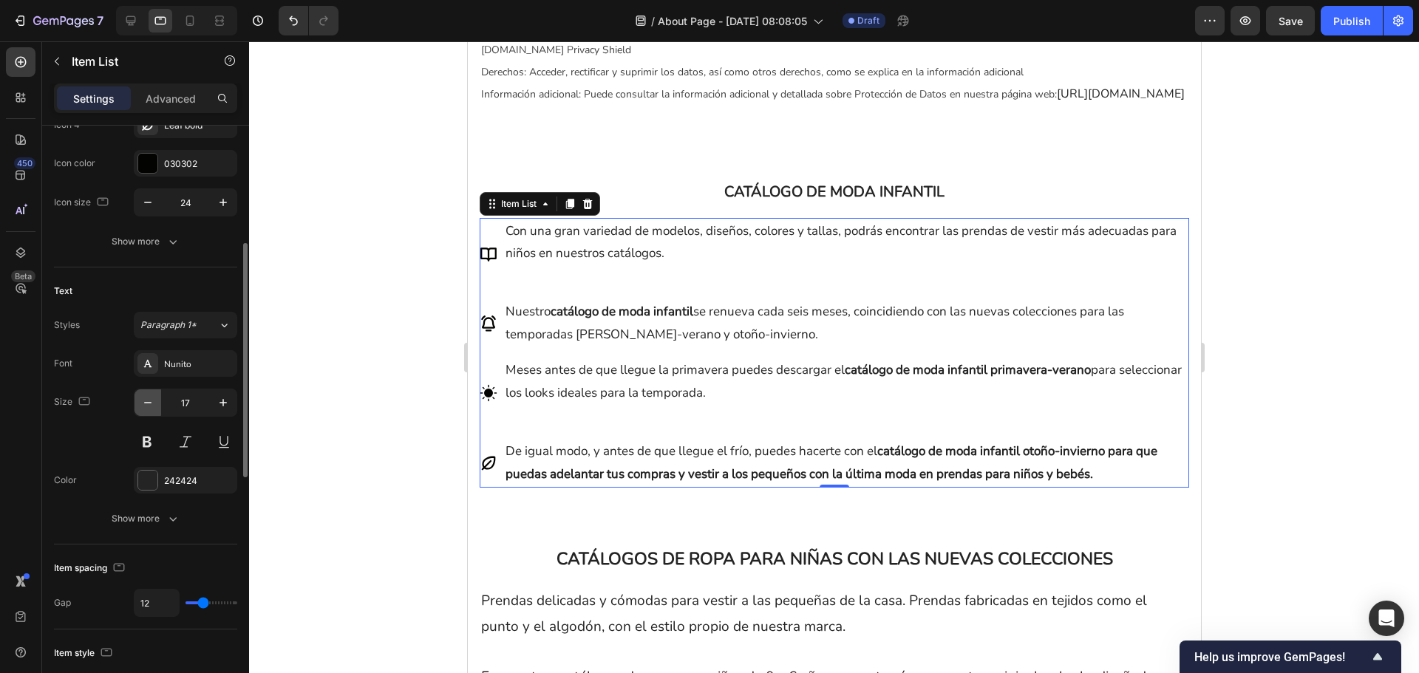
click at [152, 410] on button "button" at bounding box center [148, 403] width 27 height 27
type input "16"
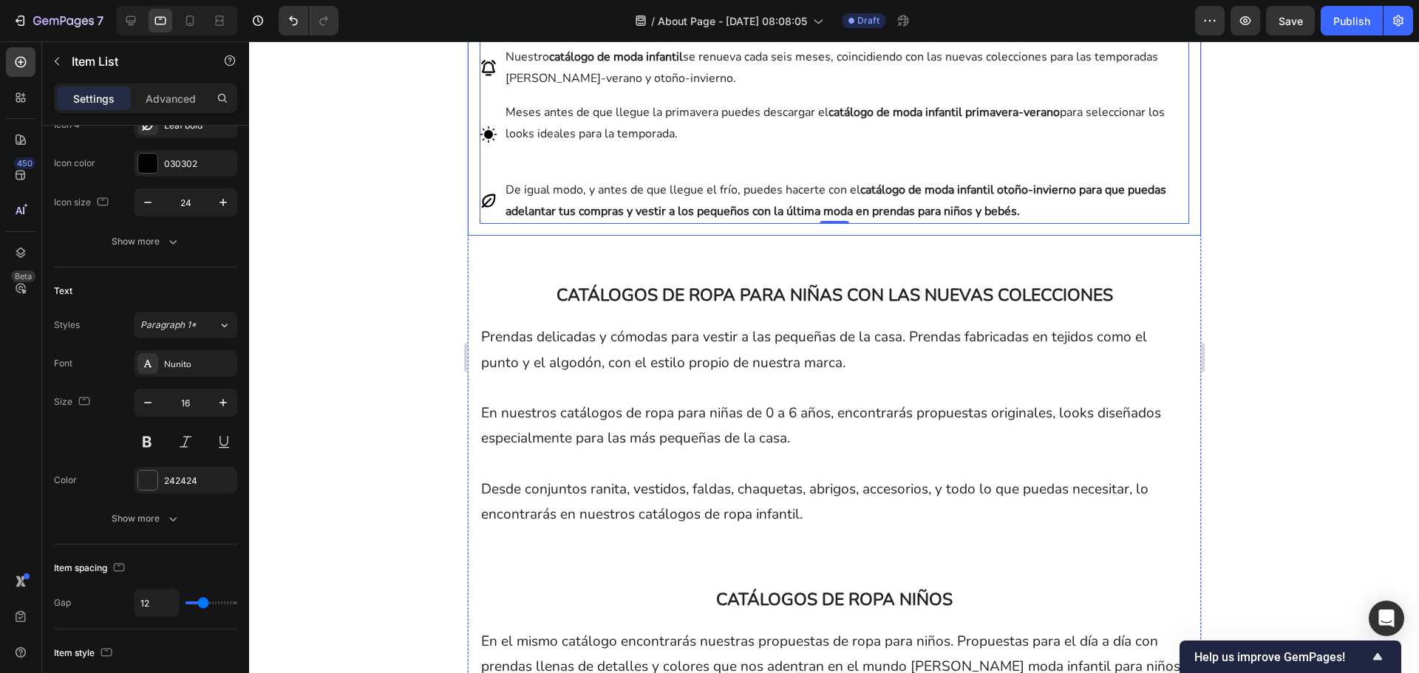
scroll to position [1848, 0]
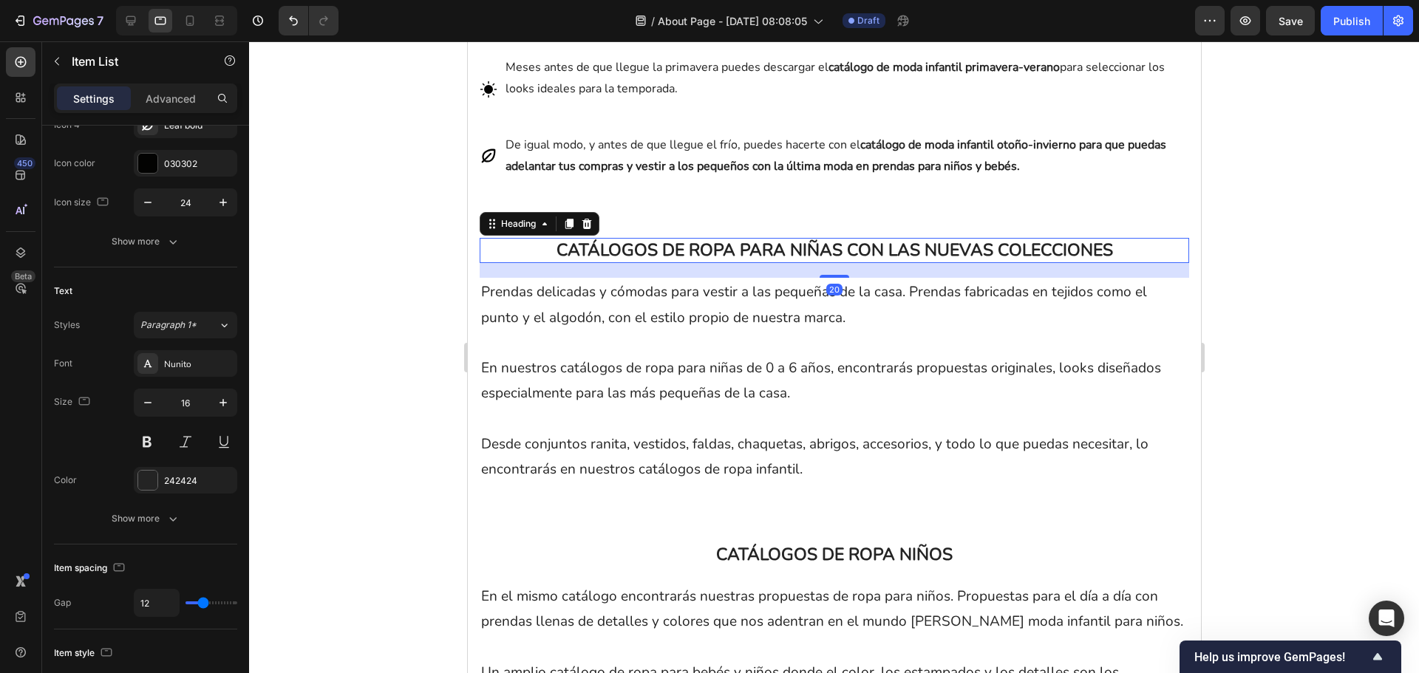
click at [634, 263] on h2 "CATÁLOGOS DE ROPA PARA NIÑAS CON LAS NUEVAS COLECCIONES" at bounding box center [834, 250] width 710 height 25
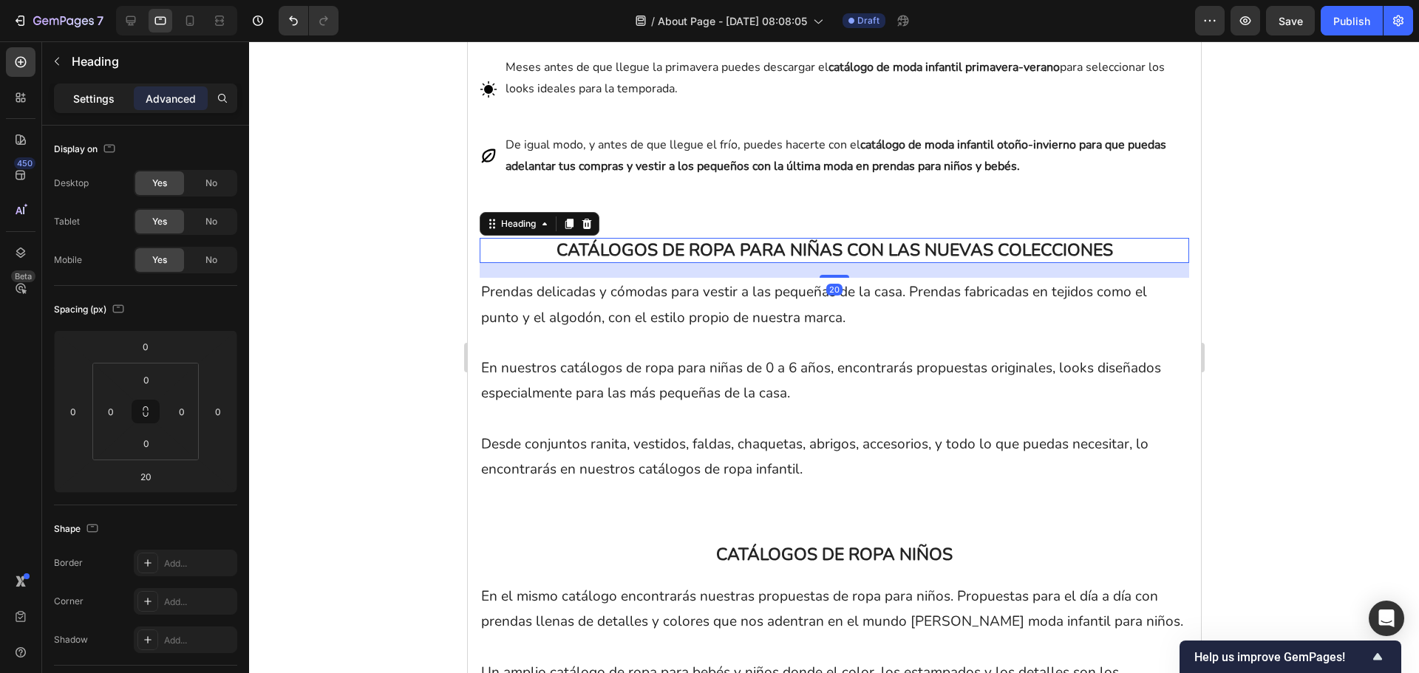
click at [99, 99] on p "Settings" at bounding box center [93, 99] width 41 height 16
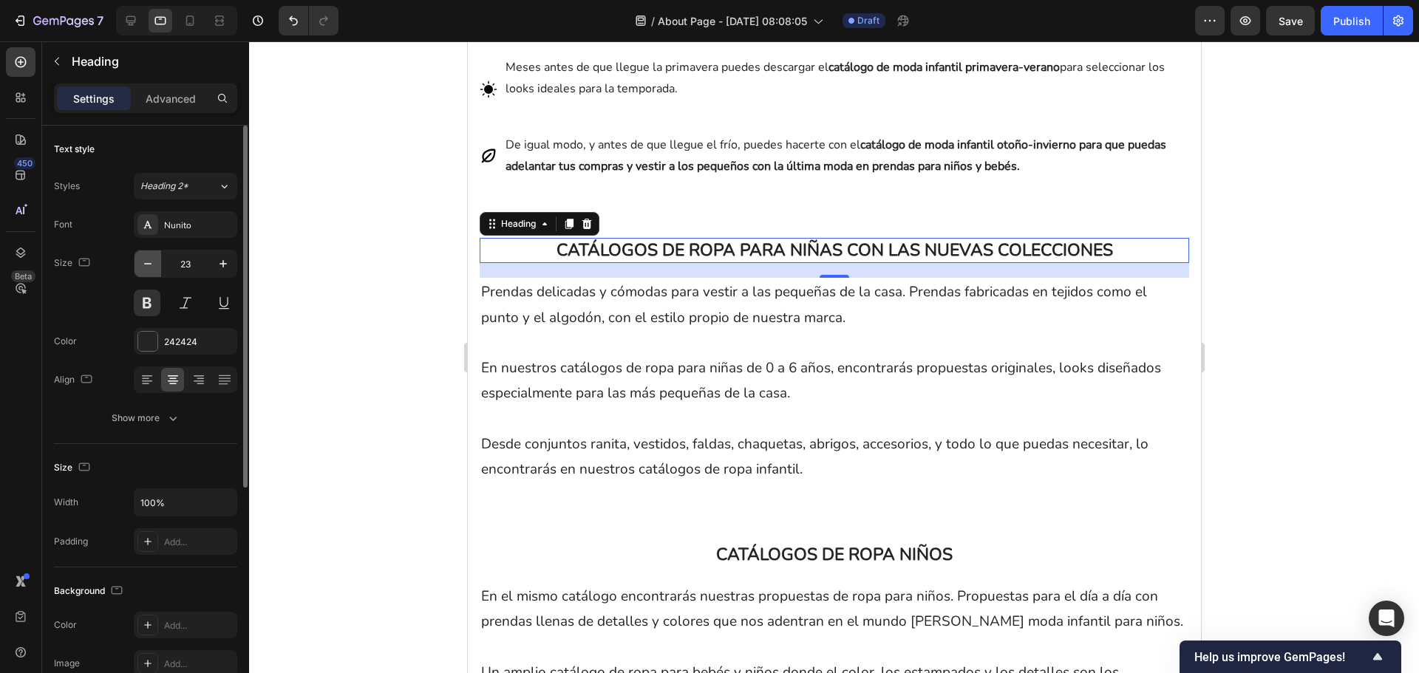
click at [140, 268] on icon "button" at bounding box center [147, 263] width 15 height 15
type input "20"
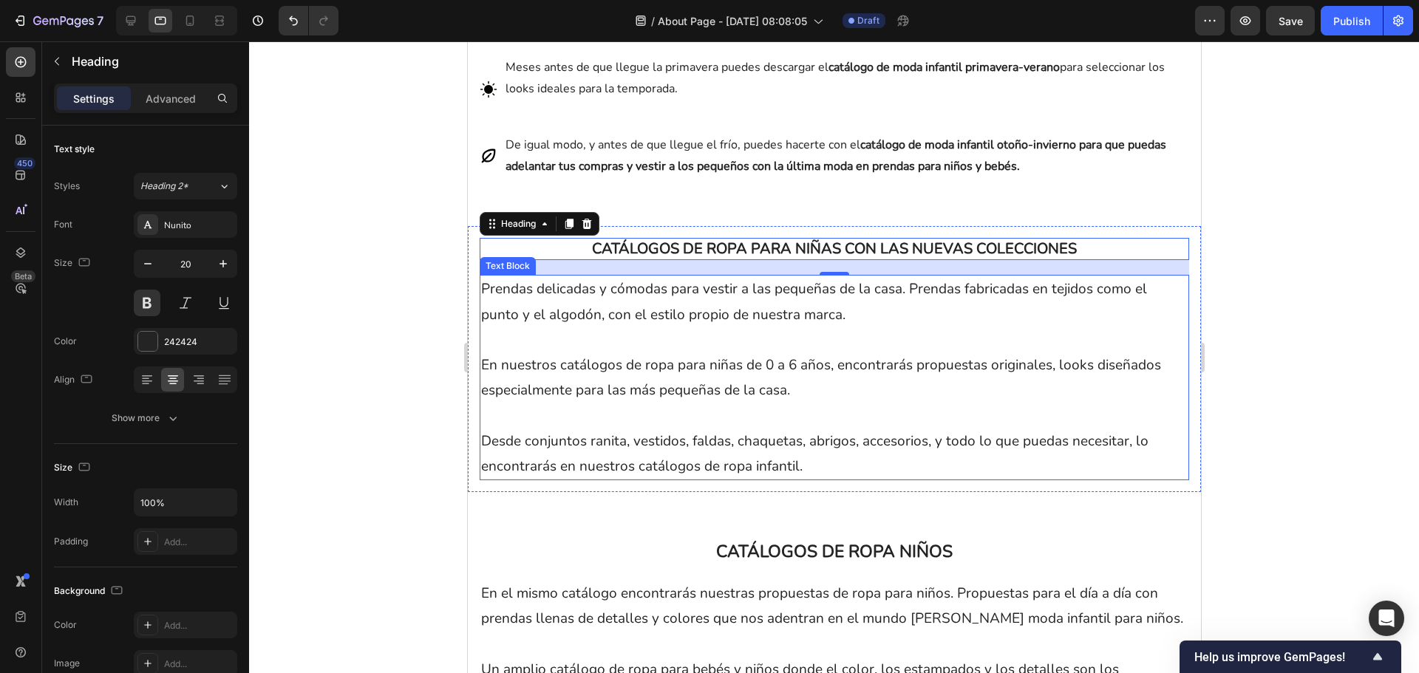
click at [664, 403] on p "En nuestros catálogos de ropa para niñas de 0 a 6 años, encontrarás propuestas …" at bounding box center [833, 378] width 707 height 50
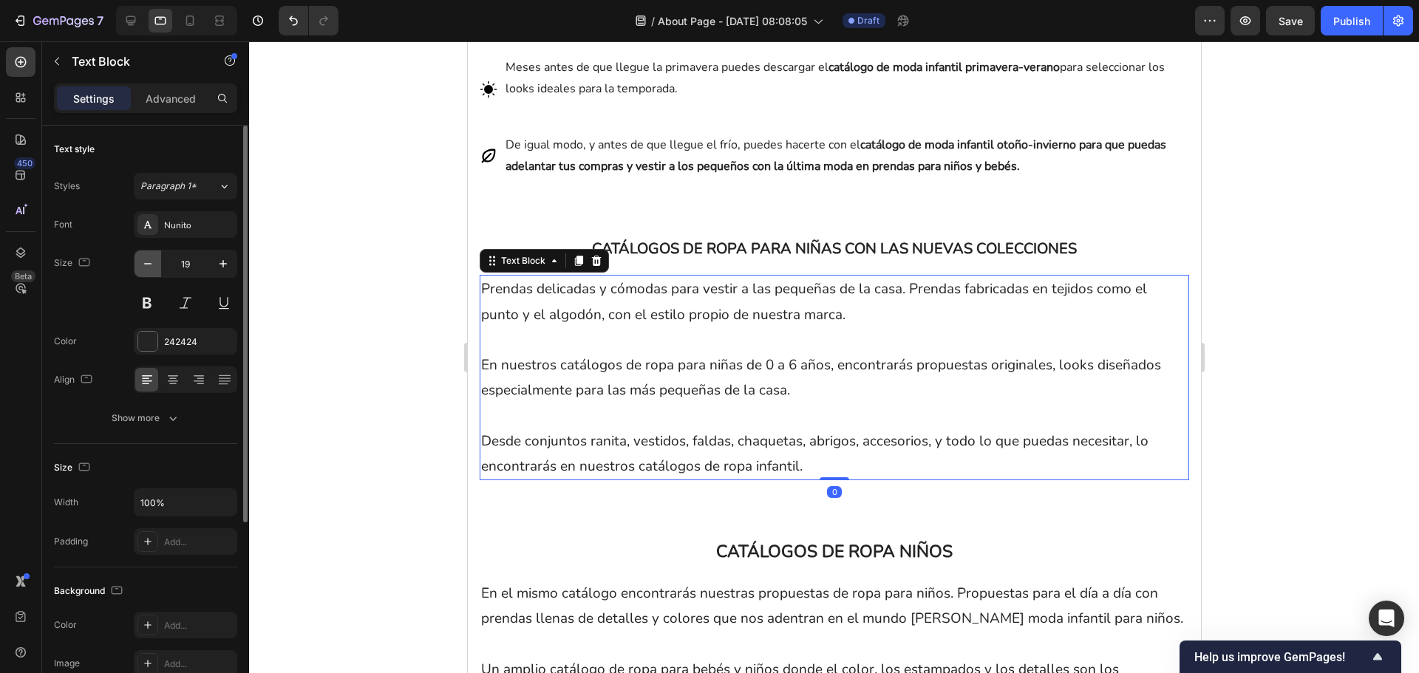
click at [152, 272] on button "button" at bounding box center [148, 264] width 27 height 27
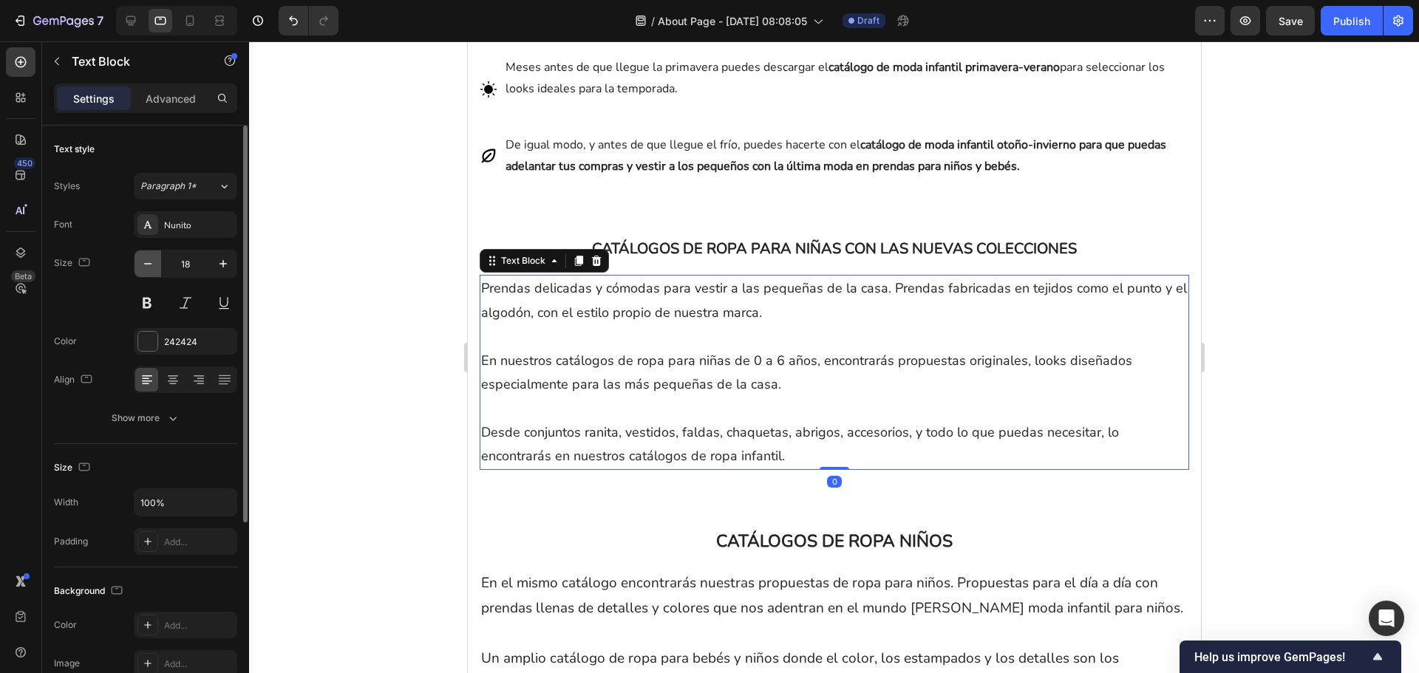
click at [152, 272] on button "button" at bounding box center [148, 264] width 27 height 27
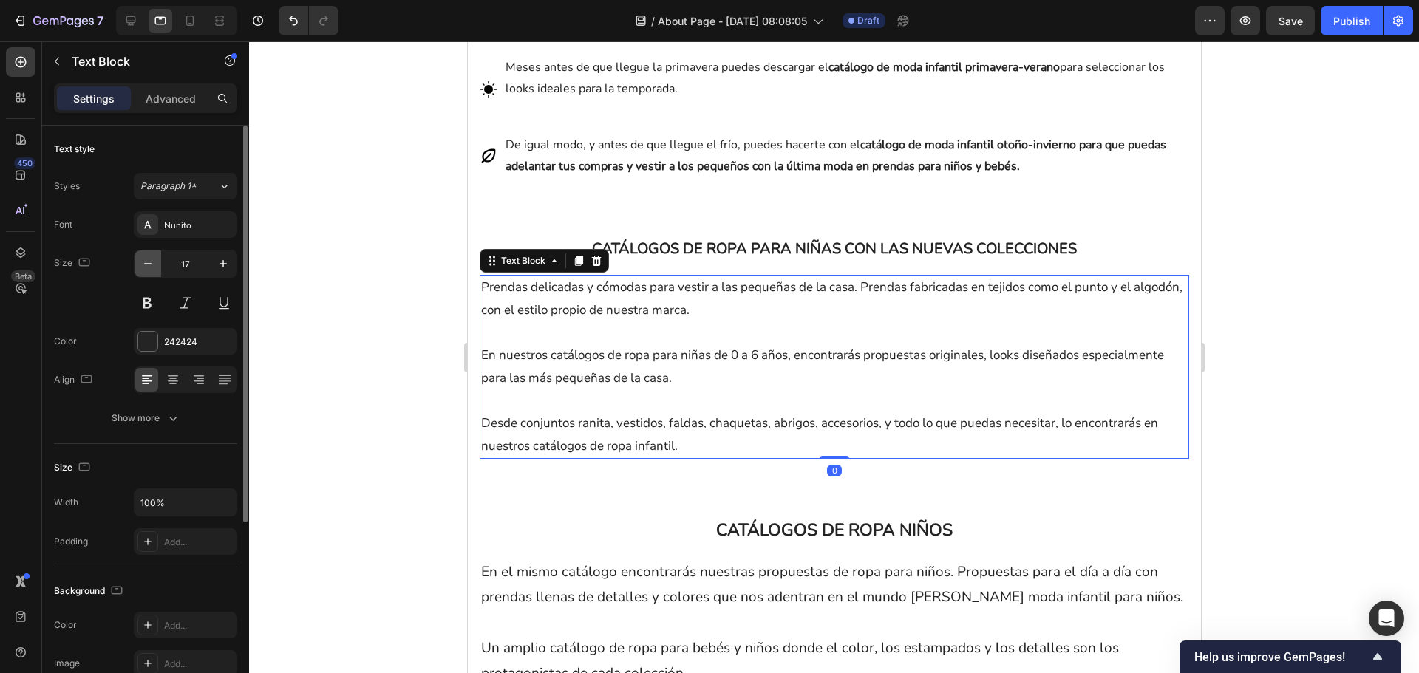
click at [152, 272] on button "button" at bounding box center [148, 264] width 27 height 27
type input "16"
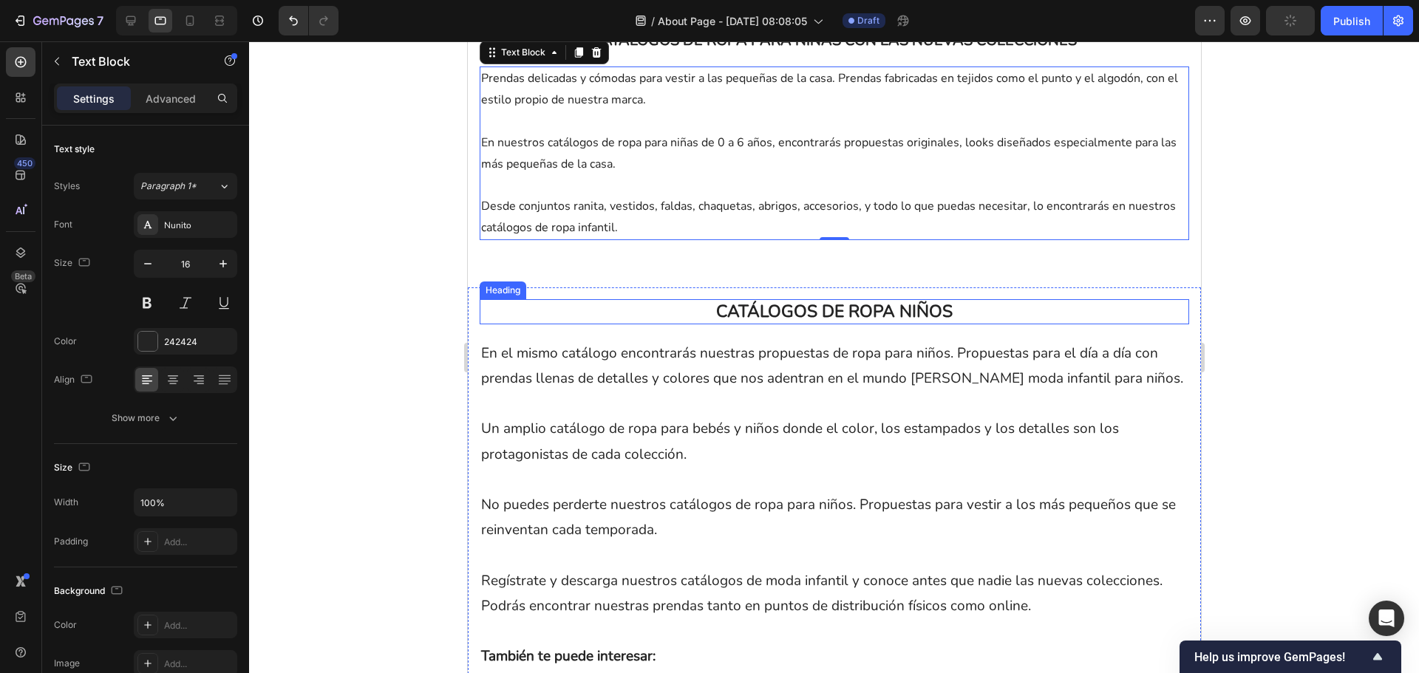
scroll to position [2069, 0]
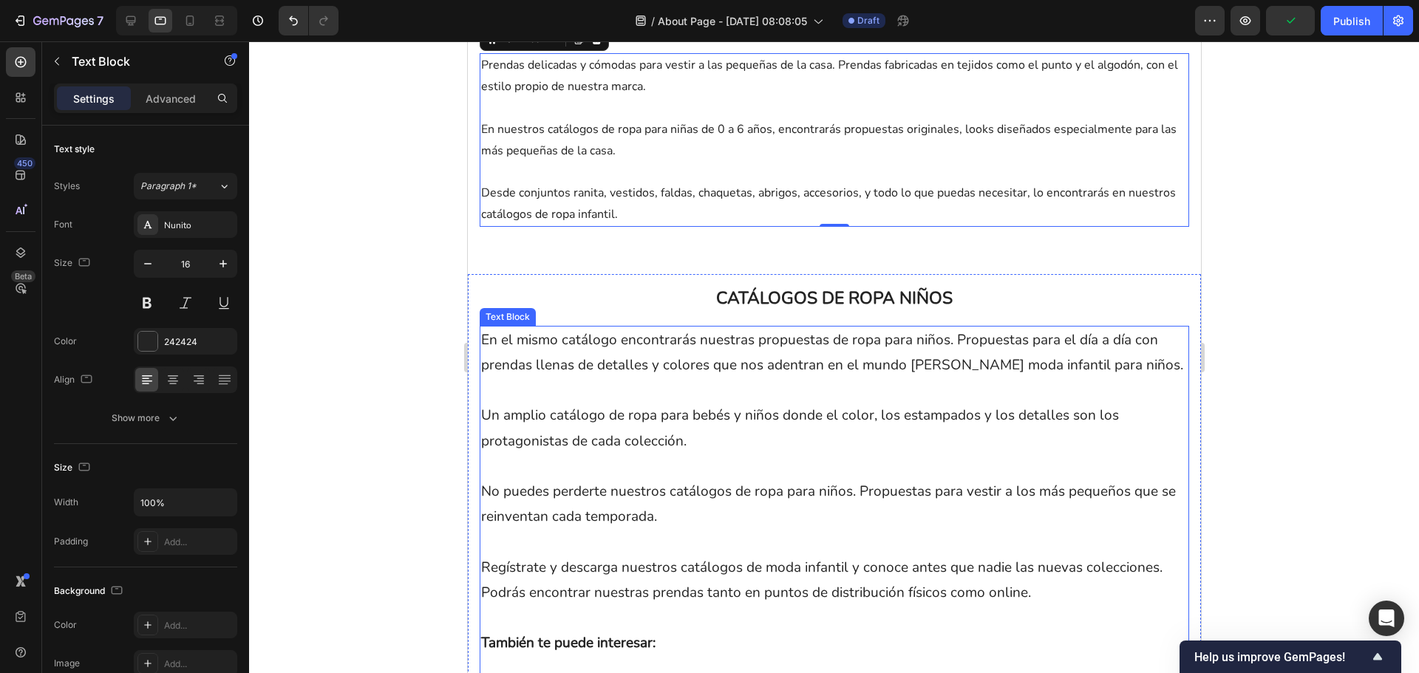
click at [683, 441] on p "Un amplio catálogo de ropa para bebés y niños donde el color, los estampados y …" at bounding box center [833, 428] width 707 height 50
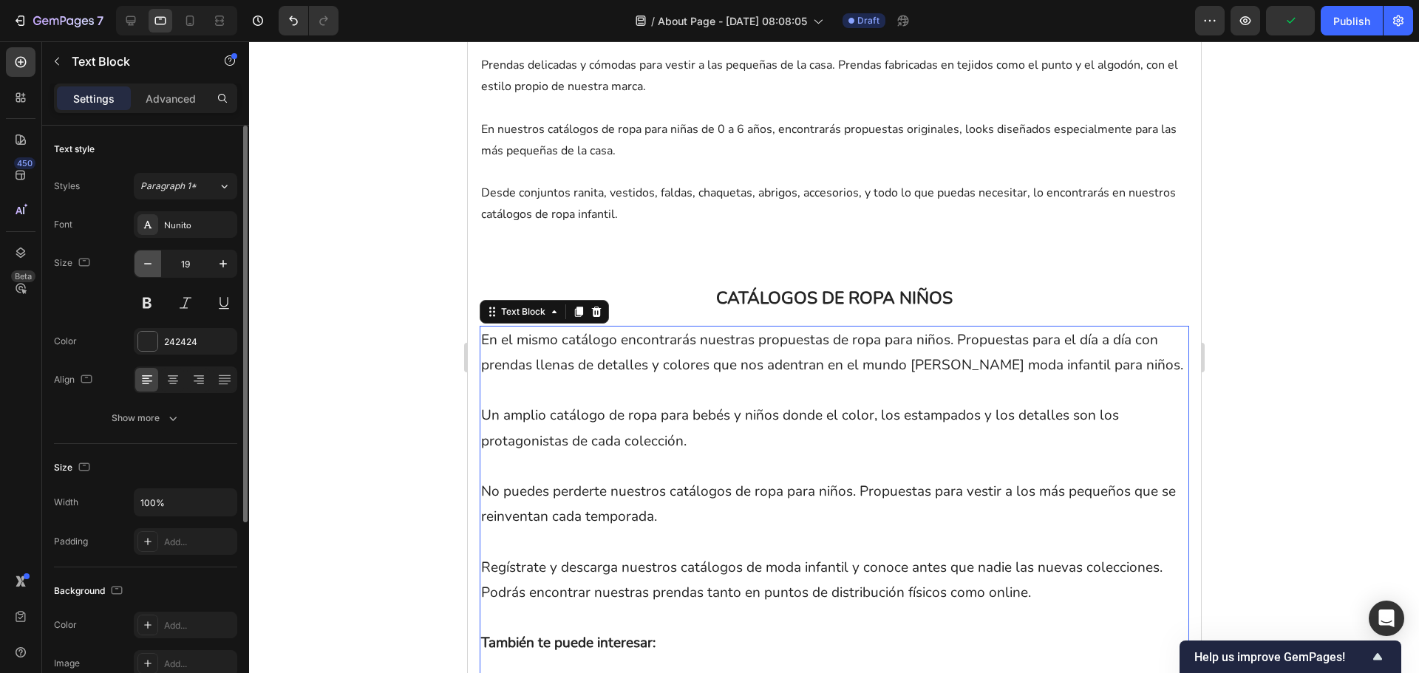
click at [146, 267] on icon "button" at bounding box center [147, 263] width 15 height 15
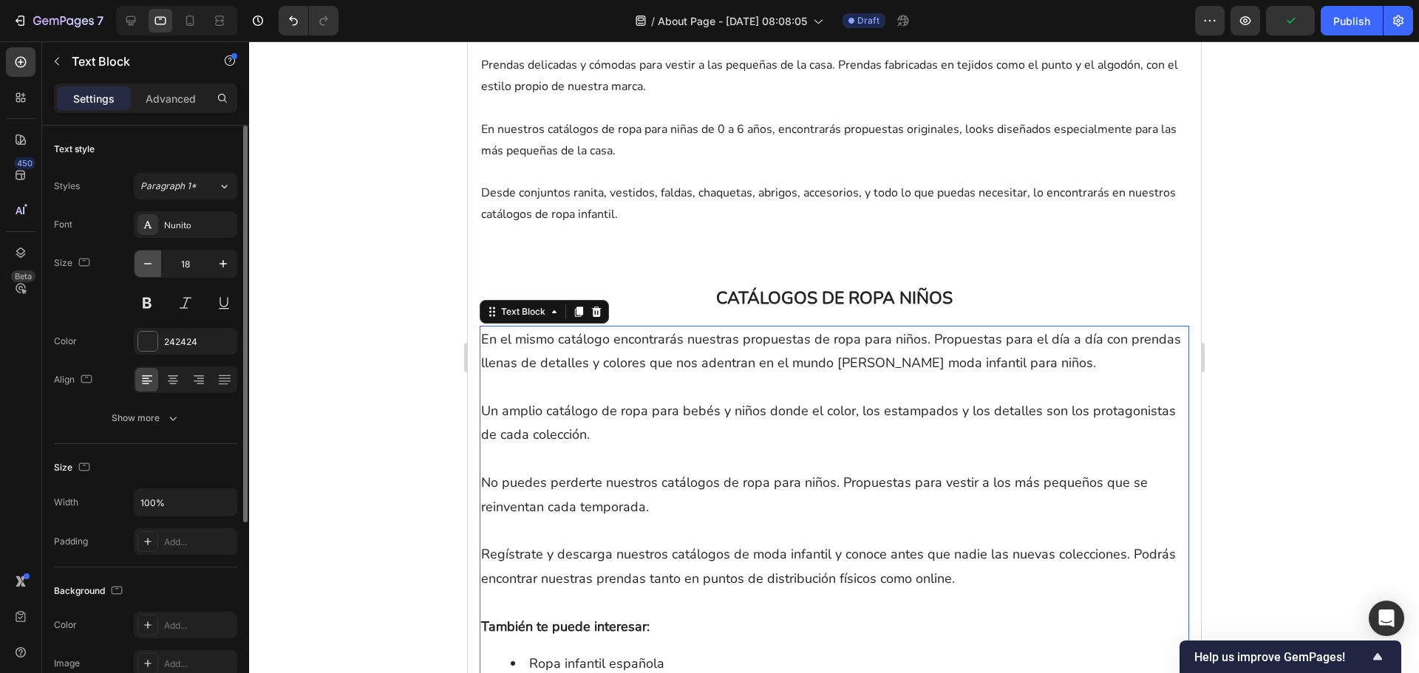
click at [146, 267] on icon "button" at bounding box center [147, 263] width 15 height 15
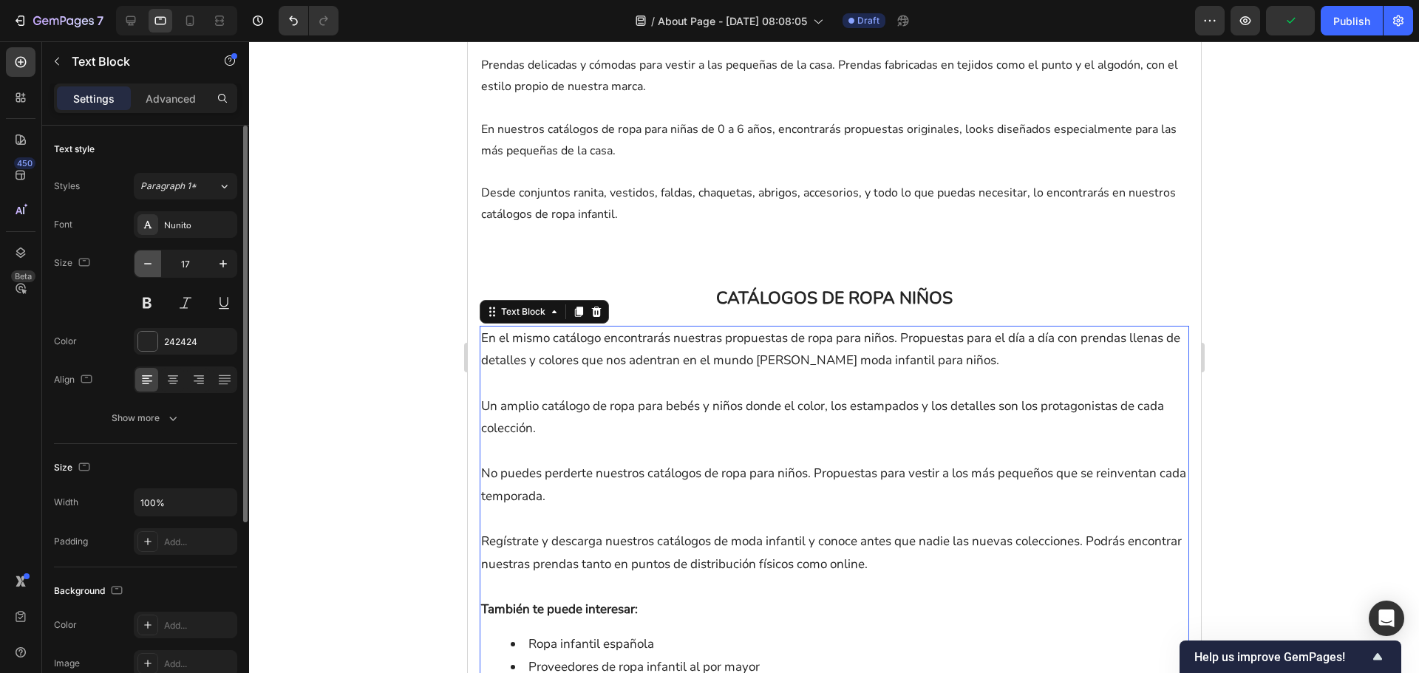
click at [146, 267] on icon "button" at bounding box center [147, 263] width 15 height 15
type input "16"
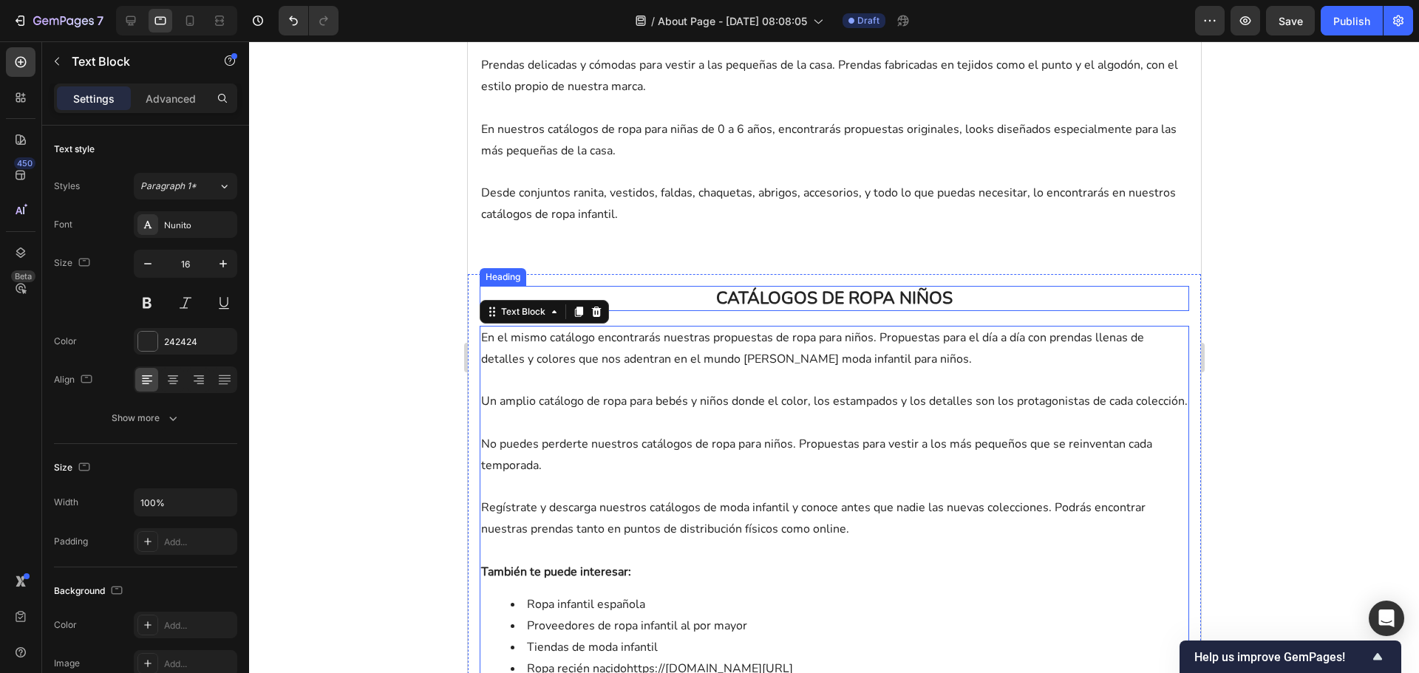
click at [779, 311] on h2 "CATÁLOGOS DE ROPA NIÑOS" at bounding box center [834, 298] width 710 height 25
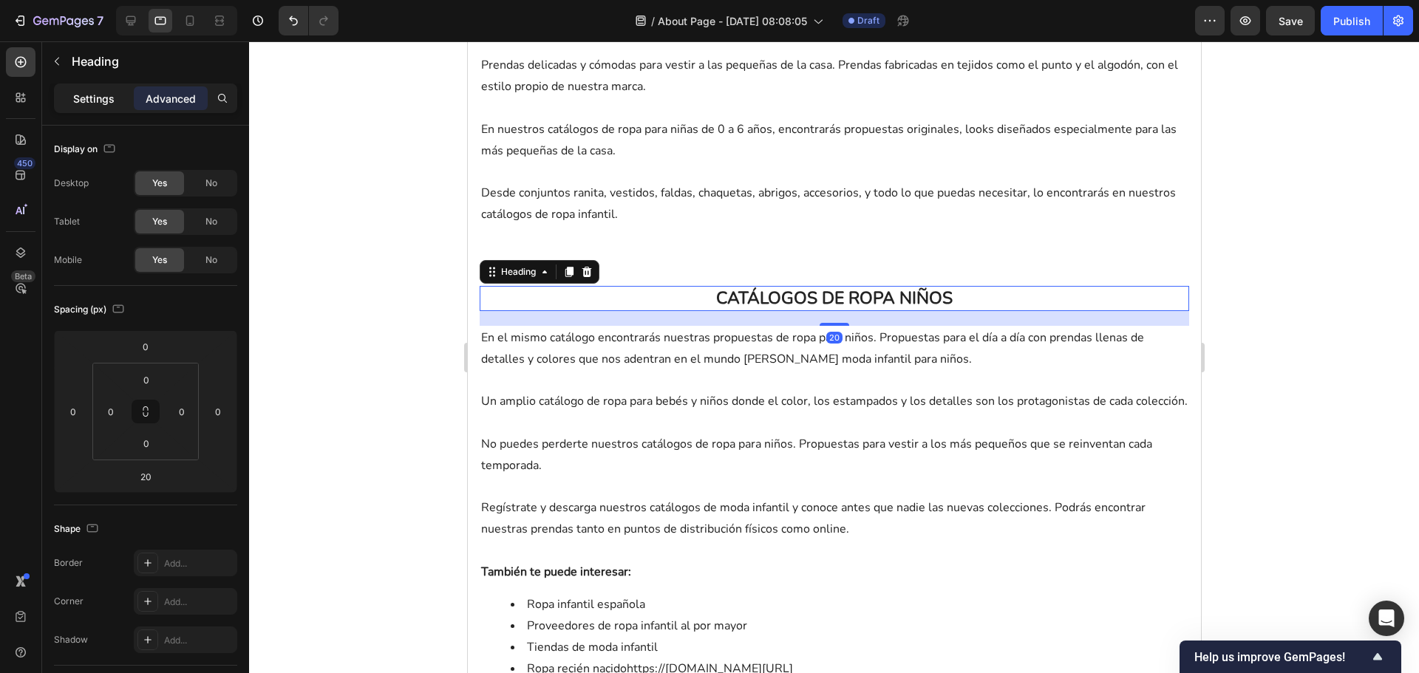
click at [79, 99] on p "Settings" at bounding box center [93, 99] width 41 height 16
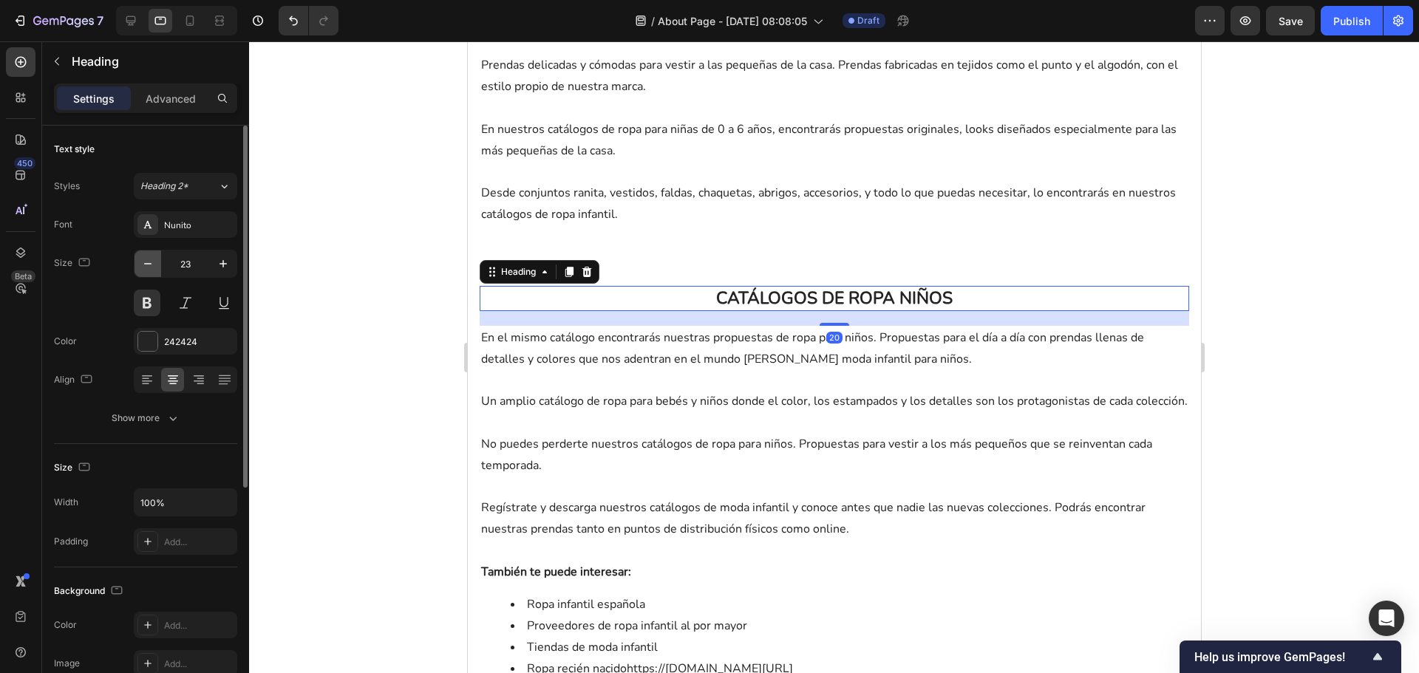
click at [149, 268] on icon "button" at bounding box center [147, 263] width 15 height 15
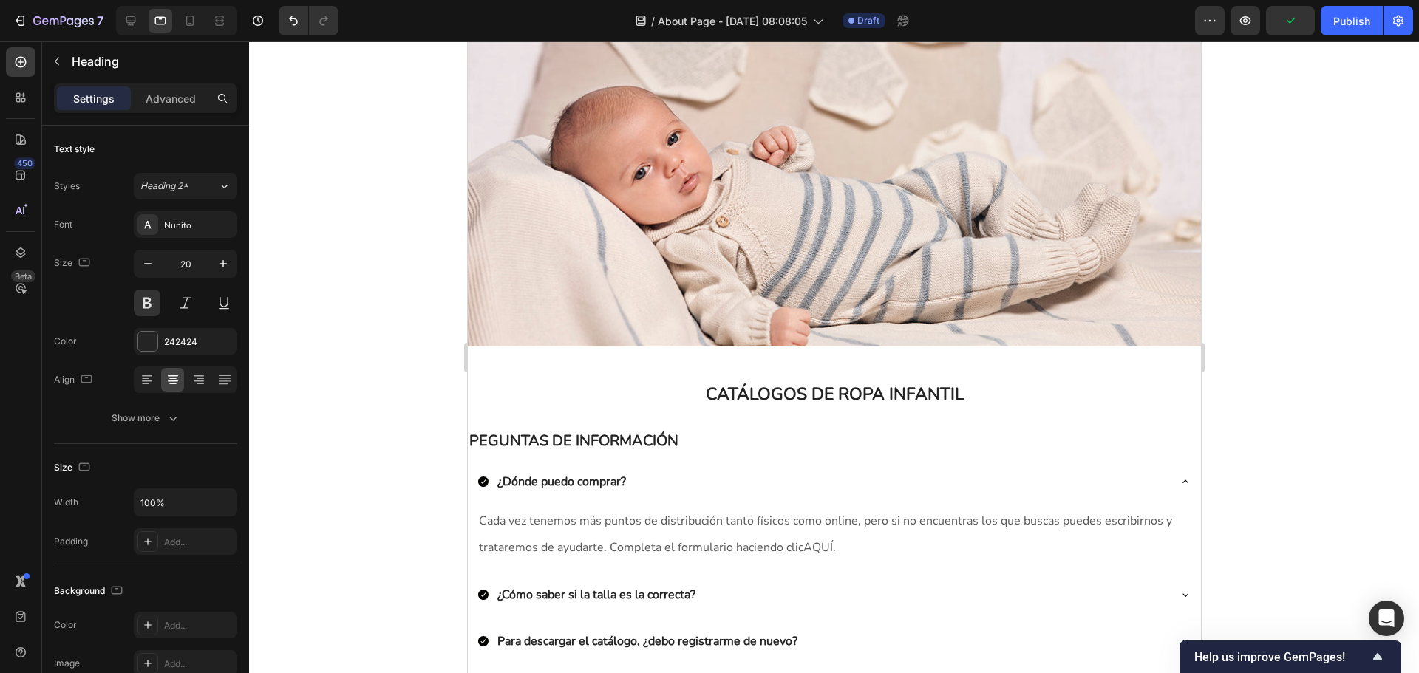
scroll to position [0, 0]
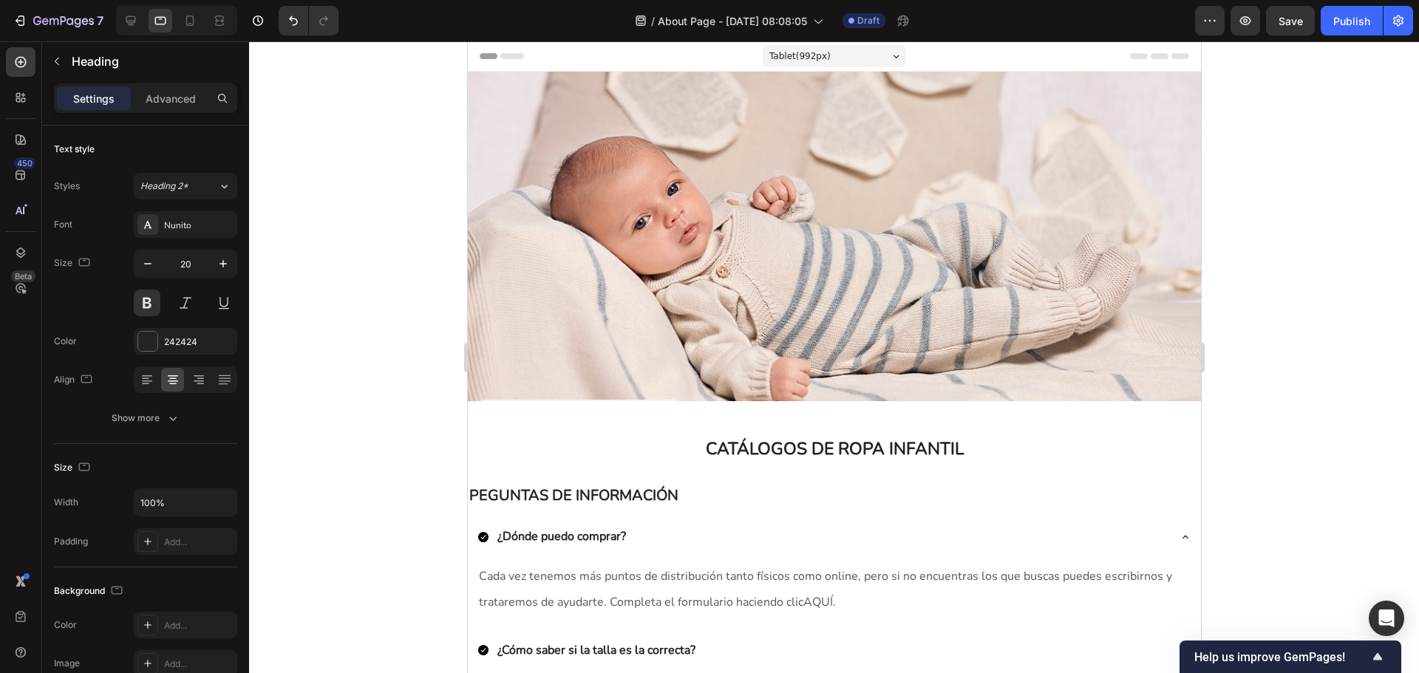
click at [144, 21] on div at bounding box center [176, 21] width 121 height 30
click at [133, 22] on icon at bounding box center [131, 21] width 10 height 10
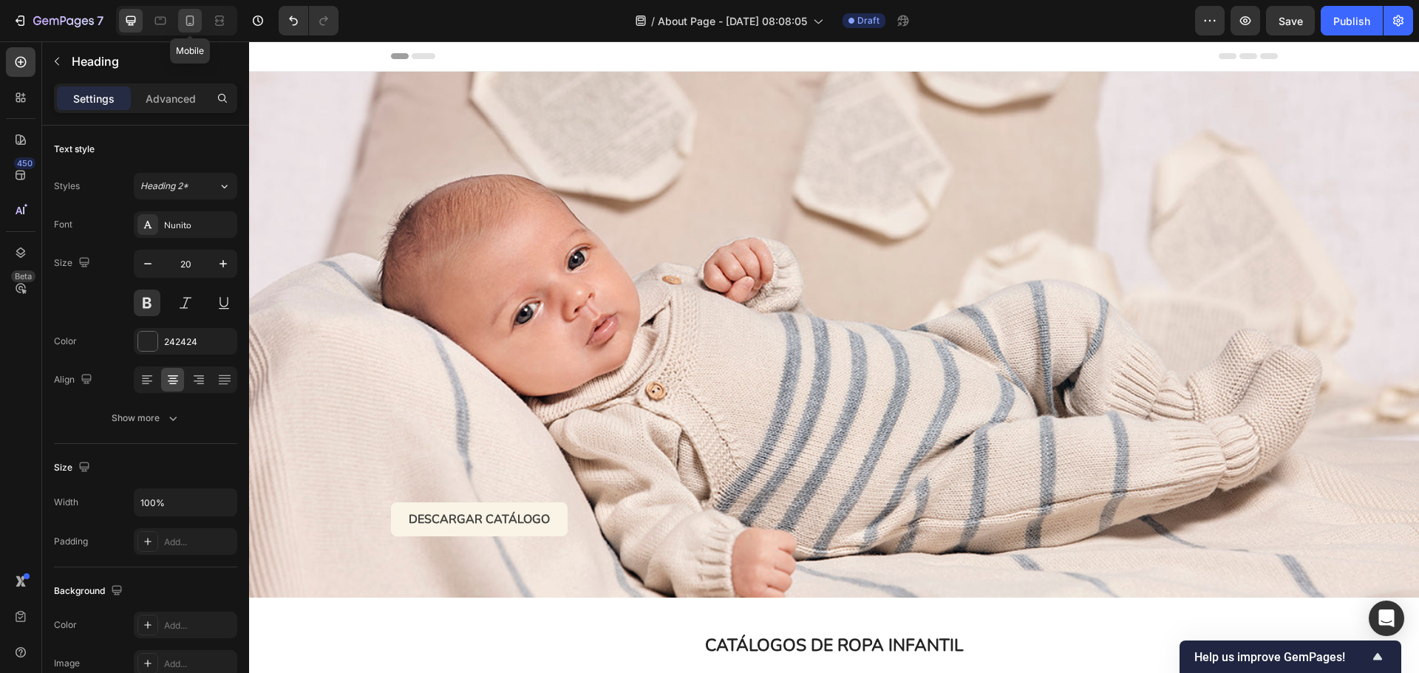
click at [190, 24] on icon at bounding box center [190, 20] width 15 height 15
type input "22"
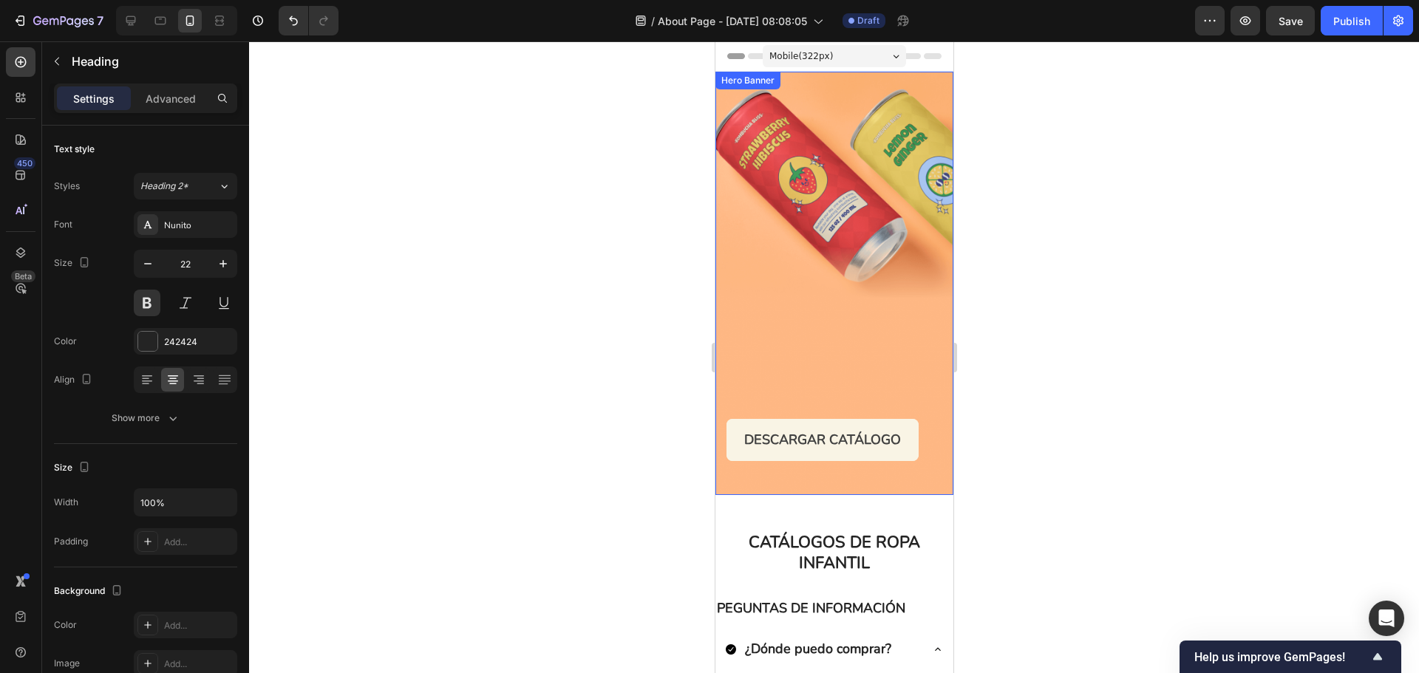
click at [796, 295] on div "Background Image" at bounding box center [834, 284] width 238 height 424
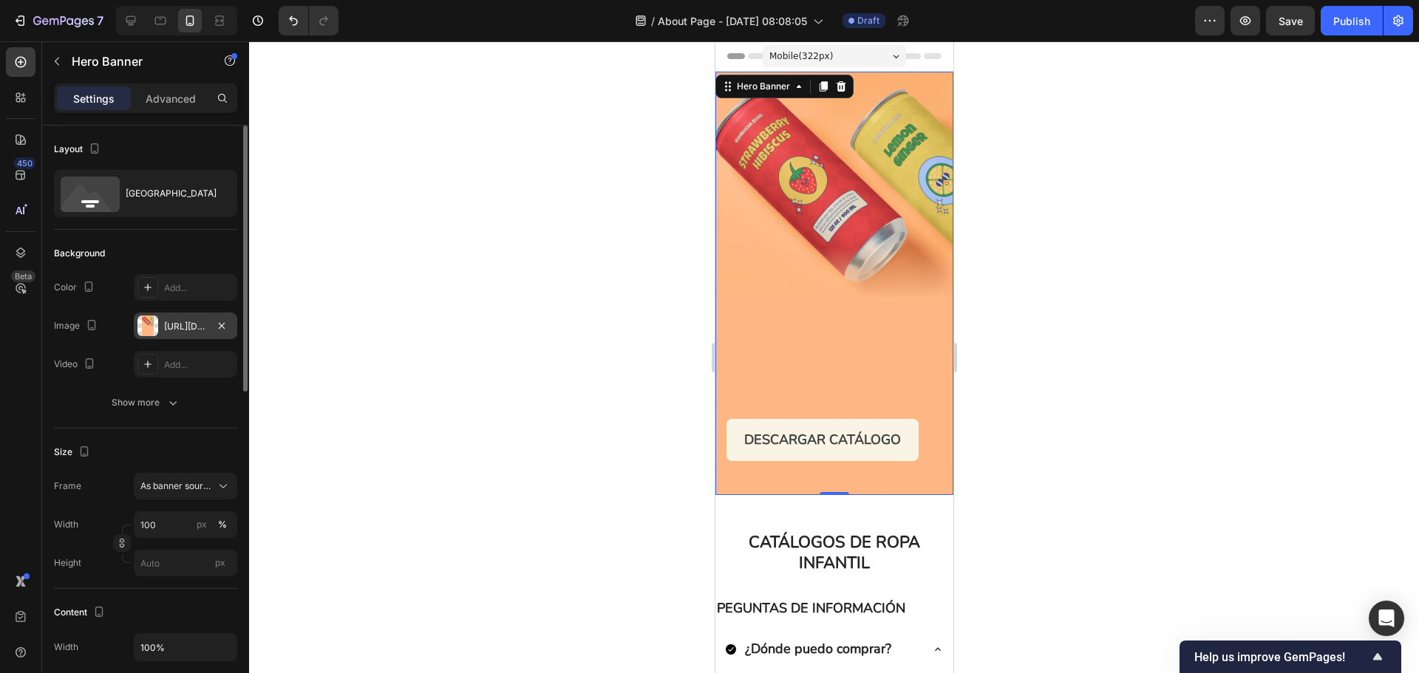
click at [192, 321] on div "https://cdn.shopify.com/s/files/1/0967/7697/8771/files/gempages_578566936367989…" at bounding box center [185, 326] width 43 height 13
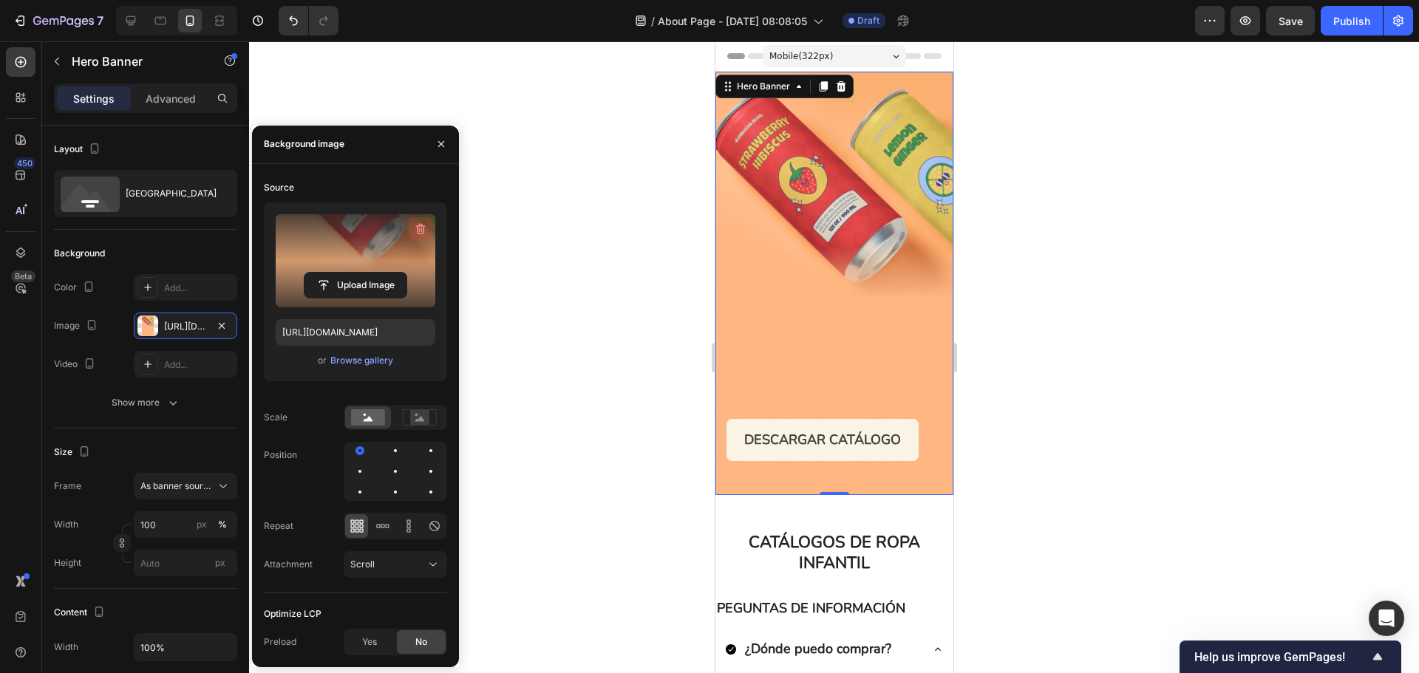
click at [418, 229] on icon "button" at bounding box center [420, 229] width 15 height 15
type input "Auto"
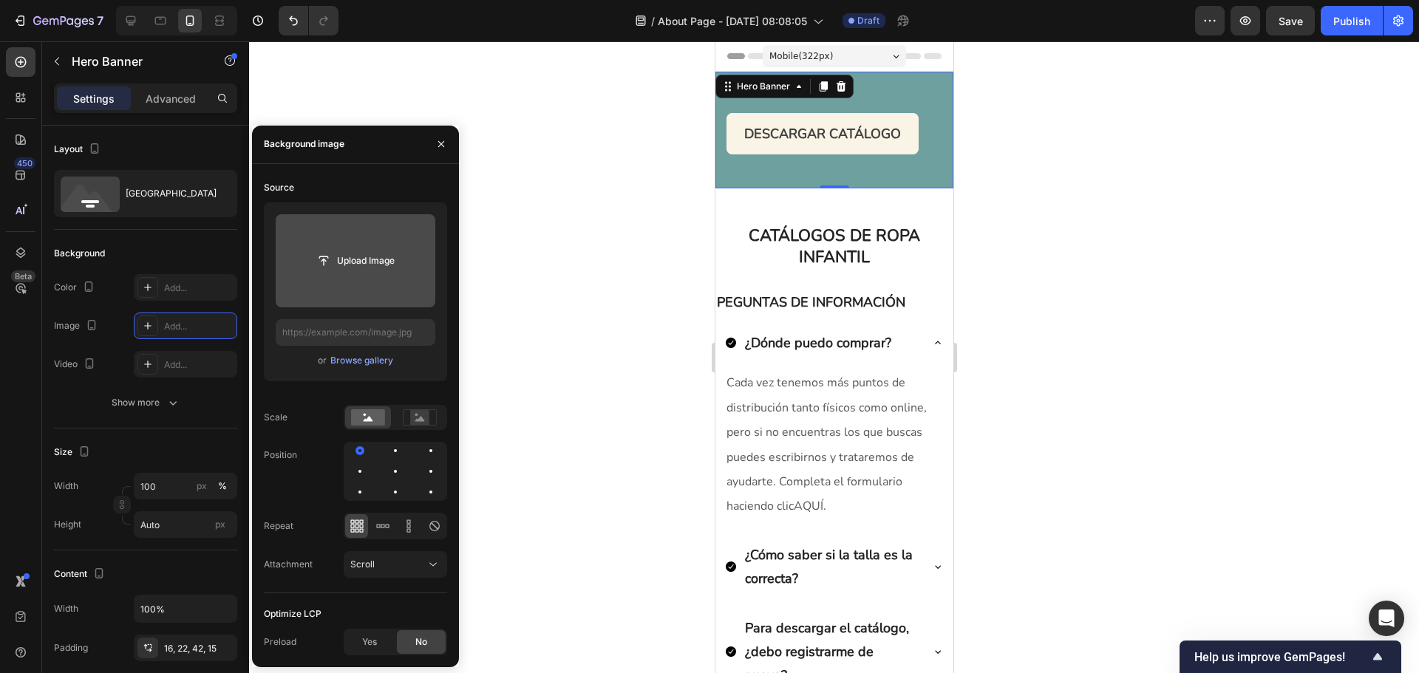
click at [375, 261] on input "file" at bounding box center [356, 260] width 102 height 25
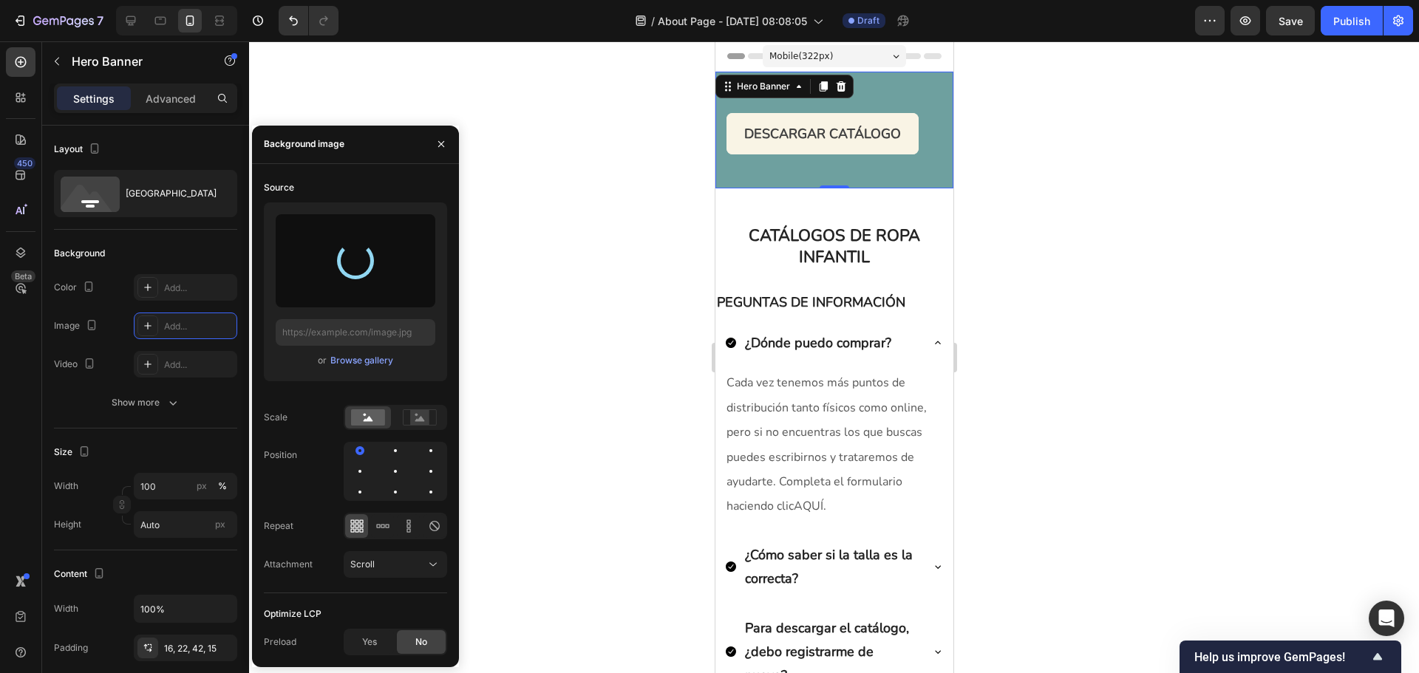
type input "[URL][DOMAIN_NAME]"
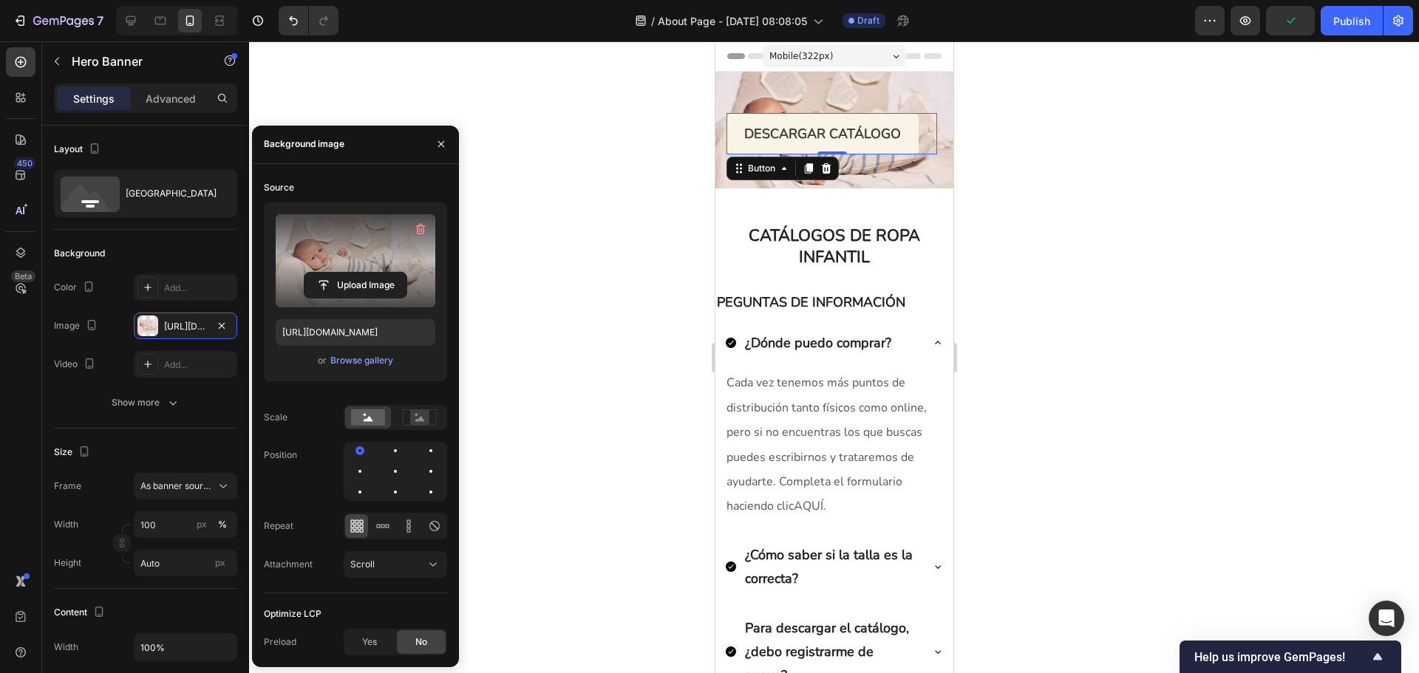
click at [914, 137] on button "DESCARGAR CATÁLOGO" at bounding box center [822, 133] width 192 height 41
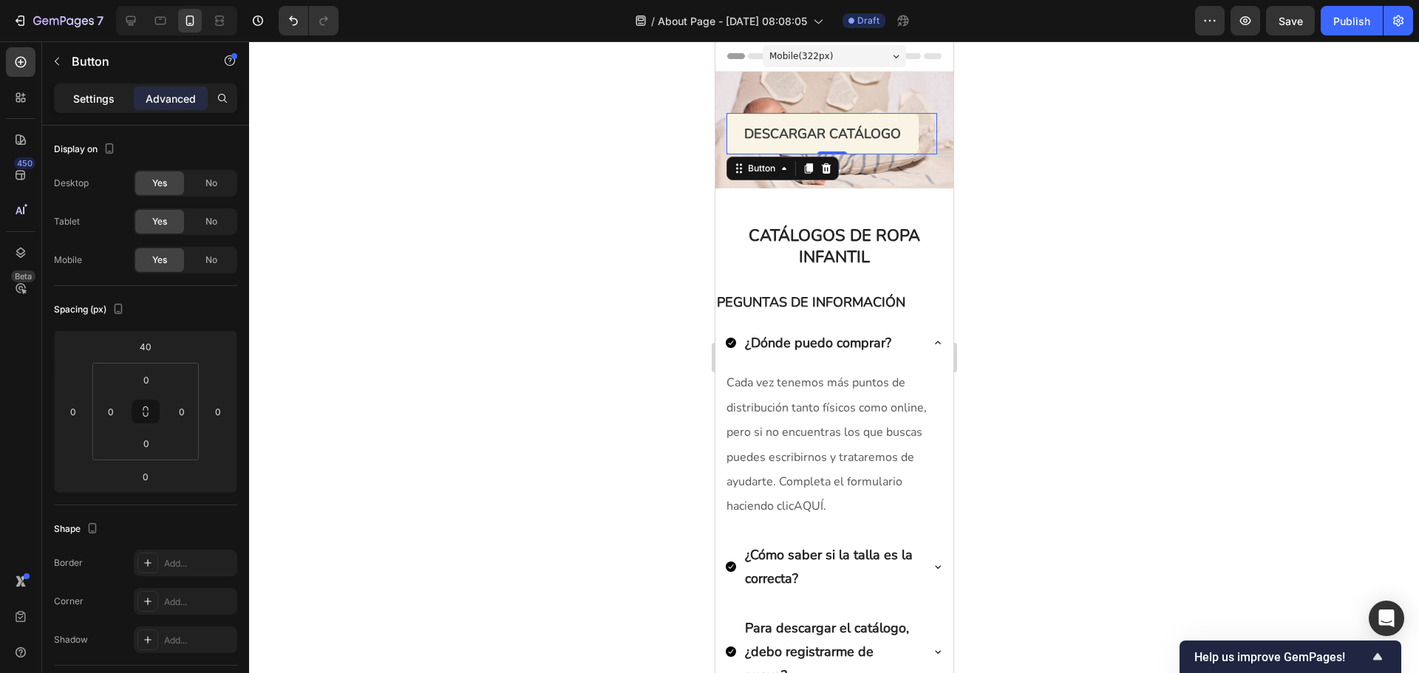
click at [80, 88] on div "Settings" at bounding box center [94, 98] width 74 height 24
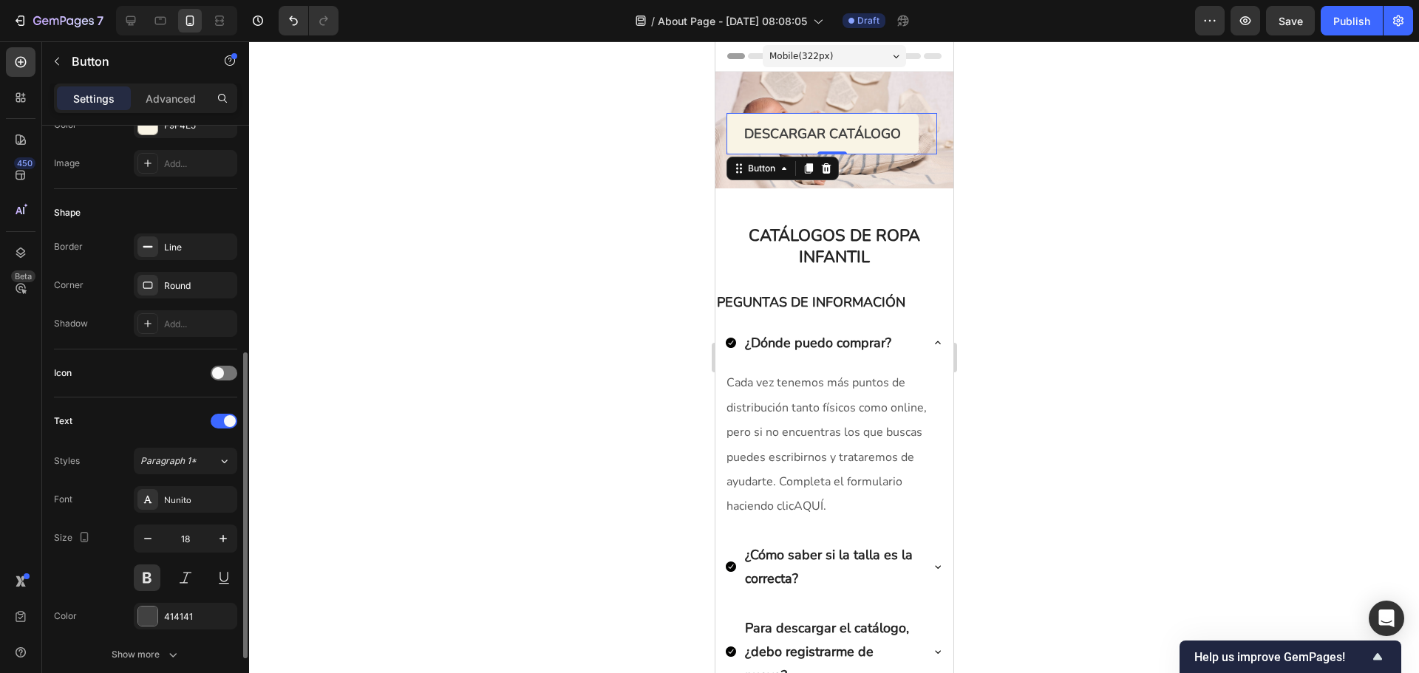
scroll to position [296, 0]
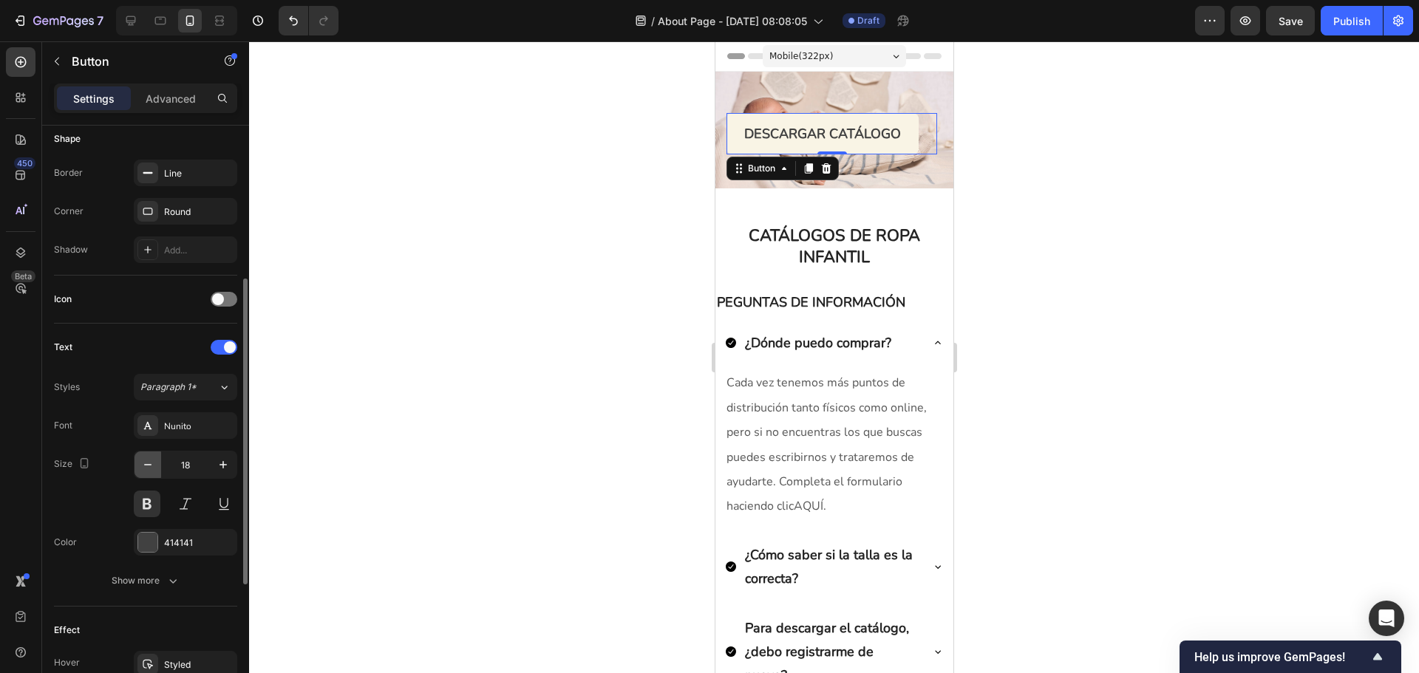
click at [156, 460] on button "button" at bounding box center [148, 465] width 27 height 27
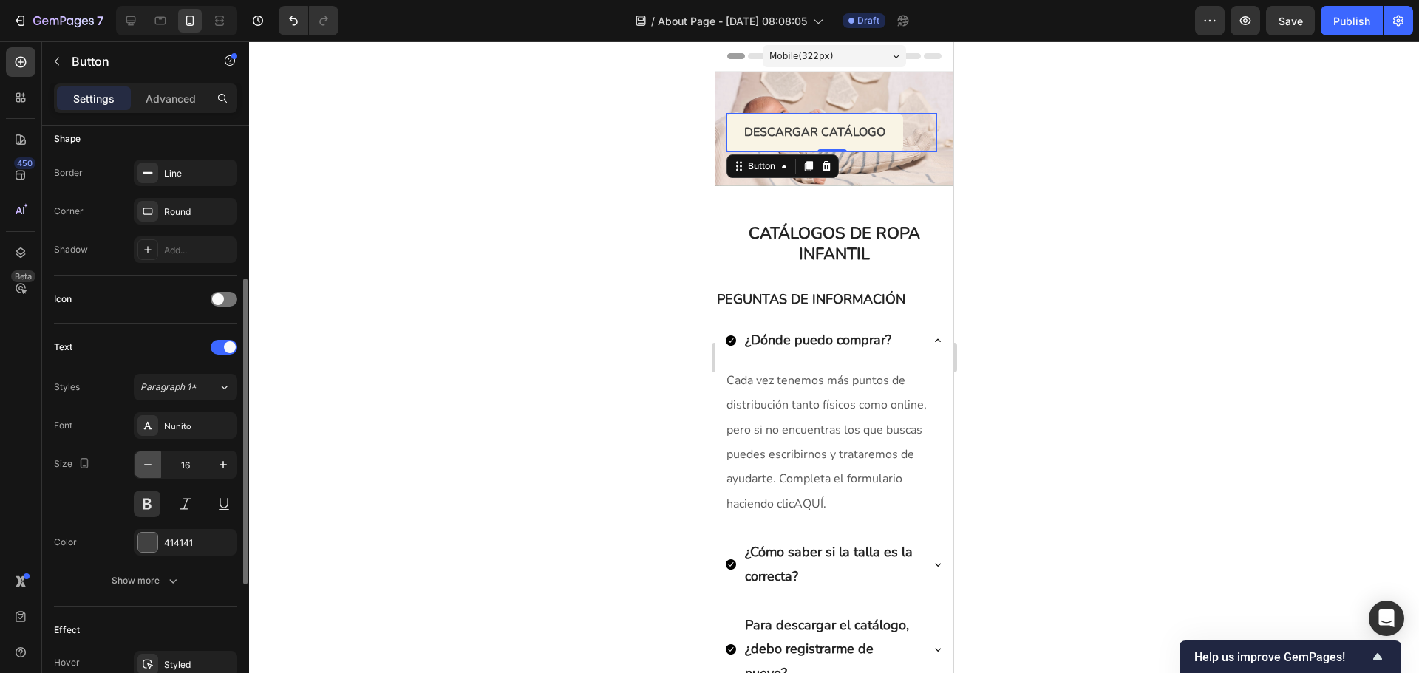
click at [156, 460] on button "button" at bounding box center [148, 465] width 27 height 27
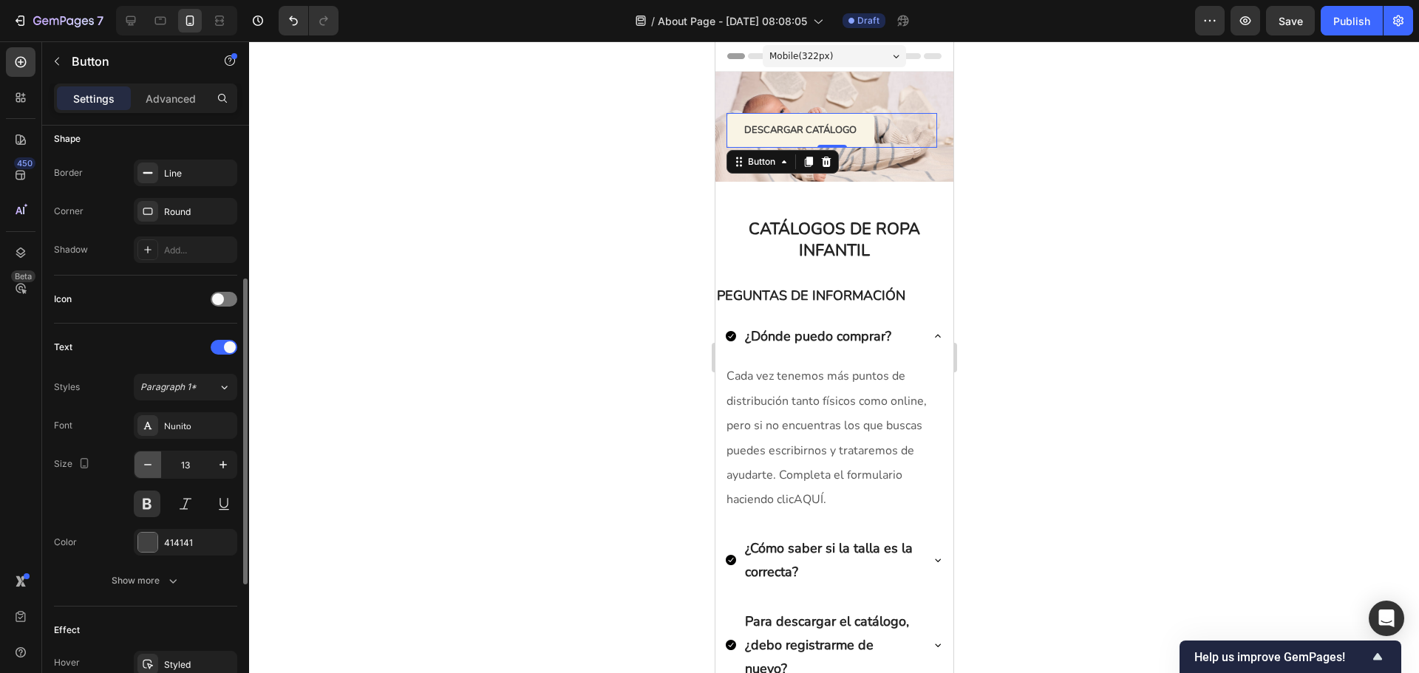
click at [156, 460] on button "button" at bounding box center [148, 465] width 27 height 27
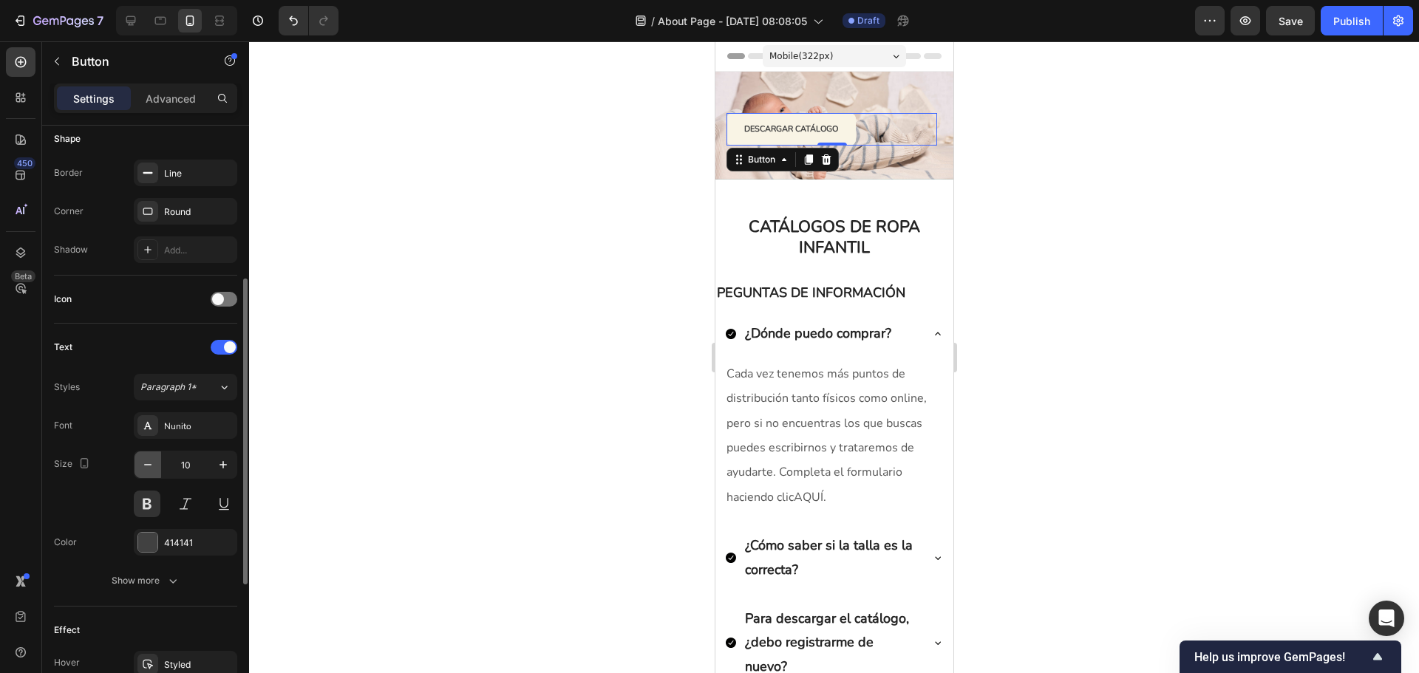
click at [156, 460] on button "button" at bounding box center [148, 465] width 27 height 27
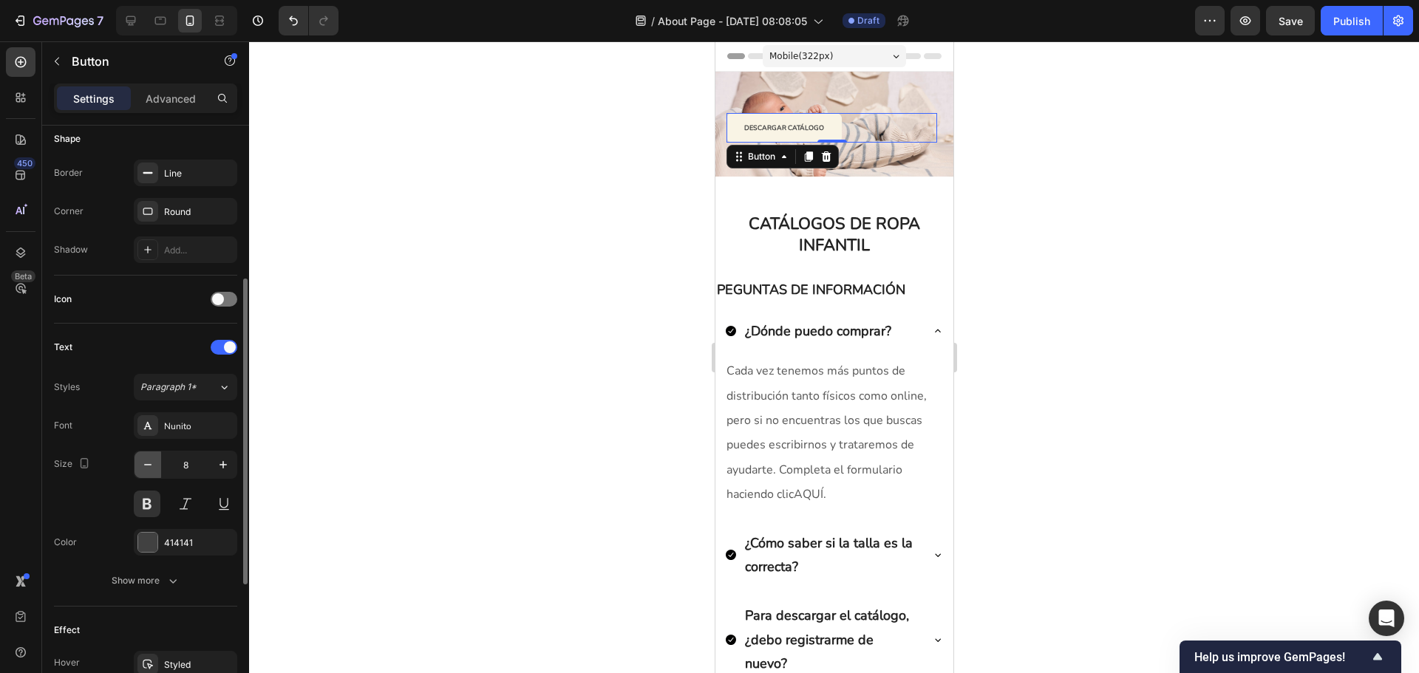
click at [156, 460] on button "button" at bounding box center [148, 465] width 27 height 27
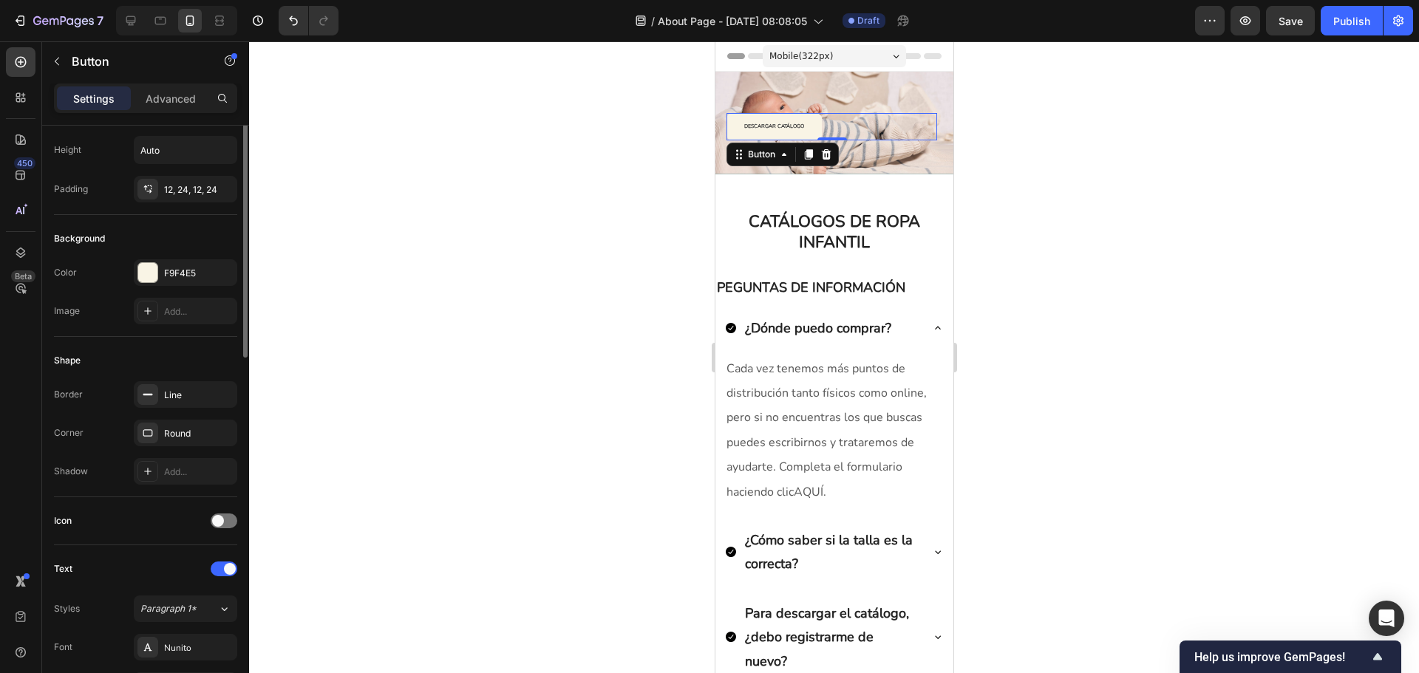
scroll to position [0, 0]
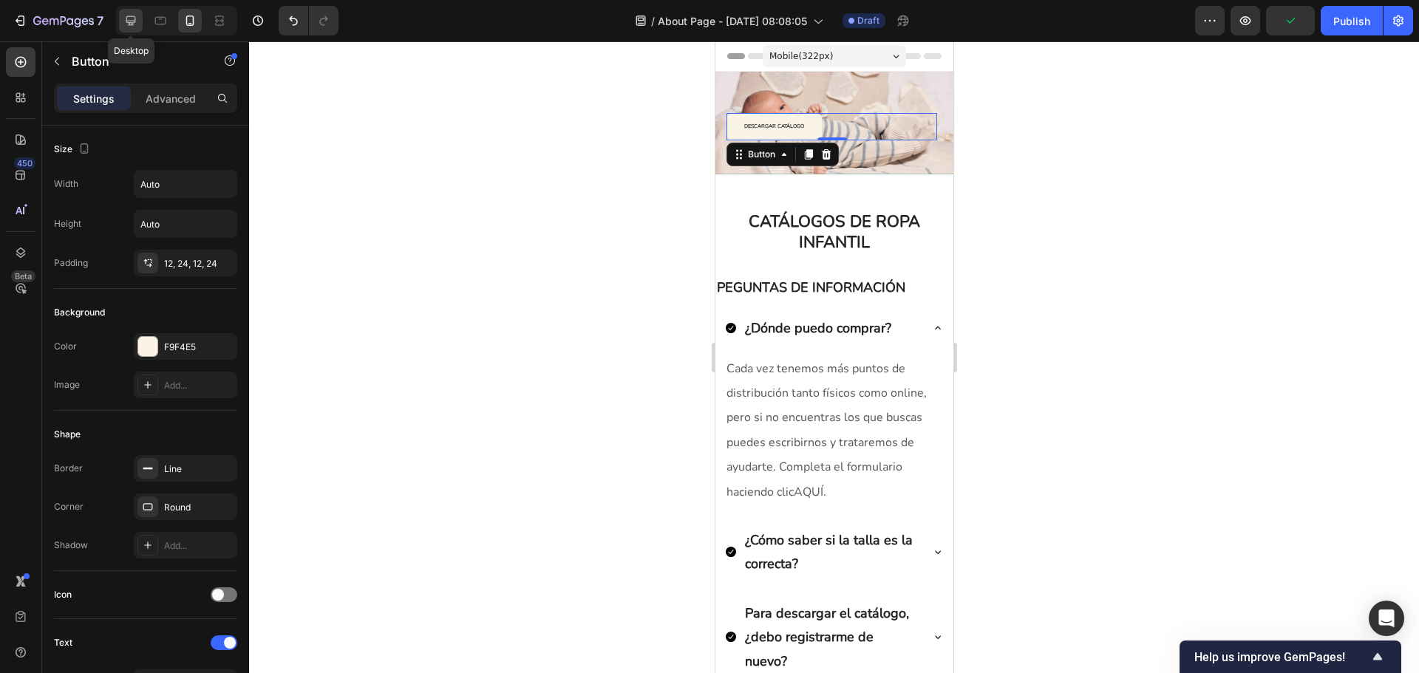
click at [123, 22] on div at bounding box center [131, 21] width 24 height 24
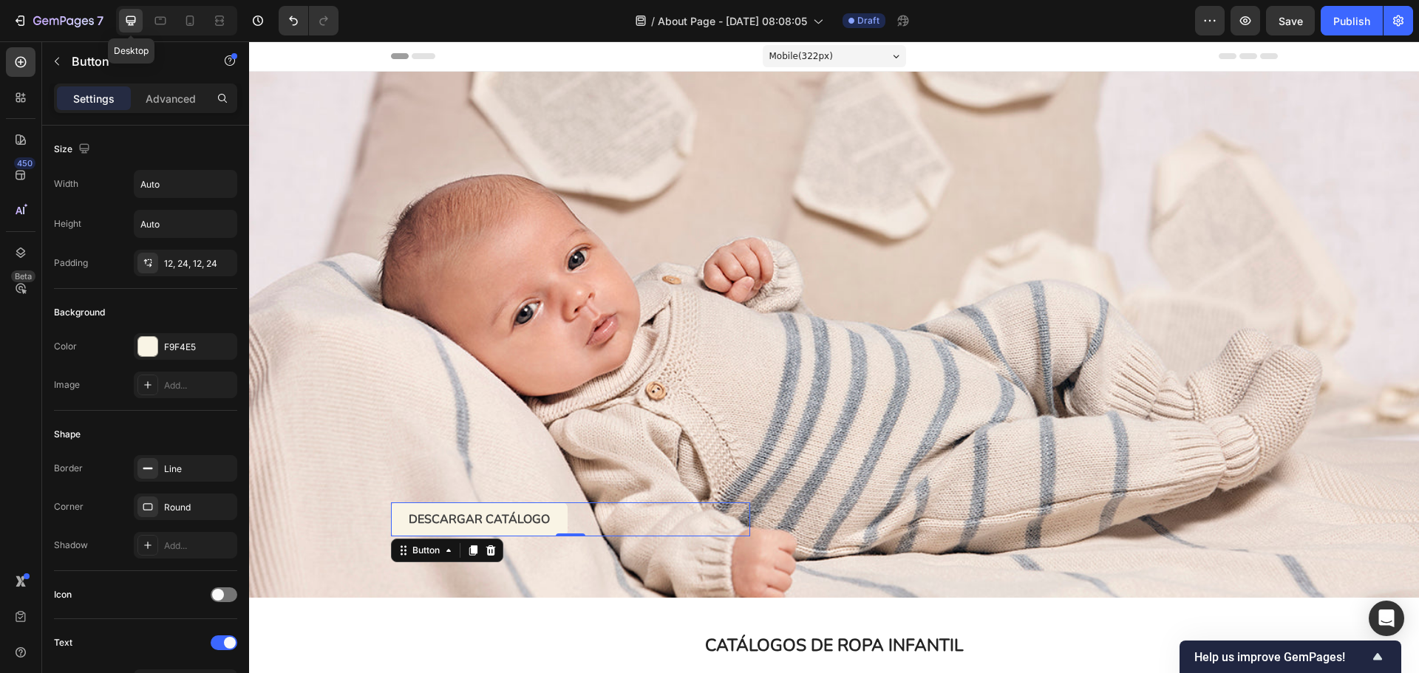
type input "16"
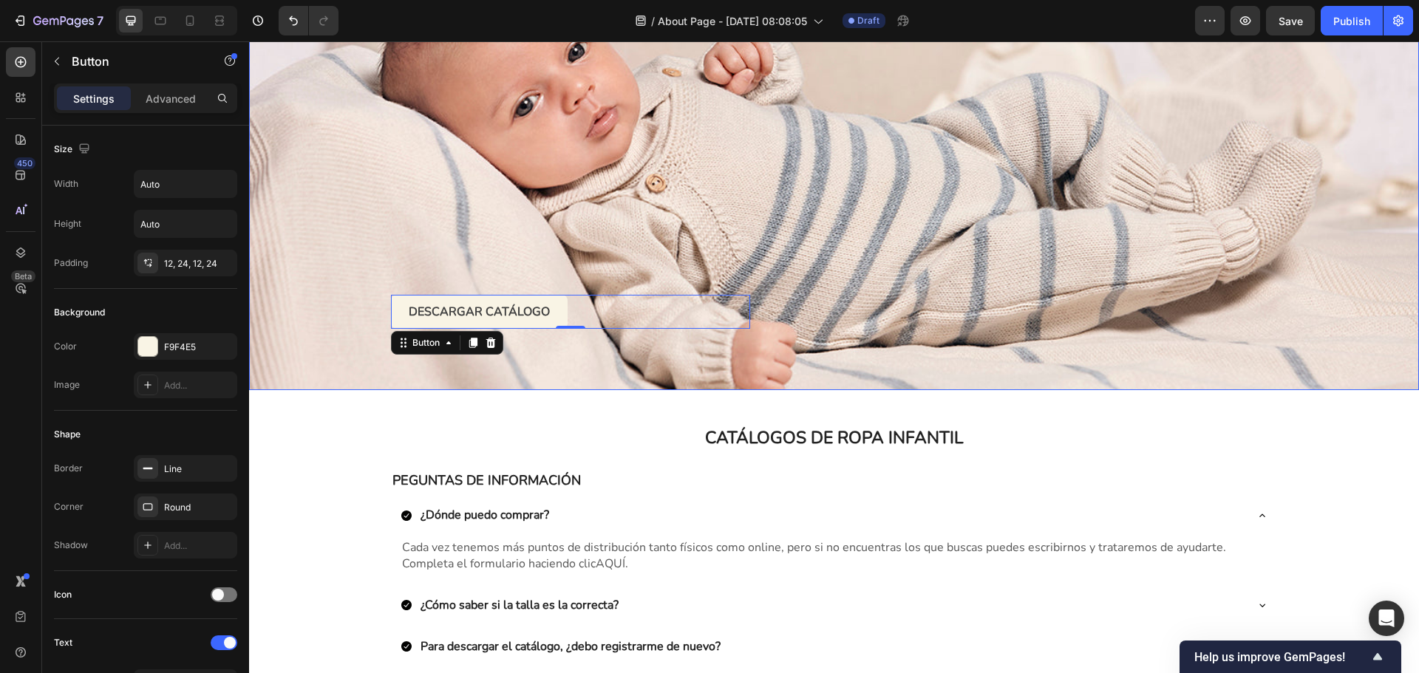
scroll to position [186, 0]
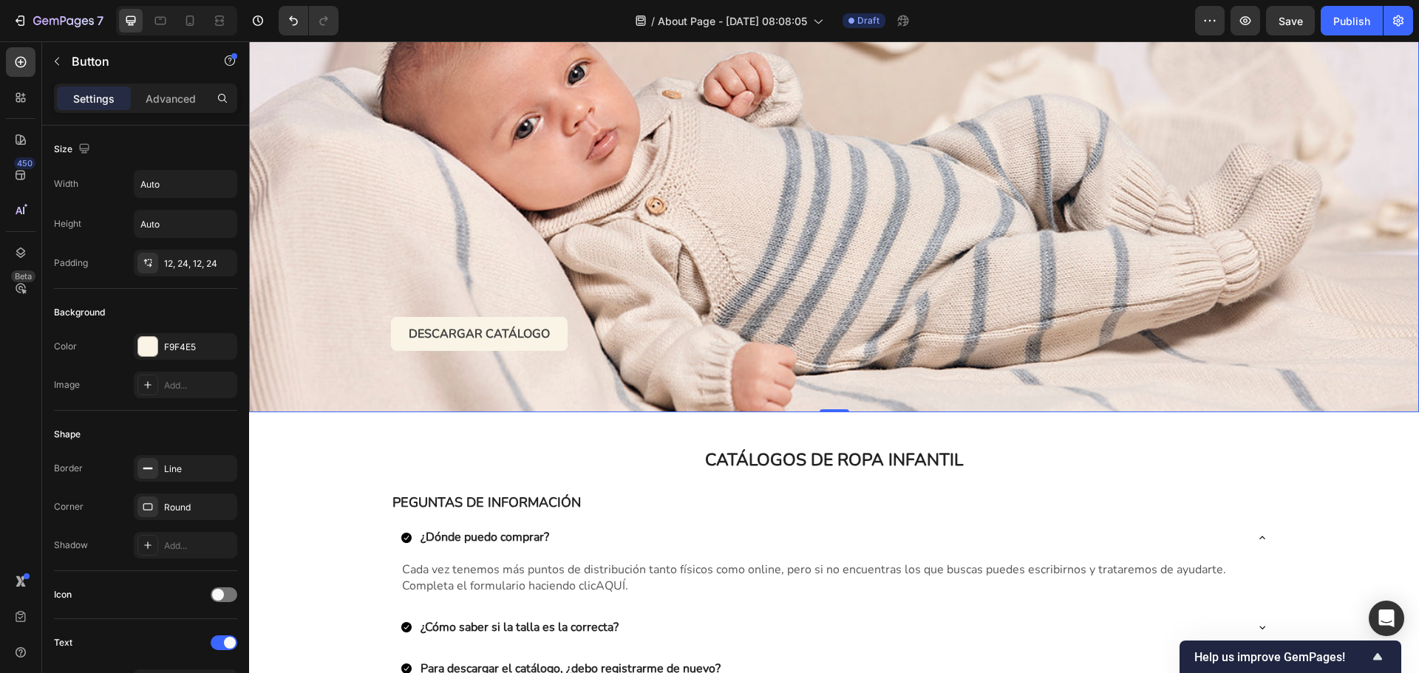
click at [482, 279] on div "DESCARGAR CATÁLOGO Button" at bounding box center [571, 150] width 360 height 404
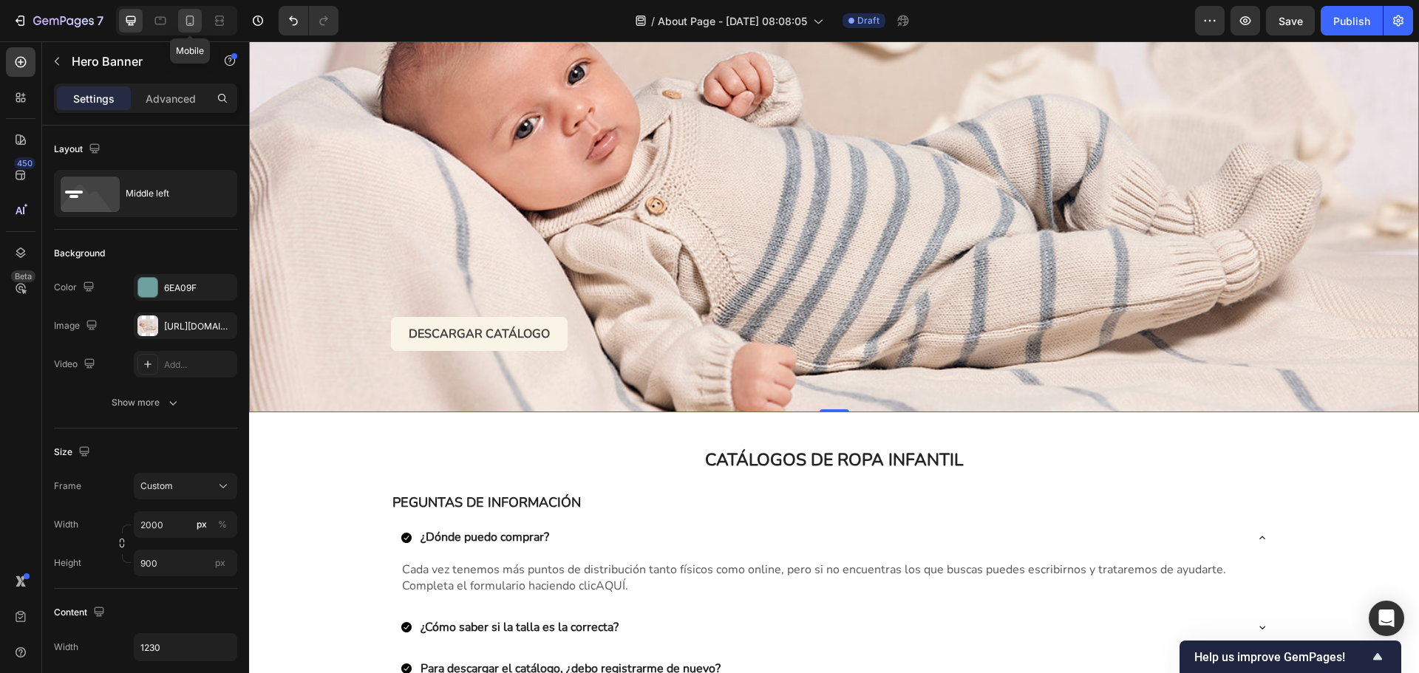
click at [188, 27] on icon at bounding box center [190, 20] width 15 height 15
type input "100"
type input "Auto"
type input "100%"
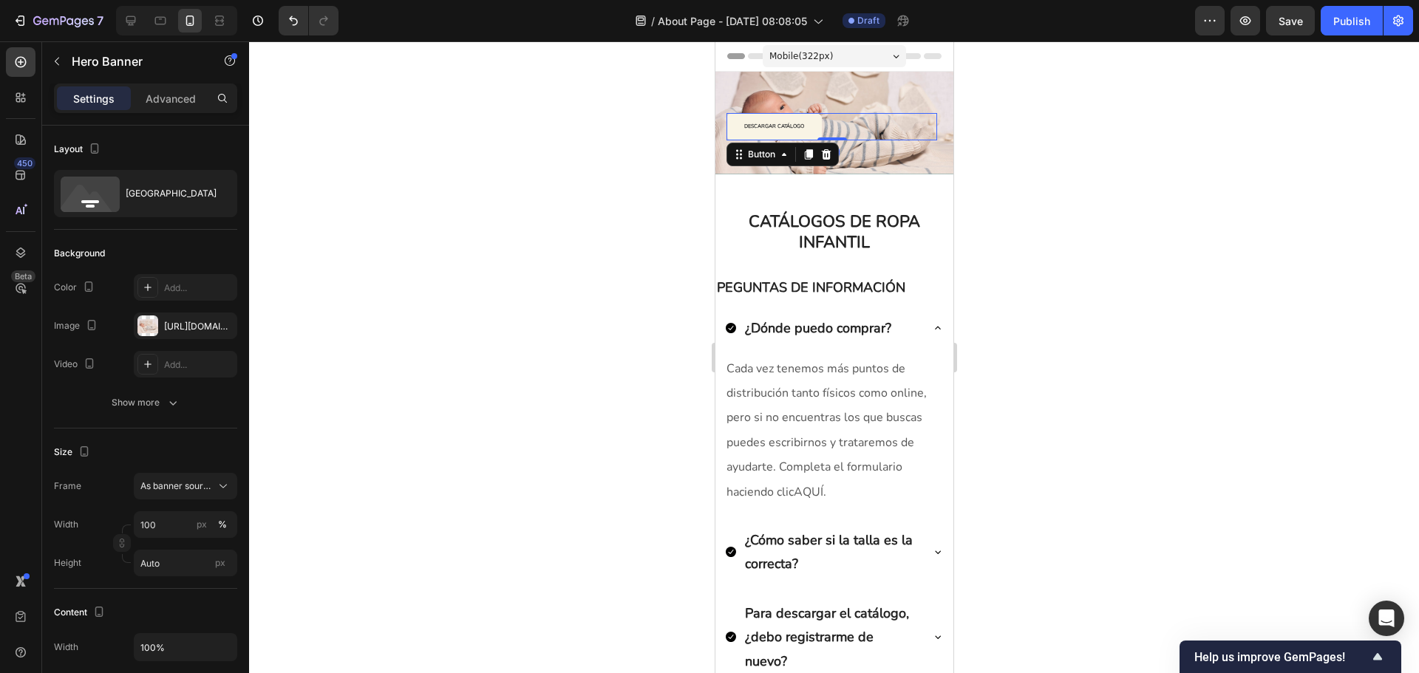
click at [811, 125] on button "DESCARGAR CATÁLOGO" at bounding box center [773, 126] width 95 height 27
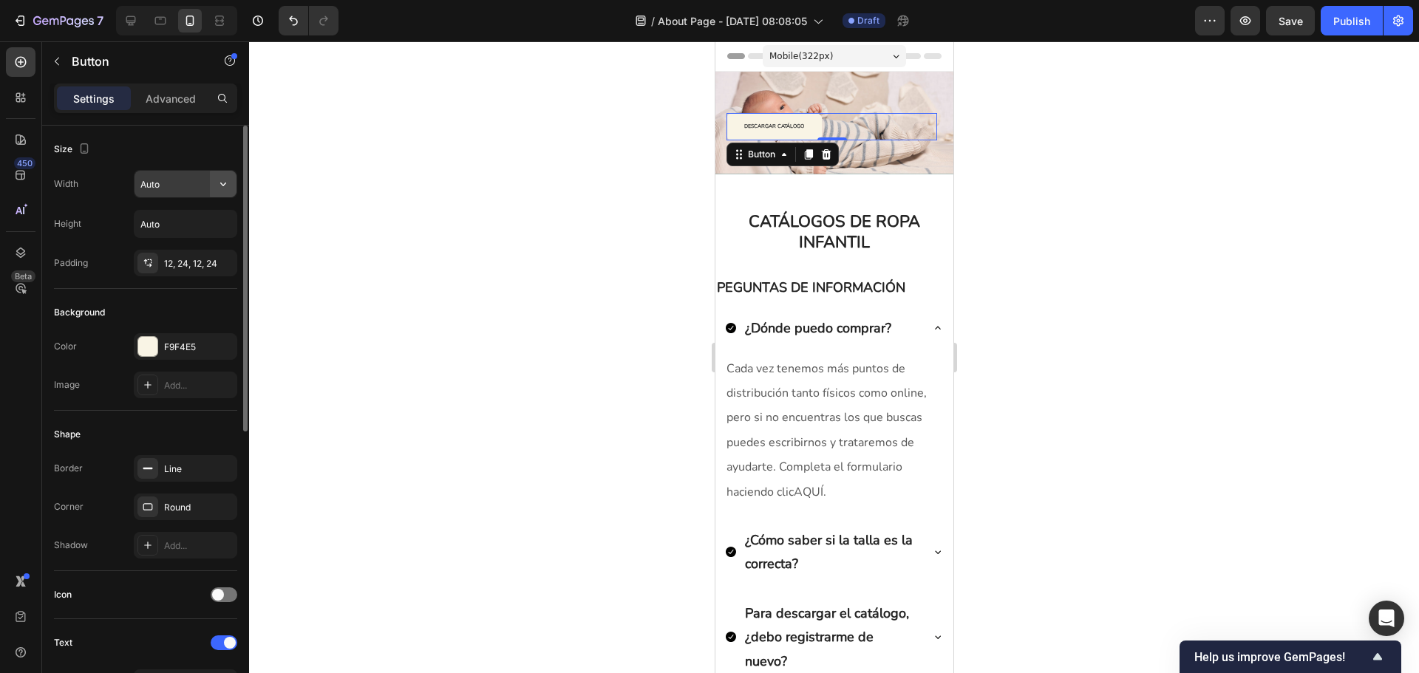
click at [217, 188] on icon "button" at bounding box center [223, 184] width 15 height 15
click at [193, 221] on input "Auto" at bounding box center [186, 224] width 102 height 27
click at [149, 309] on div "Background" at bounding box center [145, 313] width 183 height 24
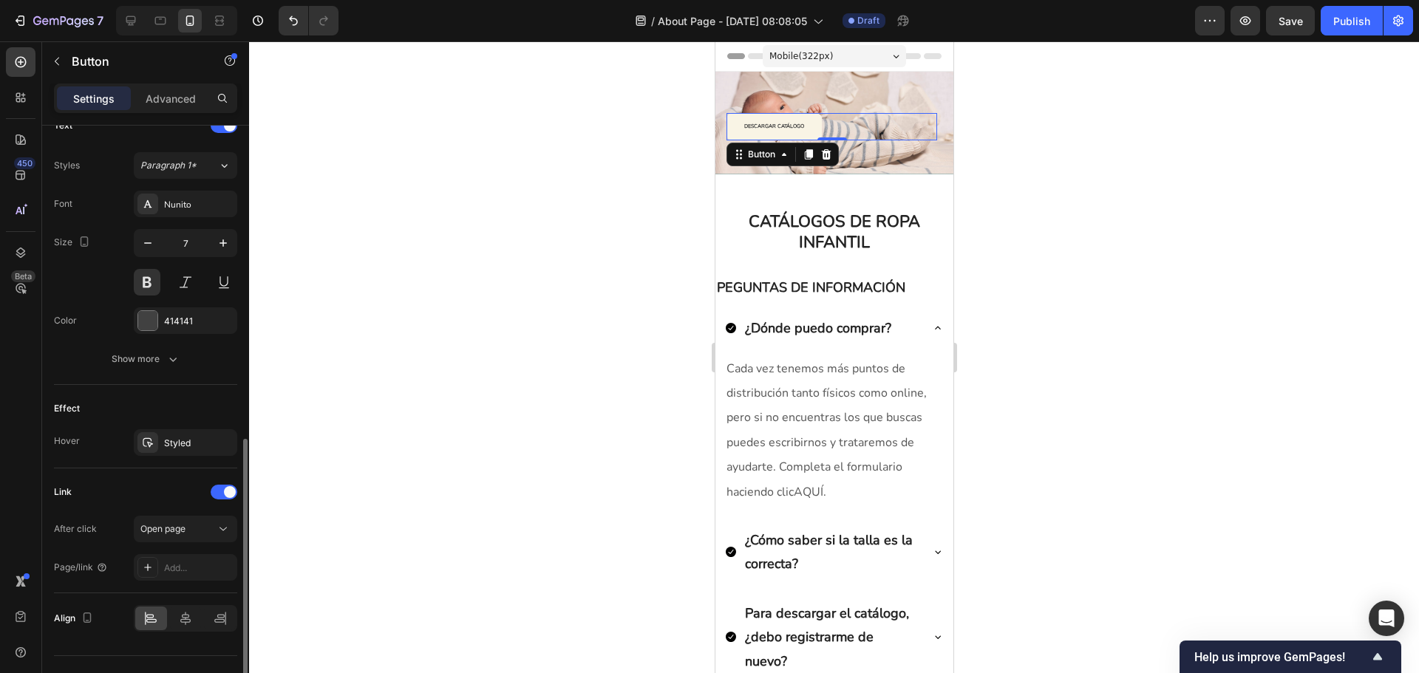
scroll to position [547, 0]
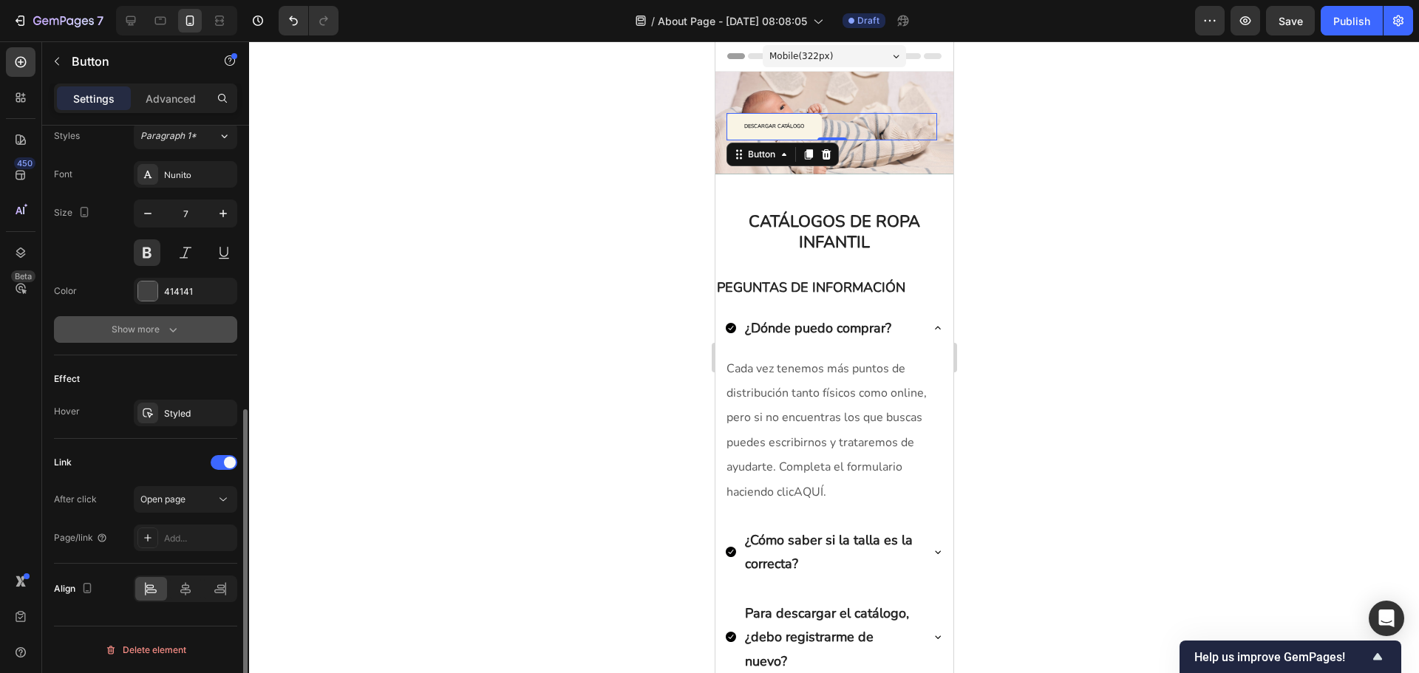
click at [181, 325] on button "Show more" at bounding box center [145, 329] width 183 height 27
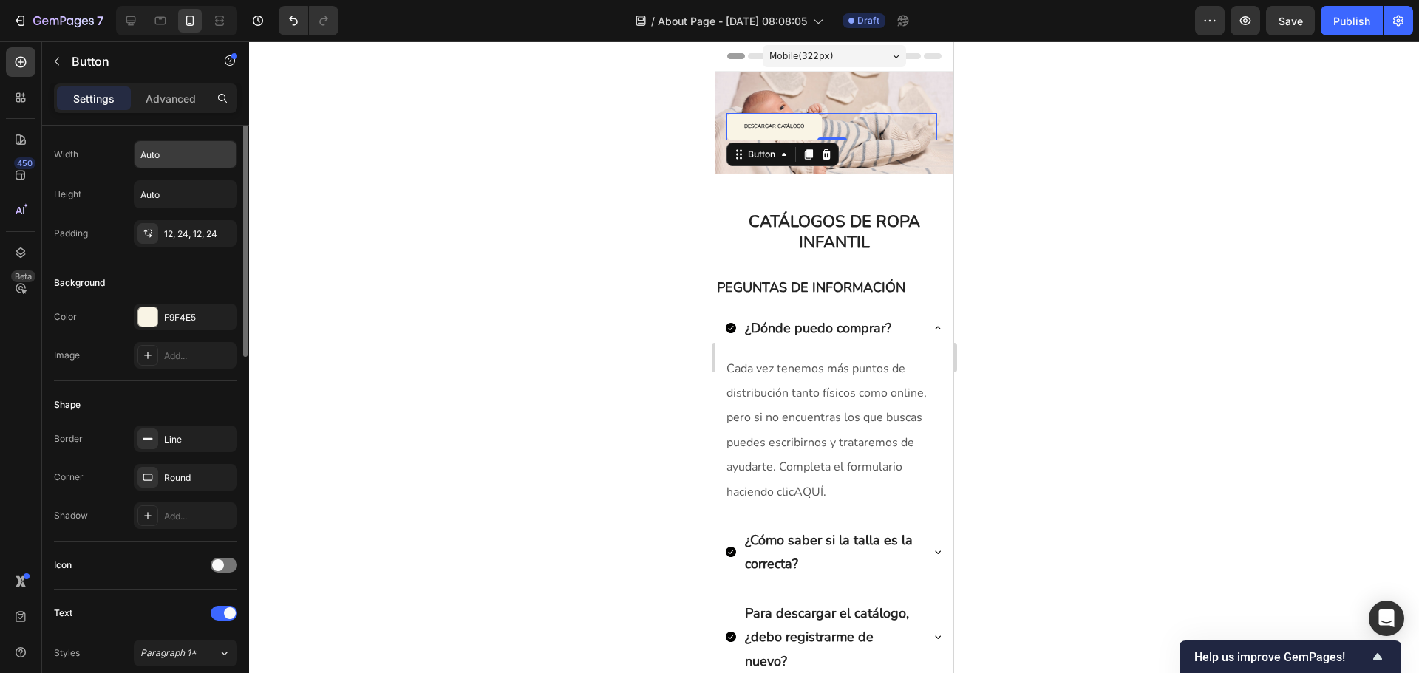
scroll to position [0, 0]
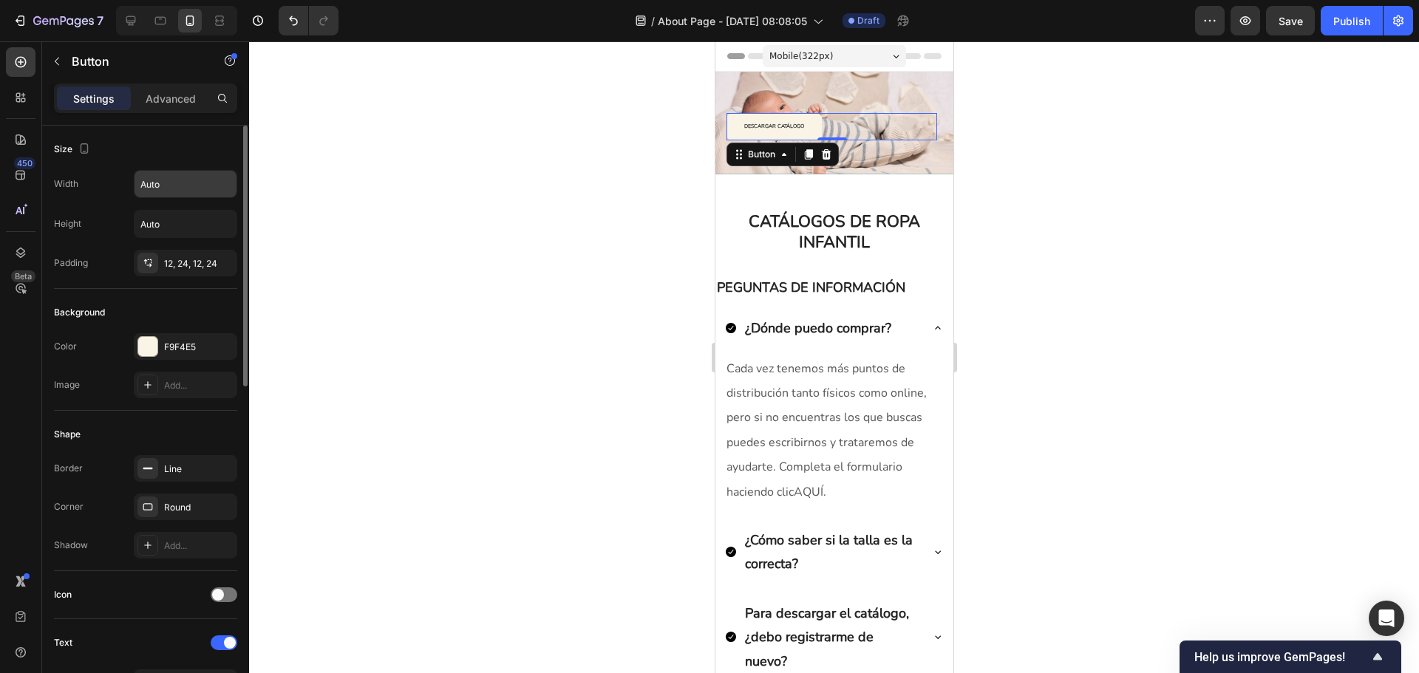
click at [985, 302] on div at bounding box center [834, 357] width 1170 height 632
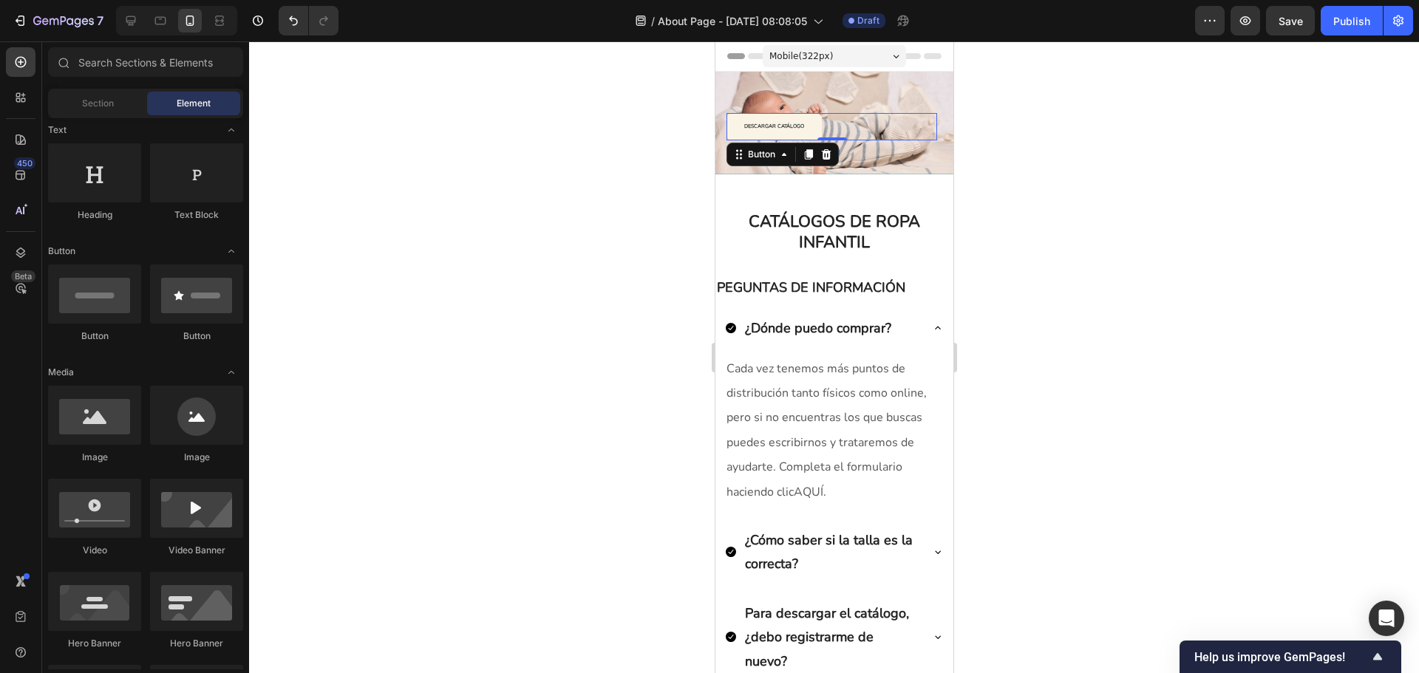
click at [799, 132] on button "DESCARGAR CATÁLOGO" at bounding box center [773, 126] width 95 height 27
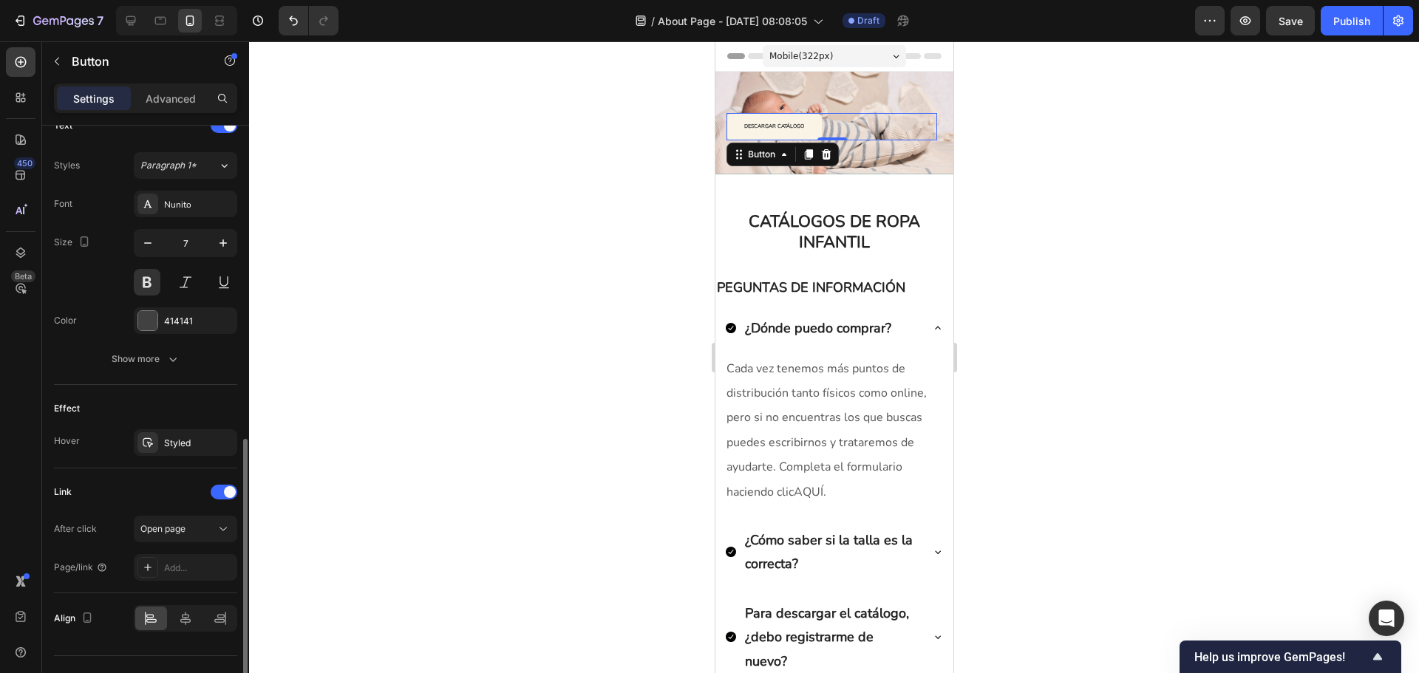
scroll to position [547, 0]
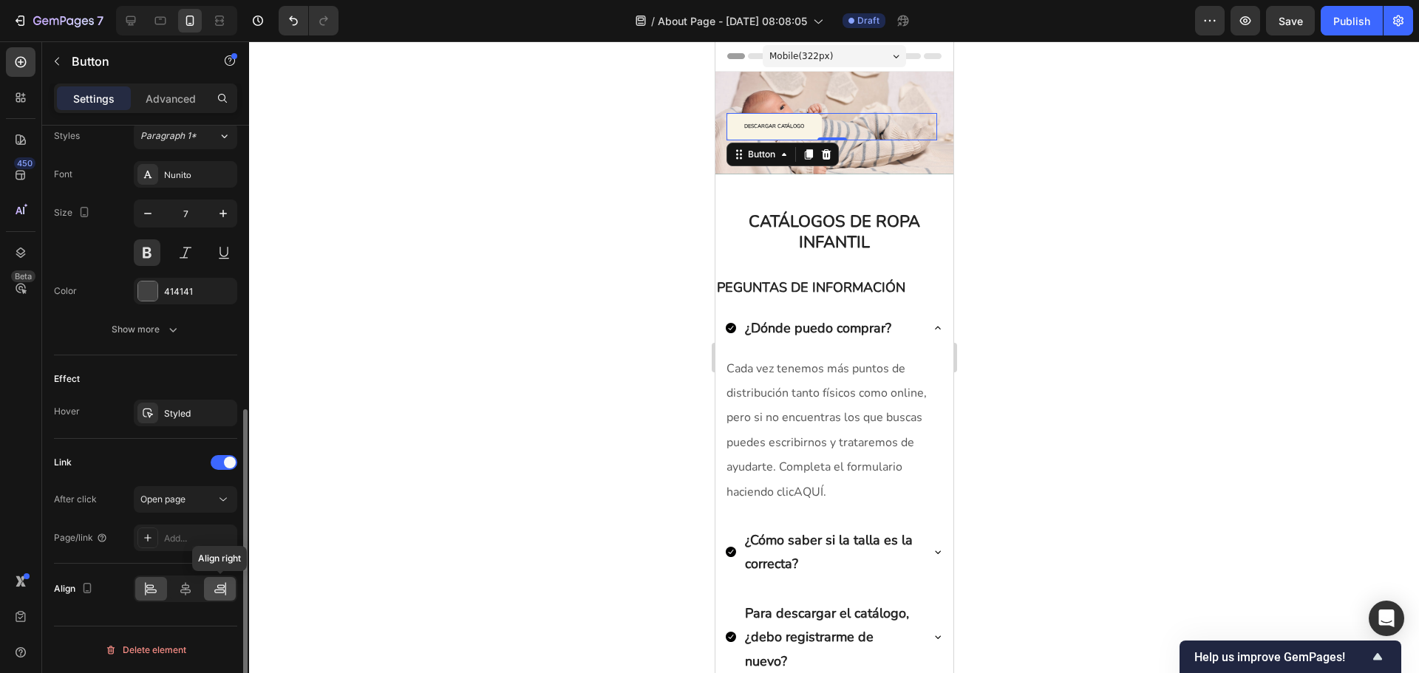
click at [218, 591] on icon at bounding box center [220, 589] width 15 height 15
click at [202, 587] on div at bounding box center [185, 589] width 103 height 27
click at [194, 590] on div at bounding box center [186, 589] width 32 height 24
click at [204, 590] on div at bounding box center [220, 589] width 32 height 24
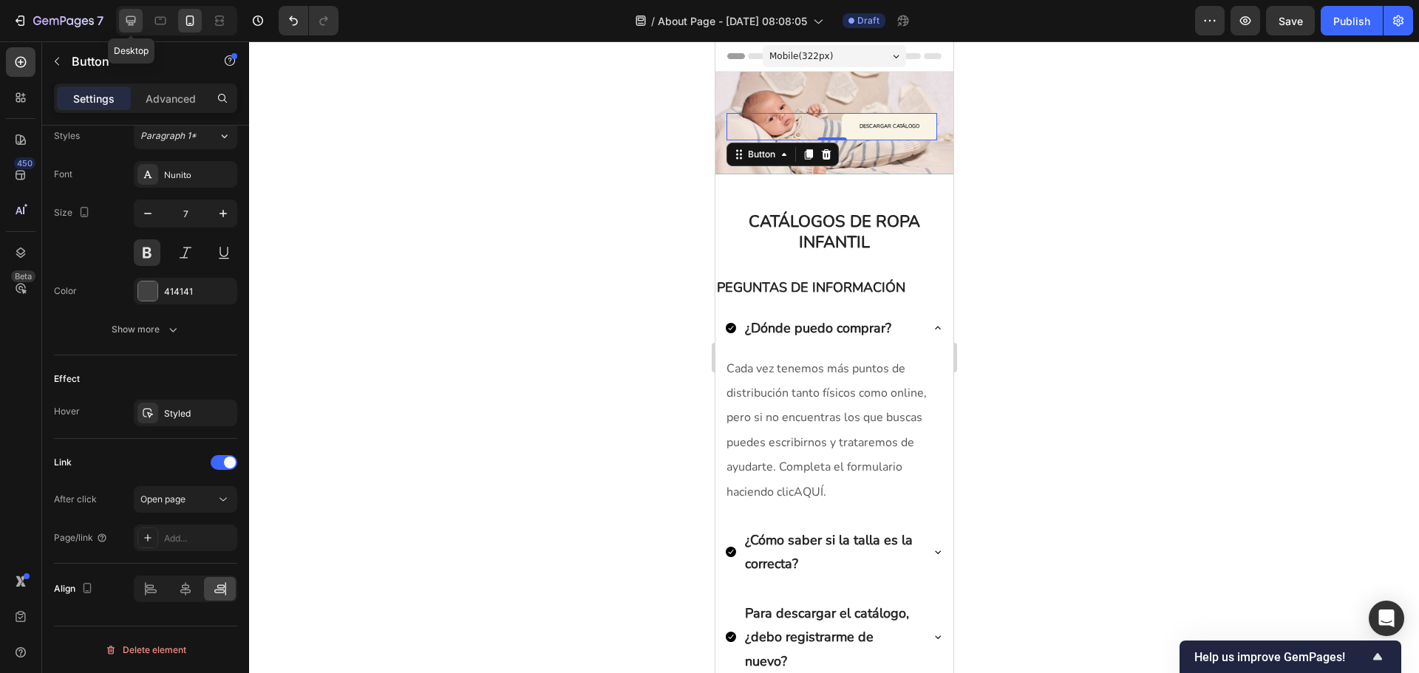
click at [129, 21] on icon at bounding box center [131, 21] width 10 height 10
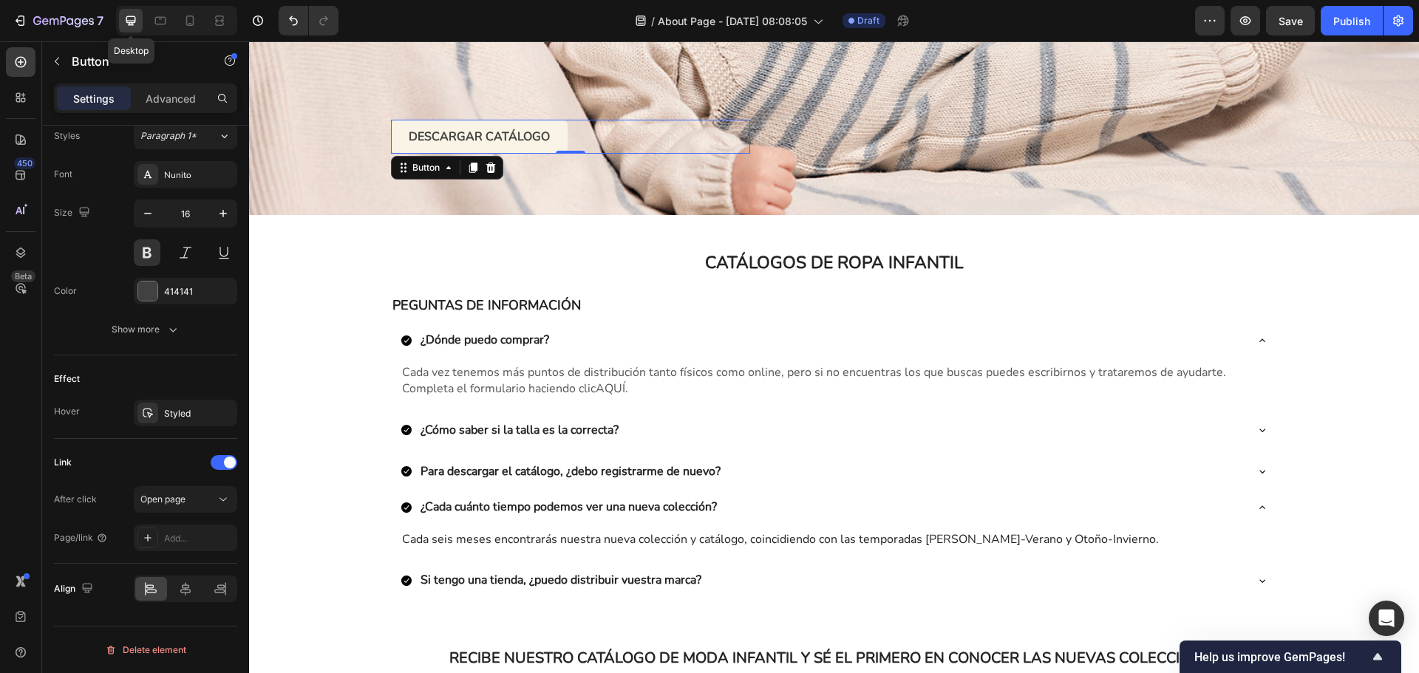
scroll to position [407, 0]
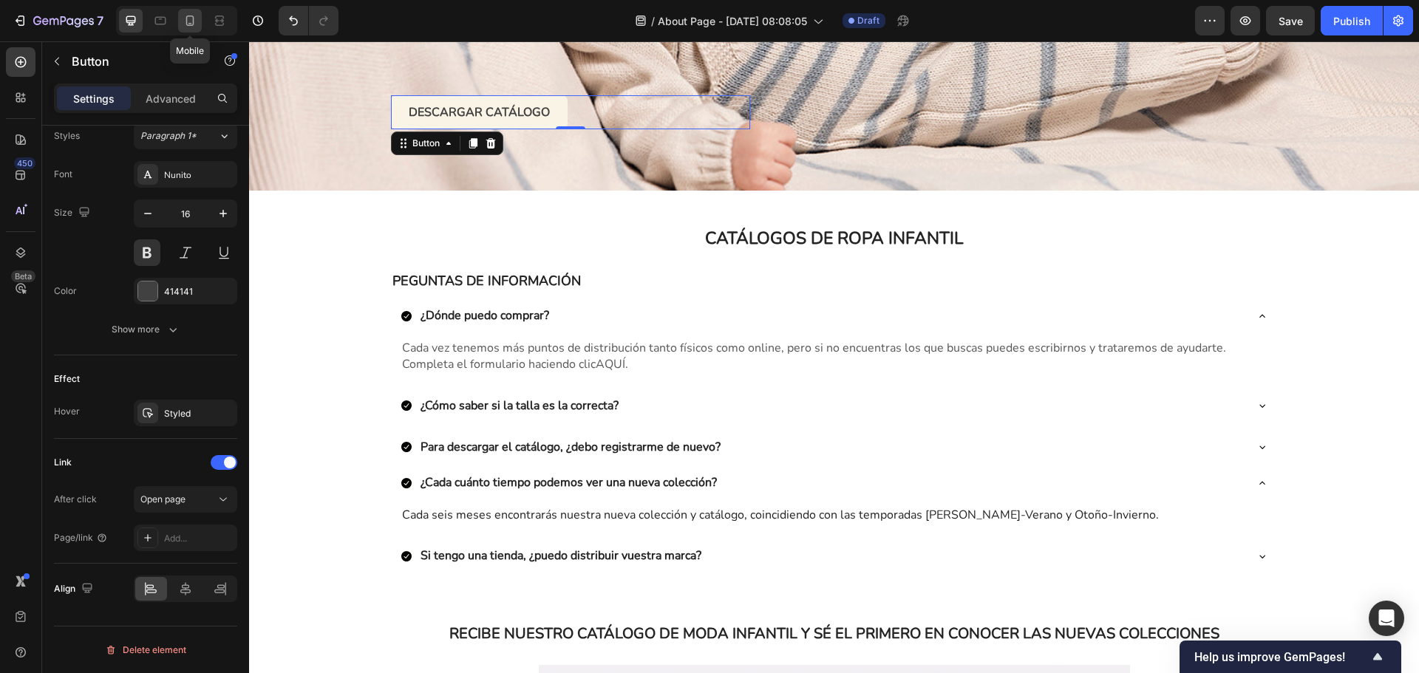
click at [194, 19] on icon at bounding box center [190, 20] width 15 height 15
type input "7"
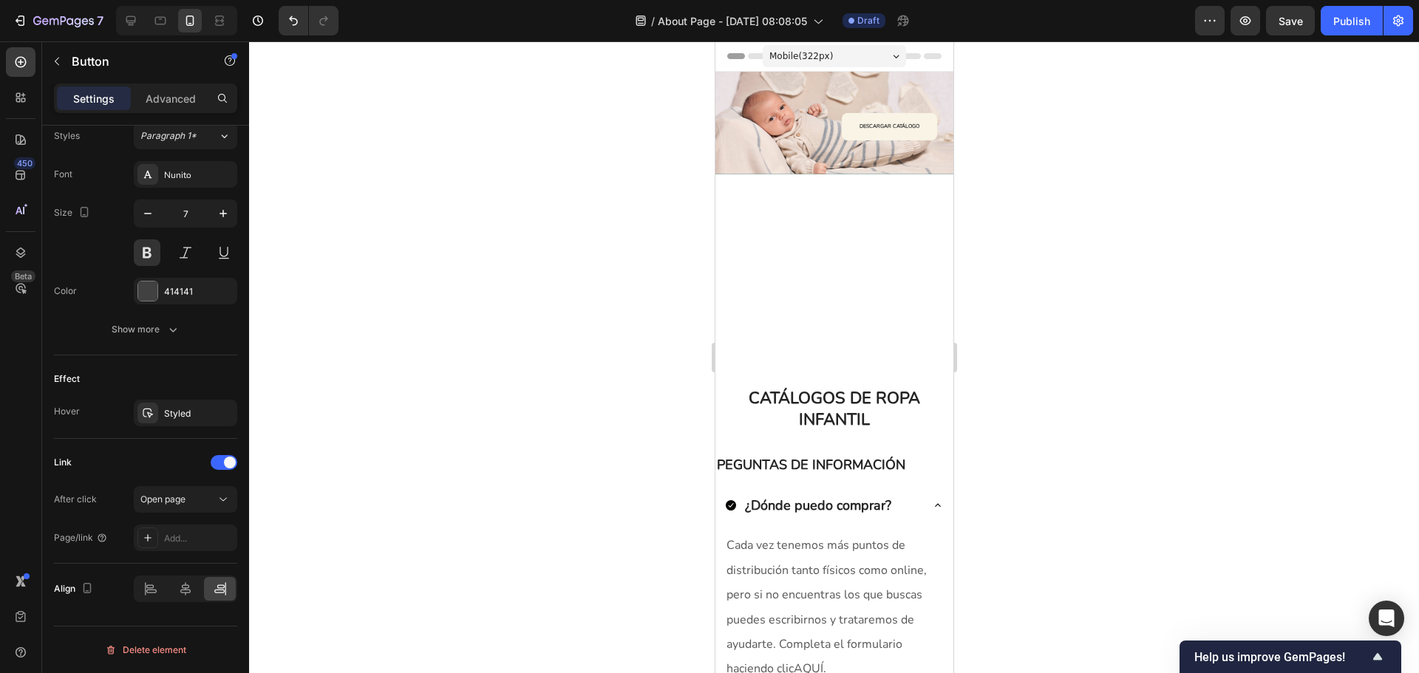
click at [1070, 320] on div at bounding box center [834, 357] width 1170 height 632
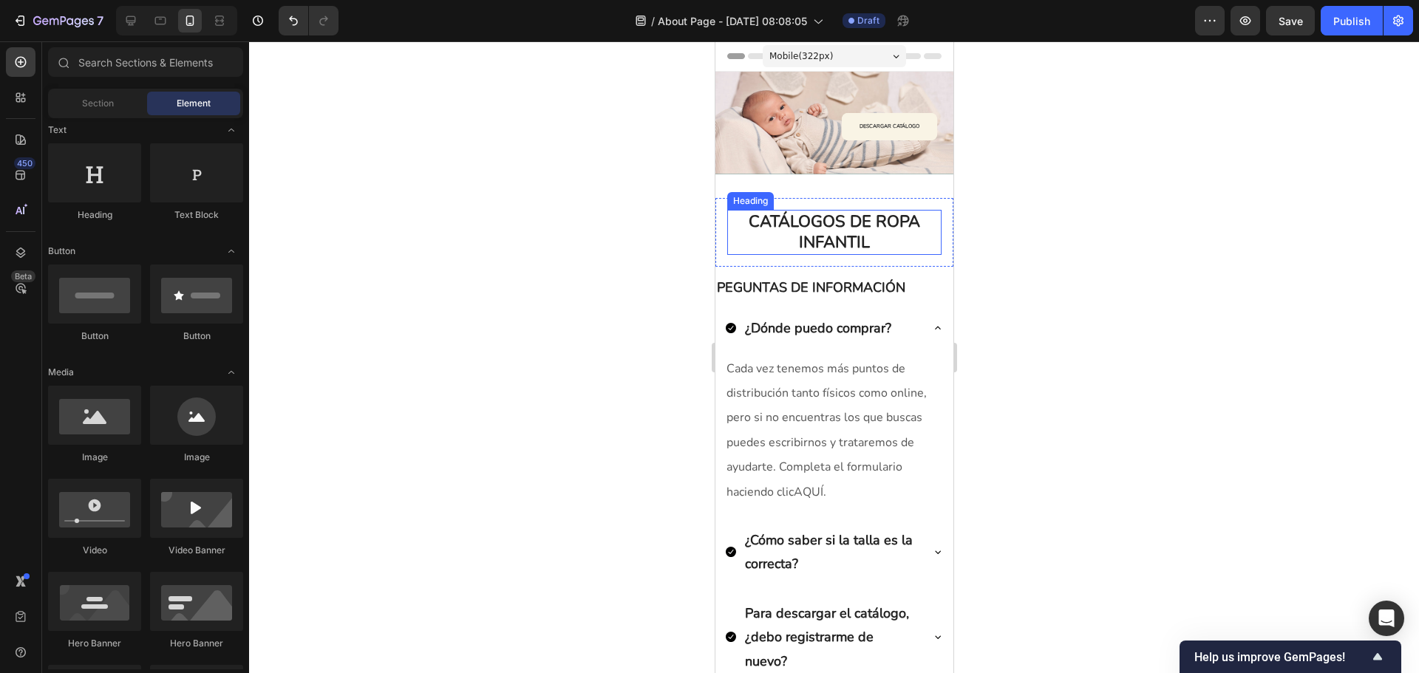
click at [854, 249] on h2 "CATÁLOGOS DE ROPA INFANTIL" at bounding box center [834, 232] width 214 height 45
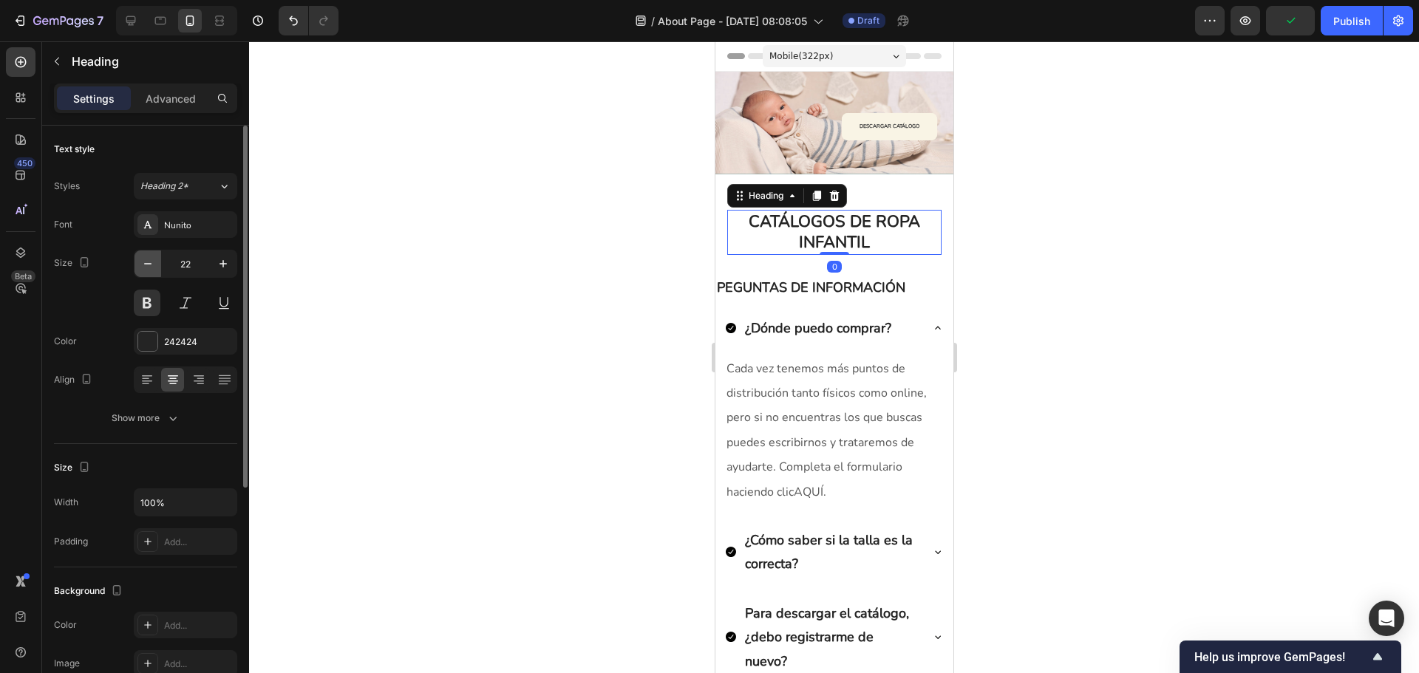
click at [154, 259] on icon "button" at bounding box center [147, 263] width 15 height 15
click at [154, 260] on icon "button" at bounding box center [147, 263] width 15 height 15
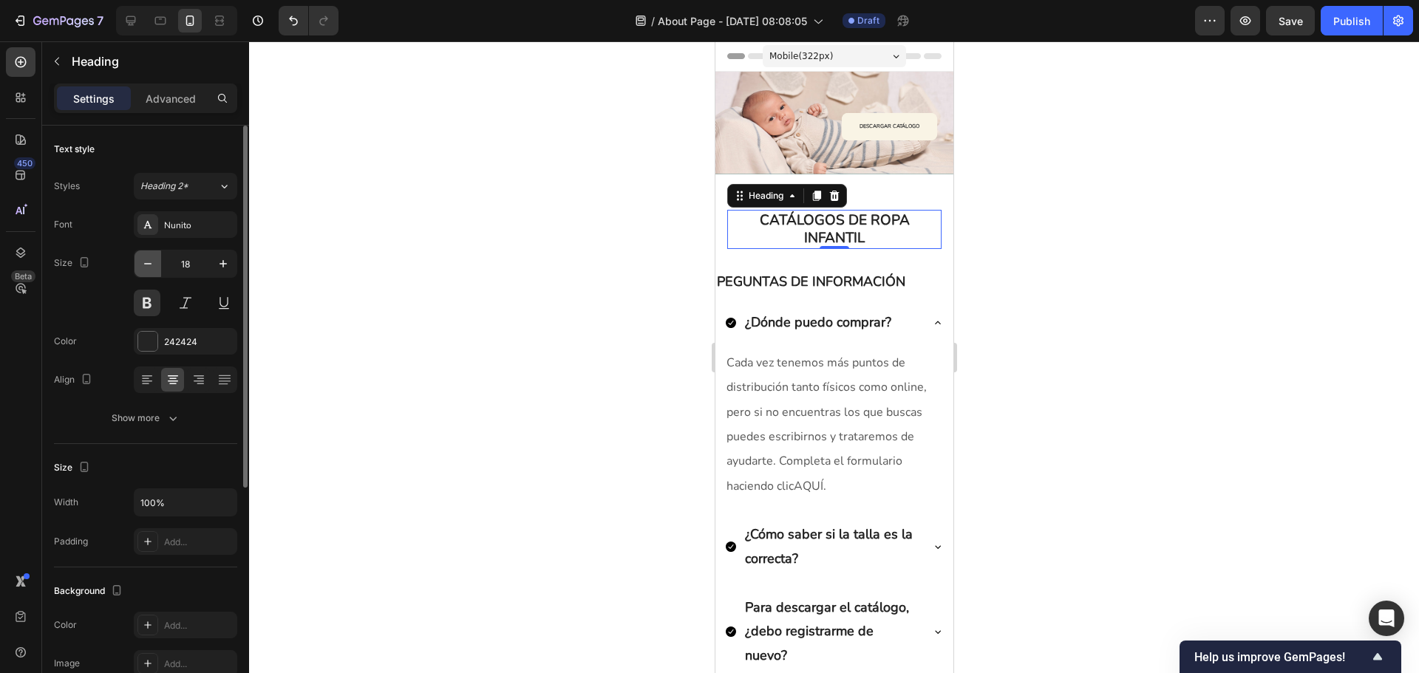
click at [154, 260] on icon "button" at bounding box center [147, 263] width 15 height 15
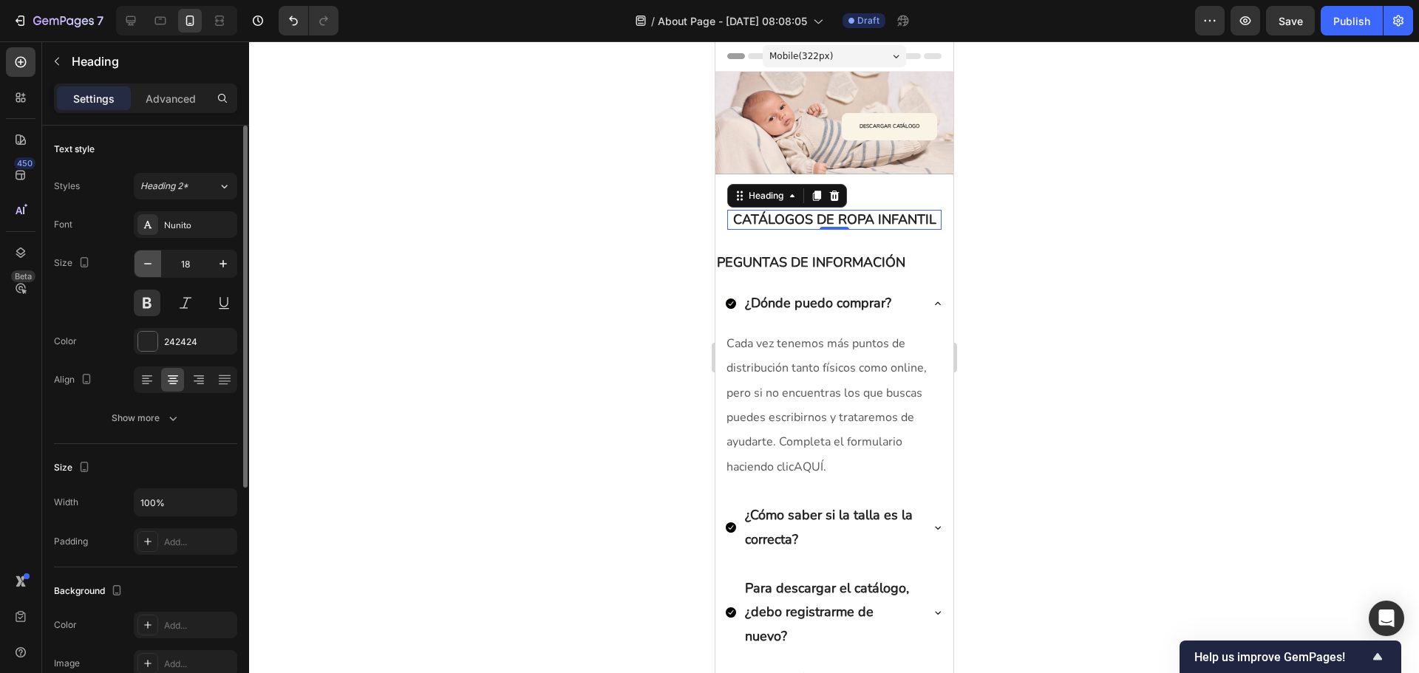
type input "17"
click at [807, 270] on p "PEGUNTAS DE INFORMACIÓN" at bounding box center [833, 262] width 235 height 24
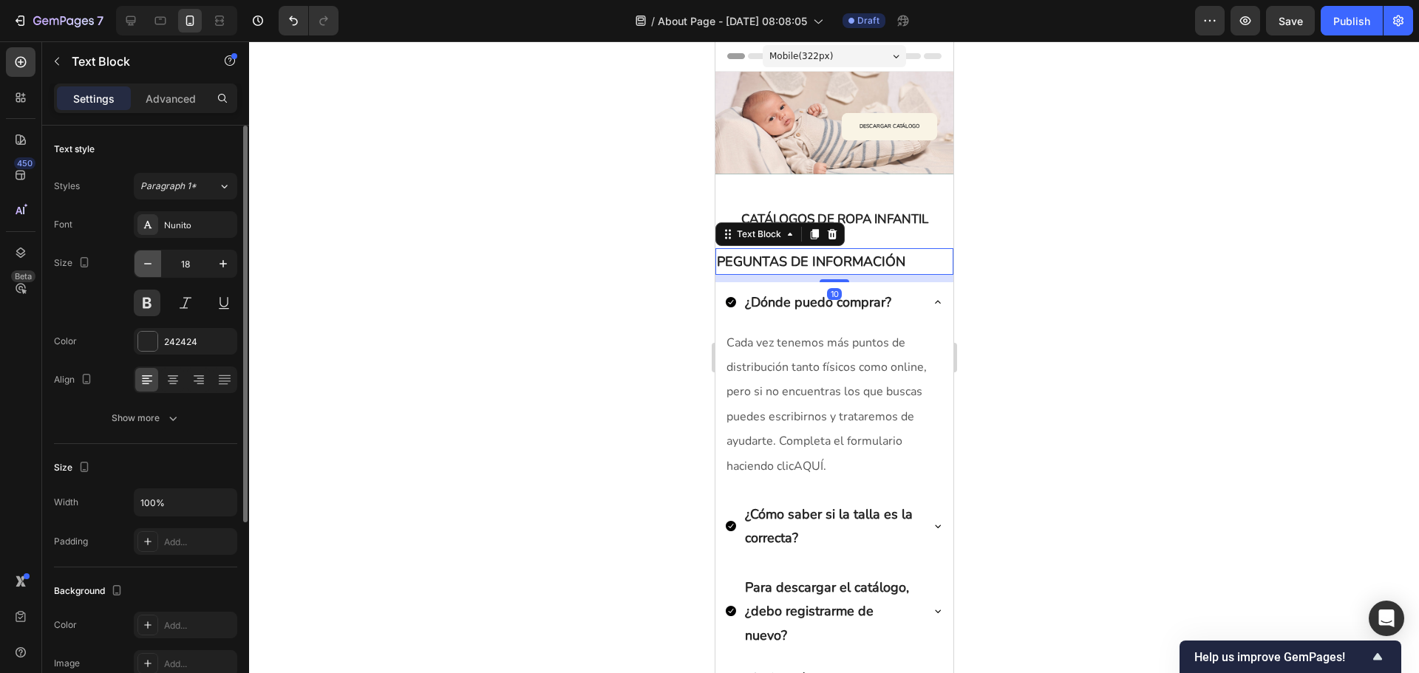
click at [153, 269] on icon "button" at bounding box center [147, 263] width 15 height 15
type input "16"
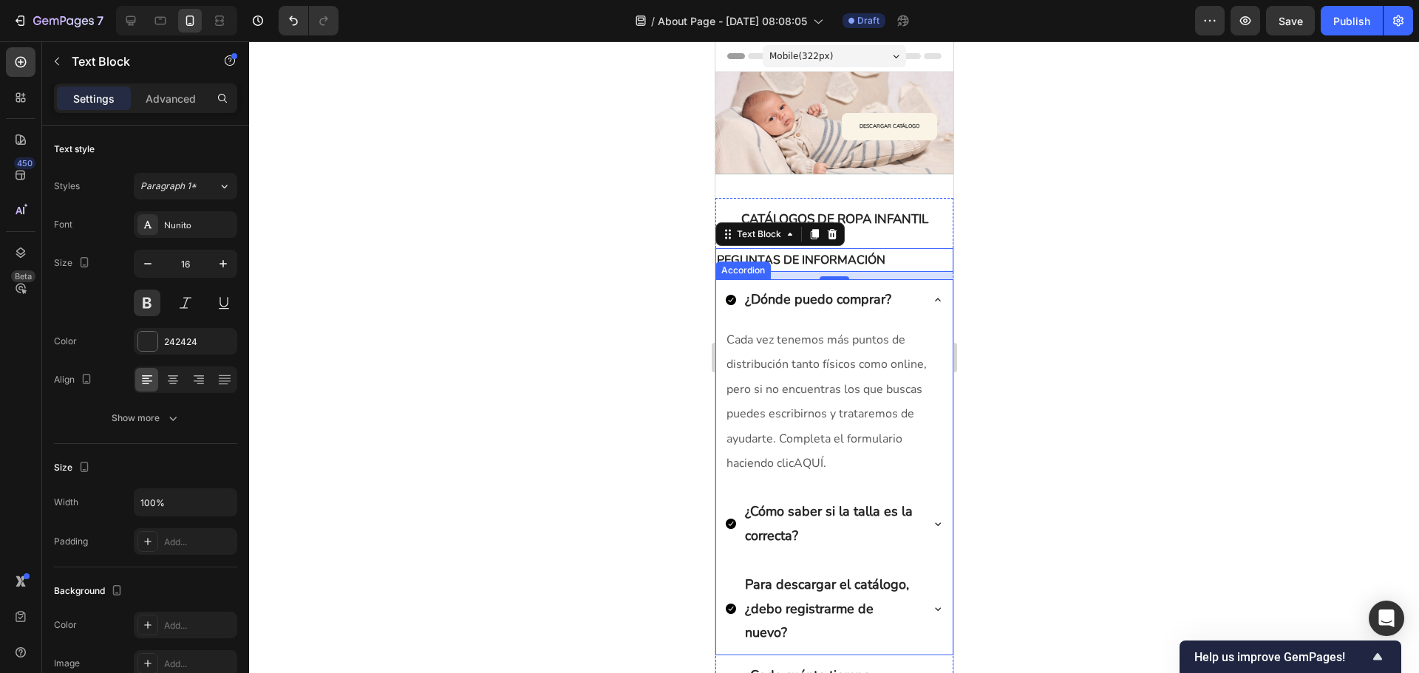
click at [796, 305] on p "¿Dónde puedo comprar?" at bounding box center [817, 300] width 146 height 24
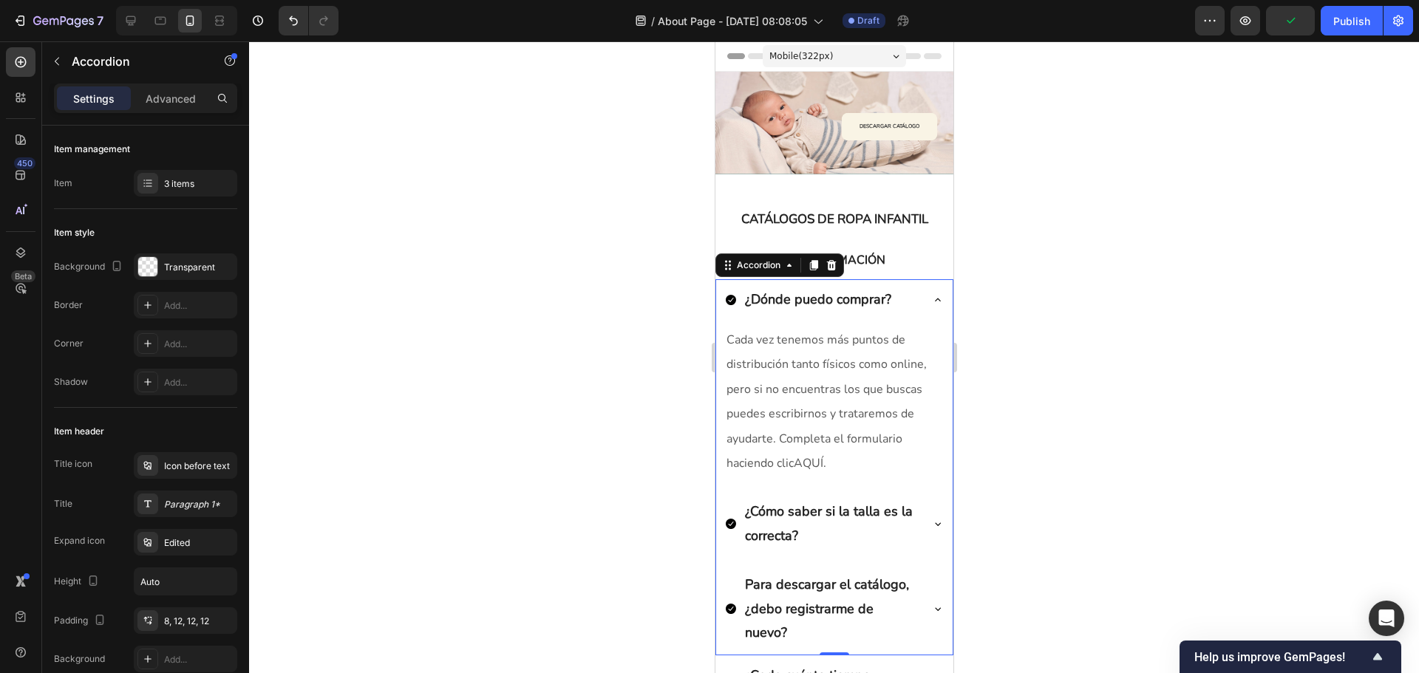
click at [786, 299] on p "¿Dónde puedo comprar?" at bounding box center [817, 300] width 146 height 24
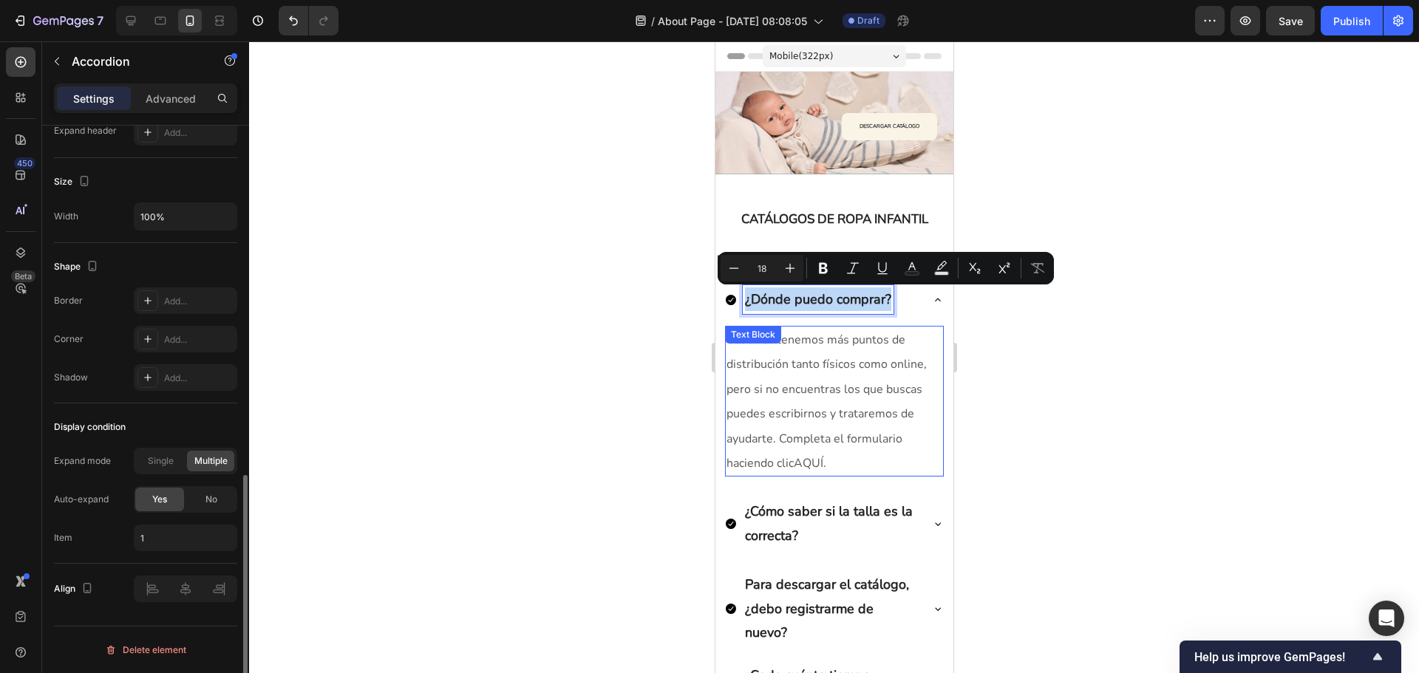
click at [831, 362] on span "Cada vez tenemos más puntos de distribución tanto físicos como online, pero si …" at bounding box center [826, 402] width 200 height 140
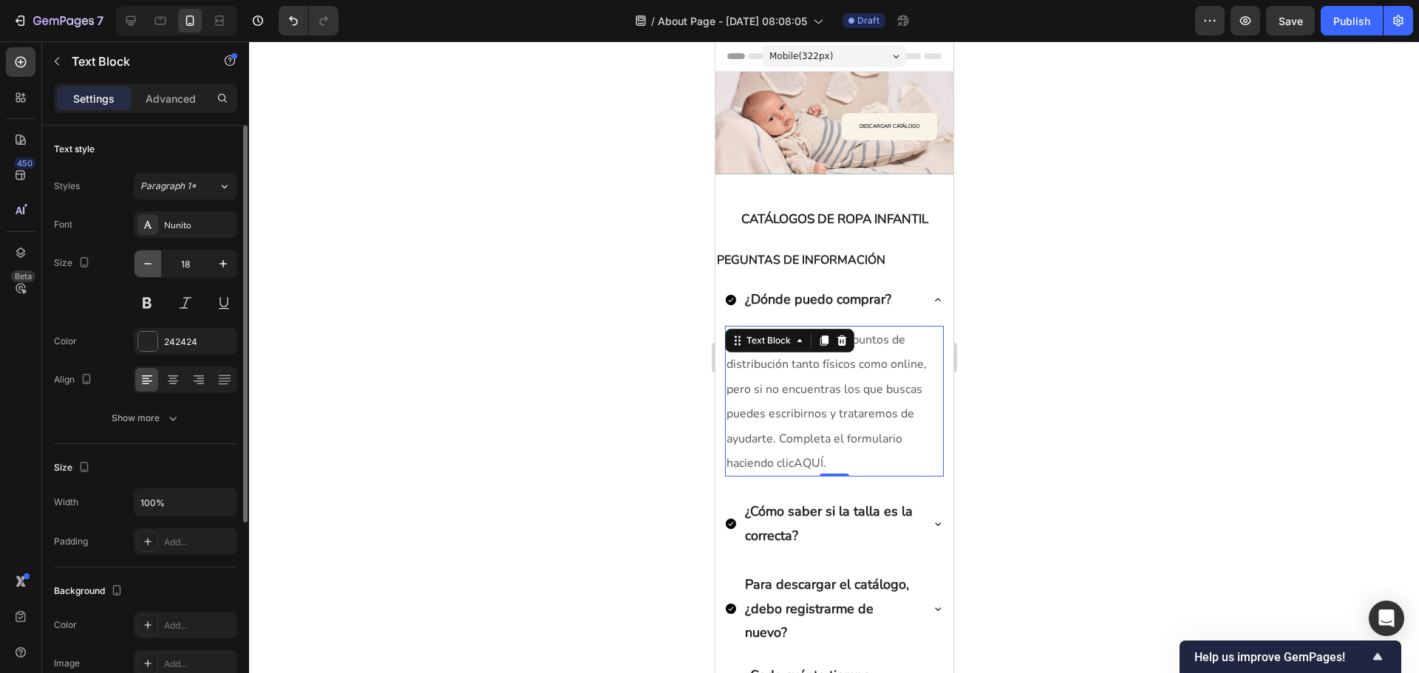
click at [155, 262] on button "button" at bounding box center [148, 264] width 27 height 27
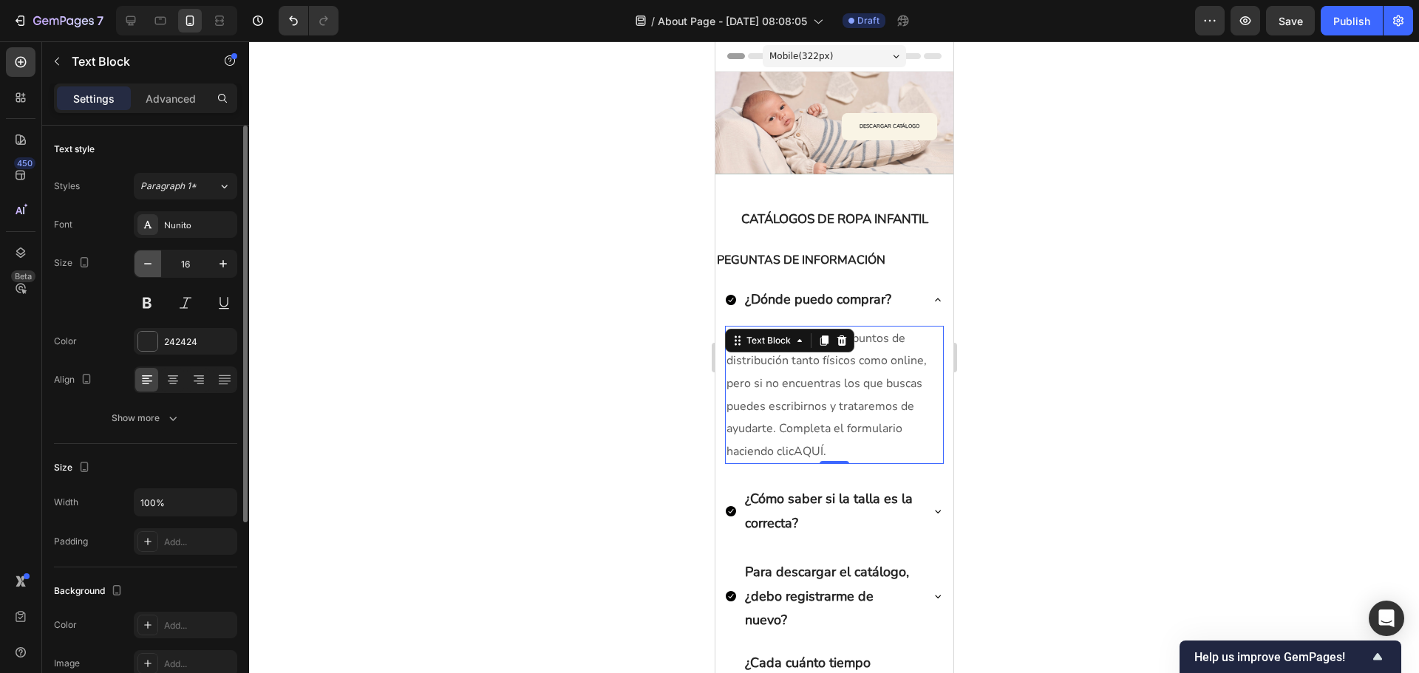
click at [155, 262] on button "button" at bounding box center [148, 264] width 27 height 27
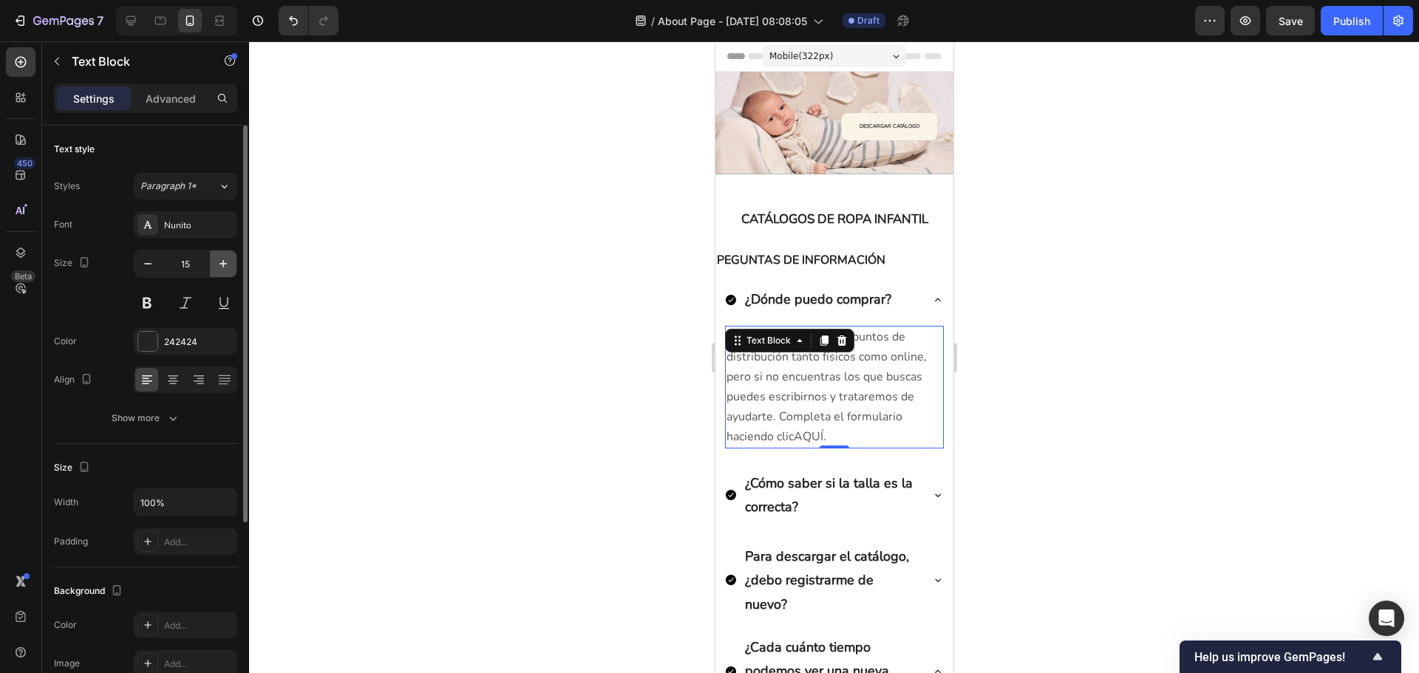
click at [212, 268] on button "button" at bounding box center [223, 264] width 27 height 27
type input "16"
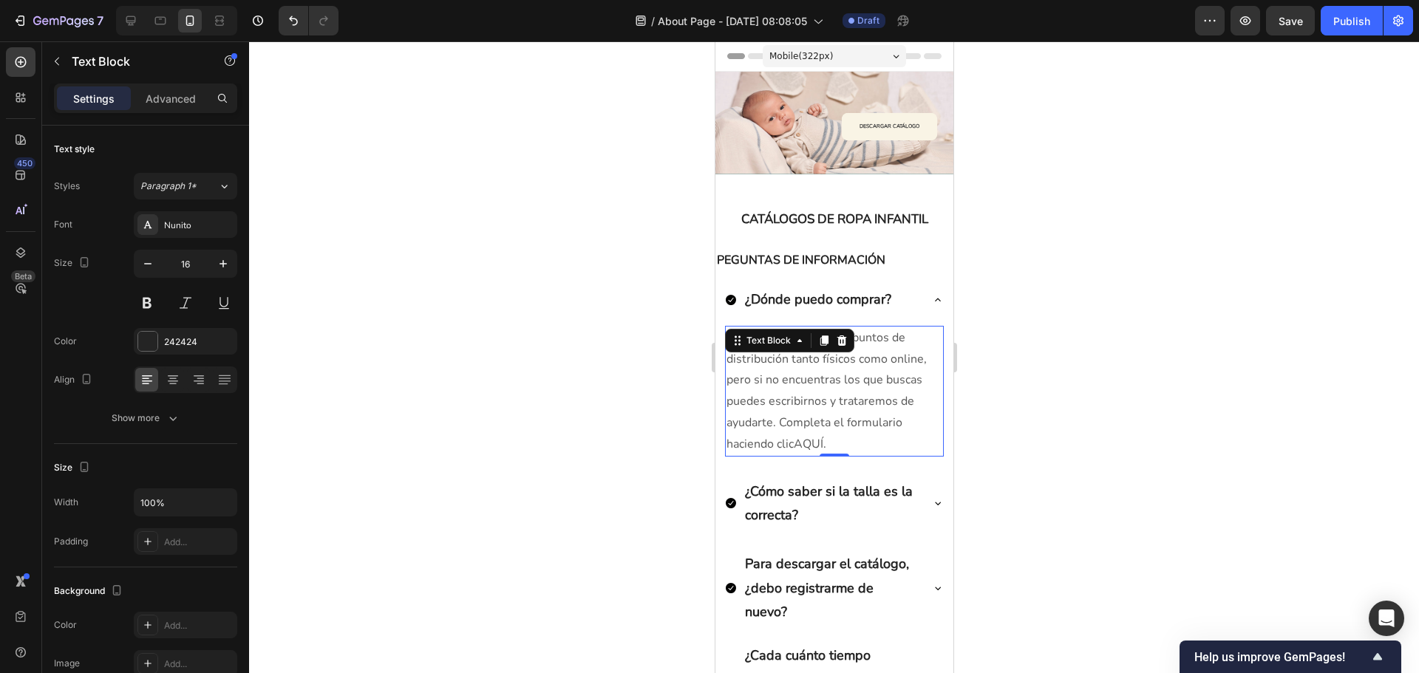
click at [778, 422] on span "Cada vez tenemos más puntos de distribución tanto físicos como online, pero si …" at bounding box center [826, 391] width 200 height 123
click at [828, 432] on p "Cada vez tenemos más puntos de distribución tanto físicos como online, pero si …" at bounding box center [834, 391] width 216 height 128
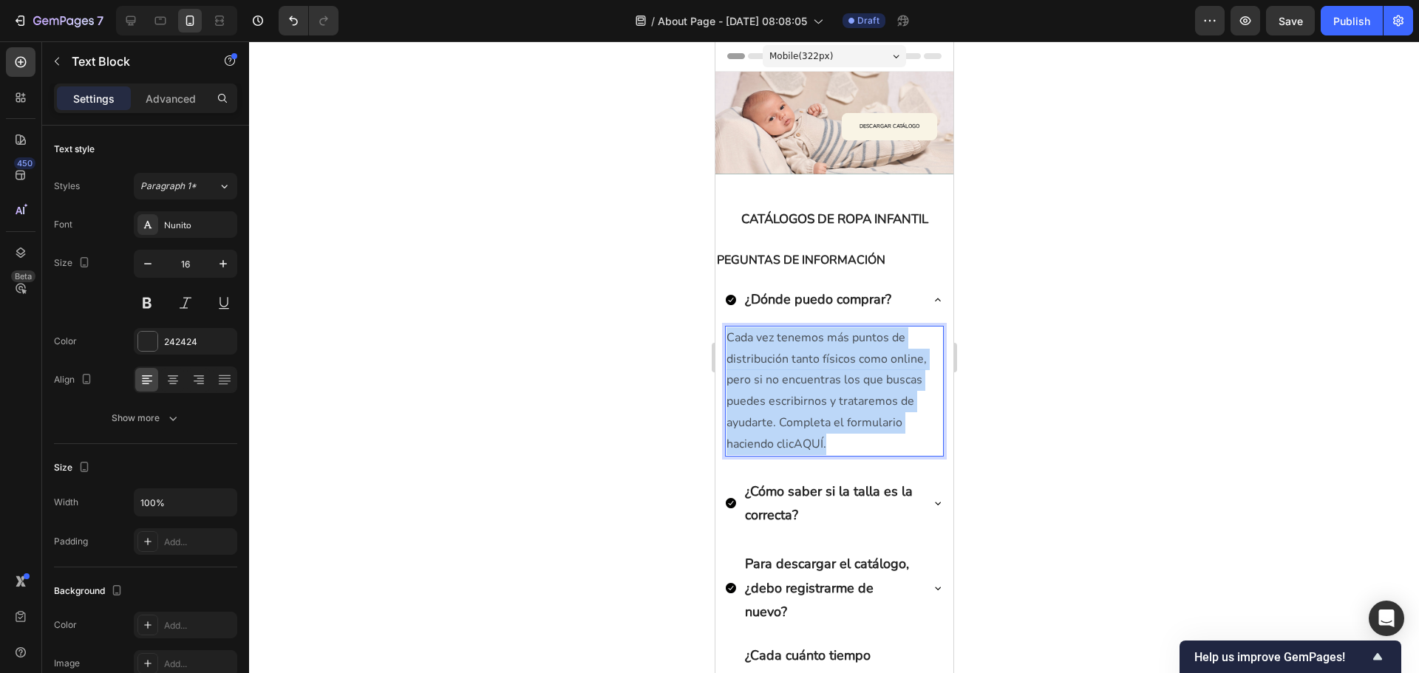
click at [828, 432] on p "Cada vez tenemos más puntos de distribución tanto físicos como online, pero si …" at bounding box center [834, 391] width 216 height 128
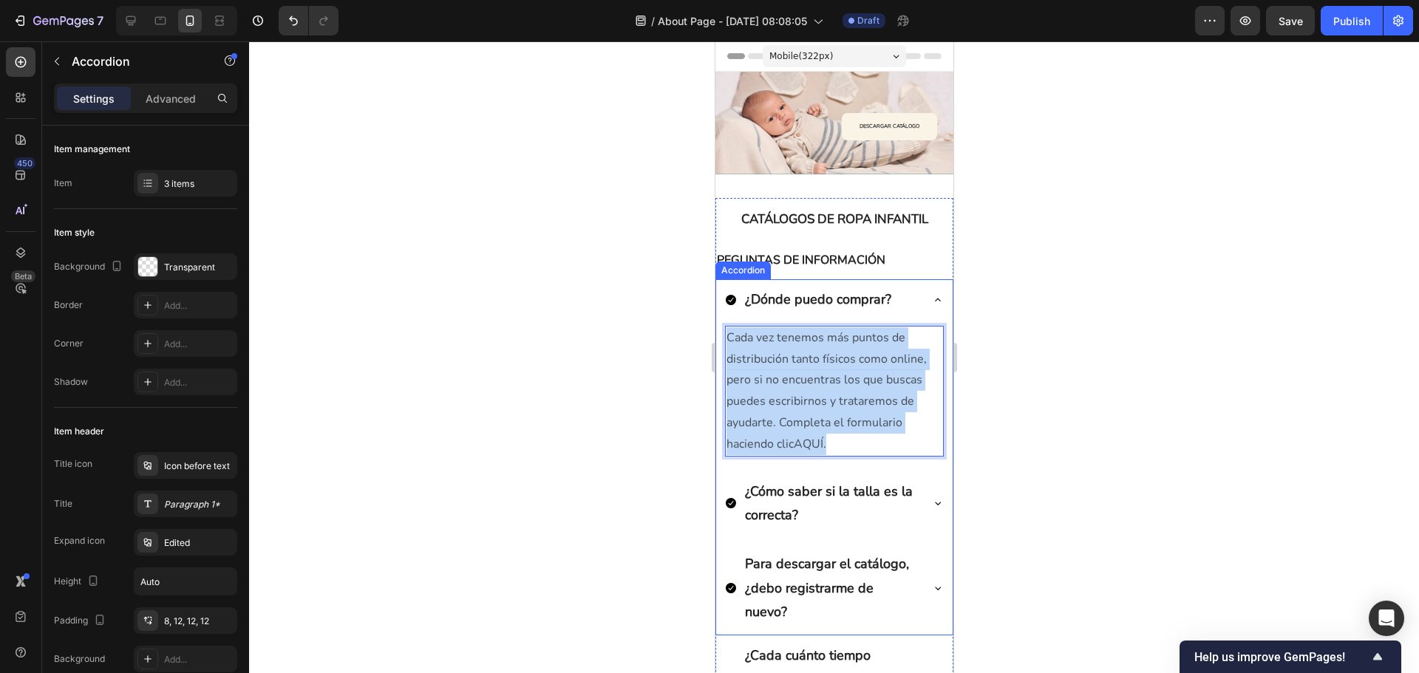
click at [871, 506] on p "¿Cómo saber si la talla es la correcta?" at bounding box center [830, 504] width 173 height 48
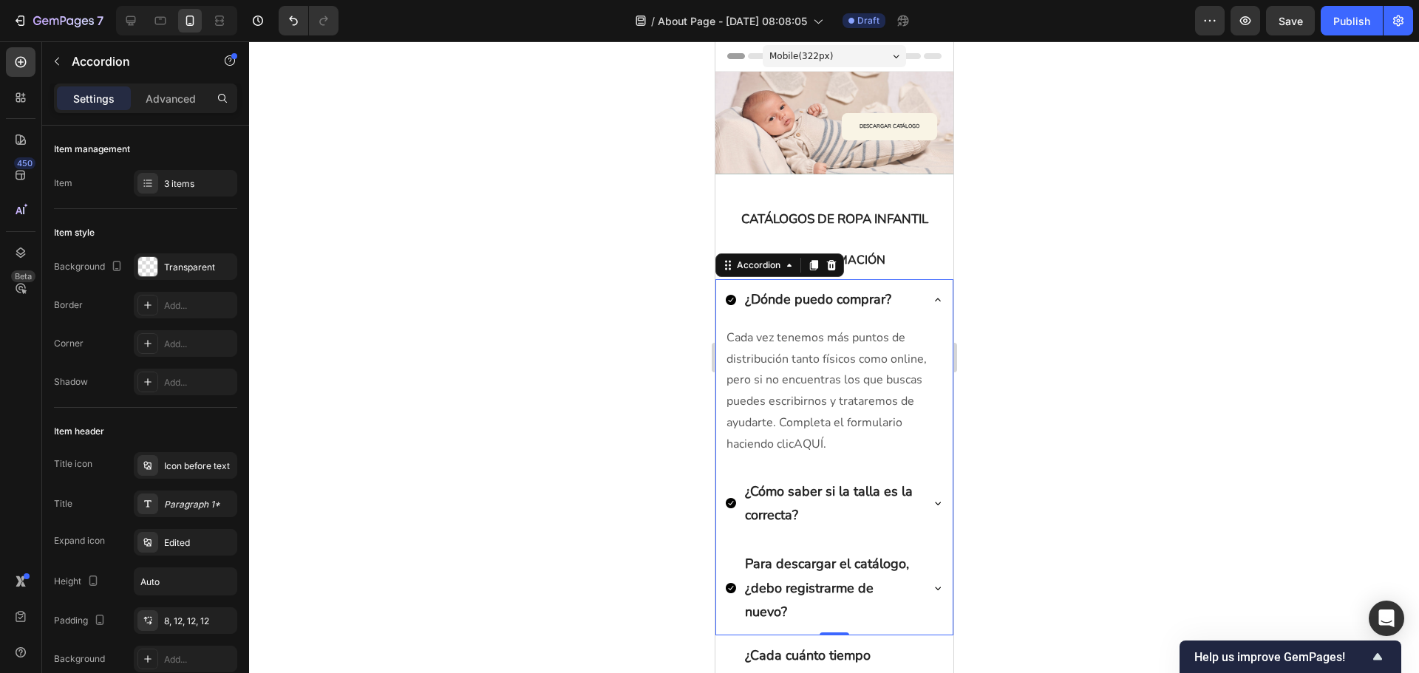
click at [931, 501] on icon at bounding box center [937, 503] width 12 height 12
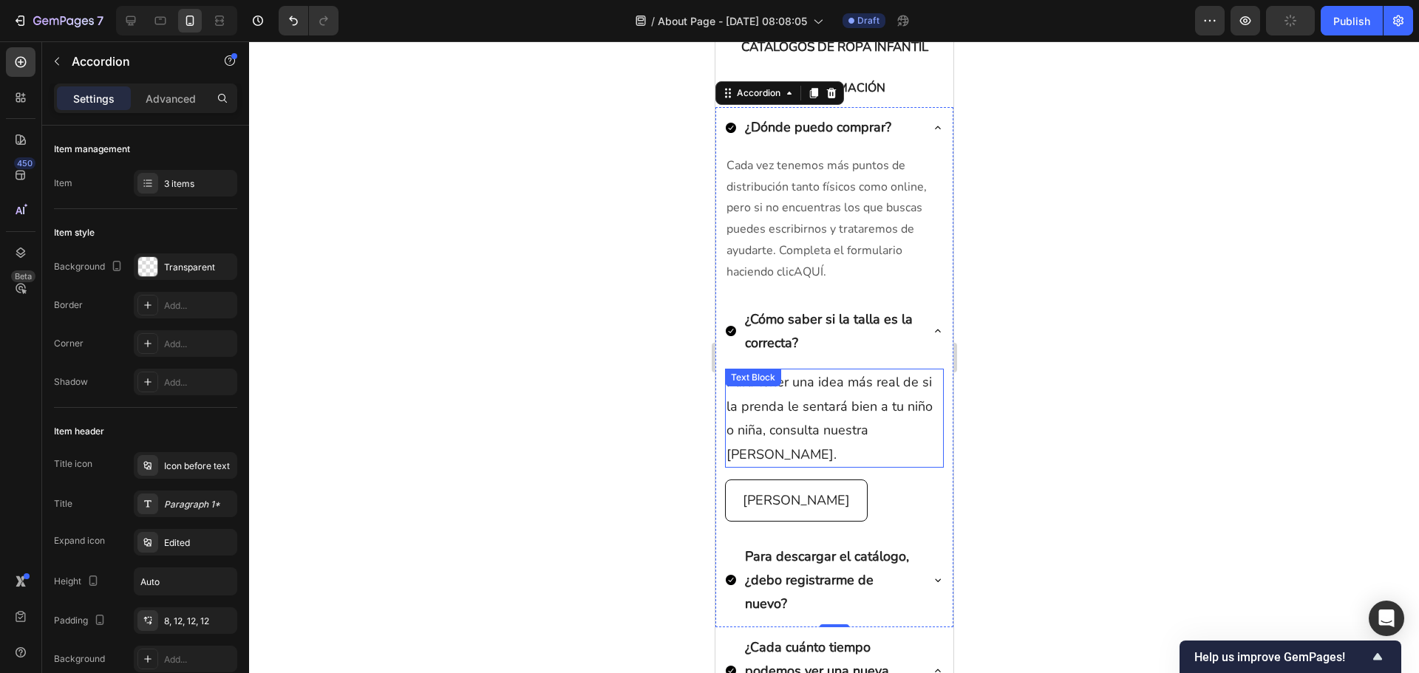
scroll to position [222, 0]
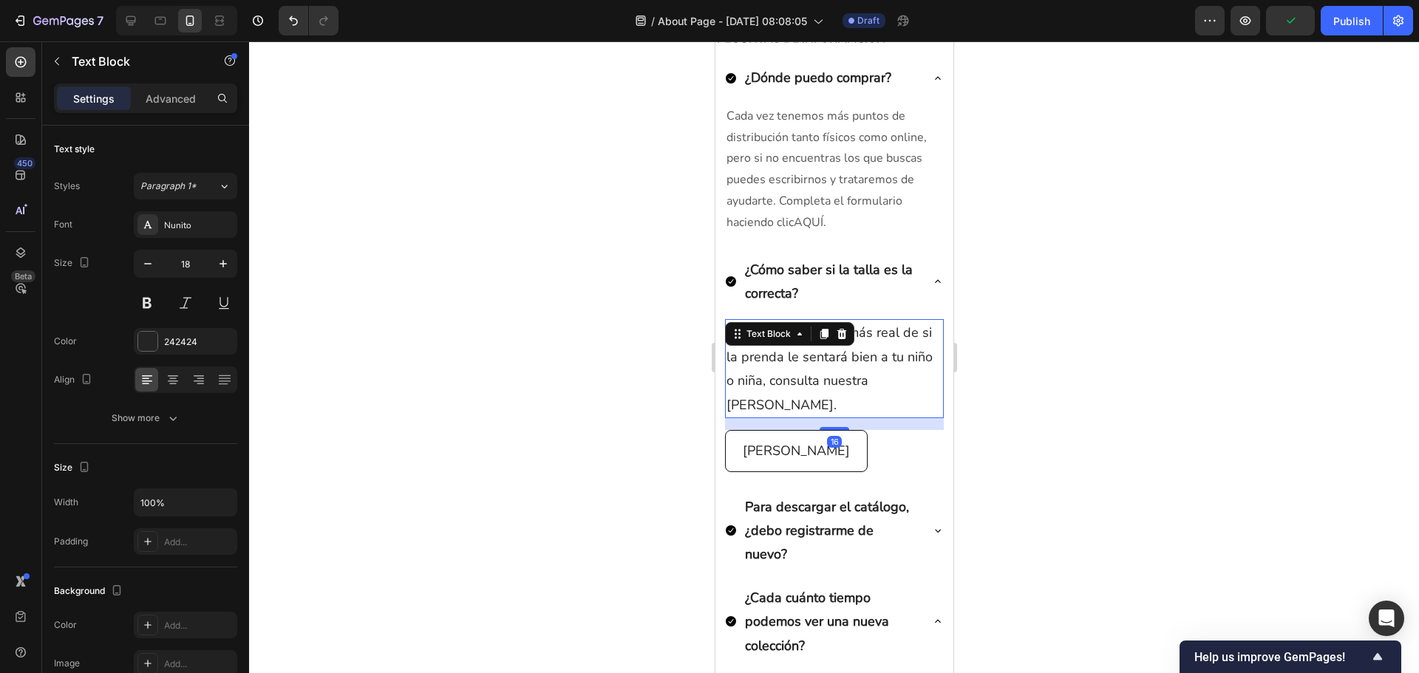
click at [869, 373] on p "Para tener una idea más real de si la prenda le sentará bien a tu niño o niña, …" at bounding box center [834, 369] width 216 height 96
click at [158, 267] on button "button" at bounding box center [148, 264] width 27 height 27
click at [157, 267] on button "button" at bounding box center [148, 264] width 27 height 27
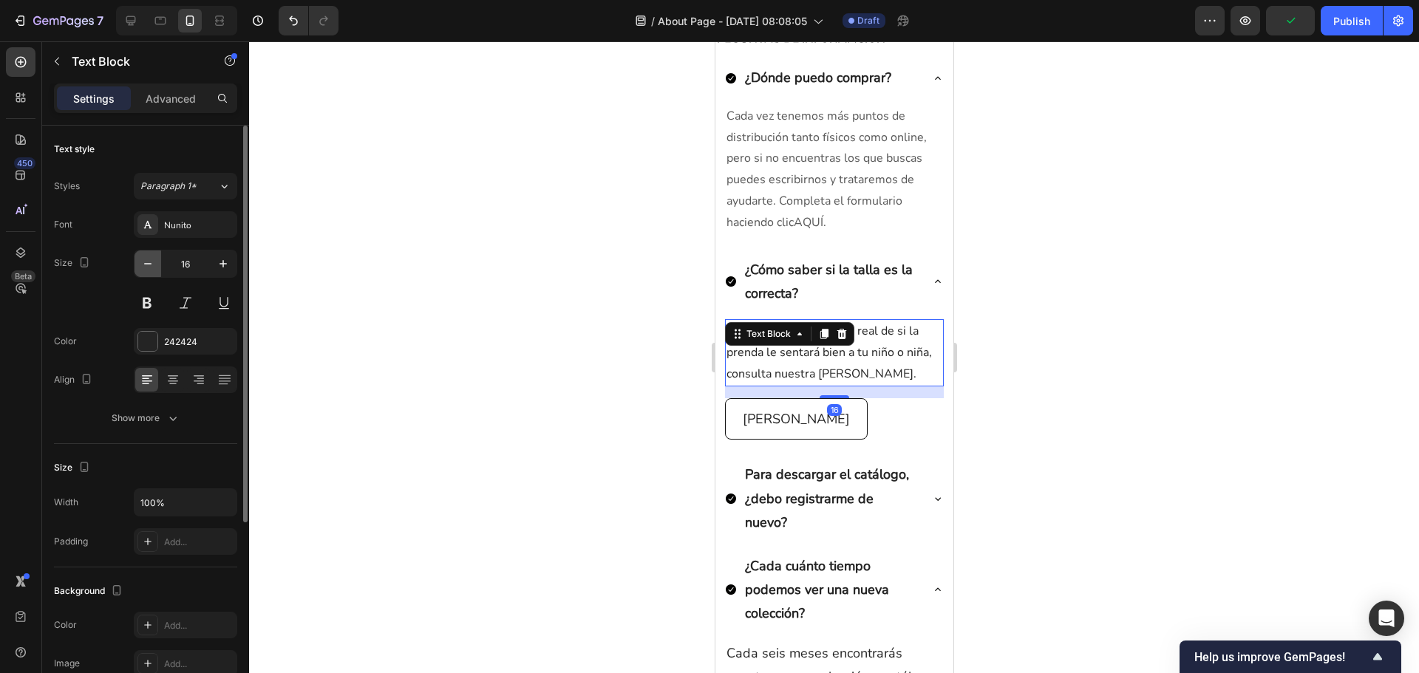
click at [157, 267] on button "button" at bounding box center [148, 264] width 27 height 27
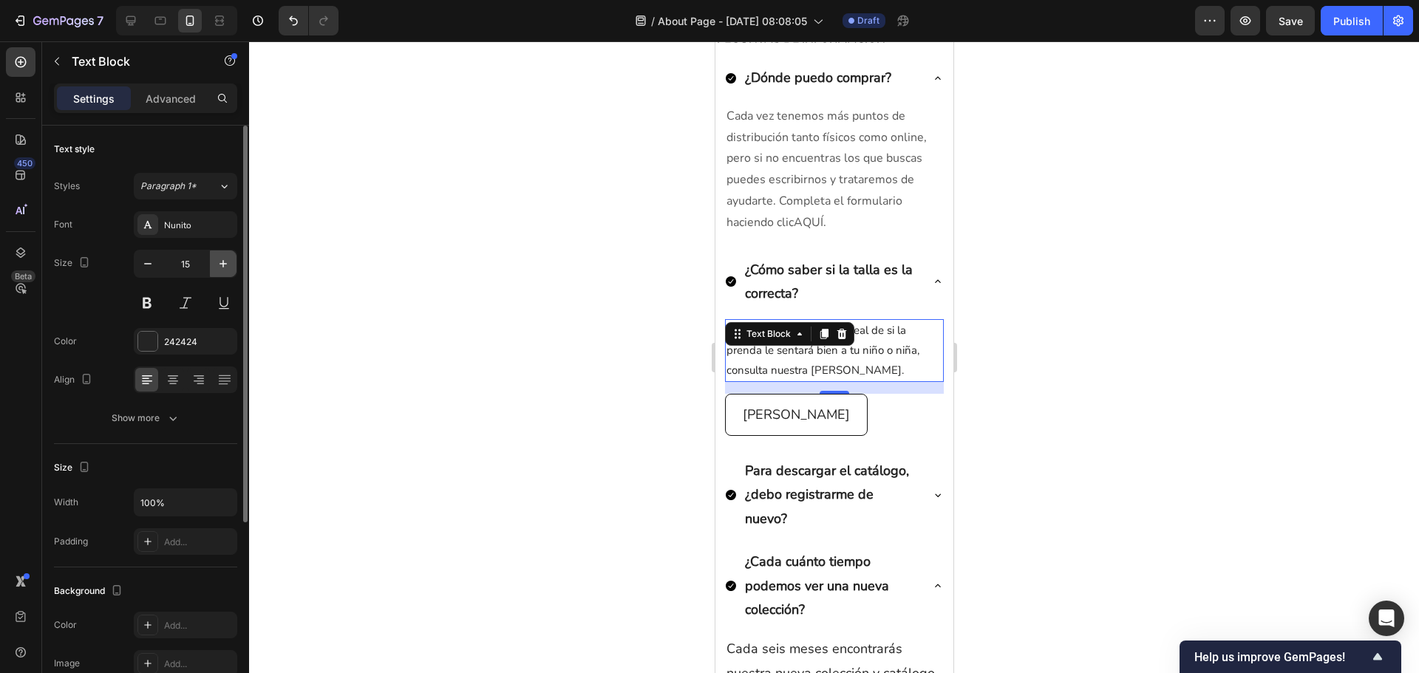
click at [225, 264] on icon "button" at bounding box center [223, 263] width 7 height 7
type input "16"
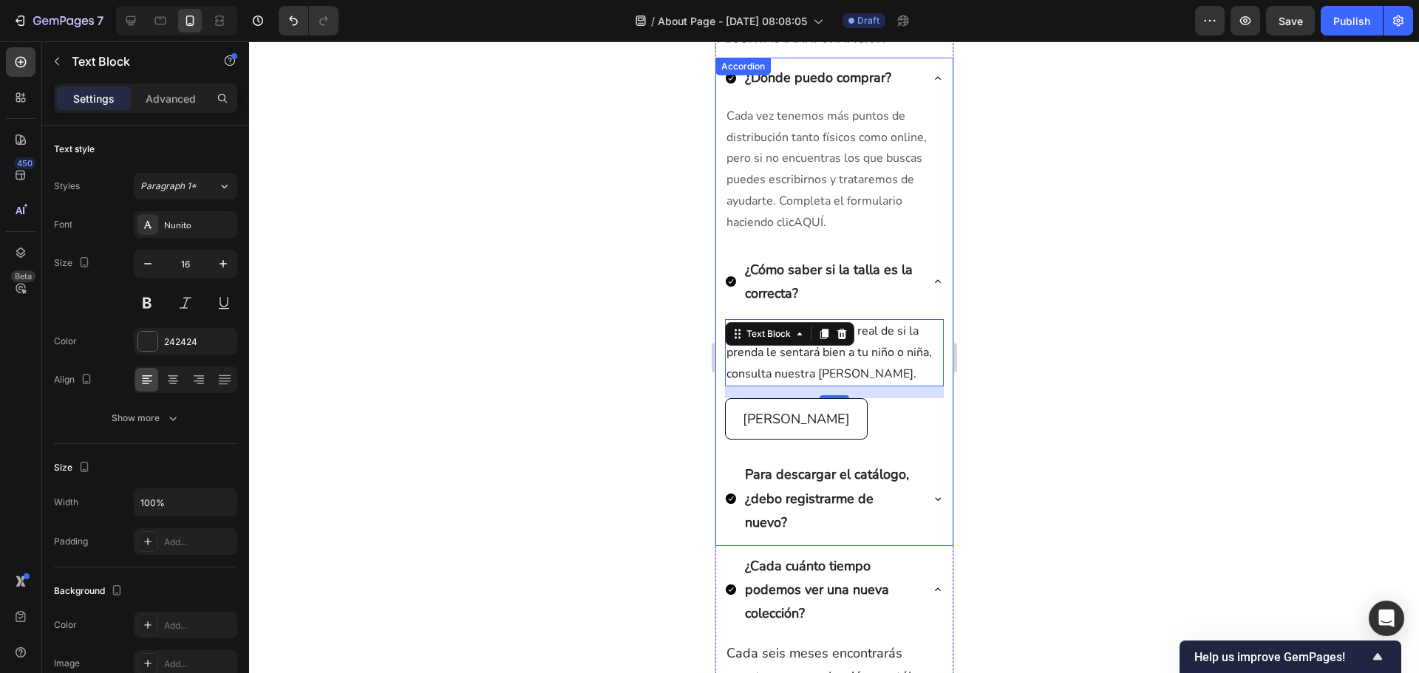
click at [837, 473] on p "Para descargar el catálogo, ¿debo registrarme de nuevo?" at bounding box center [830, 499] width 173 height 72
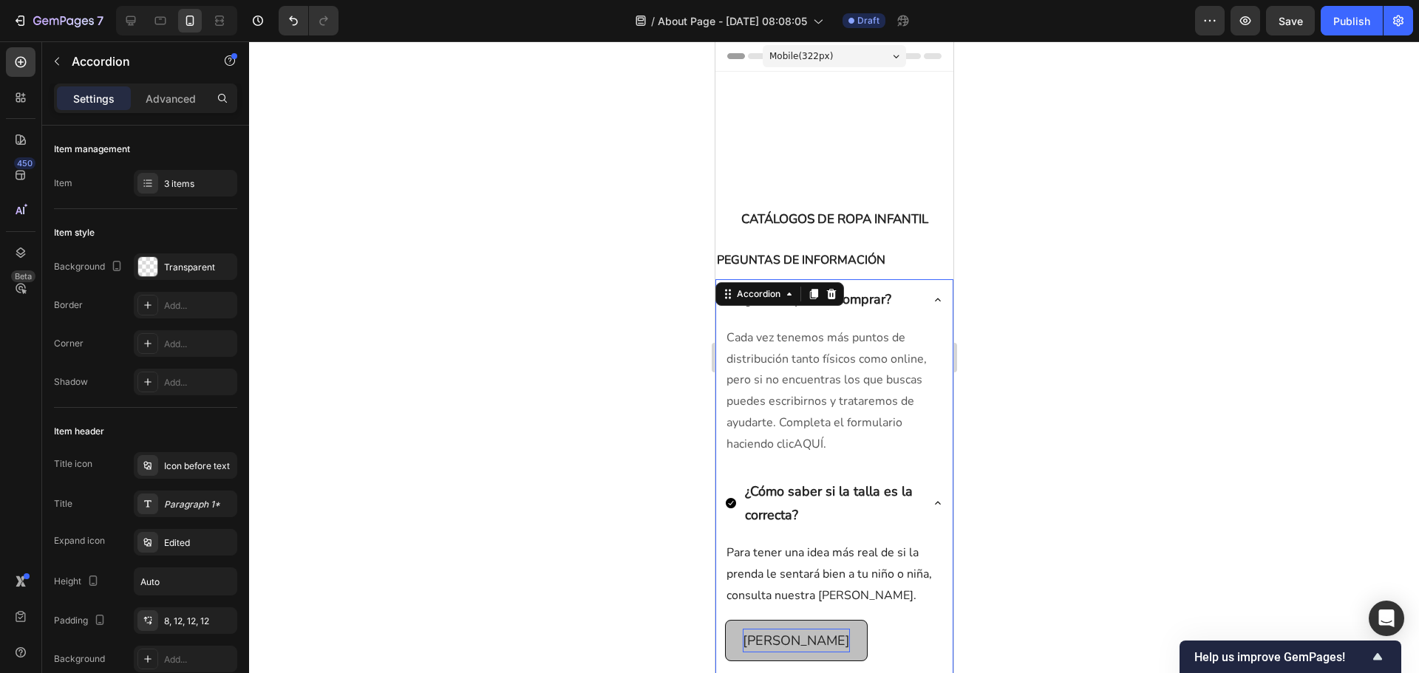
scroll to position [222, 0]
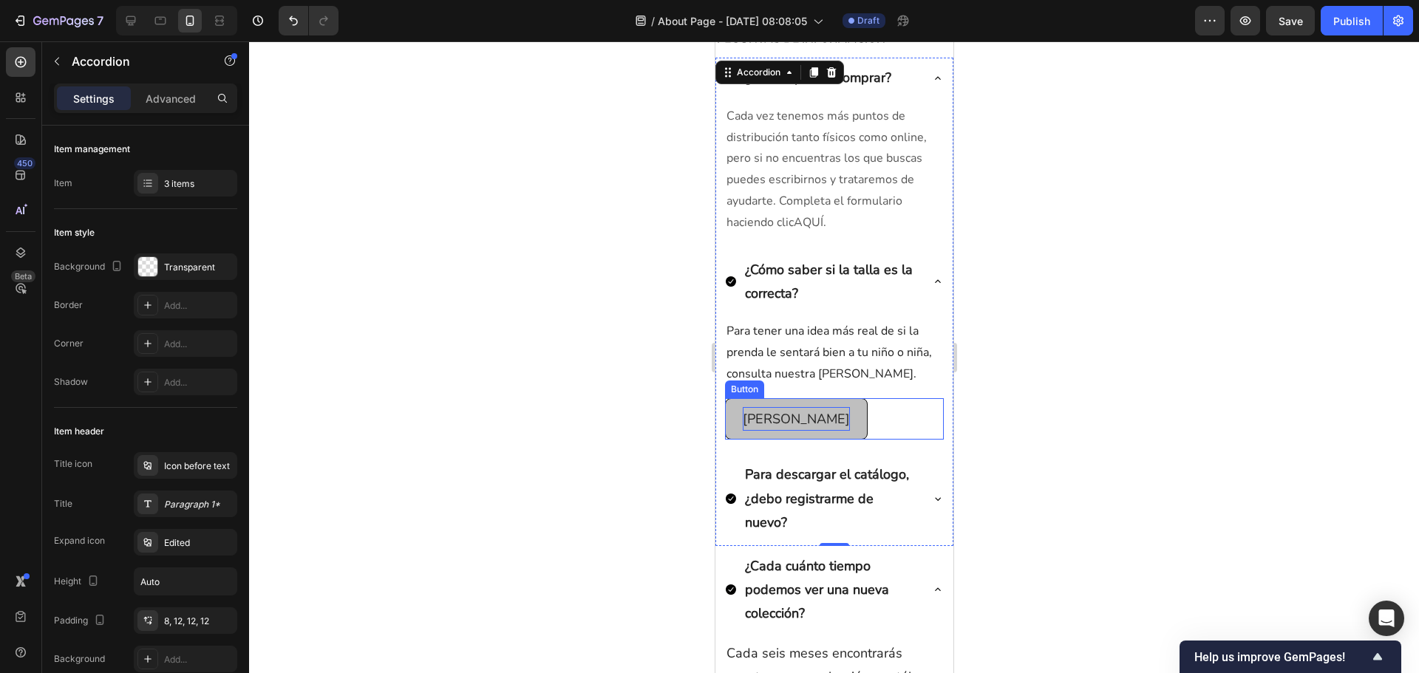
click at [804, 418] on p "[PERSON_NAME]" at bounding box center [795, 419] width 107 height 24
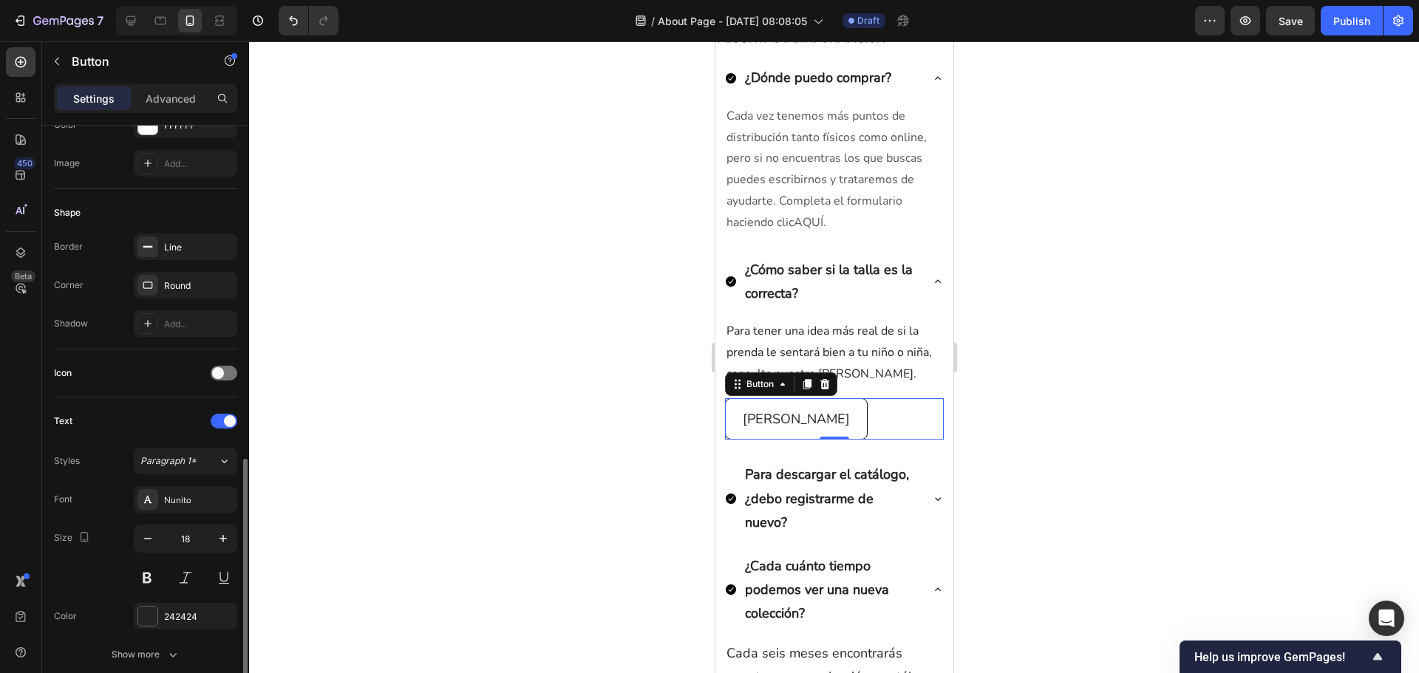
scroll to position [517, 0]
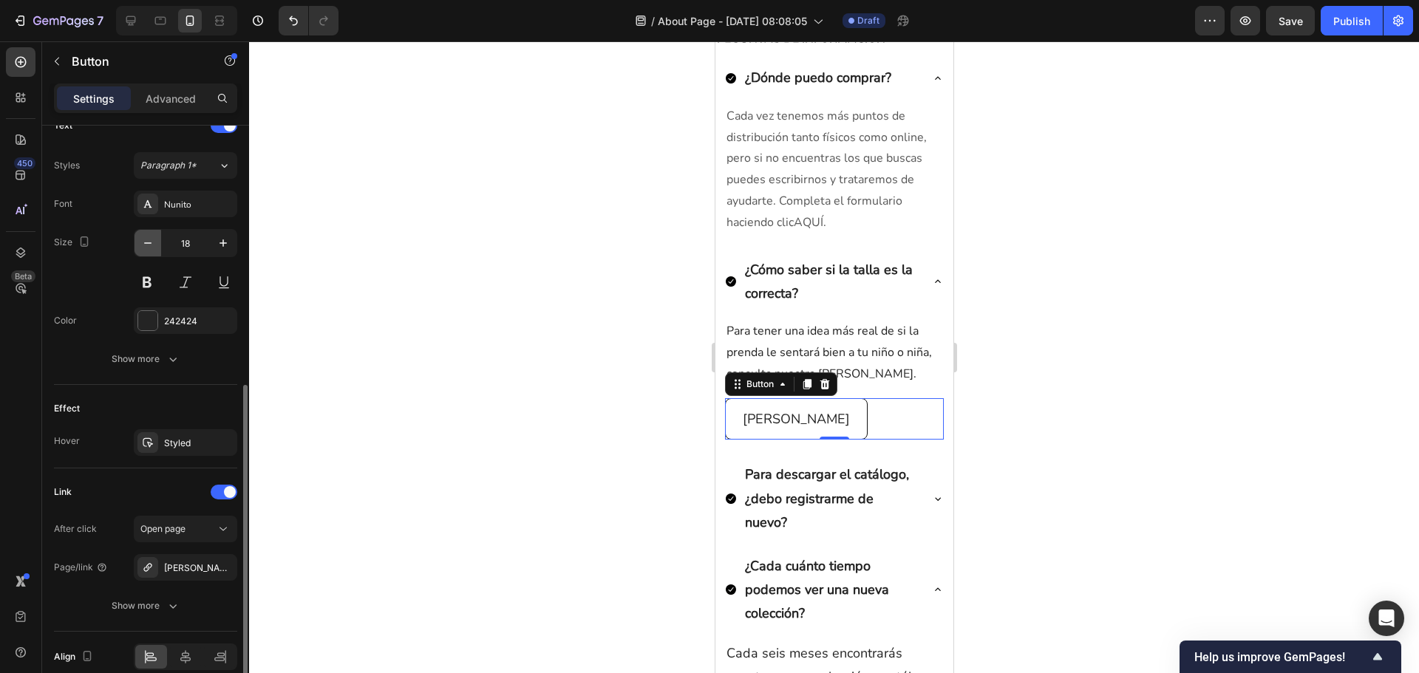
click at [146, 242] on icon "button" at bounding box center [147, 243] width 15 height 15
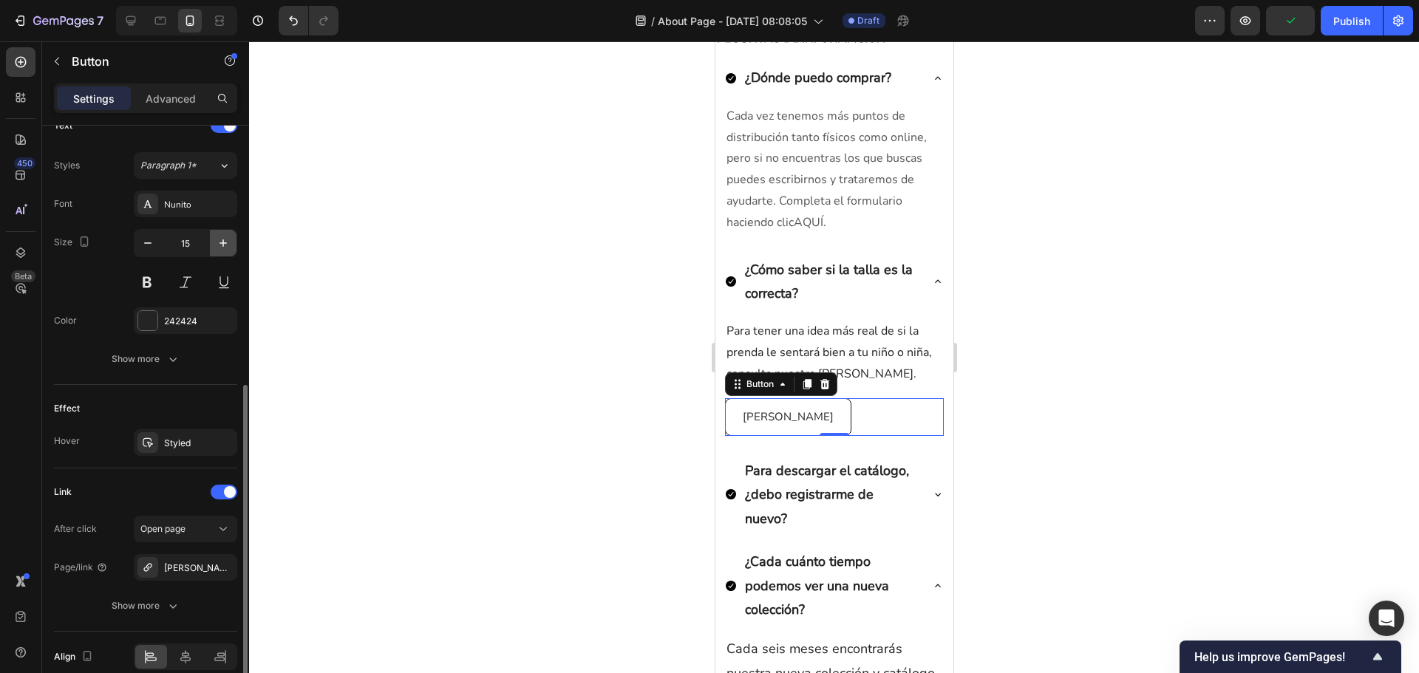
click at [222, 241] on icon "button" at bounding box center [223, 243] width 15 height 15
type input "16"
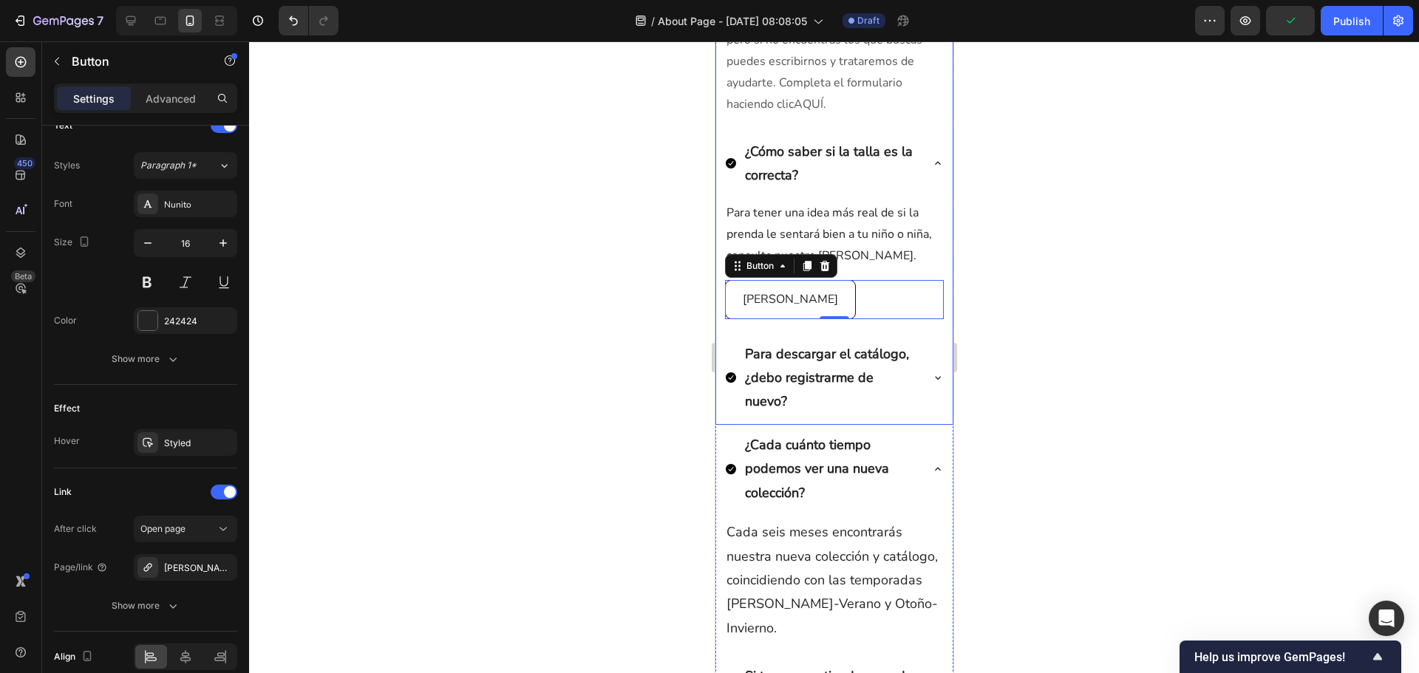
scroll to position [443, 0]
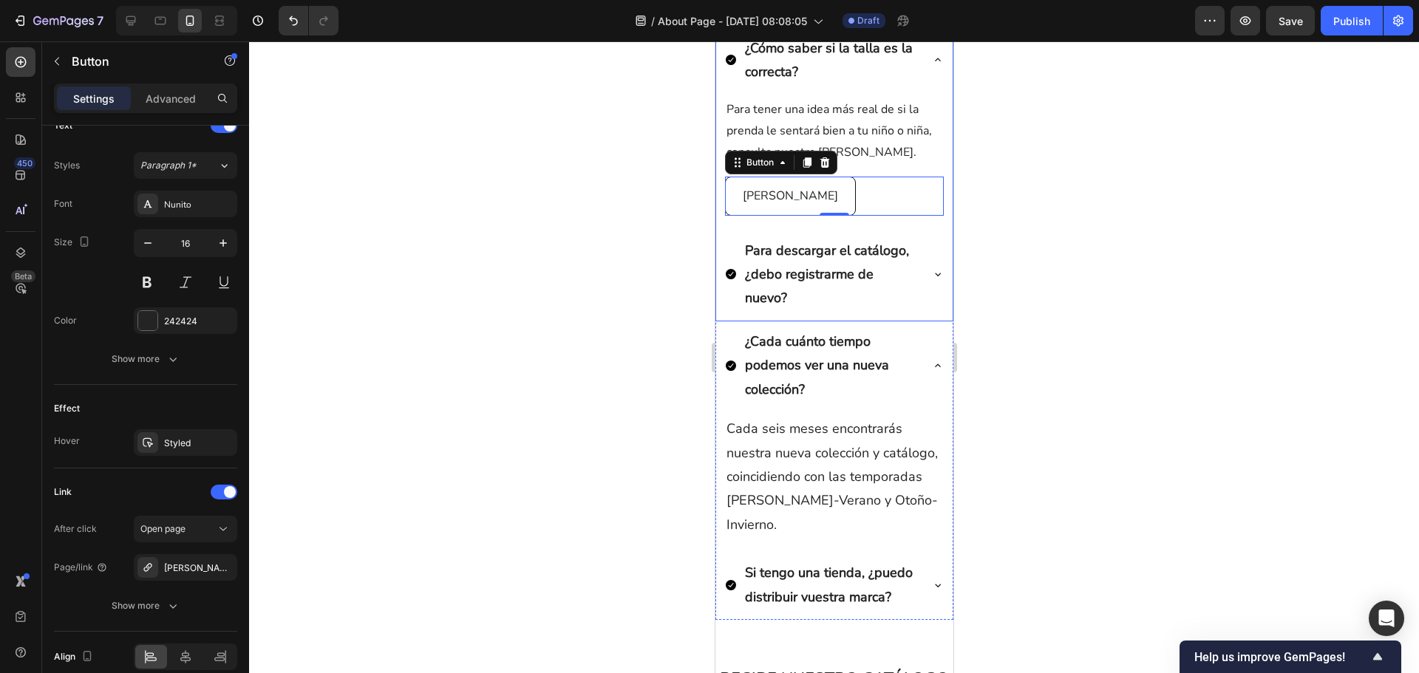
click at [914, 281] on div "Para descargar el catálogo, ¿debo registrarme de nuevo?" at bounding box center [833, 276] width 237 height 91
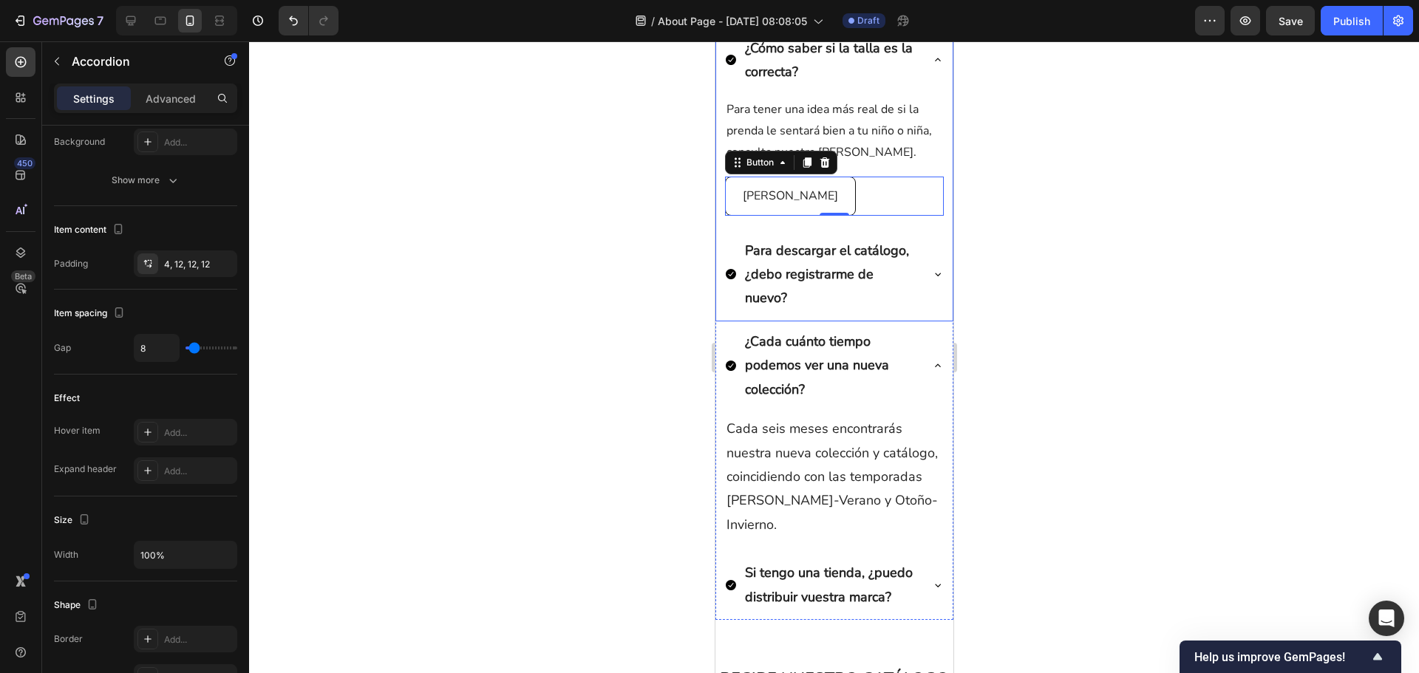
scroll to position [0, 0]
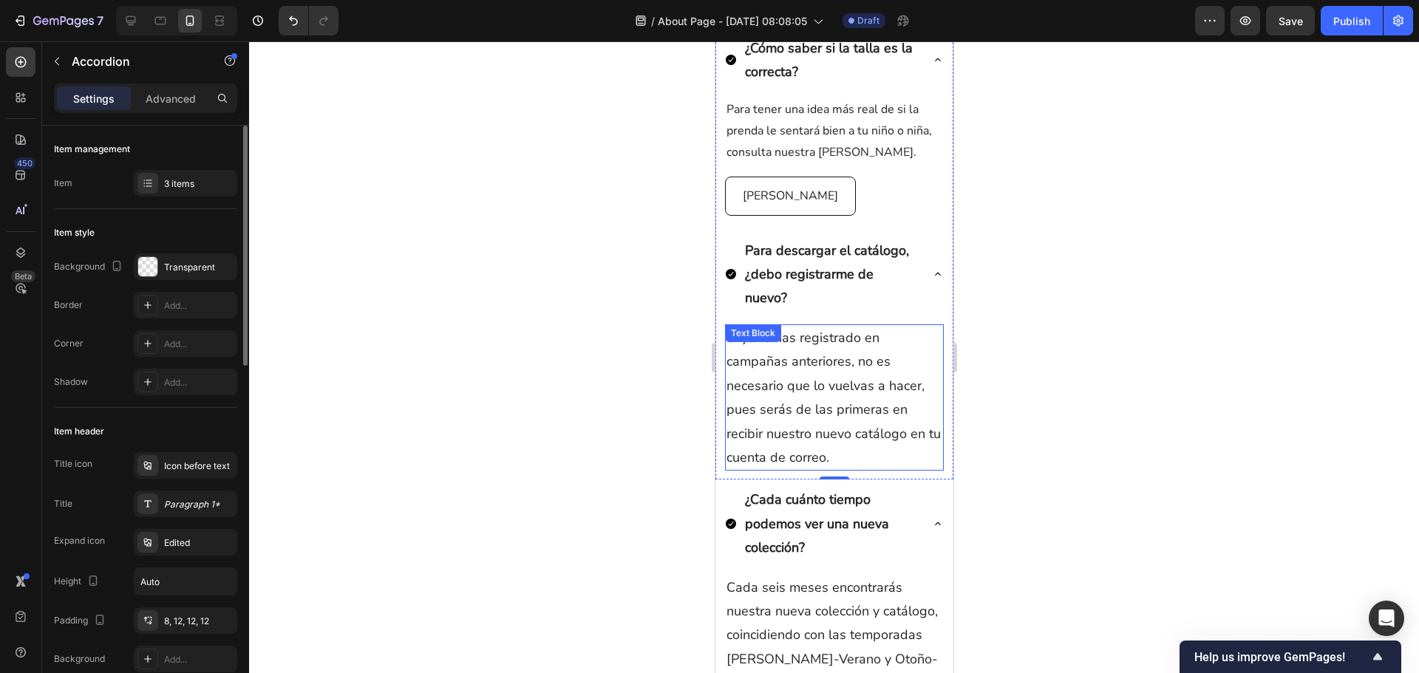
click at [833, 367] on p "Si ya te has registrado en campañas anteriores, no es necesario que lo vuelvas …" at bounding box center [834, 397] width 216 height 143
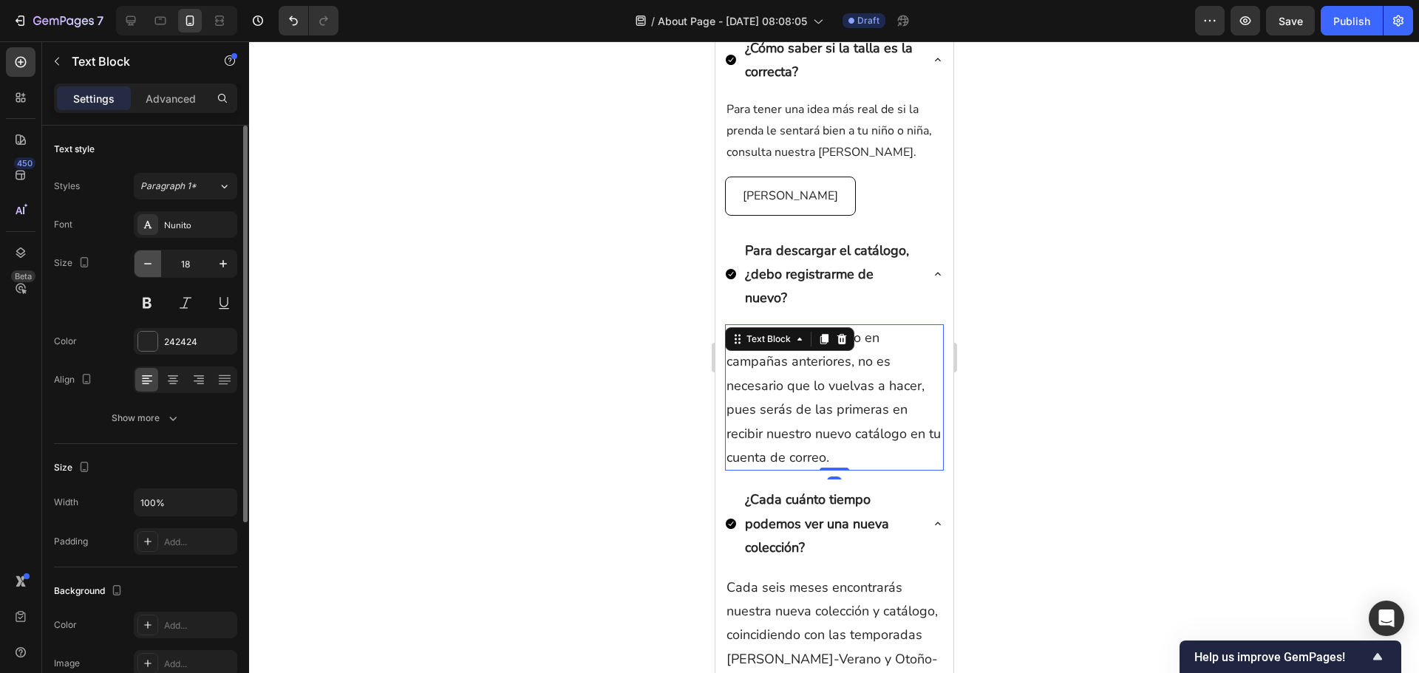
click at [149, 265] on icon "button" at bounding box center [147, 263] width 15 height 15
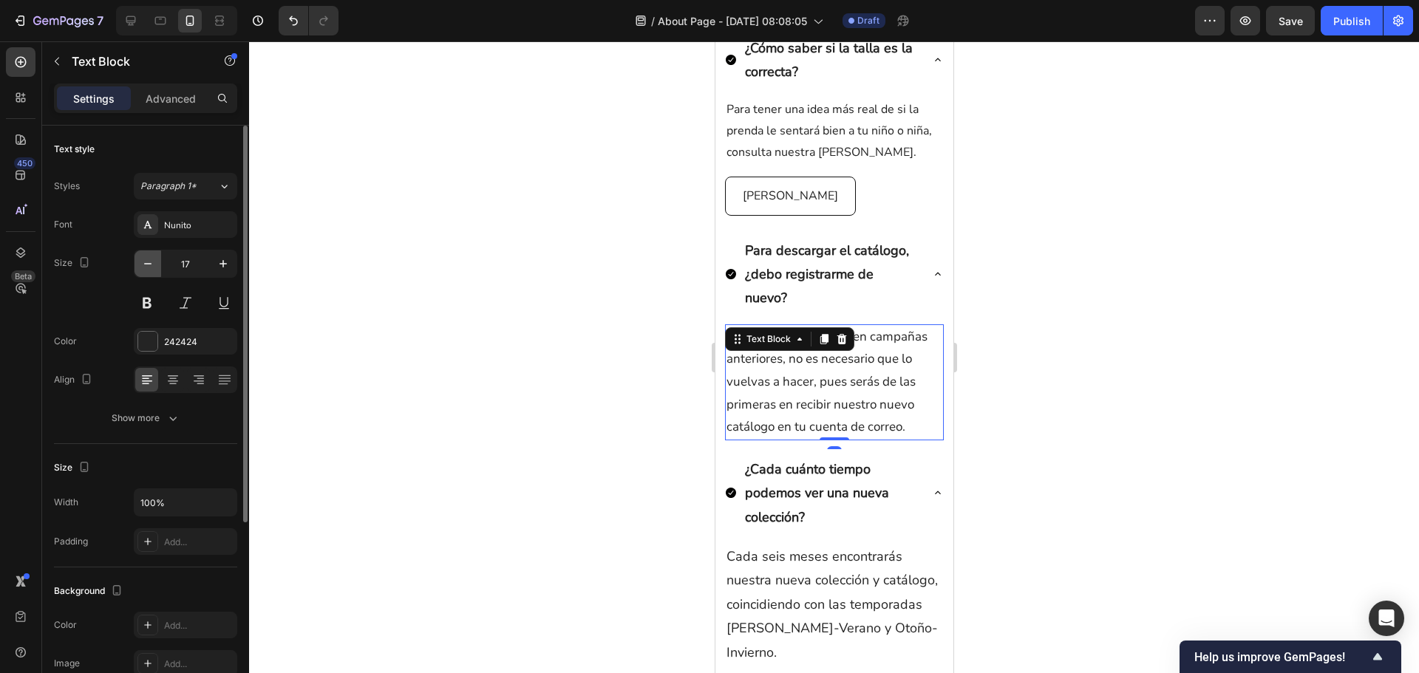
click at [149, 265] on icon "button" at bounding box center [147, 263] width 15 height 15
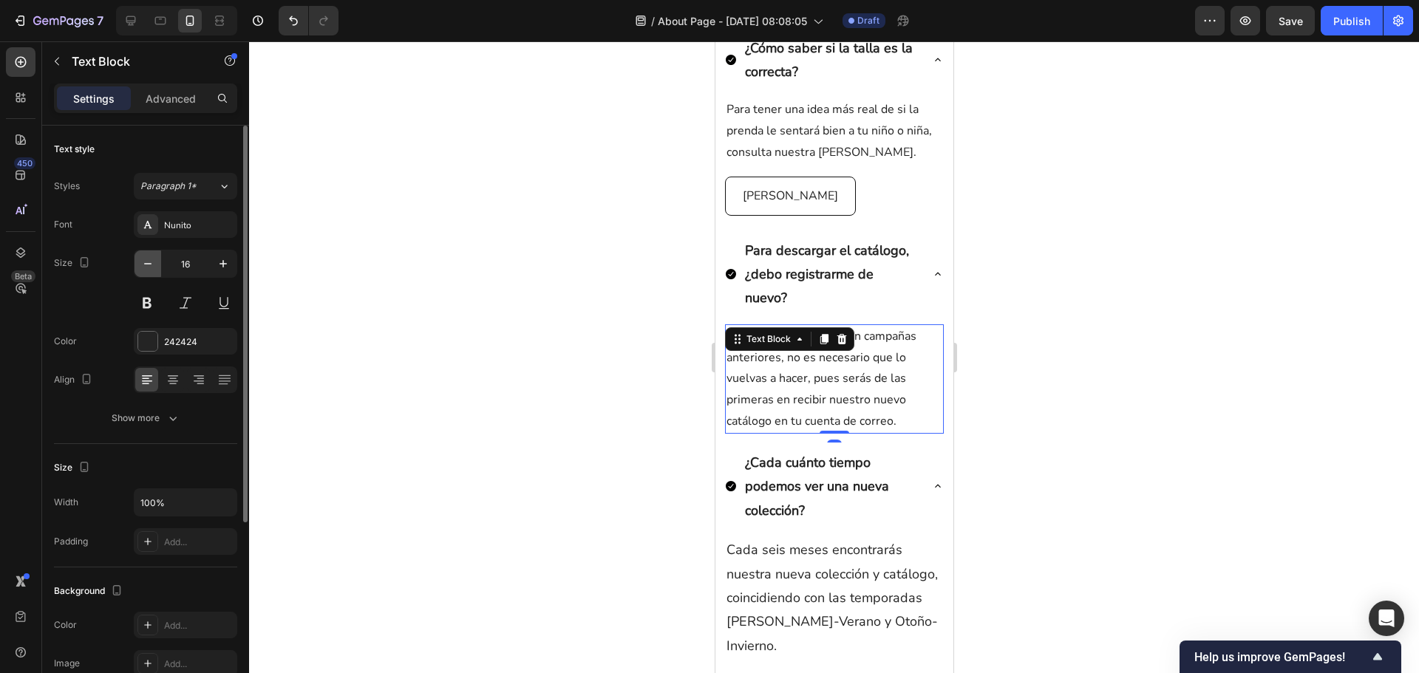
click at [149, 265] on icon "button" at bounding box center [147, 263] width 15 height 15
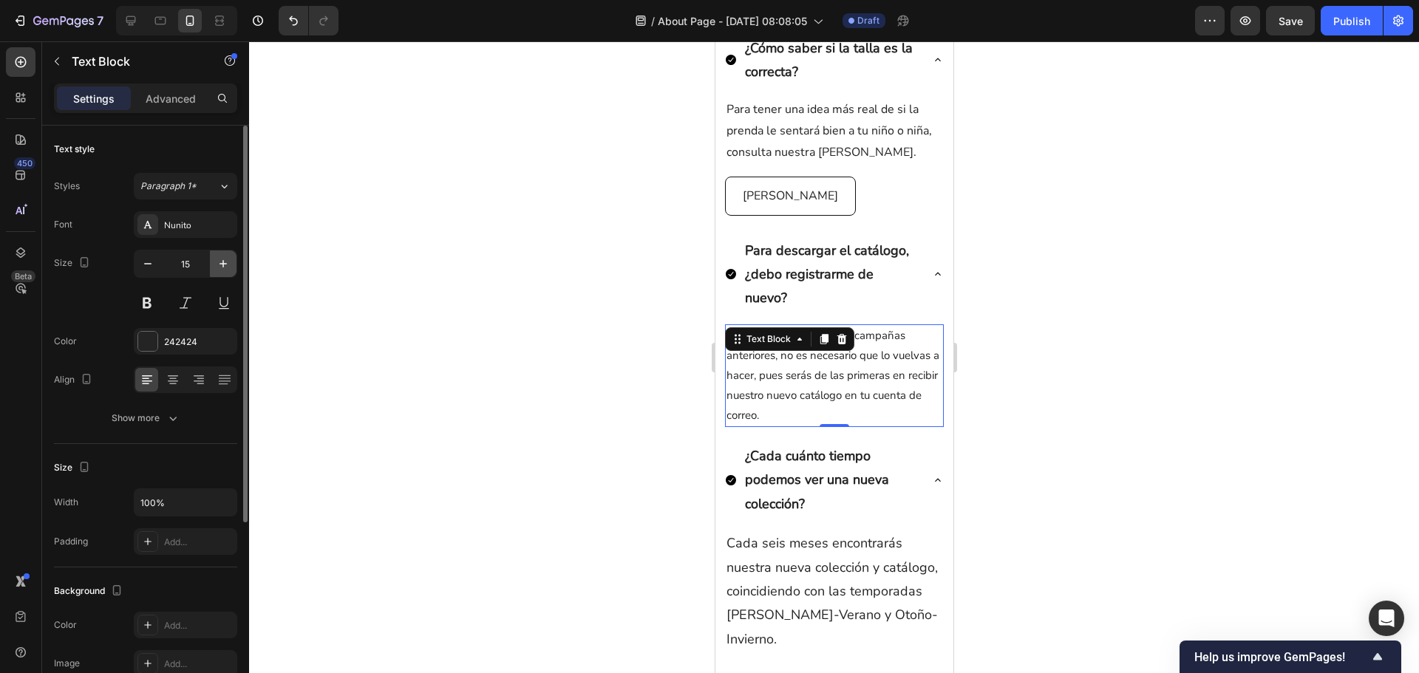
click at [222, 268] on icon "button" at bounding box center [223, 263] width 15 height 15
type input "16"
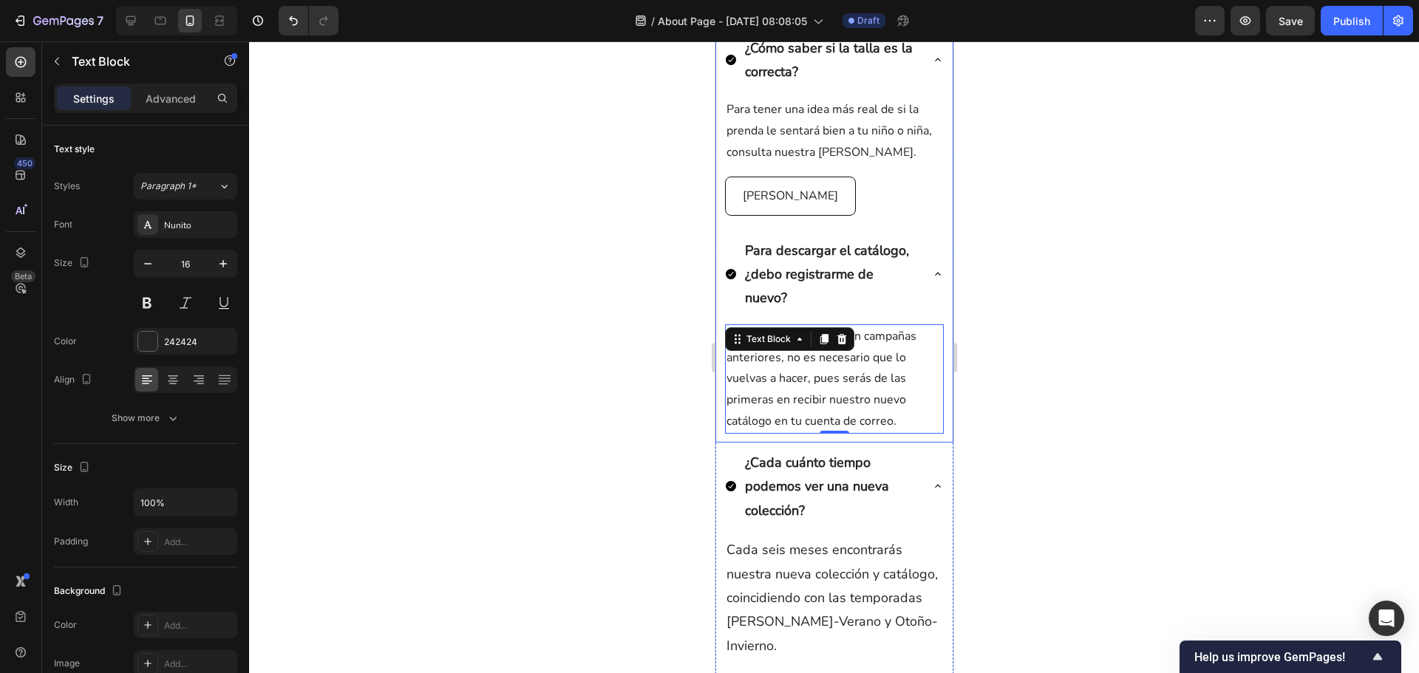
click at [780, 253] on p "Para descargar el catálogo, ¿debo registrarme de nuevo?" at bounding box center [830, 275] width 173 height 72
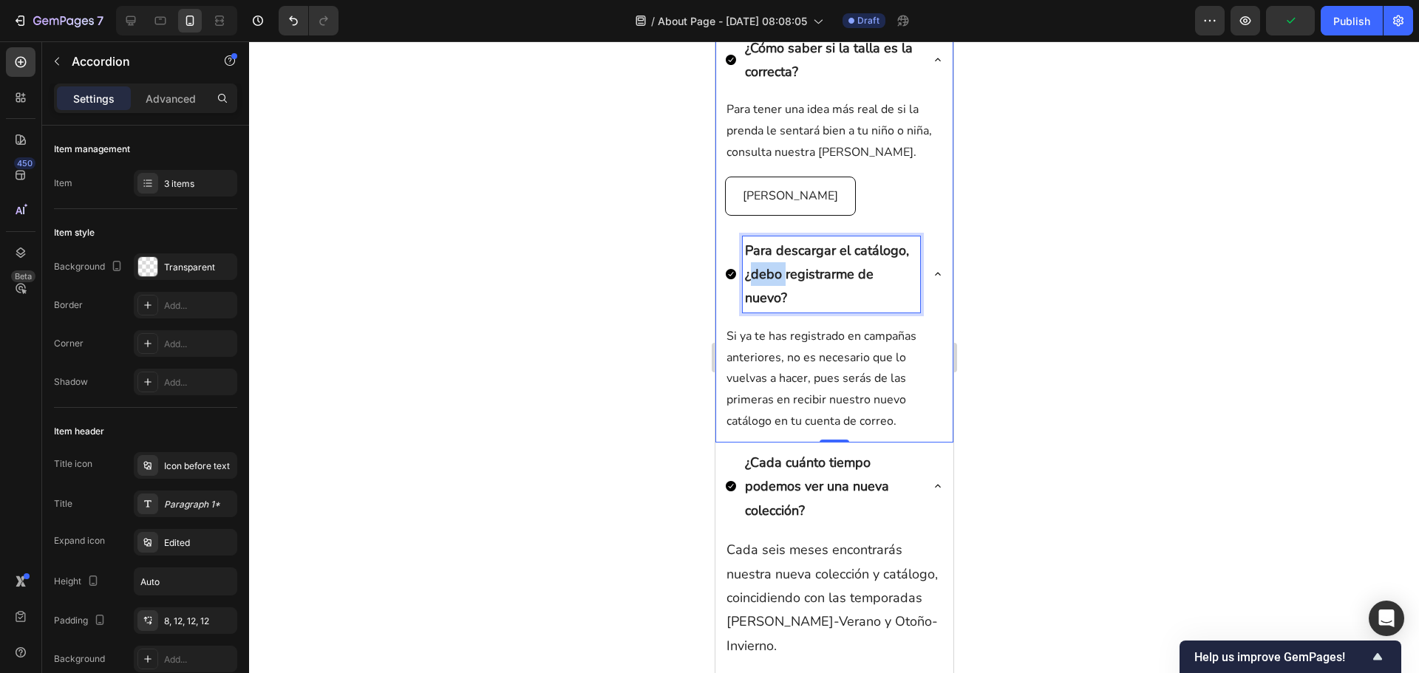
click at [769, 278] on p "Para descargar el catálogo, ¿debo registrarme de nuevo?" at bounding box center [830, 275] width 173 height 72
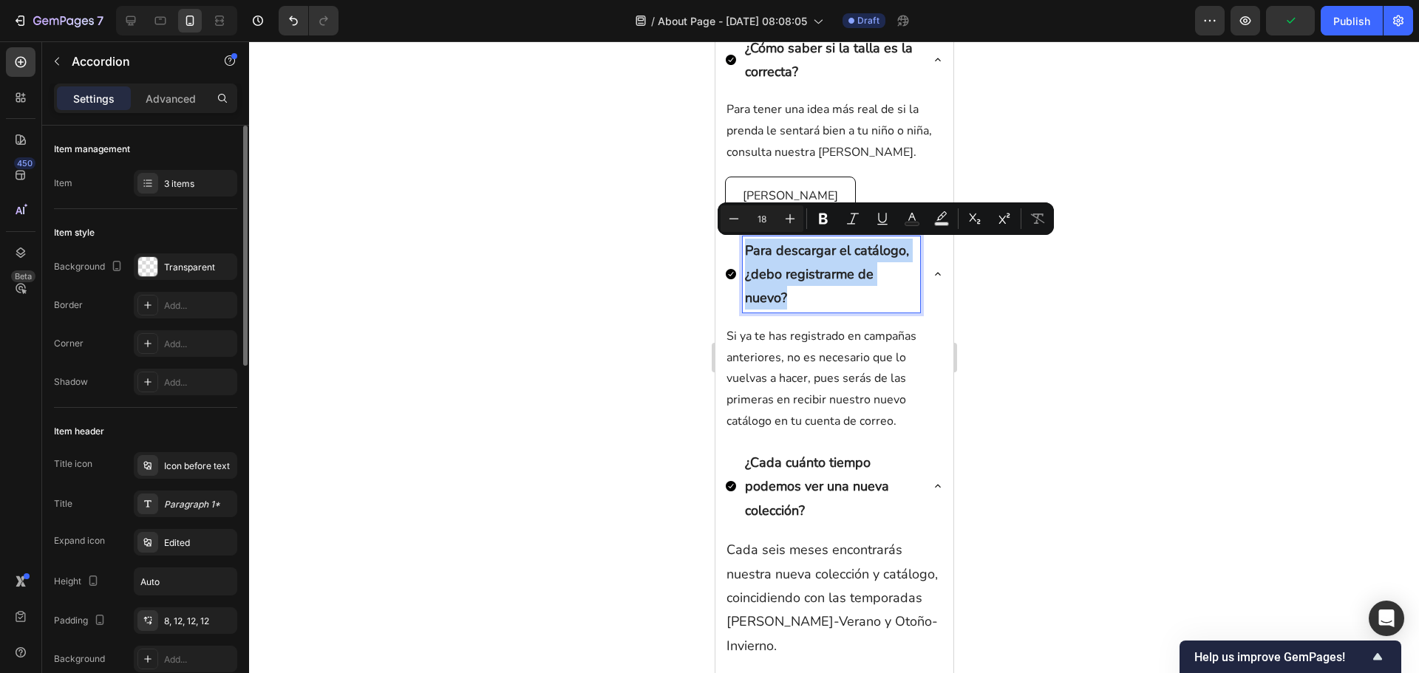
scroll to position [296, 0]
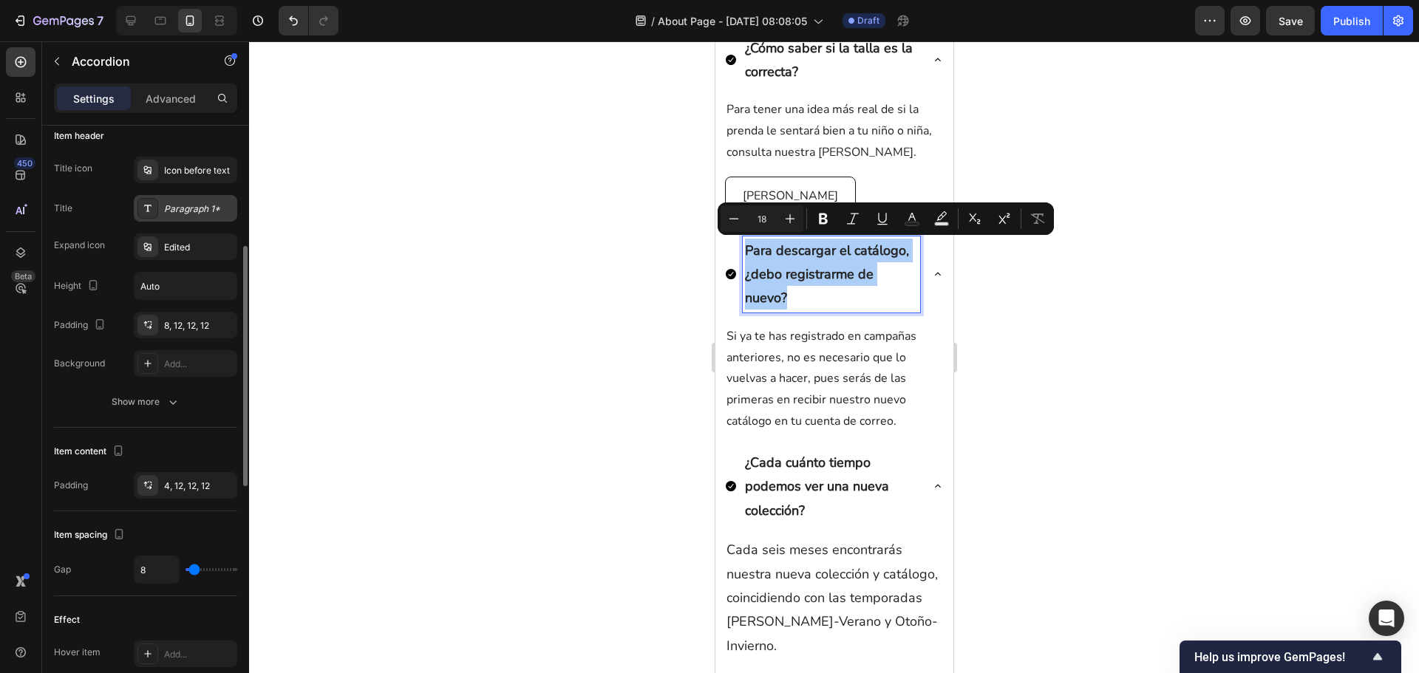
click at [185, 211] on div "Paragraph 1*" at bounding box center [198, 209] width 69 height 13
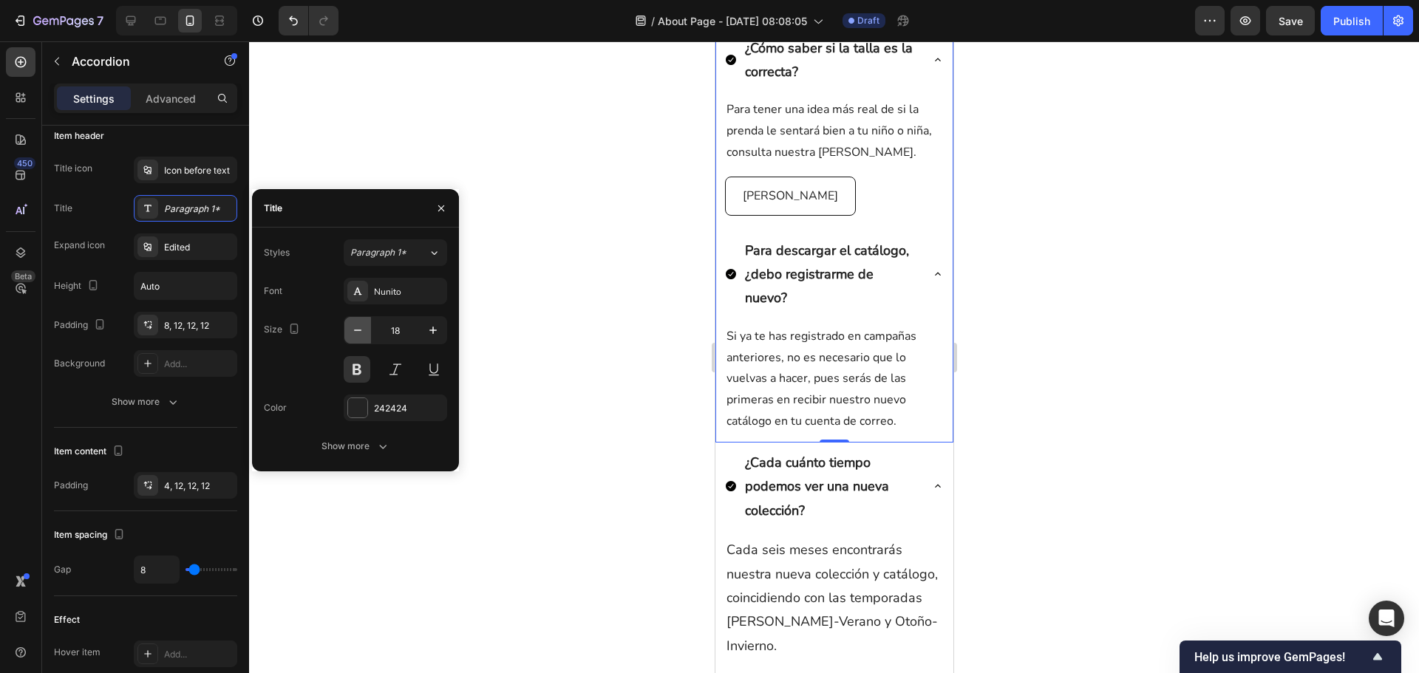
click at [355, 331] on icon "button" at bounding box center [357, 330] width 15 height 15
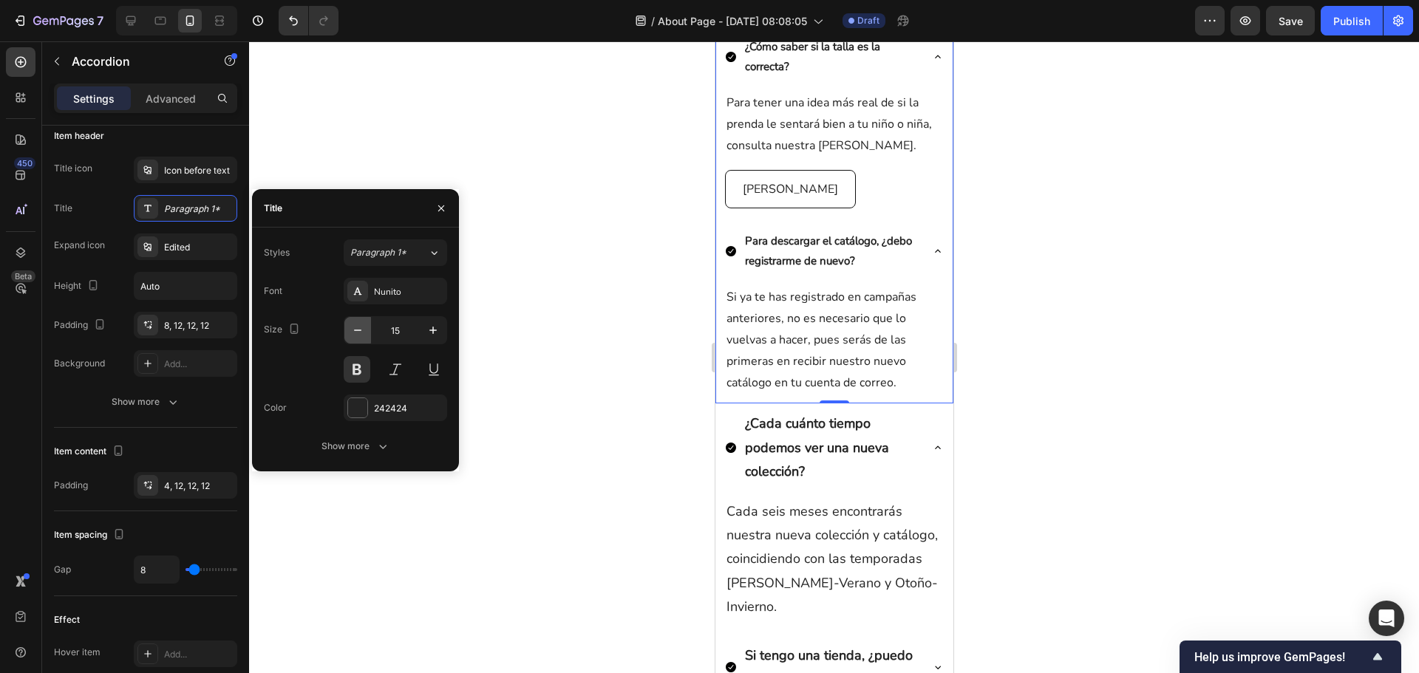
scroll to position [435, 0]
click at [438, 326] on icon "button" at bounding box center [433, 330] width 15 height 15
type input "16"
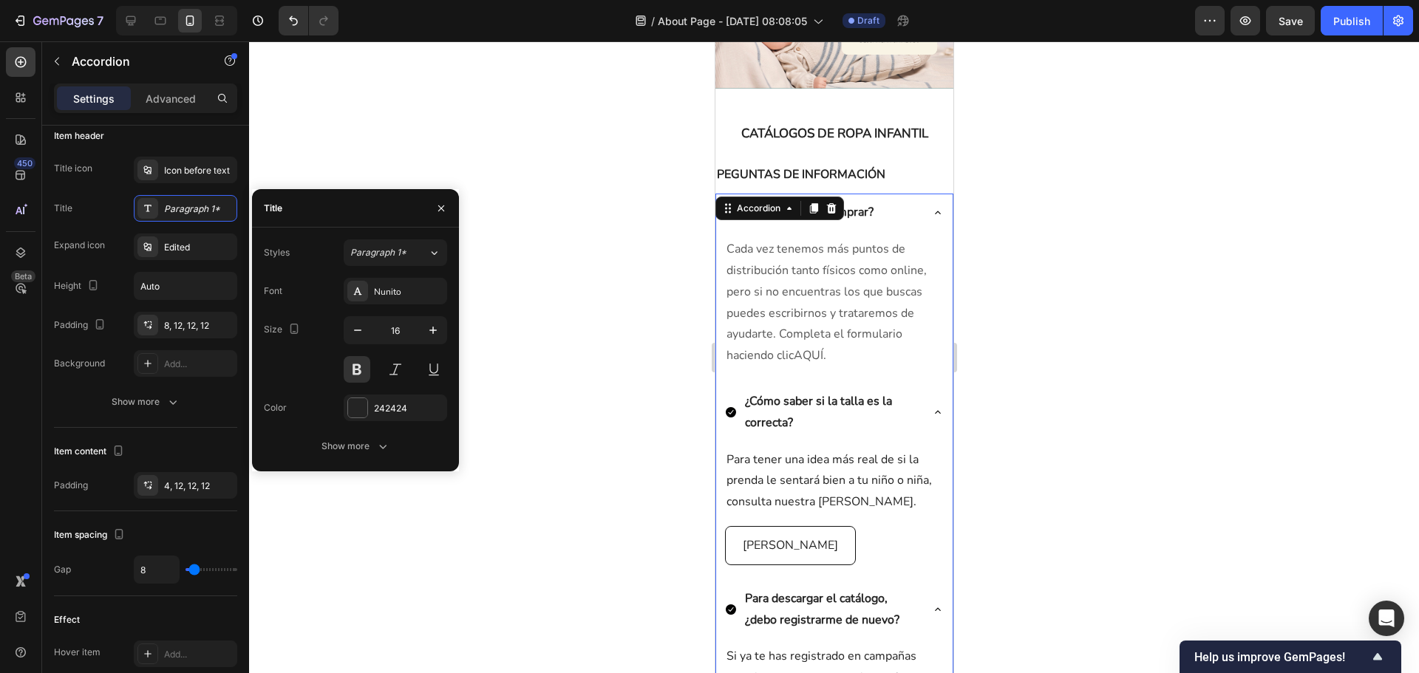
scroll to position [0, 0]
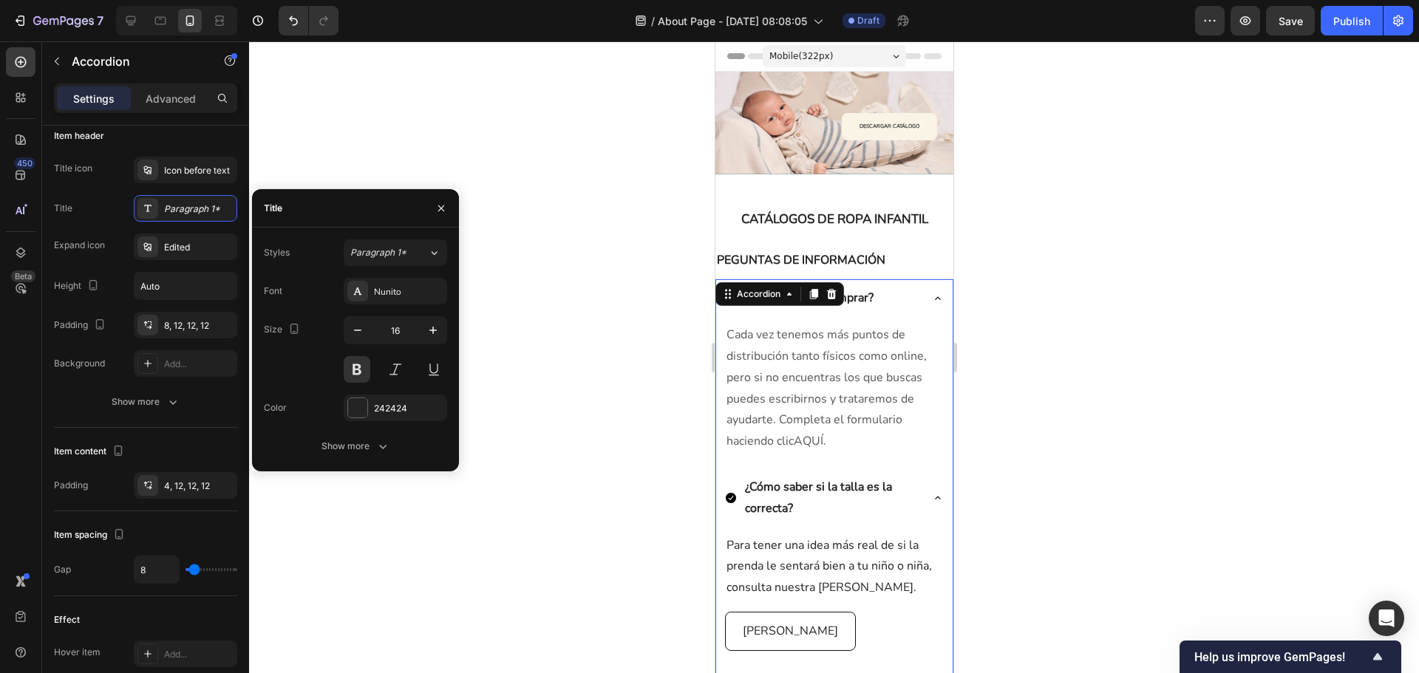
click at [1064, 392] on div at bounding box center [834, 357] width 1170 height 632
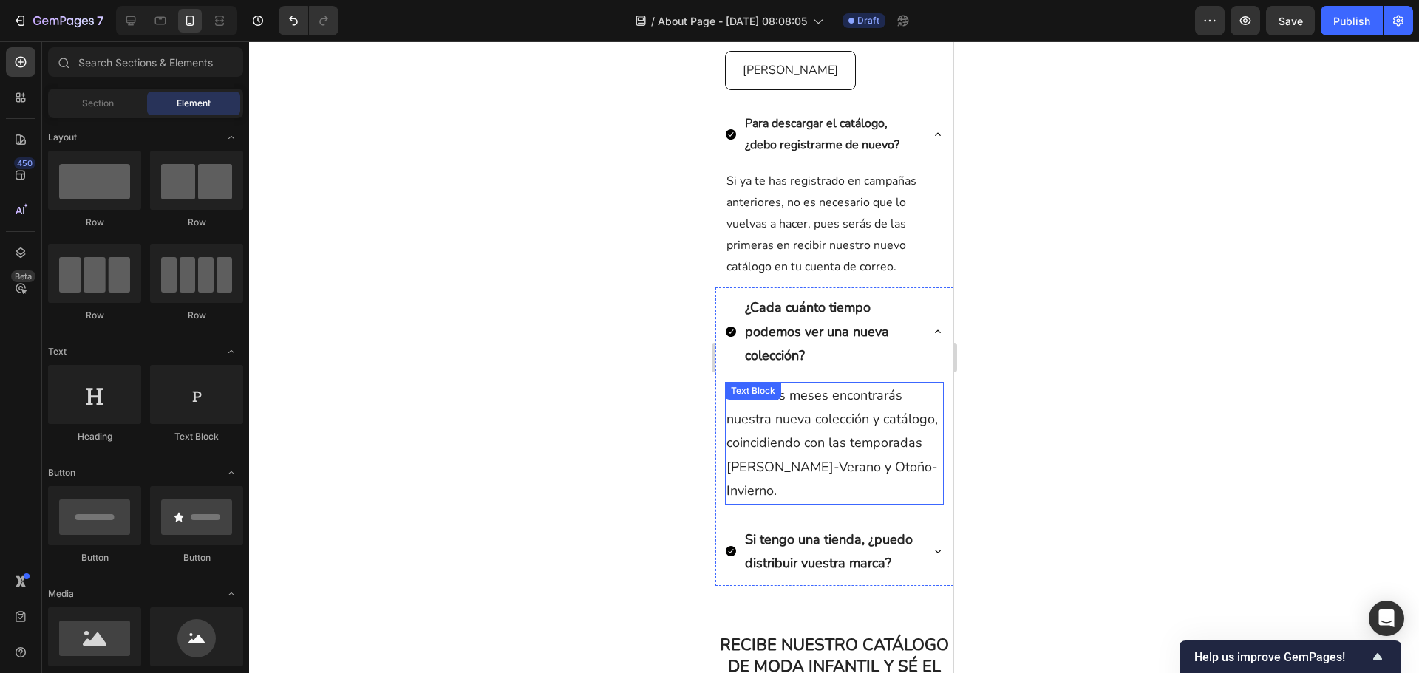
scroll to position [591, 0]
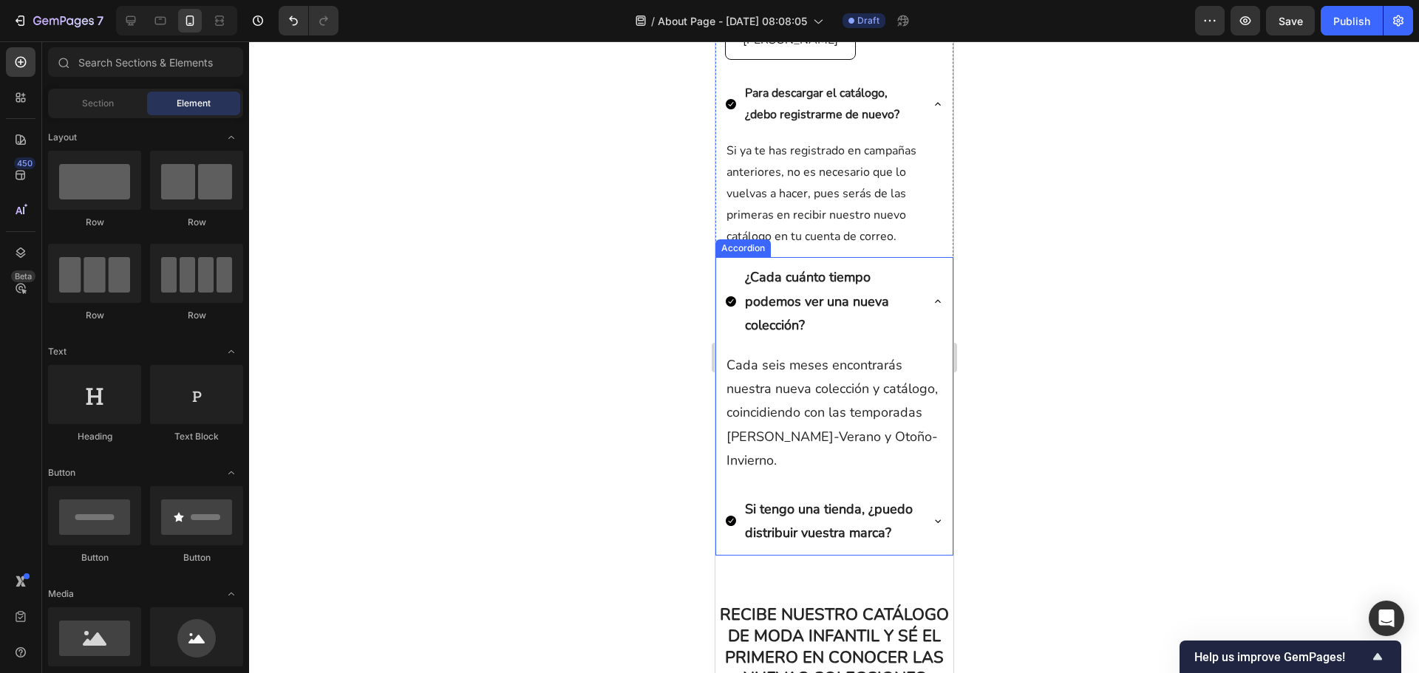
click at [797, 299] on p "¿Cada cuánto tiempo podemos ver una nueva colección?" at bounding box center [830, 301] width 173 height 72
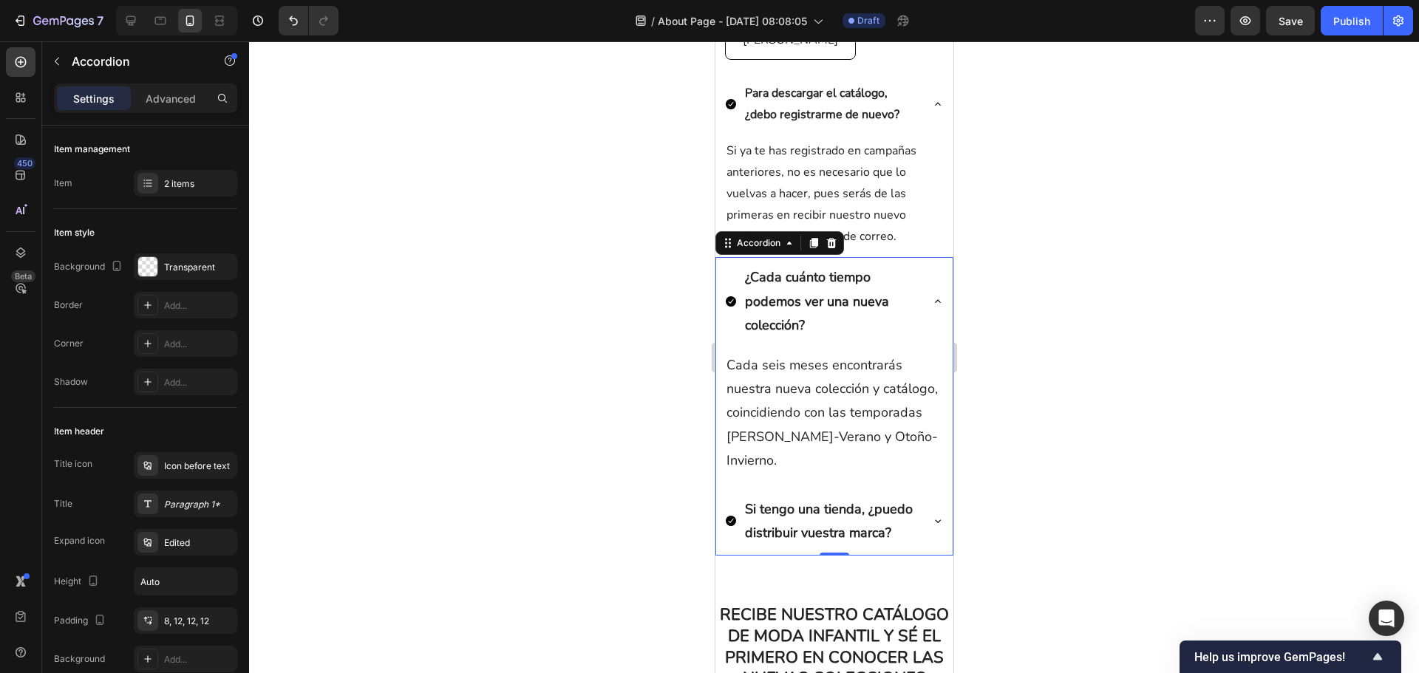
click at [797, 299] on p "¿Cada cuánto tiempo podemos ver una nueva colección?" at bounding box center [830, 301] width 173 height 72
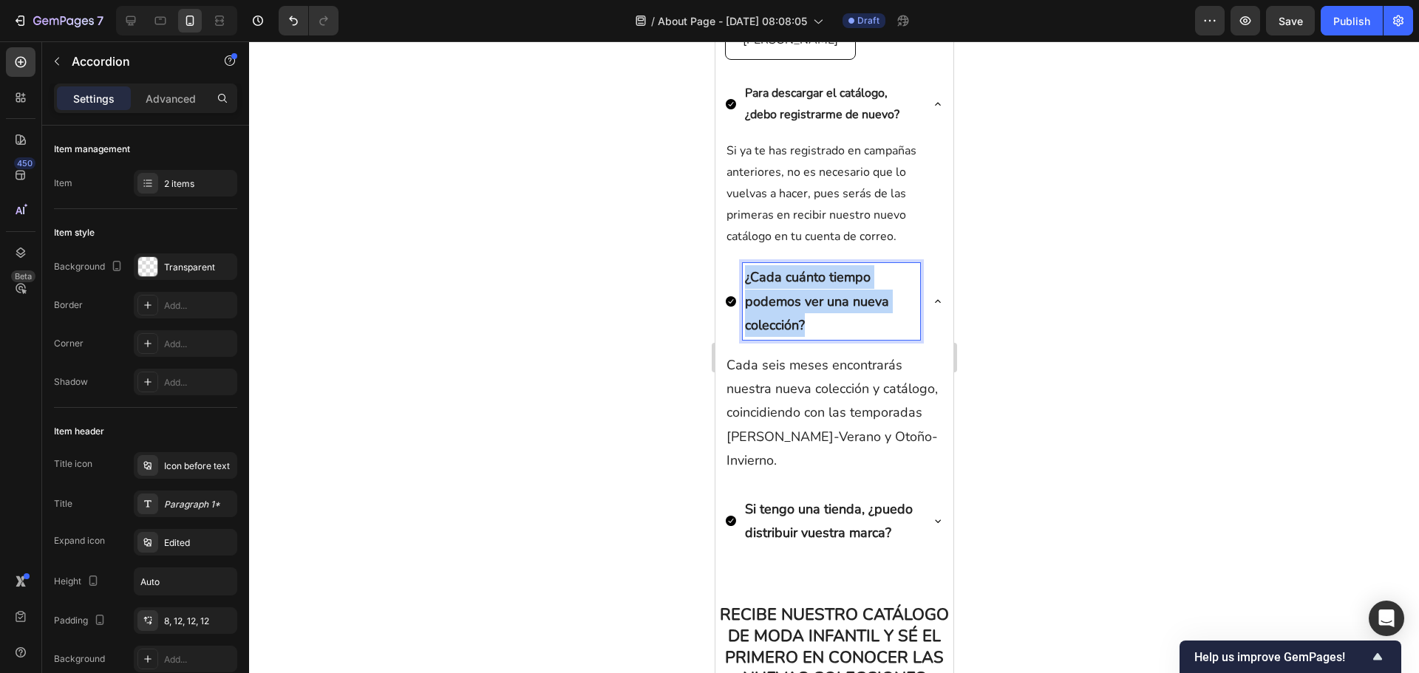
click at [797, 299] on p "¿Cada cuánto tiempo podemos ver una nueva colección?" at bounding box center [830, 301] width 173 height 72
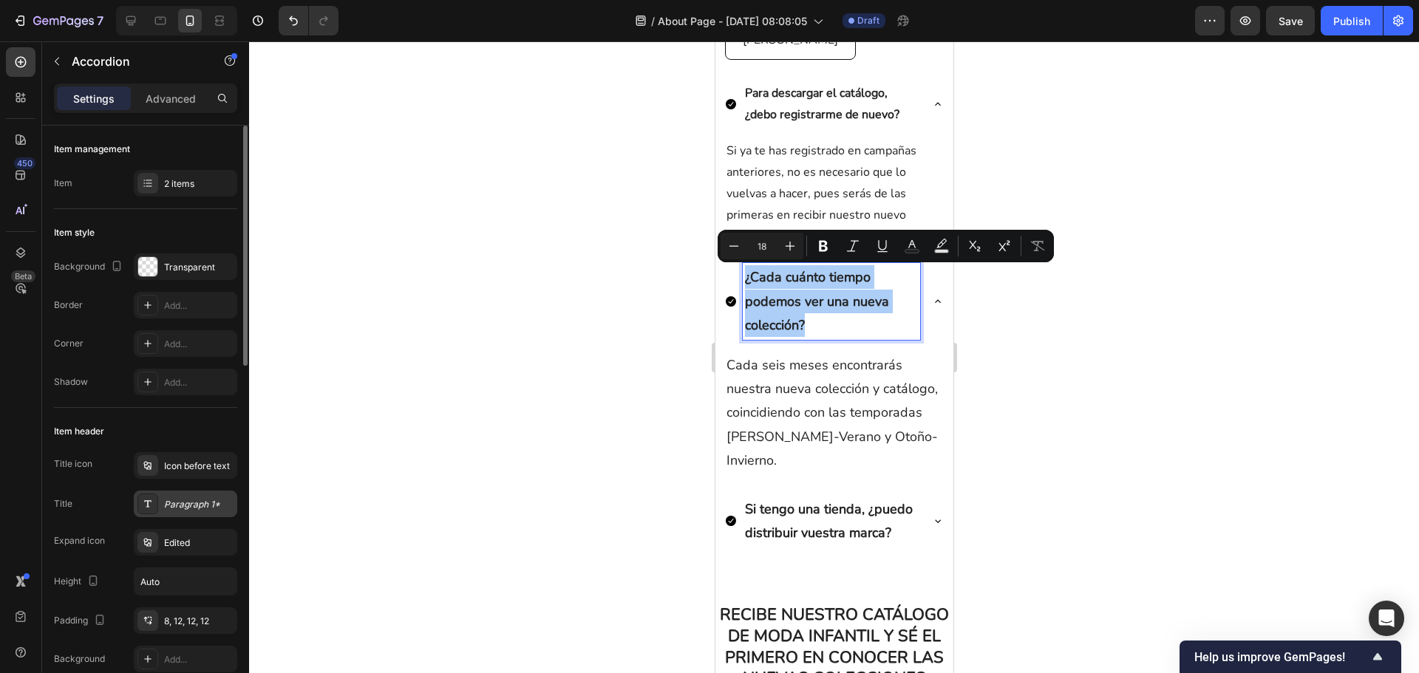
click at [187, 498] on div "Paragraph 1*" at bounding box center [198, 504] width 69 height 13
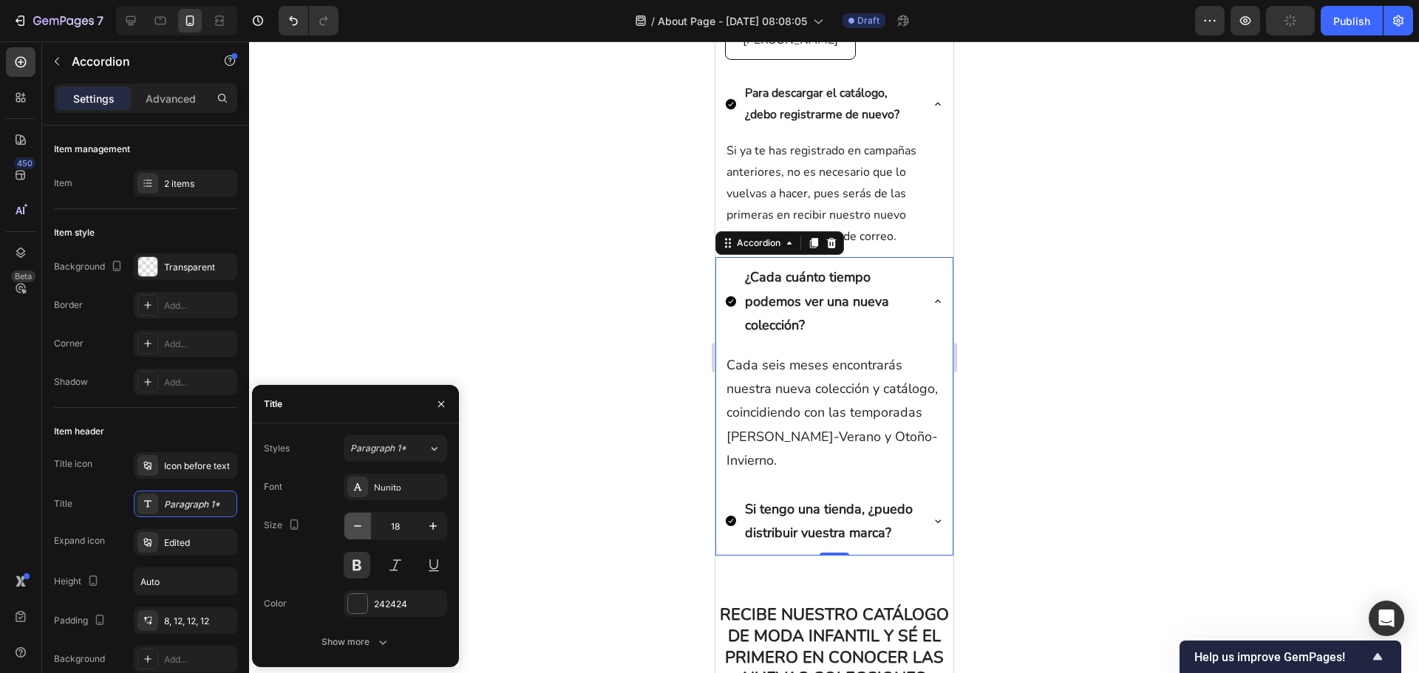
click at [359, 517] on button "button" at bounding box center [357, 526] width 27 height 27
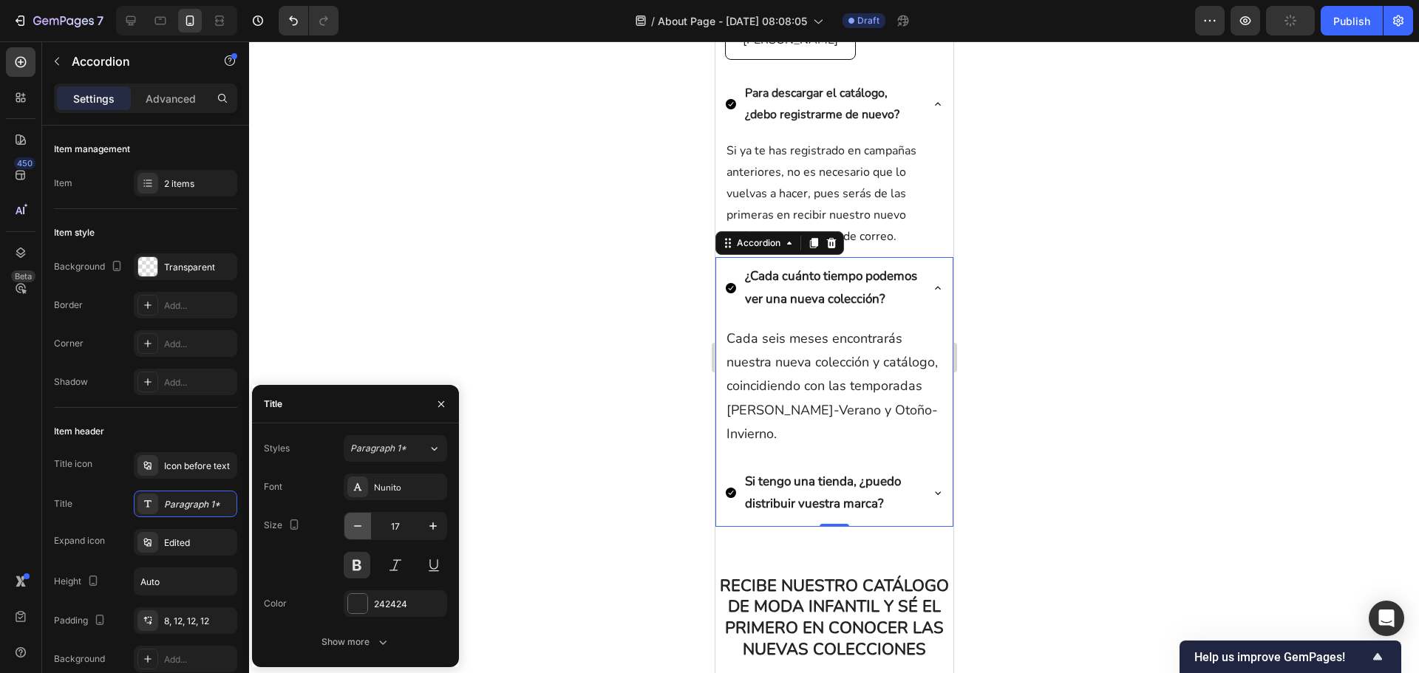
click at [359, 517] on button "button" at bounding box center [357, 526] width 27 height 27
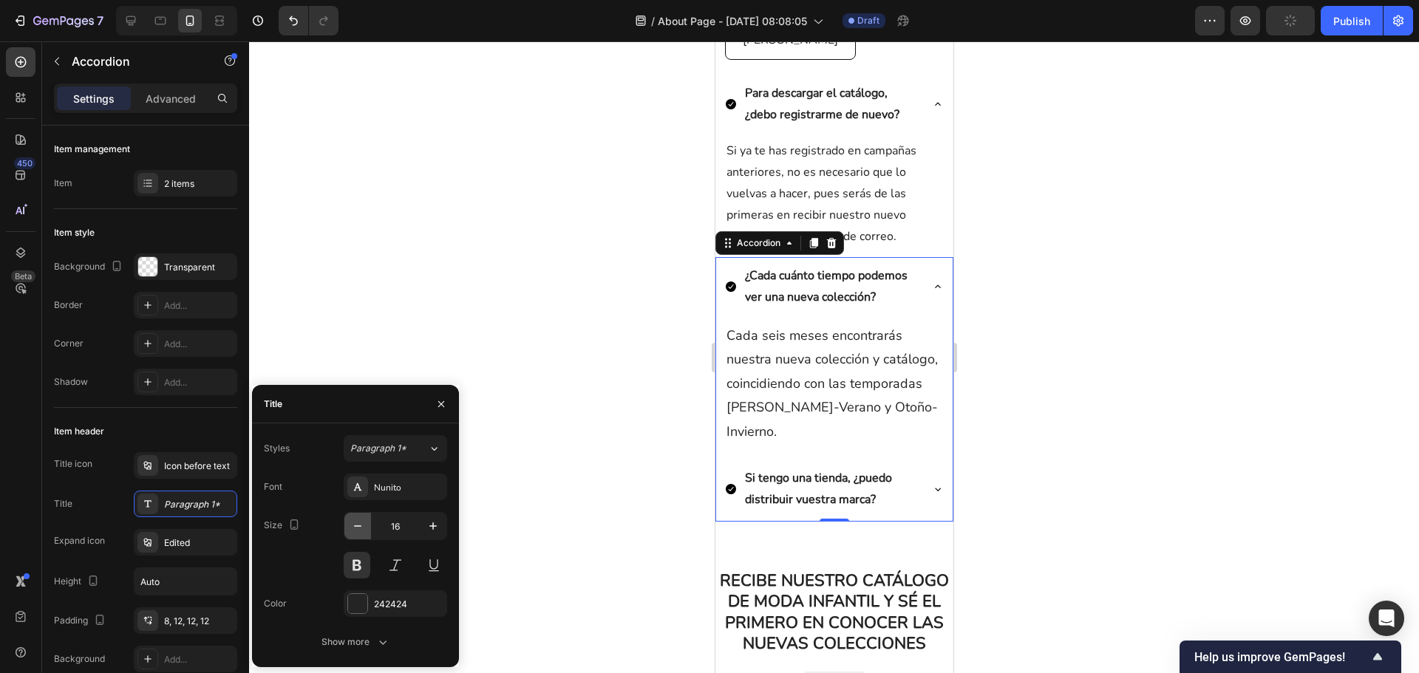
click at [359, 517] on button "button" at bounding box center [357, 526] width 27 height 27
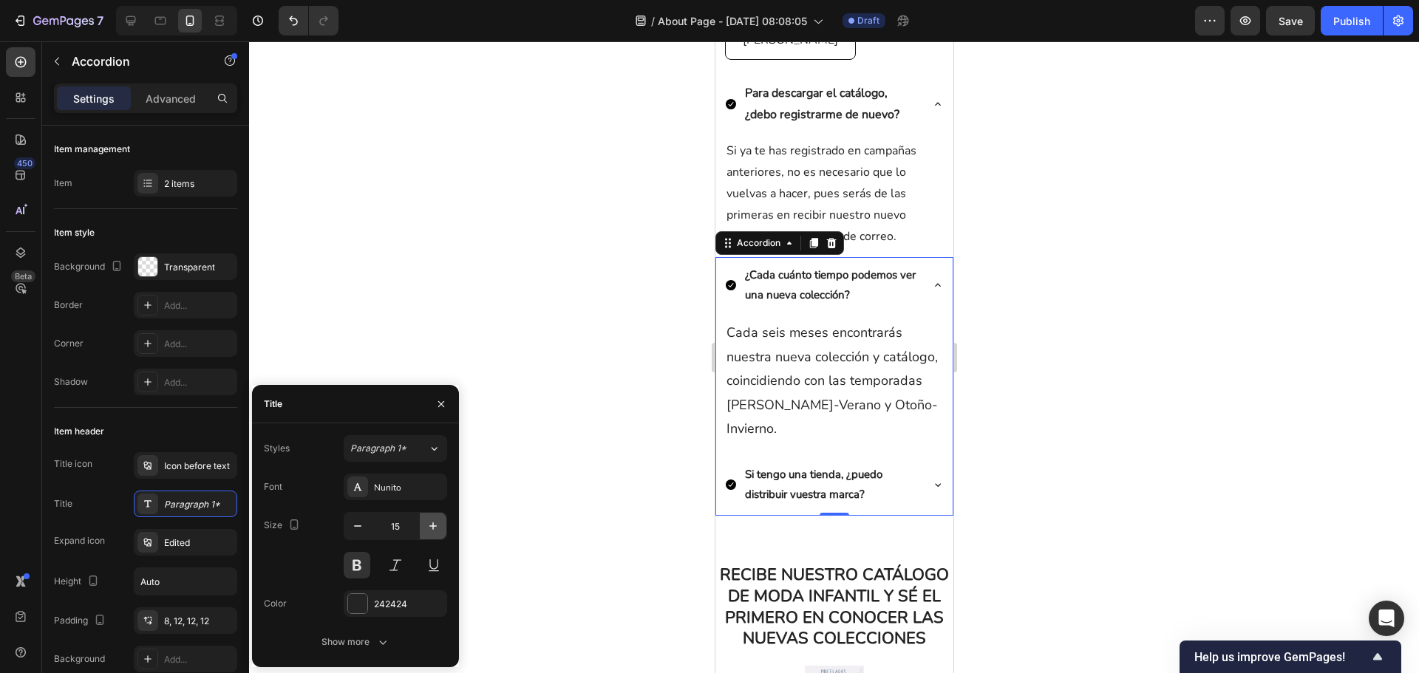
click at [428, 529] on icon "button" at bounding box center [433, 526] width 15 height 15
type input "16"
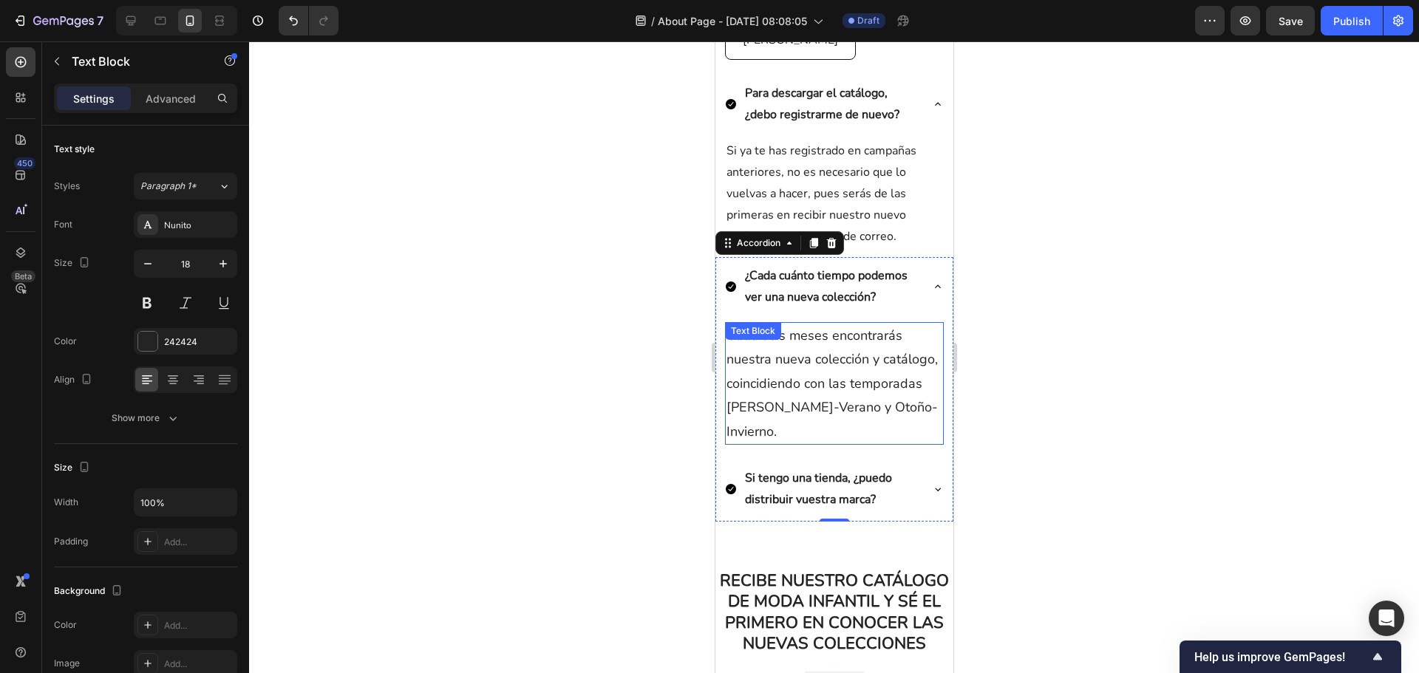
click at [782, 422] on p "Cada seis meses encontrarás nuestra nueva colección y catálogo, coincidiendo co…" at bounding box center [834, 384] width 216 height 120
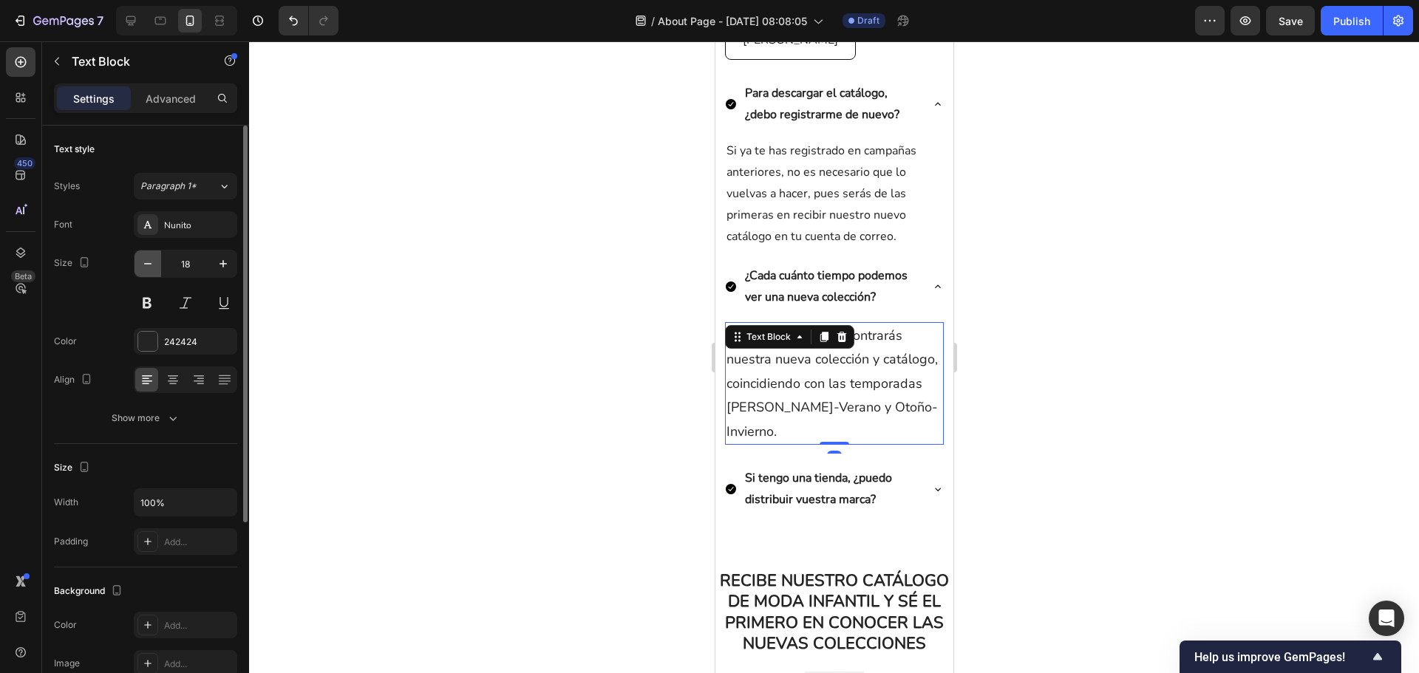
click at [151, 265] on icon "button" at bounding box center [147, 263] width 15 height 15
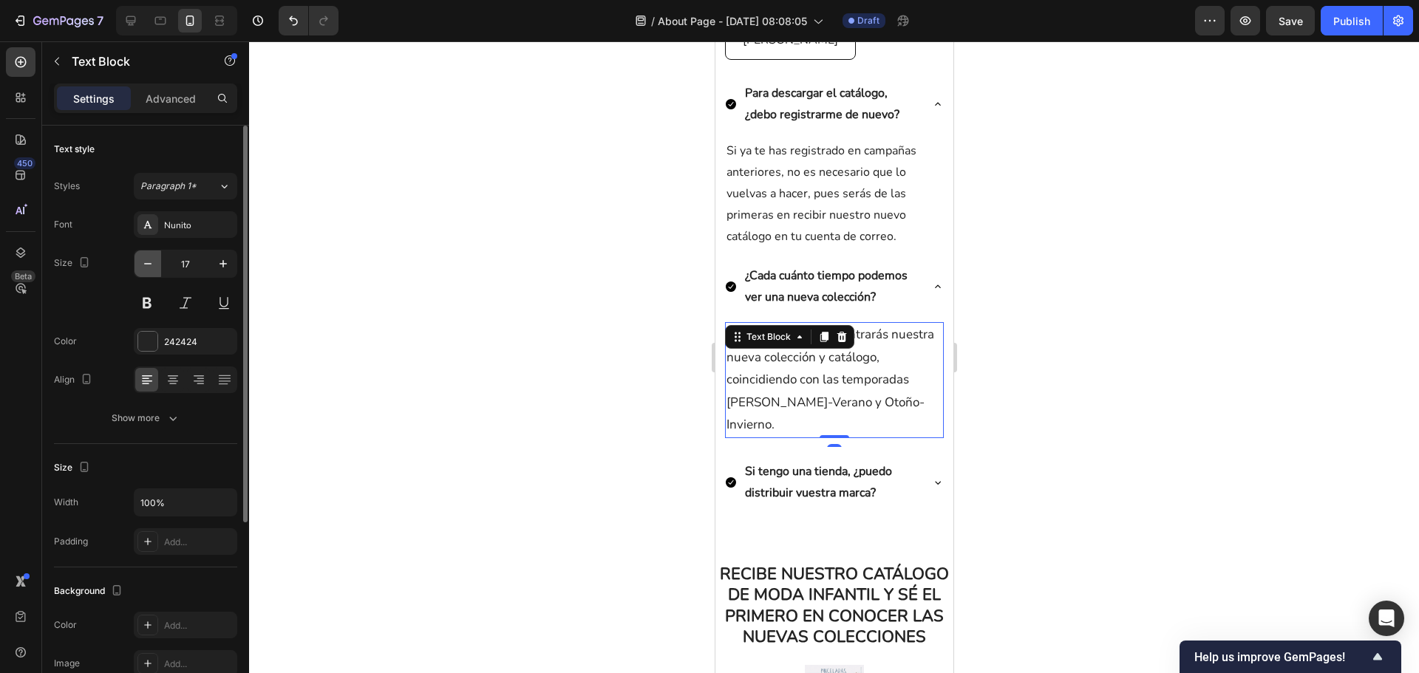
click at [151, 265] on icon "button" at bounding box center [147, 263] width 15 height 15
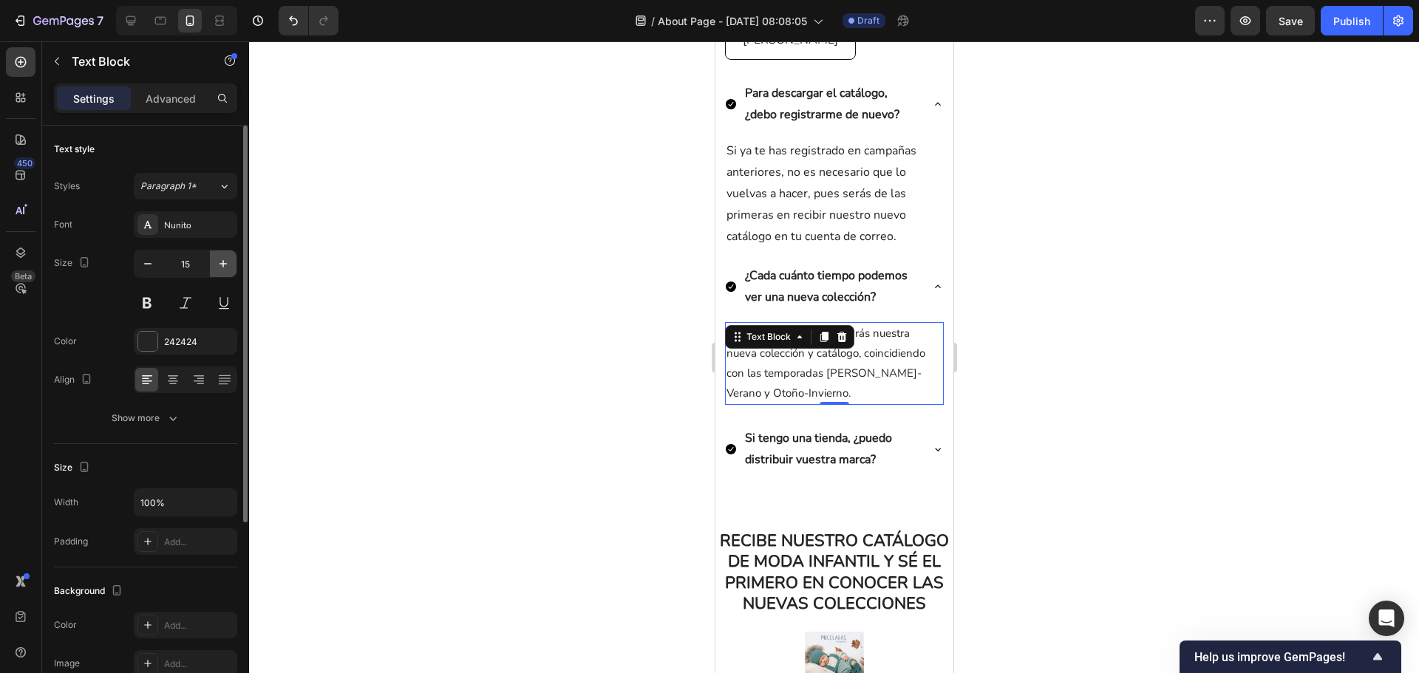
click at [225, 275] on button "button" at bounding box center [223, 264] width 27 height 27
type input "16"
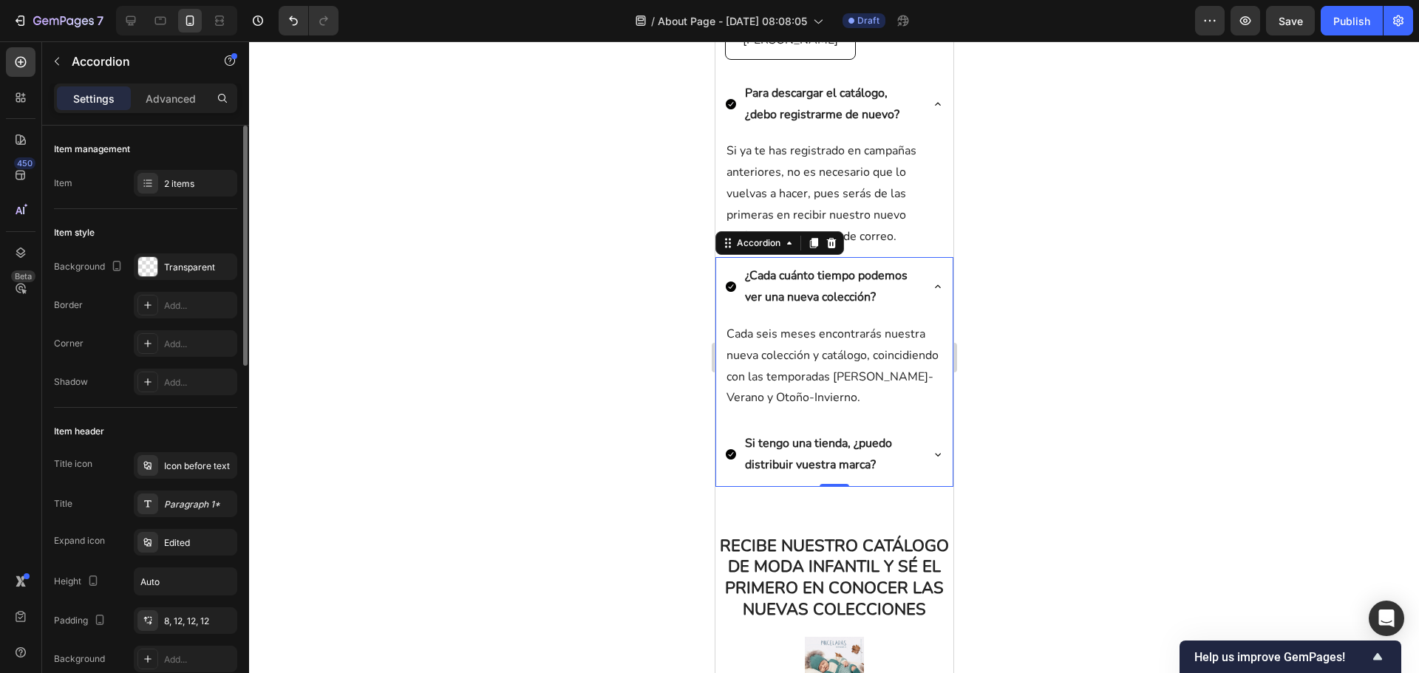
click at [931, 460] on icon at bounding box center [937, 455] width 12 height 12
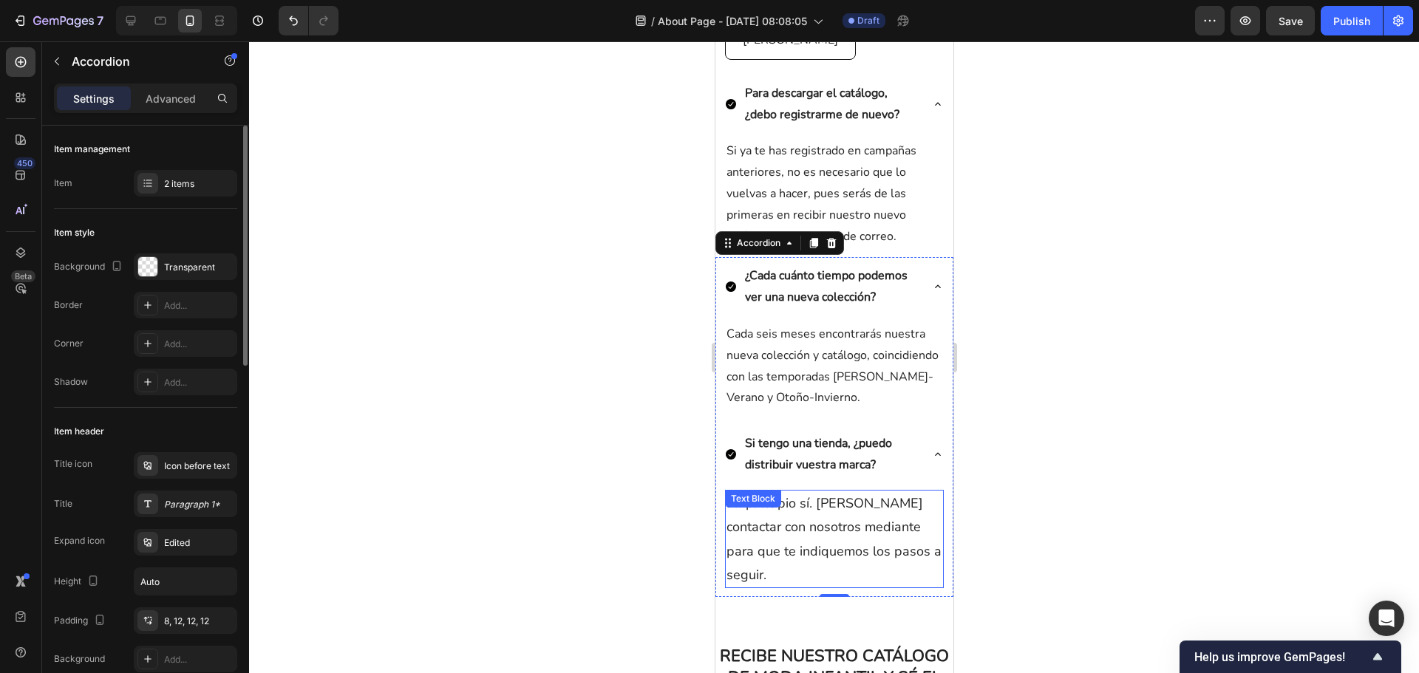
click at [829, 533] on div "En principio sí. [PERSON_NAME] contactar con nosotros mediante para que te indi…" at bounding box center [833, 539] width 219 height 99
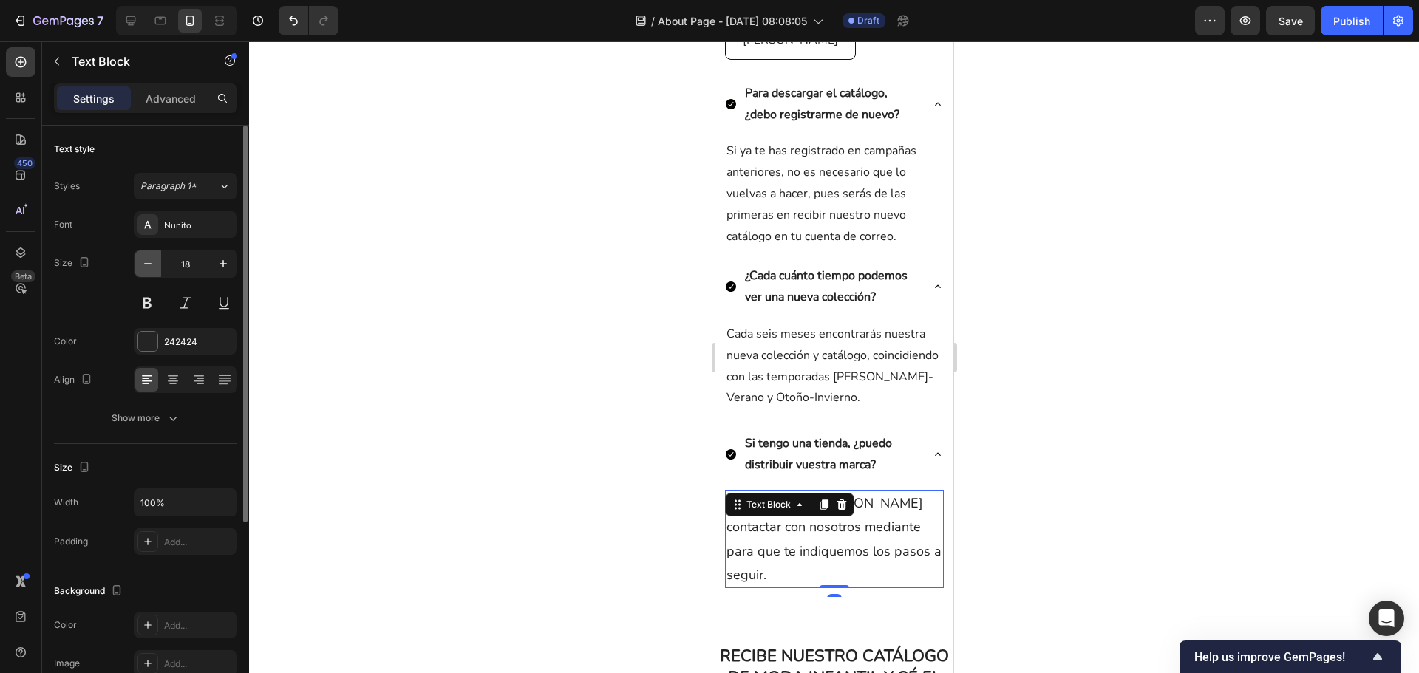
click at [155, 266] on button "button" at bounding box center [148, 264] width 27 height 27
type input "16"
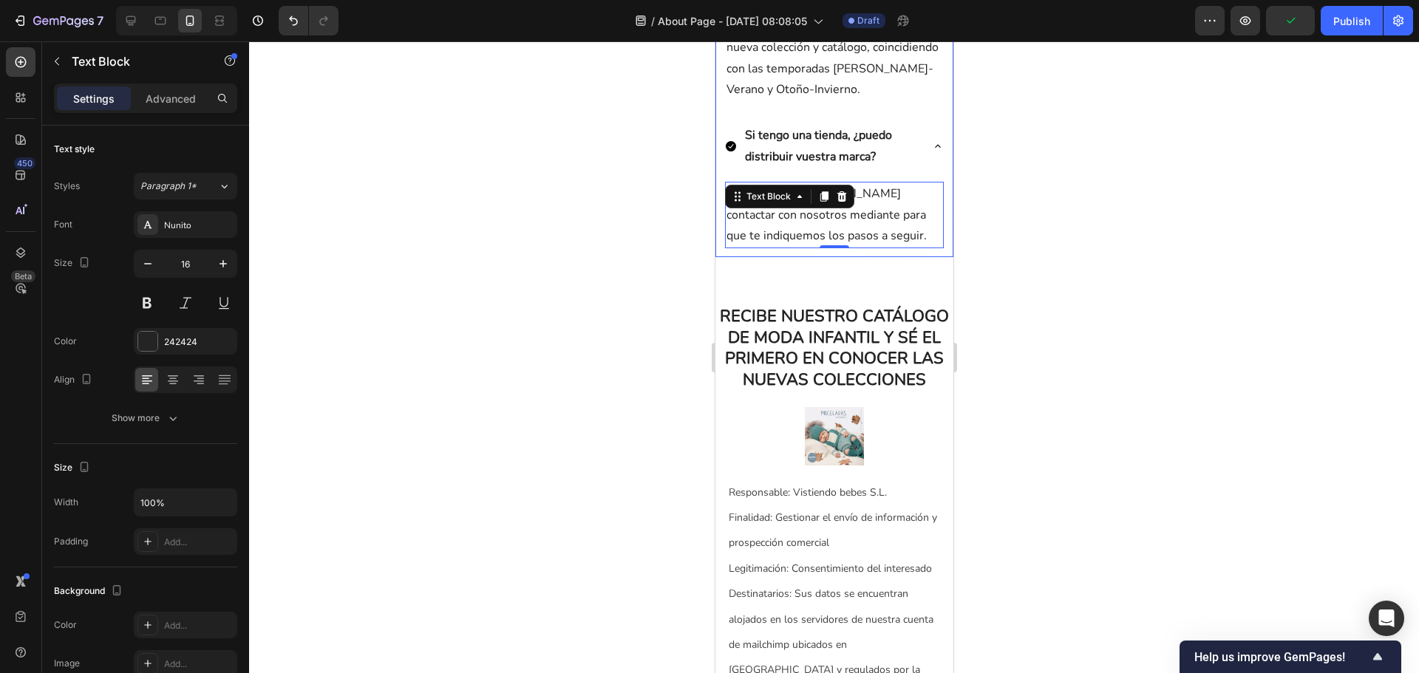
scroll to position [961, 0]
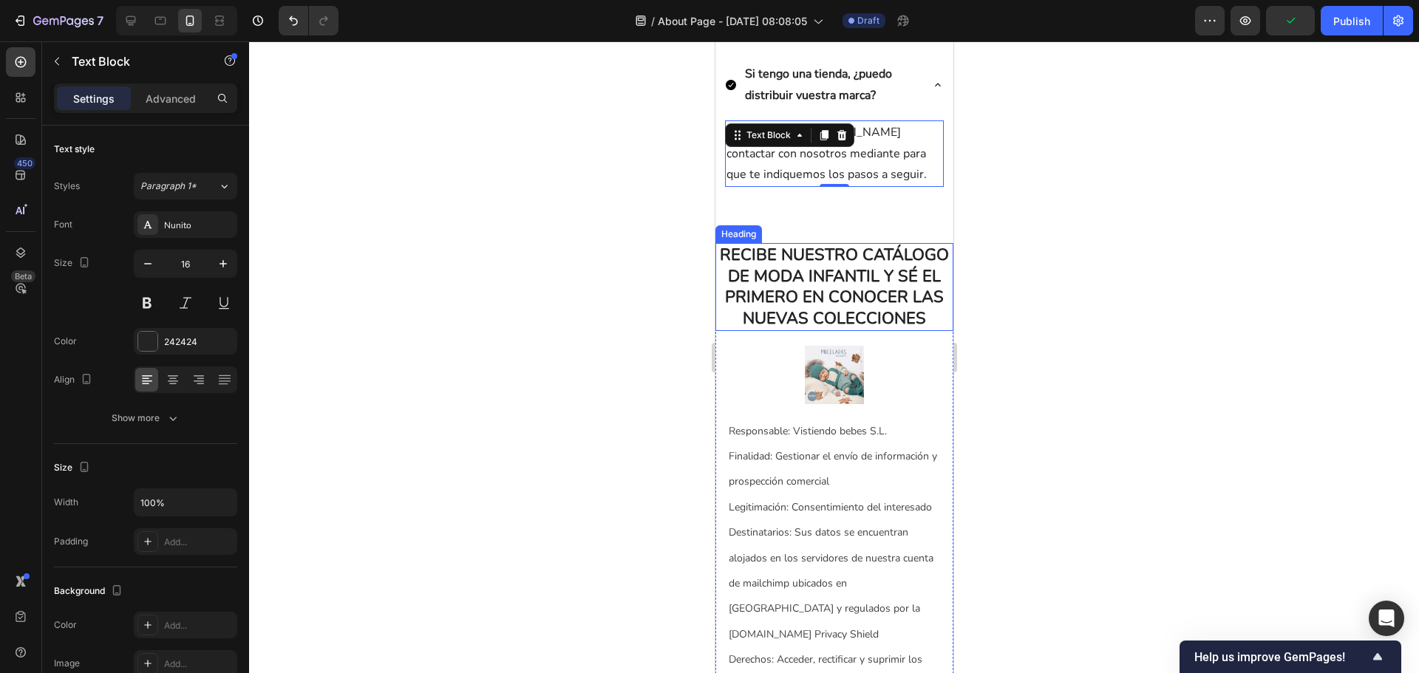
click at [812, 330] on h2 "RECIBE NUESTRO CATÁLOGO DE MODA INFANTIL Y SÉ EL PRIMERO EN CONOCER LAS NUEVAS …" at bounding box center [834, 286] width 238 height 87
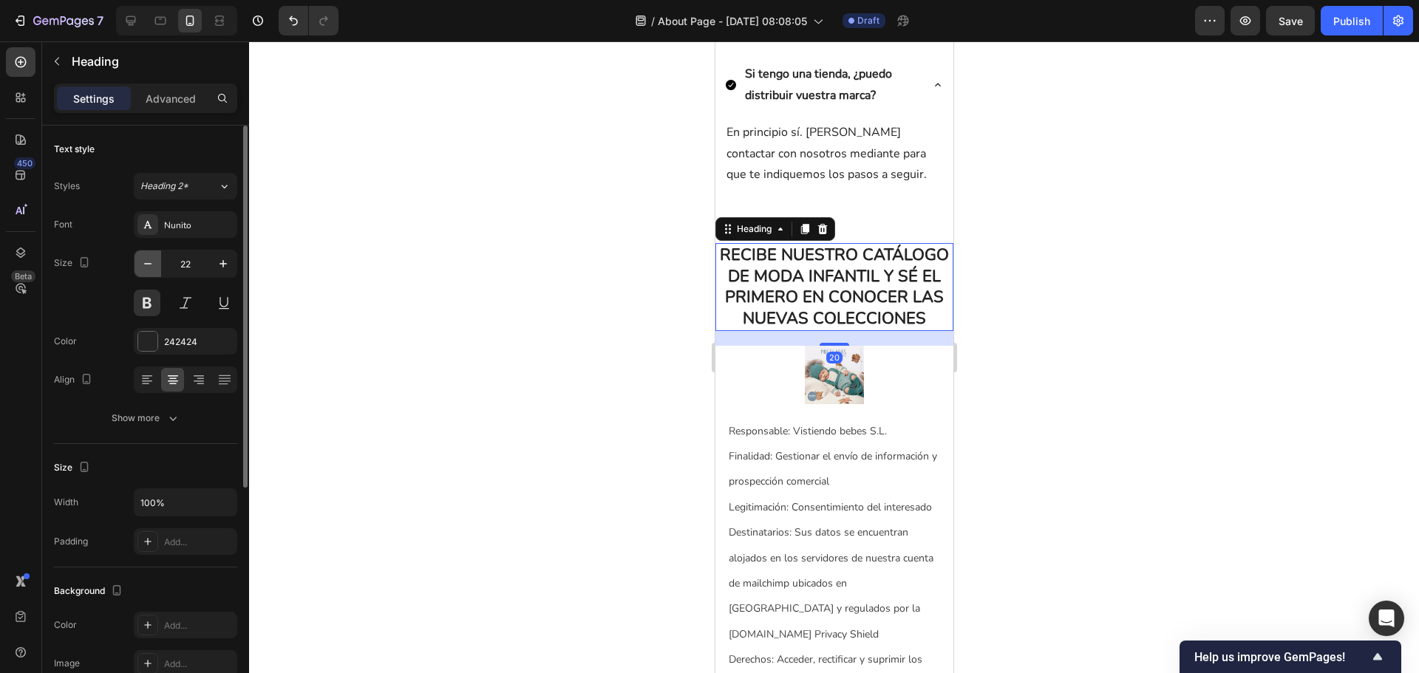
scroll to position [74, 0]
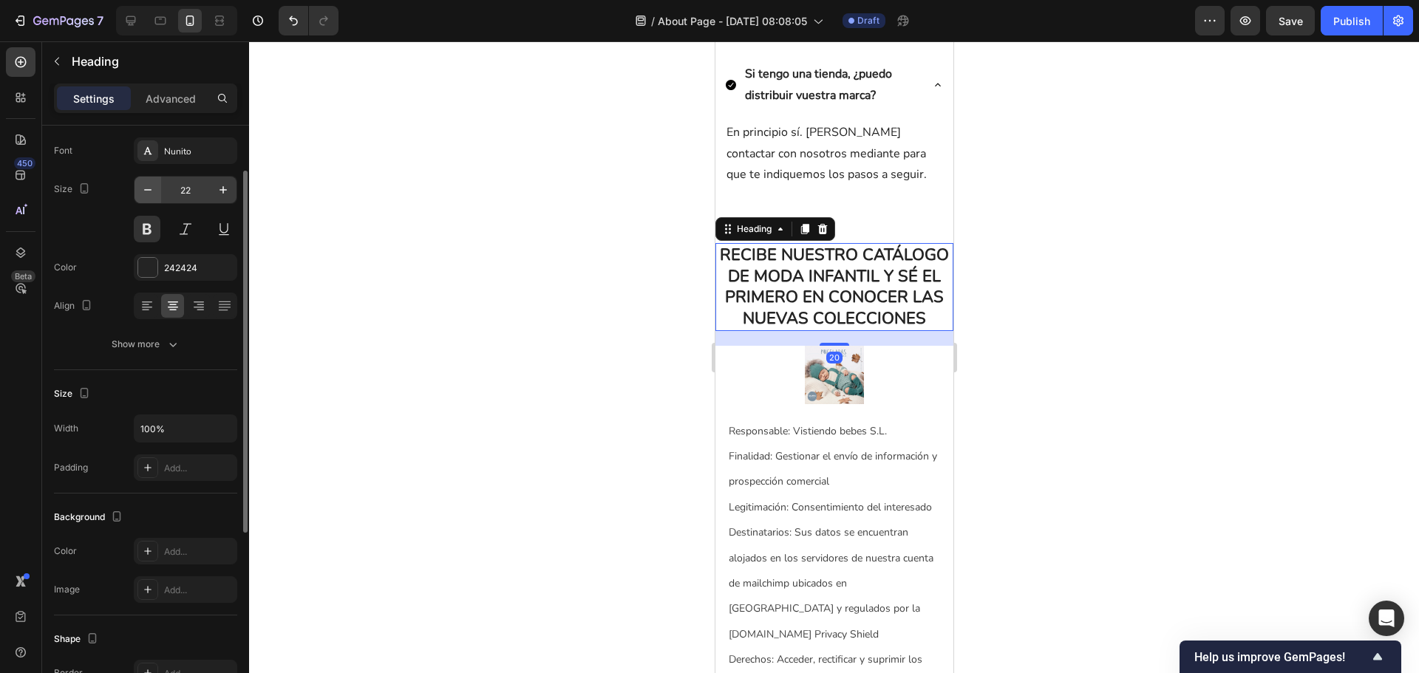
click at [149, 264] on div at bounding box center [147, 267] width 19 height 19
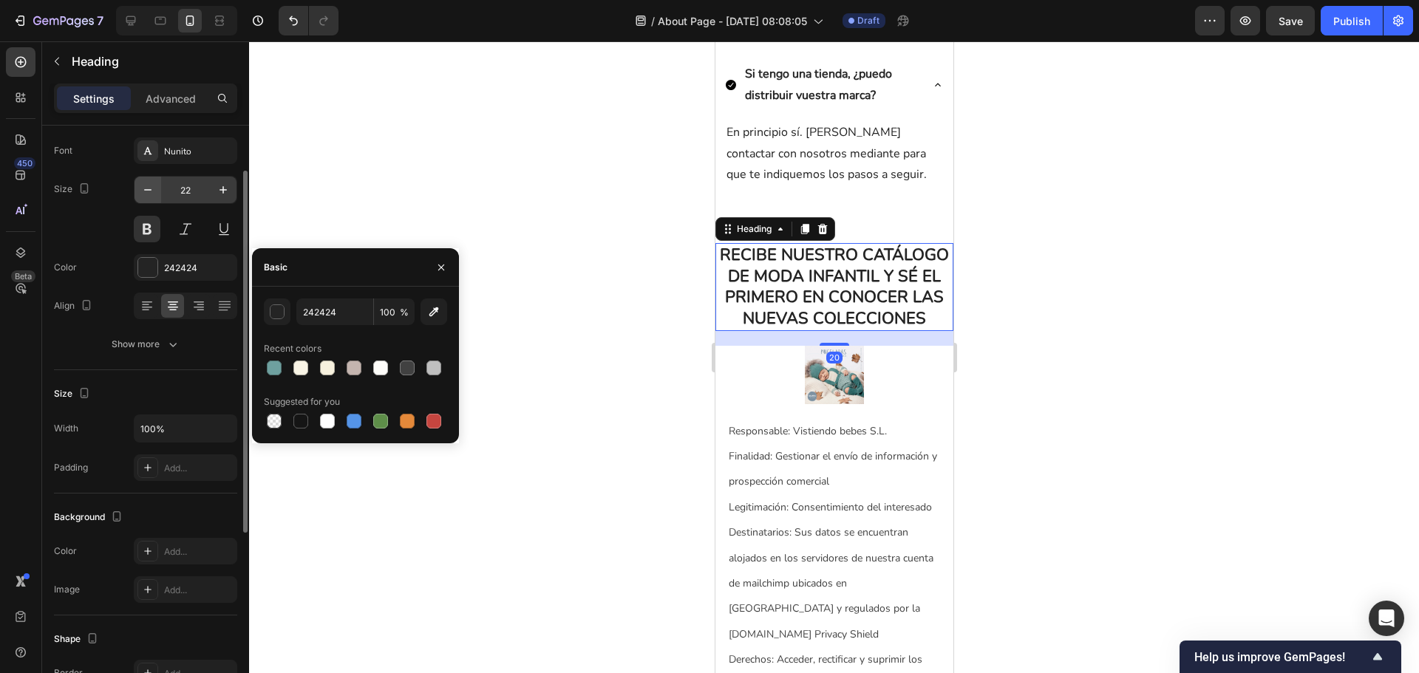
click at [149, 264] on div at bounding box center [147, 267] width 19 height 19
click at [142, 195] on icon "button" at bounding box center [147, 190] width 15 height 15
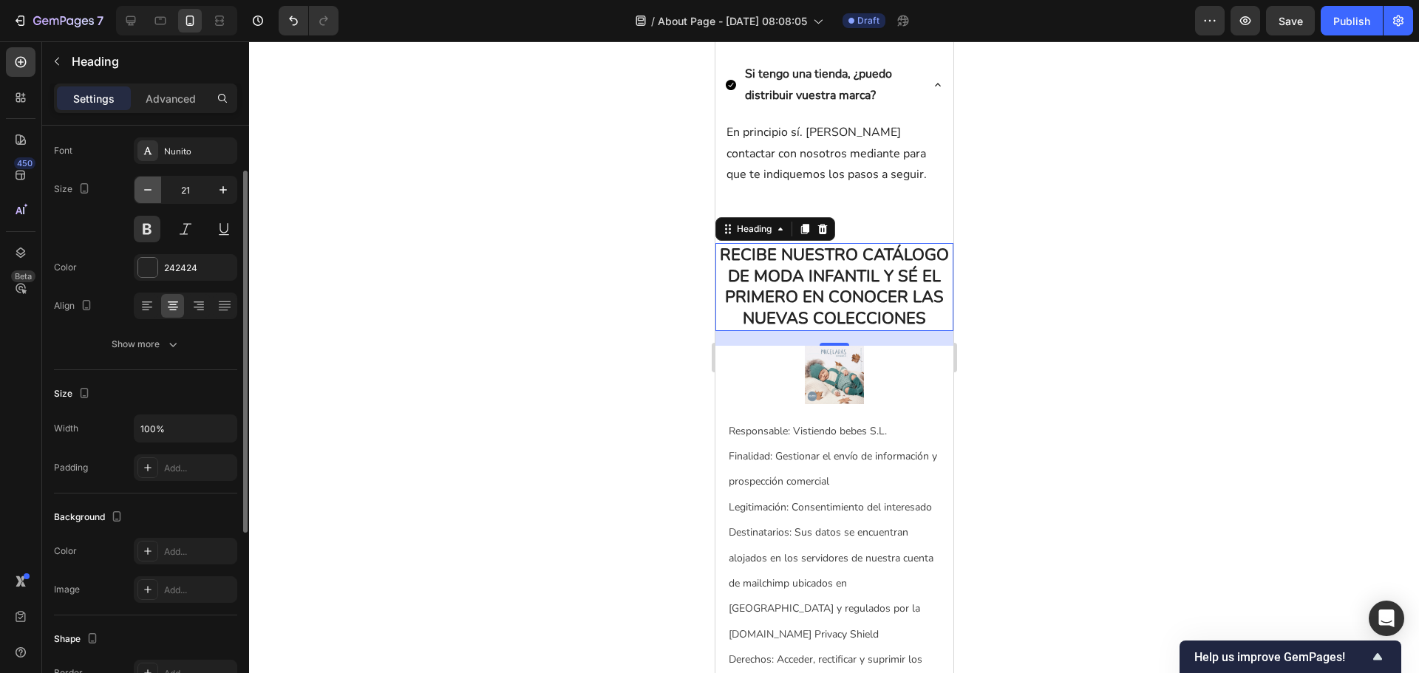
click at [142, 195] on icon "button" at bounding box center [147, 190] width 15 height 15
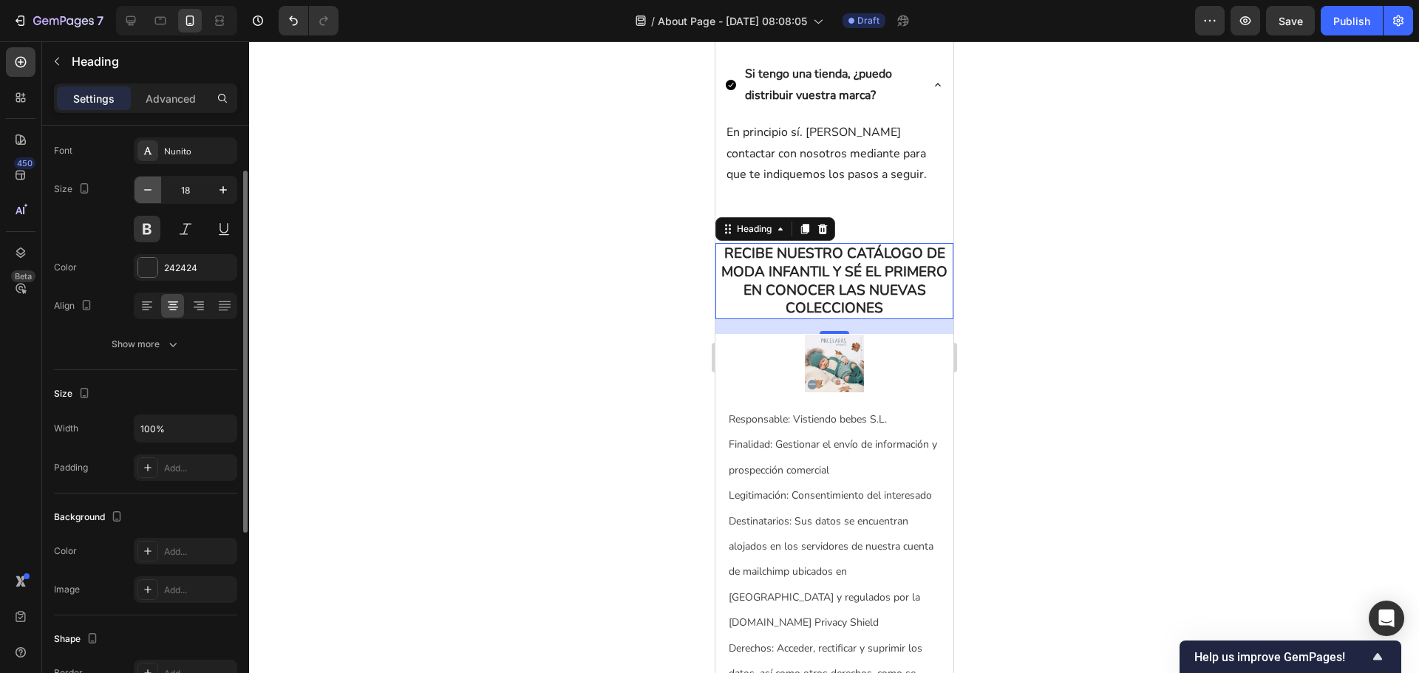
click at [142, 195] on icon "button" at bounding box center [147, 190] width 15 height 15
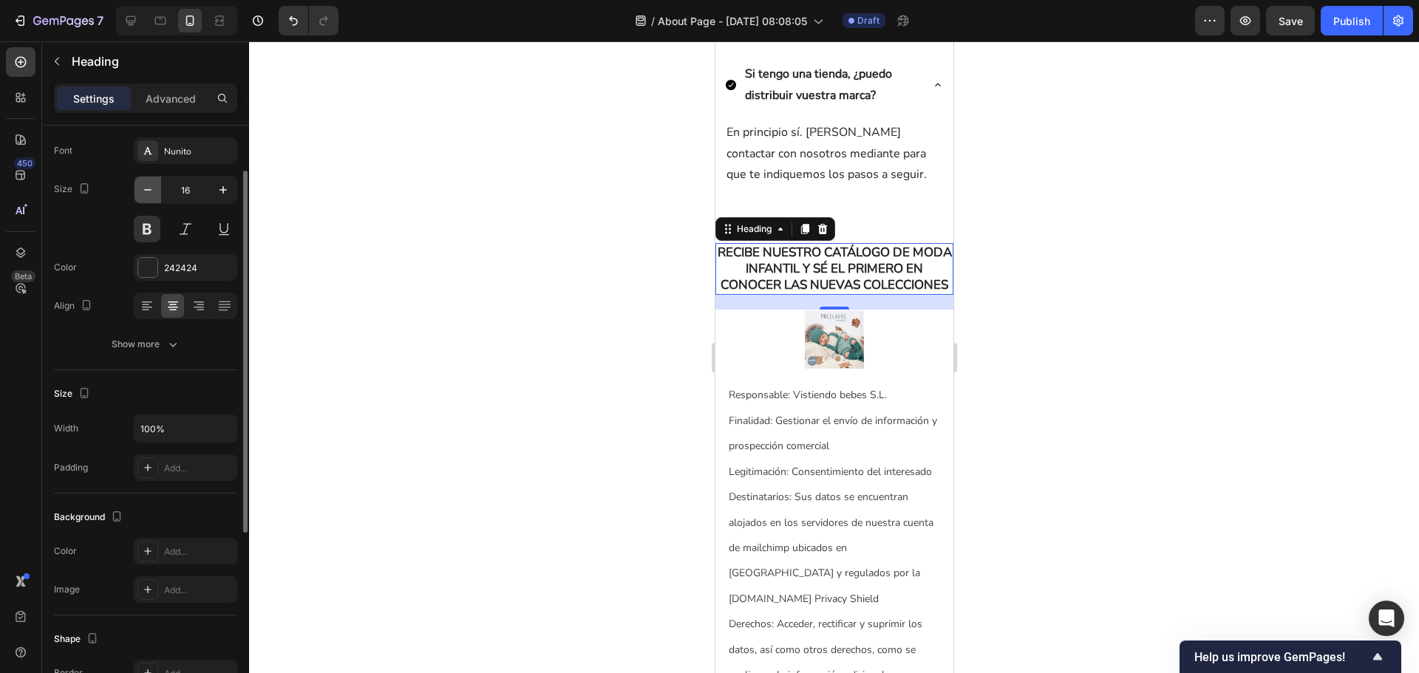
click at [142, 195] on icon "button" at bounding box center [147, 190] width 15 height 15
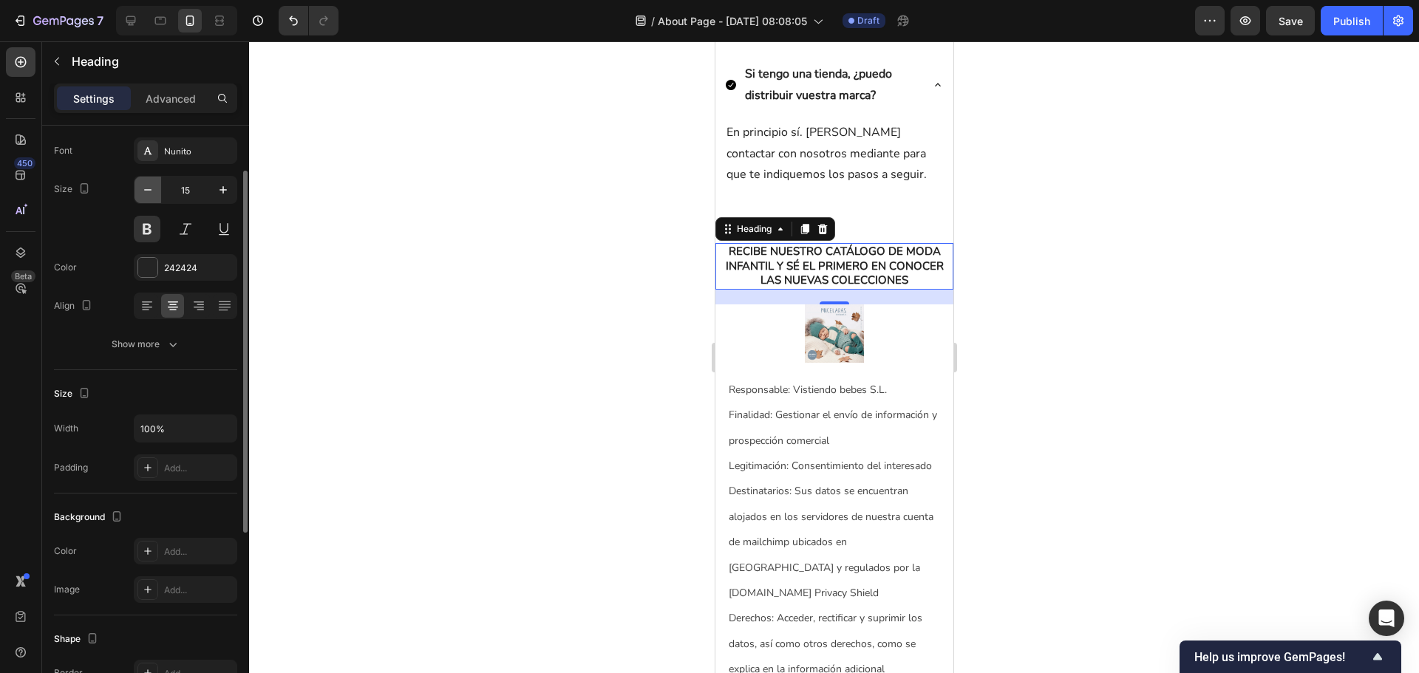
click at [142, 195] on icon "button" at bounding box center [147, 190] width 15 height 15
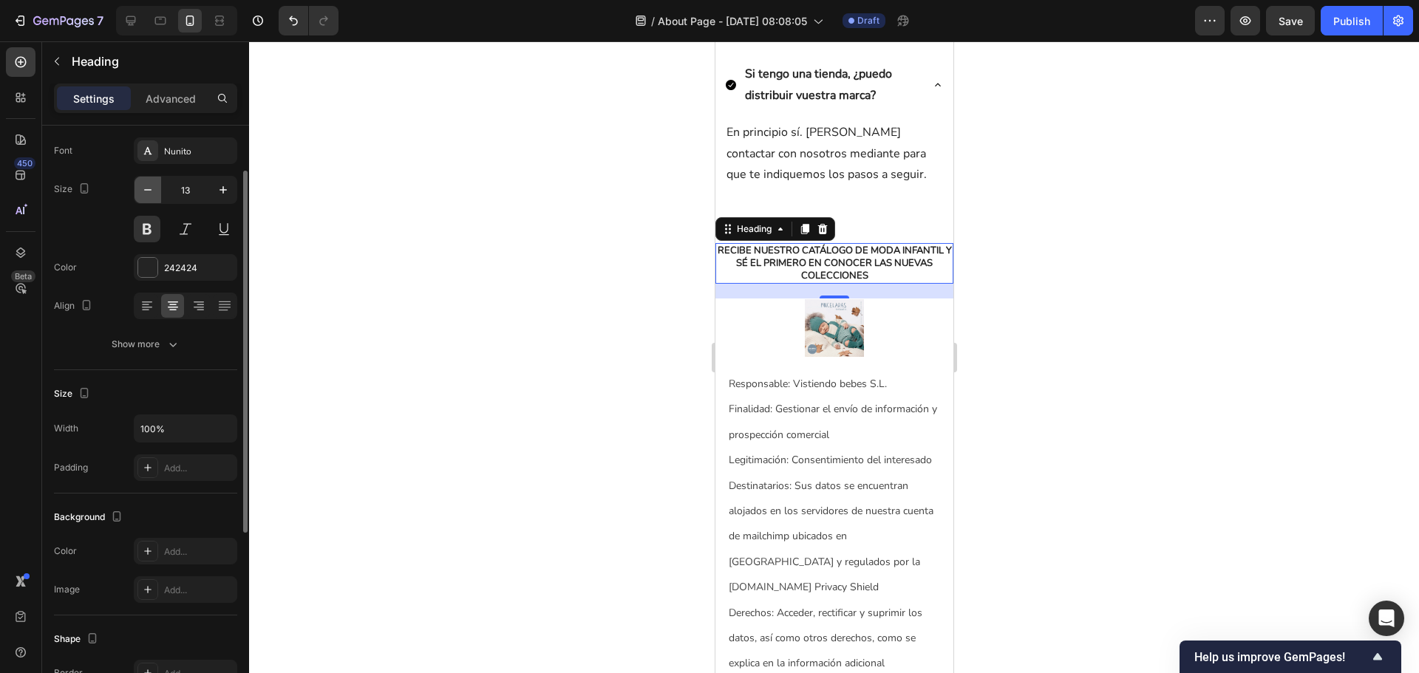
click at [142, 195] on icon "button" at bounding box center [147, 190] width 15 height 15
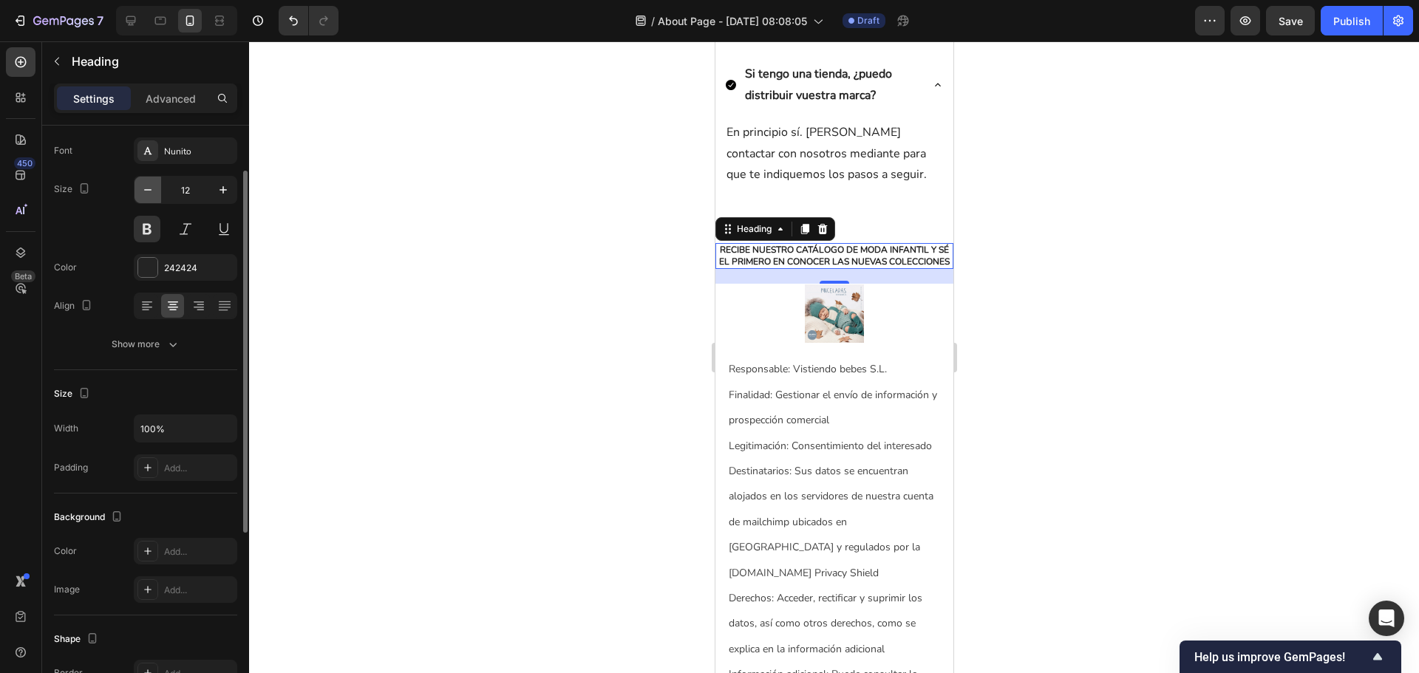
click at [142, 195] on icon "button" at bounding box center [147, 190] width 15 height 15
click at [216, 193] on icon "button" at bounding box center [223, 190] width 15 height 15
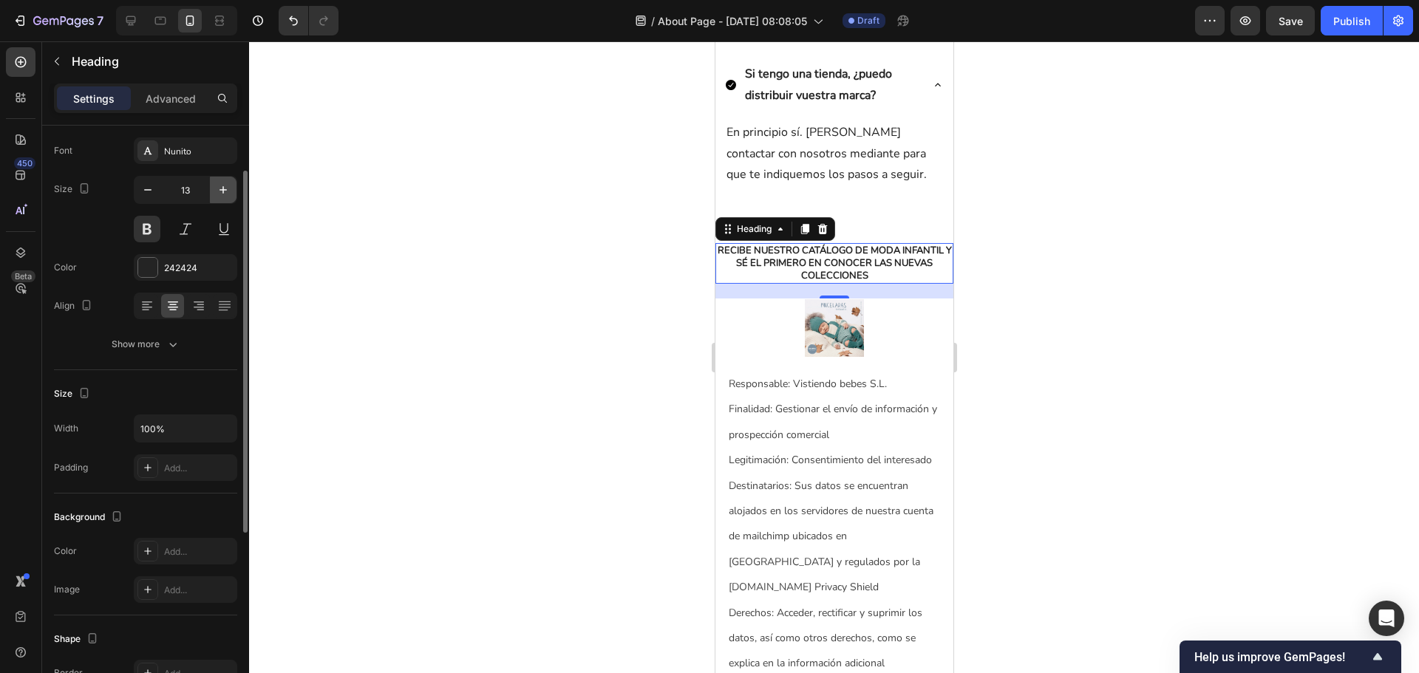
click at [216, 193] on icon "button" at bounding box center [223, 190] width 15 height 15
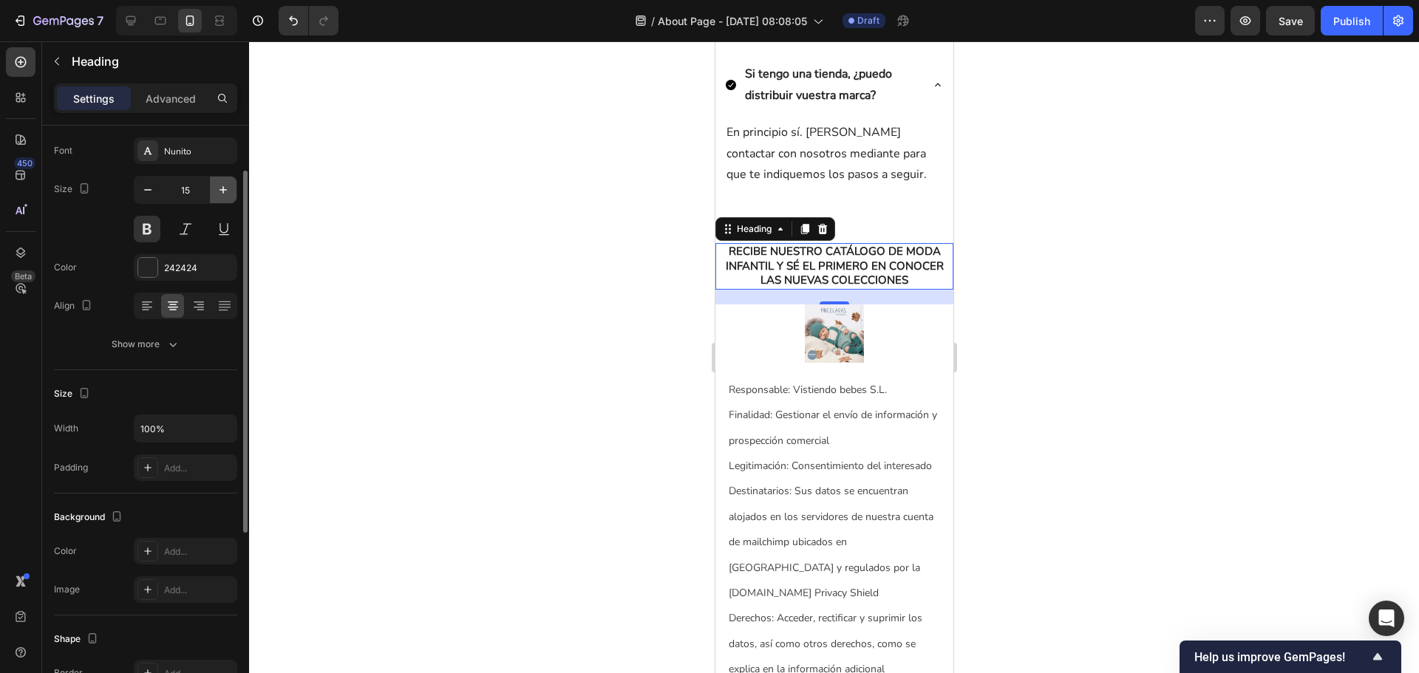
click at [216, 193] on icon "button" at bounding box center [223, 190] width 15 height 15
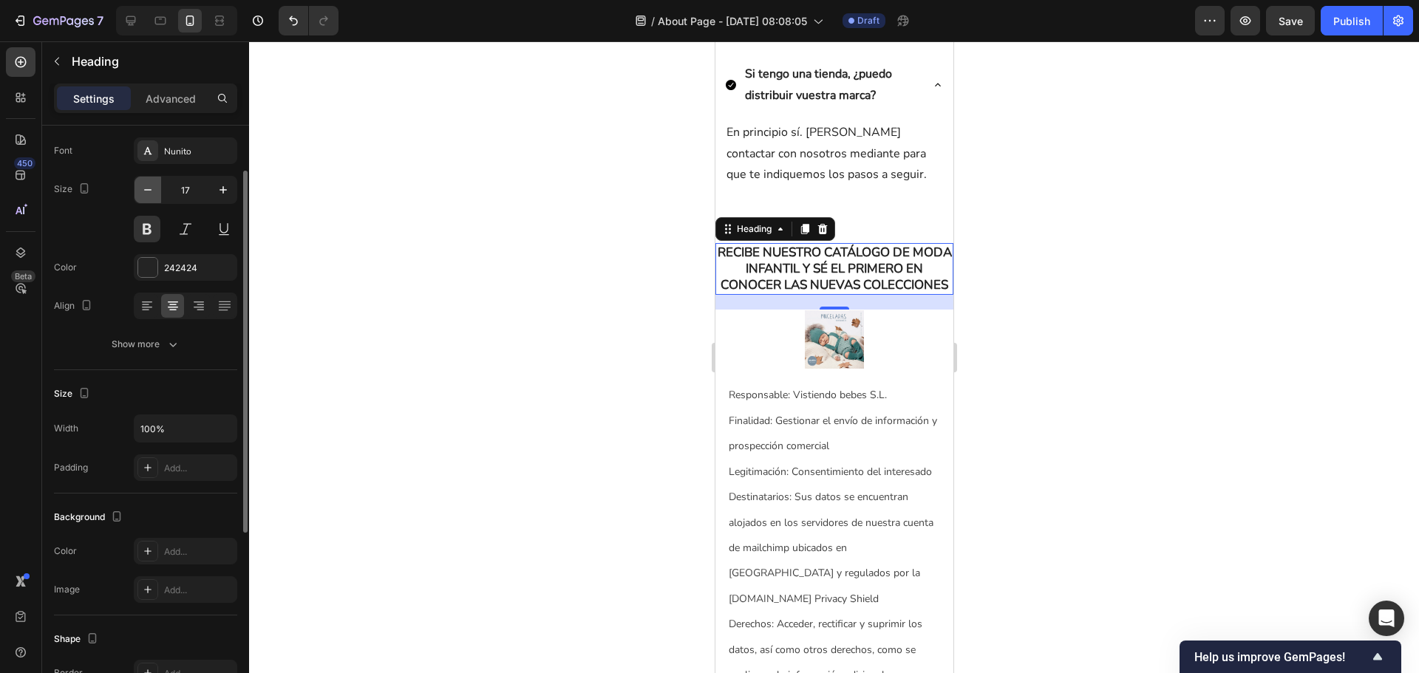
click at [149, 197] on button "button" at bounding box center [148, 190] width 27 height 27
type input "16"
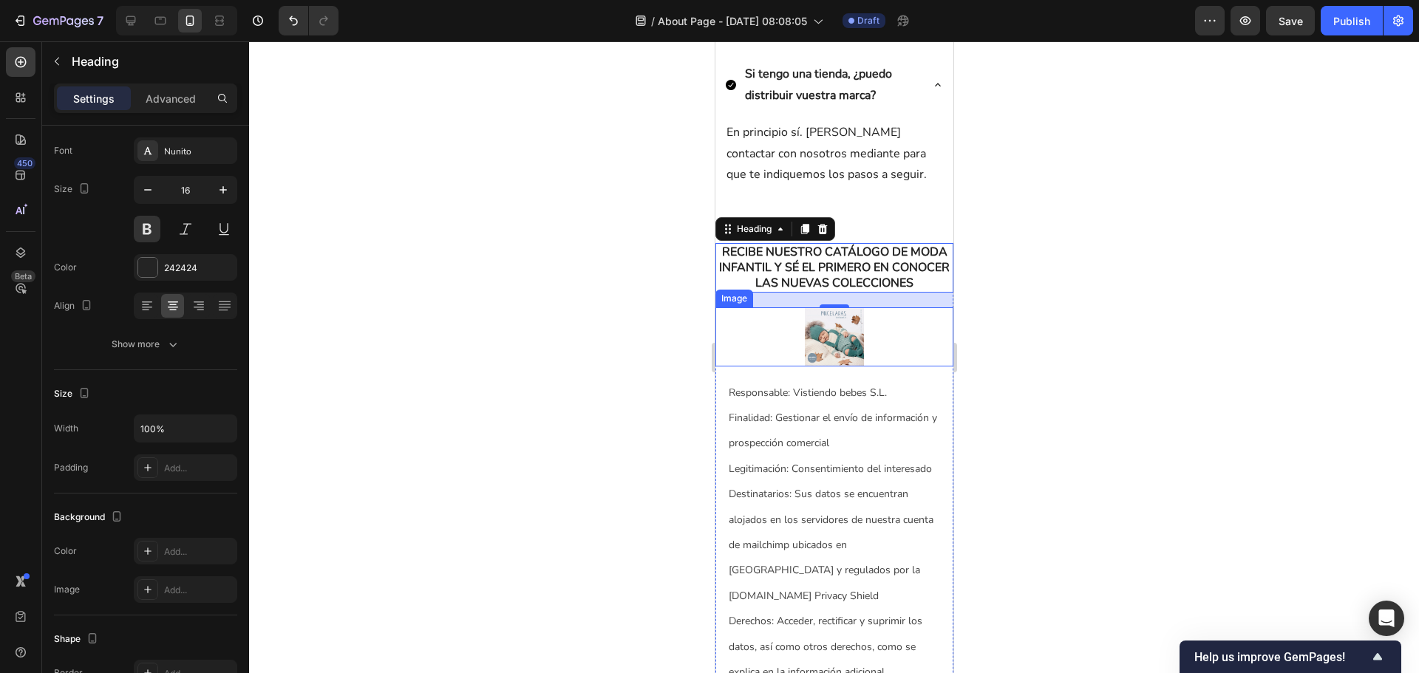
click at [841, 367] on img at bounding box center [833, 336] width 59 height 59
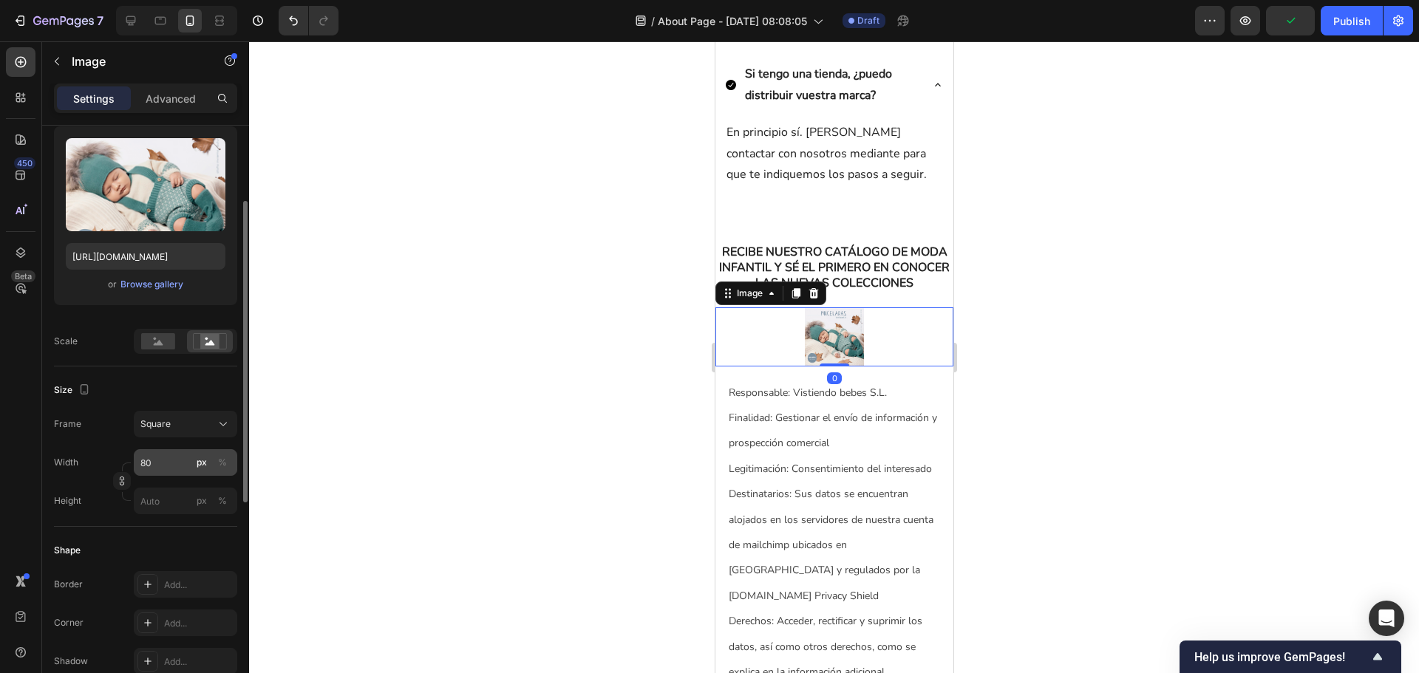
scroll to position [222, 0]
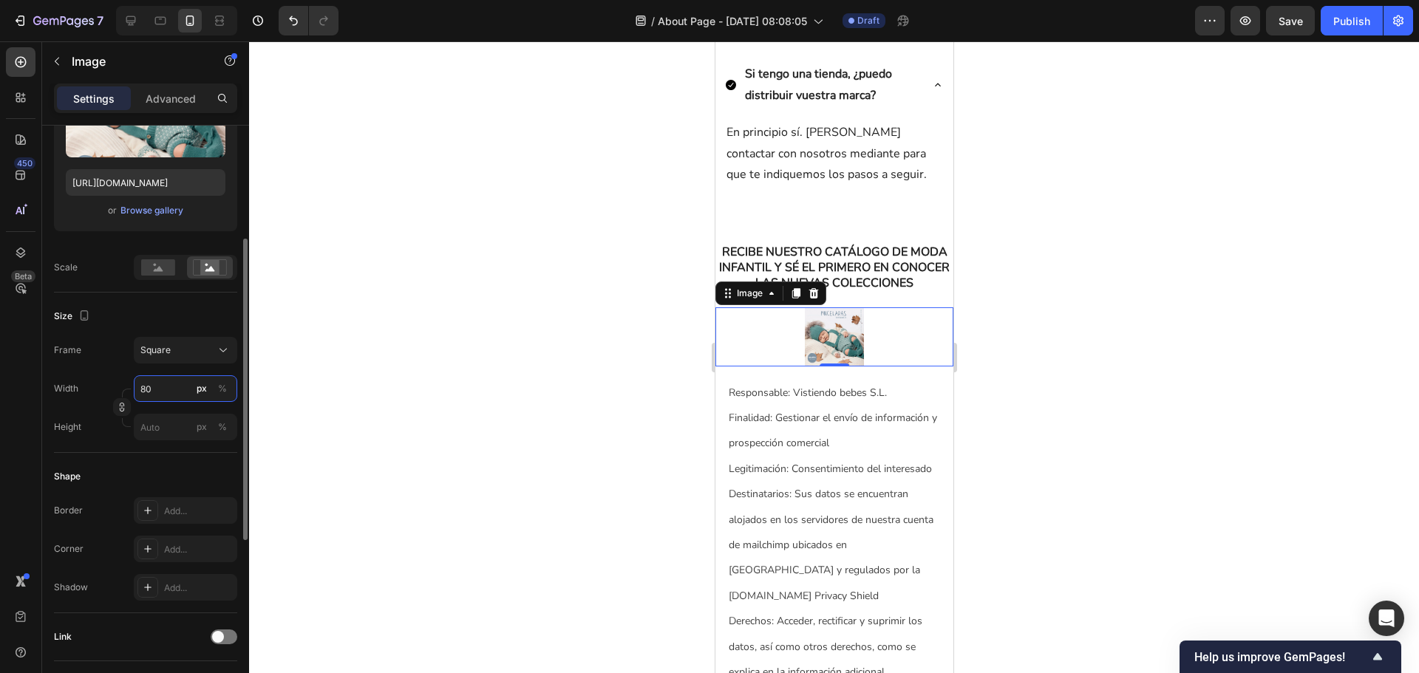
click at [168, 395] on input "80" at bounding box center [185, 388] width 103 height 27
type input "8"
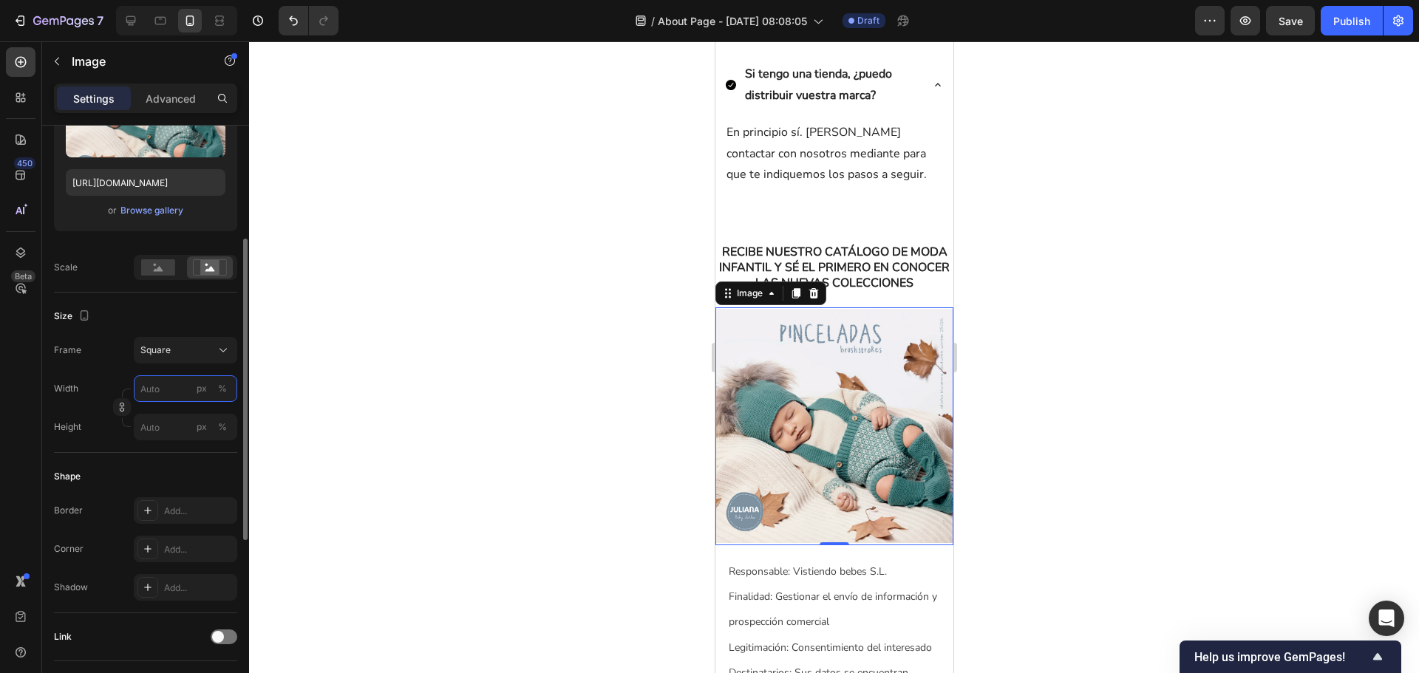
type input "1"
type input "10"
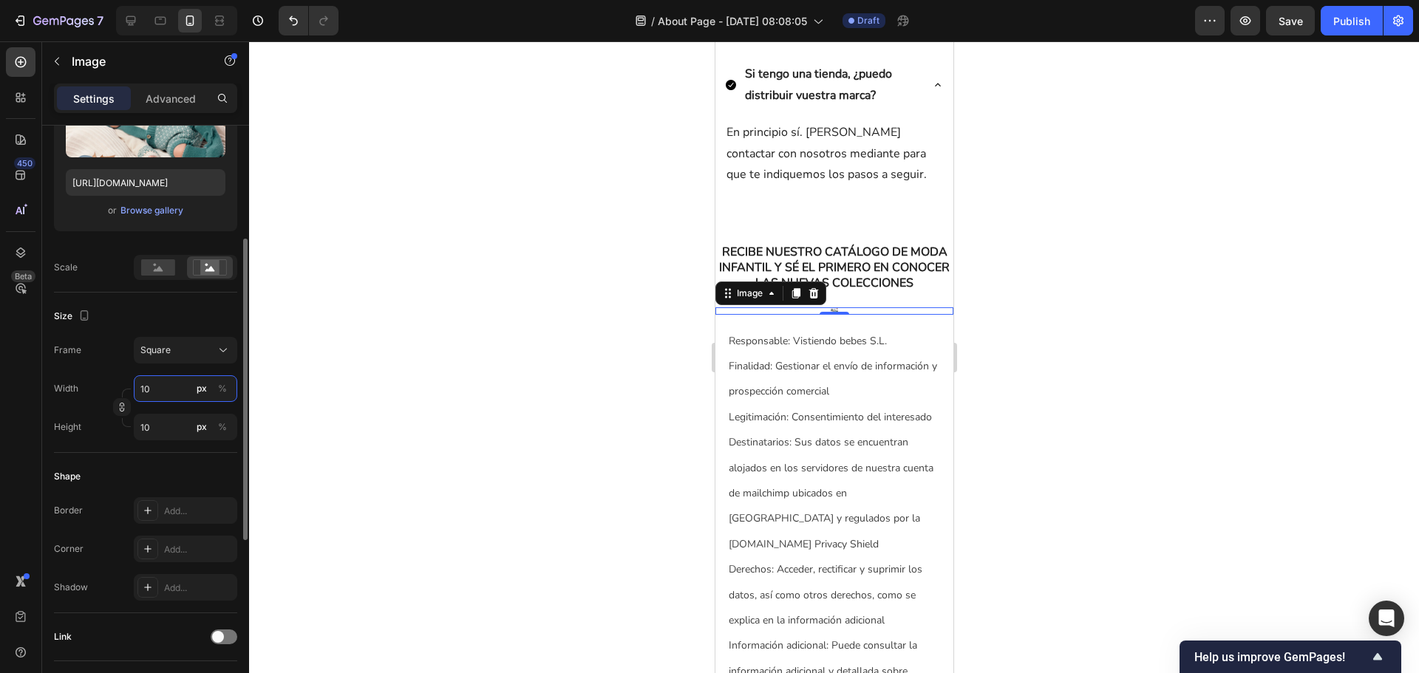
type input "100"
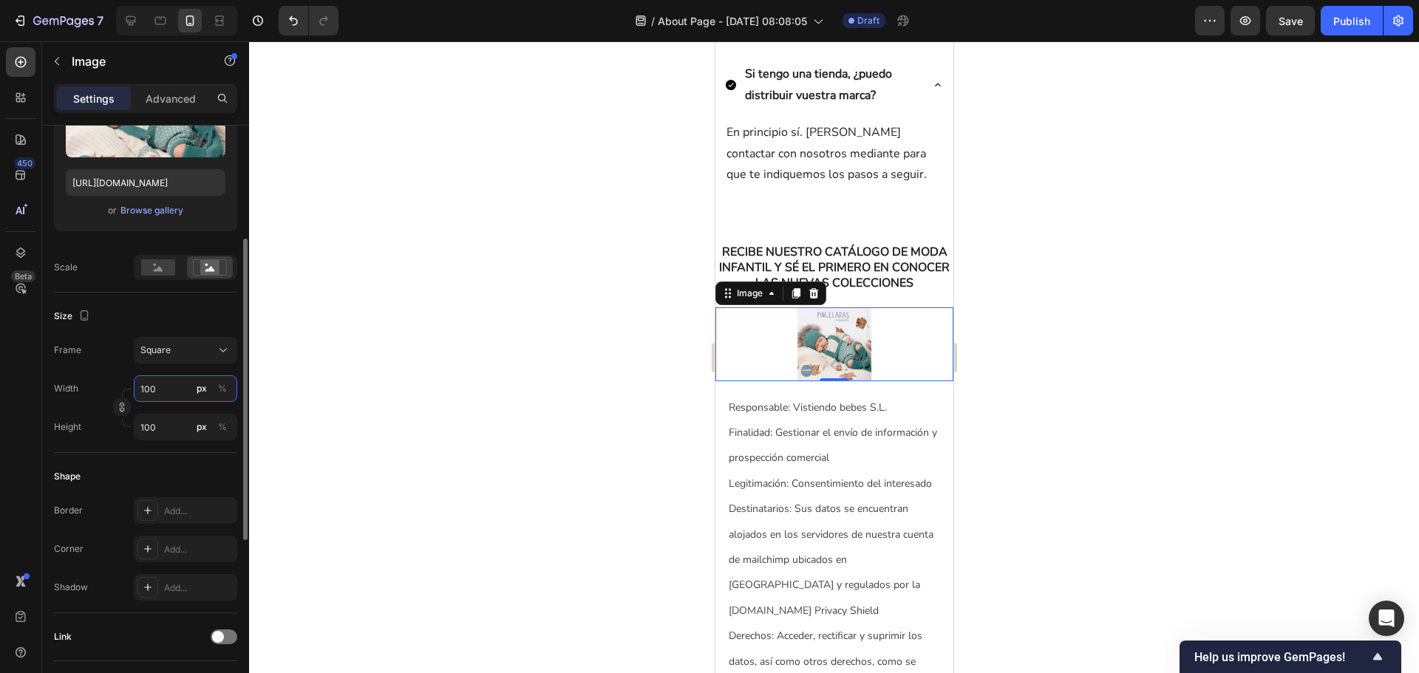
type input "10"
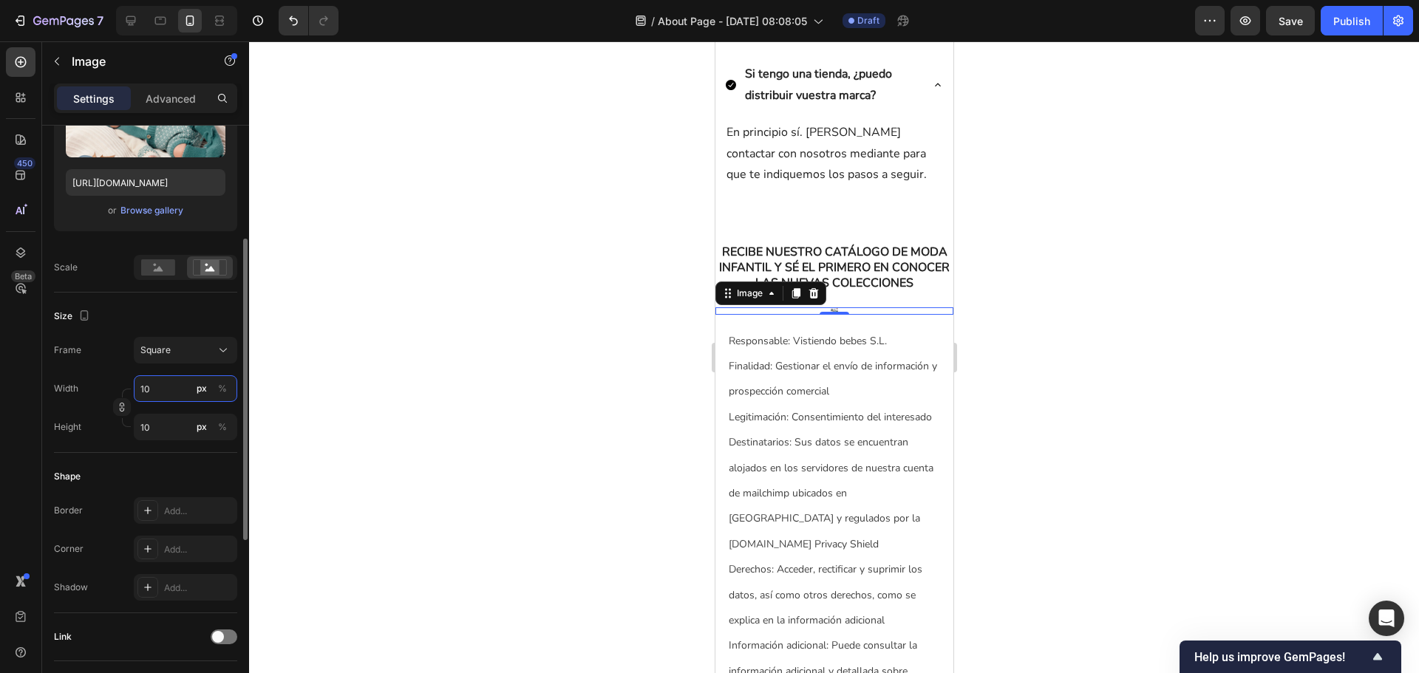
type input "1"
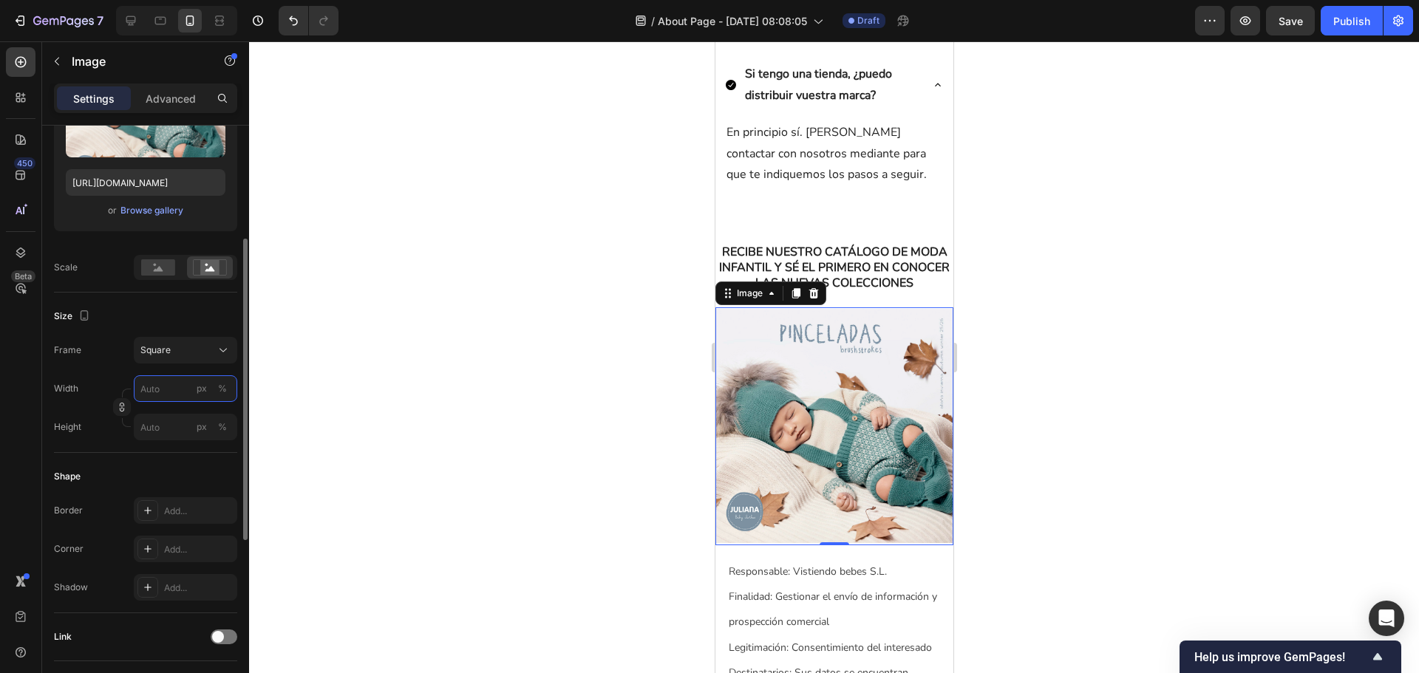
type input "5"
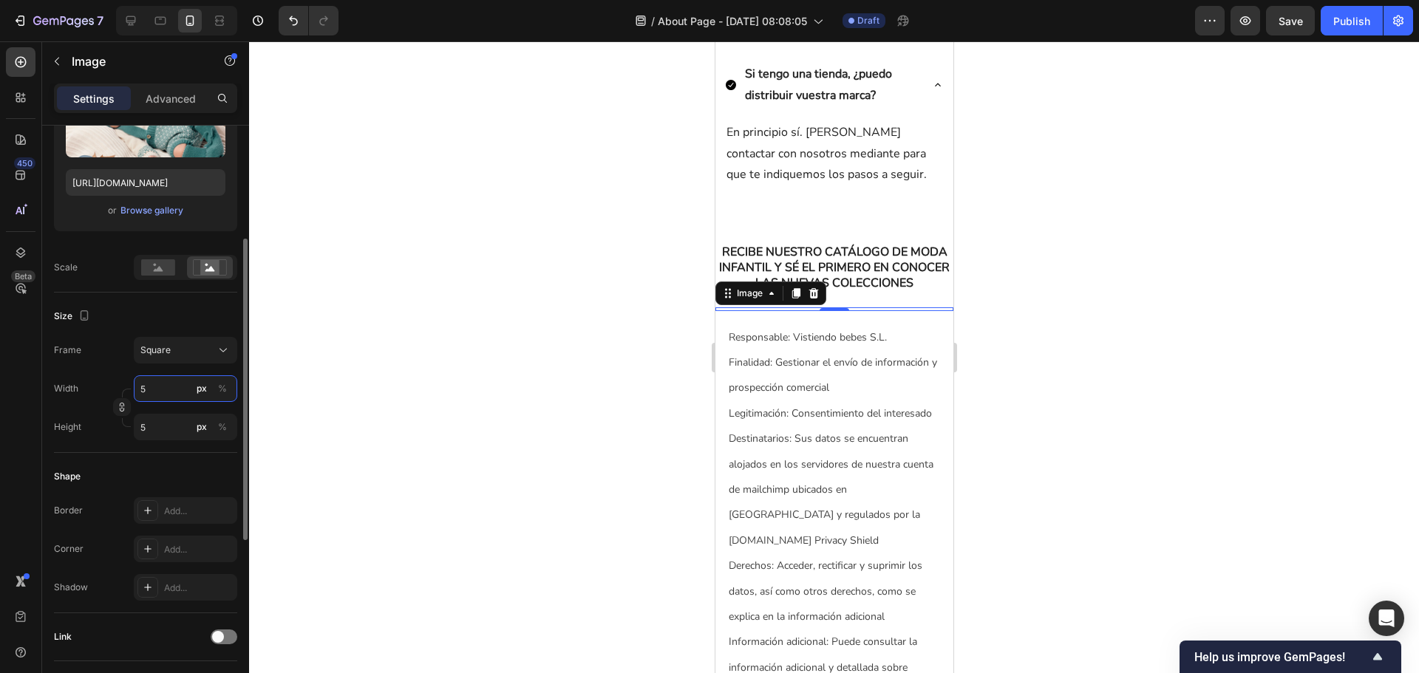
type input "50"
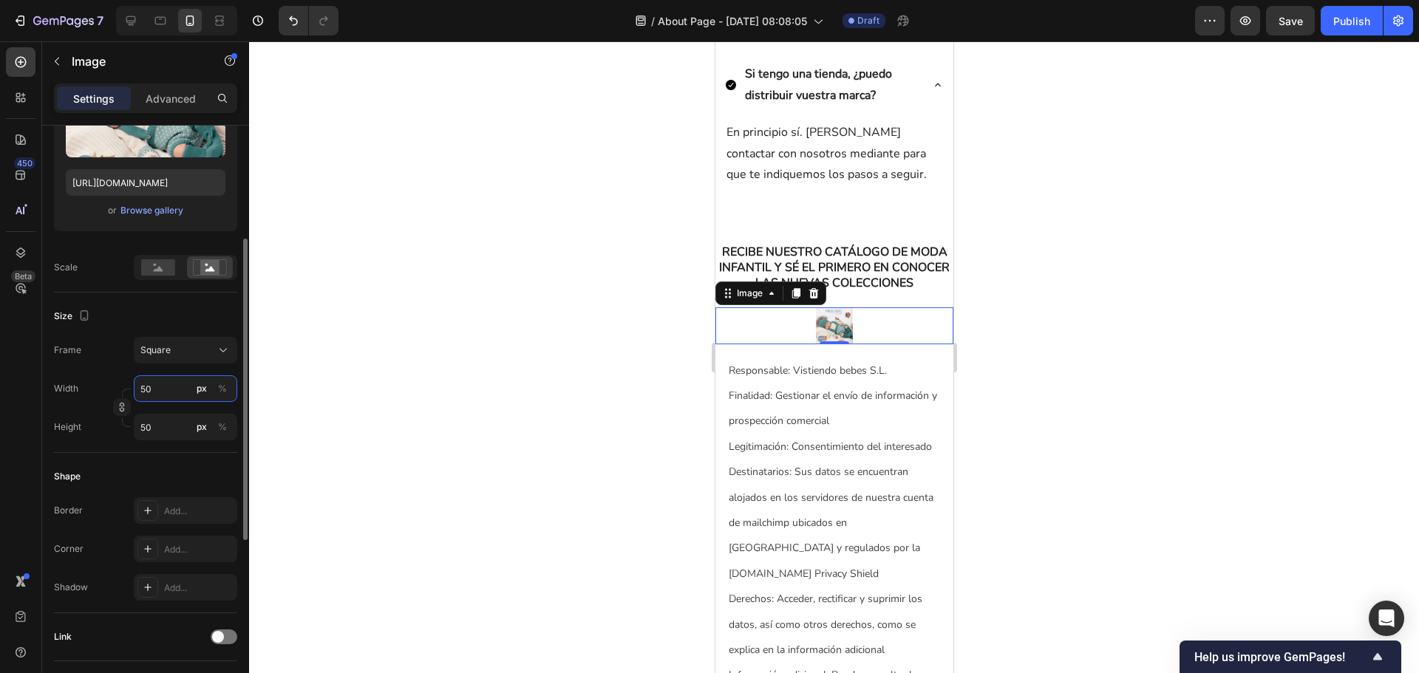
type input "500"
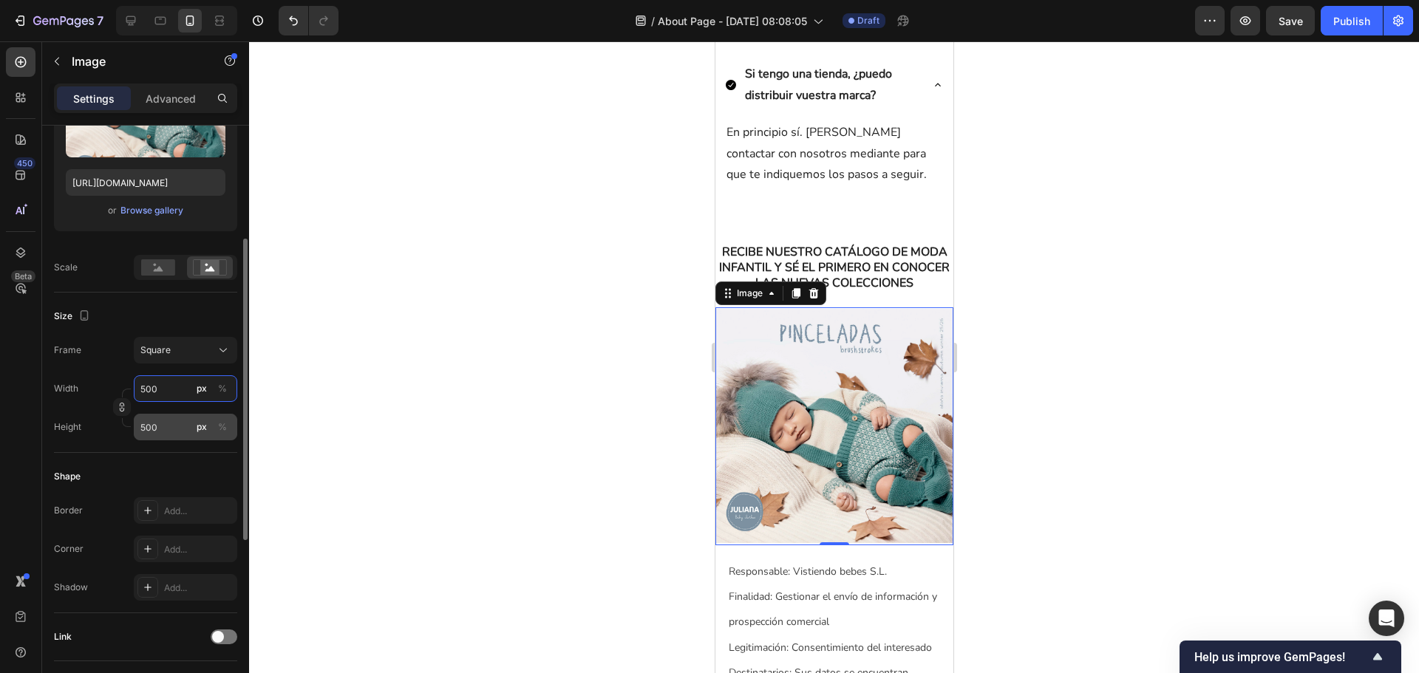
type input "500"
click at [169, 435] on input "500" at bounding box center [185, 427] width 103 height 27
click at [1026, 446] on div at bounding box center [834, 357] width 1170 height 632
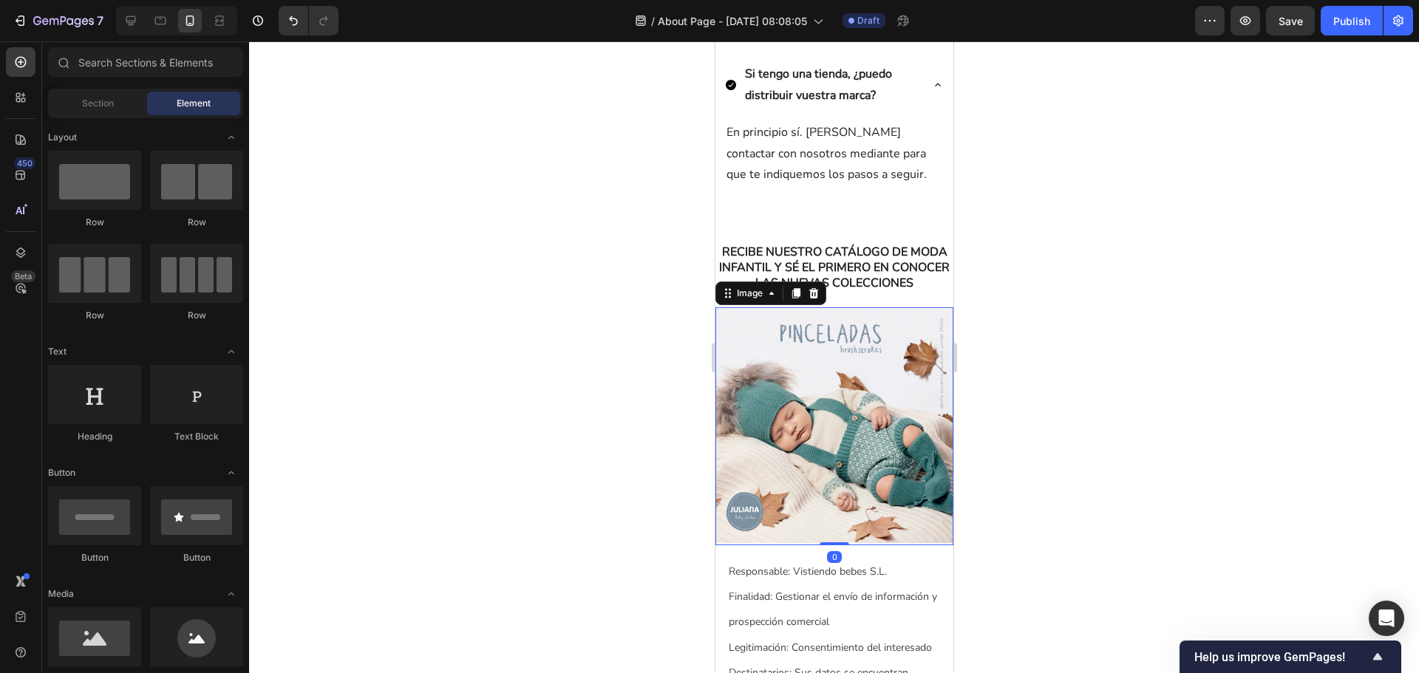
click at [916, 428] on img at bounding box center [834, 426] width 238 height 238
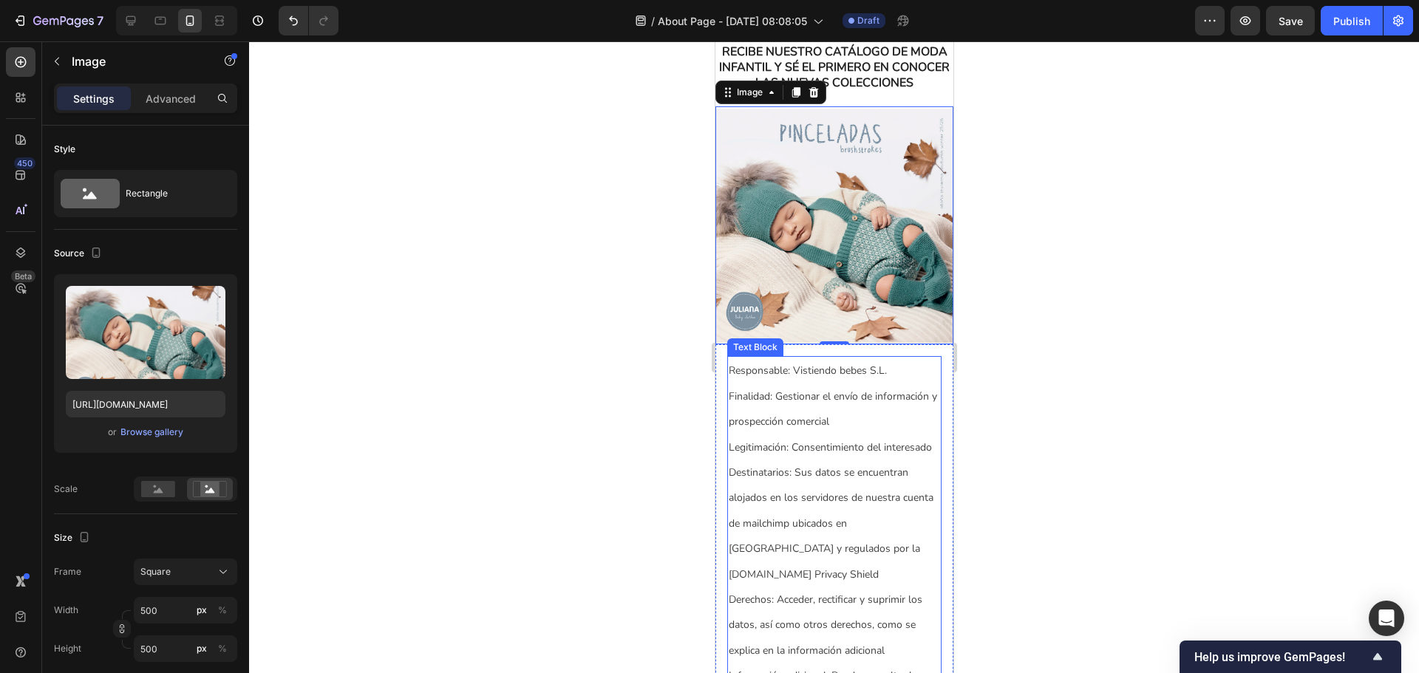
click at [841, 440] on span "Legitimación: Consentimiento del interesado" at bounding box center [829, 447] width 203 height 14
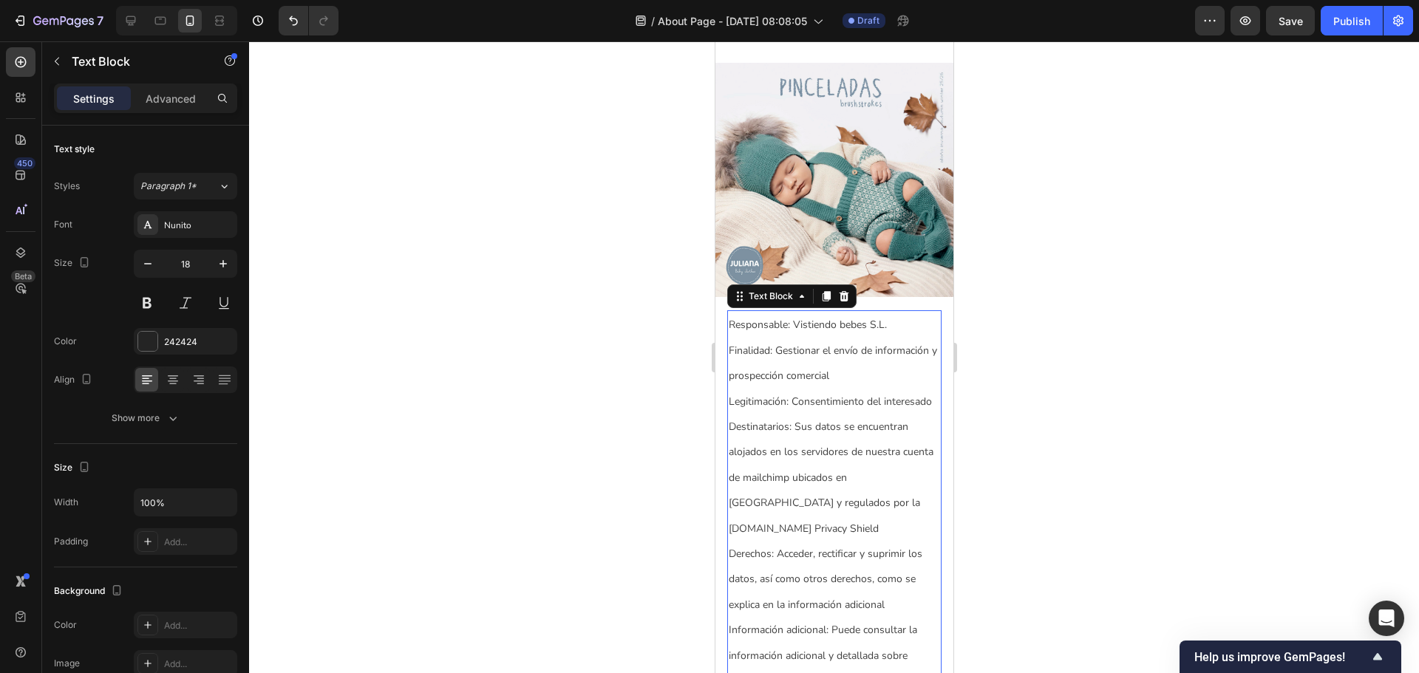
scroll to position [1404, 0]
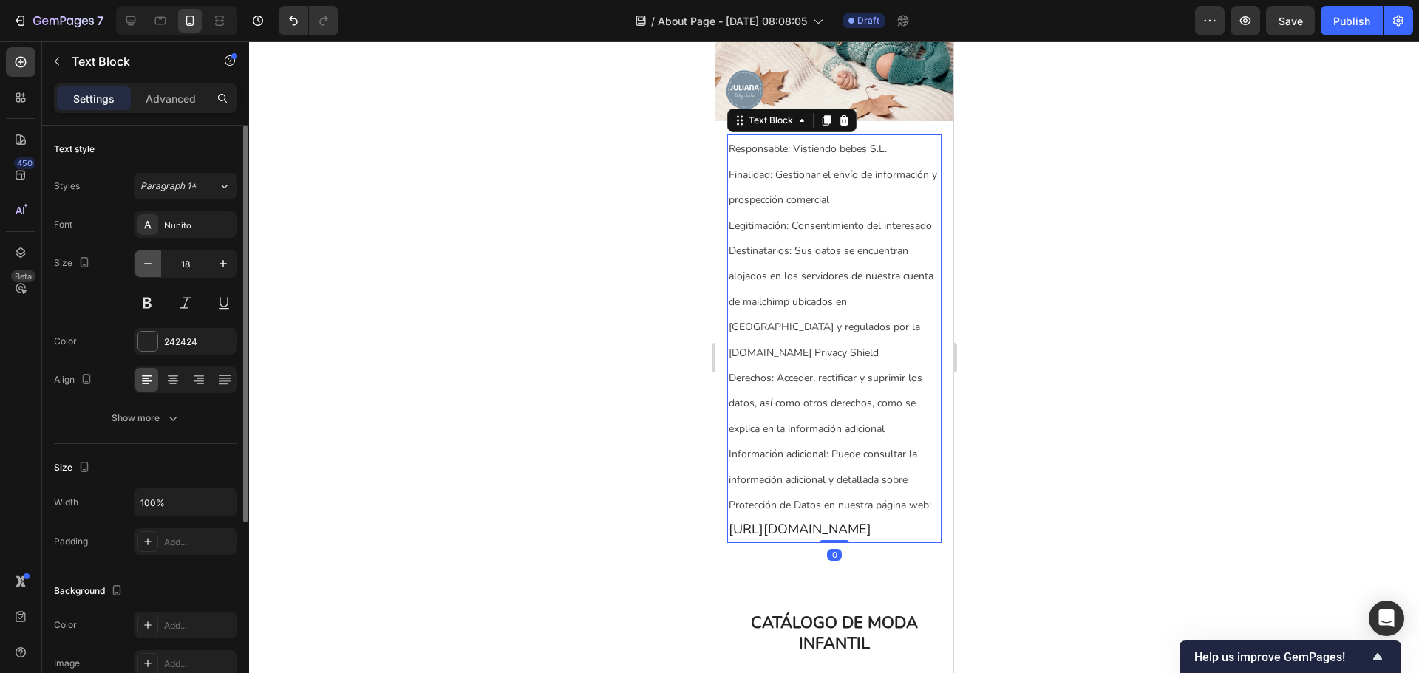
click at [135, 266] on button "button" at bounding box center [148, 264] width 27 height 27
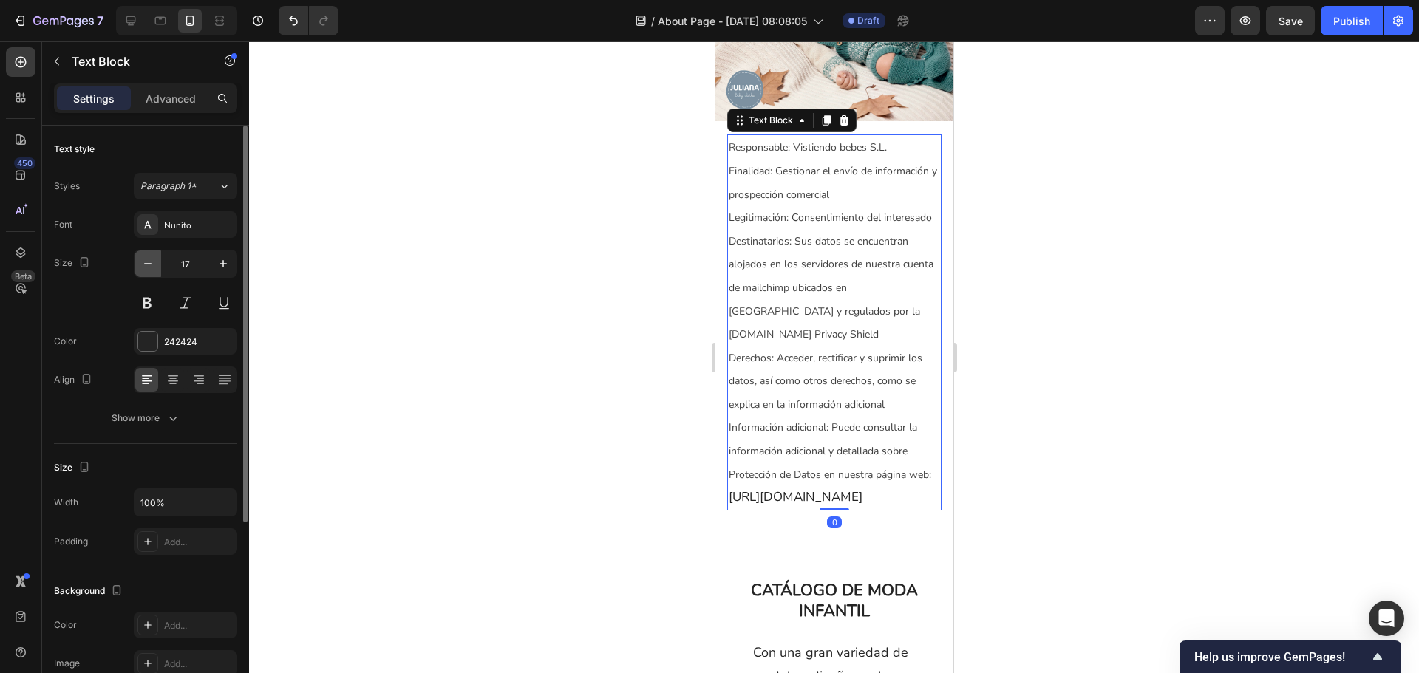
click at [135, 266] on button "button" at bounding box center [148, 264] width 27 height 27
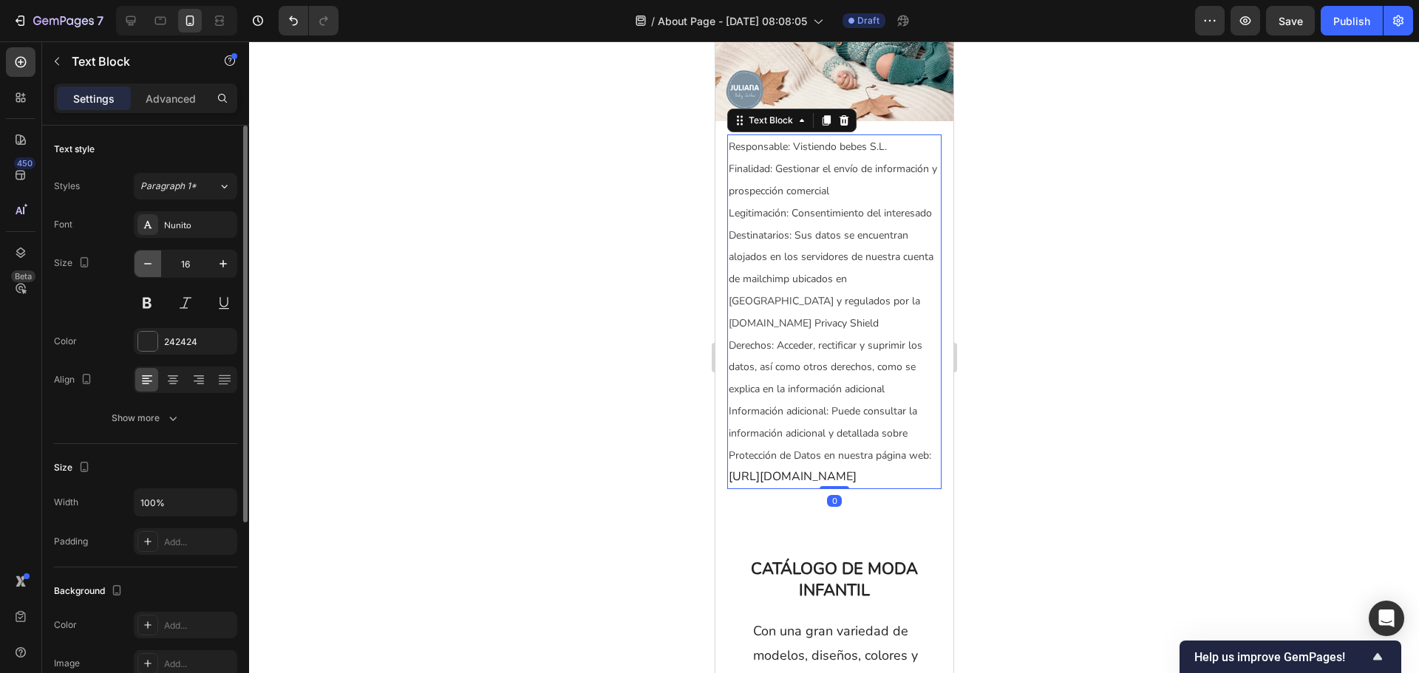
click at [135, 266] on button "button" at bounding box center [148, 264] width 27 height 27
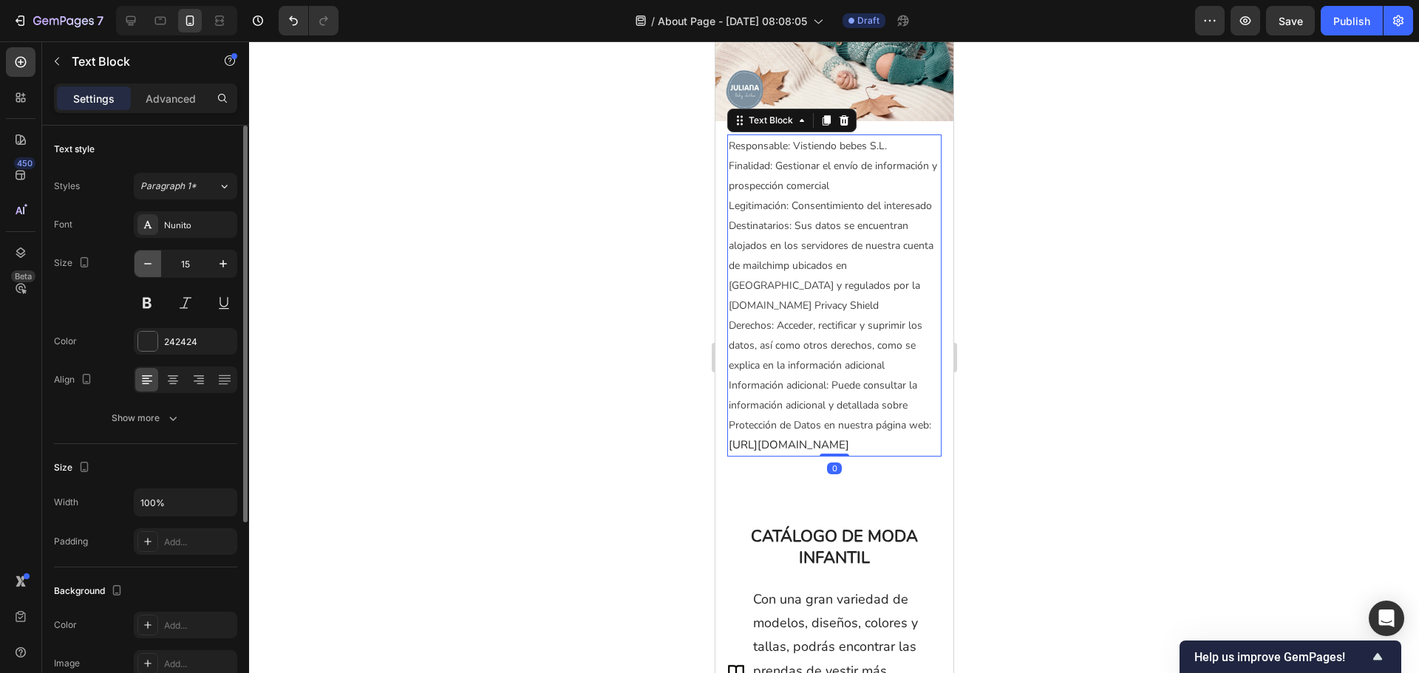
click at [135, 266] on button "button" at bounding box center [148, 264] width 27 height 27
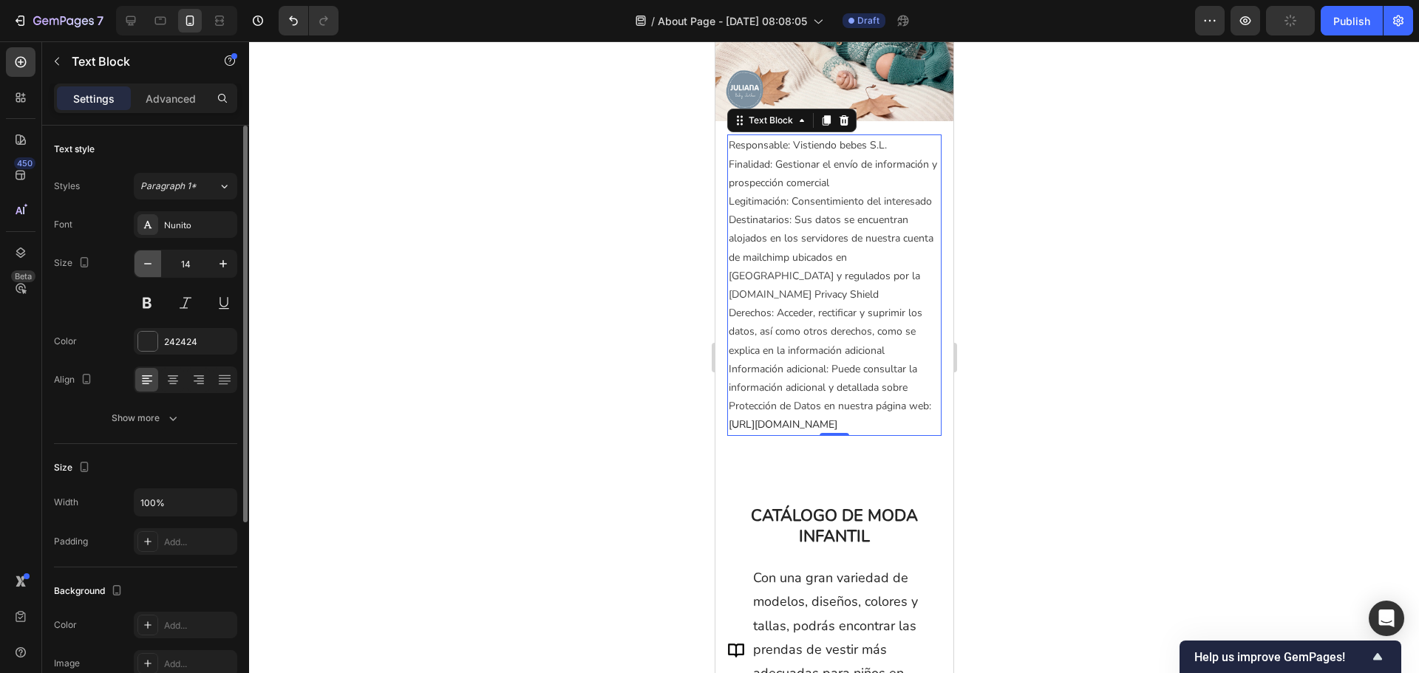
click at [135, 266] on button "button" at bounding box center [148, 264] width 27 height 27
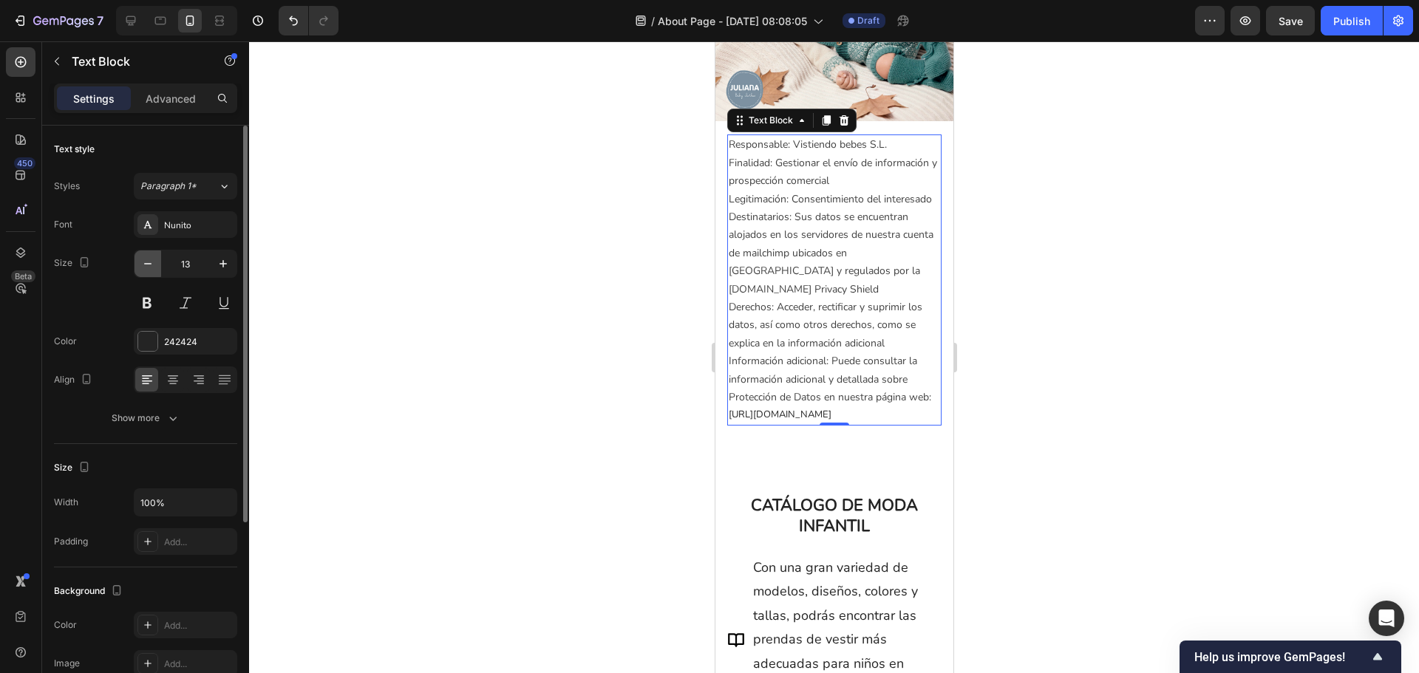
click at [135, 266] on button "button" at bounding box center [148, 264] width 27 height 27
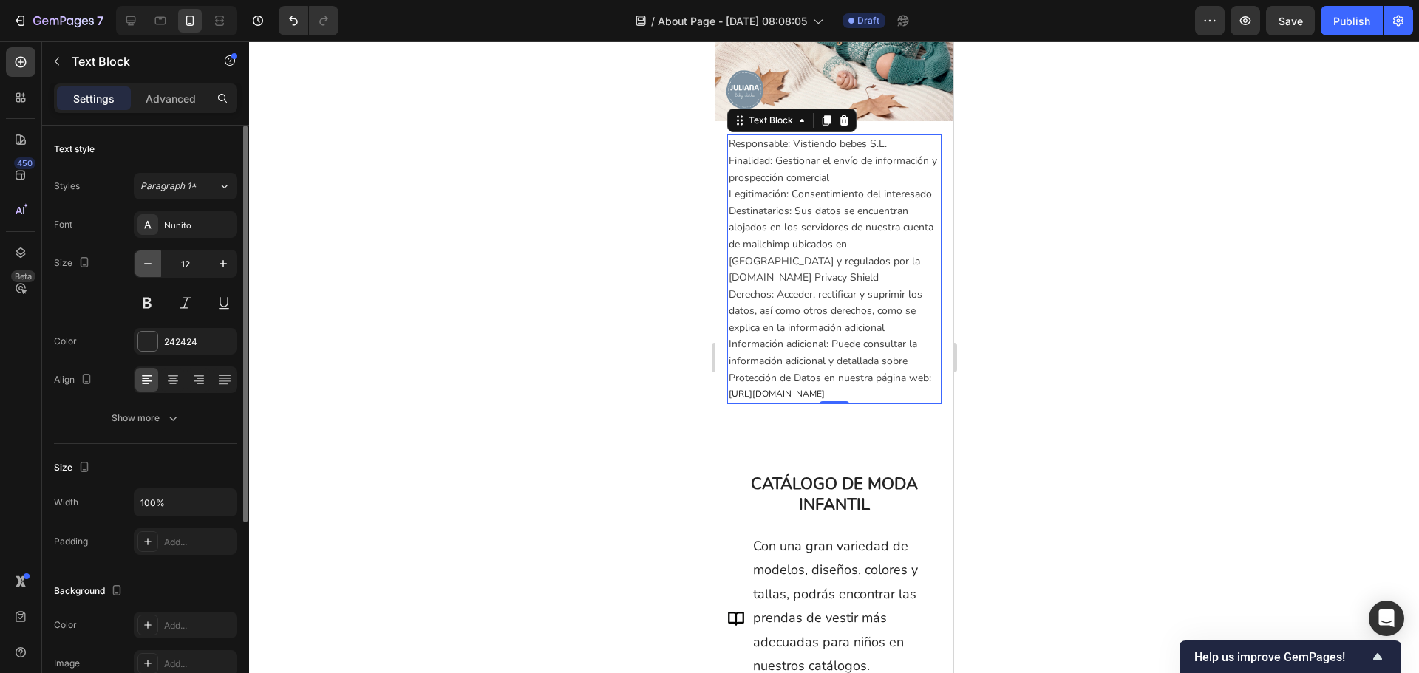
click at [135, 266] on button "button" at bounding box center [148, 264] width 27 height 27
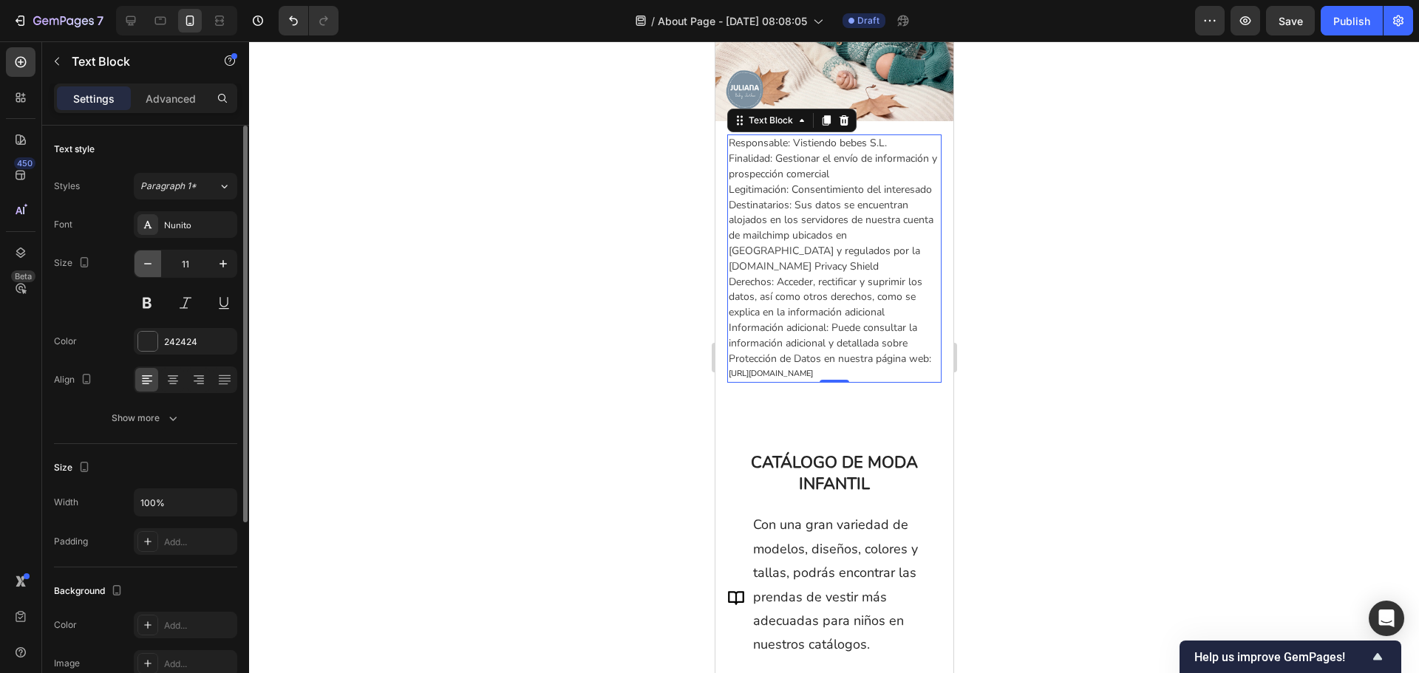
click at [135, 266] on button "button" at bounding box center [148, 264] width 27 height 27
type input "10"
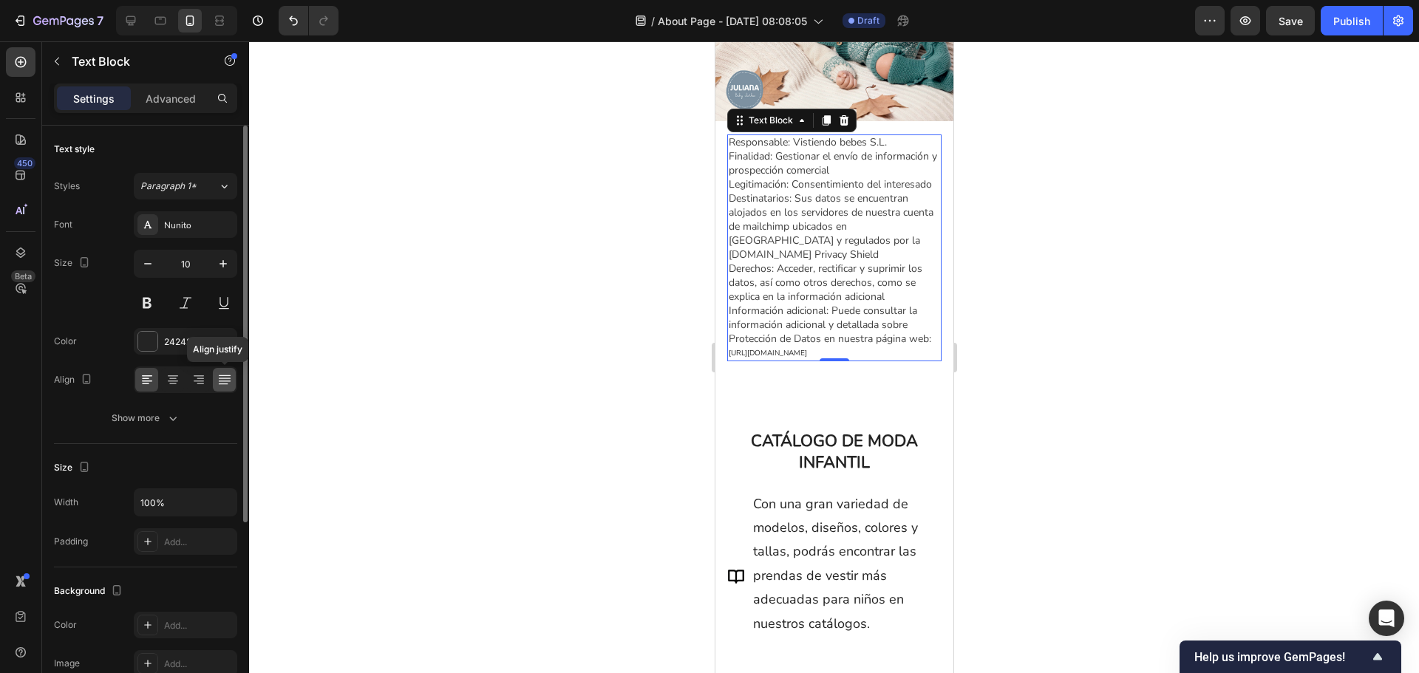
click at [219, 382] on icon at bounding box center [224, 380] width 15 height 15
click at [169, 379] on icon at bounding box center [173, 380] width 15 height 15
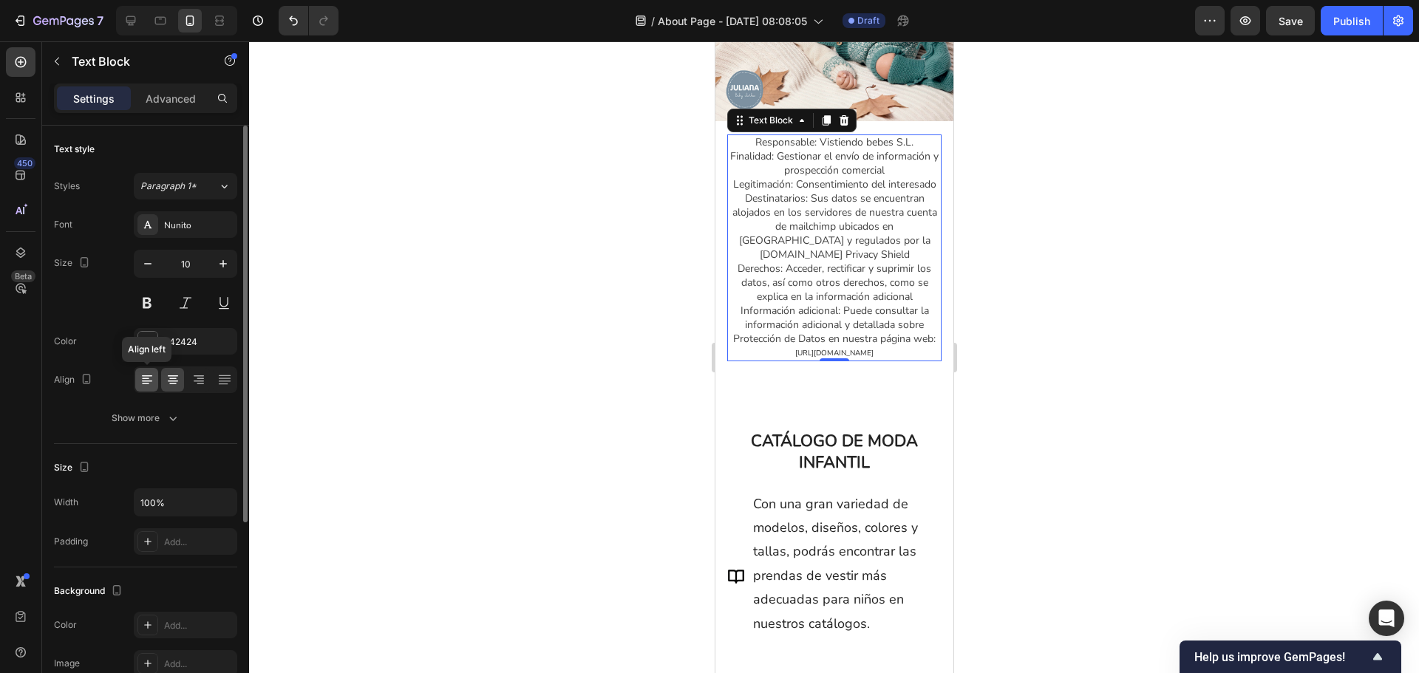
click at [154, 375] on icon at bounding box center [147, 380] width 15 height 15
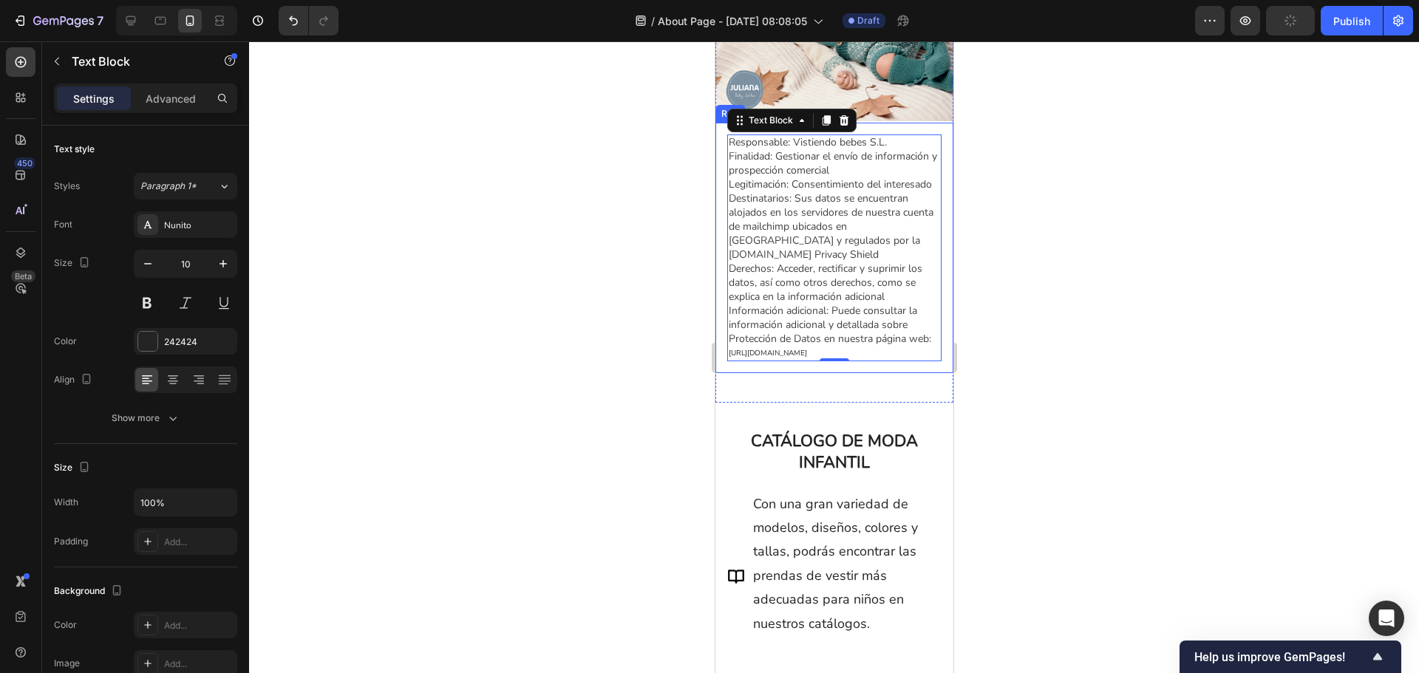
click at [1069, 385] on div at bounding box center [834, 357] width 1170 height 632
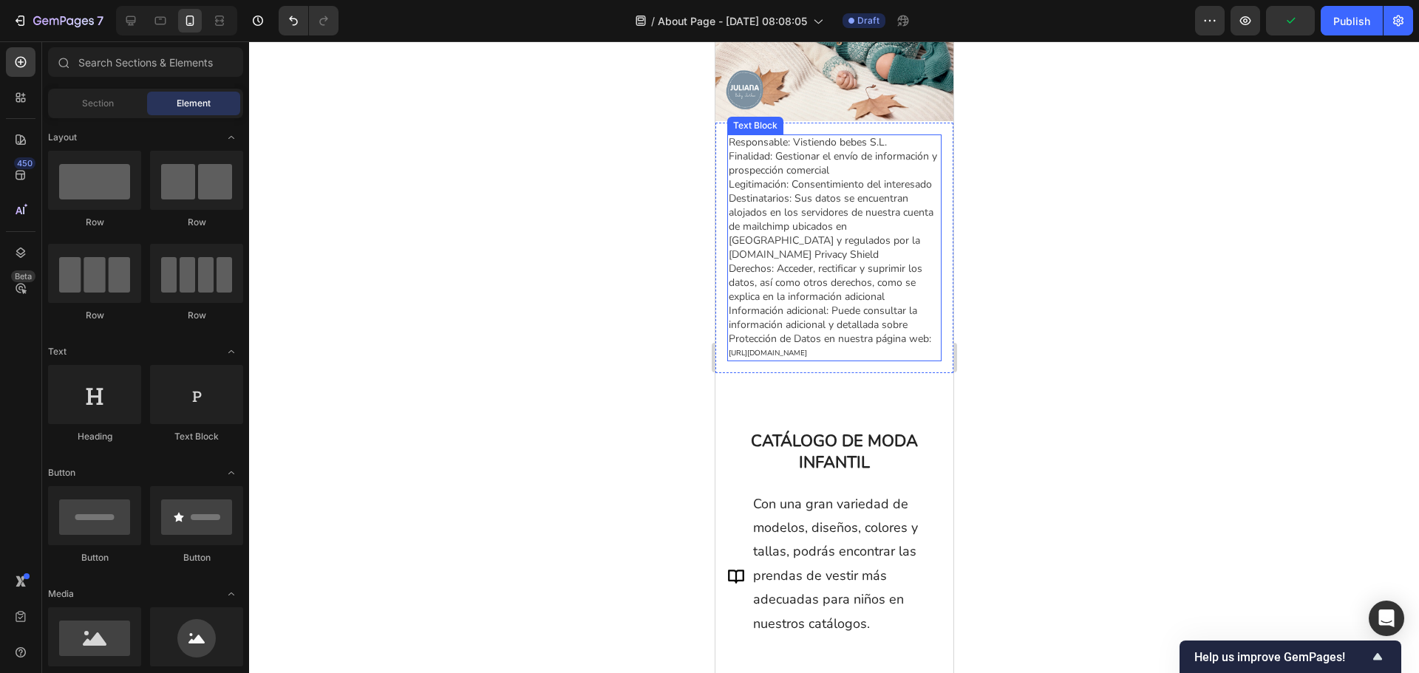
click at [837, 315] on span "Información adicional: Puede consultar la información adicional y detallada sob…" at bounding box center [829, 325] width 203 height 42
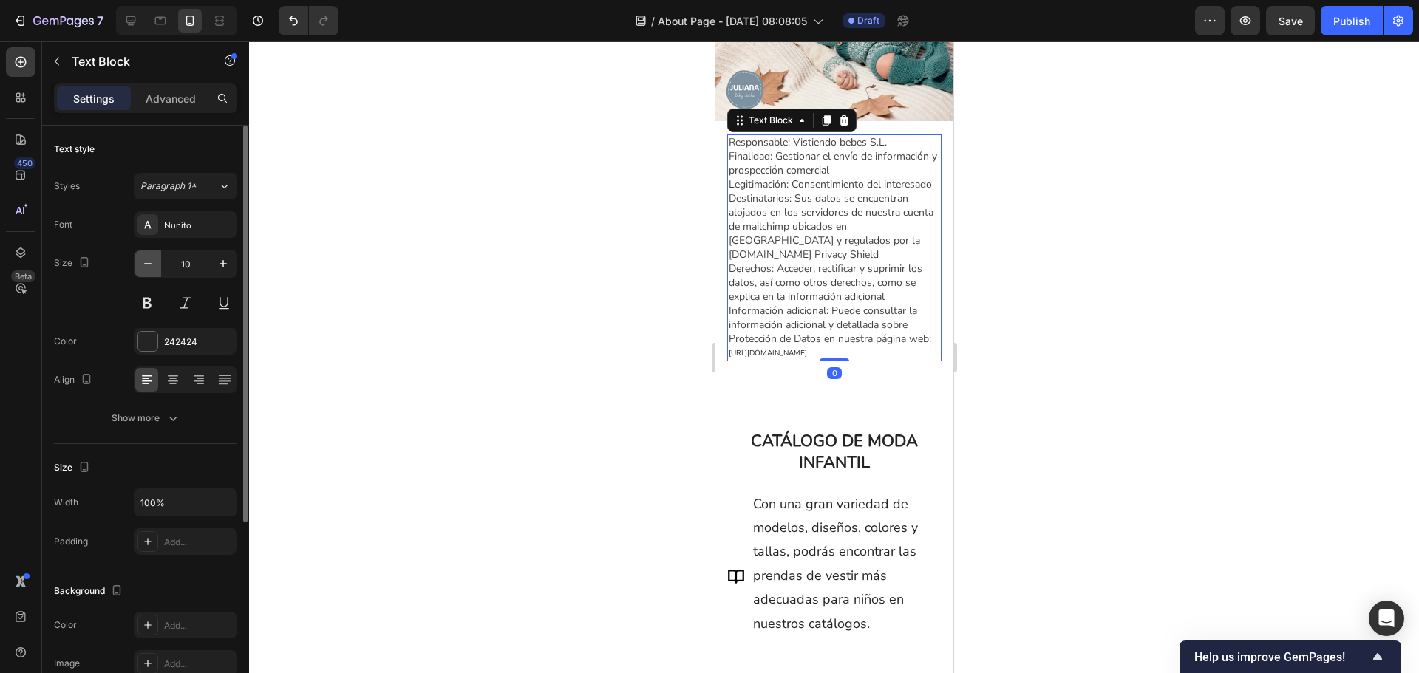
click at [152, 268] on icon "button" at bounding box center [147, 263] width 15 height 15
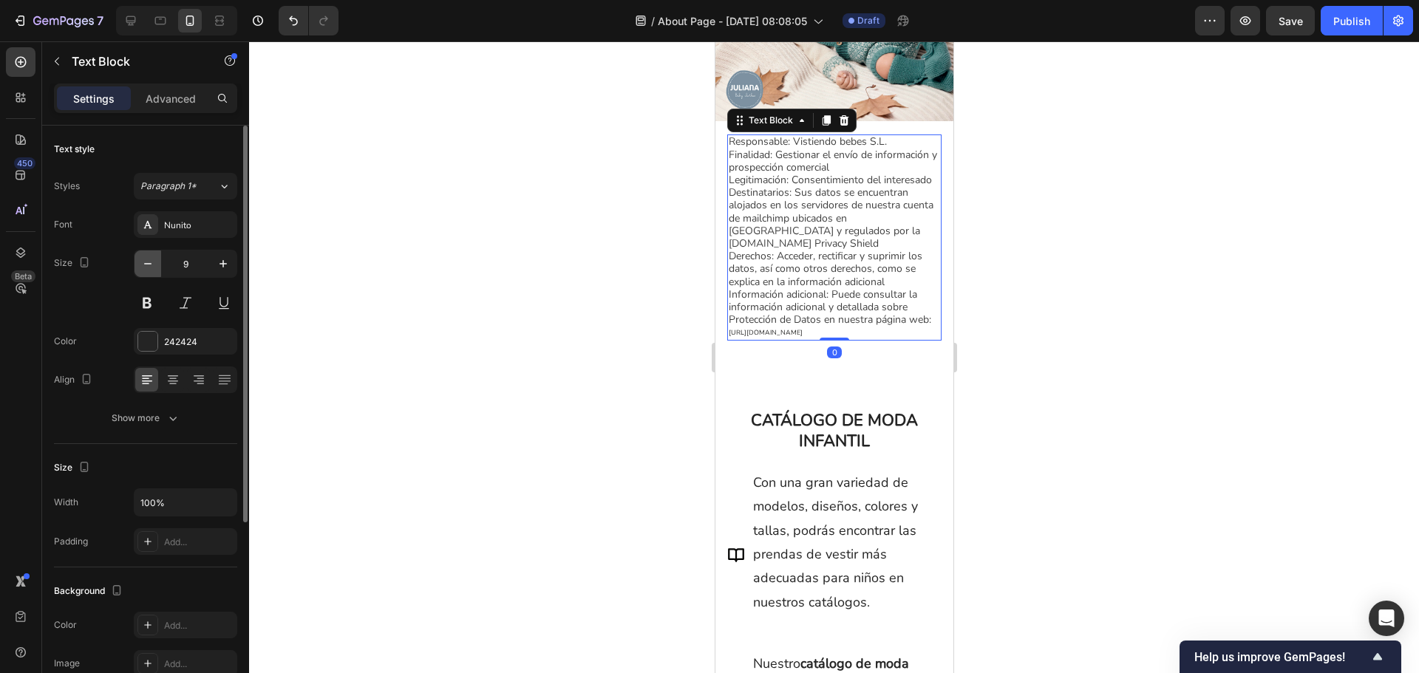
click at [152, 268] on icon "button" at bounding box center [147, 263] width 15 height 15
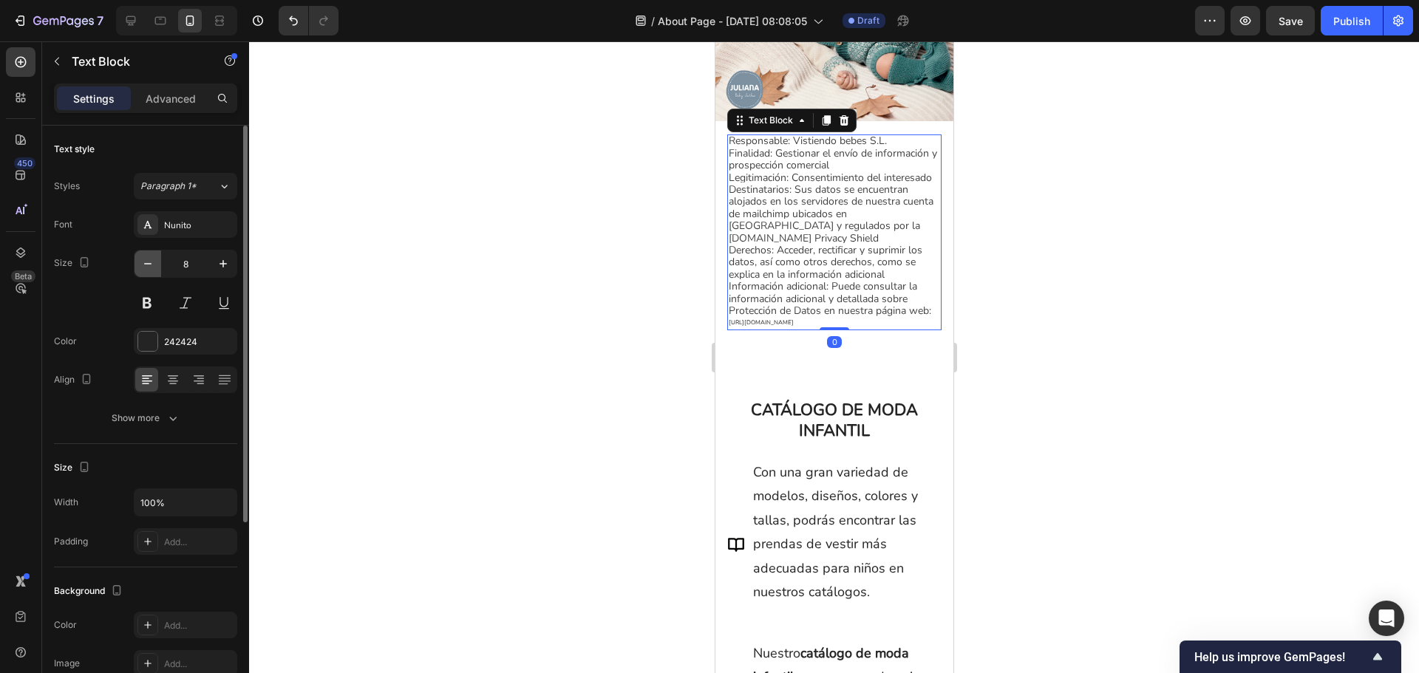
click at [152, 268] on icon "button" at bounding box center [147, 263] width 15 height 15
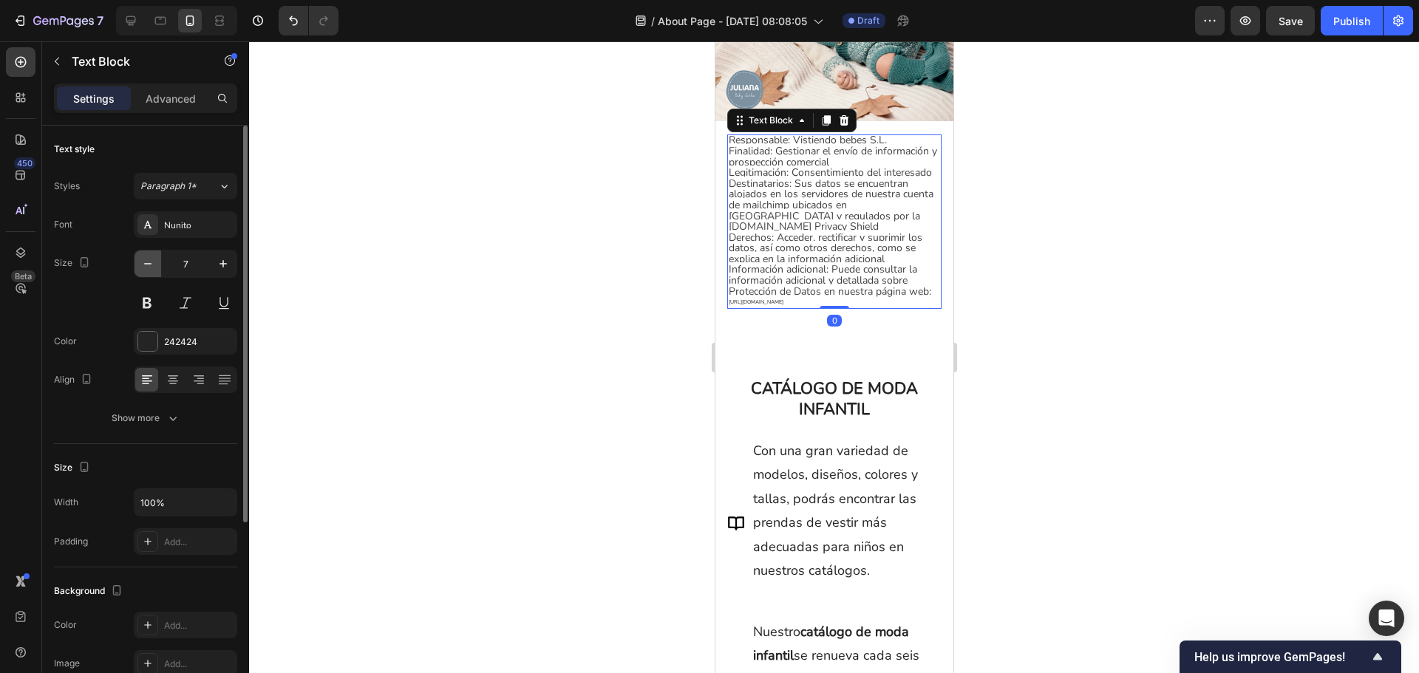
click at [152, 268] on icon "button" at bounding box center [147, 263] width 15 height 15
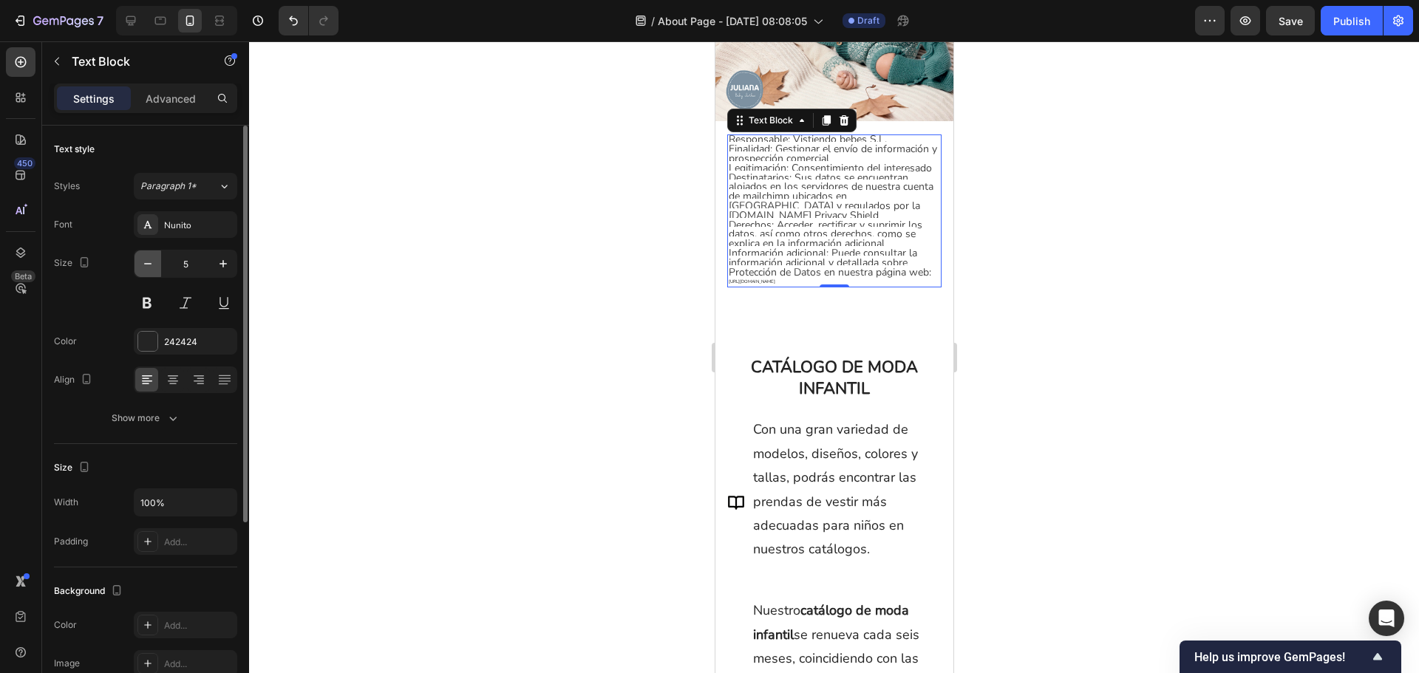
click at [152, 268] on icon "button" at bounding box center [147, 263] width 15 height 15
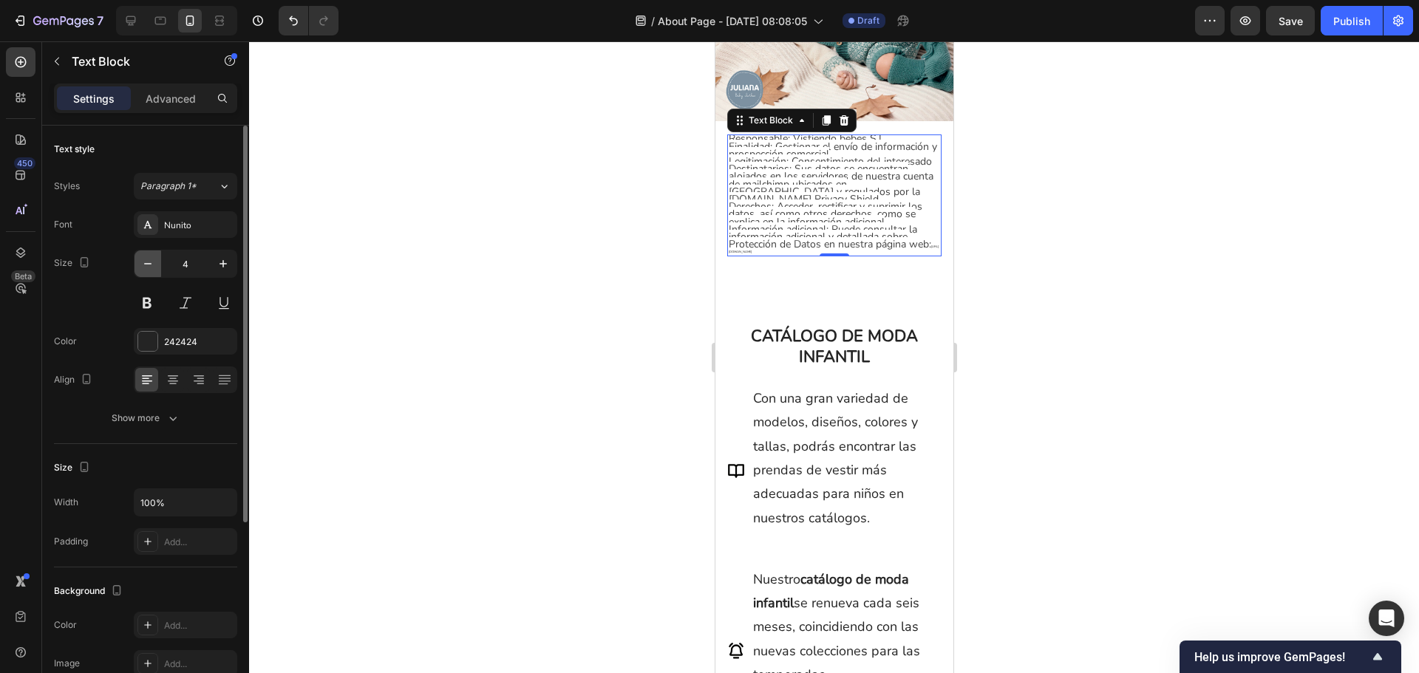
click at [152, 268] on icon "button" at bounding box center [147, 263] width 15 height 15
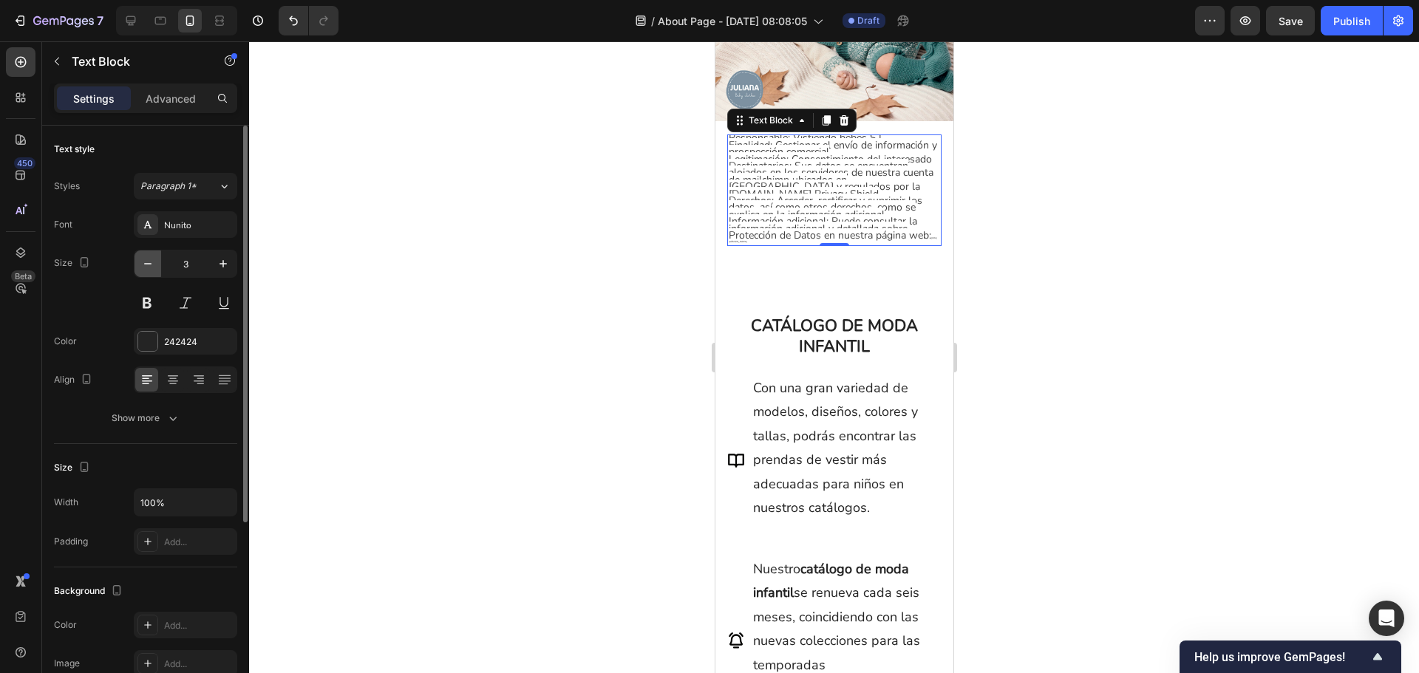
click at [152, 268] on icon "button" at bounding box center [147, 263] width 15 height 15
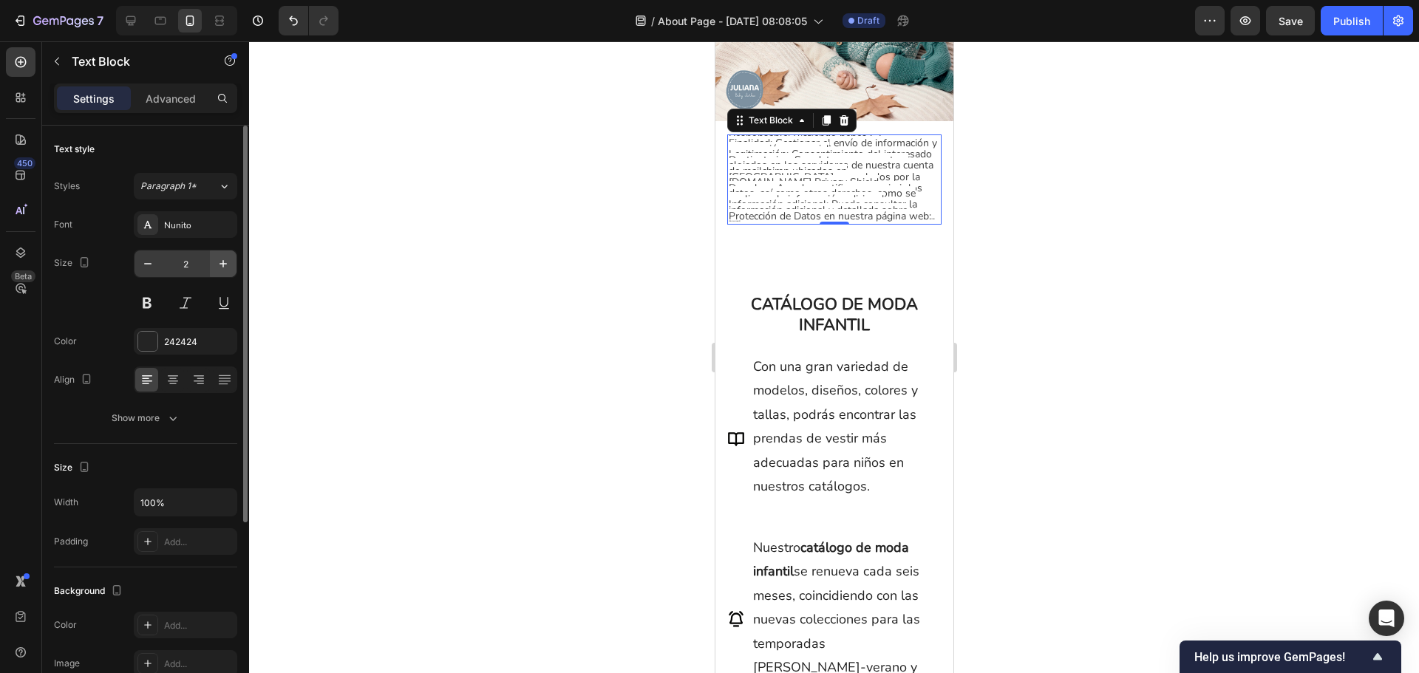
click at [214, 265] on button "button" at bounding box center [223, 264] width 27 height 27
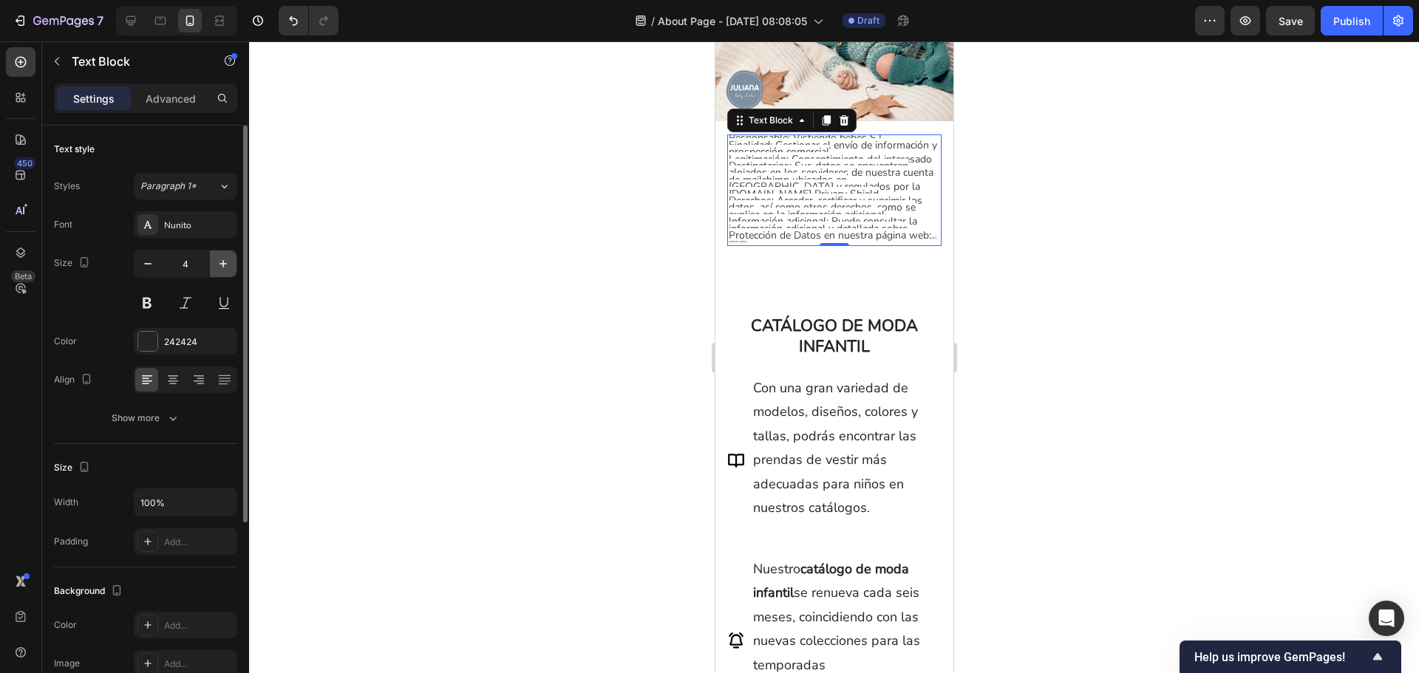
click at [214, 265] on button "button" at bounding box center [223, 264] width 27 height 27
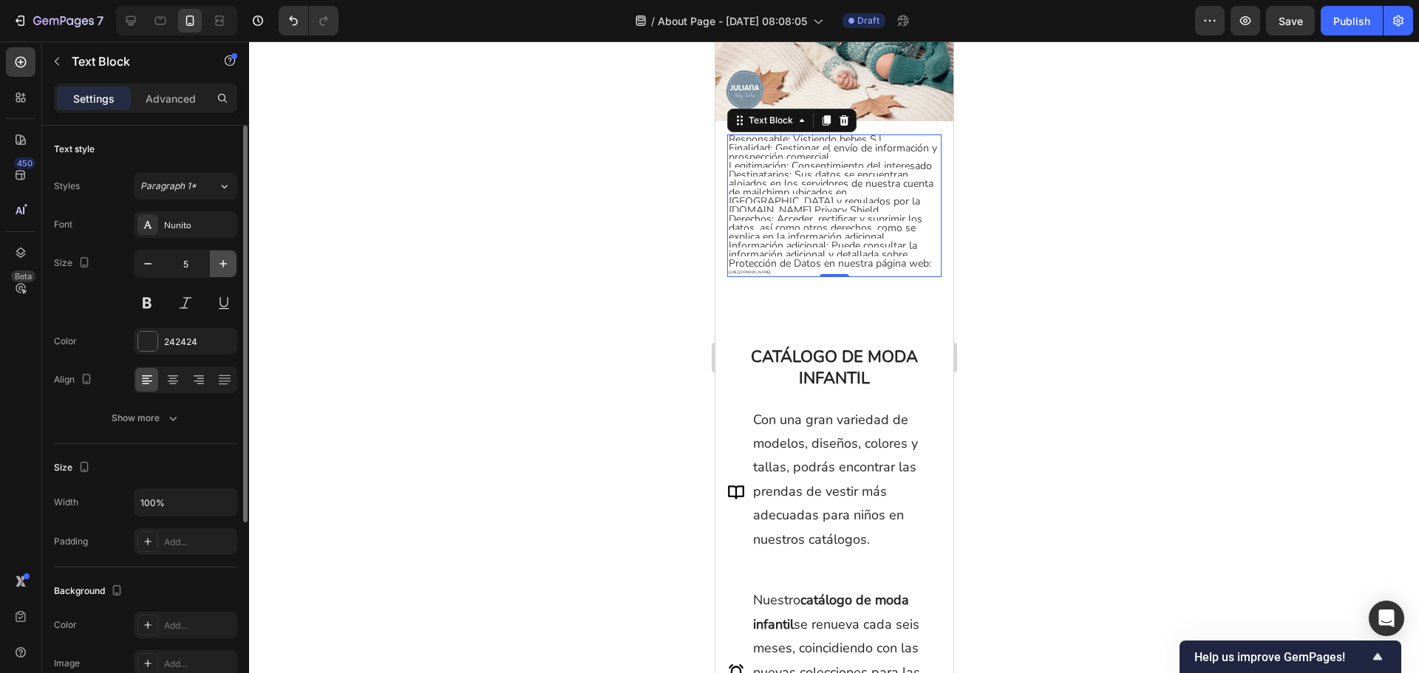
click at [214, 265] on button "button" at bounding box center [223, 264] width 27 height 27
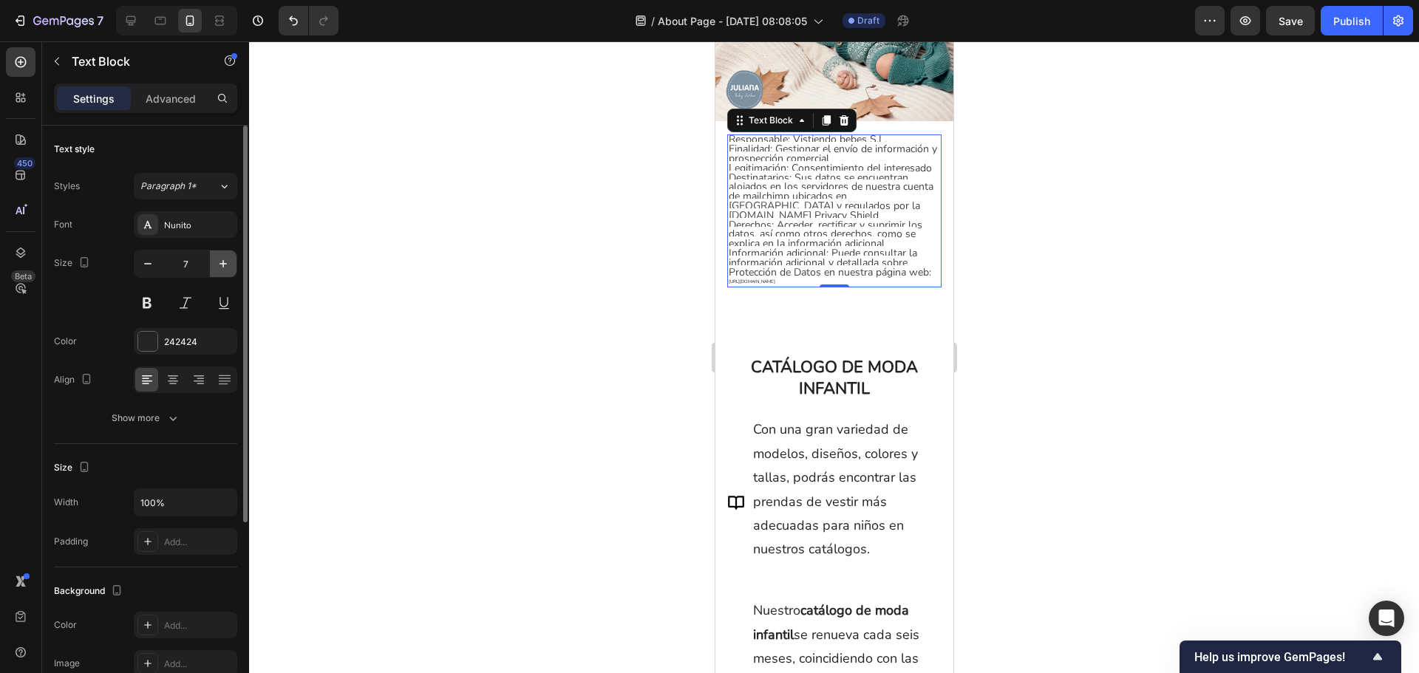
click at [214, 265] on button "button" at bounding box center [223, 264] width 27 height 27
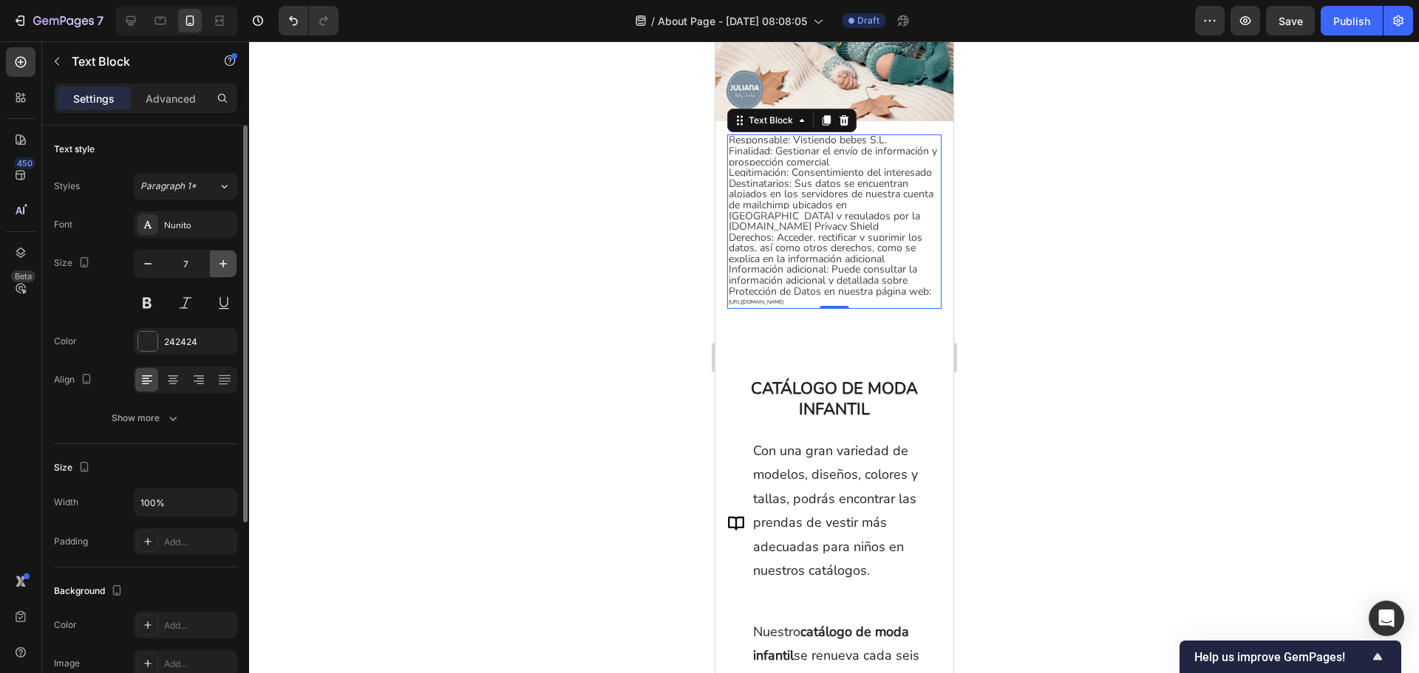
type input "8"
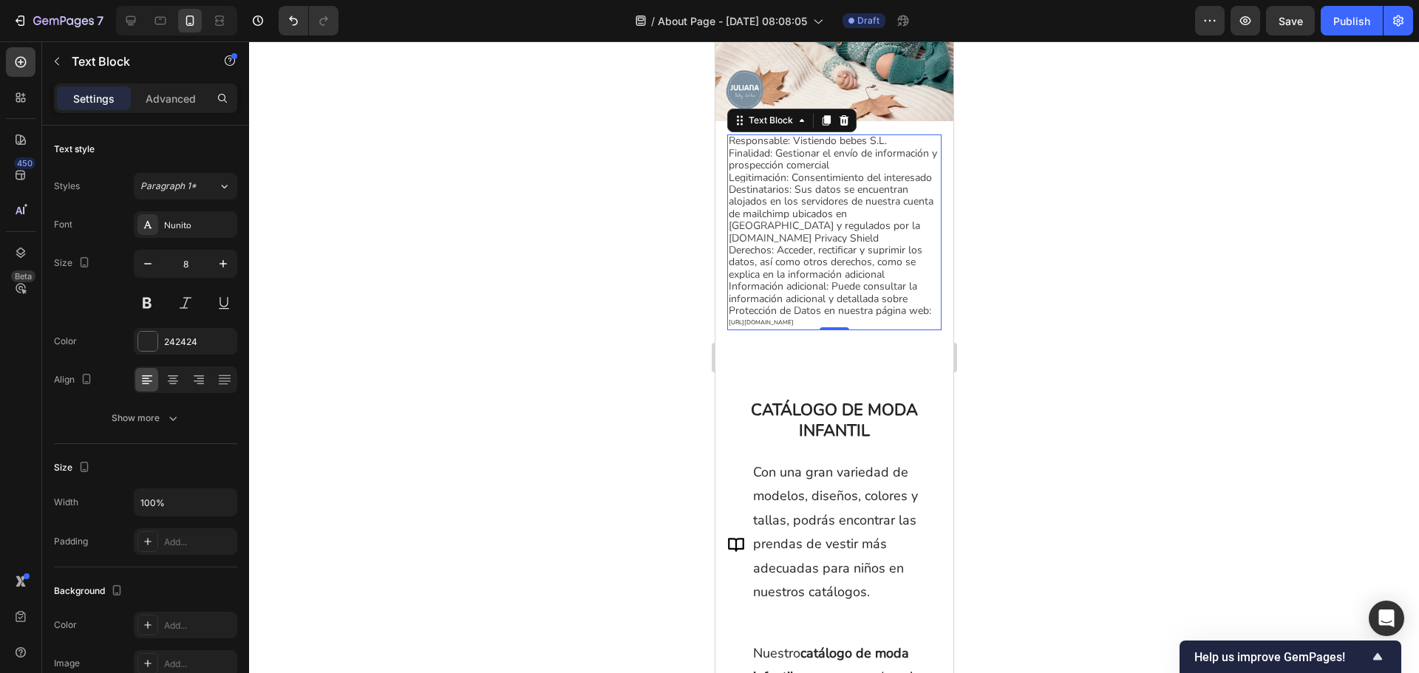
click at [1041, 331] on div at bounding box center [834, 357] width 1170 height 632
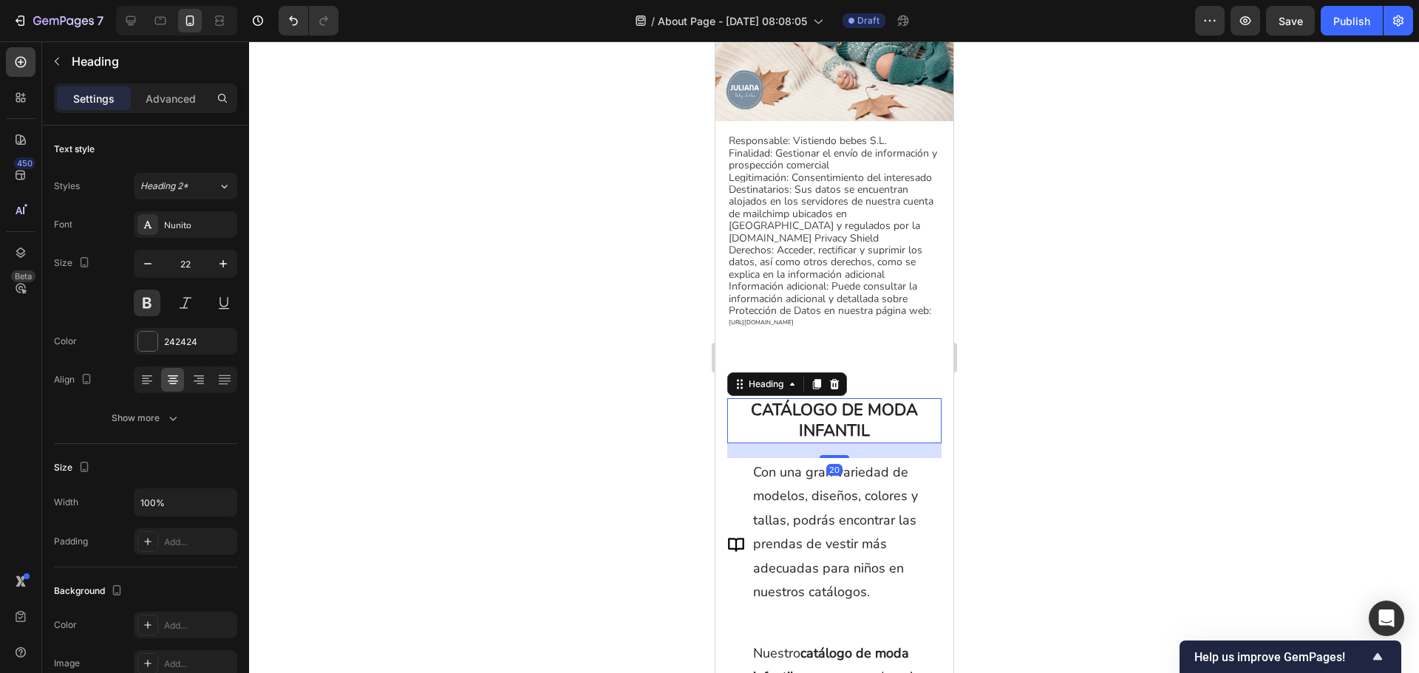
click at [867, 403] on h2 "CATÁLOGO DE MODA INFANTIL" at bounding box center [834, 420] width 214 height 45
click at [146, 269] on icon "button" at bounding box center [147, 263] width 15 height 15
type input "20"
click at [800, 540] on p "Con una gran variedad de modelos, diseños, colores y tallas, podrás encontrar l…" at bounding box center [845, 528] width 186 height 143
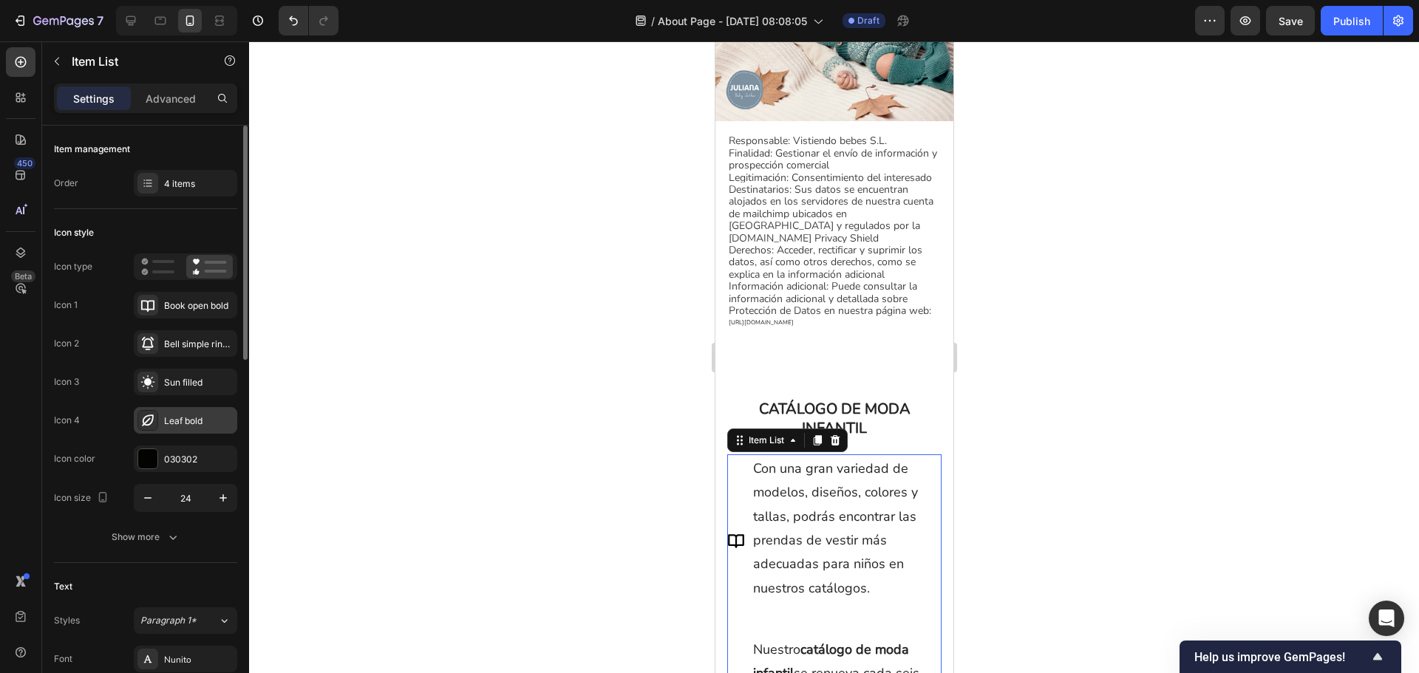
scroll to position [222, 0]
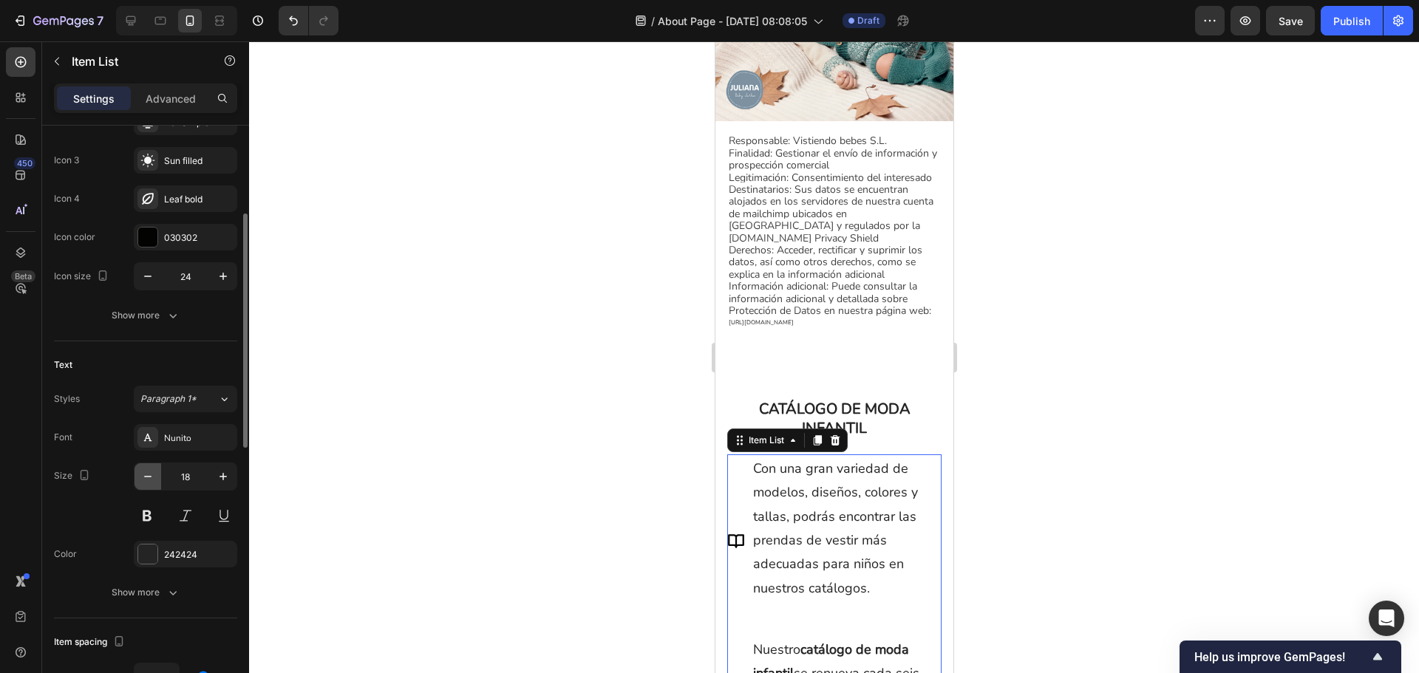
click at [147, 473] on icon "button" at bounding box center [147, 476] width 15 height 15
click at [147, 474] on icon "button" at bounding box center [147, 476] width 15 height 15
type input "16"
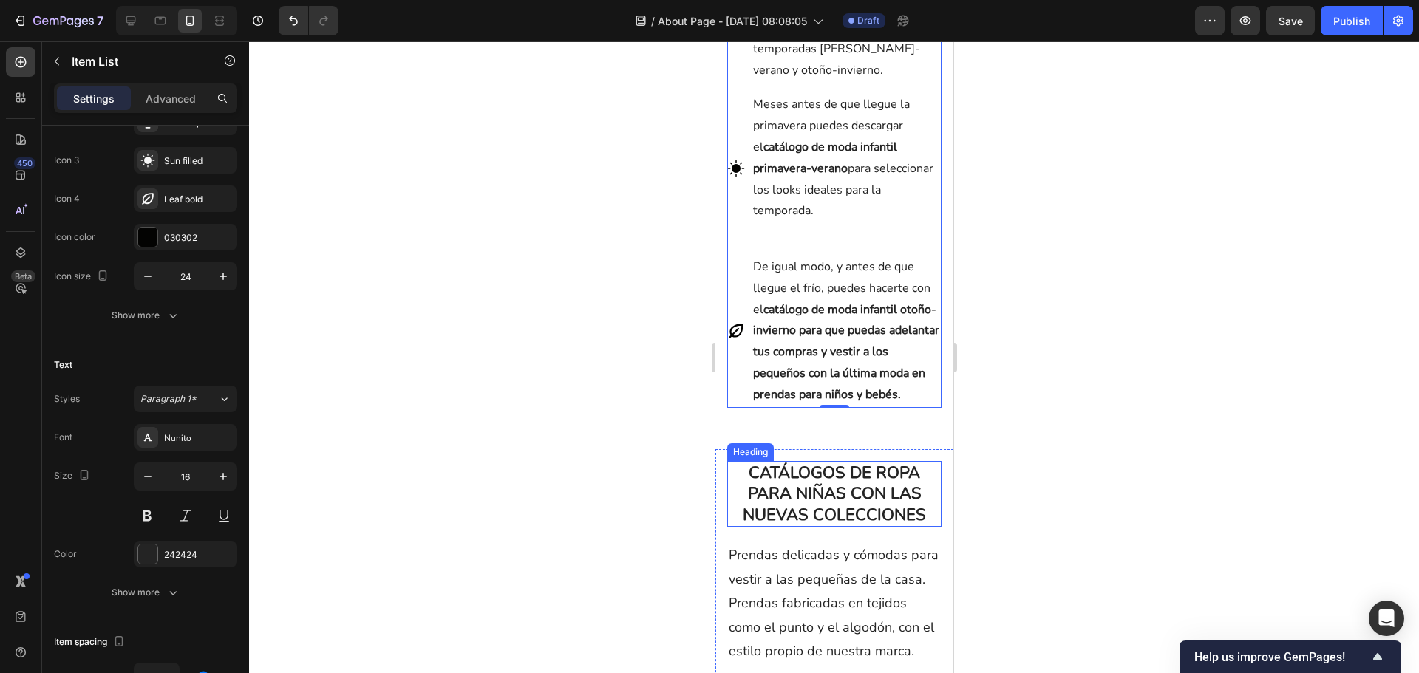
scroll to position [2069, 0]
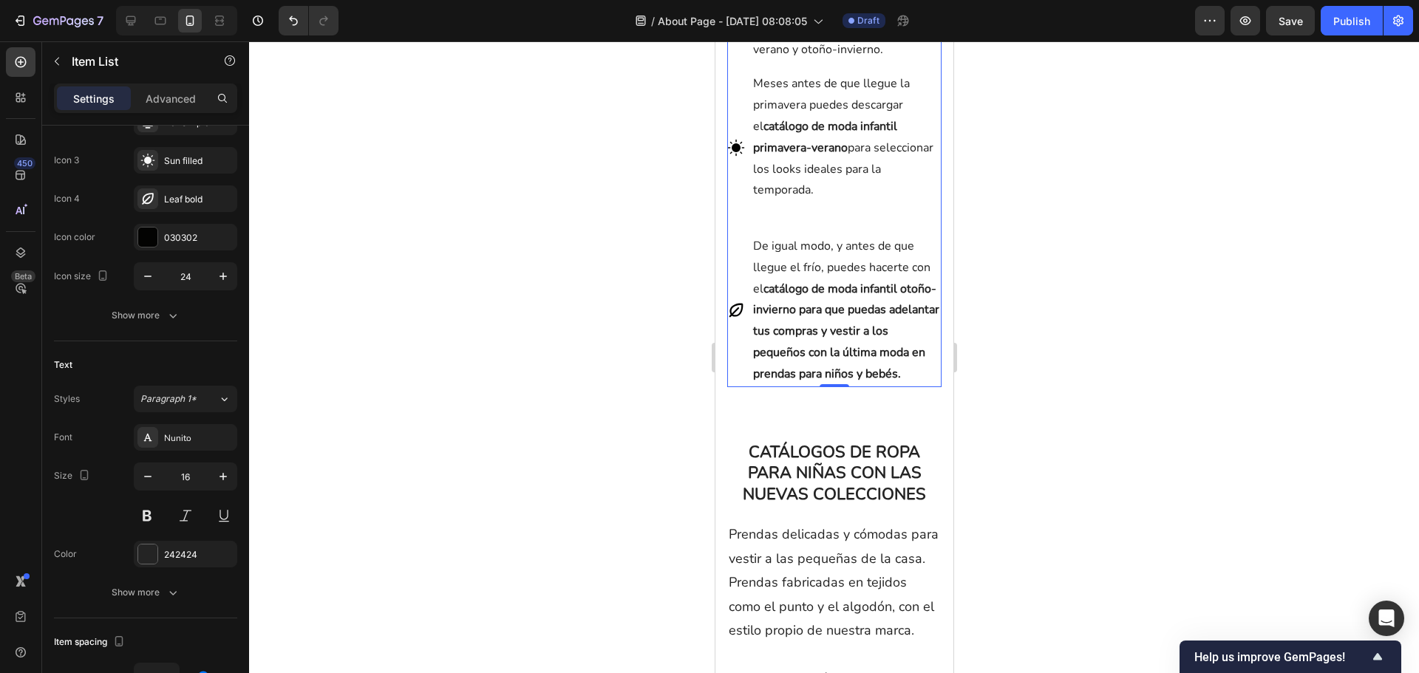
click at [857, 363] on strong "catálogo de moda infantil otoño-invierno para que puedas adelantar tus compras …" at bounding box center [845, 331] width 186 height 101
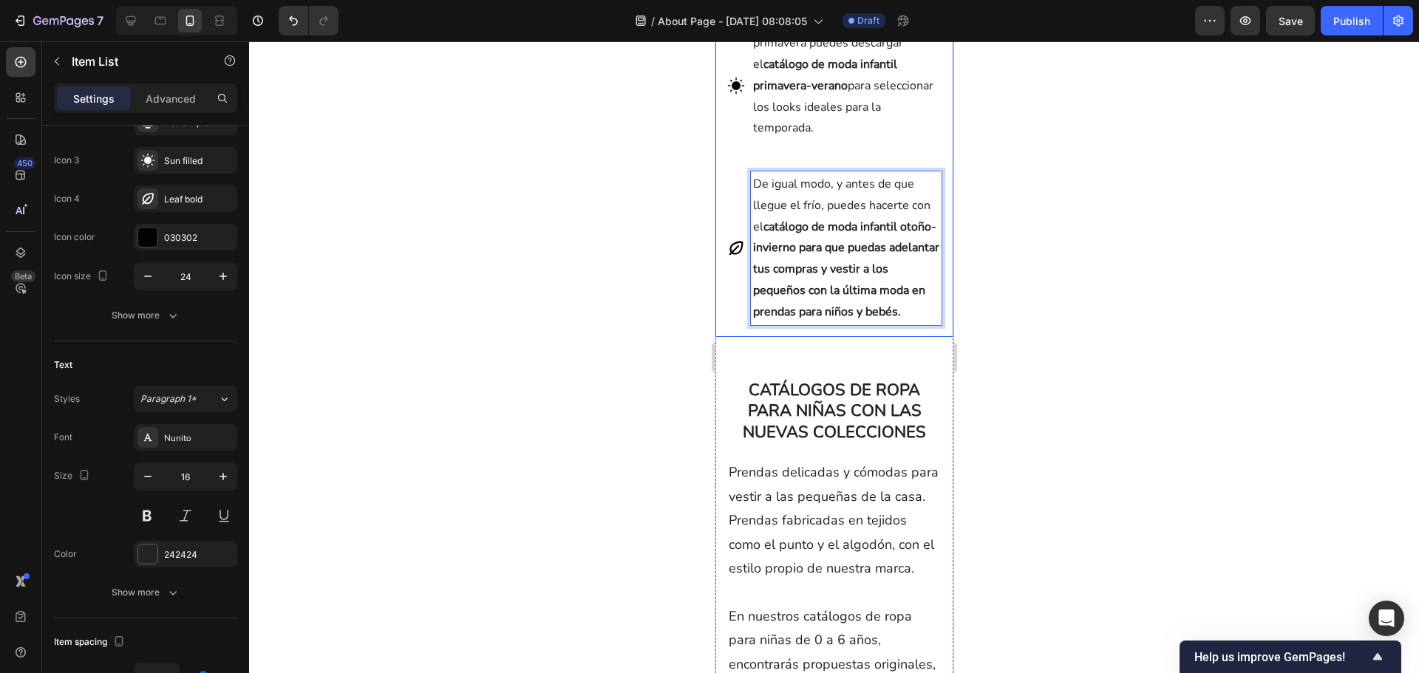
scroll to position [2217, 0]
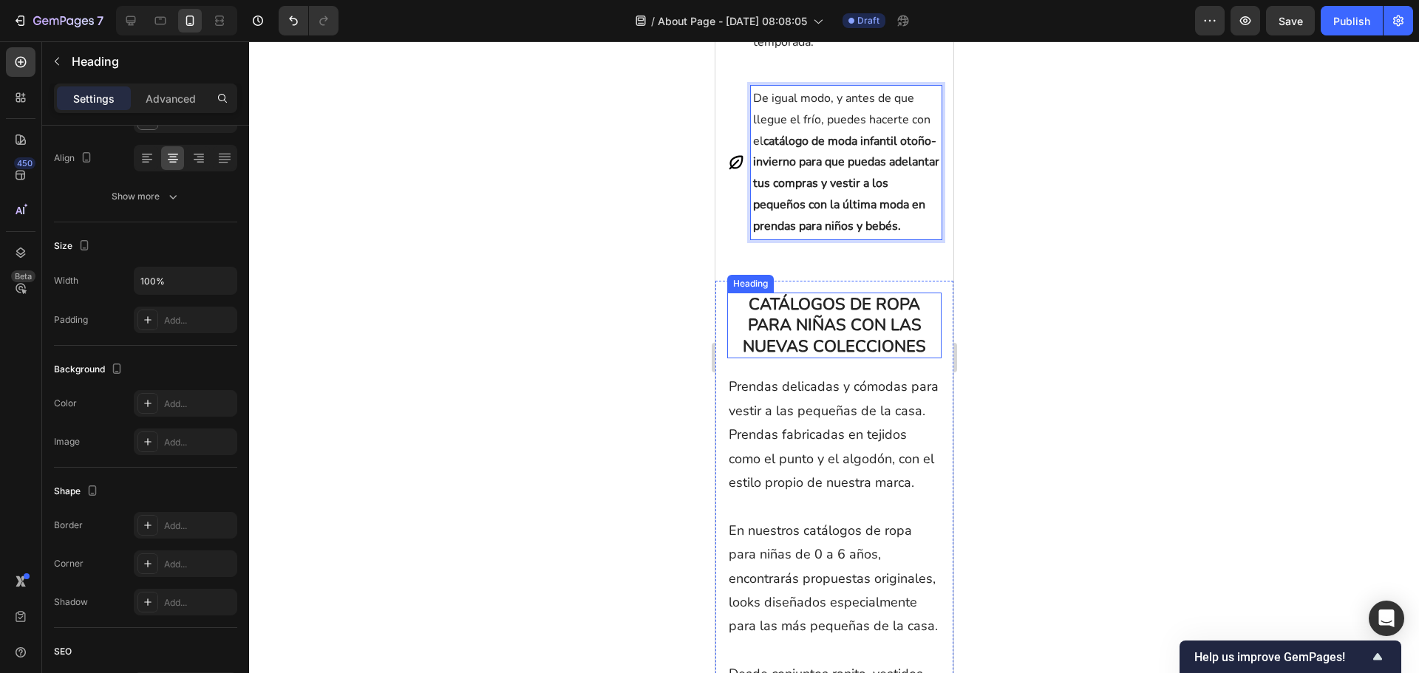
click at [849, 359] on h2 "CATÁLOGOS DE ROPA PARA NIÑAS CON LAS NUEVAS COLECCIONES" at bounding box center [834, 326] width 214 height 67
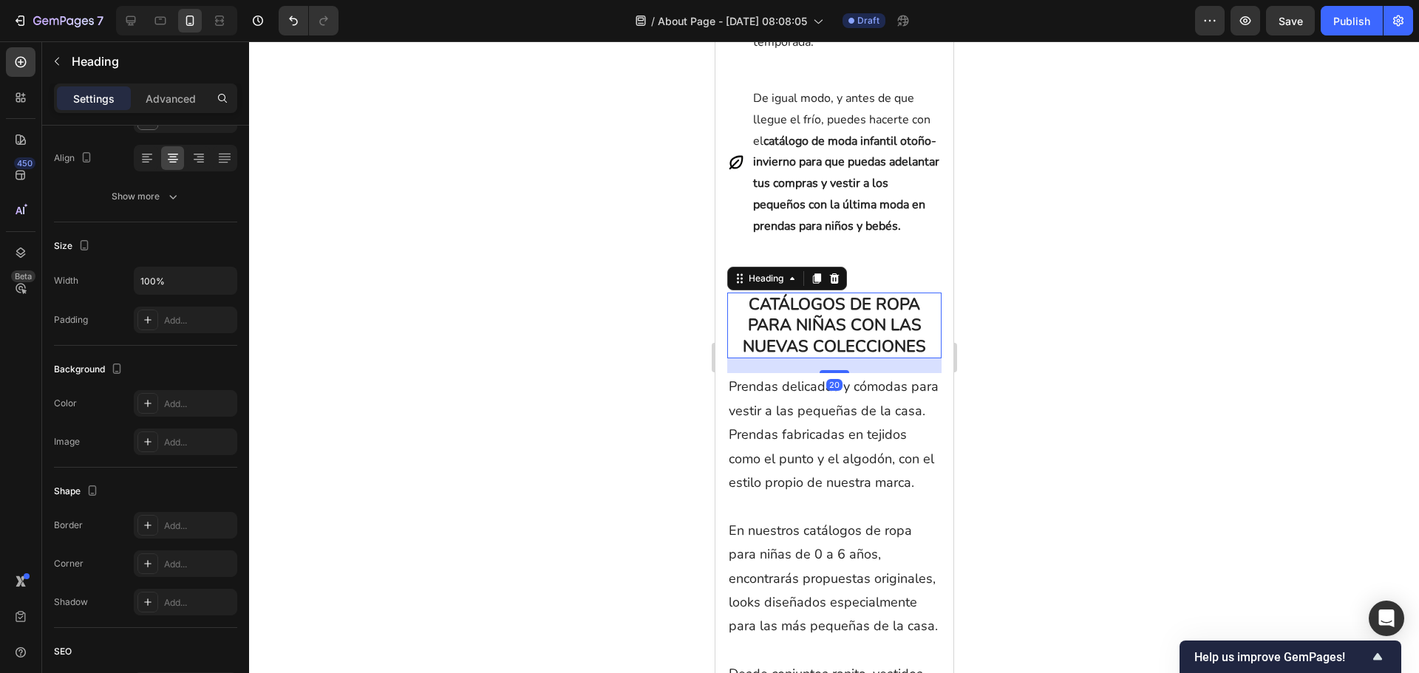
scroll to position [0, 0]
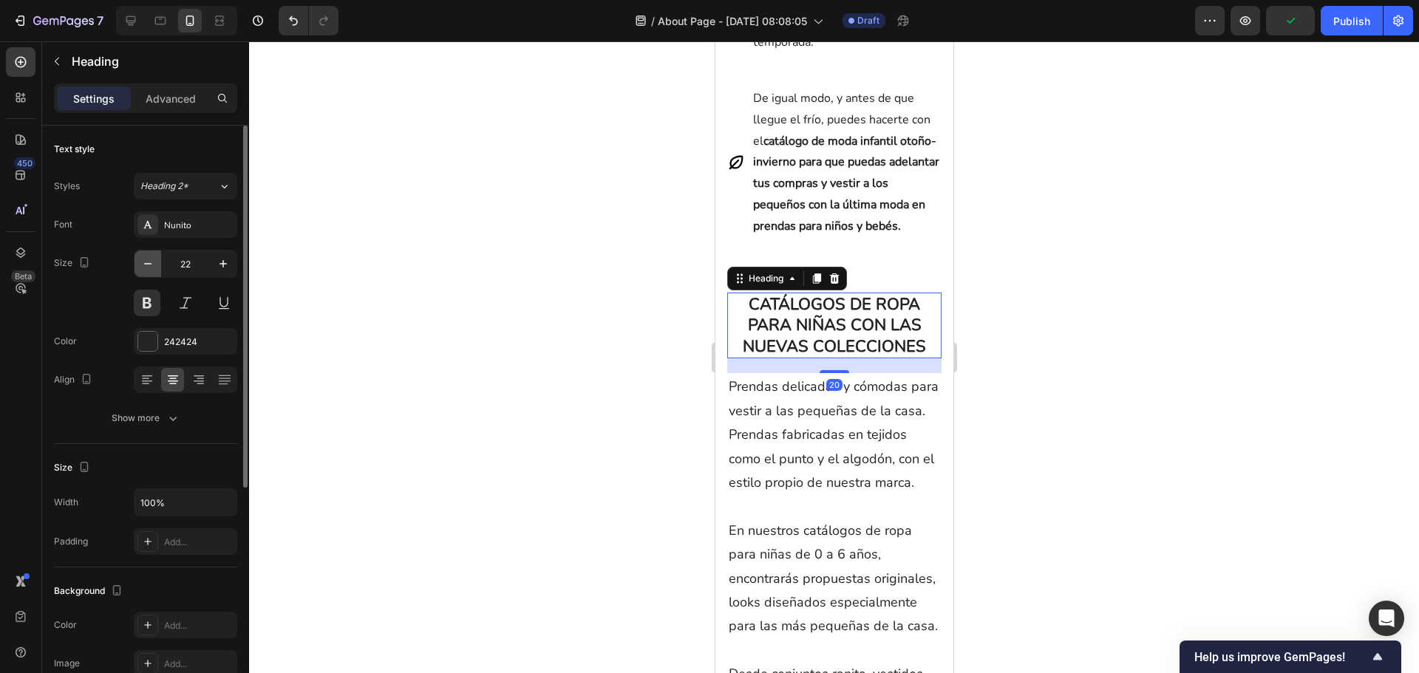
click at [143, 269] on icon "button" at bounding box center [147, 263] width 15 height 15
type input "20"
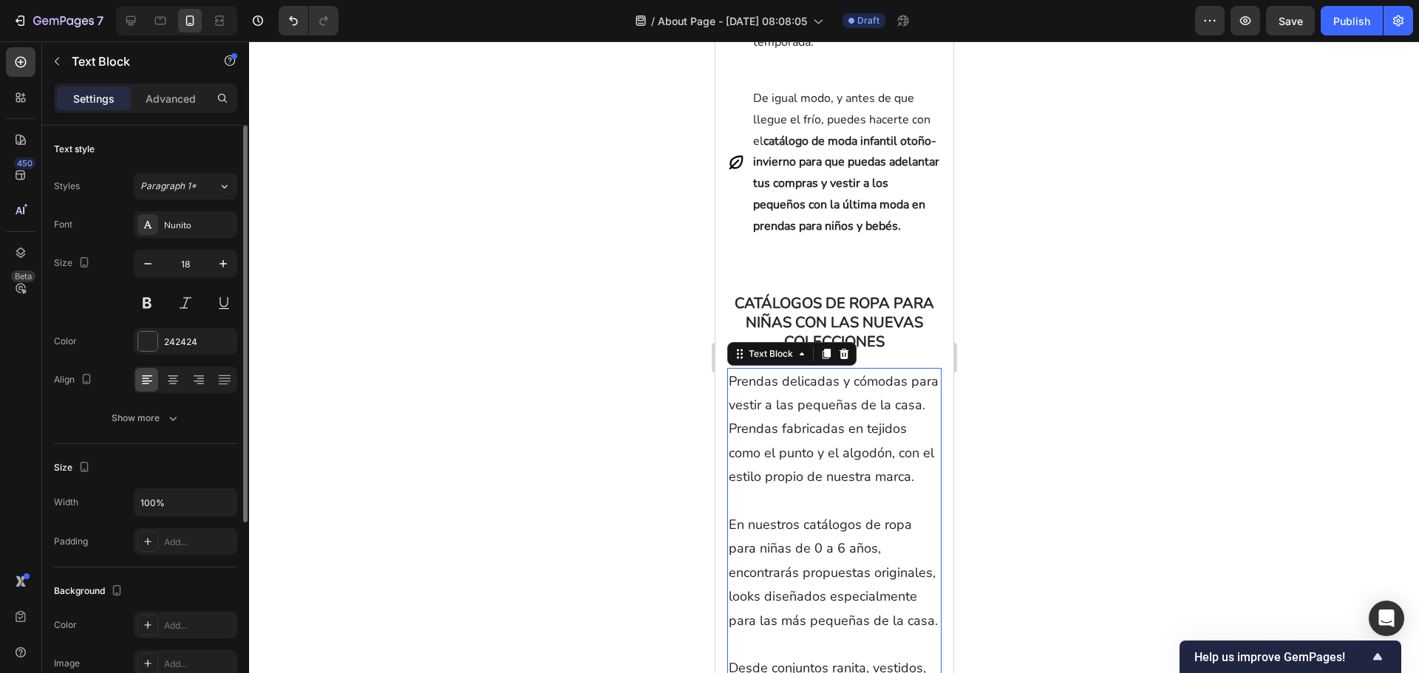
click at [837, 445] on p "Prendas delicadas y cómodas para vestir a las pequeñas de la casa. Prendas fabr…" at bounding box center [833, 430] width 211 height 120
click at [802, 330] on h2 "CATÁLOGOS DE ROPA PARA NIÑAS CON LAS NUEVAS COLECCIONES" at bounding box center [834, 323] width 214 height 61
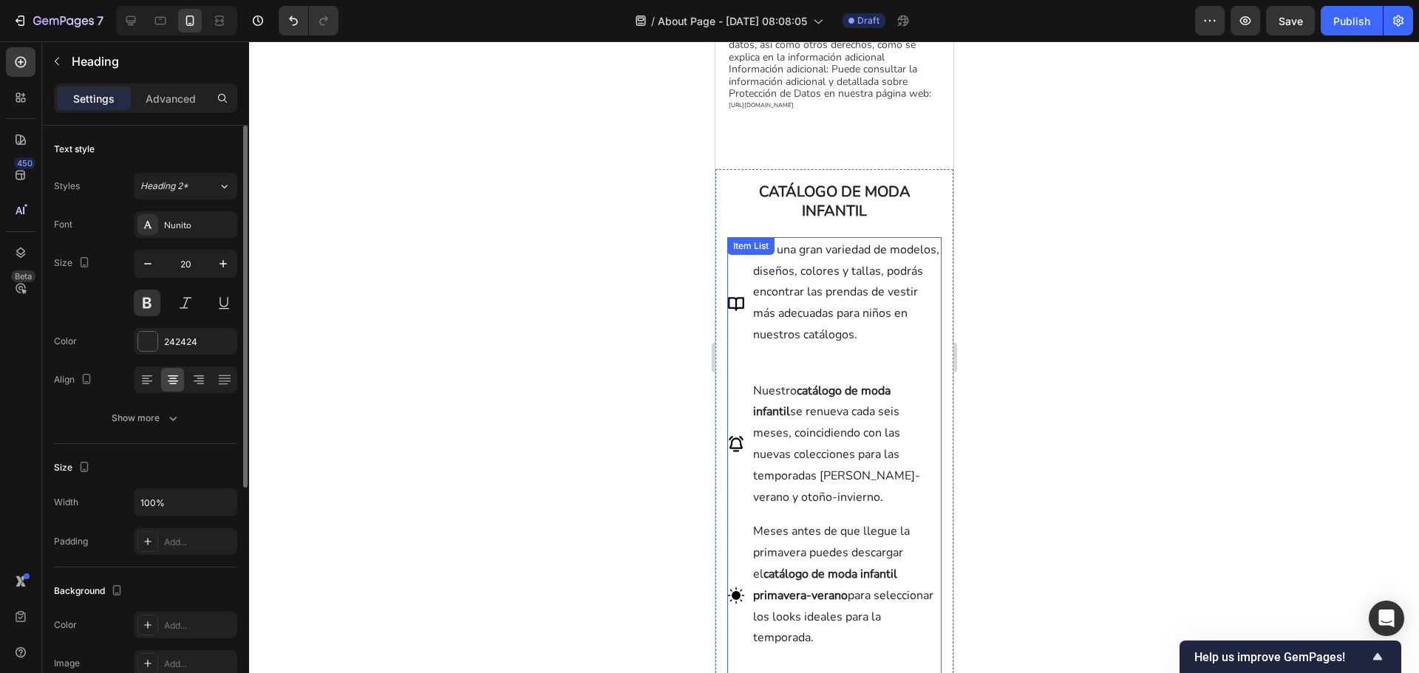
scroll to position [1478, 0]
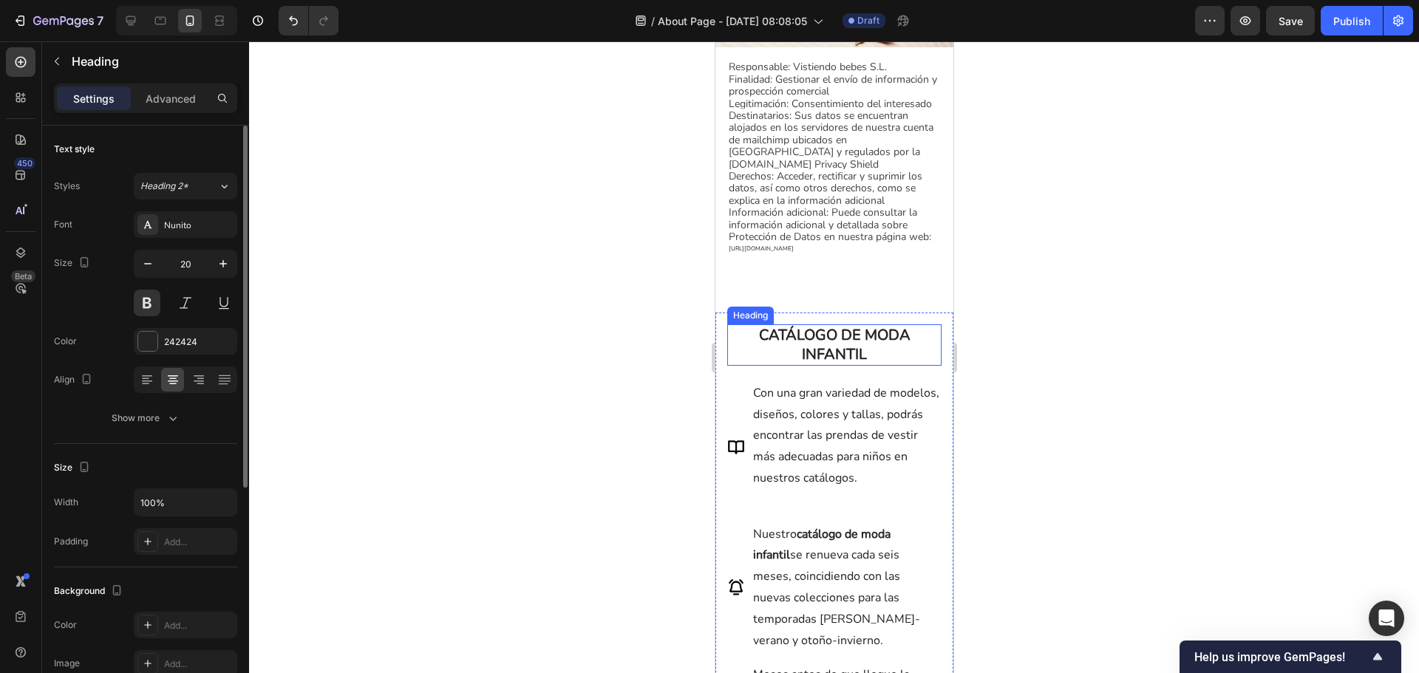
click at [810, 333] on h2 "CATÁLOGO DE MODA INFANTIL" at bounding box center [834, 344] width 214 height 41
click at [151, 265] on icon "button" at bounding box center [147, 263] width 15 height 15
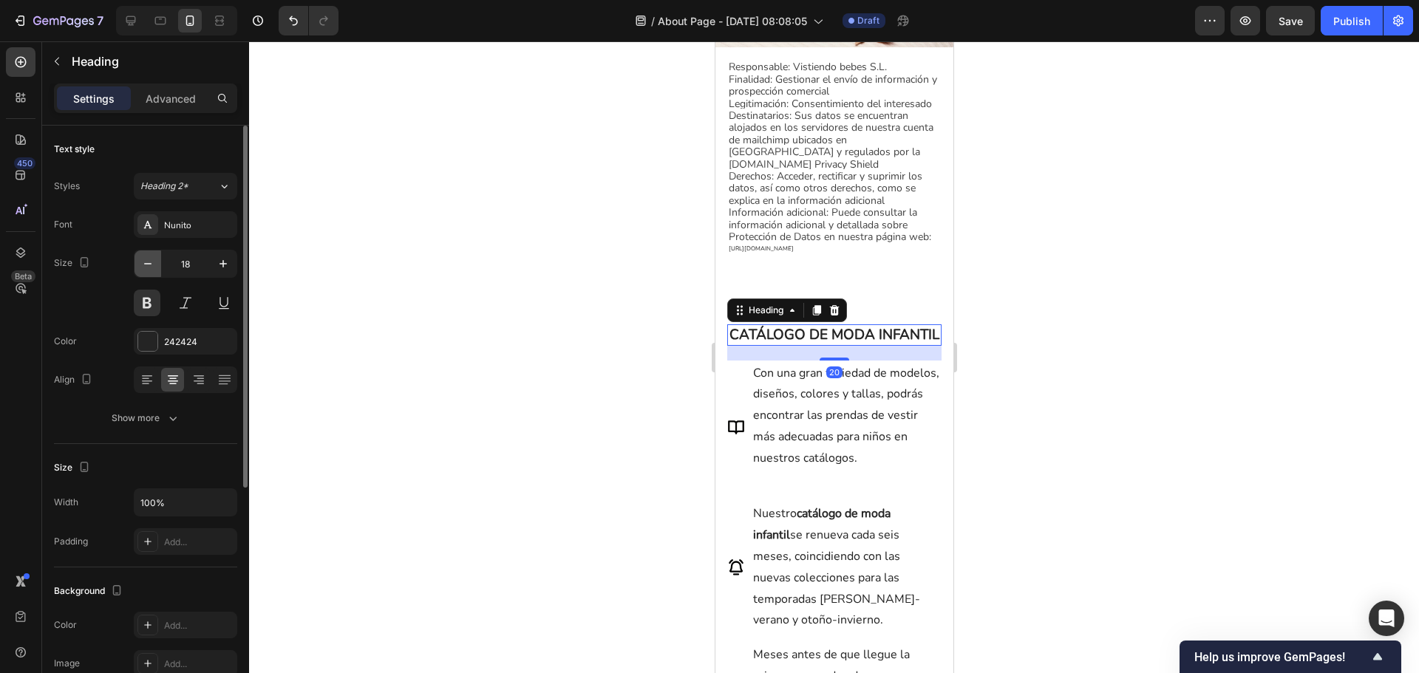
click at [151, 265] on icon "button" at bounding box center [147, 263] width 15 height 15
type input "16"
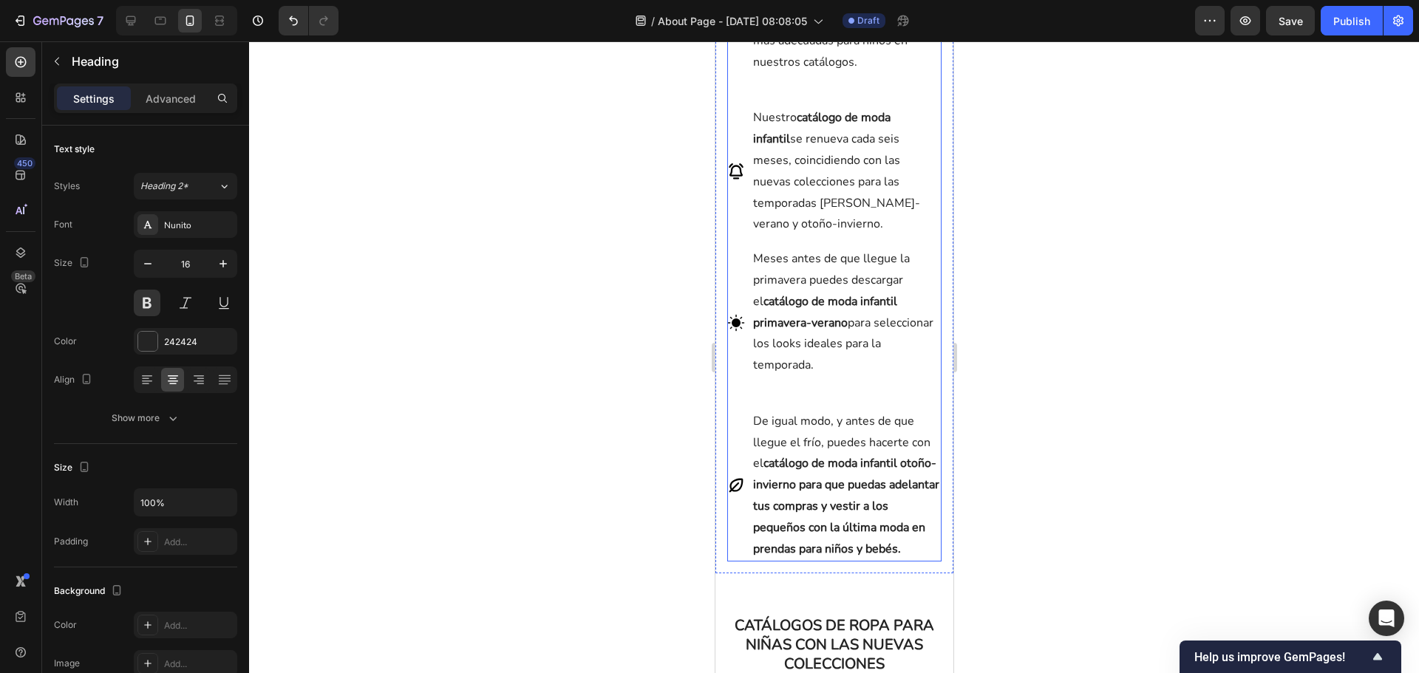
scroll to position [2069, 0]
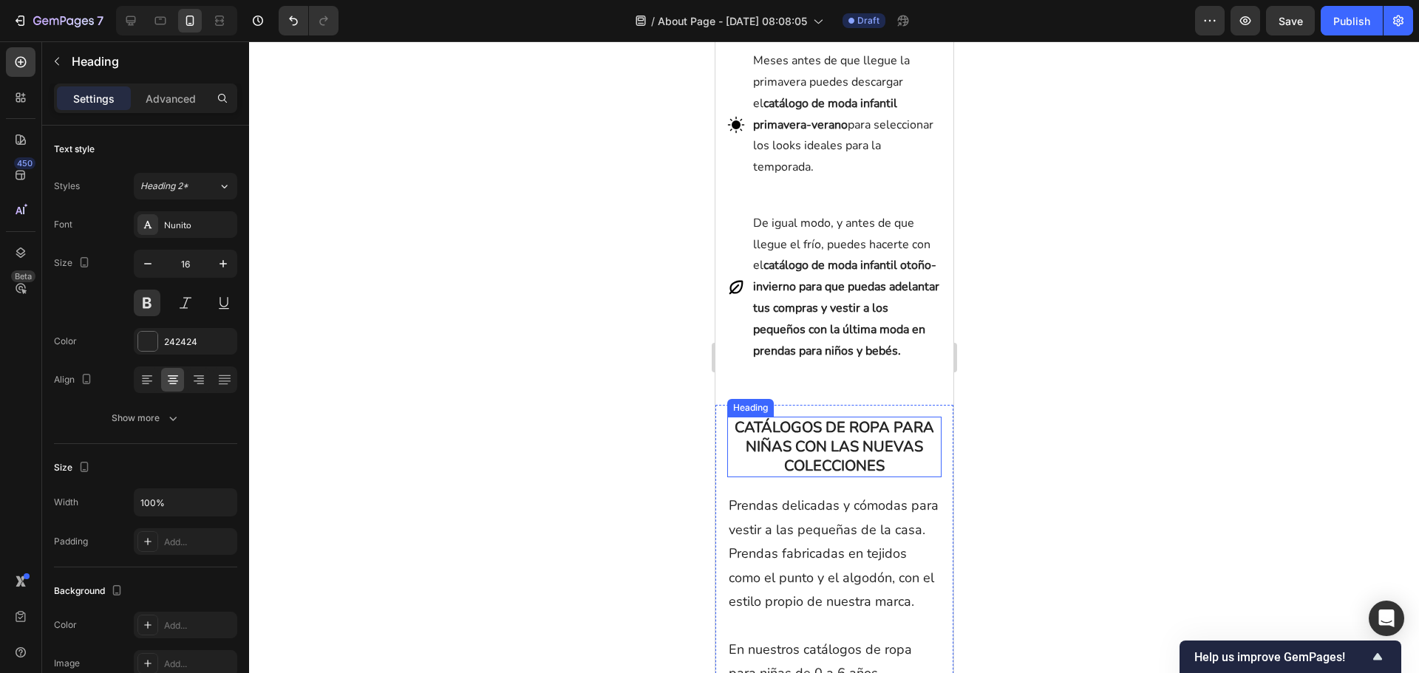
click at [775, 475] on h2 "CATÁLOGOS DE ROPA PARA NIÑAS CON LAS NUEVAS COLECCIONES" at bounding box center [834, 447] width 214 height 61
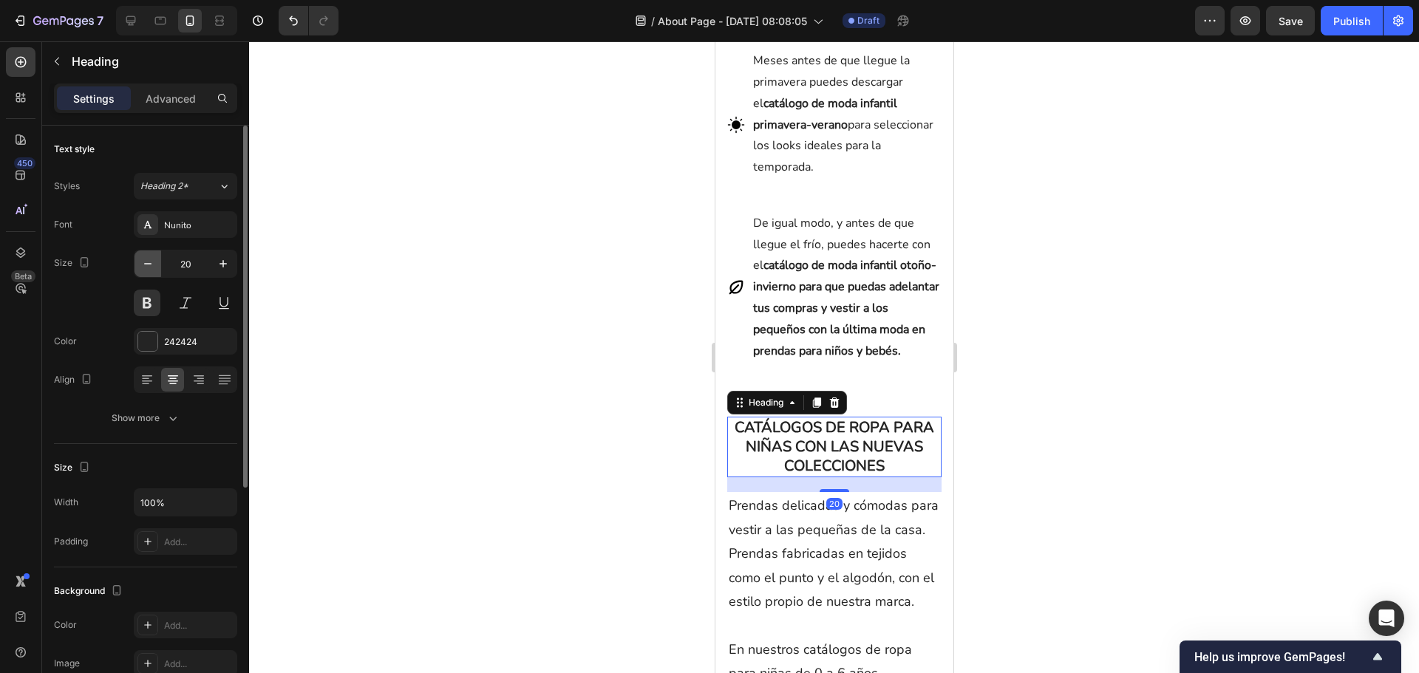
click at [149, 267] on icon "button" at bounding box center [147, 263] width 15 height 15
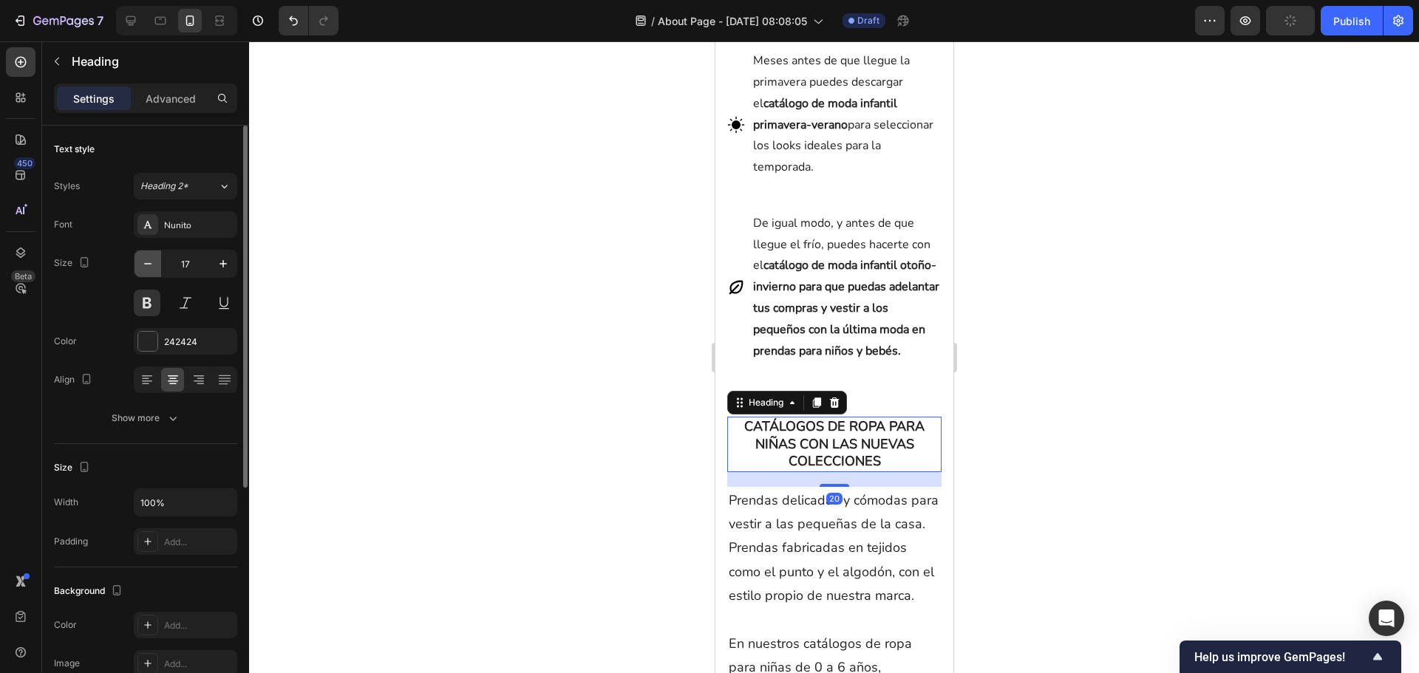
click at [149, 267] on icon "button" at bounding box center [147, 263] width 15 height 15
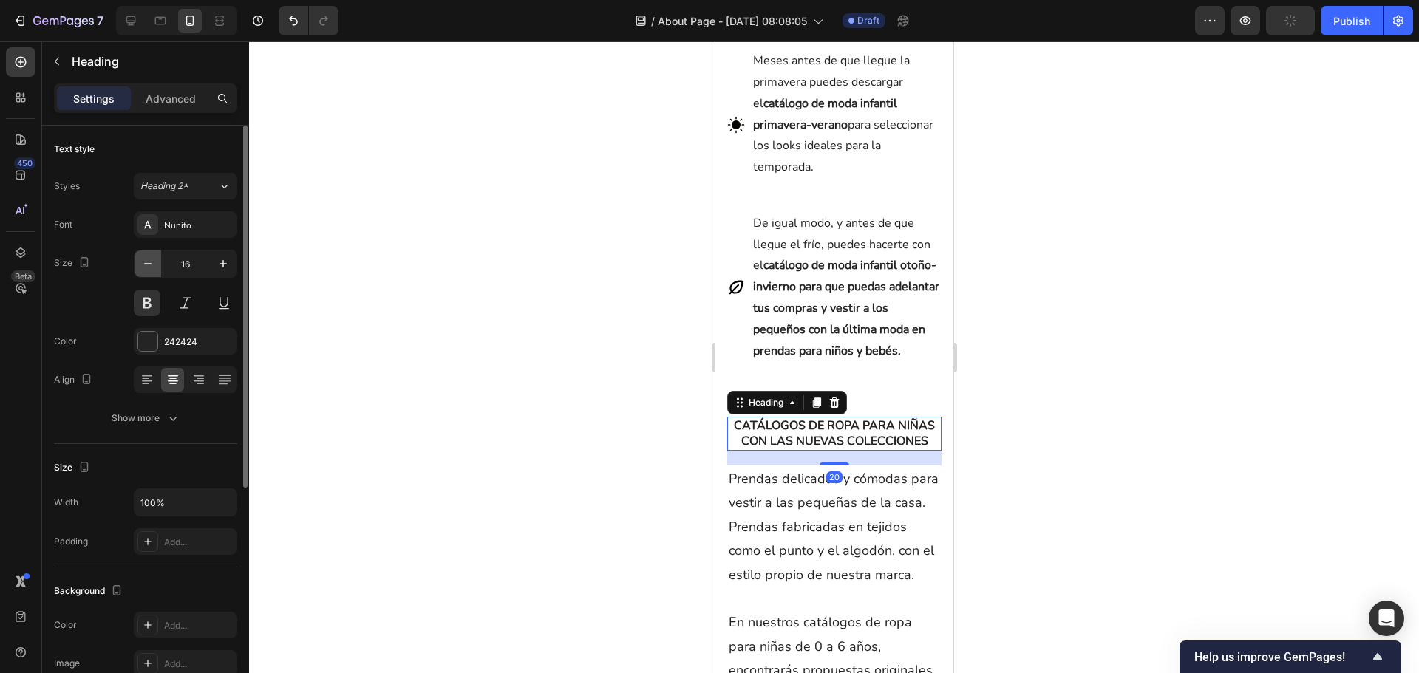
click at [149, 267] on icon "button" at bounding box center [147, 263] width 15 height 15
drag, startPoint x: 223, startPoint y: 262, endPoint x: 231, endPoint y: 275, distance: 15.2
click at [222, 262] on icon "button" at bounding box center [223, 263] width 15 height 15
type input "16"
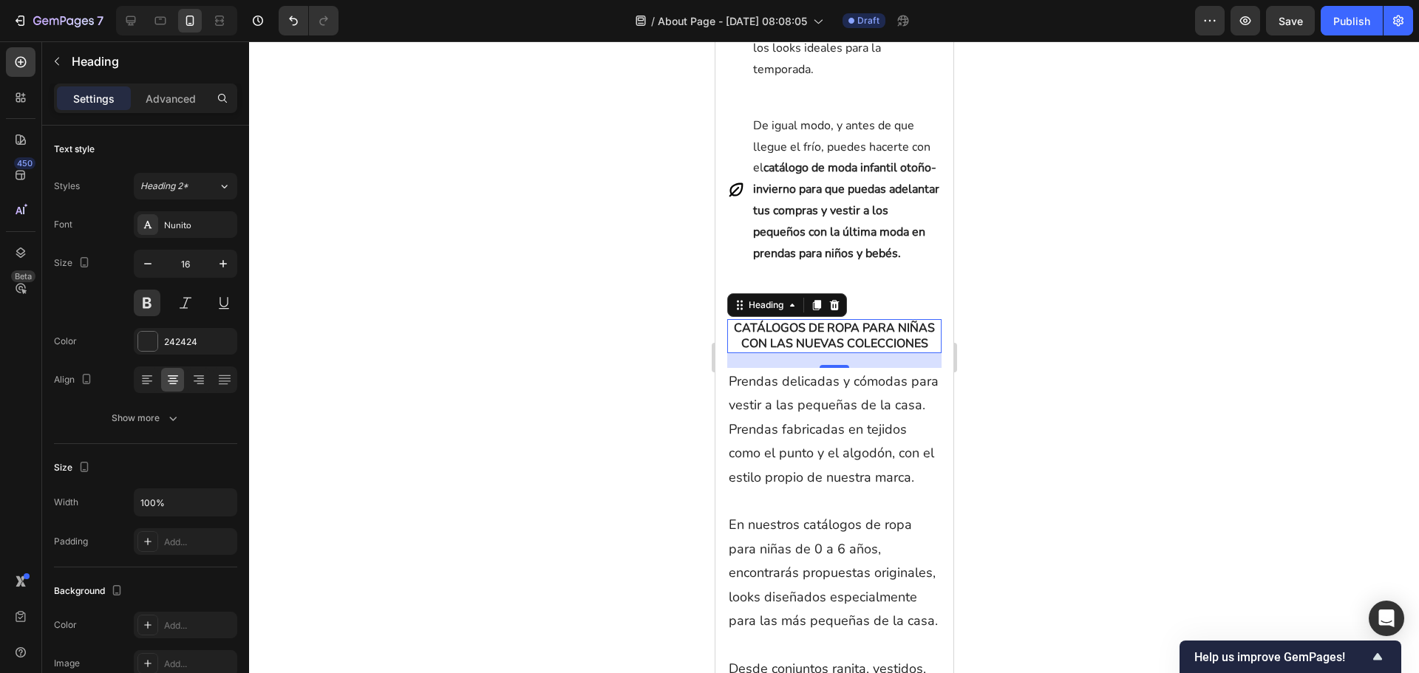
scroll to position [2365, 0]
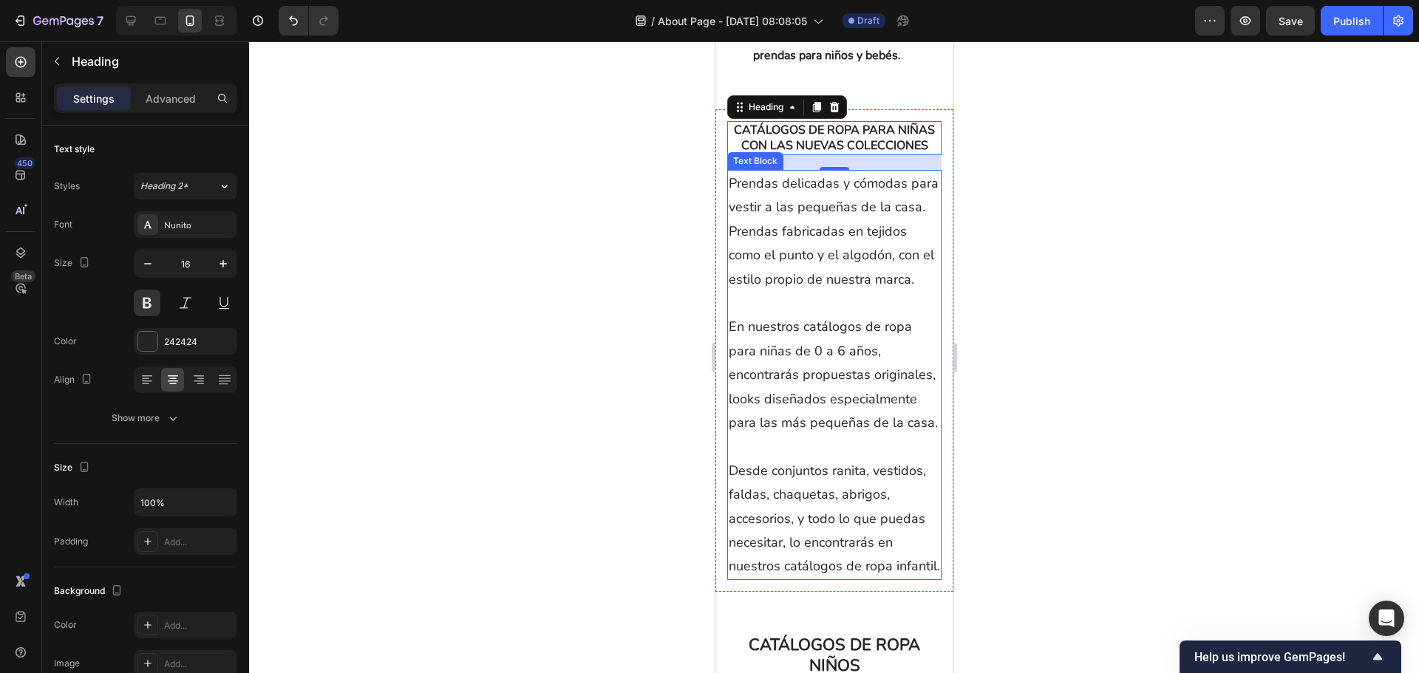
click at [744, 435] on p "En nuestros catálogos de ropa para niñas de 0 a 6 años, encontrarás propuestas …" at bounding box center [833, 375] width 211 height 120
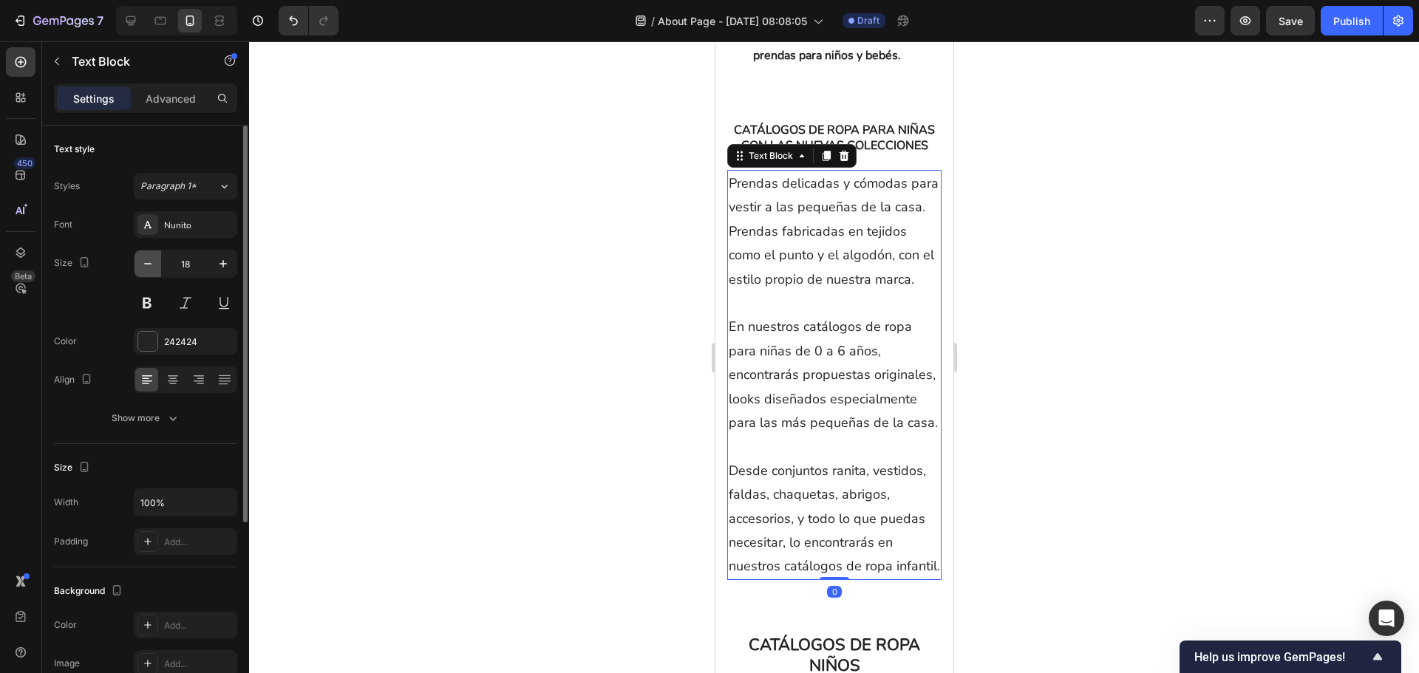
click at [154, 265] on icon "button" at bounding box center [147, 263] width 15 height 15
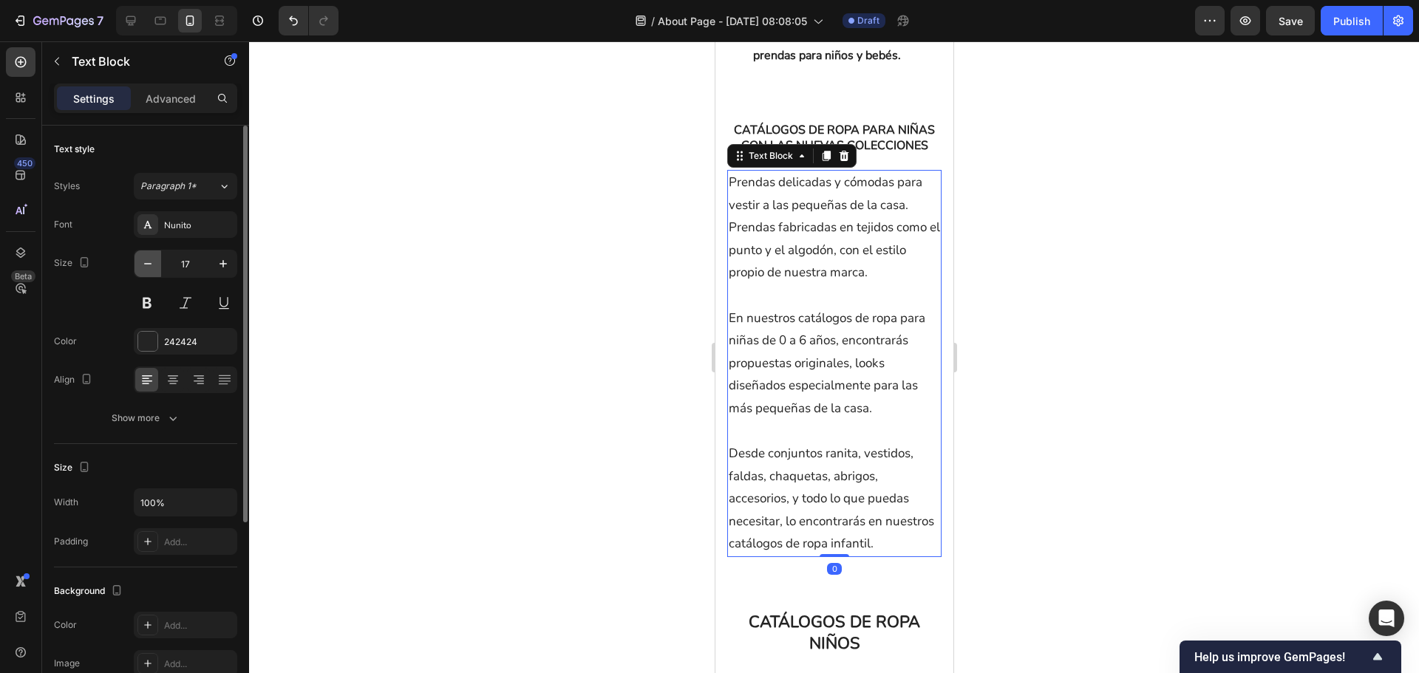
click at [154, 265] on icon "button" at bounding box center [147, 263] width 15 height 15
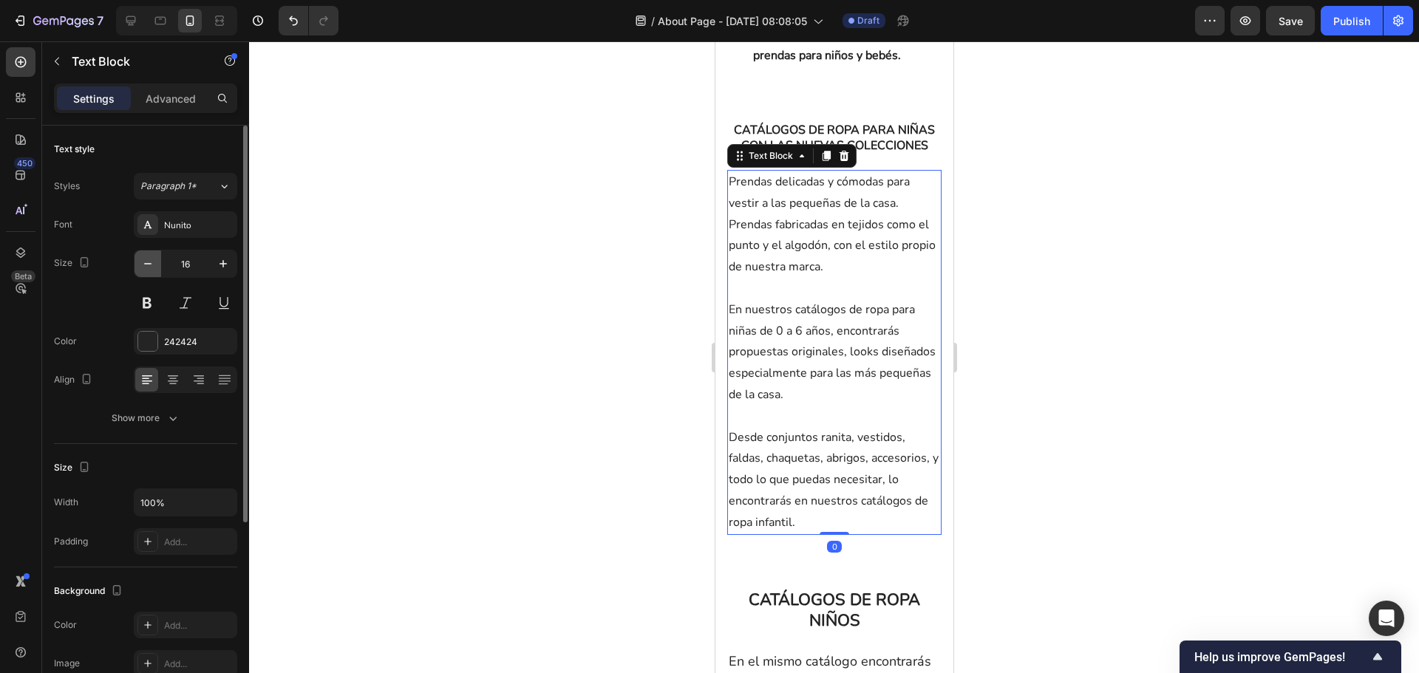
click at [154, 265] on icon "button" at bounding box center [147, 263] width 15 height 15
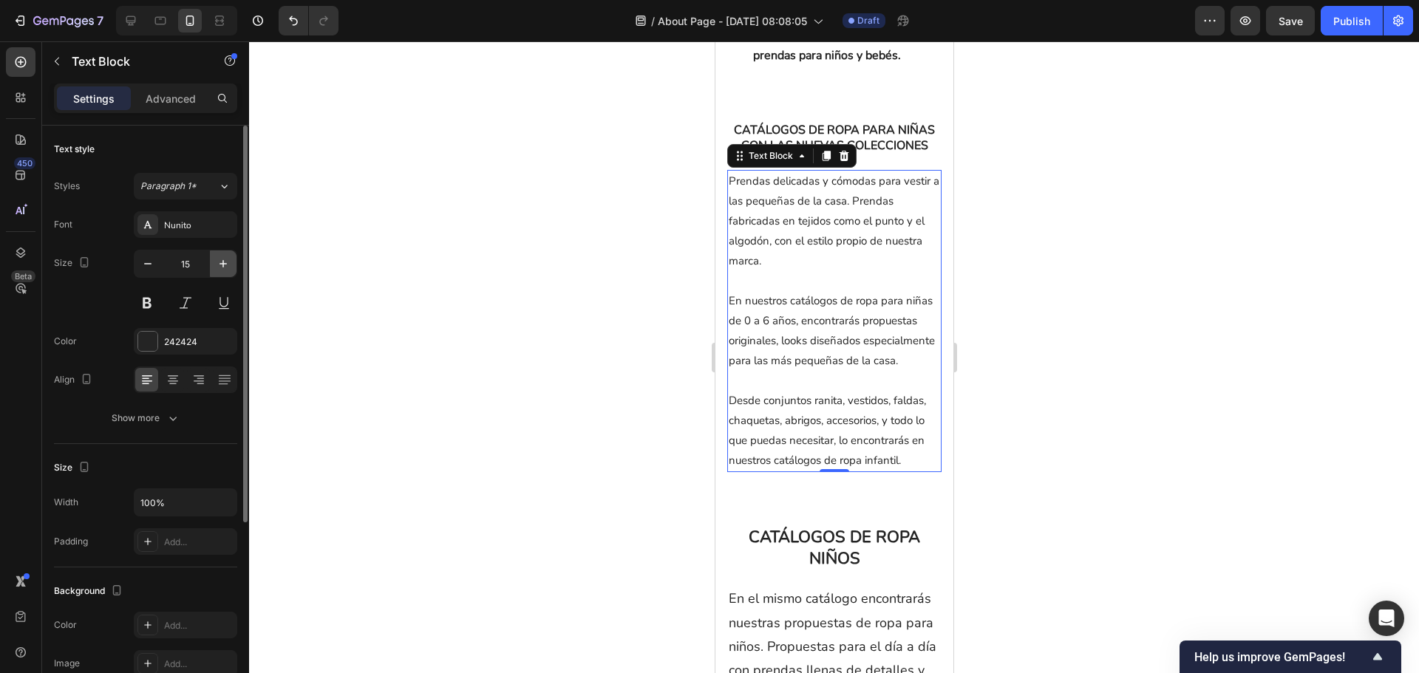
click at [220, 265] on icon "button" at bounding box center [223, 263] width 15 height 15
type input "16"
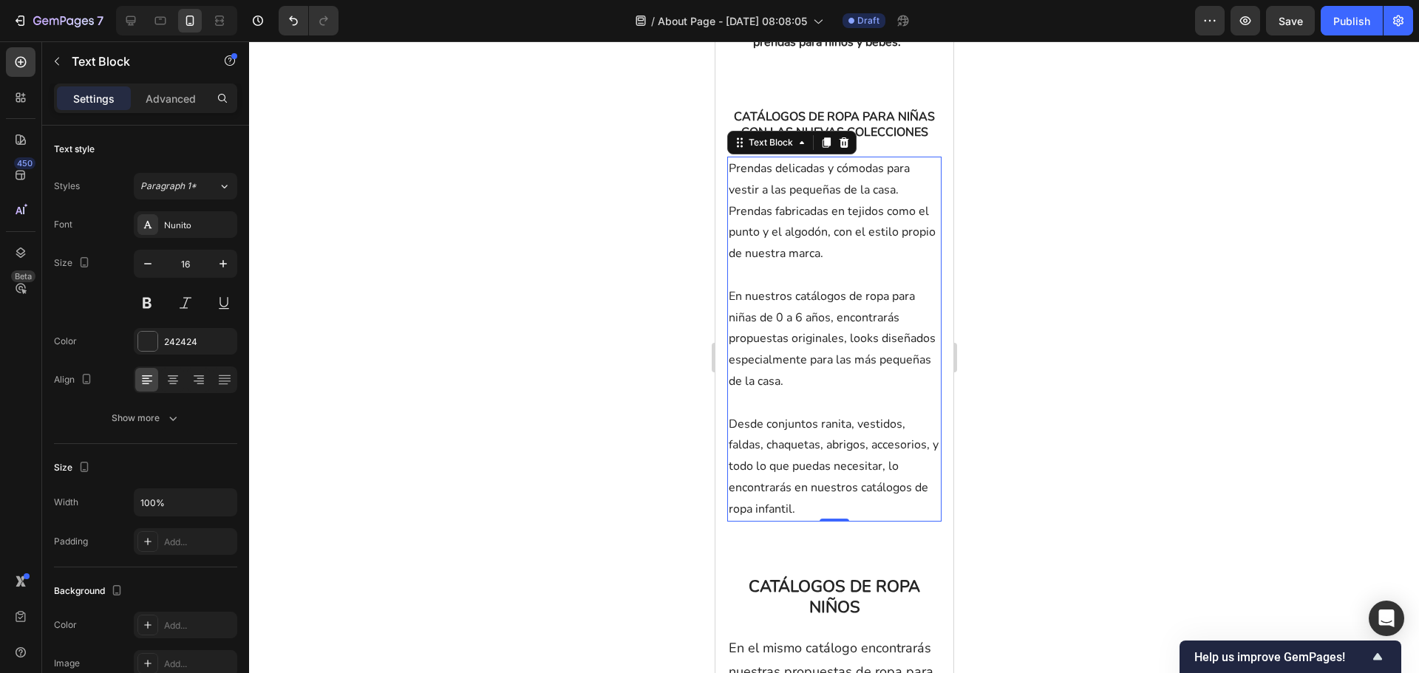
scroll to position [2587, 0]
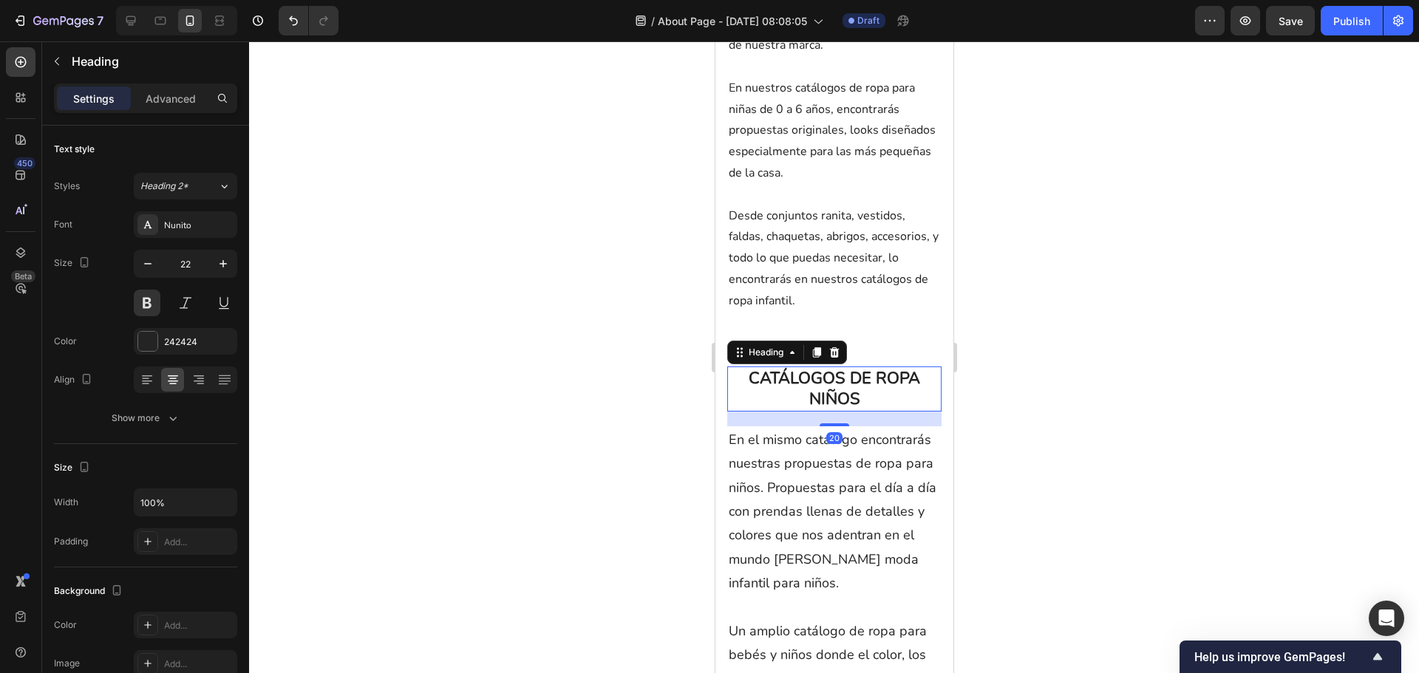
click at [812, 407] on h2 "CATÁLOGOS DE ROPA NIÑOS" at bounding box center [834, 389] width 214 height 45
click at [149, 268] on icon "button" at bounding box center [147, 263] width 15 height 15
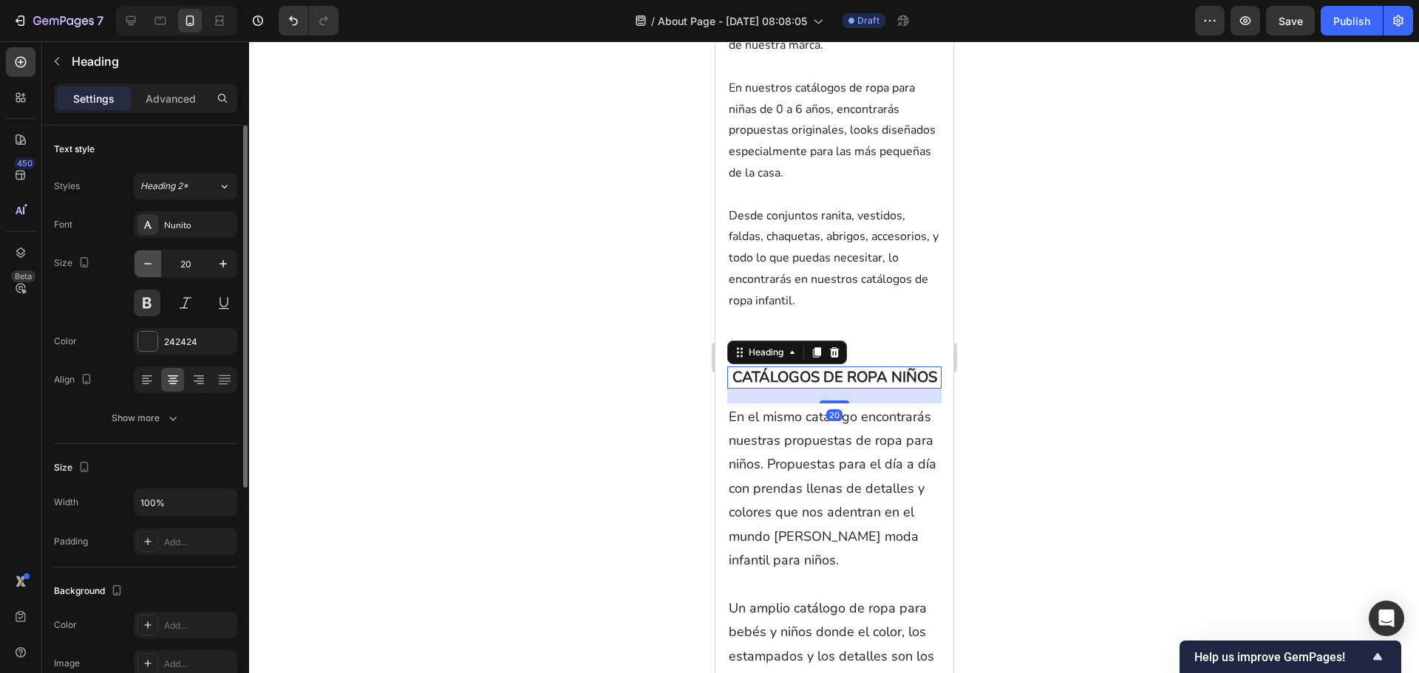
click at [149, 268] on icon "button" at bounding box center [147, 263] width 15 height 15
type input "16"
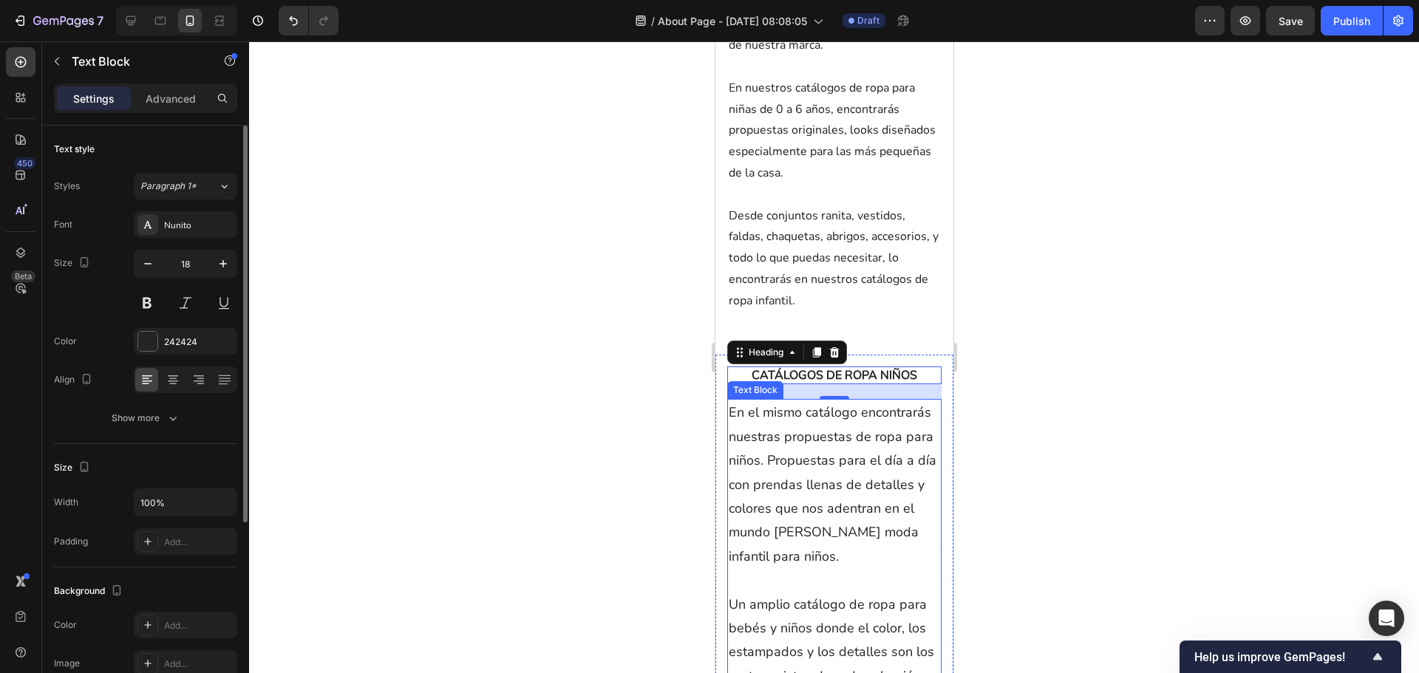
click at [768, 507] on p "En el mismo catálogo encontrarás nuestras propuestas de ropa para niños. Propue…" at bounding box center [833, 485] width 211 height 168
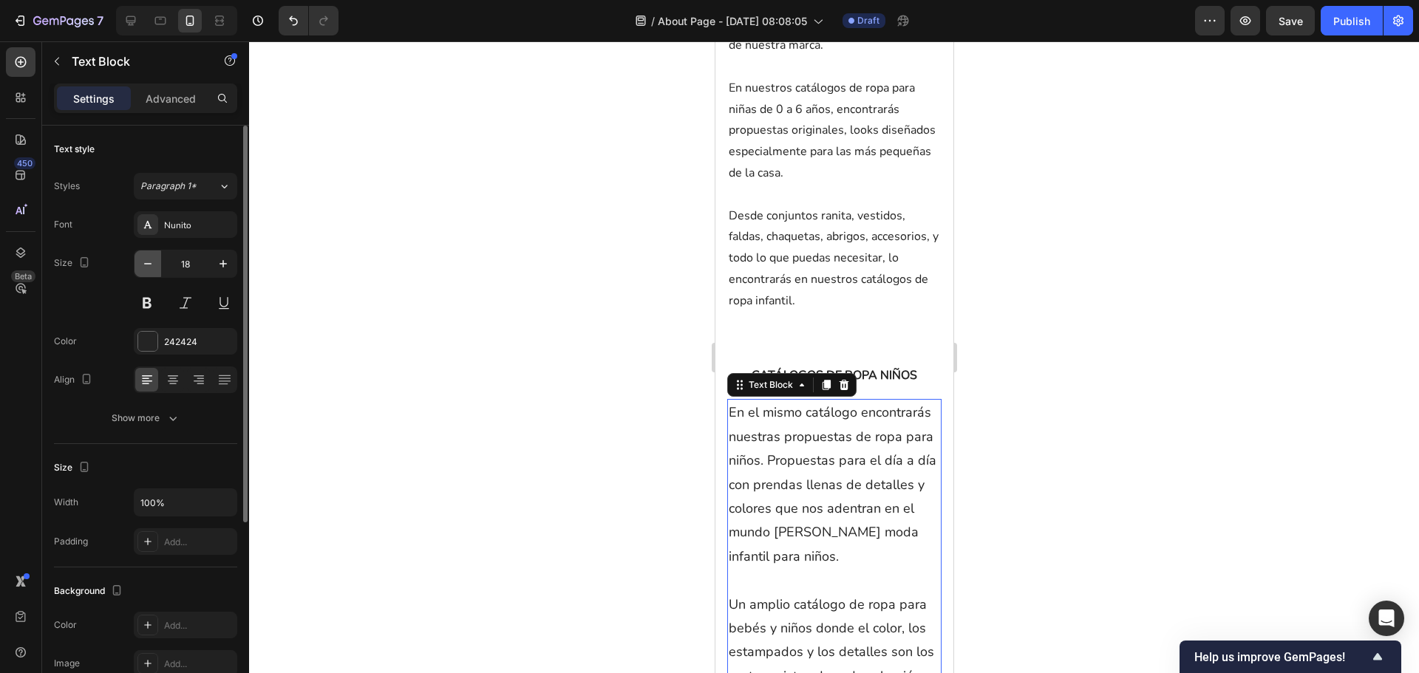
click at [149, 264] on icon "button" at bounding box center [147, 263] width 7 height 1
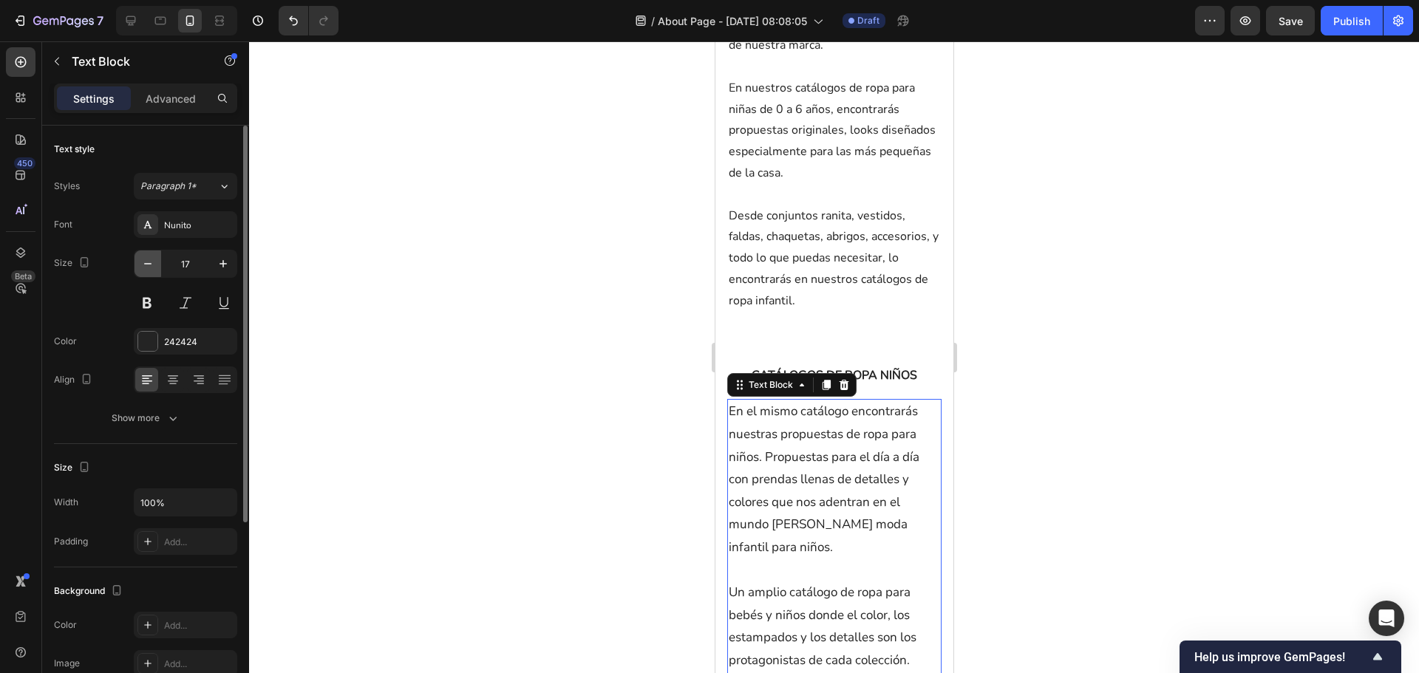
click at [149, 264] on icon "button" at bounding box center [147, 263] width 7 height 1
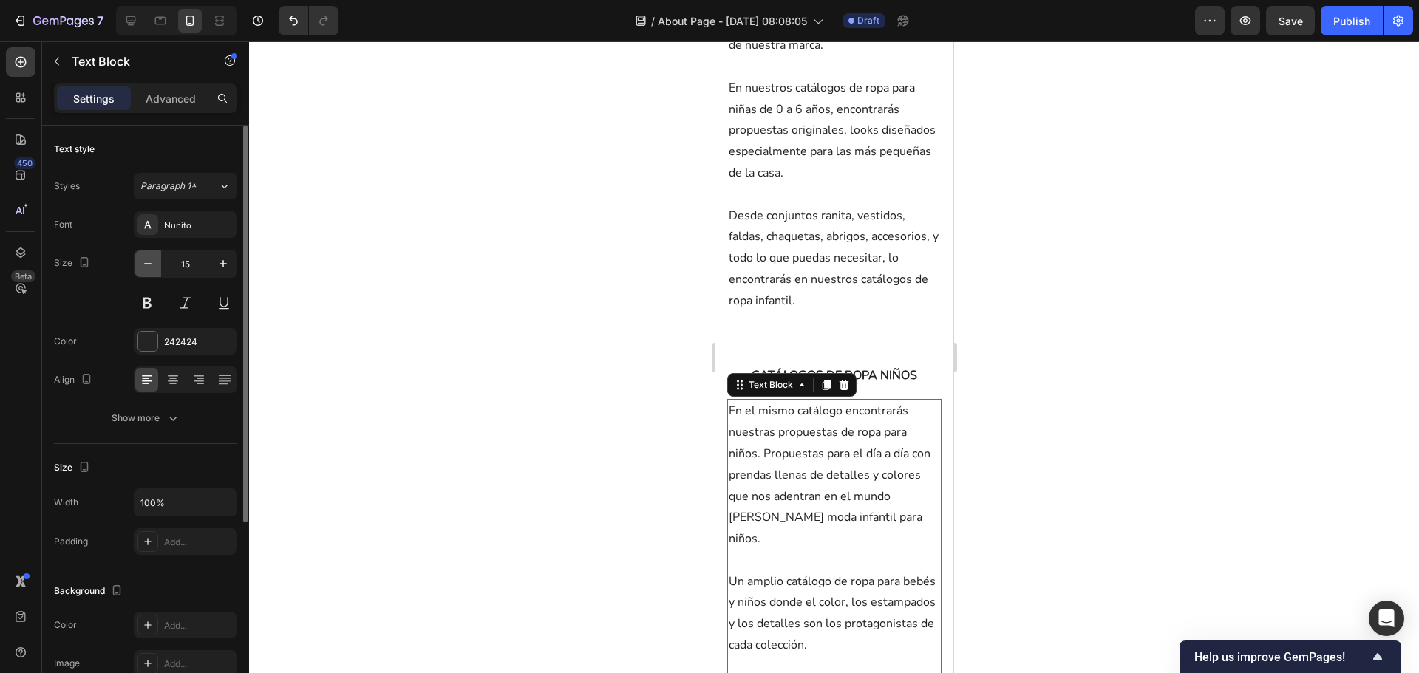
click at [149, 264] on icon "button" at bounding box center [147, 263] width 7 height 1
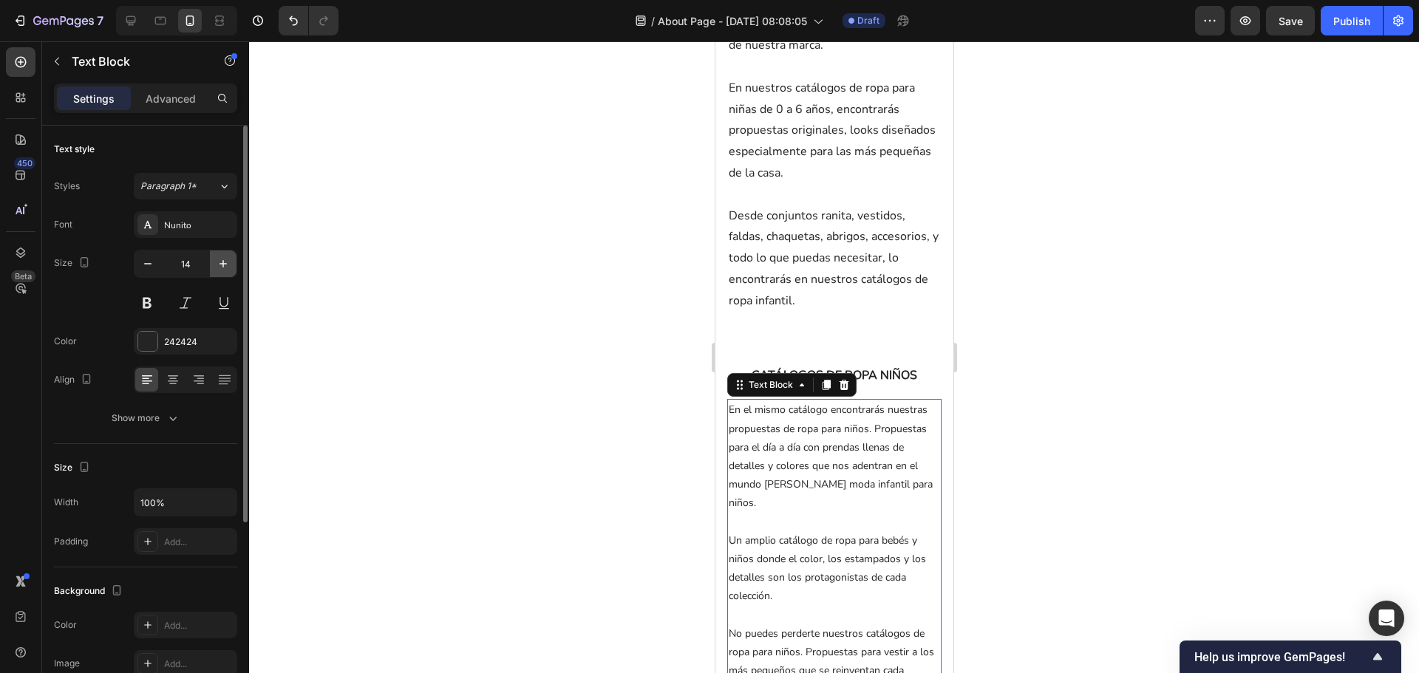
click at [219, 270] on icon "button" at bounding box center [223, 263] width 15 height 15
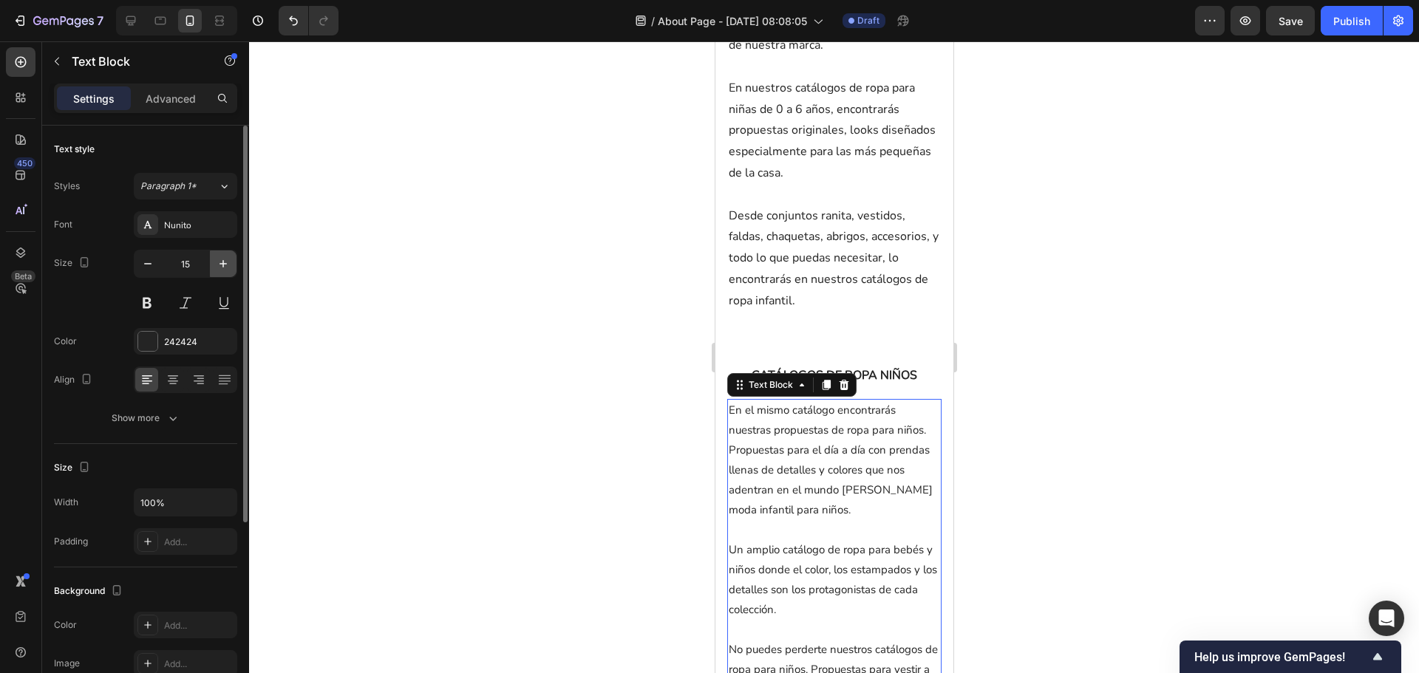
click at [219, 270] on icon "button" at bounding box center [223, 263] width 15 height 15
type input "16"
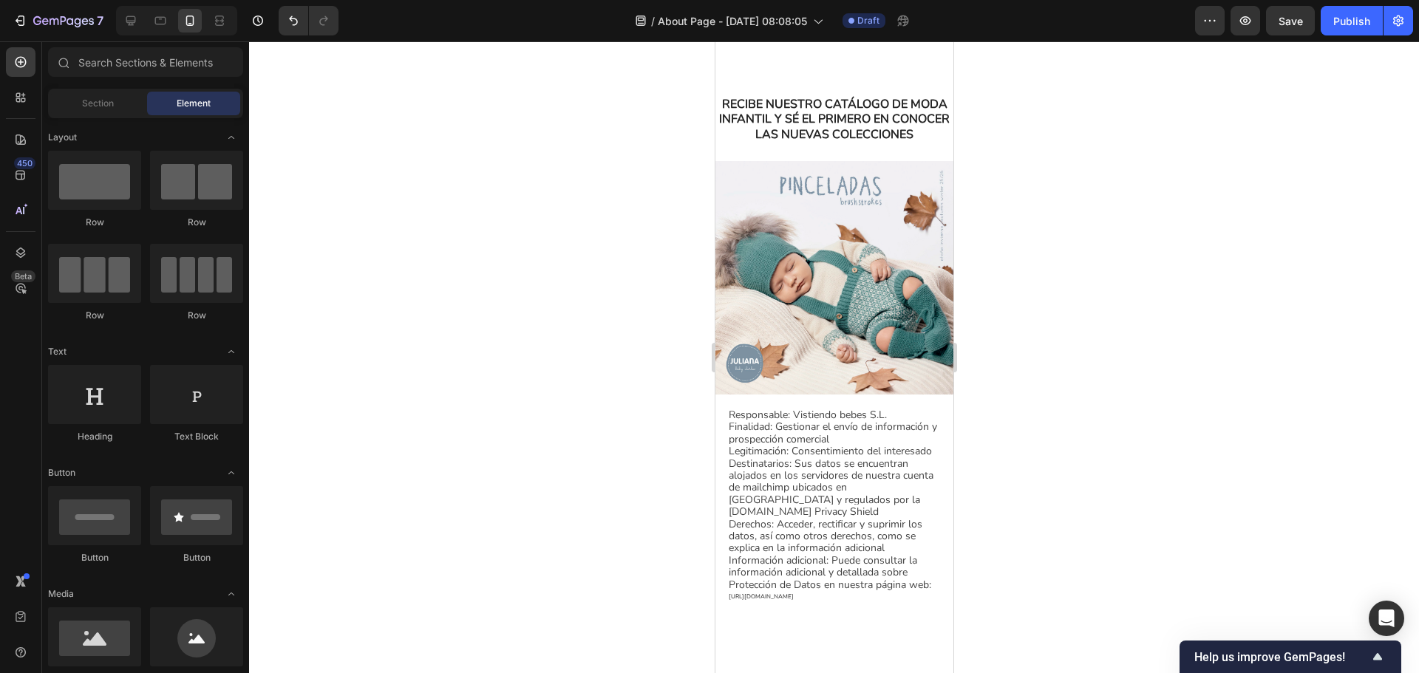
scroll to position [798, 0]
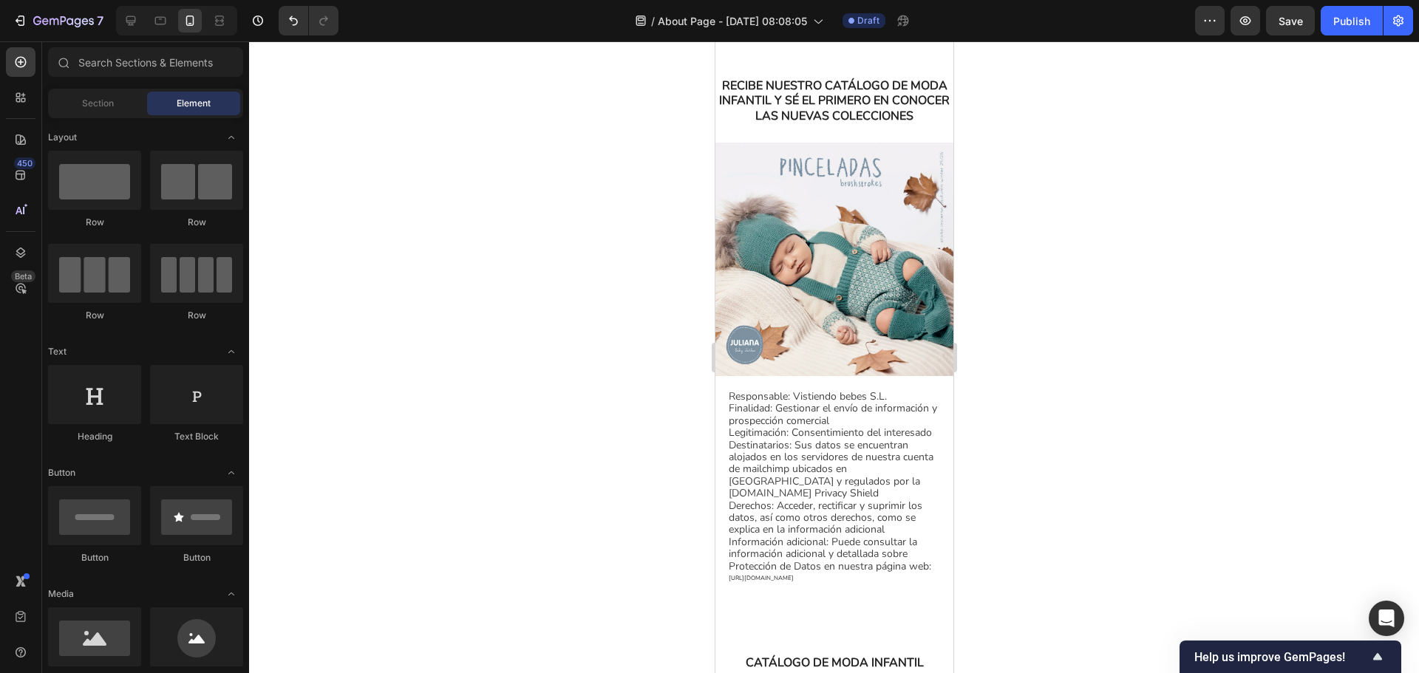
drag, startPoint x: 948, startPoint y: 546, endPoint x: 1669, endPoint y: 239, distance: 783.5
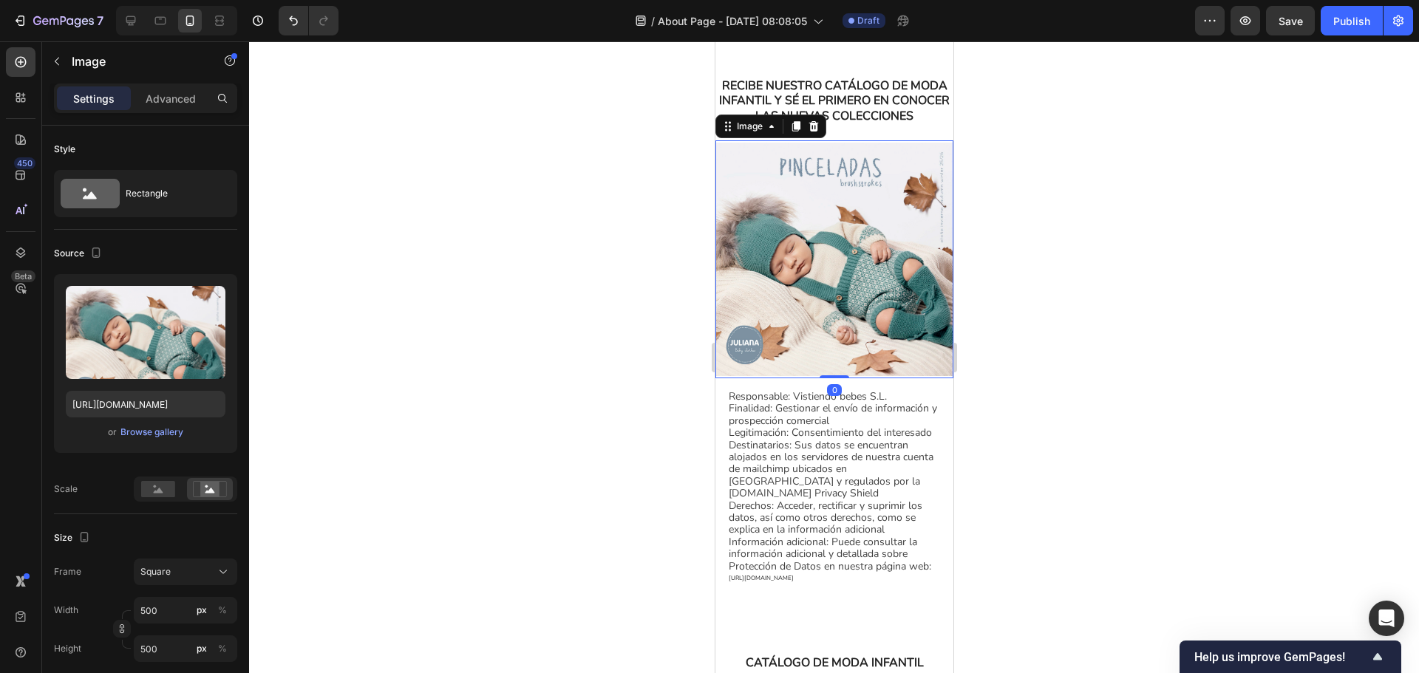
click at [860, 231] on img at bounding box center [834, 259] width 238 height 238
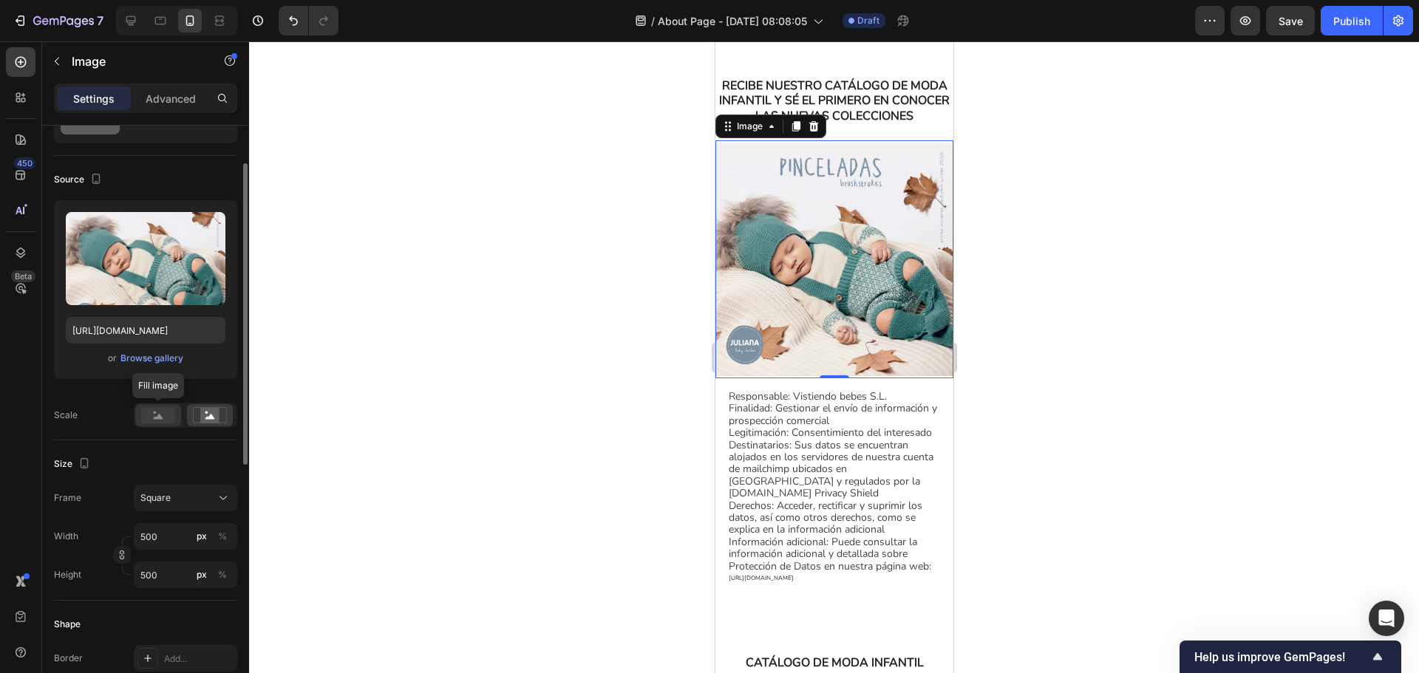
click at [162, 417] on rect at bounding box center [158, 415] width 34 height 16
click at [183, 428] on div at bounding box center [185, 415] width 103 height 25
click at [217, 411] on rect at bounding box center [209, 415] width 19 height 15
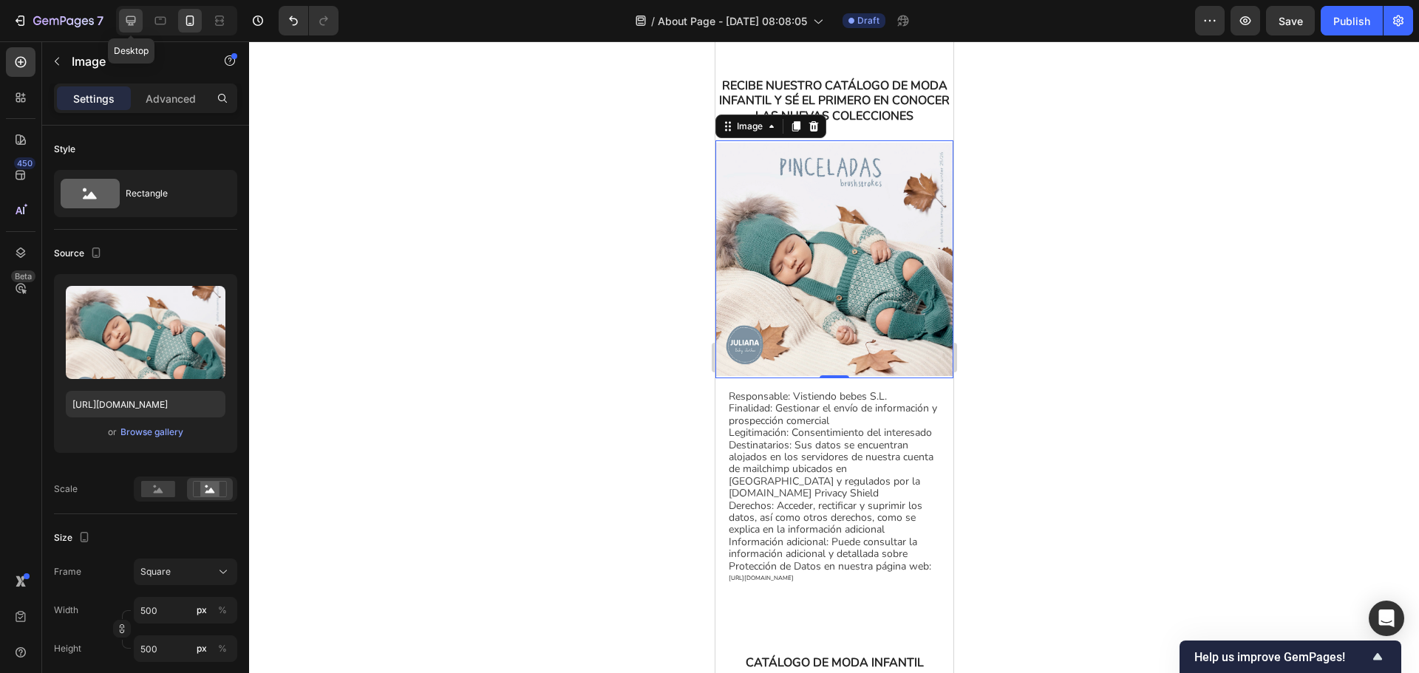
click at [131, 21] on icon at bounding box center [131, 21] width 10 height 10
type input "800"
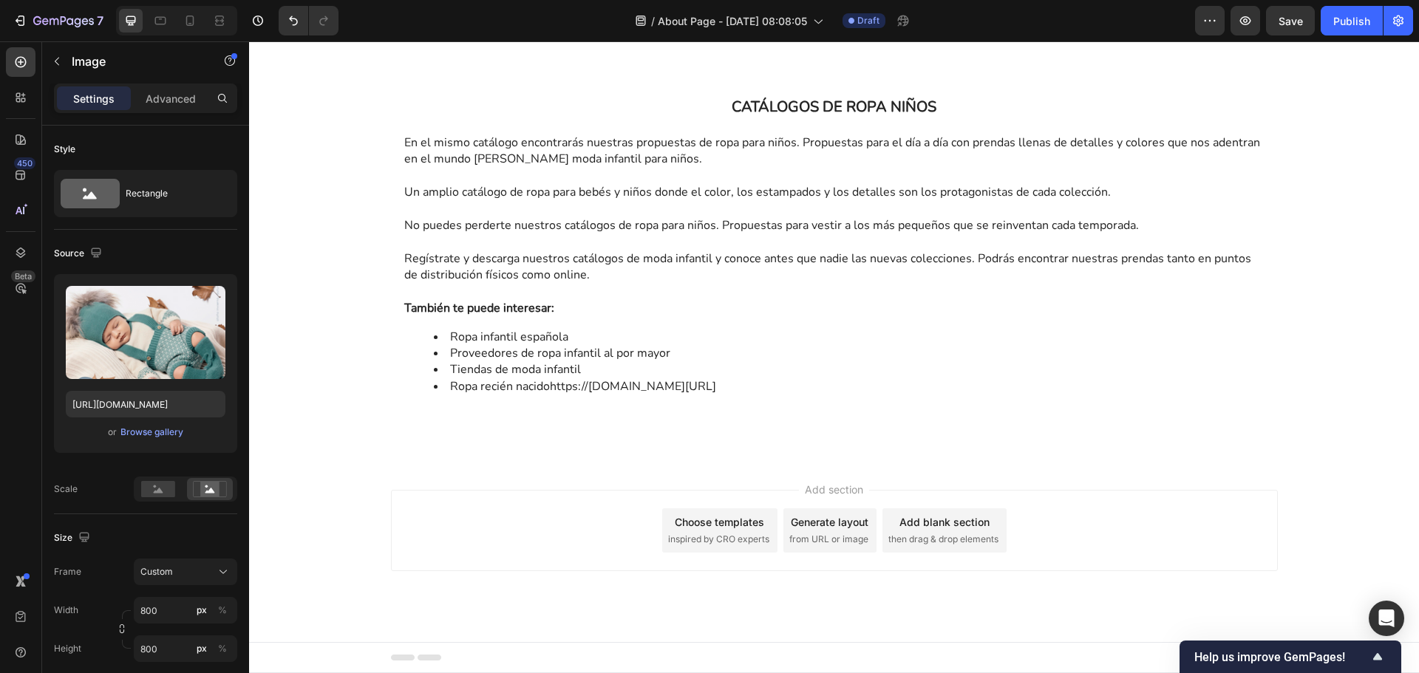
scroll to position [2237, 0]
click at [1340, 21] on div "Publish" at bounding box center [1351, 21] width 37 height 16
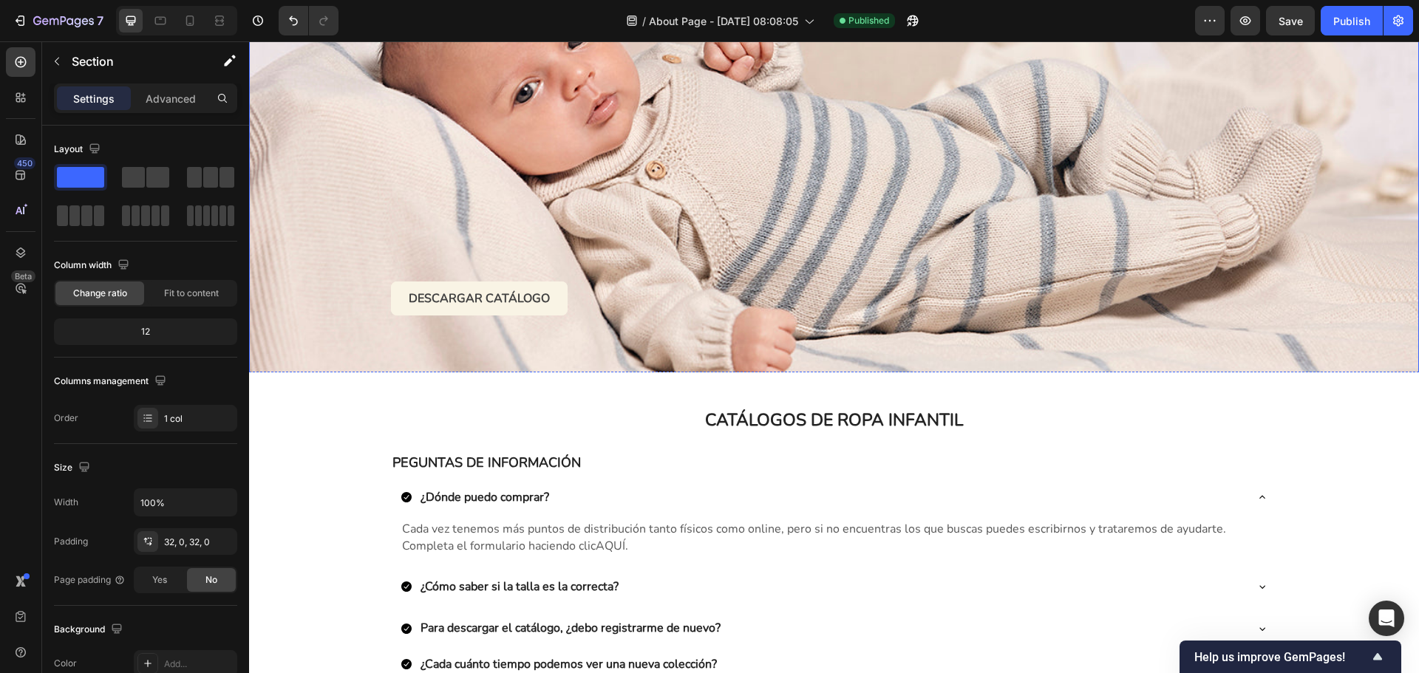
scroll to position [222, 0]
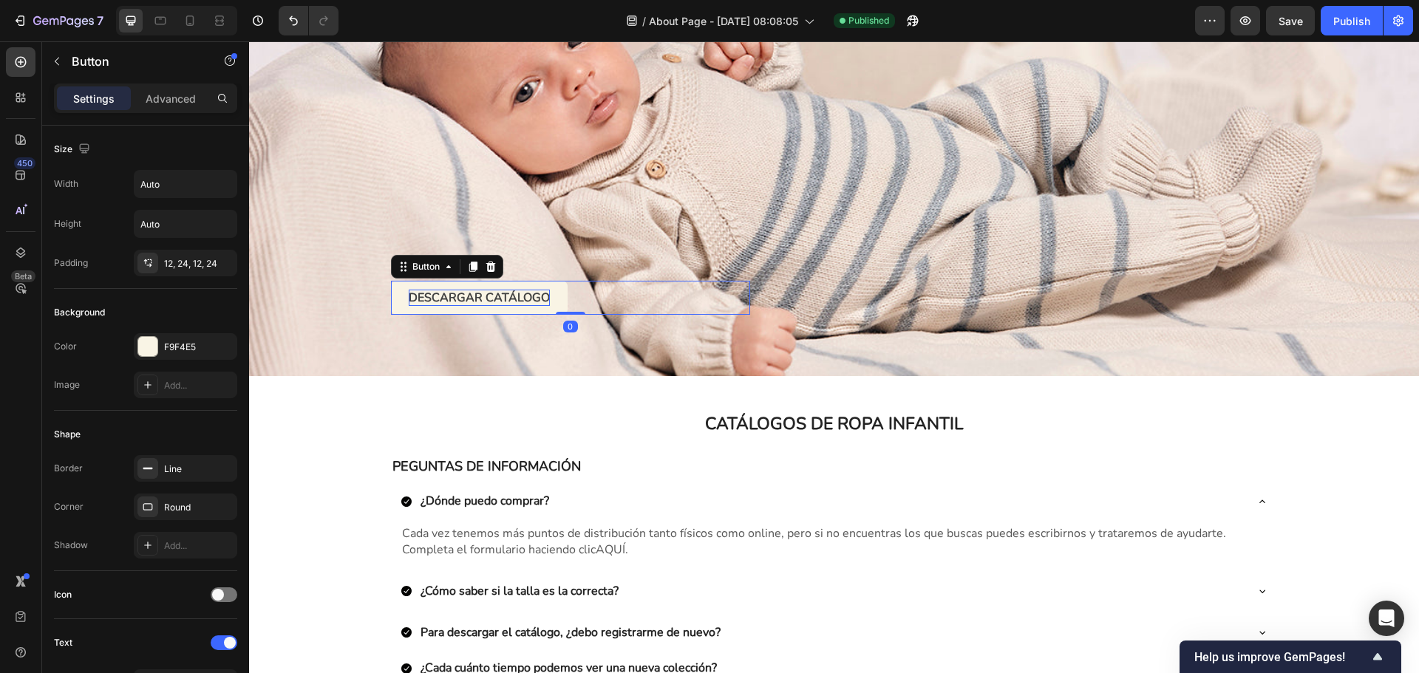
click at [517, 296] on p "DESCARGAR CATÁLOGO" at bounding box center [479, 298] width 141 height 16
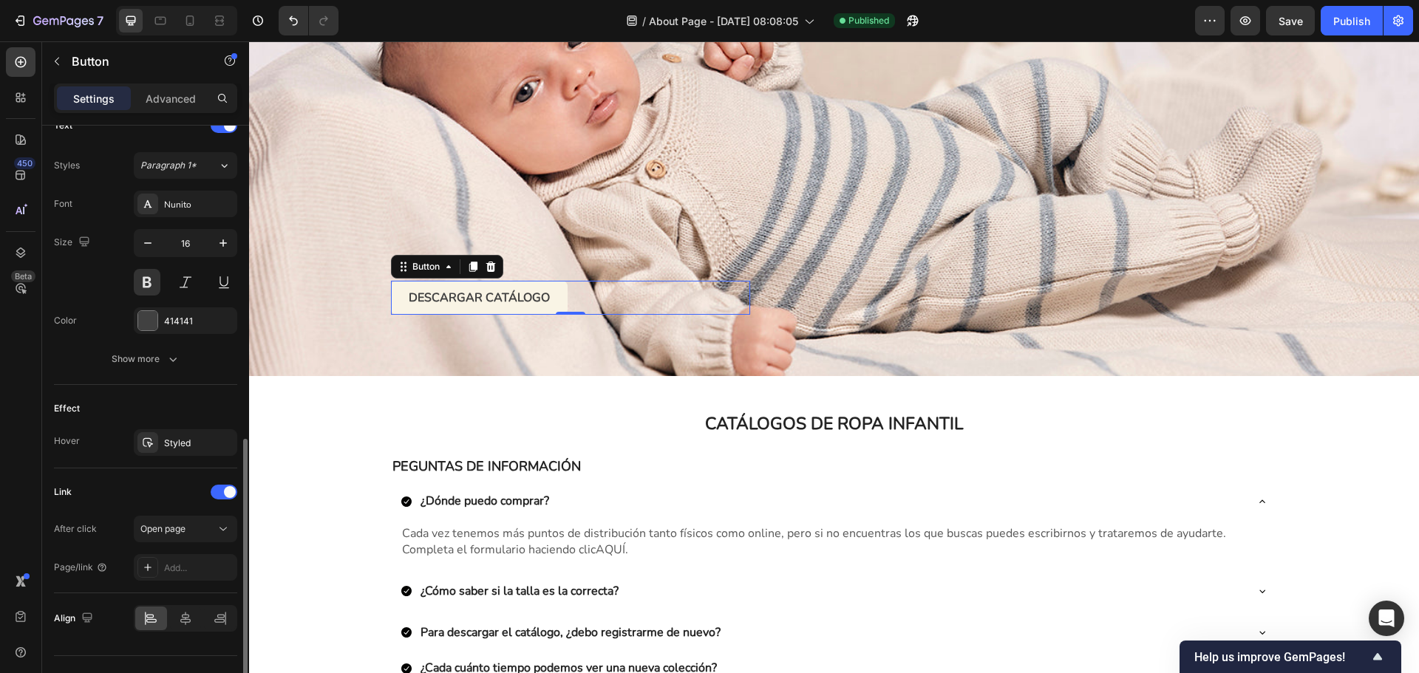
scroll to position [547, 0]
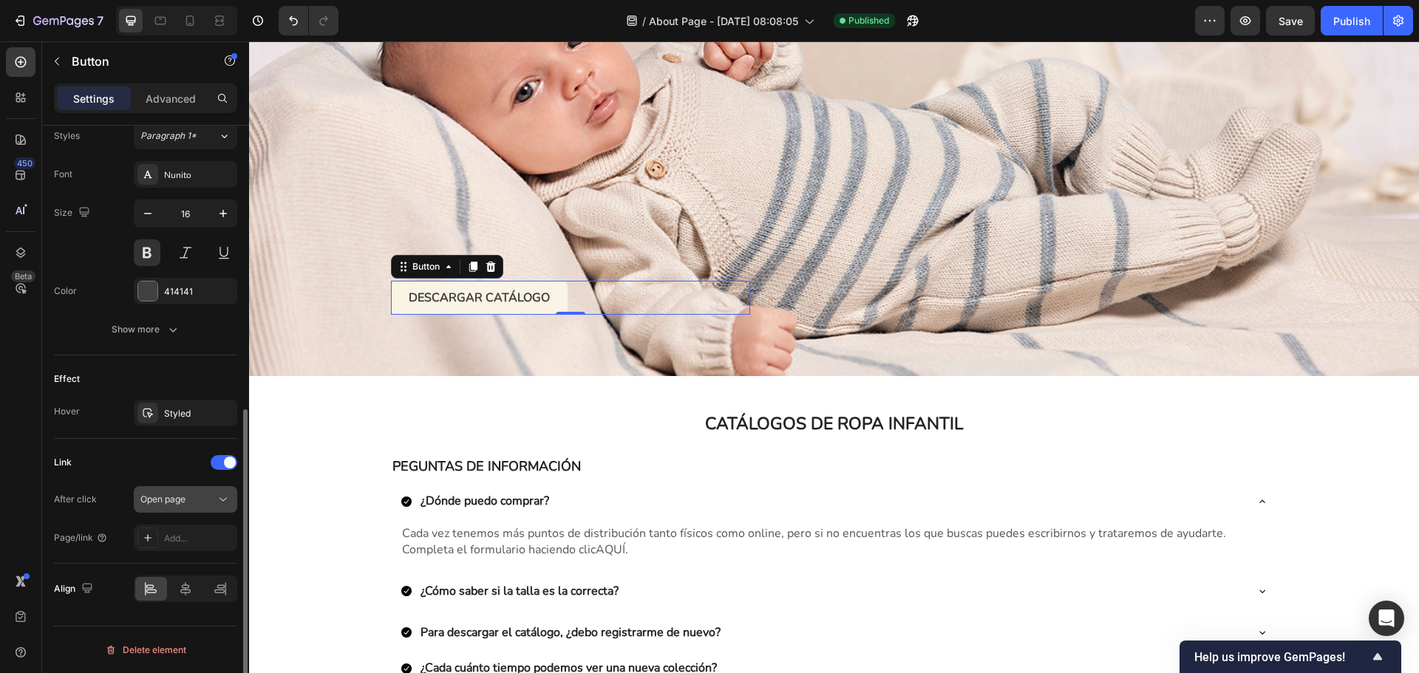
click at [200, 499] on div "Open page" at bounding box center [177, 499] width 75 height 13
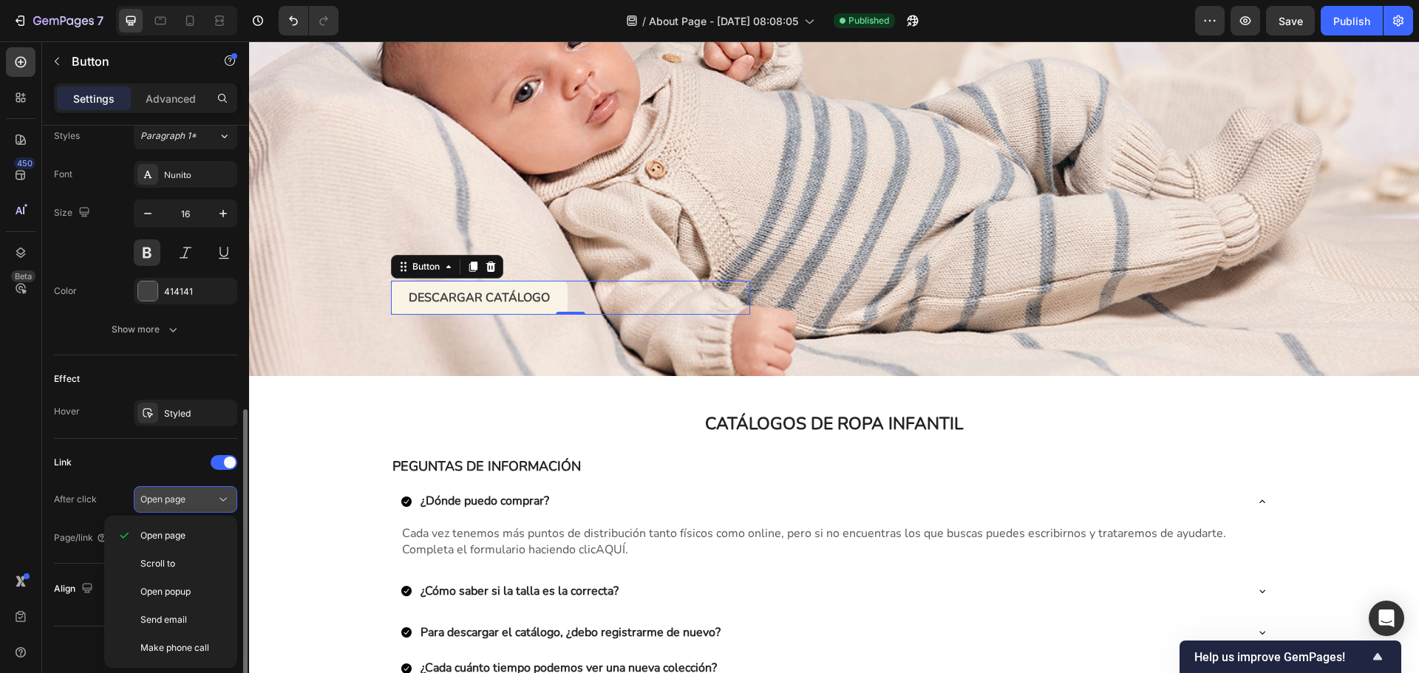
click at [200, 499] on div "Open page" at bounding box center [177, 499] width 75 height 13
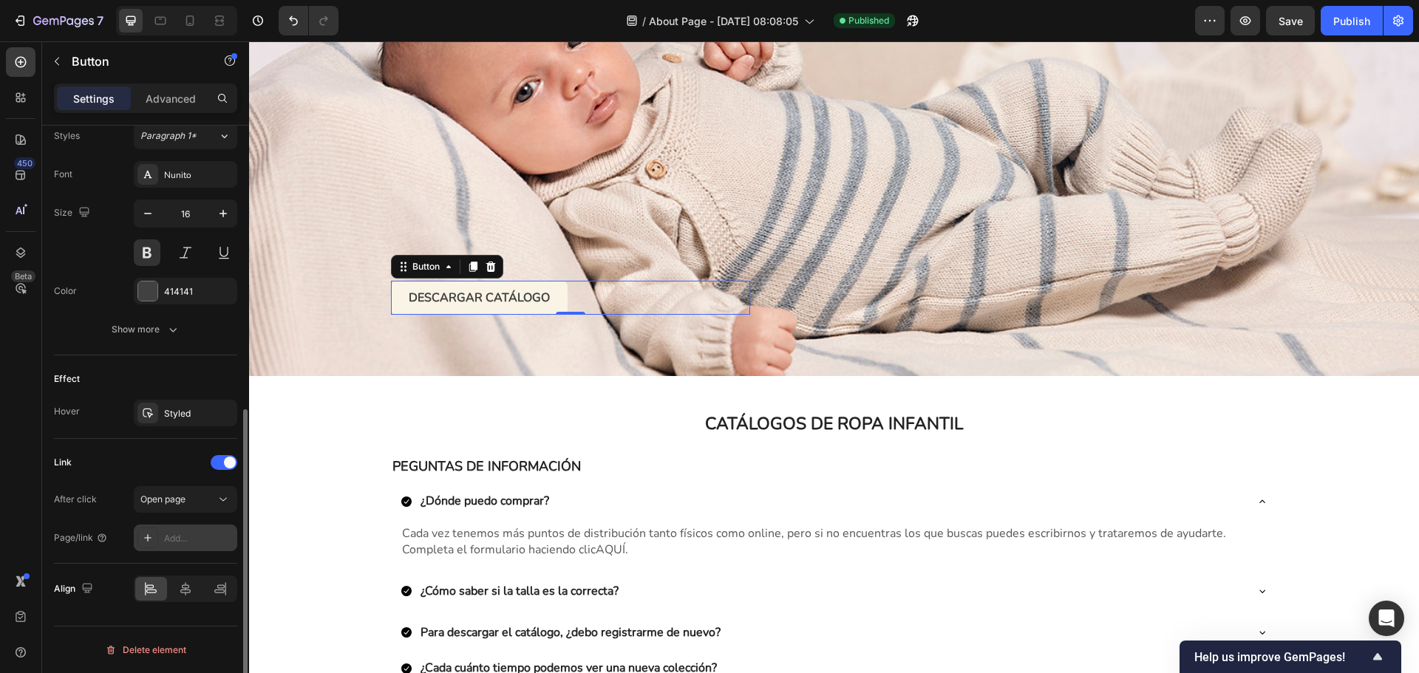
click at [162, 537] on div "Add..." at bounding box center [185, 538] width 103 height 27
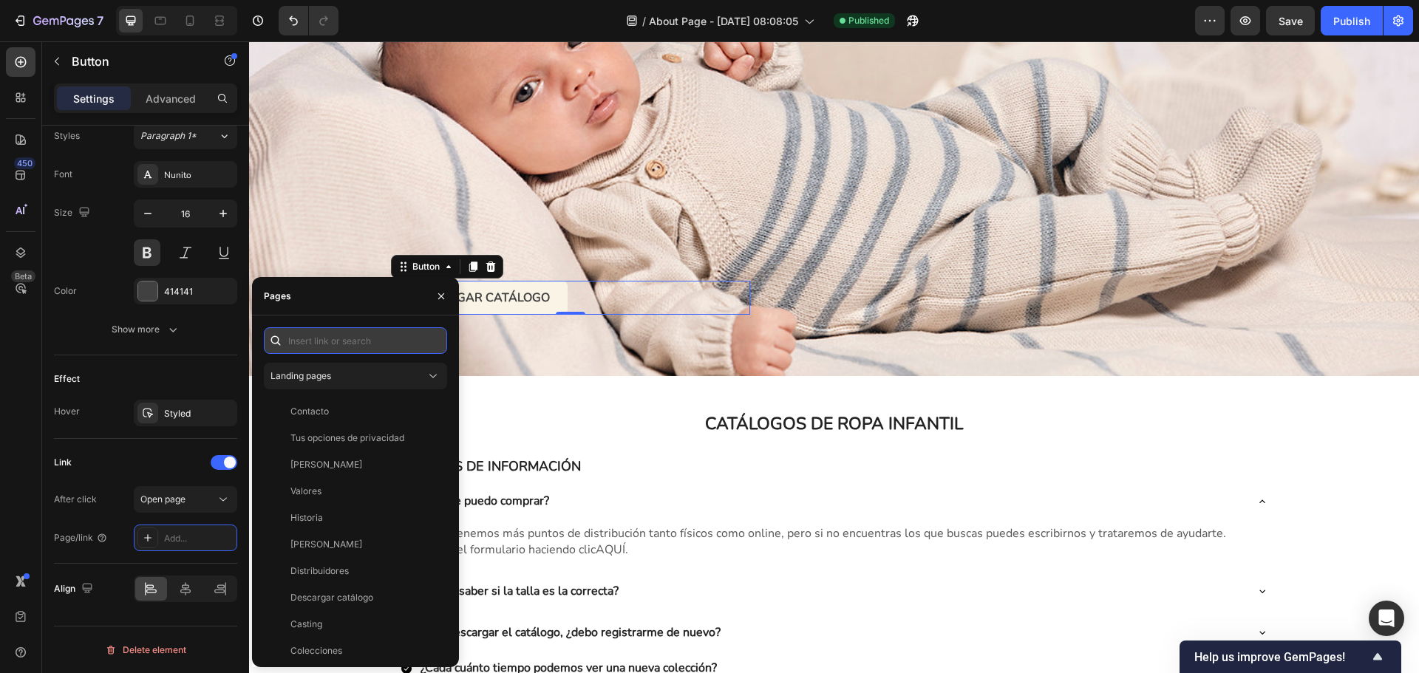
click at [328, 343] on input "text" at bounding box center [355, 340] width 183 height 27
paste input "[URL][DOMAIN_NAME]"
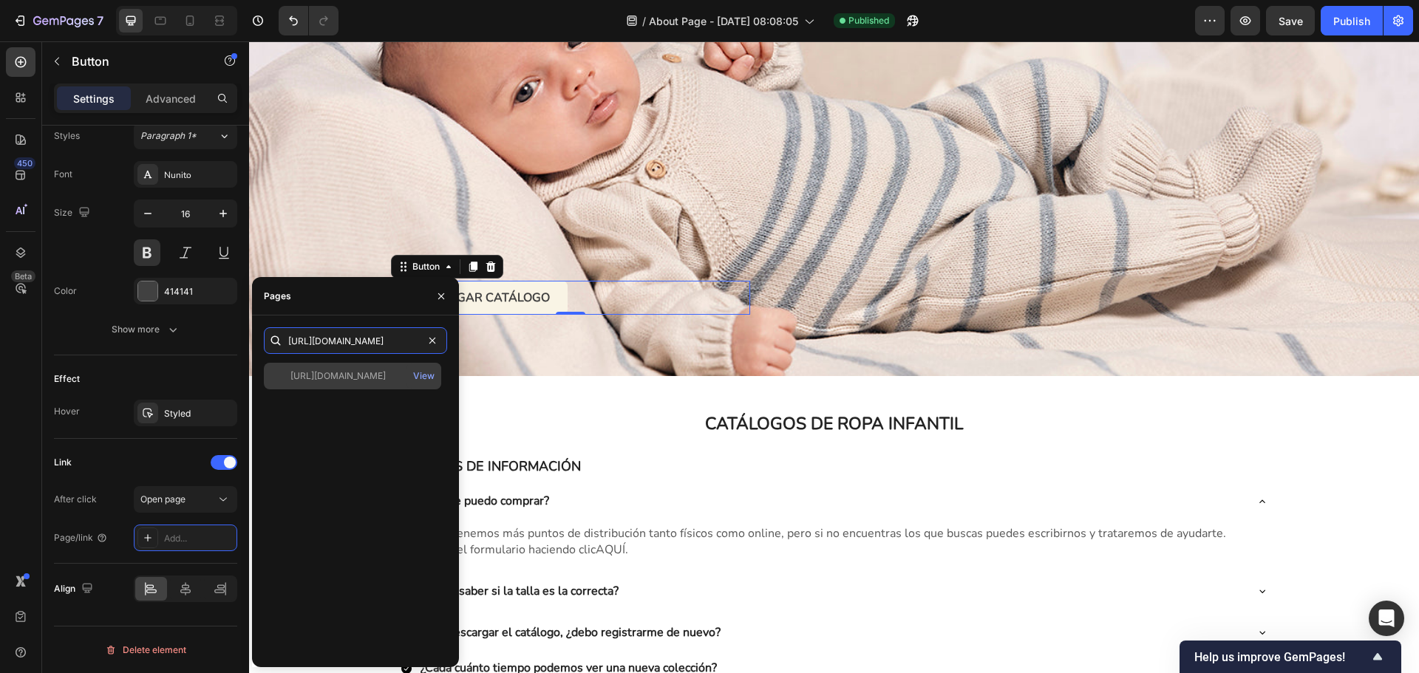
type input "[URL][DOMAIN_NAME]"
click at [386, 375] on div "[URL][DOMAIN_NAME]" at bounding box center [337, 376] width 95 height 13
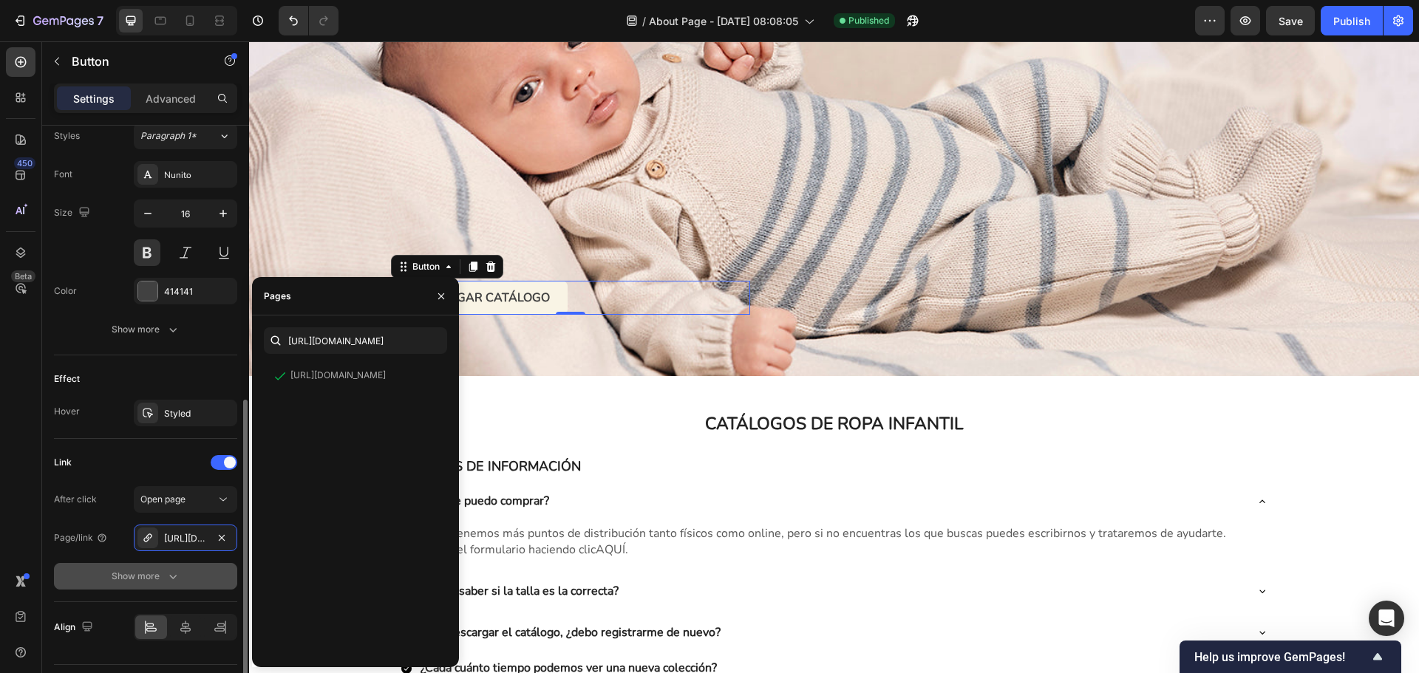
click at [187, 578] on button "Show more" at bounding box center [145, 576] width 183 height 27
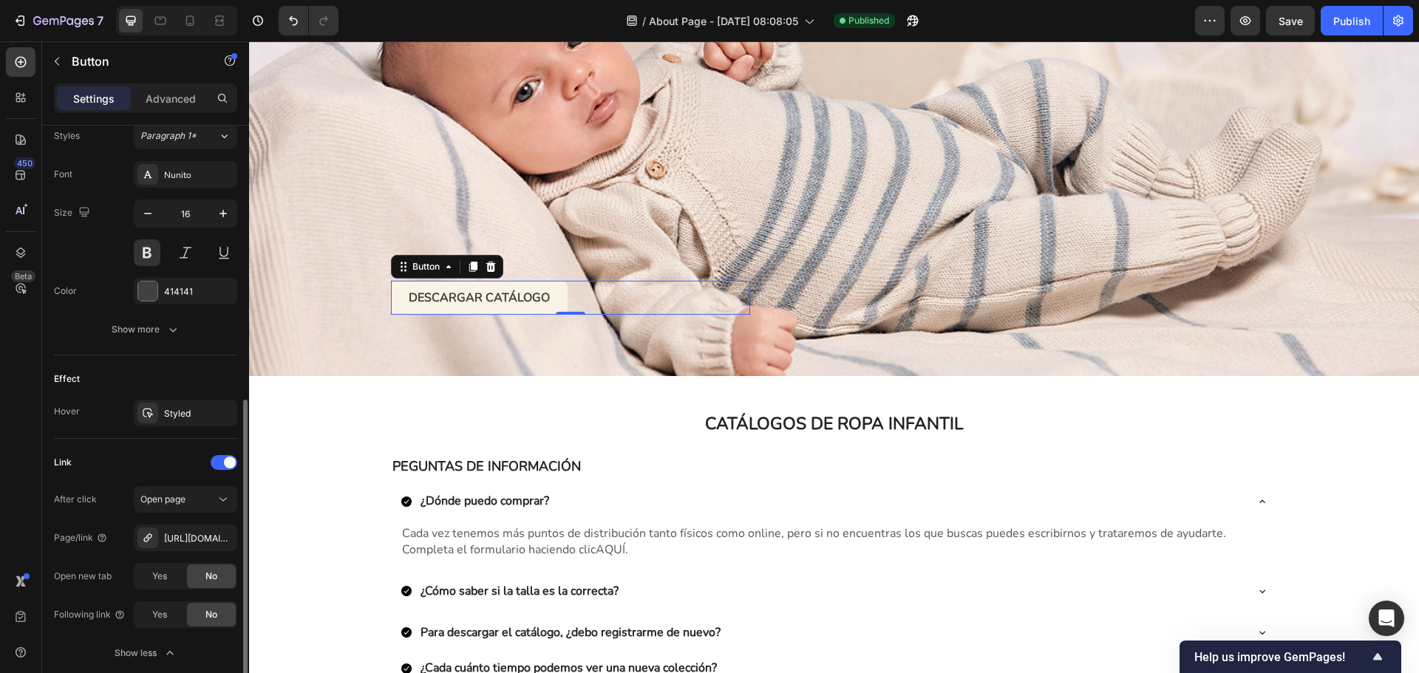
scroll to position [621, 0]
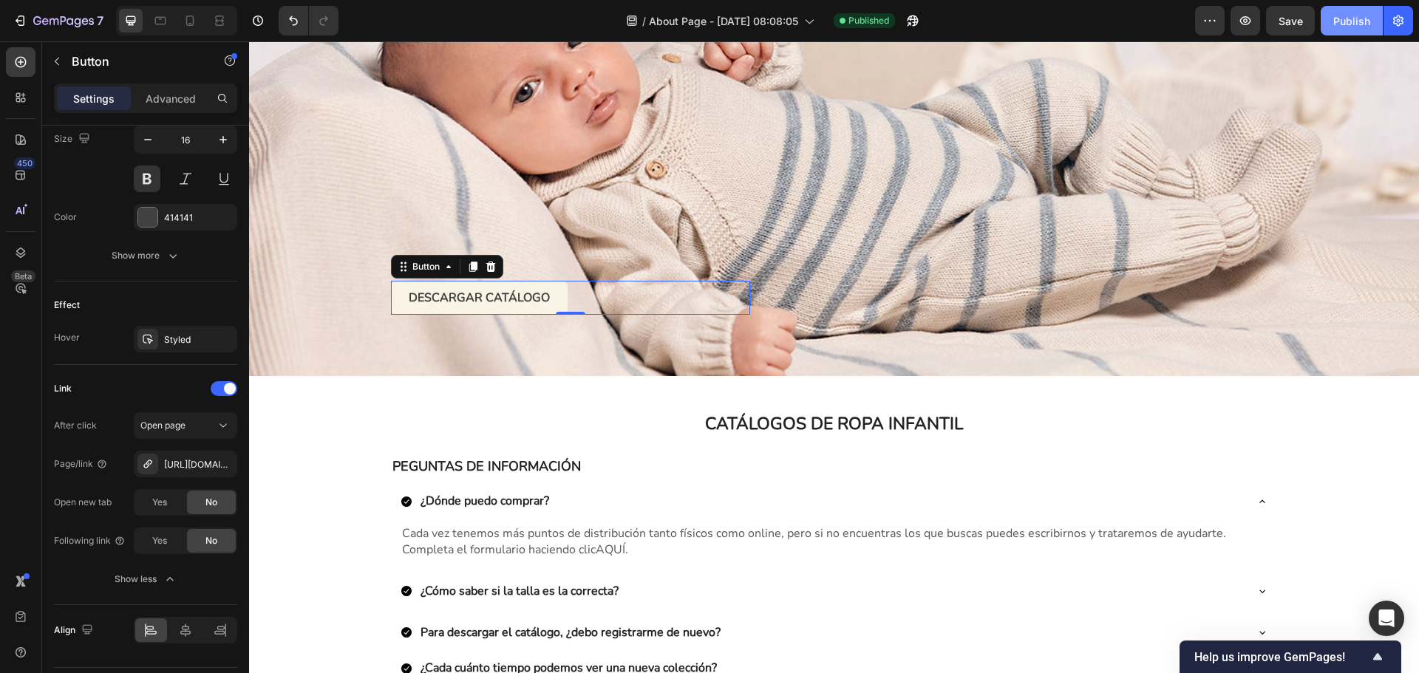
click at [1350, 19] on div "Publish" at bounding box center [1351, 21] width 37 height 16
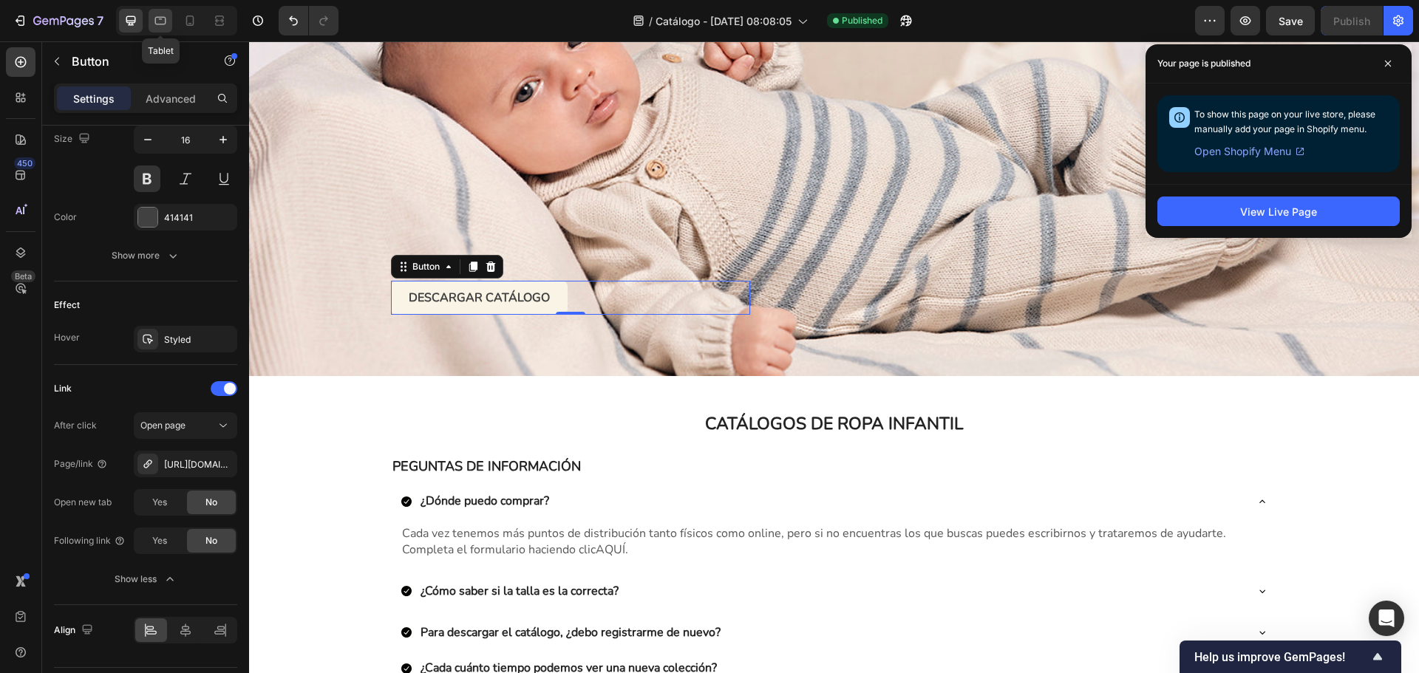
click at [163, 23] on icon at bounding box center [160, 20] width 15 height 15
type input "19"
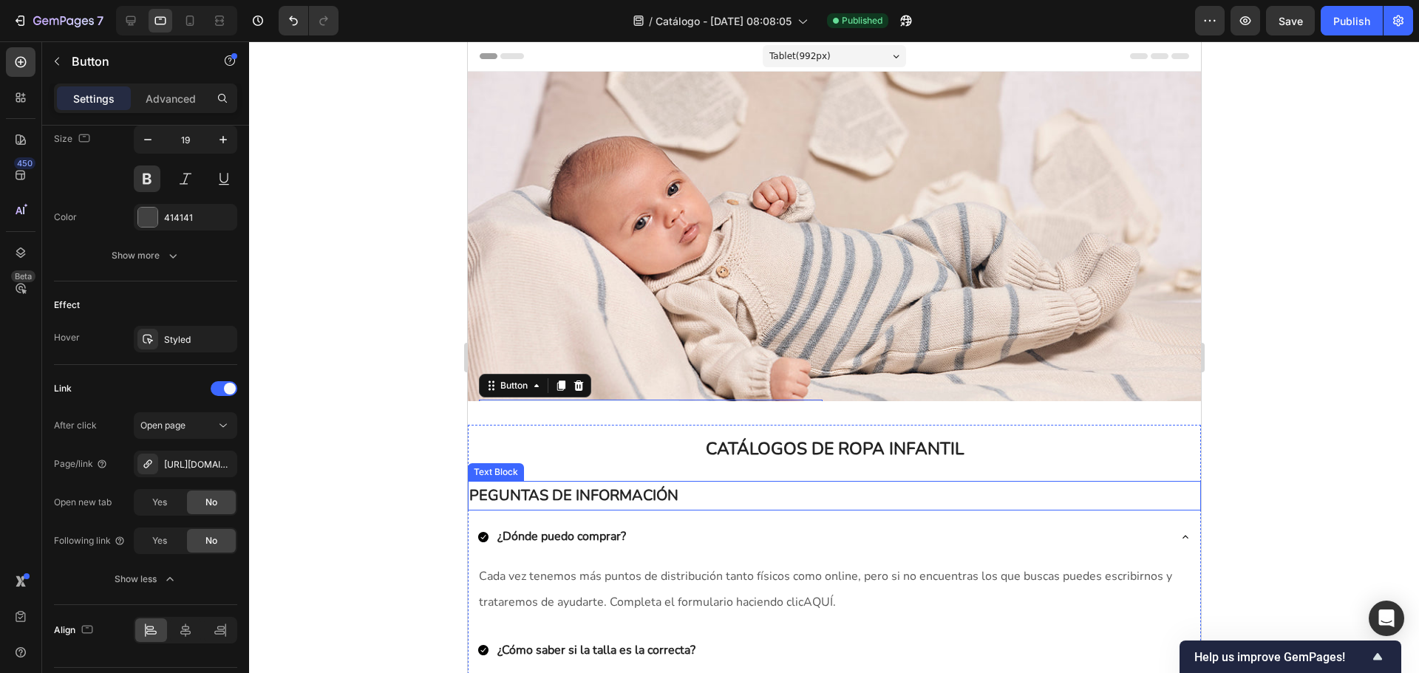
scroll to position [286, 0]
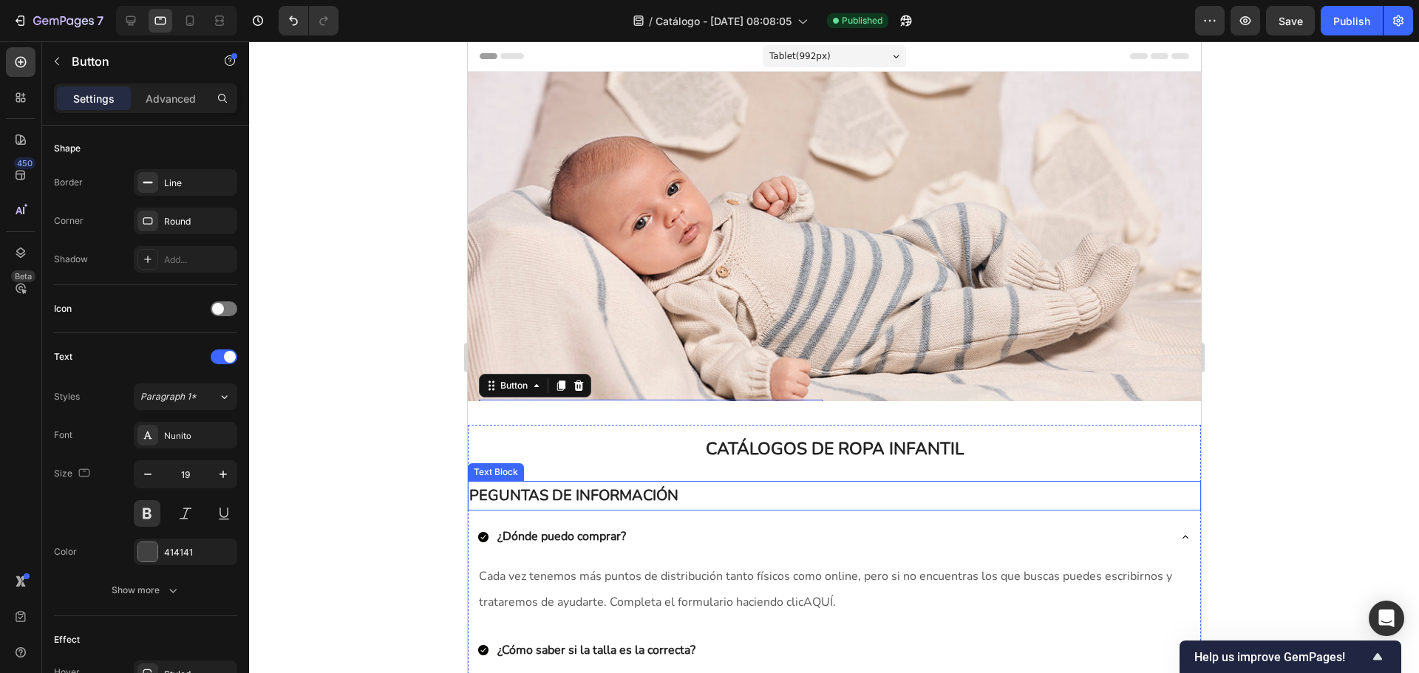
click at [650, 481] on div "PEGUNTAS DE INFORMACIÓN" at bounding box center [833, 496] width 733 height 30
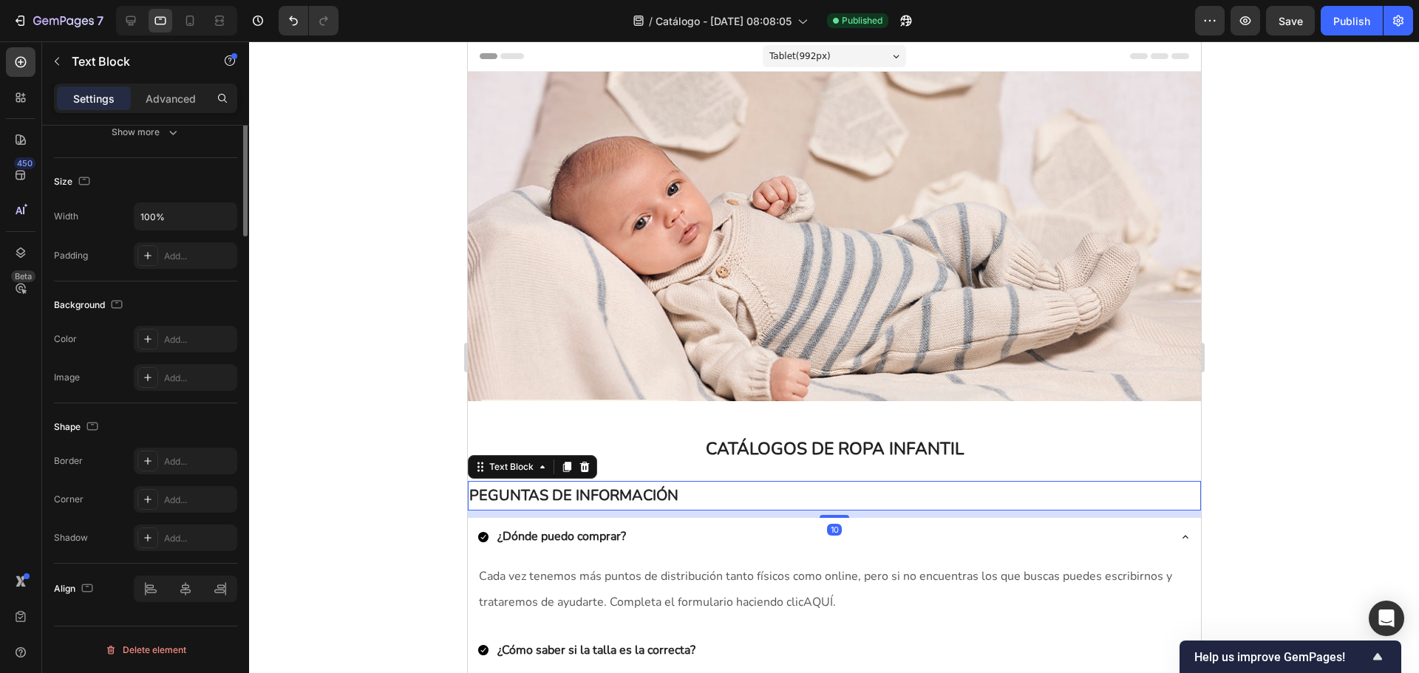
scroll to position [0, 0]
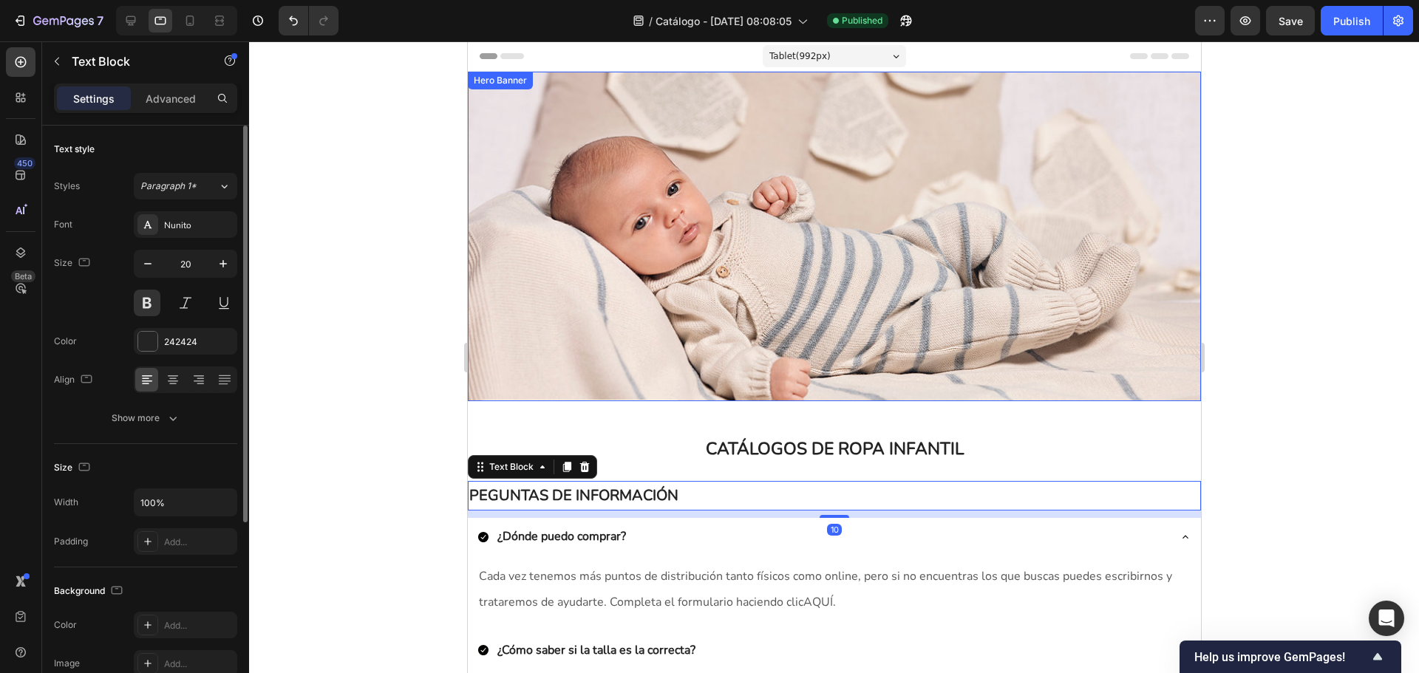
click at [708, 293] on div "DESCARGAR CATÁLOGO Button" at bounding box center [650, 236] width 344 height 412
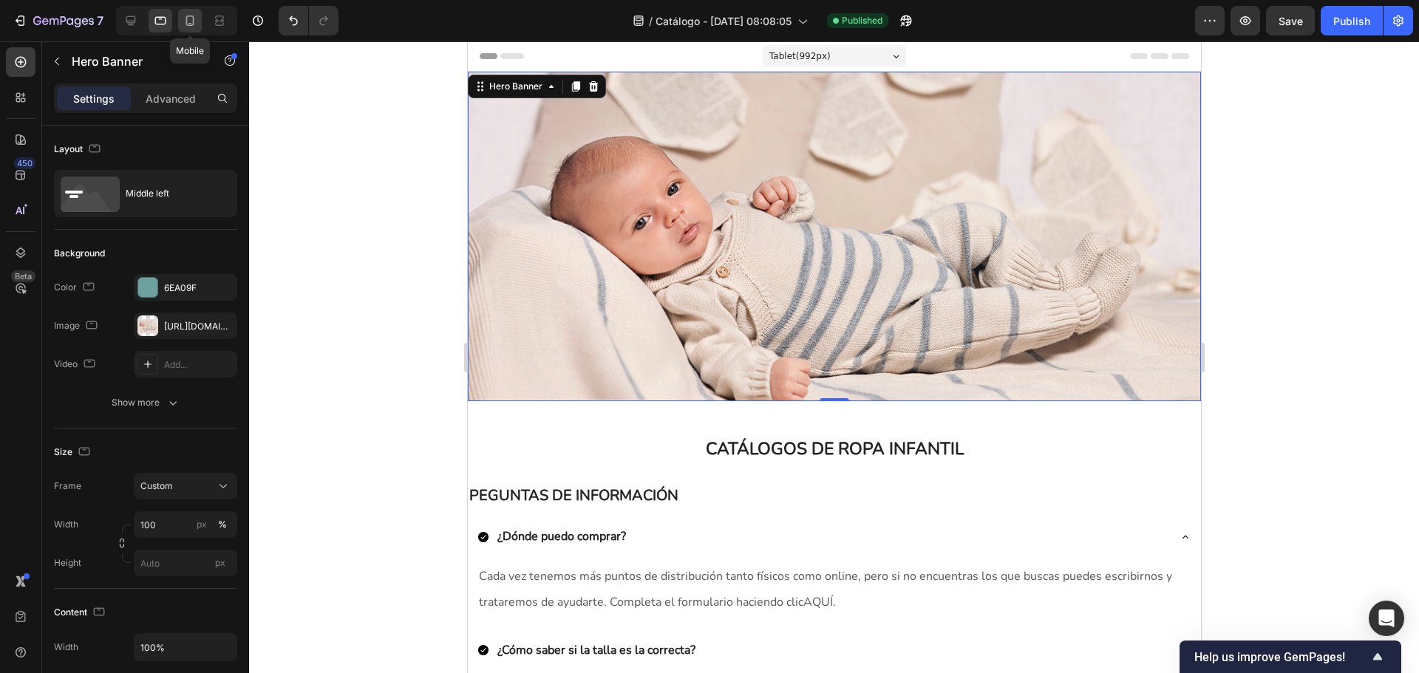
click at [186, 26] on icon at bounding box center [190, 20] width 15 height 15
type input "Auto"
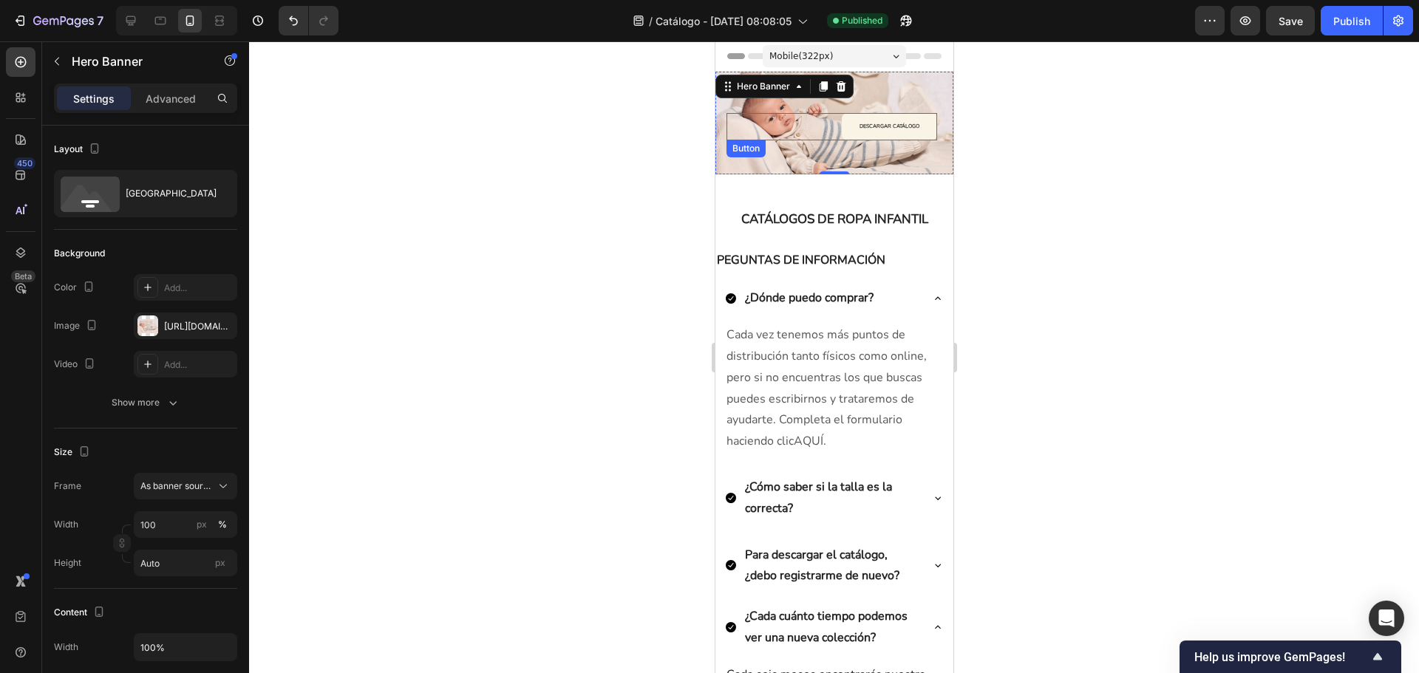
click at [915, 134] on link "DESCARGAR CATÁLOGO" at bounding box center [888, 126] width 95 height 27
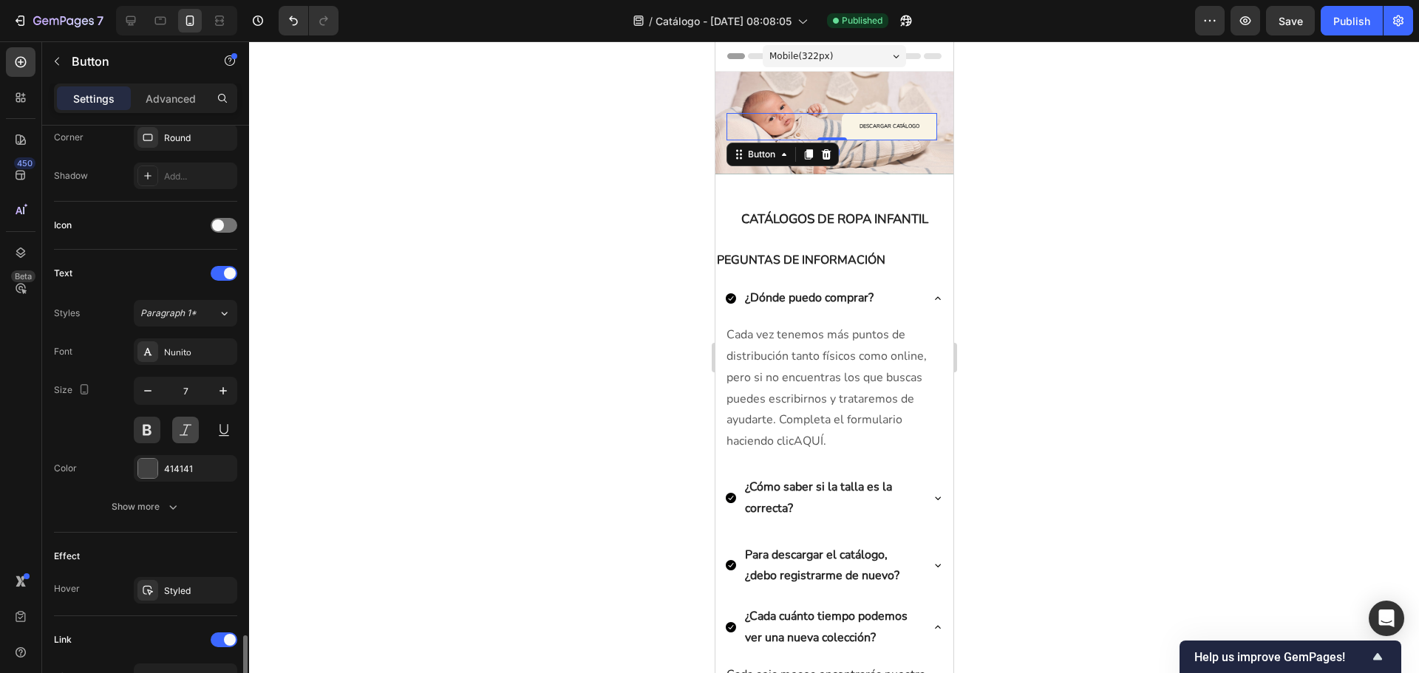
scroll to position [585, 0]
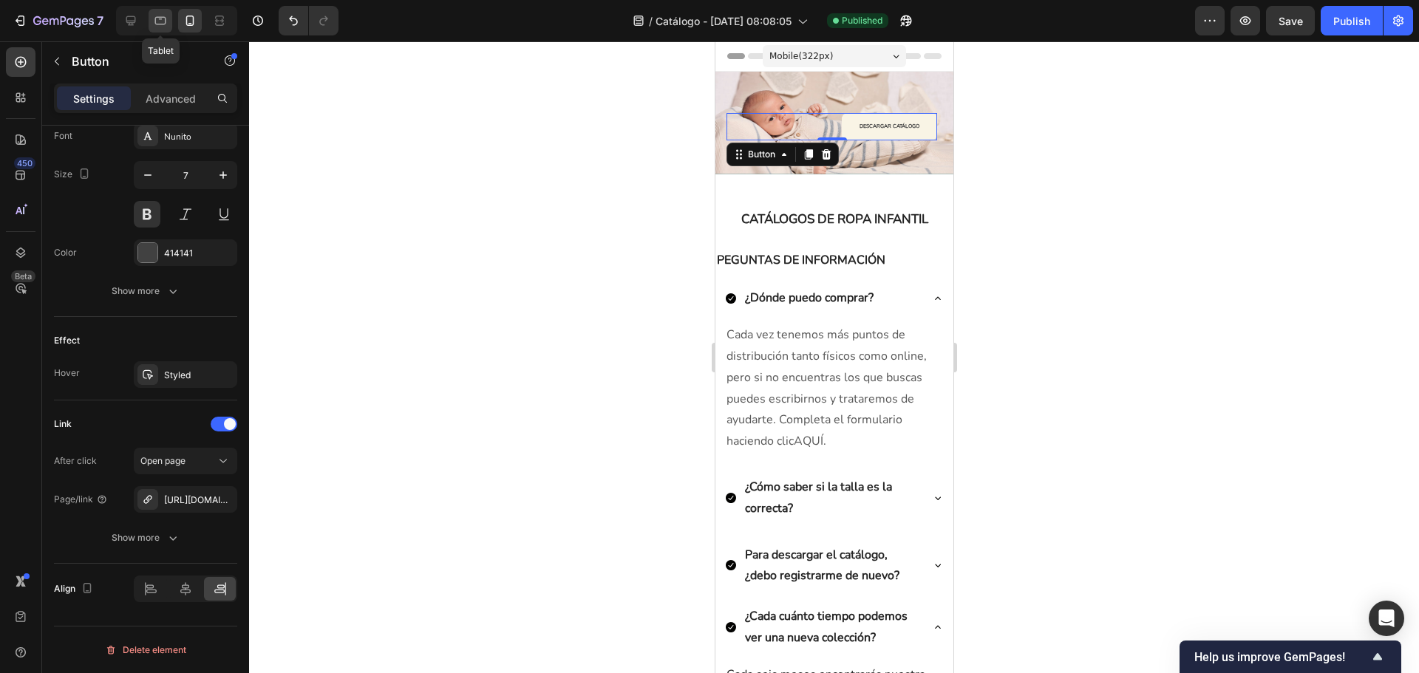
click at [165, 28] on div at bounding box center [161, 21] width 24 height 24
type input "19"
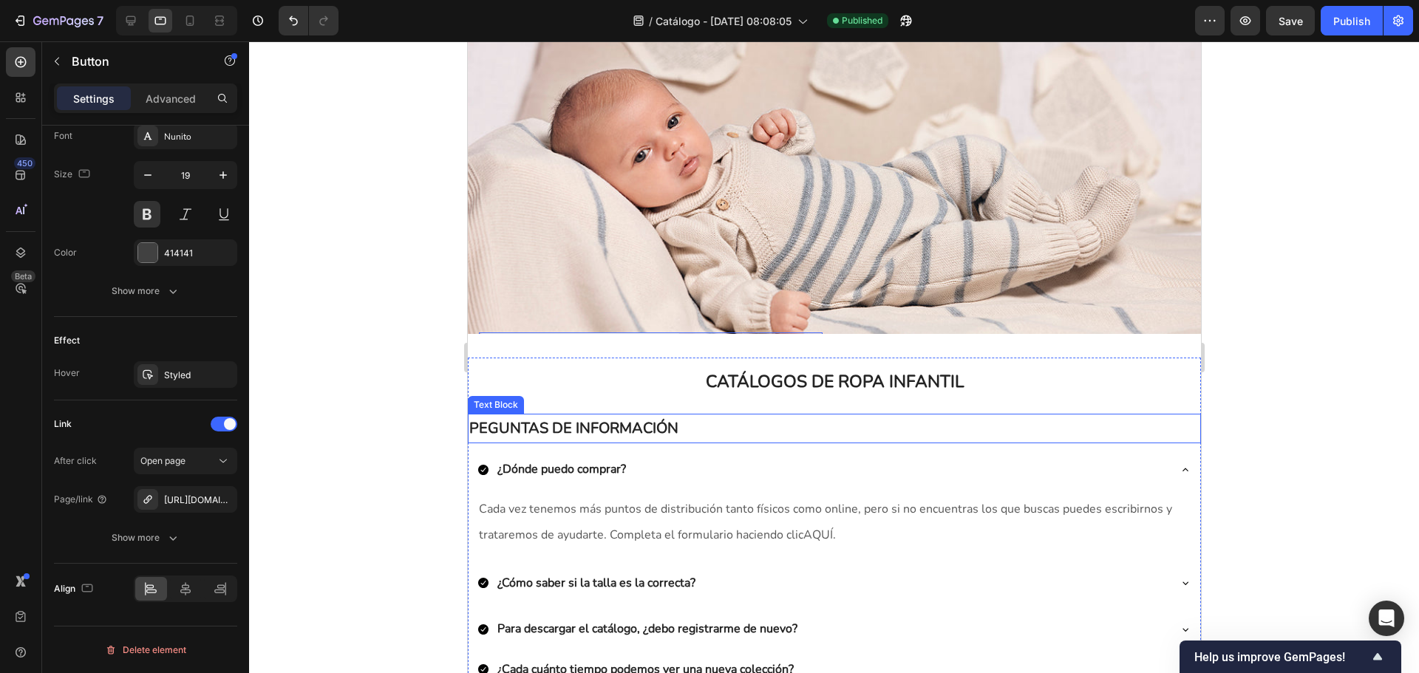
scroll to position [9, 0]
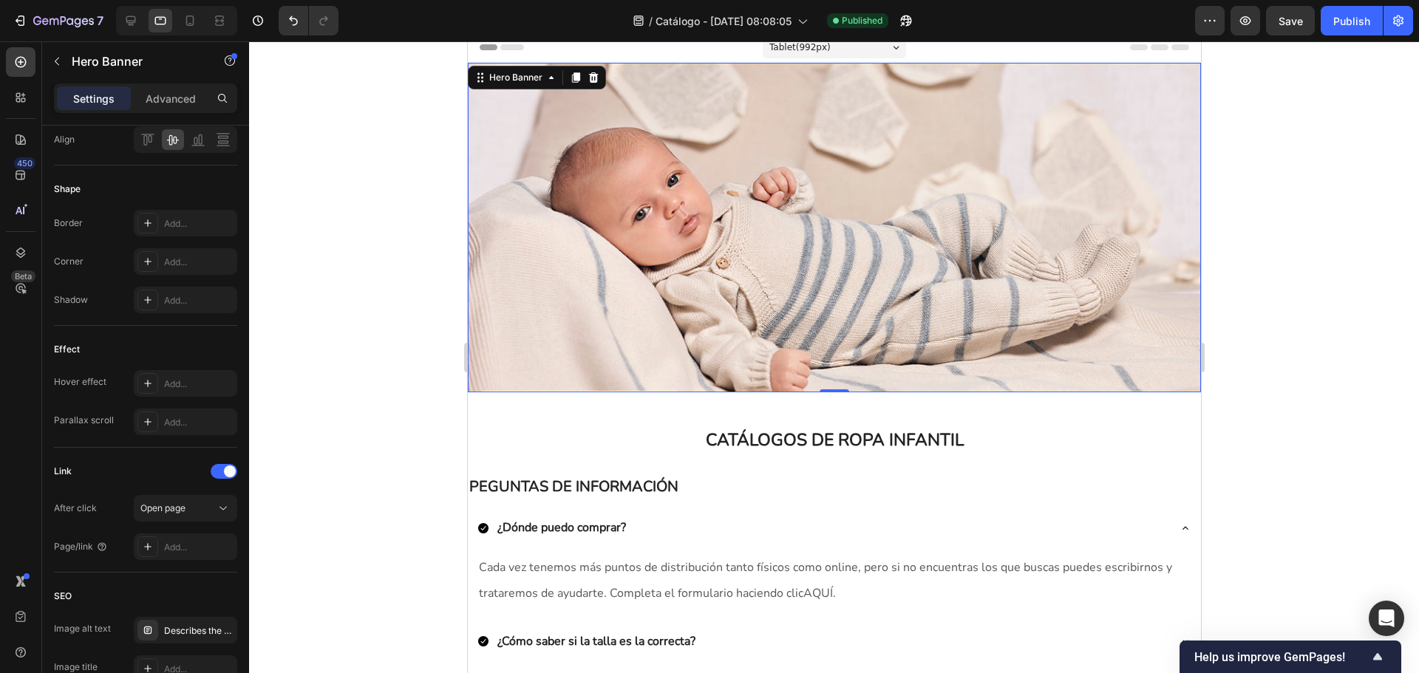
click at [932, 222] on div "Text Block" at bounding box center [1018, 227] width 344 height 412
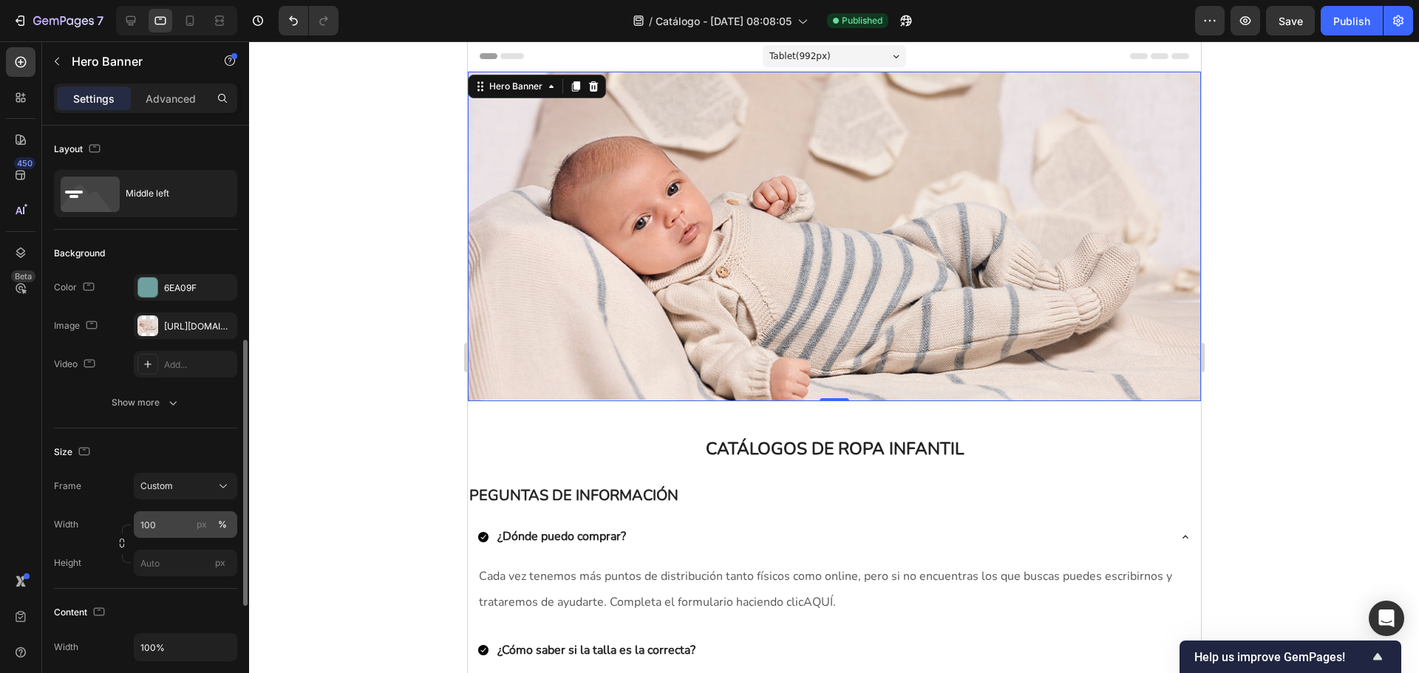
scroll to position [148, 0]
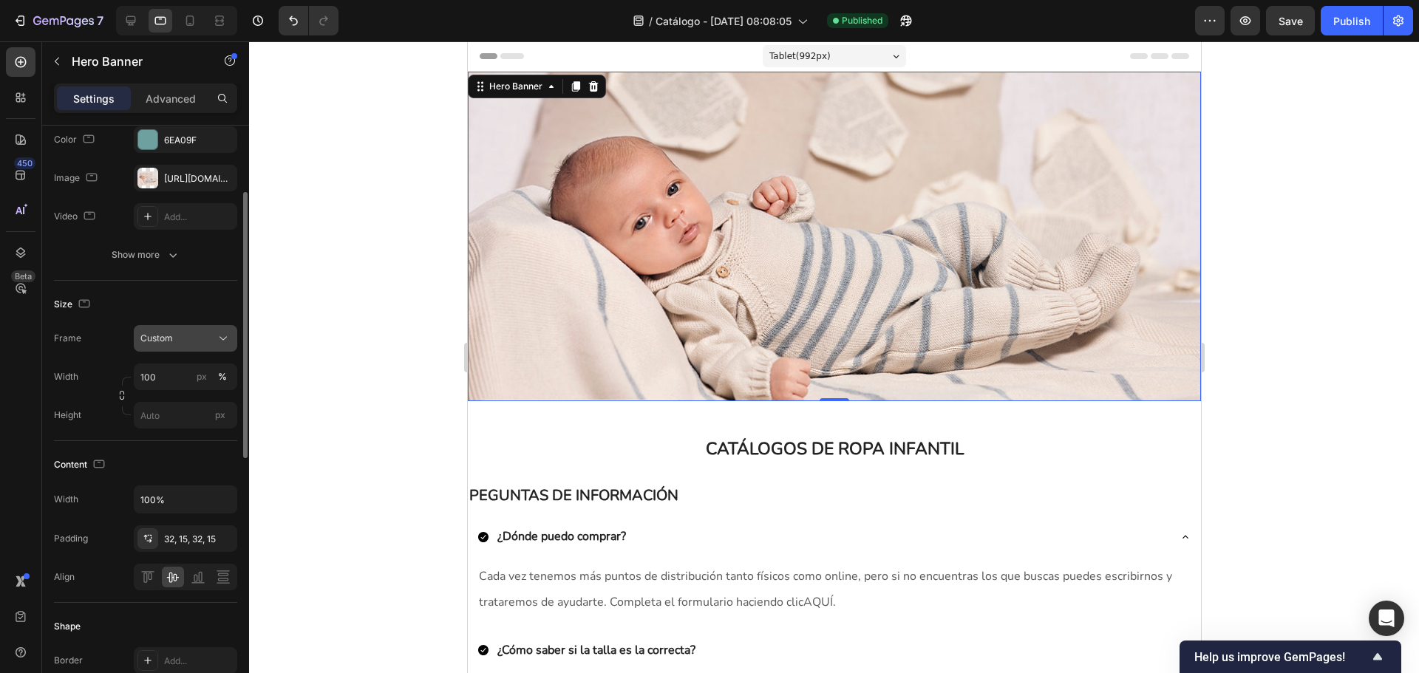
click at [202, 341] on div "Custom" at bounding box center [176, 338] width 72 height 13
click at [197, 360] on div "As banner source Custom" at bounding box center [172, 387] width 130 height 65
click at [200, 364] on div "As banner source" at bounding box center [172, 374] width 118 height 27
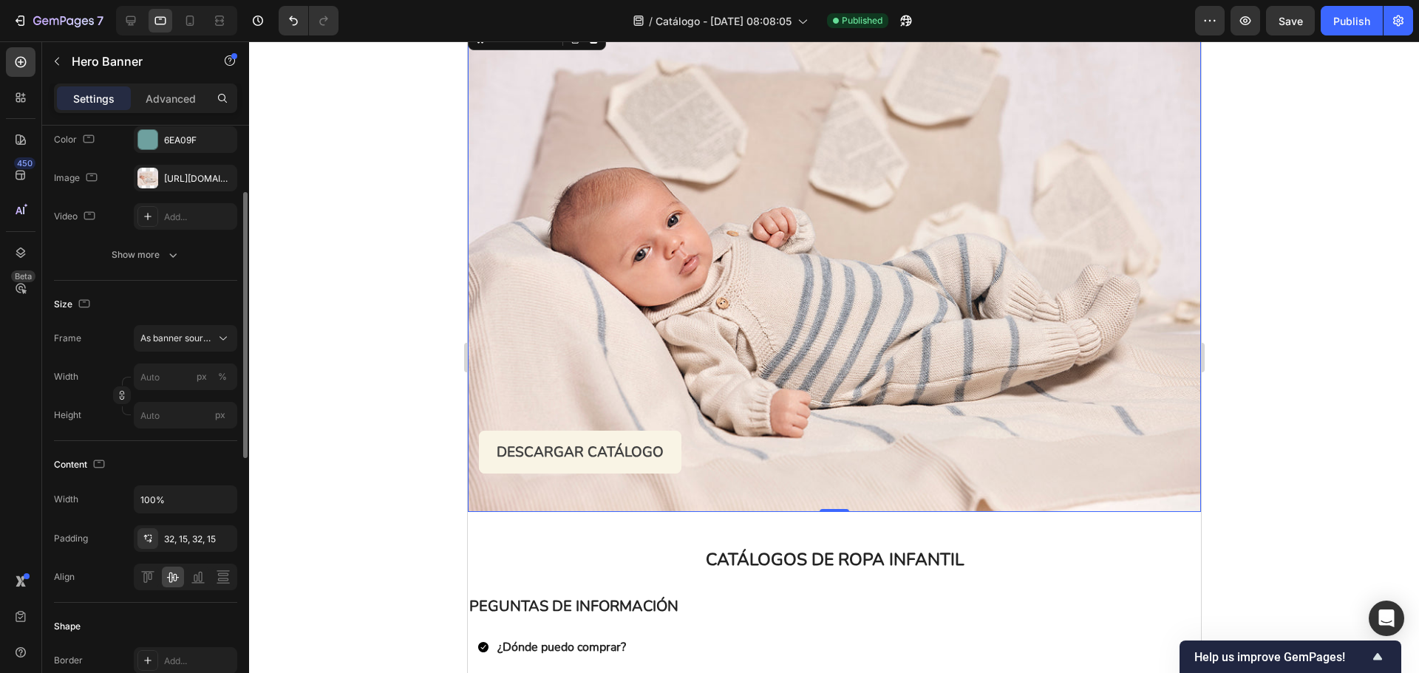
scroll to position [74, 0]
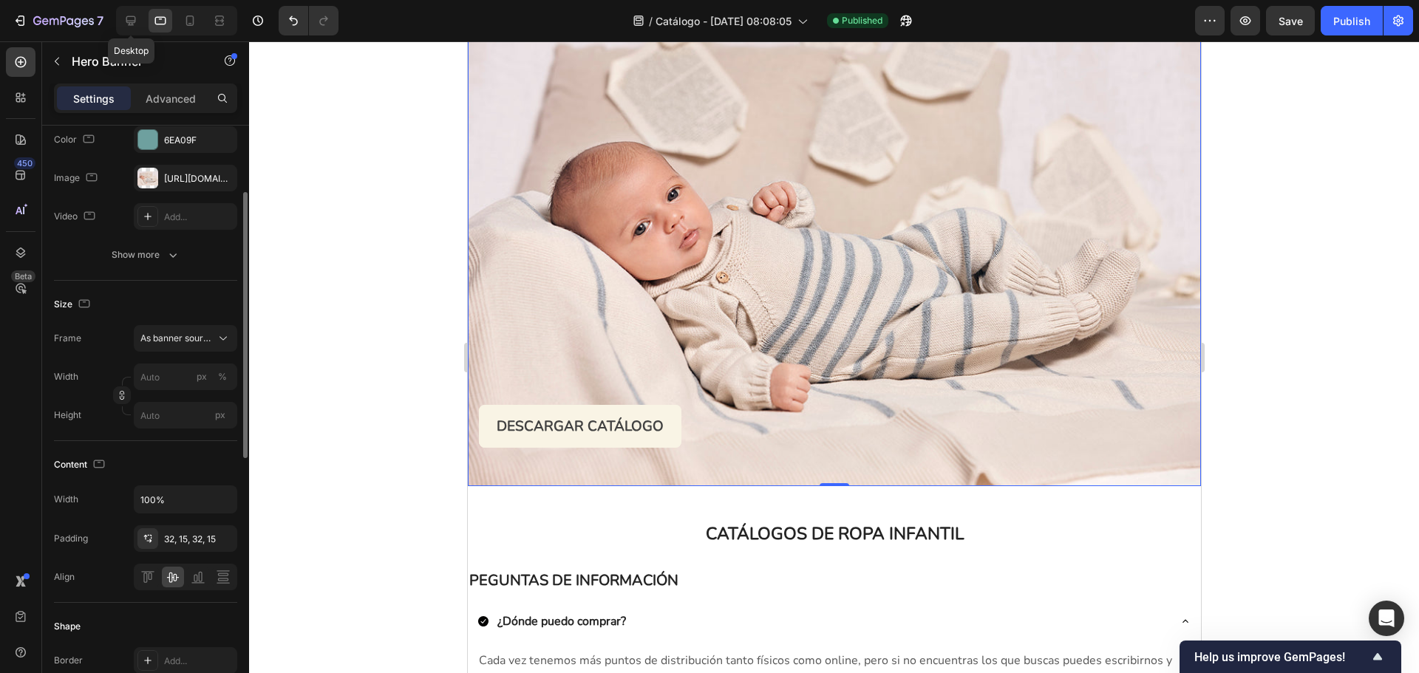
drag, startPoint x: 119, startPoint y: 16, endPoint x: 145, endPoint y: 14, distance: 26.0
click at [119, 16] on div at bounding box center [131, 21] width 24 height 24
type input "2000"
type input "900"
type input "1230"
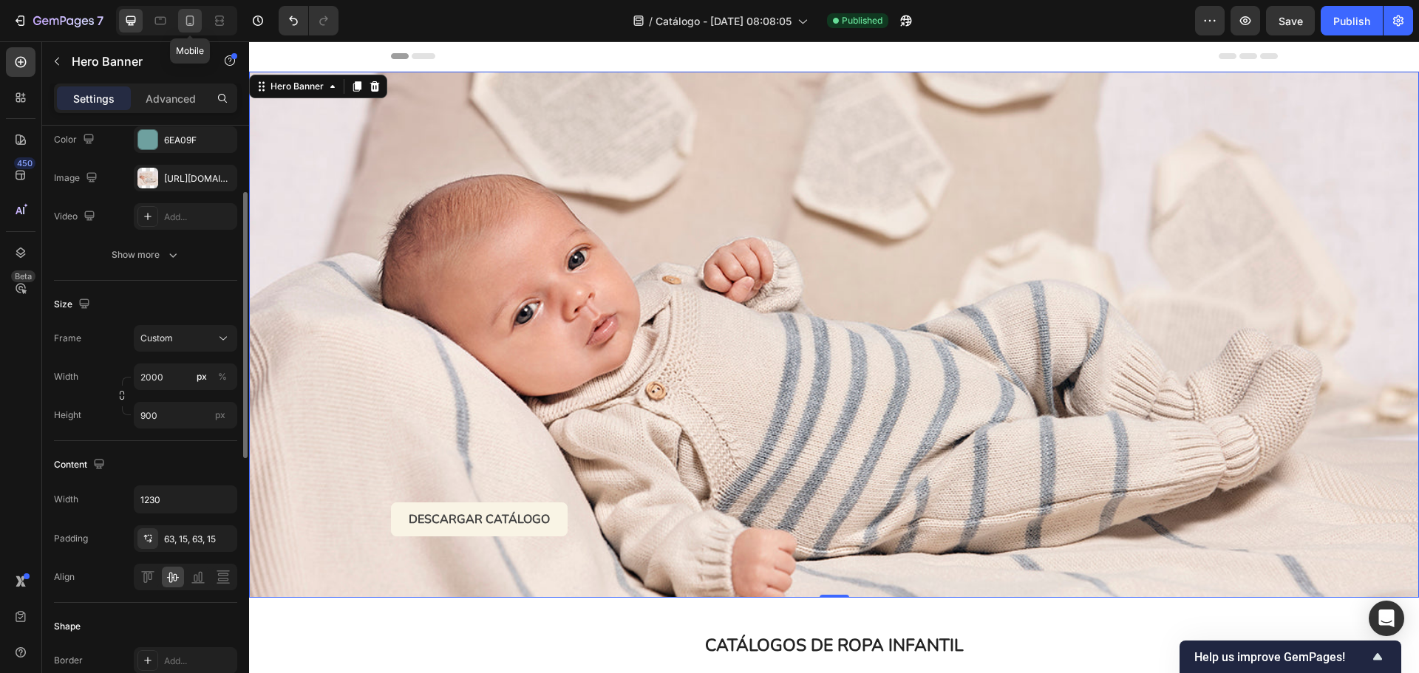
click at [192, 13] on icon at bounding box center [190, 20] width 15 height 15
type input "100"
type input "Auto"
type input "100%"
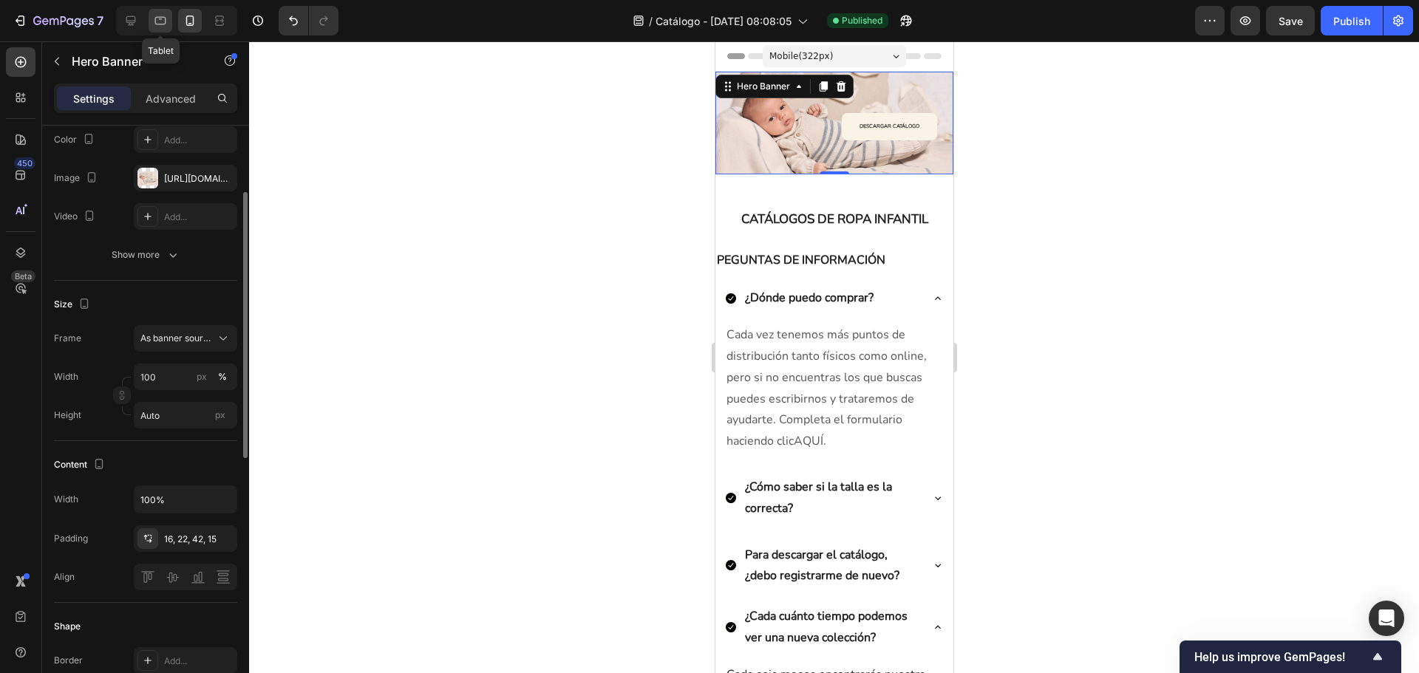
click at [166, 20] on icon at bounding box center [160, 20] width 15 height 15
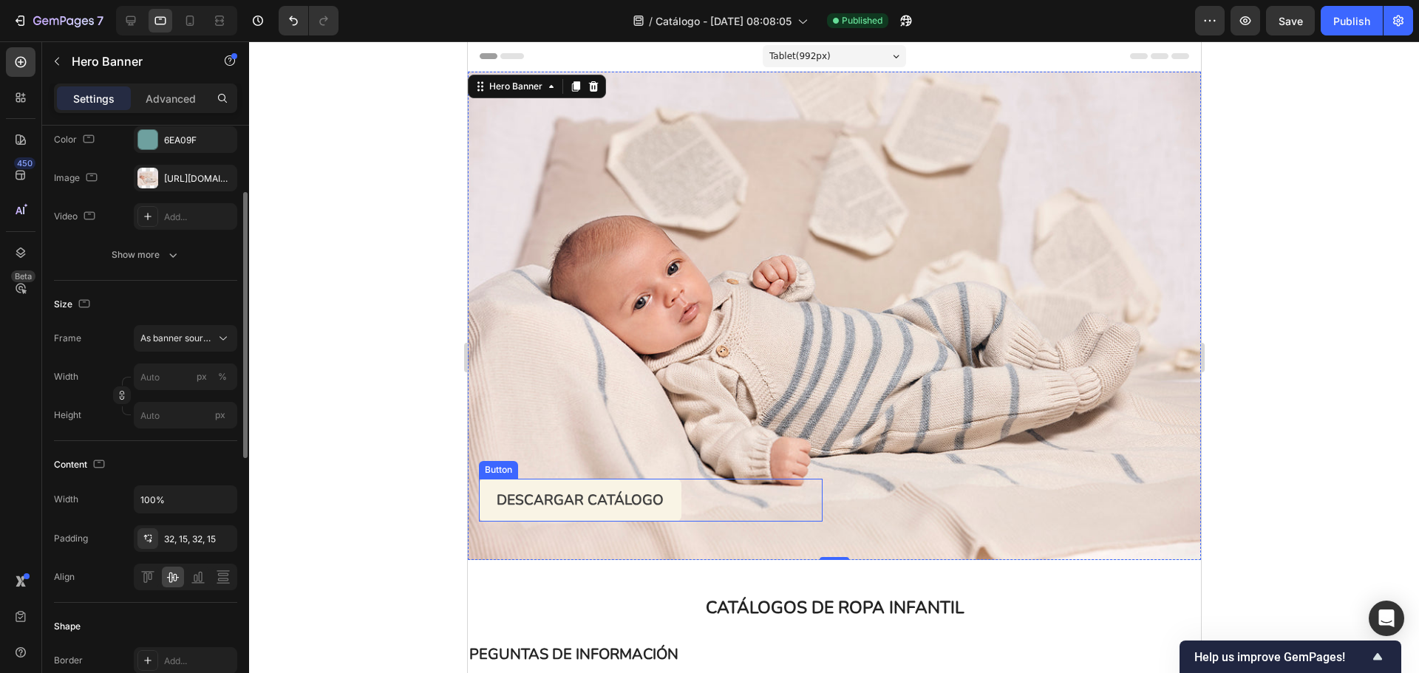
click at [674, 489] on link "DESCARGAR CATÁLOGO" at bounding box center [579, 500] width 203 height 43
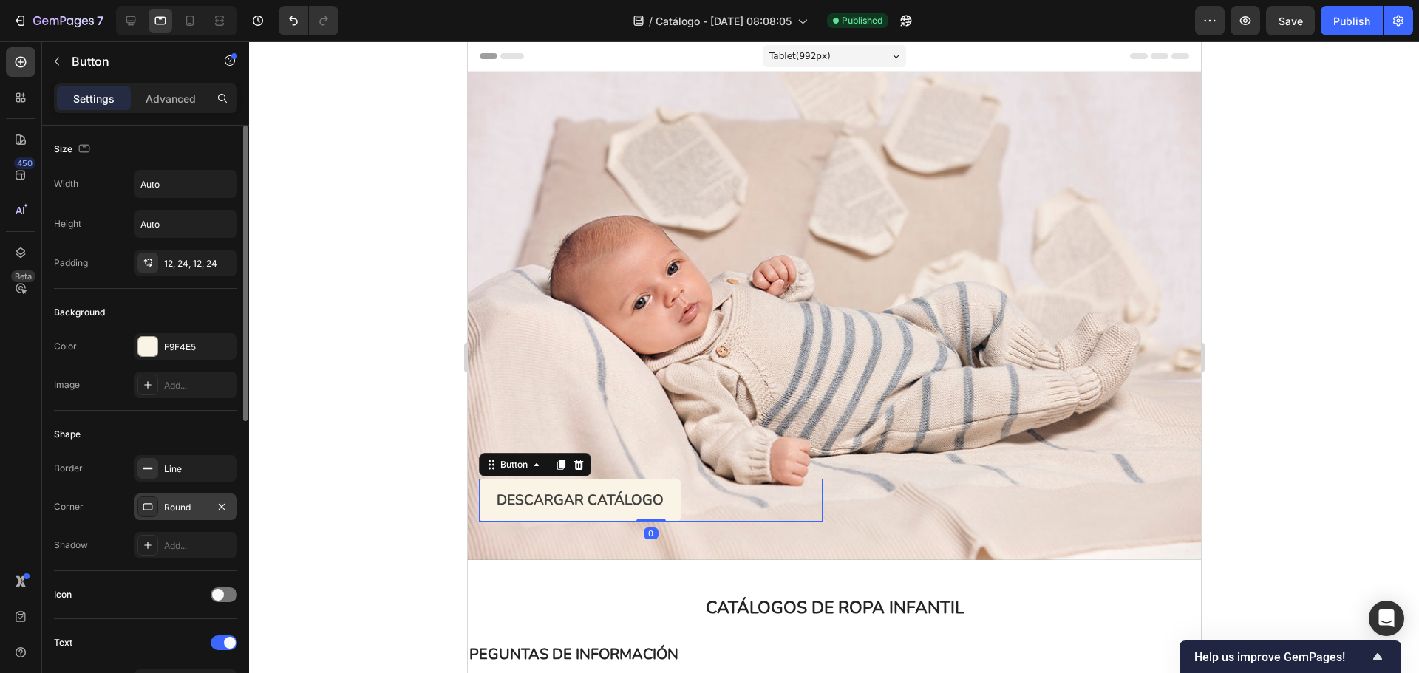
scroll to position [222, 0]
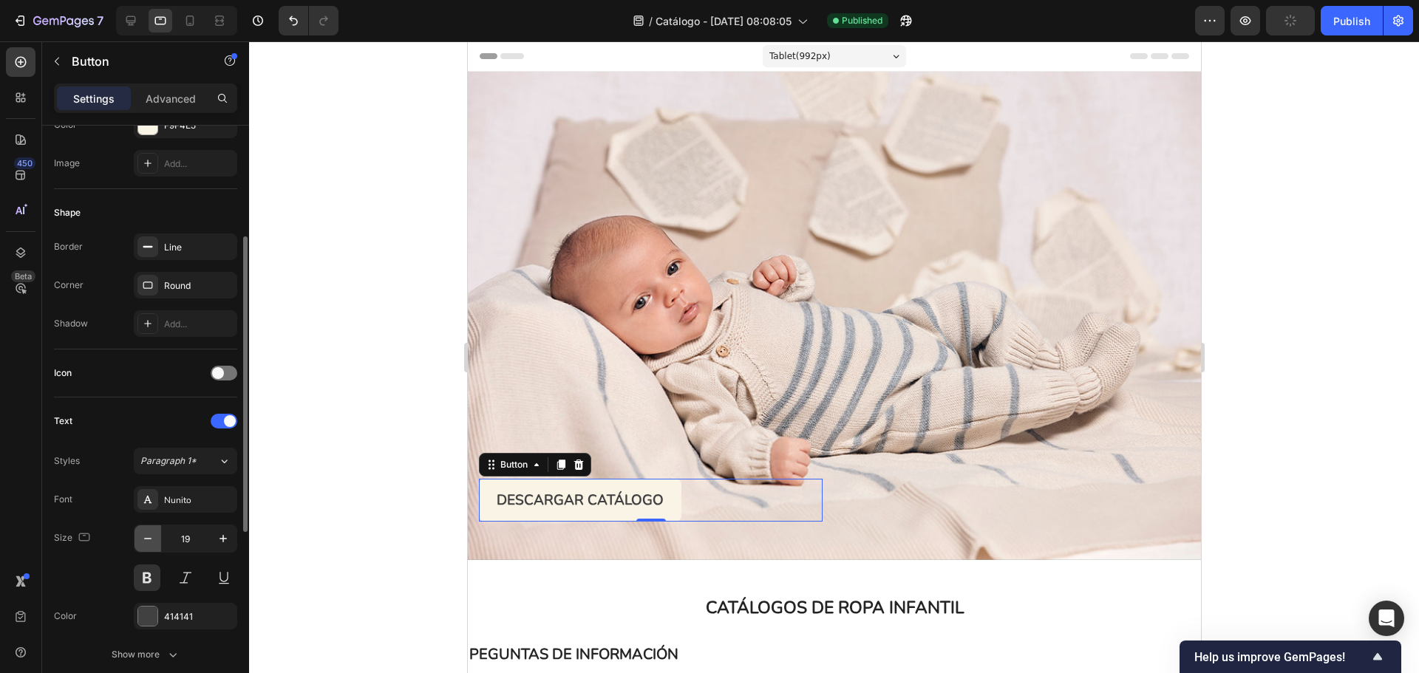
click at [140, 533] on icon "button" at bounding box center [147, 538] width 15 height 15
type input "16"
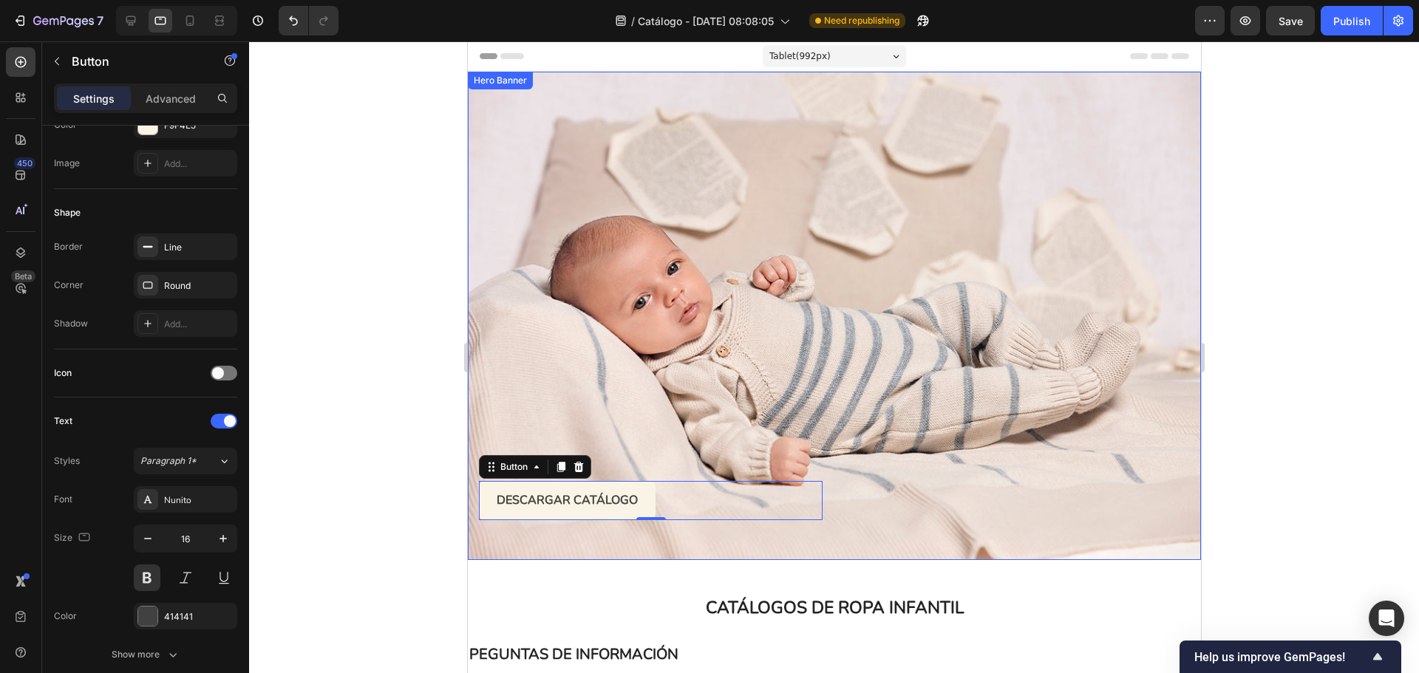
click at [1035, 495] on div "Text Block" at bounding box center [1018, 316] width 344 height 409
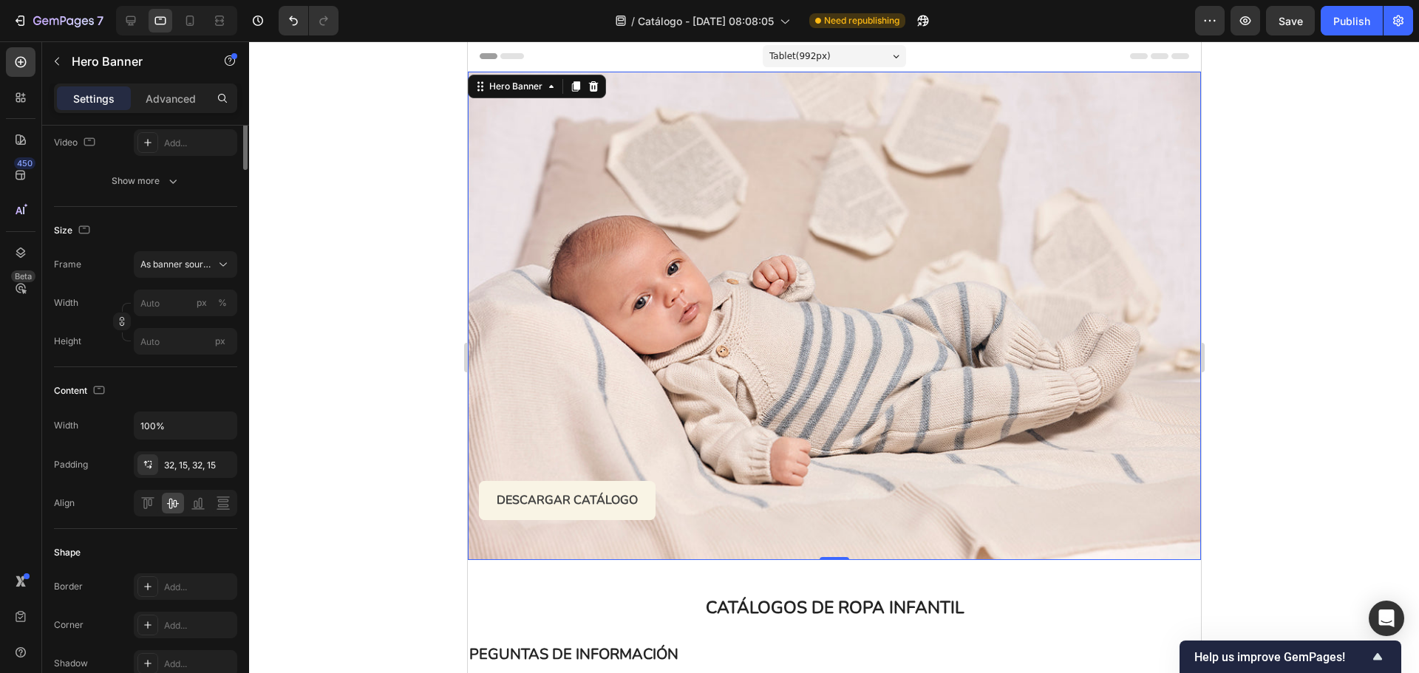
scroll to position [0, 0]
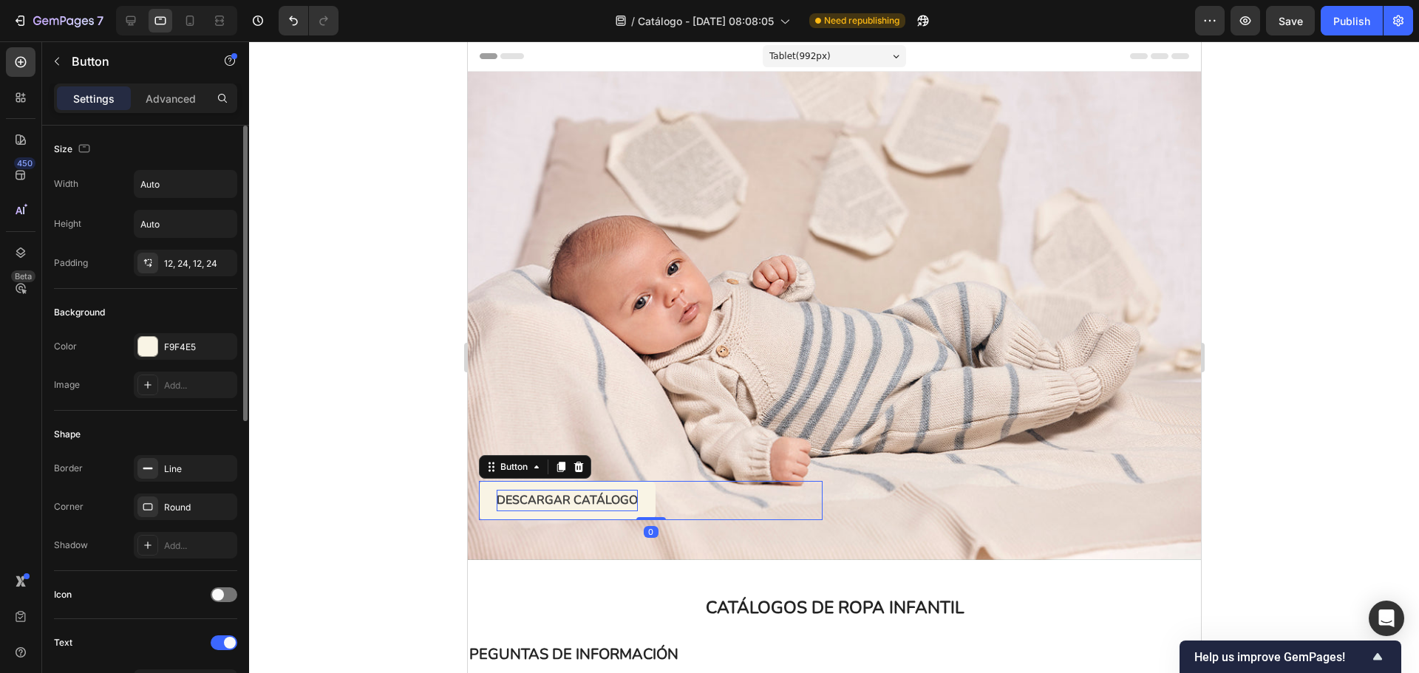
click at [574, 503] on p "DESCARGAR CATÁLOGO" at bounding box center [566, 500] width 141 height 21
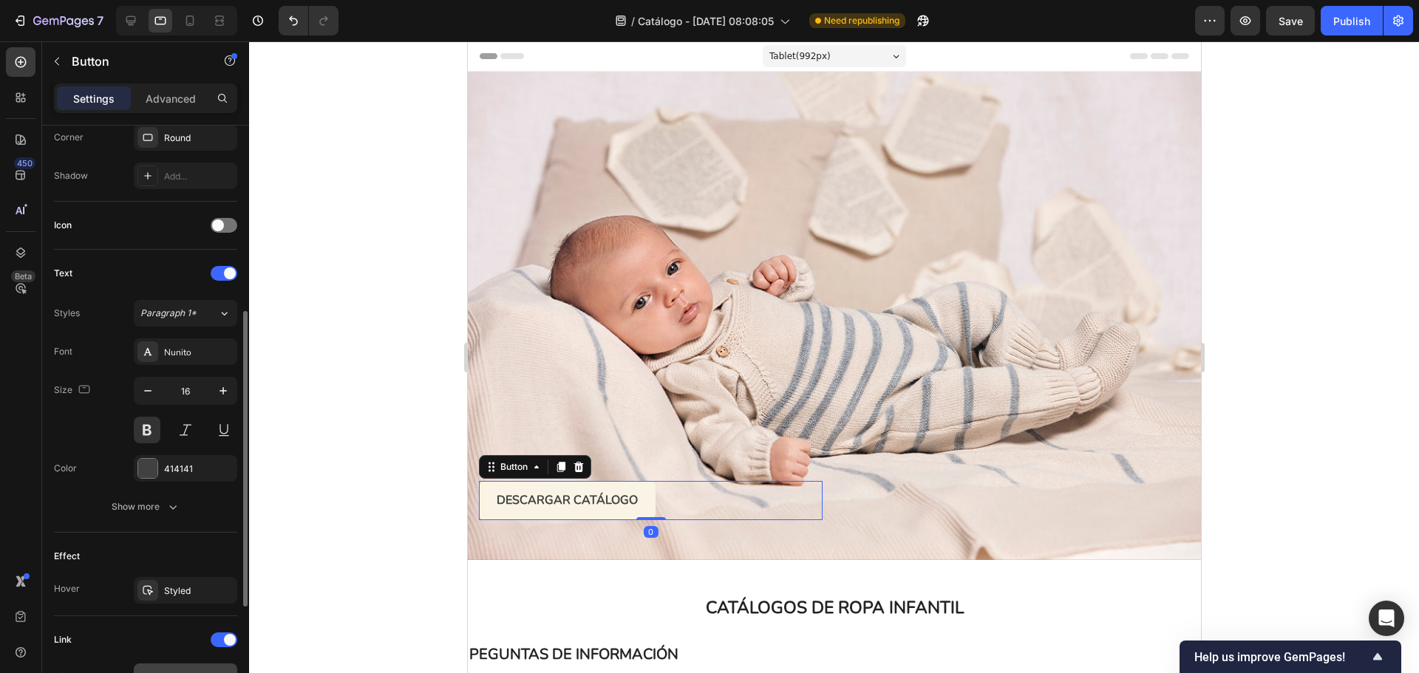
scroll to position [585, 0]
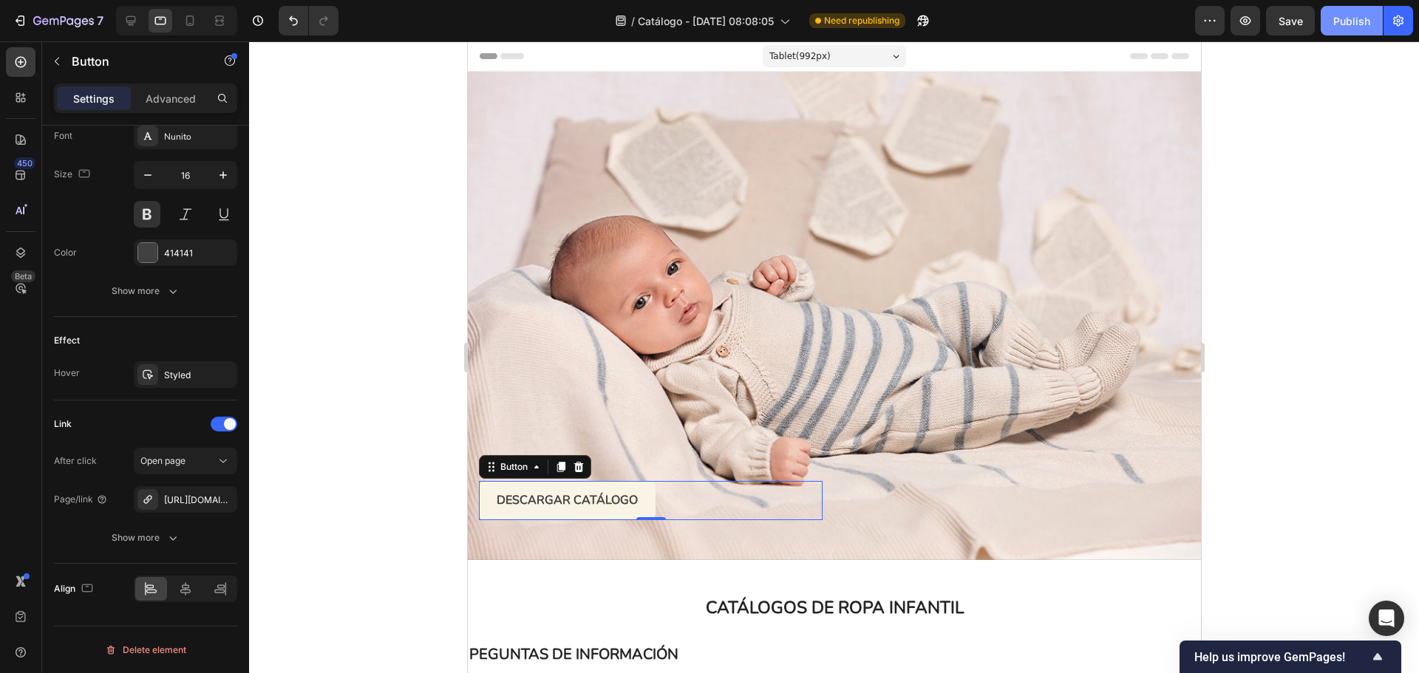
click at [1355, 29] on button "Publish" at bounding box center [1352, 21] width 62 height 30
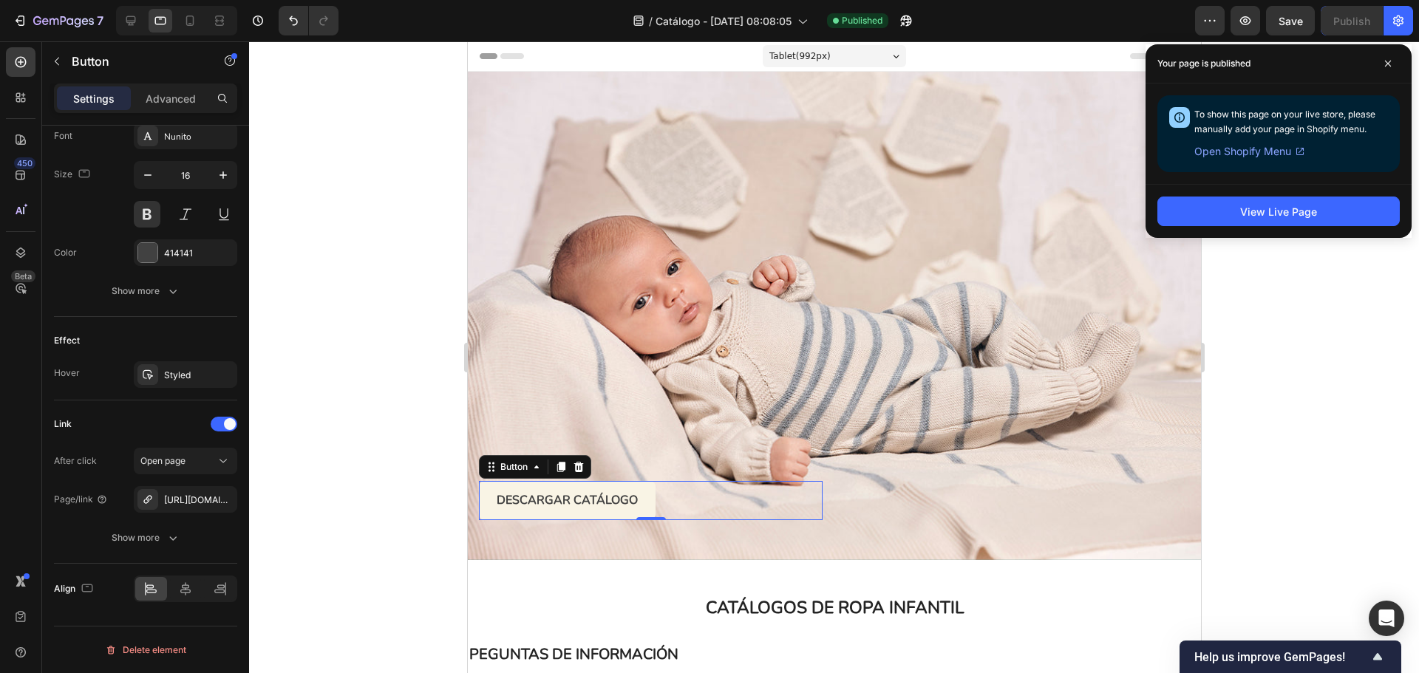
click at [1364, 350] on div at bounding box center [834, 357] width 1170 height 632
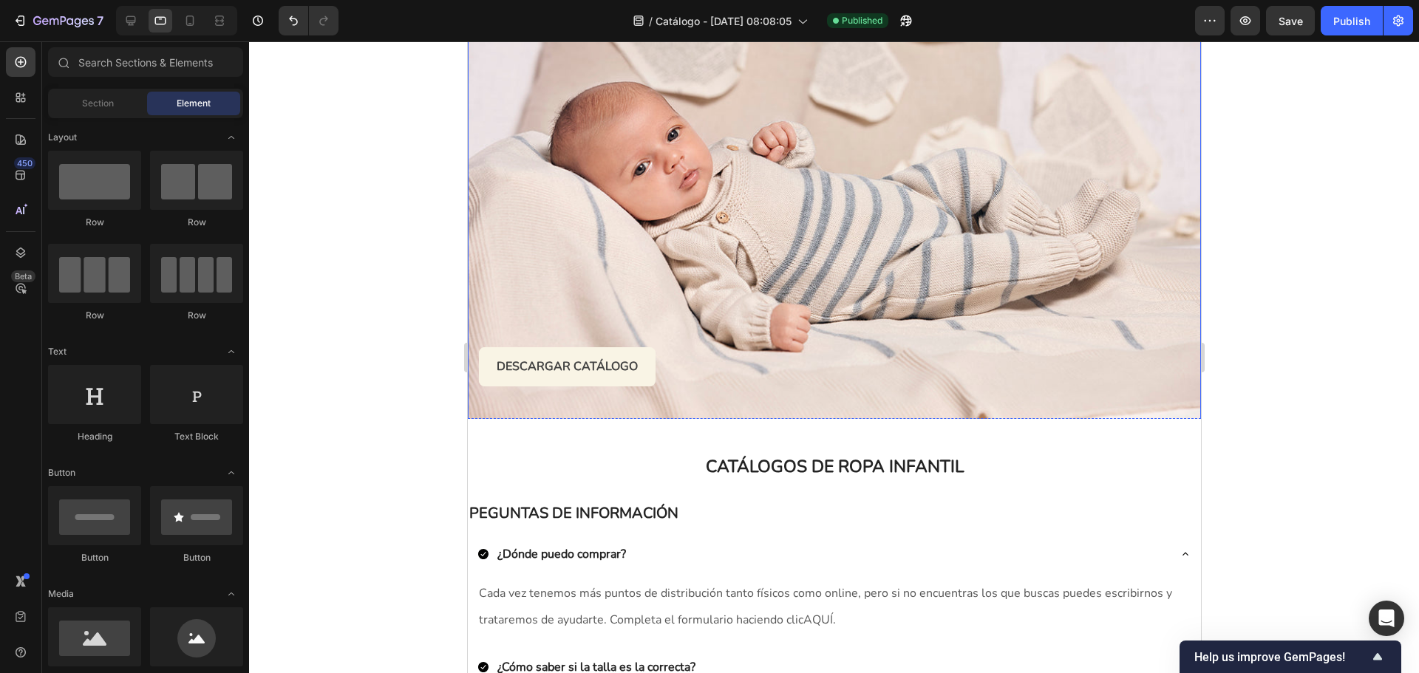
scroll to position [0, 0]
